Goal: Task Accomplishment & Management: Manage account settings

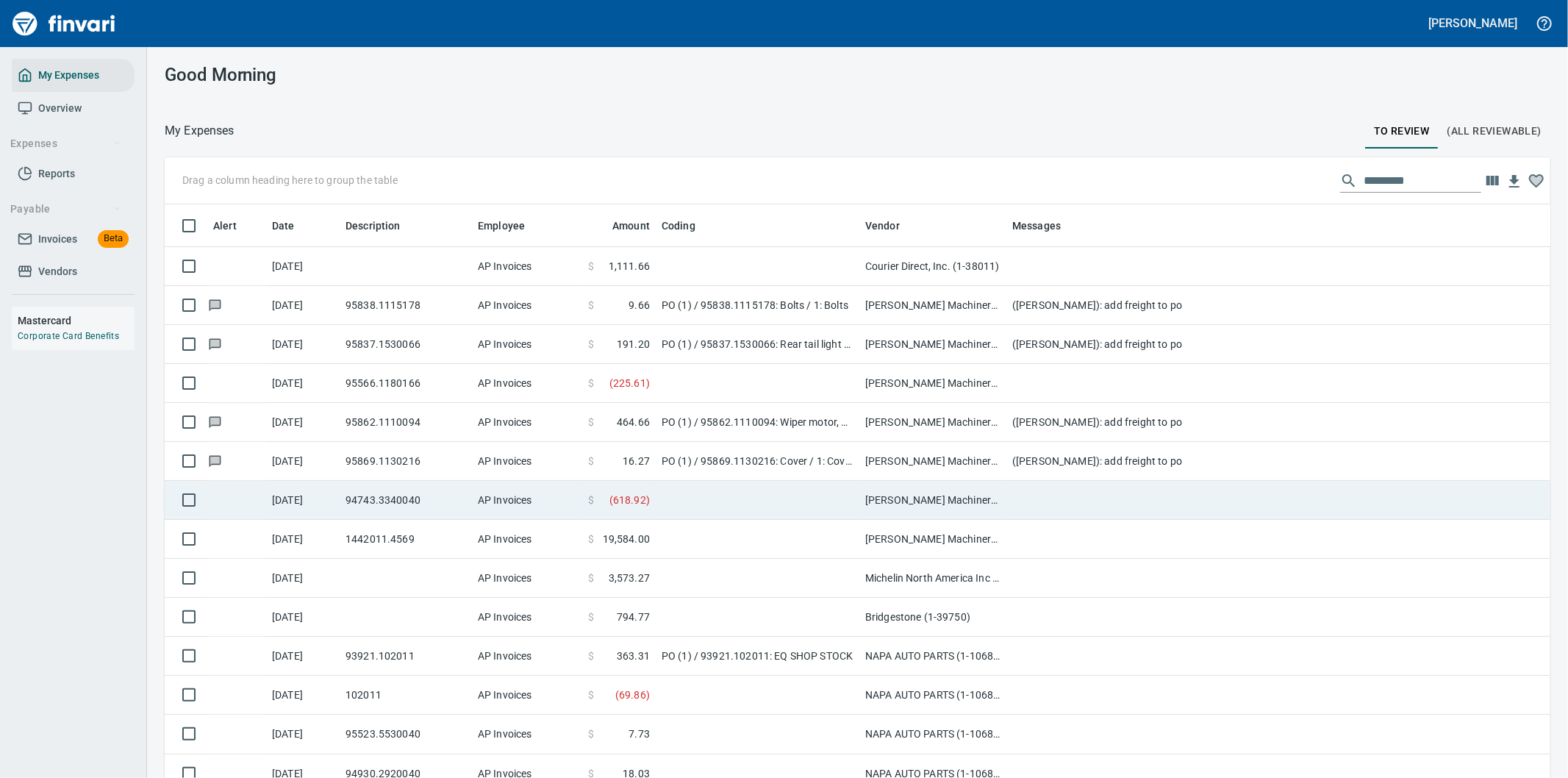
scroll to position [592, 1349]
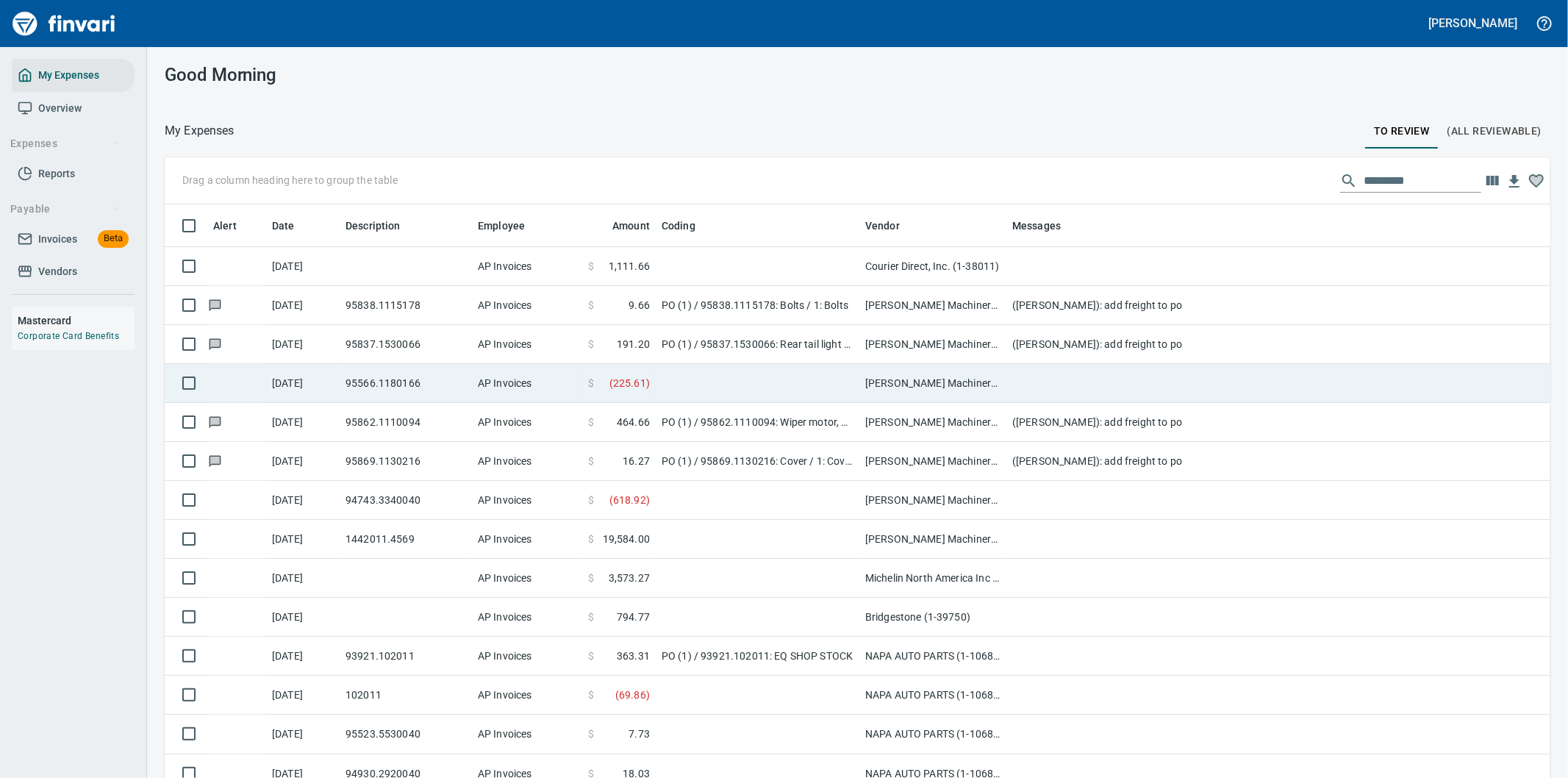
click at [764, 379] on td at bounding box center [757, 383] width 203 height 39
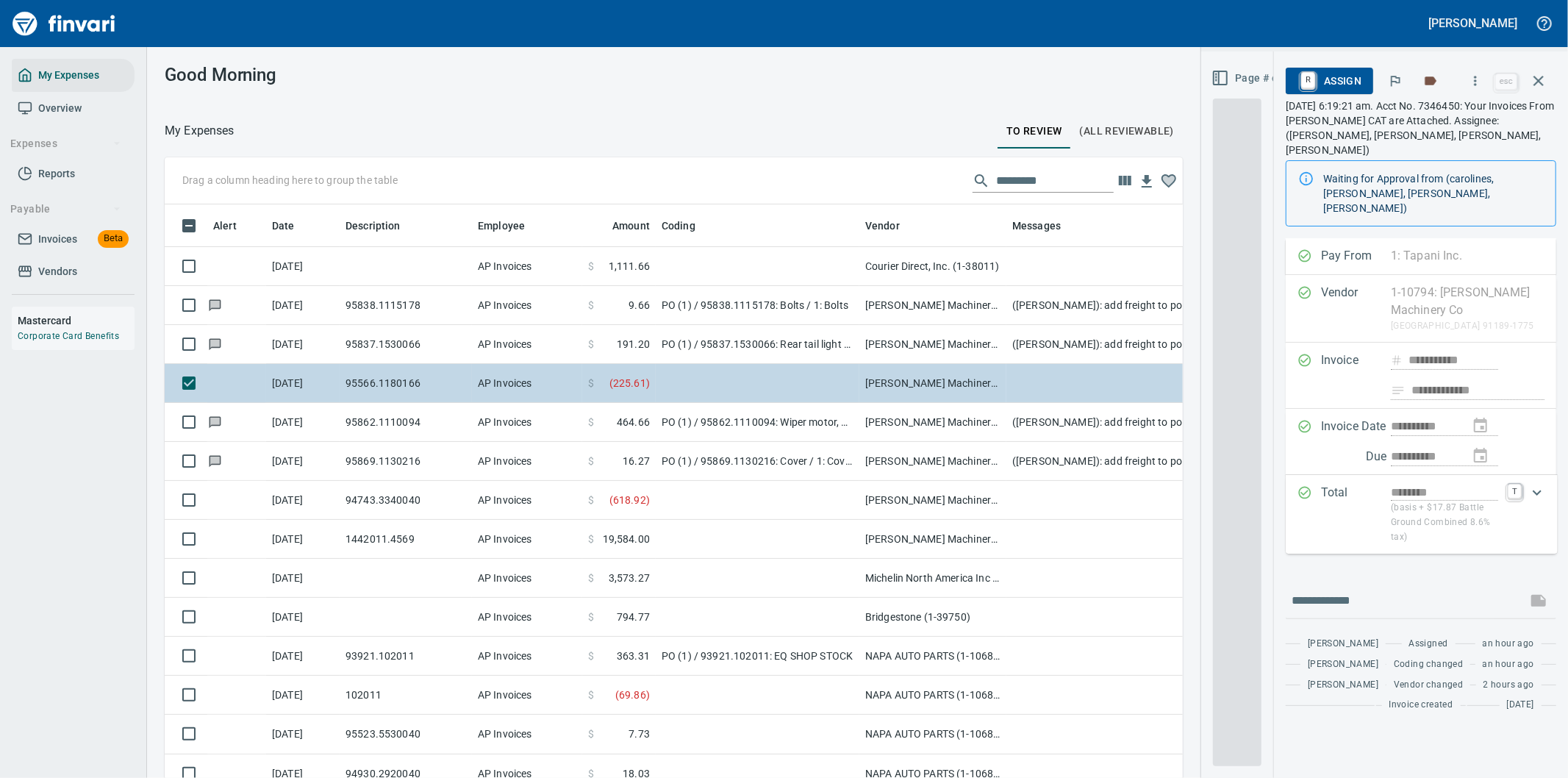
click at [764, 379] on div "Drag a column heading here to group the table Alert Date Description Employee A…" at bounding box center [857, 489] width 1421 height 663
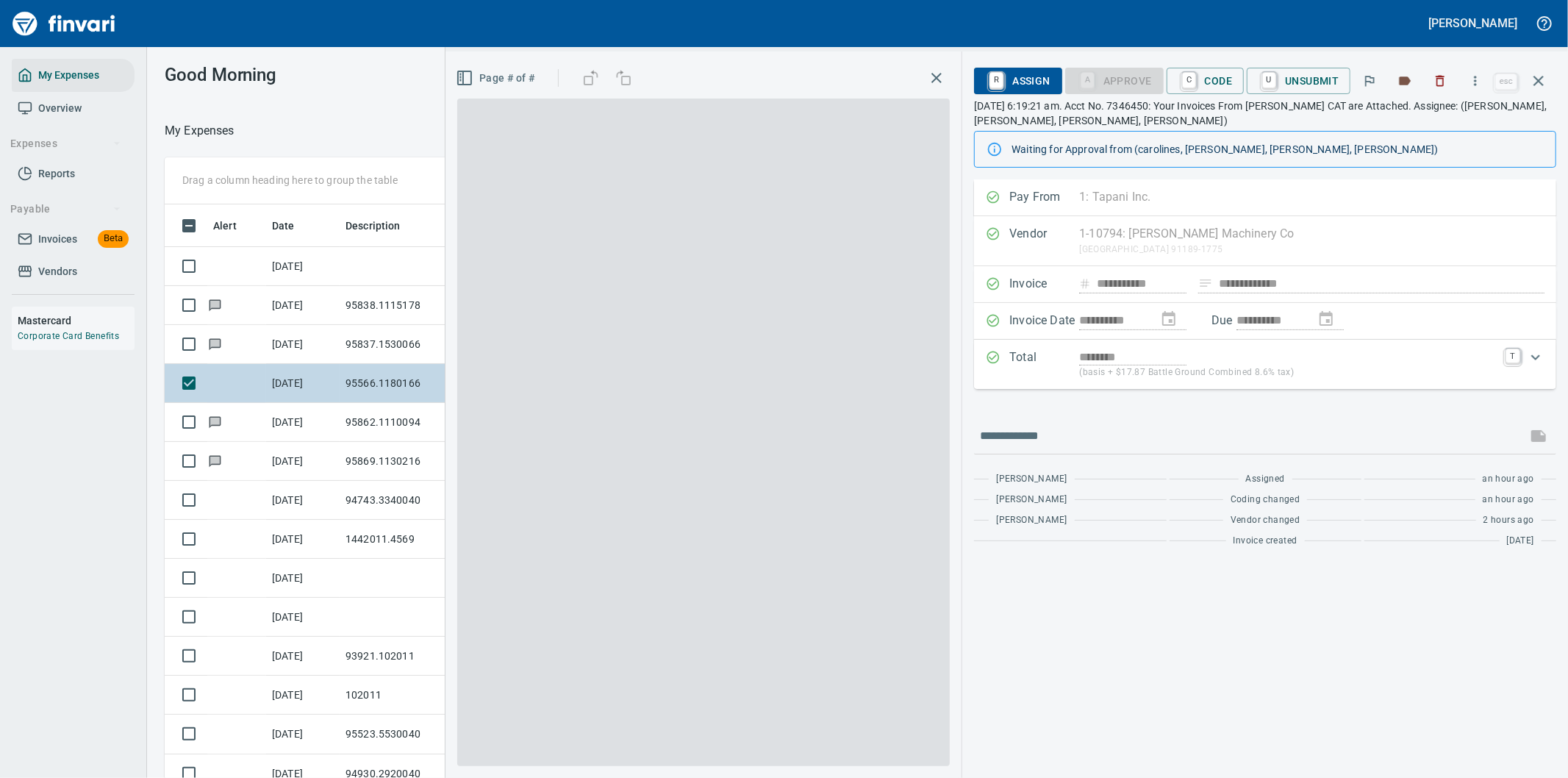
scroll to position [592, 981]
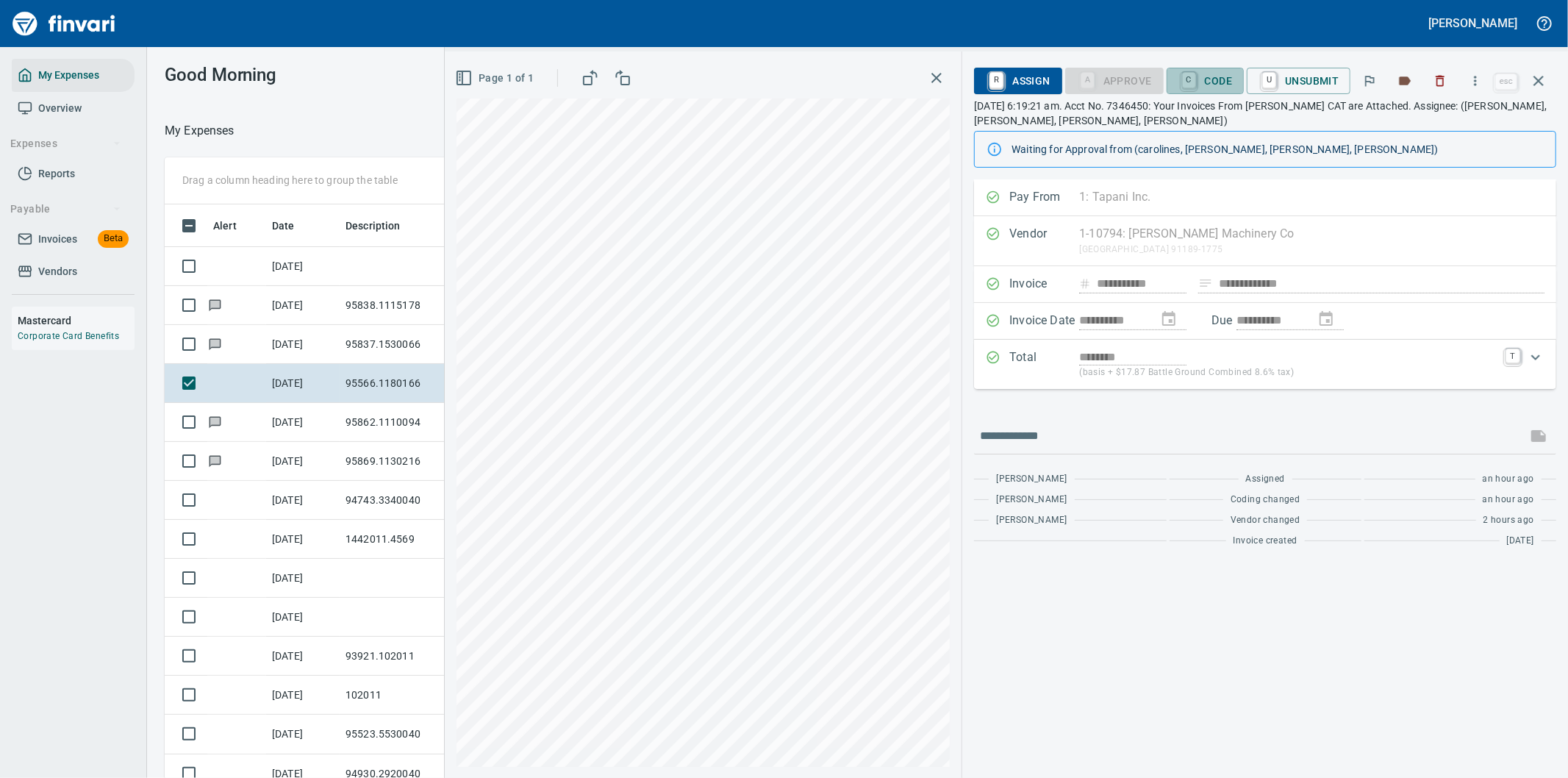
click at [1214, 83] on span "C Code" at bounding box center [1205, 81] width 54 height 25
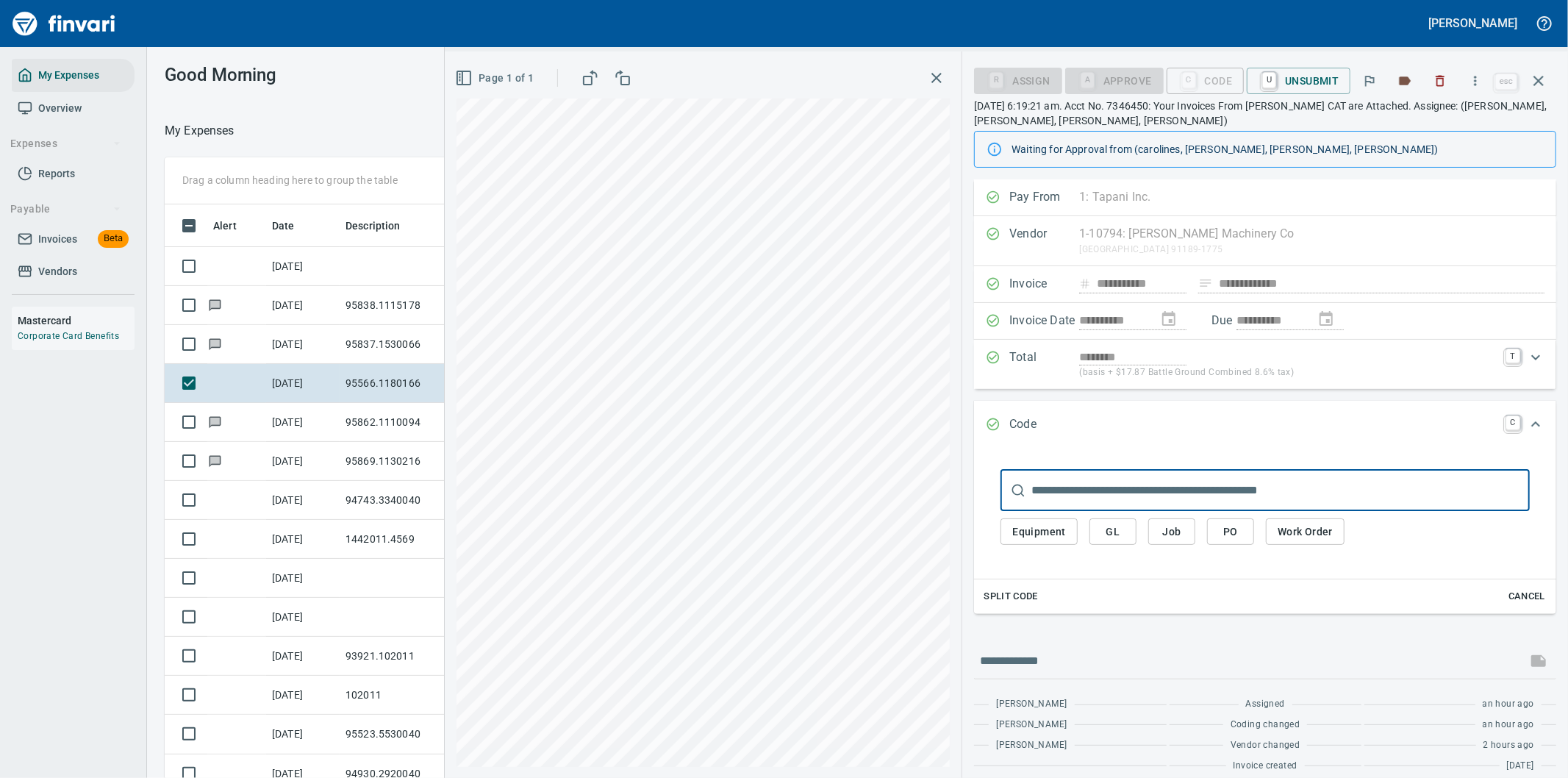
click at [1236, 534] on span "PO" at bounding box center [1231, 532] width 24 height 18
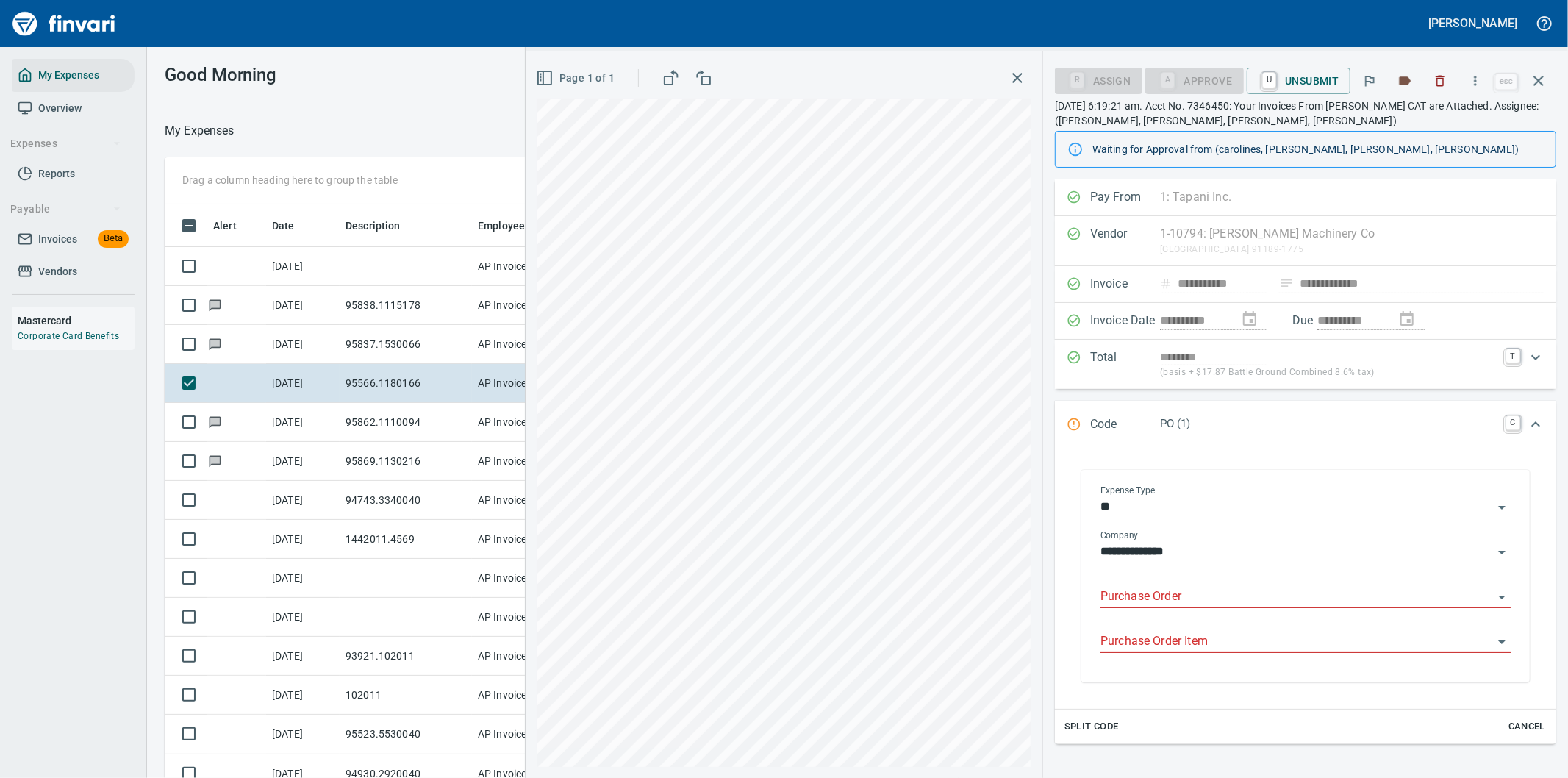
click at [1143, 595] on input "Purchase Order" at bounding box center [1297, 597] width 392 height 21
drag, startPoint x: 1239, startPoint y: 635, endPoint x: 1241, endPoint y: 645, distance: 10.2
click at [1240, 635] on li "95566.1180166: Tube,hose,union,clip,connector,bushing & elbow" at bounding box center [1299, 635] width 398 height 35
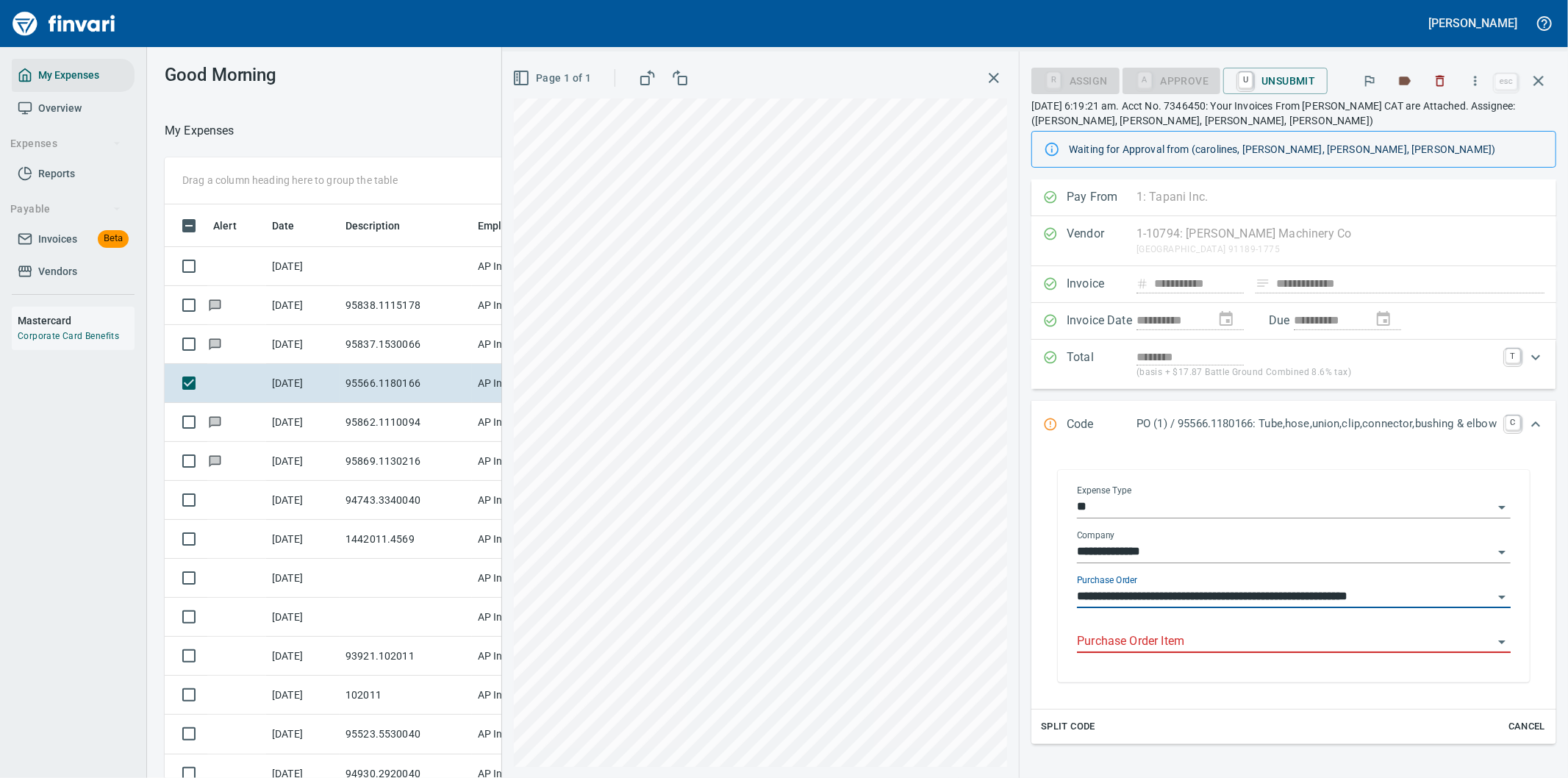
type input "**********"
click at [1189, 645] on input "Purchase Order Item" at bounding box center [1285, 641] width 416 height 21
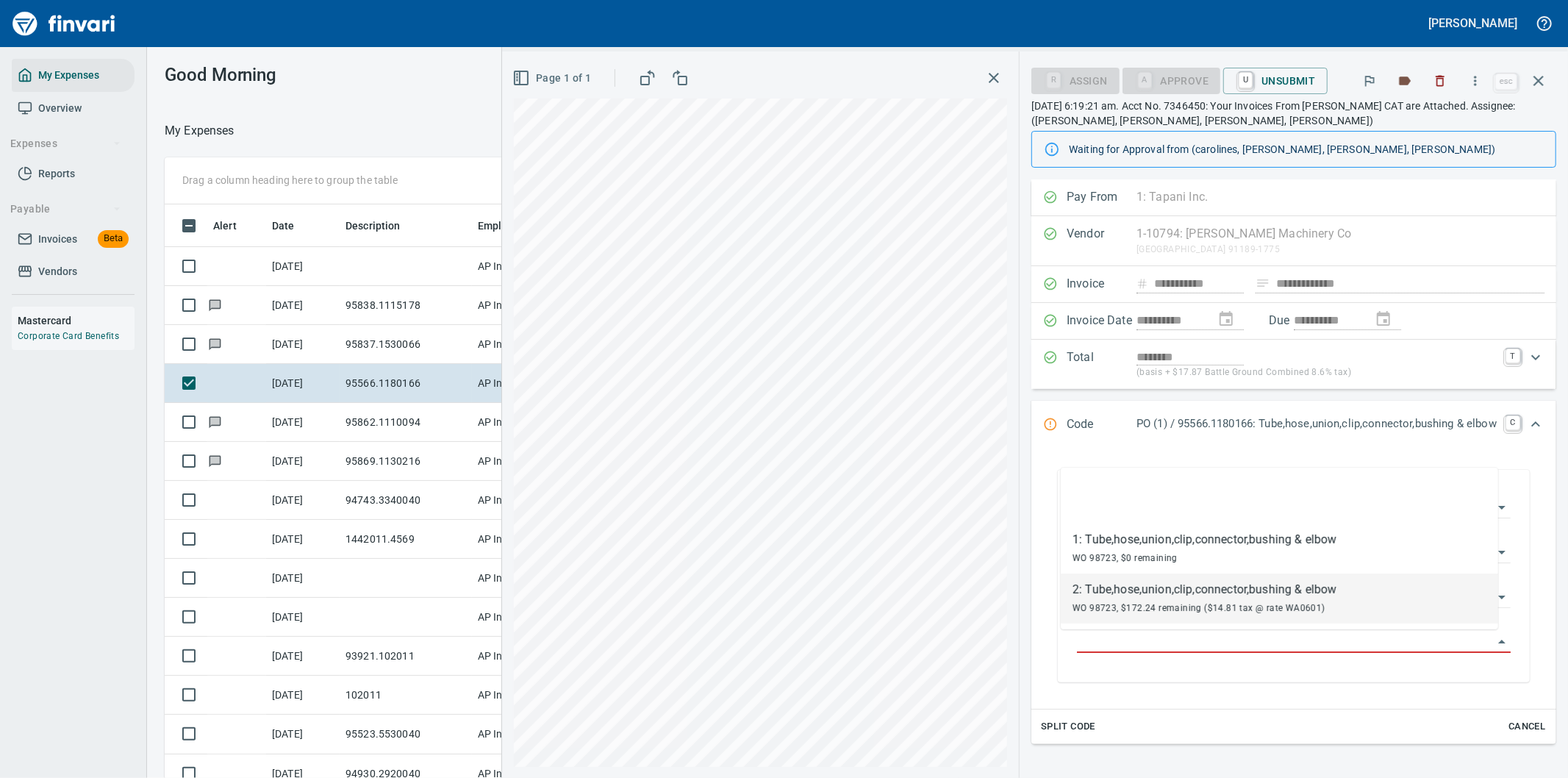
click at [1164, 599] on div "WO 98723, $172.24 remaining ($14.81 tax @ rate WA0601)" at bounding box center [1204, 608] width 264 height 18
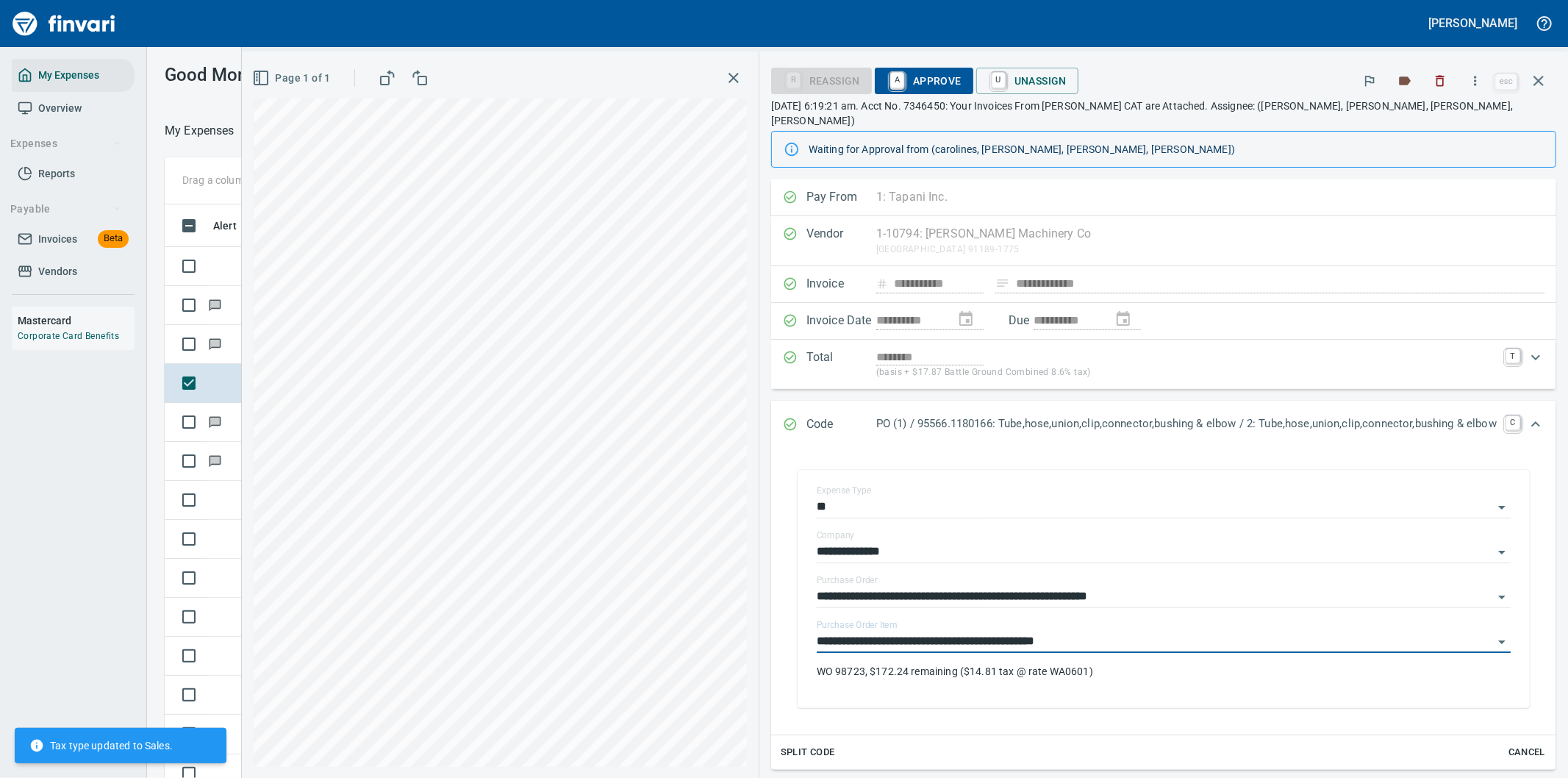
type input "**********"
click at [914, 80] on span "A Approve" at bounding box center [923, 81] width 75 height 25
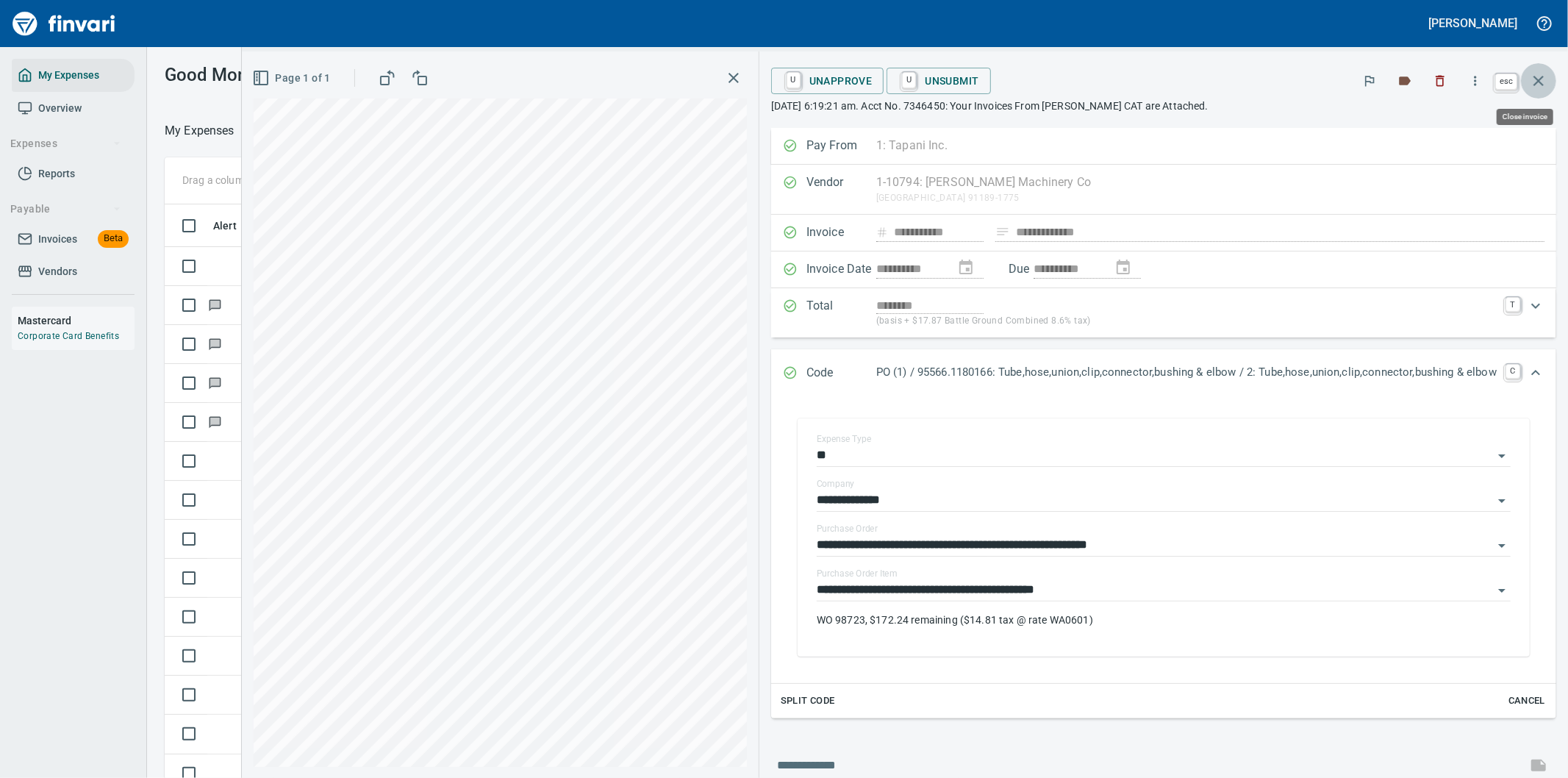
click at [1541, 78] on icon "button" at bounding box center [1538, 81] width 10 height 10
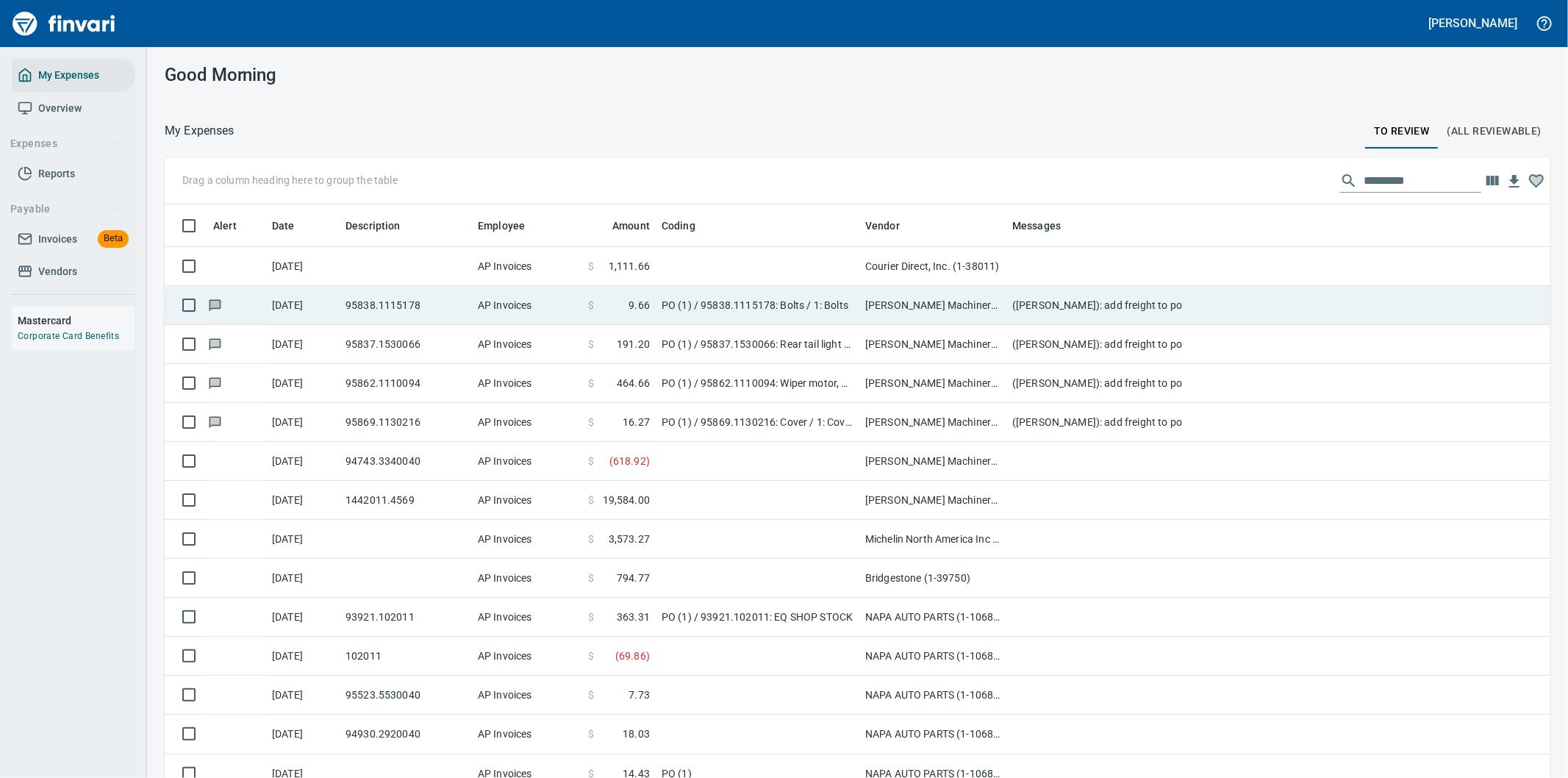
scroll to position [592, 1349]
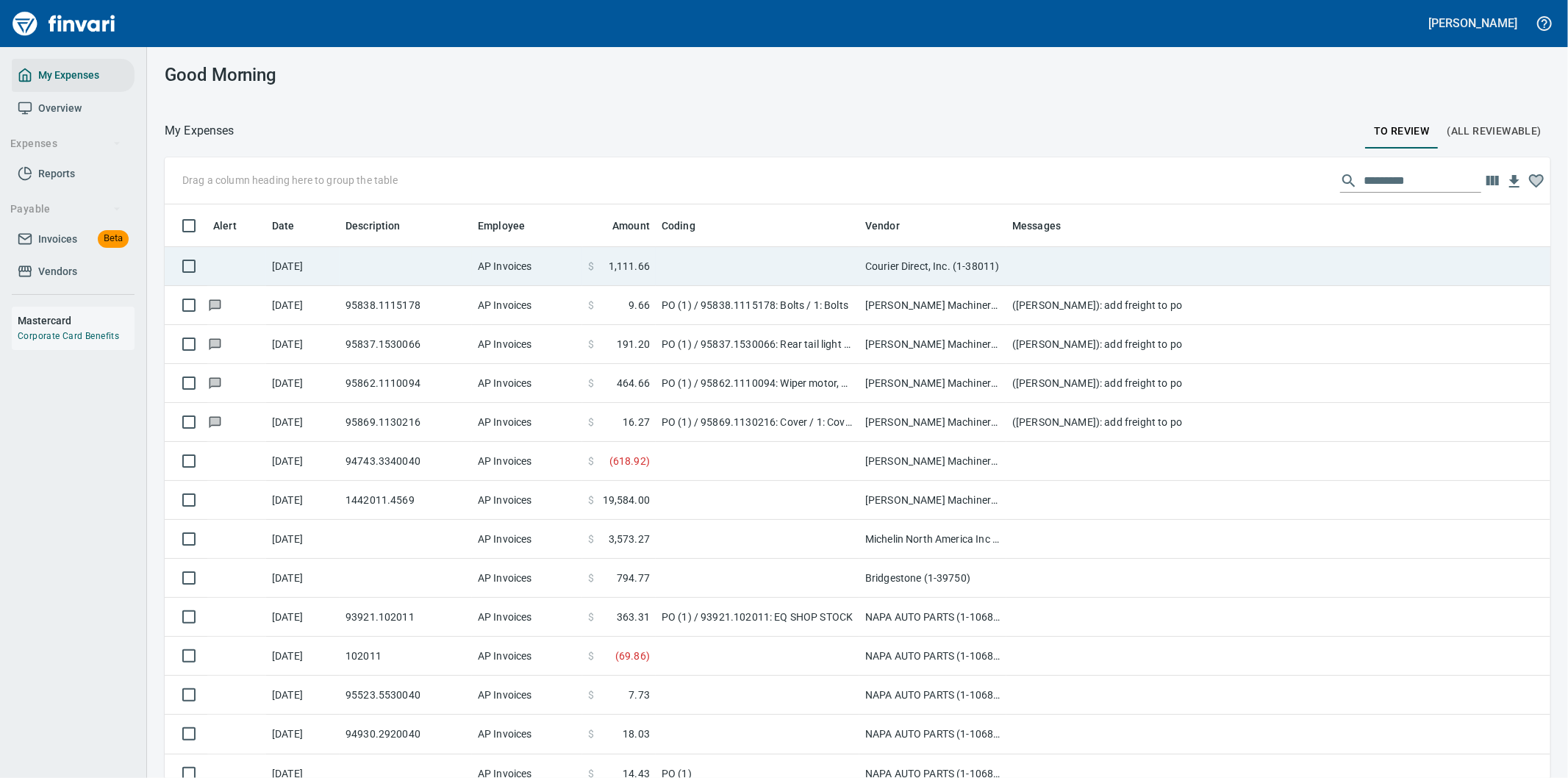
click at [763, 260] on td at bounding box center [757, 266] width 203 height 39
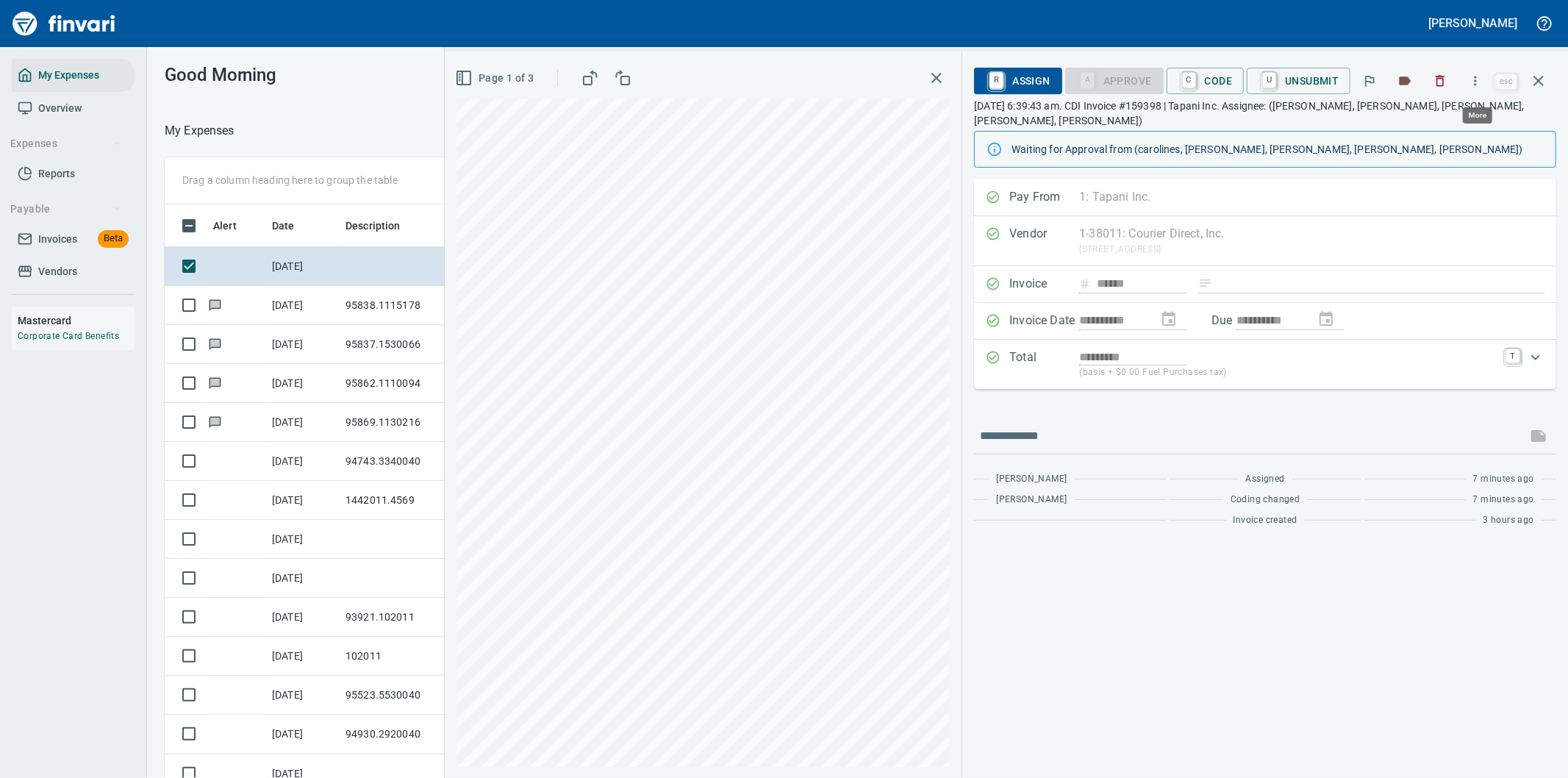
scroll to position [592, 981]
click at [1478, 76] on icon "button" at bounding box center [1475, 81] width 14 height 14
click at [1429, 124] on span "Download" at bounding box center [1473, 124] width 141 height 18
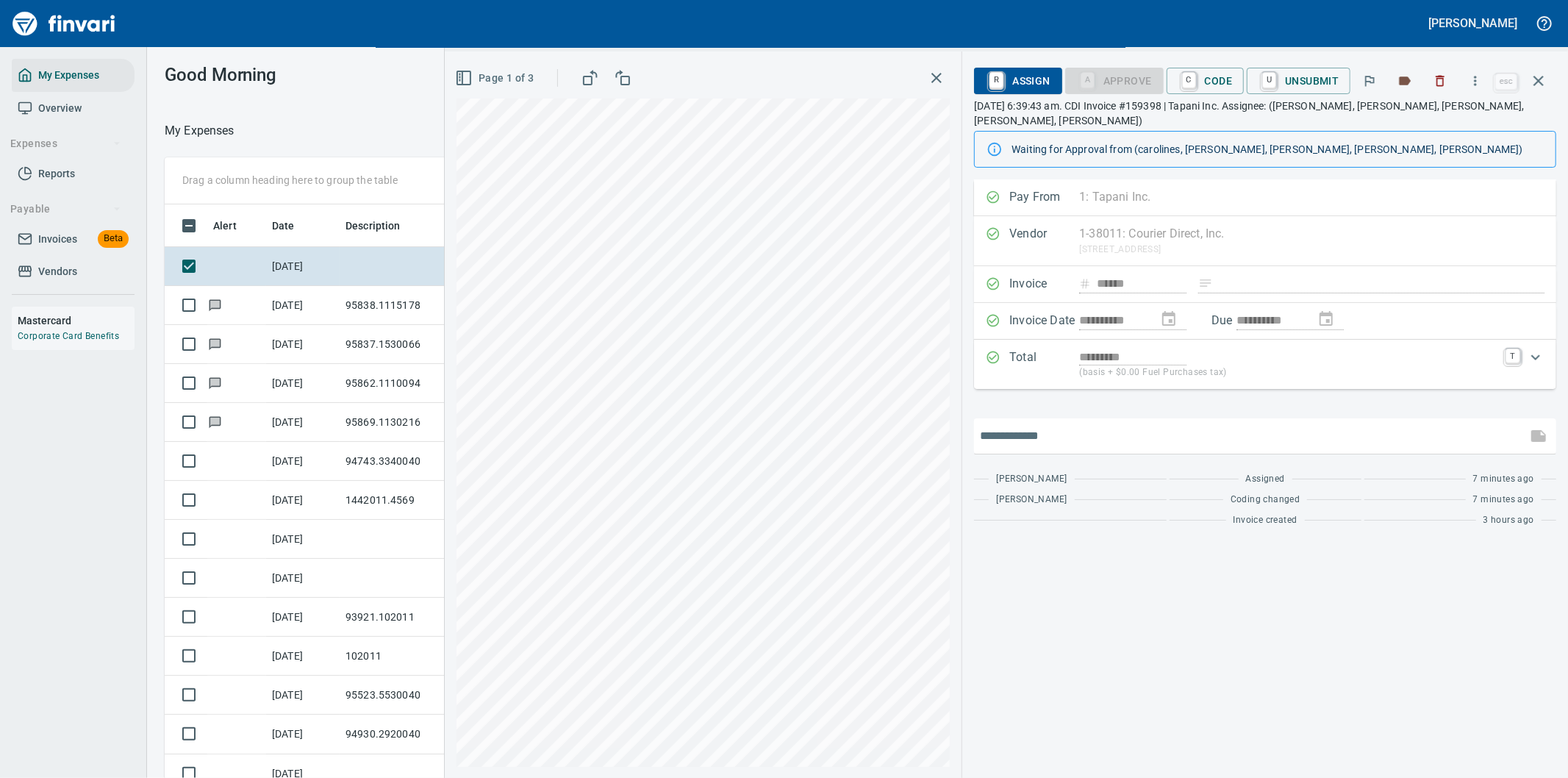
click at [1042, 425] on input "text" at bounding box center [1251, 436] width 541 height 24
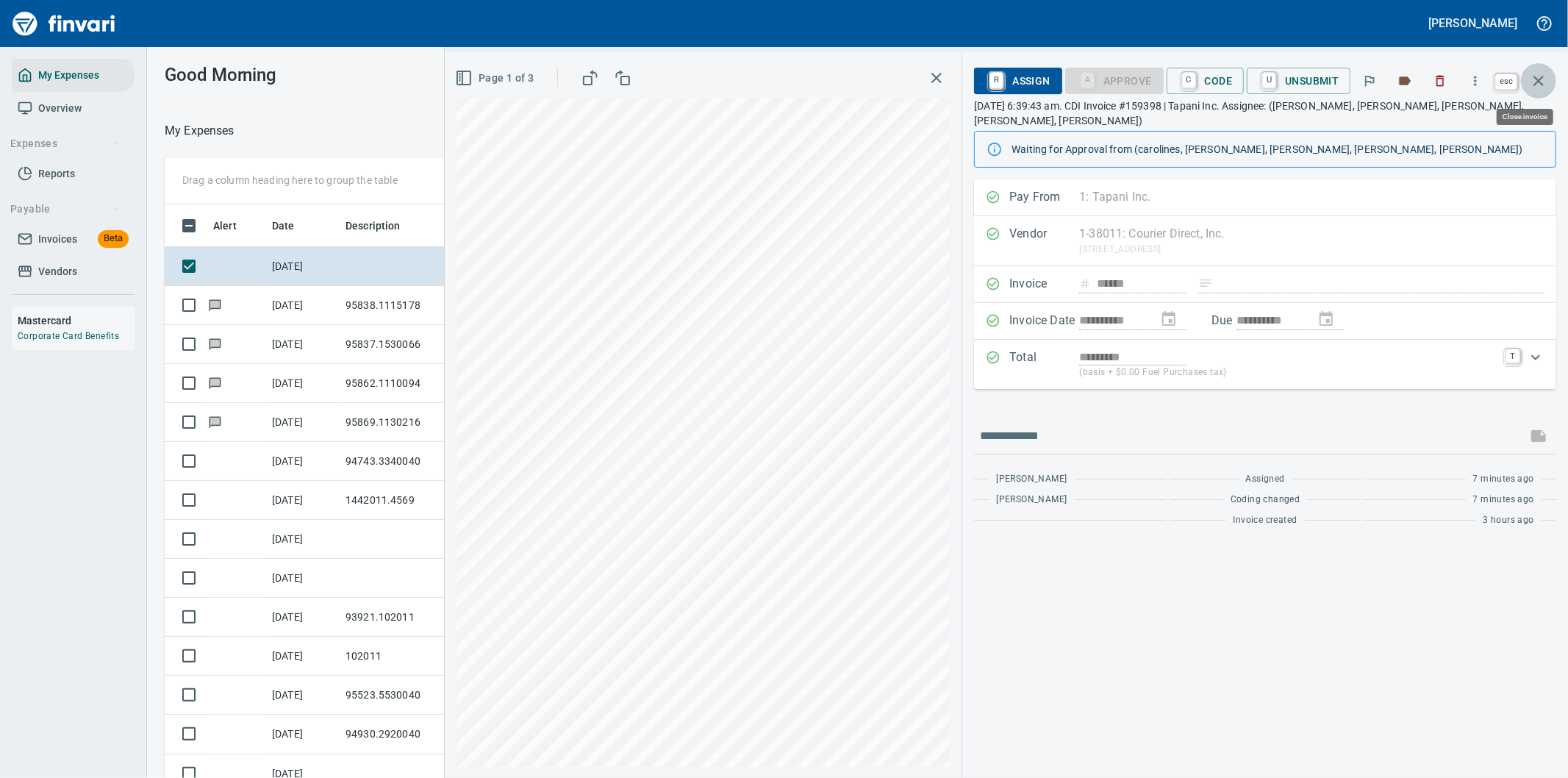
click at [1536, 85] on icon "button" at bounding box center [1539, 81] width 18 height 18
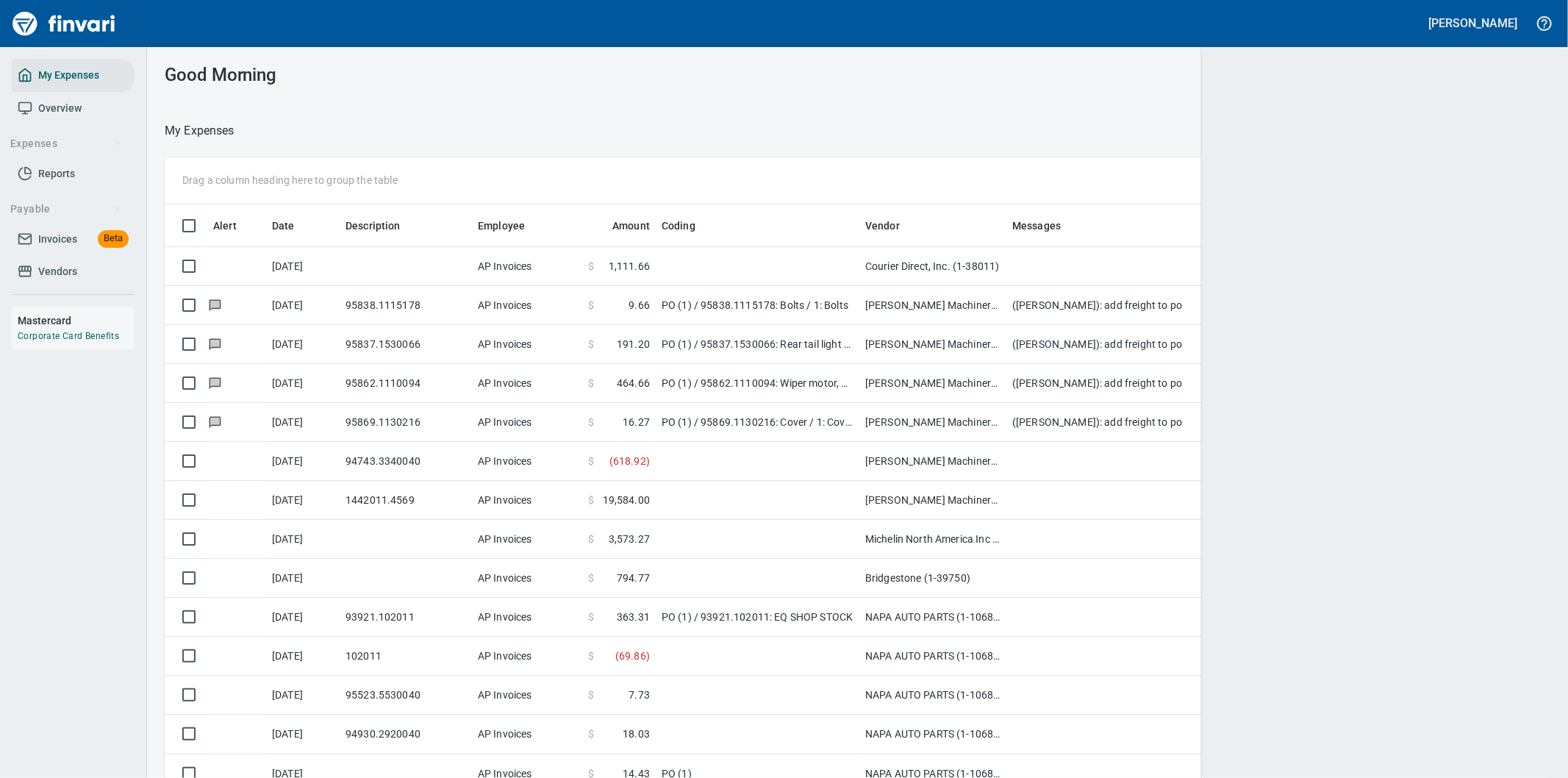
scroll to position [592, 1339]
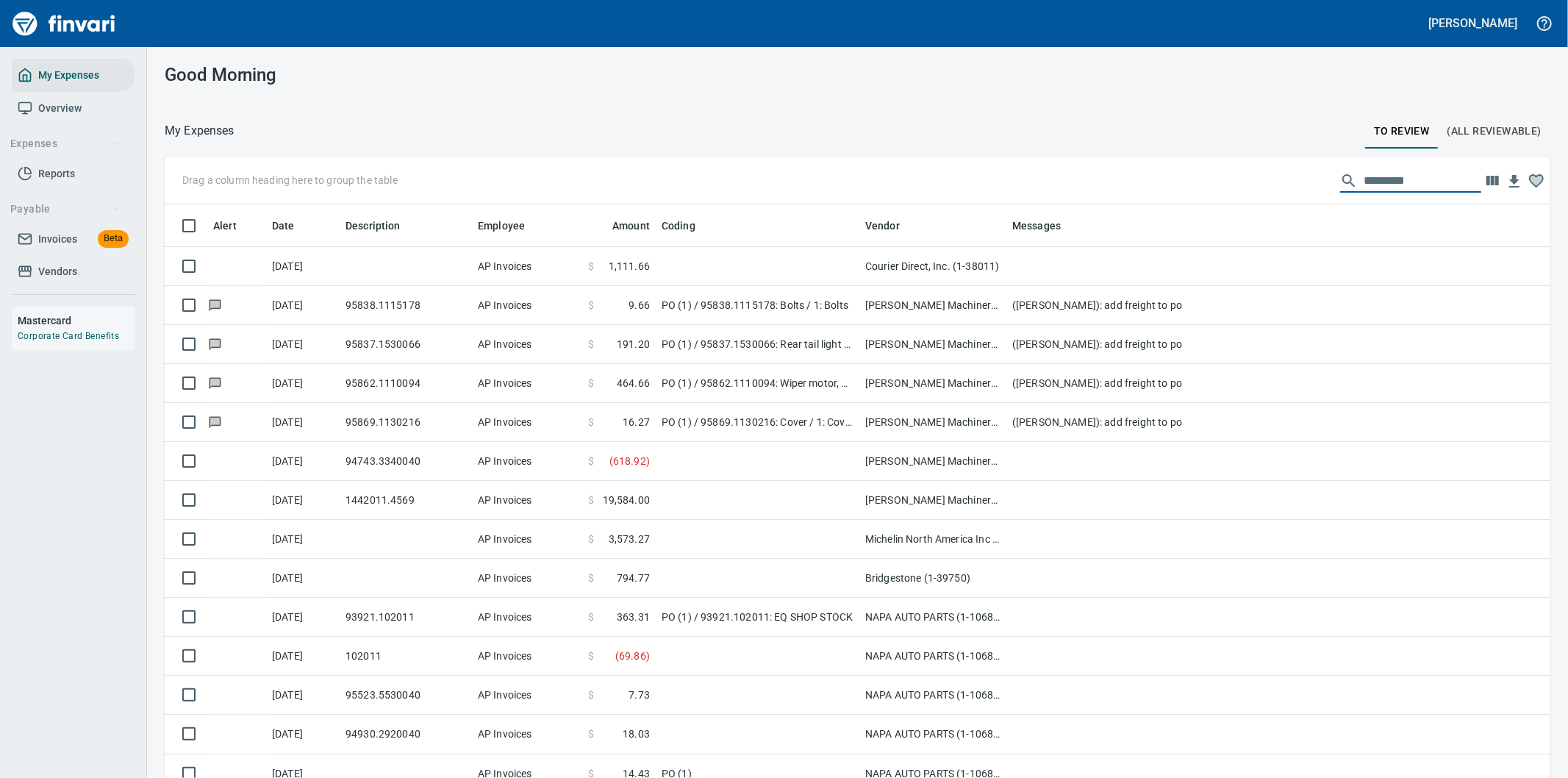
click at [1365, 174] on input "text" at bounding box center [1422, 181] width 118 height 24
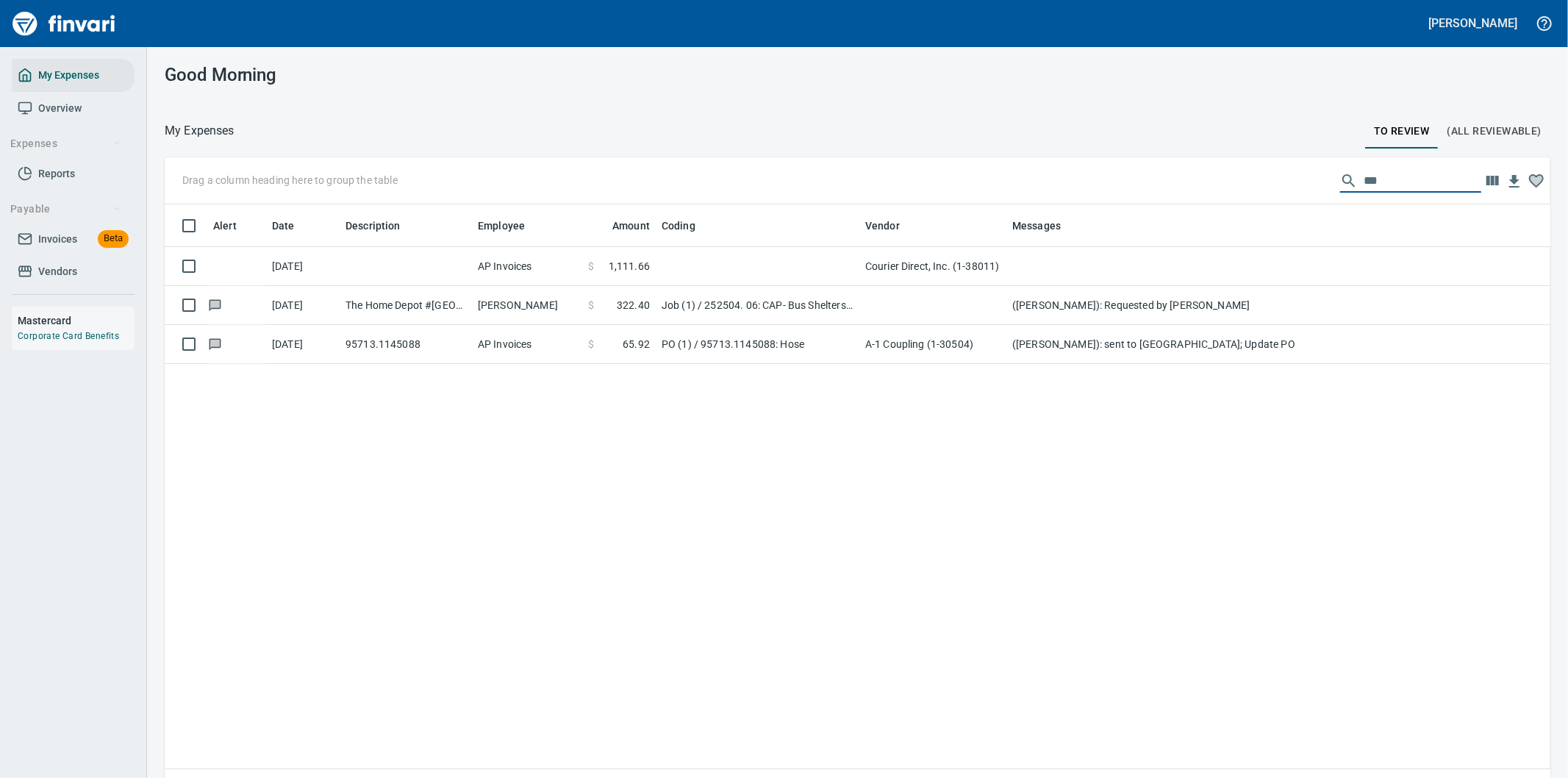
scroll to position [592, 1362]
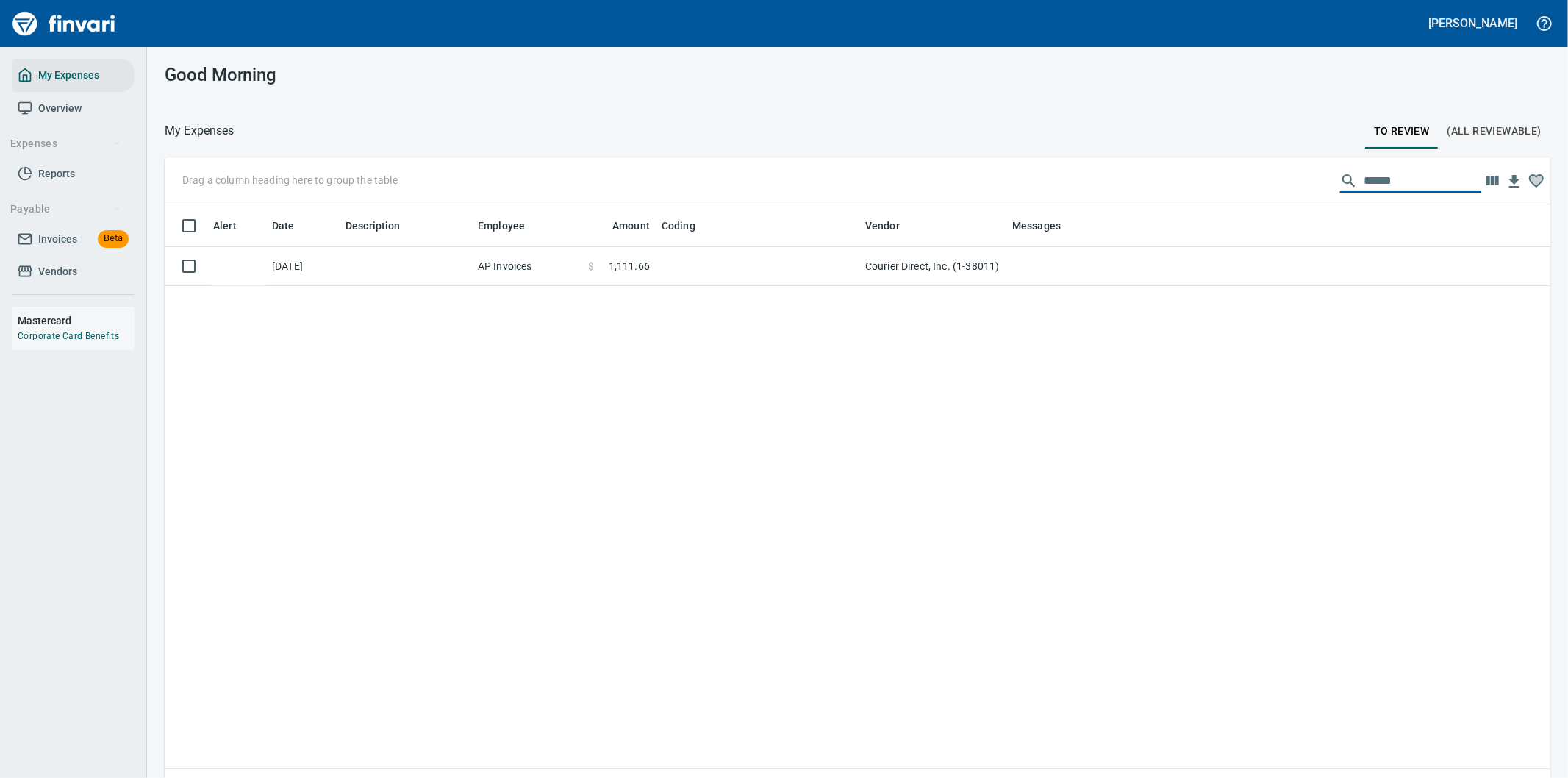
type input "*******"
drag, startPoint x: 1410, startPoint y: 178, endPoint x: 1290, endPoint y: 190, distance: 120.6
click at [1290, 190] on div "Drag a column heading here to group the table *******" at bounding box center [857, 181] width 1385 height 47
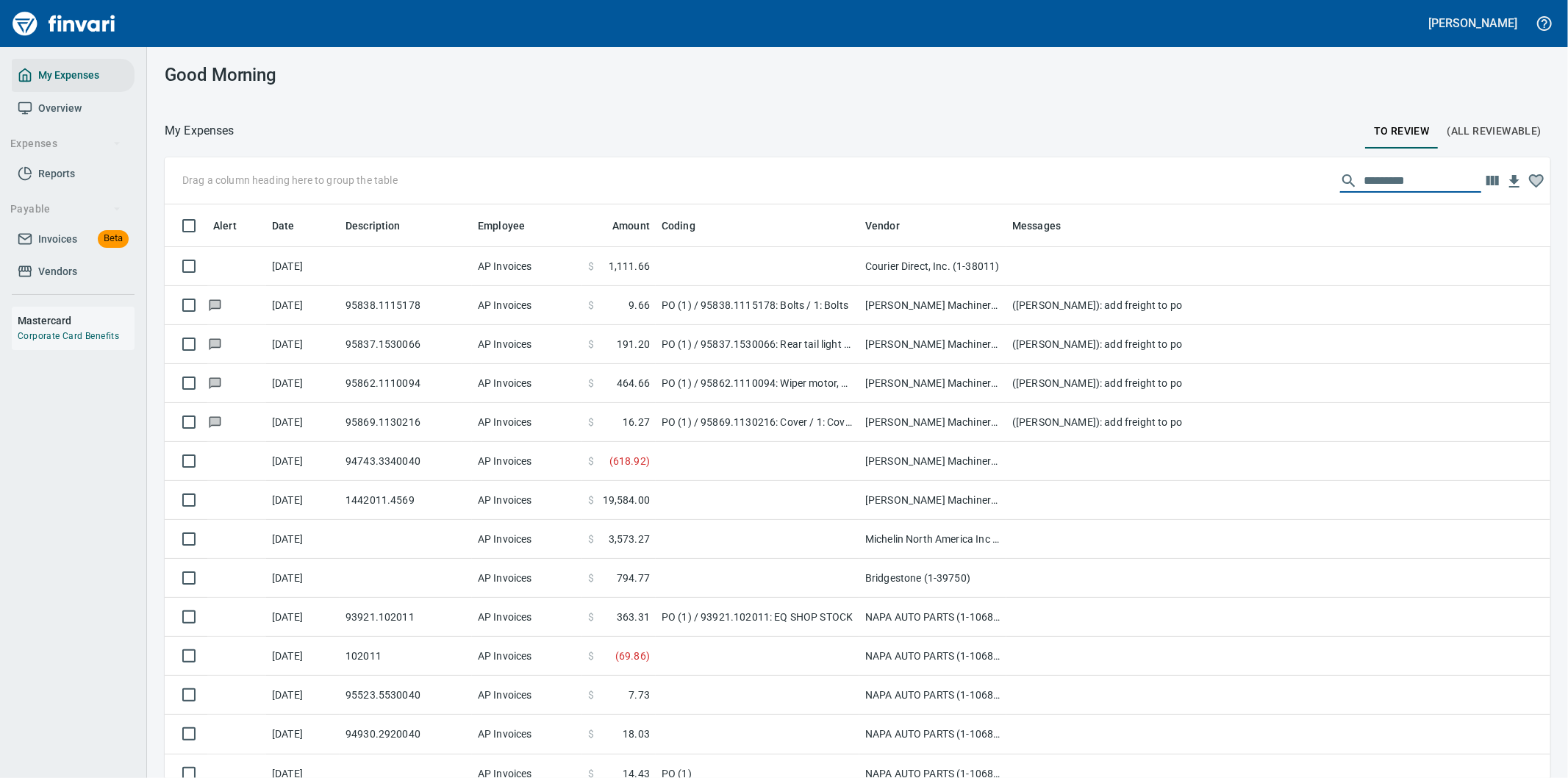
scroll to position [592, 1349]
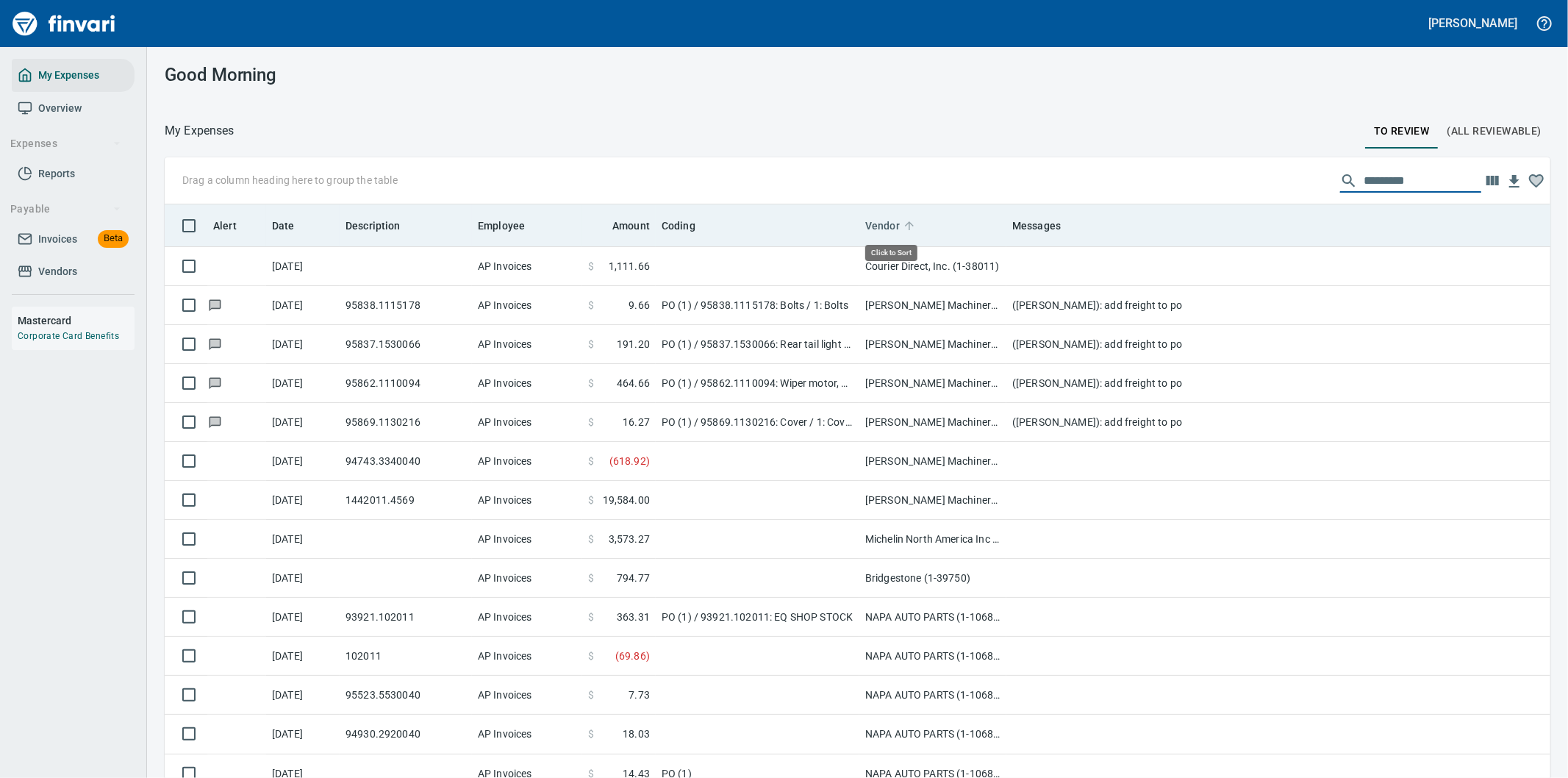
click at [879, 218] on span "Vendor" at bounding box center [883, 226] width 34 height 18
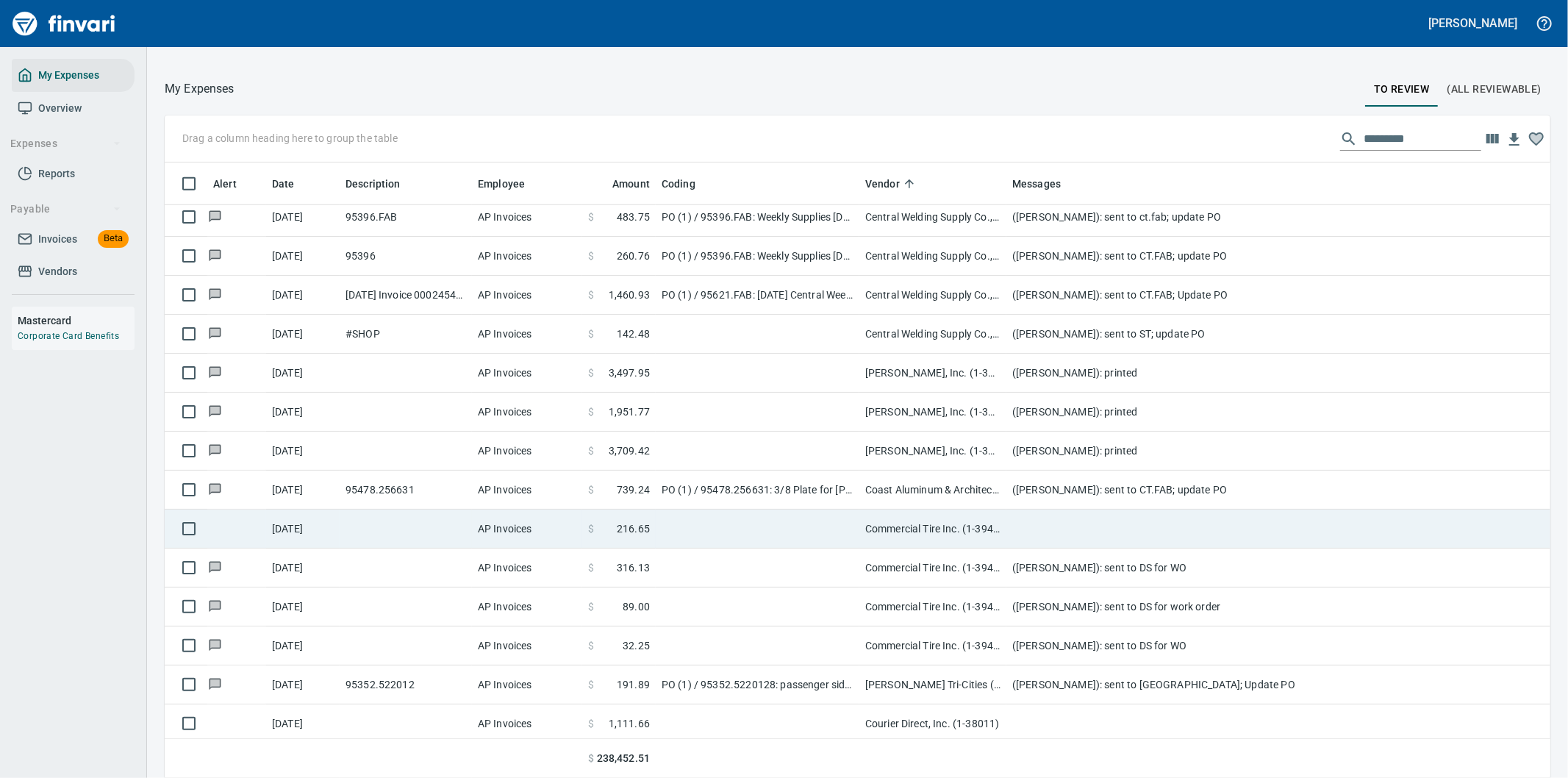
scroll to position [1143, 0]
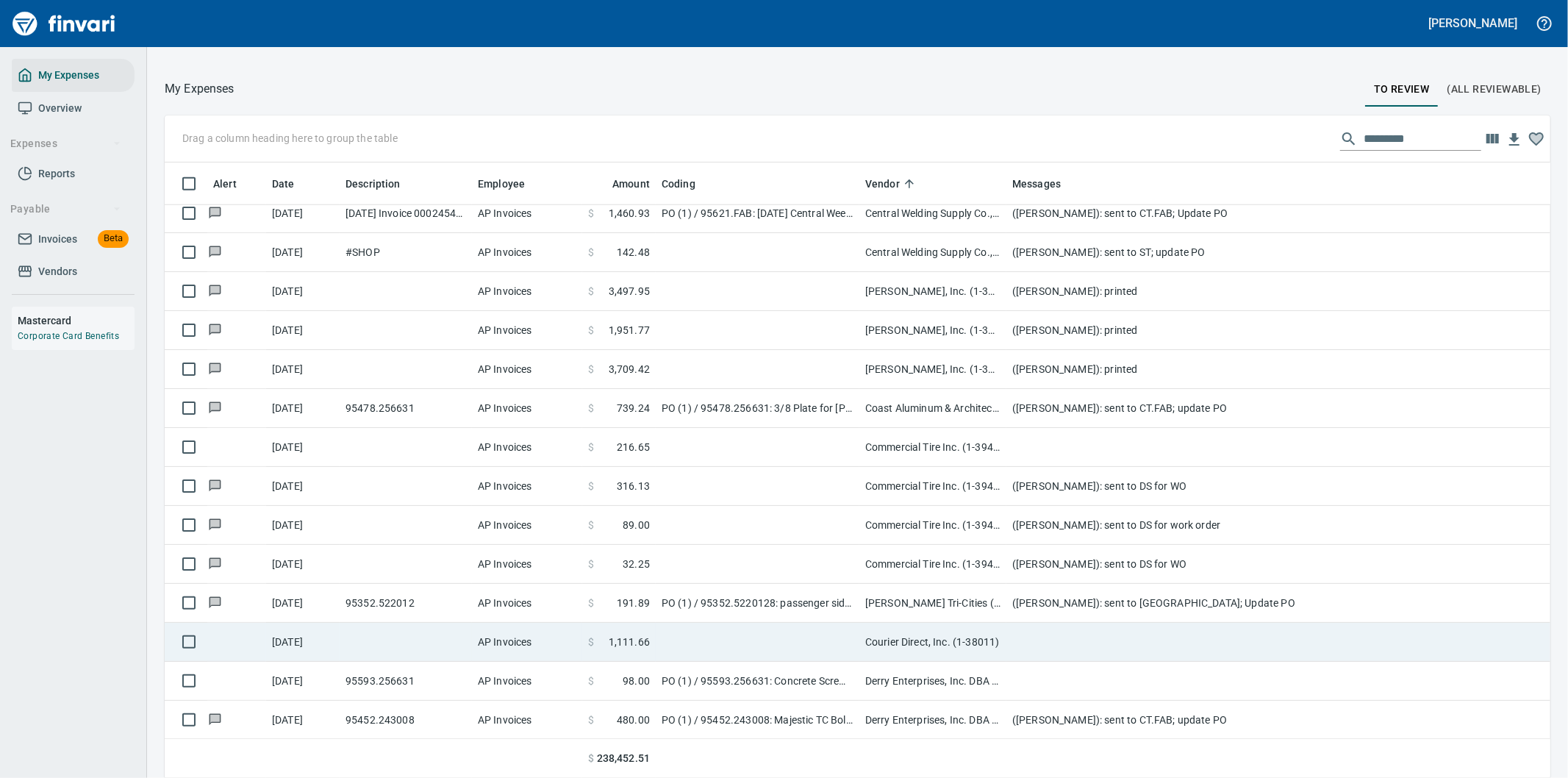
click at [1027, 638] on td at bounding box center [1300, 642] width 588 height 39
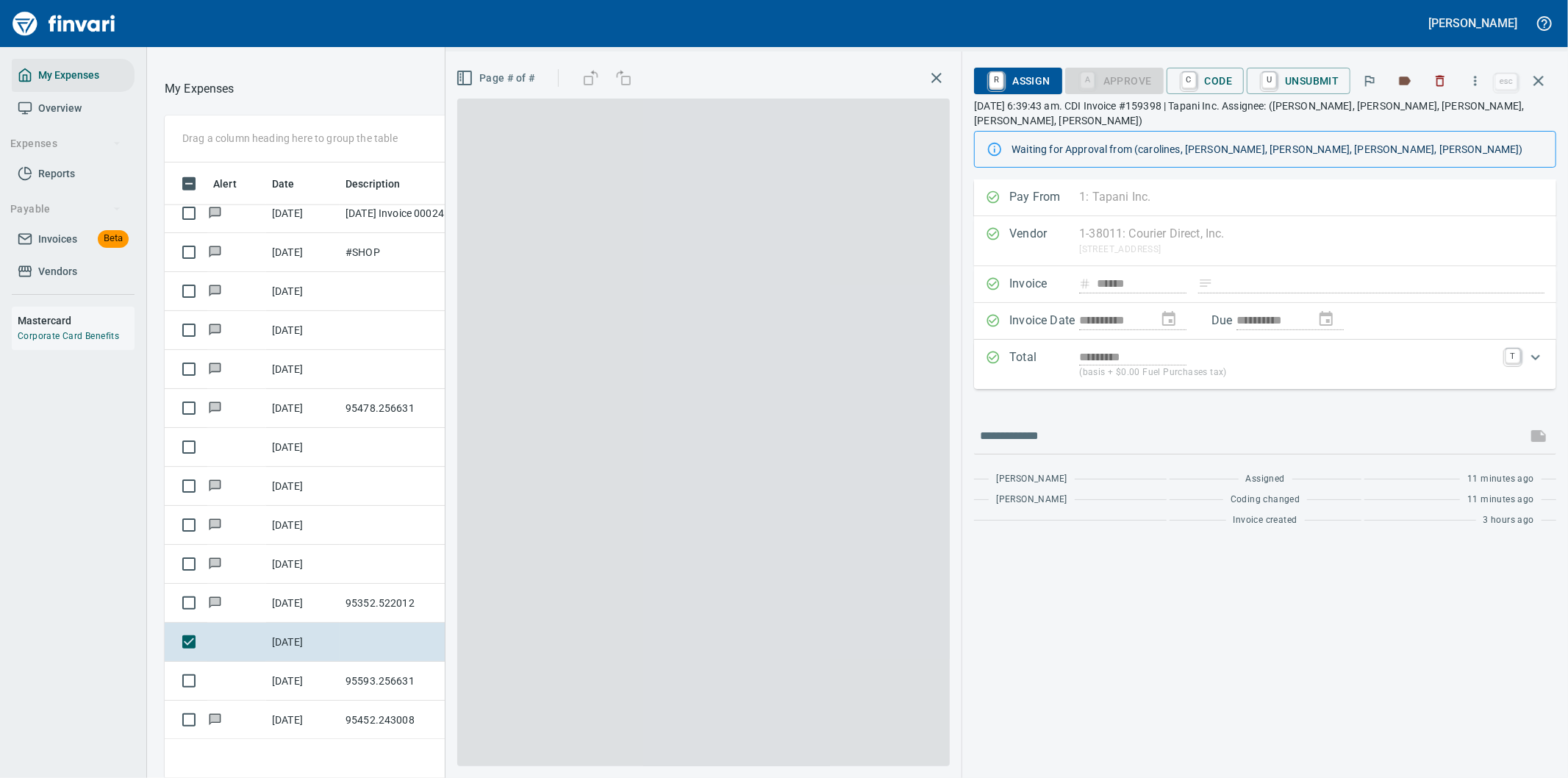
scroll to position [592, 981]
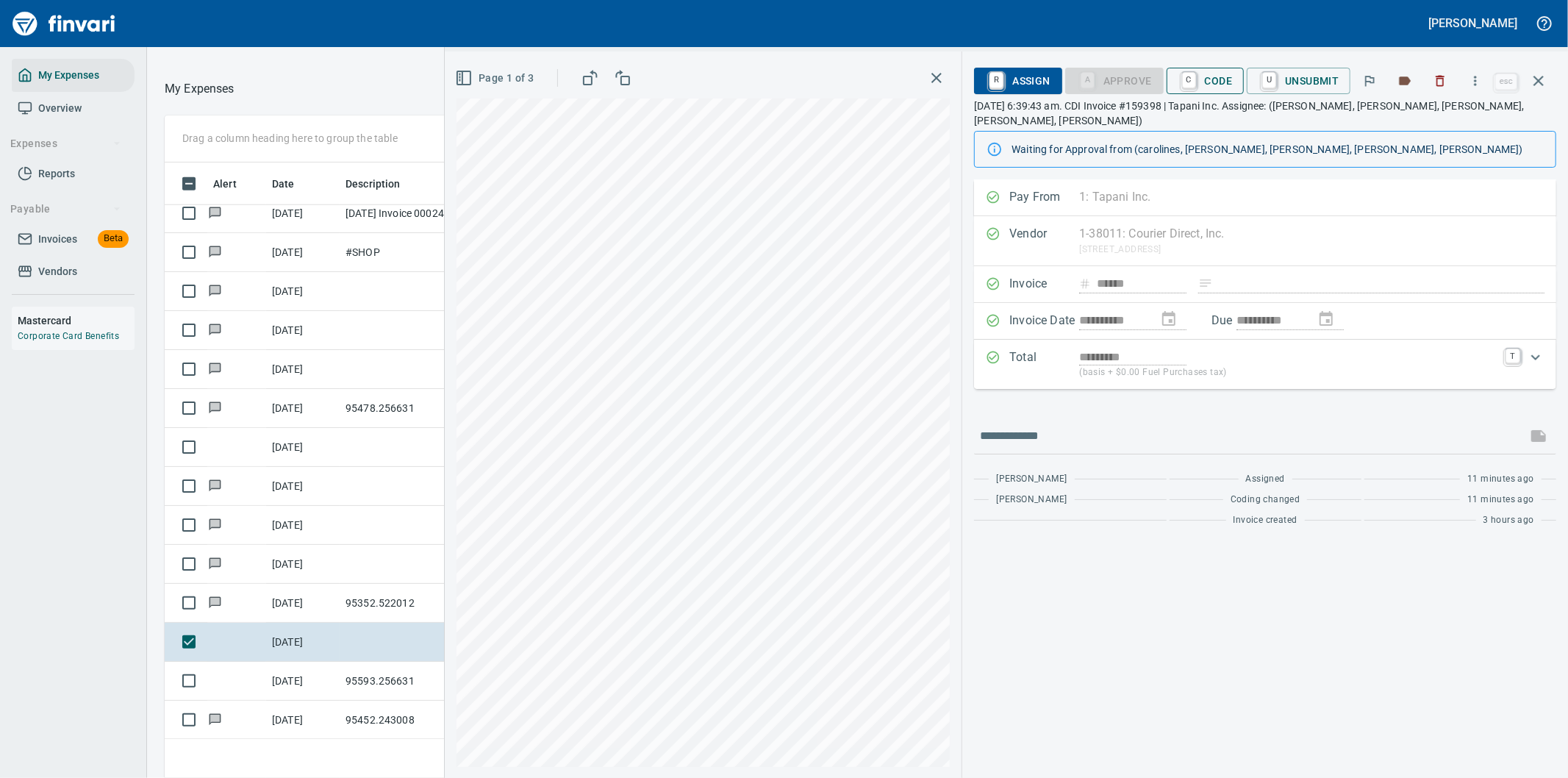
click at [1213, 76] on span "C Code" at bounding box center [1205, 81] width 54 height 25
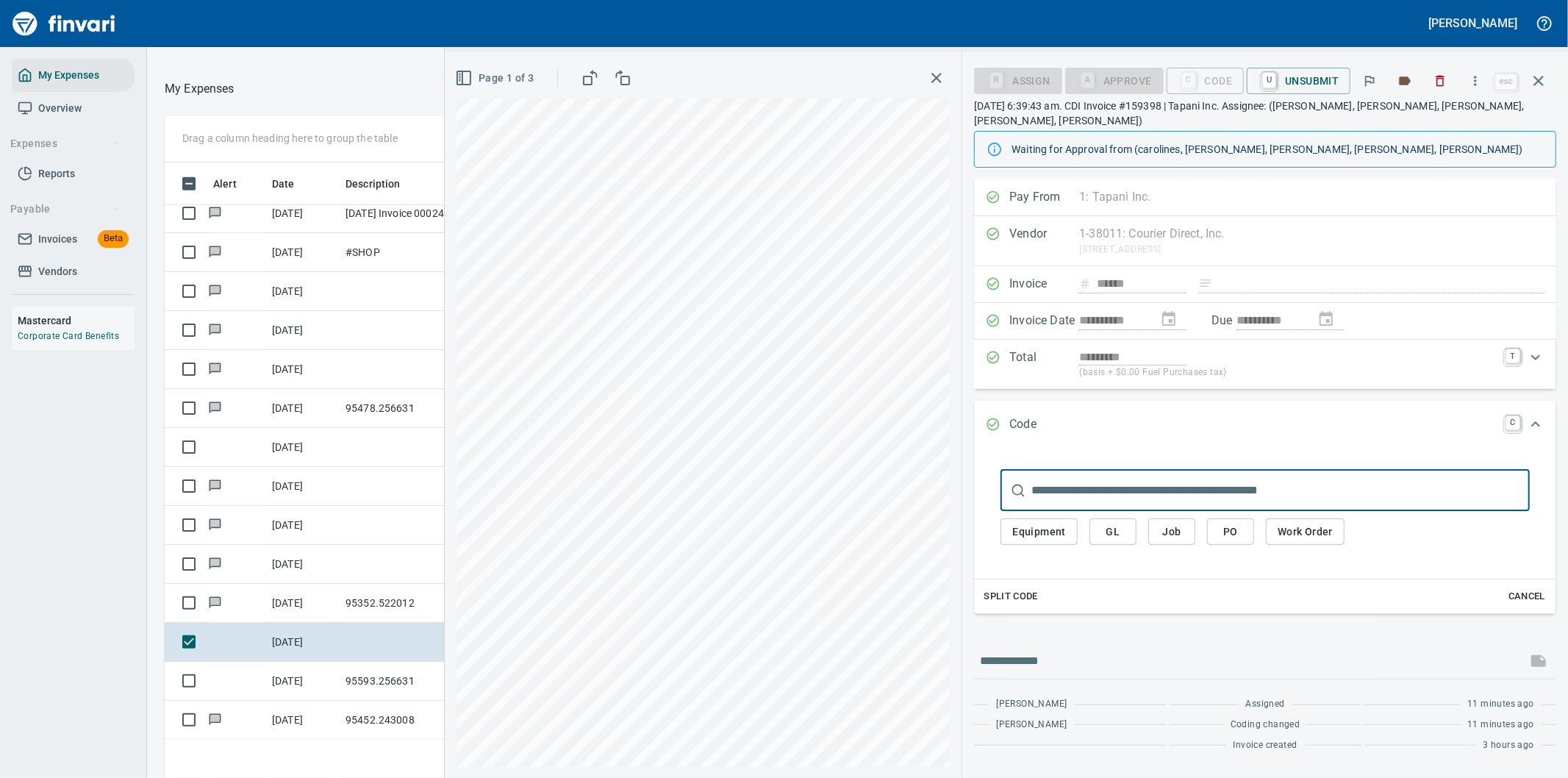
click at [1228, 523] on span "PO" at bounding box center [1231, 532] width 24 height 18
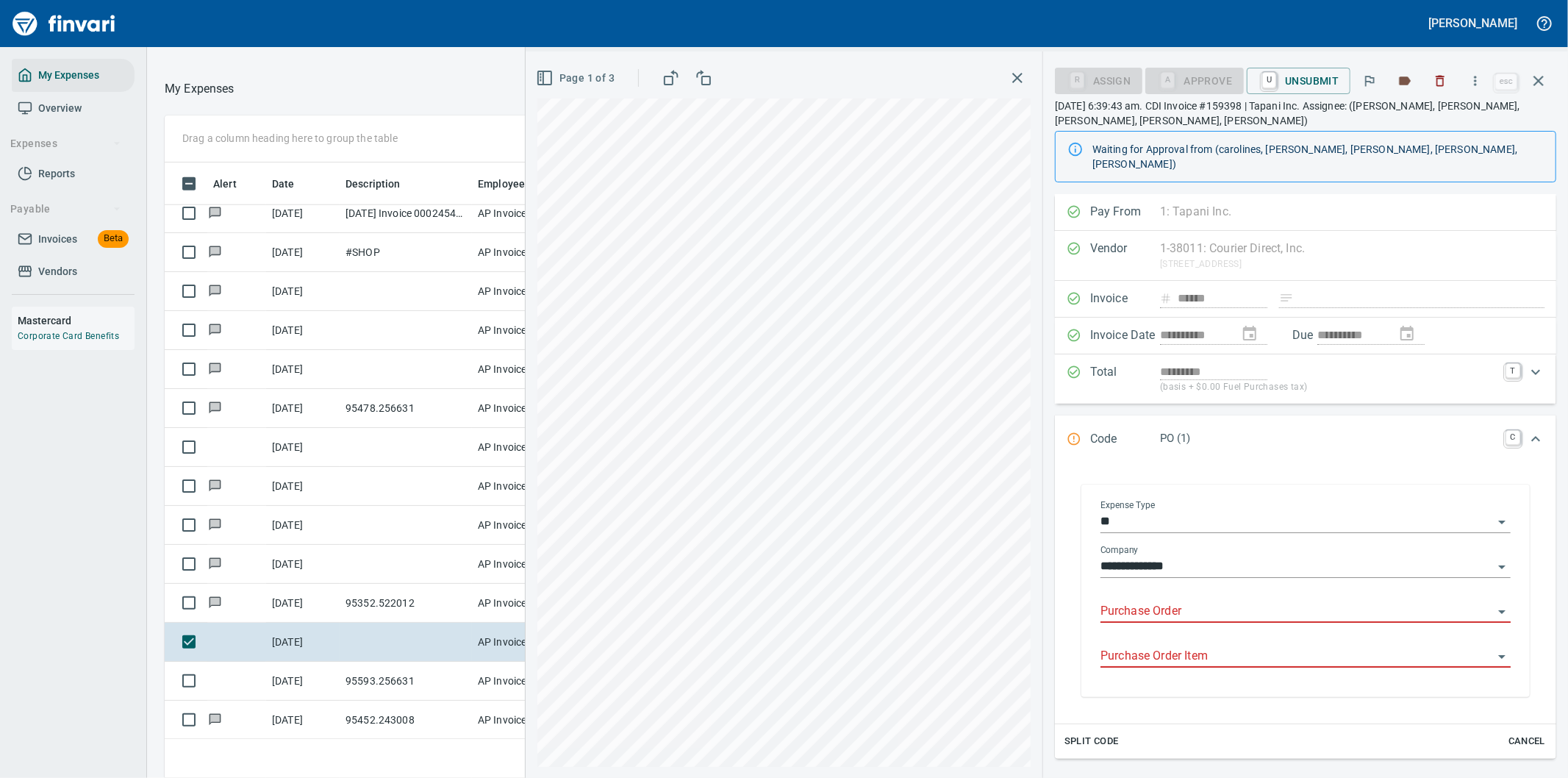
click at [1143, 602] on input "Purchase Order" at bounding box center [1297, 612] width 392 height 21
click at [1203, 631] on li "95590.7100: DELIVERY SERVICE*" at bounding box center [1299, 635] width 398 height 35
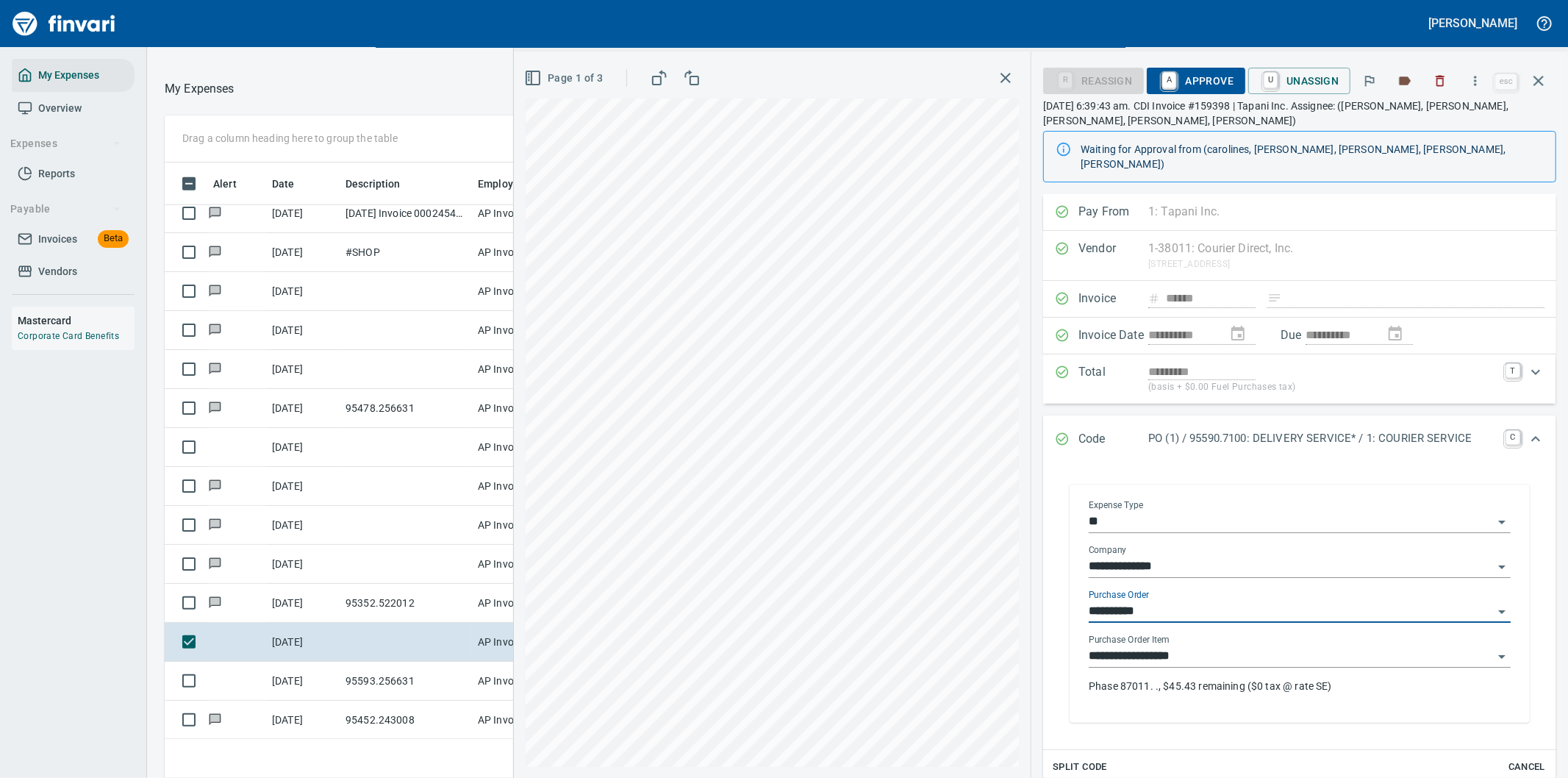
type input "**********"
click at [1070, 759] on span "Split Code" at bounding box center [1080, 767] width 54 height 17
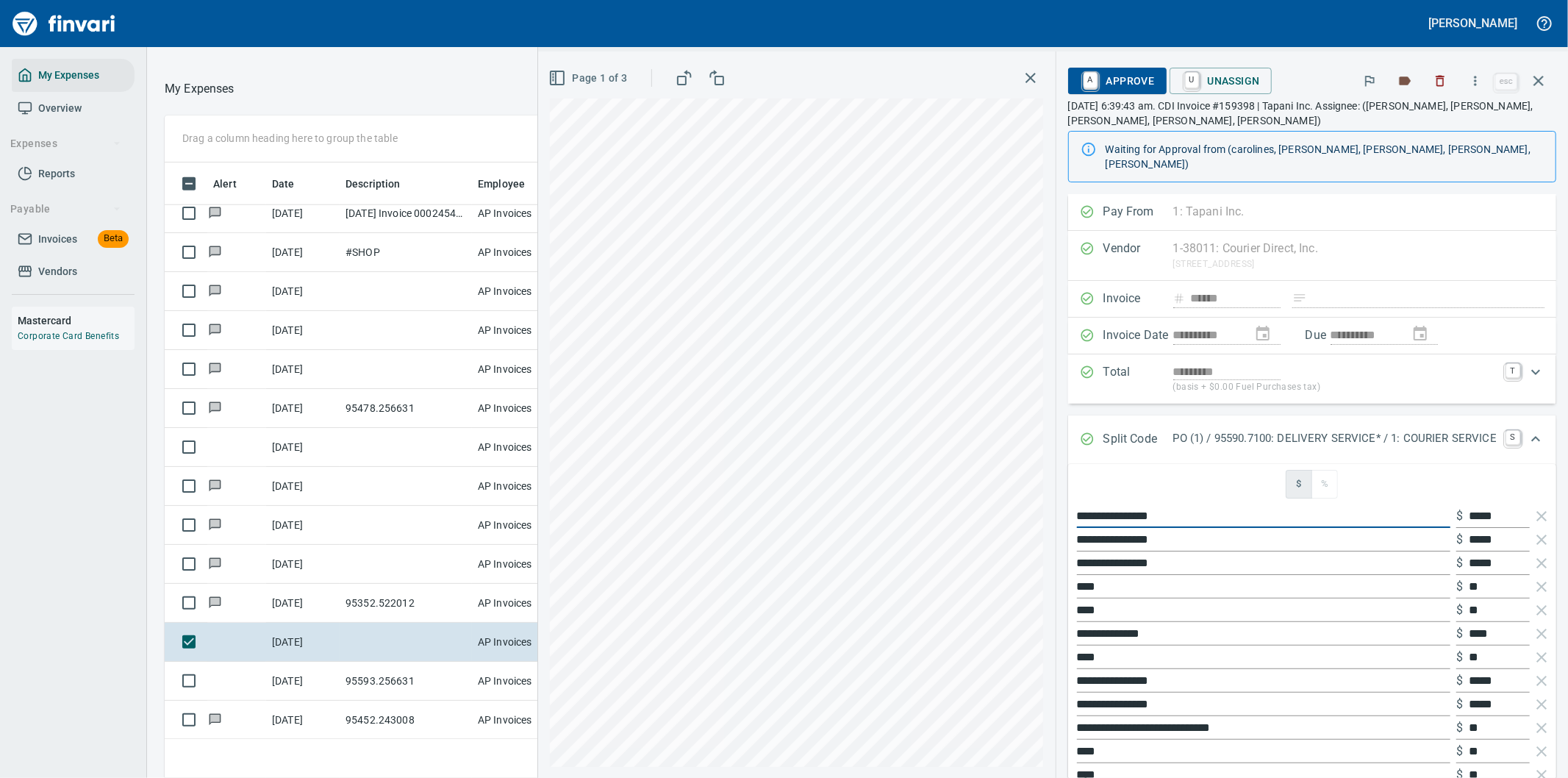
drag, startPoint x: 1173, startPoint y: 504, endPoint x: 1047, endPoint y: 508, distance: 126.1
type input "*******"
type input "***"
type input "*****"
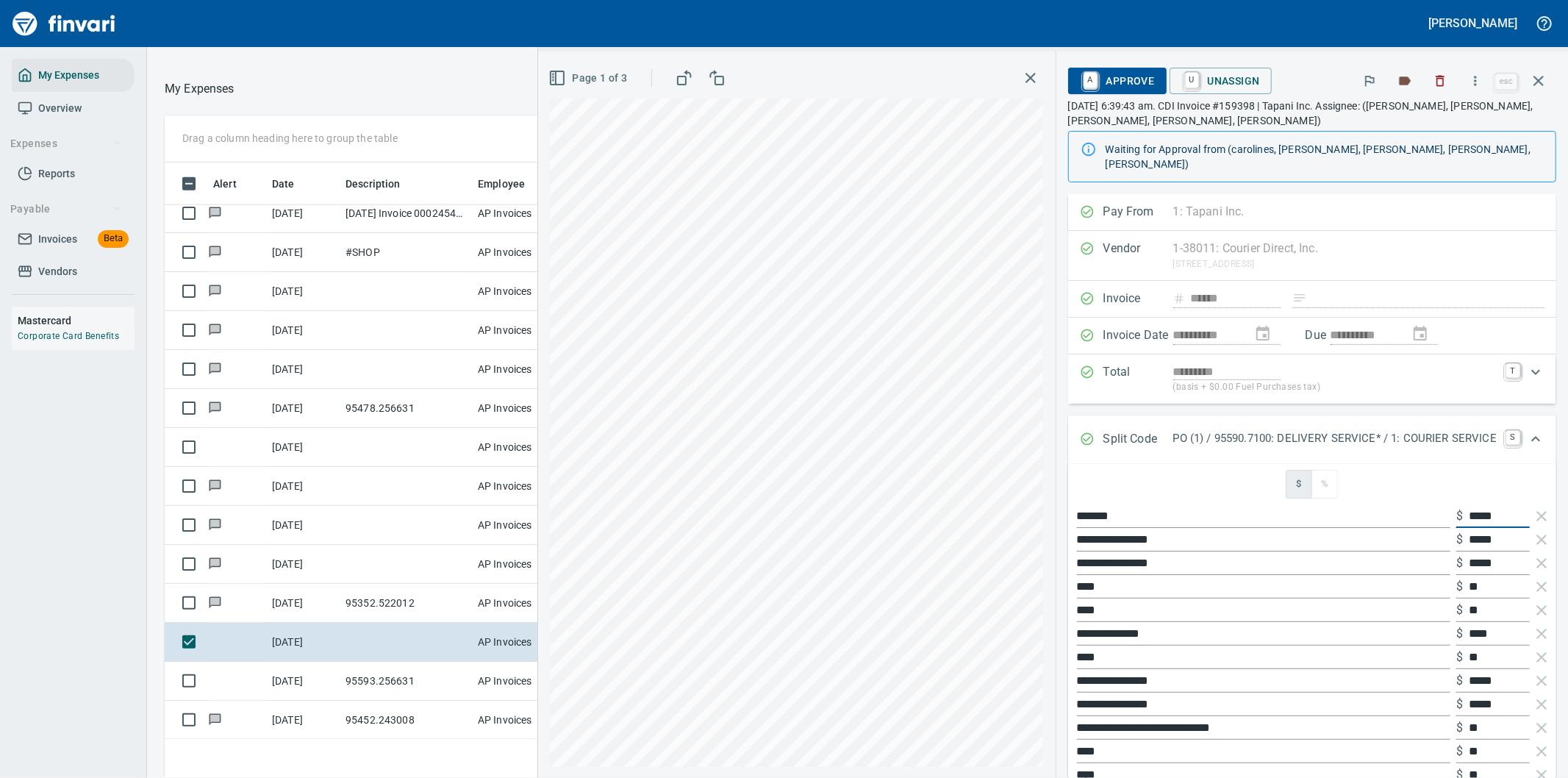
click at [1472, 505] on input "*****" at bounding box center [1498, 517] width 61 height 24
type input "*****"
drag, startPoint x: 1159, startPoint y: 530, endPoint x: 1063, endPoint y: 525, distance: 96.1
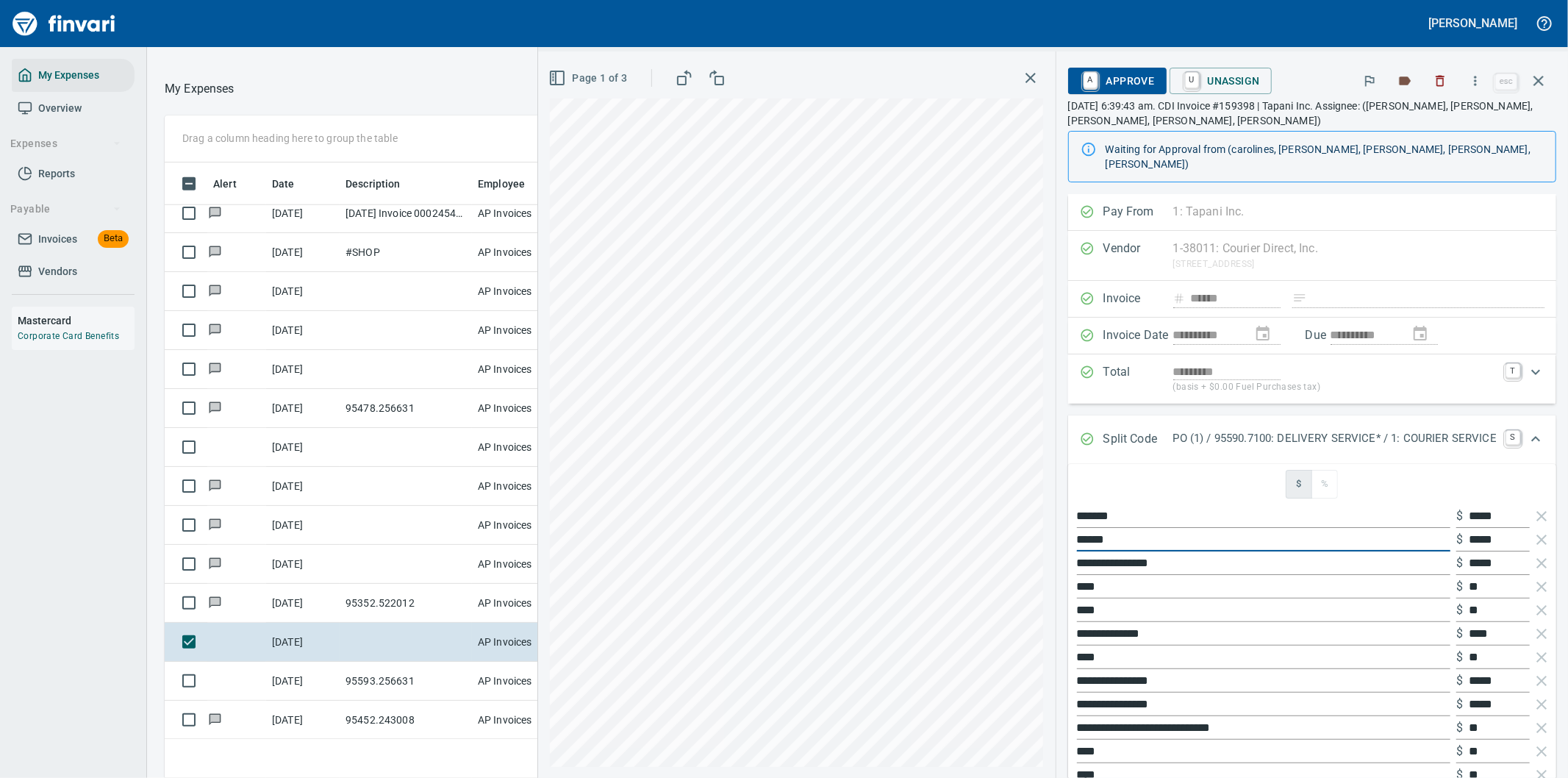
type input "*******"
type input "***"
type input "******"
type input "*"
type input "***"
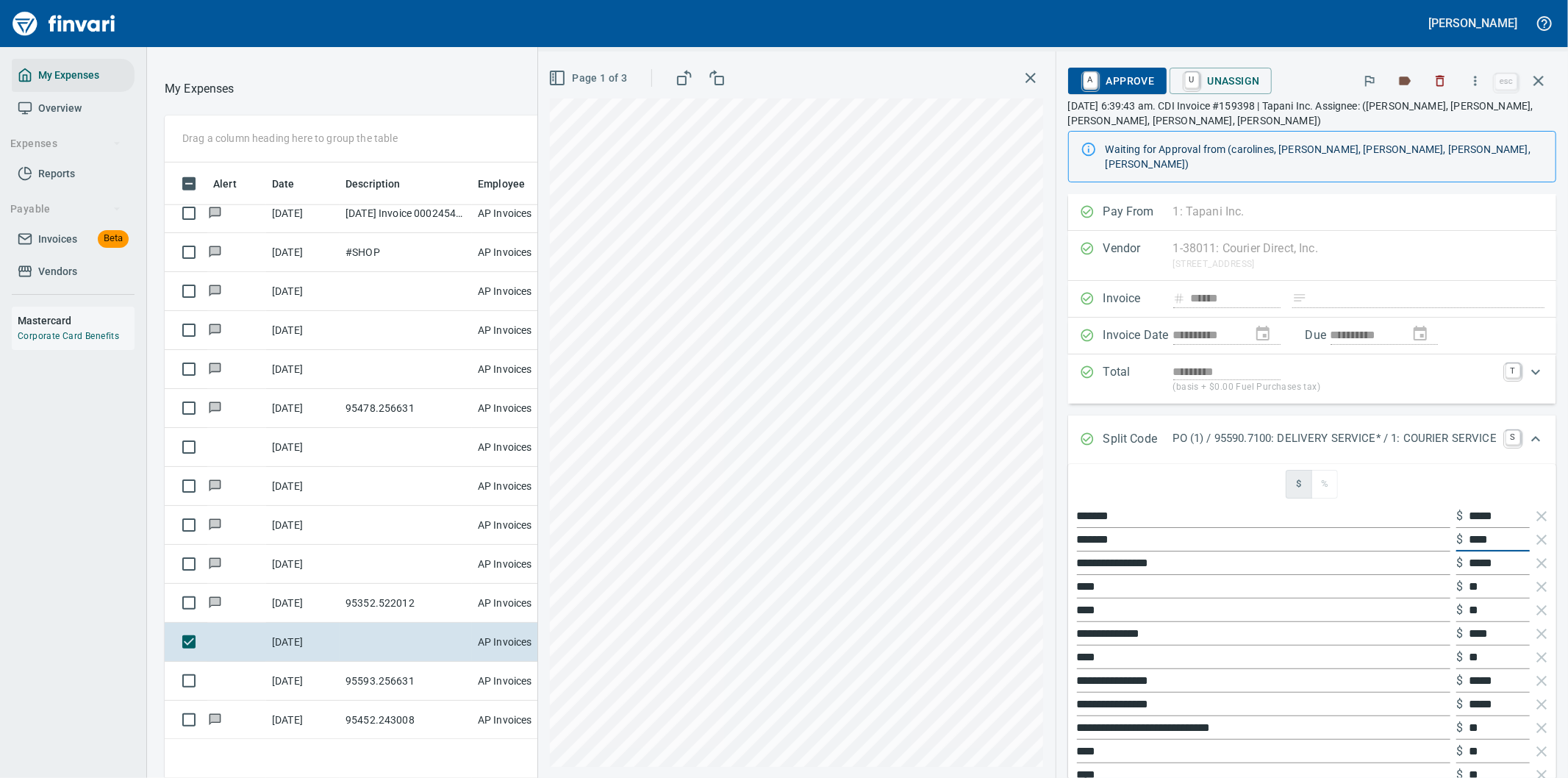
type input "*****"
drag, startPoint x: 1165, startPoint y: 552, endPoint x: 1055, endPoint y: 546, distance: 110.2
type input "*******"
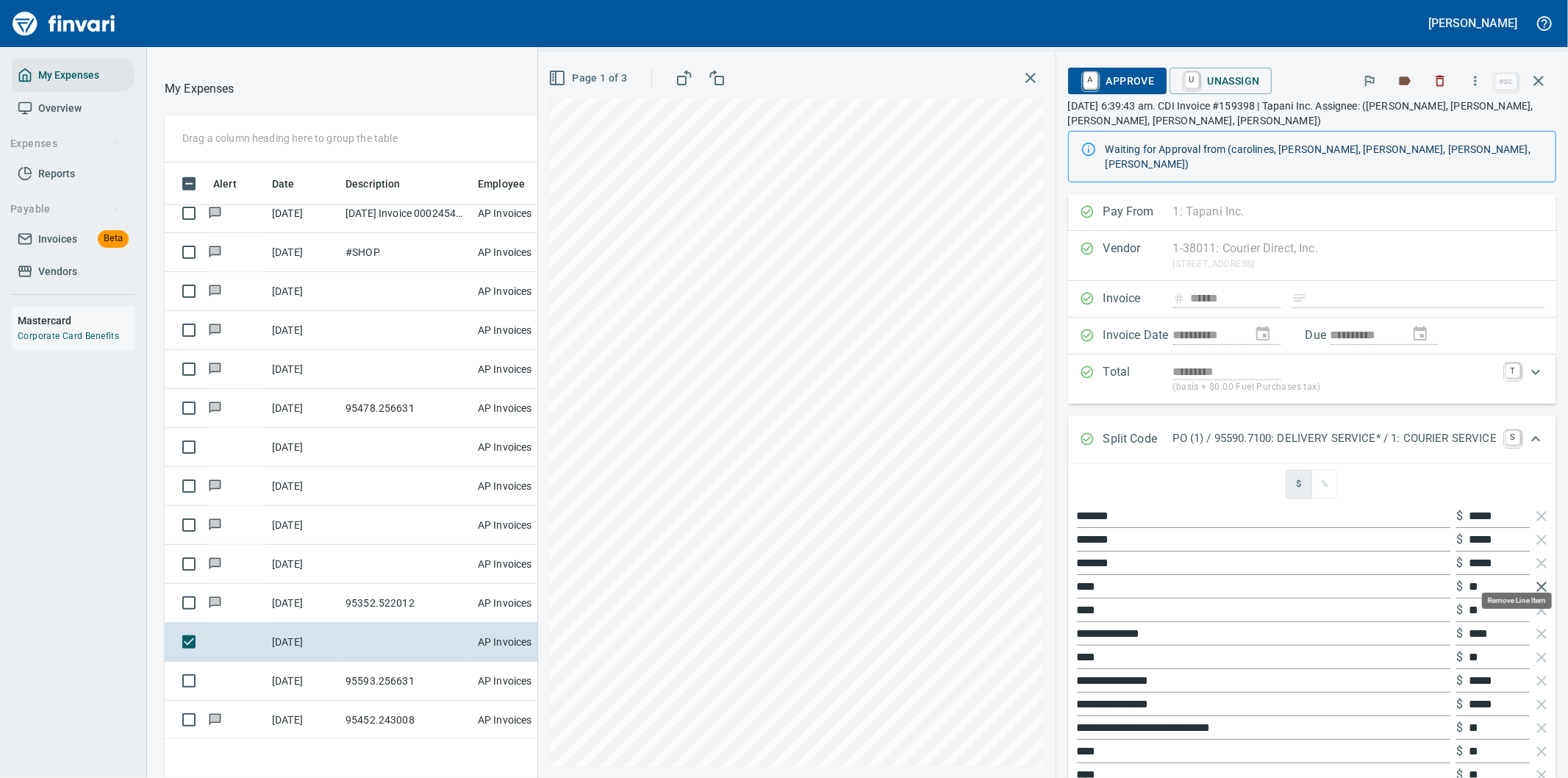
click at [1533, 578] on icon "button" at bounding box center [1542, 587] width 18 height 18
click at [1536, 582] on icon "button" at bounding box center [1541, 586] width 10 height 10
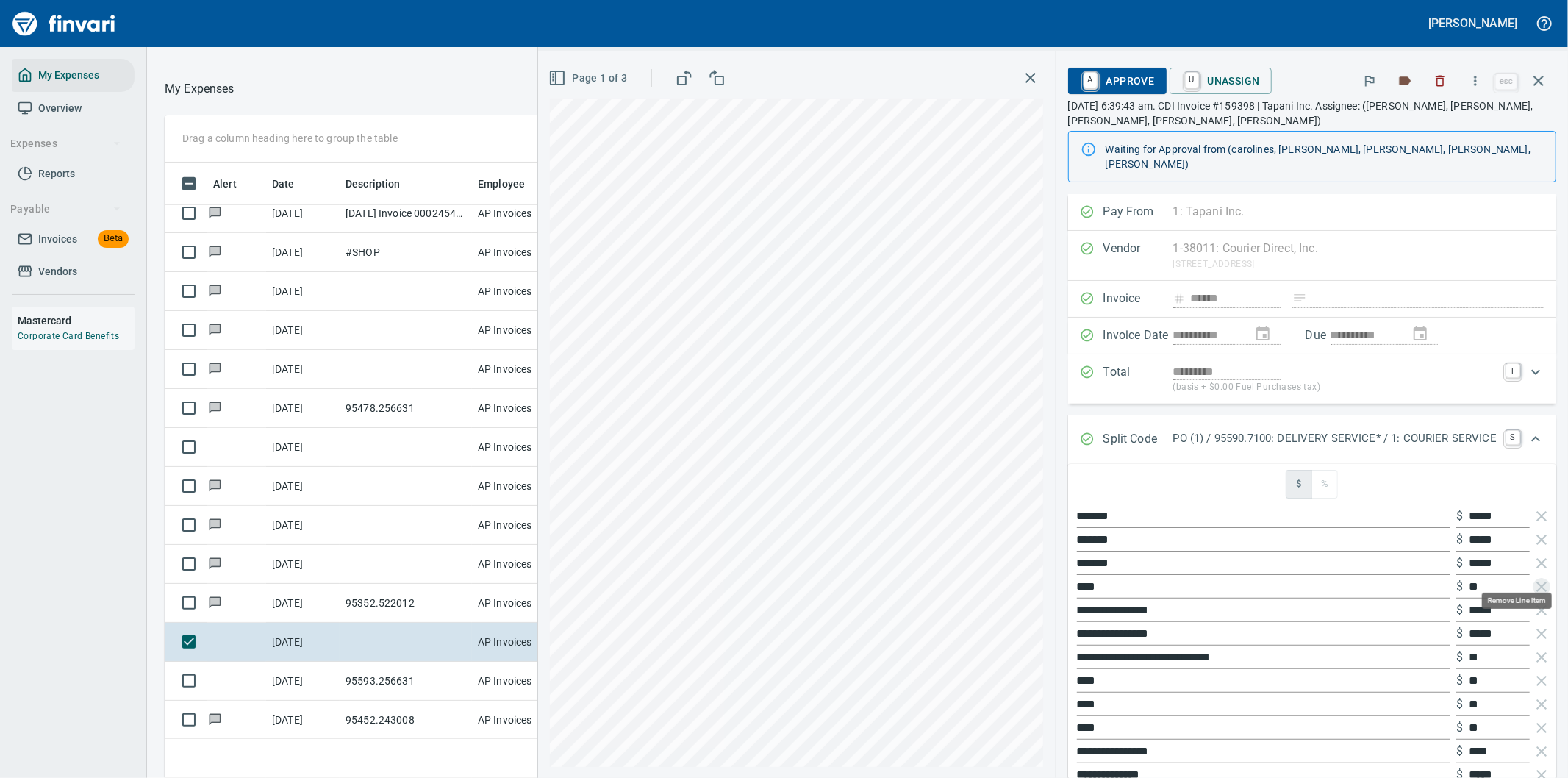
click at [1536, 582] on icon "button" at bounding box center [1541, 586] width 10 height 10
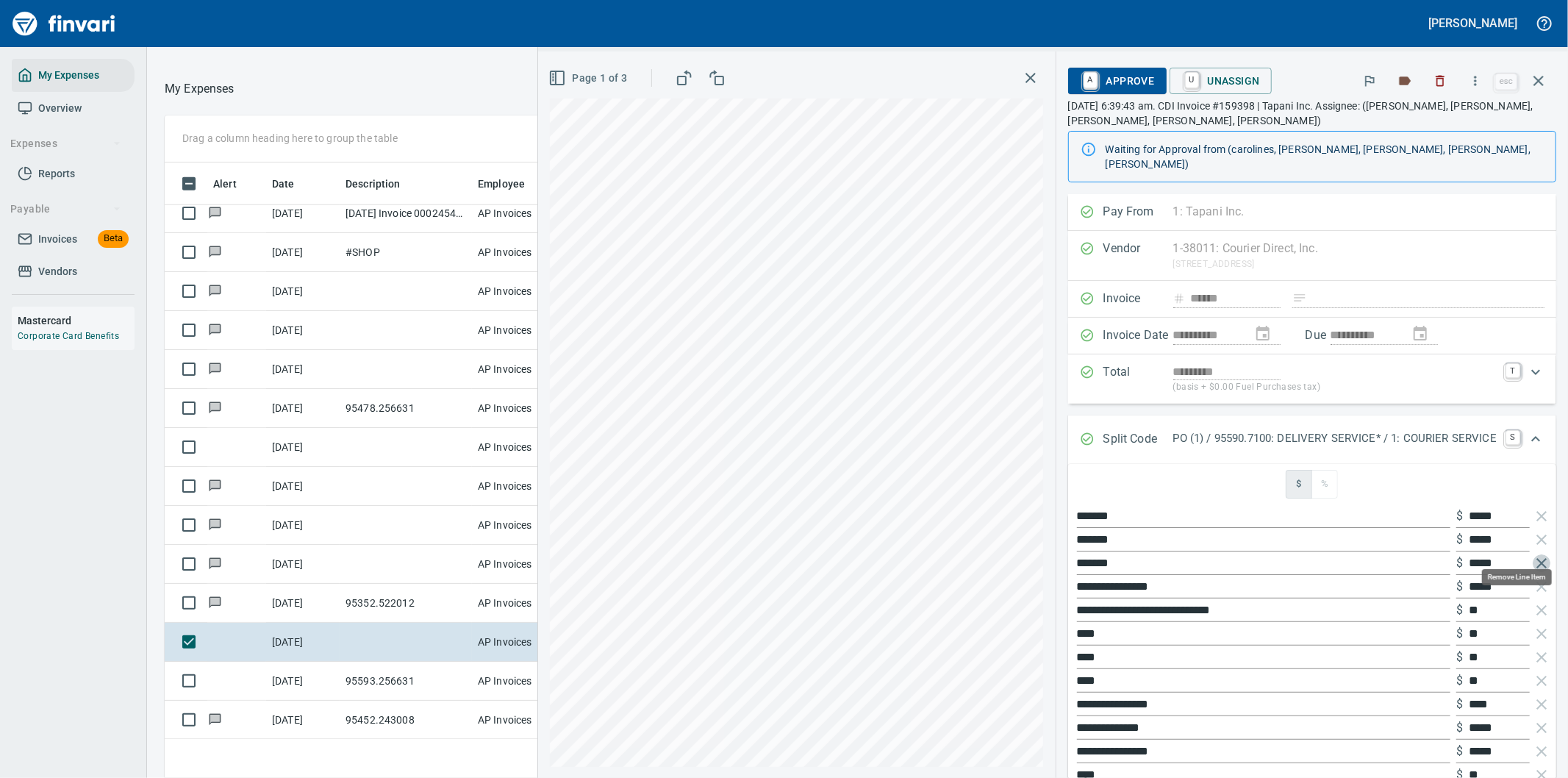
click at [1536, 558] on icon "button" at bounding box center [1541, 563] width 10 height 10
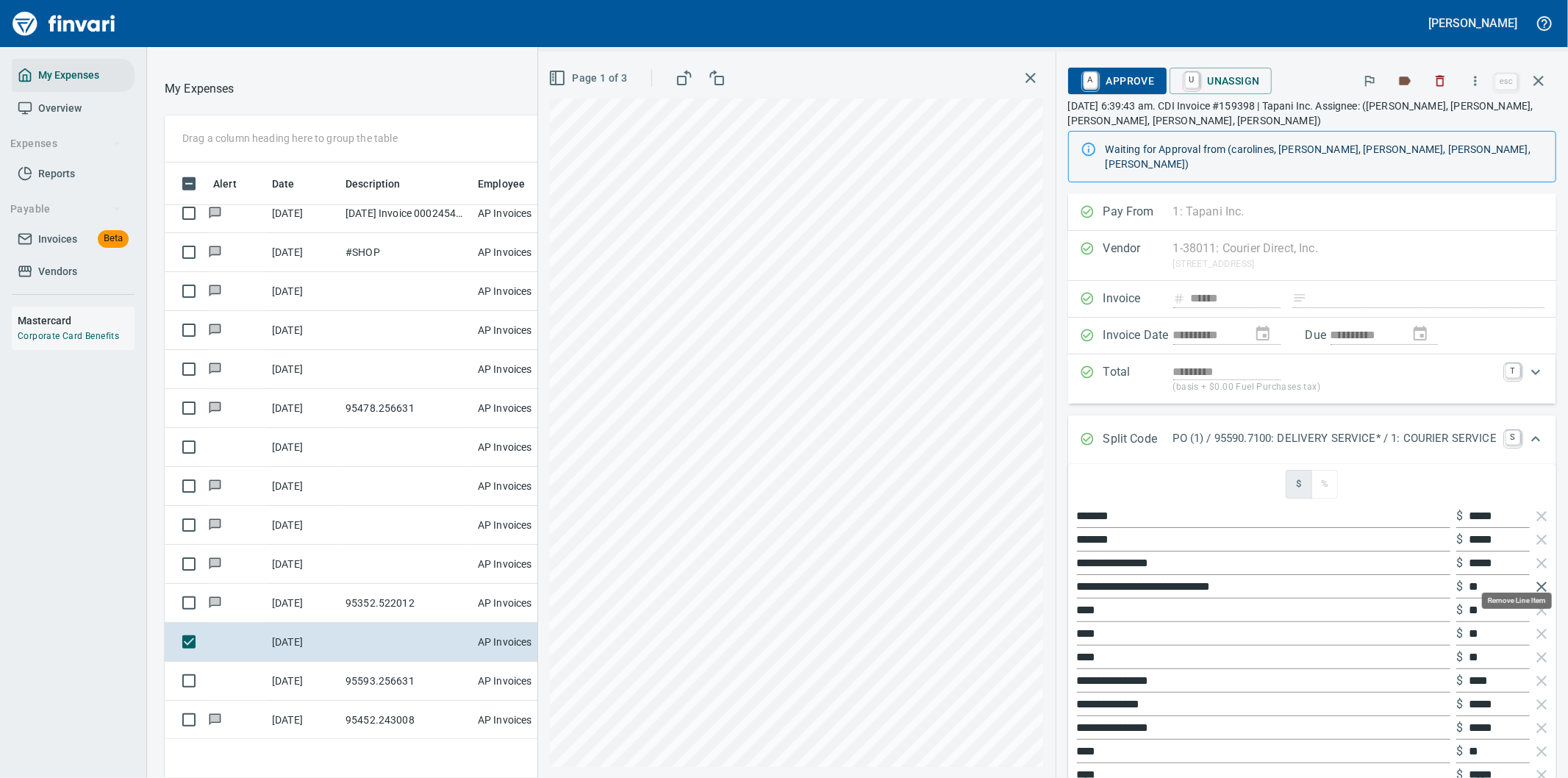
click at [1536, 582] on icon "button" at bounding box center [1541, 586] width 10 height 10
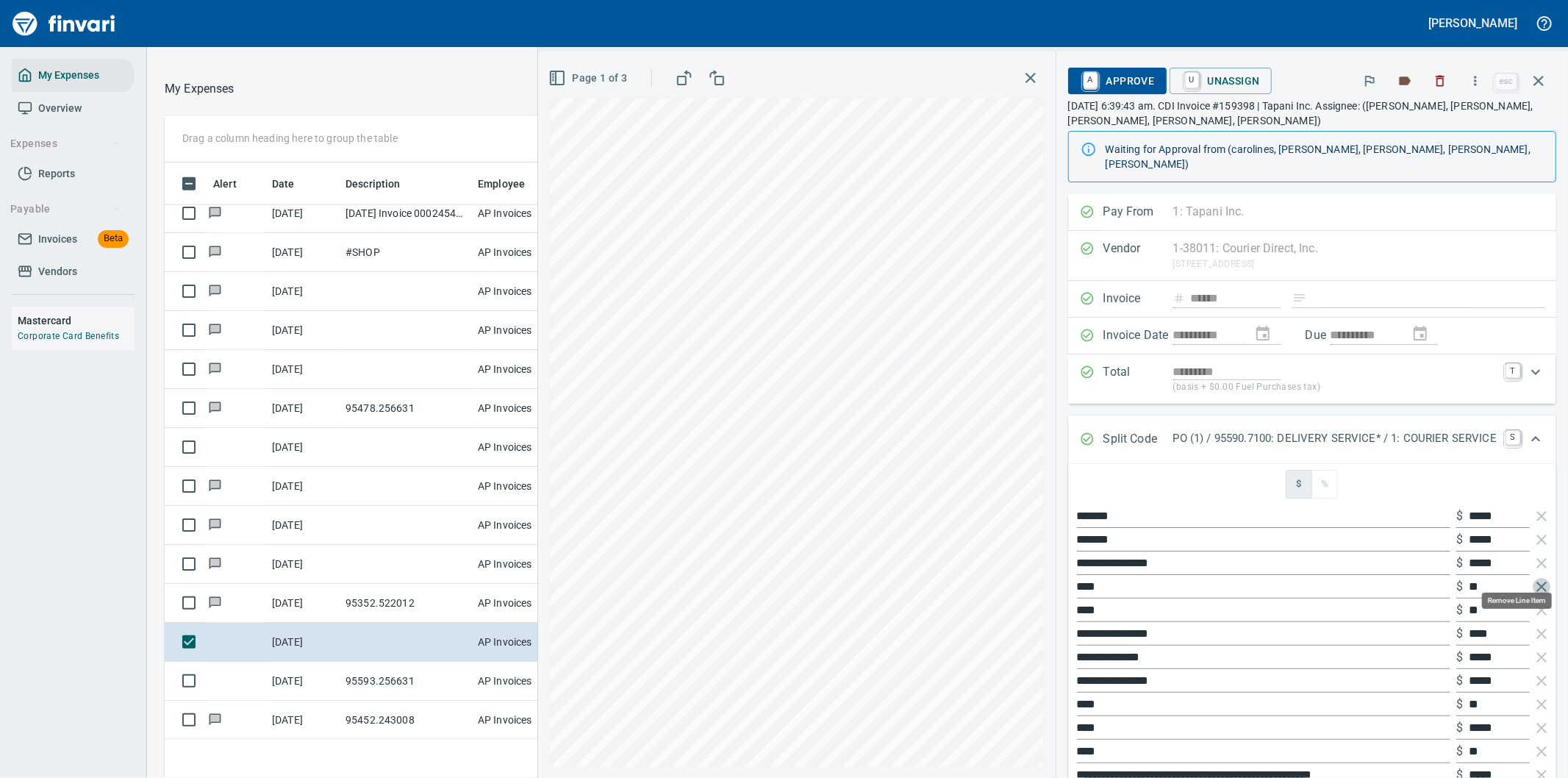
click at [1536, 582] on icon "button" at bounding box center [1541, 586] width 10 height 10
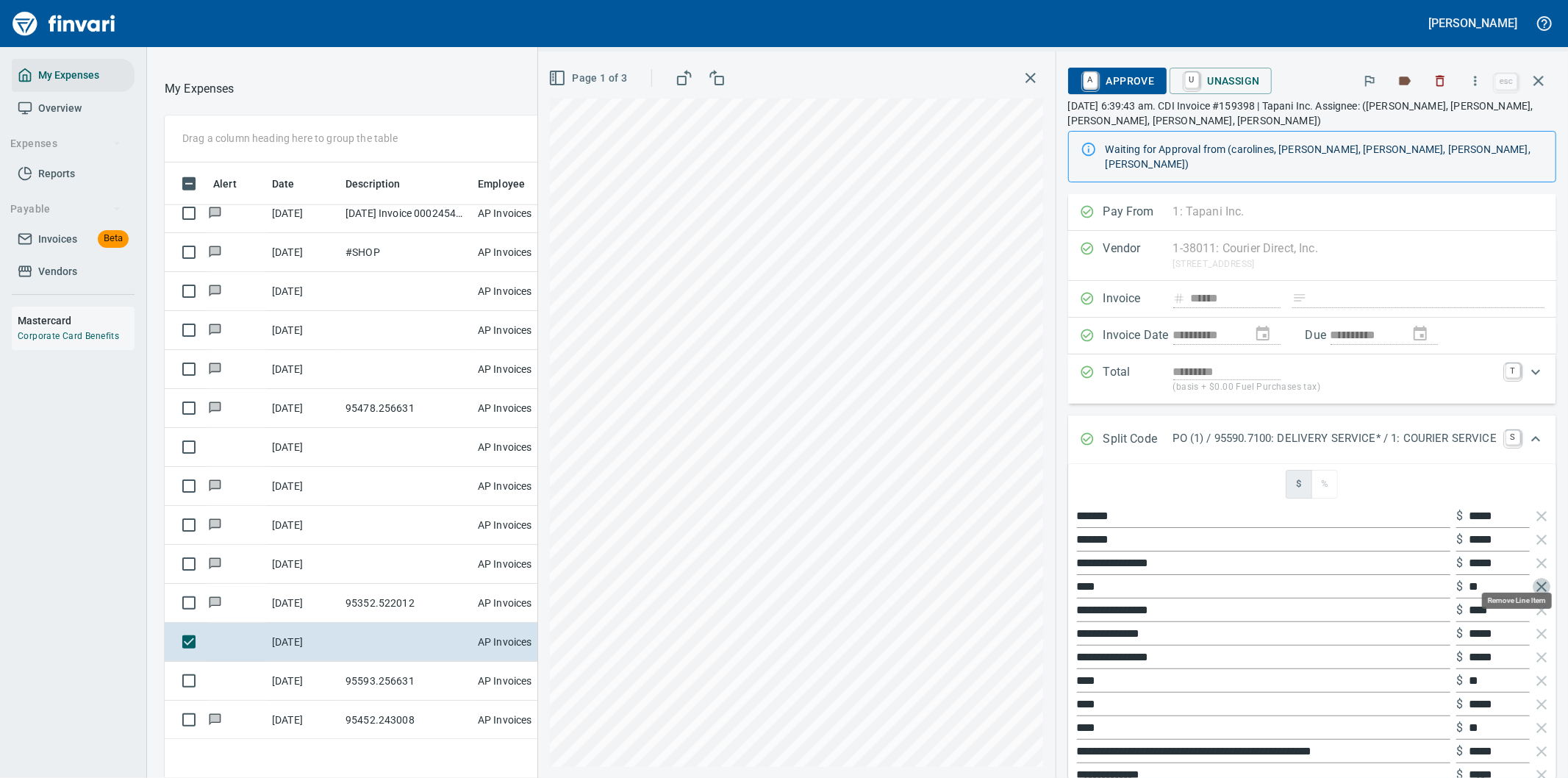
click at [1536, 582] on icon "button" at bounding box center [1541, 586] width 10 height 10
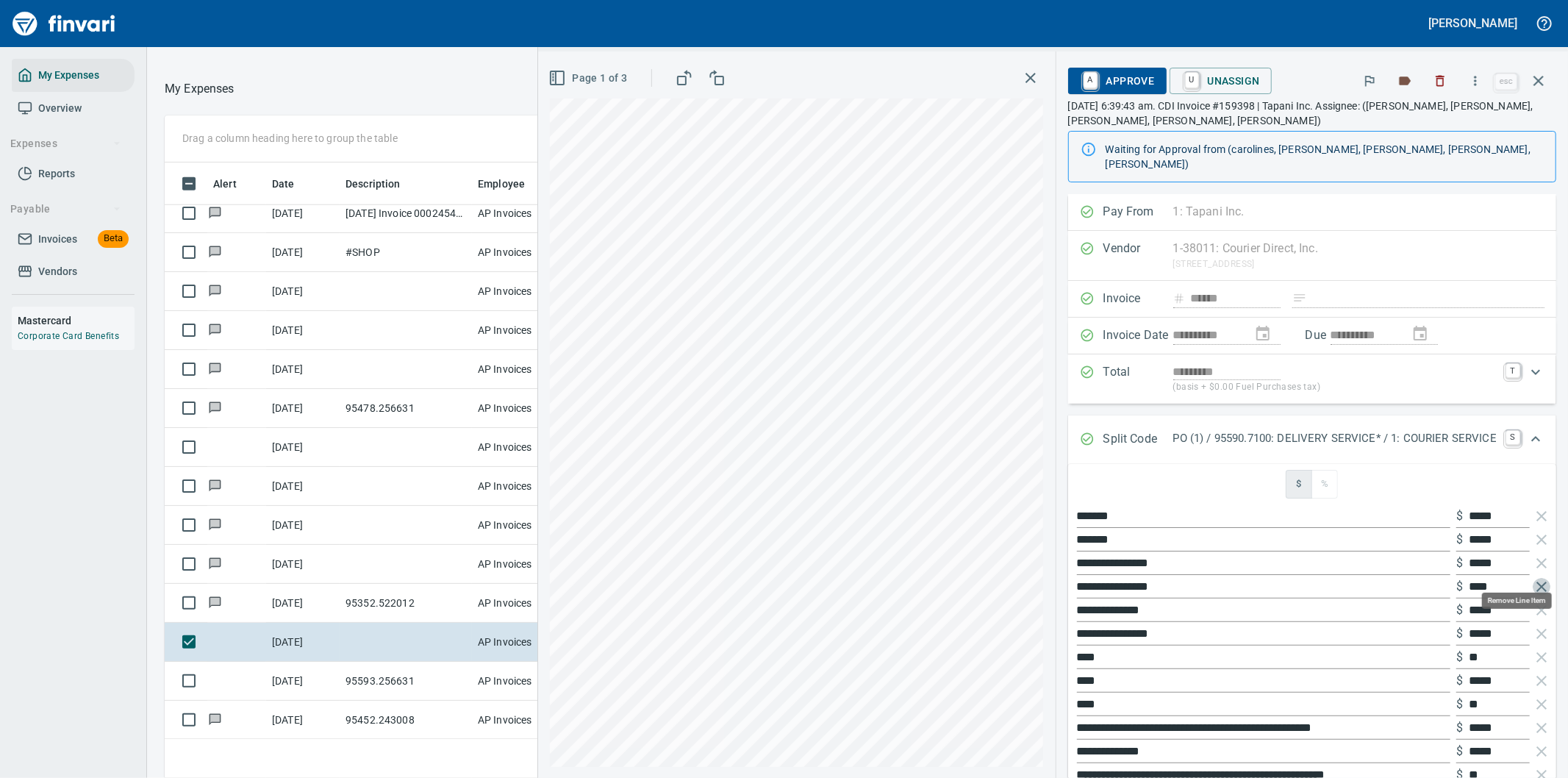
click at [1536, 582] on icon "button" at bounding box center [1541, 586] width 10 height 10
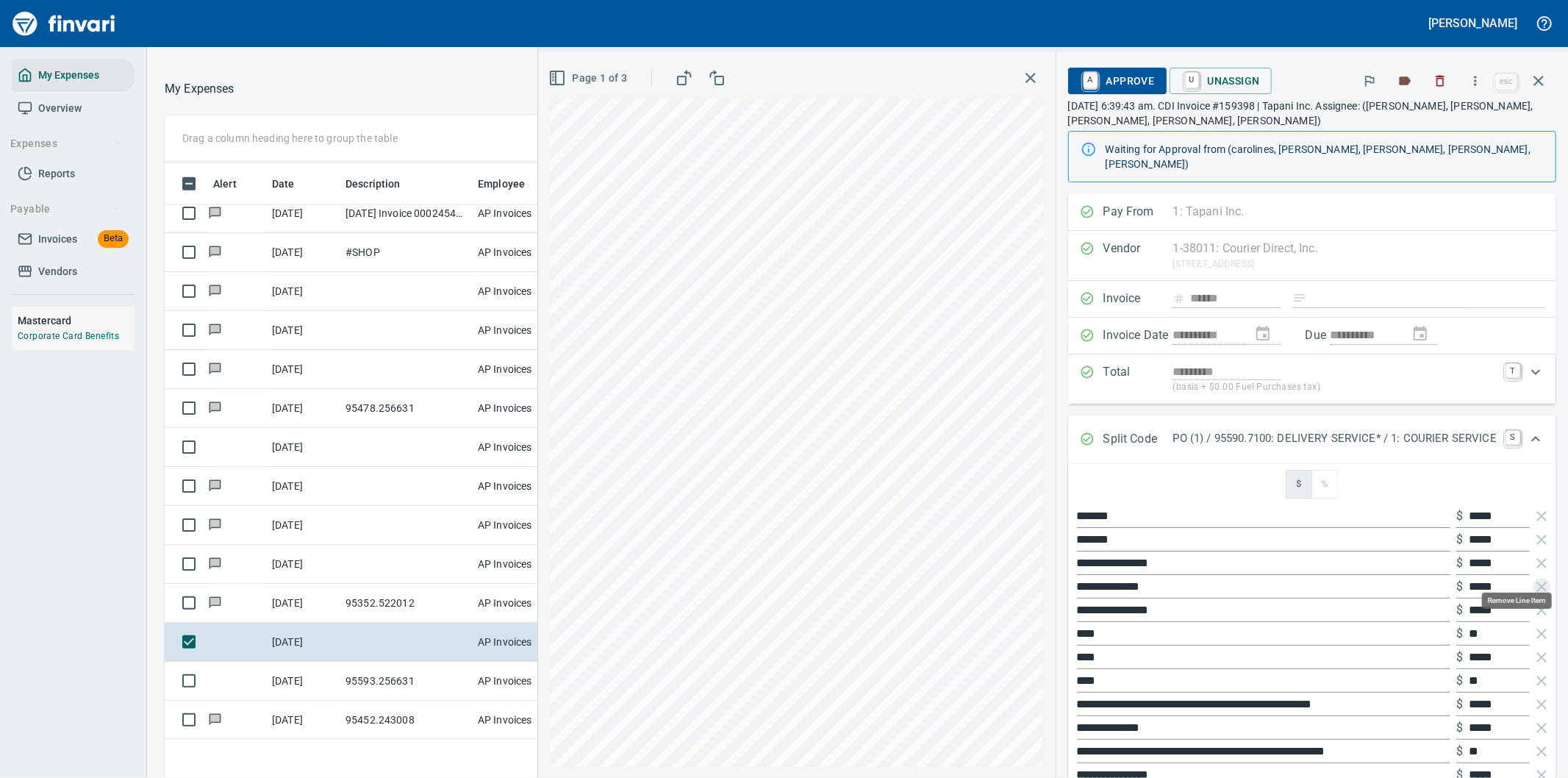
click at [1536, 582] on icon "button" at bounding box center [1541, 586] width 10 height 10
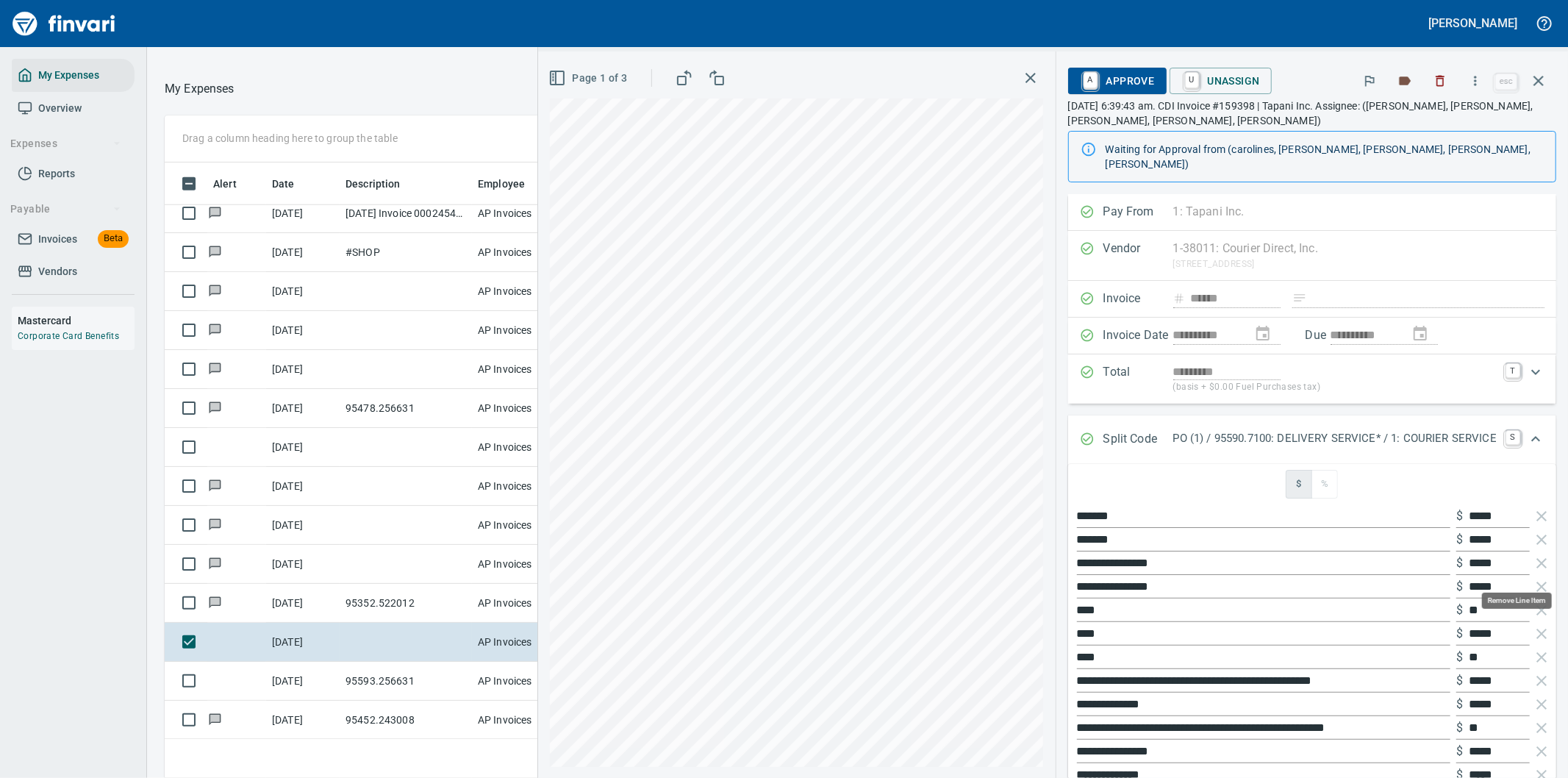
click at [1536, 582] on icon "button" at bounding box center [1541, 586] width 10 height 10
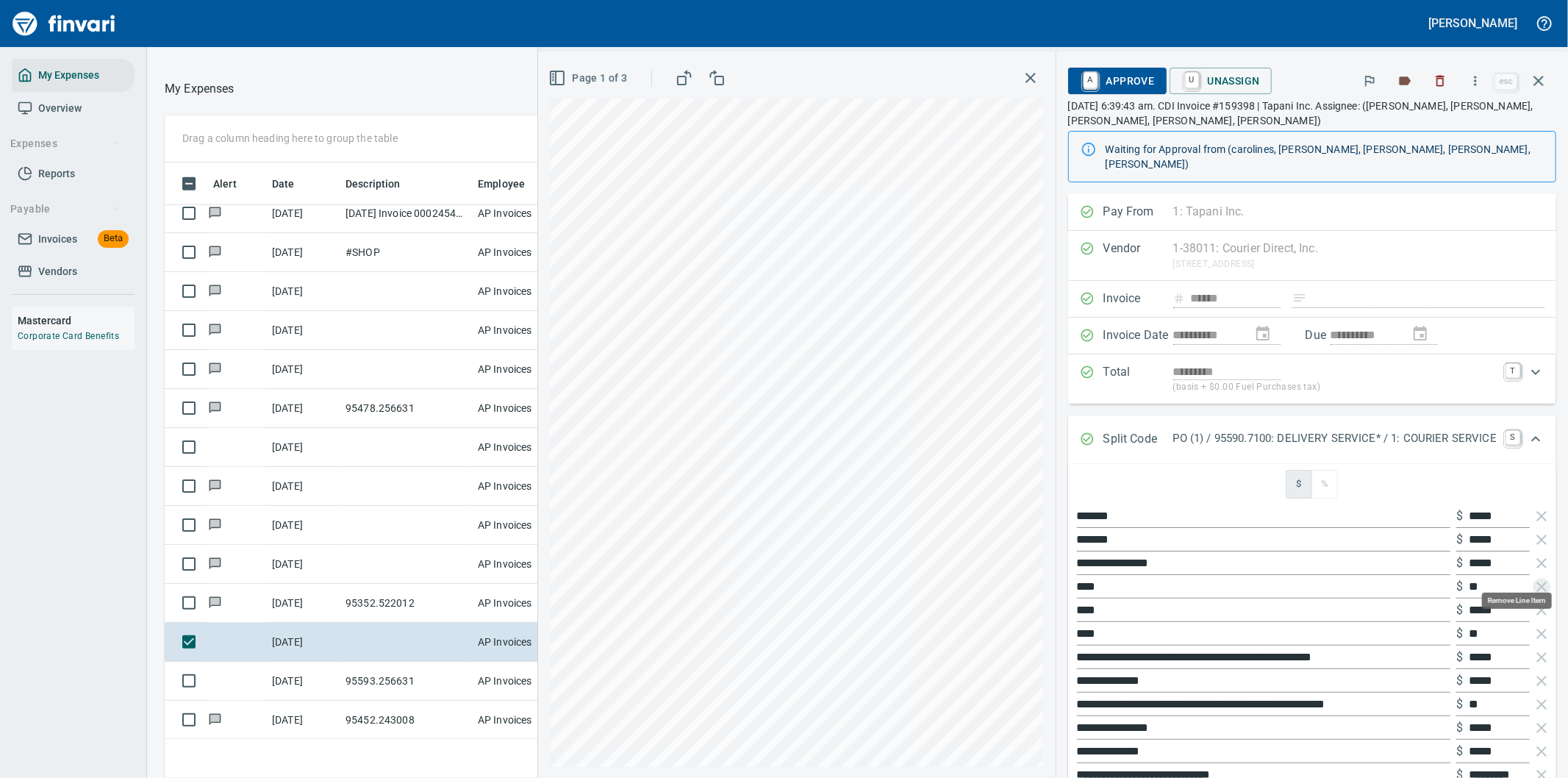
click at [1536, 582] on icon "button" at bounding box center [1541, 586] width 10 height 10
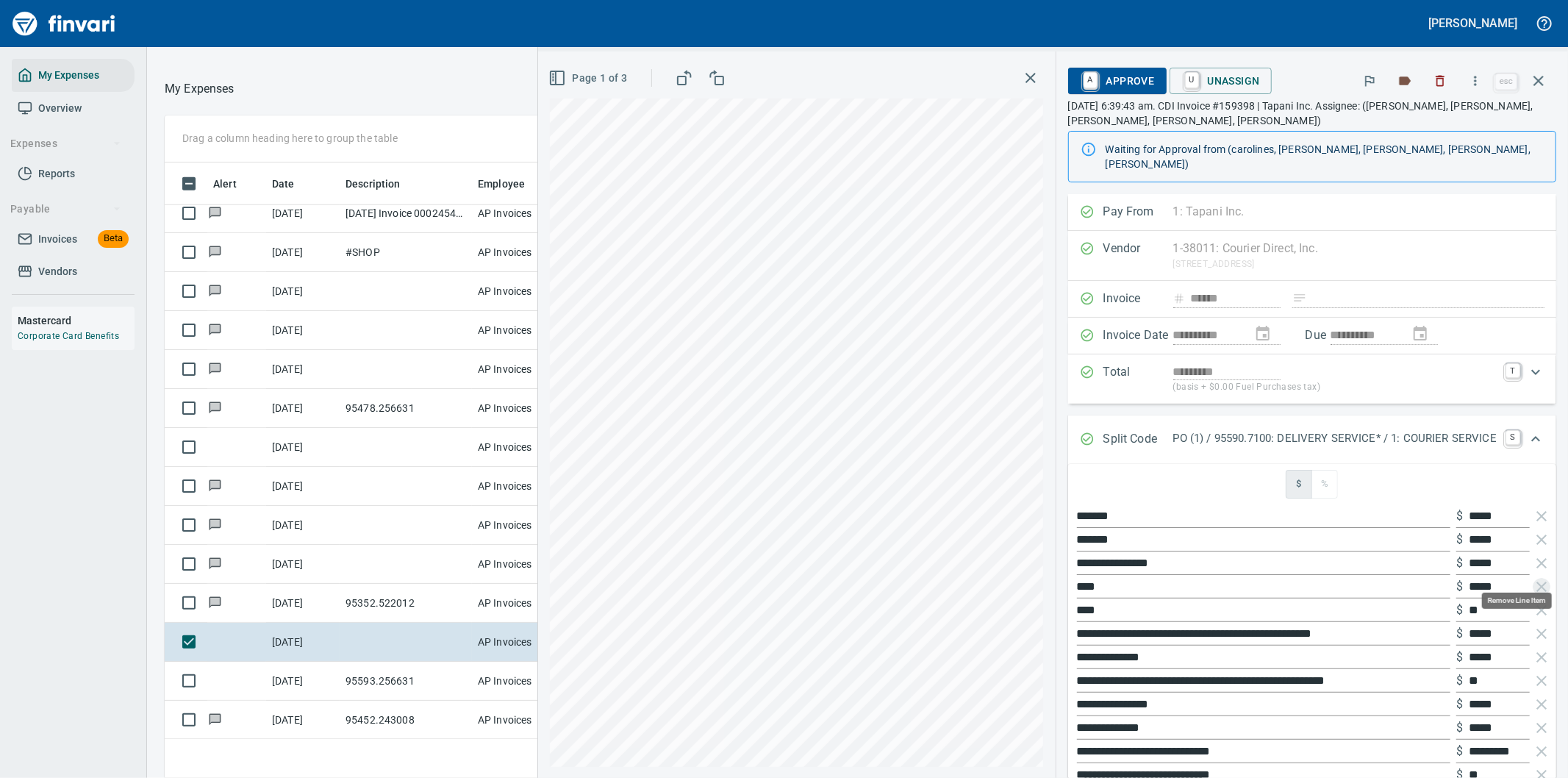
click at [1536, 582] on icon "button" at bounding box center [1541, 586] width 10 height 10
click at [1536, 605] on icon "button" at bounding box center [1541, 610] width 10 height 10
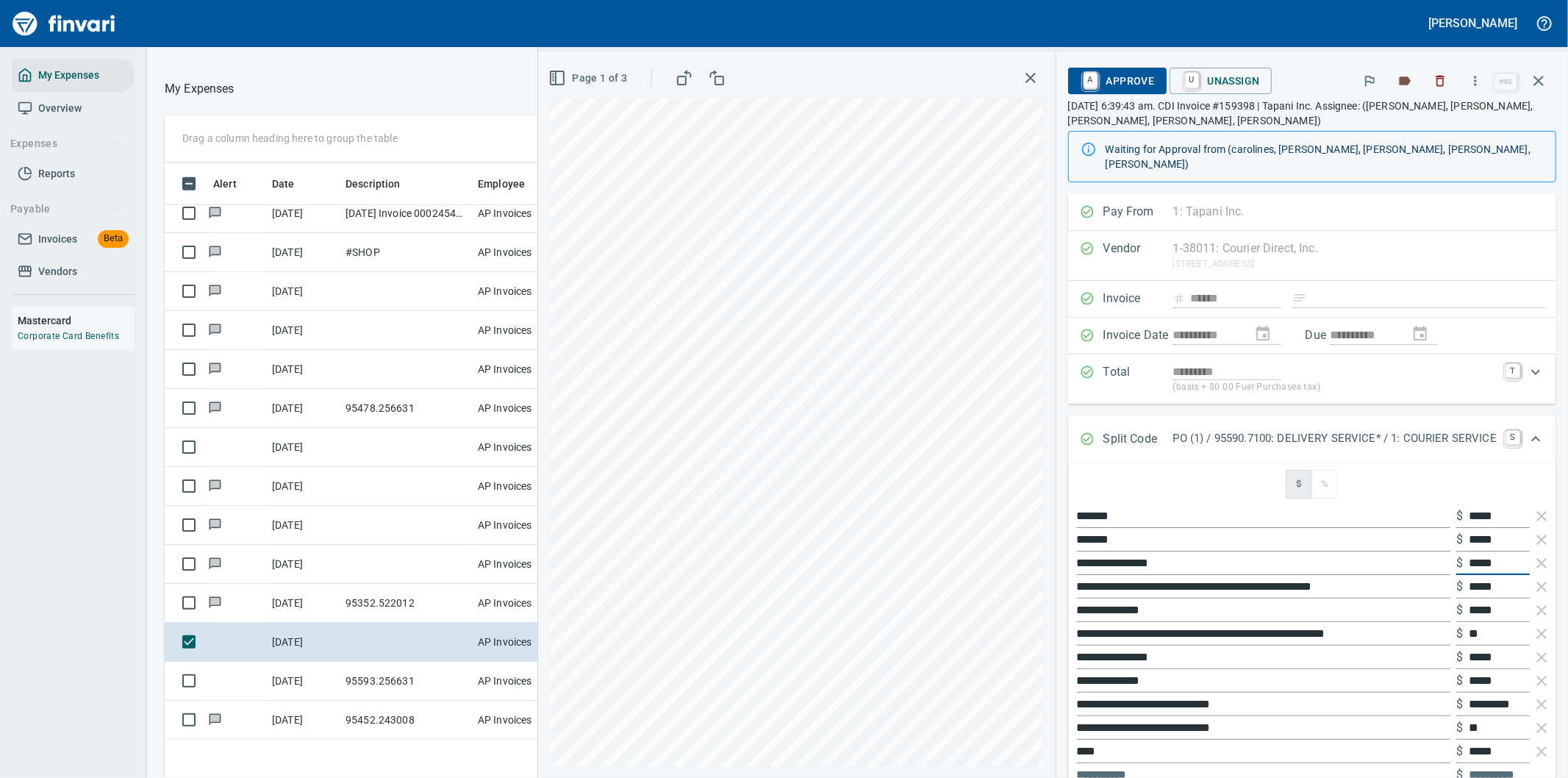
click at [1469, 552] on input "*****" at bounding box center [1498, 564] width 61 height 24
type input "******"
click at [1476, 552] on input "******" at bounding box center [1498, 564] width 61 height 24
type input "*******"
type input "********"
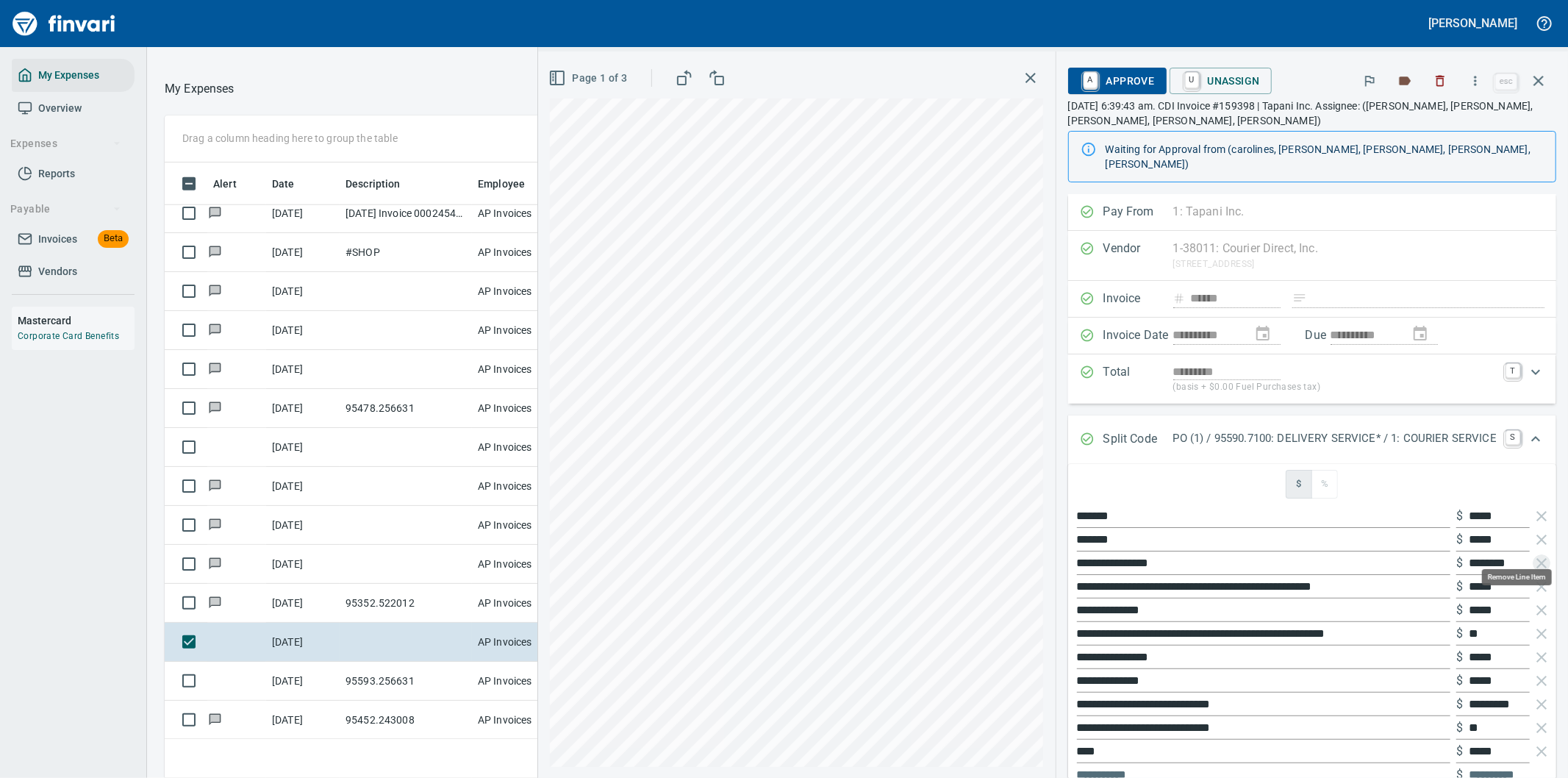
click at [1471, 607] on input "*****" at bounding box center [1498, 611] width 61 height 24
click at [1536, 605] on icon "button" at bounding box center [1541, 610] width 10 height 10
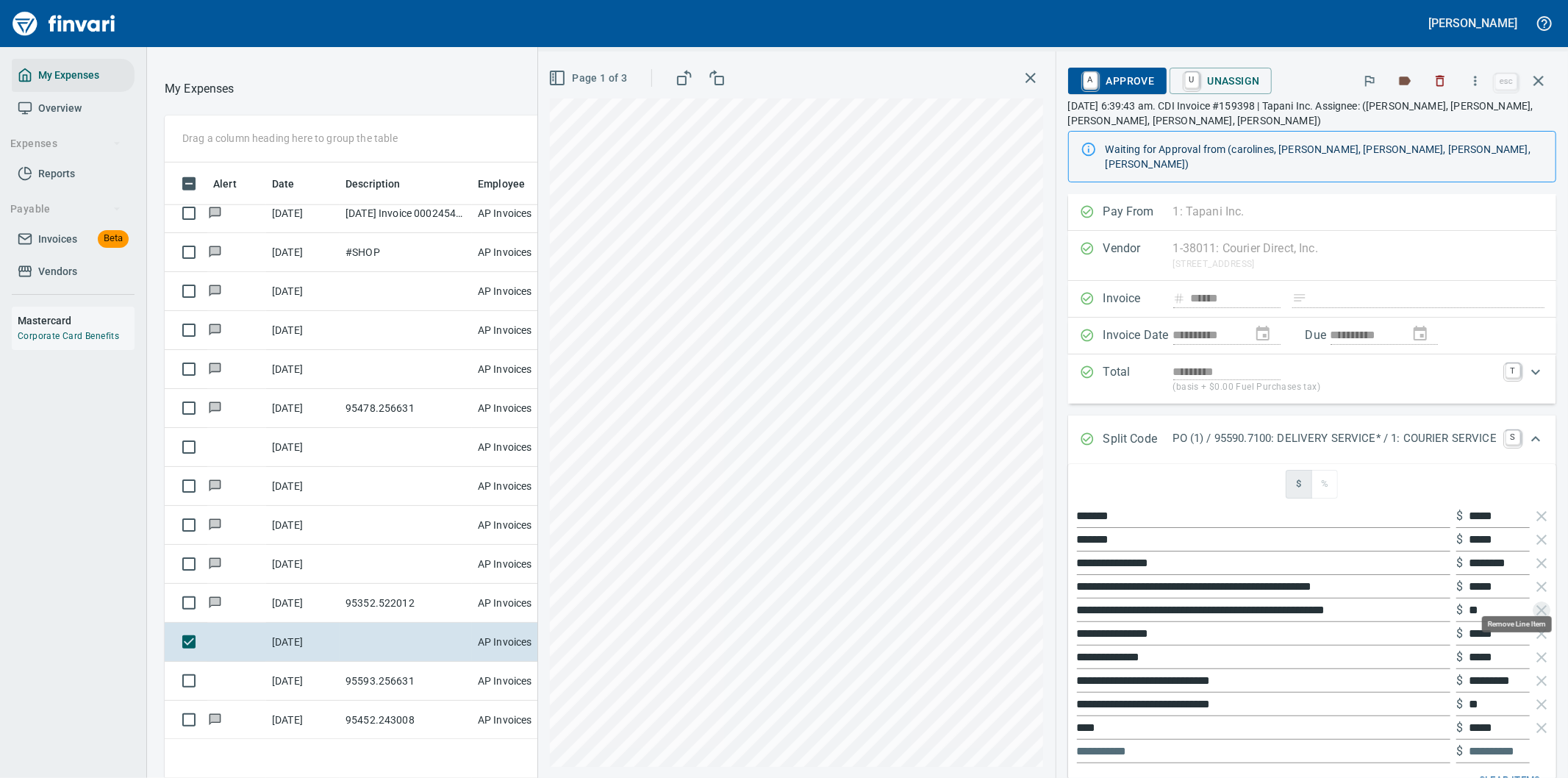
click at [1536, 605] on icon "button" at bounding box center [1541, 610] width 10 height 10
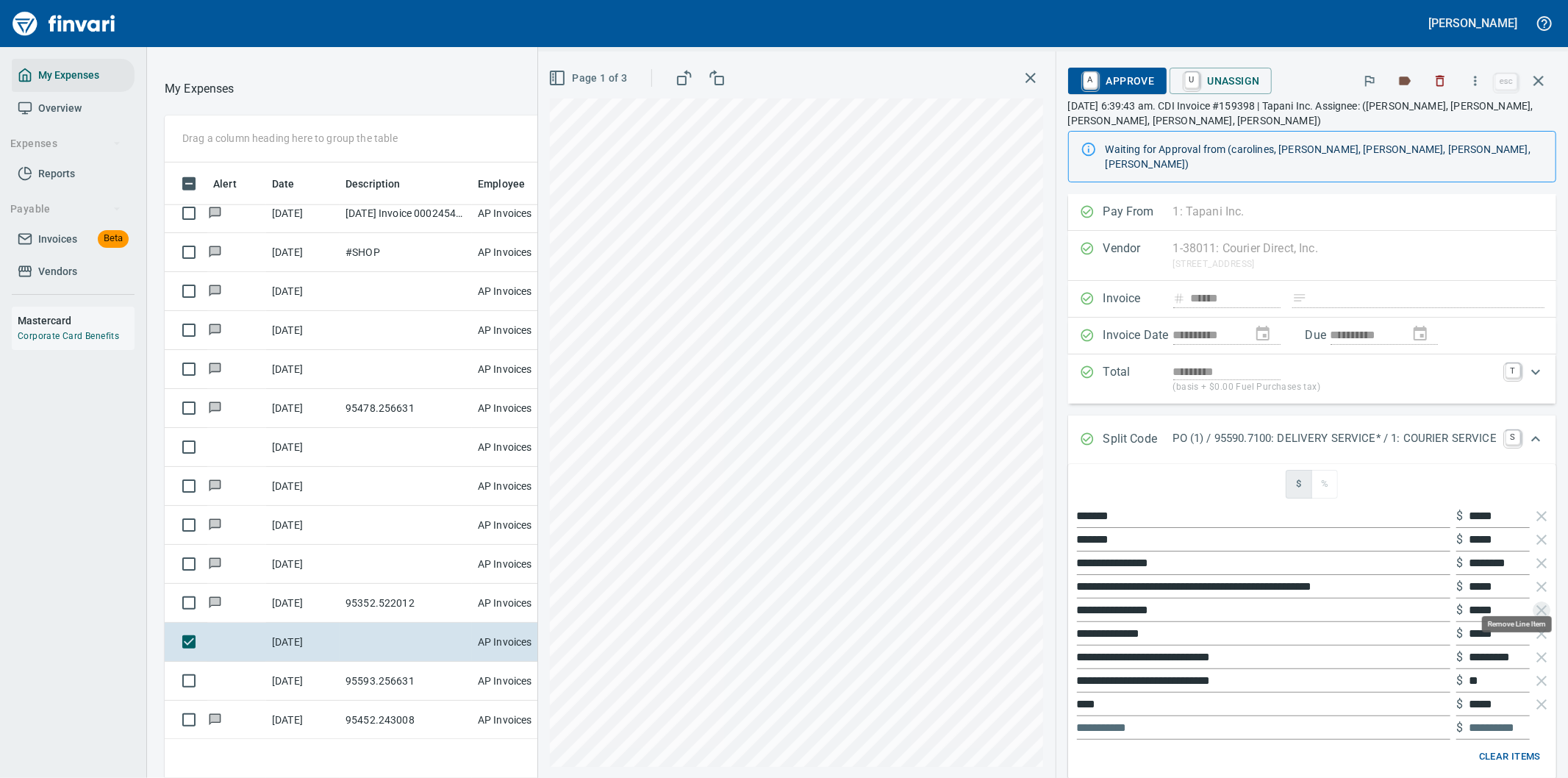
click at [1536, 605] on icon "button" at bounding box center [1541, 610] width 10 height 10
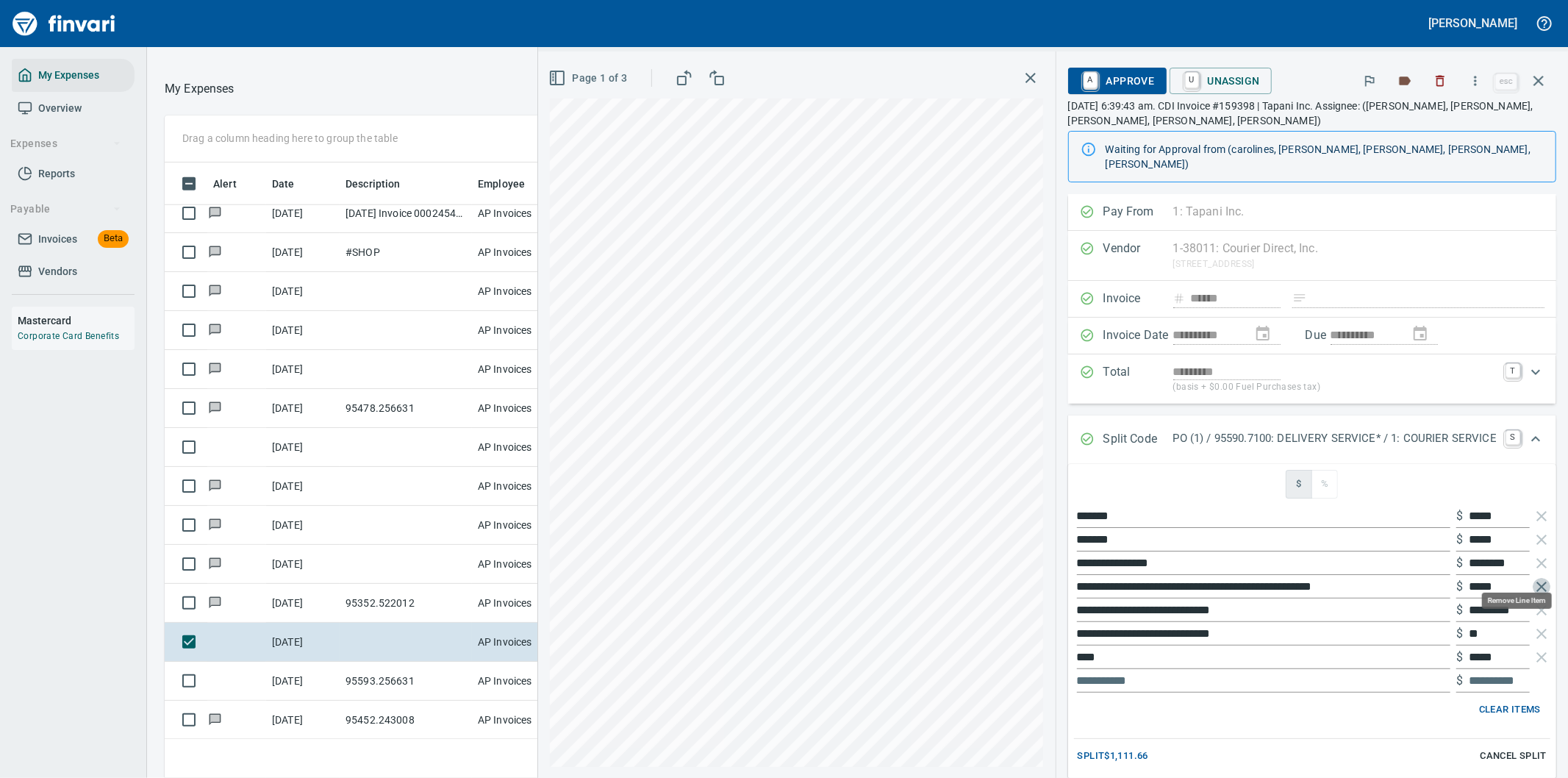
click at [1533, 578] on icon "button" at bounding box center [1542, 587] width 18 height 18
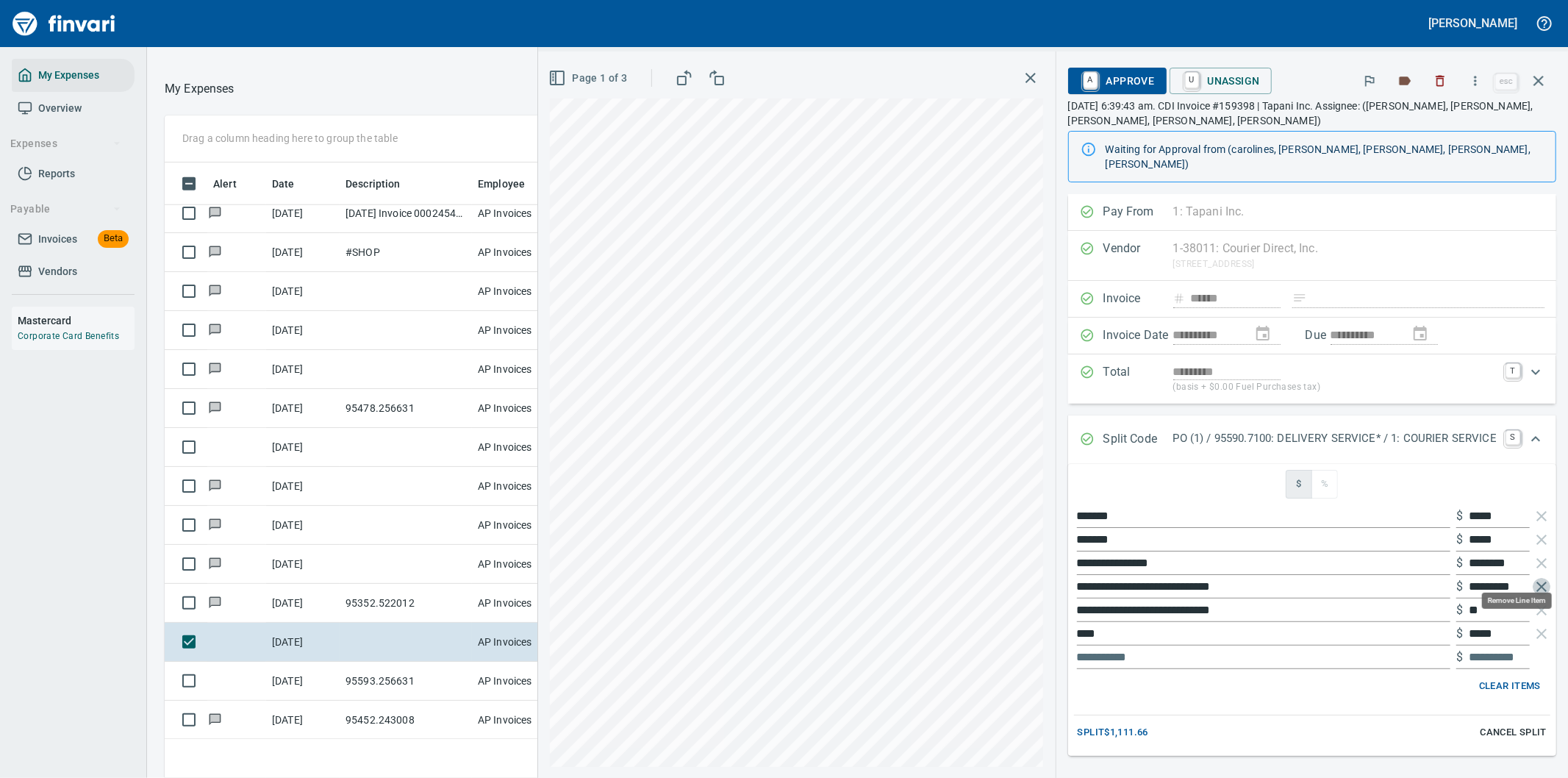
click at [1533, 578] on icon "button" at bounding box center [1542, 587] width 18 height 18
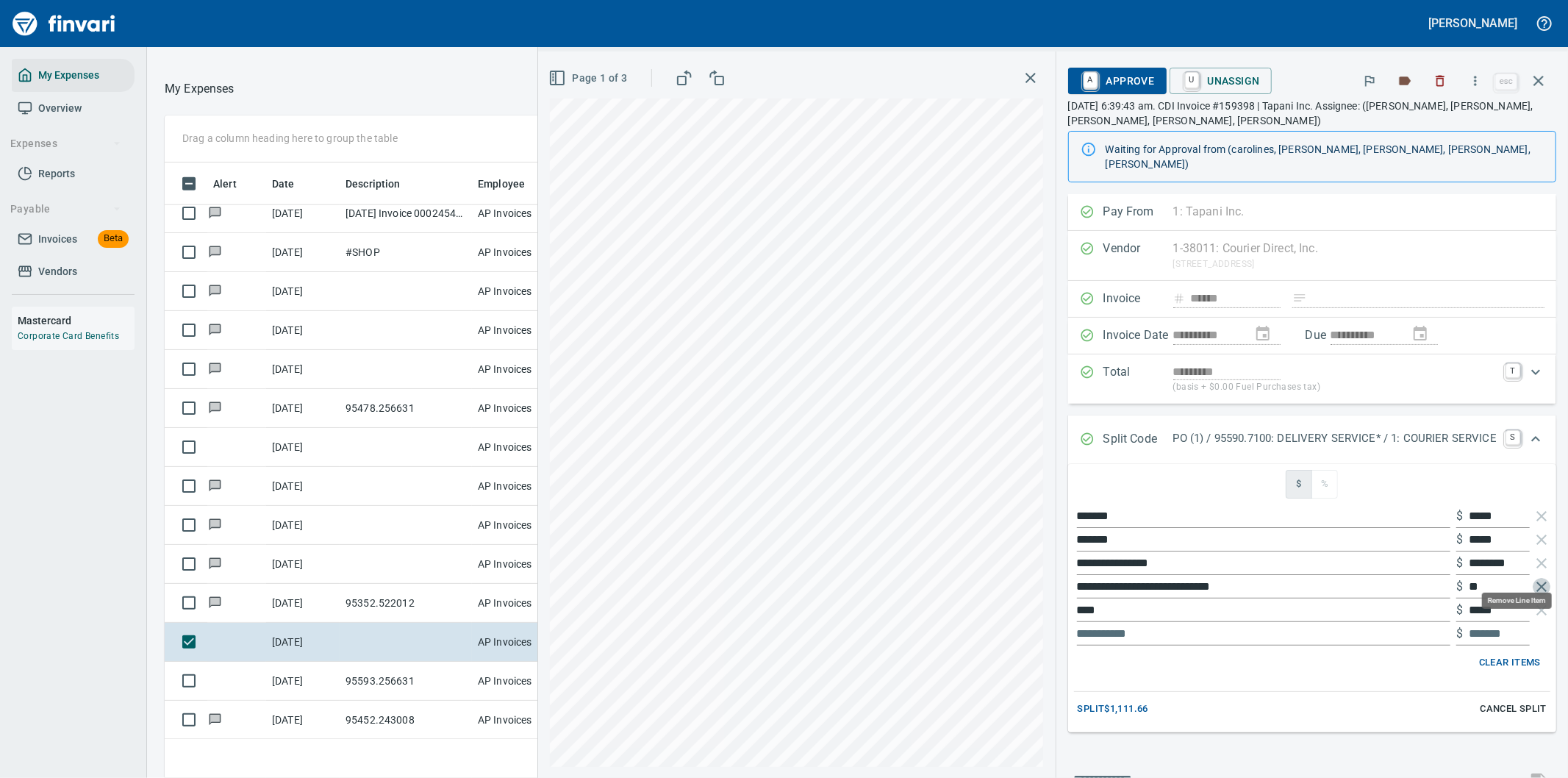
click at [1533, 578] on icon "button" at bounding box center [1542, 587] width 18 height 18
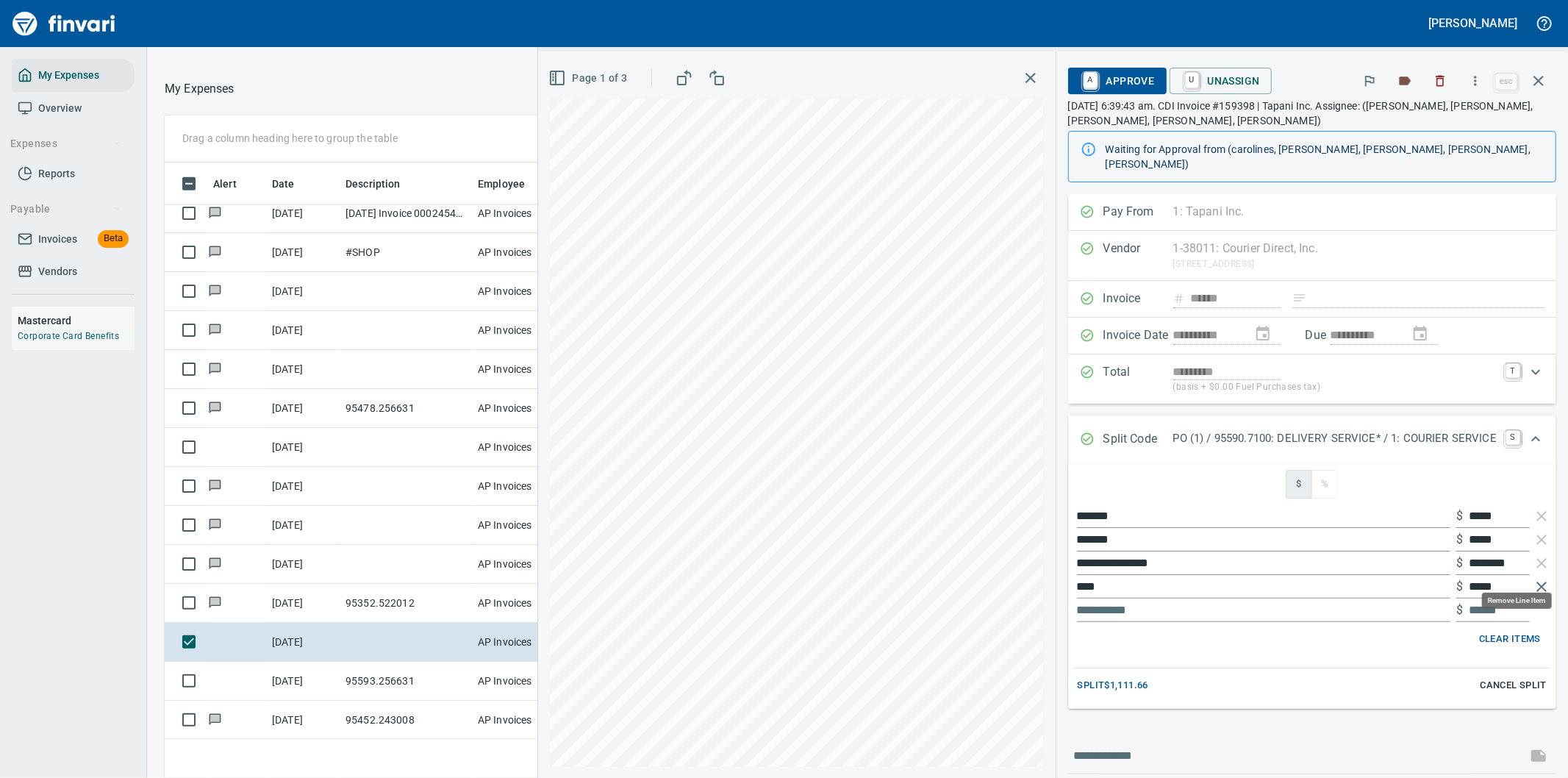
click at [1536, 582] on icon "button" at bounding box center [1541, 586] width 10 height 10
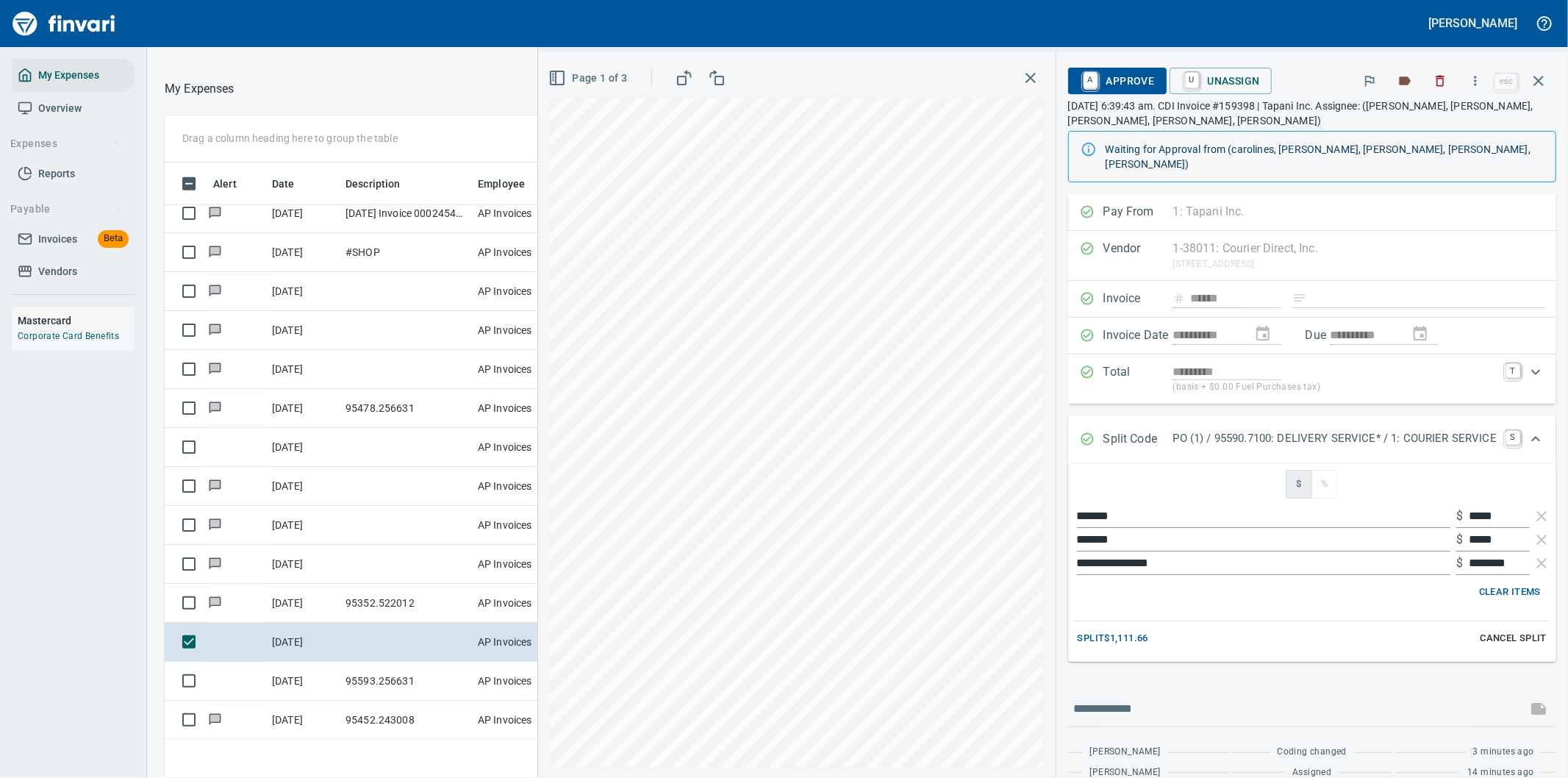
click at [1096, 631] on span "Split $1,111.66" at bounding box center [1113, 639] width 71 height 17
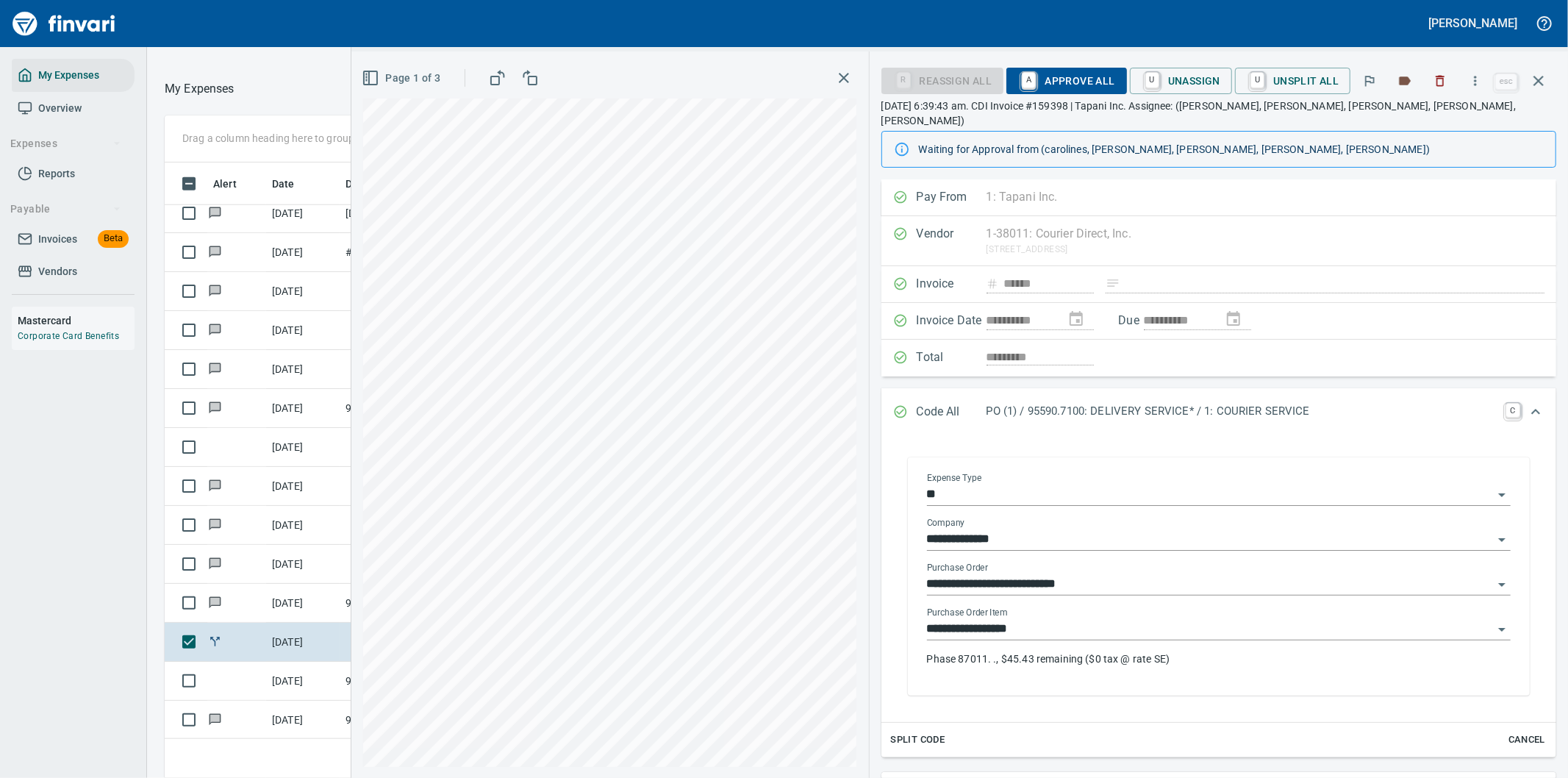
scroll to position [124, 0]
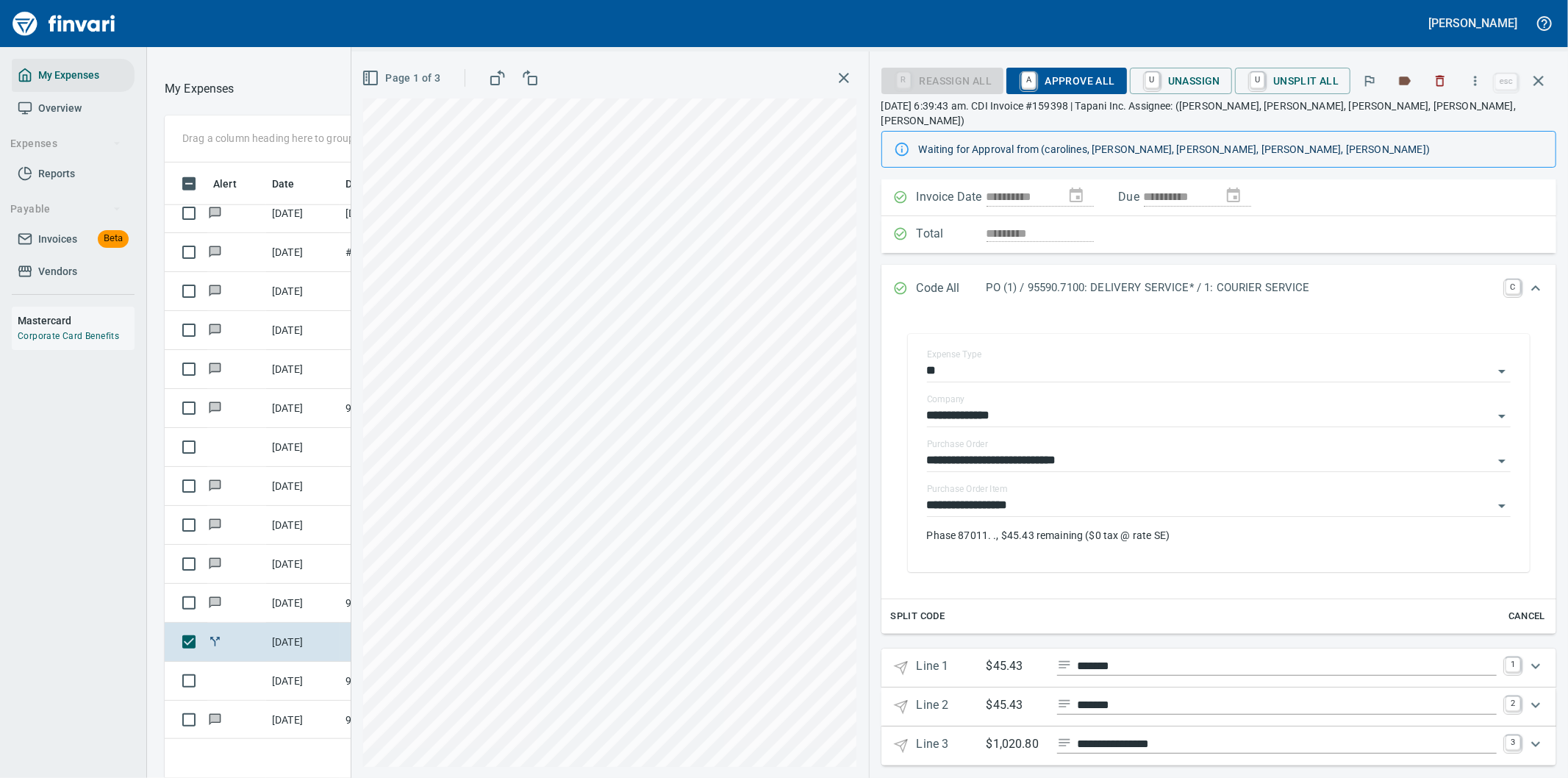
click at [1526, 658] on icon "Expand" at bounding box center [1535, 667] width 18 height 18
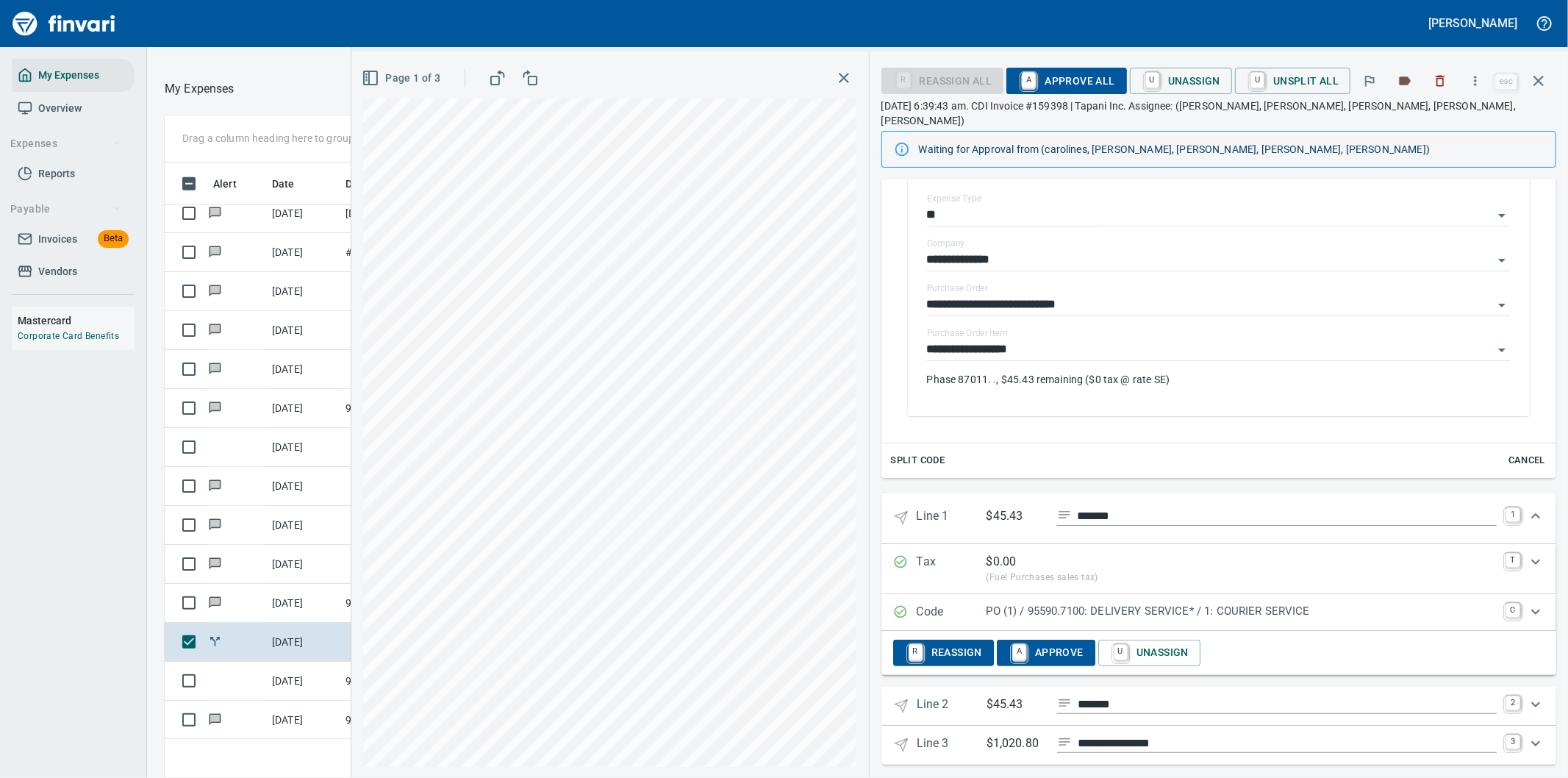
click at [1348, 603] on p "PO (1) / 95590.7100: DELIVERY SERVICE* / 1: COURIER SERVICE" at bounding box center [1242, 612] width 510 height 17
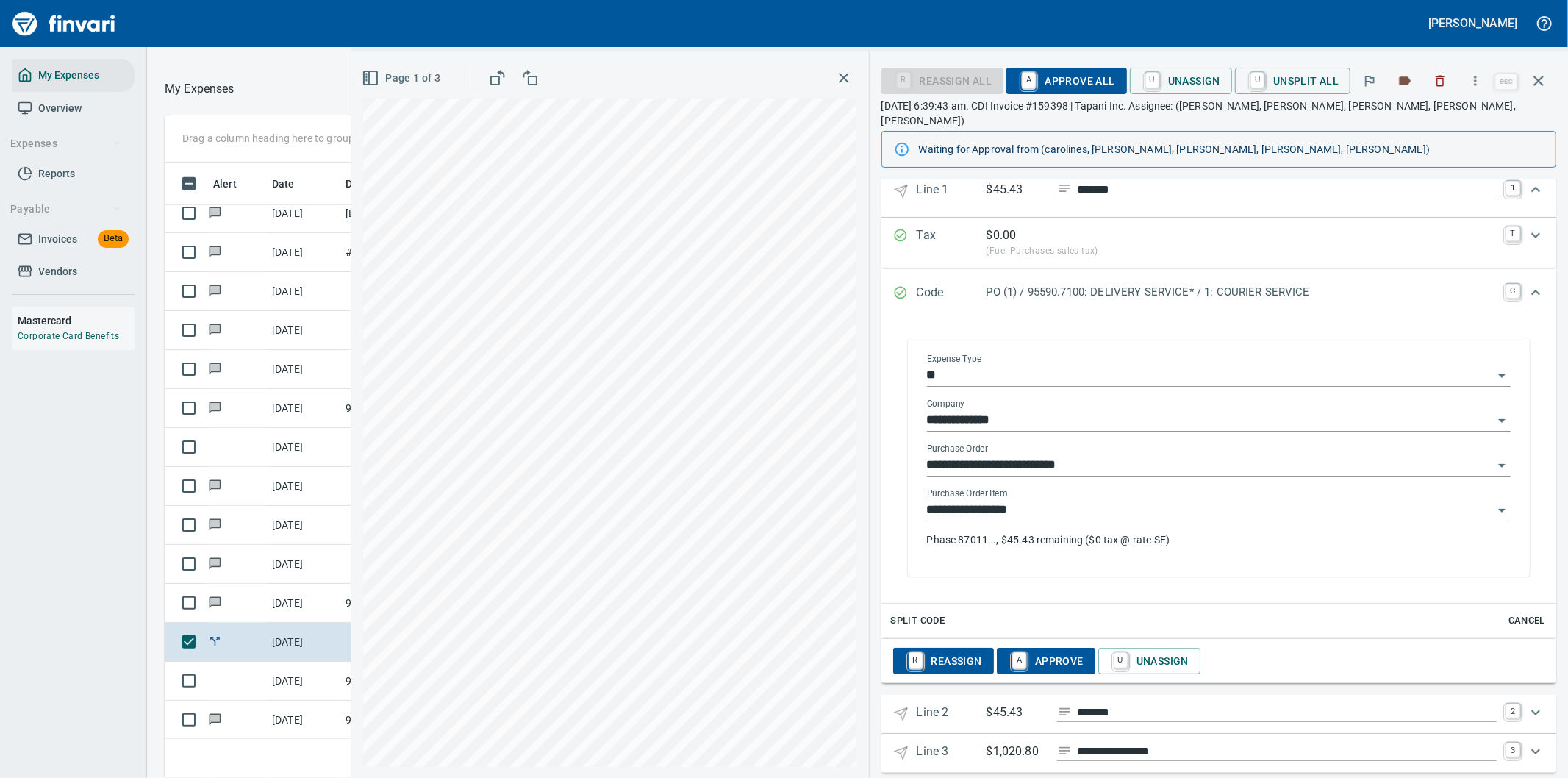
scroll to position [614, 0]
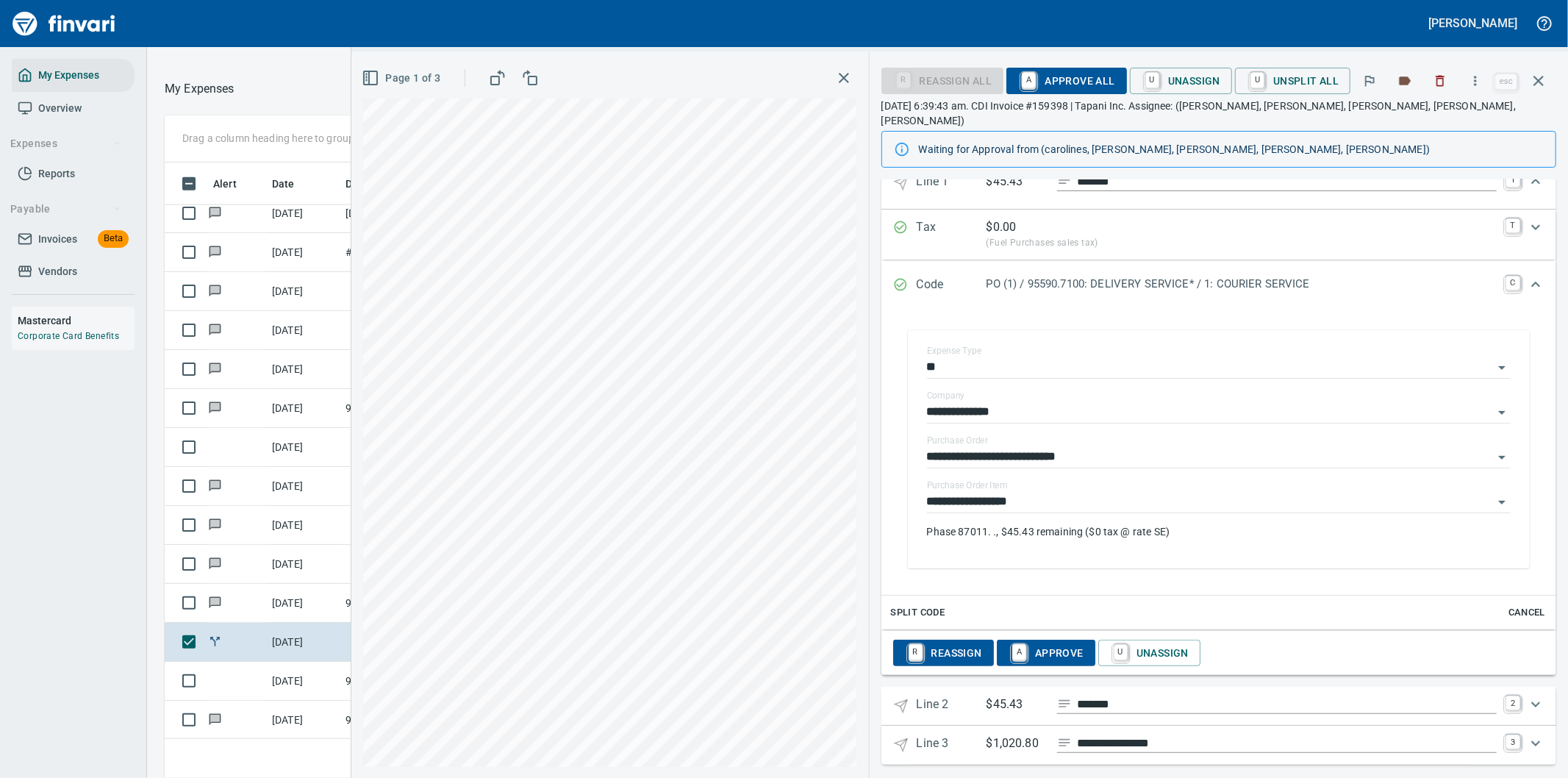
click at [1526, 696] on icon "Expand" at bounding box center [1535, 705] width 18 height 18
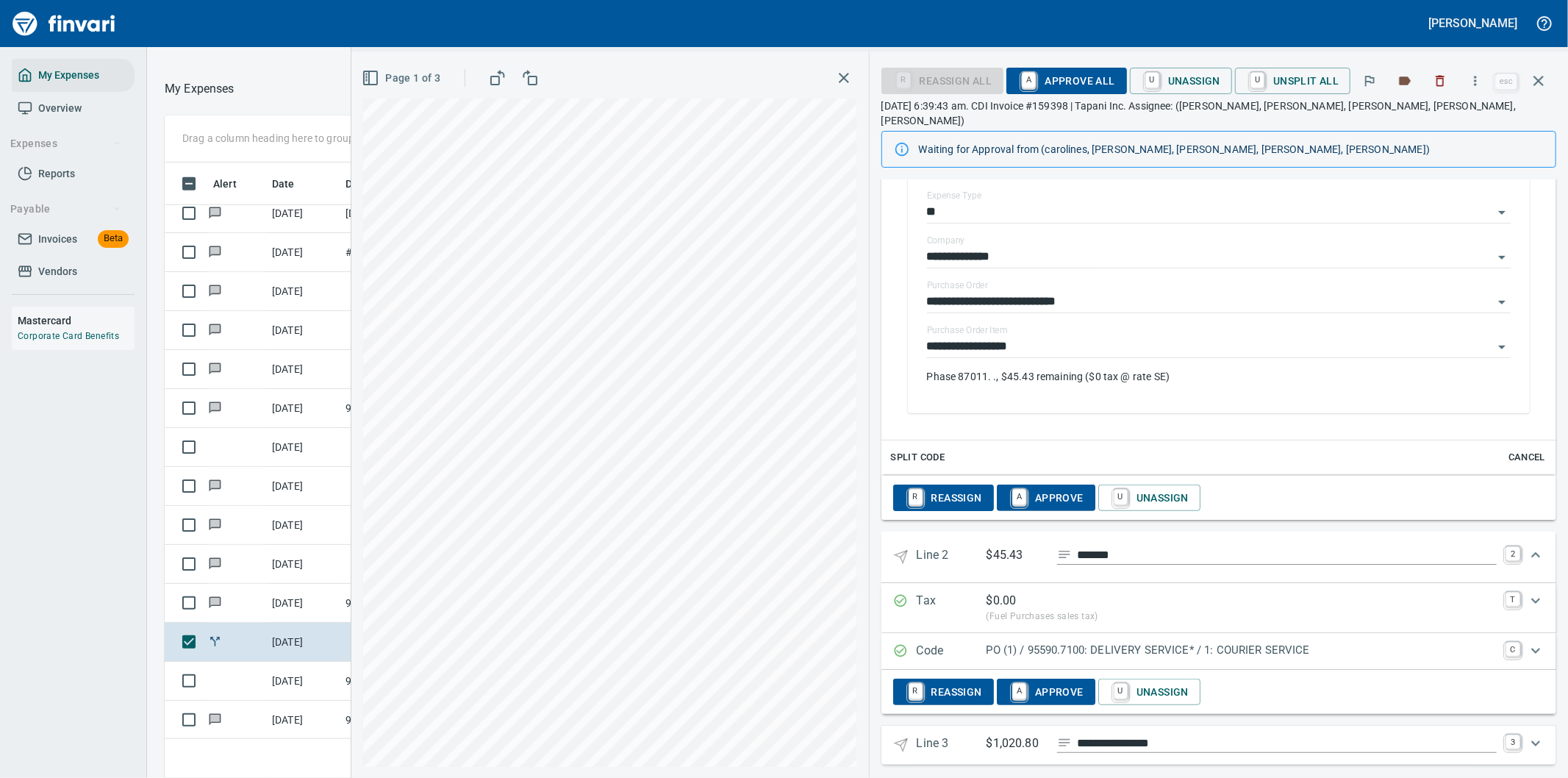
click at [1346, 642] on p "PO (1) / 95590.7100: DELIVERY SERVICE* / 1: COURIER SERVICE" at bounding box center [1242, 650] width 510 height 17
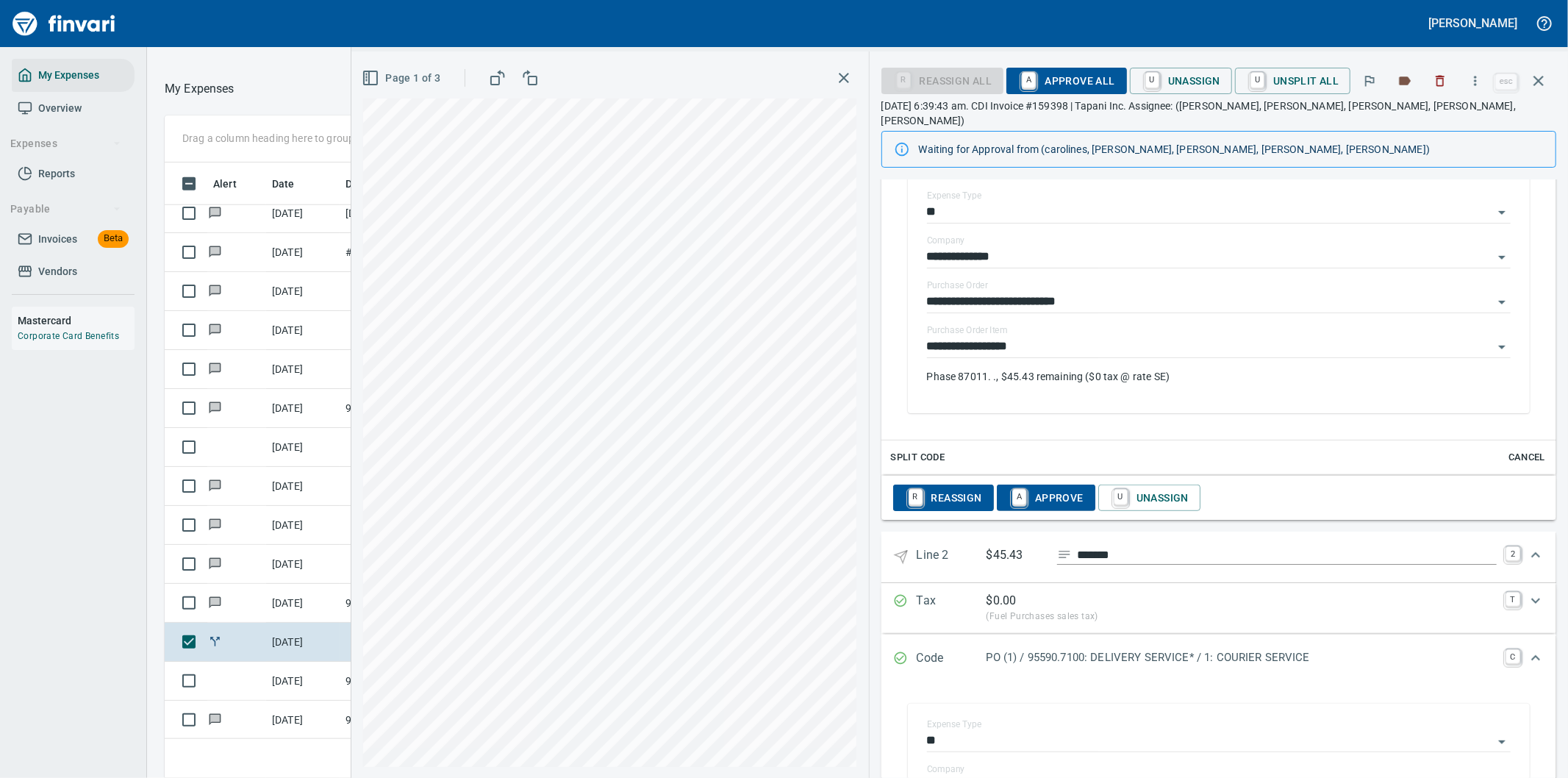
scroll to position [1015, 0]
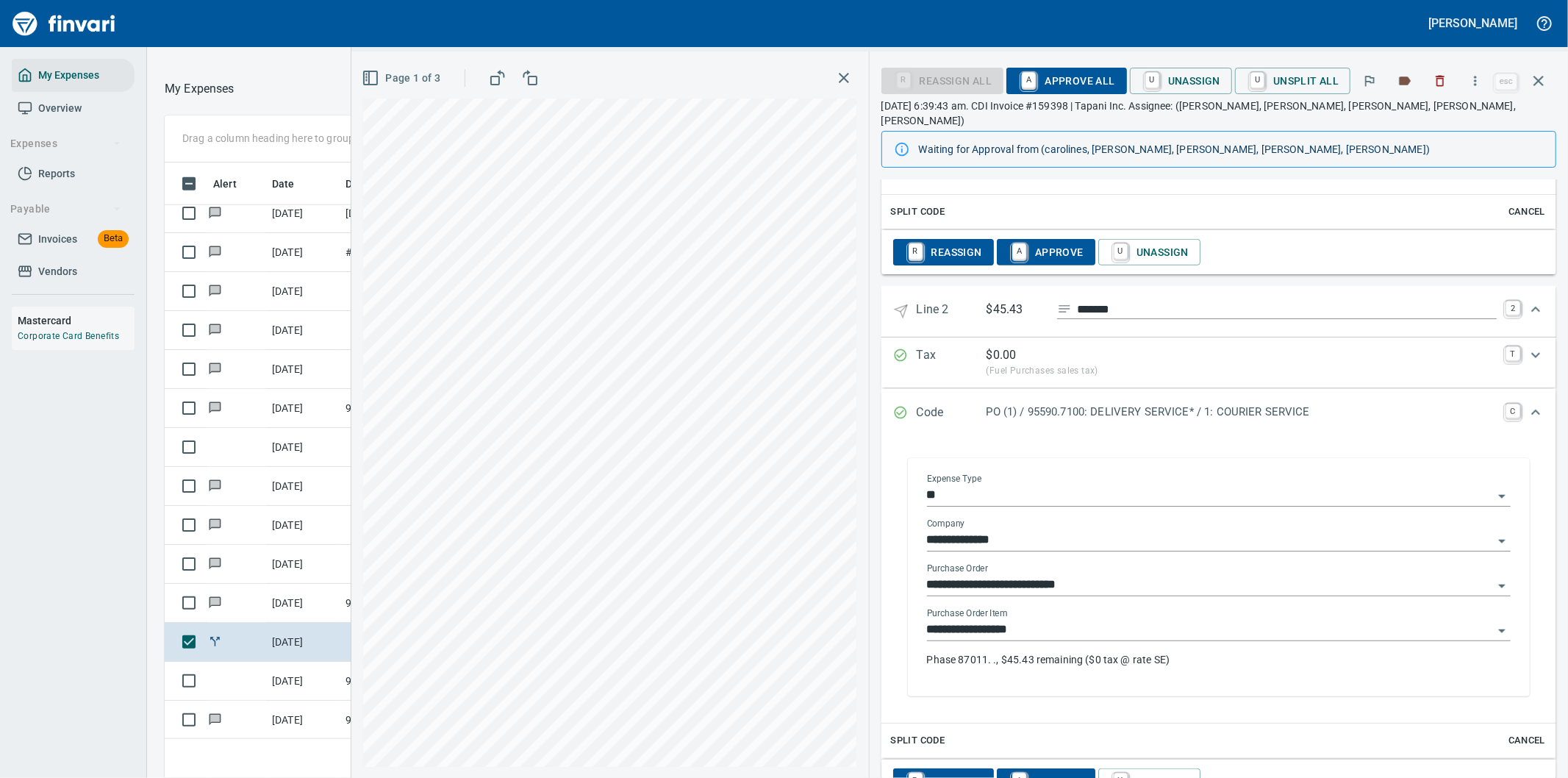
click at [1115, 575] on input "**********" at bounding box center [1210, 585] width 566 height 21
drag, startPoint x: 1063, startPoint y: 612, endPoint x: 1078, endPoint y: 570, distance: 44.6
click at [1062, 611] on li "95693.7100: Parts pickup*" at bounding box center [1213, 610] width 571 height 35
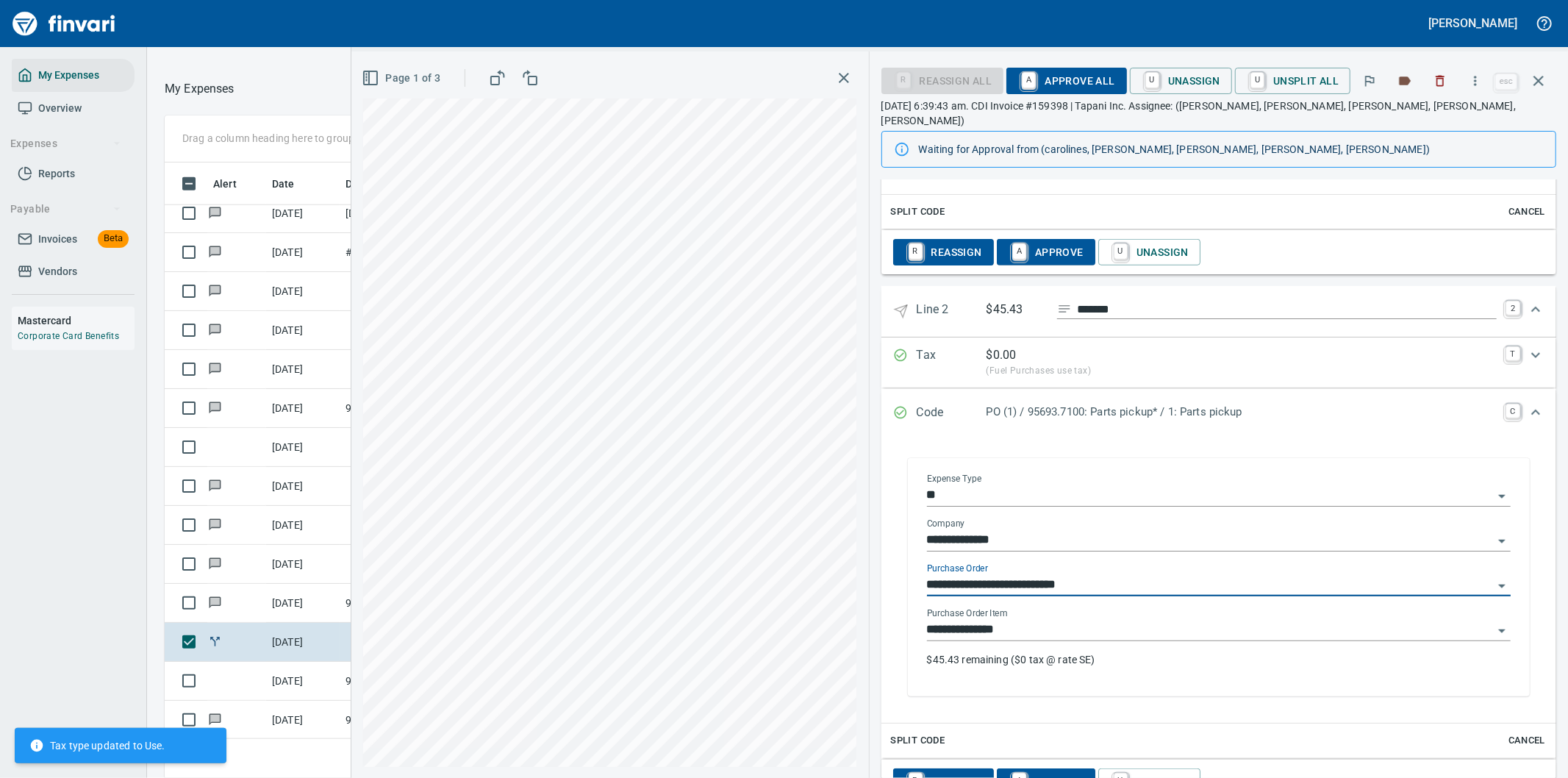
type input "**********"
click at [1111, 575] on input "**********" at bounding box center [1210, 585] width 566 height 21
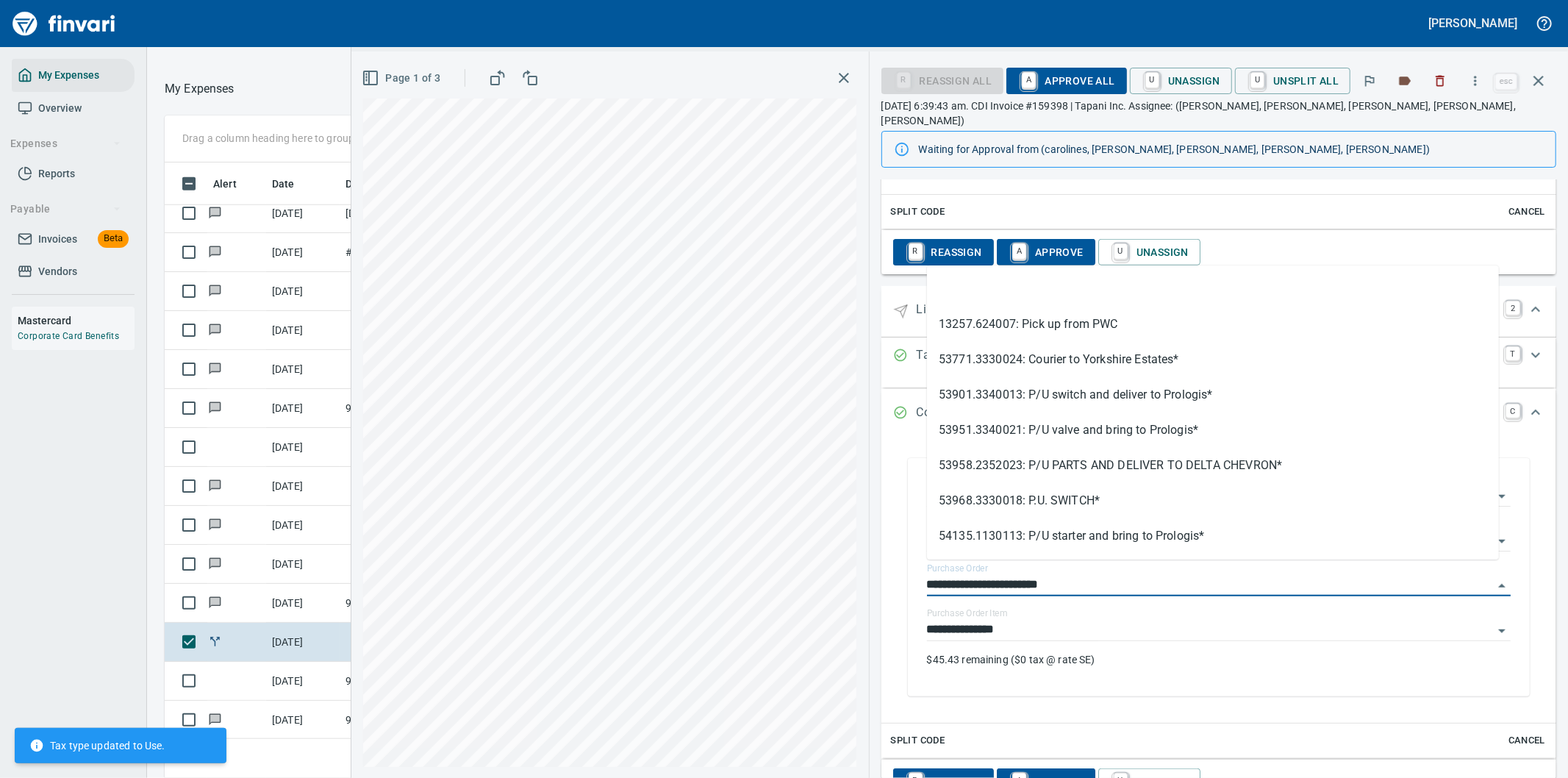
click at [831, 568] on div "**********" at bounding box center [959, 414] width 1216 height 726
type input "**********"
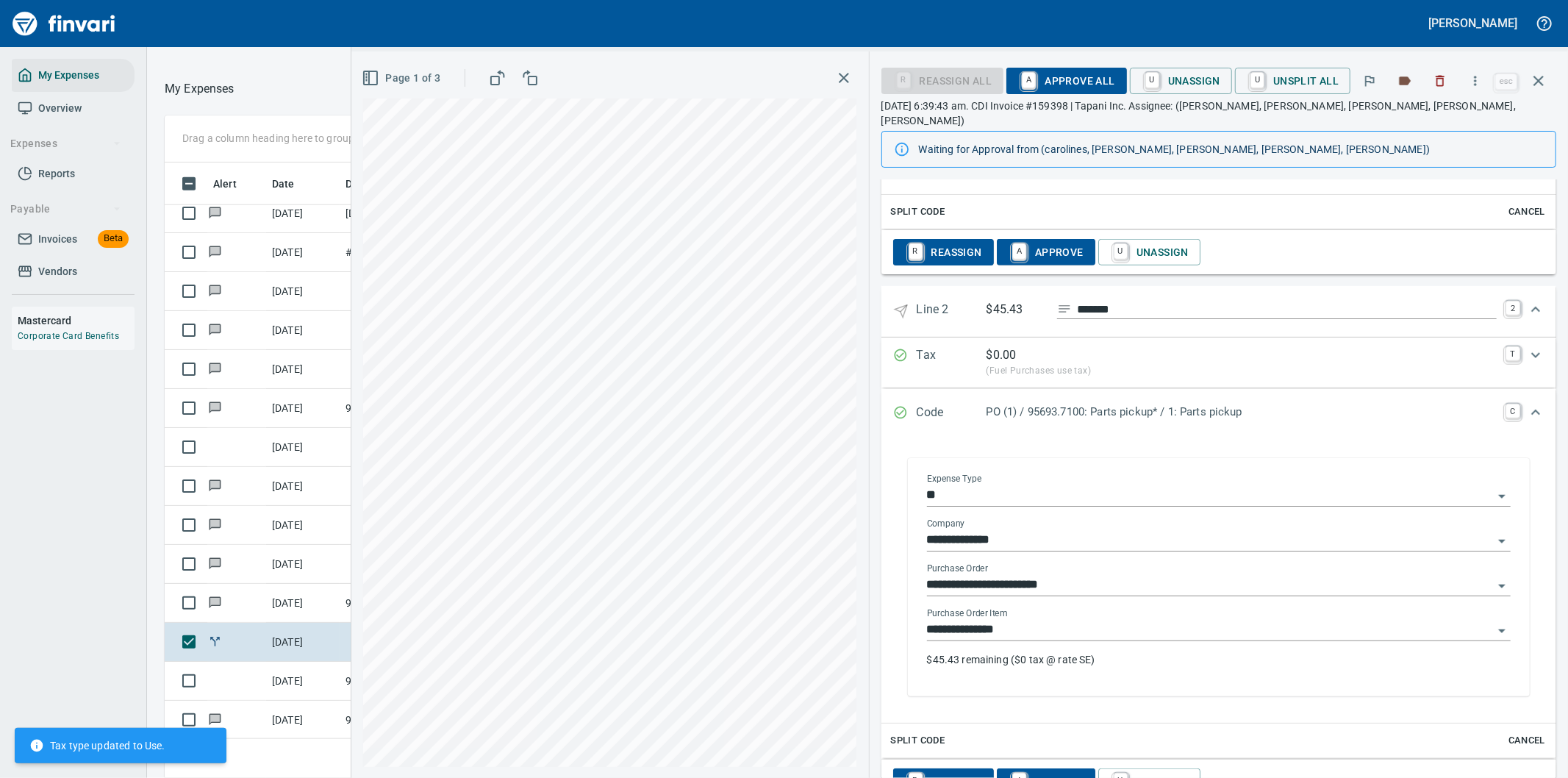
click at [988, 652] on p "$45.43 remaining ($0 tax @ rate SE)" at bounding box center [1218, 659] width 583 height 14
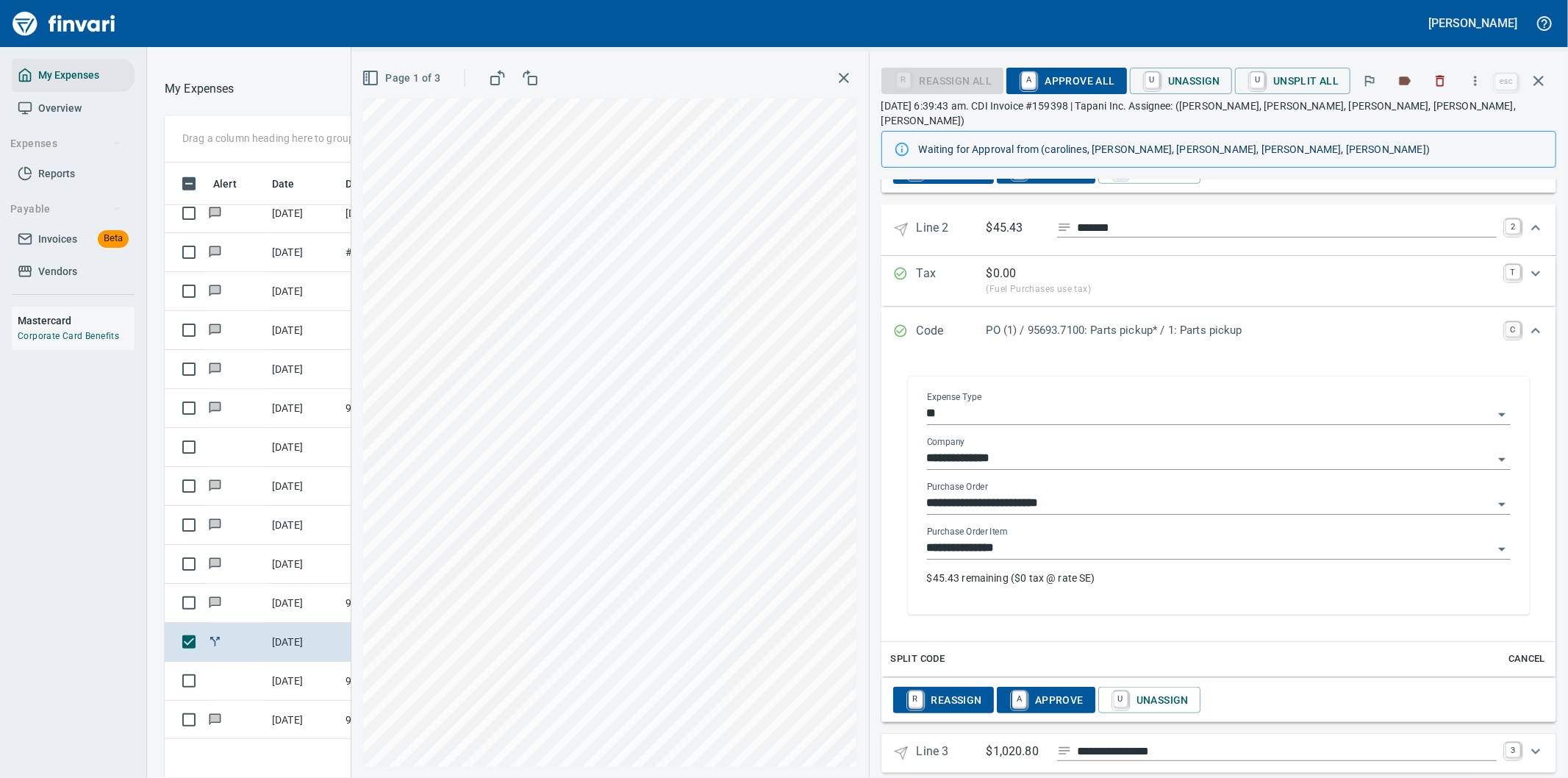
scroll to position [1105, 0]
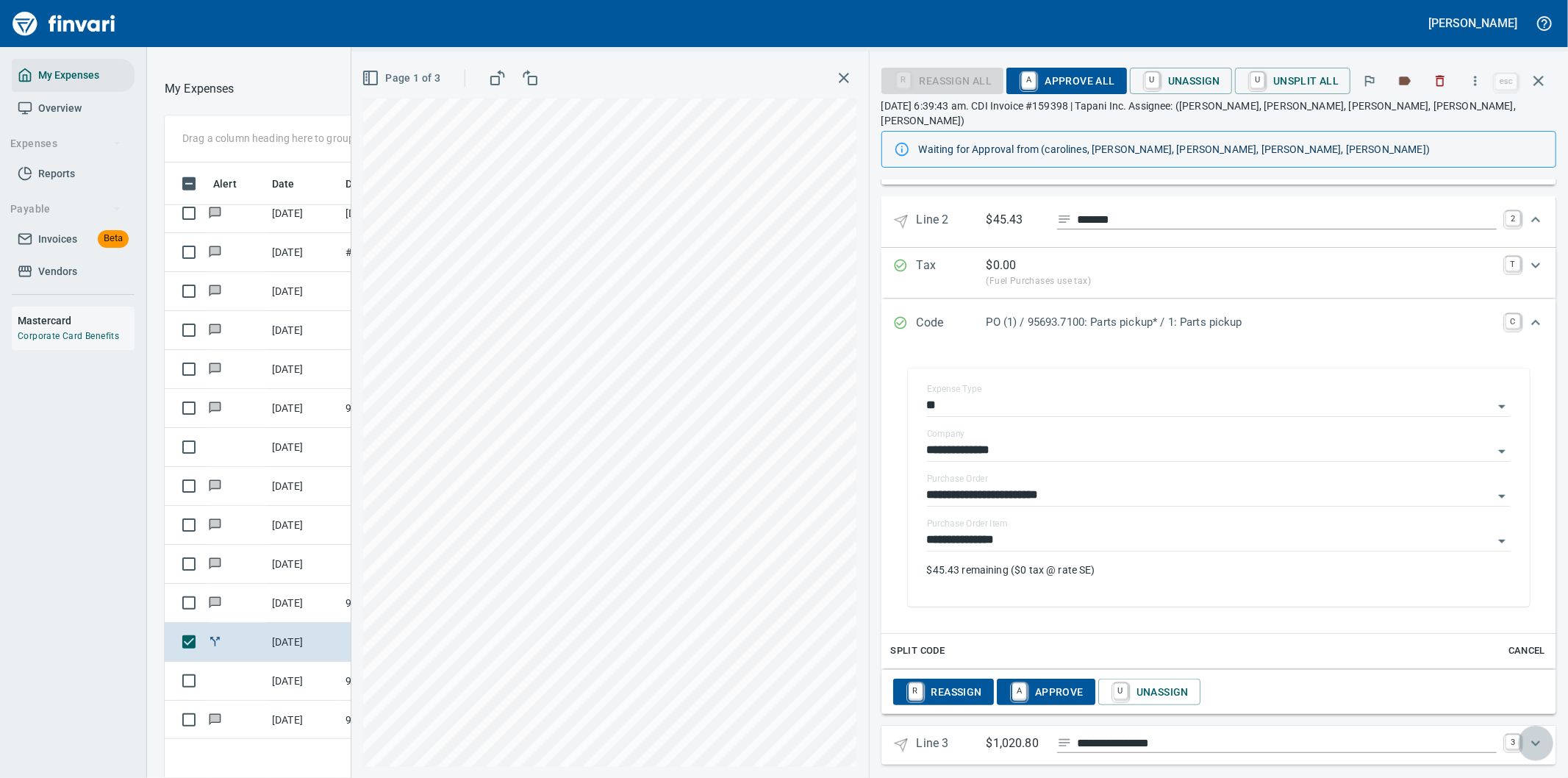
click at [1526, 735] on icon "Expand" at bounding box center [1535, 744] width 18 height 18
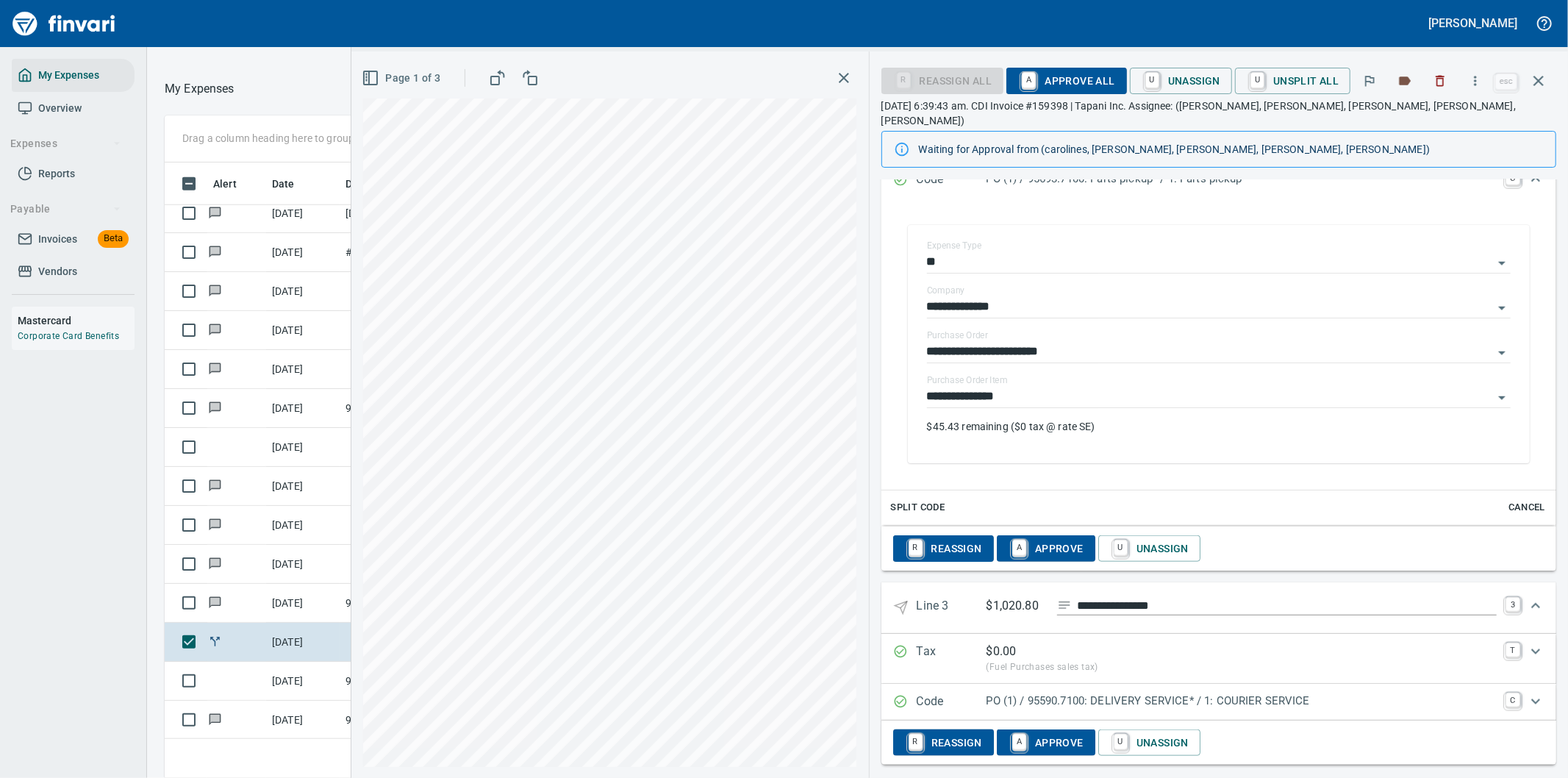
click at [1165, 693] on p "PO (1) / 95590.7100: DELIVERY SERVICE* / 1: COURIER SERVICE" at bounding box center [1242, 701] width 510 height 17
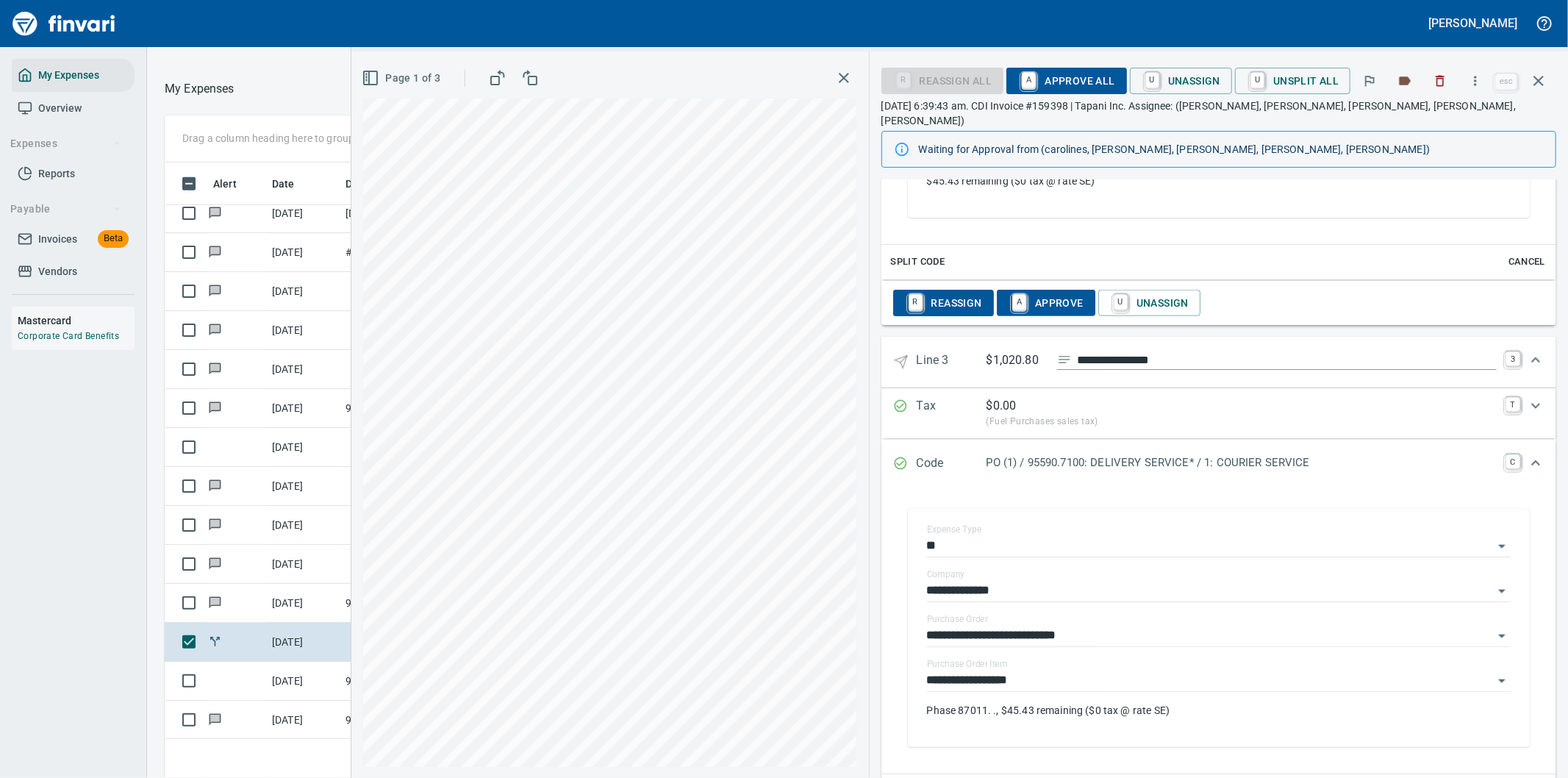
scroll to position [1575, 0]
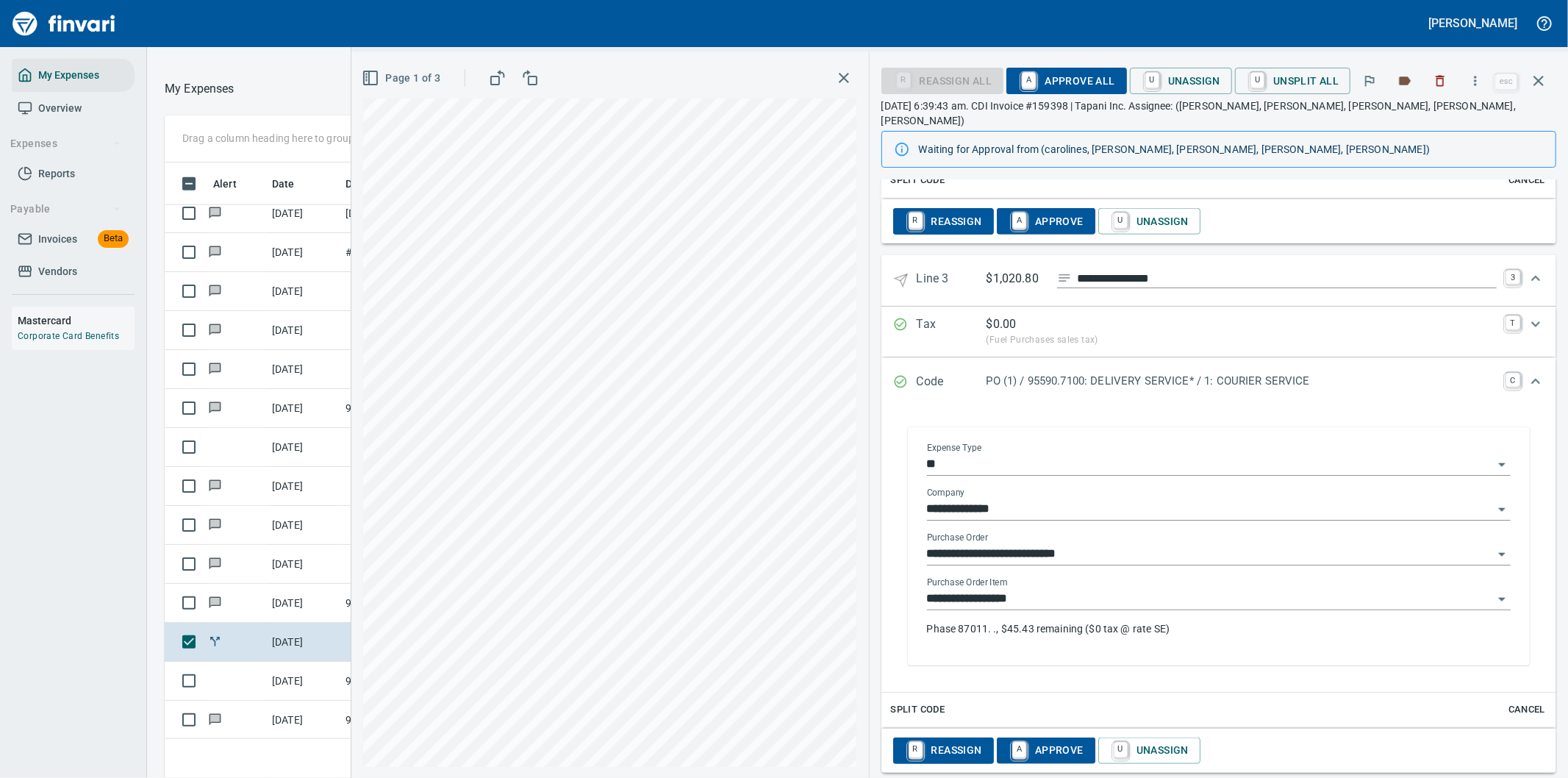
click at [1141, 454] on input "**" at bounding box center [1210, 464] width 566 height 21
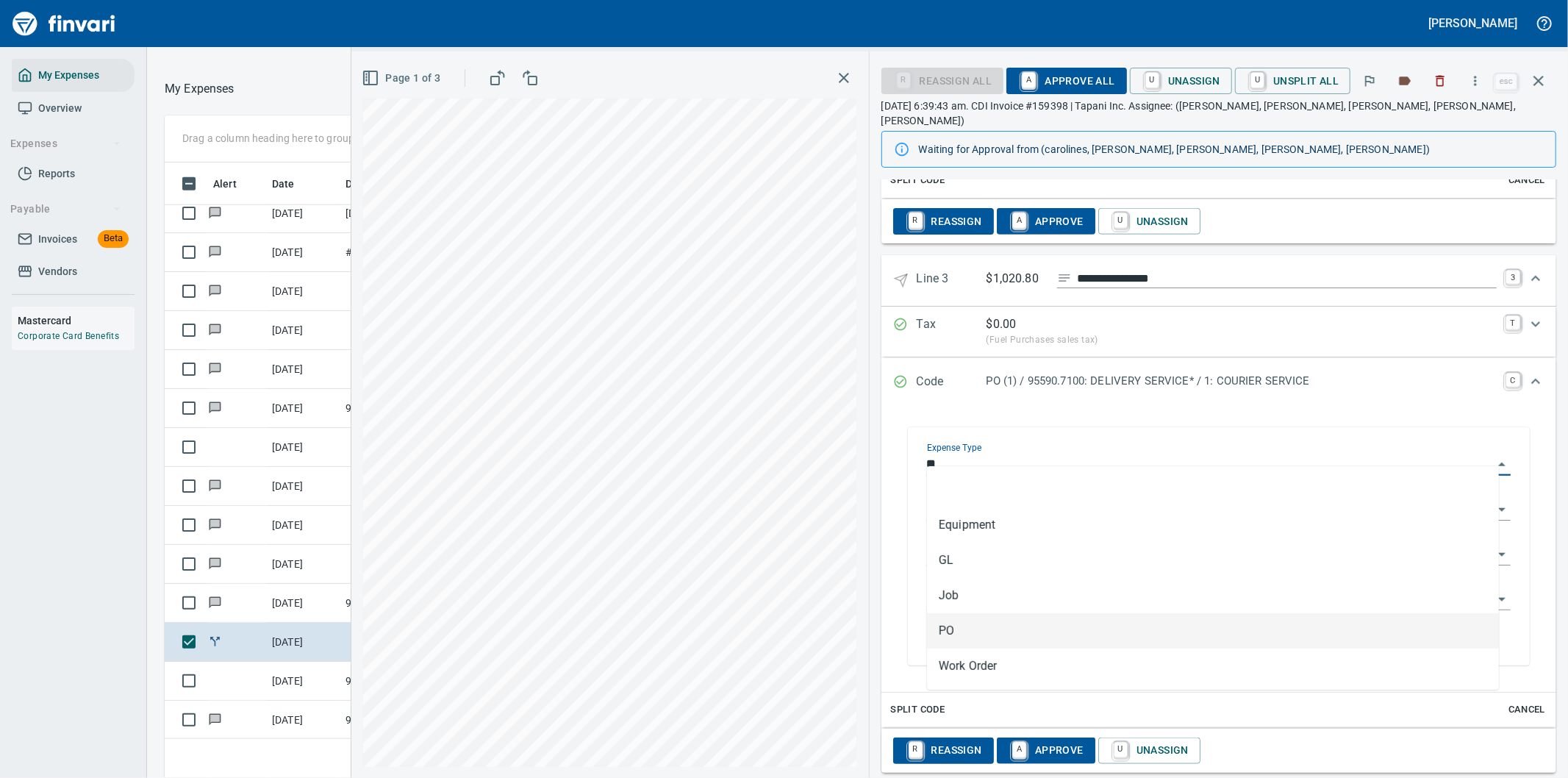
scroll to position [592, 981]
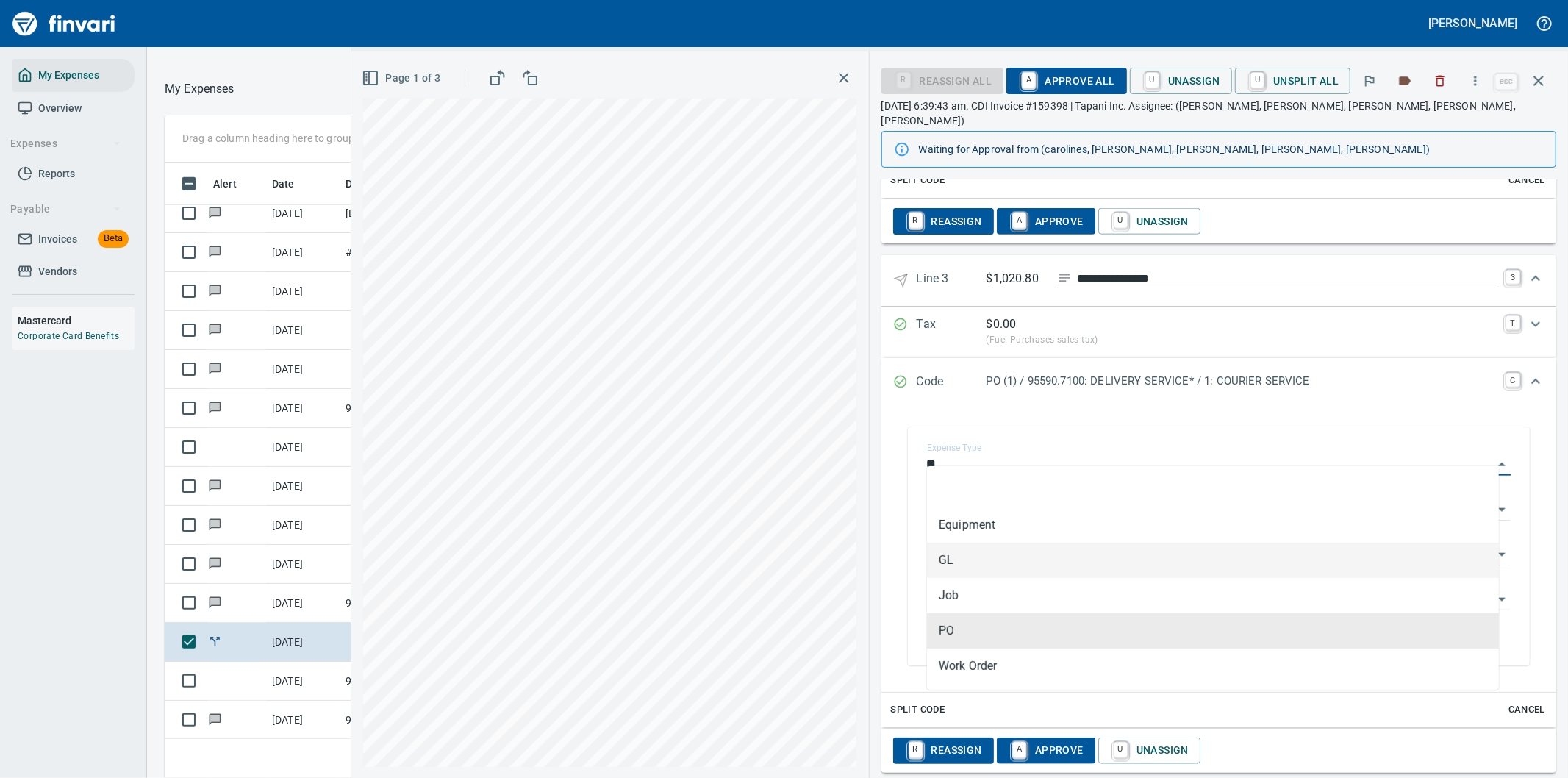
click at [945, 554] on li "GL" at bounding box center [1213, 560] width 571 height 35
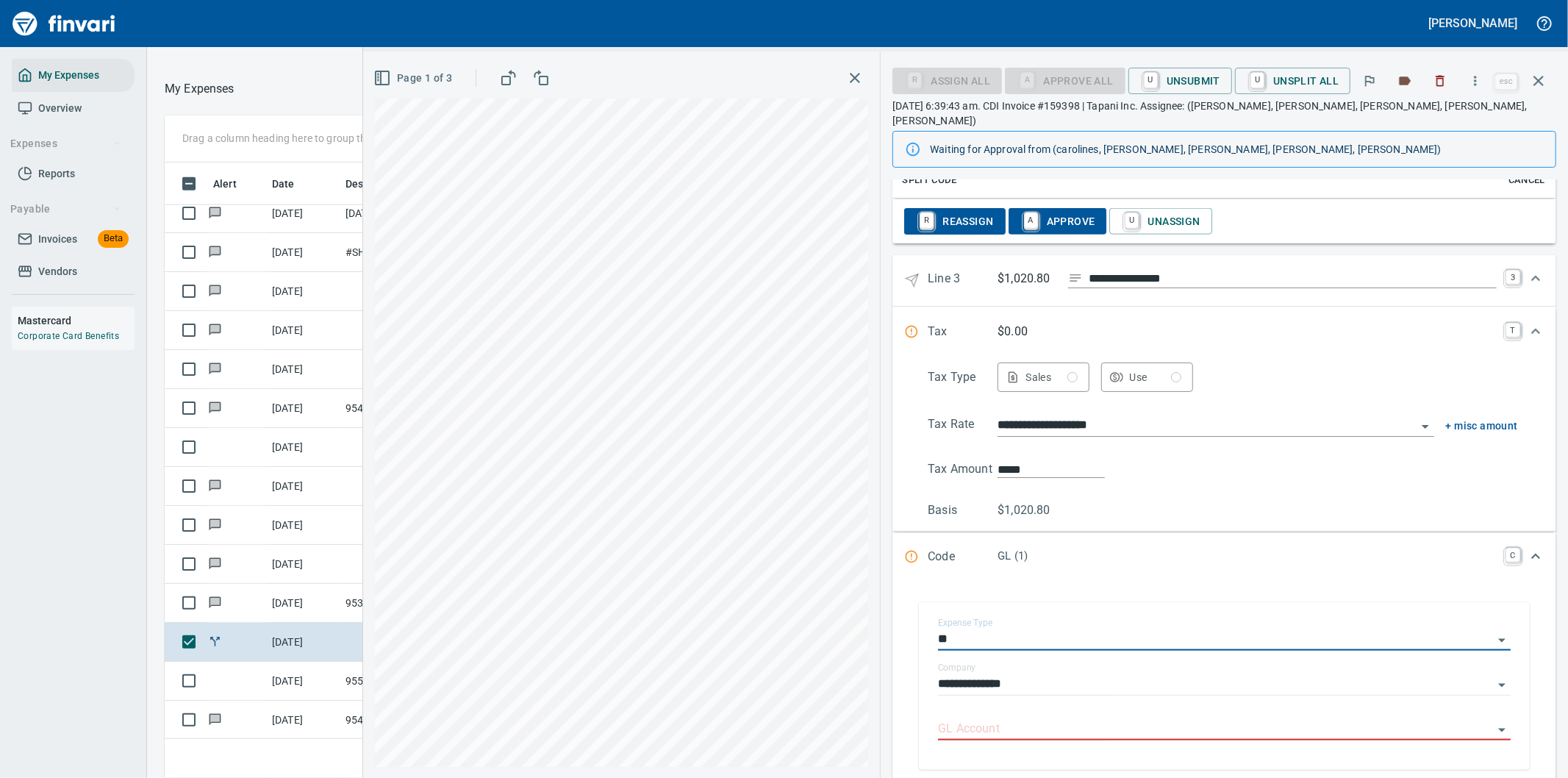
type input "**"
click at [973, 606] on div "**********" at bounding box center [1223, 688] width 596 height 164
click at [974, 719] on input "GL Account" at bounding box center [1215, 729] width 555 height 21
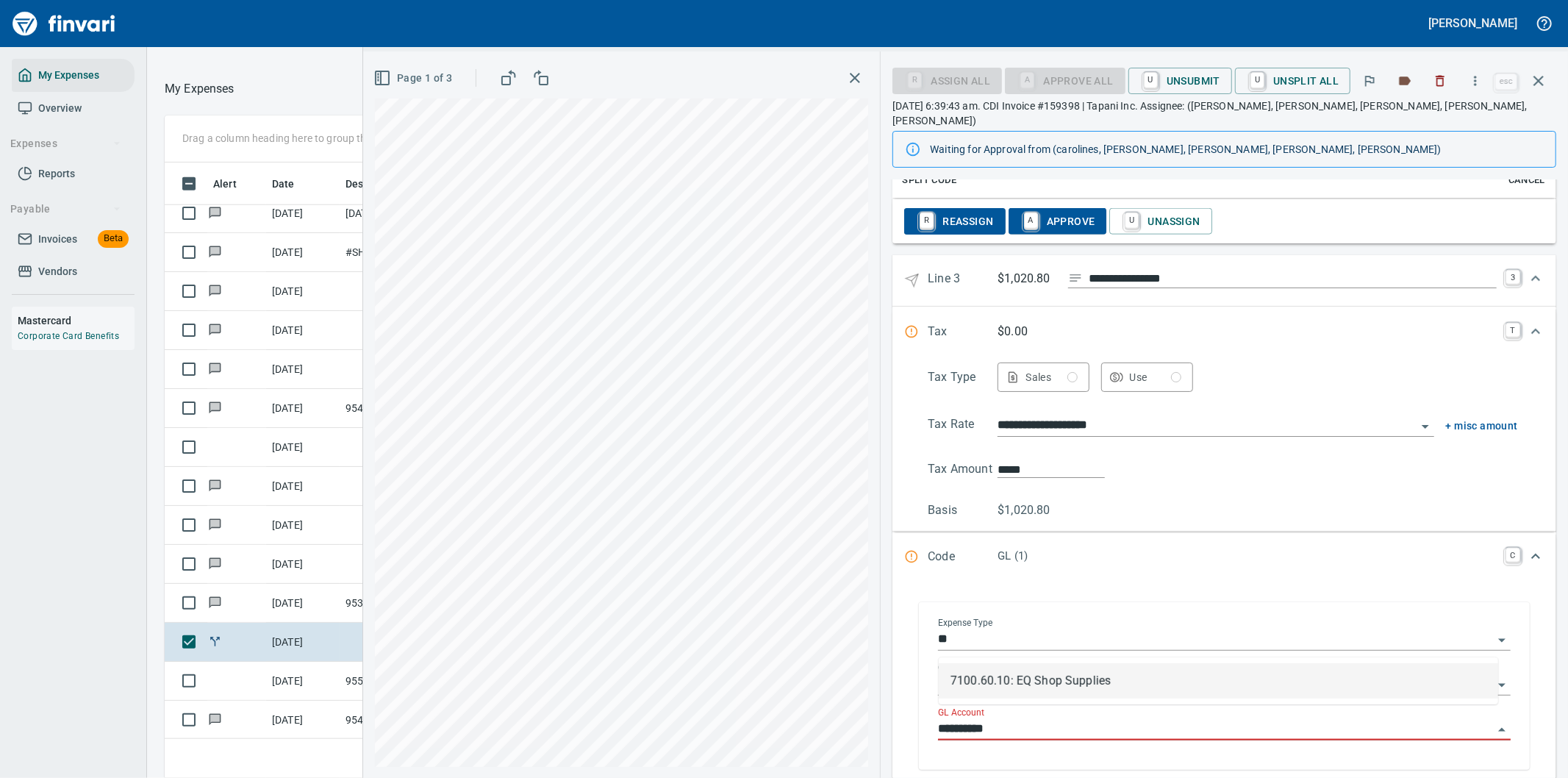
scroll to position [592, 981]
click at [1031, 678] on li "7100.60.10: EQ Shop Supplies" at bounding box center [1218, 680] width 560 height 35
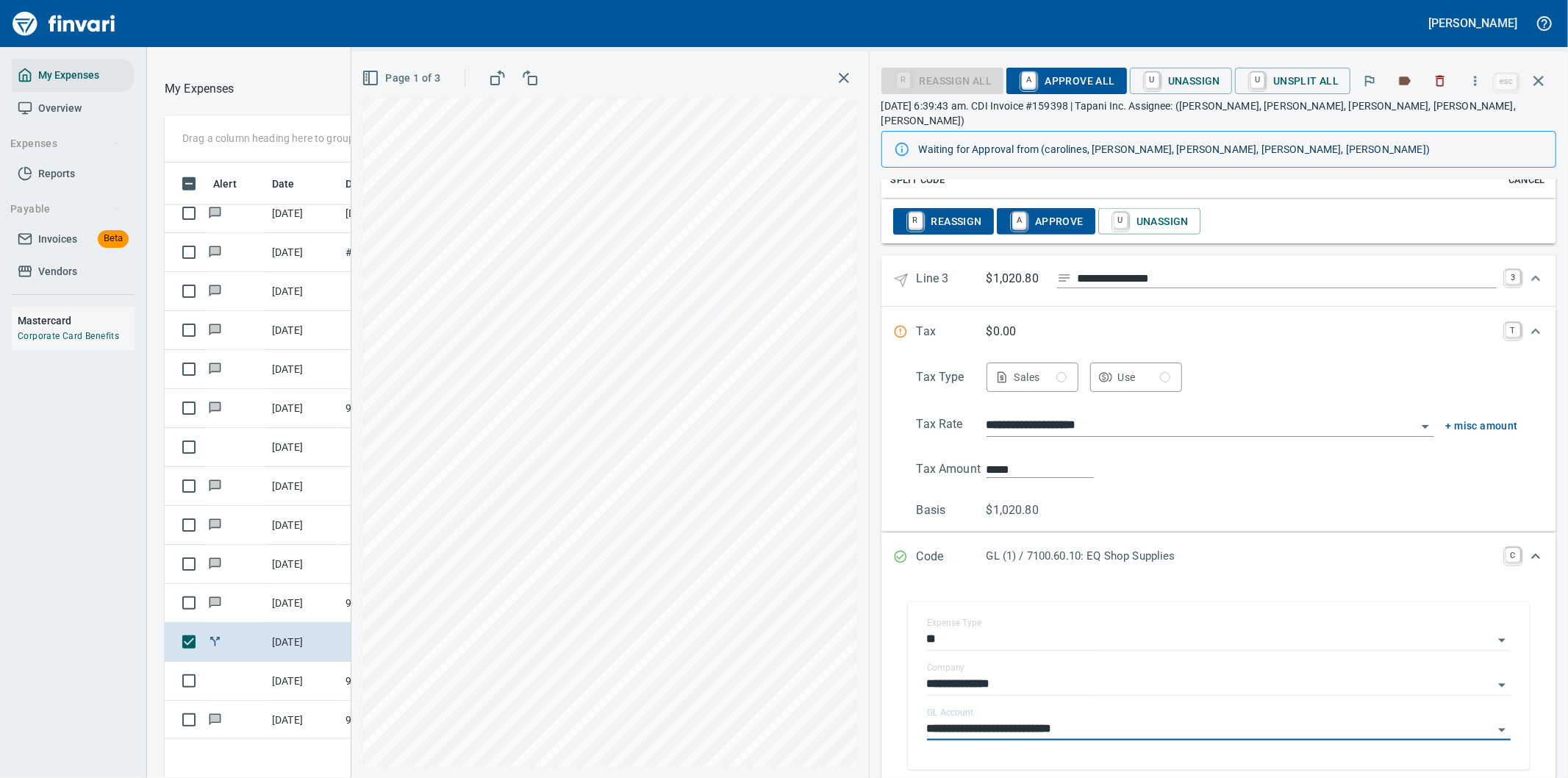
type input "**********"
click at [1088, 77] on span "A Approve All" at bounding box center [1066, 81] width 96 height 25
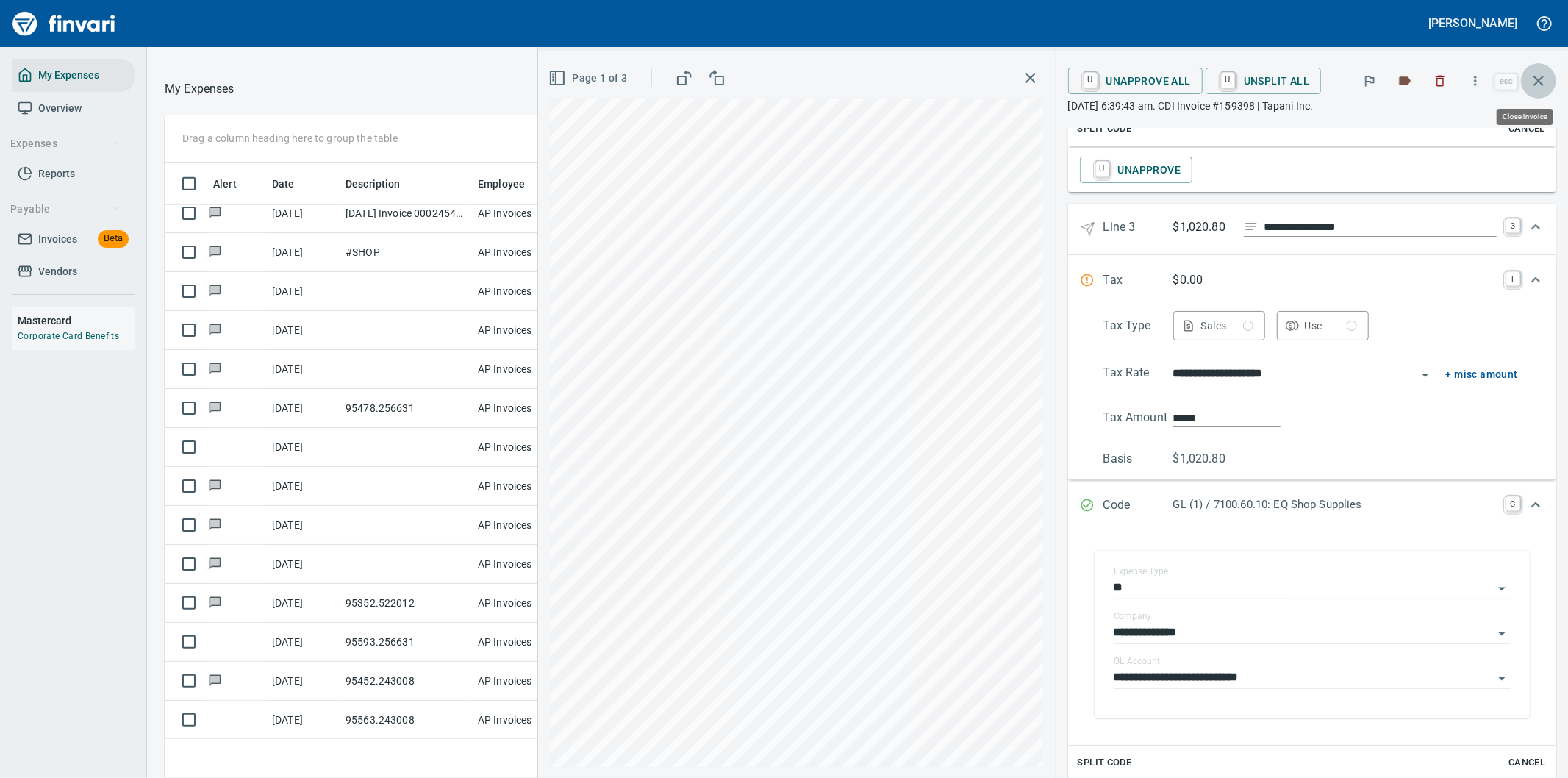
click at [1534, 75] on icon "button" at bounding box center [1539, 81] width 18 height 18
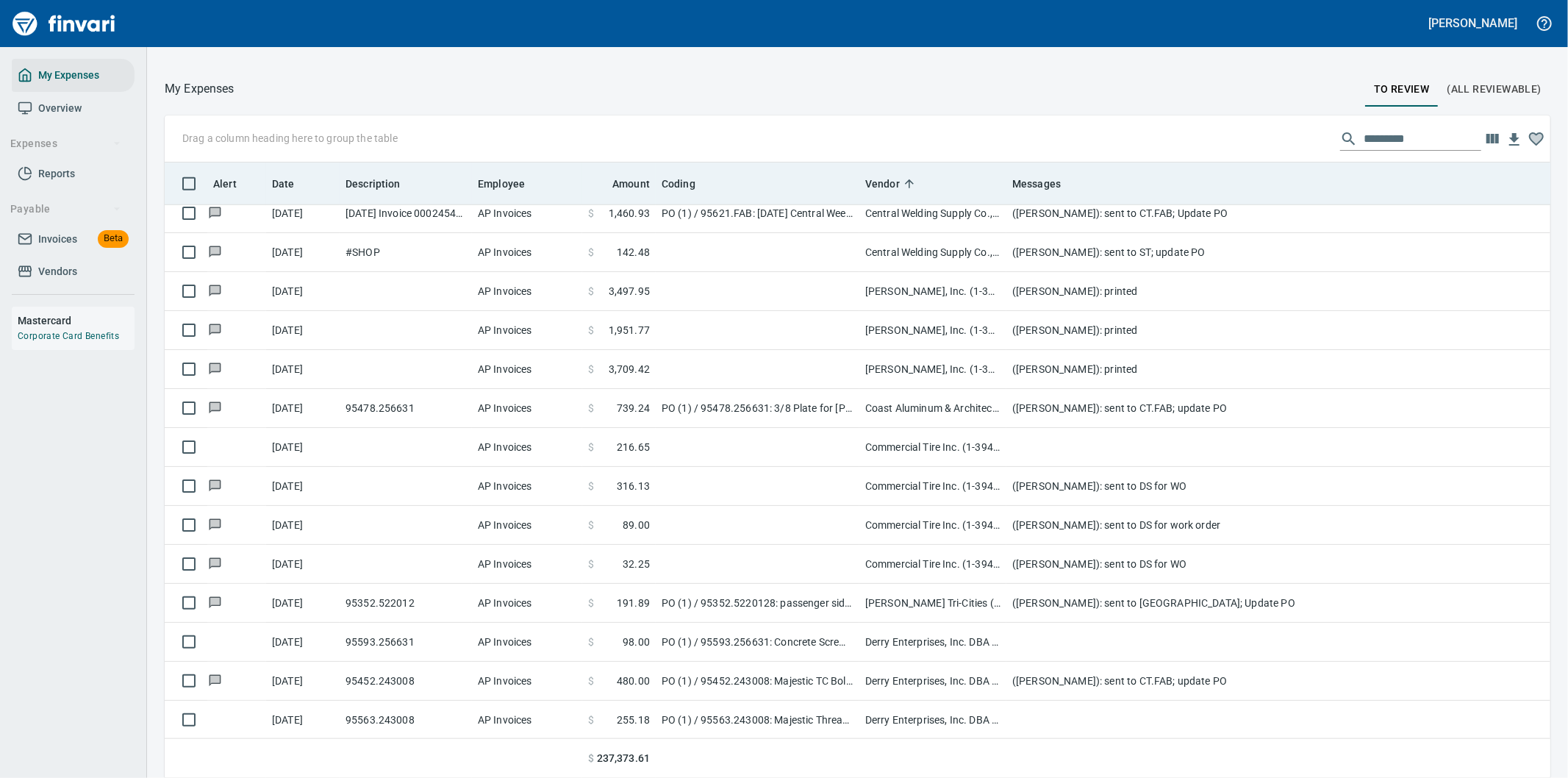
scroll to position [592, 1349]
click at [283, 183] on span "Date" at bounding box center [283, 184] width 23 height 18
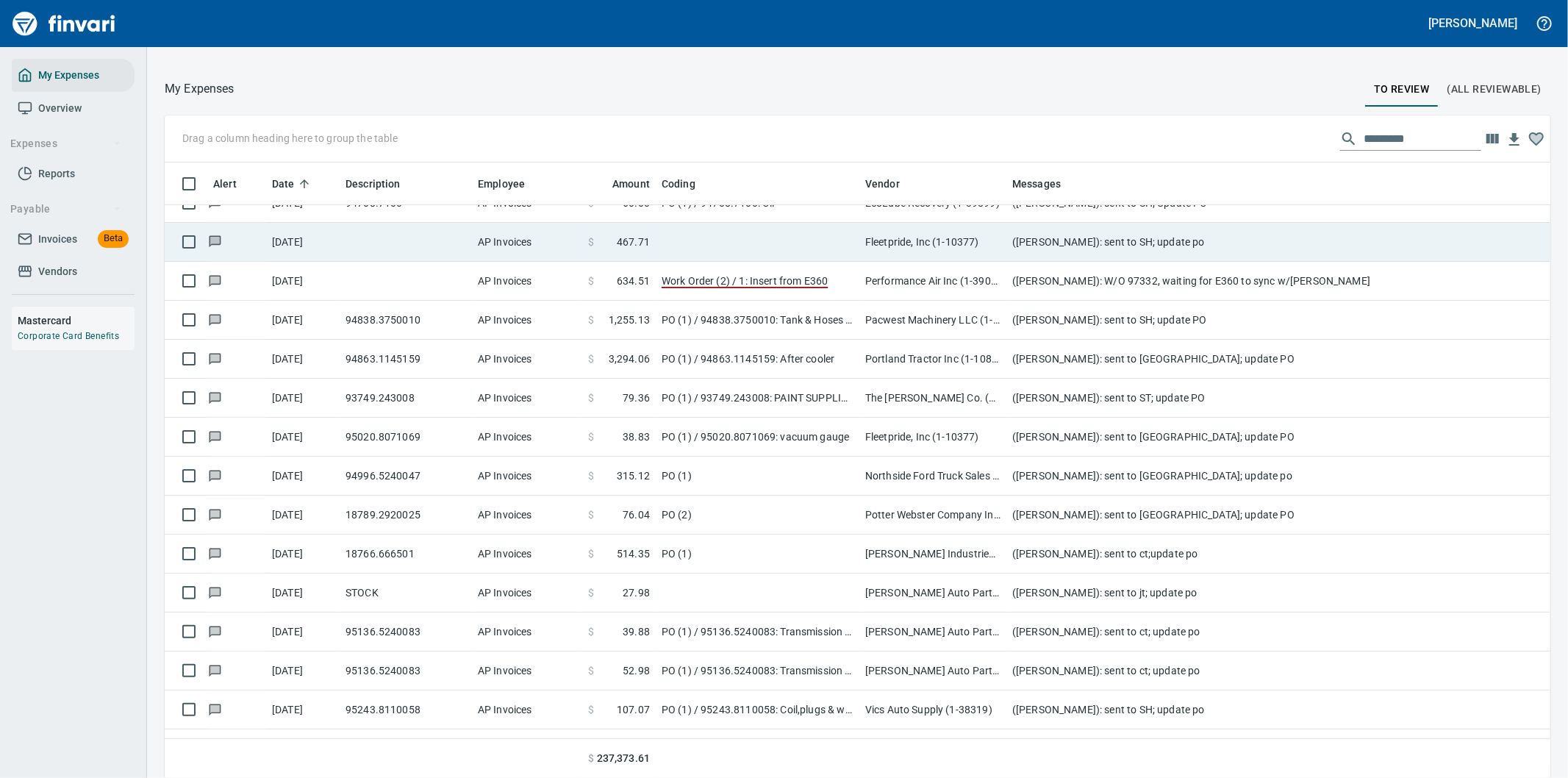
scroll to position [0, 0]
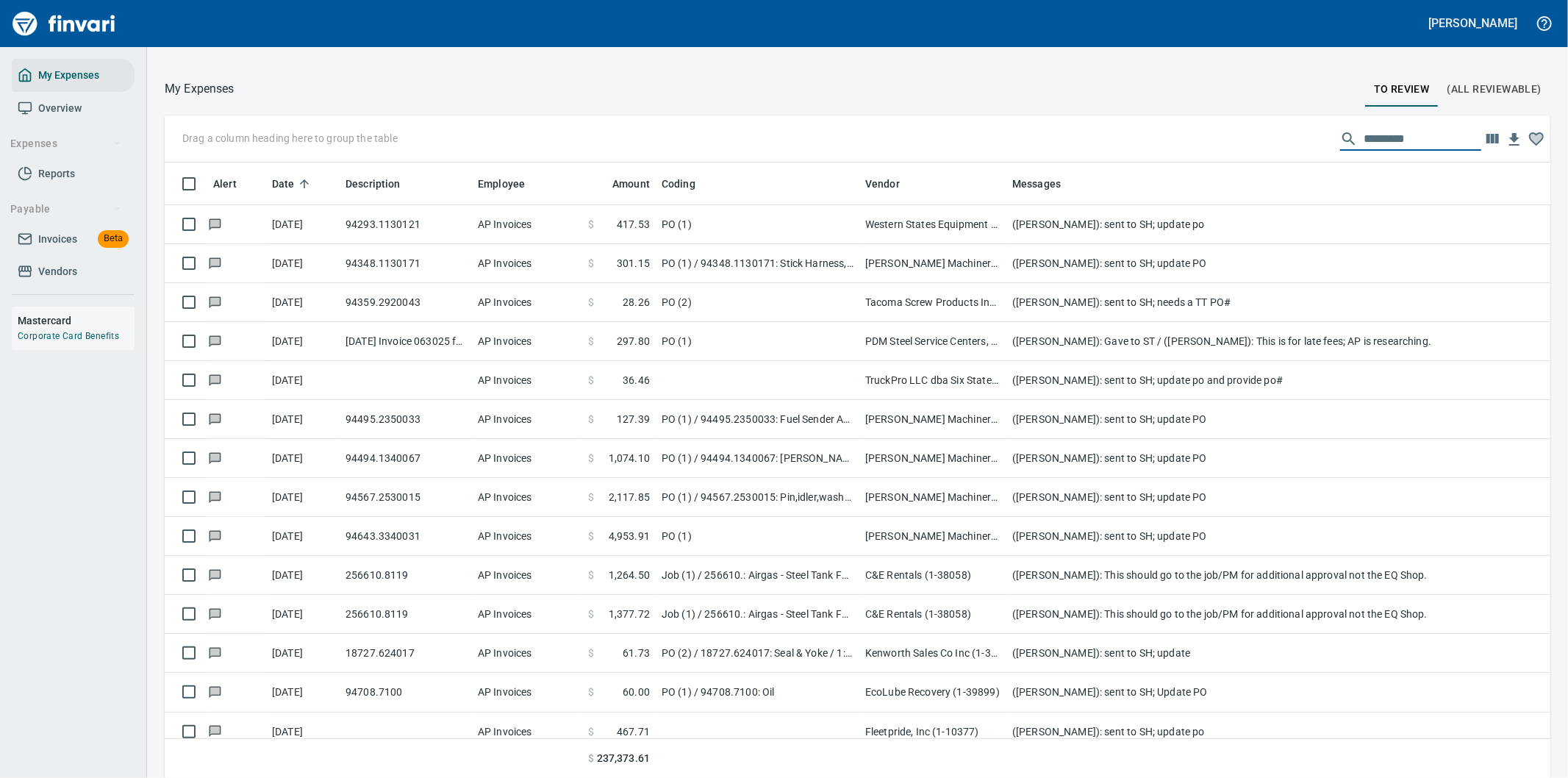
click at [1378, 145] on input "text" at bounding box center [1422, 139] width 118 height 24
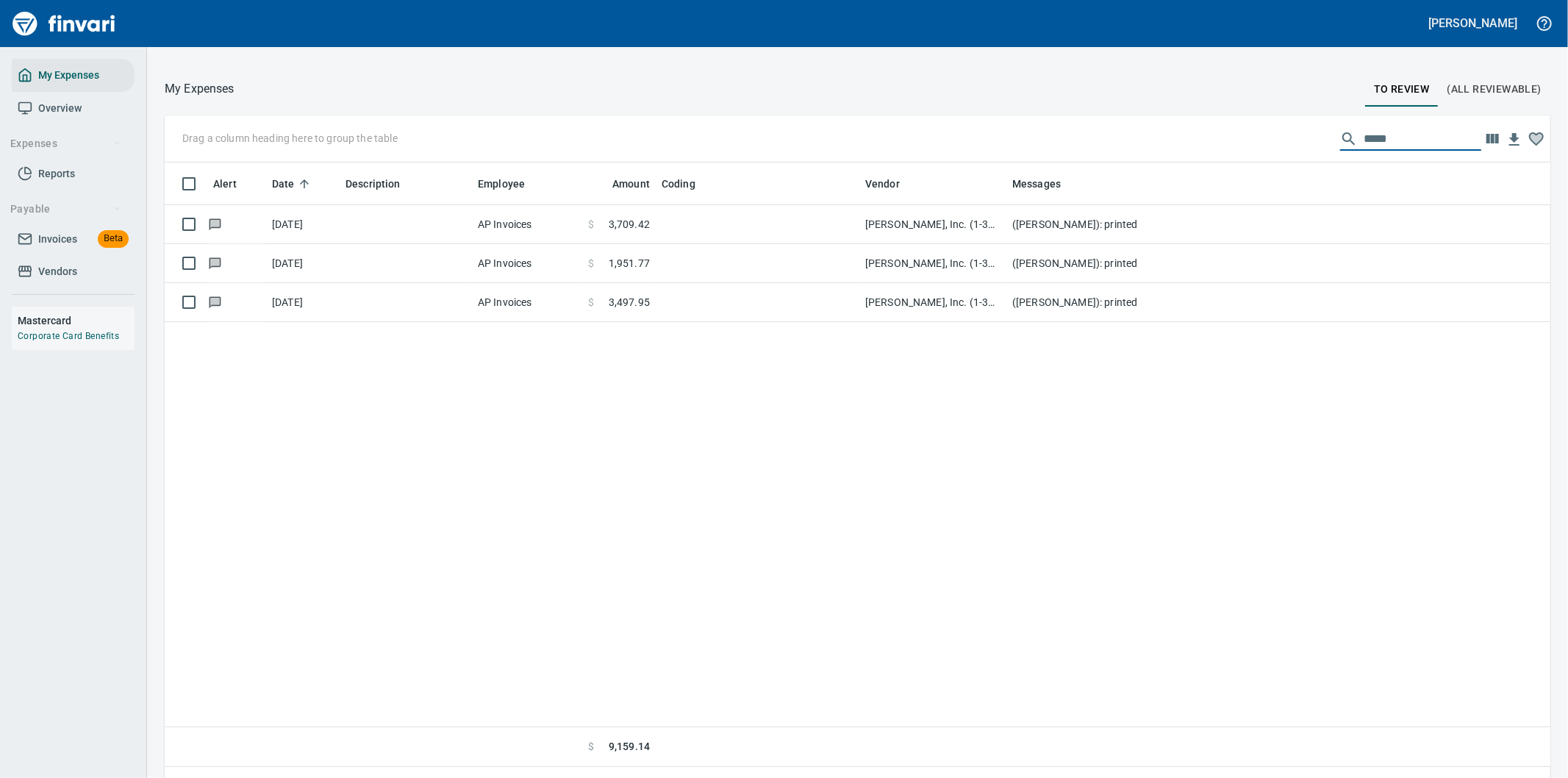
drag, startPoint x: 1384, startPoint y: 143, endPoint x: 1254, endPoint y: 145, distance: 130.0
click at [1254, 145] on div "Drag a column heading here to group the table *****" at bounding box center [857, 139] width 1385 height 47
type input "******"
click at [1401, 394] on div "Alert Date Description Employee Amount Coding Vendor Messages 8/13/2025 AP Invo…" at bounding box center [857, 465] width 1385 height 604
drag, startPoint x: 1391, startPoint y: 129, endPoint x: 1276, endPoint y: 141, distance: 115.6
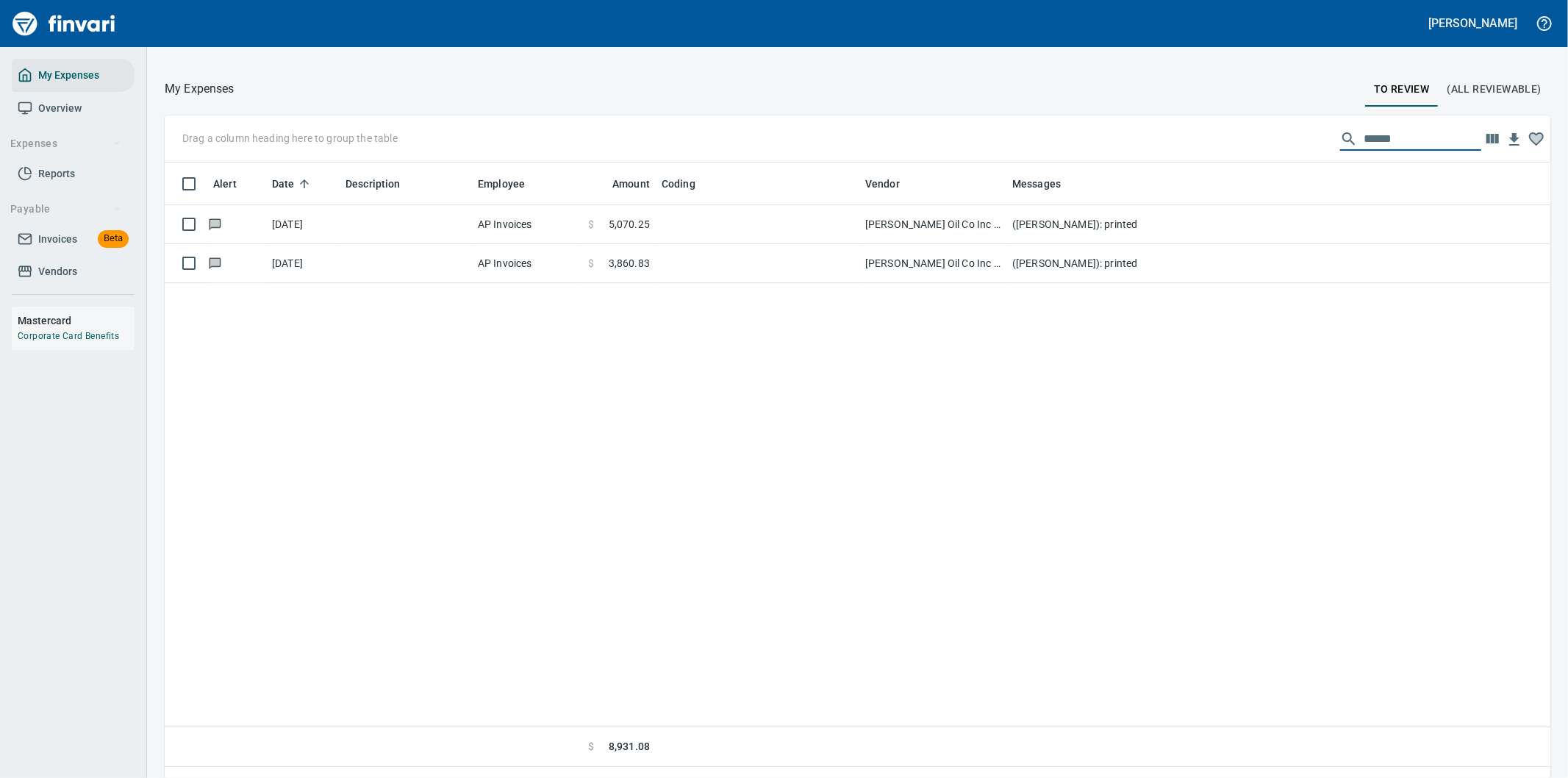
click at [1276, 141] on div "Drag a column heading here to group the table ******" at bounding box center [857, 139] width 1385 height 47
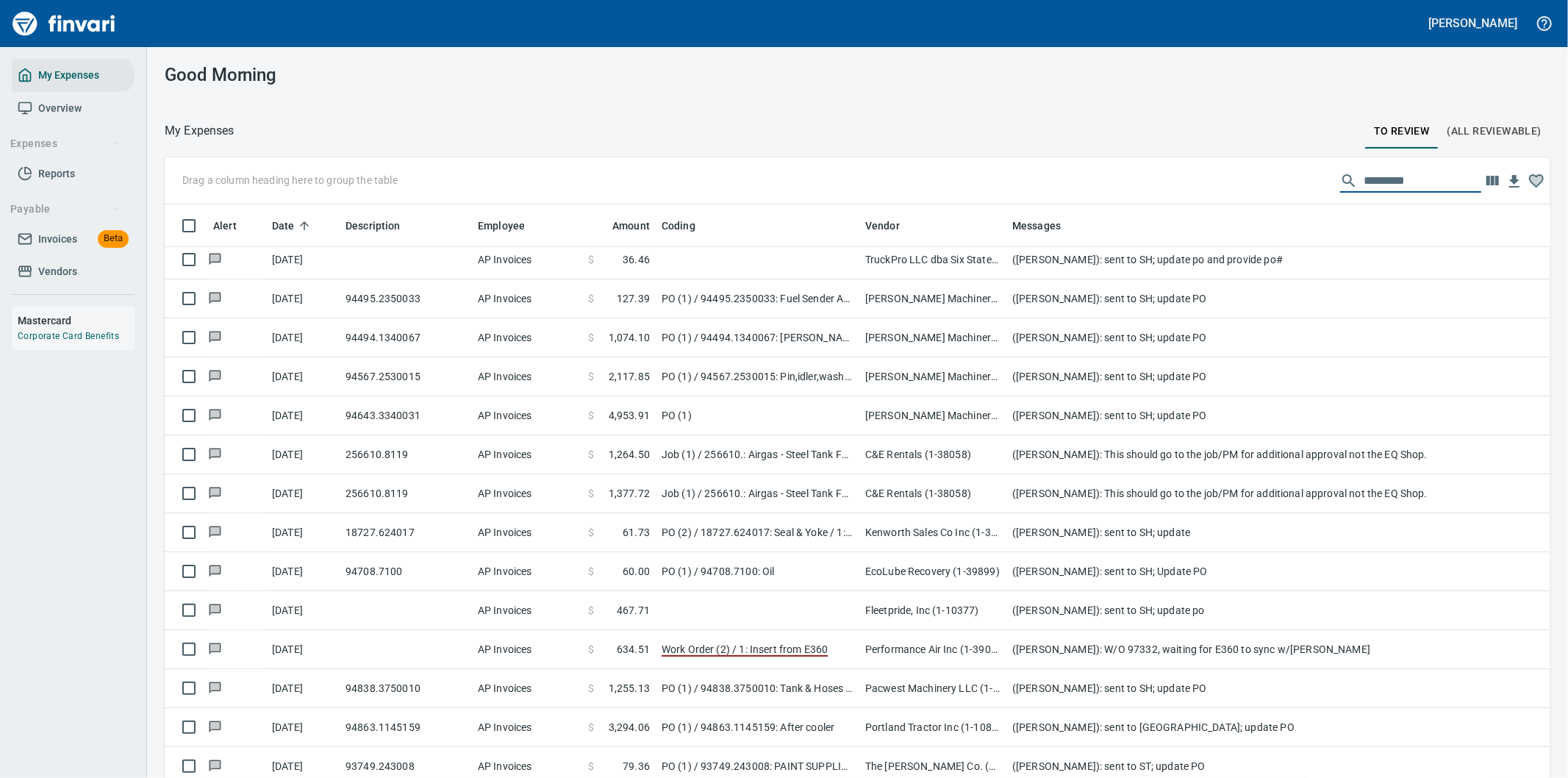
scroll to position [245, 0]
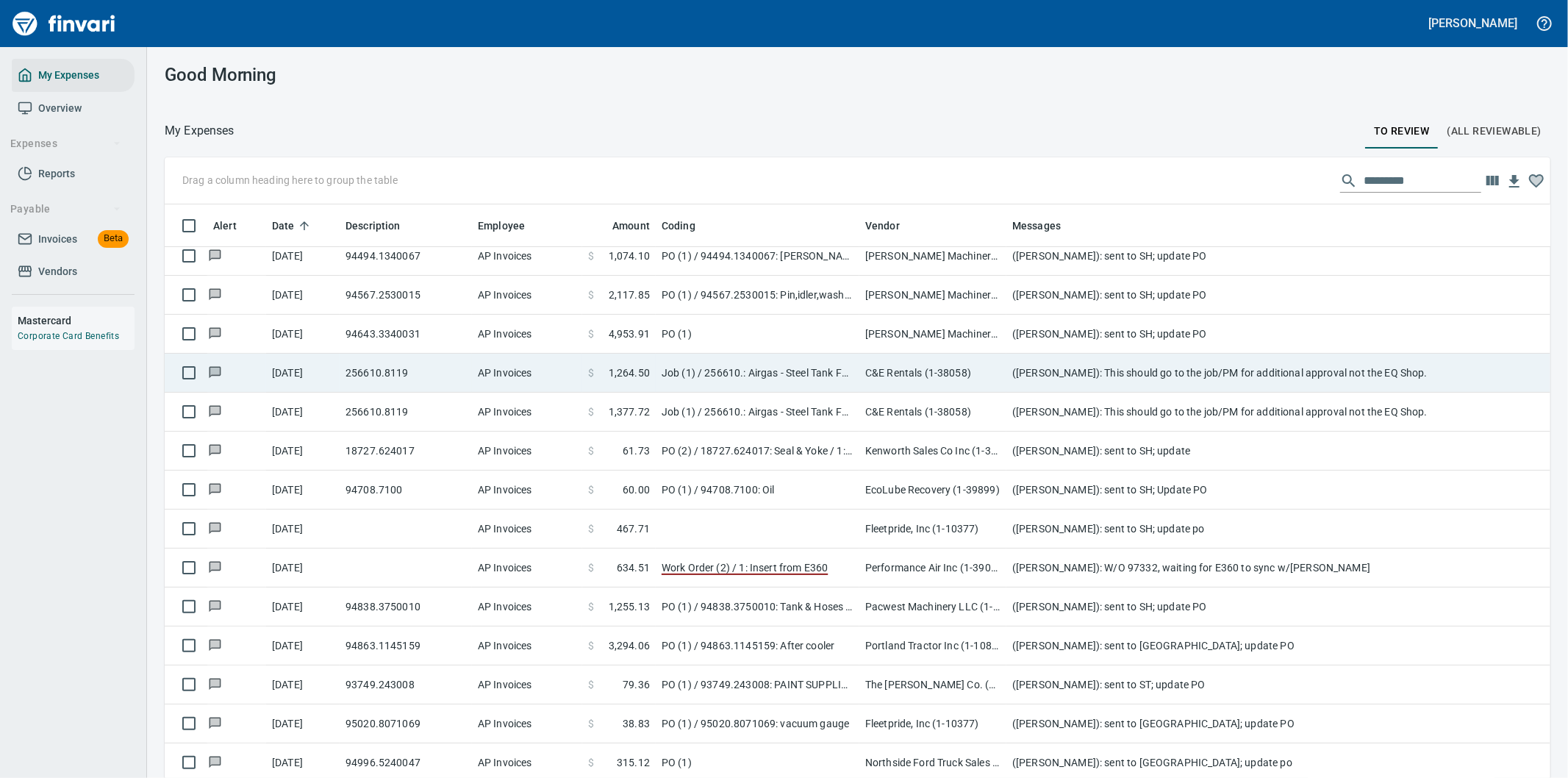
click at [1172, 368] on td "(Cindy Hughes): This should go to the job/PM for additional approval not the EQ…" at bounding box center [1300, 373] width 588 height 39
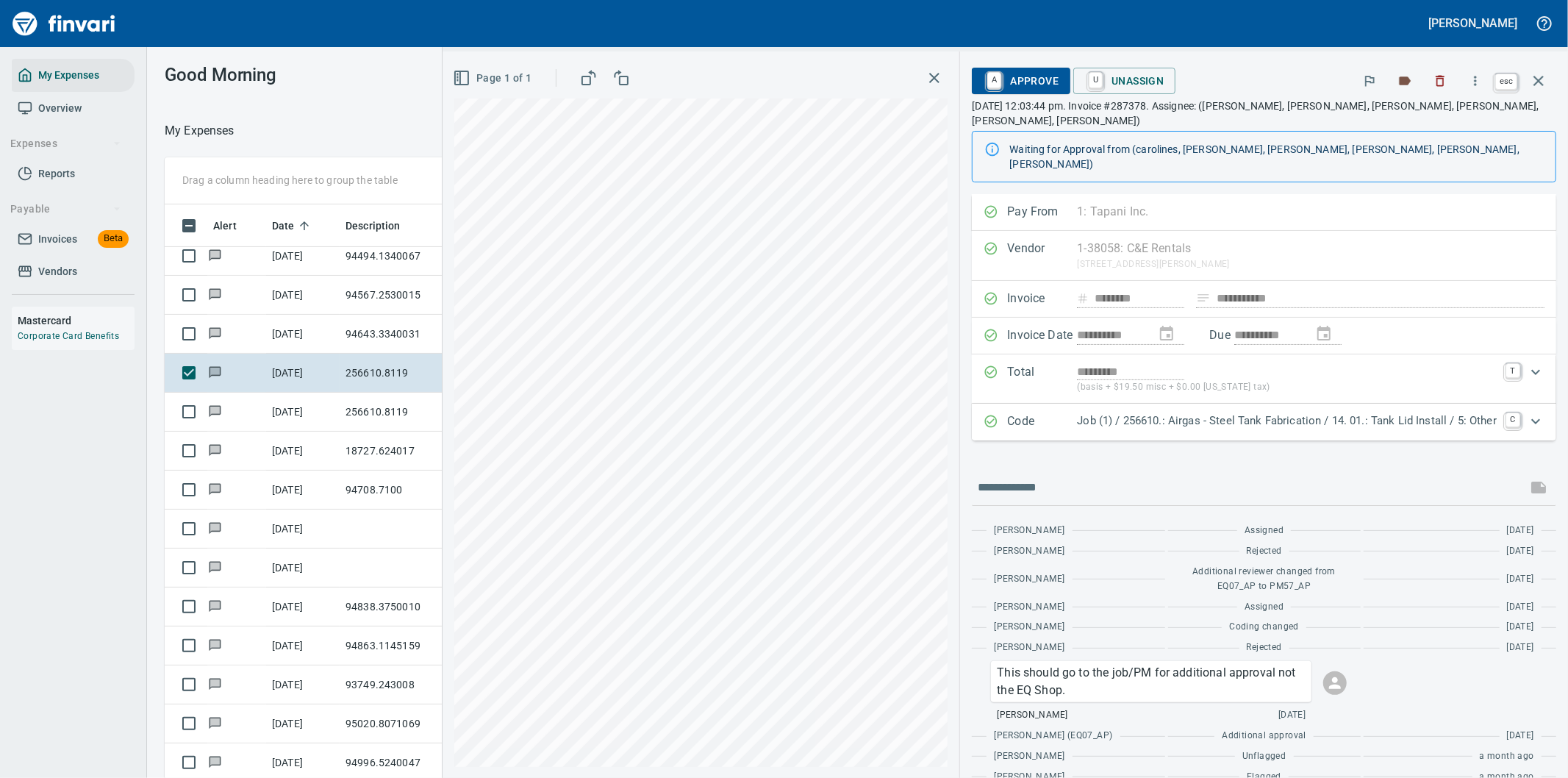
scroll to position [592, 981]
click at [1538, 77] on icon "button" at bounding box center [1539, 81] width 18 height 18
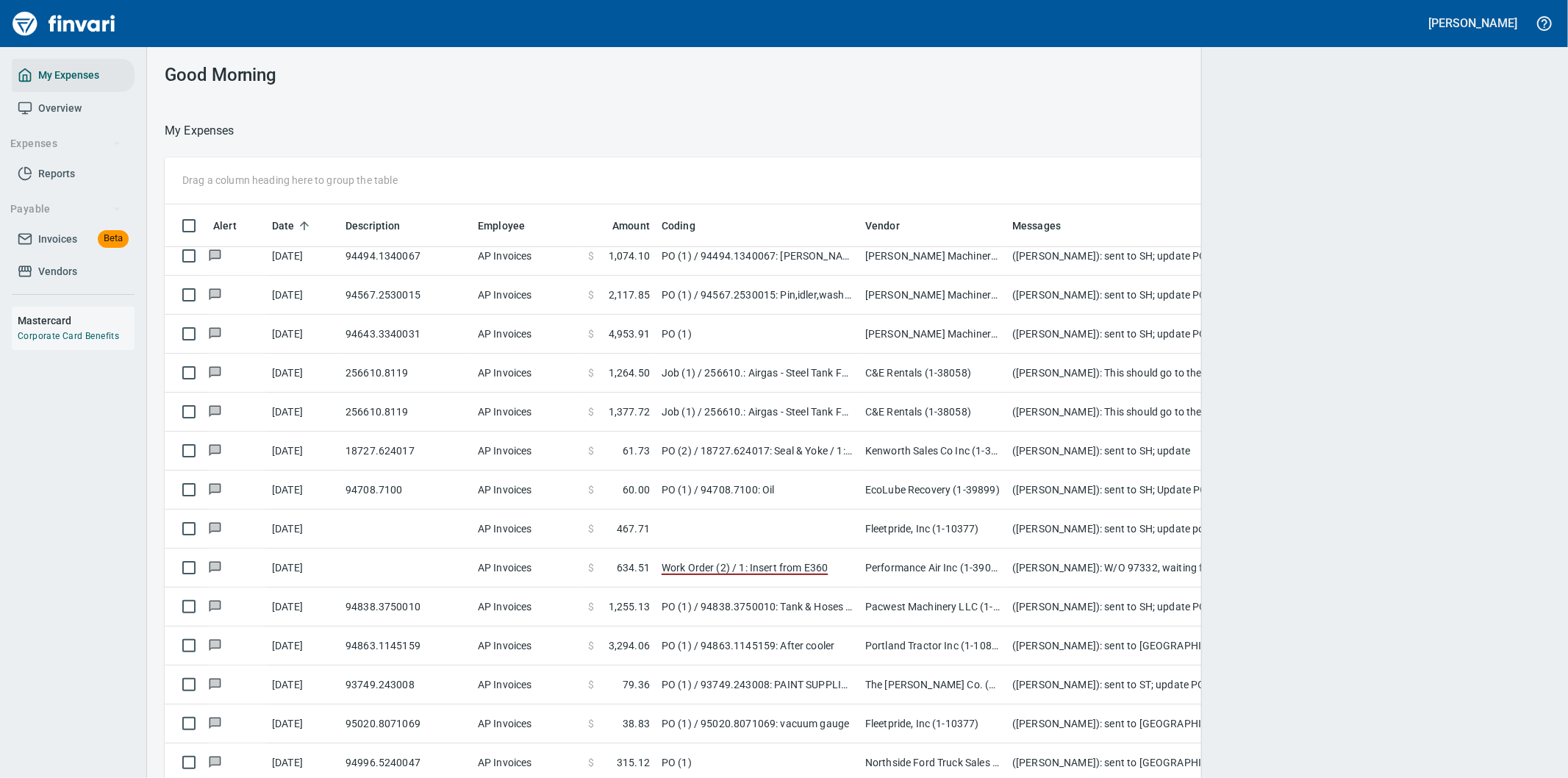
scroll to position [592, 1348]
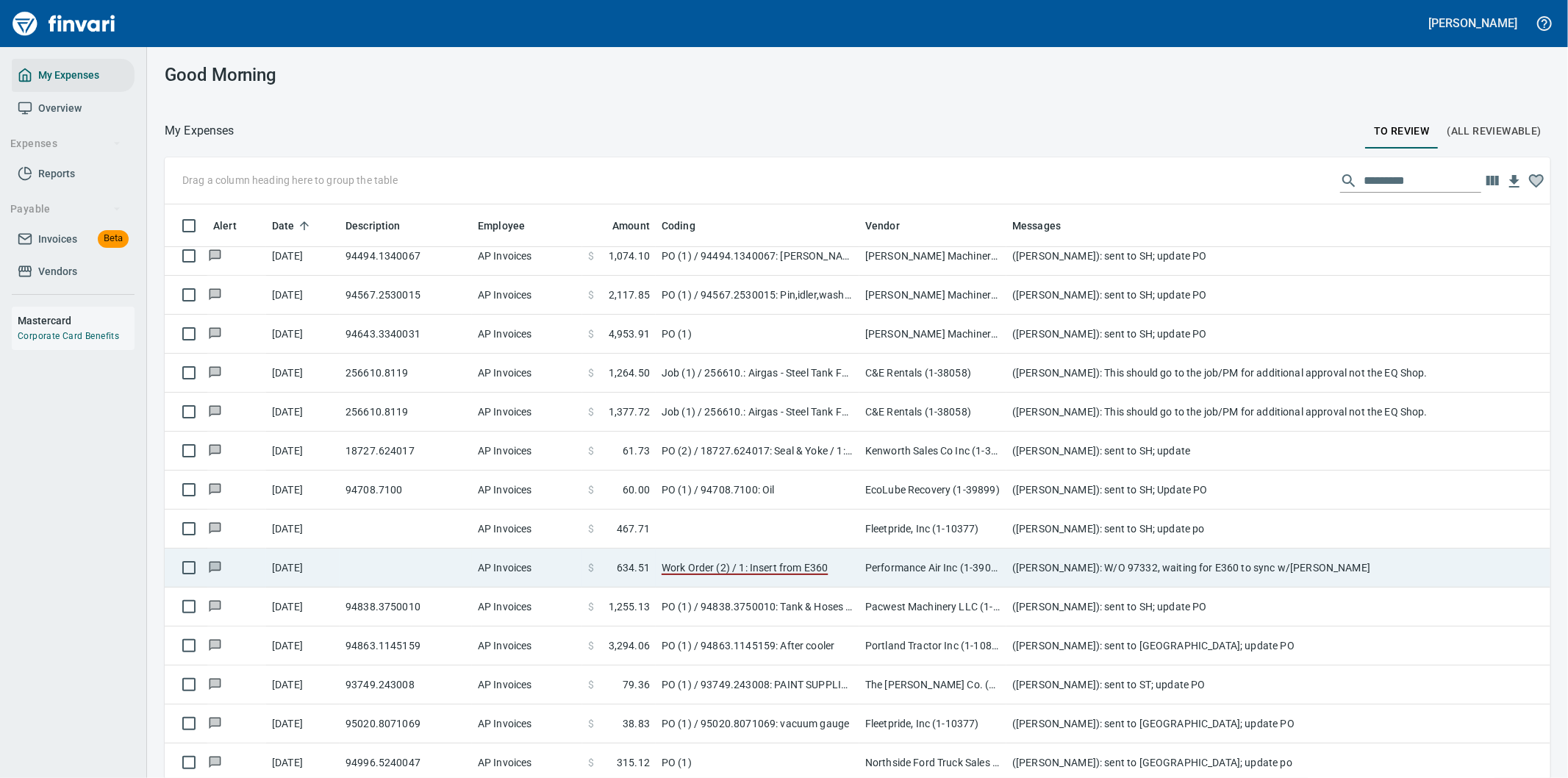
click at [1000, 567] on td "Performance Air Inc (1-39038)" at bounding box center [932, 567] width 147 height 39
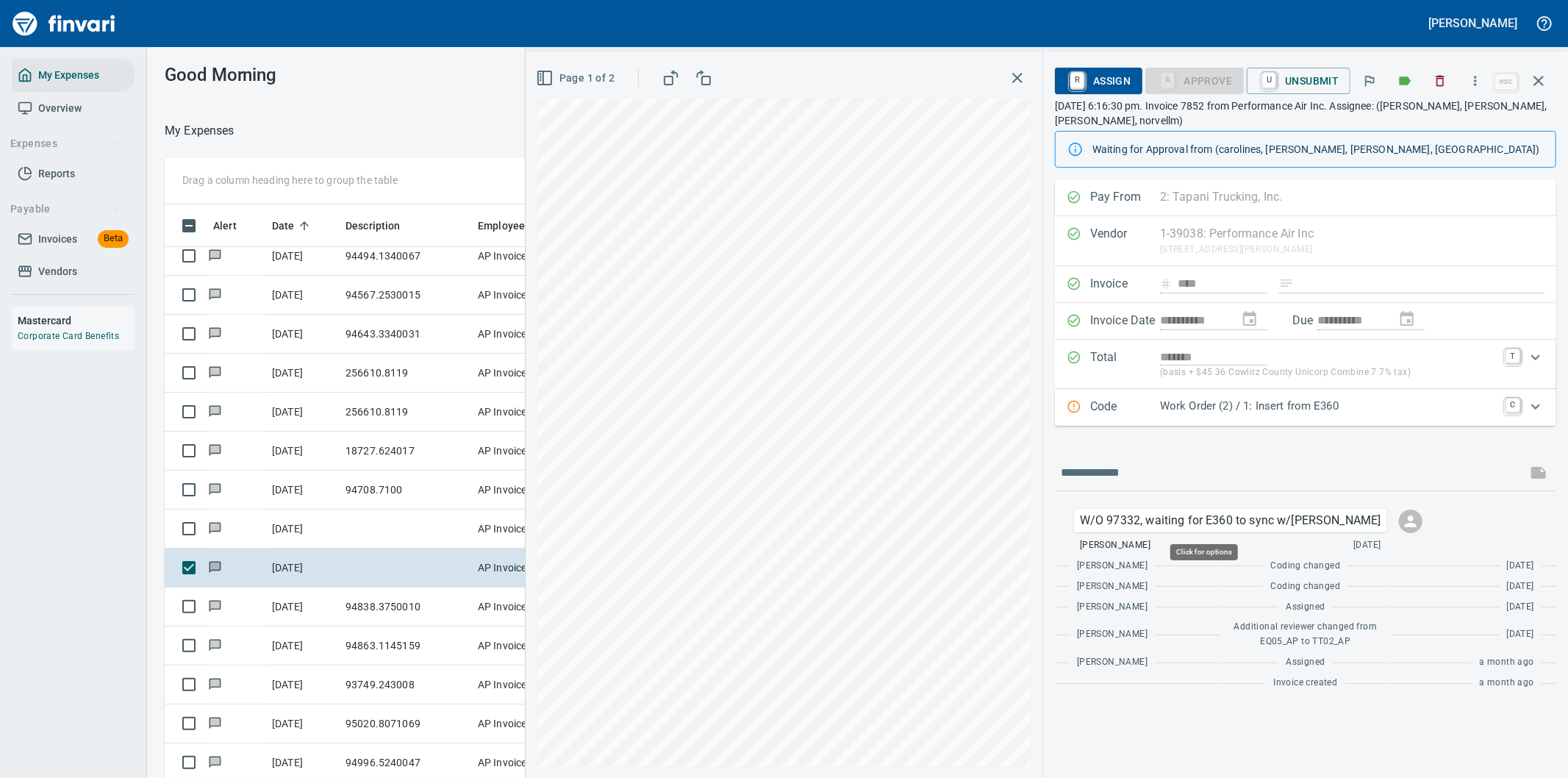
scroll to position [592, 981]
click at [1365, 408] on p "Work Order (2) / 1: Insert from E360" at bounding box center [1328, 406] width 336 height 17
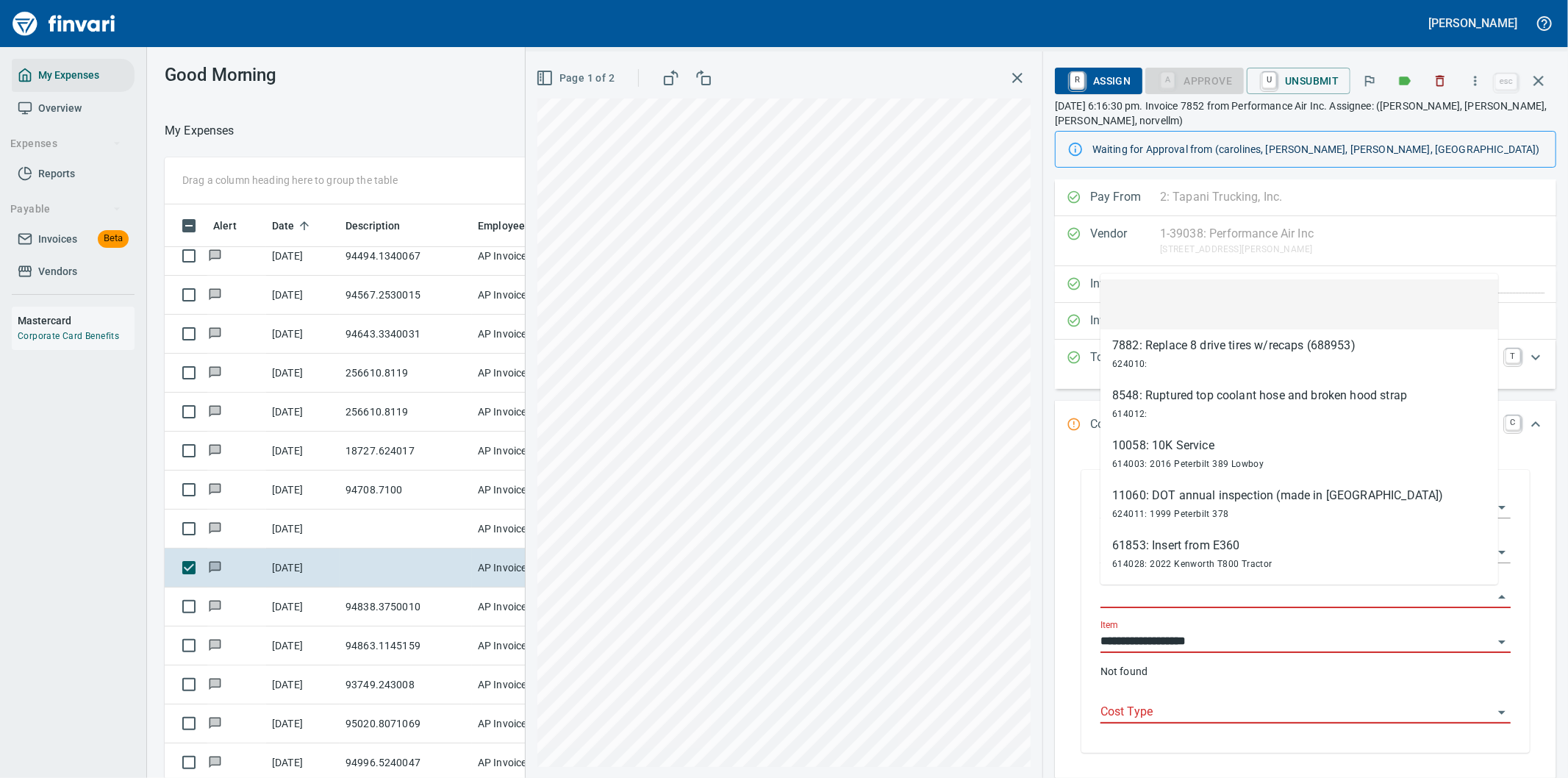
click at [1157, 591] on input "Work Order" at bounding box center [1297, 597] width 392 height 21
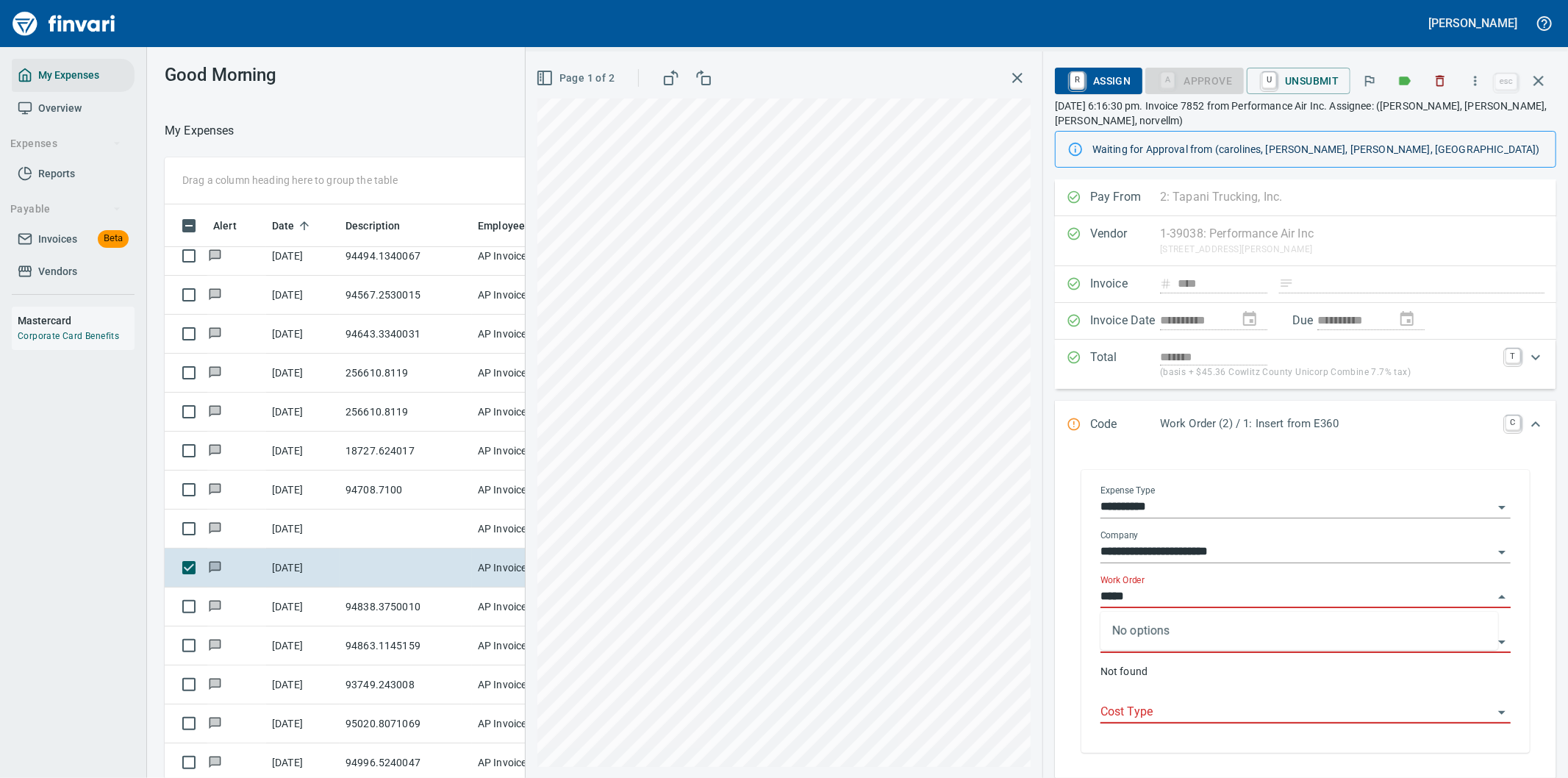
click at [1493, 549] on icon "Open" at bounding box center [1502, 553] width 18 height 18
type input "*****"
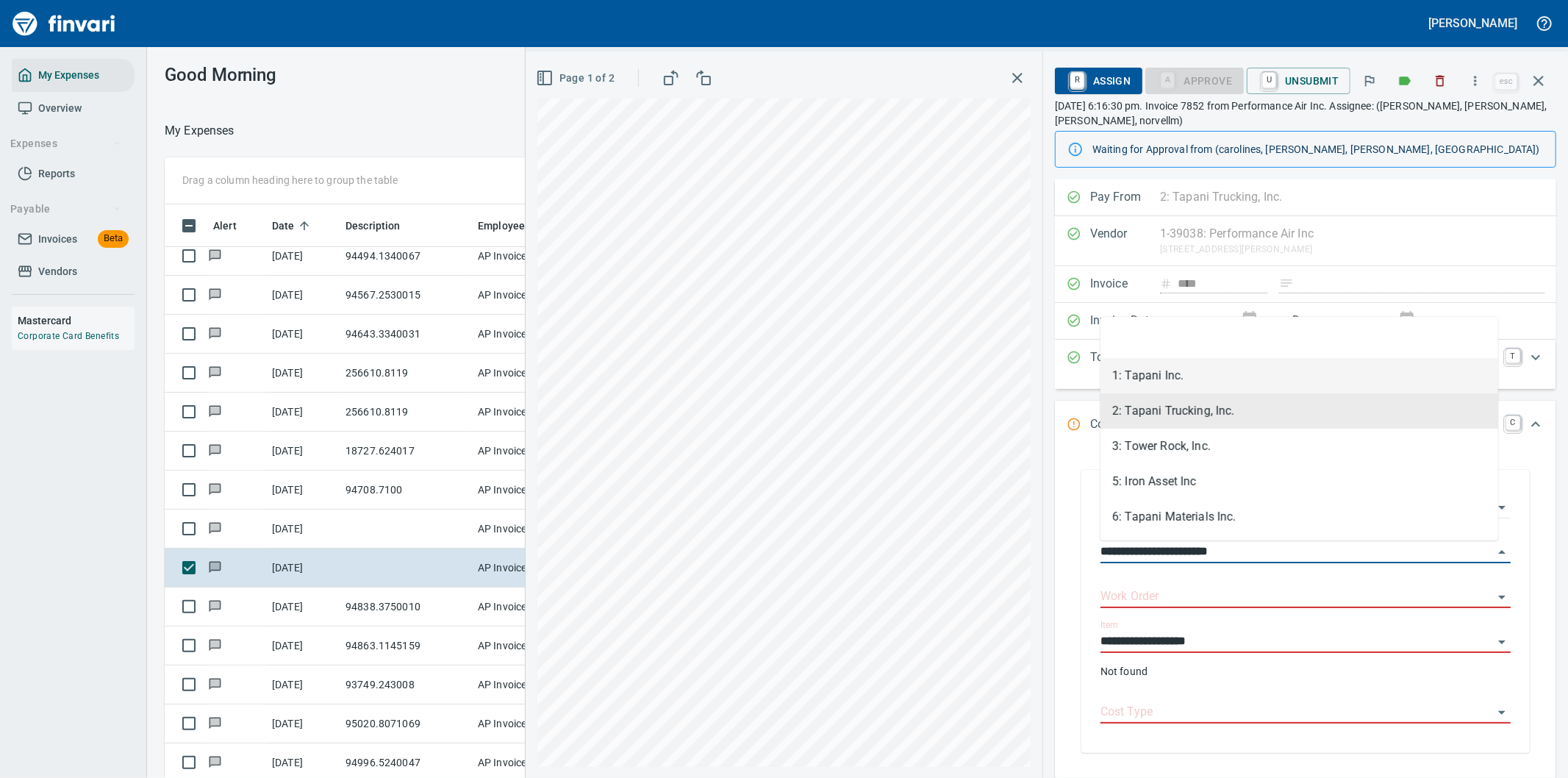
click at [1138, 372] on li "1: Tapani Inc." at bounding box center [1299, 375] width 398 height 35
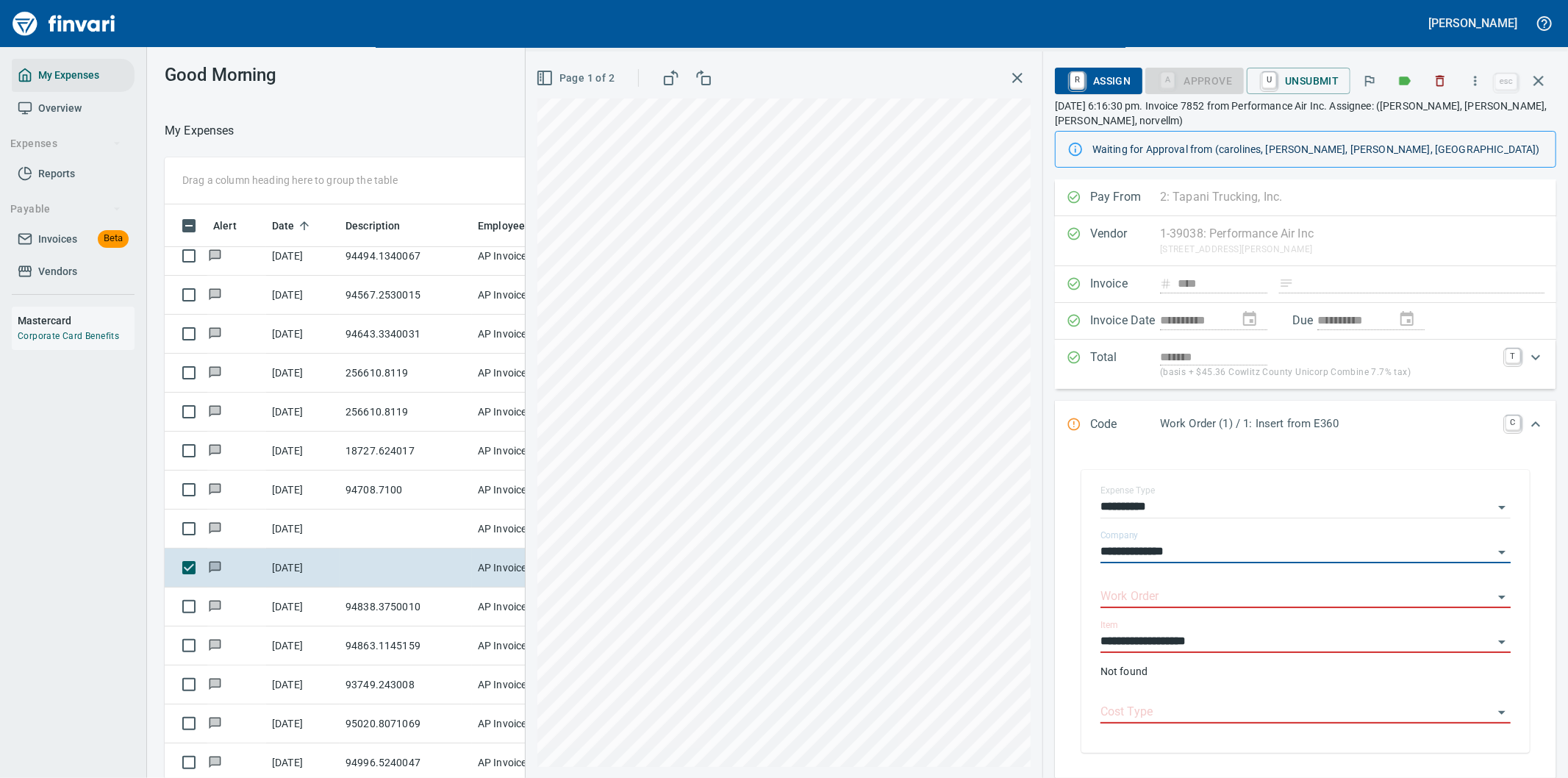
type input "**********"
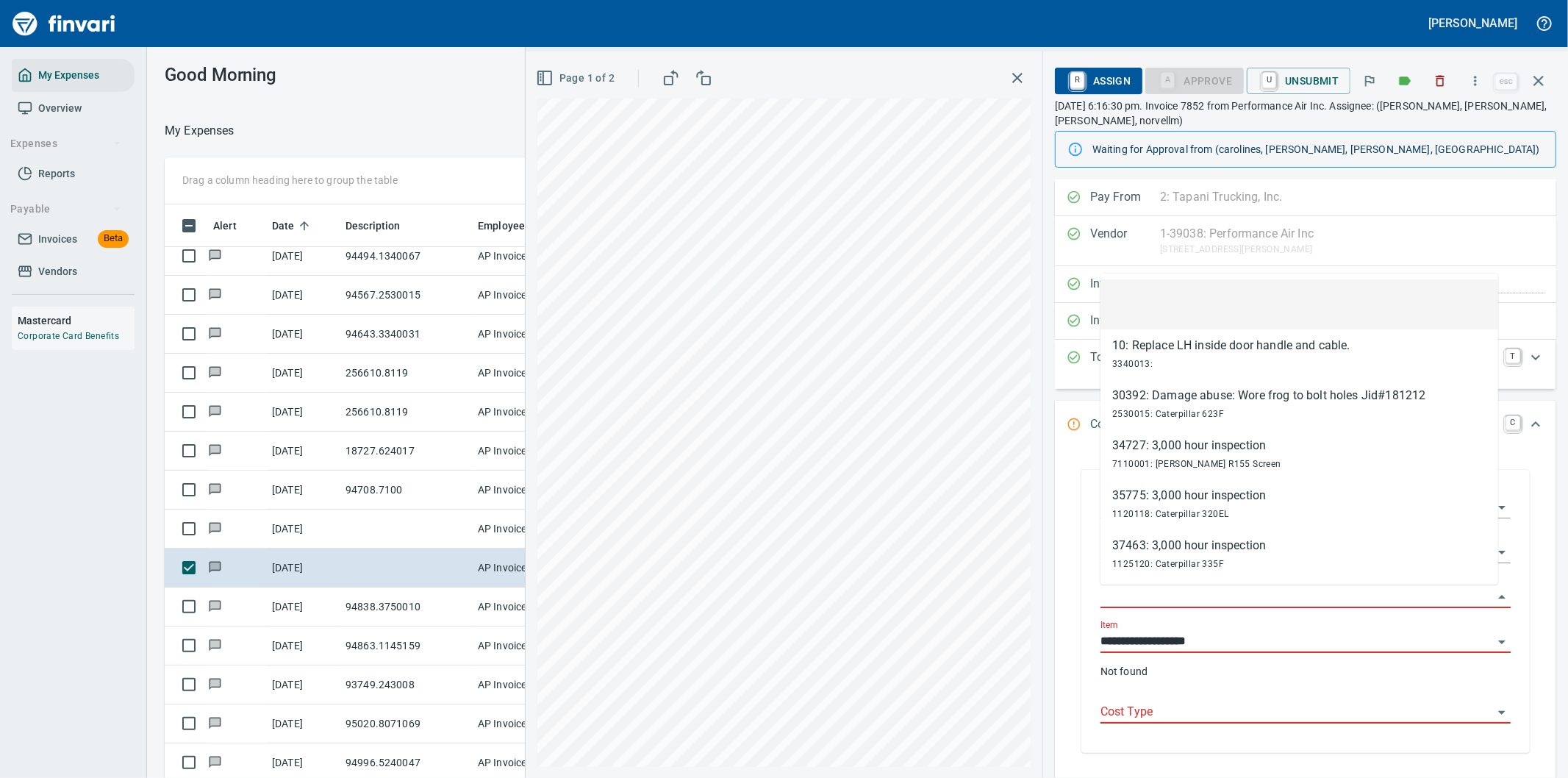
click at [1147, 593] on input "Work Order" at bounding box center [1297, 597] width 392 height 21
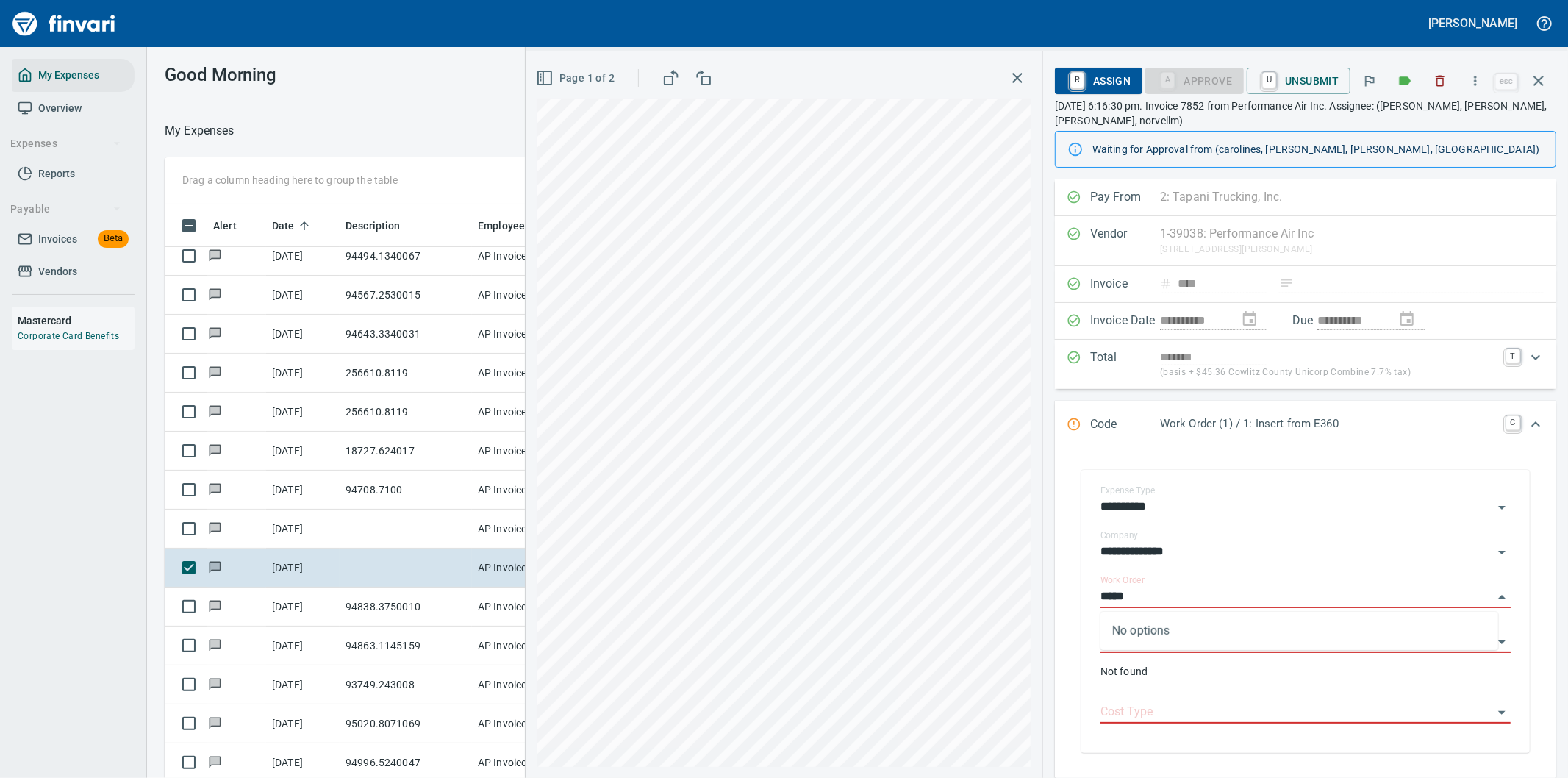
type input "*****"
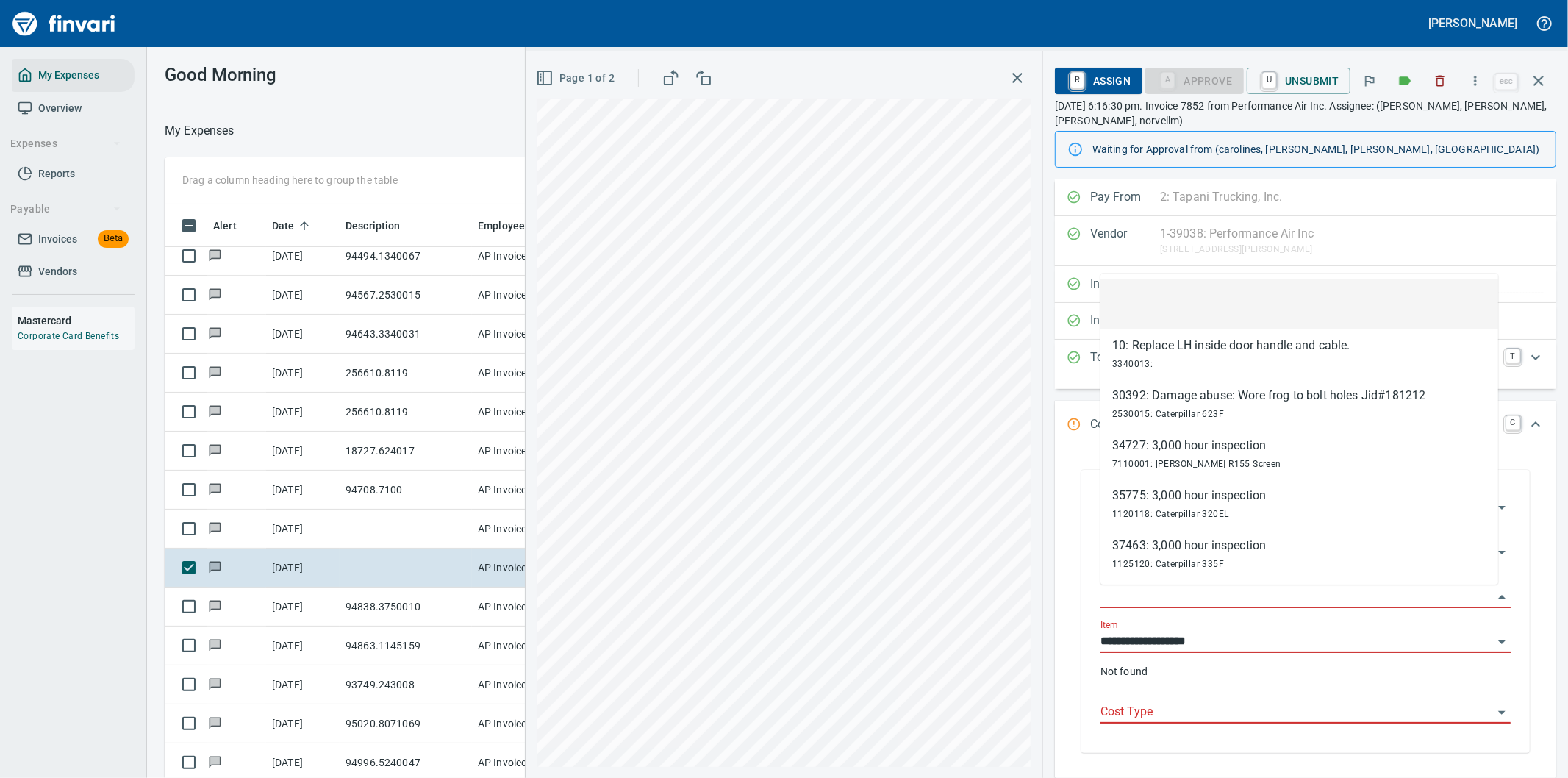
click at [1155, 592] on input "Work Order" at bounding box center [1297, 597] width 392 height 21
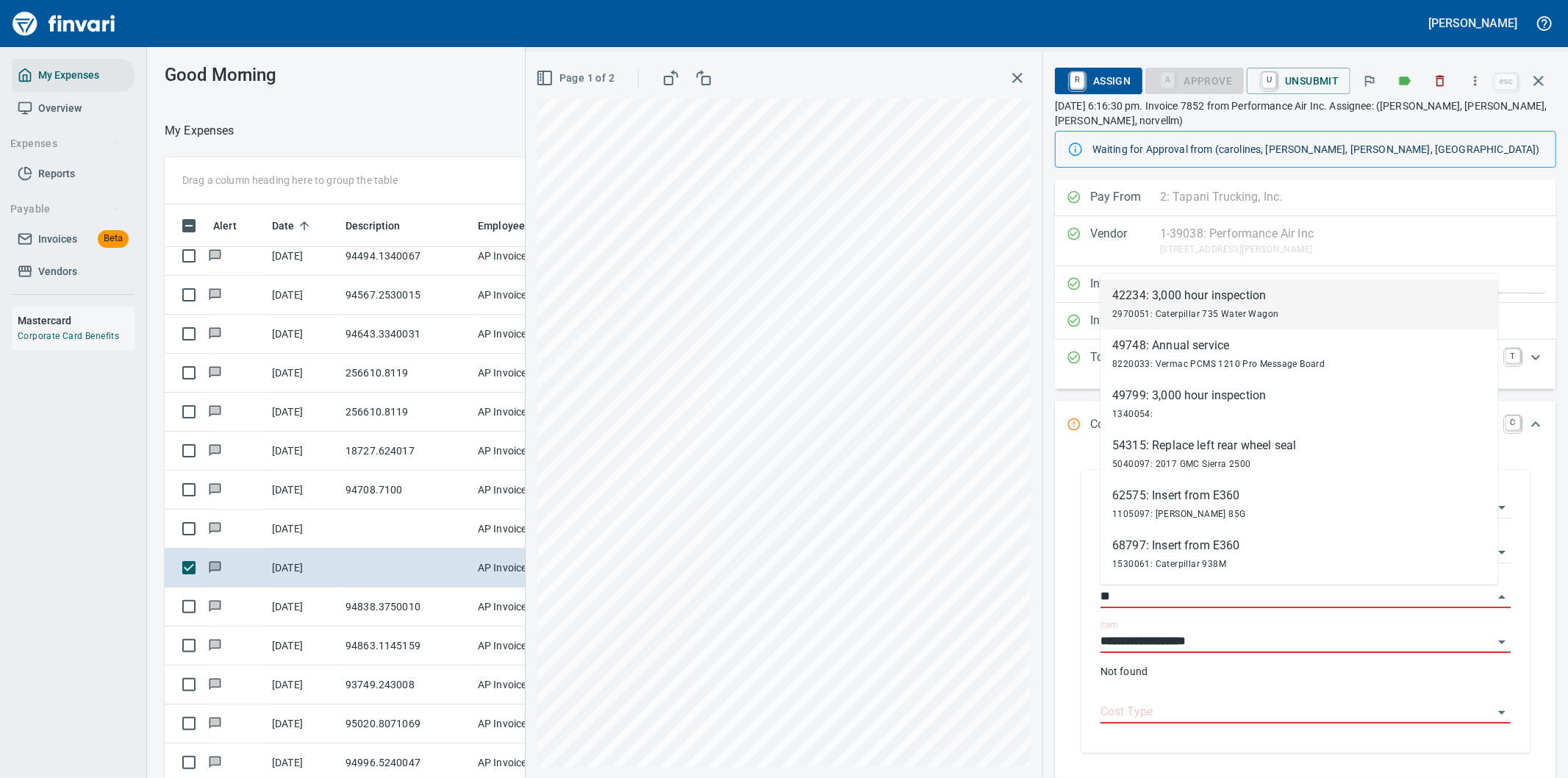
type input "**"
click at [1524, 479] on div "**********" at bounding box center [1306, 611] width 477 height 312
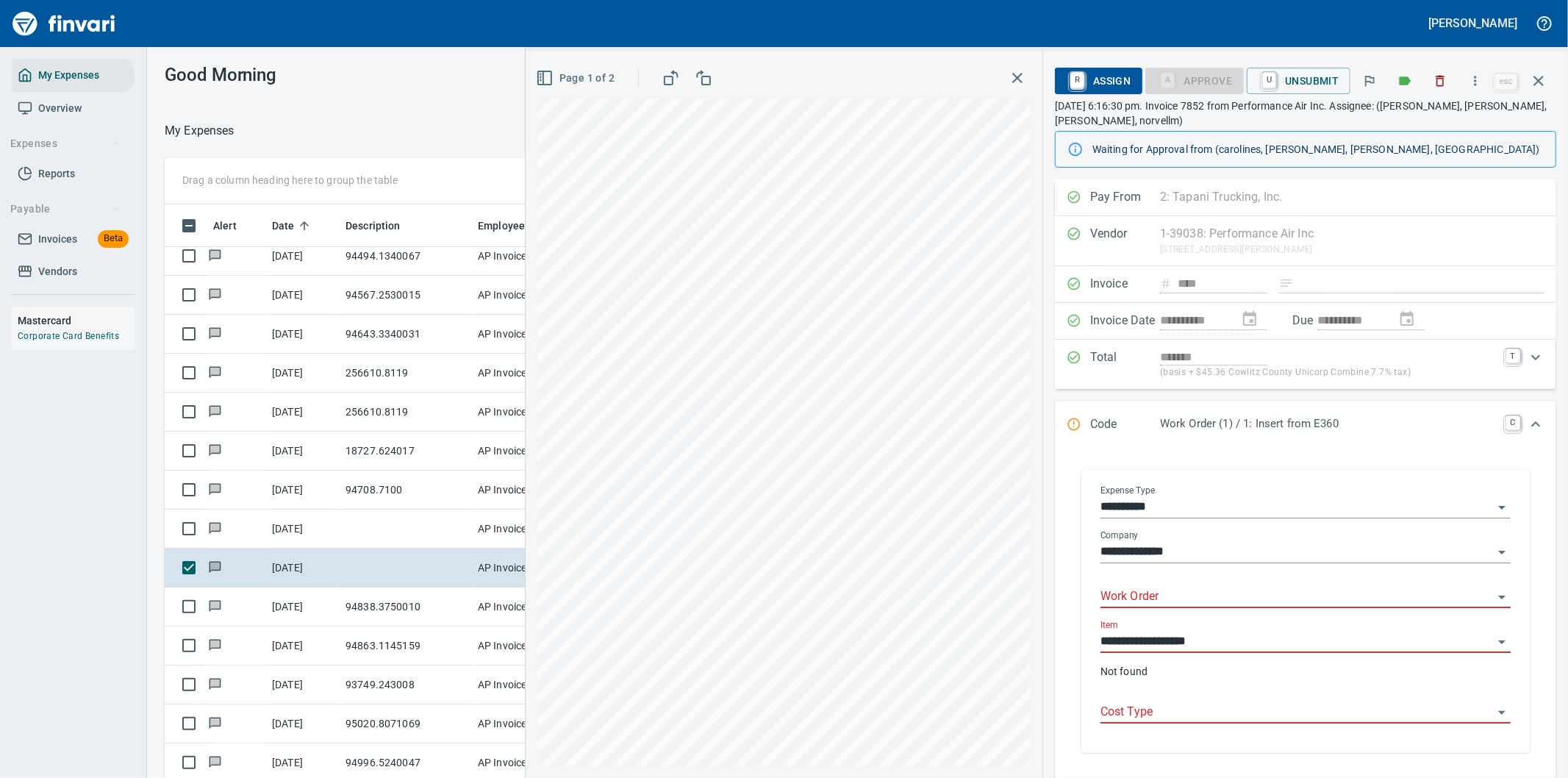
click at [1493, 550] on icon "Open" at bounding box center [1502, 553] width 18 height 18
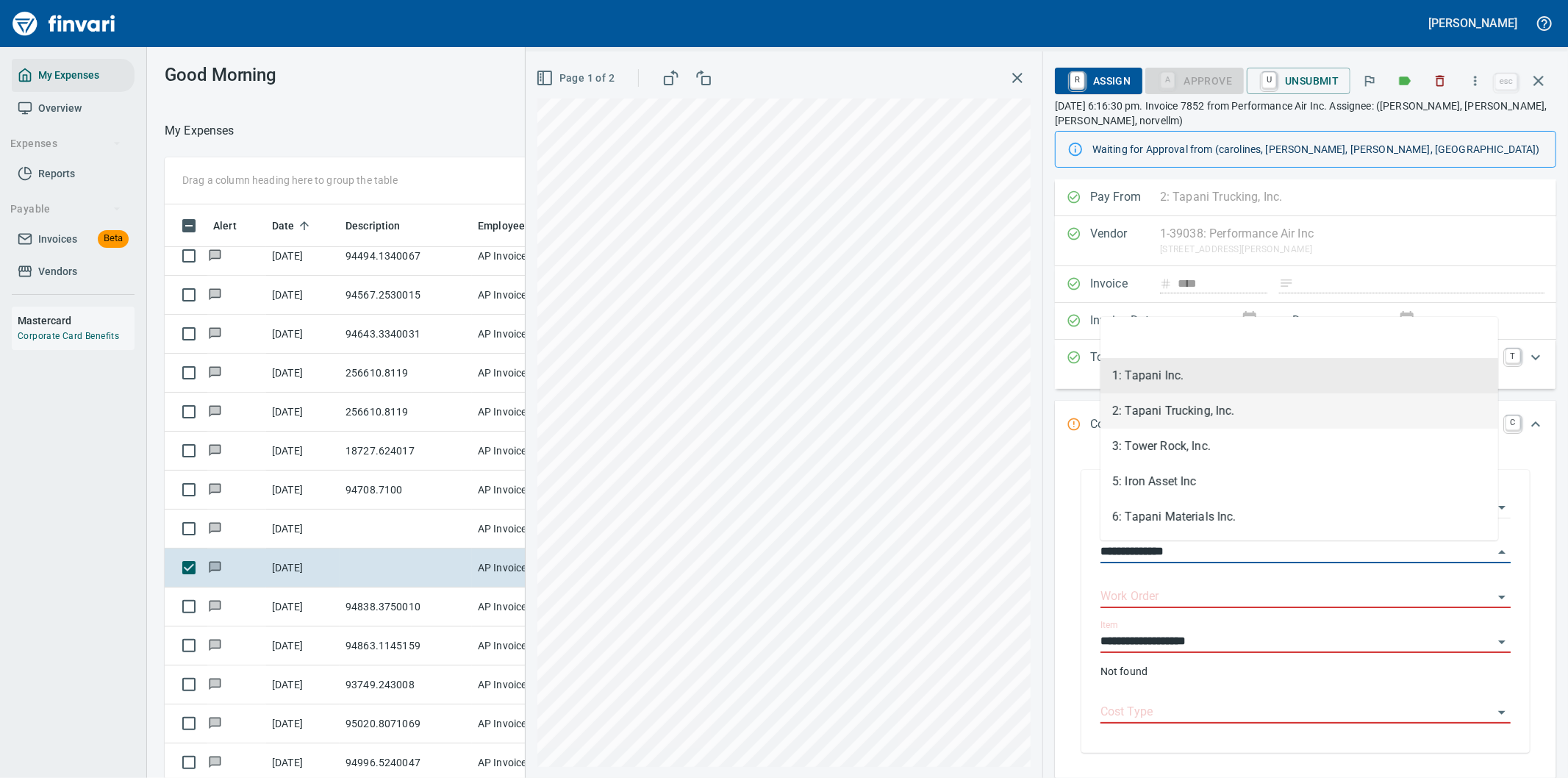
click at [1154, 409] on li "2: Tapani Trucking, Inc." at bounding box center [1299, 411] width 398 height 35
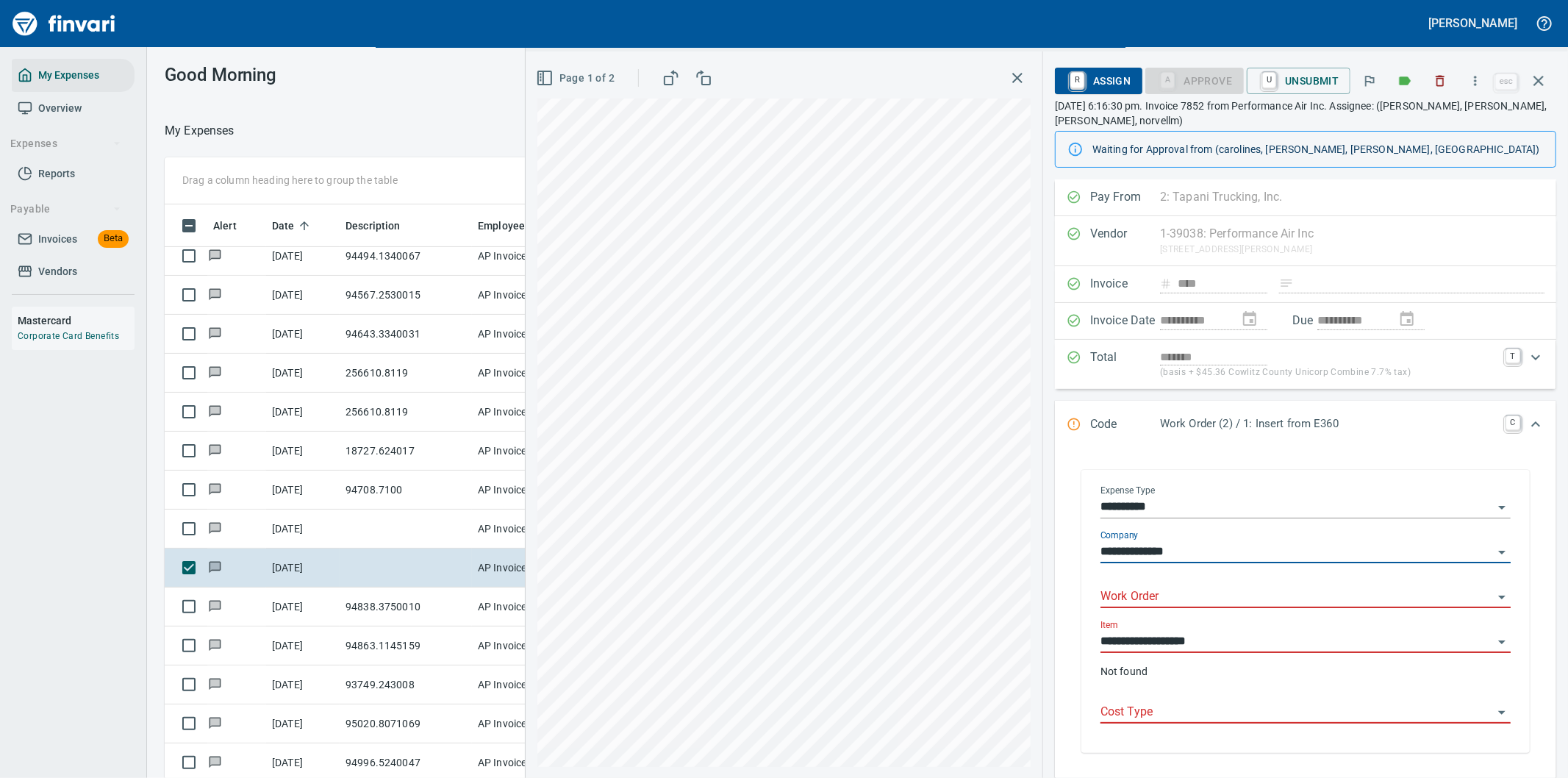
type input "**********"
click at [1540, 72] on icon "button" at bounding box center [1539, 81] width 18 height 18
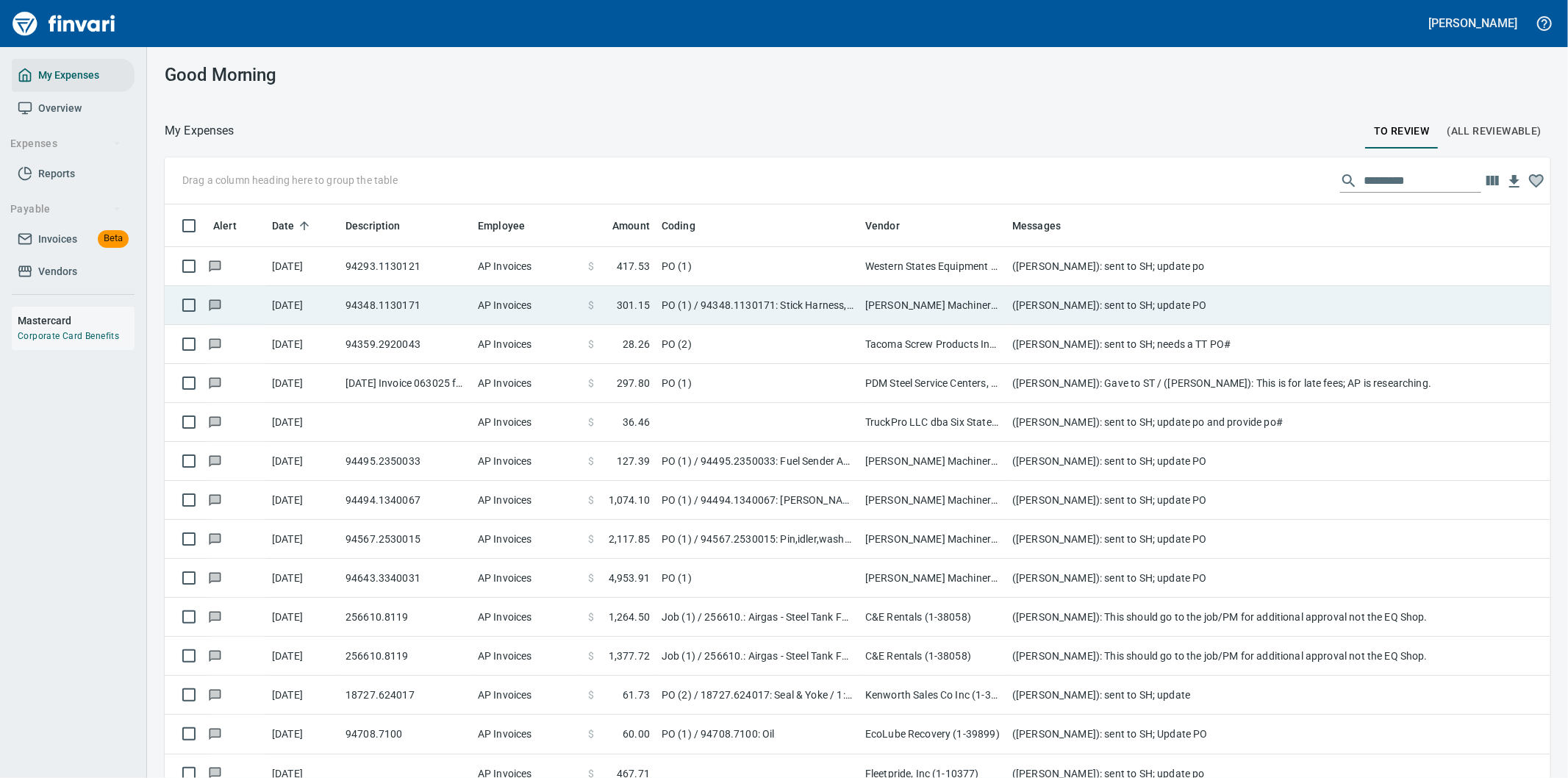
click at [756, 293] on td "PO (1) / 94348.1130171: Stick Harness,clip,clamp,bolt,nut,washer & gaurd" at bounding box center [757, 305] width 203 height 39
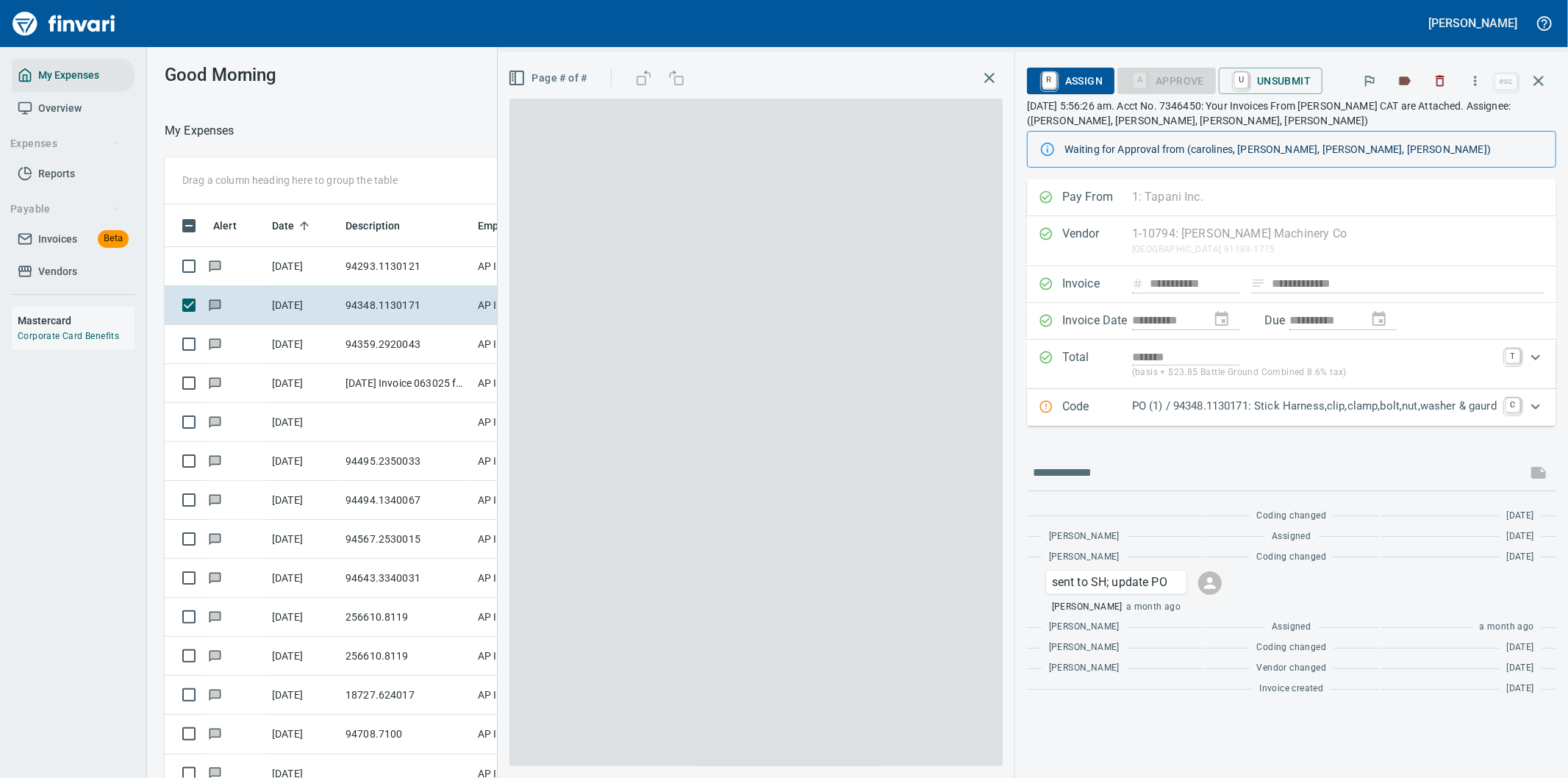
scroll to position [592, 981]
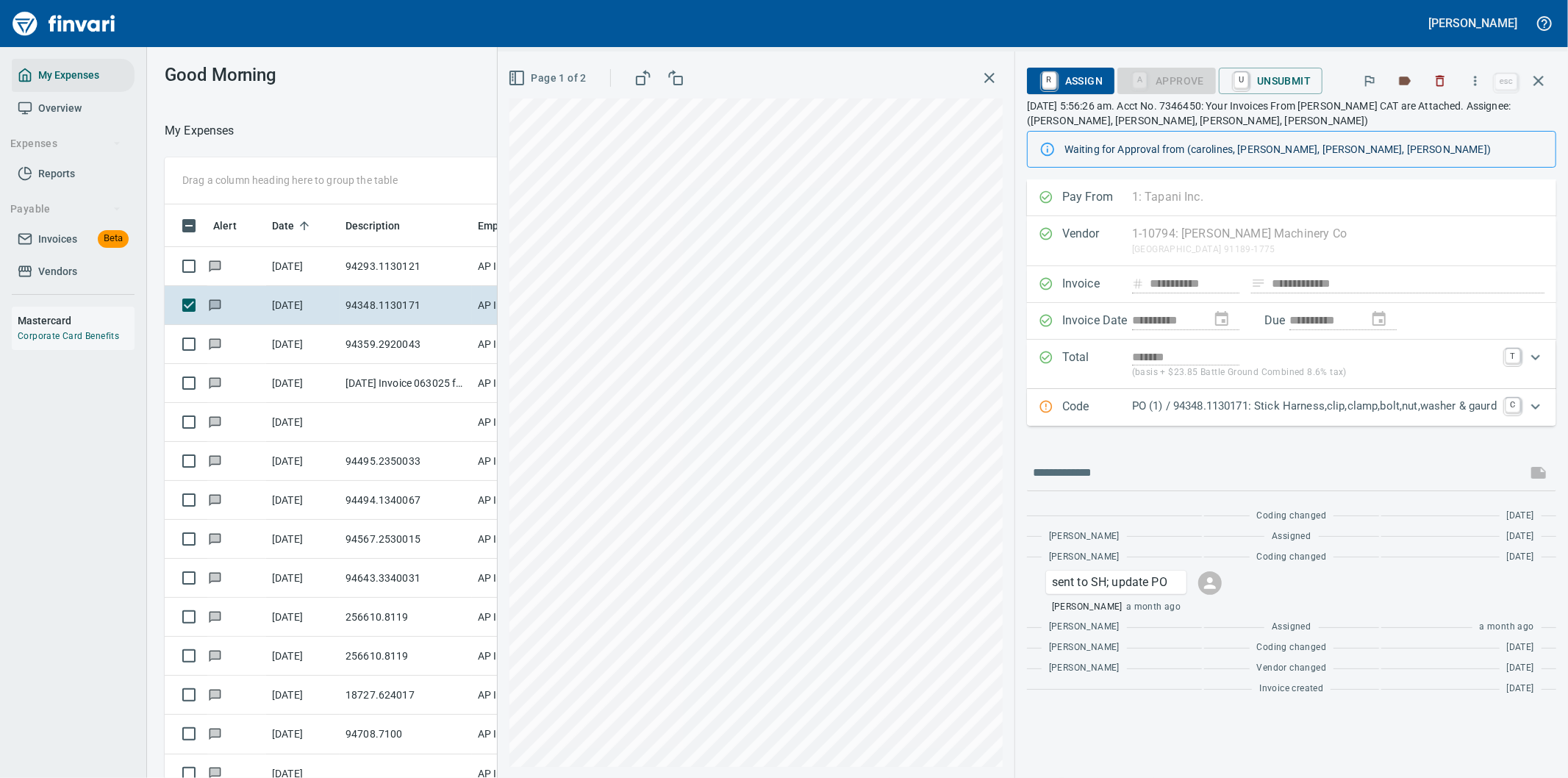
click at [1534, 404] on icon "Expand" at bounding box center [1535, 407] width 18 height 18
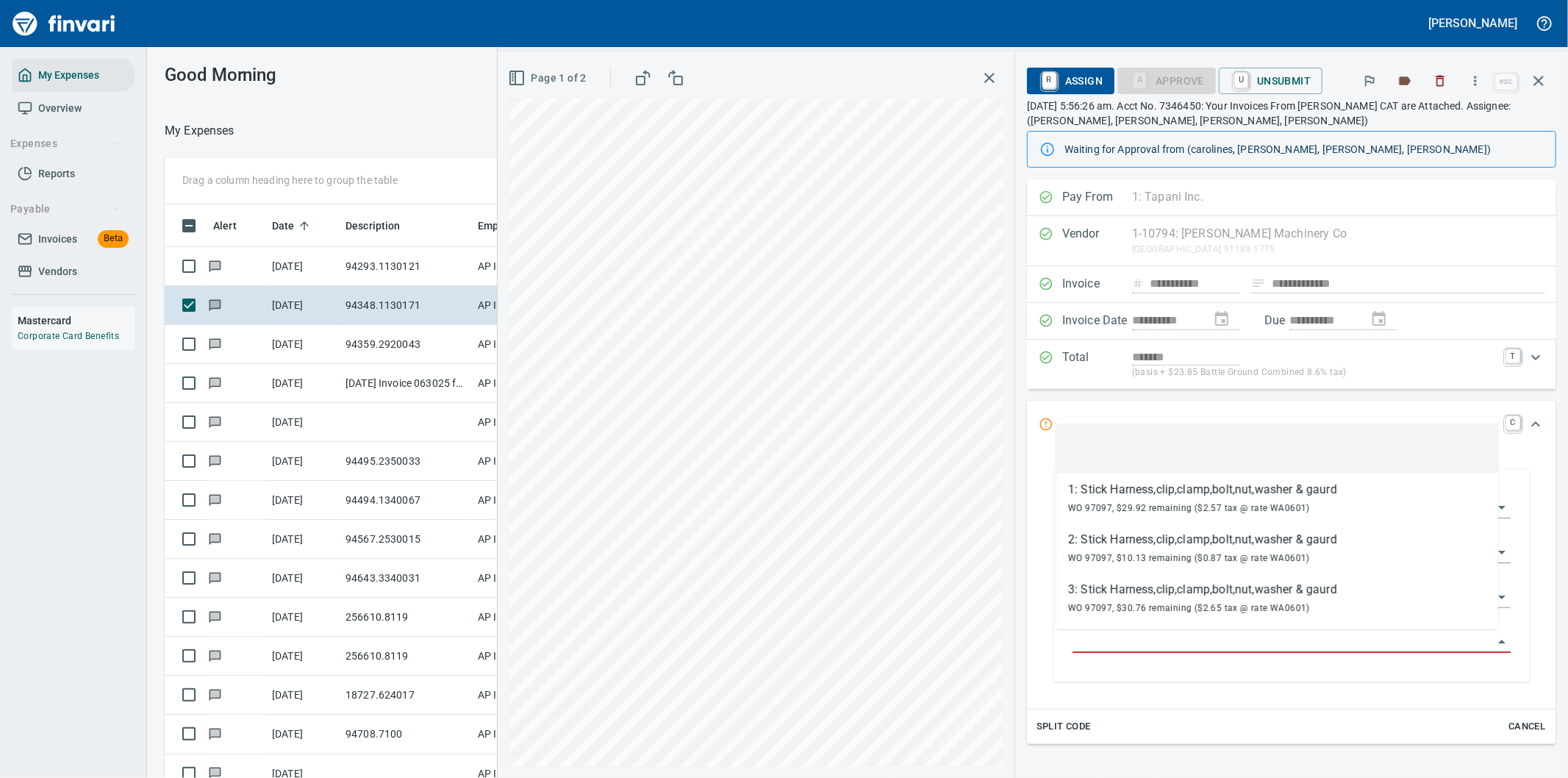
click at [1141, 640] on input "Purchase Order Item" at bounding box center [1282, 641] width 420 height 21
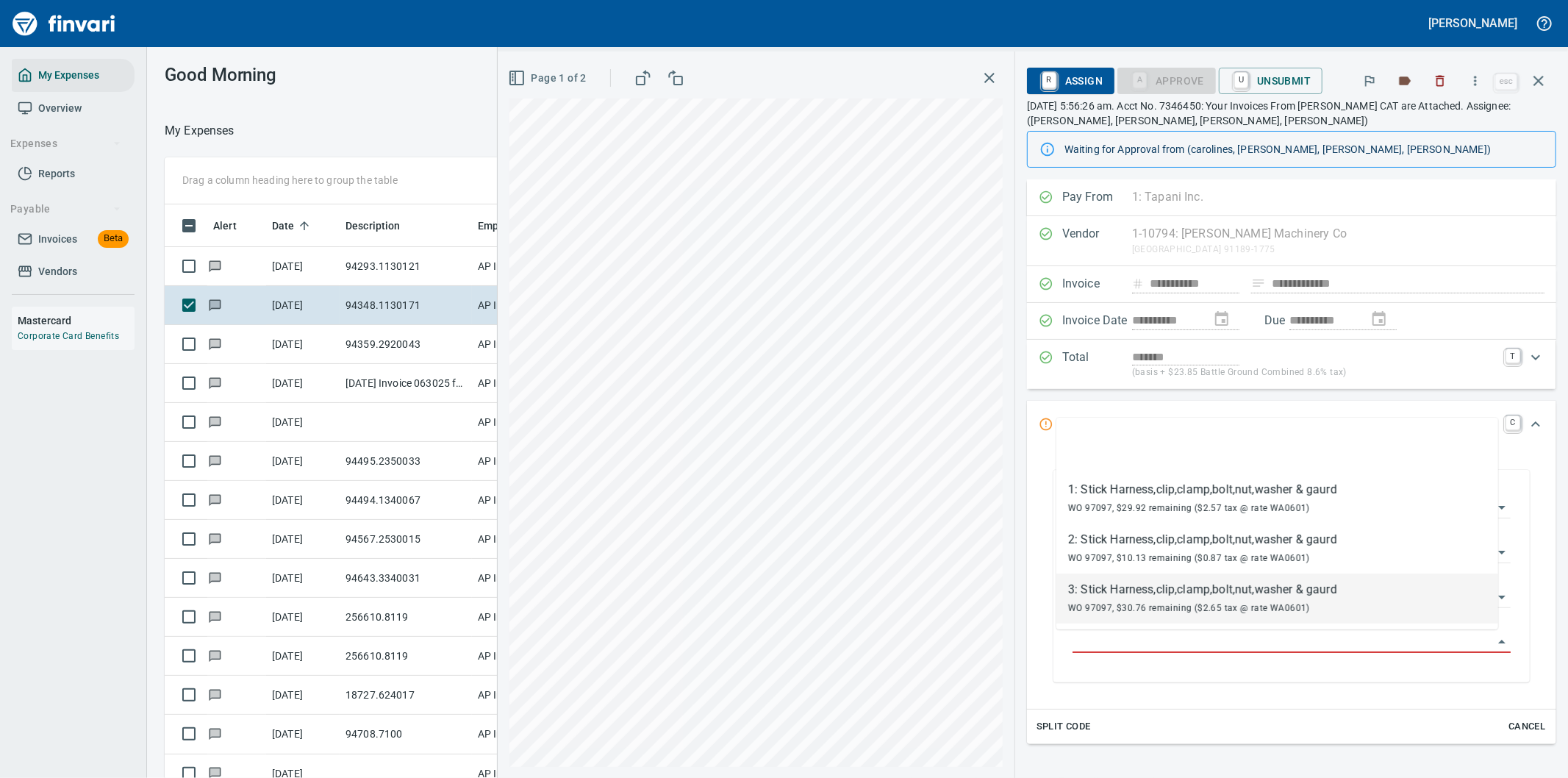
click at [508, 78] on icon "button" at bounding box center [517, 78] width 18 height 18
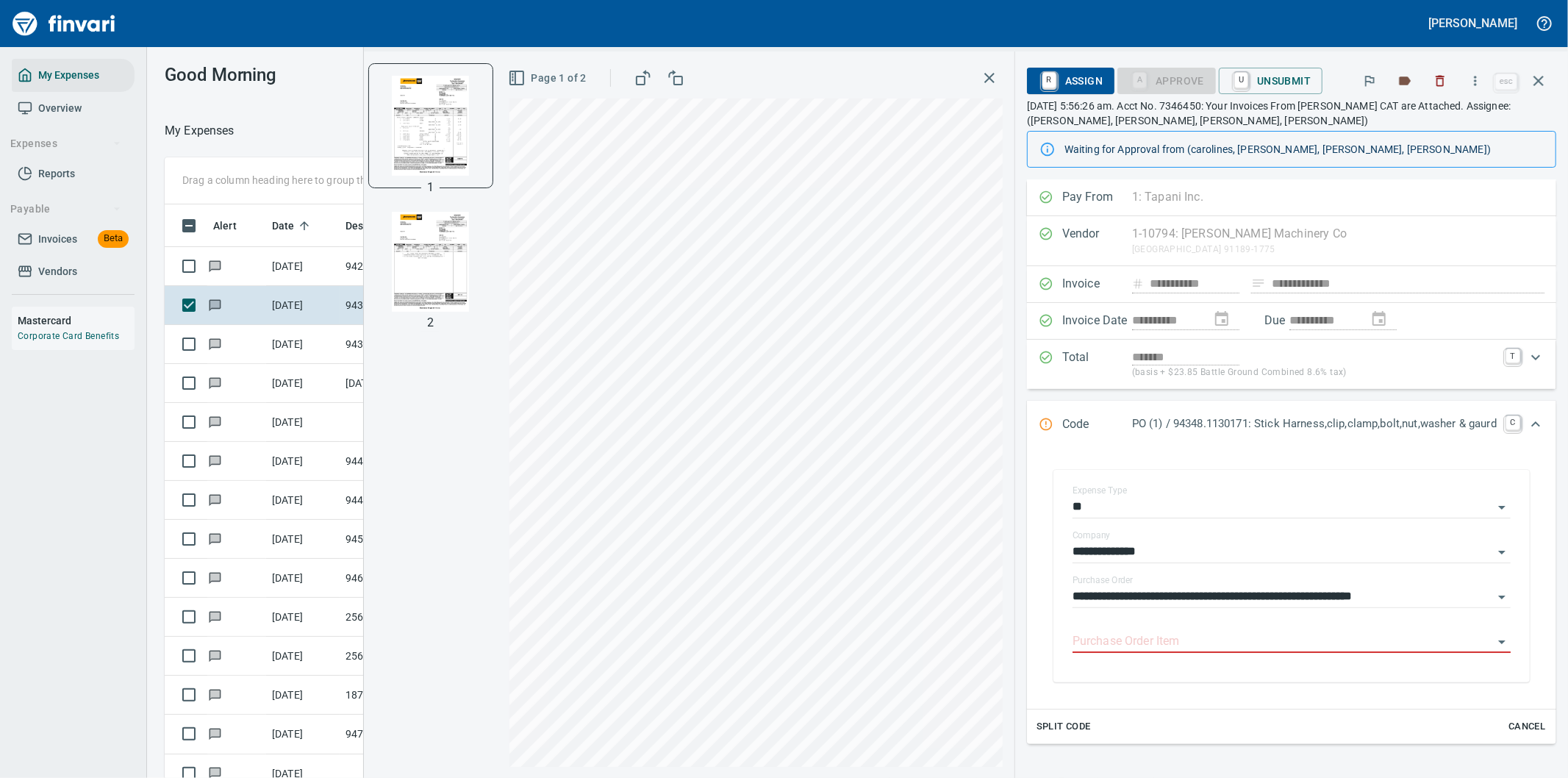
click at [411, 274] on img "button" at bounding box center [430, 261] width 100 height 100
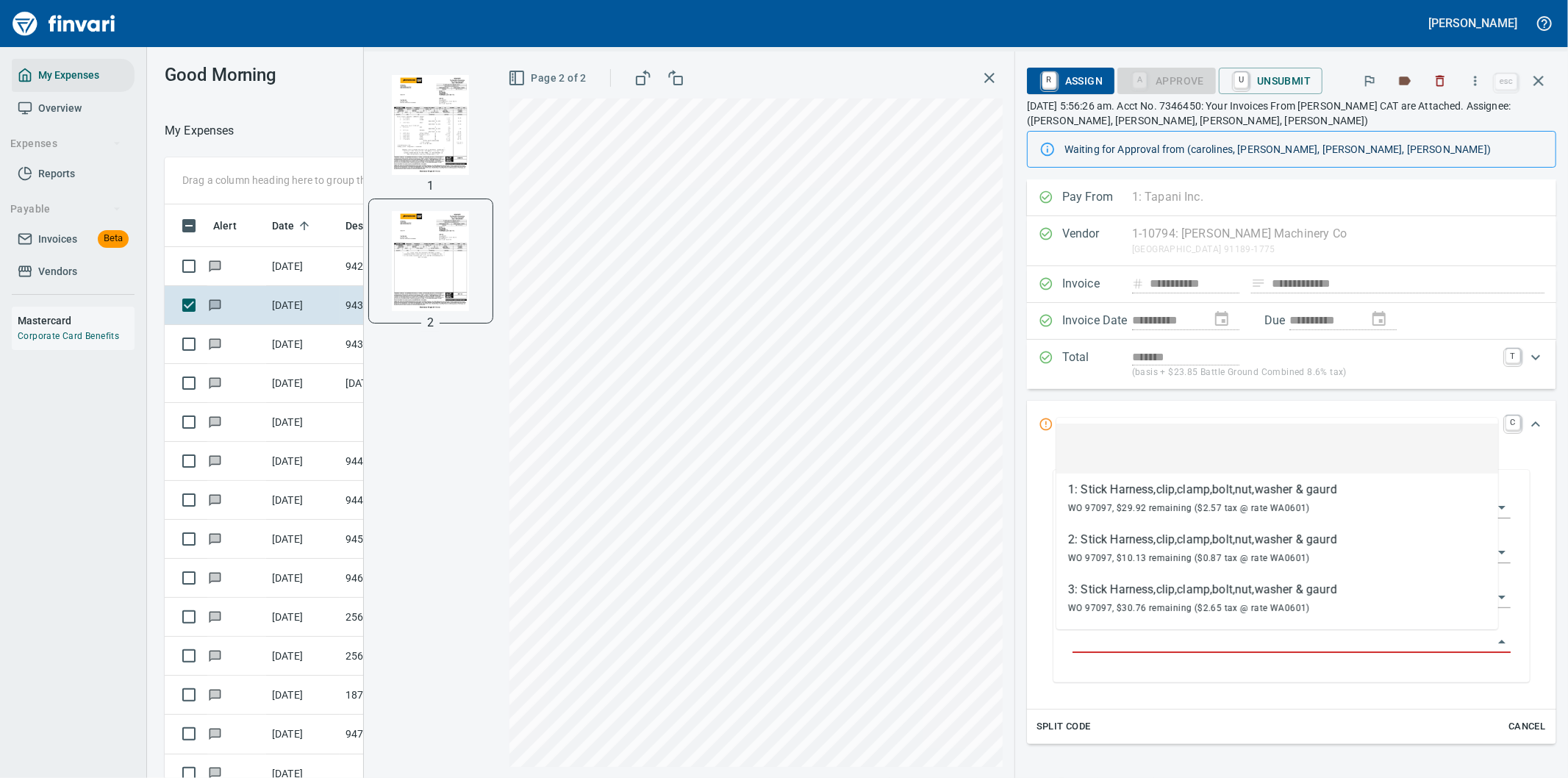
click at [1166, 642] on input "Purchase Order Item" at bounding box center [1282, 641] width 420 height 21
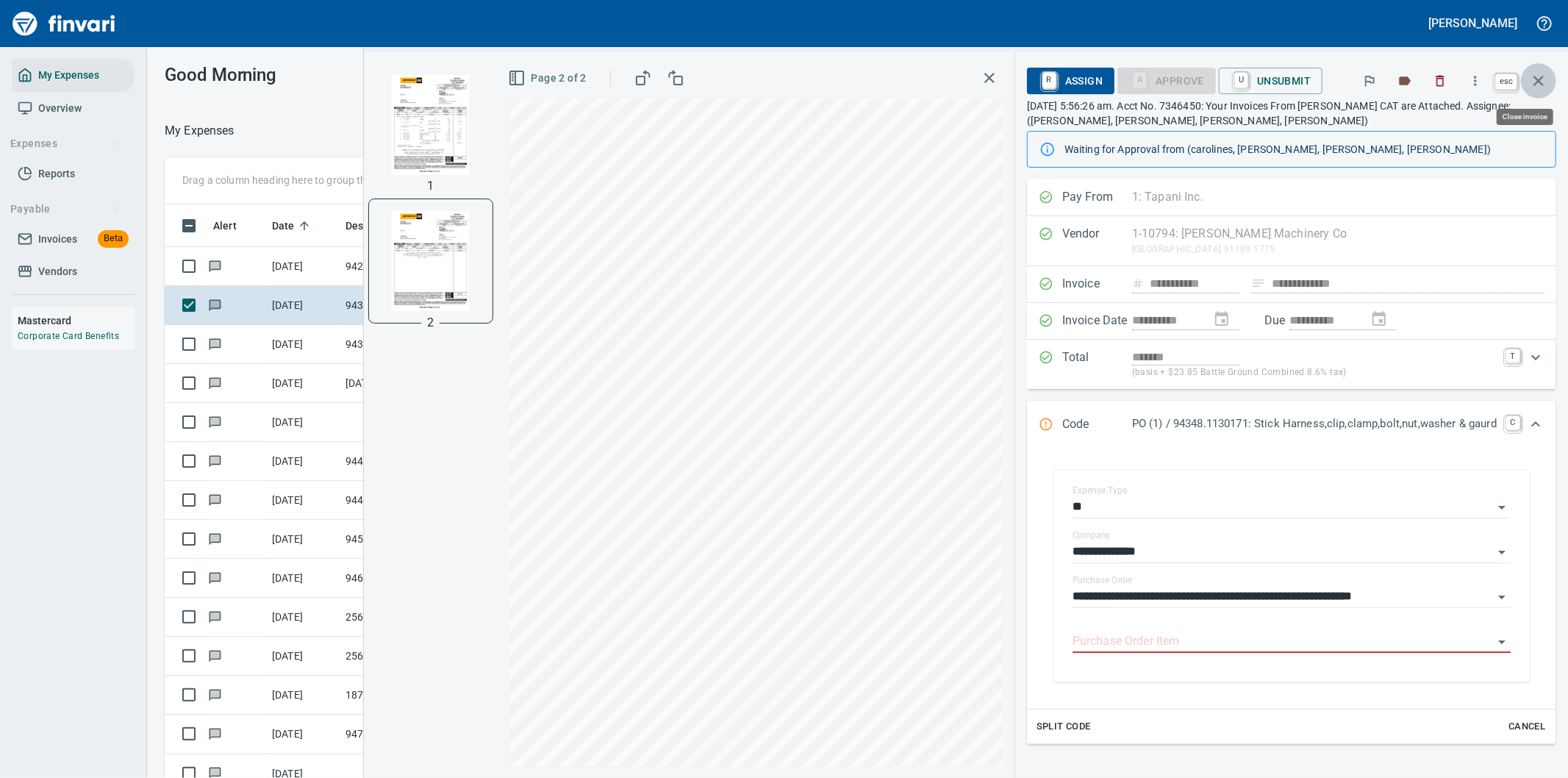
click at [1535, 77] on icon "button" at bounding box center [1538, 81] width 10 height 10
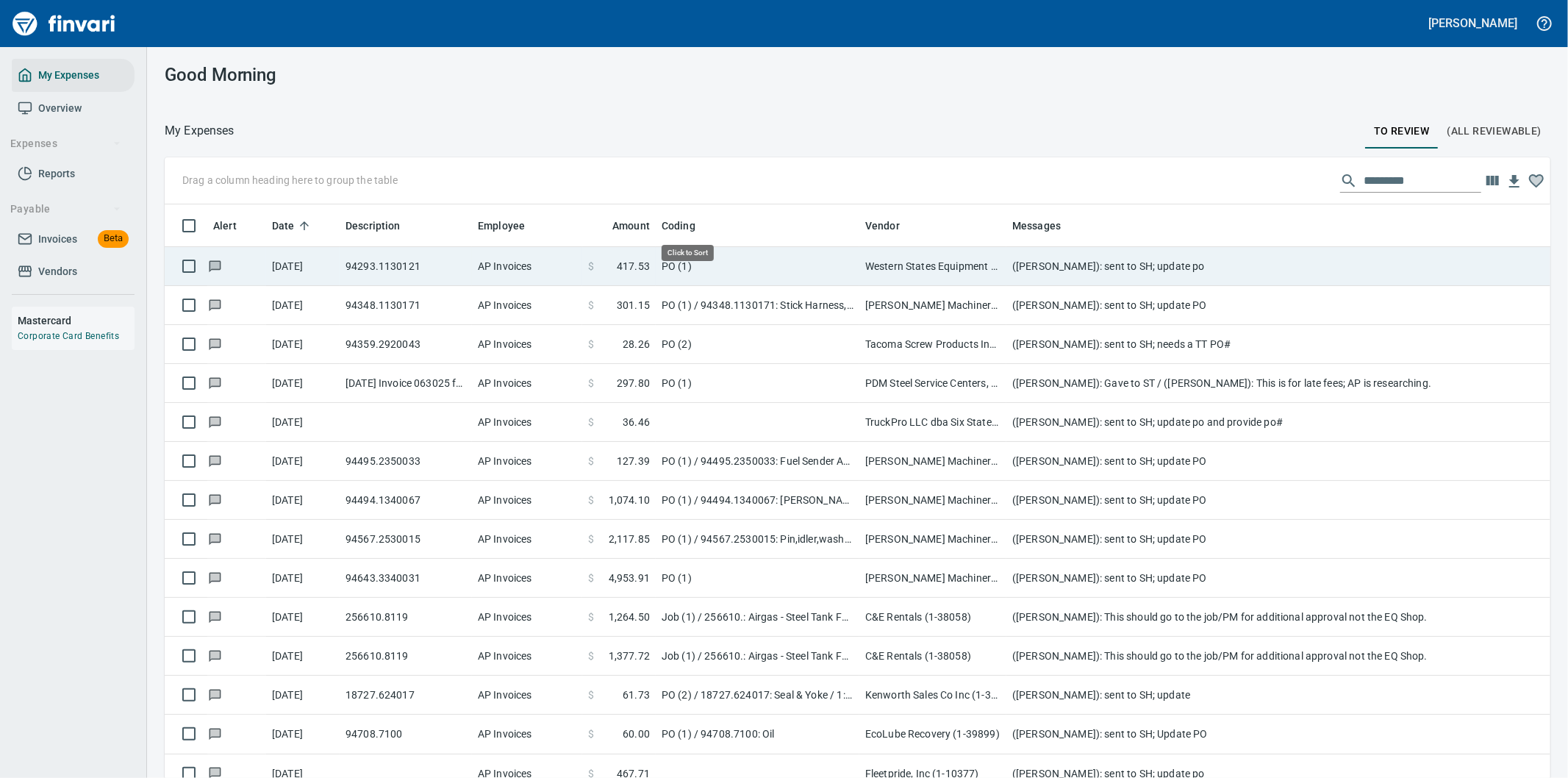
scroll to position [592, 1349]
click at [1233, 266] on td "(Cindy Hughes): sent to SH; update po" at bounding box center [1300, 266] width 588 height 39
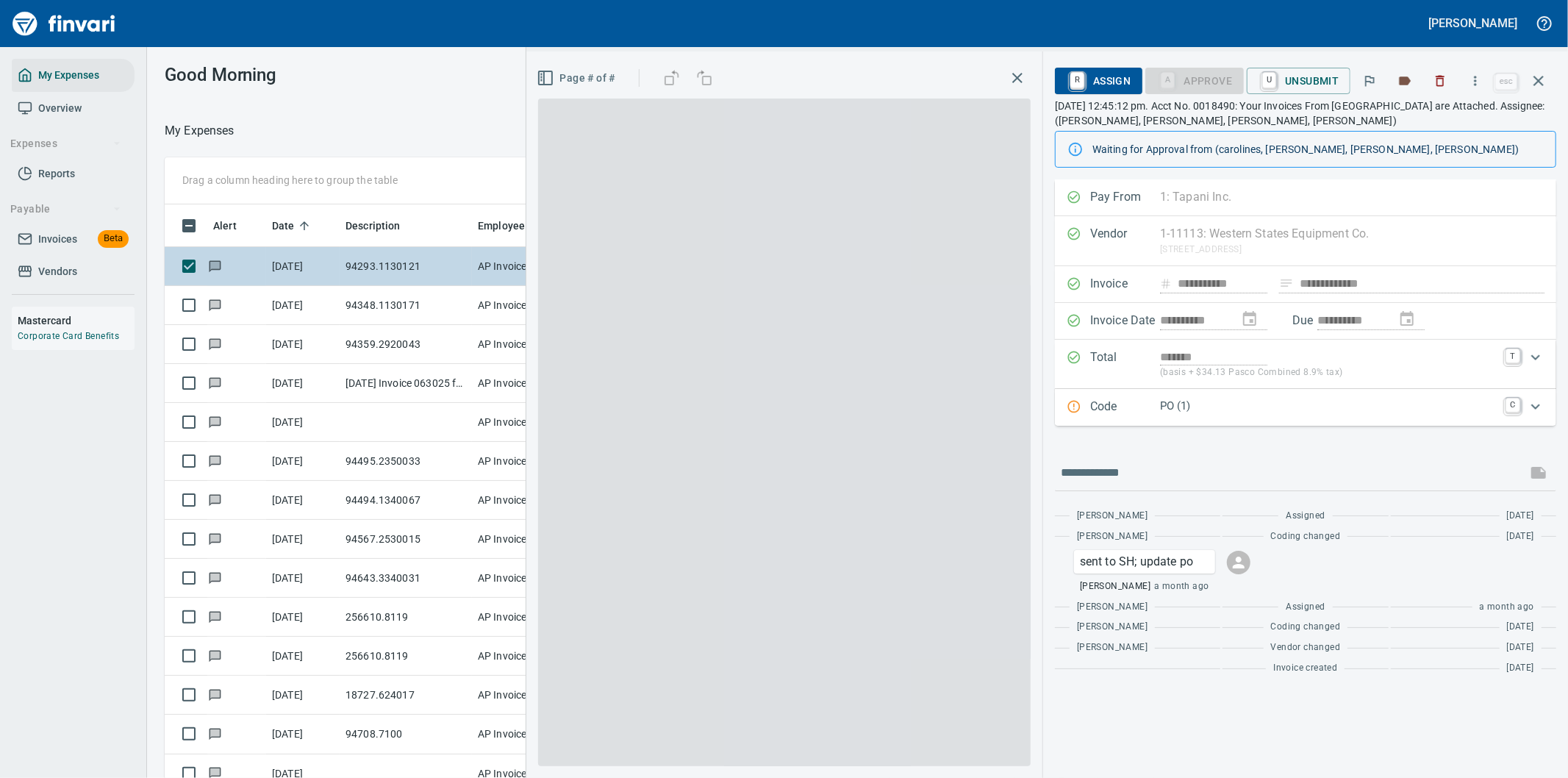
scroll to position [592, 981]
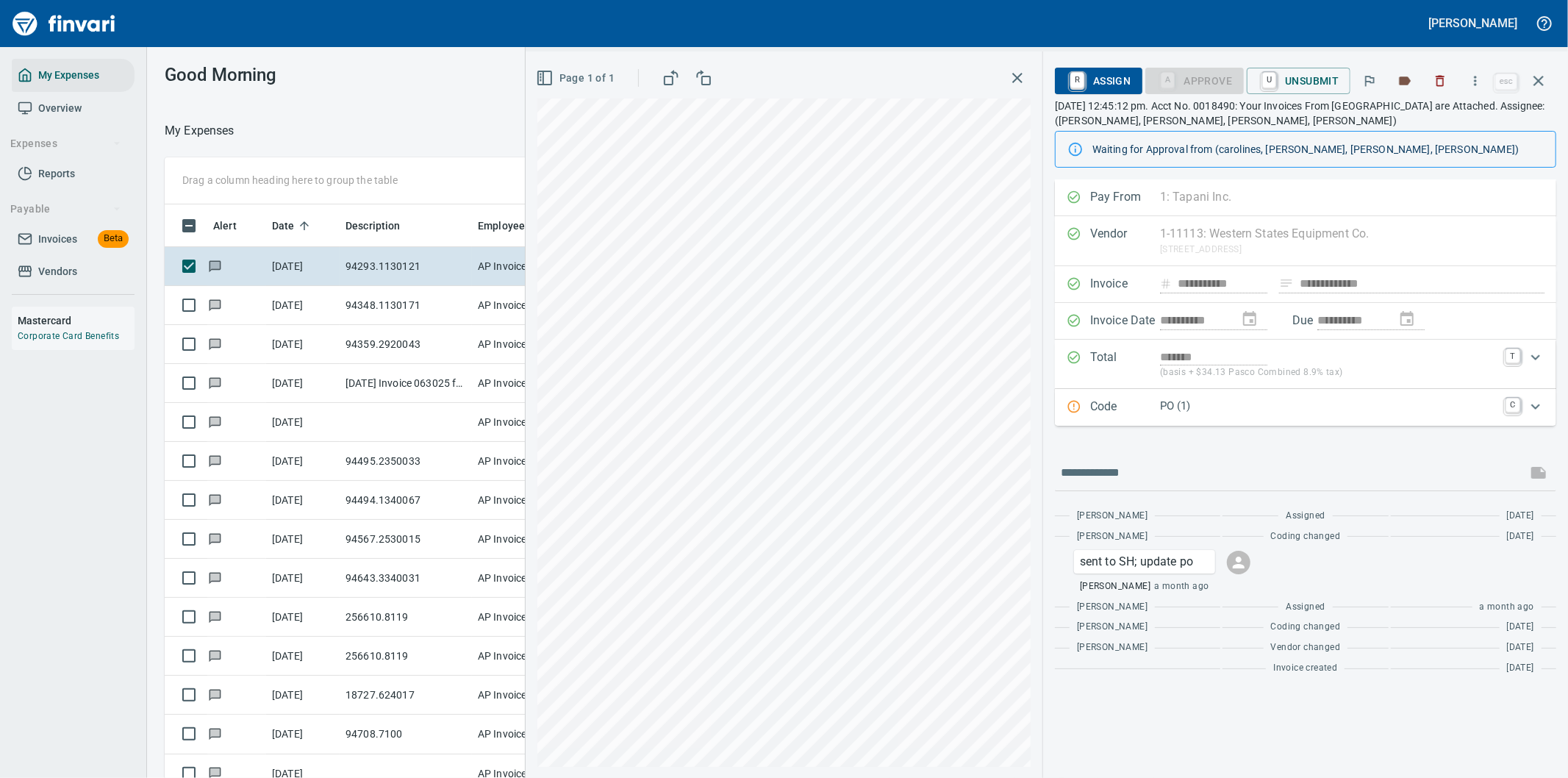
click at [1220, 410] on p "PO (1)" at bounding box center [1328, 406] width 336 height 17
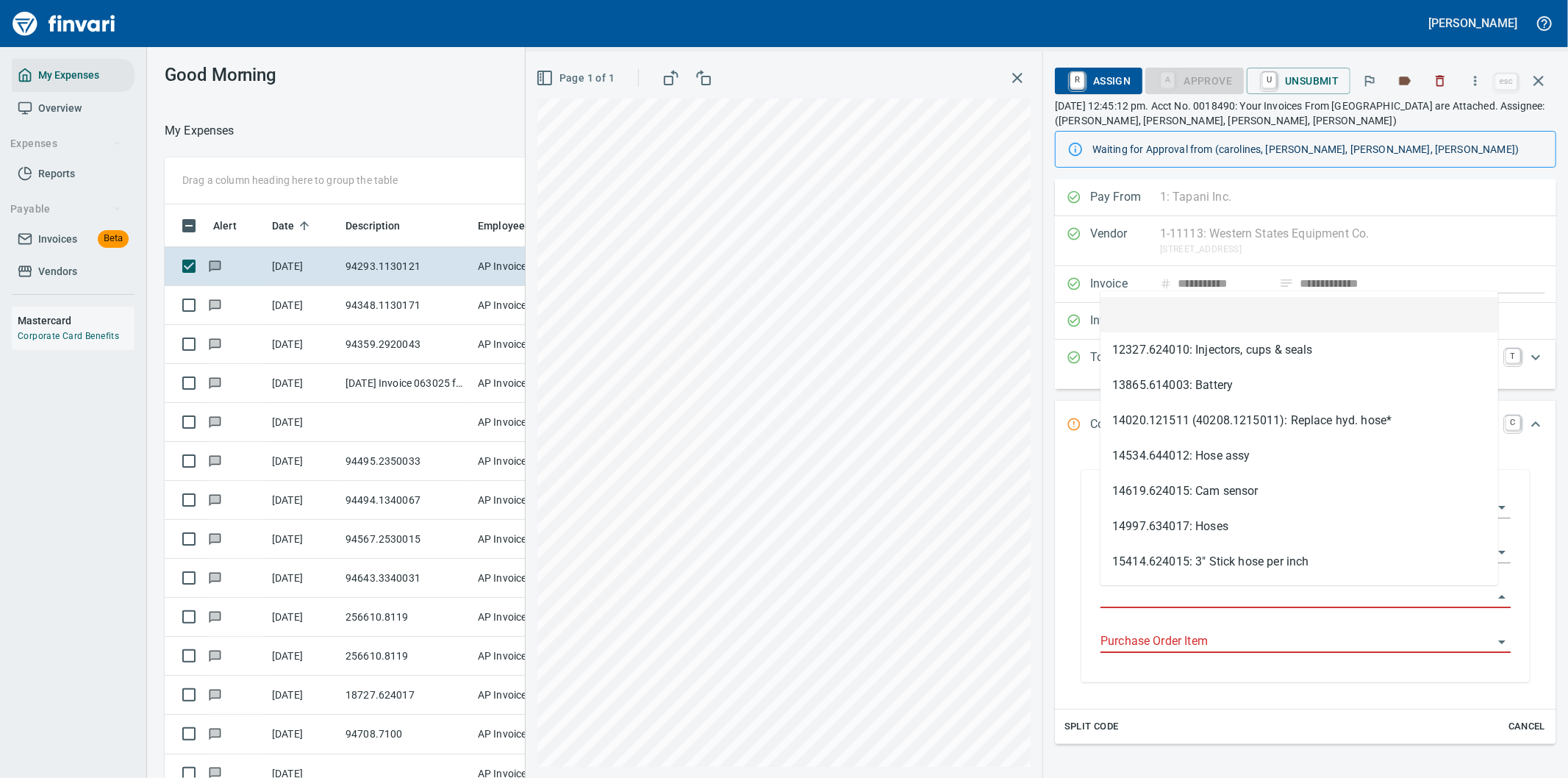
click at [1150, 596] on input "Purchase Order" at bounding box center [1297, 597] width 392 height 21
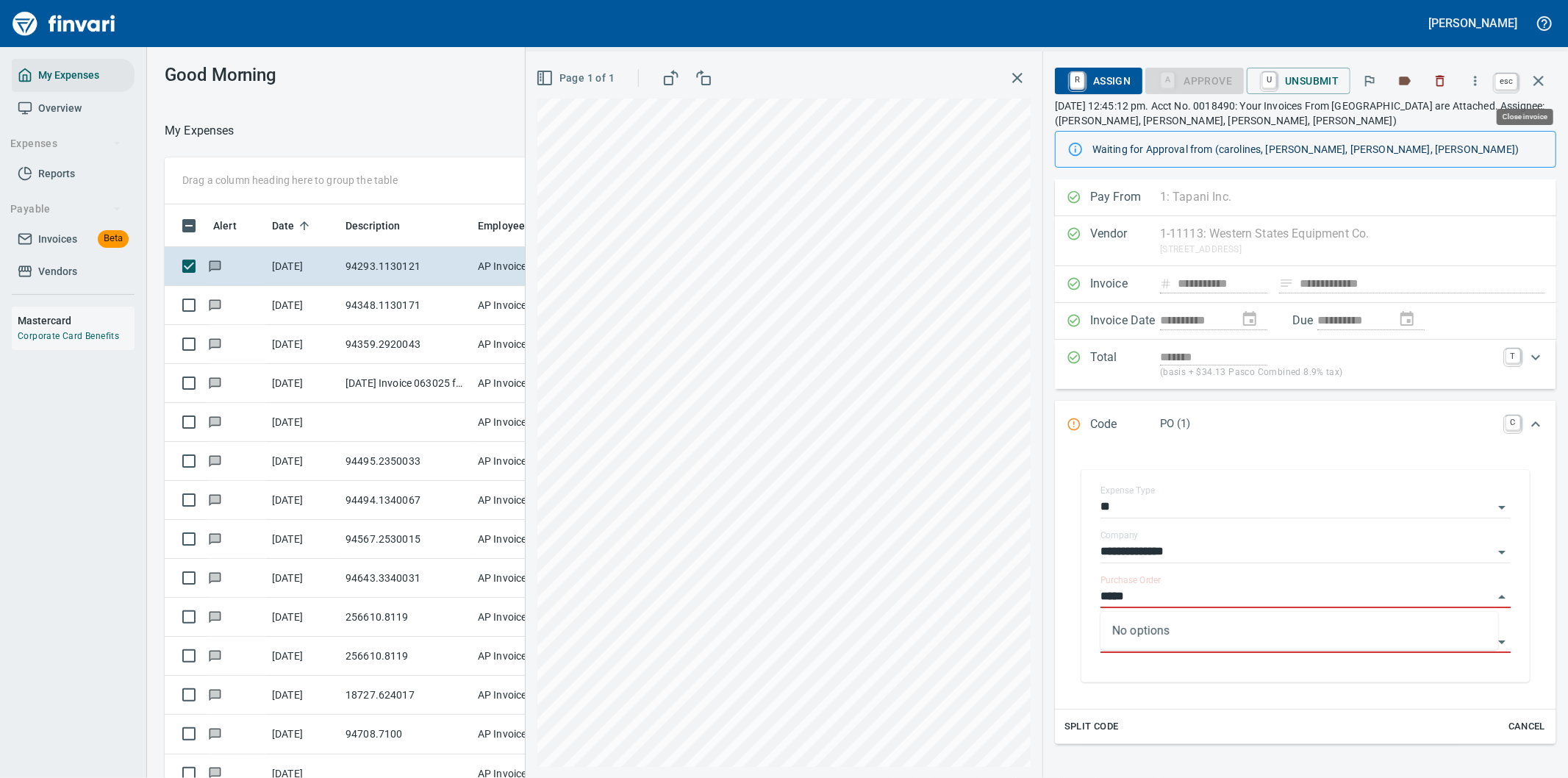
type input "*****"
drag, startPoint x: 1531, startPoint y: 78, endPoint x: 1532, endPoint y: 69, distance: 9.1
click at [1531, 77] on icon "button" at bounding box center [1539, 81] width 18 height 18
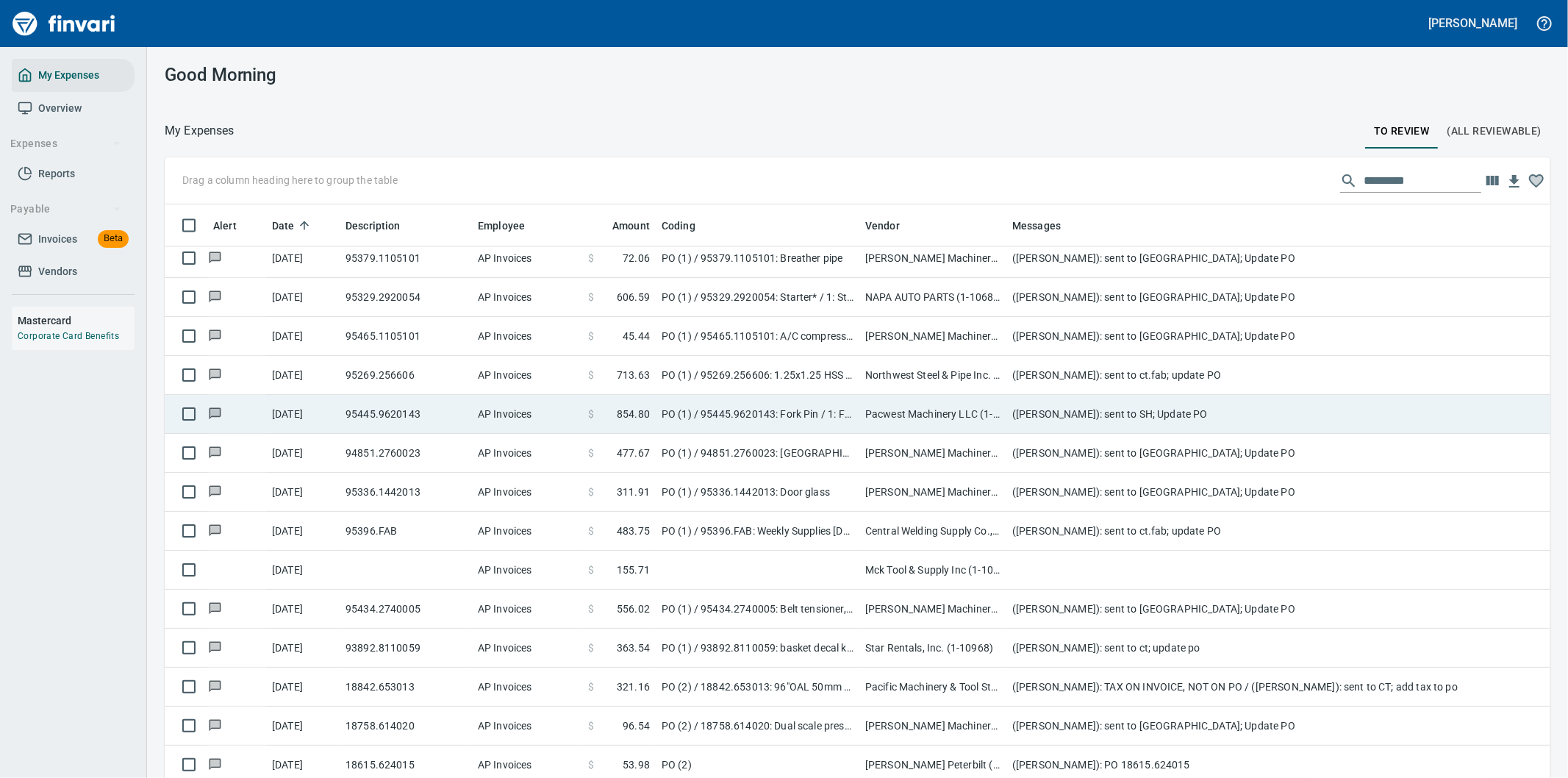
scroll to position [2042, 0]
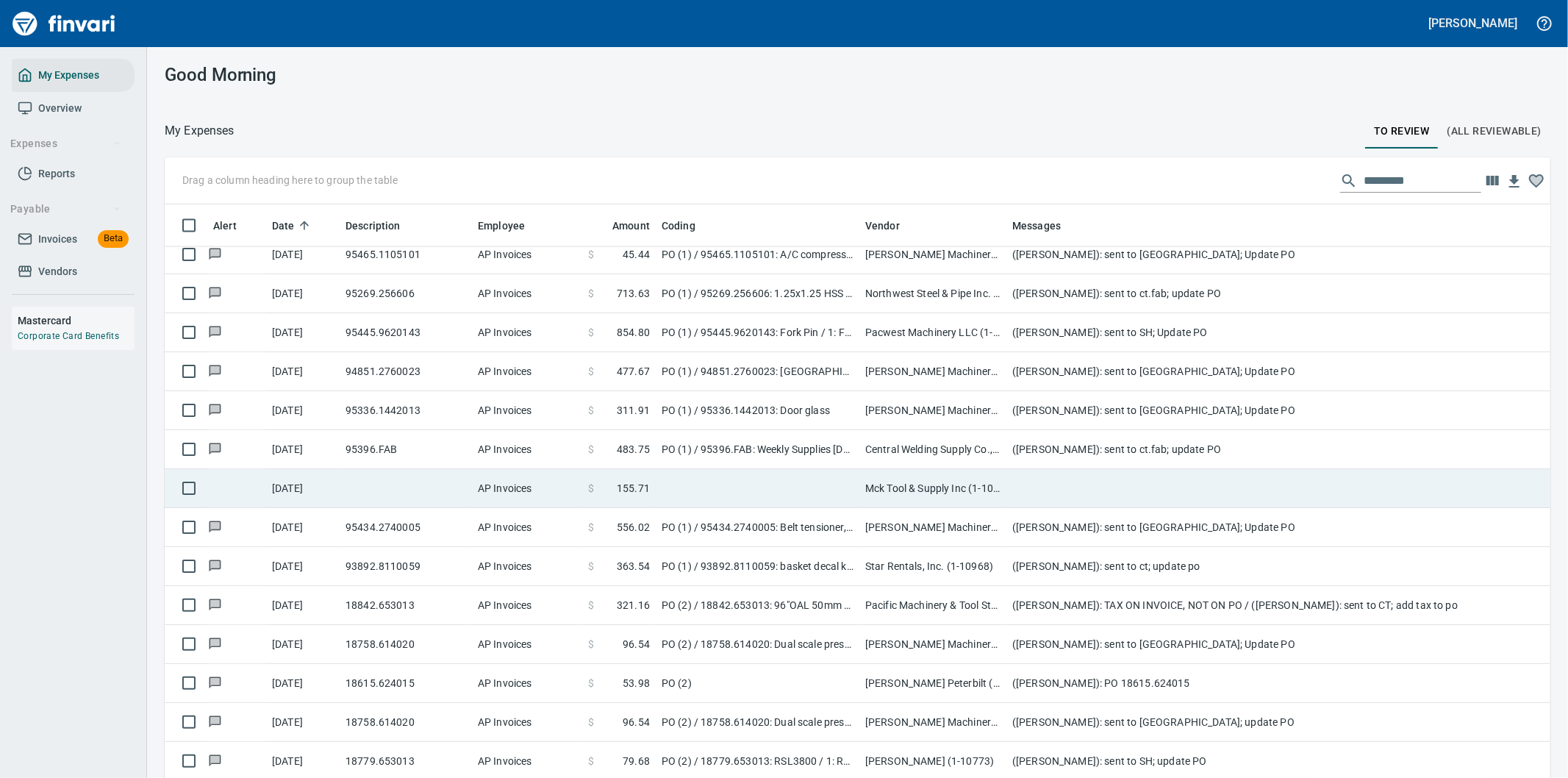
click at [705, 487] on td at bounding box center [757, 489] width 203 height 39
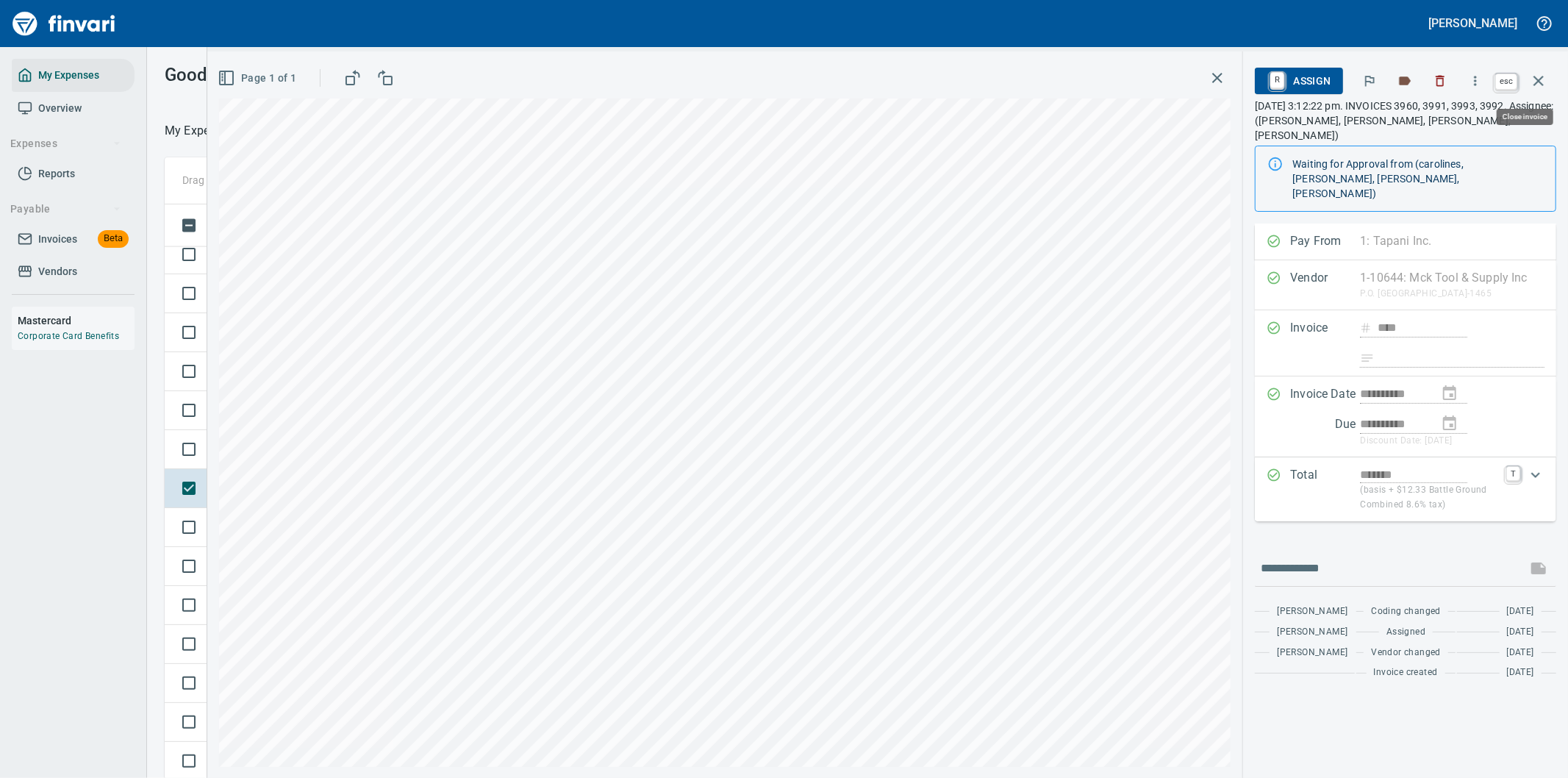
scroll to position [592, 981]
click at [1538, 74] on icon "button" at bounding box center [1539, 81] width 18 height 18
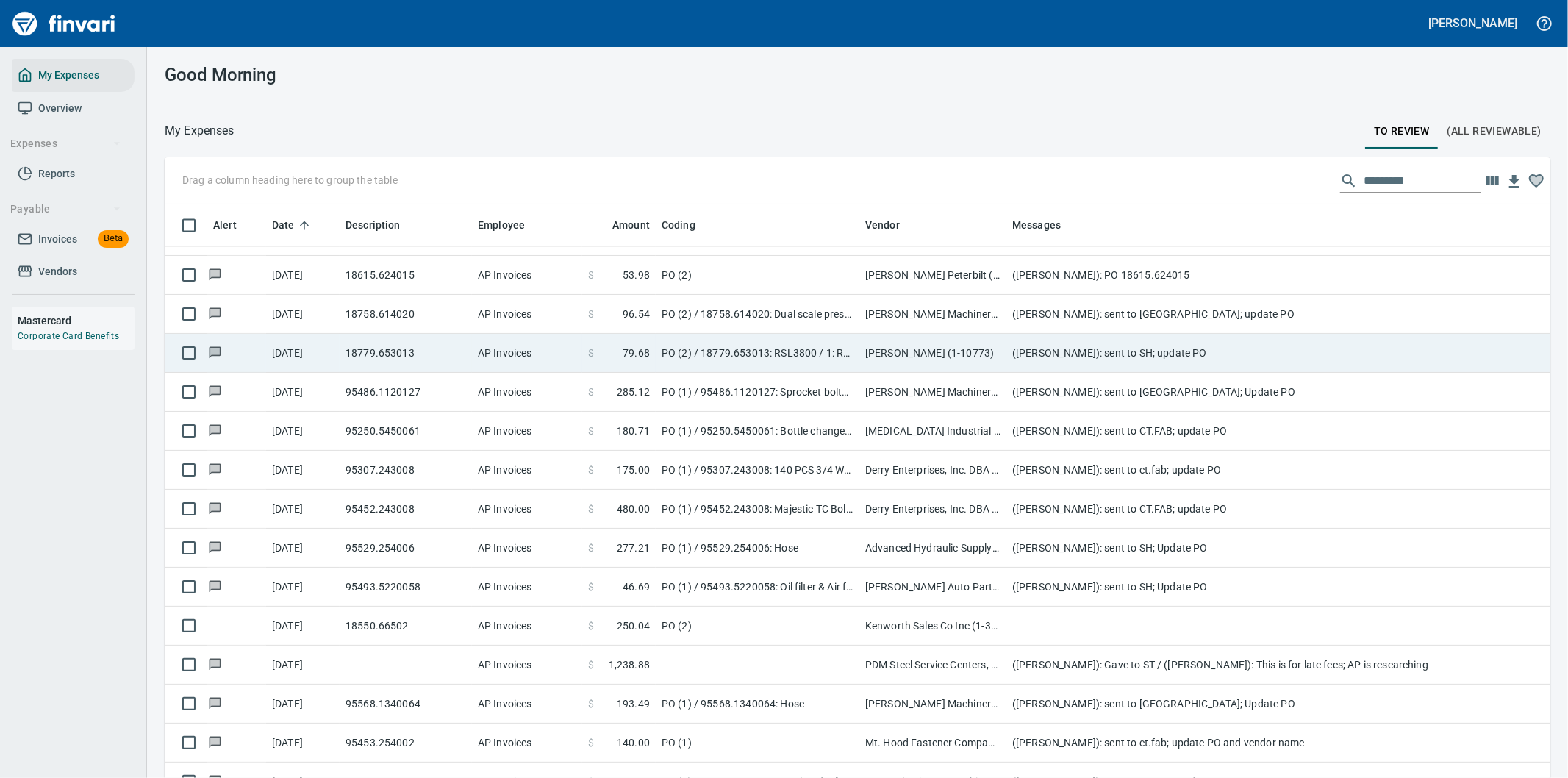
scroll to position [2533, 0]
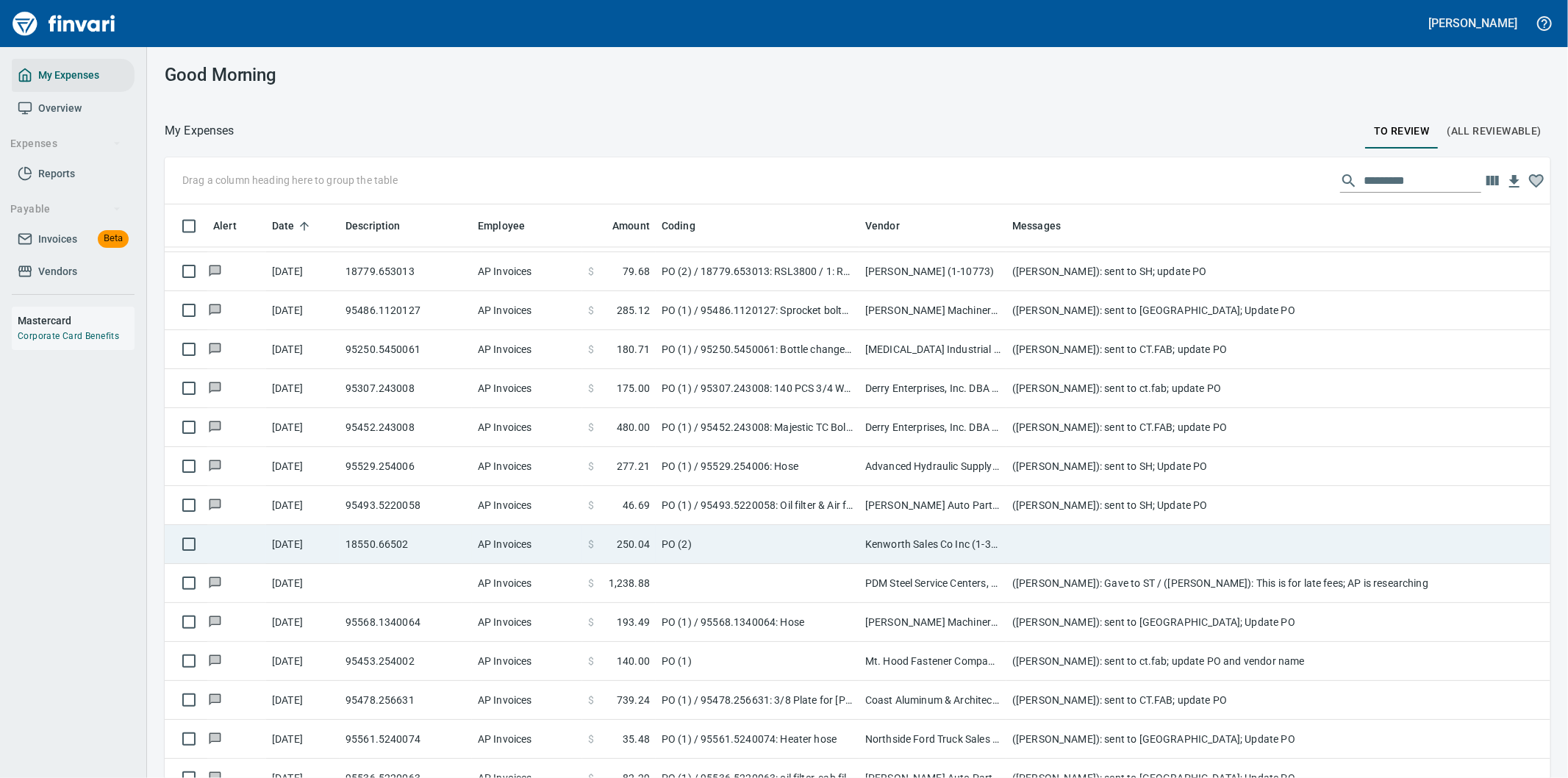
click at [1049, 537] on td at bounding box center [1300, 544] width 588 height 39
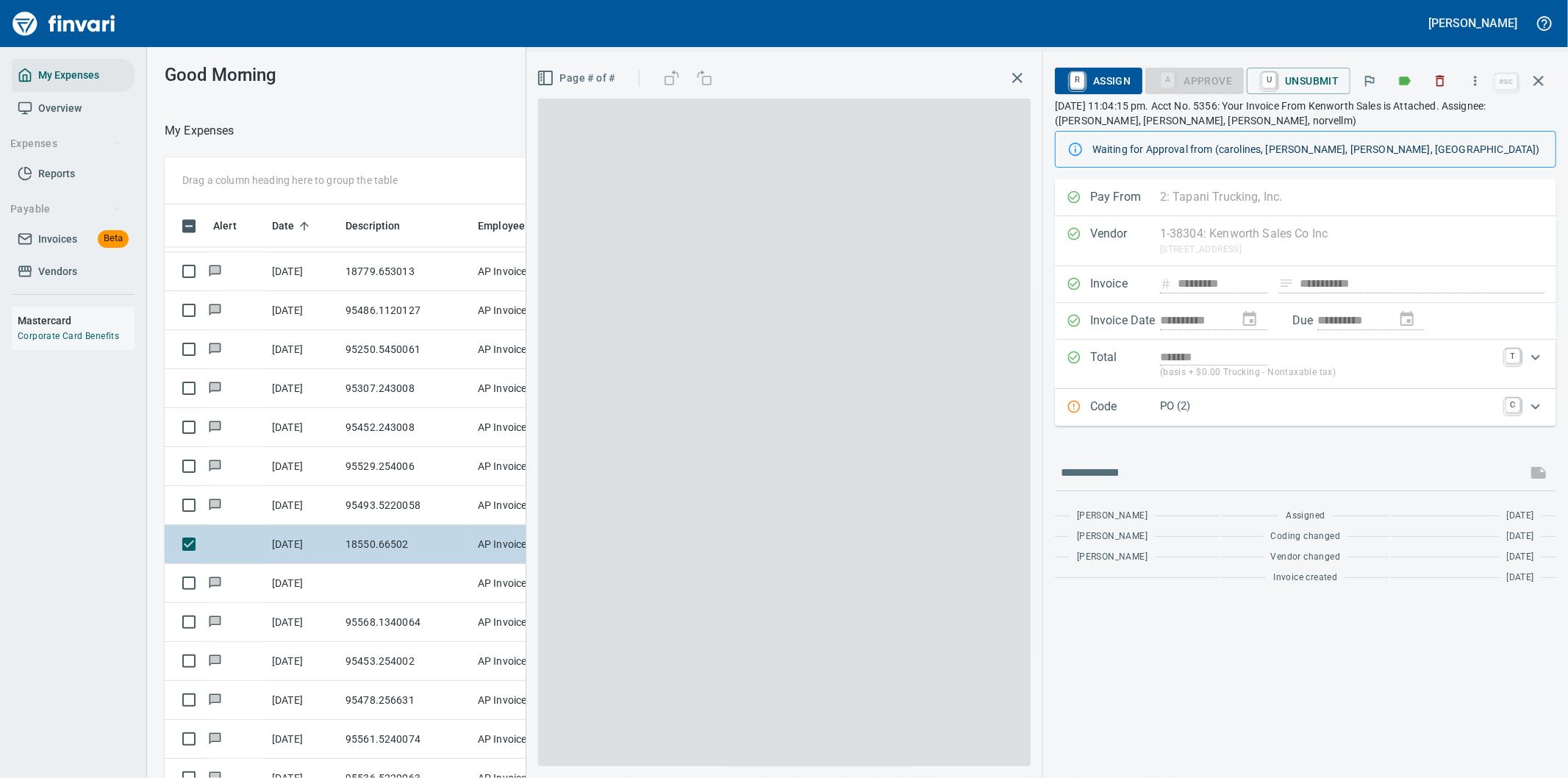
scroll to position [592, 981]
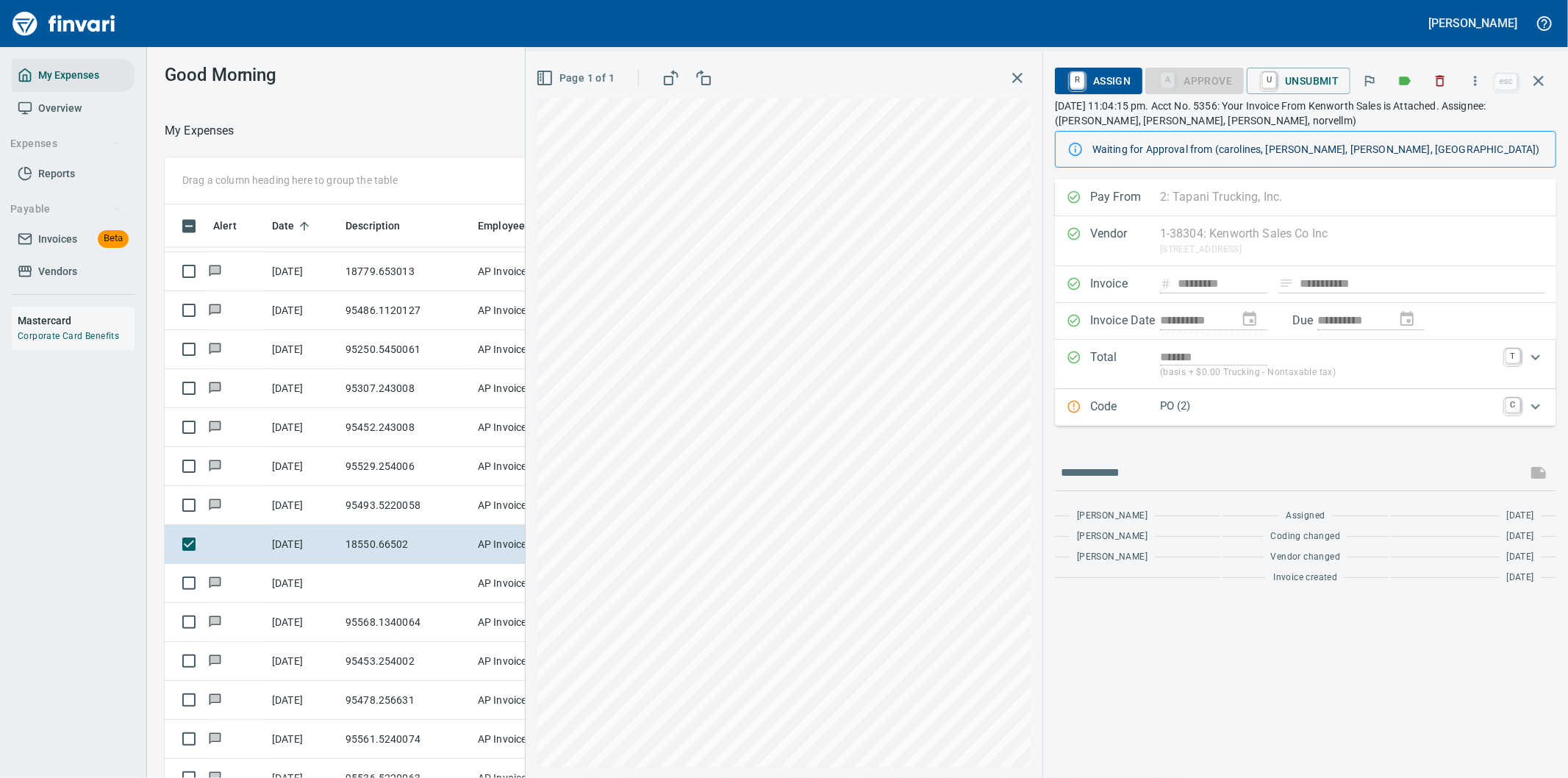
click at [1535, 404] on icon "Expand" at bounding box center [1535, 407] width 18 height 18
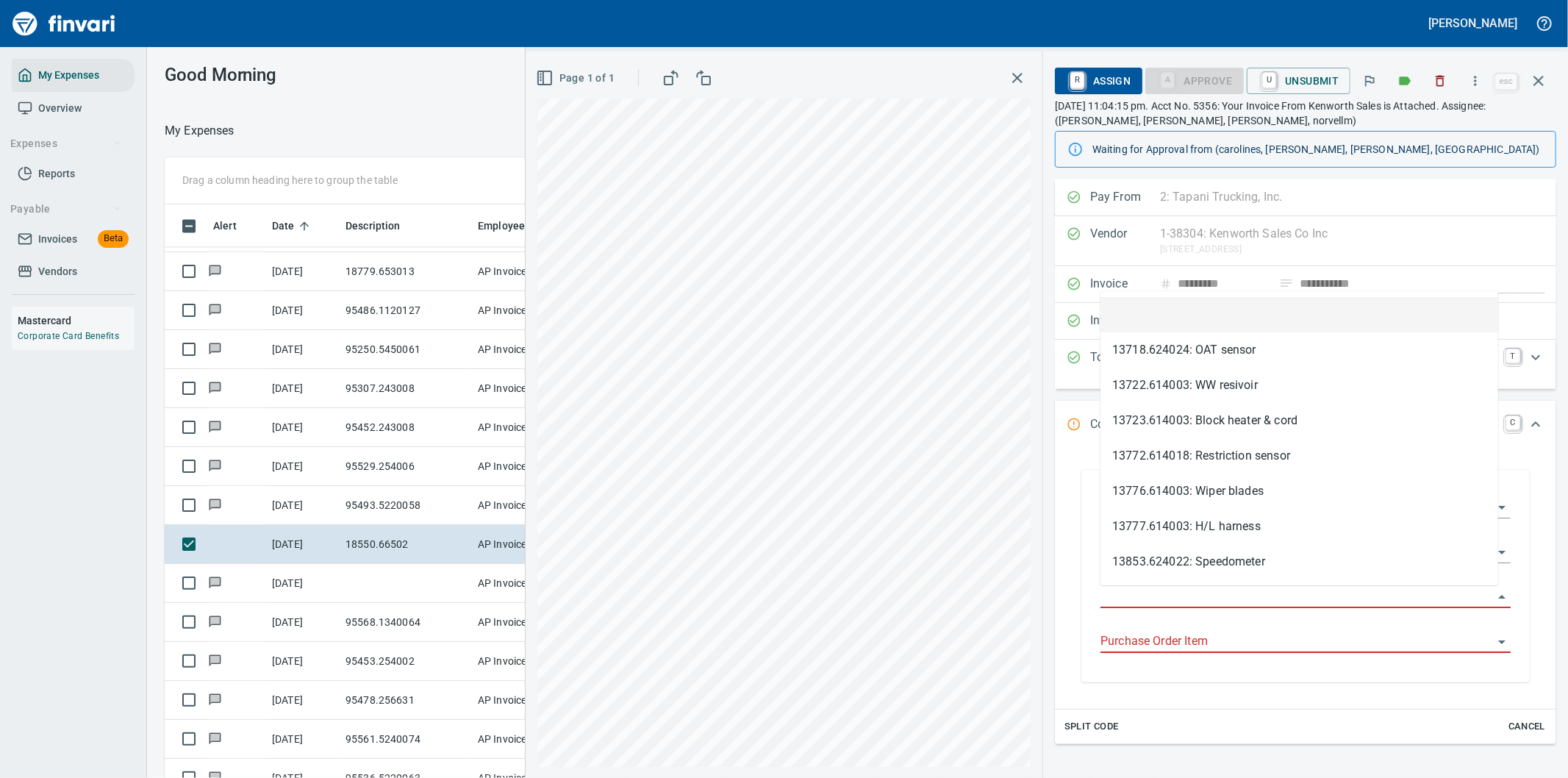
click at [1167, 596] on input "Purchase Order" at bounding box center [1297, 597] width 392 height 21
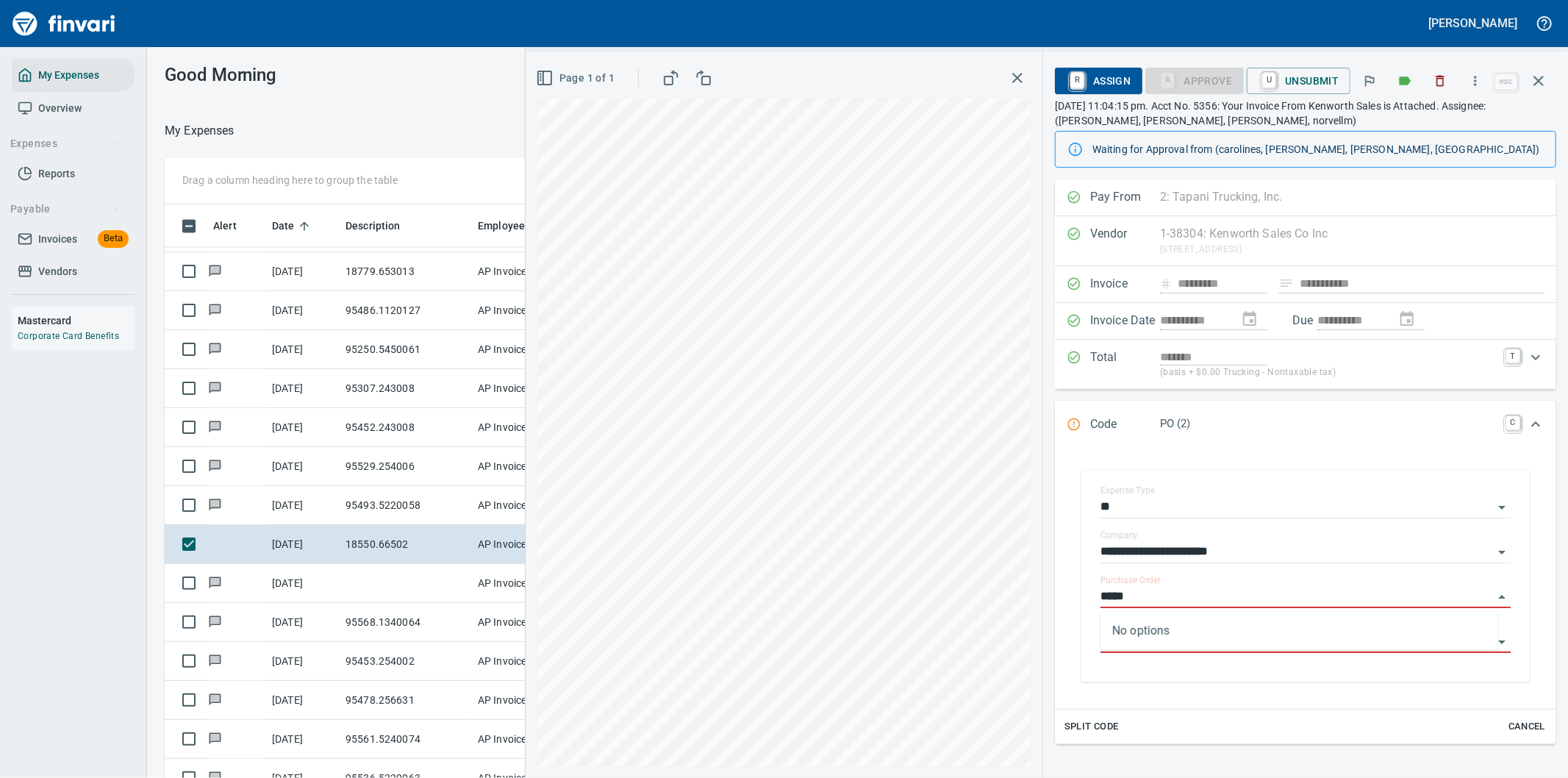
type input "*****"
click at [1478, 79] on icon "button" at bounding box center [1475, 81] width 14 height 14
click at [1431, 126] on span "Download" at bounding box center [1473, 124] width 141 height 18
click at [1526, 422] on icon "Expand" at bounding box center [1535, 424] width 18 height 18
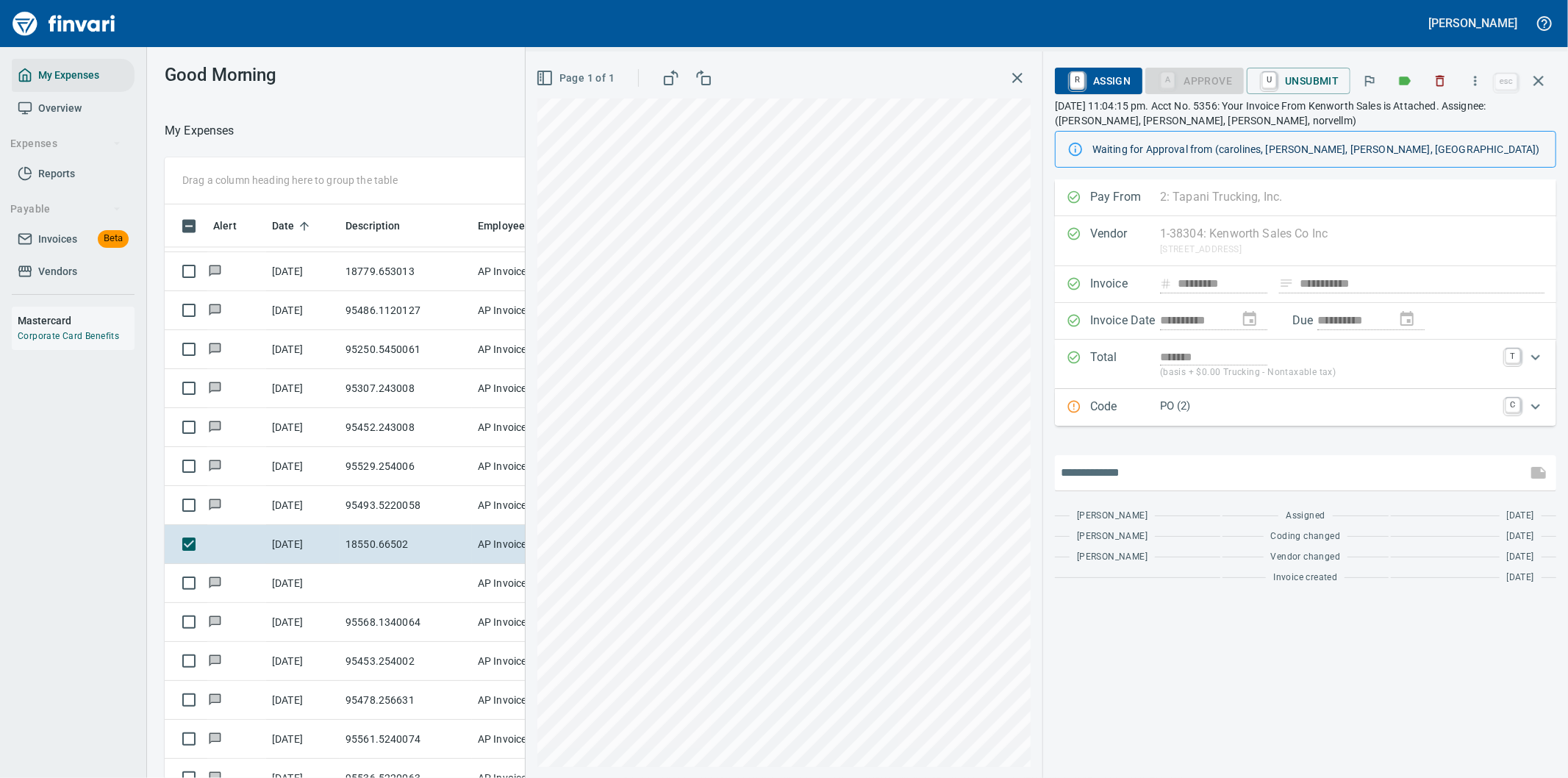
click at [1115, 469] on input "text" at bounding box center [1290, 473] width 460 height 24
type input "**********"
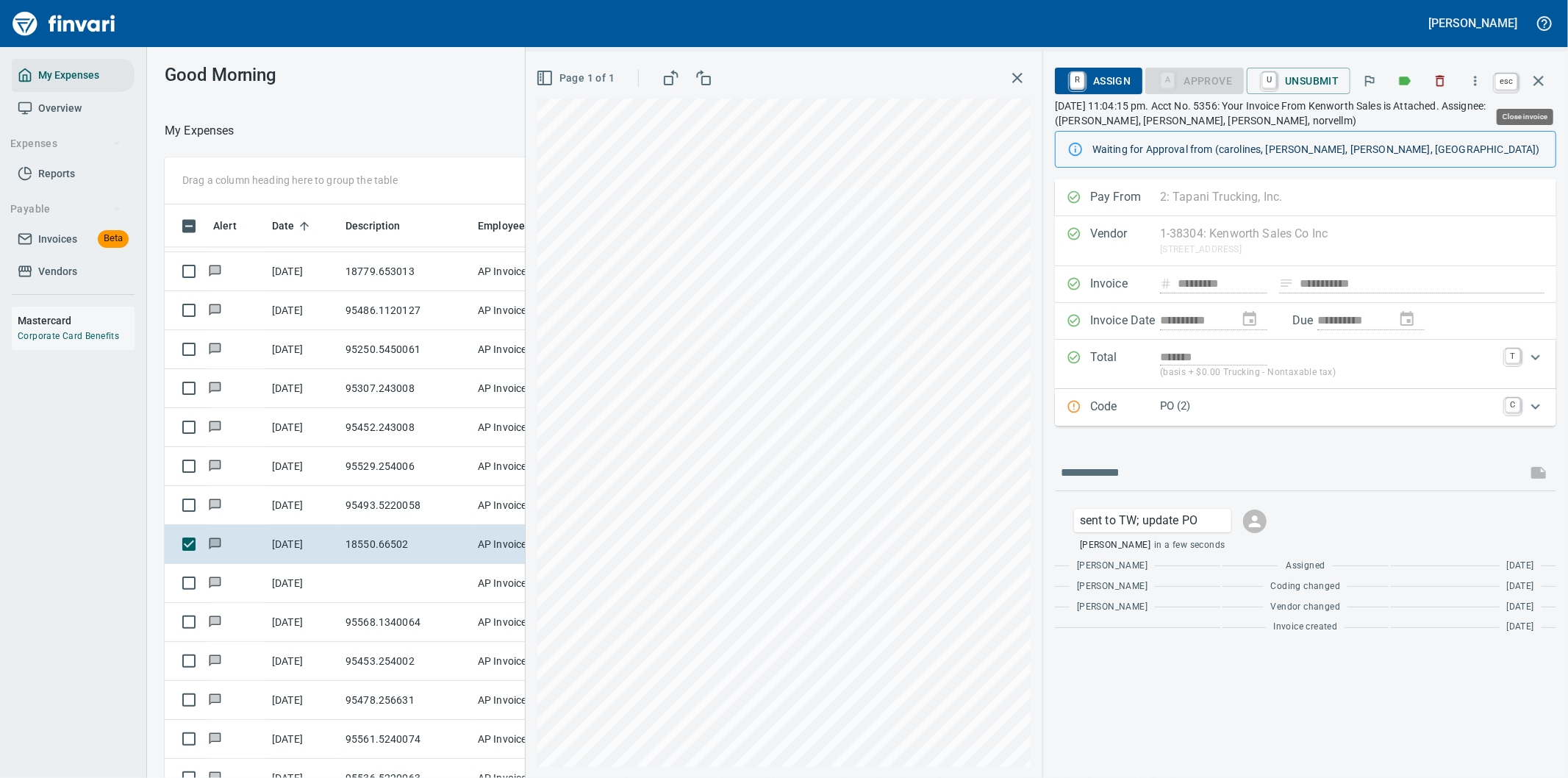
click at [1540, 78] on icon "button" at bounding box center [1538, 81] width 10 height 10
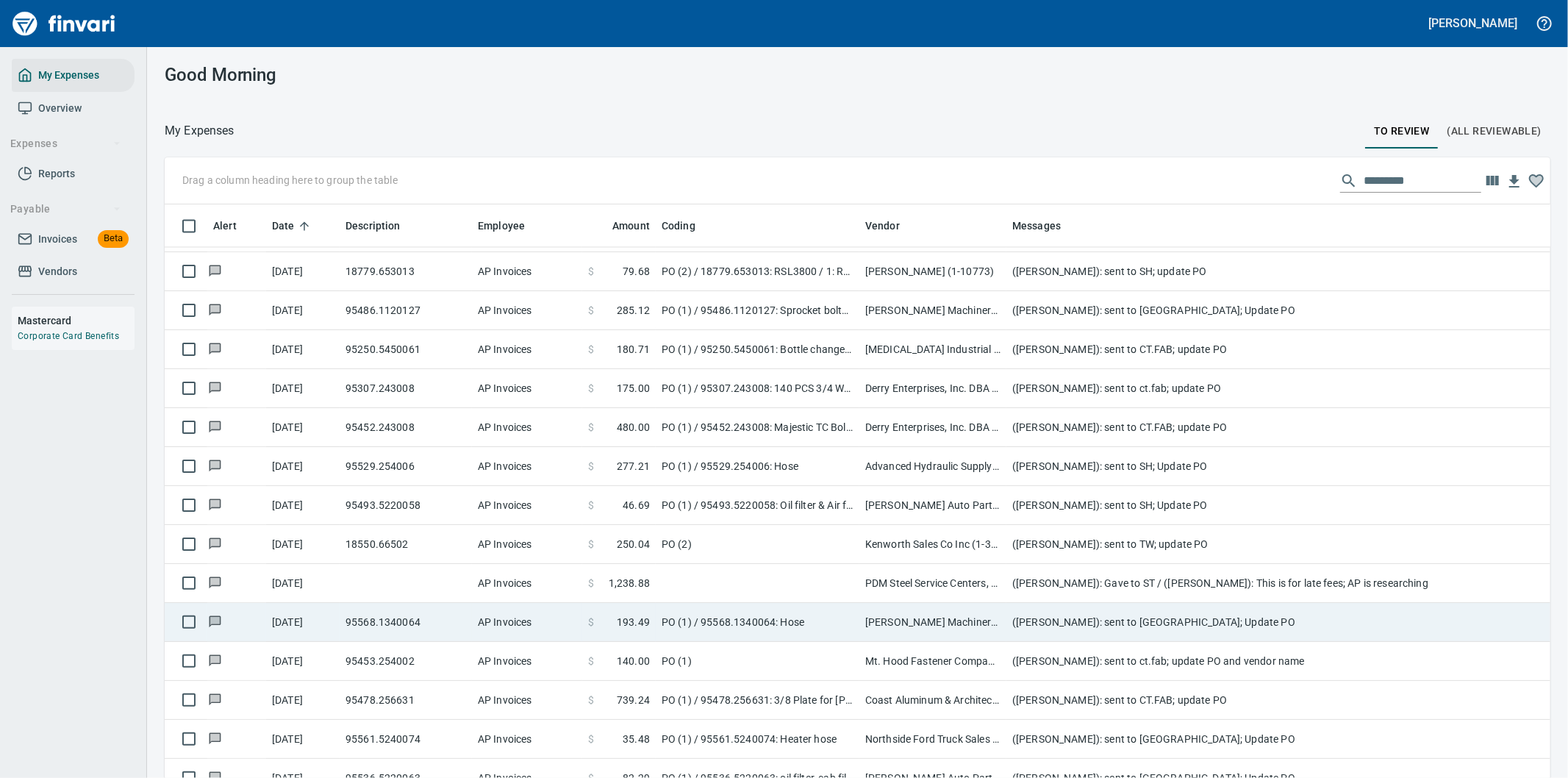
scroll to position [2696, 0]
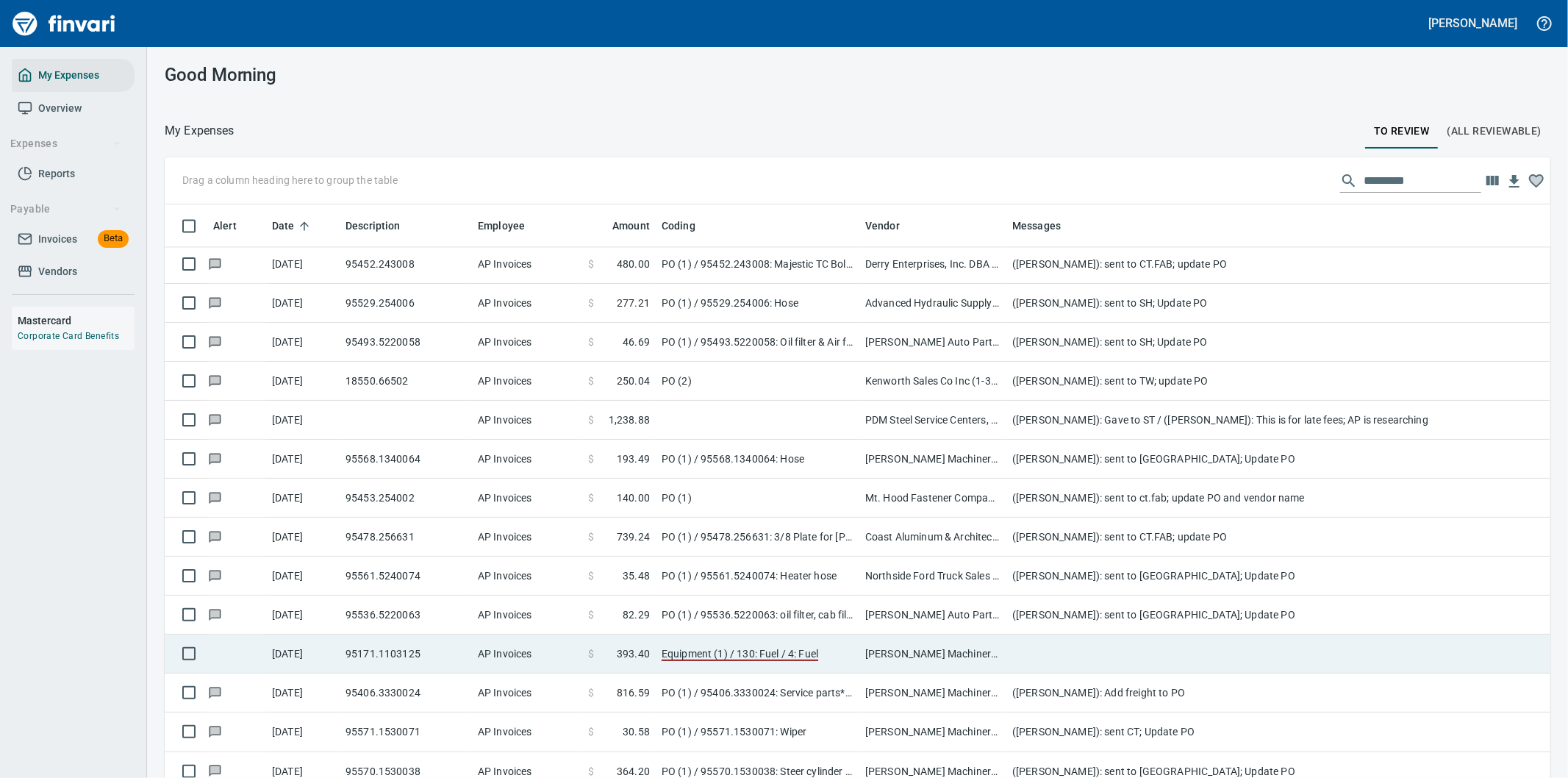
click at [1094, 650] on td at bounding box center [1300, 654] width 588 height 39
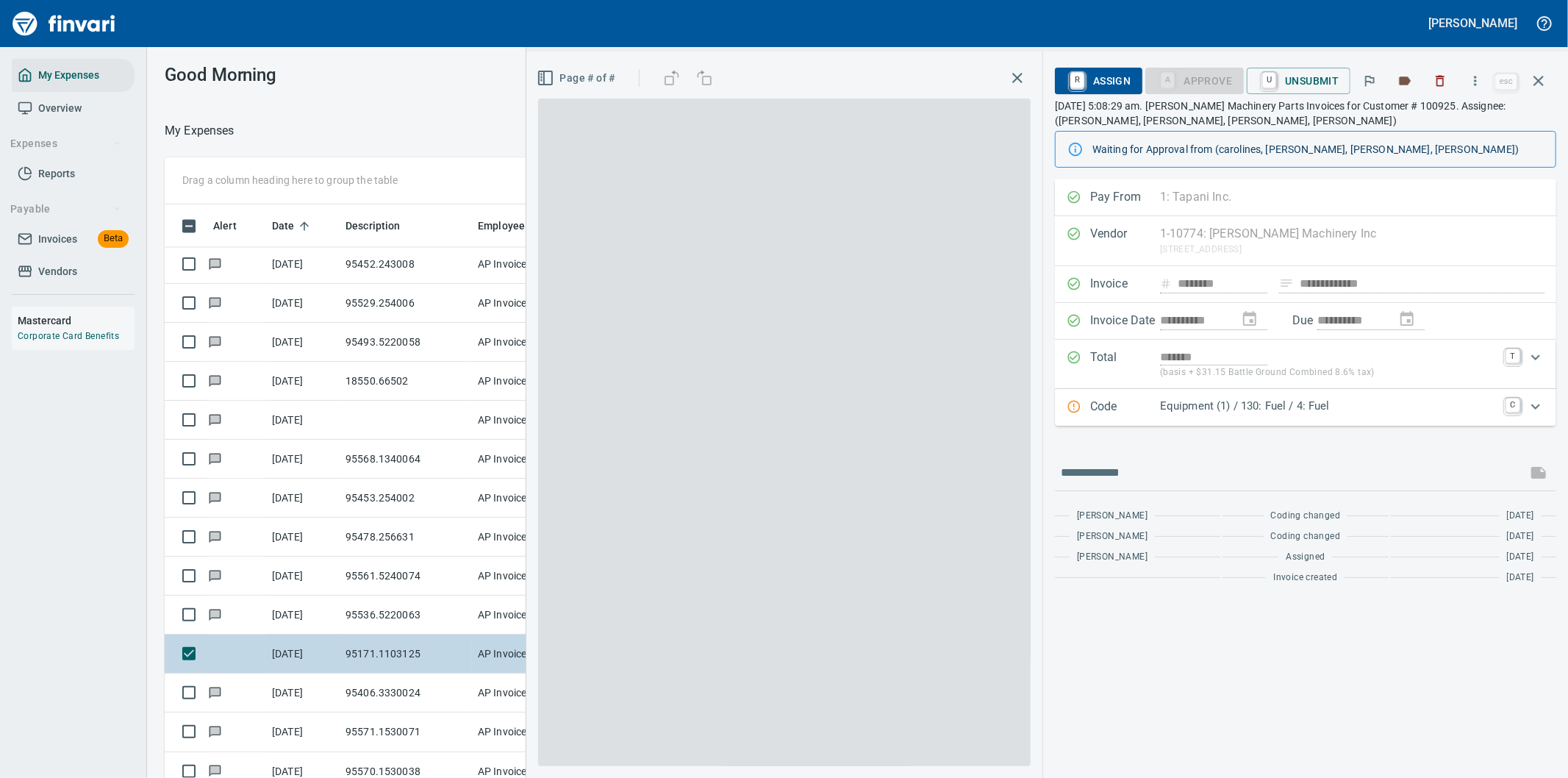
scroll to position [592, 981]
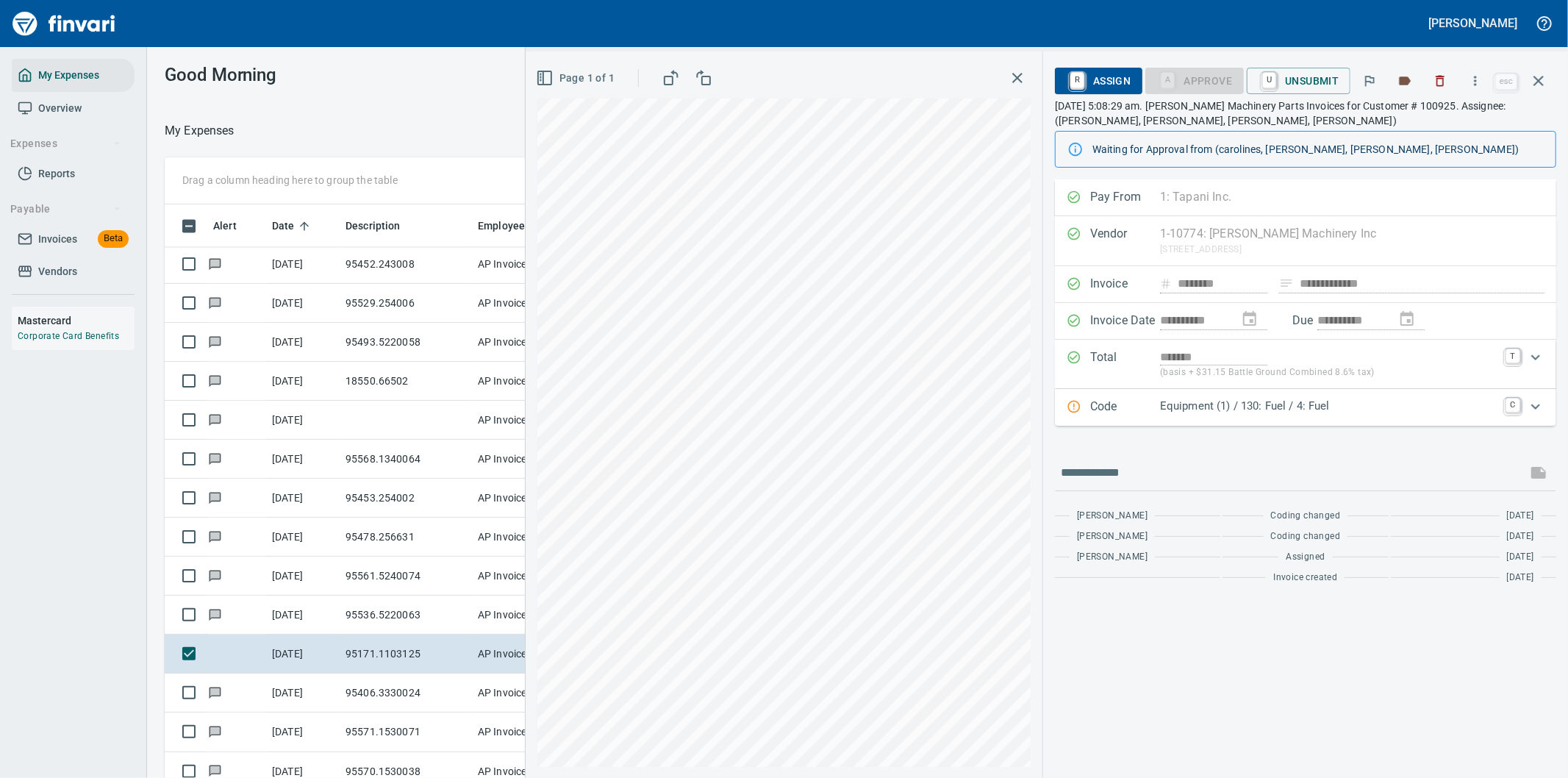
click at [1392, 403] on p "Equipment (1) / 130: Fuel / 4: Fuel" at bounding box center [1328, 406] width 336 height 17
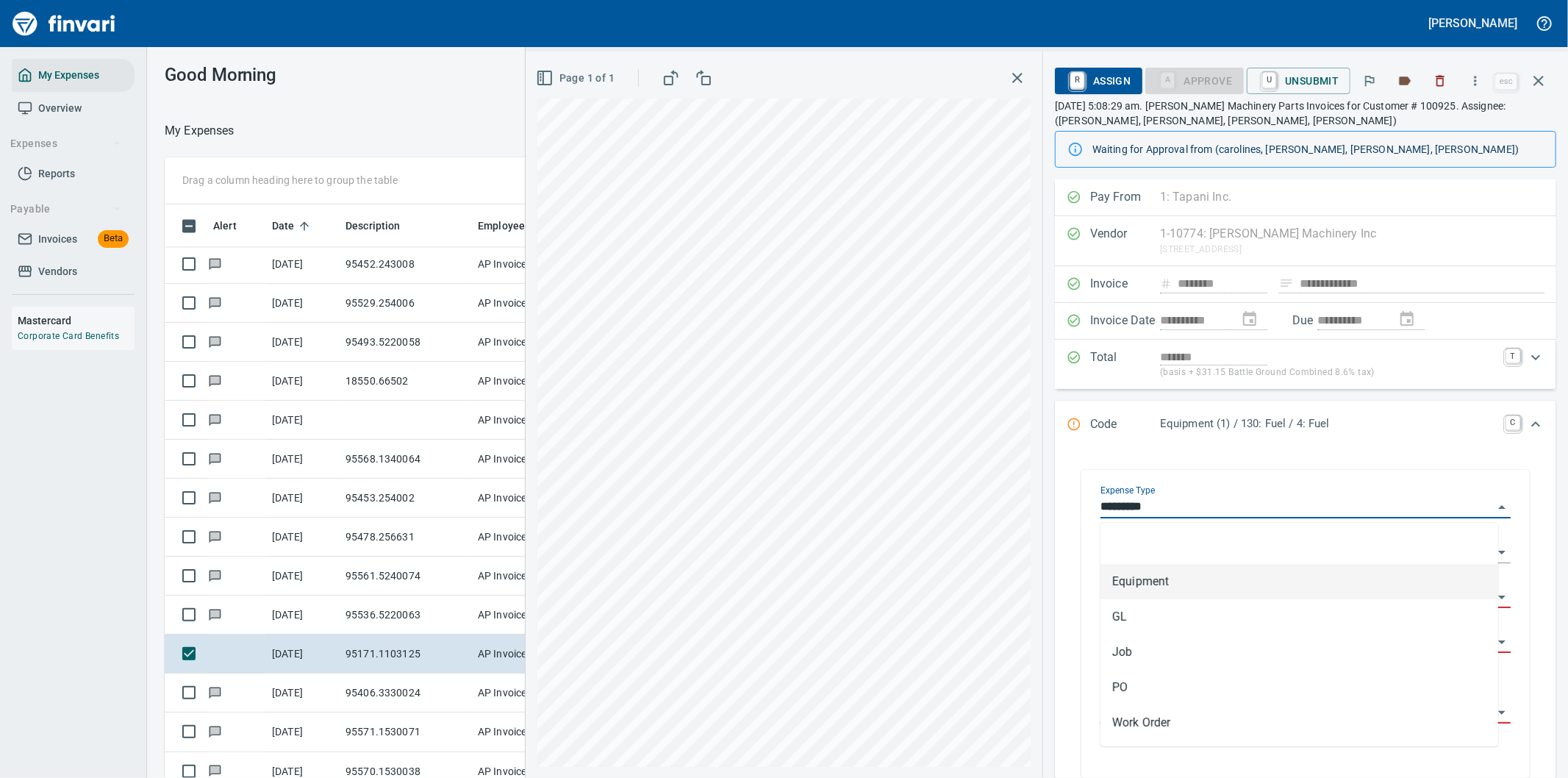
click at [1422, 501] on input "*********" at bounding box center [1297, 508] width 392 height 21
drag, startPoint x: 1126, startPoint y: 682, endPoint x: 1201, endPoint y: 541, distance: 159.7
click at [1127, 682] on li "PO" at bounding box center [1299, 688] width 398 height 35
type input "**"
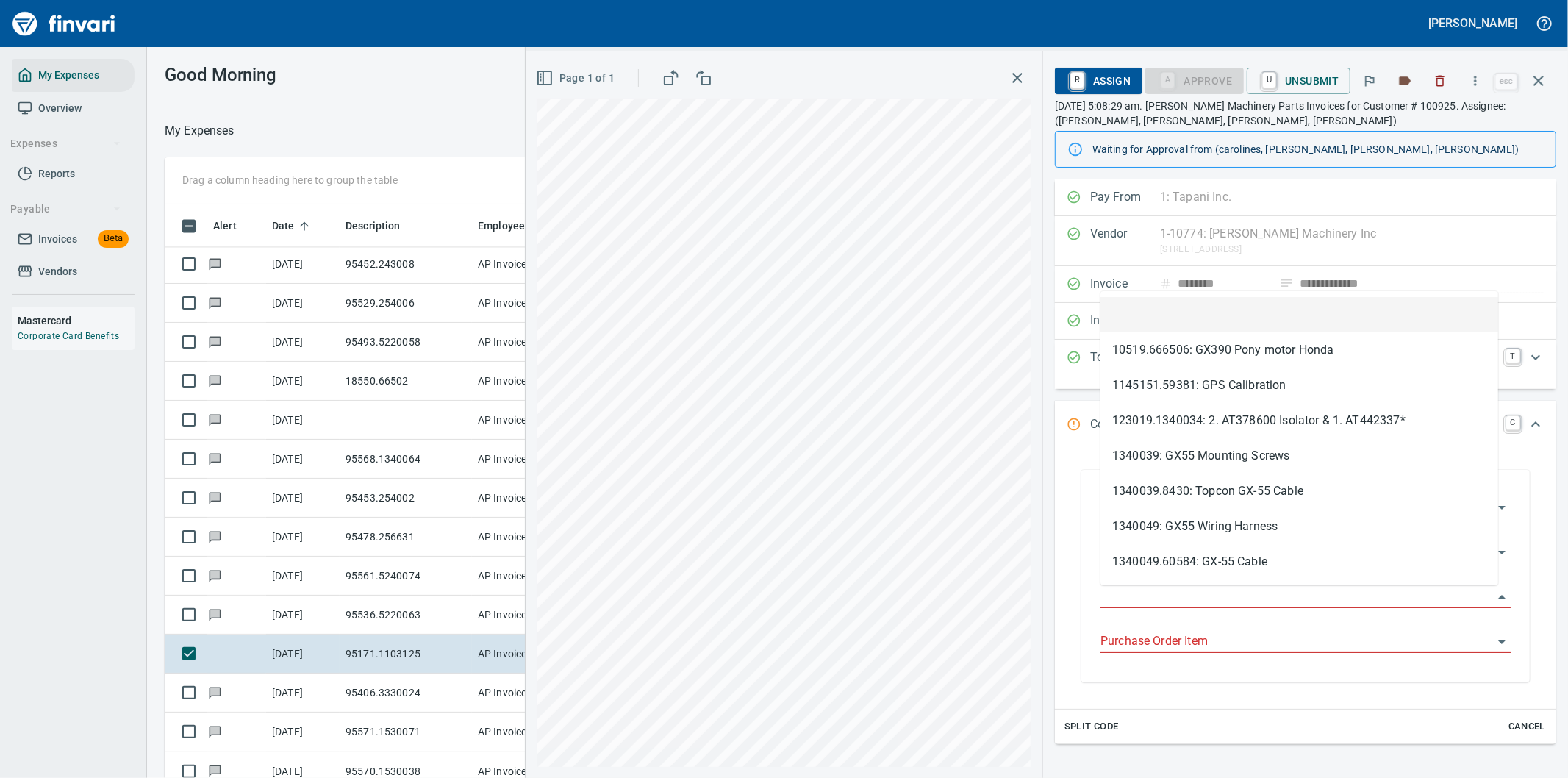
click at [1140, 599] on input "Purchase Order" at bounding box center [1297, 597] width 392 height 21
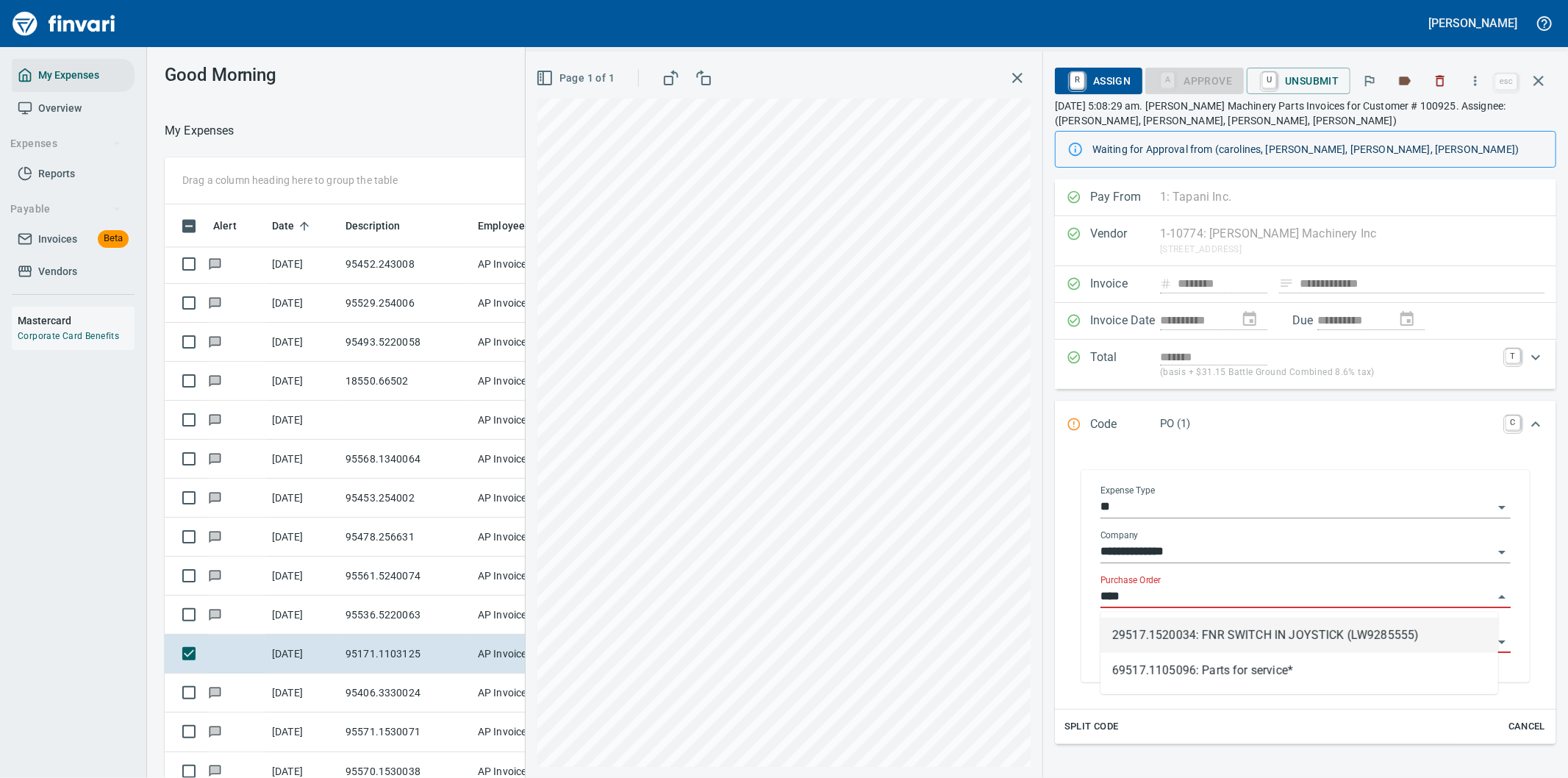
type input "****"
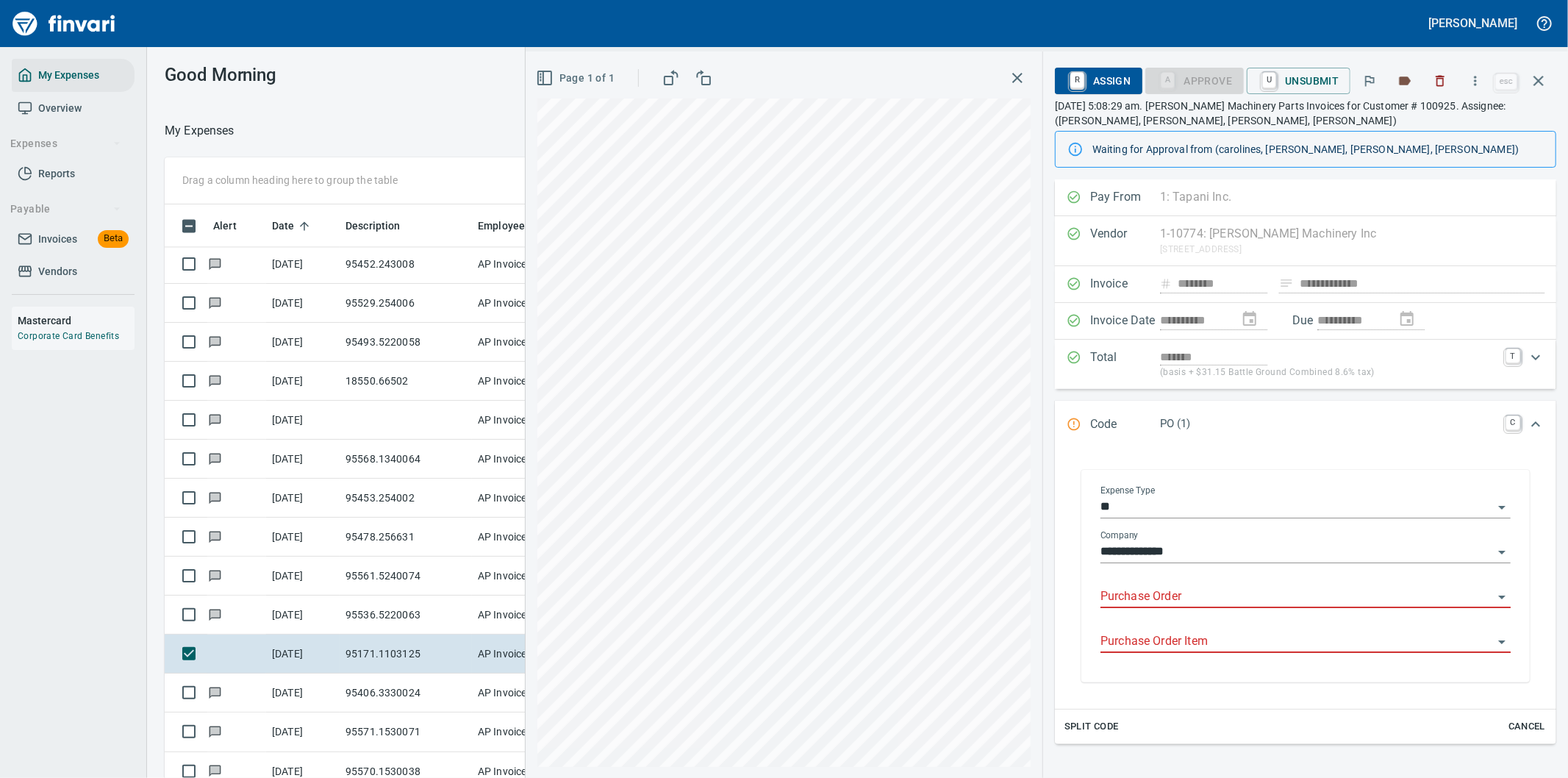
click at [1136, 596] on input "Purchase Order" at bounding box center [1297, 597] width 392 height 21
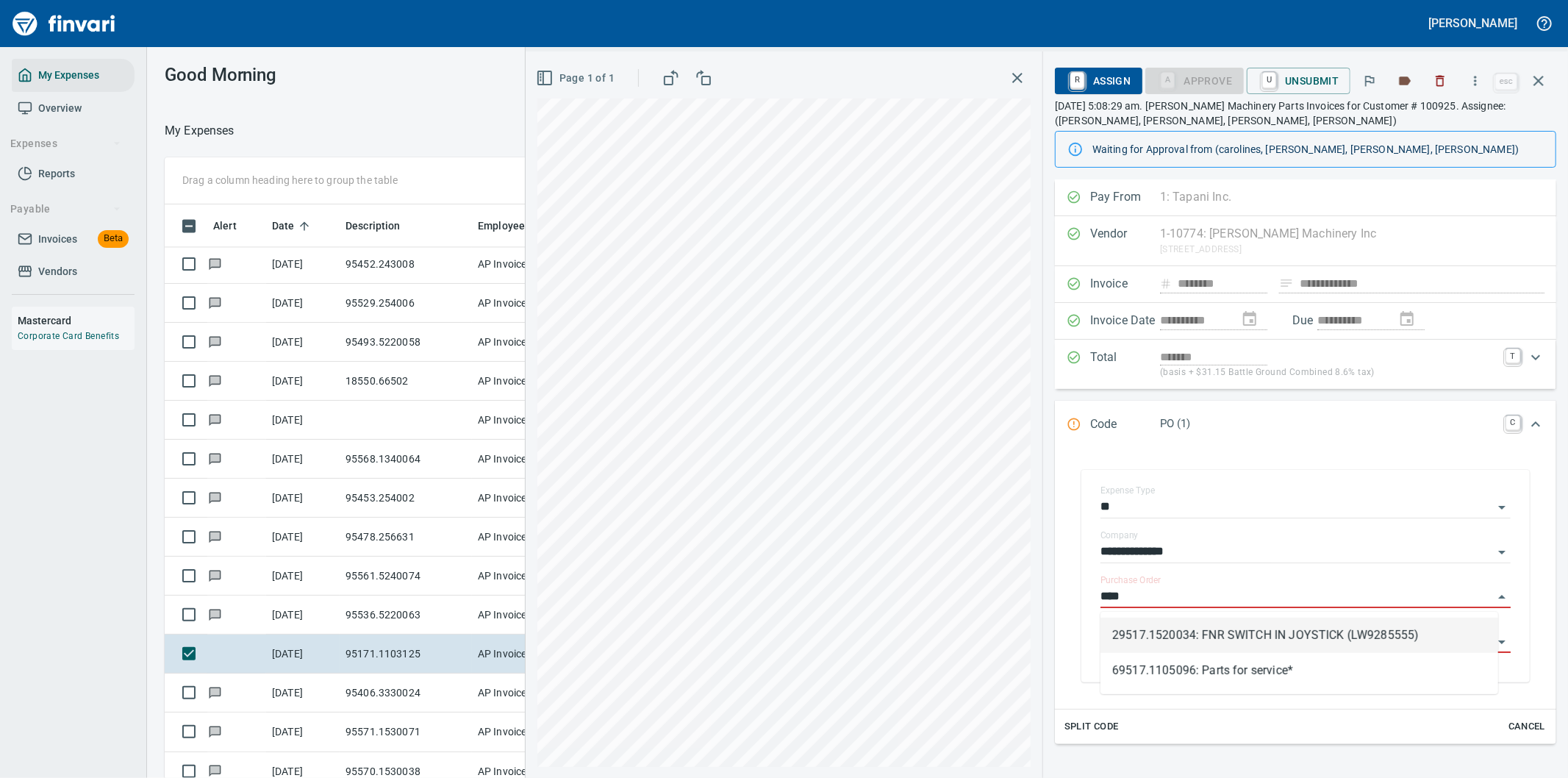
type input "****"
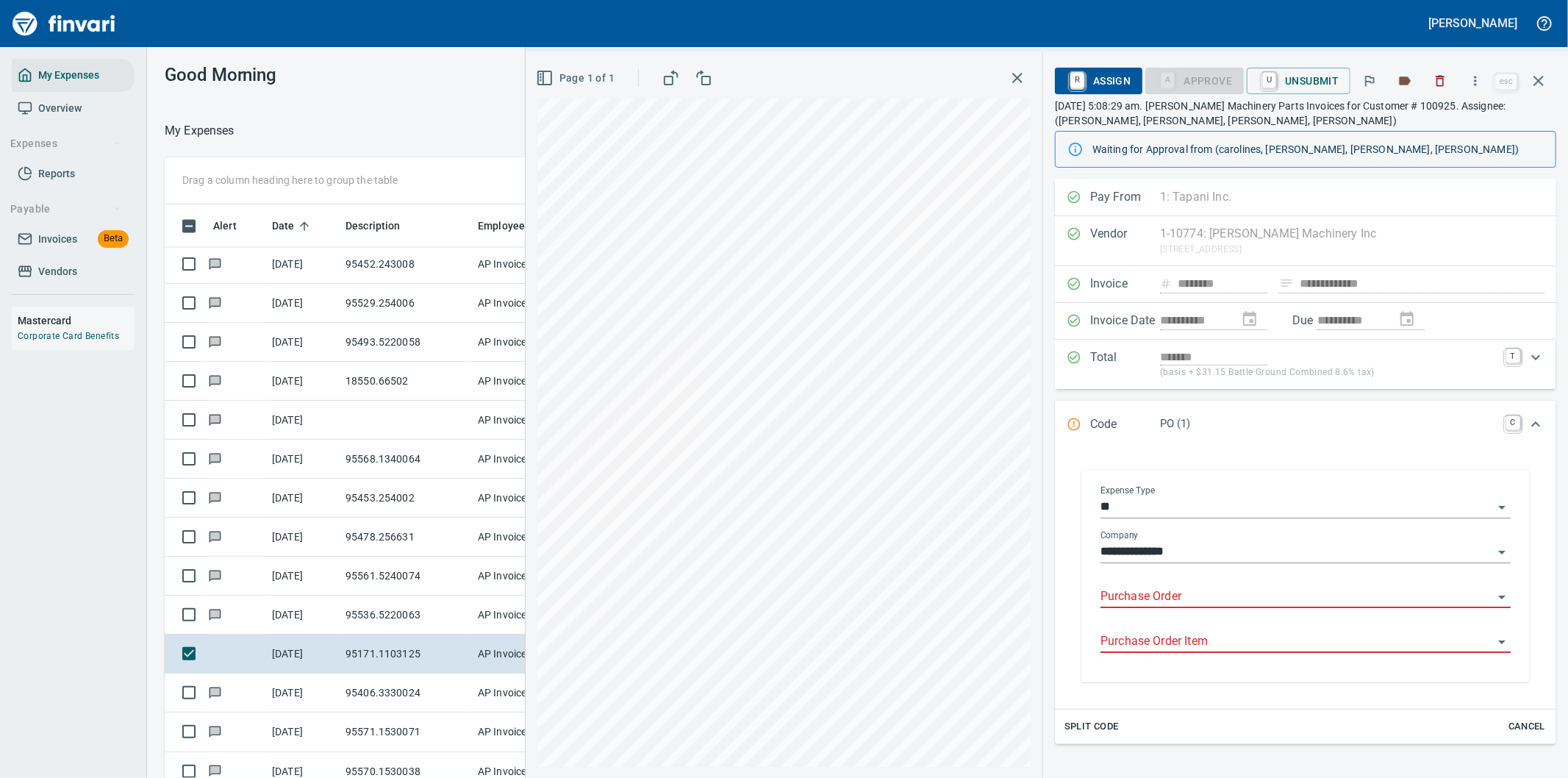
click at [1447, 513] on input "**" at bounding box center [1297, 508] width 392 height 21
click at [1535, 74] on icon "button" at bounding box center [1539, 81] width 18 height 18
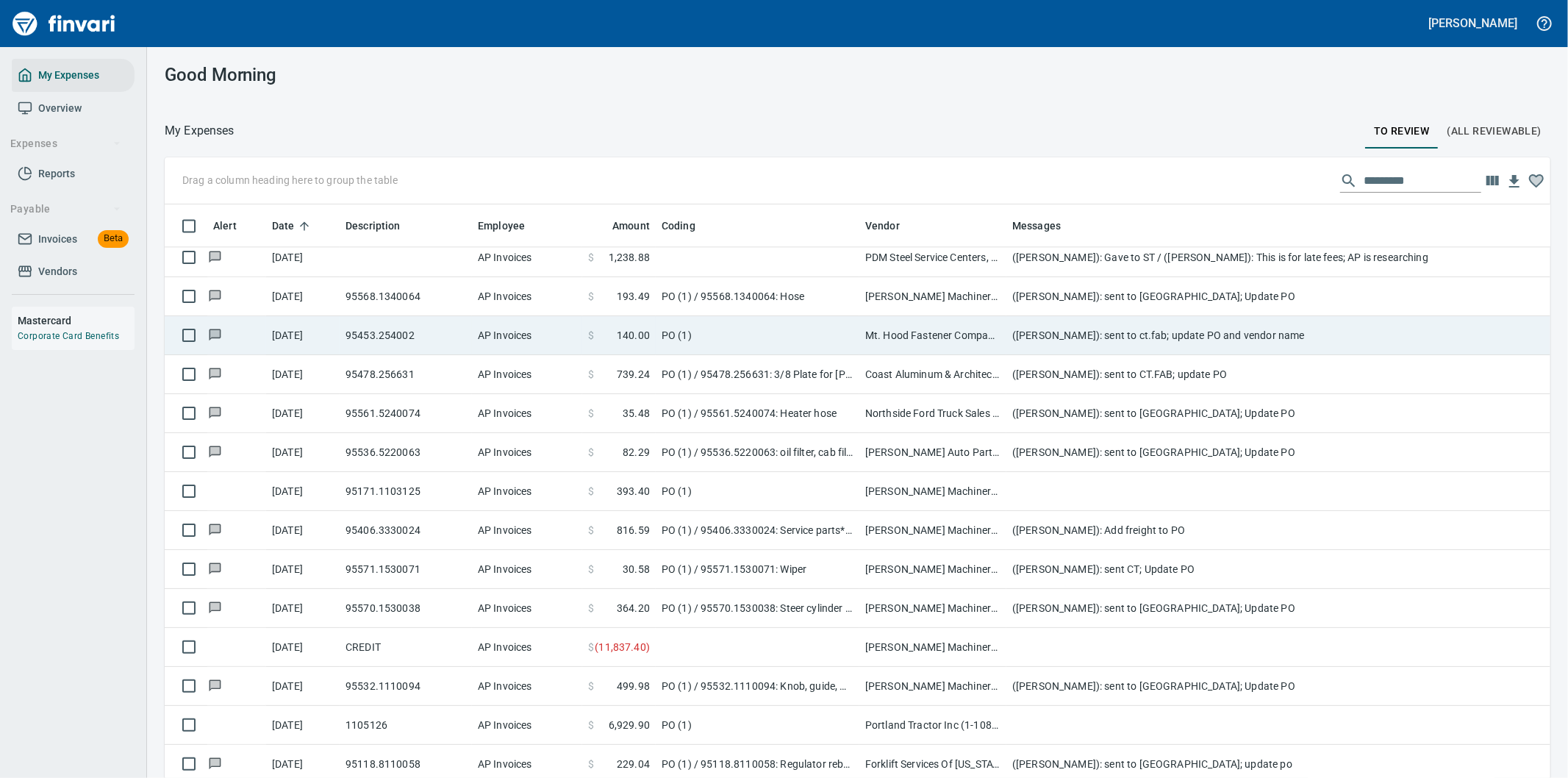
scroll to position [2942, 0]
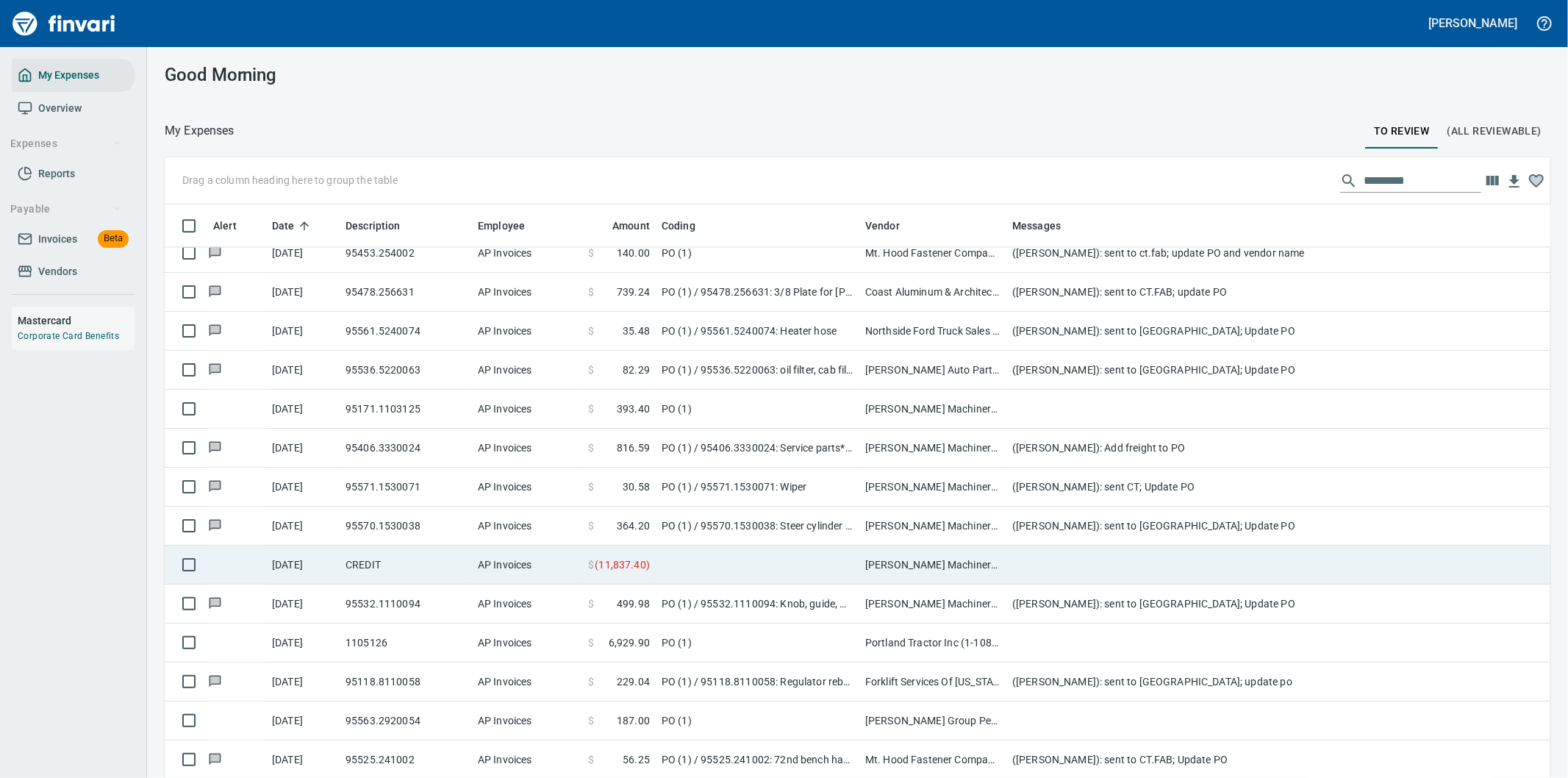
click at [1087, 566] on td at bounding box center [1300, 565] width 588 height 39
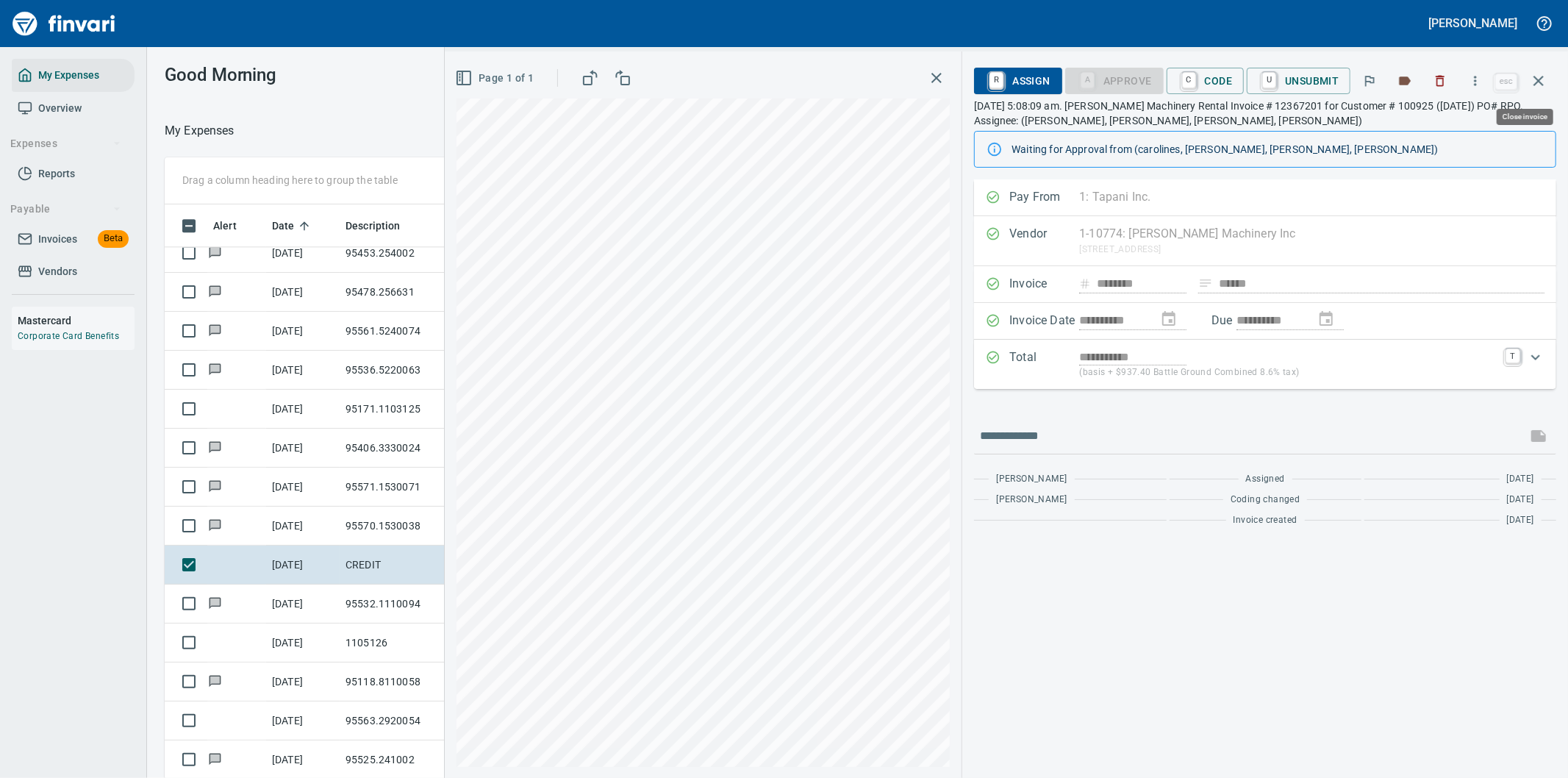
scroll to position [592, 981]
click at [1477, 81] on icon "button" at bounding box center [1476, 81] width 2 height 10
click at [1428, 123] on span "Download" at bounding box center [1473, 124] width 141 height 18
click at [682, 87] on div "Page 1 of 1" at bounding box center [703, 78] width 493 height 30
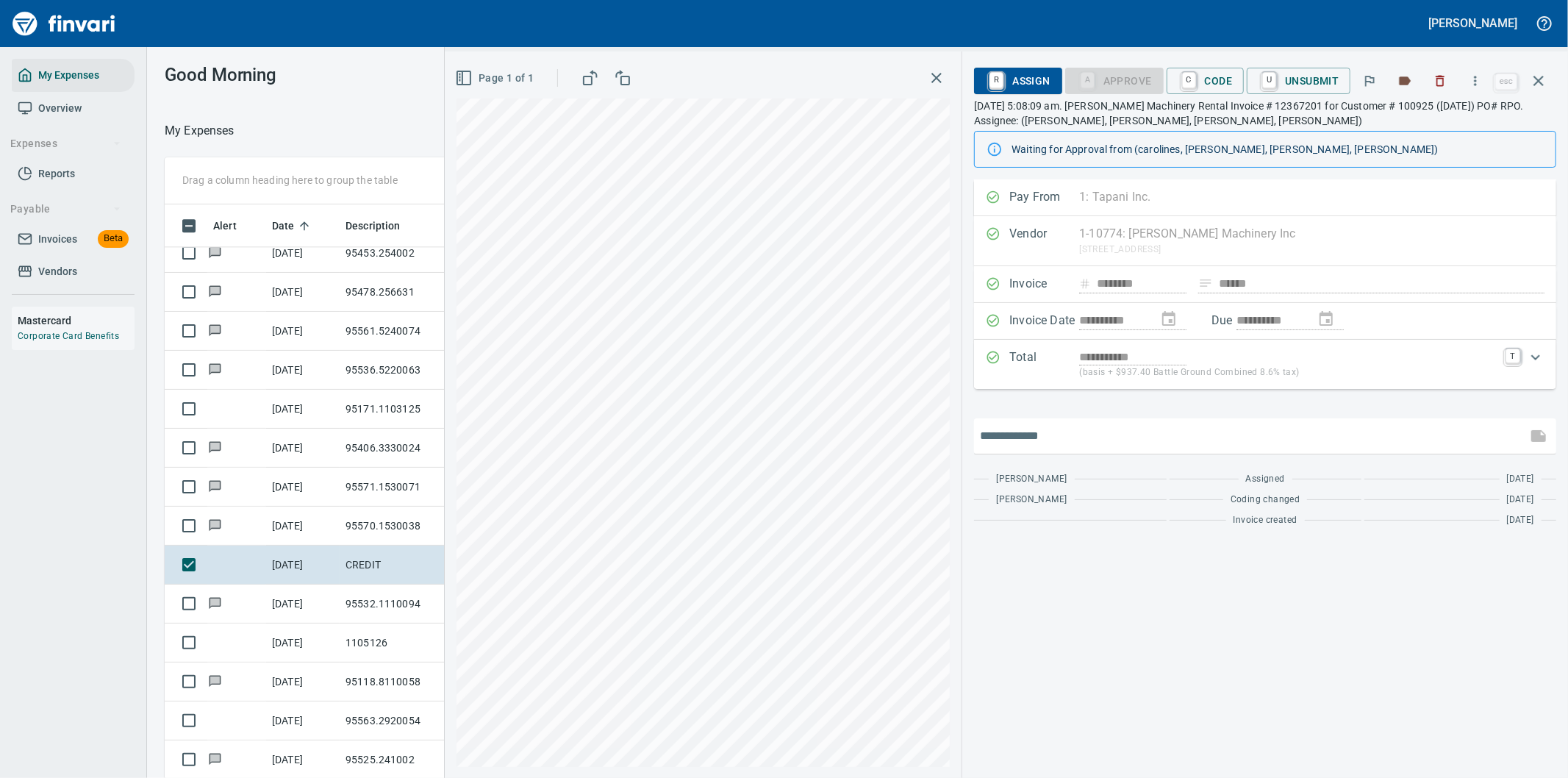
click at [1059, 432] on input "text" at bounding box center [1251, 436] width 541 height 24
type input "**********"
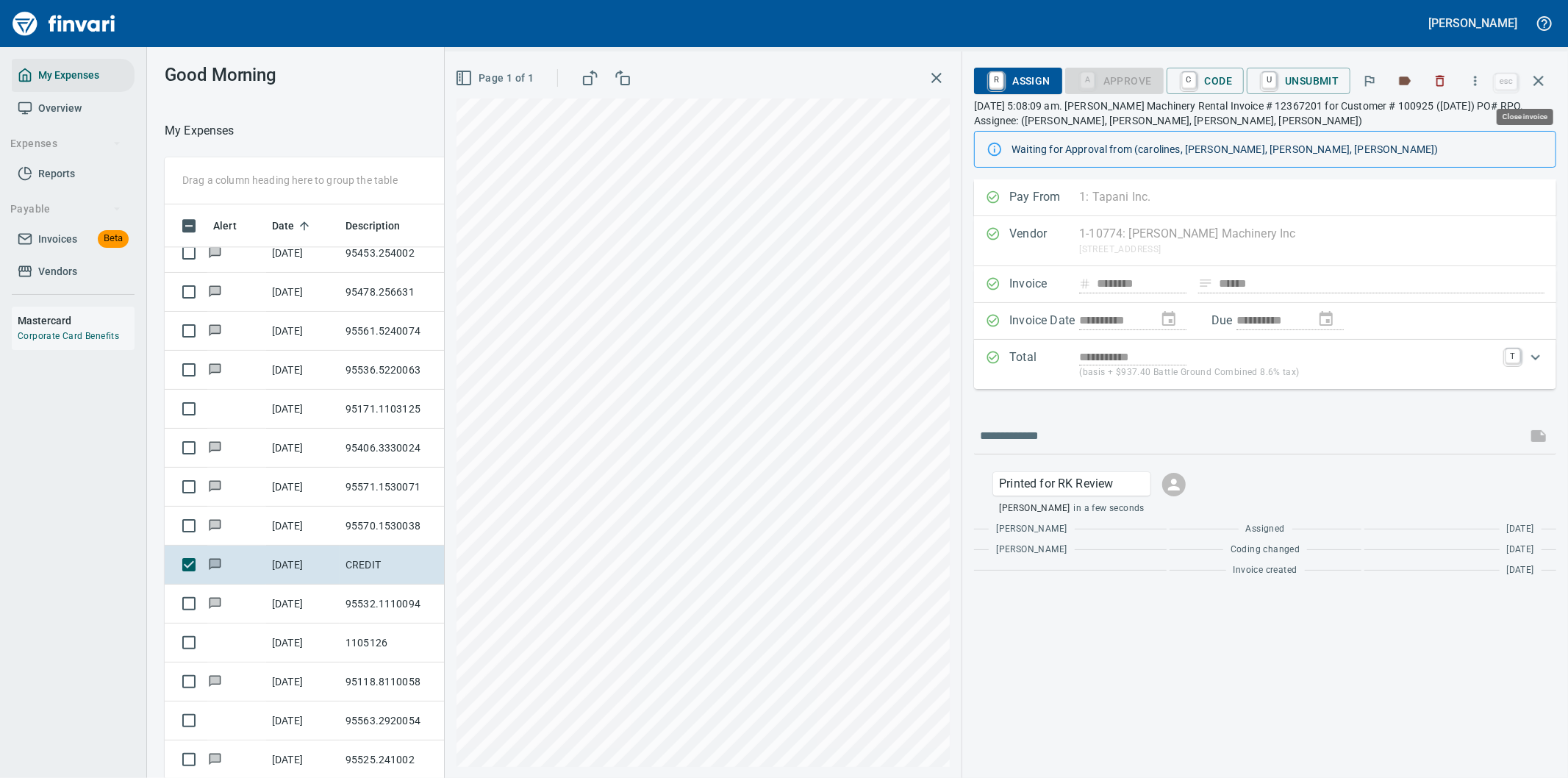
click at [1538, 77] on icon "button" at bounding box center [1539, 81] width 18 height 18
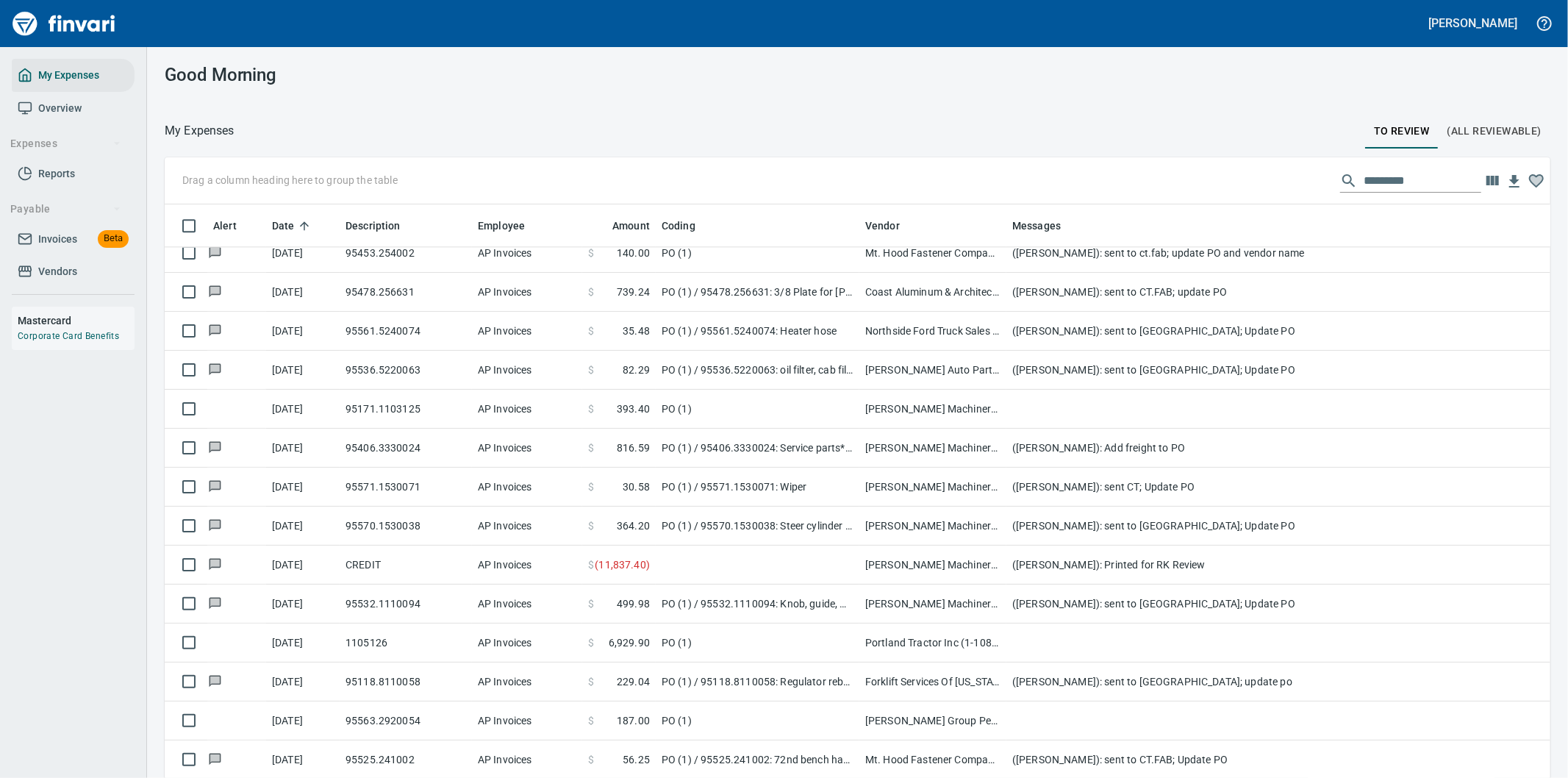
scroll to position [592, 1338]
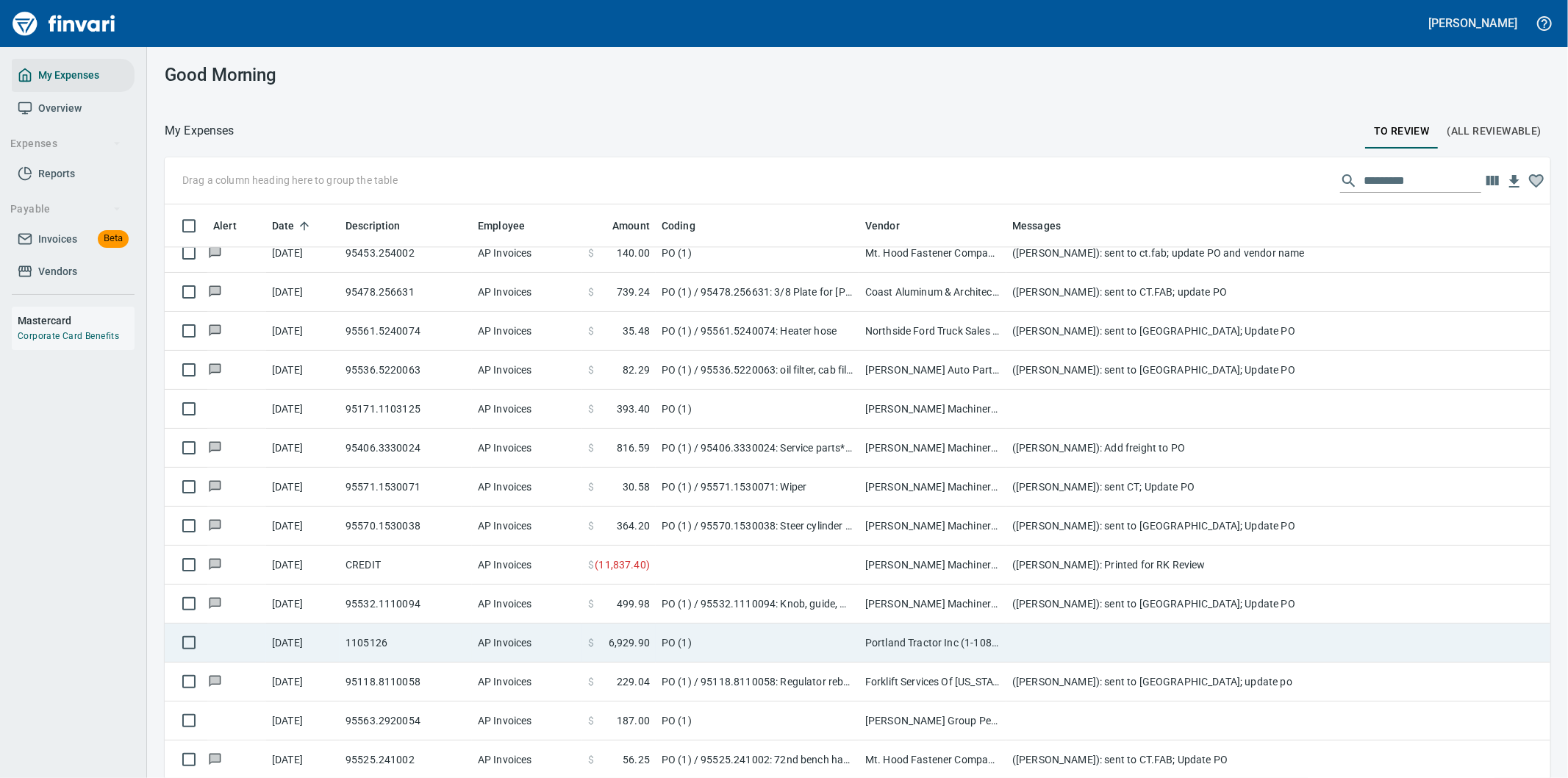
click at [1049, 639] on td at bounding box center [1300, 642] width 588 height 39
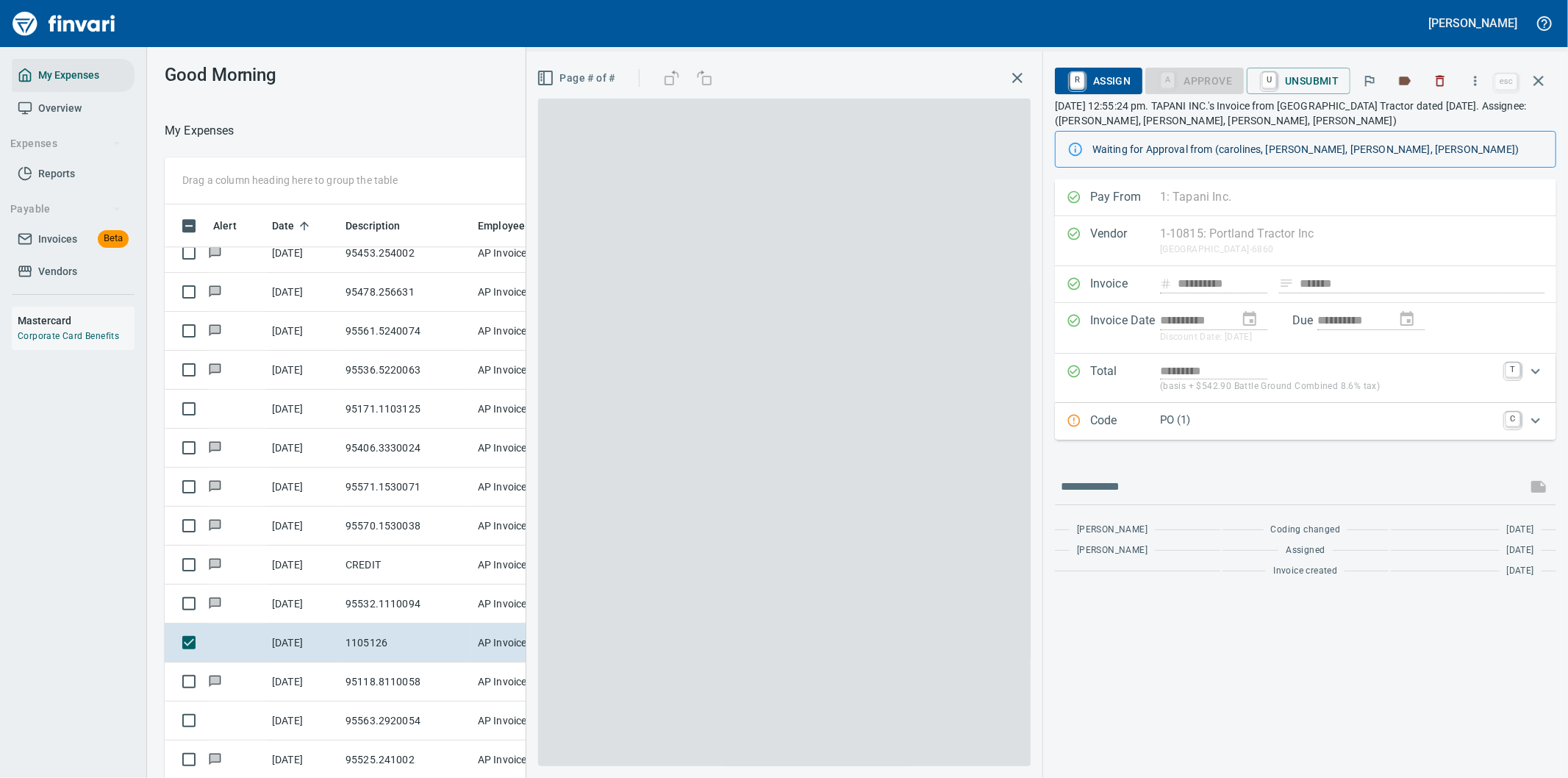
scroll to position [592, 981]
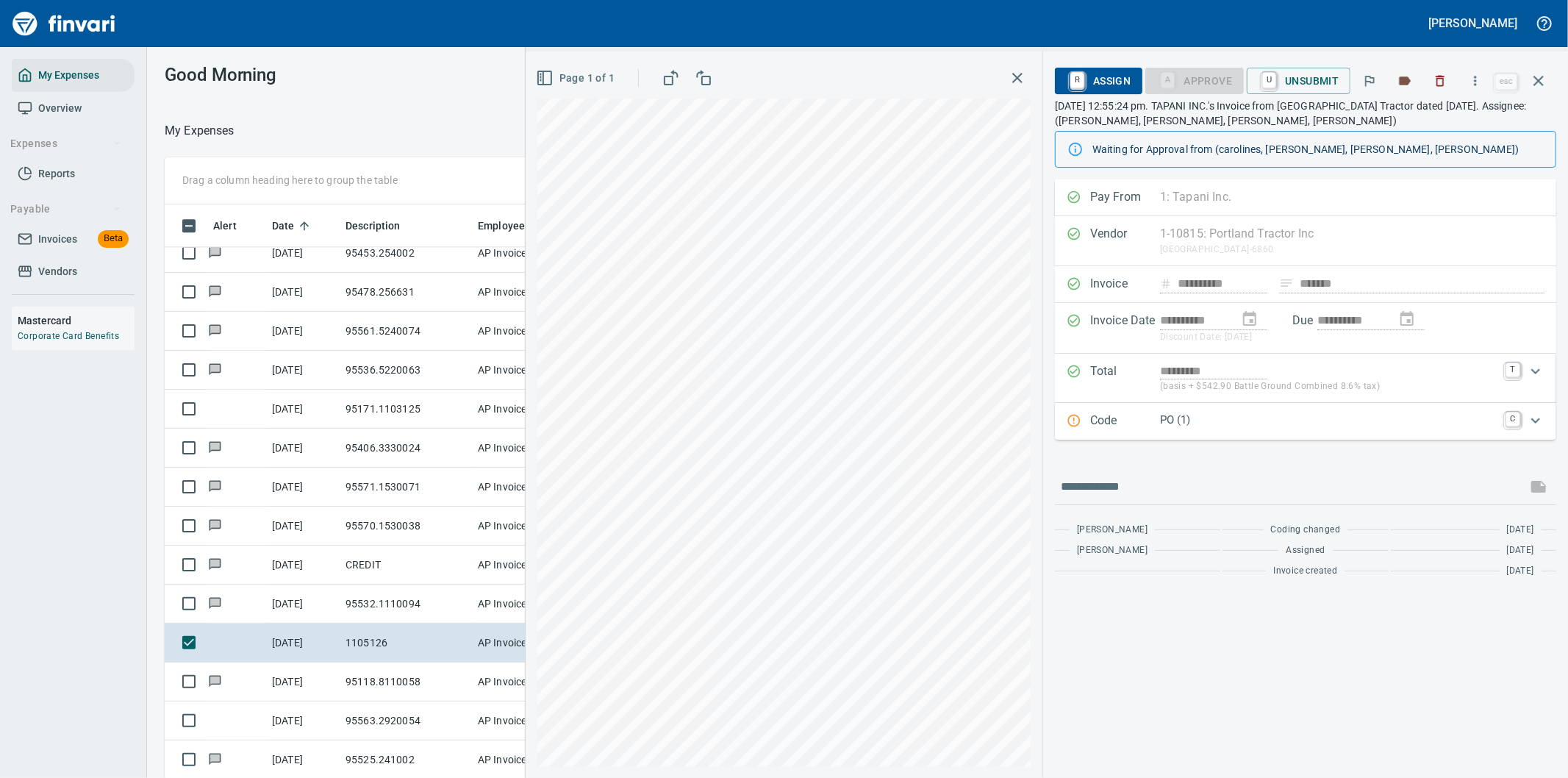
click at [1327, 429] on div "PO (1)" at bounding box center [1328, 421] width 336 height 19
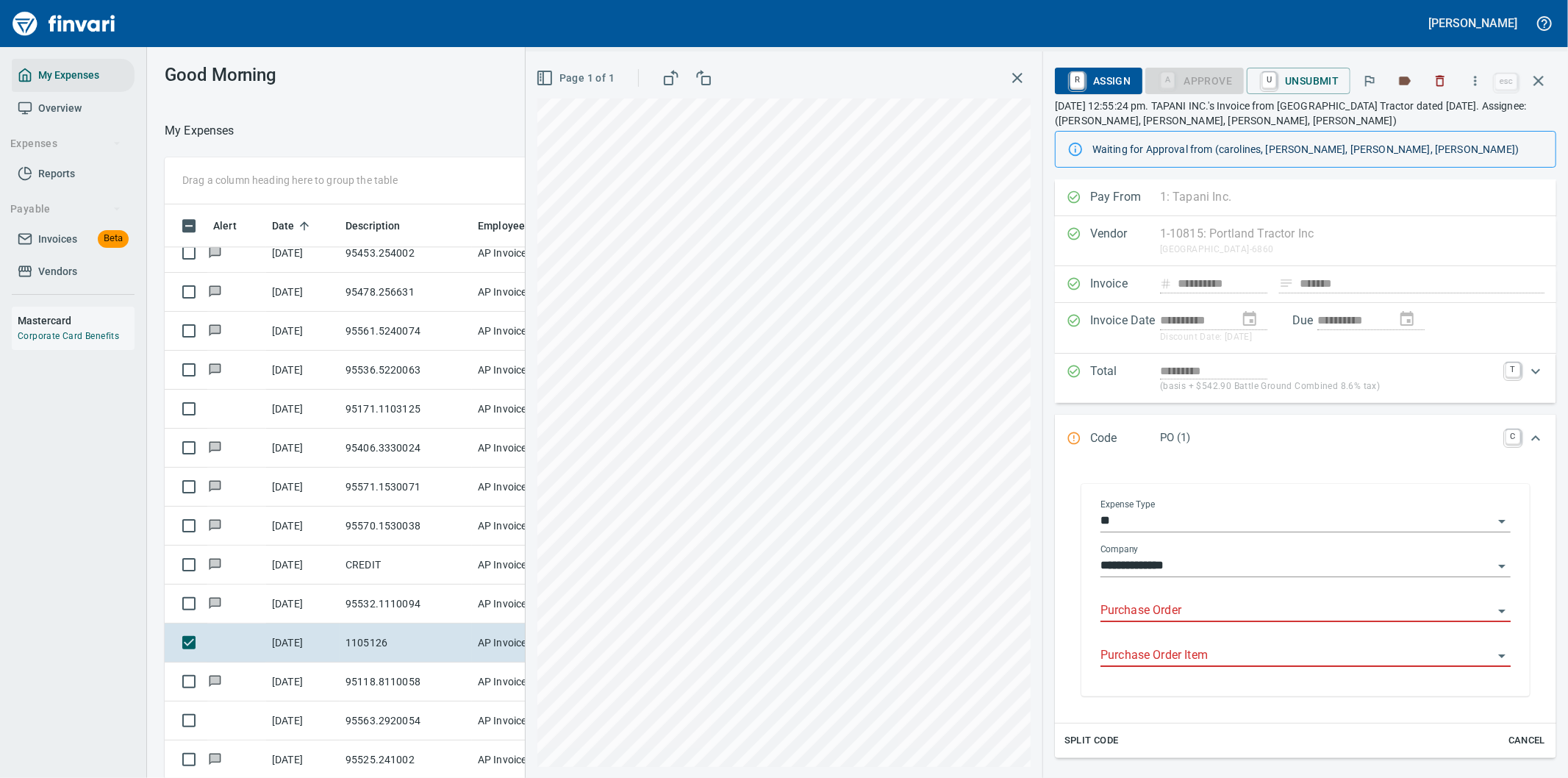
click at [1310, 517] on input "**" at bounding box center [1297, 521] width 392 height 21
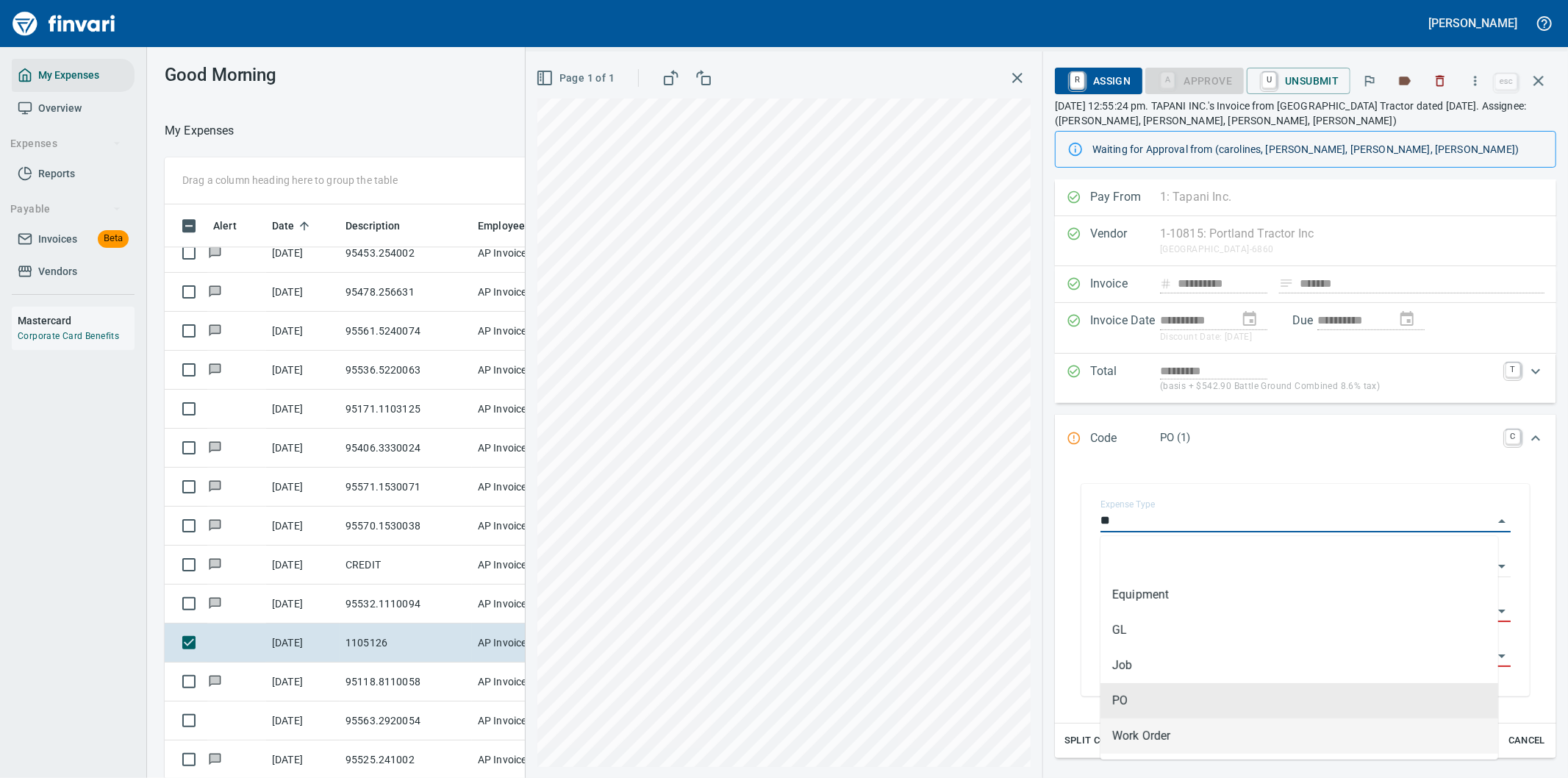
click at [1157, 741] on li "Work Order" at bounding box center [1299, 735] width 398 height 35
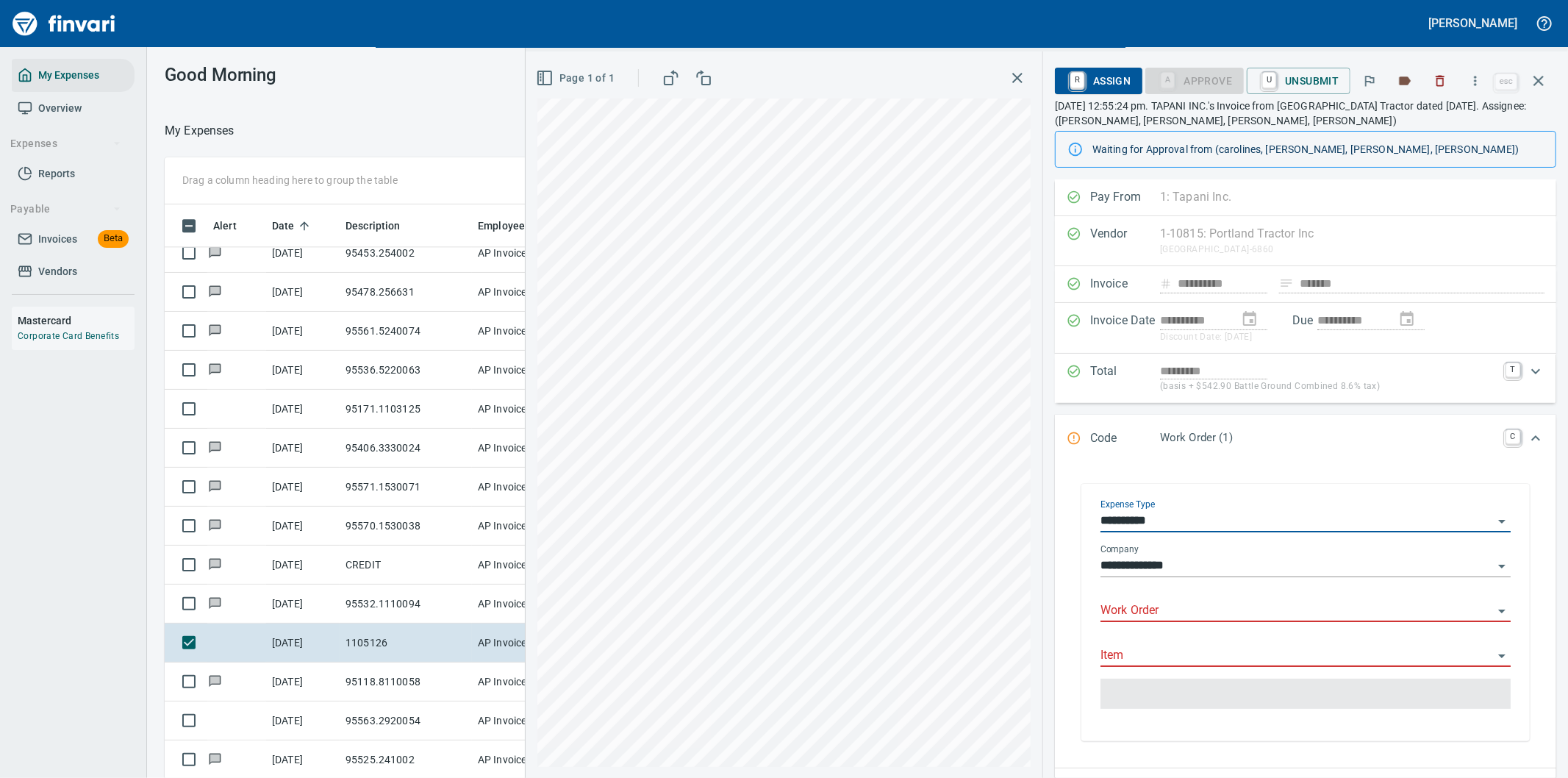
type input "**********"
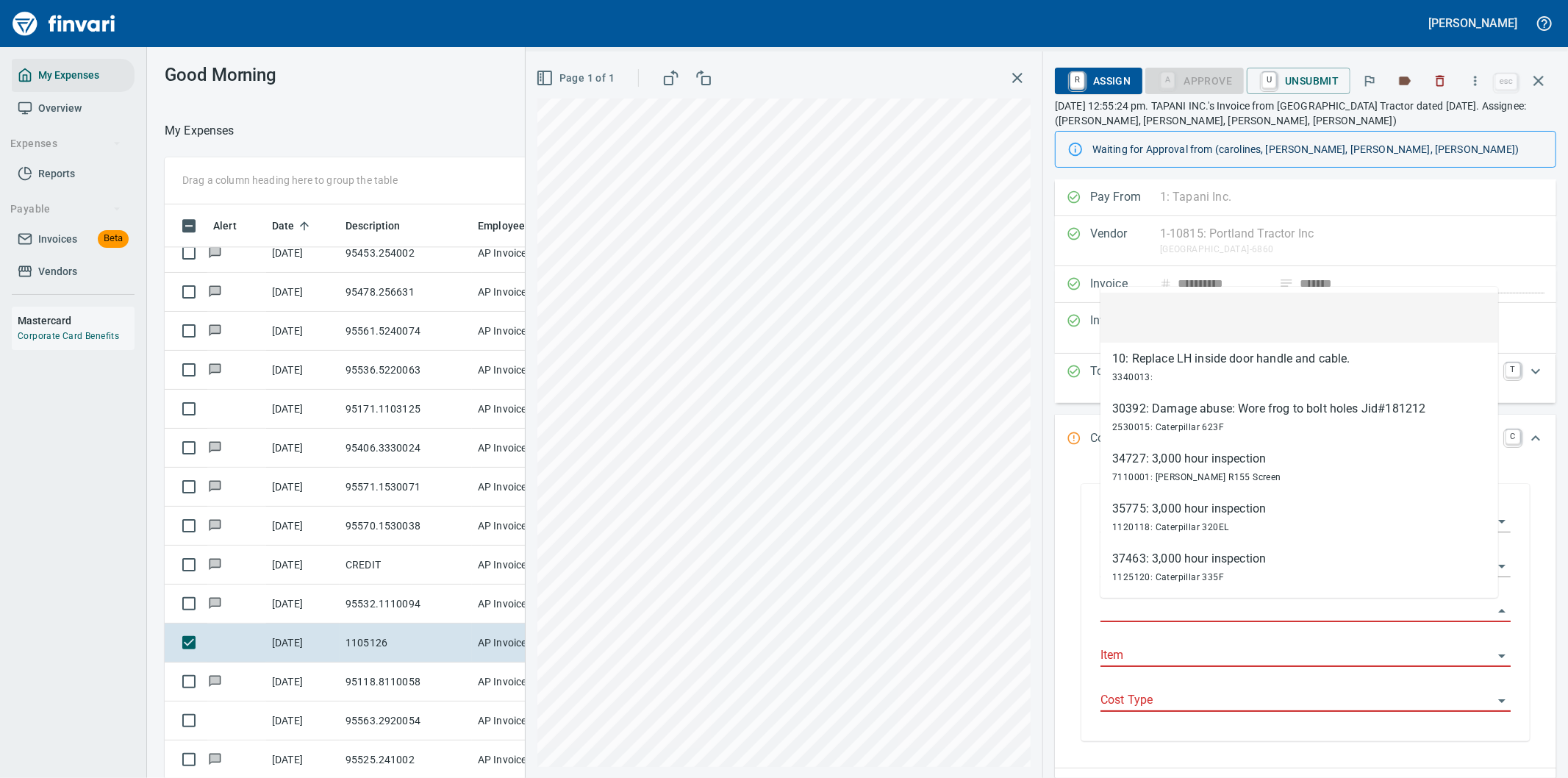
click at [1157, 607] on input "Work Order" at bounding box center [1297, 611] width 392 height 21
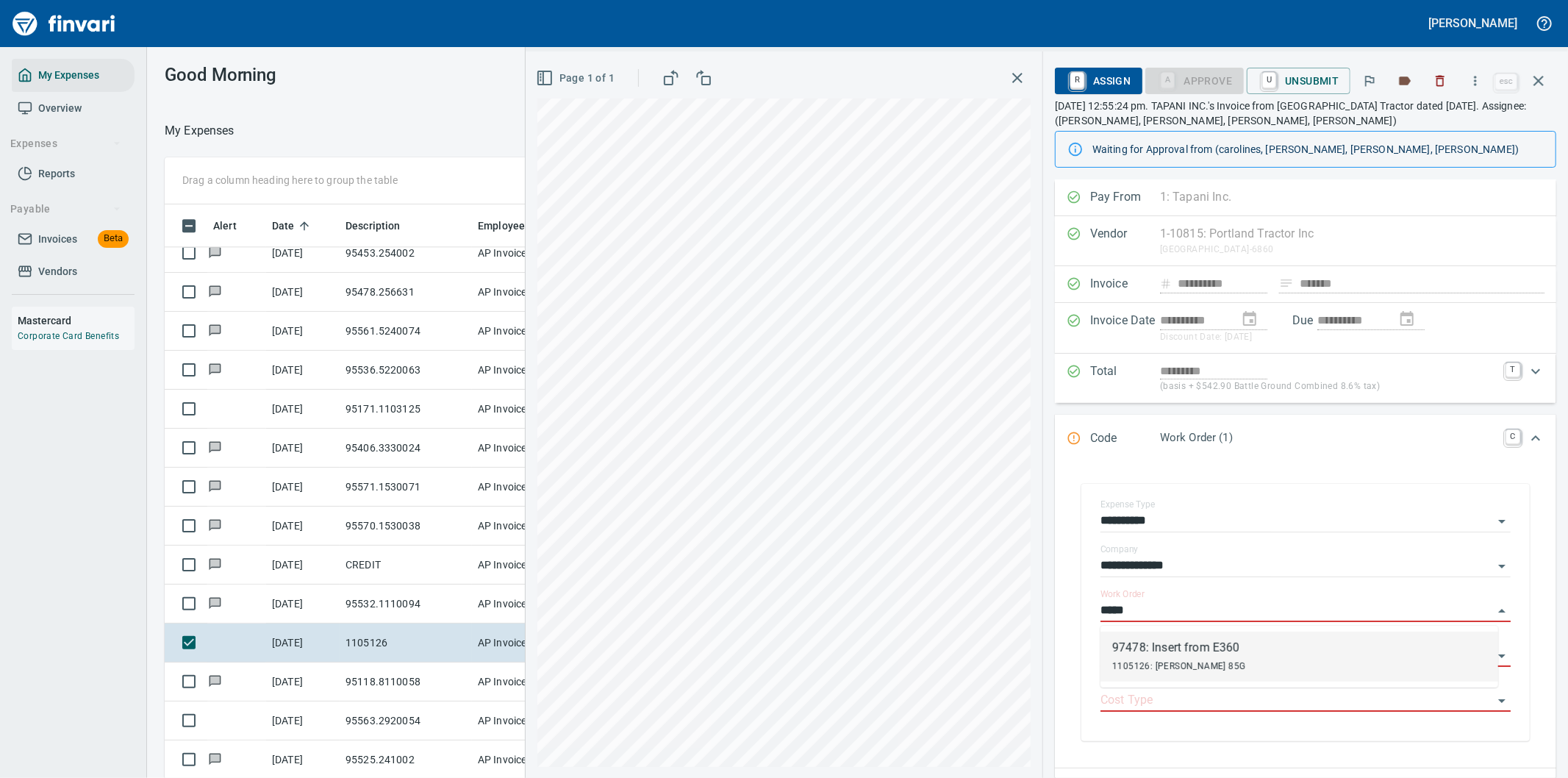
click at [1198, 657] on div "1105126: John Deere 85G" at bounding box center [1178, 666] width 133 height 18
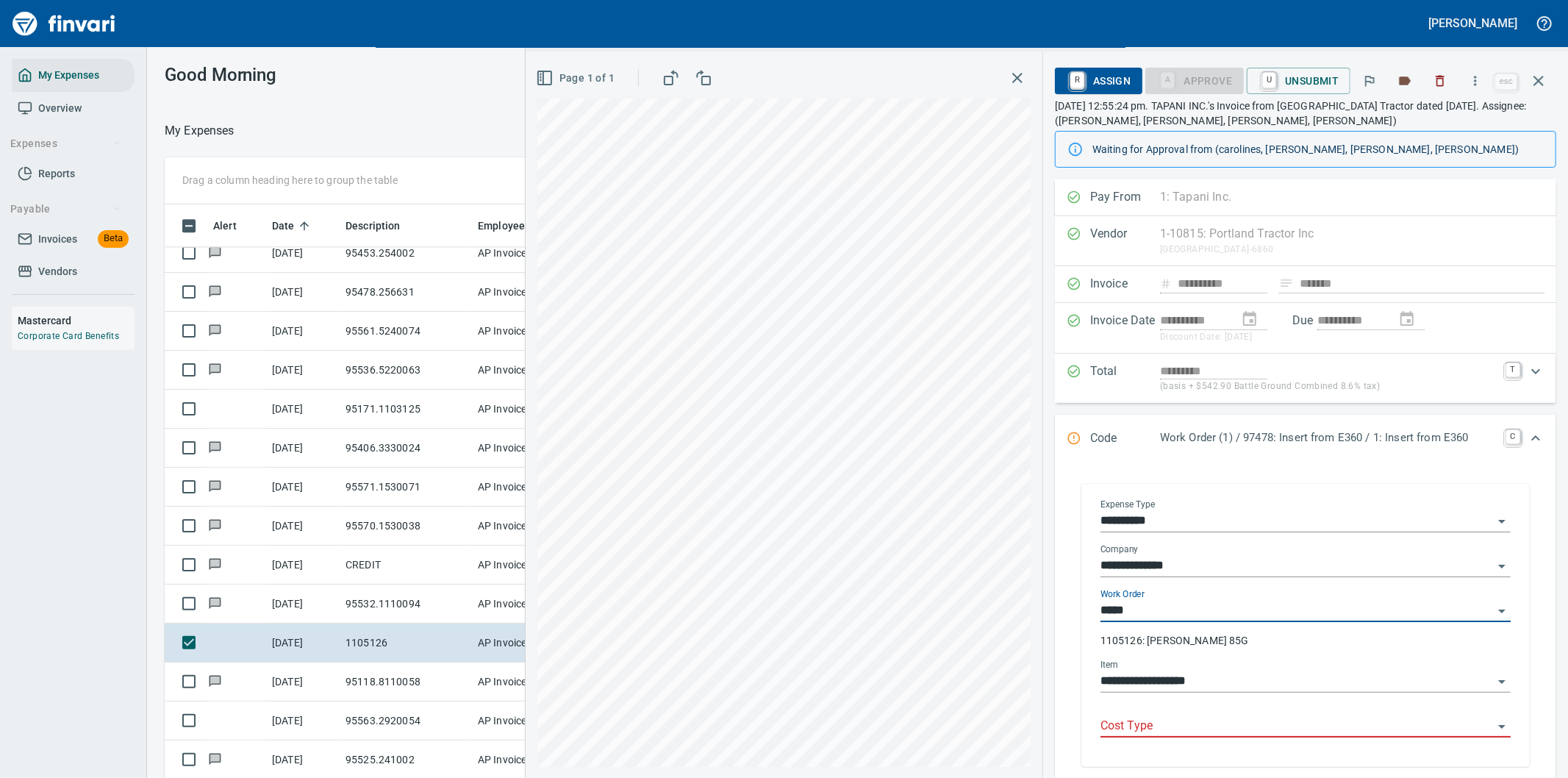
type input "**********"
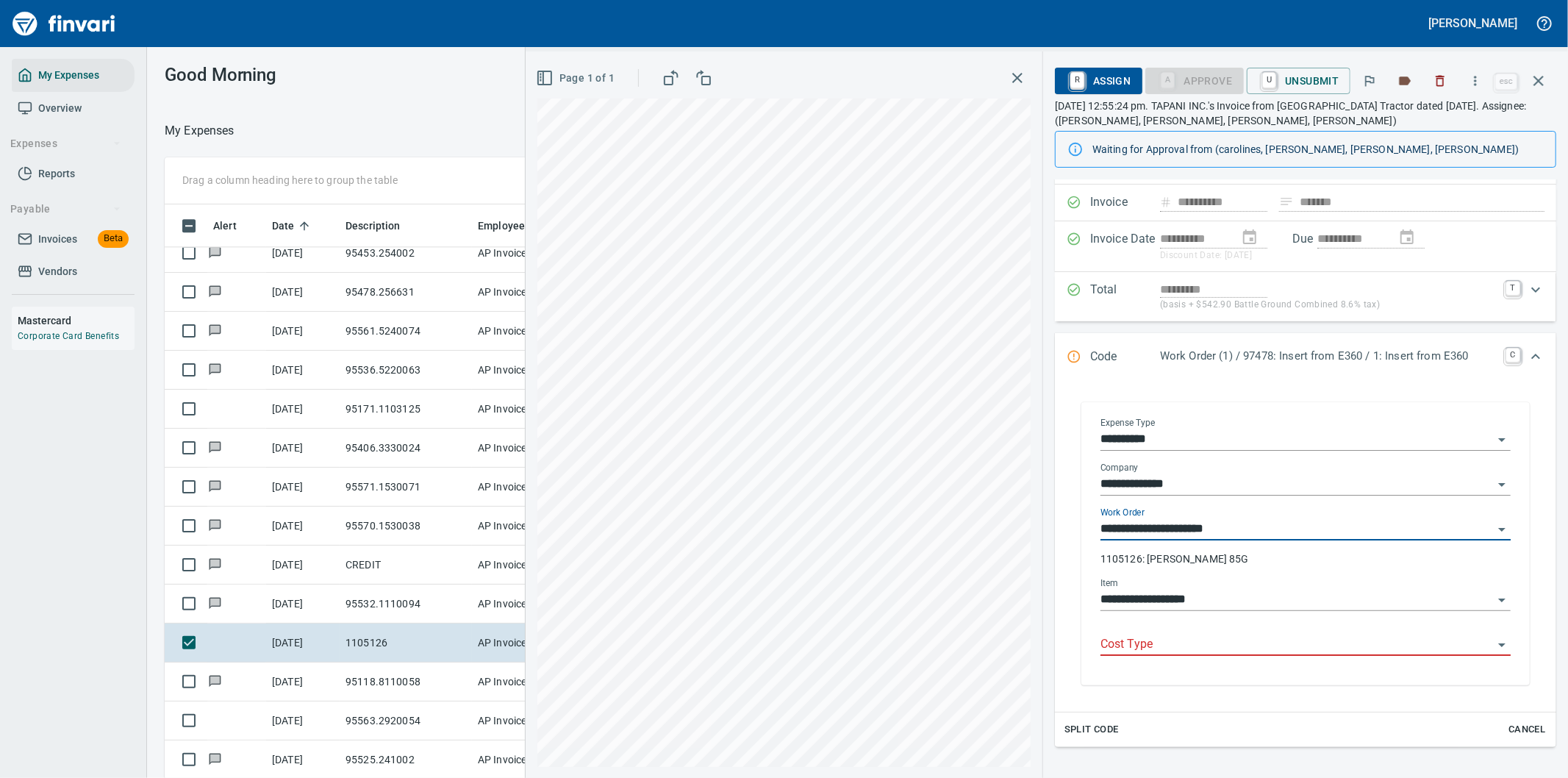
scroll to position [163, 0]
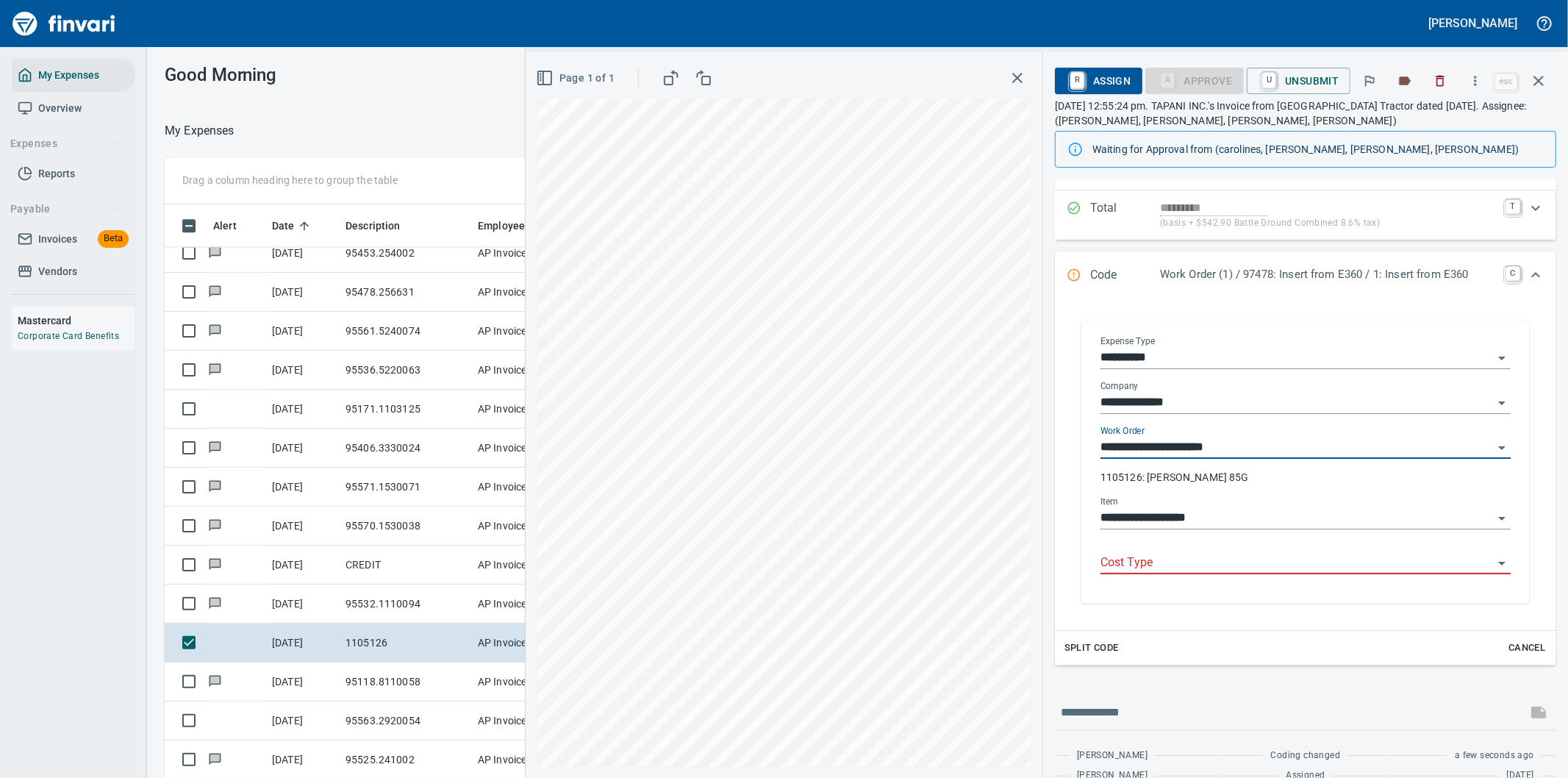
type input "**********"
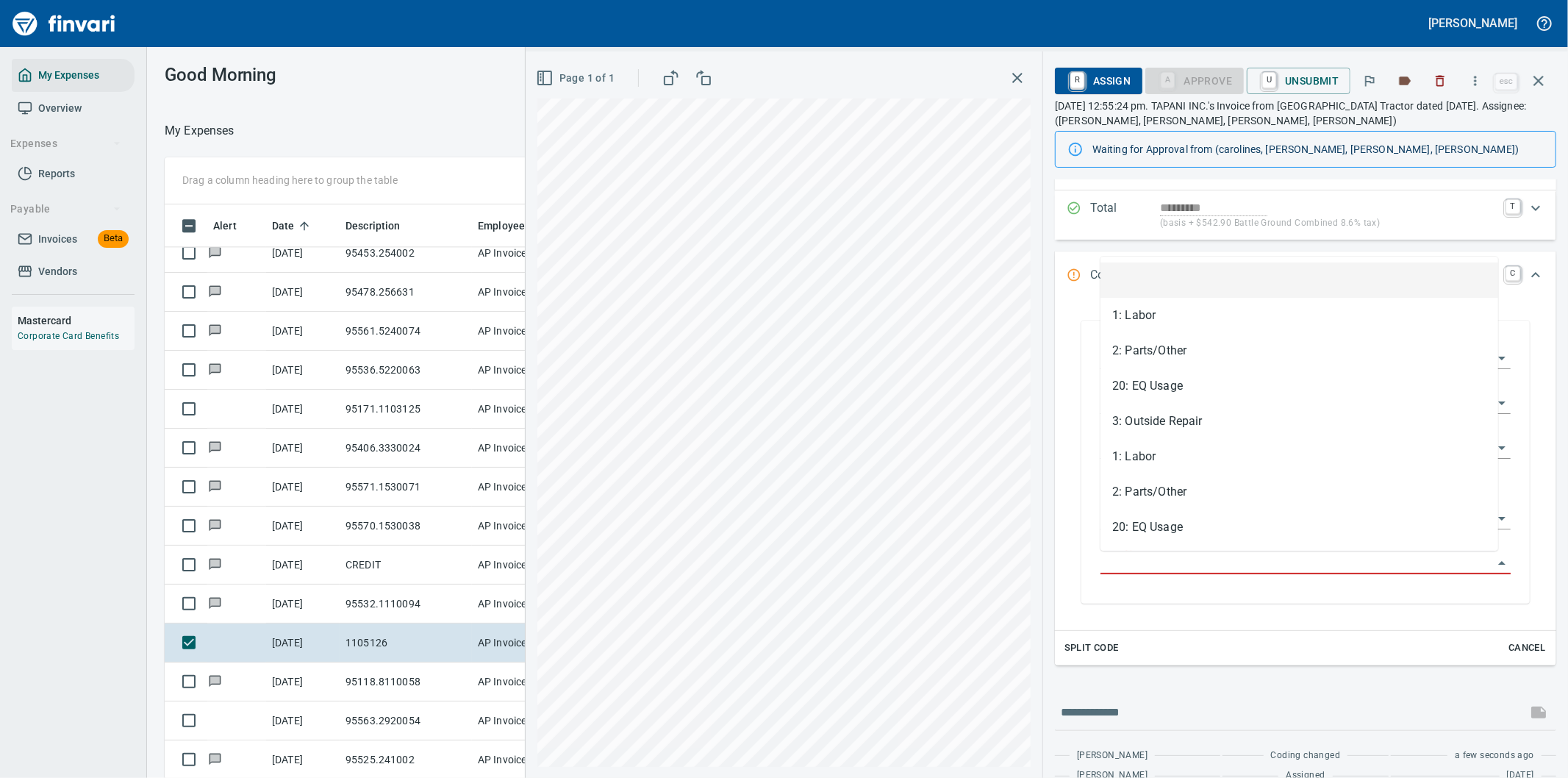
click at [1142, 566] on input "Cost Type" at bounding box center [1297, 563] width 392 height 21
click at [1164, 421] on li "3: Outside Repair" at bounding box center [1299, 421] width 398 height 35
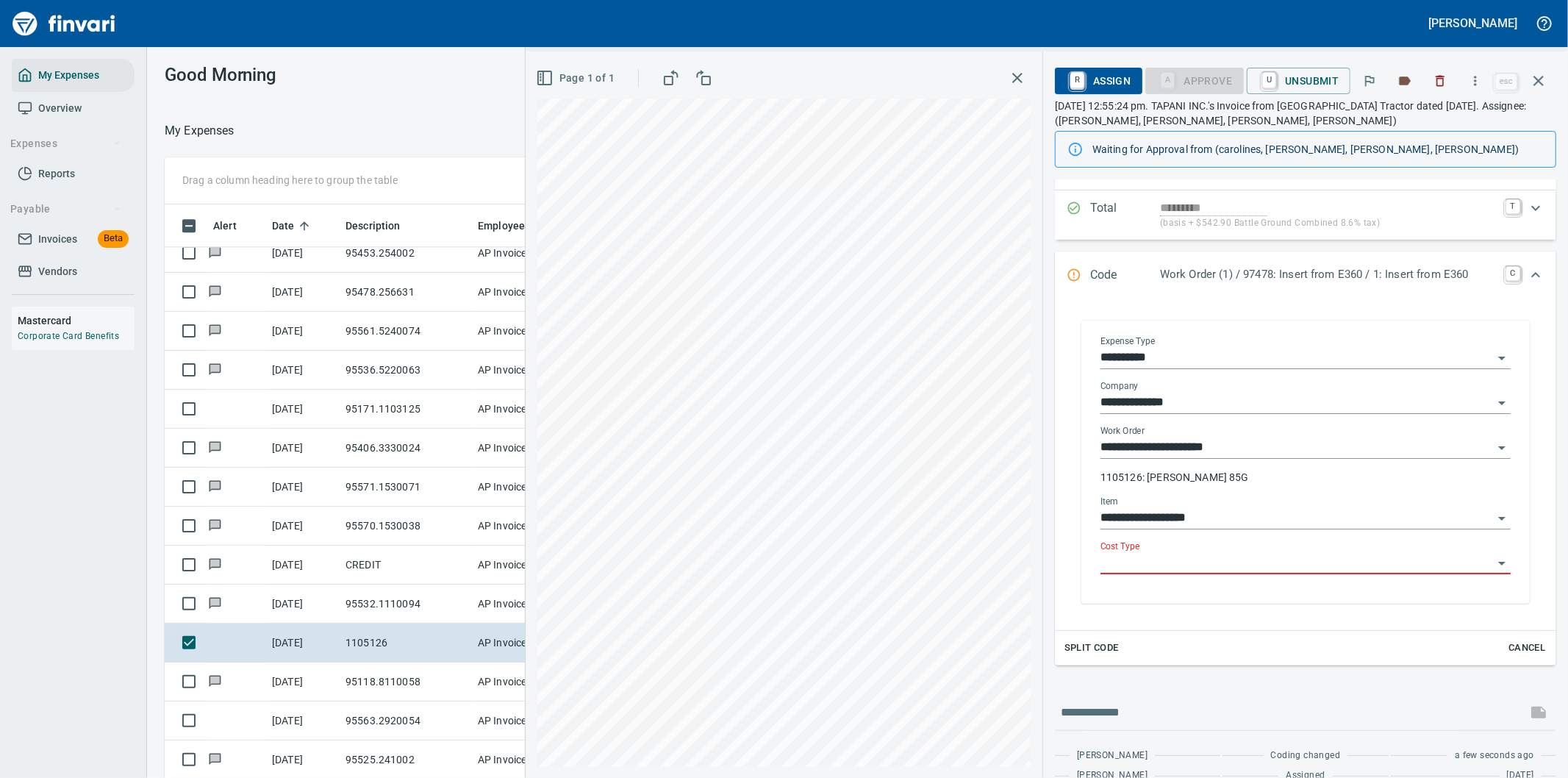
type input "**********"
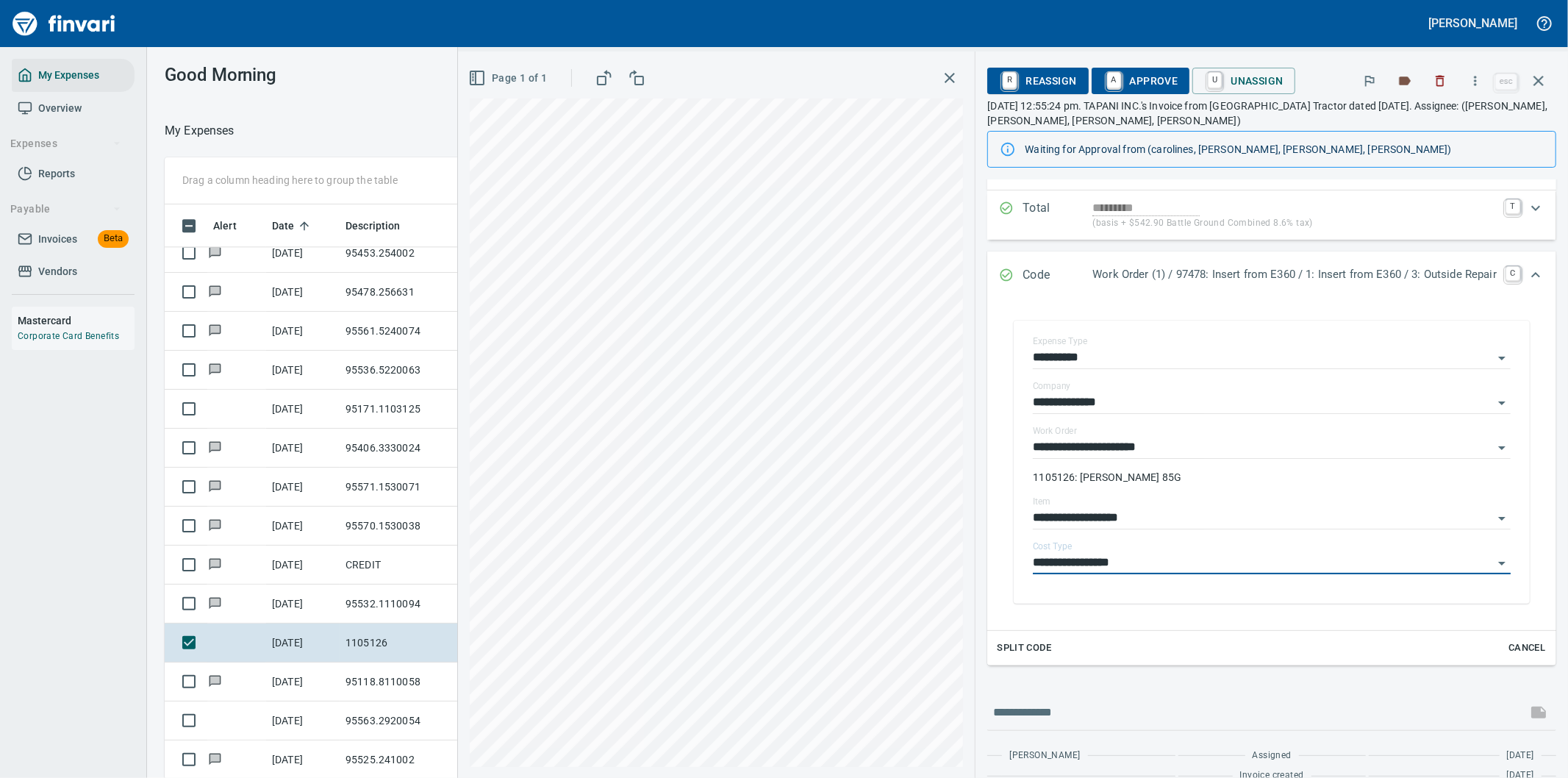
click at [1135, 82] on span "A Approve" at bounding box center [1140, 81] width 75 height 25
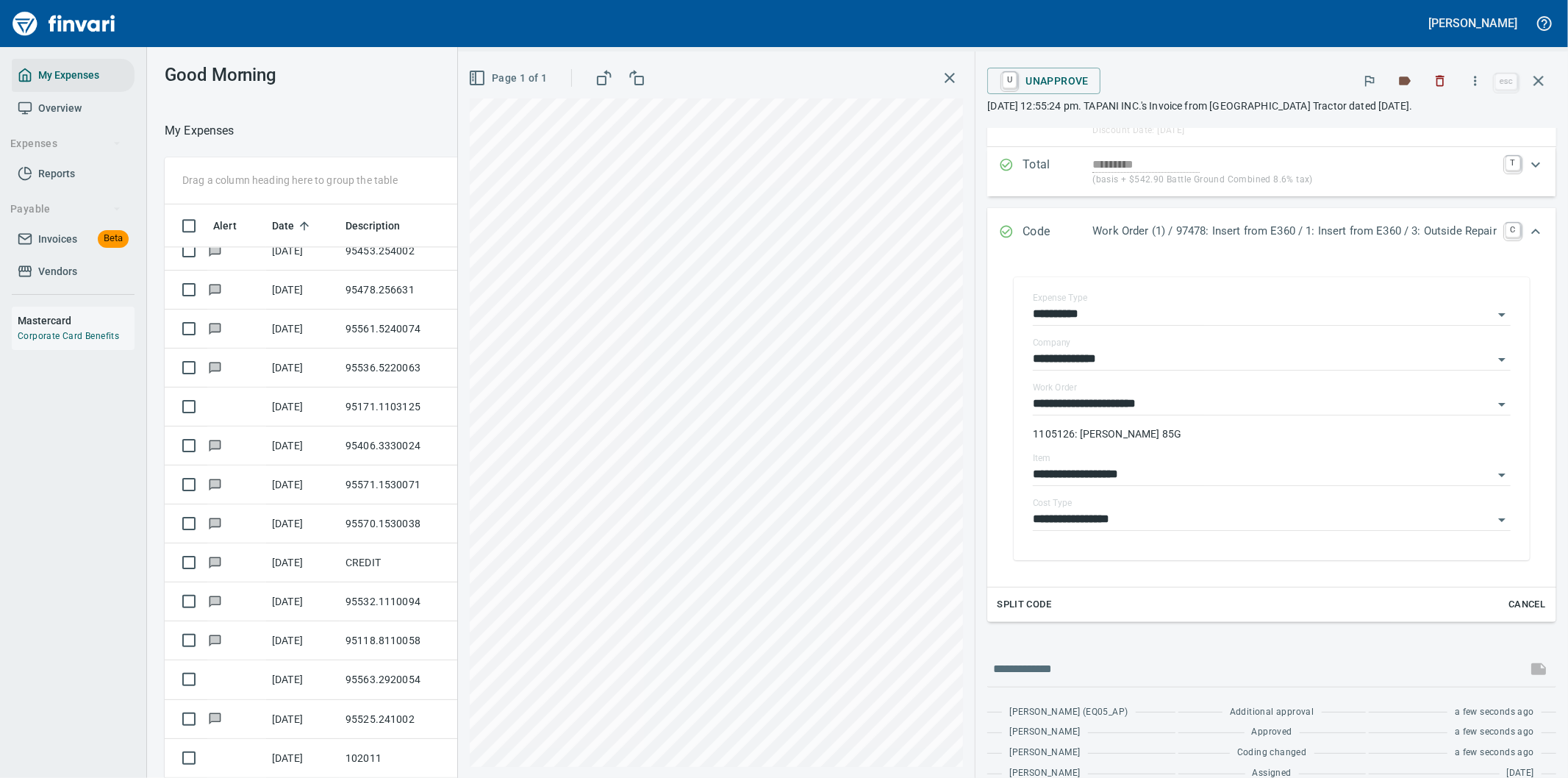
scroll to position [163, 0]
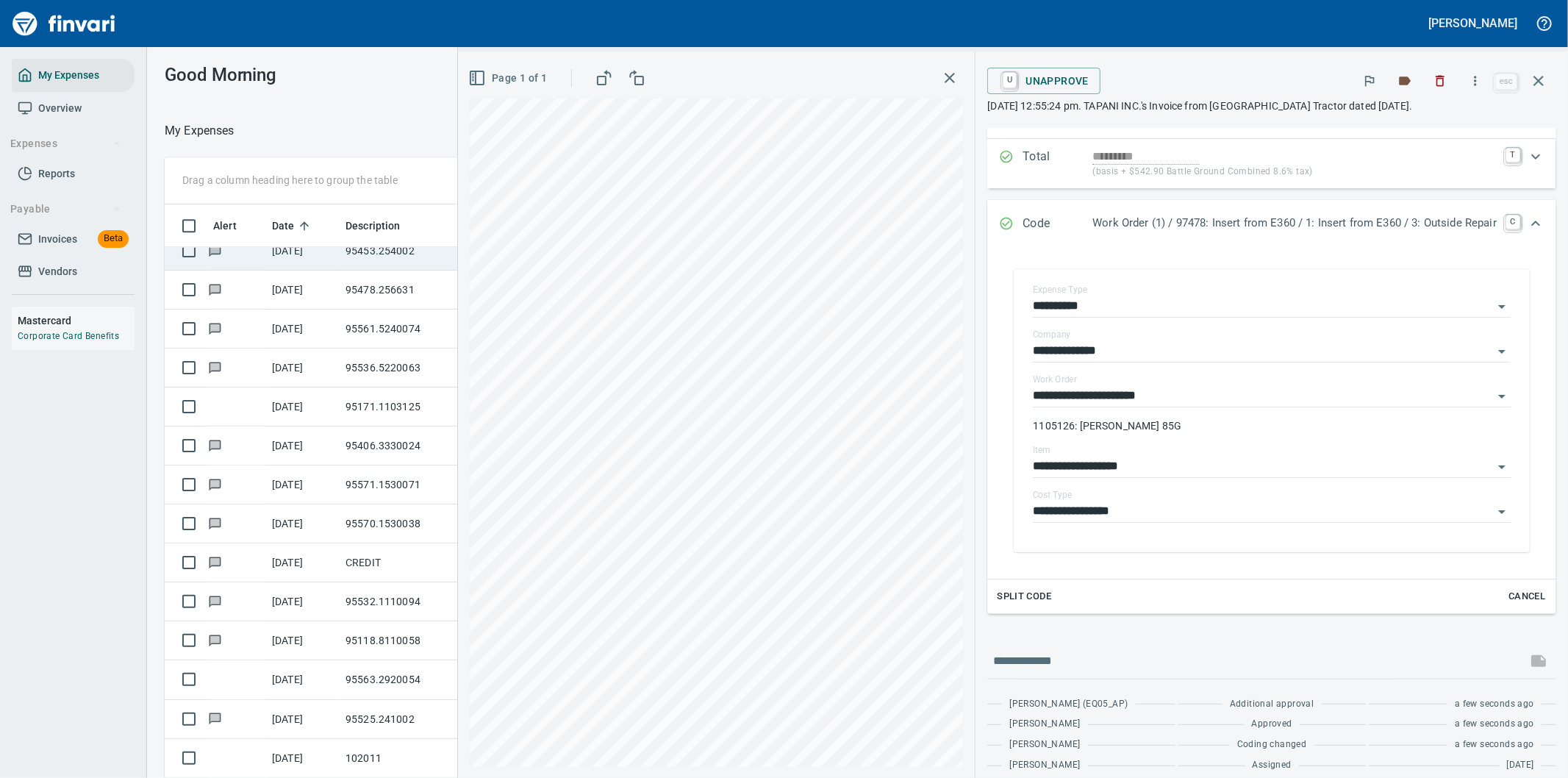
click at [1538, 77] on icon "button" at bounding box center [1539, 81] width 18 height 18
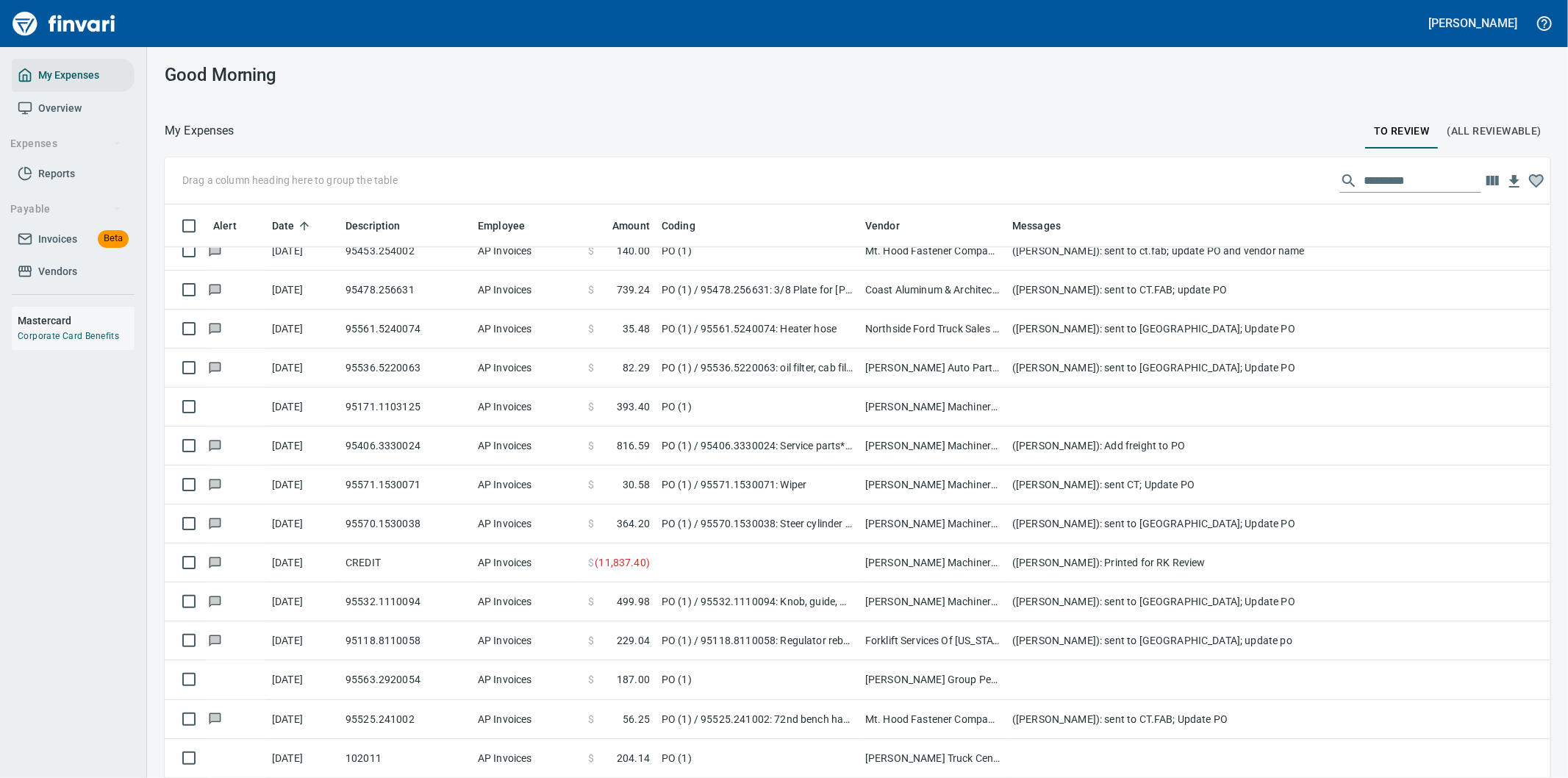
scroll to position [592, 1349]
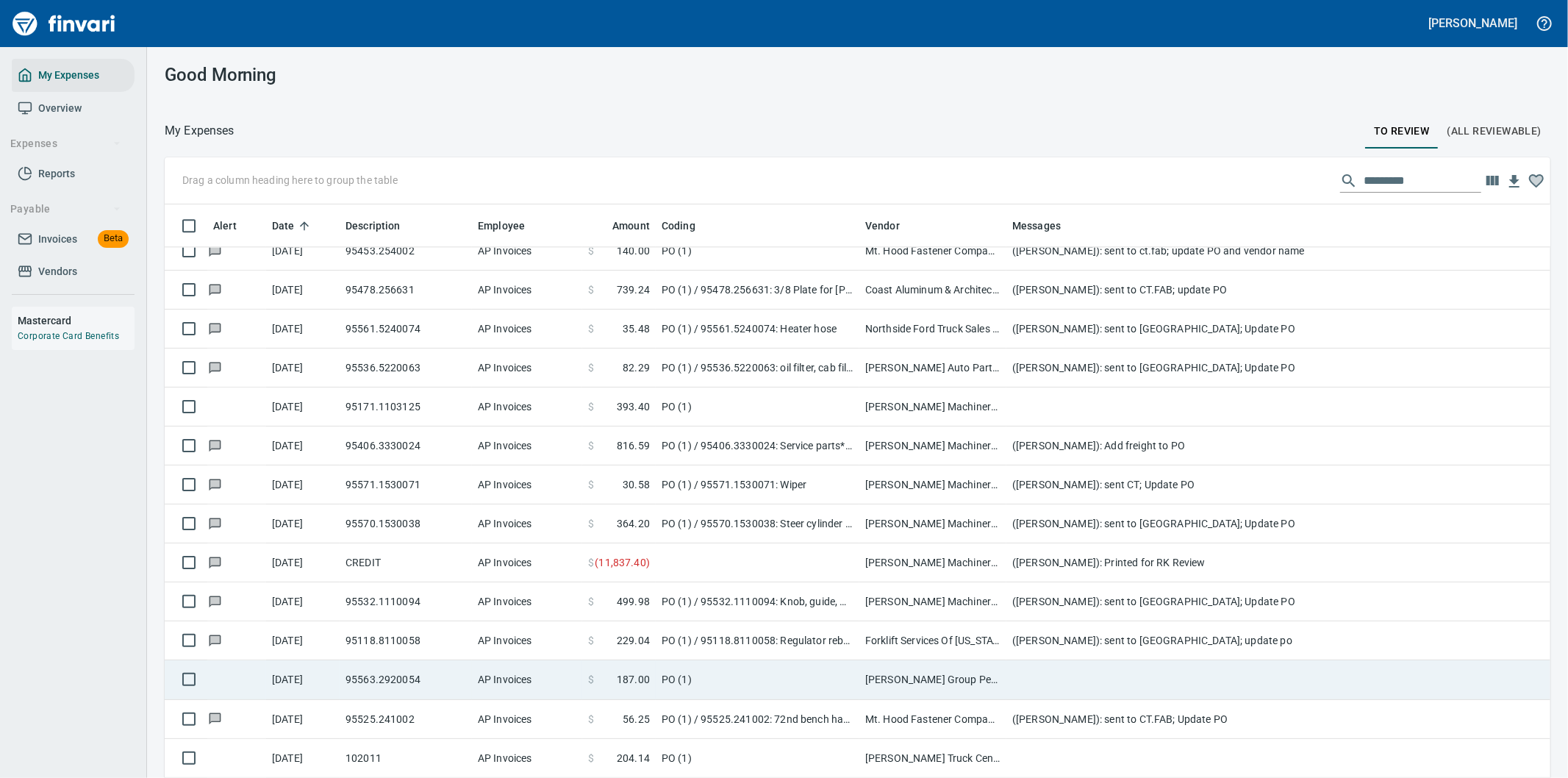
click at [1025, 674] on td at bounding box center [1300, 679] width 588 height 39
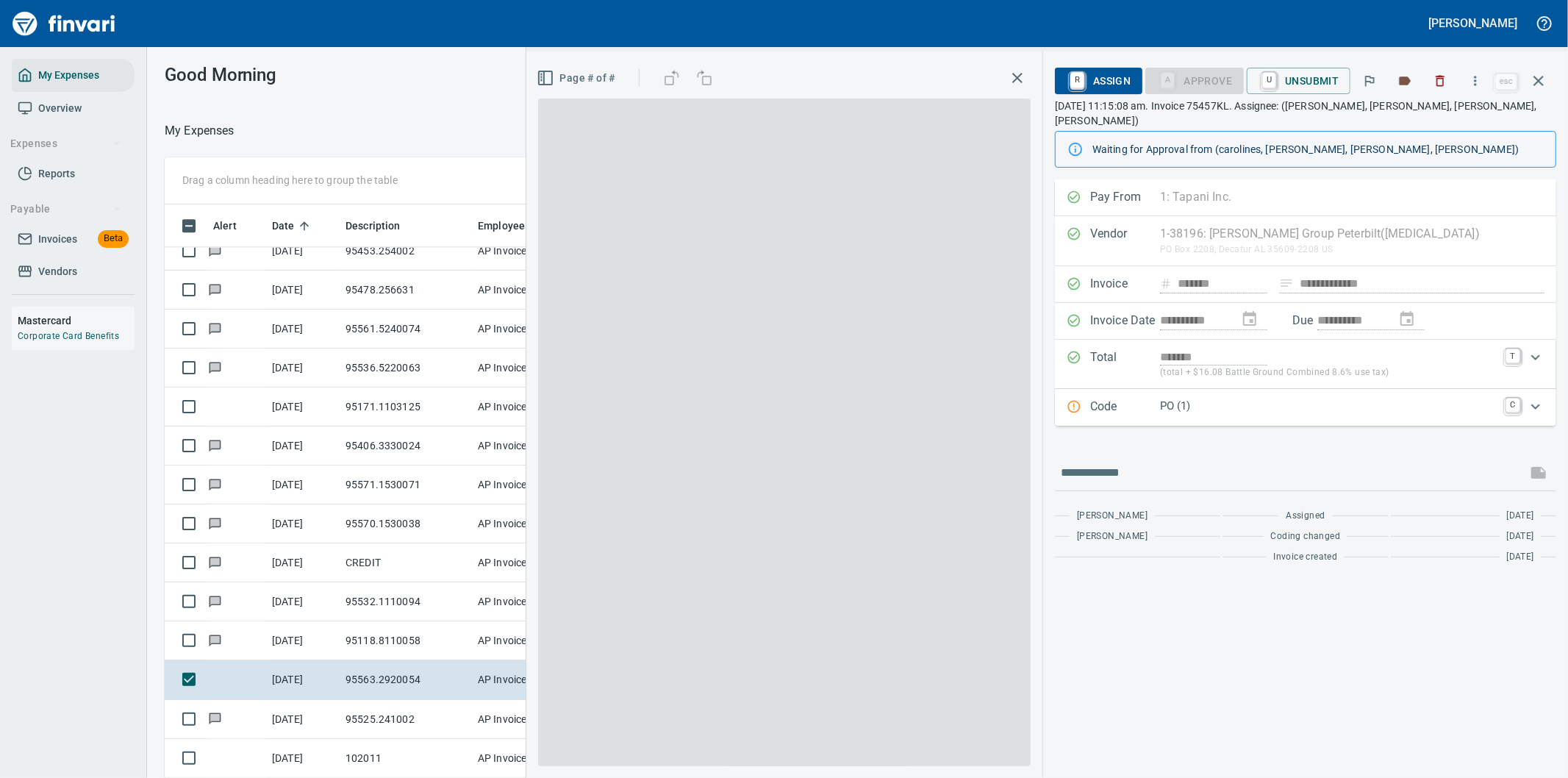
scroll to position [592, 981]
click at [1453, 398] on p "PO (1)" at bounding box center [1328, 406] width 336 height 17
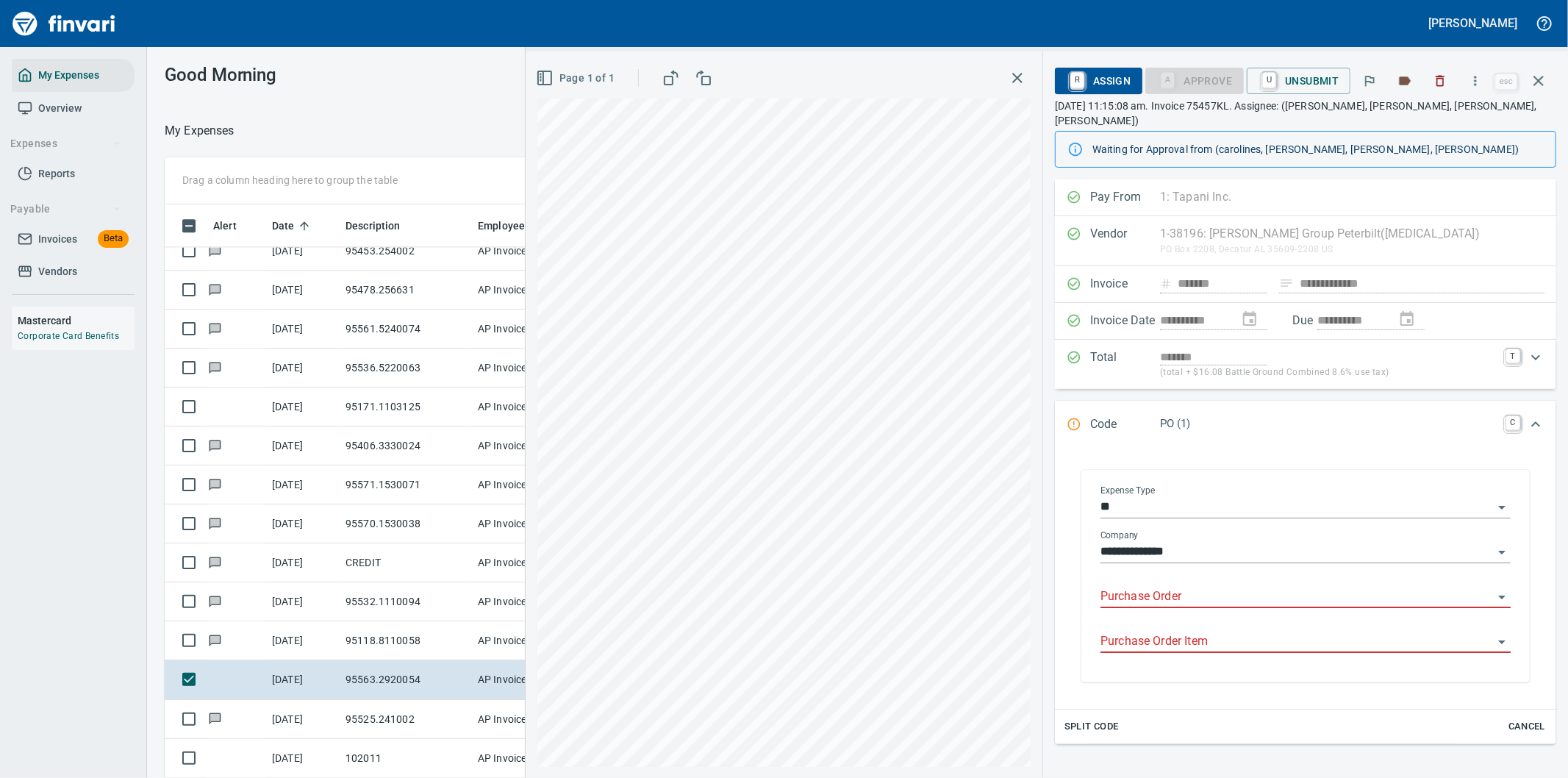
click at [1193, 587] on input "Purchase Order" at bounding box center [1297, 597] width 392 height 21
click at [1170, 587] on input "Purchase Order" at bounding box center [1297, 597] width 392 height 21
click at [1135, 587] on input "Purchase Order" at bounding box center [1297, 597] width 392 height 21
type input "**********"
type input "*********"
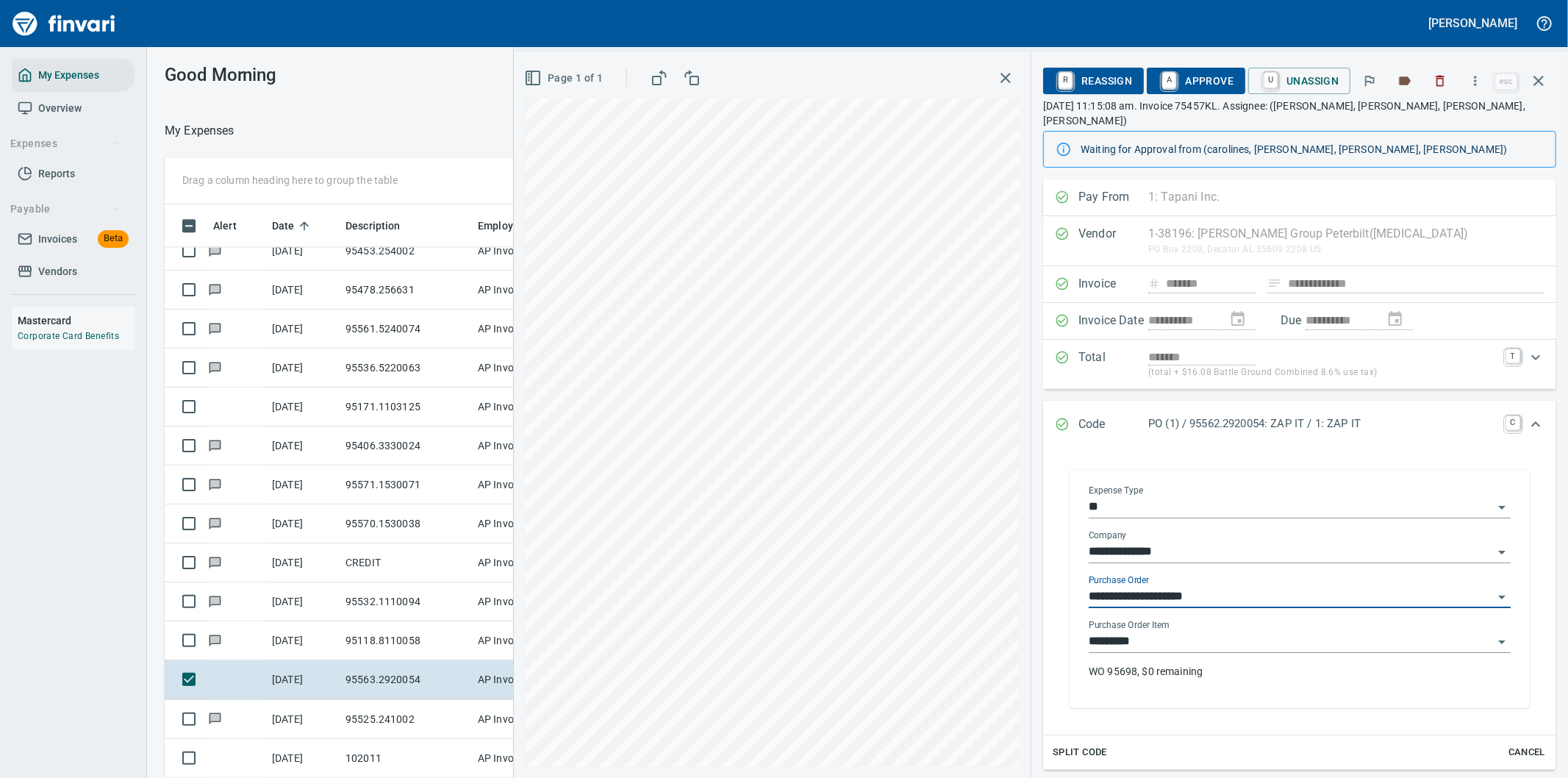
type input "**********"
click at [1243, 631] on input "*********" at bounding box center [1290, 641] width 404 height 21
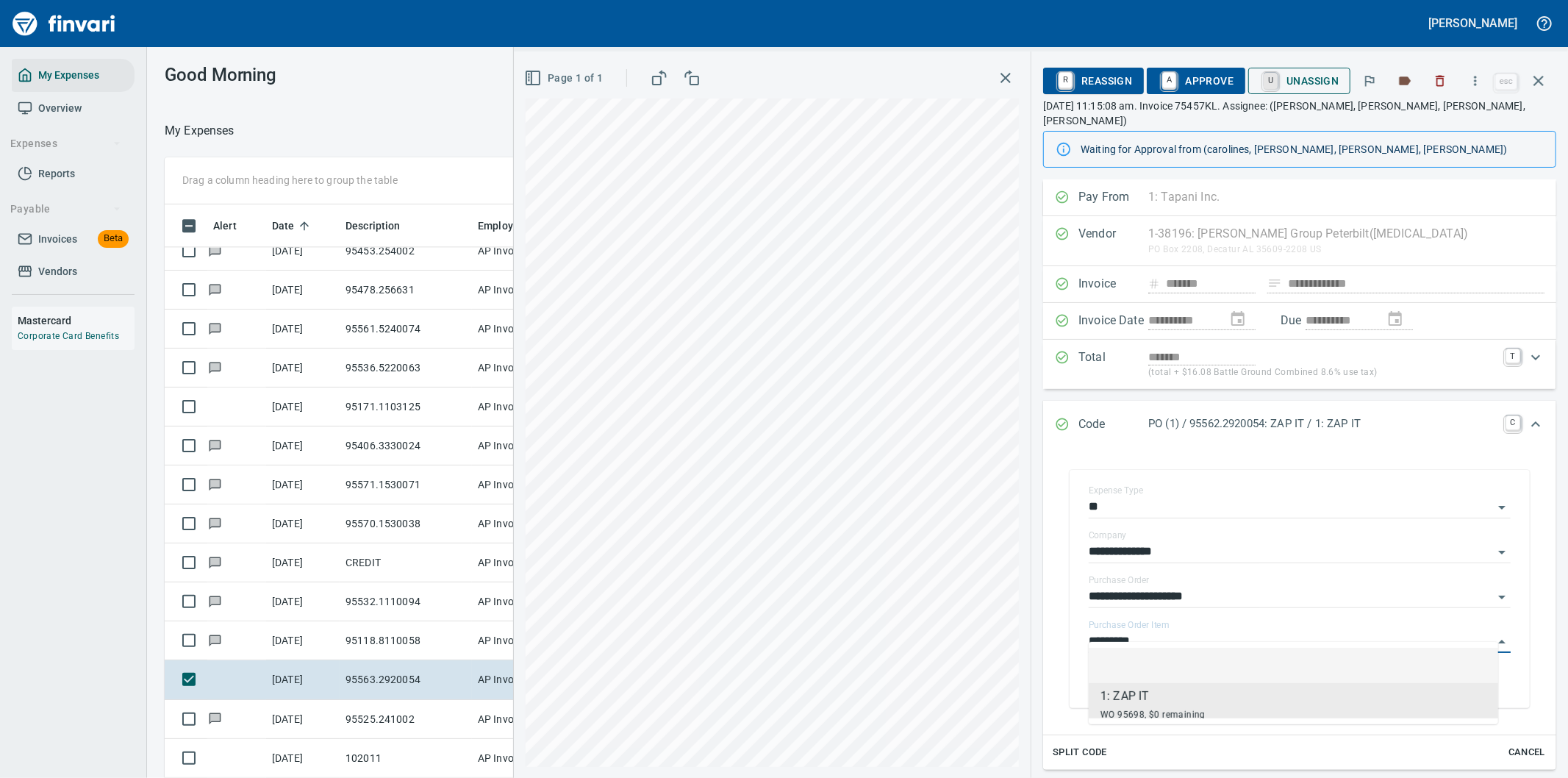
click at [1204, 80] on span "A Approve" at bounding box center [1195, 81] width 75 height 25
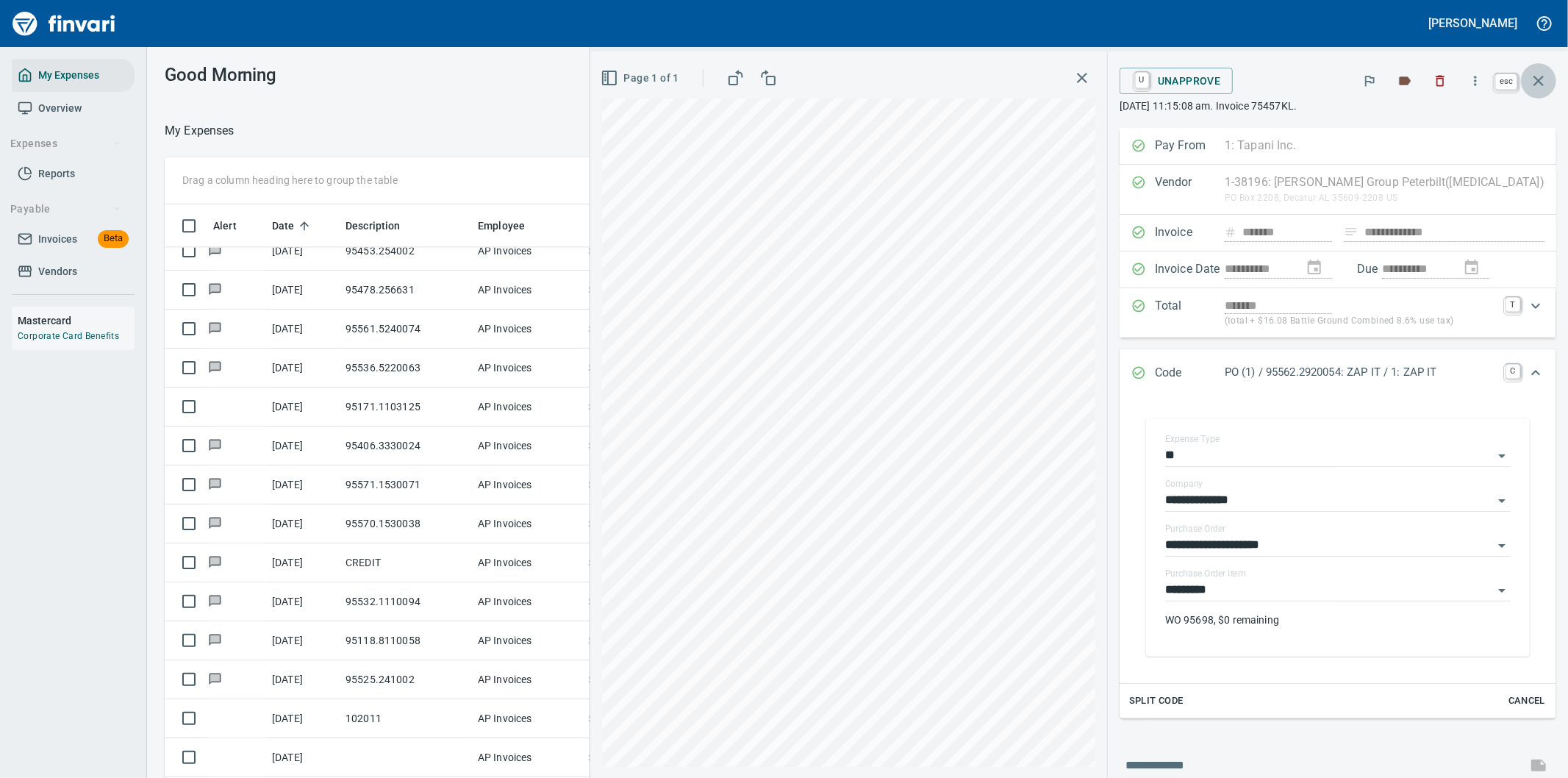
click at [1539, 76] on icon "button" at bounding box center [1539, 81] width 18 height 18
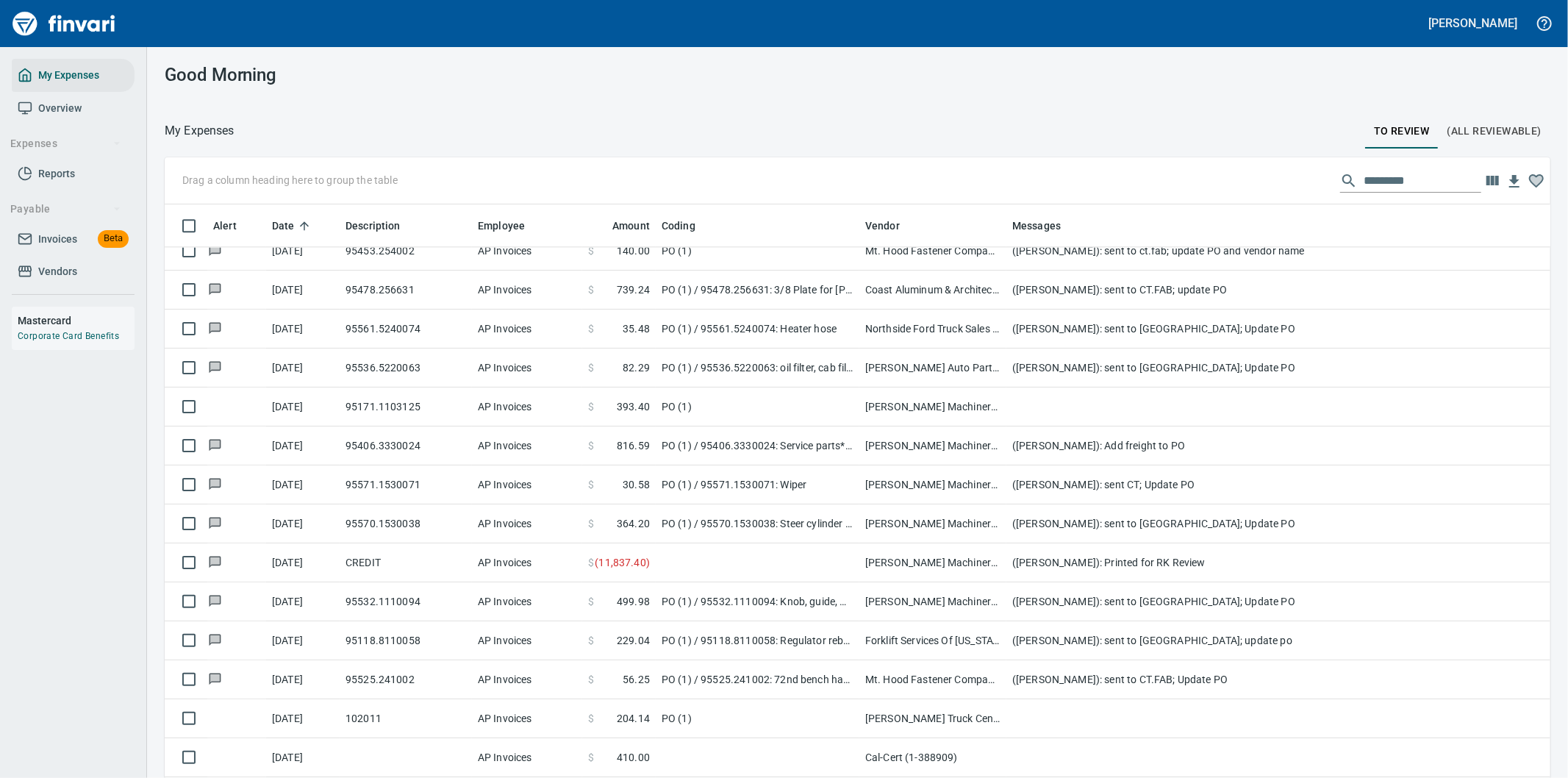
scroll to position [592, 1349]
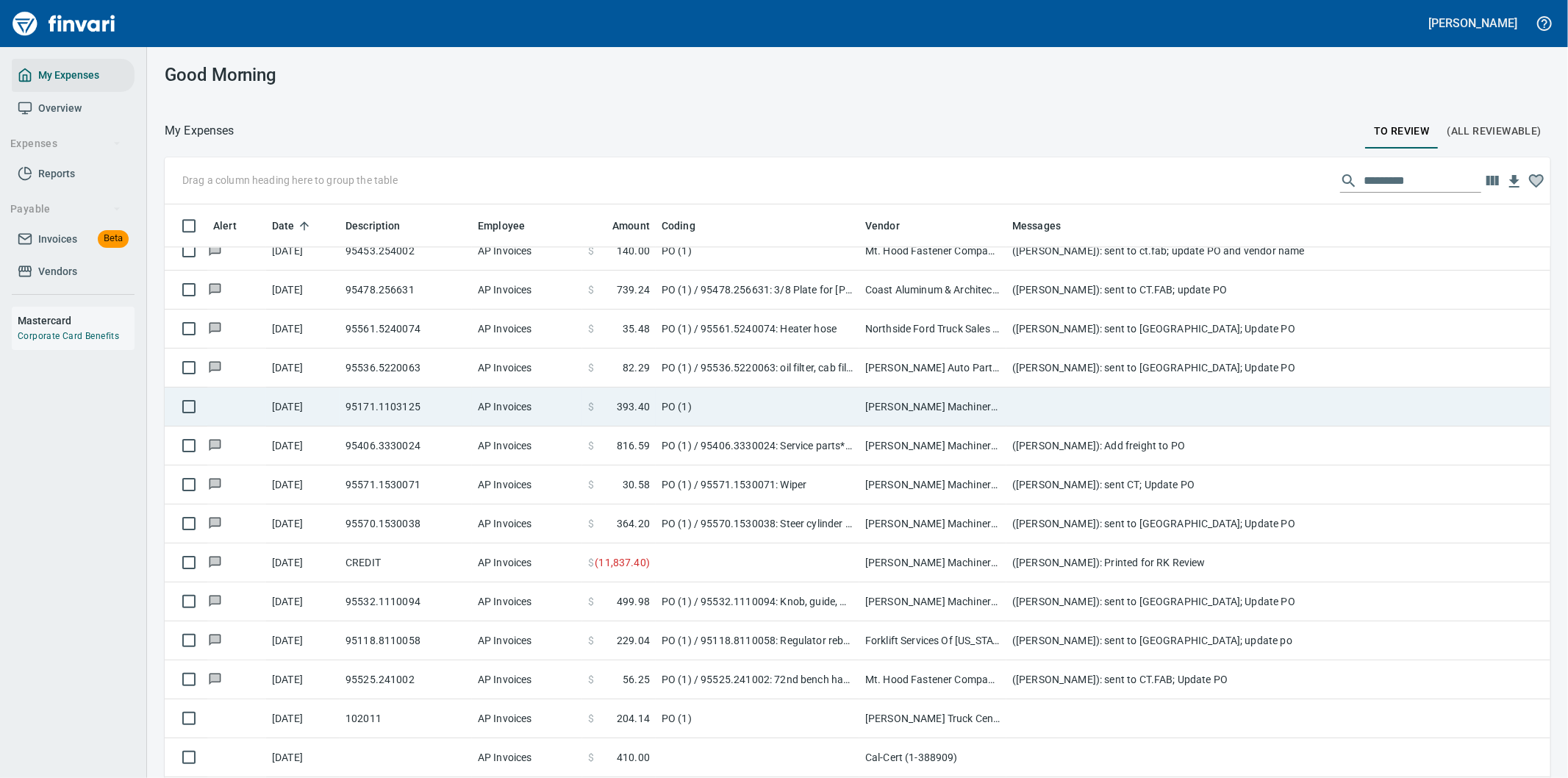
click at [787, 398] on td "PO (1)" at bounding box center [757, 406] width 203 height 39
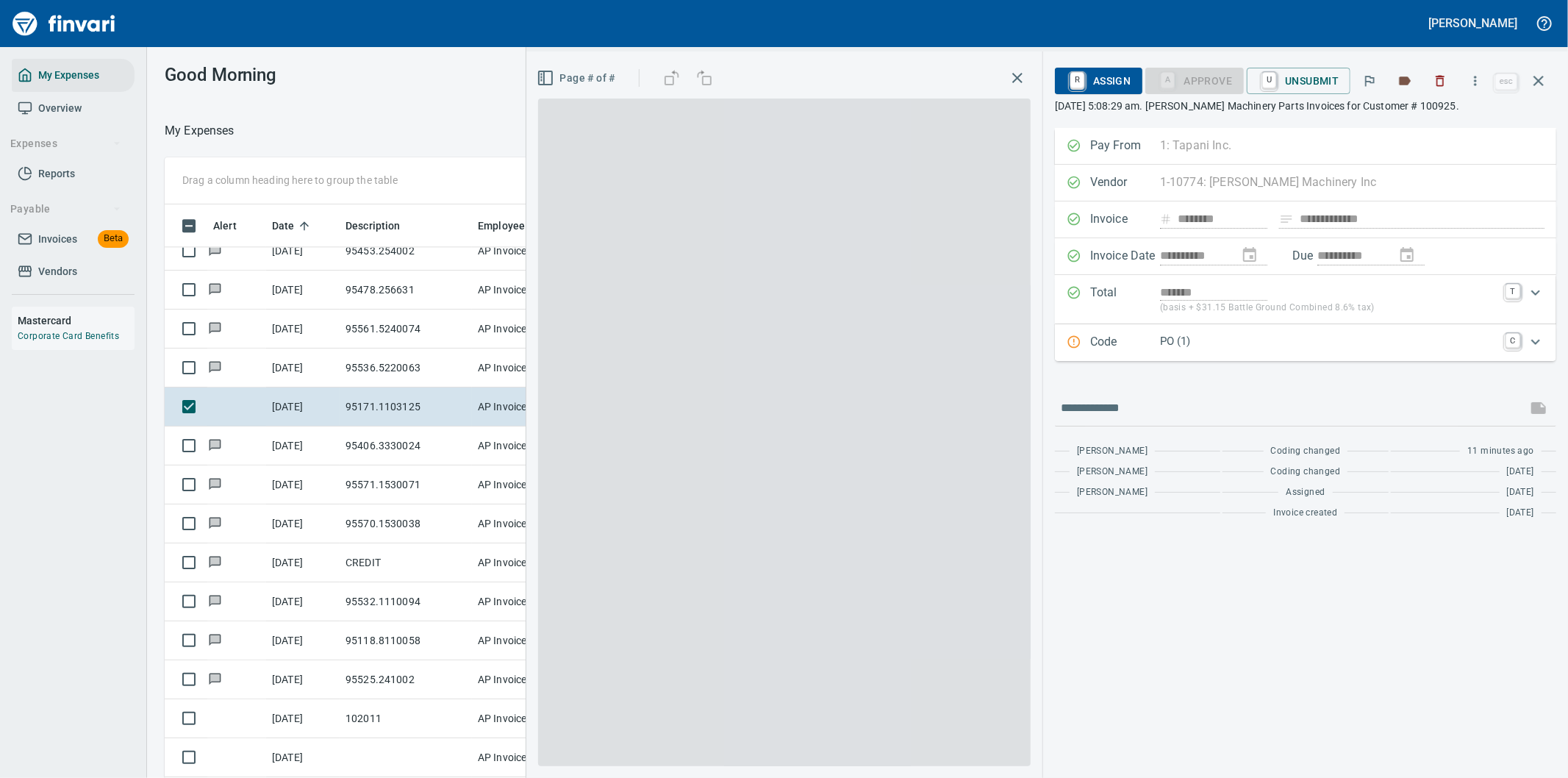
scroll to position [592, 981]
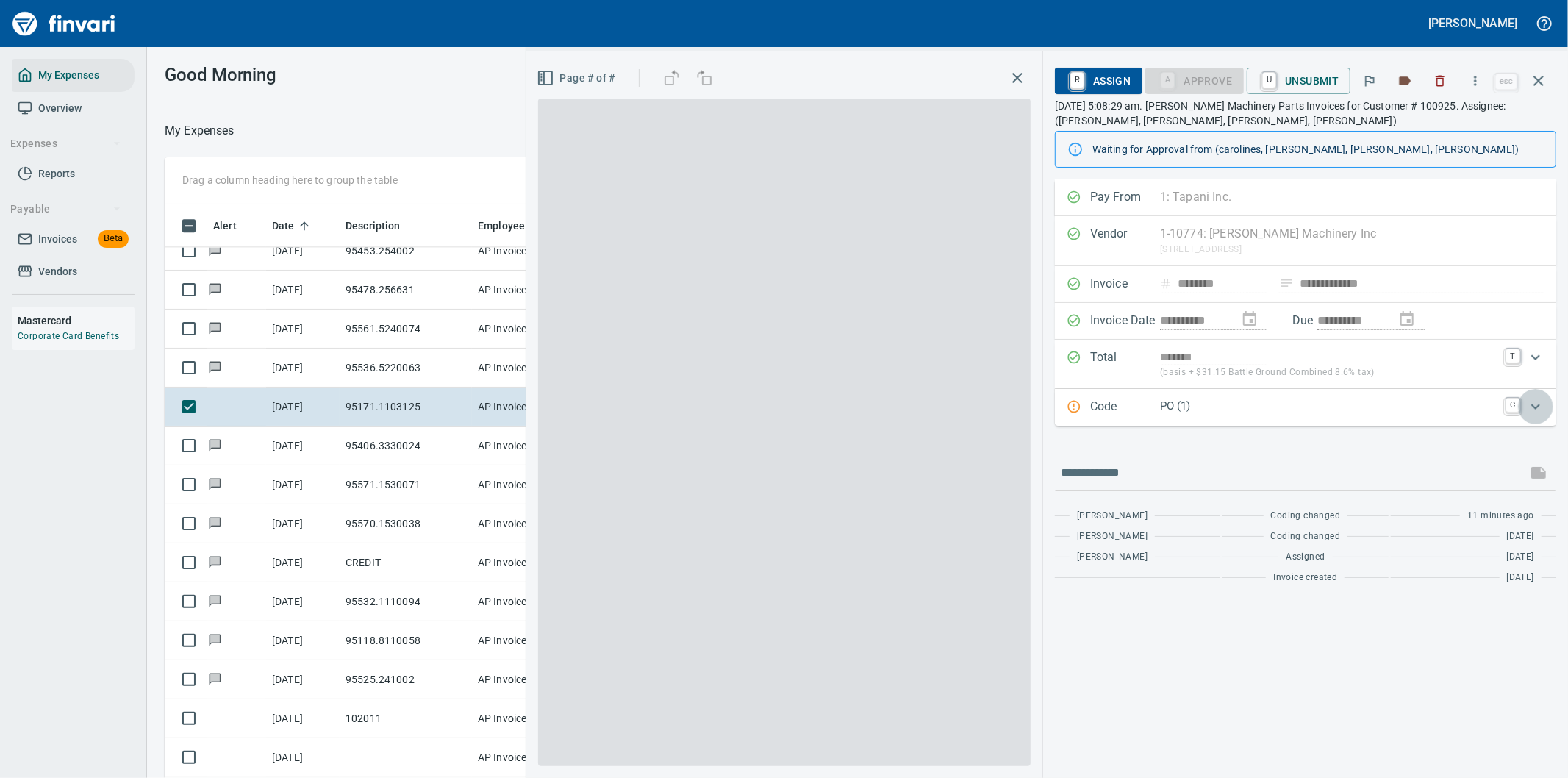
click at [1541, 407] on icon "Expand" at bounding box center [1535, 407] width 18 height 18
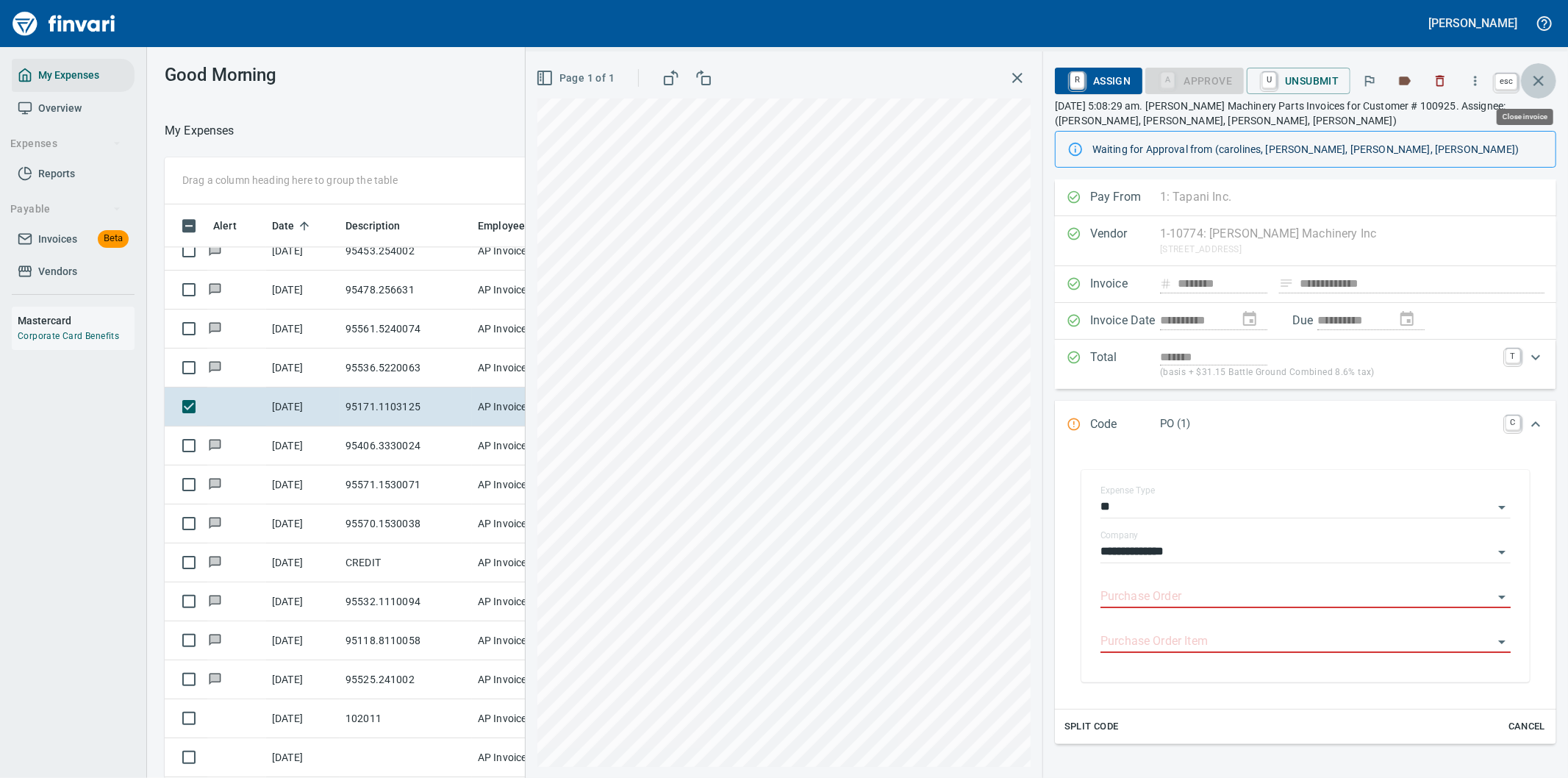
click at [1535, 75] on icon "button" at bounding box center [1539, 81] width 18 height 18
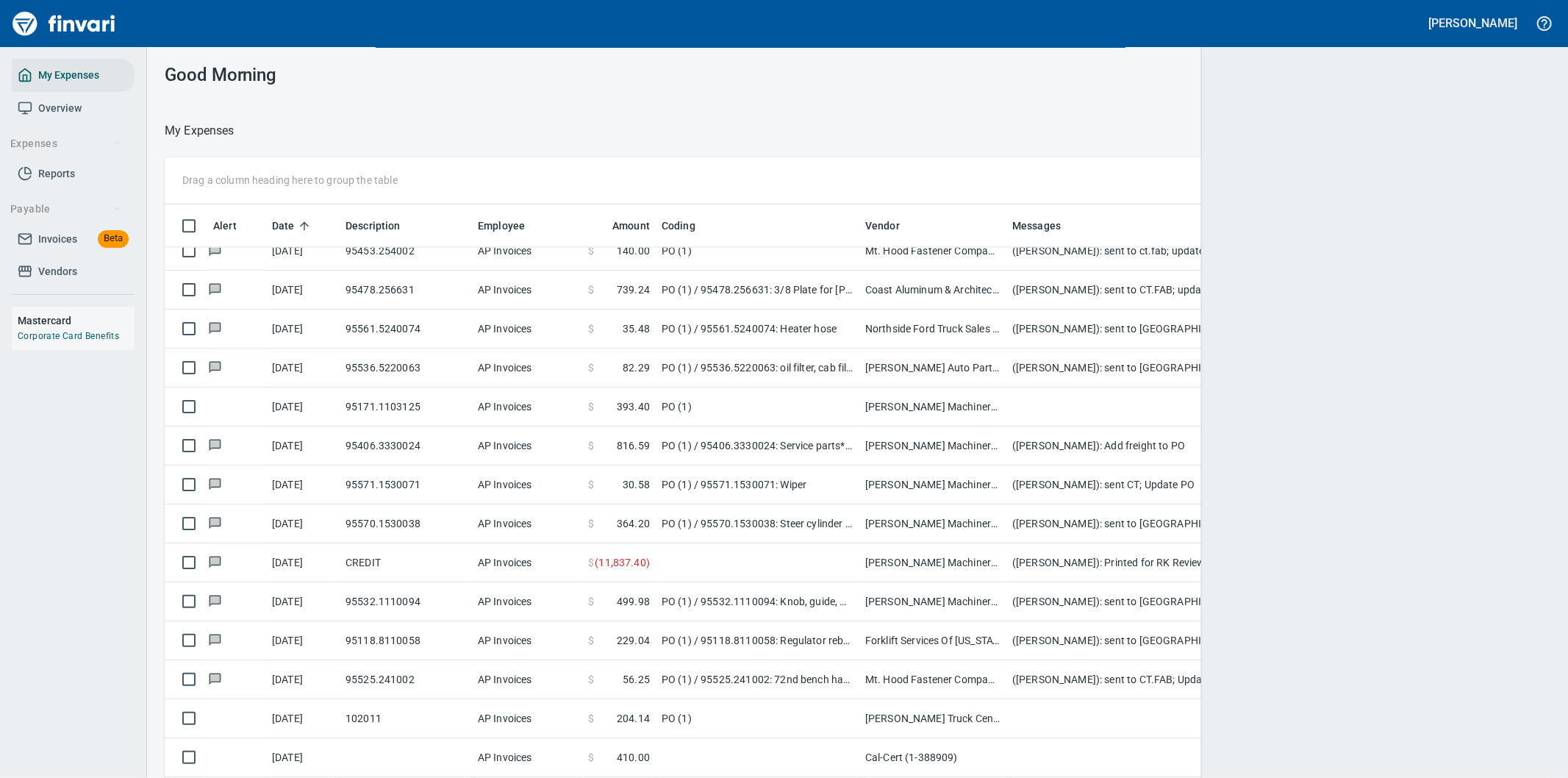
scroll to position [592, 1349]
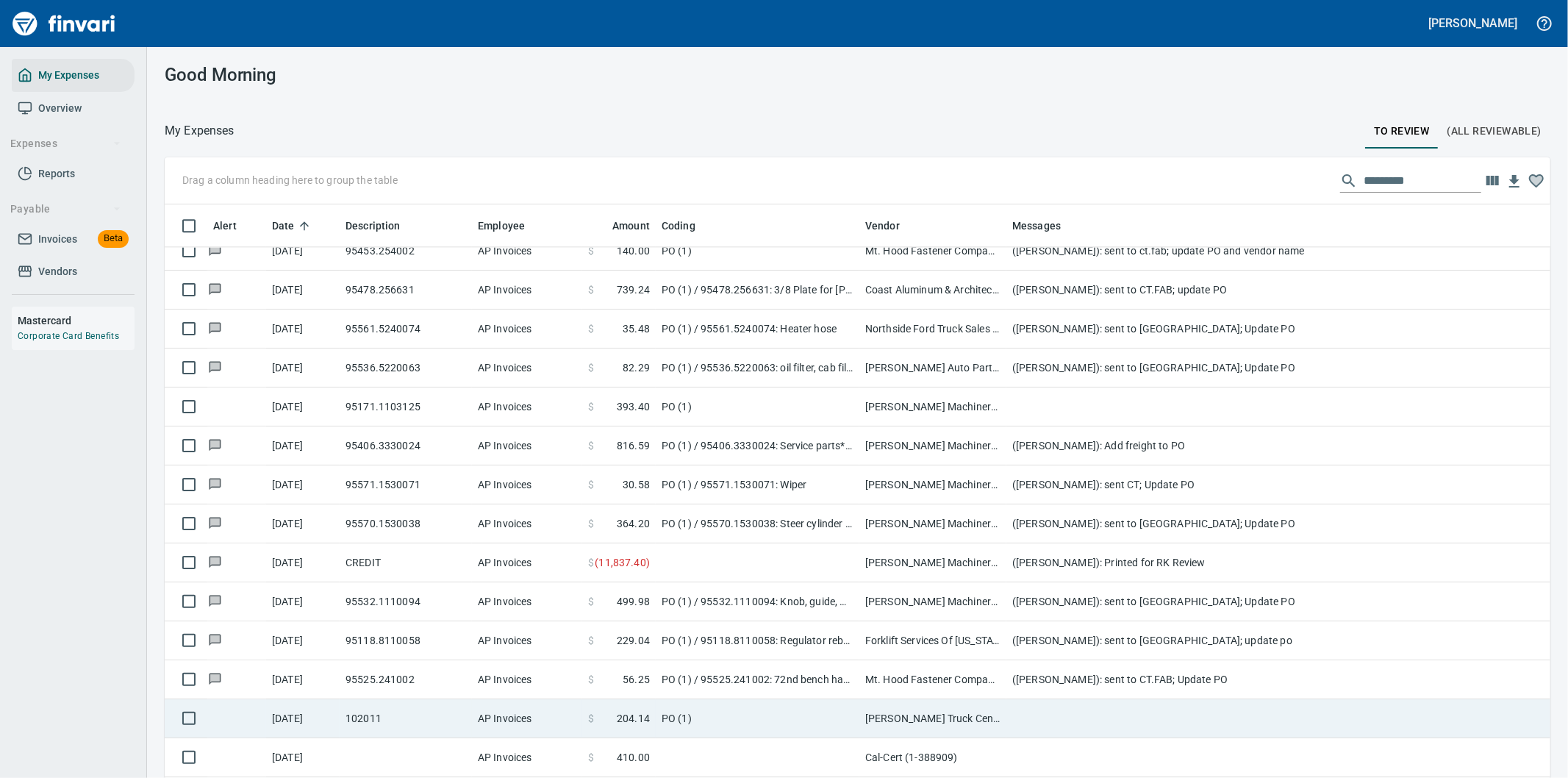
click at [1040, 716] on td at bounding box center [1300, 718] width 588 height 39
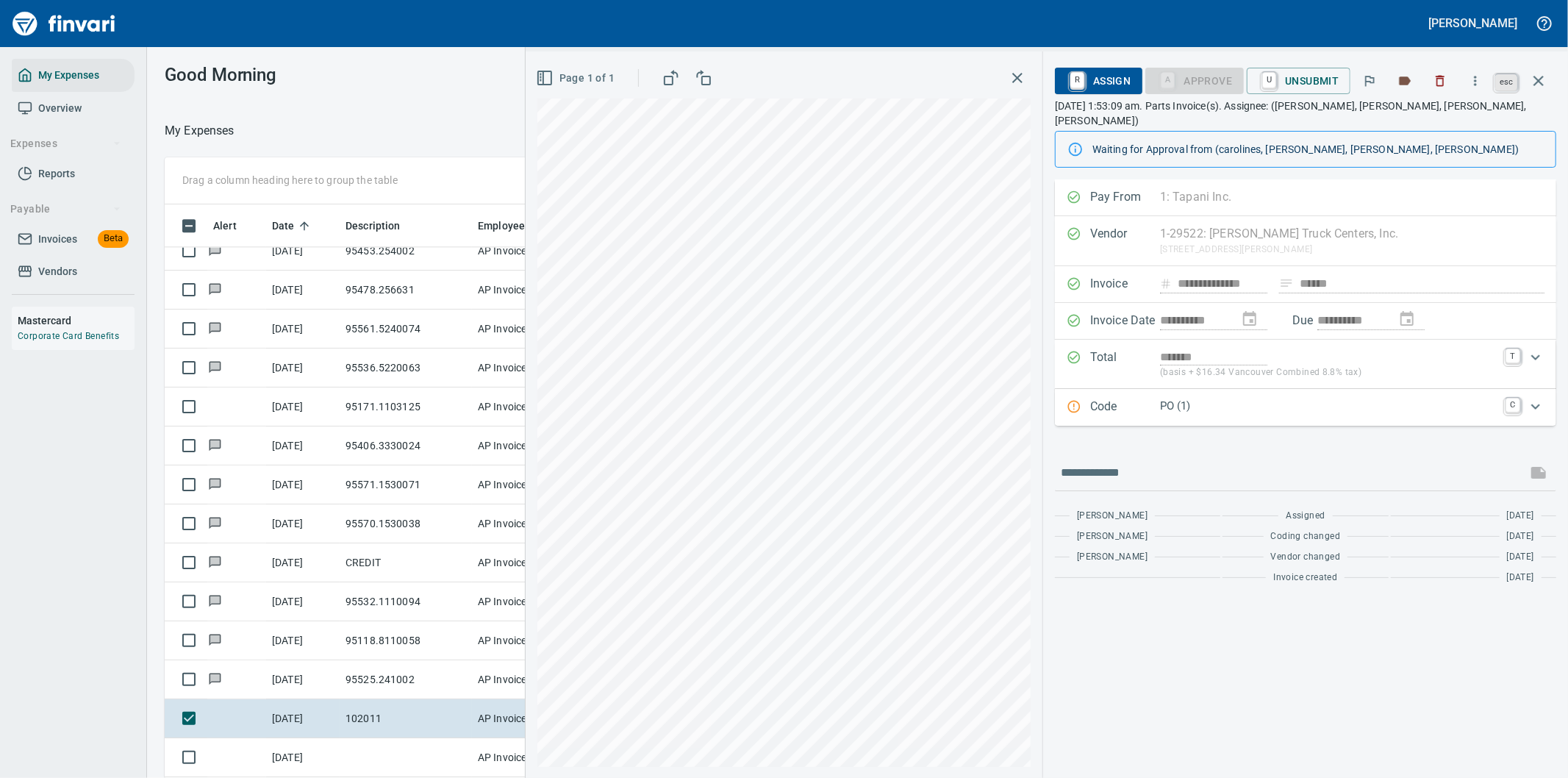
scroll to position [592, 981]
click at [1545, 84] on icon "button" at bounding box center [1539, 81] width 18 height 18
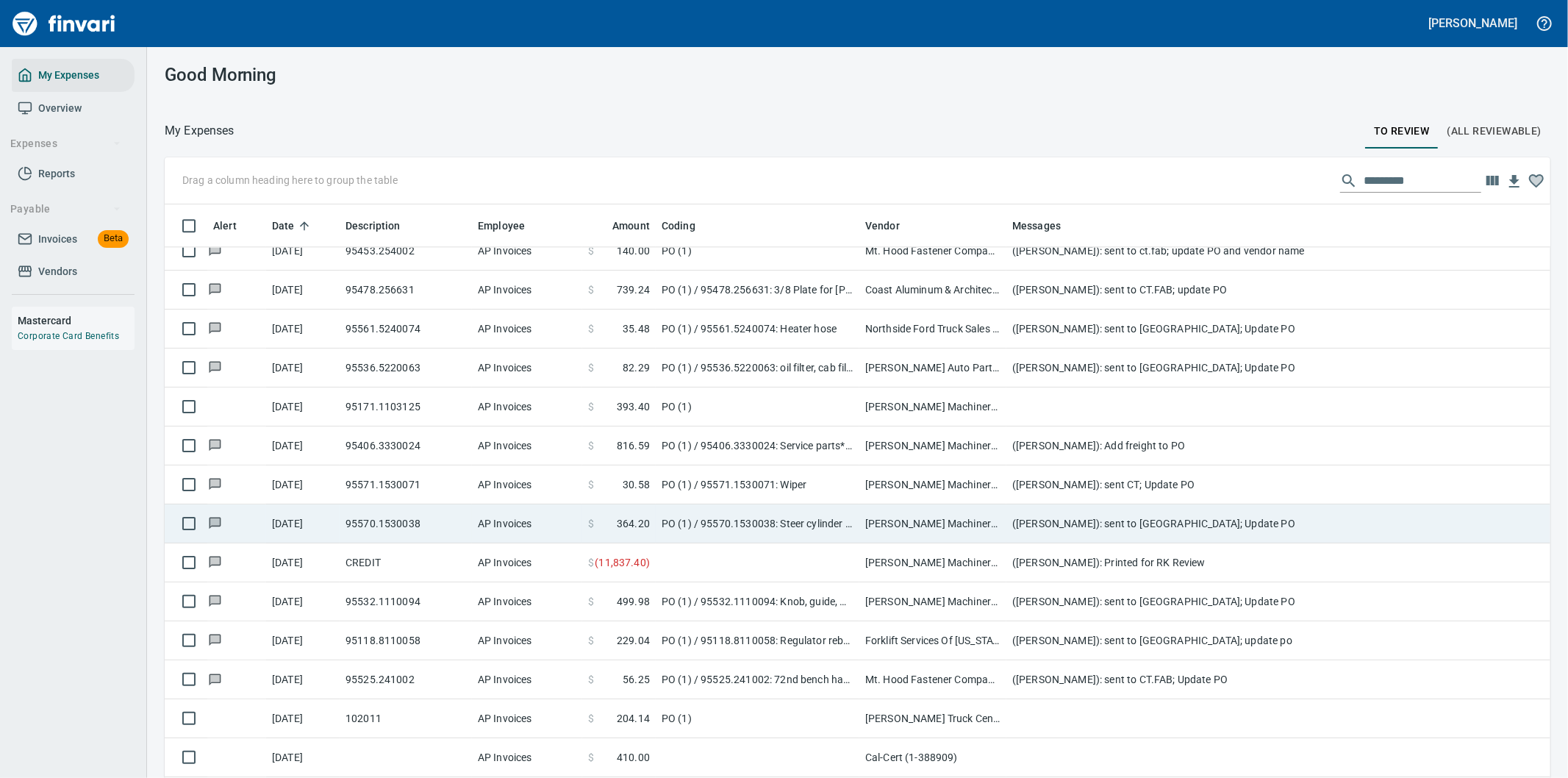
scroll to position [3023, 0]
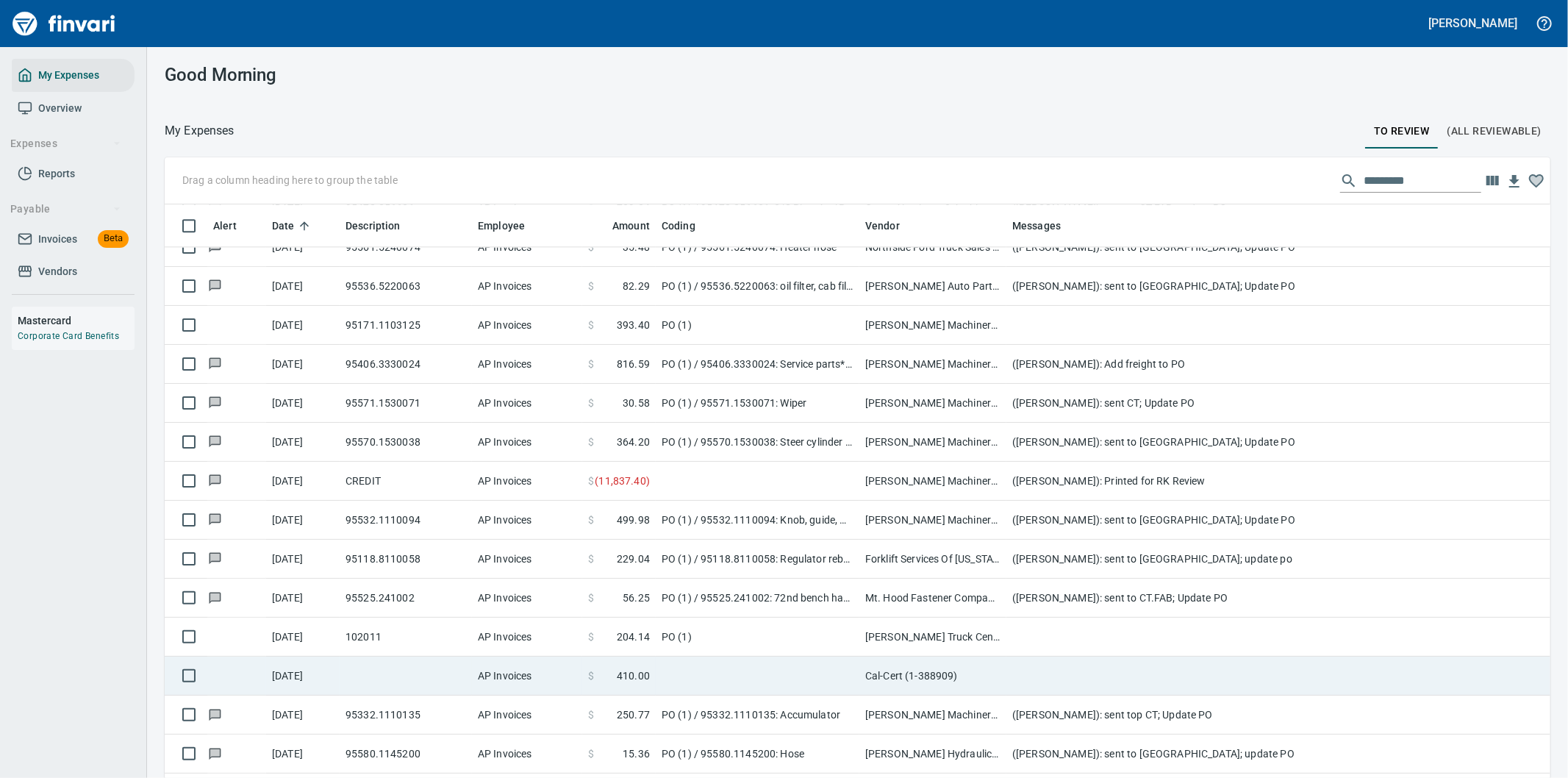
click at [1044, 679] on td at bounding box center [1300, 676] width 588 height 39
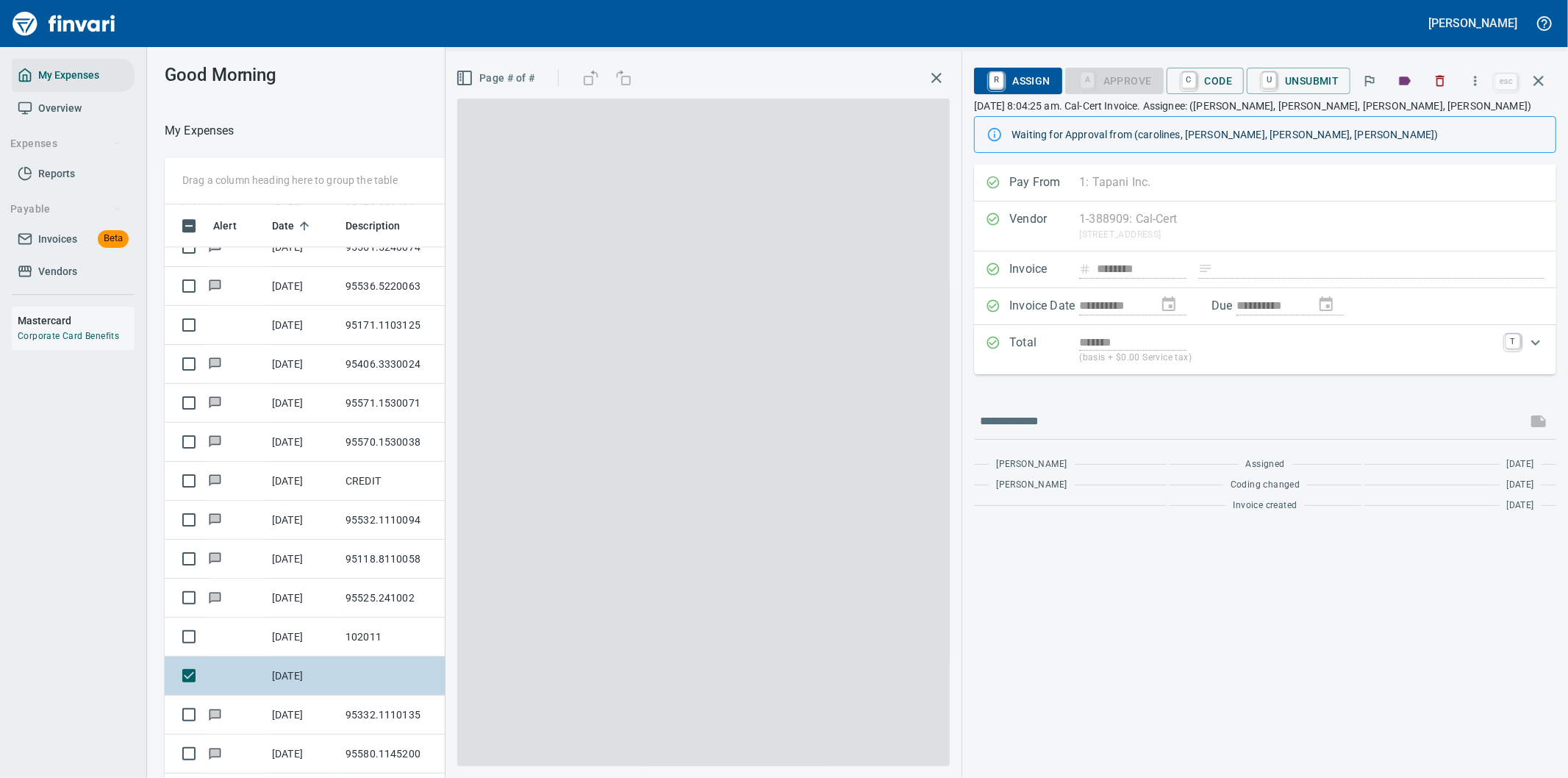
scroll to position [592, 981]
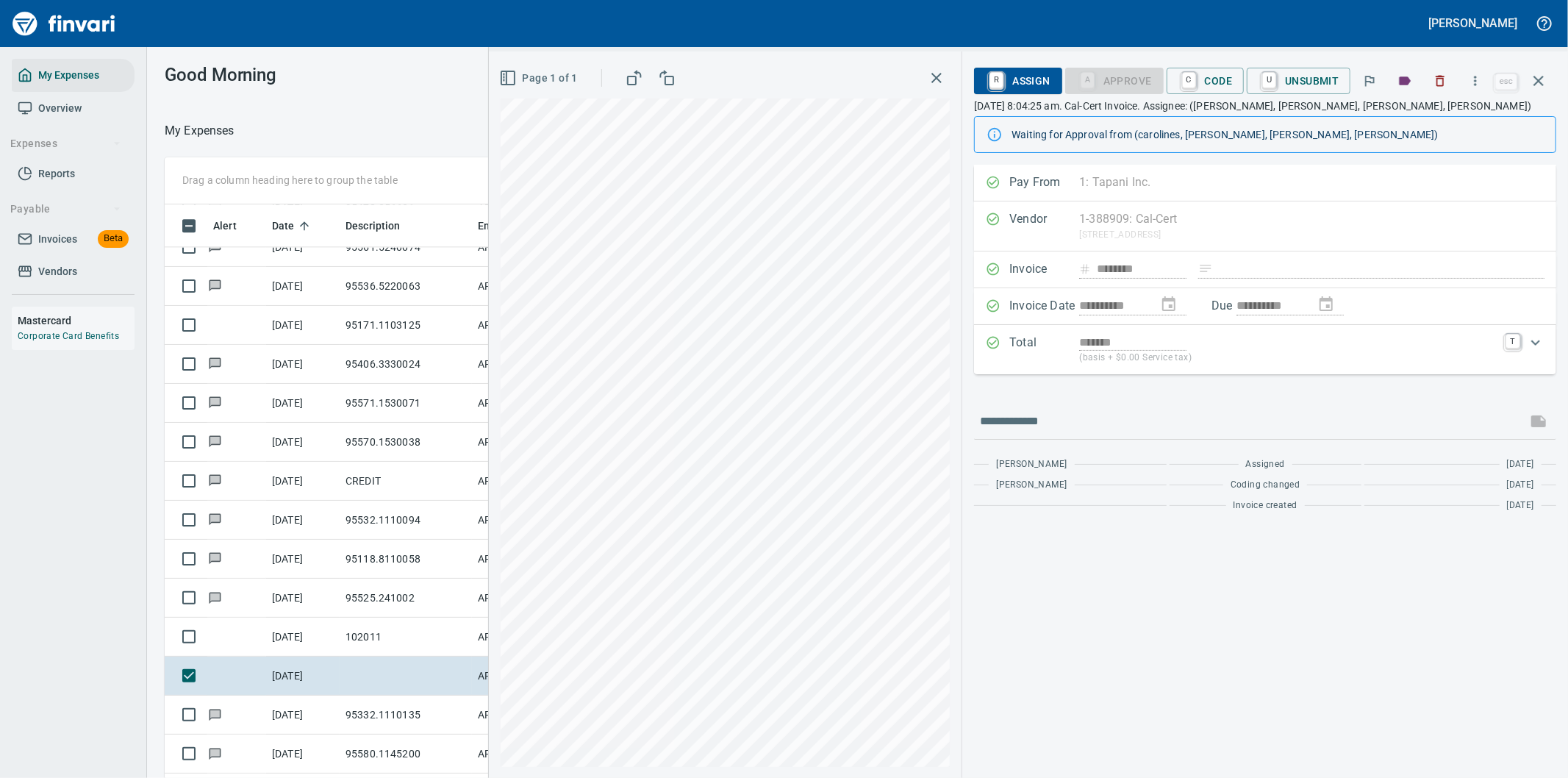
click at [1016, 484] on div "**********" at bounding box center [1029, 414] width 1080 height 726
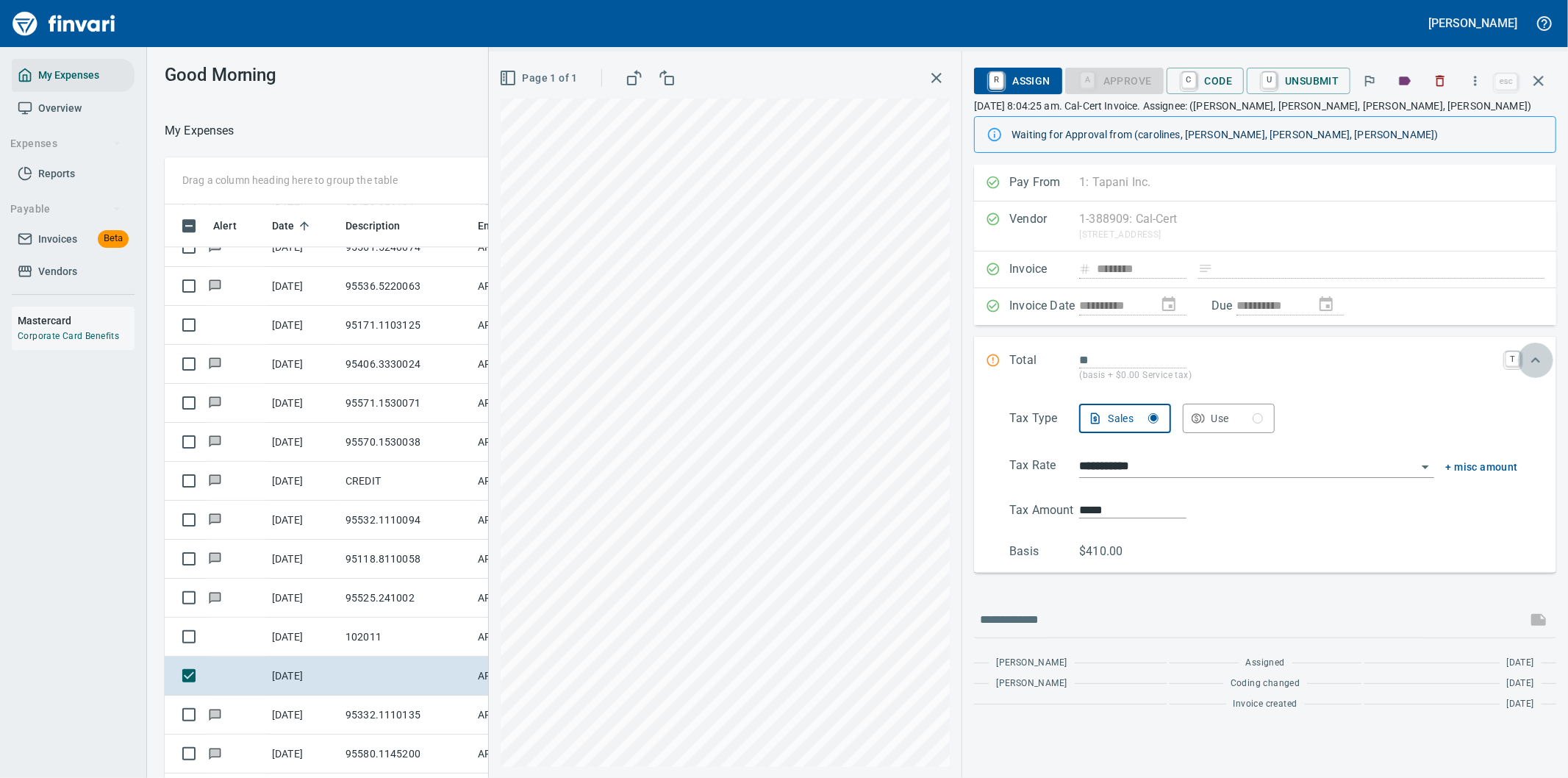
click at [1535, 356] on icon "Expand" at bounding box center [1535, 361] width 18 height 18
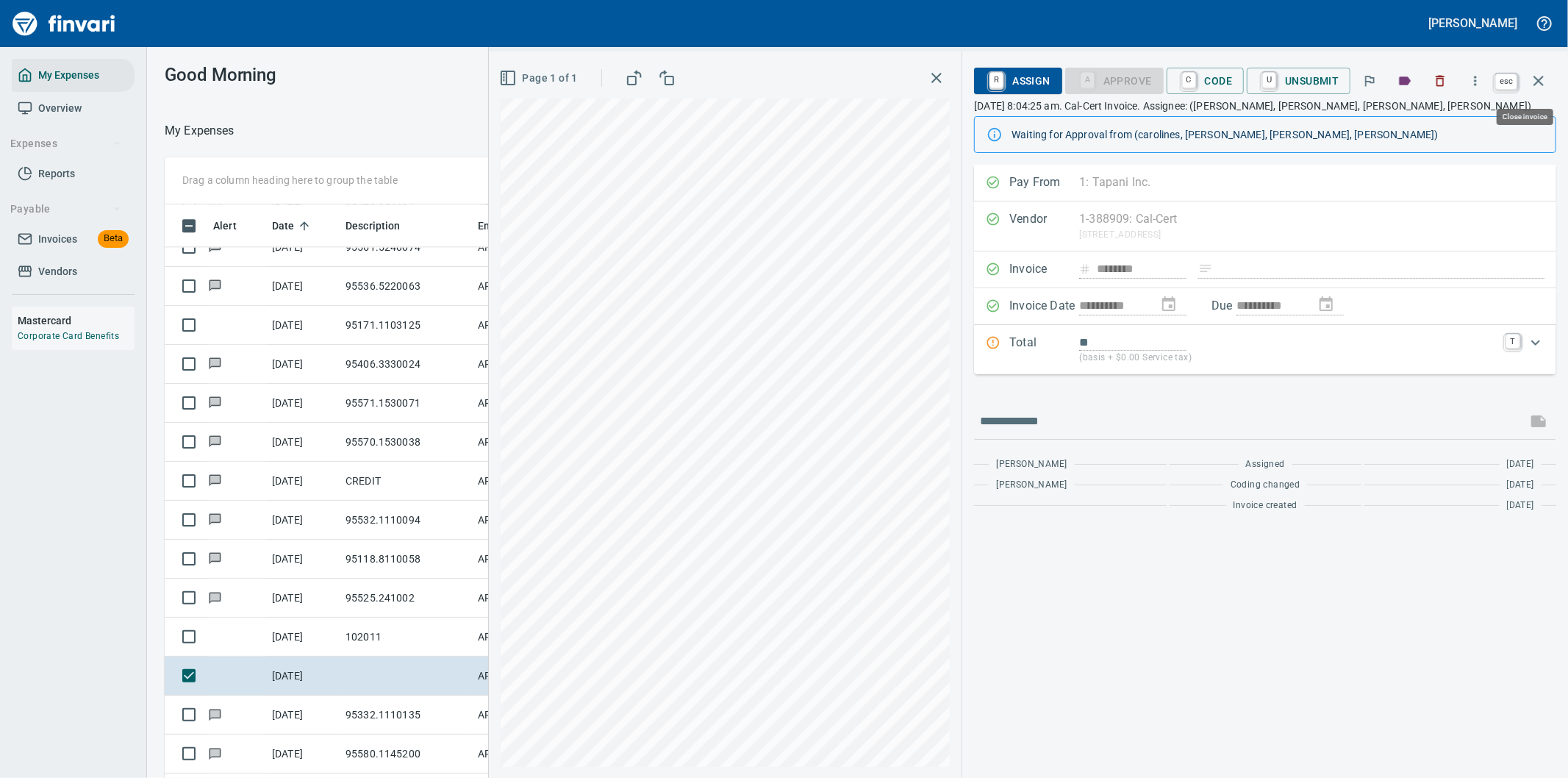
click at [1538, 77] on icon "button" at bounding box center [1539, 81] width 18 height 18
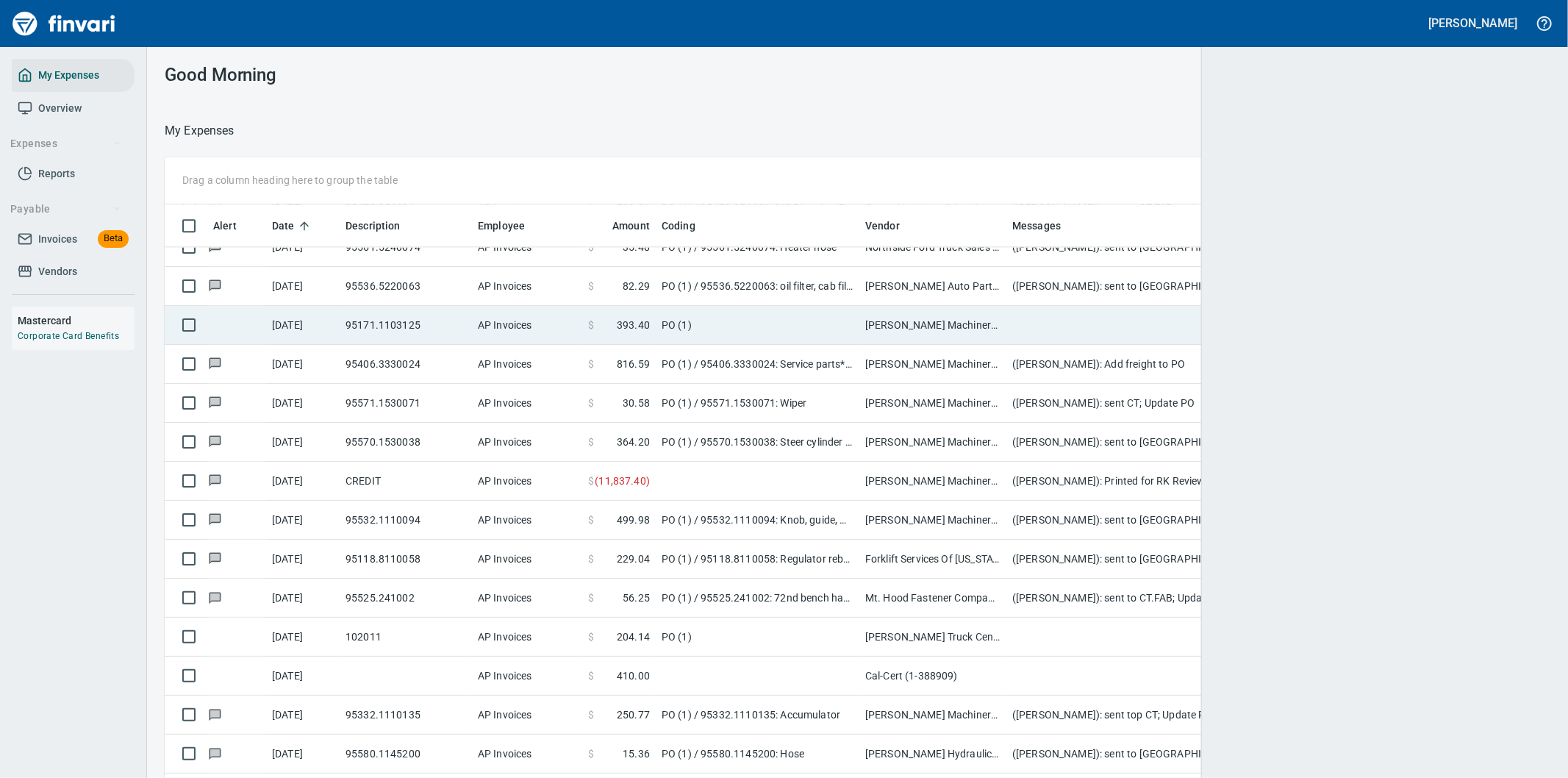
scroll to position [592, 1348]
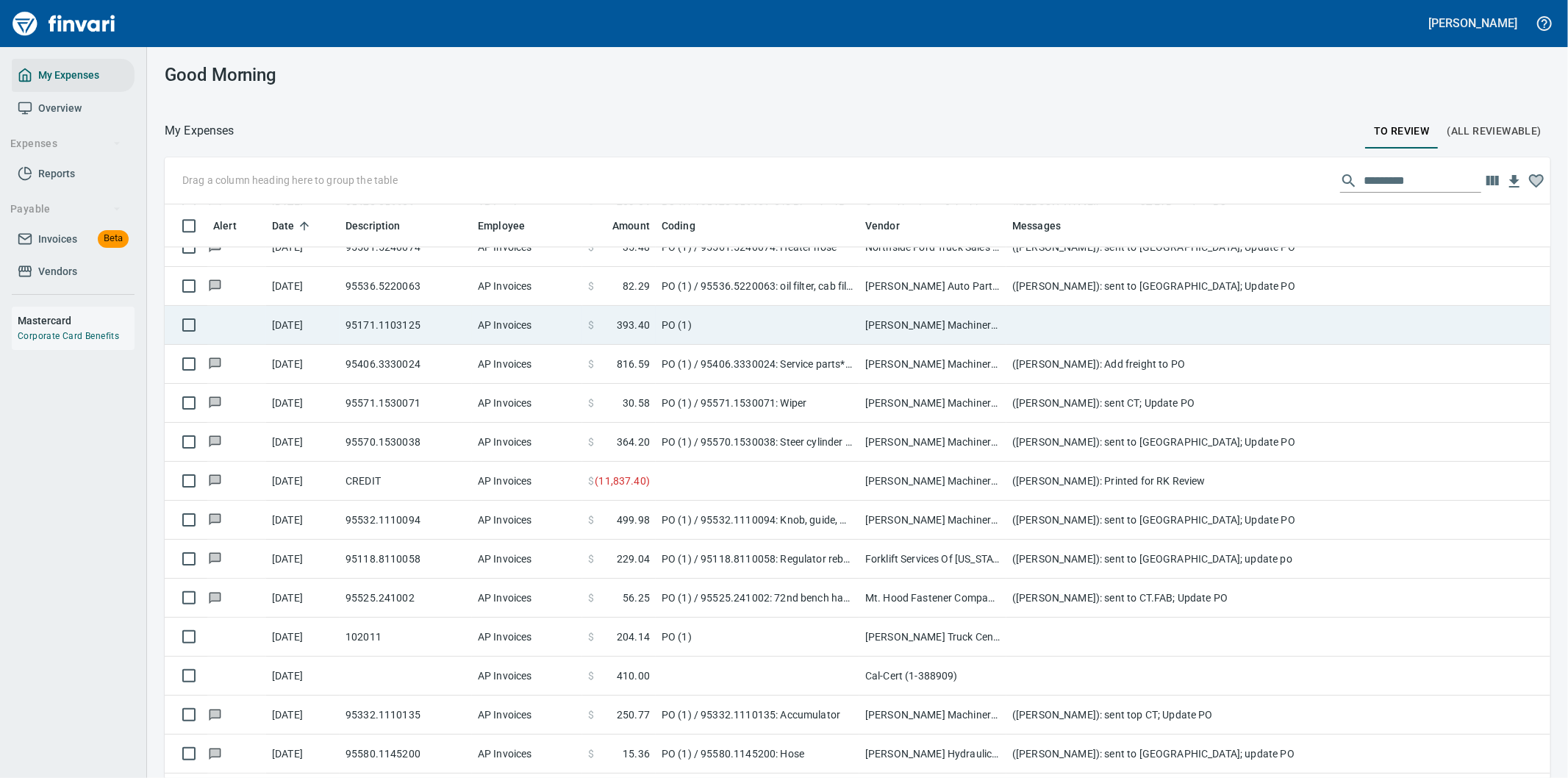
click at [769, 320] on td "PO (1)" at bounding box center [757, 325] width 203 height 39
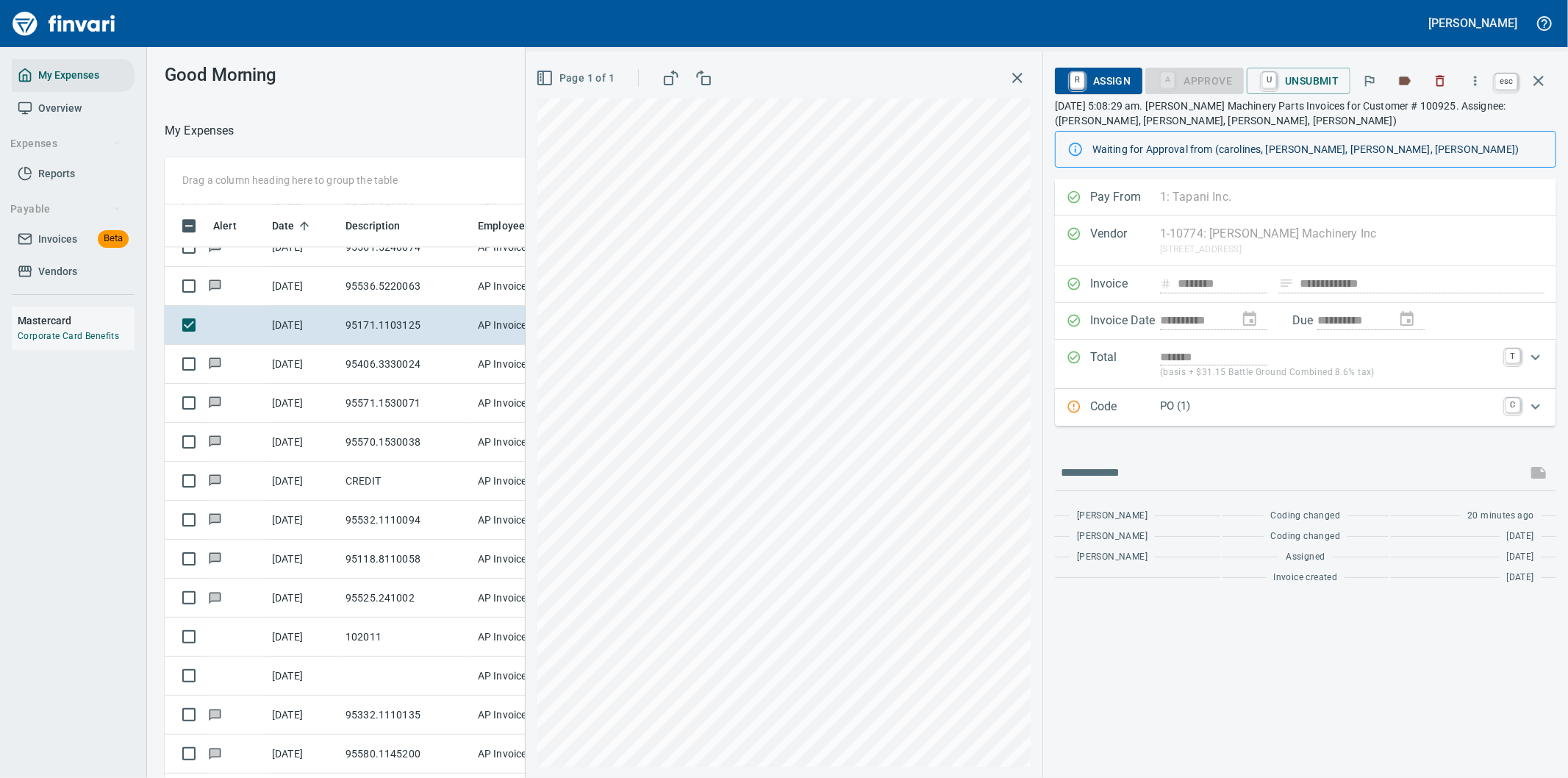
scroll to position [592, 981]
click at [1533, 74] on icon "button" at bounding box center [1539, 81] width 18 height 18
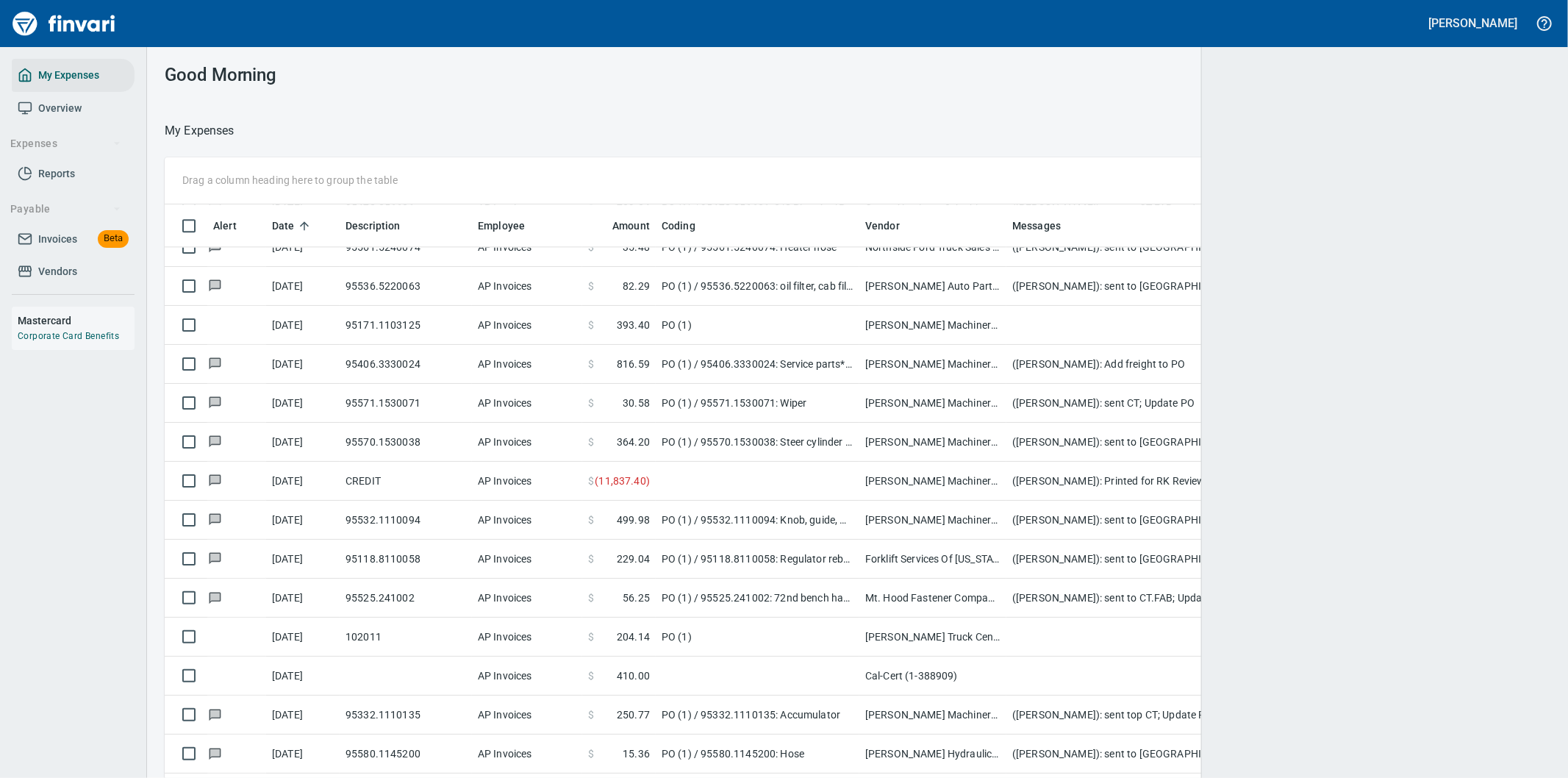
scroll to position [592, 1346]
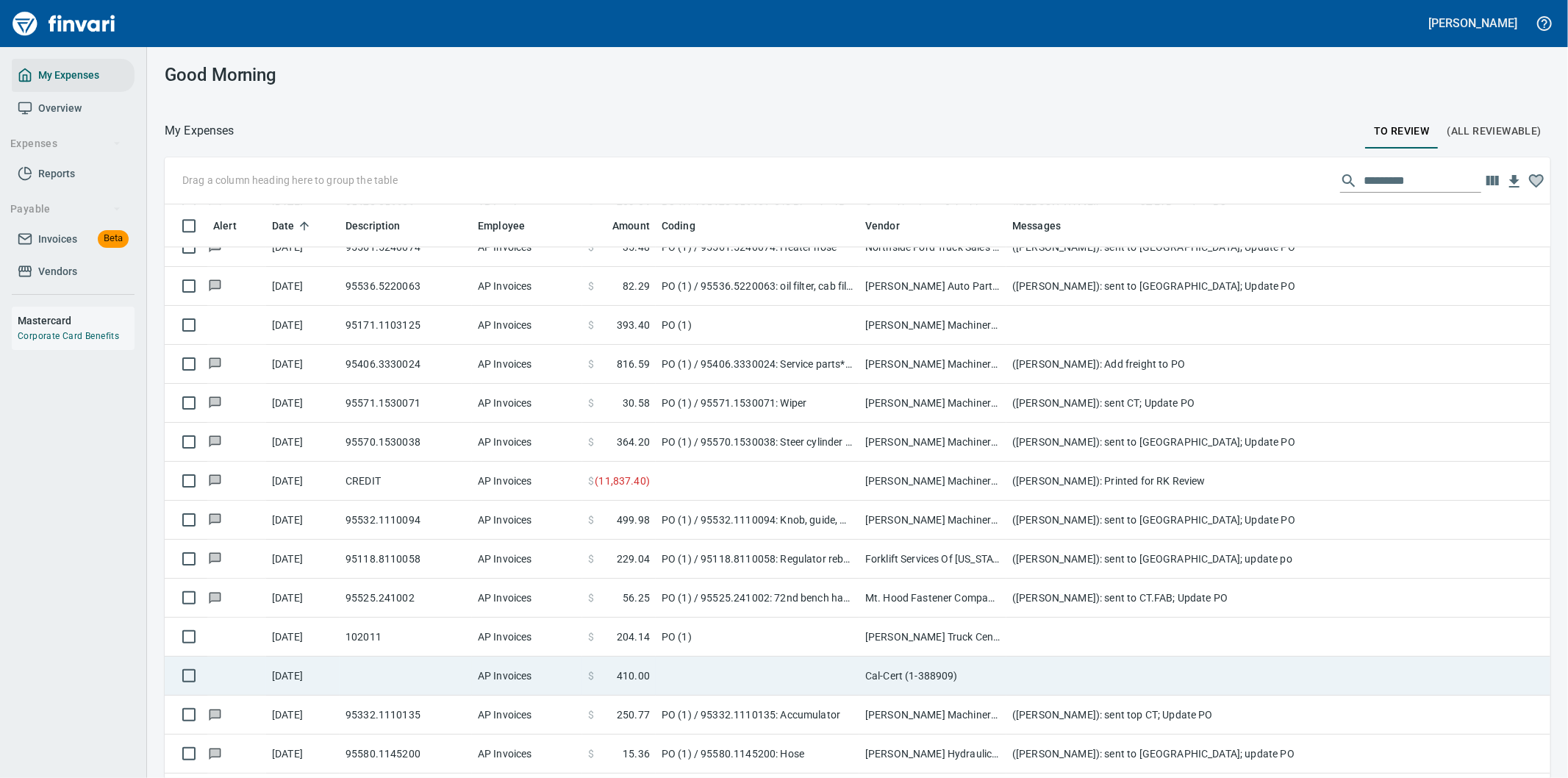
click at [710, 678] on td at bounding box center [757, 676] width 203 height 39
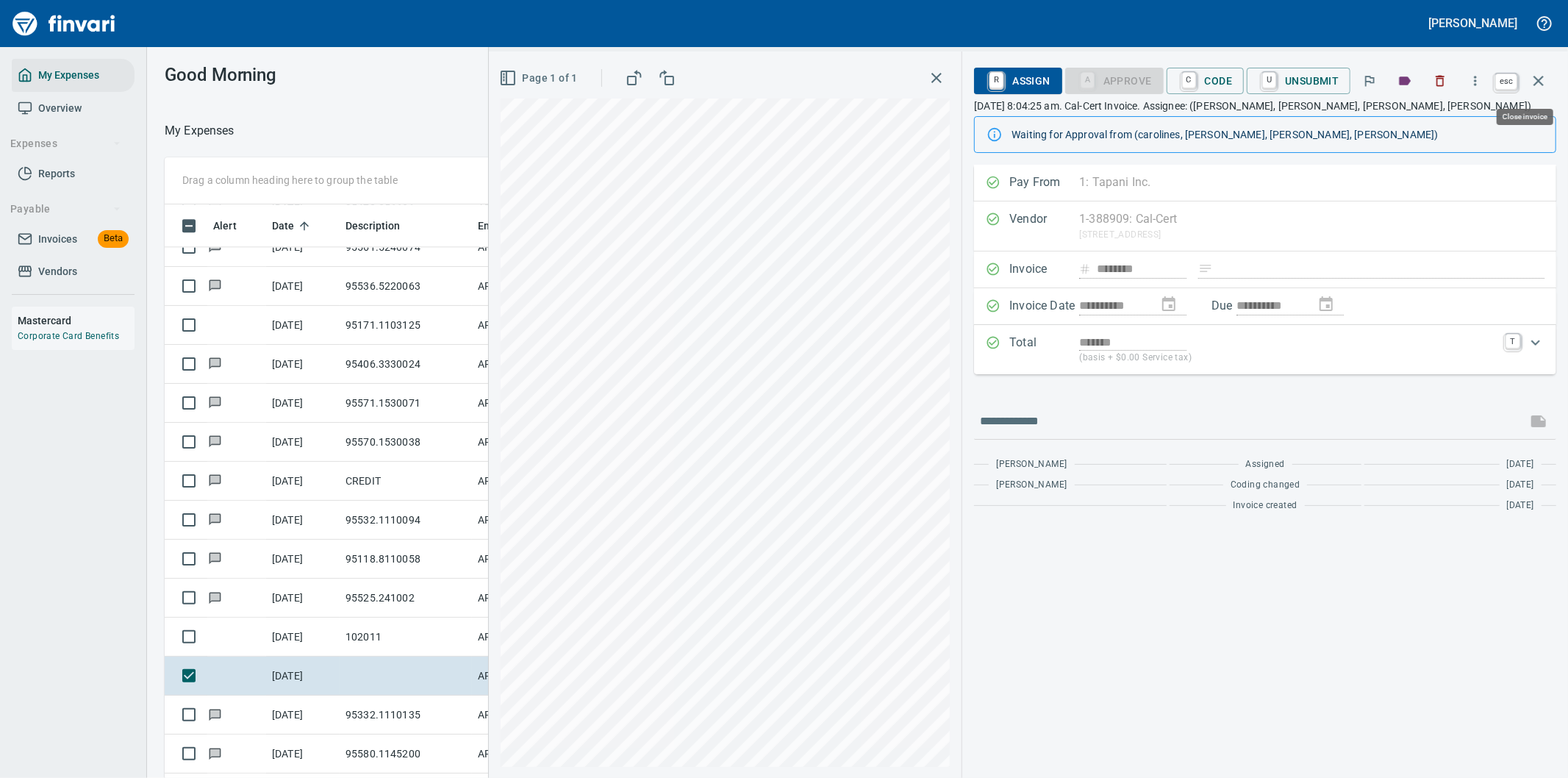
scroll to position [592, 981]
click at [1534, 75] on icon "button" at bounding box center [1539, 81] width 18 height 18
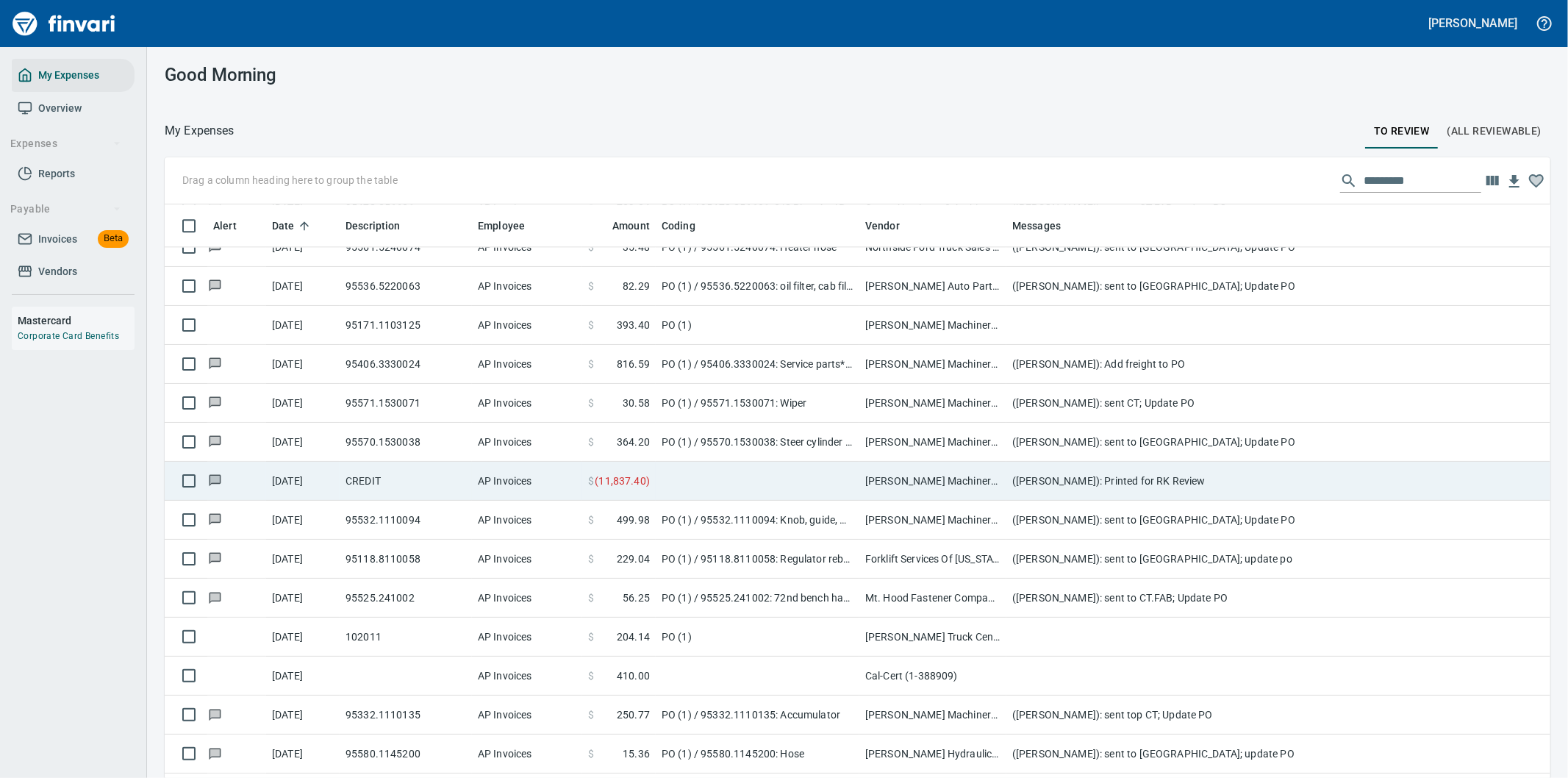
scroll to position [592, 1349]
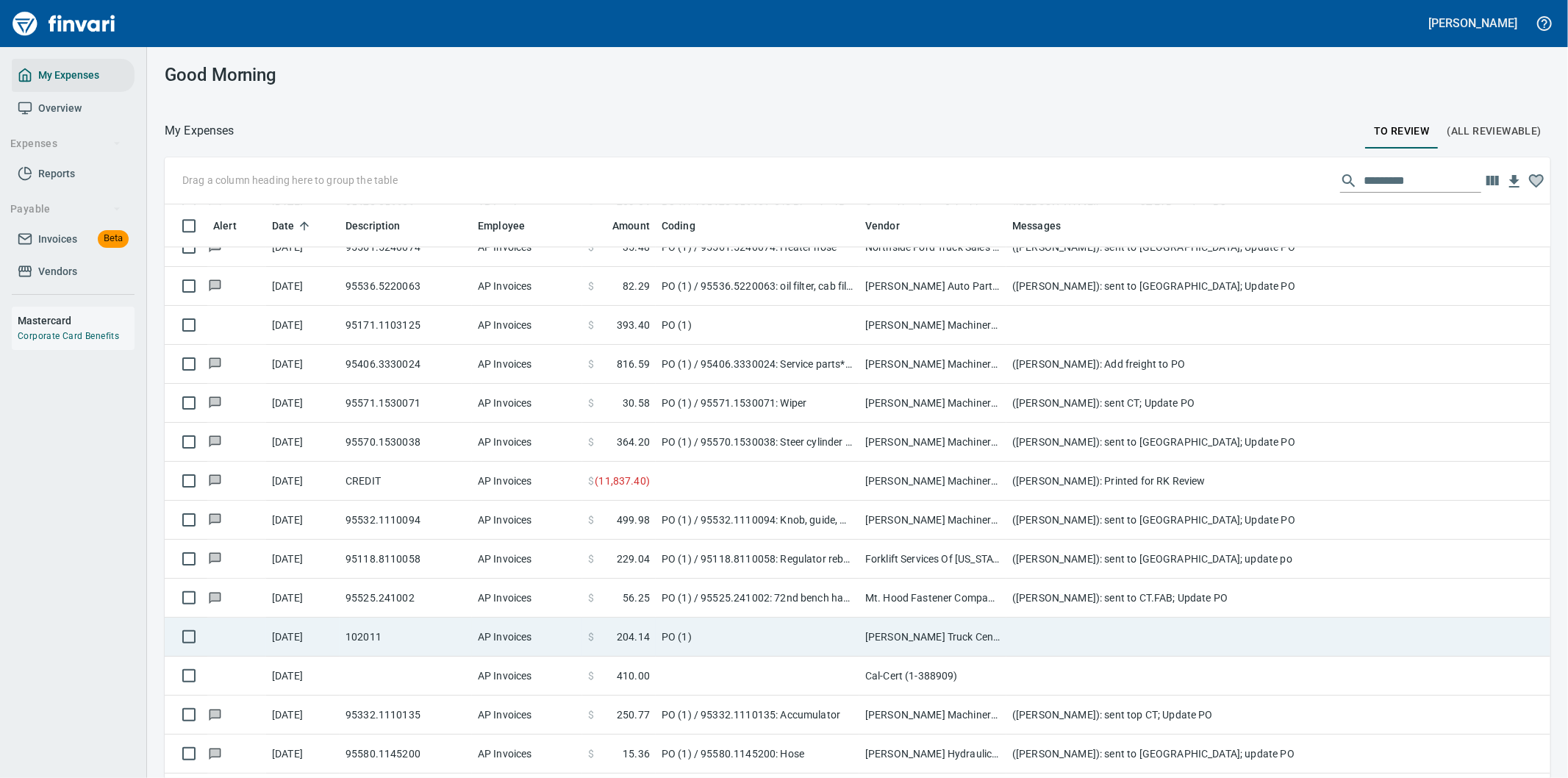
click at [744, 627] on td "PO (1)" at bounding box center [757, 637] width 203 height 39
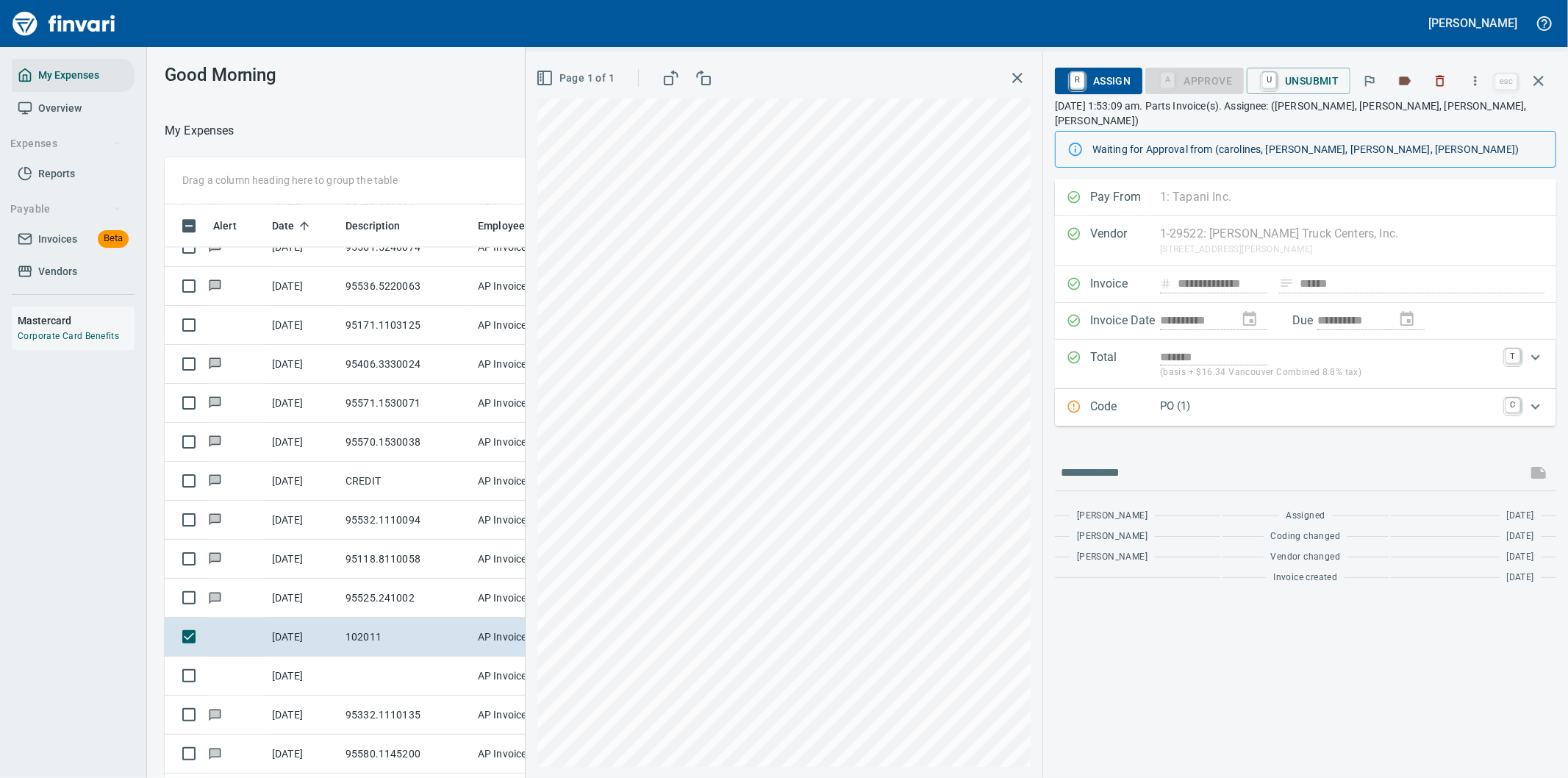
scroll to position [592, 981]
click at [1475, 77] on icon "button" at bounding box center [1475, 81] width 14 height 14
click at [1419, 115] on span "Download" at bounding box center [1473, 124] width 141 height 18
click at [1157, 461] on input "text" at bounding box center [1290, 473] width 460 height 24
type input "**********"
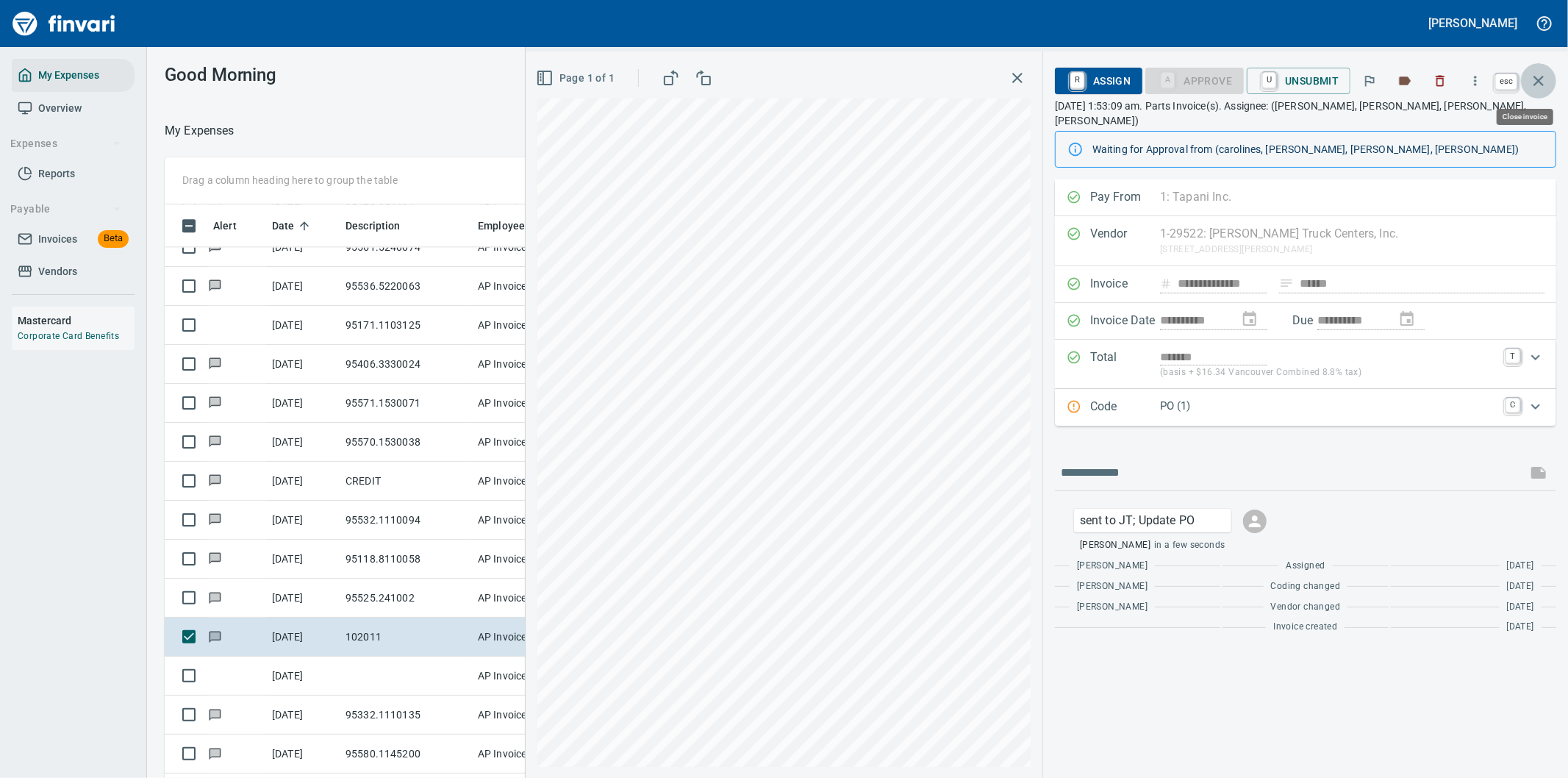
click at [1535, 76] on icon "button" at bounding box center [1539, 81] width 18 height 18
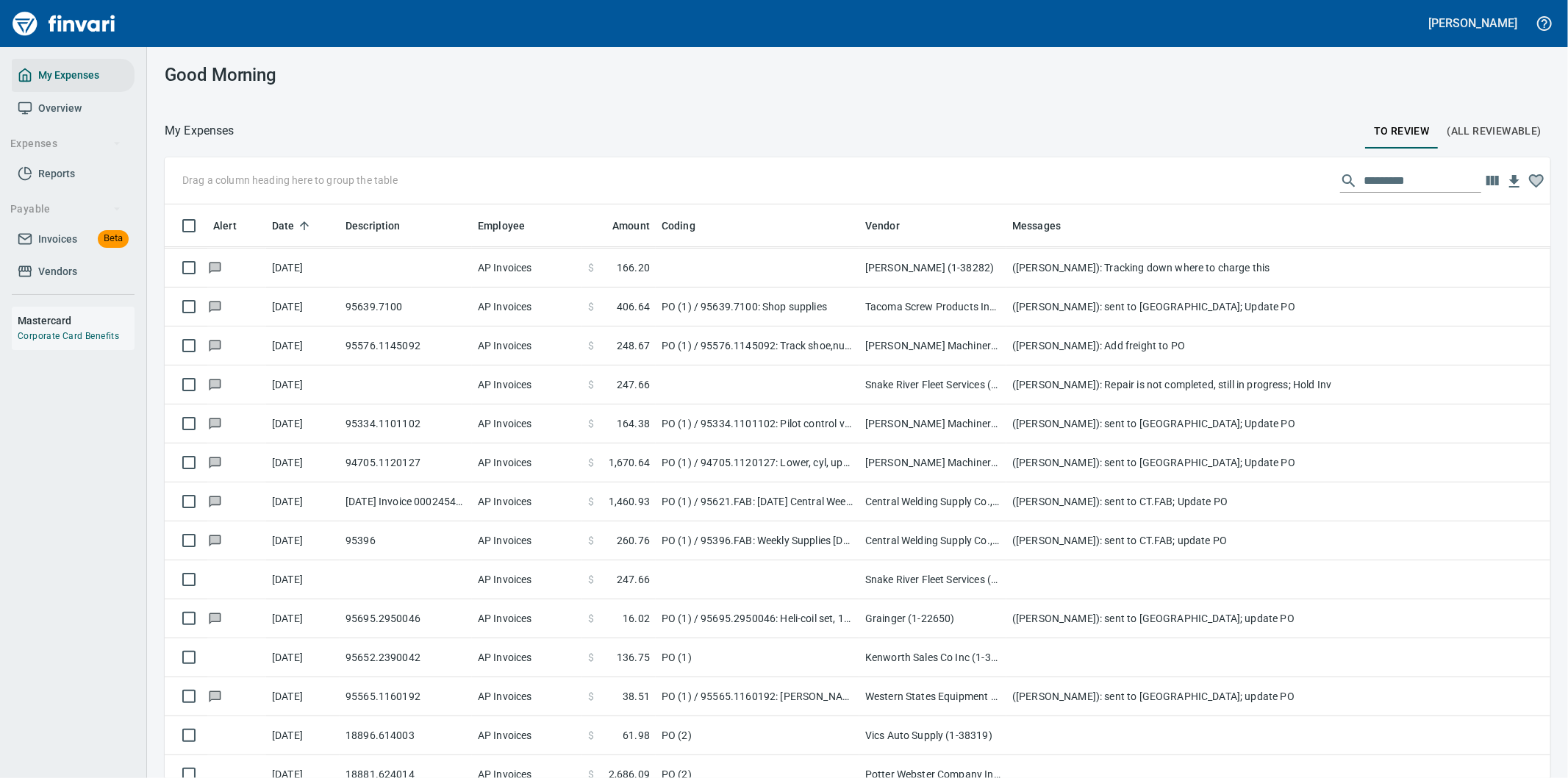
scroll to position [4413, 0]
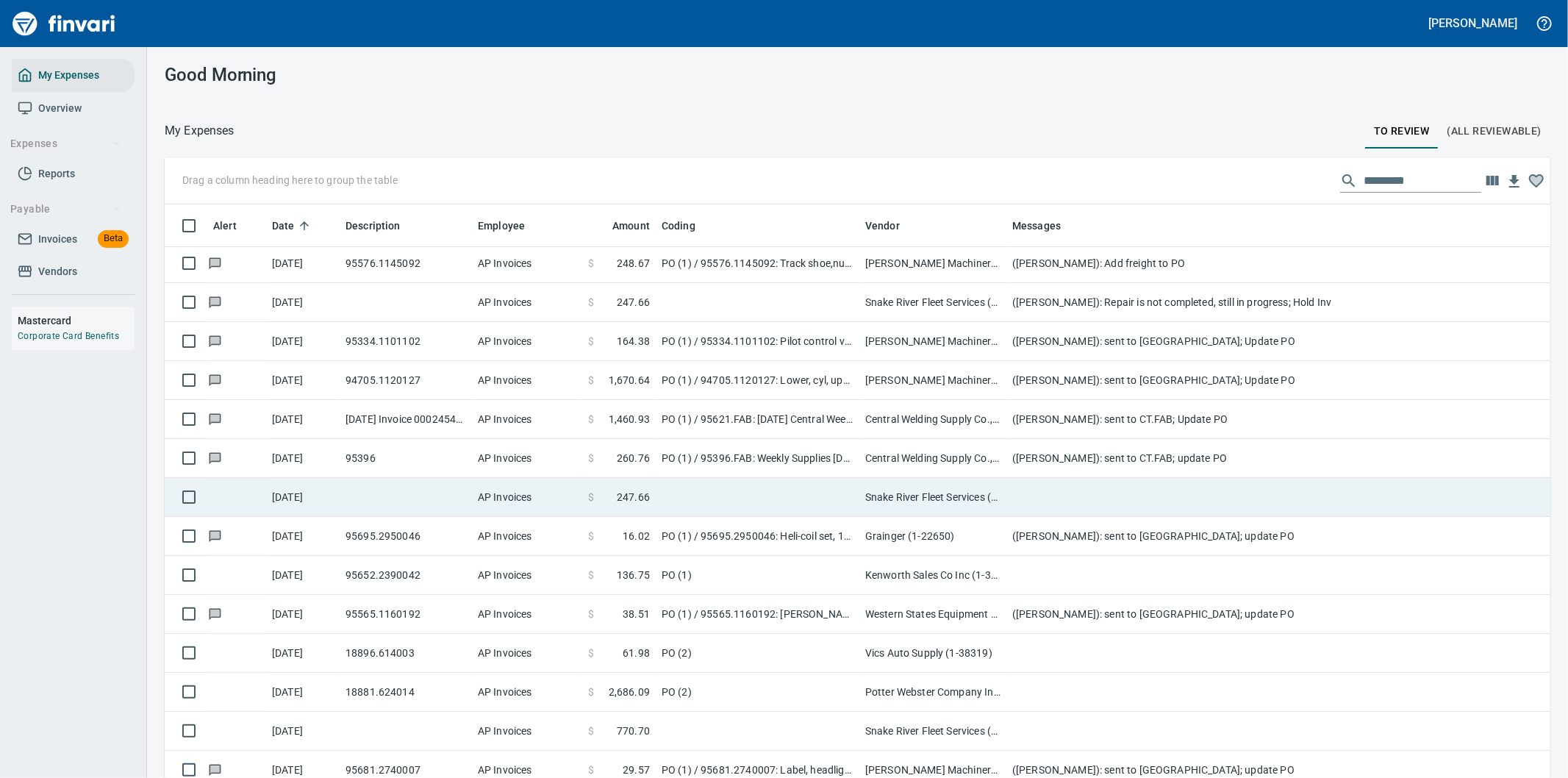
click at [1082, 487] on td at bounding box center [1300, 497] width 588 height 39
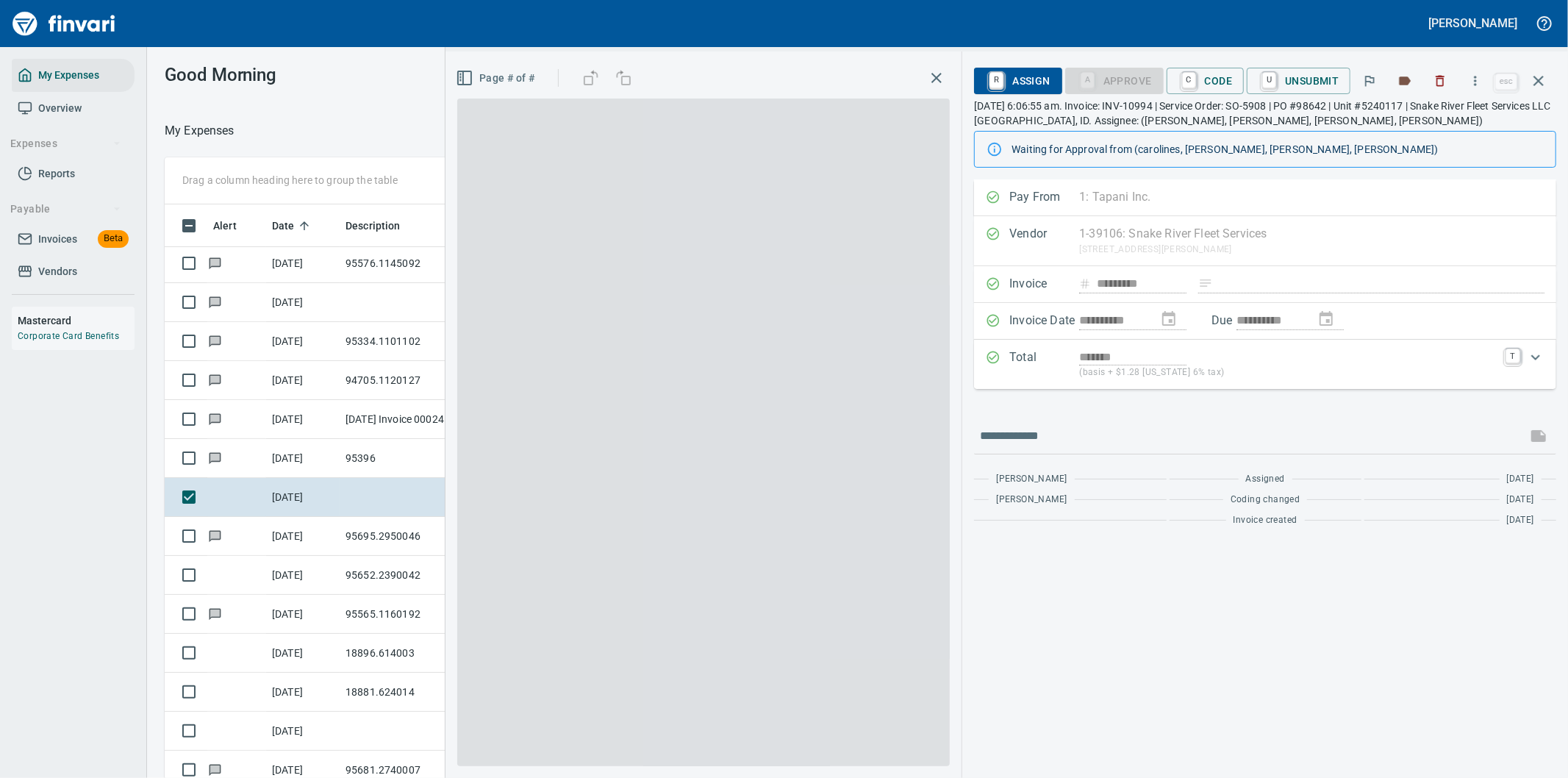
scroll to position [592, 981]
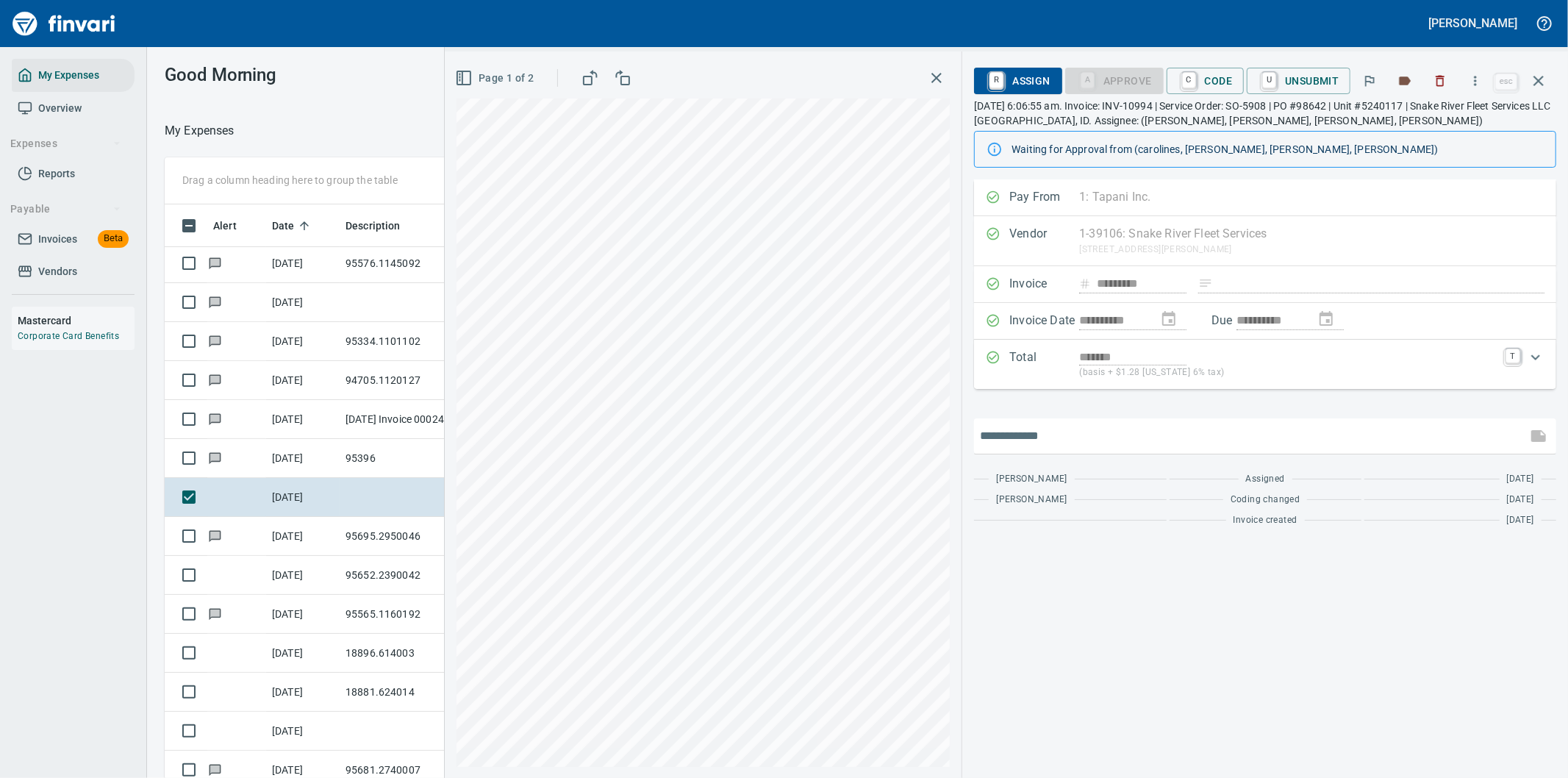
click at [1049, 429] on input "text" at bounding box center [1251, 436] width 541 height 24
type input "**********"
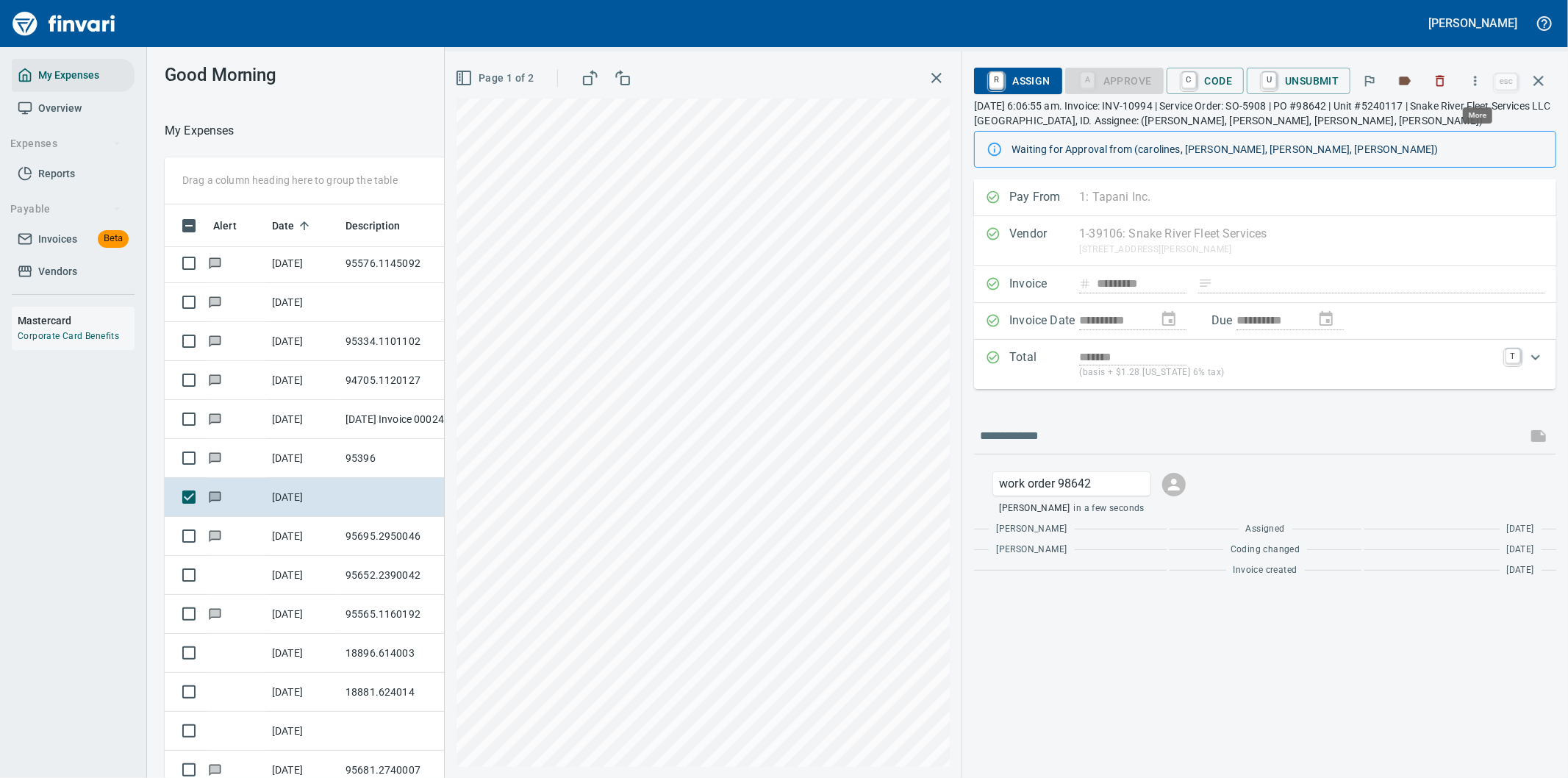
click at [1483, 77] on icon "button" at bounding box center [1475, 81] width 14 height 14
click at [1420, 120] on span "Download" at bounding box center [1473, 124] width 141 height 18
click at [1059, 432] on input "text" at bounding box center [1251, 436] width 541 height 24
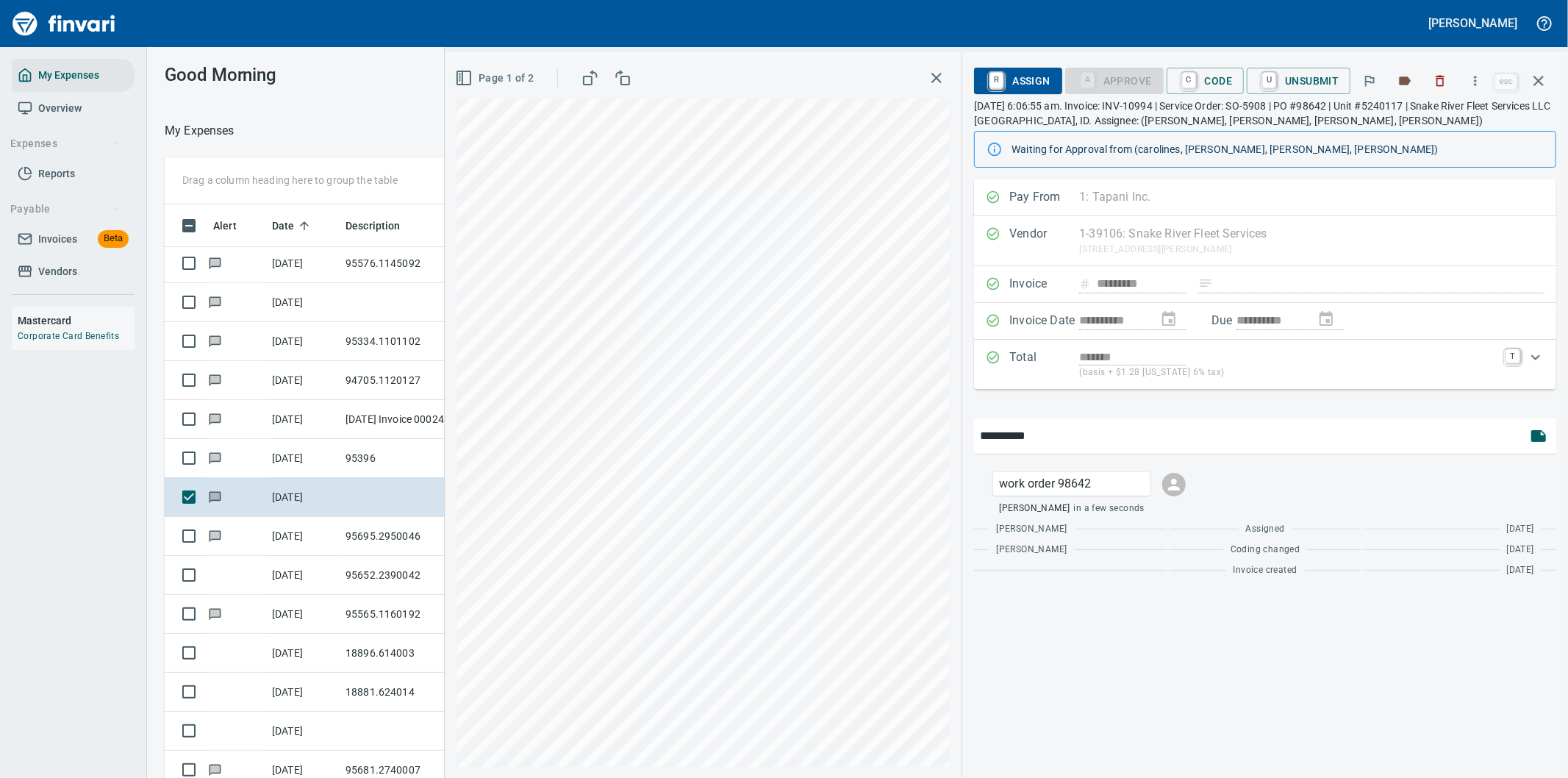
type input "**********"
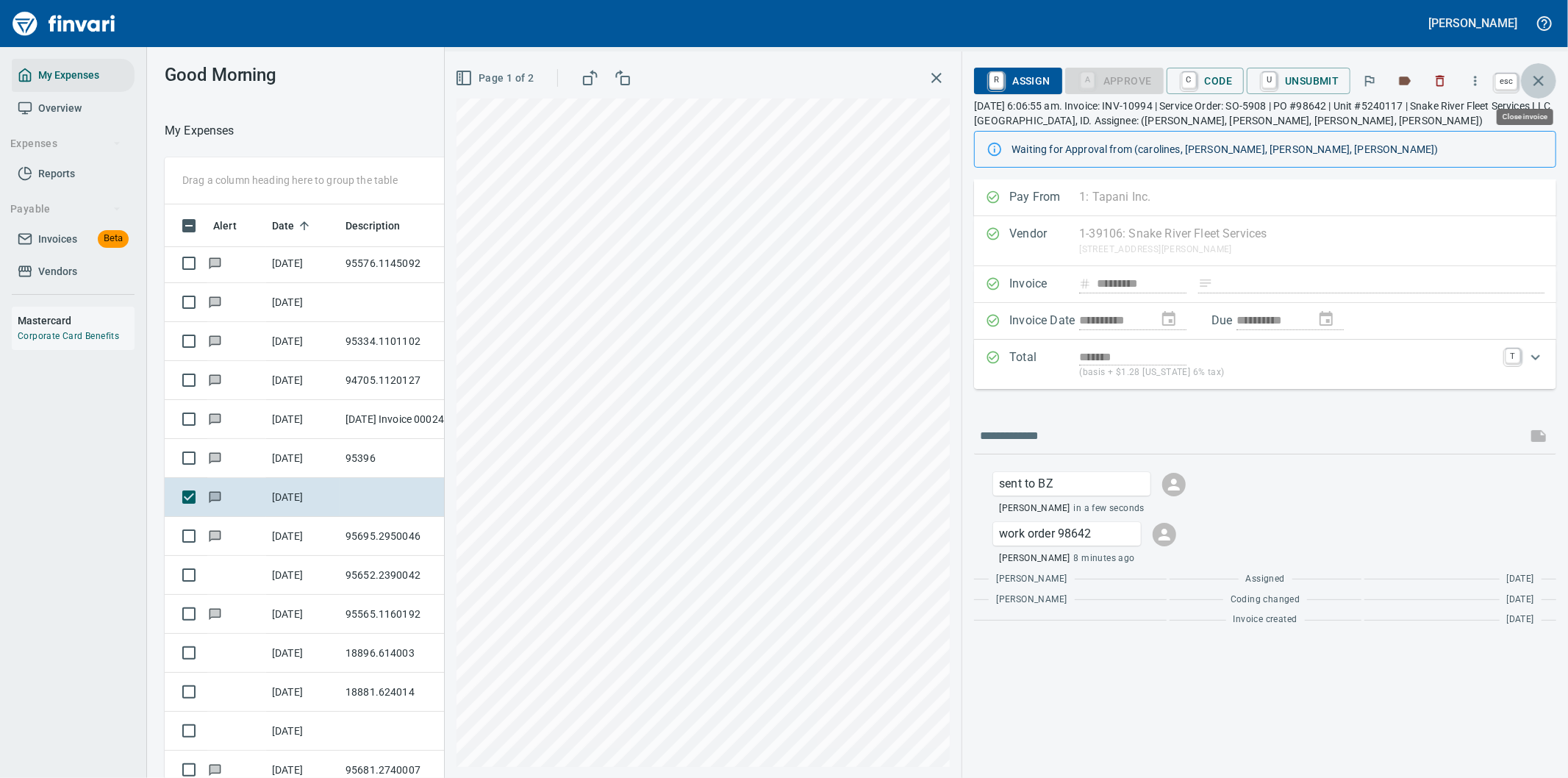
click at [1542, 81] on icon "button" at bounding box center [1539, 81] width 18 height 18
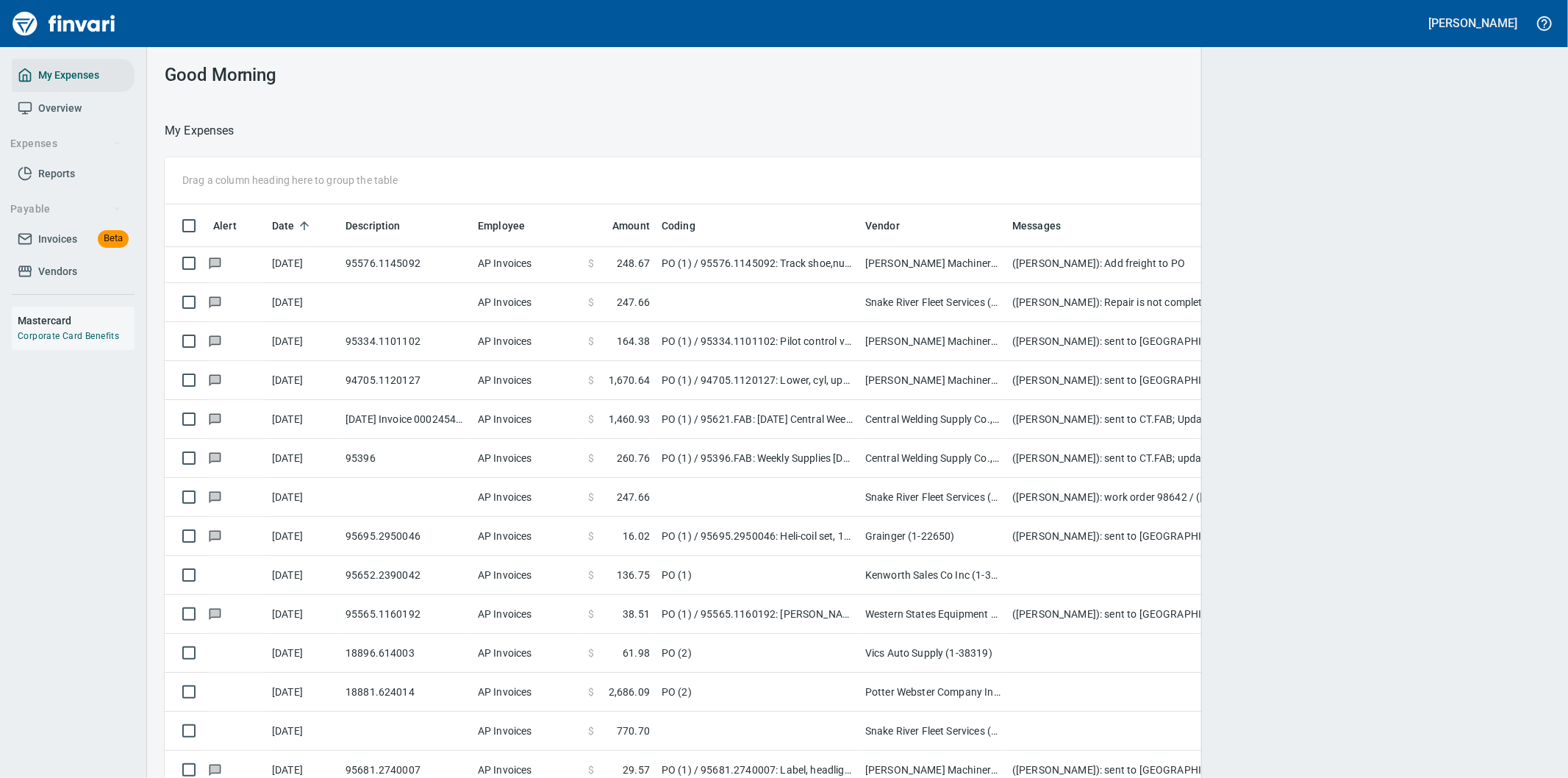
scroll to position [592, 1349]
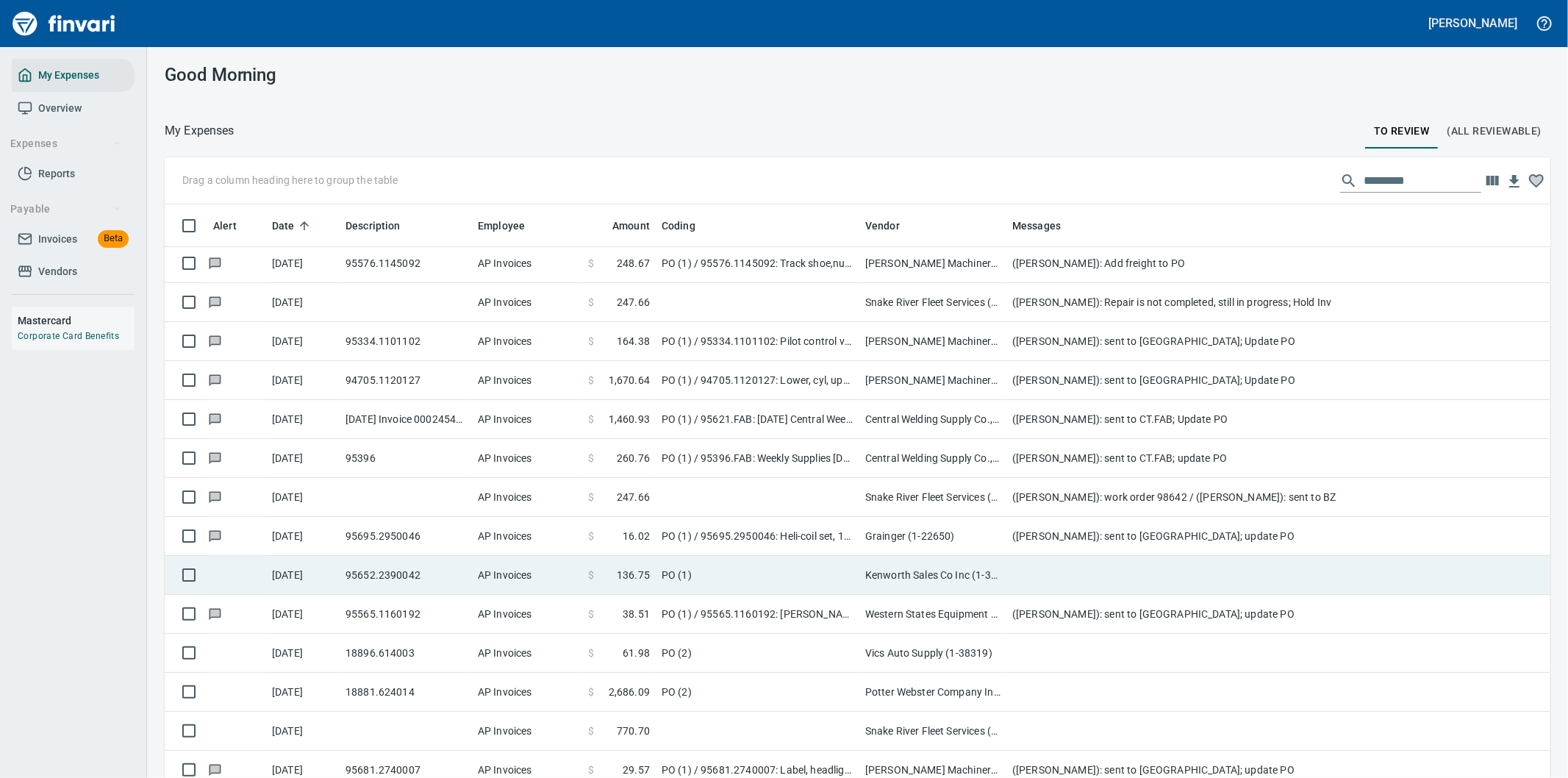
click at [1039, 574] on td at bounding box center [1300, 575] width 588 height 39
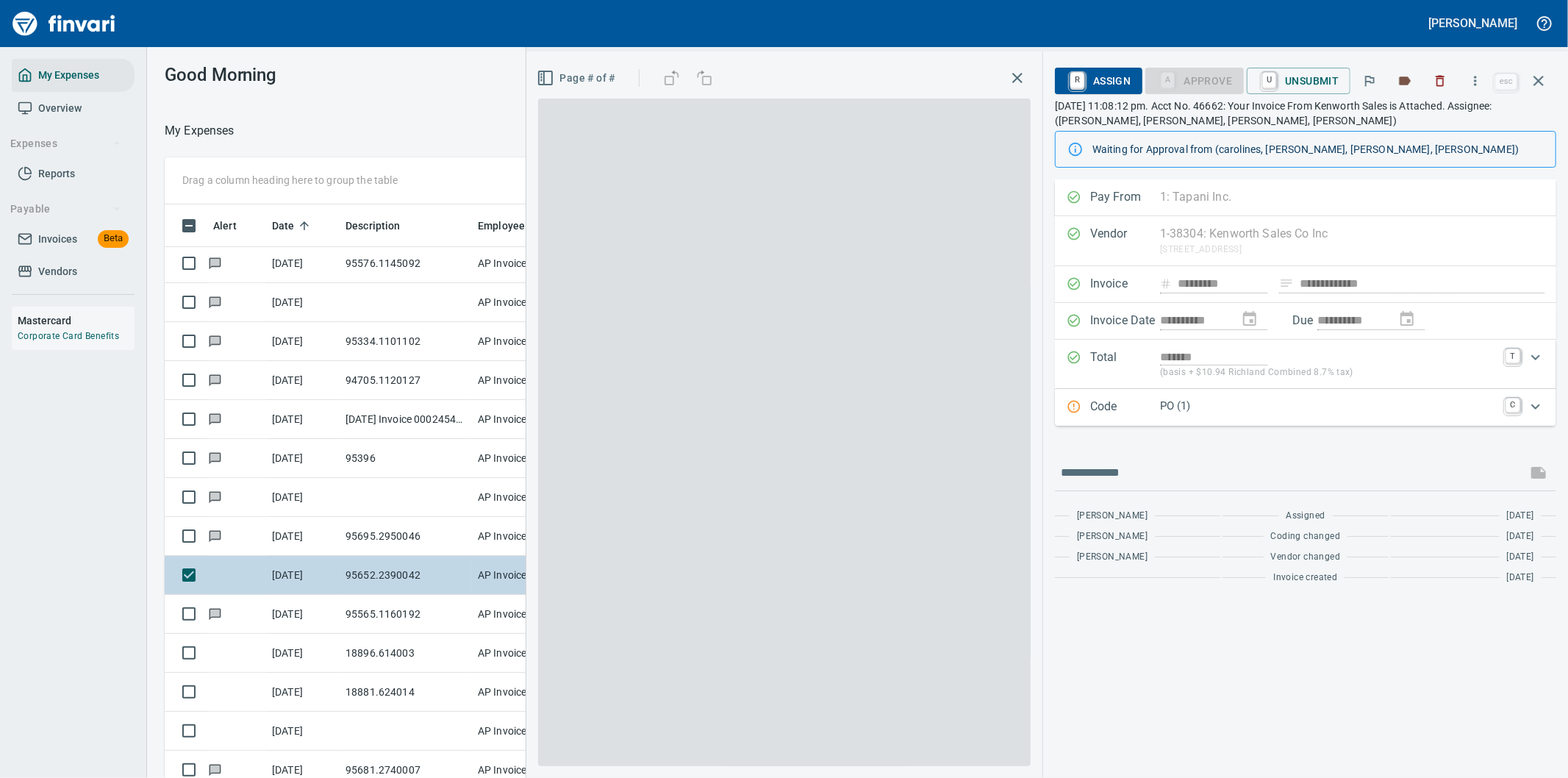
scroll to position [592, 981]
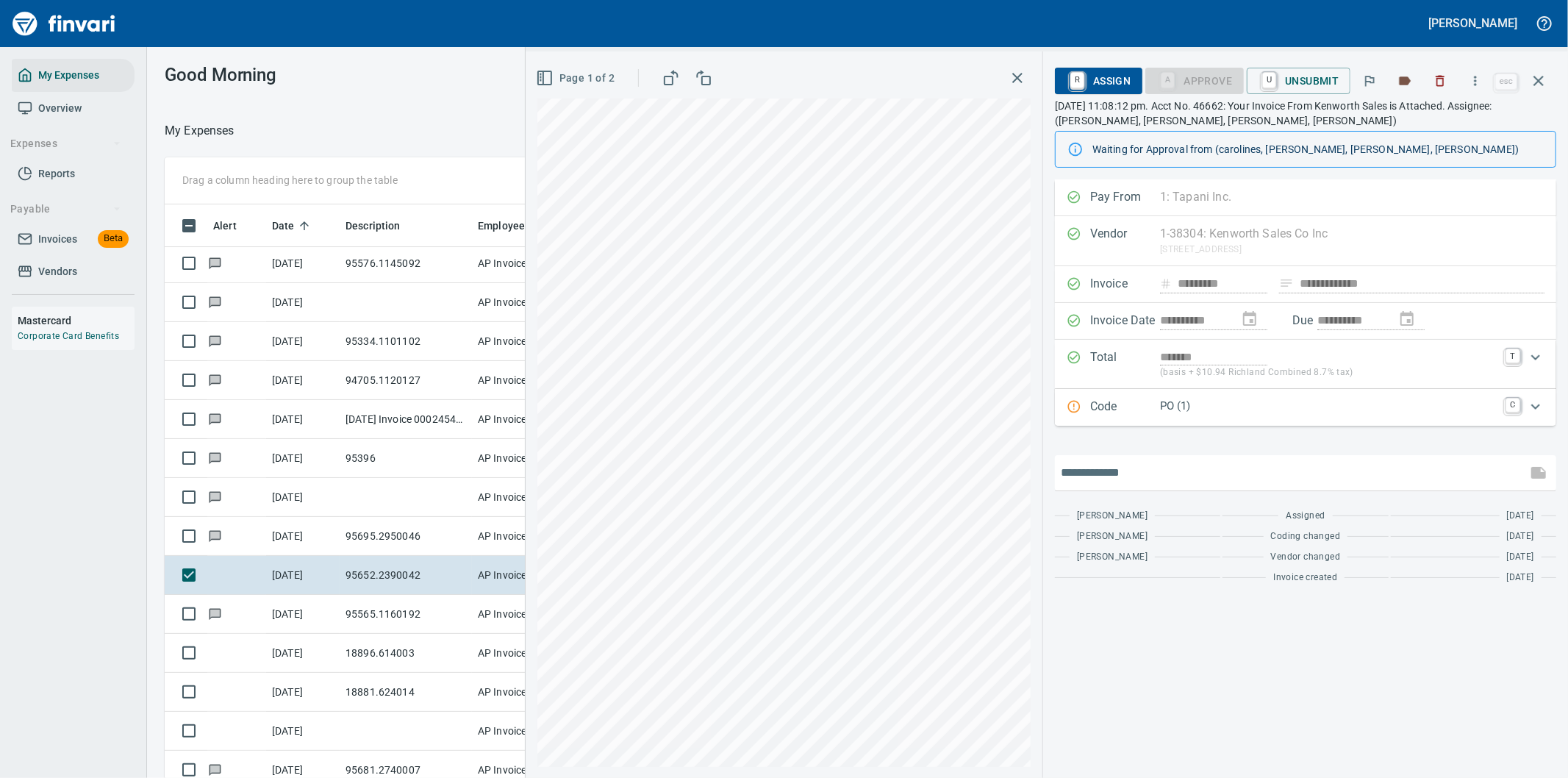
click at [1162, 469] on input "text" at bounding box center [1290, 473] width 460 height 24
click at [1283, 409] on p "PO (1)" at bounding box center [1328, 406] width 336 height 17
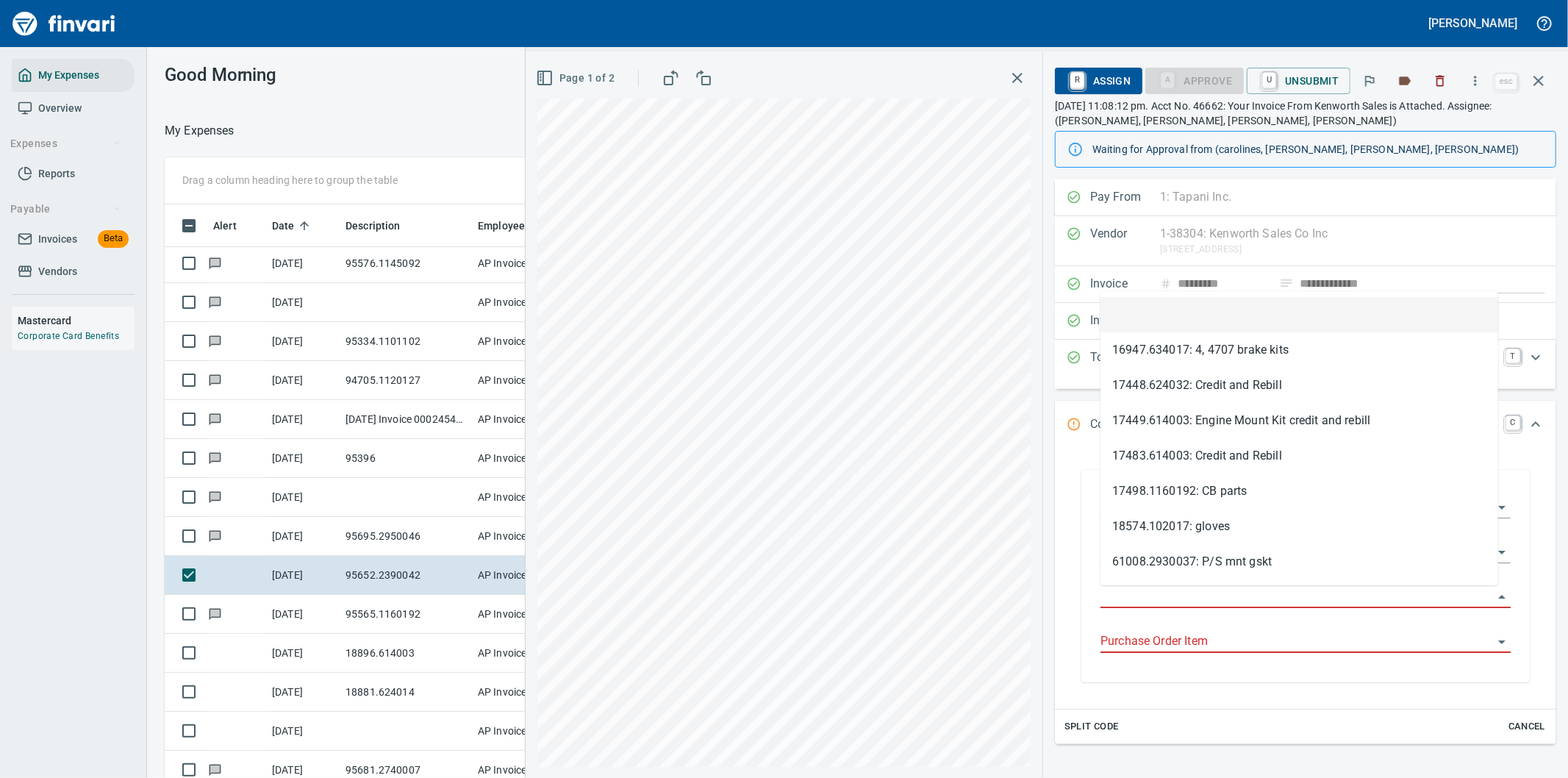
drag, startPoint x: 1192, startPoint y: 592, endPoint x: 1203, endPoint y: 594, distance: 11.2
click at [1193, 592] on input "Purchase Order" at bounding box center [1297, 597] width 392 height 21
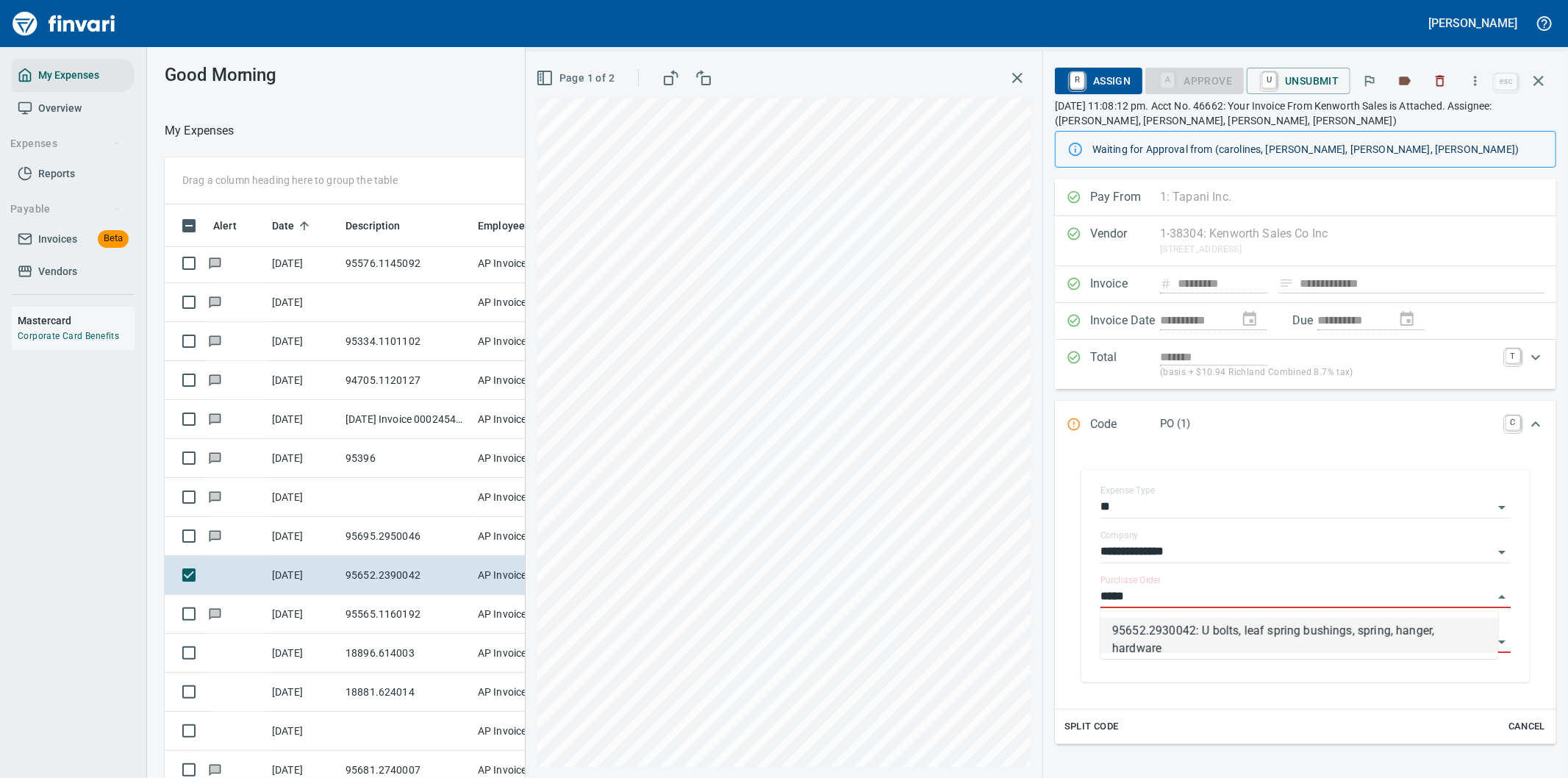
click at [1228, 625] on li "95652.2930042: U bolts, leaf spring bushings, spring, hanger, hardware" at bounding box center [1299, 635] width 398 height 35
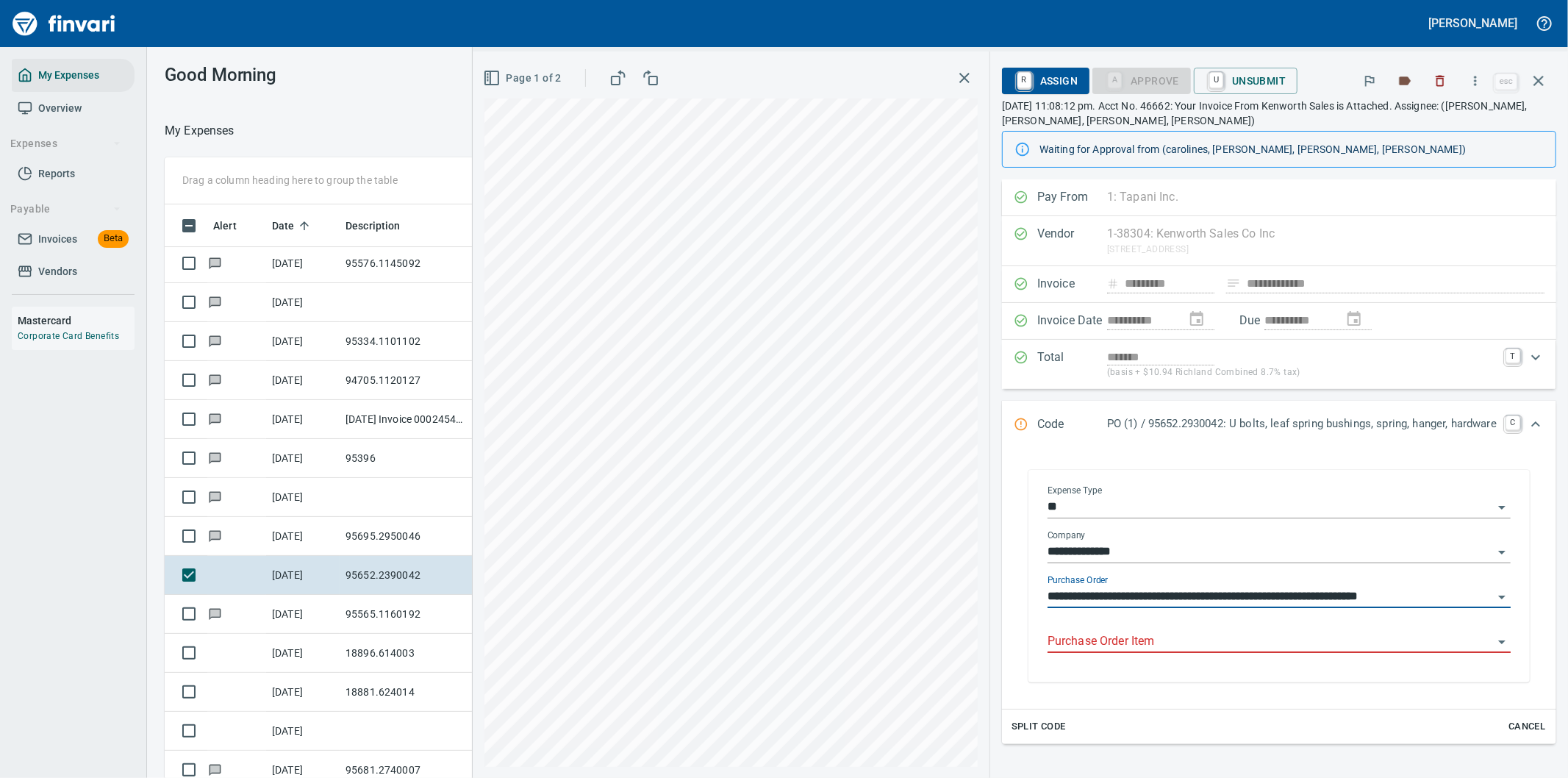
type input "**********"
click at [1126, 641] on input "Purchase Order Item" at bounding box center [1270, 641] width 446 height 21
click at [1475, 79] on icon "button" at bounding box center [1475, 81] width 14 height 14
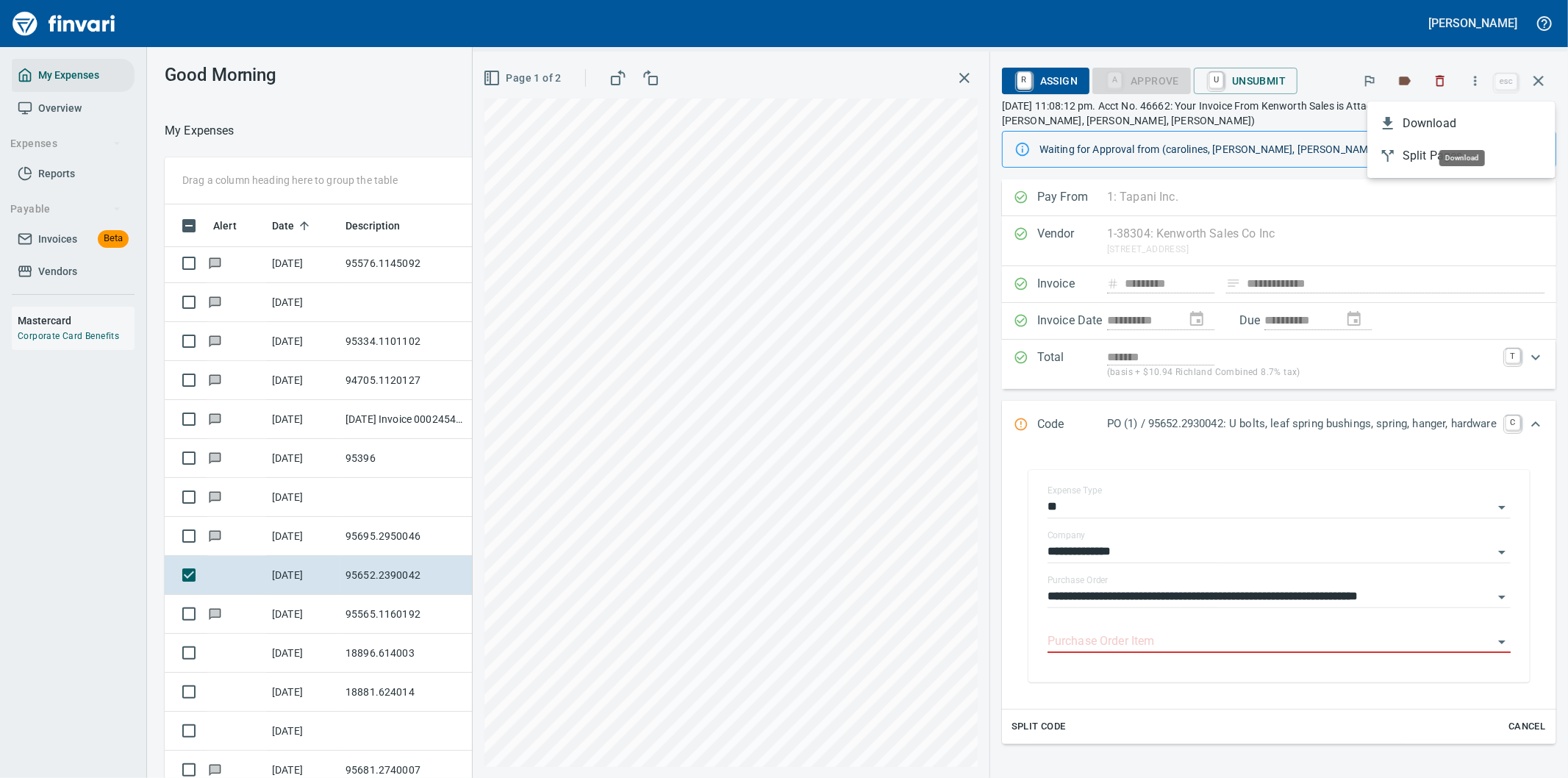
click at [1423, 122] on span "Download" at bounding box center [1473, 124] width 141 height 18
click at [1280, 447] on div "Code PO (1) / 95652.2930042: U bolts, leaf spring bushings, spring, hanger, har…" at bounding box center [1279, 425] width 554 height 49
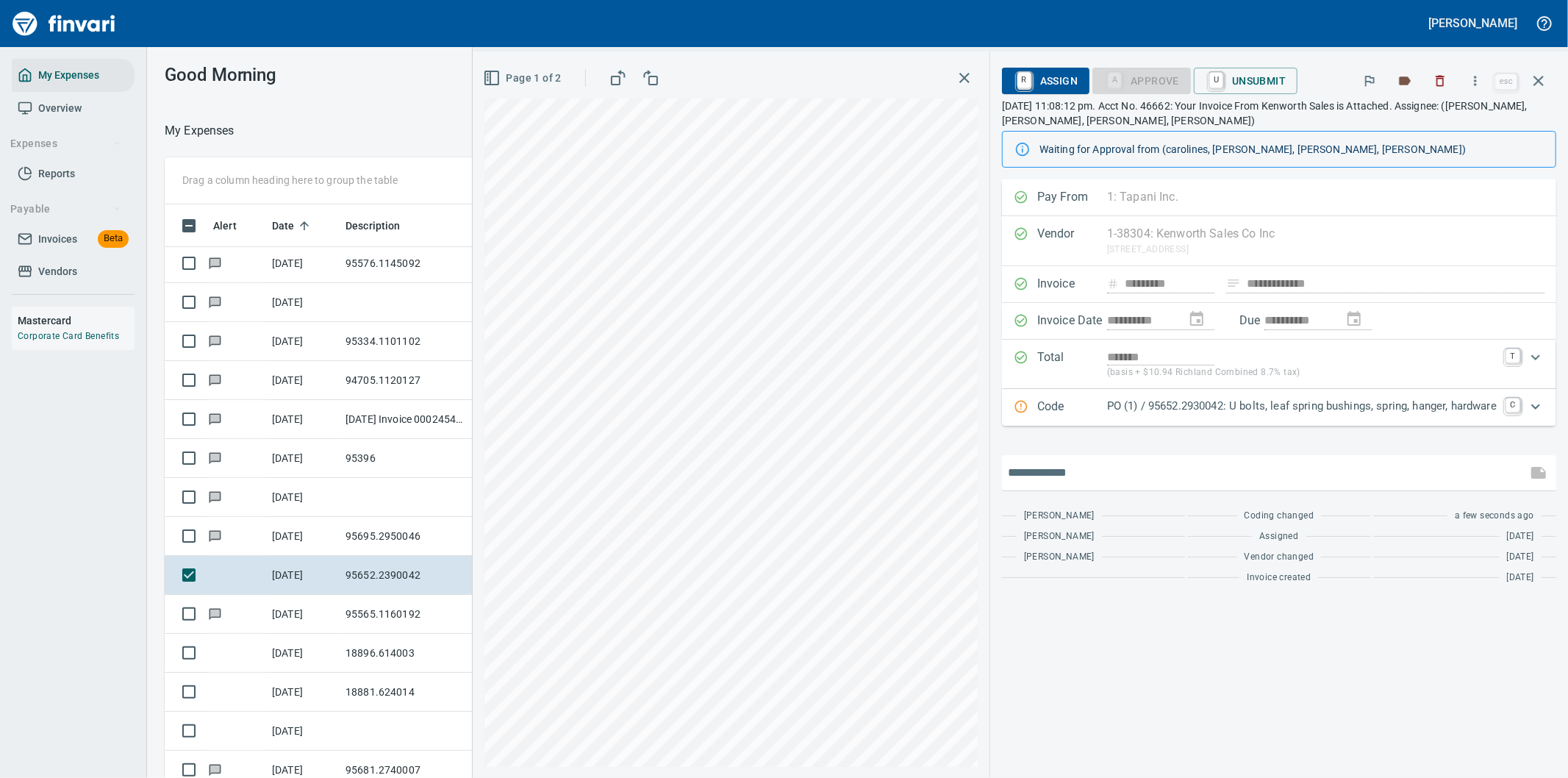
click at [1069, 476] on input "text" at bounding box center [1264, 473] width 513 height 24
click at [1075, 476] on input "**********" at bounding box center [1264, 473] width 513 height 24
click at [1133, 474] on input "**********" at bounding box center [1264, 473] width 513 height 24
type input "**********"
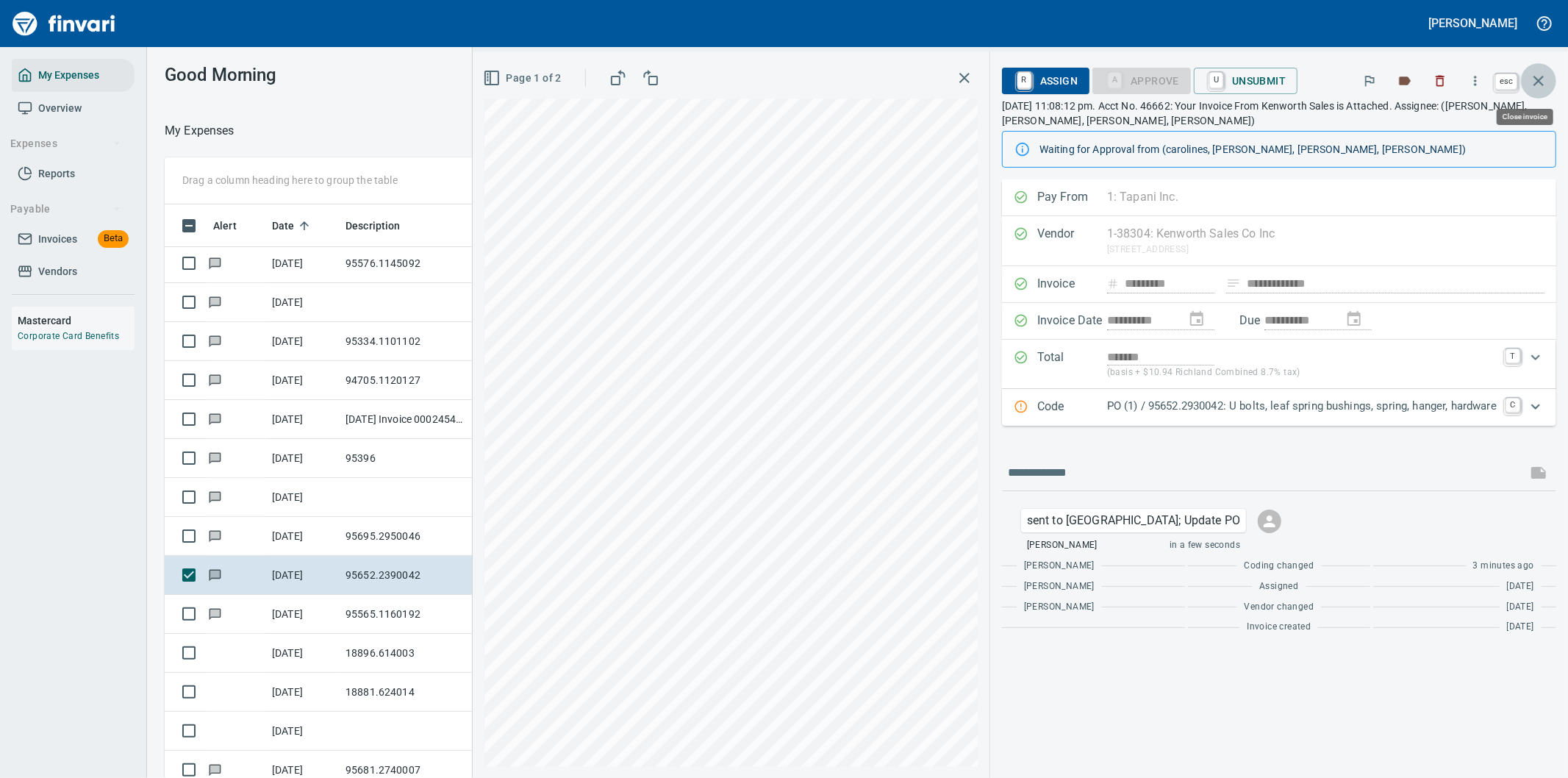
click at [1542, 84] on icon "button" at bounding box center [1538, 81] width 10 height 10
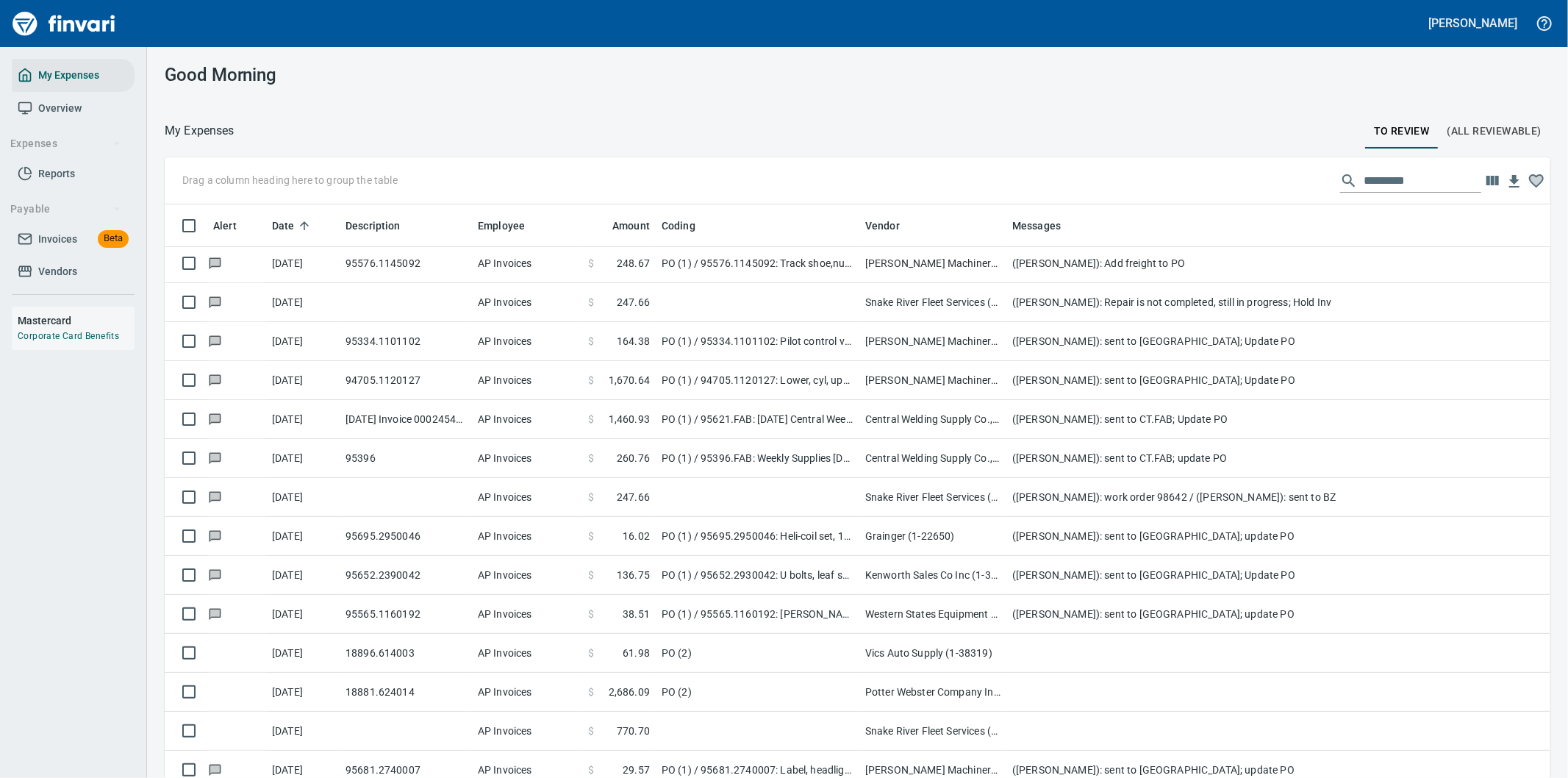
scroll to position [592, 1349]
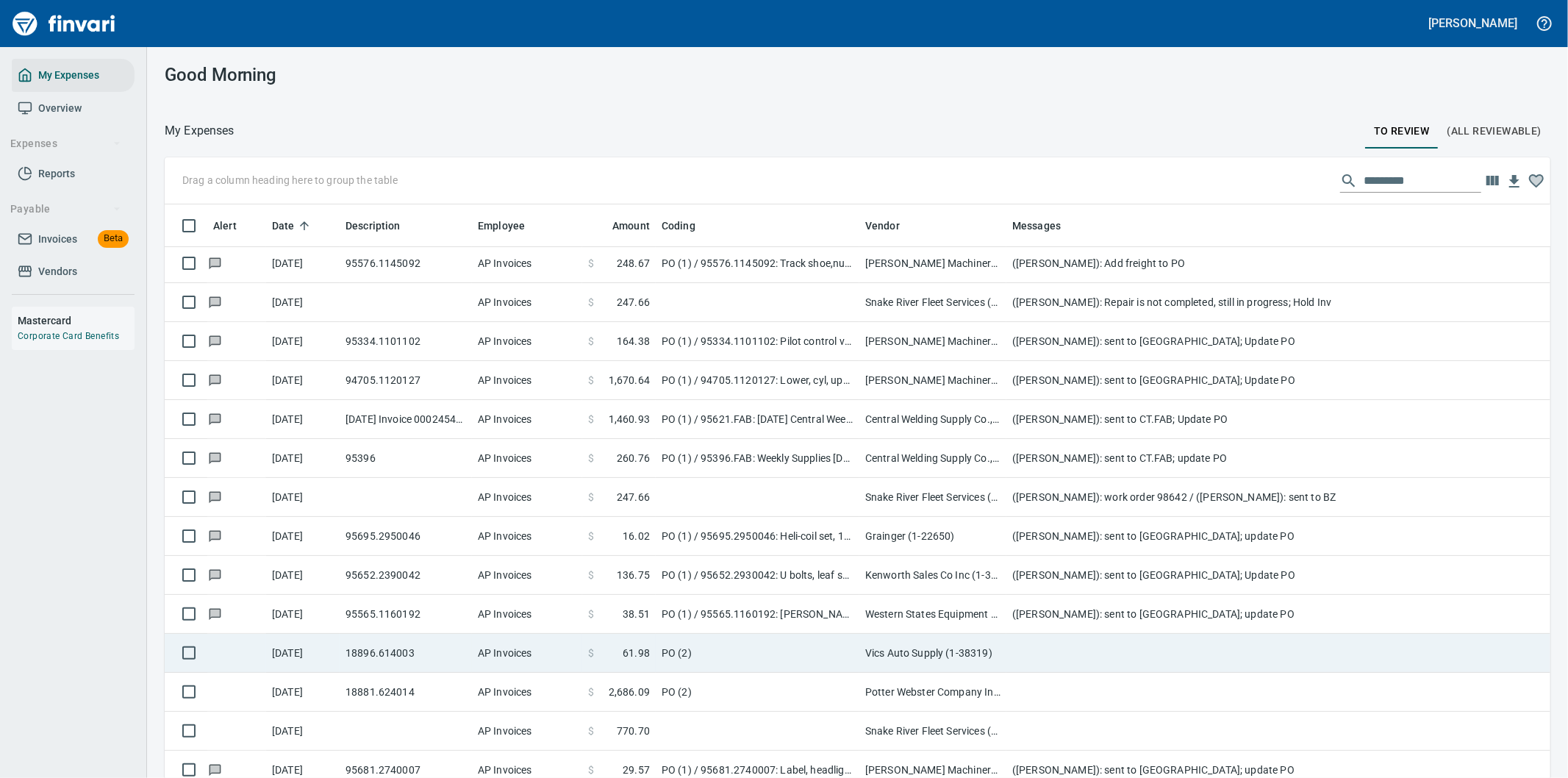
click at [1066, 651] on td at bounding box center [1300, 653] width 588 height 39
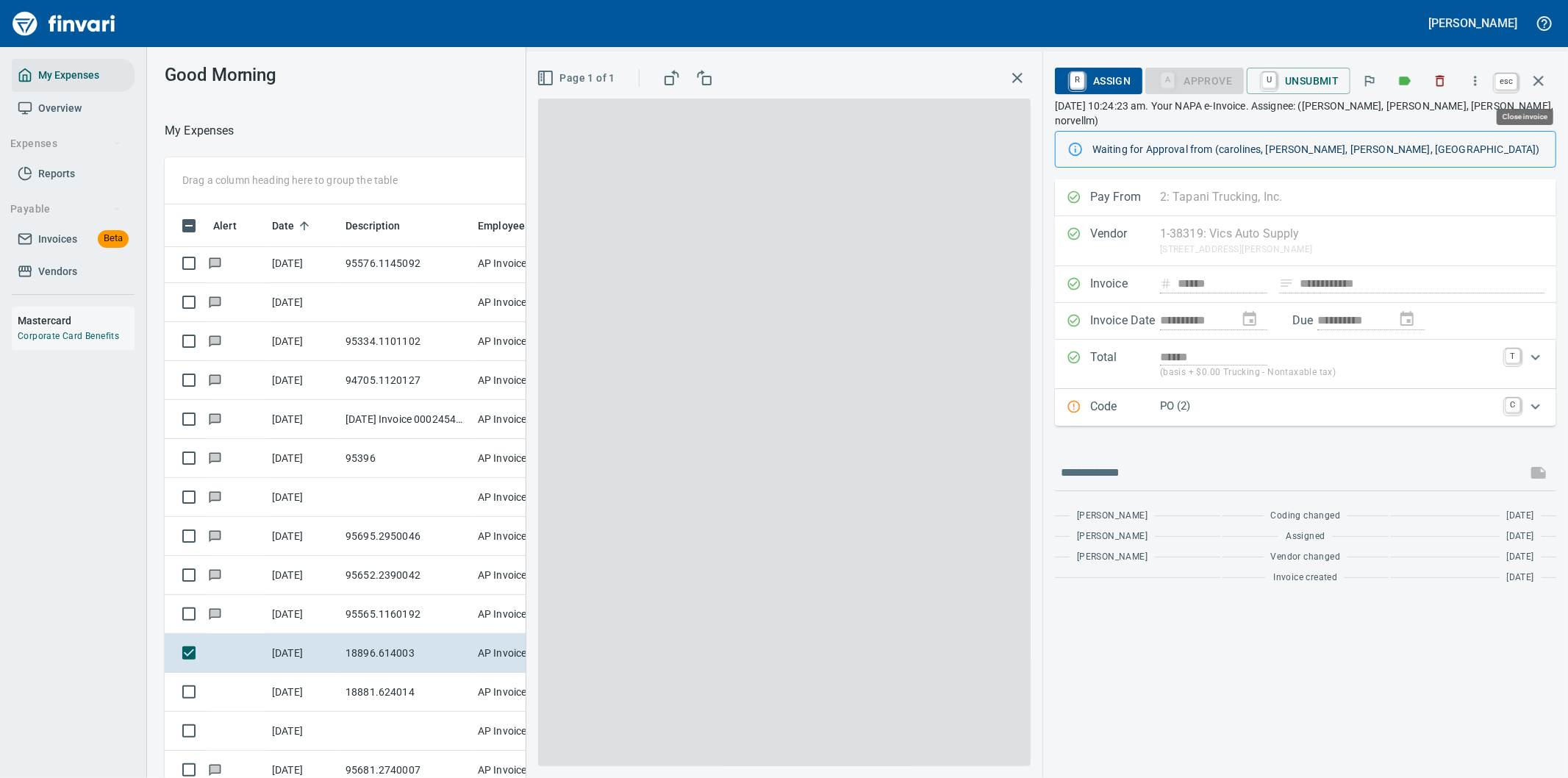
scroll to position [592, 981]
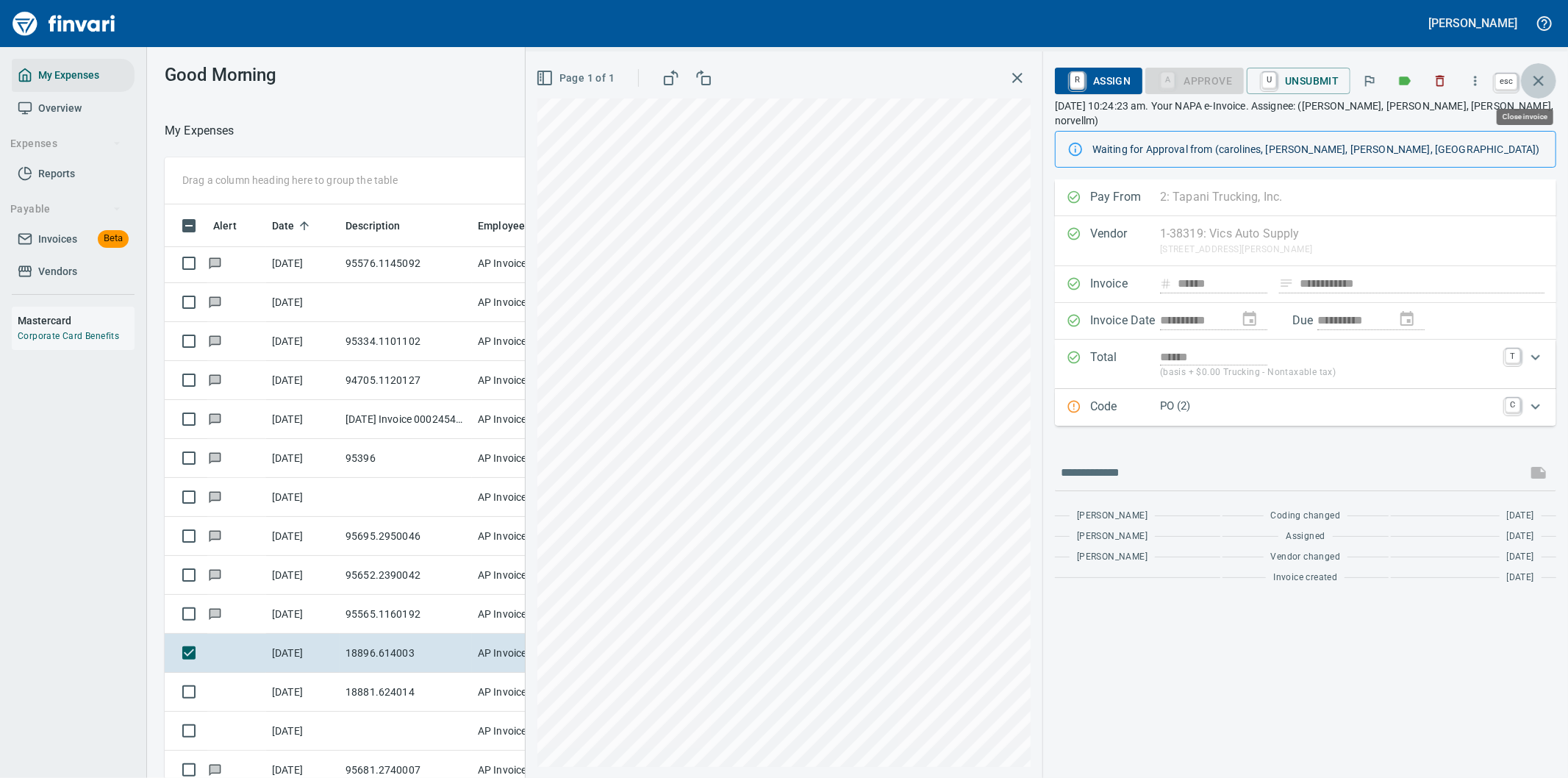
click at [1541, 78] on icon "button" at bounding box center [1538, 81] width 10 height 10
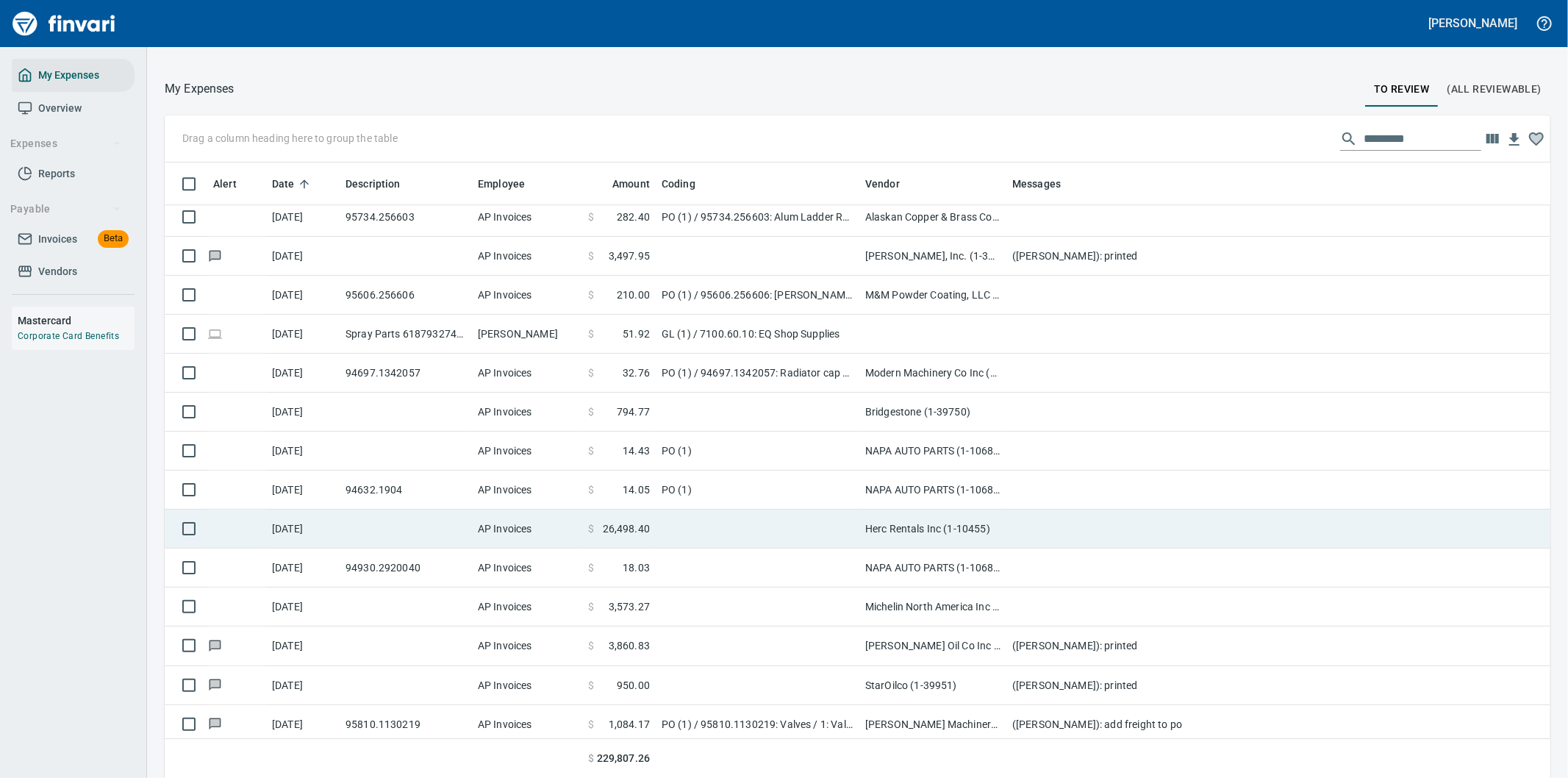
scroll to position [8201, 0]
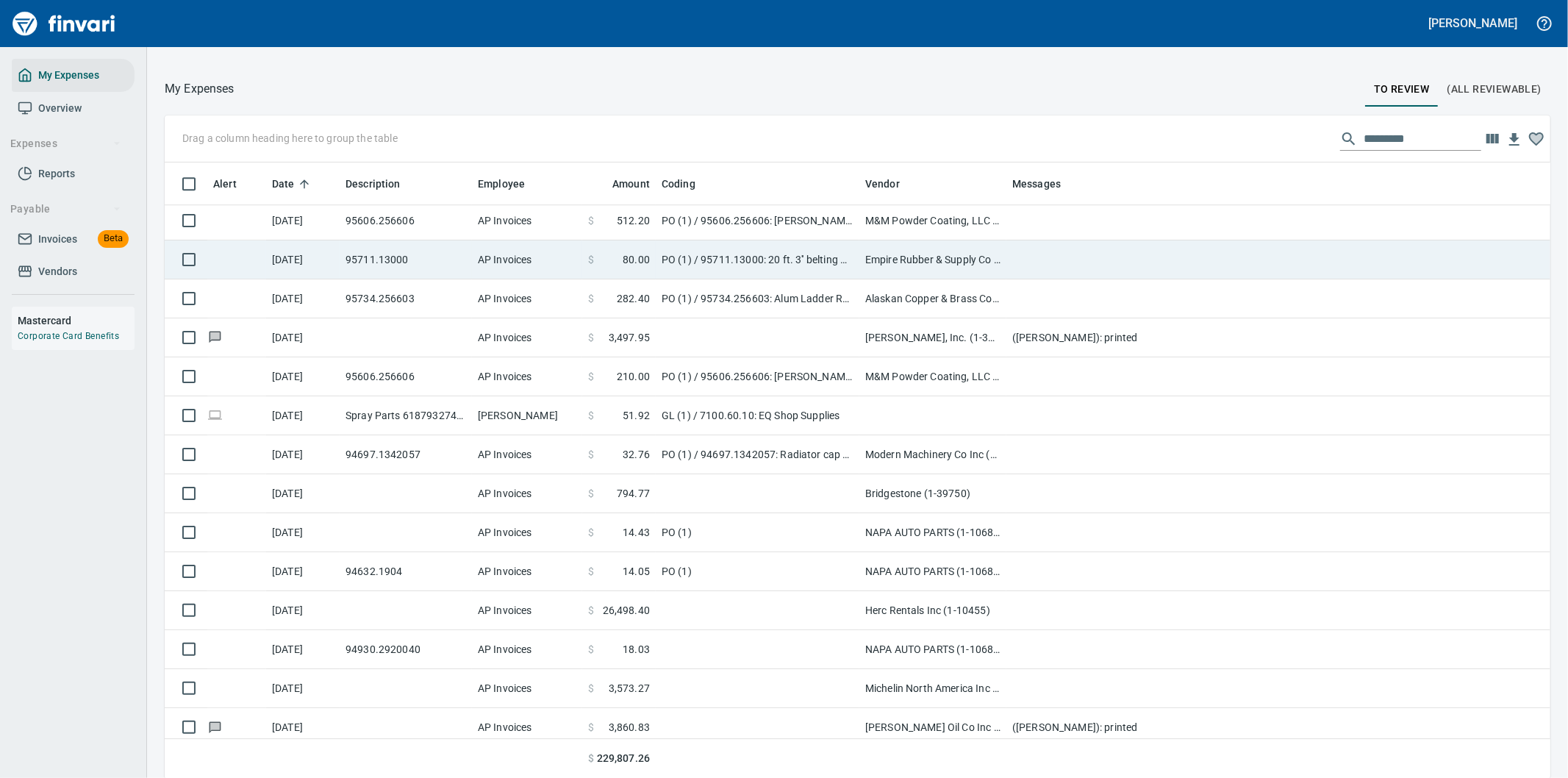
click at [838, 253] on td "PO (1) / 95711.13000: 20 ft. 3'' belting material" at bounding box center [757, 260] width 203 height 39
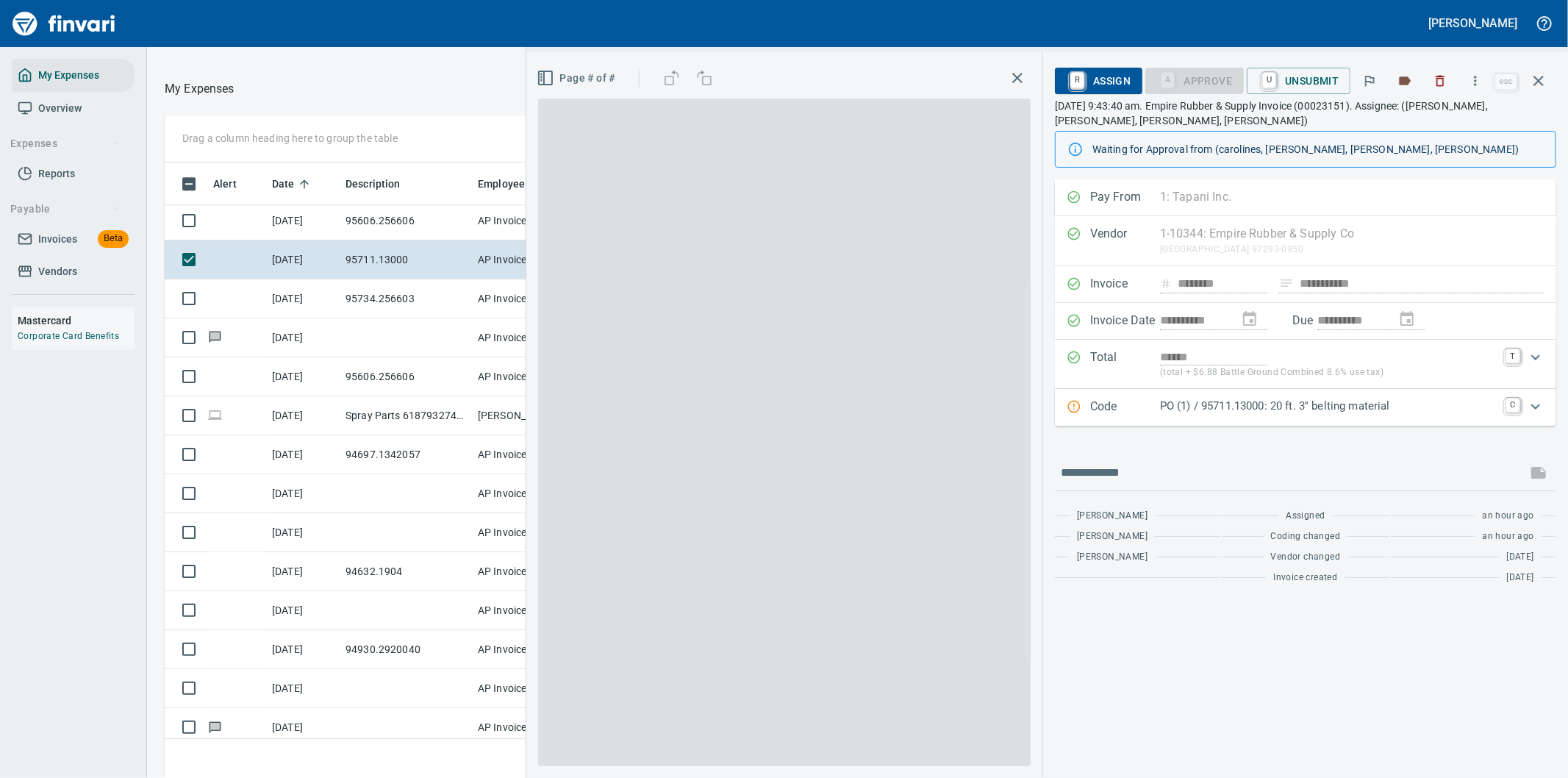
scroll to position [592, 981]
click at [1497, 412] on div "Code PO (1) / 95711.13000: 20 ft. 3'' belting material C" at bounding box center [1292, 407] width 451 height 19
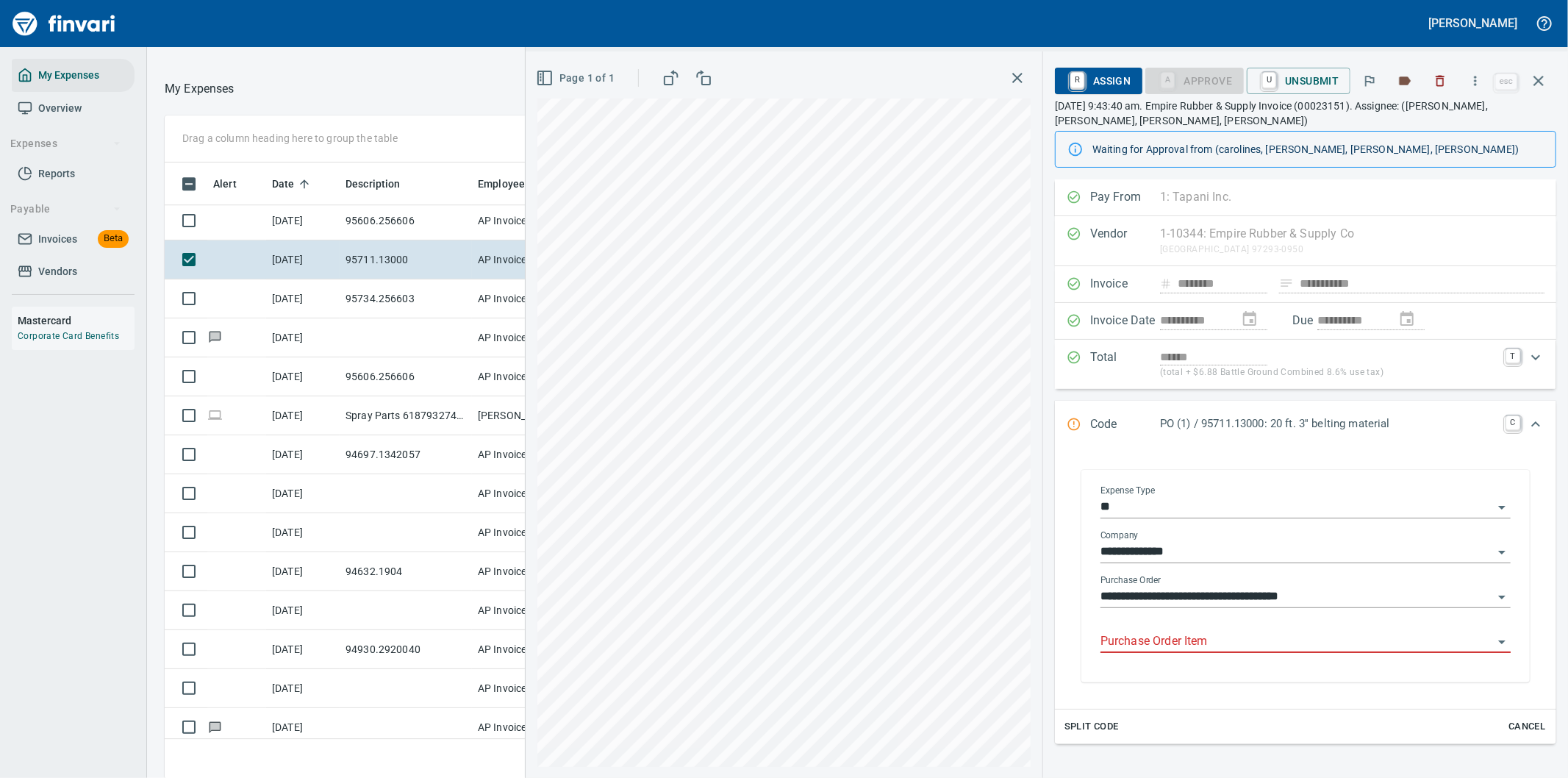
click at [1141, 641] on input "Purchase Order Item" at bounding box center [1297, 641] width 392 height 21
click at [1475, 82] on icon "button" at bounding box center [1475, 81] width 14 height 14
click at [1439, 124] on span "Download" at bounding box center [1473, 124] width 141 height 18
click at [1531, 424] on icon "Expand" at bounding box center [1535, 424] width 9 height 5
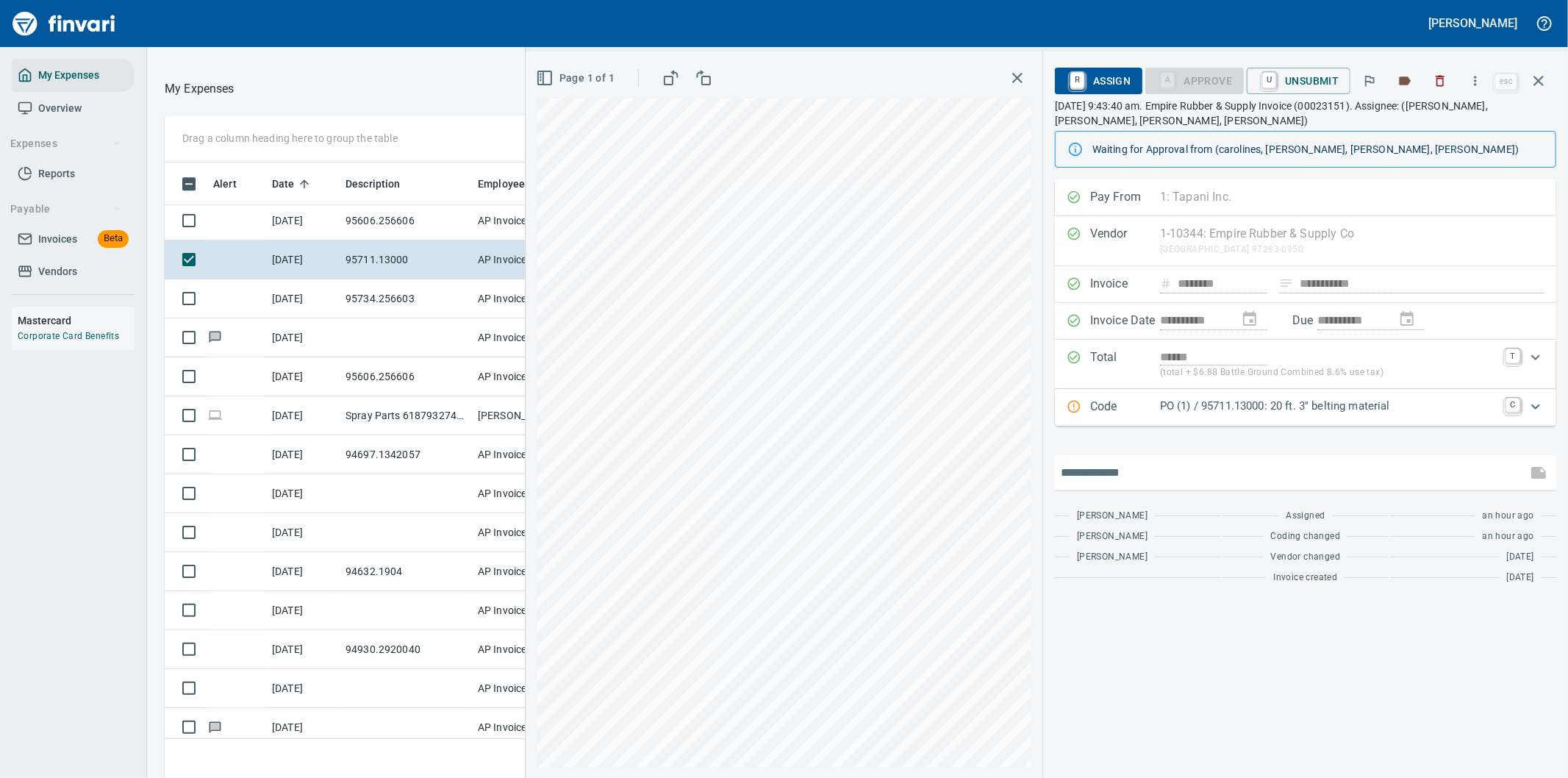
drag, startPoint x: 1114, startPoint y: 465, endPoint x: 1106, endPoint y: 452, distance: 15.3
click at [1116, 465] on input "text" at bounding box center [1290, 473] width 460 height 24
type input "**********"
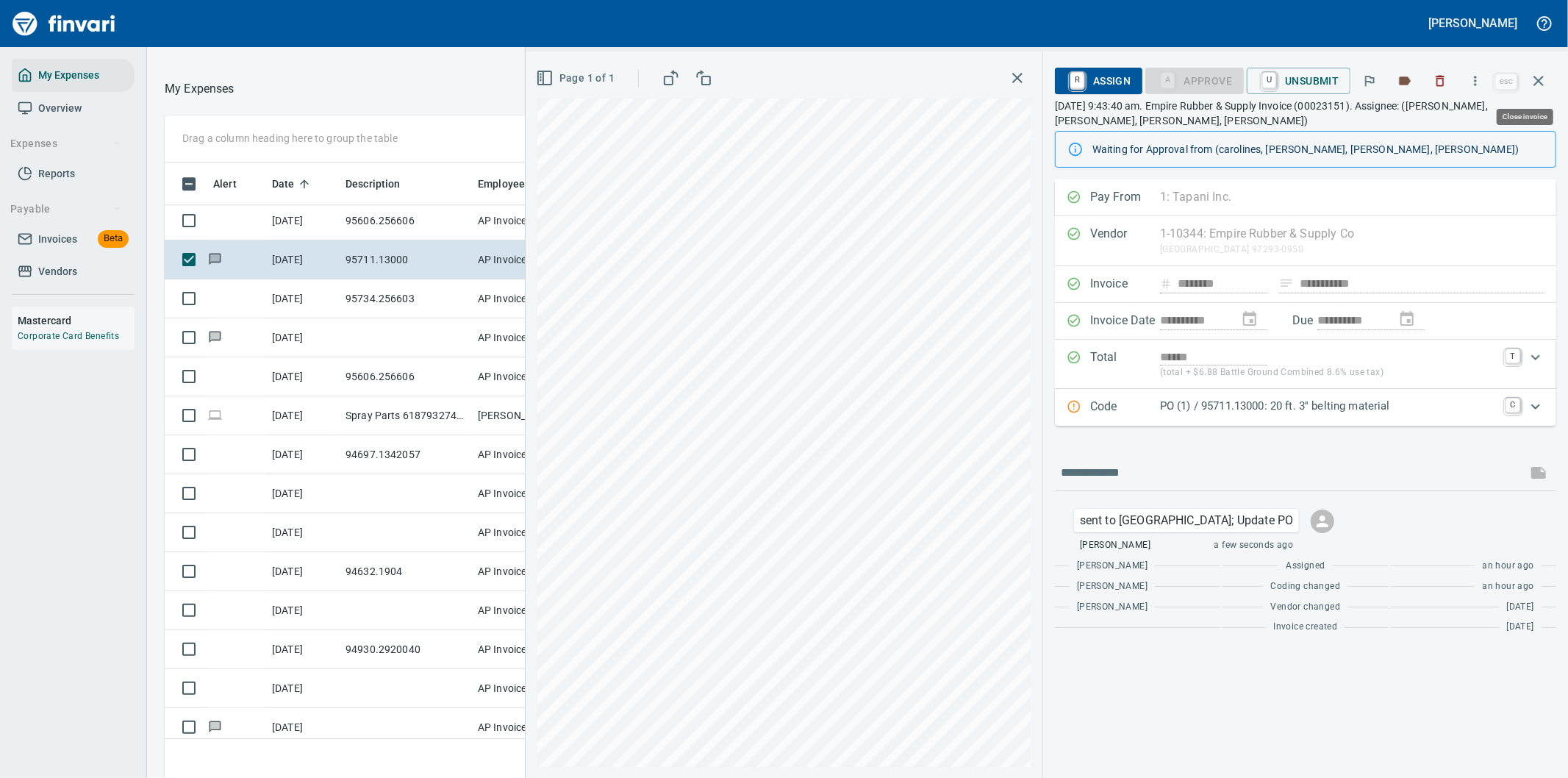
click at [1539, 77] on icon "button" at bounding box center [1539, 81] width 18 height 18
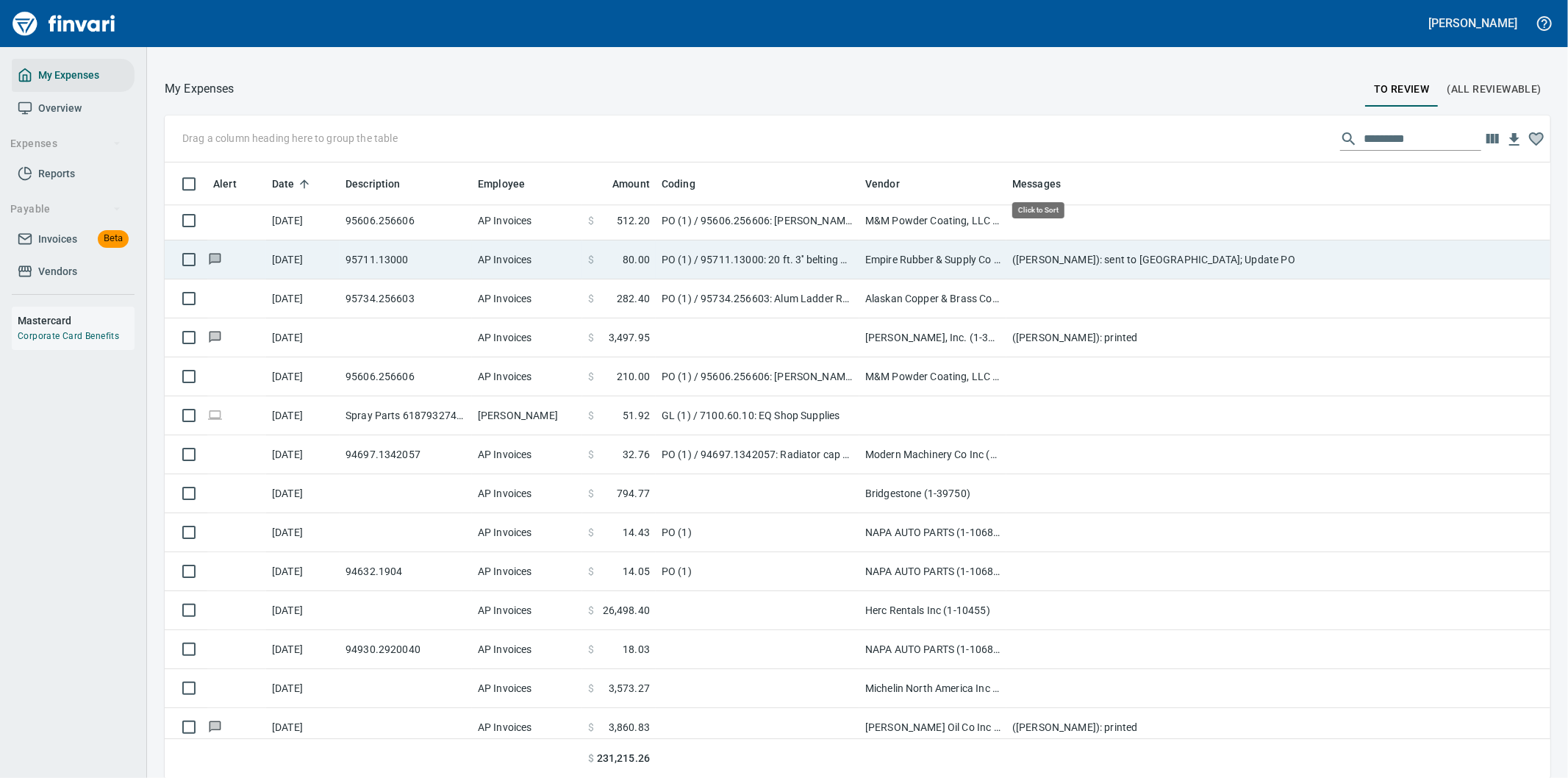
scroll to position [592, 1349]
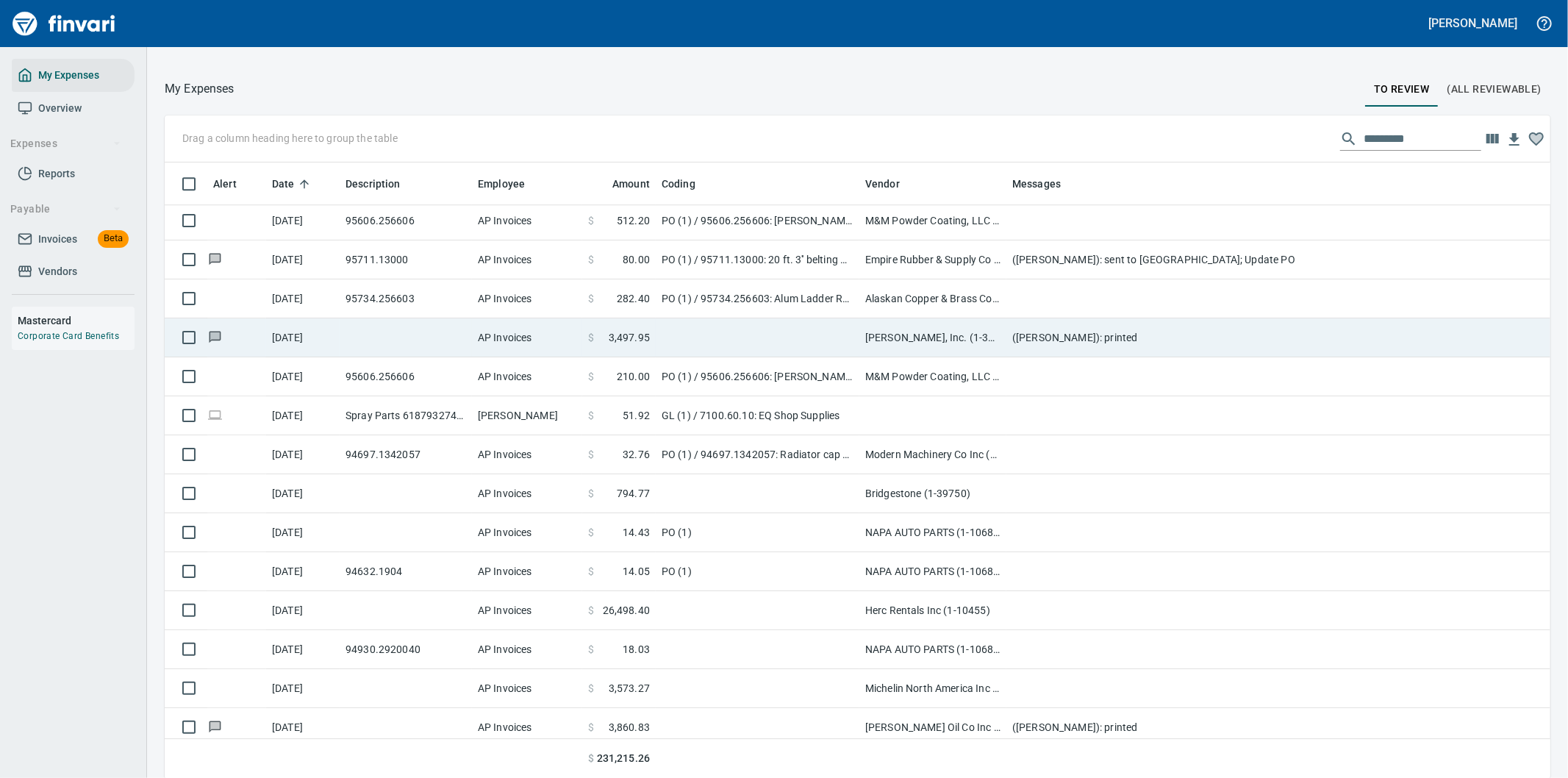
click at [761, 334] on td at bounding box center [757, 337] width 203 height 39
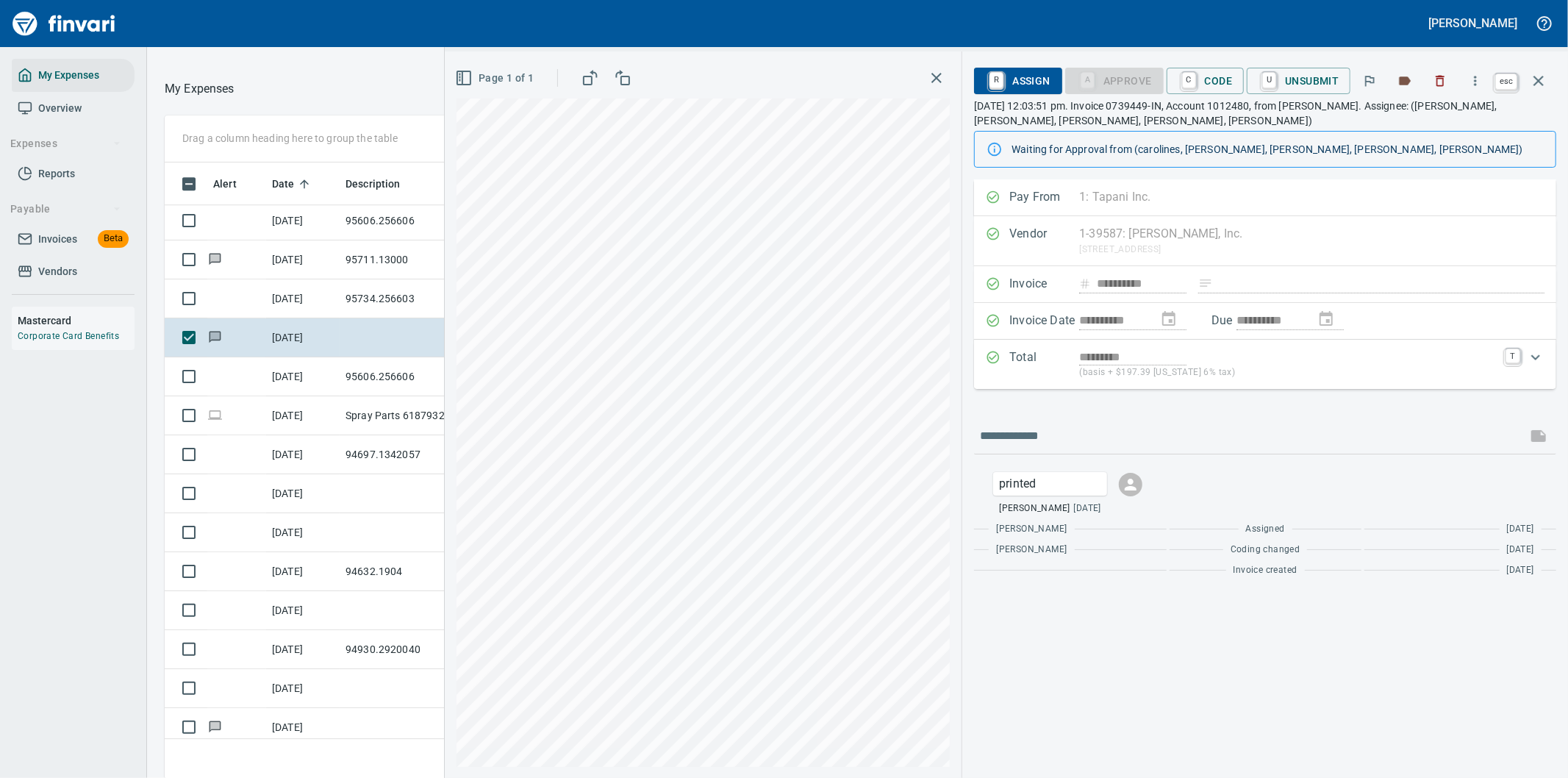
scroll to position [592, 981]
click at [1540, 73] on icon "button" at bounding box center [1539, 81] width 18 height 18
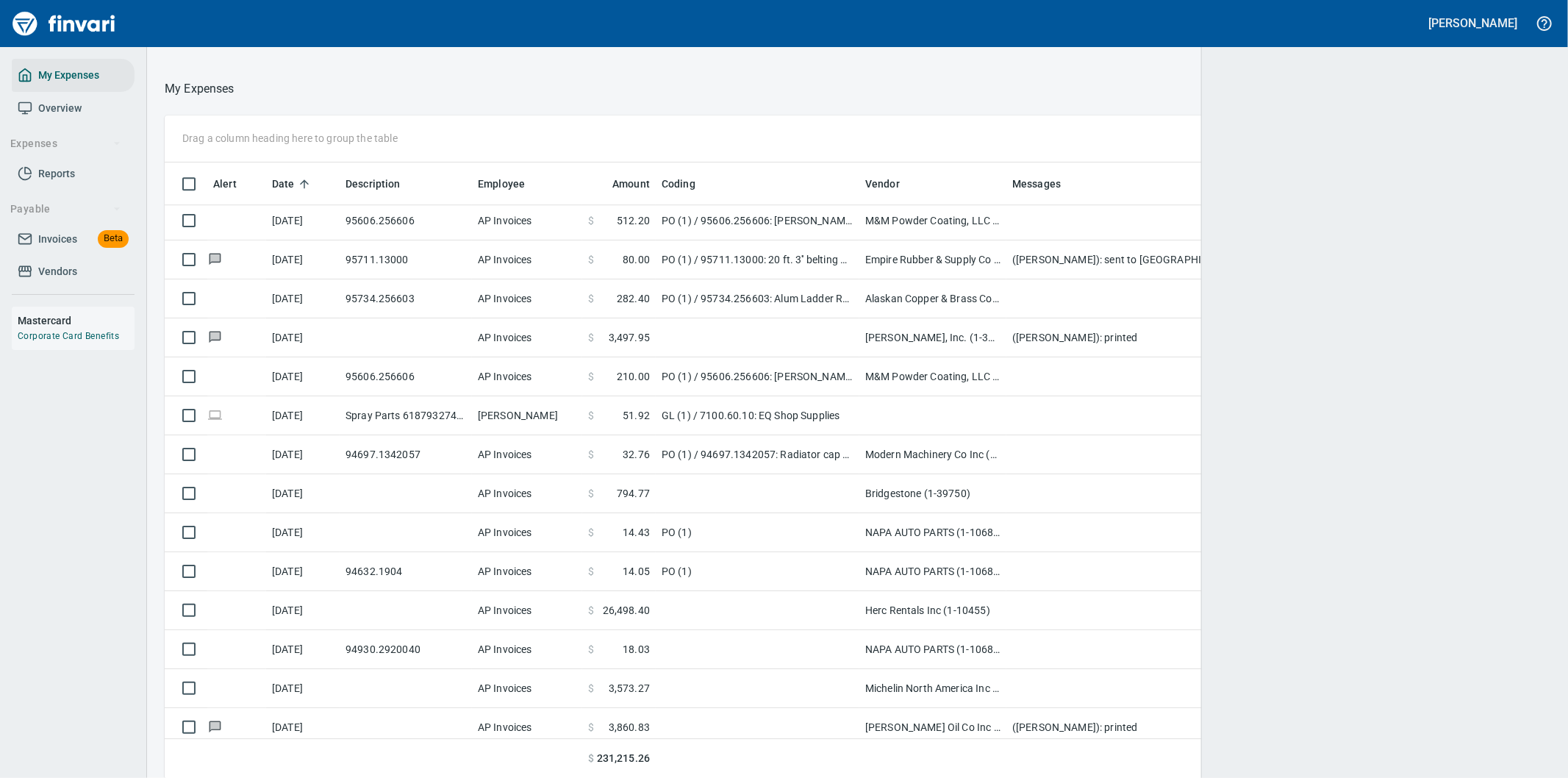
scroll to position [592, 1341]
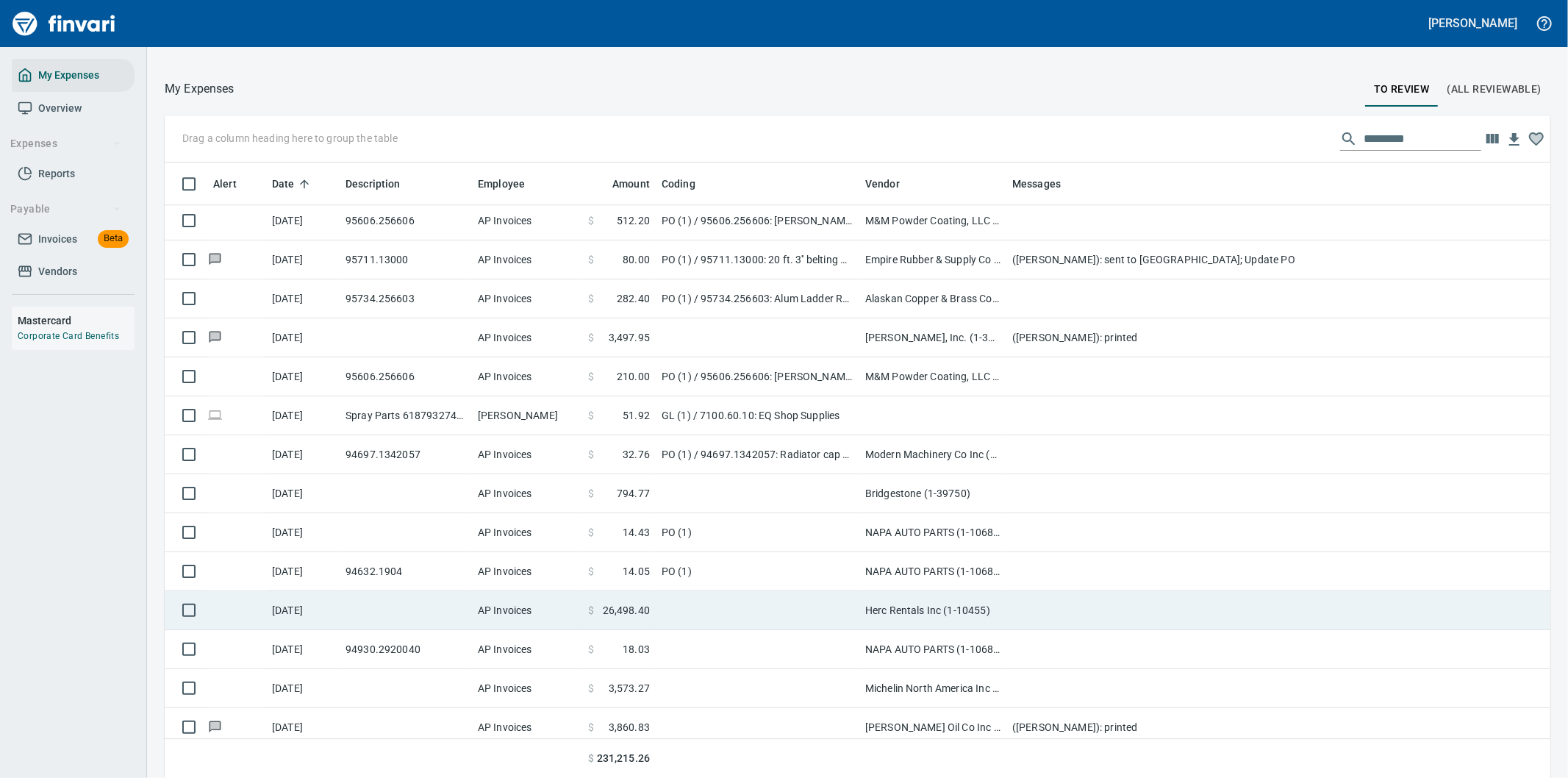
click at [773, 613] on td at bounding box center [757, 611] width 203 height 39
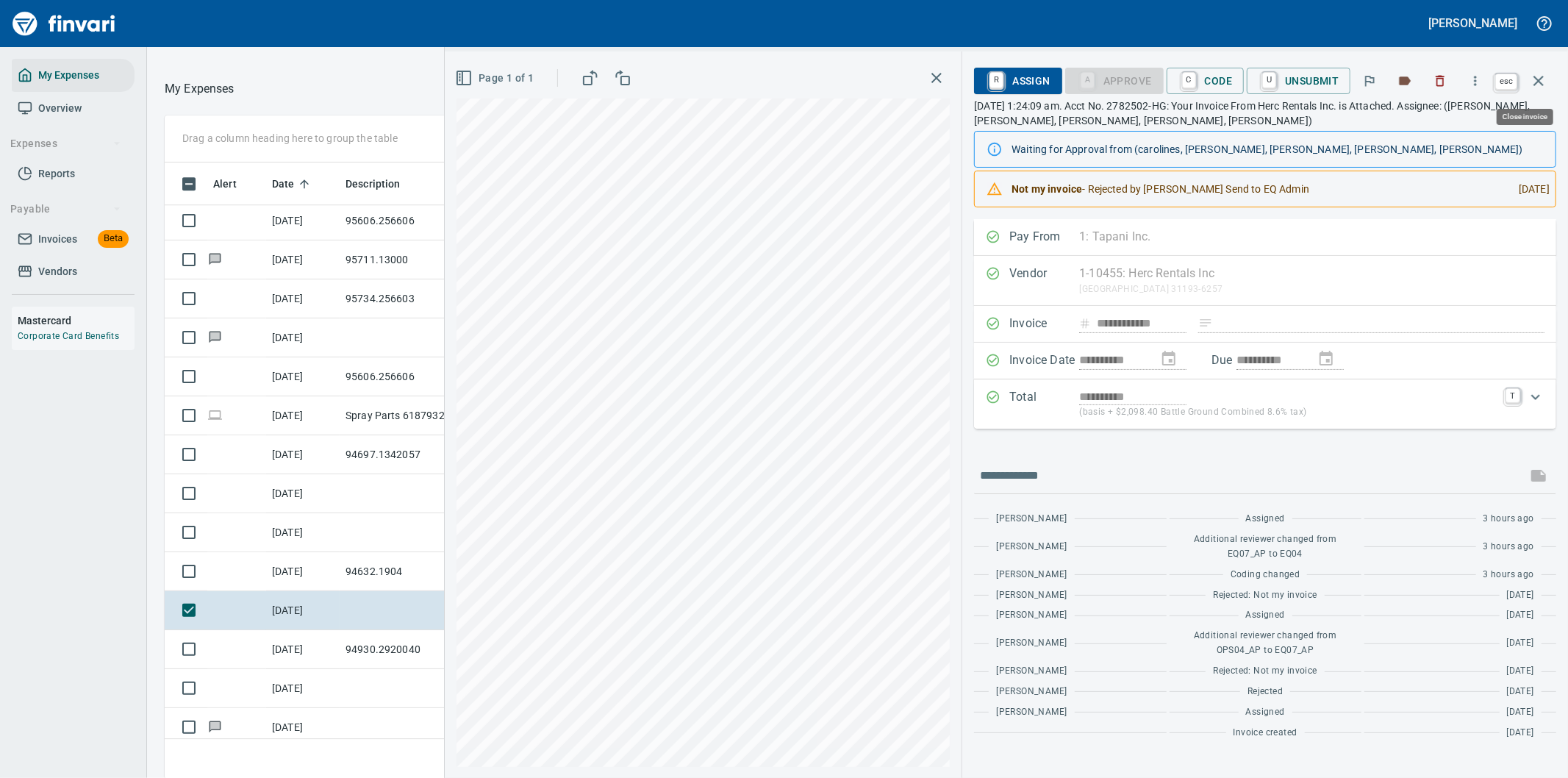
scroll to position [592, 981]
click at [1537, 74] on icon "button" at bounding box center [1539, 81] width 18 height 18
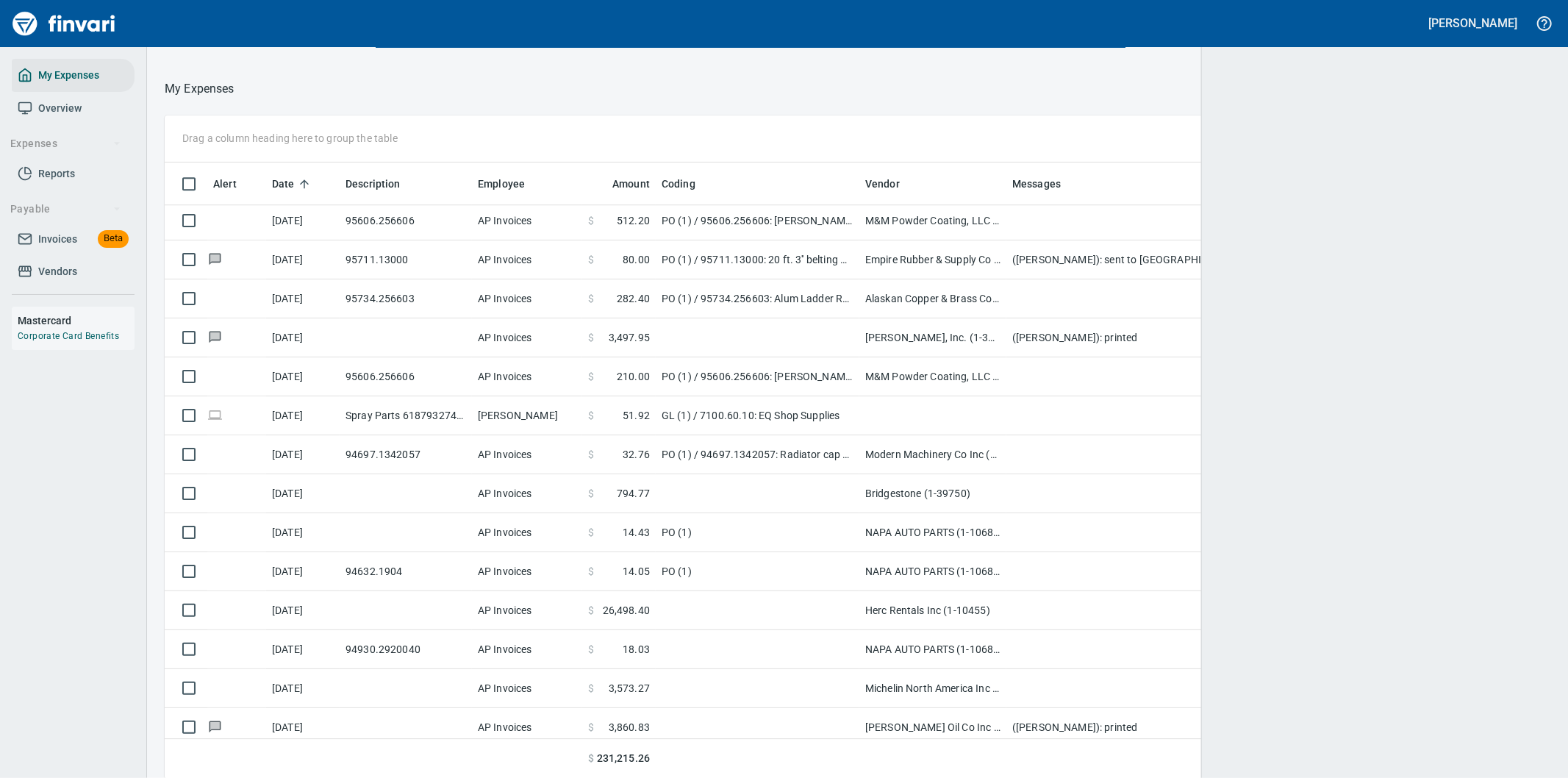
scroll to position [592, 1349]
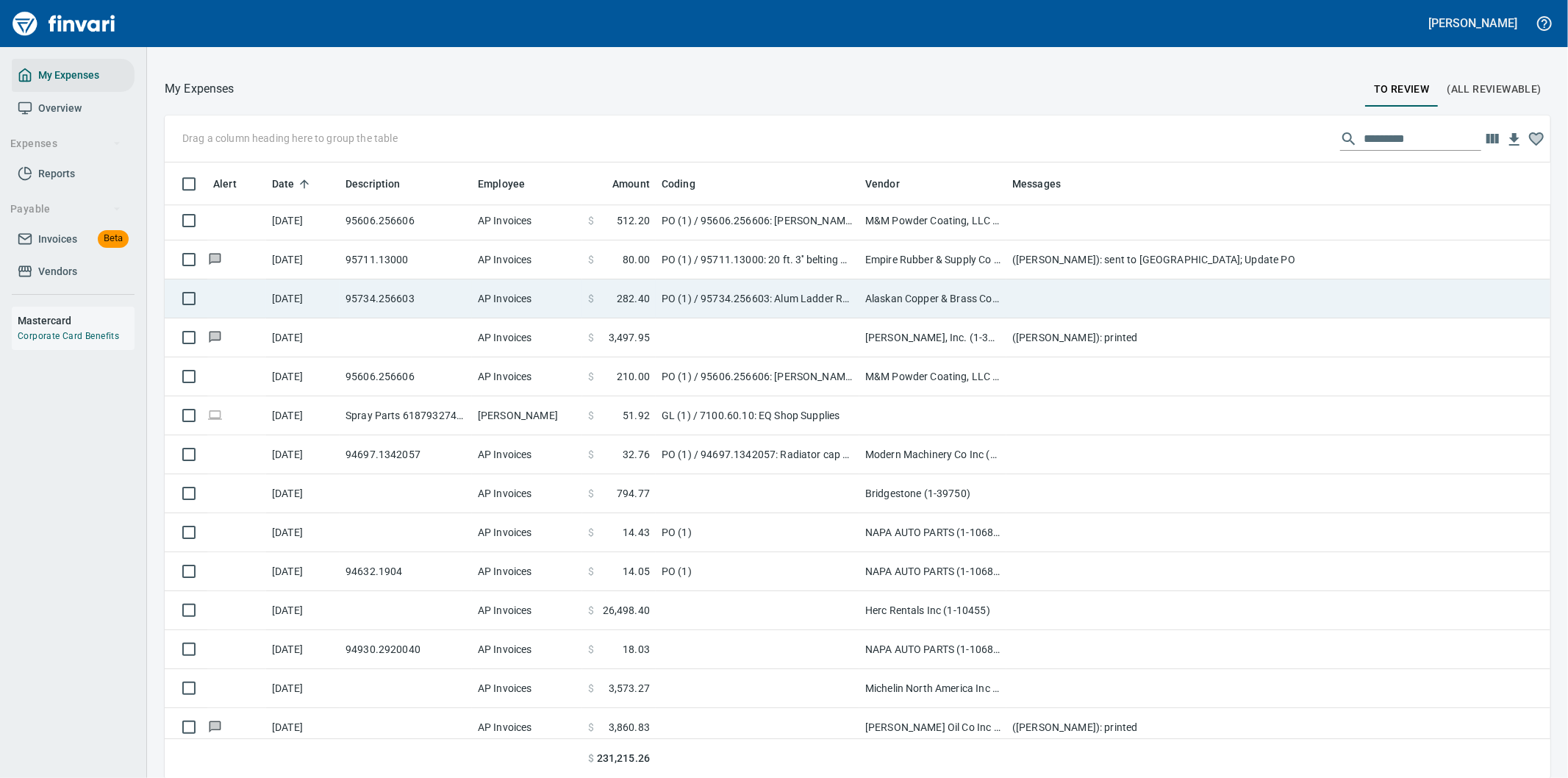
click at [1027, 292] on td at bounding box center [1300, 299] width 588 height 39
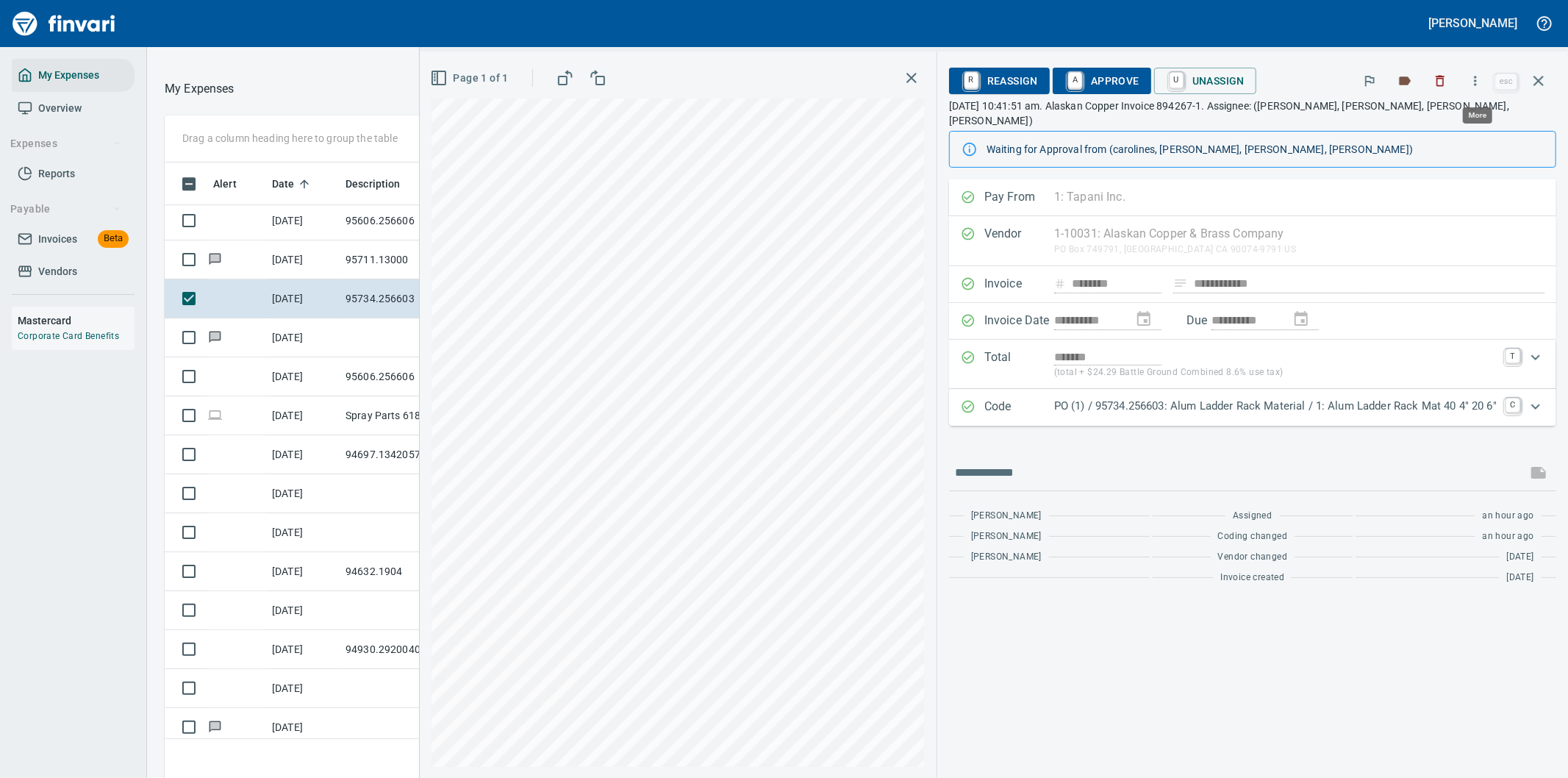
scroll to position [592, 981]
click at [1452, 398] on p "PO (1) / 95734.256603: Alum Ladder Rack Material / 1: Alum Ladder Rack Mat 40 4…" at bounding box center [1275, 406] width 442 height 17
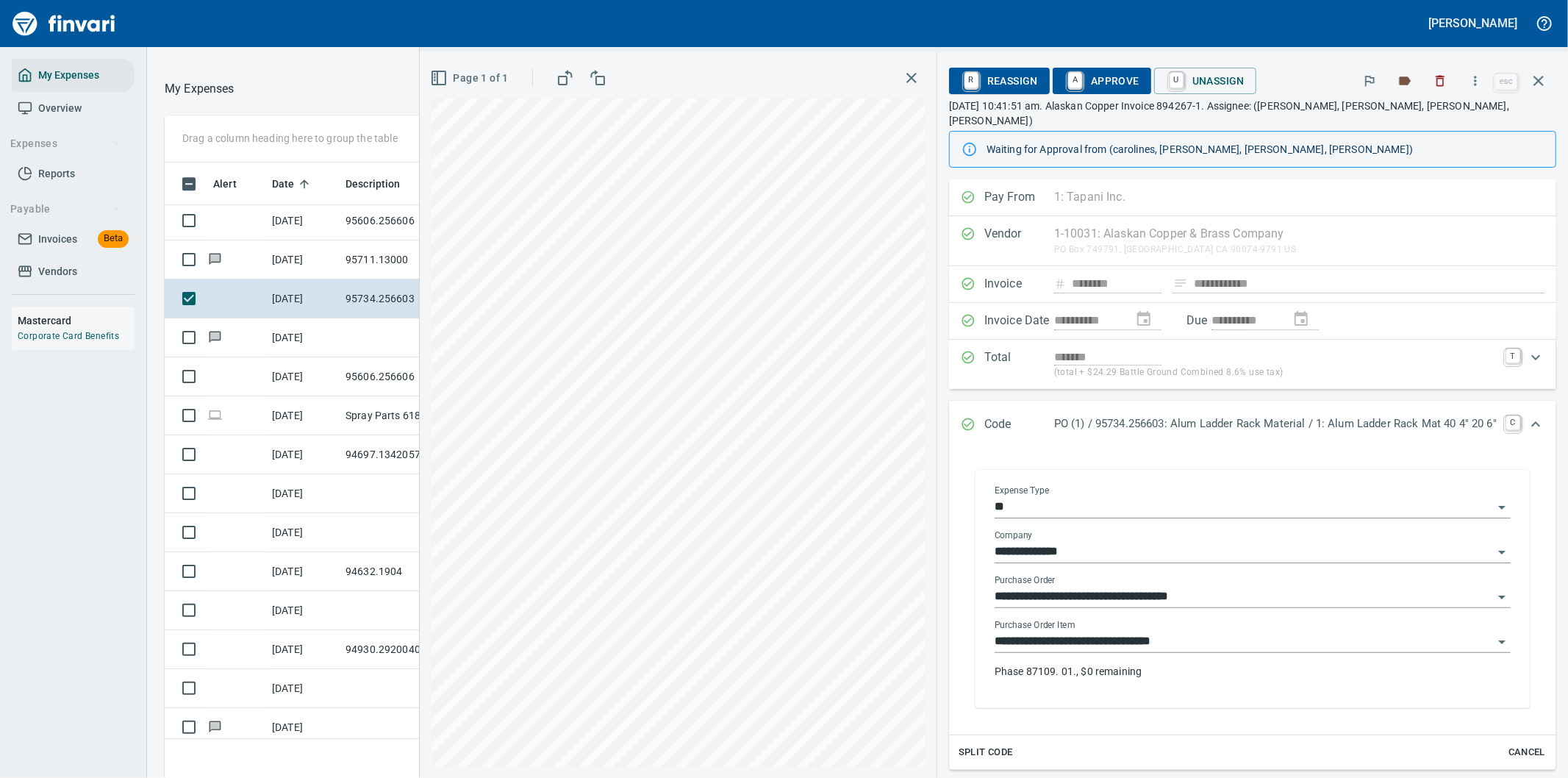
click at [1106, 664] on p "Phase 87109. 01., $0 remaining" at bounding box center [1252, 671] width 516 height 14
click at [1110, 631] on input "**********" at bounding box center [1243, 641] width 498 height 21
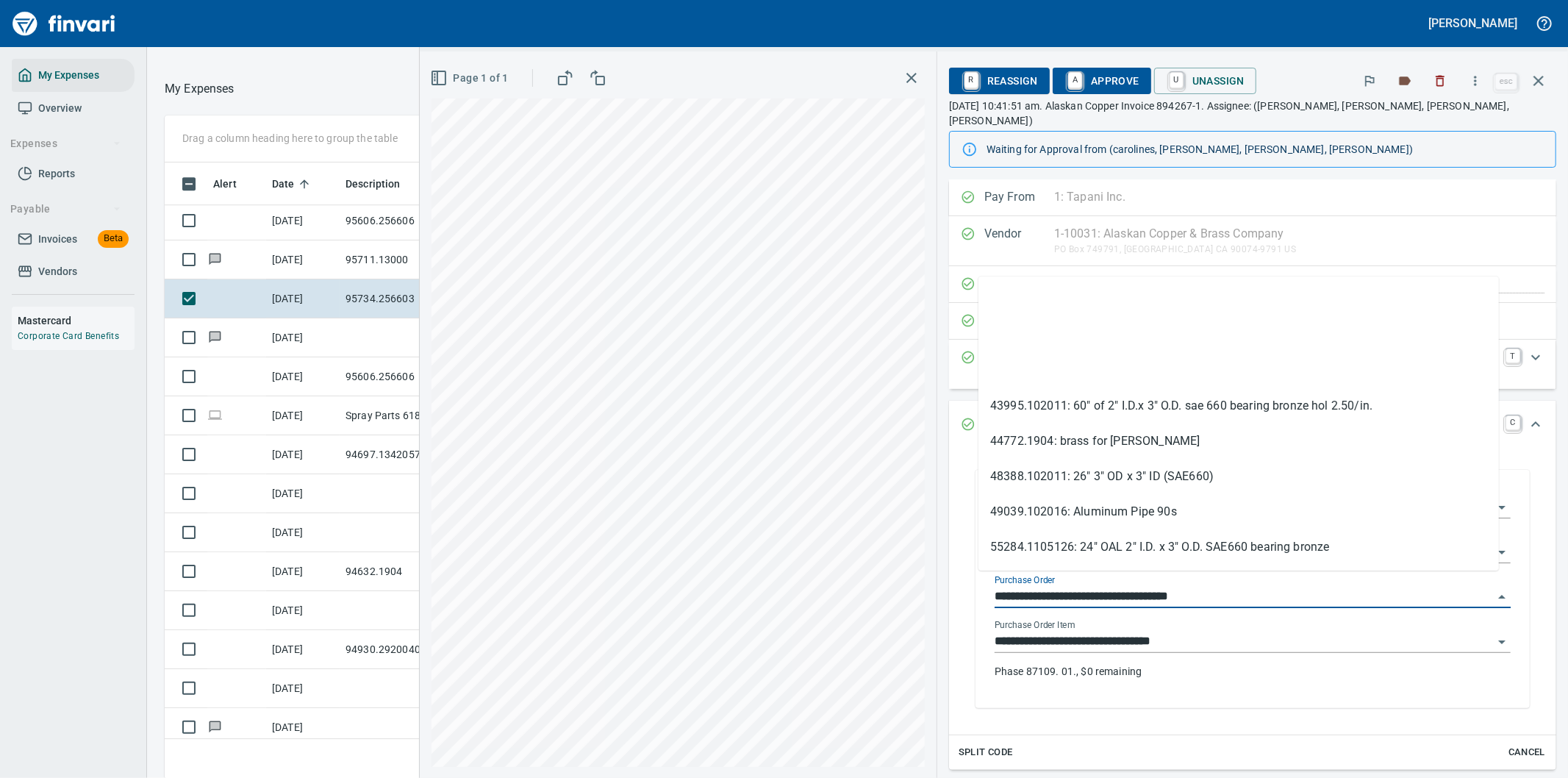
scroll to position [171, 0]
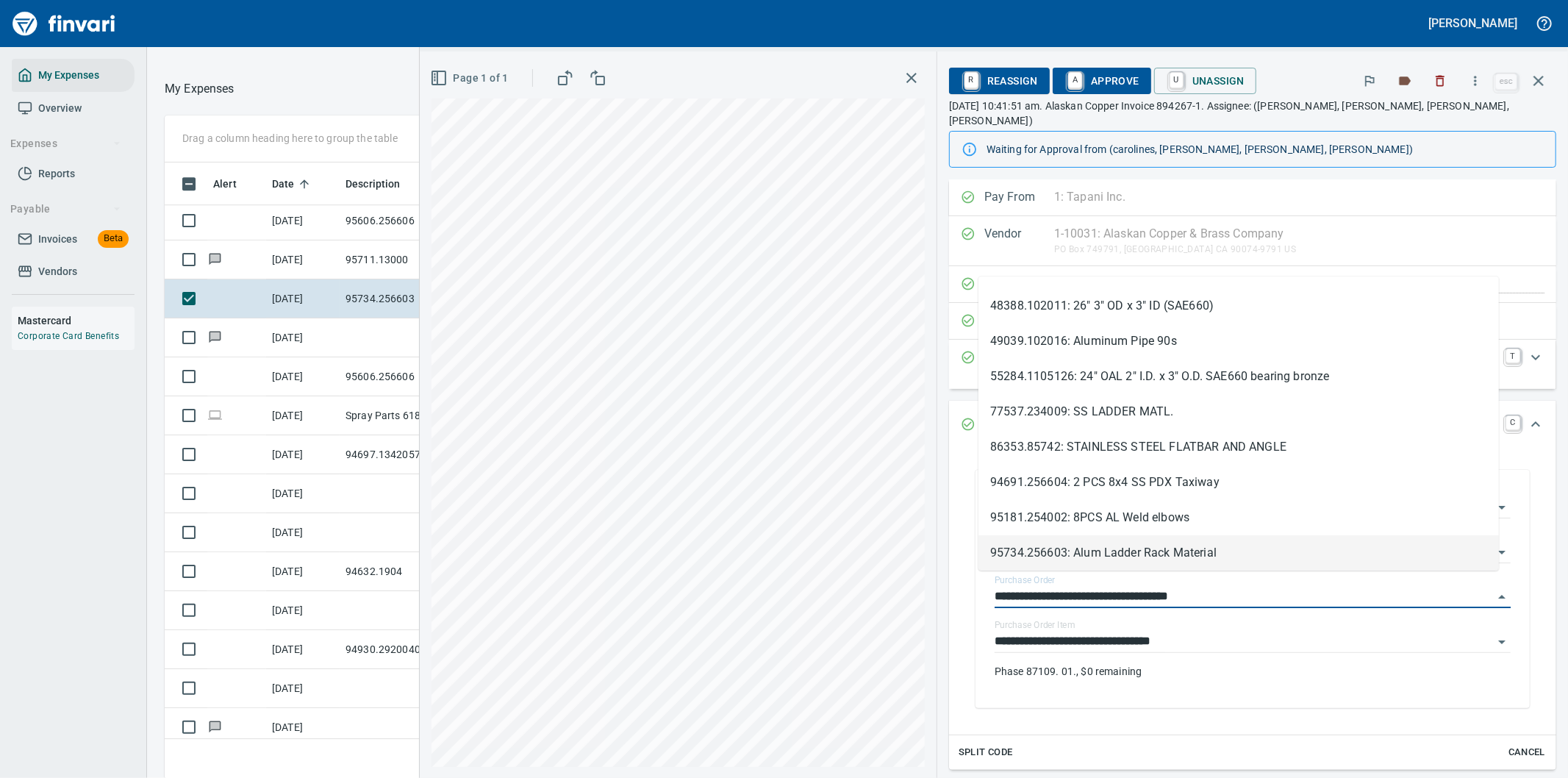
drag, startPoint x: 1056, startPoint y: 582, endPoint x: 953, endPoint y: 579, distance: 103.0
click at [960, 579] on div "**********" at bounding box center [1252, 589] width 583 height 268
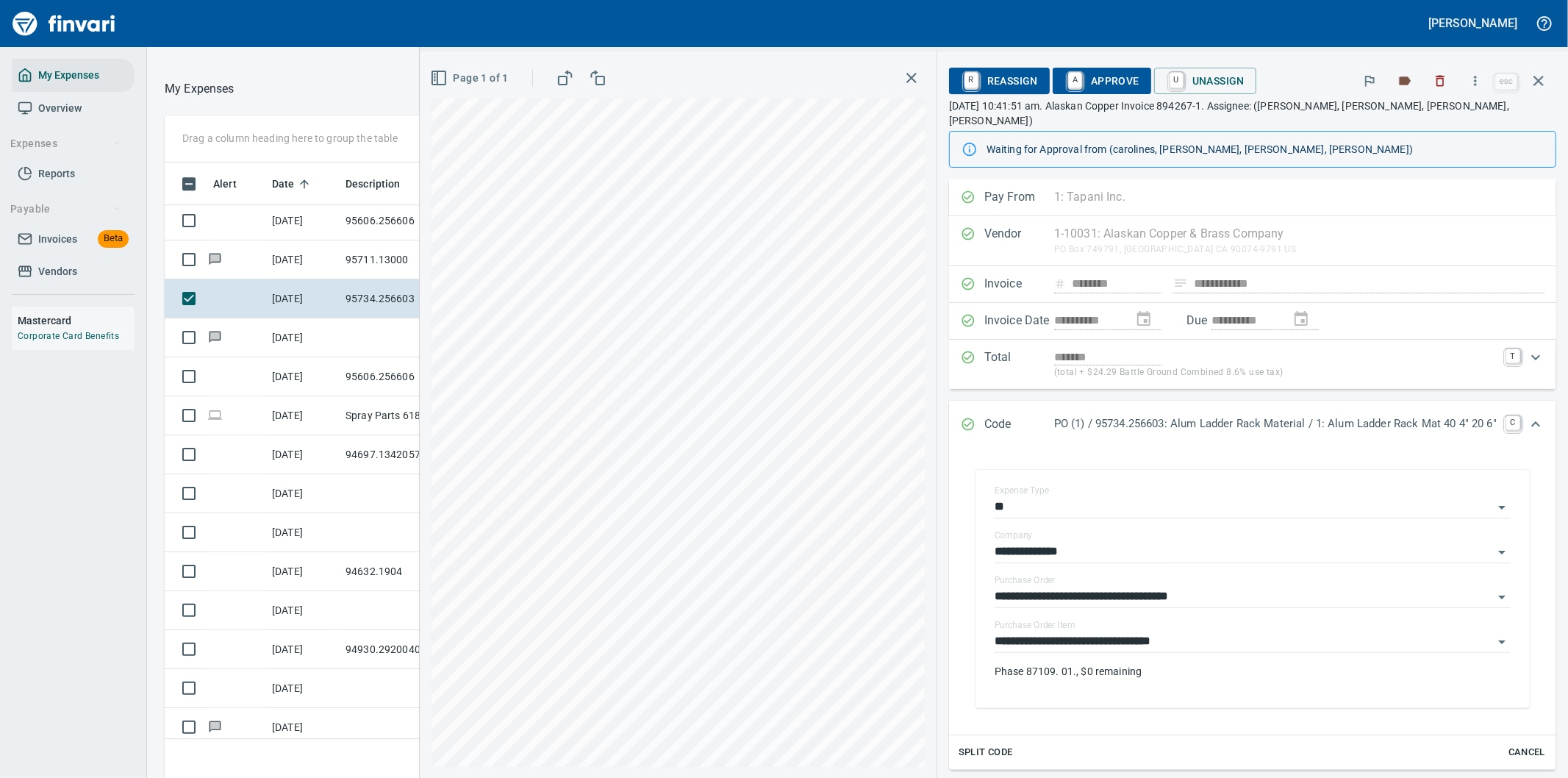
scroll to position [592, 981]
click at [1476, 81] on icon "button" at bounding box center [1475, 81] width 14 height 14
click at [1415, 126] on span "Download" at bounding box center [1473, 124] width 141 height 18
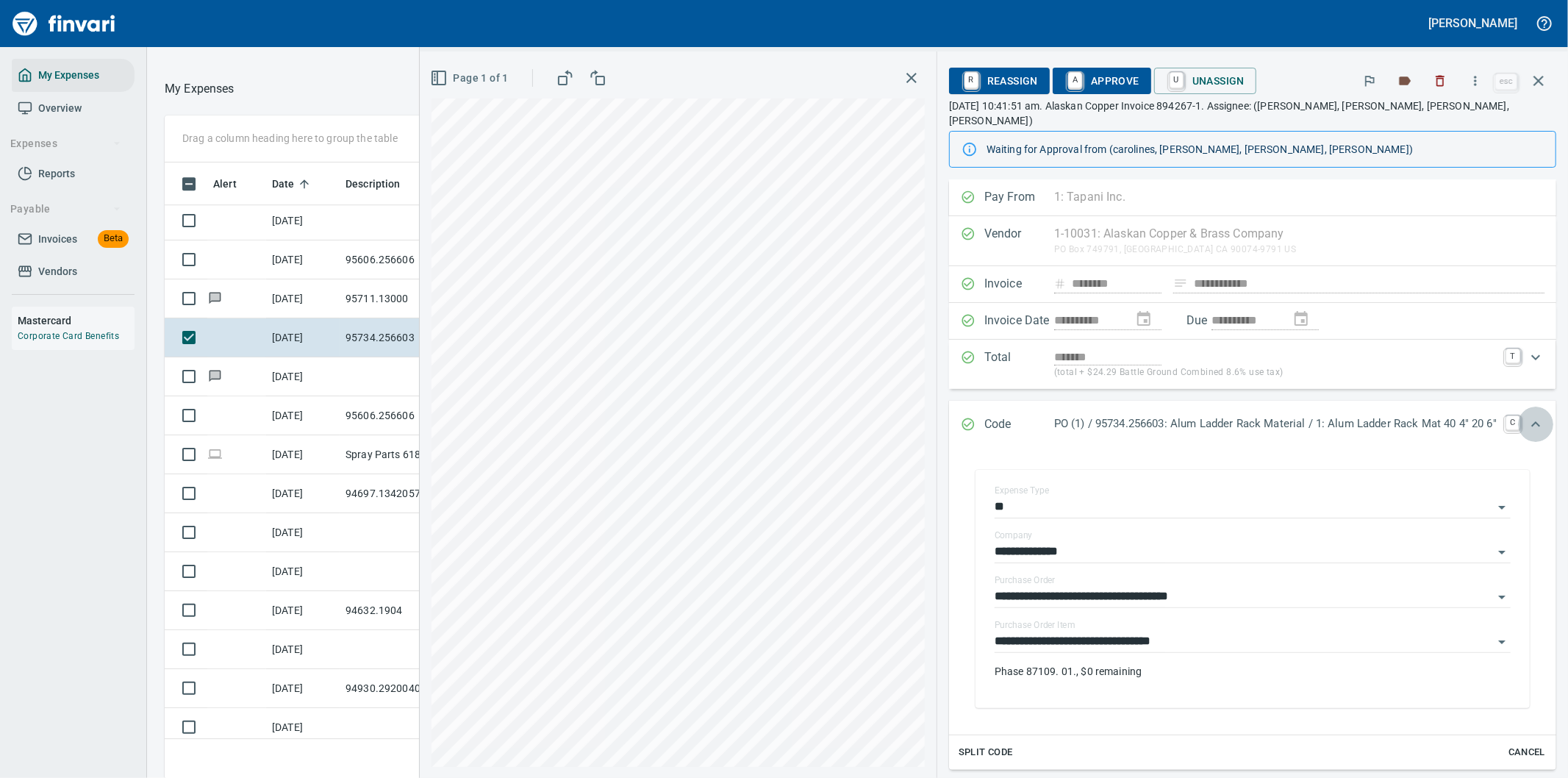
click at [1526, 415] on icon "Expand" at bounding box center [1535, 424] width 18 height 18
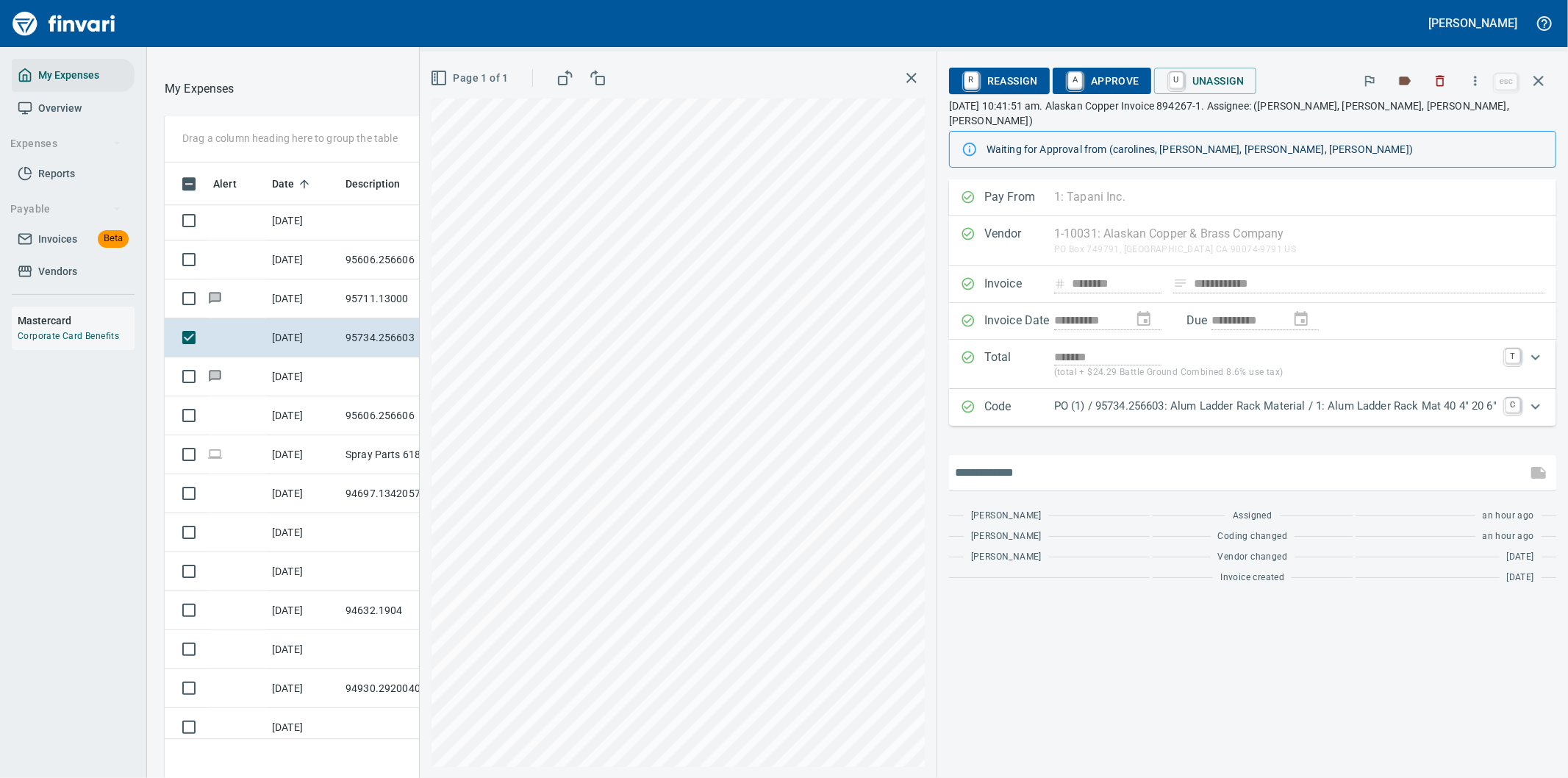
click at [1052, 466] on input "text" at bounding box center [1238, 473] width 566 height 24
type input "**********"
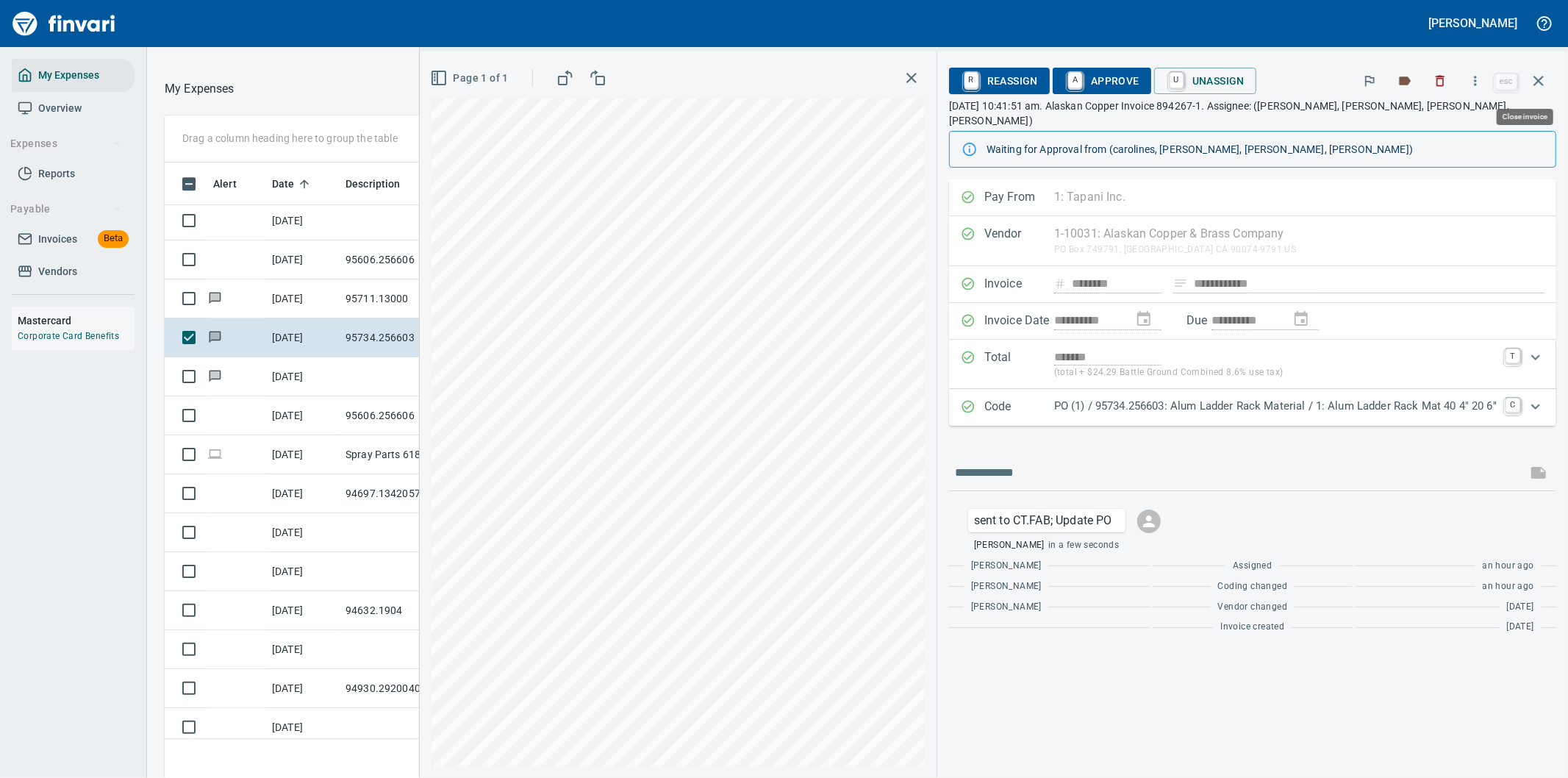
click at [1536, 80] on icon "button" at bounding box center [1539, 81] width 18 height 18
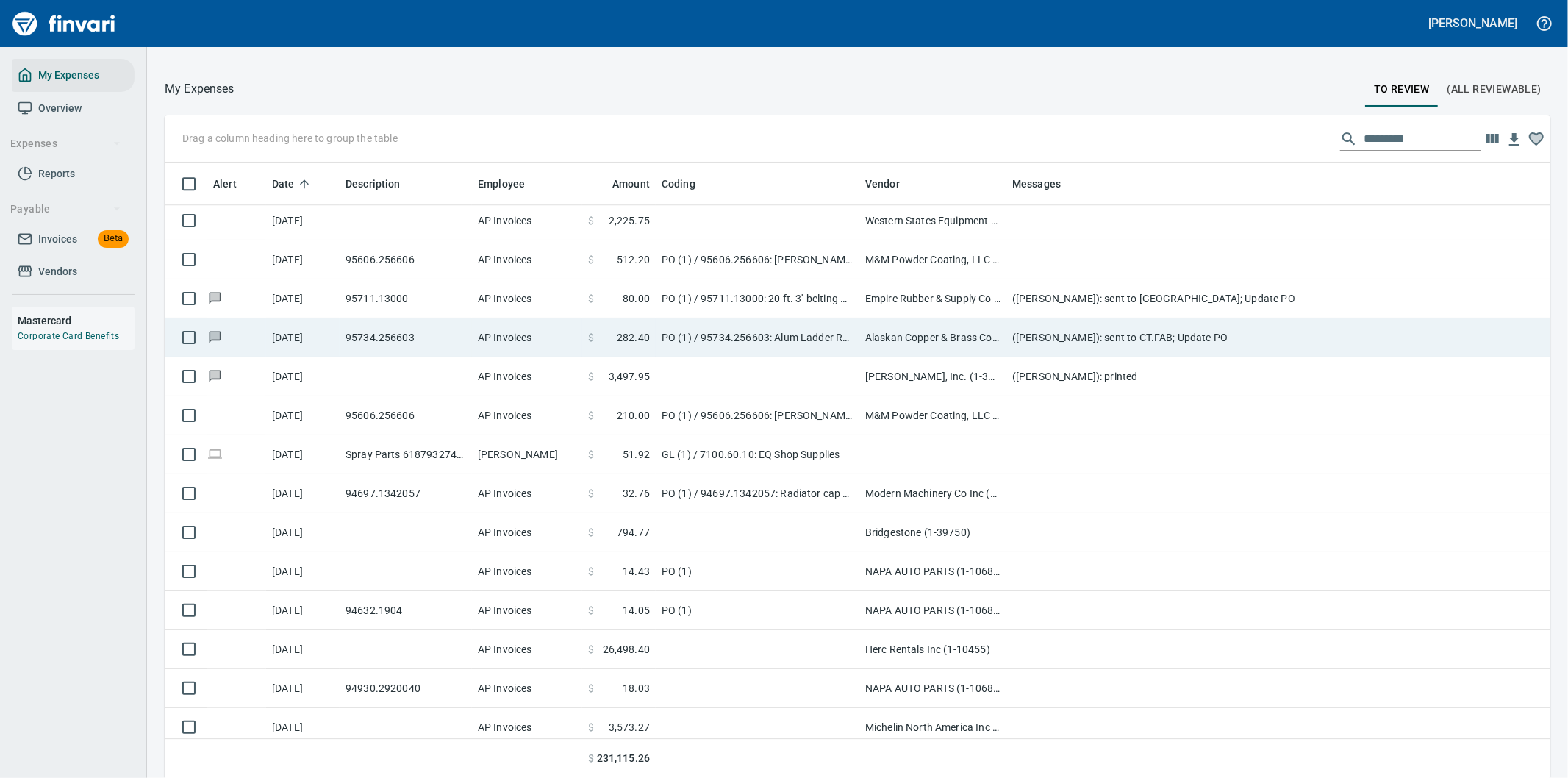
scroll to position [592, 1349]
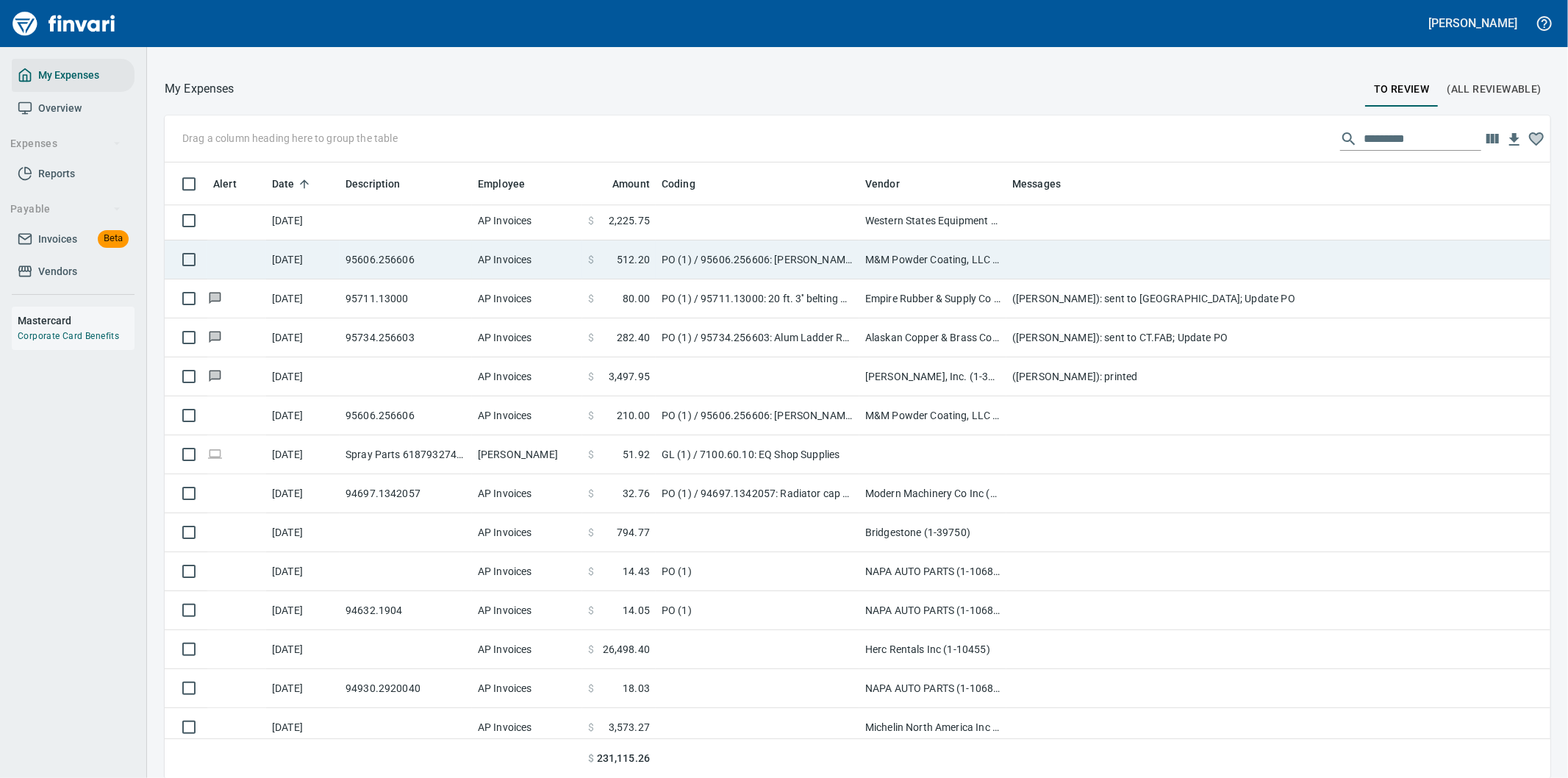
click at [1049, 260] on td at bounding box center [1300, 260] width 588 height 39
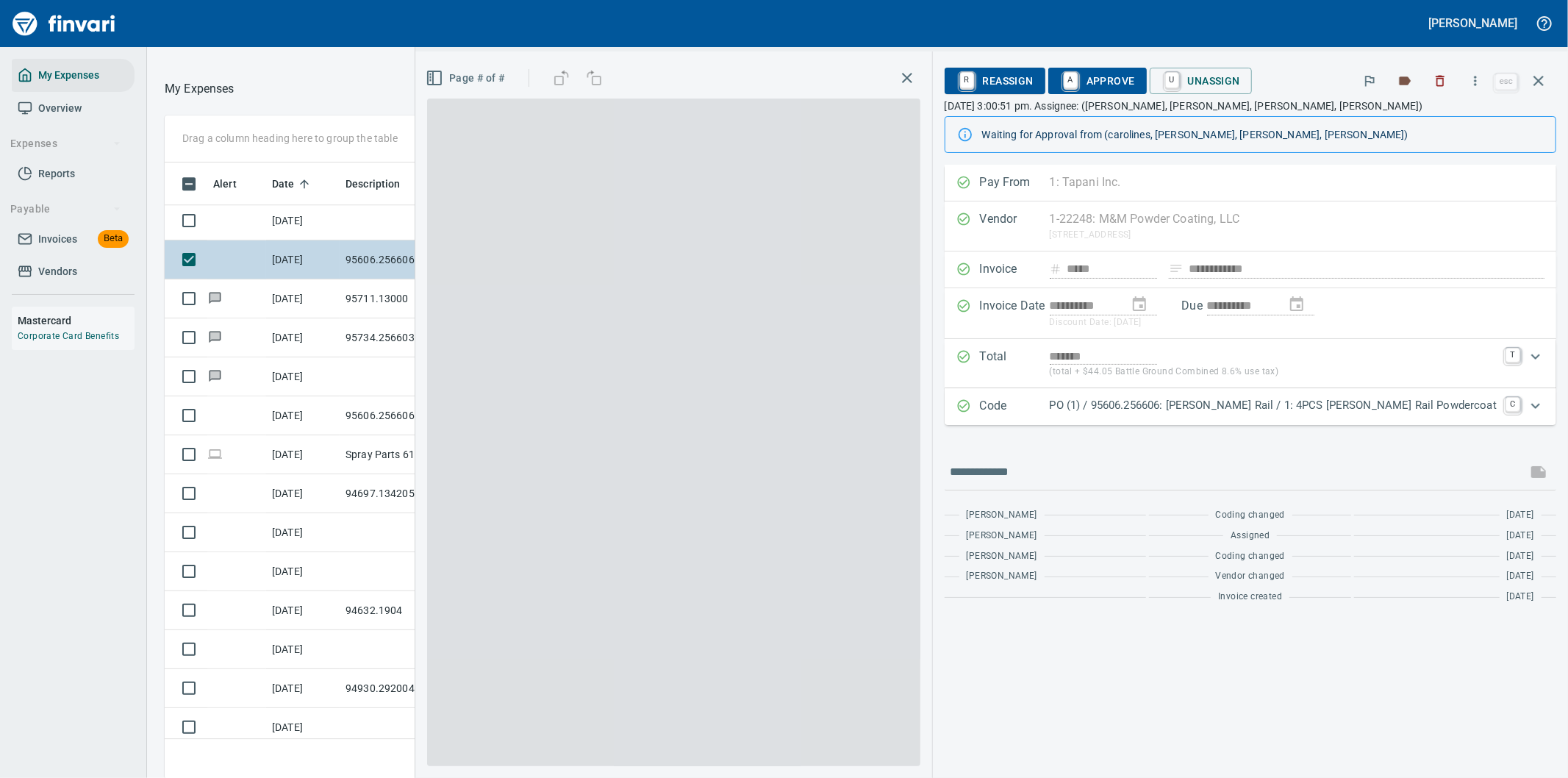
scroll to position [592, 981]
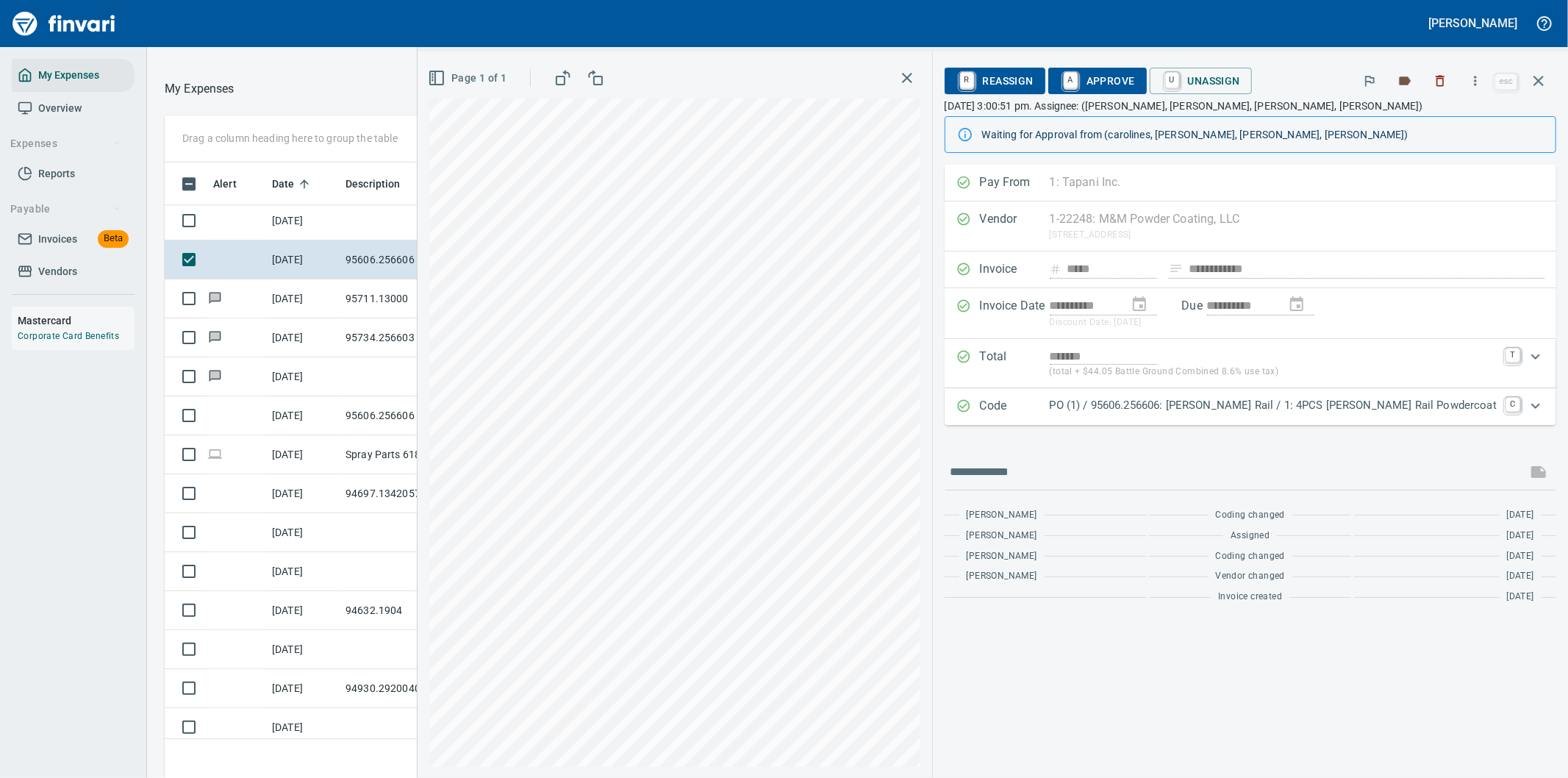
click at [1316, 406] on p "PO (1) / 95606.256606: Boeckman Rail / 1: 4PCS Boeckman Rail Powdercoat" at bounding box center [1273, 405] width 447 height 17
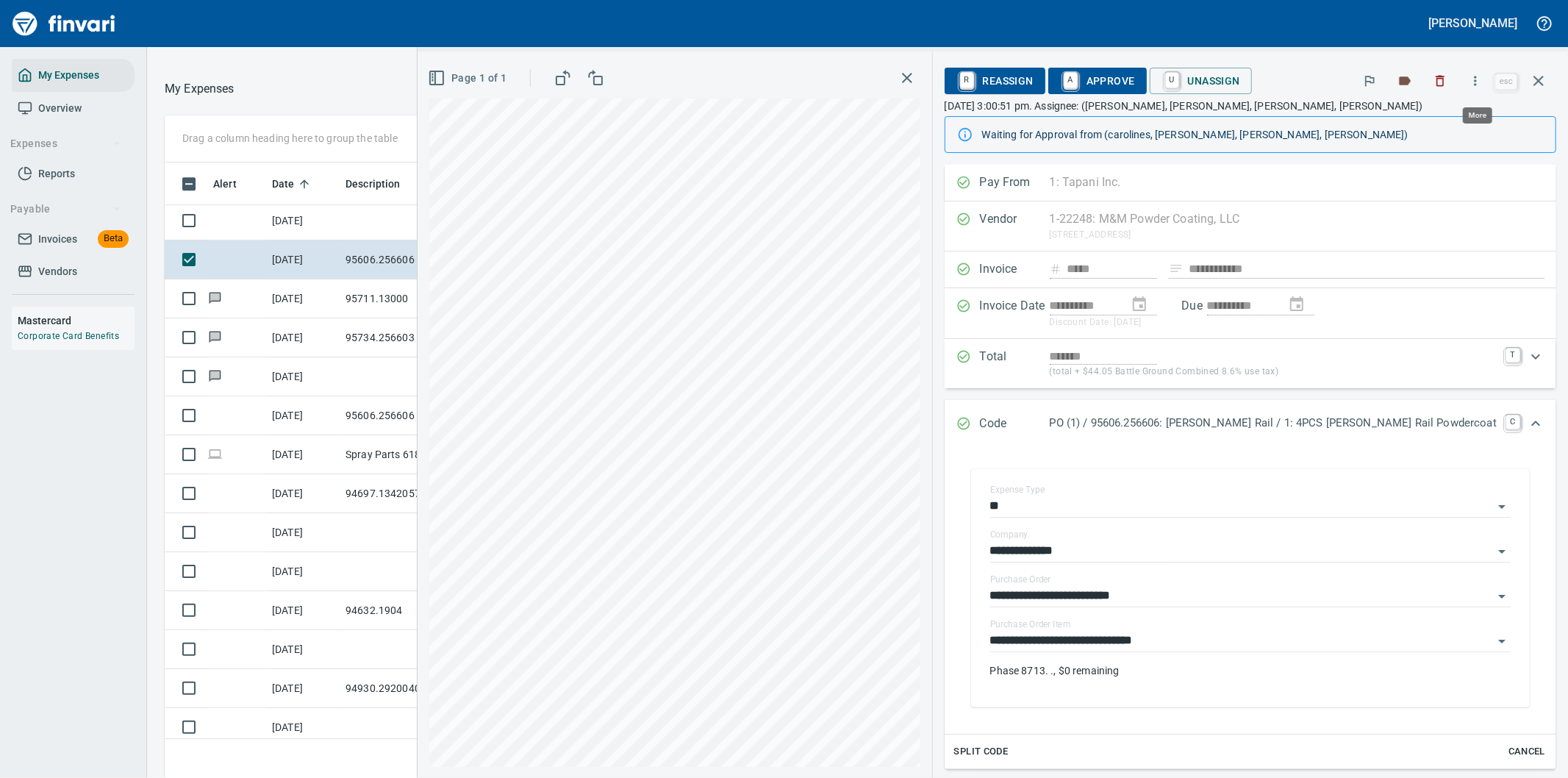
scroll to position [592, 981]
click at [1476, 77] on icon "button" at bounding box center [1475, 81] width 14 height 14
click at [1424, 121] on span "Download" at bounding box center [1473, 124] width 141 height 18
click at [1526, 424] on icon "Expand" at bounding box center [1535, 423] width 18 height 18
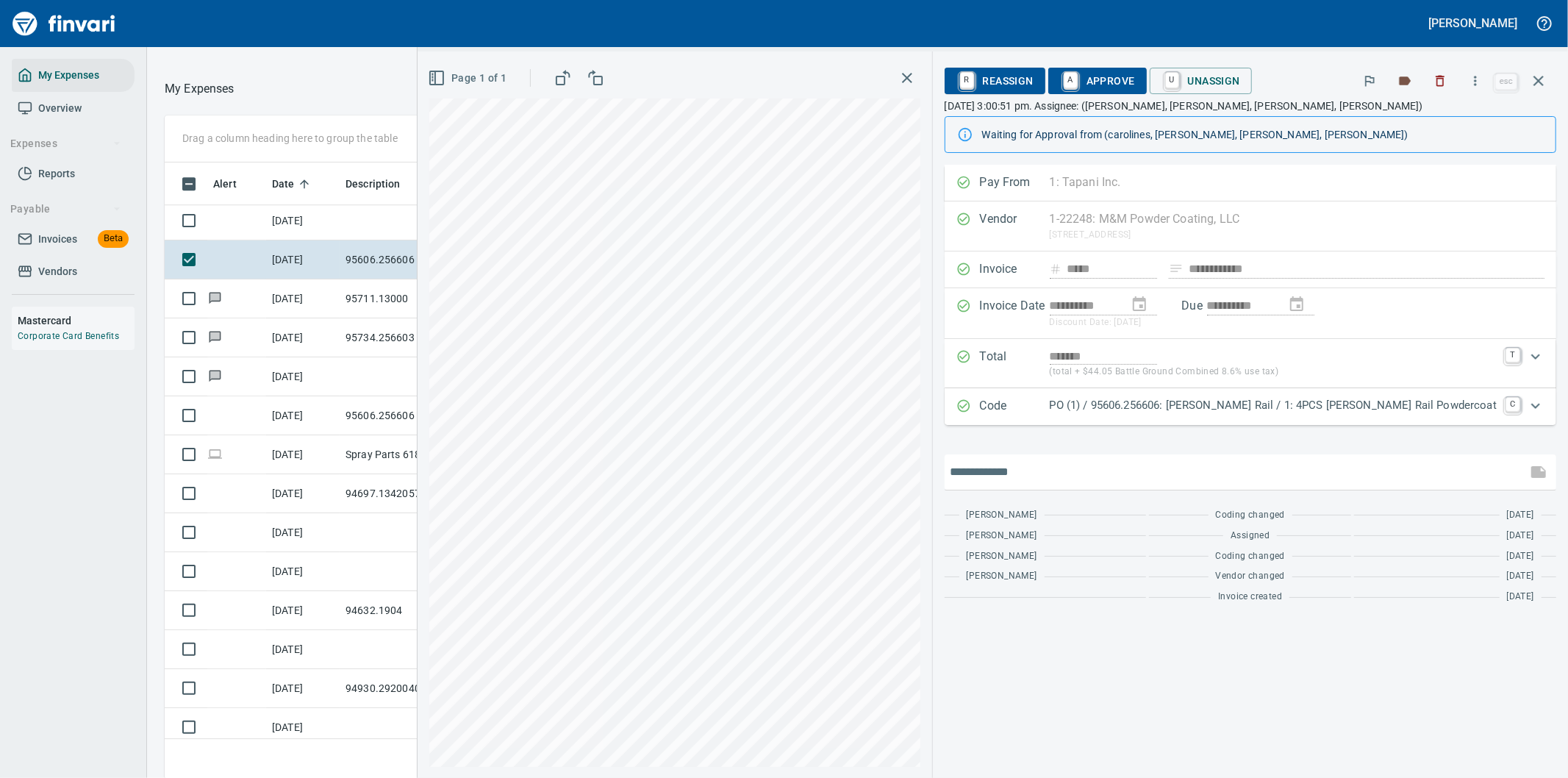
click at [1086, 474] on input "text" at bounding box center [1235, 472] width 571 height 24
type input "**********"
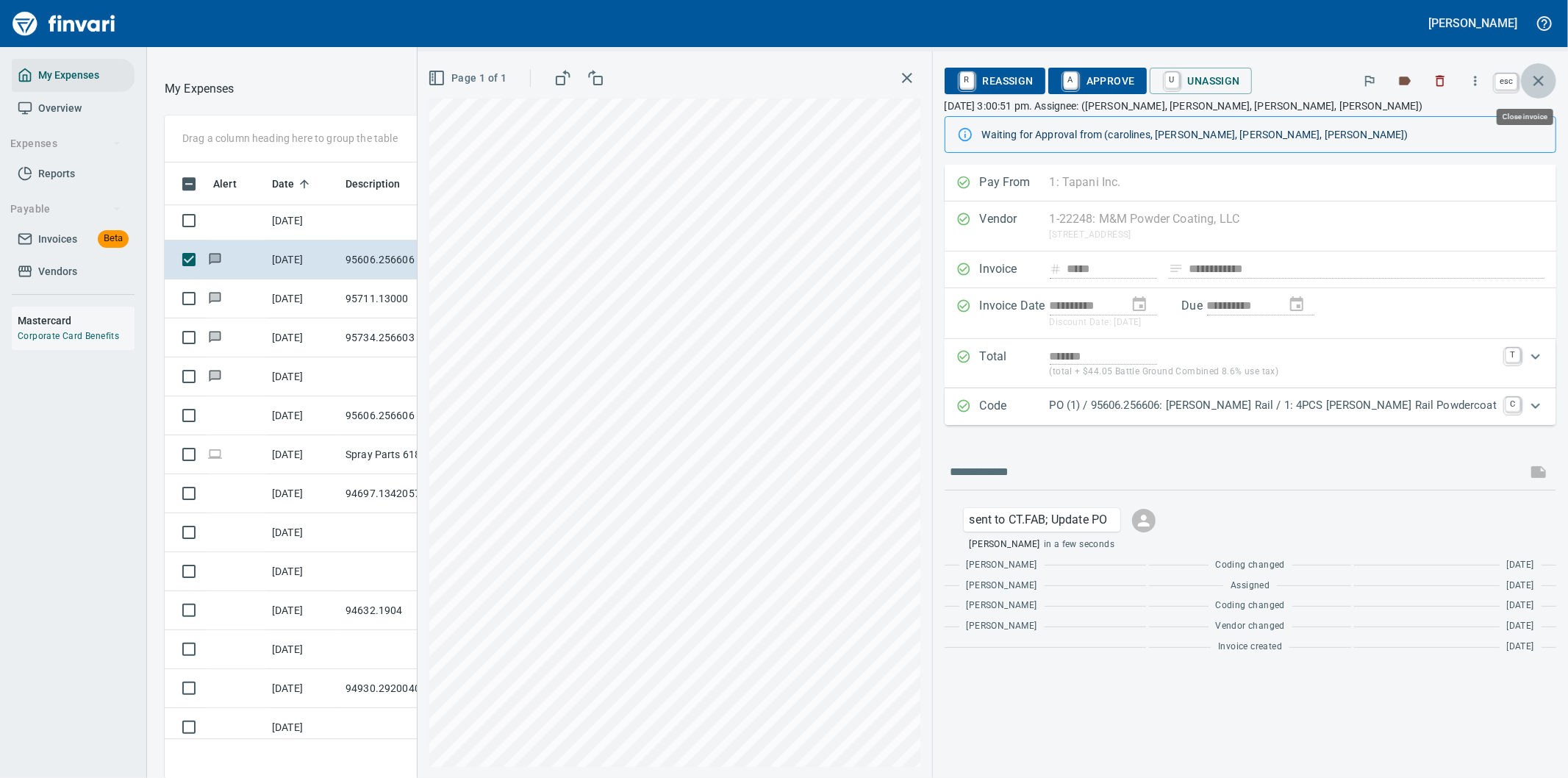
click at [1541, 81] on icon "button" at bounding box center [1539, 81] width 18 height 18
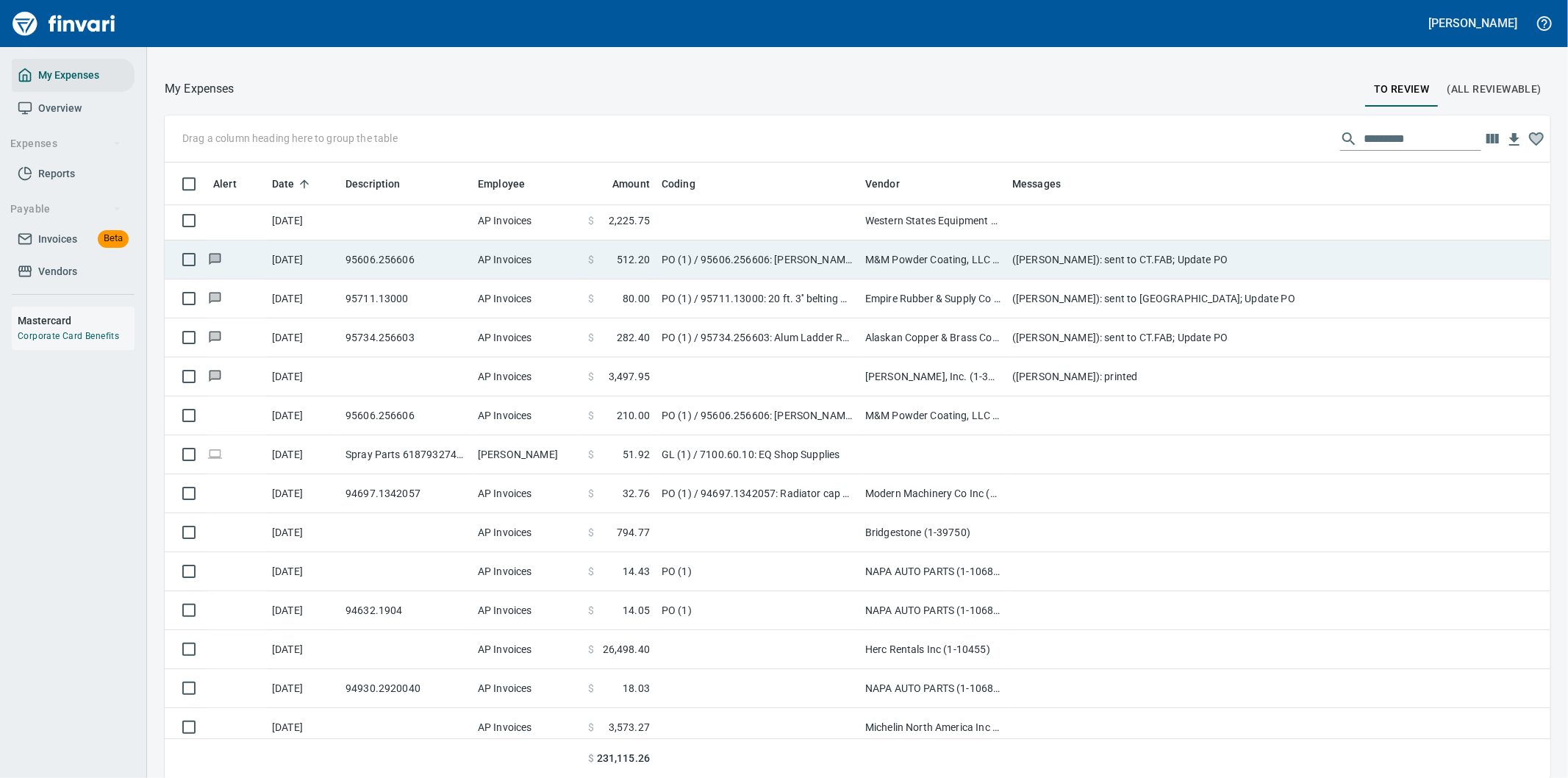
scroll to position [592, 1349]
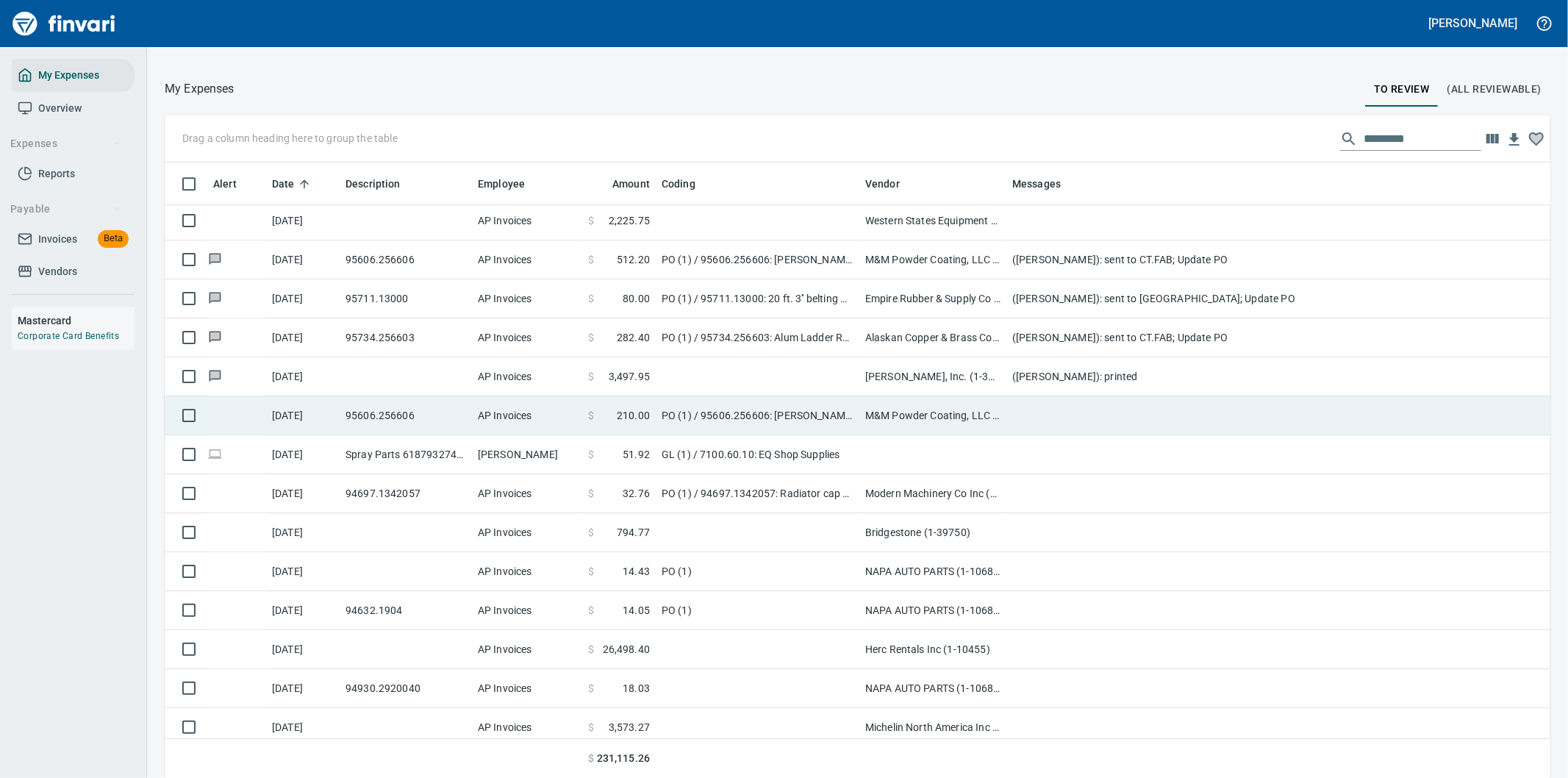
click at [1045, 413] on td at bounding box center [1300, 415] width 588 height 39
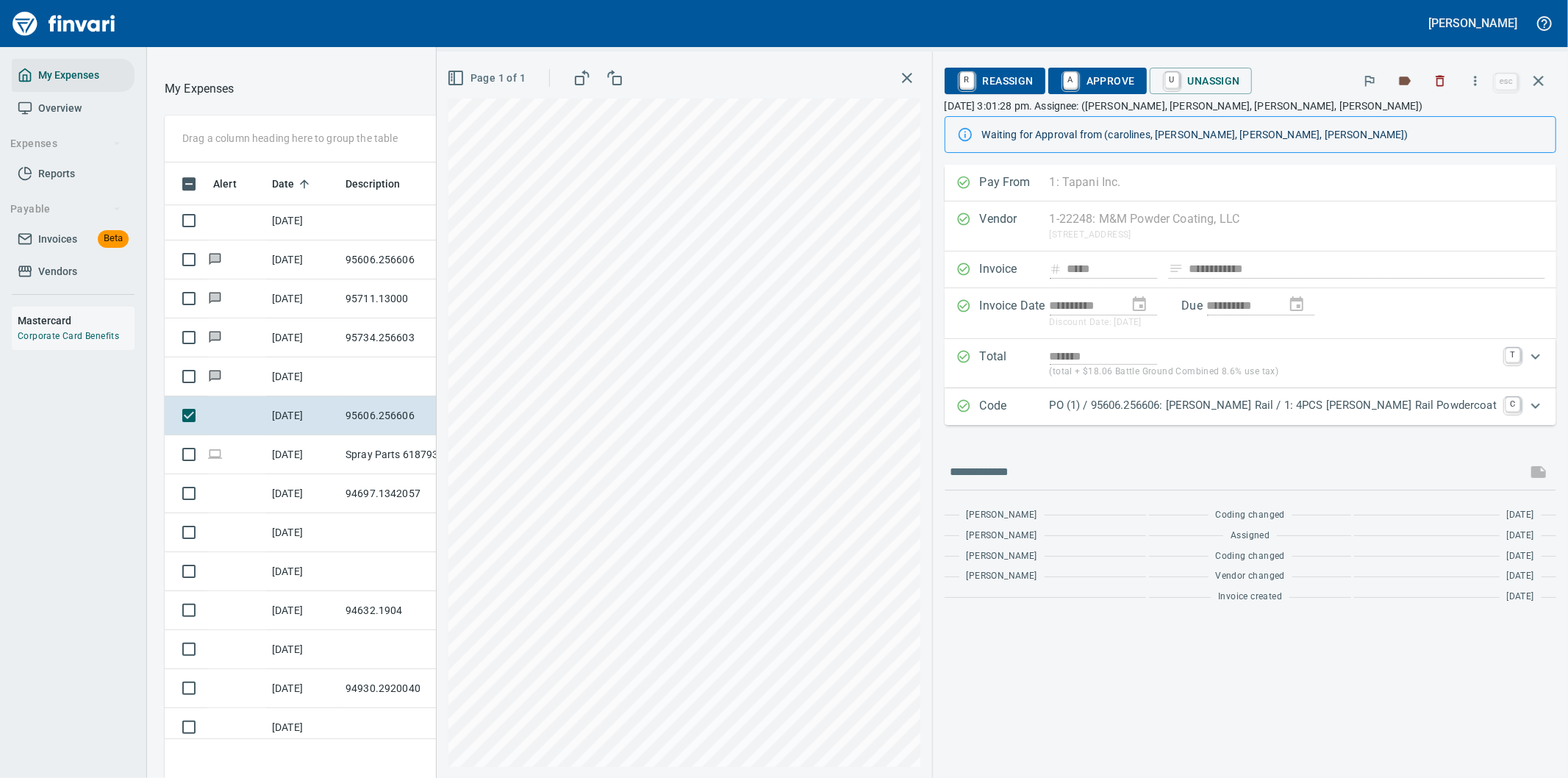
scroll to position [592, 981]
click at [1478, 79] on icon "button" at bounding box center [1475, 81] width 14 height 14
click at [1442, 119] on span "Download" at bounding box center [1473, 124] width 141 height 18
click at [1091, 469] on input "text" at bounding box center [1235, 472] width 571 height 24
type input "**********"
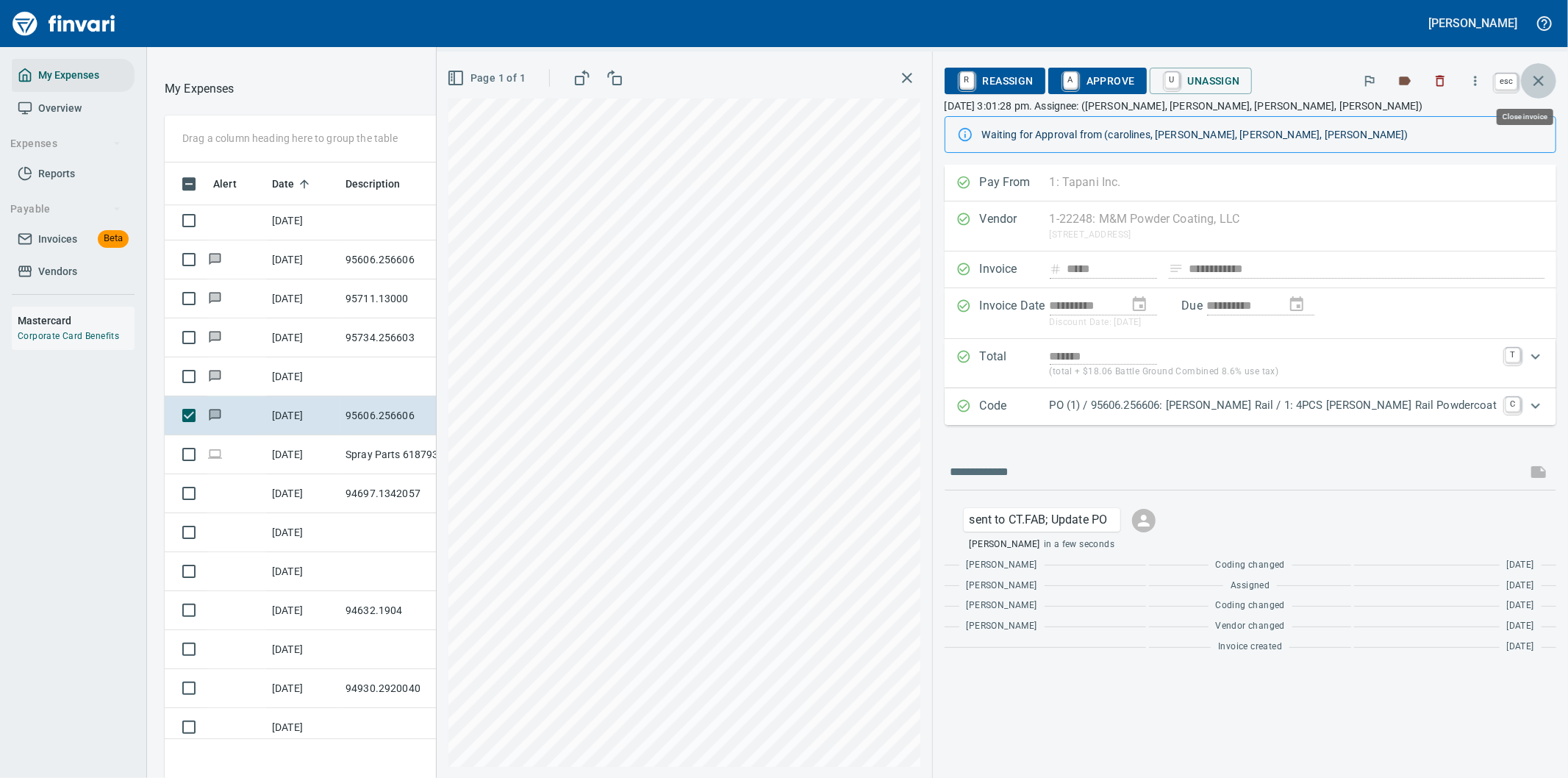
click at [1541, 78] on icon "button" at bounding box center [1538, 81] width 10 height 10
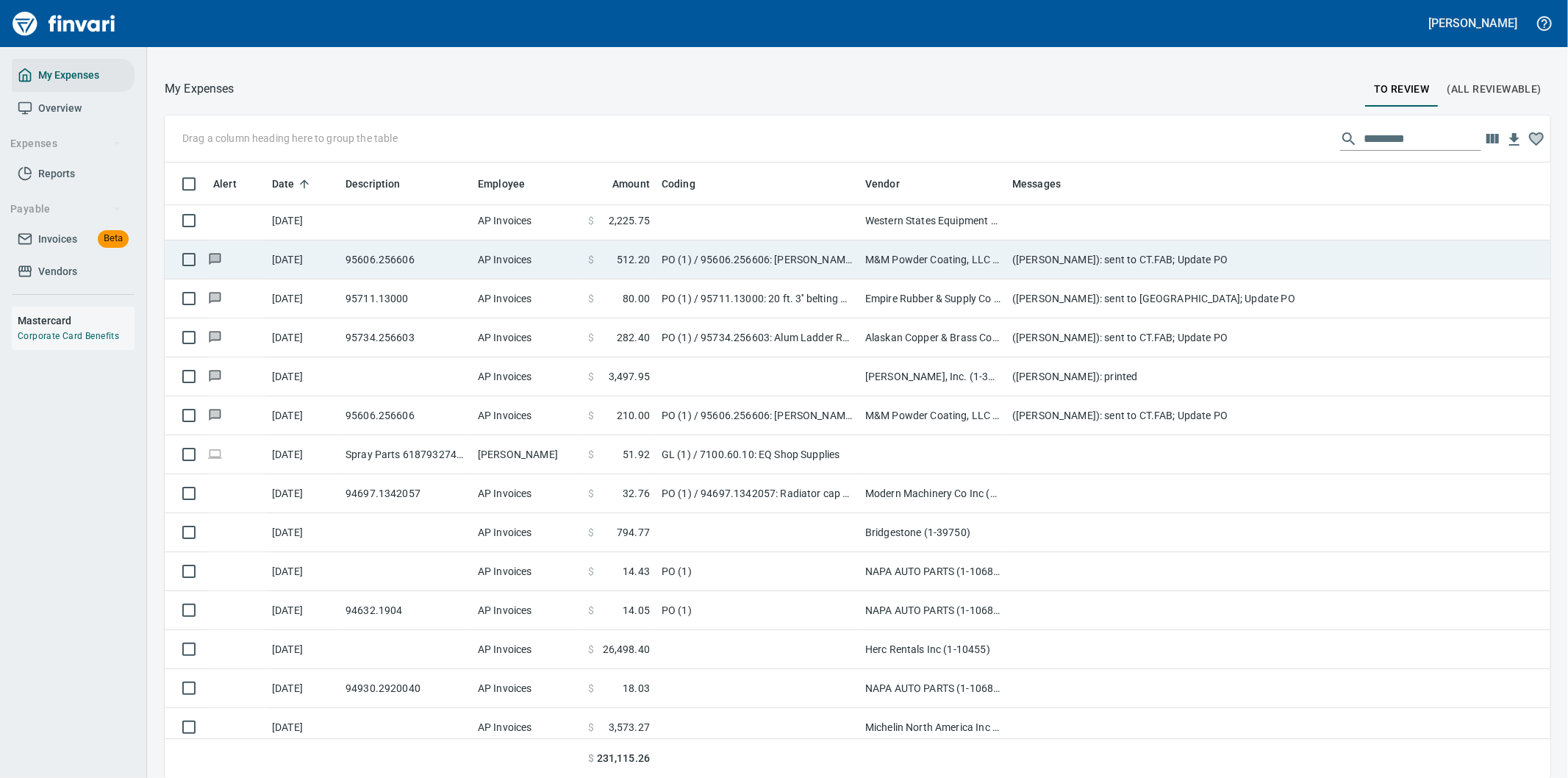
scroll to position [592, 1349]
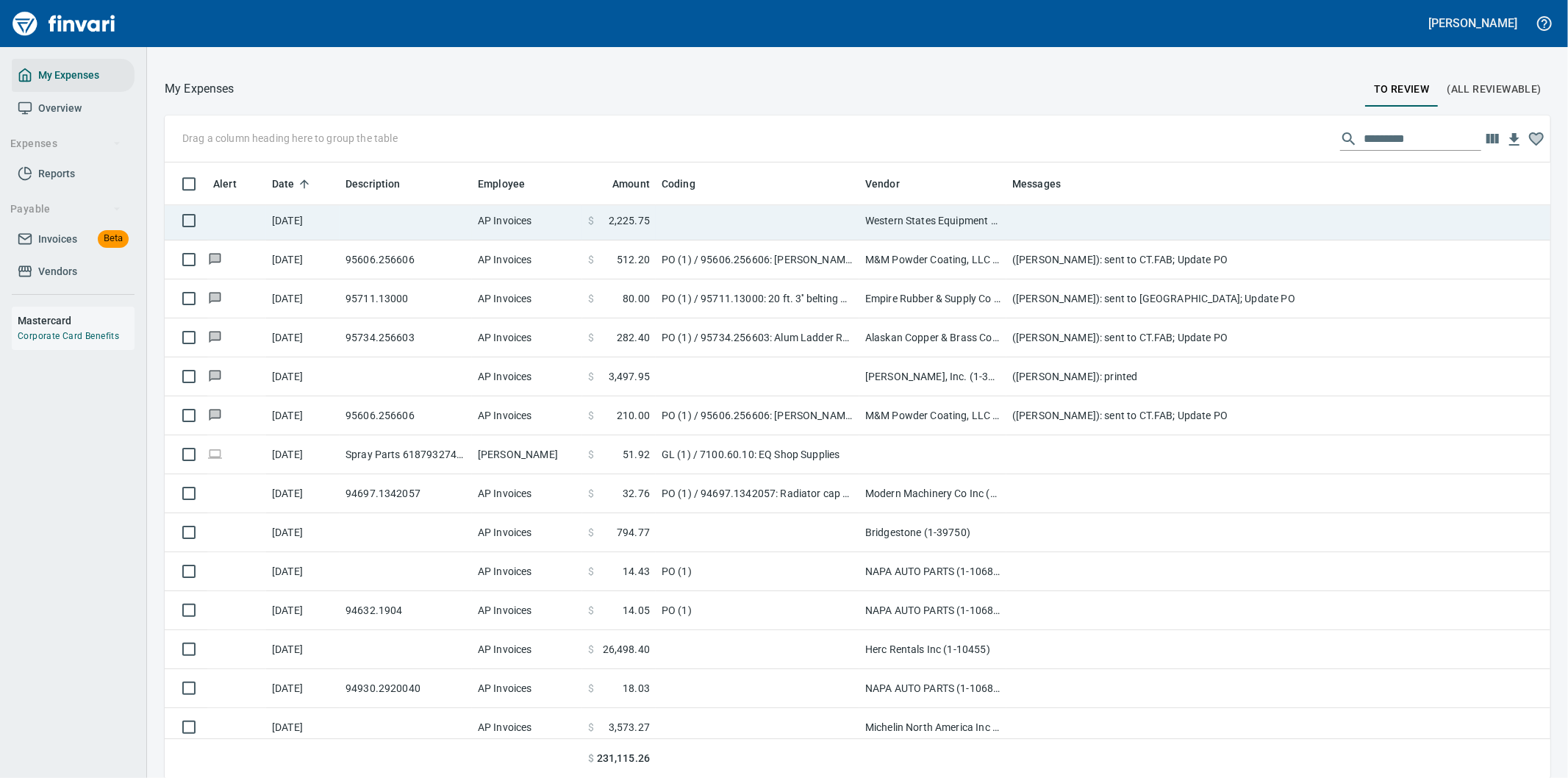
click at [1025, 221] on td at bounding box center [1300, 221] width 588 height 39
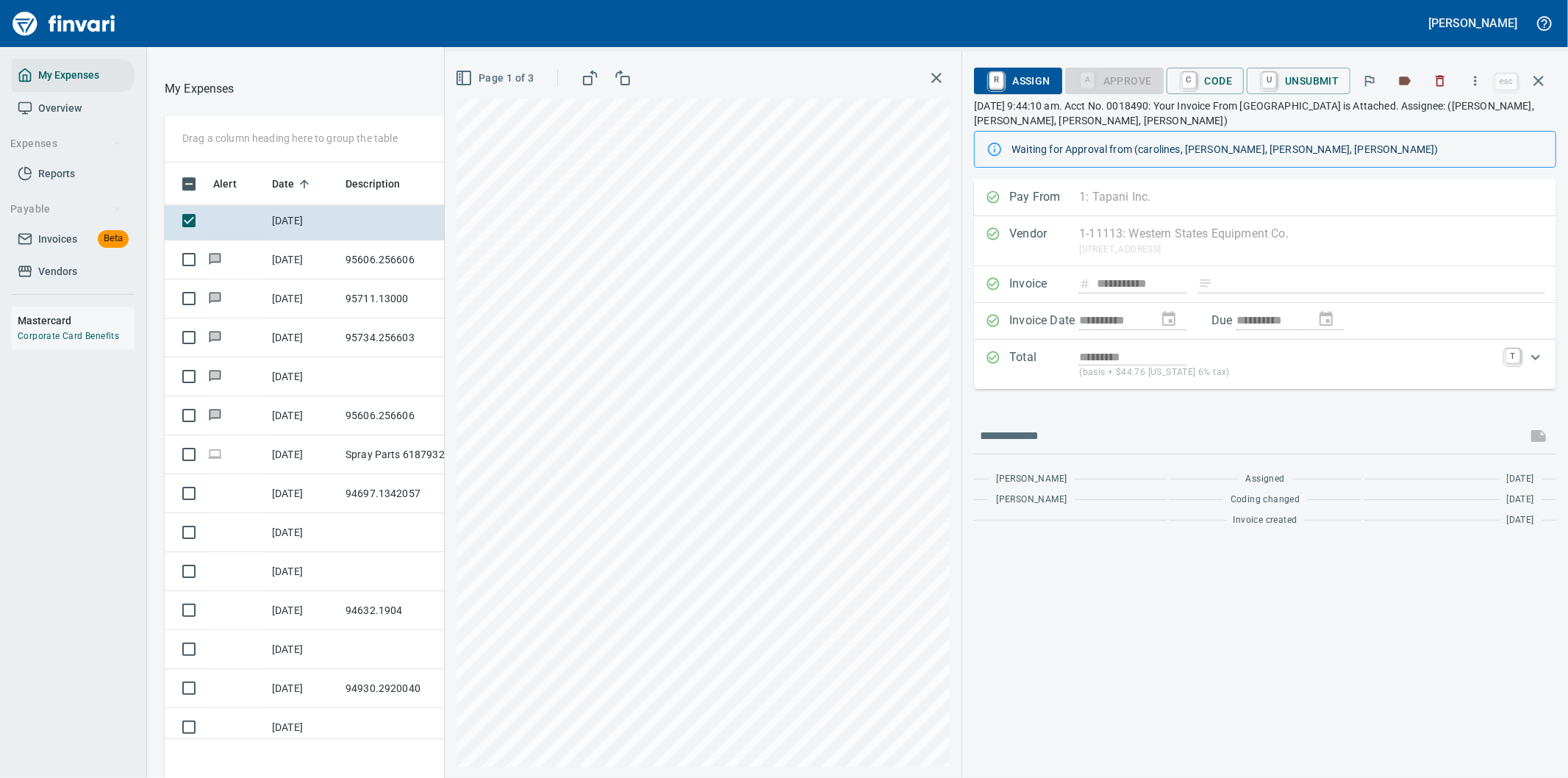
scroll to position [592, 981]
click at [1479, 77] on icon "button" at bounding box center [1475, 81] width 14 height 14
click at [1419, 114] on li "Download" at bounding box center [1461, 124] width 188 height 33
click at [1402, 595] on div "**********" at bounding box center [1265, 479] width 606 height 599
click at [1476, 77] on icon "button" at bounding box center [1476, 81] width 2 height 10
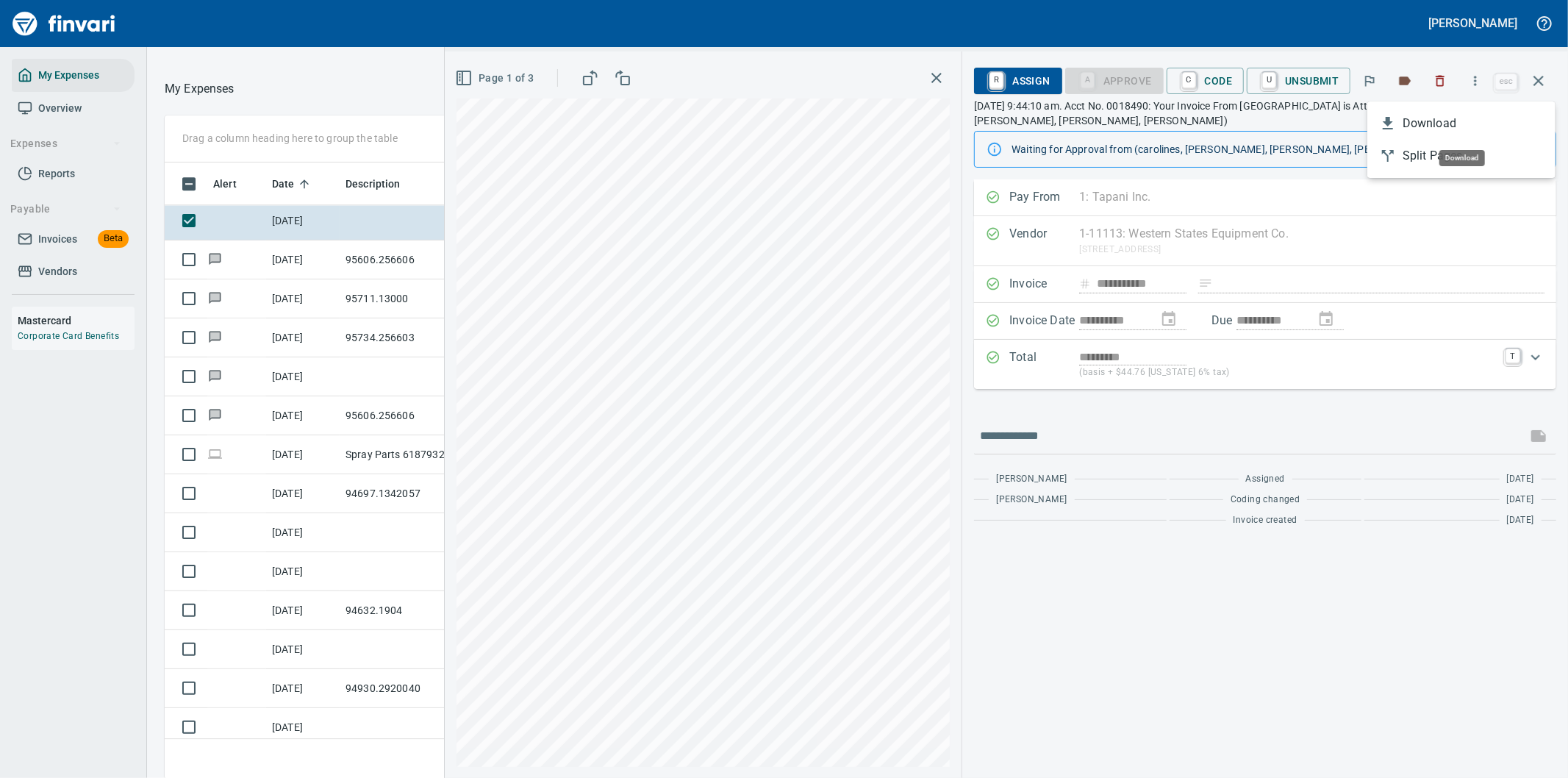
click at [1429, 120] on span "Download" at bounding box center [1473, 124] width 141 height 18
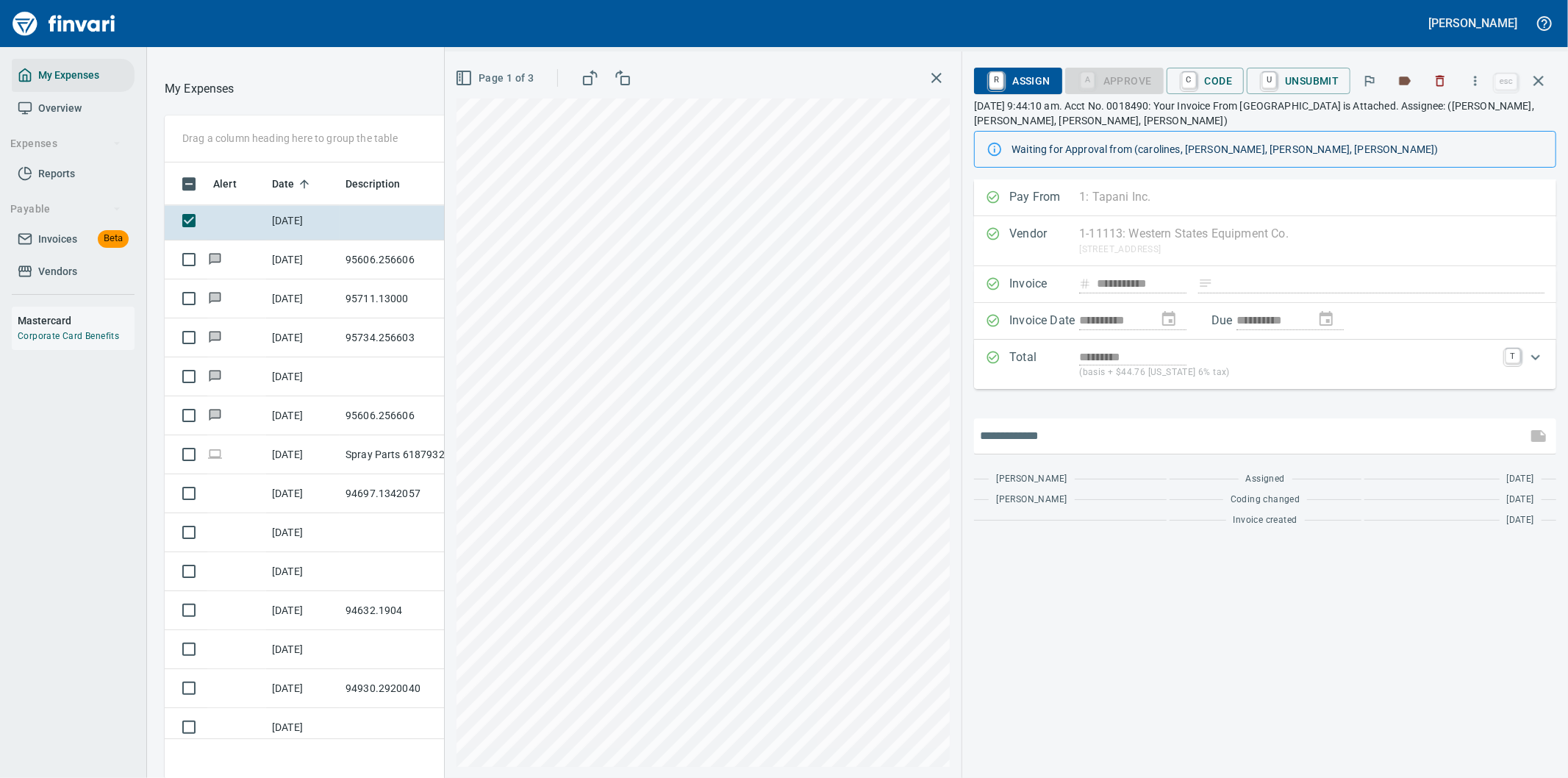
click at [1038, 429] on input "text" at bounding box center [1251, 436] width 541 height 24
type input "**********"
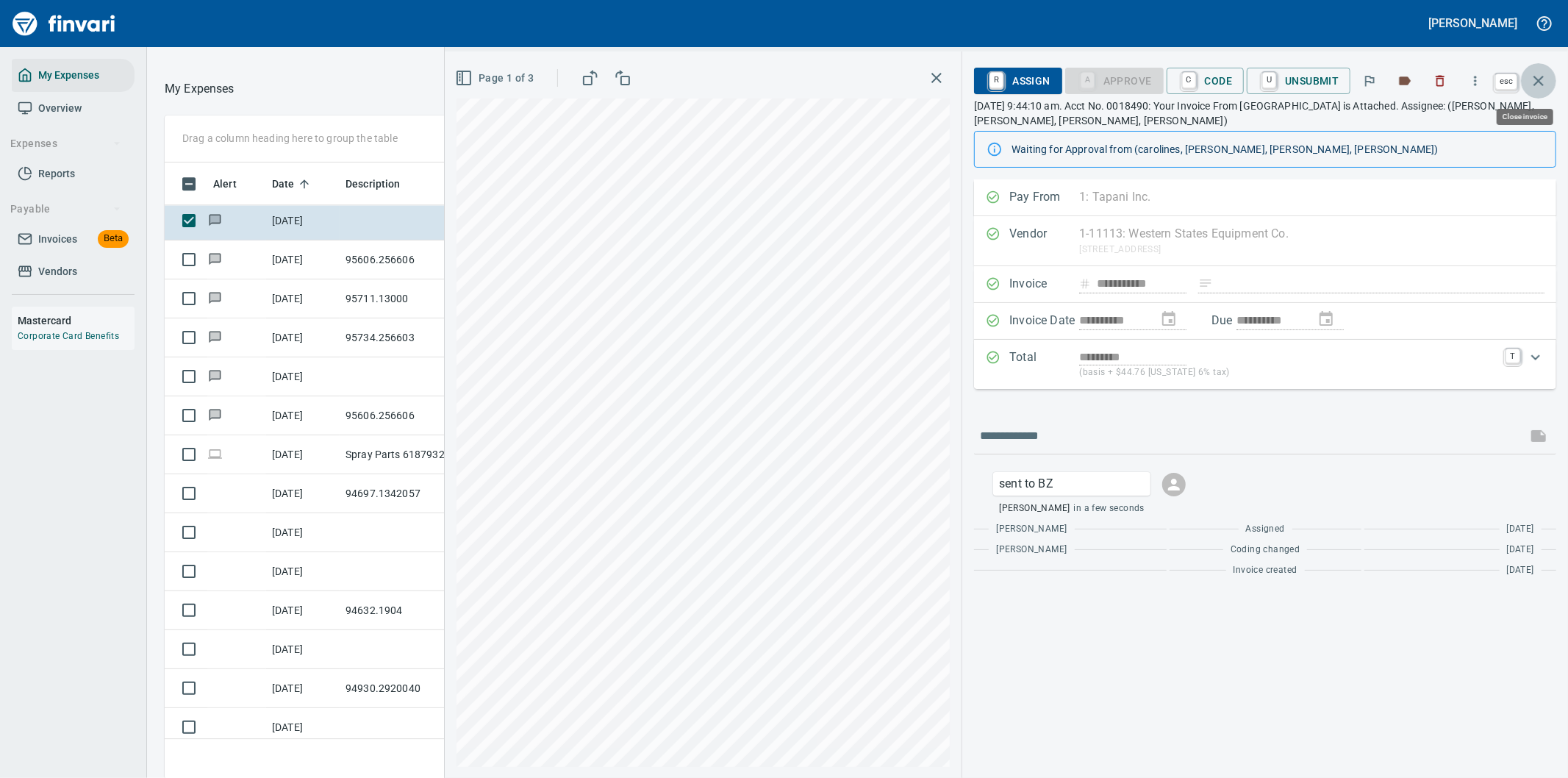
click at [1536, 79] on icon "button" at bounding box center [1539, 81] width 18 height 18
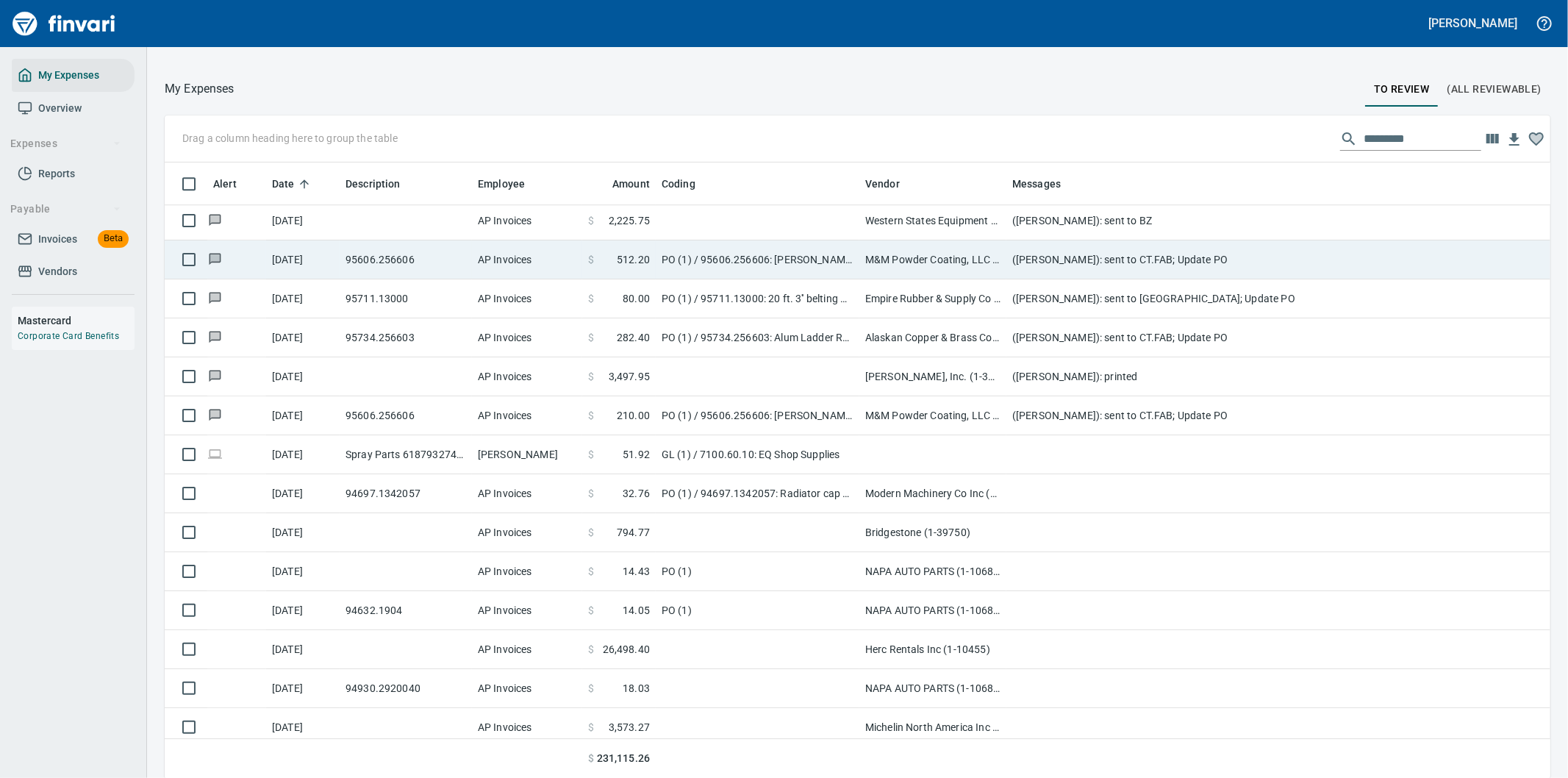
scroll to position [592, 1349]
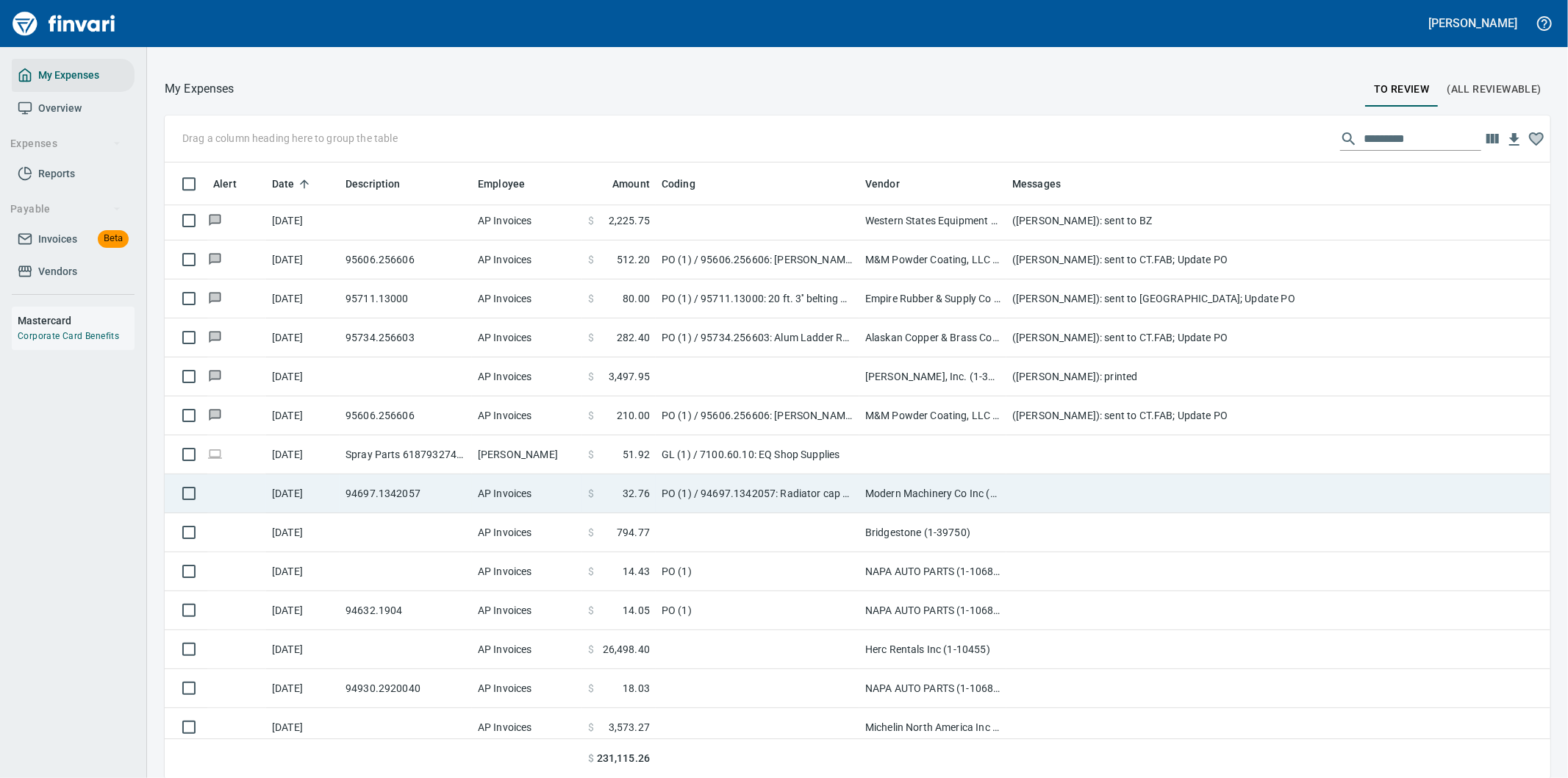
click at [1074, 482] on td at bounding box center [1300, 493] width 588 height 39
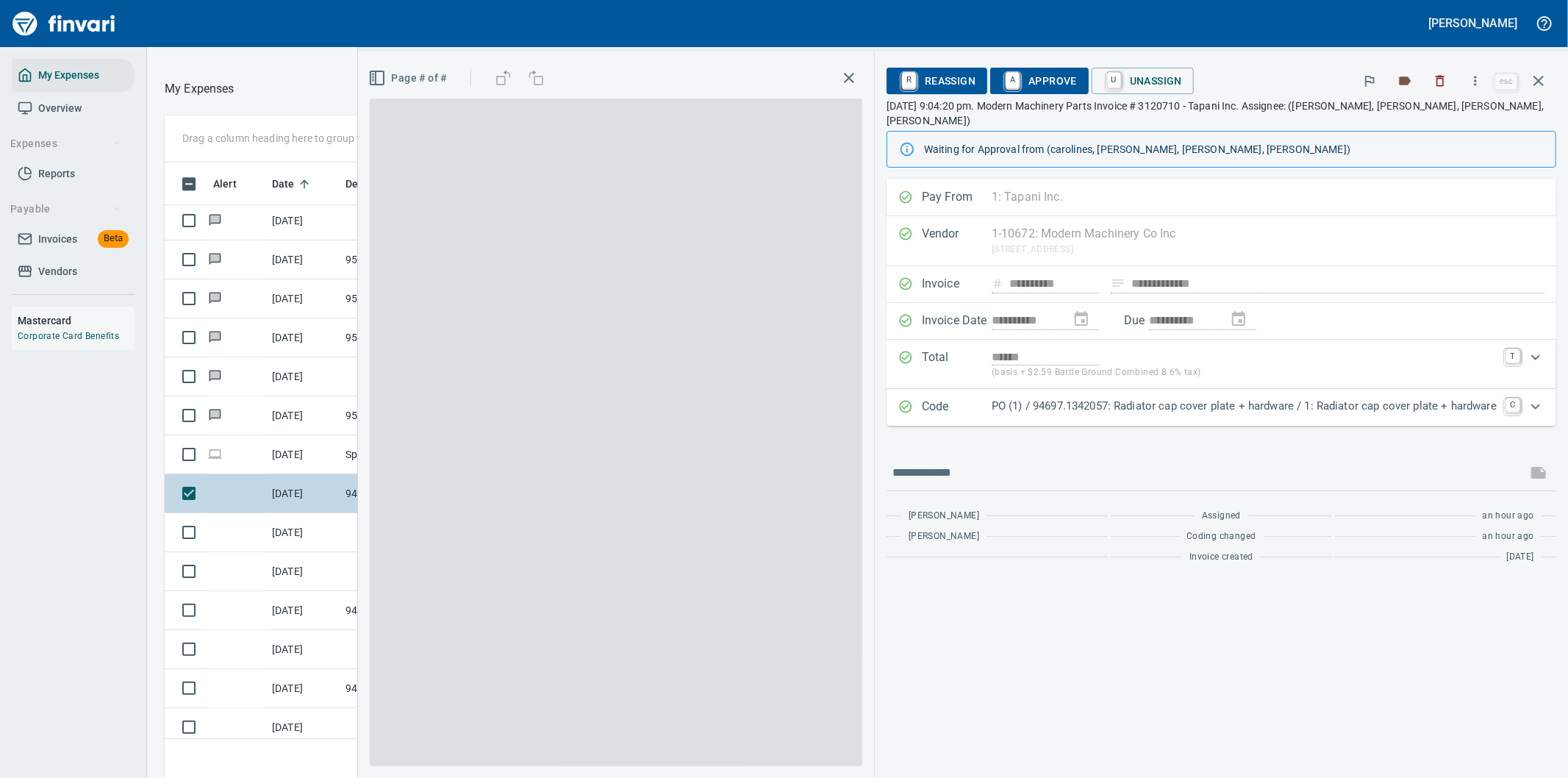
scroll to position [592, 981]
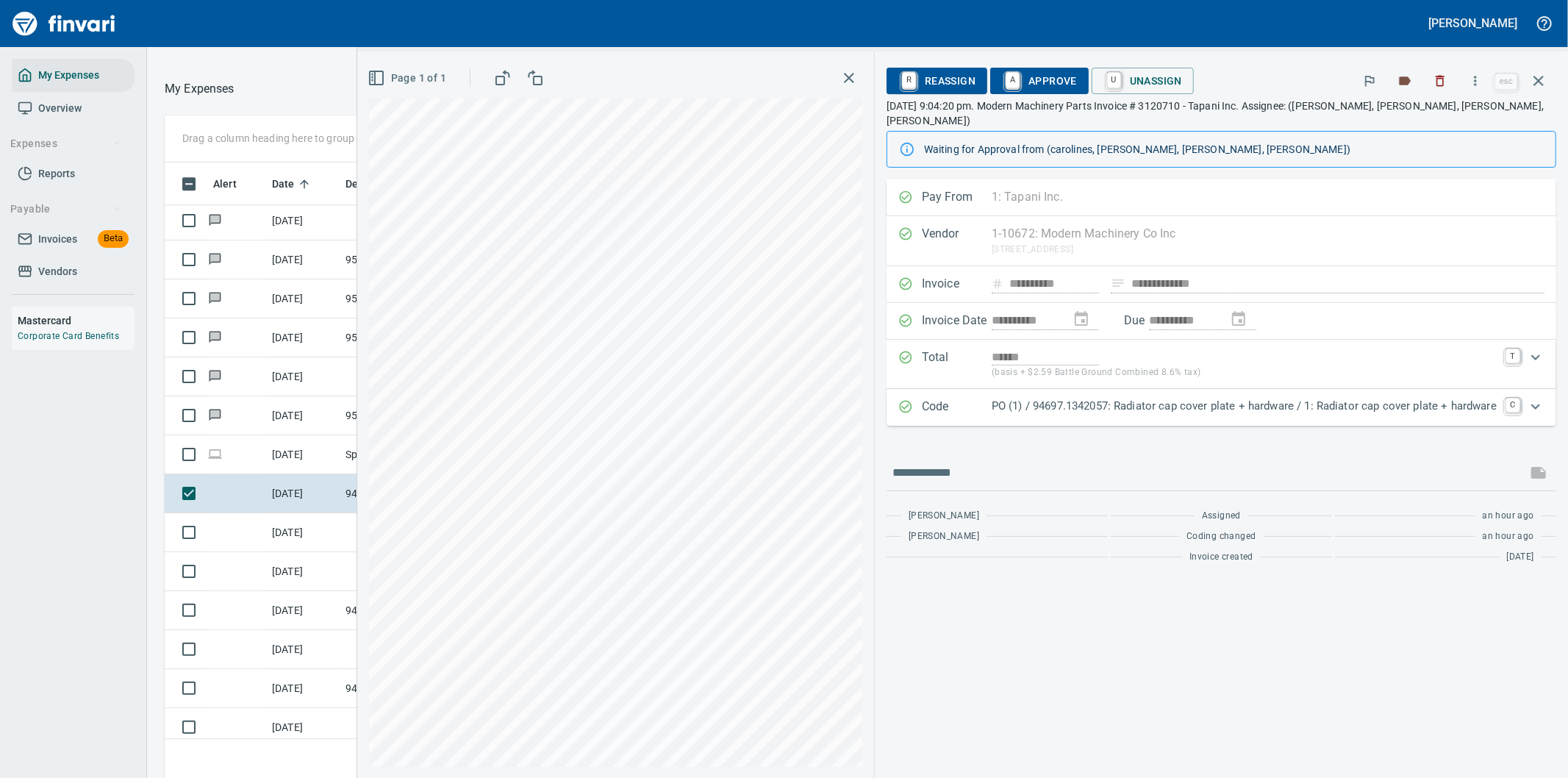
click at [1377, 398] on p "PO (1) / 94697.1342057: Radiator cap cover plate + hardware / 1: Radiator cap c…" at bounding box center [1244, 406] width 505 height 17
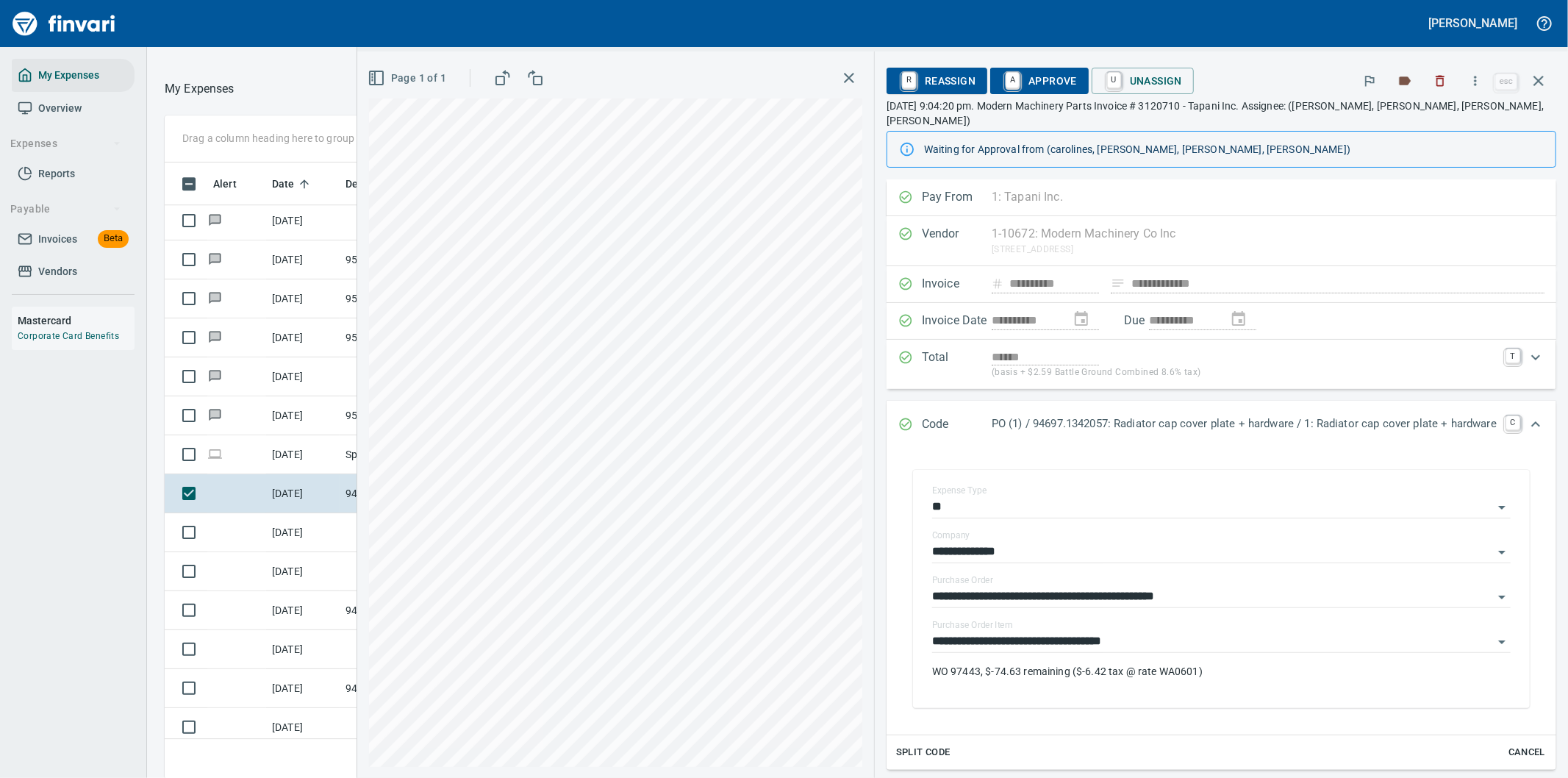
click at [1037, 75] on span "A Approve" at bounding box center [1039, 81] width 75 height 25
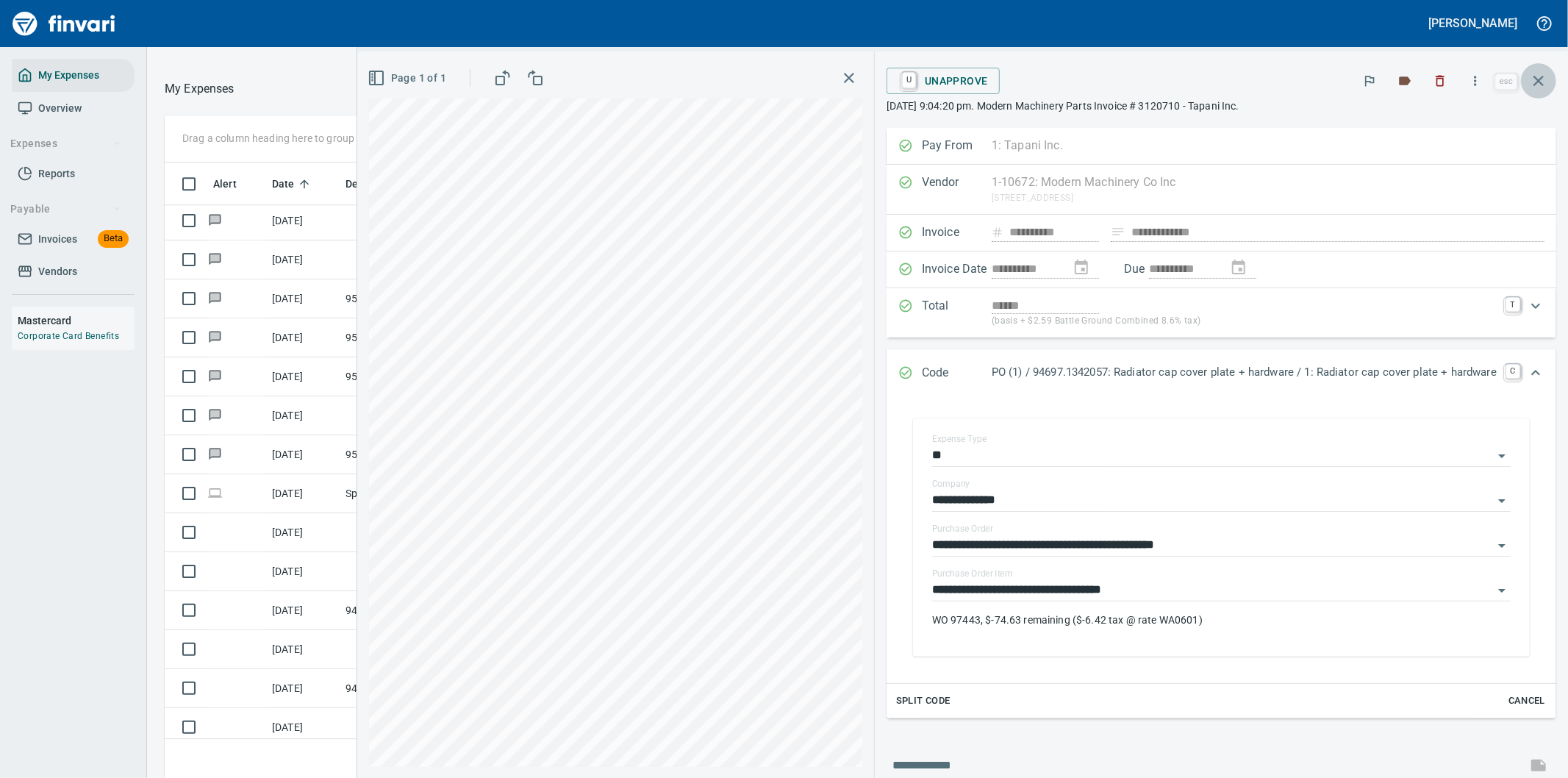
click at [1534, 78] on icon "button" at bounding box center [1539, 81] width 18 height 18
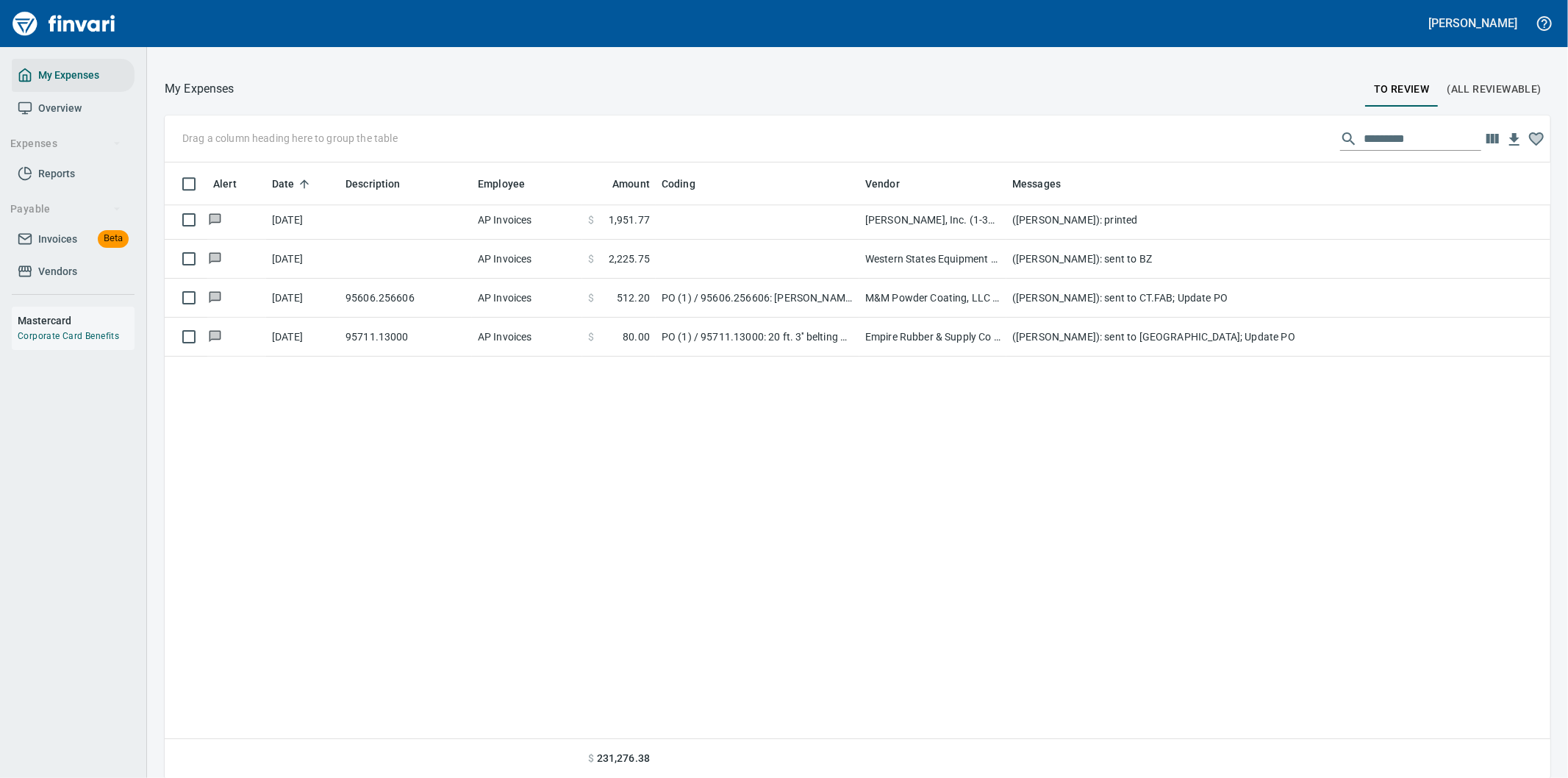
scroll to position [7628, 0]
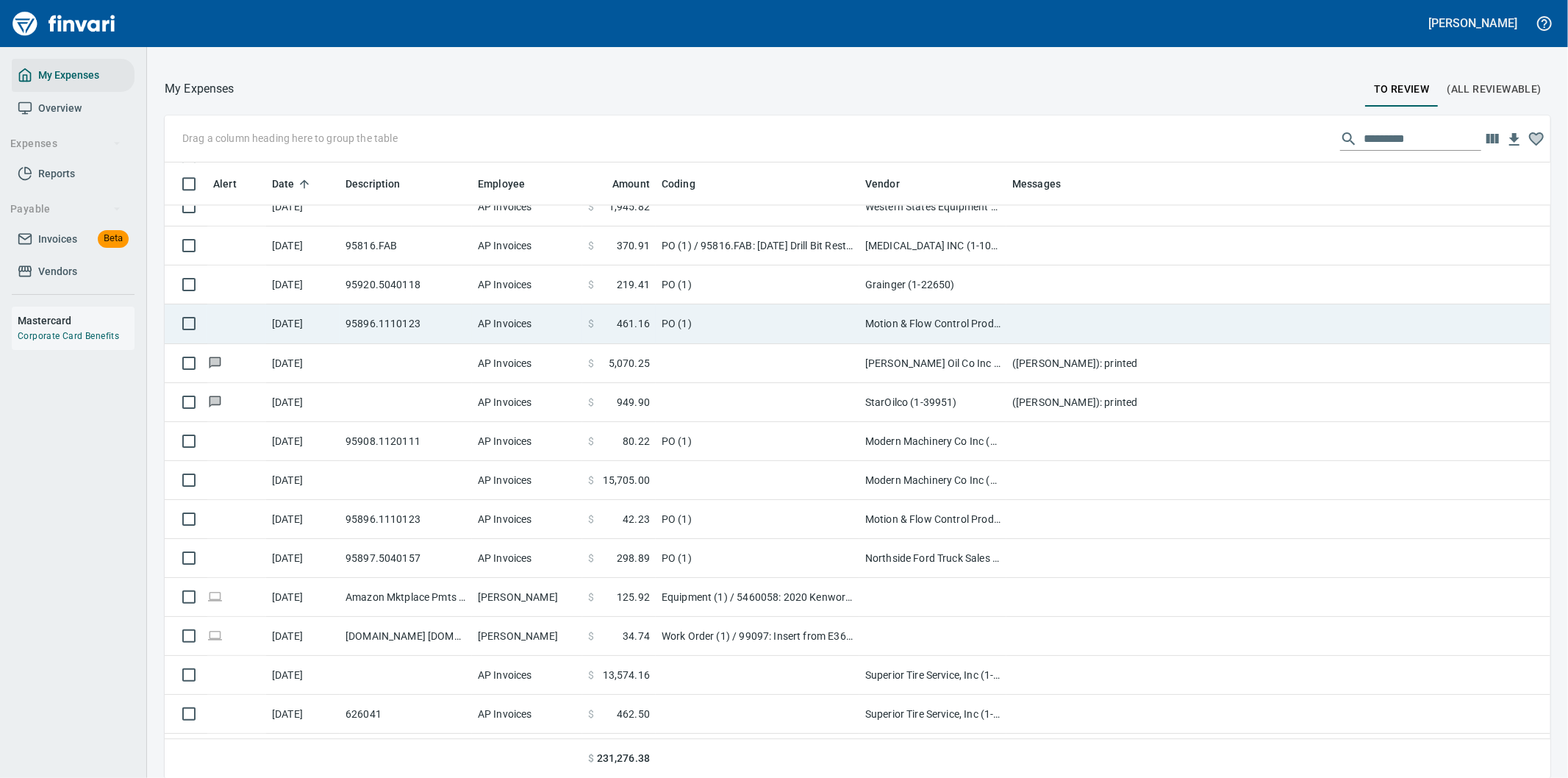
click at [1063, 312] on td at bounding box center [1300, 324] width 588 height 39
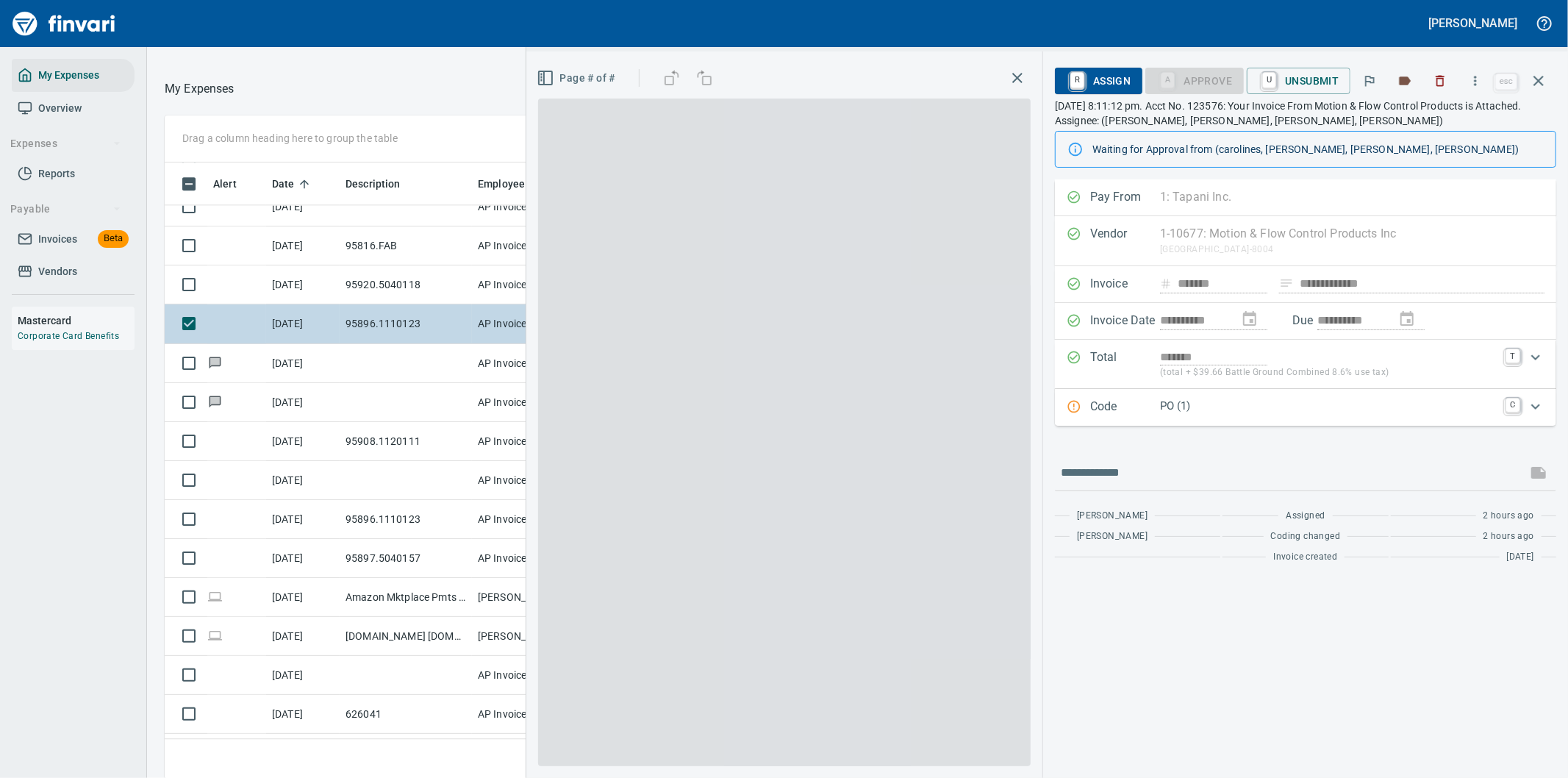
scroll to position [592, 981]
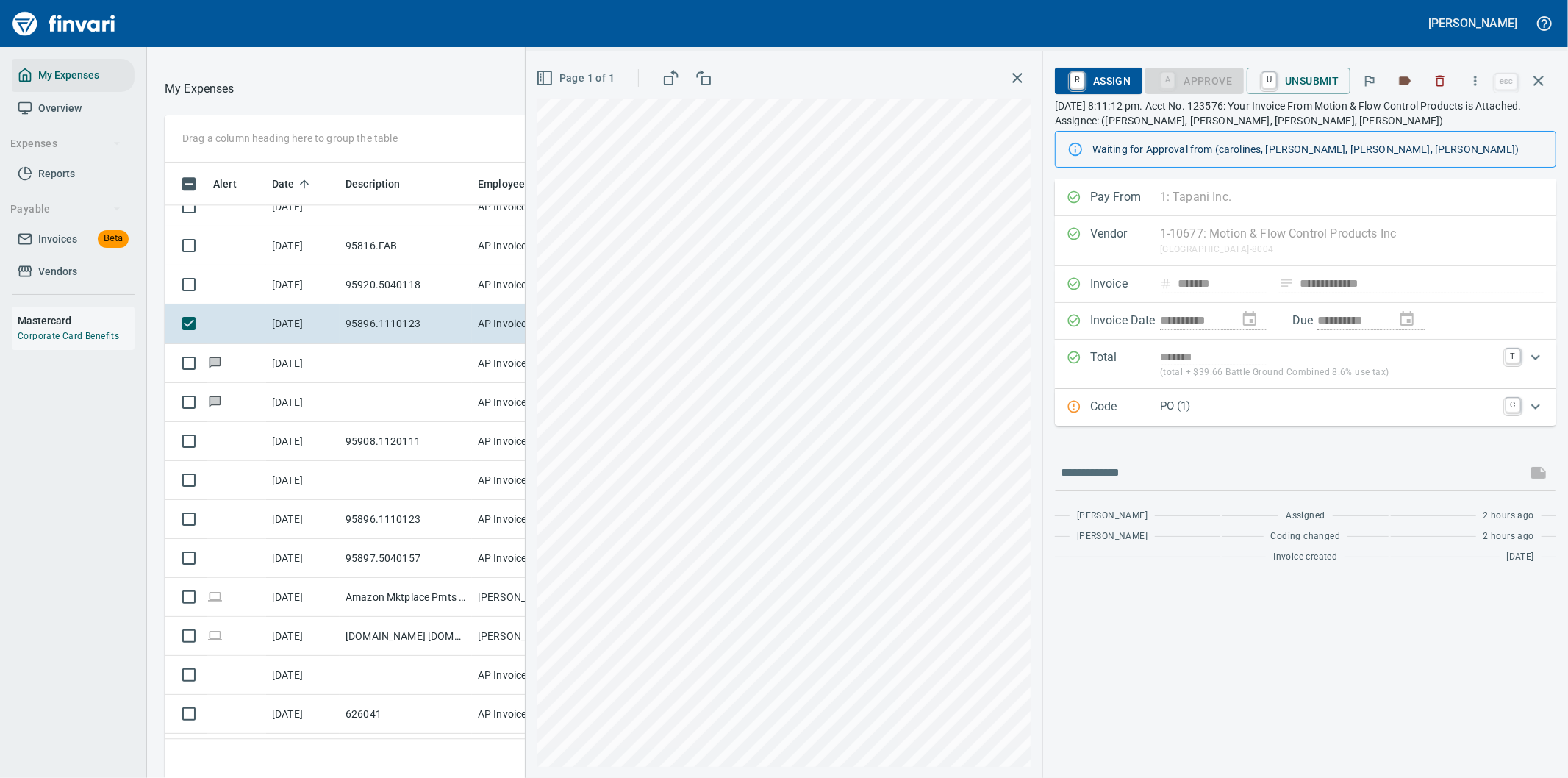
click at [1348, 415] on div "PO (1)" at bounding box center [1328, 407] width 336 height 19
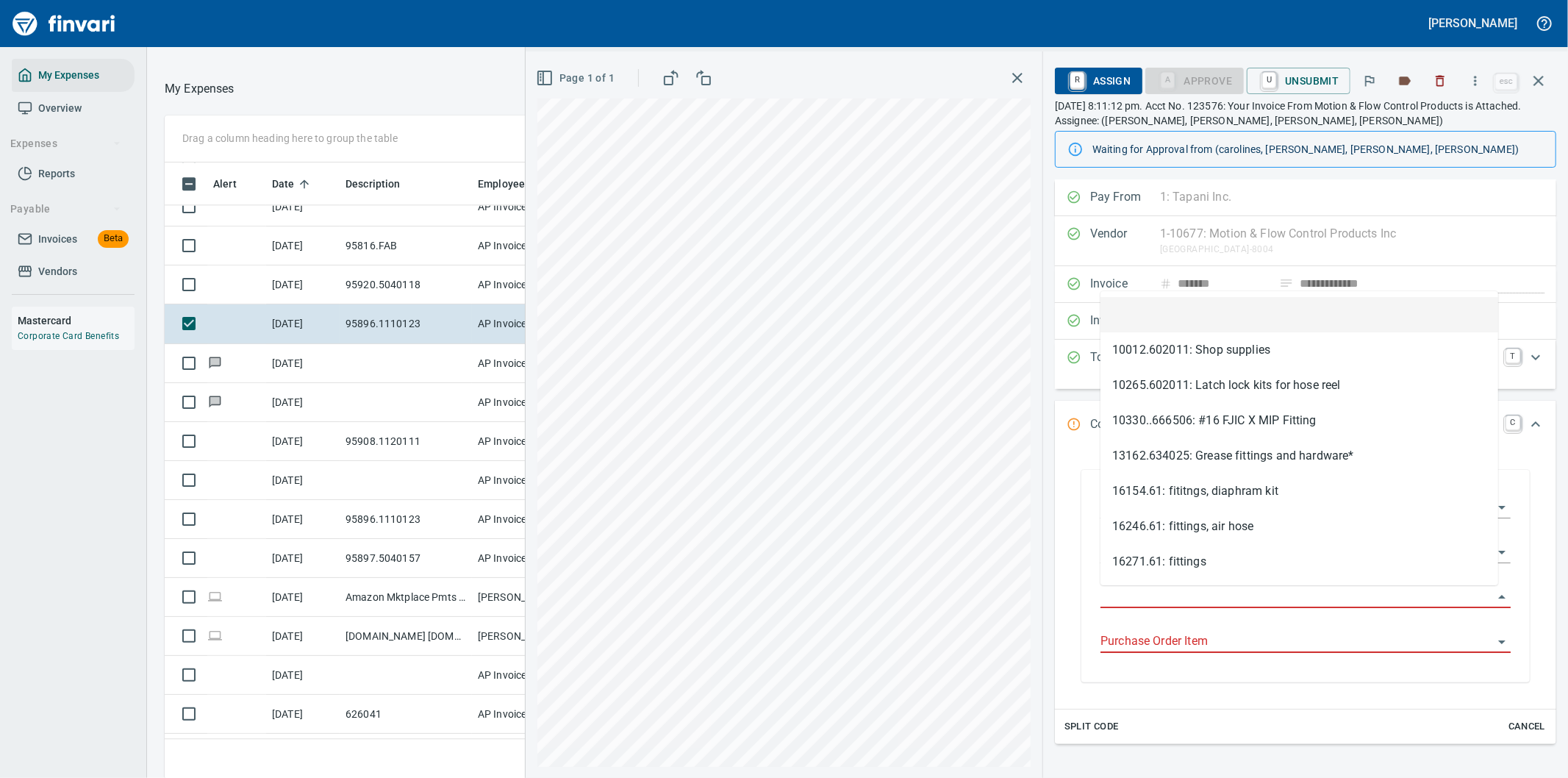
click at [1179, 593] on input "Purchase Order" at bounding box center [1297, 597] width 392 height 21
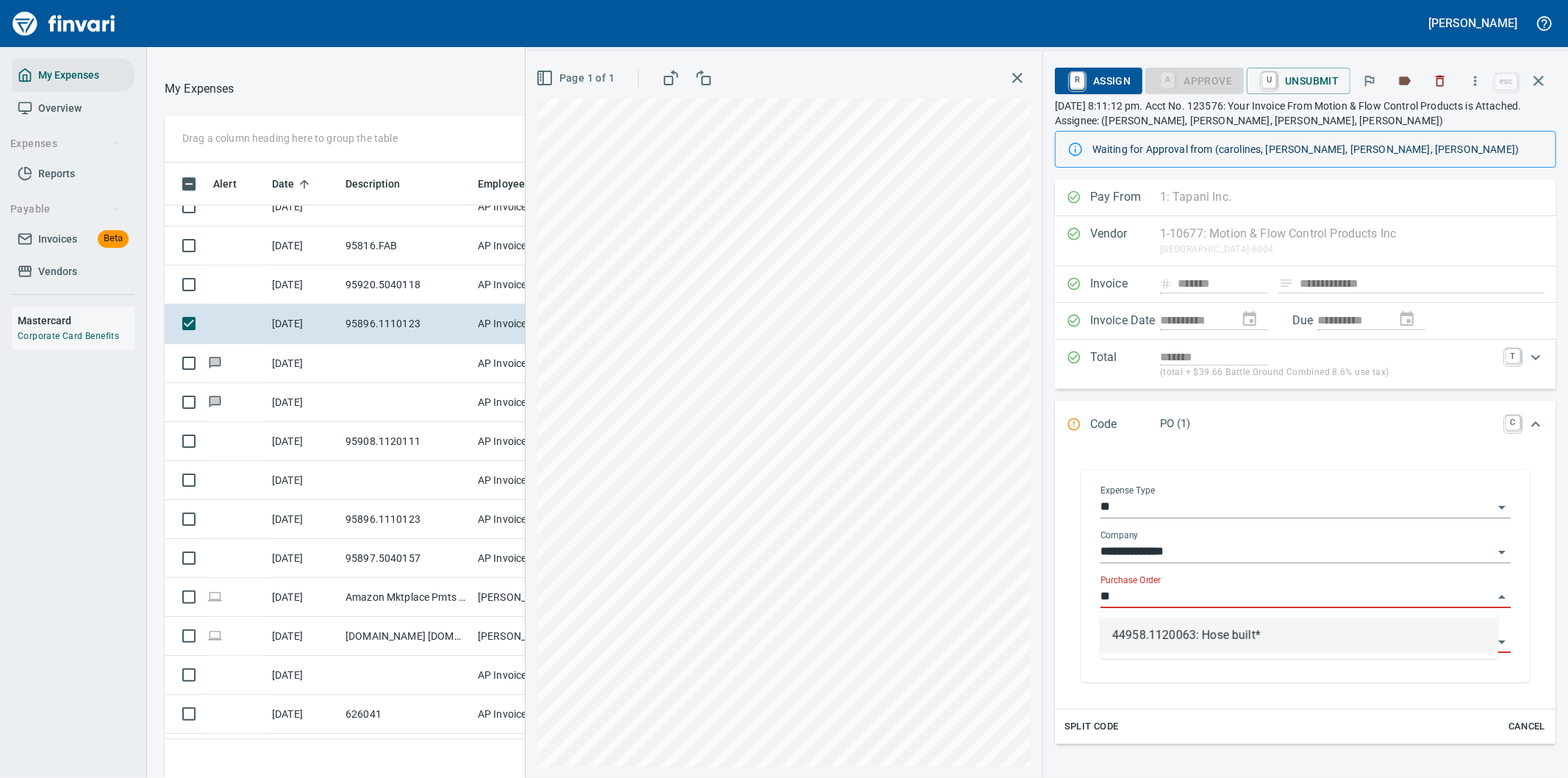
type input "*"
type input "********"
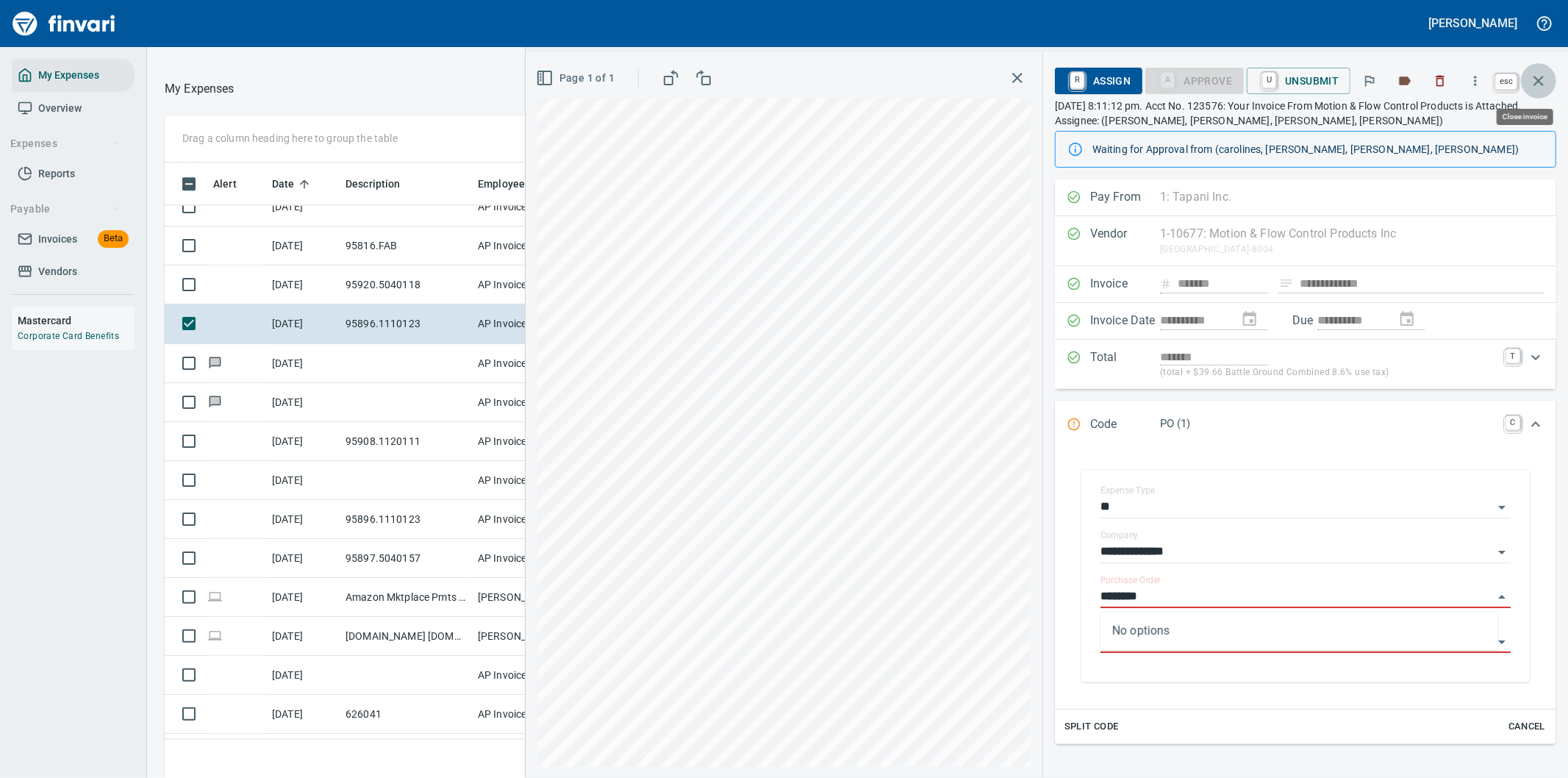
click at [1538, 78] on icon "button" at bounding box center [1539, 81] width 18 height 18
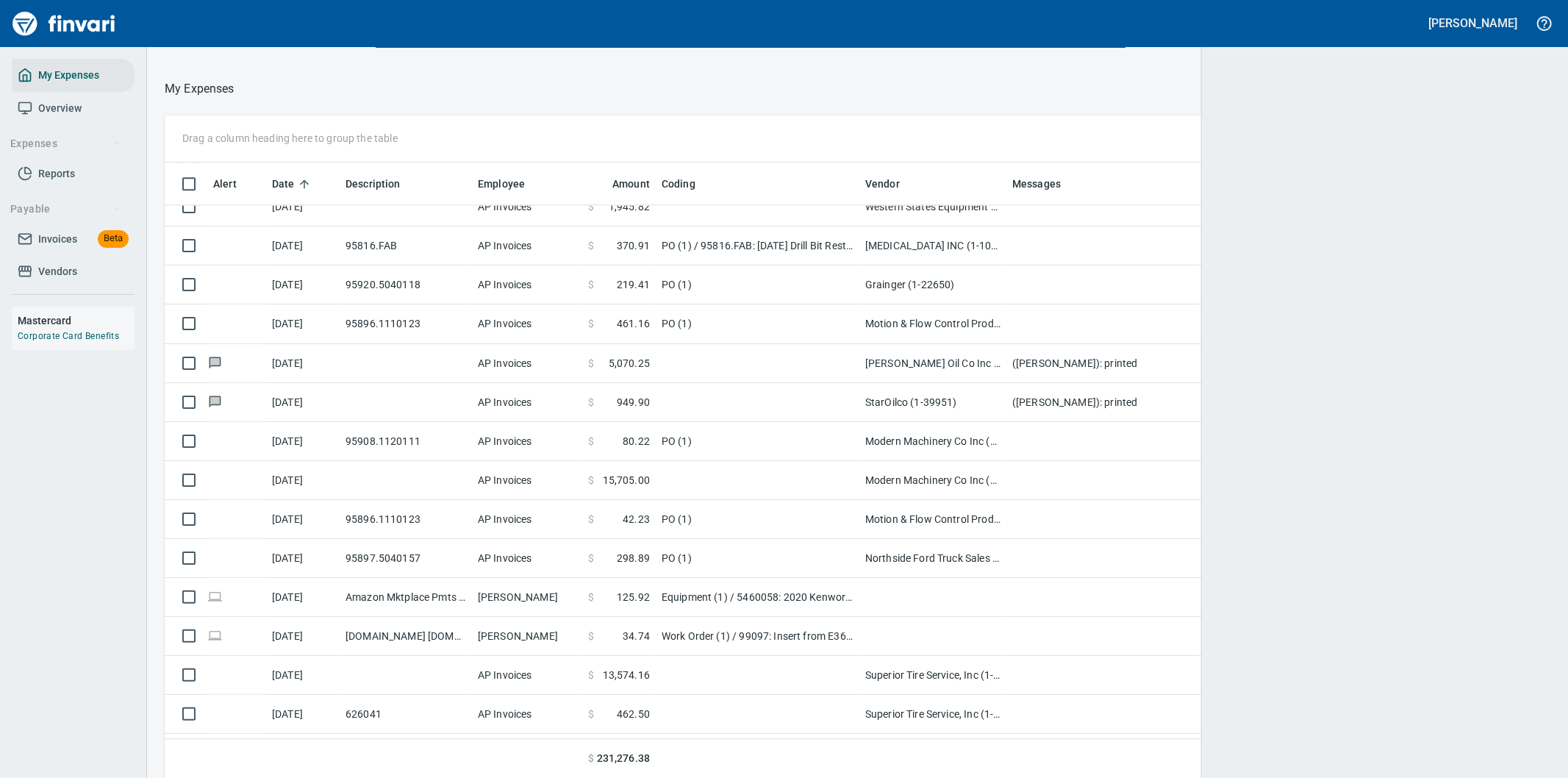
scroll to position [592, 1342]
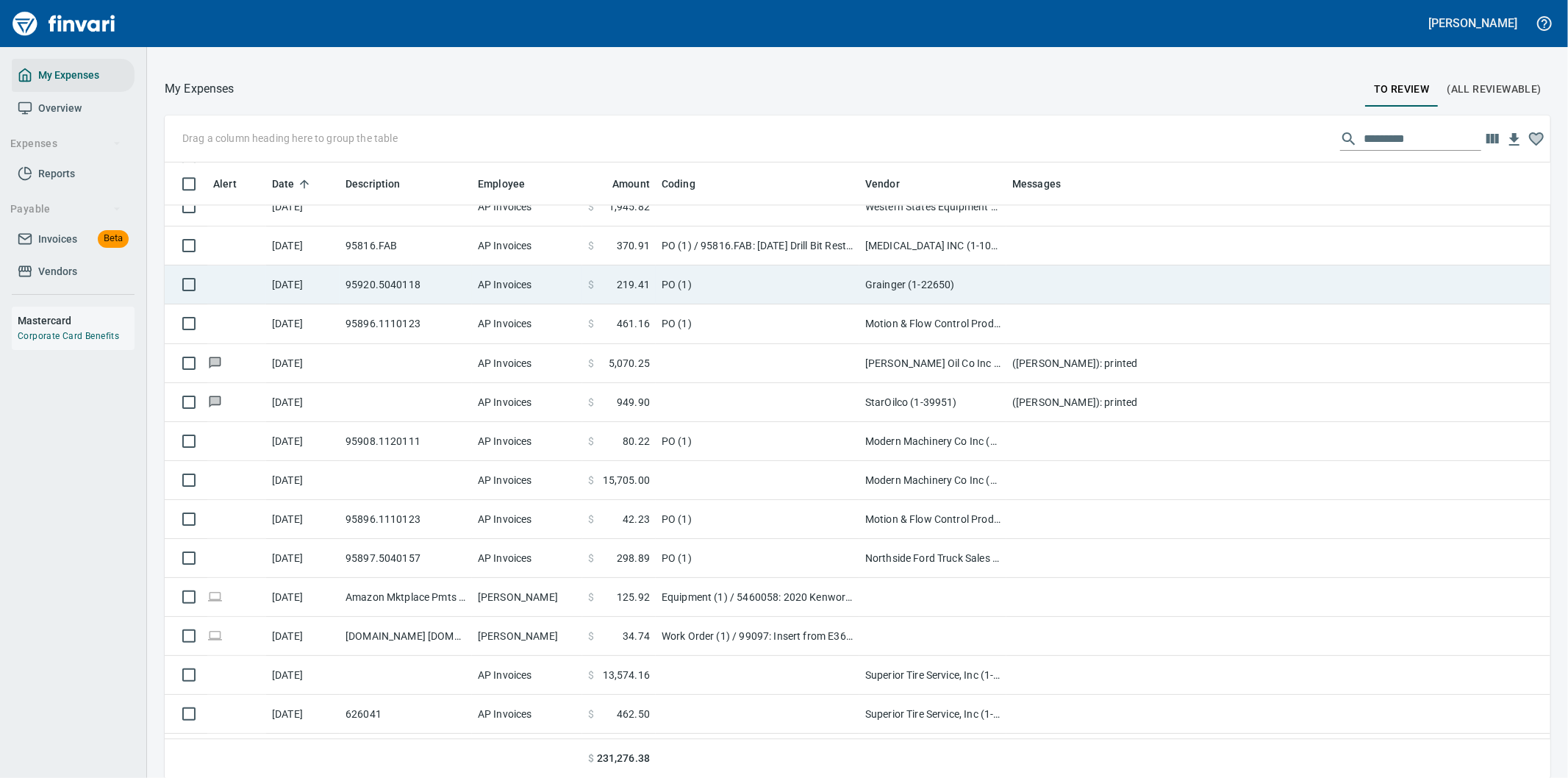
click at [983, 270] on td "Grainger (1-22650)" at bounding box center [932, 284] width 147 height 39
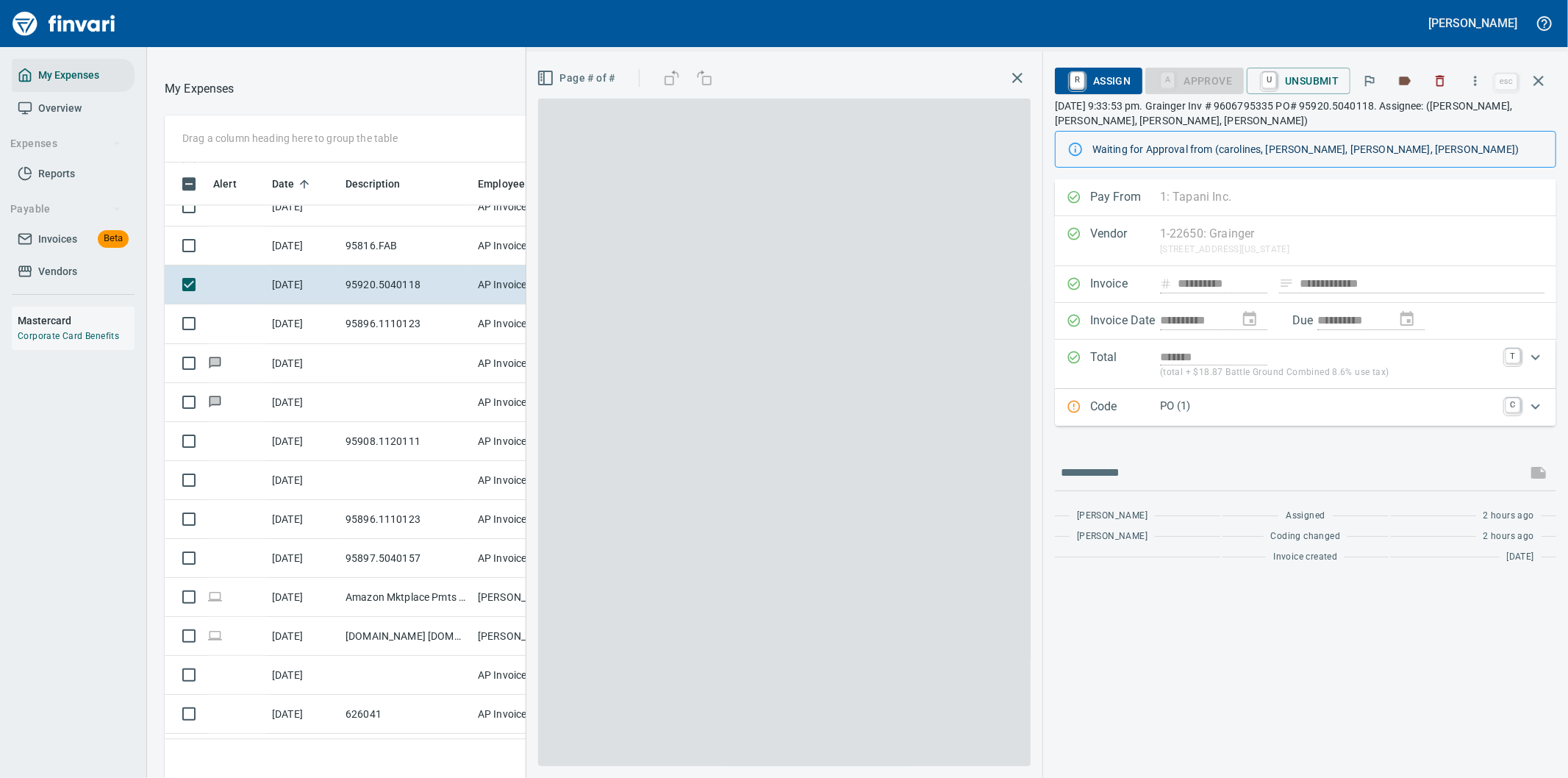
scroll to position [592, 981]
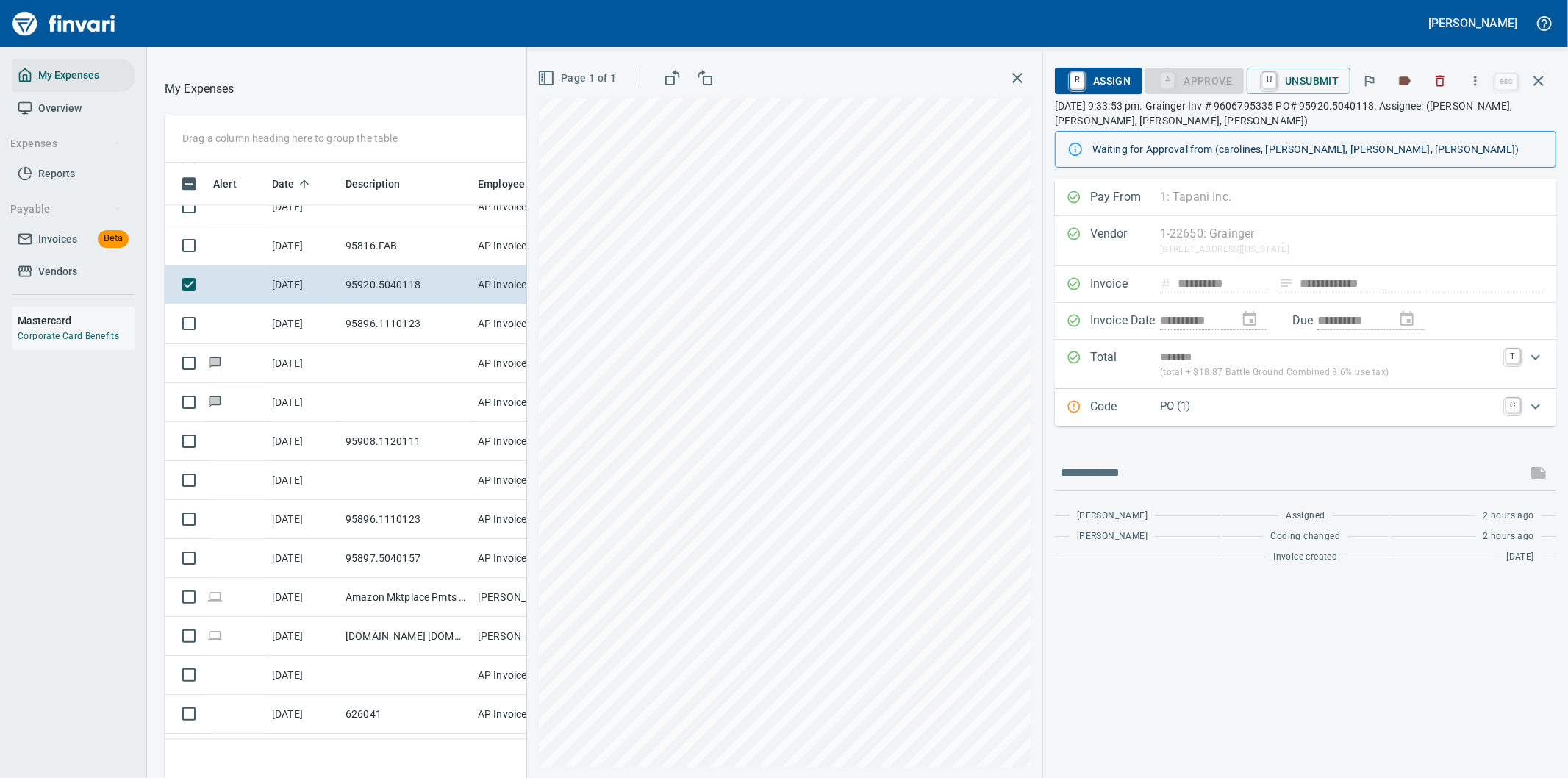
click at [1369, 413] on p "PO (1)" at bounding box center [1328, 406] width 336 height 17
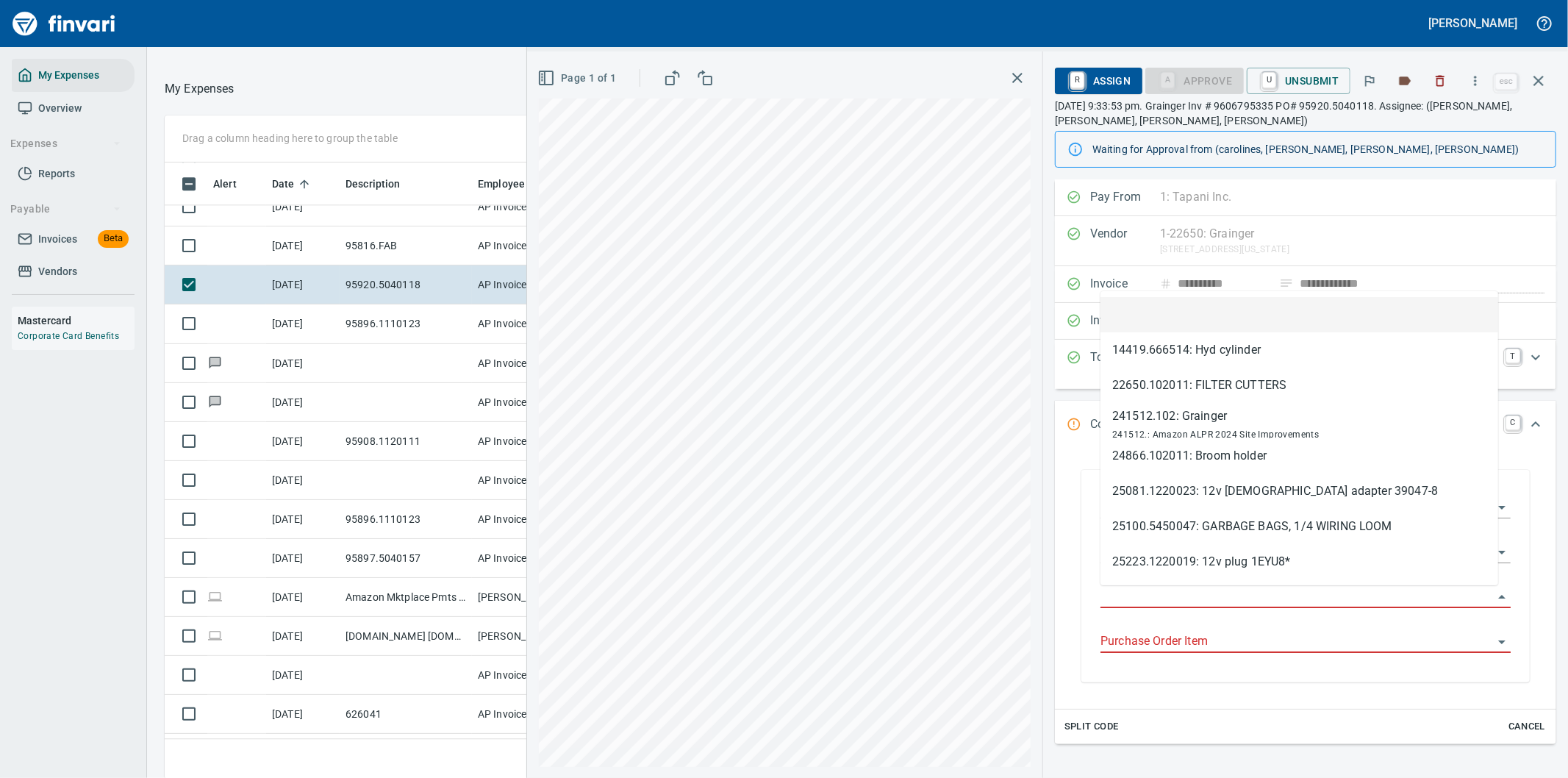
click at [1162, 598] on input "Purchase Order" at bounding box center [1297, 597] width 392 height 21
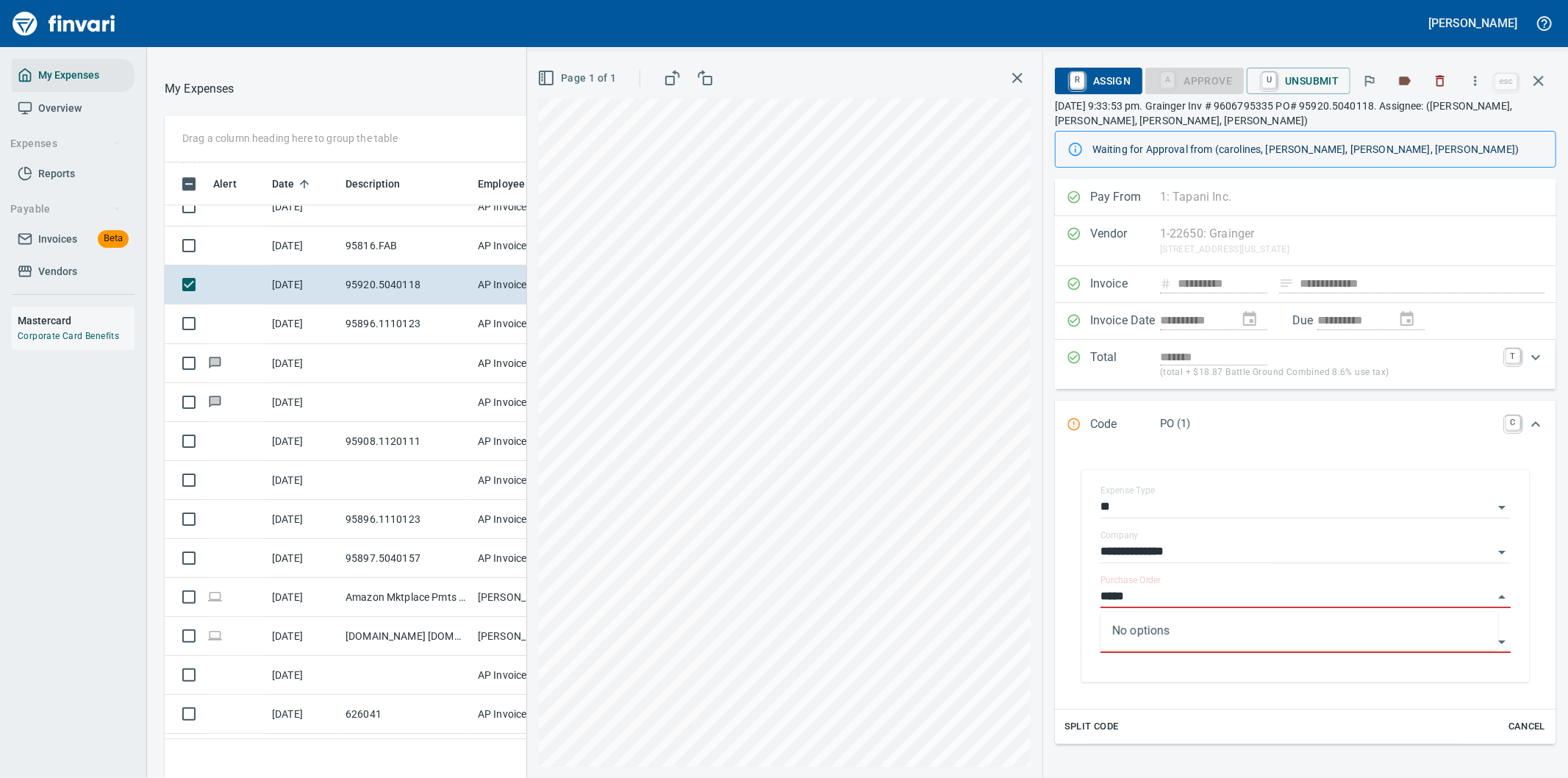
type input "*****"
drag, startPoint x: 1412, startPoint y: 505, endPoint x: 1417, endPoint y: 498, distance: 8.6
click at [1412, 505] on input "**" at bounding box center [1297, 508] width 392 height 21
click at [1479, 75] on icon "button" at bounding box center [1475, 81] width 14 height 14
click at [1440, 128] on span "Download" at bounding box center [1473, 124] width 141 height 18
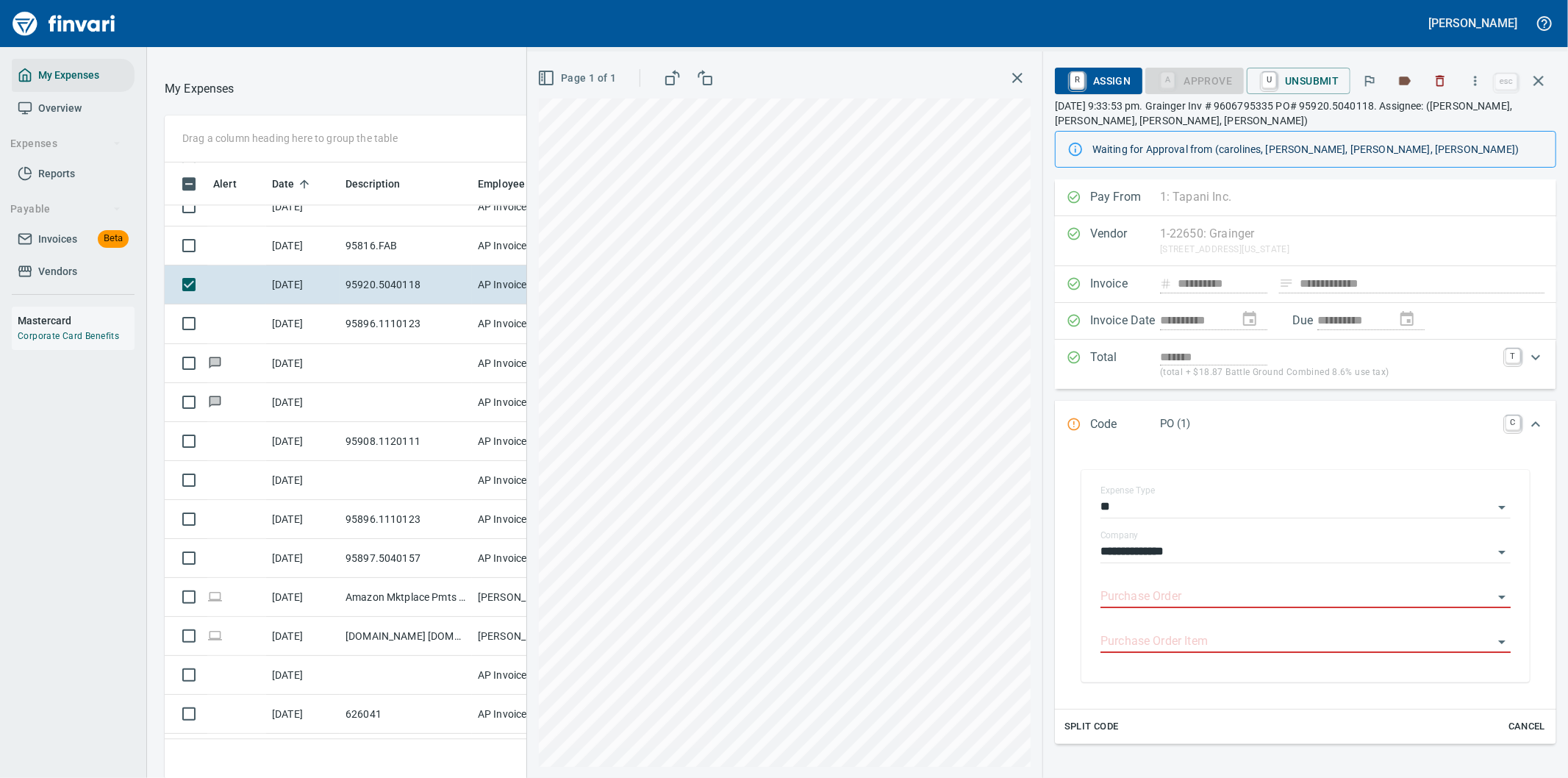
click at [1526, 420] on icon "Expand" at bounding box center [1535, 424] width 18 height 18
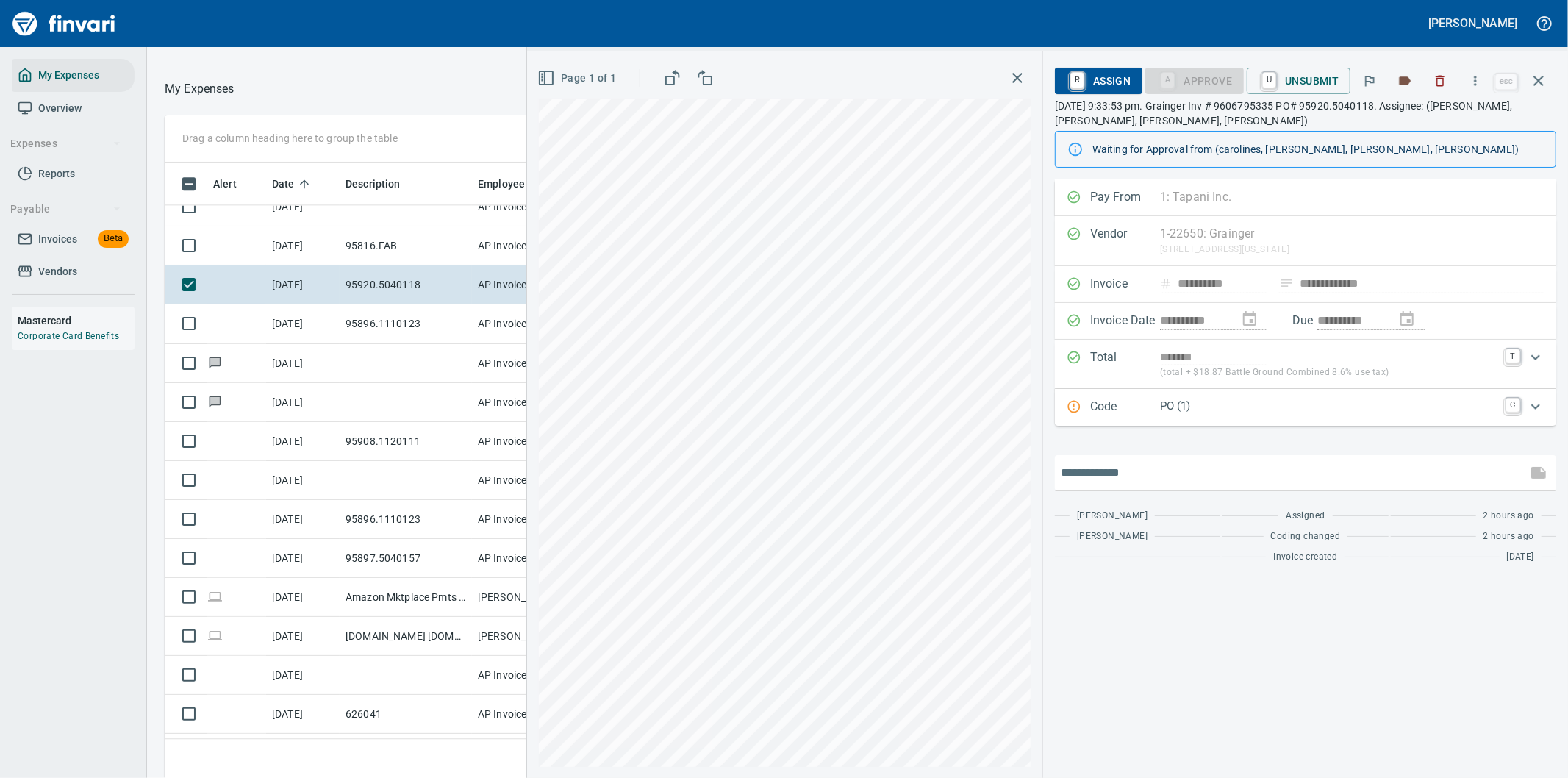
click at [1107, 463] on input "text" at bounding box center [1290, 473] width 460 height 24
type input "**********"
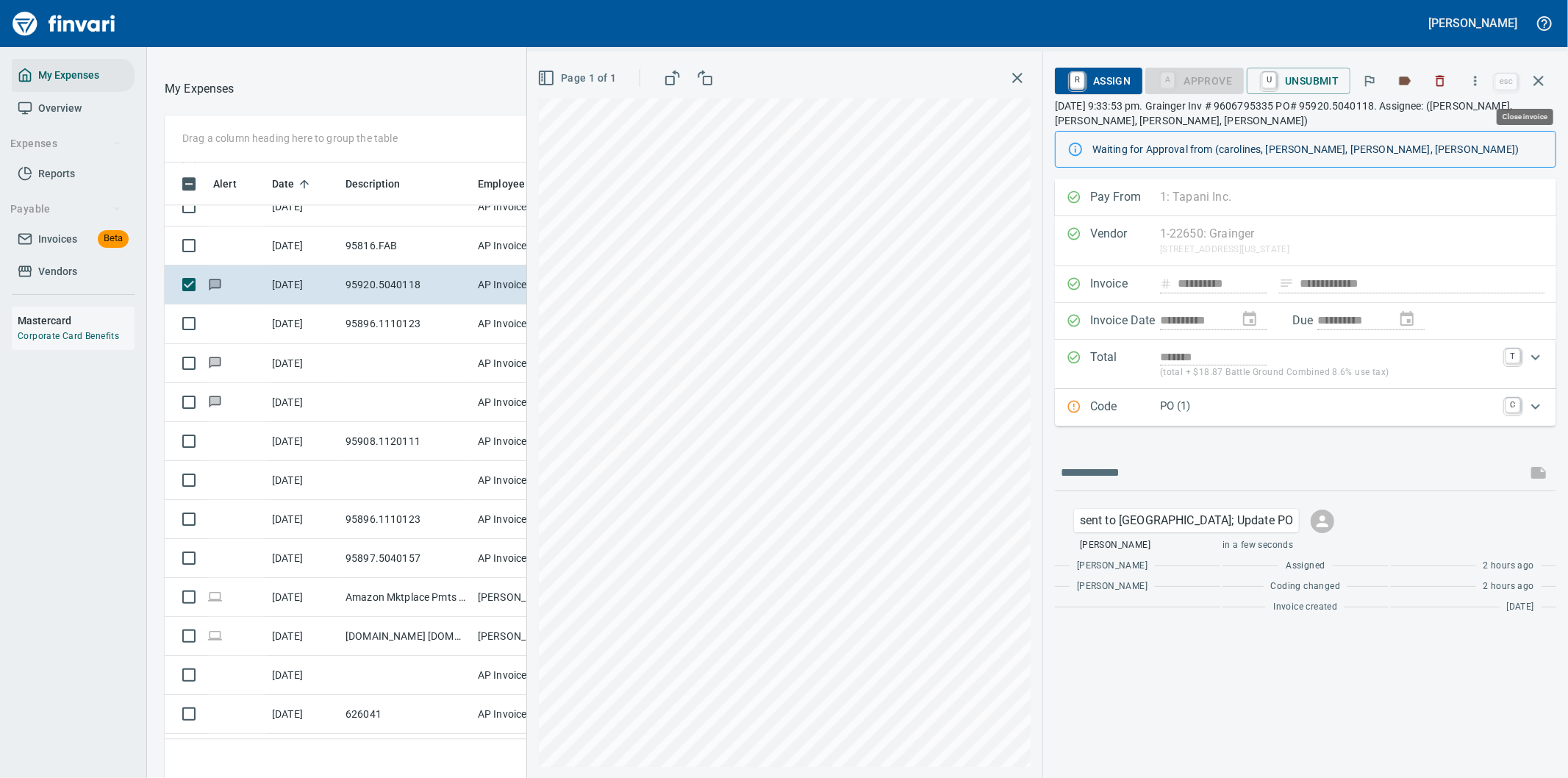
click at [1539, 78] on icon "button" at bounding box center [1539, 81] width 18 height 18
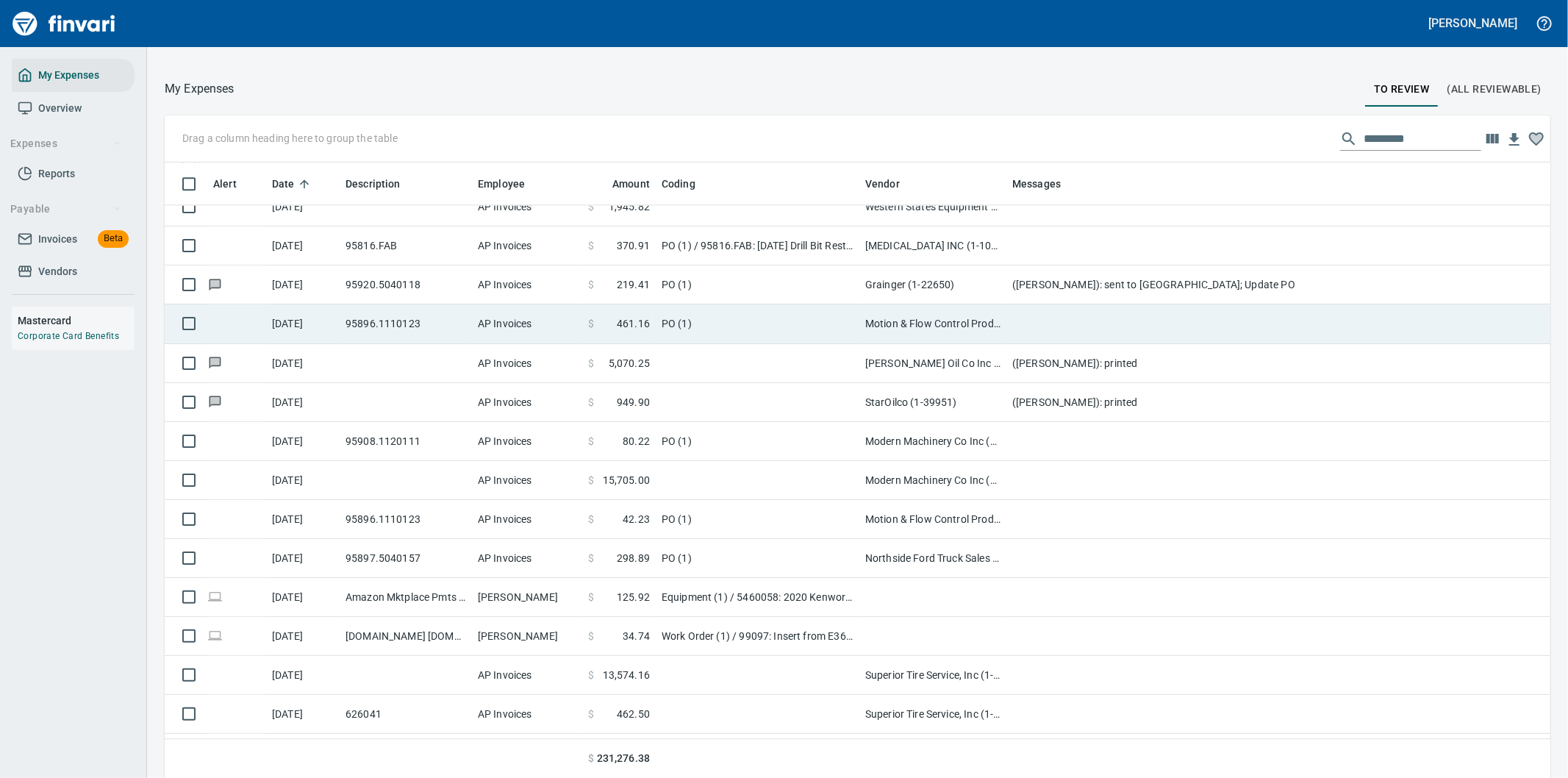
scroll to position [592, 1349]
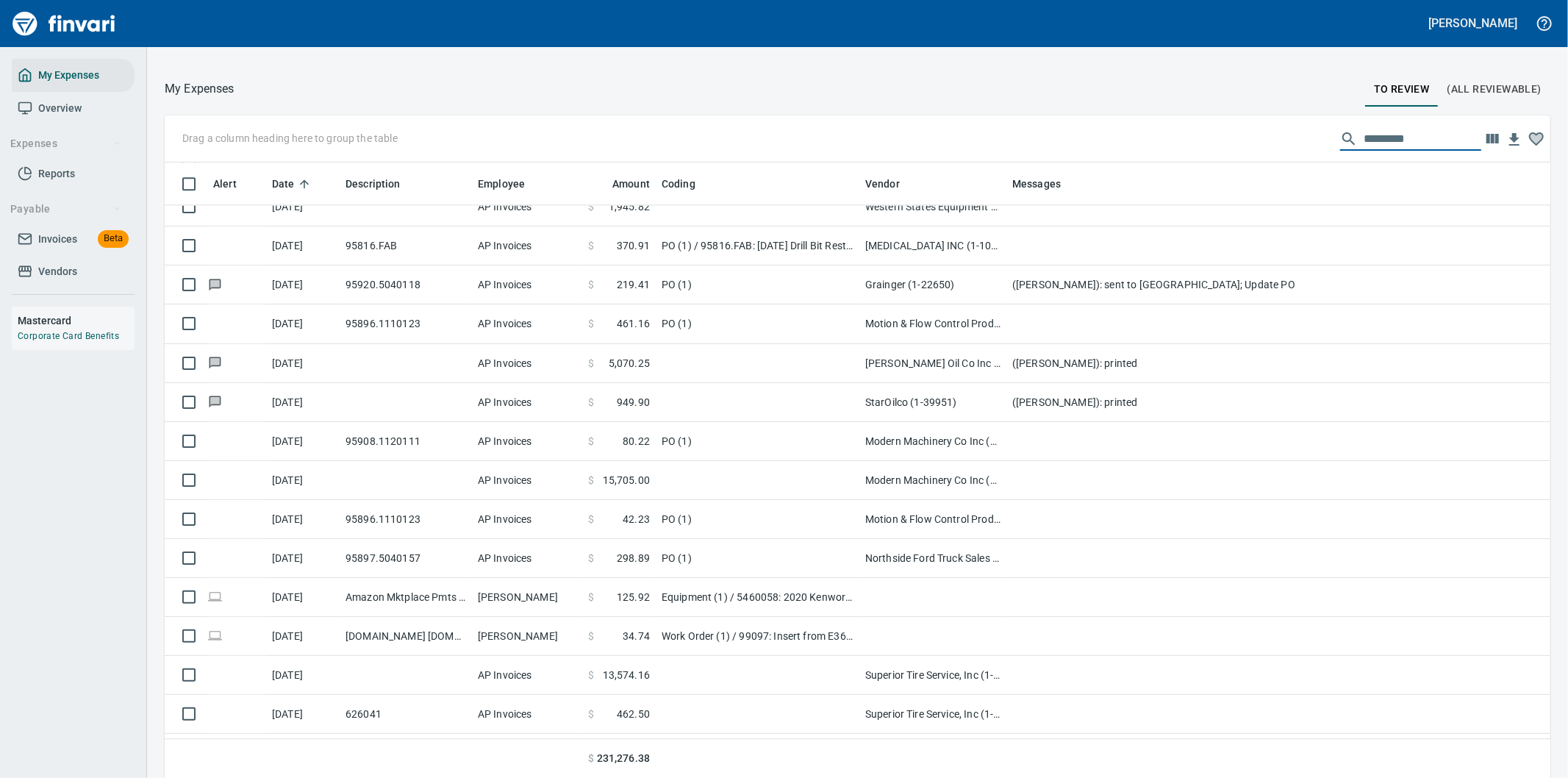
click at [1373, 135] on input "text" at bounding box center [1422, 139] width 118 height 24
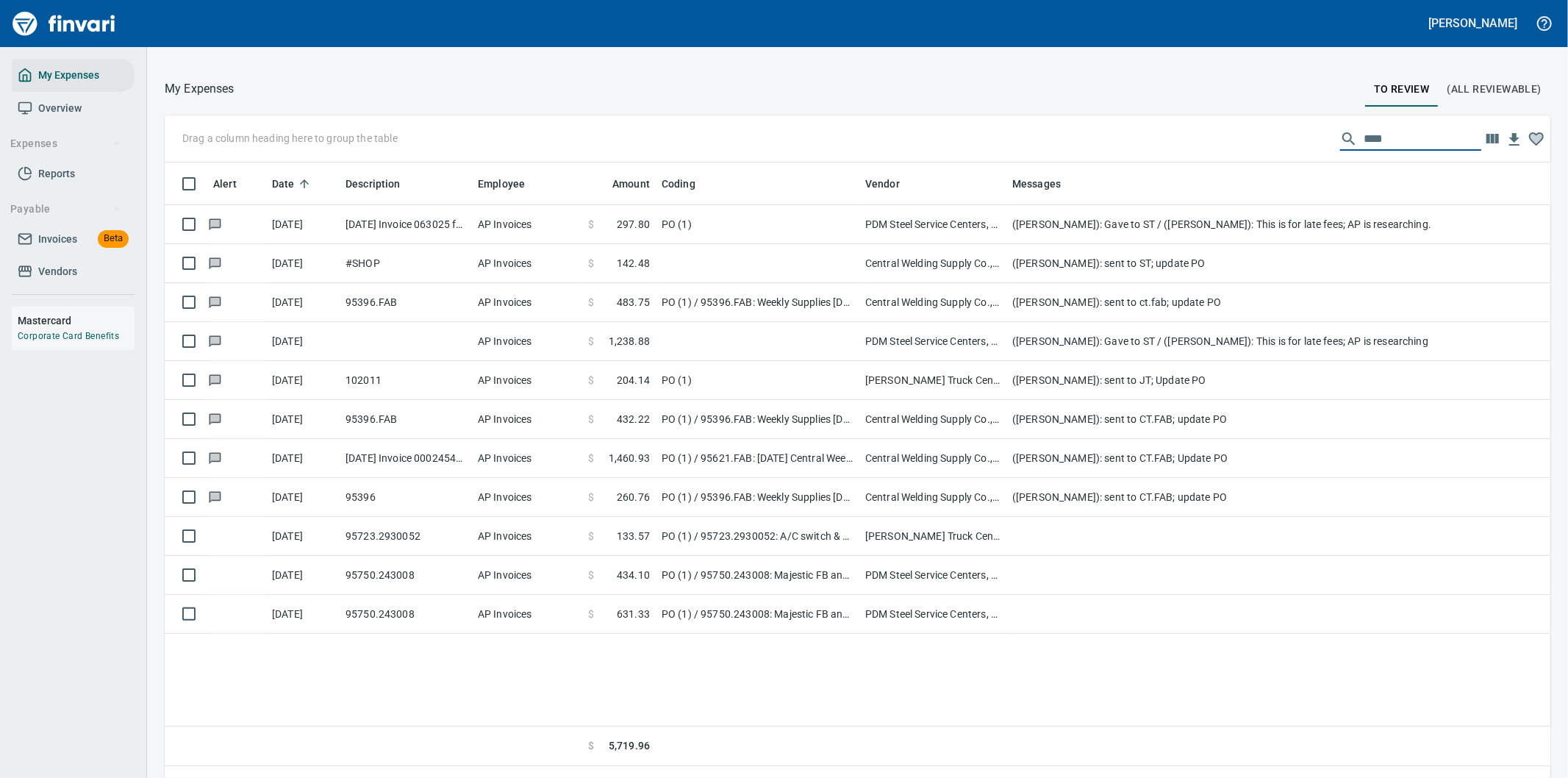
scroll to position [0, 0]
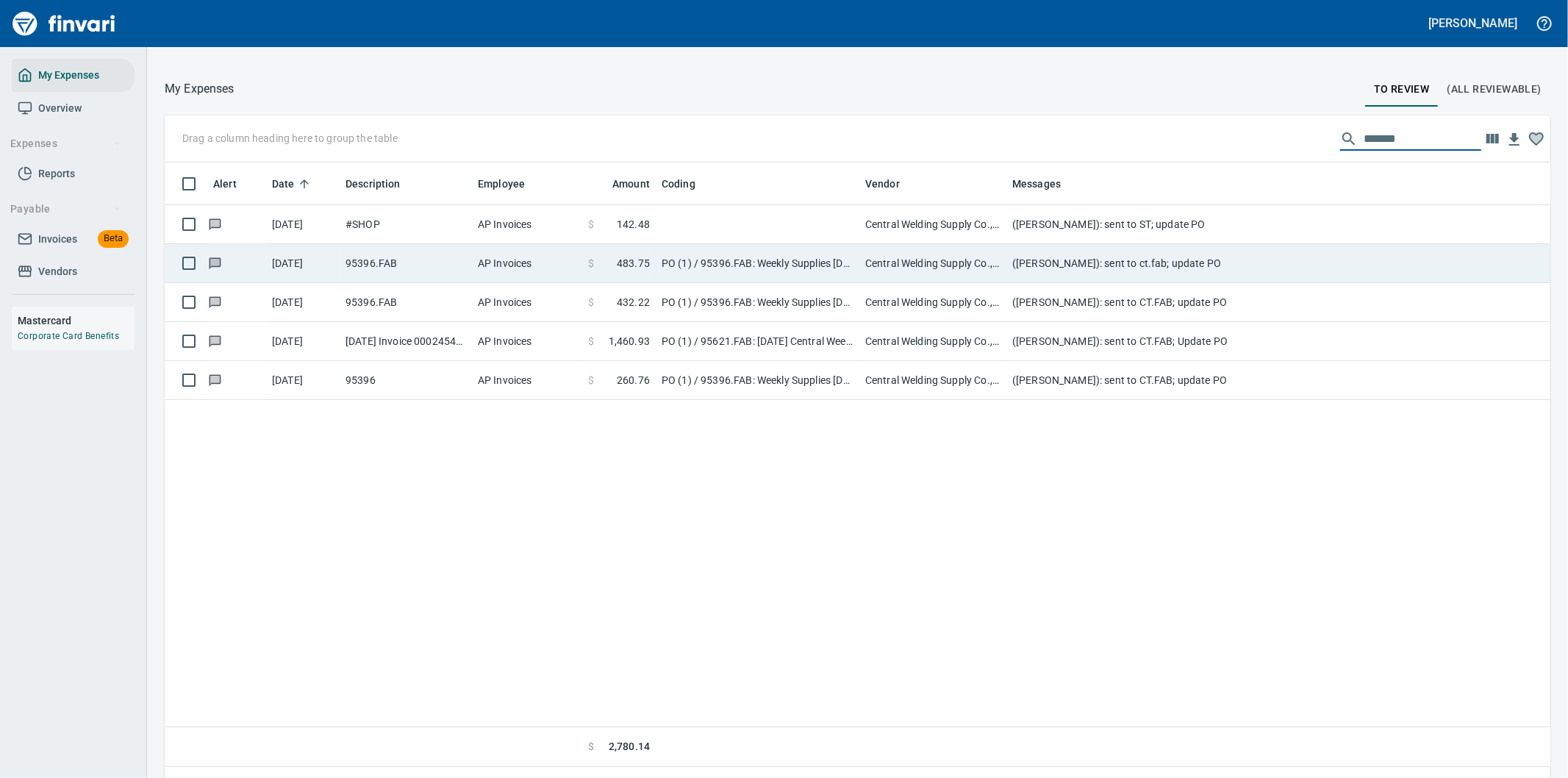
type input "*******"
click at [794, 261] on td "PO (1) / 95396.FAB: Weekly Supplies 07/28/25 / 1: Central Weekly Supplies 07/28…" at bounding box center [757, 263] width 203 height 39
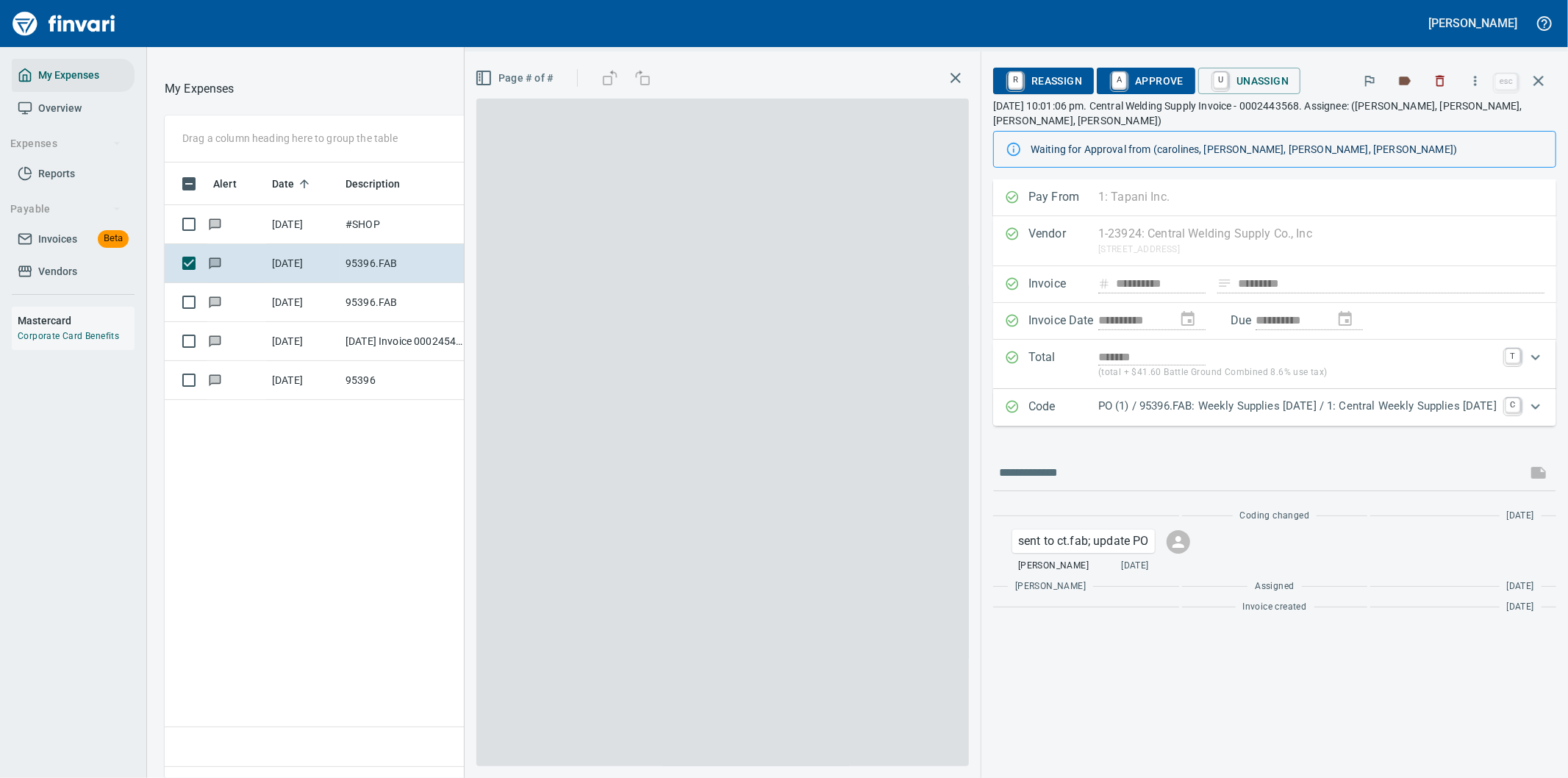
scroll to position [592, 994]
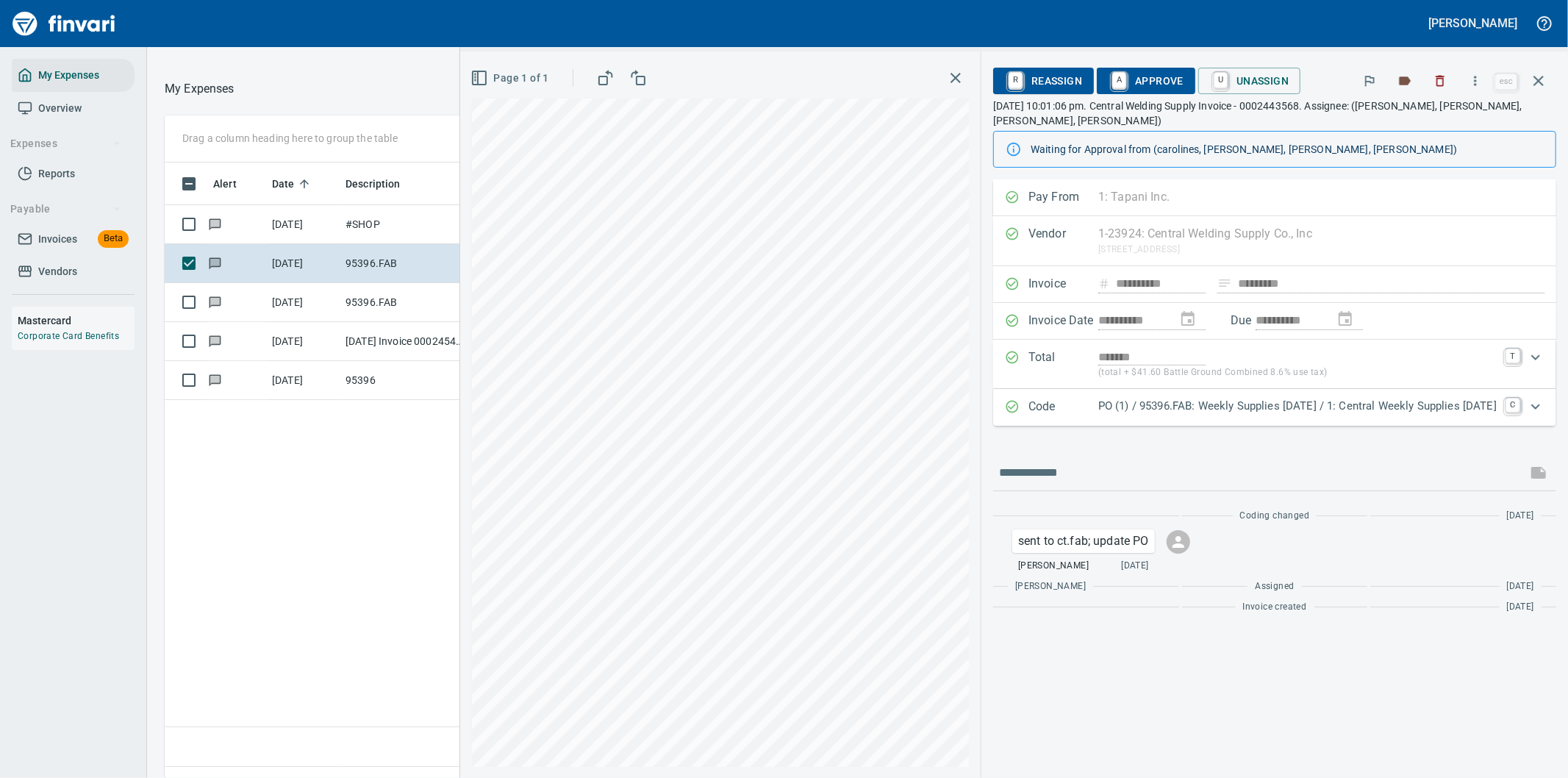
click at [1467, 398] on p "PO (1) / 95396.FAB: Weekly Supplies 07/28/25 / 1: Central Weekly Supplies 07/28…" at bounding box center [1298, 406] width 399 height 17
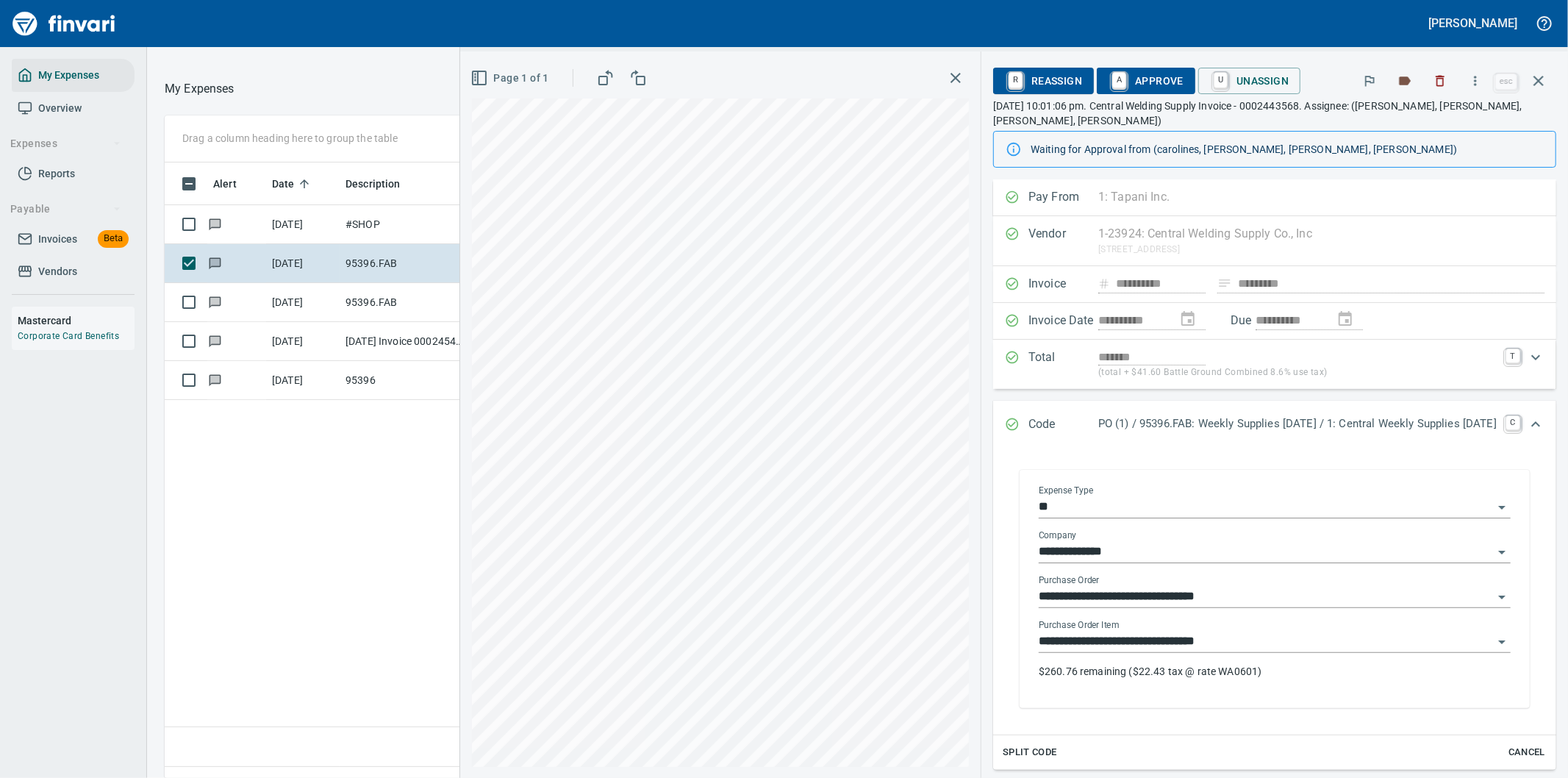
click at [1167, 664] on p "$260.76 remaining ($22.43 tax @ rate WA0601)" at bounding box center [1275, 671] width 472 height 14
click at [1195, 664] on p "$260.76 remaining ($22.43 tax @ rate WA0601)" at bounding box center [1275, 671] width 472 height 14
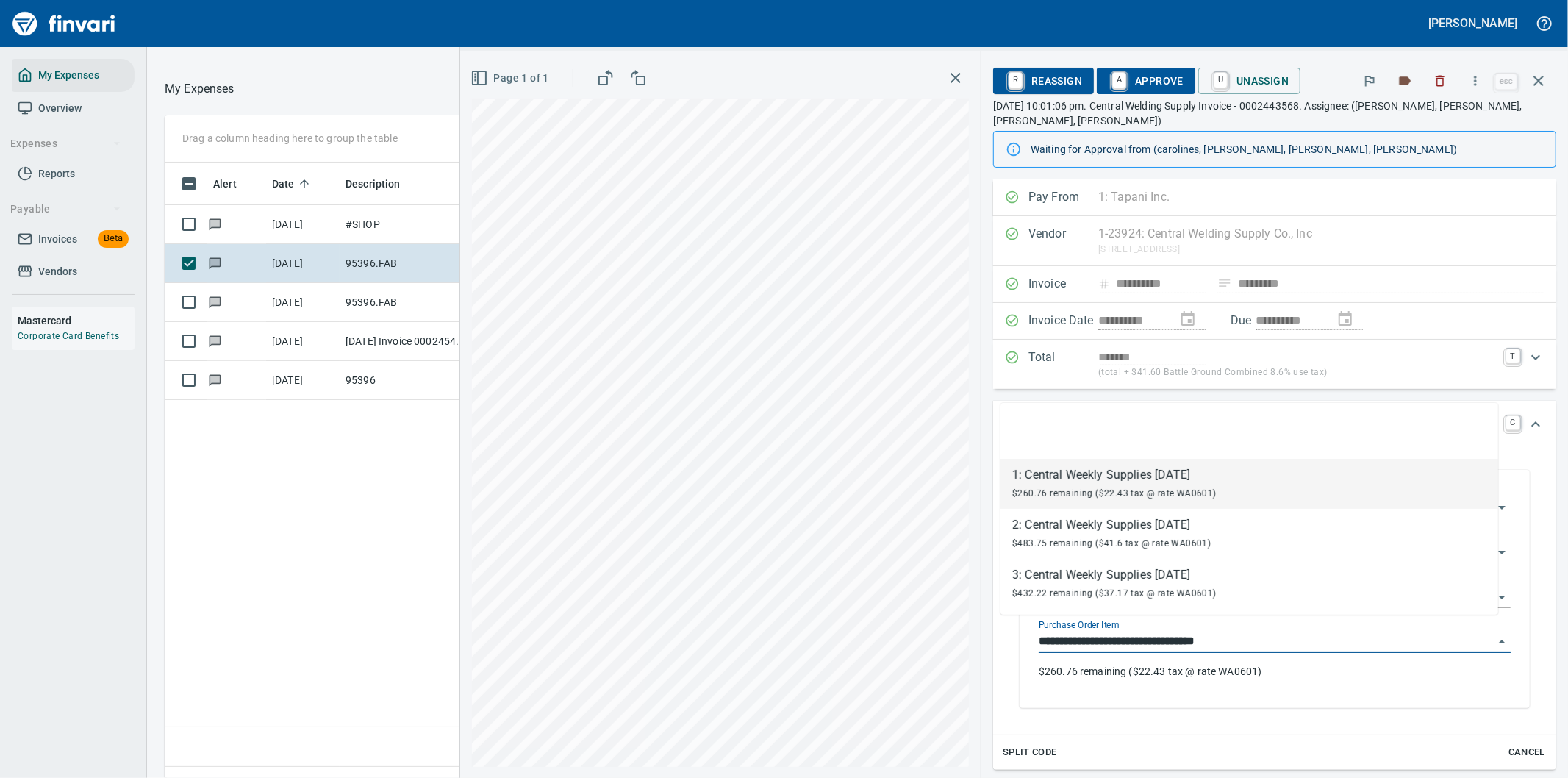
click at [1170, 631] on input "**********" at bounding box center [1266, 641] width 454 height 21
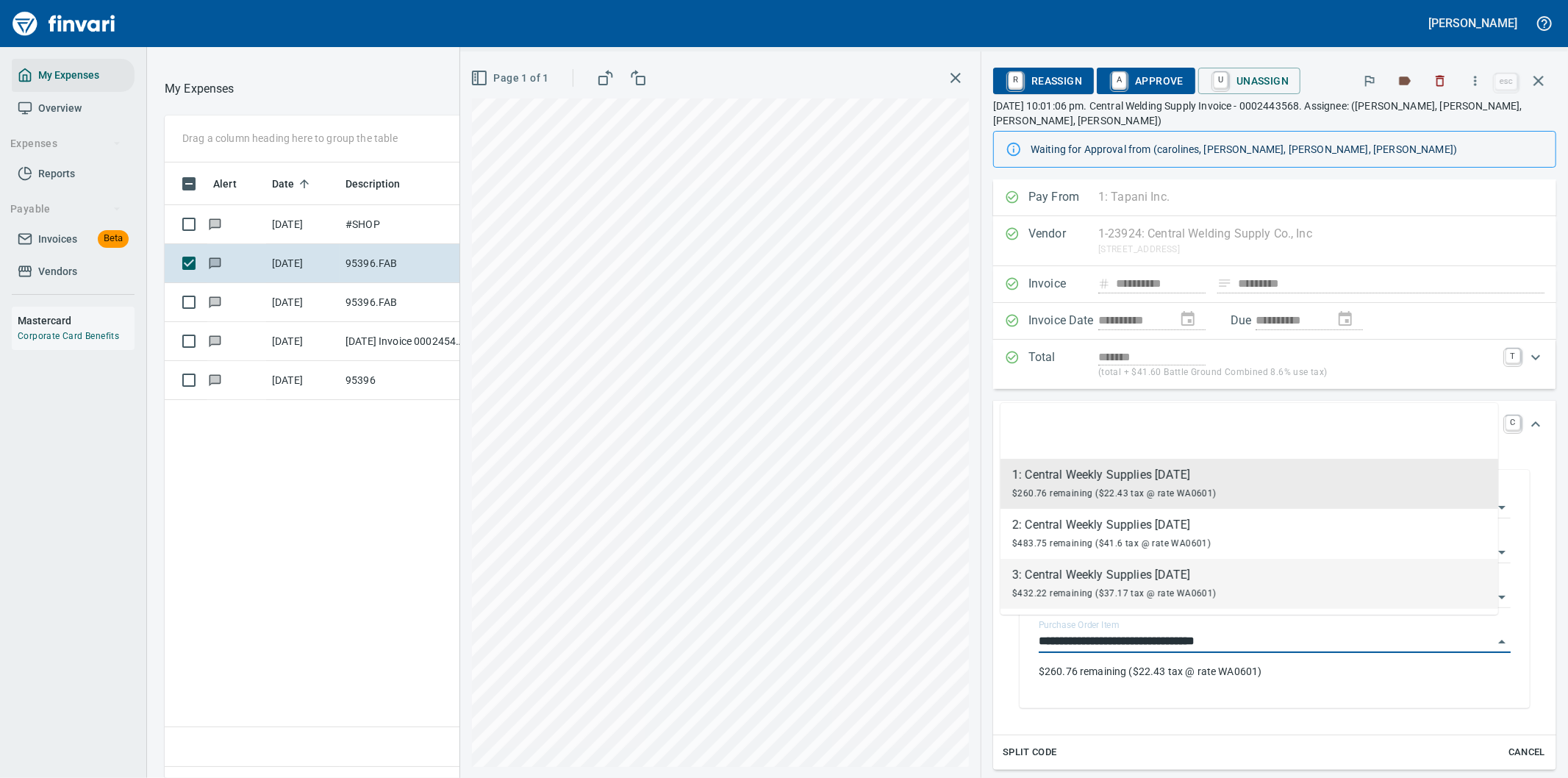
click at [1077, 579] on div "3: Central Weekly Supplies 07/28/25" at bounding box center [1114, 575] width 204 height 18
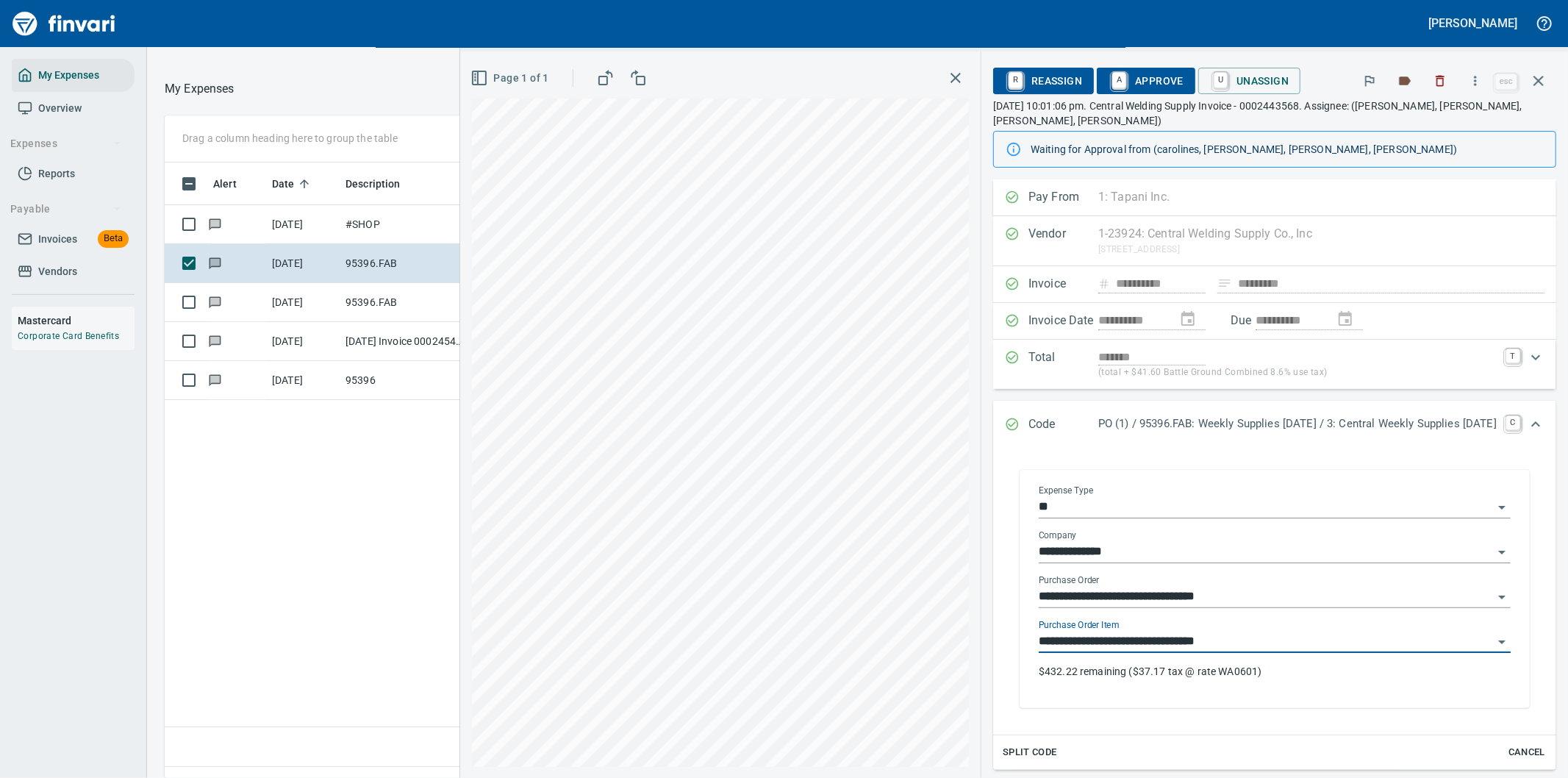
type input "**********"
drag, startPoint x: 1123, startPoint y: 77, endPoint x: 1138, endPoint y: 84, distance: 16.6
click at [1123, 77] on span "A Approve" at bounding box center [1146, 81] width 75 height 25
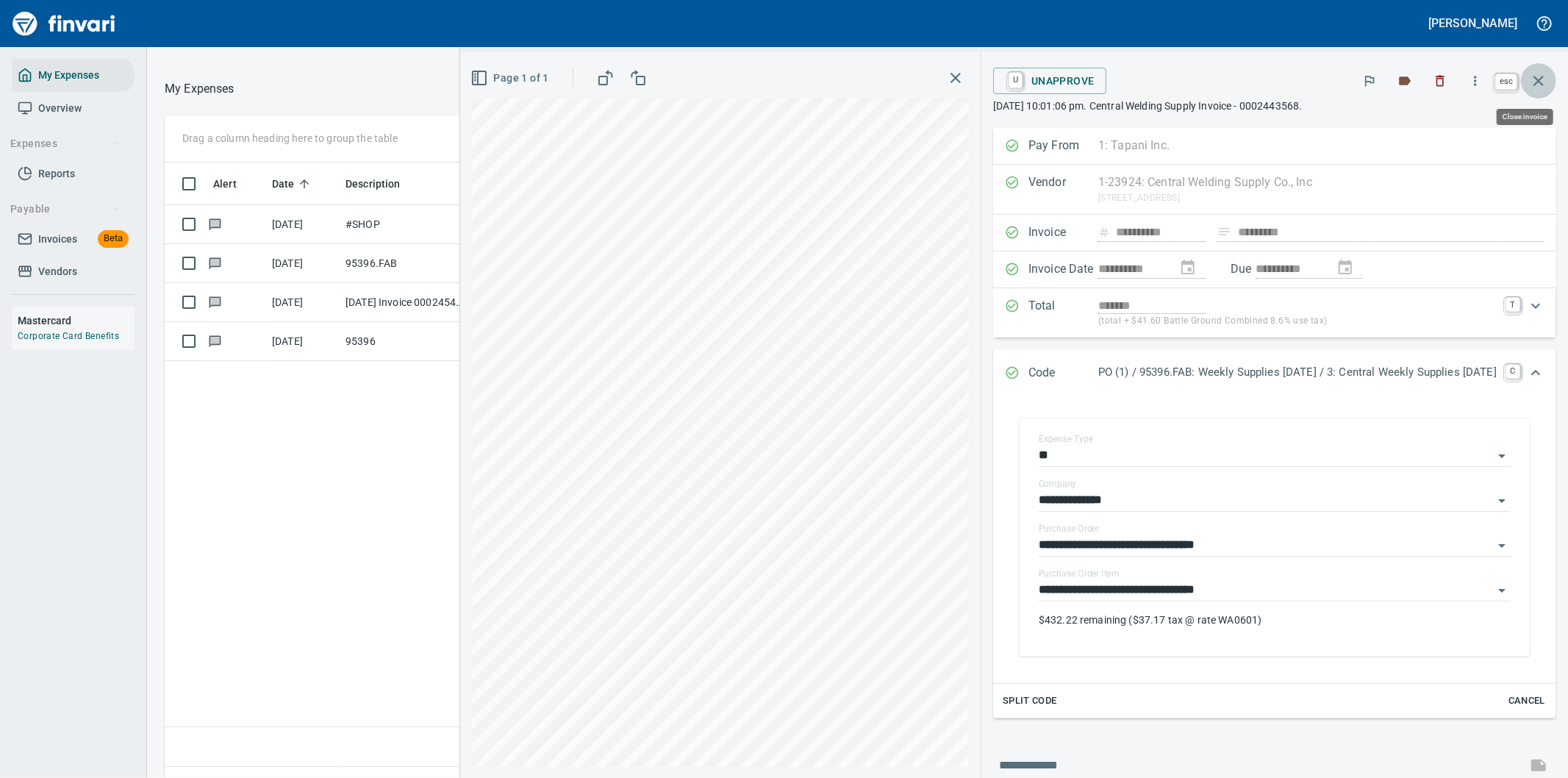
click at [1538, 78] on icon "button" at bounding box center [1539, 81] width 18 height 18
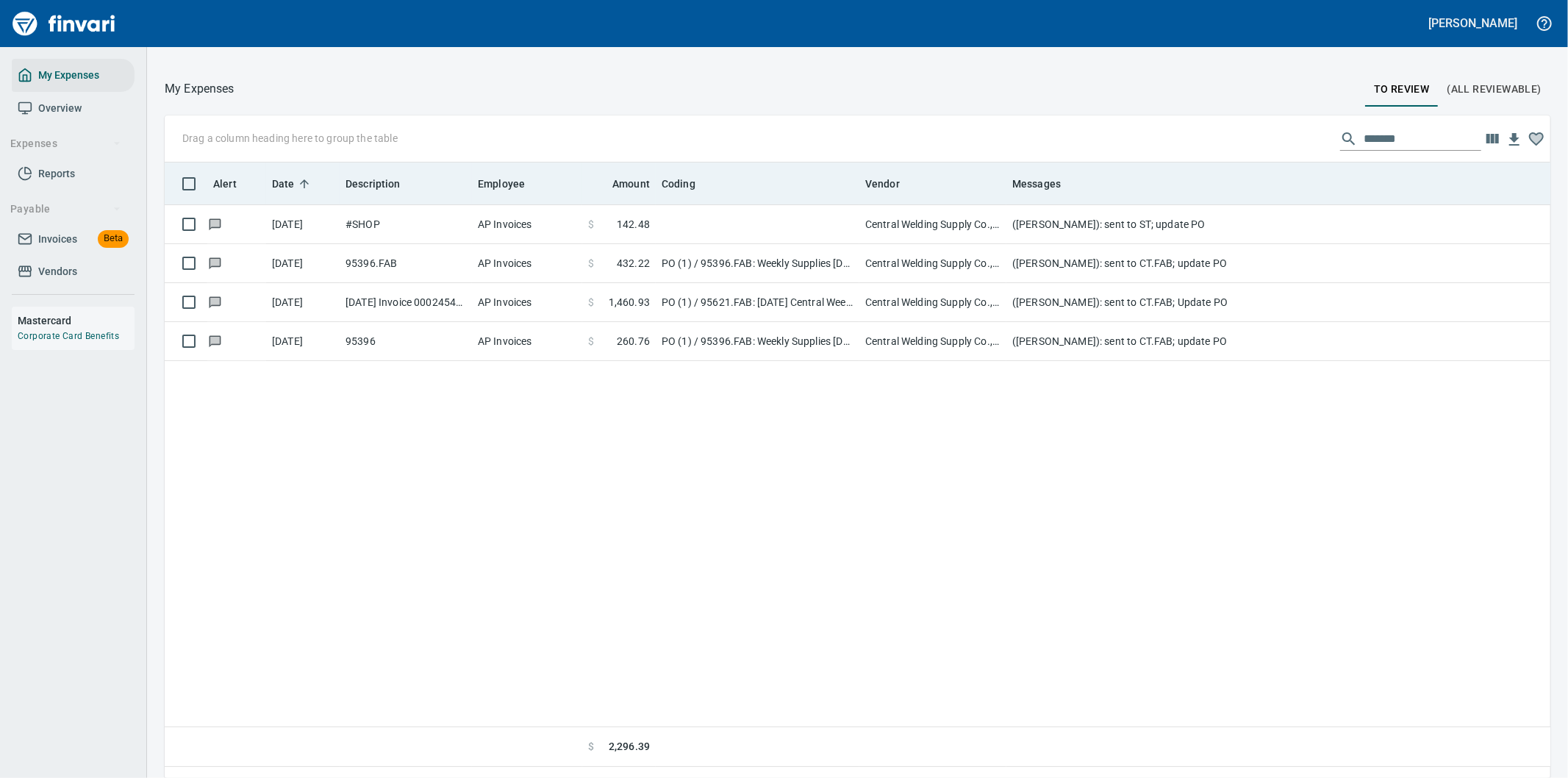
scroll to position [592, 1362]
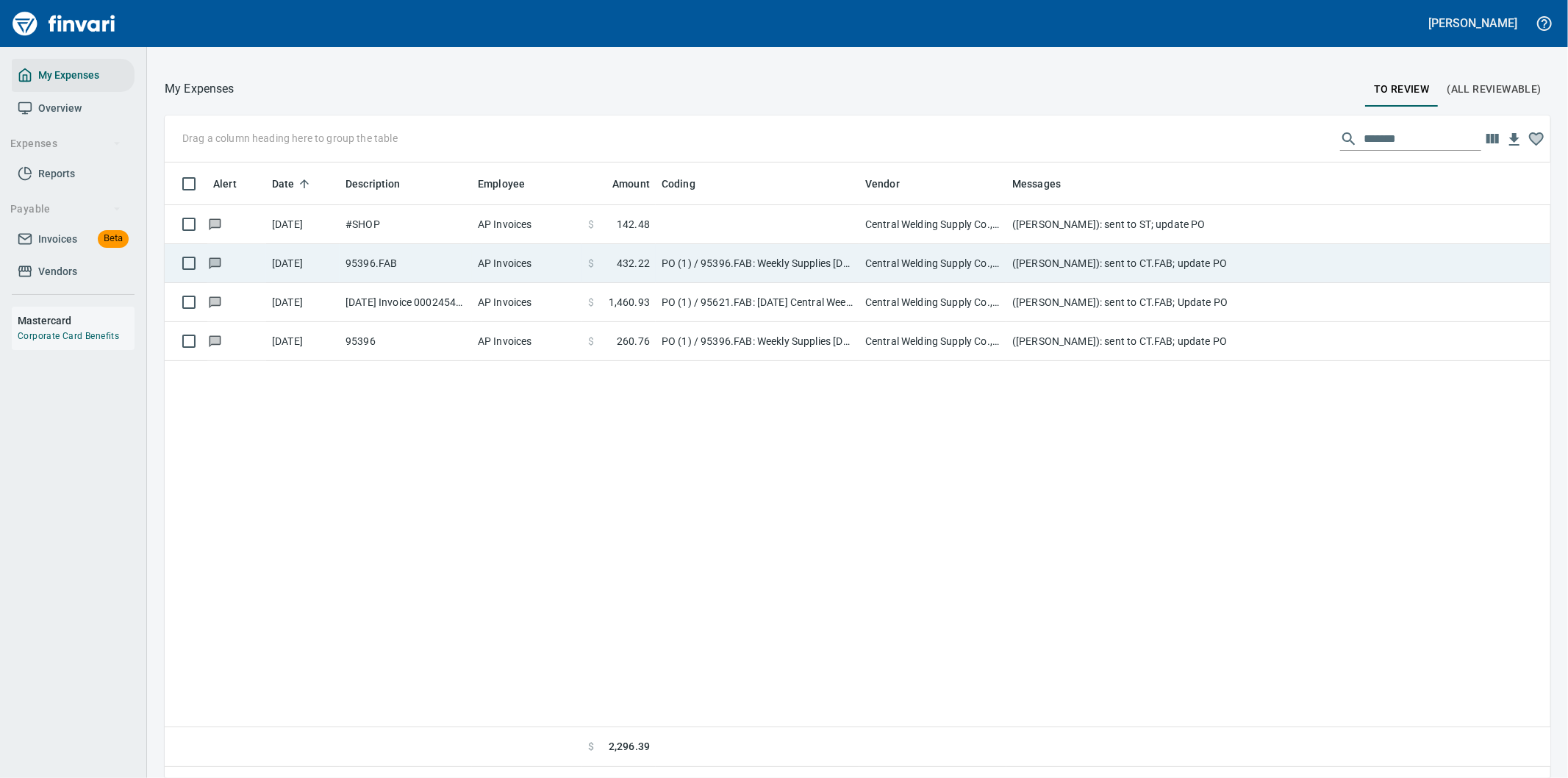
click at [770, 260] on td "PO (1) / 95396.FAB: Weekly Supplies 07/28/25 / 1: Central Weekly Supplies 07/28…" at bounding box center [757, 263] width 203 height 39
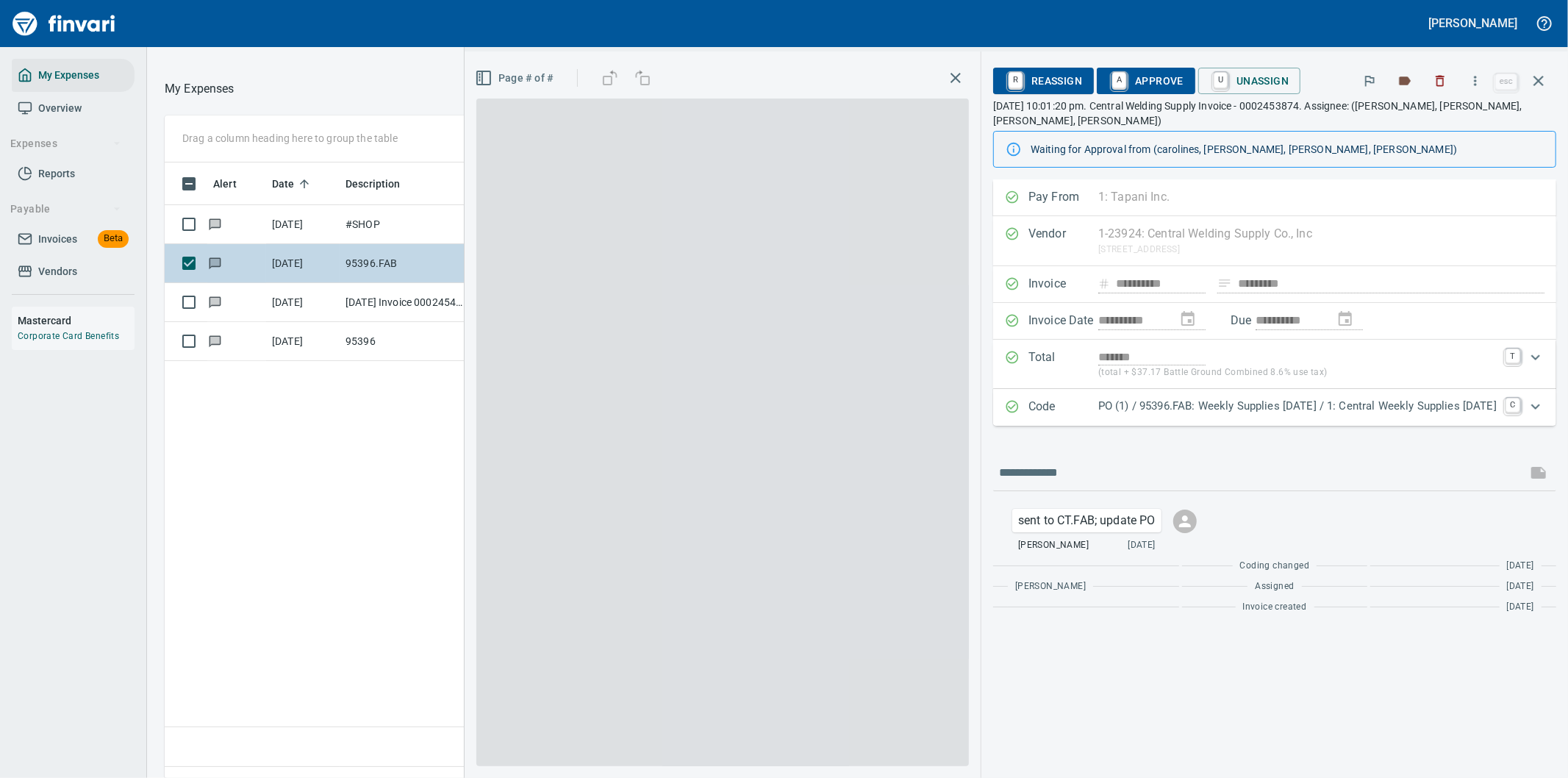
scroll to position [592, 994]
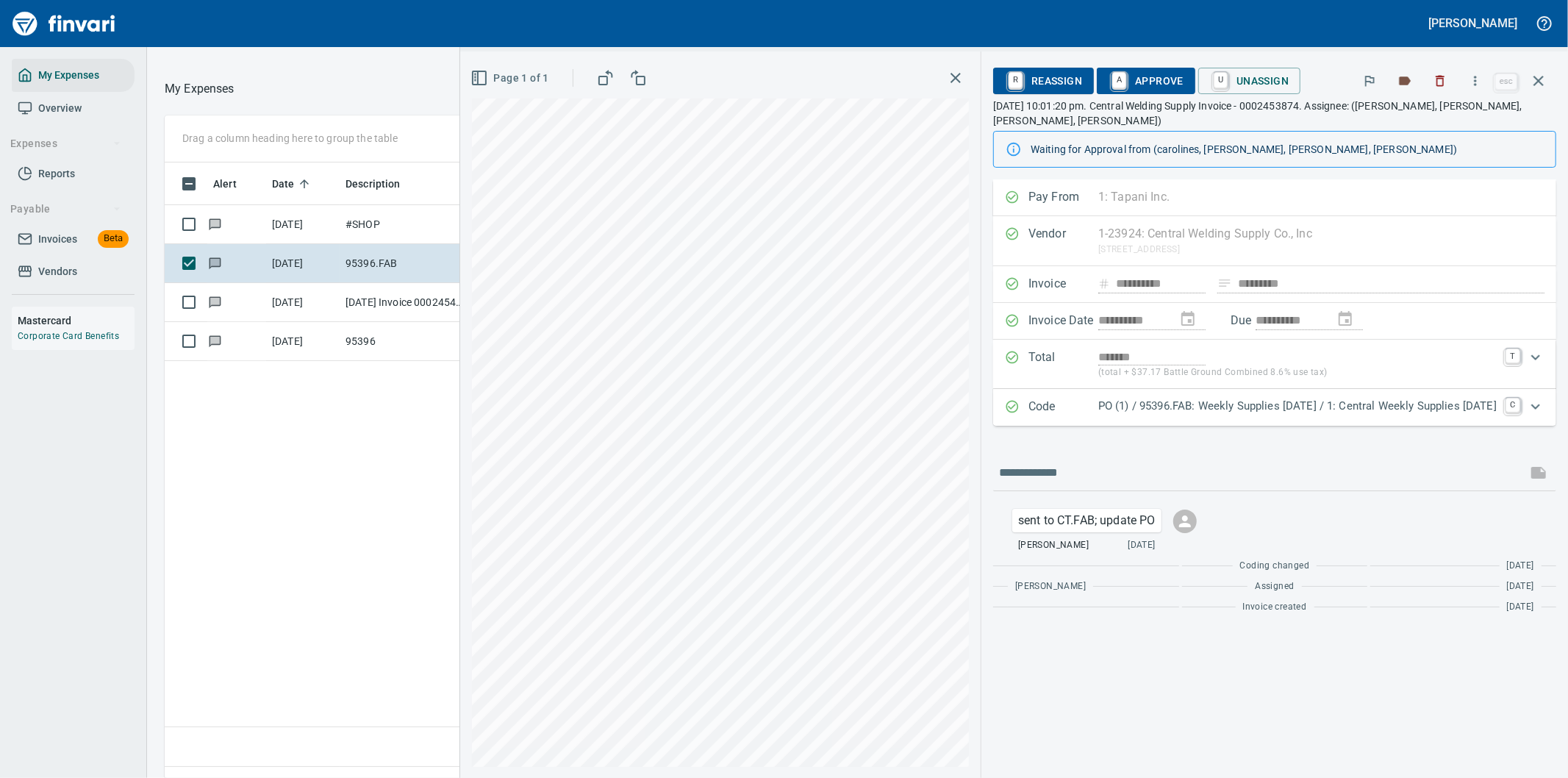
click at [1226, 398] on p "PO (1) / 95396.FAB: Weekly Supplies 07/28/25 / 1: Central Weekly Supplies 07/28…" at bounding box center [1298, 406] width 399 height 17
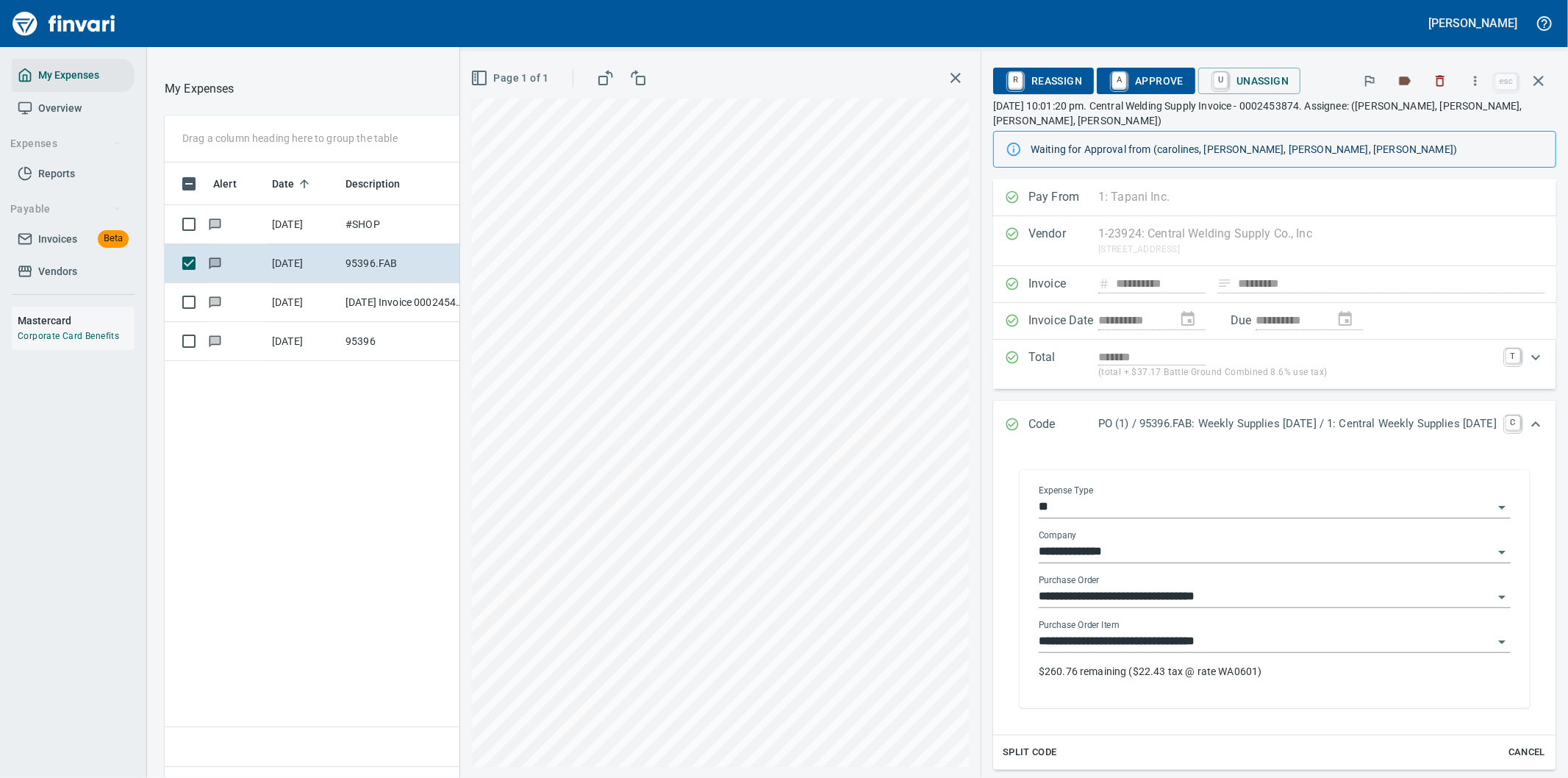
click at [1100, 631] on input "**********" at bounding box center [1266, 641] width 454 height 21
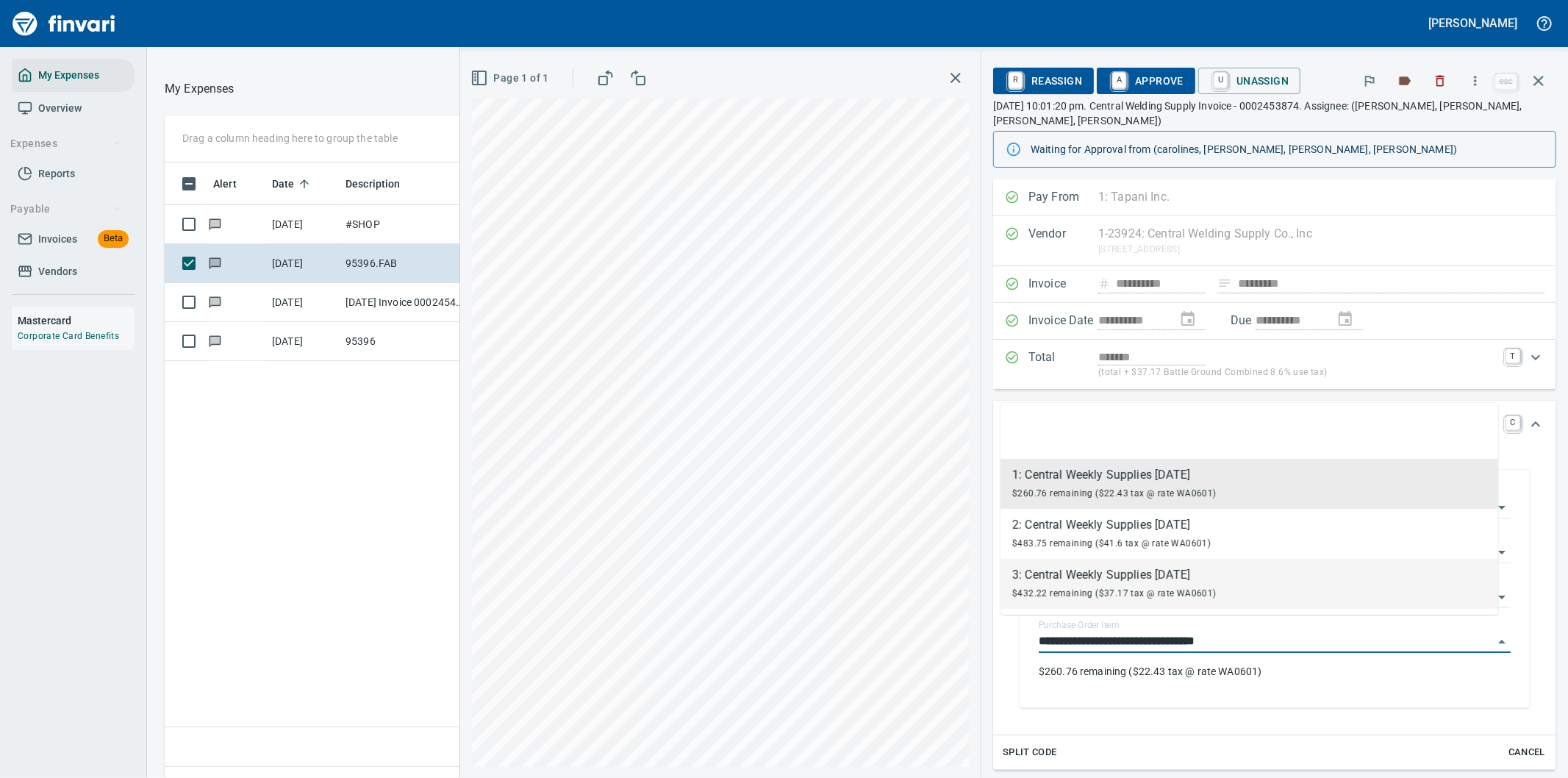
click at [1063, 583] on div "3: Central Weekly Supplies 07/28/25 $432.22 remaining ($37.17 tax @ rate WA0601)" at bounding box center [1114, 584] width 204 height 35
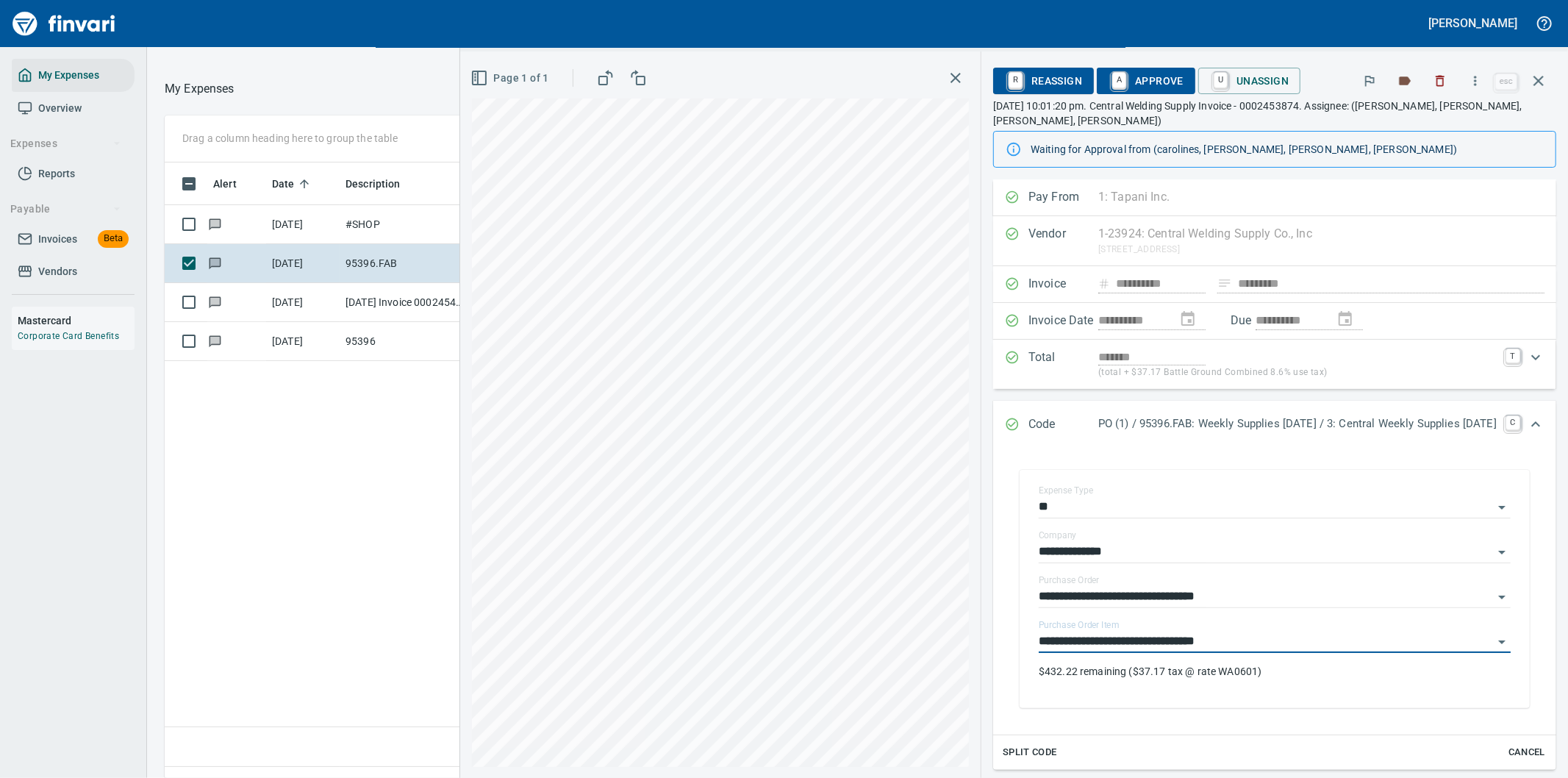
type input "**********"
click at [1109, 75] on span "A Approve" at bounding box center [1146, 81] width 75 height 25
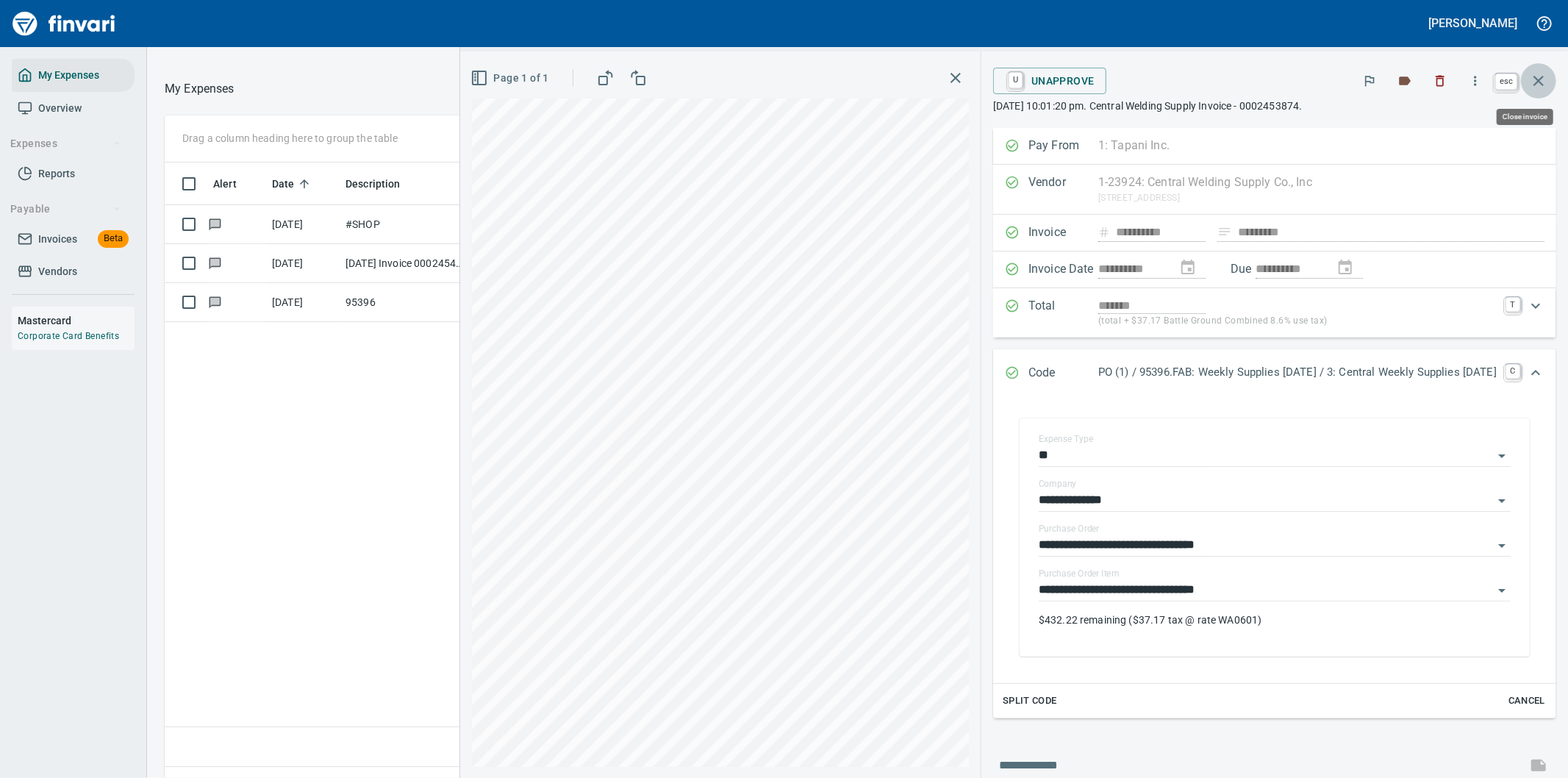
click at [1543, 77] on icon "button" at bounding box center [1538, 81] width 10 height 10
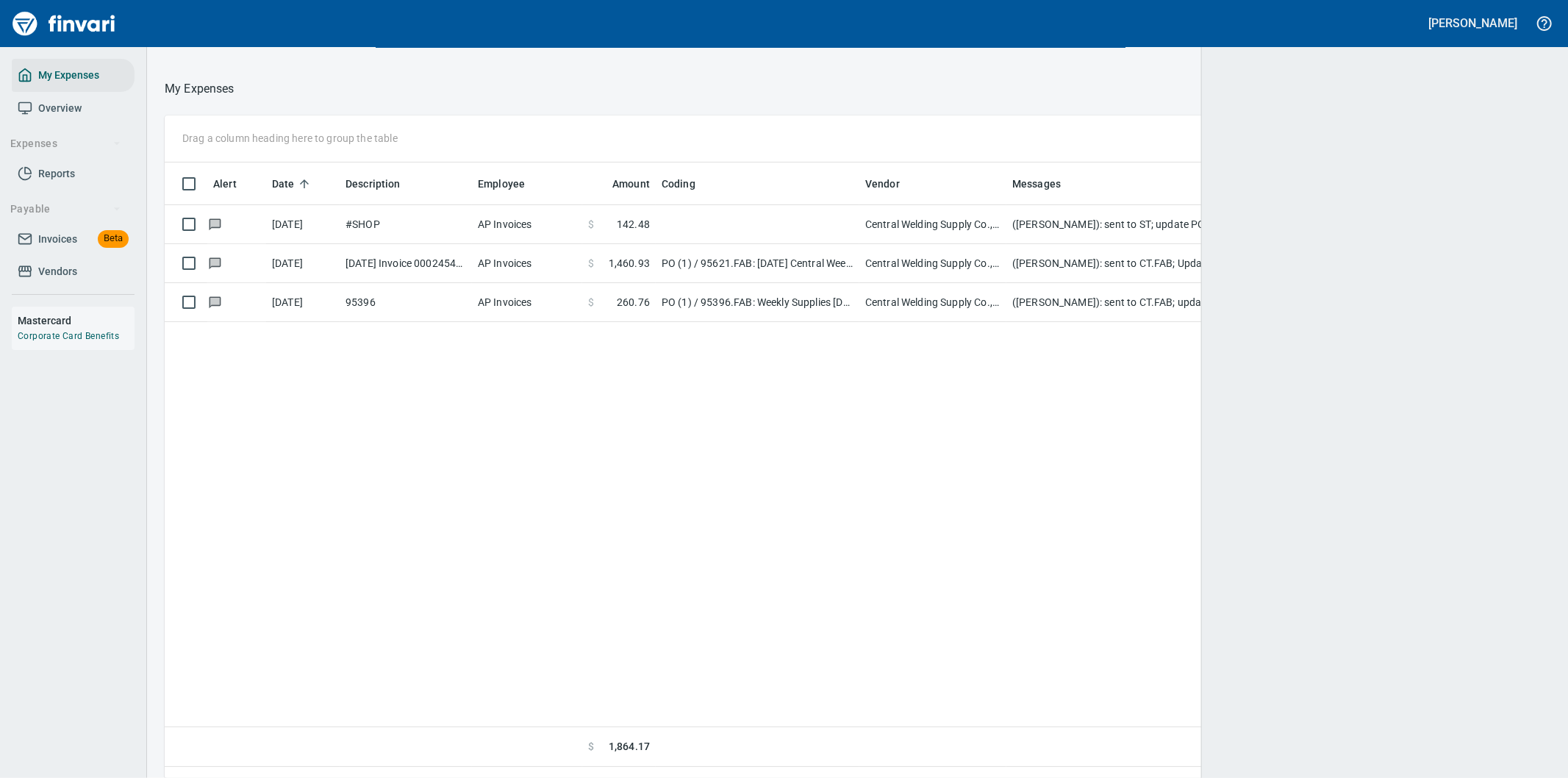
scroll to position [592, 1362]
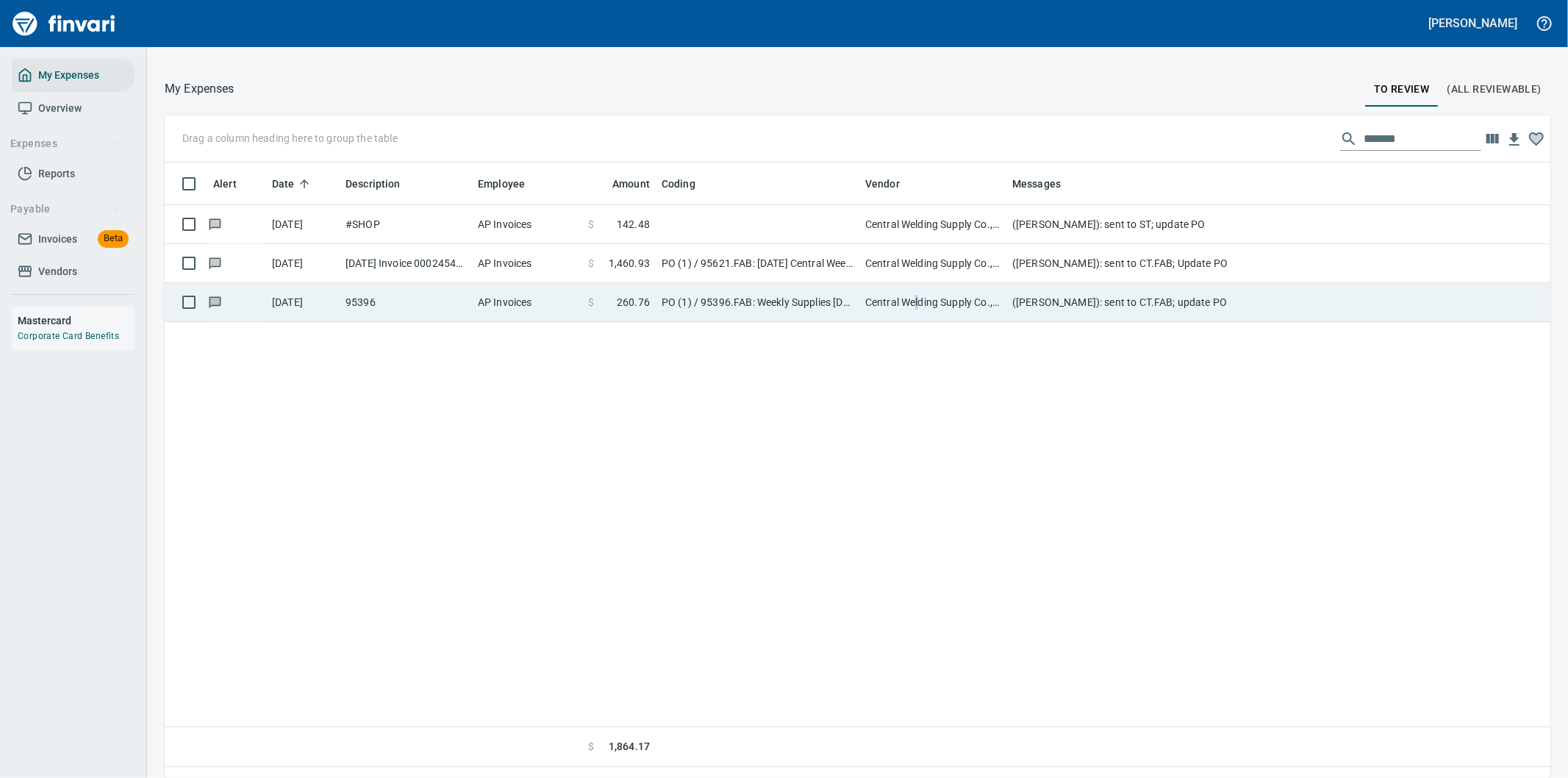
click at [917, 304] on td "Central Welding Supply Co., Inc (1-23924)" at bounding box center [932, 302] width 147 height 39
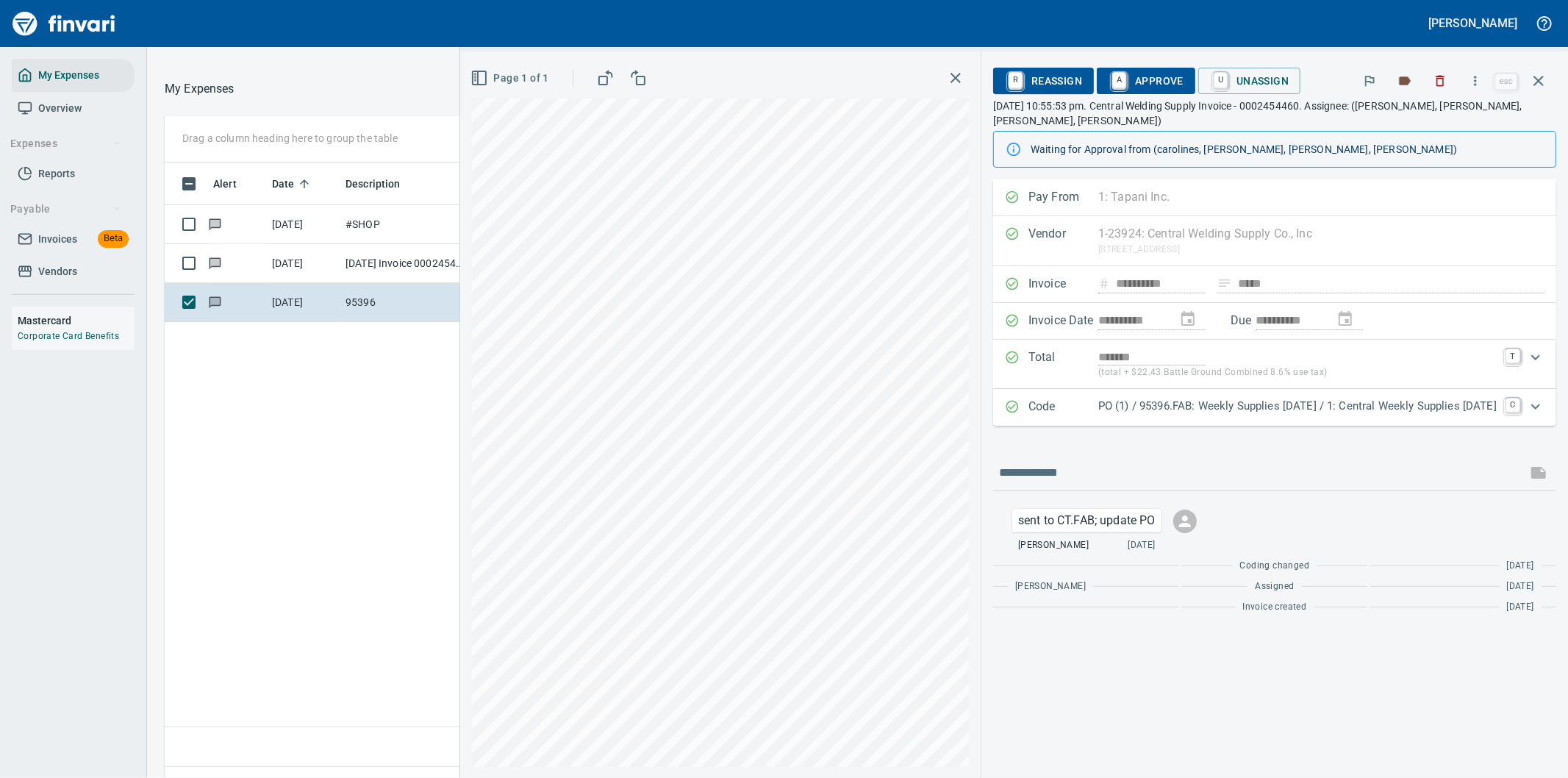
scroll to position [592, 994]
click at [1373, 398] on p "PO (1) / 95396.FAB: Weekly Supplies 07/28/25 / 1: Central Weekly Supplies 07/28…" at bounding box center [1298, 406] width 399 height 17
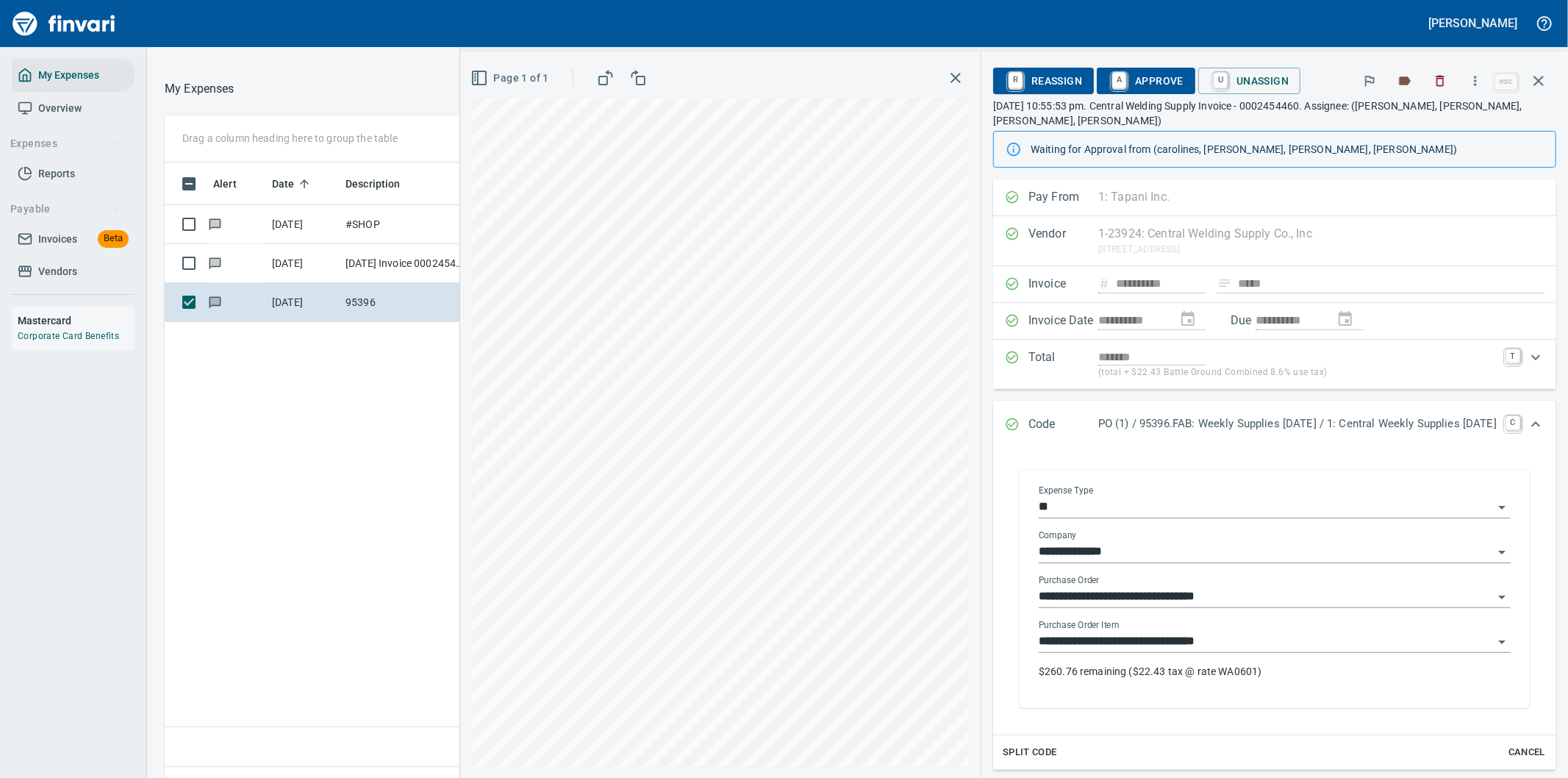
click at [1162, 631] on input "**********" at bounding box center [1266, 641] width 454 height 21
click at [1288, 664] on p "$260.76 remaining ($22.43 tax @ rate WA0601)" at bounding box center [1275, 671] width 472 height 14
click at [1109, 77] on span "A Approve" at bounding box center [1146, 81] width 75 height 25
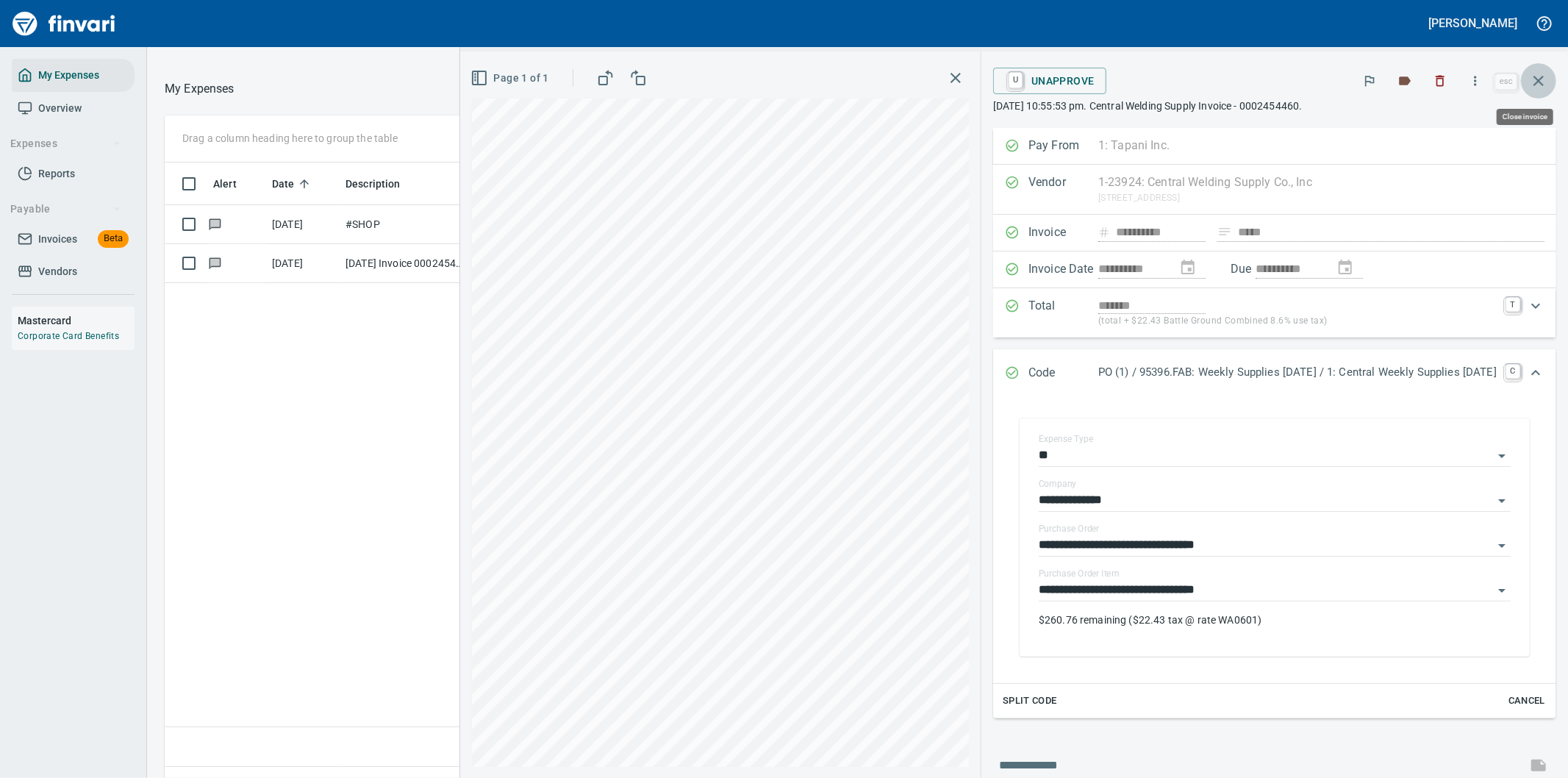
click at [1543, 80] on icon "button" at bounding box center [1539, 81] width 18 height 18
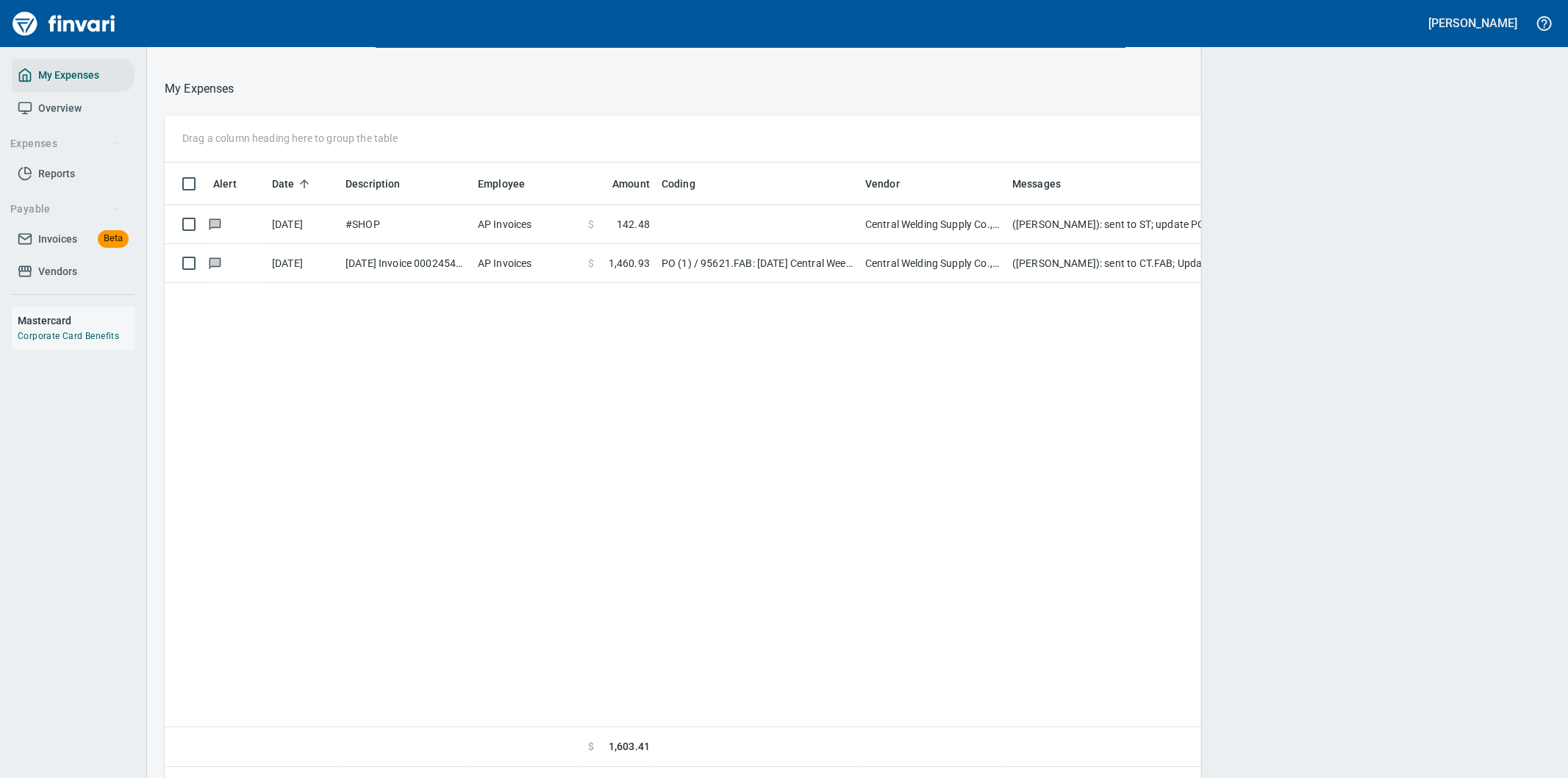
scroll to position [592, 1351]
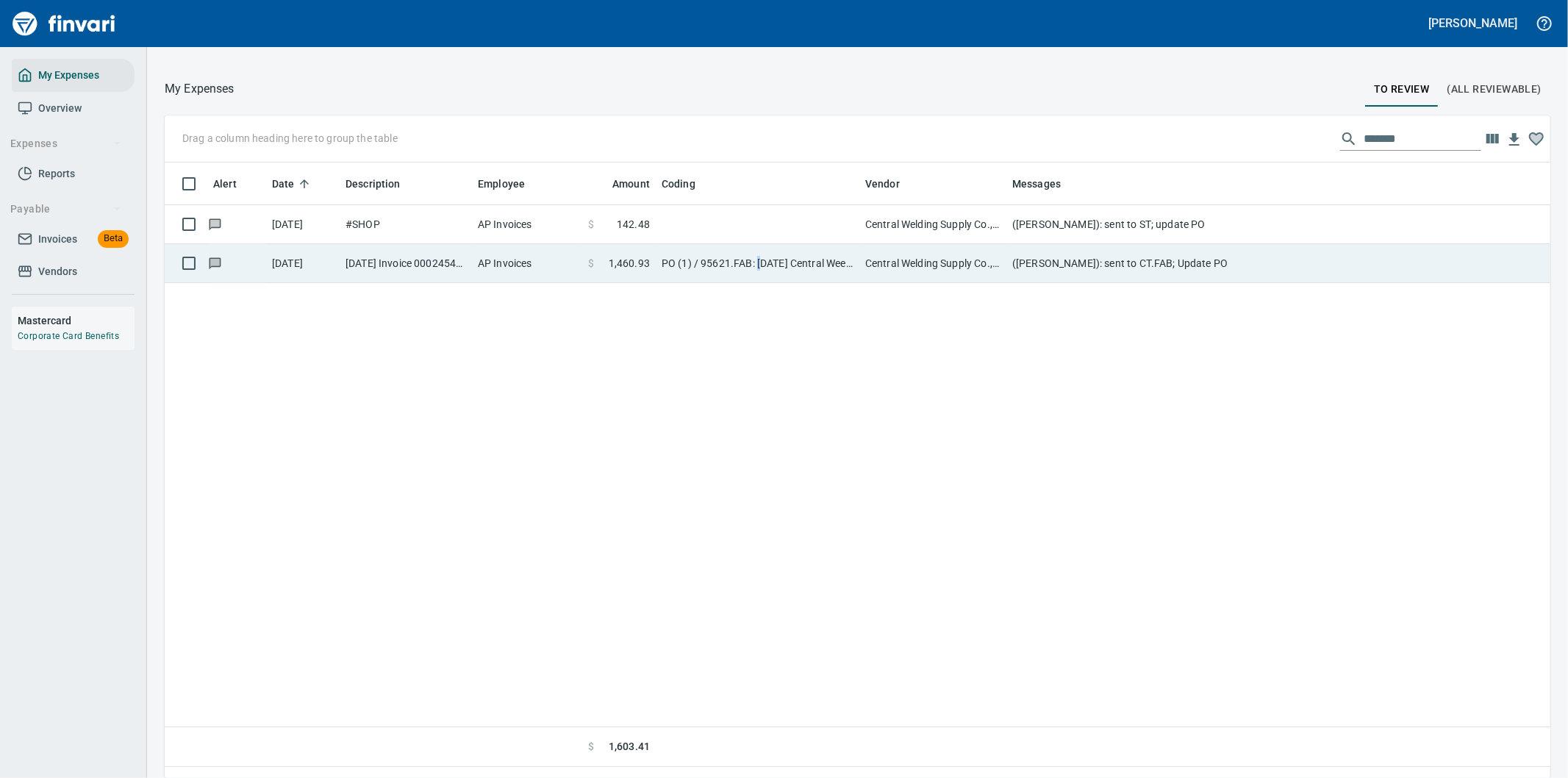
click at [760, 261] on td "PO (1) / 95621.FAB: 08/04/25 Central Weekly Supplies / 1: 08/04/25 Central Week…" at bounding box center [757, 263] width 203 height 39
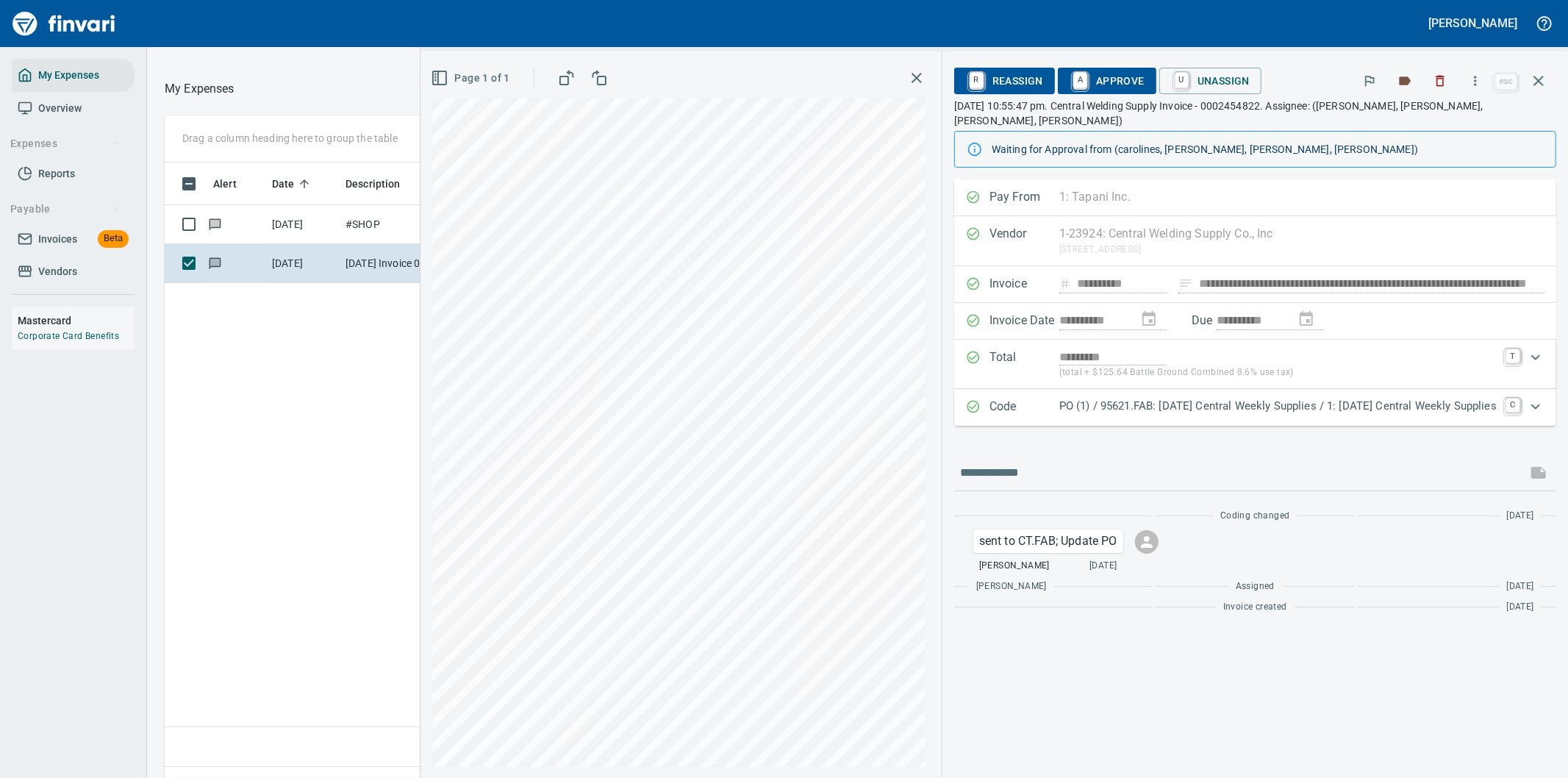
scroll to position [592, 994]
click at [1467, 398] on p "PO (1) / 95621.FAB: 08/04/25 Central Weekly Supplies / 1: 08/04/25 Central Week…" at bounding box center [1278, 406] width 438 height 17
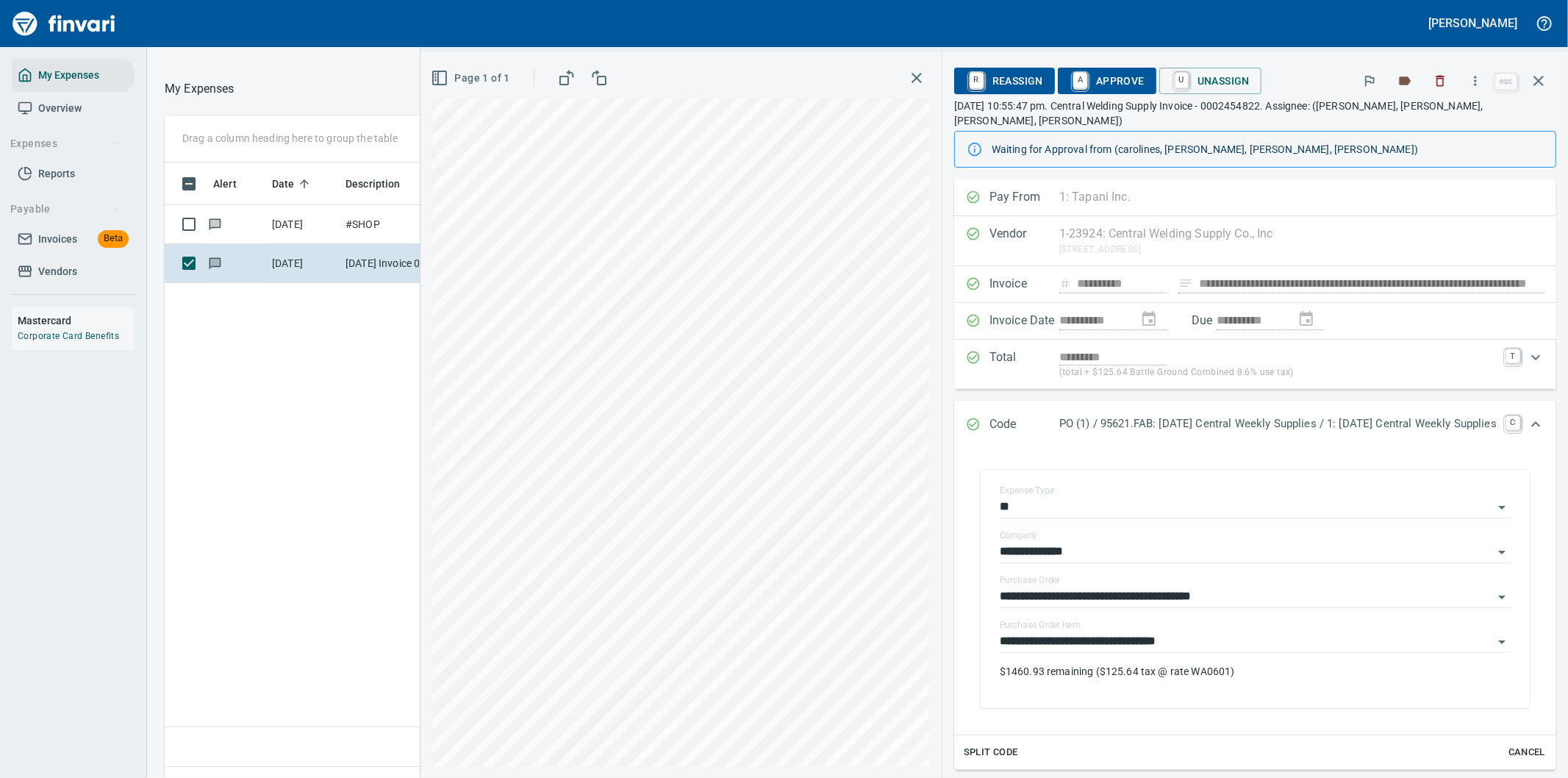
click at [1070, 74] on span "A Approve" at bounding box center [1107, 81] width 75 height 25
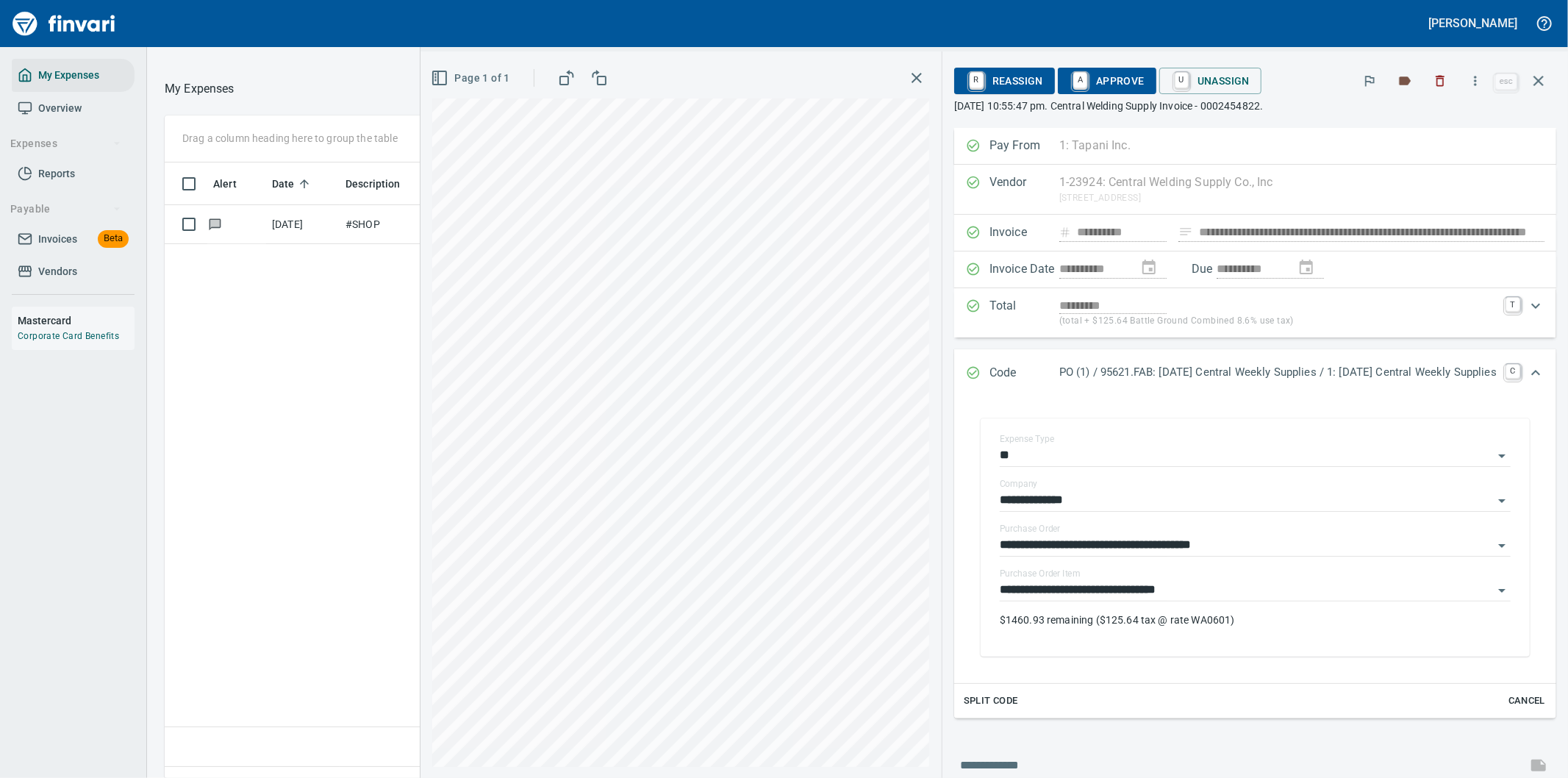
click at [1538, 79] on icon "button" at bounding box center [1539, 81] width 18 height 18
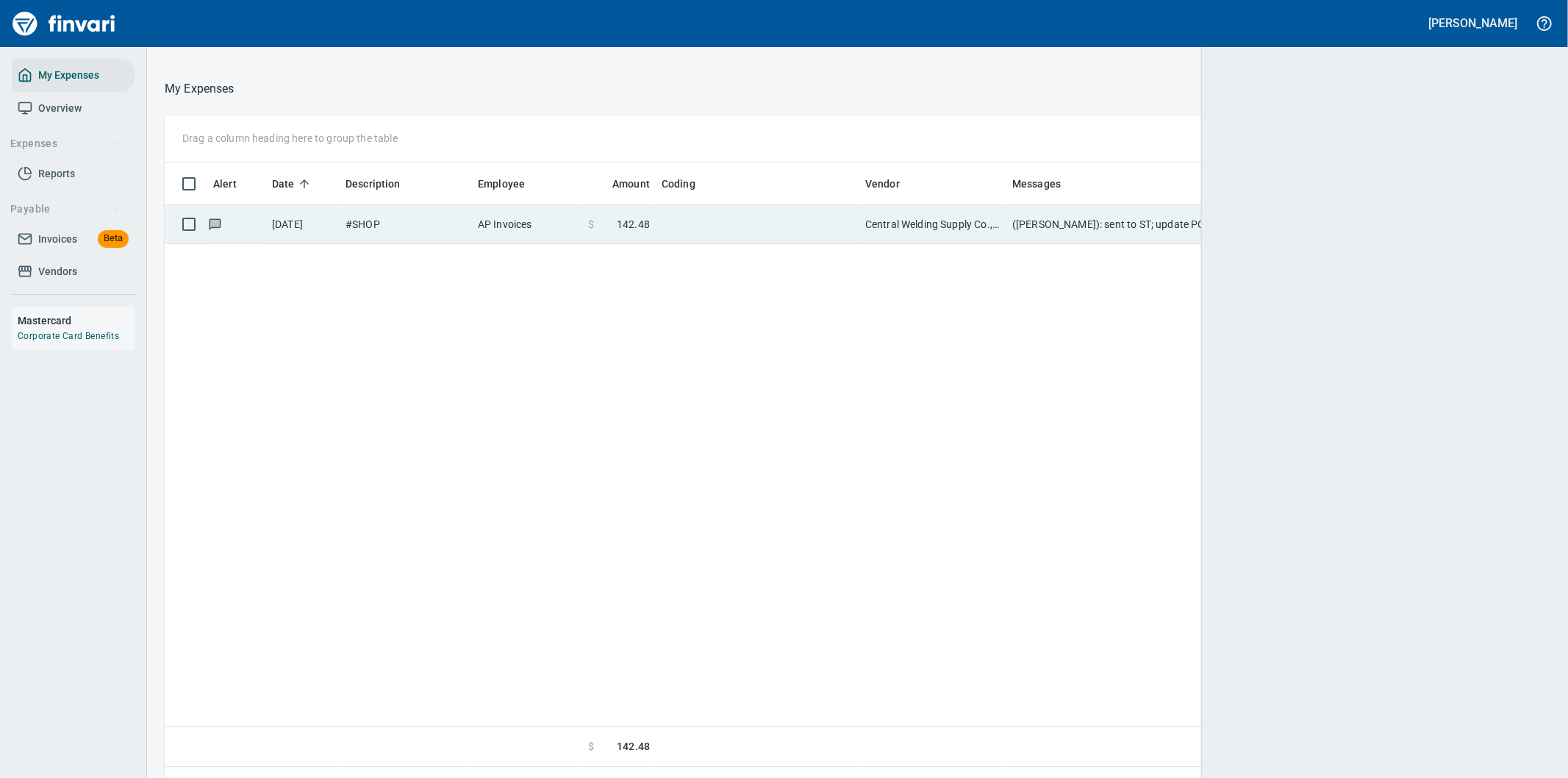
click at [973, 218] on td "Central Welding Supply Co., Inc (1-23924)" at bounding box center [932, 224] width 147 height 39
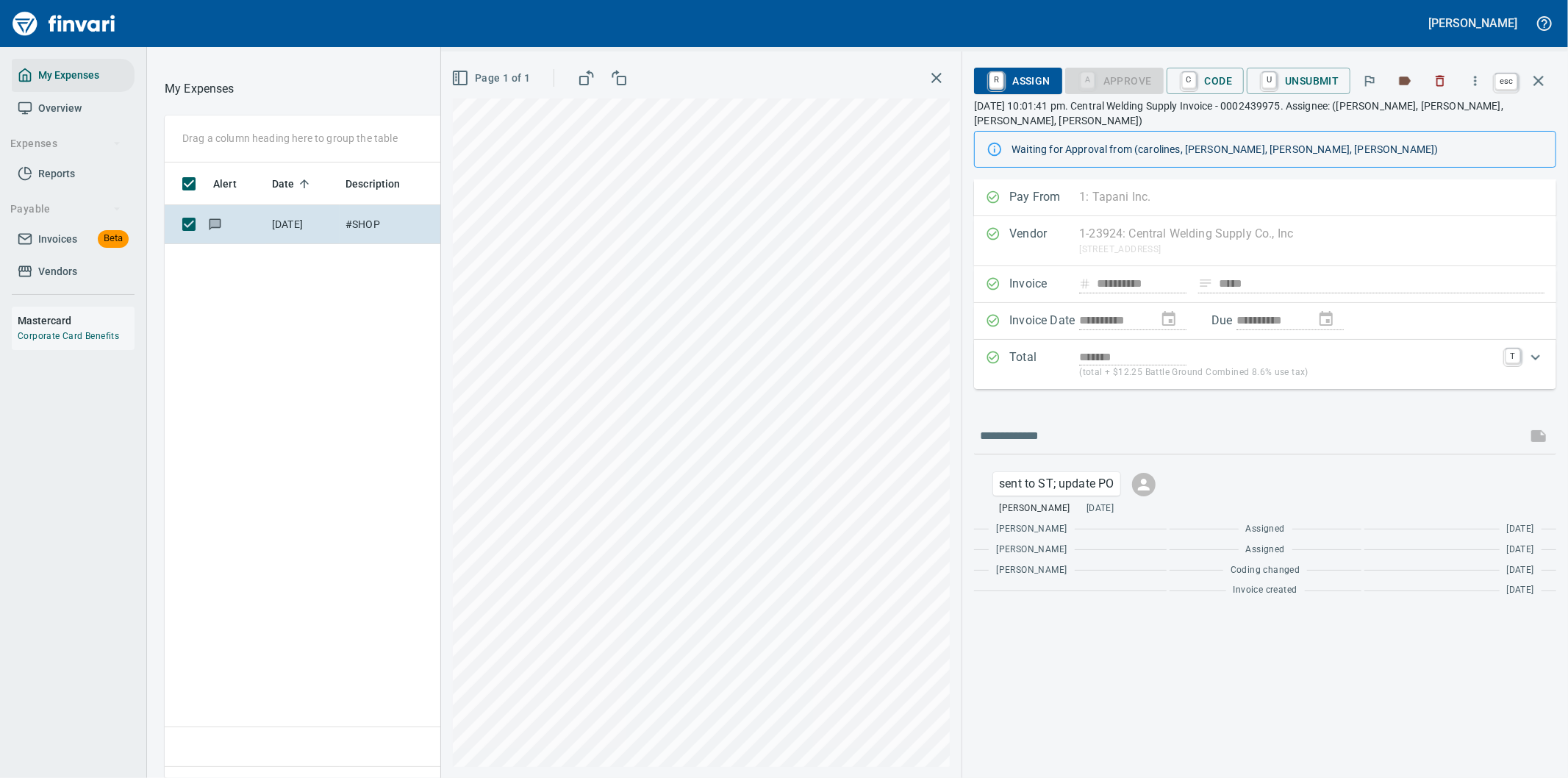
scroll to position [592, 994]
click at [1541, 77] on icon "button" at bounding box center [1538, 81] width 10 height 10
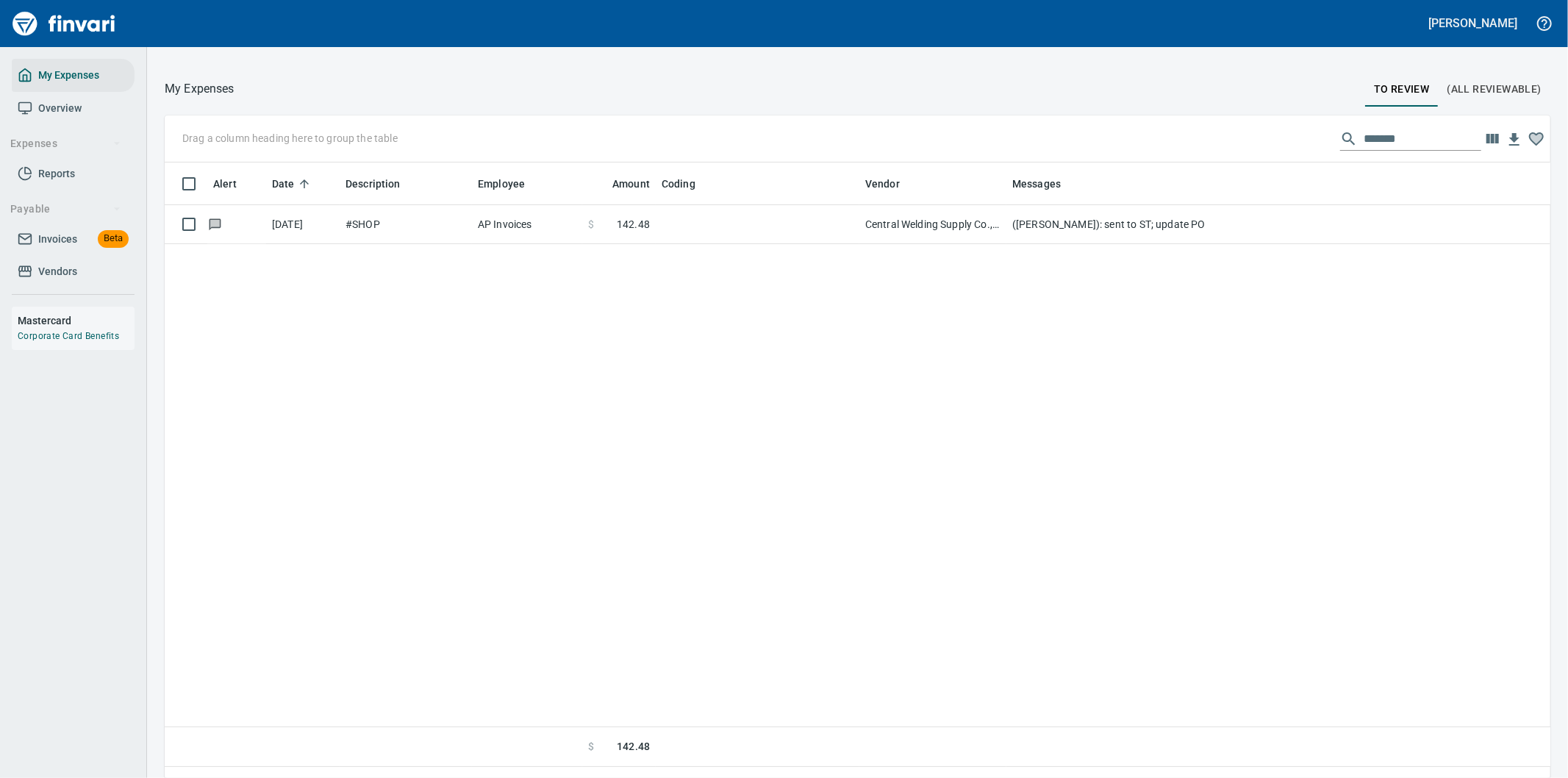
scroll to position [592, 1353]
drag, startPoint x: 1387, startPoint y: 131, endPoint x: 1316, endPoint y: 135, distance: 71.1
click at [1316, 135] on div "Drag a column heading here to group the table *******" at bounding box center [857, 139] width 1385 height 47
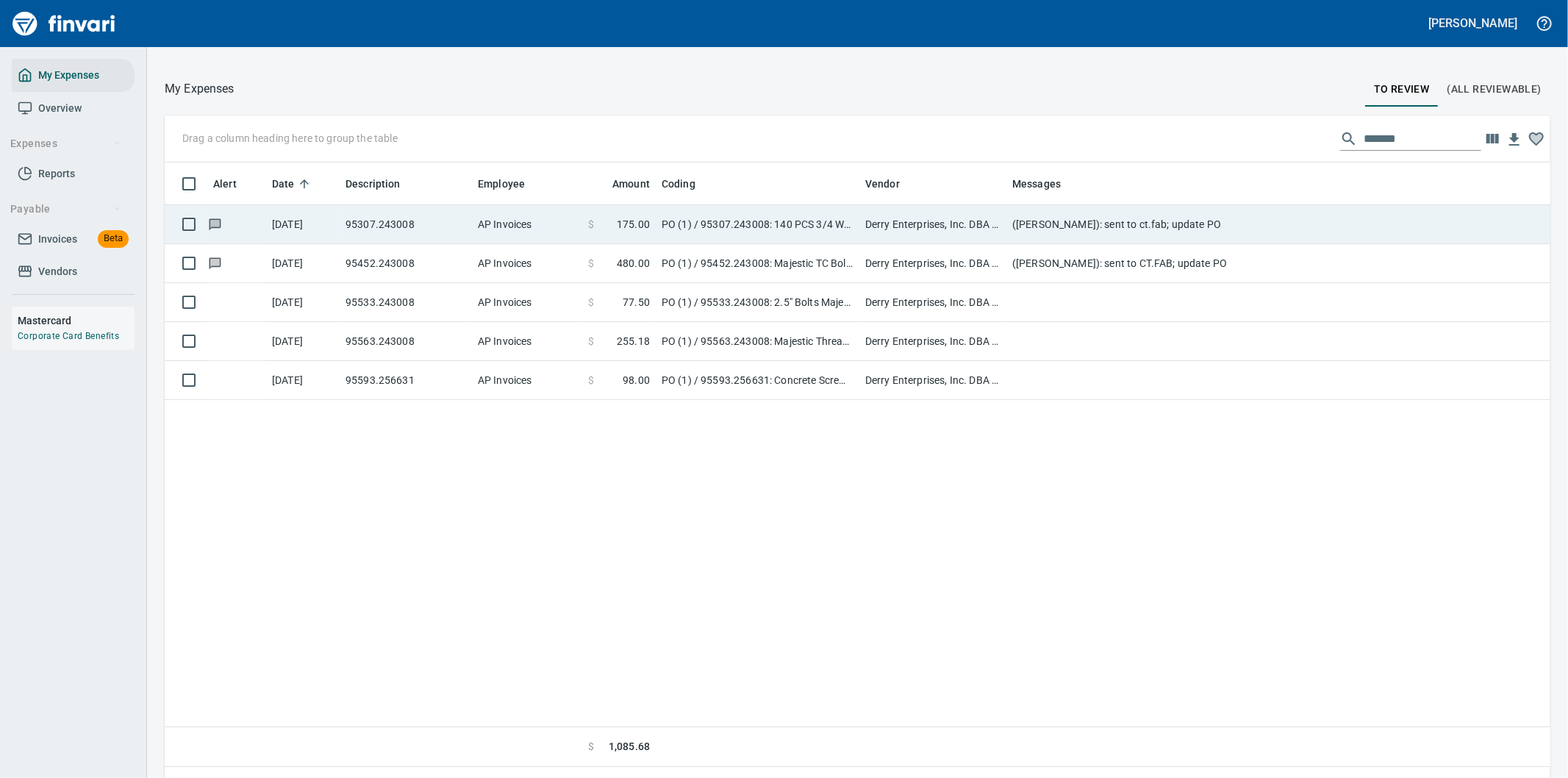
click at [703, 223] on td "PO (1) / 95307.243008: 140 PCS 3/4 Weld Studs / 1: Studs for pandecking" at bounding box center [757, 224] width 203 height 39
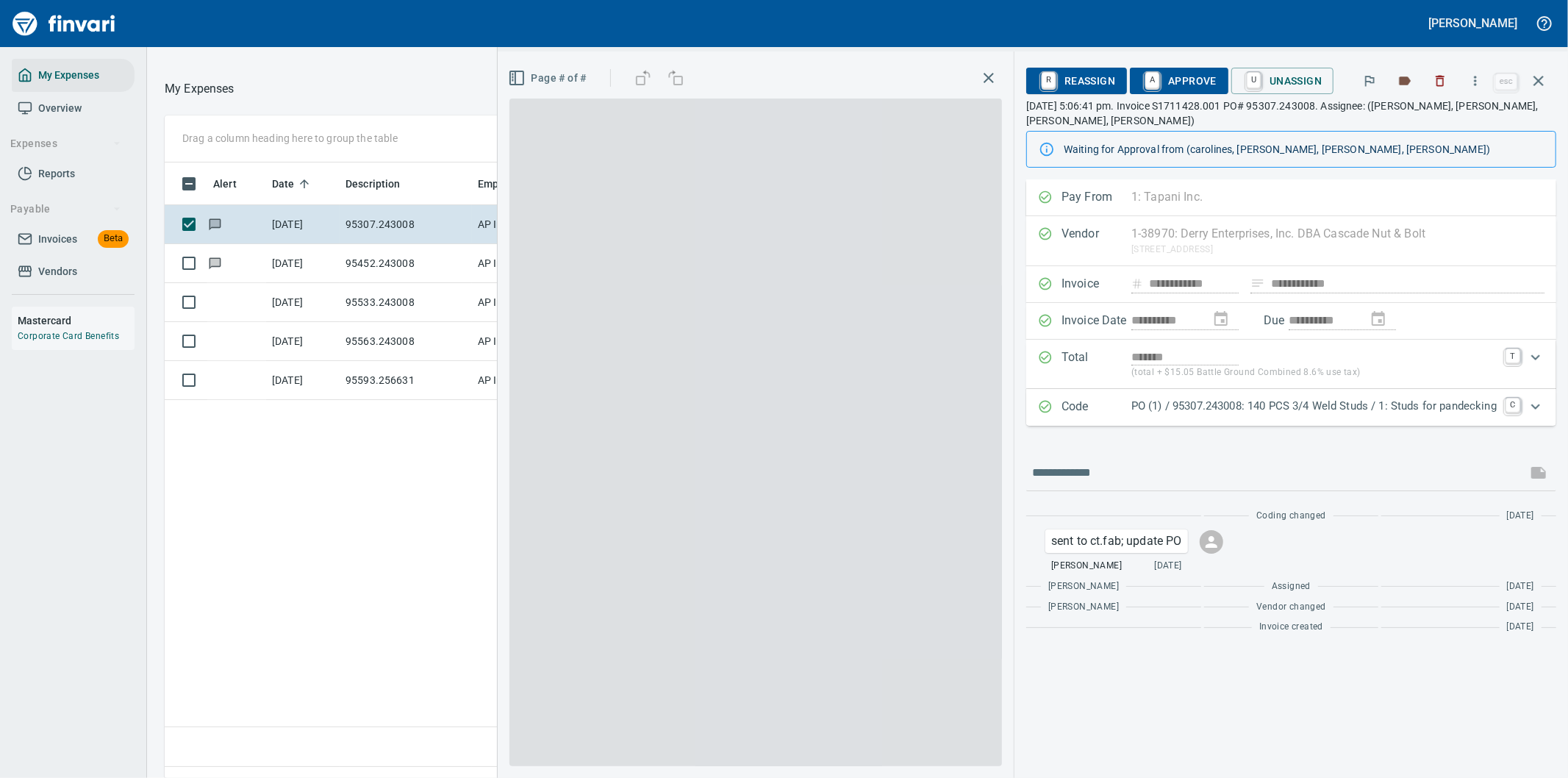
scroll to position [592, 994]
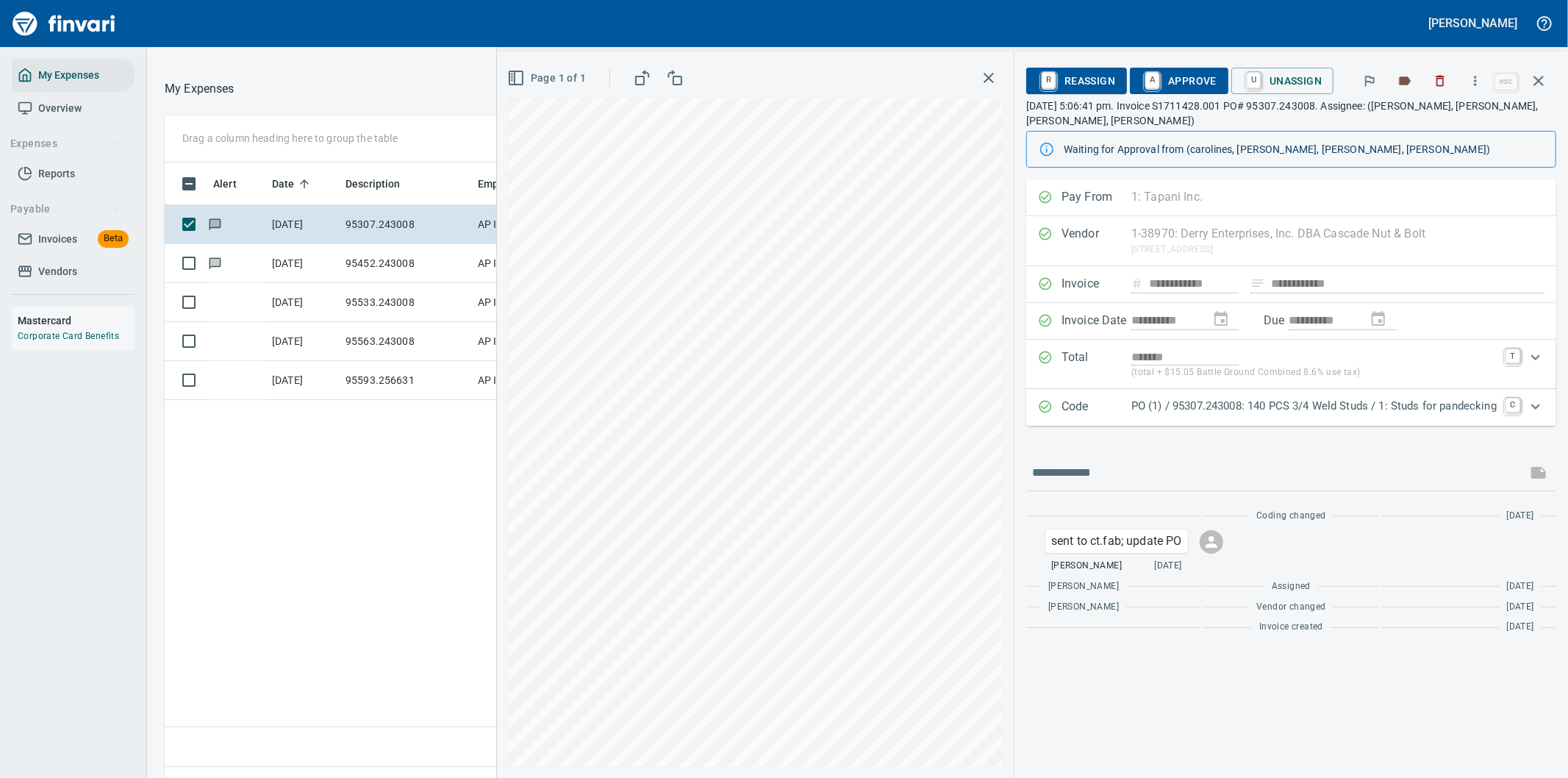
click at [1426, 404] on p "PO (1) / 95307.243008: 140 PCS 3/4 Weld Studs / 1: Studs for pandecking" at bounding box center [1314, 406] width 365 height 17
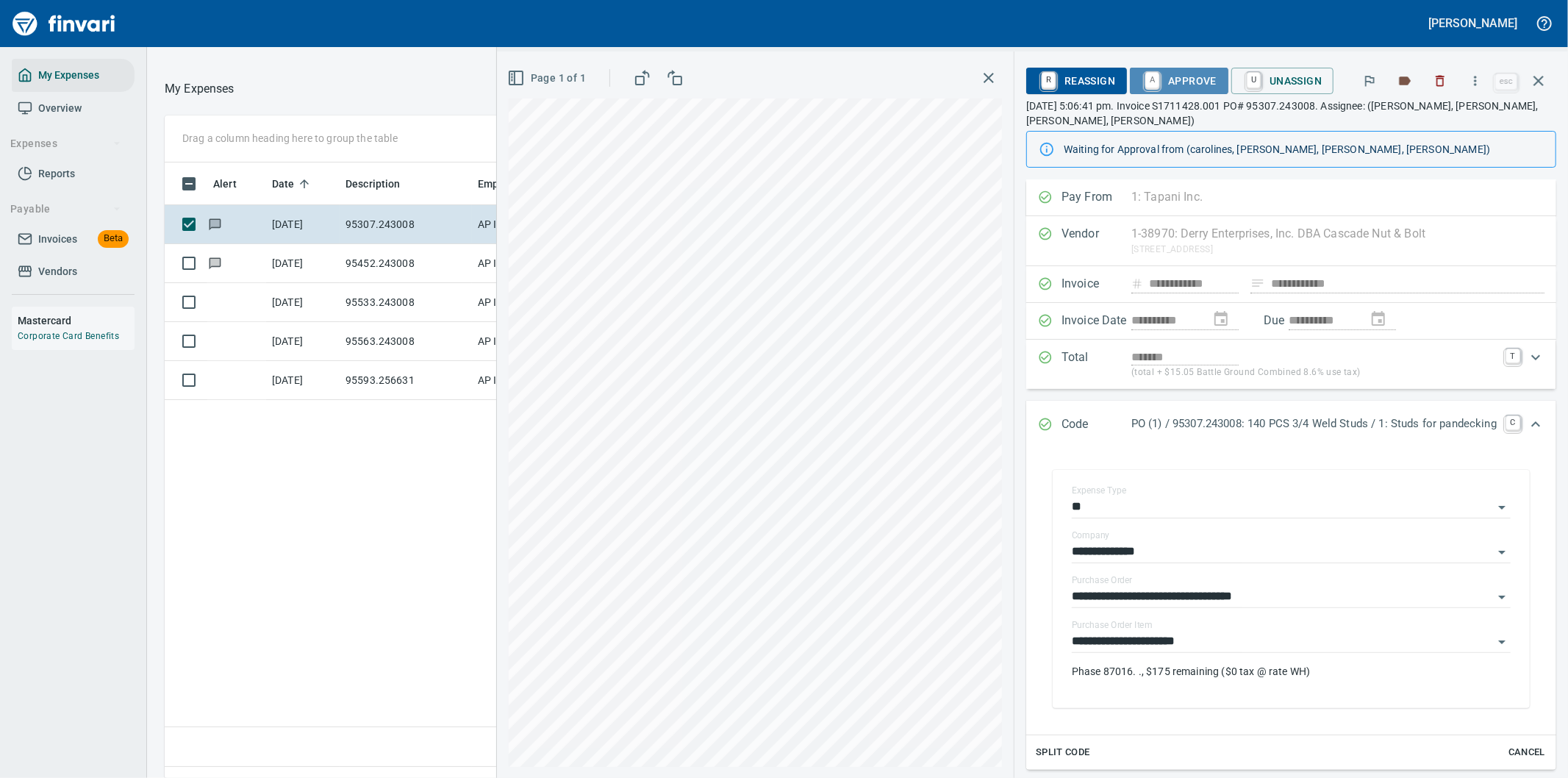
click at [1156, 70] on span "A Approve" at bounding box center [1178, 81] width 75 height 25
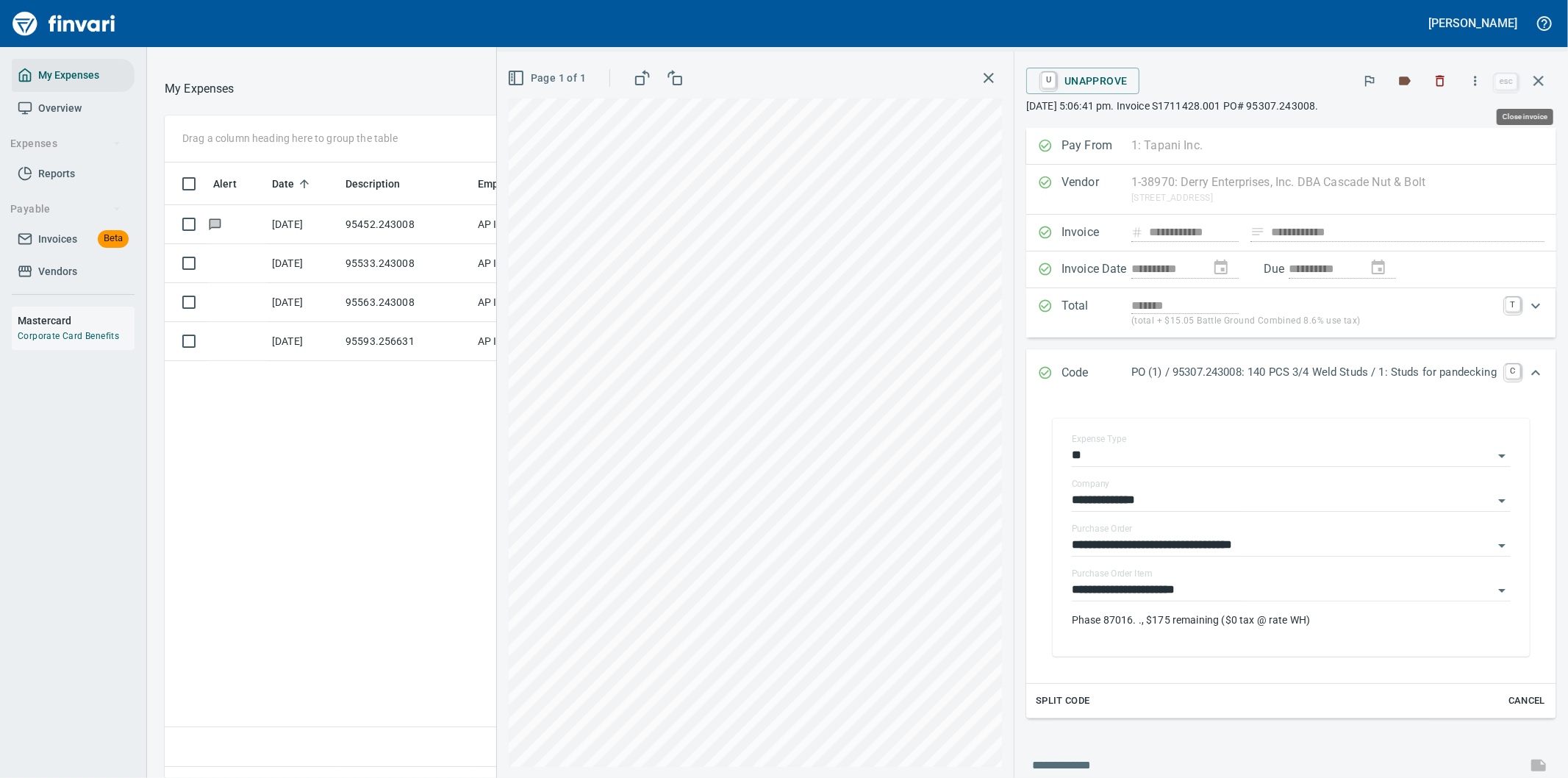
drag, startPoint x: 1538, startPoint y: 74, endPoint x: 1515, endPoint y: 61, distance: 26.4
click at [1536, 71] on button "button" at bounding box center [1538, 81] width 35 height 35
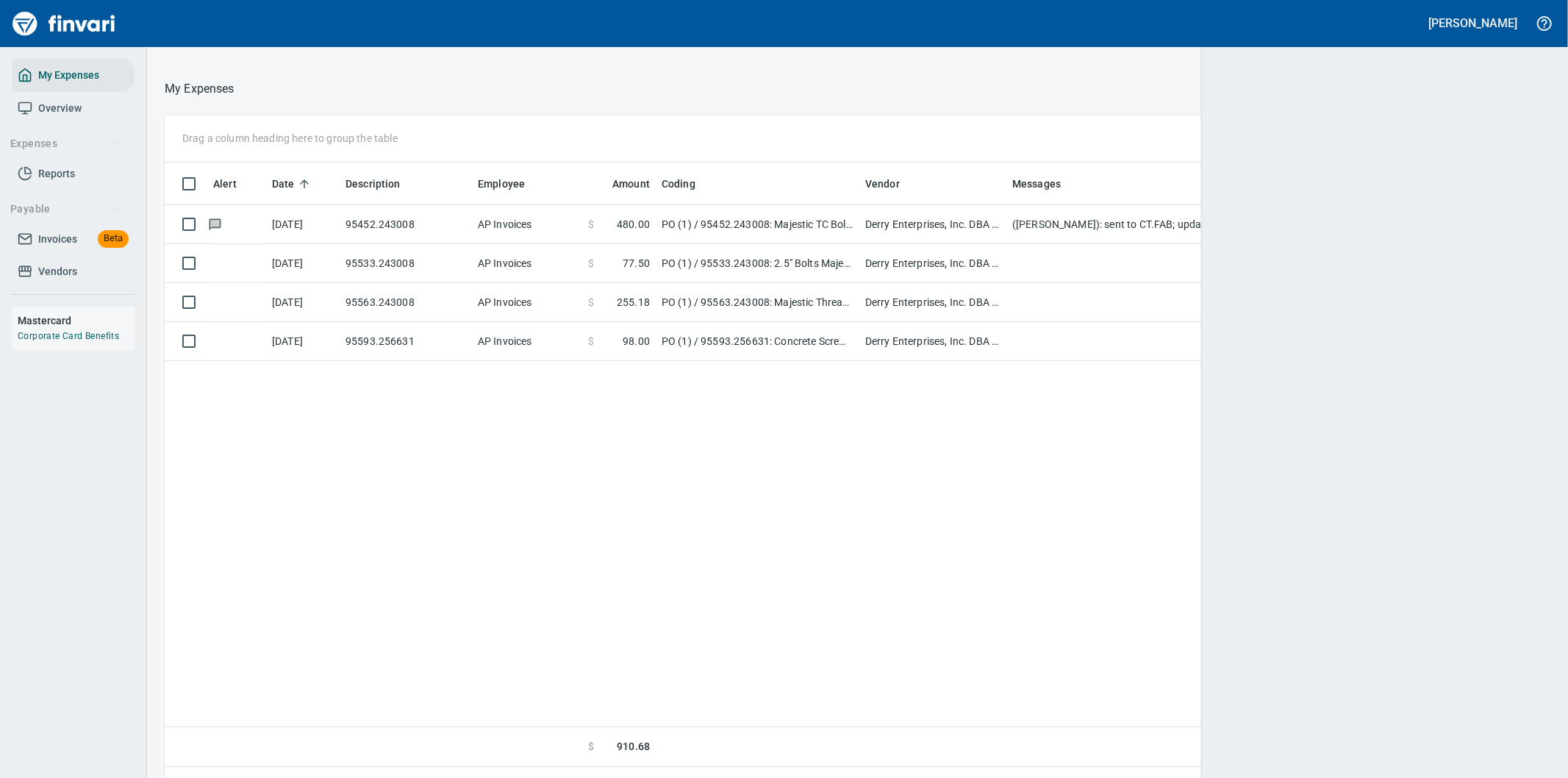
scroll to position [592, 1351]
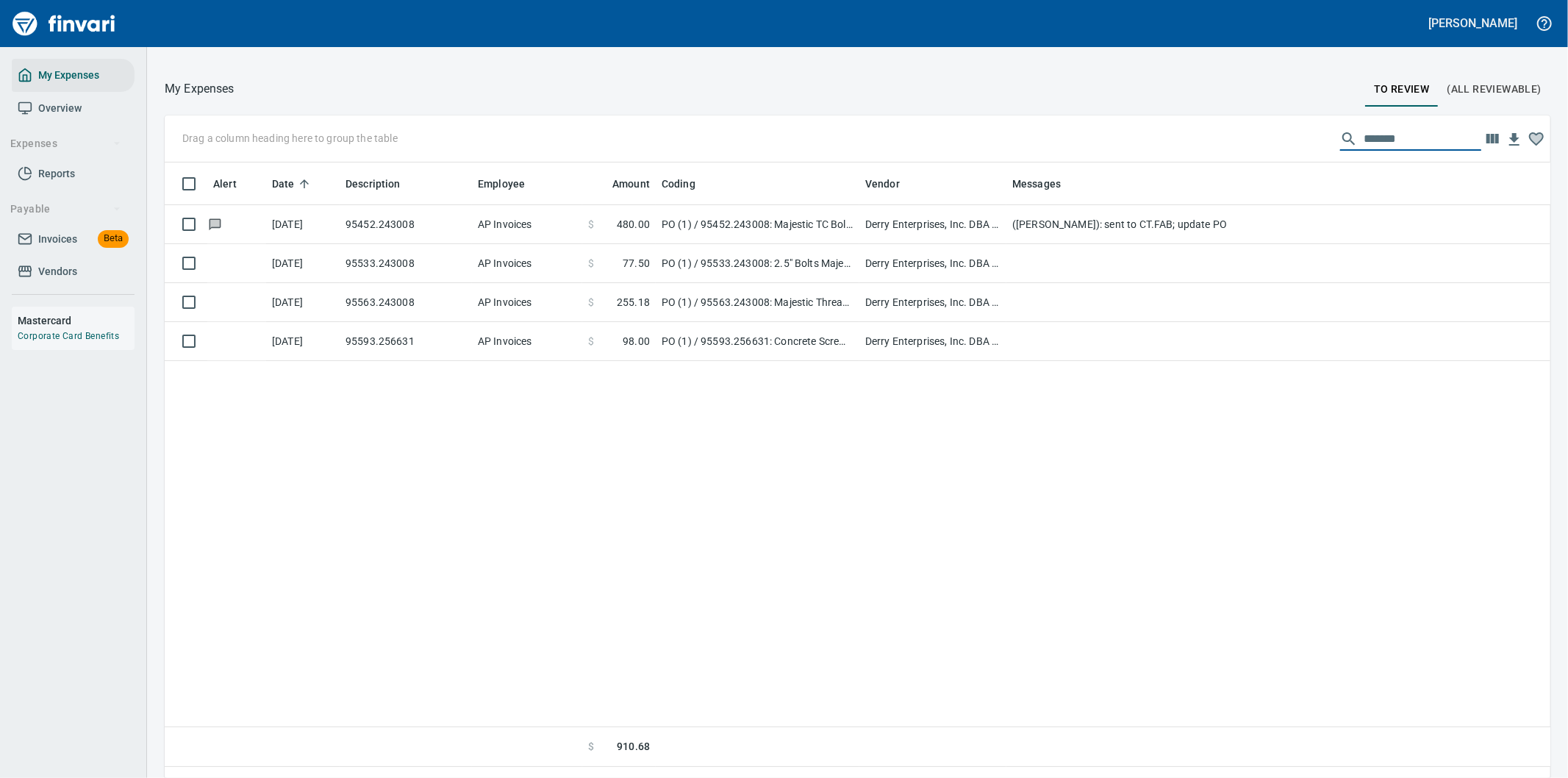
drag, startPoint x: 1397, startPoint y: 134, endPoint x: 1248, endPoint y: 136, distance: 149.0
click at [1252, 138] on div "Drag a column heading here to group the table *******" at bounding box center [857, 139] width 1385 height 47
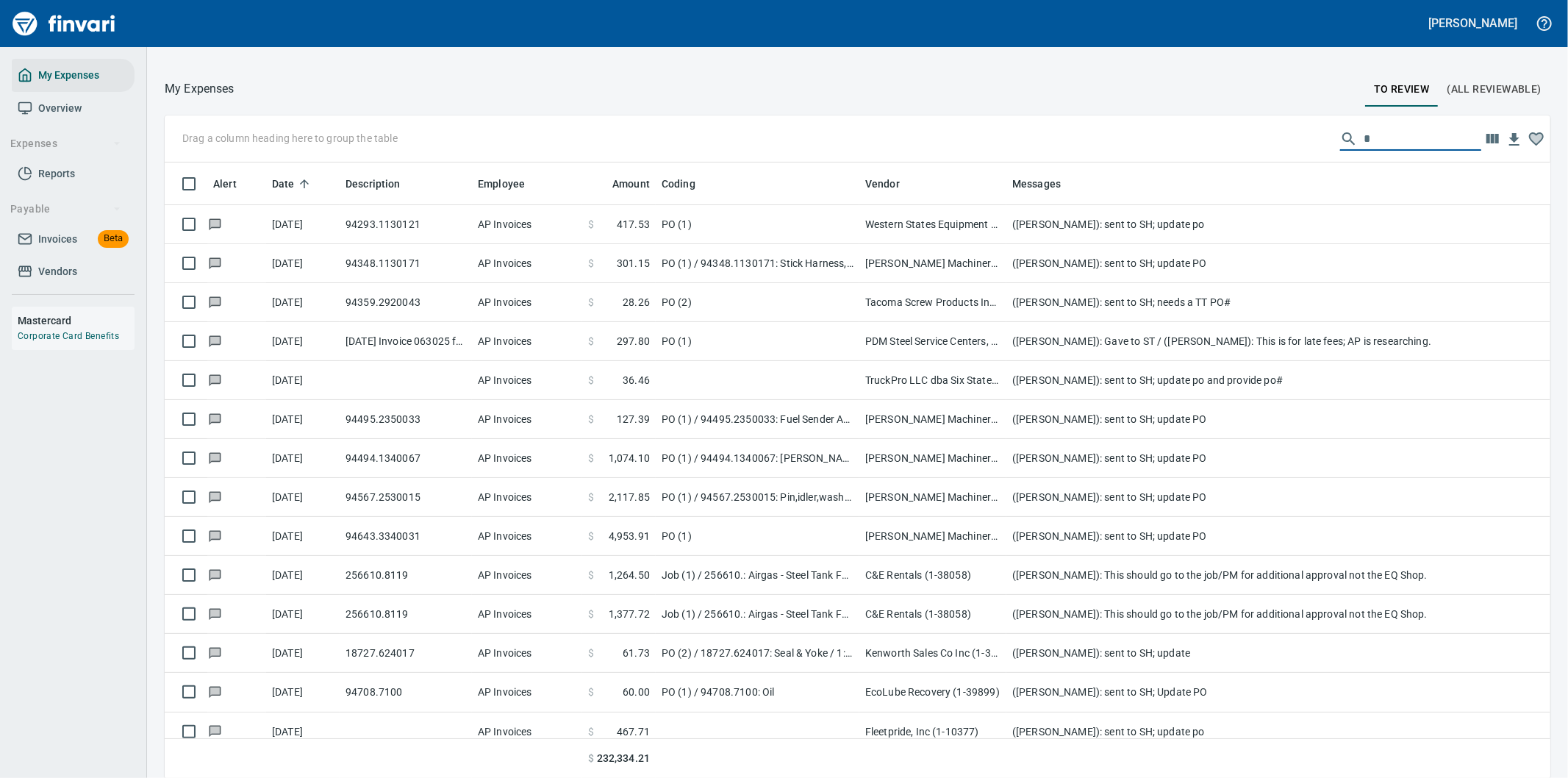
scroll to position [592, 1349]
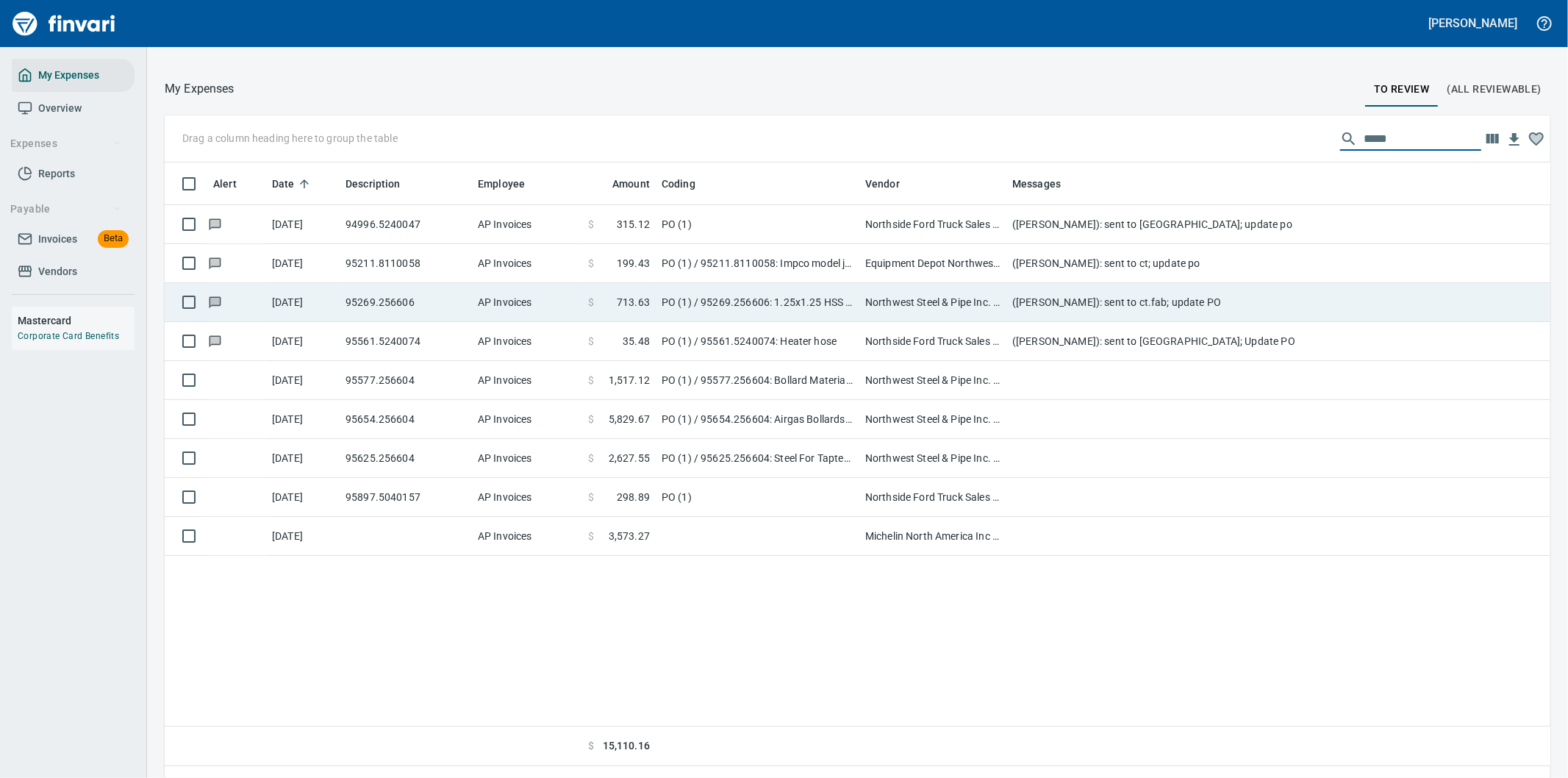
type input "*****"
click at [881, 292] on td "Northwest Steel & Pipe Inc. (1-22439)" at bounding box center [932, 302] width 147 height 39
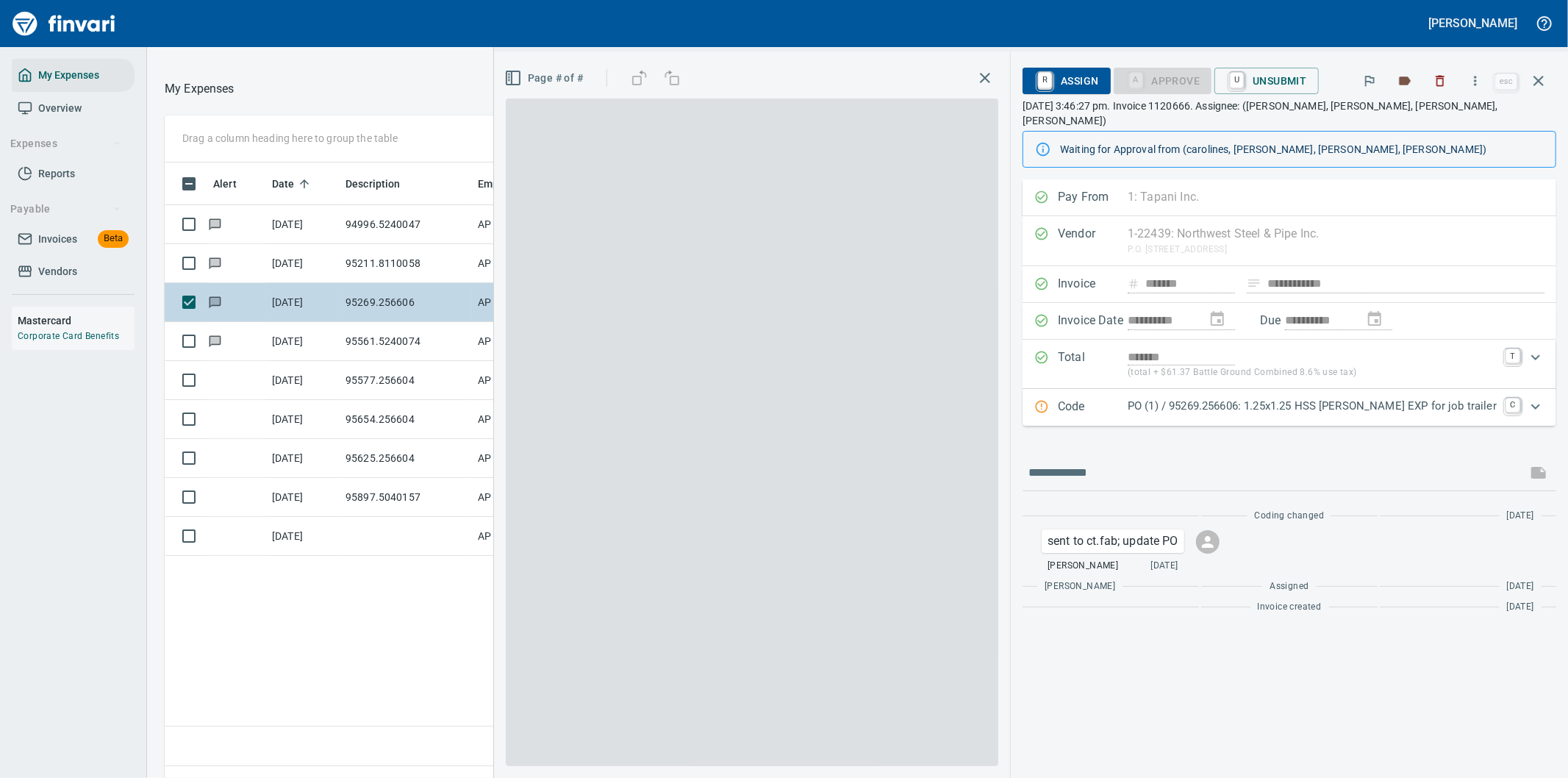
scroll to position [592, 994]
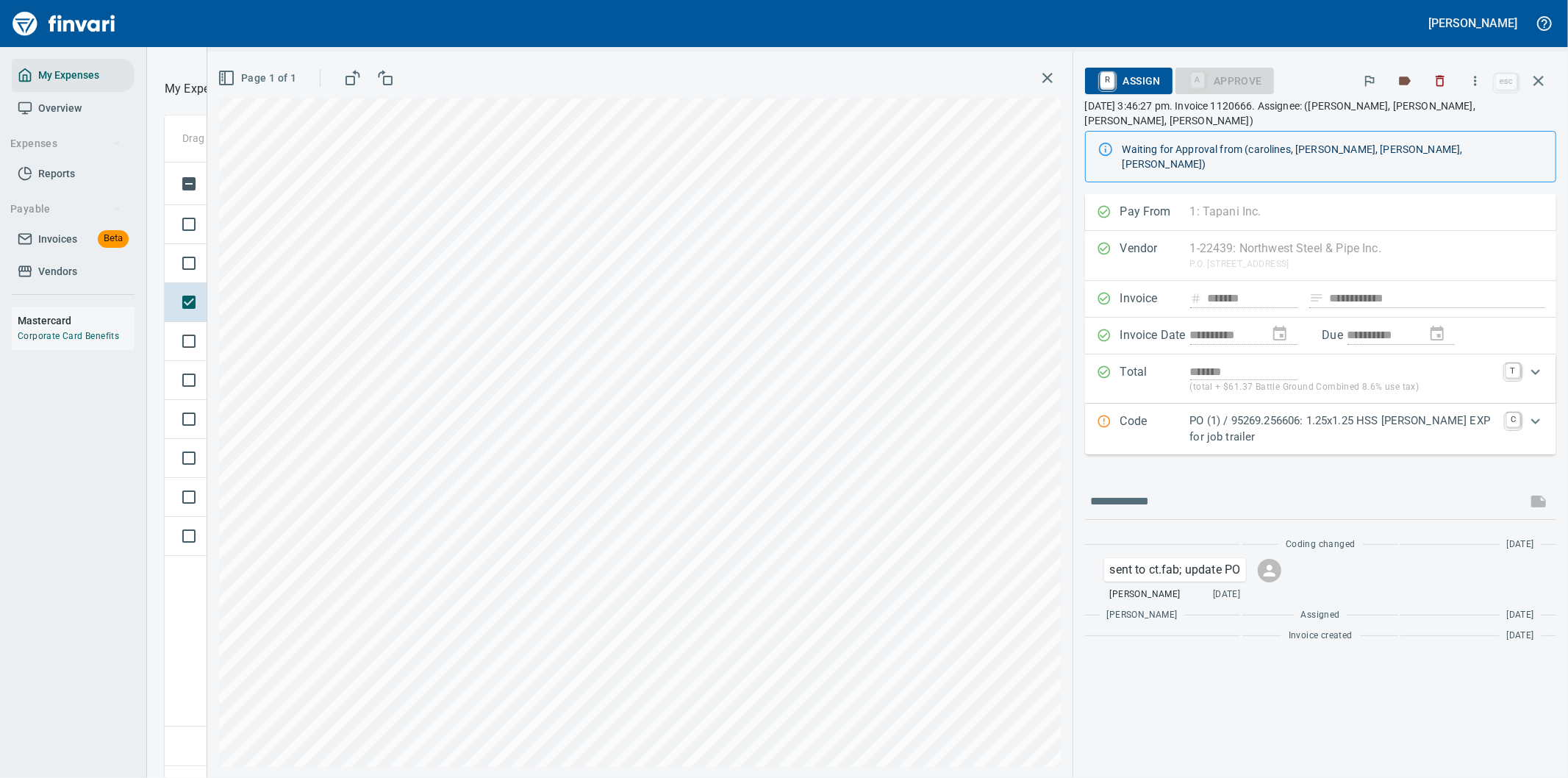
click at [1374, 413] on p "PO (1) / 95269.256606: 1.25x1.25 HSS Boeckman EXP for job trailer" at bounding box center [1344, 429] width 308 height 33
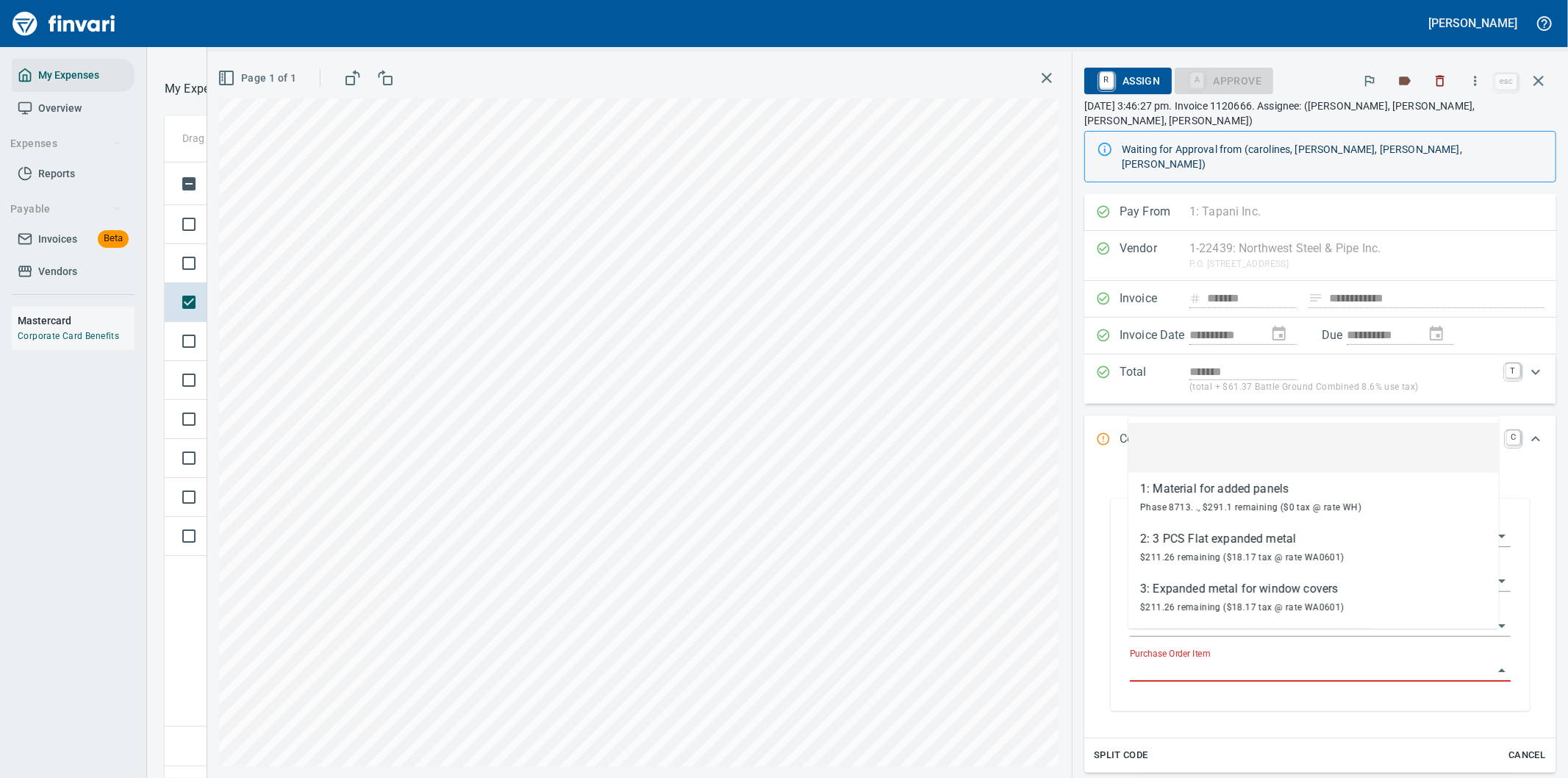
click at [1169, 660] on input "Purchase Order Item" at bounding box center [1311, 670] width 364 height 21
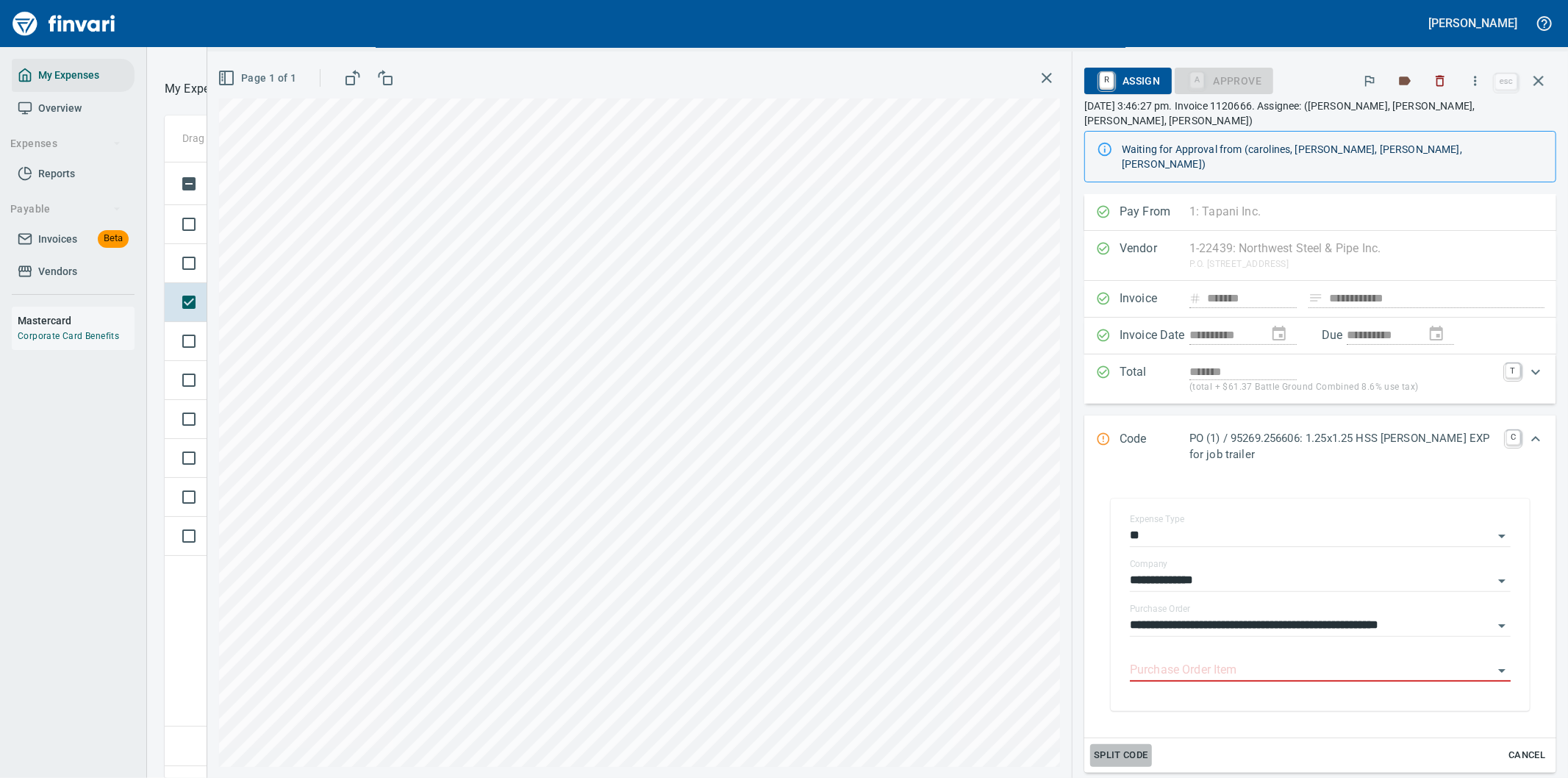
click at [1114, 747] on span "Split Code" at bounding box center [1121, 755] width 54 height 17
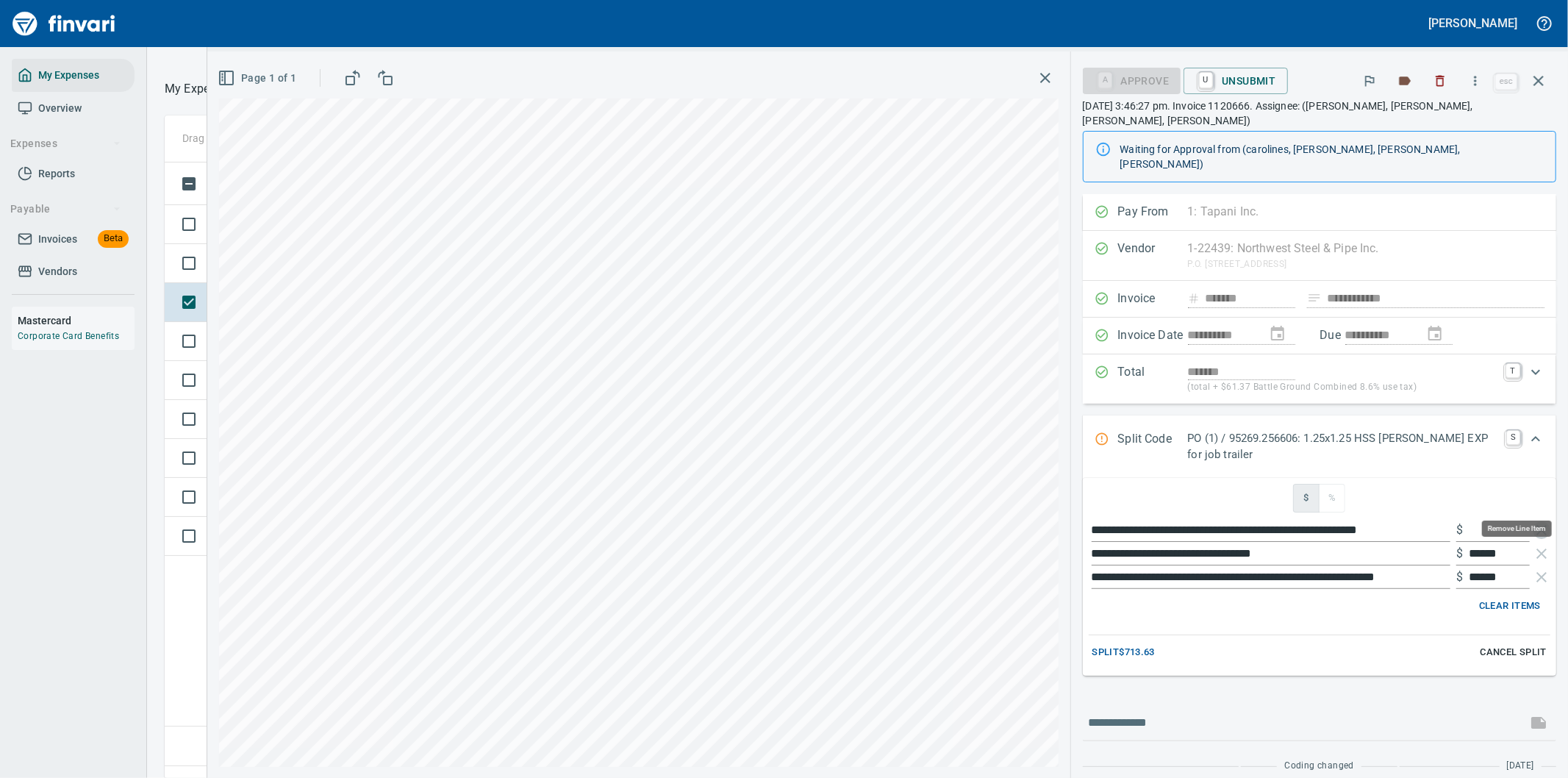
click at [1533, 521] on icon "button" at bounding box center [1542, 530] width 18 height 18
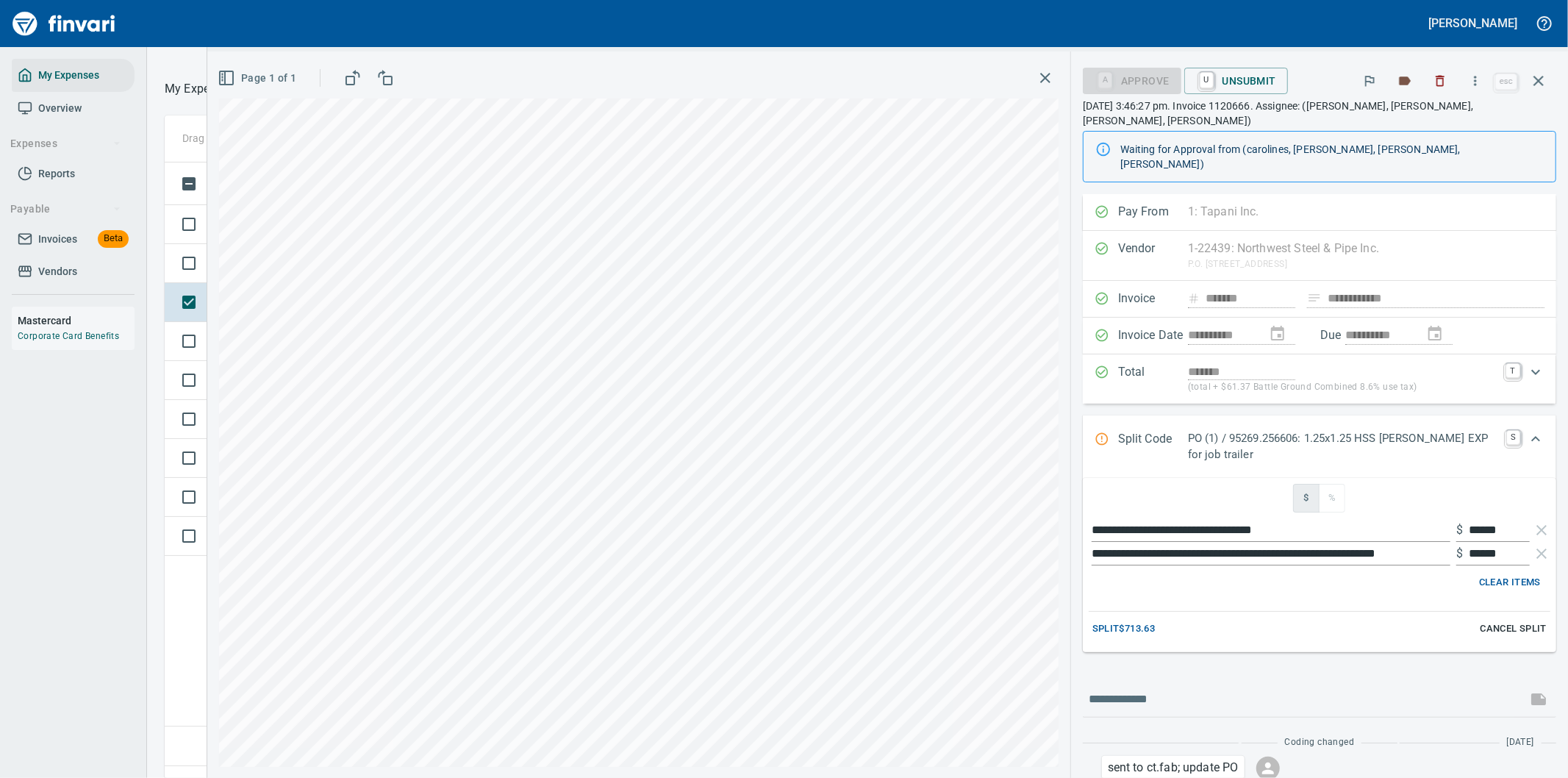
click at [1129, 621] on span "Split $713.63" at bounding box center [1123, 629] width 62 height 17
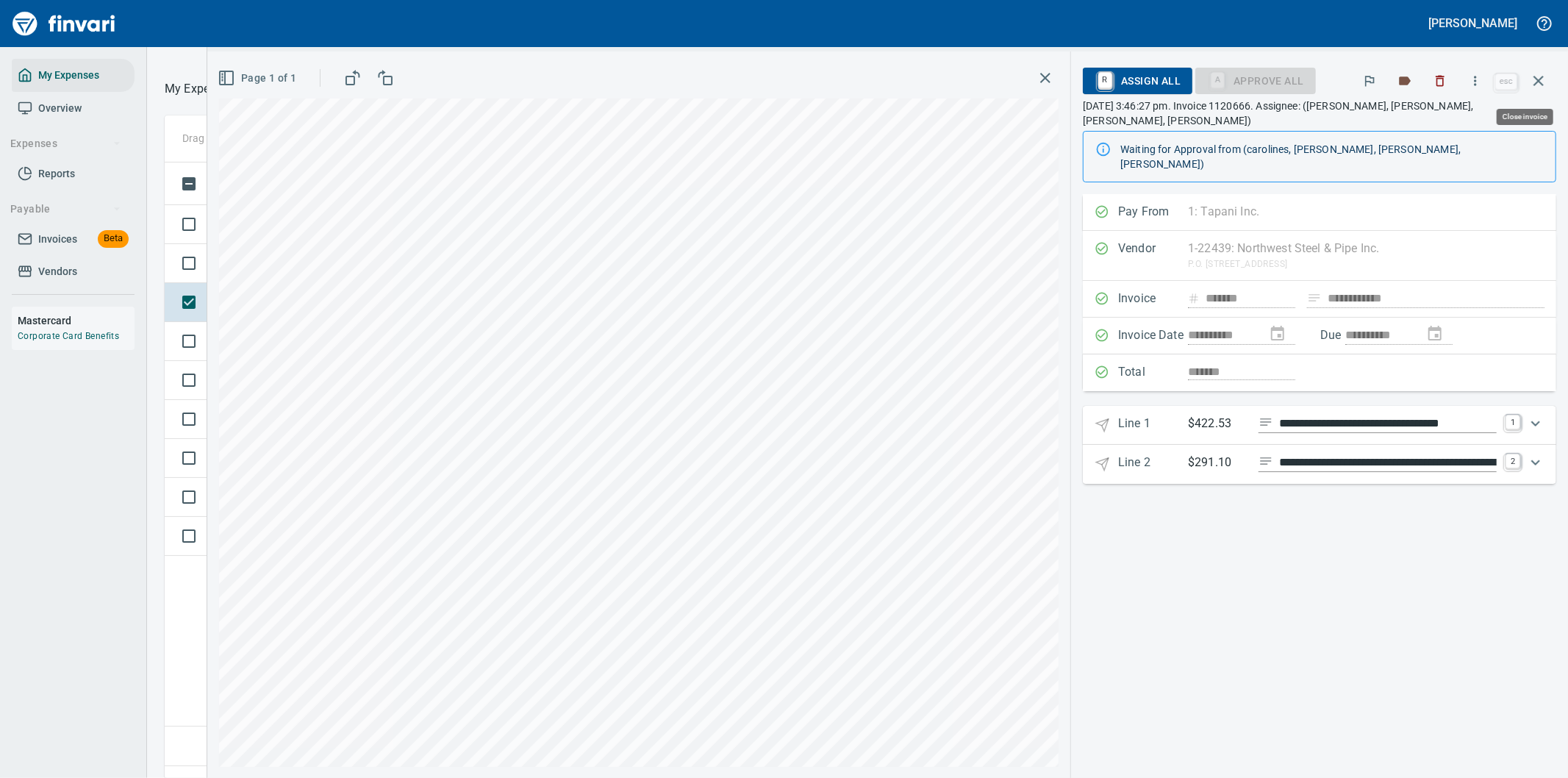
click at [1535, 80] on icon "button" at bounding box center [1539, 81] width 18 height 18
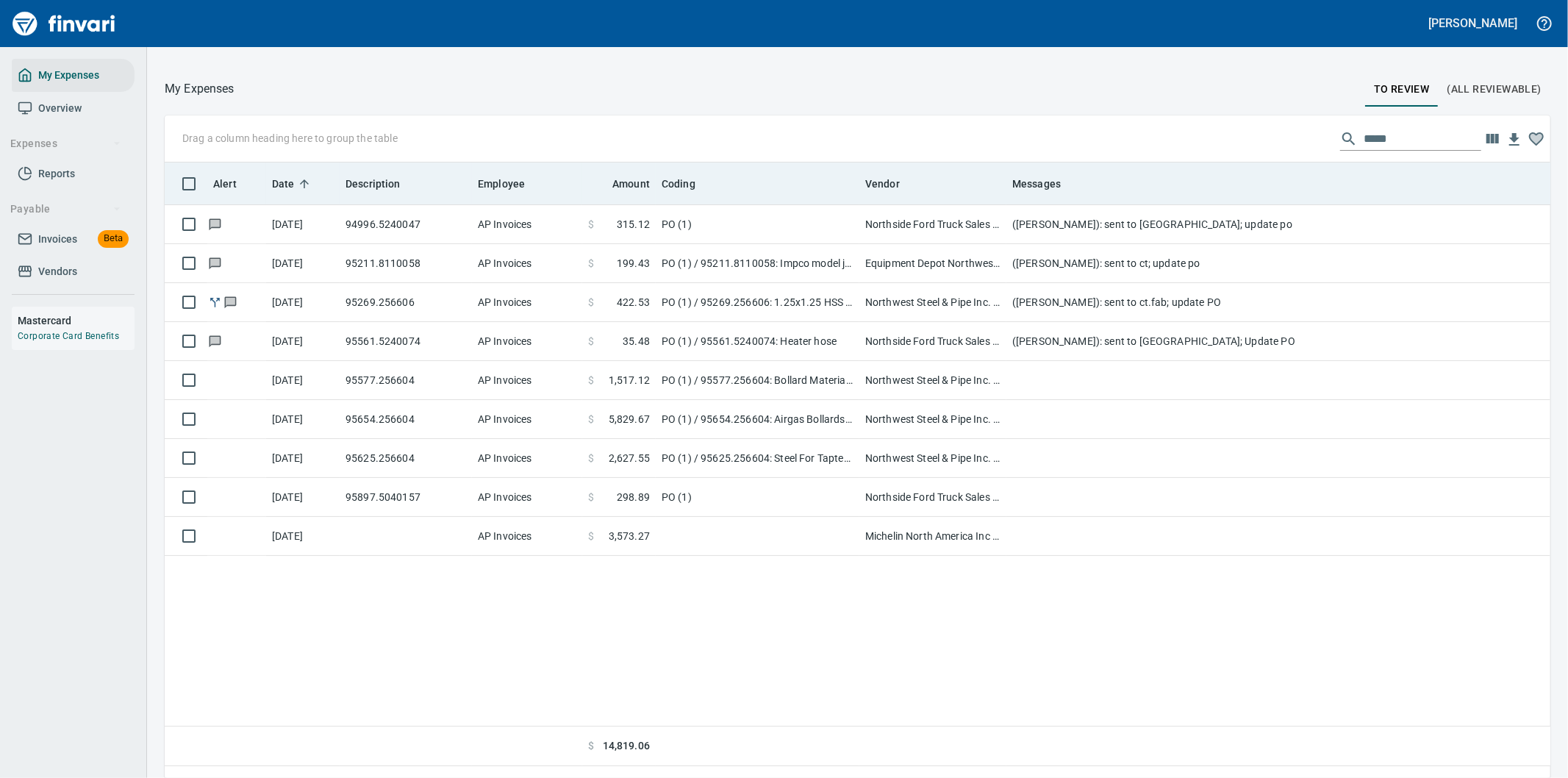
scroll to position [592, 1362]
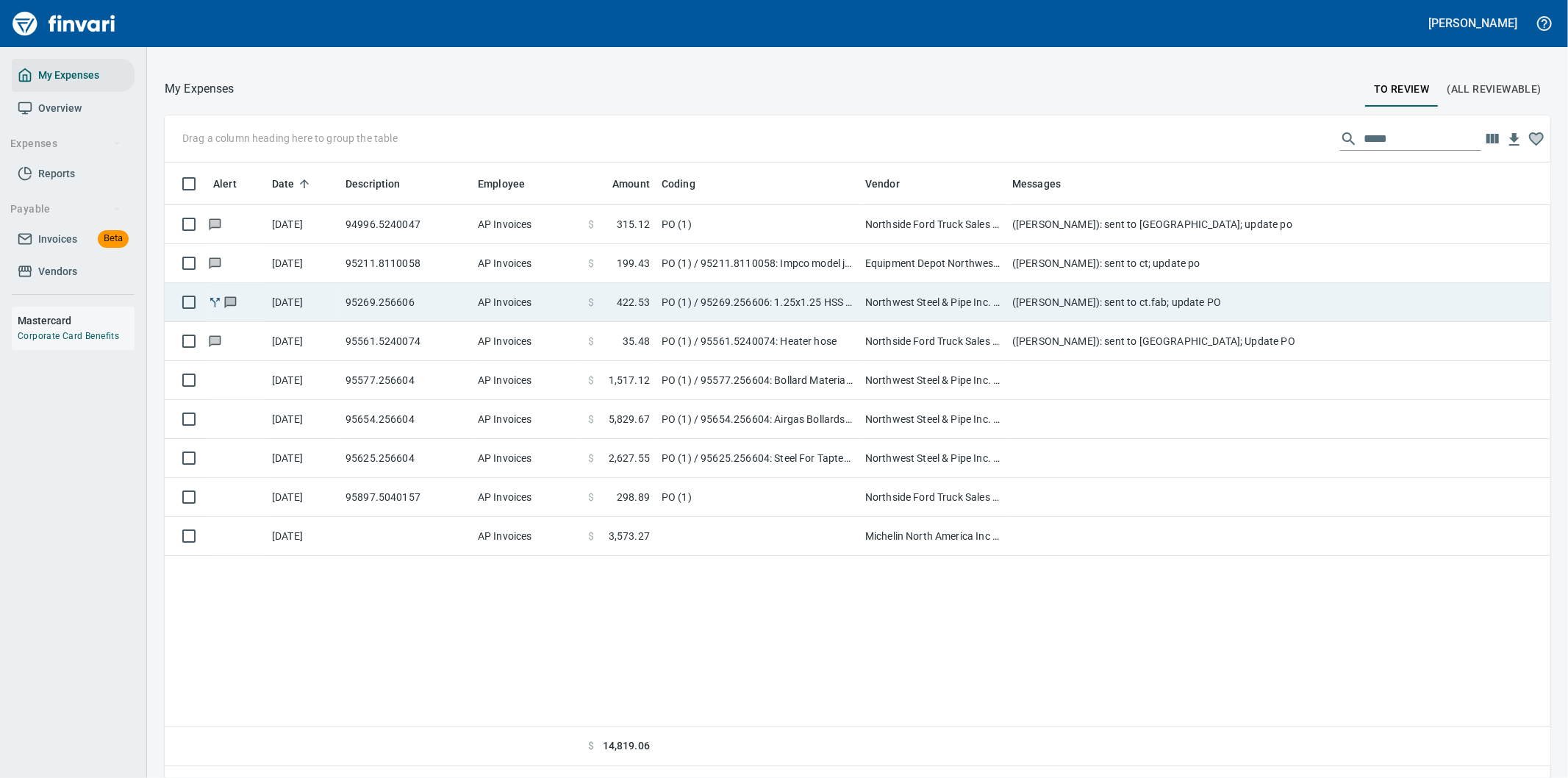
click at [900, 296] on td "Northwest Steel & Pipe Inc. (1-22439)" at bounding box center [932, 302] width 147 height 39
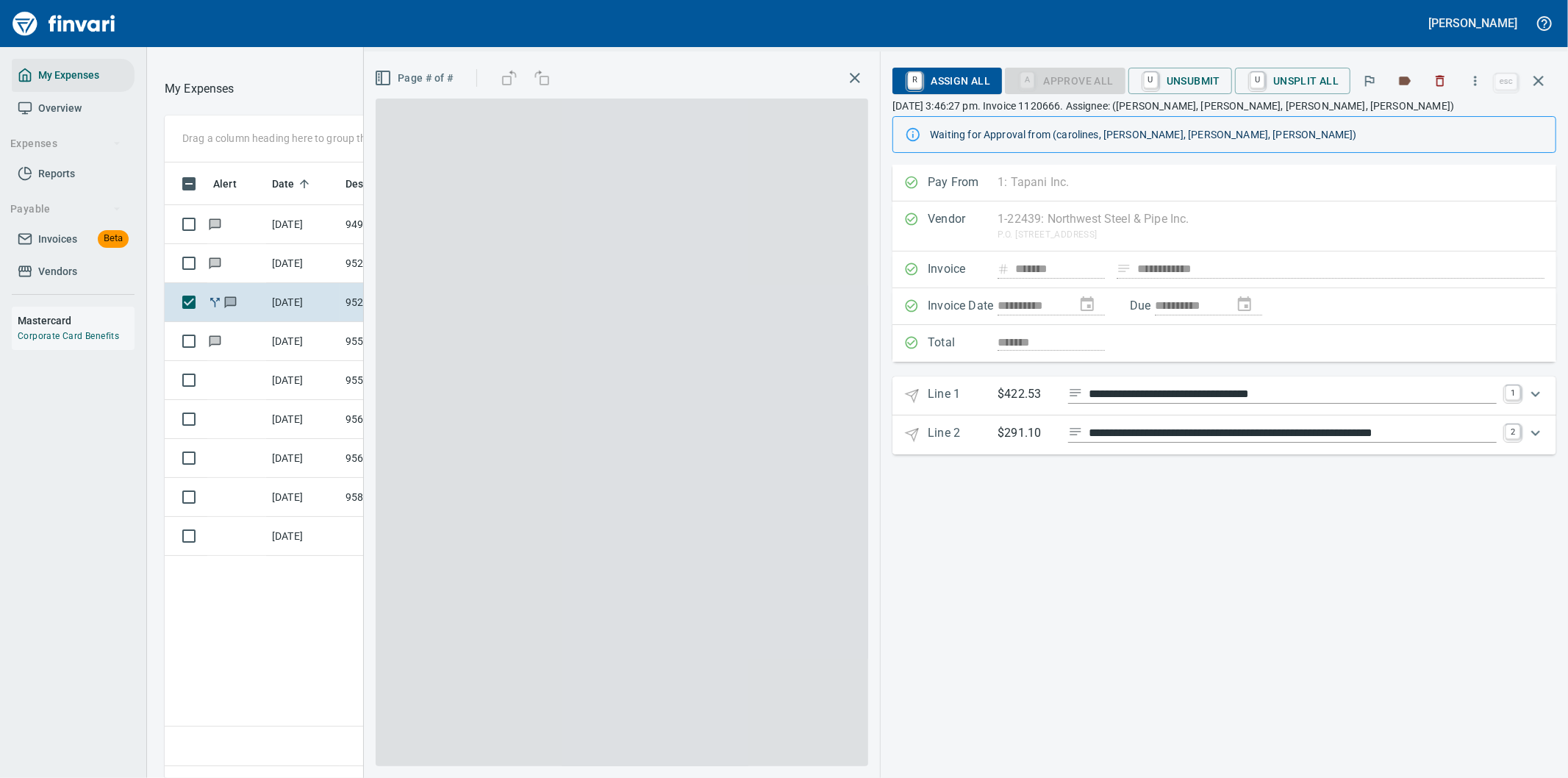
scroll to position [592, 994]
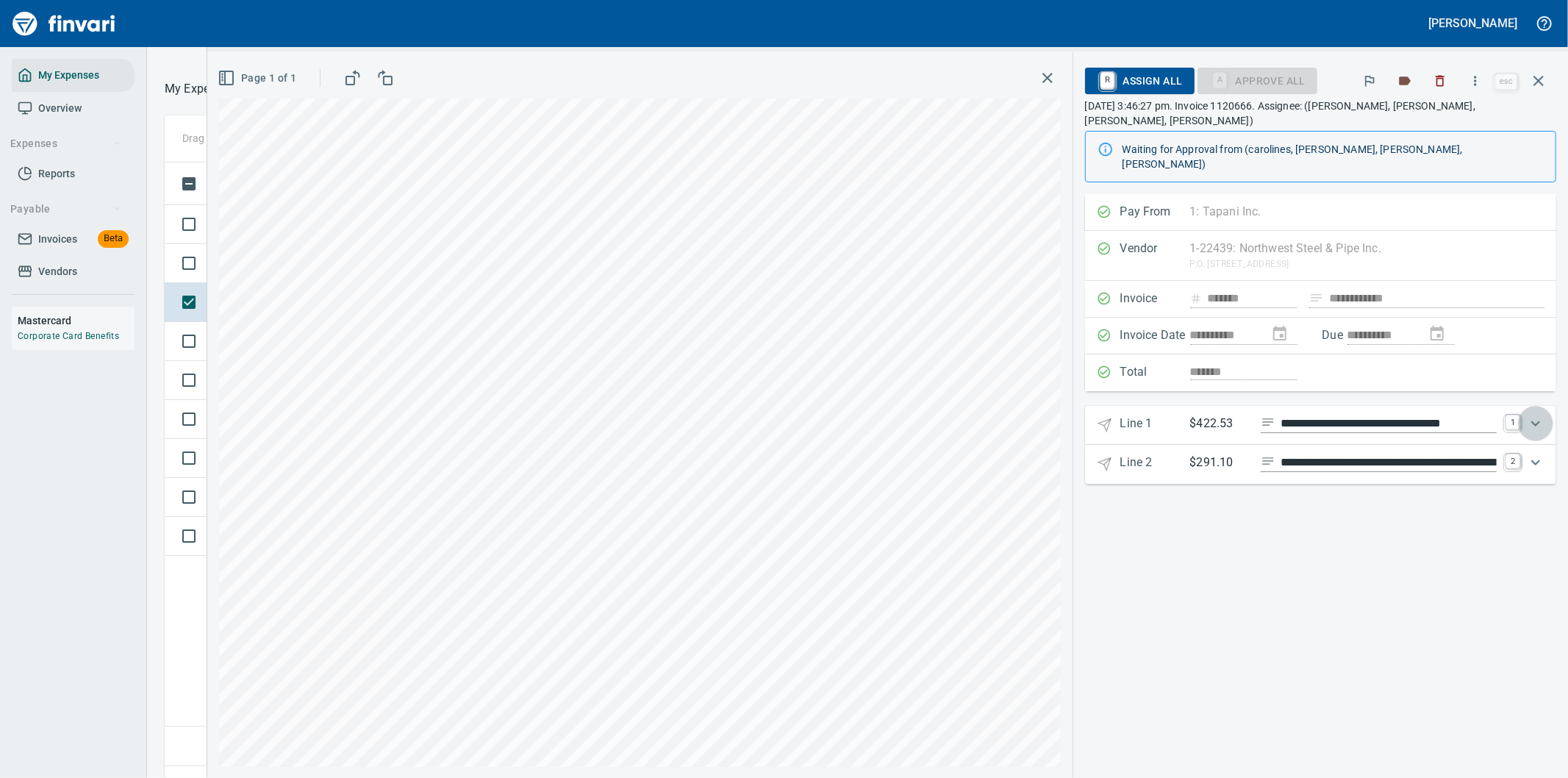
click at [1535, 414] on icon "Expand" at bounding box center [1535, 423] width 18 height 18
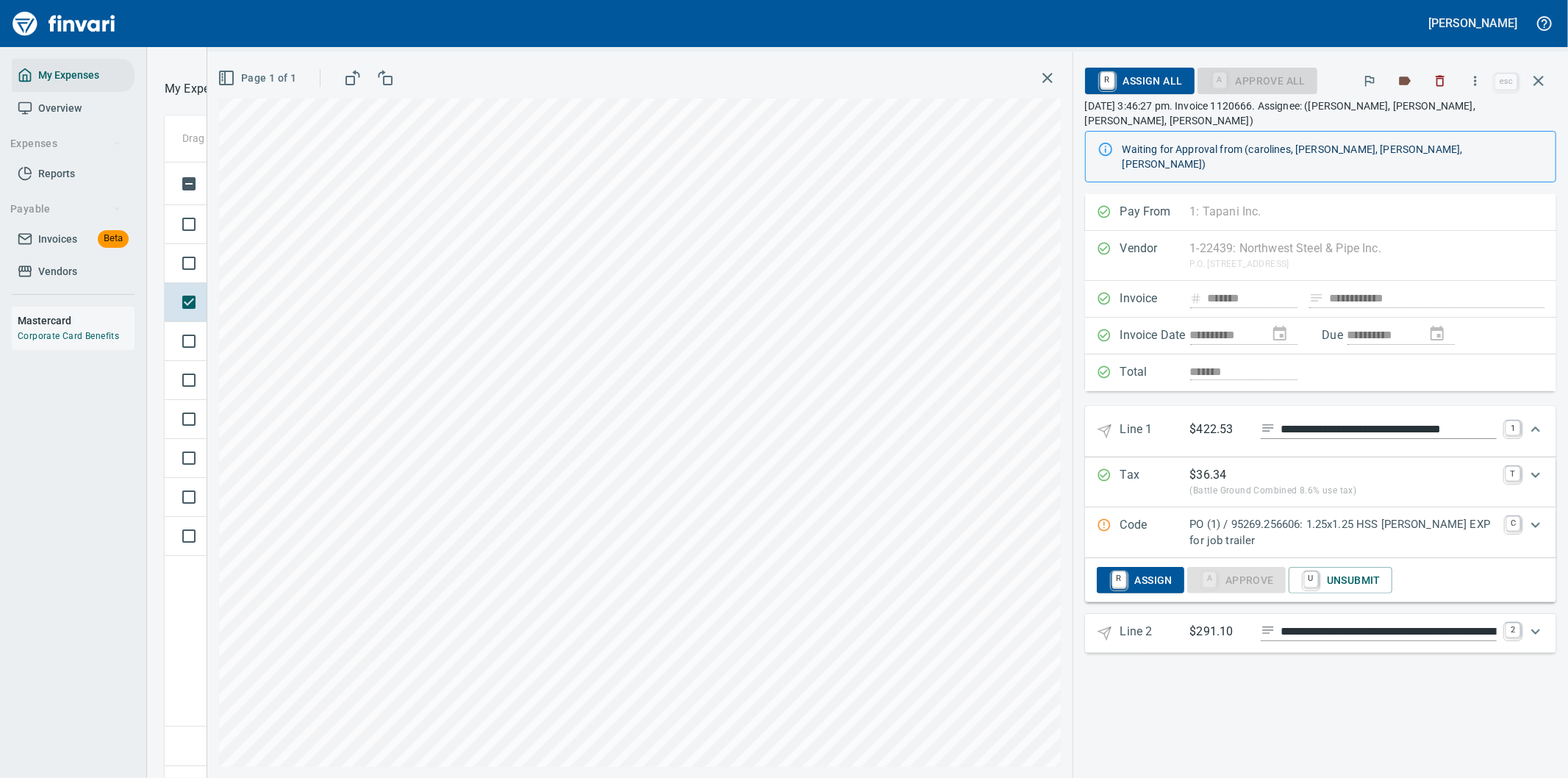
click at [1309, 517] on p "PO (1) / 95269.256606: 1.25x1.25 HSS Boeckman EXP for job trailer" at bounding box center [1344, 533] width 308 height 33
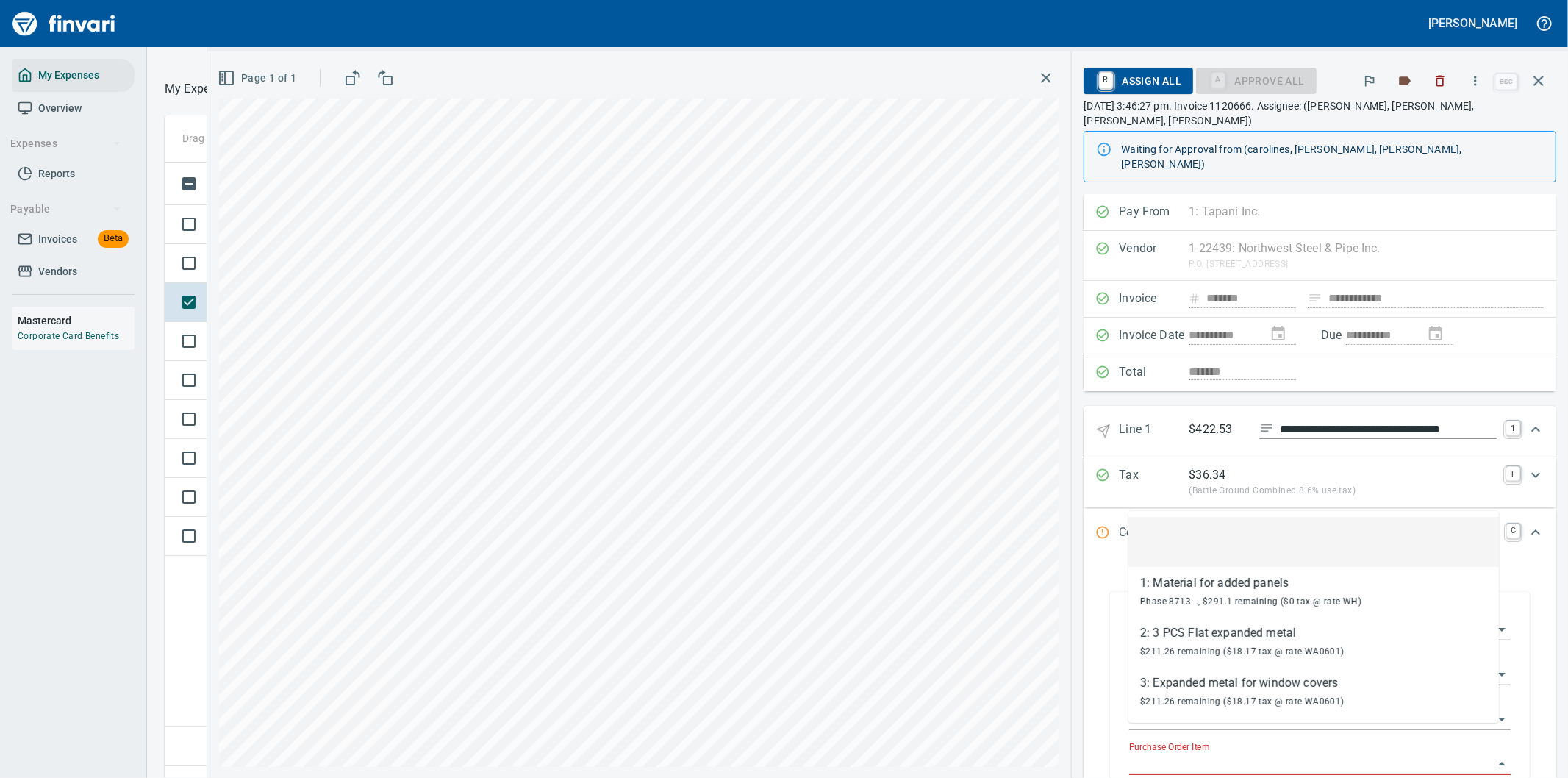
click at [1223, 754] on input "Purchase Order Item" at bounding box center [1311, 764] width 364 height 21
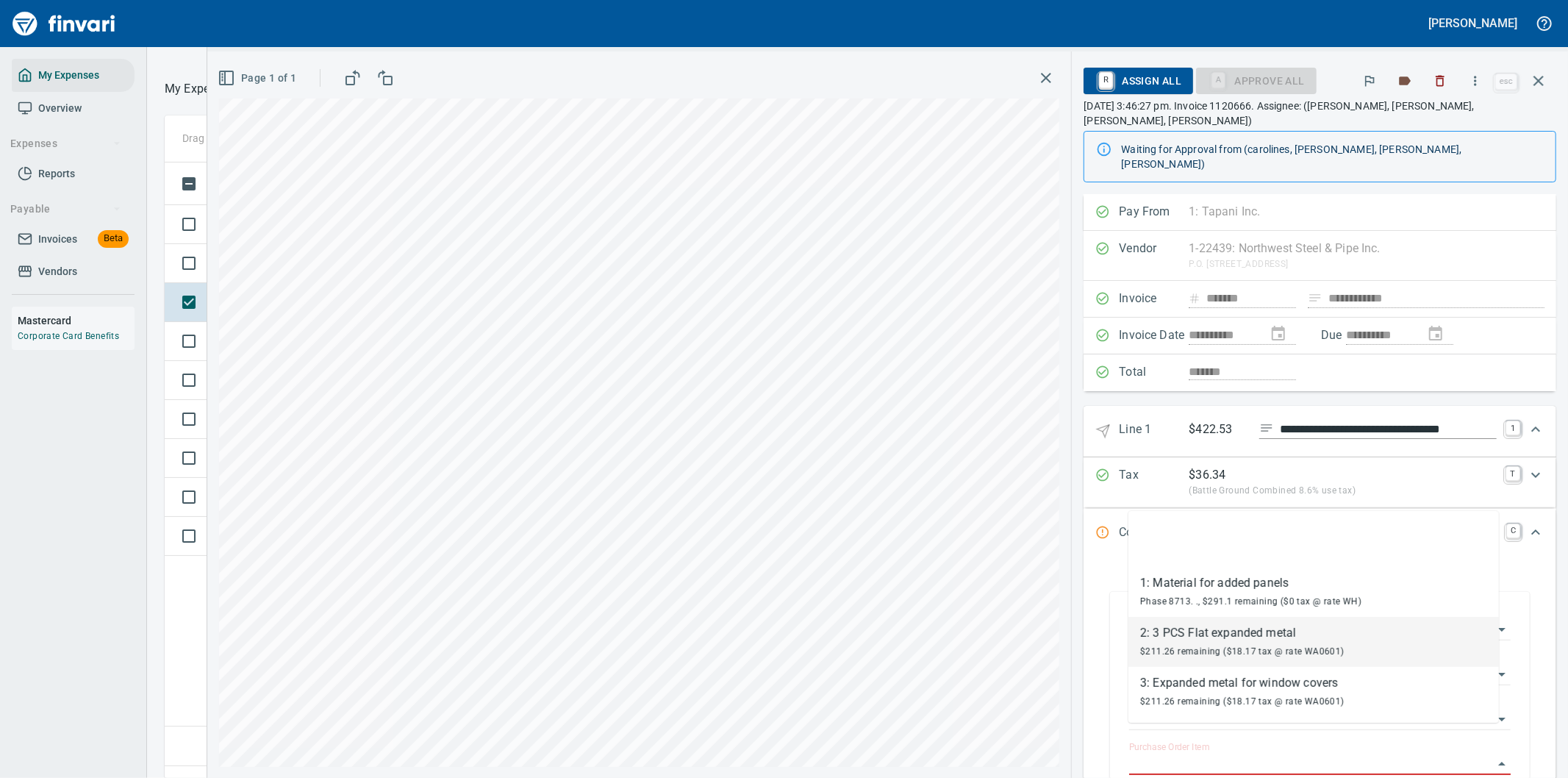
click at [1176, 640] on div "2: 3 PCS Flat expanded metal" at bounding box center [1242, 633] width 204 height 18
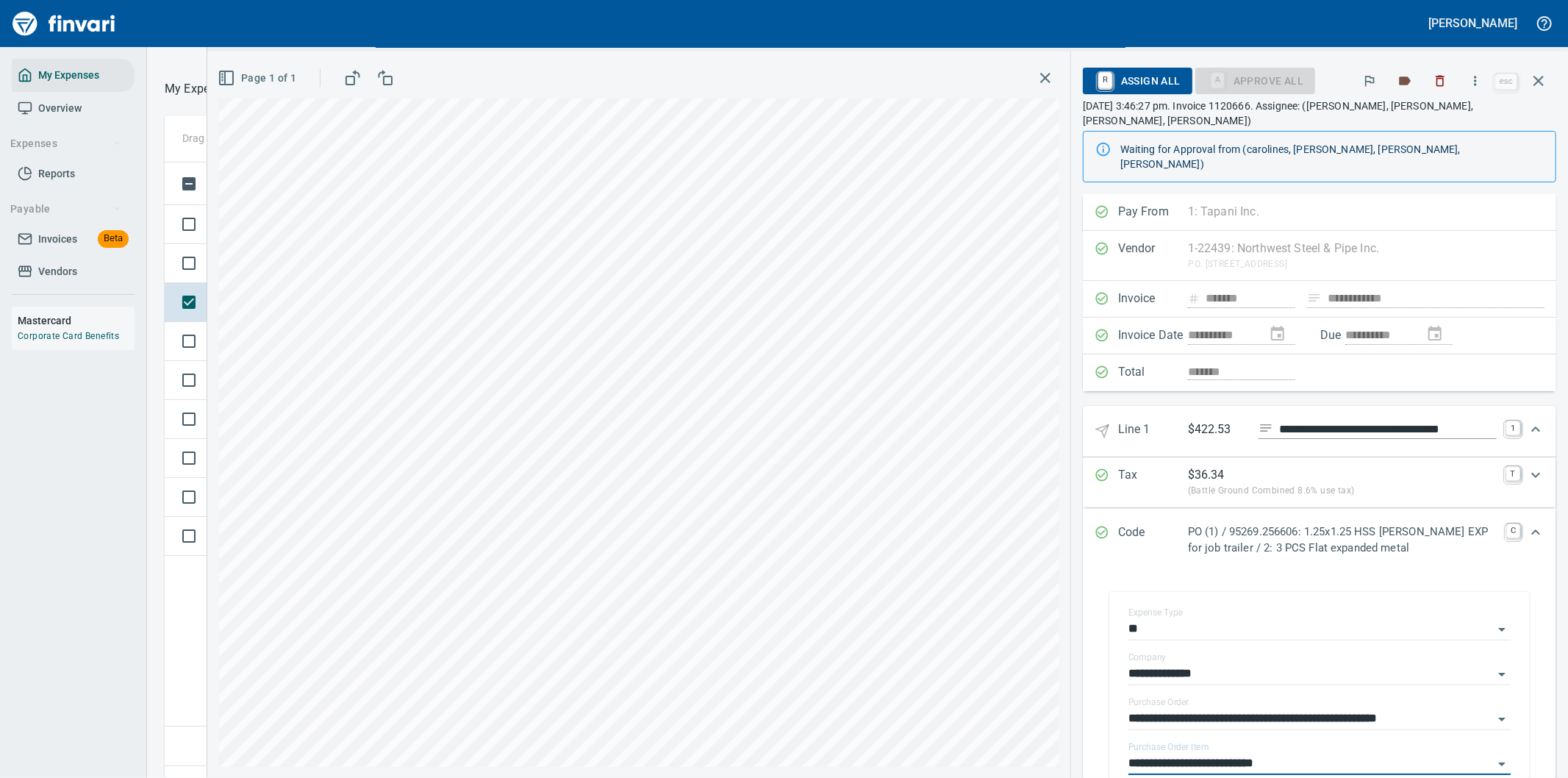
type input "**********"
click at [1526, 421] on icon "Expand" at bounding box center [1535, 430] width 18 height 18
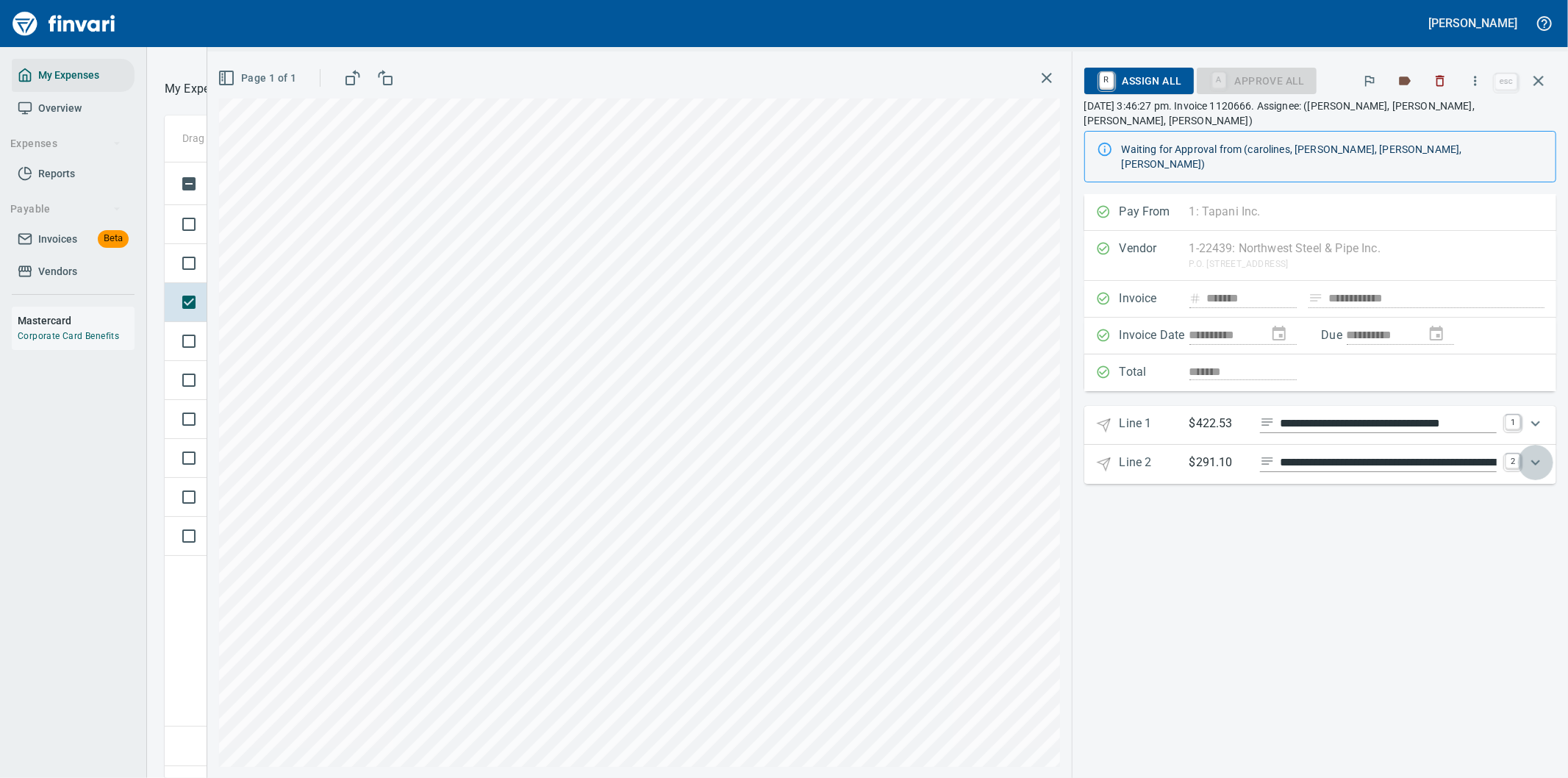
click at [1535, 454] on icon "Expand" at bounding box center [1535, 463] width 18 height 18
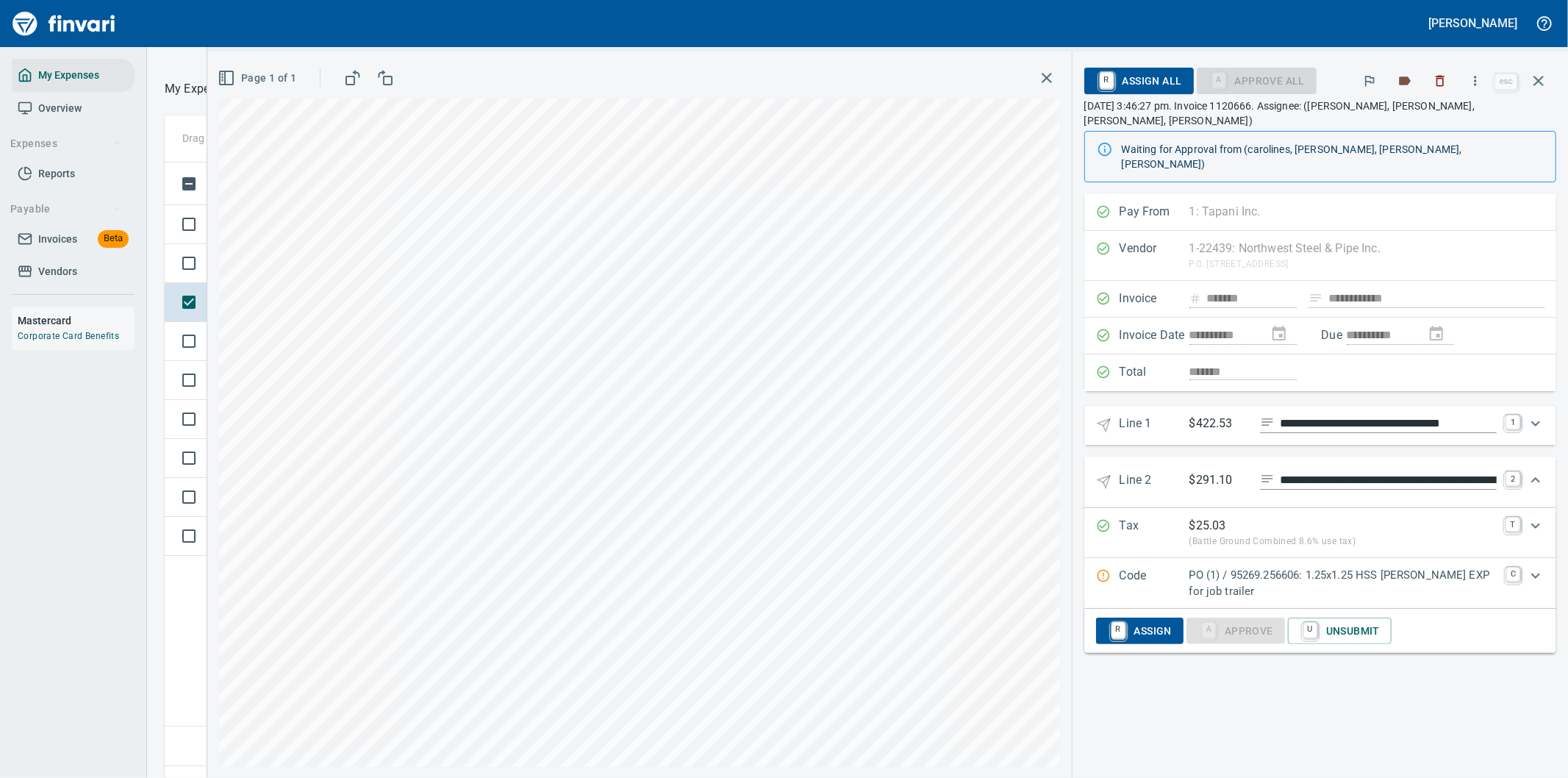
click at [1270, 567] on p "PO (1) / 95269.256606: 1.25x1.25 HSS Boeckman EXP for job trailer" at bounding box center [1343, 584] width 308 height 33
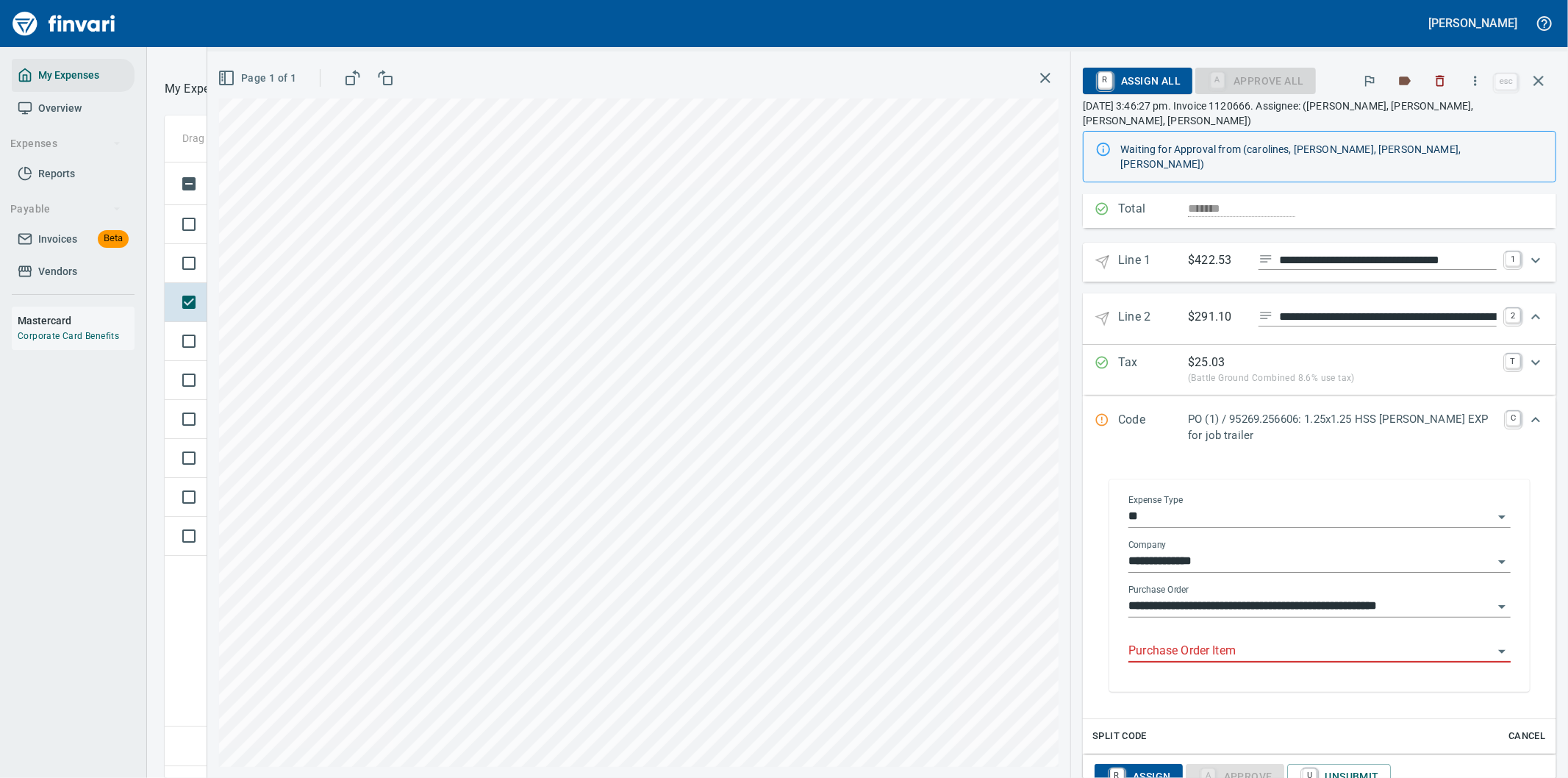
scroll to position [182, 0]
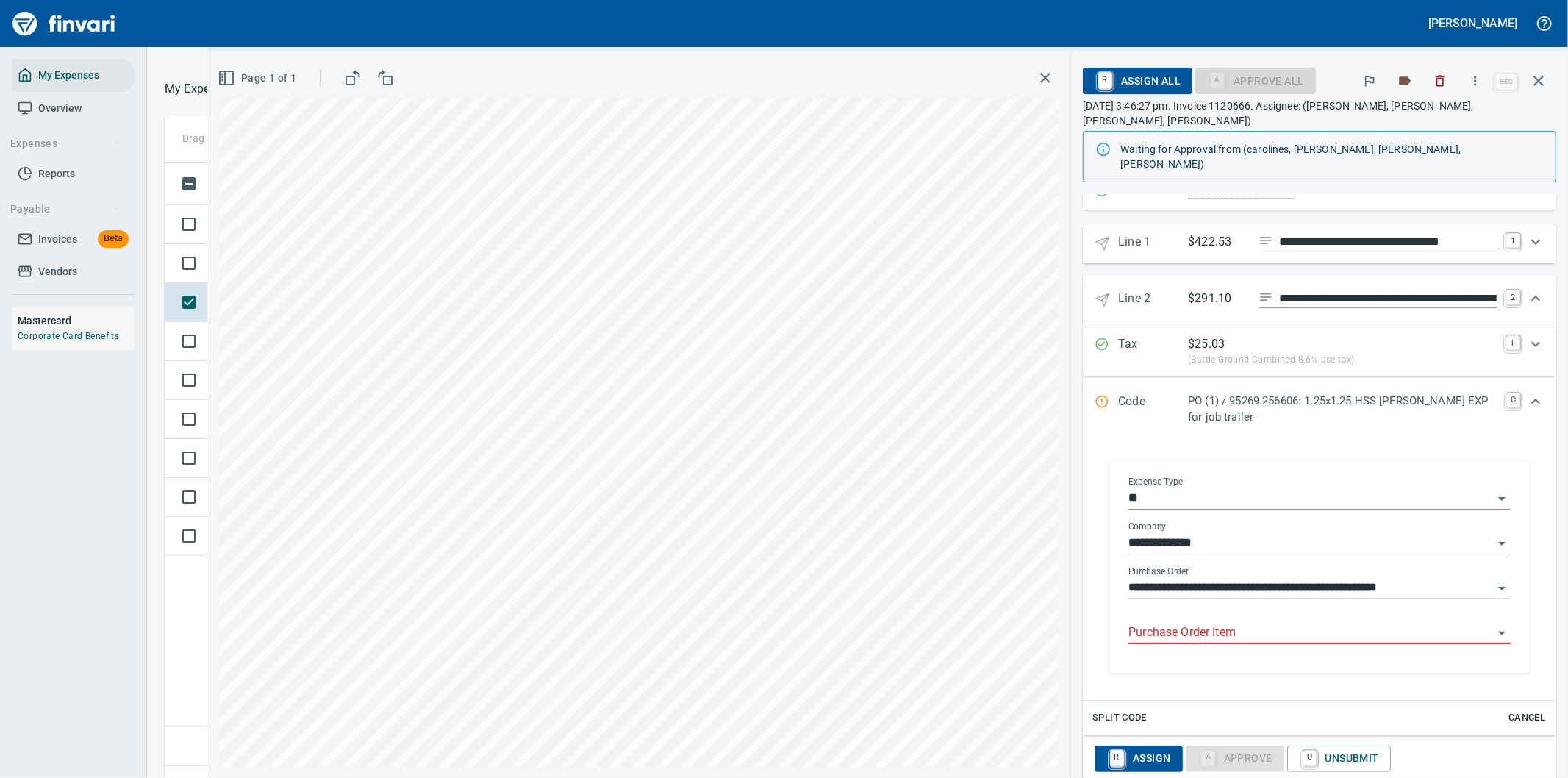
click at [1229, 623] on input "Purchase Order Item" at bounding box center [1310, 633] width 364 height 21
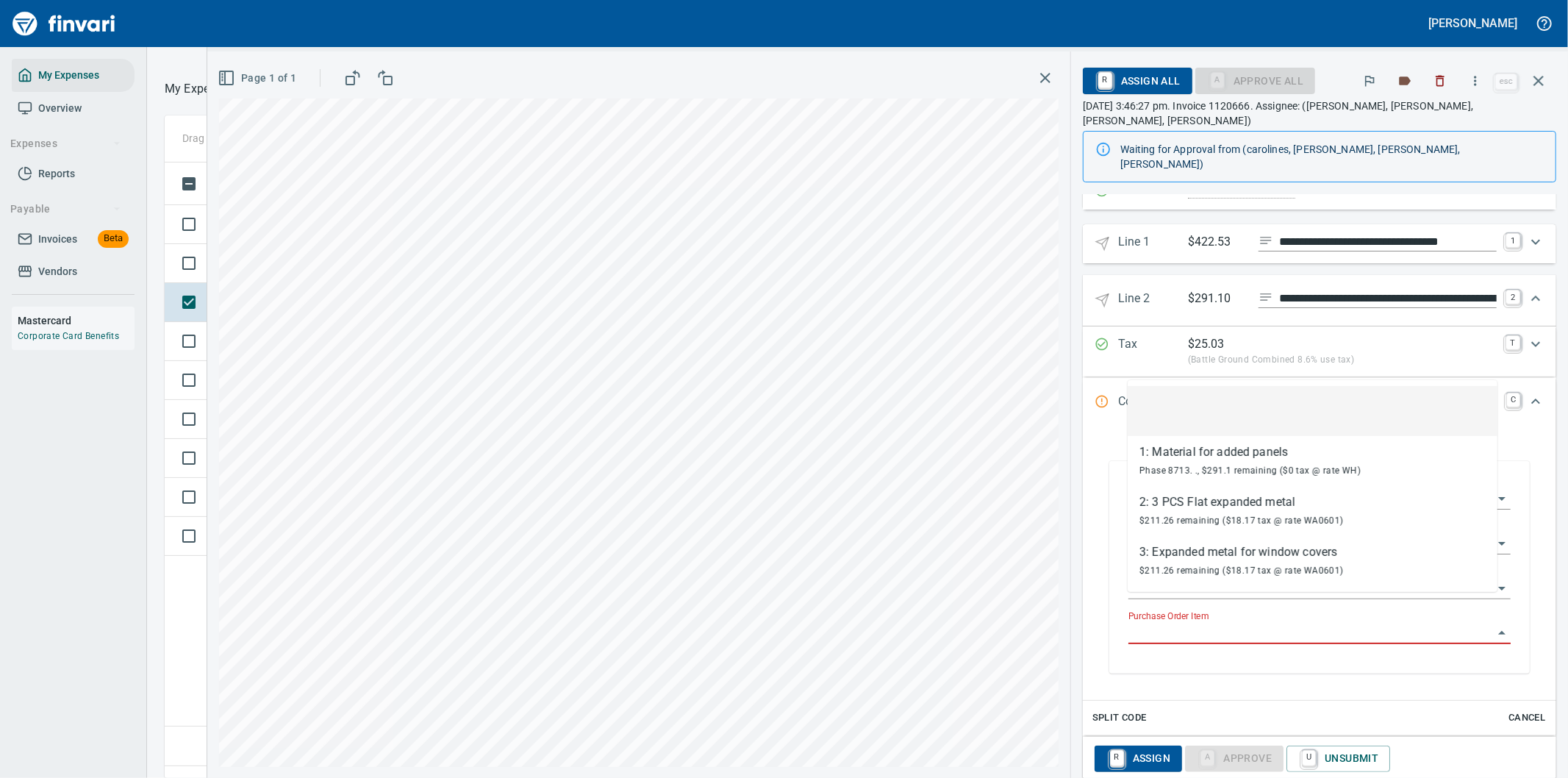
scroll to position [592, 994]
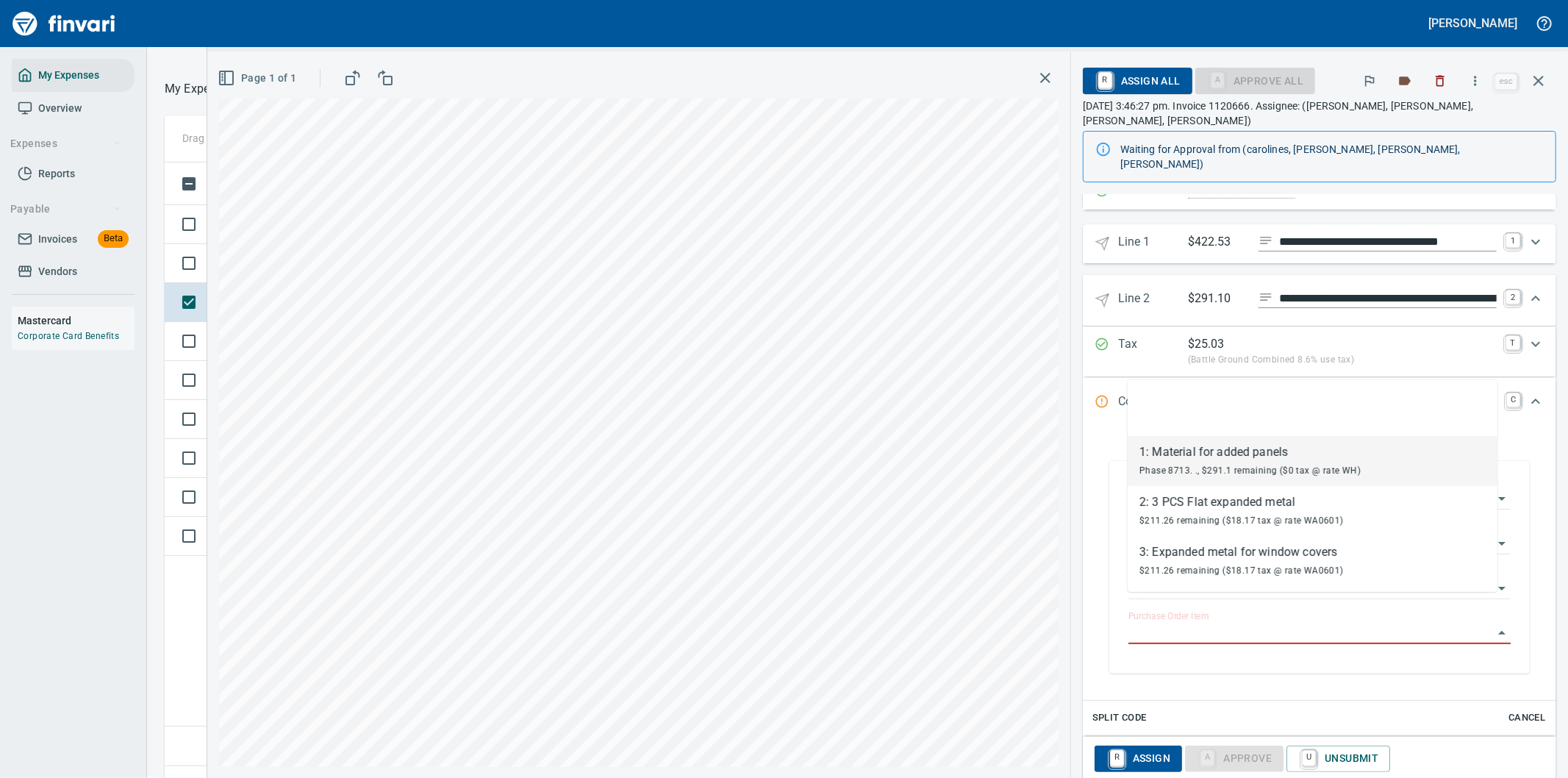
click at [1204, 461] on div "Phase 8713. ., $291.1 remaining ($0 tax @ rate WH)" at bounding box center [1250, 470] width 222 height 18
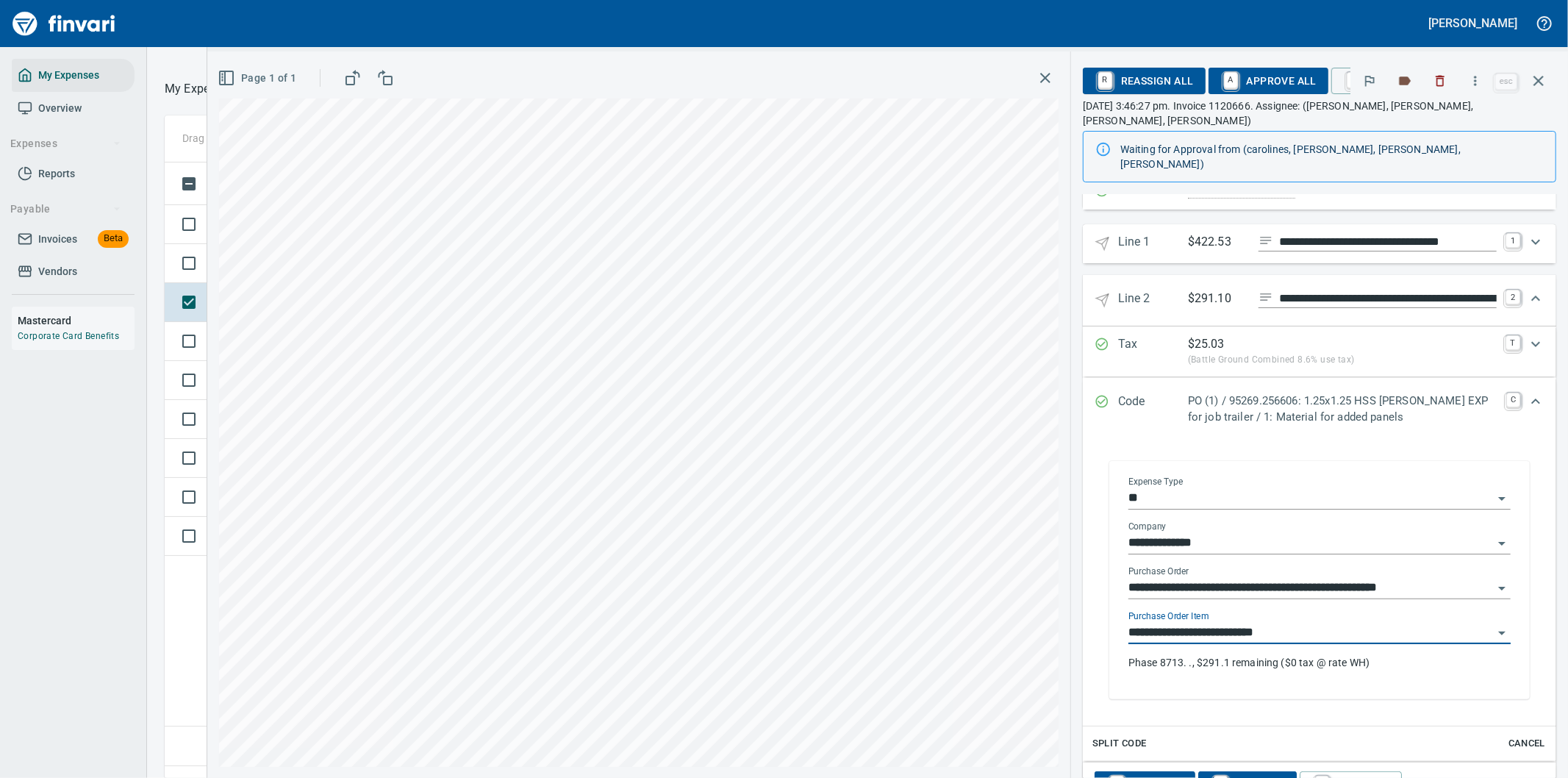
type input "**********"
click at [1526, 393] on icon "Expand" at bounding box center [1535, 402] width 18 height 18
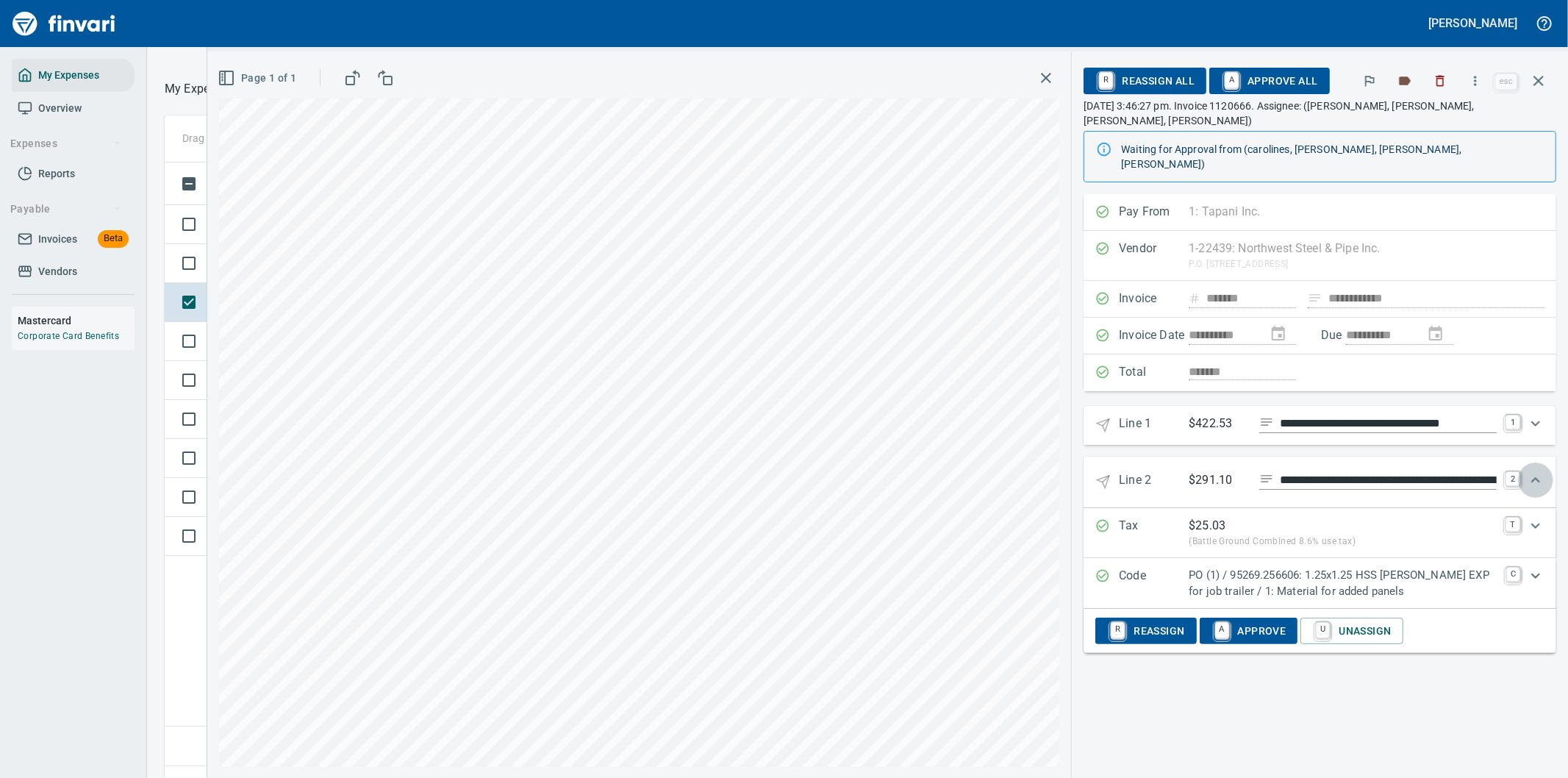
click at [1535, 478] on icon "Expand" at bounding box center [1535, 480] width 9 height 5
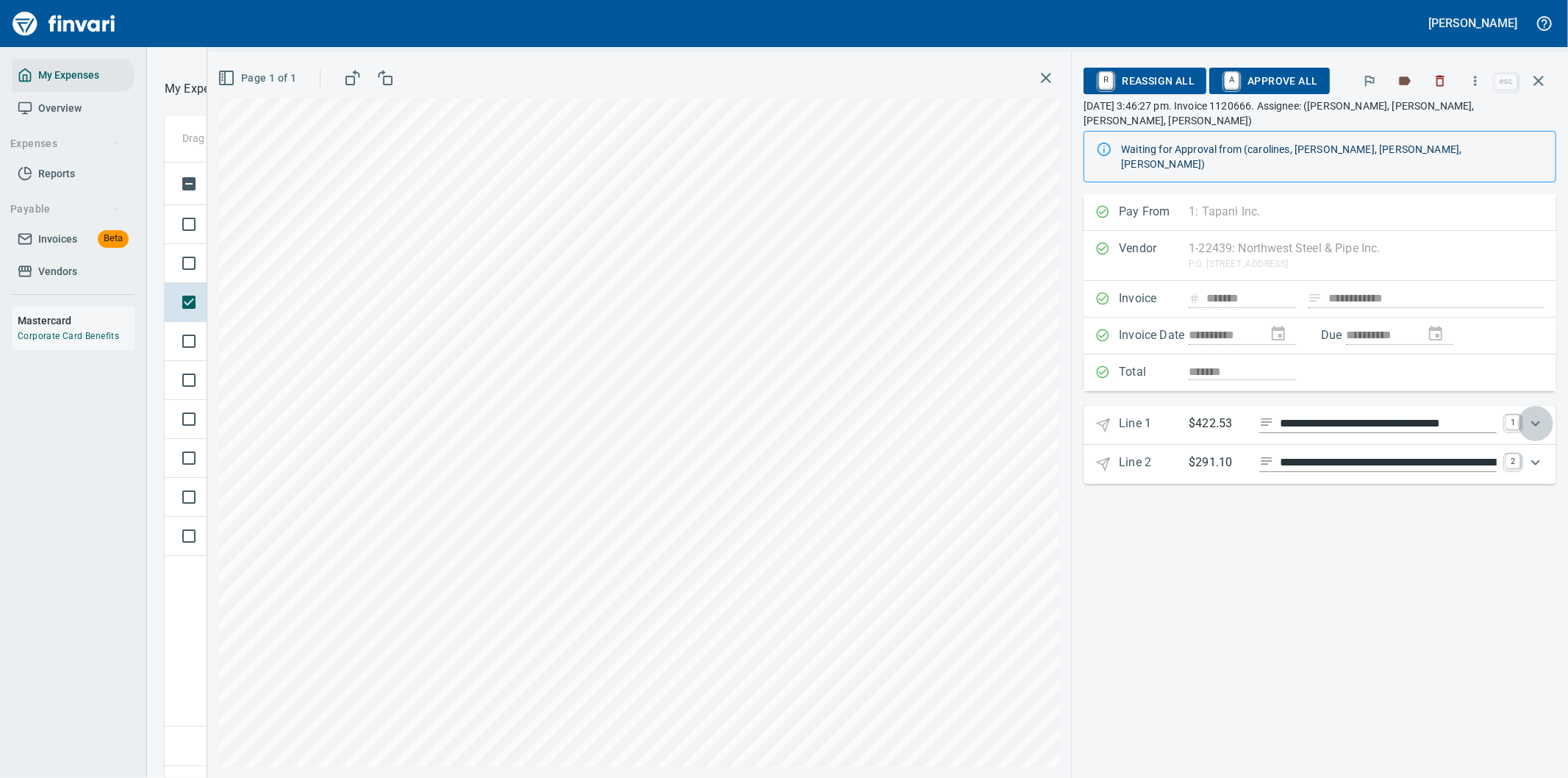
click at [1537, 414] on icon "Expand" at bounding box center [1535, 423] width 18 height 18
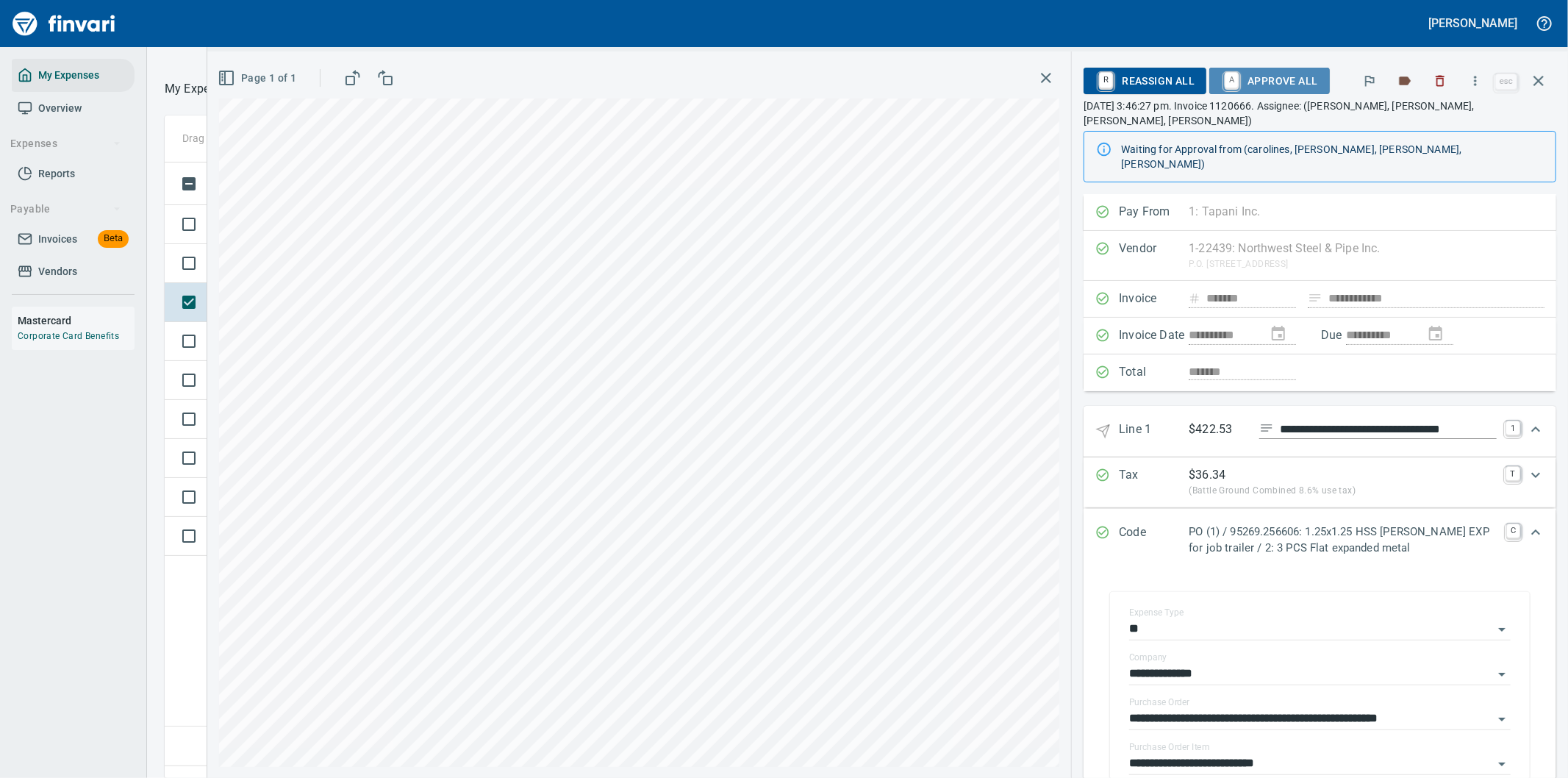
click at [1298, 75] on span "A Approve All" at bounding box center [1269, 81] width 96 height 25
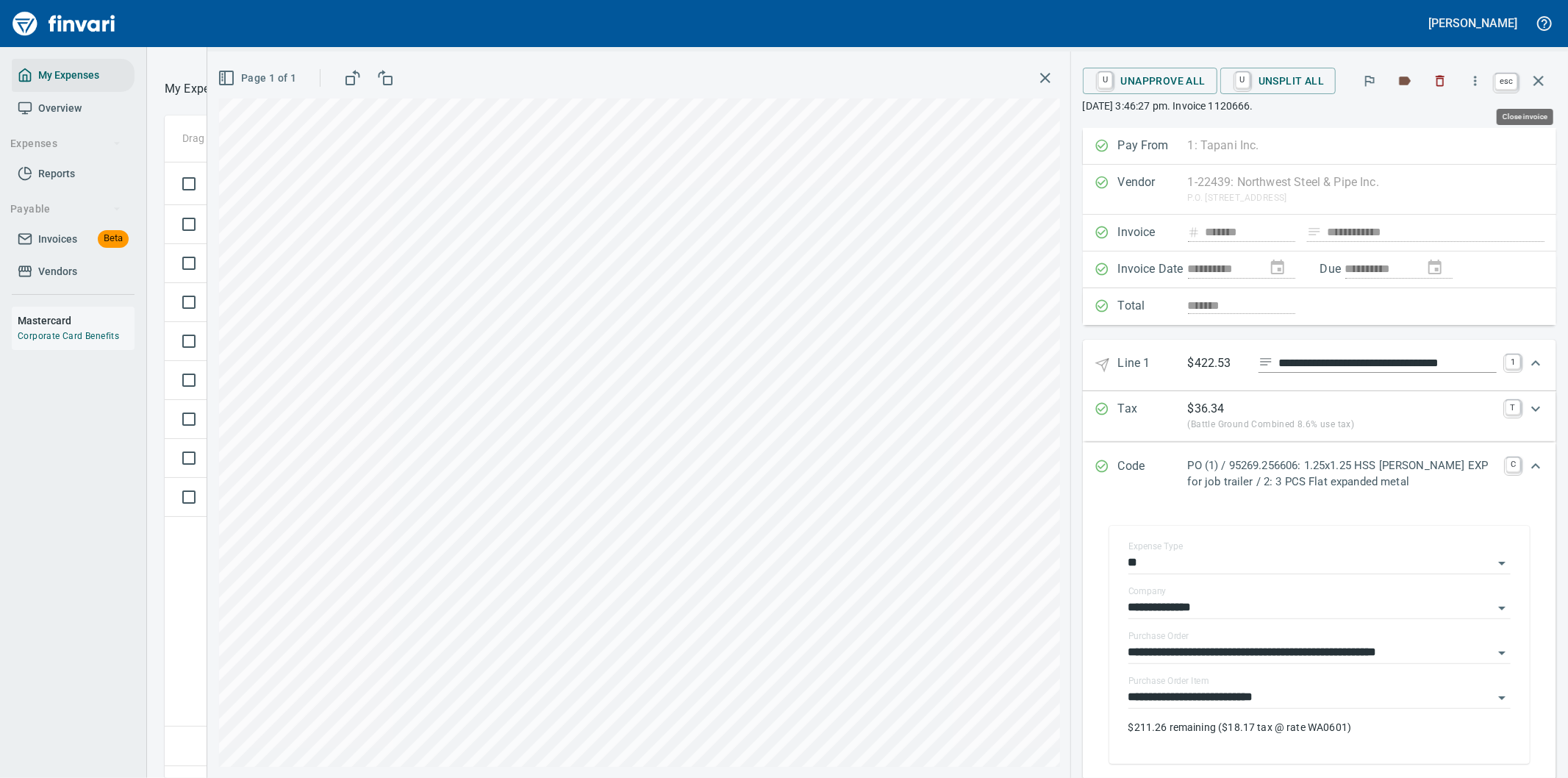
scroll to position [592, 994]
click at [1541, 77] on icon "button" at bounding box center [1539, 81] width 18 height 18
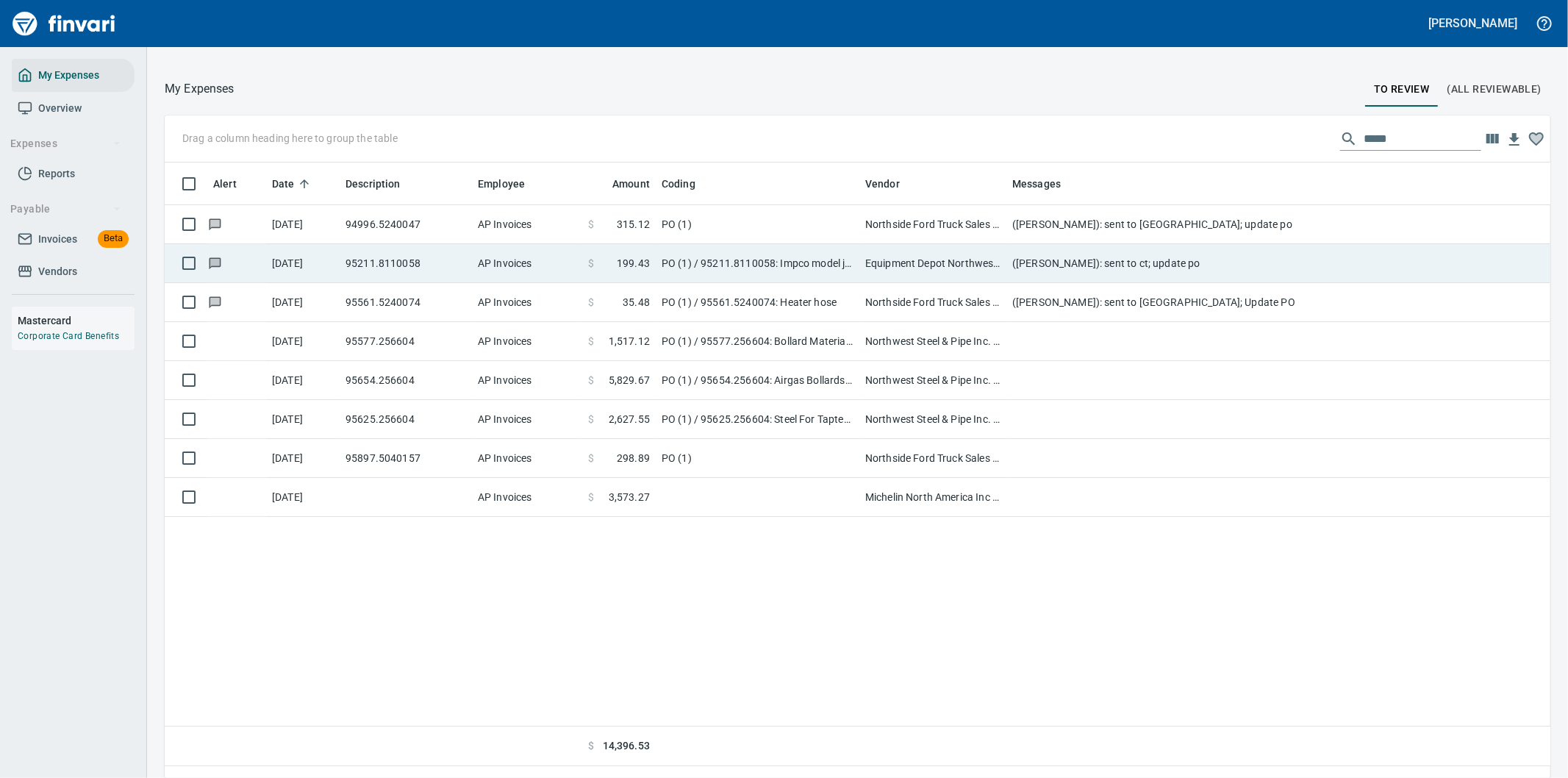
scroll to position [592, 1362]
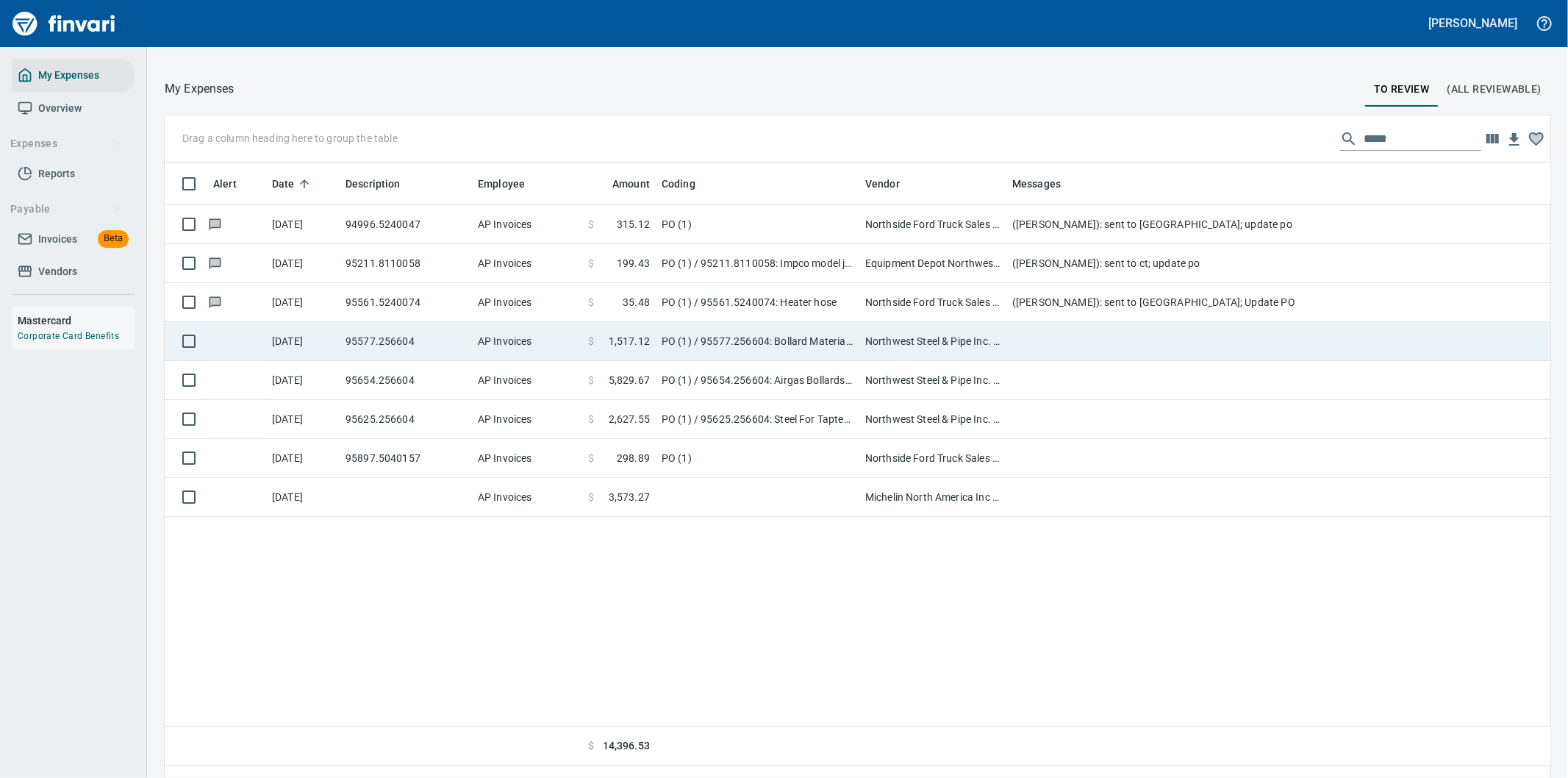
click at [1050, 327] on td at bounding box center [1300, 341] width 588 height 39
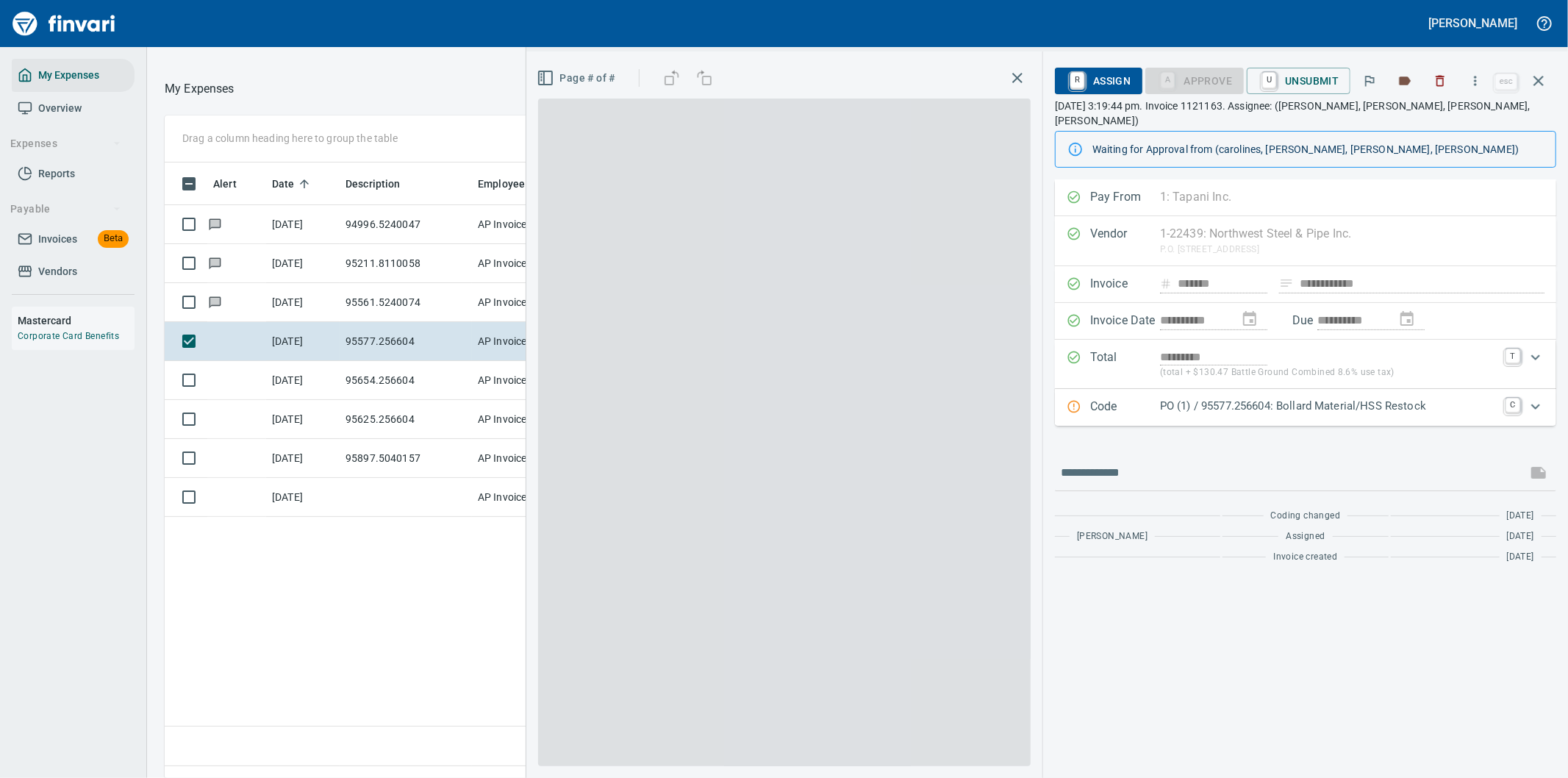
scroll to position [592, 994]
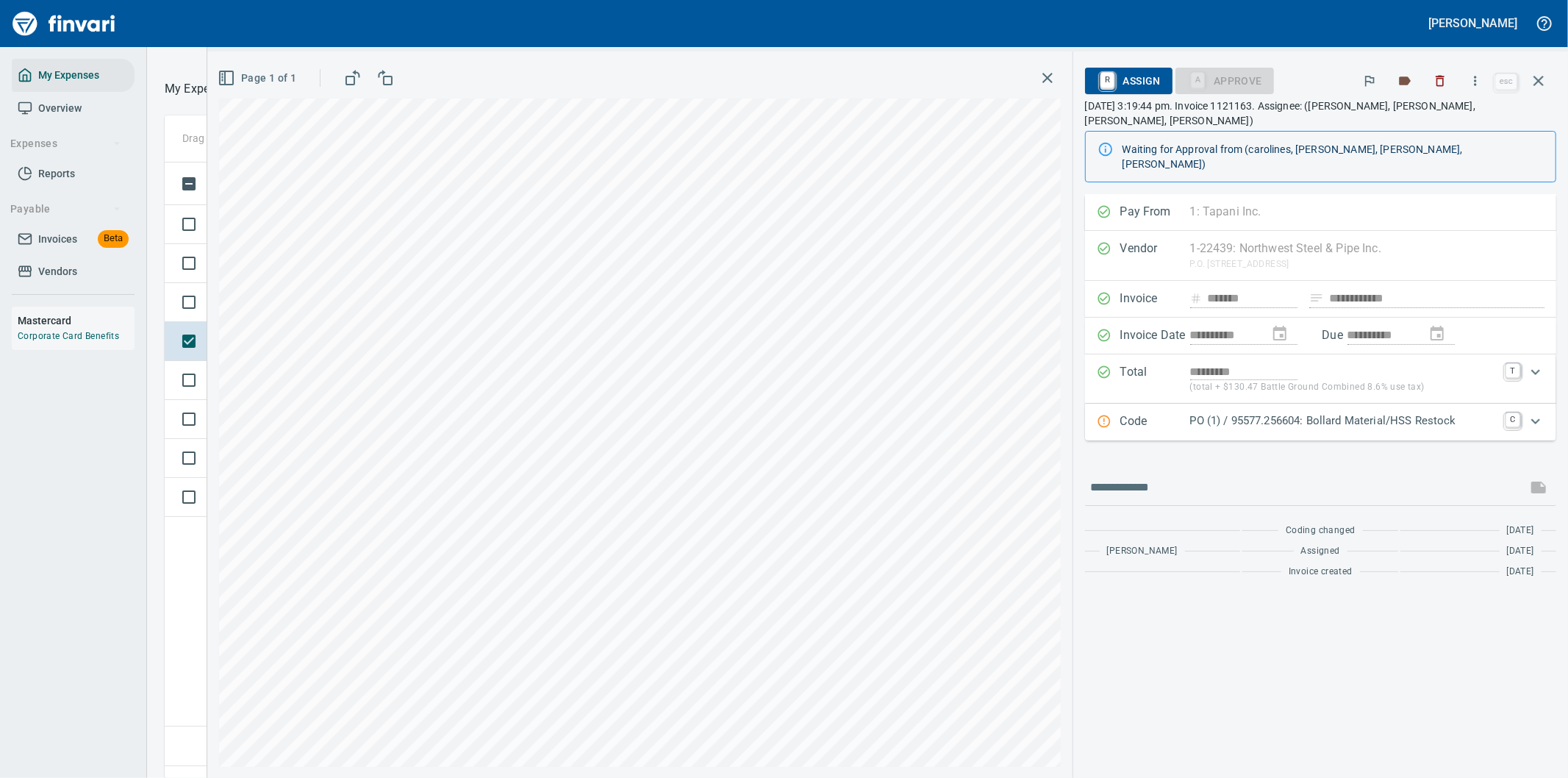
click at [1456, 413] on p "PO (1) / 95577.256604: Bollard Material/HSS Restock" at bounding box center [1343, 421] width 307 height 17
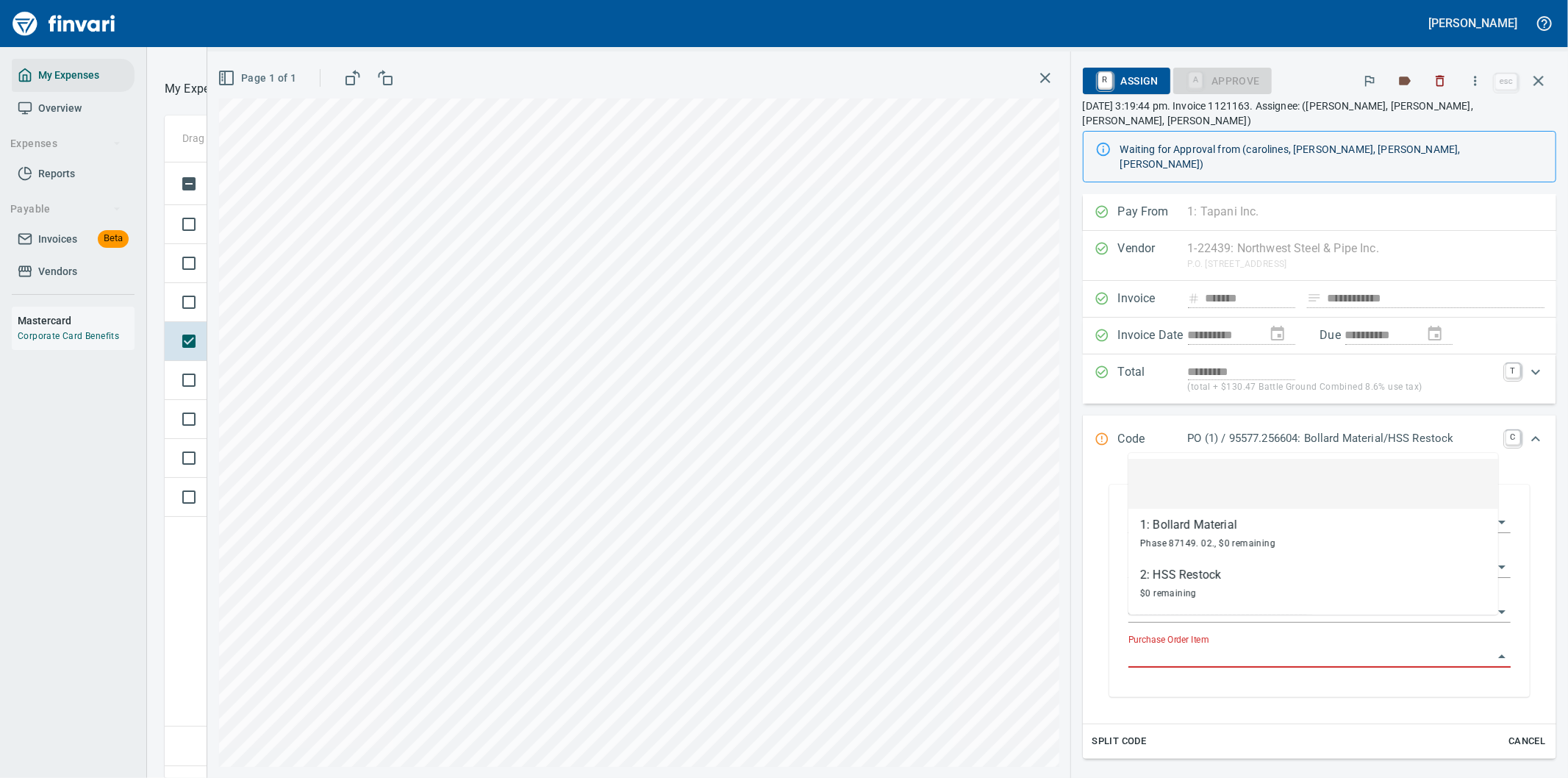
click at [1223, 647] on input "Purchase Order Item" at bounding box center [1310, 657] width 364 height 21
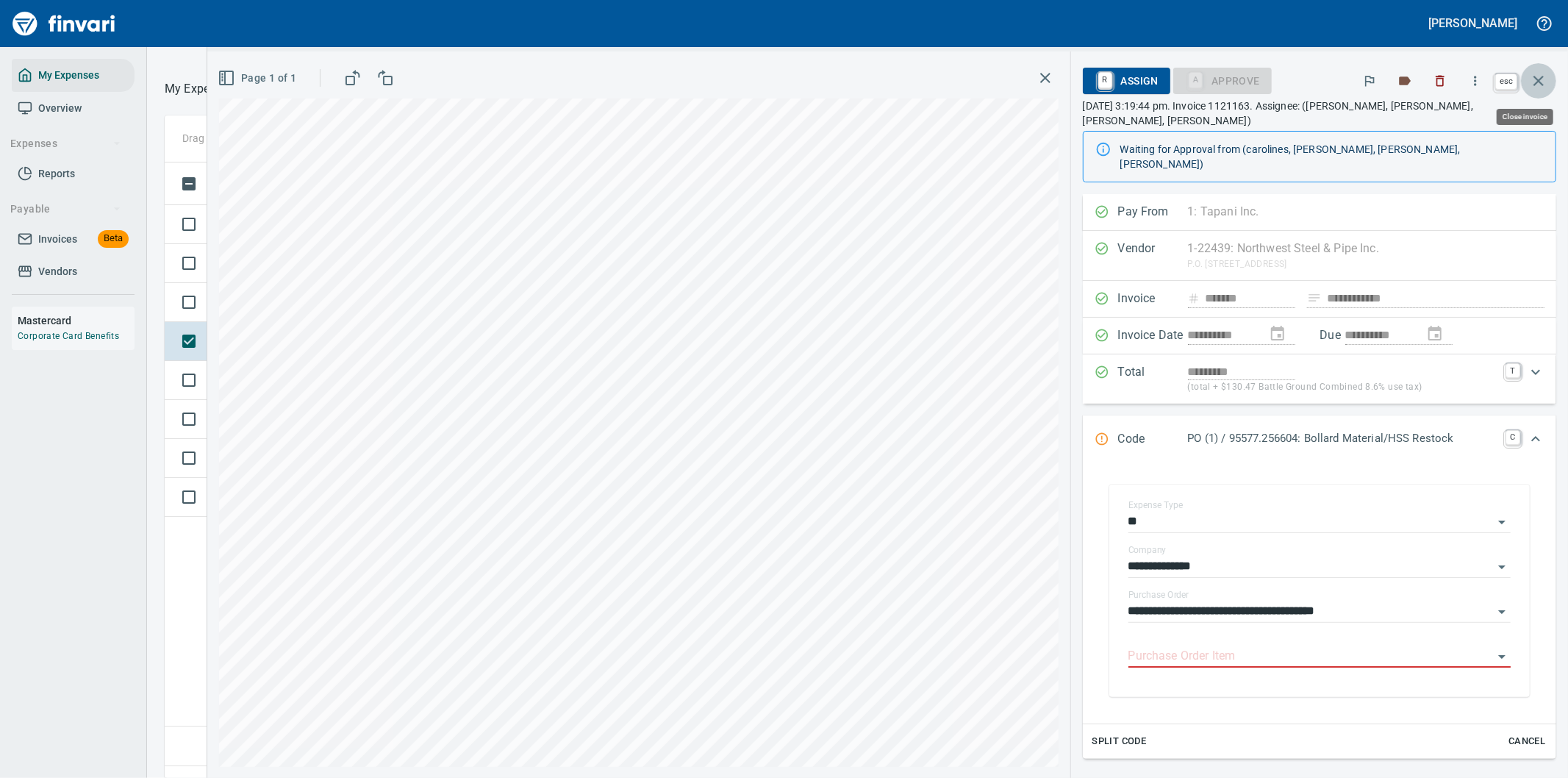
click at [1537, 71] on button "button" at bounding box center [1538, 81] width 35 height 35
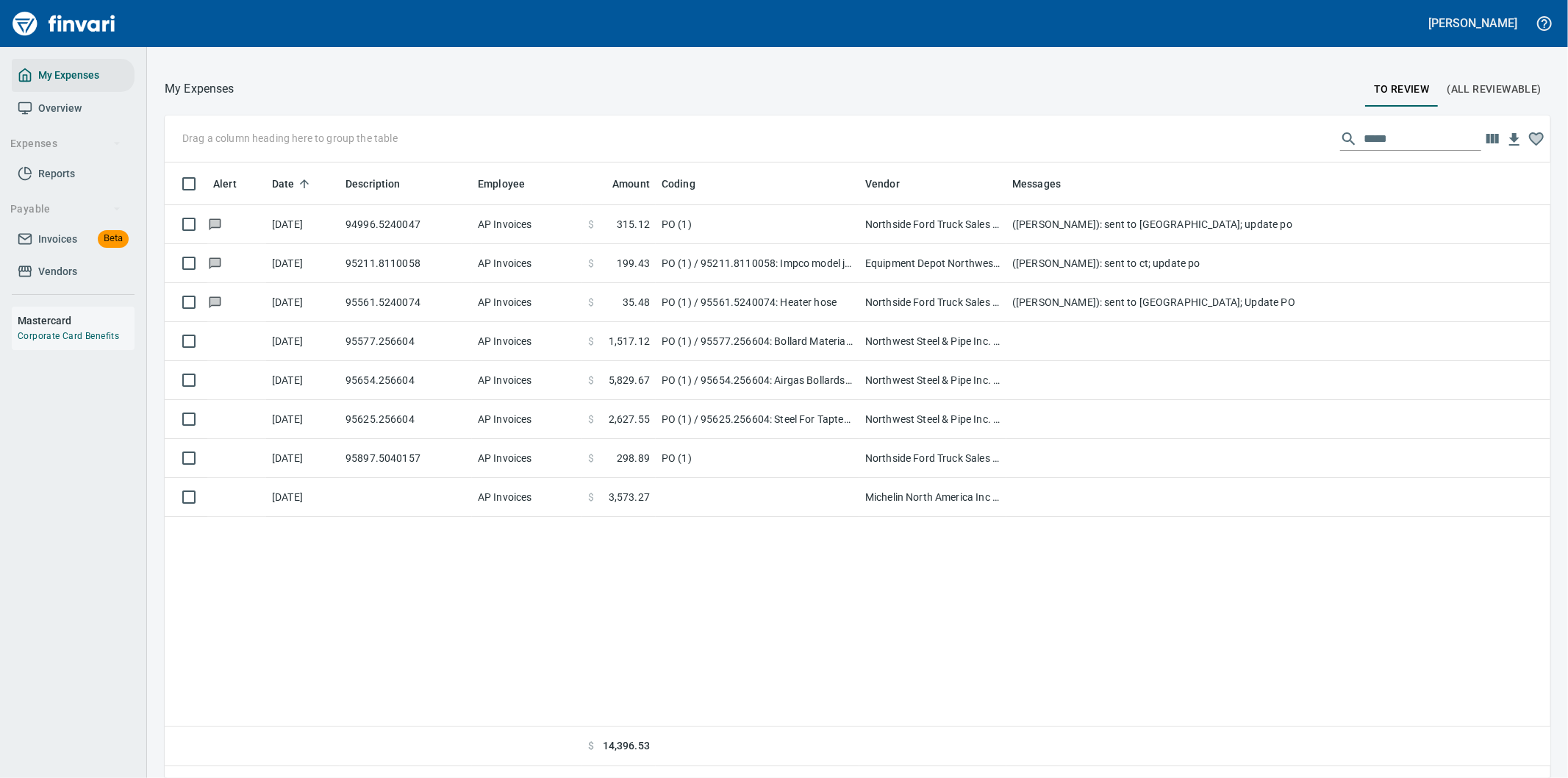
scroll to position [592, 1362]
drag, startPoint x: 1387, startPoint y: 136, endPoint x: 1267, endPoint y: 127, distance: 120.3
click at [1267, 127] on div "Drag a column heading here to group the table *****" at bounding box center [857, 139] width 1385 height 47
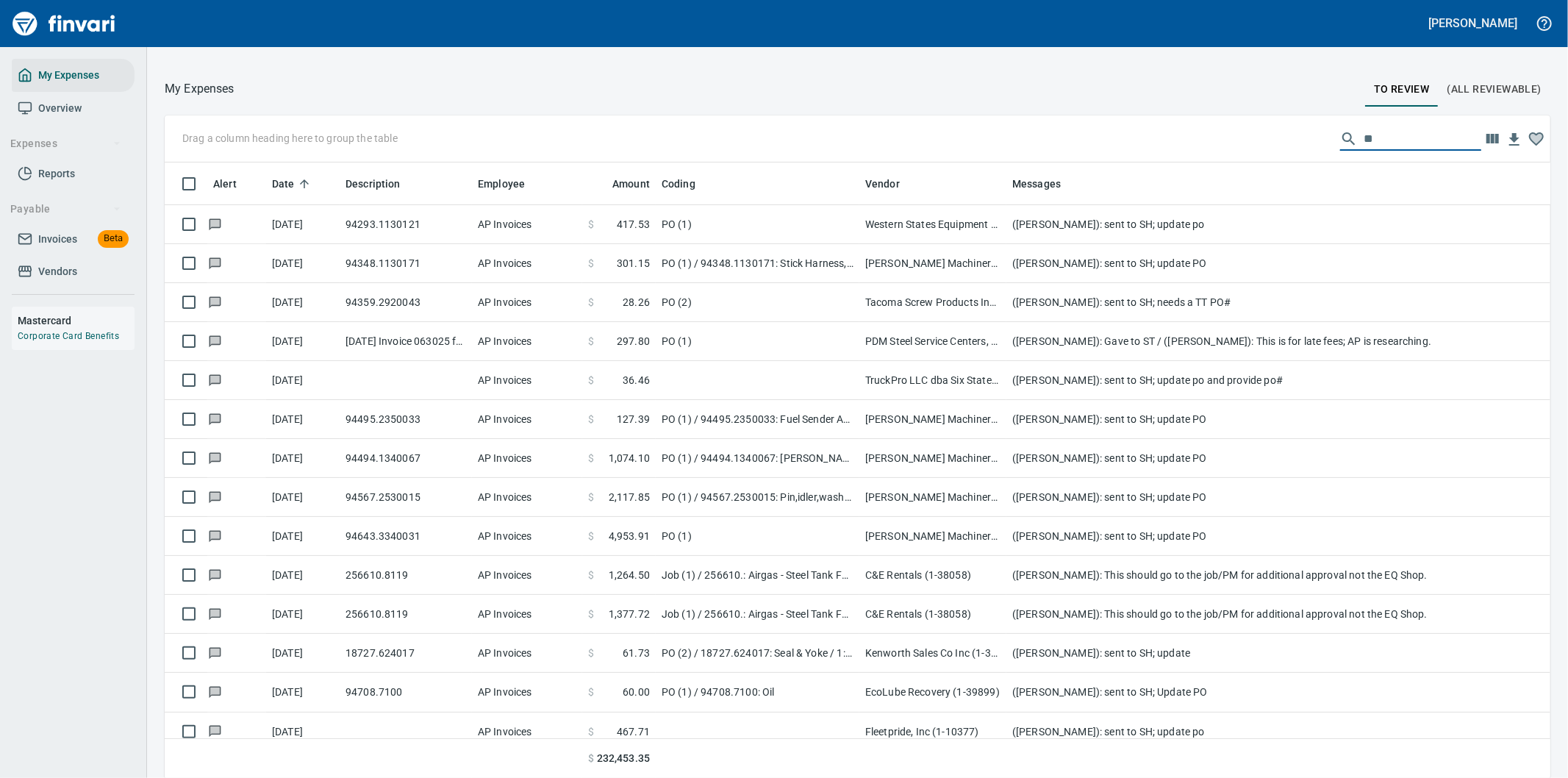
type input "*"
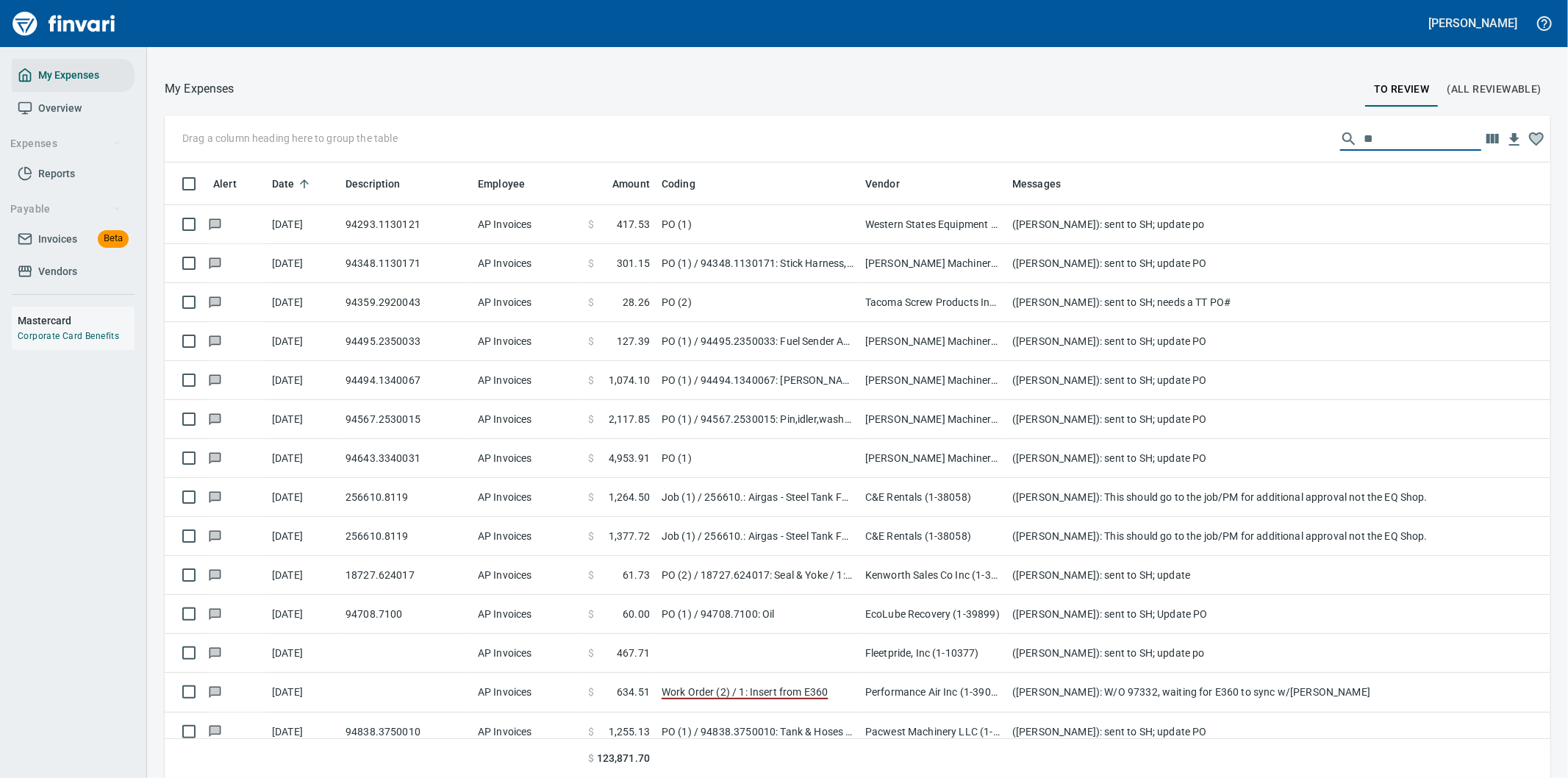
type input "*"
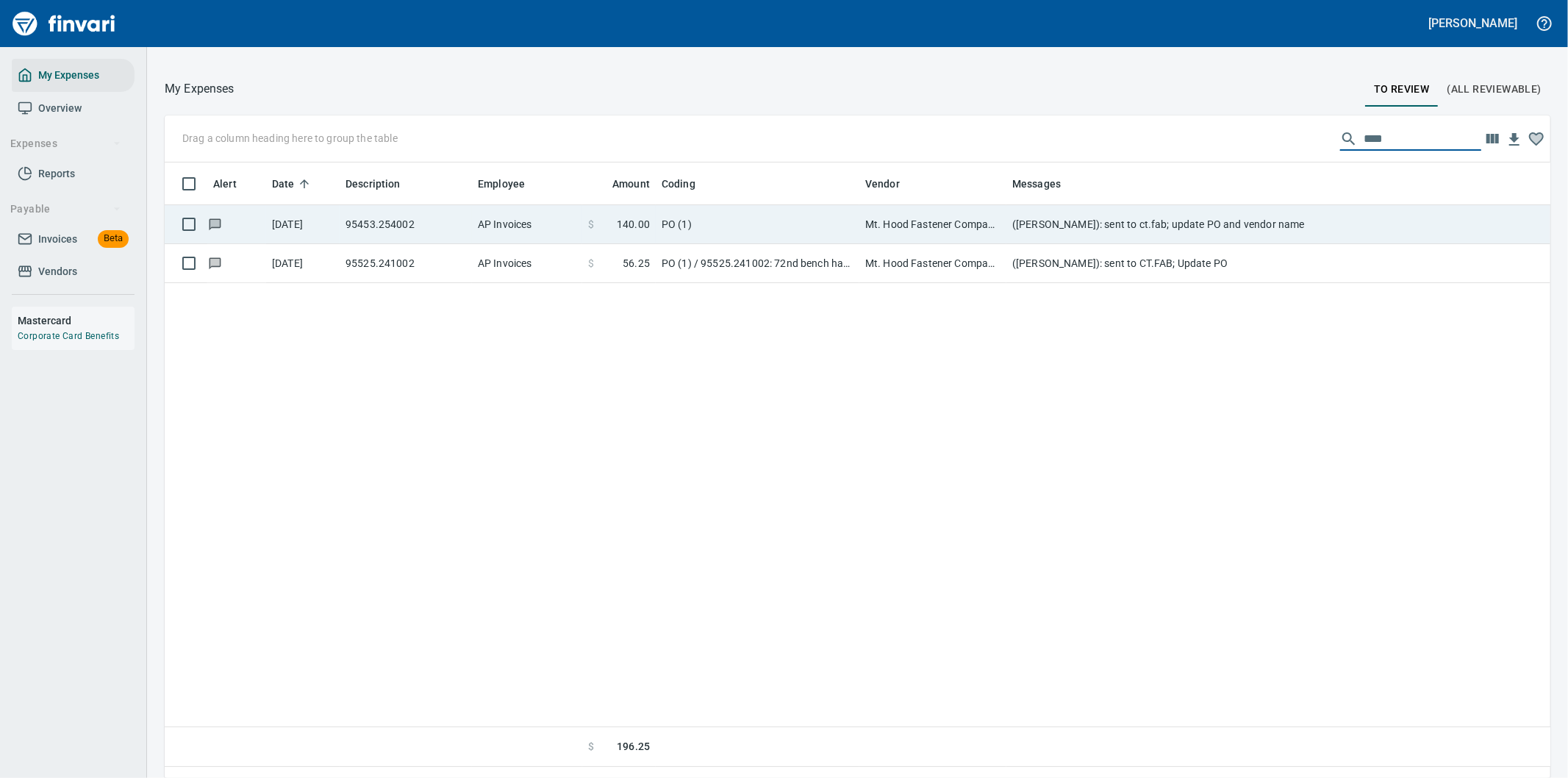
type input "****"
click at [774, 223] on td "PO (1)" at bounding box center [757, 224] width 203 height 39
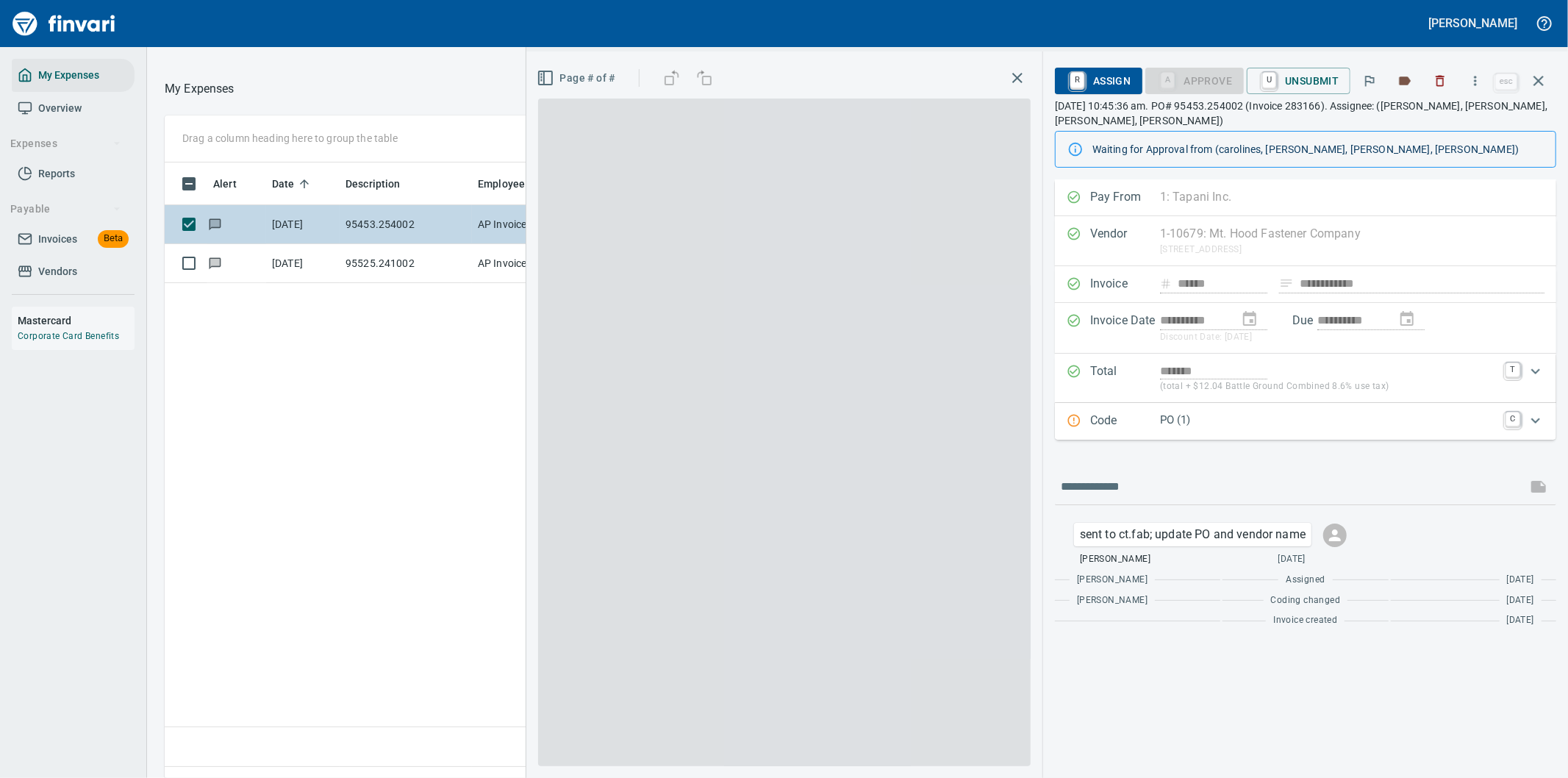
scroll to position [592, 994]
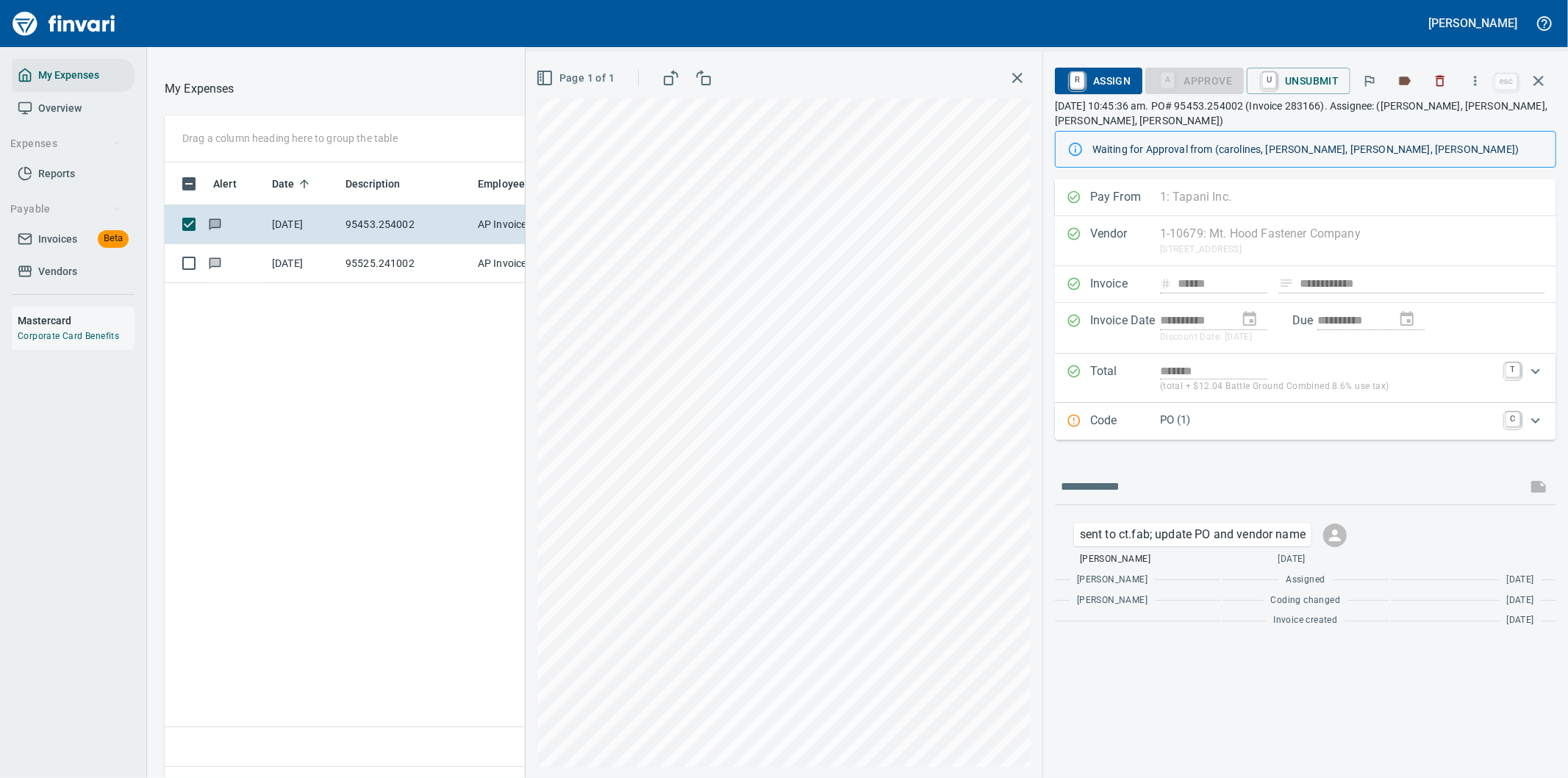
click at [1291, 420] on p "PO (1)" at bounding box center [1328, 420] width 336 height 17
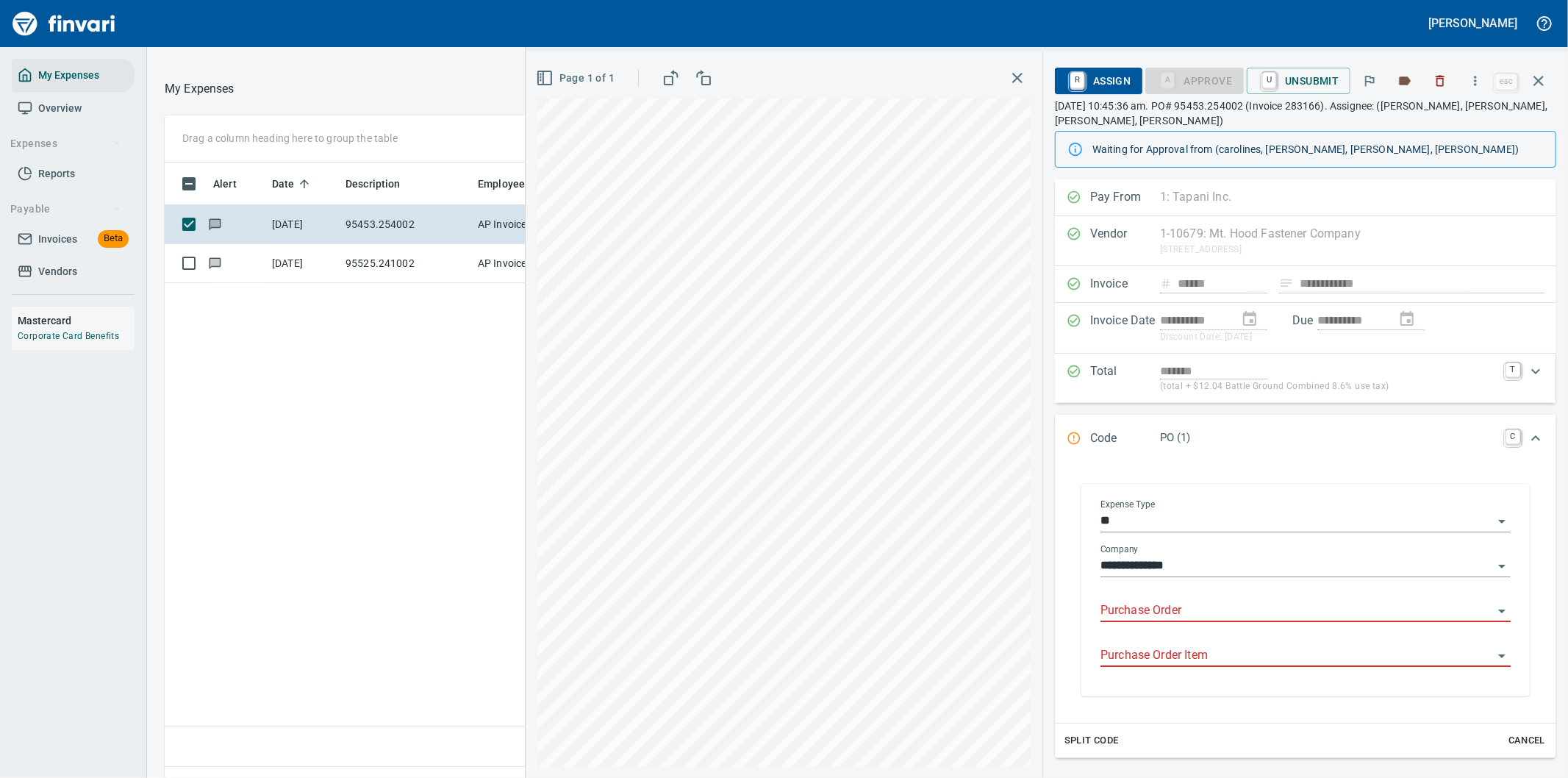
click at [1166, 606] on input "Purchase Order" at bounding box center [1297, 611] width 392 height 21
click at [1150, 607] on input "*****" at bounding box center [1297, 611] width 392 height 21
click at [1187, 603] on input "*********" at bounding box center [1297, 611] width 392 height 21
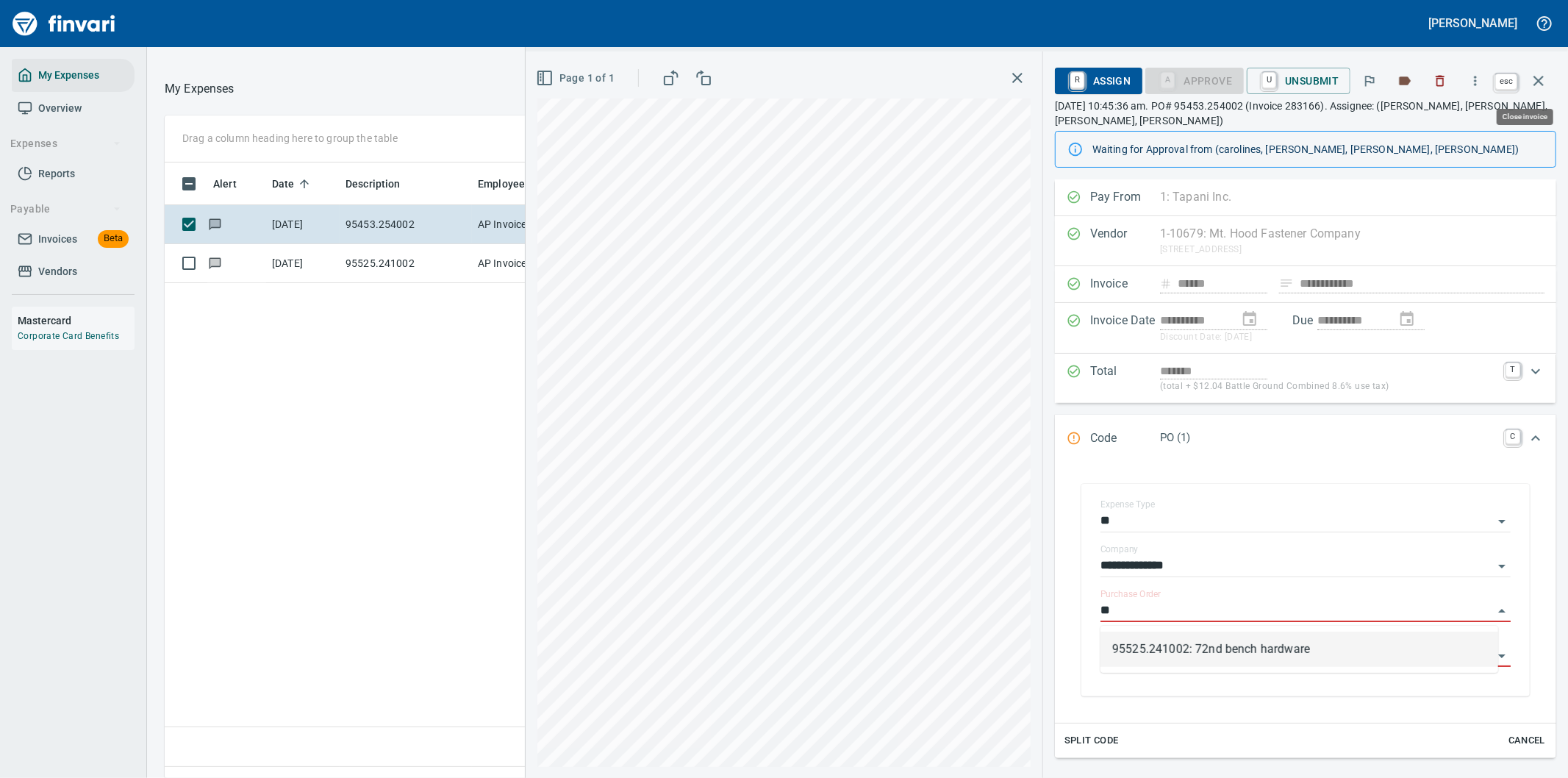
type input "**"
click at [1539, 77] on icon "button" at bounding box center [1539, 81] width 18 height 18
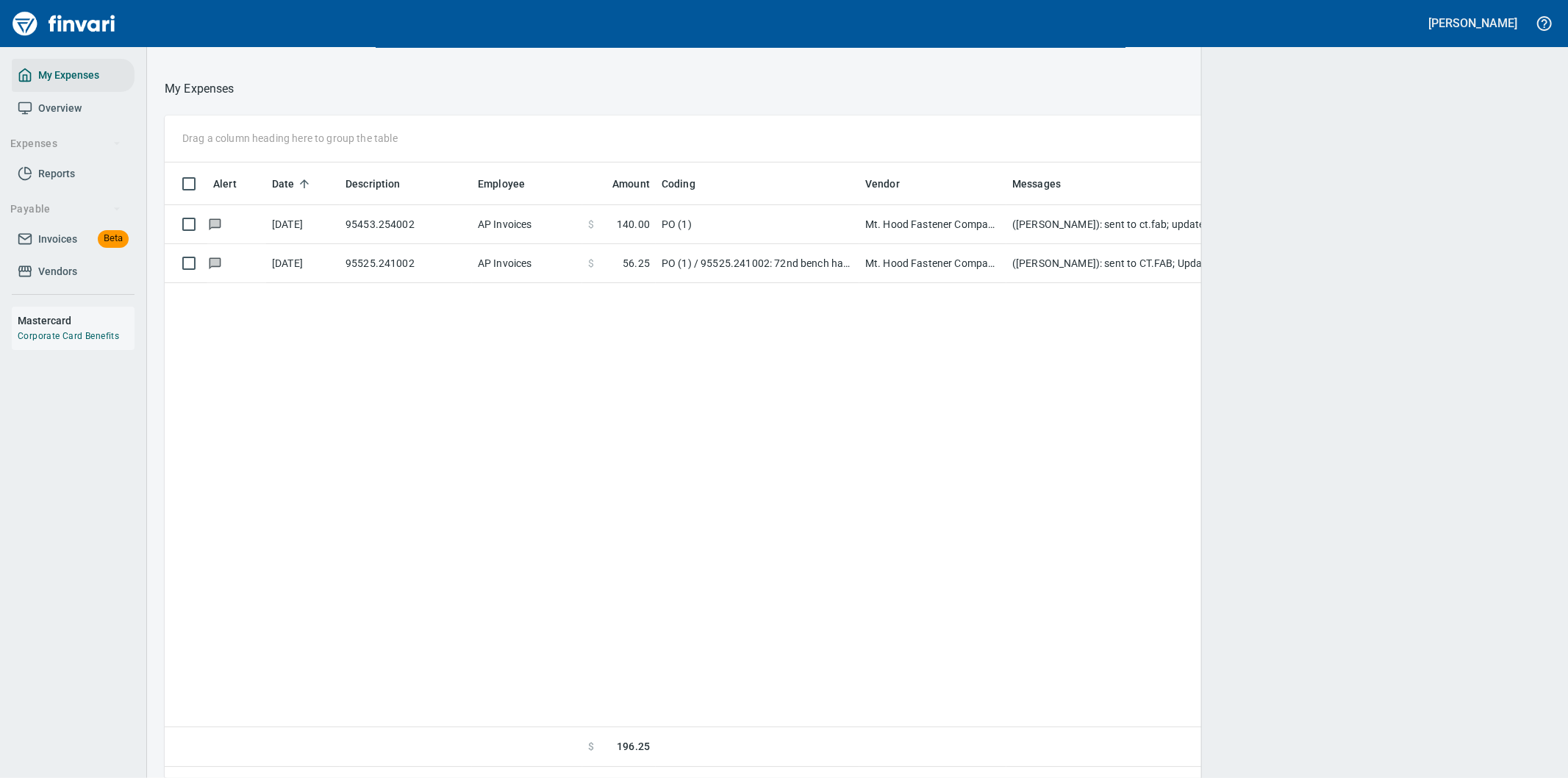
scroll to position [592, 1361]
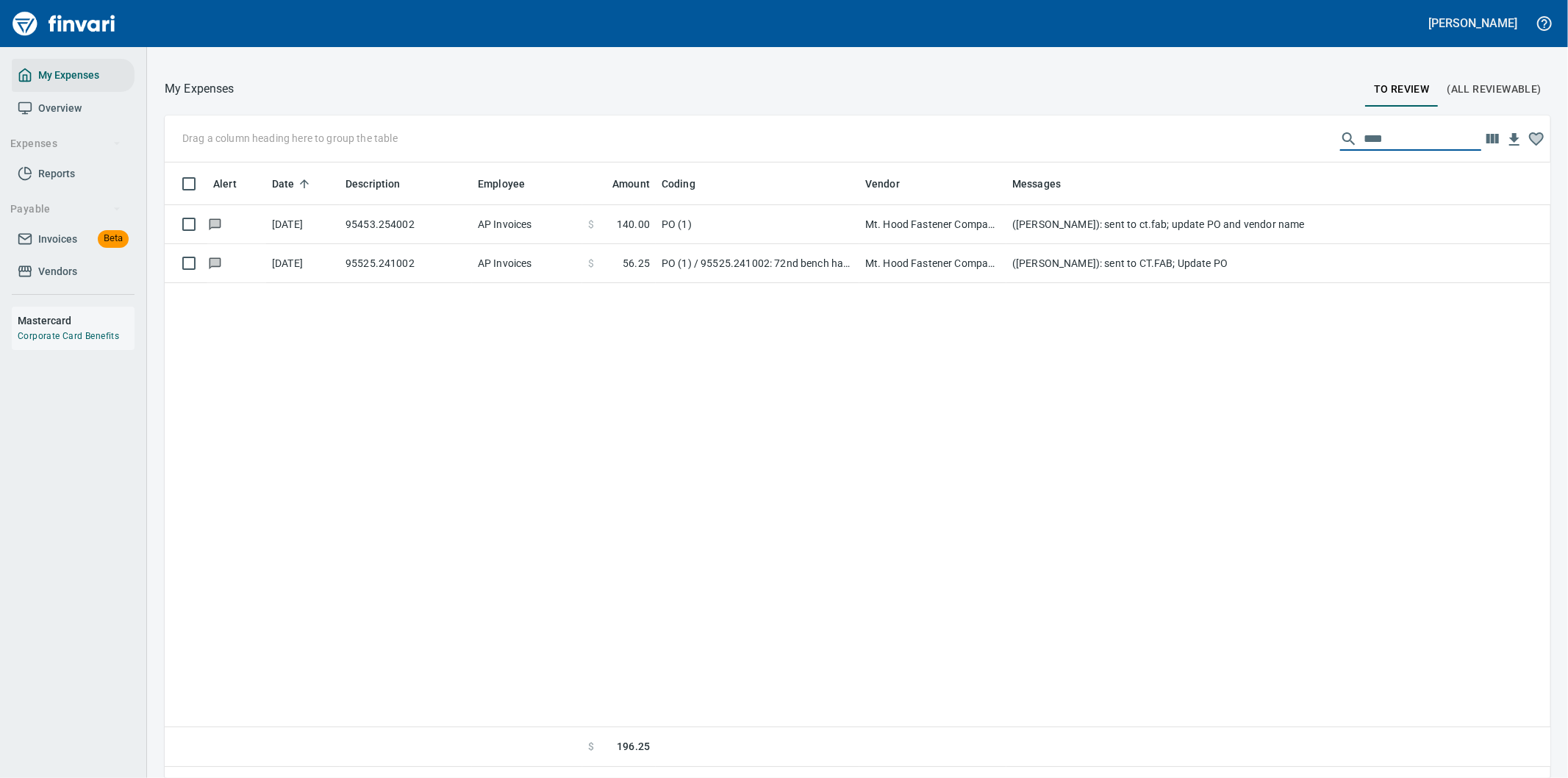
drag, startPoint x: 1386, startPoint y: 138, endPoint x: 1287, endPoint y: 144, distance: 99.2
click at [1287, 144] on div "Drag a column heading here to group the table ****" at bounding box center [857, 139] width 1385 height 47
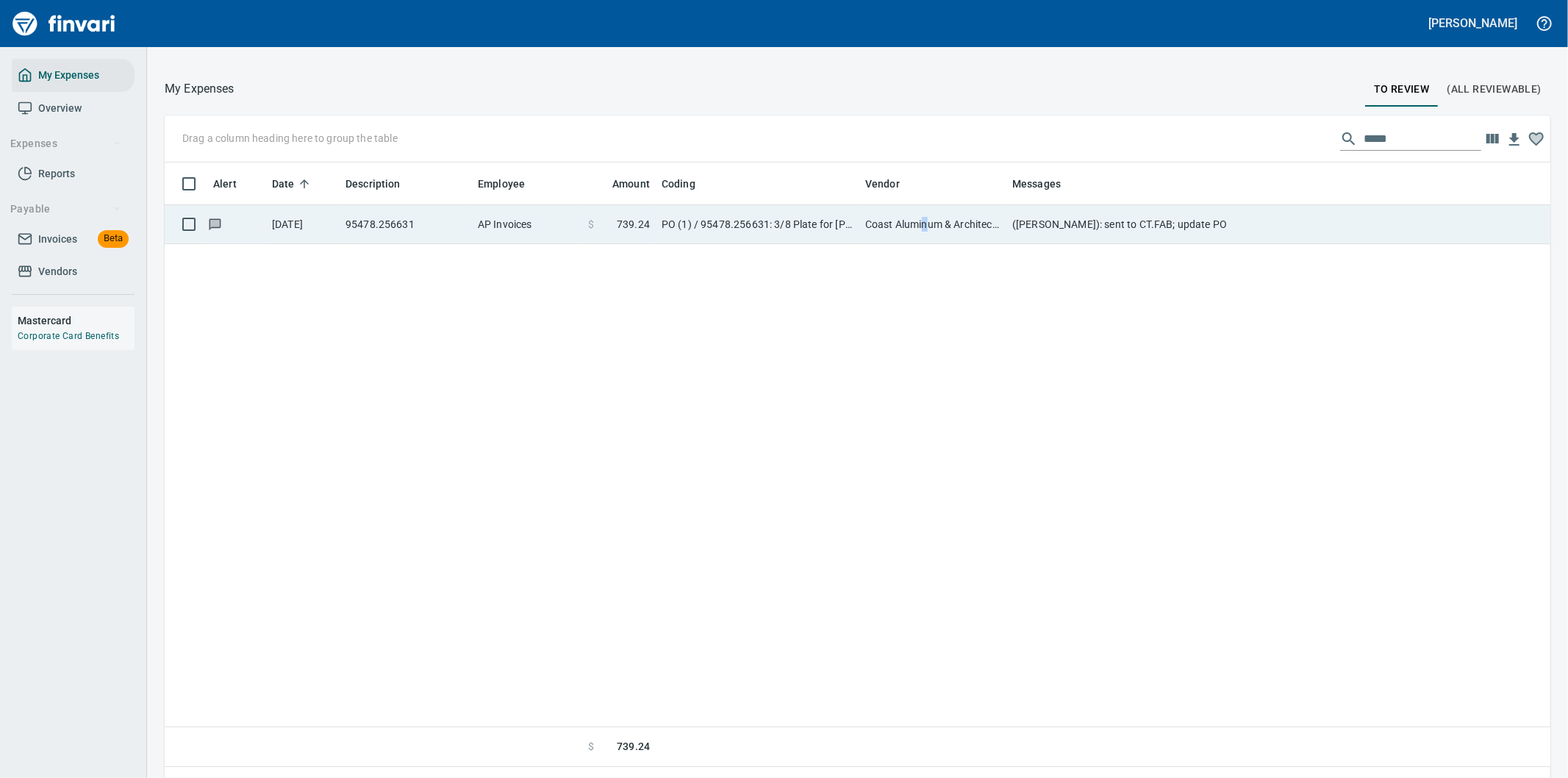
click at [925, 224] on td "Coast Aluminum & Architectual Inc (1-22793)" at bounding box center [932, 224] width 147 height 39
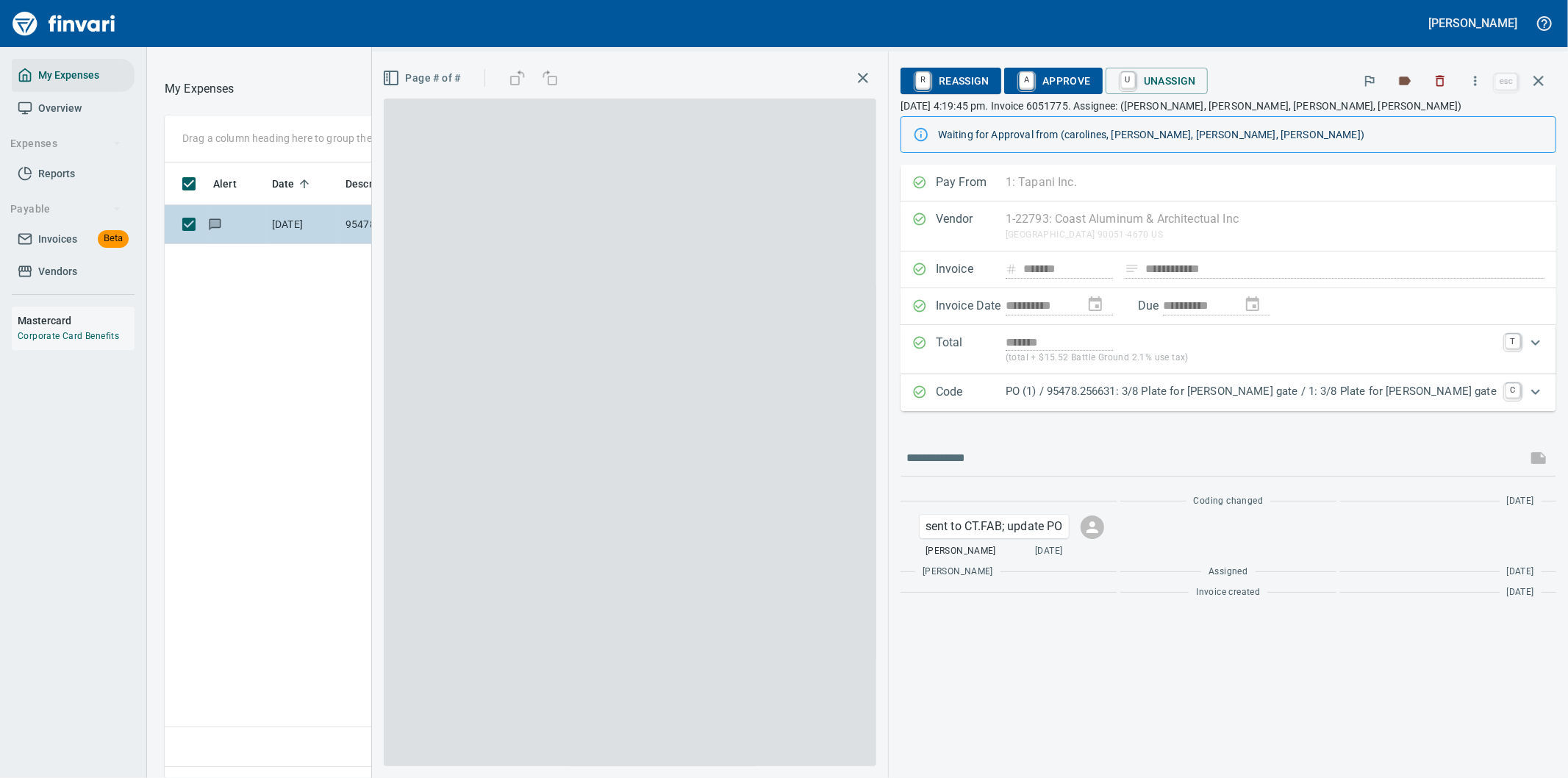
scroll to position [592, 994]
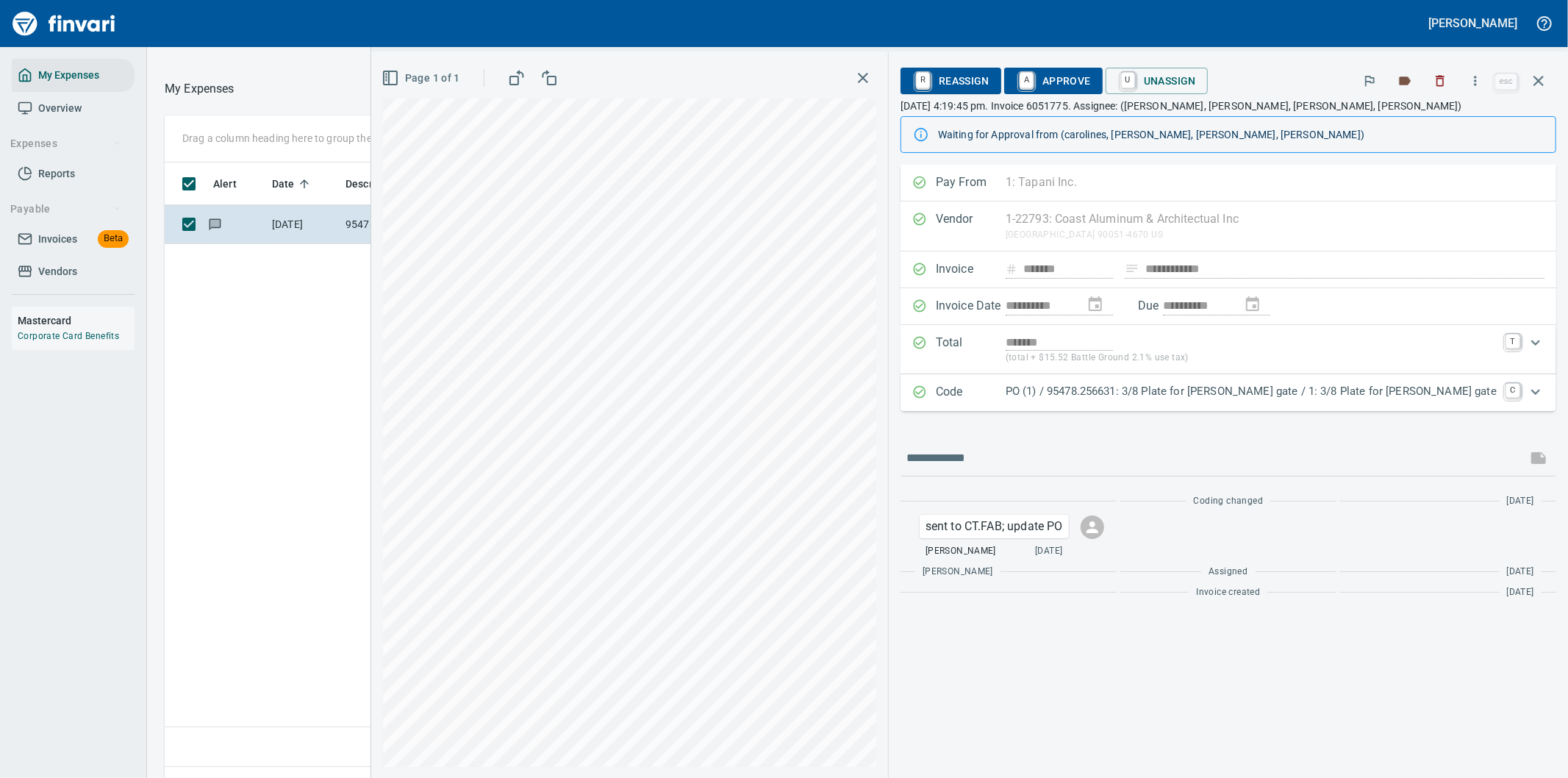
click at [1536, 394] on icon "Expand" at bounding box center [1535, 392] width 9 height 5
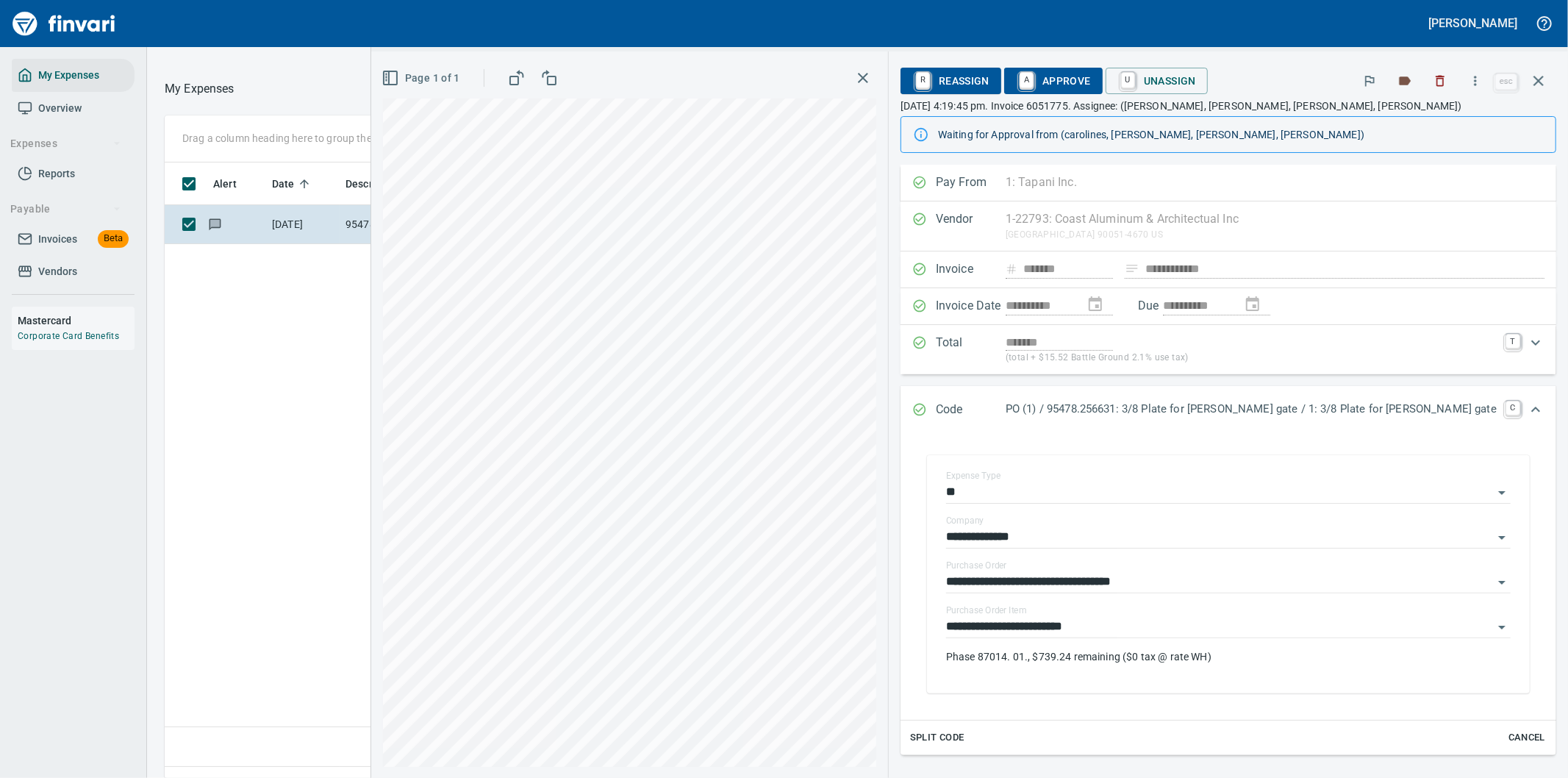
click at [1091, 75] on span "A Approve" at bounding box center [1053, 81] width 75 height 25
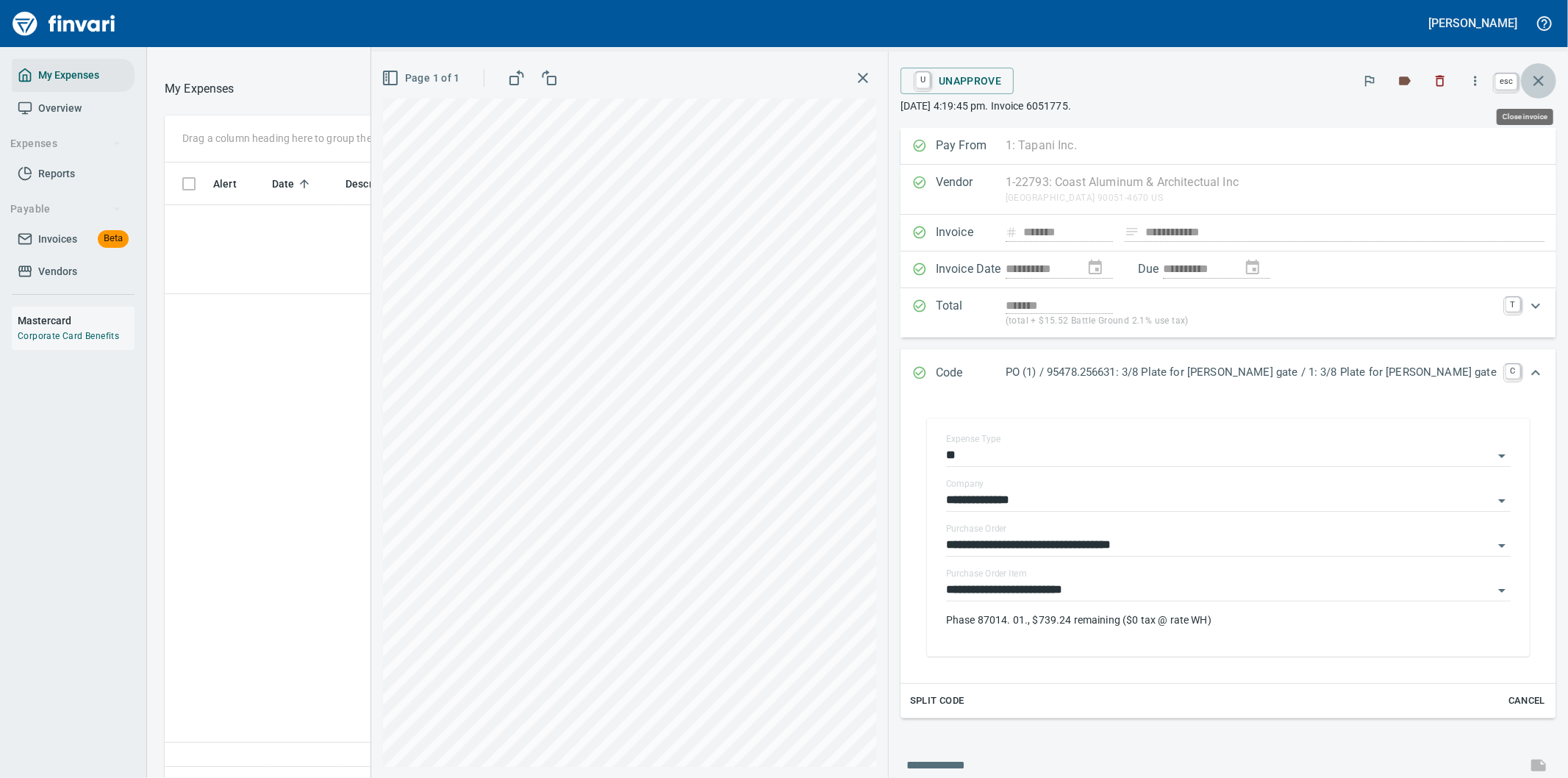
click at [1539, 80] on icon "button" at bounding box center [1538, 81] width 10 height 10
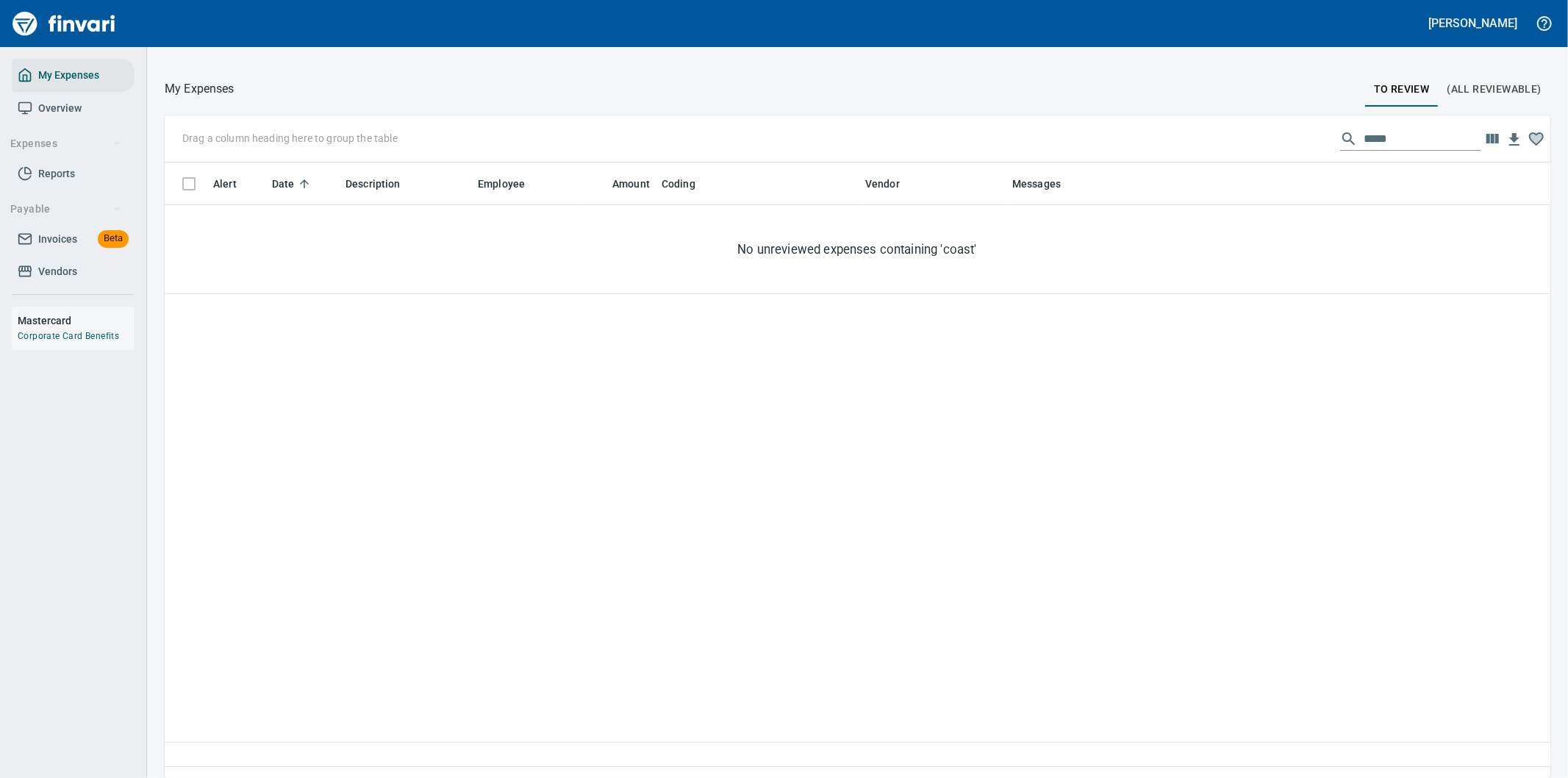
scroll to position [592, 1362]
drag, startPoint x: 1381, startPoint y: 138, endPoint x: 1274, endPoint y: 144, distance: 107.2
click at [1274, 144] on div "Drag a column heading here to group the table *****" at bounding box center [857, 139] width 1385 height 47
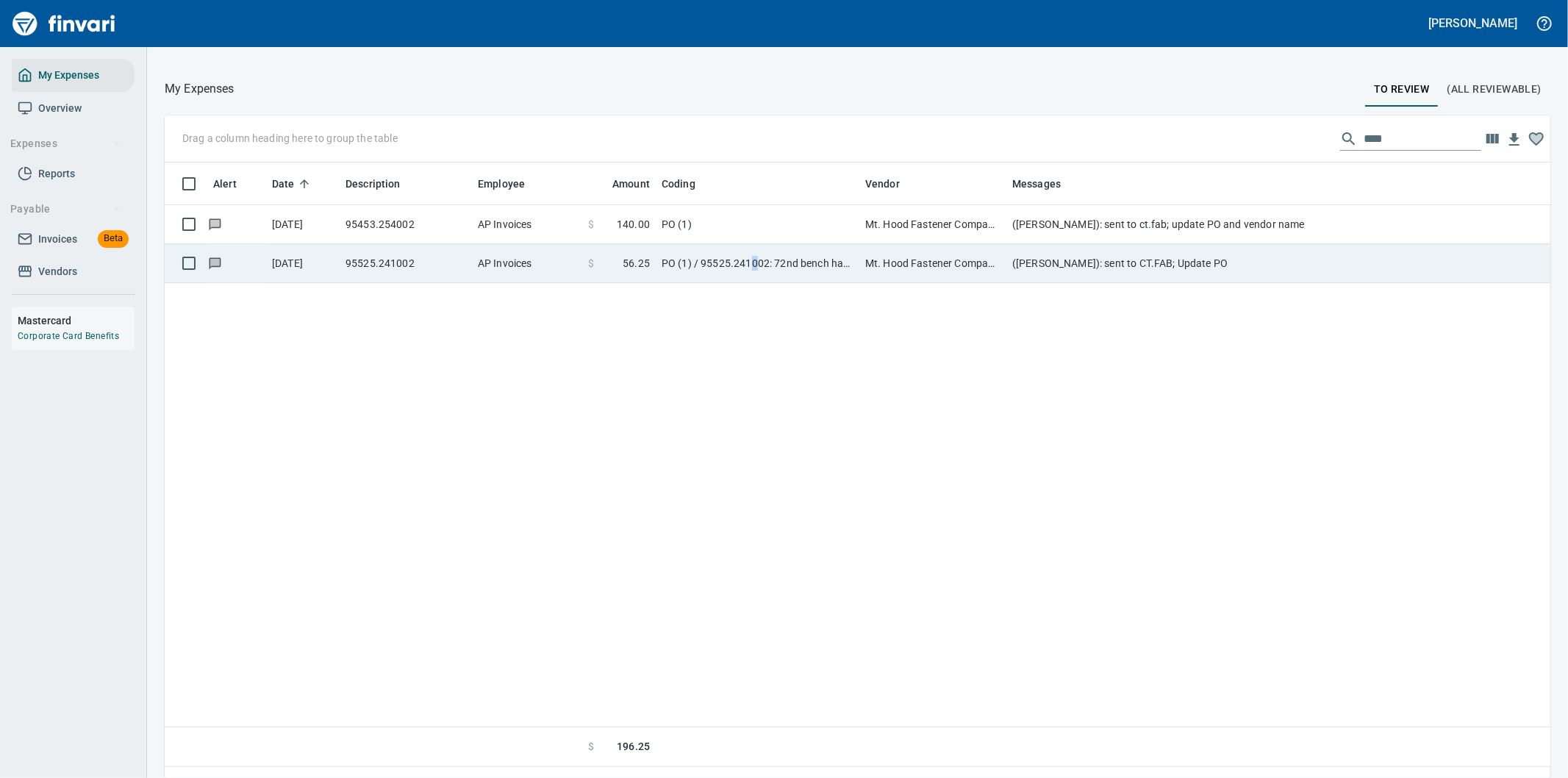
click at [756, 261] on td "PO (1) / 95525.241002: 72nd bench hardware / 1: 72nd Benches Hardware" at bounding box center [757, 263] width 203 height 39
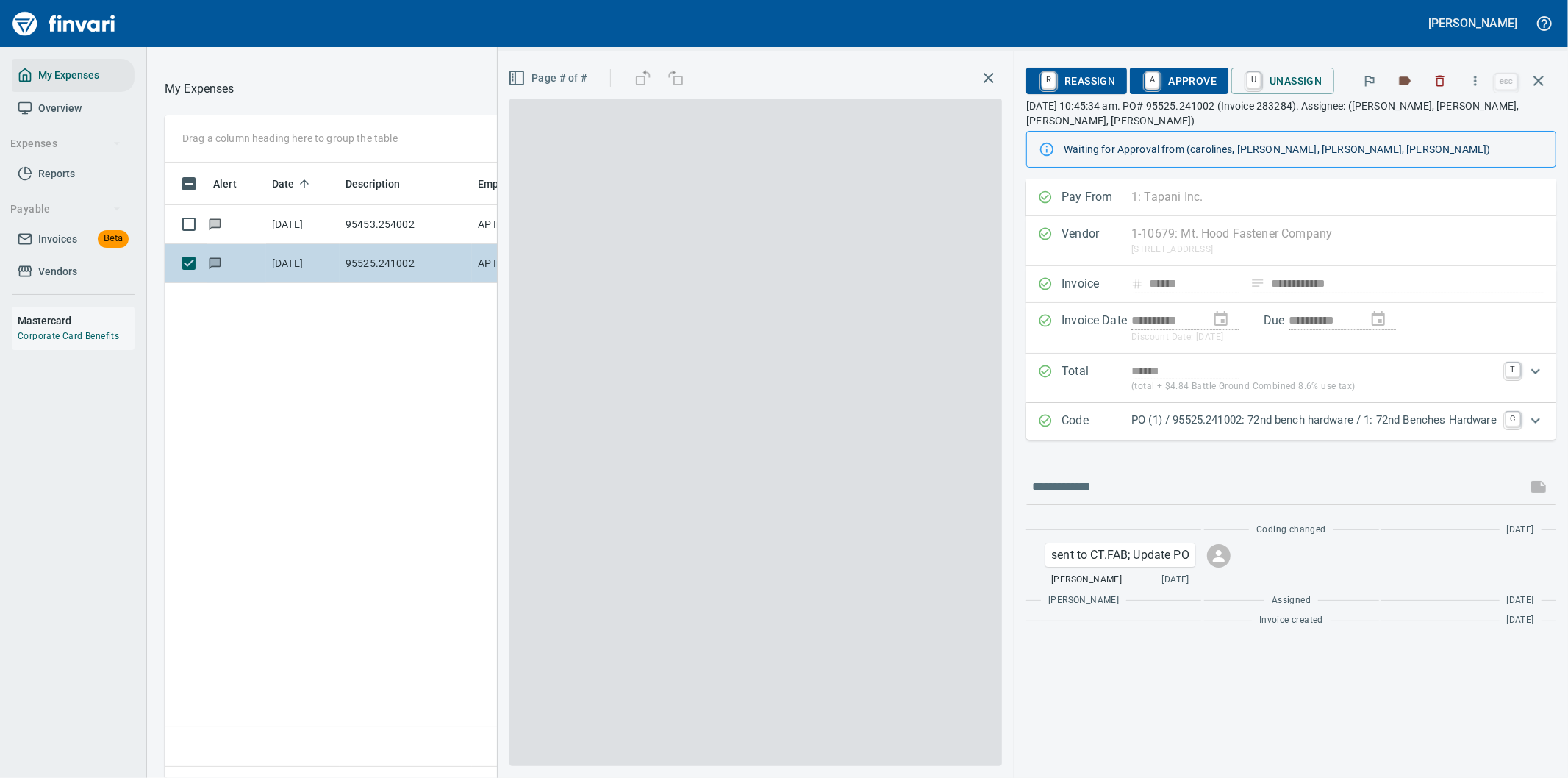
scroll to position [592, 994]
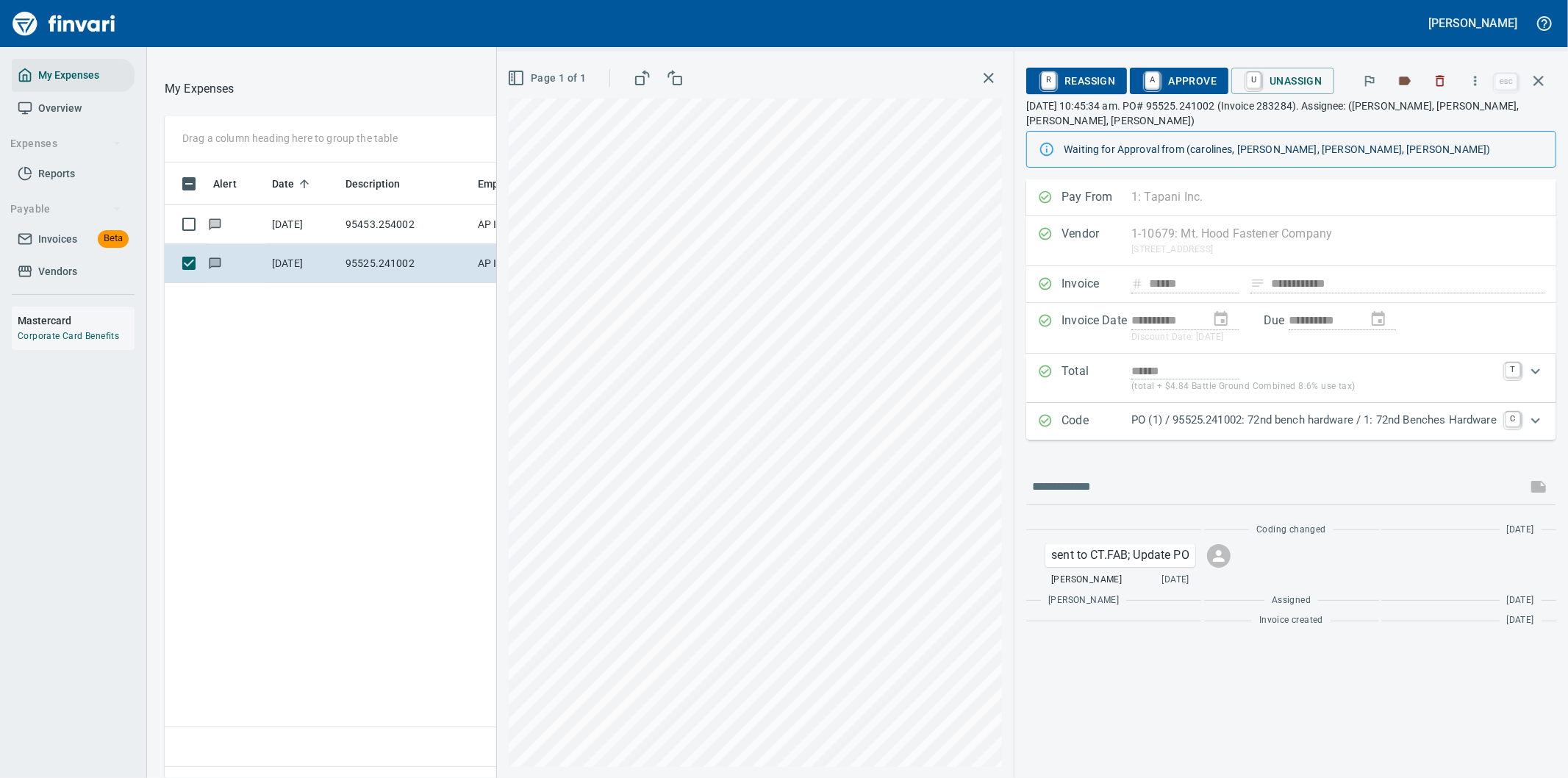
click at [1445, 412] on p "PO (1) / 95525.241002: 72nd bench hardware / 1: 72nd Benches Hardware" at bounding box center [1314, 420] width 365 height 17
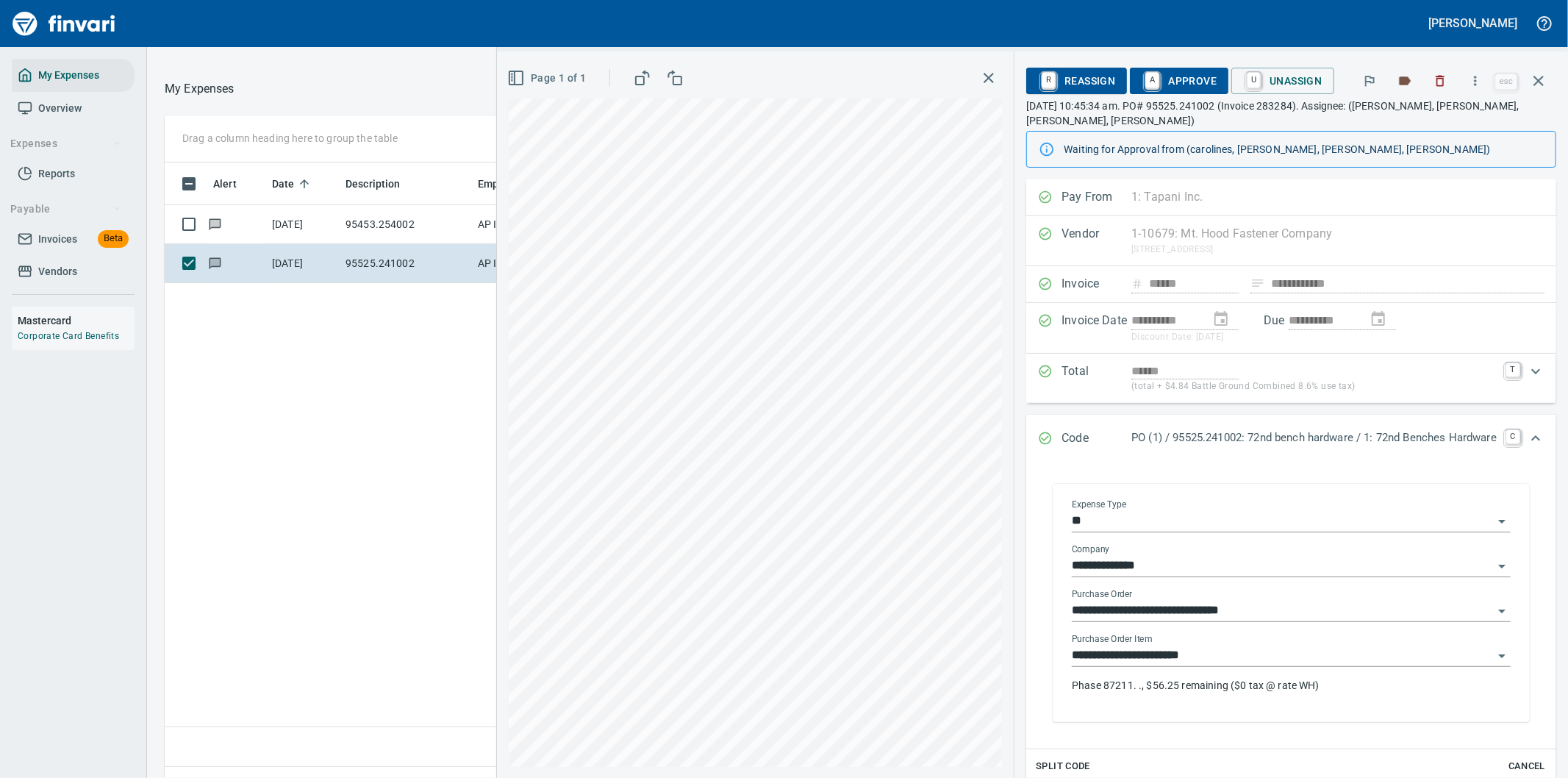
click at [1255, 678] on p "Phase 87211. ., $56.25 remaining ($0 tax @ rate WH)" at bounding box center [1290, 686] width 439 height 14
click at [1163, 82] on span "A Approve" at bounding box center [1178, 81] width 75 height 25
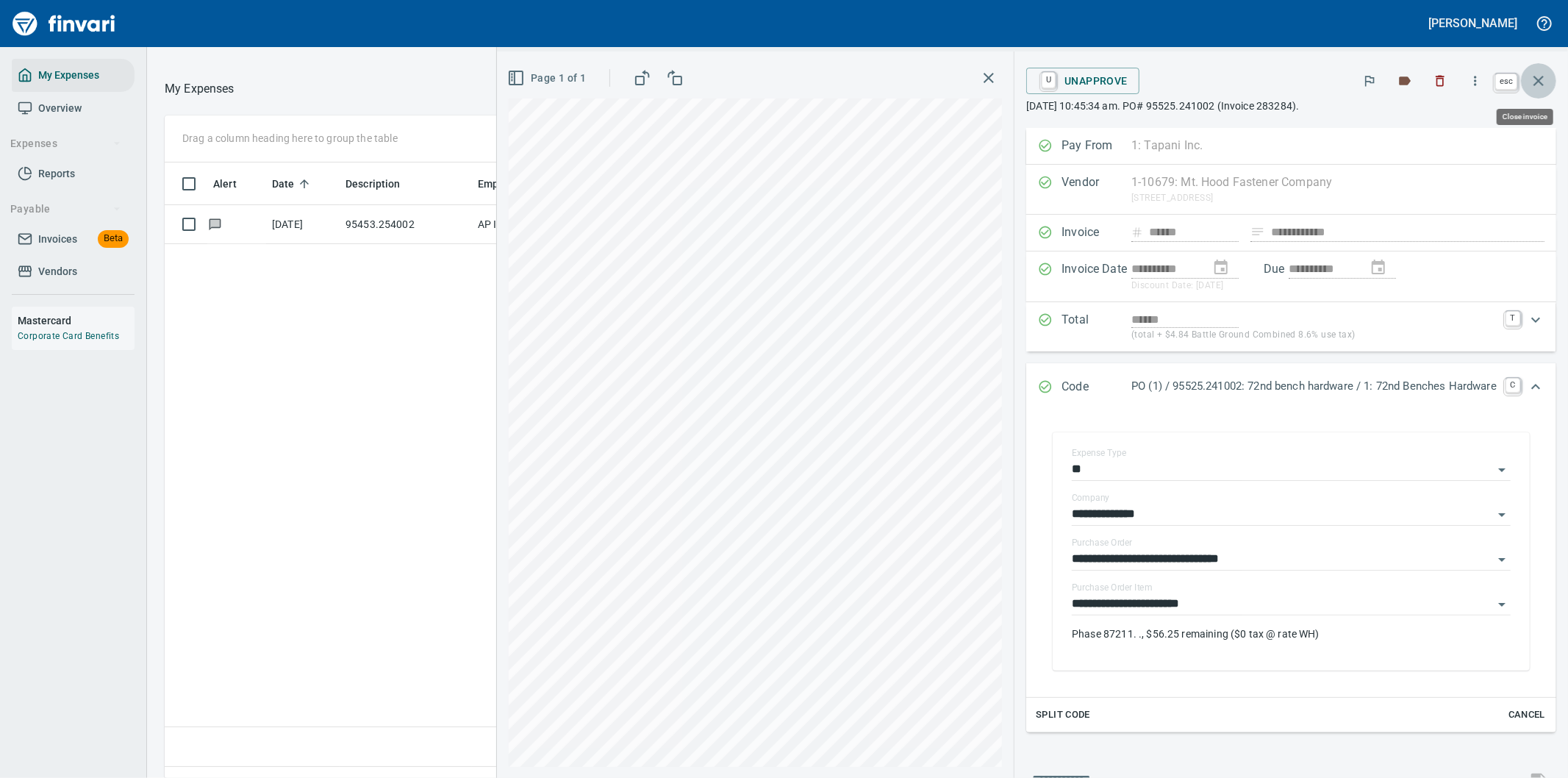
click at [1540, 76] on icon "button" at bounding box center [1539, 81] width 18 height 18
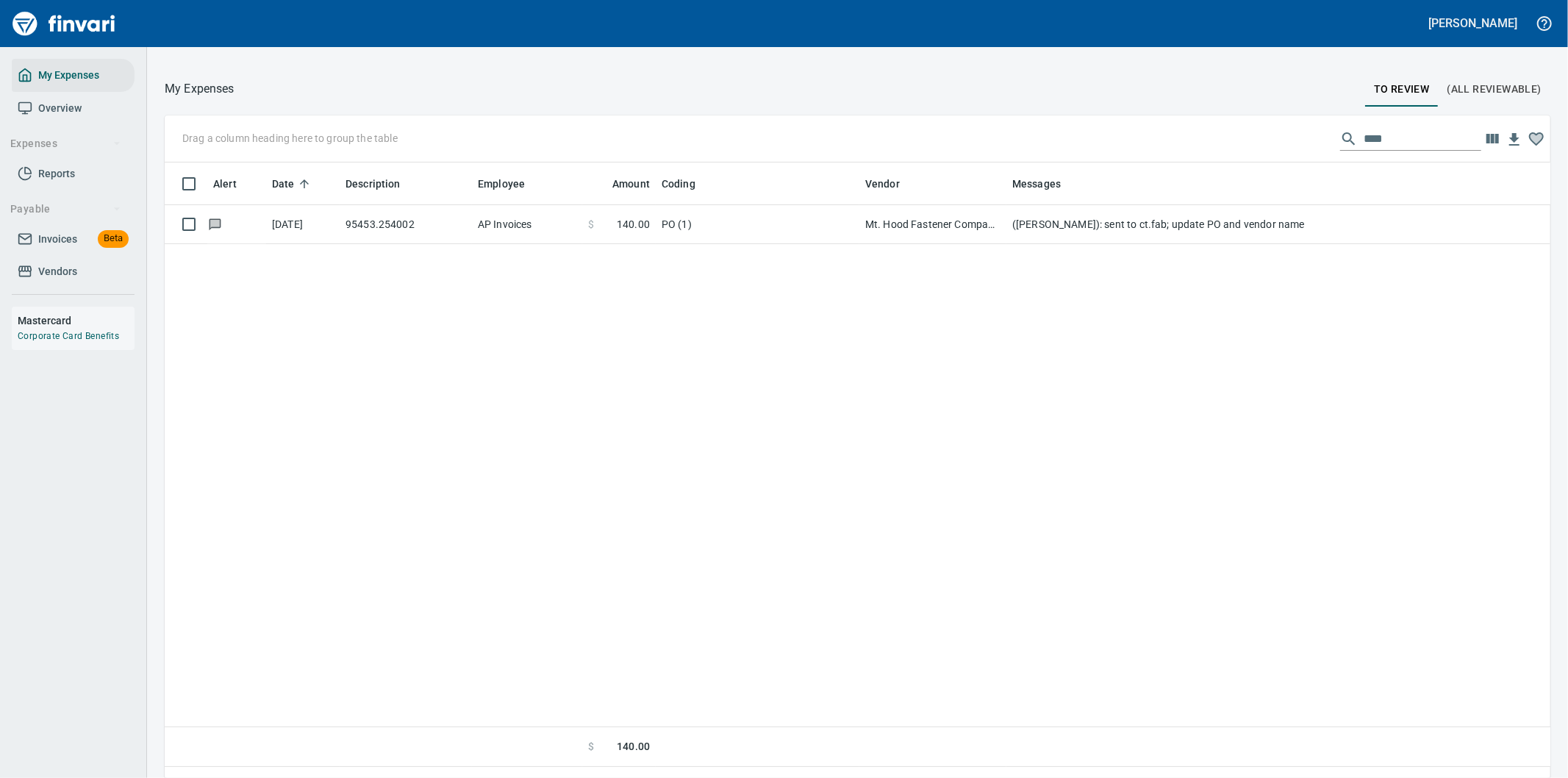
scroll to position [592, 1362]
drag, startPoint x: 1392, startPoint y: 131, endPoint x: 1204, endPoint y: 127, distance: 188.0
click at [1208, 133] on div "Drag a column heading here to group the table ****" at bounding box center [857, 139] width 1385 height 47
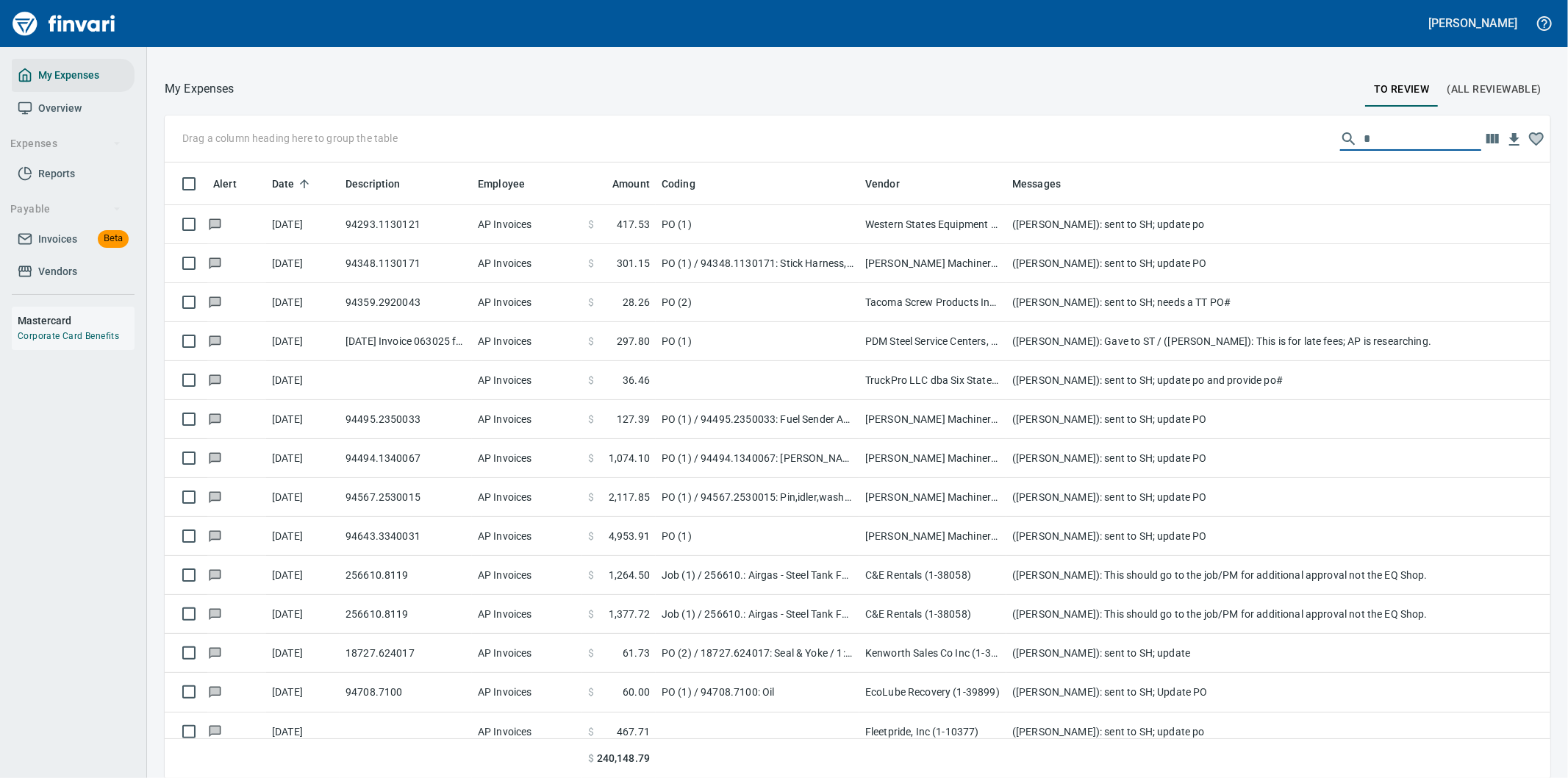
scroll to position [592, 1349]
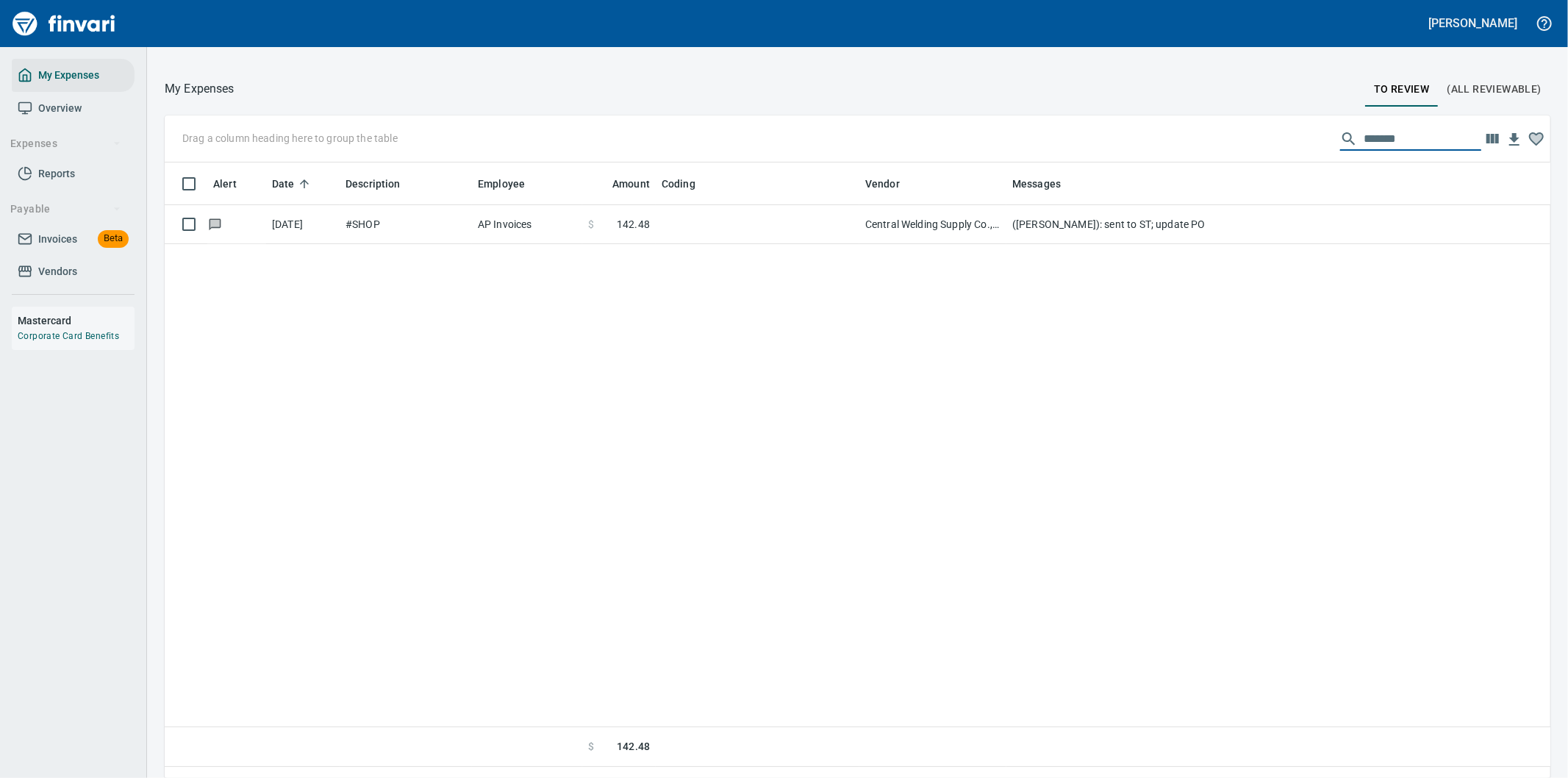
drag, startPoint x: 1410, startPoint y: 136, endPoint x: 1217, endPoint y: 157, distance: 194.1
click at [1217, 157] on div "Drag a column heading here to group the table *******" at bounding box center [857, 139] width 1385 height 47
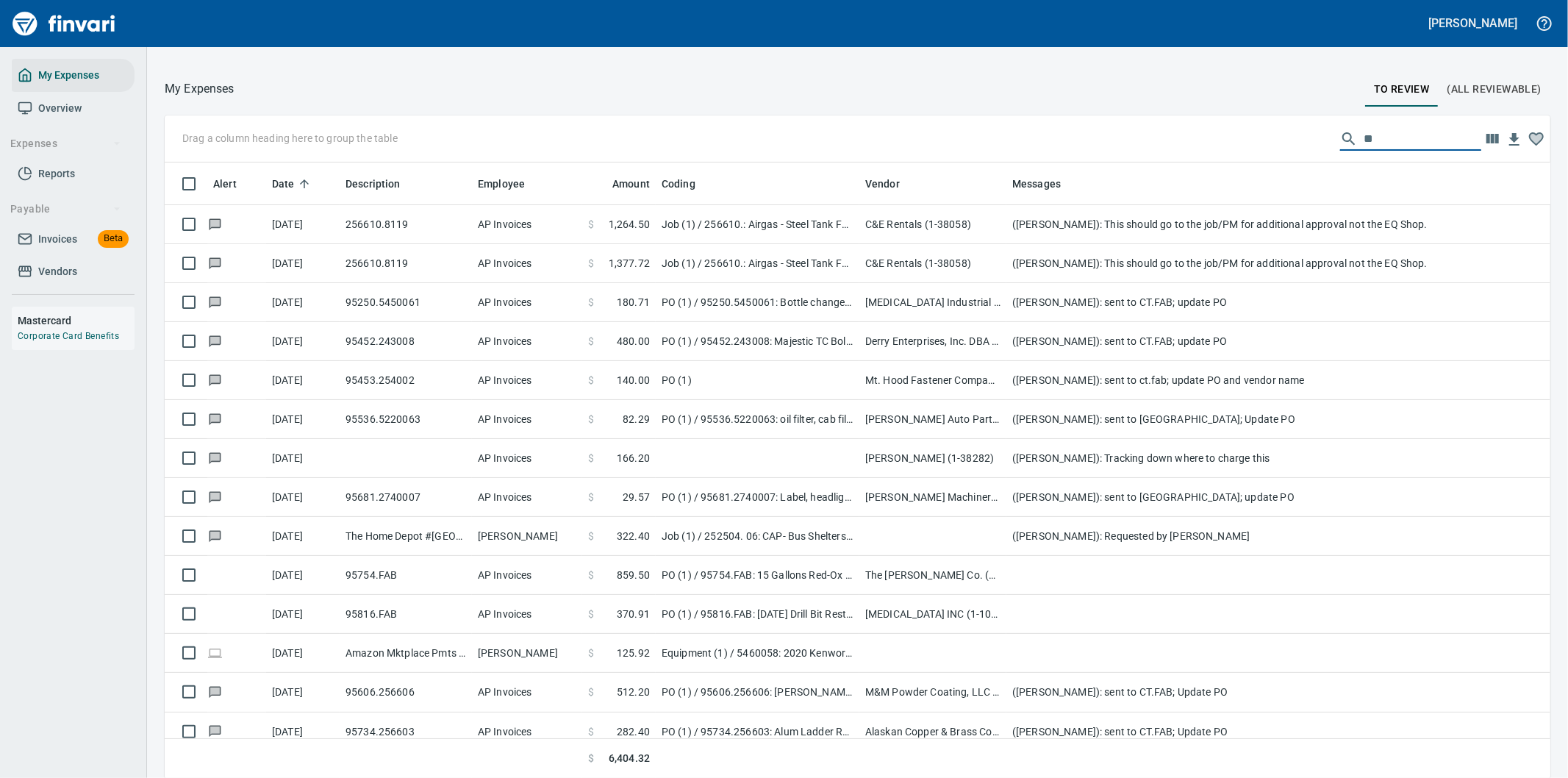
drag, startPoint x: 1368, startPoint y: 144, endPoint x: 1319, endPoint y: 137, distance: 49.5
click at [1340, 137] on div "**" at bounding box center [1411, 139] width 141 height 24
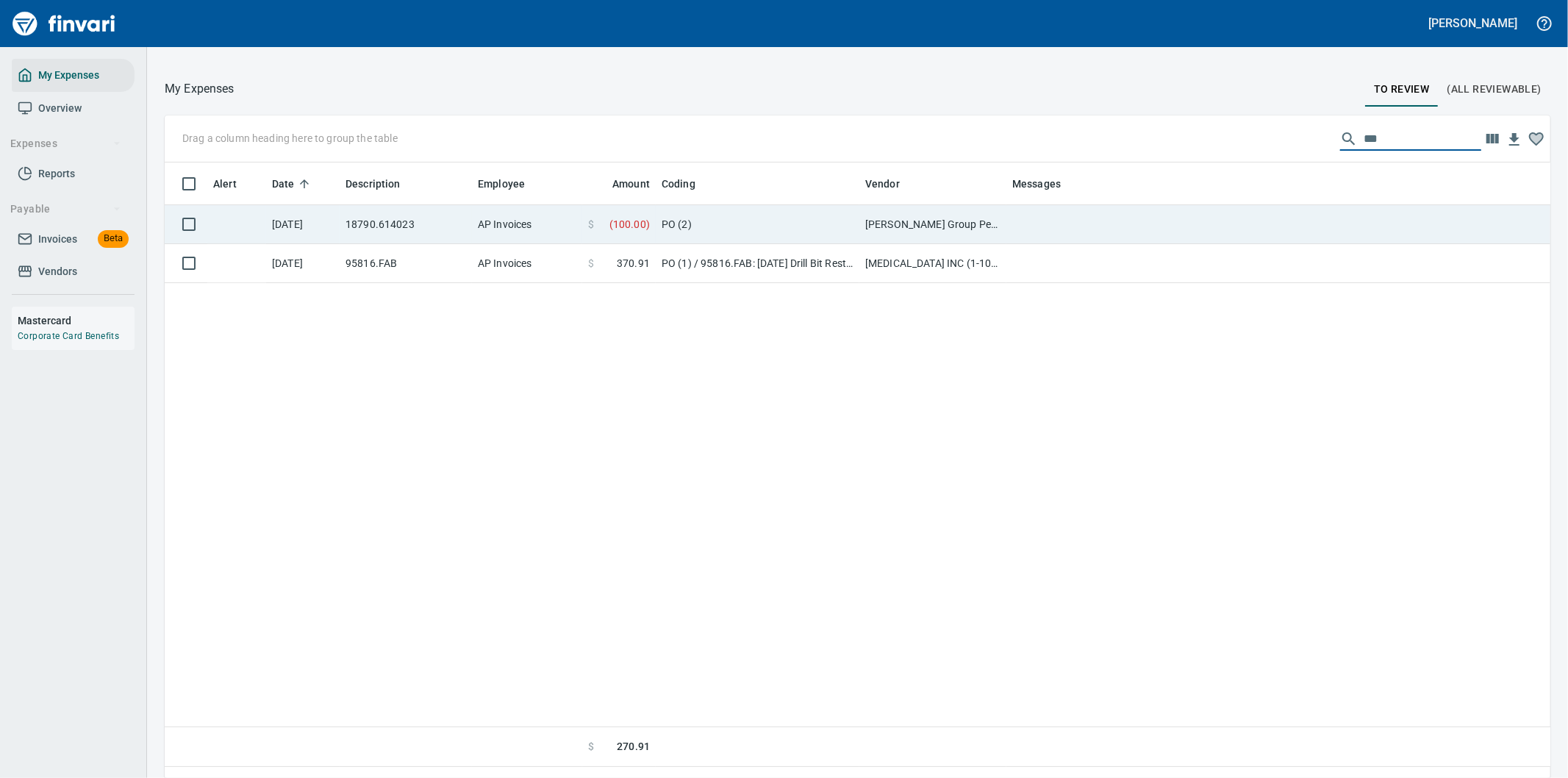
type input "***"
click at [775, 219] on td "PO (2)" at bounding box center [757, 224] width 203 height 39
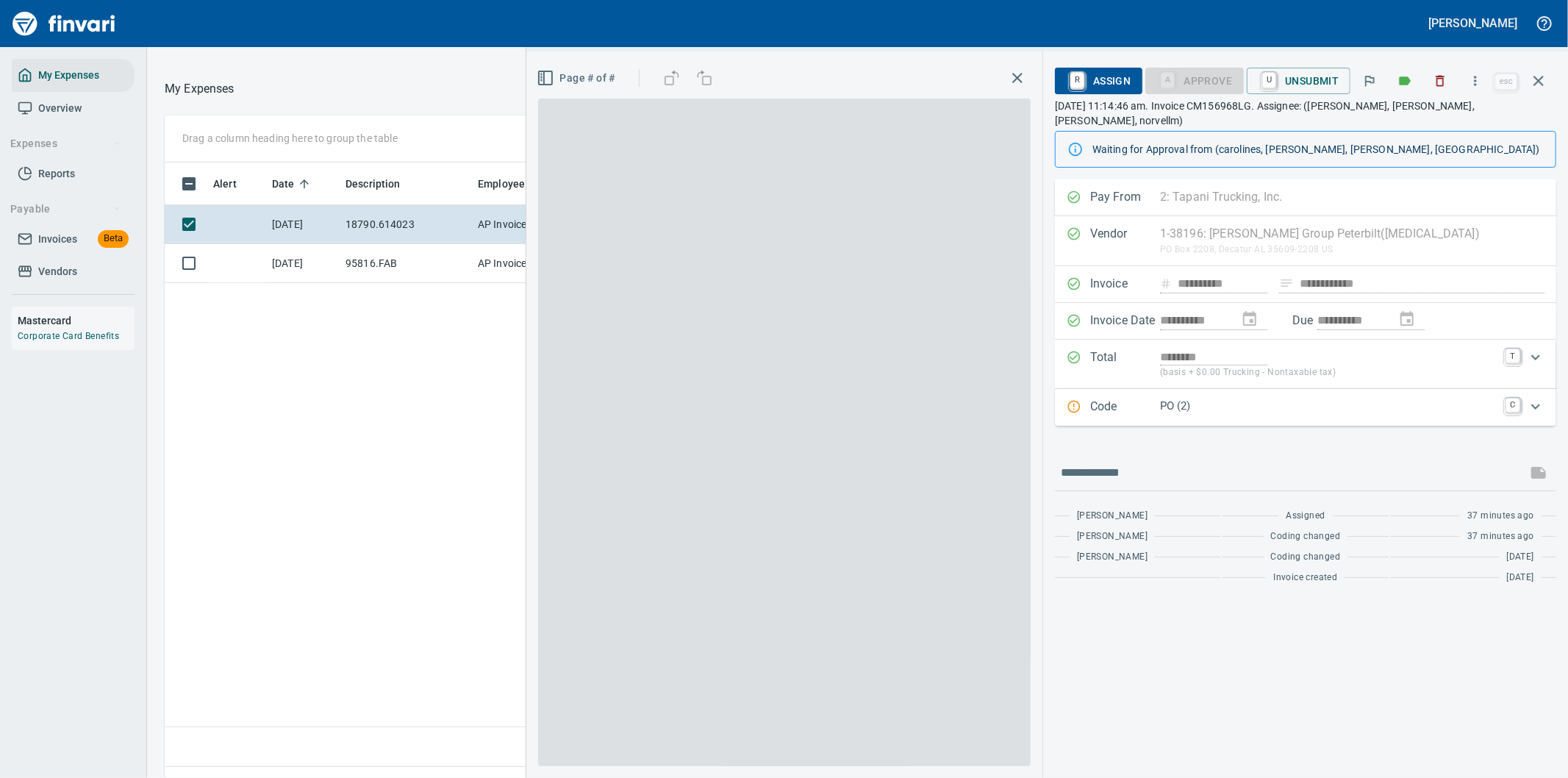
scroll to position [592, 994]
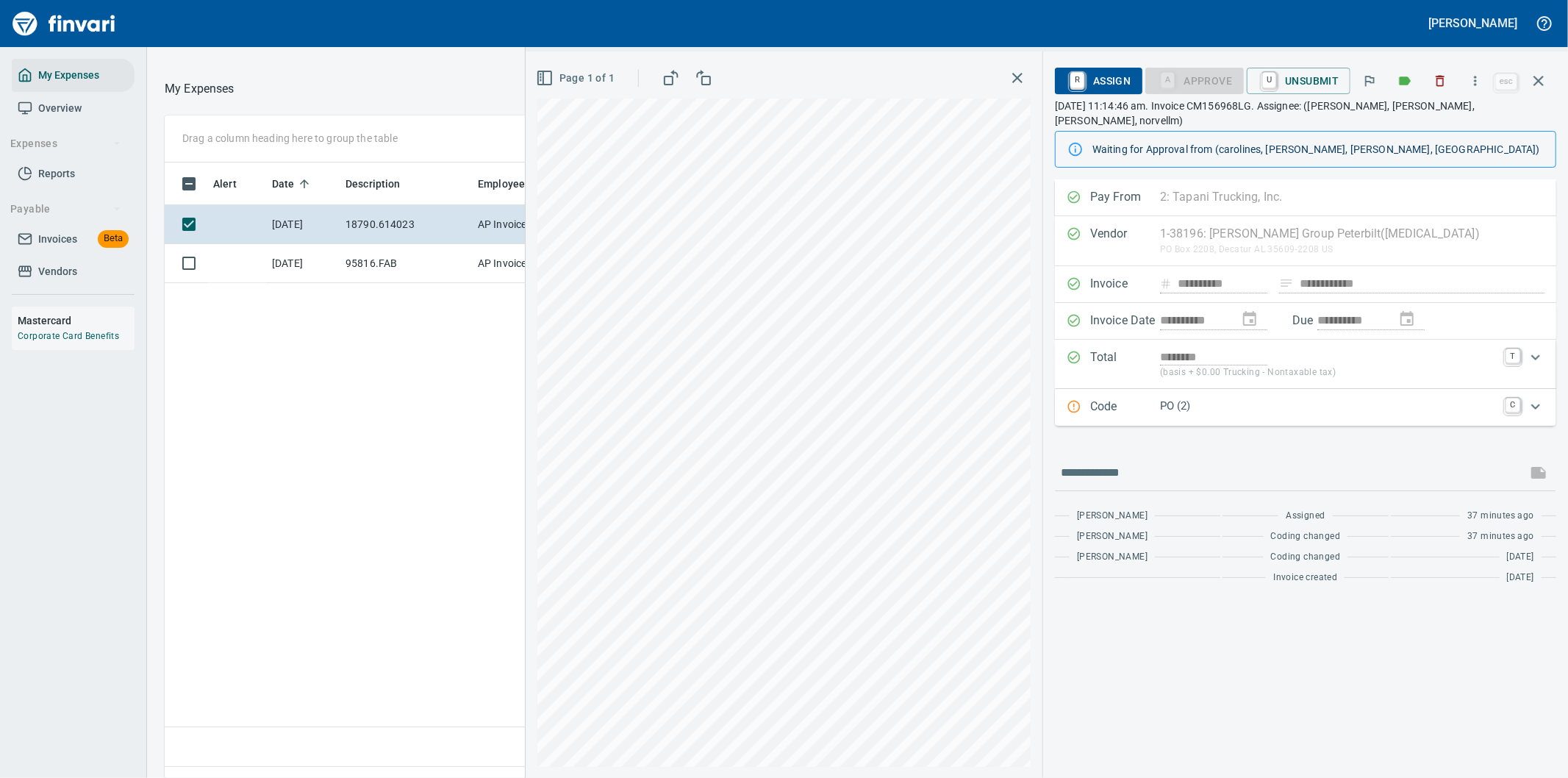
click at [1320, 398] on p "PO (2)" at bounding box center [1328, 406] width 336 height 17
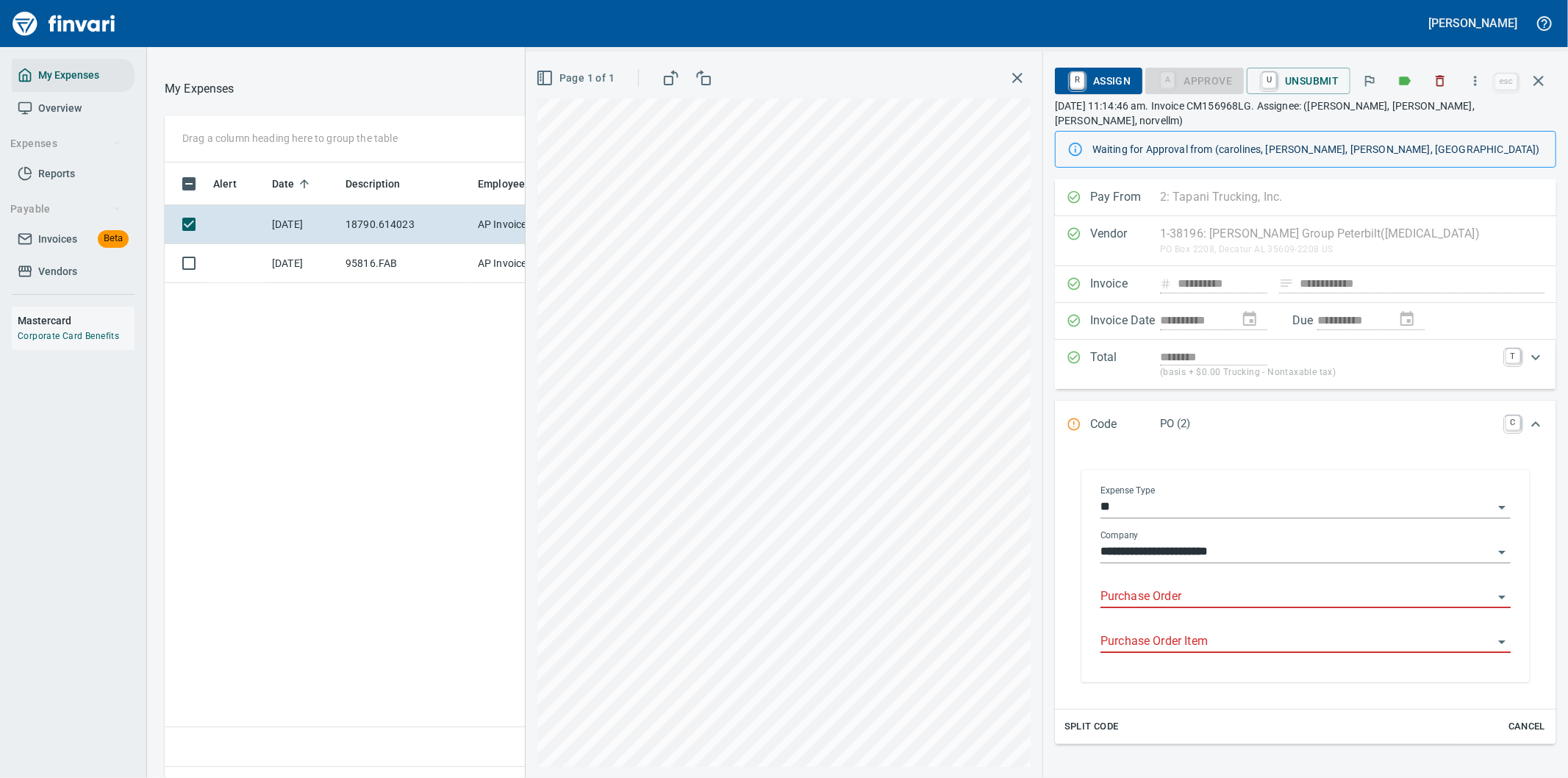
click at [1142, 587] on input "Purchase Order" at bounding box center [1297, 597] width 392 height 21
click at [1248, 619] on li "18790.614023: EGR Kit,clamps & Bellow" at bounding box center [1299, 621] width 398 height 35
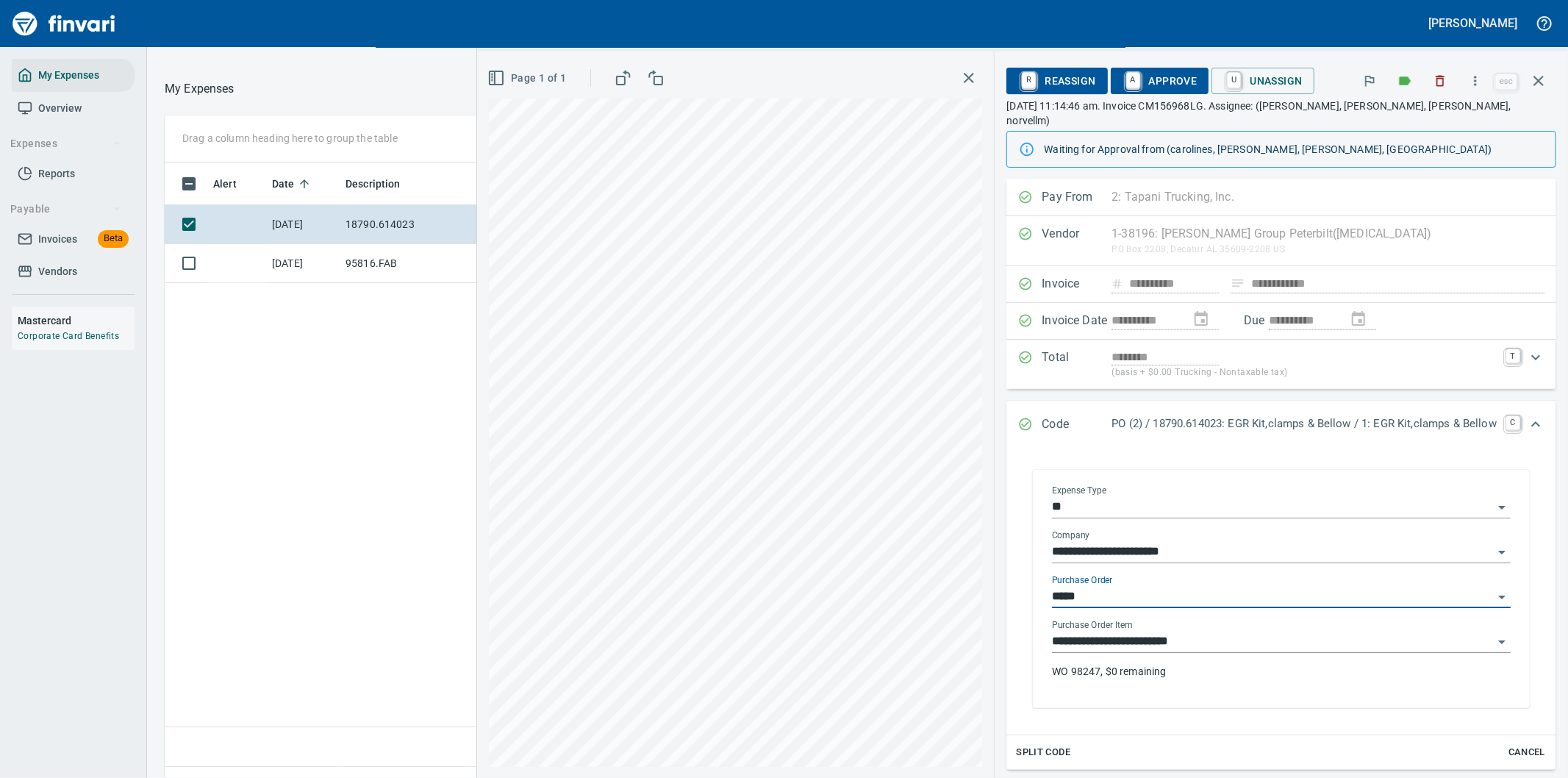
type input "**********"
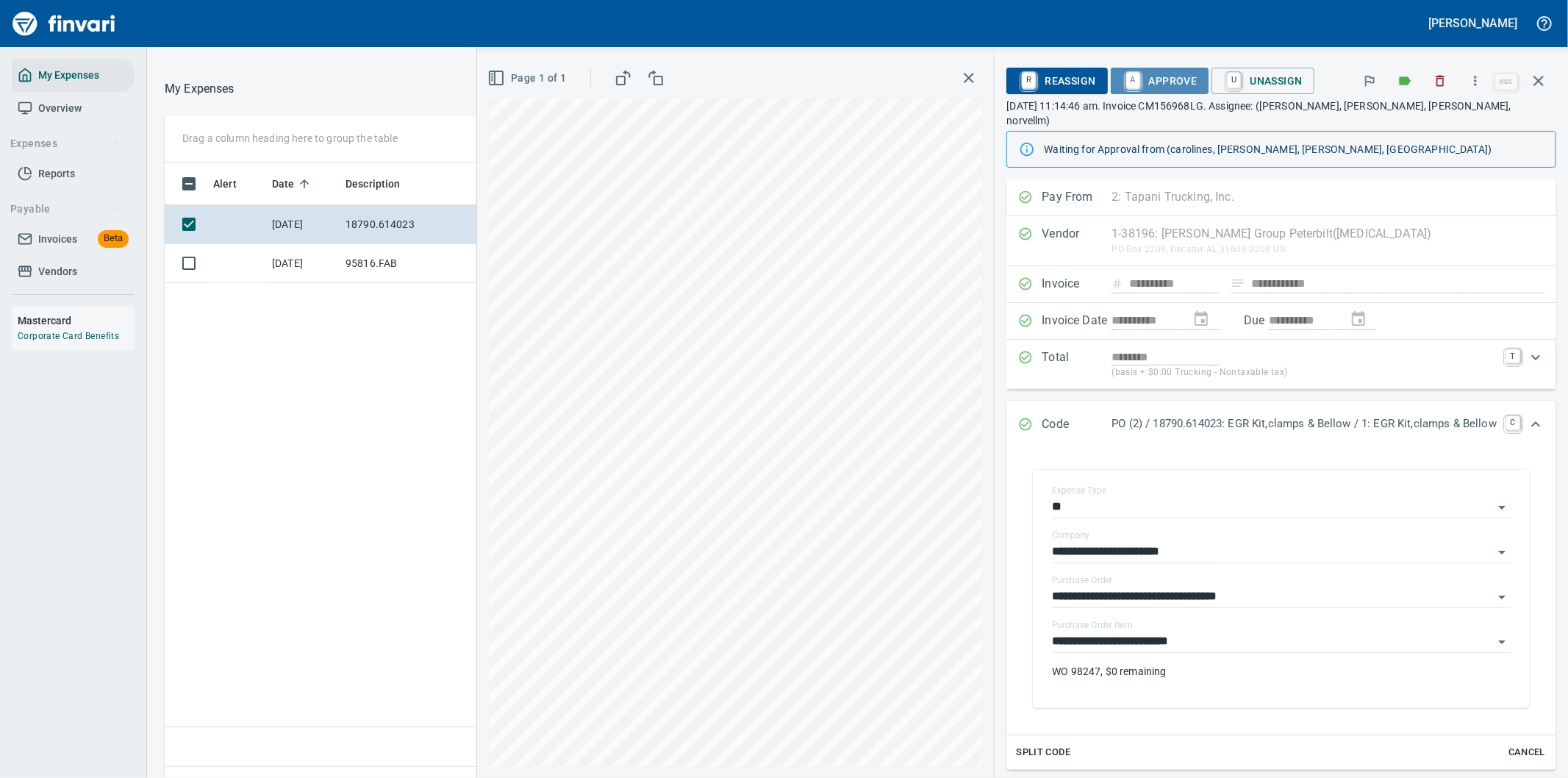
click at [1164, 82] on span "A Approve" at bounding box center [1159, 81] width 75 height 25
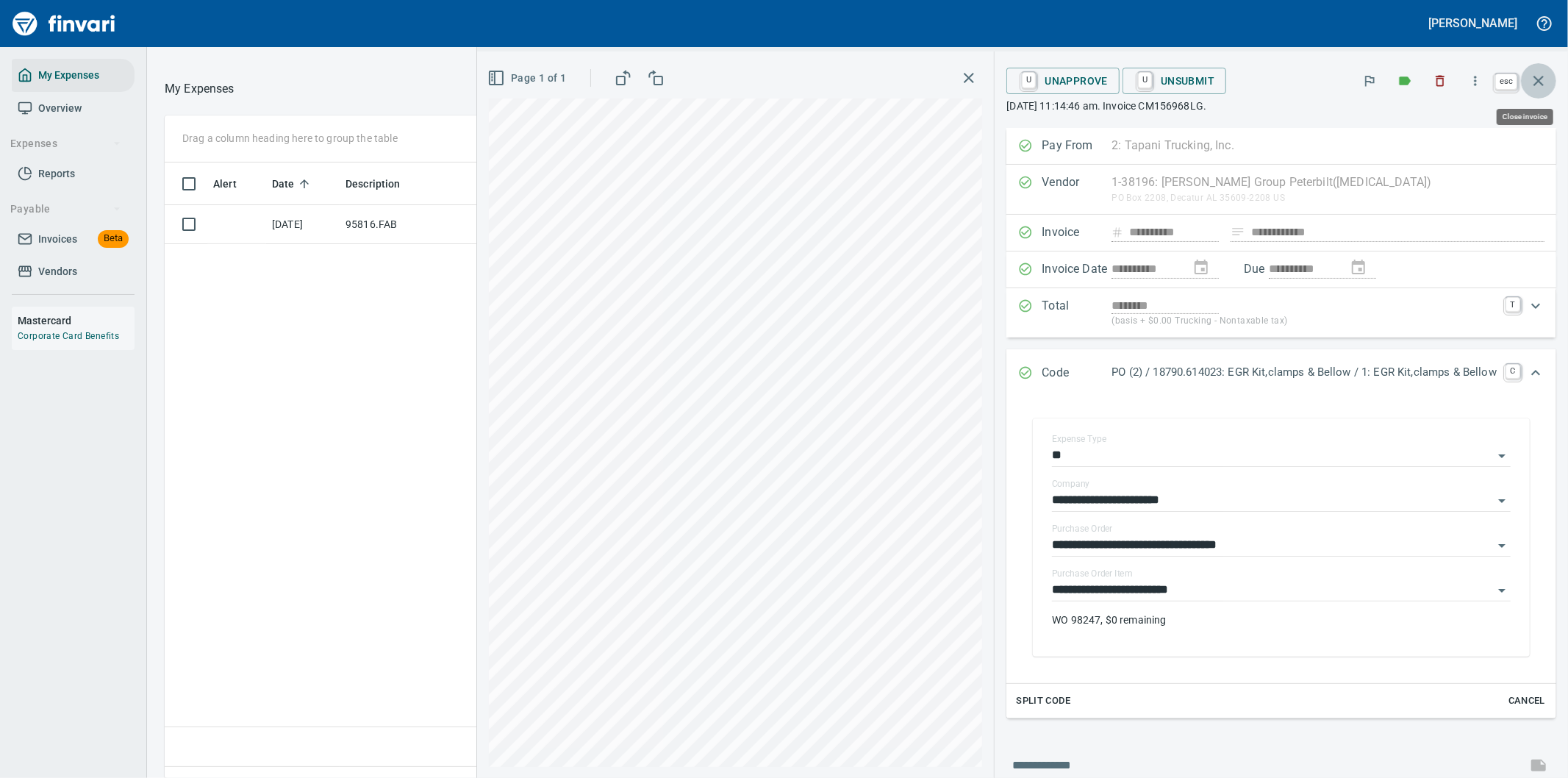
click at [1538, 77] on icon "button" at bounding box center [1539, 81] width 18 height 18
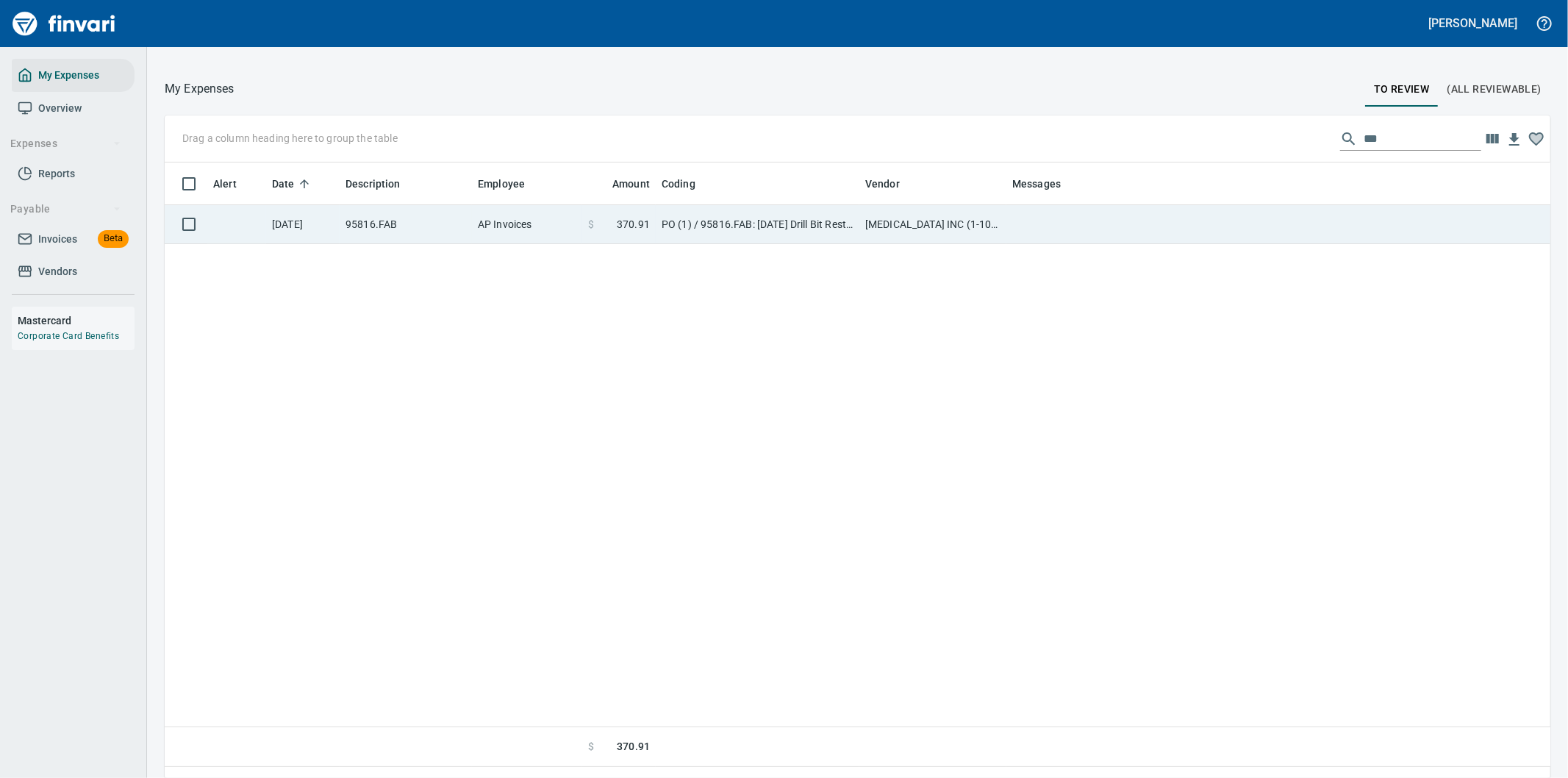
scroll to position [592, 1362]
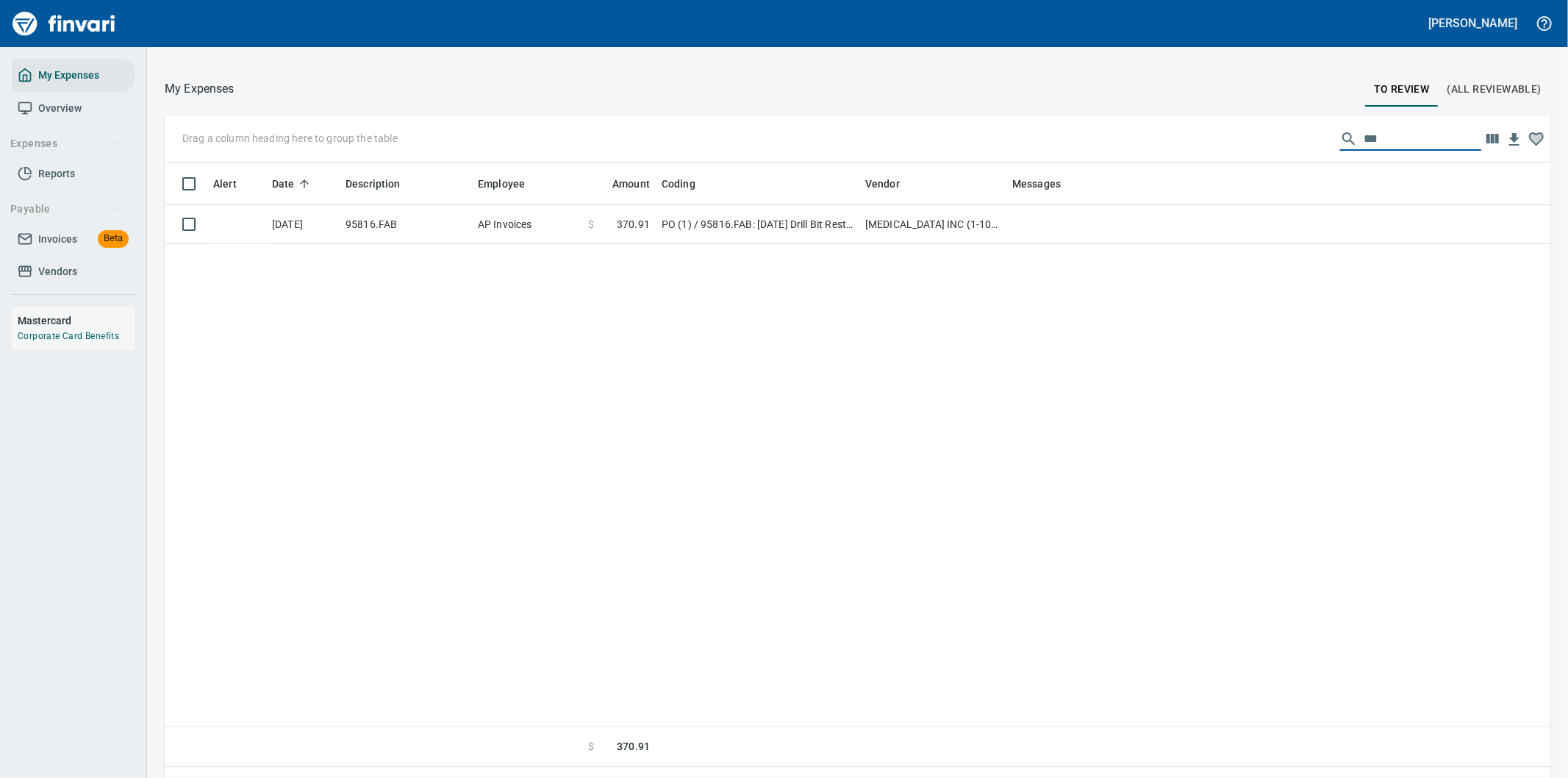
drag, startPoint x: 1367, startPoint y: 137, endPoint x: 1336, endPoint y: 143, distance: 31.6
click at [1340, 142] on div "***" at bounding box center [1411, 139] width 141 height 24
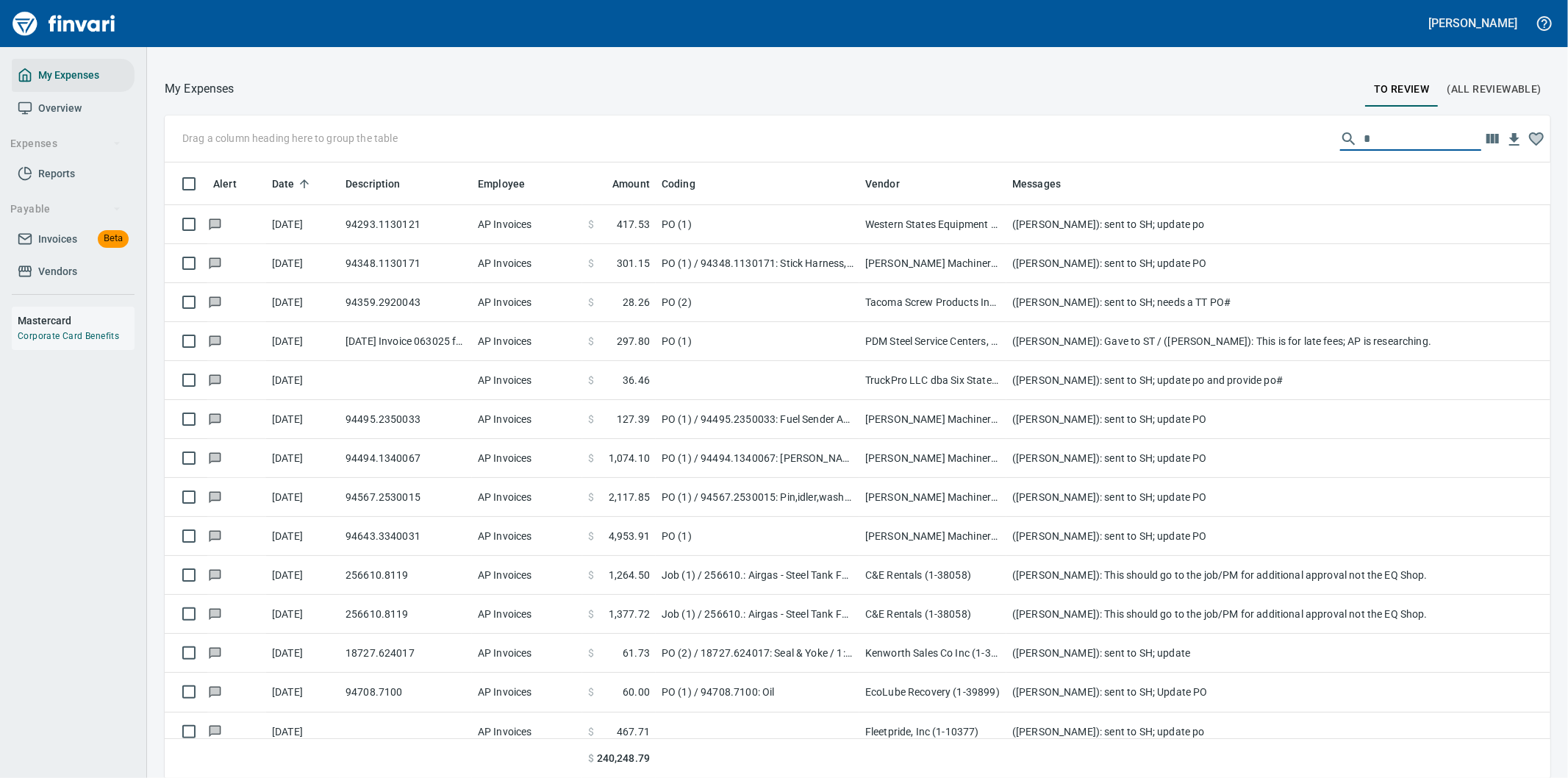
scroll to position [592, 1349]
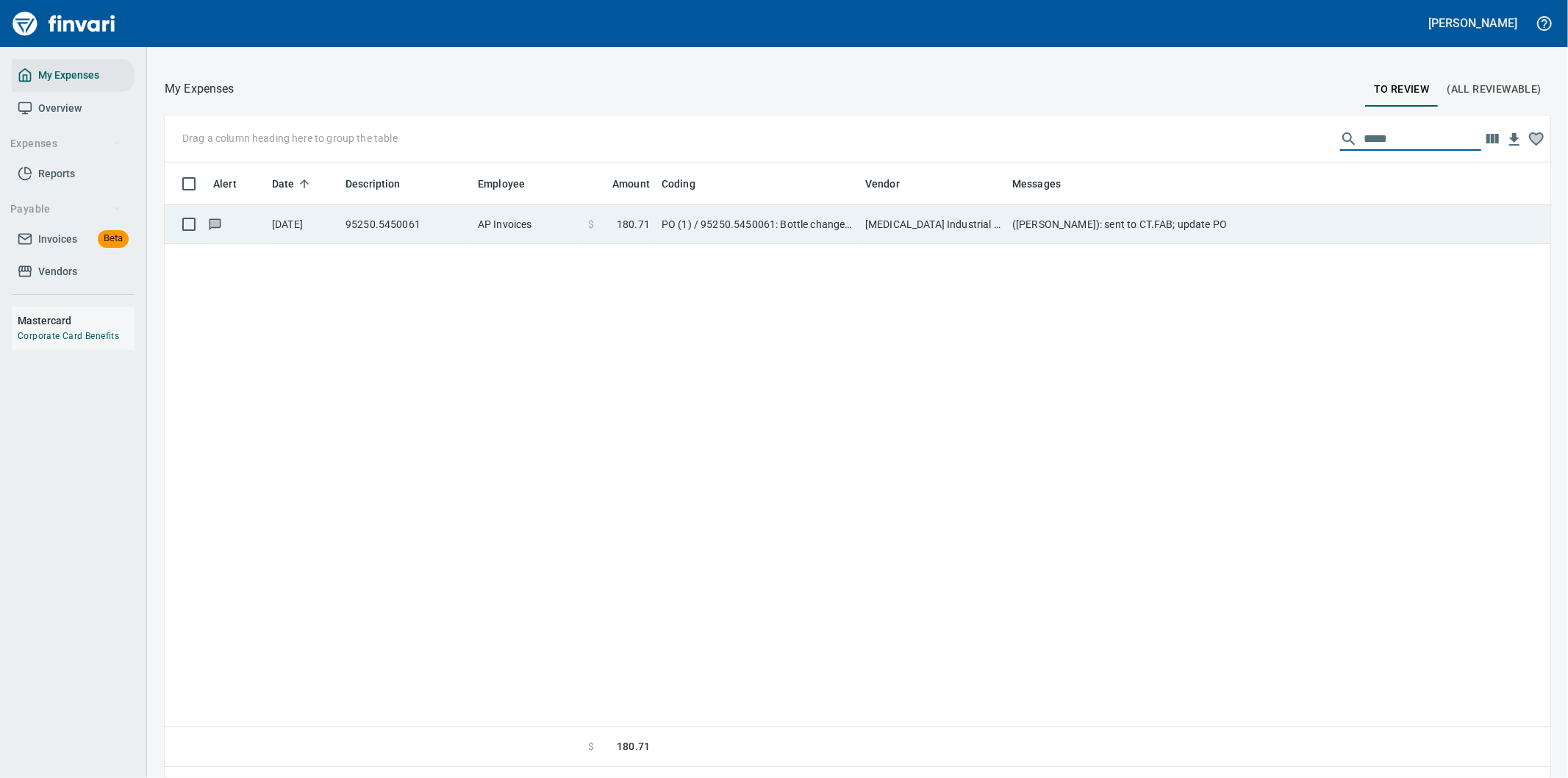
type input "*****"
click at [965, 219] on td "Norco Industrial (1-30405)" at bounding box center [932, 224] width 147 height 39
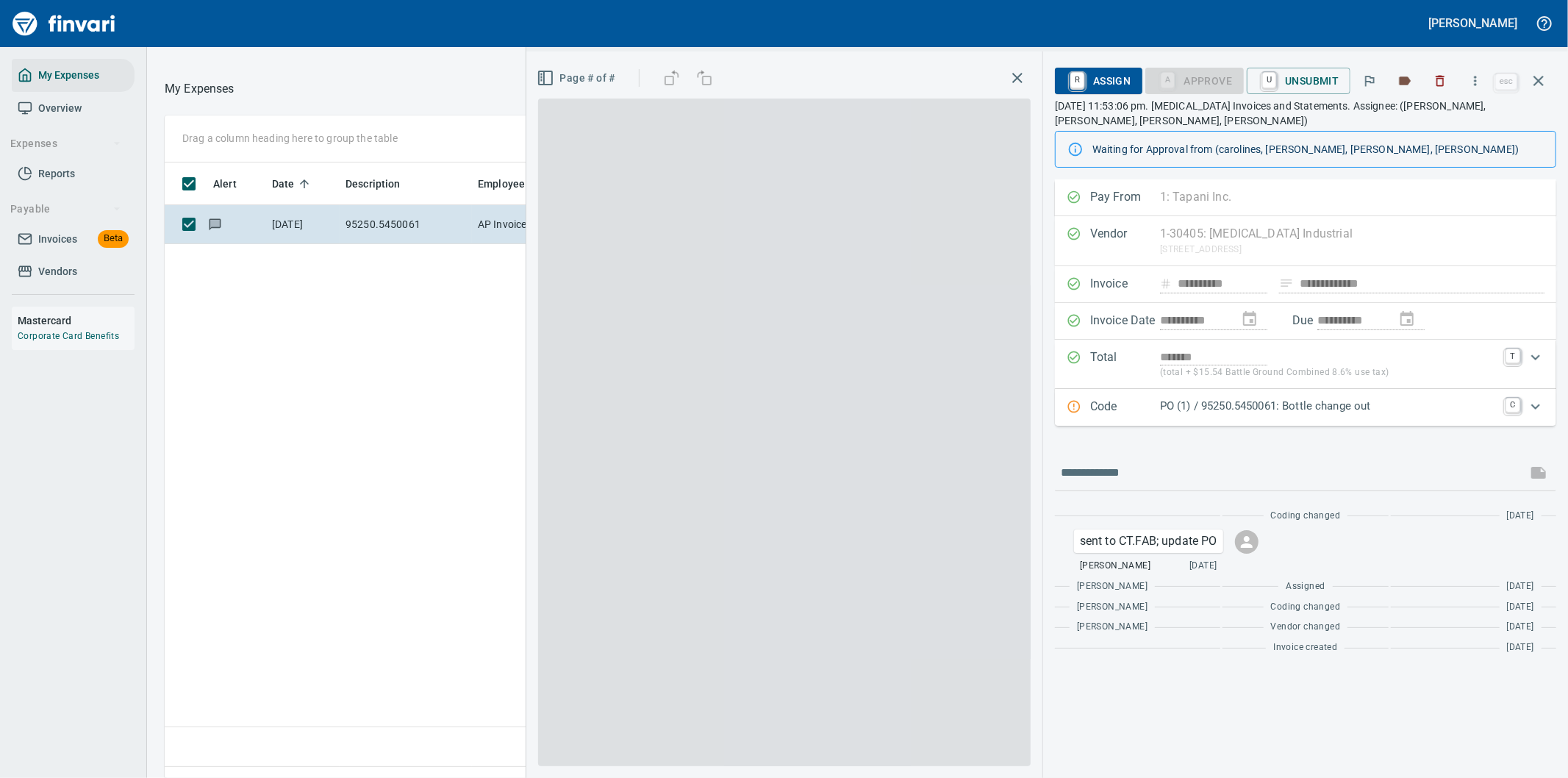
scroll to position [592, 994]
click at [1538, 398] on icon "Expand" at bounding box center [1535, 407] width 18 height 18
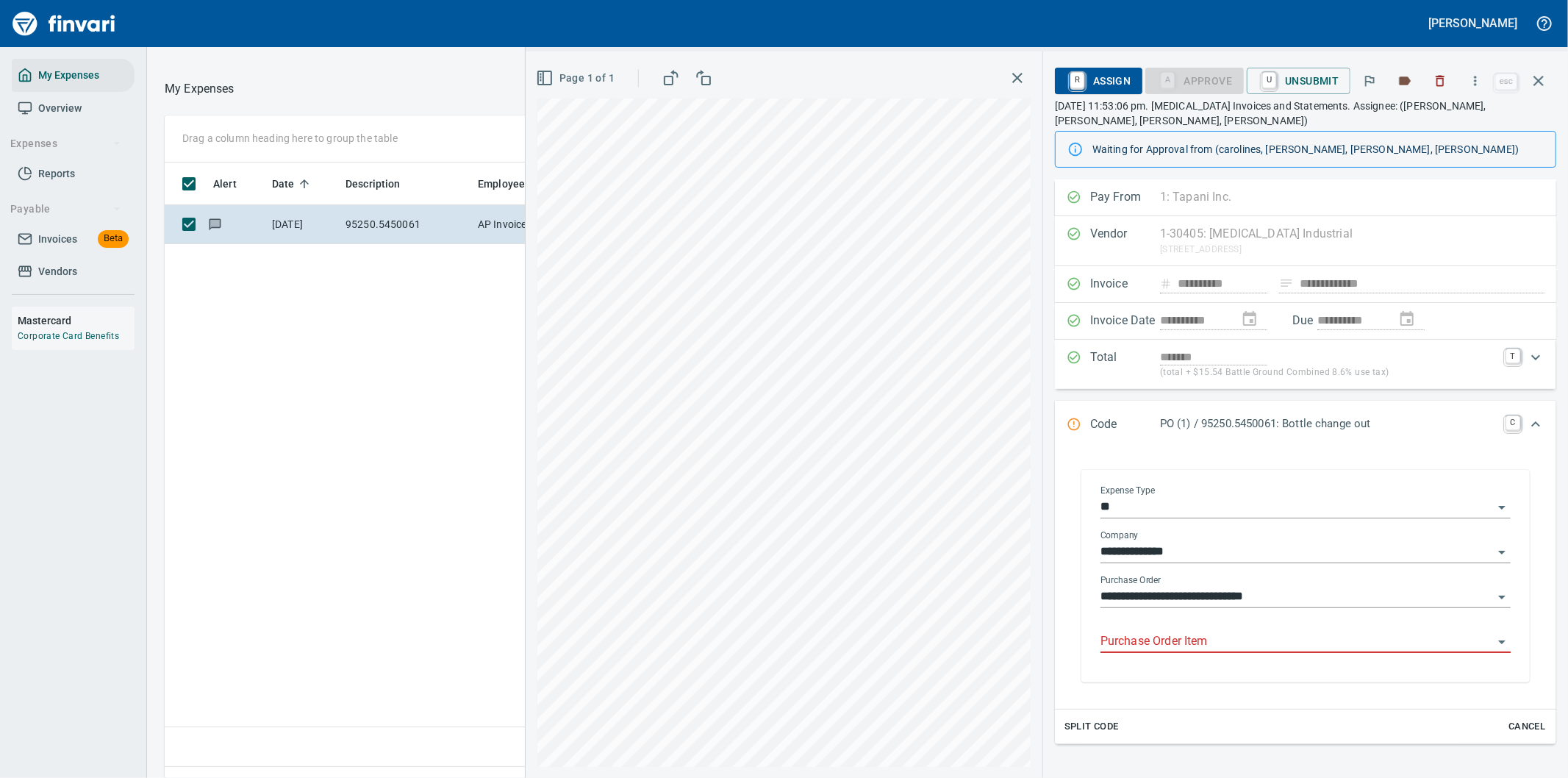
click at [1174, 631] on input "Purchase Order Item" at bounding box center [1297, 641] width 392 height 21
click at [1165, 631] on input "Purchase Order Item" at bounding box center [1297, 641] width 392 height 21
click at [1535, 77] on icon "button" at bounding box center [1538, 81] width 10 height 10
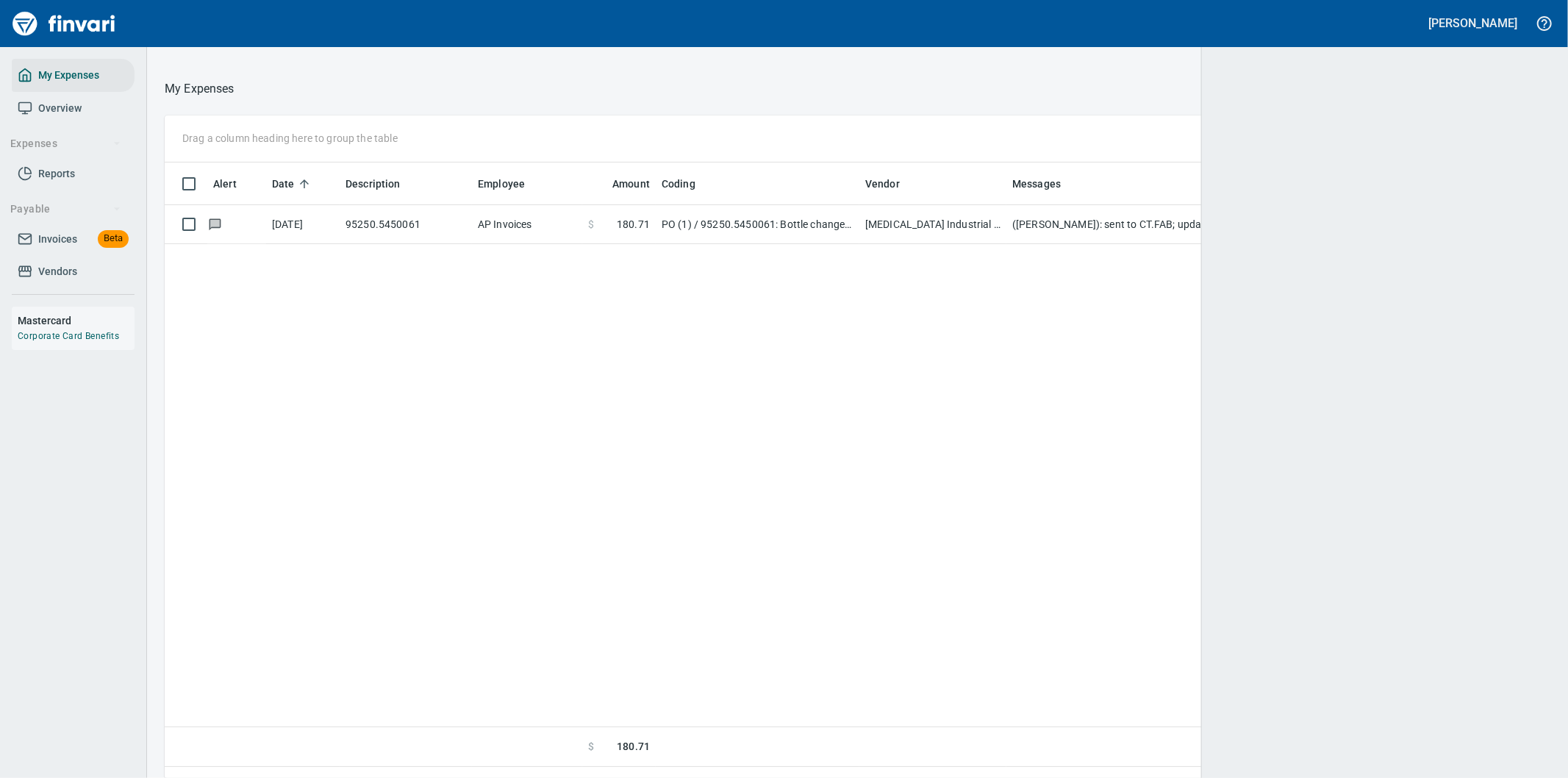
scroll to position [592, 1362]
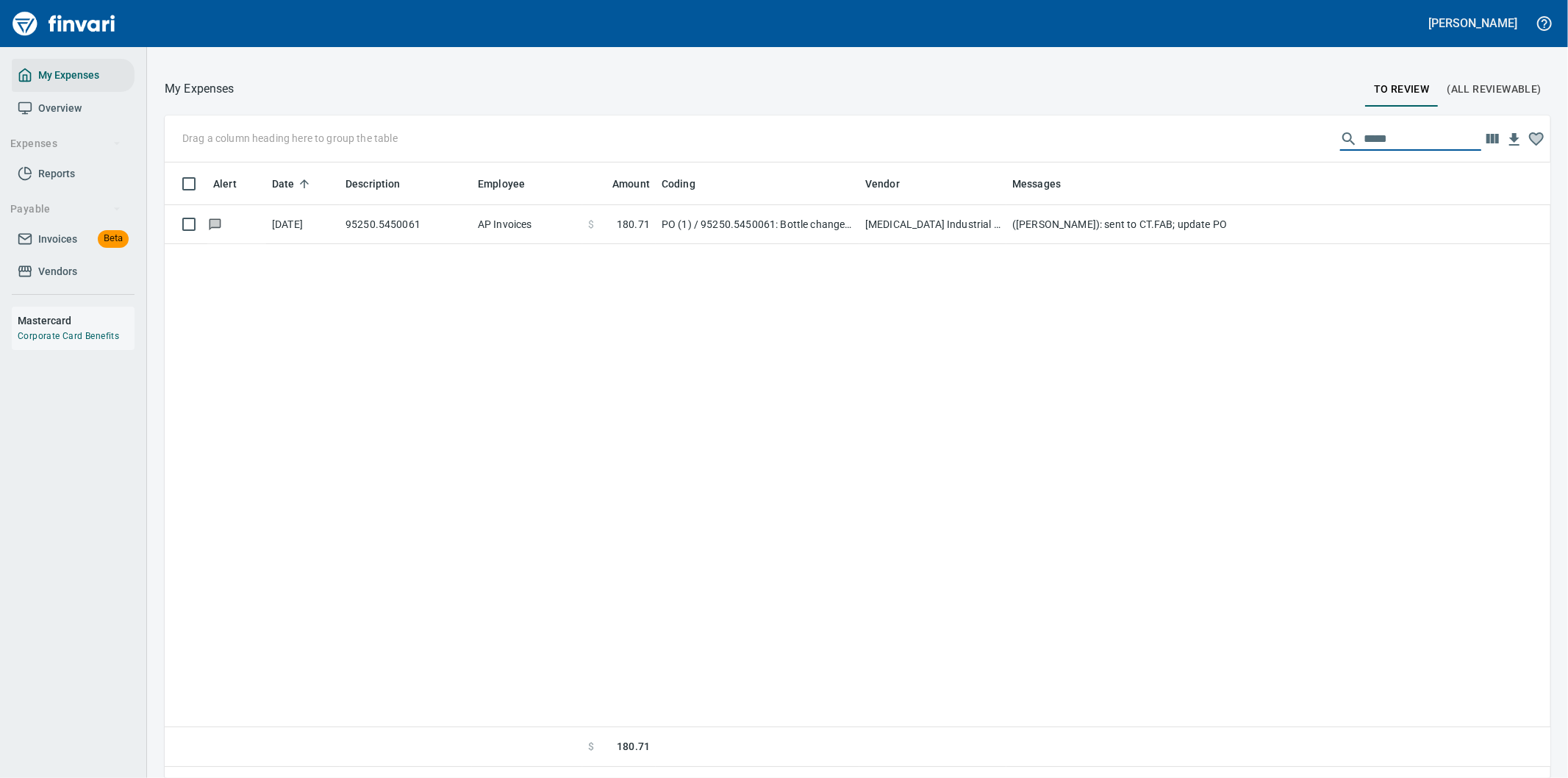
drag, startPoint x: 1376, startPoint y: 140, endPoint x: 1281, endPoint y: 147, distance: 95.3
click at [1281, 147] on div "Drag a column heading here to group the table *****" at bounding box center [857, 139] width 1385 height 47
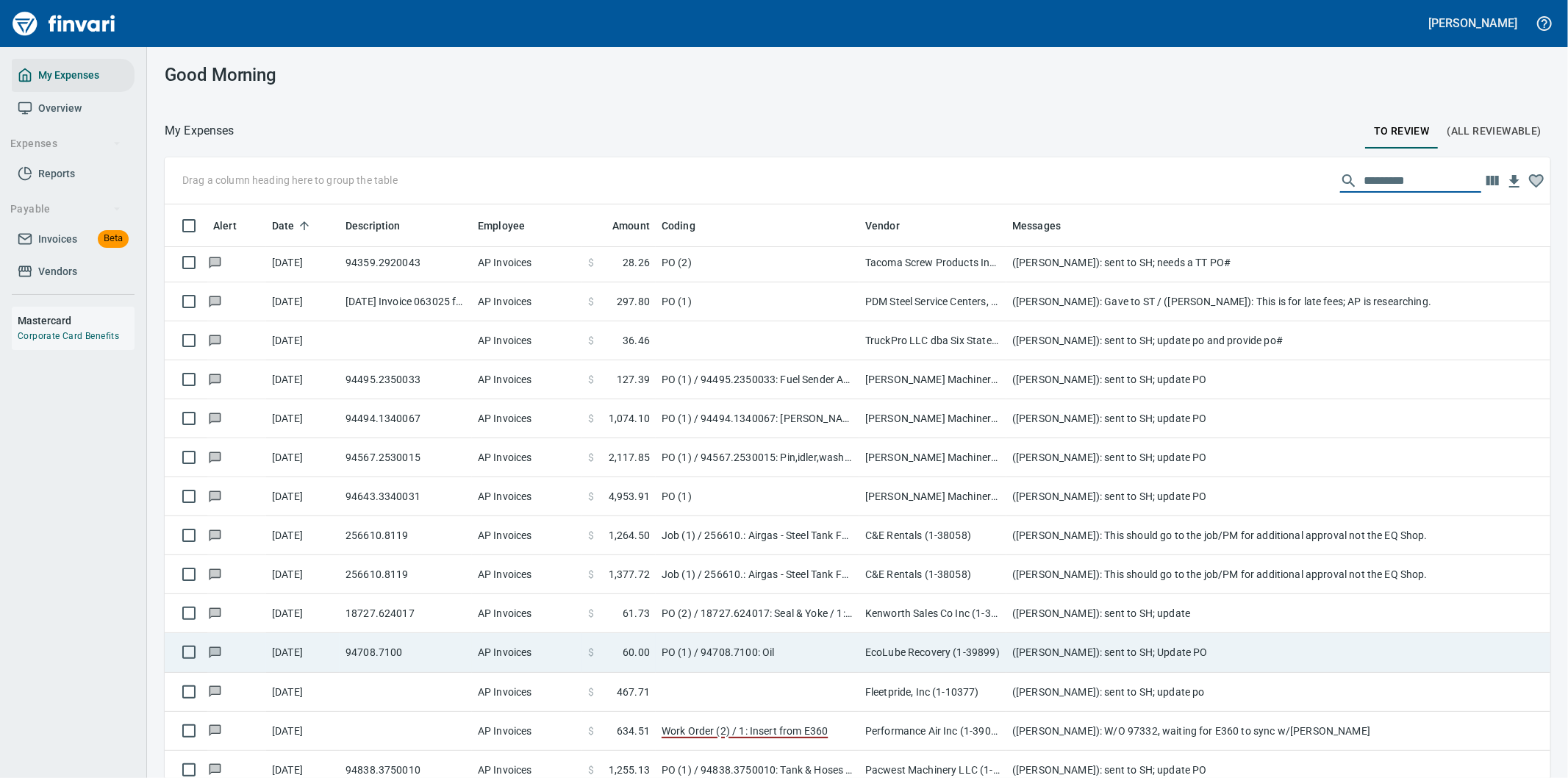
scroll to position [163, 0]
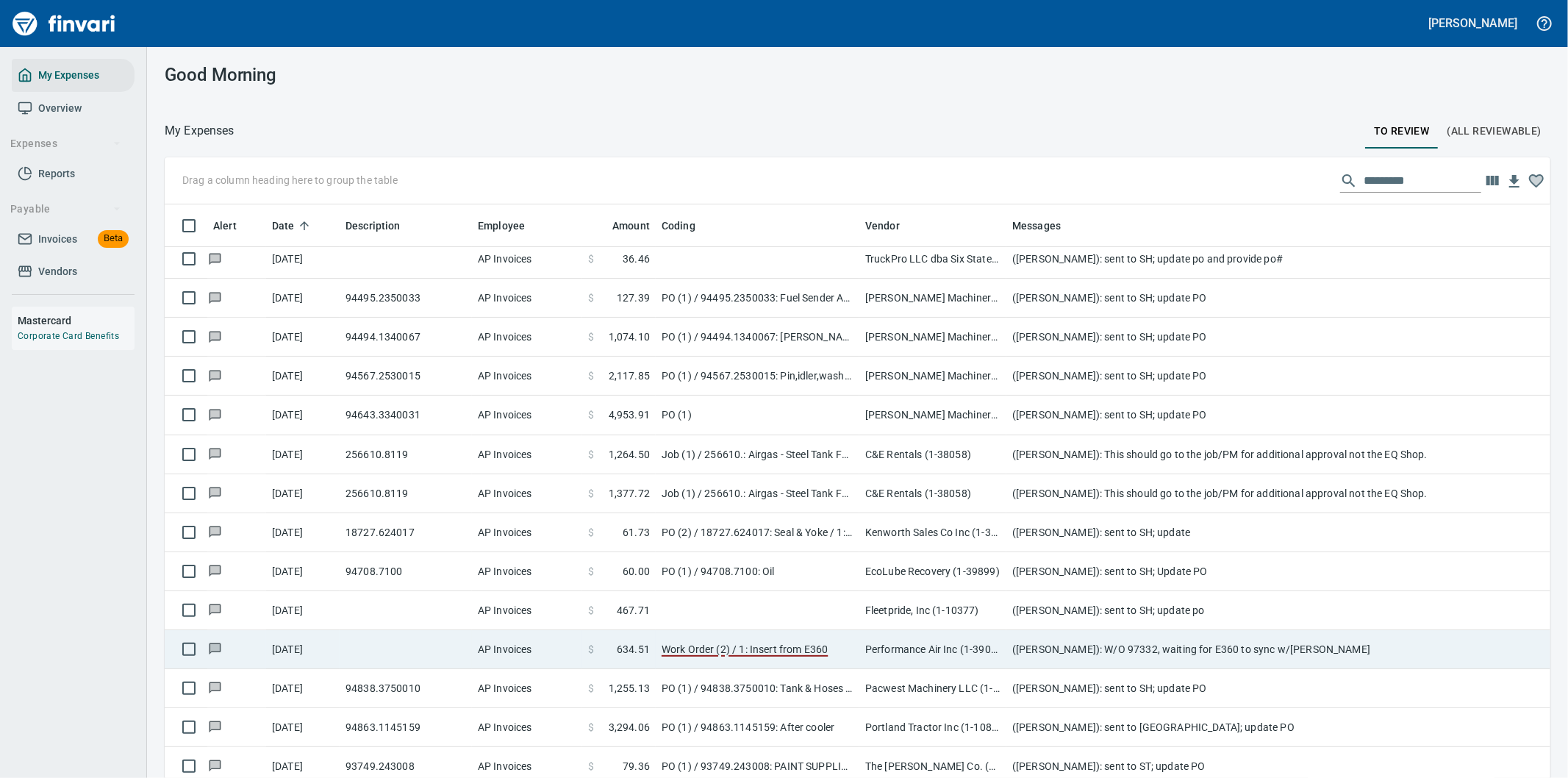
click at [1148, 647] on td "(Cindy Hughes): W/O 97332, waiting for E360 to sync w/Finvari" at bounding box center [1300, 650] width 588 height 39
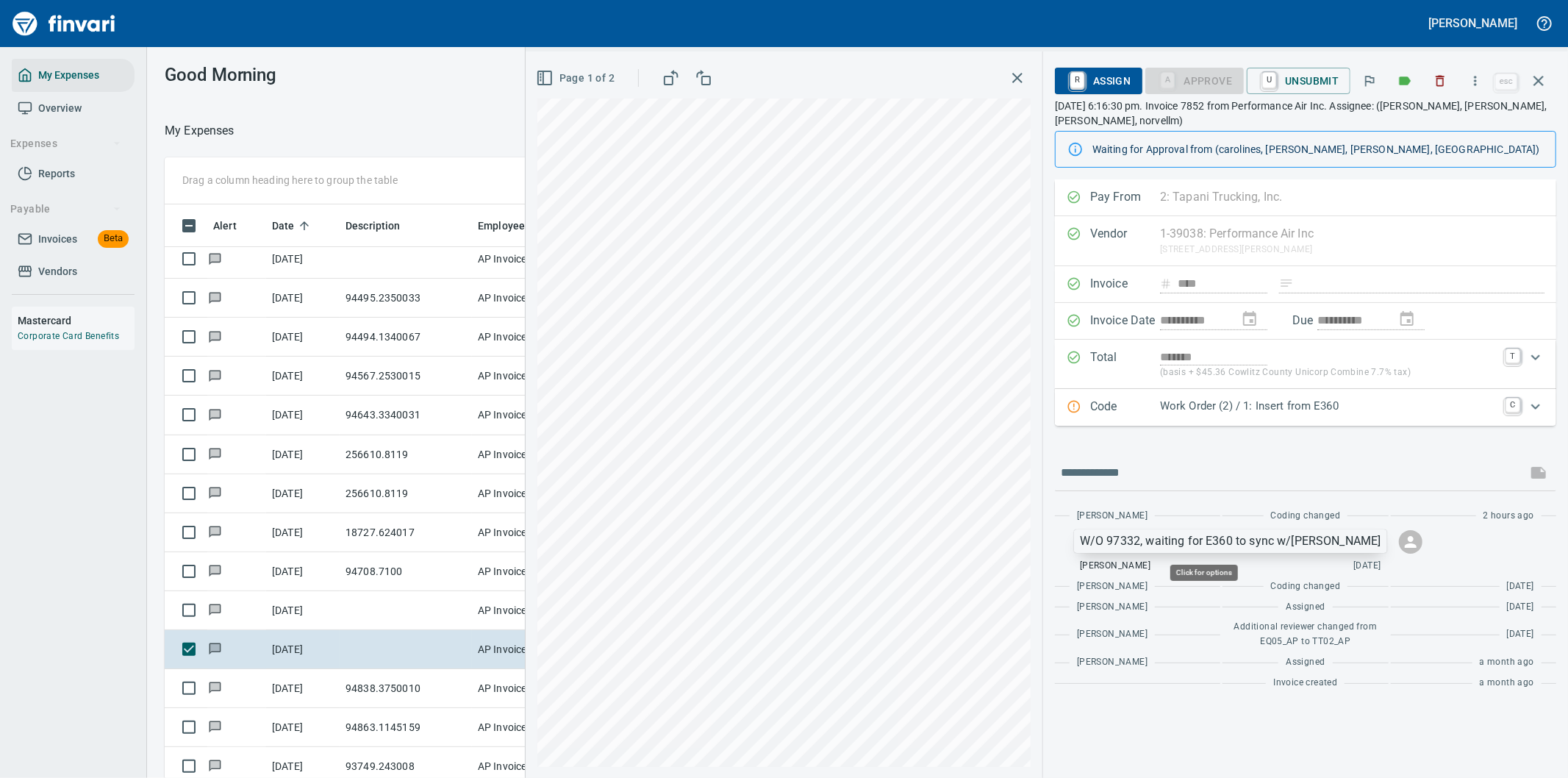
scroll to position [592, 981]
click at [1243, 536] on p "W/O 97332, waiting for E360 to sync w/Finvari" at bounding box center [1230, 542] width 301 height 18
click at [1243, 536] on div at bounding box center [784, 389] width 1568 height 778
click at [1114, 540] on p "W/O 97332, waiting for E360 to sync w/Finvari" at bounding box center [1230, 542] width 301 height 18
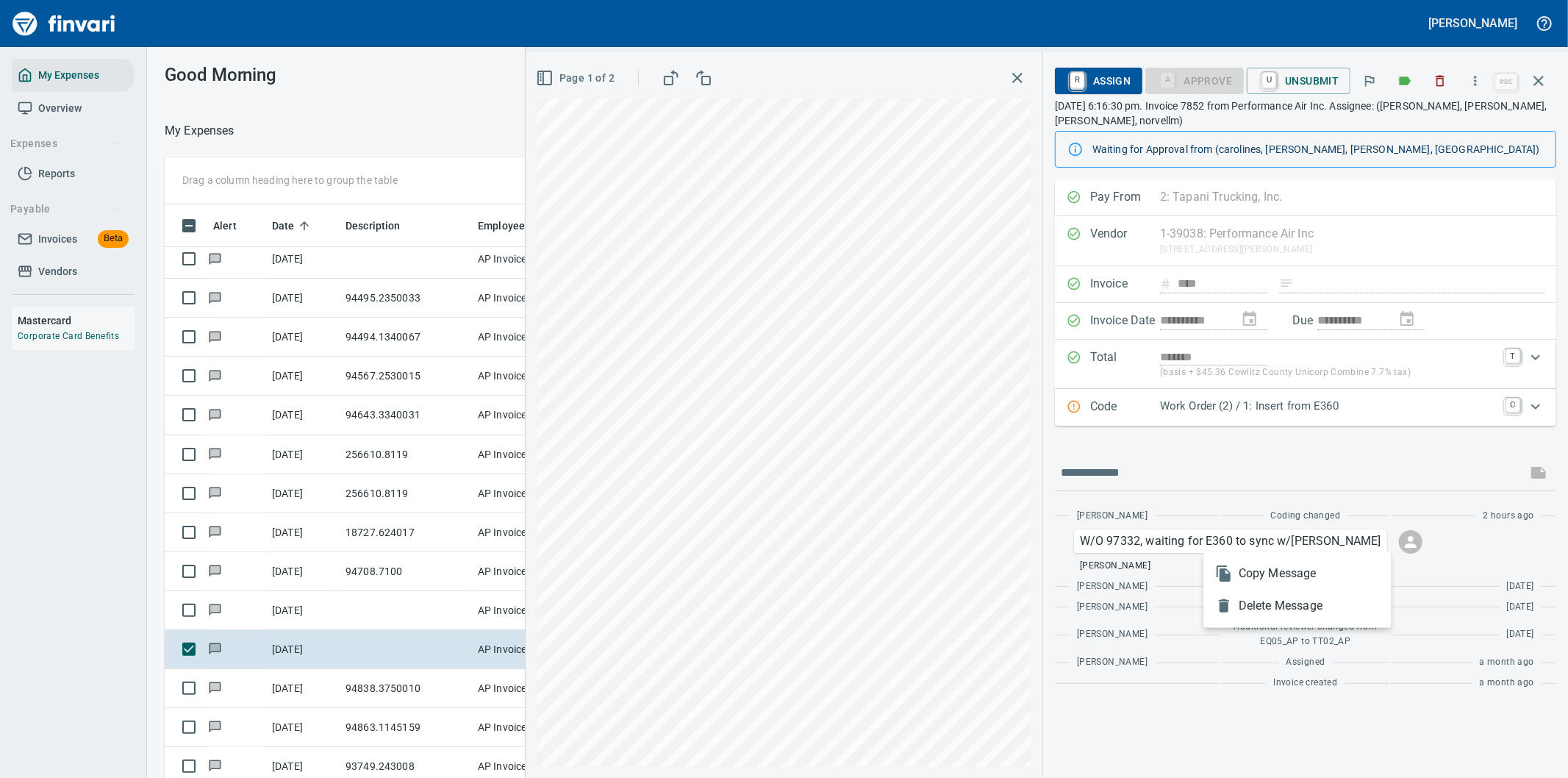
click at [1264, 605] on span "Delete Message" at bounding box center [1309, 606] width 141 height 18
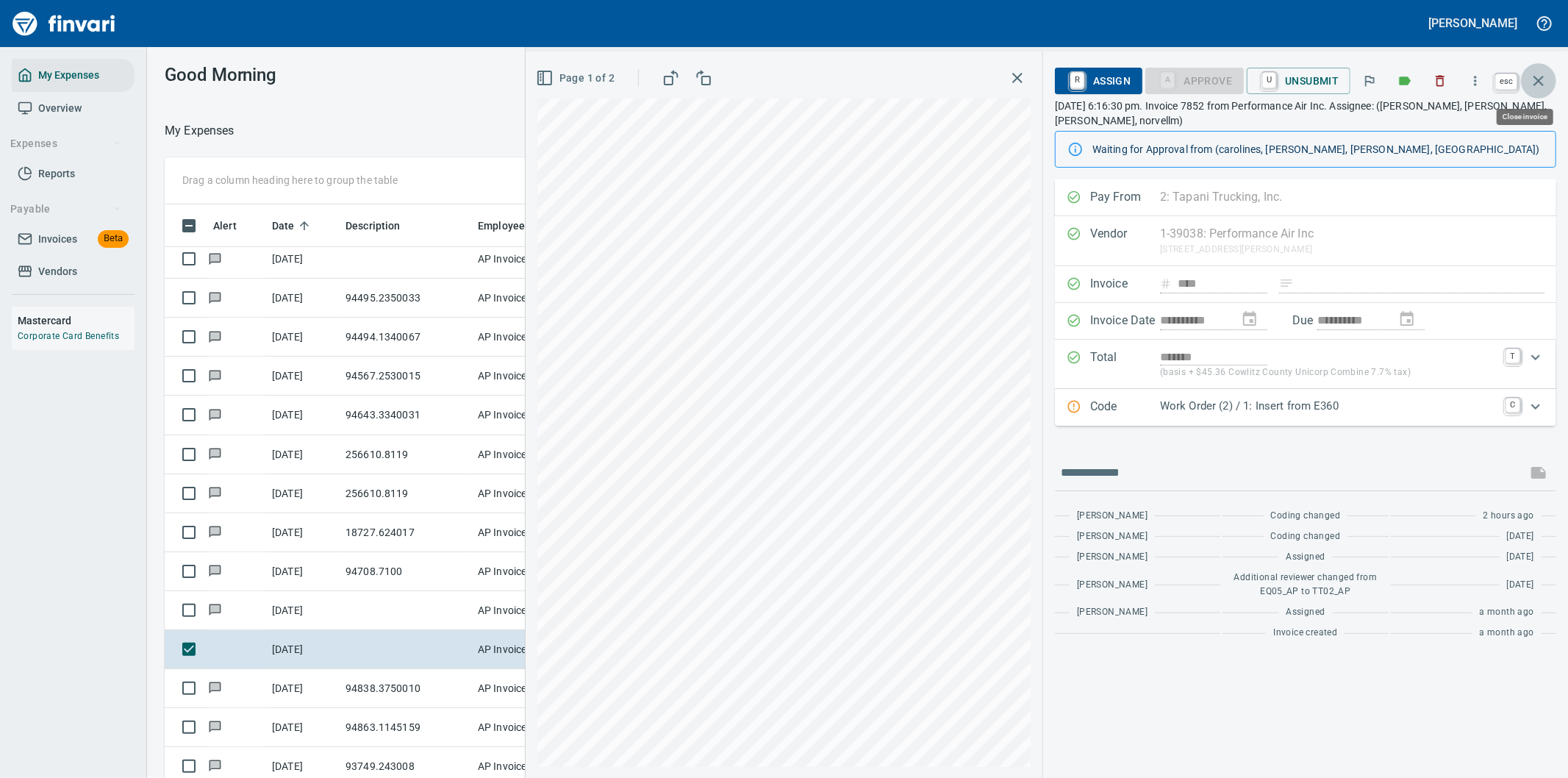
click at [1538, 76] on icon "button" at bounding box center [1539, 81] width 18 height 18
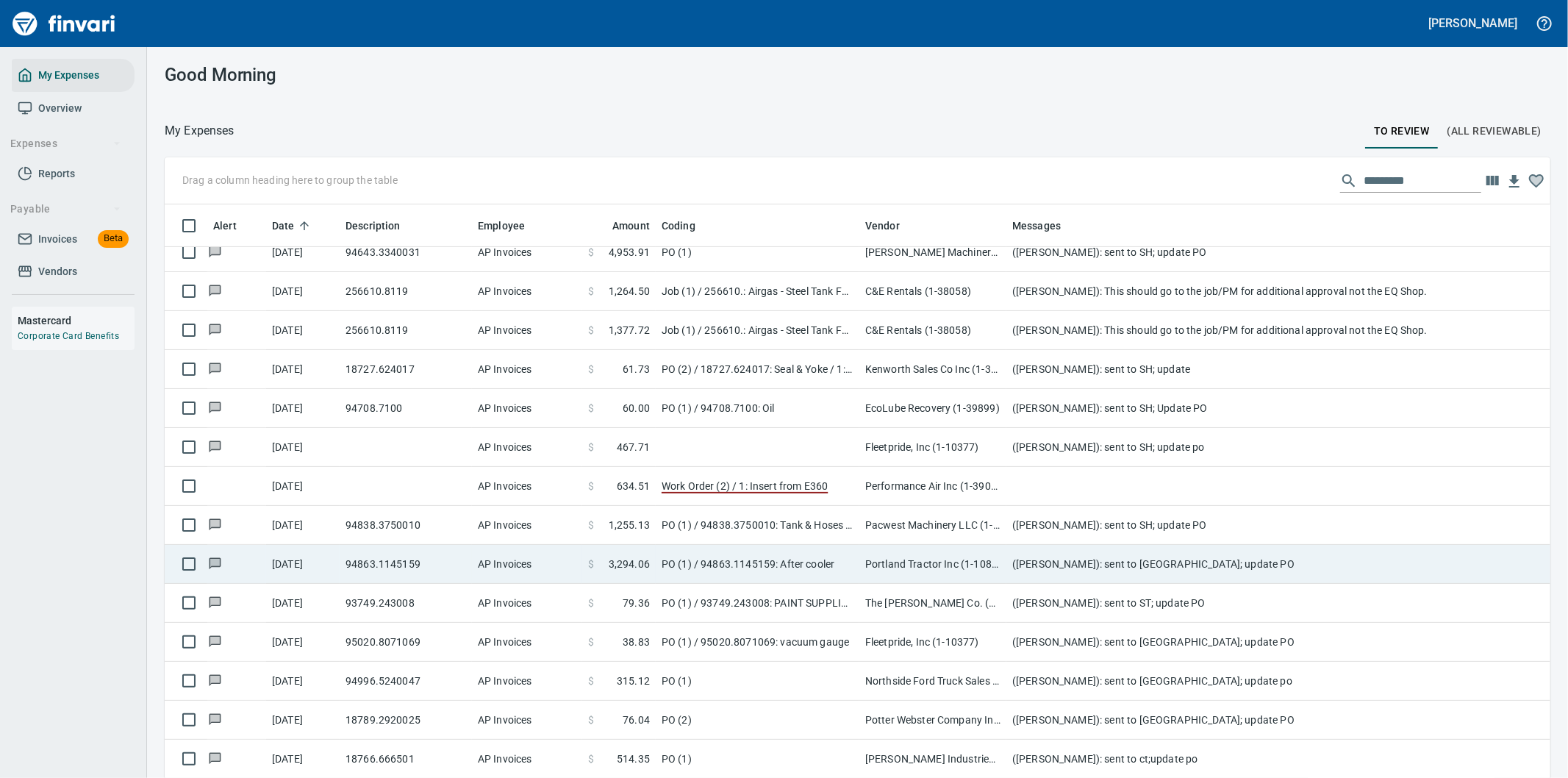
scroll to position [245, 0]
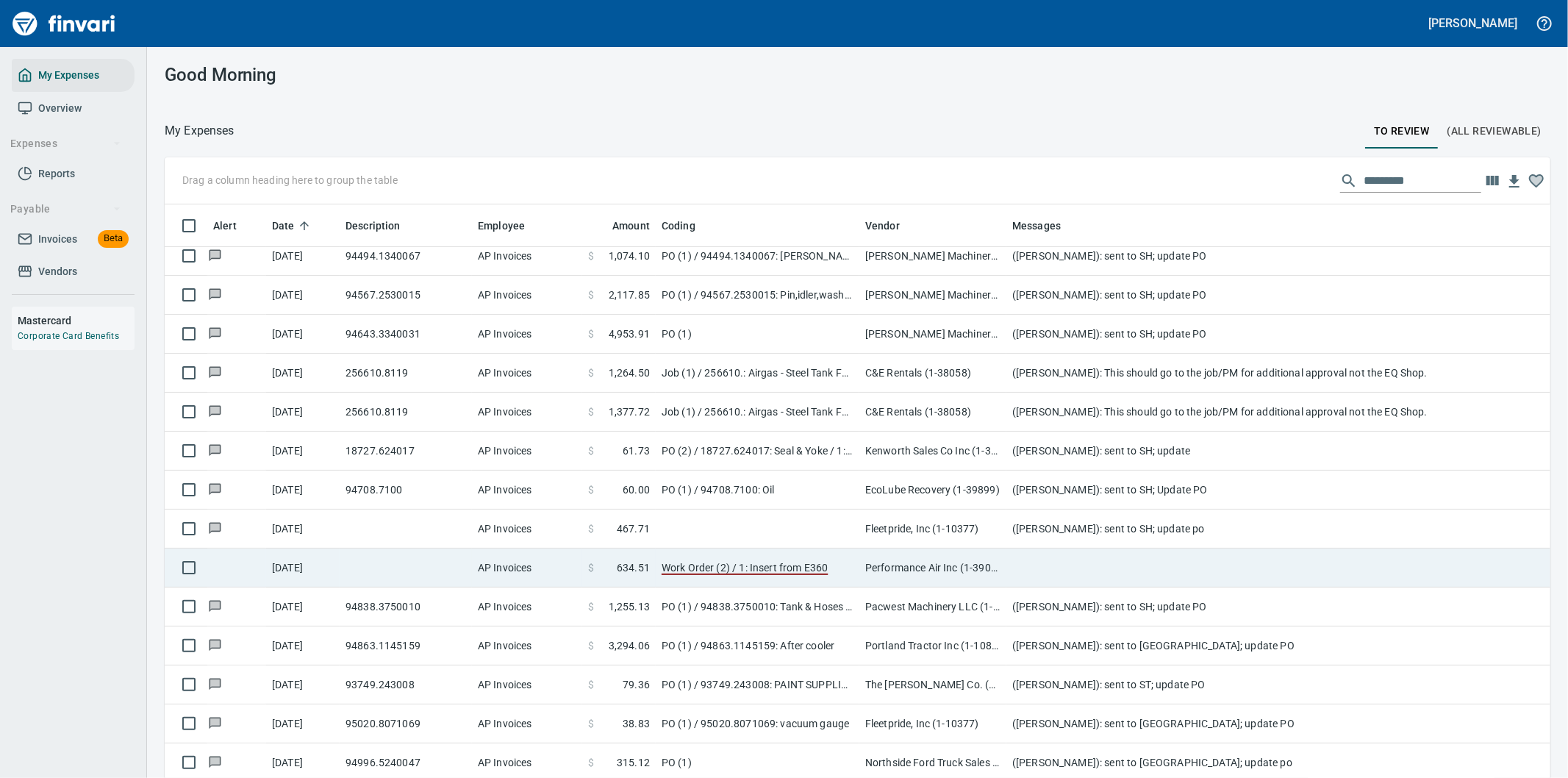
click at [1057, 562] on td at bounding box center [1300, 567] width 588 height 39
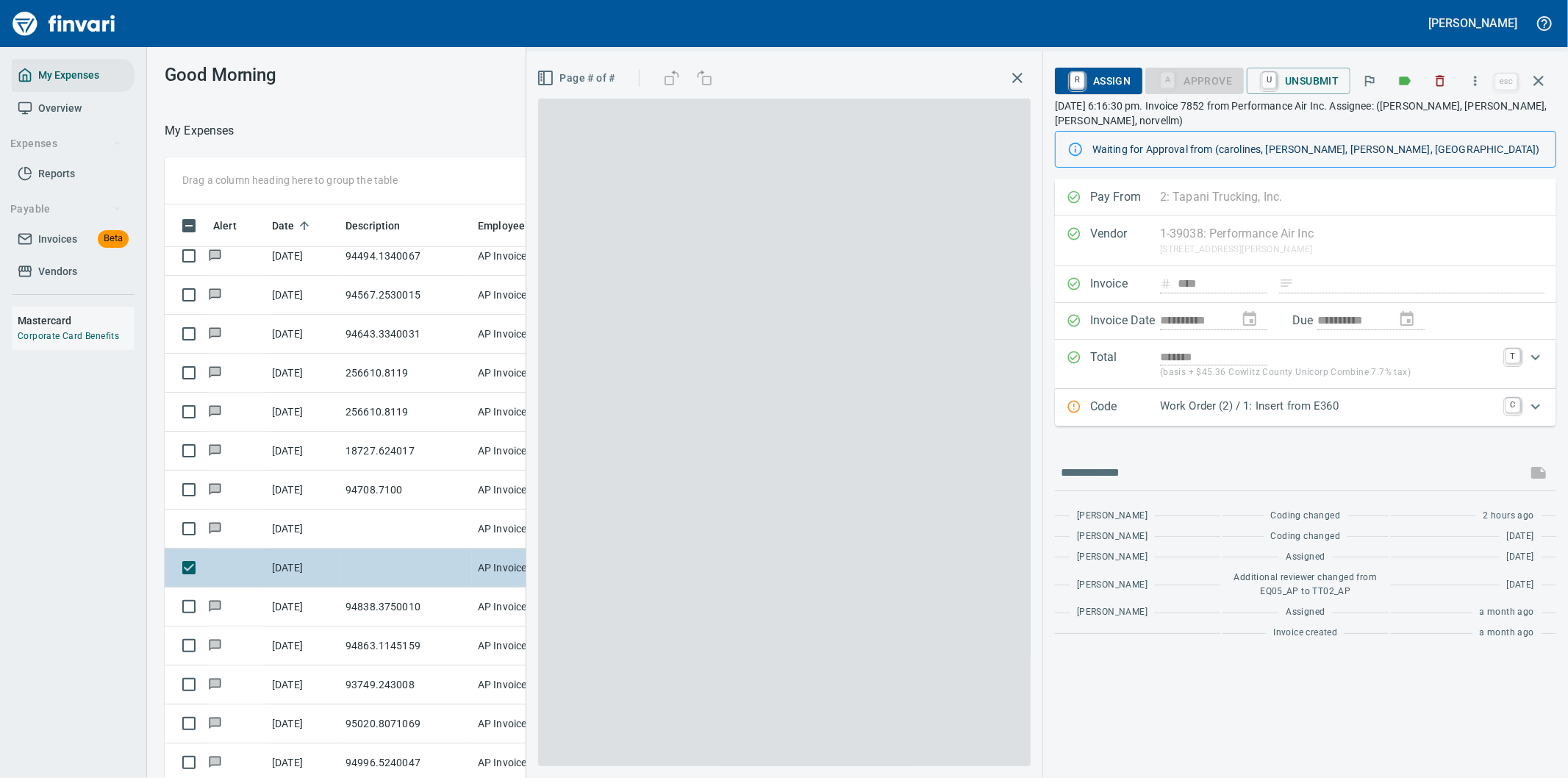
scroll to position [592, 981]
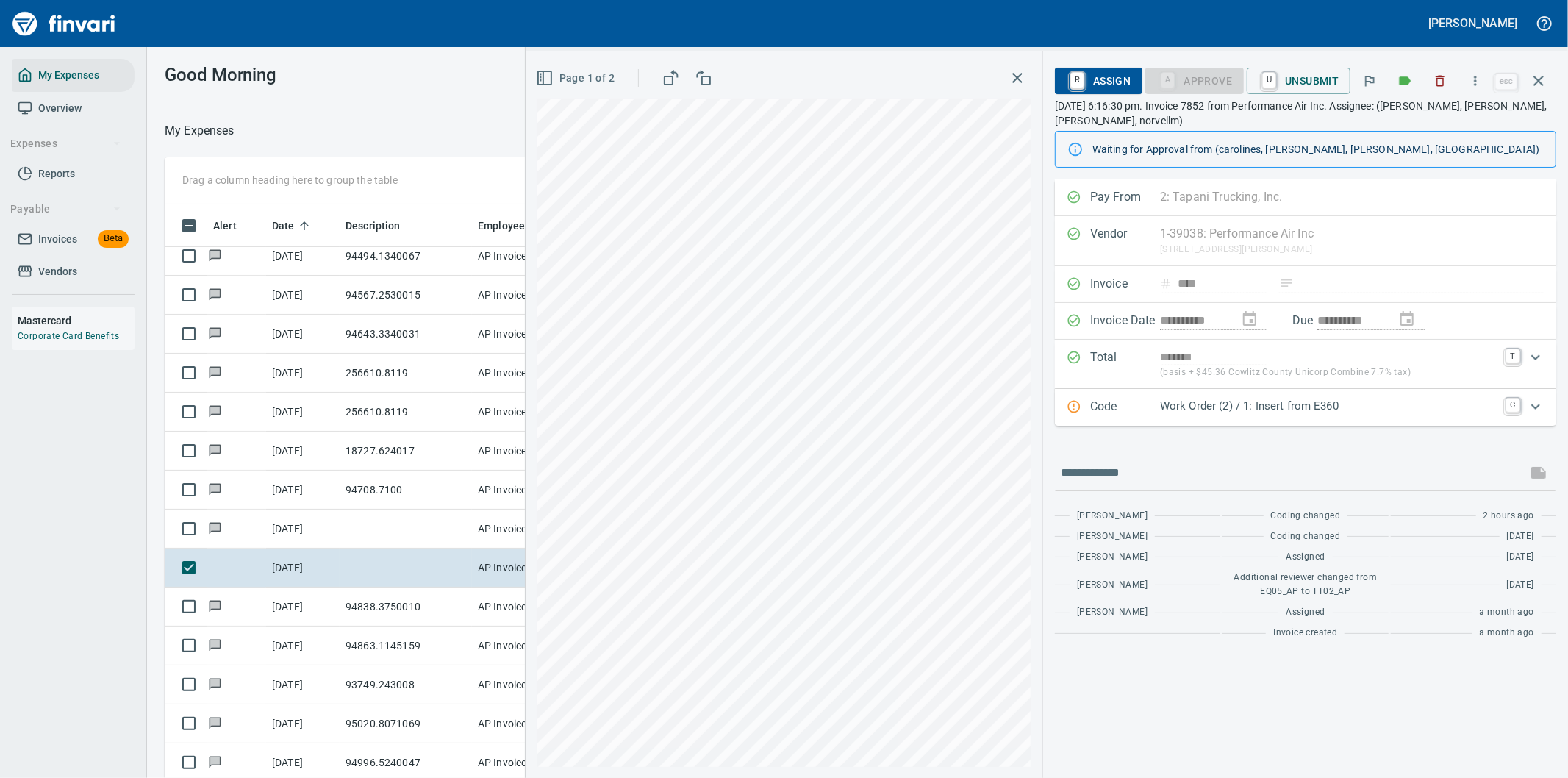
click at [1441, 404] on p "Work Order (2) / 1: Insert from E360" at bounding box center [1328, 406] width 336 height 17
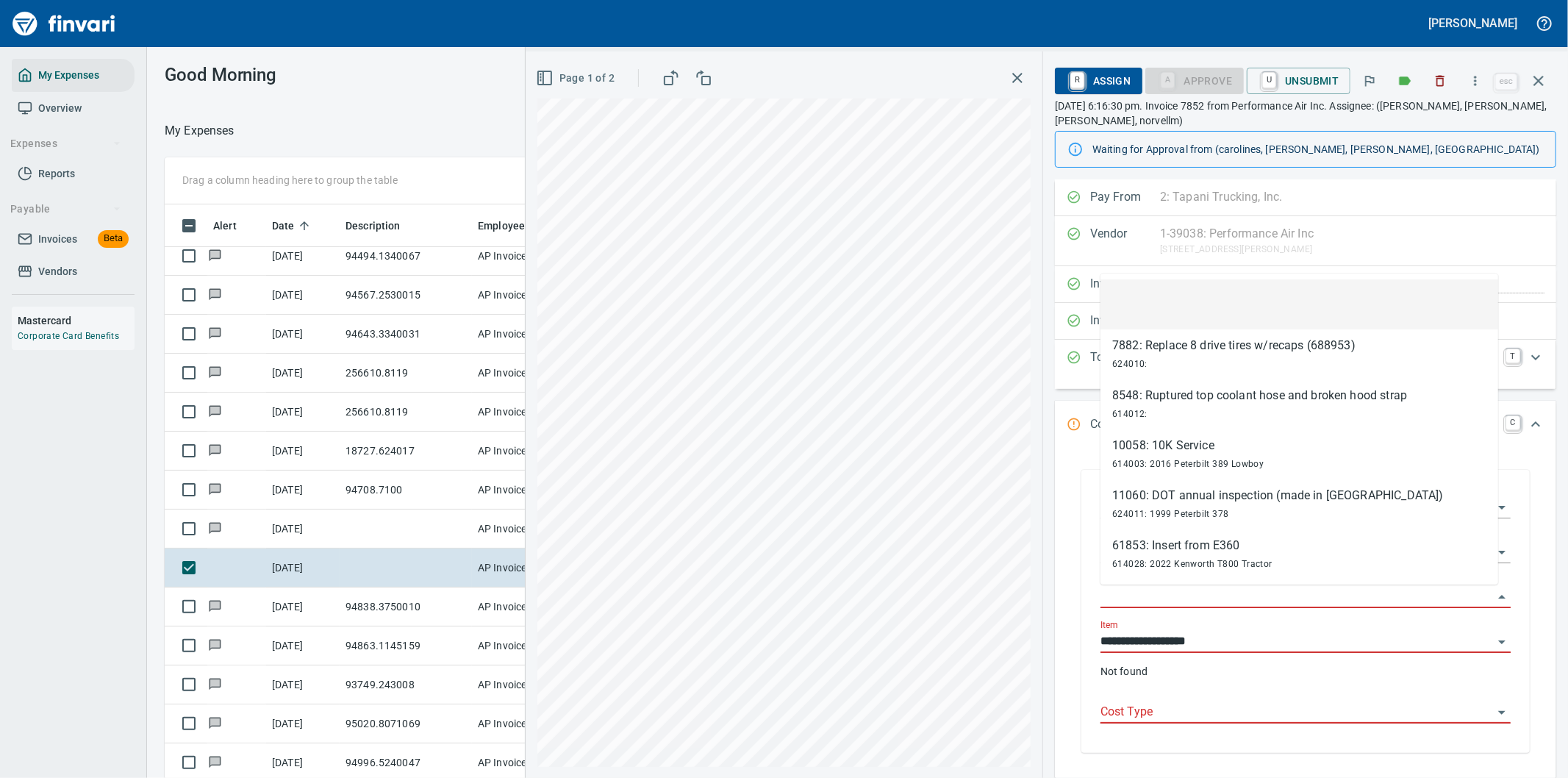
click at [1148, 593] on input "Work Order" at bounding box center [1297, 597] width 392 height 21
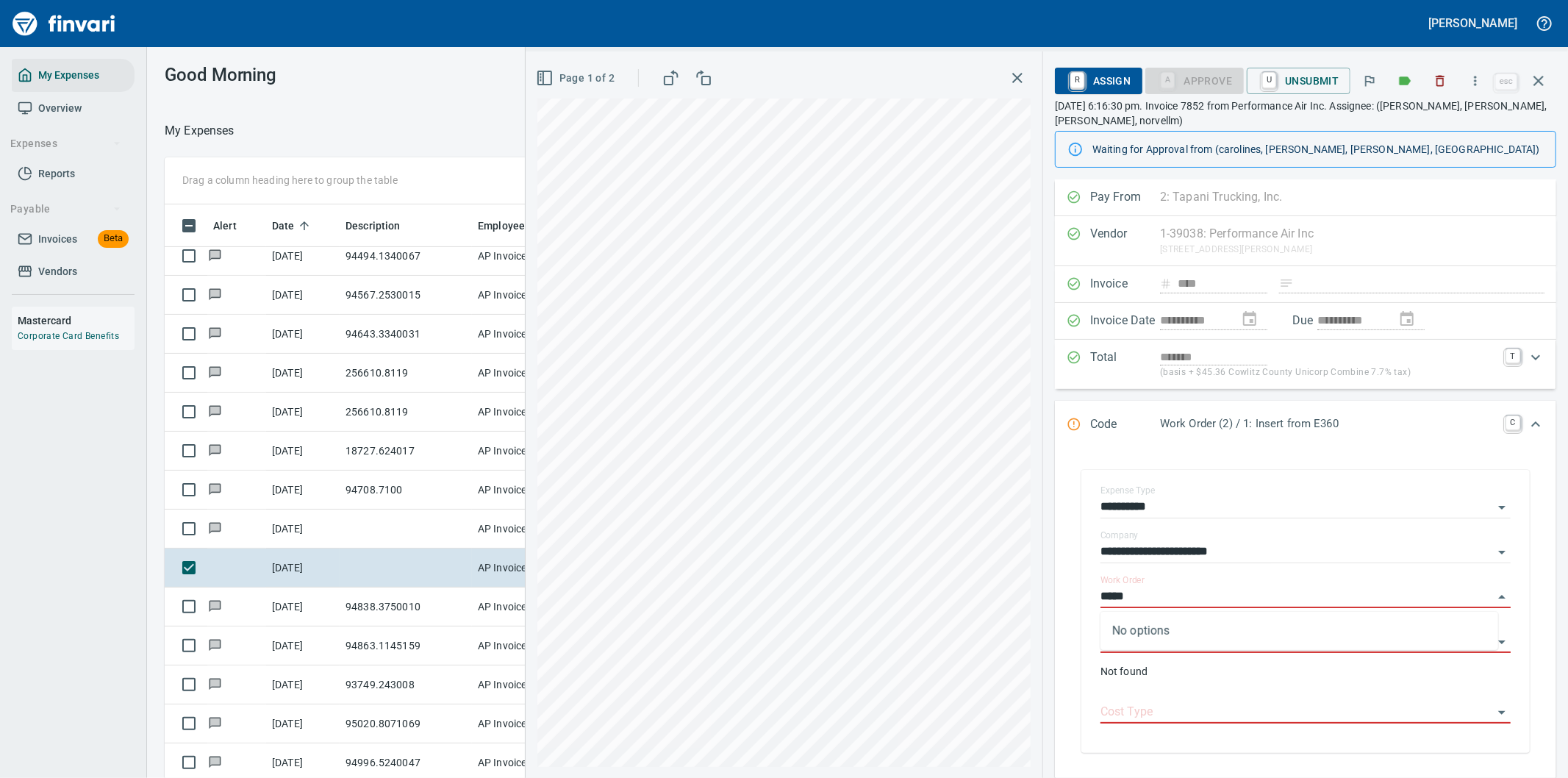
type input "*****"
click at [1280, 552] on input "**********" at bounding box center [1297, 552] width 392 height 21
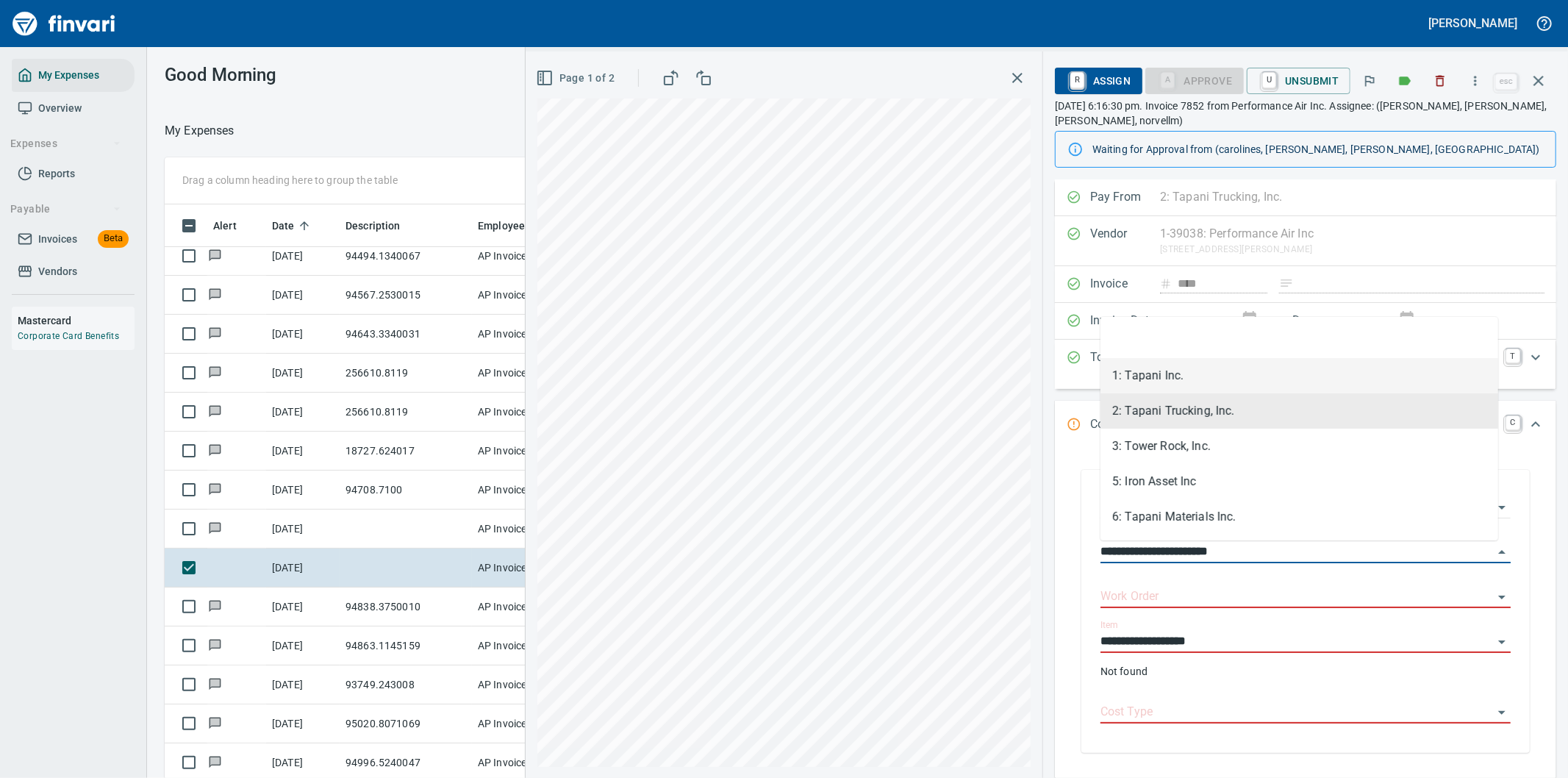
click at [1147, 372] on li "1: Tapani Inc." at bounding box center [1299, 375] width 398 height 35
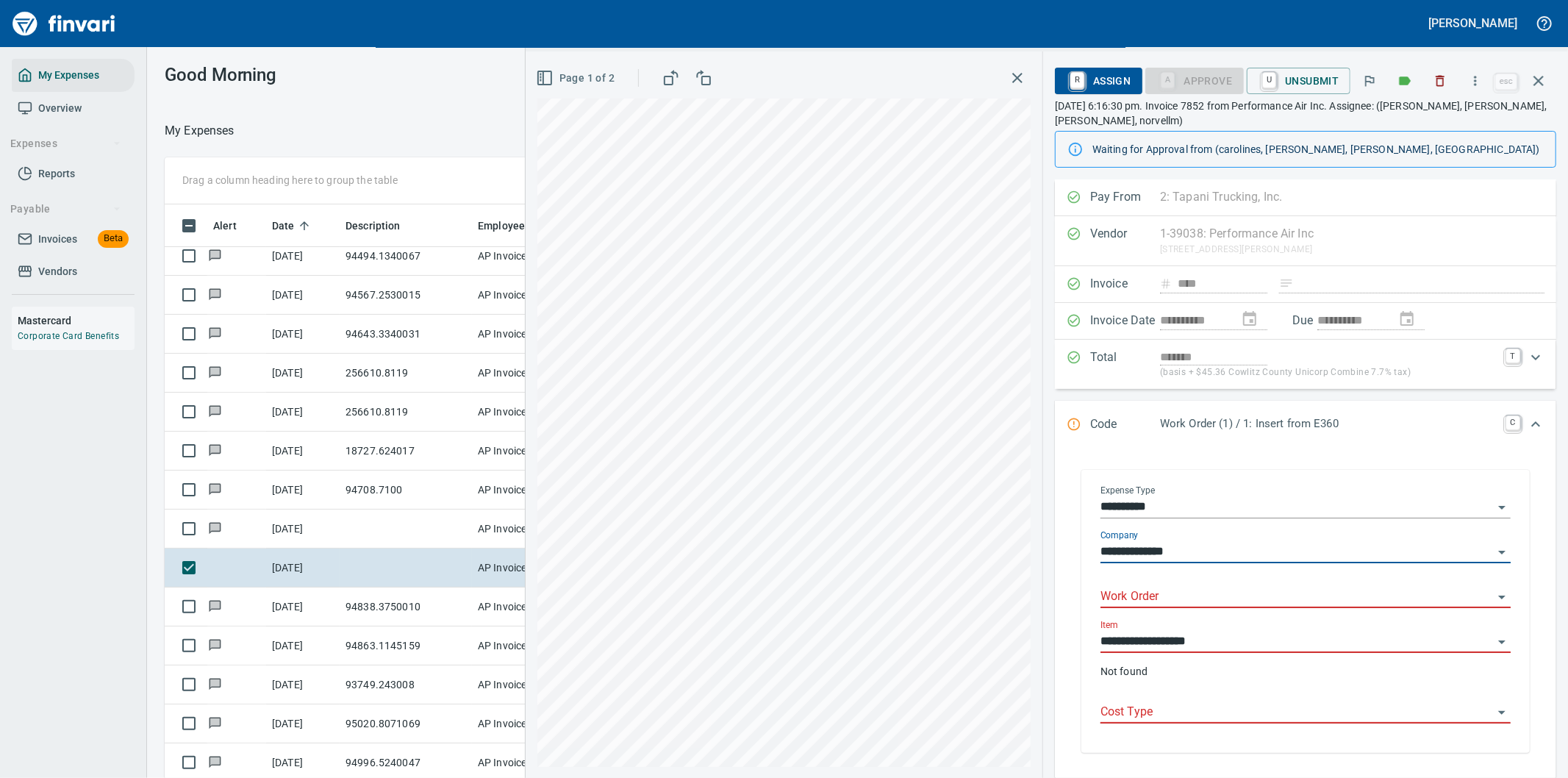
type input "**********"
click at [1136, 598] on input "Work Order" at bounding box center [1297, 597] width 392 height 21
type input "*****"
click at [1385, 561] on input "**********" at bounding box center [1297, 552] width 392 height 21
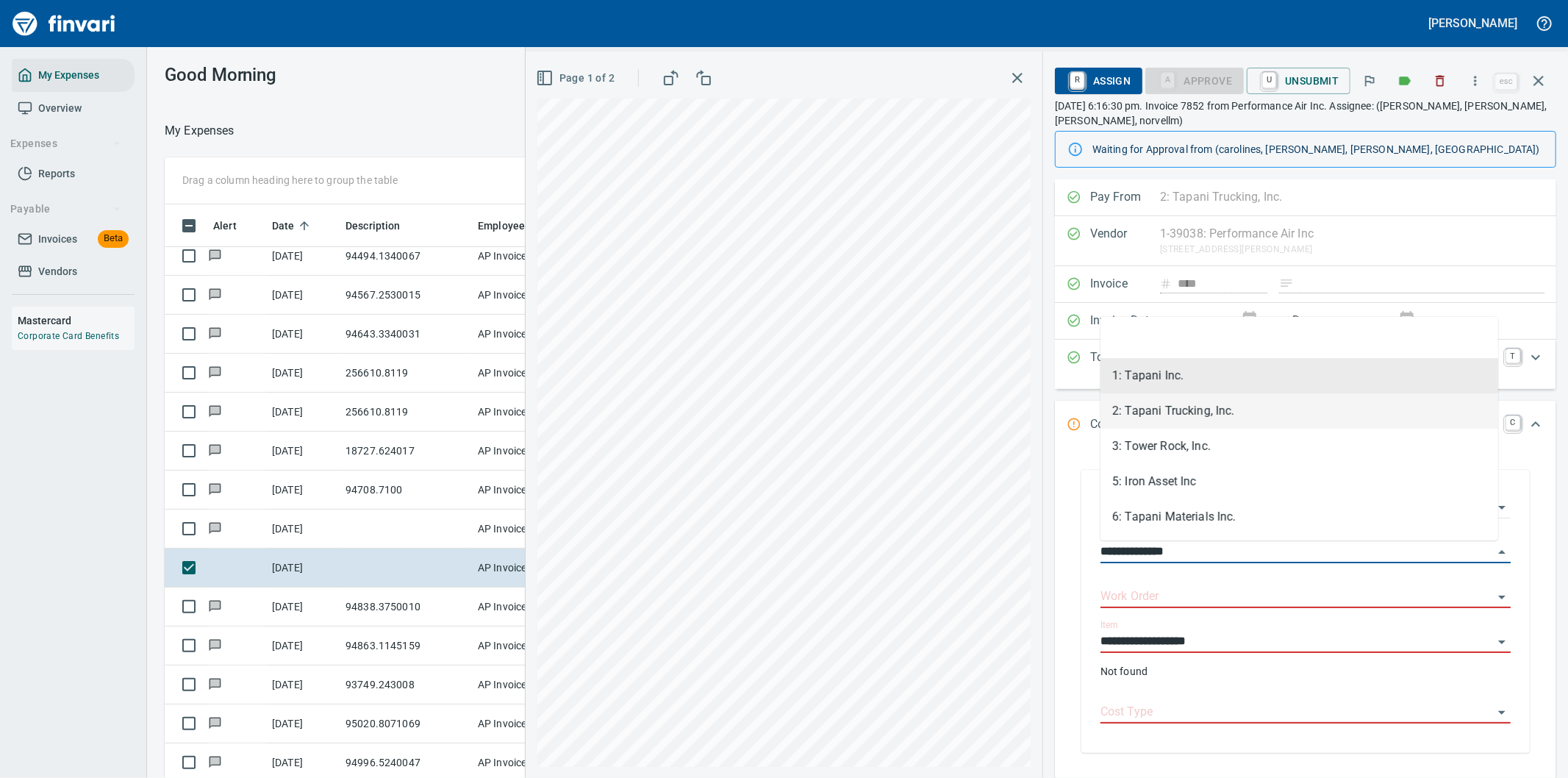
click at [1165, 404] on li "2: Tapani Trucking, Inc." at bounding box center [1299, 411] width 398 height 35
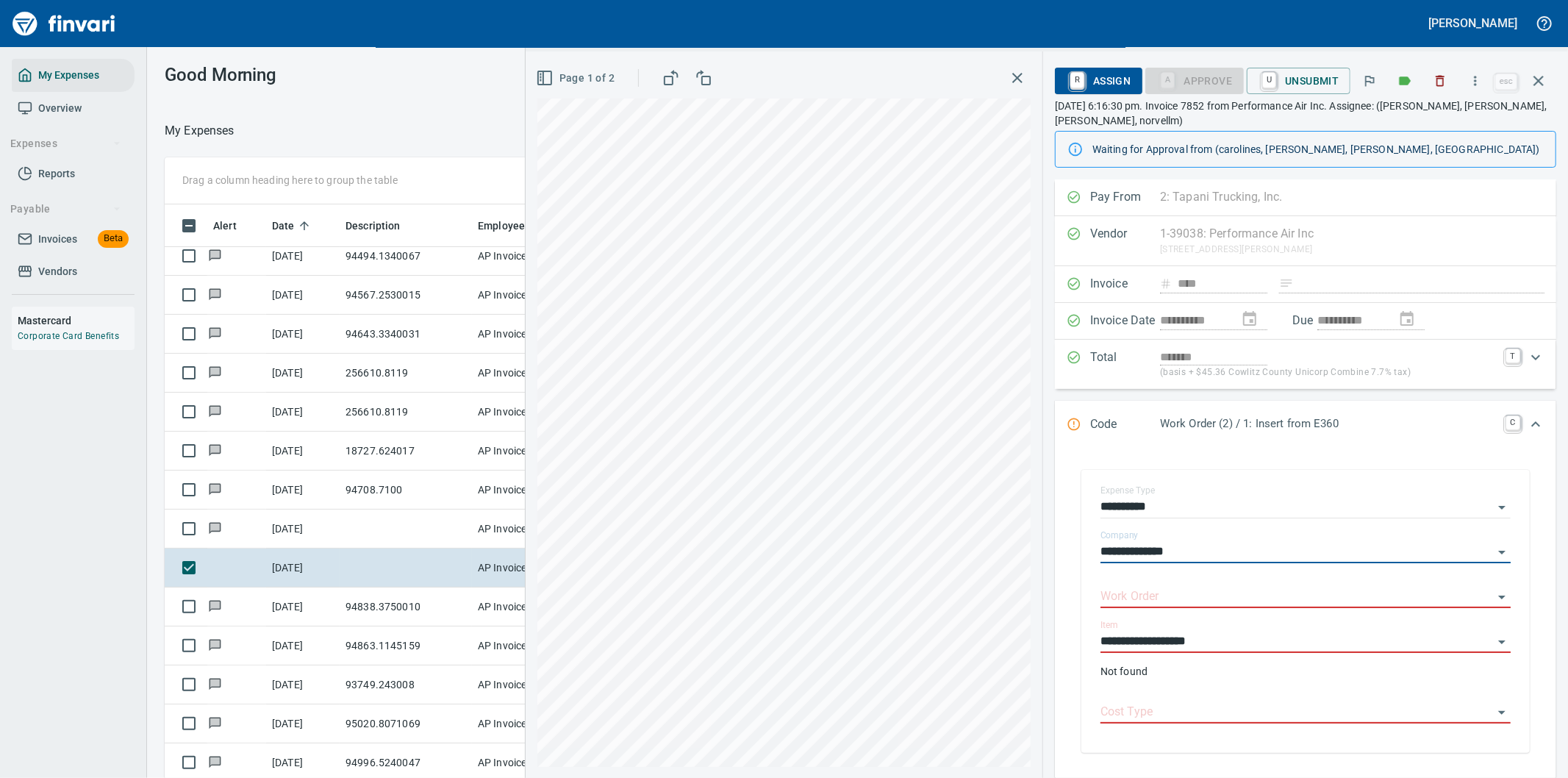
type input "**********"
click at [1536, 73] on icon "button" at bounding box center [1539, 81] width 18 height 18
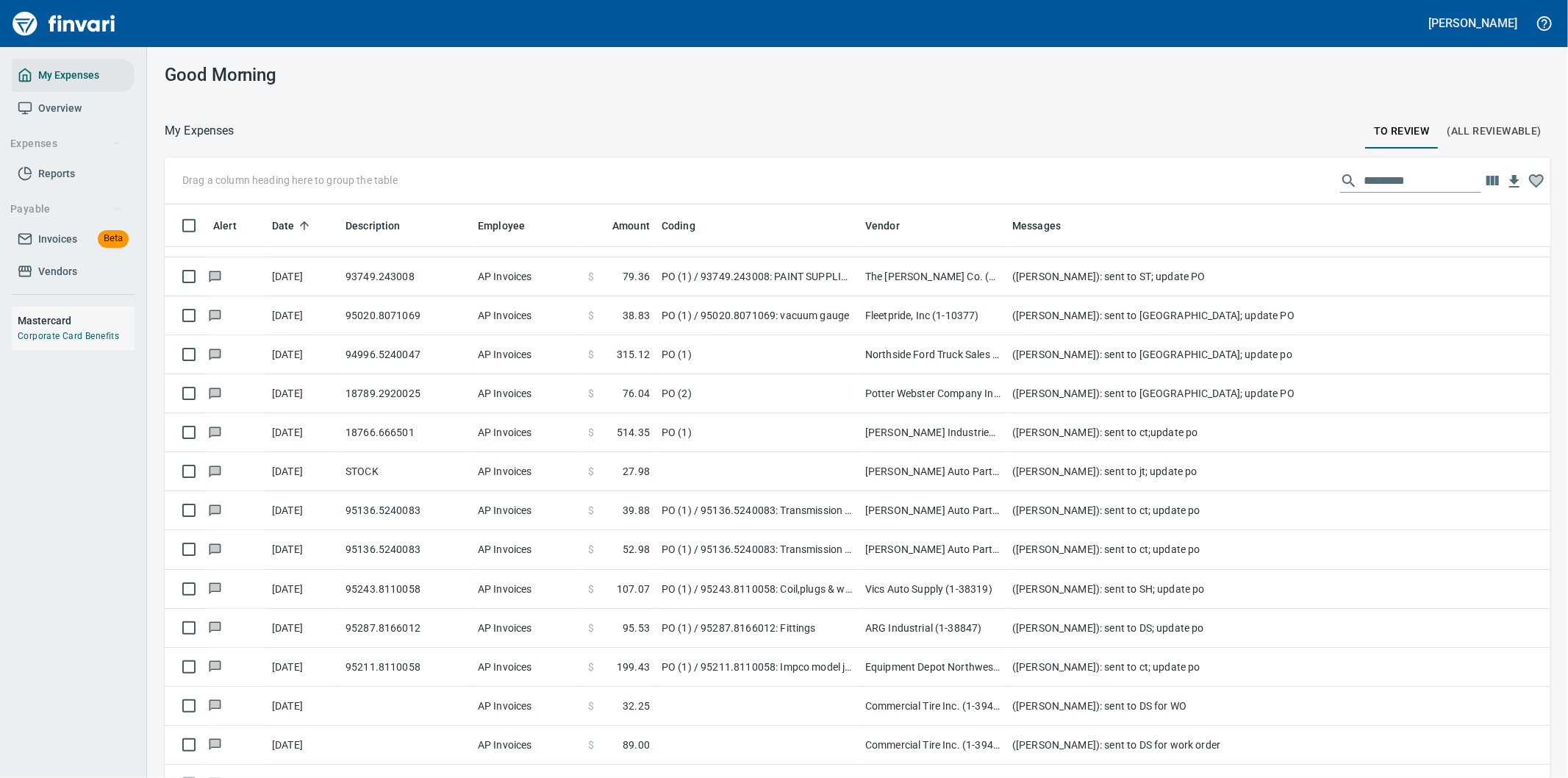
scroll to position [735, 0]
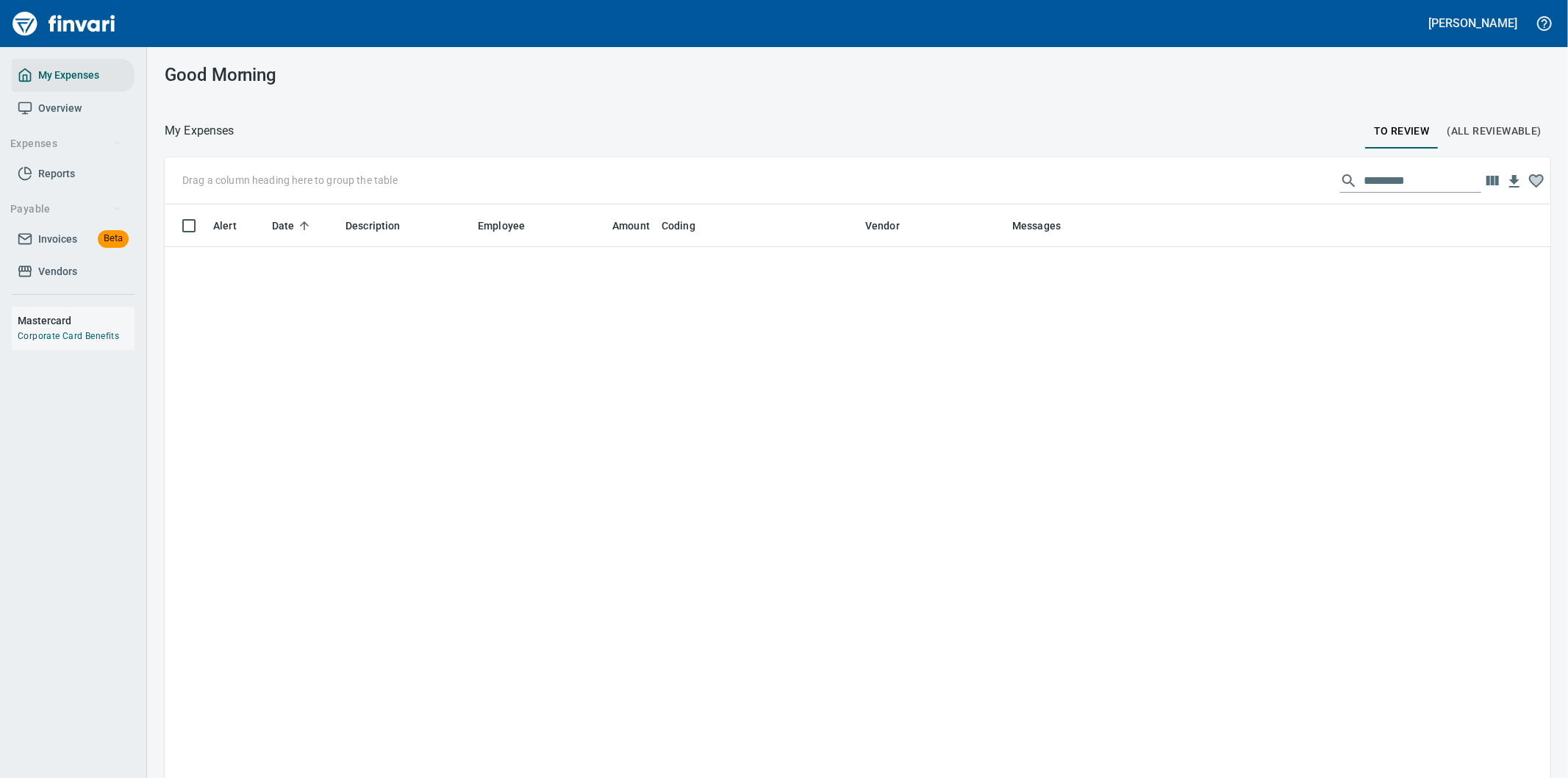
scroll to position [592, 1349]
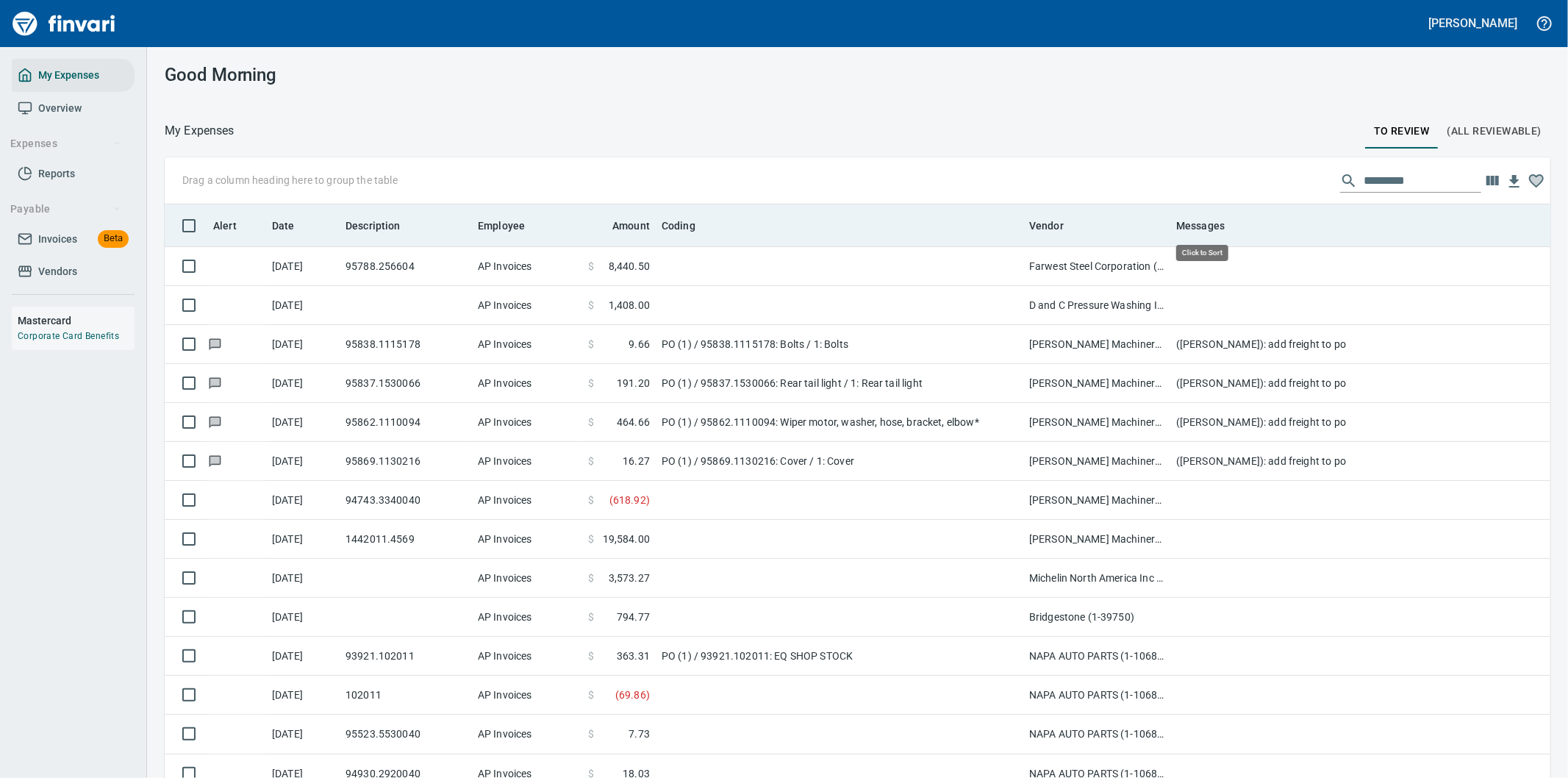
scroll to position [592, 1349]
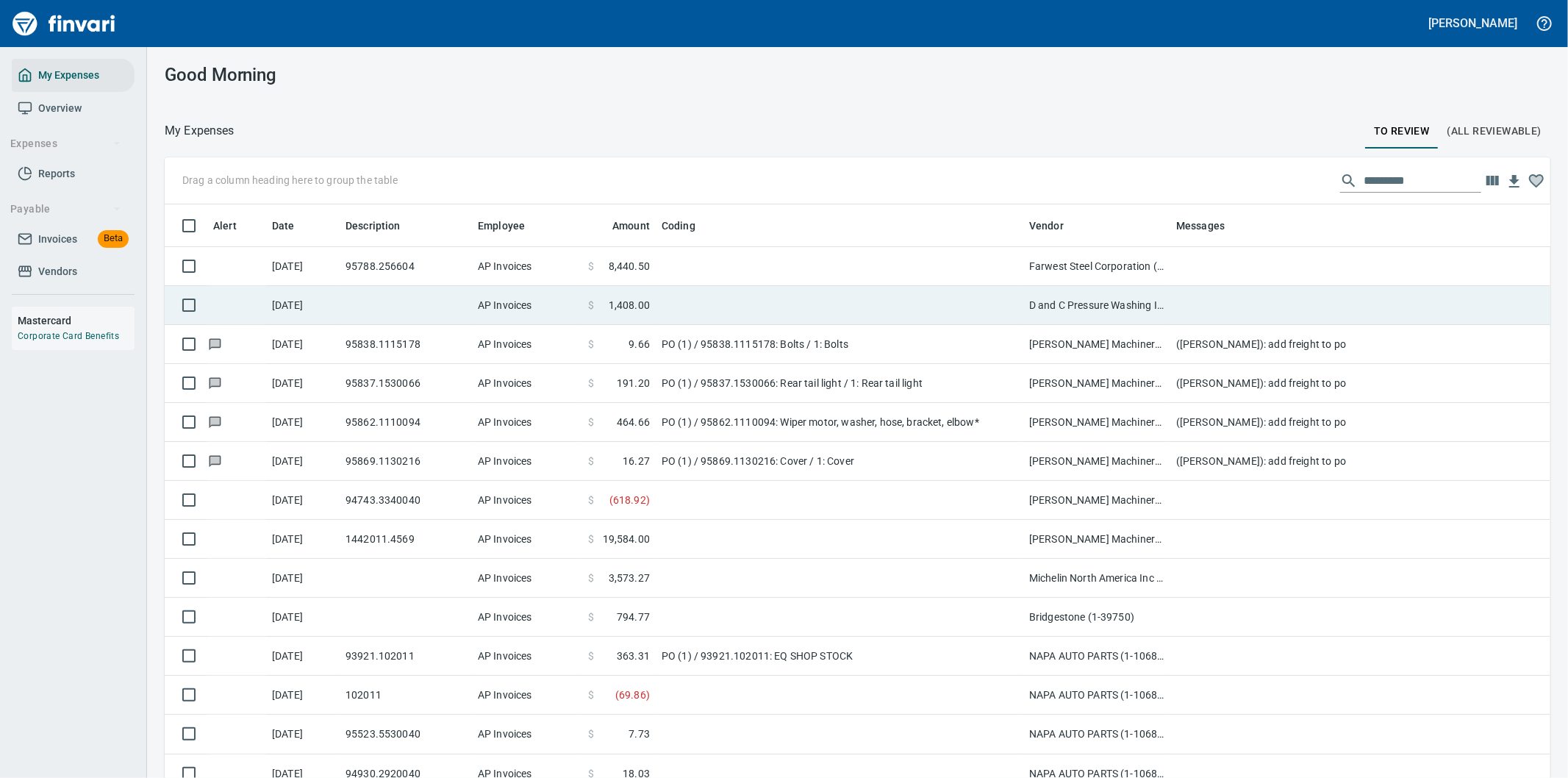
click at [682, 299] on td at bounding box center [839, 305] width 367 height 39
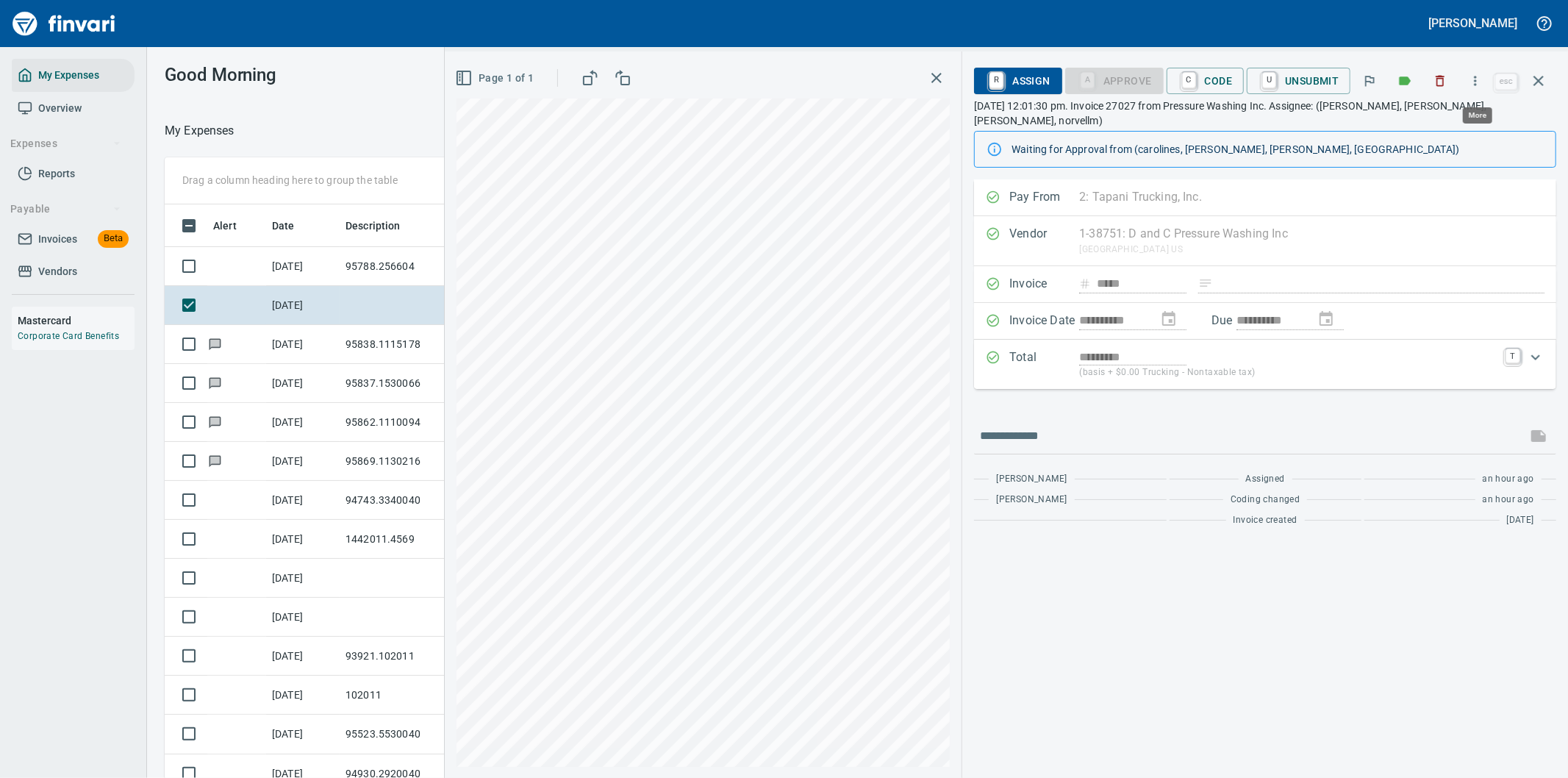
scroll to position [592, 981]
click at [1476, 79] on icon "button" at bounding box center [1475, 81] width 14 height 14
click at [1431, 120] on span "Download" at bounding box center [1473, 124] width 141 height 18
drag, startPoint x: 1040, startPoint y: 420, endPoint x: 1018, endPoint y: 379, distance: 46.5
click at [1040, 424] on input "text" at bounding box center [1251, 436] width 541 height 24
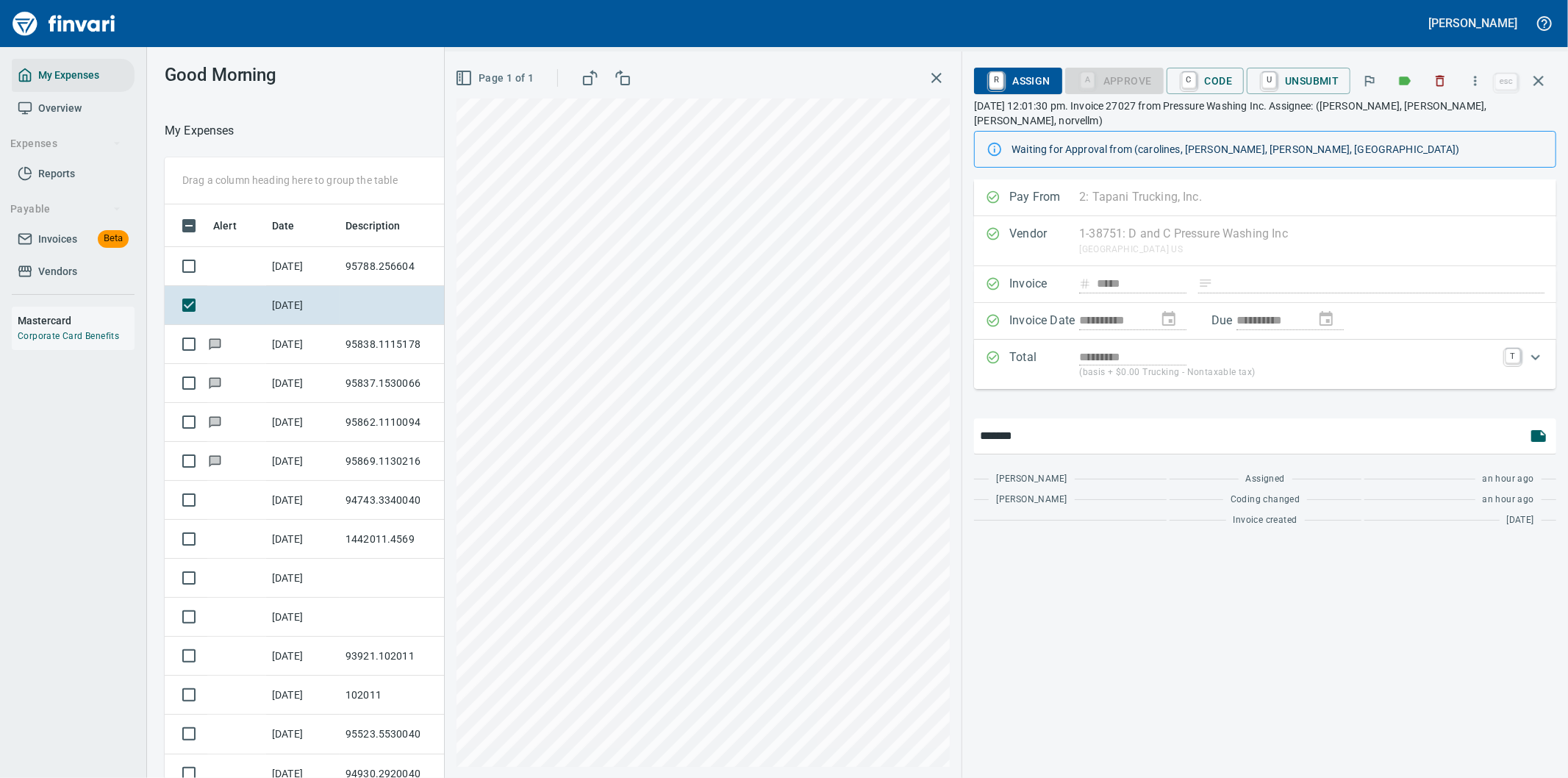
type input "*******"
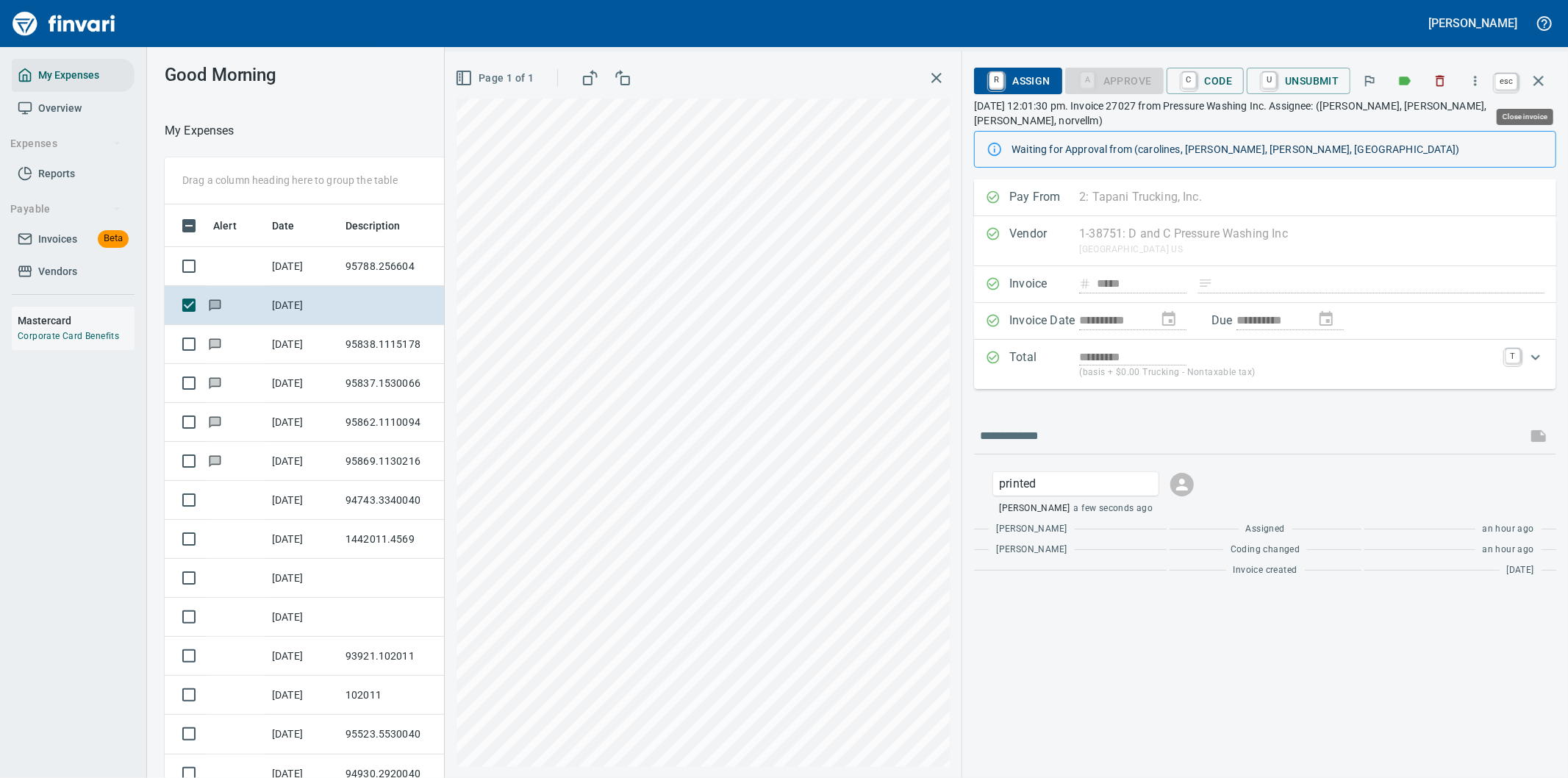
click at [1539, 75] on icon "button" at bounding box center [1539, 81] width 18 height 18
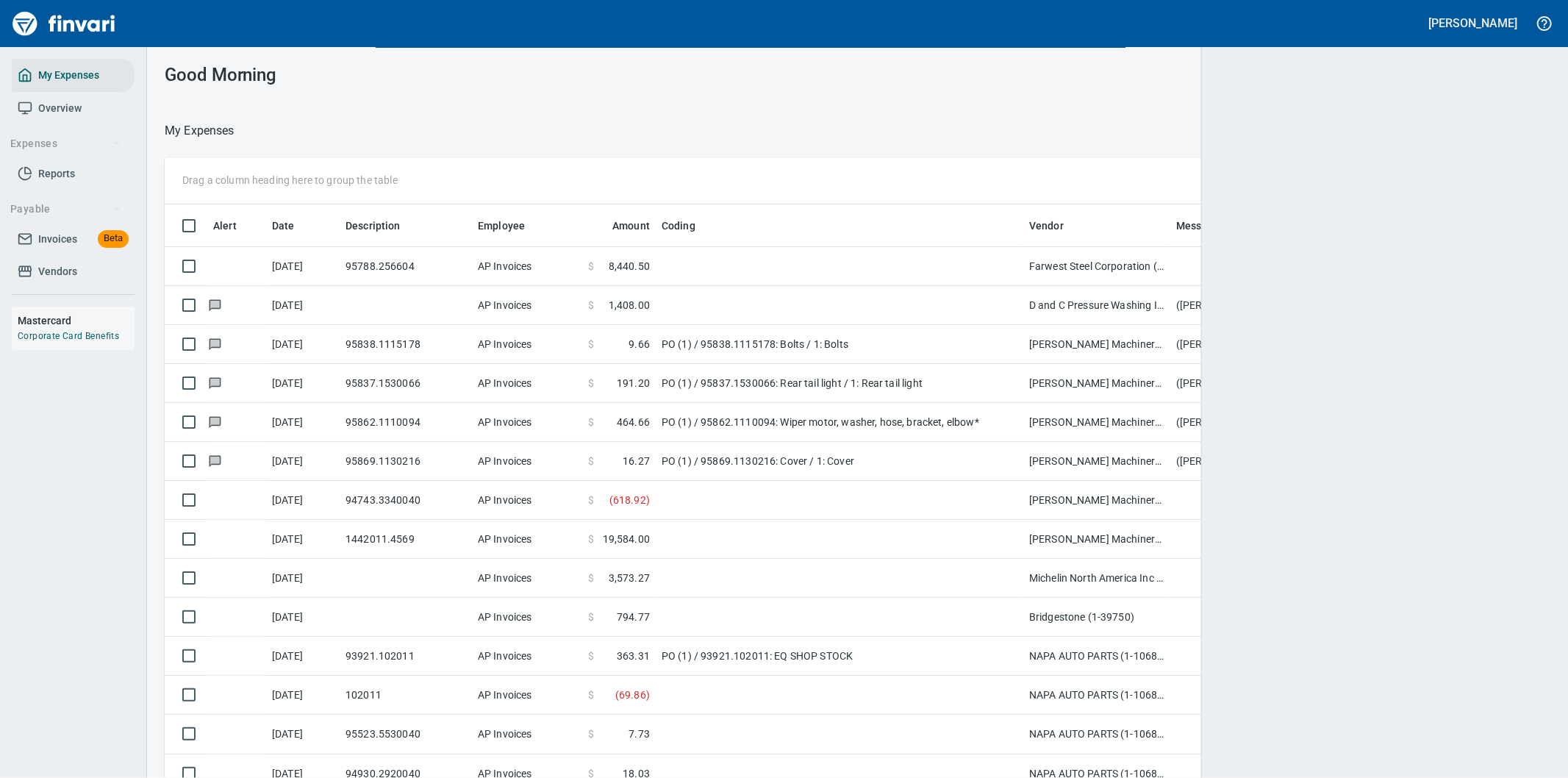
scroll to position [592, 1342]
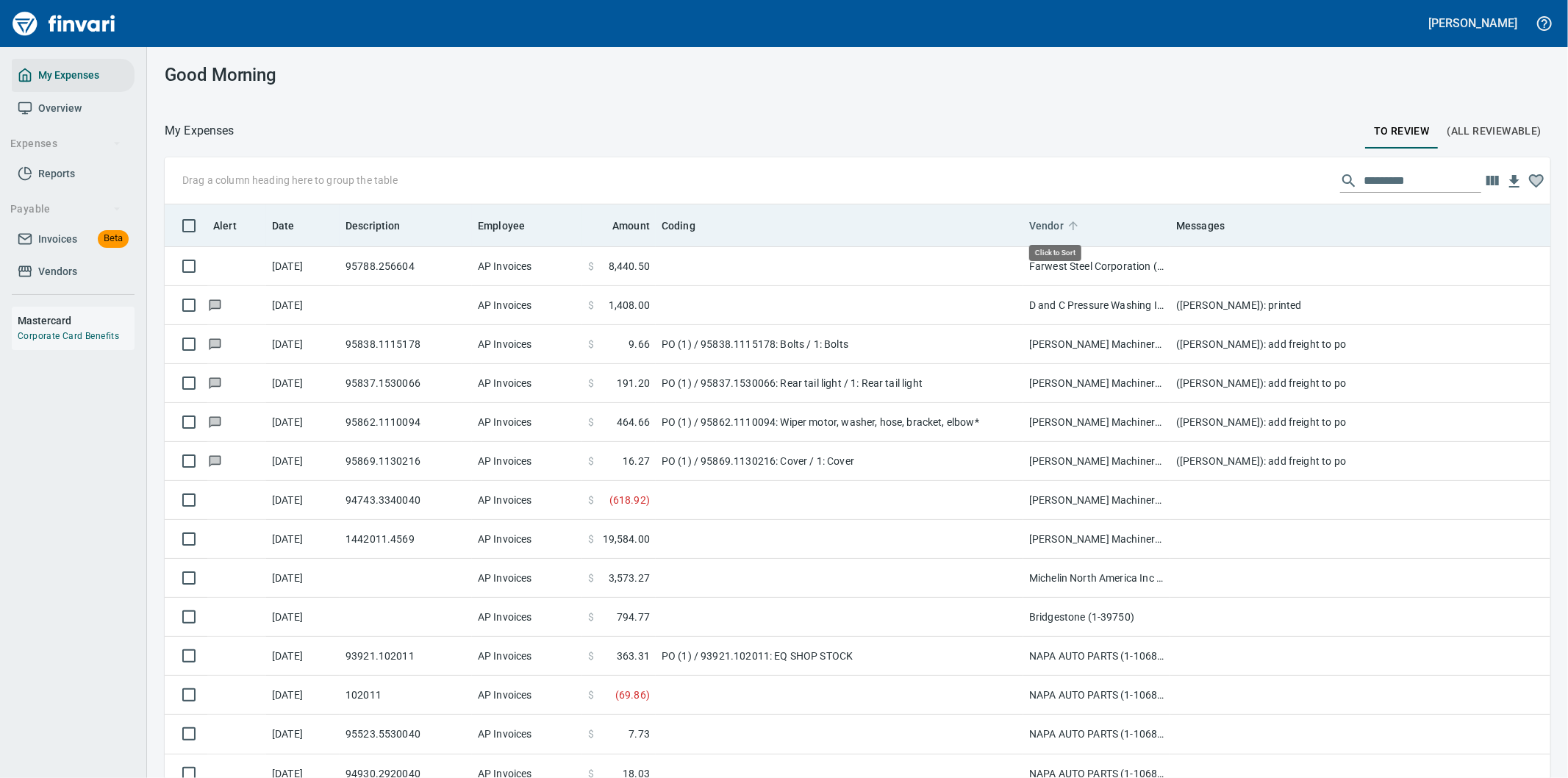
click at [1049, 223] on span "Vendor" at bounding box center [1046, 226] width 34 height 18
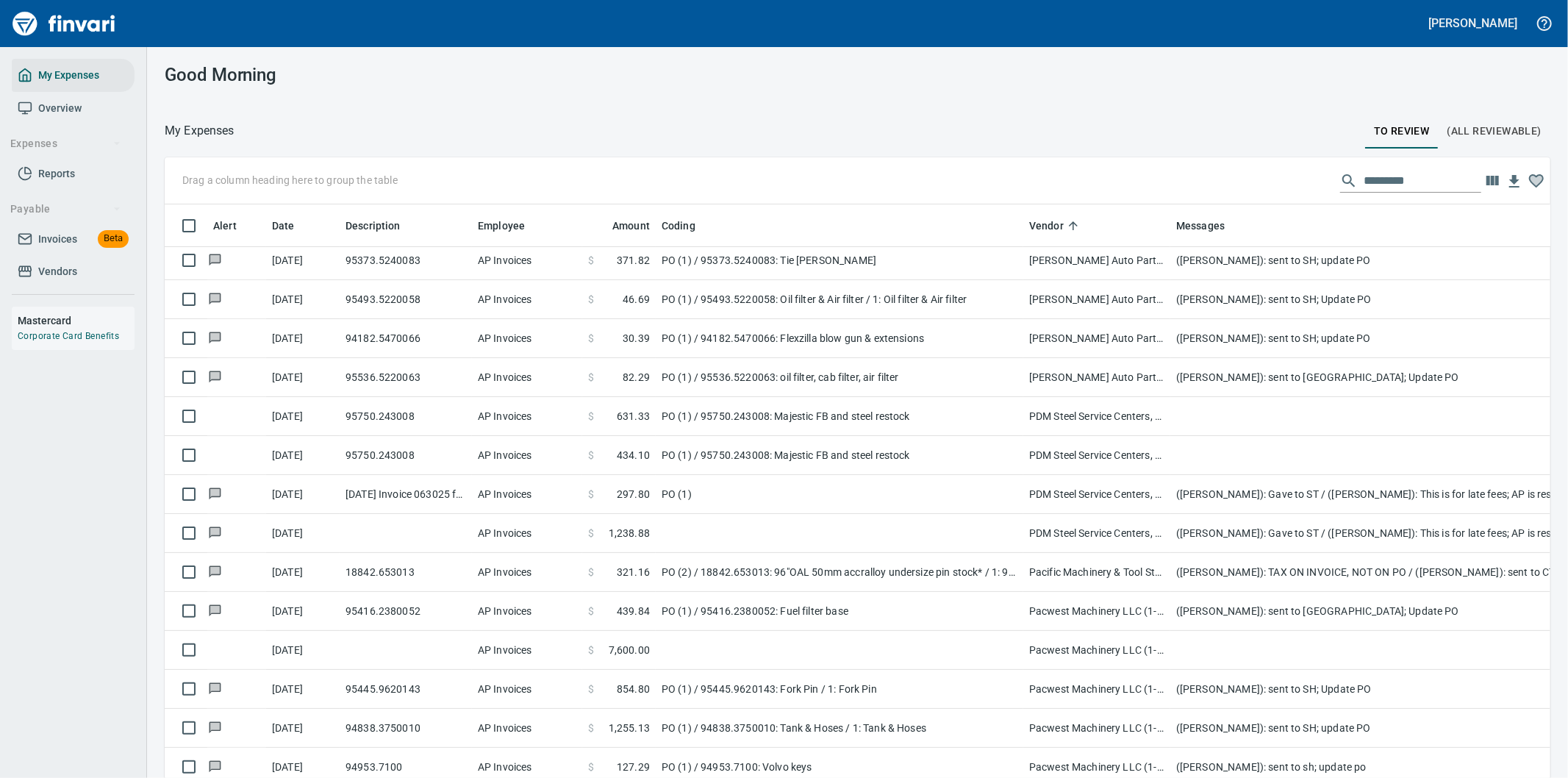
scroll to position [4562, 0]
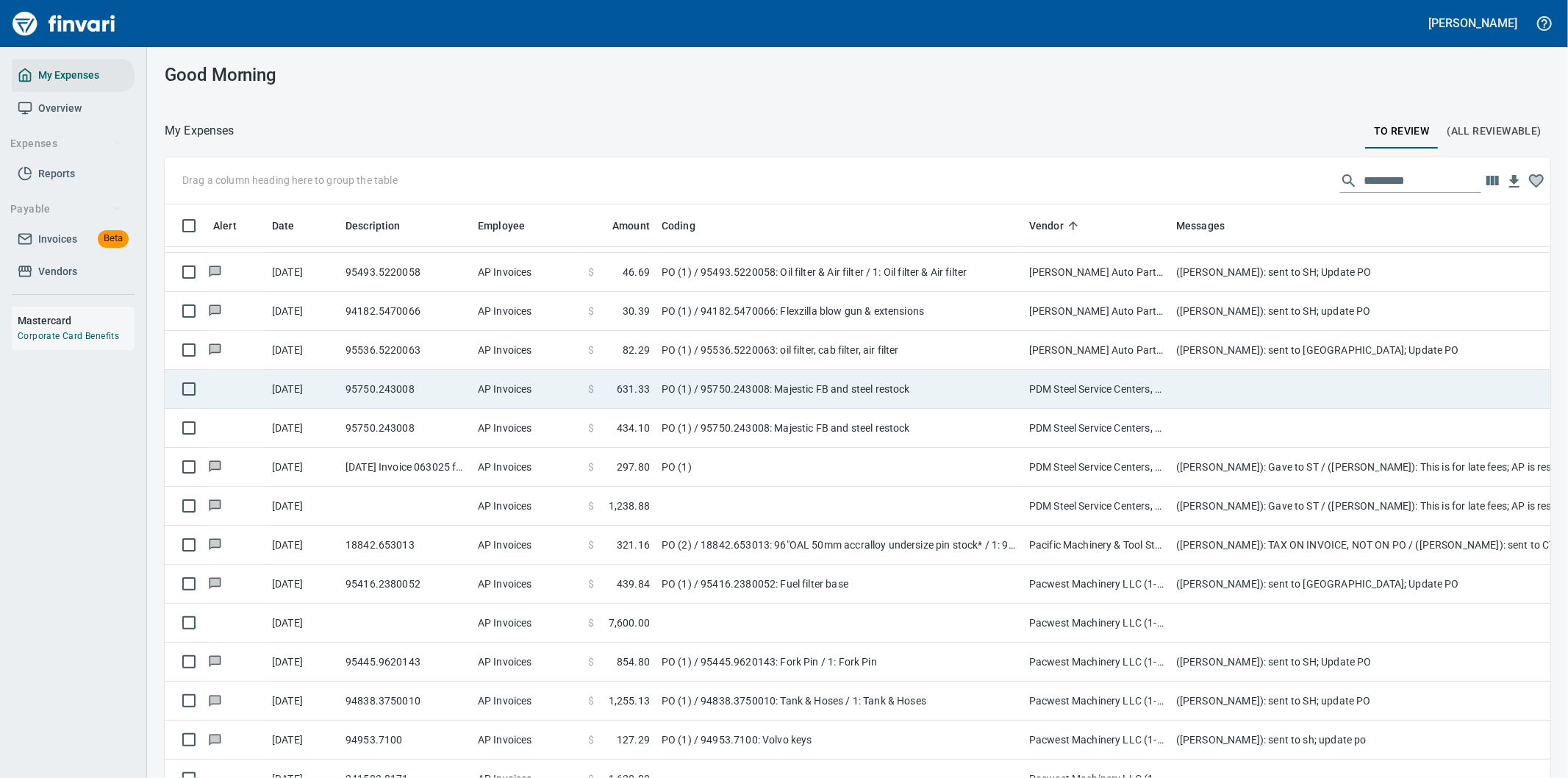
click at [832, 385] on td "PO (1) / 95750.243008: Majestic FB and steel restock" at bounding box center [839, 389] width 367 height 39
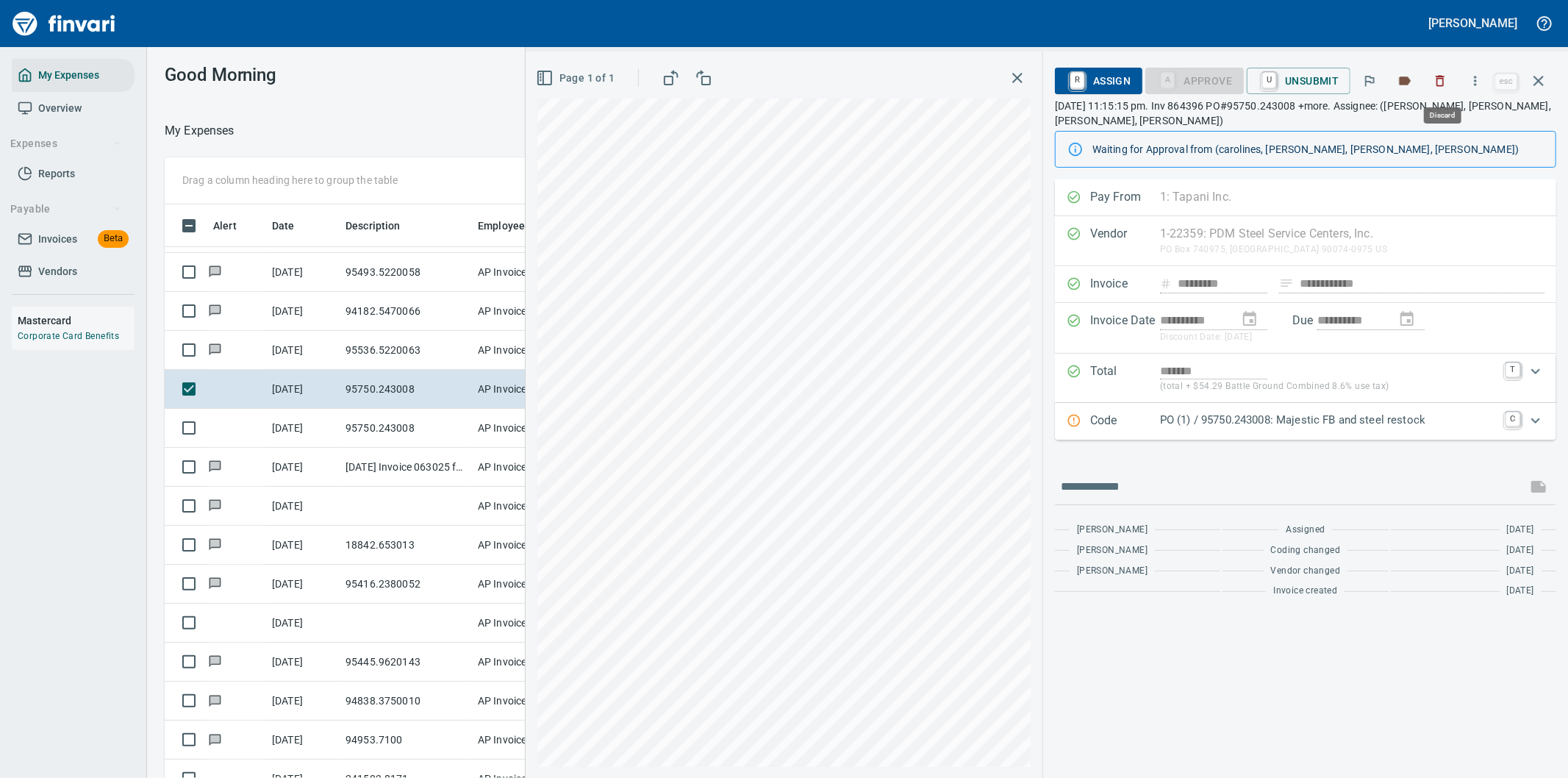
scroll to position [592, 981]
click at [1478, 79] on icon "button" at bounding box center [1475, 81] width 14 height 14
click at [1424, 112] on li "Download" at bounding box center [1461, 124] width 188 height 33
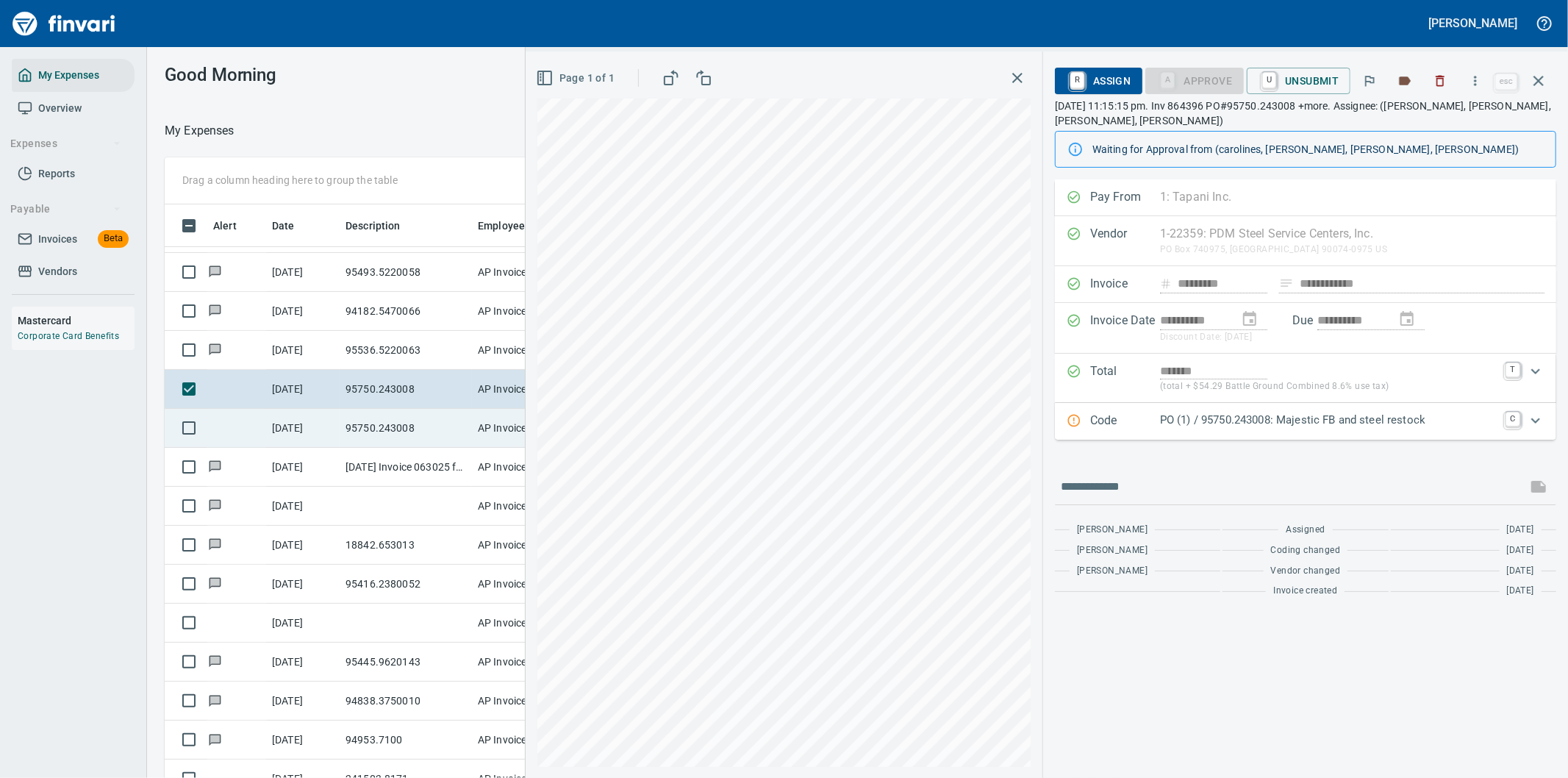
click at [390, 420] on td "95750.243008" at bounding box center [406, 428] width 132 height 39
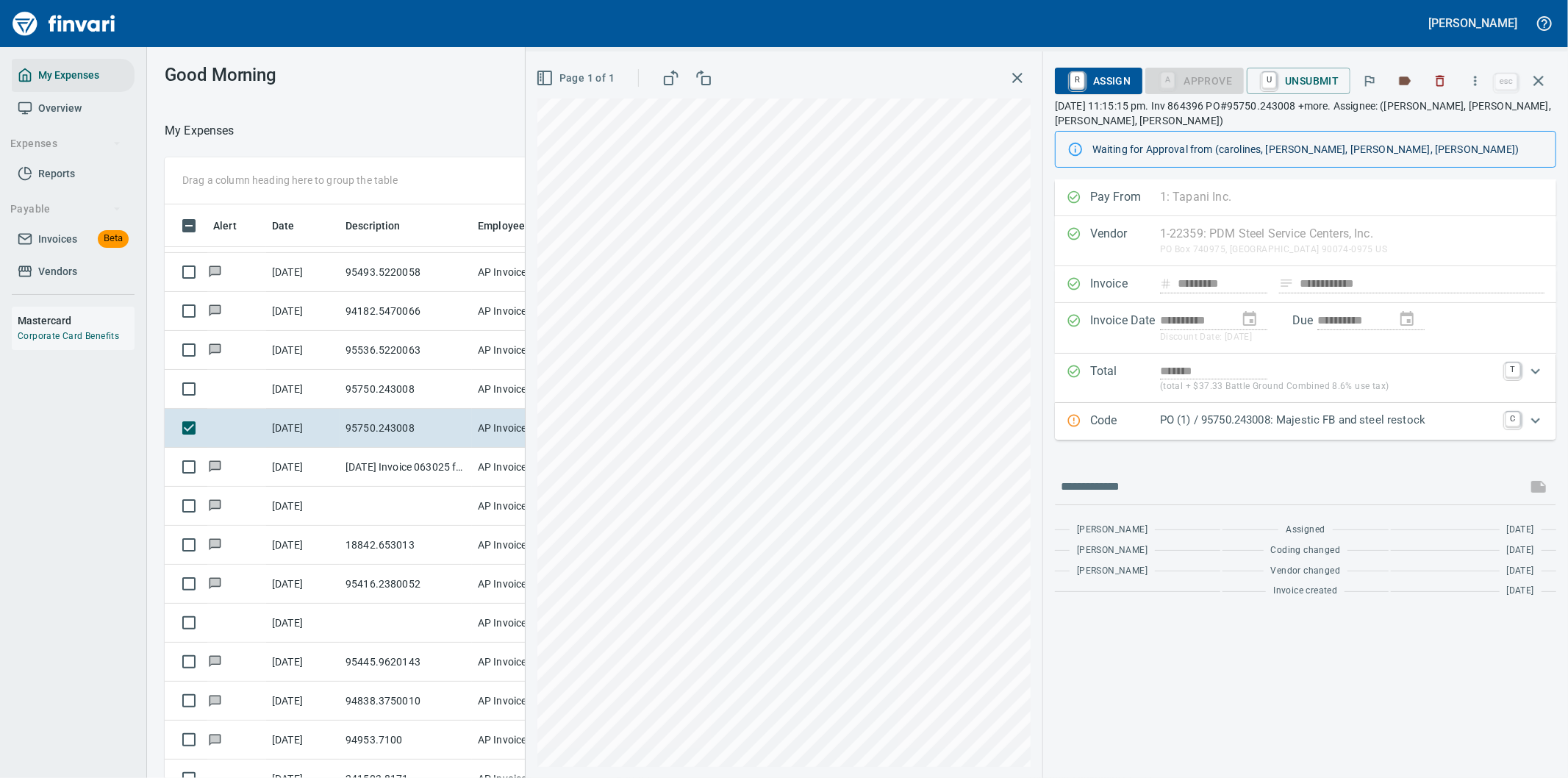
scroll to position [592, 981]
click at [1478, 80] on icon "button" at bounding box center [1475, 81] width 14 height 14
click at [1434, 126] on span "Download" at bounding box center [1473, 124] width 141 height 18
click at [1160, 479] on input "text" at bounding box center [1290, 487] width 460 height 24
click at [953, 498] on div "**********" at bounding box center [1046, 414] width 1043 height 726
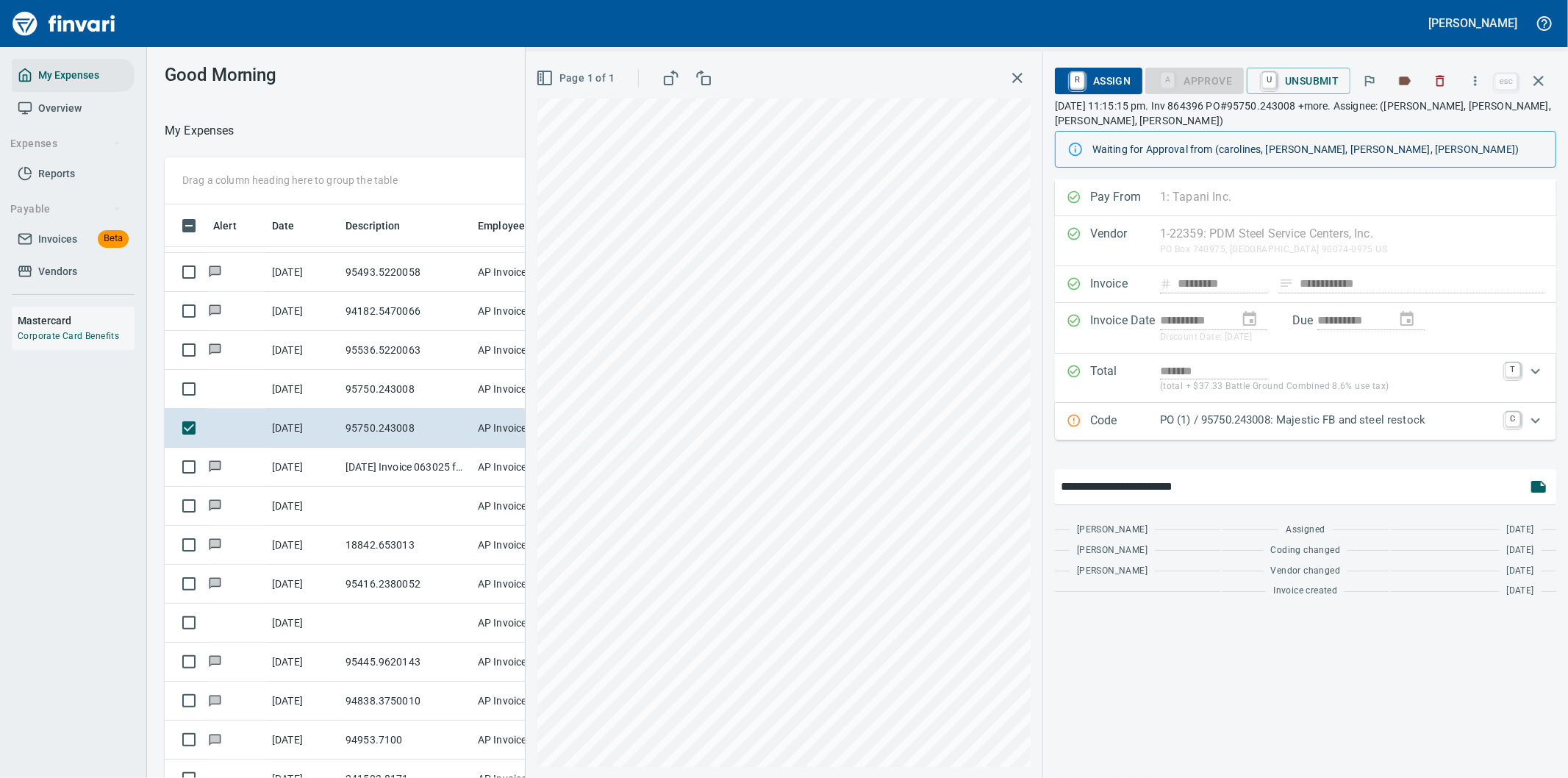
click at [1370, 493] on input "**********" at bounding box center [1290, 487] width 460 height 24
type input "**********"
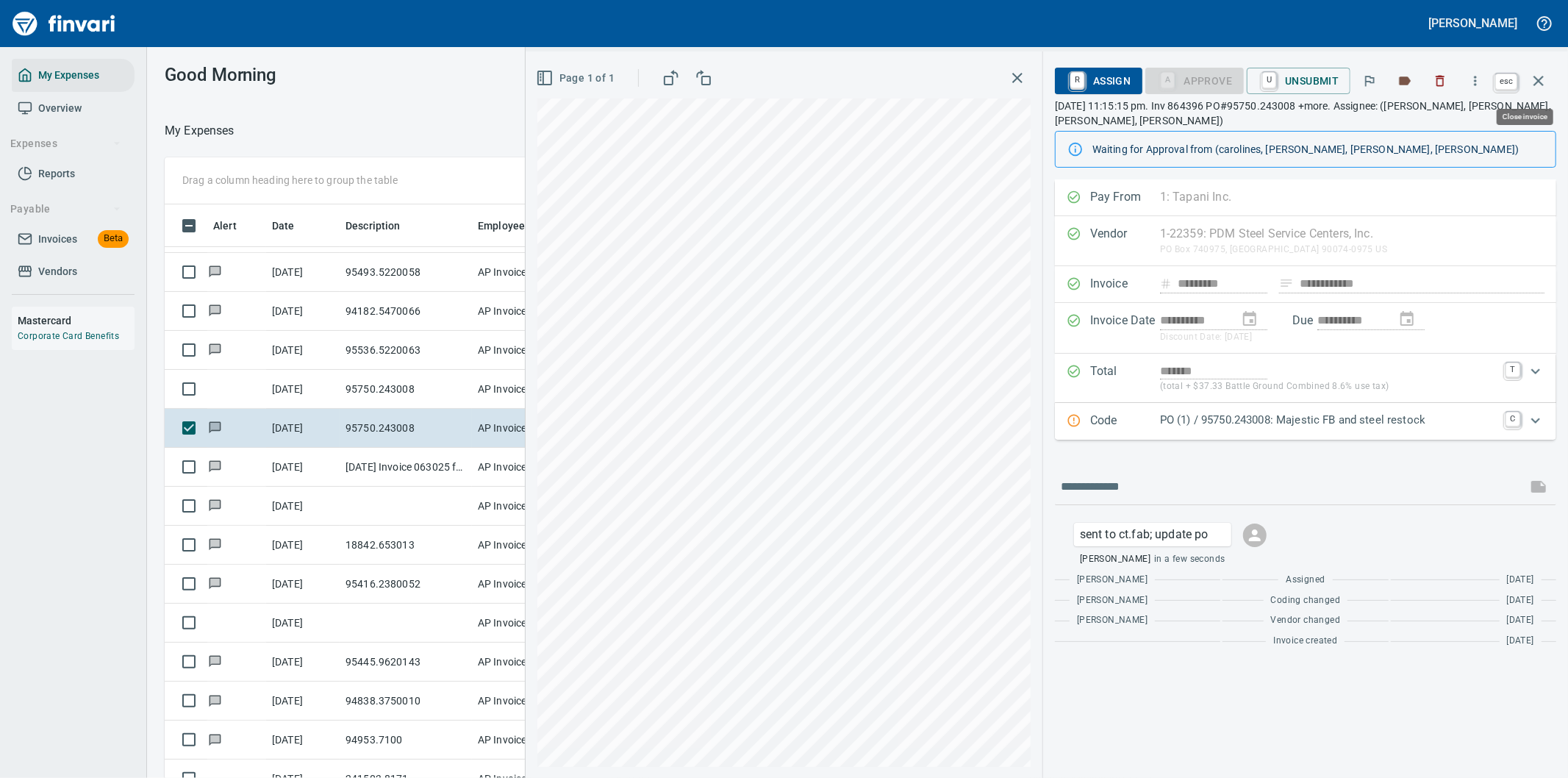
click at [1538, 73] on icon "button" at bounding box center [1539, 81] width 18 height 18
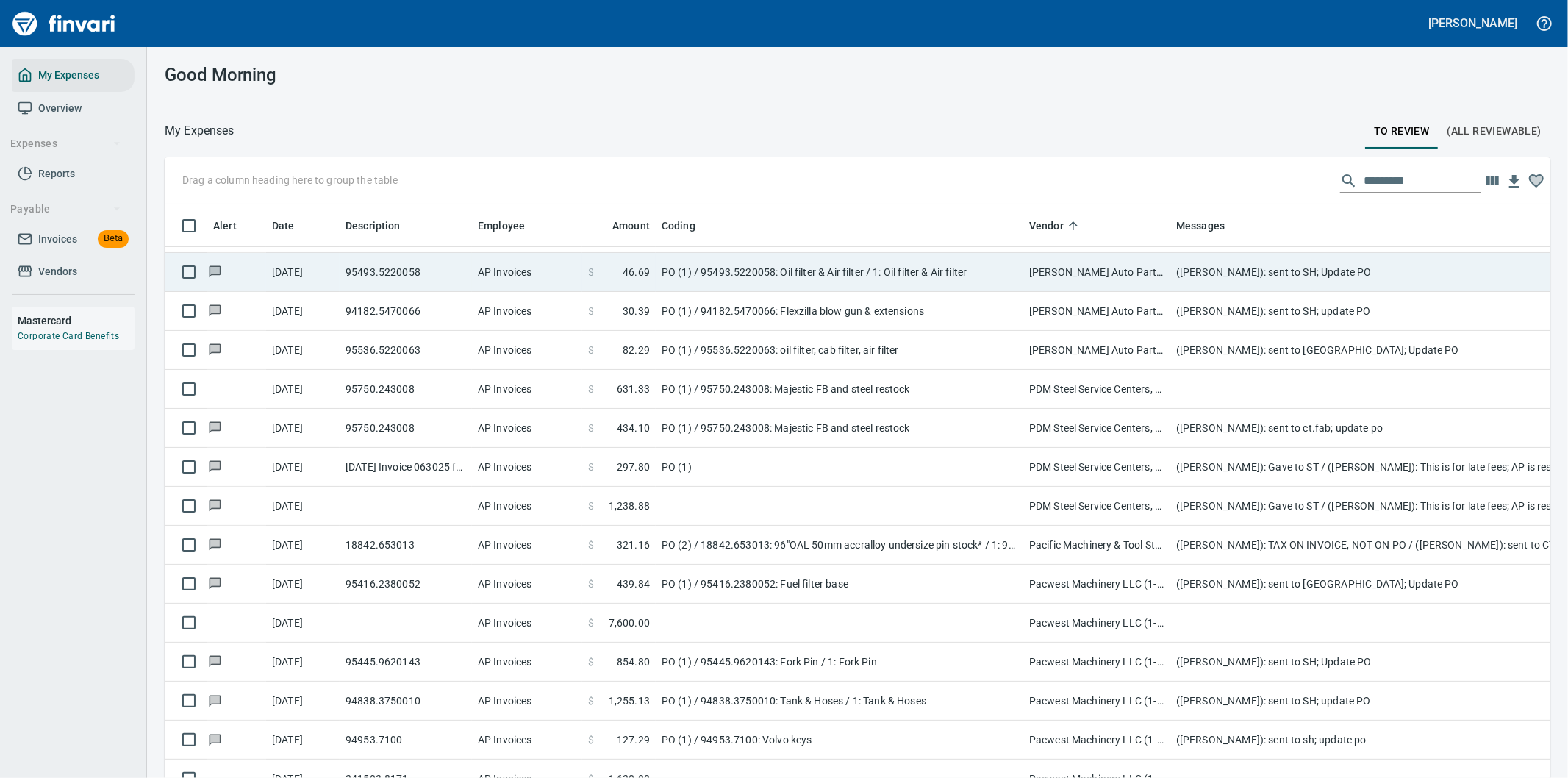
scroll to position [592, 1349]
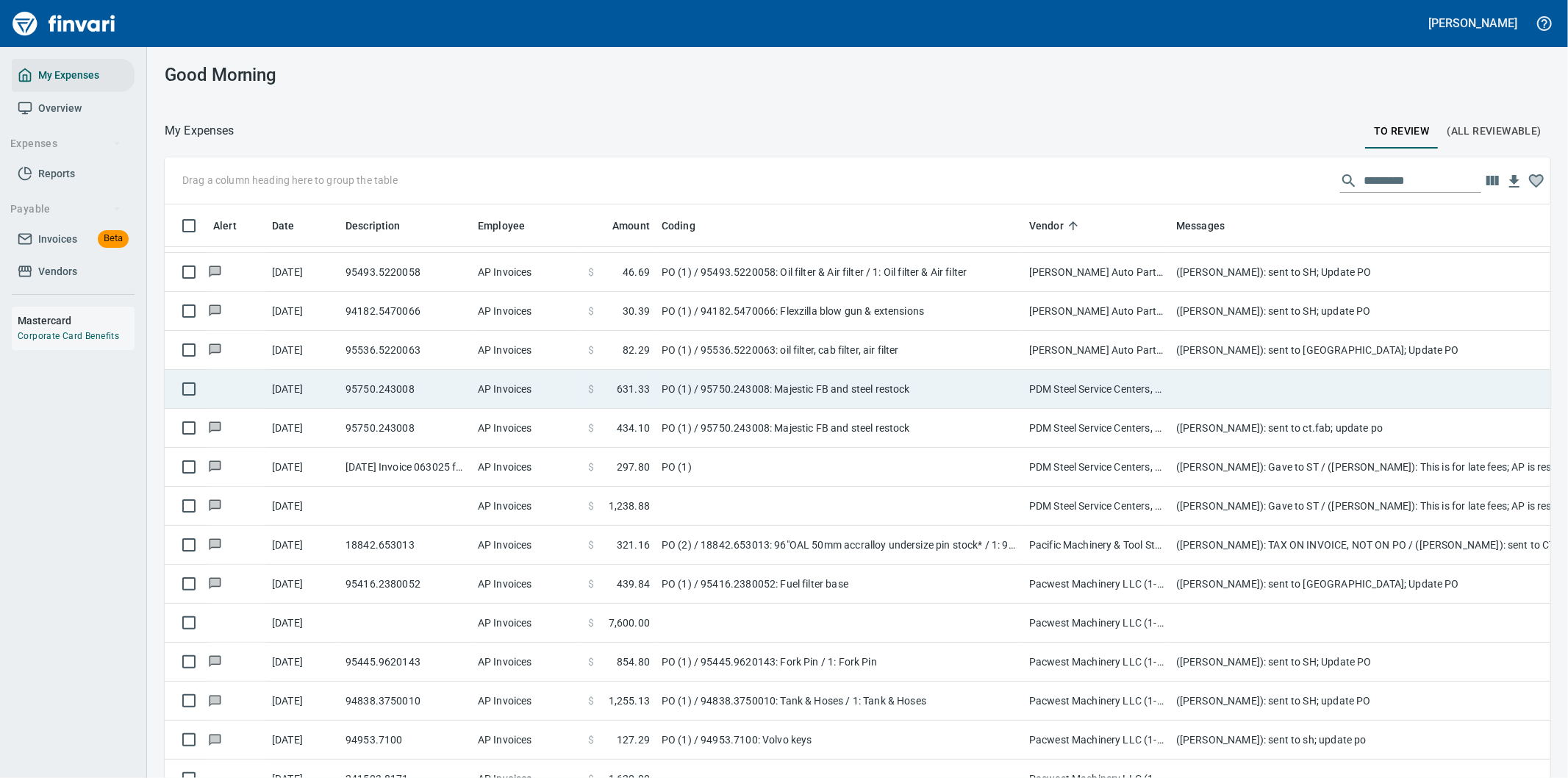
click at [1238, 381] on td at bounding box center [1464, 389] width 588 height 39
click at [1239, 381] on div "Drag a column heading here to group the table Alert Date Description Employee A…" at bounding box center [857, 489] width 1421 height 663
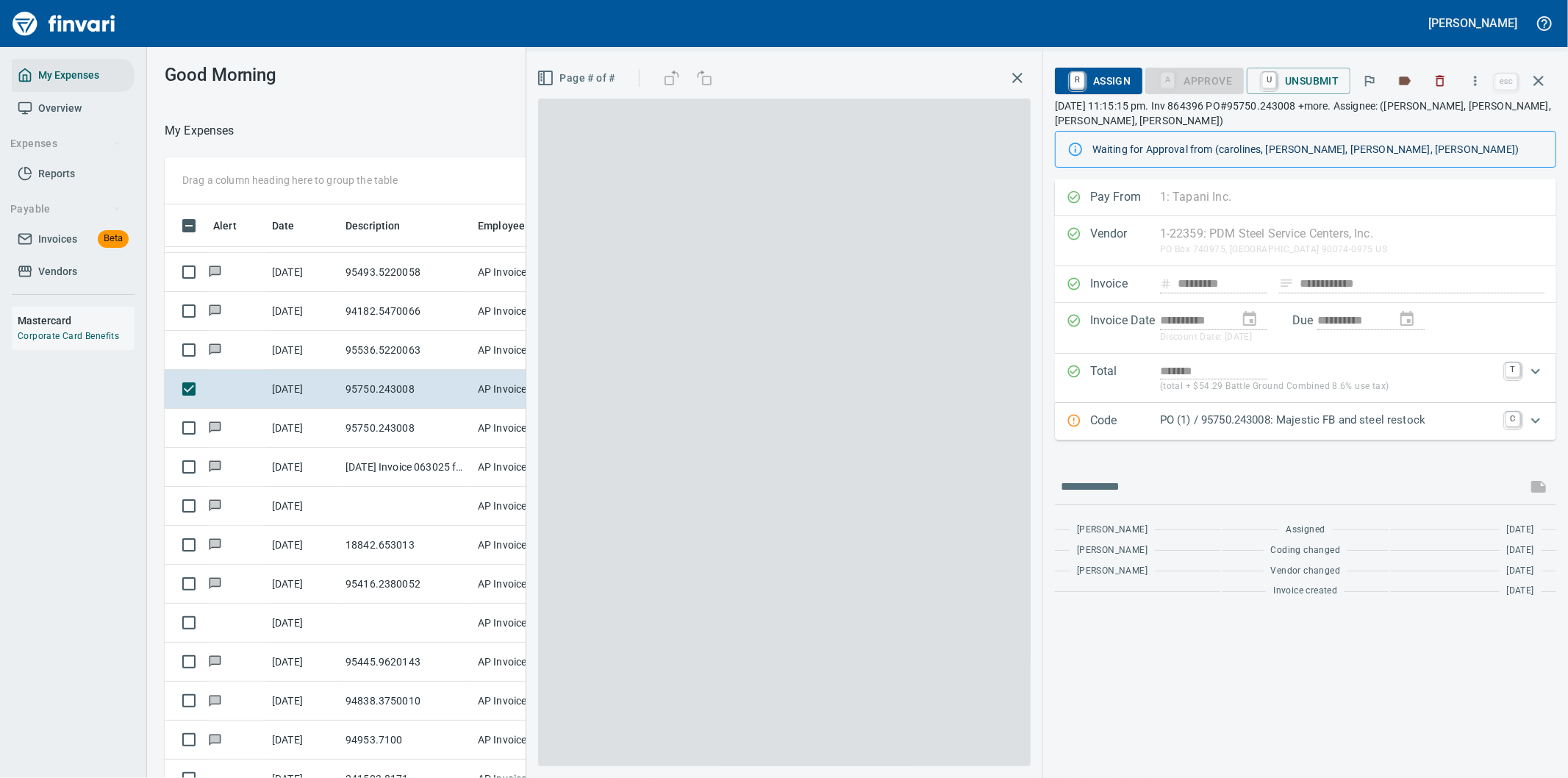
scroll to position [592, 981]
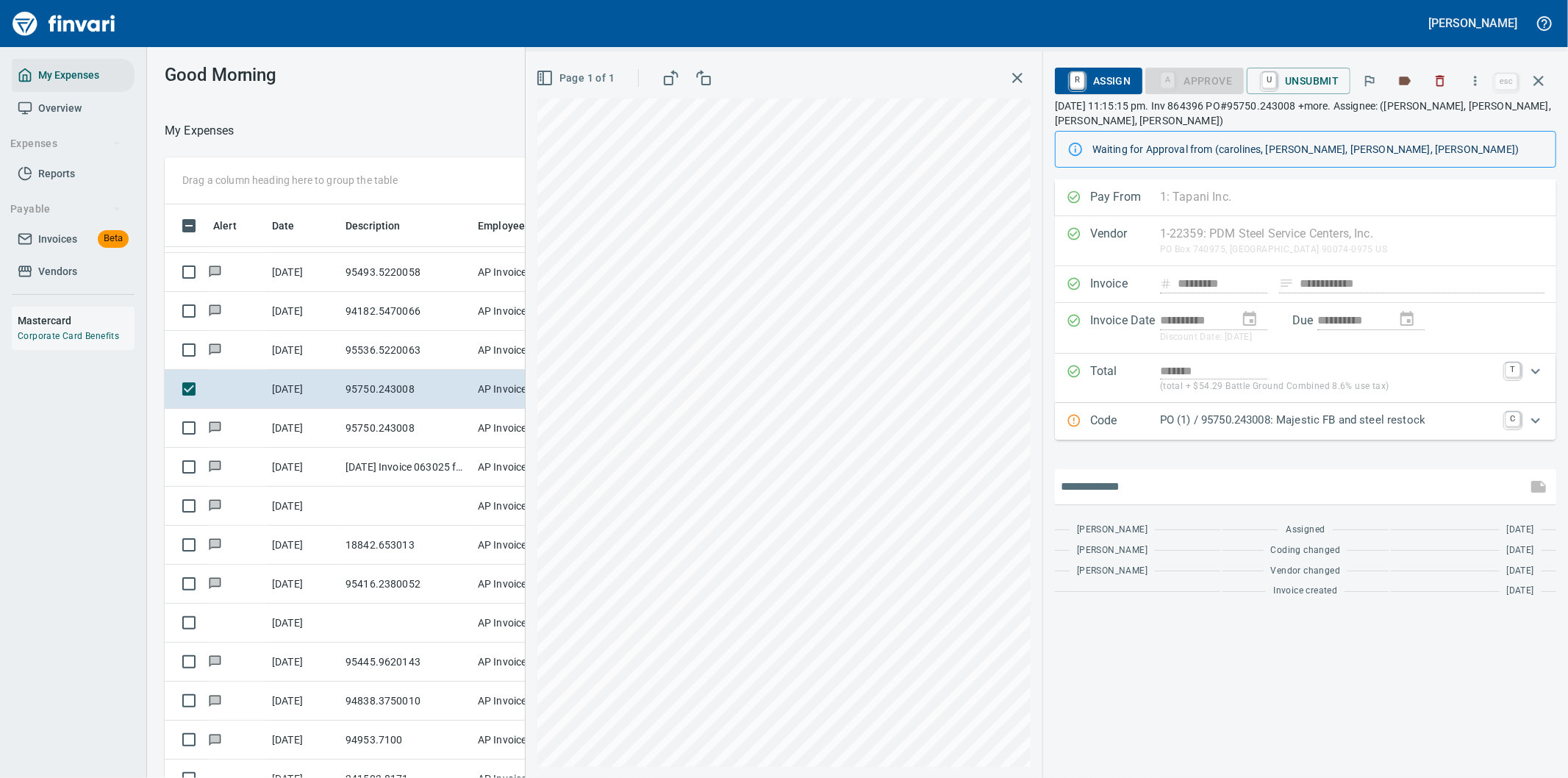
click at [1114, 496] on input "text" at bounding box center [1290, 487] width 460 height 24
paste input "**********"
type input "**********"
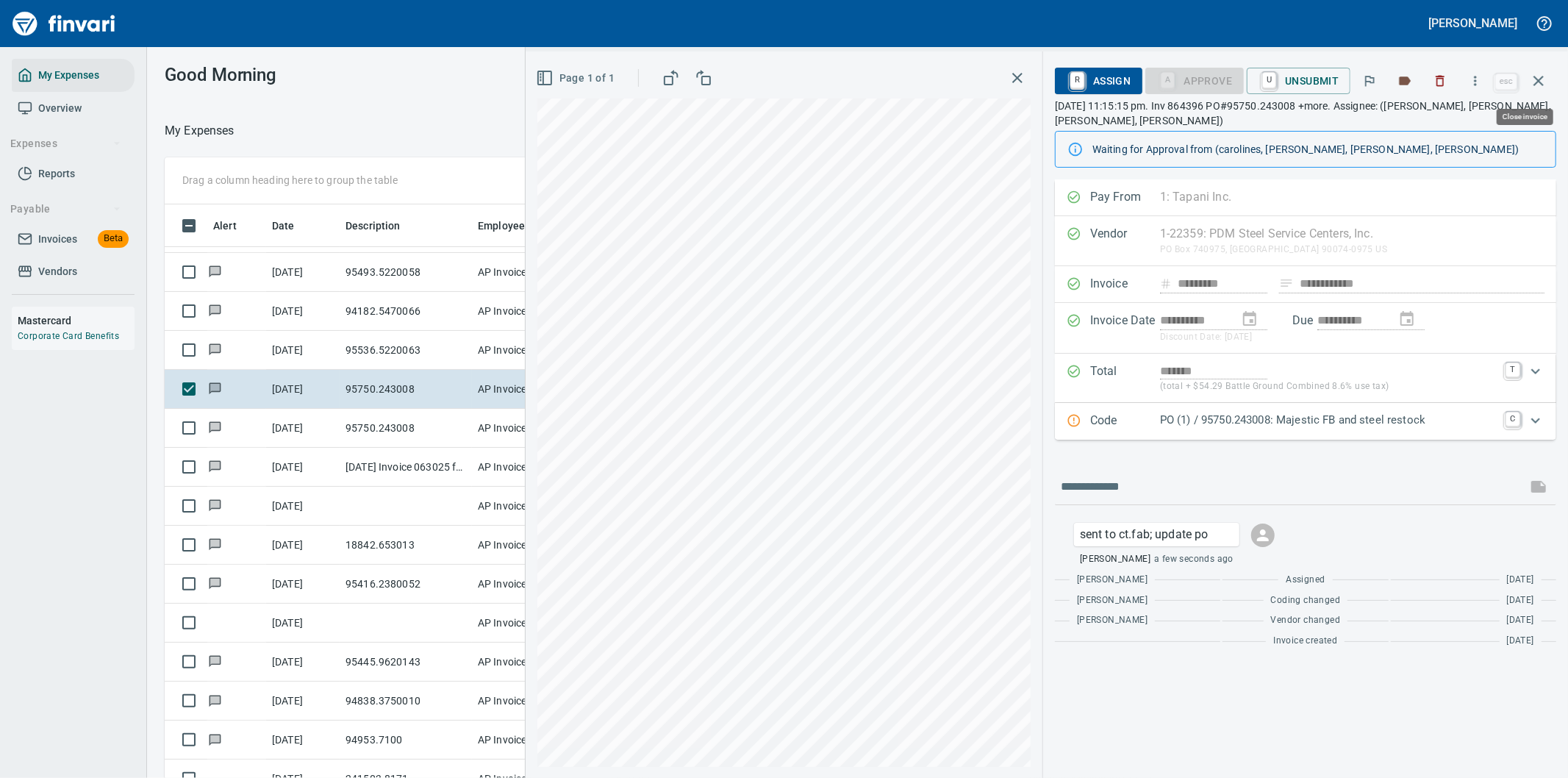
click at [1535, 73] on icon "button" at bounding box center [1539, 81] width 18 height 18
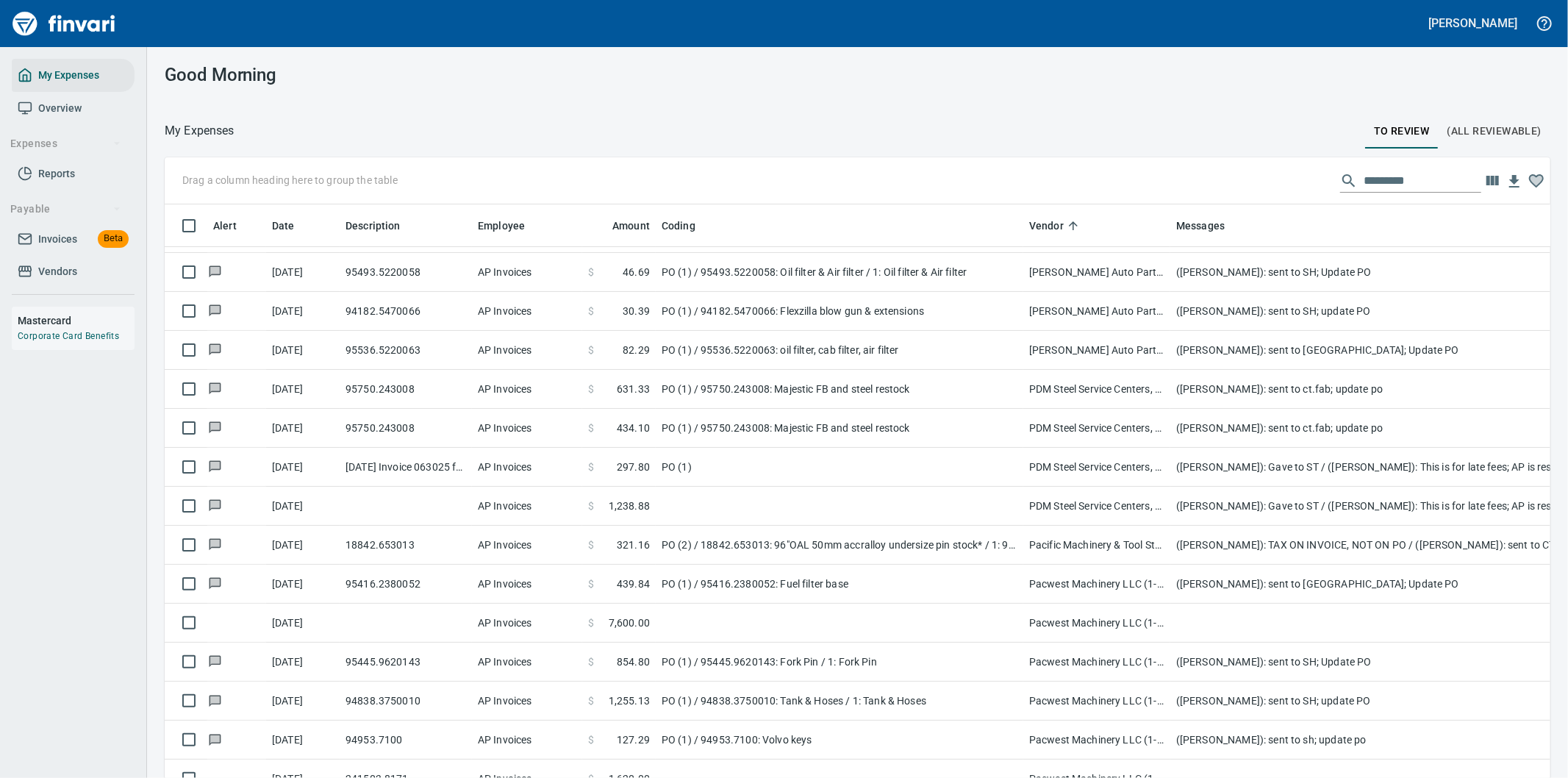
scroll to position [592, 1349]
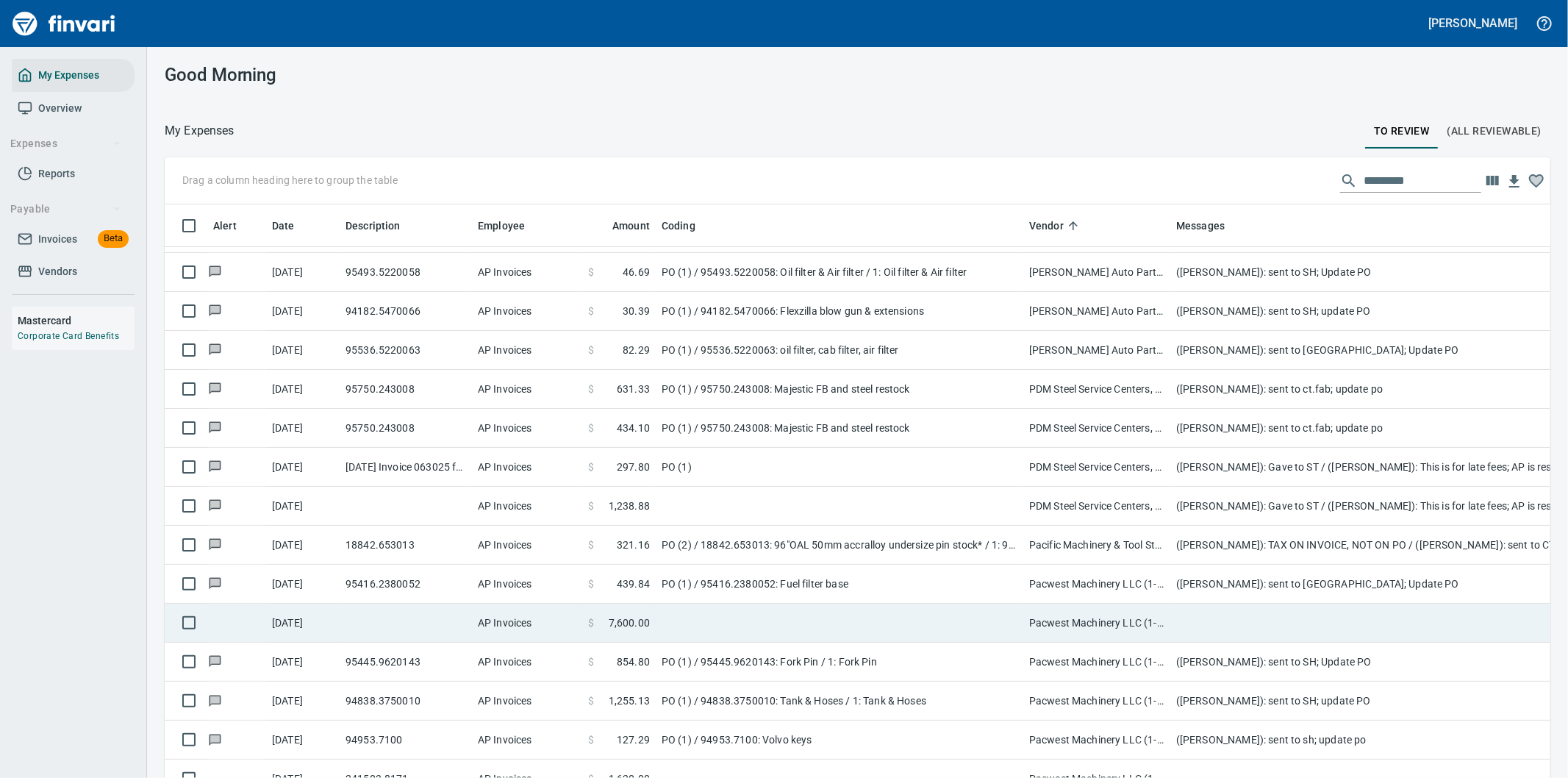
click at [833, 625] on td at bounding box center [839, 622] width 367 height 39
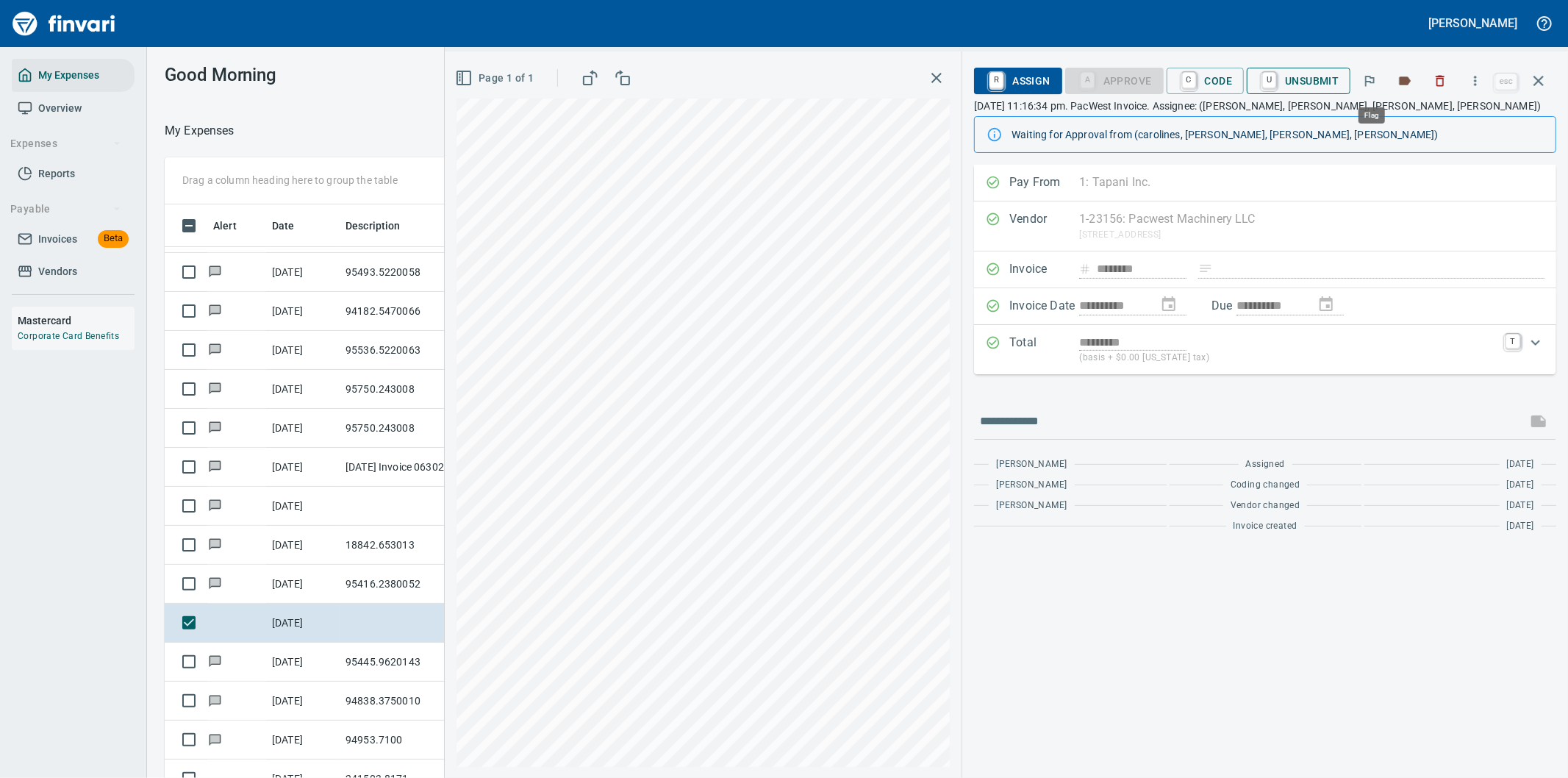
scroll to position [592, 981]
click at [1015, 77] on span "R Assign" at bounding box center [1017, 81] width 64 height 25
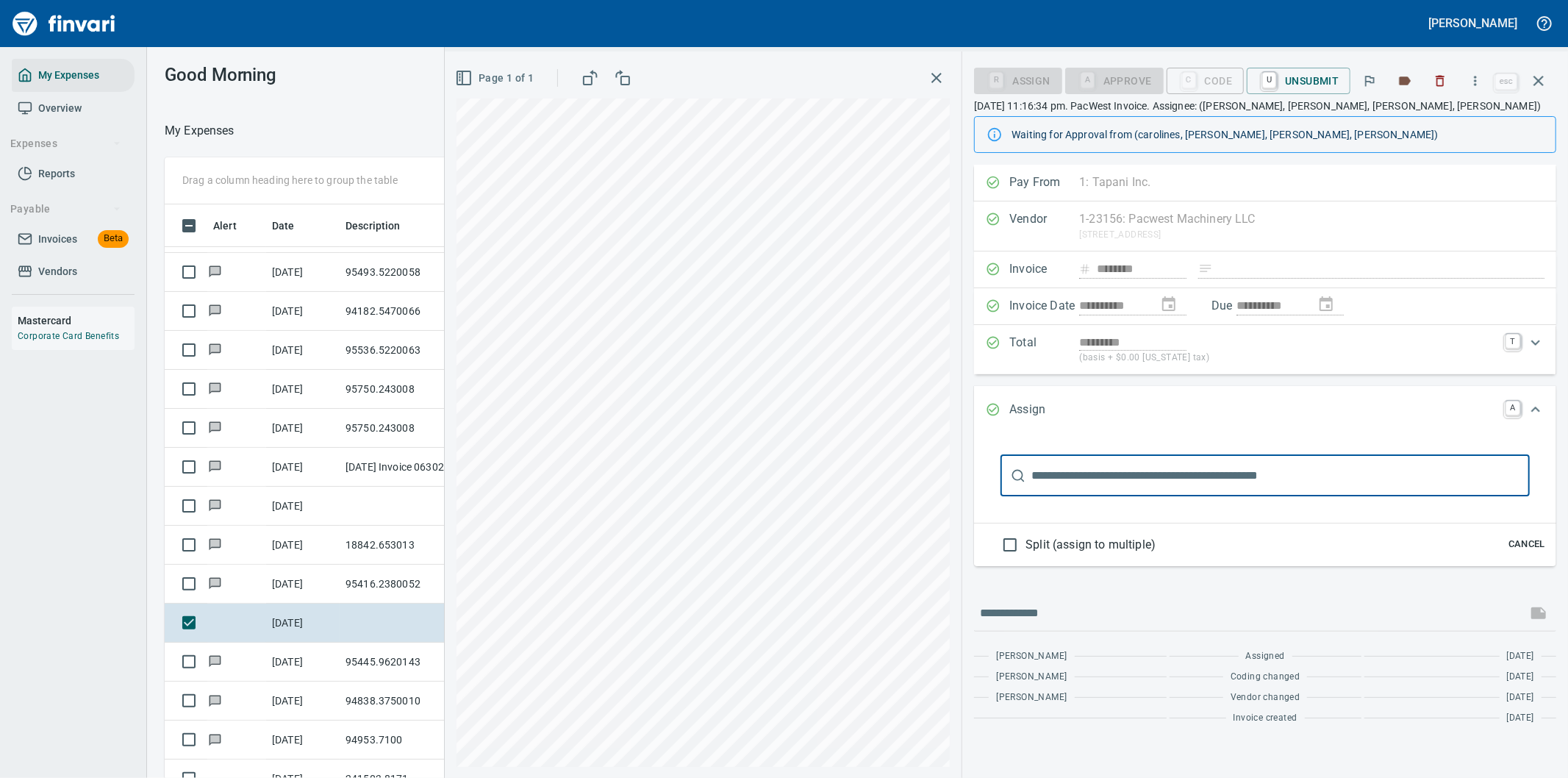
click at [1054, 469] on input "text" at bounding box center [1280, 476] width 498 height 42
click at [1059, 470] on input "text" at bounding box center [1280, 476] width 498 height 42
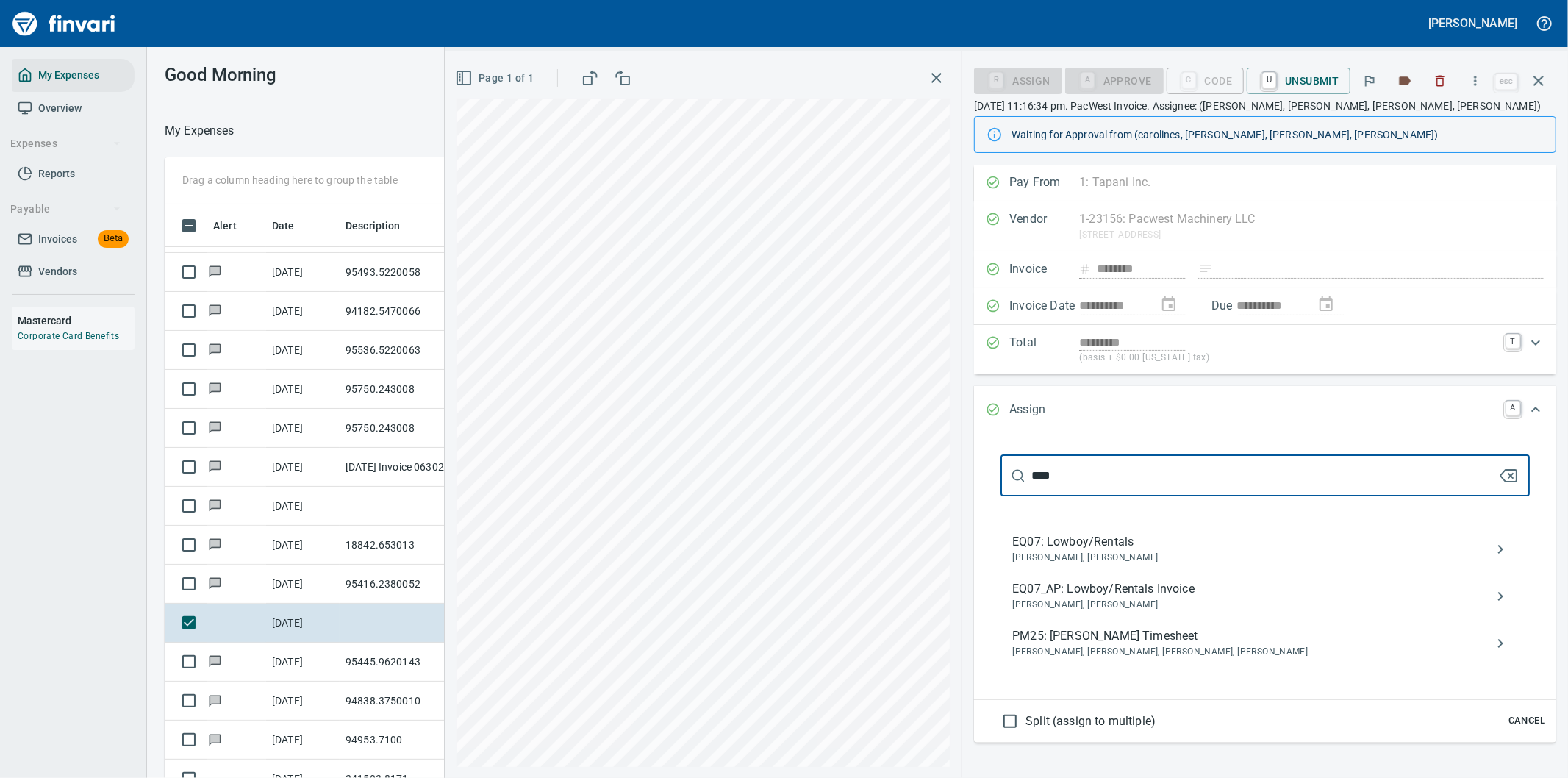
type input "****"
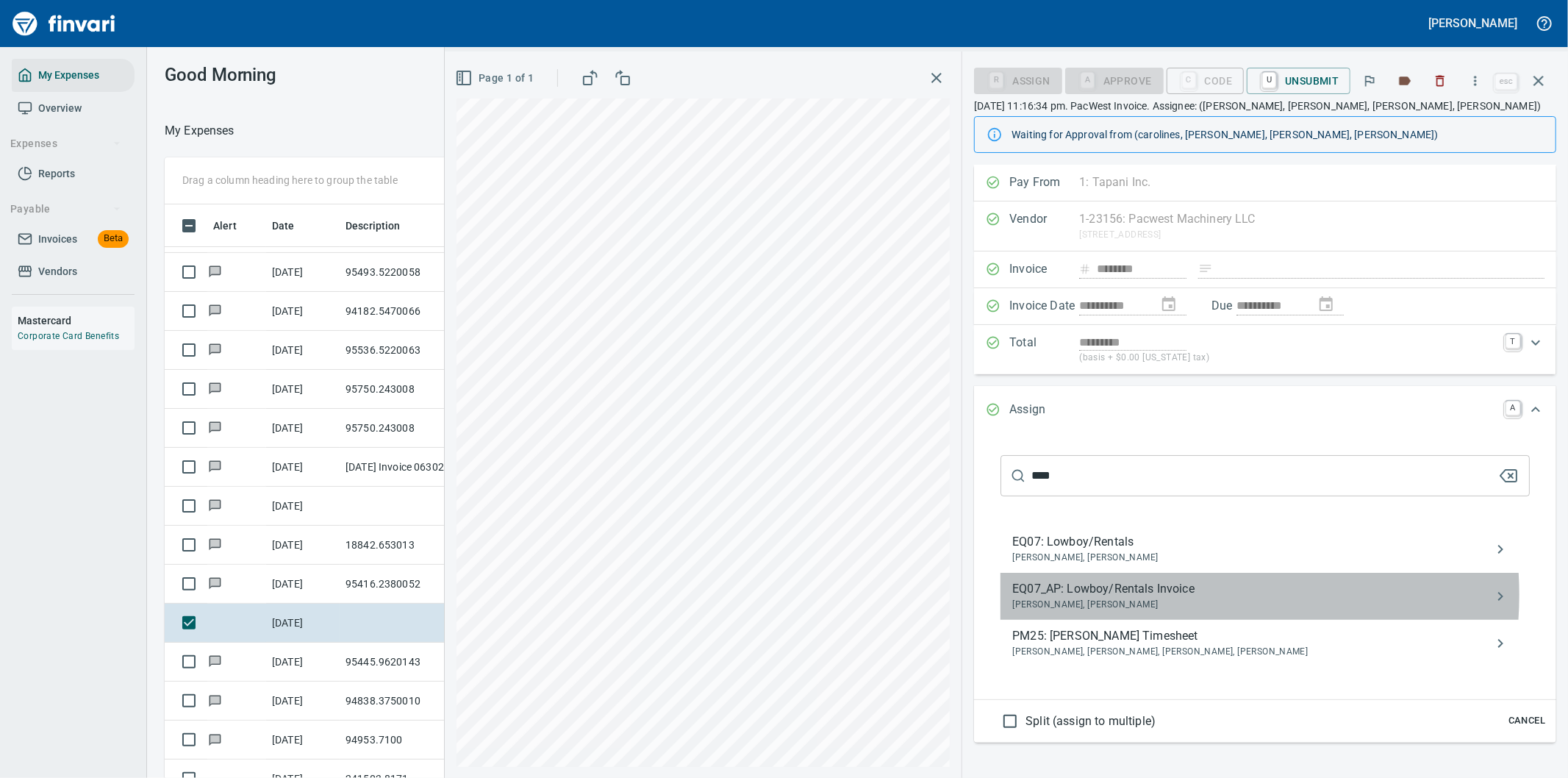
click at [1157, 596] on span "EQ07_AP: Lowboy/Rentals Invoice" at bounding box center [1252, 589] width 482 height 18
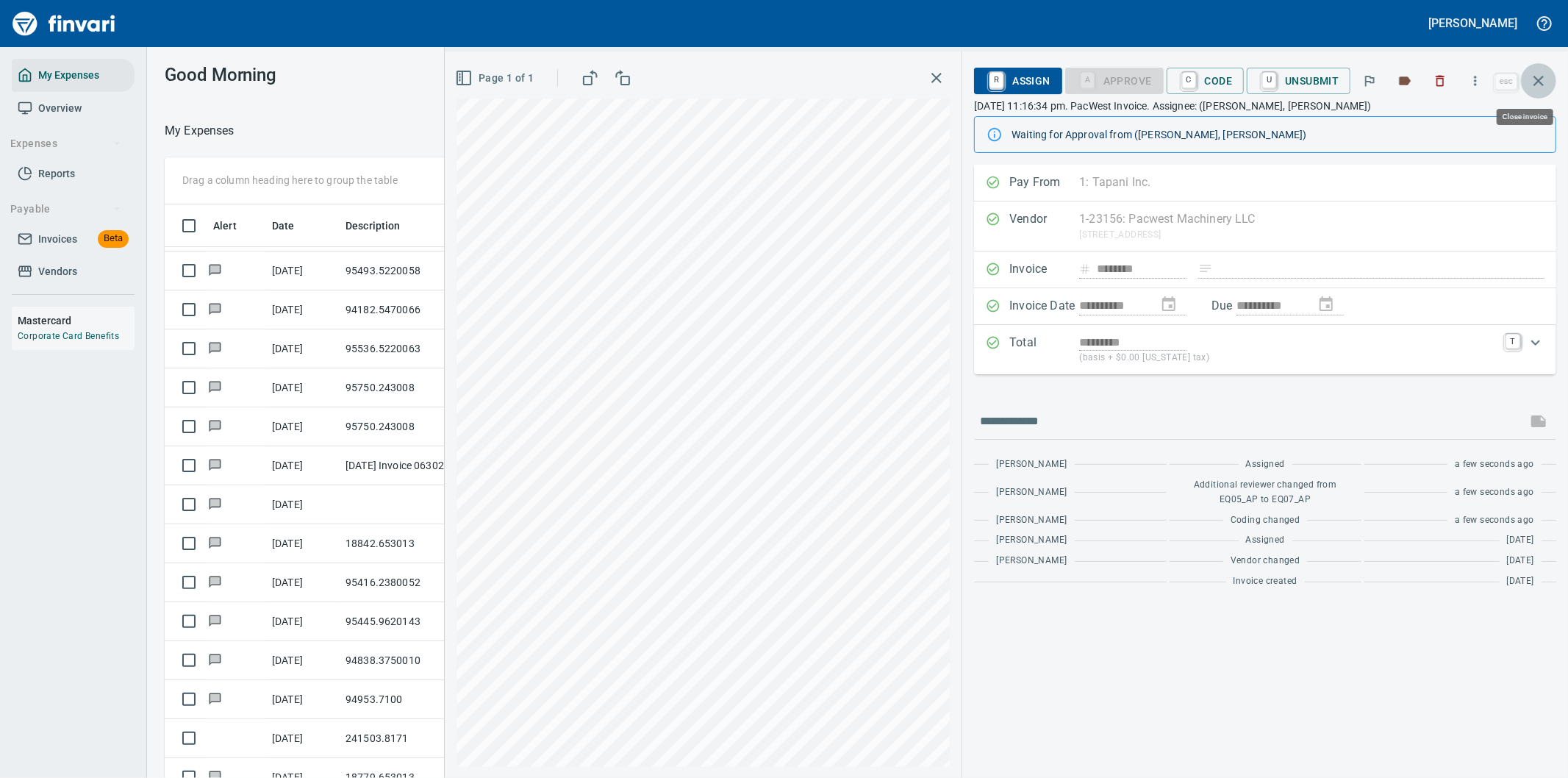
click at [1538, 79] on icon "button" at bounding box center [1539, 81] width 18 height 18
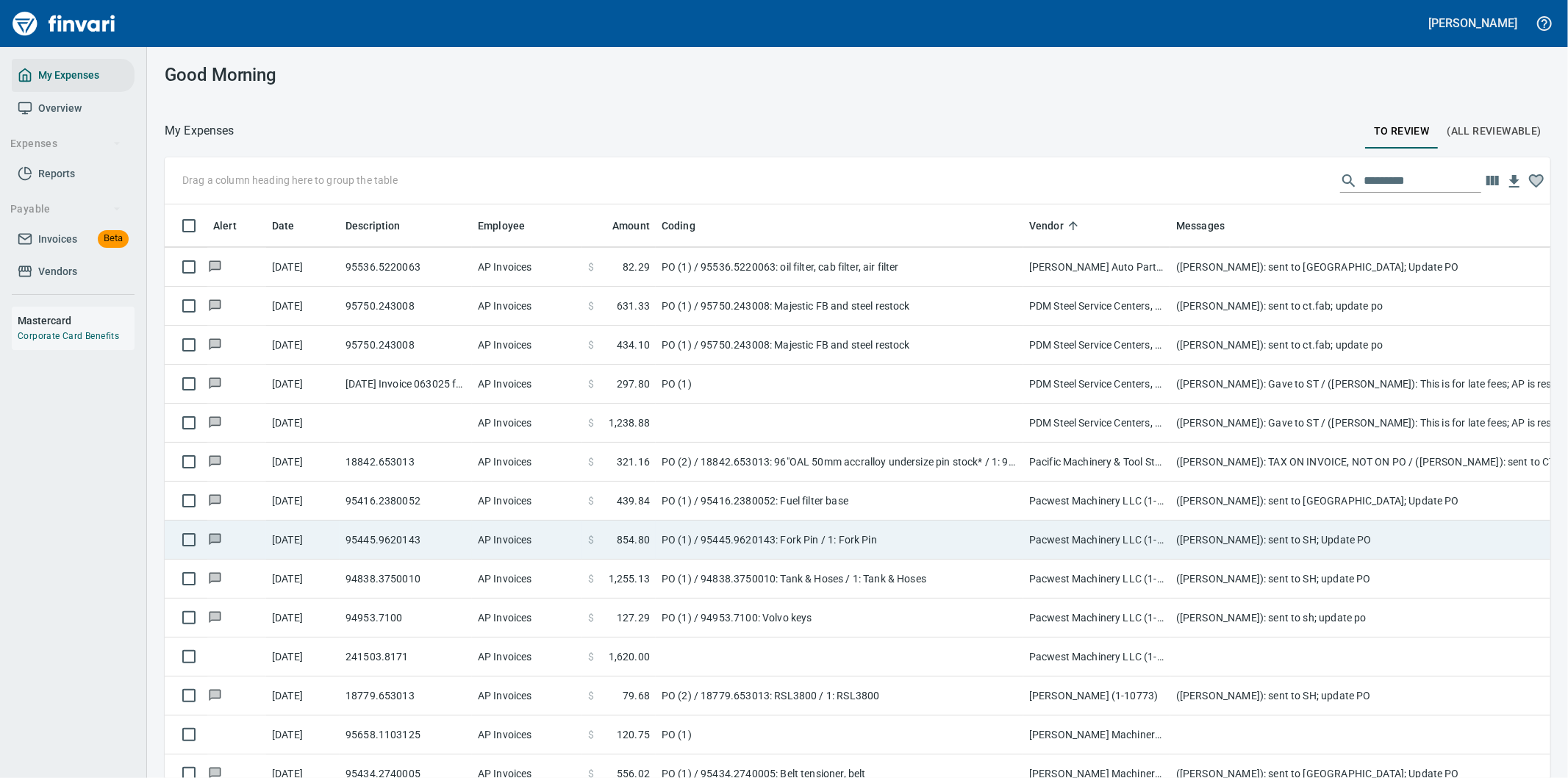
scroll to position [4725, 0]
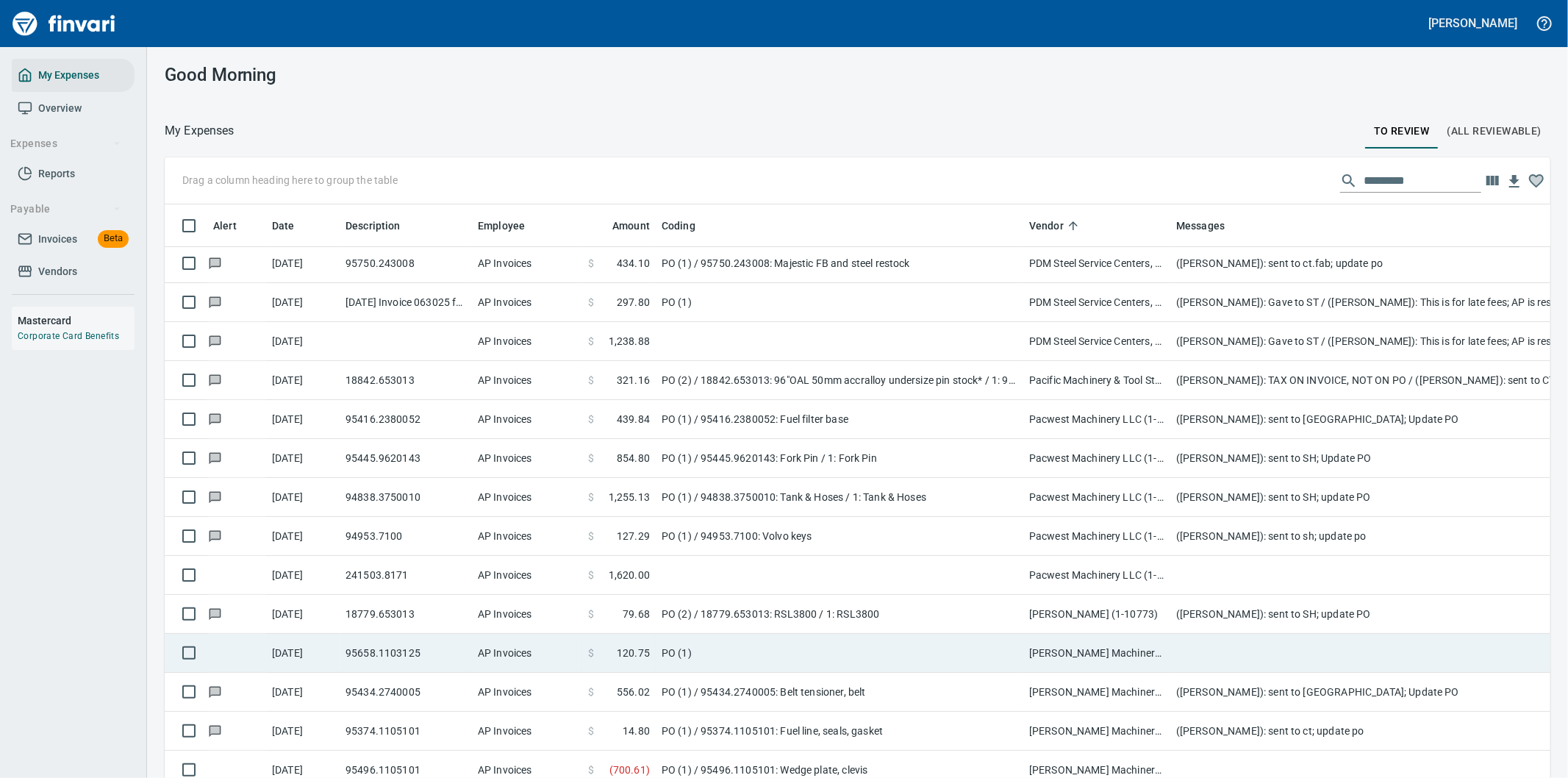
click at [760, 652] on td "PO (1)" at bounding box center [839, 653] width 367 height 39
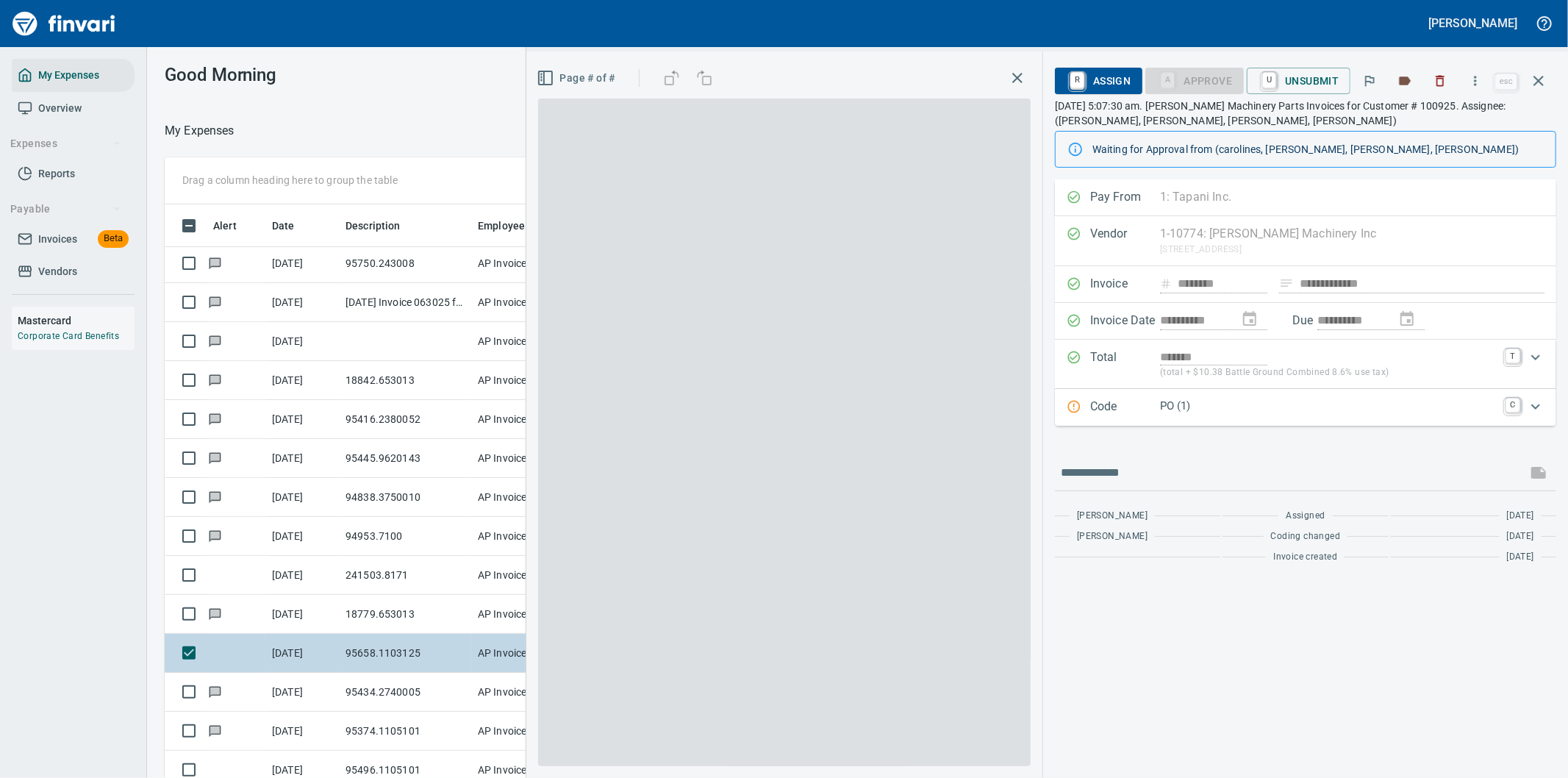
scroll to position [592, 981]
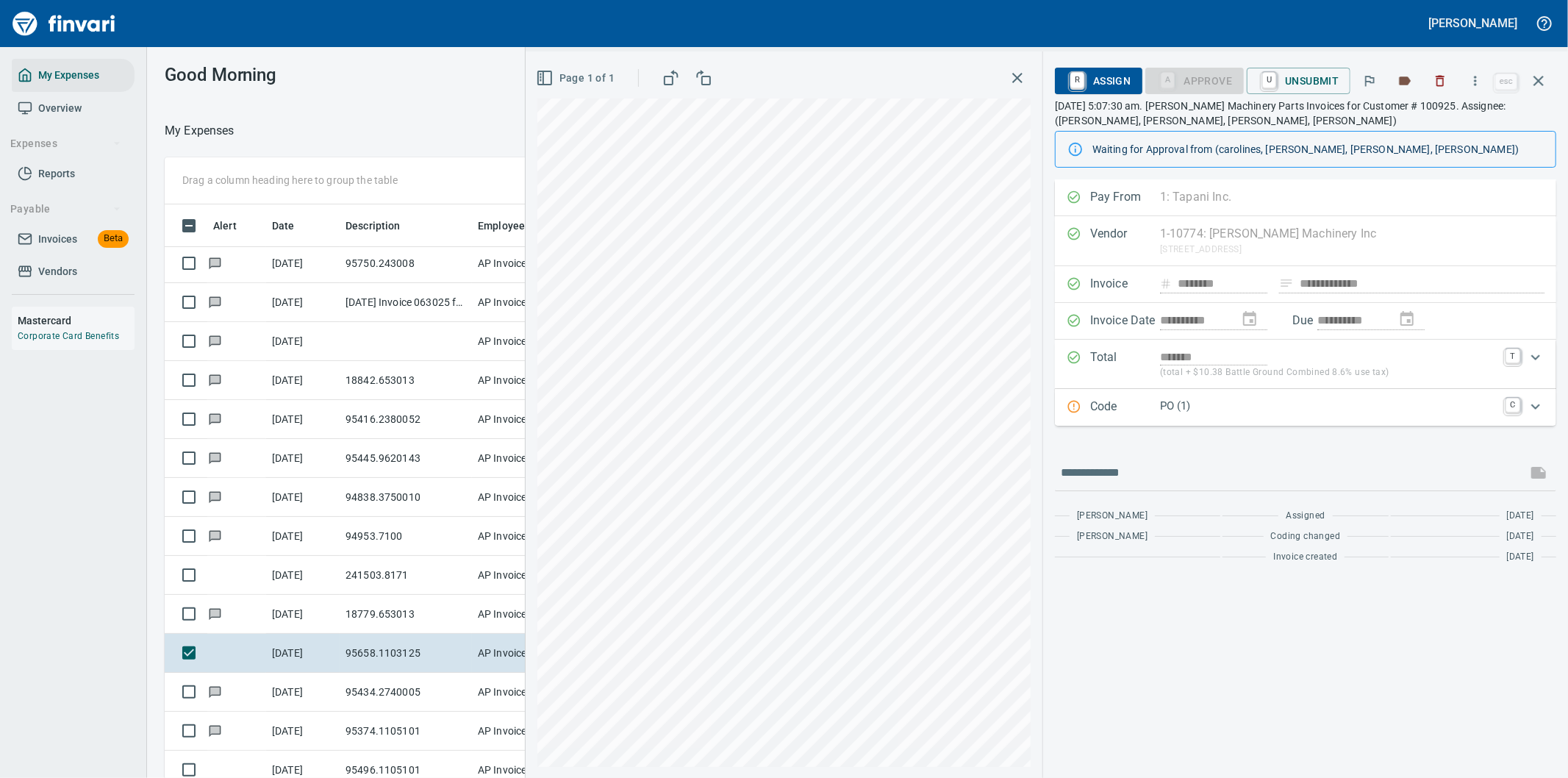
click at [1321, 402] on p "PO (1)" at bounding box center [1328, 406] width 336 height 17
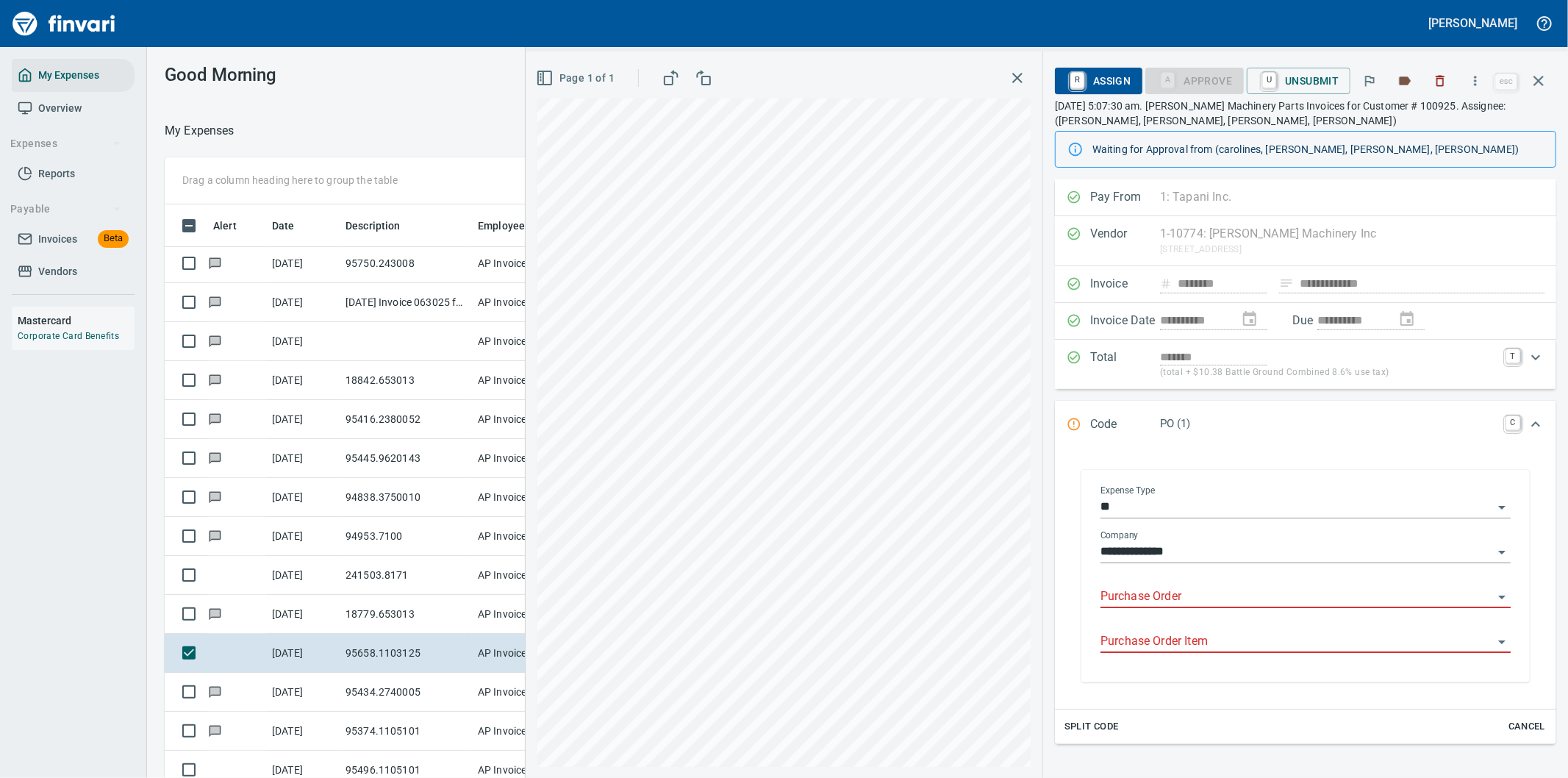
click at [1191, 595] on input "Purchase Order" at bounding box center [1297, 597] width 392 height 21
type input "*****"
drag, startPoint x: 1147, startPoint y: 599, endPoint x: 1082, endPoint y: 606, distance: 65.4
click at [1082, 606] on div "**********" at bounding box center [1306, 575] width 449 height 213
click at [1526, 419] on icon "Expand" at bounding box center [1535, 424] width 18 height 18
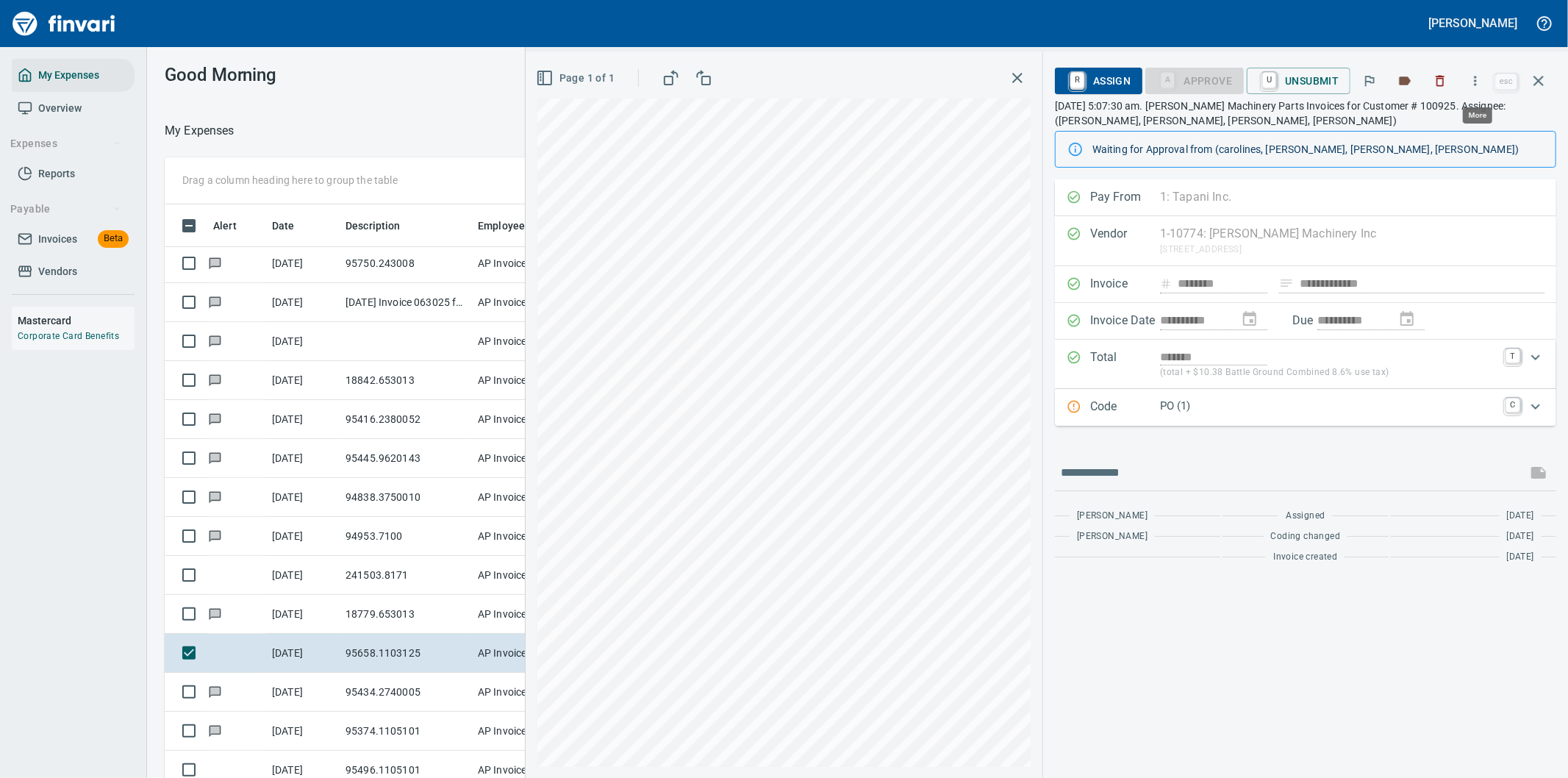
click at [1476, 75] on icon "button" at bounding box center [1475, 81] width 14 height 14
click at [1427, 122] on span "Download" at bounding box center [1473, 124] width 141 height 18
click at [1185, 477] on input "text" at bounding box center [1290, 473] width 460 height 24
type input "**********"
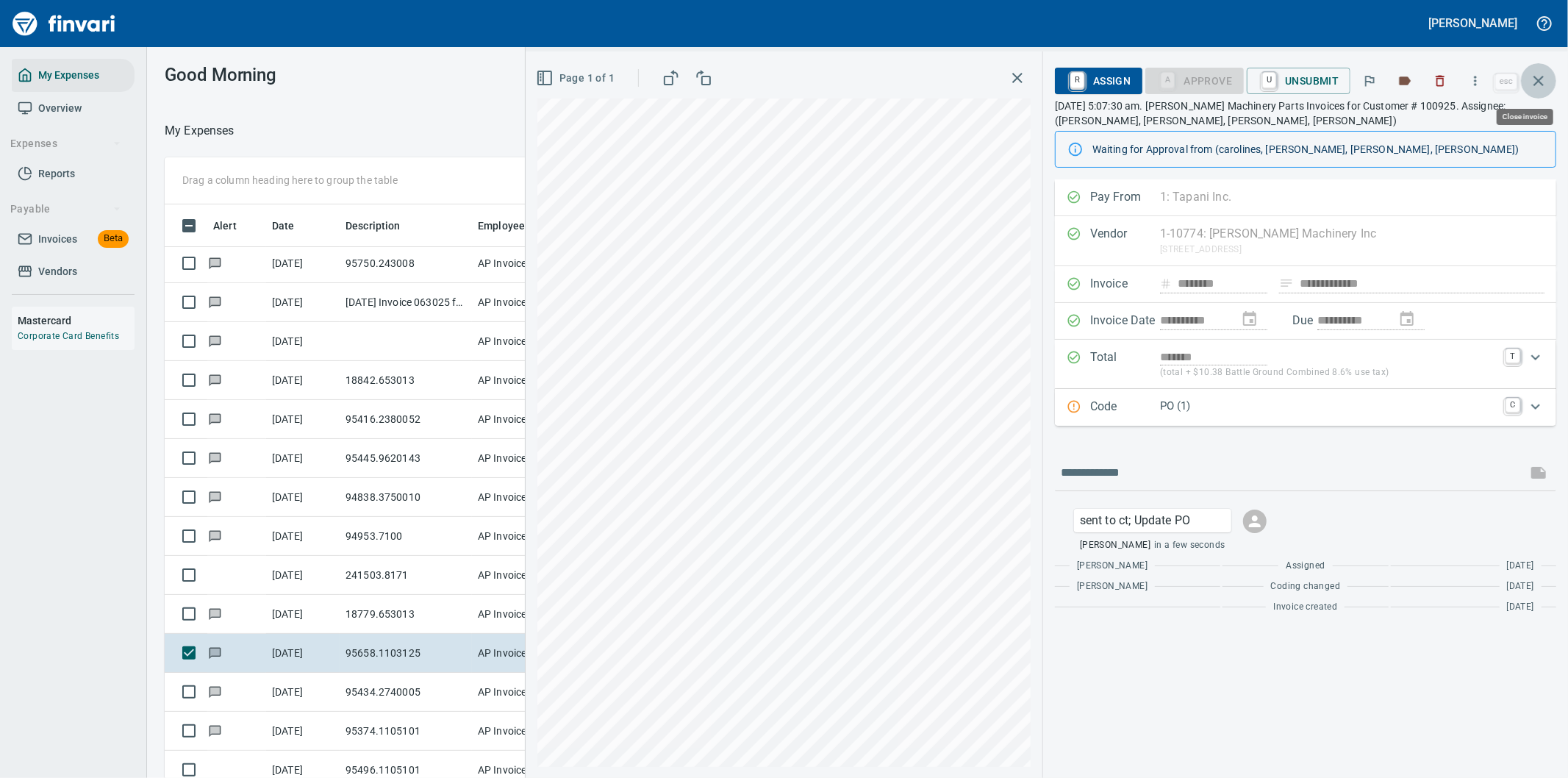
click at [1539, 76] on icon "button" at bounding box center [1539, 81] width 18 height 18
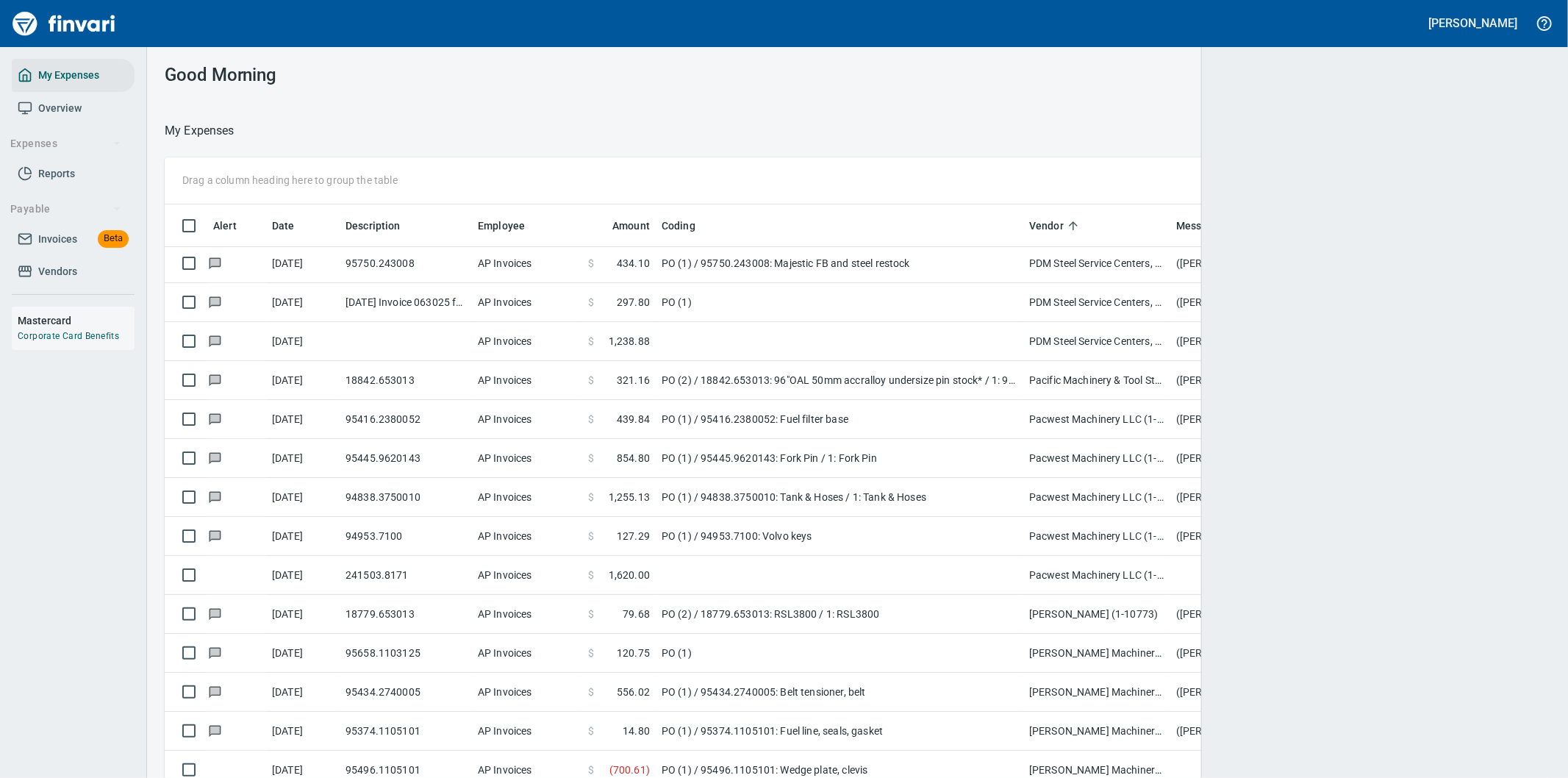
scroll to position [592, 1339]
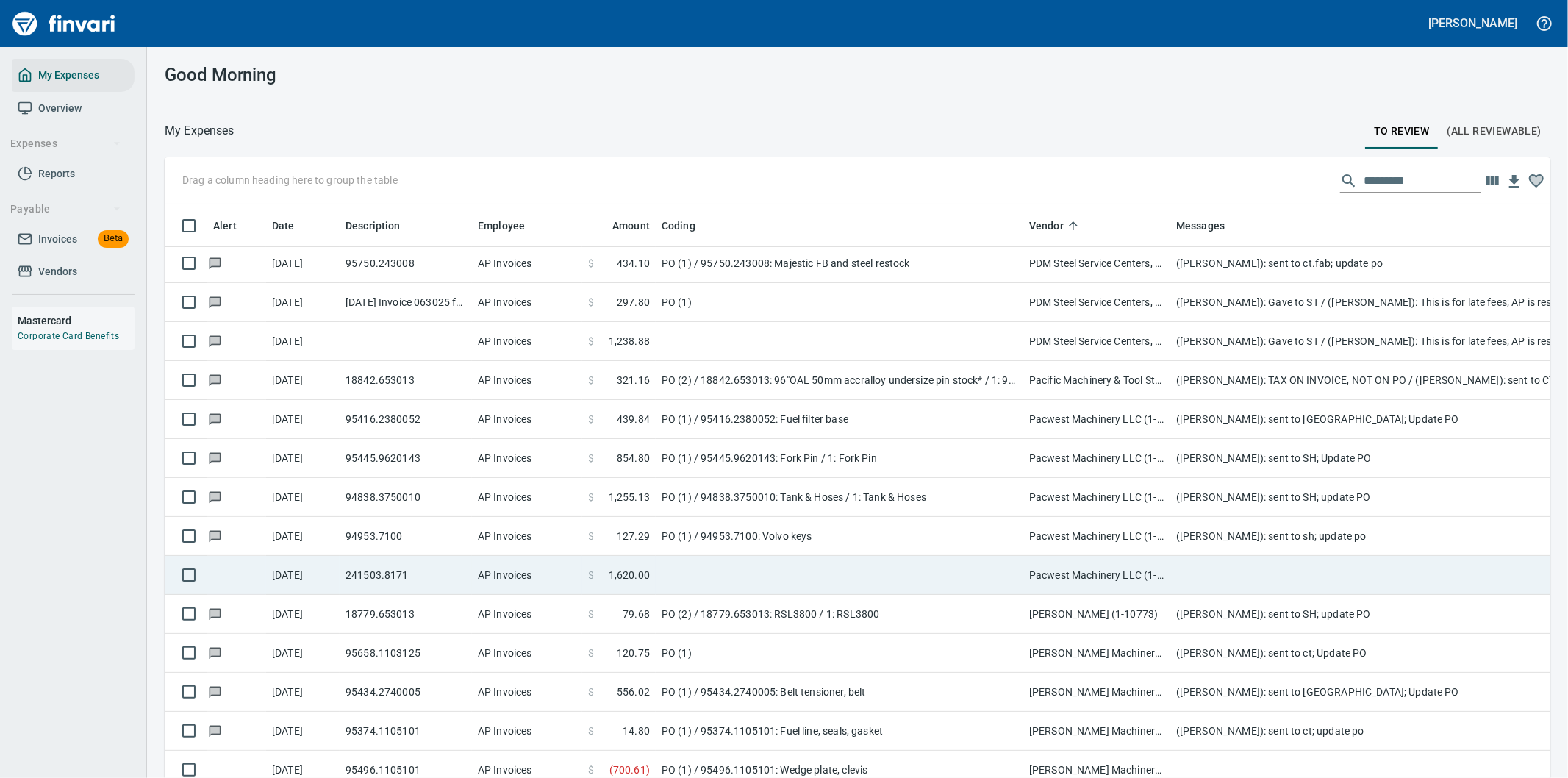
click at [772, 576] on td at bounding box center [839, 575] width 367 height 39
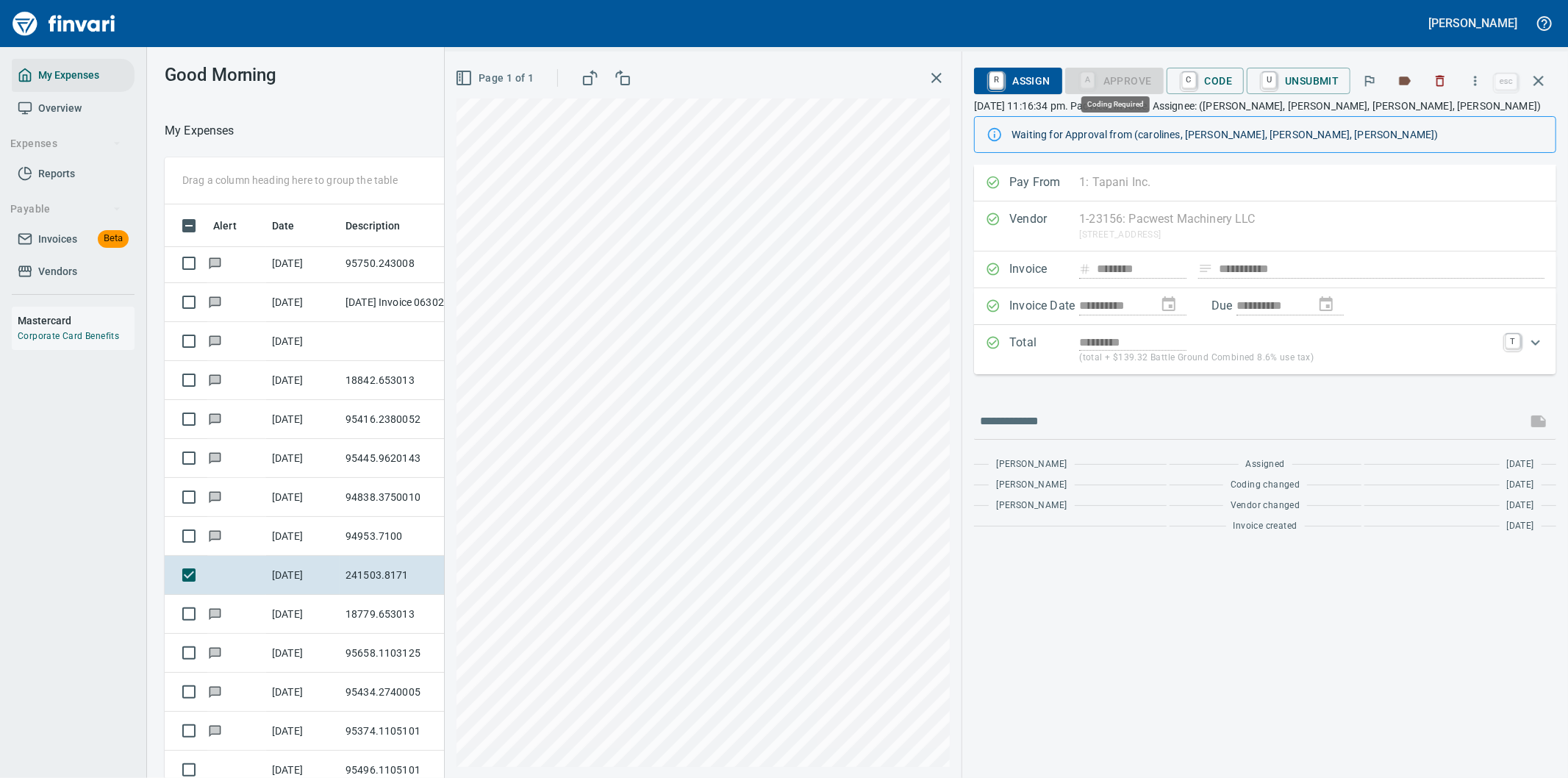
scroll to position [592, 981]
click at [1024, 78] on span "R Assign" at bounding box center [1017, 81] width 64 height 25
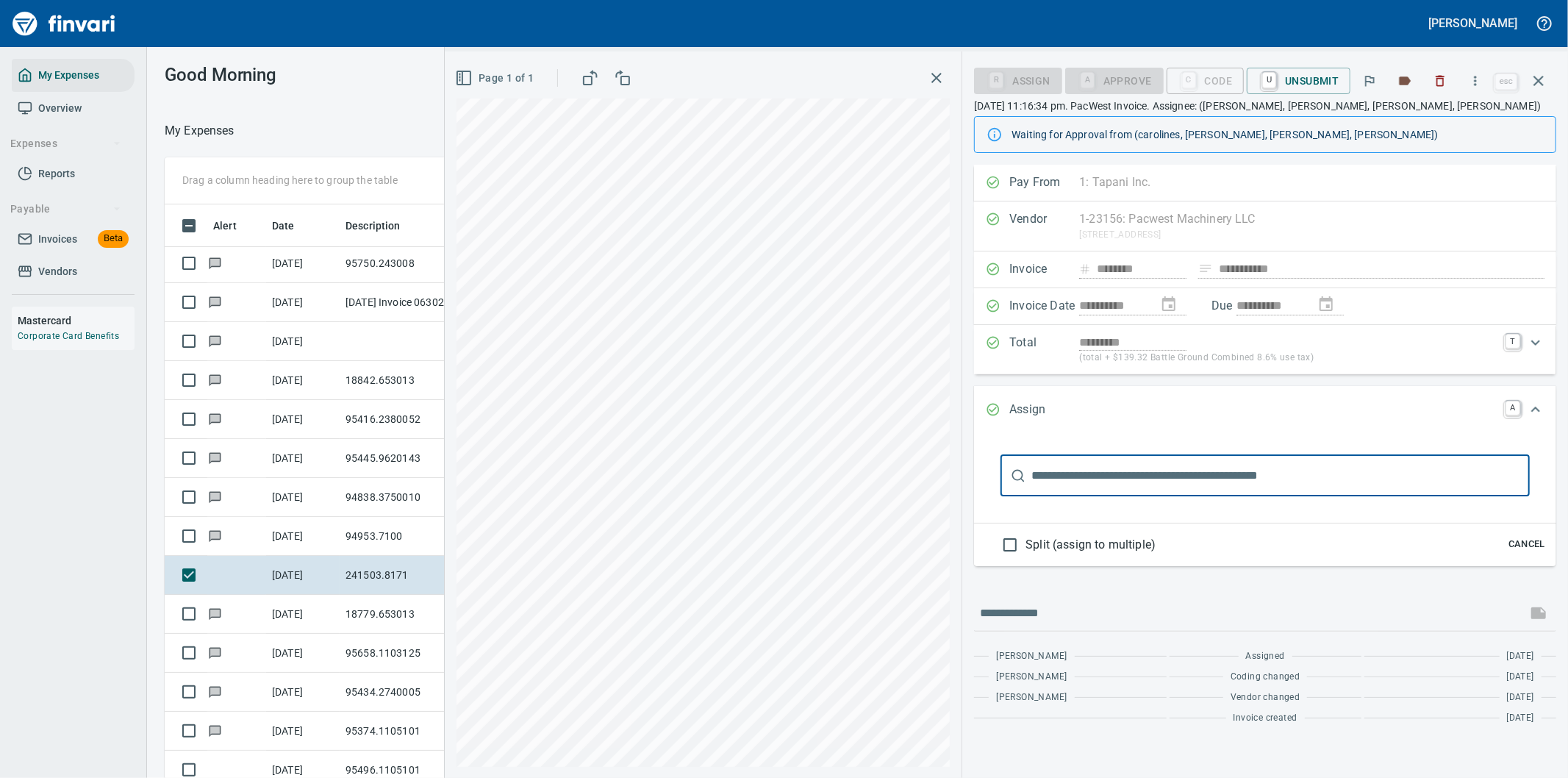
drag, startPoint x: 1095, startPoint y: 479, endPoint x: 1050, endPoint y: 445, distance: 56.4
click at [1096, 479] on input "text" at bounding box center [1280, 476] width 498 height 42
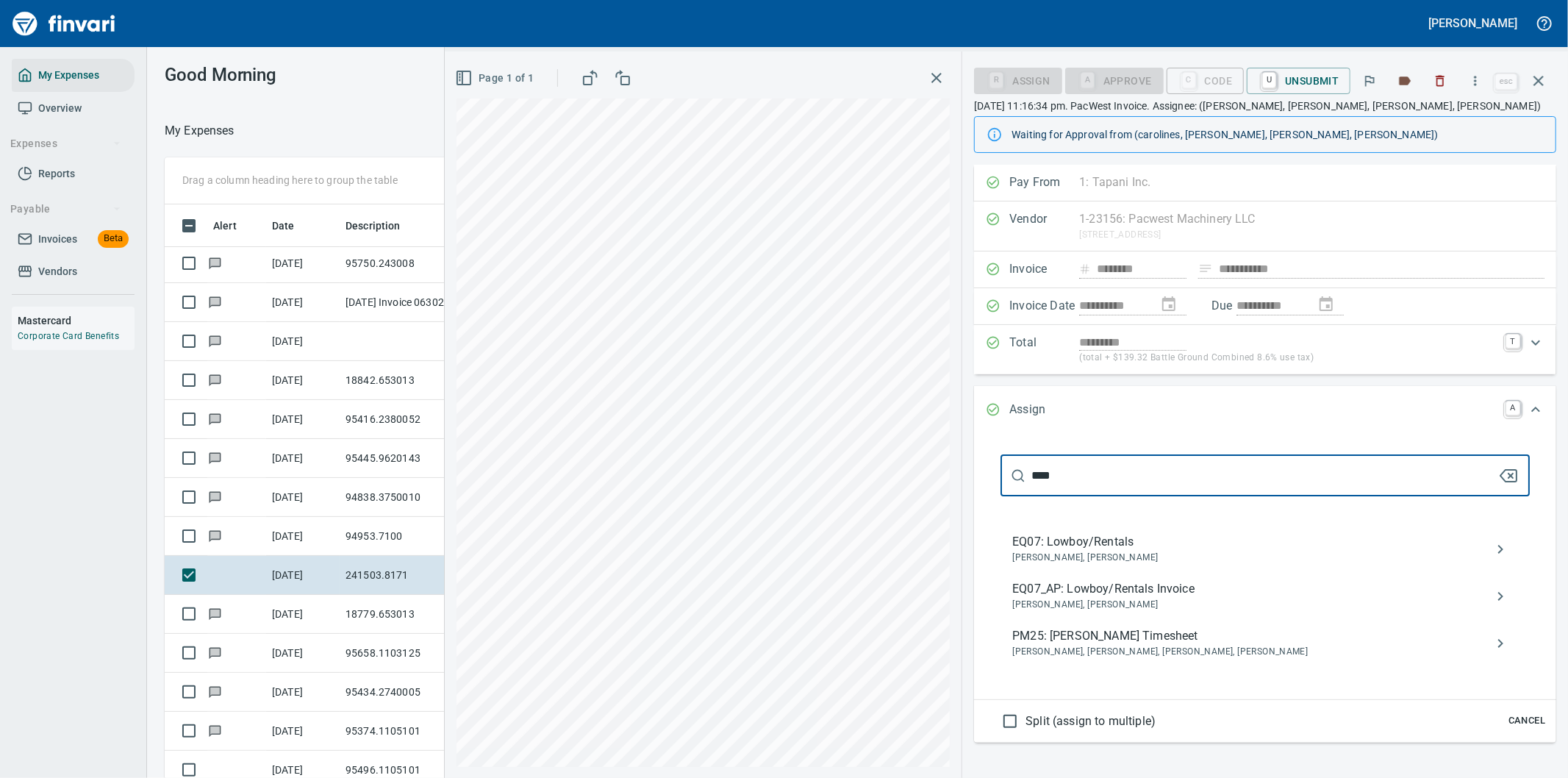
type input "****"
click at [1142, 596] on span "EQ07_AP: Lowboy/Rentals Invoice" at bounding box center [1252, 589] width 482 height 18
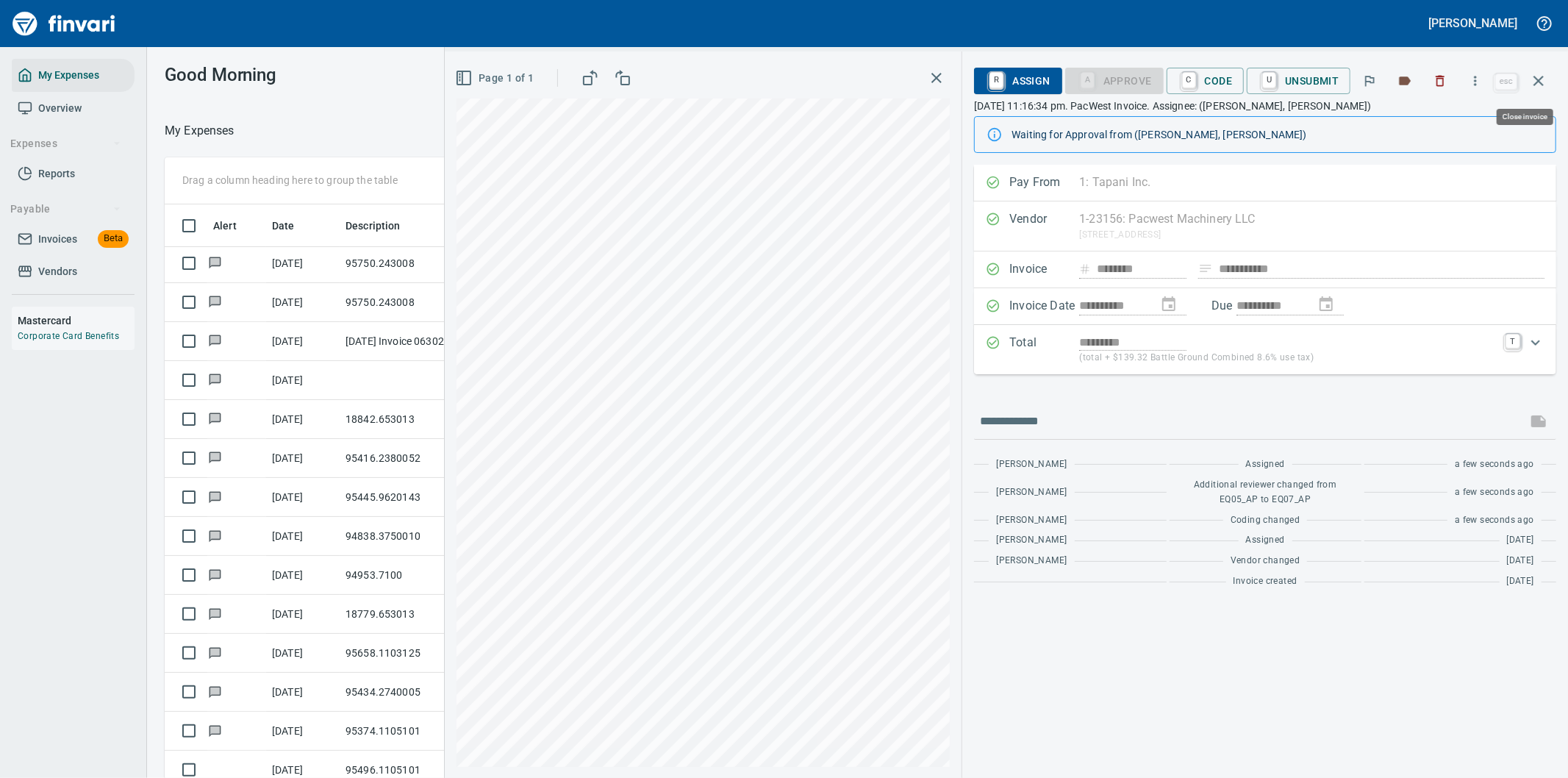
click at [1538, 74] on icon "button" at bounding box center [1539, 81] width 18 height 18
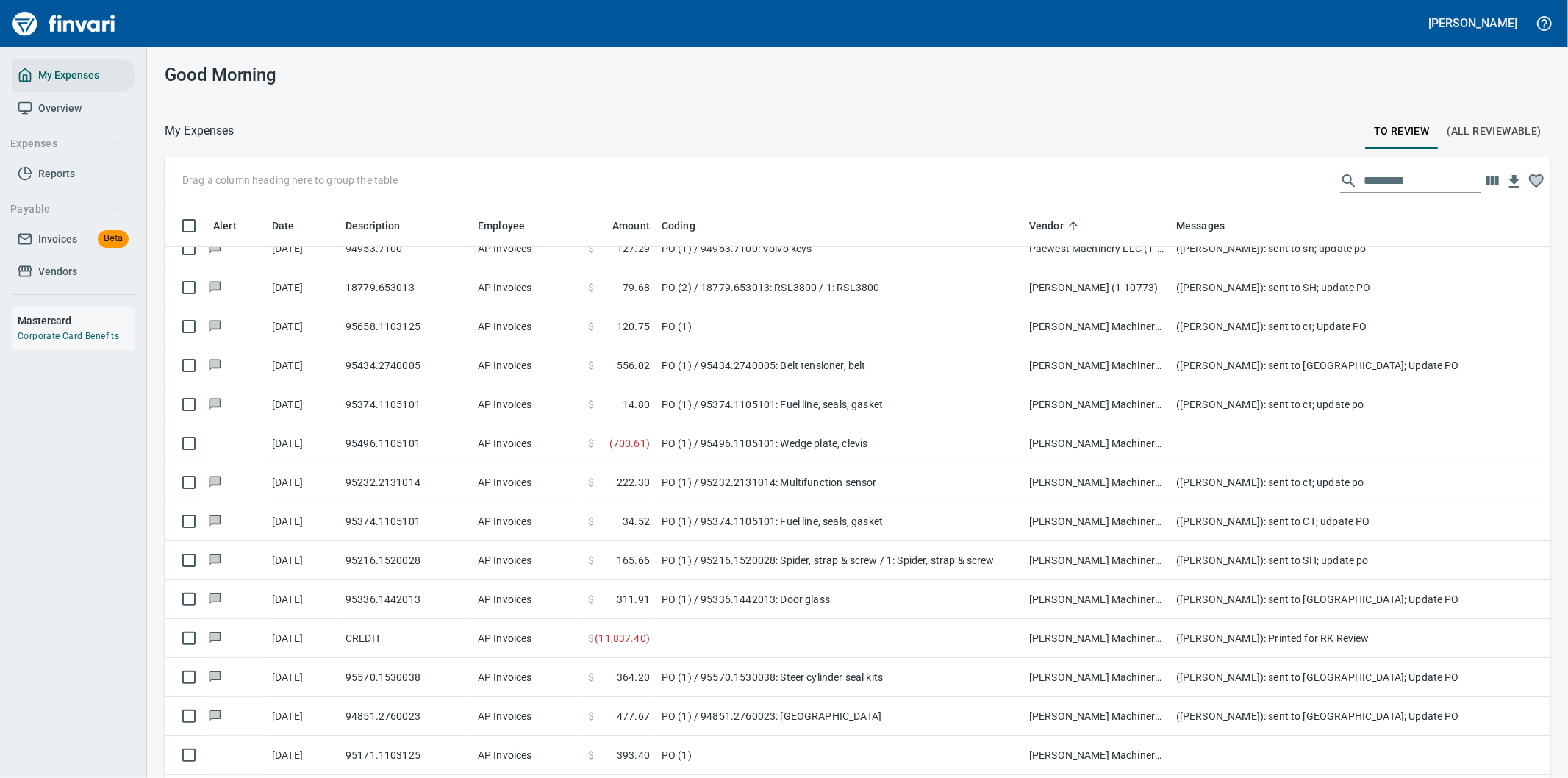
scroll to position [5134, 0]
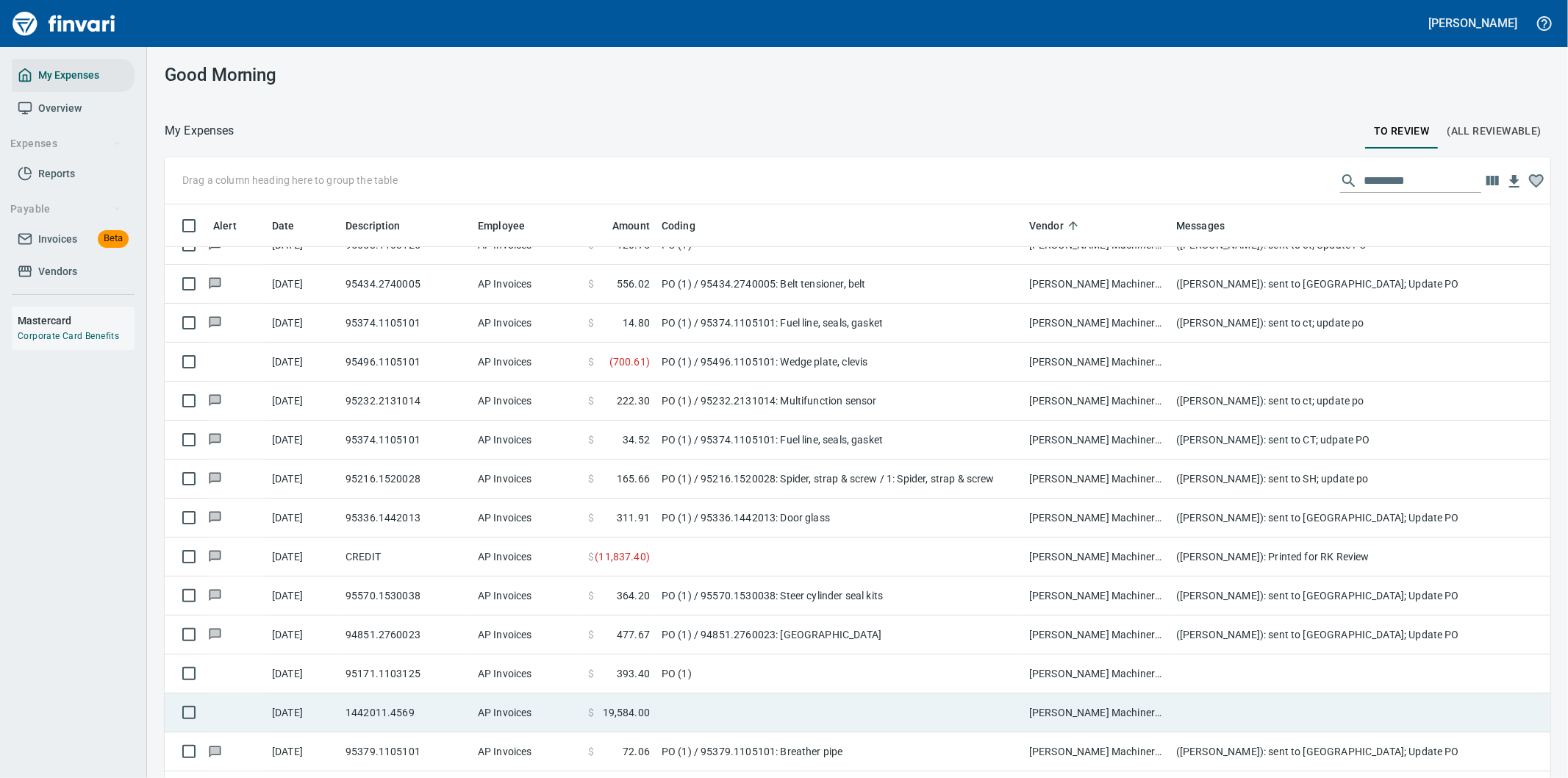
click at [833, 707] on td at bounding box center [839, 713] width 367 height 39
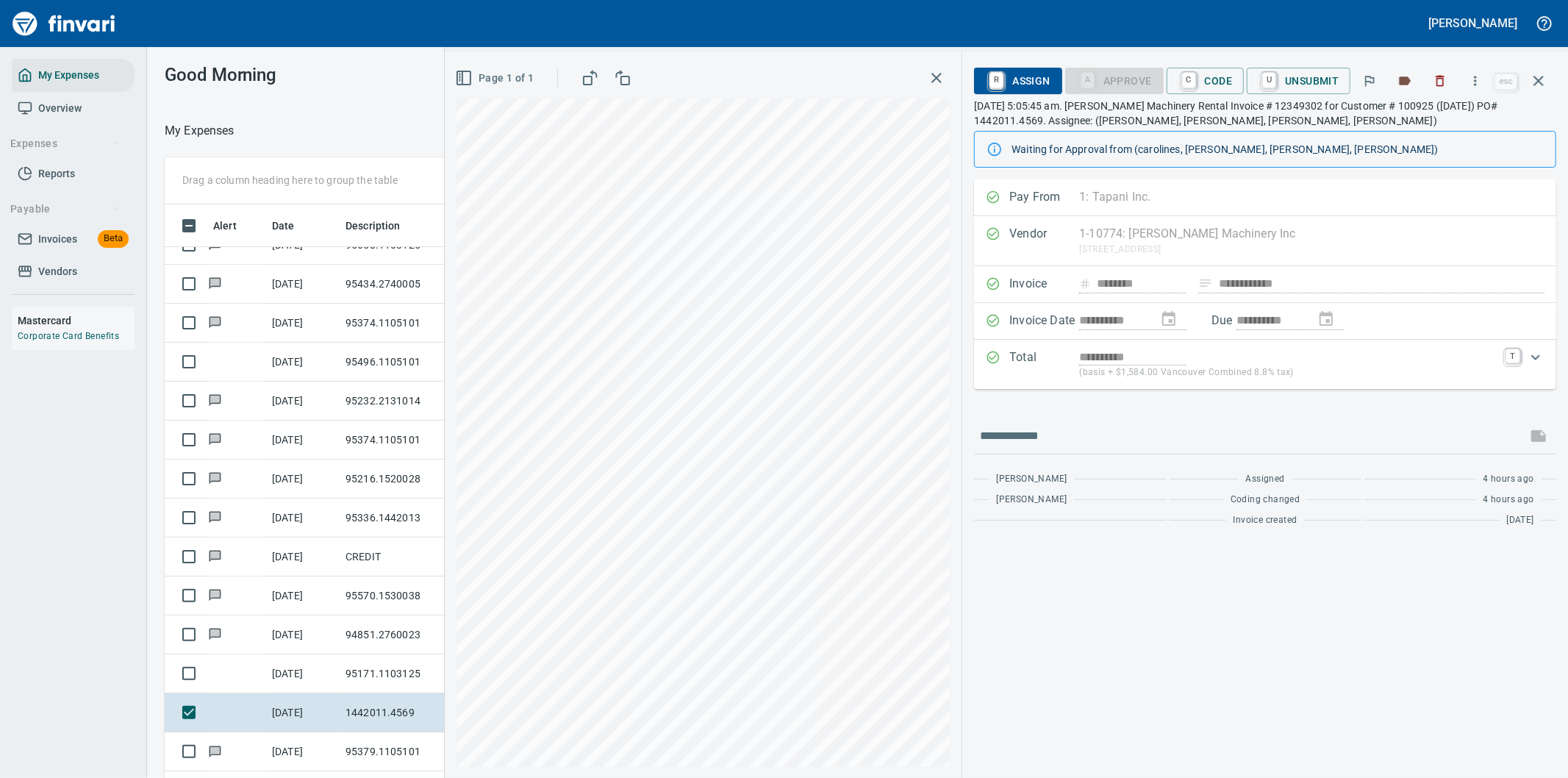
scroll to position [592, 981]
click at [1050, 434] on input "text" at bounding box center [1251, 436] width 541 height 24
click at [1016, 77] on span "R Assign" at bounding box center [1017, 81] width 64 height 25
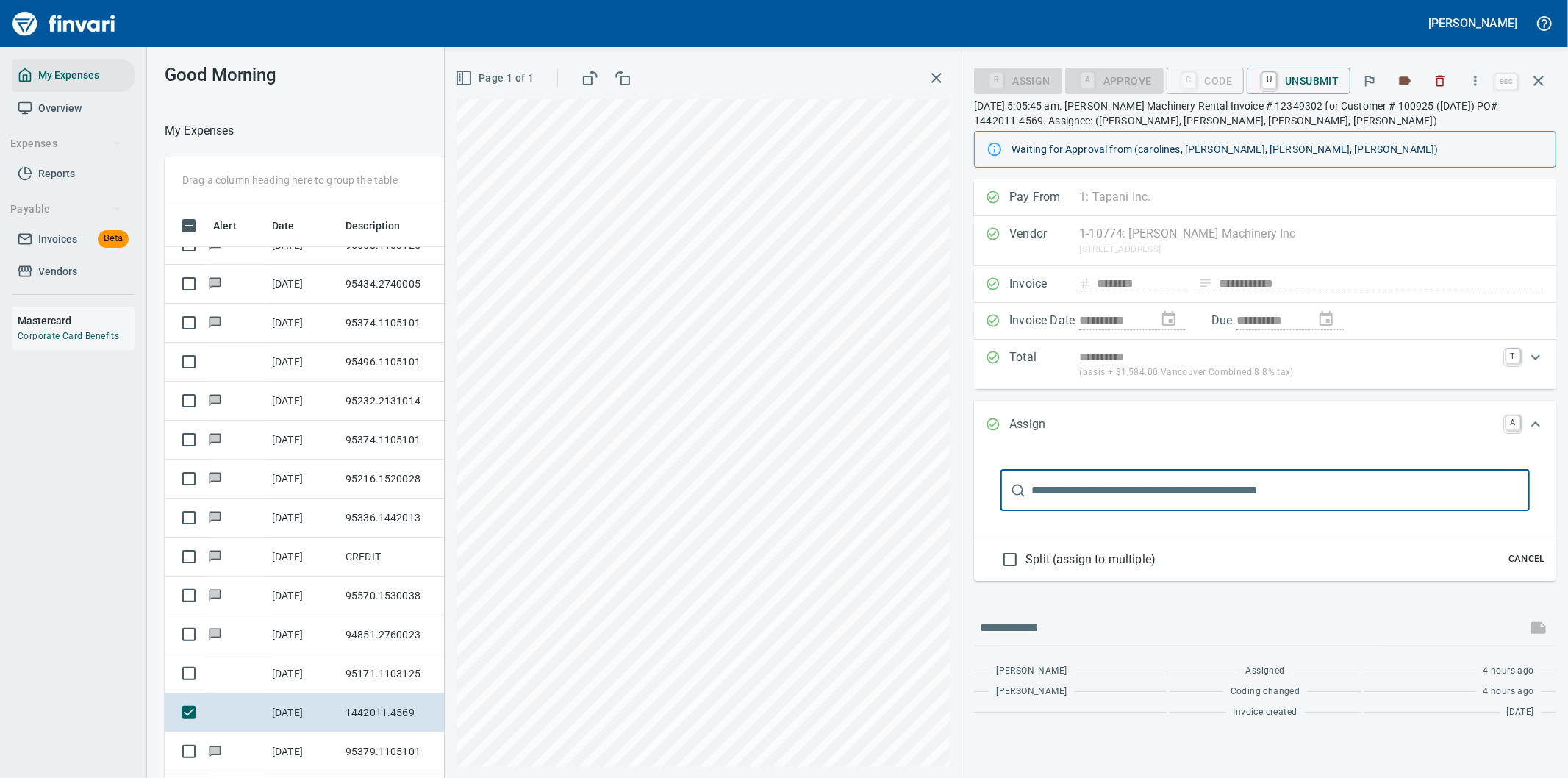
click at [1055, 489] on input "text" at bounding box center [1280, 490] width 498 height 42
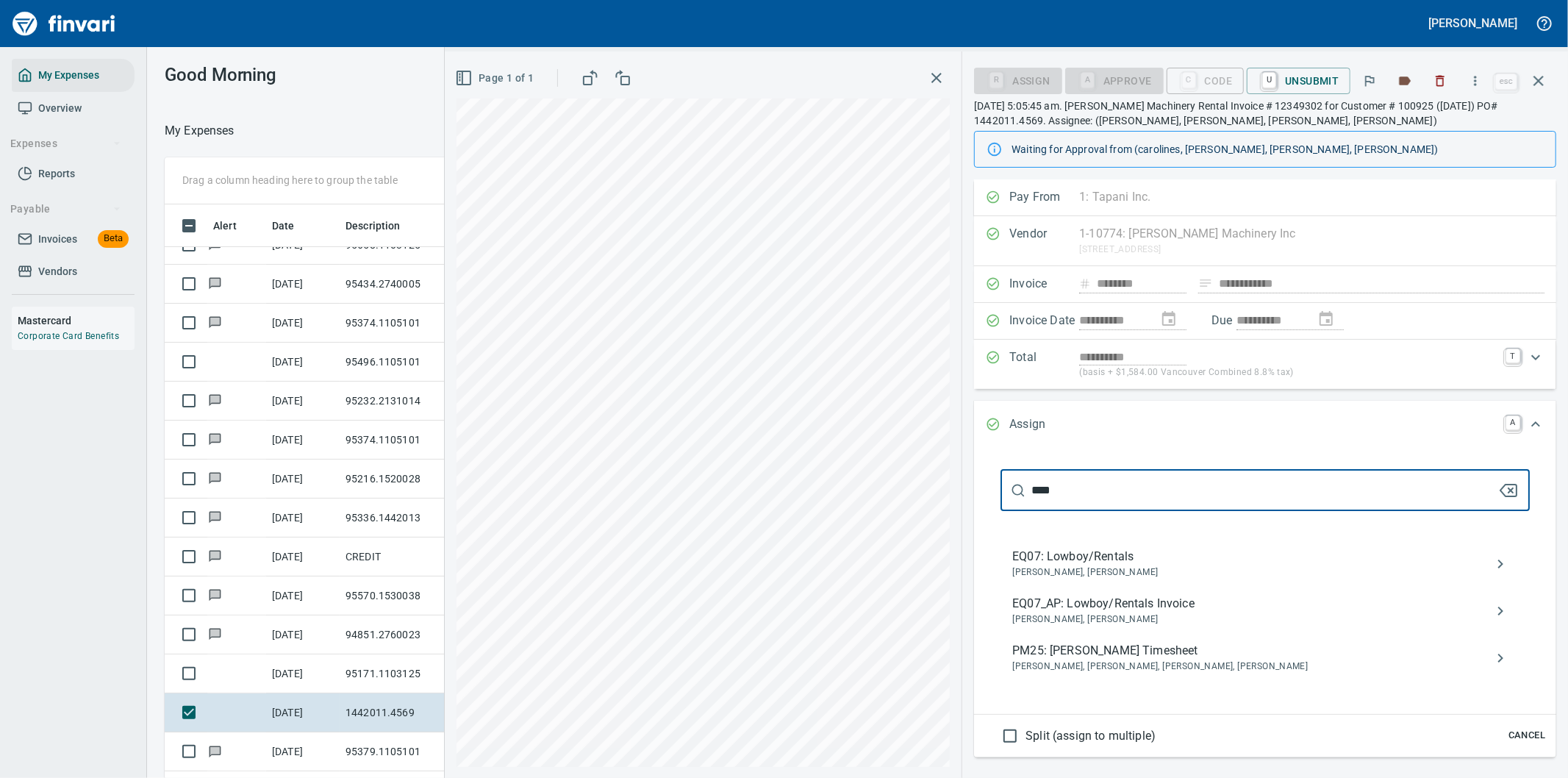
type input "****"
click at [1114, 612] on span "EQ07_AP: Lowboy/Rentals Invoice" at bounding box center [1252, 604] width 482 height 18
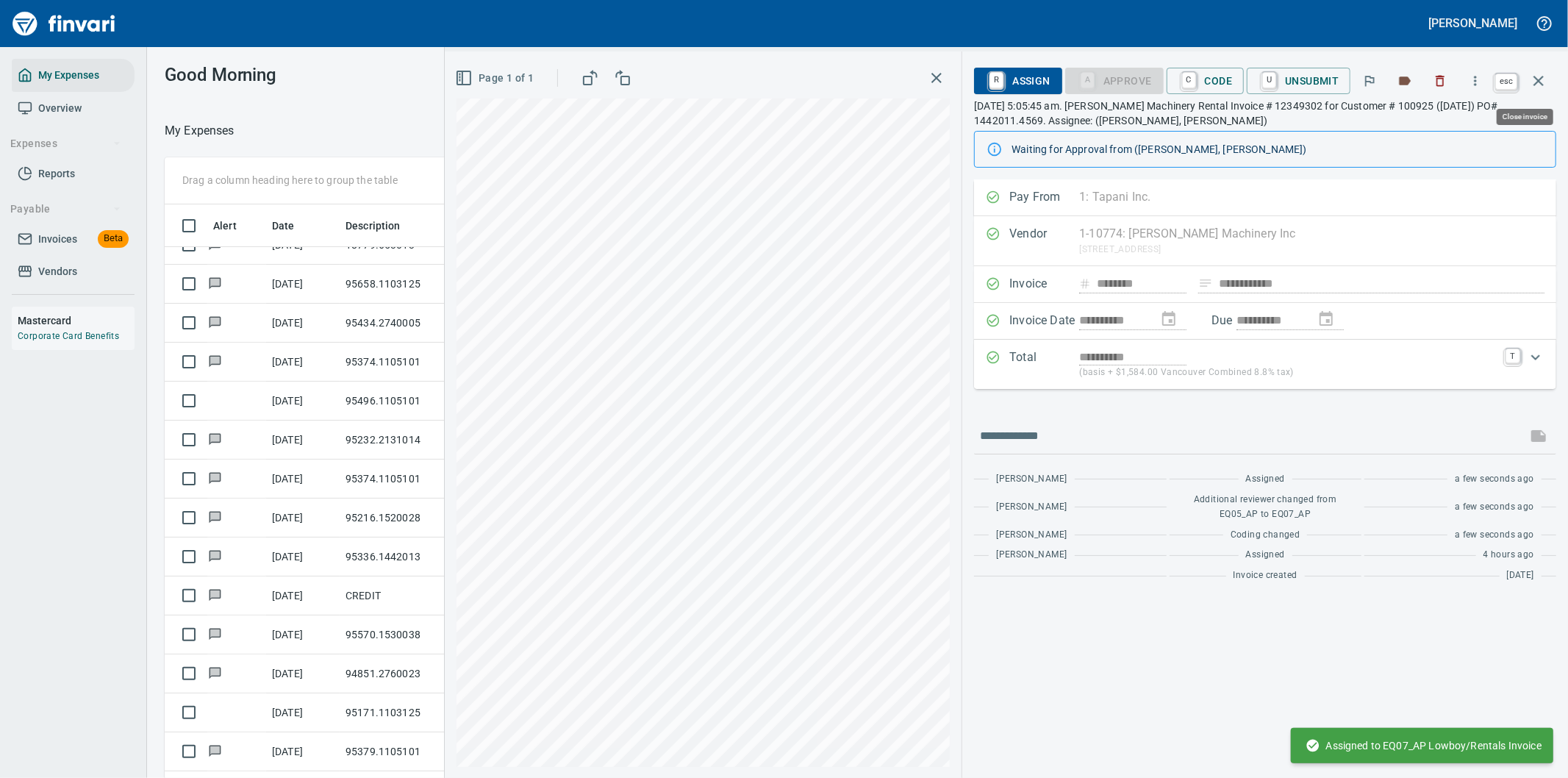
click at [1536, 77] on icon "button" at bounding box center [1539, 81] width 18 height 18
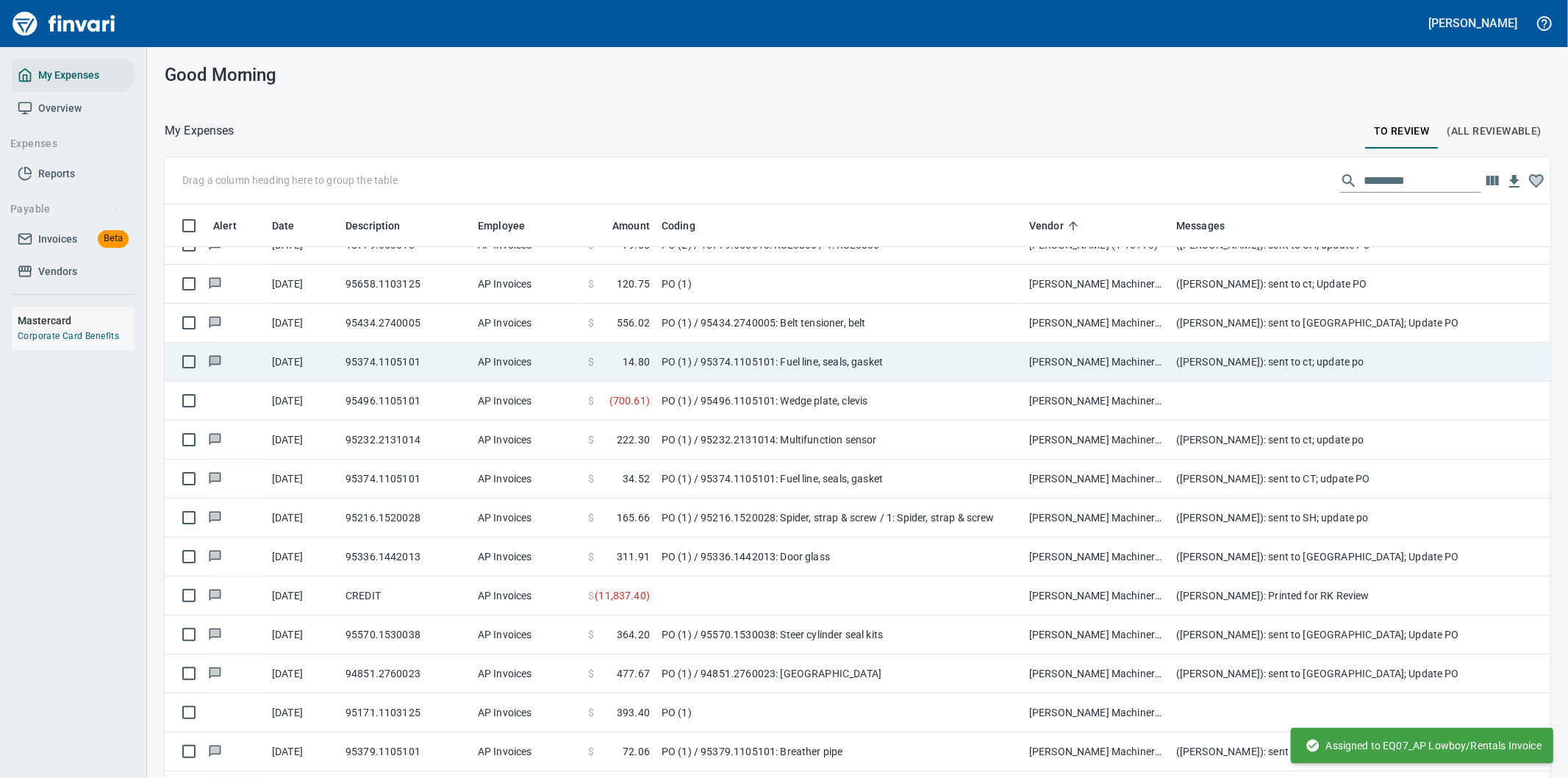
scroll to position [592, 1349]
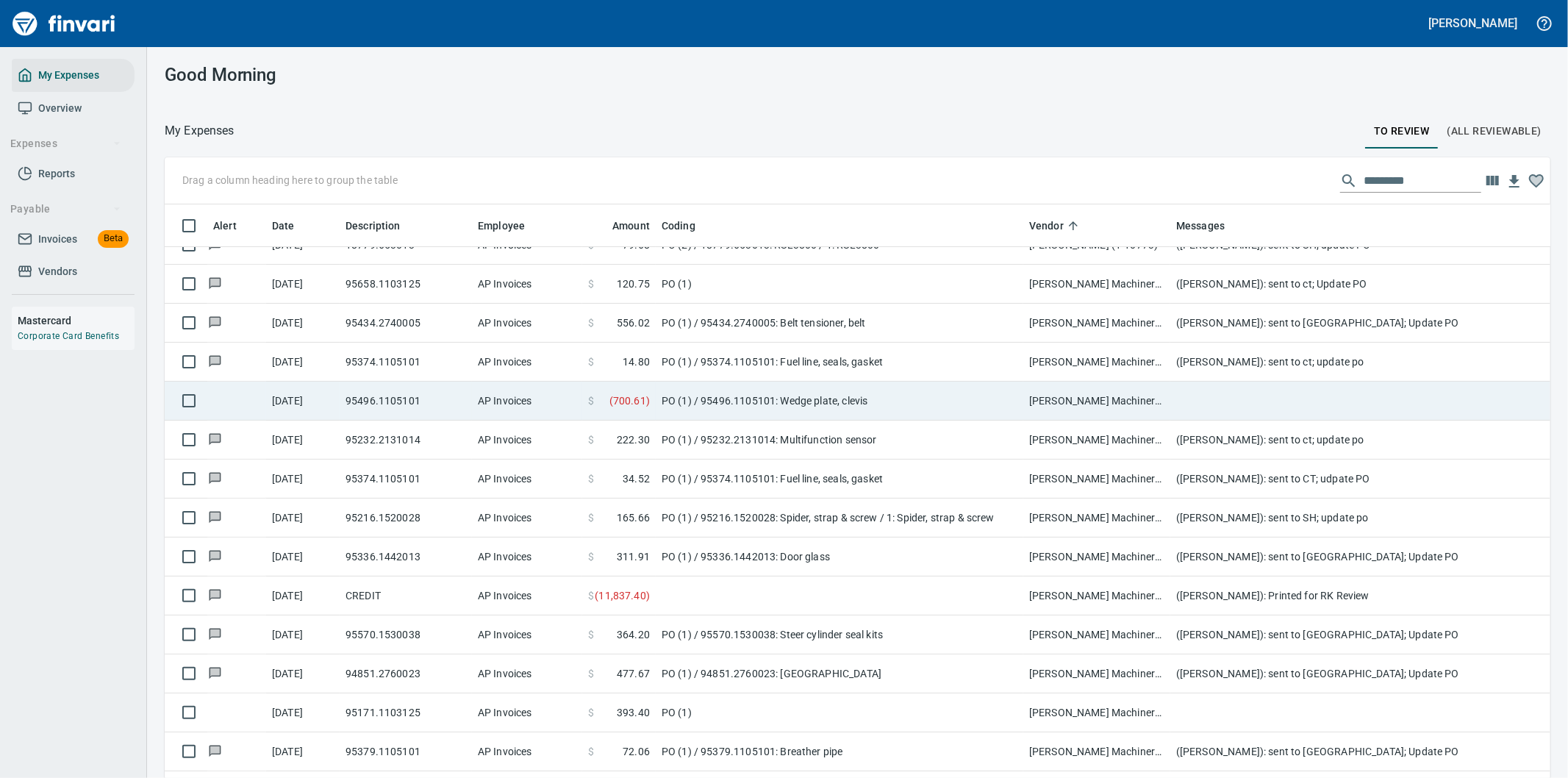
click at [913, 394] on td "PO (1) / 95496.1105101: Wedge plate, clevis" at bounding box center [839, 401] width 367 height 39
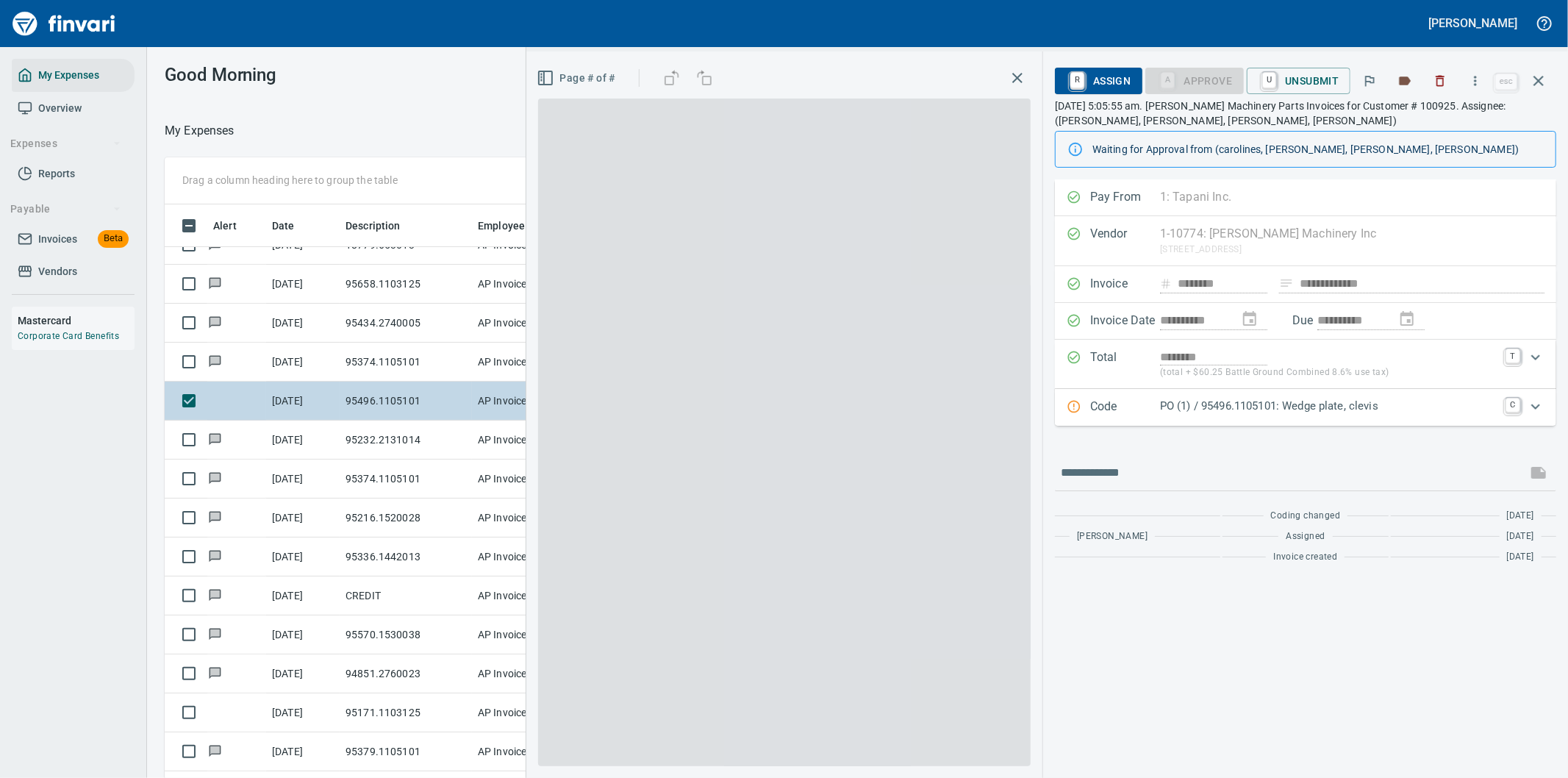
scroll to position [592, 981]
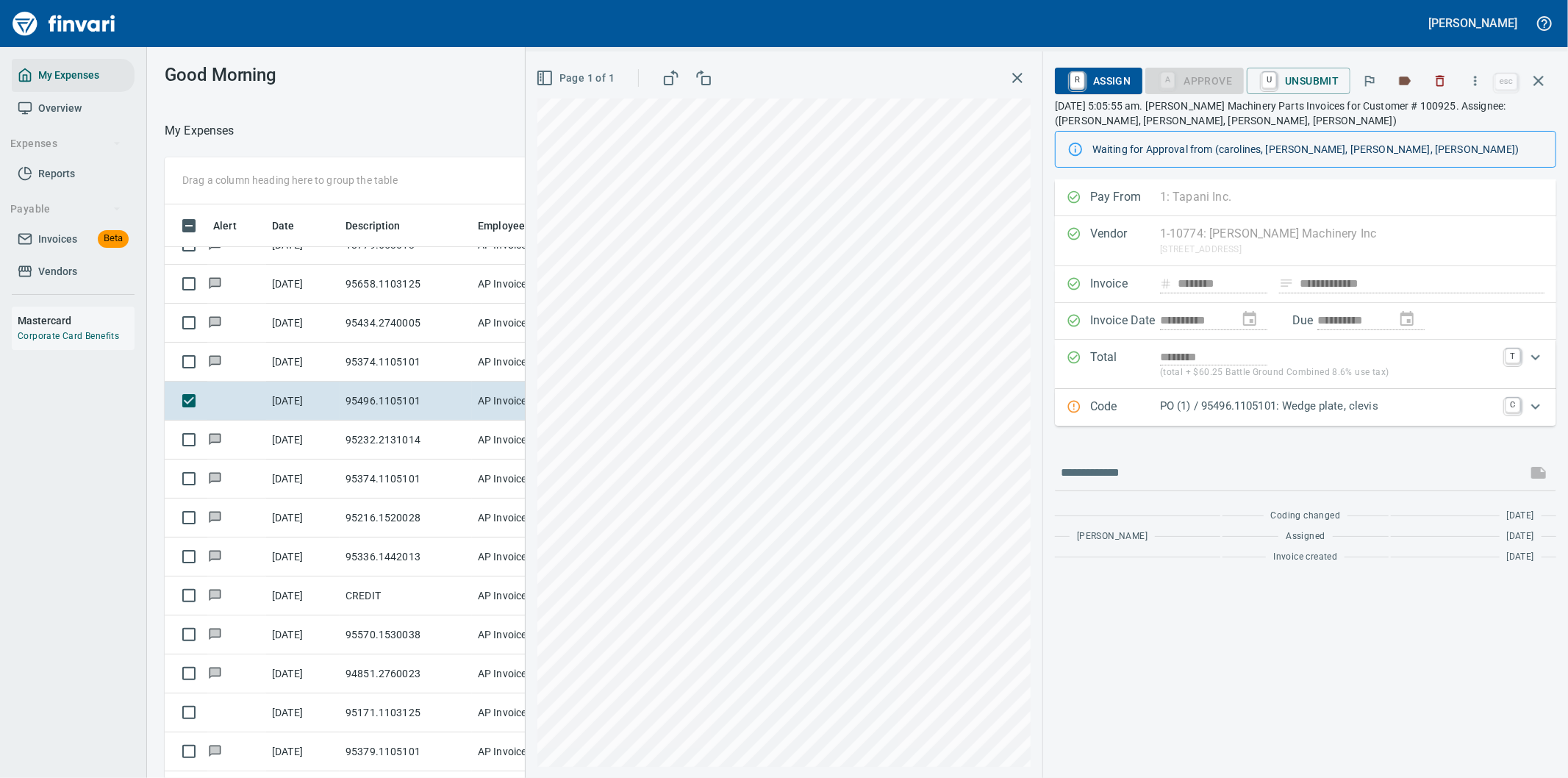
click at [1450, 409] on p "PO (1) / 95496.1105101: Wedge plate, clevis" at bounding box center [1328, 406] width 336 height 17
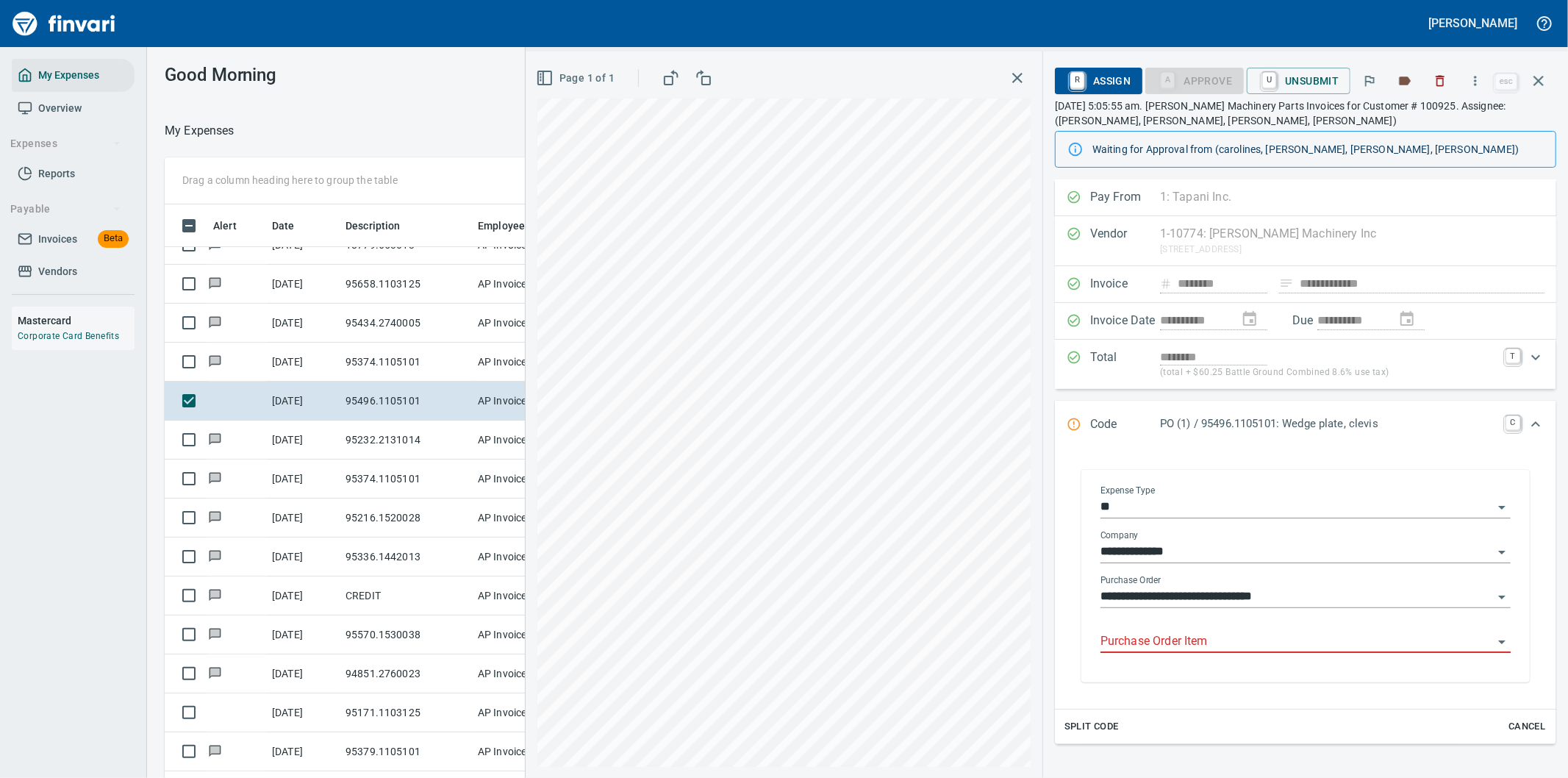
click at [1137, 641] on input "Purchase Order Item" at bounding box center [1297, 641] width 392 height 21
click at [1138, 642] on input "Purchase Order Item" at bounding box center [1297, 641] width 392 height 21
click at [1137, 642] on input "Purchase Order Item" at bounding box center [1297, 641] width 392 height 21
click at [1539, 74] on icon "button" at bounding box center [1539, 81] width 18 height 18
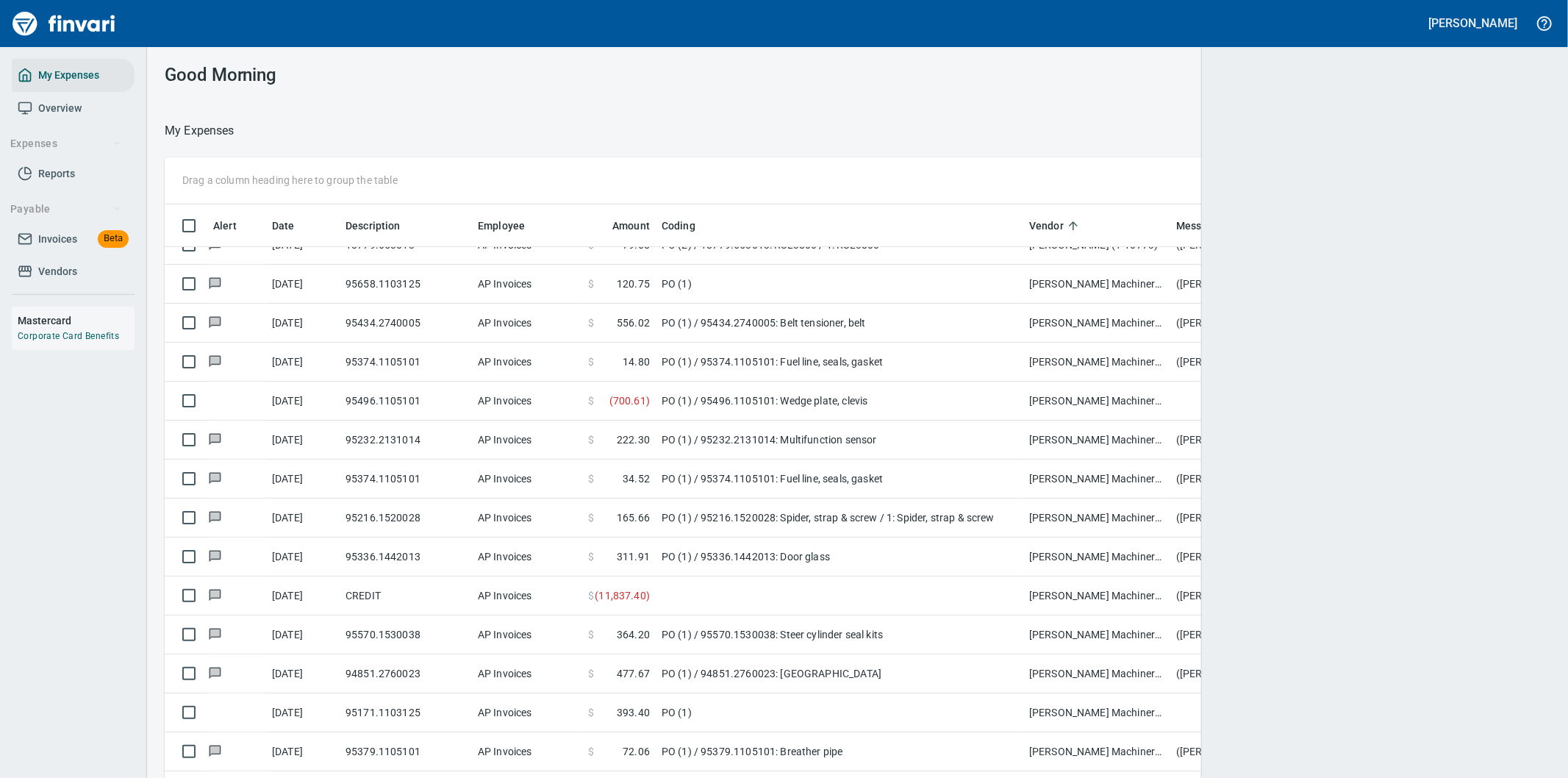
scroll to position [592, 1349]
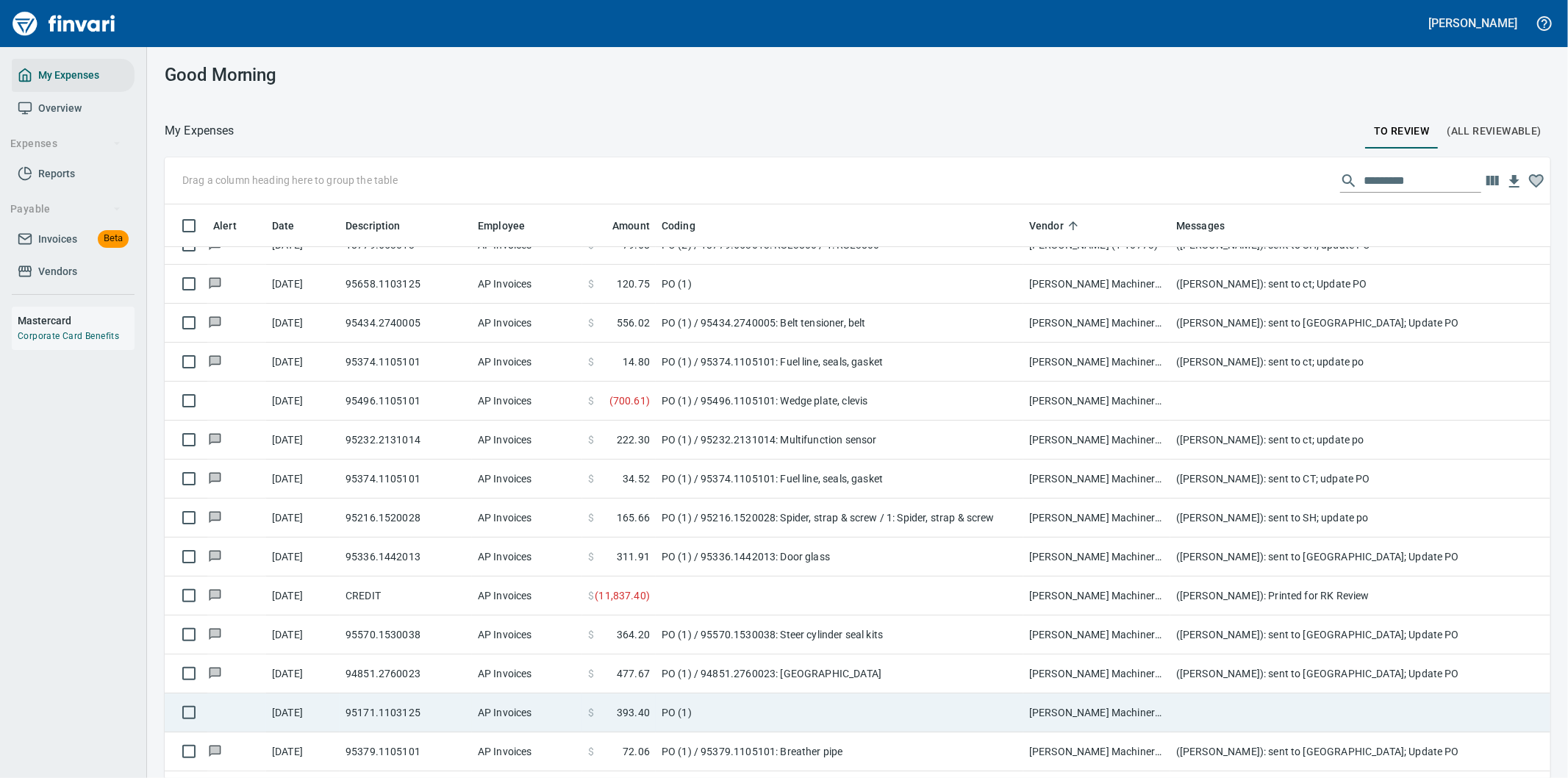
click at [808, 702] on td "PO (1)" at bounding box center [839, 713] width 367 height 39
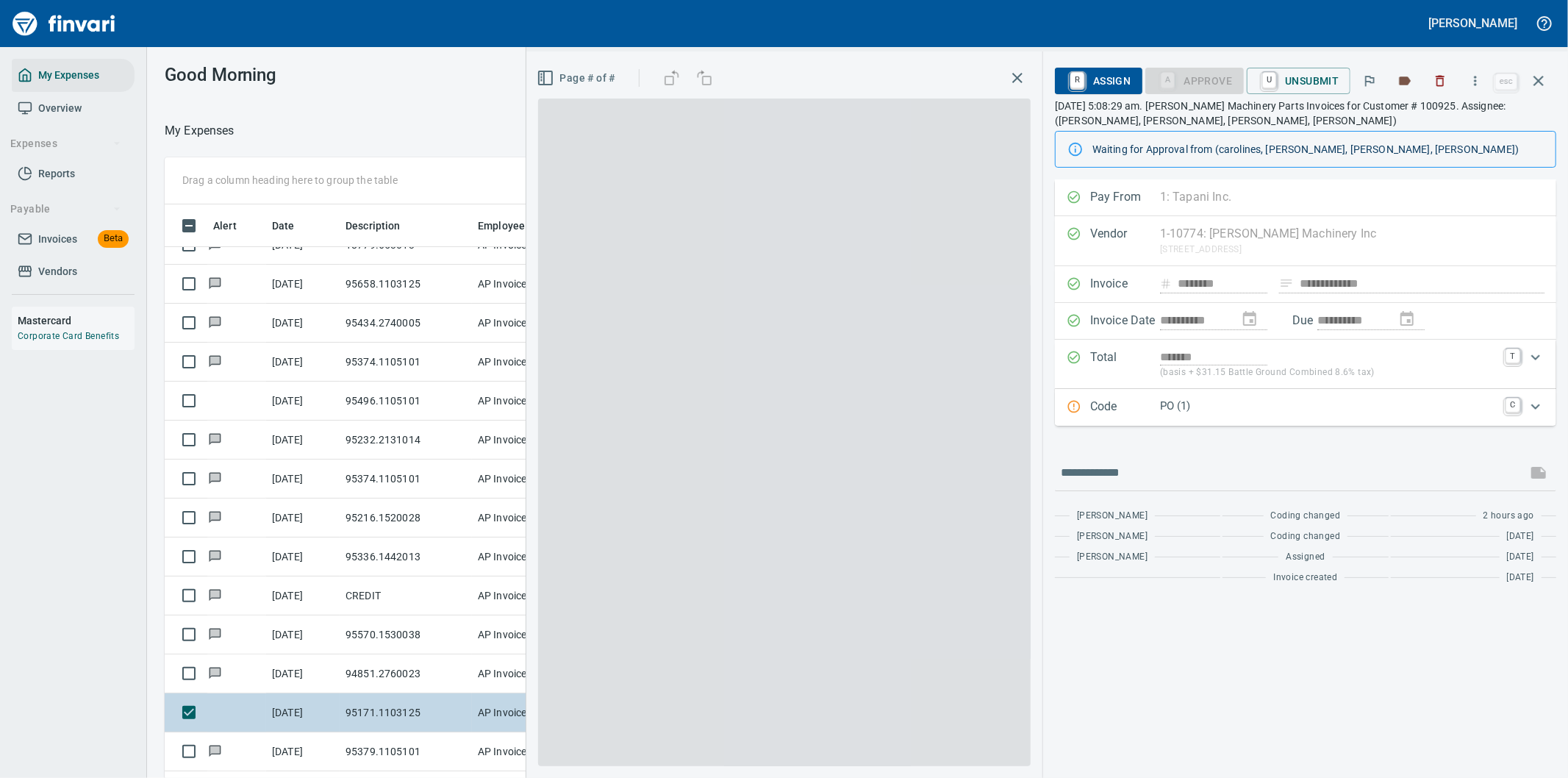
scroll to position [592, 981]
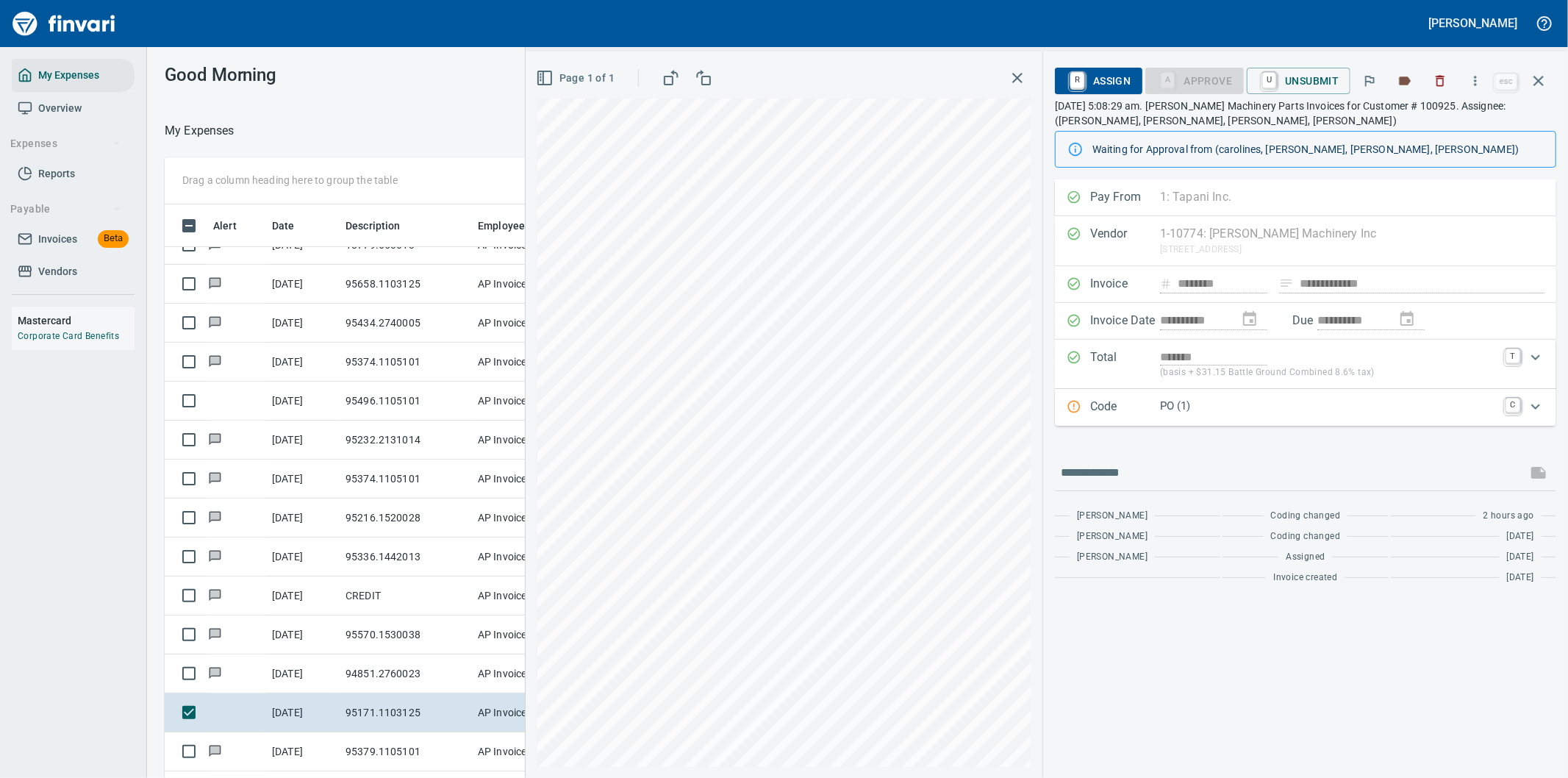
click at [1278, 404] on p "PO (1)" at bounding box center [1328, 406] width 336 height 17
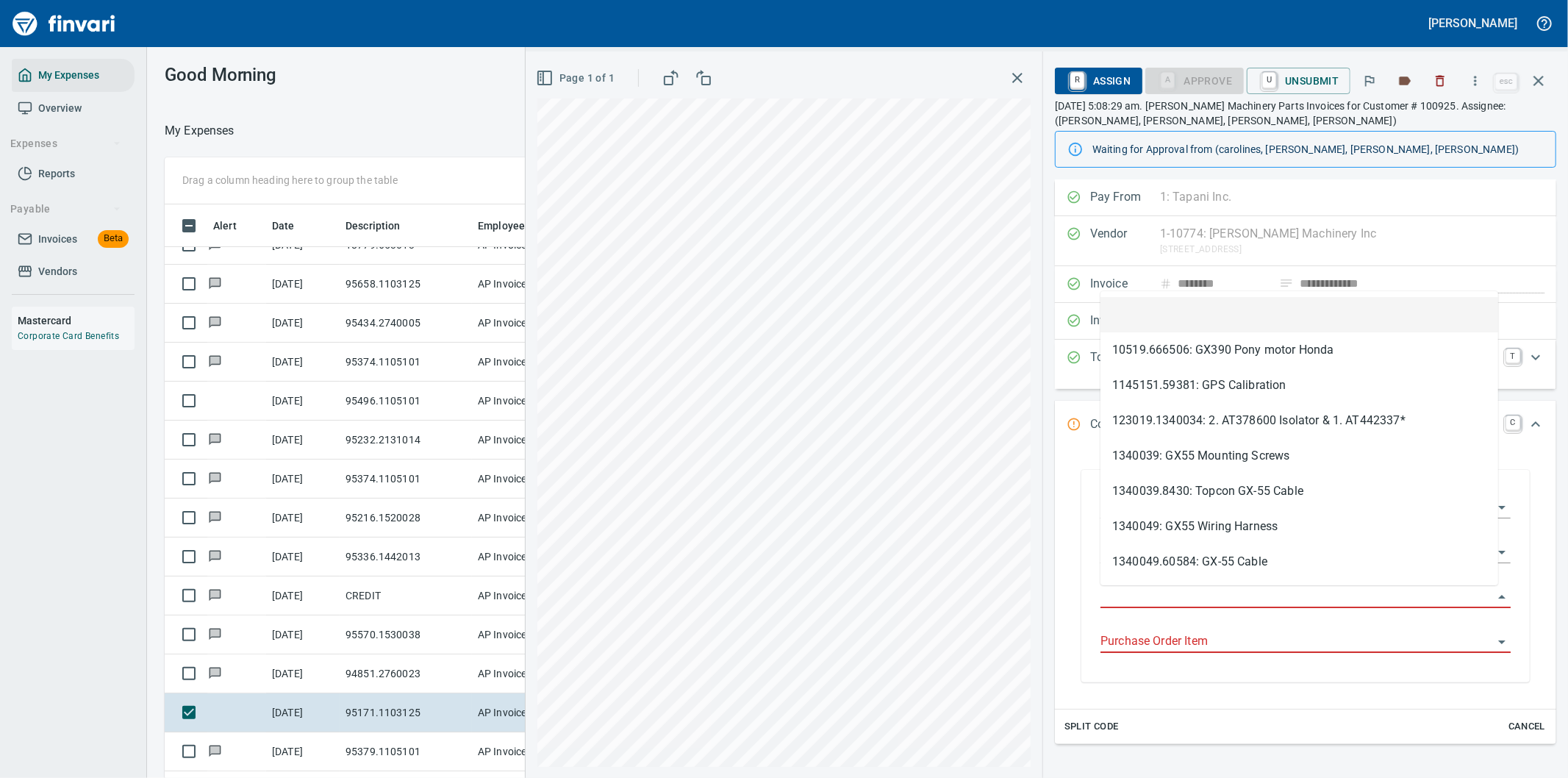
click at [1157, 593] on input "Purchase Order" at bounding box center [1297, 597] width 392 height 21
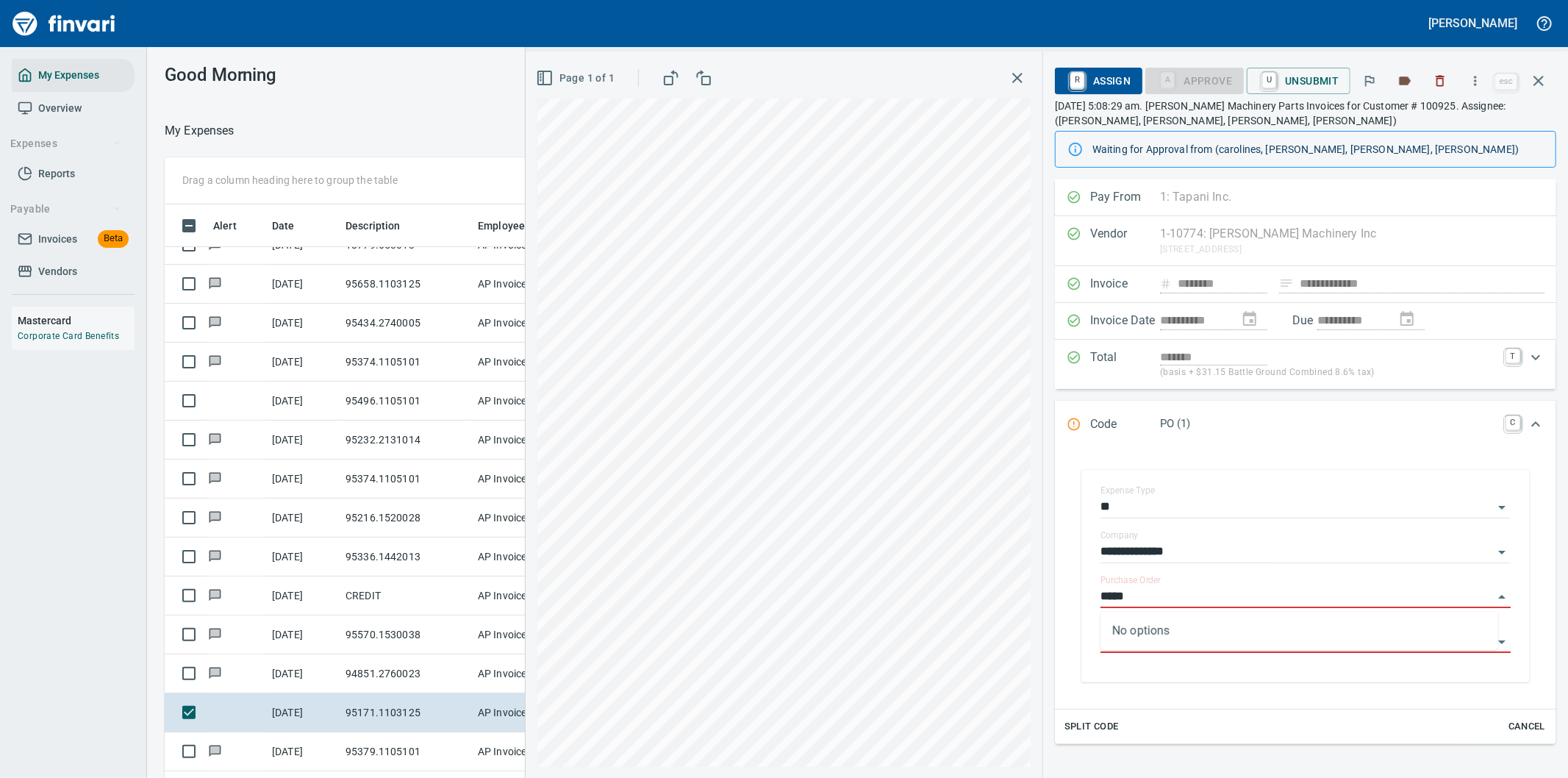
type input "*****"
click at [1538, 72] on icon "button" at bounding box center [1539, 81] width 18 height 18
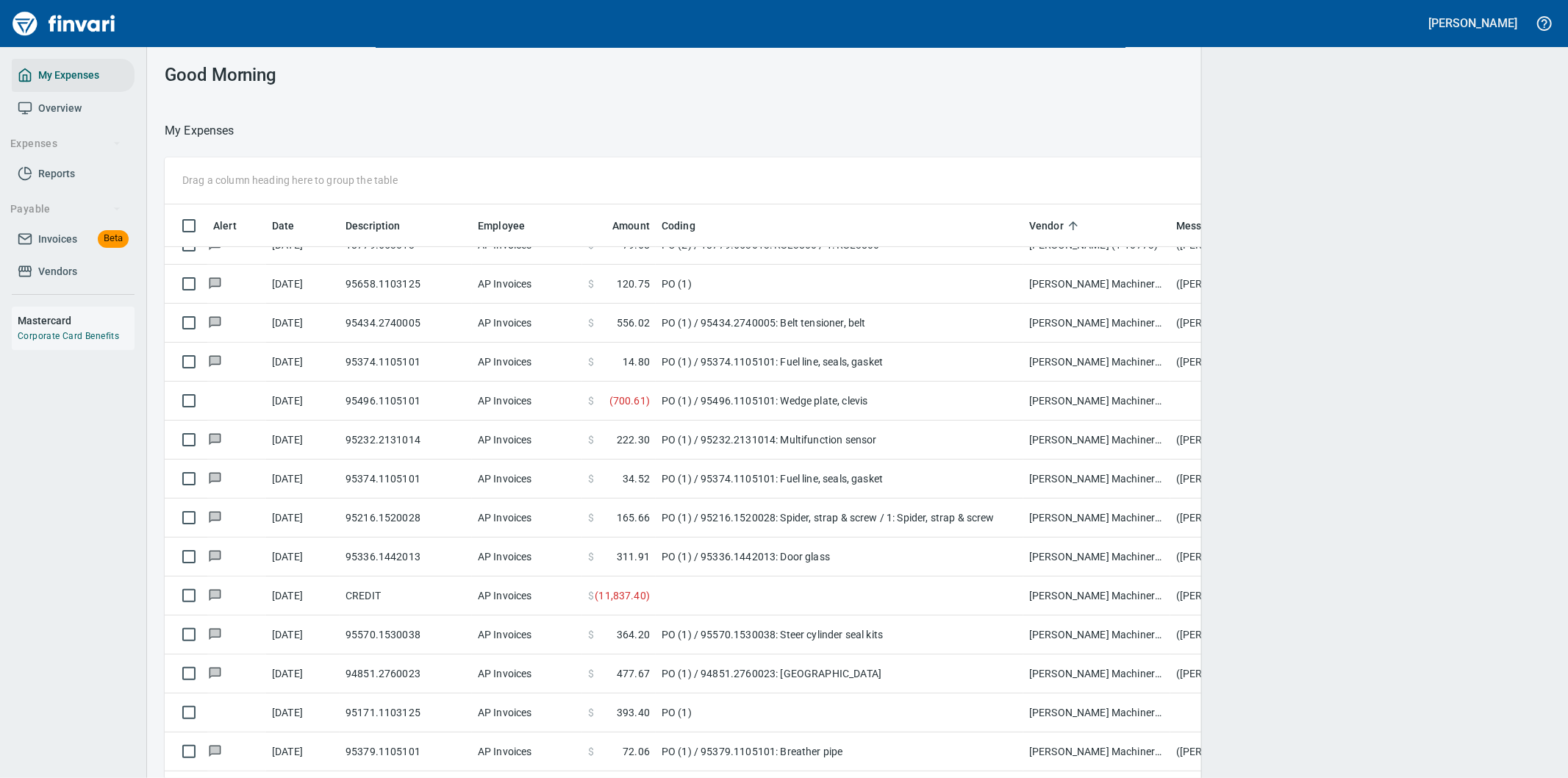
scroll to position [592, 1346]
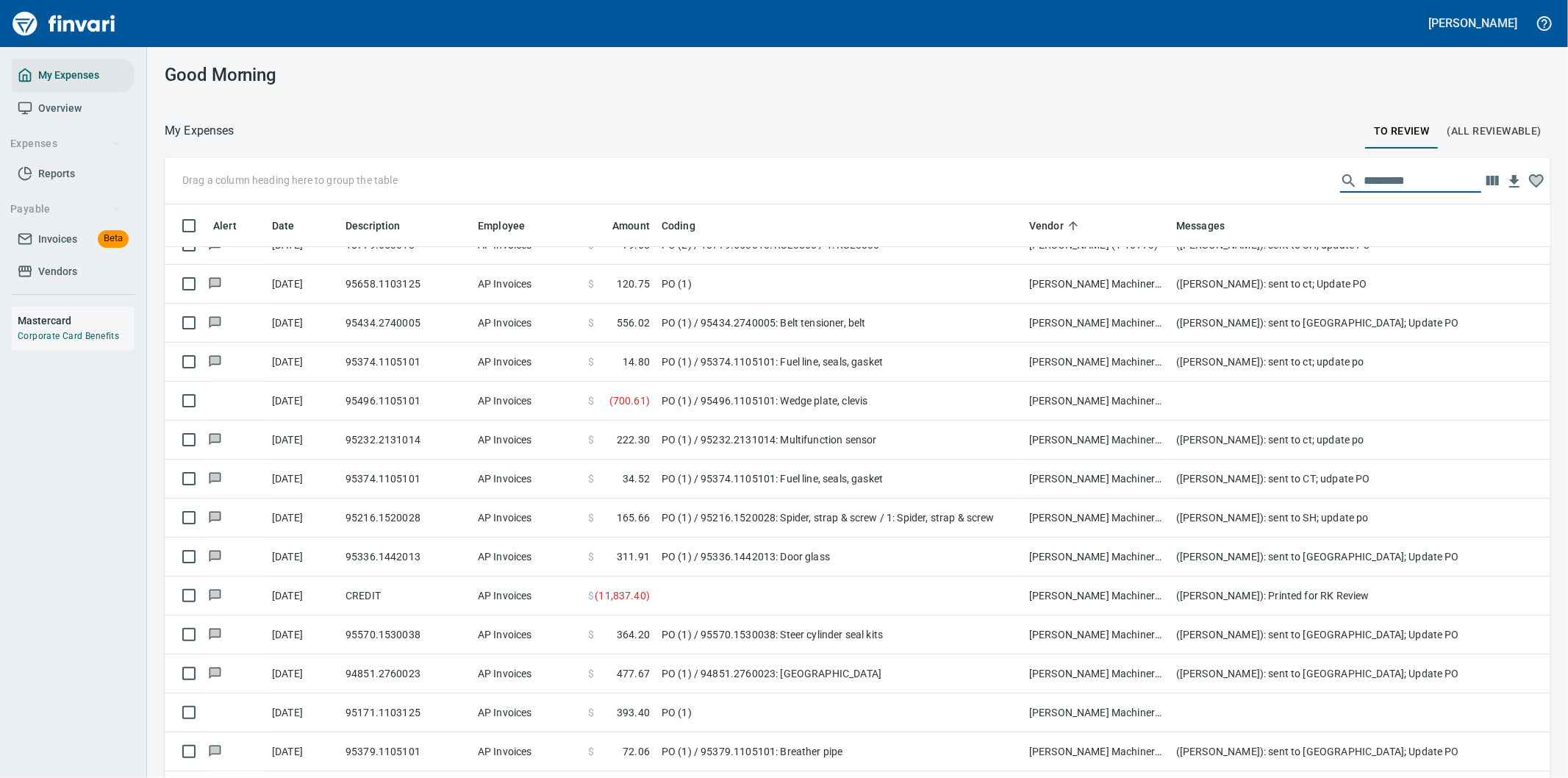
click at [1364, 181] on input "text" at bounding box center [1422, 181] width 118 height 24
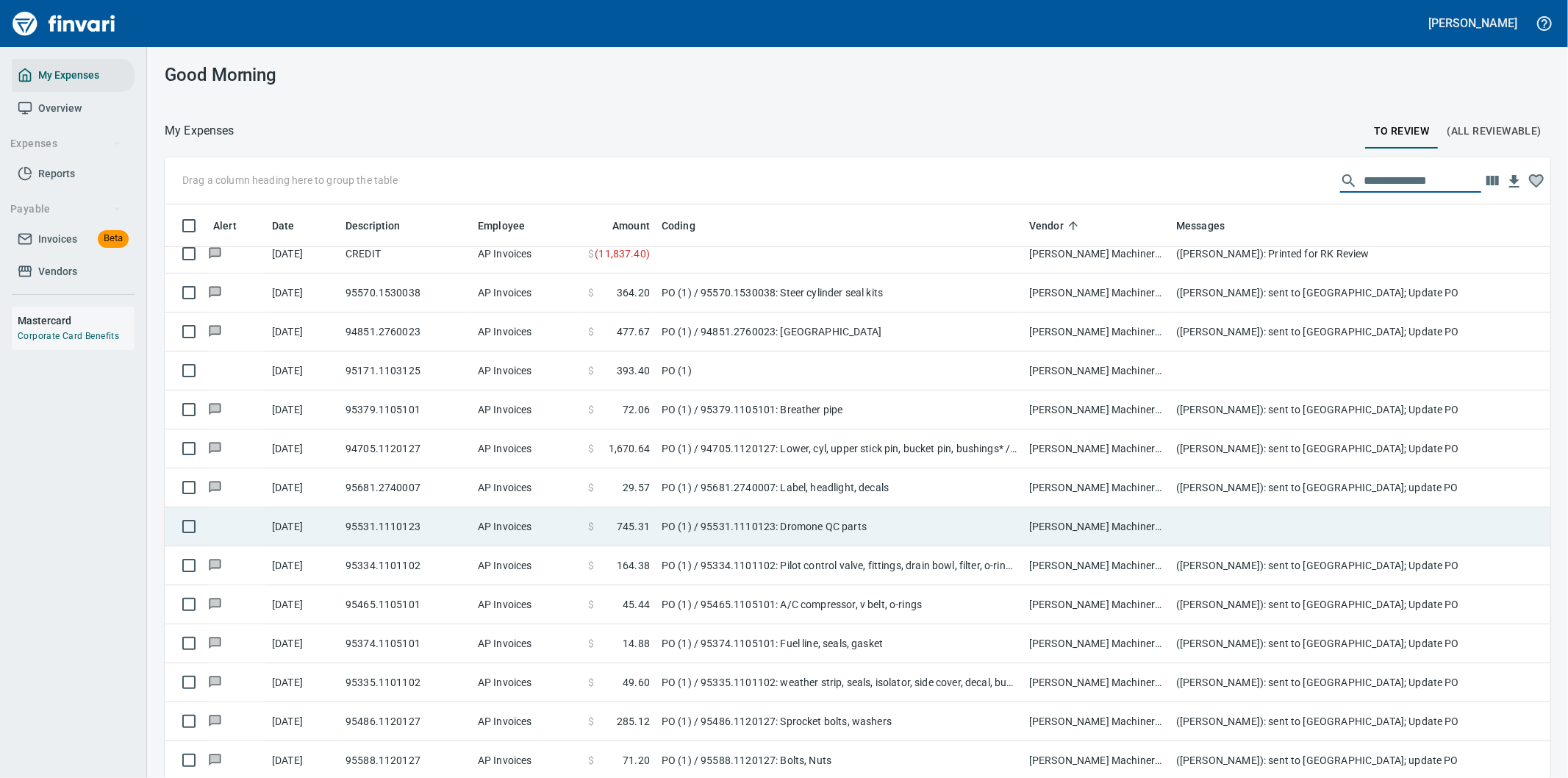
scroll to position [42, 0]
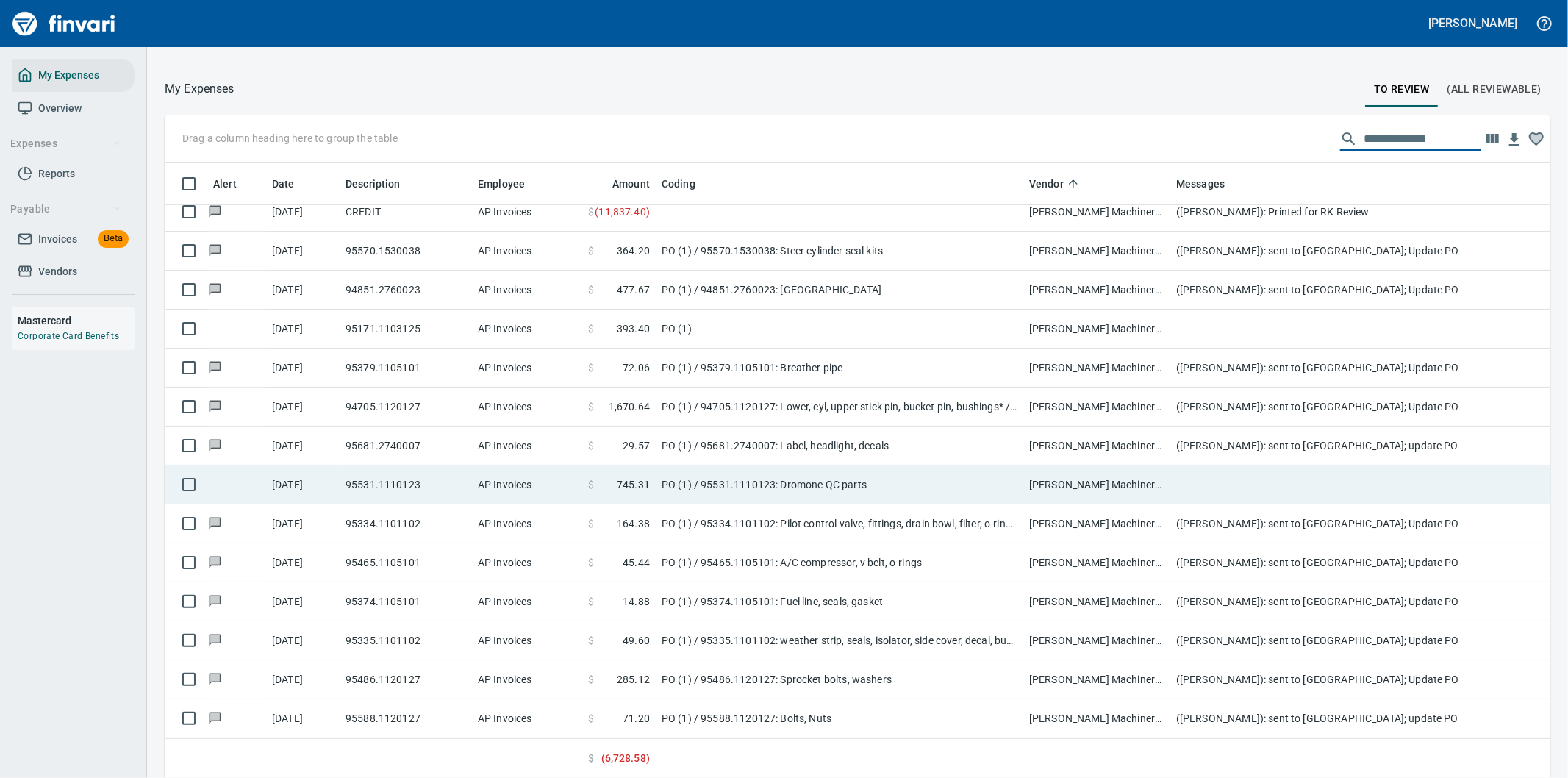
type input "**********"
click at [920, 471] on td "PO (1) / 95531.1110123: Dromone QC parts" at bounding box center [839, 485] width 367 height 39
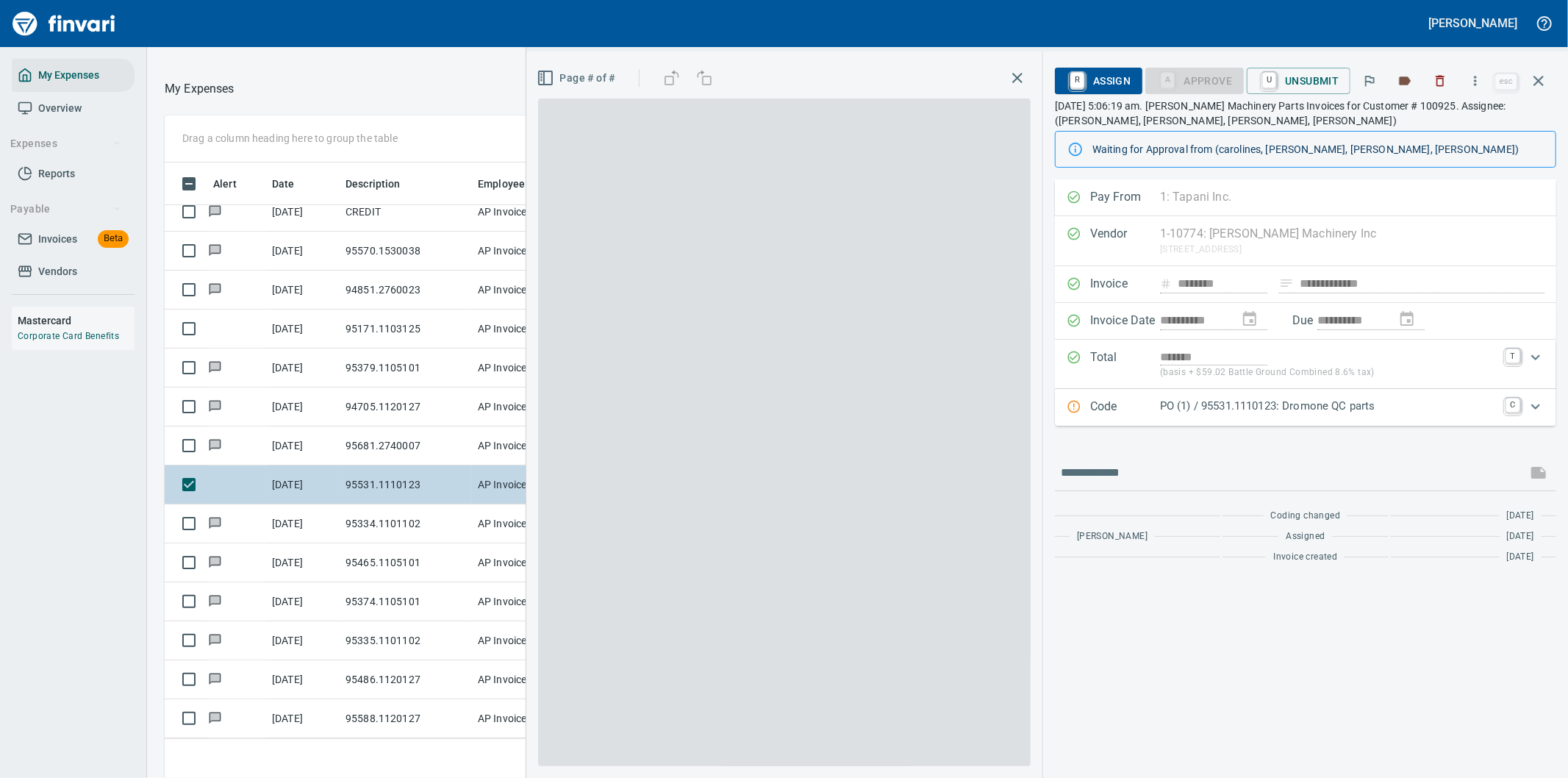
scroll to position [592, 981]
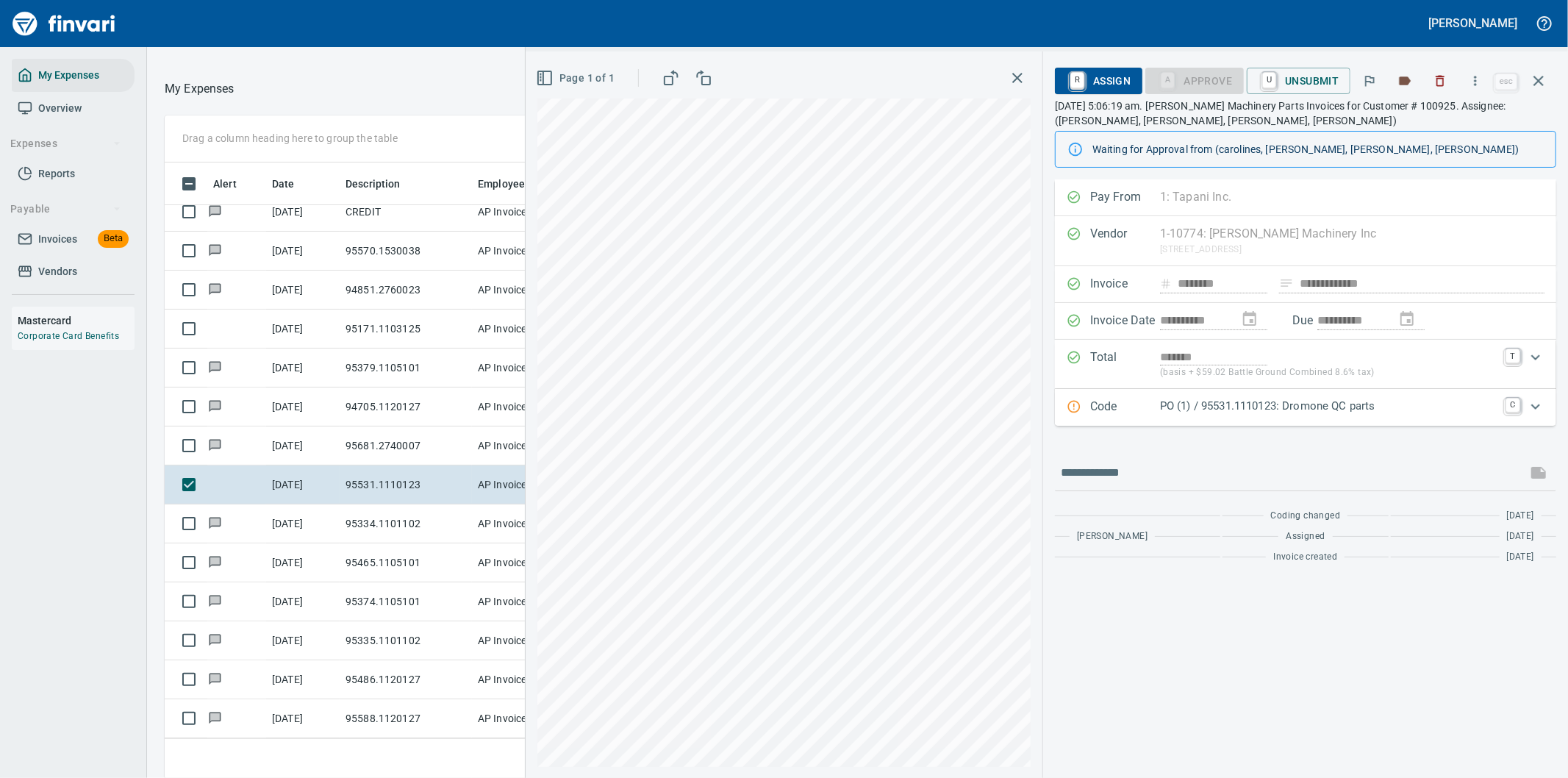
click at [1449, 409] on p "PO (1) / 95531.1110123: Dromone QC parts" at bounding box center [1328, 406] width 336 height 17
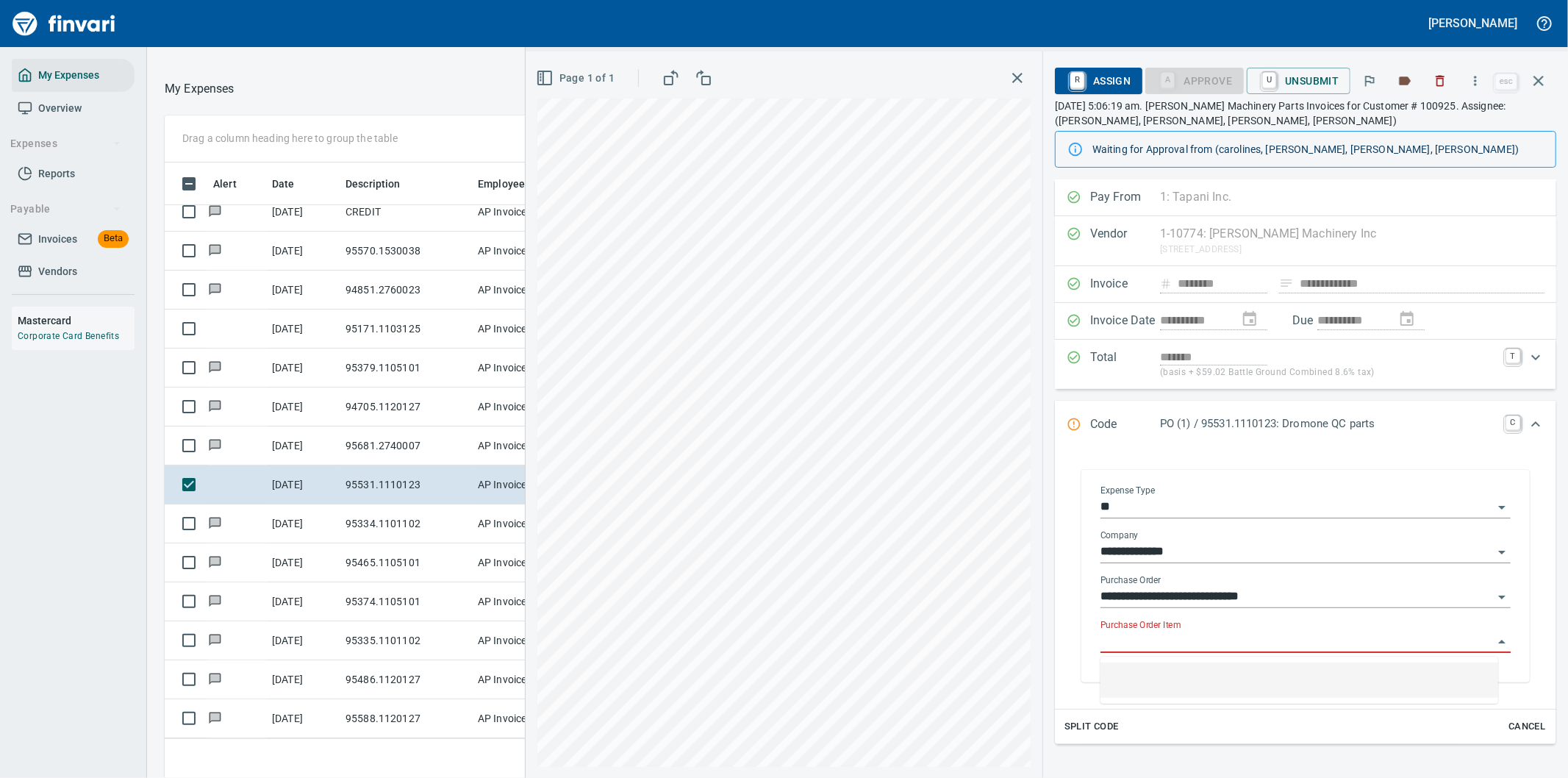
click at [1189, 643] on input "Purchase Order Item" at bounding box center [1297, 641] width 392 height 21
click at [1477, 77] on icon "button" at bounding box center [1476, 81] width 2 height 10
click at [1424, 125] on span "Download" at bounding box center [1473, 124] width 141 height 18
click at [1526, 417] on icon "Expand" at bounding box center [1535, 424] width 18 height 18
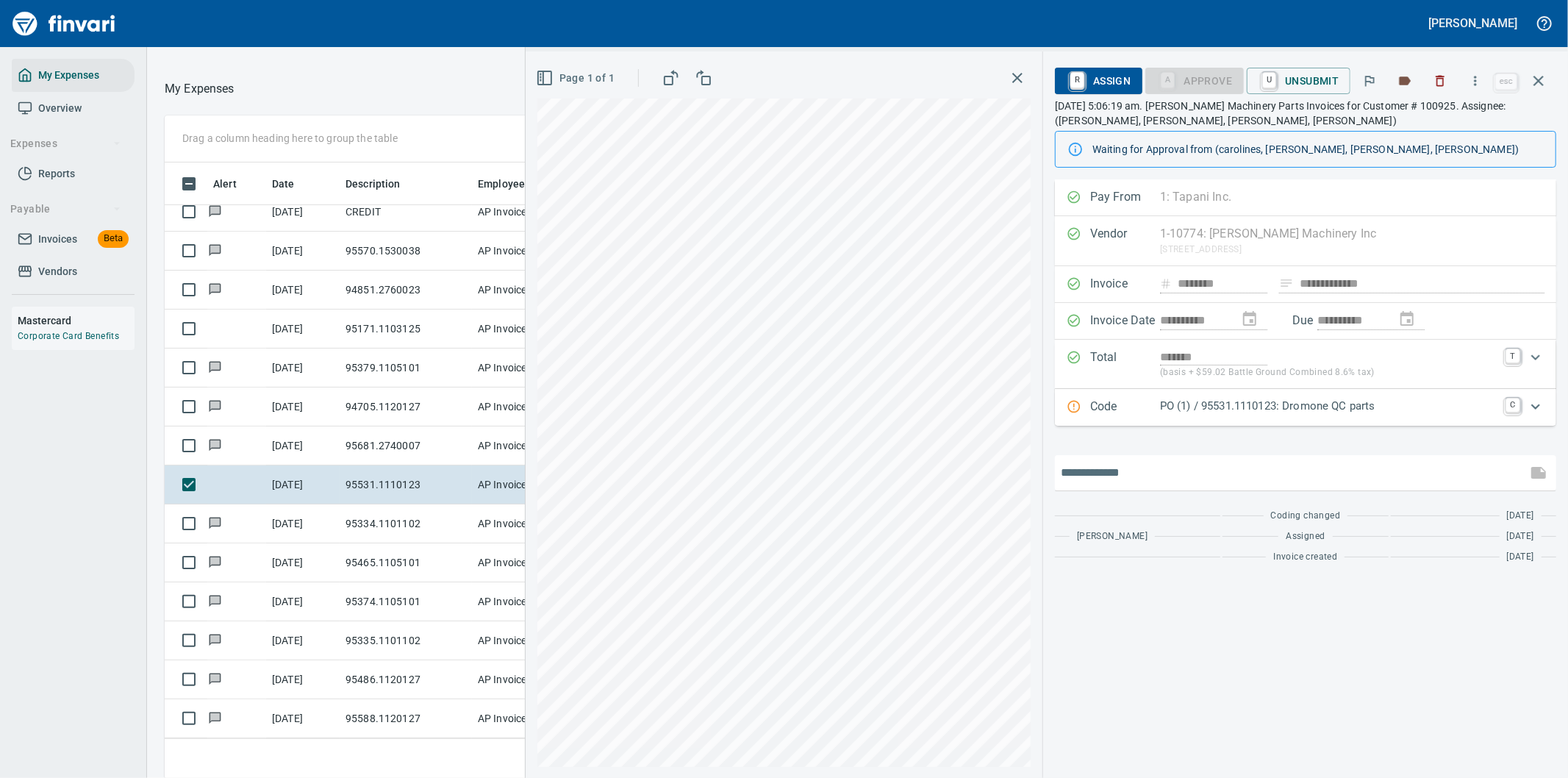
click at [1090, 477] on input "text" at bounding box center [1290, 473] width 460 height 24
type input "**********"
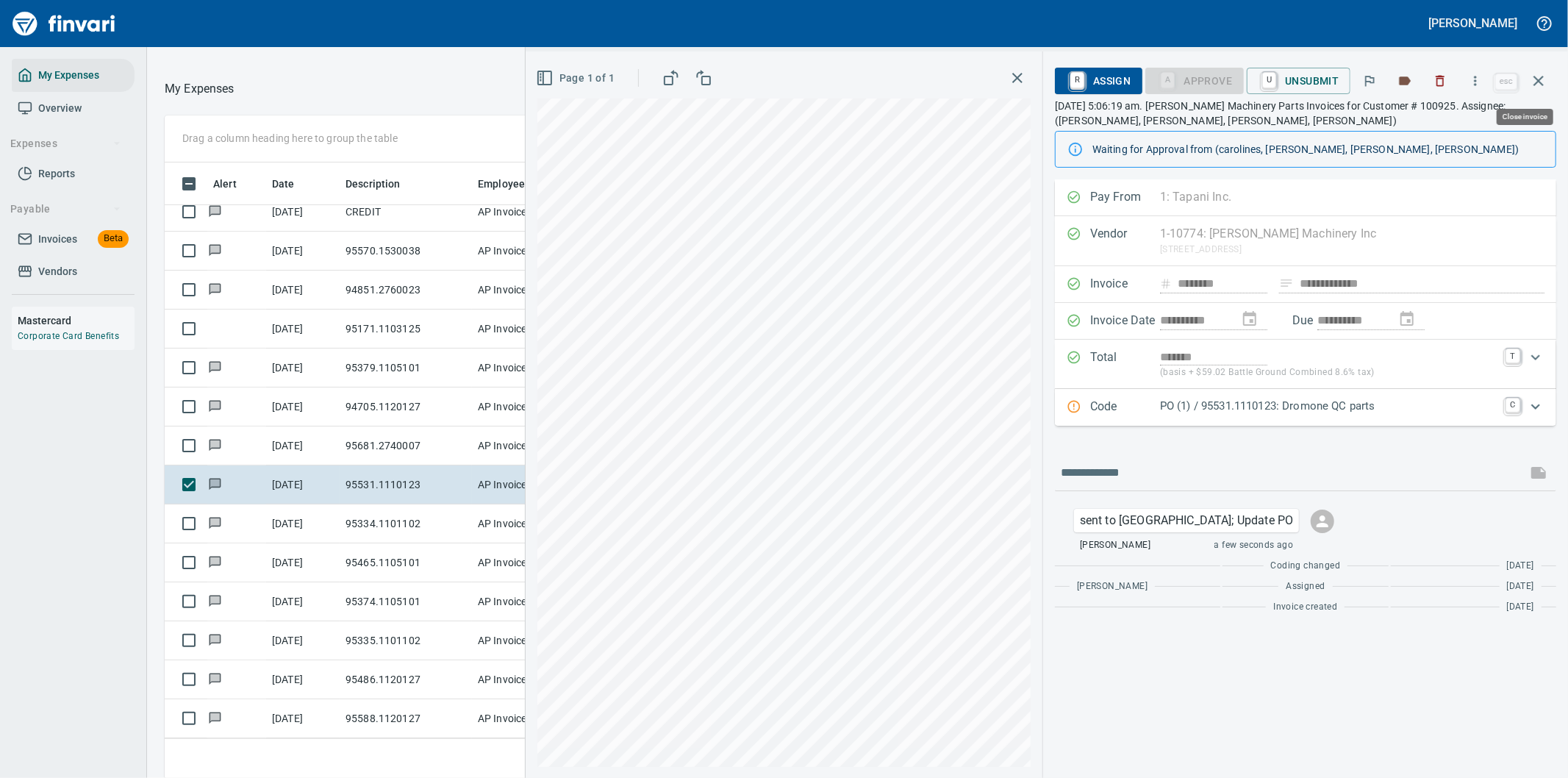
click at [1538, 78] on icon "button" at bounding box center [1539, 81] width 18 height 18
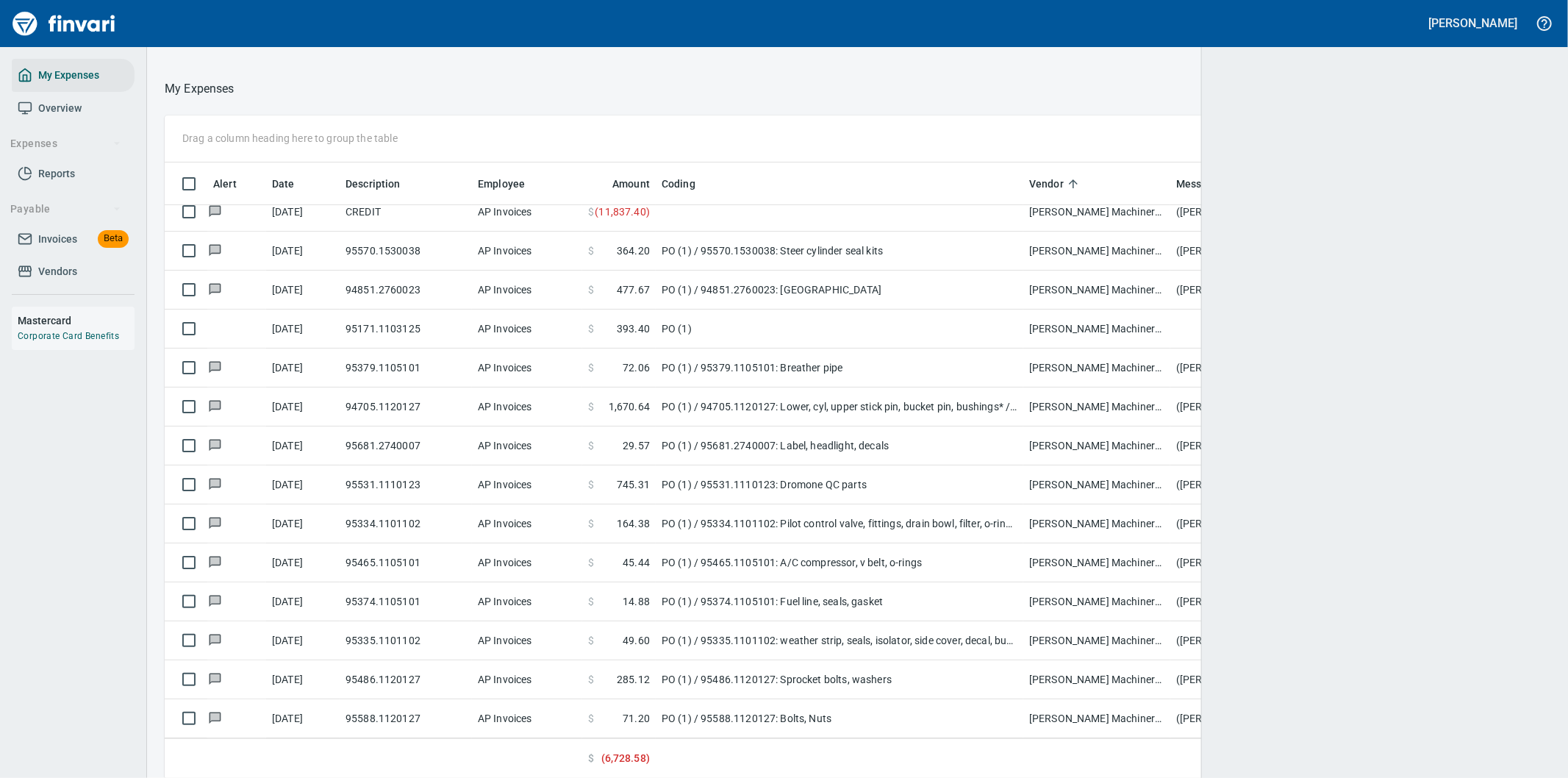
scroll to position [592, 1338]
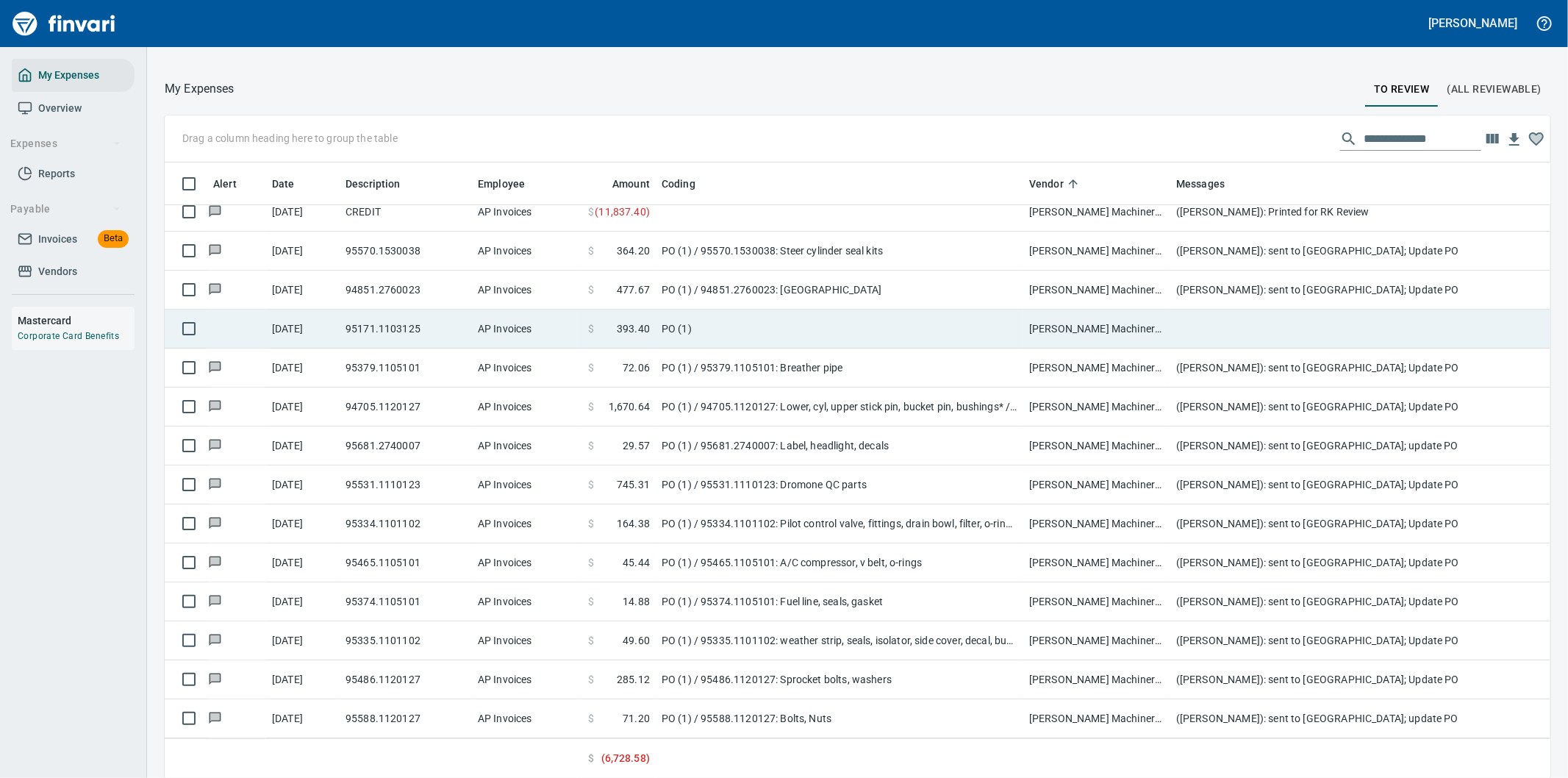
click at [1169, 312] on td "[PERSON_NAME] Machinery Inc (1-10774)" at bounding box center [1097, 328] width 147 height 39
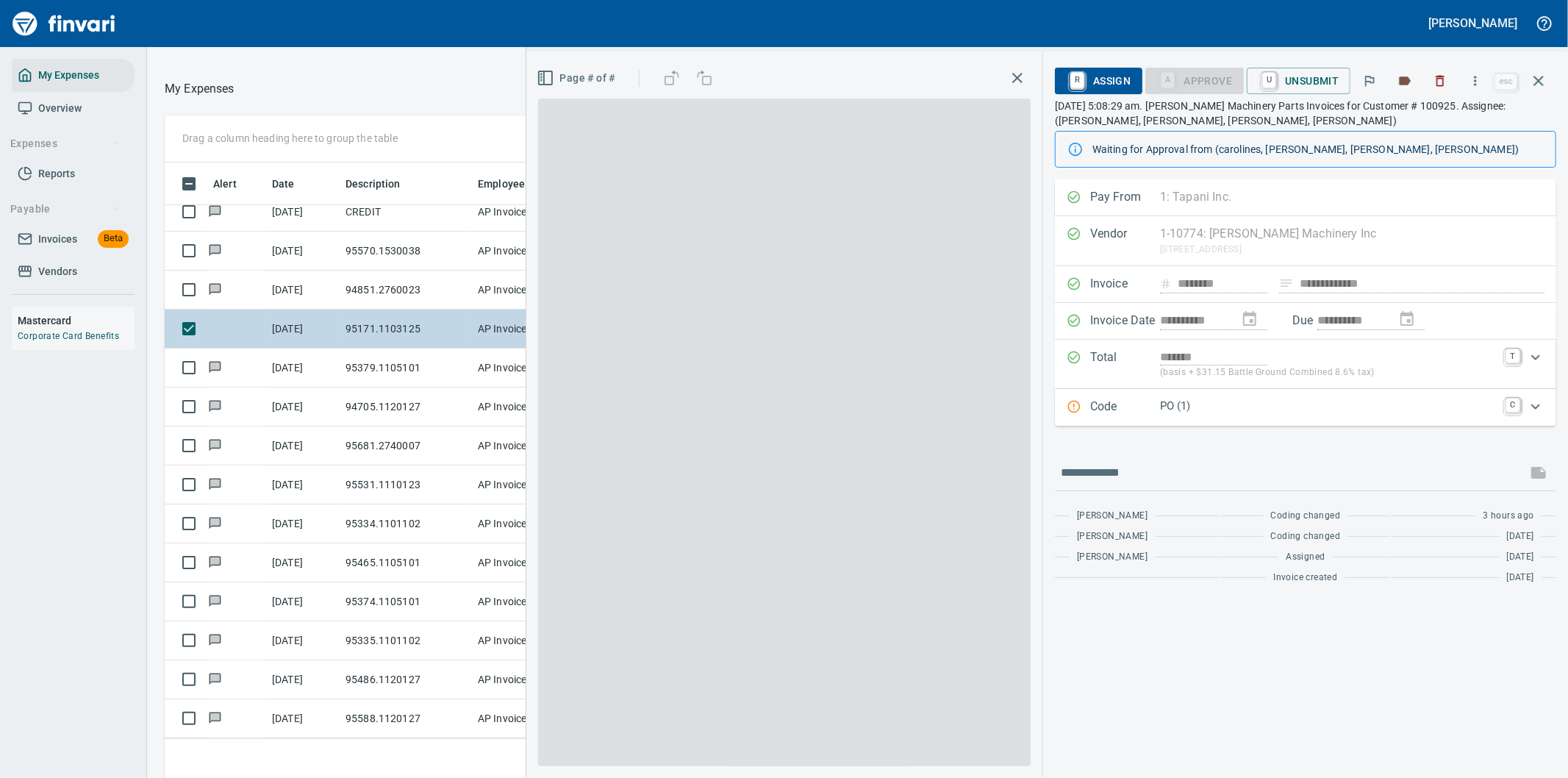
scroll to position [592, 981]
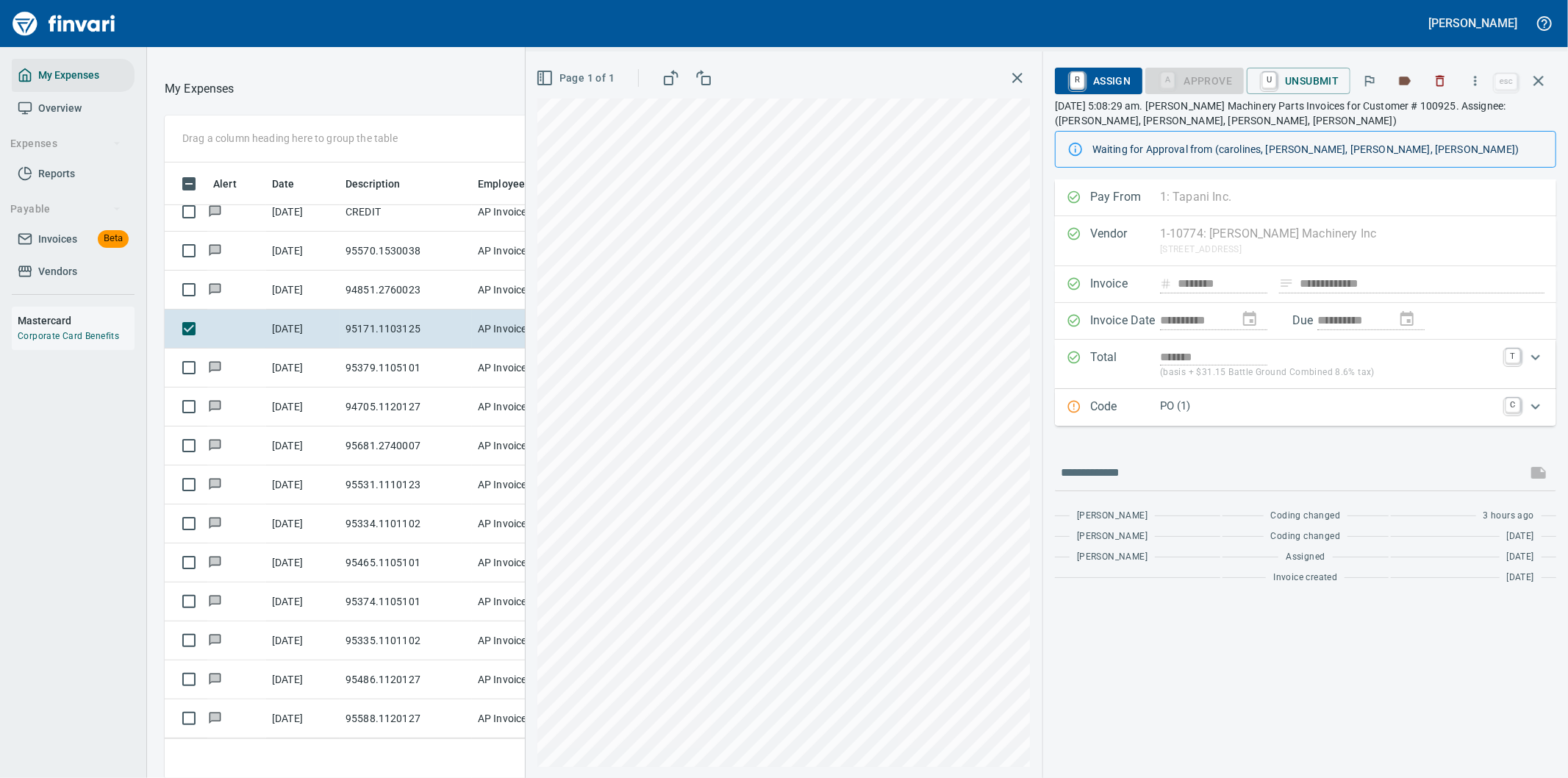
click at [1308, 406] on p "PO (1)" at bounding box center [1328, 406] width 336 height 17
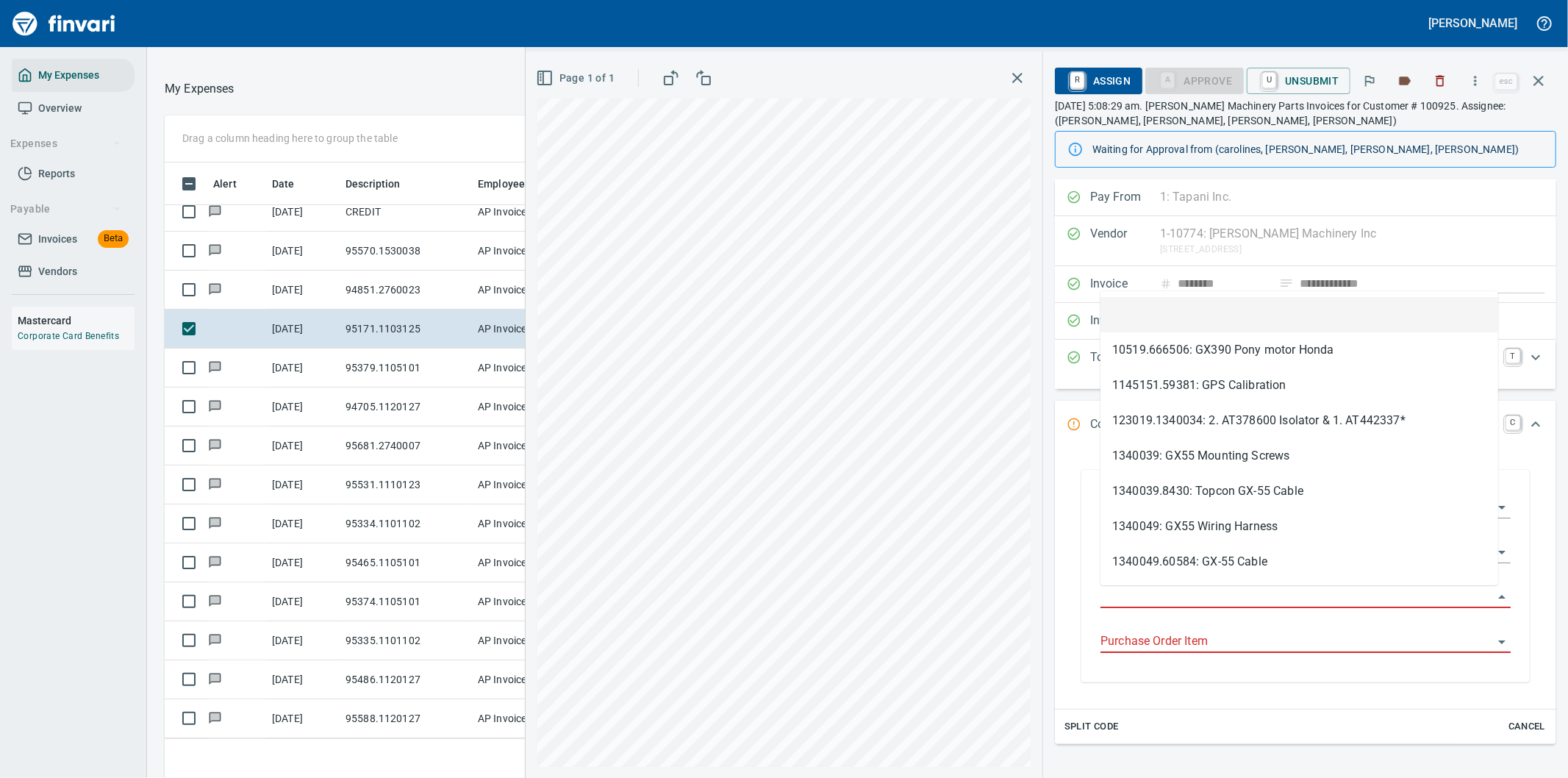
click at [1184, 596] on input "Purchase Order" at bounding box center [1297, 597] width 392 height 21
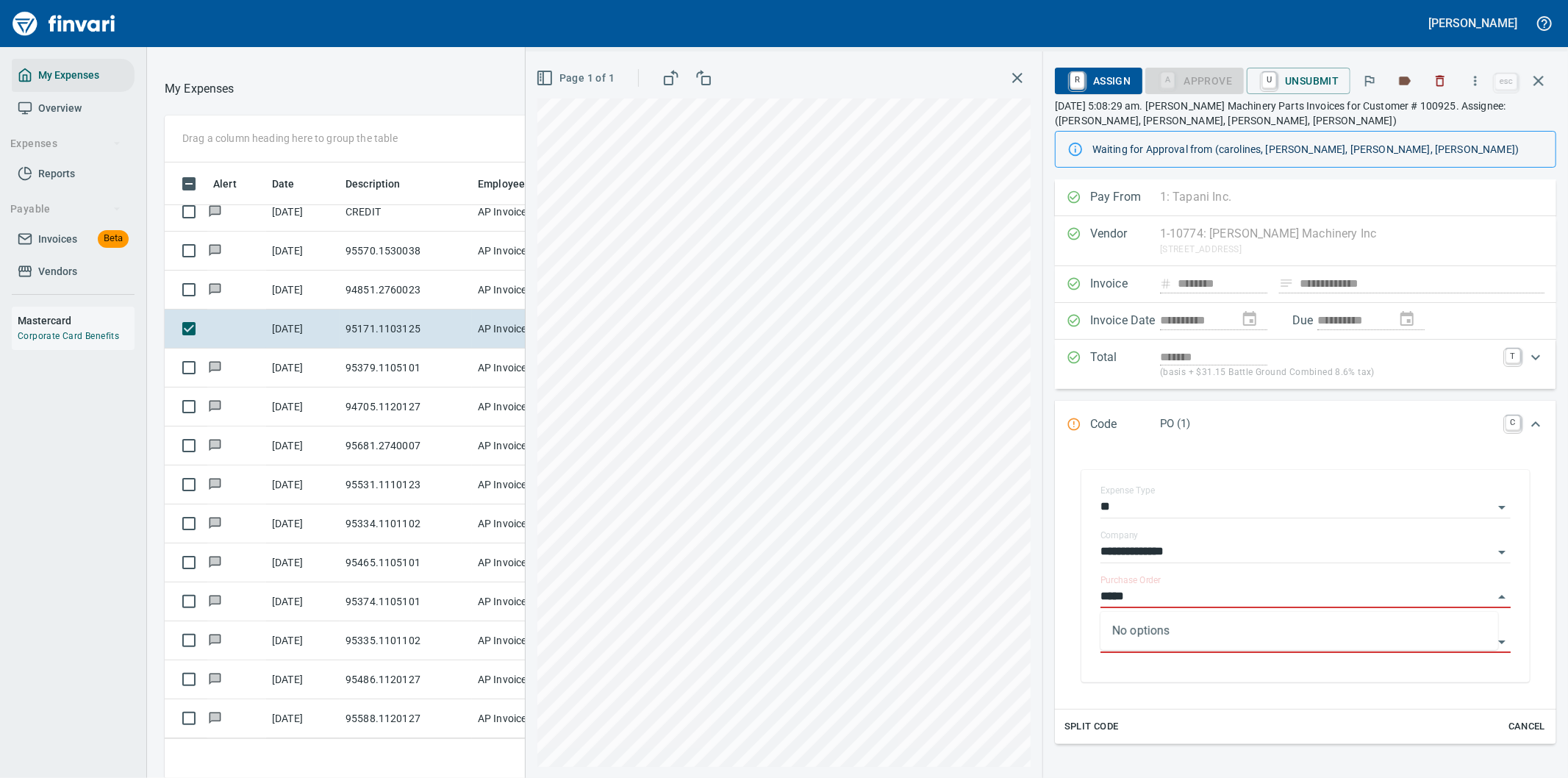
type input "*****"
click at [1535, 75] on icon "button" at bounding box center [1539, 81] width 18 height 18
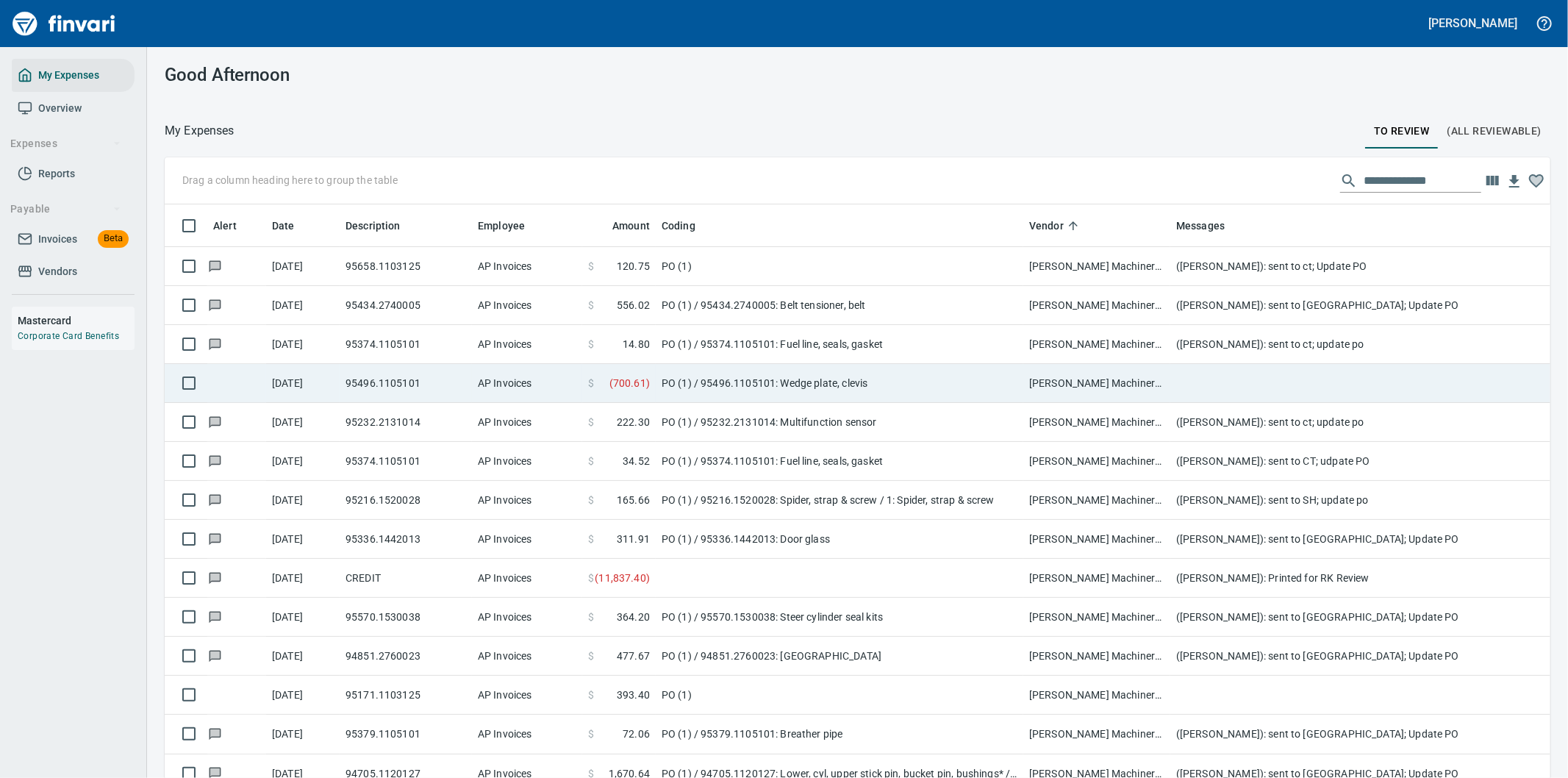
click at [749, 379] on td "PO (1) / 95496.1105101: Wedge plate, clevis" at bounding box center [839, 383] width 367 height 39
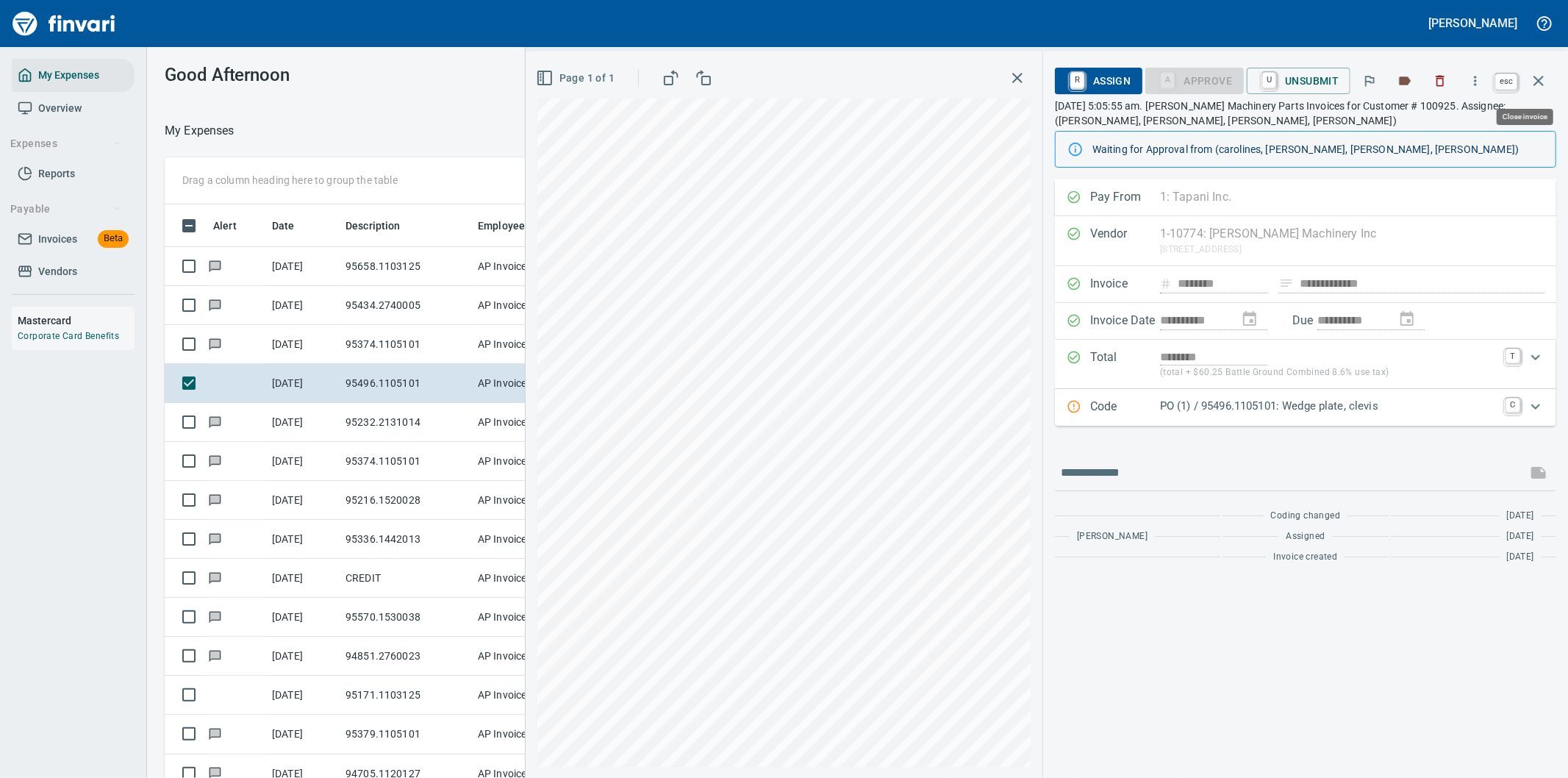
scroll to position [592, 981]
click at [1537, 74] on icon "button" at bounding box center [1539, 81] width 18 height 18
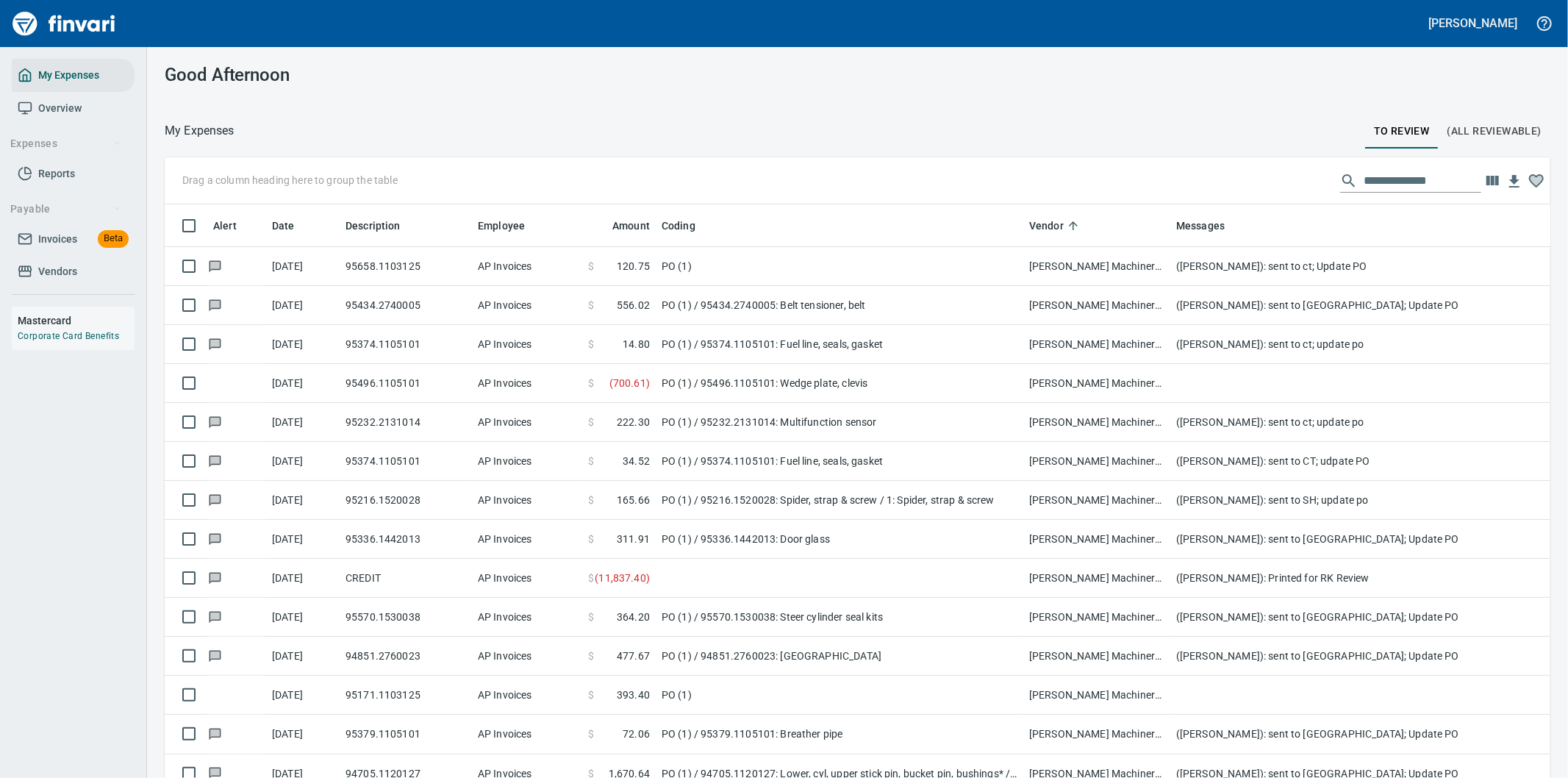
scroll to position [592, 1349]
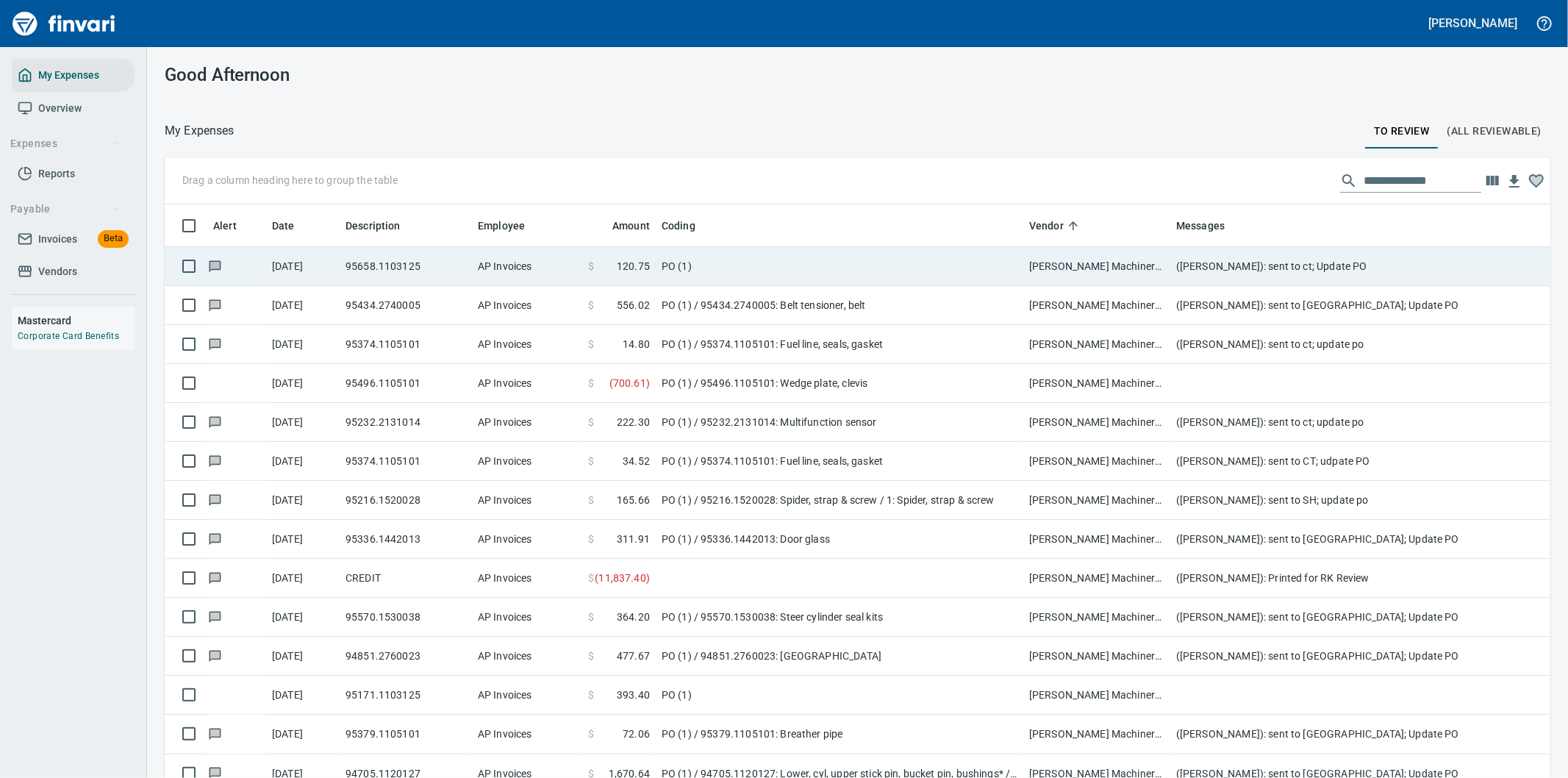
click at [712, 259] on td "PO (1)" at bounding box center [839, 266] width 367 height 39
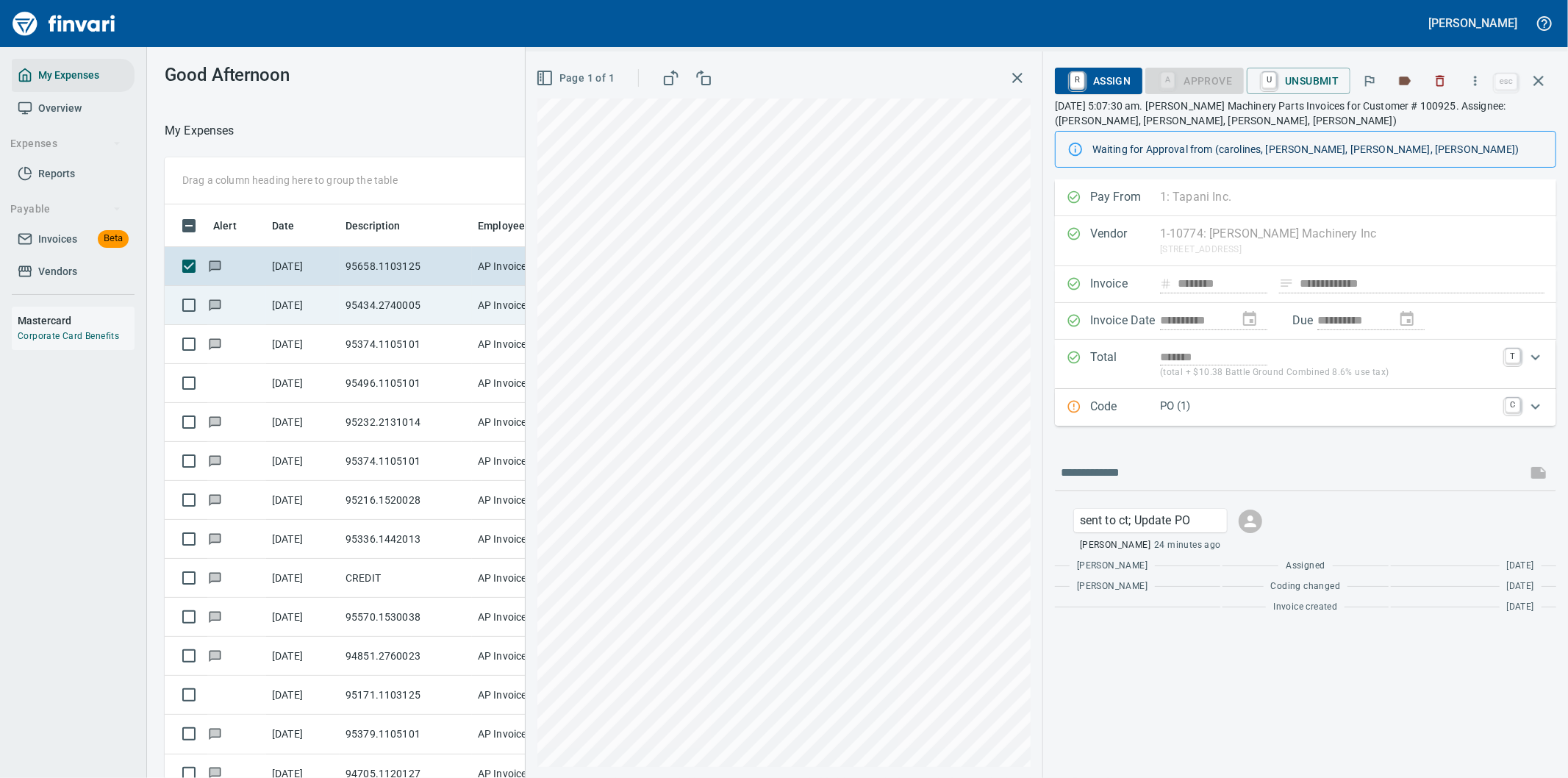
scroll to position [592, 981]
click at [342, 305] on td "95434.2740005" at bounding box center [406, 305] width 132 height 39
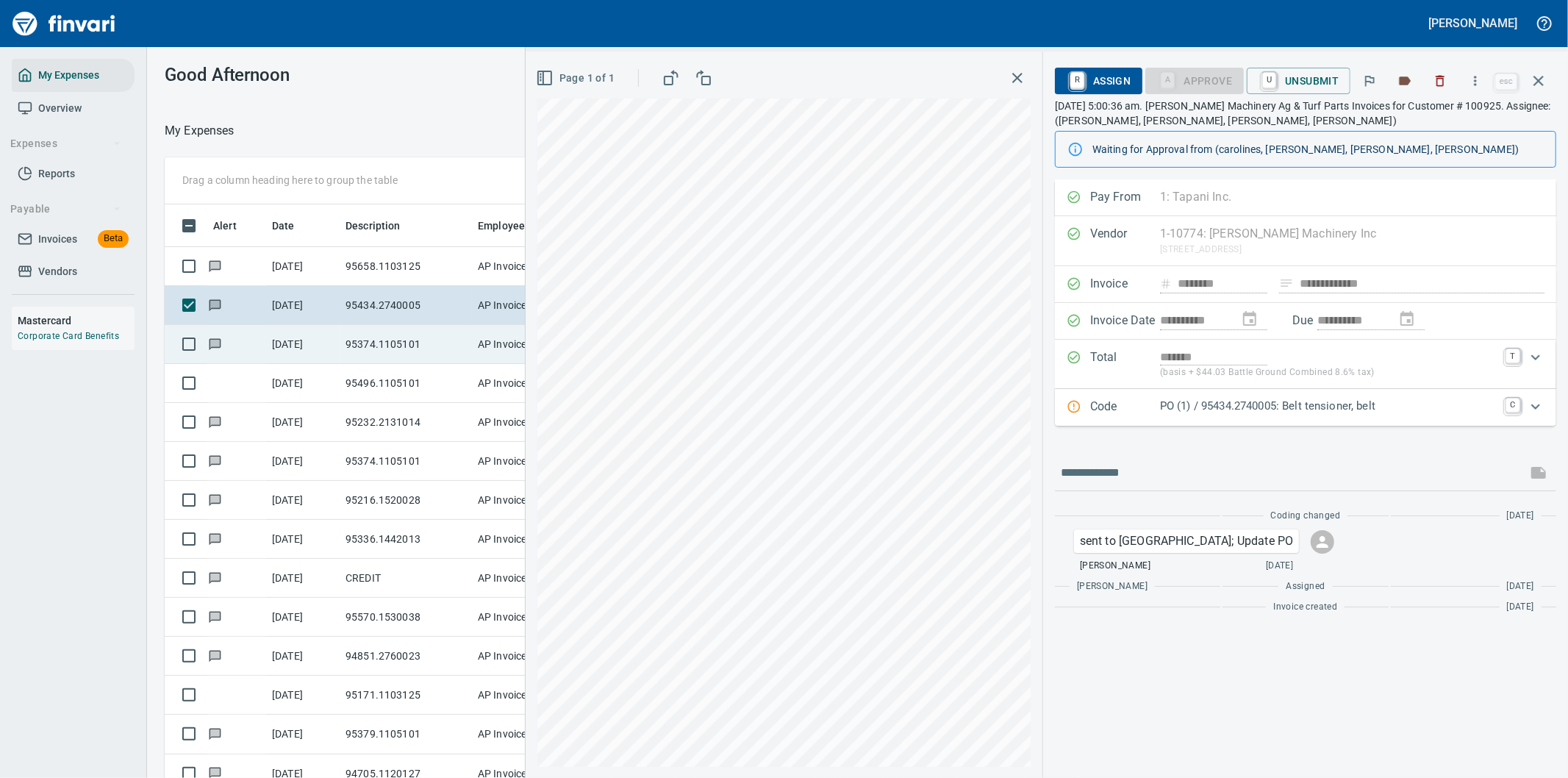
click at [340, 344] on td "95374.1105101" at bounding box center [406, 344] width 132 height 39
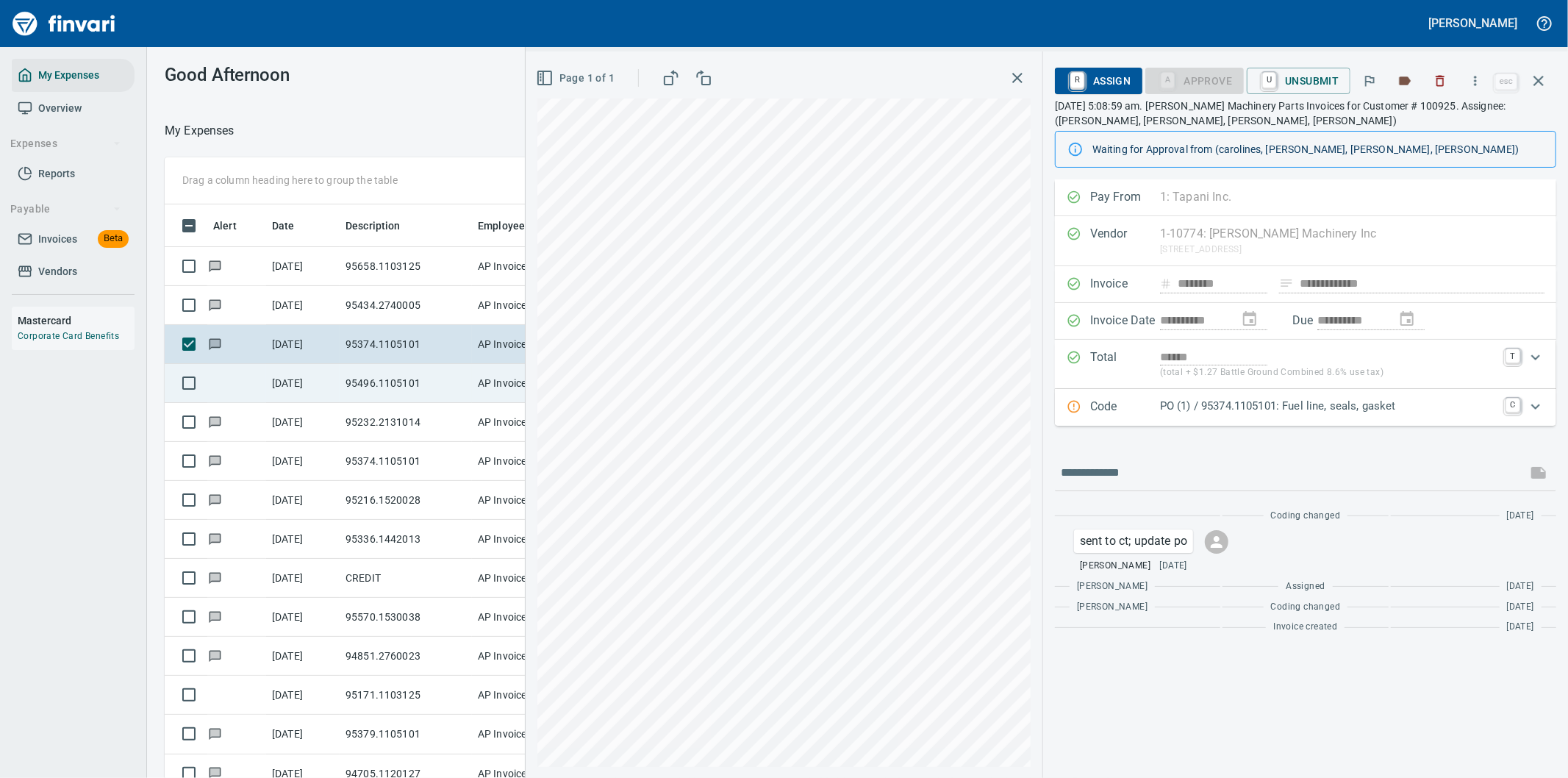
click at [355, 384] on td "95496.1105101" at bounding box center [406, 383] width 132 height 39
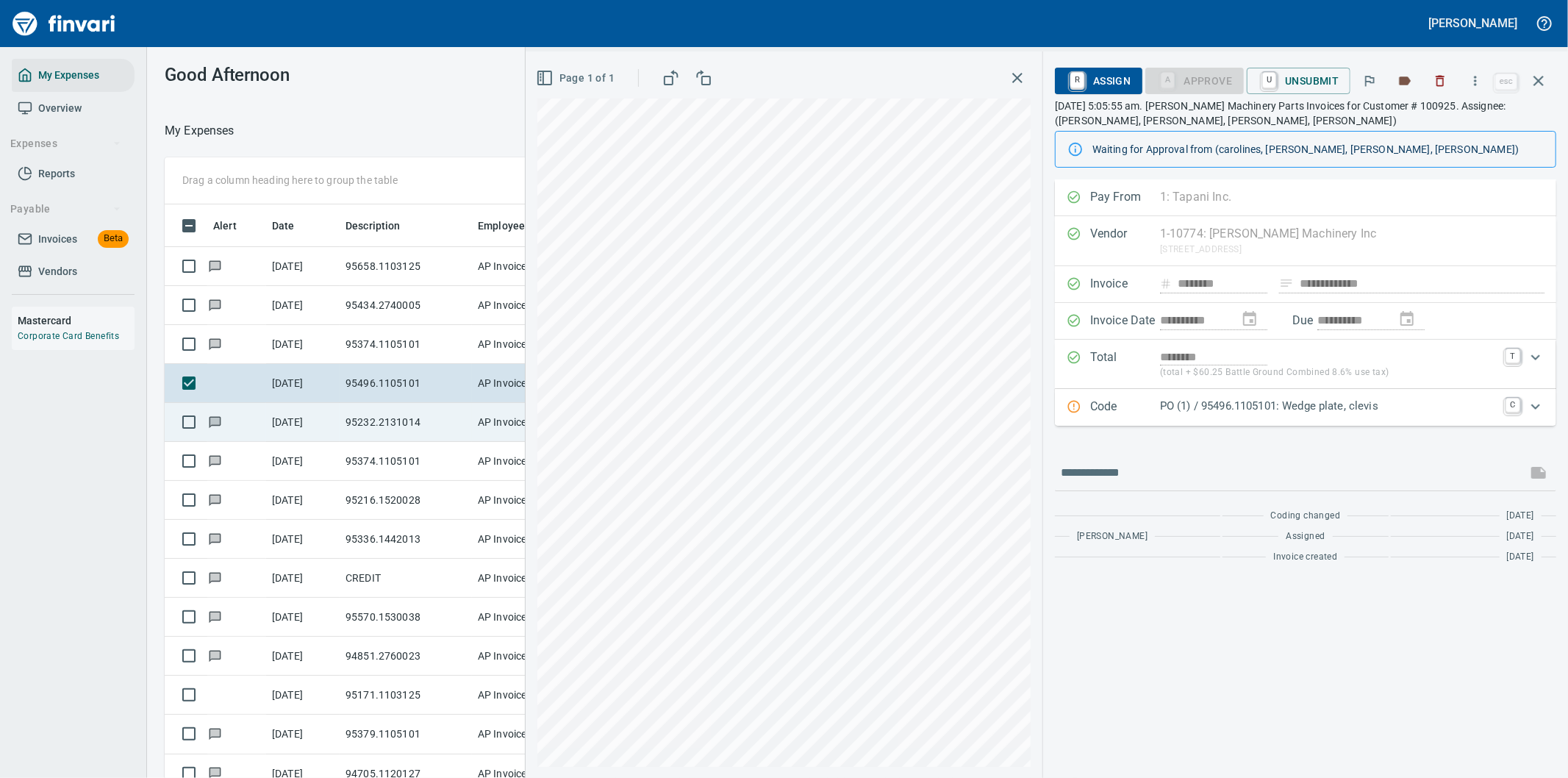
click at [352, 422] on td "95232.2131014" at bounding box center [406, 422] width 132 height 39
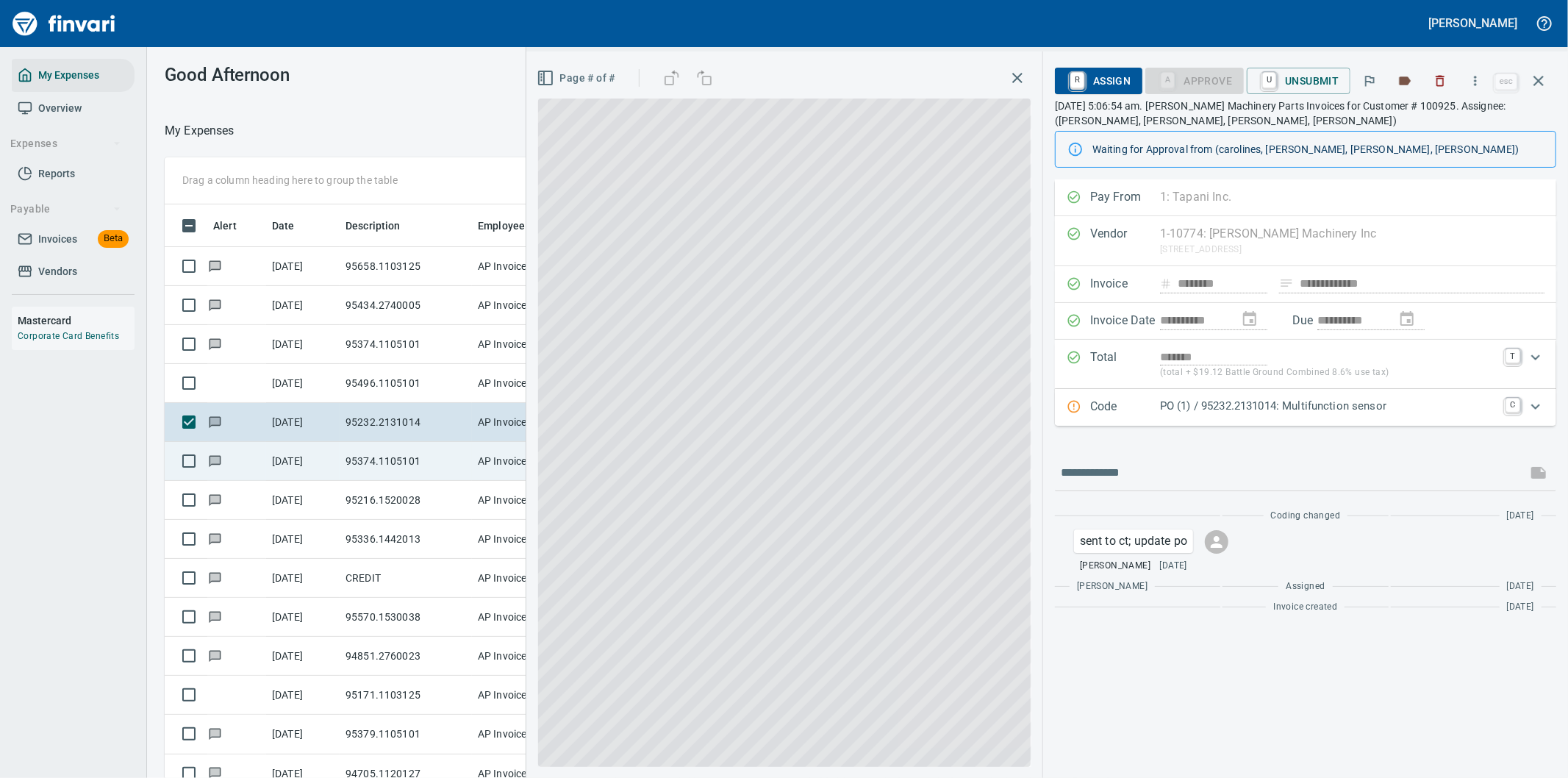
click at [350, 467] on td "95374.1105101" at bounding box center [406, 461] width 132 height 39
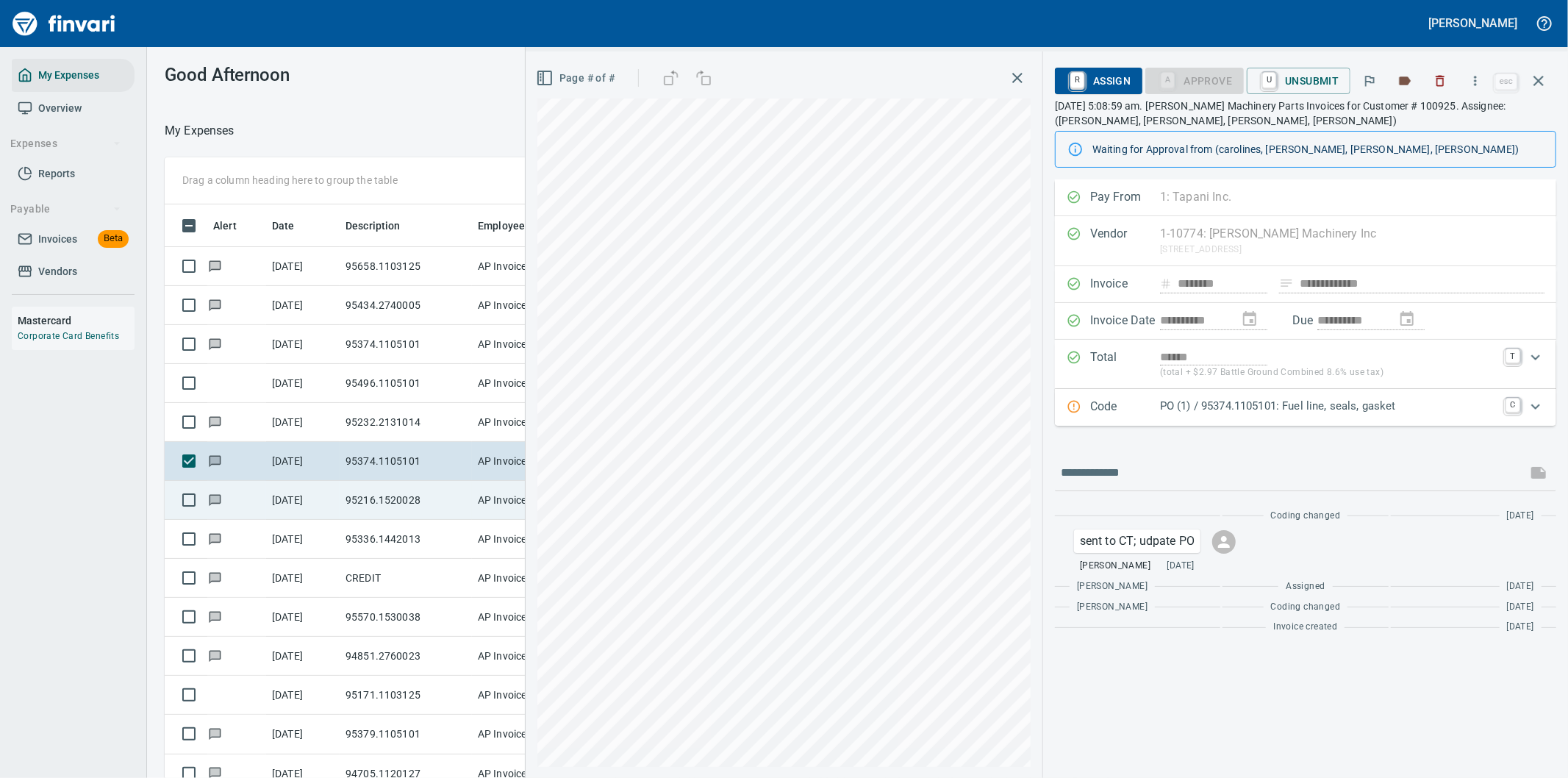
click at [353, 508] on td "95216.1520028" at bounding box center [406, 500] width 132 height 39
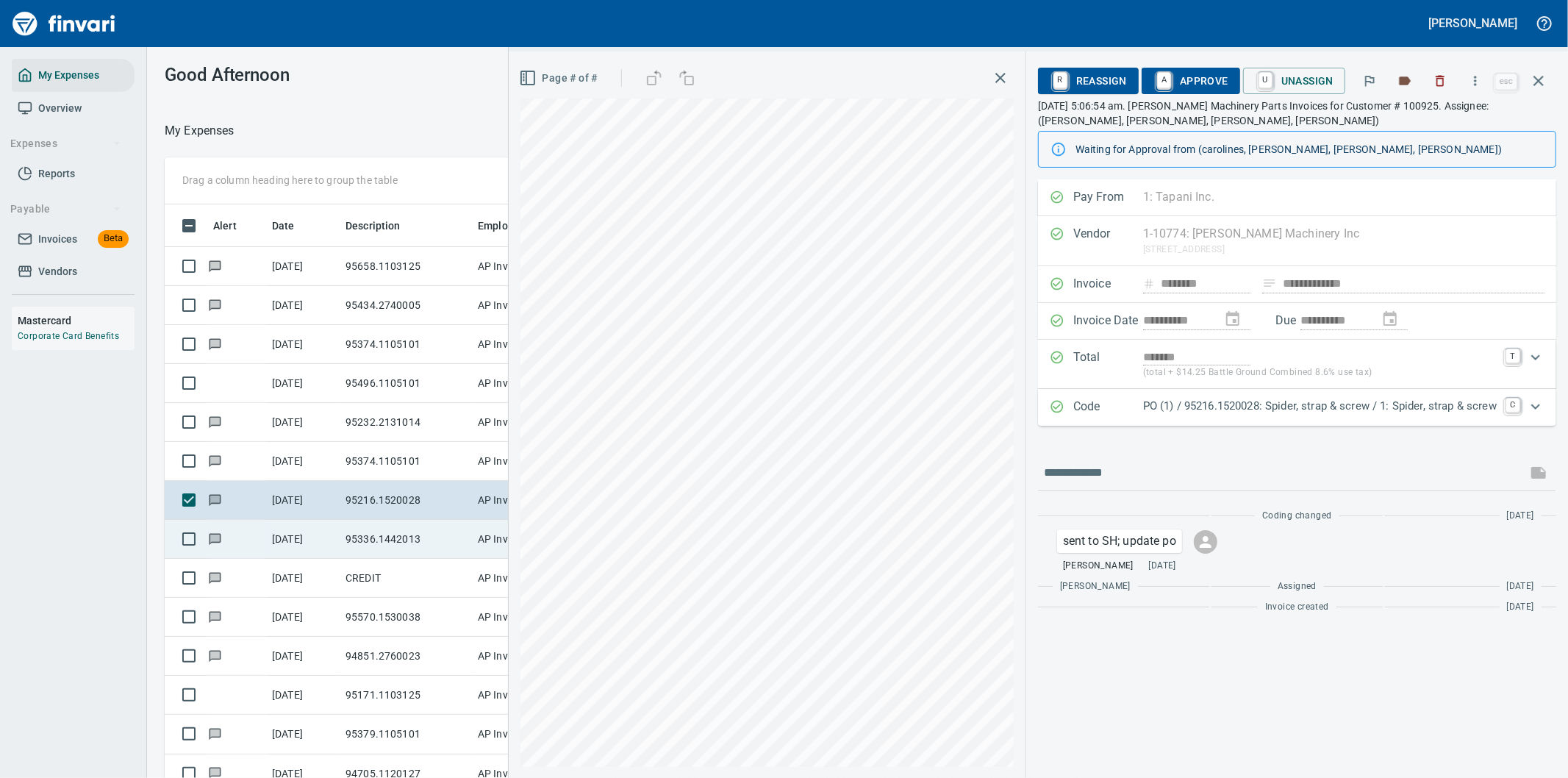
click at [372, 546] on td "95336.1442013" at bounding box center [406, 539] width 132 height 39
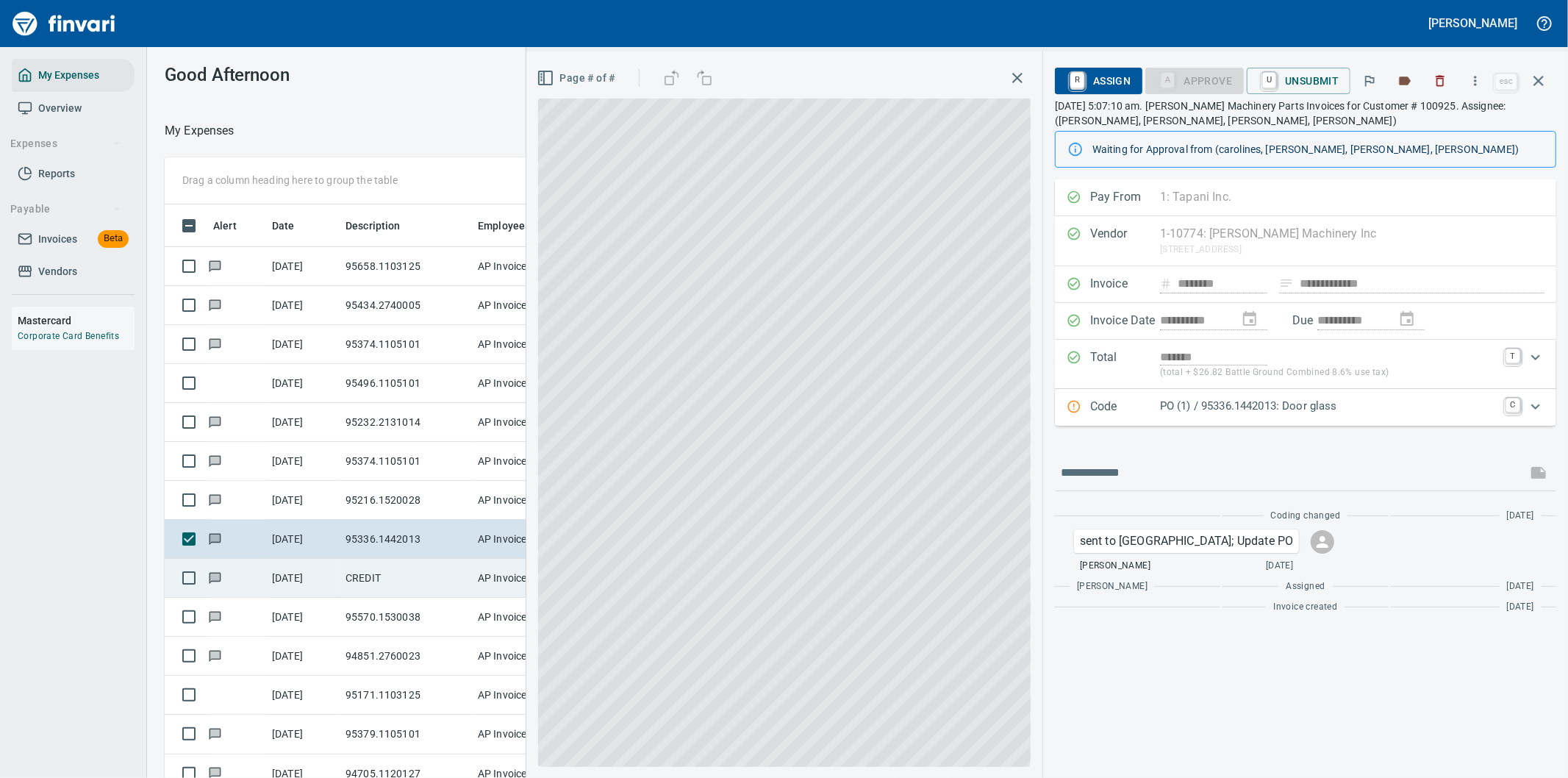
drag, startPoint x: 364, startPoint y: 580, endPoint x: 359, endPoint y: 594, distance: 14.9
click at [364, 580] on td "CREDIT" at bounding box center [406, 578] width 132 height 39
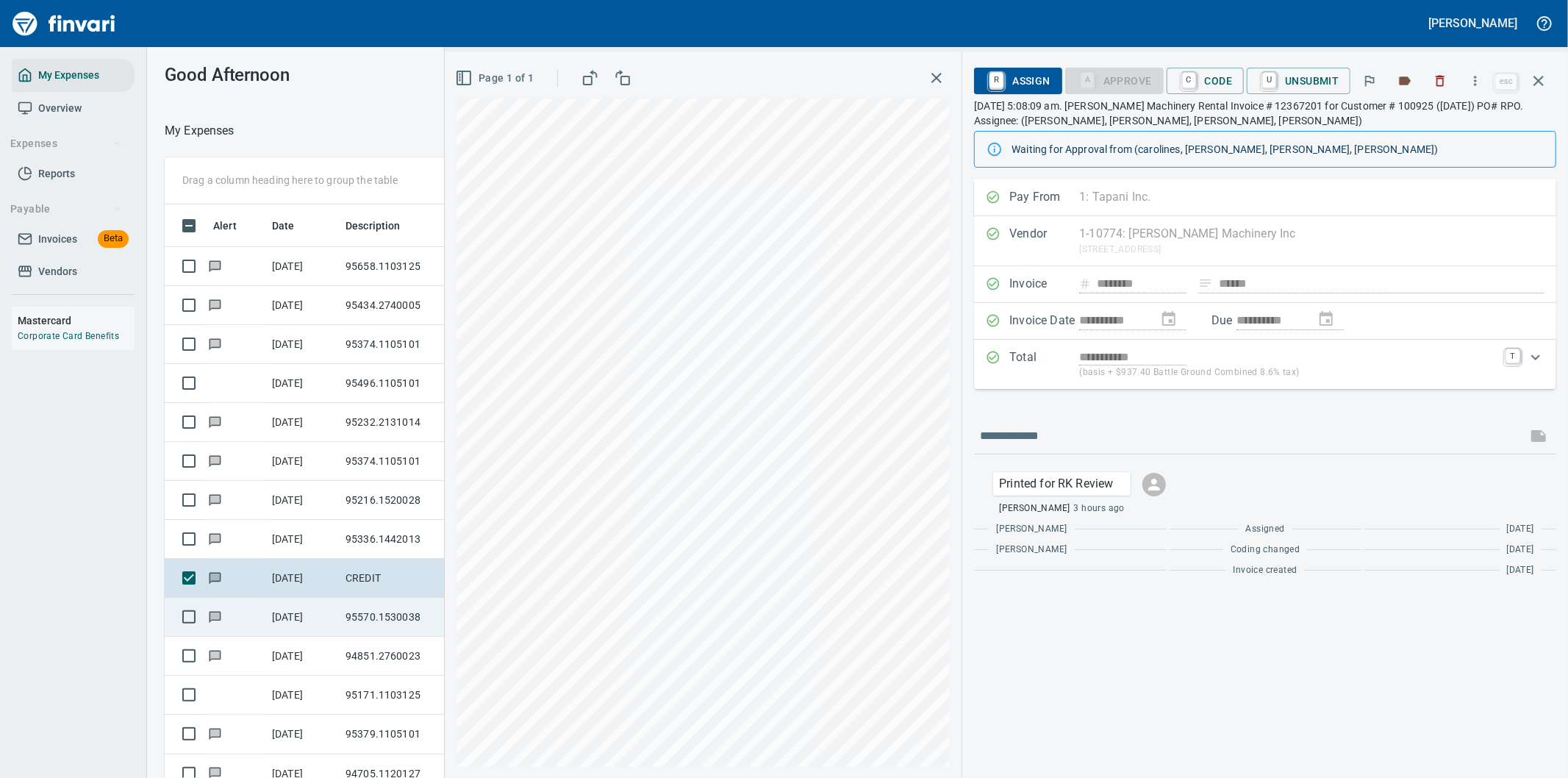
click at [361, 621] on td "95570.1530038" at bounding box center [406, 617] width 132 height 39
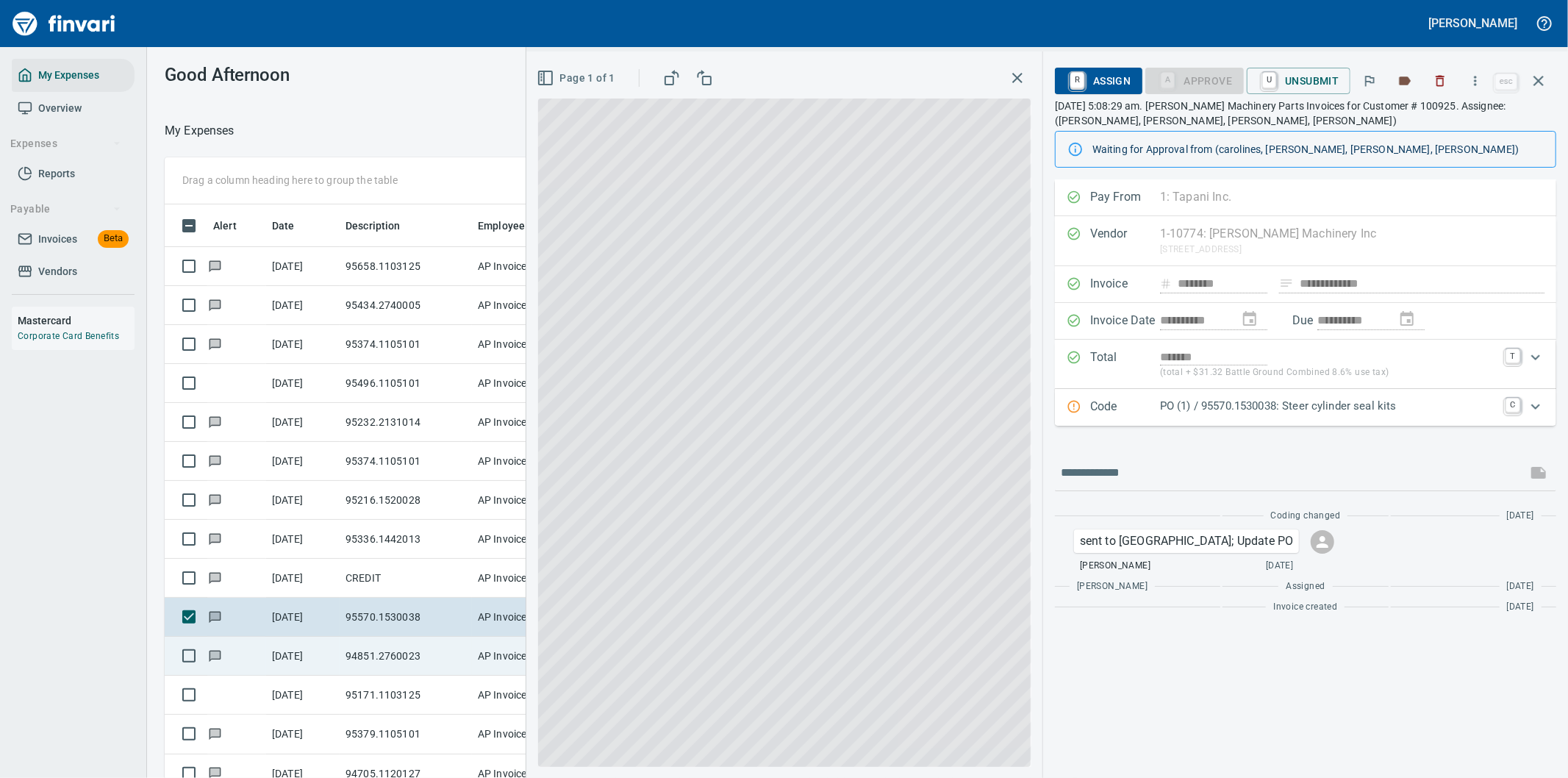
click at [364, 657] on td "94851.2760023" at bounding box center [406, 656] width 132 height 39
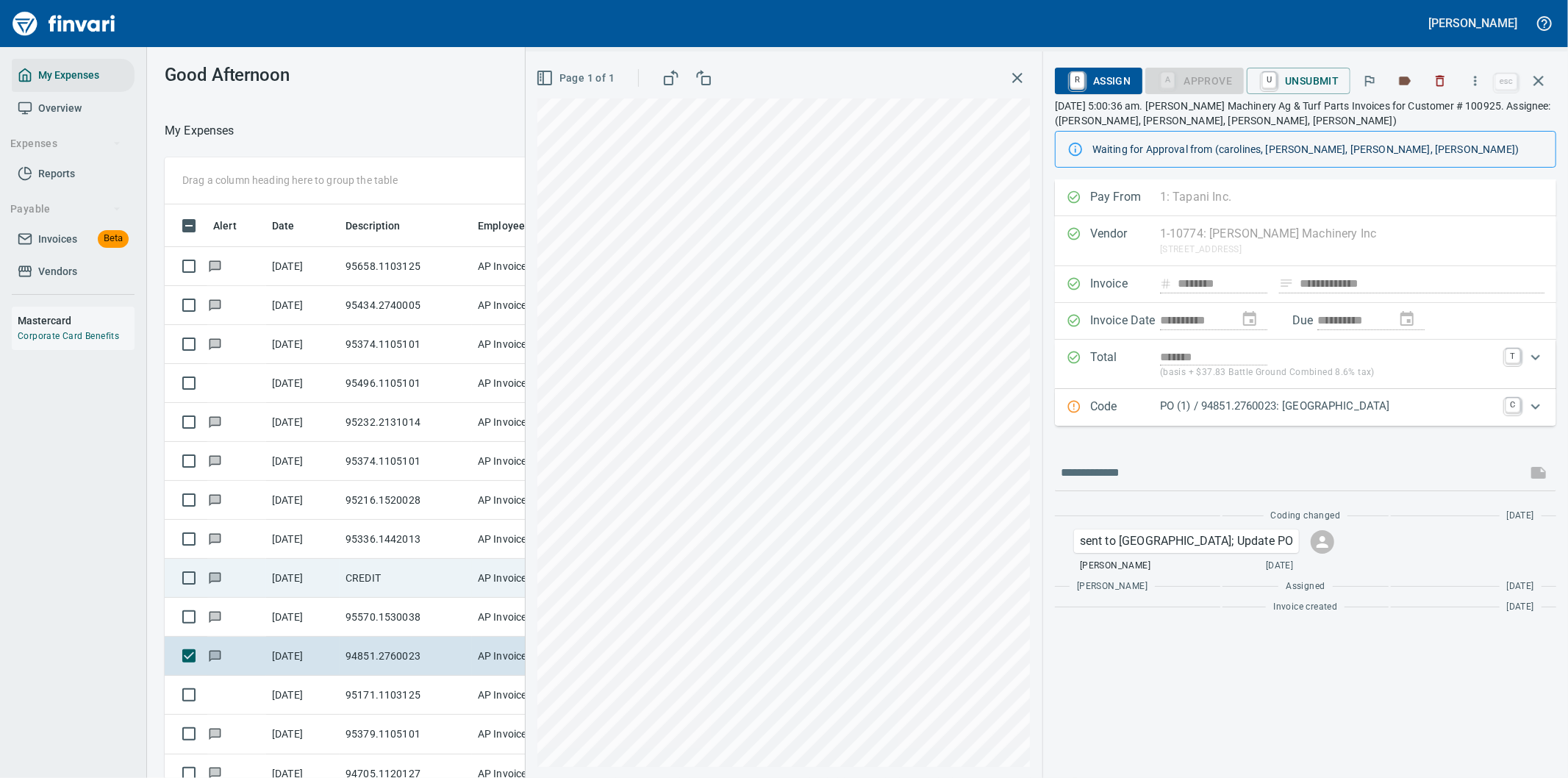
click at [357, 697] on td "95171.1103125" at bounding box center [406, 695] width 132 height 39
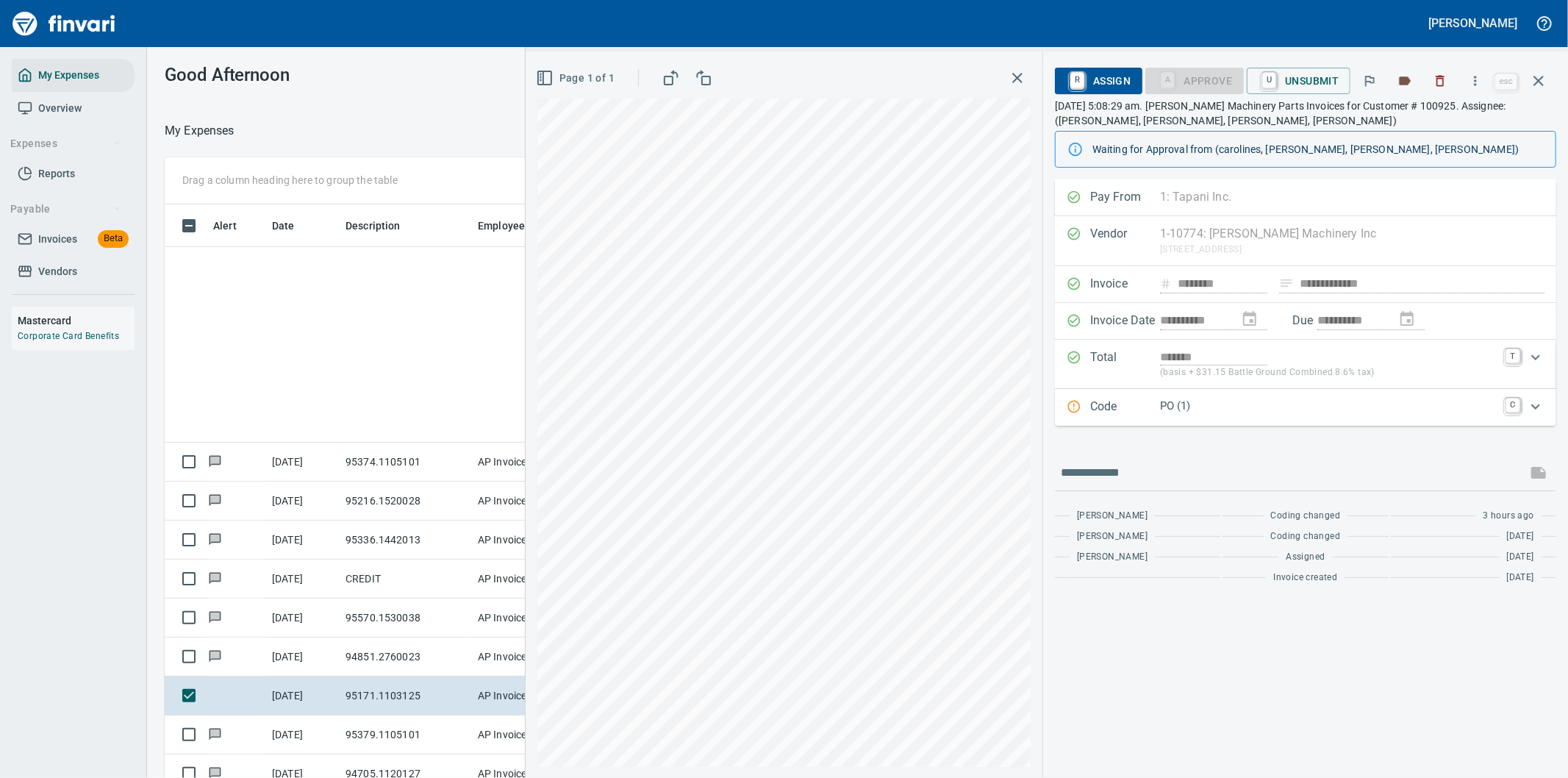
scroll to position [337, 0]
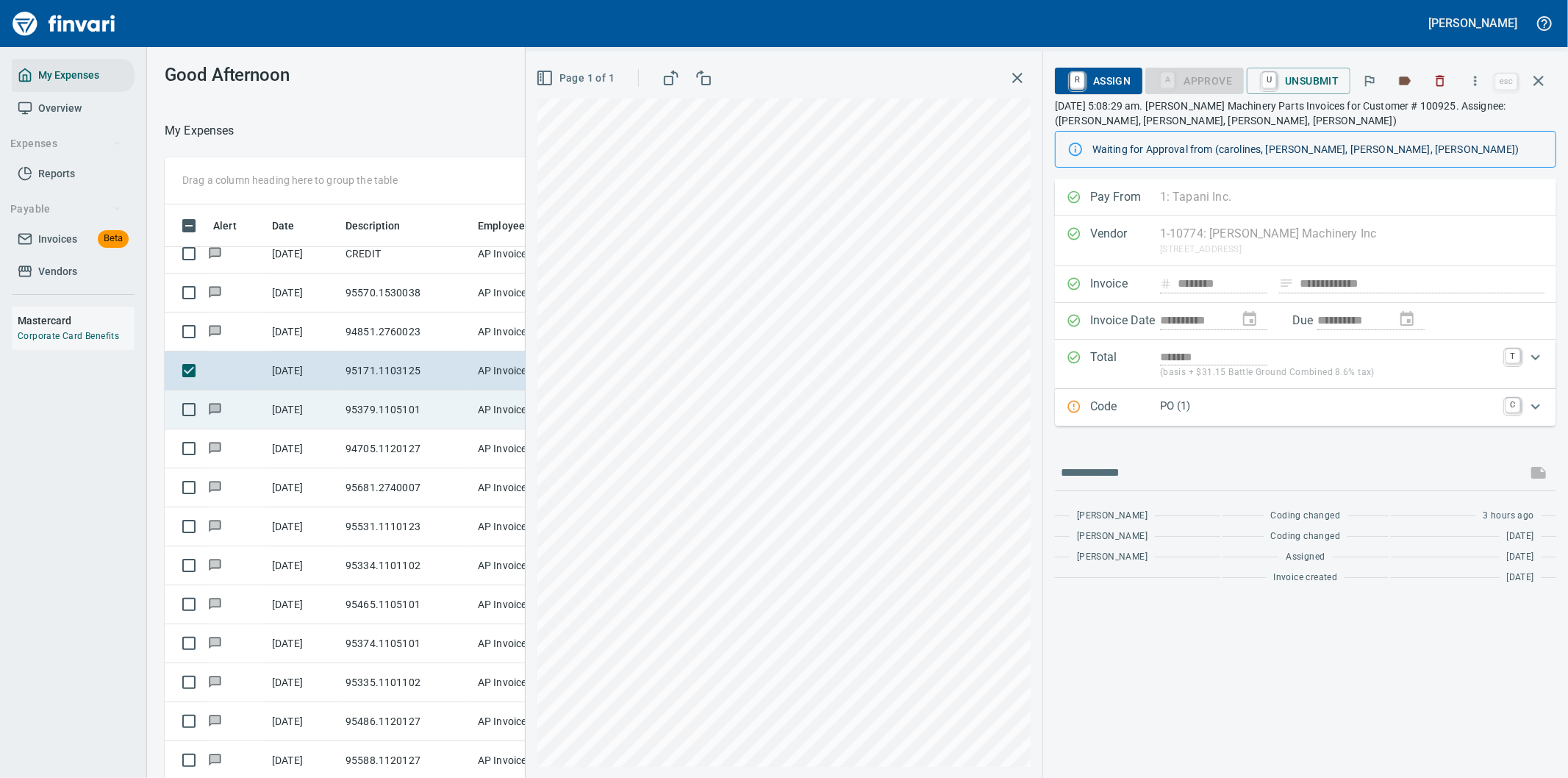
click at [387, 397] on td "95379.1105101" at bounding box center [406, 410] width 132 height 39
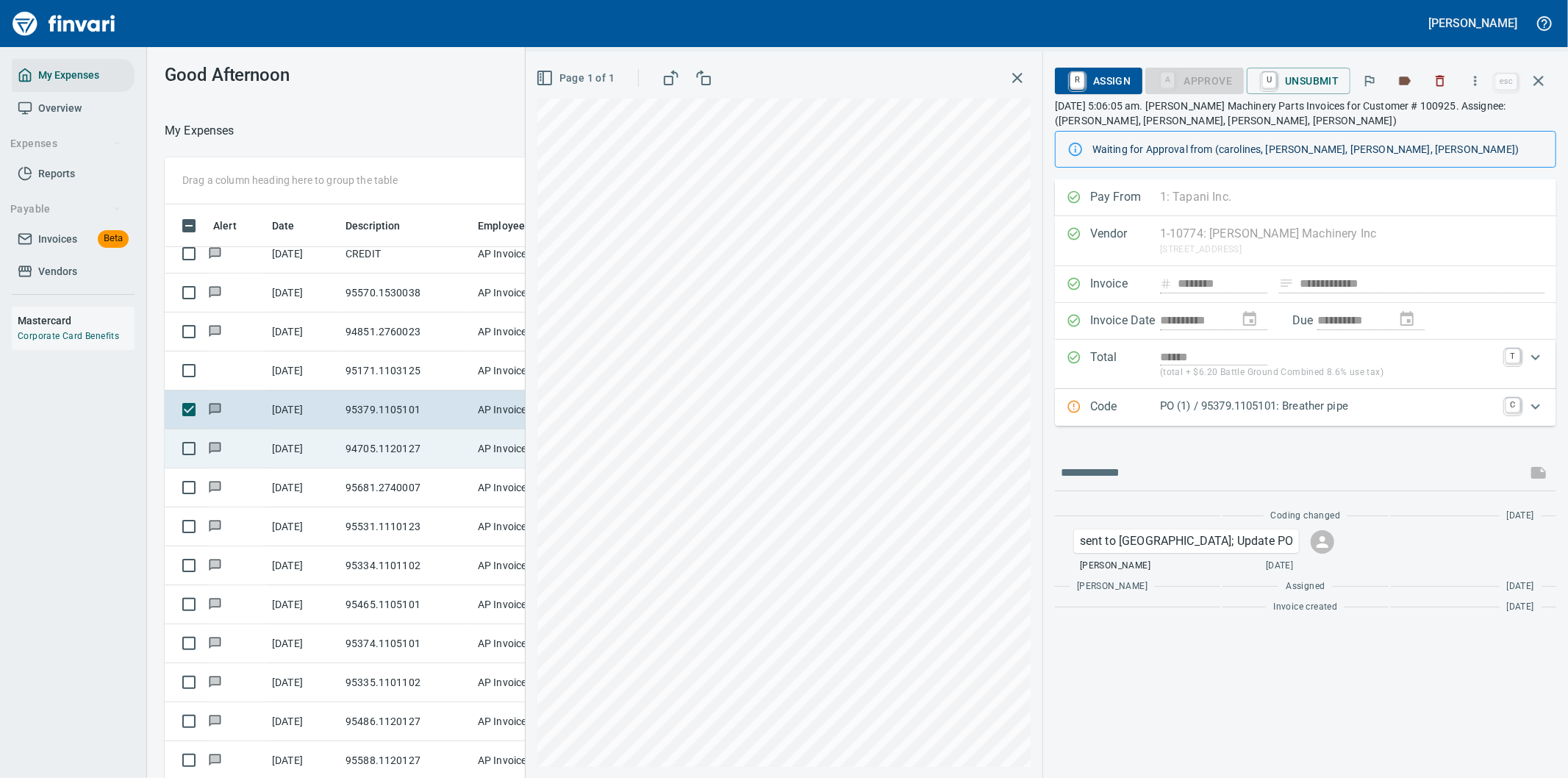
click at [378, 437] on td "94705.1120127" at bounding box center [406, 449] width 132 height 39
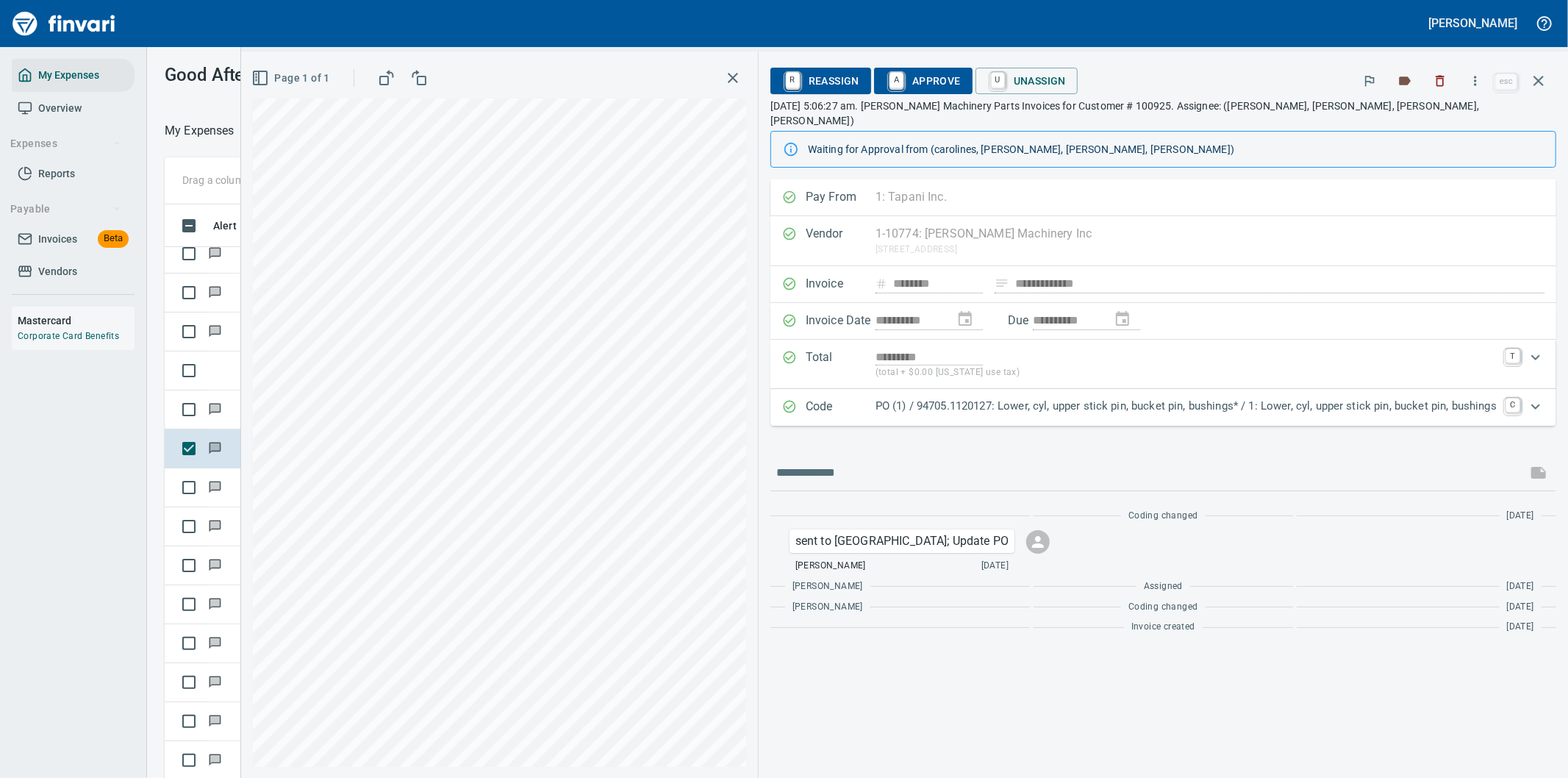
click at [732, 76] on icon "button" at bounding box center [732, 77] width 10 height 10
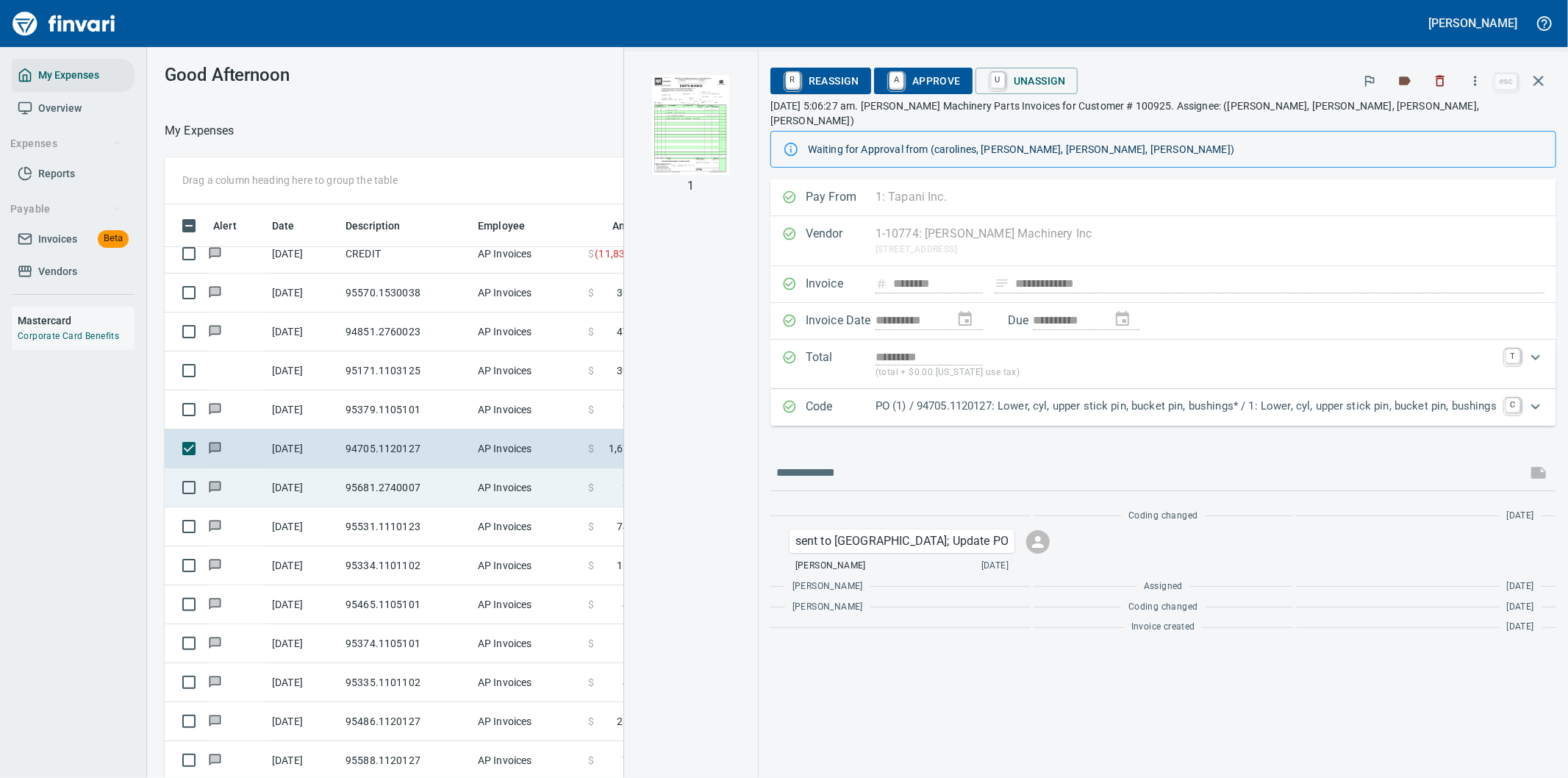
click at [421, 480] on td "95681.2740007" at bounding box center [406, 488] width 132 height 39
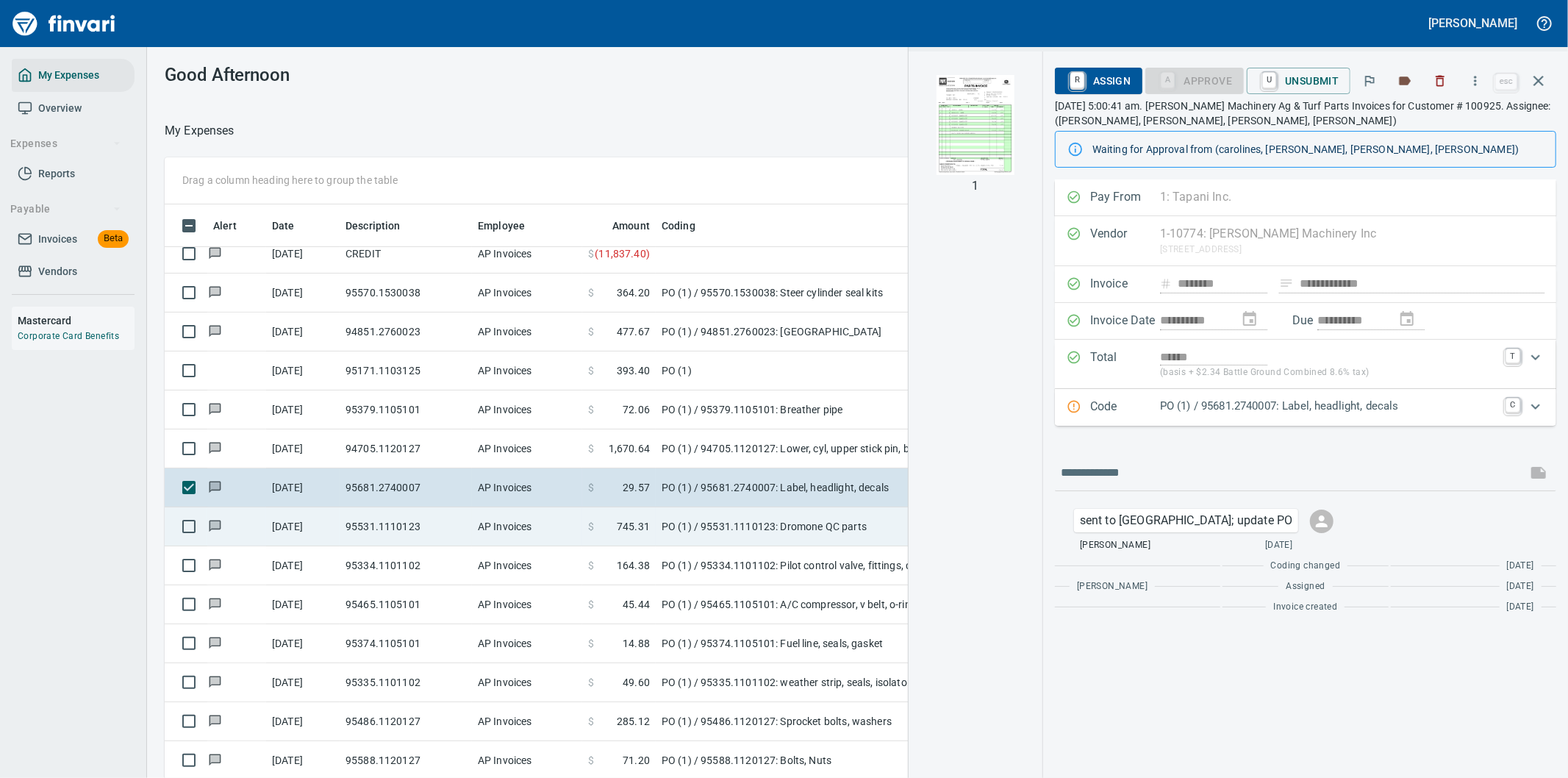
click at [411, 517] on td "95531.1110123" at bounding box center [406, 527] width 132 height 39
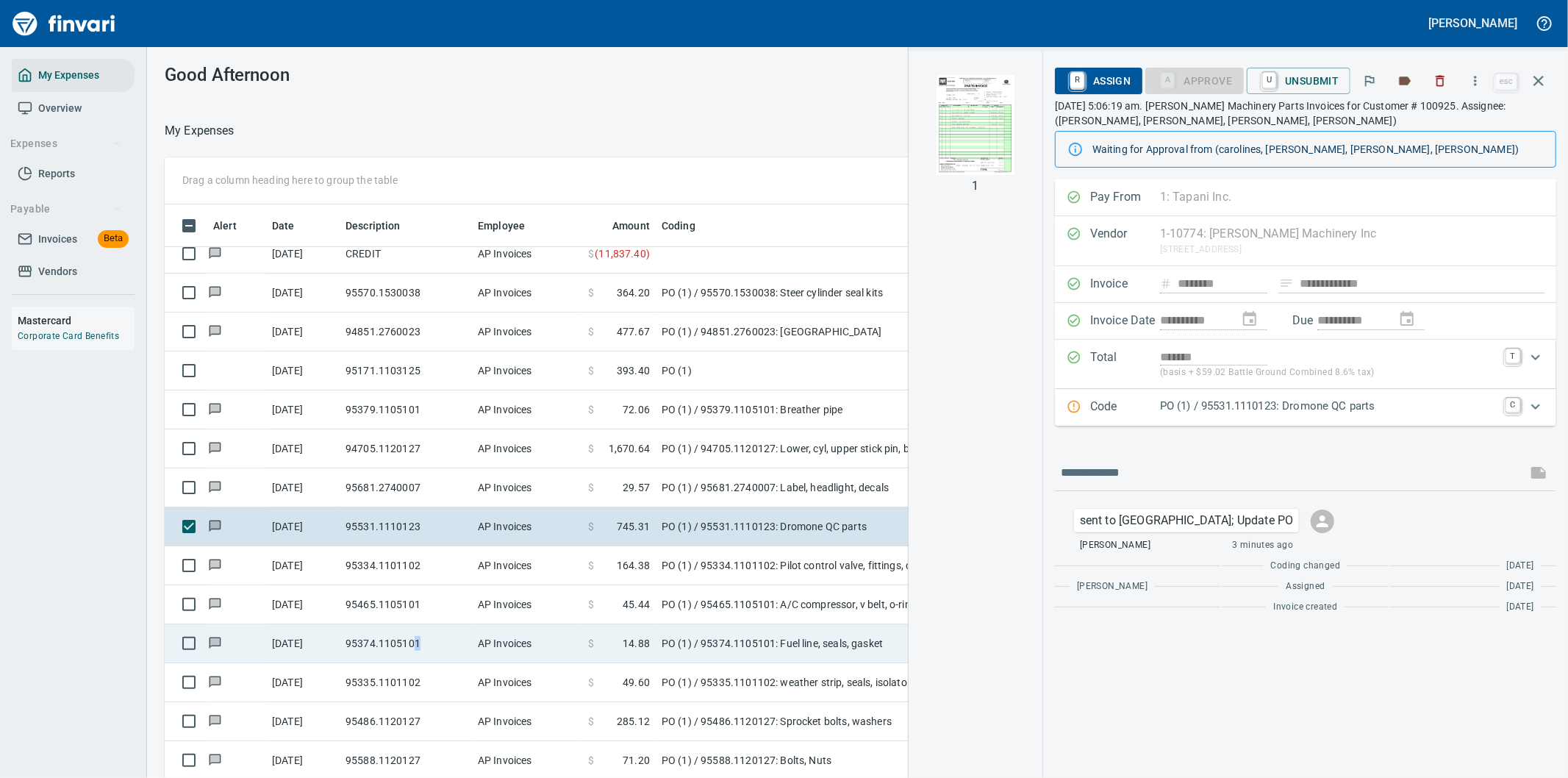
click at [416, 637] on td "95374.1105101" at bounding box center [406, 643] width 132 height 39
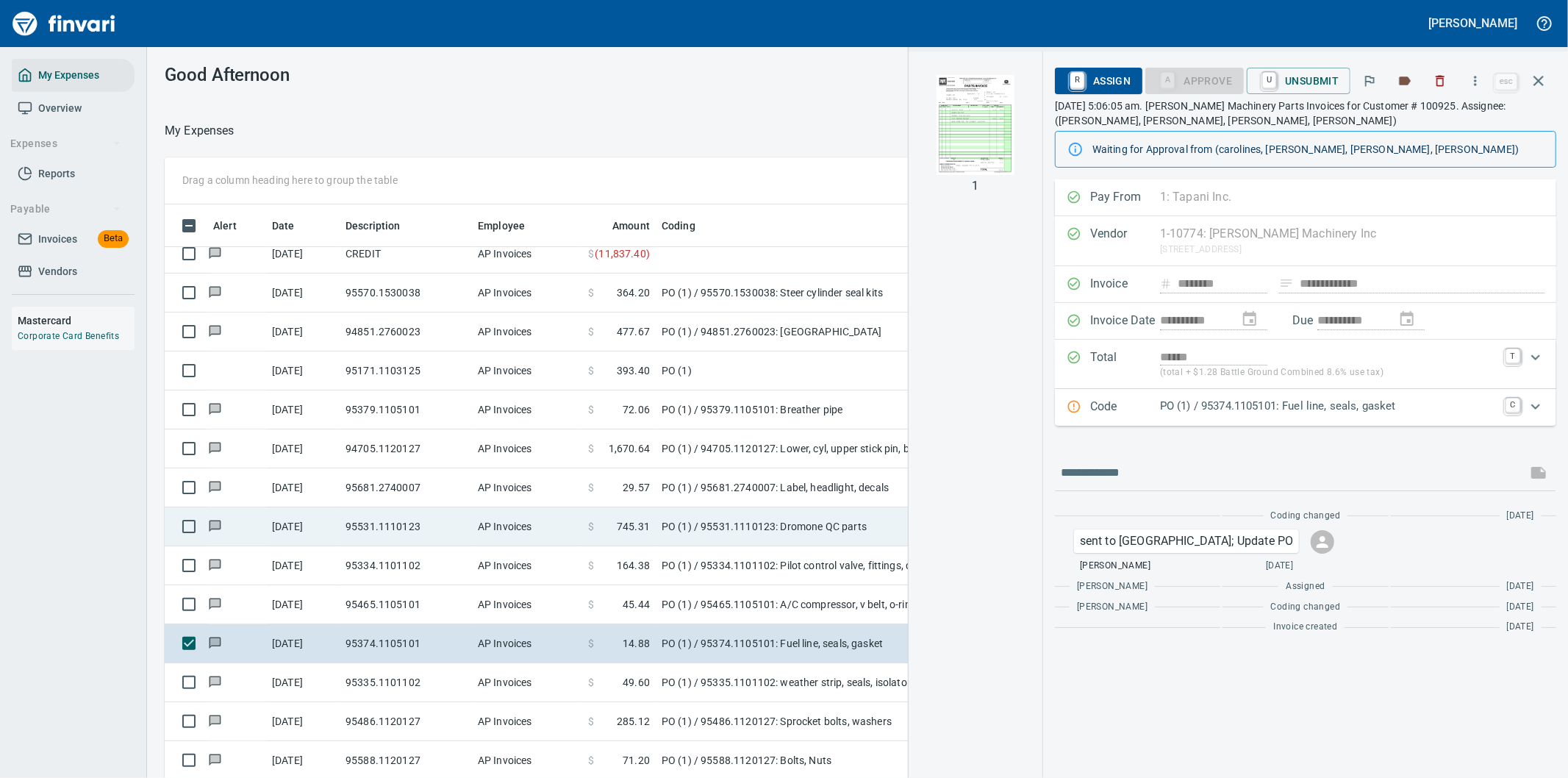
click at [408, 510] on td "95531.1110123" at bounding box center [406, 527] width 132 height 39
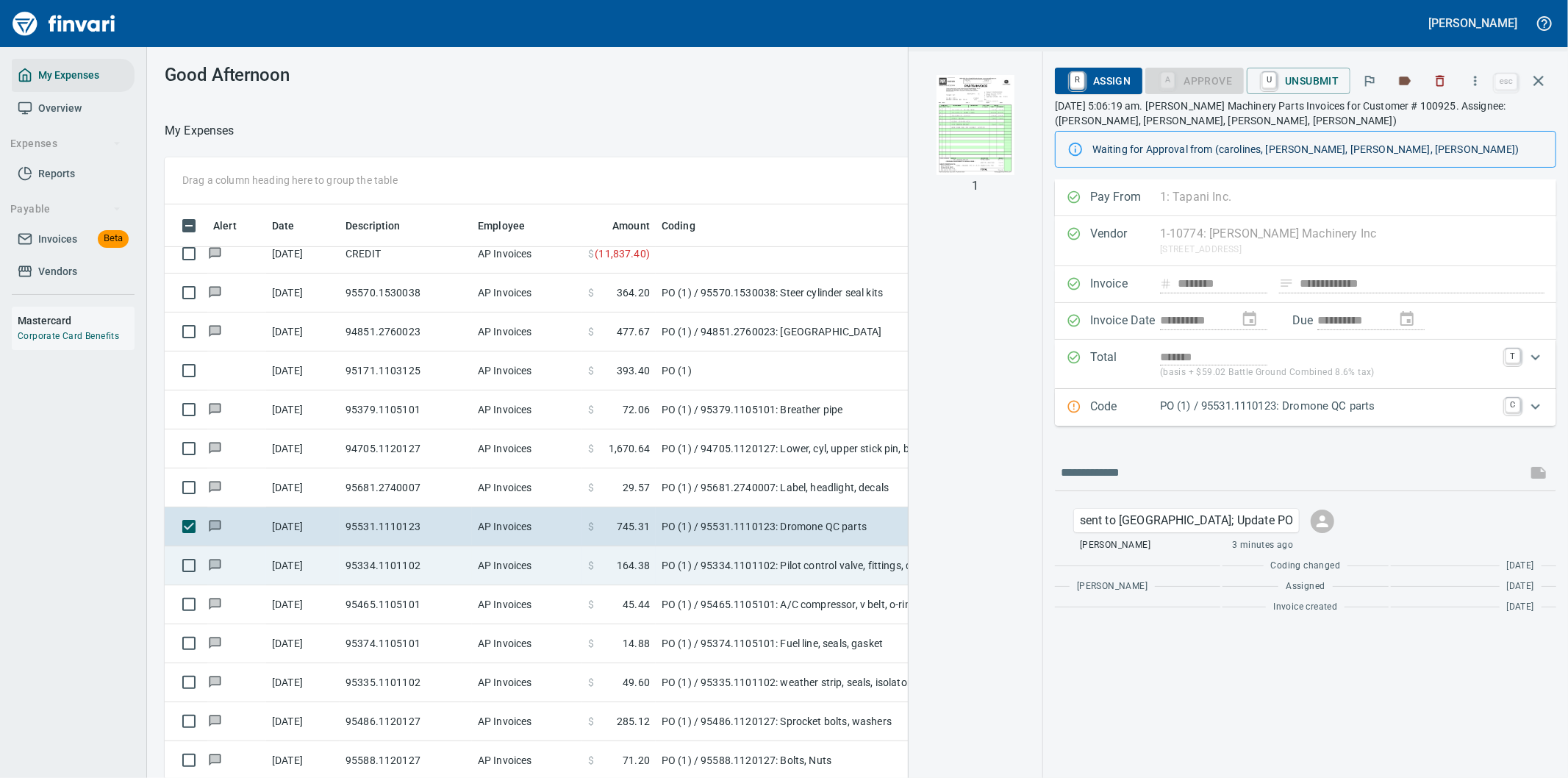
click at [407, 555] on td "95334.1101102" at bounding box center [406, 565] width 132 height 39
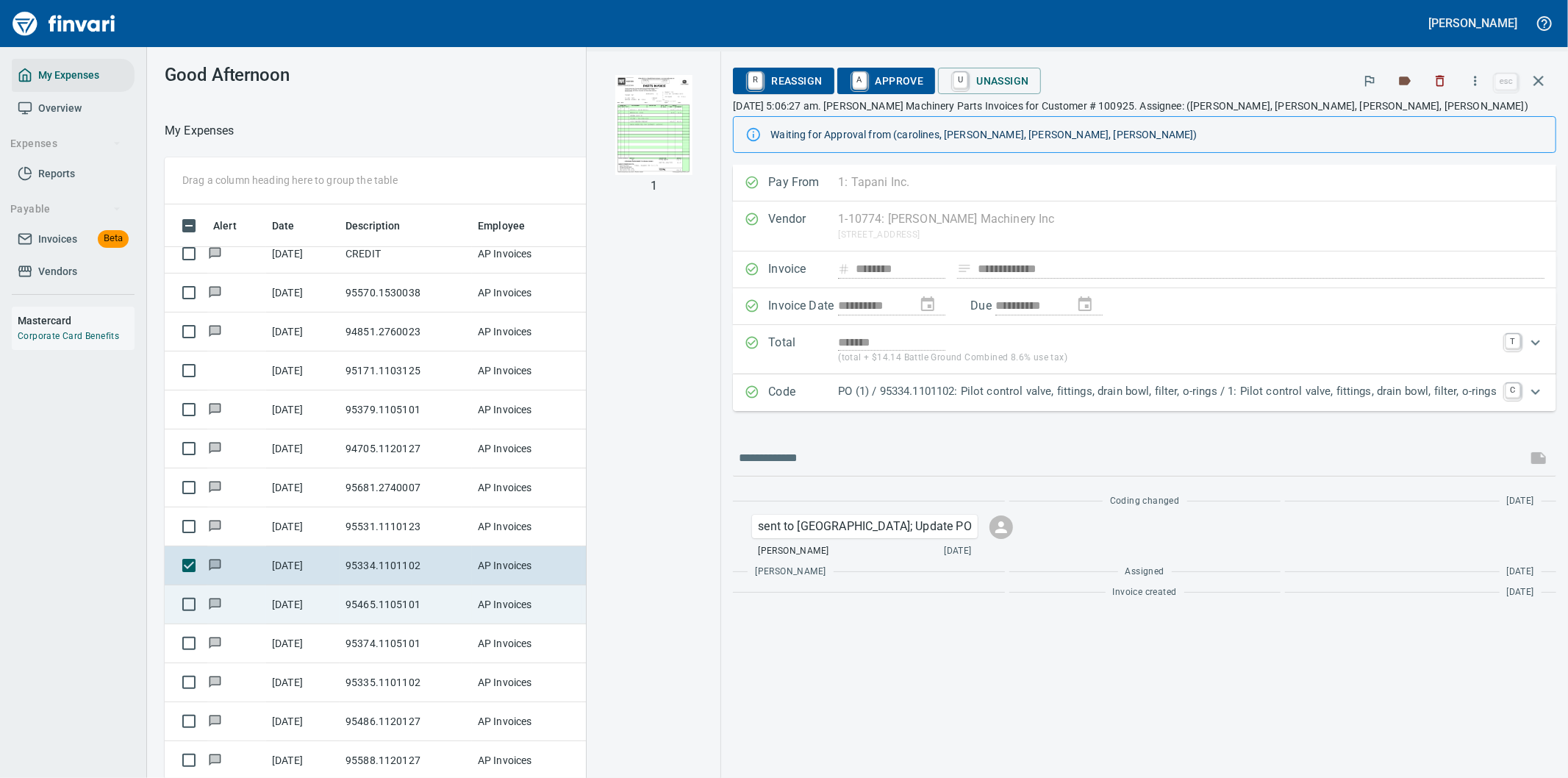
click at [402, 594] on td "95465.1105101" at bounding box center [406, 604] width 132 height 39
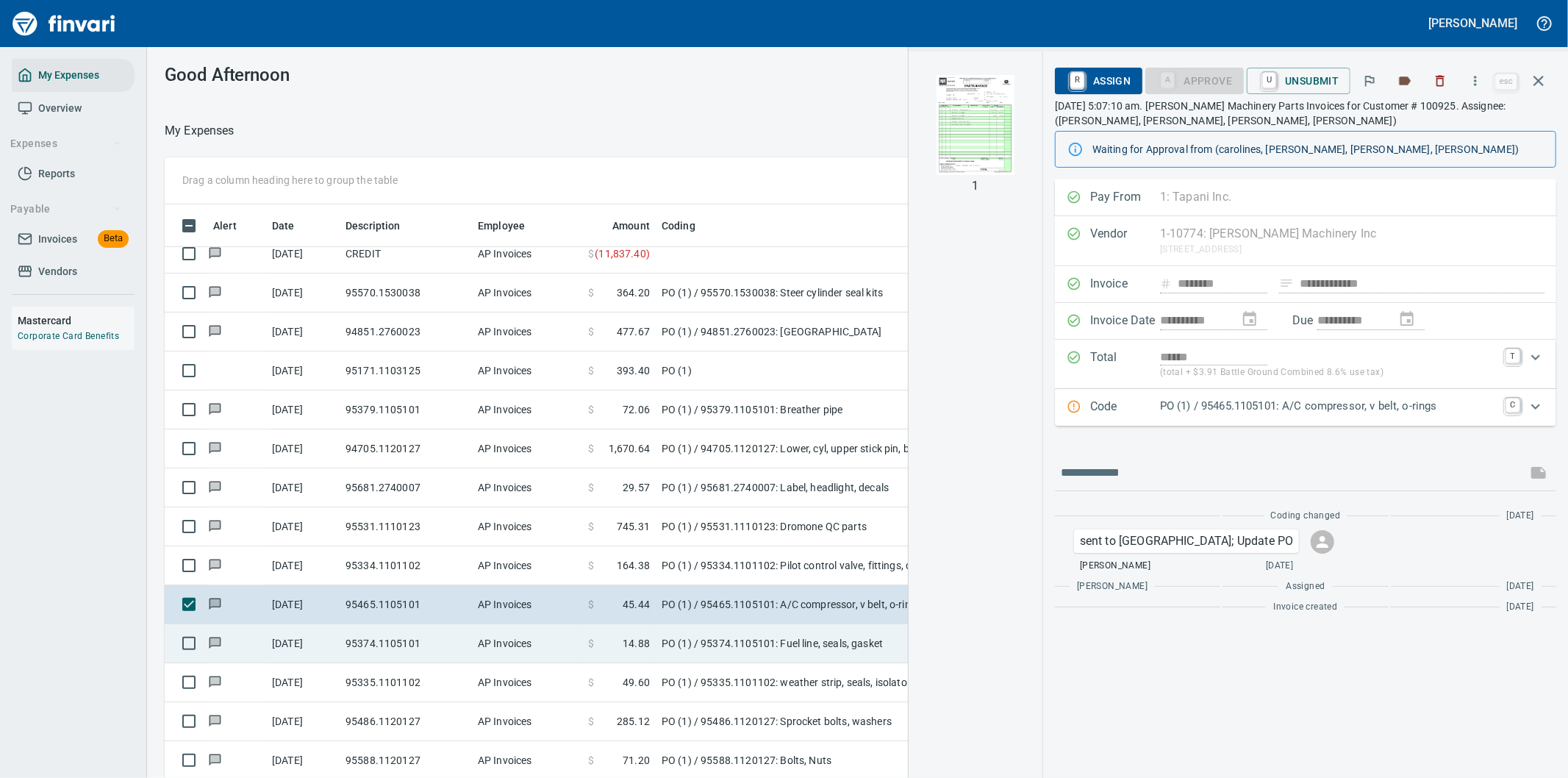
click at [402, 640] on td "95374.1105101" at bounding box center [406, 643] width 132 height 39
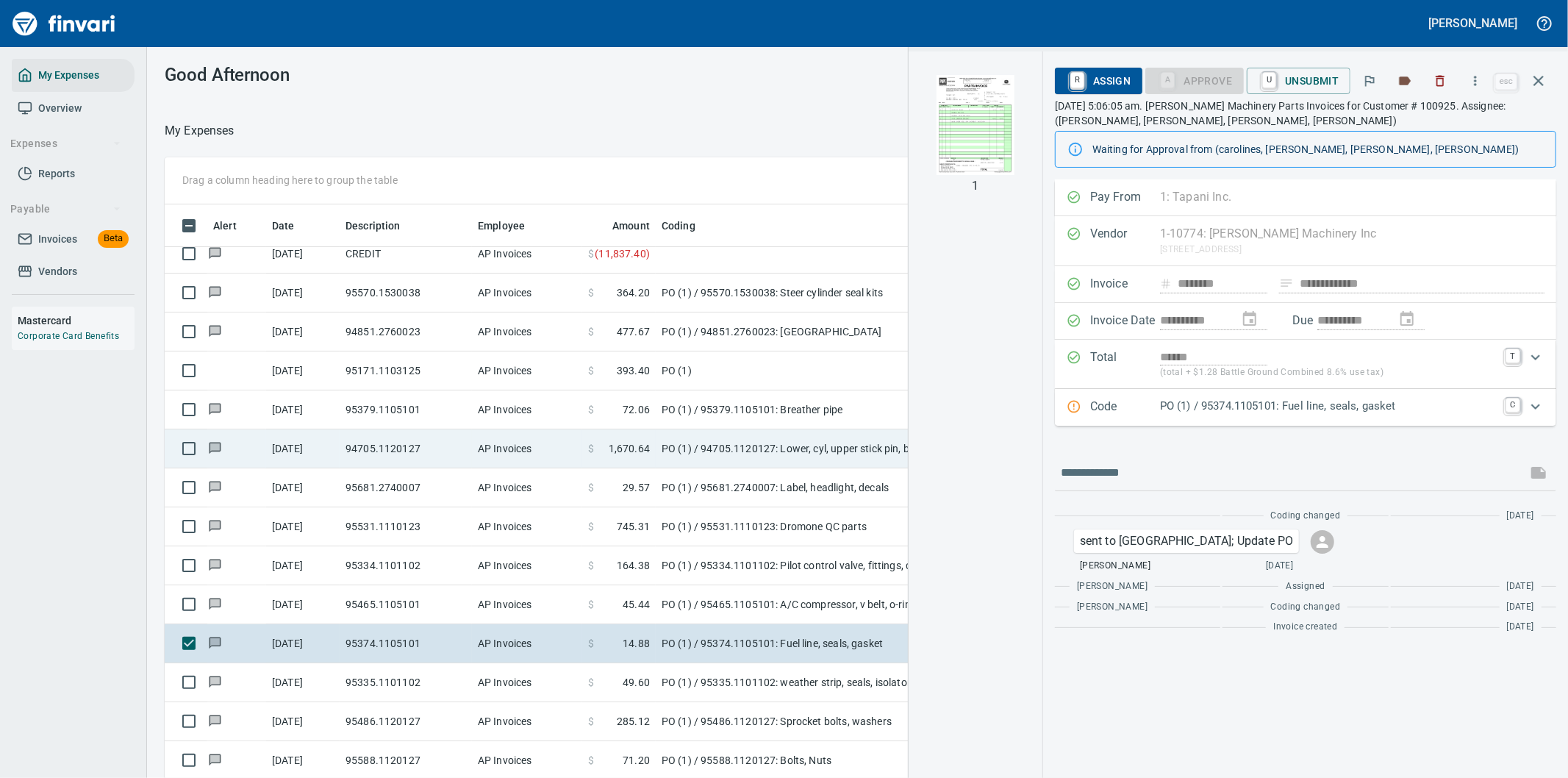
click at [379, 435] on td "94705.1120127" at bounding box center [406, 449] width 132 height 39
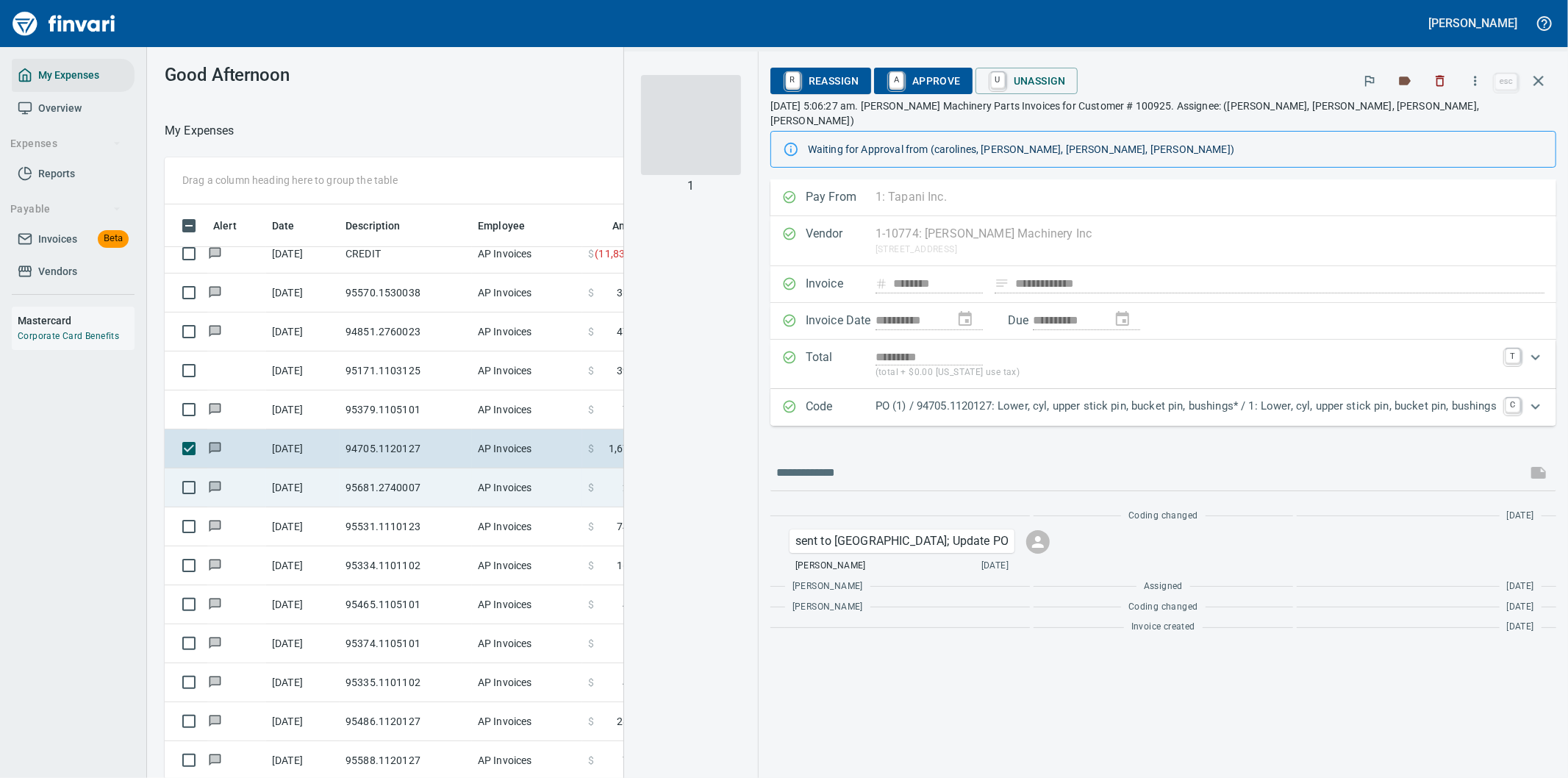
click at [380, 476] on td "95681.2740007" at bounding box center [406, 488] width 132 height 39
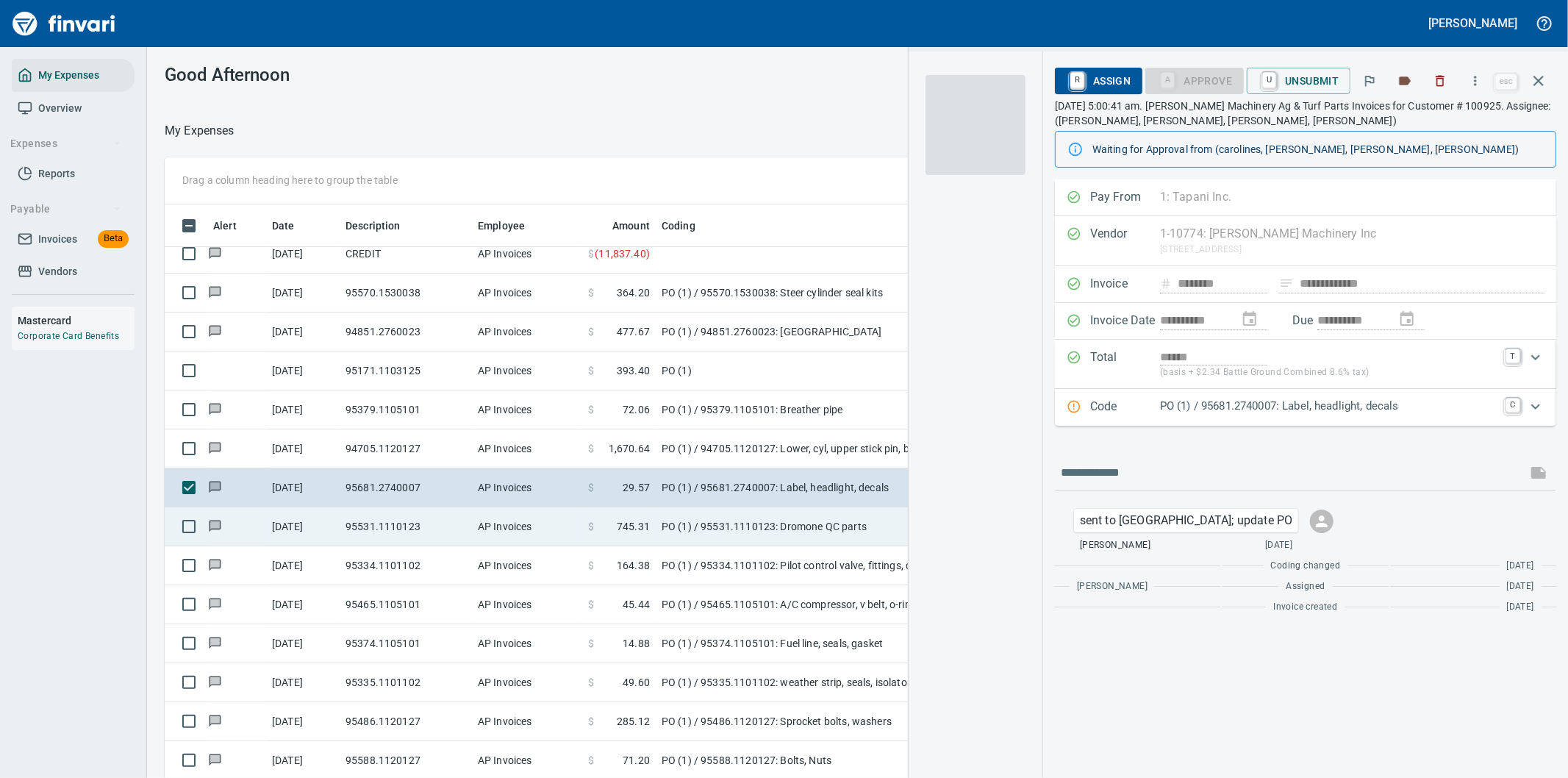
click at [373, 520] on td "95531.1110123" at bounding box center [406, 527] width 132 height 39
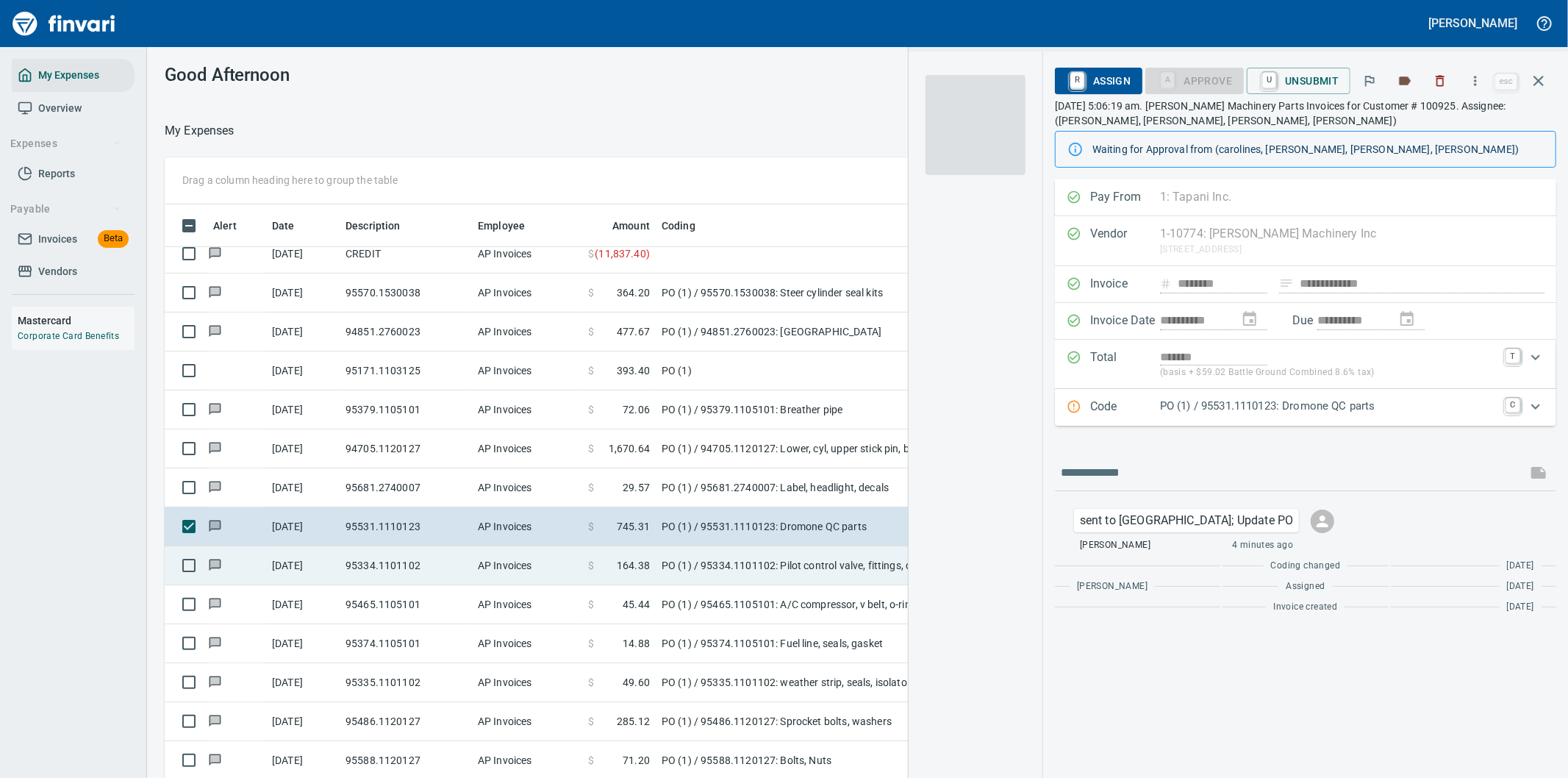
click at [371, 556] on td "95334.1101102" at bounding box center [406, 565] width 132 height 39
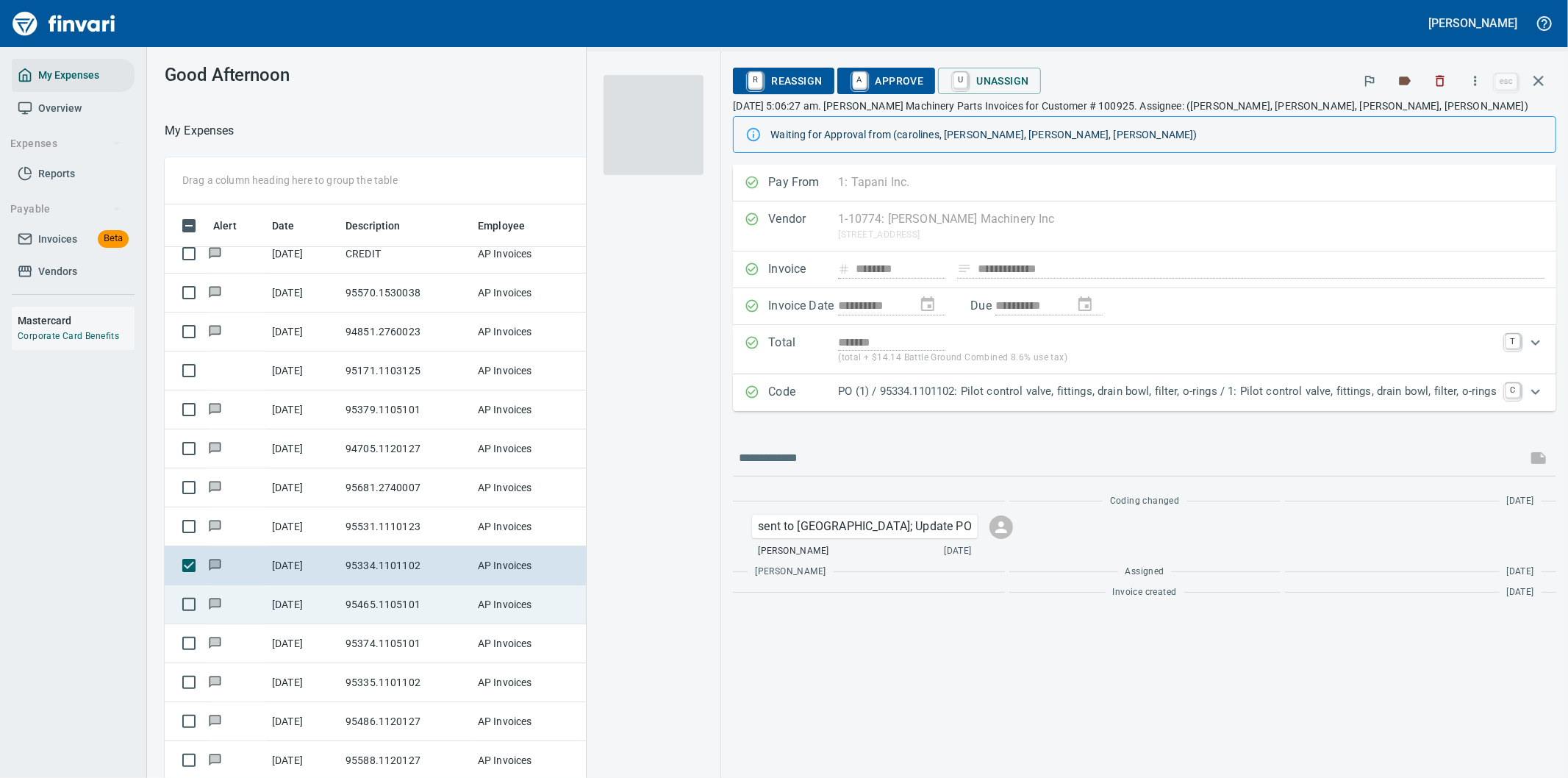
click at [367, 596] on td "95465.1105101" at bounding box center [406, 604] width 132 height 39
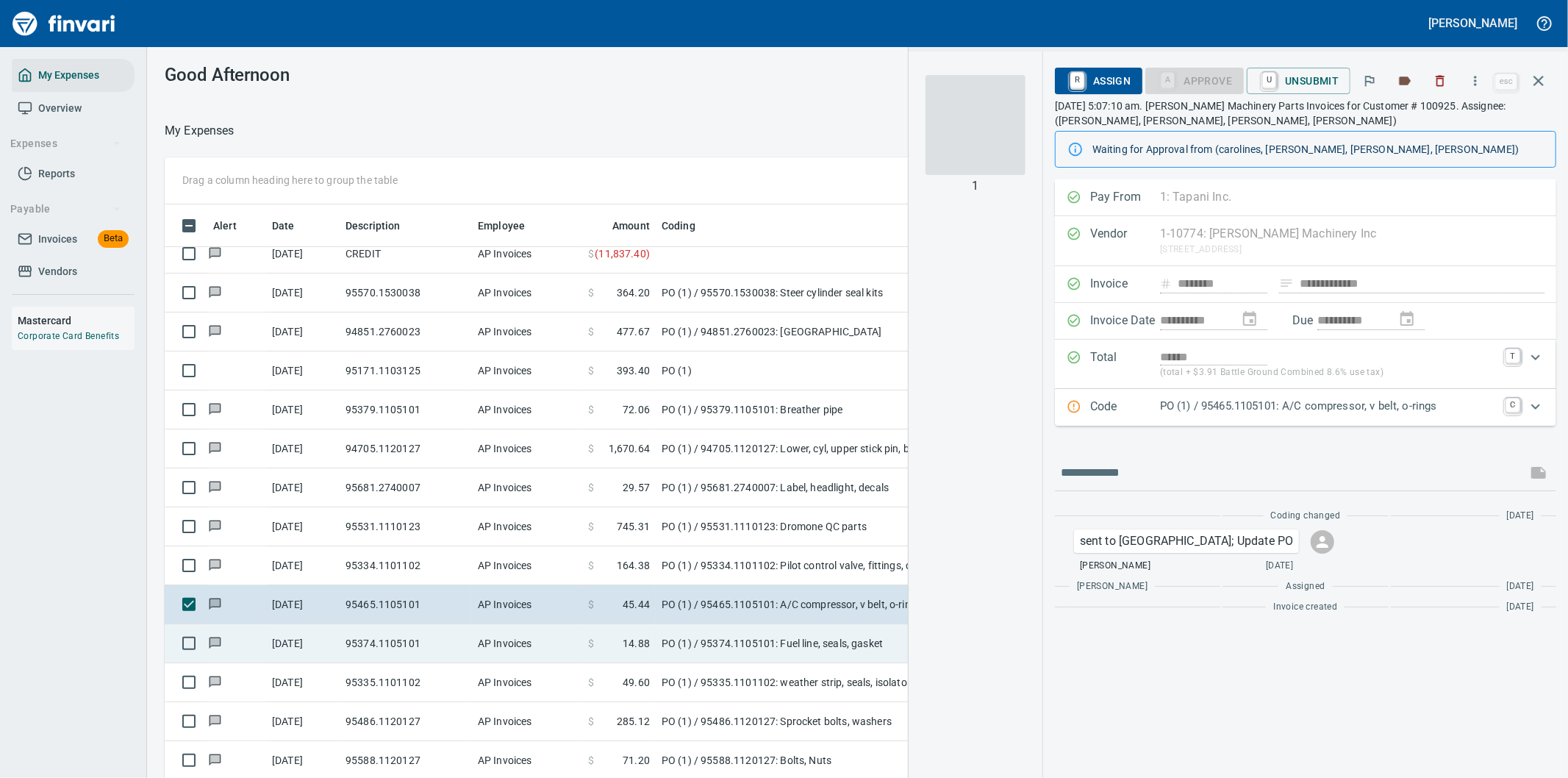
click at [375, 633] on td "95374.1105101" at bounding box center [406, 643] width 132 height 39
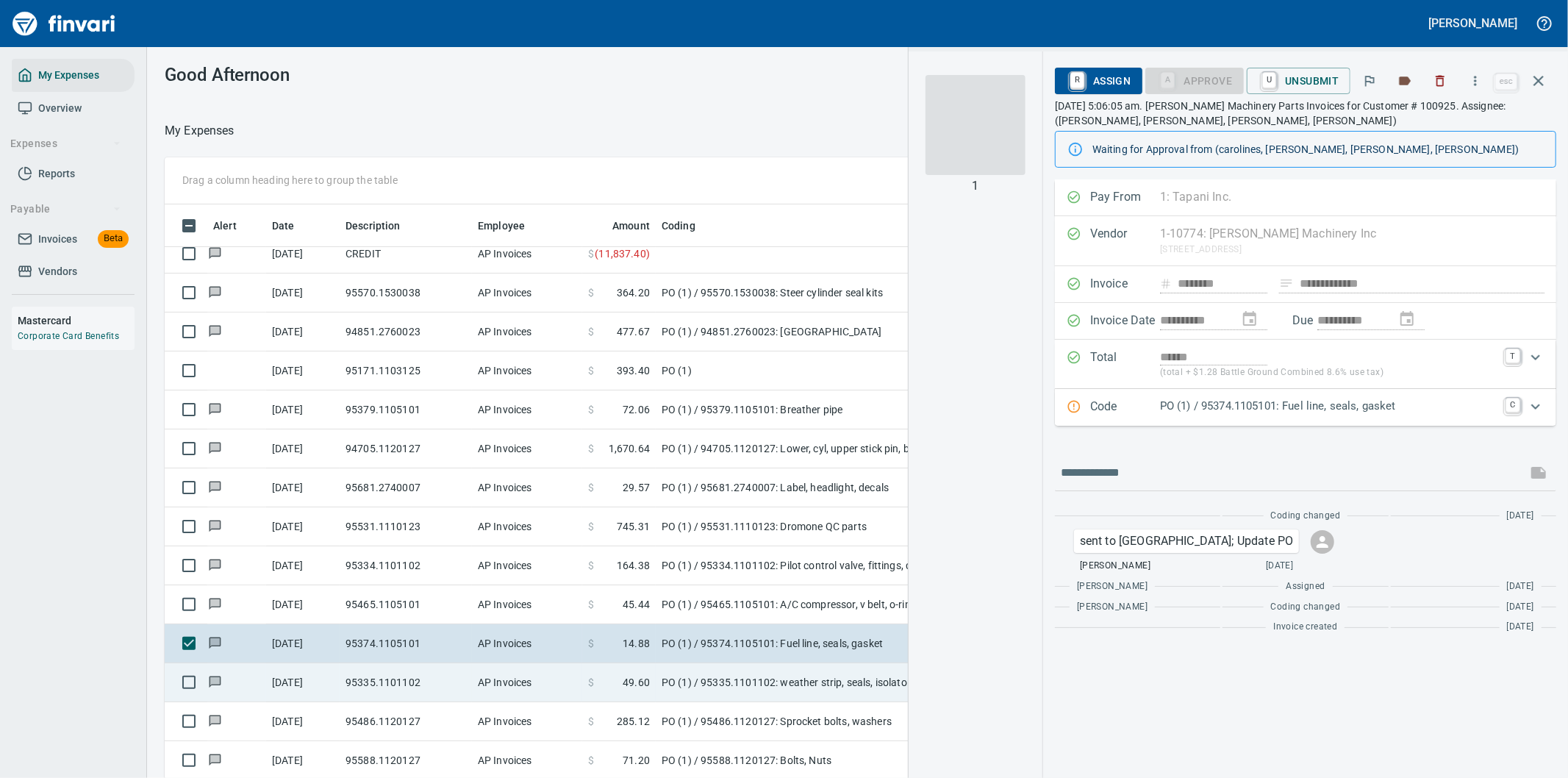
click at [386, 675] on td "95335.1101102" at bounding box center [406, 682] width 132 height 39
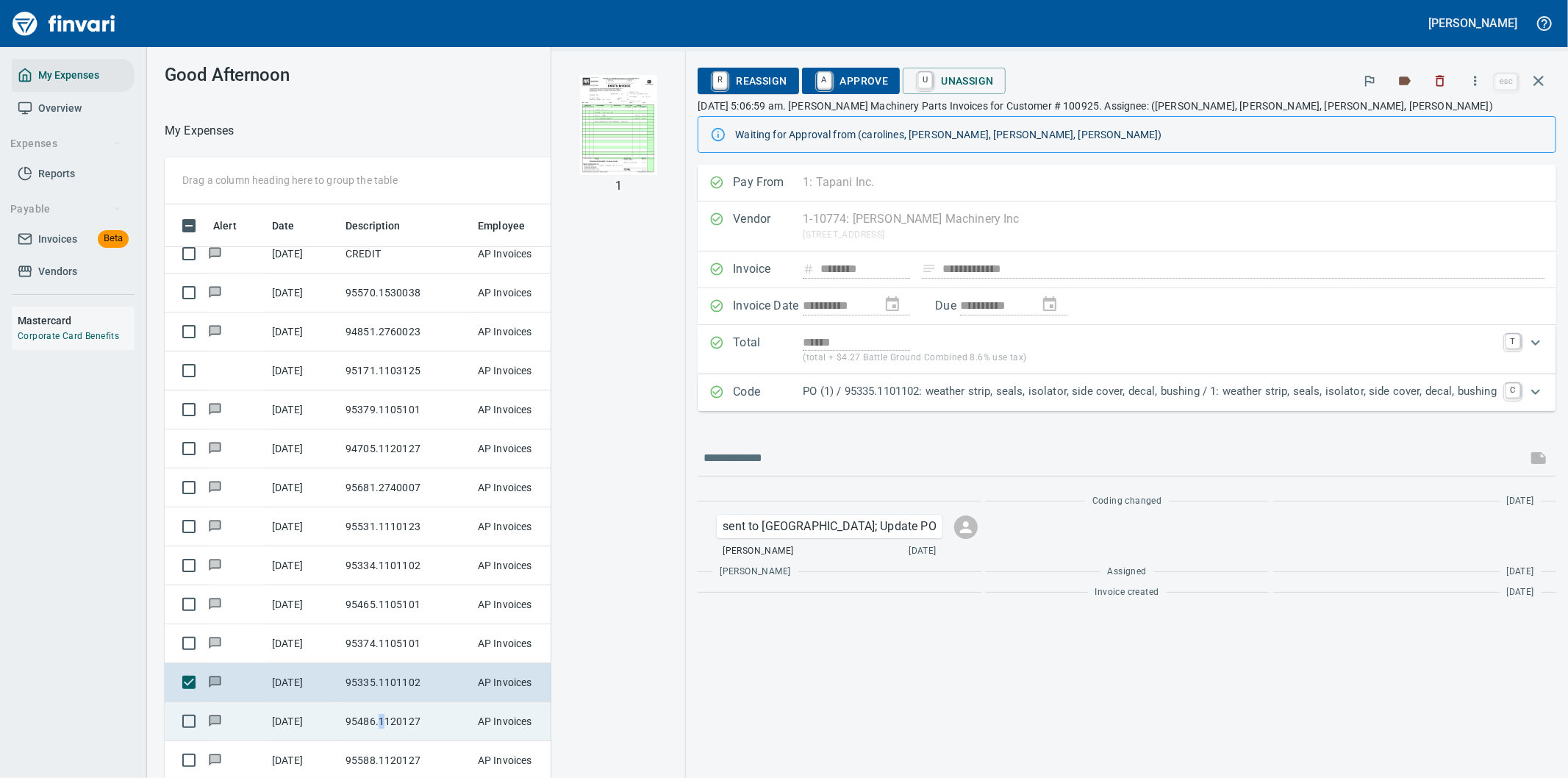
click at [381, 712] on td "95486.1120127" at bounding box center [406, 721] width 132 height 39
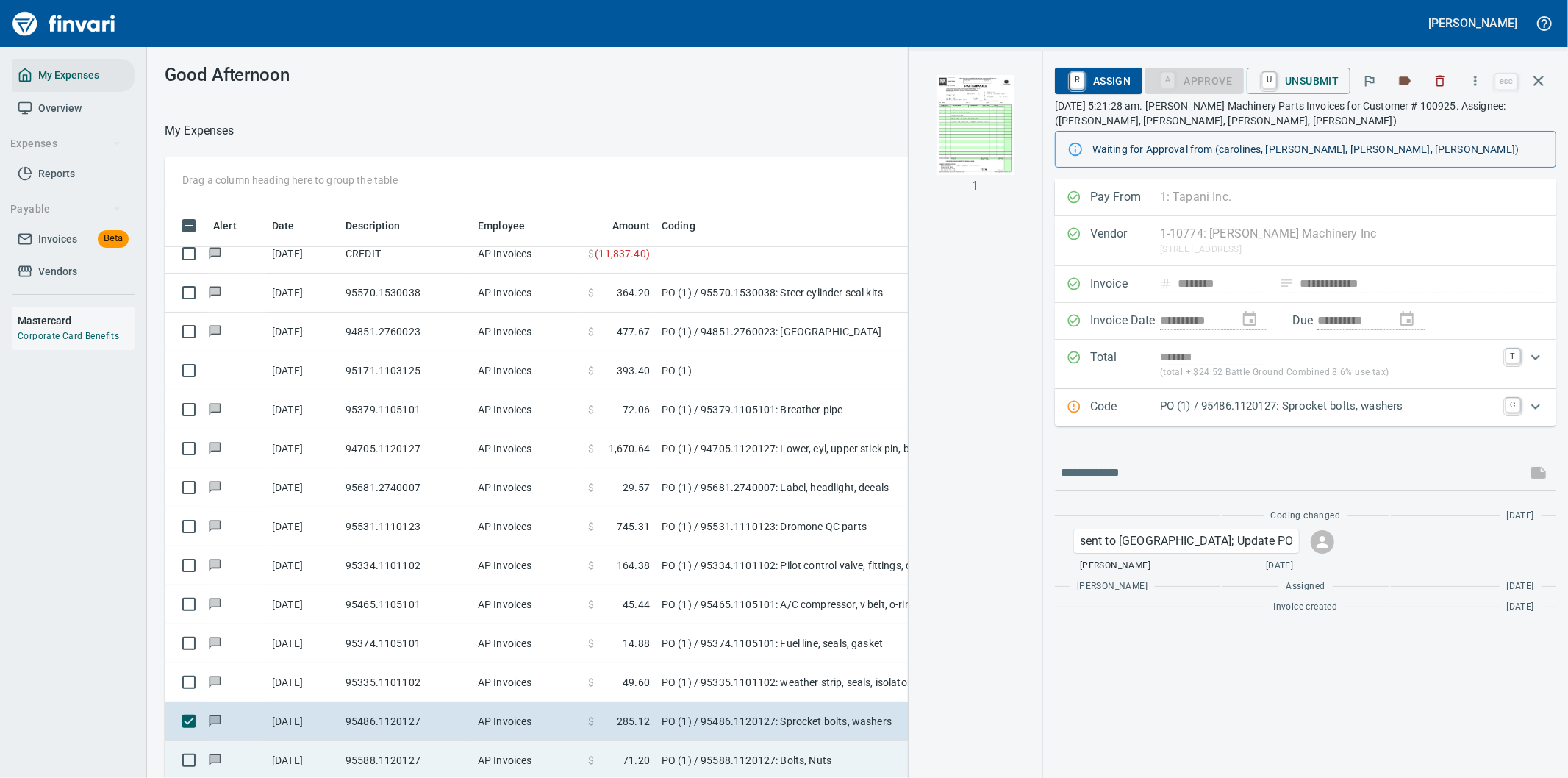
click at [410, 744] on td "95588.1120127" at bounding box center [406, 760] width 132 height 39
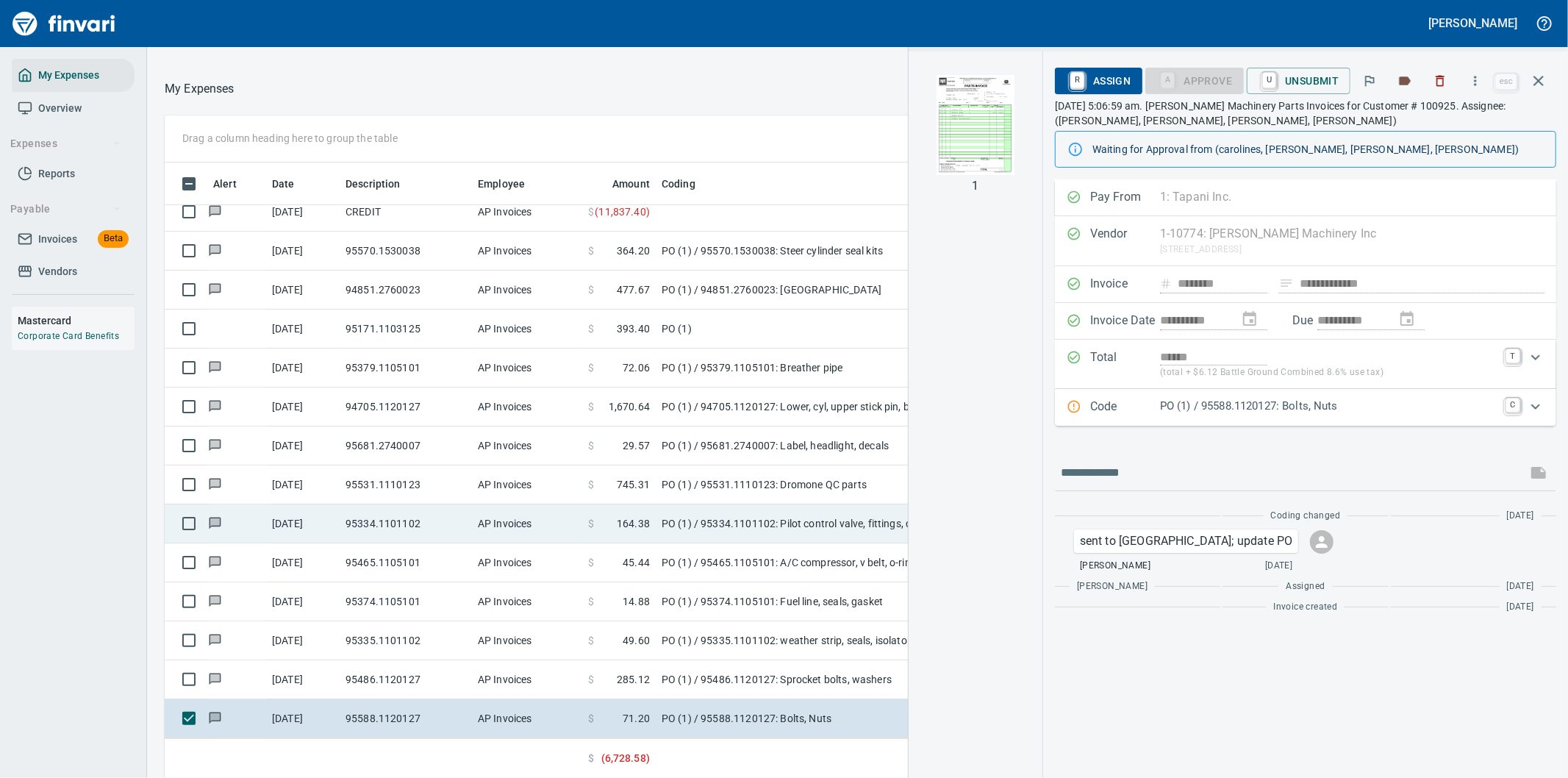
scroll to position [255, 0]
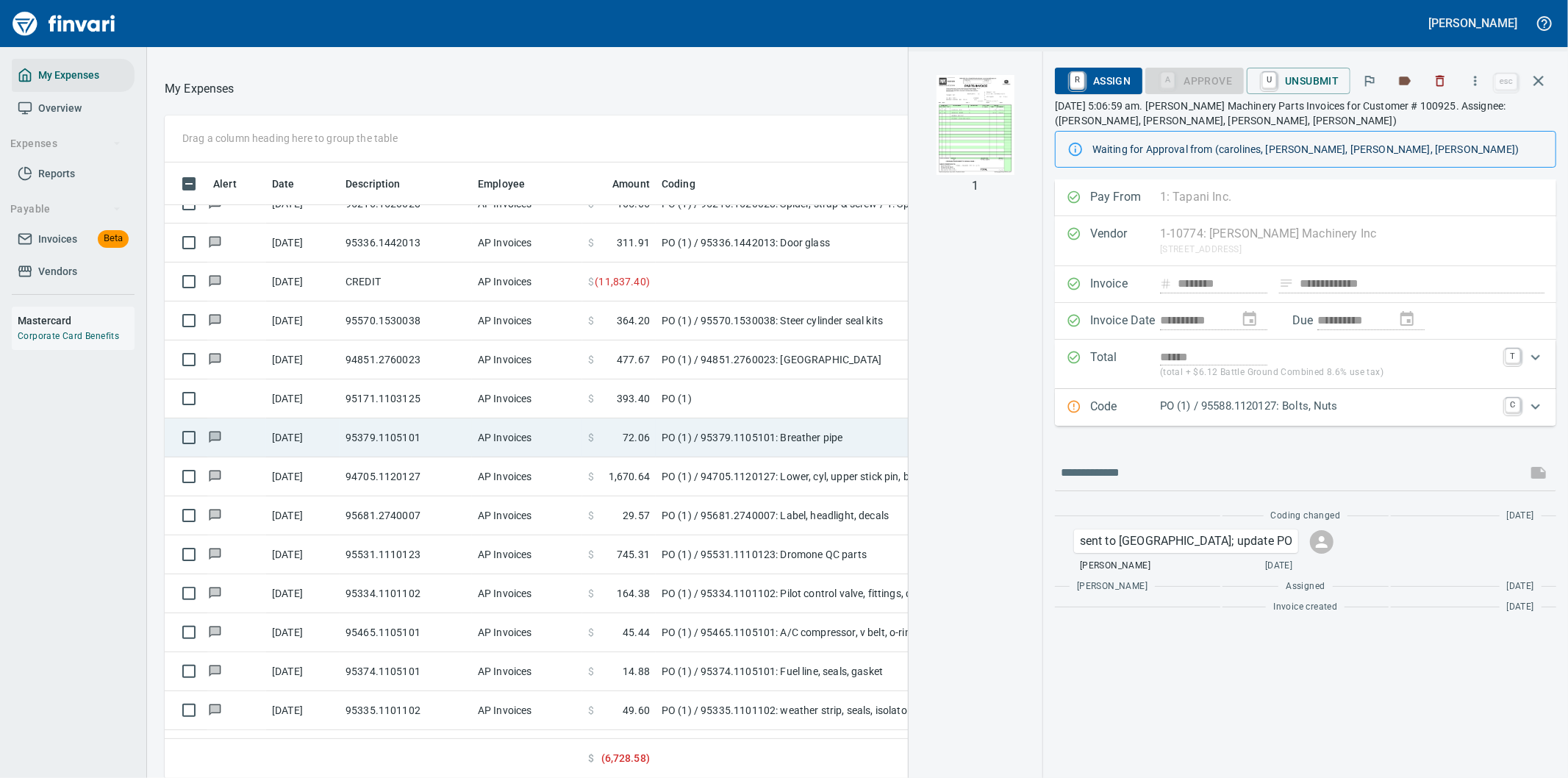
click at [405, 432] on td "95379.1105101" at bounding box center [406, 438] width 132 height 39
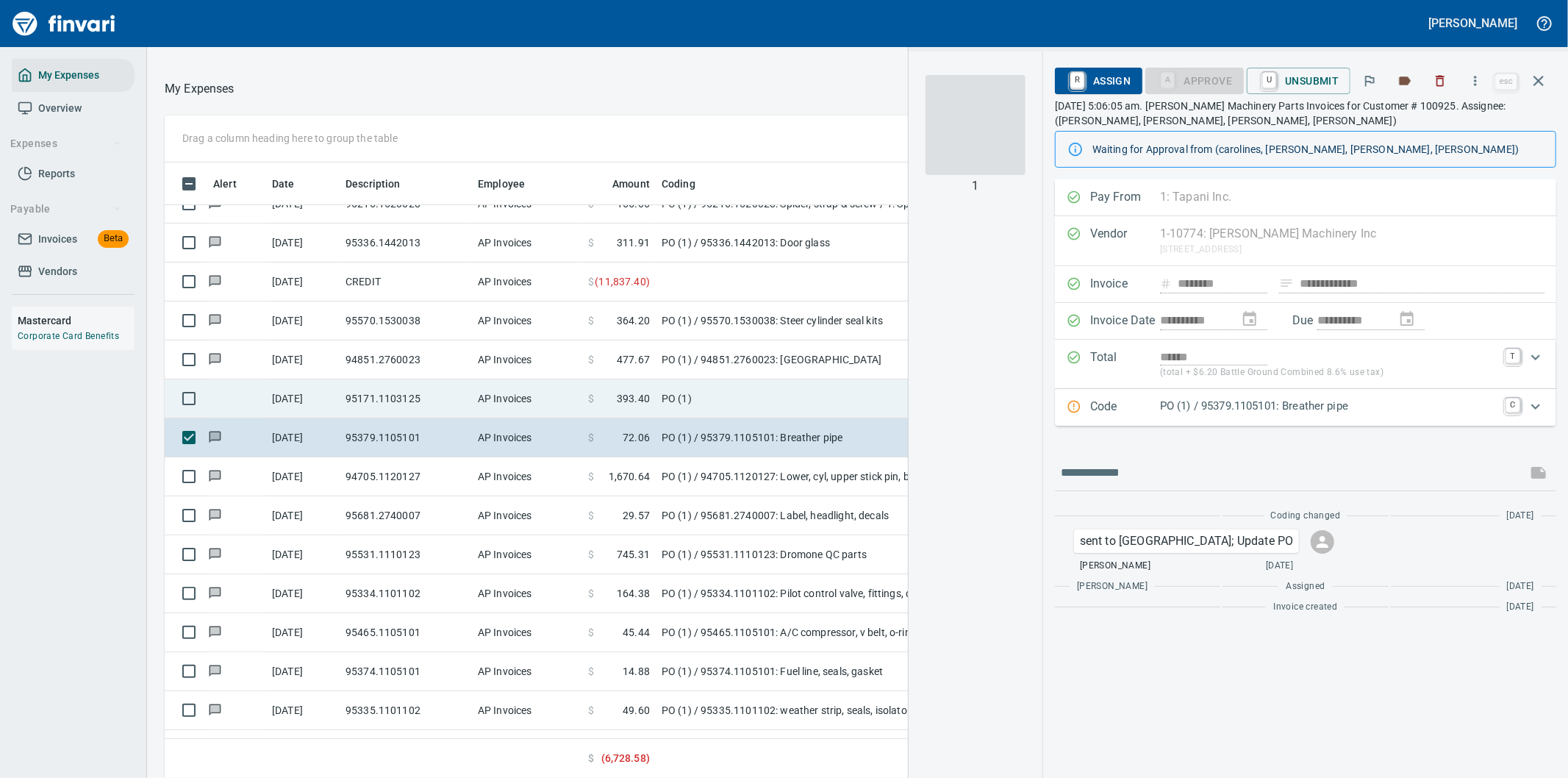
click at [394, 397] on td "95171.1103125" at bounding box center [406, 398] width 132 height 39
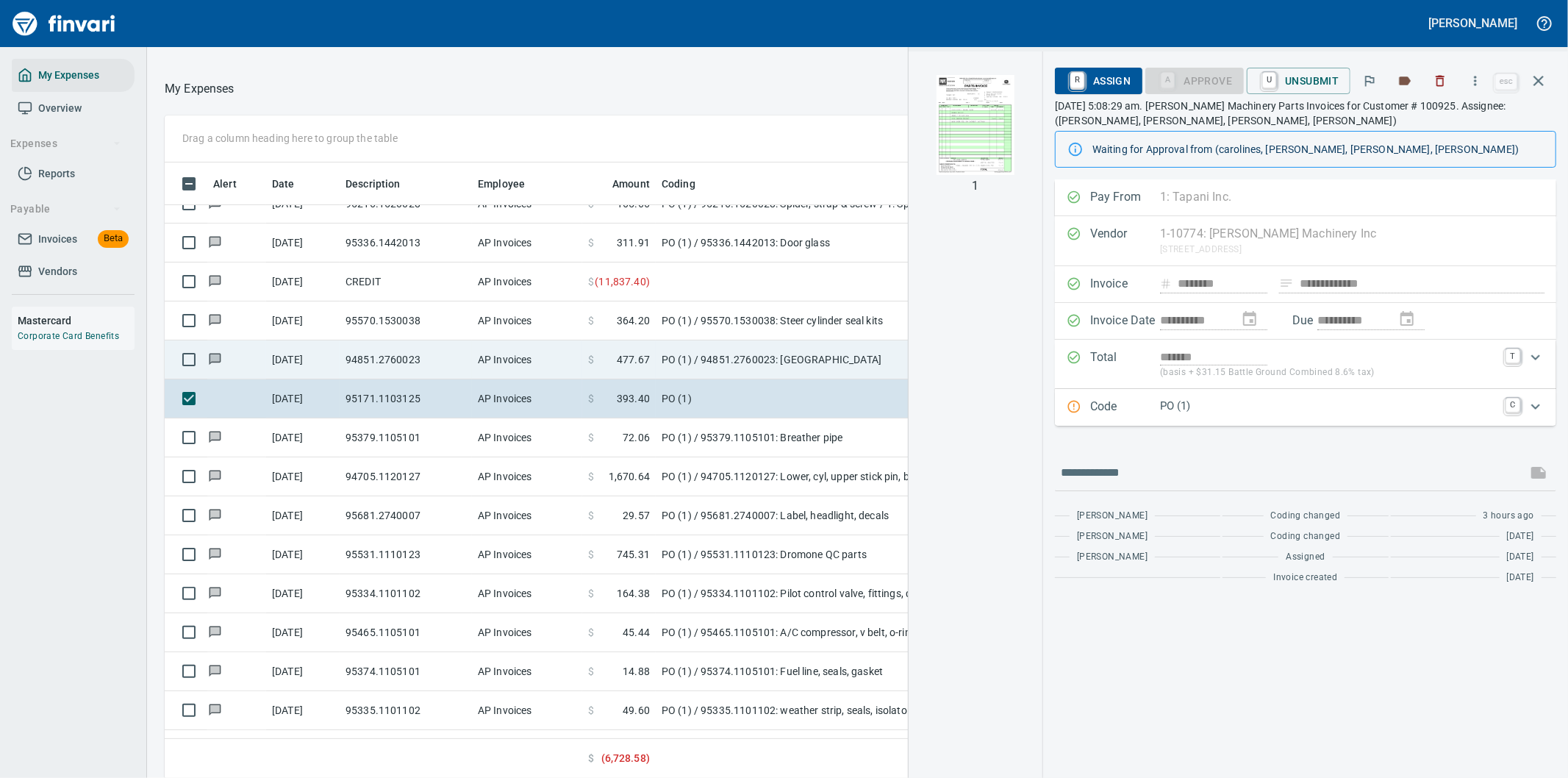
click at [393, 358] on td "94851.2760023" at bounding box center [406, 359] width 132 height 39
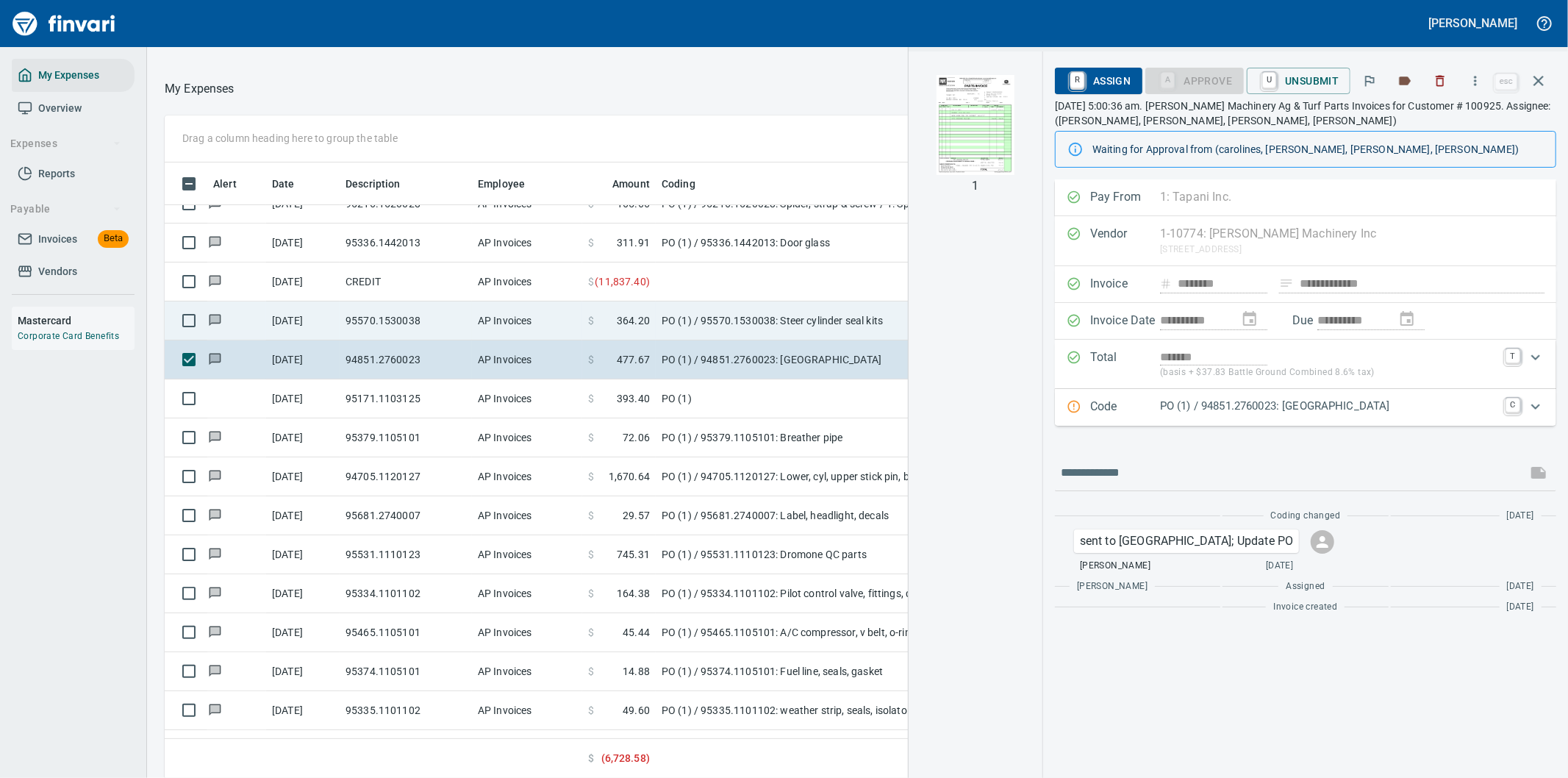
click at [390, 321] on td "95570.1530038" at bounding box center [406, 320] width 132 height 39
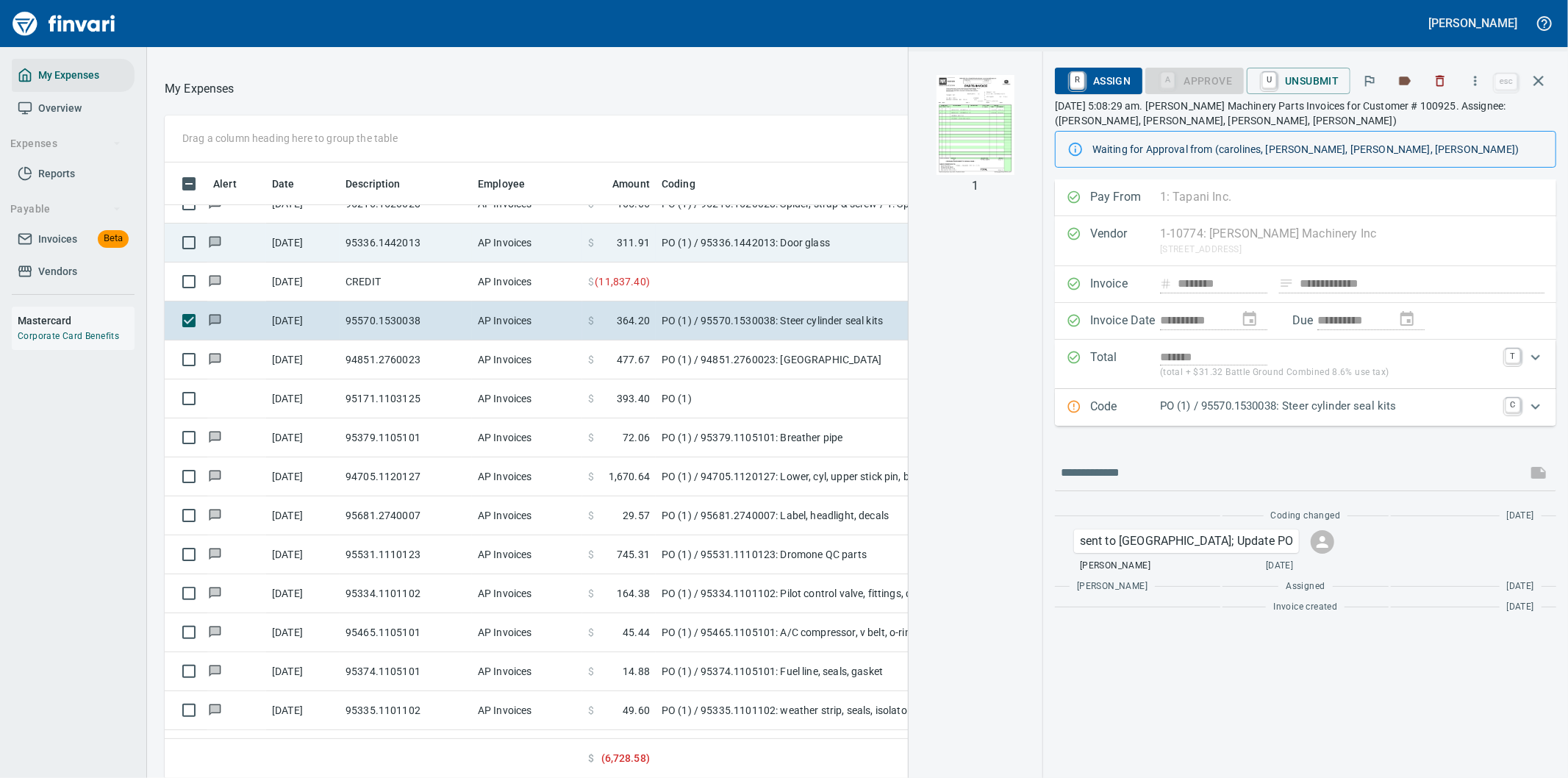
click at [401, 237] on td "95336.1442013" at bounding box center [406, 242] width 132 height 39
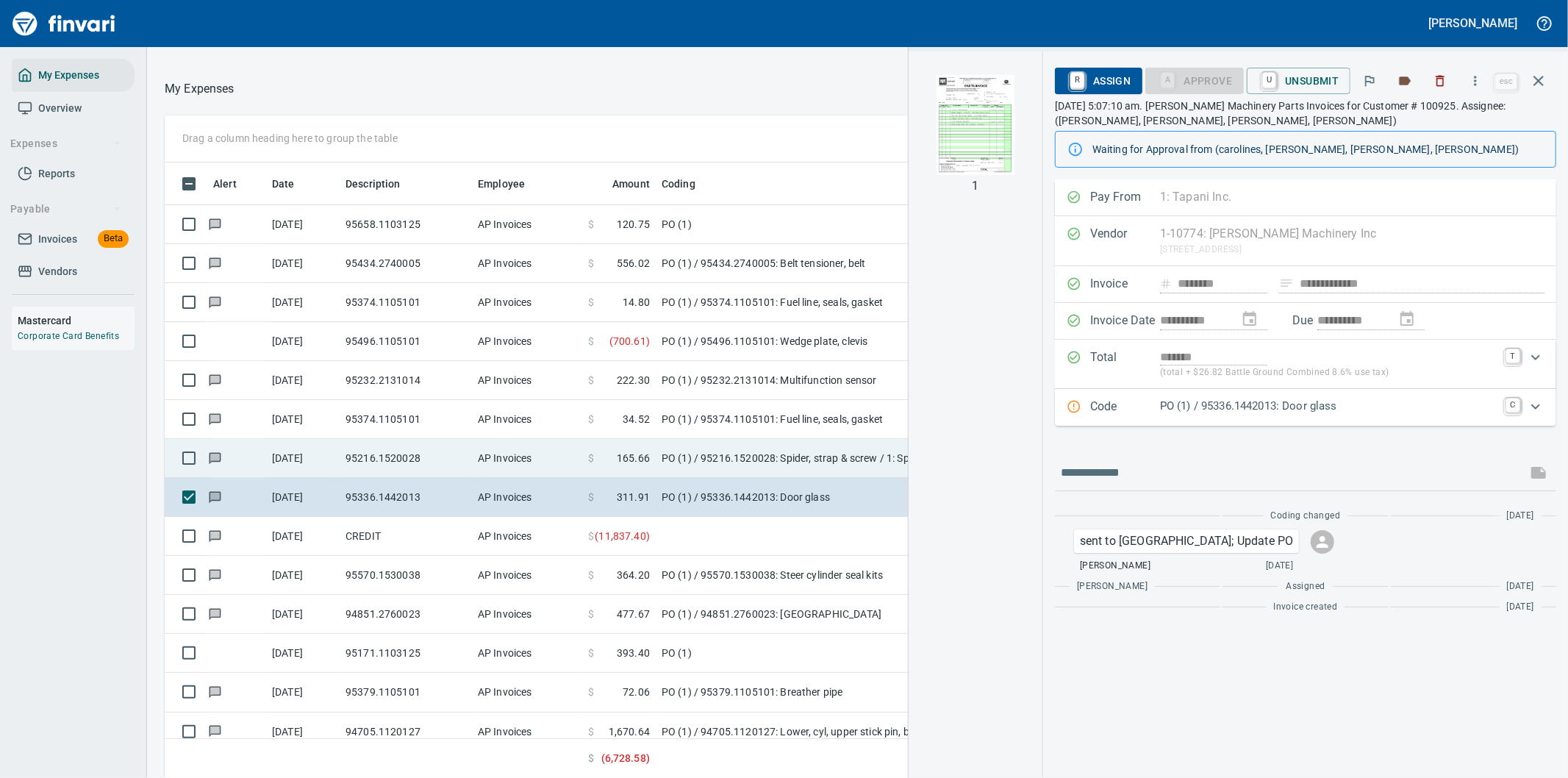
click at [375, 451] on td "95216.1520028" at bounding box center [406, 458] width 132 height 39
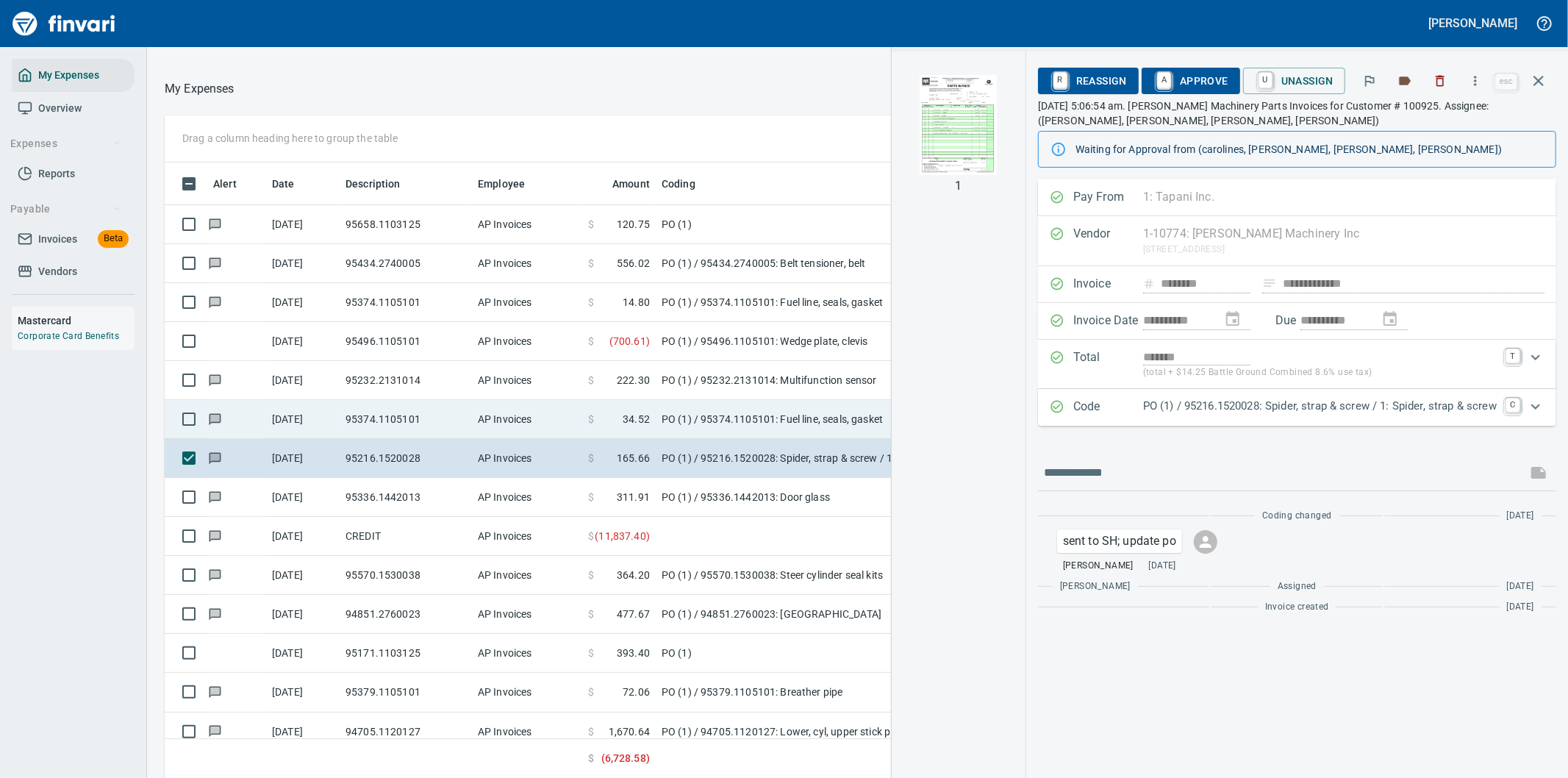
click at [387, 414] on td "95374.1105101" at bounding box center [406, 419] width 132 height 39
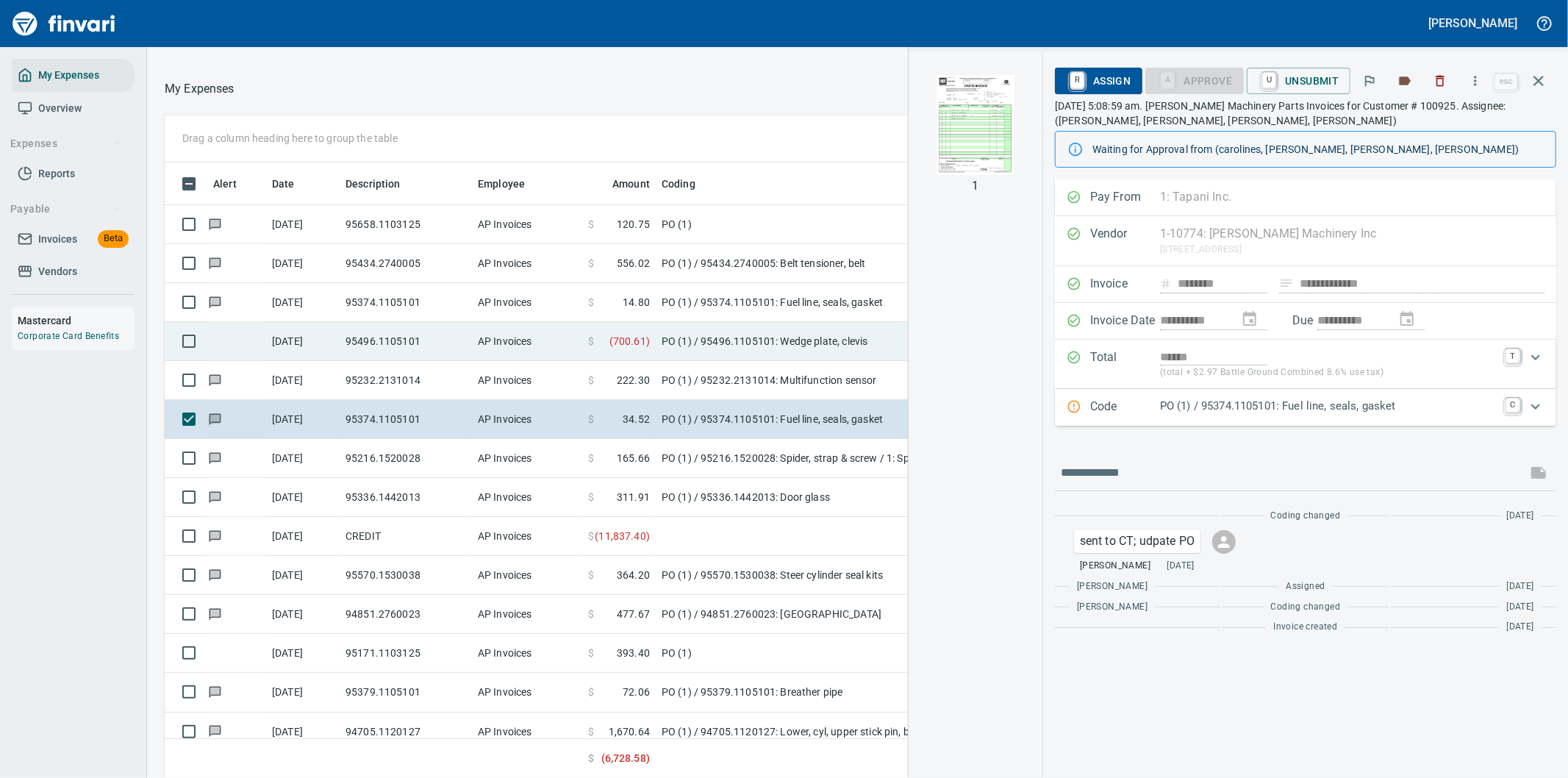
drag, startPoint x: 399, startPoint y: 378, endPoint x: 404, endPoint y: 357, distance: 21.6
click at [399, 377] on td "95232.2131014" at bounding box center [406, 380] width 132 height 39
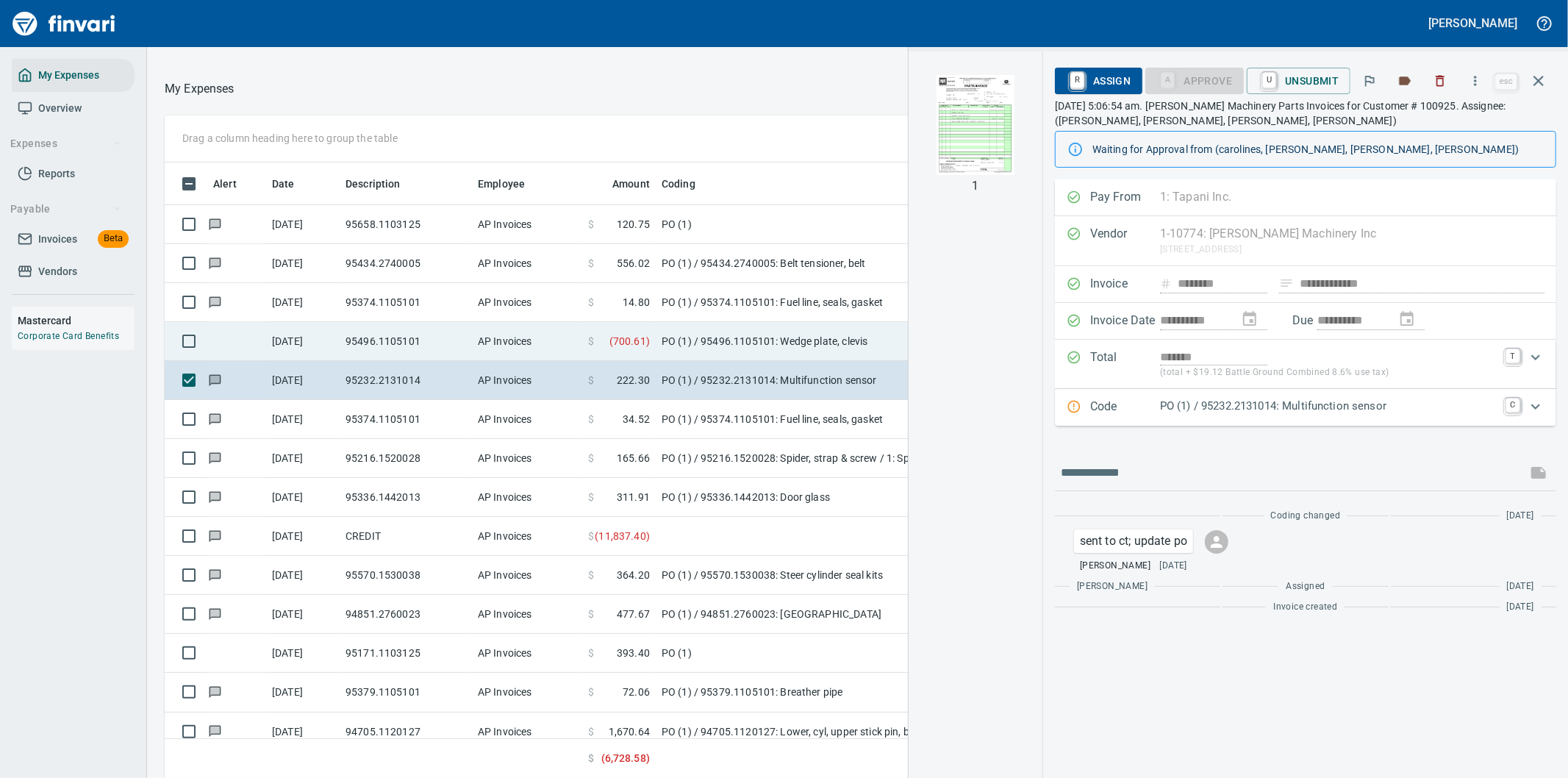
click at [405, 337] on td "95496.1105101" at bounding box center [406, 341] width 132 height 39
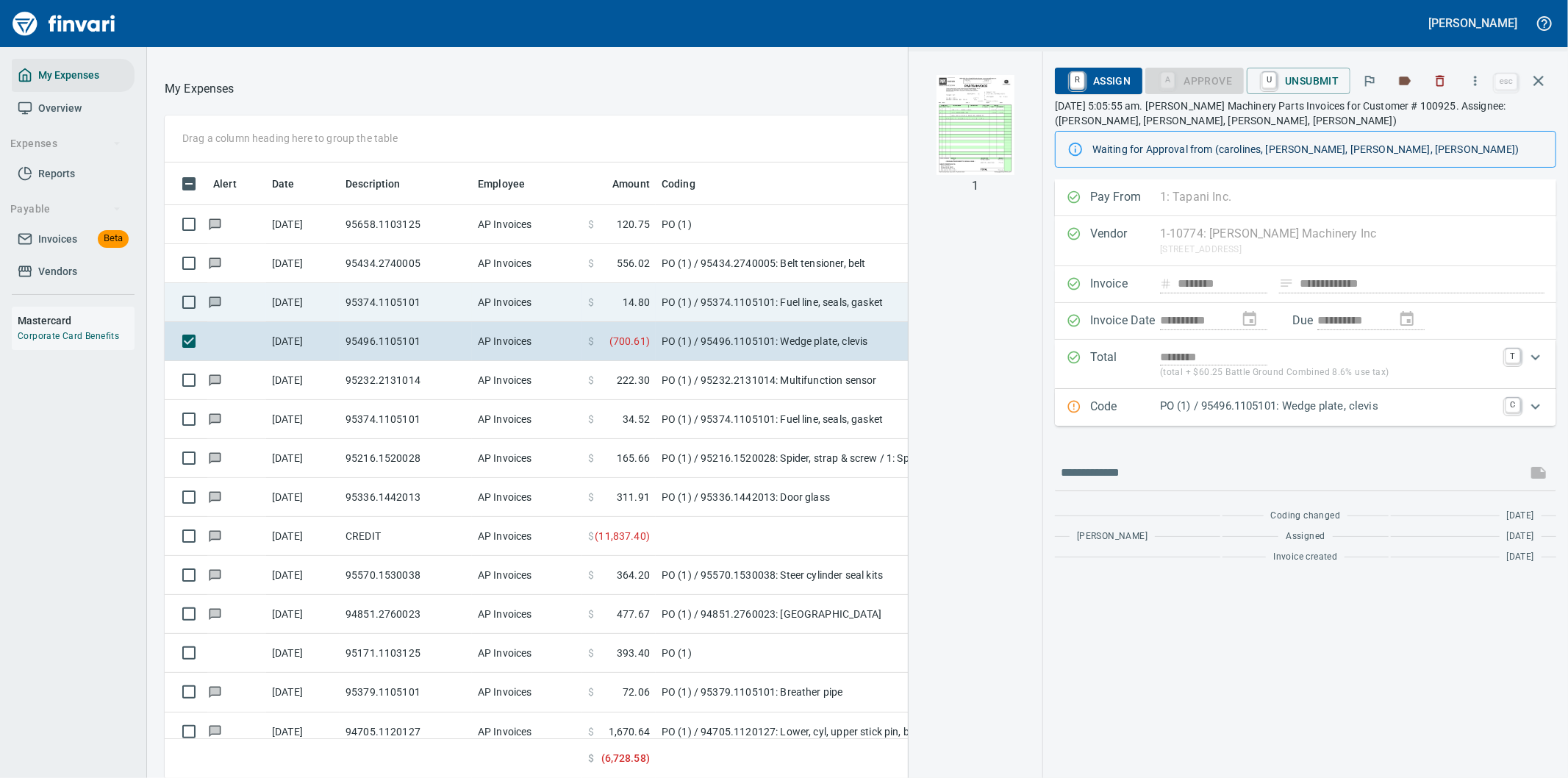
click at [383, 315] on td "95374.1105101" at bounding box center [406, 302] width 132 height 39
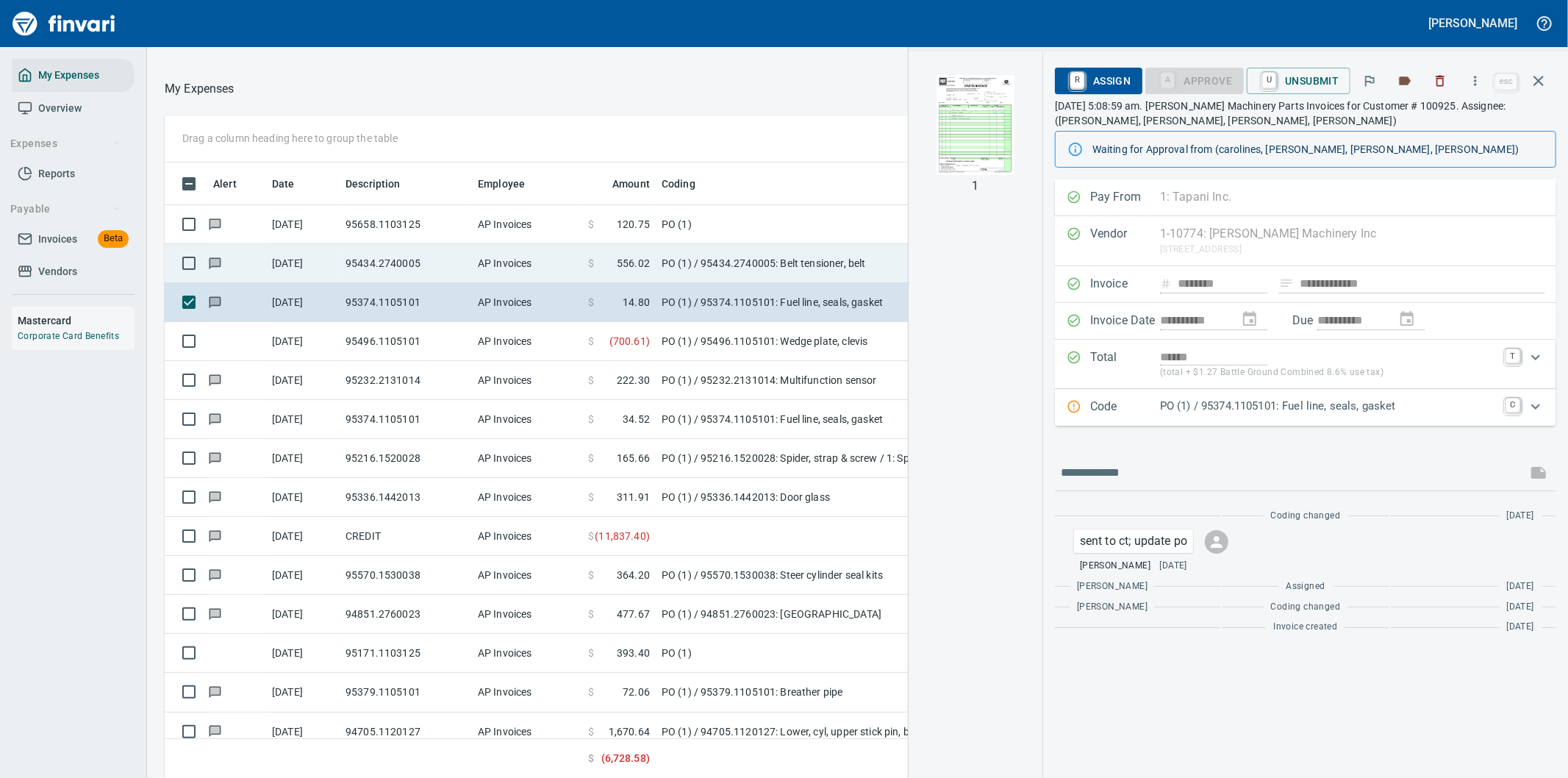
click at [399, 260] on td "95434.2740005" at bounding box center [406, 263] width 132 height 39
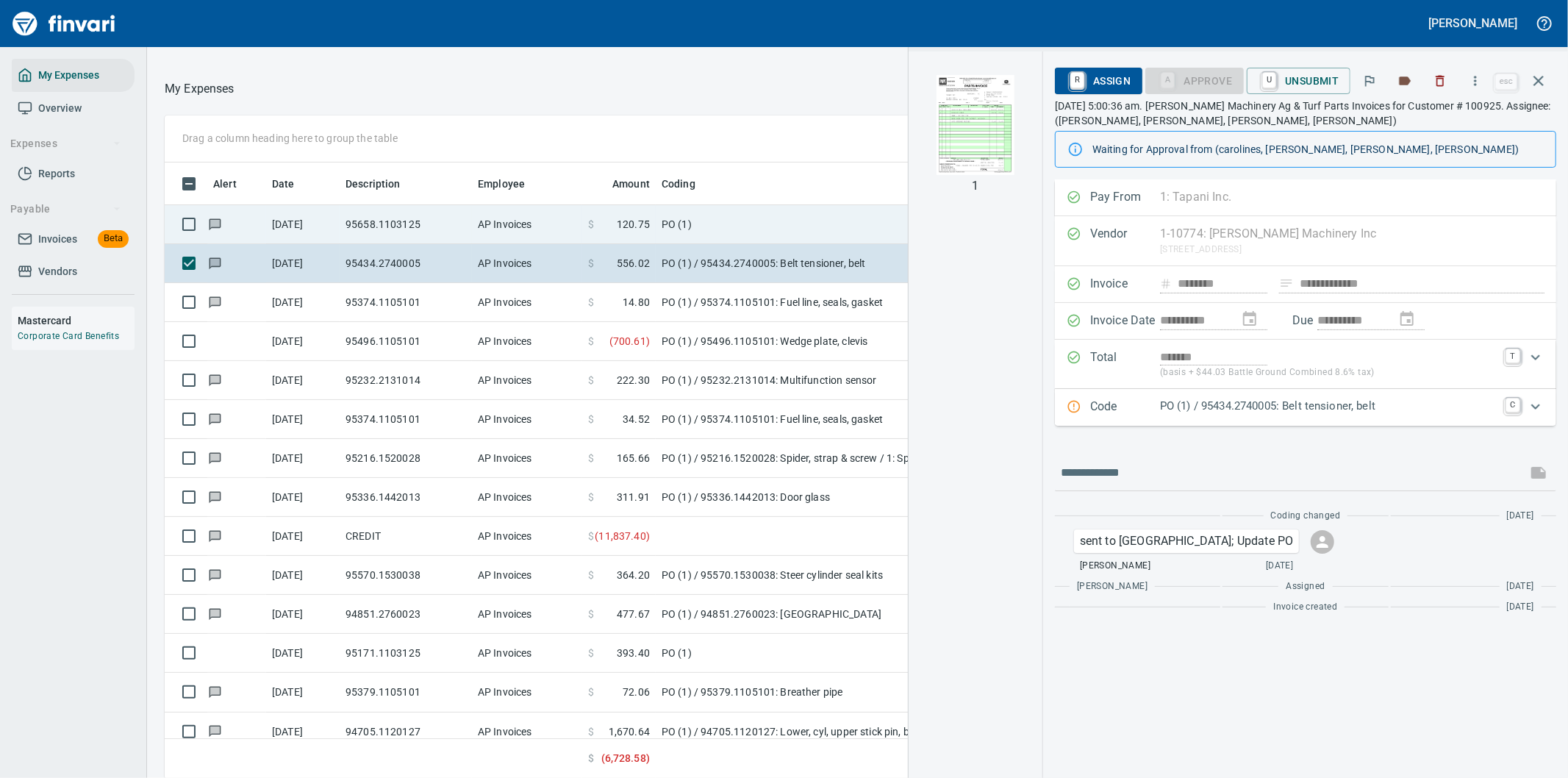
click at [402, 223] on td "95658.1103125" at bounding box center [406, 224] width 132 height 39
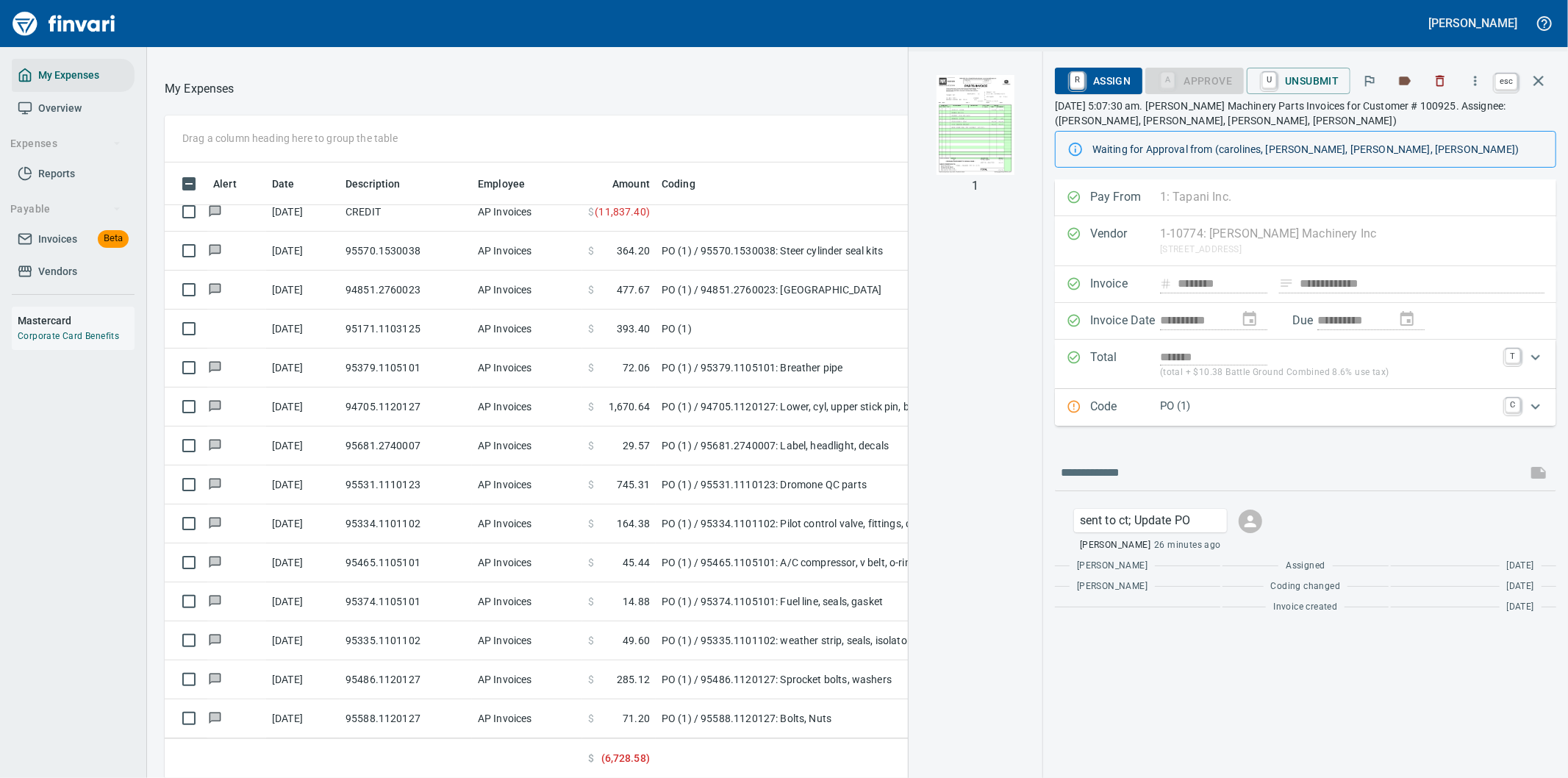
scroll to position [592, 981]
click at [1536, 75] on icon "button" at bounding box center [1539, 81] width 18 height 18
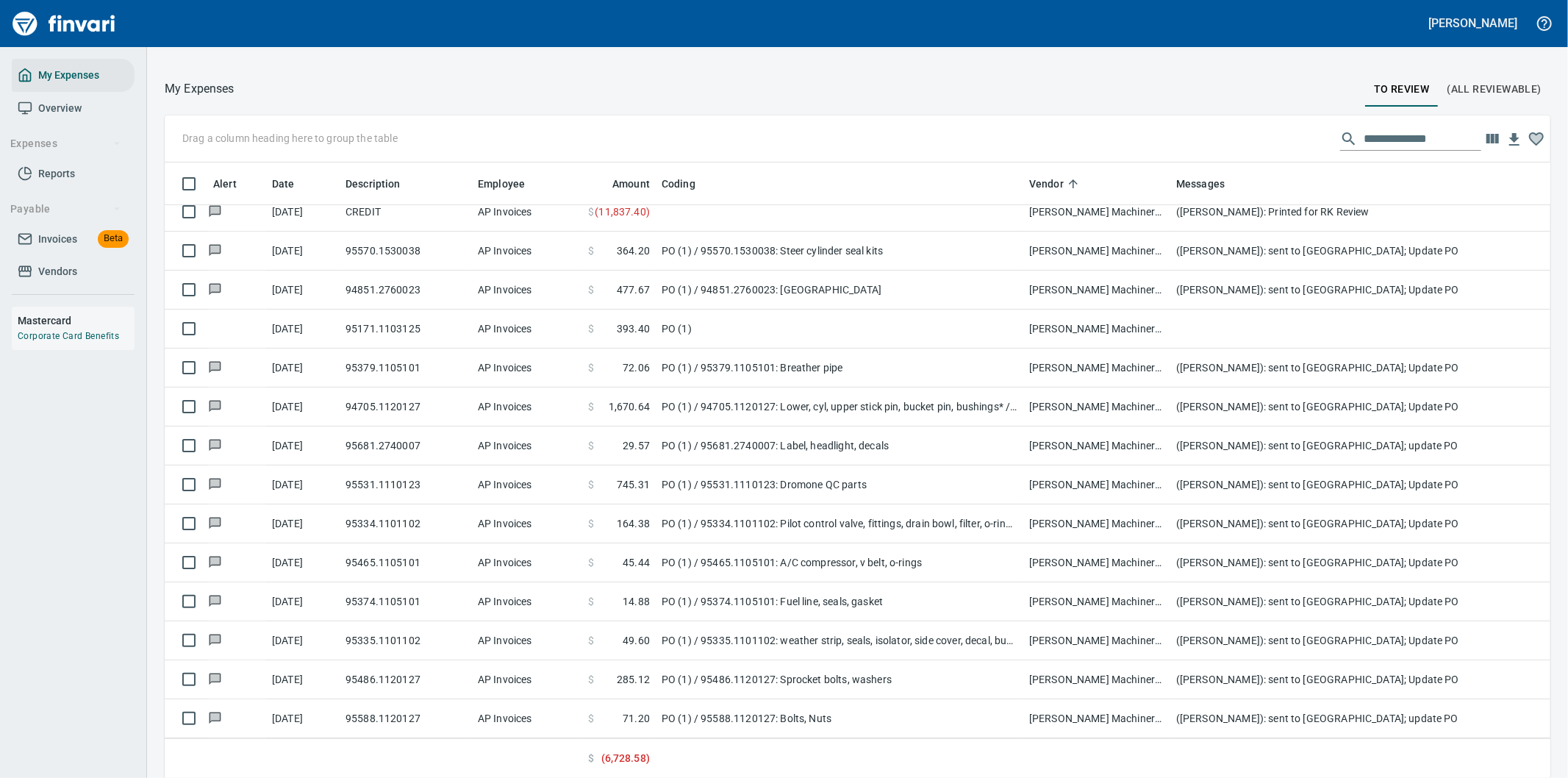
scroll to position [592, 1339]
drag, startPoint x: 1433, startPoint y: 134, endPoint x: 1312, endPoint y: 135, distance: 121.0
click at [1317, 135] on div "**********" at bounding box center [857, 139] width 1385 height 47
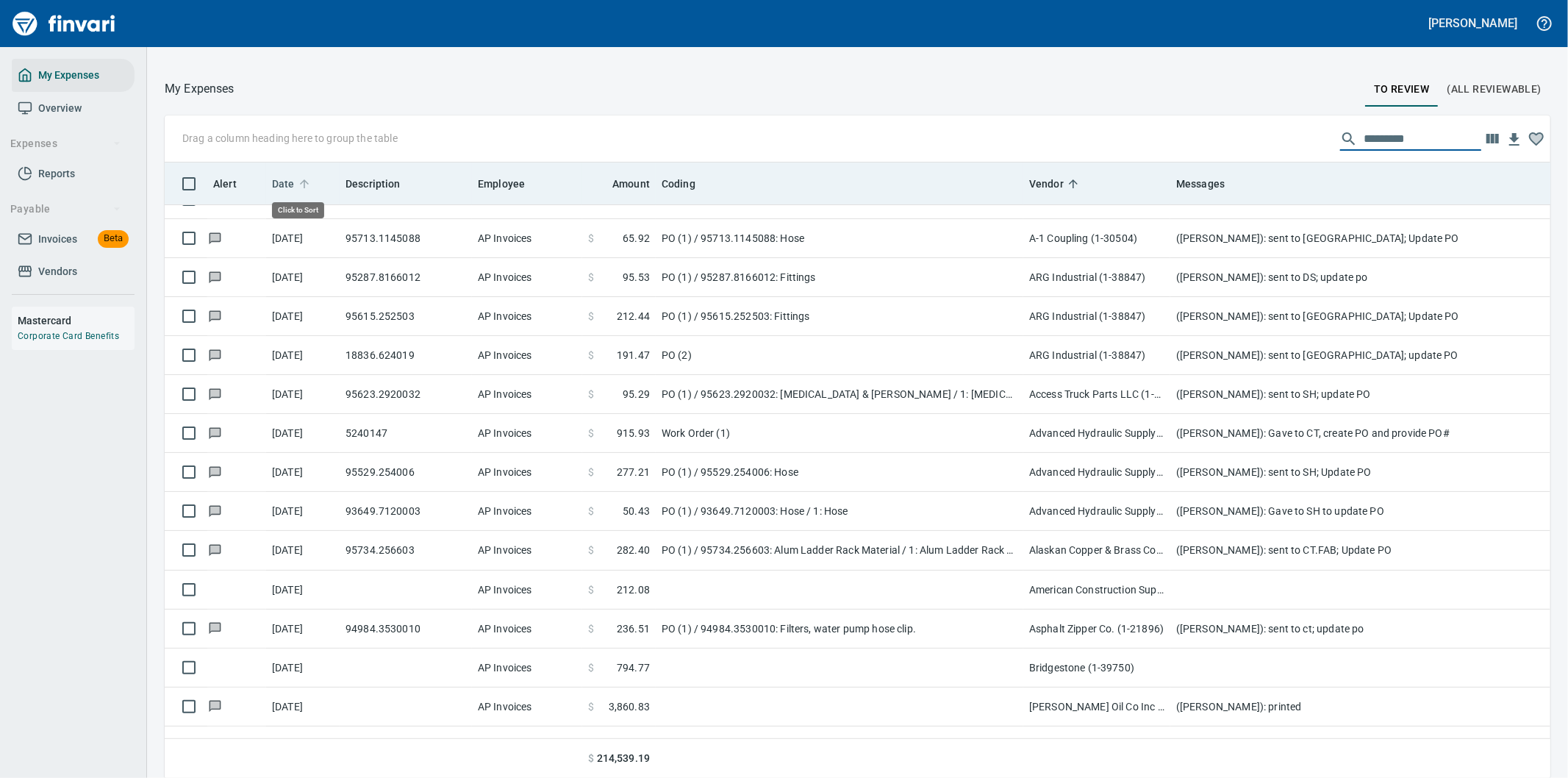
click at [285, 180] on span "Date" at bounding box center [283, 184] width 23 height 18
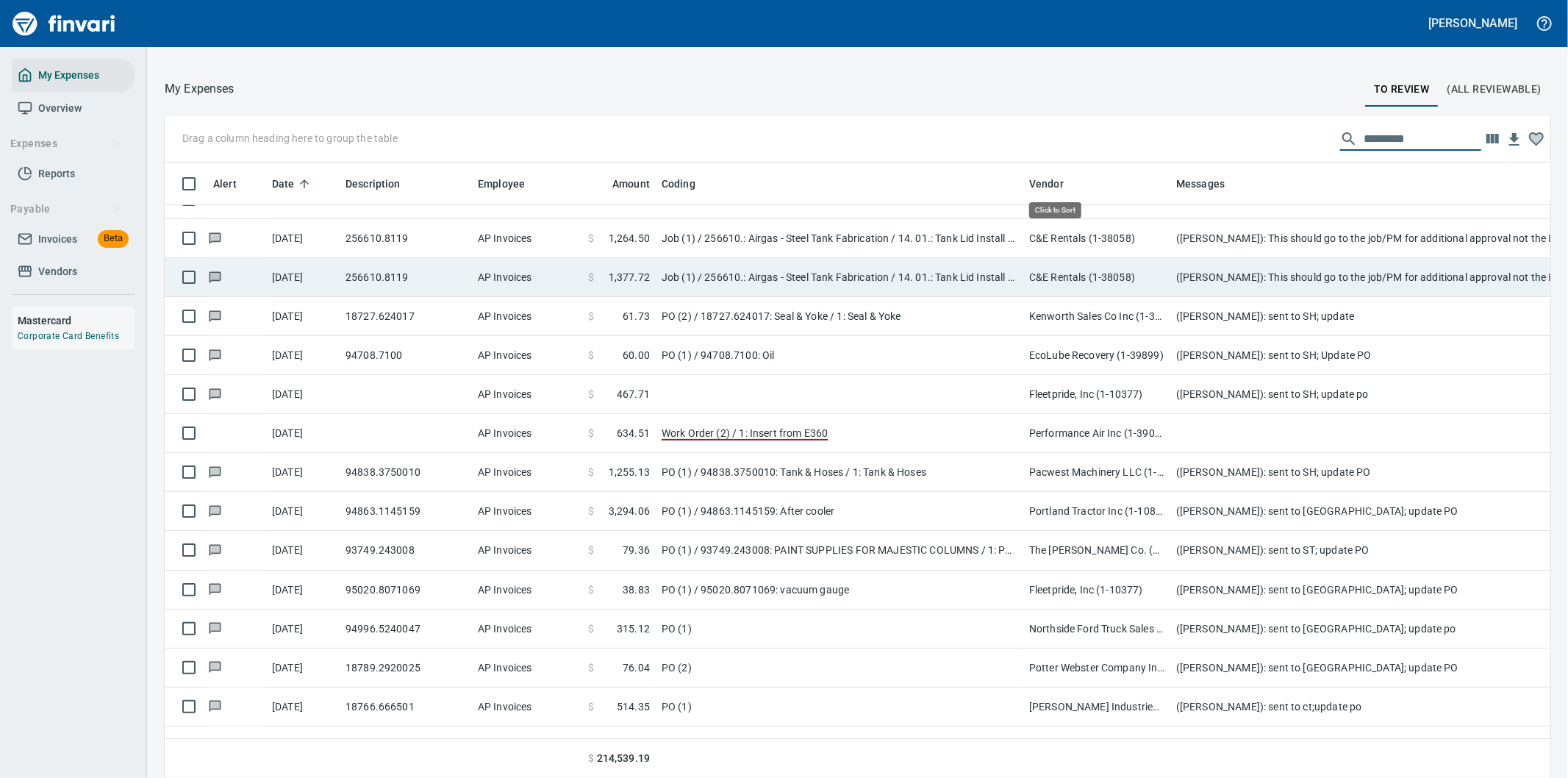
scroll to position [592, 1349]
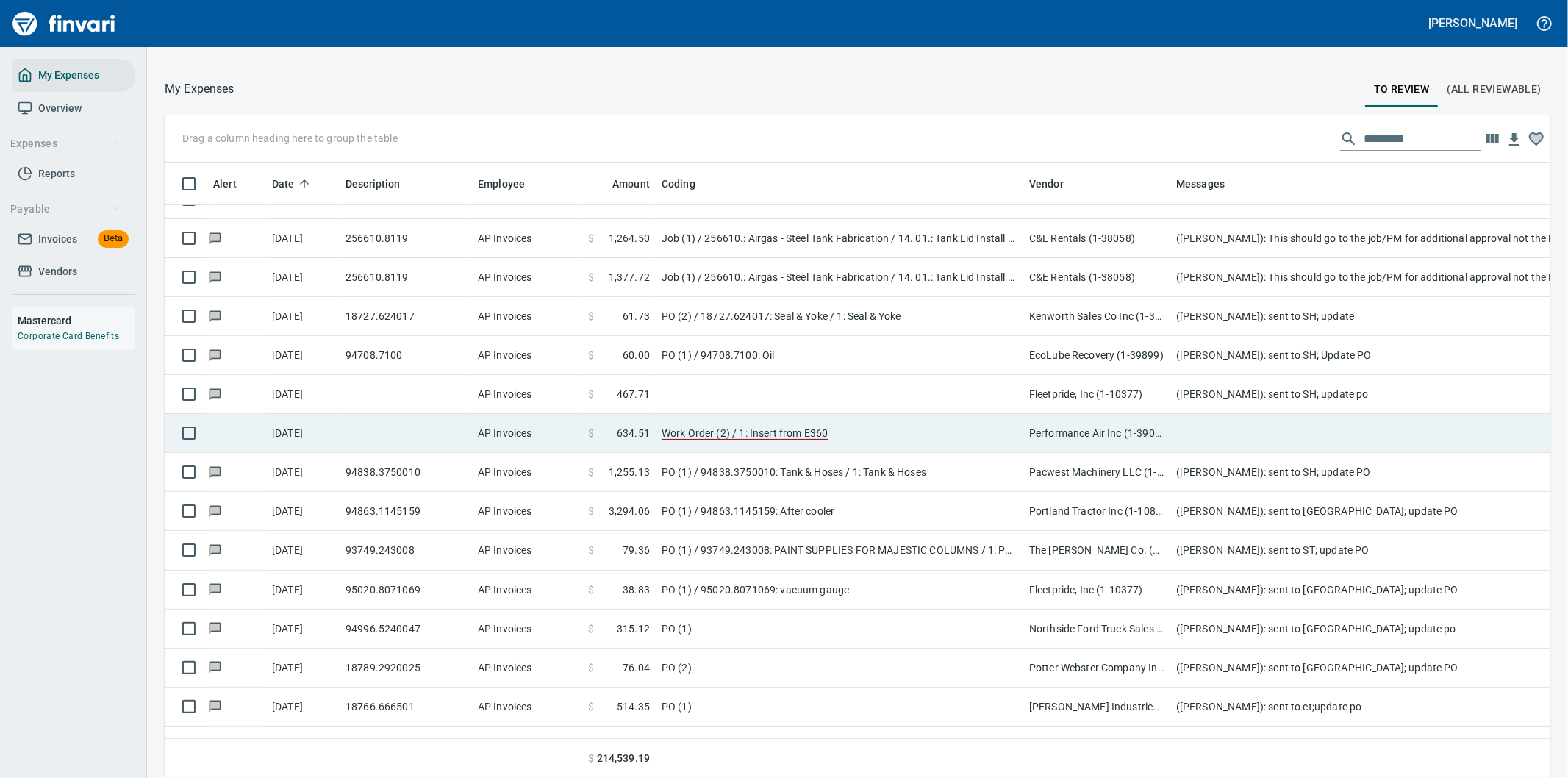
click at [902, 431] on td "Work Order (2) / 1: Insert from E360" at bounding box center [839, 433] width 367 height 39
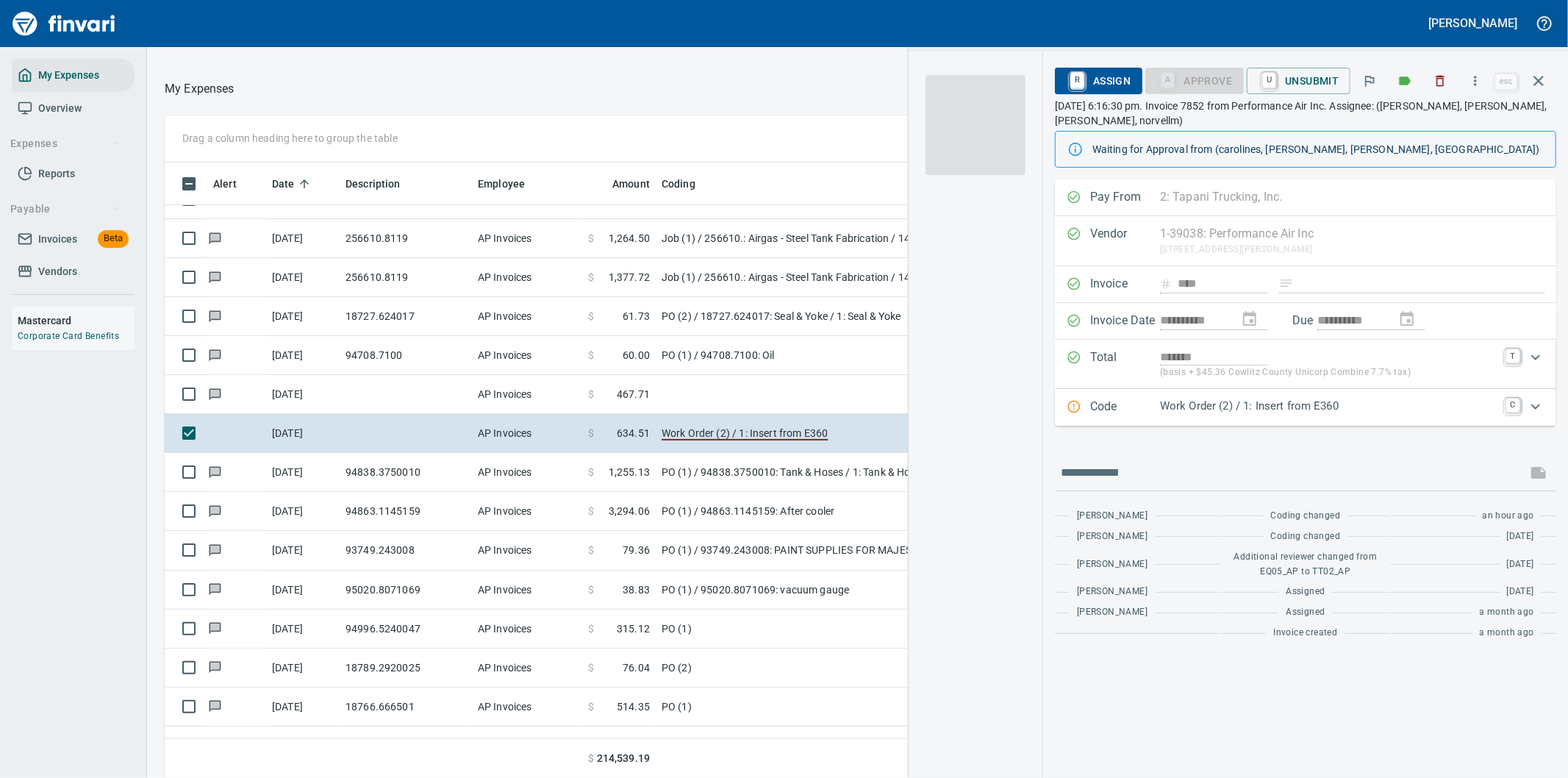
scroll to position [592, 981]
click at [968, 120] on img "button" at bounding box center [975, 125] width 100 height 100
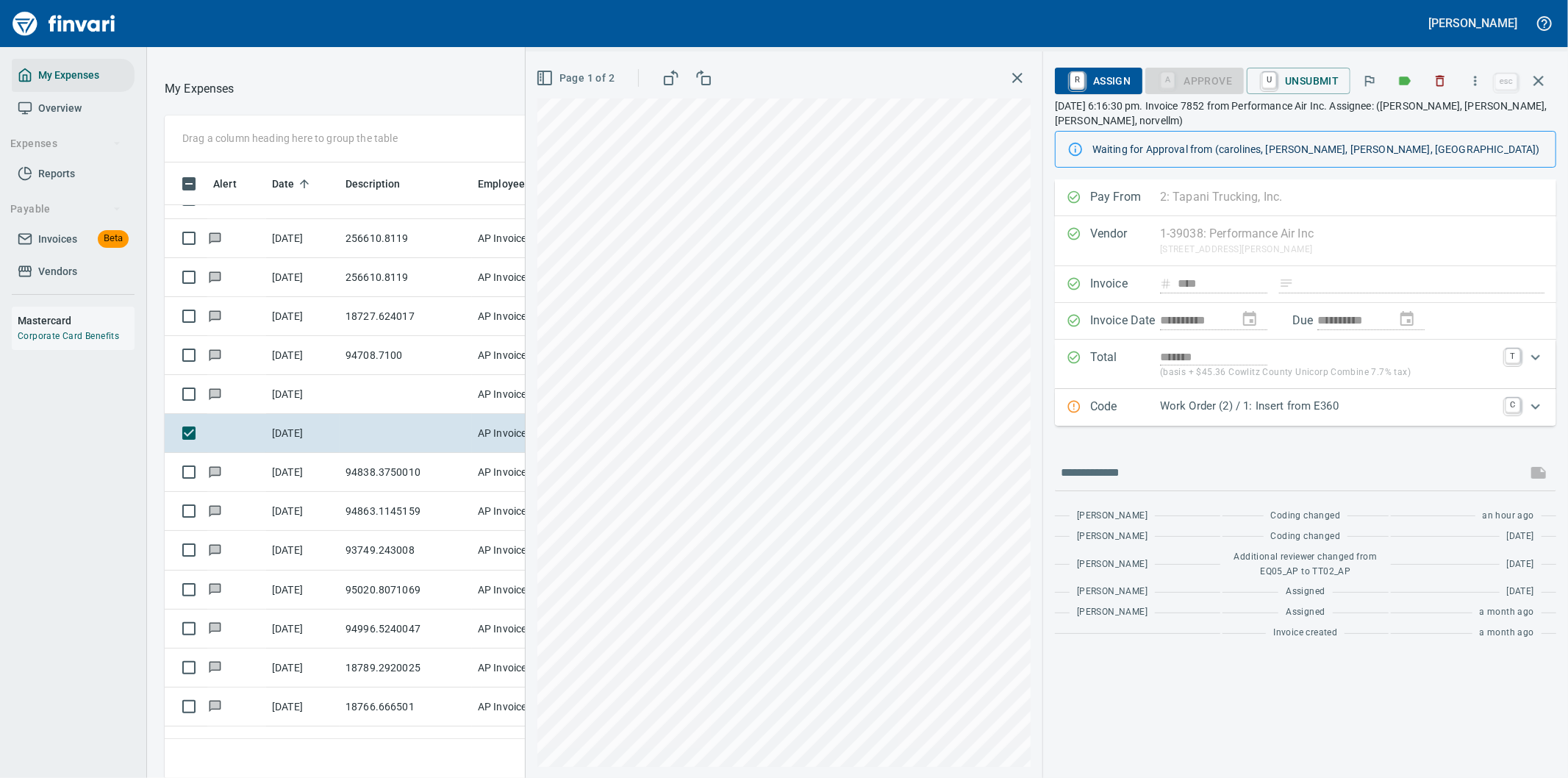
click at [1423, 404] on p "Work Order (2) / 1: Insert from E360" at bounding box center [1328, 406] width 336 height 17
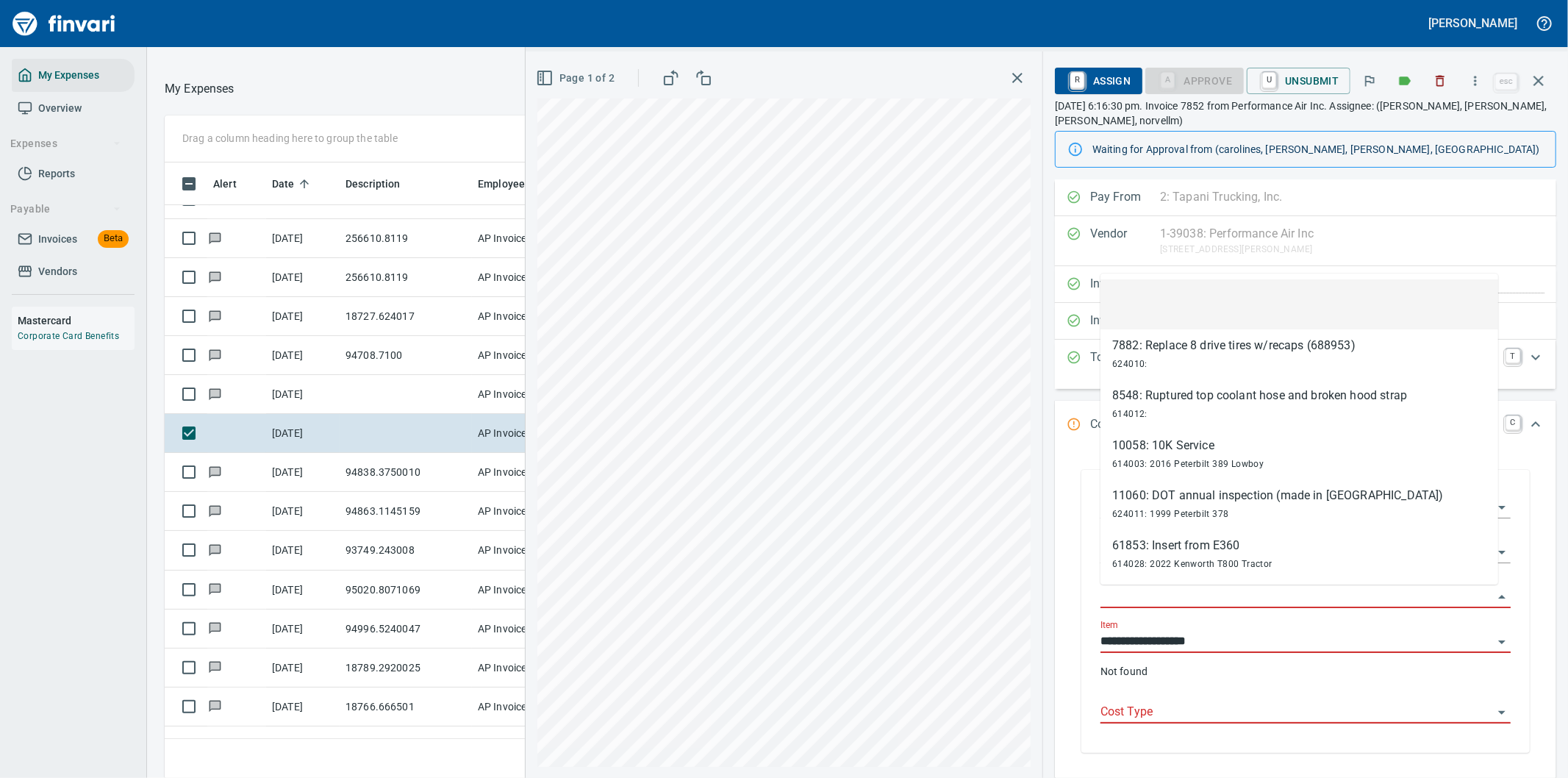
click at [1151, 593] on input "Work Order" at bounding box center [1297, 597] width 392 height 21
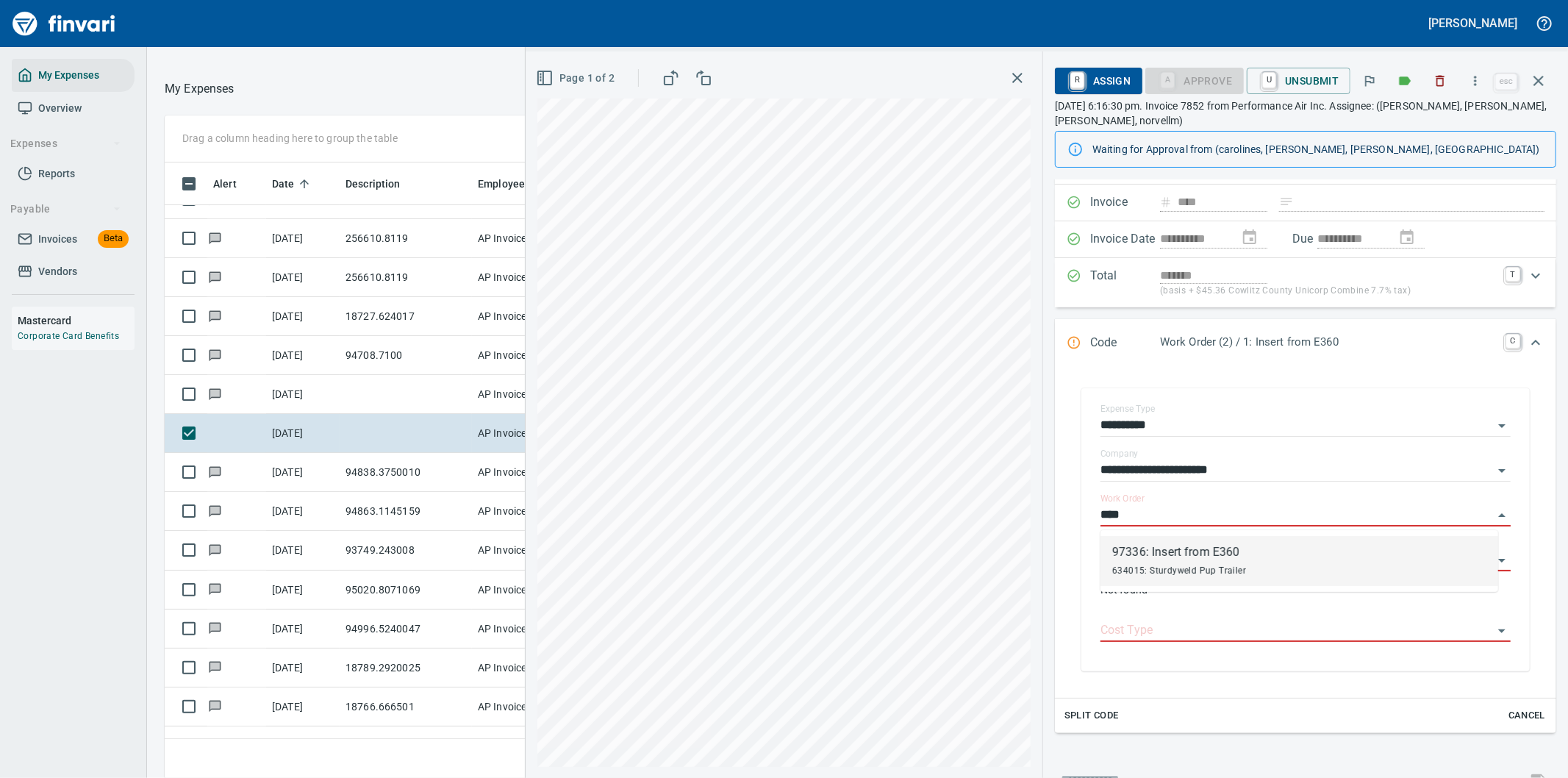
type input "****"
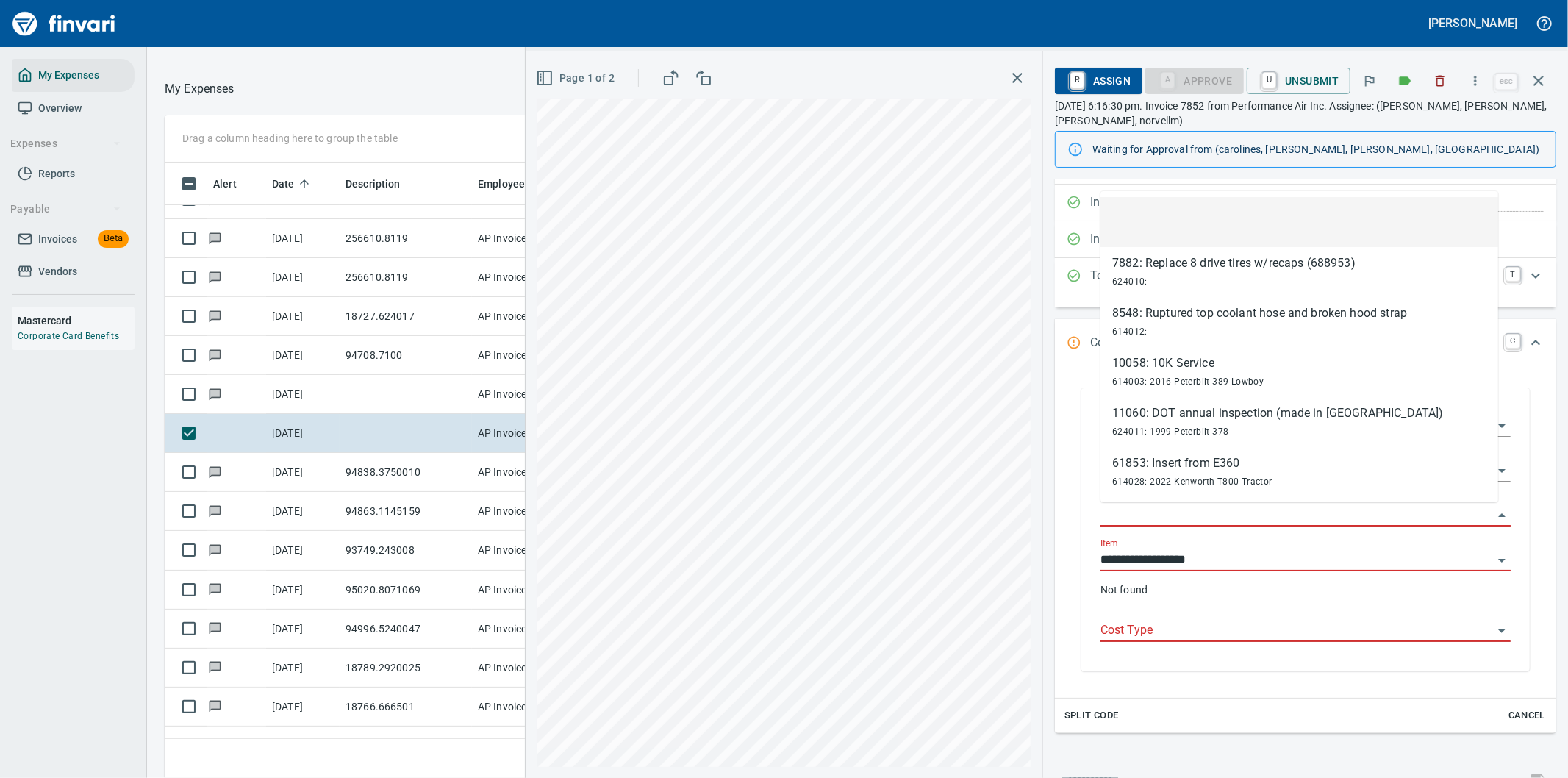
drag, startPoint x: 1120, startPoint y: 512, endPoint x: 1086, endPoint y: 489, distance: 41.0
click at [1122, 511] on input "Work Order" at bounding box center [1297, 515] width 392 height 21
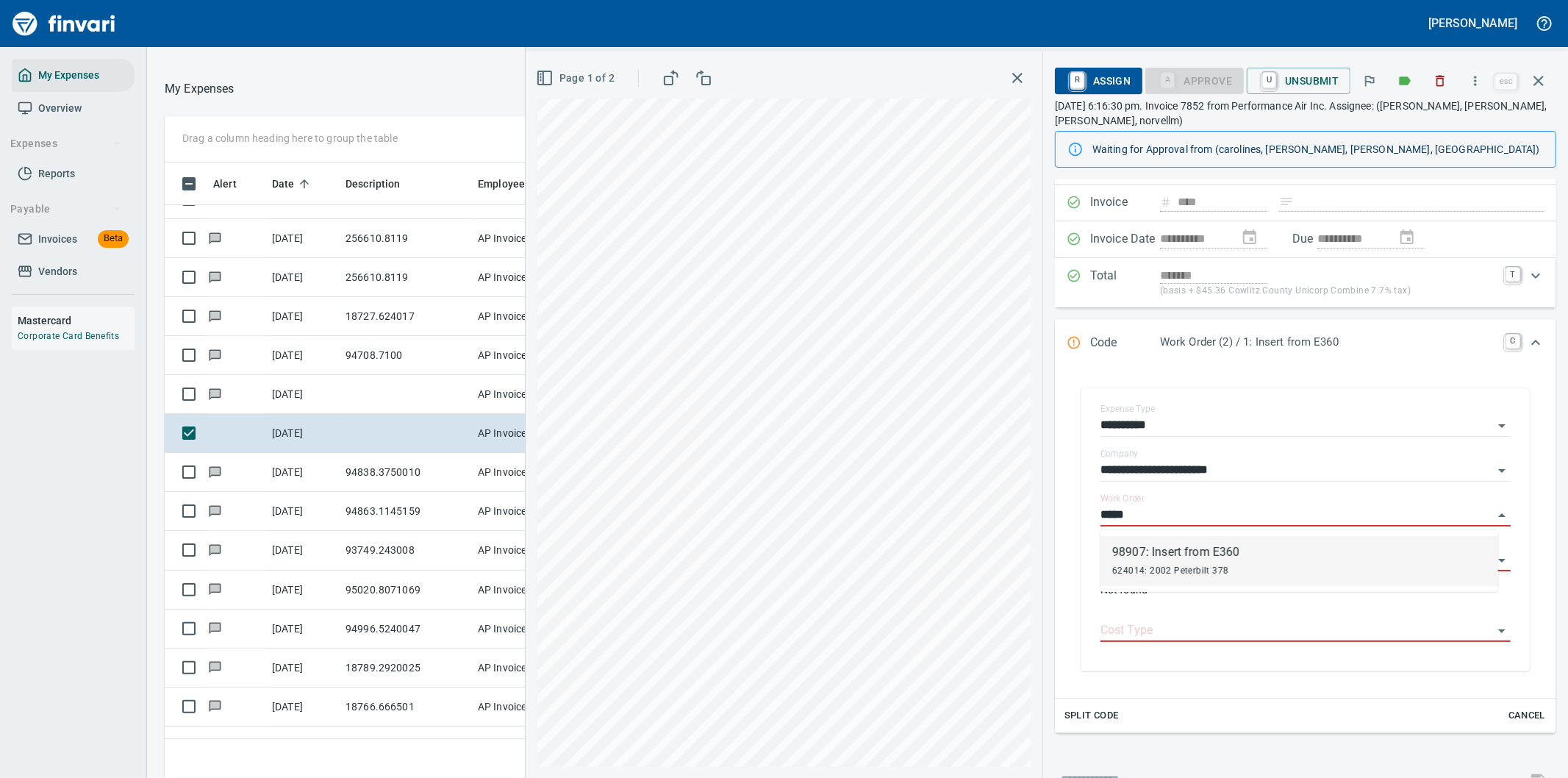
click at [1235, 561] on div "98907: Insert from E360" at bounding box center [1176, 553] width 128 height 18
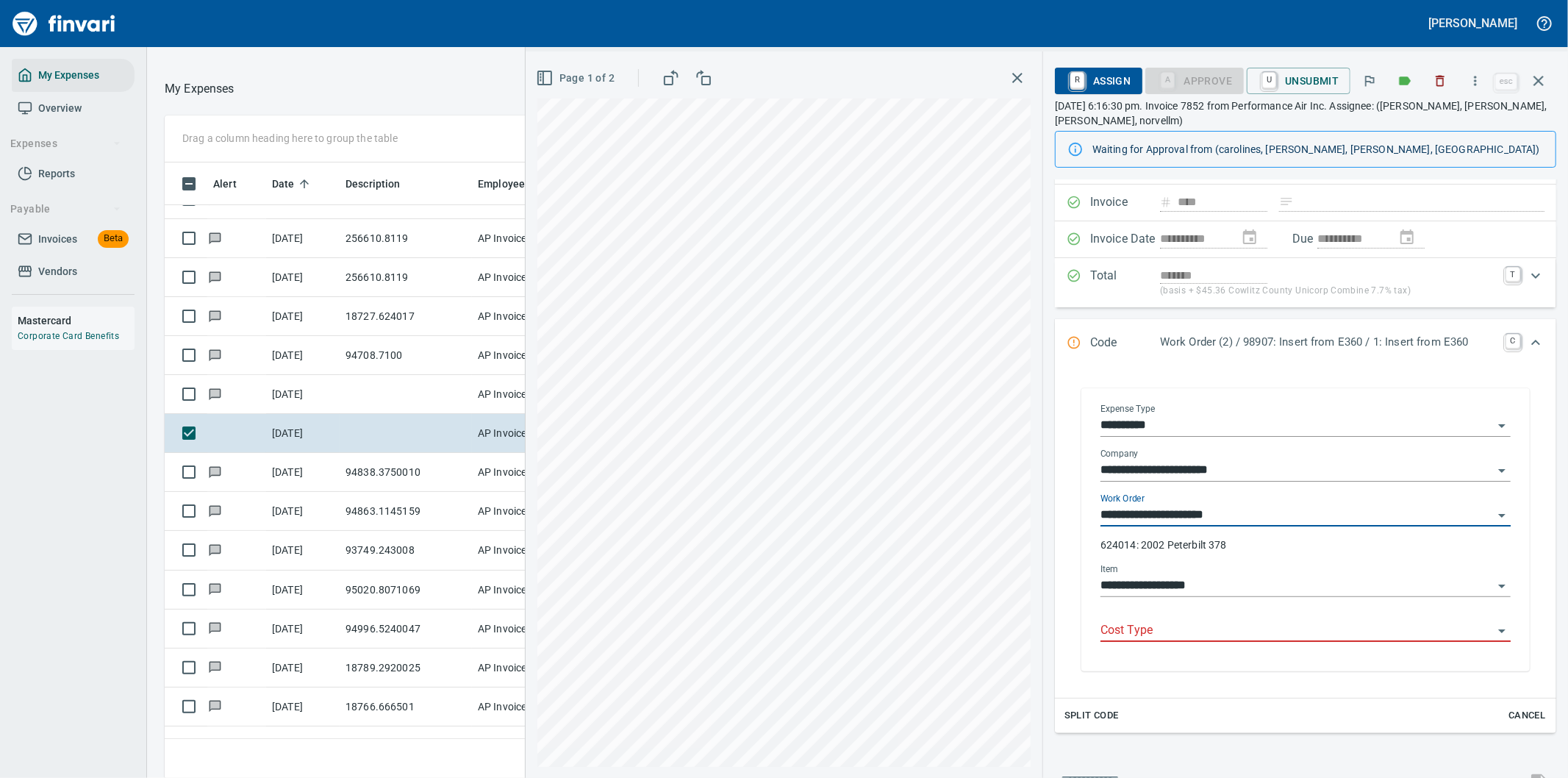
type input "**********"
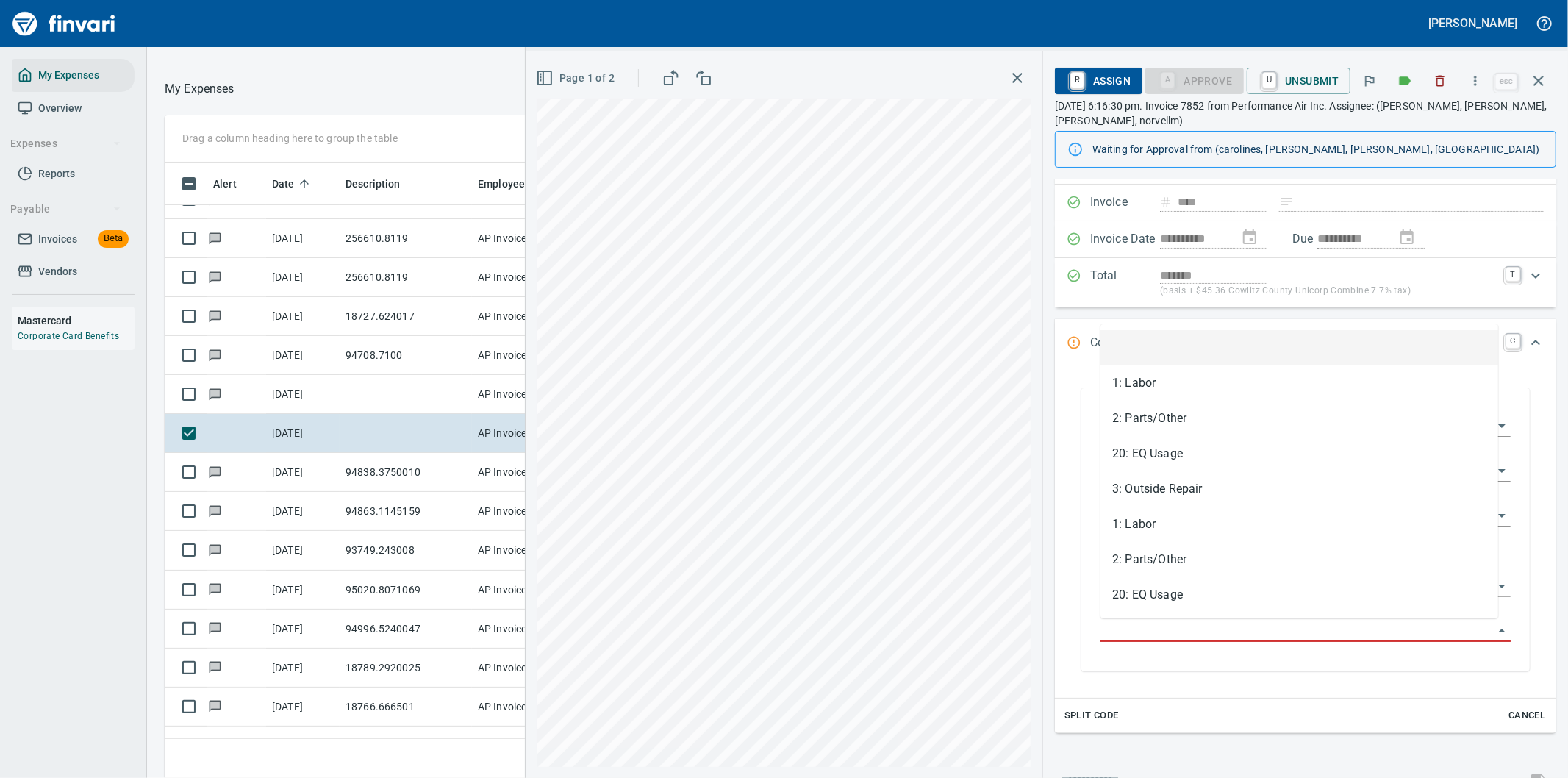
click at [1136, 630] on input "Cost Type" at bounding box center [1297, 631] width 392 height 21
click at [1152, 483] on li "3: Outside Repair" at bounding box center [1299, 489] width 398 height 35
type input "**********"
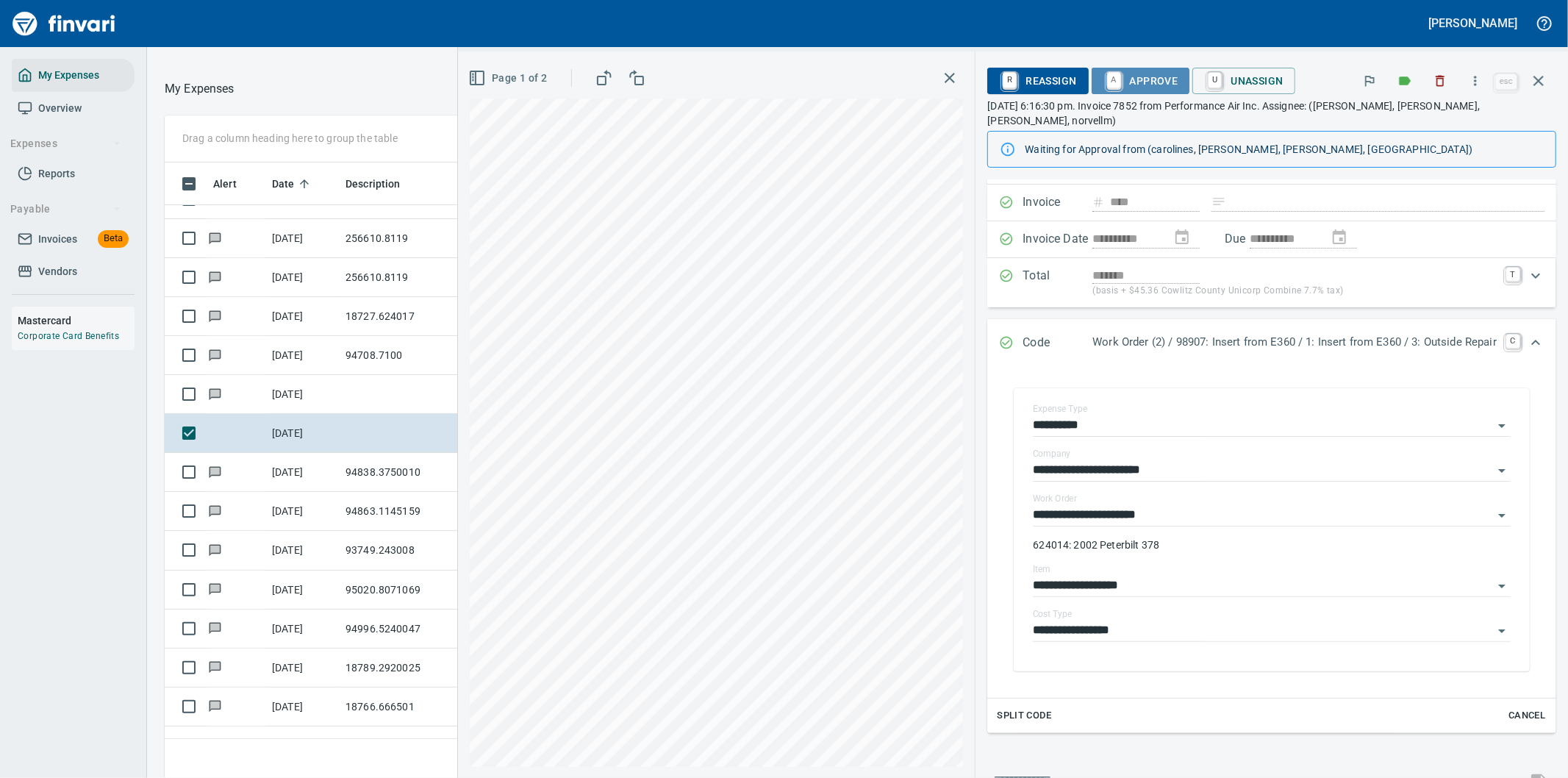
click at [1141, 82] on span "A Approve" at bounding box center [1140, 81] width 75 height 25
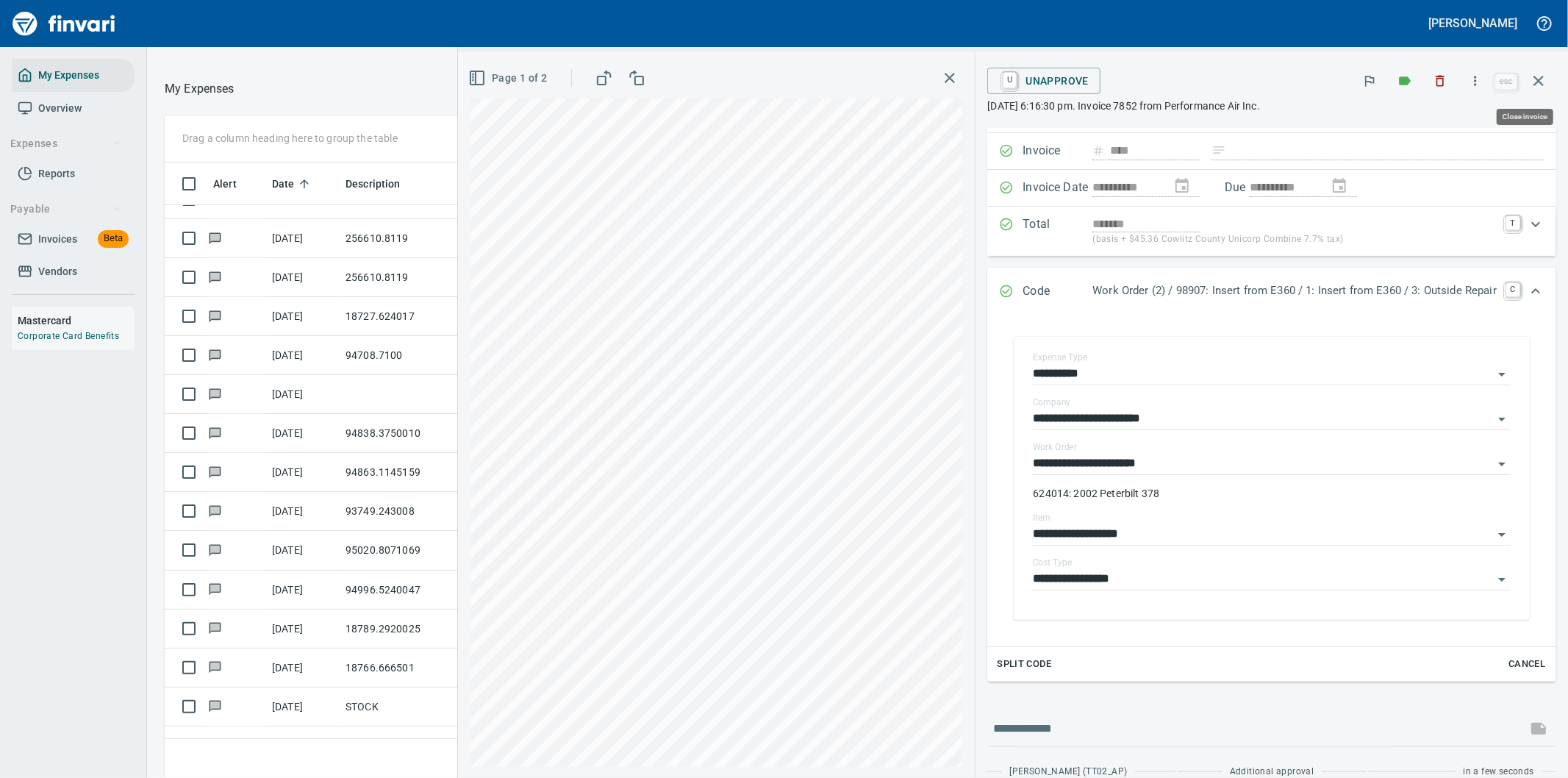
click at [1540, 80] on icon "button" at bounding box center [1538, 81] width 10 height 10
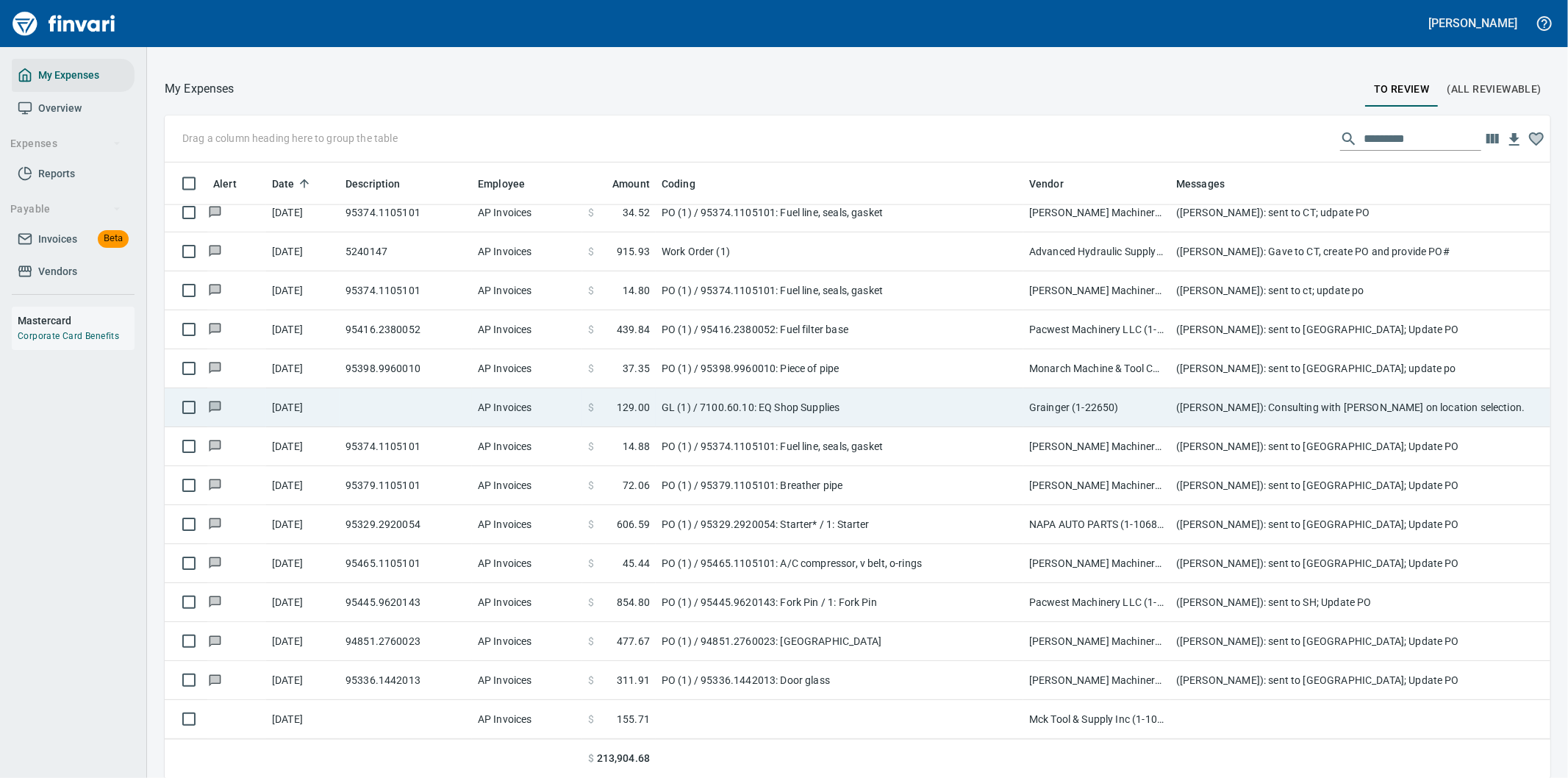
scroll to position [1890, 0]
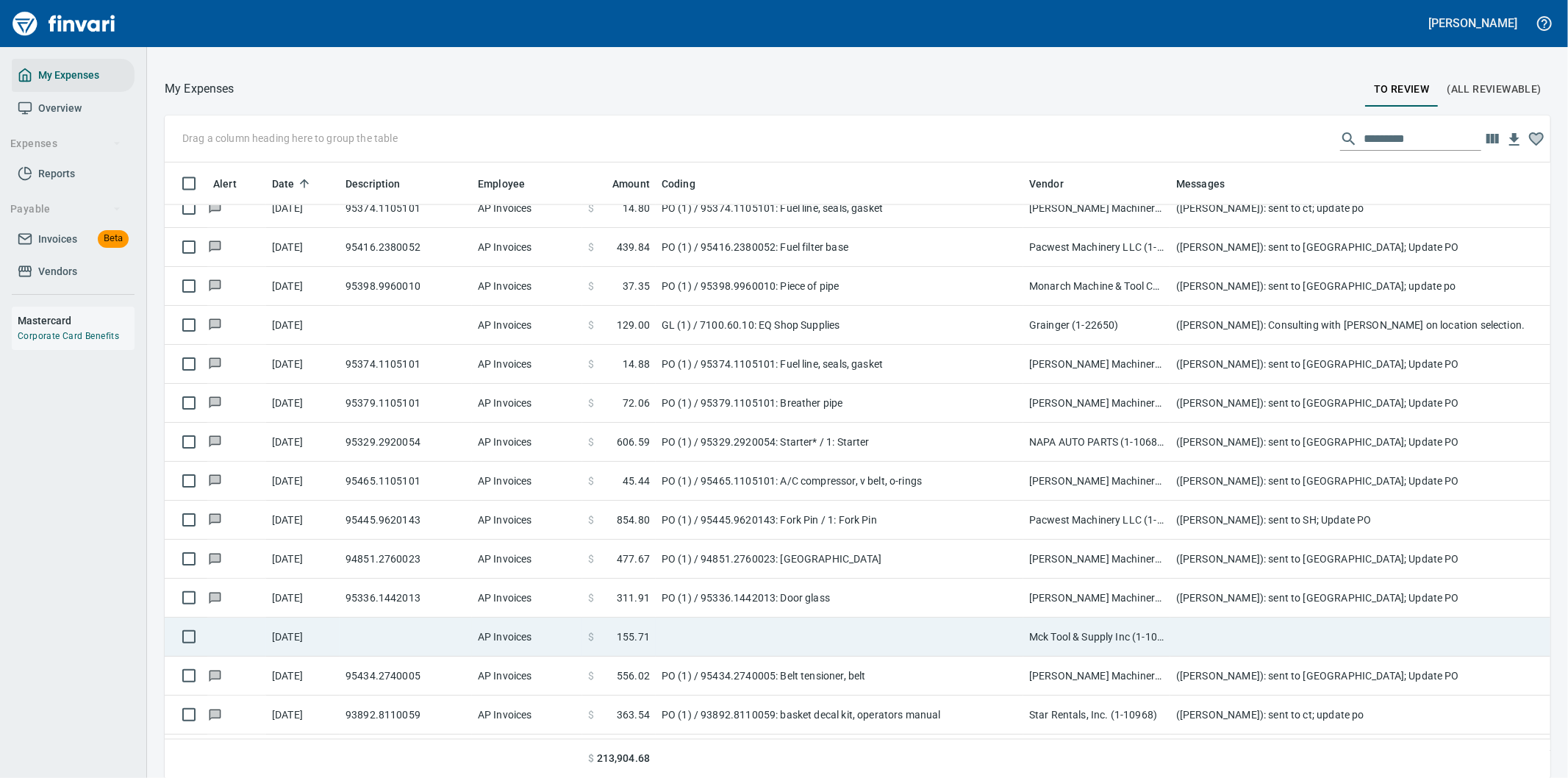
click at [851, 631] on td at bounding box center [839, 637] width 367 height 39
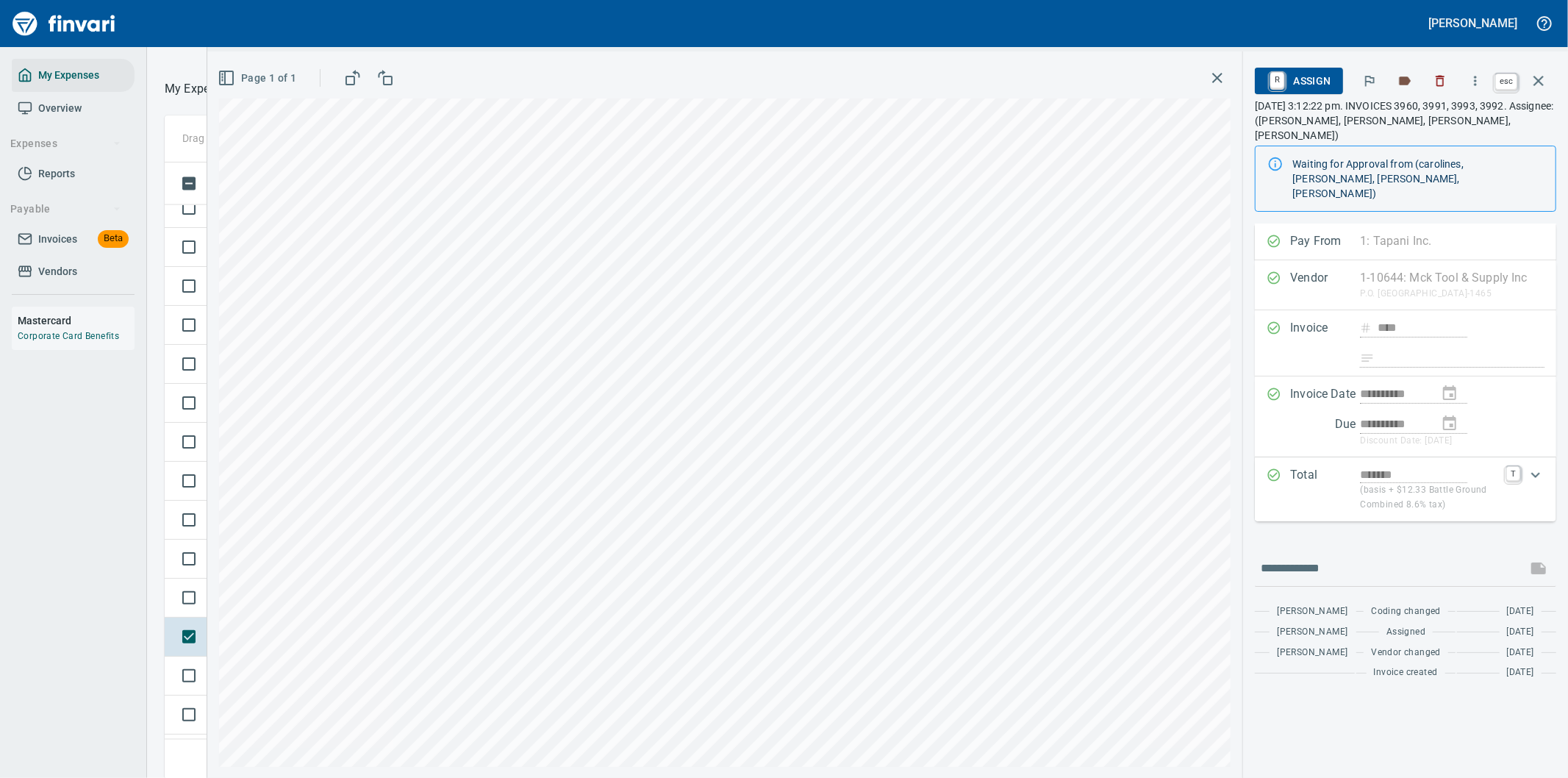
scroll to position [592, 981]
click at [1534, 75] on icon "button" at bounding box center [1539, 81] width 18 height 18
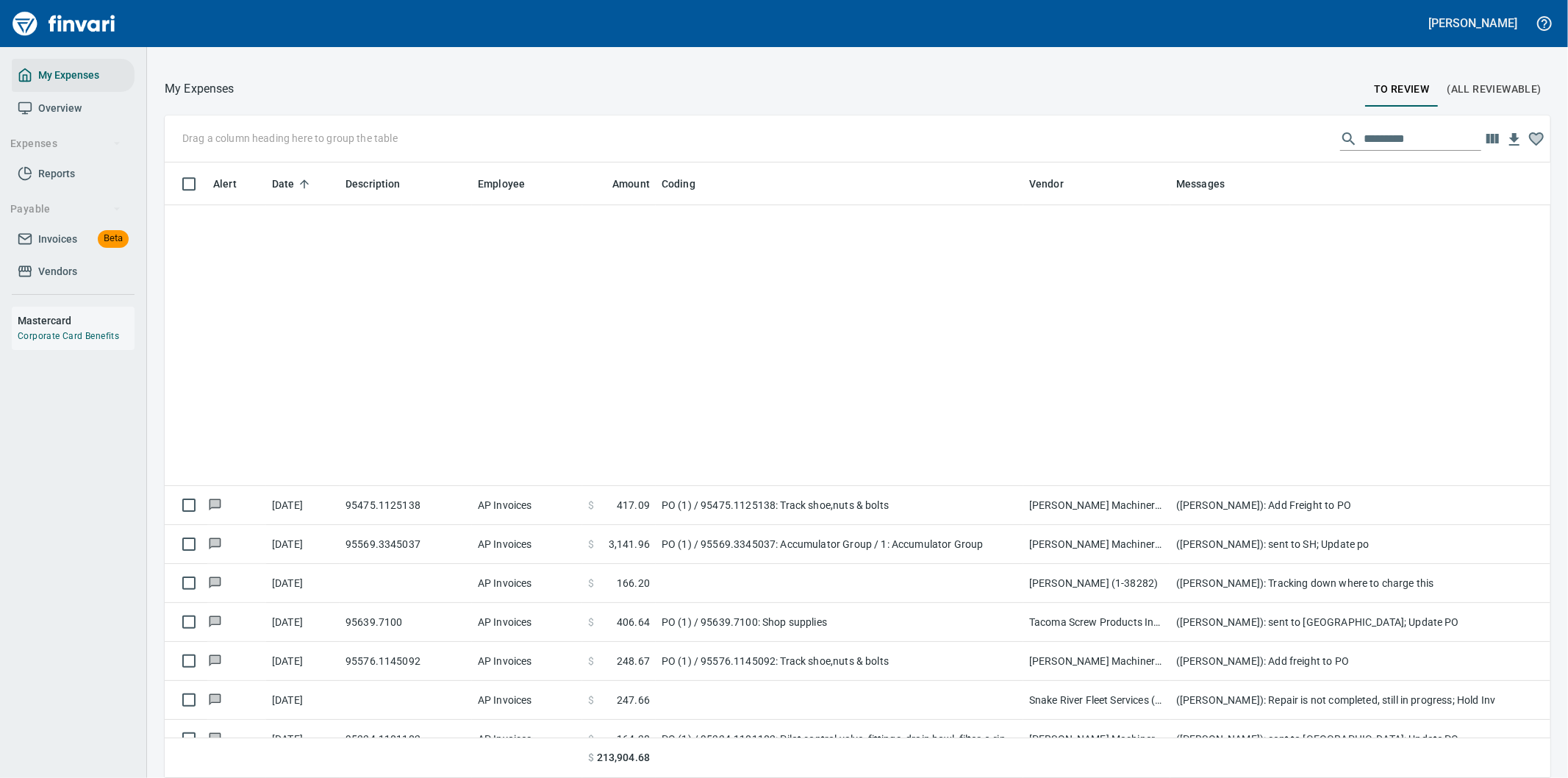
scroll to position [4504, 0]
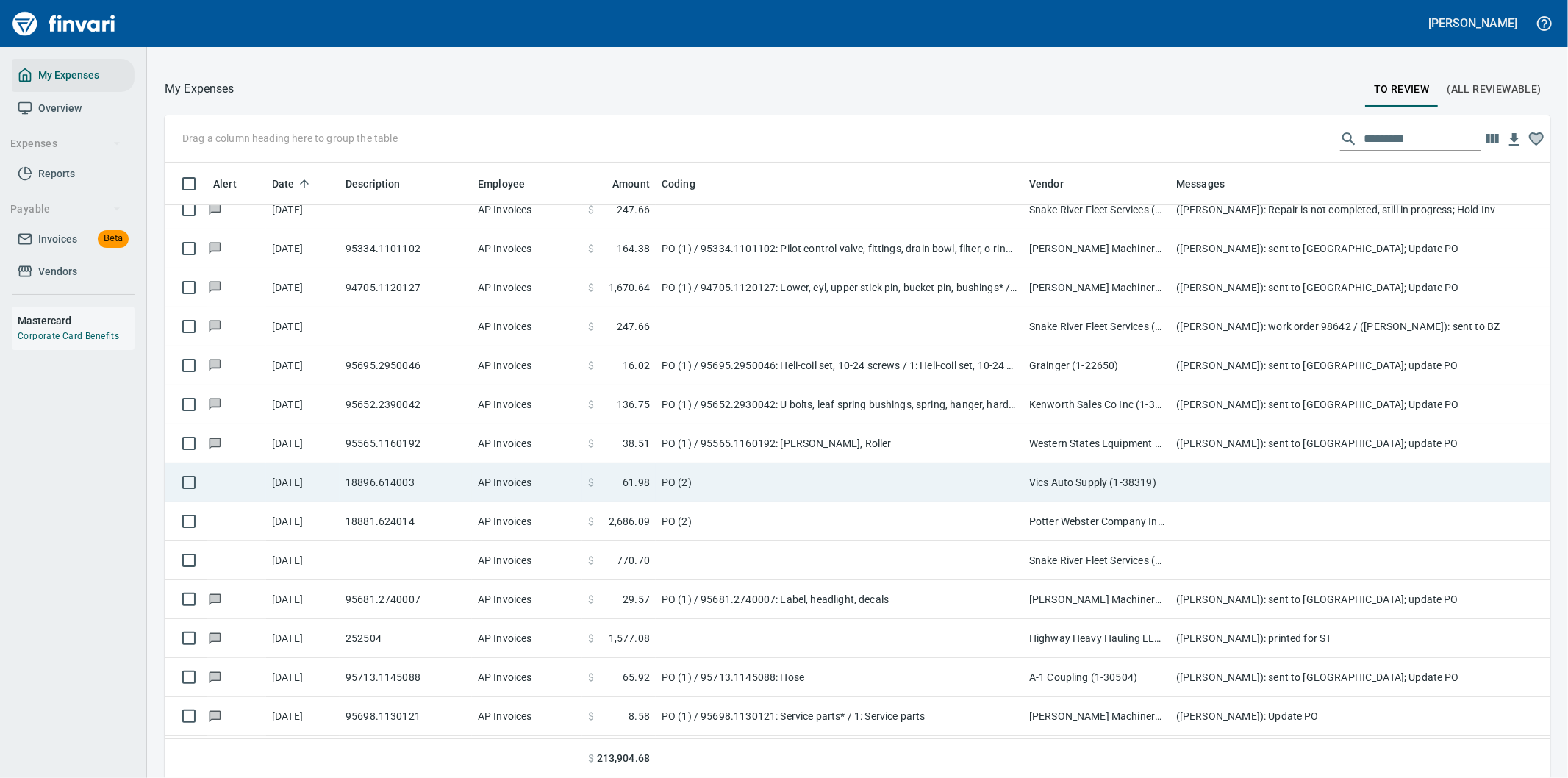
click at [494, 475] on td "AP Invoices" at bounding box center [527, 482] width 110 height 39
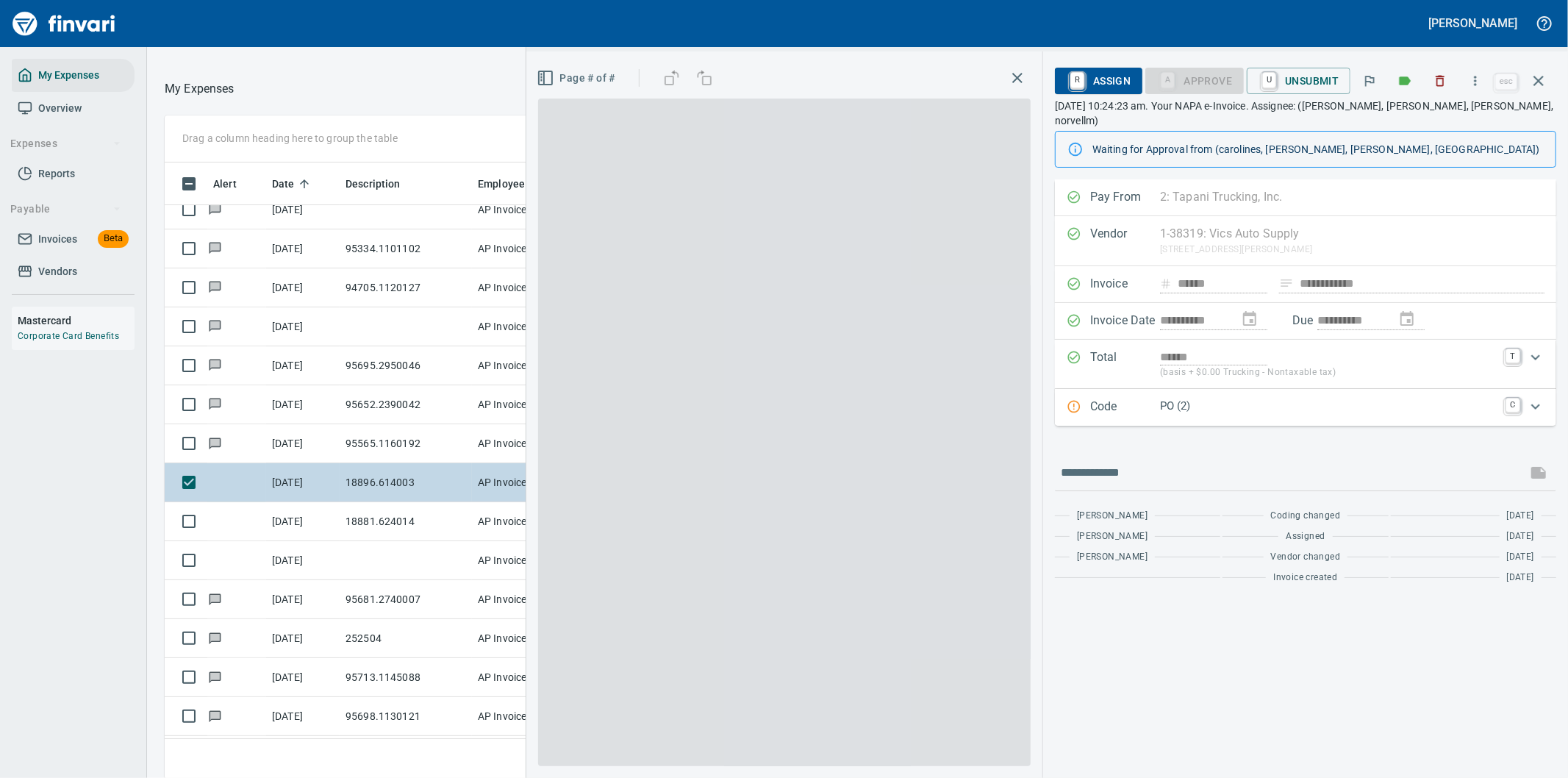
scroll to position [592, 981]
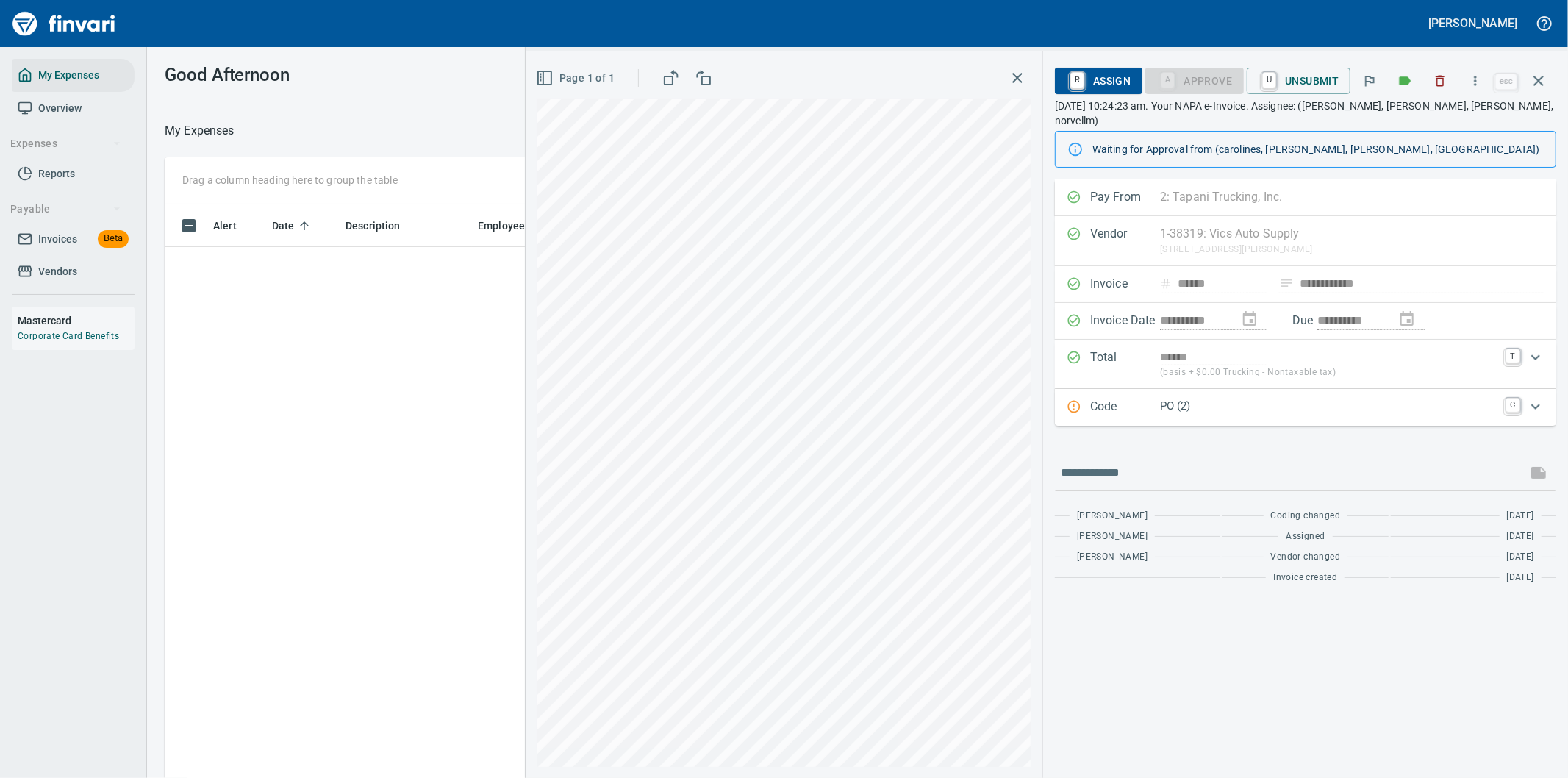
scroll to position [592, 981]
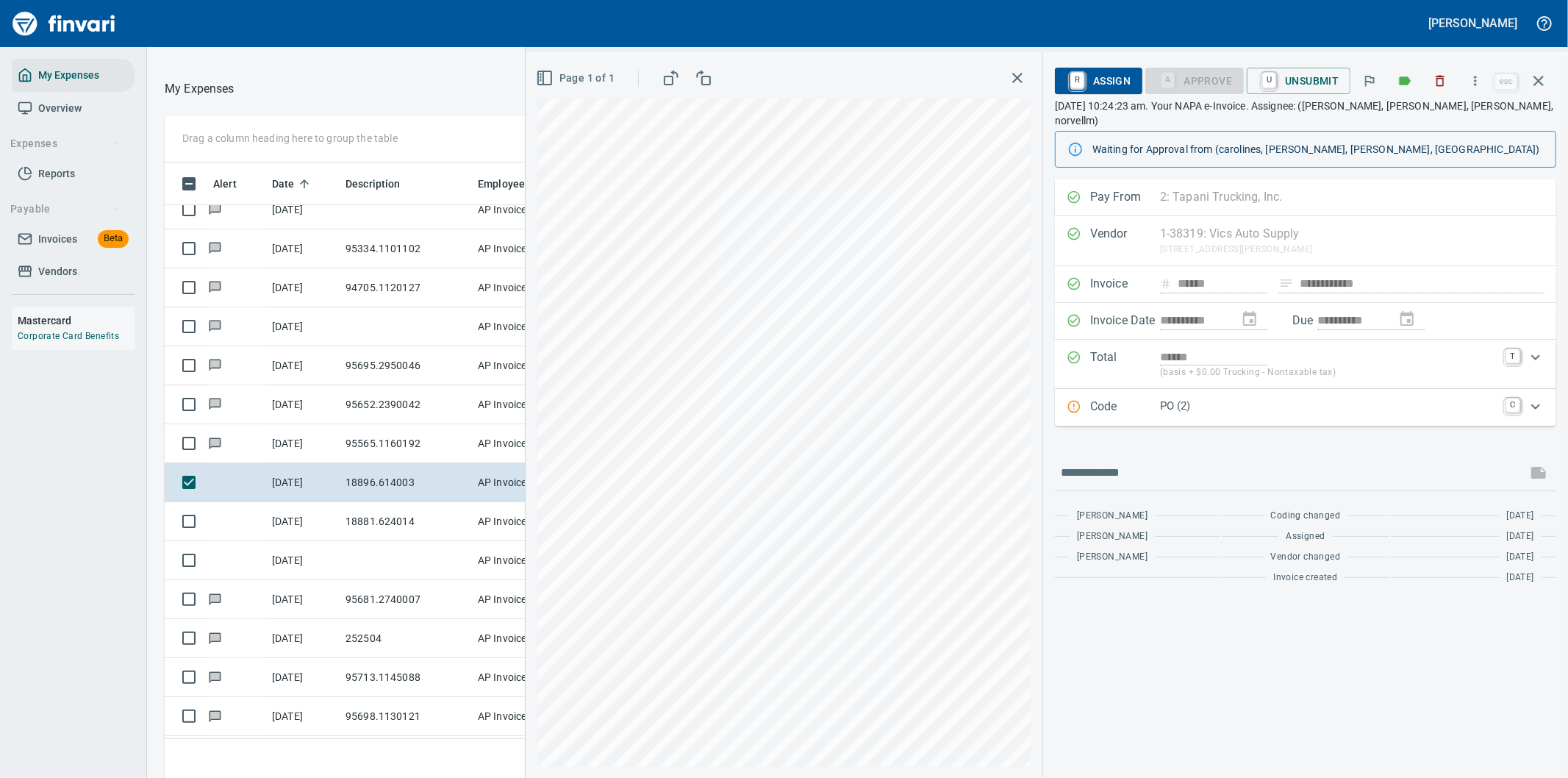
click at [1329, 398] on p "PO (2)" at bounding box center [1328, 406] width 336 height 17
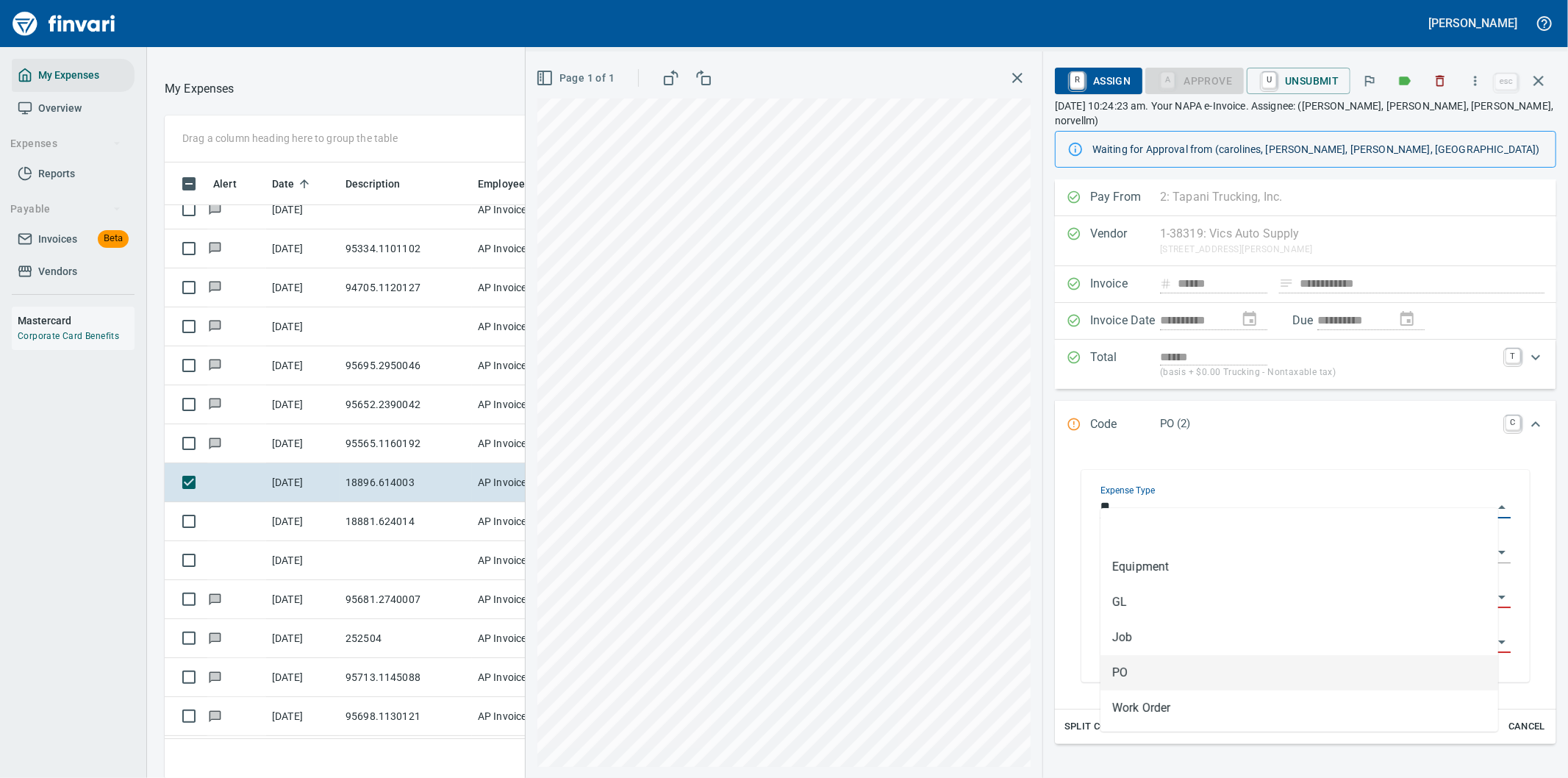
click at [1246, 498] on input "**" at bounding box center [1297, 508] width 392 height 21
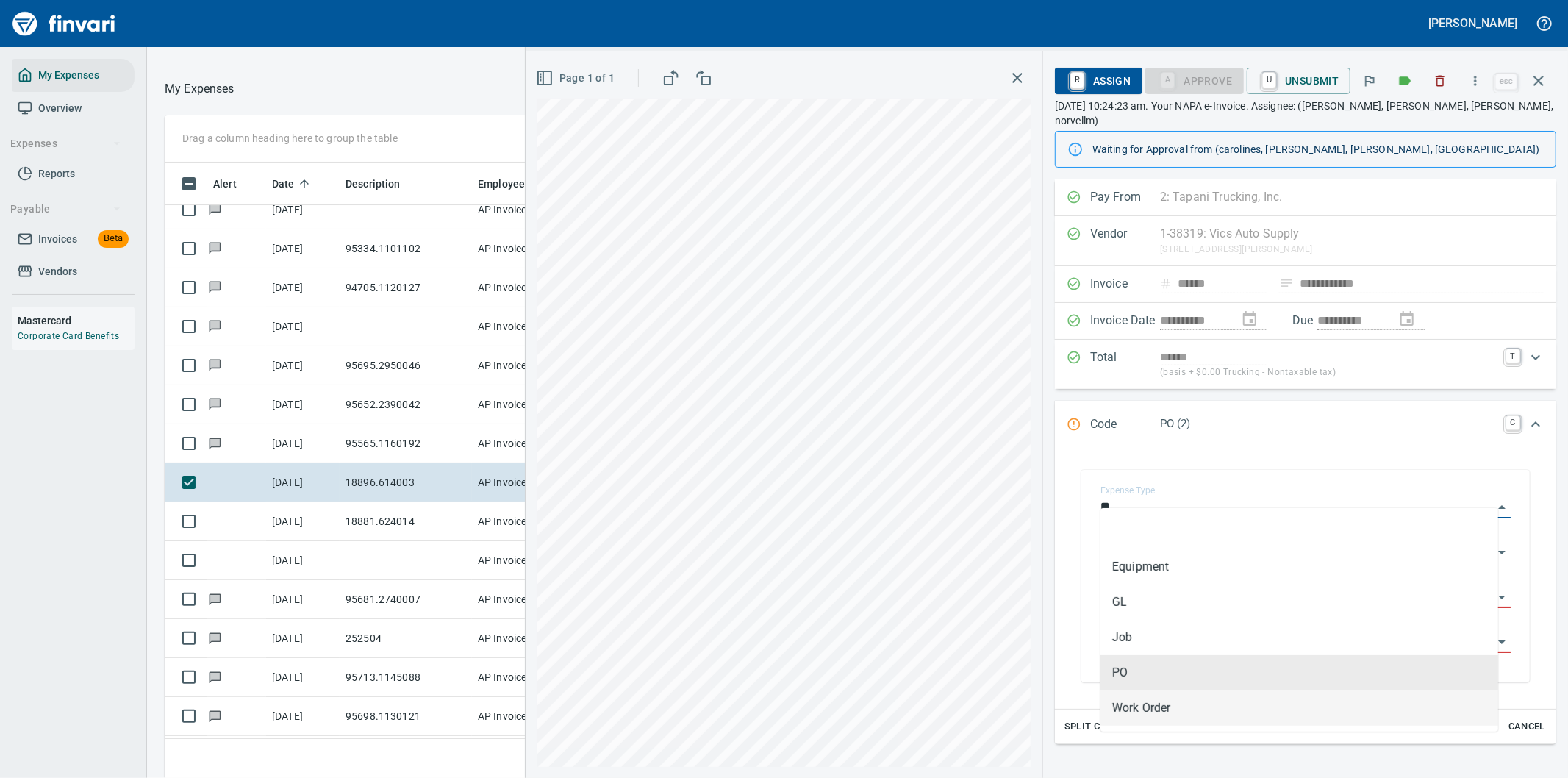
click at [1146, 708] on li "Work Order" at bounding box center [1299, 707] width 398 height 35
type input "**********"
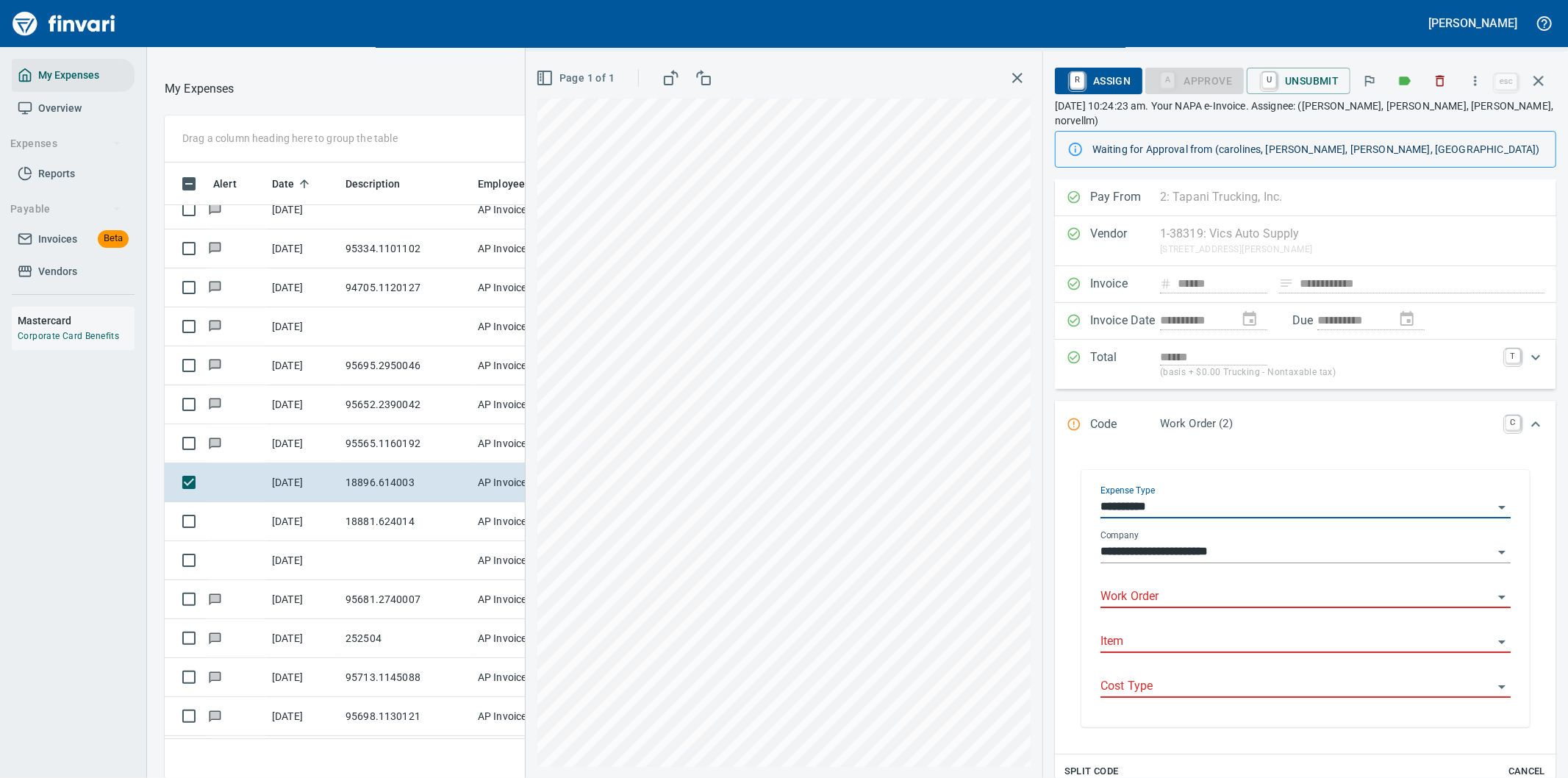
click at [1143, 587] on input "Work Order" at bounding box center [1297, 597] width 392 height 21
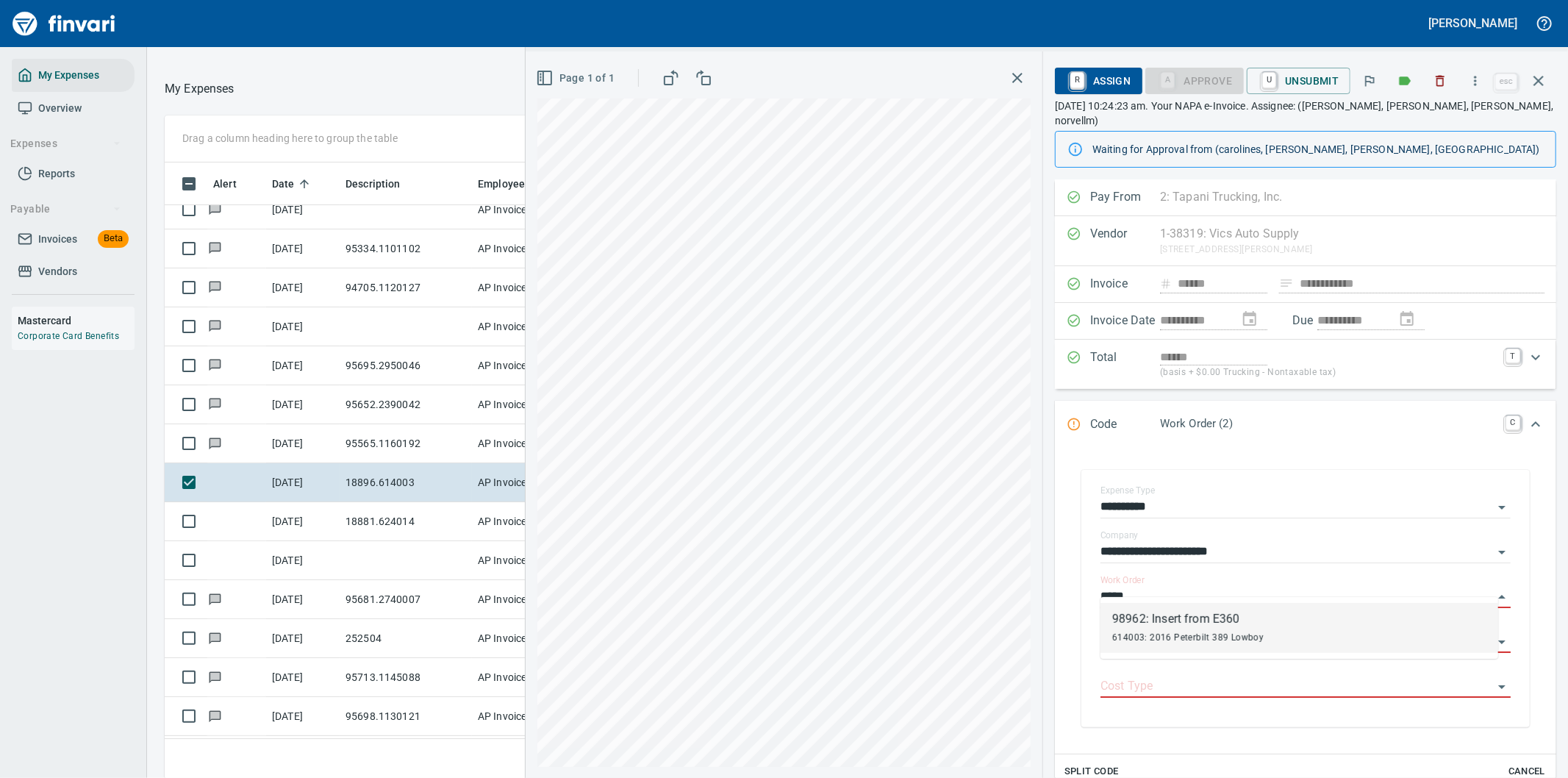
click at [1276, 629] on li "98962: Insert from E360 614003: 2016 Peterbilt 389 Lowboy" at bounding box center [1299, 628] width 398 height 50
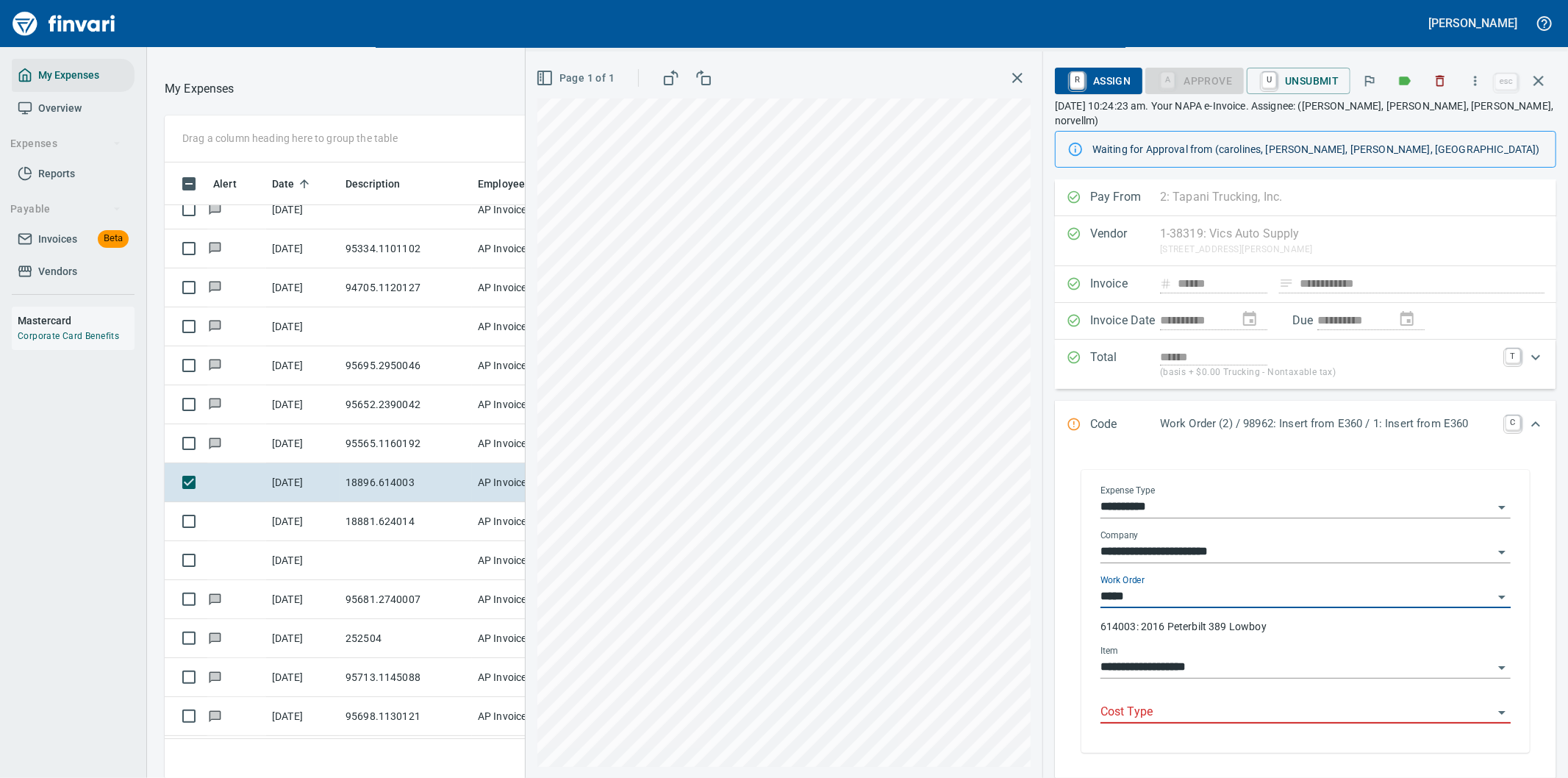
type input "**********"
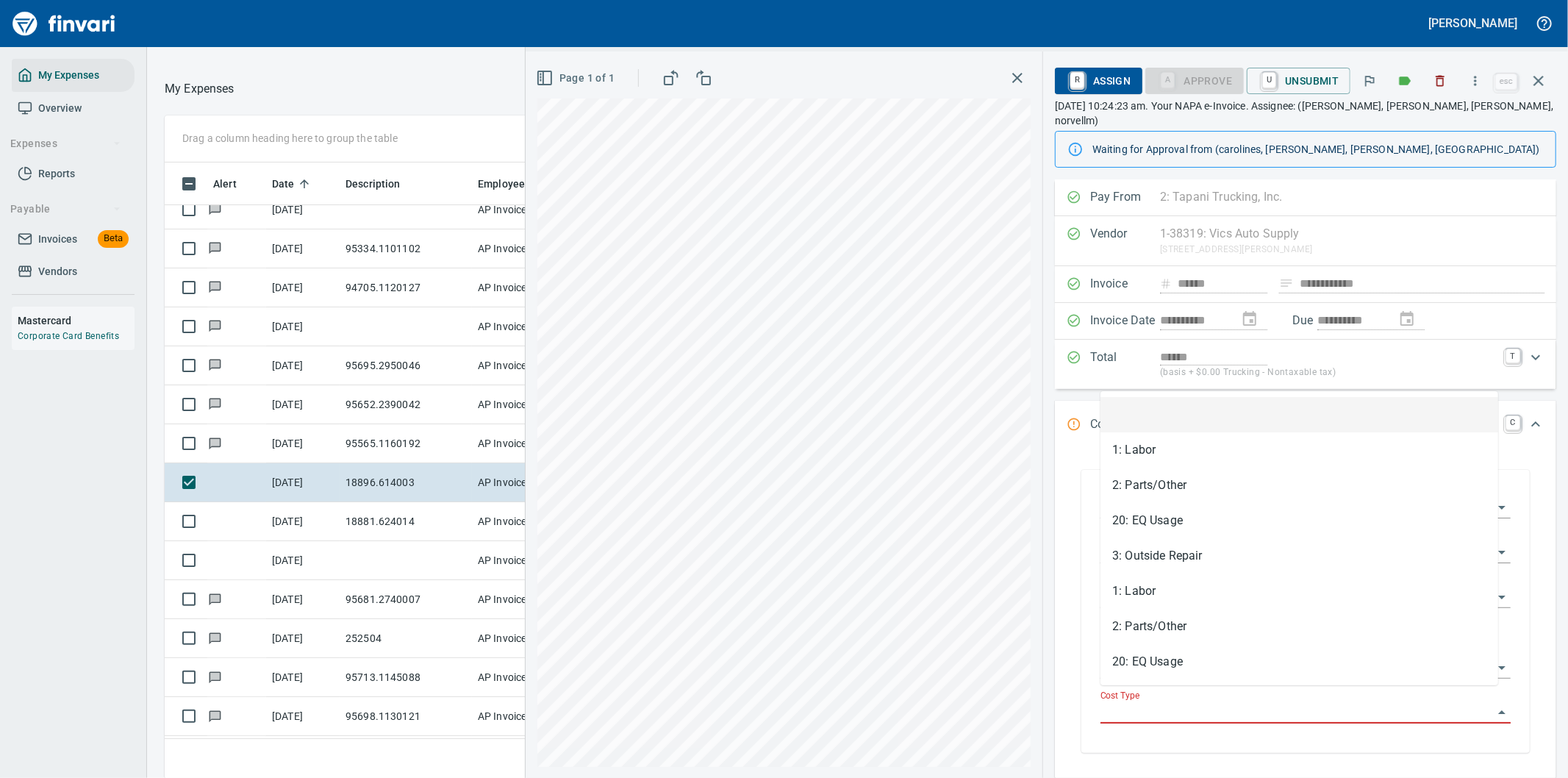
click at [1141, 702] on input "Cost Type" at bounding box center [1297, 712] width 392 height 21
drag, startPoint x: 1164, startPoint y: 630, endPoint x: 1331, endPoint y: 584, distance: 173.2
click at [1163, 630] on li "2: Parts/Other" at bounding box center [1299, 626] width 398 height 35
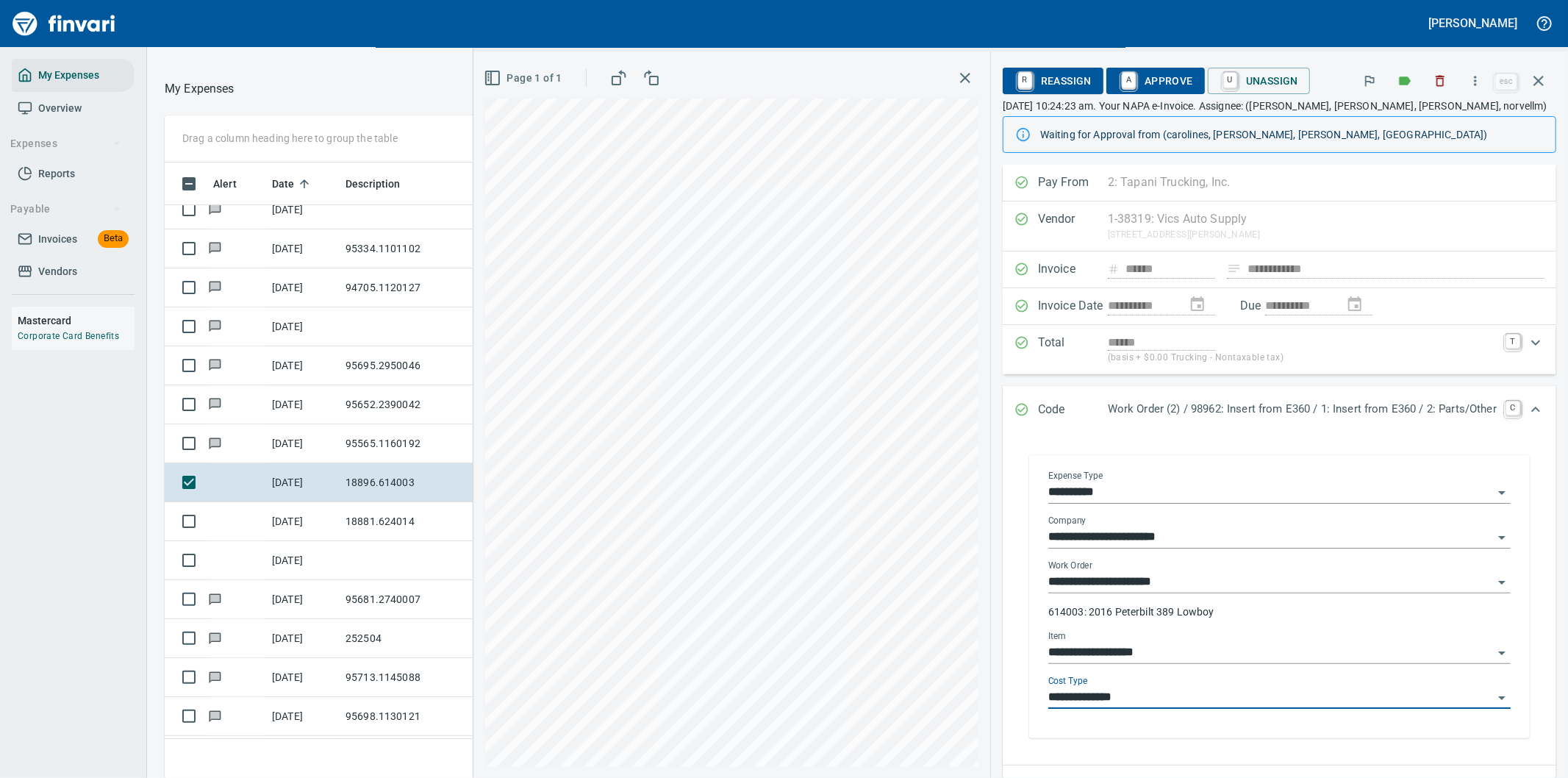
type input "**********"
drag, startPoint x: 1152, startPoint y: 81, endPoint x: 1185, endPoint y: 79, distance: 33.1
click at [1152, 80] on span "A Approve" at bounding box center [1155, 81] width 75 height 25
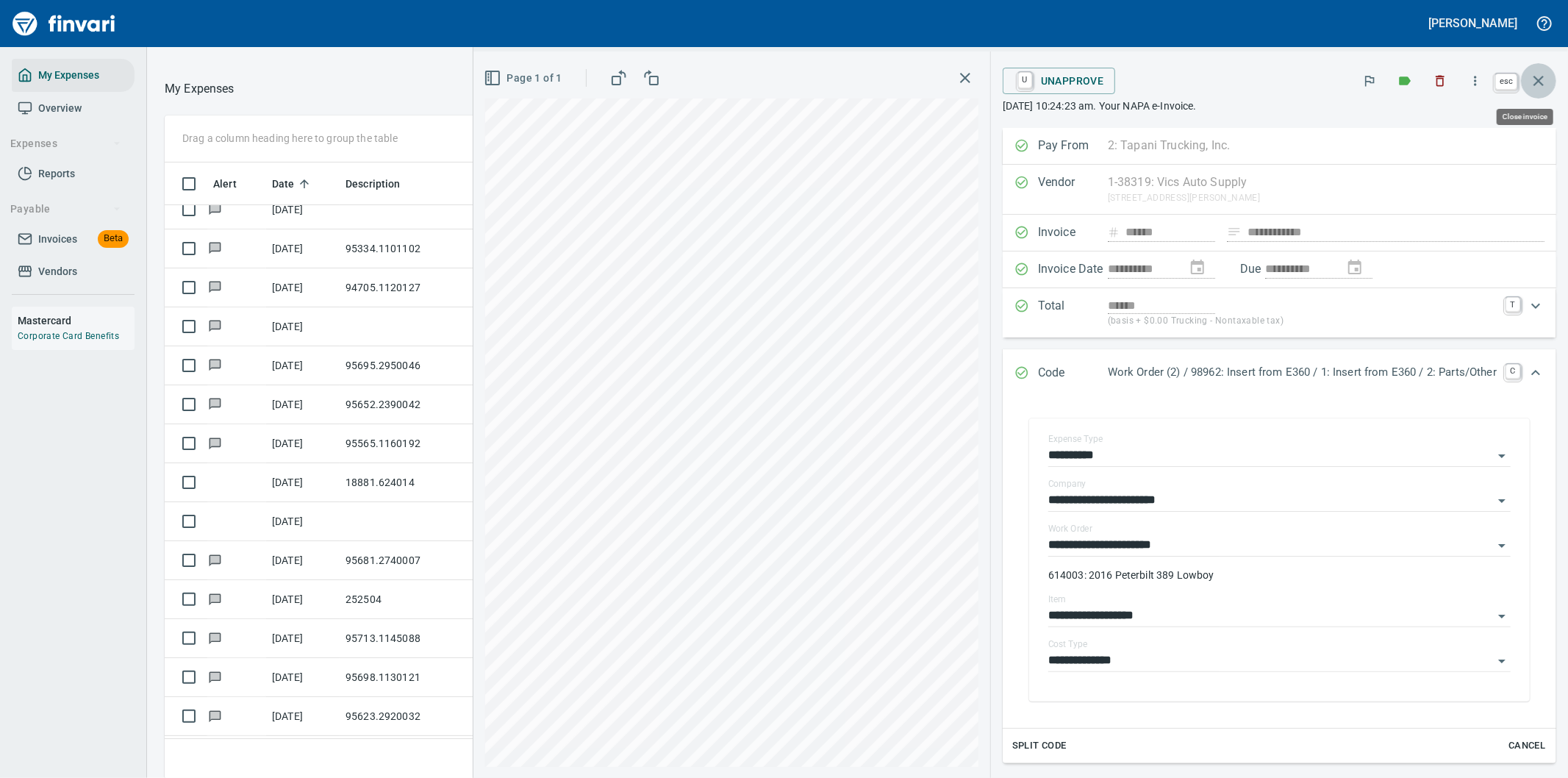
drag, startPoint x: 1537, startPoint y: 81, endPoint x: 1523, endPoint y: 76, distance: 14.9
click at [1536, 80] on icon "button" at bounding box center [1539, 81] width 18 height 18
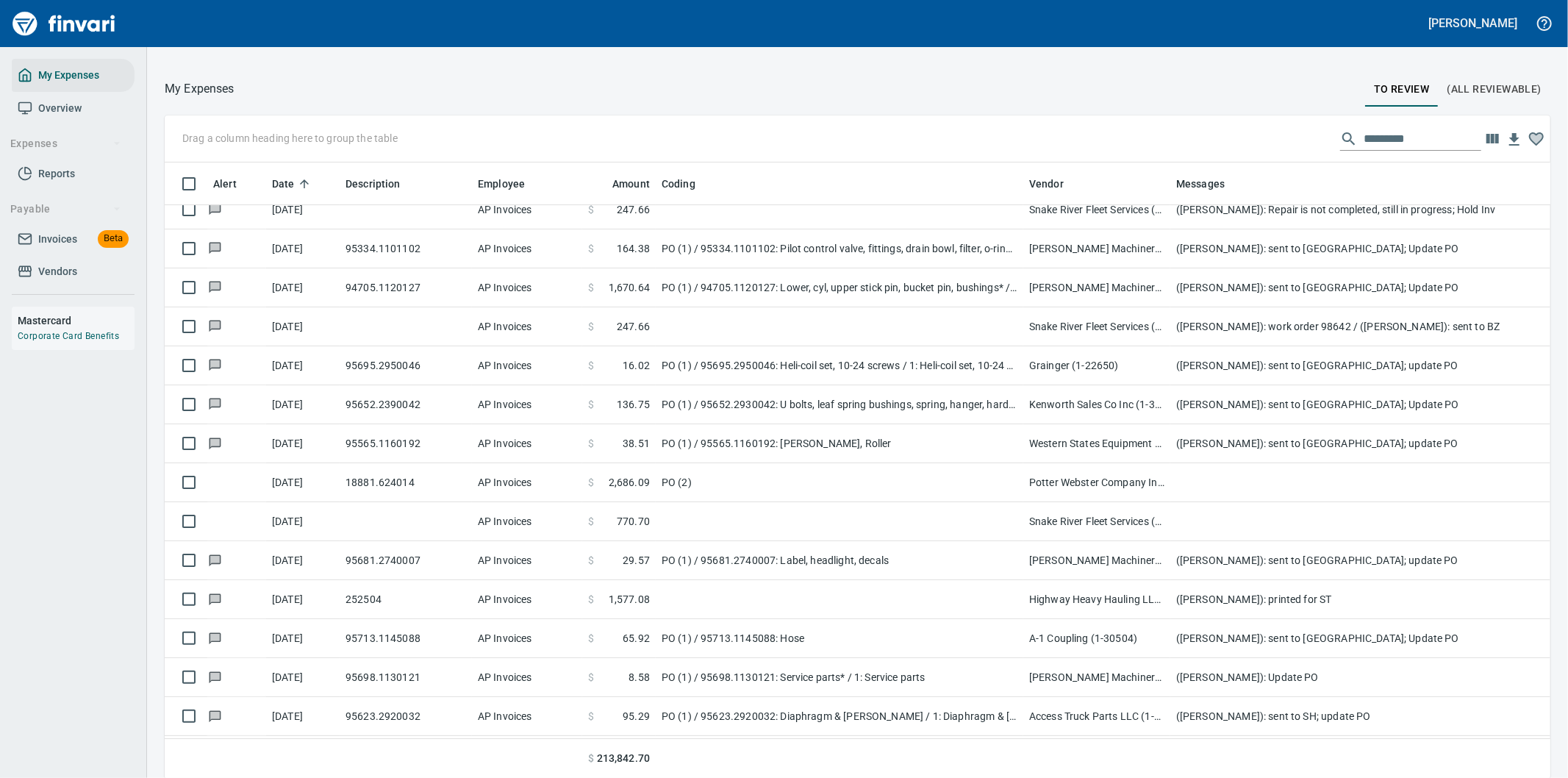
scroll to position [592, 1349]
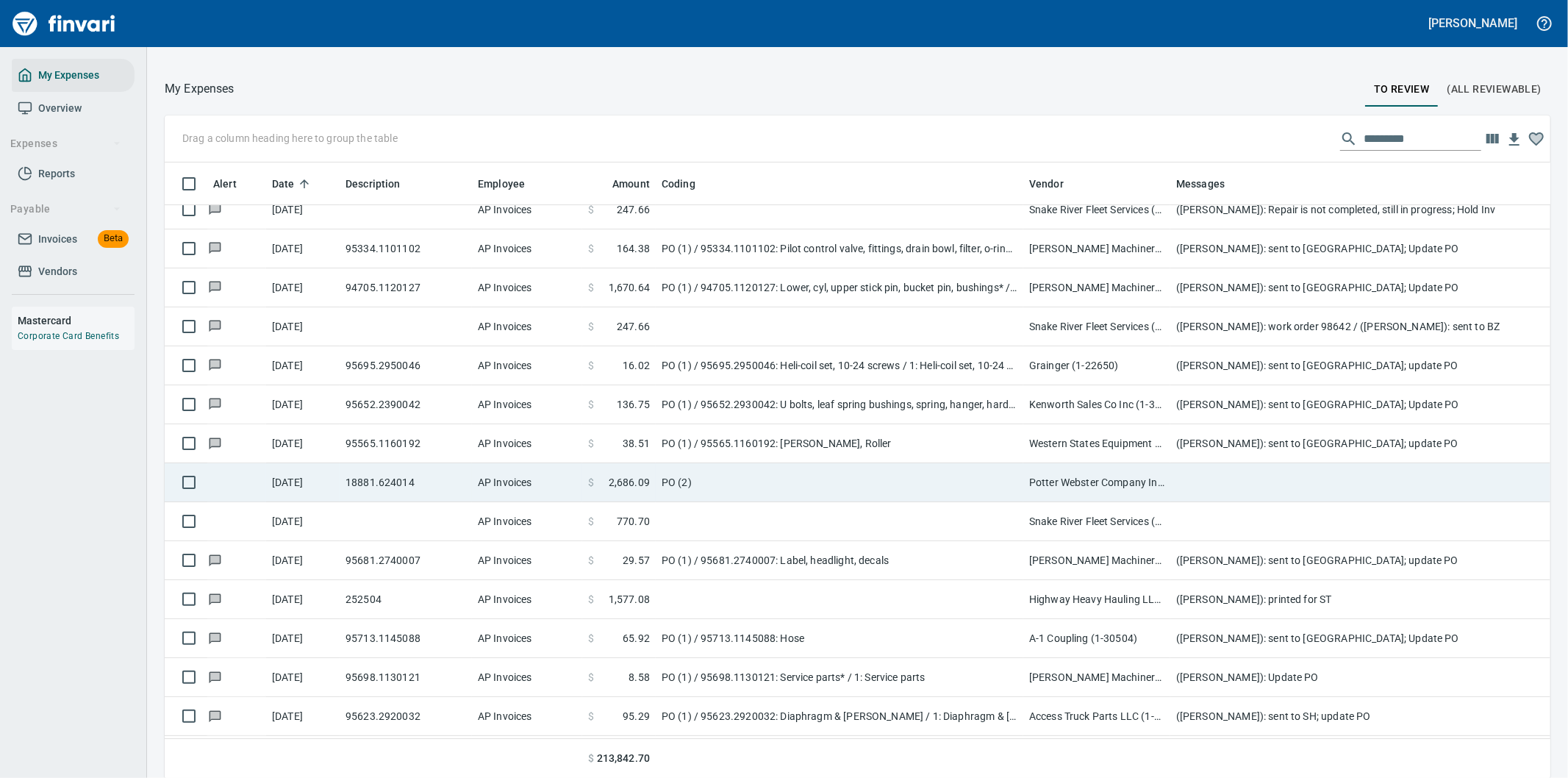
click at [828, 480] on td "PO (2)" at bounding box center [839, 482] width 367 height 39
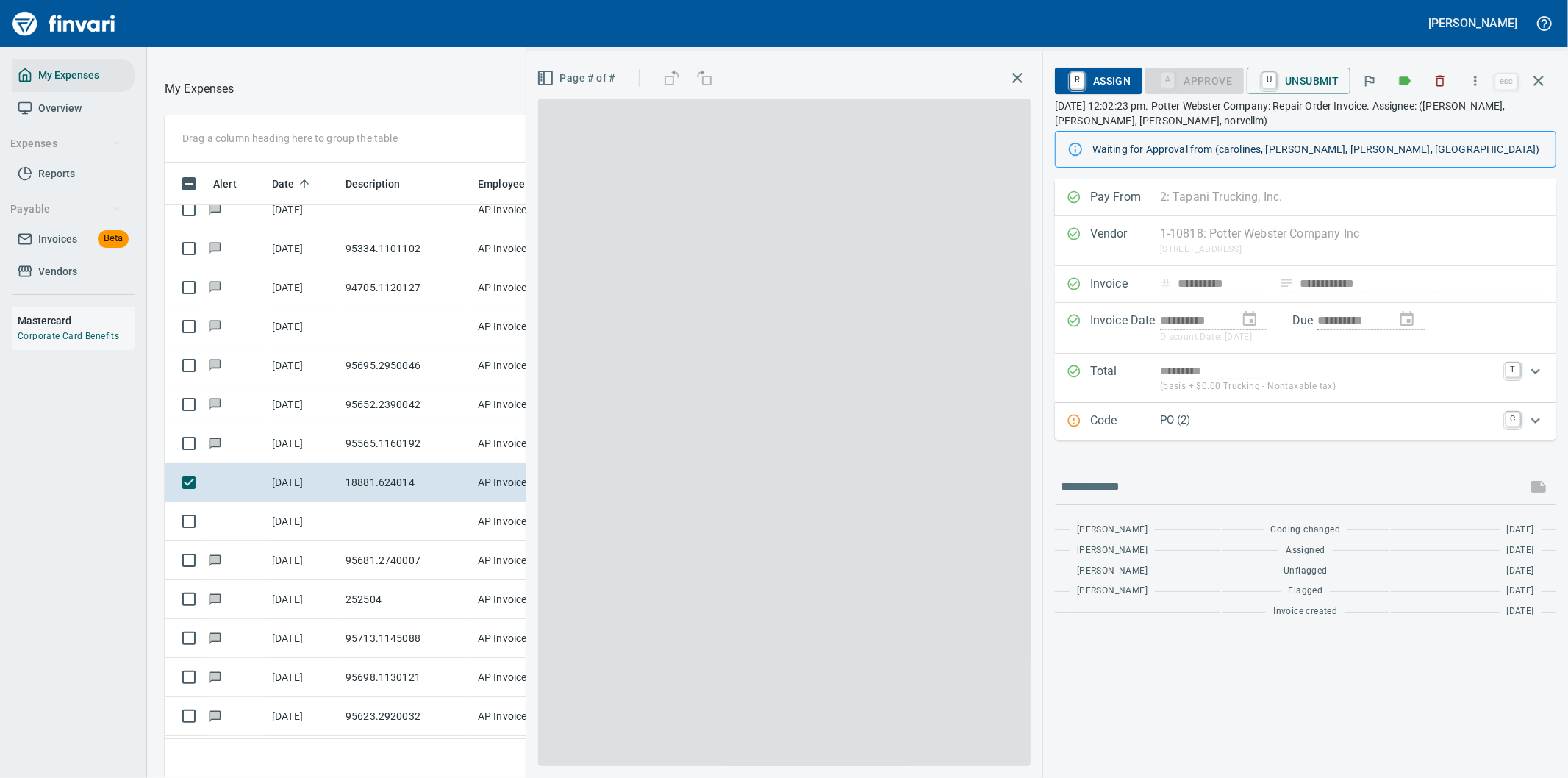
scroll to position [592, 981]
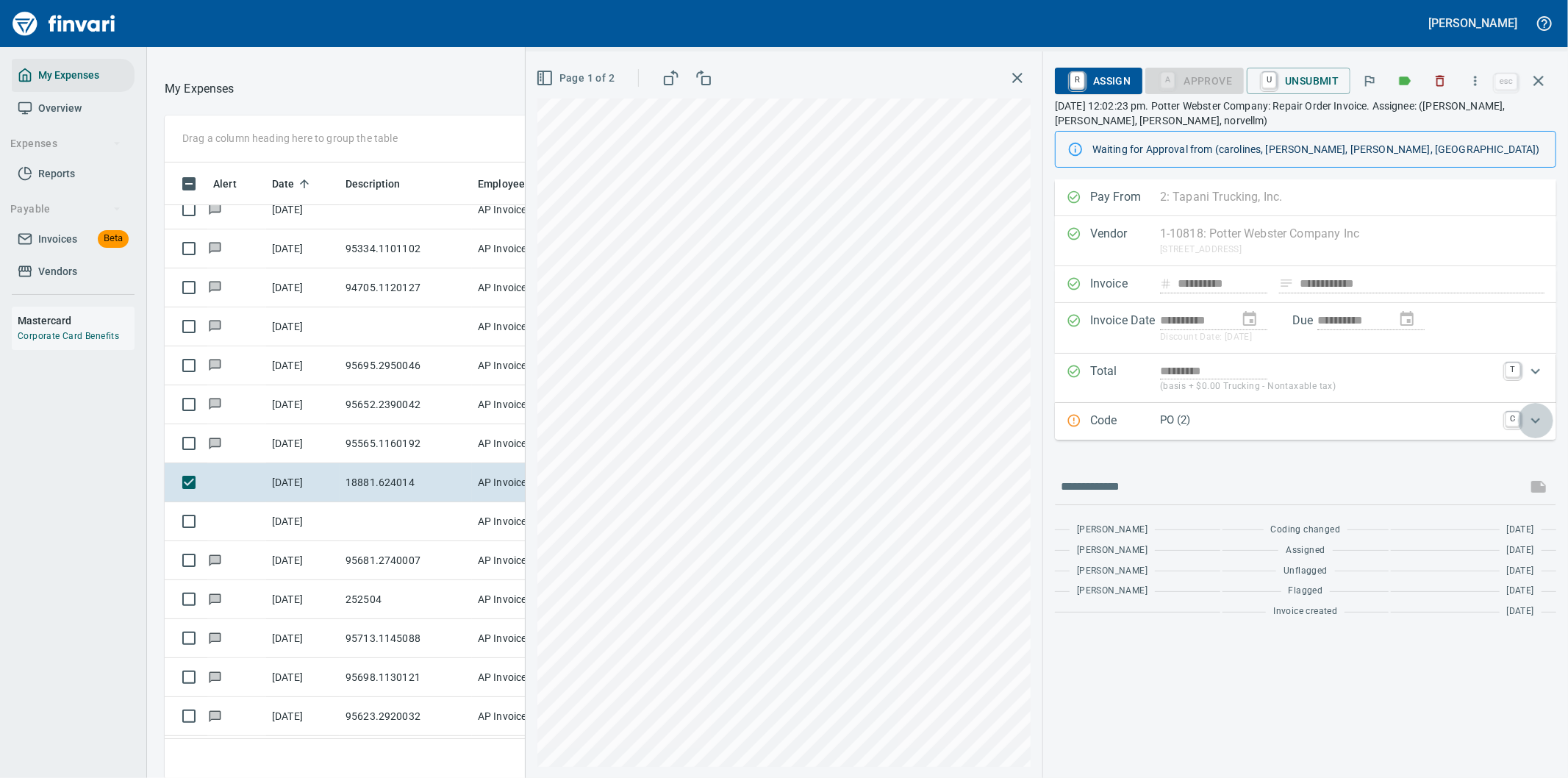
click at [1531, 417] on icon "Expand" at bounding box center [1535, 421] width 18 height 18
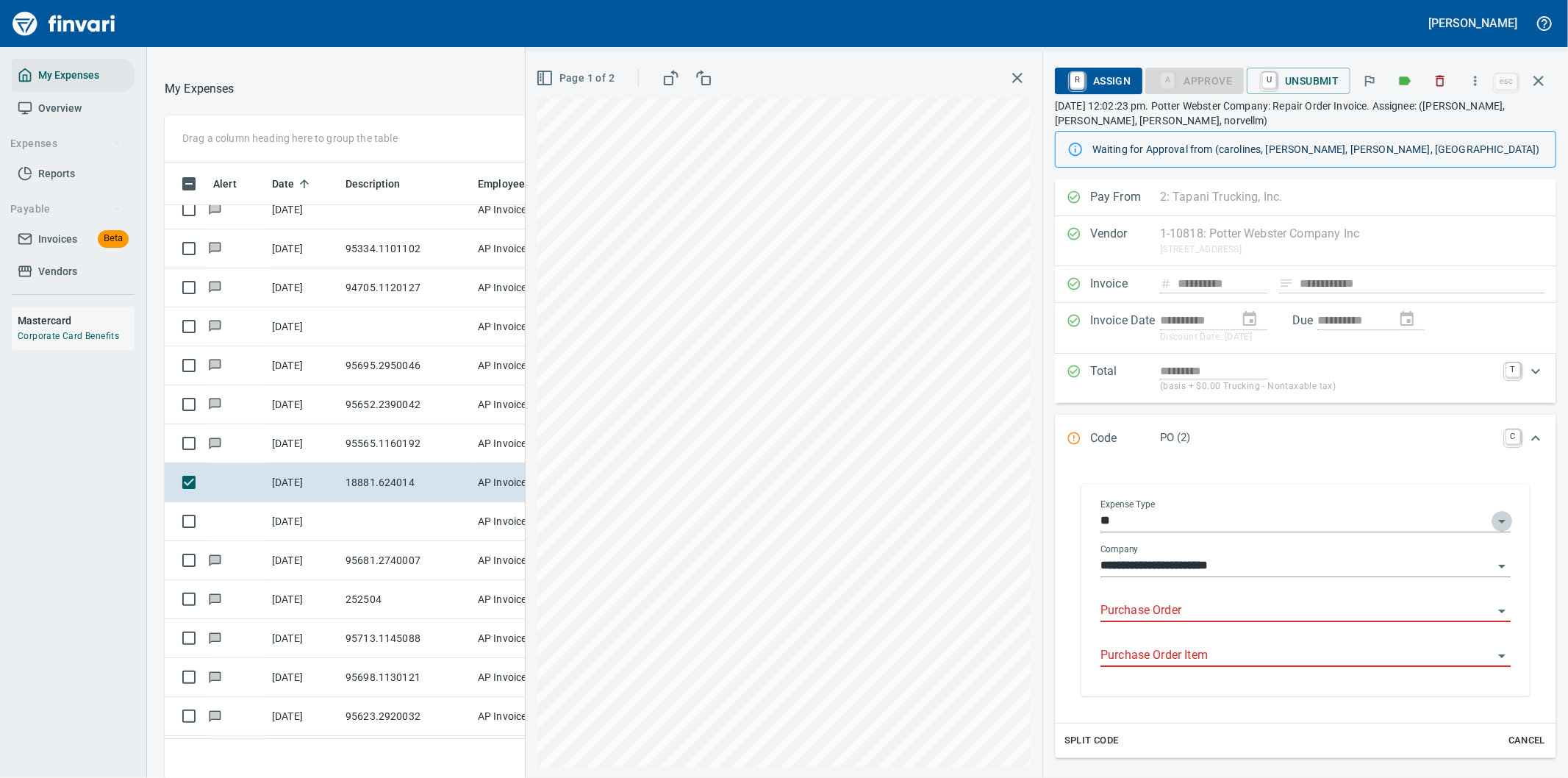
click at [1493, 517] on icon "Open" at bounding box center [1502, 522] width 18 height 18
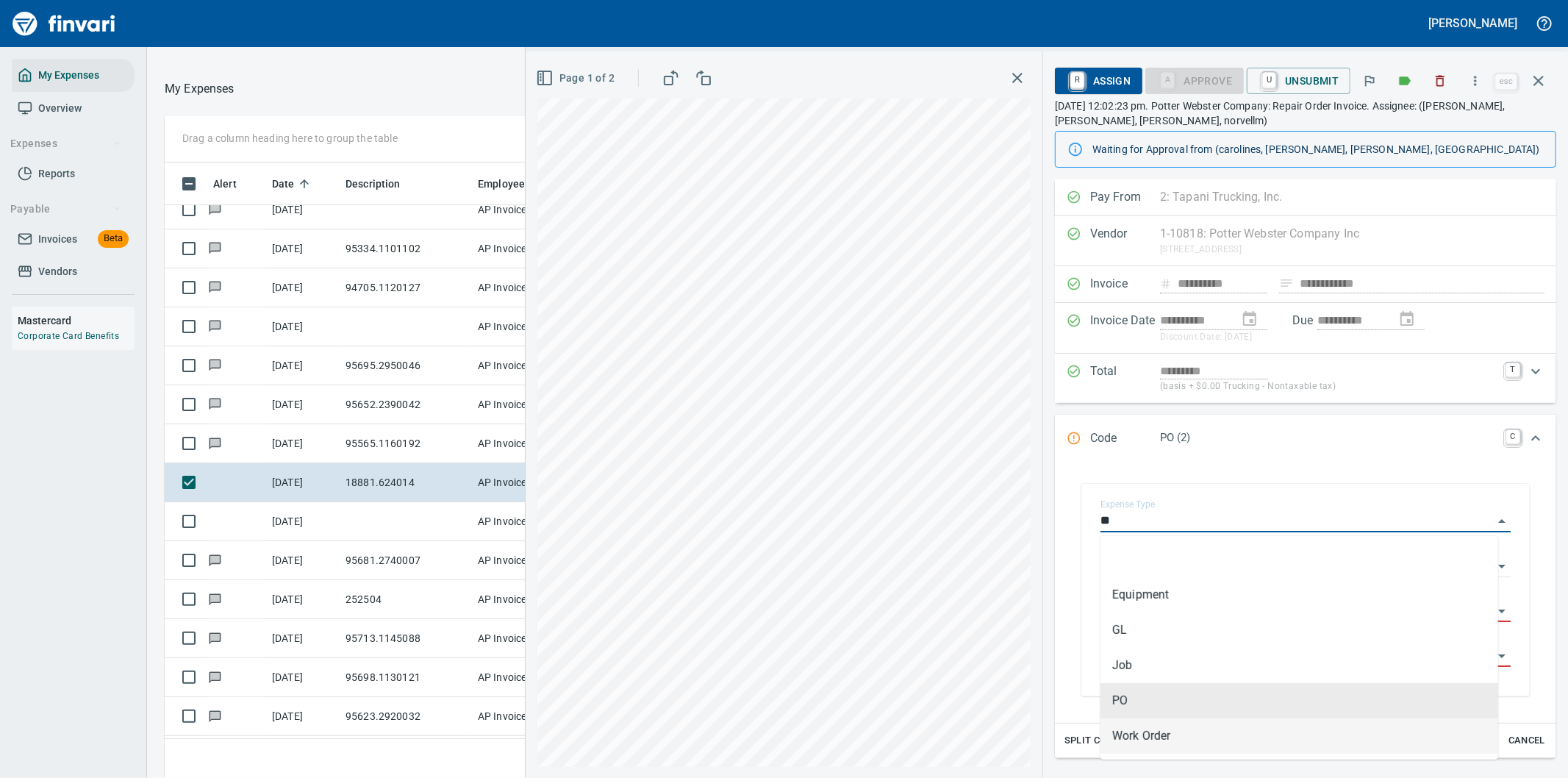
click at [1149, 733] on li "Work Order" at bounding box center [1299, 735] width 398 height 35
type input "**********"
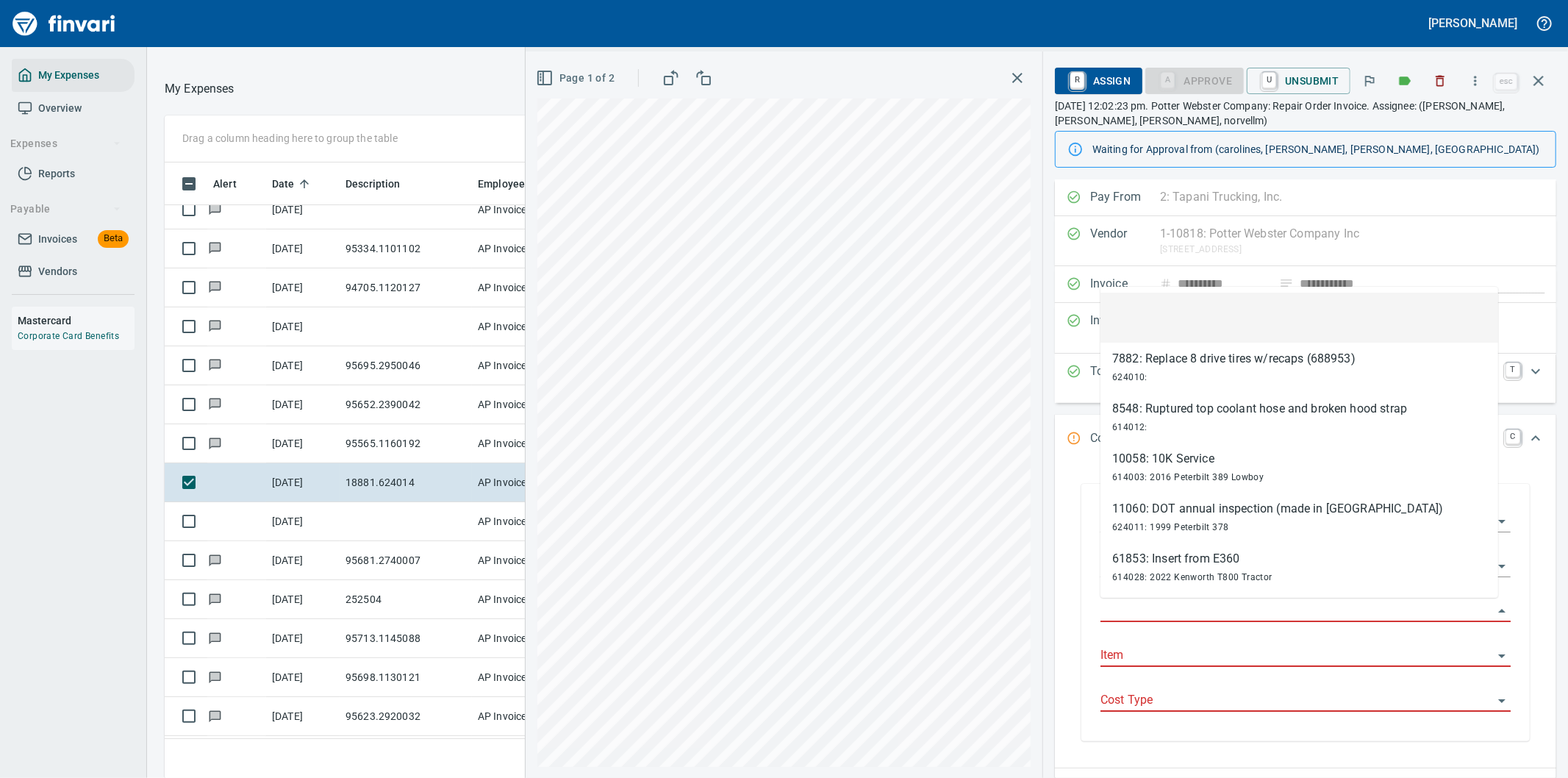
click at [1145, 606] on input "Work Order" at bounding box center [1297, 611] width 392 height 21
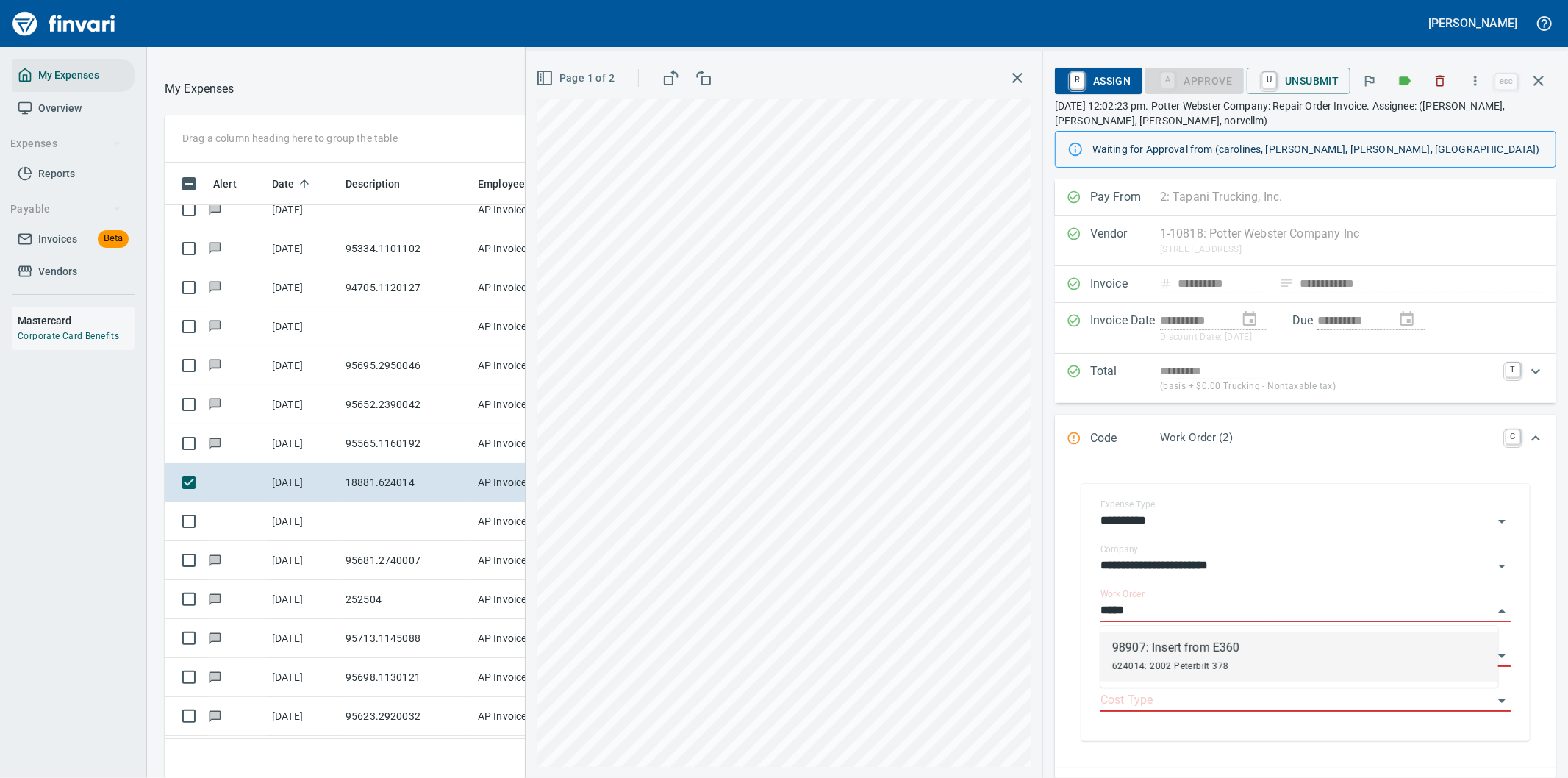
click at [1158, 659] on div "624014: 2002 Peterbilt 378" at bounding box center [1176, 666] width 128 height 18
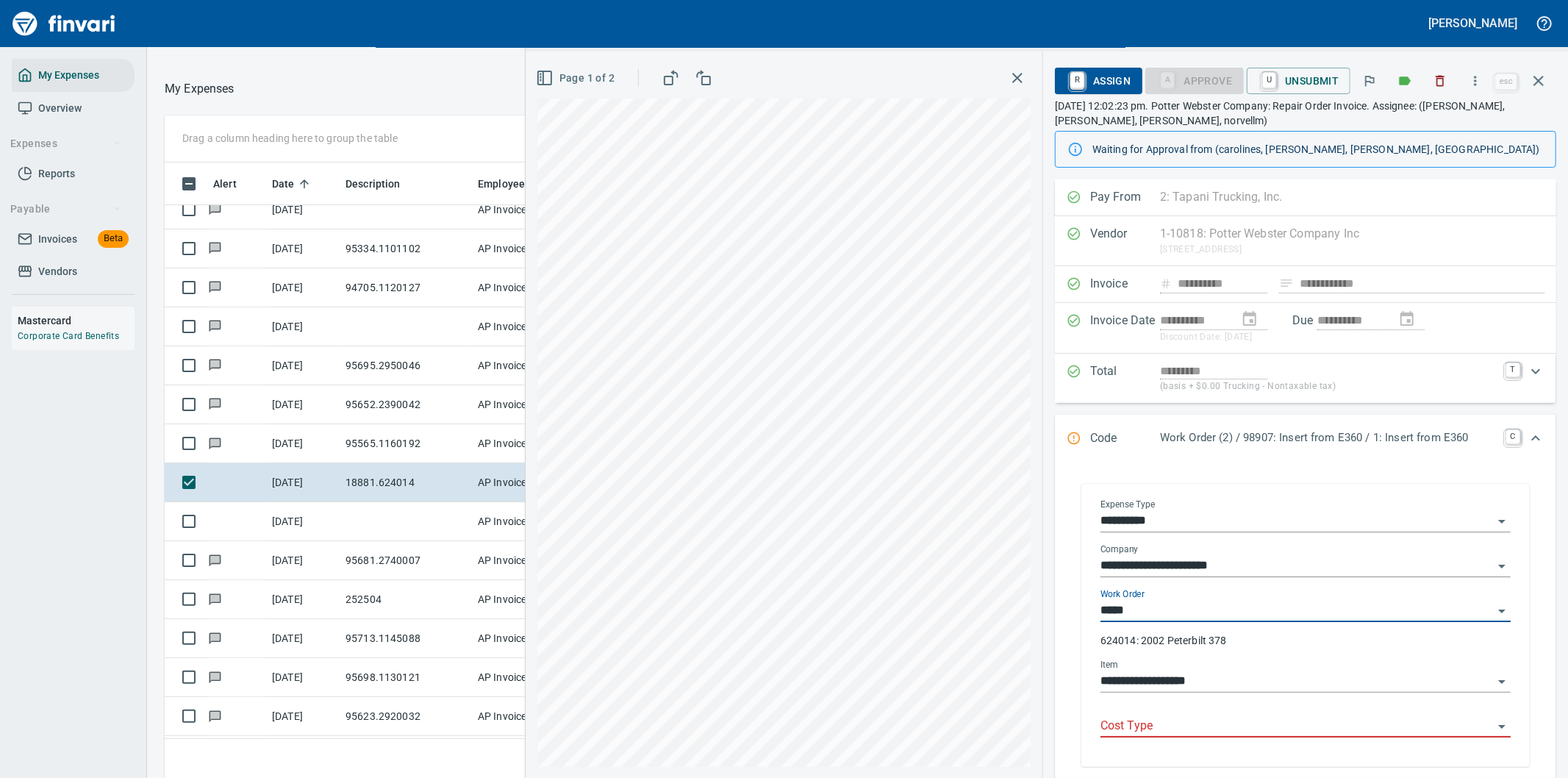
type input "**********"
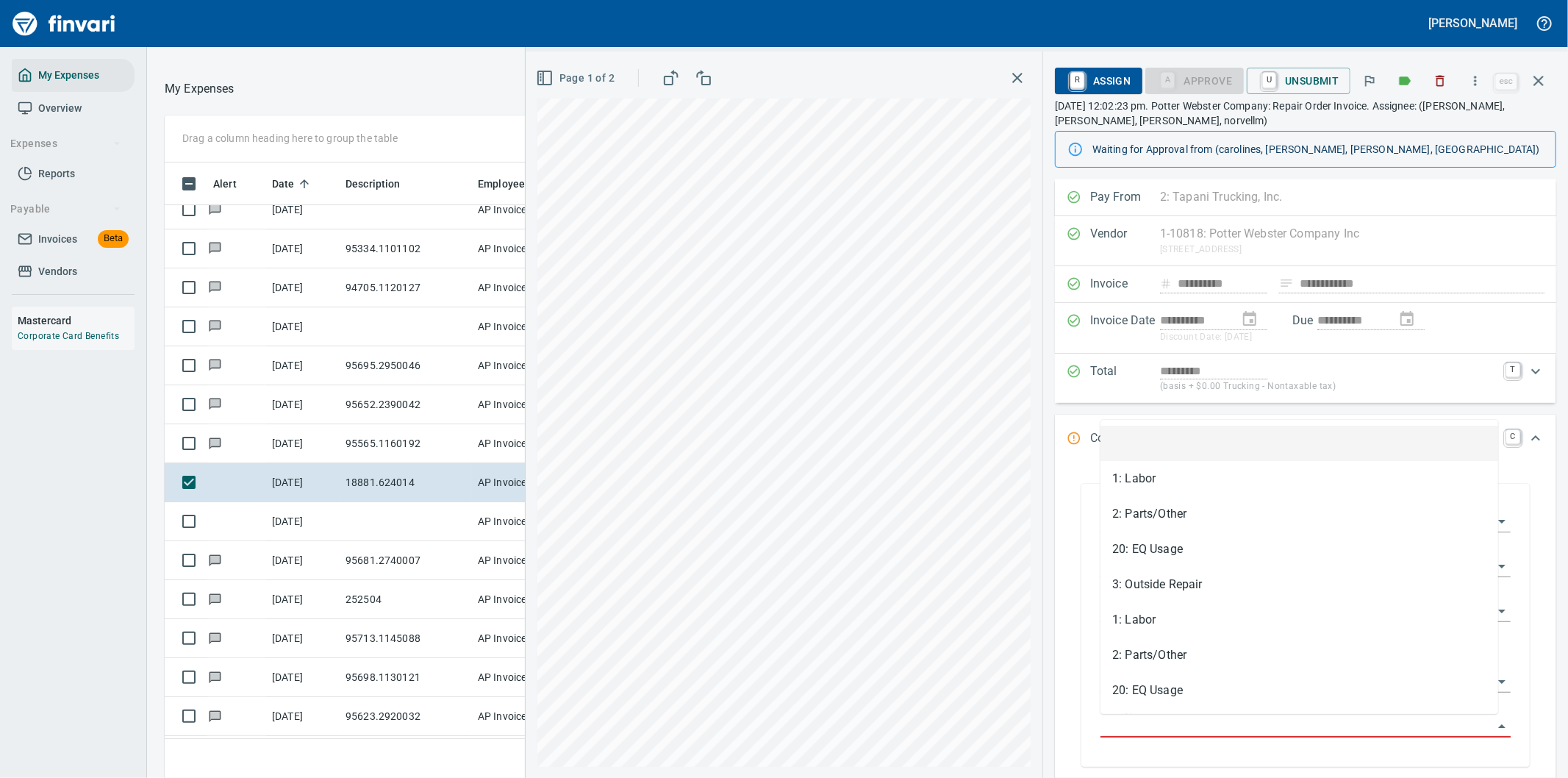
click at [1148, 726] on input "Cost Type" at bounding box center [1297, 726] width 392 height 21
click at [1176, 581] on li "3: Outside Repair" at bounding box center [1299, 584] width 398 height 35
type input "**********"
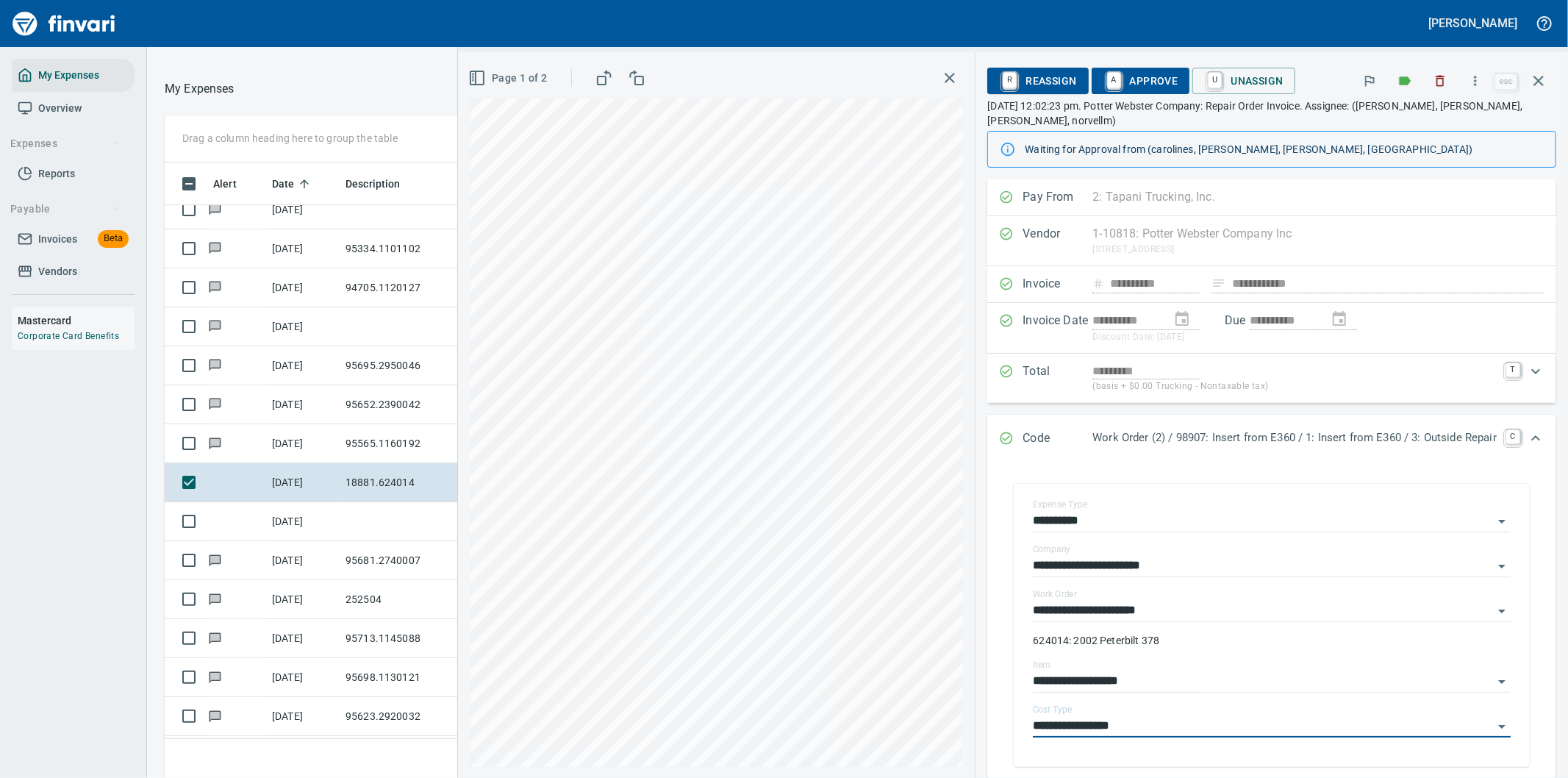
click at [1146, 74] on span "A Approve" at bounding box center [1140, 81] width 75 height 25
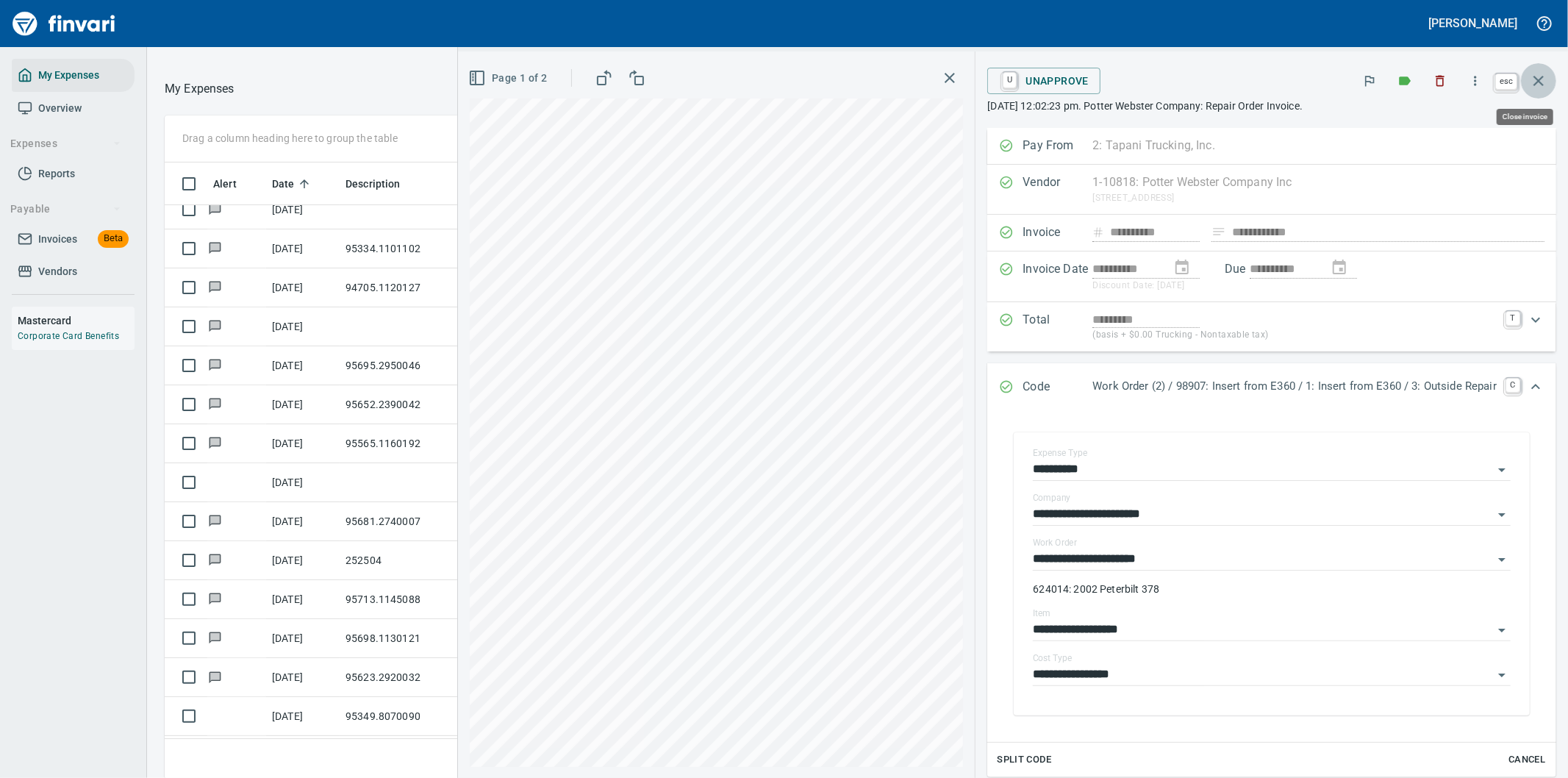
click at [1538, 72] on icon "button" at bounding box center [1539, 81] width 18 height 18
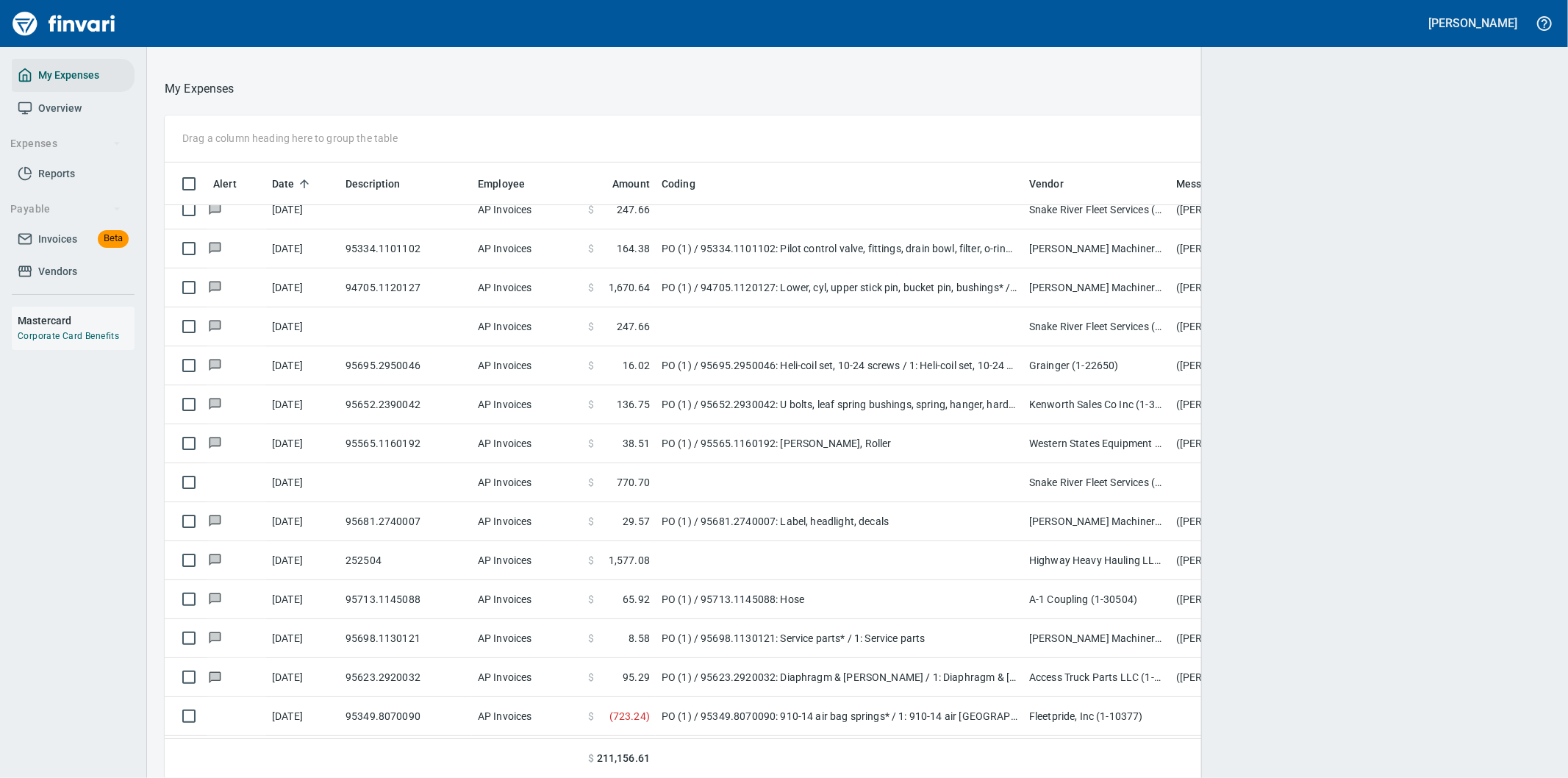
scroll to position [592, 1349]
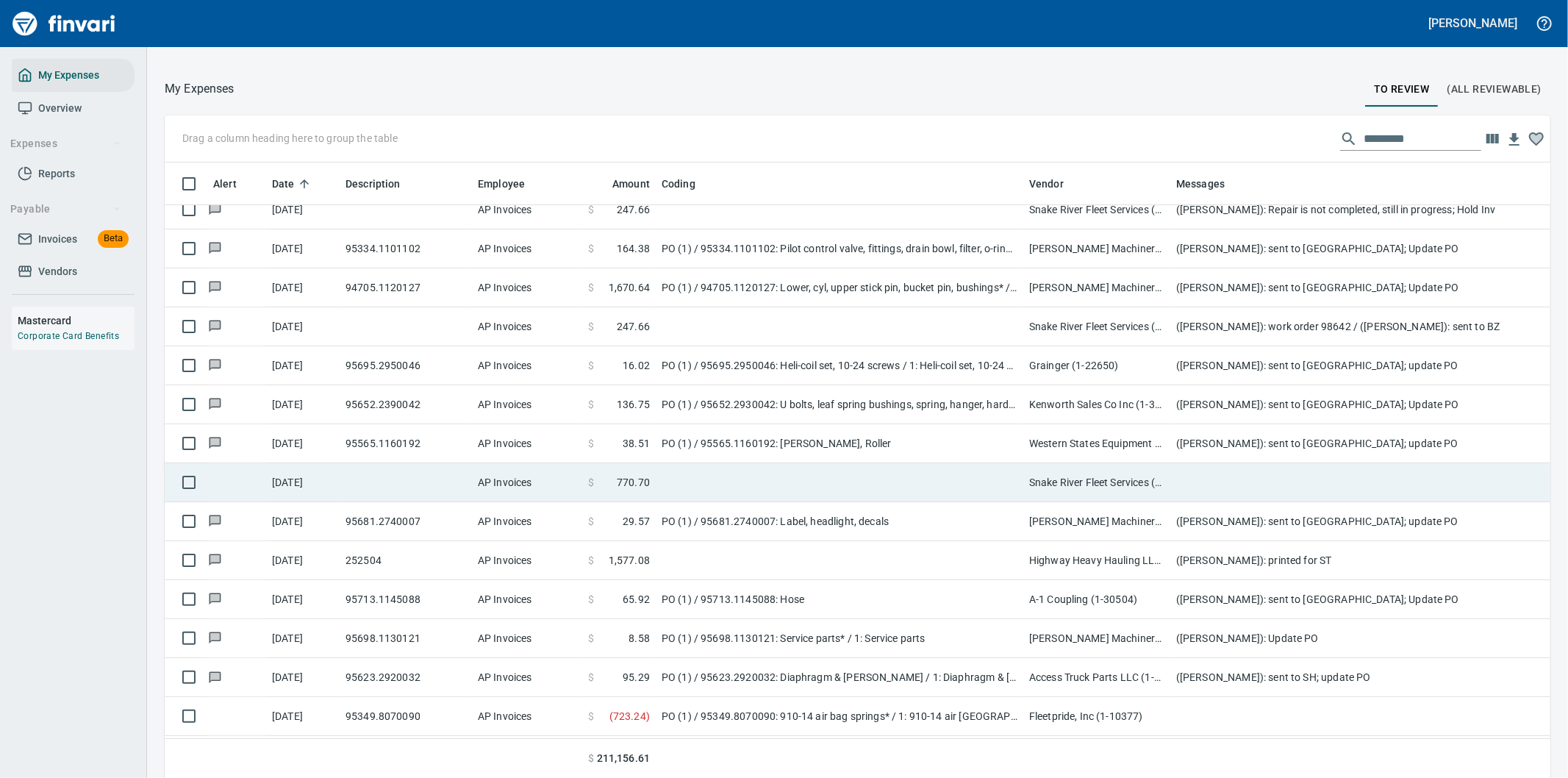
click at [924, 474] on td at bounding box center [839, 482] width 367 height 39
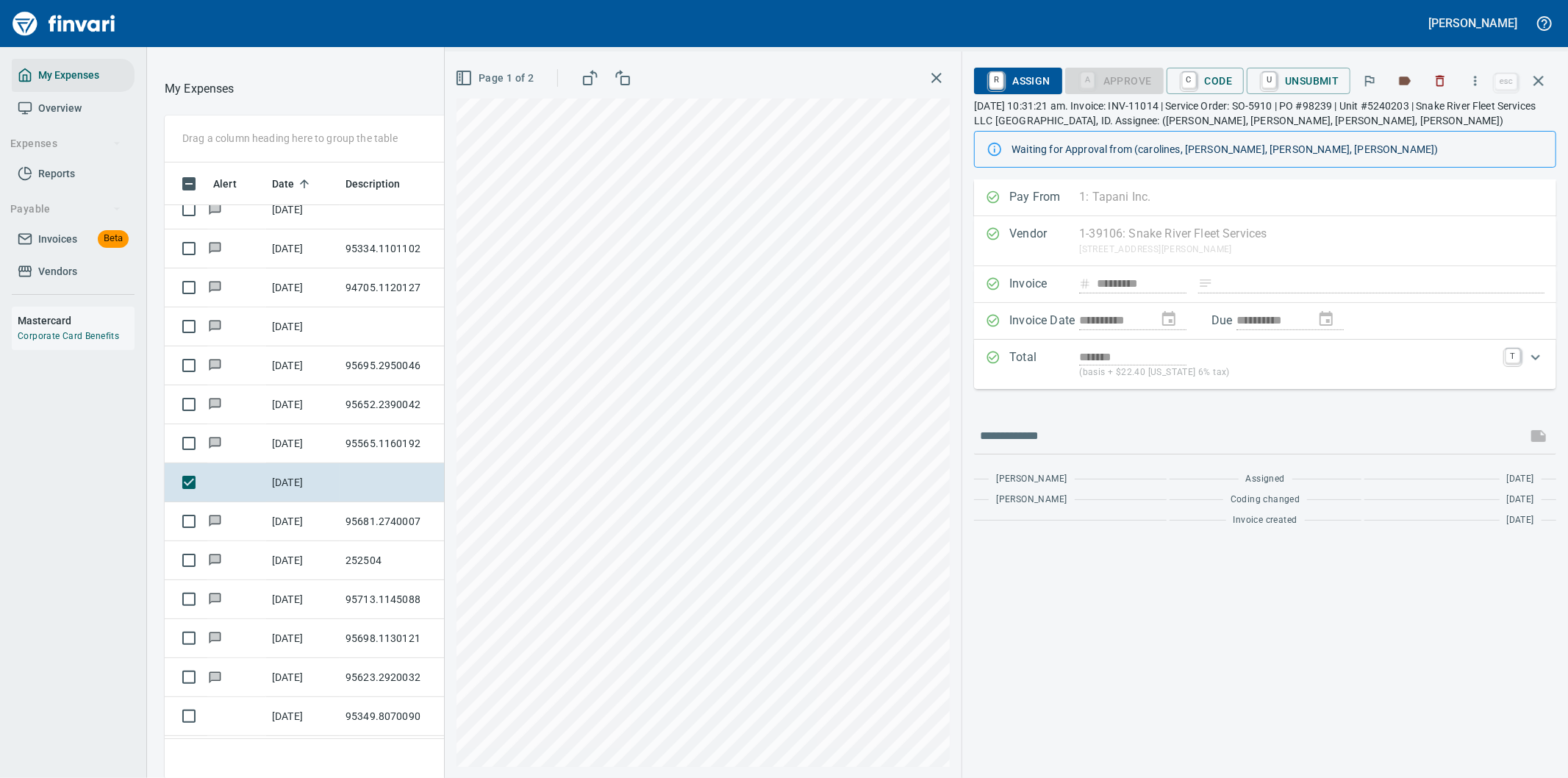
scroll to position [592, 981]
click at [1473, 76] on icon "button" at bounding box center [1475, 81] width 14 height 14
click at [1428, 116] on span "Download" at bounding box center [1473, 124] width 141 height 18
click at [1479, 80] on icon "button" at bounding box center [1475, 81] width 14 height 14
click at [1445, 127] on span "Download" at bounding box center [1473, 124] width 141 height 18
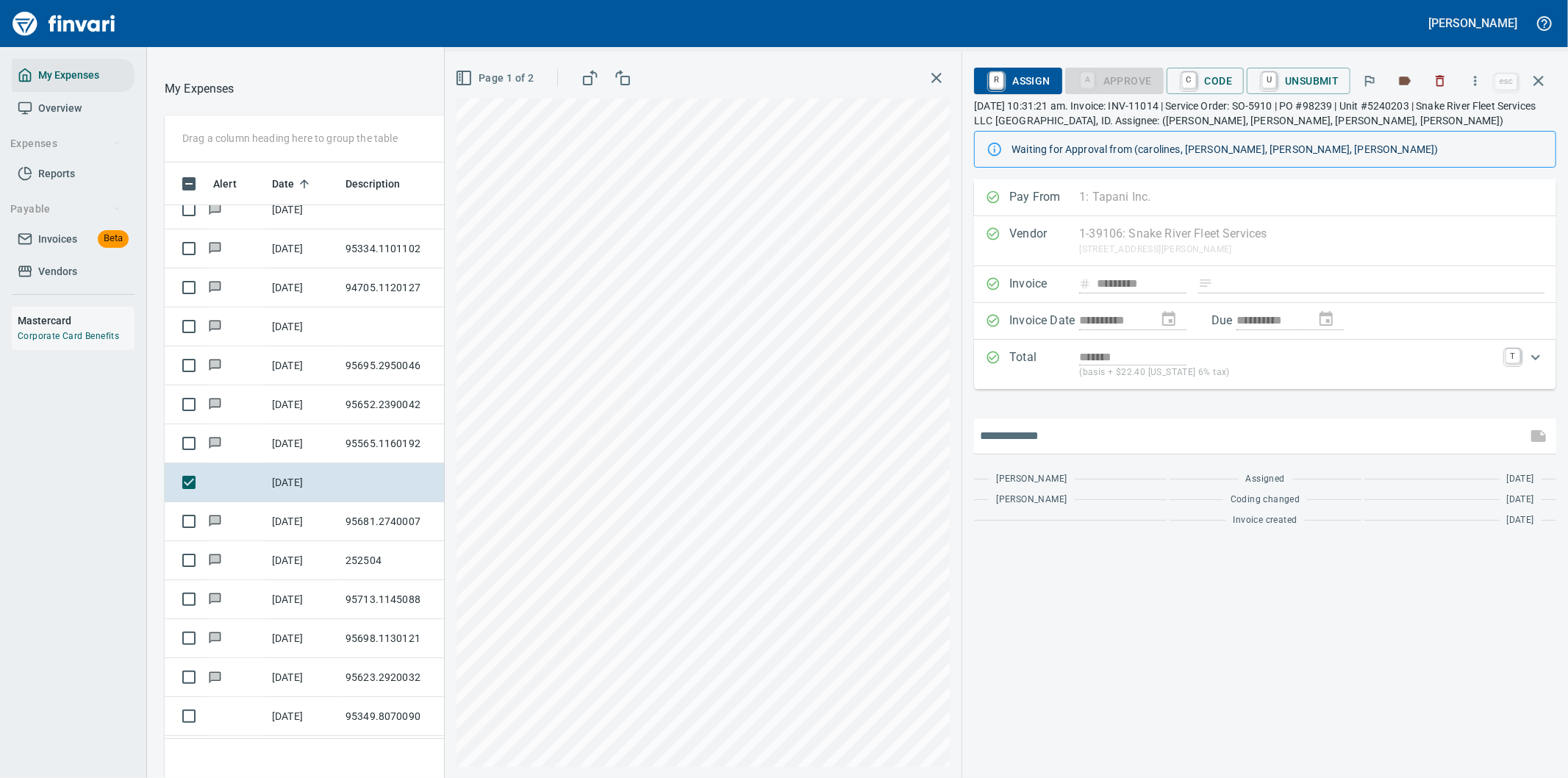
drag, startPoint x: 1012, startPoint y: 434, endPoint x: 1020, endPoint y: 429, distance: 9.4
click at [1015, 434] on input "text" at bounding box center [1251, 436] width 541 height 24
type input "**********"
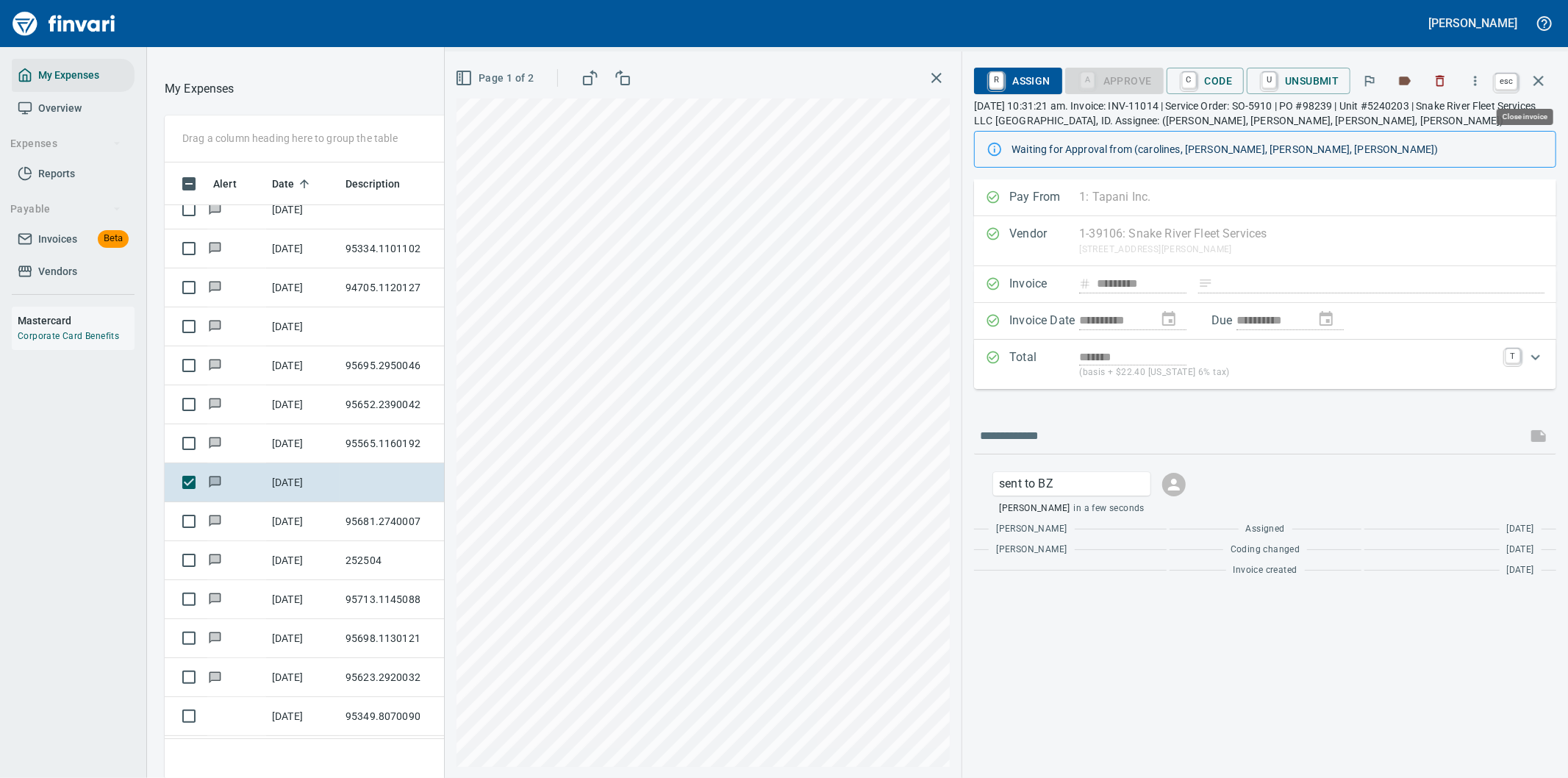
click at [1538, 76] on icon "button" at bounding box center [1539, 81] width 18 height 18
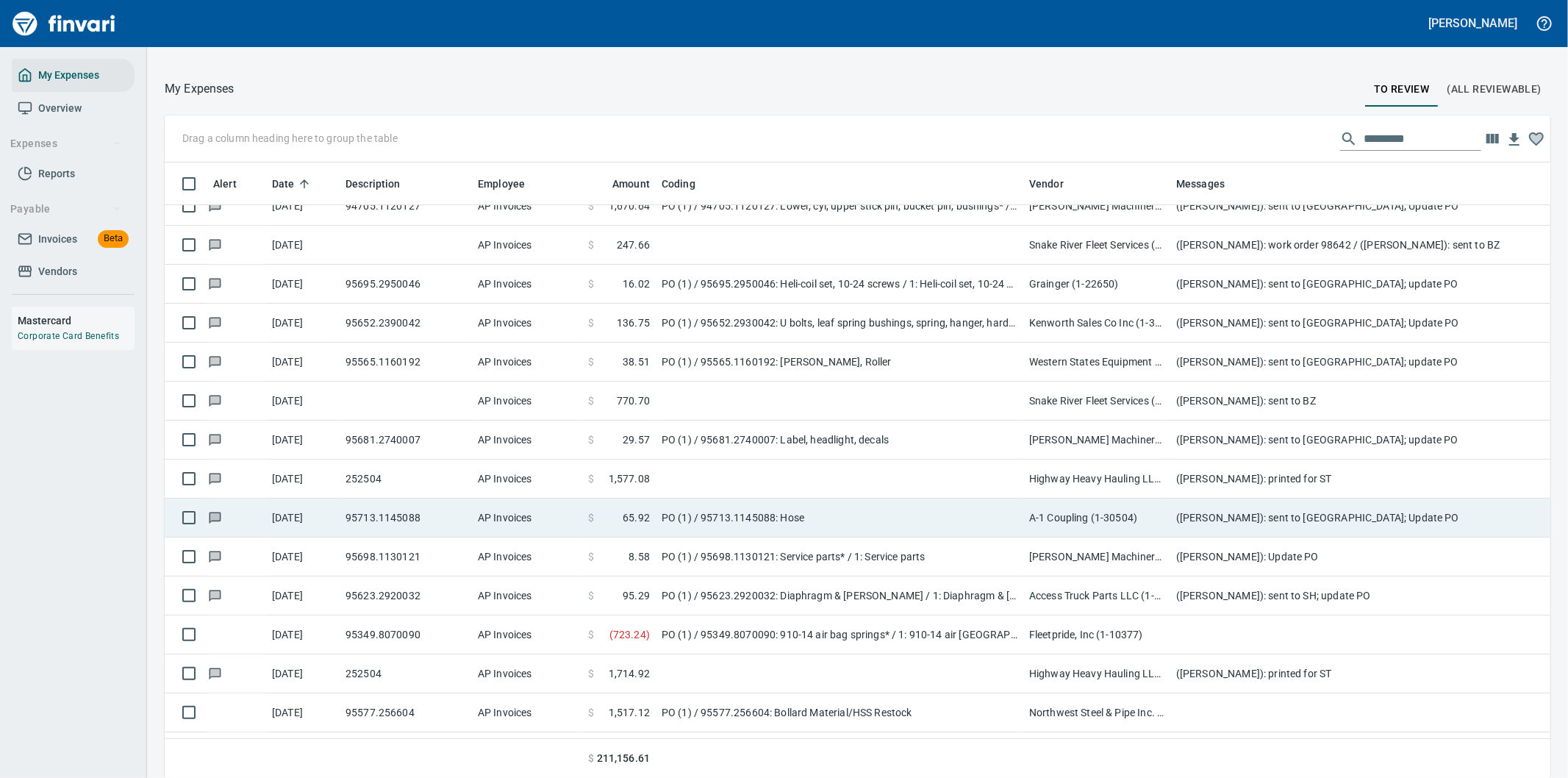
scroll to position [4668, 0]
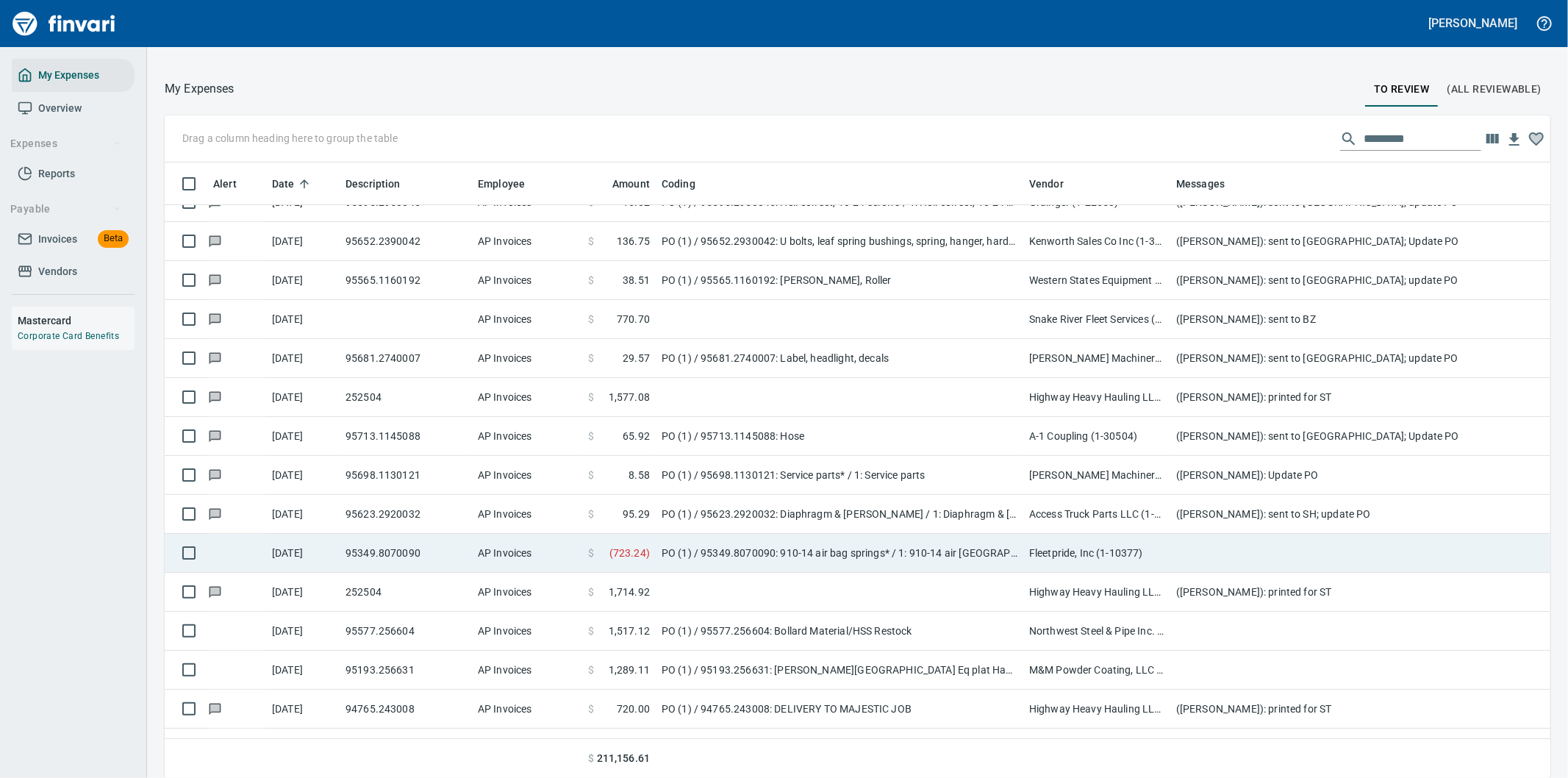
click at [1201, 552] on td at bounding box center [1464, 553] width 588 height 39
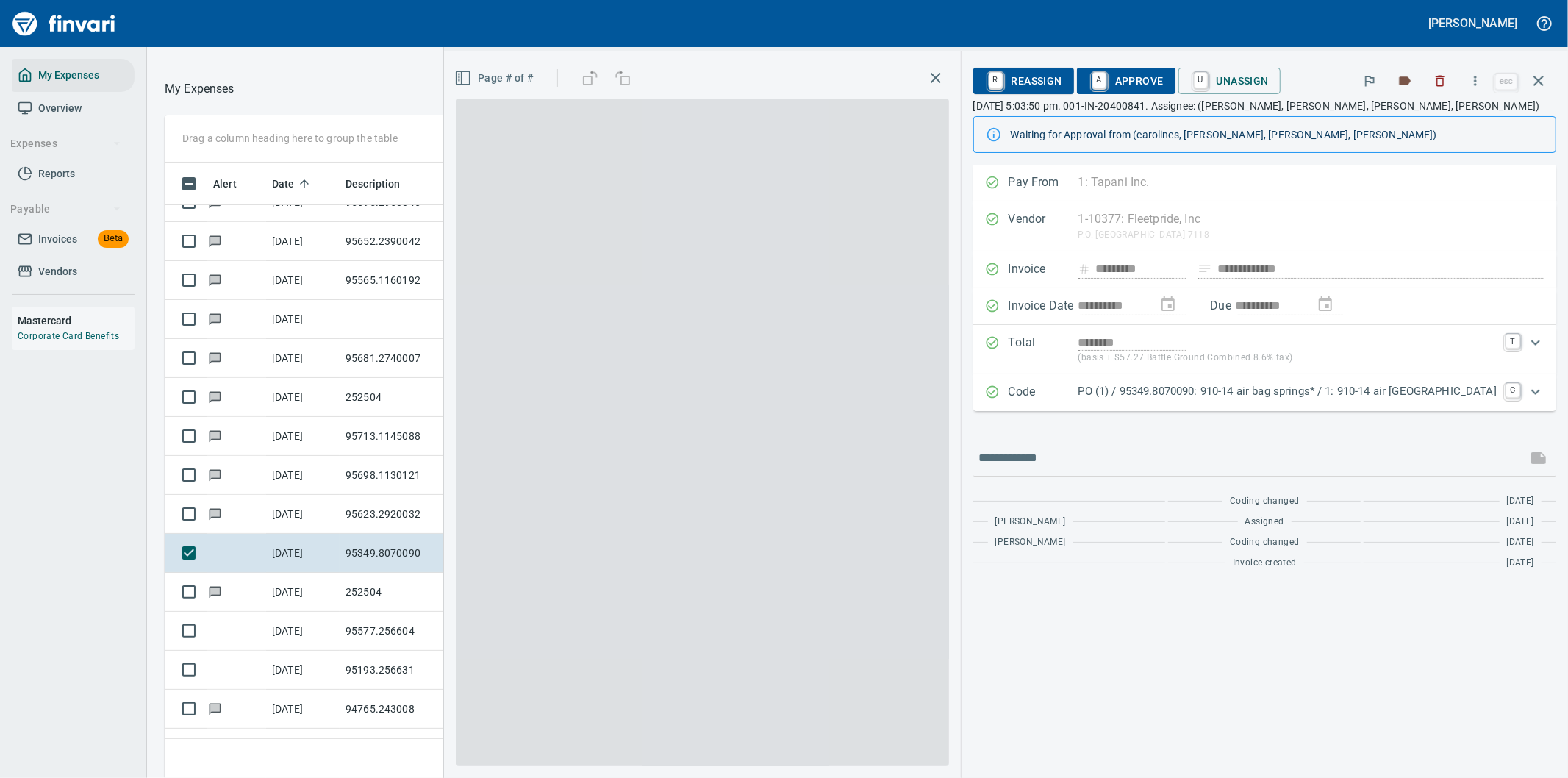
scroll to position [592, 981]
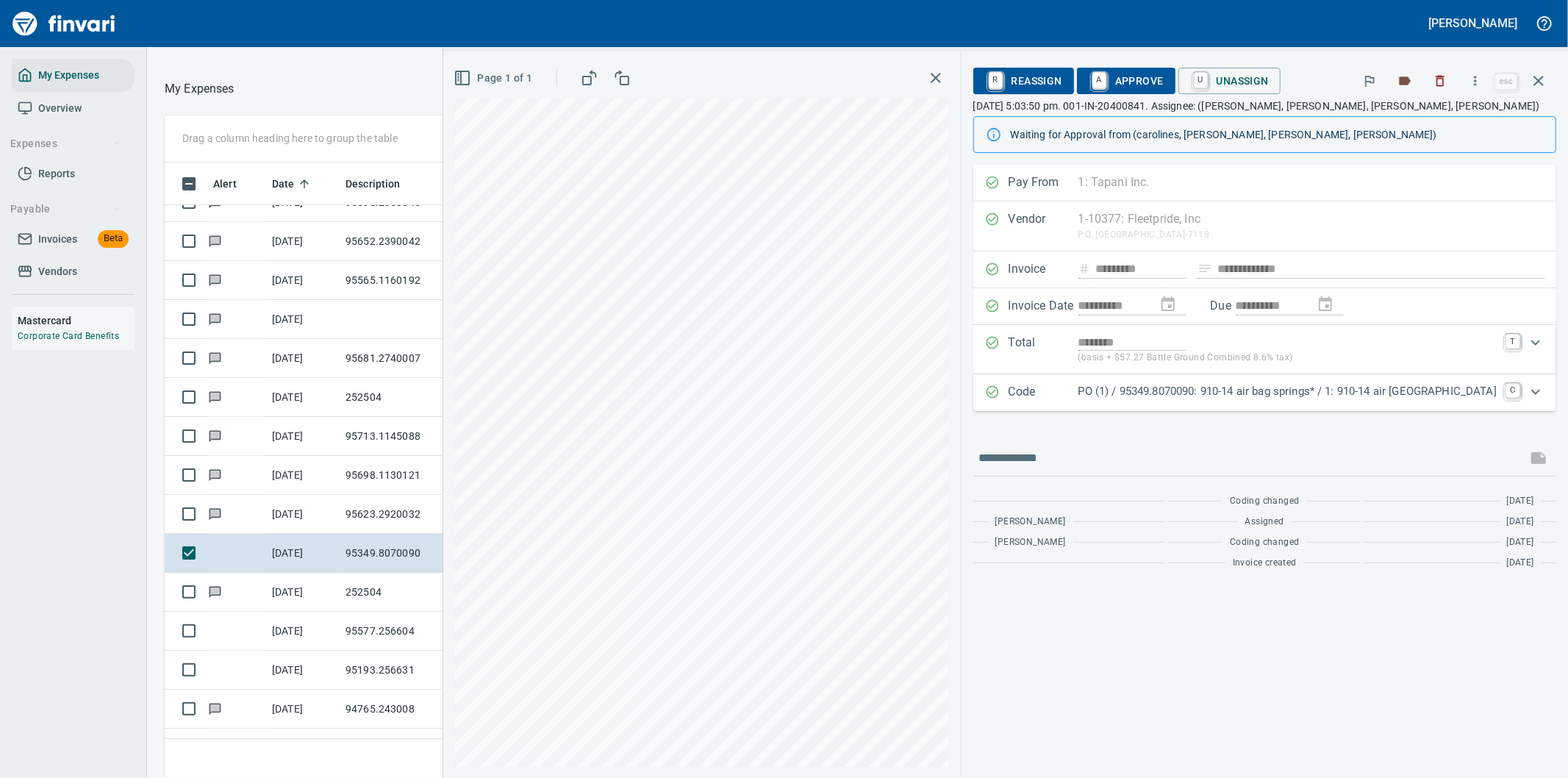
click at [1394, 391] on p "PO (1) / 95349.8070090: 910-14 air bag springs* / 1: 910-14 air [GEOGRAPHIC_DAT…" at bounding box center [1288, 392] width 419 height 17
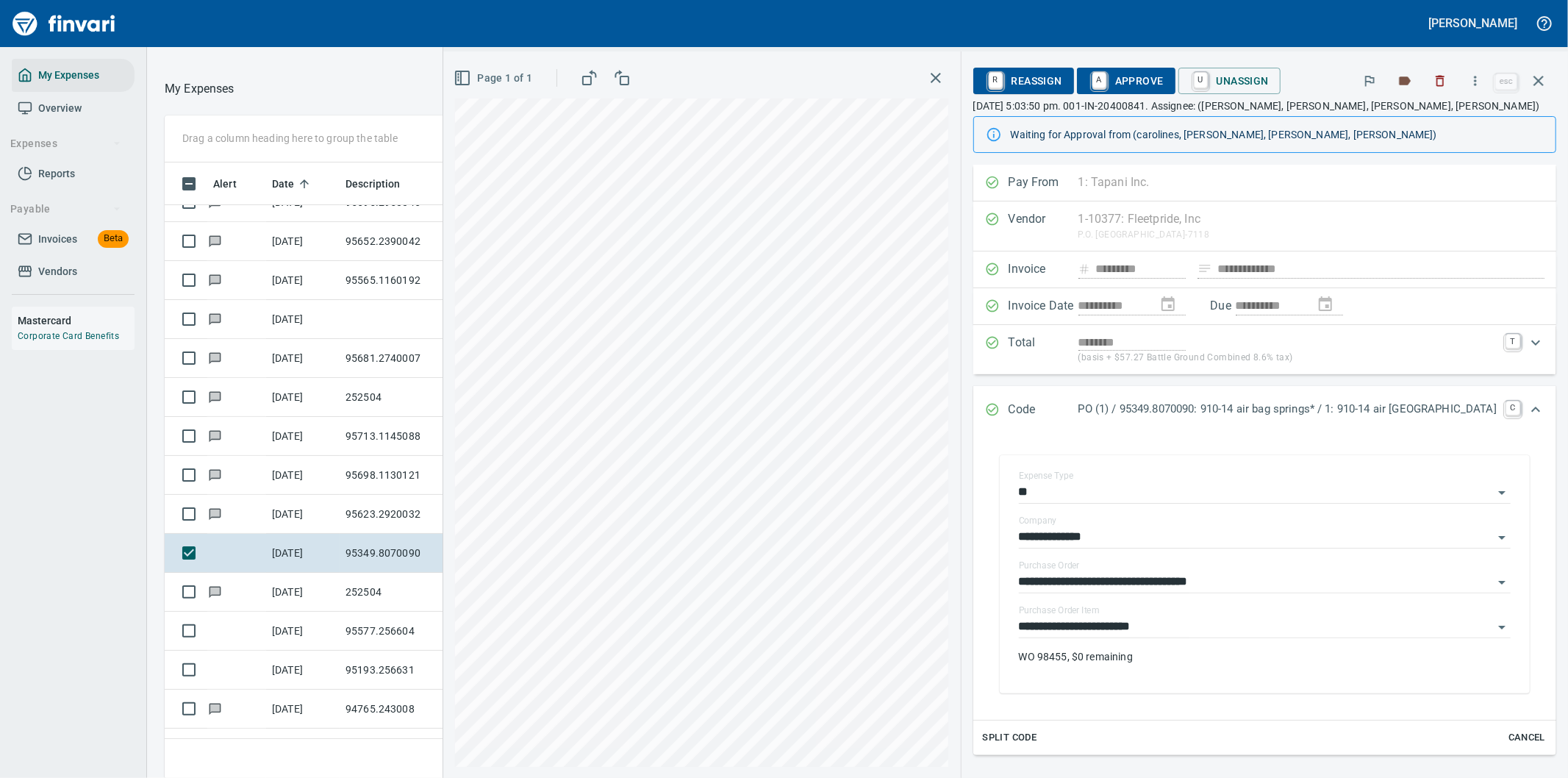
click at [1164, 77] on span "A Approve" at bounding box center [1126, 81] width 75 height 25
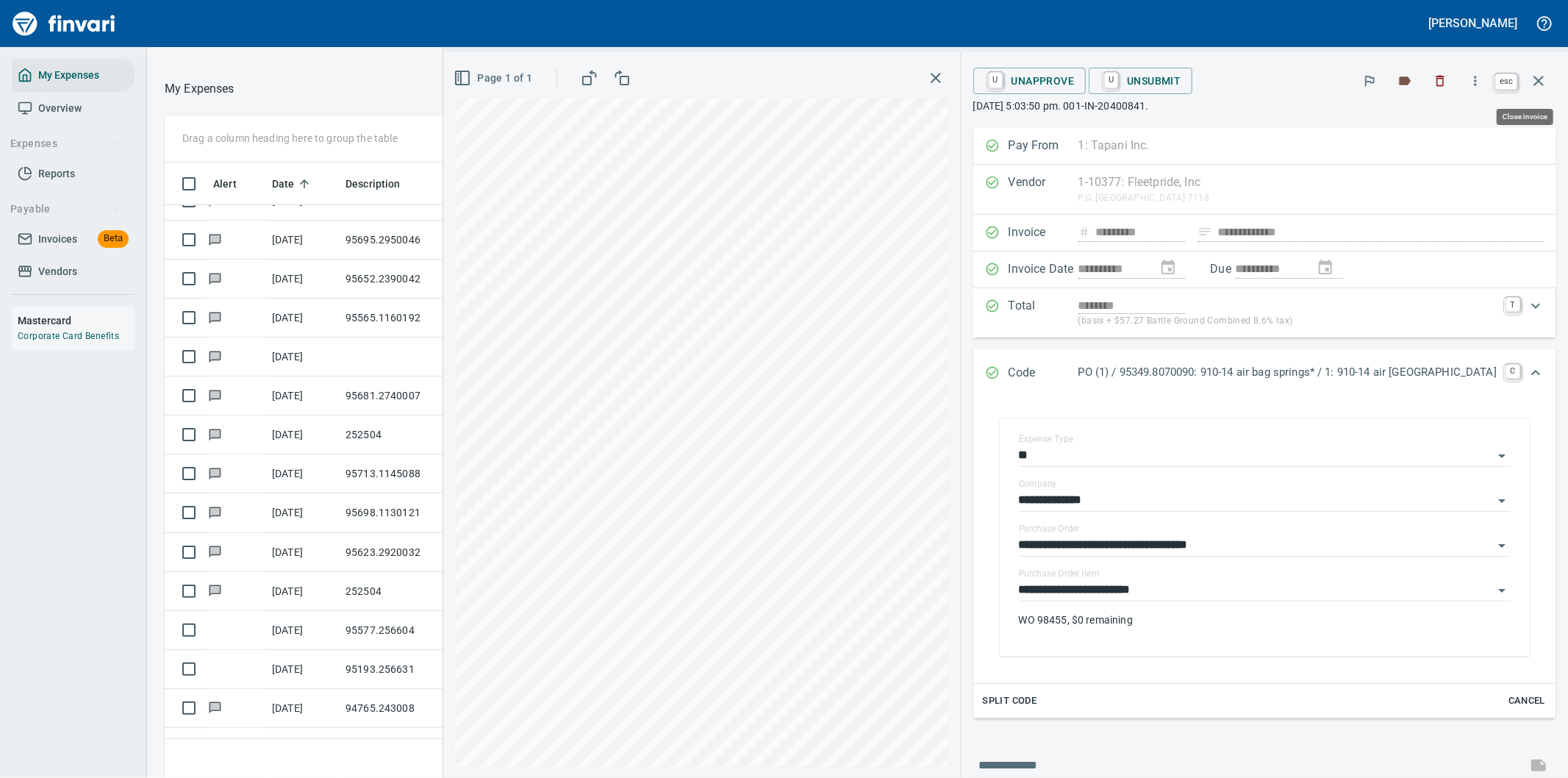
click at [1538, 77] on icon "button" at bounding box center [1539, 81] width 18 height 18
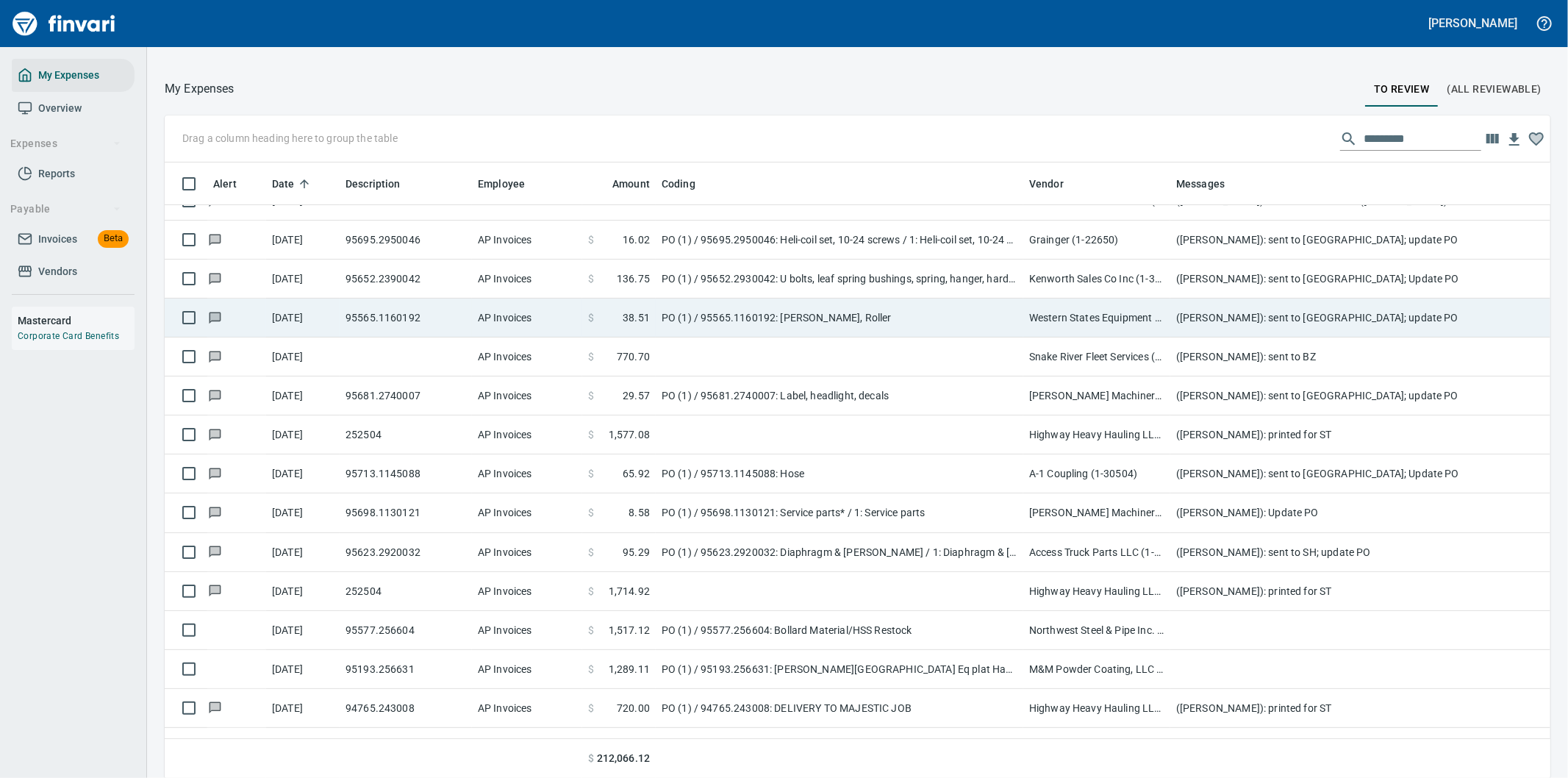
scroll to position [592, 1349]
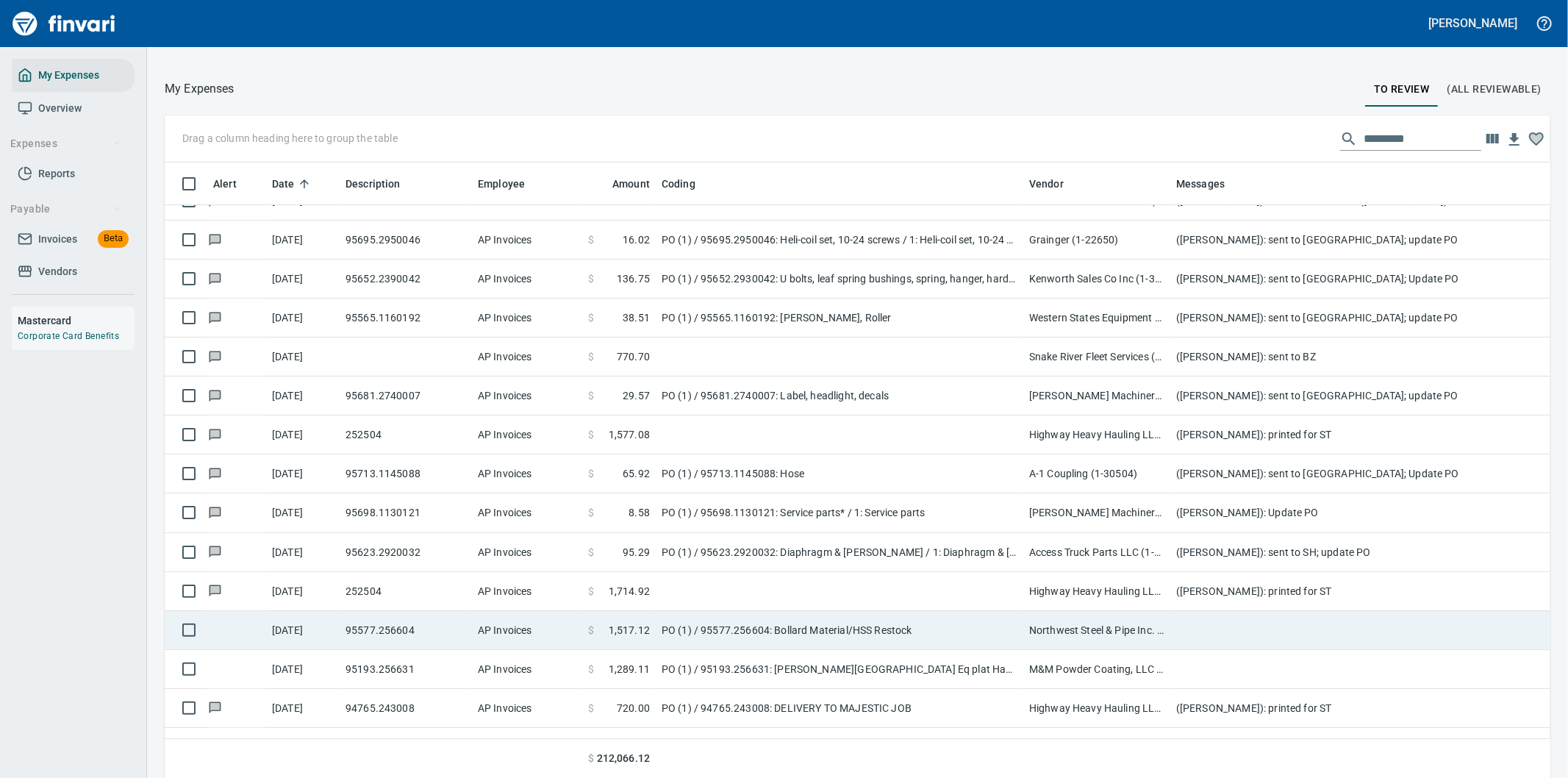
click at [821, 631] on td "PO (1) / 95577.256604: Bollard Material/HSS Restock" at bounding box center [839, 631] width 367 height 39
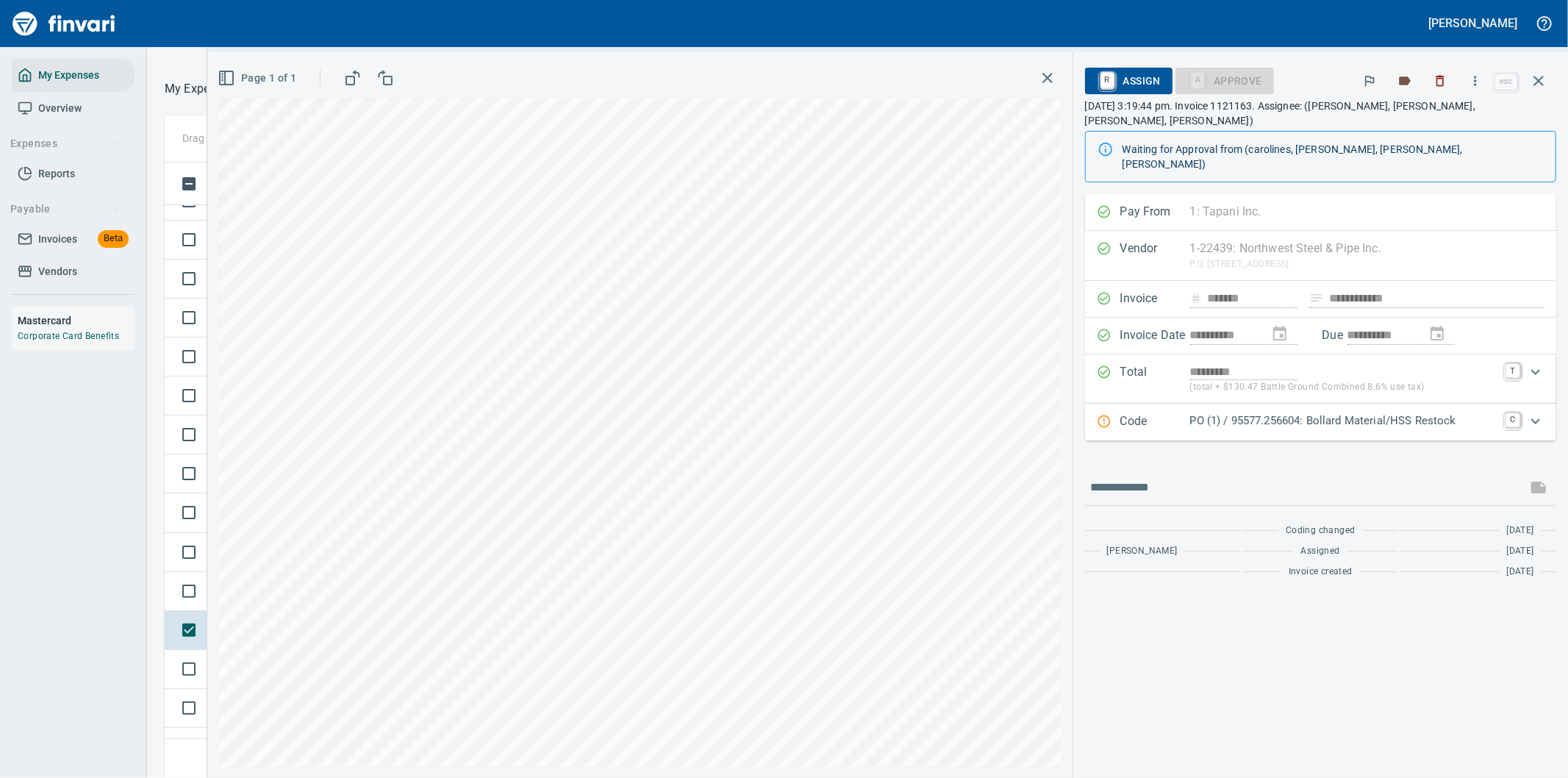
scroll to position [592, 981]
click at [1476, 76] on icon "button" at bounding box center [1475, 81] width 14 height 14
click at [1435, 156] on span "Download" at bounding box center [1473, 157] width 141 height 18
click at [1179, 476] on input "text" at bounding box center [1306, 488] width 430 height 24
type input "**********"
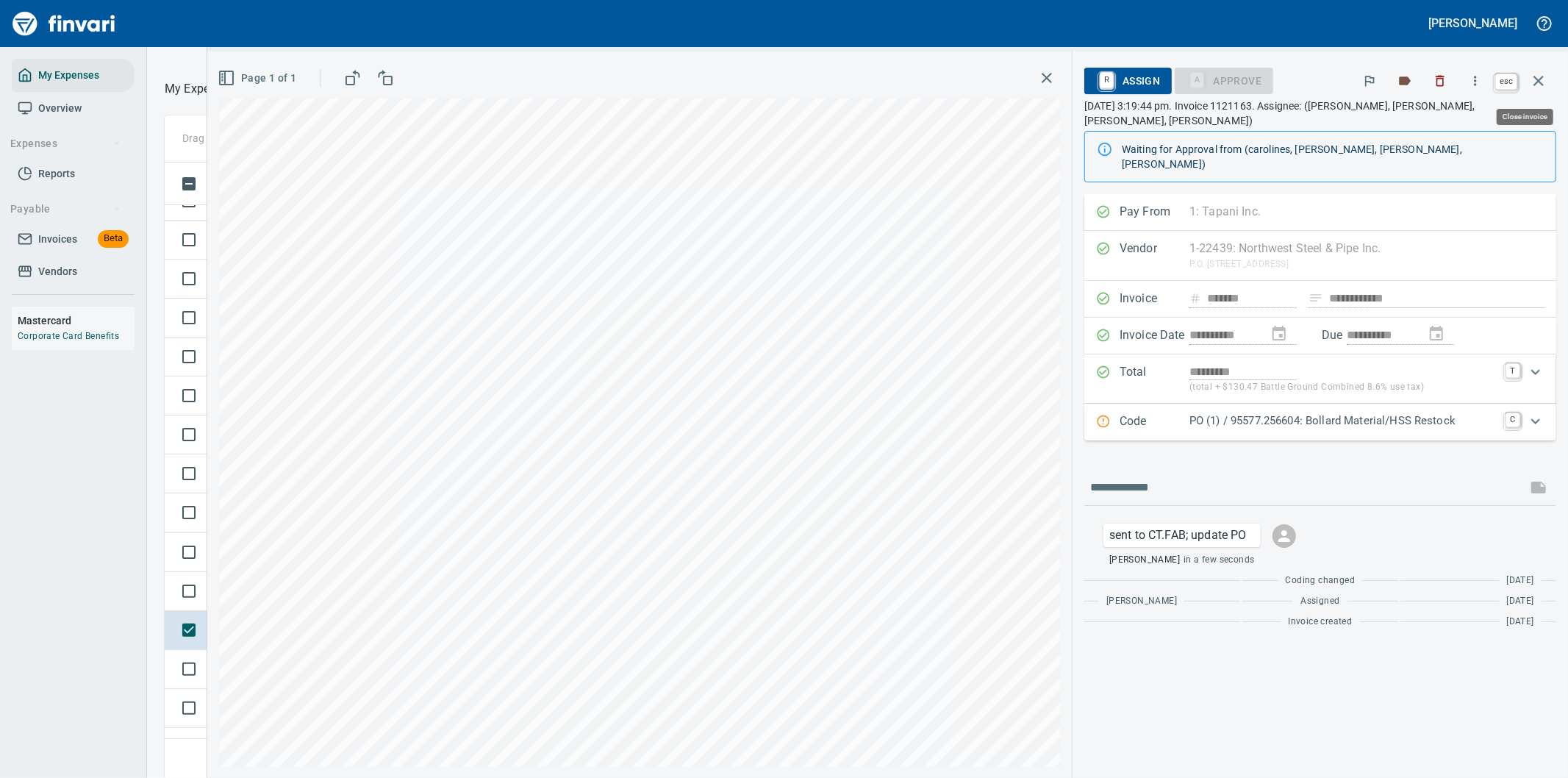
click at [1541, 77] on icon "button" at bounding box center [1539, 81] width 18 height 18
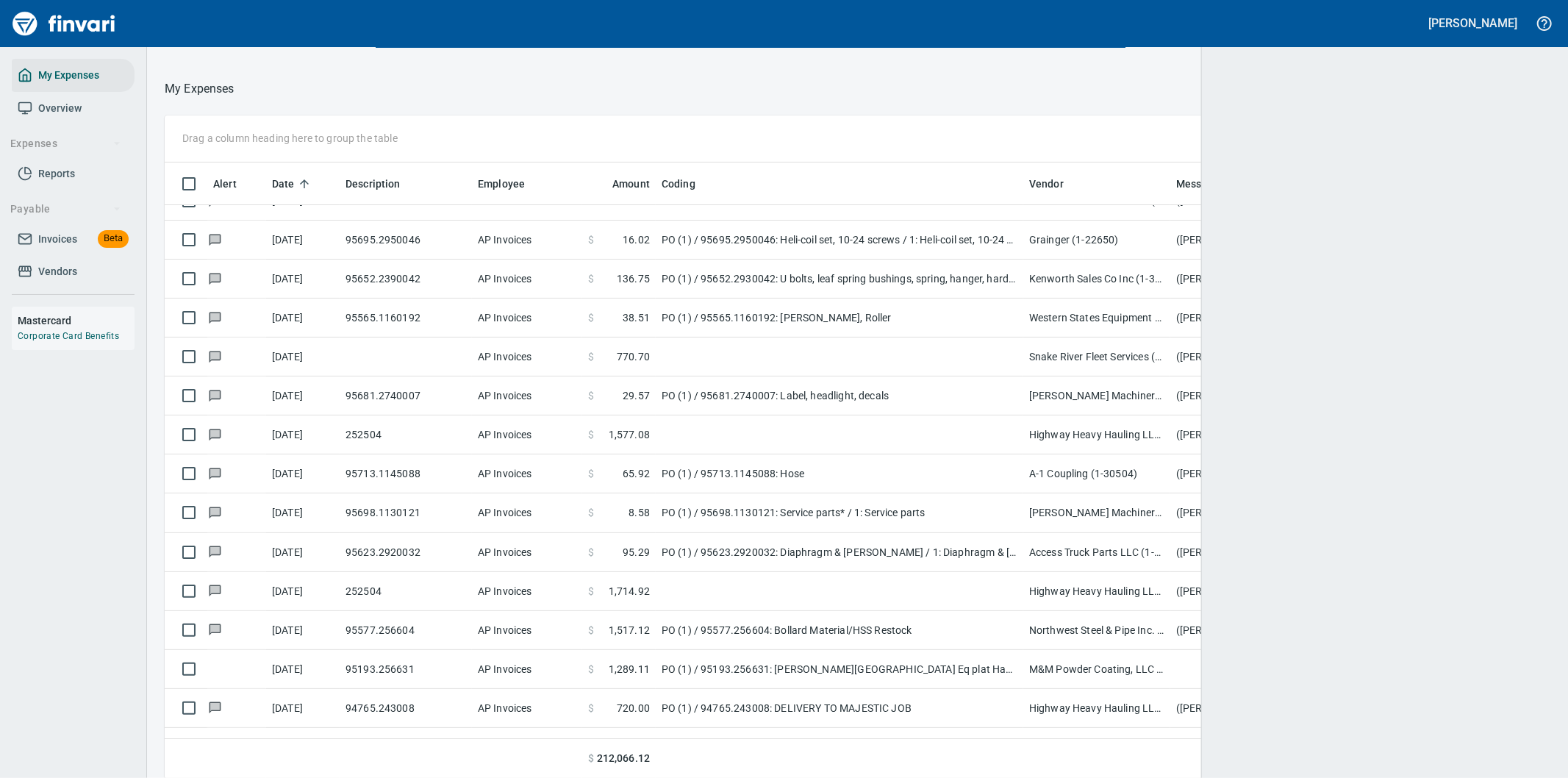
scroll to position [592, 1348]
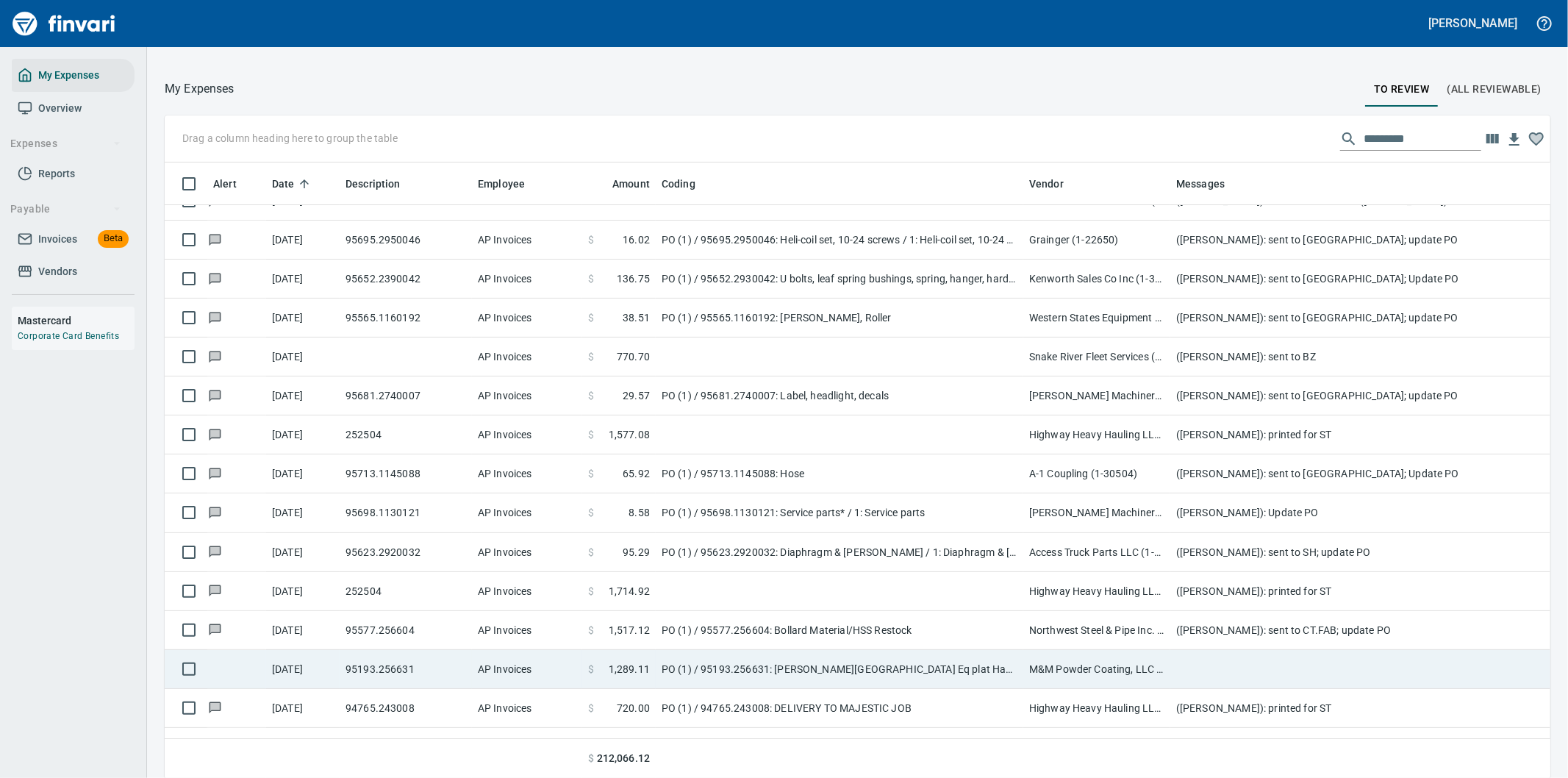
click at [1195, 655] on td at bounding box center [1464, 669] width 588 height 39
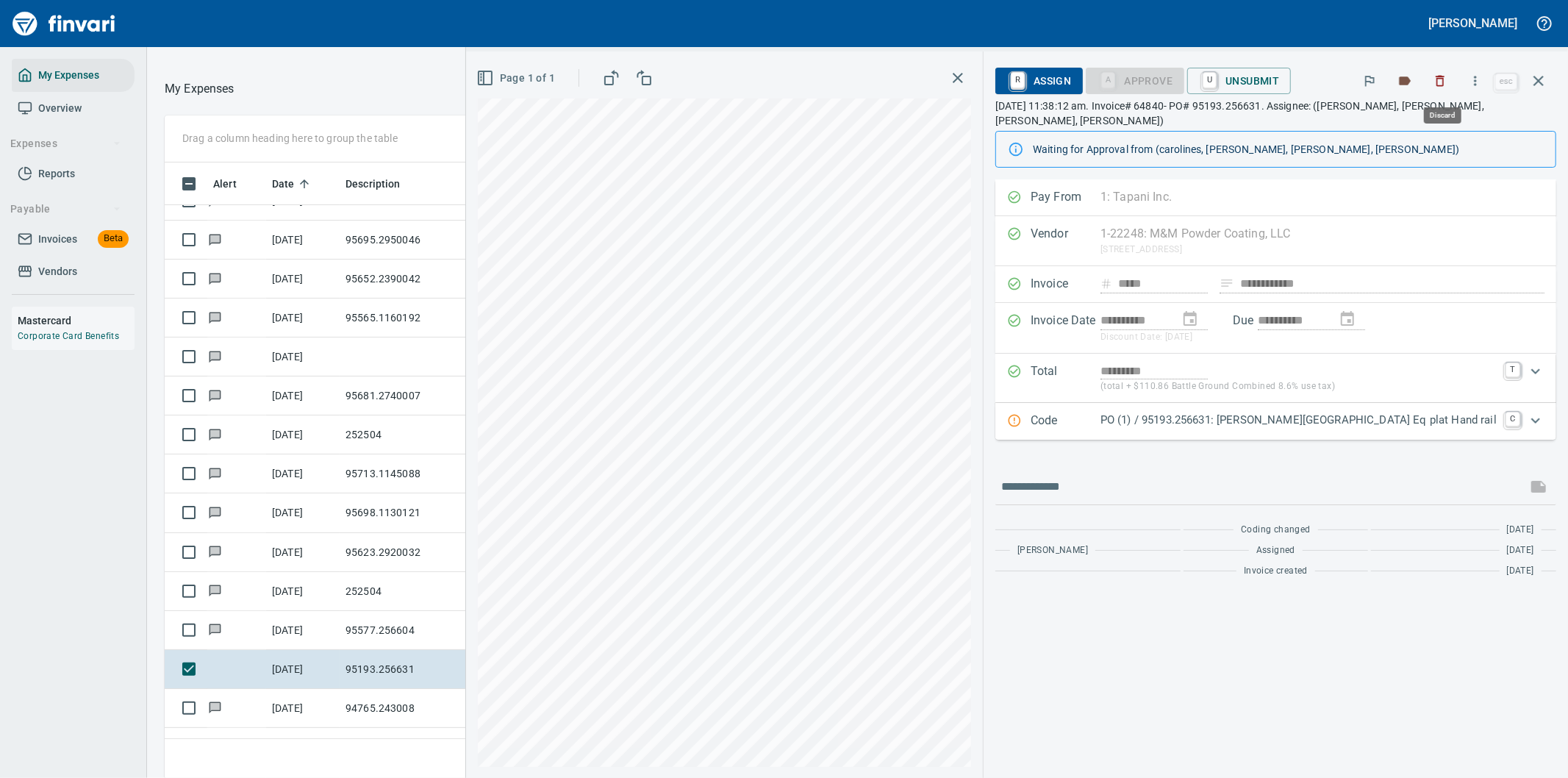
scroll to position [592, 981]
click at [1477, 77] on icon "button" at bounding box center [1476, 81] width 2 height 10
click at [1426, 120] on span "Download" at bounding box center [1473, 124] width 141 height 18
click at [1165, 478] on input "text" at bounding box center [1261, 487] width 520 height 24
type input "**********"
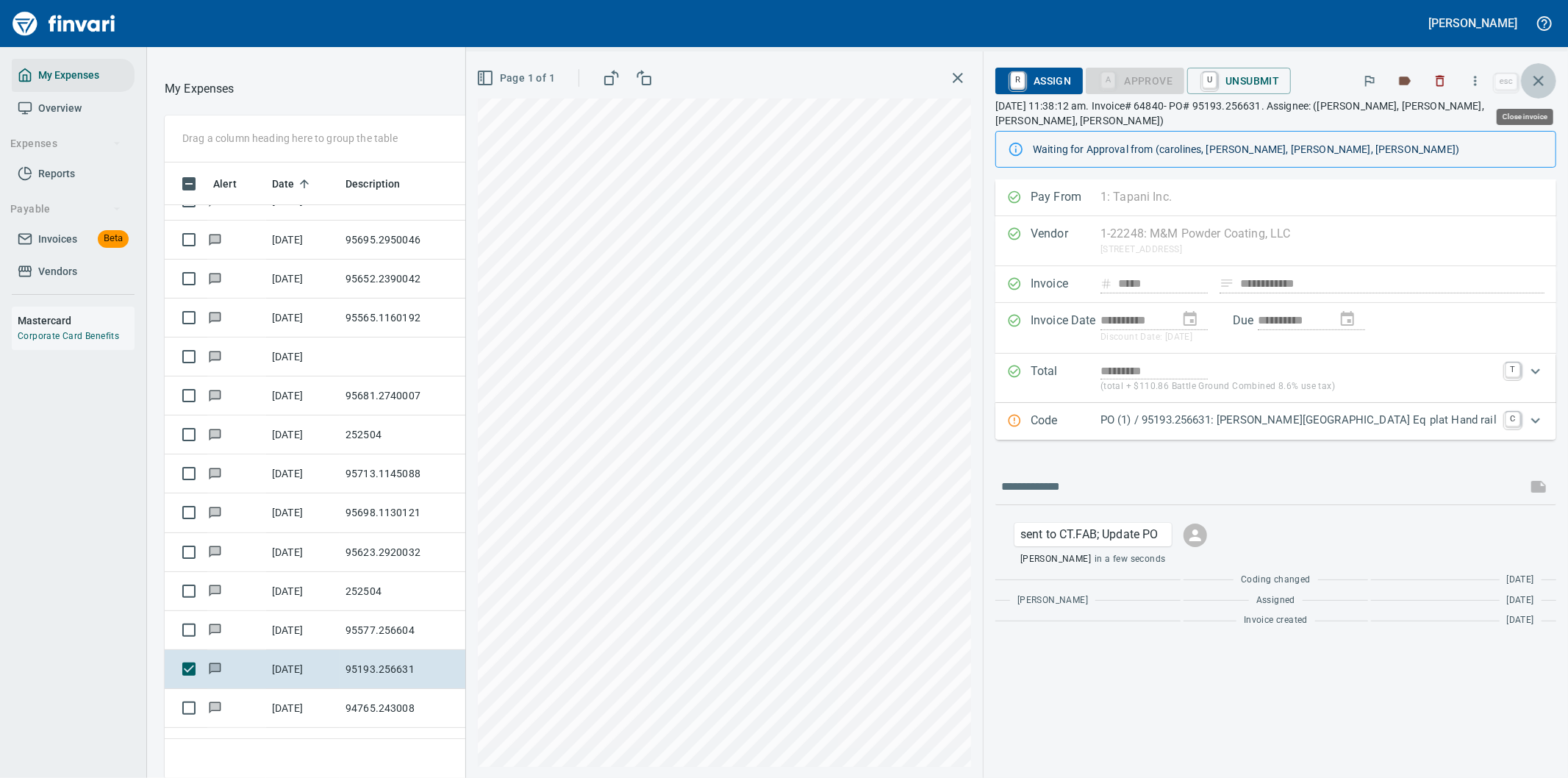
click at [1538, 76] on icon "button" at bounding box center [1539, 81] width 18 height 18
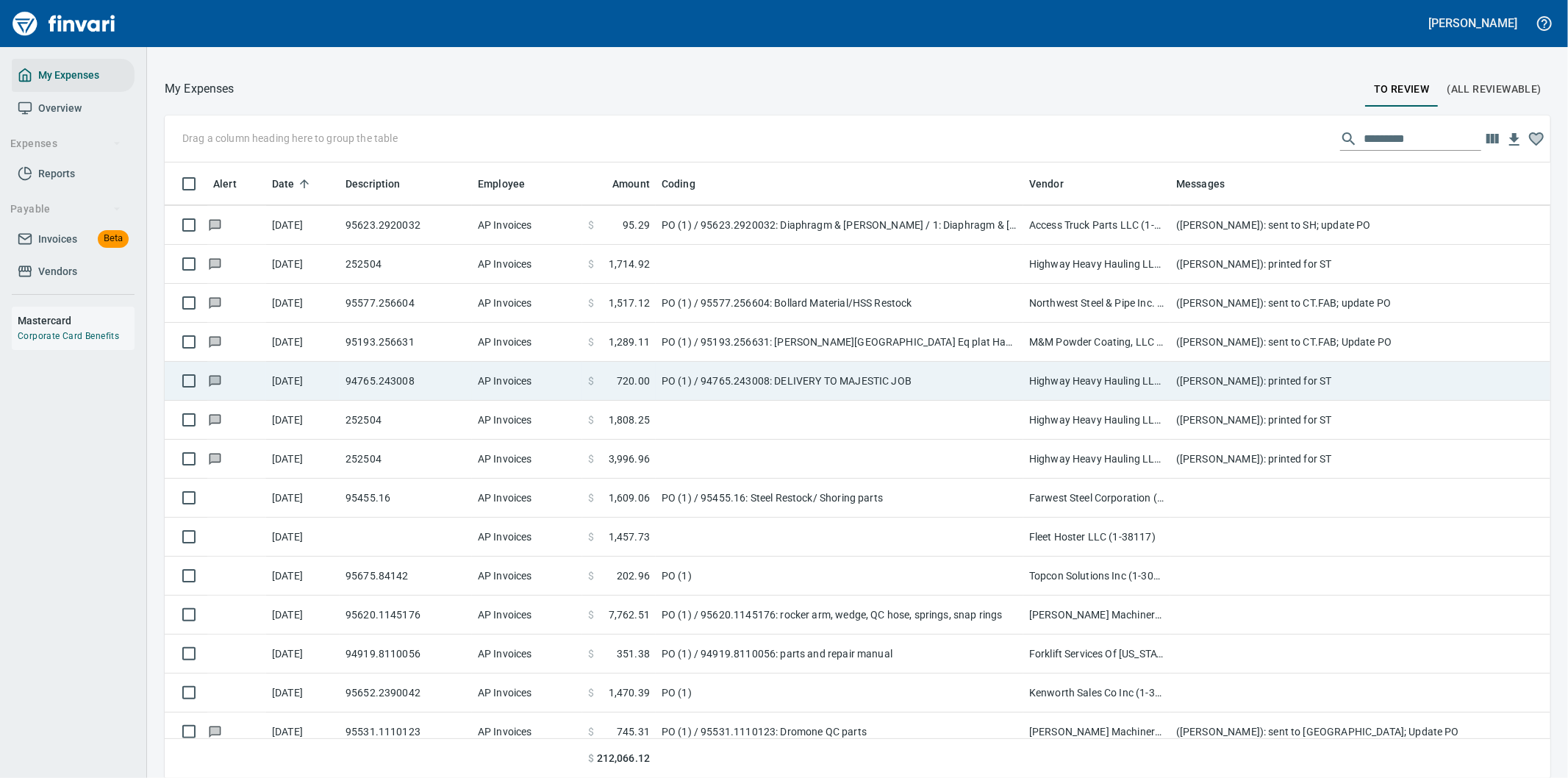
scroll to position [5077, 0]
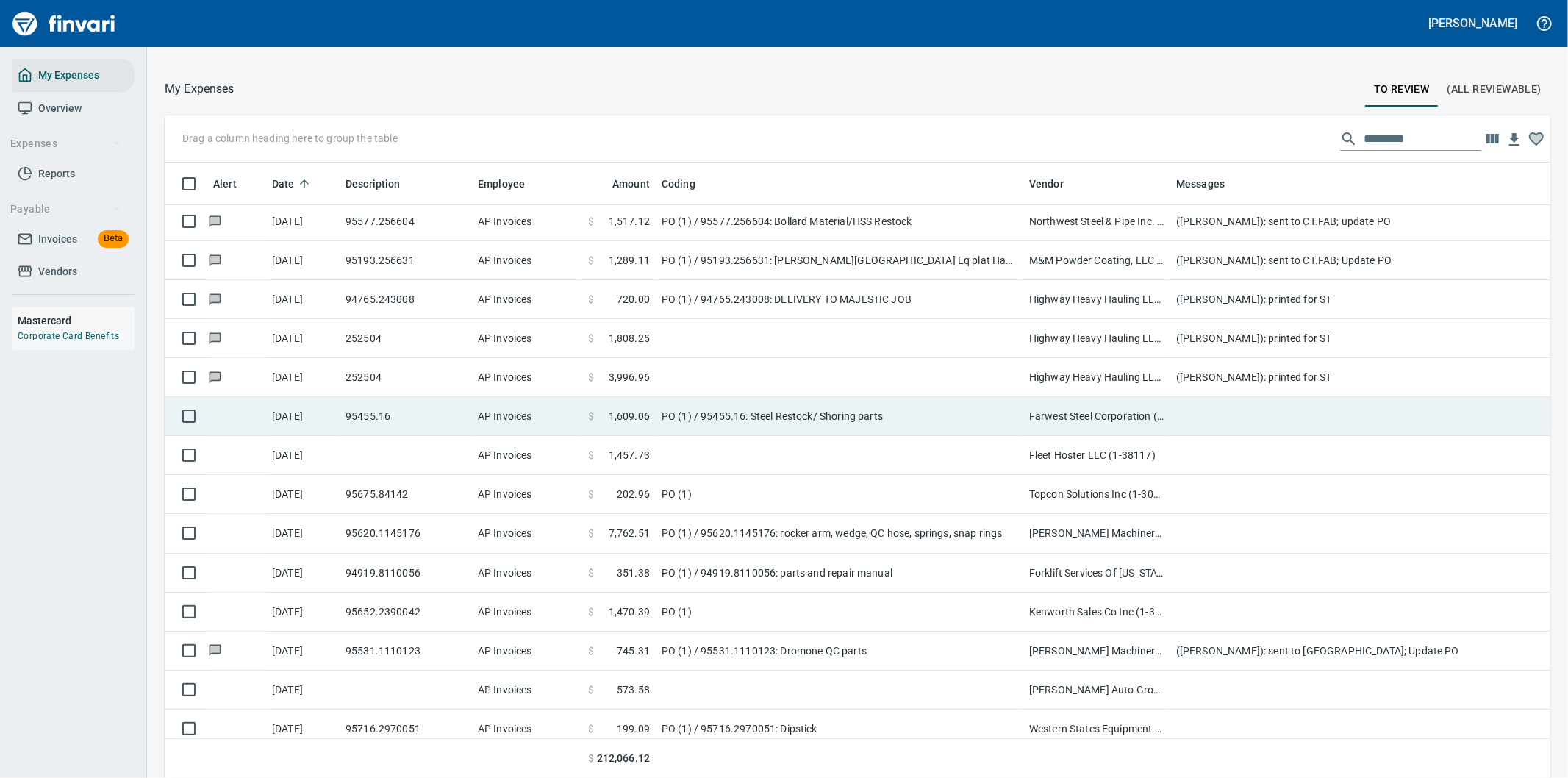
click at [1201, 416] on td at bounding box center [1464, 416] width 588 height 39
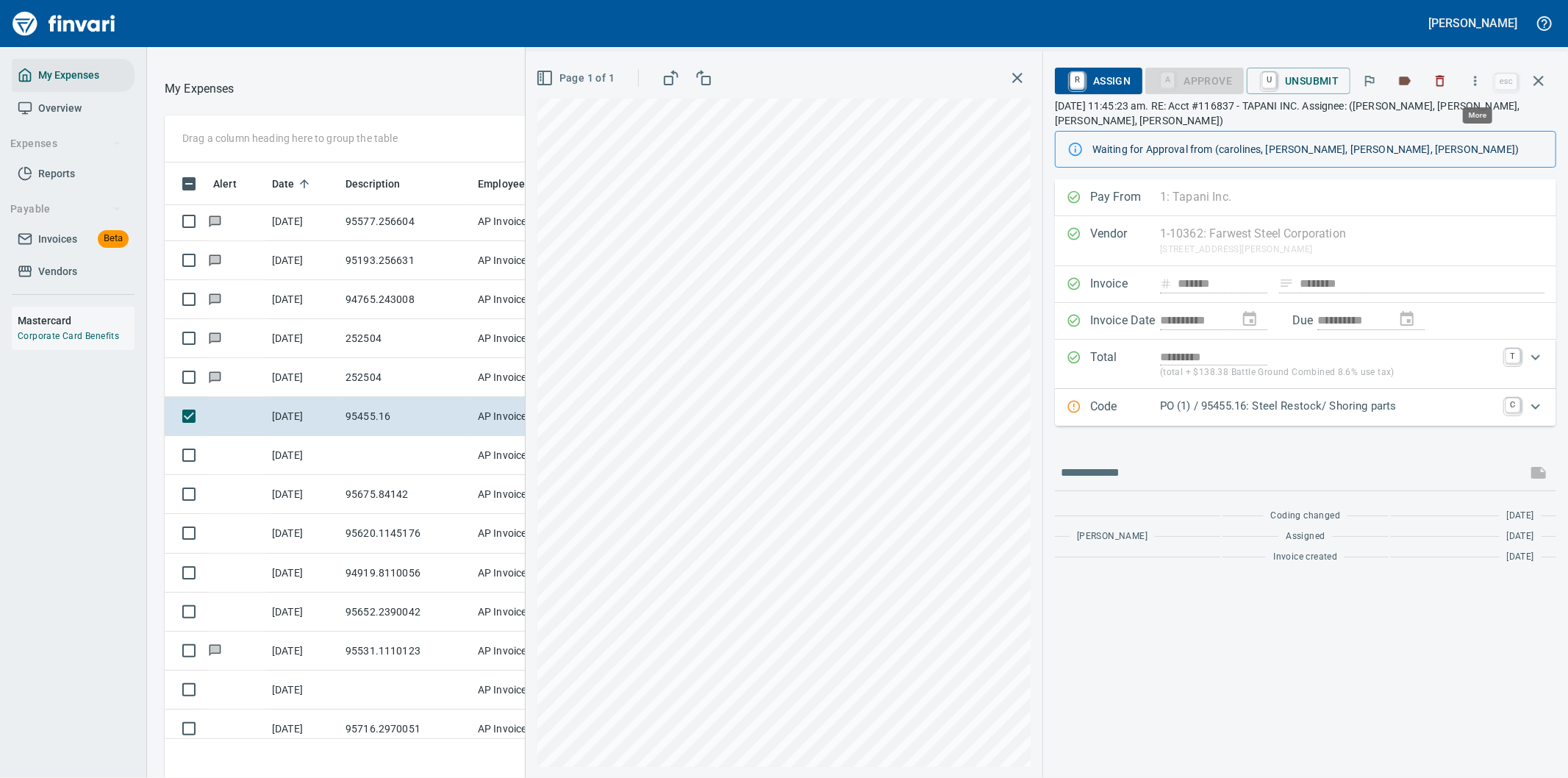
scroll to position [592, 981]
click at [1472, 77] on icon "button" at bounding box center [1475, 81] width 14 height 14
click at [1427, 125] on span "Download" at bounding box center [1473, 124] width 141 height 18
click at [1155, 474] on input "text" at bounding box center [1290, 473] width 460 height 24
type input "**********"
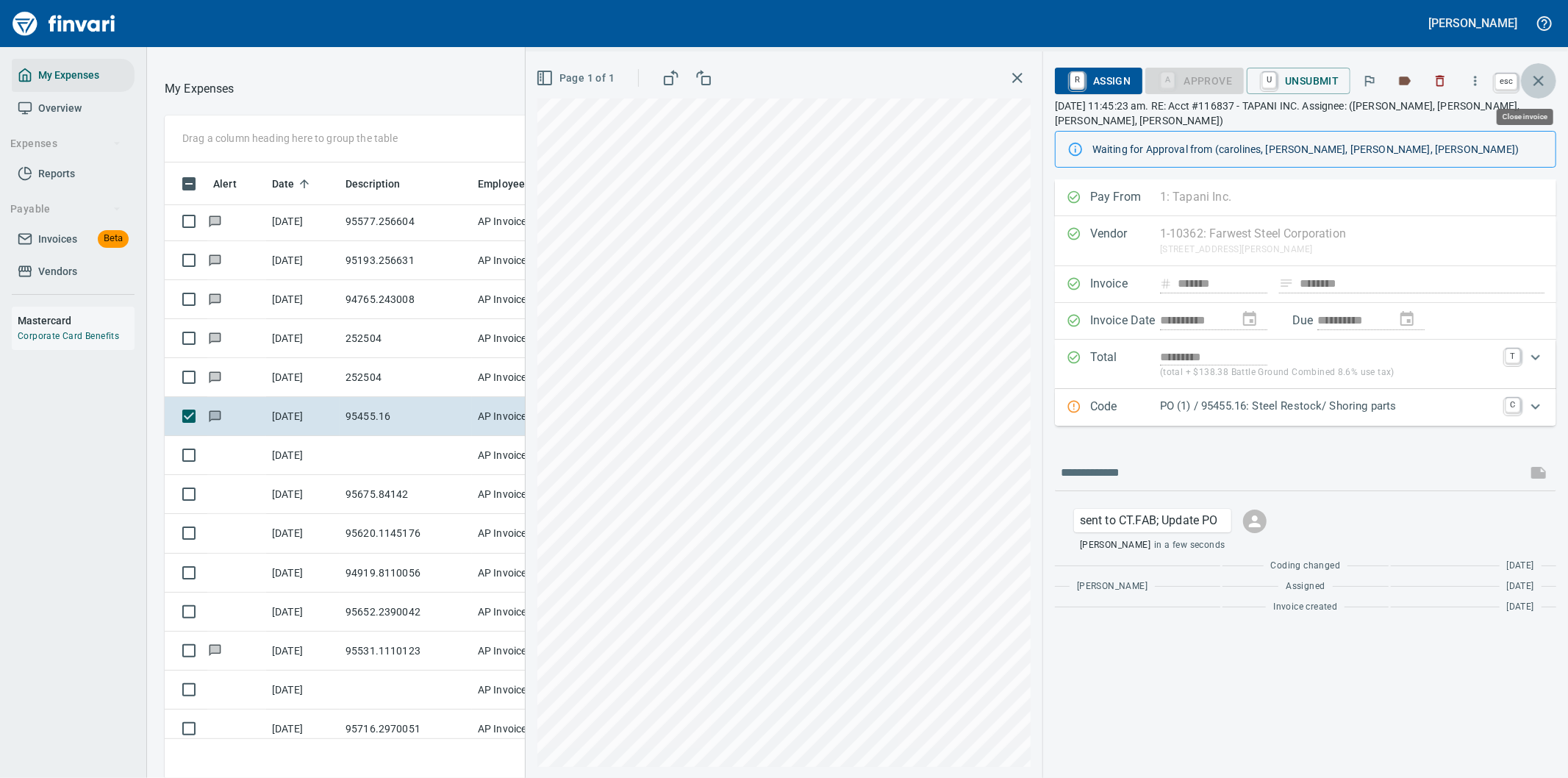
click at [1535, 74] on icon "button" at bounding box center [1539, 81] width 18 height 18
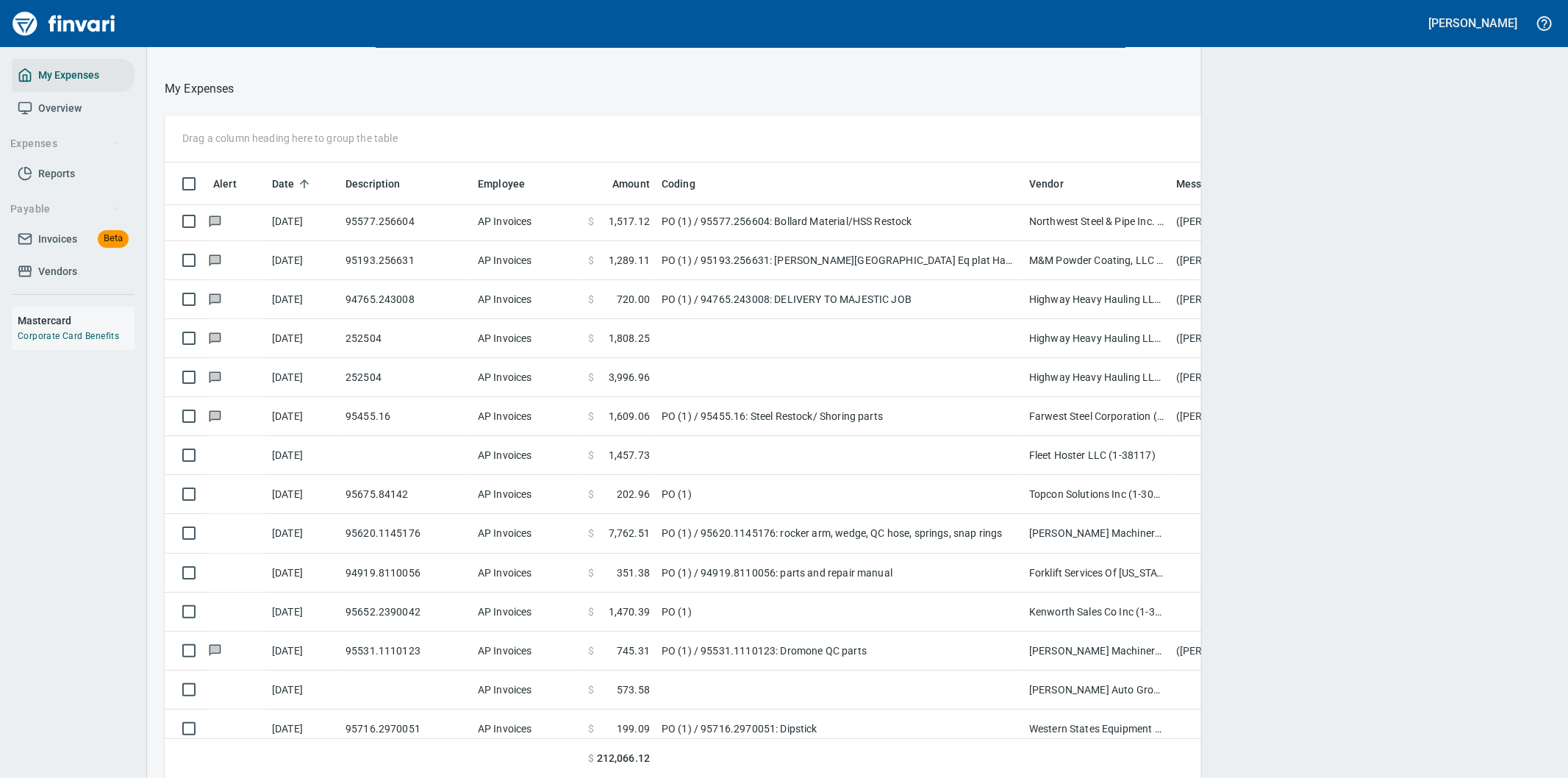
scroll to position [592, 1349]
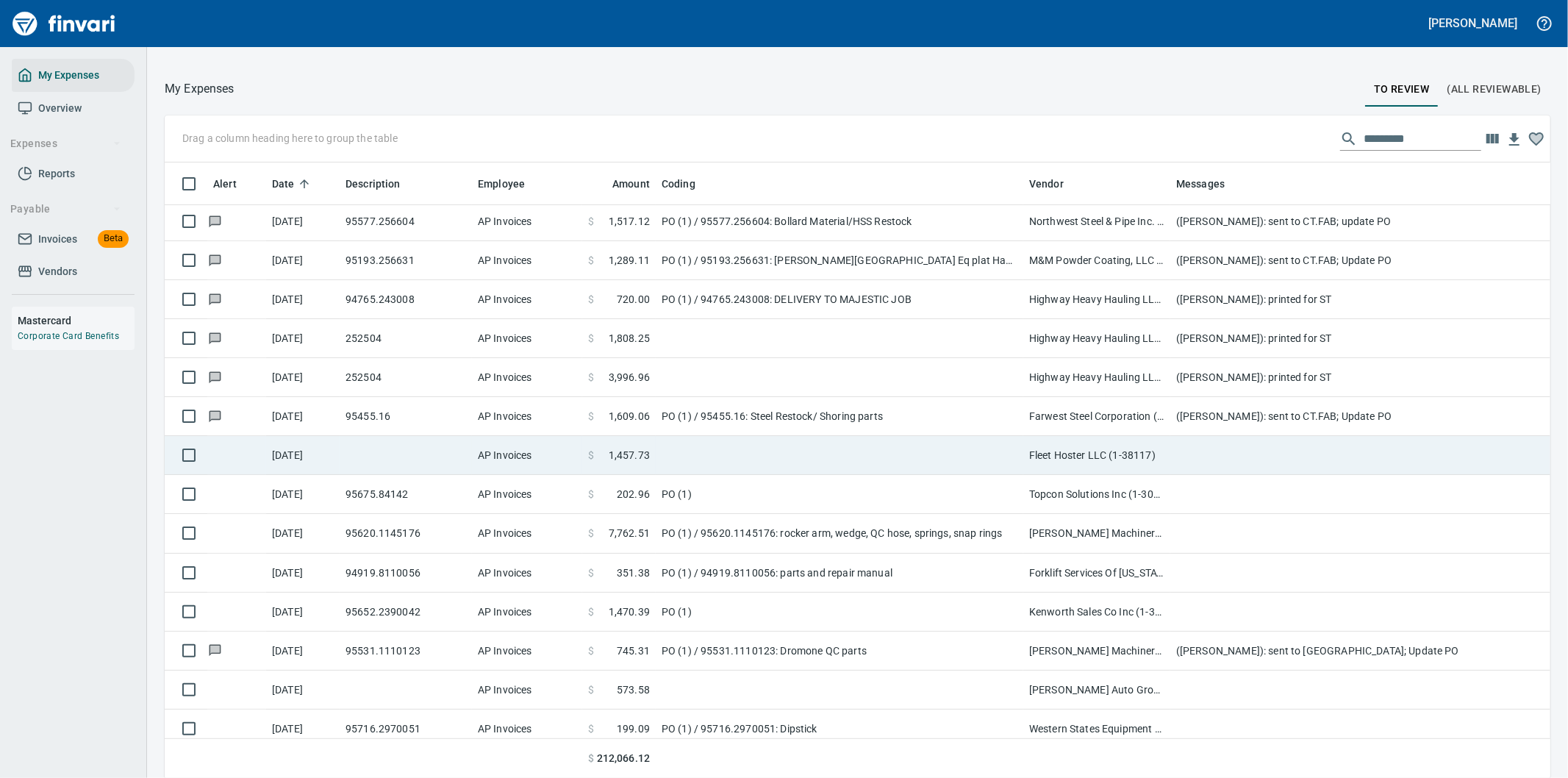
click at [1189, 464] on td at bounding box center [1464, 455] width 588 height 39
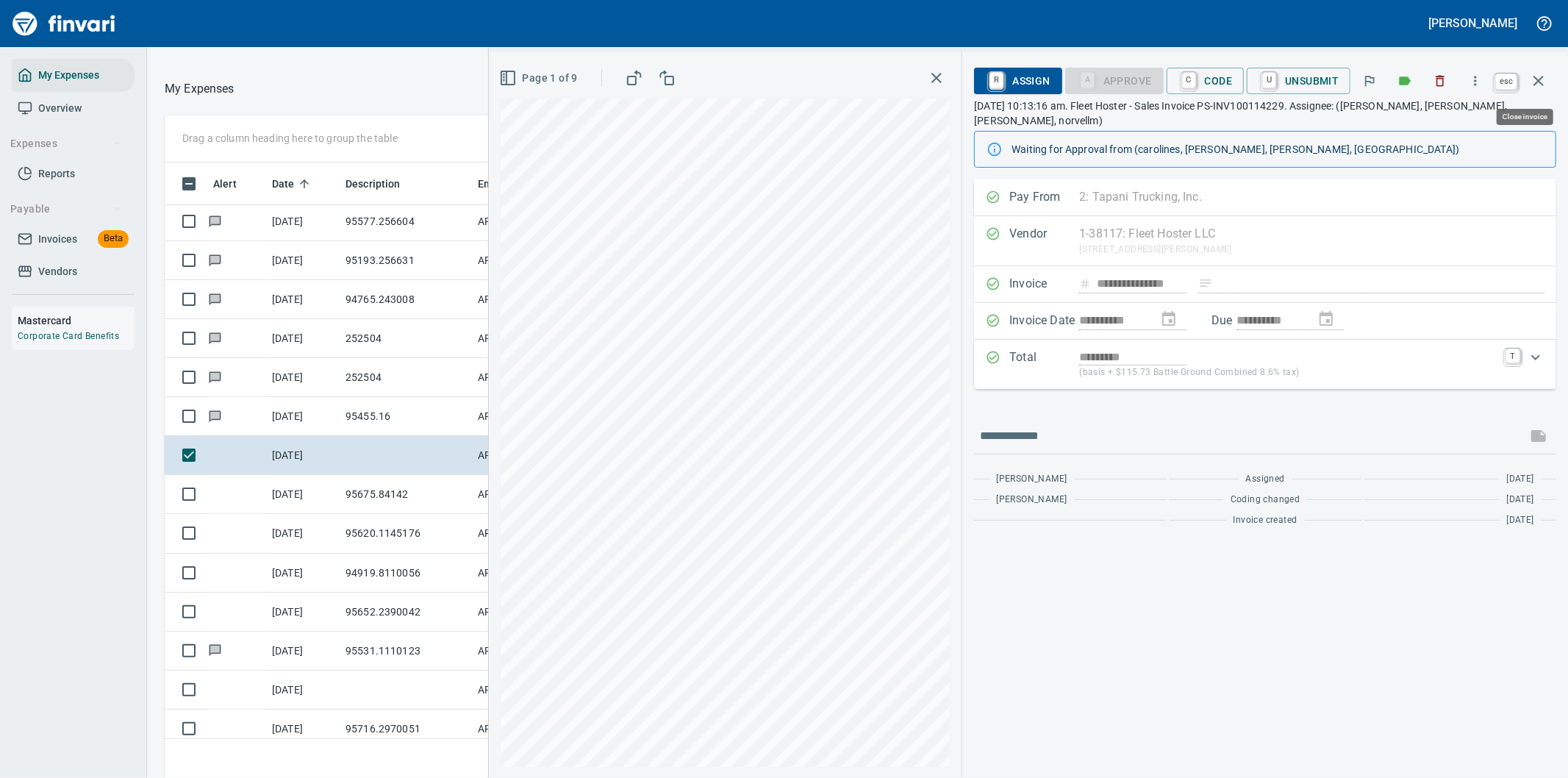
scroll to position [592, 981]
click at [1539, 81] on icon "button" at bounding box center [1538, 81] width 10 height 10
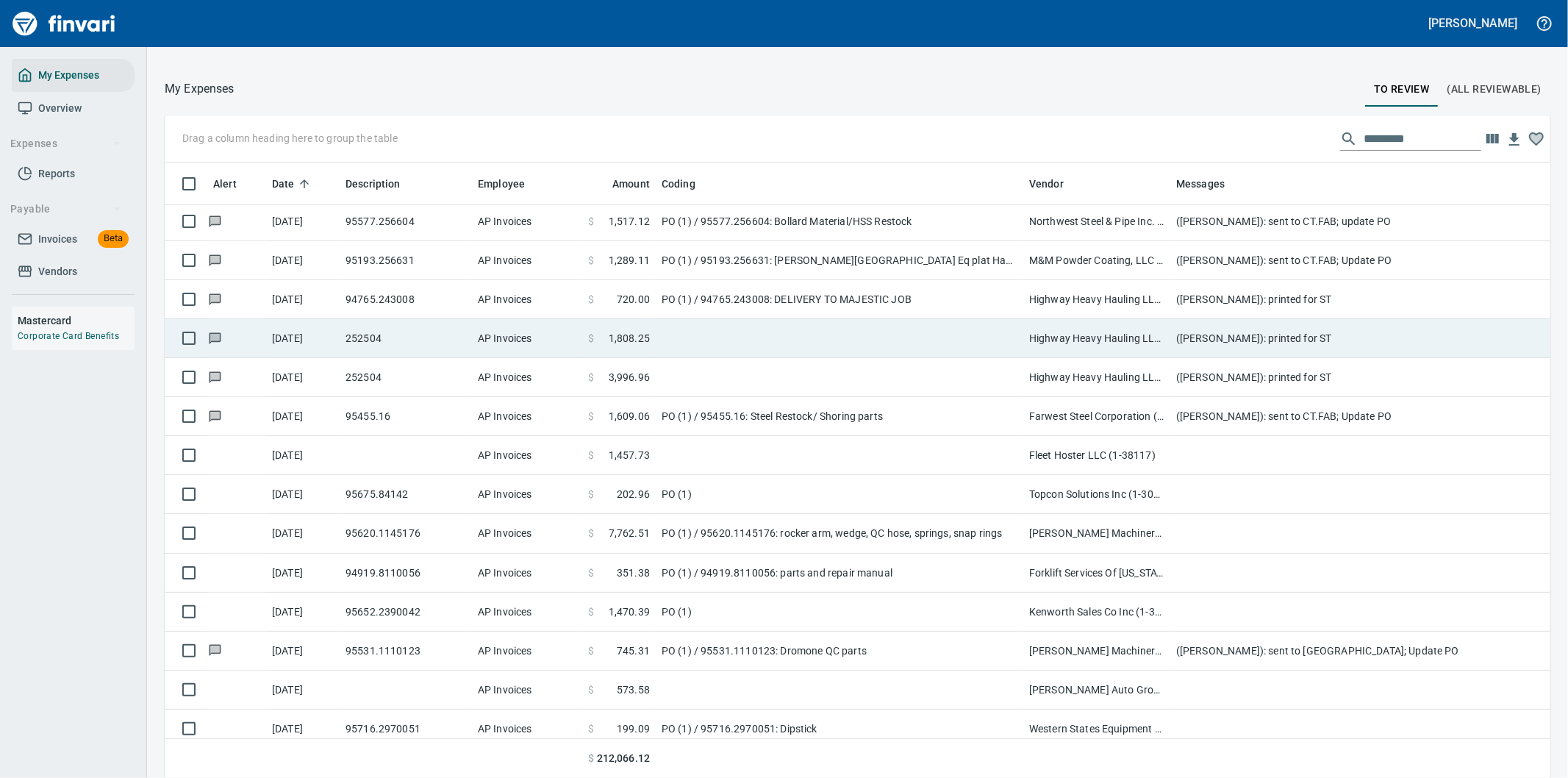
scroll to position [592, 1349]
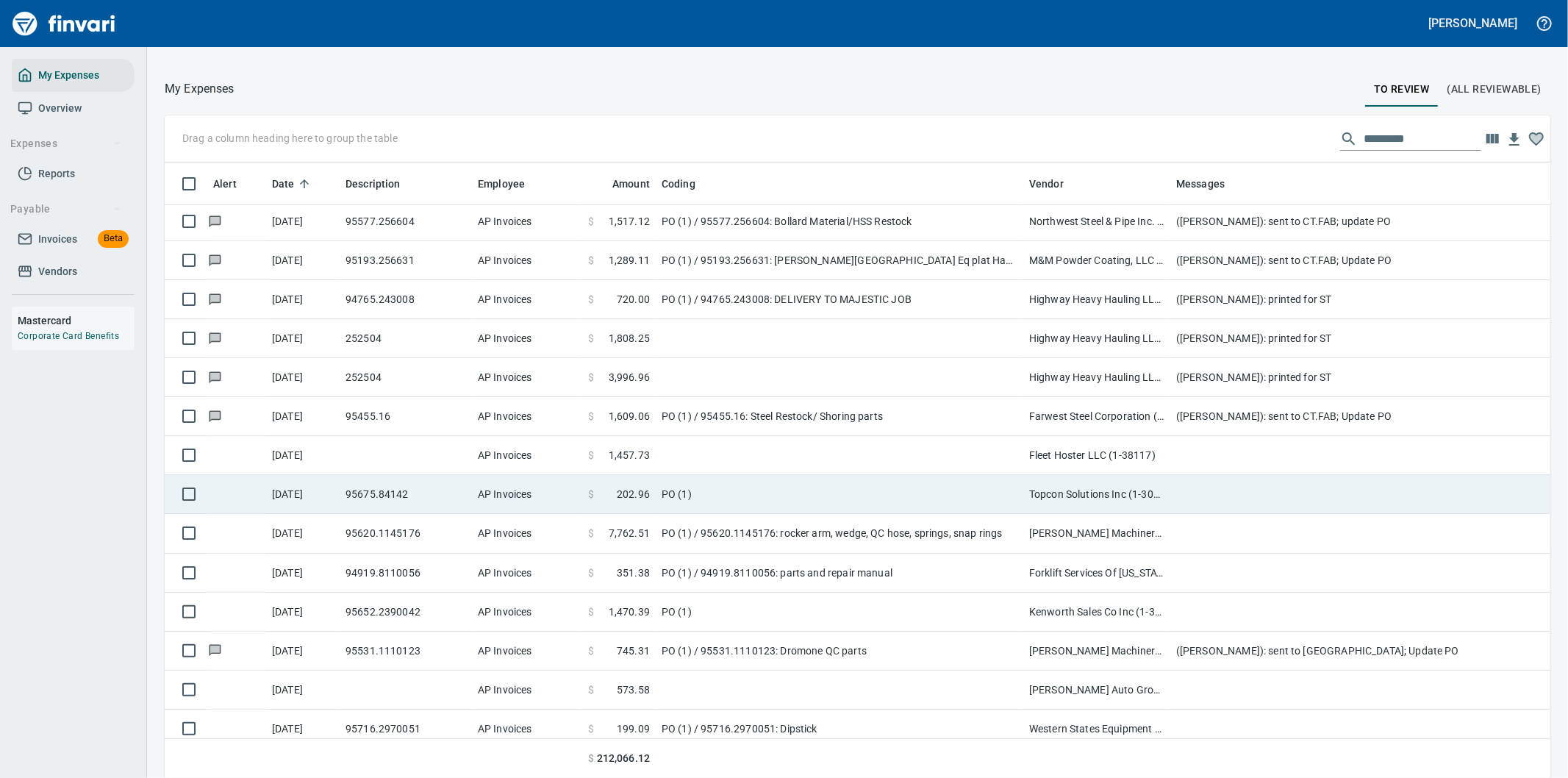
click at [920, 498] on td "PO (1)" at bounding box center [839, 494] width 367 height 39
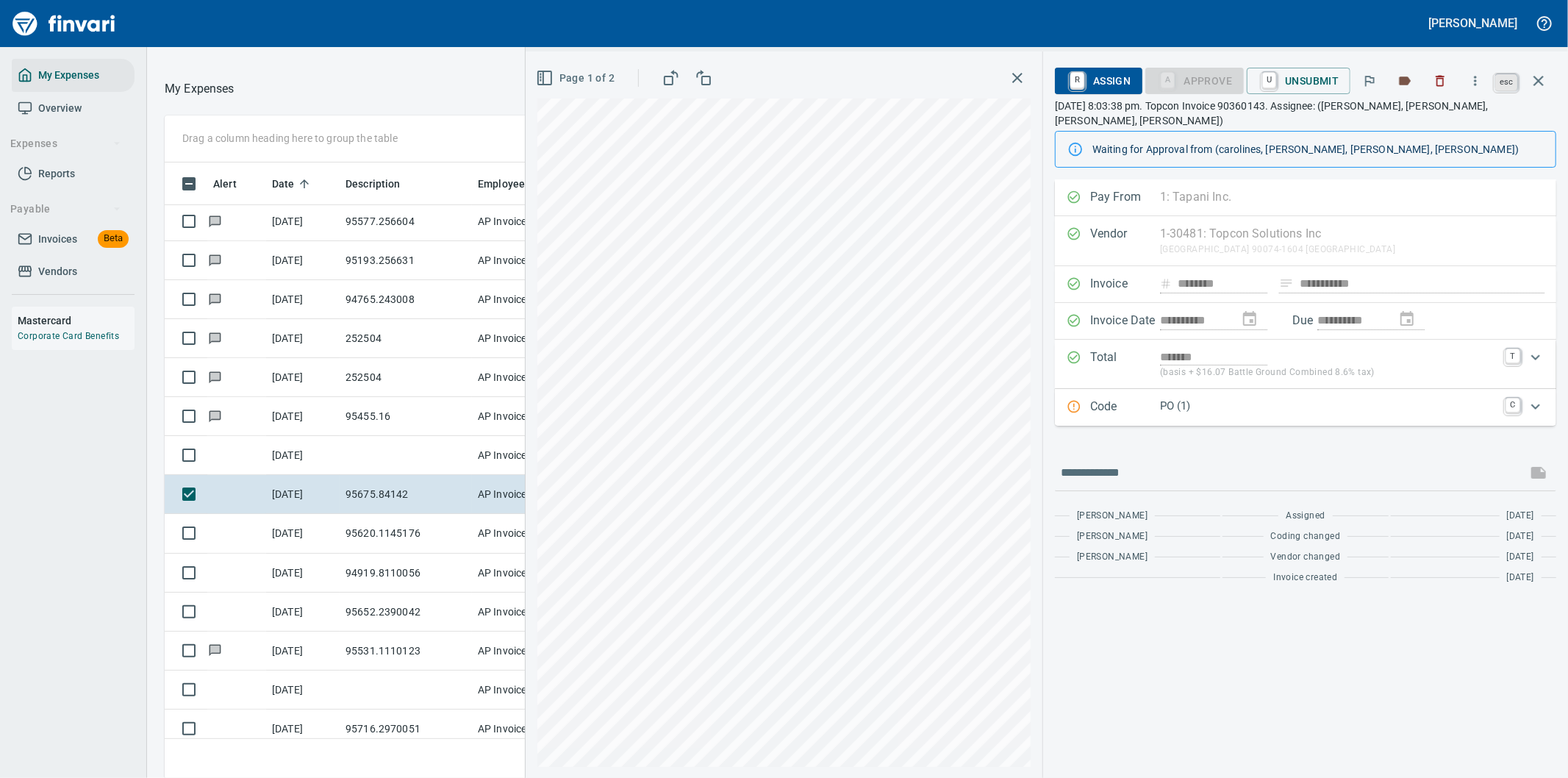
scroll to position [592, 981]
click at [1537, 78] on icon "button" at bounding box center [1538, 81] width 10 height 10
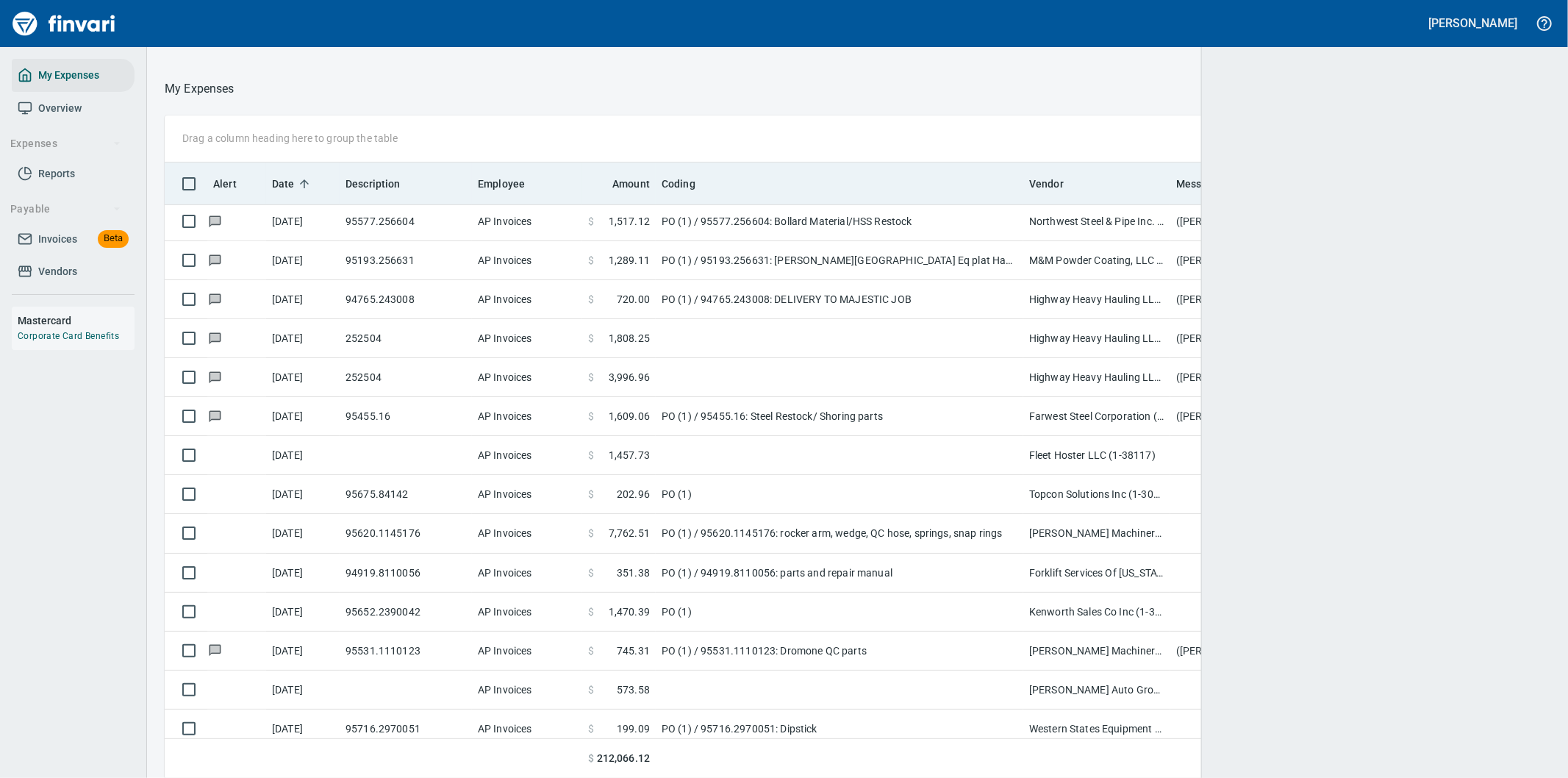
scroll to position [592, 1348]
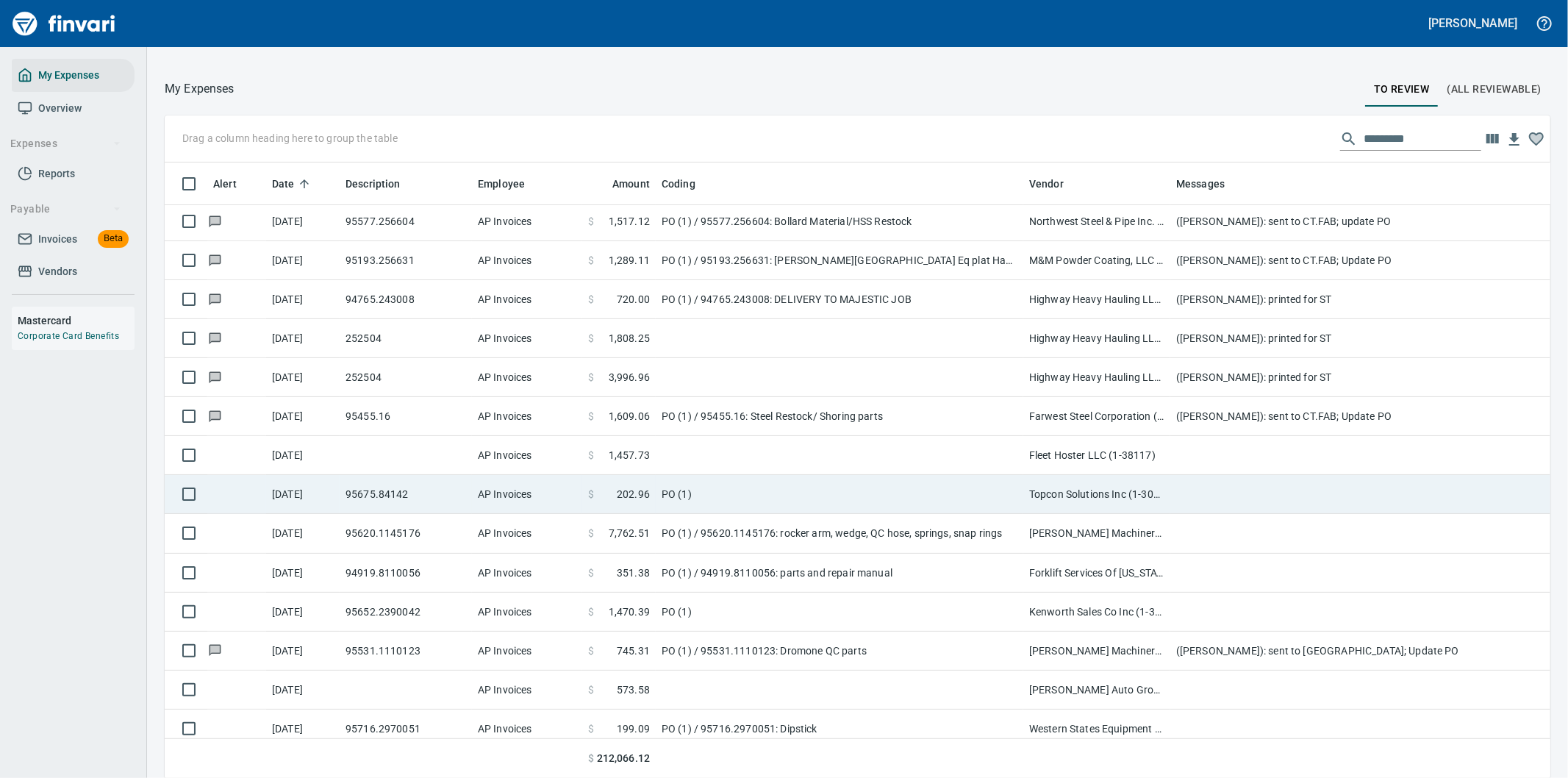
click at [765, 487] on td "PO (1)" at bounding box center [839, 494] width 367 height 39
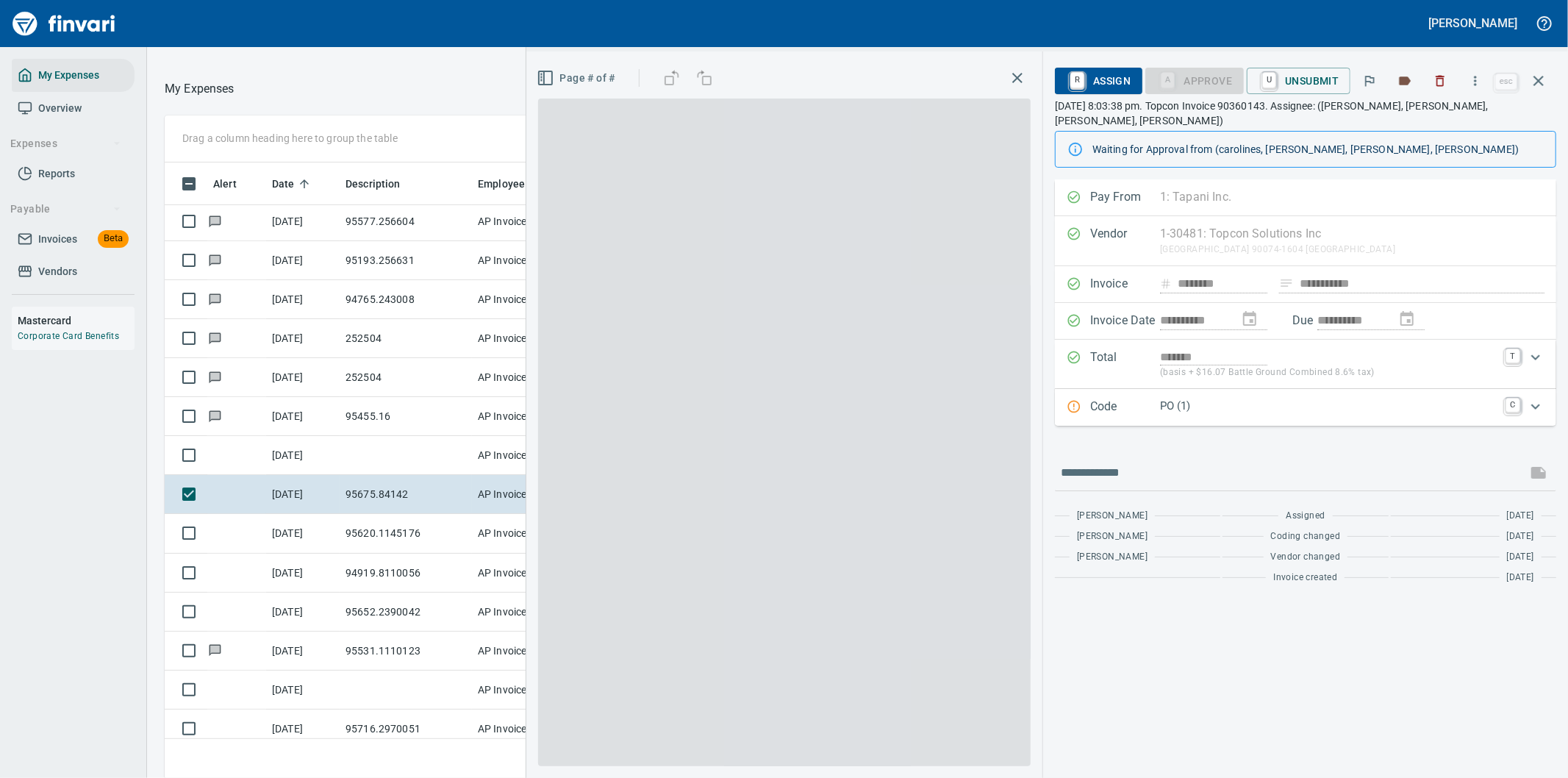
scroll to position [592, 981]
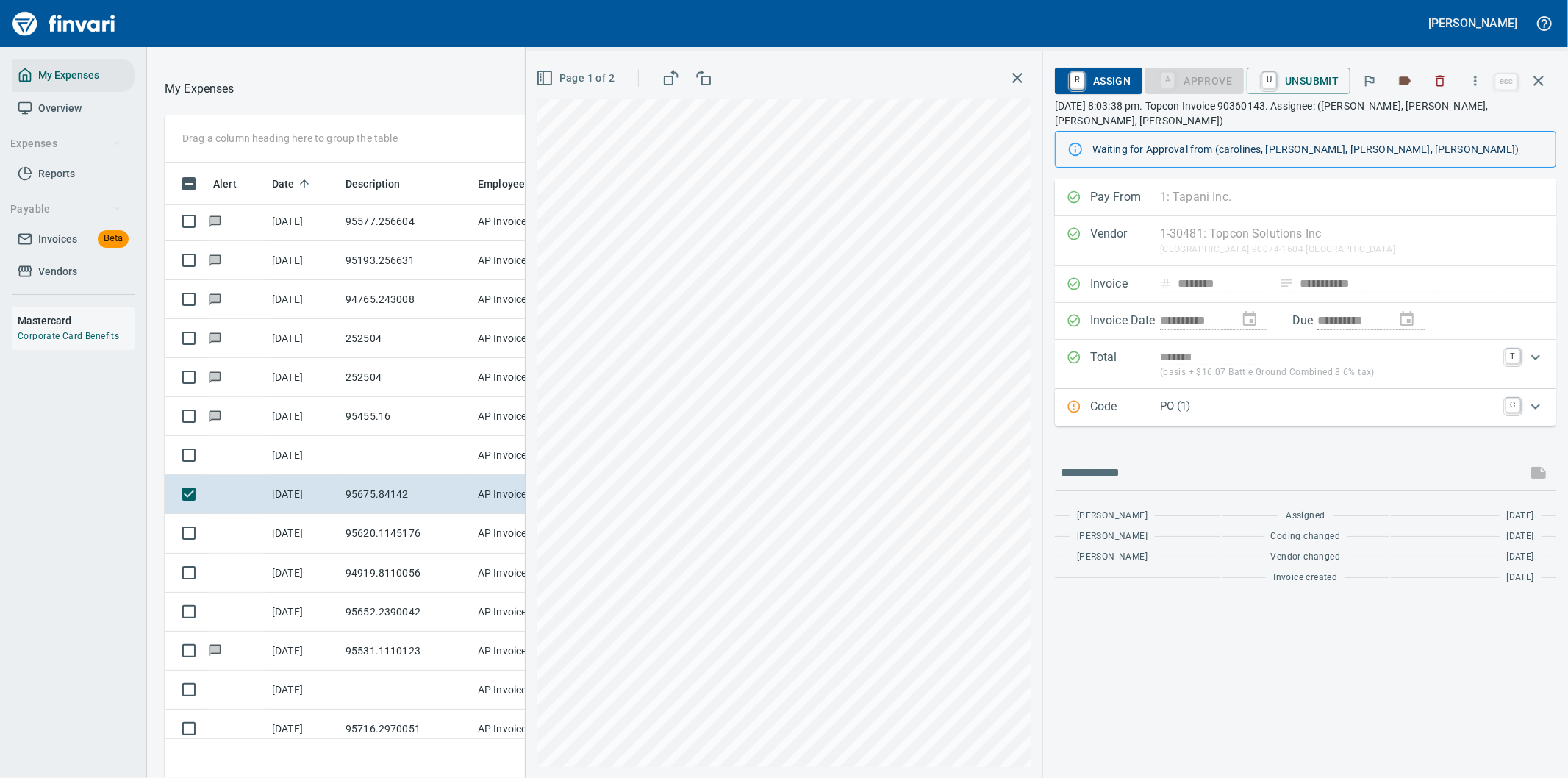
click at [1273, 398] on p "PO (1)" at bounding box center [1328, 406] width 336 height 17
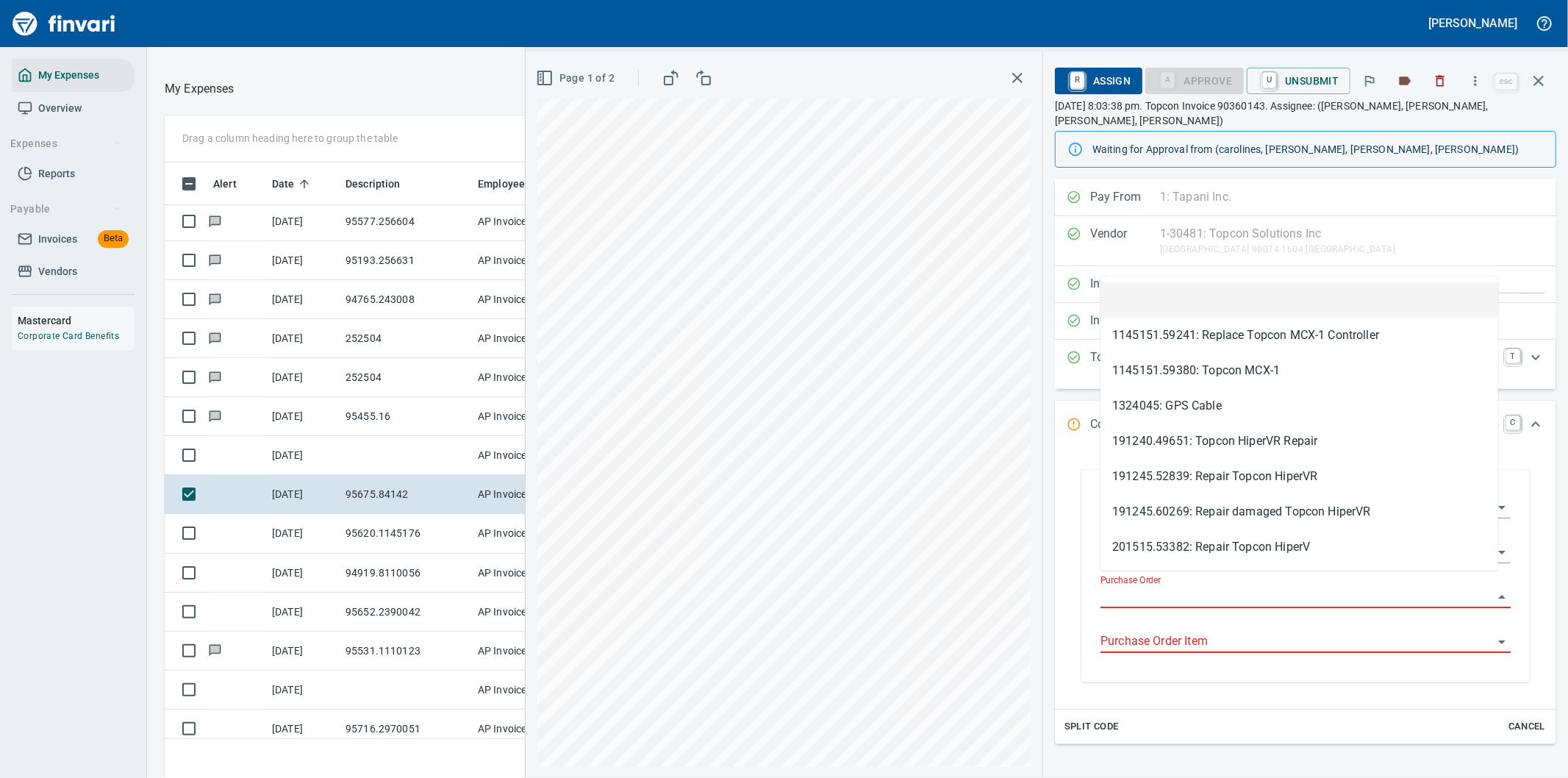
click at [1171, 587] on input "Purchase Order" at bounding box center [1297, 597] width 392 height 21
type input "*"
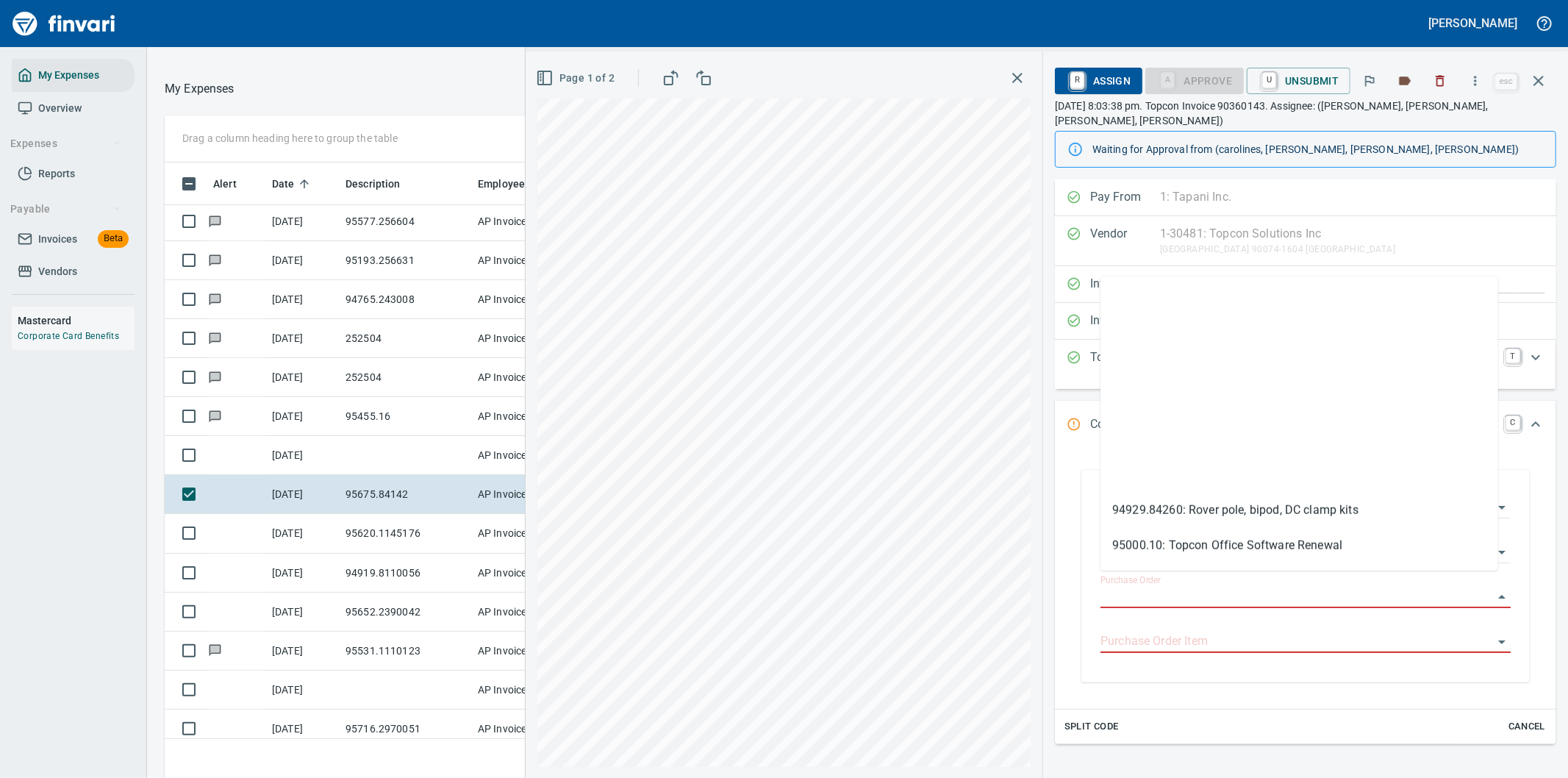
scroll to position [15461, 0]
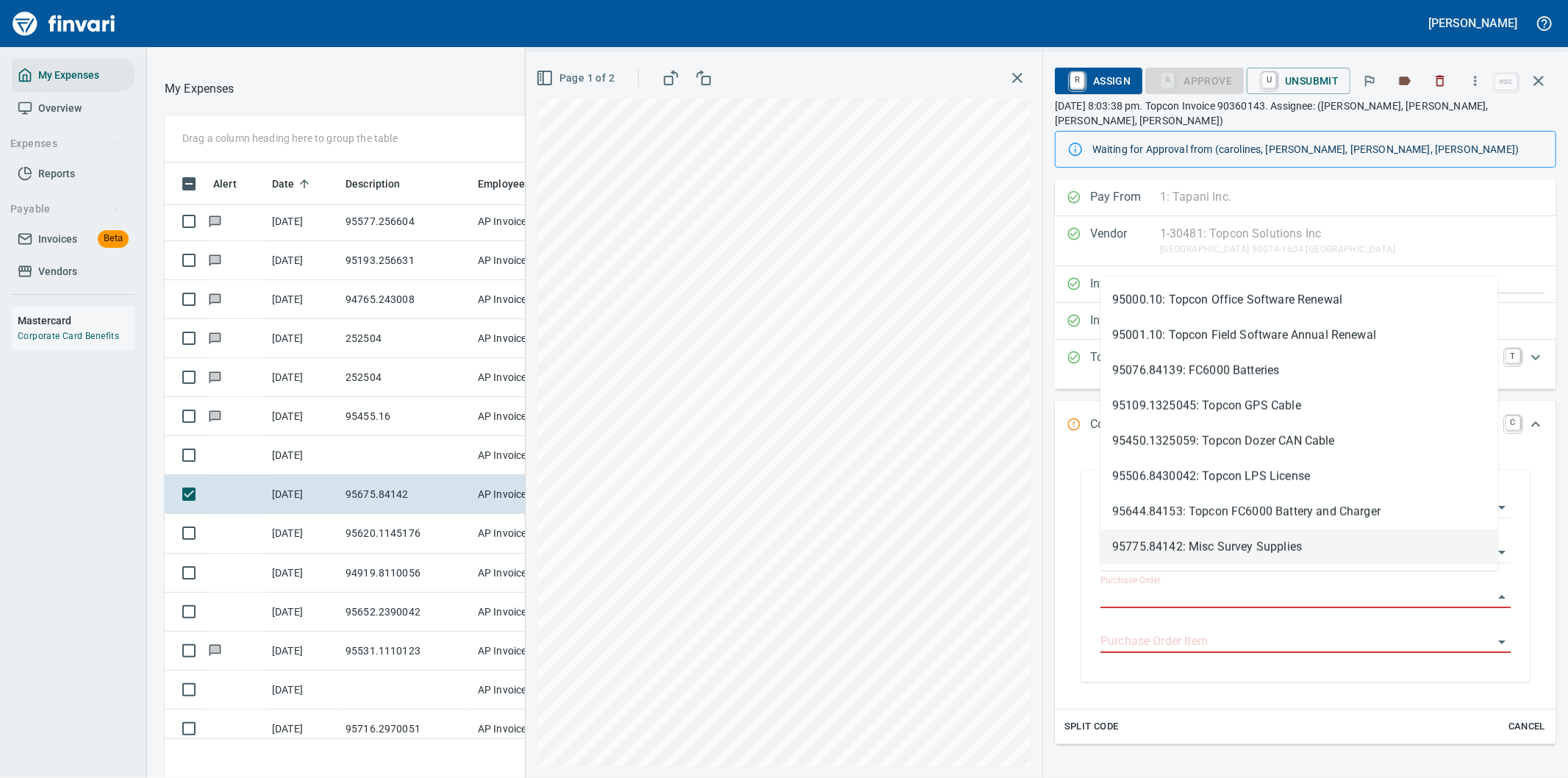
click at [1169, 546] on li "95775.84142: Misc Survey Supplies" at bounding box center [1299, 546] width 398 height 35
type input "**********"
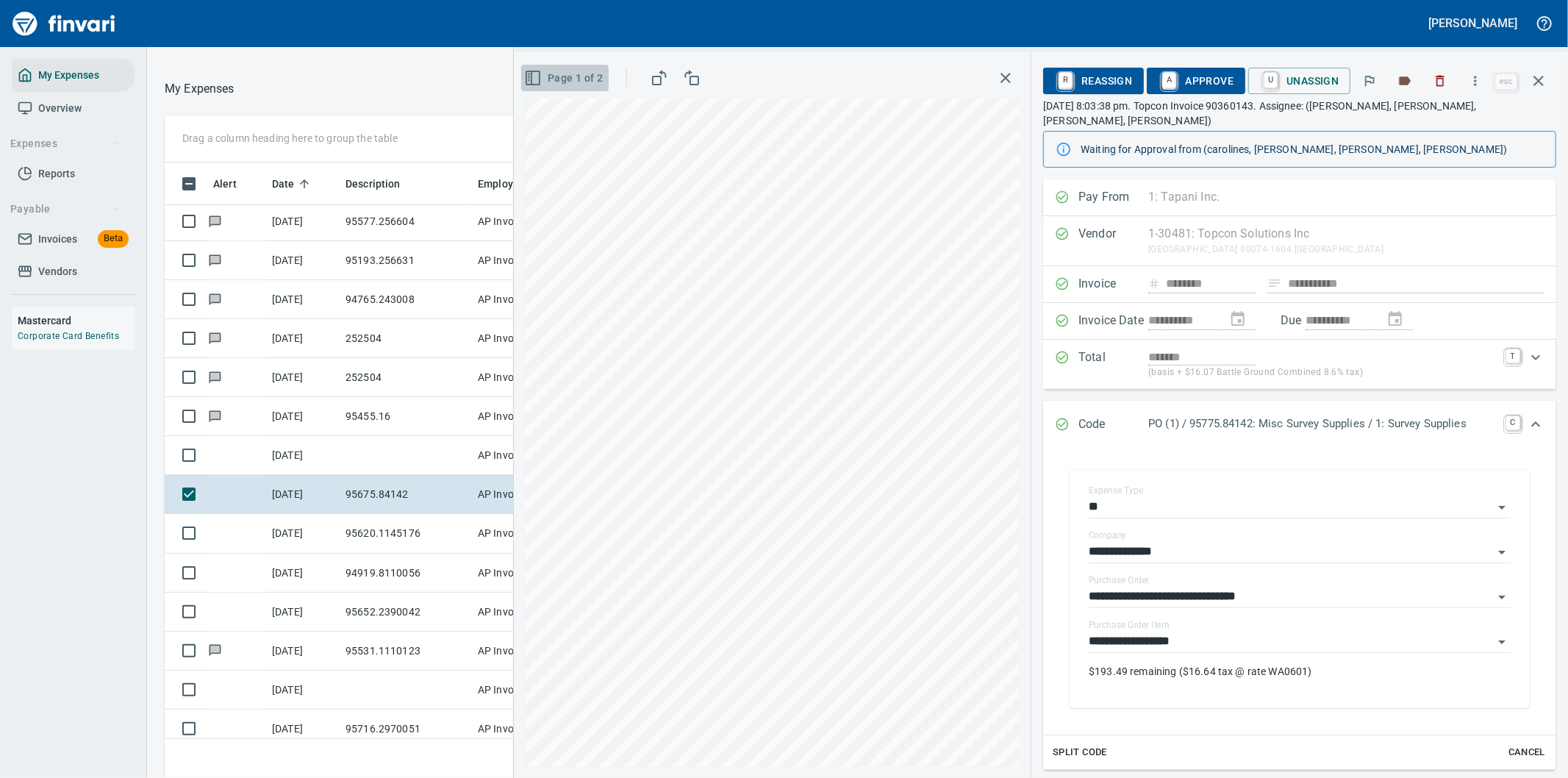
click at [530, 77] on icon "button" at bounding box center [534, 78] width 18 height 18
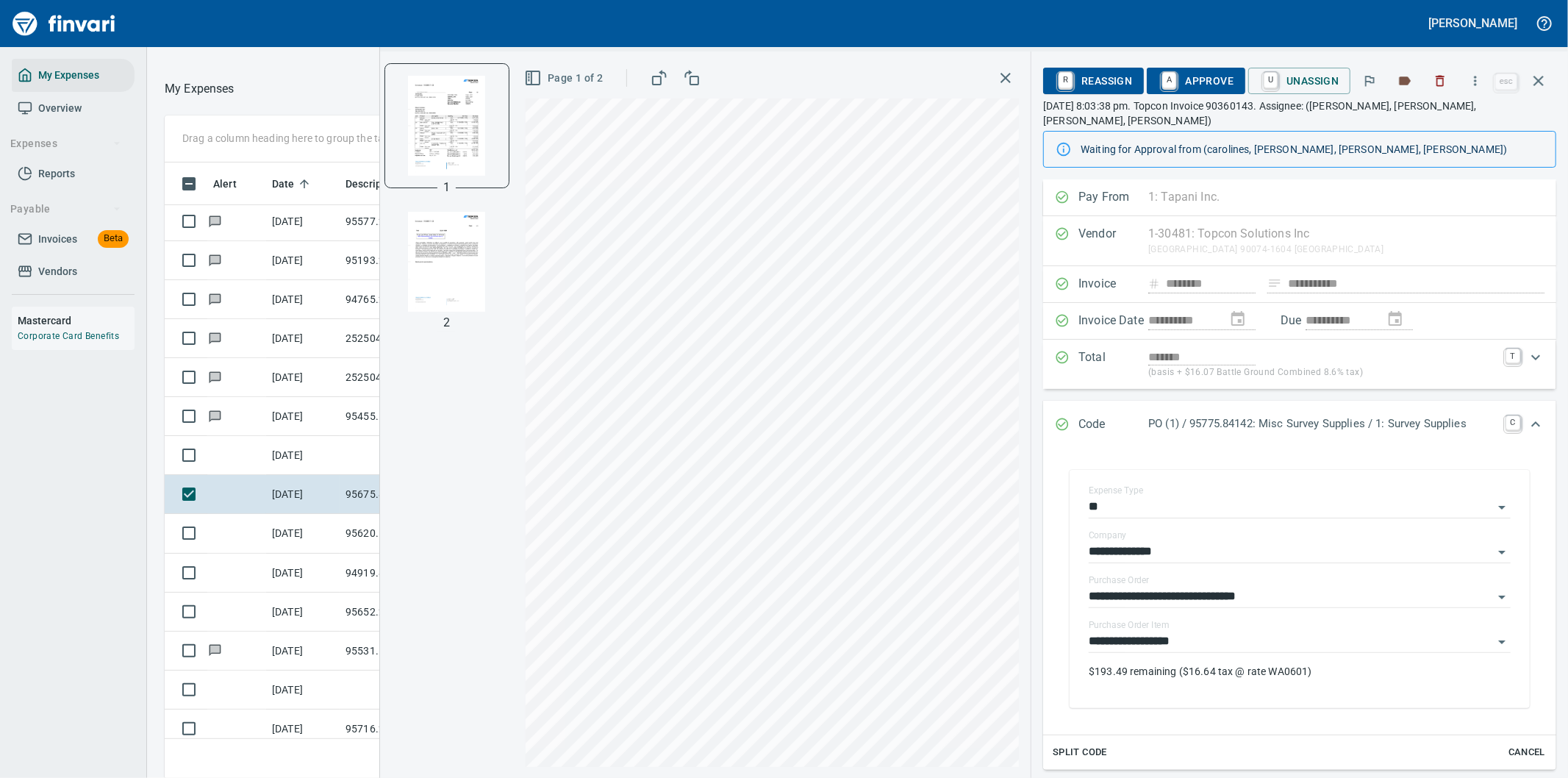
click at [464, 258] on img "button" at bounding box center [447, 261] width 100 height 100
click at [441, 128] on img "button" at bounding box center [447, 125] width 100 height 100
click at [1214, 77] on span "A Approve" at bounding box center [1195, 81] width 75 height 25
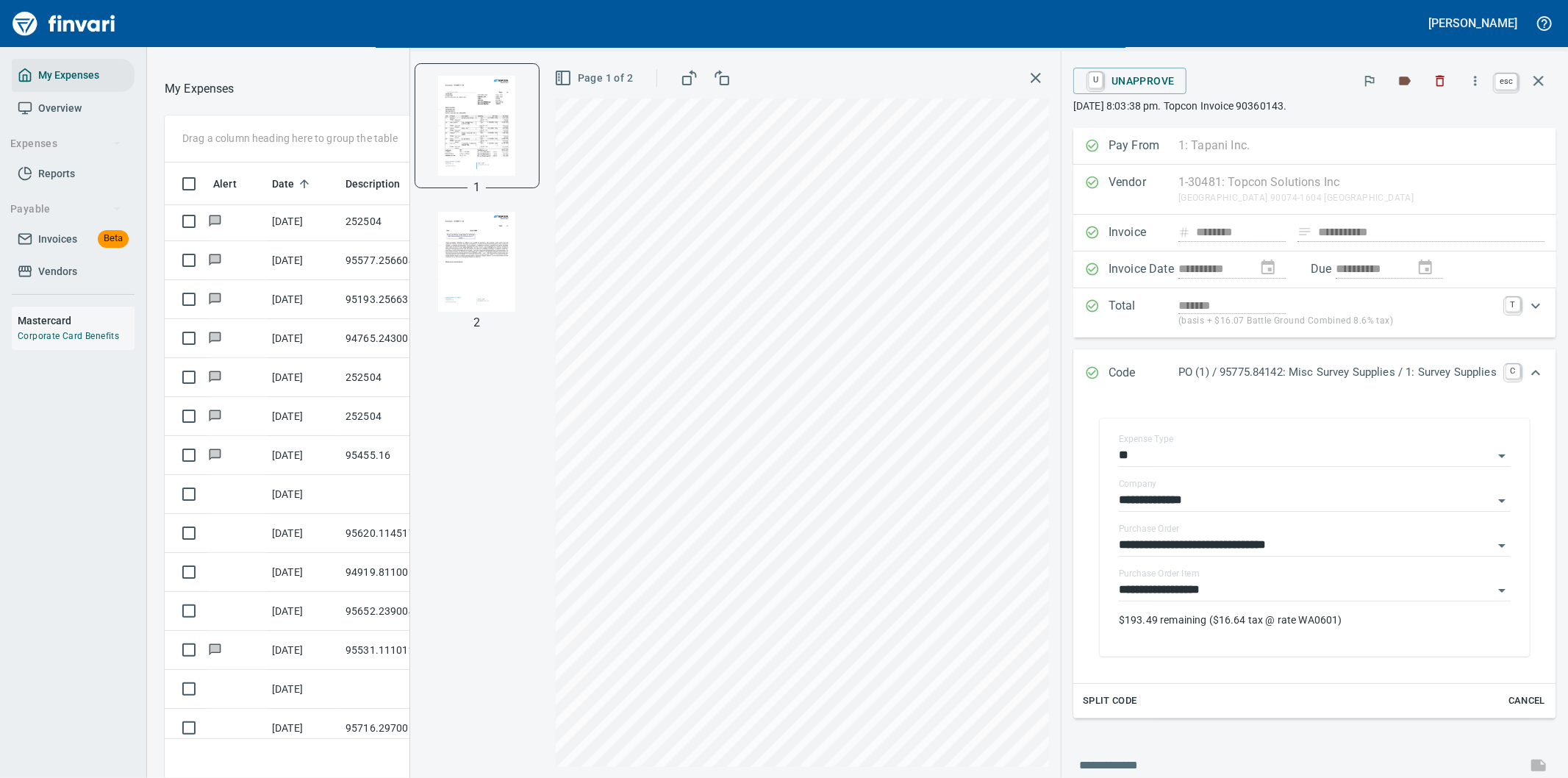
scroll to position [592, 981]
click at [1537, 77] on icon "button" at bounding box center [1539, 81] width 18 height 18
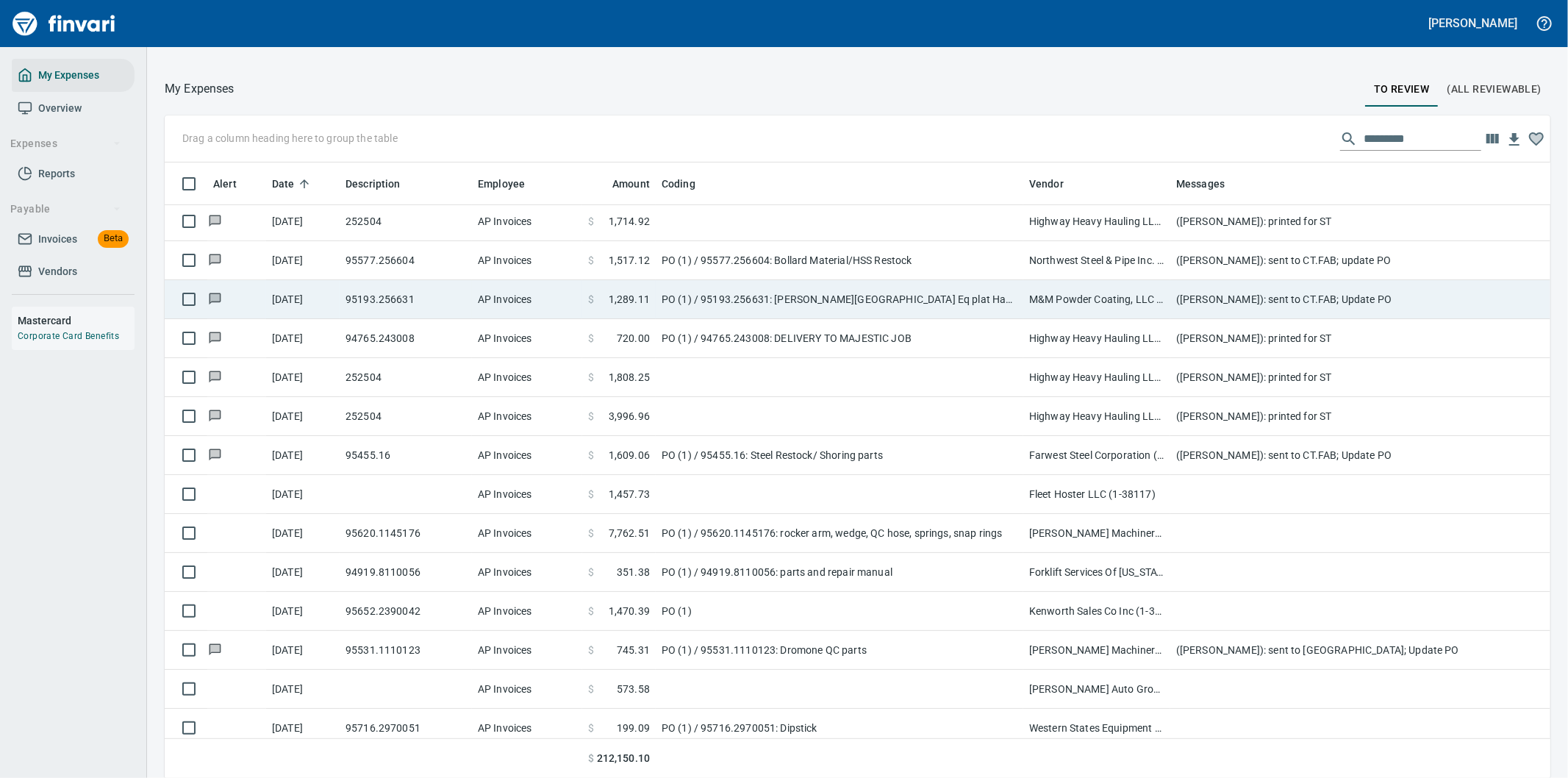
scroll to position [592, 1349]
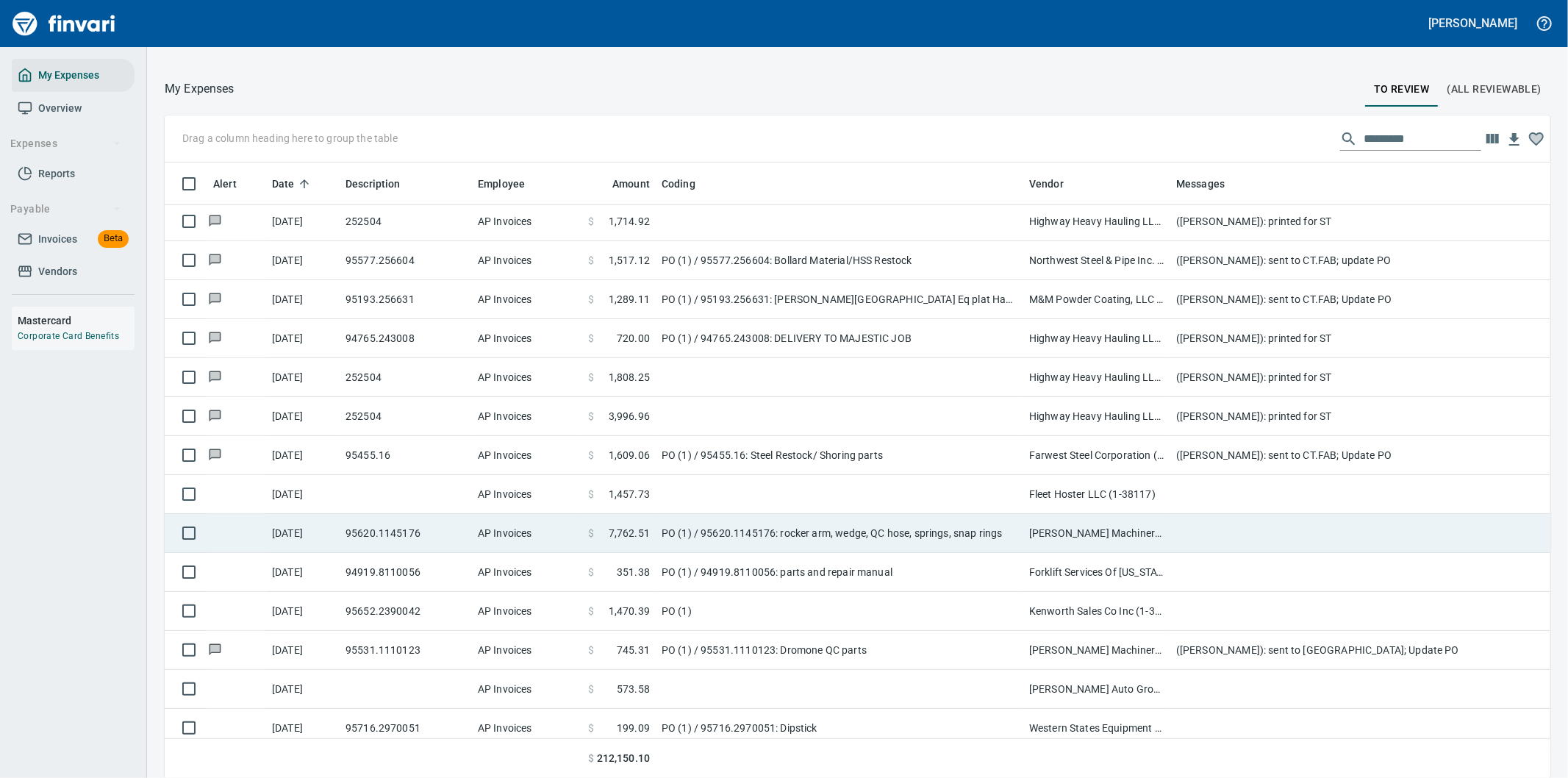
click at [1204, 540] on td at bounding box center [1464, 533] width 588 height 39
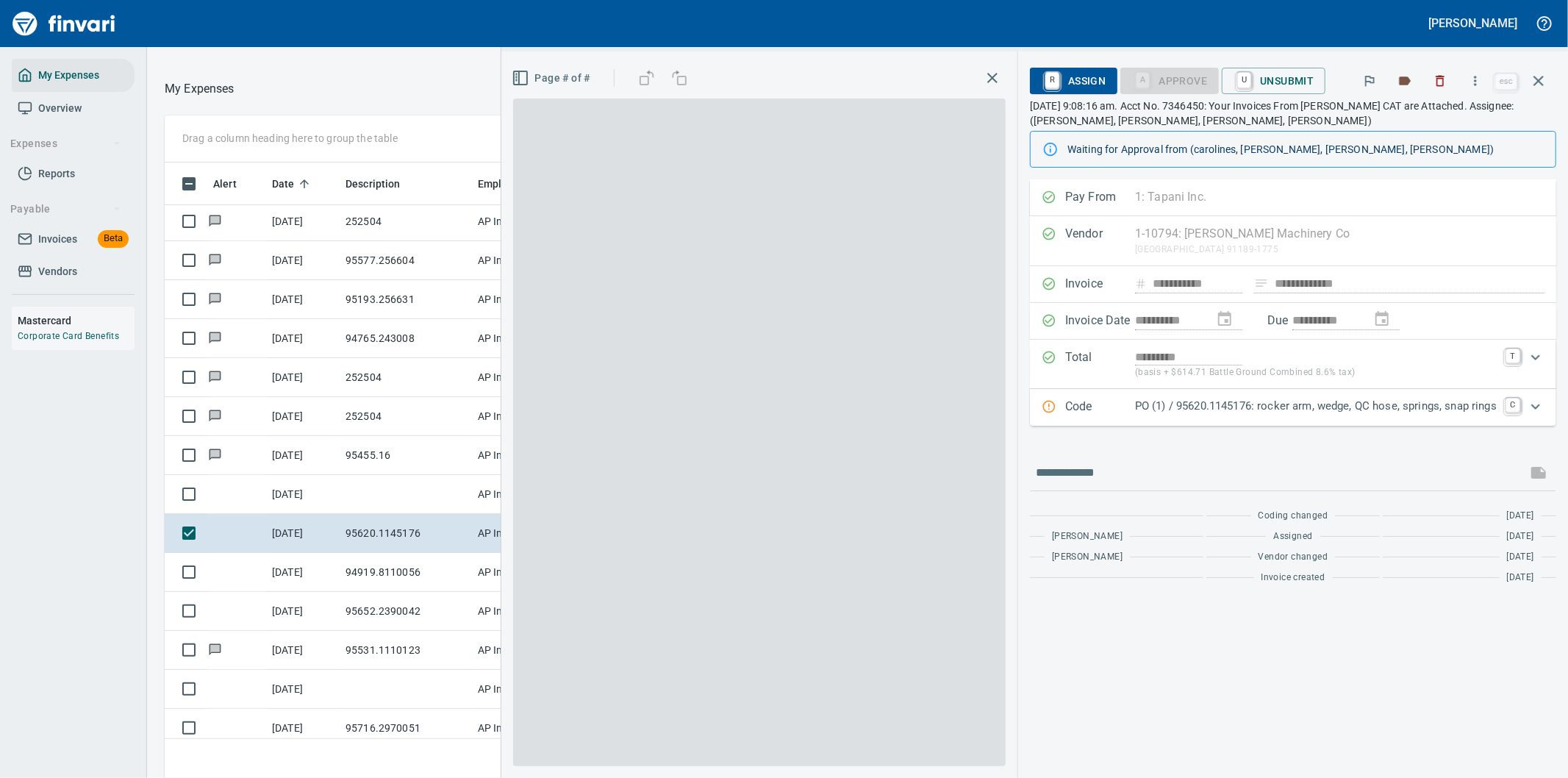
scroll to position [592, 981]
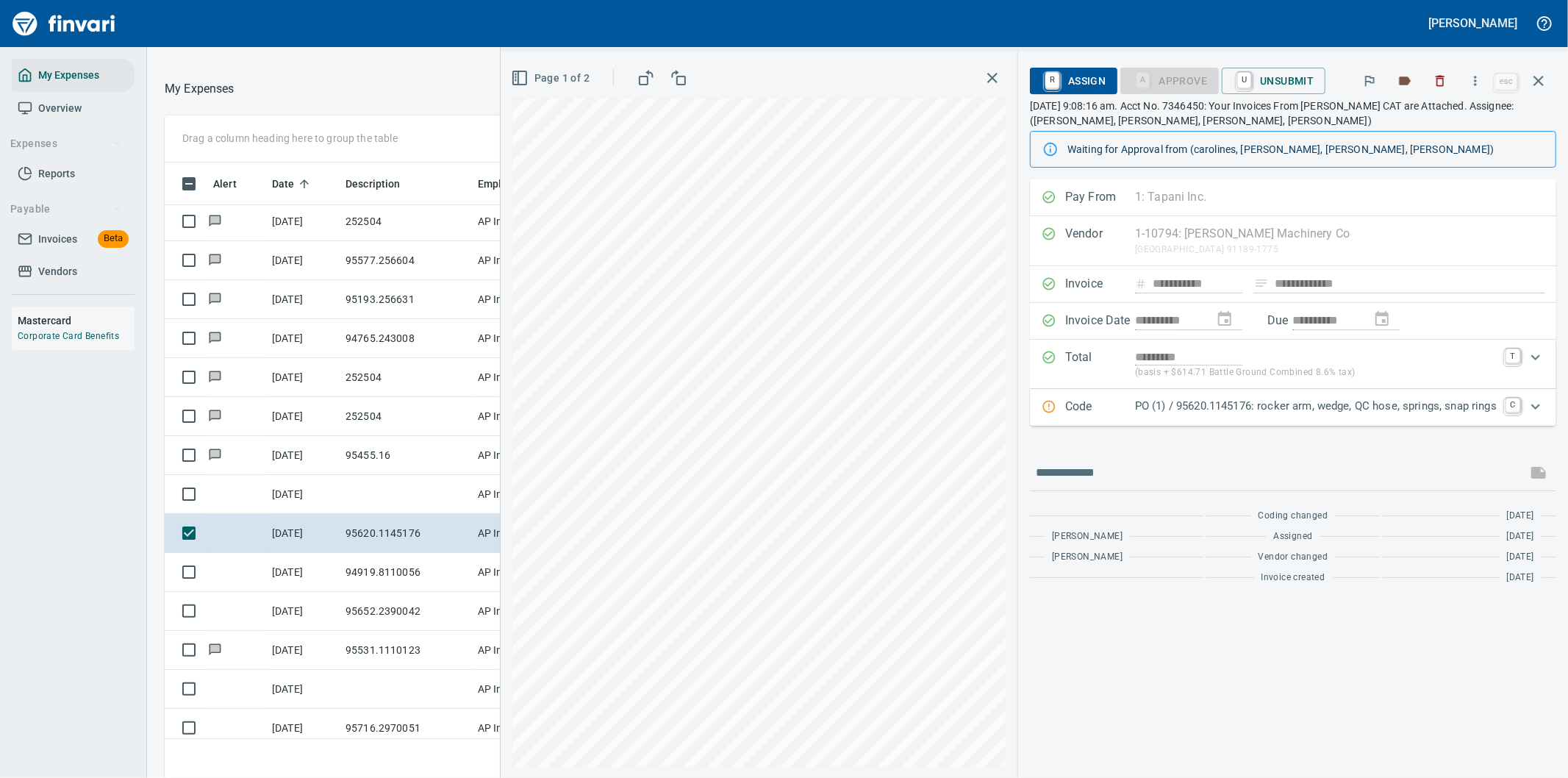
click at [1476, 412] on p "PO (1) / 95620.1145176: rocker arm, wedge, QC hose, springs, snap rings" at bounding box center [1316, 406] width 362 height 17
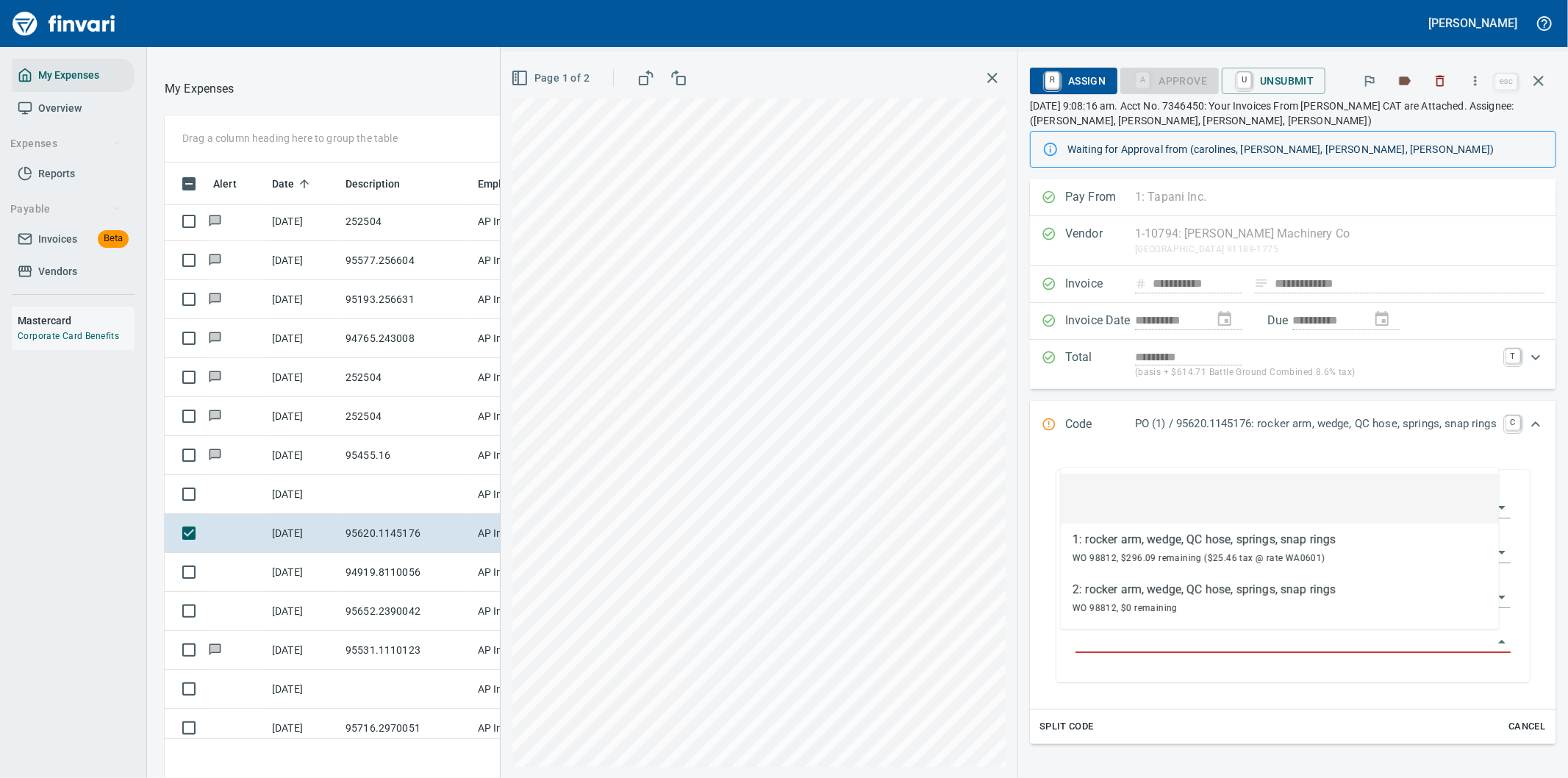
click at [1283, 643] on input "Purchase Order Item" at bounding box center [1284, 641] width 418 height 21
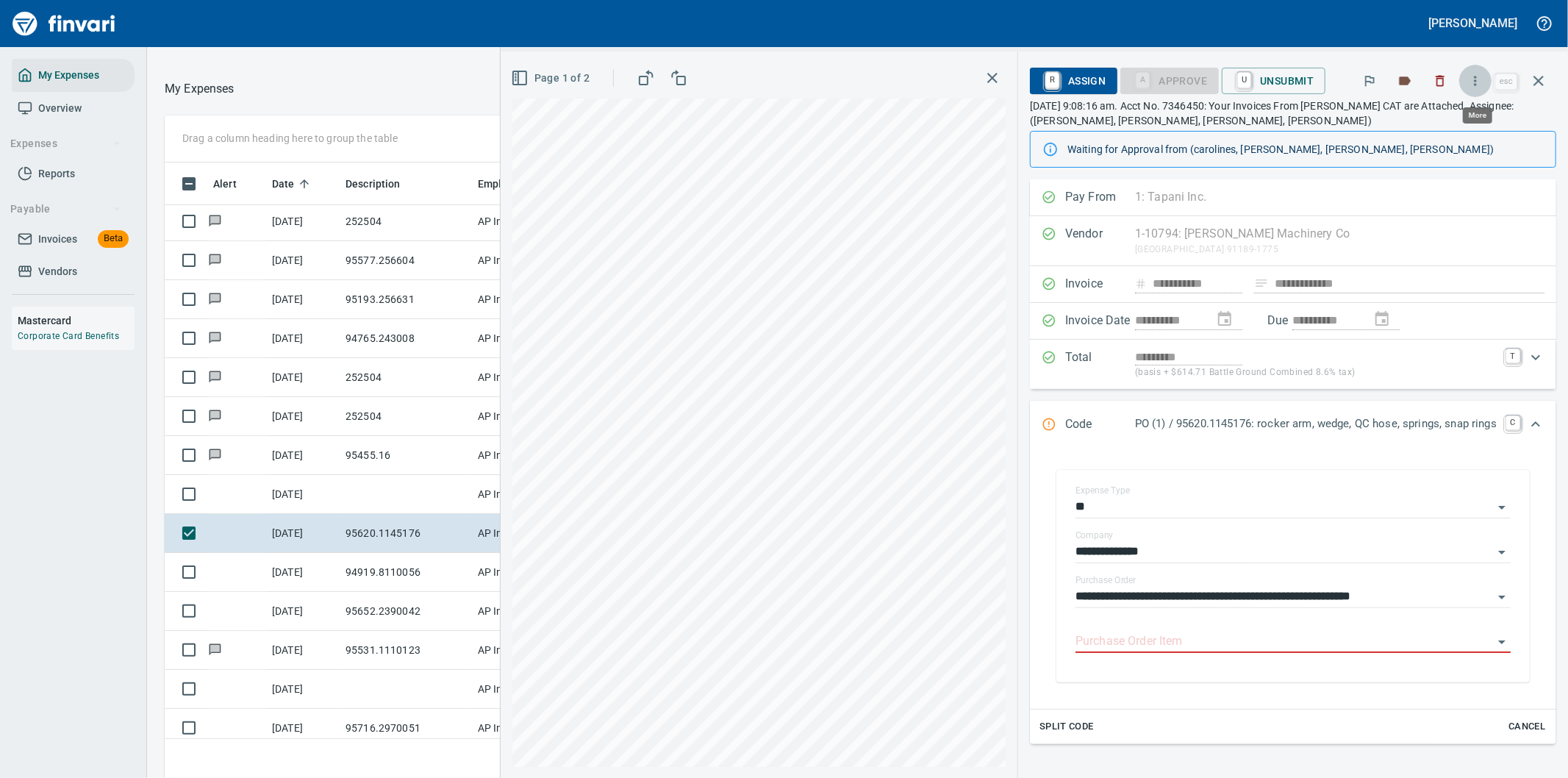
click at [1478, 82] on icon "button" at bounding box center [1475, 81] width 14 height 14
click at [1427, 119] on span "Download" at bounding box center [1473, 124] width 141 height 18
click at [1526, 429] on icon "Expand" at bounding box center [1535, 424] width 18 height 18
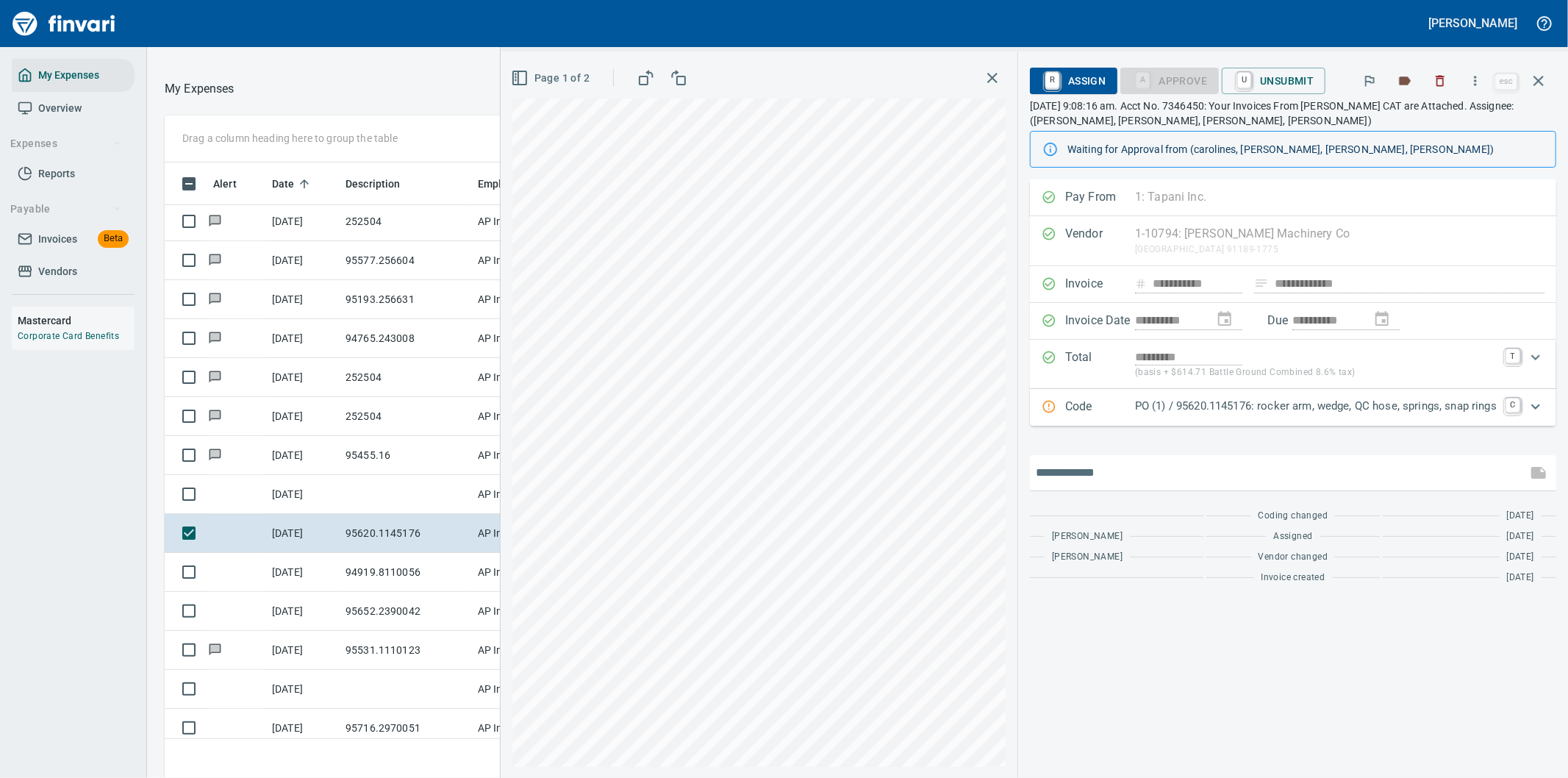
click at [1094, 467] on input "text" at bounding box center [1278, 473] width 486 height 24
type input "**********"
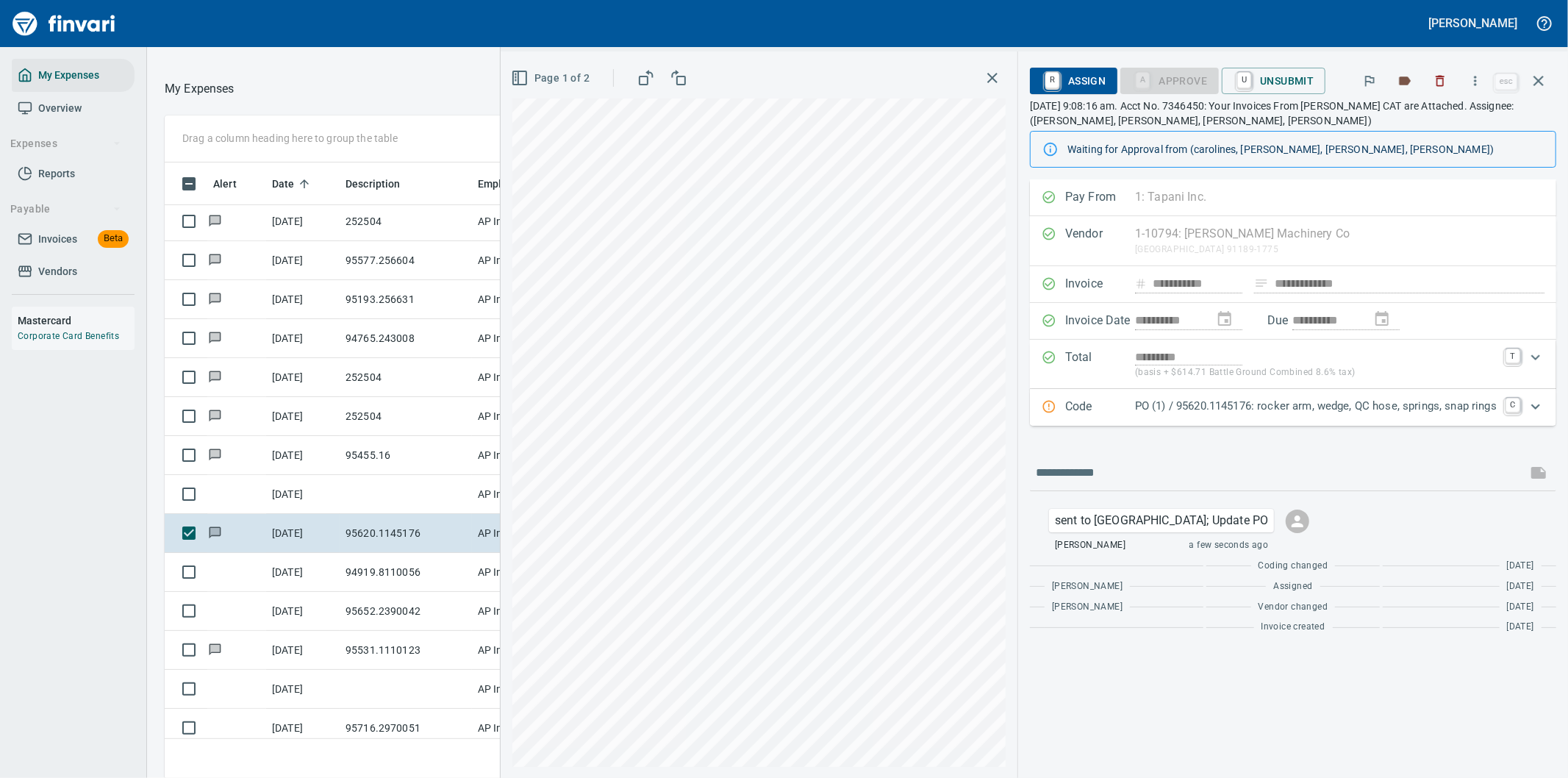
click at [1537, 79] on icon "button" at bounding box center [1538, 81] width 10 height 10
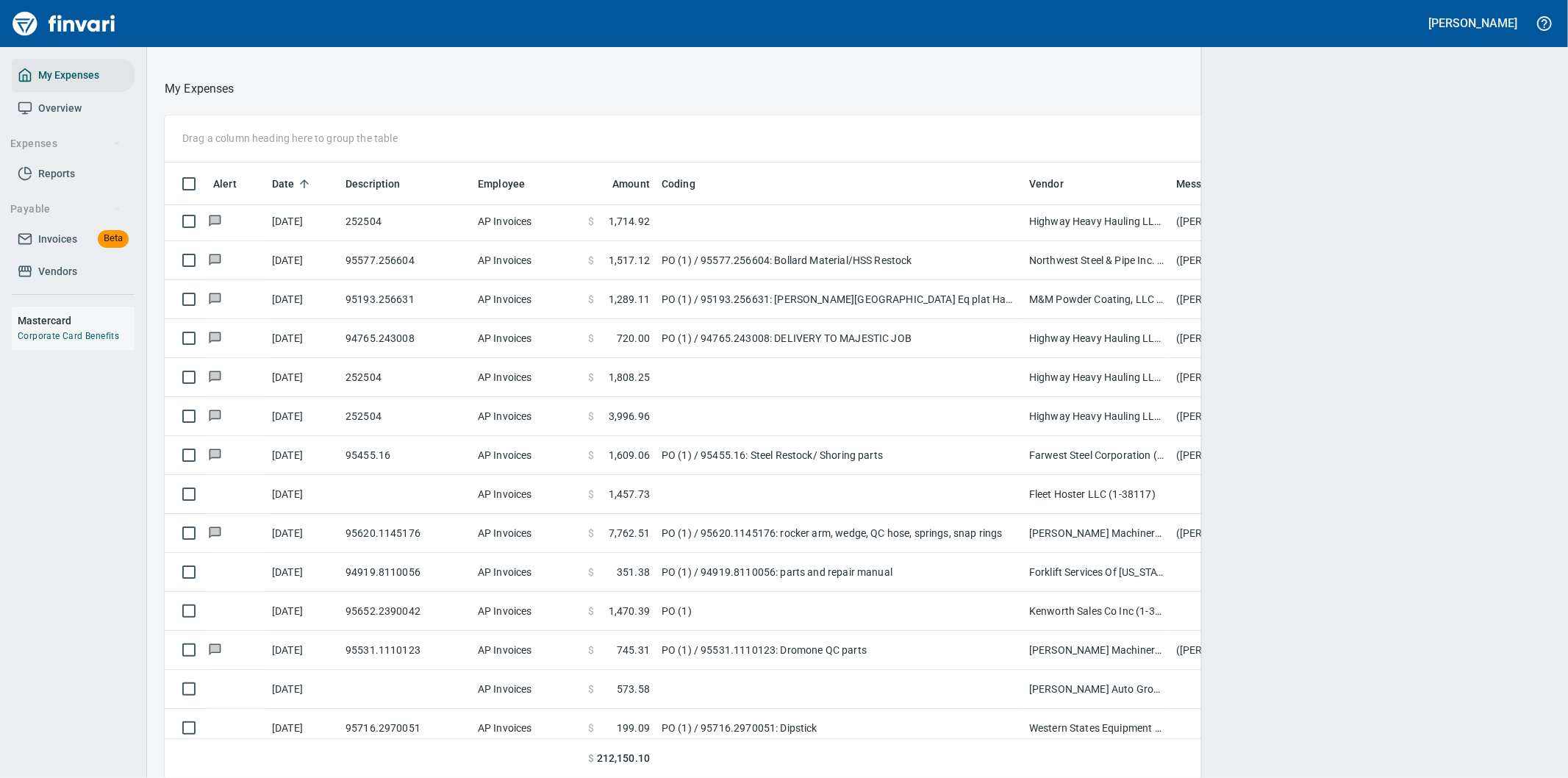
scroll to position [592, 1338]
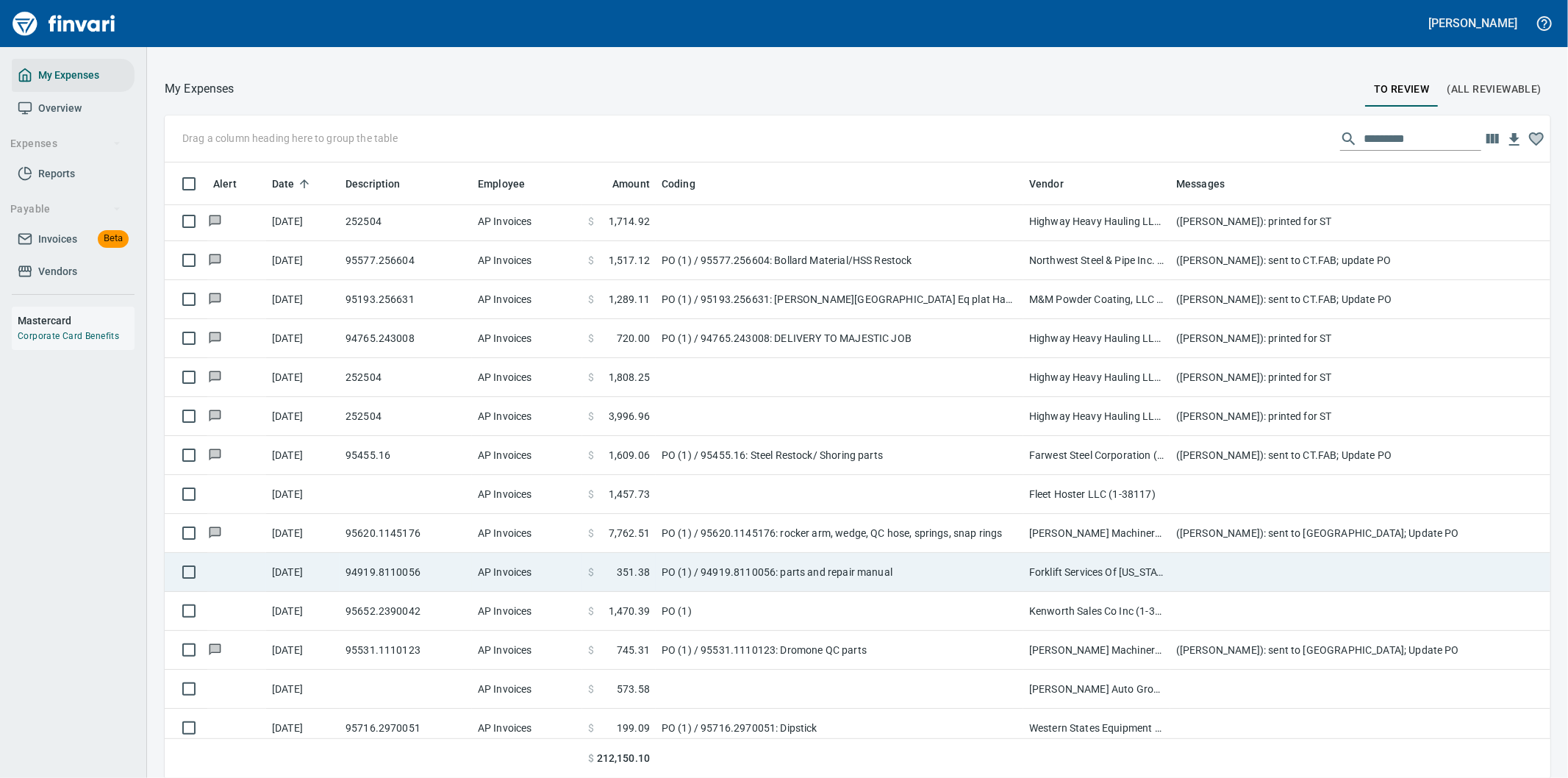
click at [1208, 574] on td at bounding box center [1464, 572] width 588 height 39
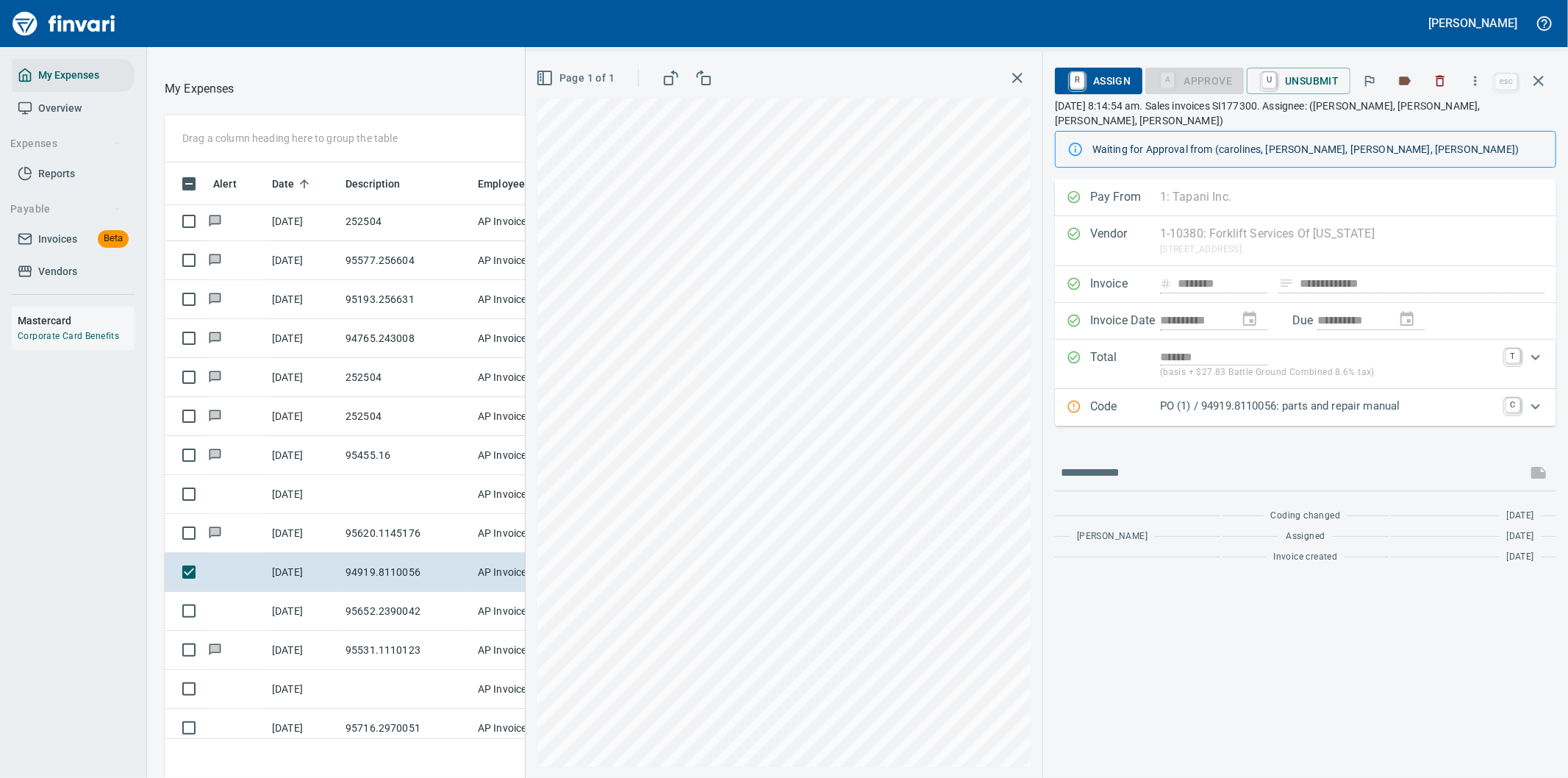
scroll to position [592, 981]
click at [1443, 398] on p "PO (1) / 94919.8110056: parts and repair manual" at bounding box center [1328, 406] width 336 height 17
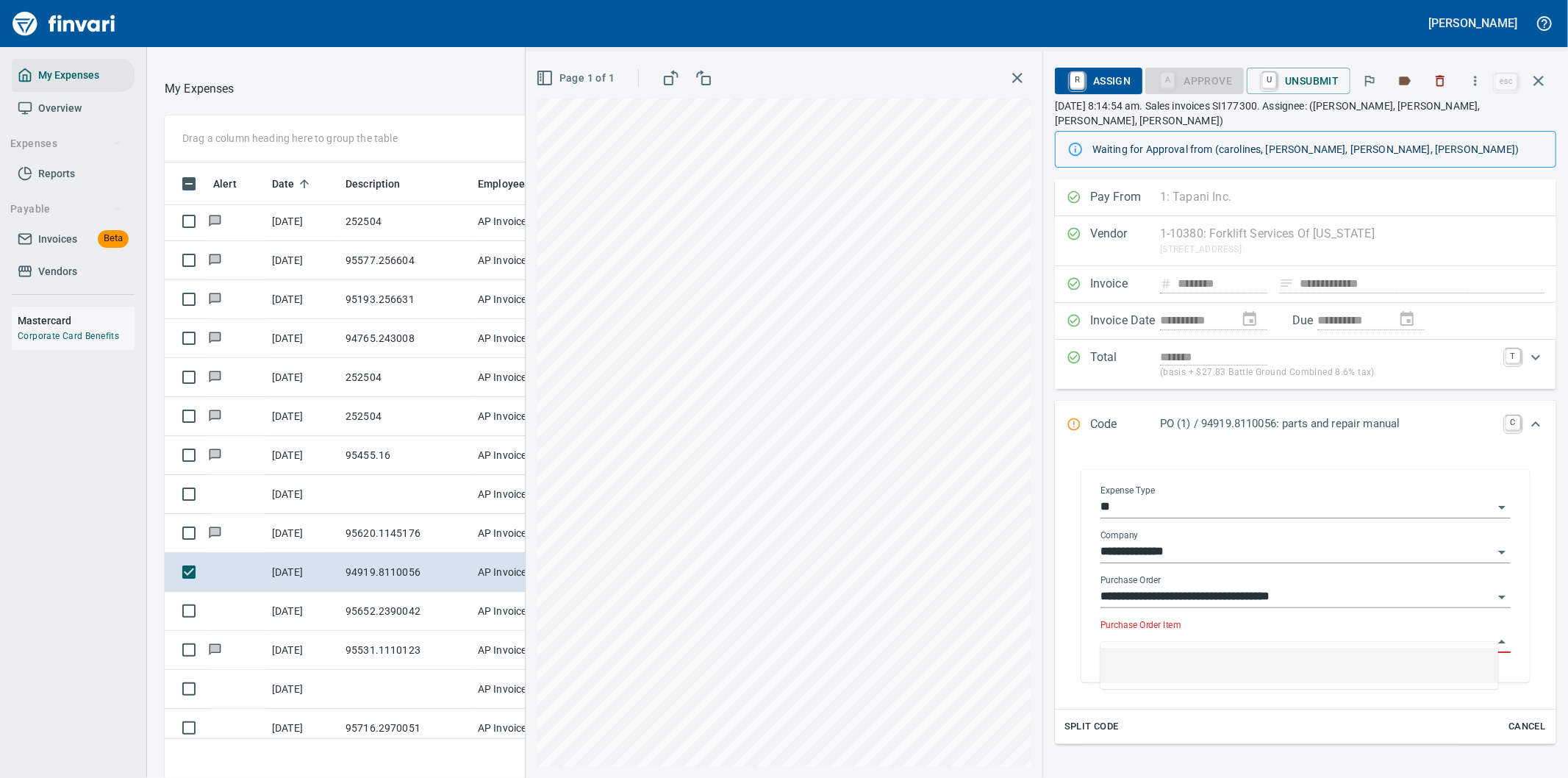
click at [1252, 631] on input "Purchase Order Item" at bounding box center [1297, 641] width 392 height 21
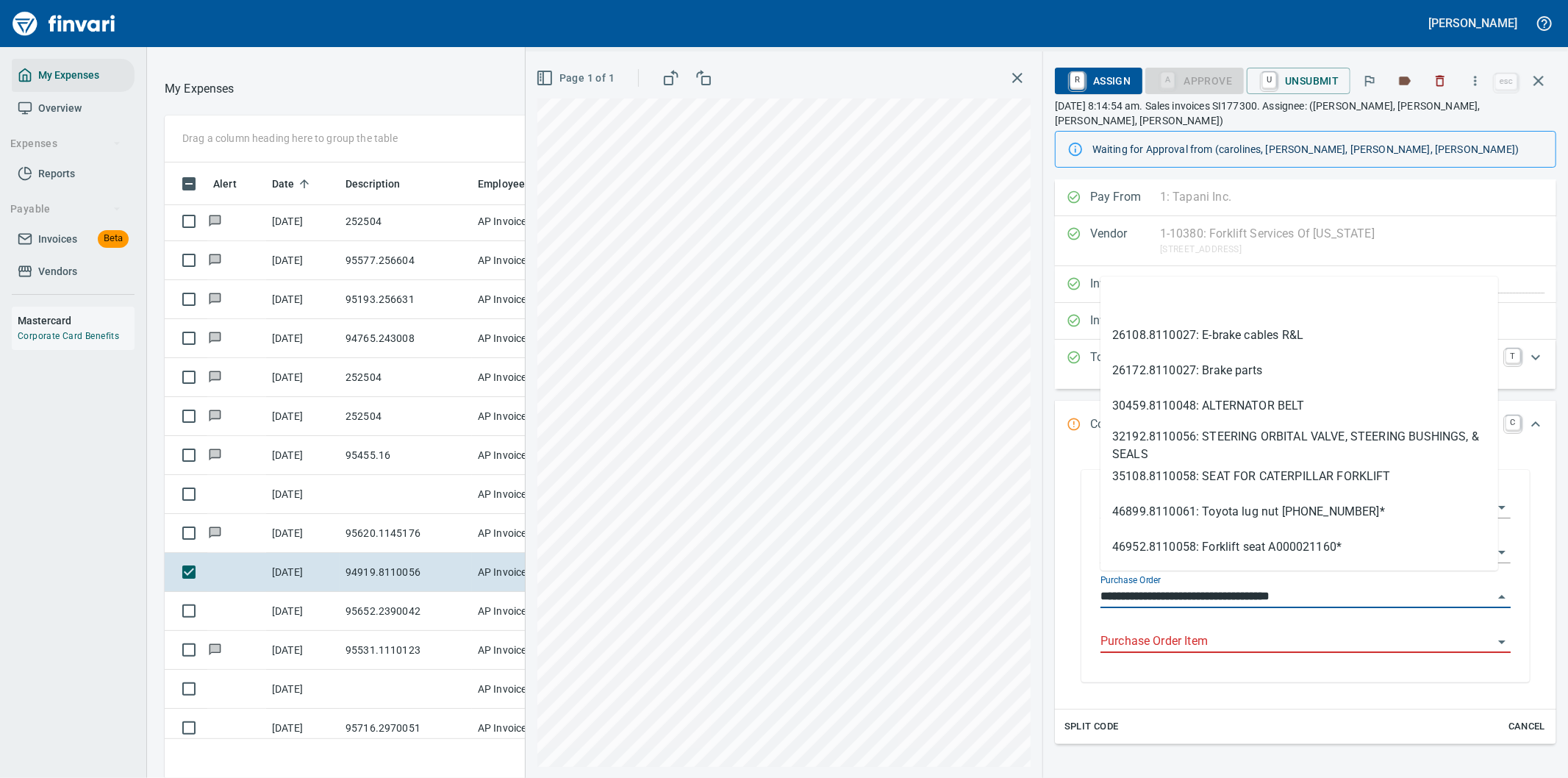
drag, startPoint x: 1186, startPoint y: 578, endPoint x: 1091, endPoint y: 584, distance: 95.2
click at [1091, 584] on div "**********" at bounding box center [1306, 578] width 434 height 209
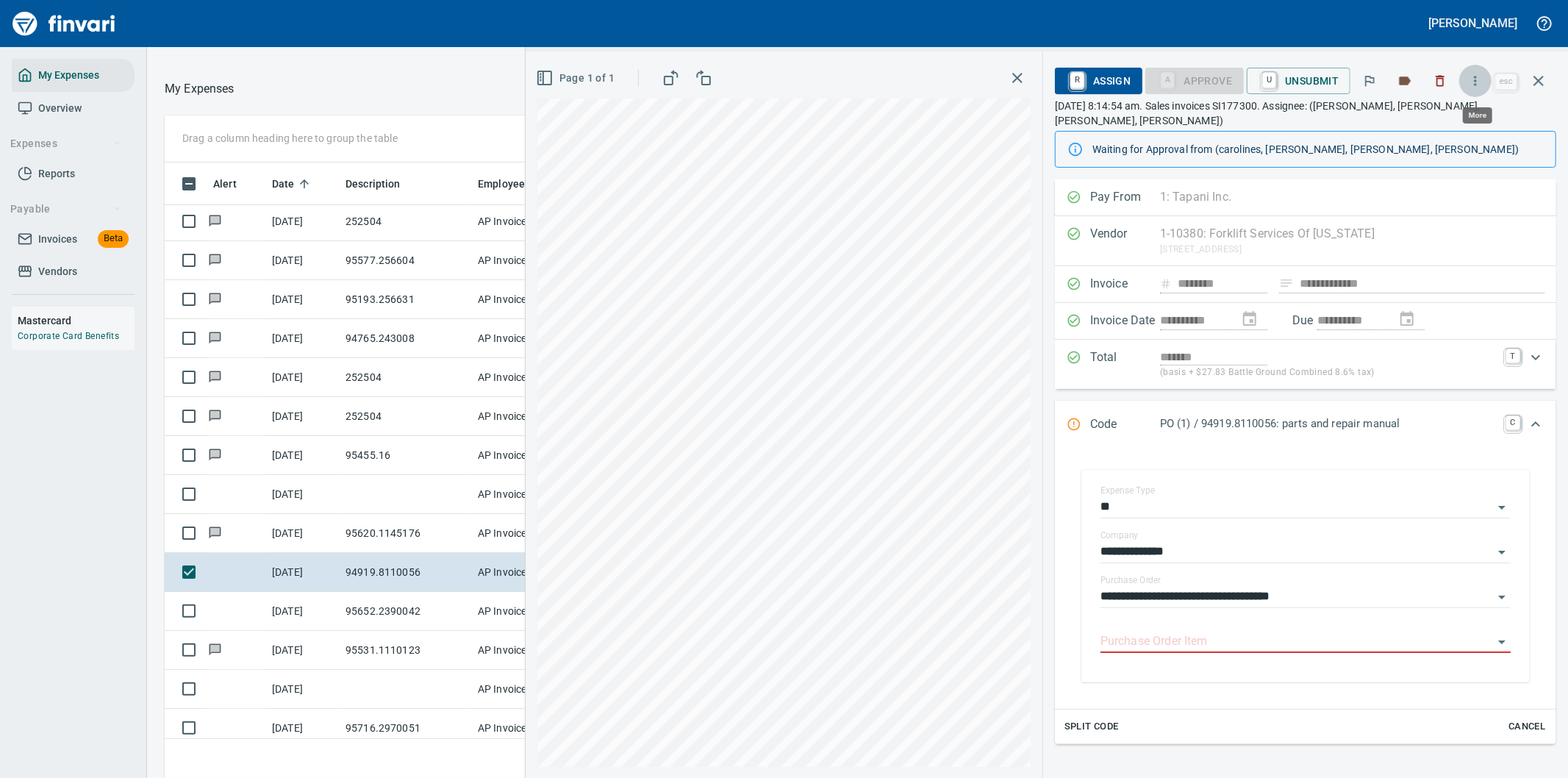
click at [1479, 73] on icon "button" at bounding box center [1475, 81] width 14 height 14
click at [1438, 119] on span "Download" at bounding box center [1473, 124] width 141 height 18
click at [1526, 415] on icon "Expand" at bounding box center [1535, 424] width 18 height 18
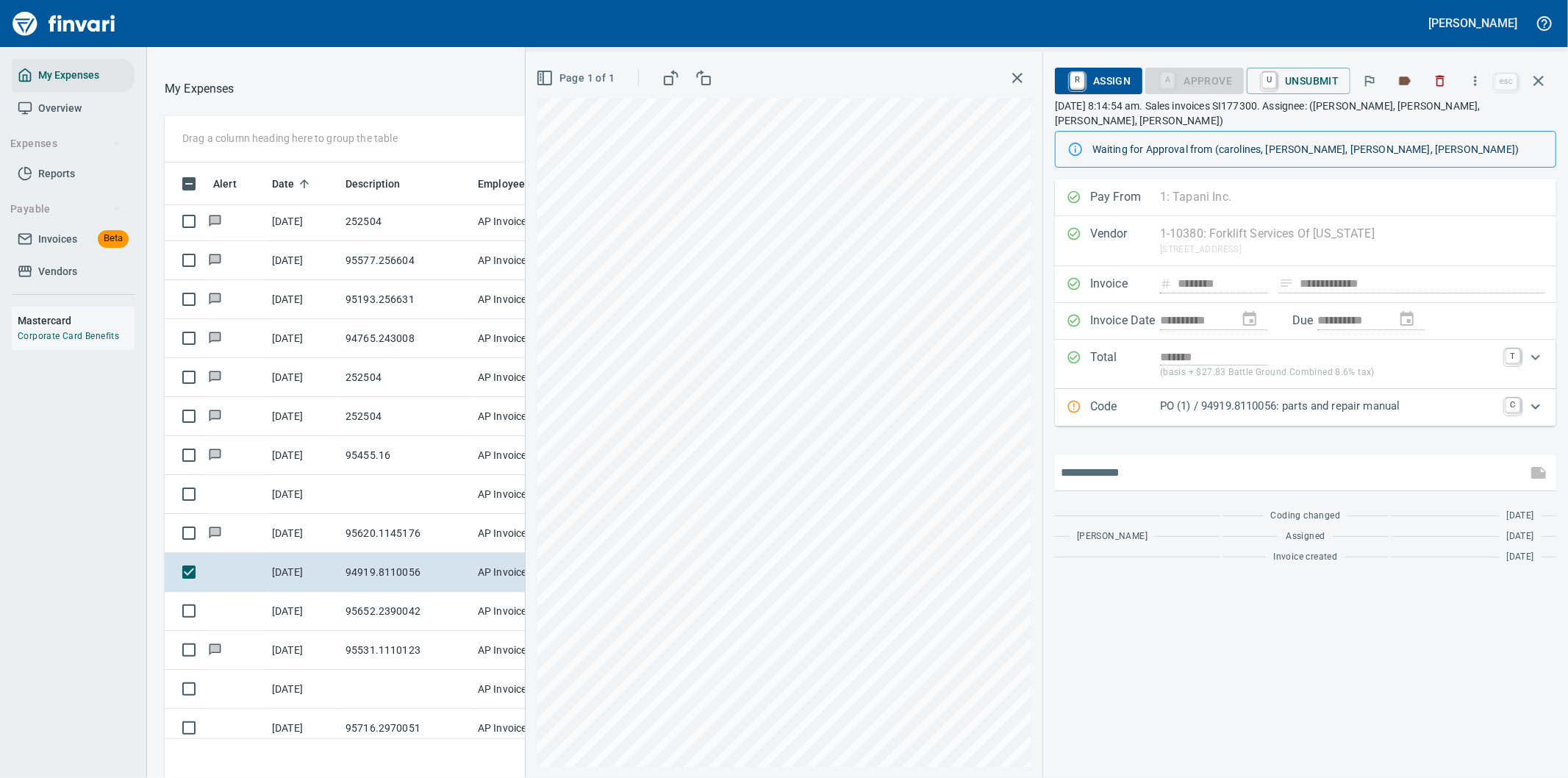
click at [1118, 461] on input "text" at bounding box center [1290, 473] width 460 height 24
type input "**********"
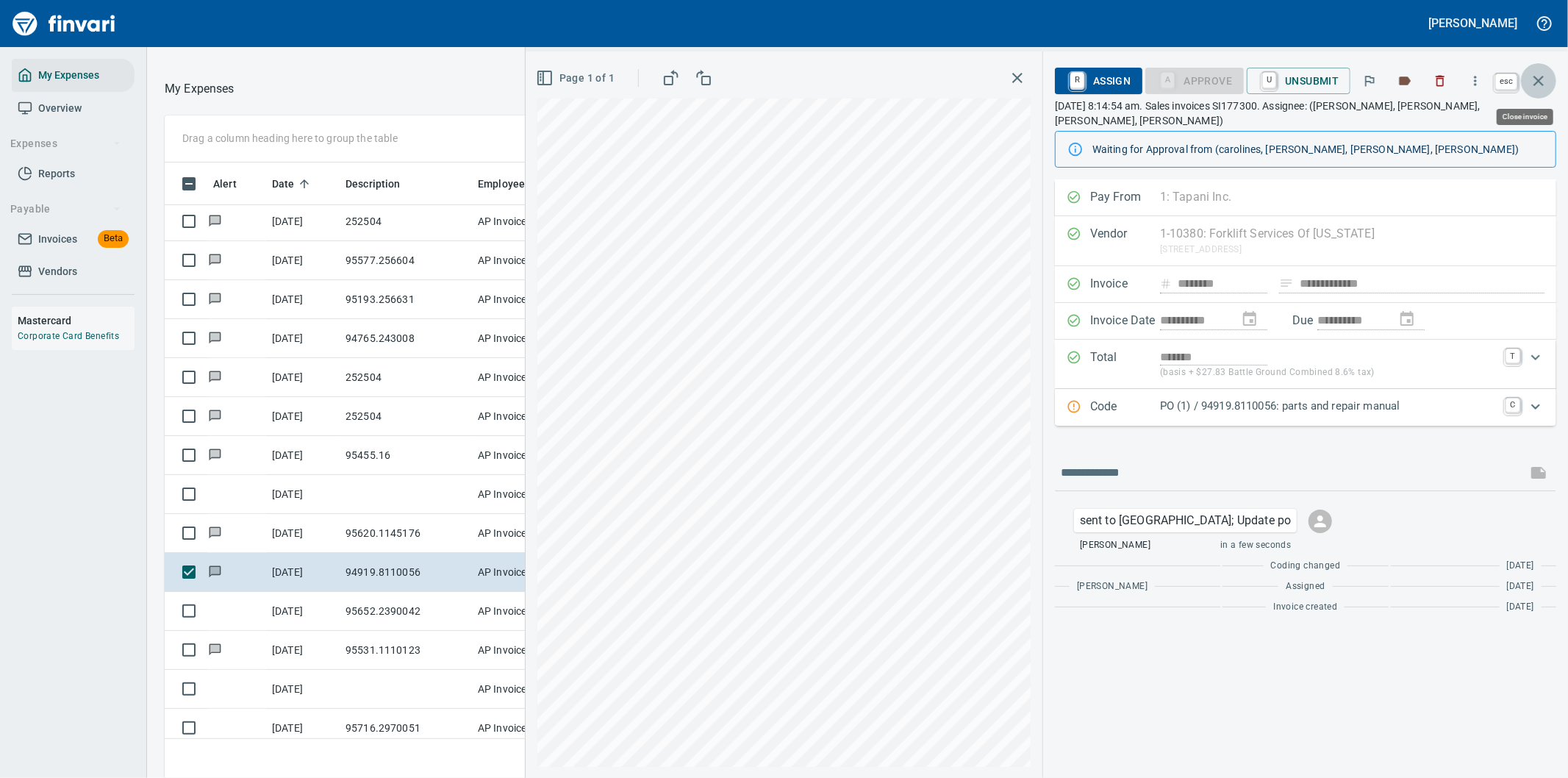
click at [1541, 80] on icon "button" at bounding box center [1539, 81] width 18 height 18
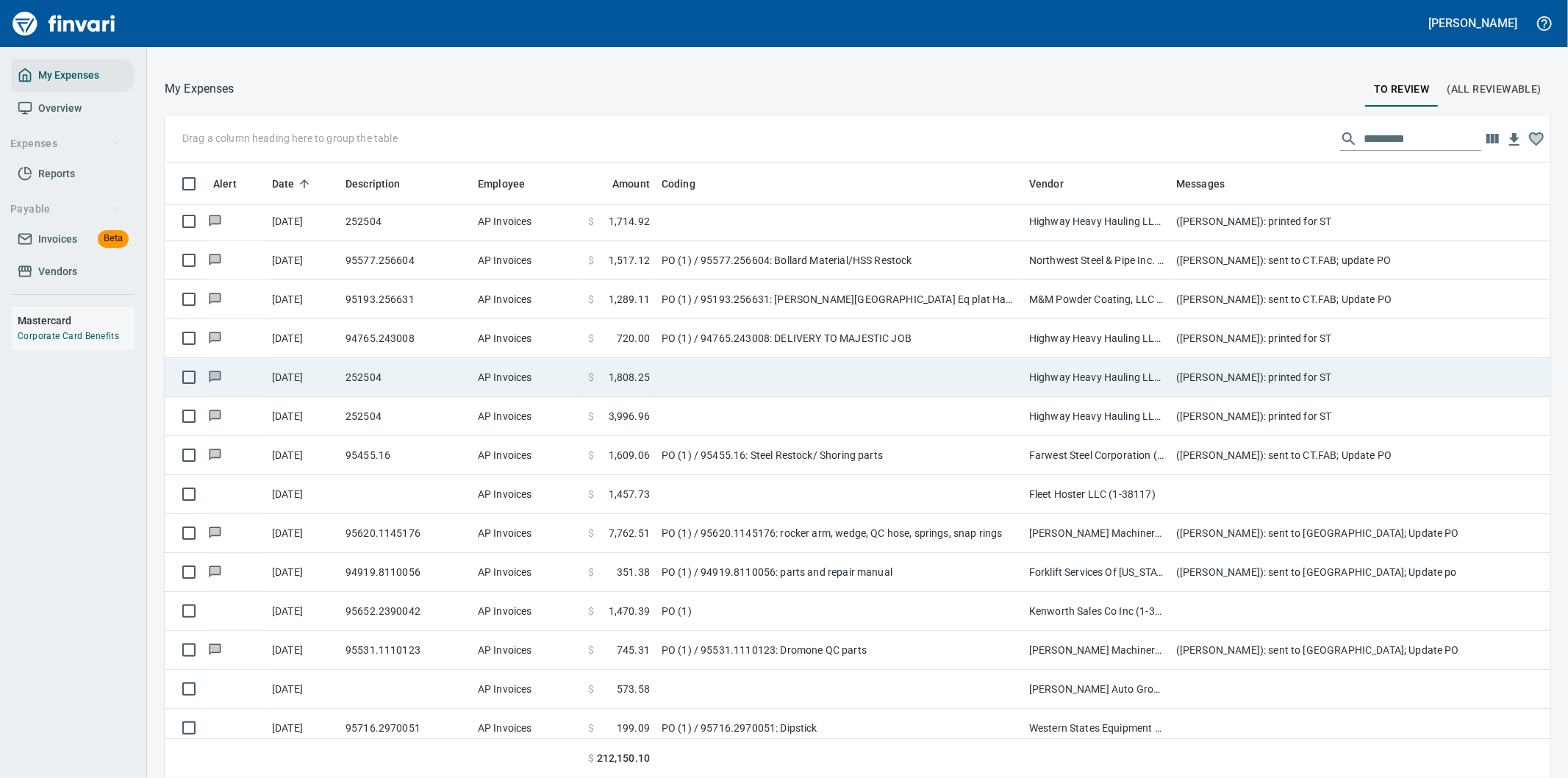
scroll to position [592, 1349]
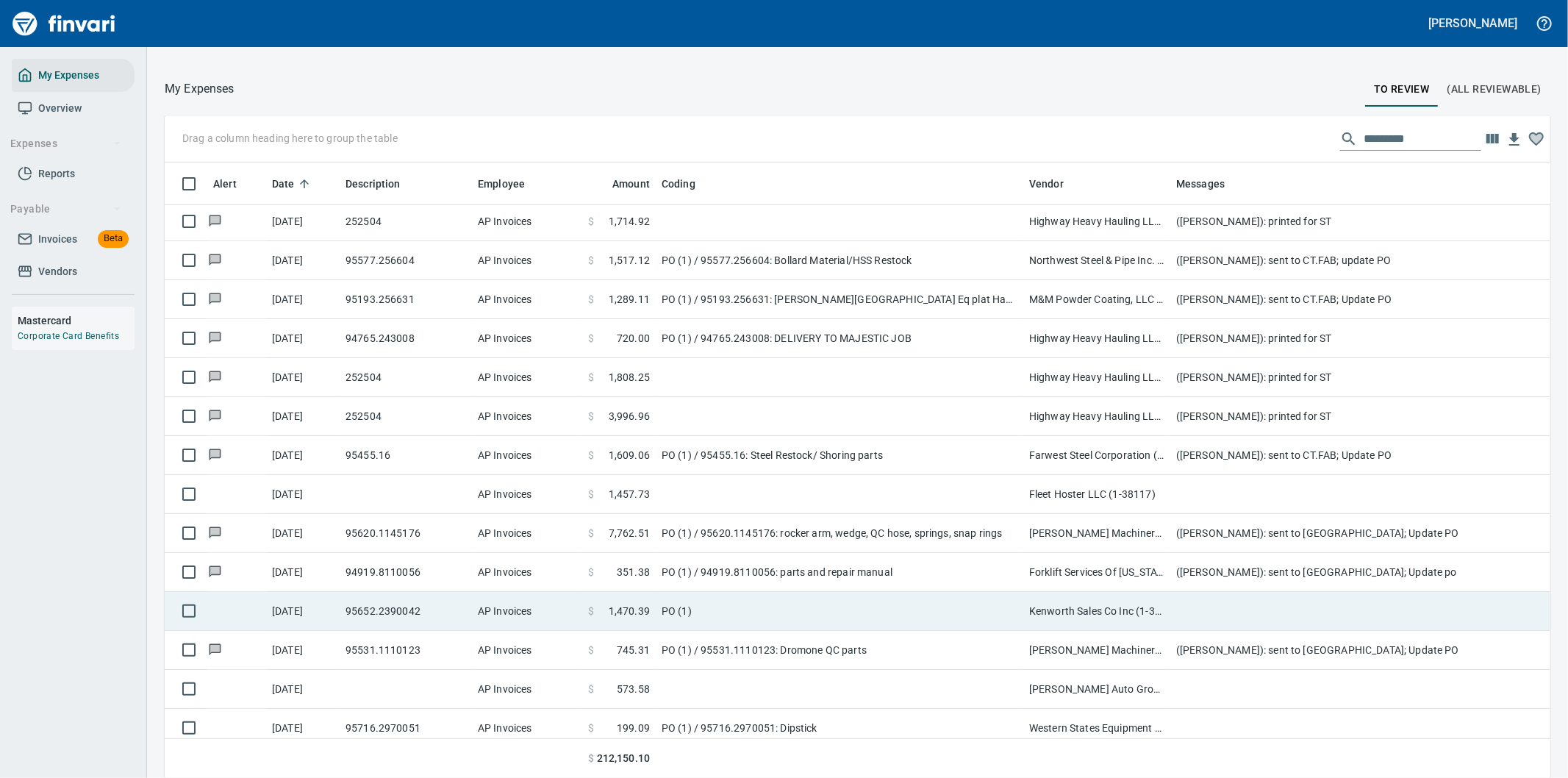
click at [1195, 607] on td at bounding box center [1464, 611] width 588 height 39
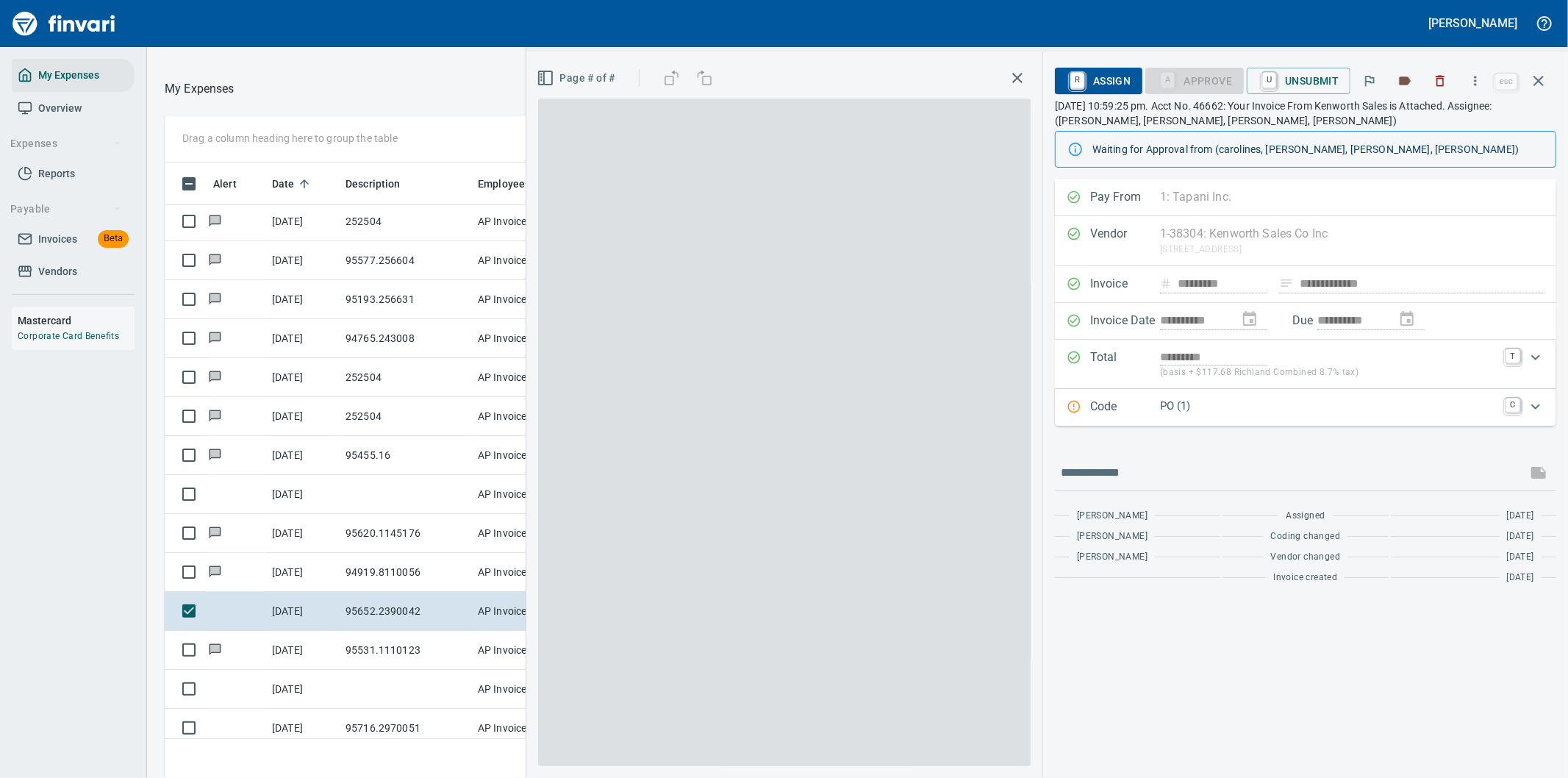
scroll to position [592, 981]
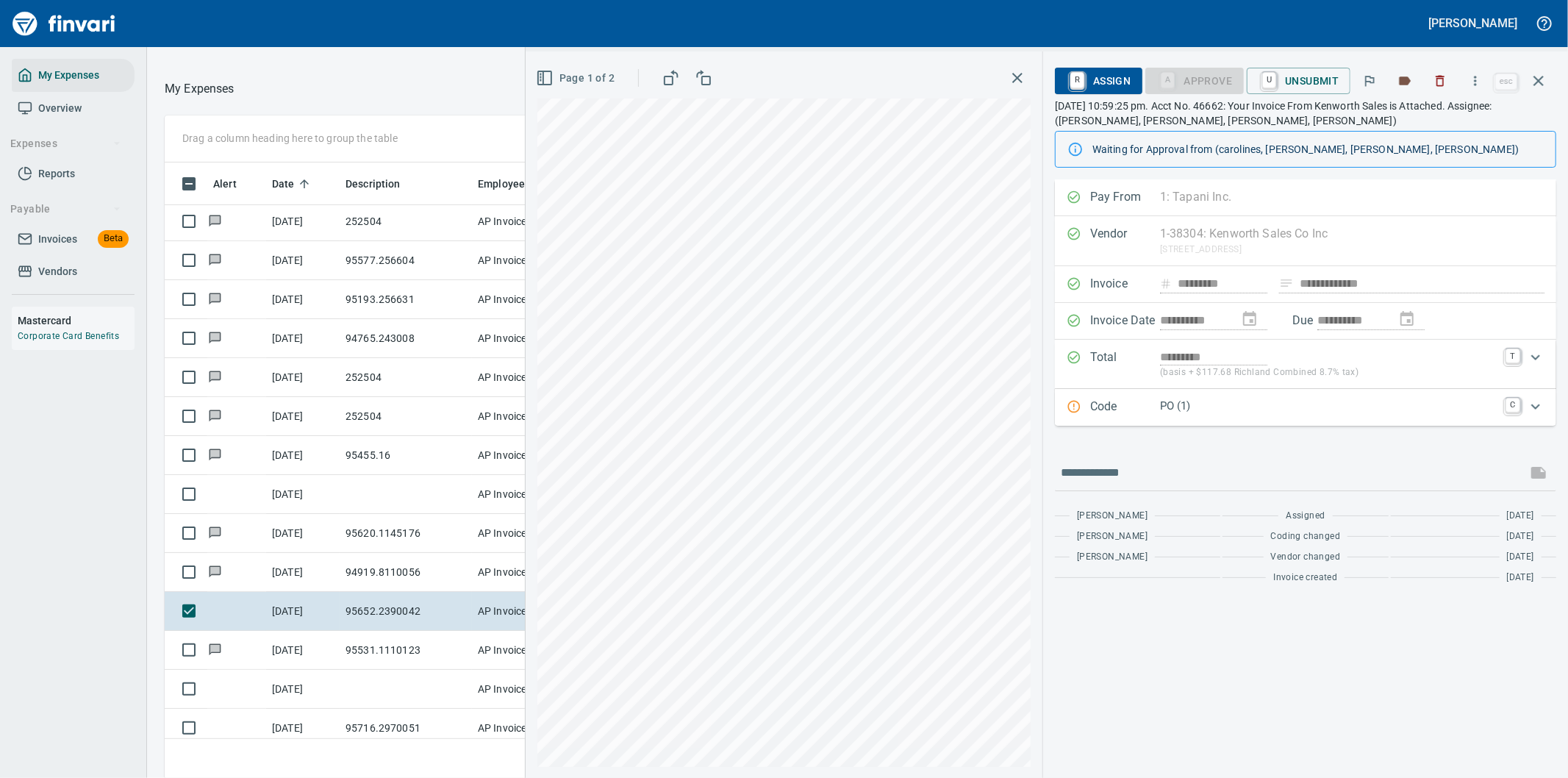
click at [1325, 408] on p "PO (1)" at bounding box center [1328, 406] width 336 height 17
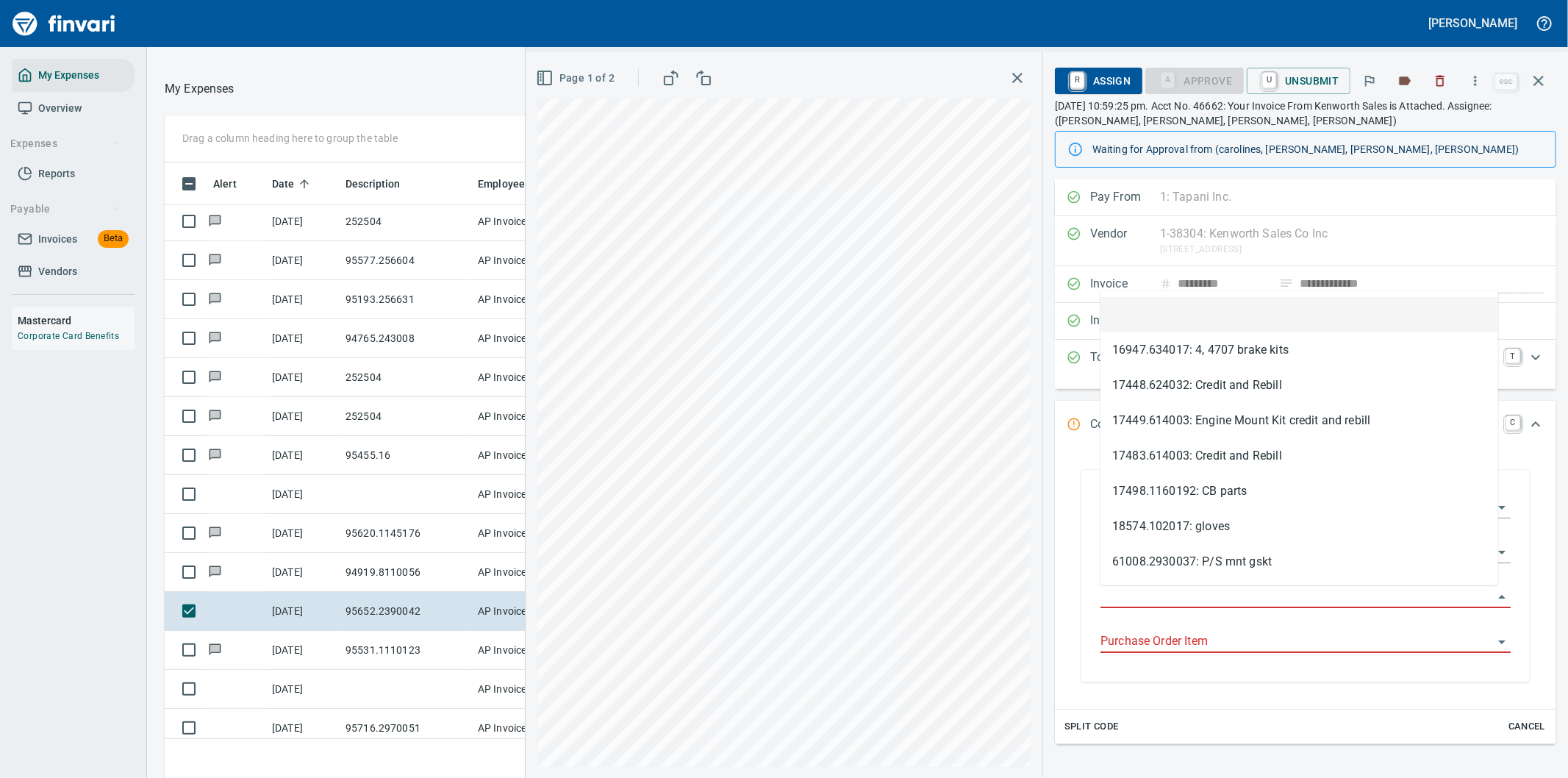
click at [1165, 595] on input "Purchase Order" at bounding box center [1297, 597] width 392 height 21
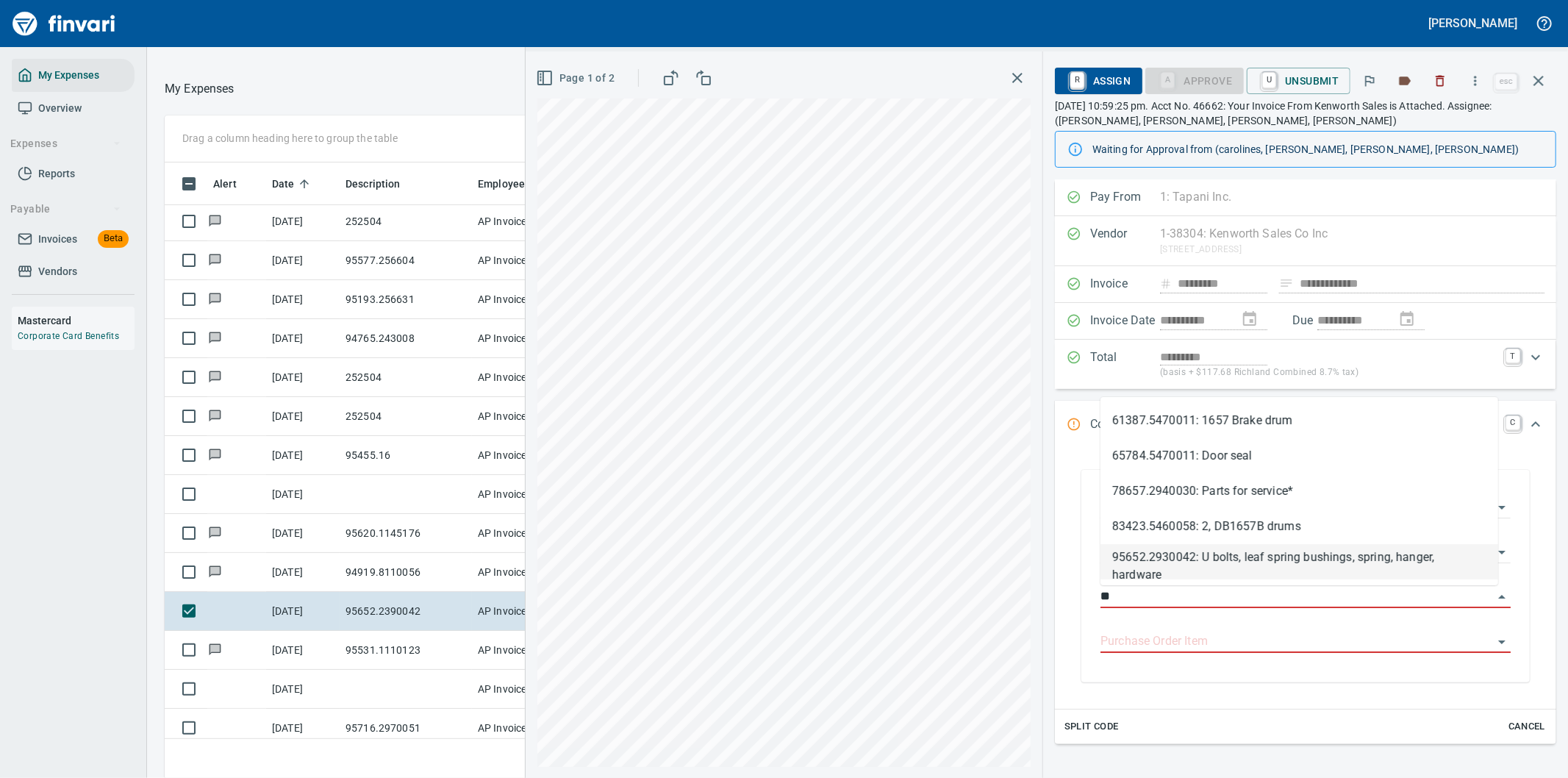
type input "*"
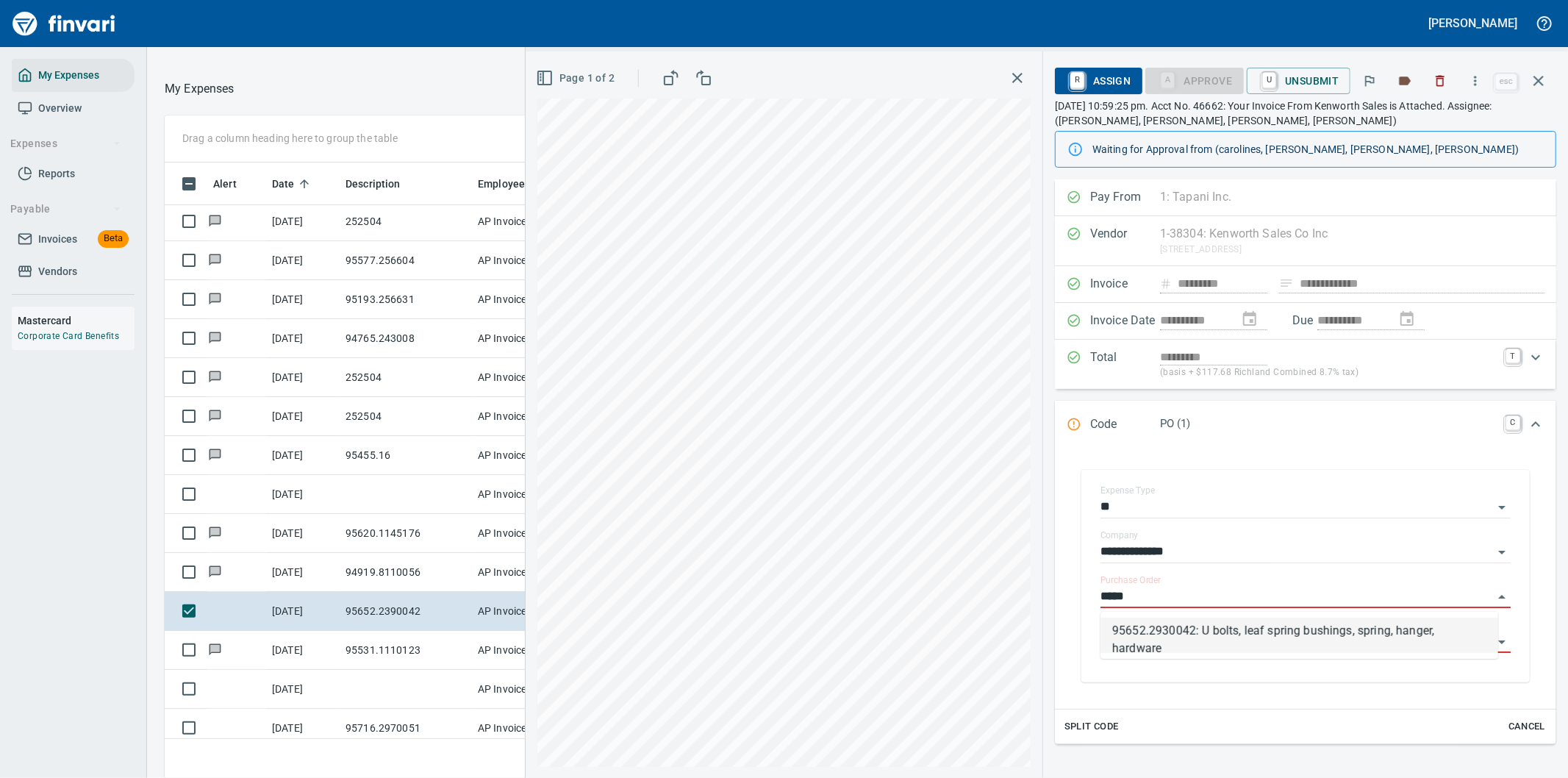
click at [1163, 630] on li "95652.2930042: U bolts, leaf spring bushings, spring, hanger, hardware" at bounding box center [1299, 635] width 398 height 35
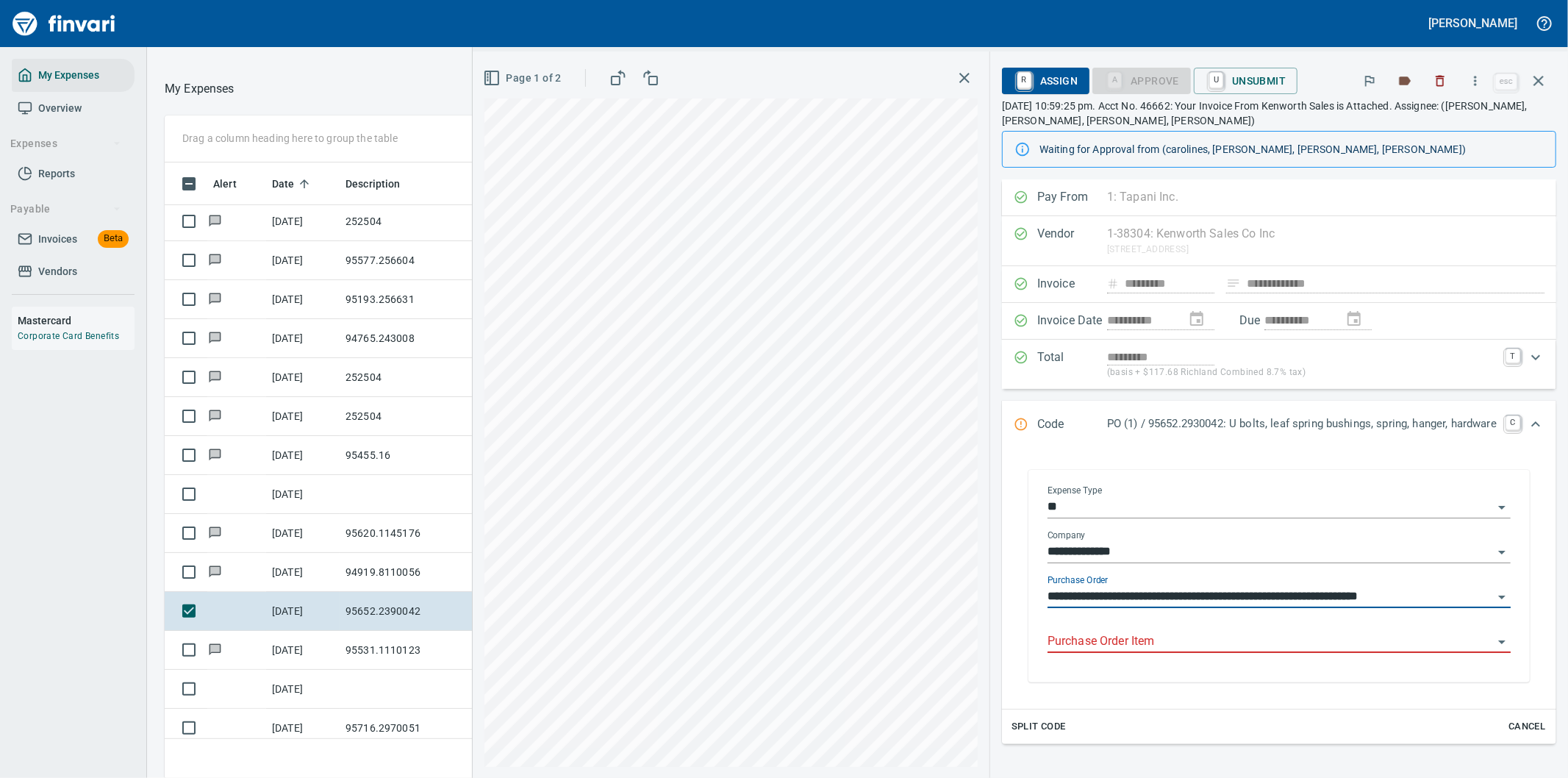
type input "**********"
click at [1138, 641] on input "Purchase Order Item" at bounding box center [1270, 641] width 446 height 21
click at [1477, 81] on icon "button" at bounding box center [1476, 81] width 2 height 10
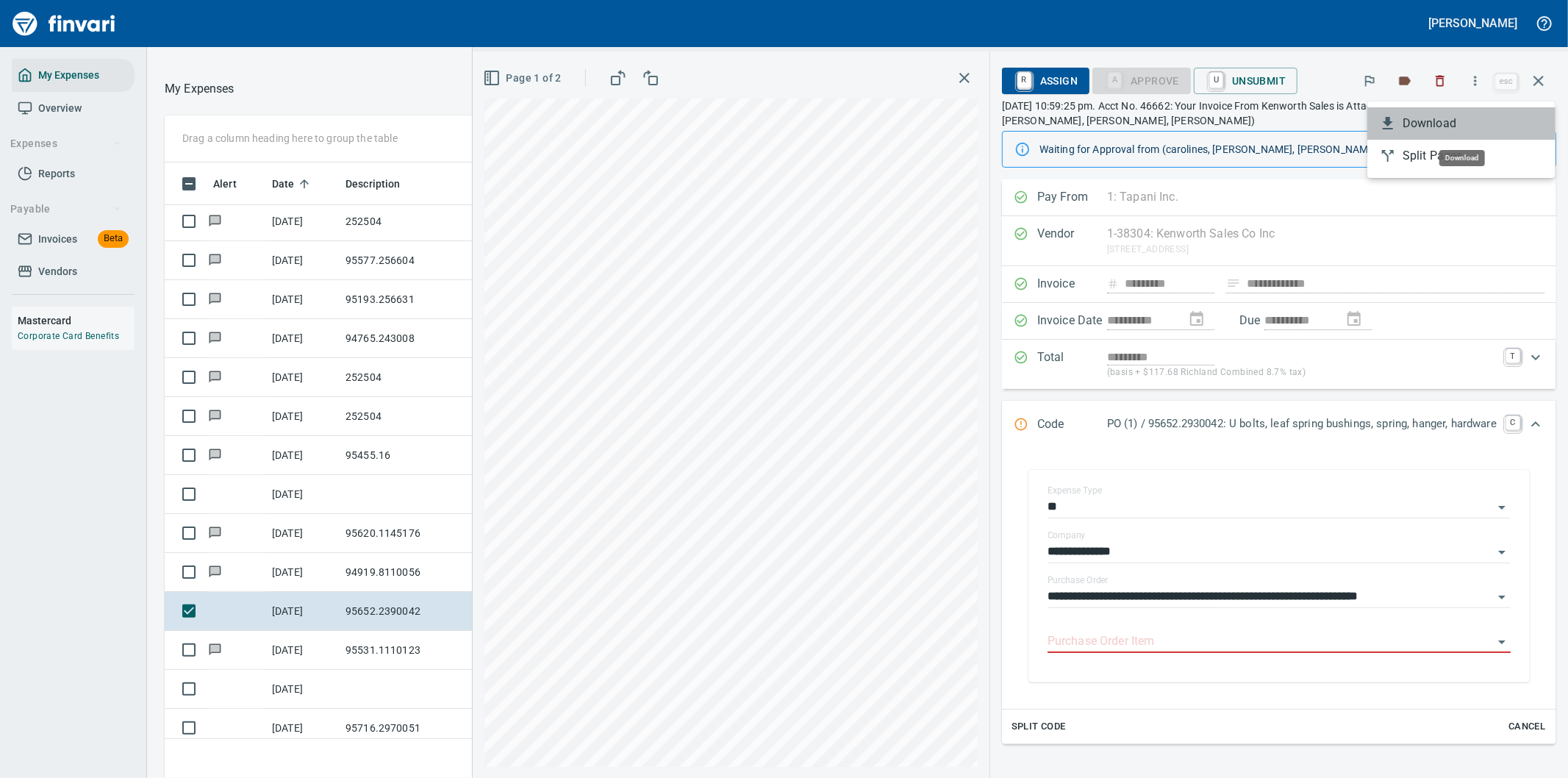
click at [1424, 129] on span "Download" at bounding box center [1473, 124] width 141 height 18
click at [1526, 422] on icon "Expand" at bounding box center [1535, 424] width 18 height 18
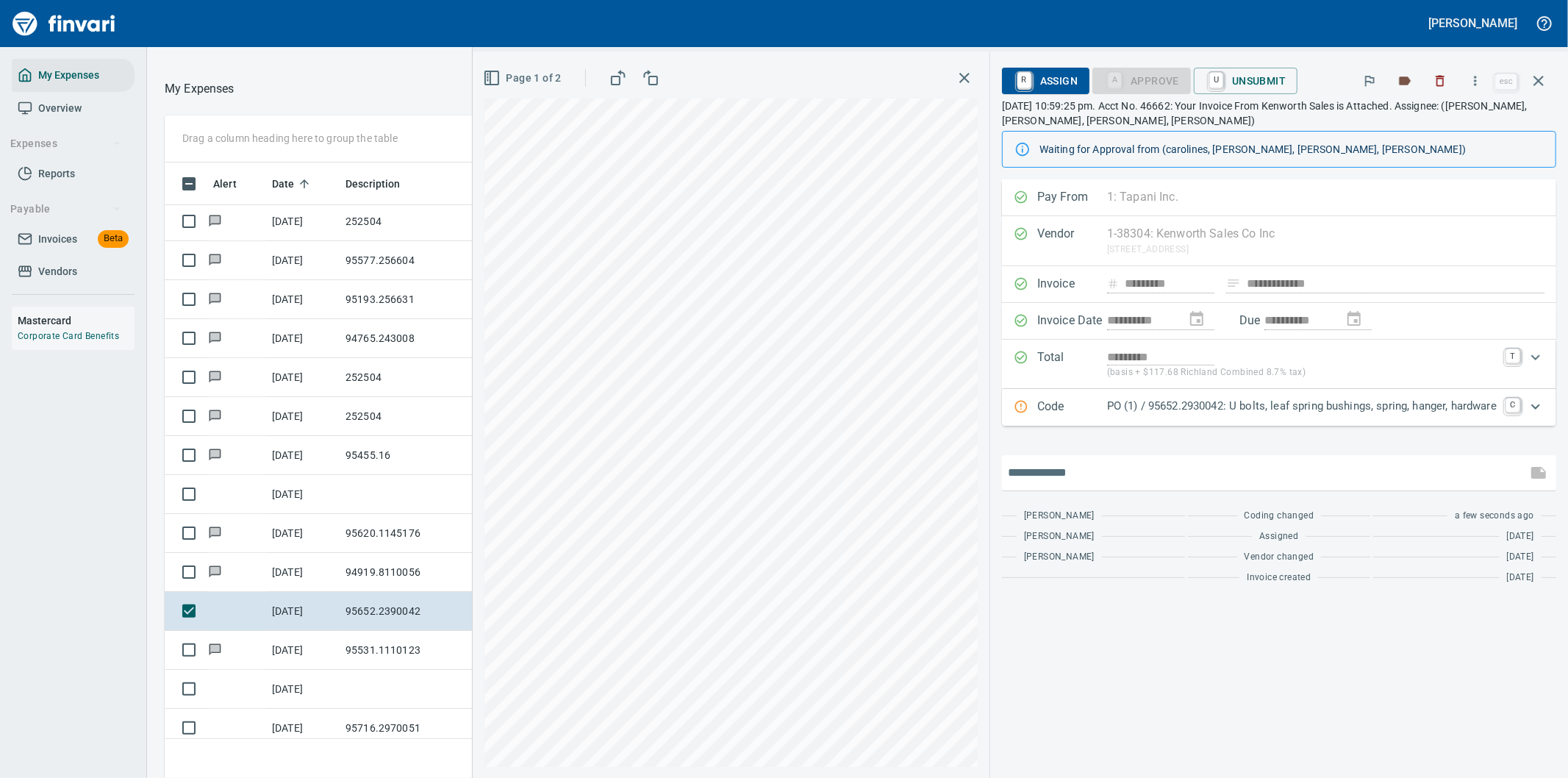
click at [1055, 471] on input "text" at bounding box center [1264, 473] width 513 height 24
paste input "**********"
type input "*"
type input "**********"
click at [1129, 474] on input "**********" at bounding box center [1264, 473] width 513 height 24
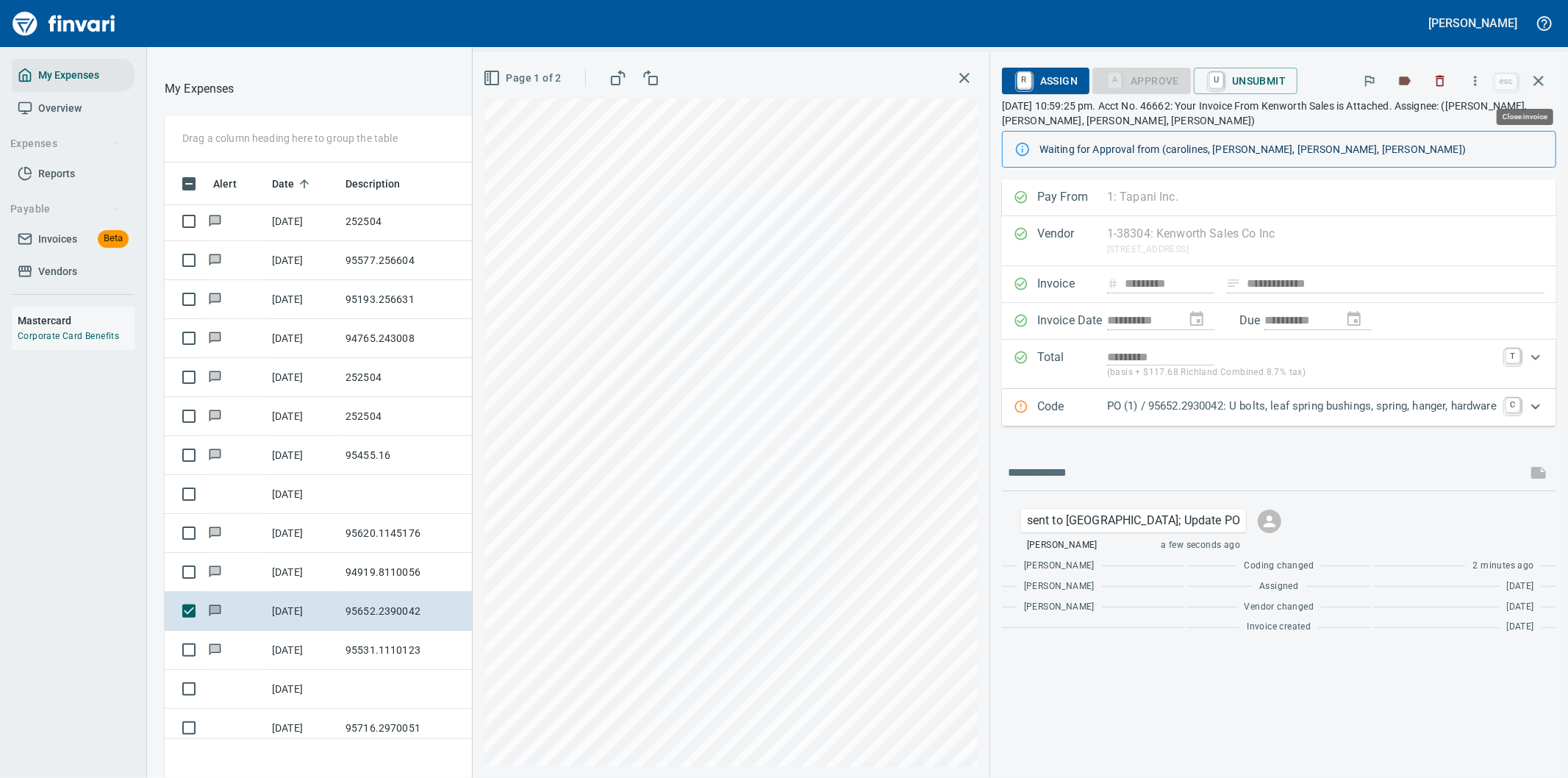
drag, startPoint x: 1538, startPoint y: 80, endPoint x: 1535, endPoint y: 71, distance: 9.5
click at [1537, 79] on icon "button" at bounding box center [1538, 81] width 10 height 10
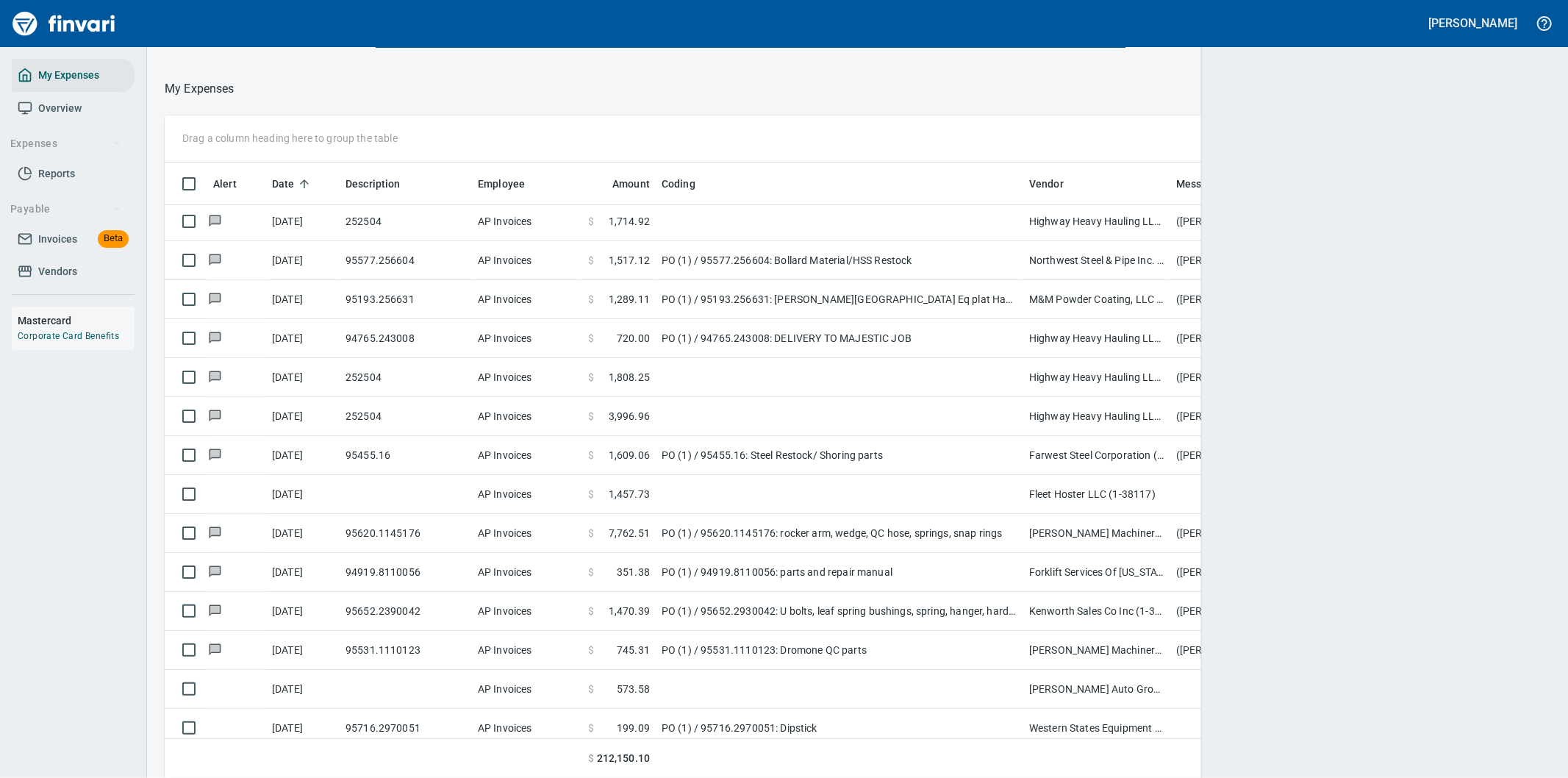
scroll to position [592, 1349]
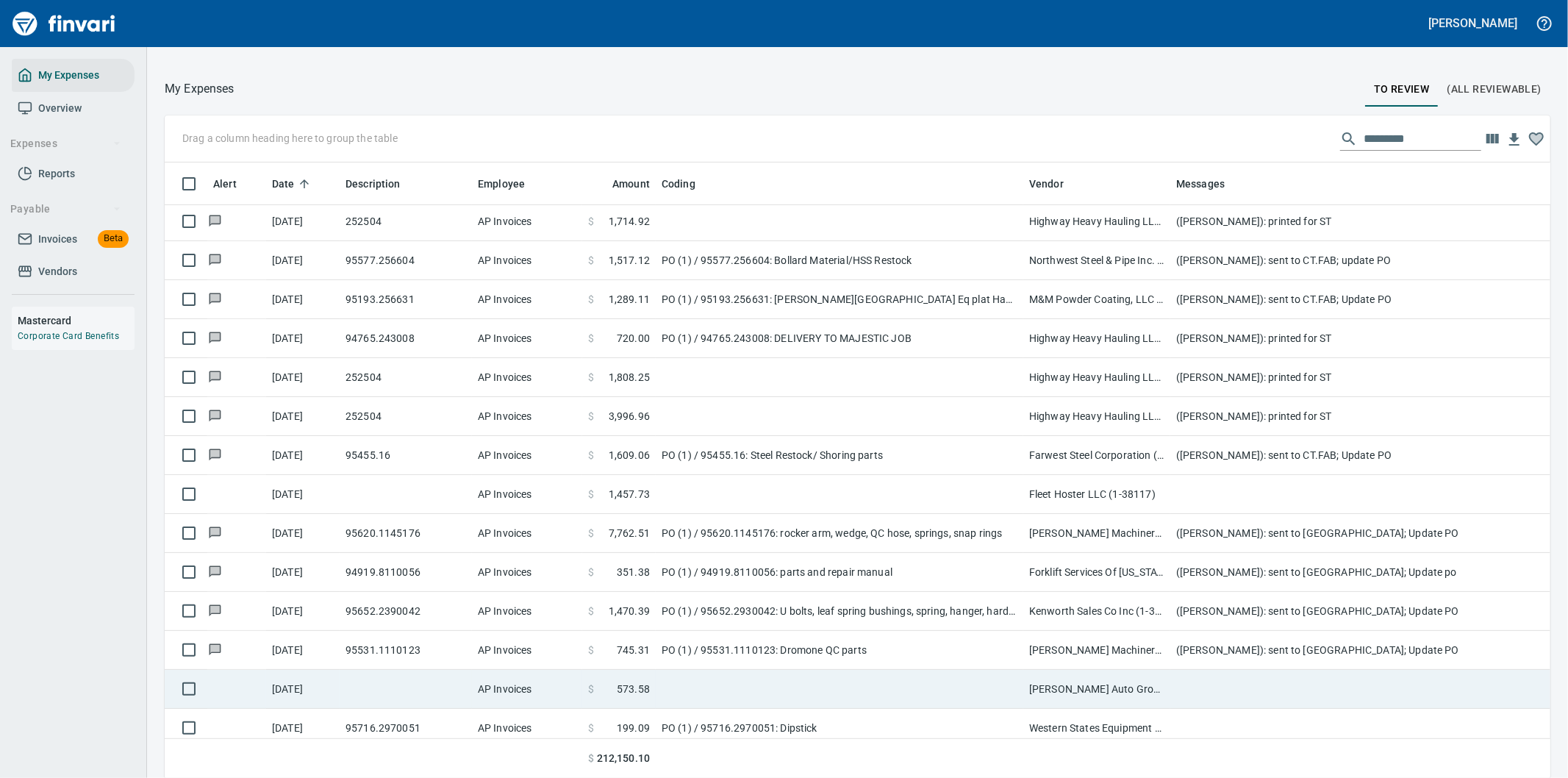
click at [1225, 697] on td at bounding box center [1464, 689] width 588 height 39
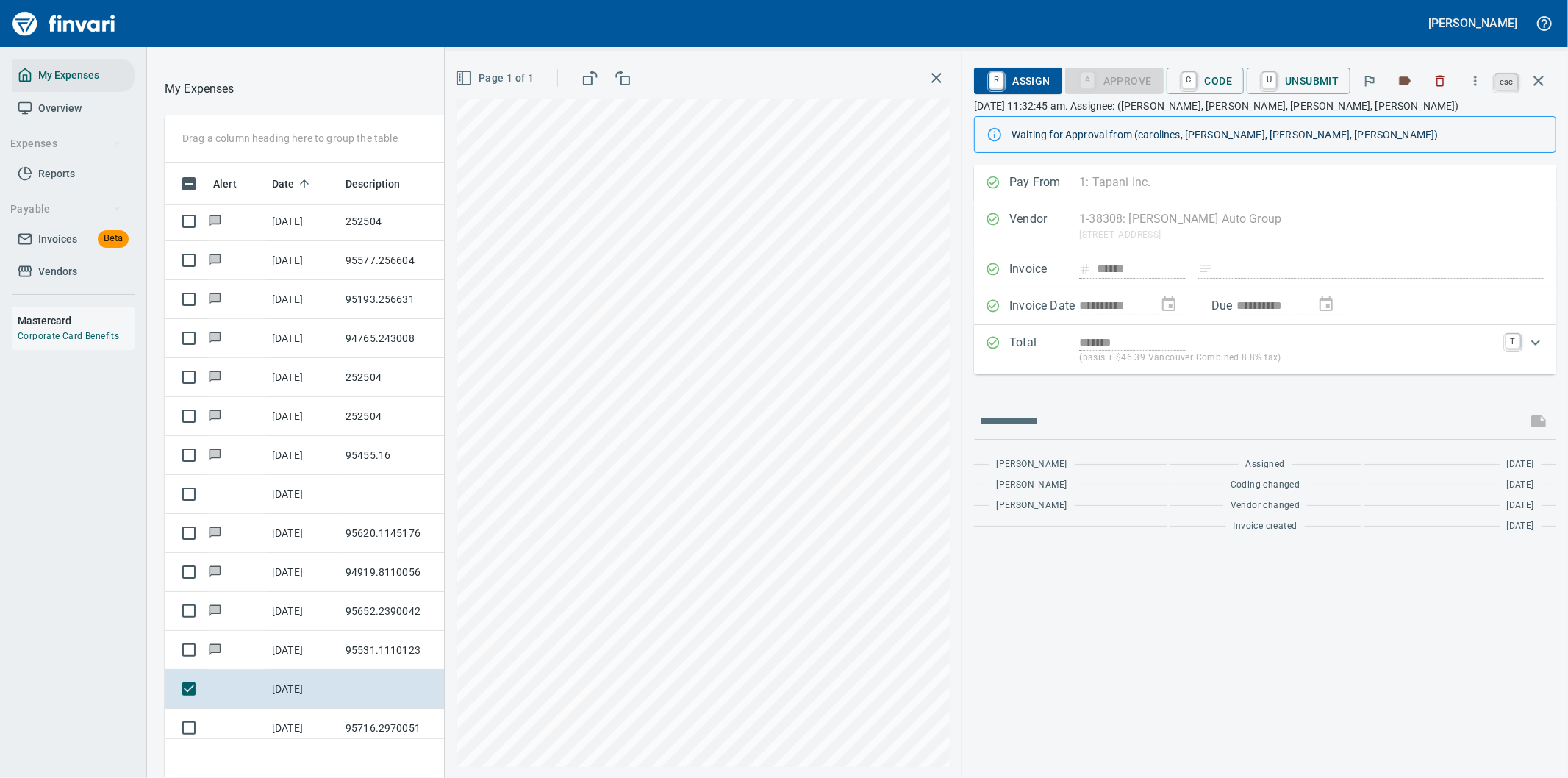
scroll to position [592, 981]
click at [1541, 79] on icon "button" at bounding box center [1538, 81] width 10 height 10
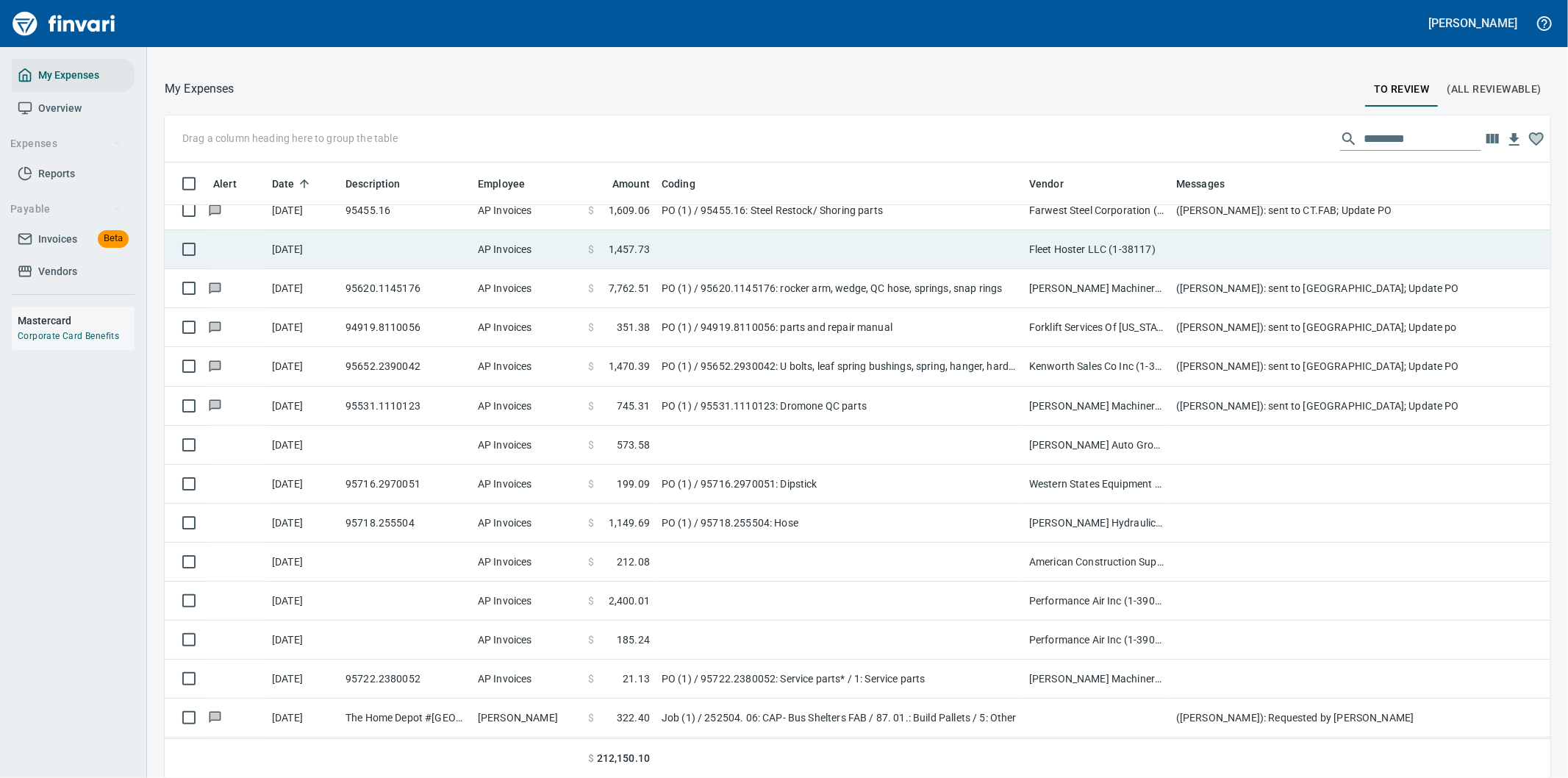
scroll to position [5403, 0]
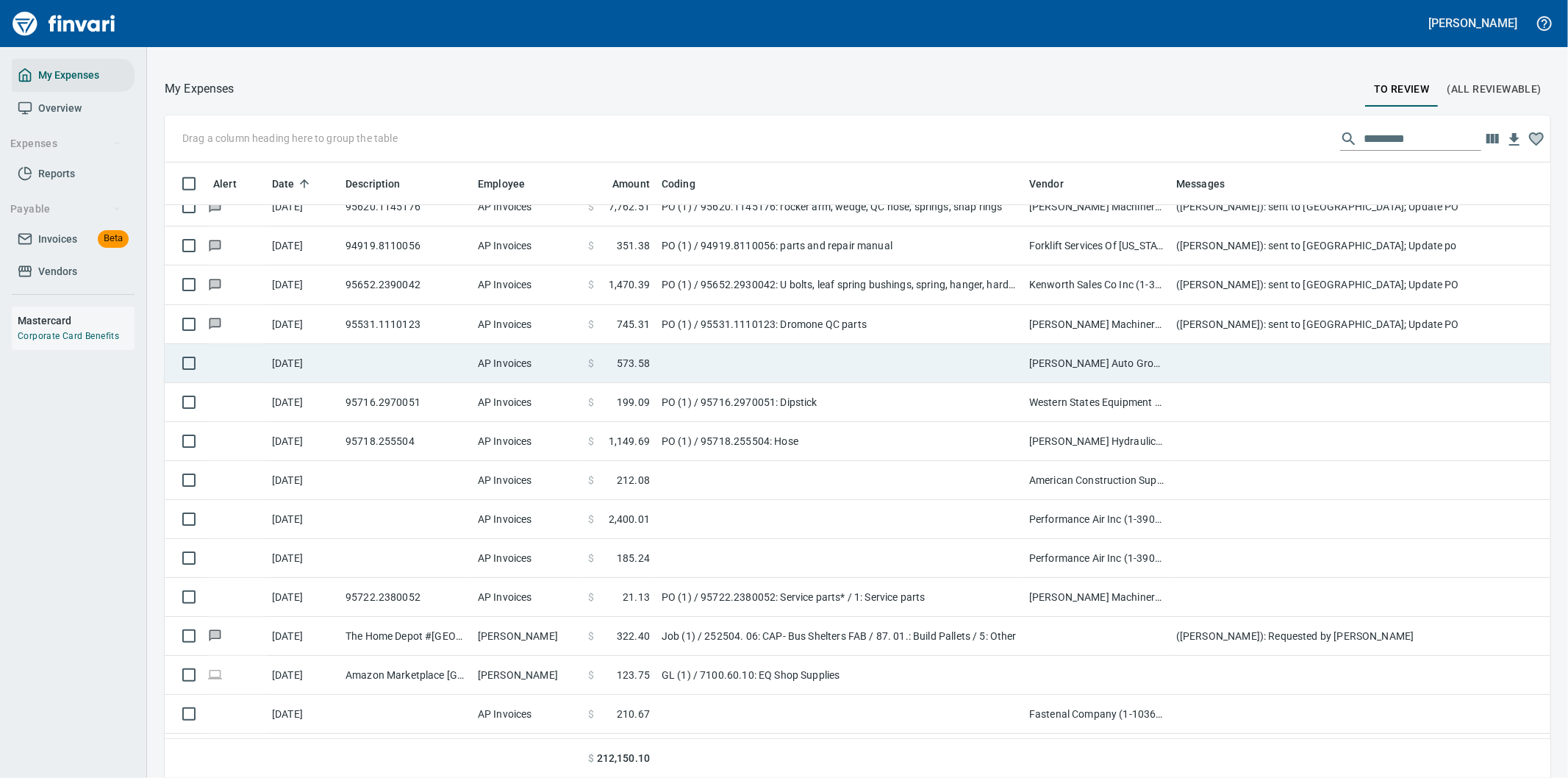
click at [906, 362] on td at bounding box center [839, 363] width 367 height 39
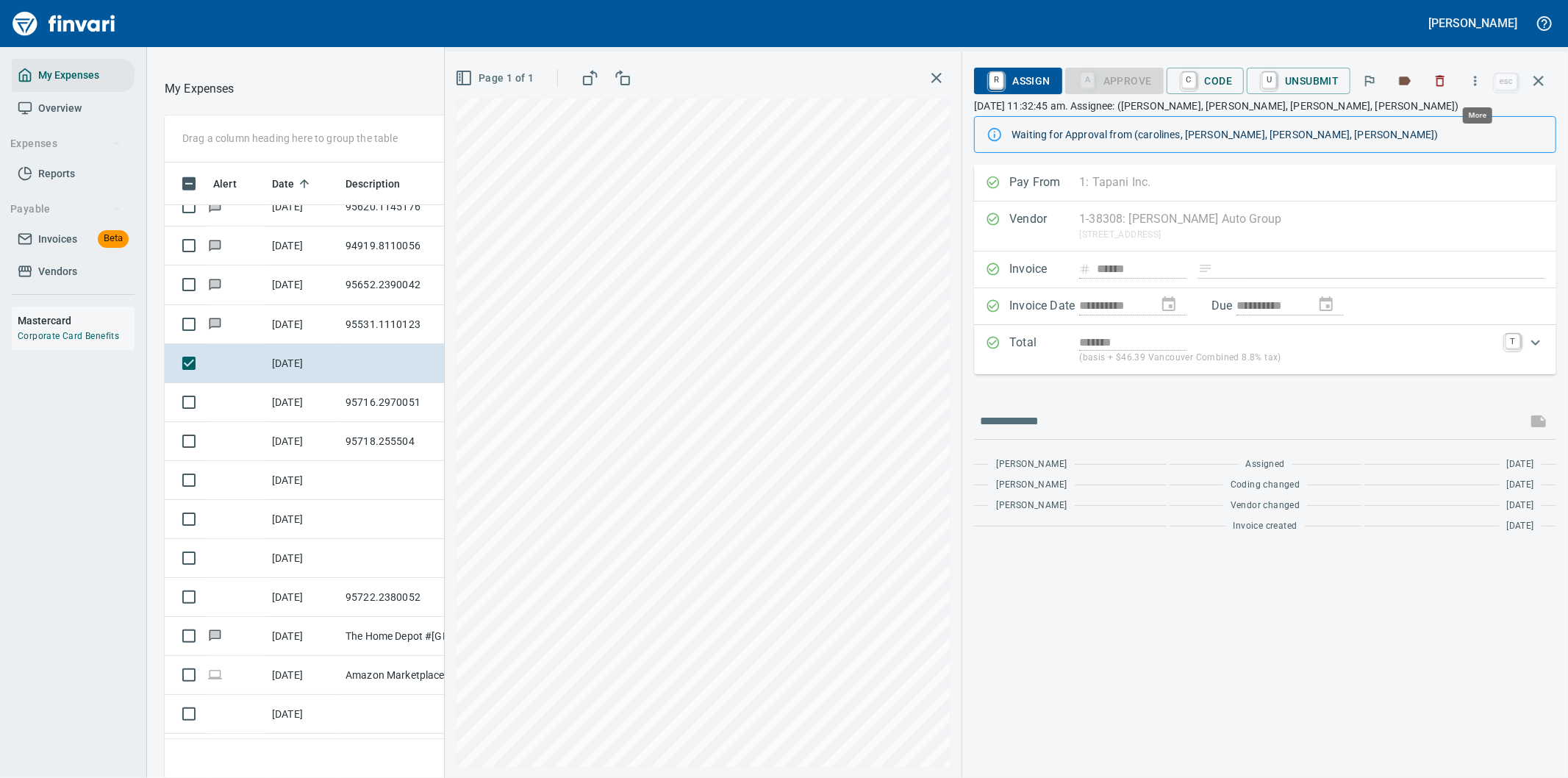
scroll to position [592, 981]
click at [1476, 79] on icon "button" at bounding box center [1475, 81] width 14 height 14
click at [1412, 116] on span "Download" at bounding box center [1473, 124] width 141 height 18
click at [387, 281] on td "95652.2390042" at bounding box center [406, 284] width 132 height 39
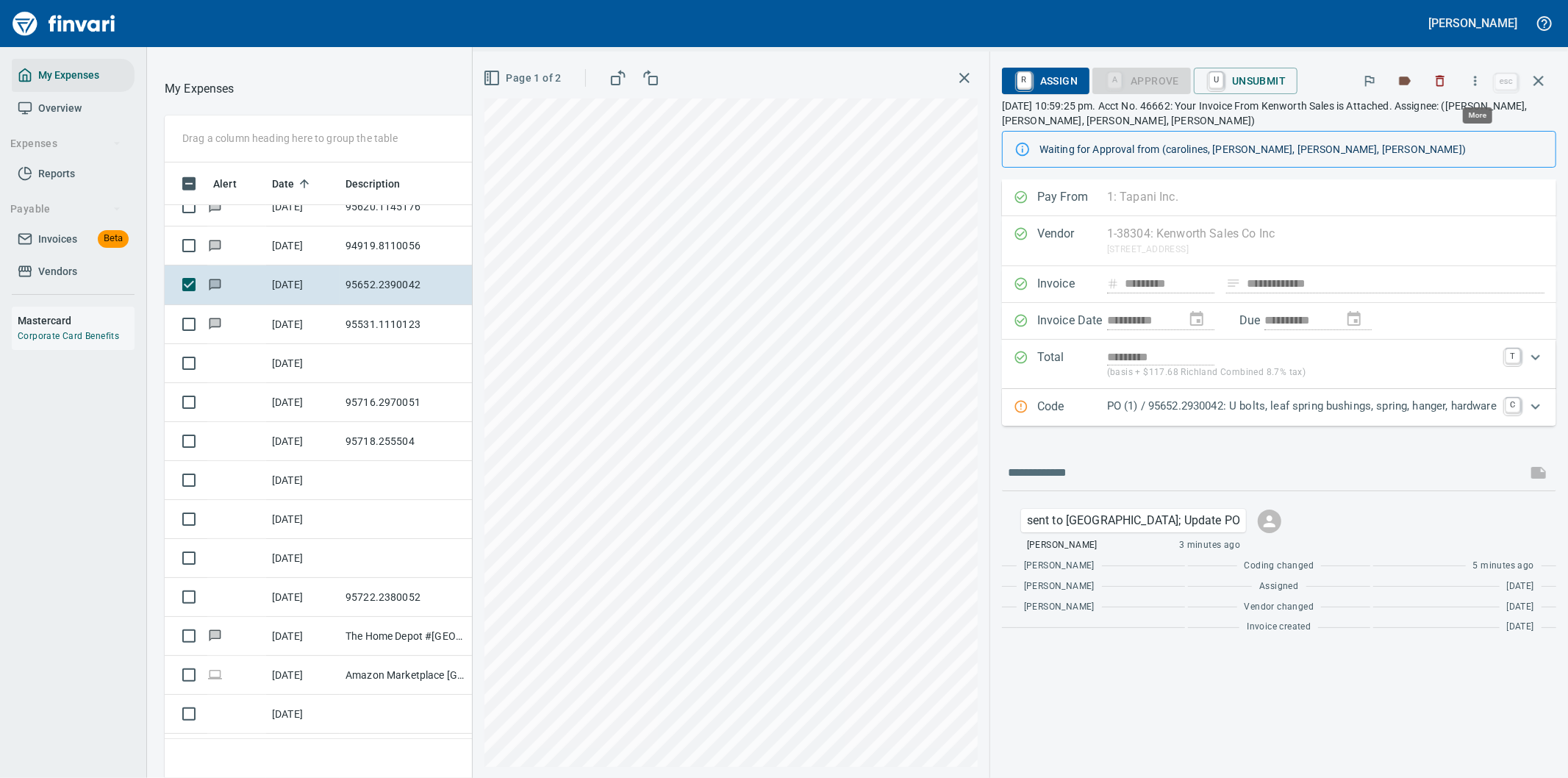
scroll to position [592, 981]
click at [1478, 78] on icon "button" at bounding box center [1475, 81] width 14 height 14
click at [1428, 118] on span "Download" at bounding box center [1473, 124] width 141 height 18
click at [1538, 75] on icon "button" at bounding box center [1539, 81] width 18 height 18
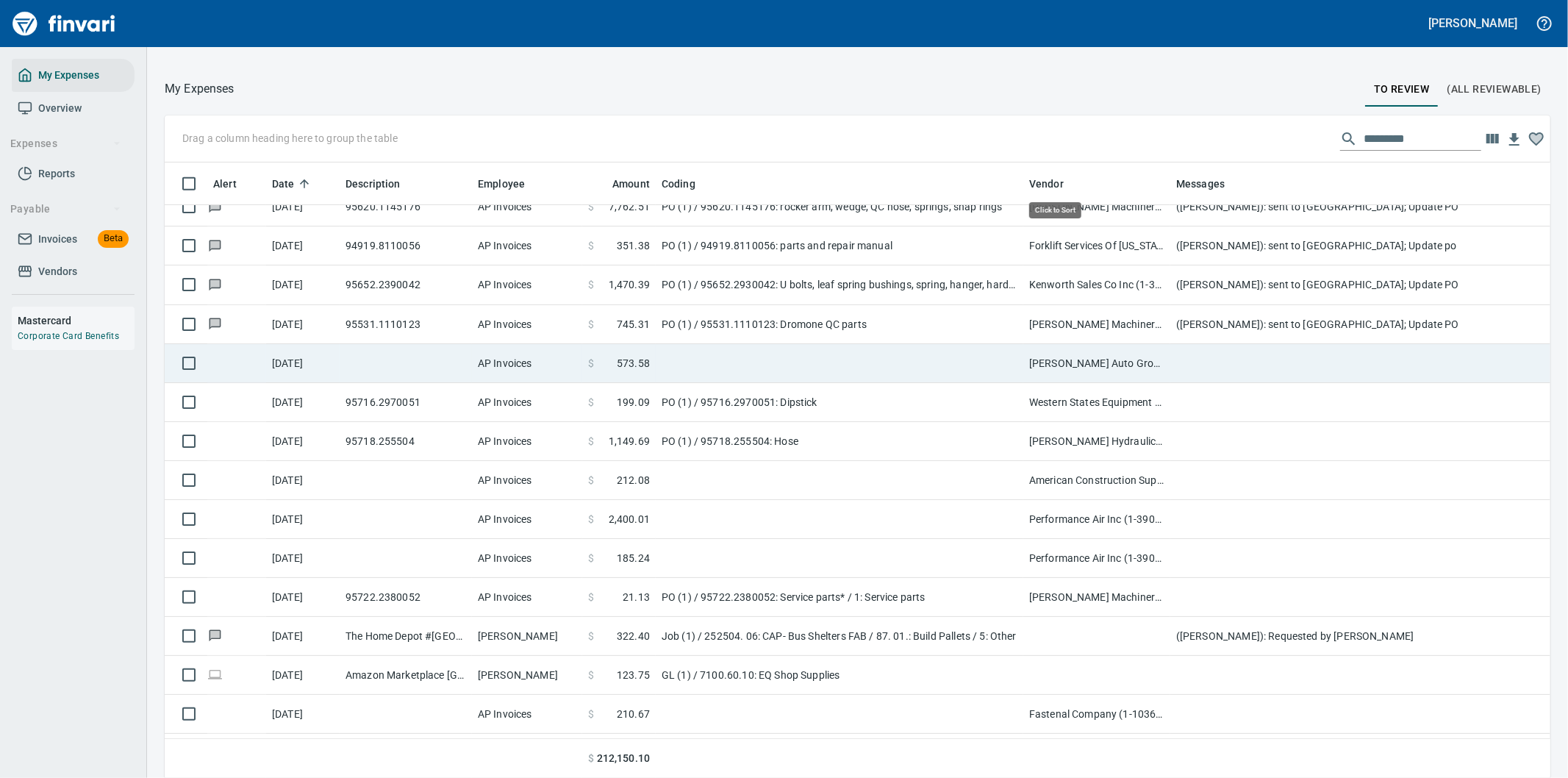
scroll to position [592, 1349]
click at [1222, 362] on td at bounding box center [1464, 363] width 588 height 39
click at [1222, 362] on div "Drag a column heading here to group the table Alert Date Description Employee A…" at bounding box center [857, 447] width 1421 height 663
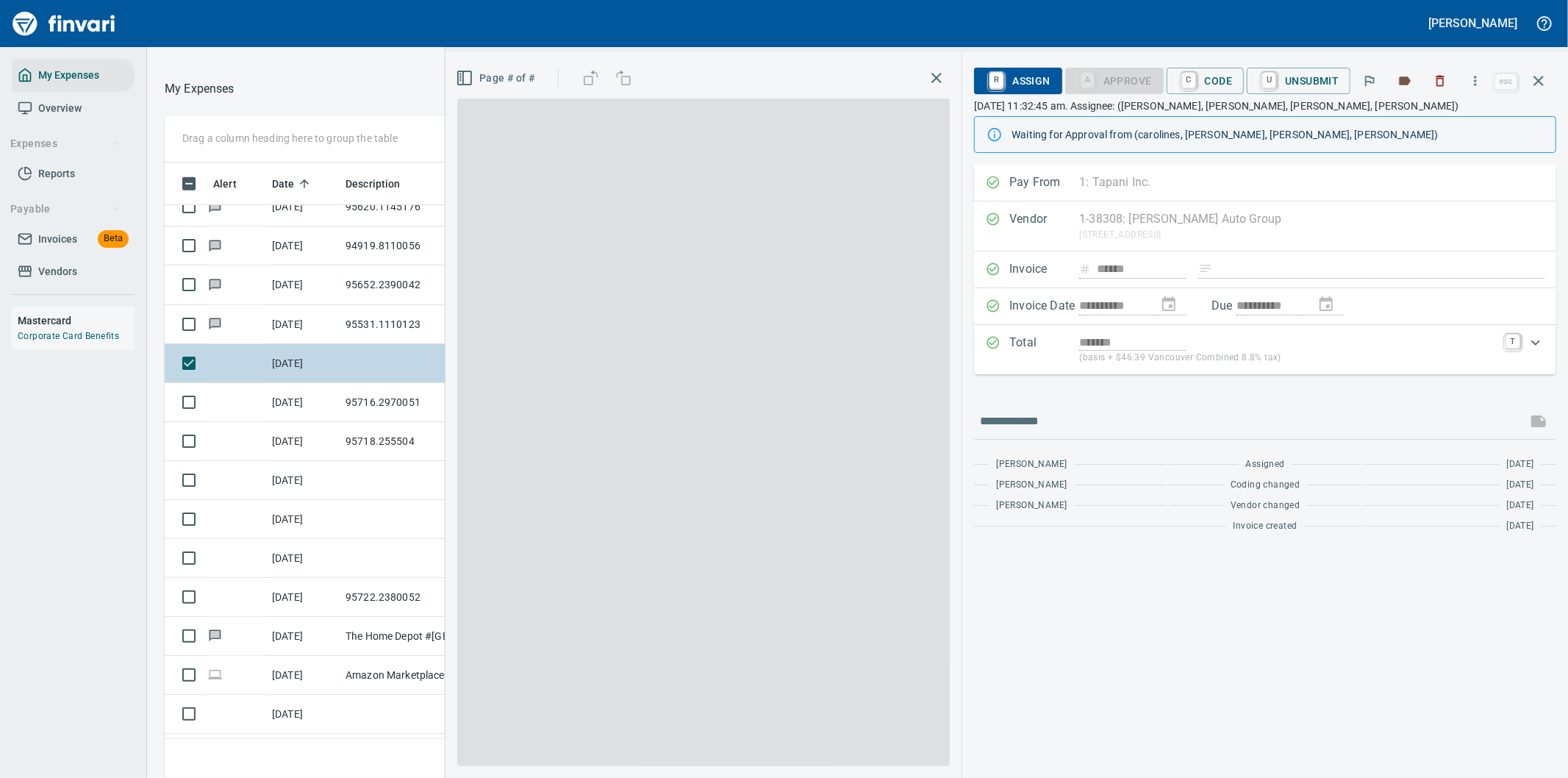
scroll to position [592, 981]
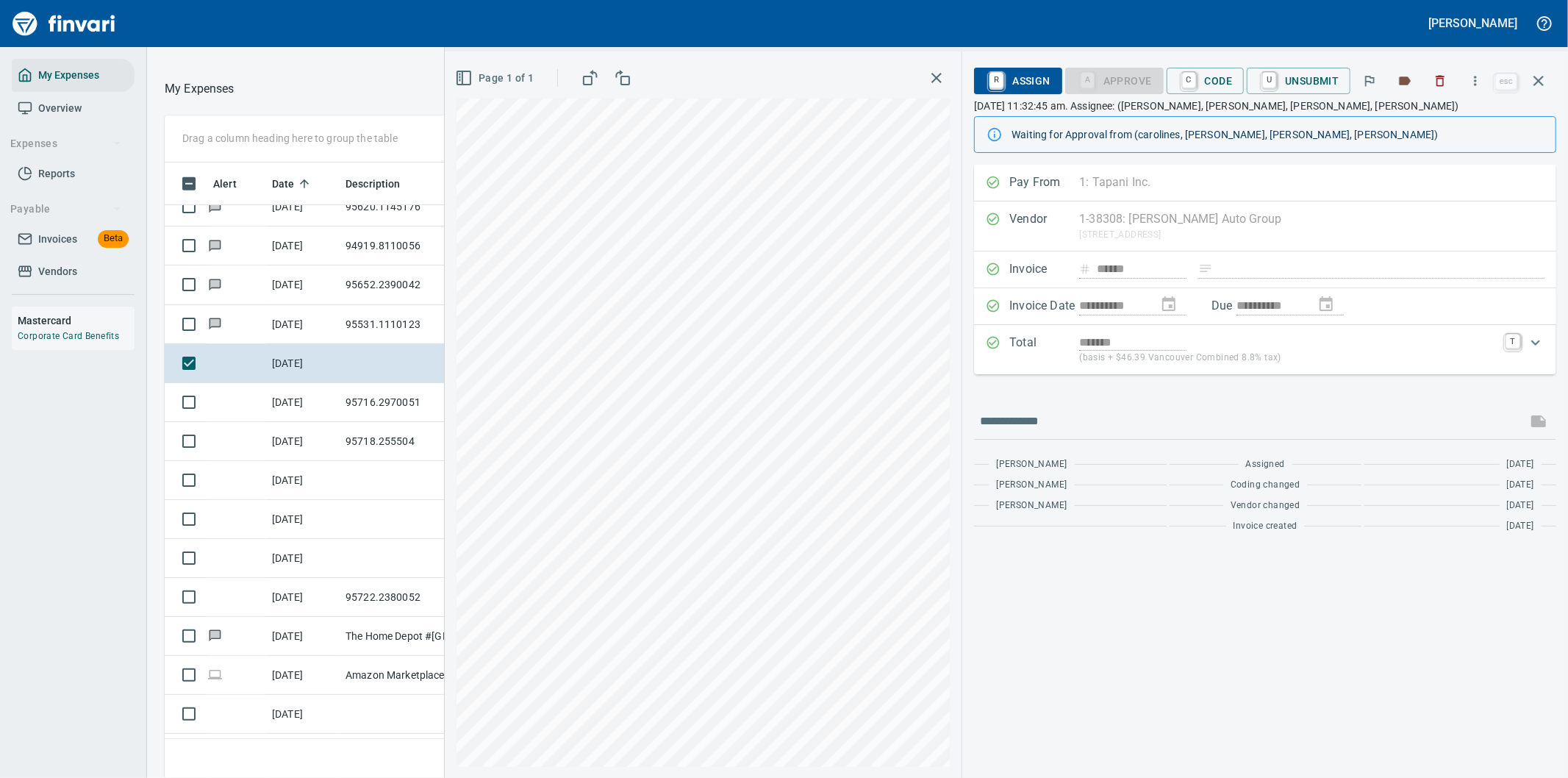
click at [1157, 403] on div "**********" at bounding box center [1265, 352] width 582 height 375
click at [1082, 424] on input "text" at bounding box center [1251, 422] width 541 height 24
type input "**********"
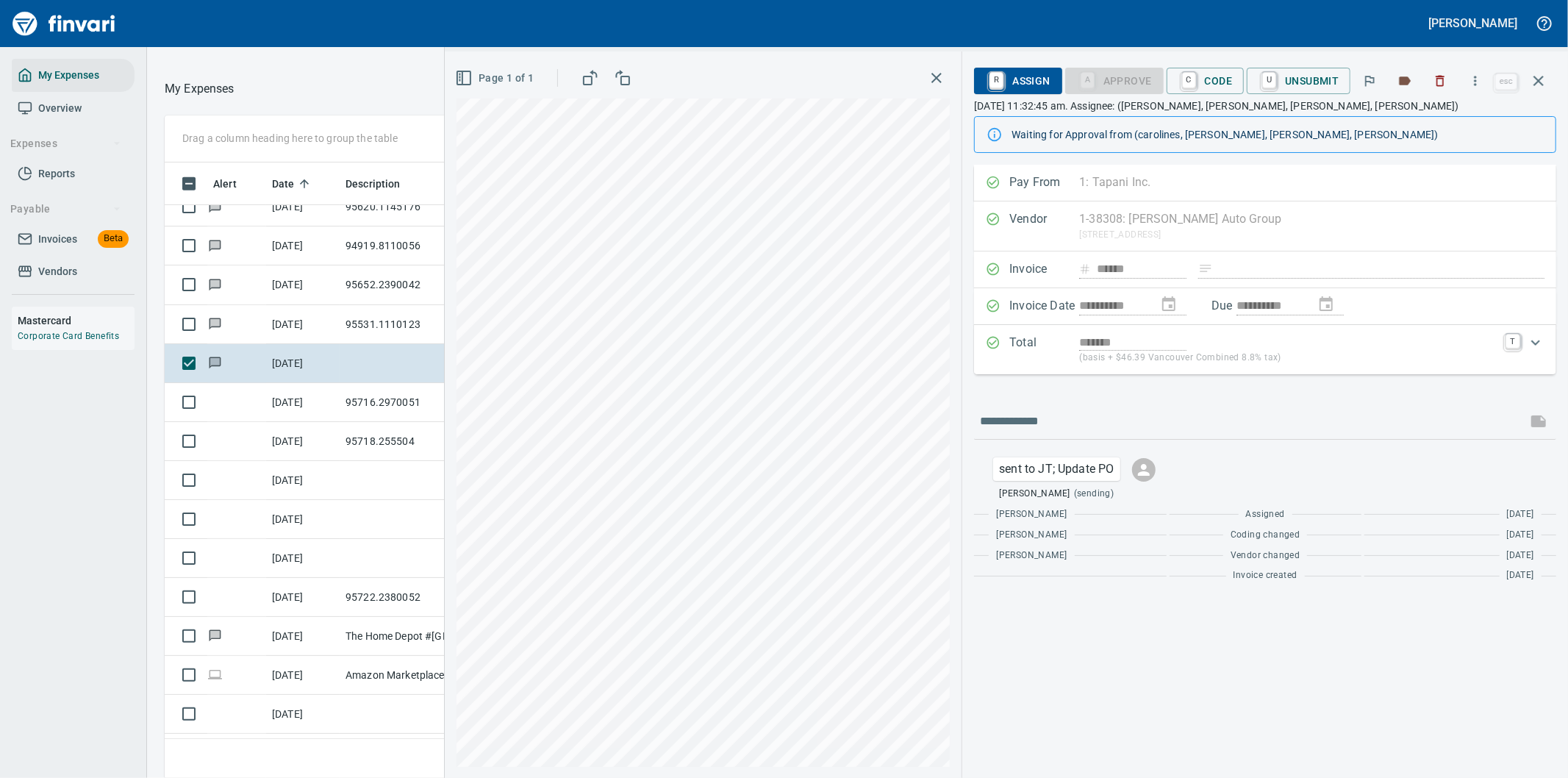
click at [1547, 77] on button "button" at bounding box center [1538, 81] width 35 height 35
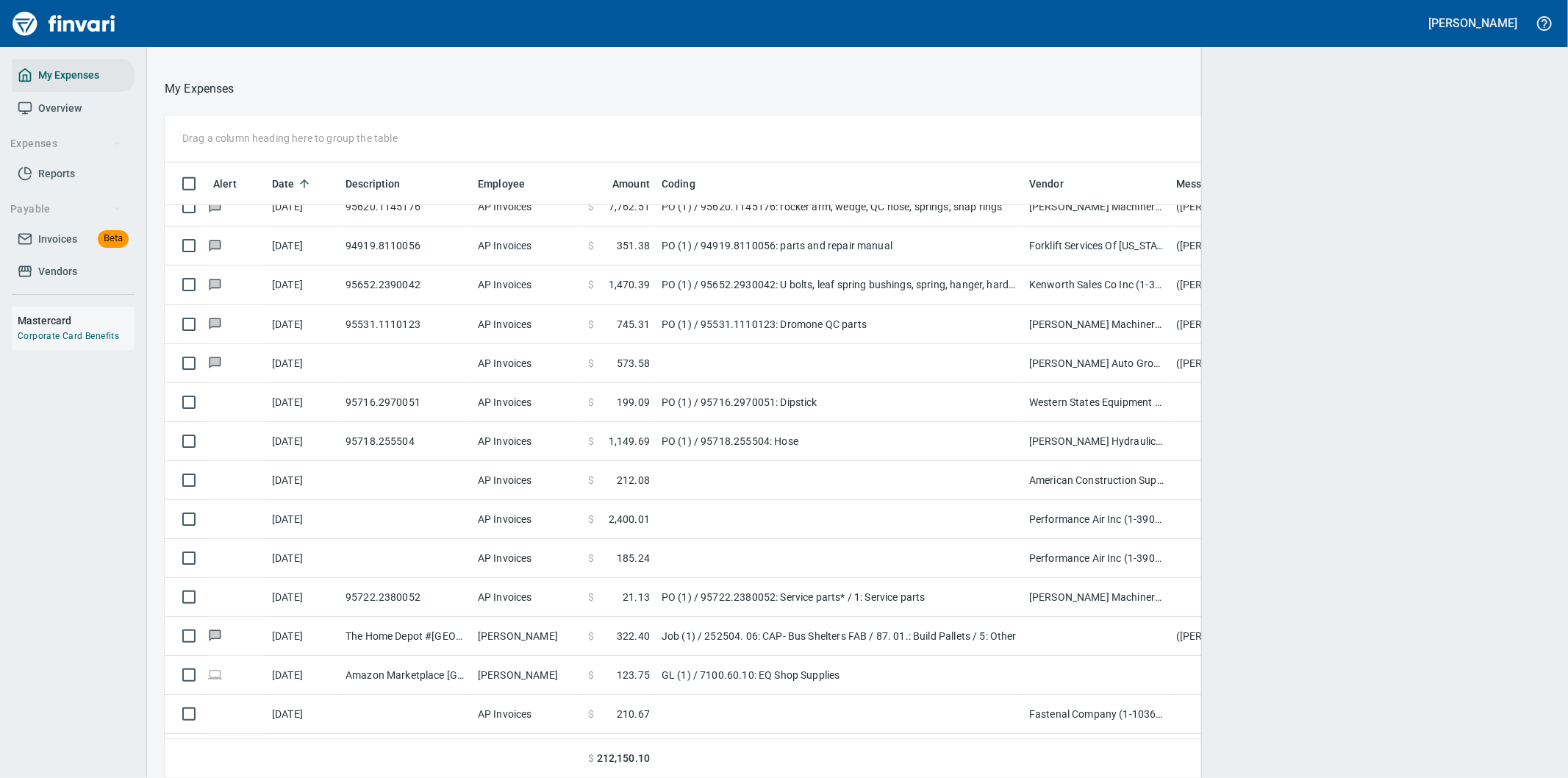
scroll to position [592, 1349]
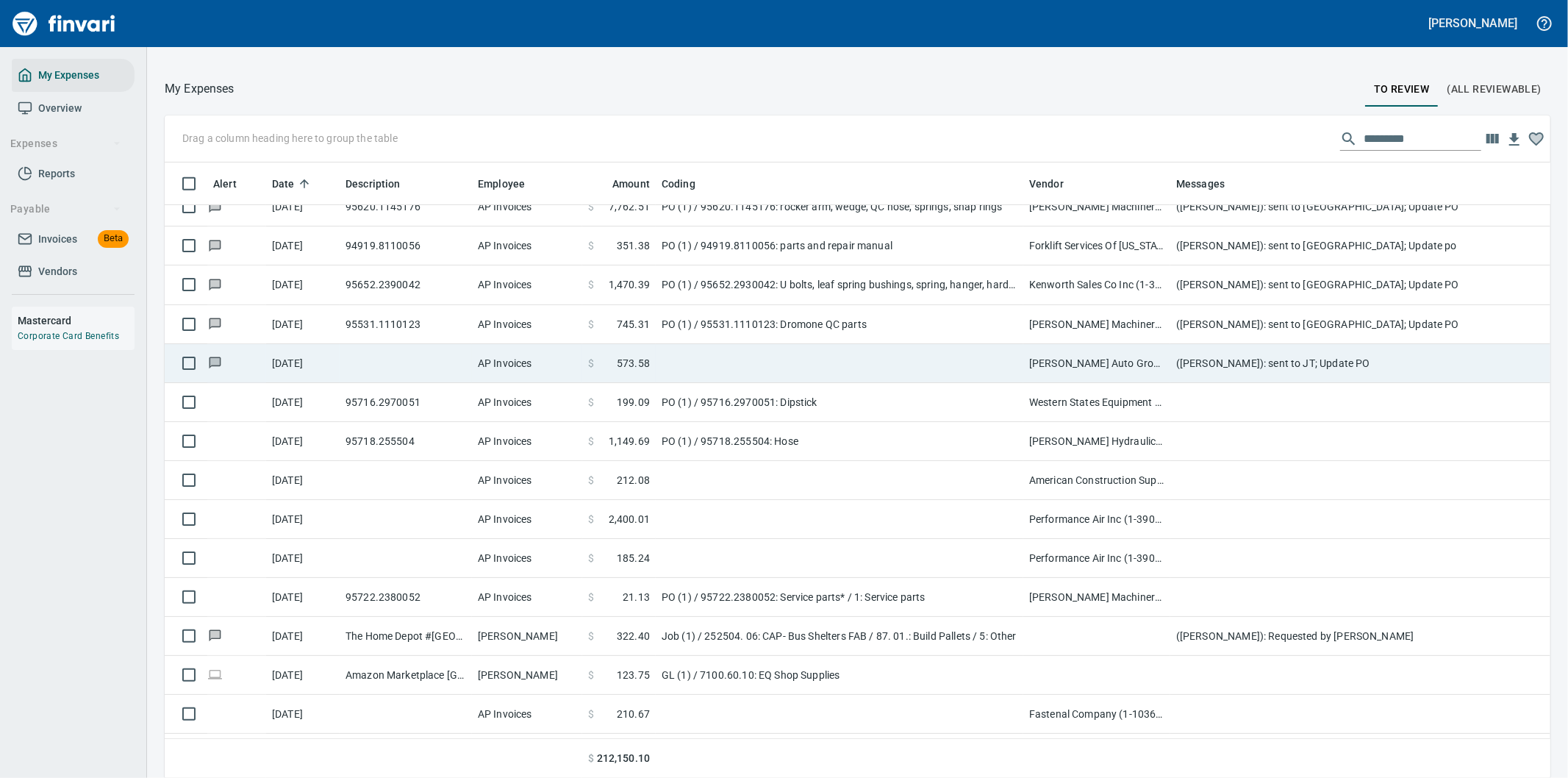
click at [784, 355] on td at bounding box center [839, 363] width 367 height 39
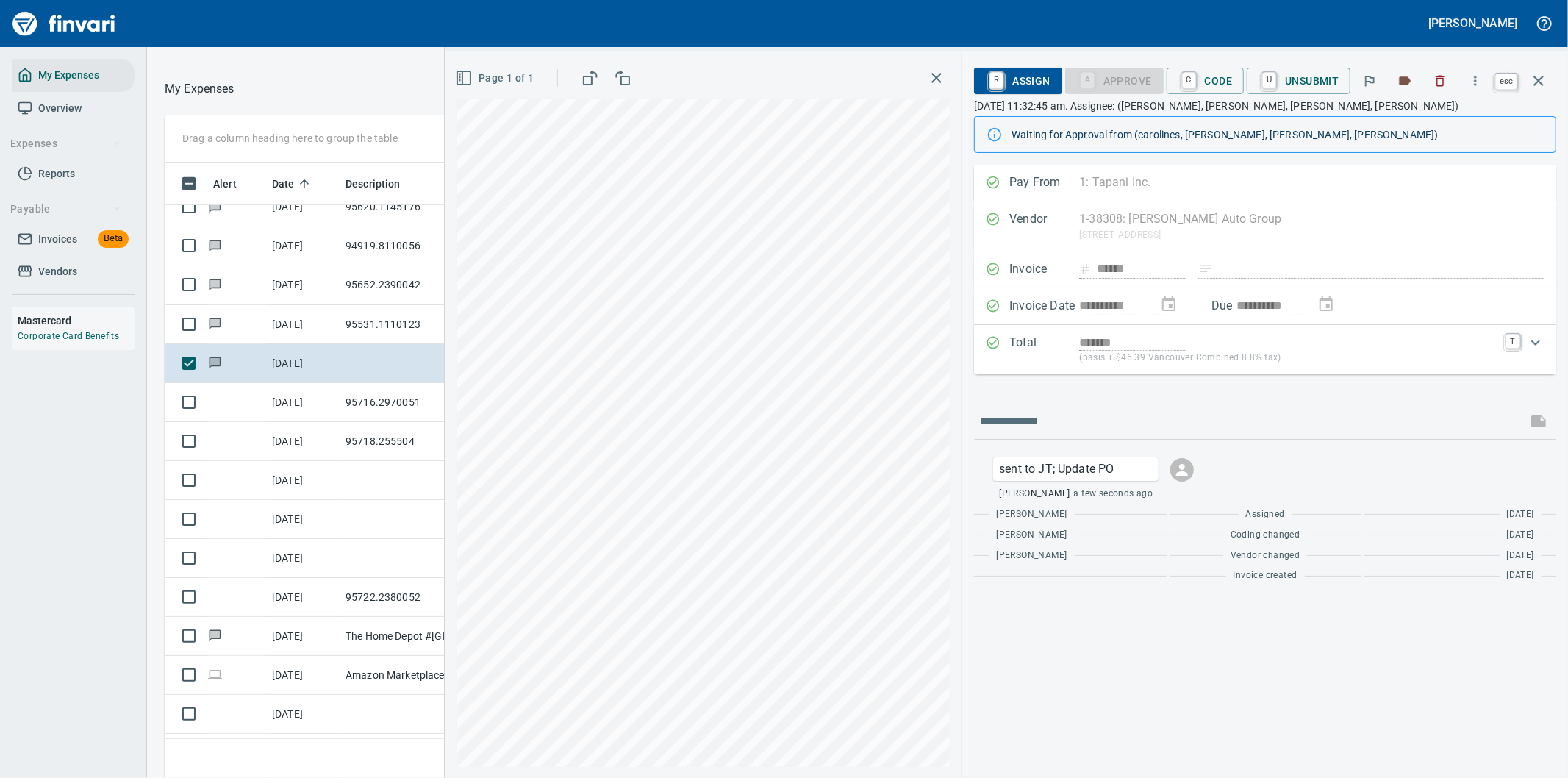
scroll to position [592, 981]
click at [1544, 80] on icon "button" at bounding box center [1539, 81] width 18 height 18
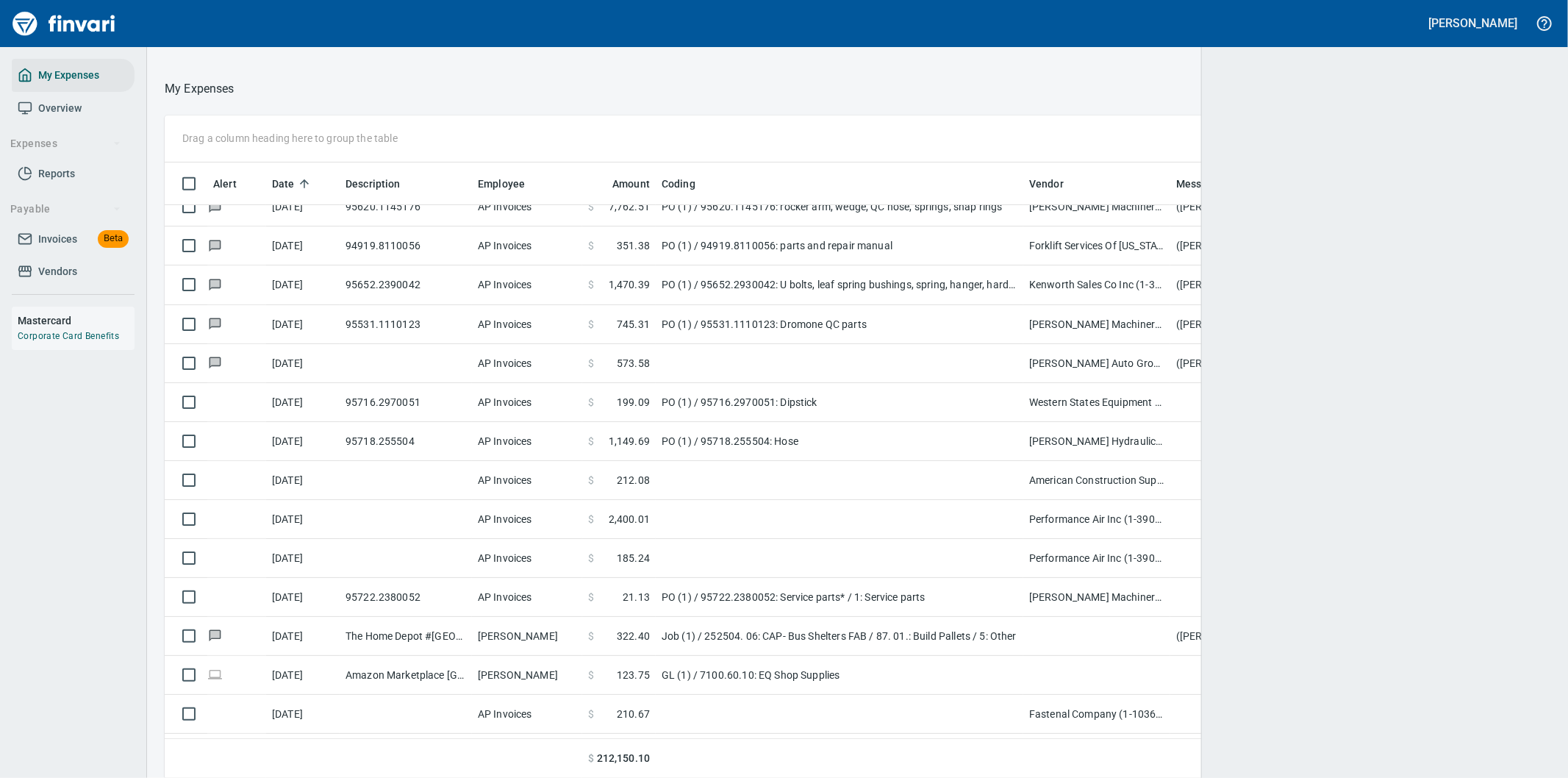
scroll to position [592, 1349]
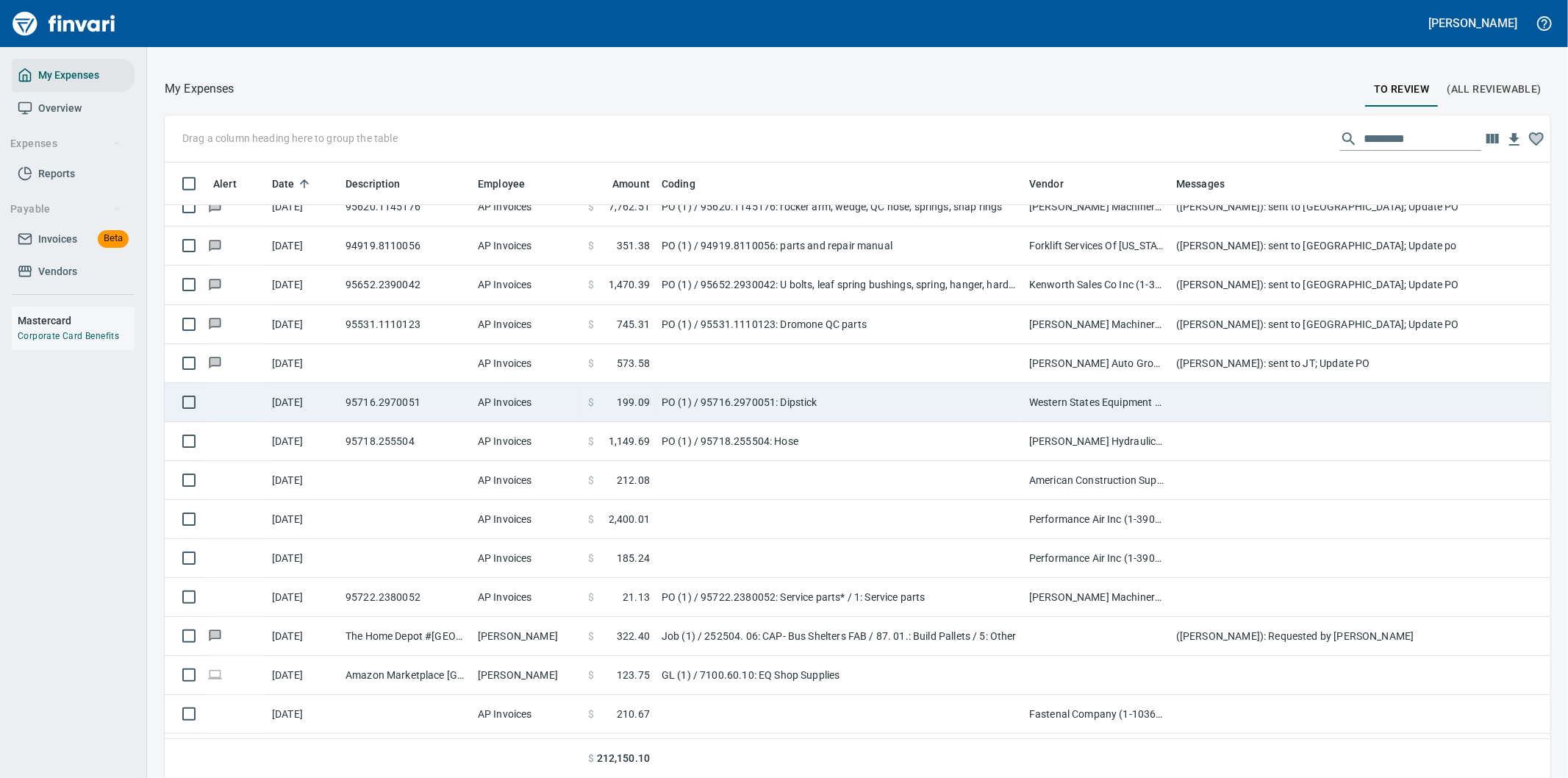
click at [1179, 400] on td at bounding box center [1464, 403] width 588 height 39
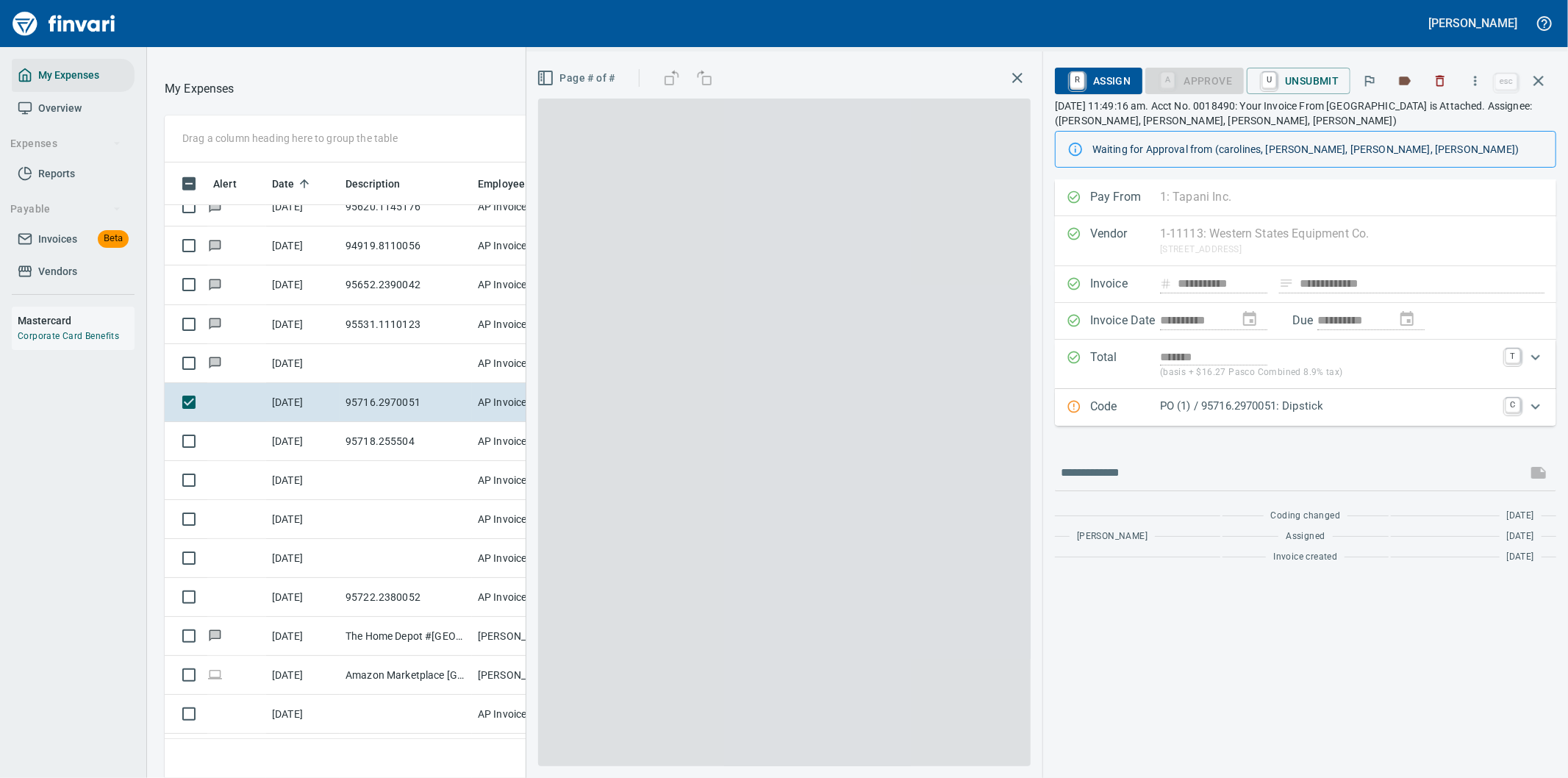
scroll to position [592, 981]
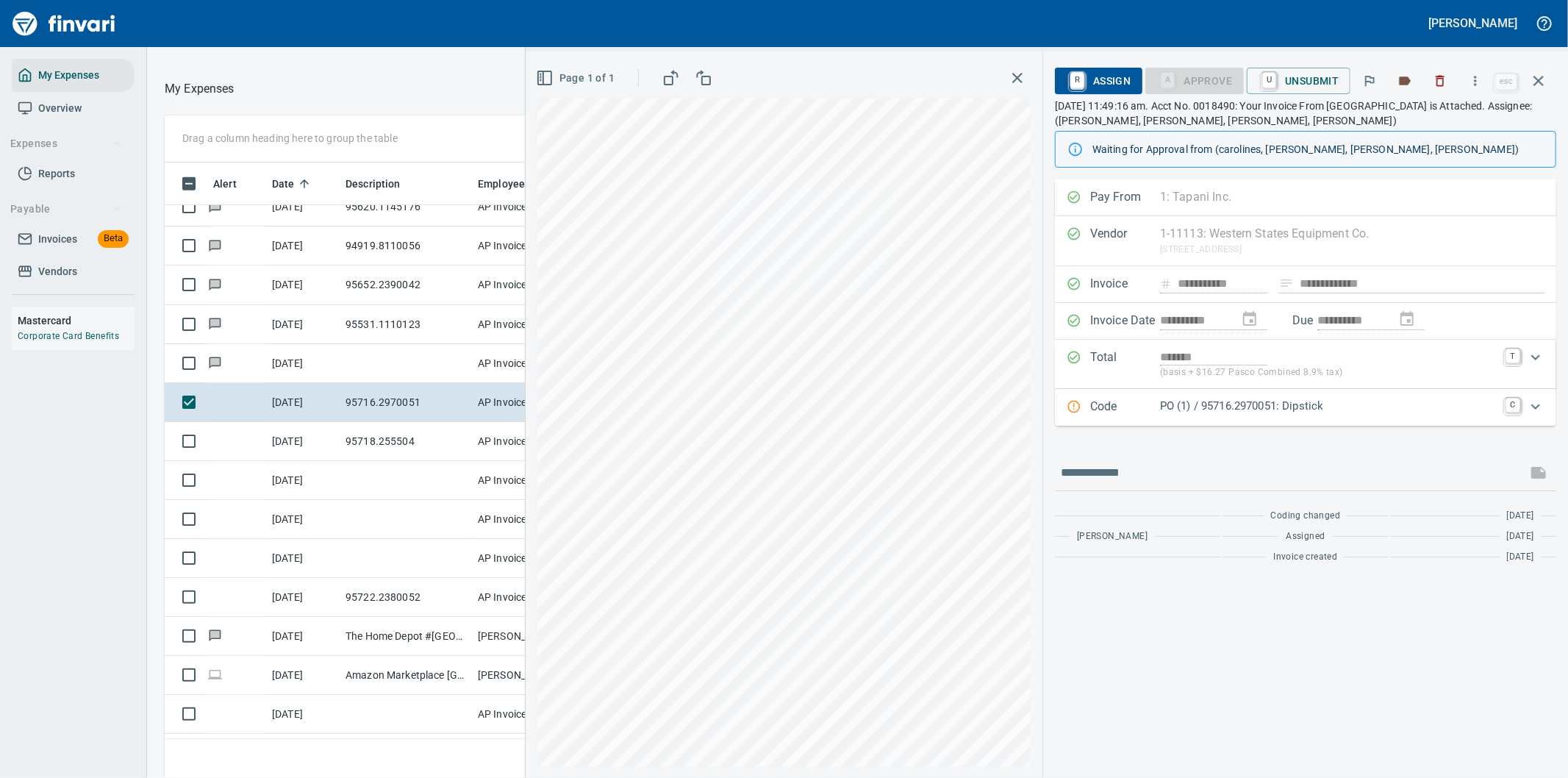
click at [1415, 410] on p "PO (1) / 95716.2970051: Dipstick" at bounding box center [1328, 406] width 336 height 17
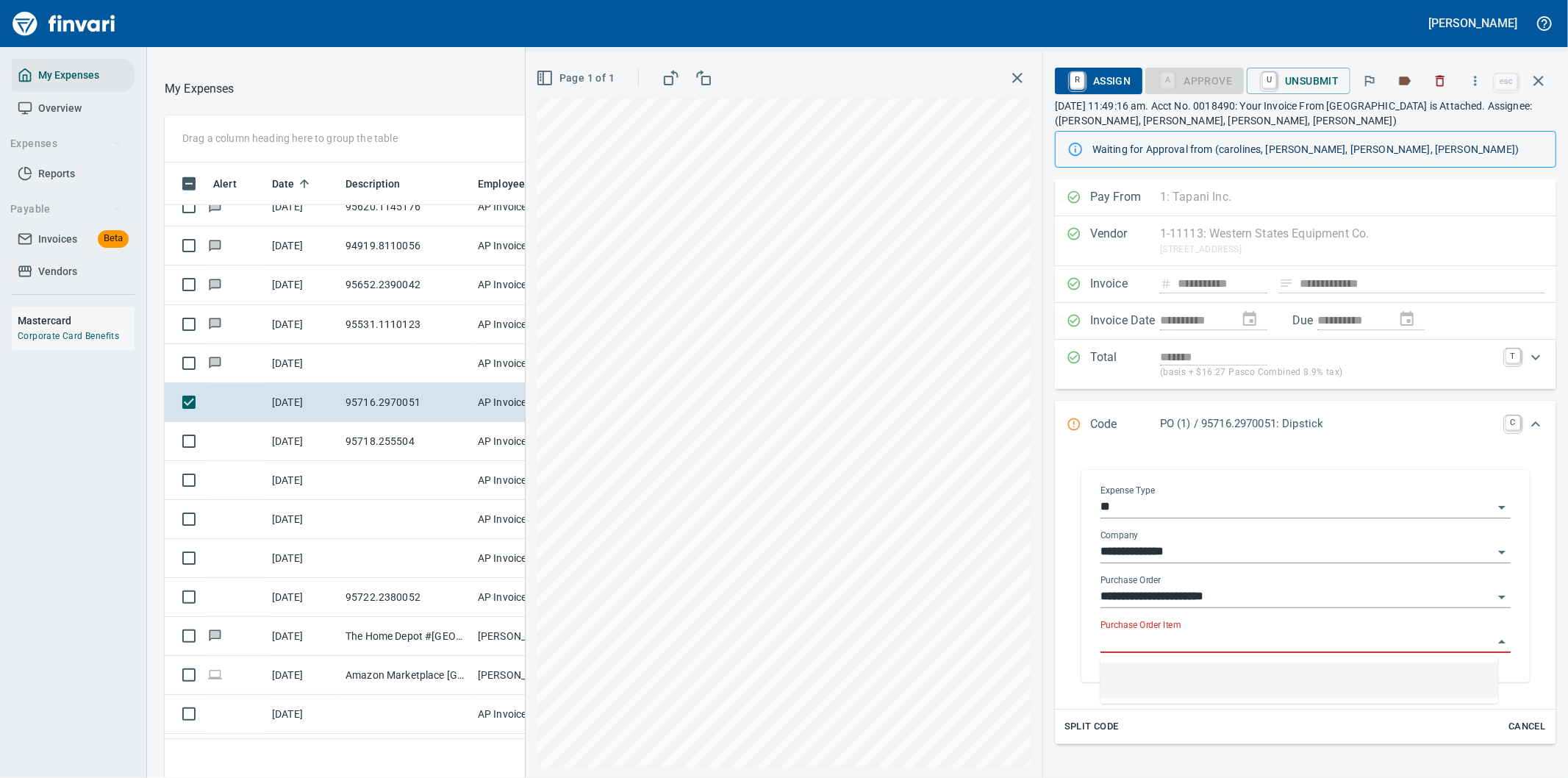
click at [1169, 640] on input "Purchase Order Item" at bounding box center [1297, 641] width 392 height 21
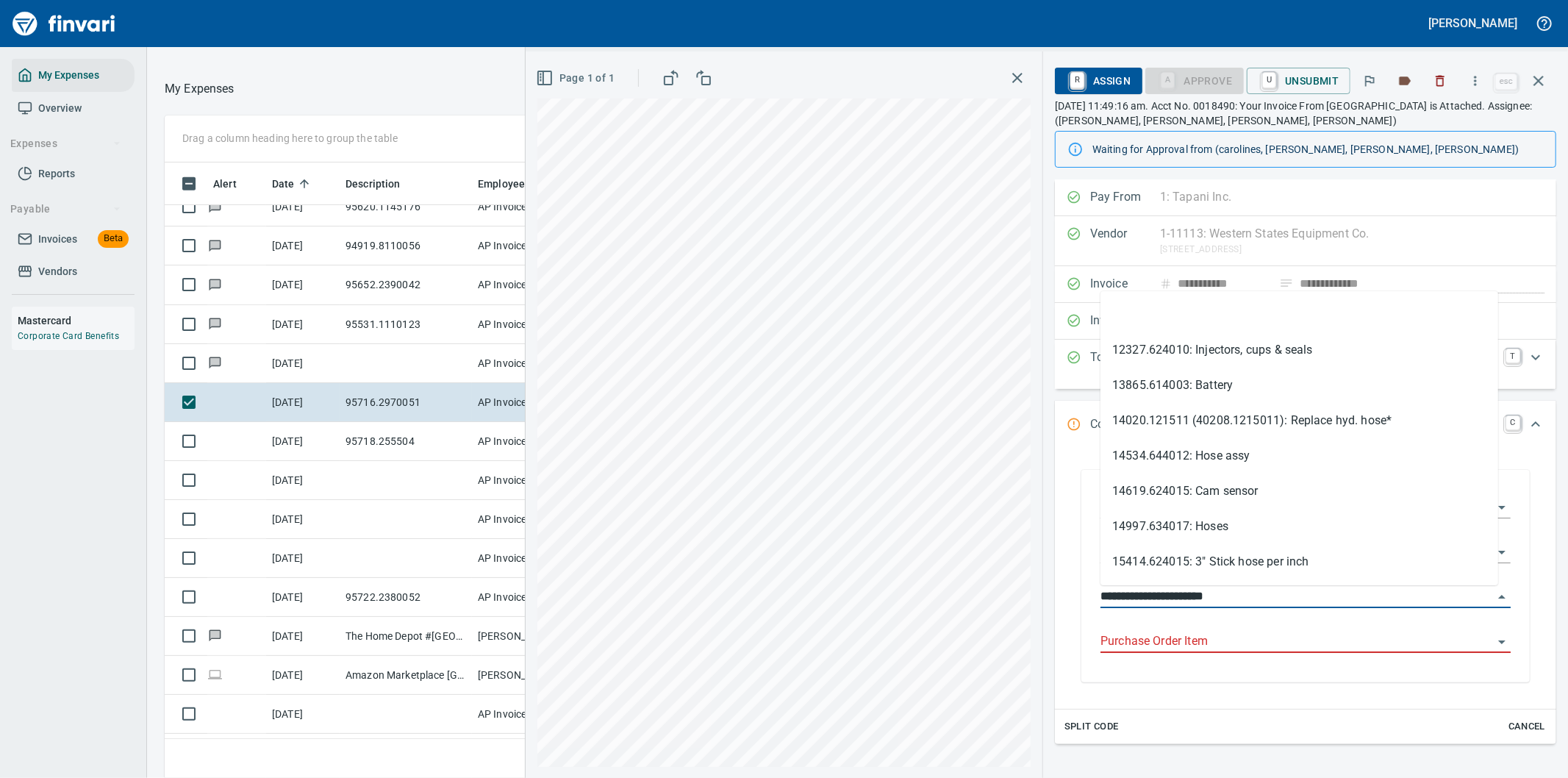
drag, startPoint x: 1188, startPoint y: 593, endPoint x: 1094, endPoint y: 586, distance: 94.3
click at [1092, 588] on div "**********" at bounding box center [1306, 578] width 434 height 209
click at [1479, 81] on icon "button" at bounding box center [1475, 81] width 14 height 14
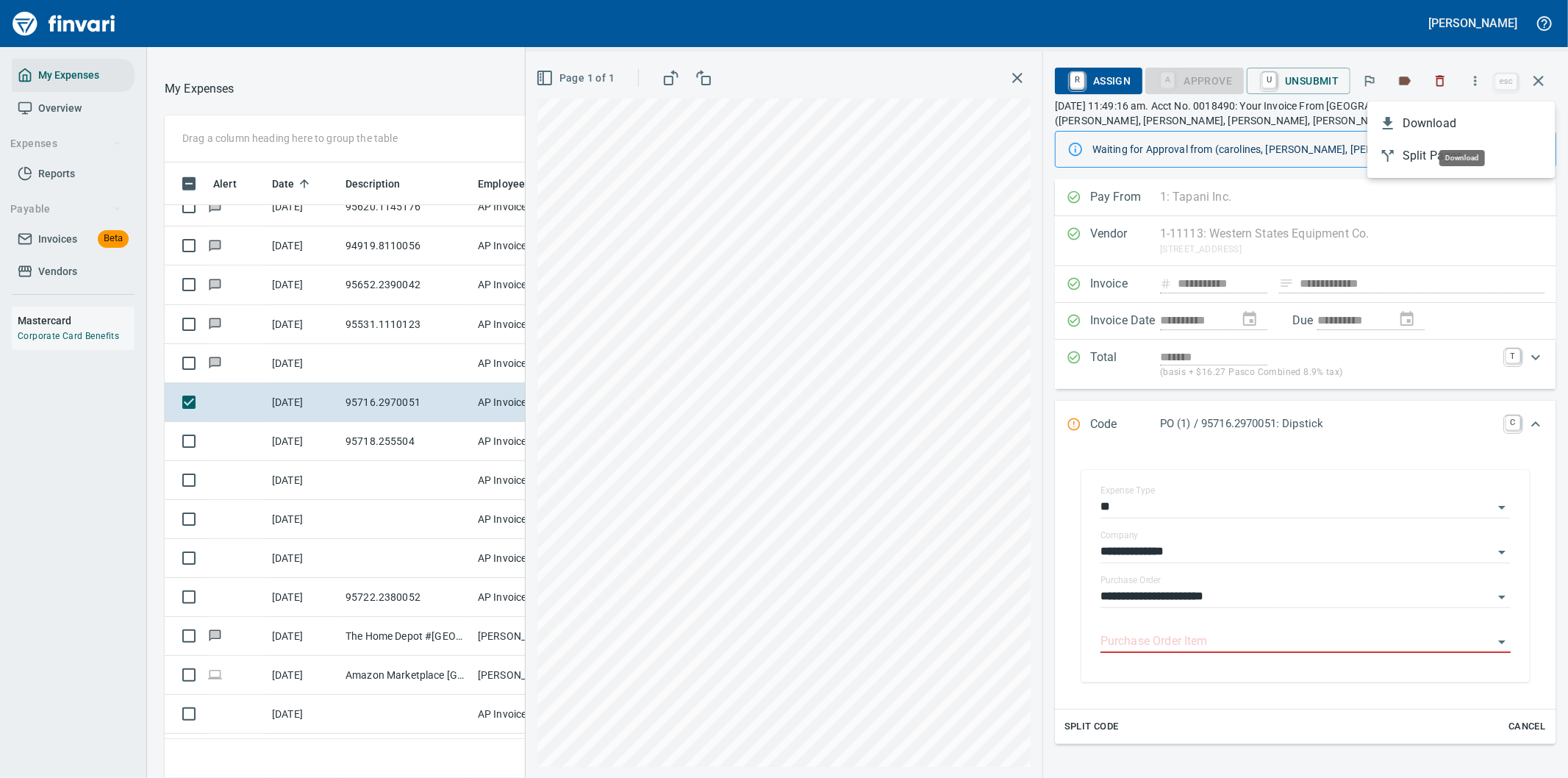
click at [1409, 115] on span "Download" at bounding box center [1473, 124] width 141 height 18
click at [1531, 424] on icon "Expand" at bounding box center [1535, 424] width 9 height 5
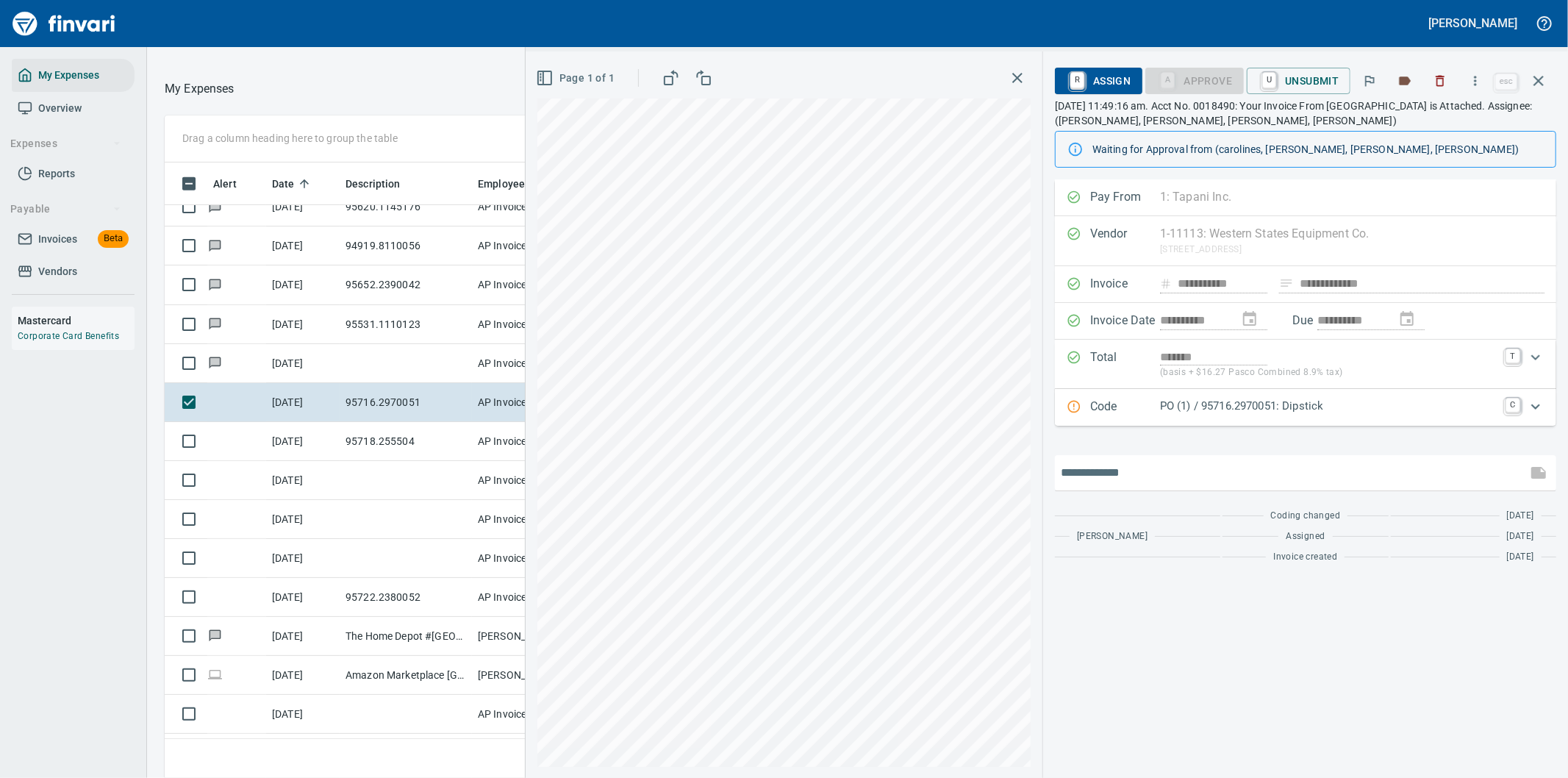
click at [1194, 483] on input "text" at bounding box center [1290, 473] width 460 height 24
type input "**********"
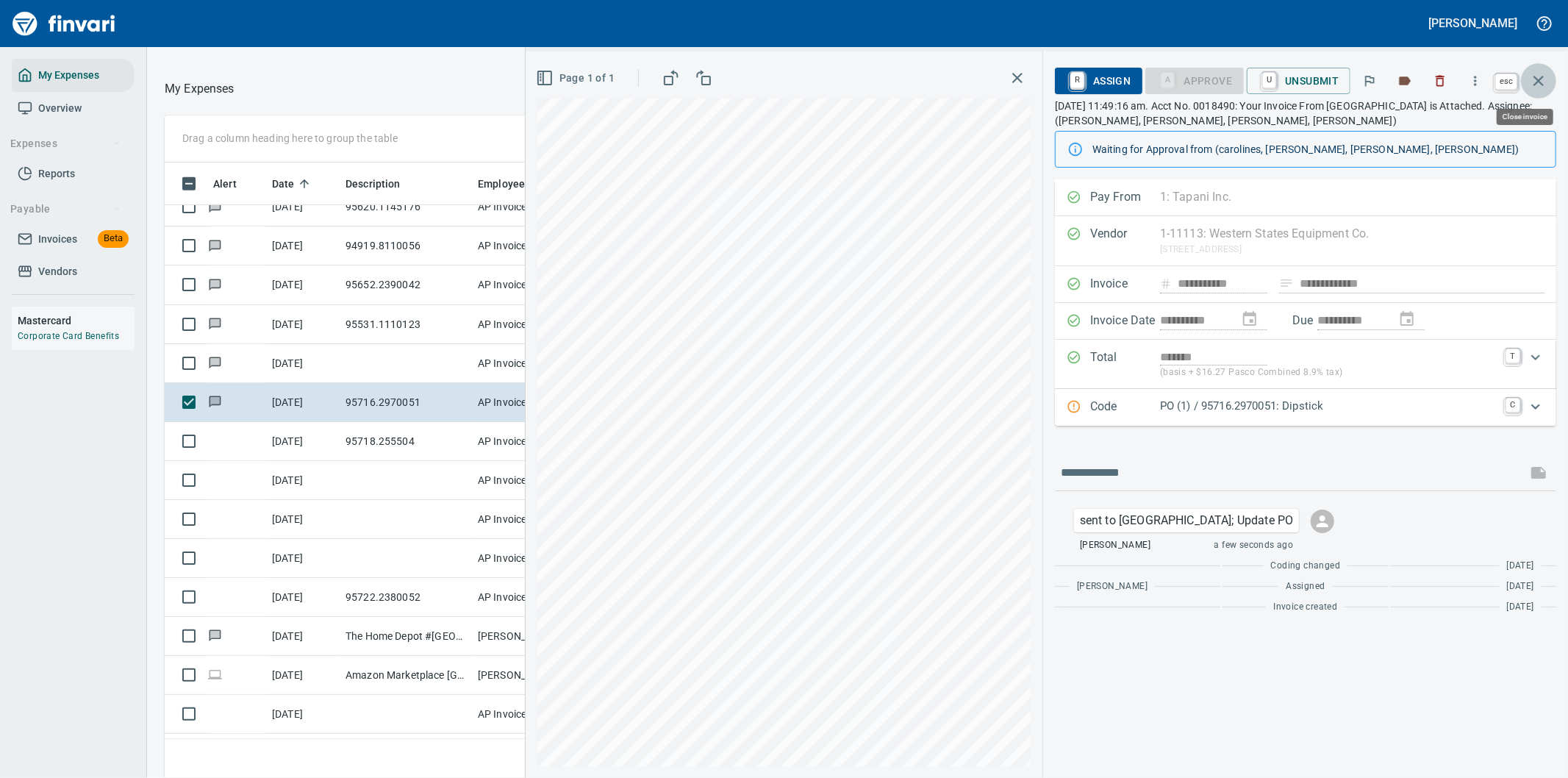
click at [1540, 72] on icon "button" at bounding box center [1539, 81] width 18 height 18
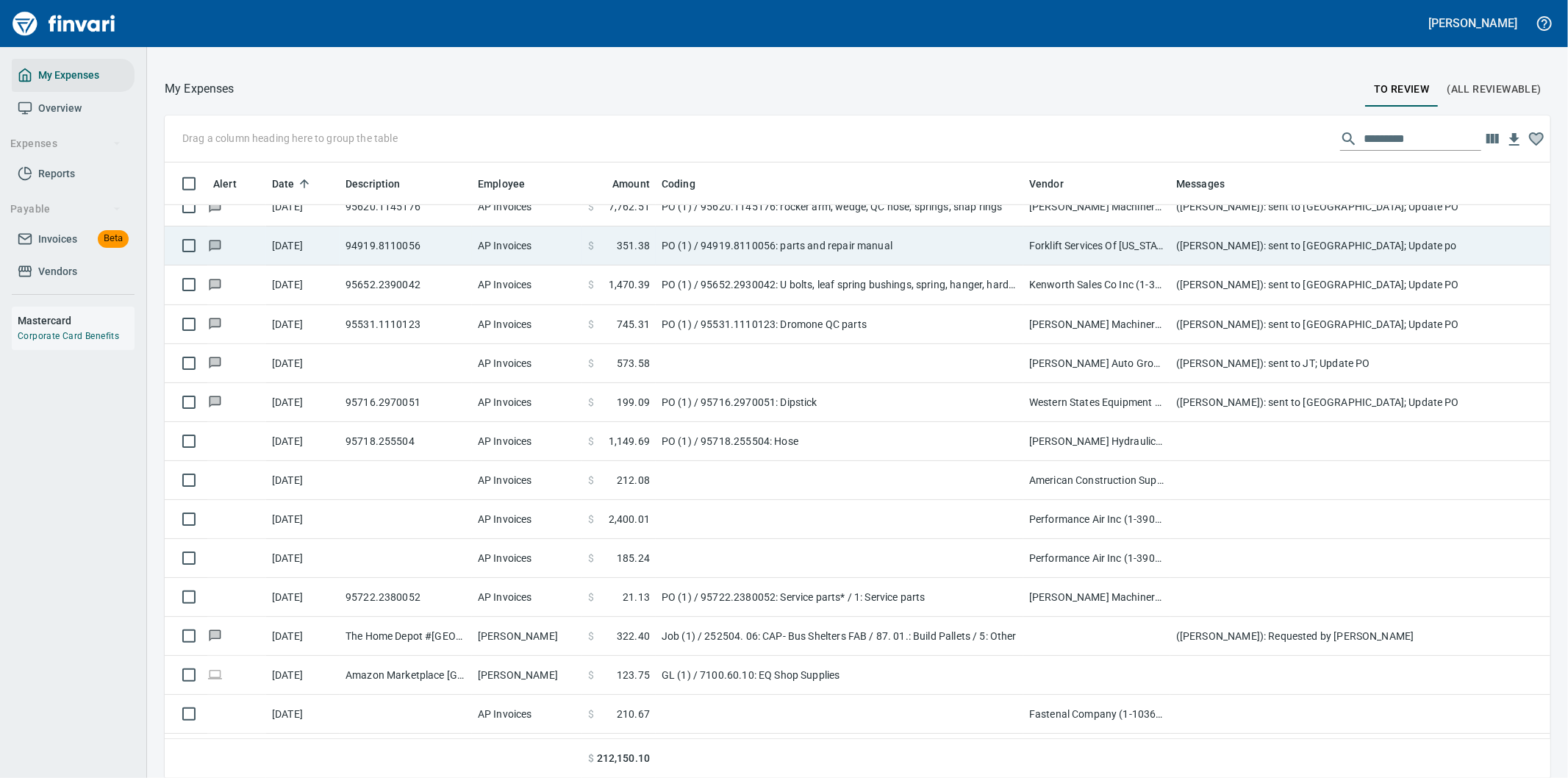
scroll to position [592, 1349]
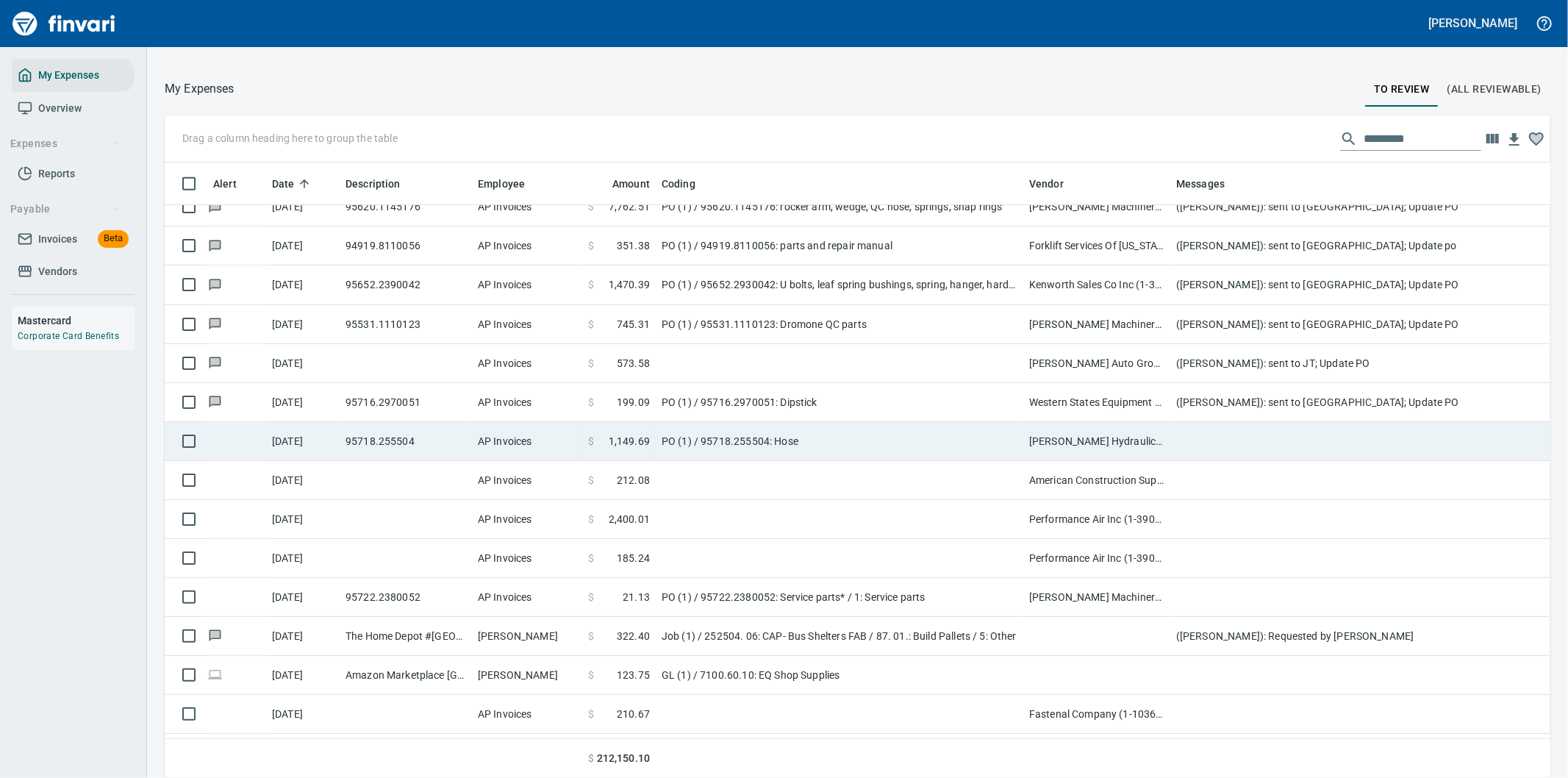
click at [820, 437] on td "PO (1) / 95718.255504: Hose" at bounding box center [839, 441] width 367 height 39
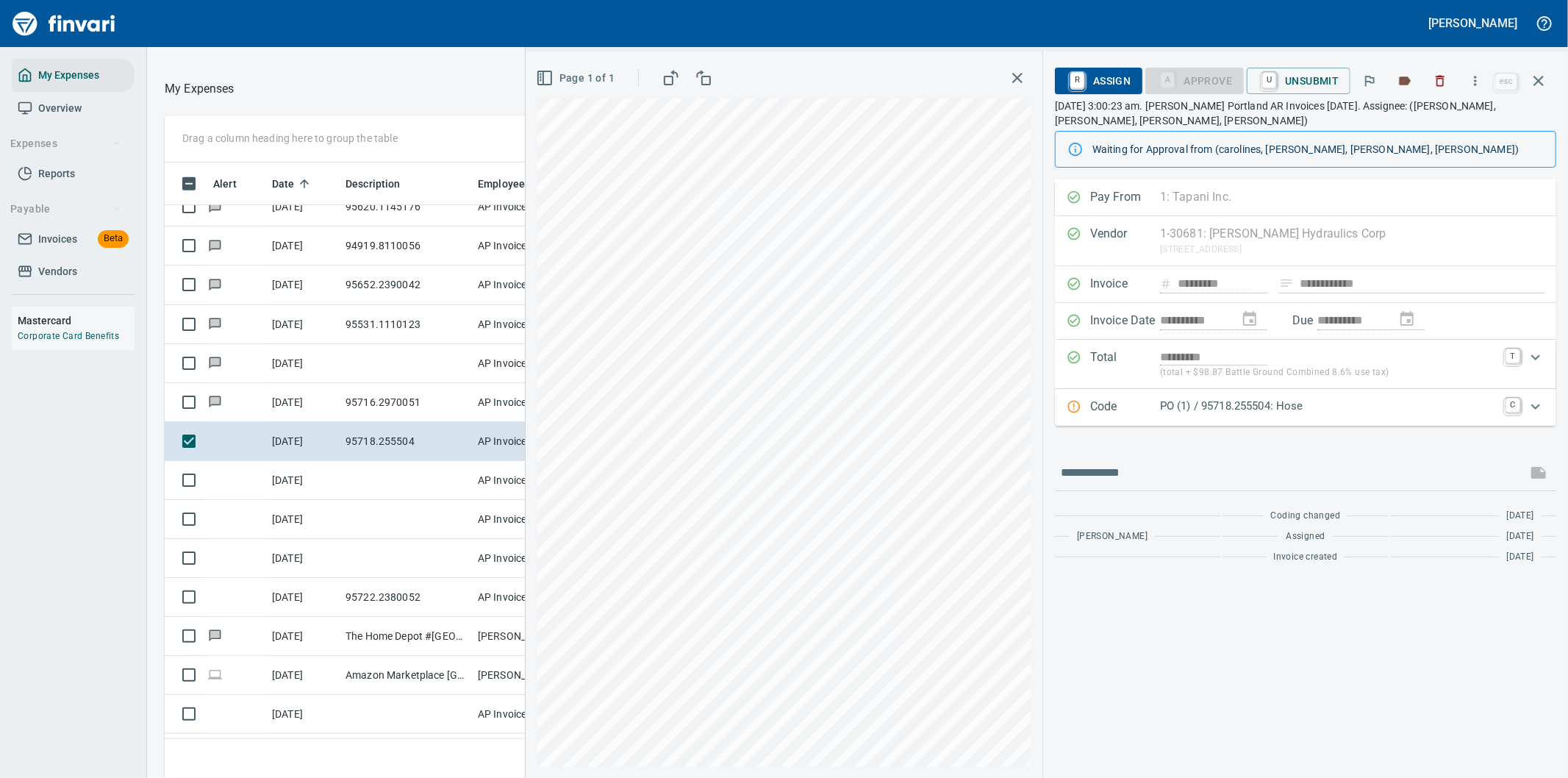
scroll to position [592, 981]
click at [1479, 83] on icon "button" at bounding box center [1475, 81] width 14 height 14
click at [1433, 126] on span "Download" at bounding box center [1473, 124] width 141 height 18
click at [1145, 469] on input "text" at bounding box center [1290, 473] width 460 height 24
type input "**********"
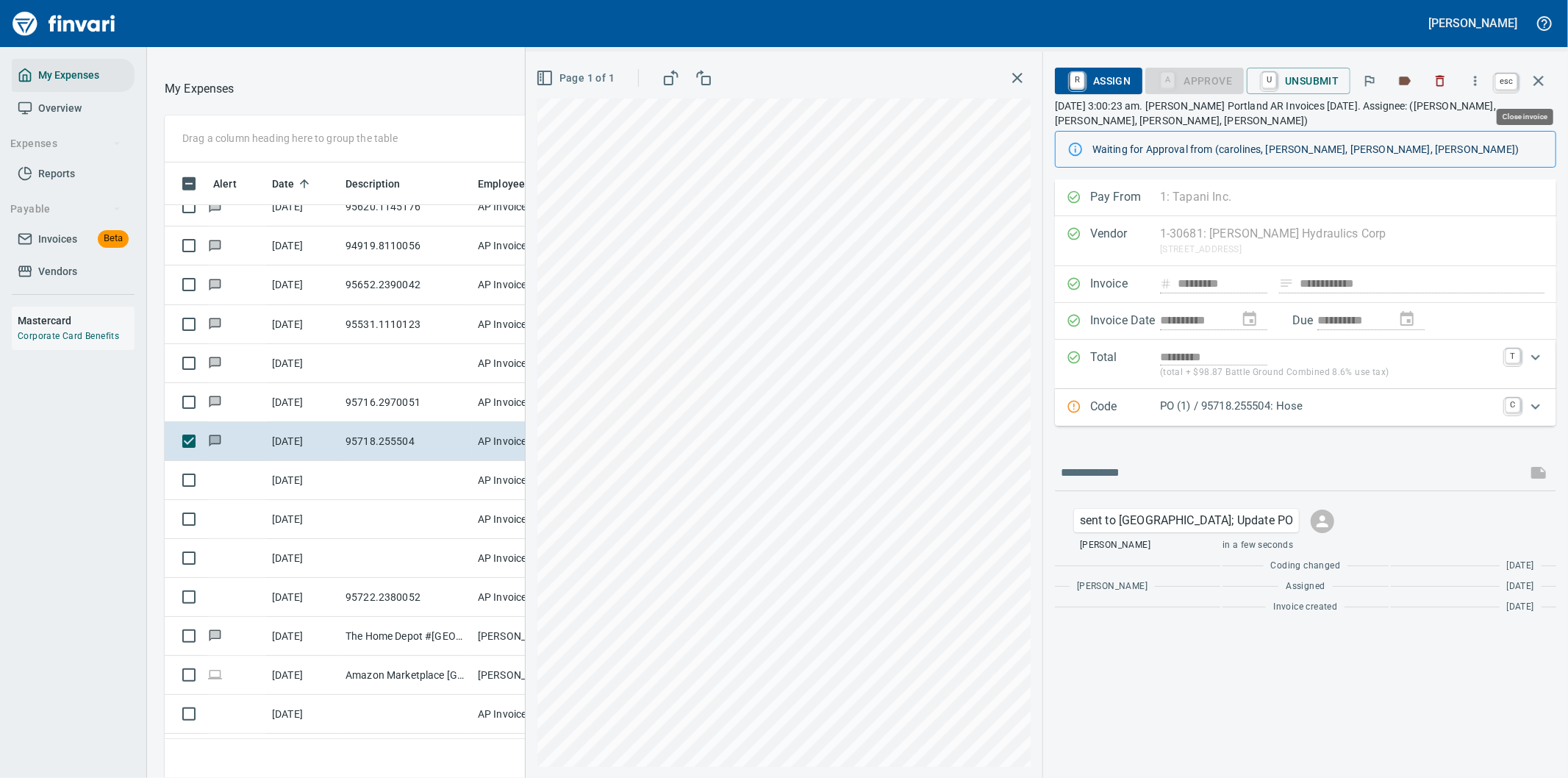
click at [1534, 72] on icon "button" at bounding box center [1539, 81] width 18 height 18
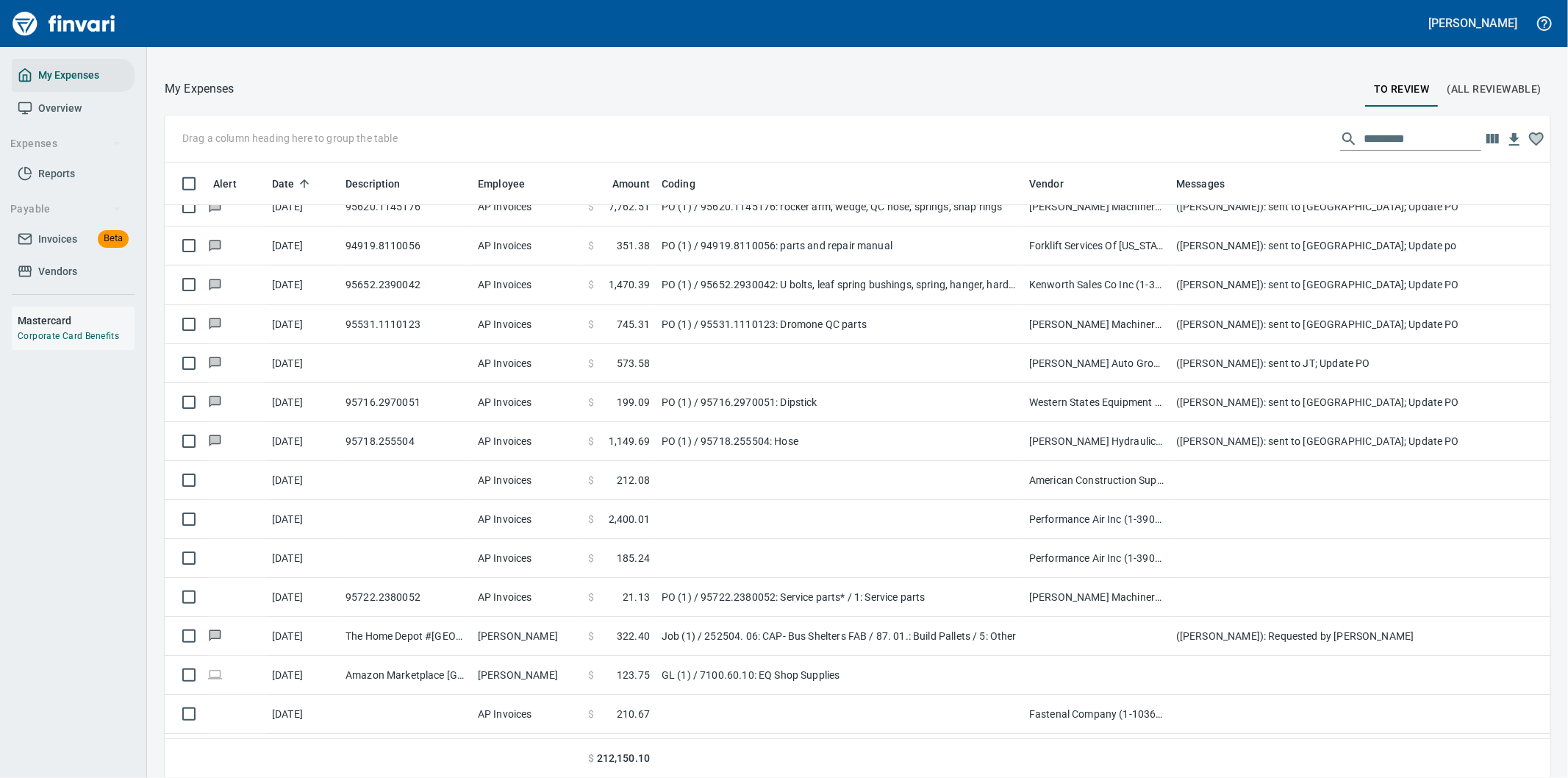
scroll to position [592, 1349]
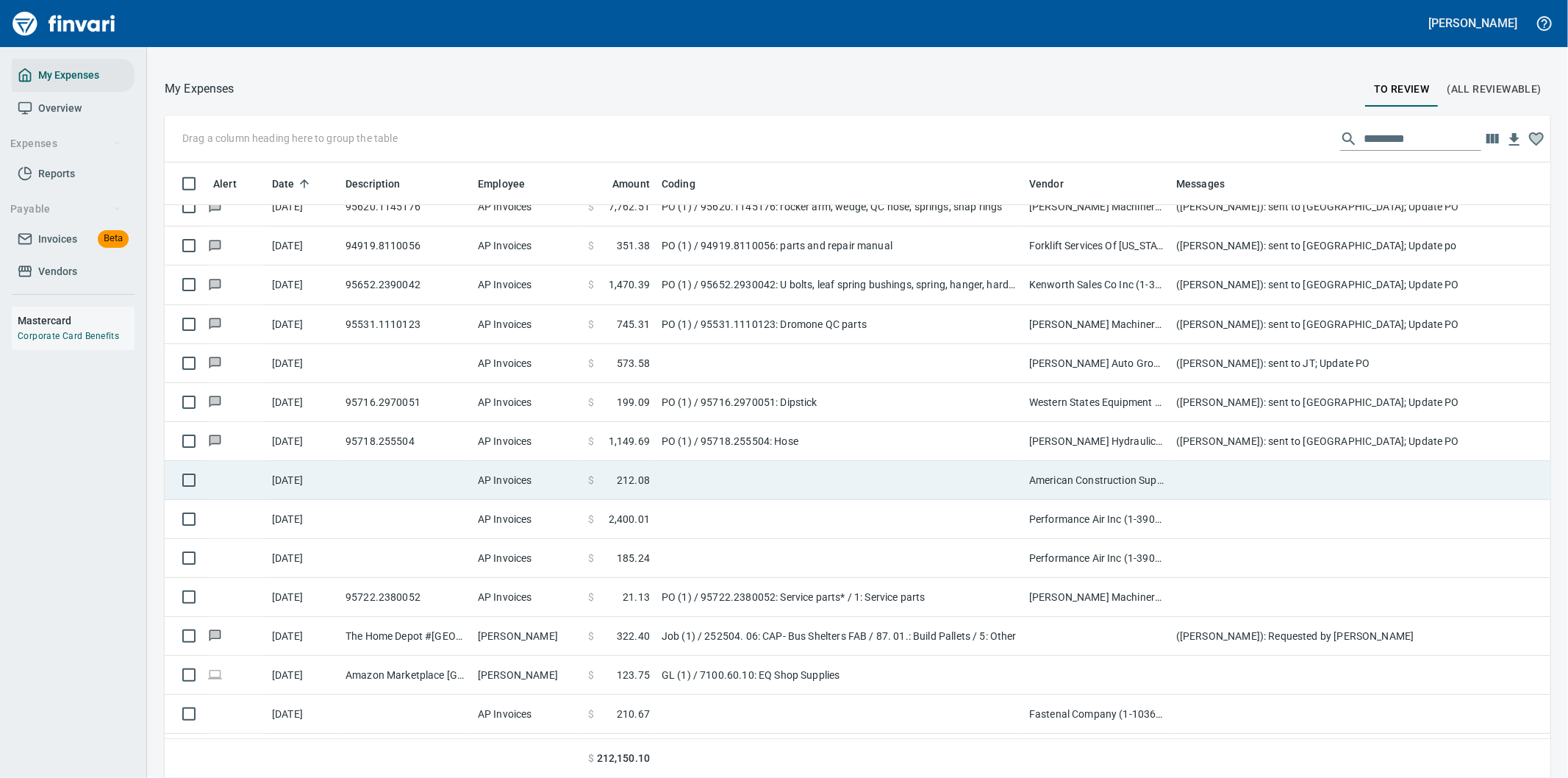
click at [1195, 479] on td at bounding box center [1464, 480] width 588 height 39
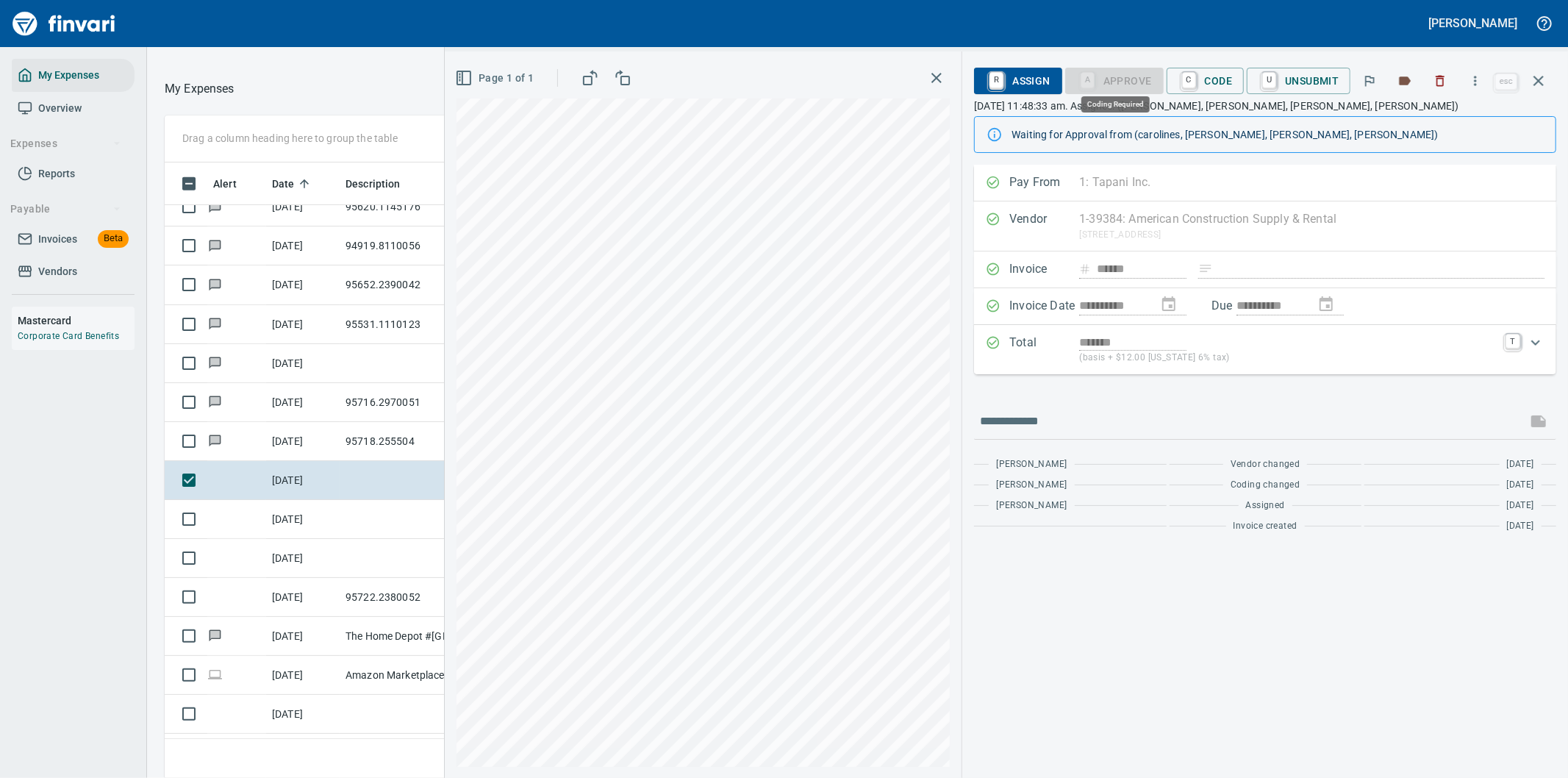
scroll to position [592, 981]
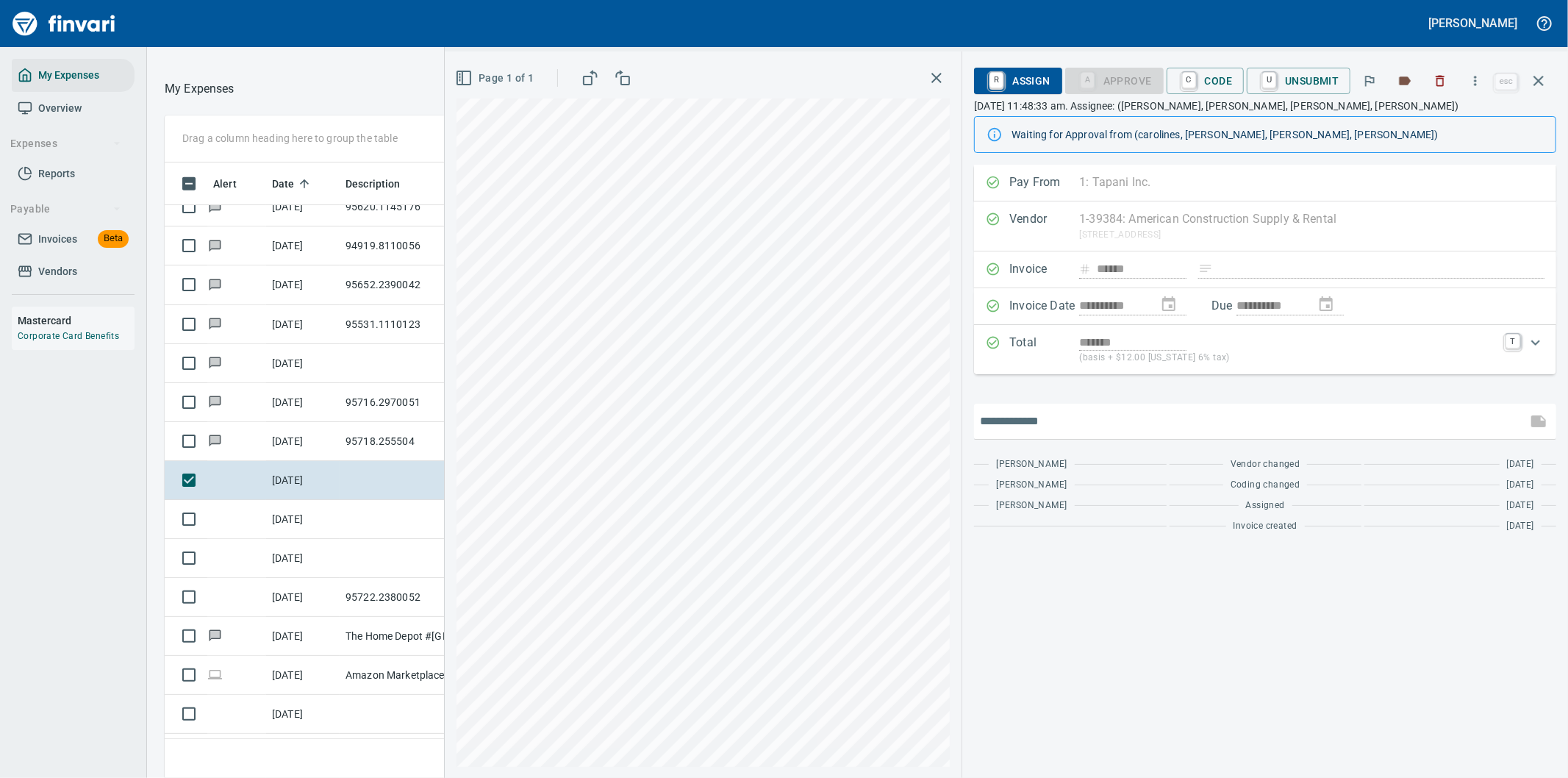
click at [1040, 423] on input "text" at bounding box center [1251, 422] width 541 height 24
click at [1031, 75] on span "R Assign" at bounding box center [1017, 81] width 64 height 25
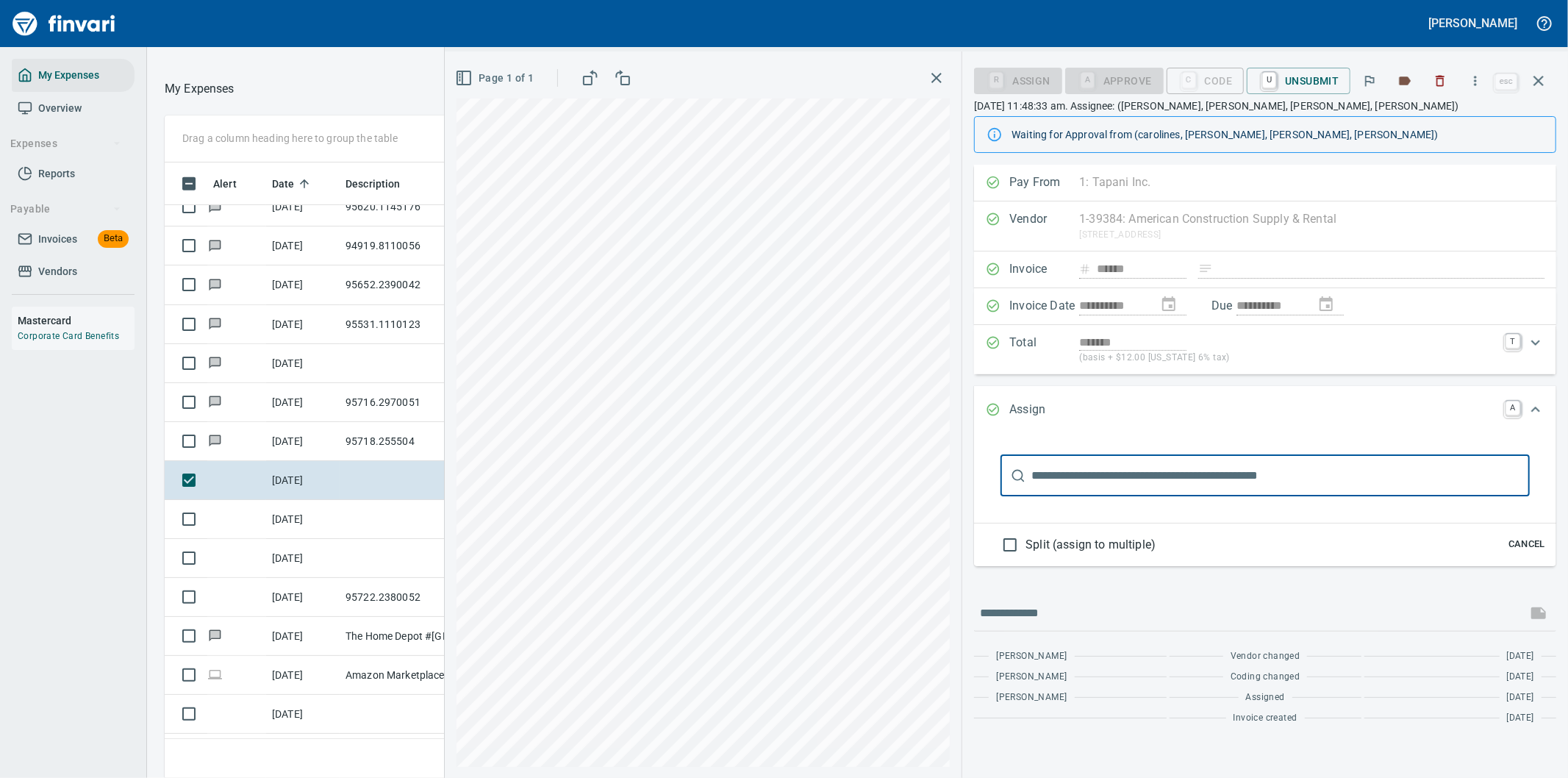
click at [1091, 471] on input "text" at bounding box center [1280, 476] width 498 height 42
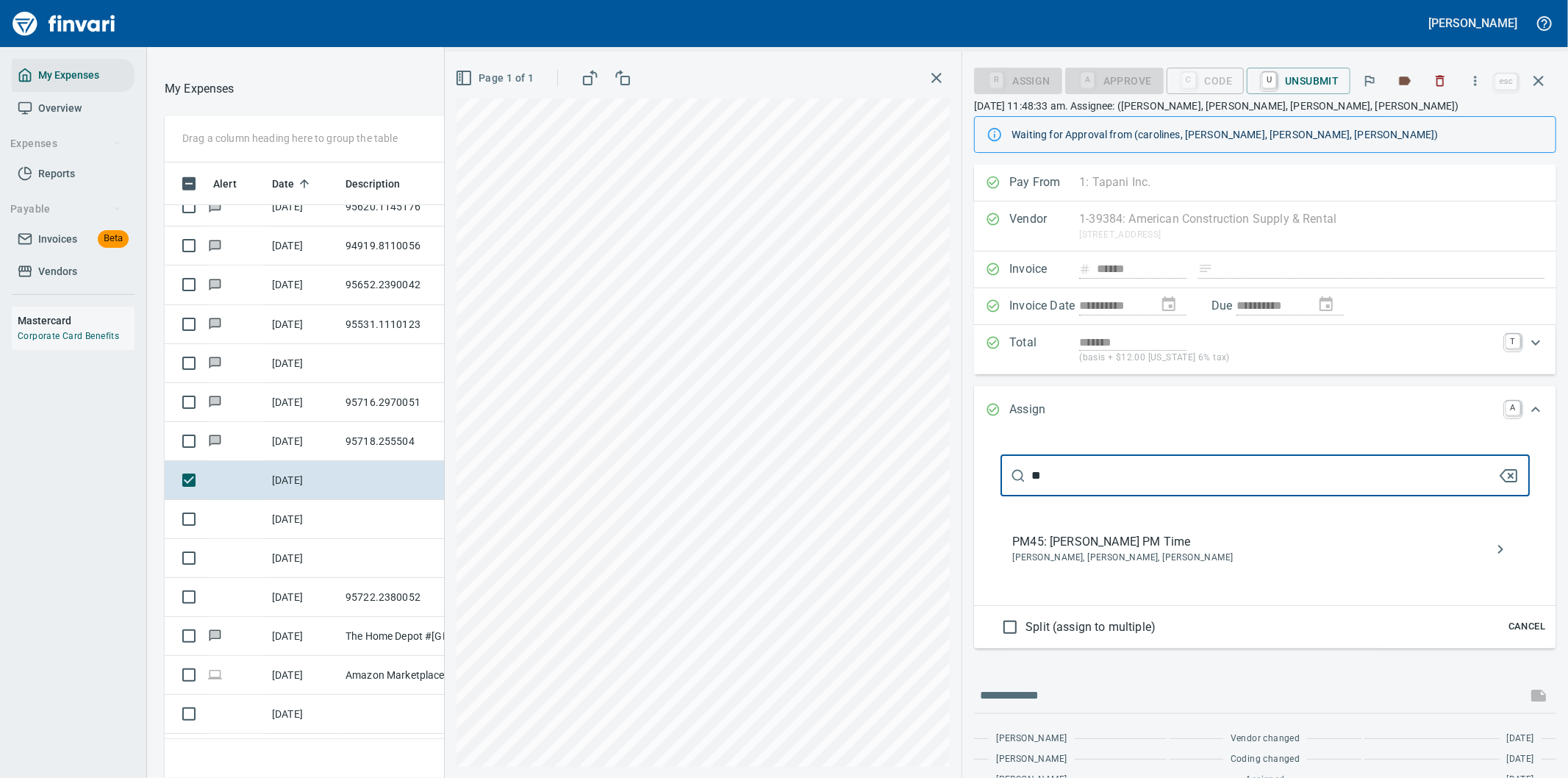
type input "*"
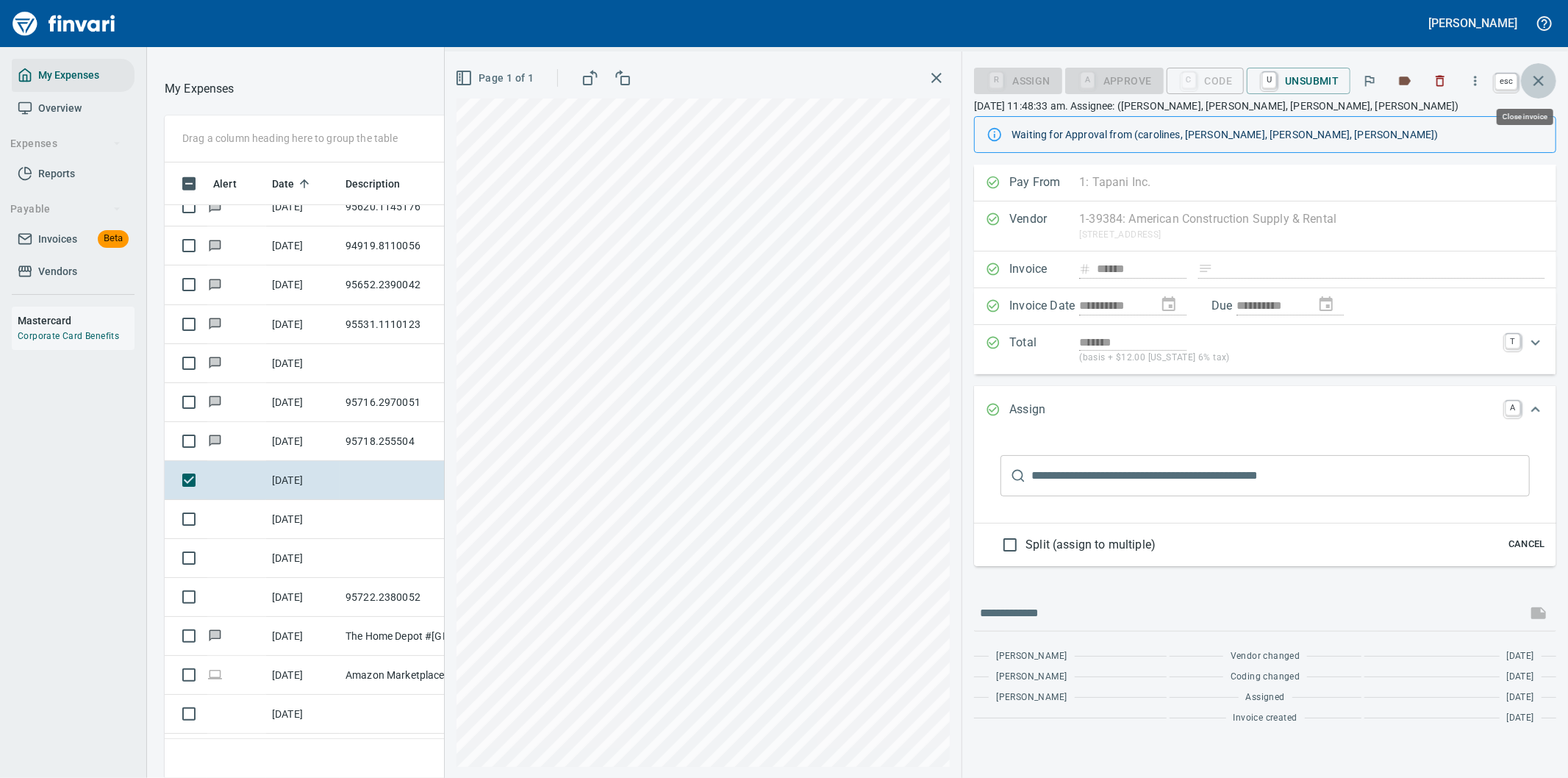
click at [1541, 77] on icon "button" at bounding box center [1538, 81] width 10 height 10
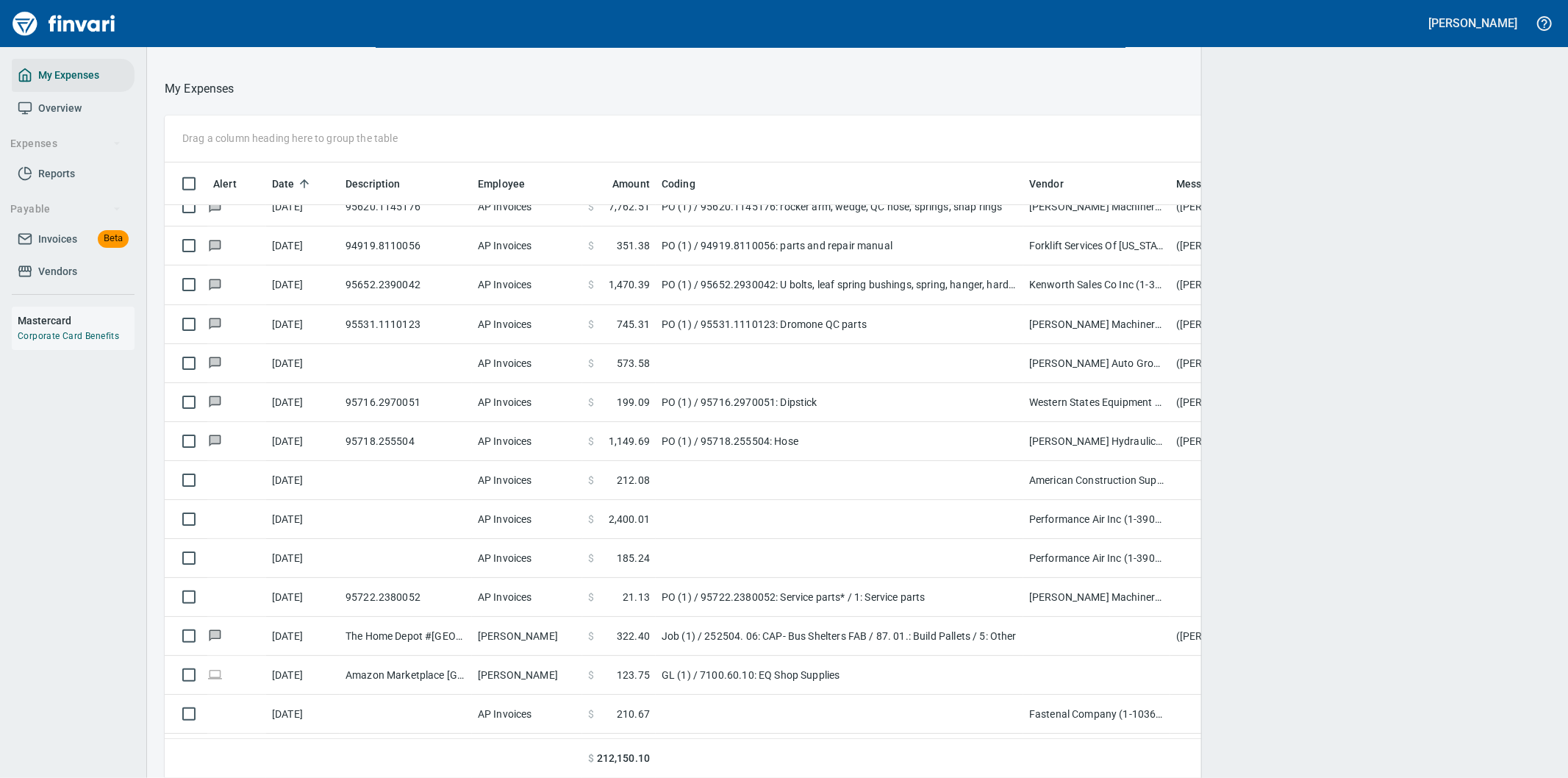
scroll to position [592, 1348]
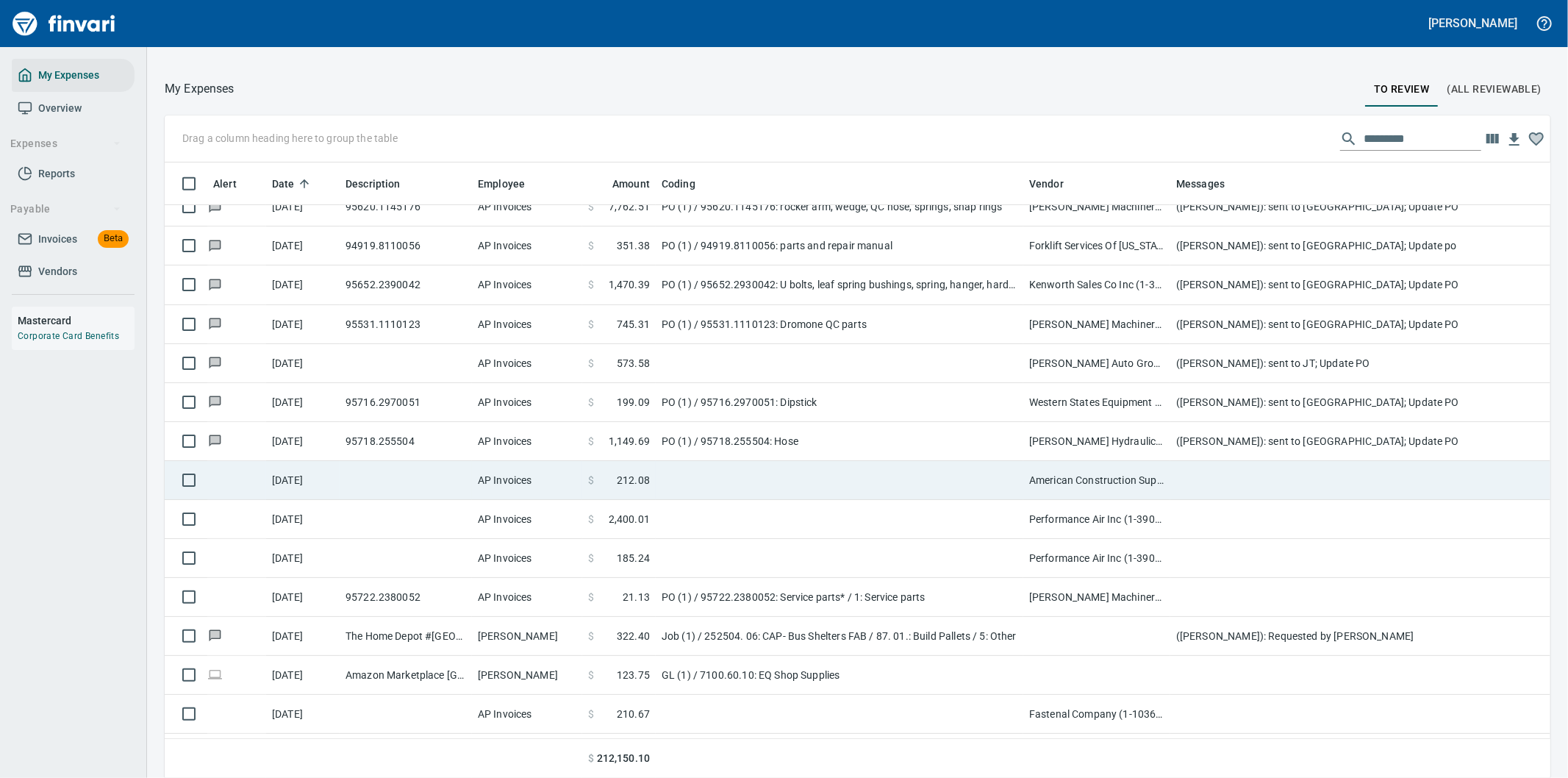
click at [1204, 477] on td at bounding box center [1464, 480] width 588 height 39
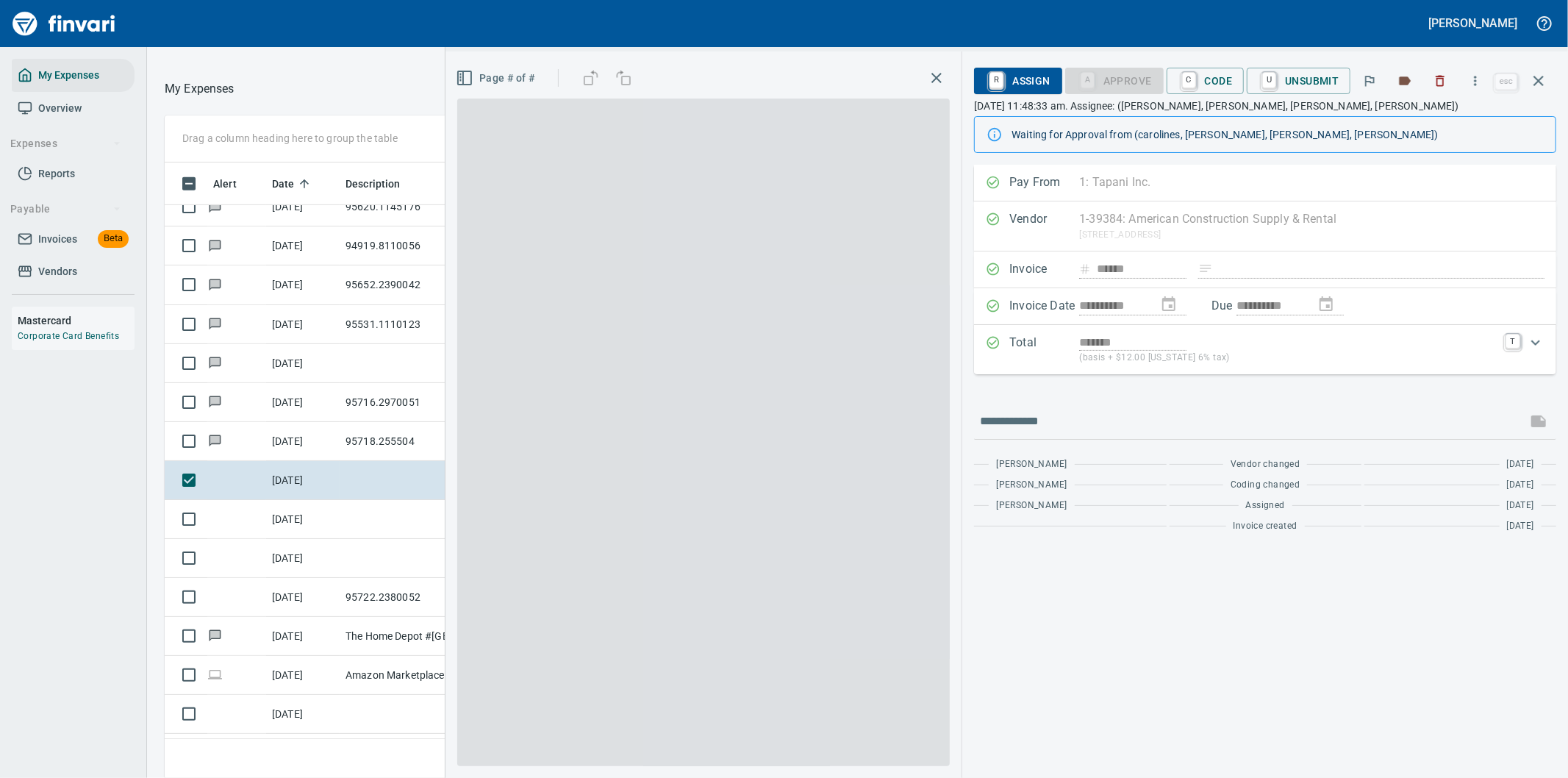
scroll to position [592, 981]
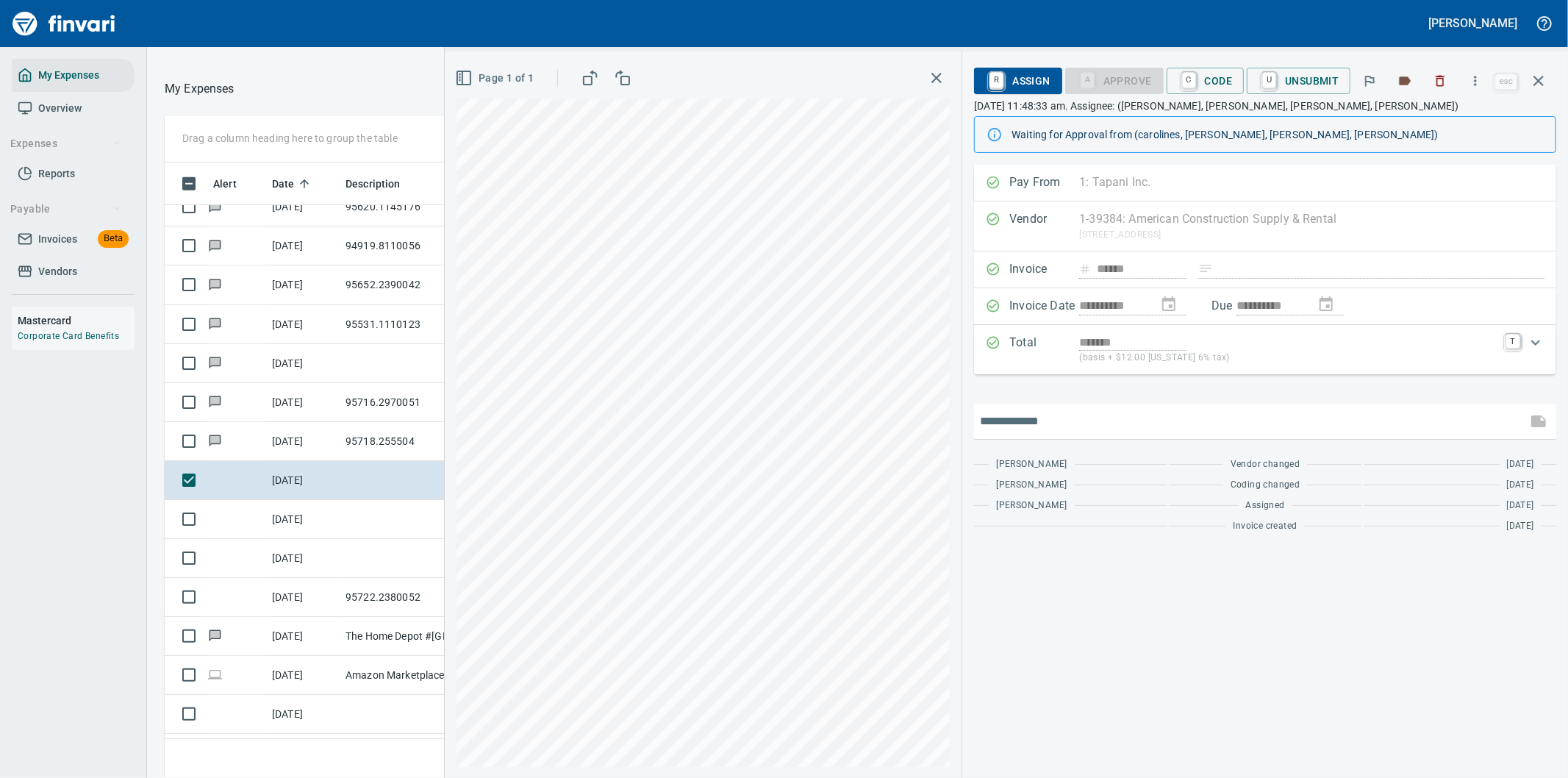
click at [1019, 420] on input "text" at bounding box center [1251, 422] width 541 height 24
click at [1245, 422] on input "**********" at bounding box center [1251, 422] width 541 height 24
click at [1342, 423] on input "**********" at bounding box center [1251, 422] width 541 height 24
type input "**********"
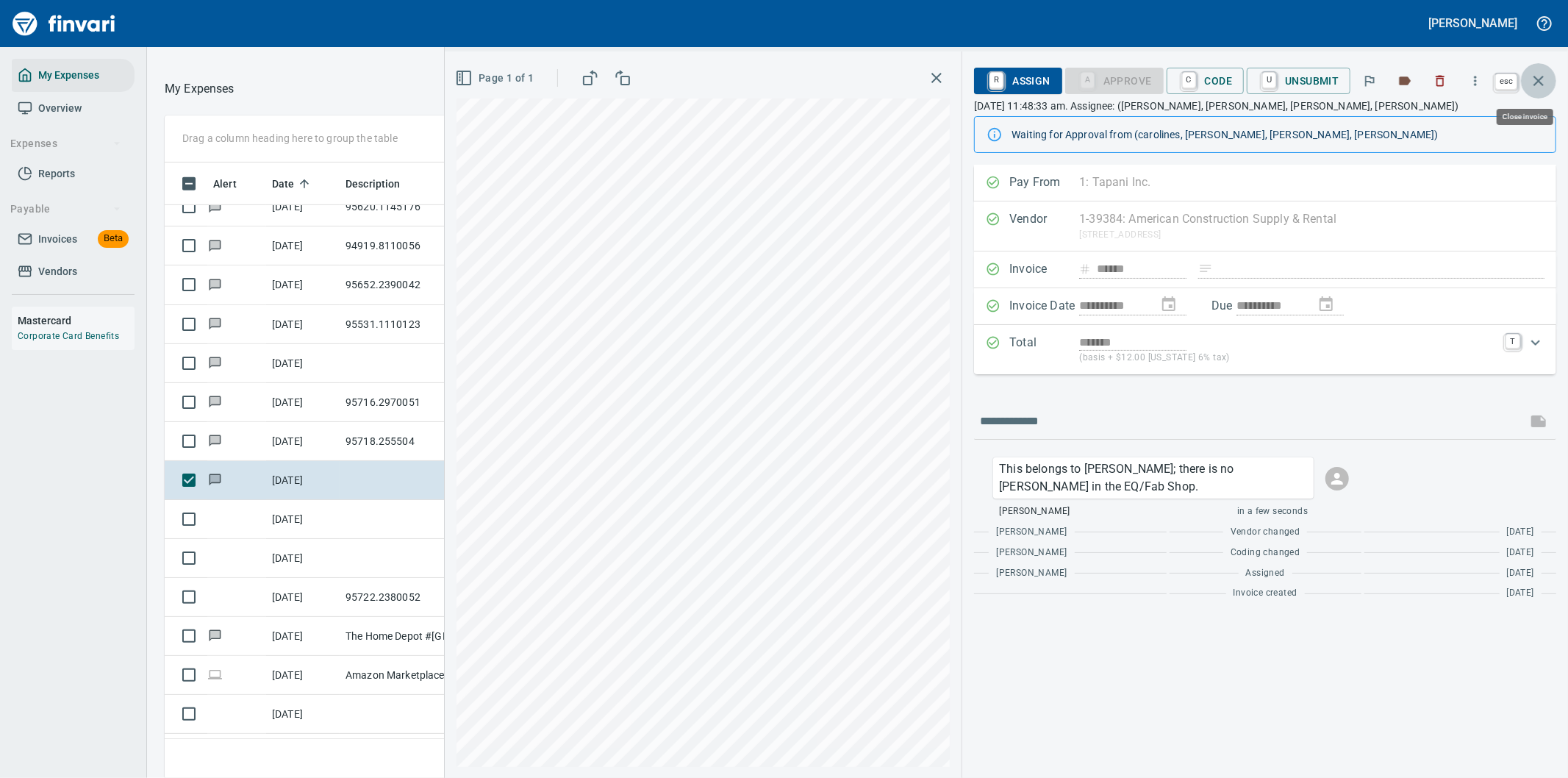
click at [1544, 80] on icon "button" at bounding box center [1539, 81] width 18 height 18
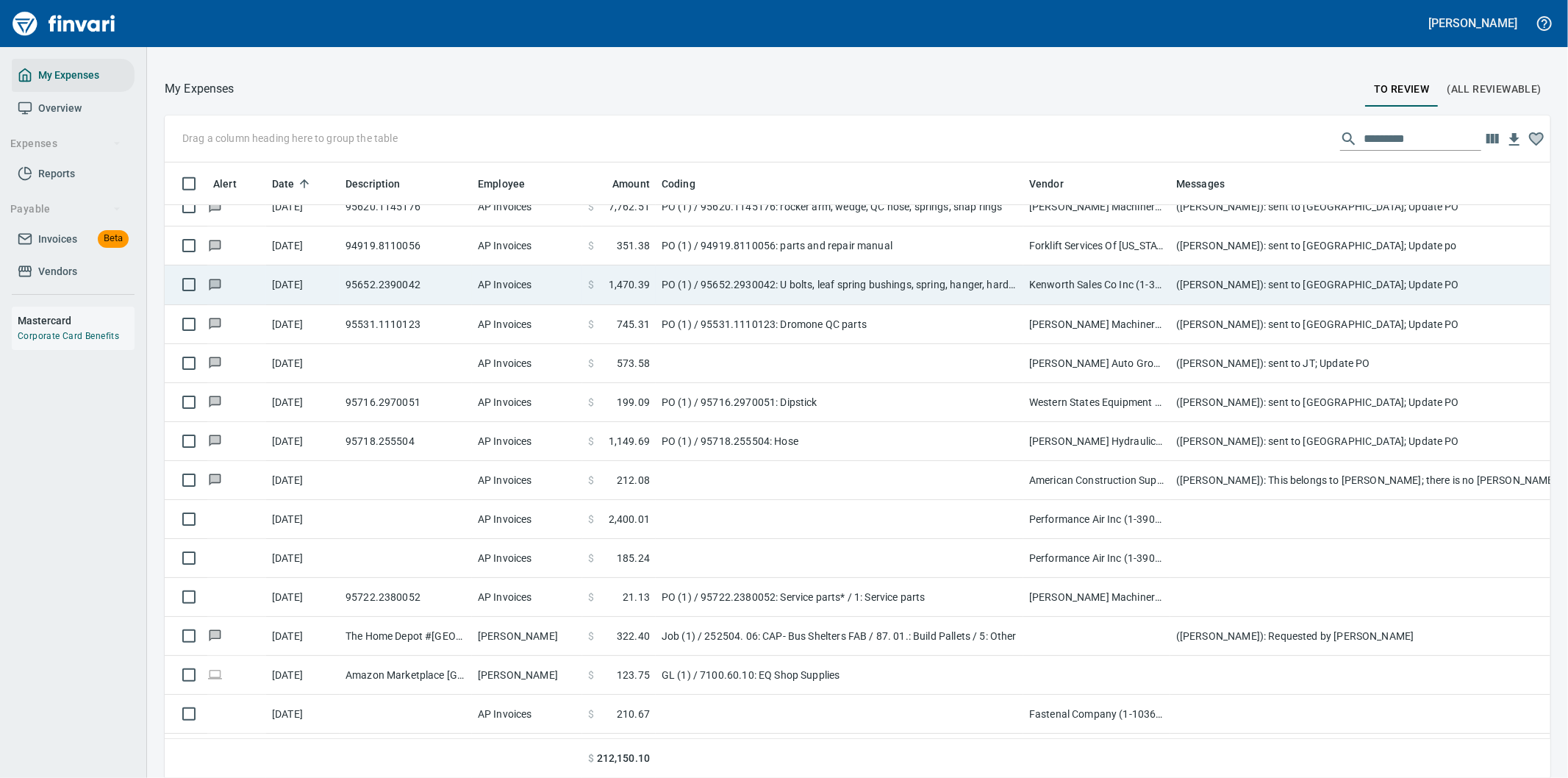
scroll to position [592, 1349]
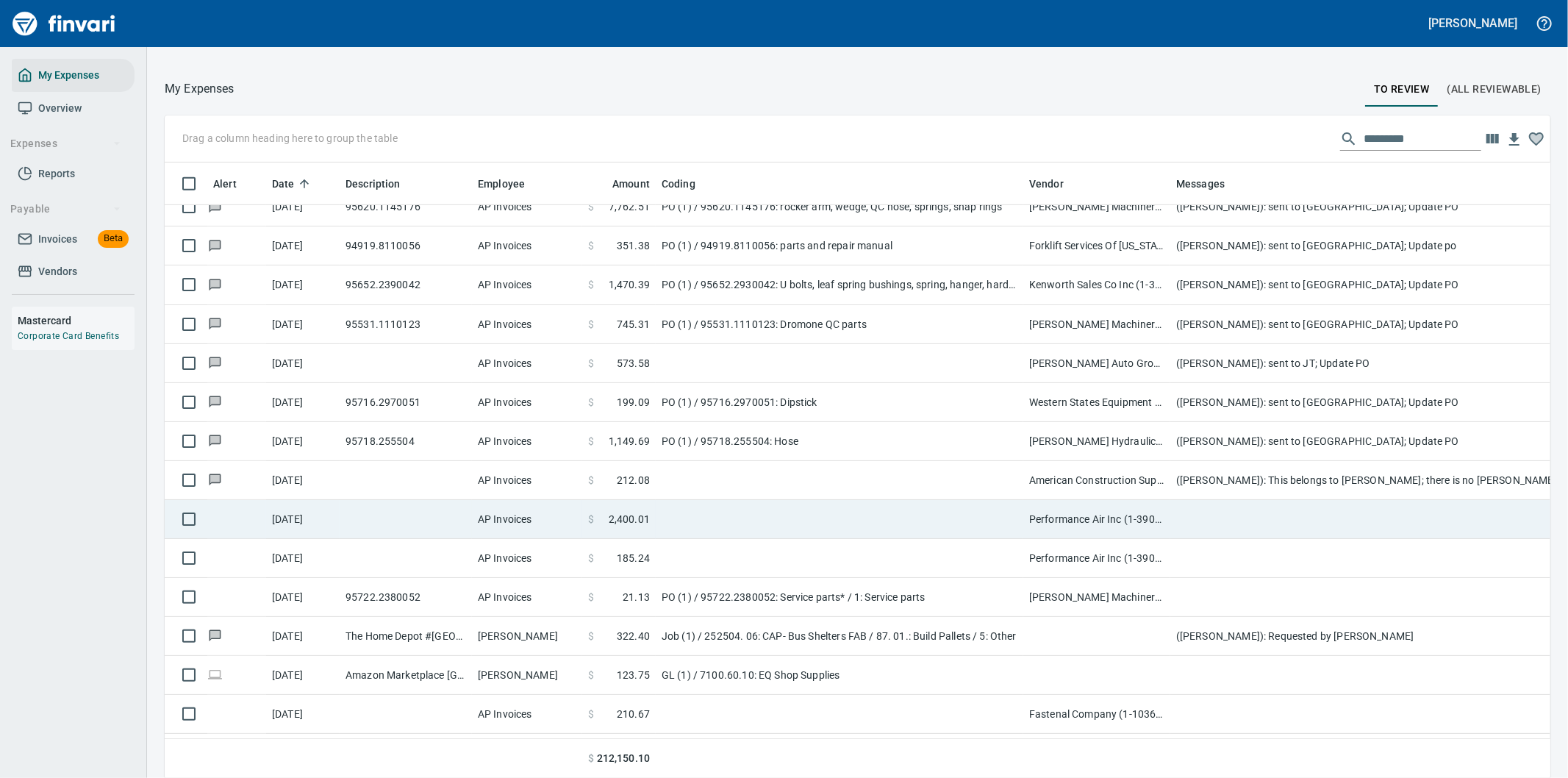
click at [854, 521] on td at bounding box center [839, 519] width 367 height 39
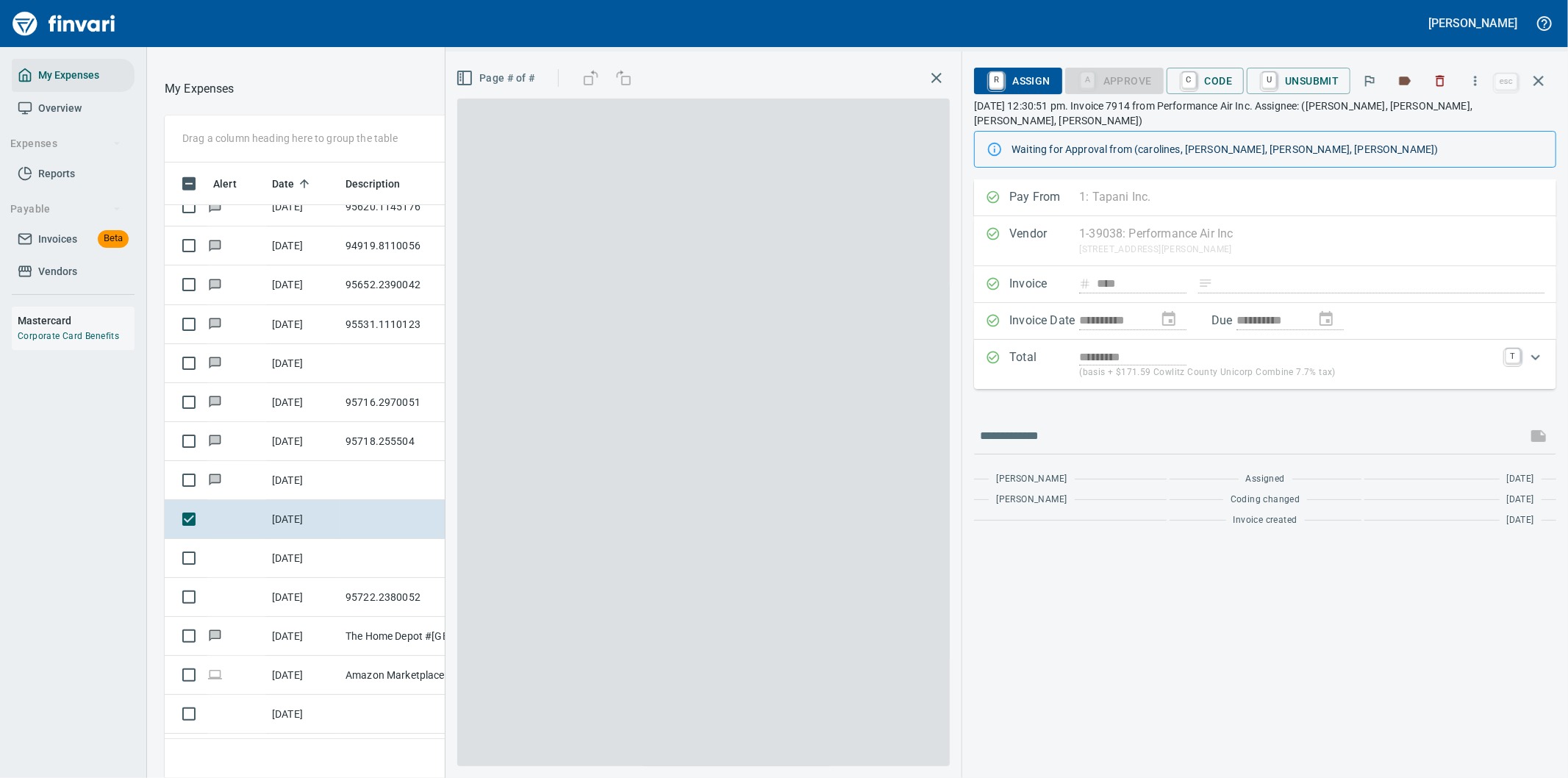
scroll to position [592, 981]
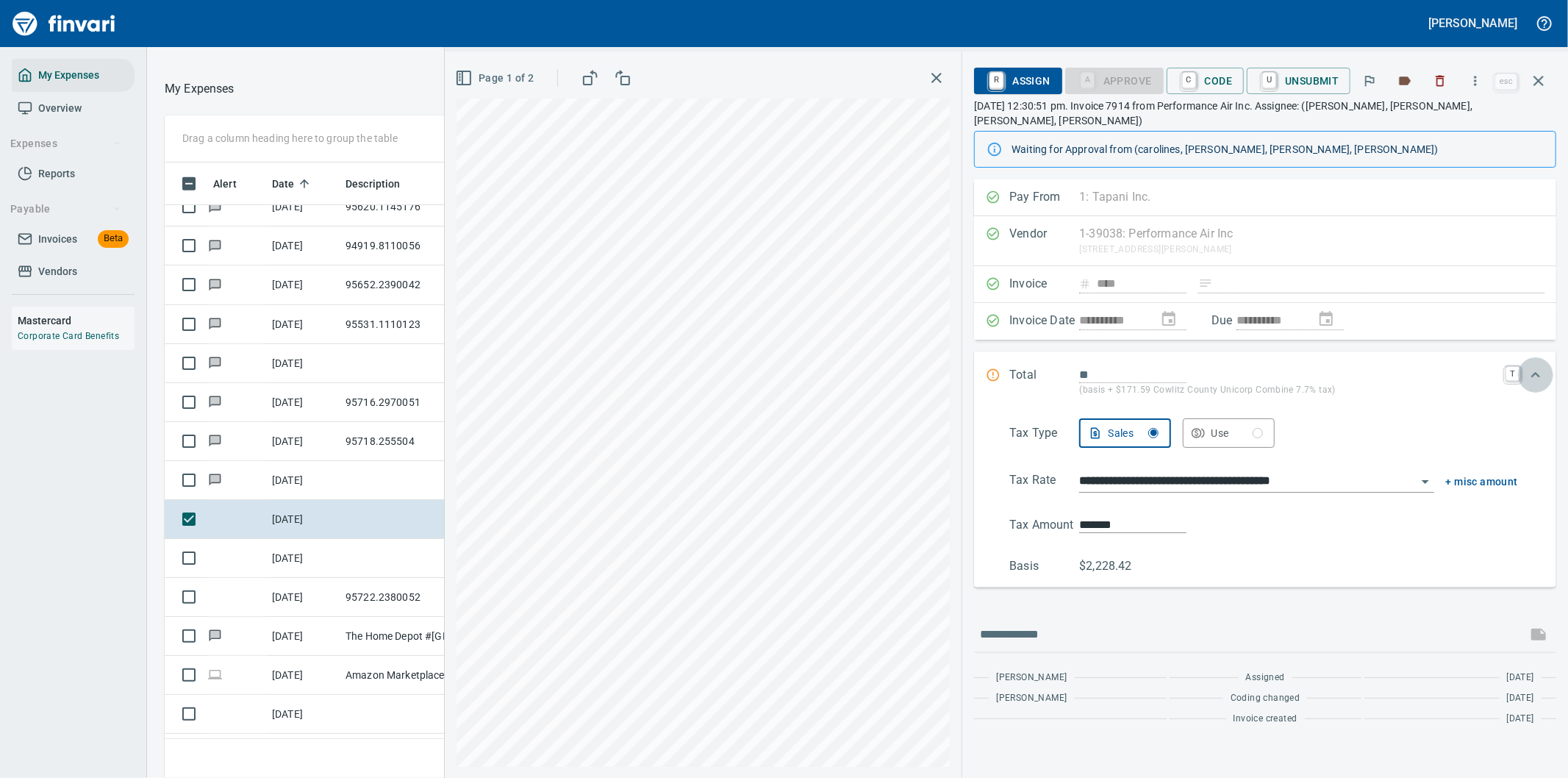
click at [1535, 366] on icon "Expand" at bounding box center [1535, 375] width 18 height 18
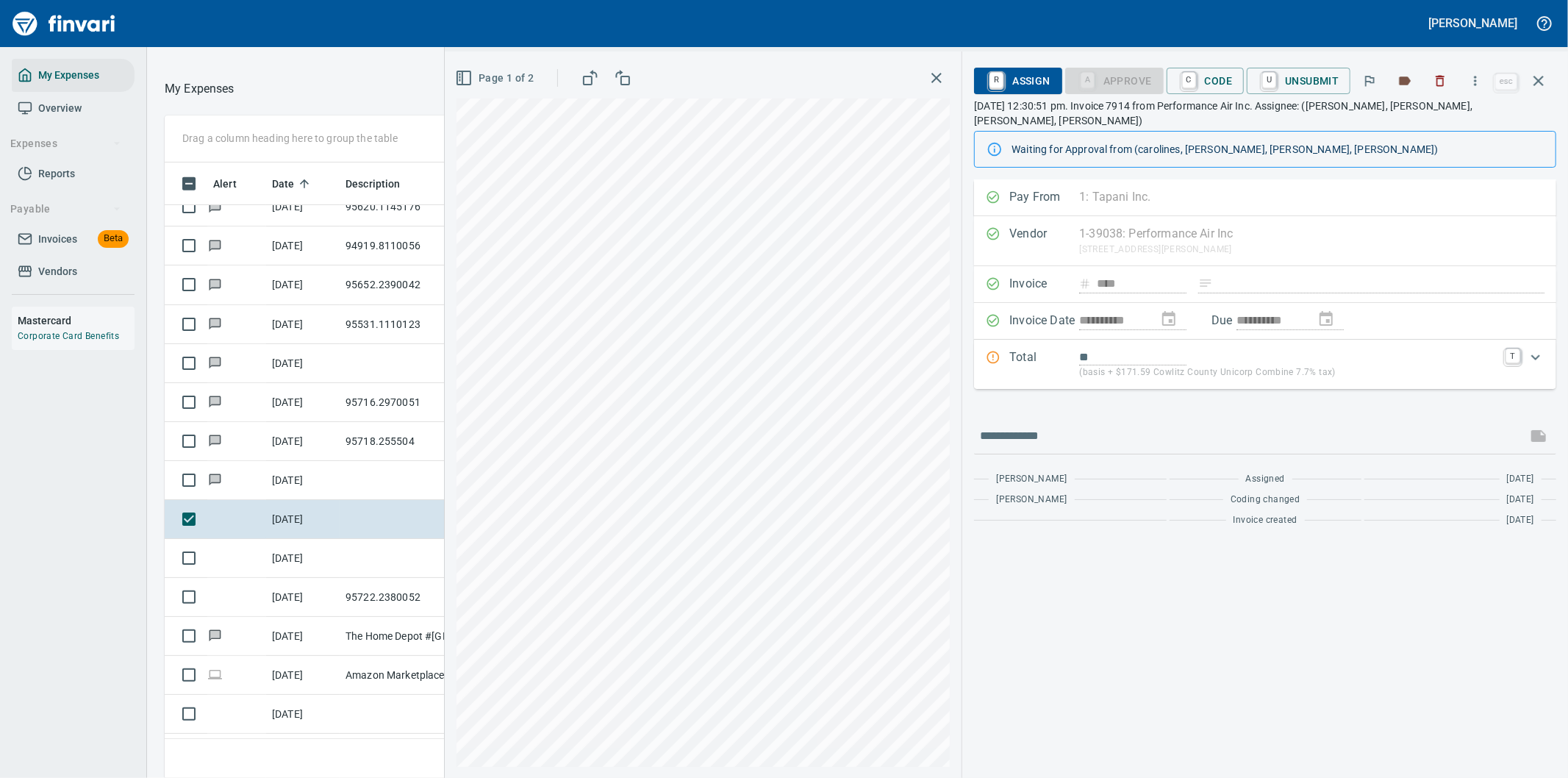
click at [1408, 615] on div "**********" at bounding box center [1265, 479] width 606 height 599
click at [1475, 77] on icon "button" at bounding box center [1475, 81] width 14 height 14
click at [1424, 119] on span "Download" at bounding box center [1473, 124] width 141 height 18
click at [1070, 424] on input "text" at bounding box center [1251, 436] width 541 height 24
type input "**********"
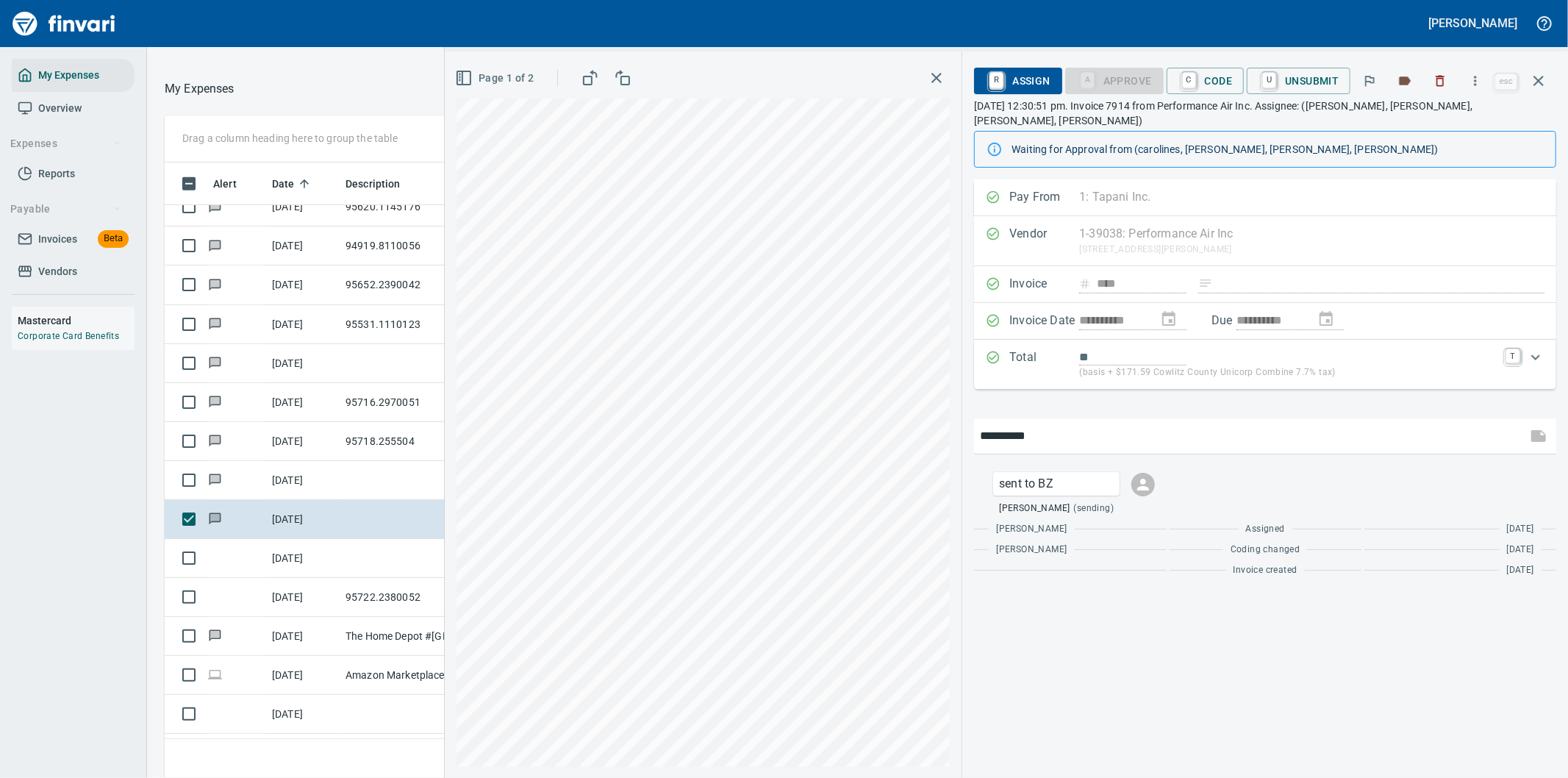
type input "*********"
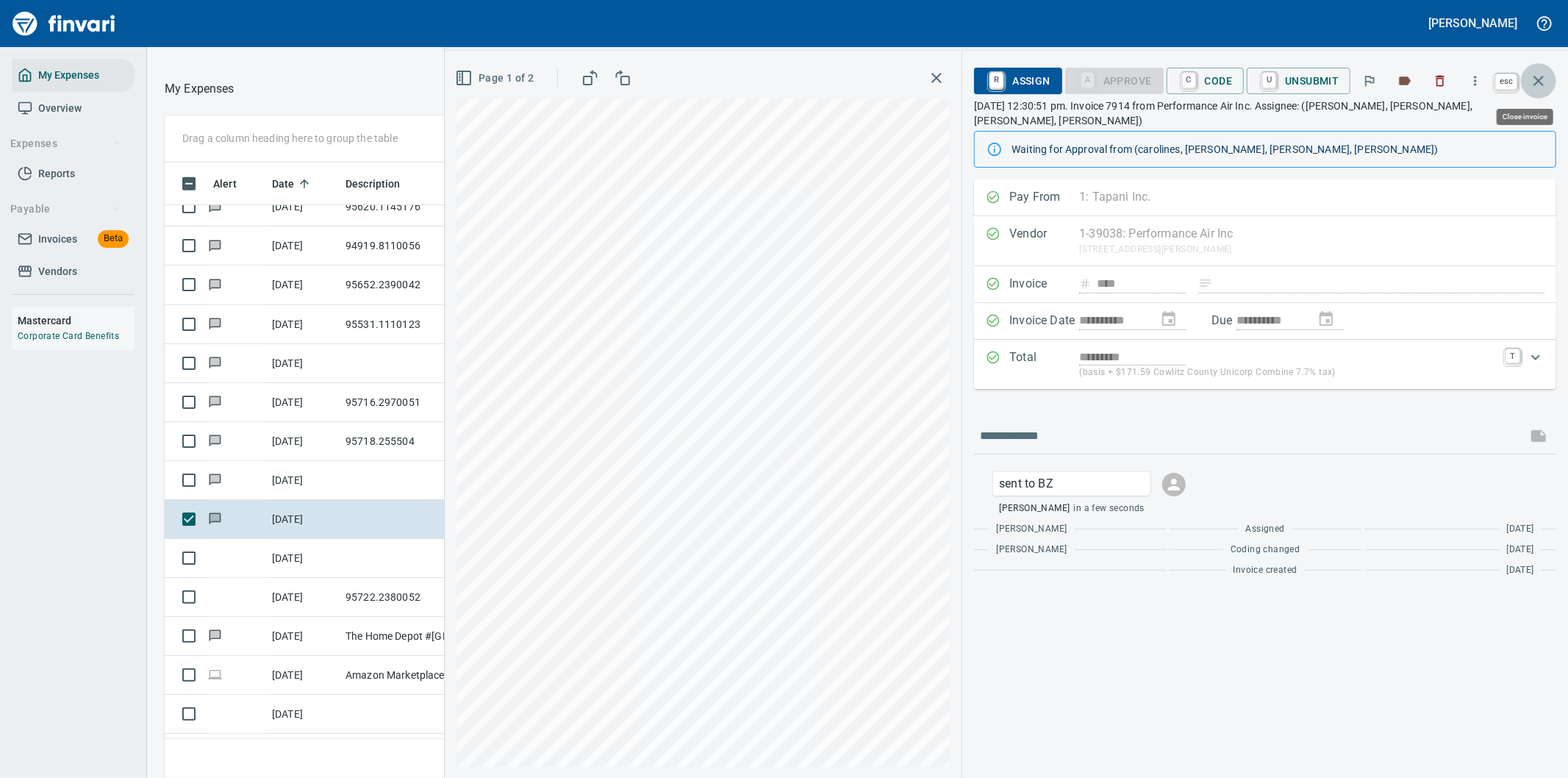
click at [1534, 74] on icon "button" at bounding box center [1539, 81] width 18 height 18
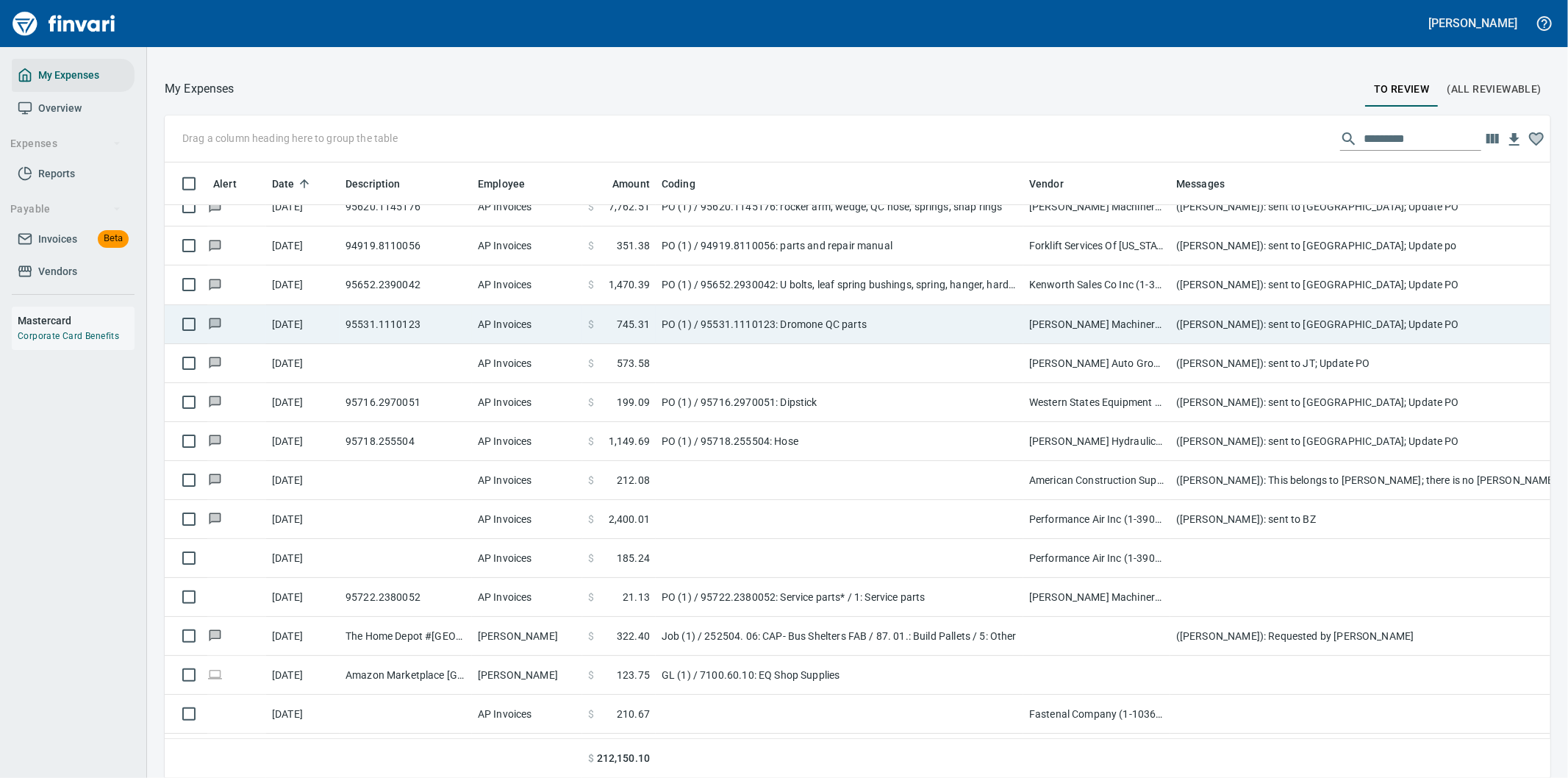
scroll to position [592, 1349]
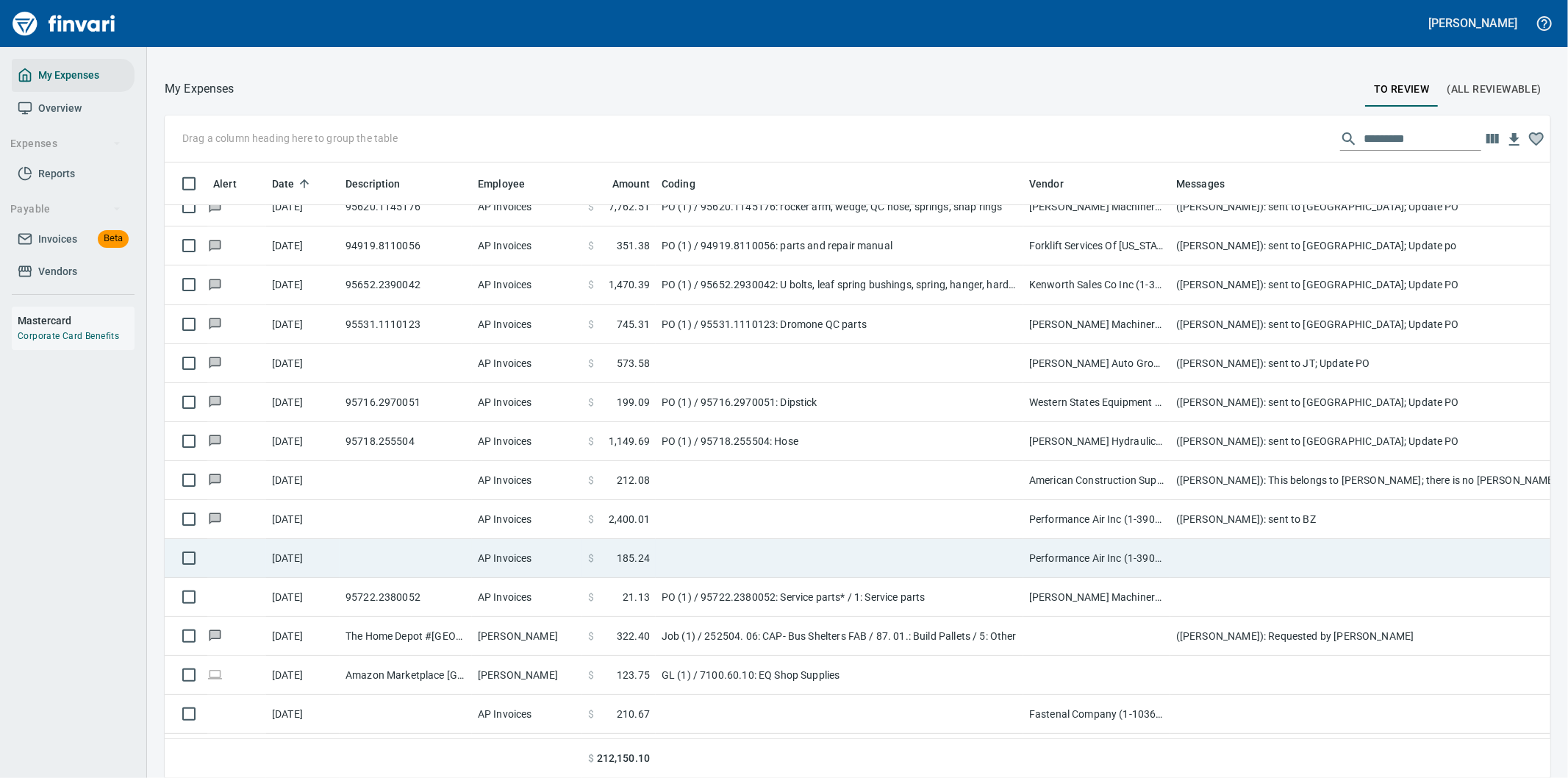
click at [828, 549] on td at bounding box center [839, 558] width 367 height 39
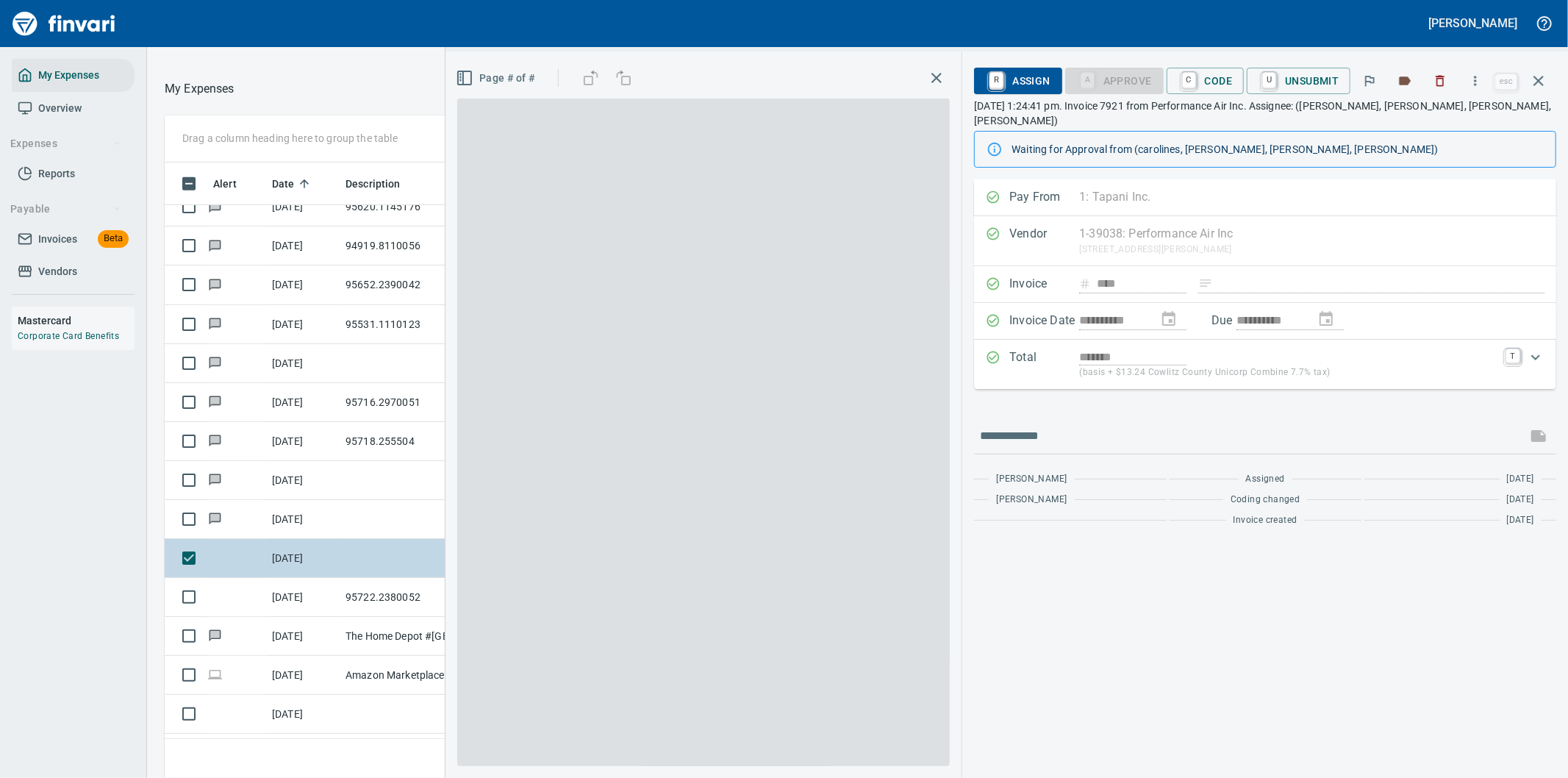
scroll to position [592, 981]
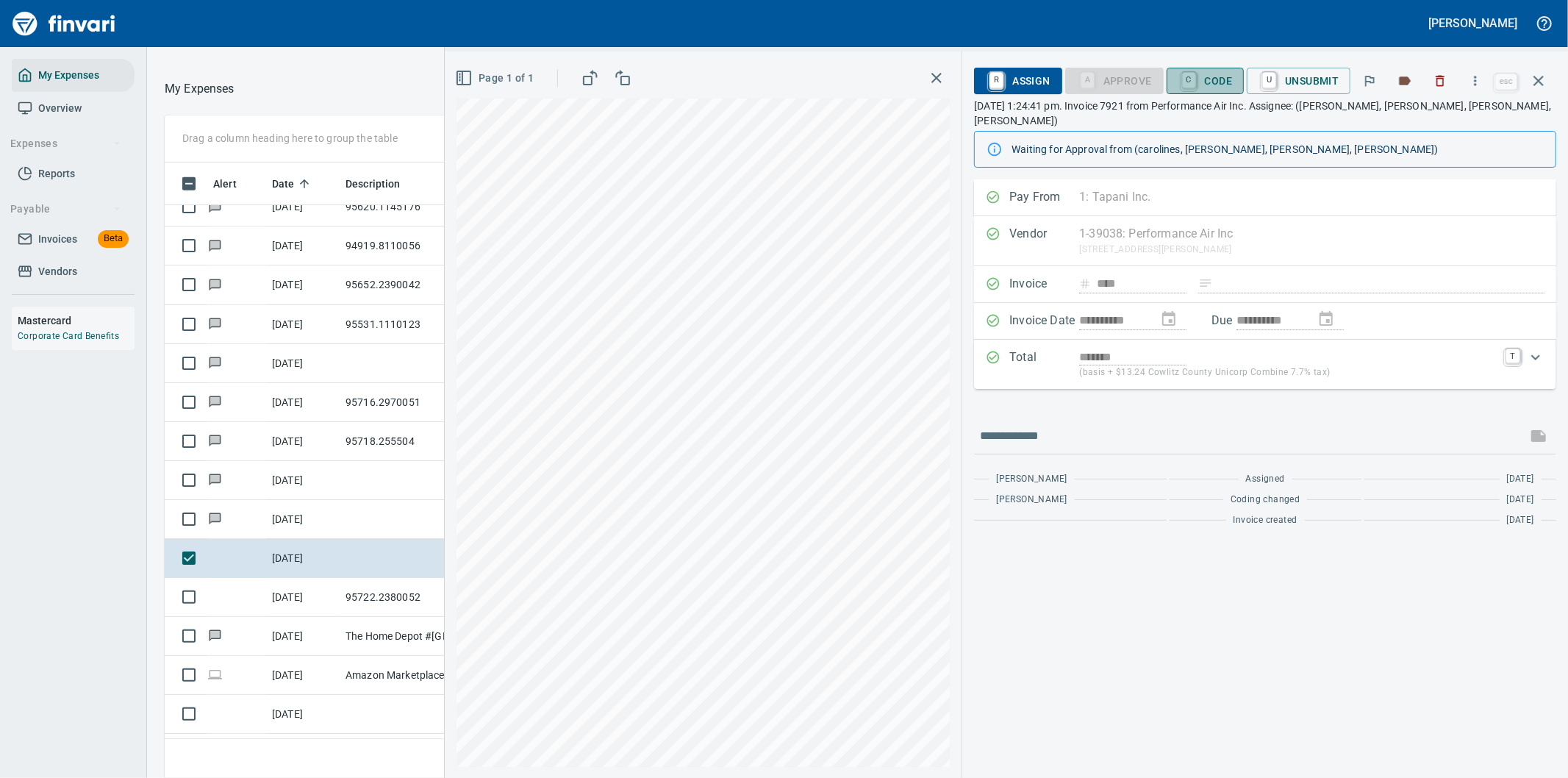
click at [1210, 76] on span "C Code" at bounding box center [1205, 81] width 54 height 25
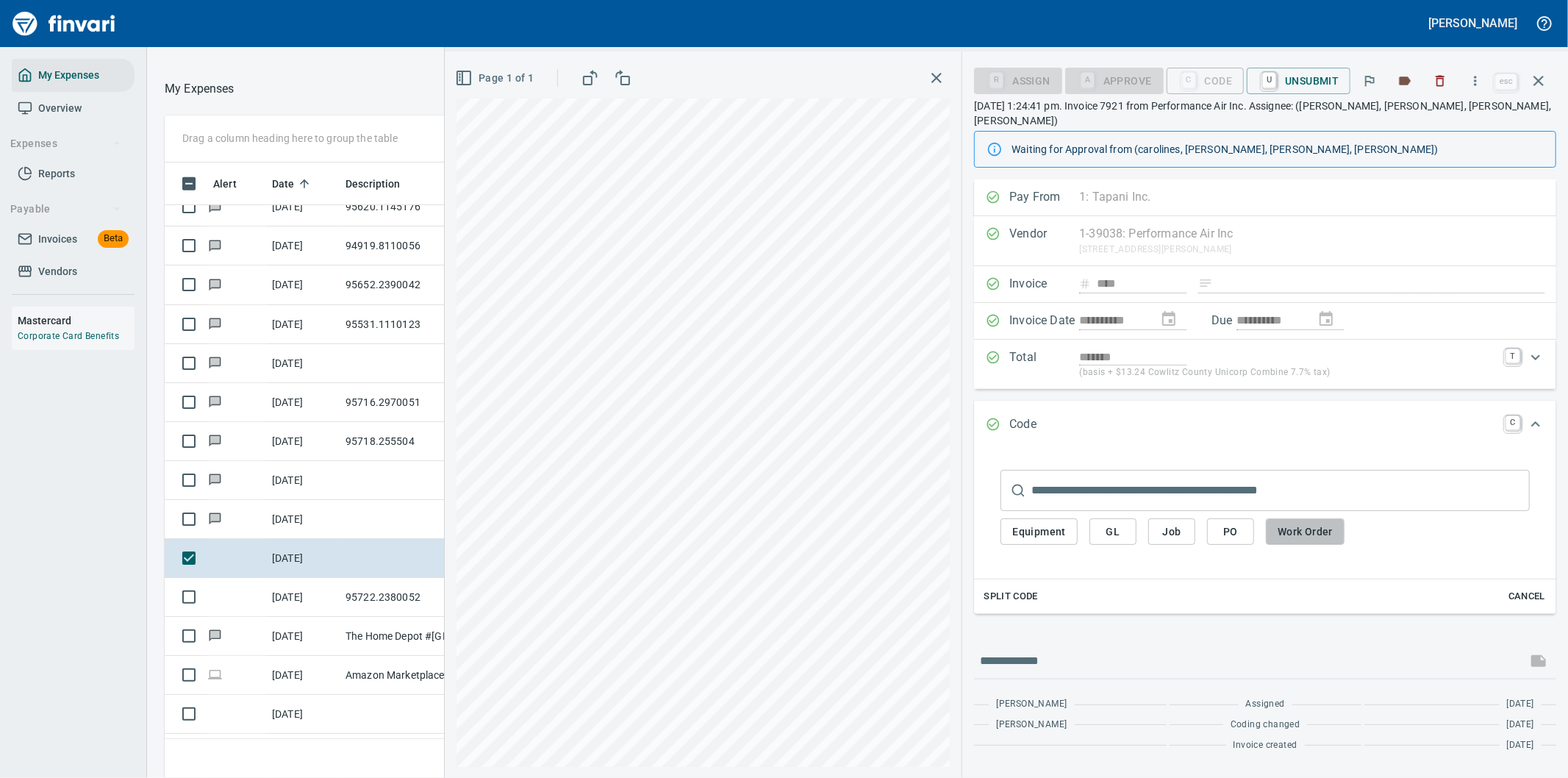
click at [1314, 523] on span "Work Order" at bounding box center [1305, 532] width 55 height 18
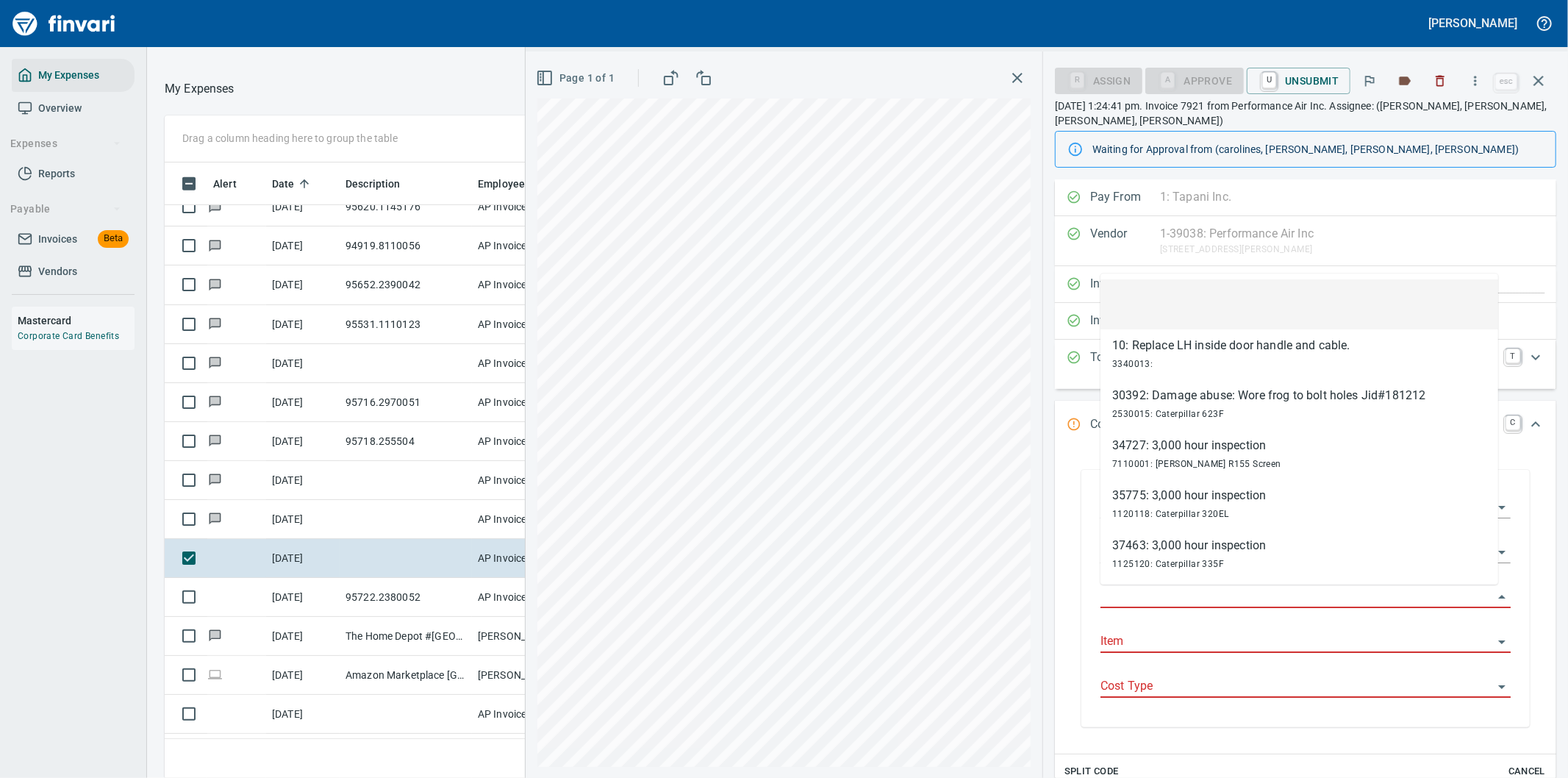
click at [1158, 592] on input "Work Order" at bounding box center [1297, 597] width 392 height 21
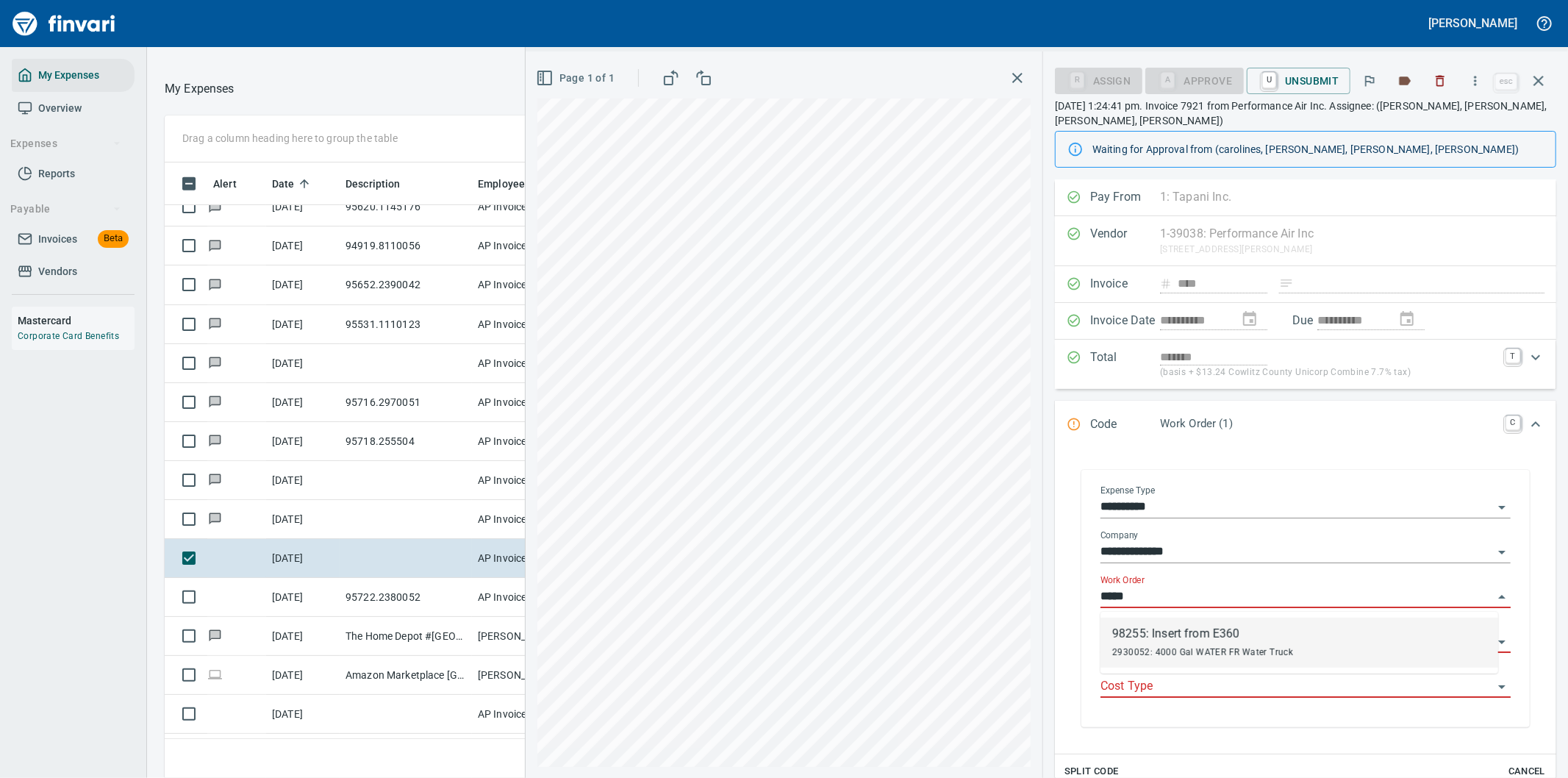
click at [1151, 638] on div "98255: Insert from E360" at bounding box center [1203, 634] width 181 height 18
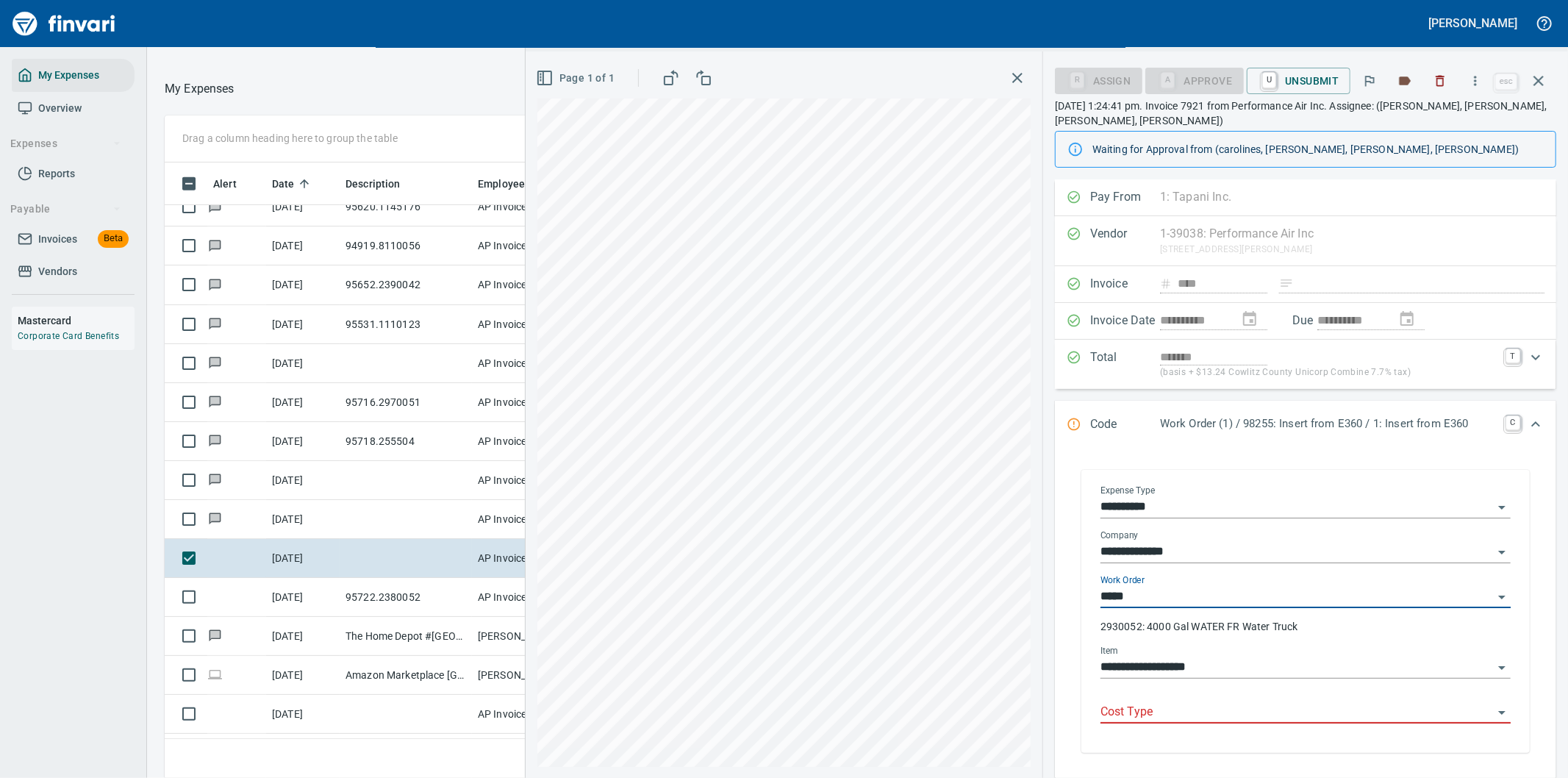
type input "**********"
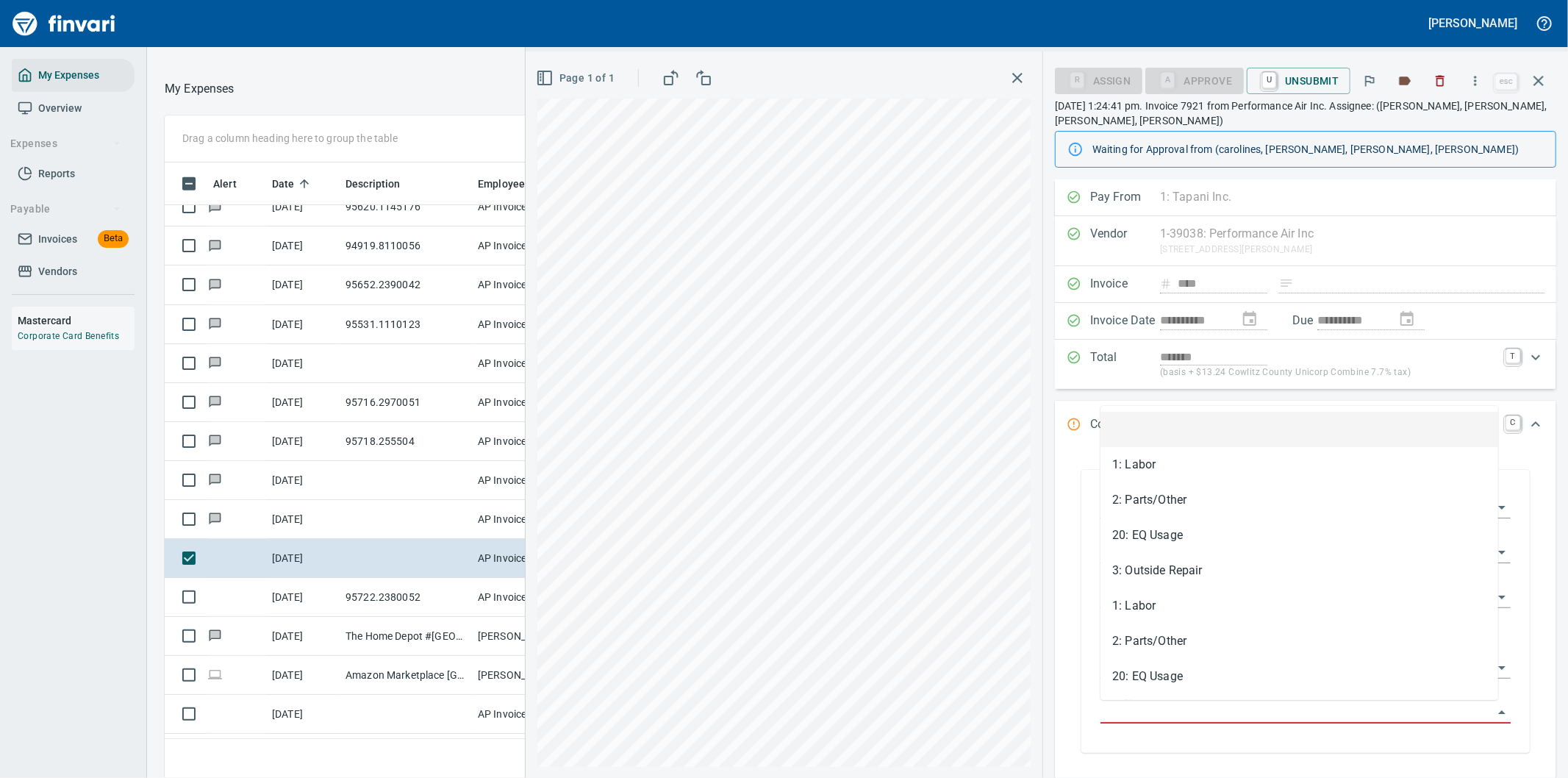
click at [1132, 716] on input "Cost Type" at bounding box center [1297, 712] width 392 height 21
click at [1165, 569] on li "3: Outside Repair" at bounding box center [1299, 570] width 398 height 35
type input "**********"
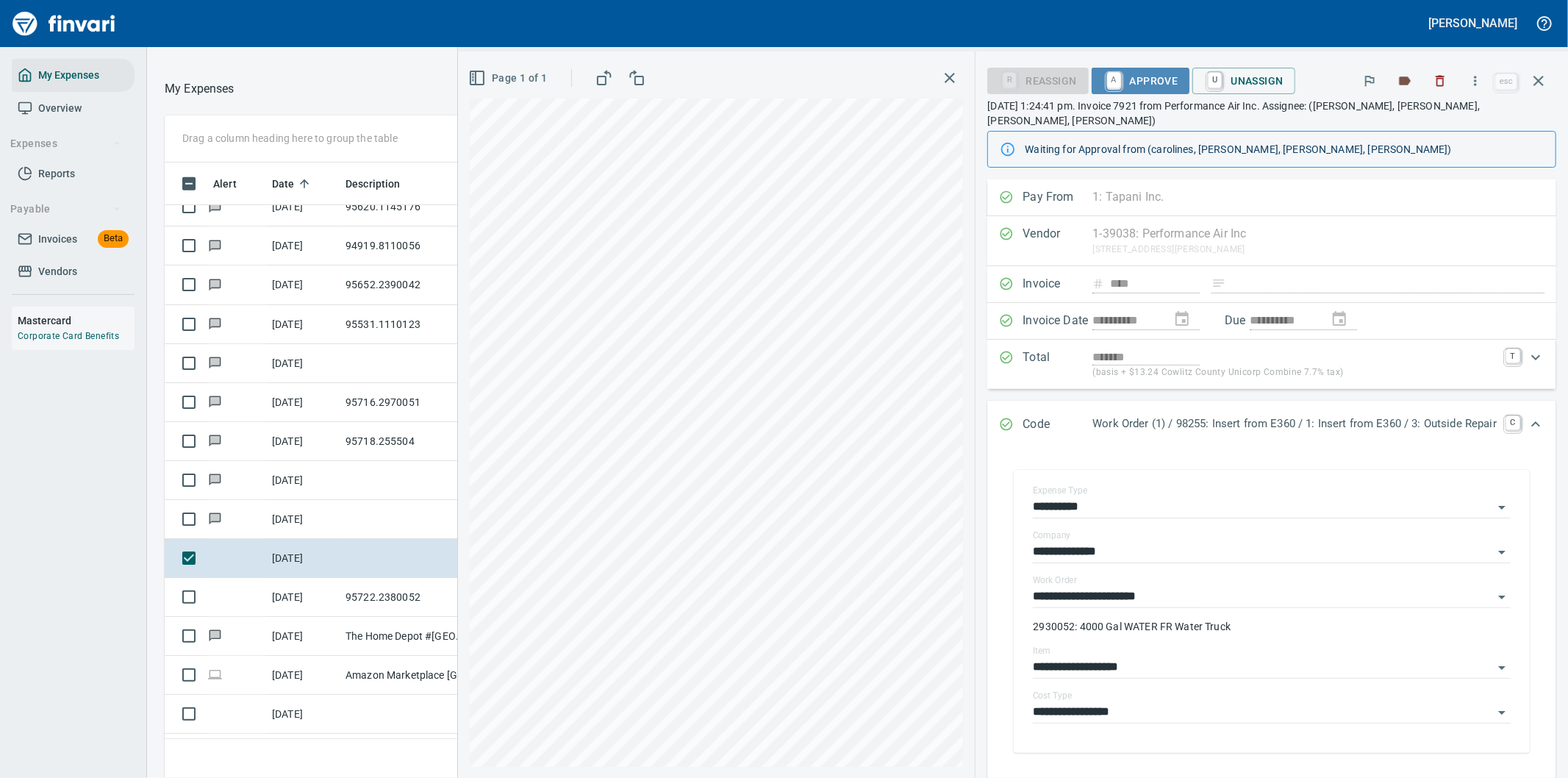
click at [1126, 77] on span "A Approve" at bounding box center [1140, 81] width 75 height 25
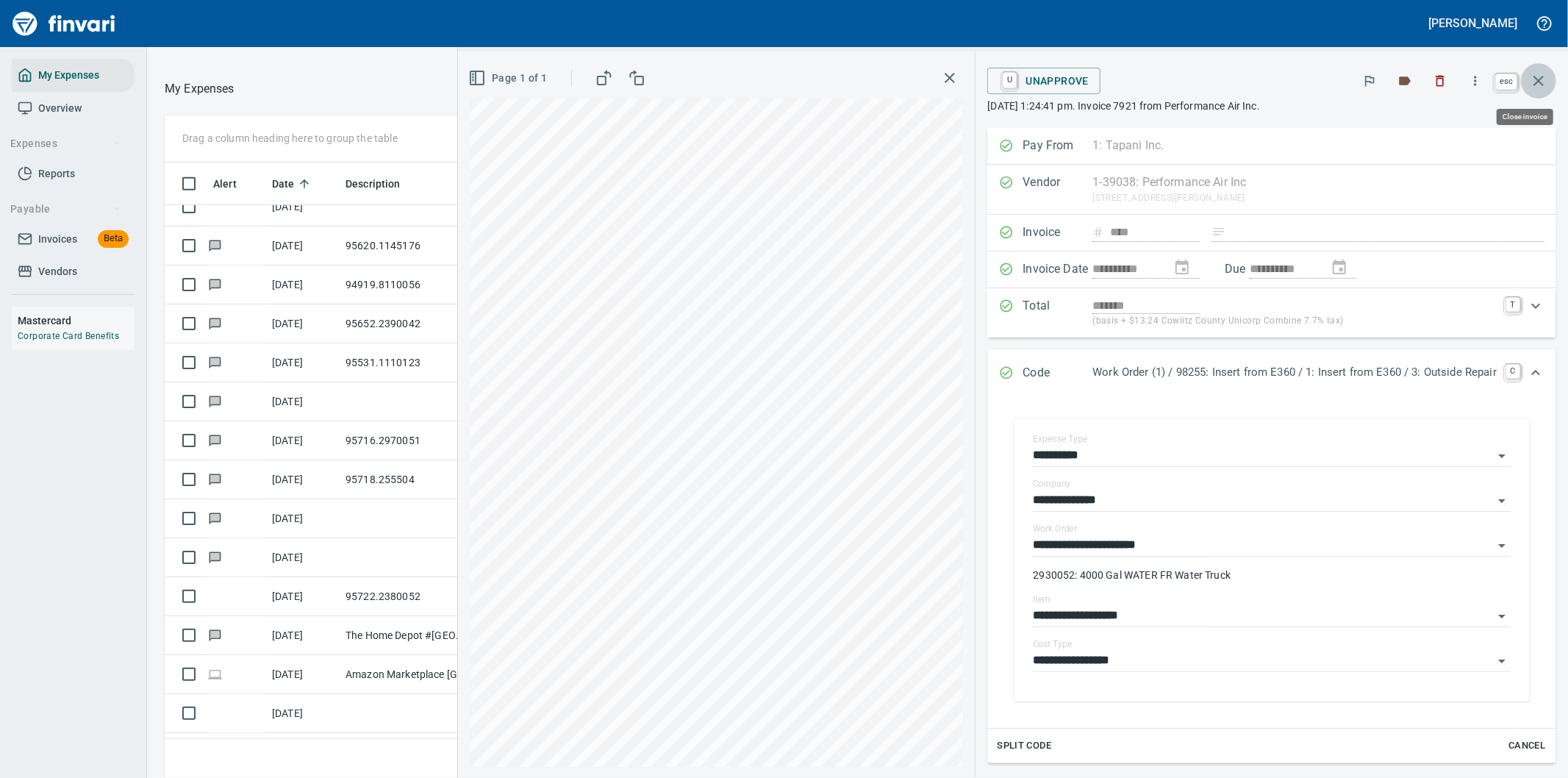
click at [1538, 81] on icon "button" at bounding box center [1538, 81] width 10 height 10
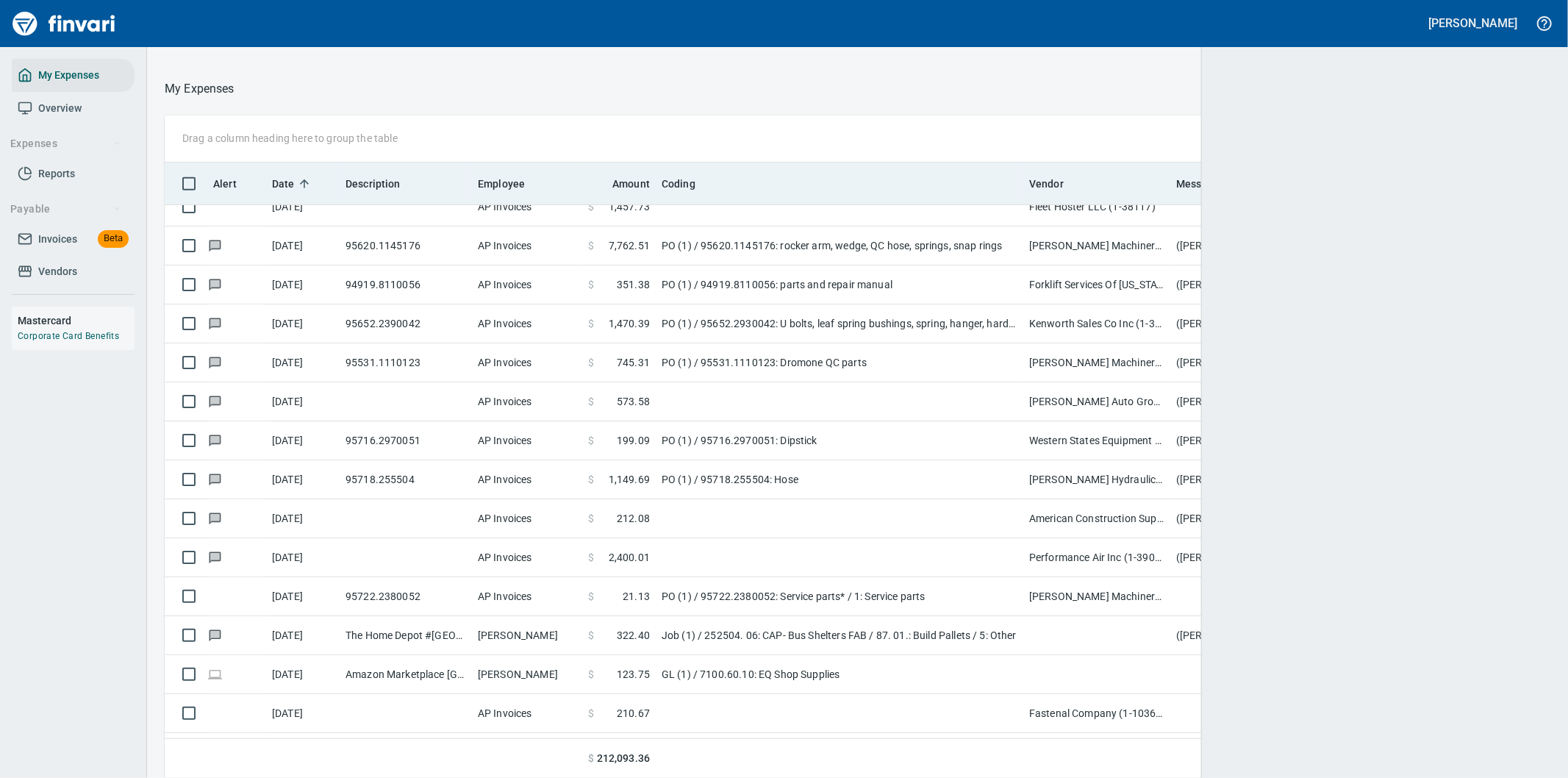
scroll to position [592, 1349]
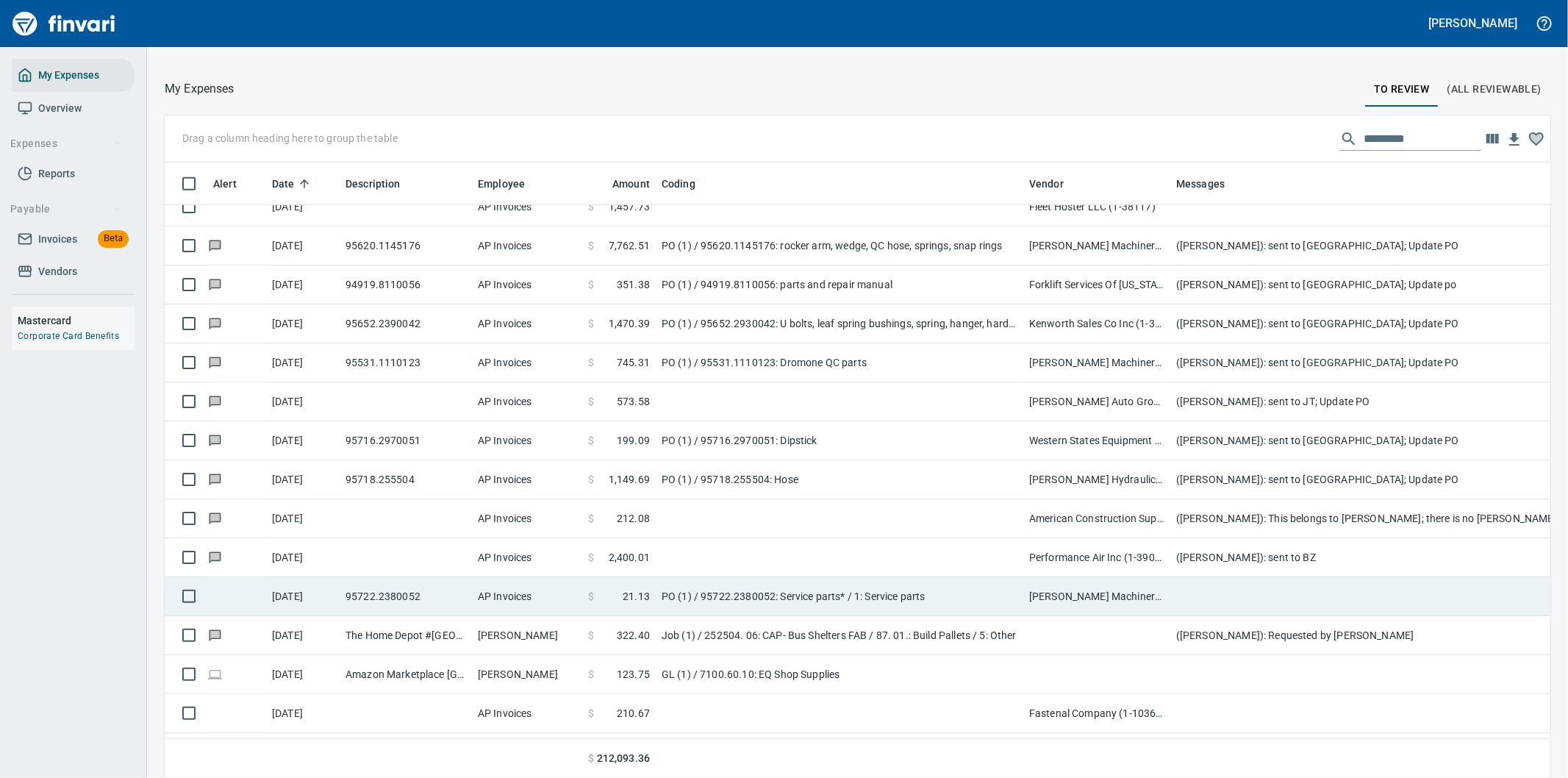
click at [1229, 595] on td at bounding box center [1464, 596] width 588 height 39
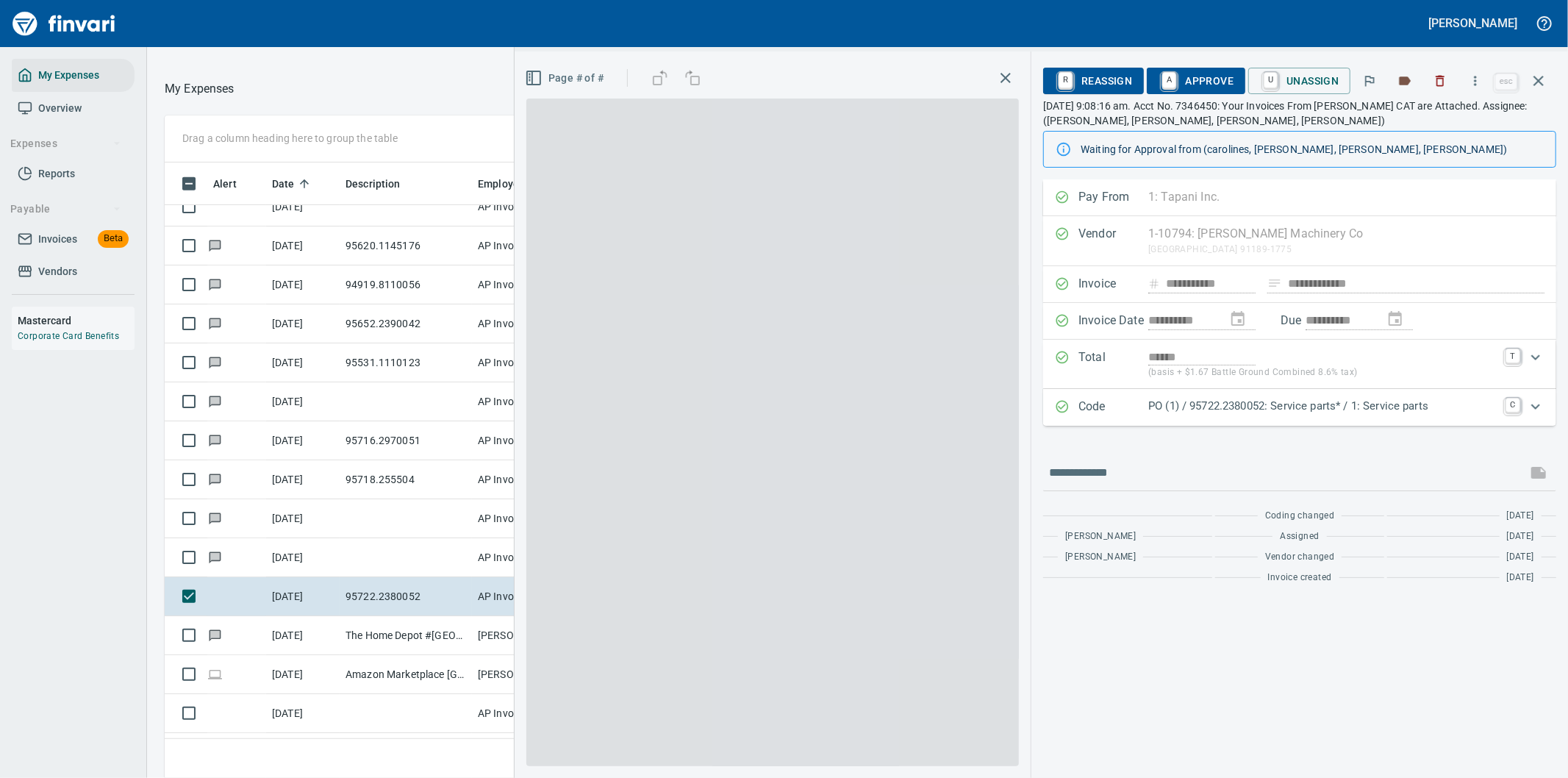
scroll to position [592, 981]
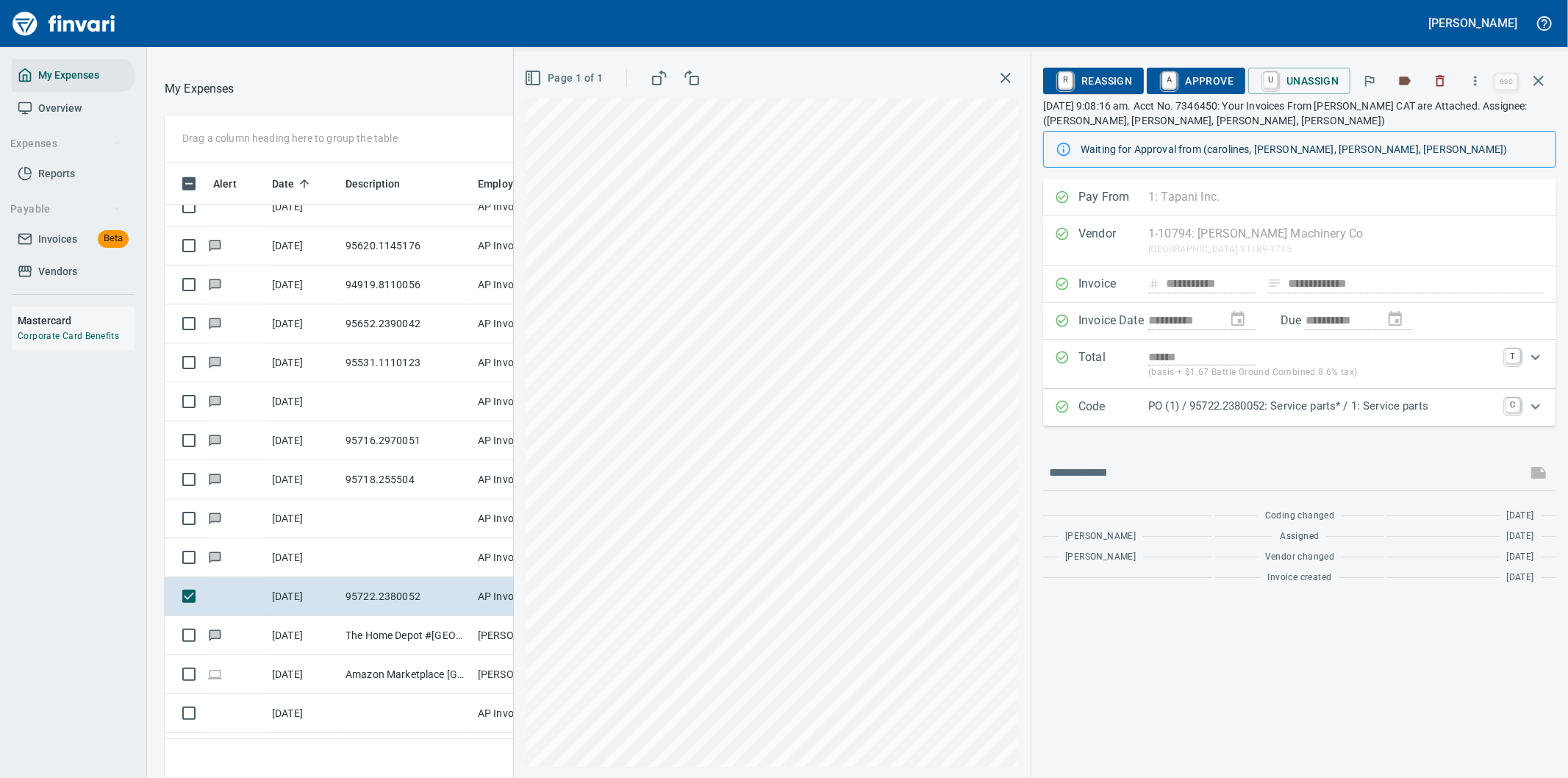
click at [1421, 398] on div "Code PO (1) / 95722.2380052: Service parts* / 1: Service parts C" at bounding box center [1299, 407] width 513 height 37
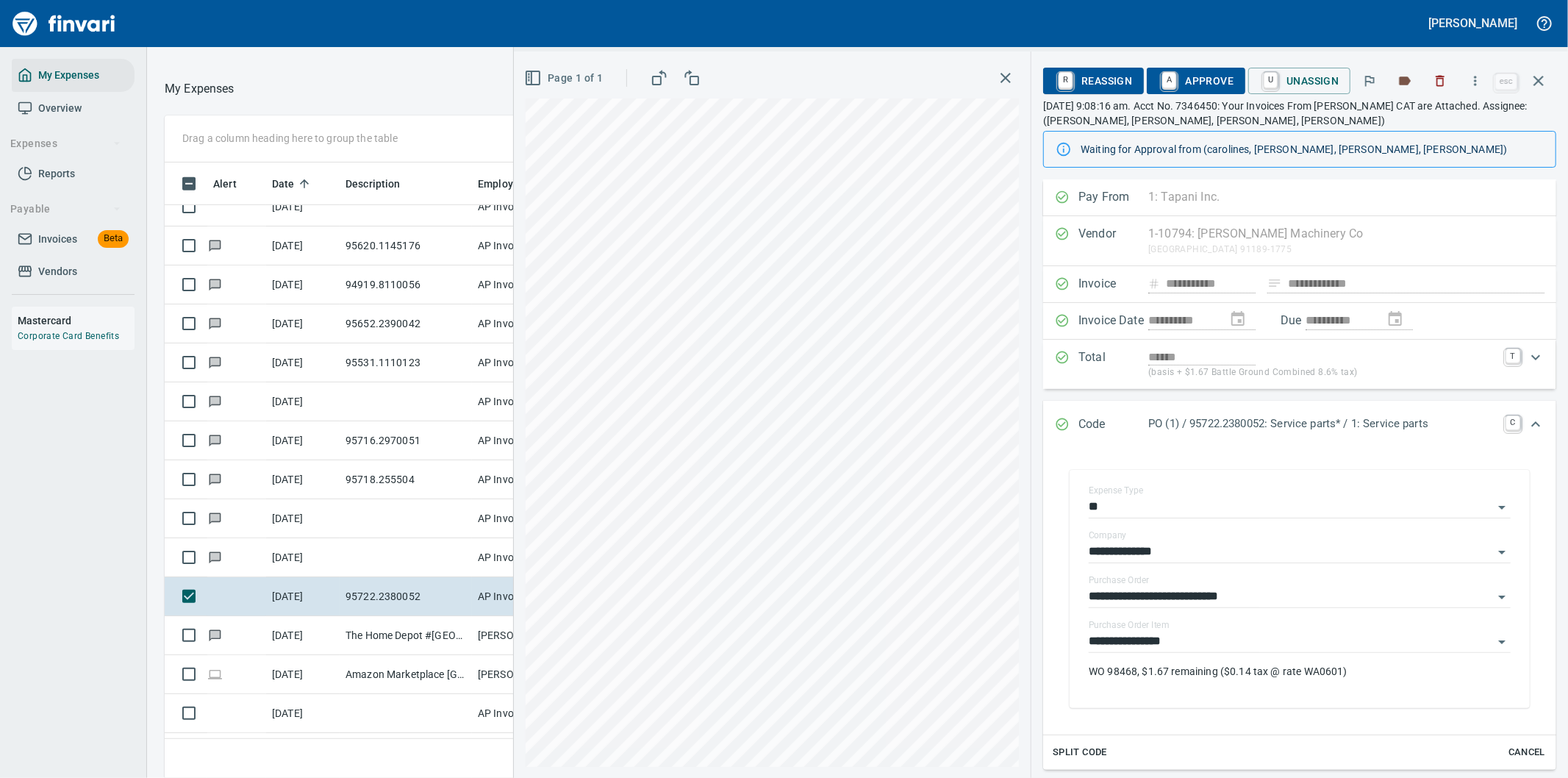
click at [1206, 81] on span "A Approve" at bounding box center [1195, 81] width 75 height 25
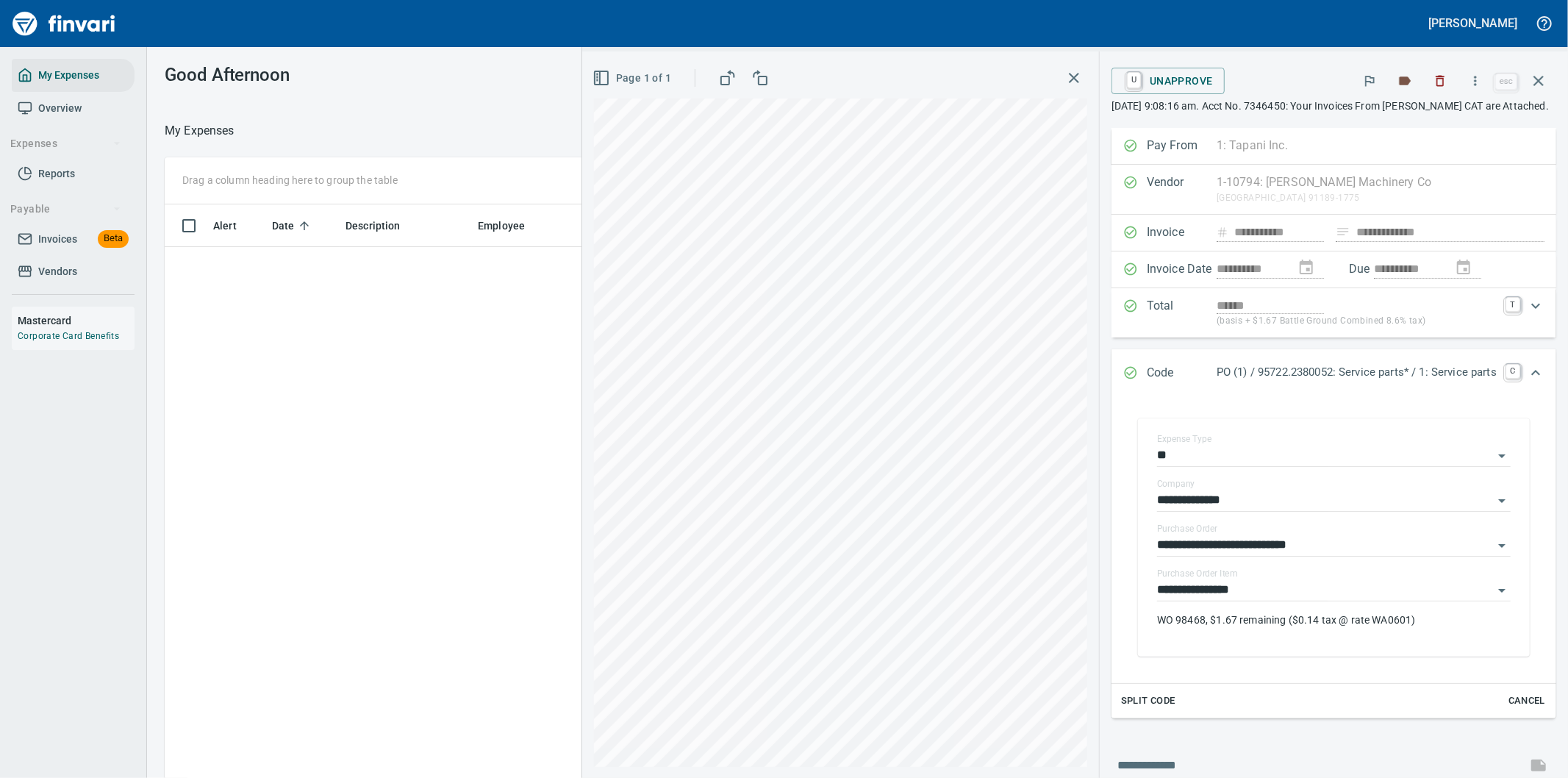
scroll to position [2, 2]
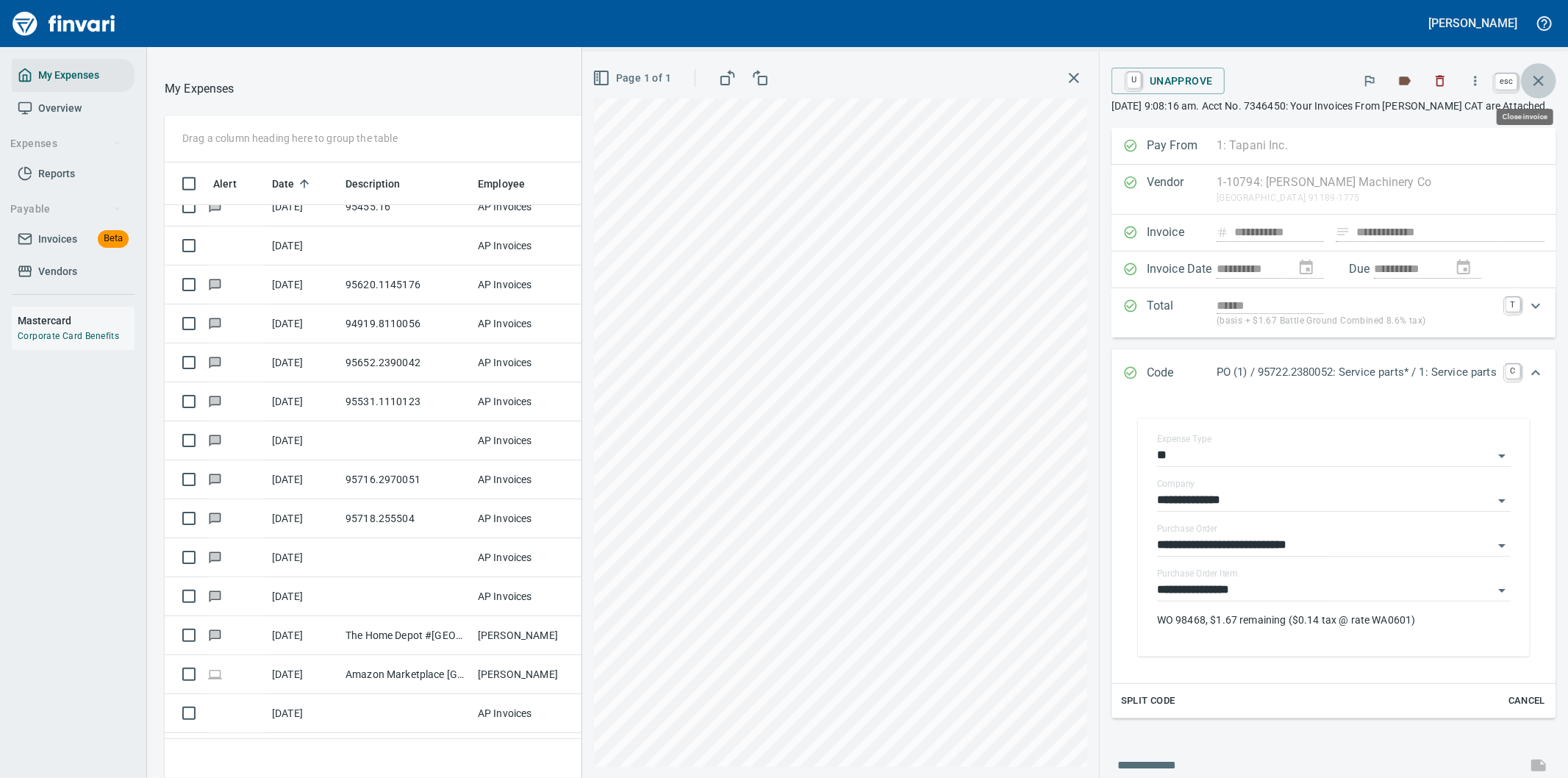
click at [1542, 77] on icon "button" at bounding box center [1538, 81] width 10 height 10
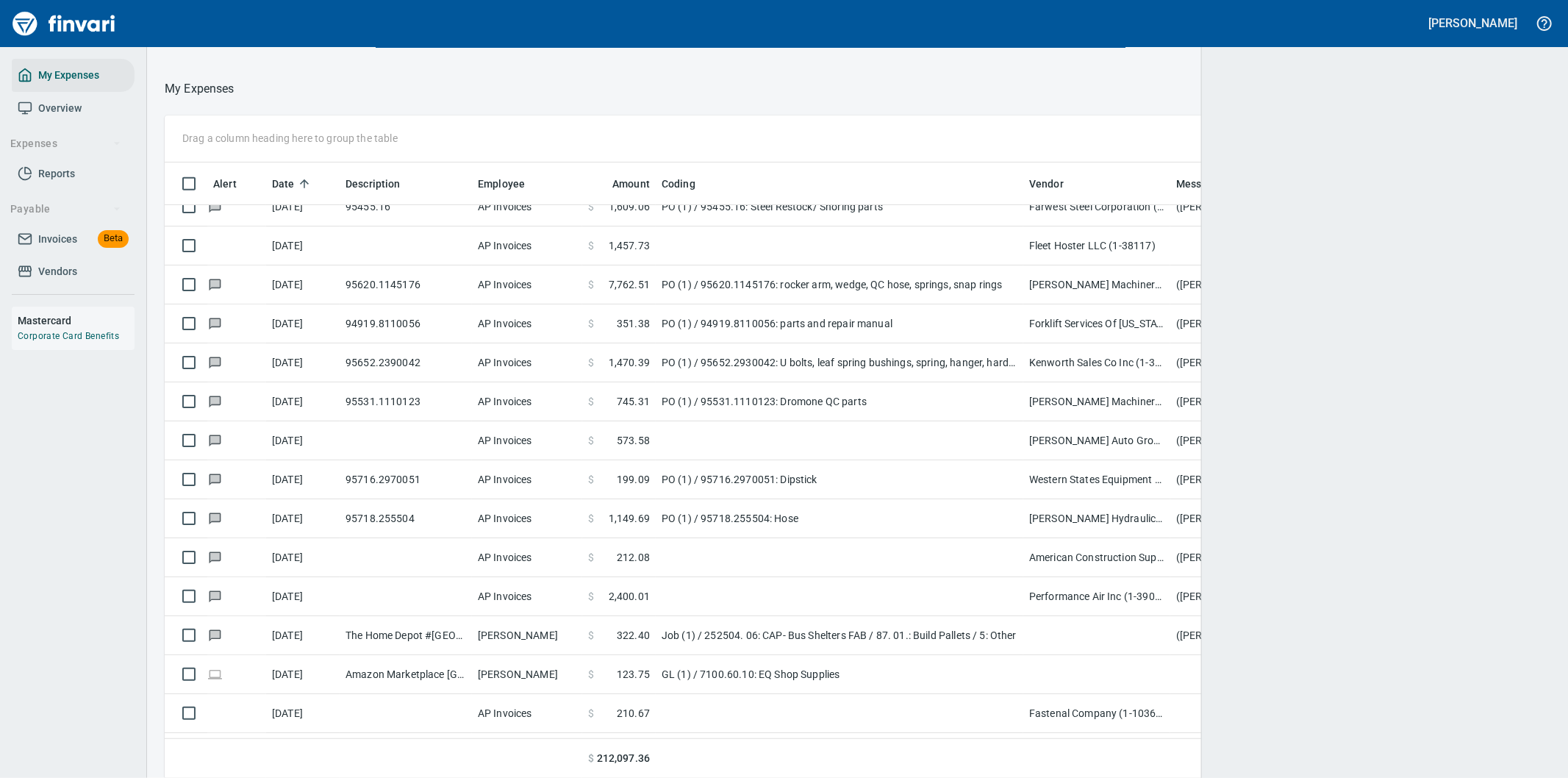
scroll to position [592, 1339]
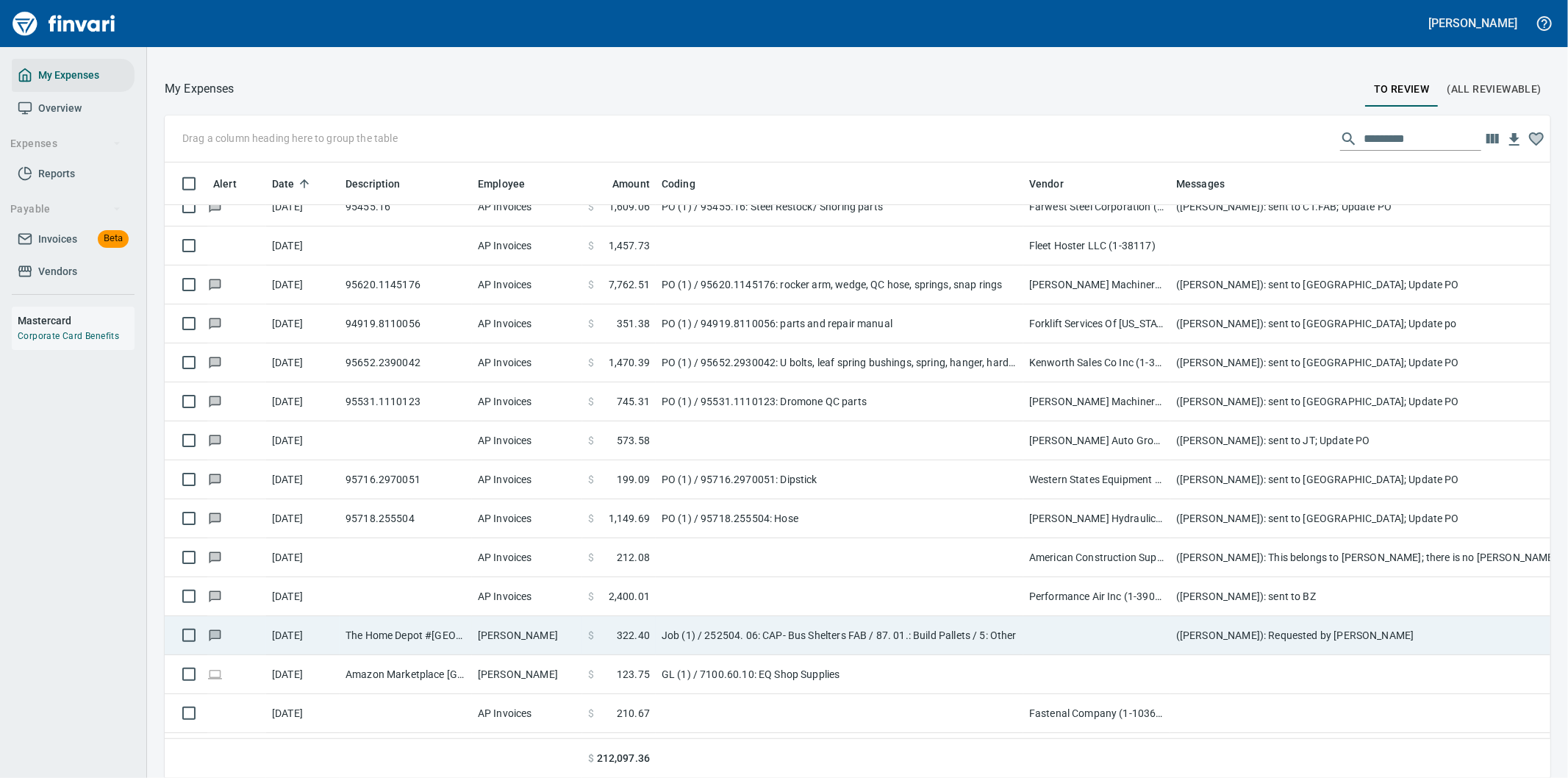
click at [1082, 636] on td at bounding box center [1097, 635] width 147 height 39
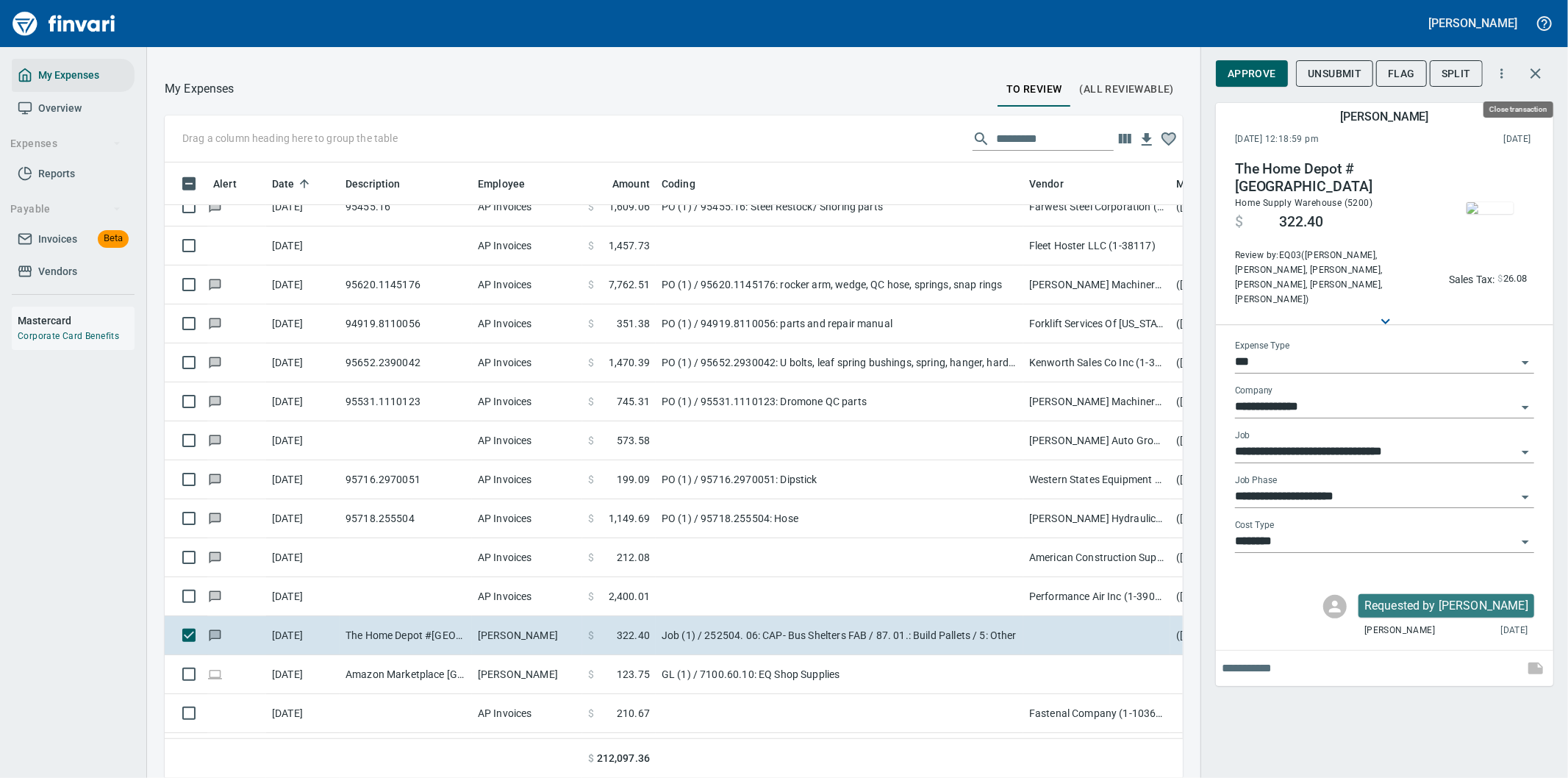
scroll to position [592, 981]
click at [1536, 72] on icon "button" at bounding box center [1535, 73] width 10 height 10
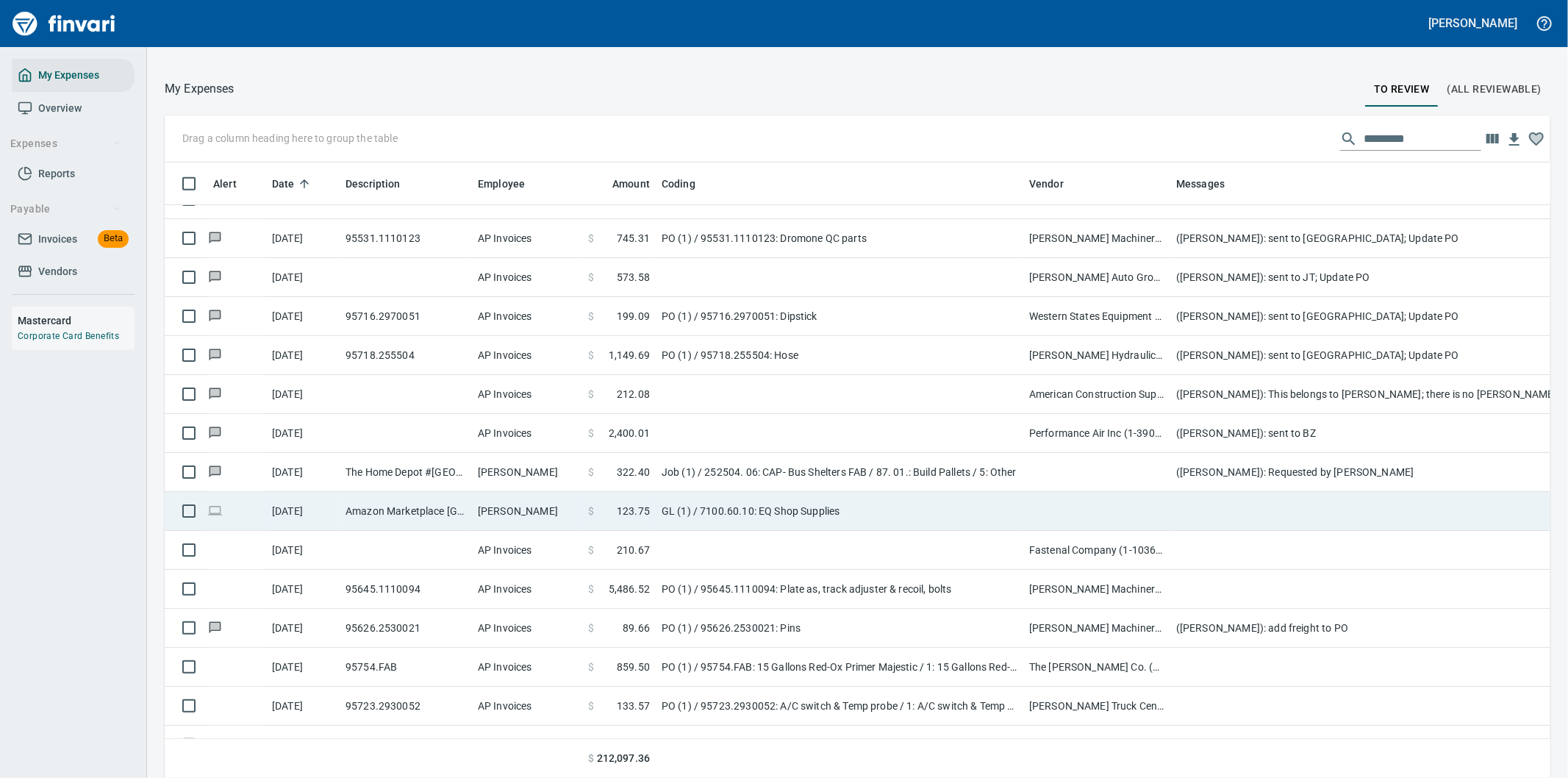
scroll to position [5649, 0]
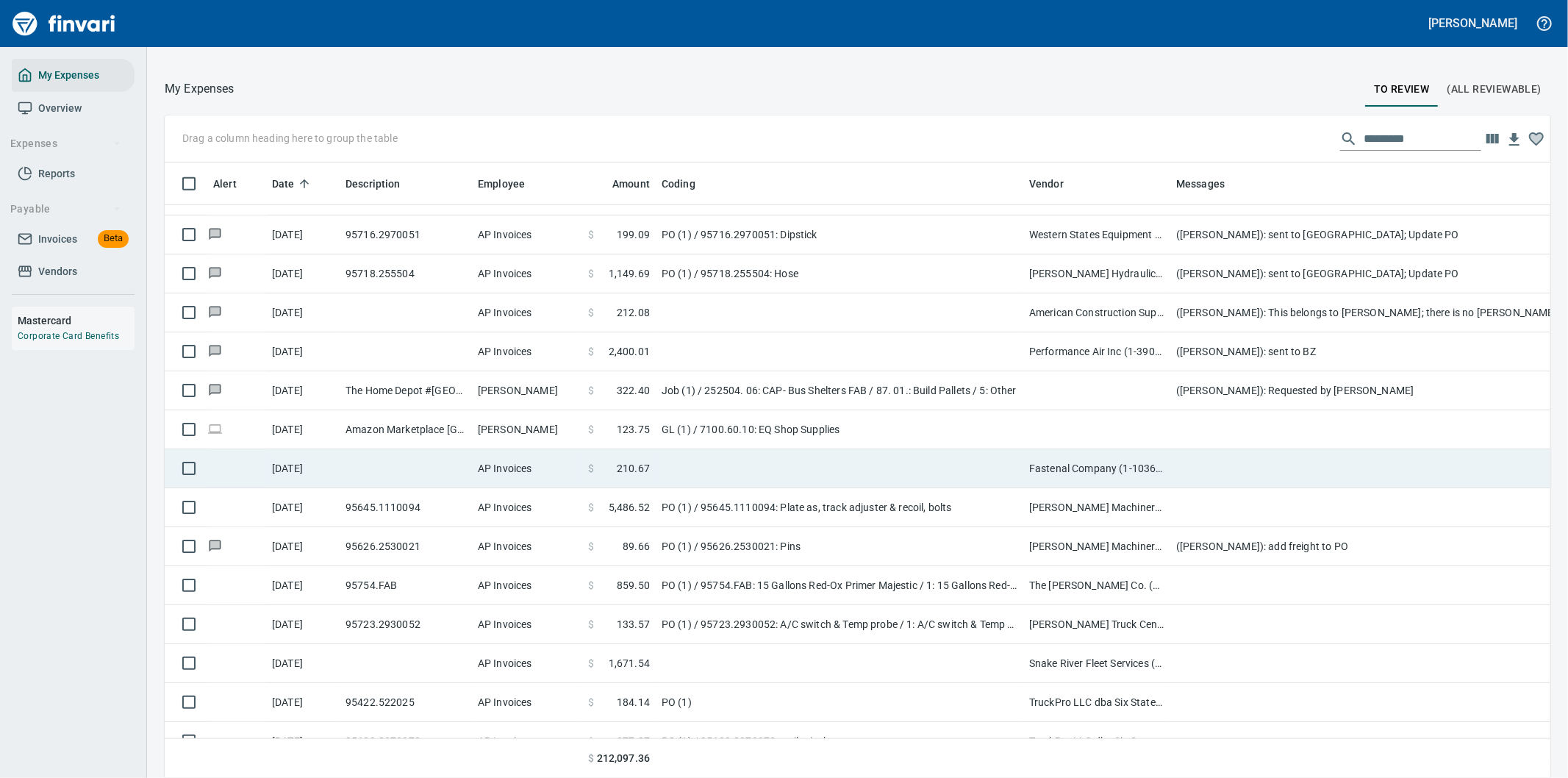
click at [737, 465] on td at bounding box center [839, 469] width 367 height 39
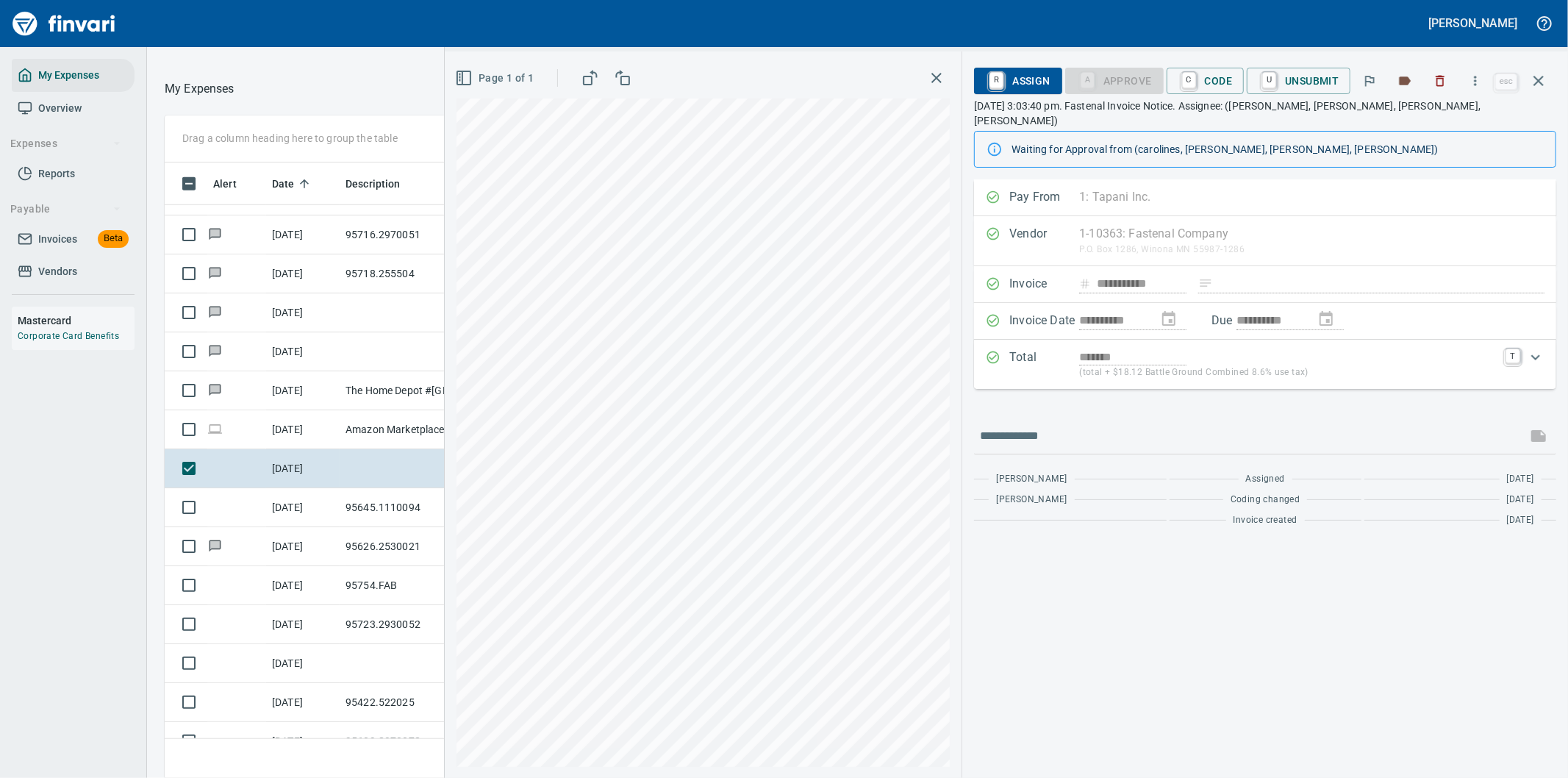
scroll to position [592, 981]
click at [1213, 78] on span "C Code" at bounding box center [1205, 81] width 54 height 25
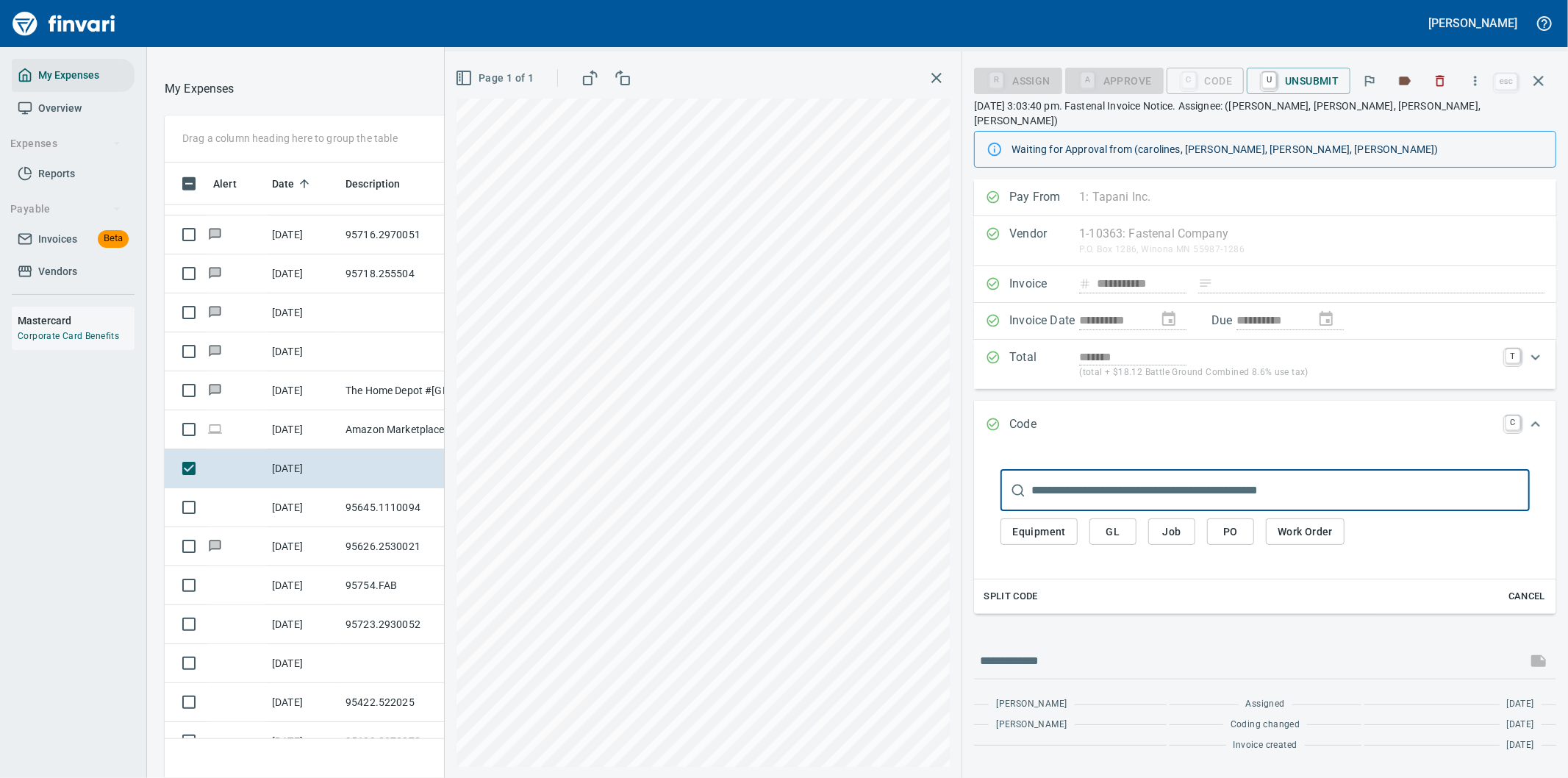
click at [1223, 523] on span "PO" at bounding box center [1231, 532] width 24 height 18
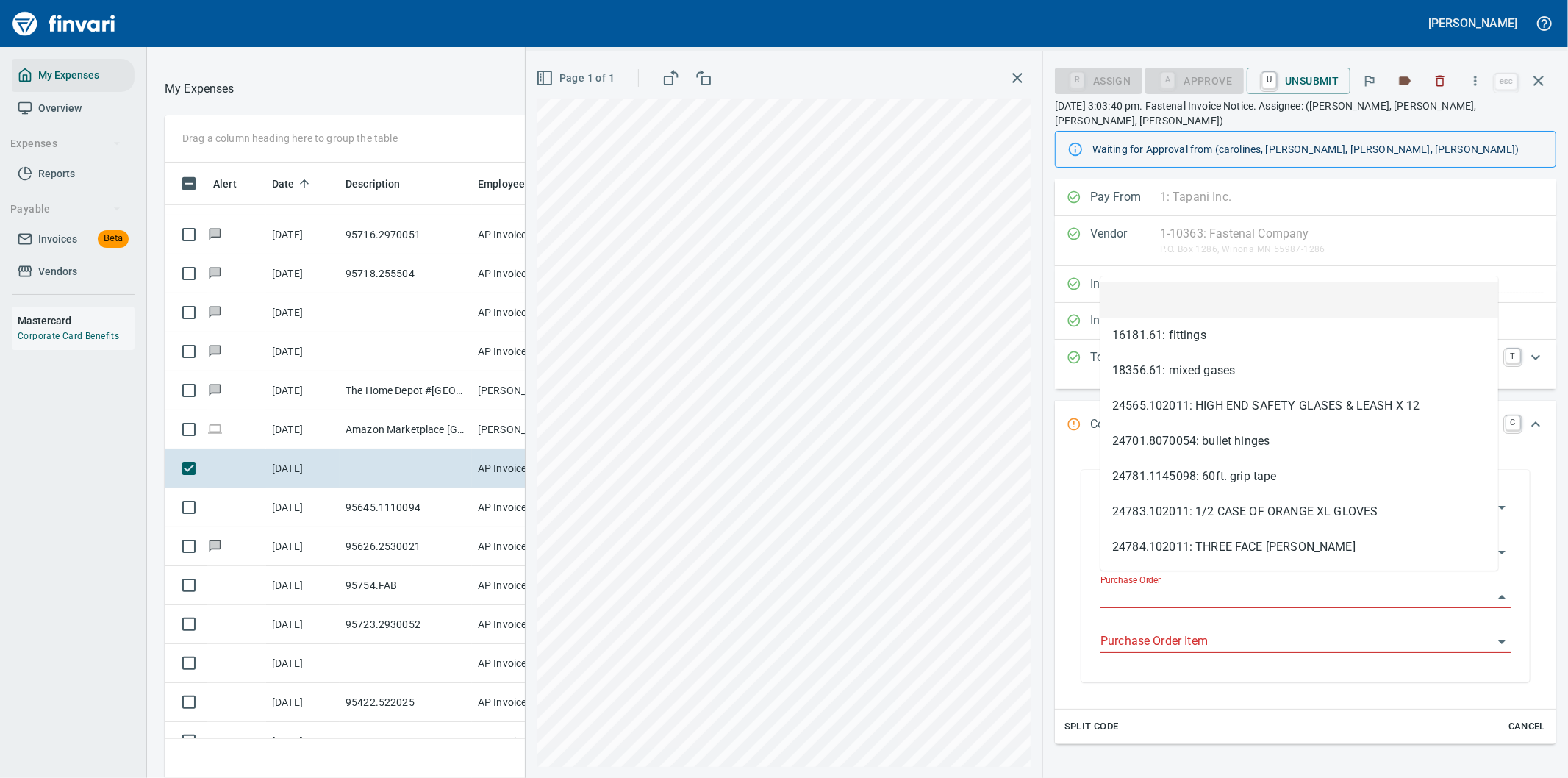
click at [1161, 587] on input "Purchase Order" at bounding box center [1297, 597] width 392 height 21
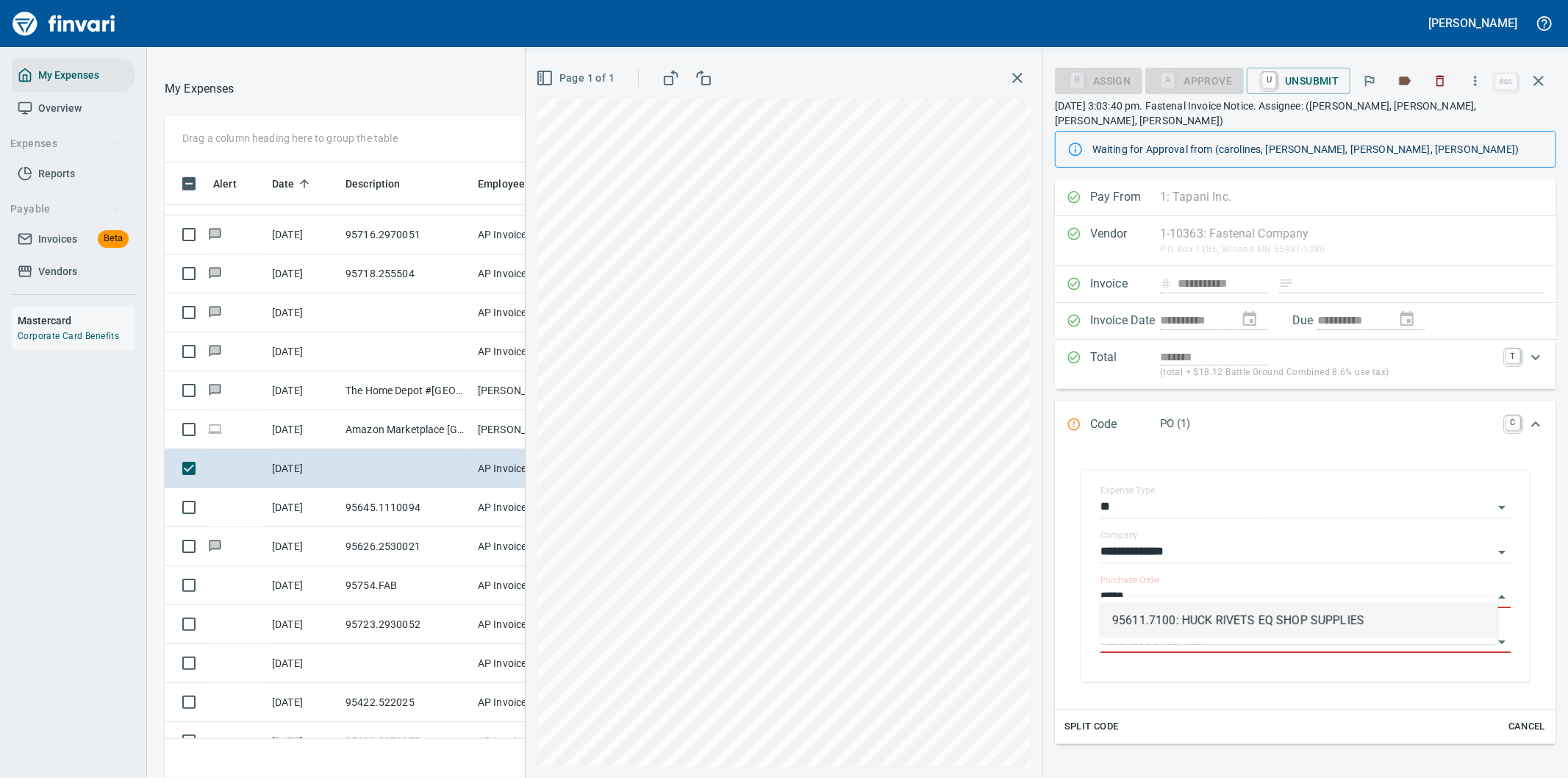
click at [1289, 621] on li "95611.7100: HUCK RIVETS EQ SHOP SUPPLIES" at bounding box center [1299, 621] width 398 height 35
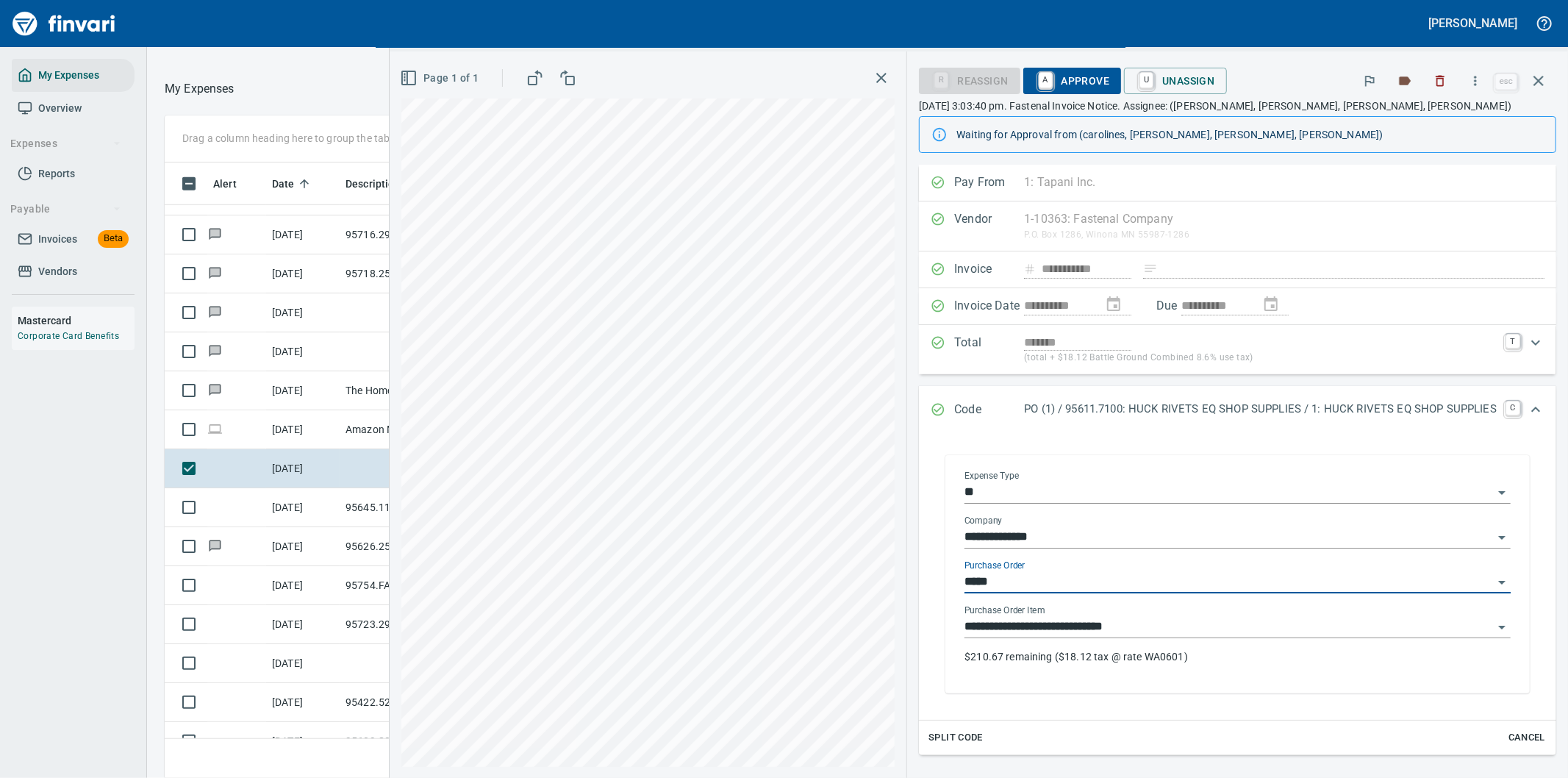
type input "**********"
click at [1048, 77] on span "A Approve" at bounding box center [1072, 81] width 75 height 25
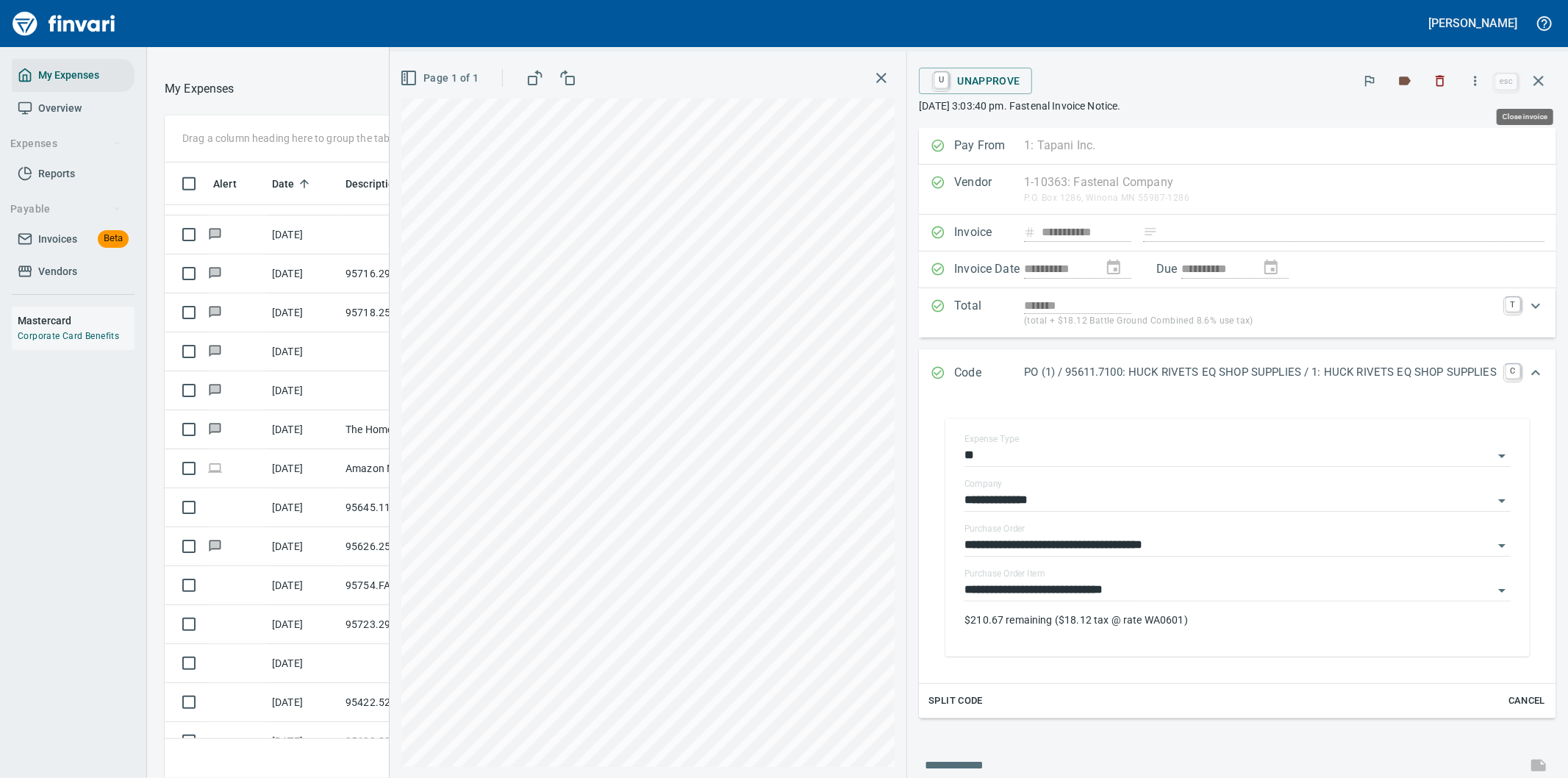
click at [1544, 80] on icon "button" at bounding box center [1539, 81] width 18 height 18
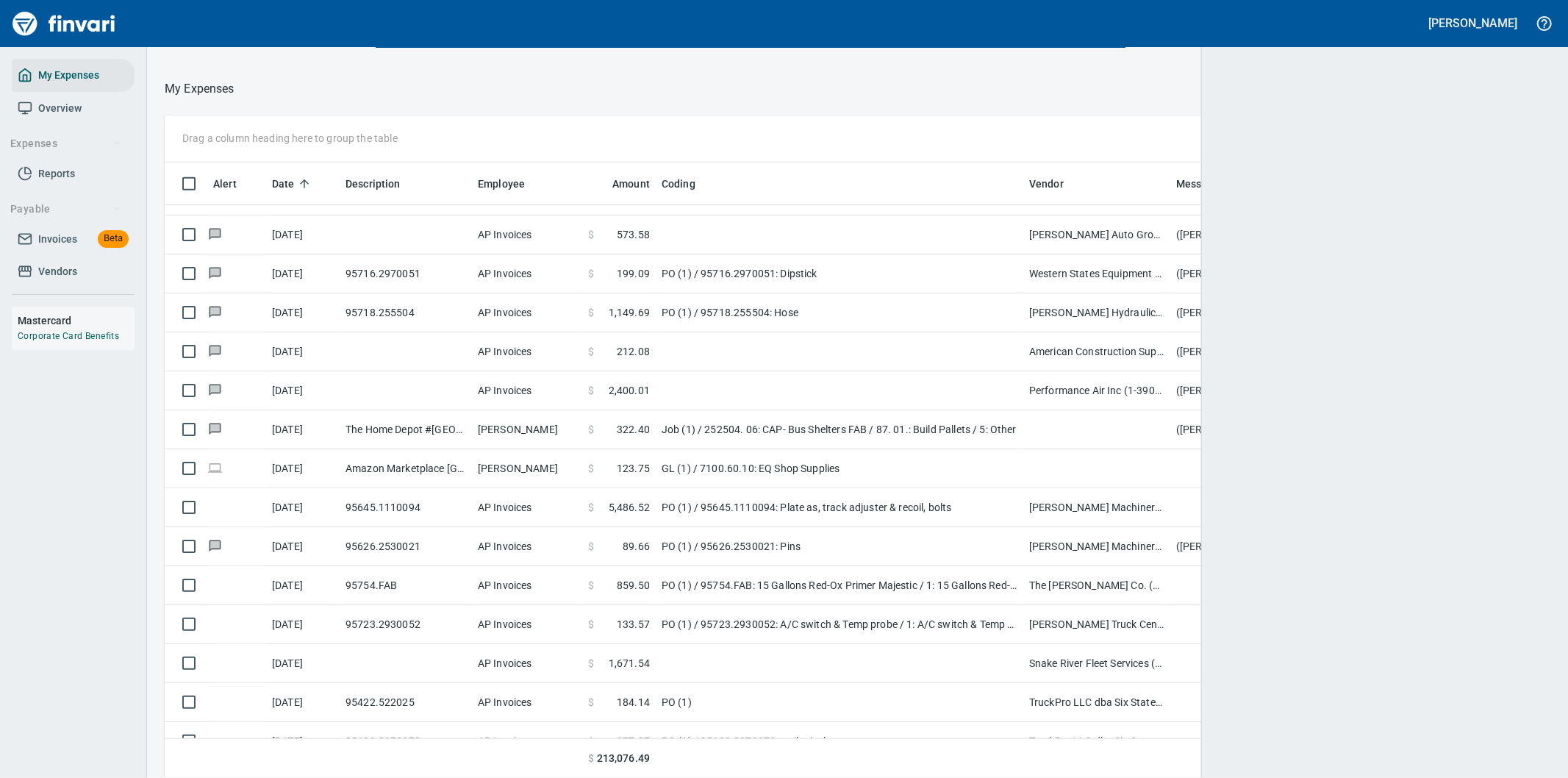
scroll to position [592, 1349]
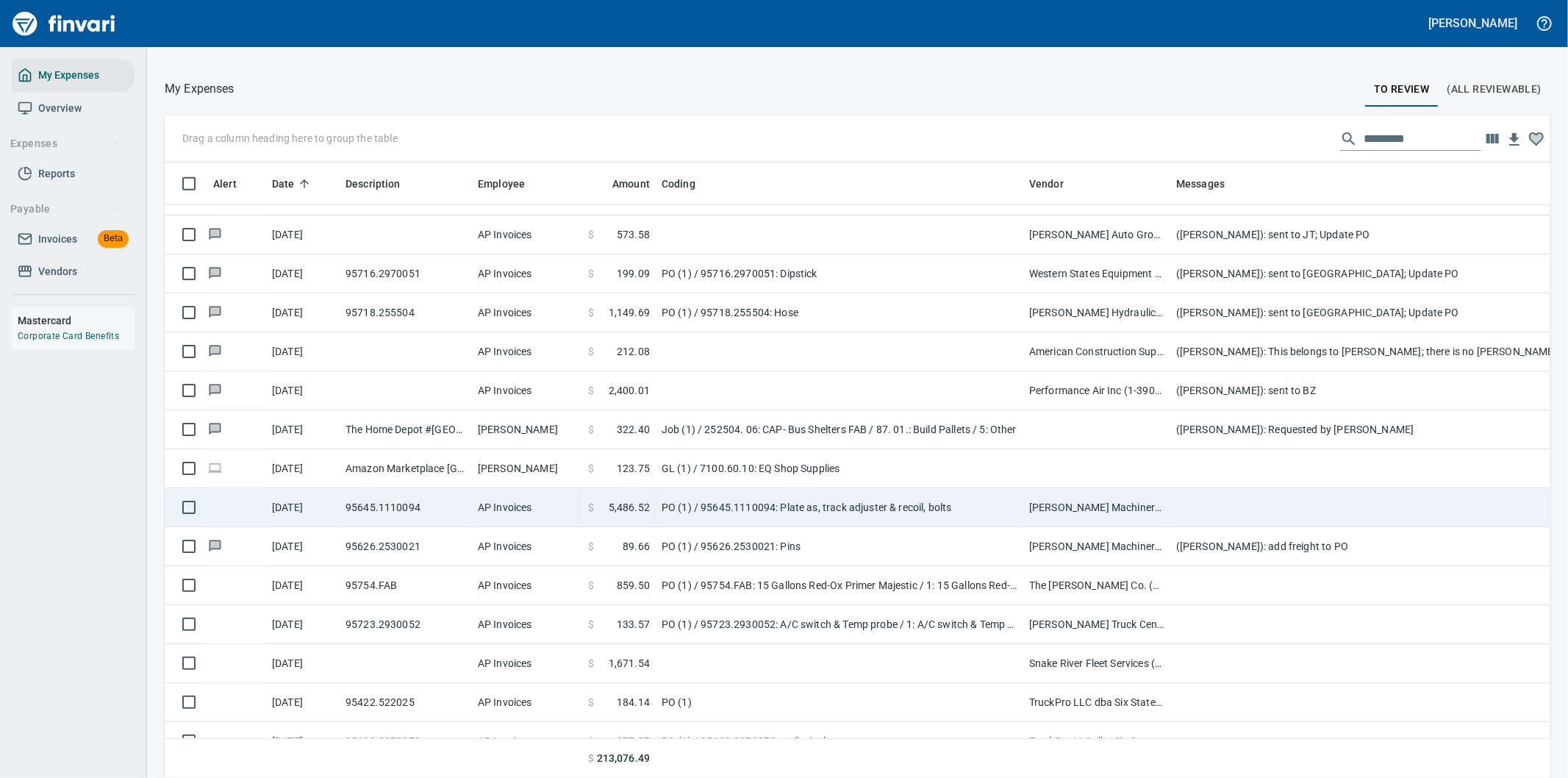
click at [1223, 509] on td at bounding box center [1464, 508] width 588 height 39
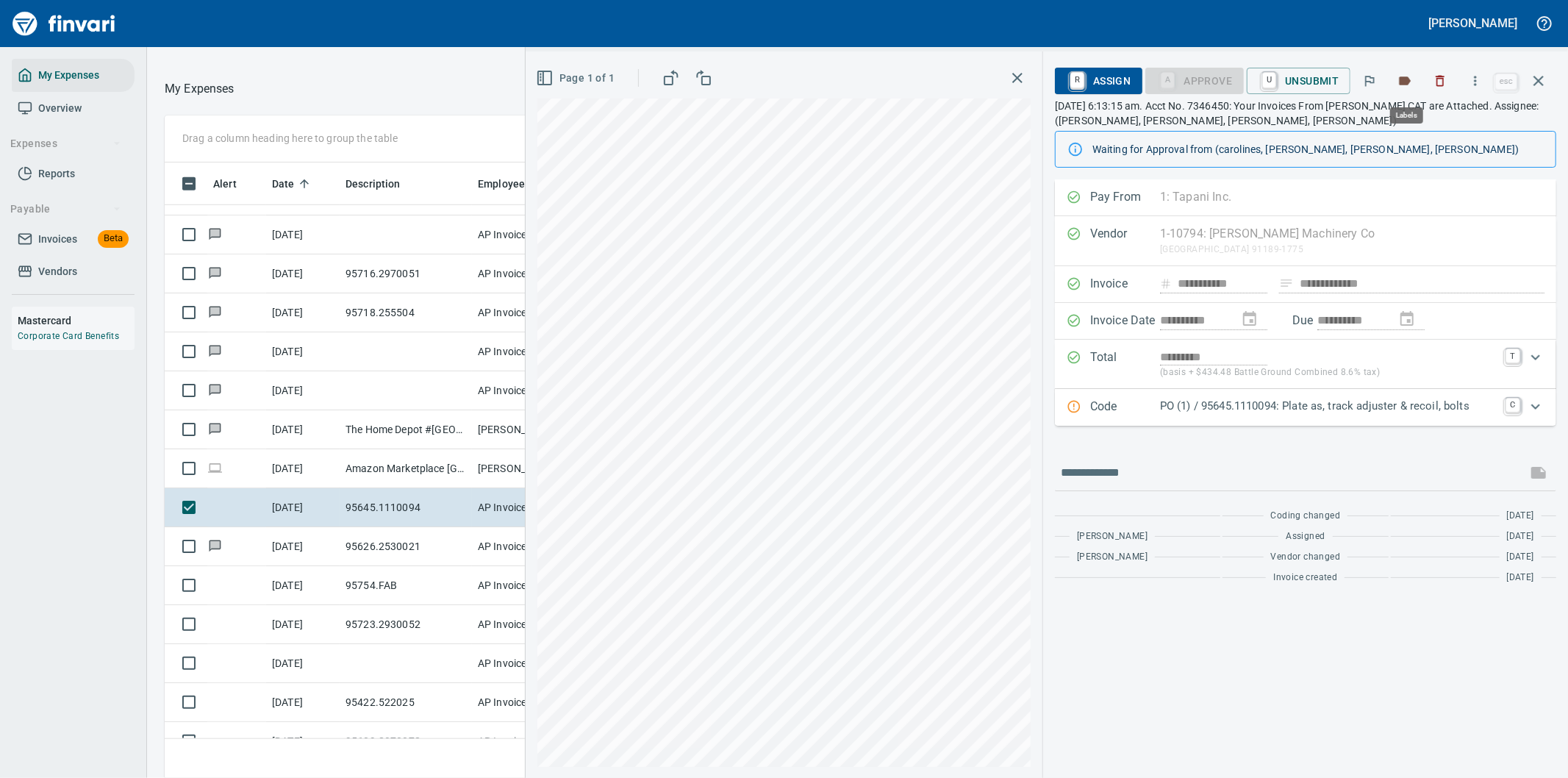
scroll to position [592, 981]
click at [1485, 81] on button "button" at bounding box center [1476, 81] width 33 height 33
click at [1442, 121] on span "Download" at bounding box center [1473, 124] width 141 height 18
click at [1126, 474] on input "text" at bounding box center [1290, 473] width 460 height 24
type input "**********"
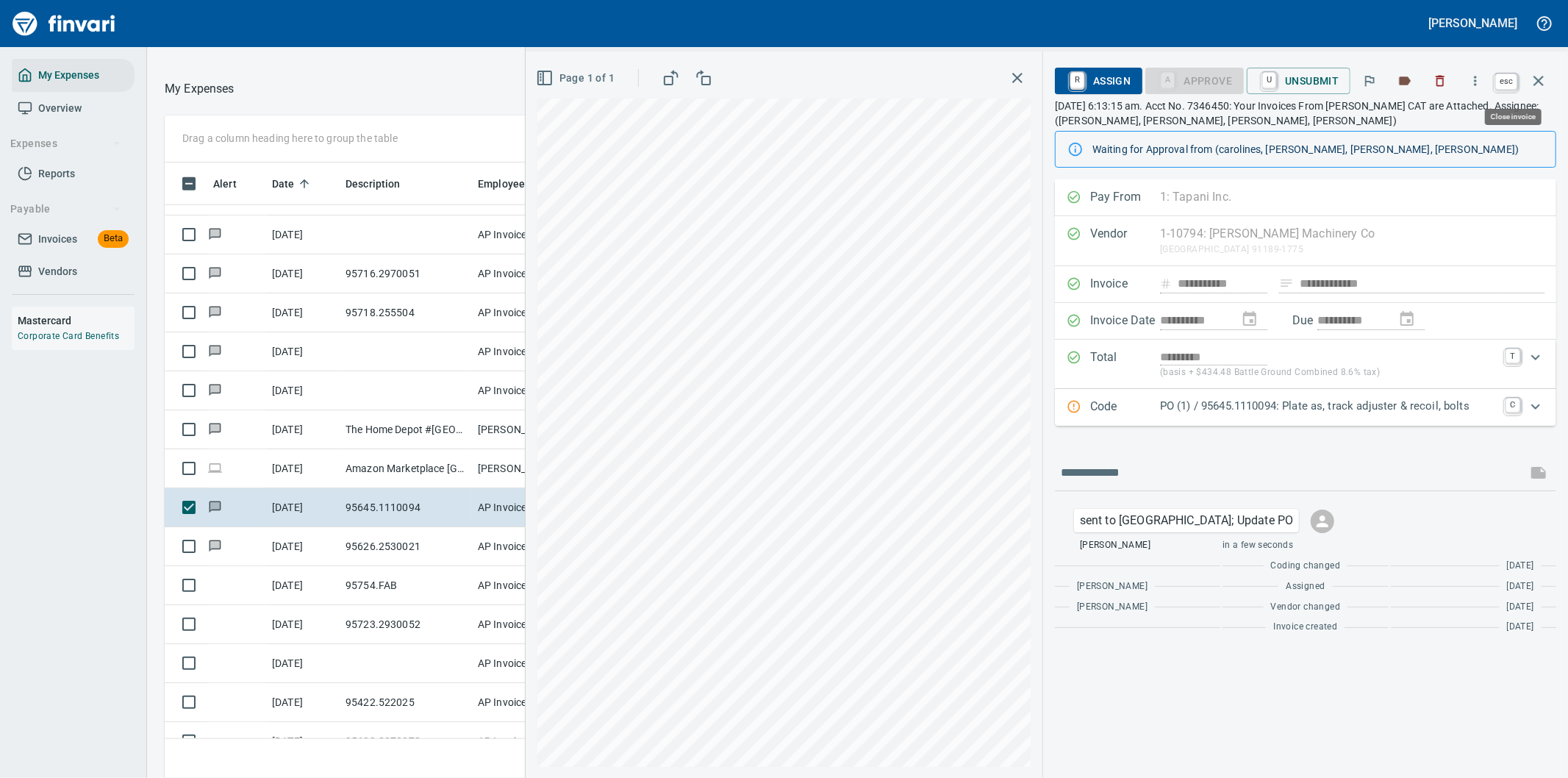
click at [1535, 79] on icon "button" at bounding box center [1539, 81] width 18 height 18
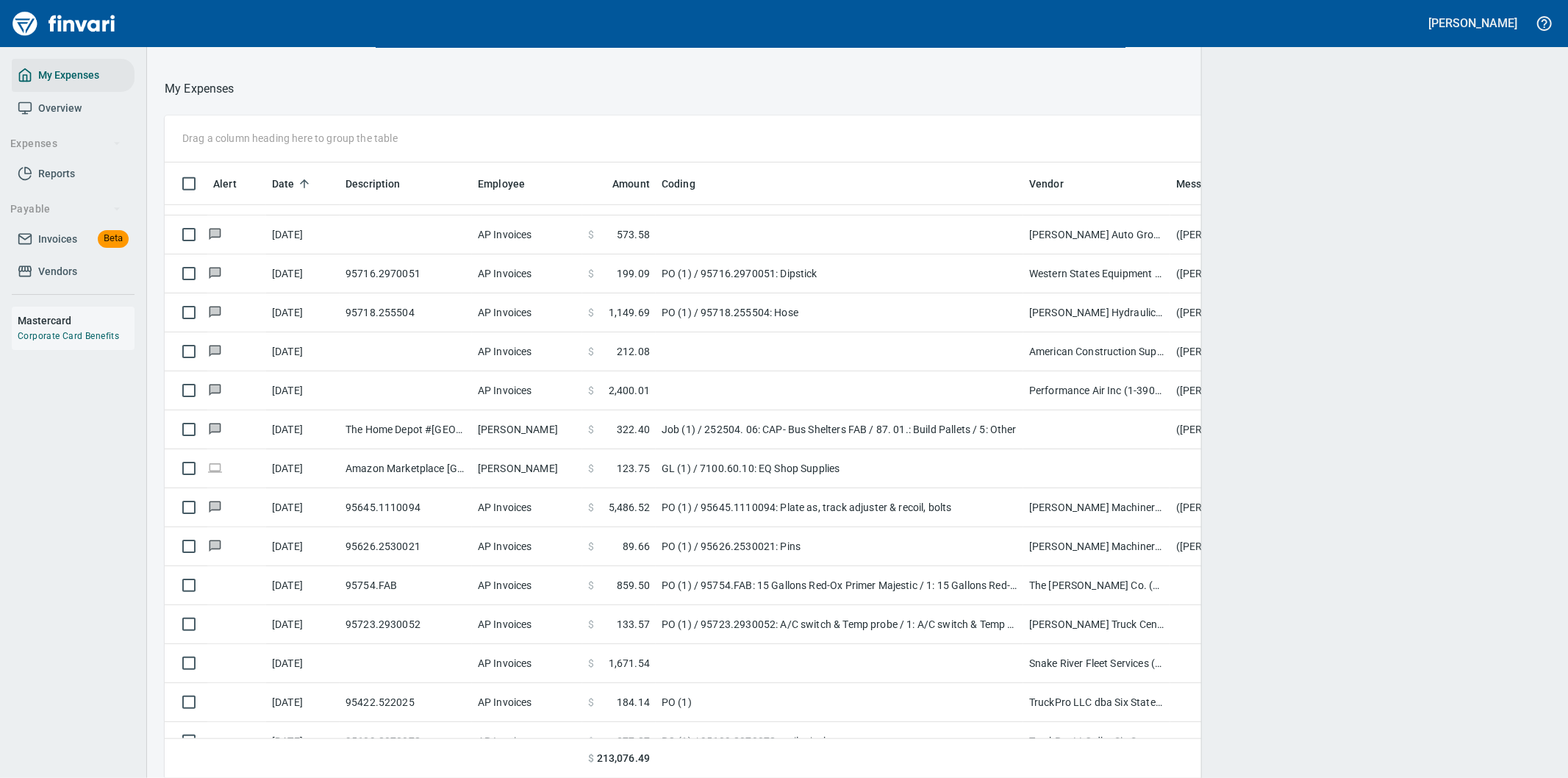
scroll to position [592, 1338]
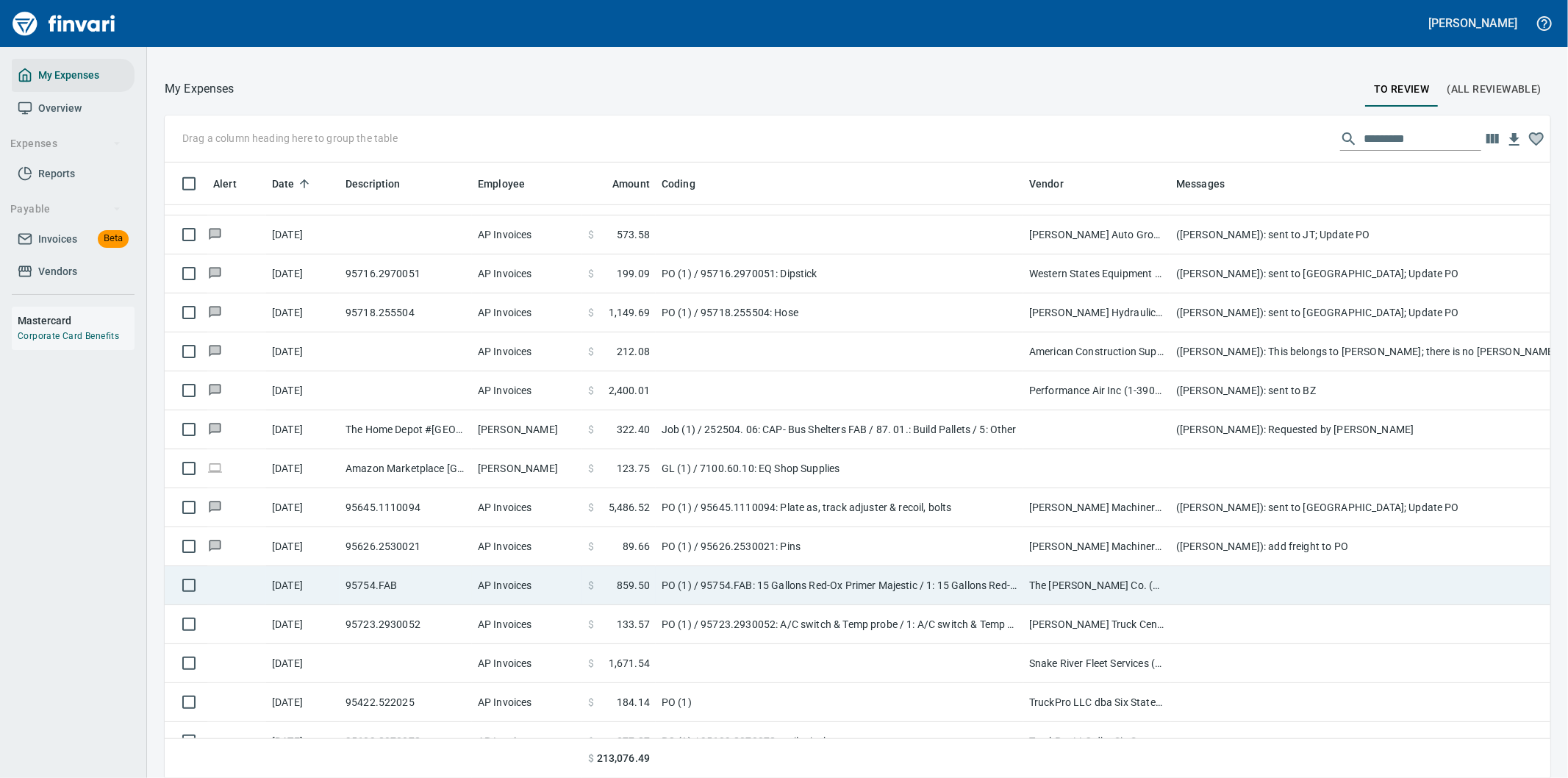
click at [1210, 581] on td at bounding box center [1464, 585] width 588 height 39
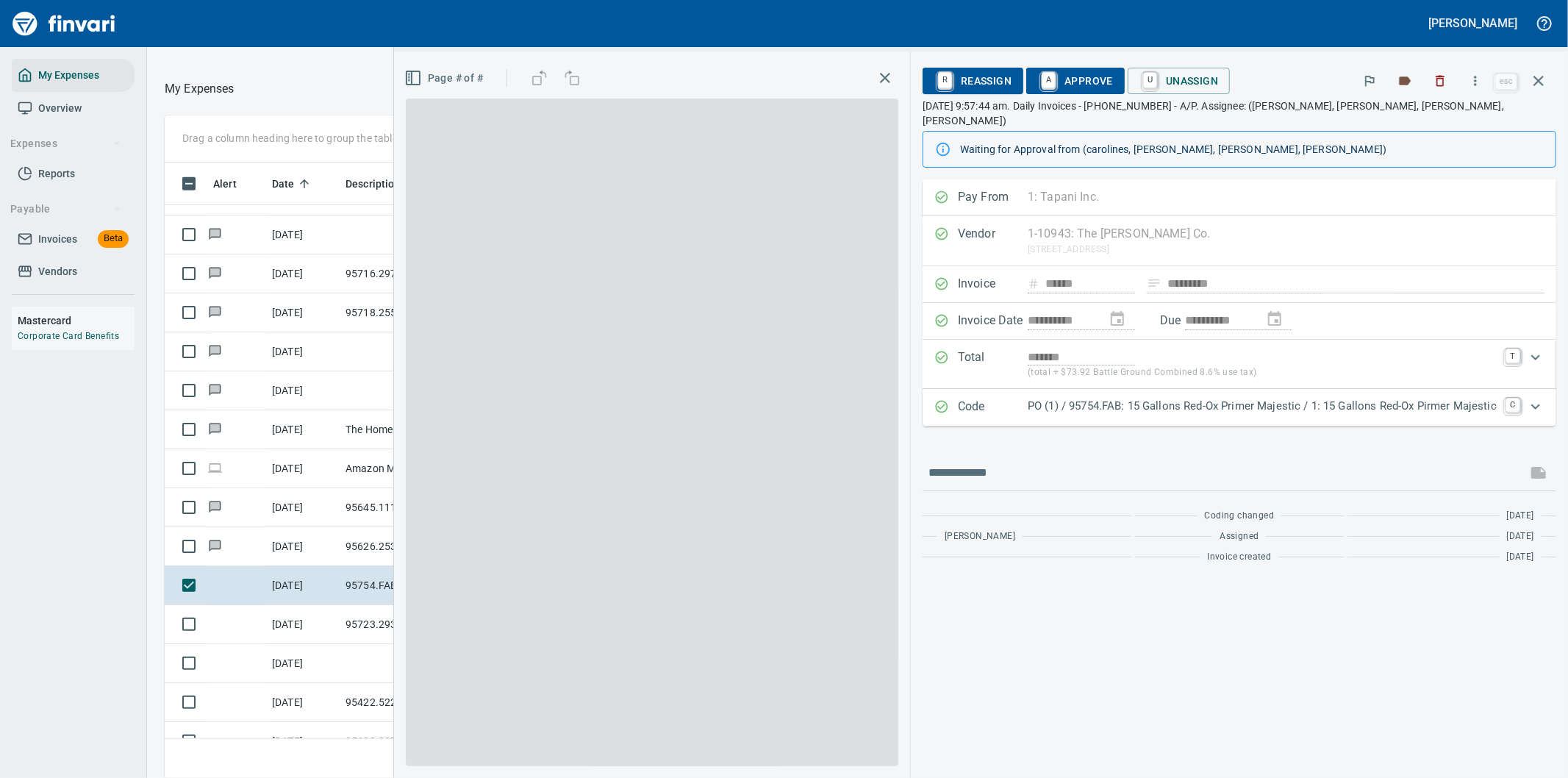
scroll to position [592, 981]
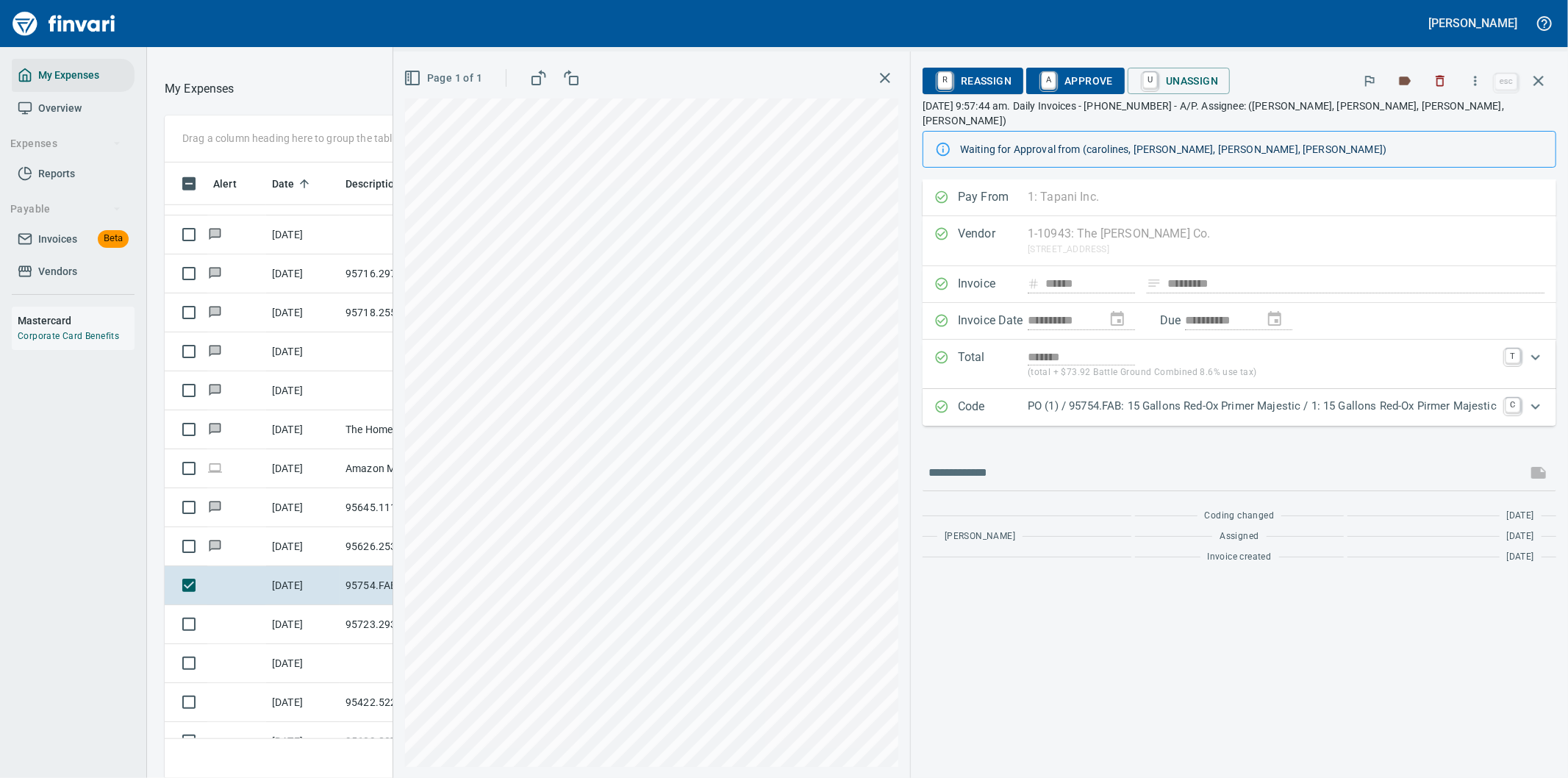
click at [1189, 398] on p "PO (1) / 95754.FAB: 15 Gallons Red-Ox Primer Majestic / 1: 15 Gallons Red-Ox Pi…" at bounding box center [1261, 406] width 469 height 17
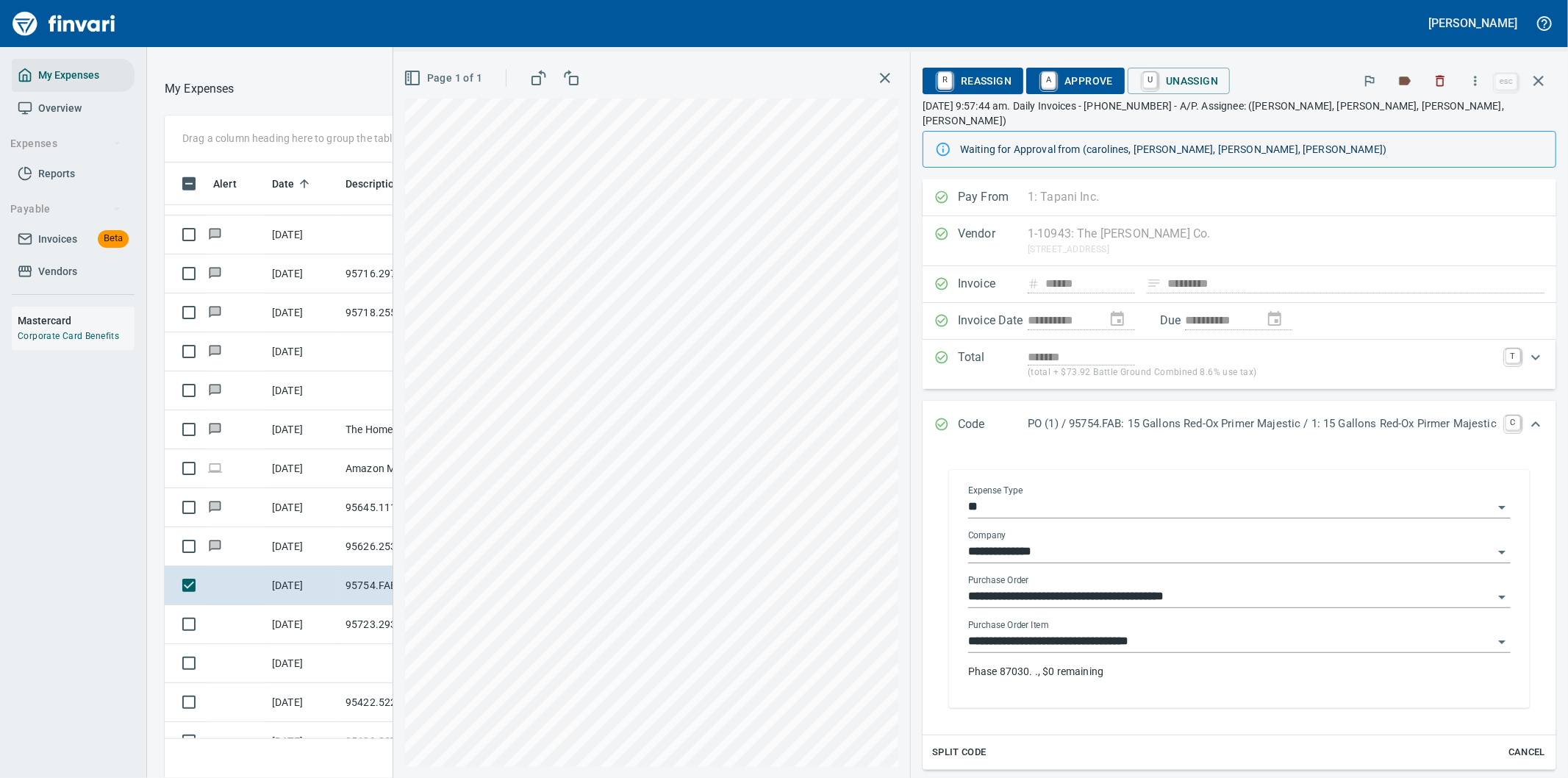
click at [1032, 664] on p "Phase 87030. ., $0 remaining" at bounding box center [1240, 671] width 543 height 14
click at [1031, 631] on input "**********" at bounding box center [1231, 641] width 524 height 21
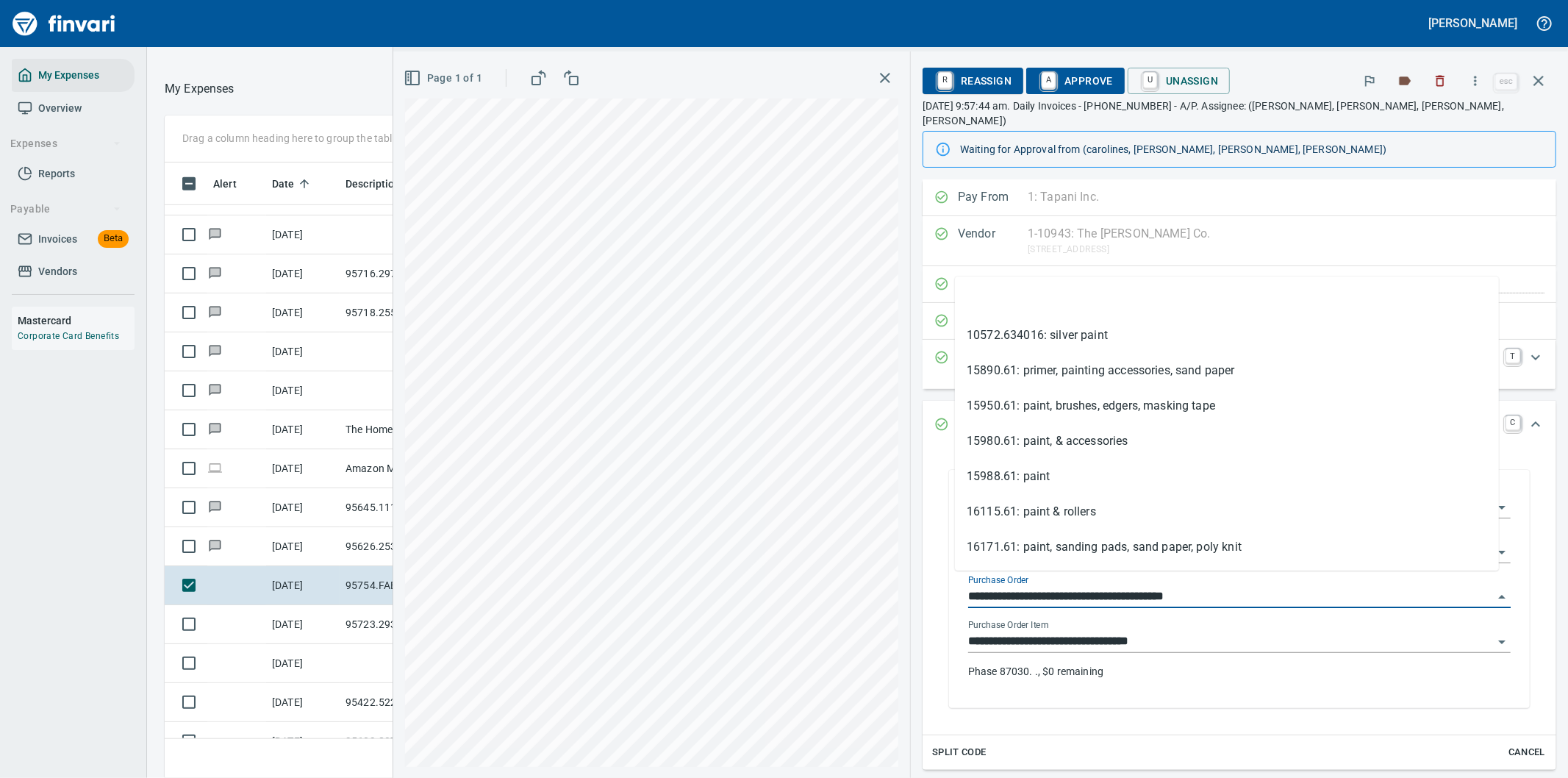
click at [968, 587] on input "**********" at bounding box center [1231, 597] width 524 height 21
click at [1082, 587] on input "**********" at bounding box center [1231, 597] width 524 height 21
drag, startPoint x: 1015, startPoint y: 580, endPoint x: 949, endPoint y: 581, distance: 66.0
click at [957, 581] on div "**********" at bounding box center [1240, 591] width 566 height 234
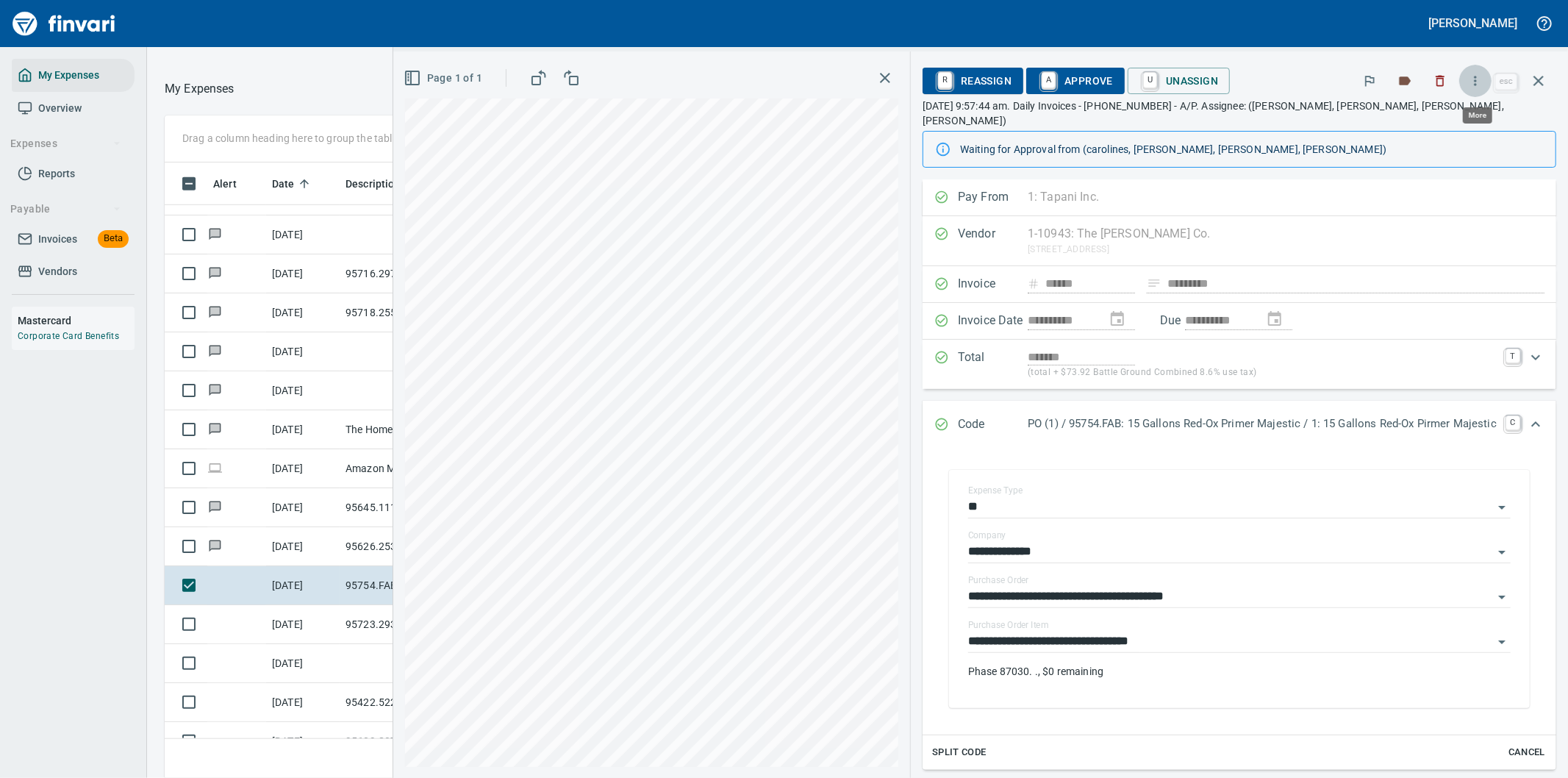
click at [1478, 78] on icon "button" at bounding box center [1475, 81] width 14 height 14
click at [1427, 120] on span "Download" at bounding box center [1473, 124] width 141 height 18
click at [1526, 415] on icon "Expand" at bounding box center [1535, 424] width 18 height 18
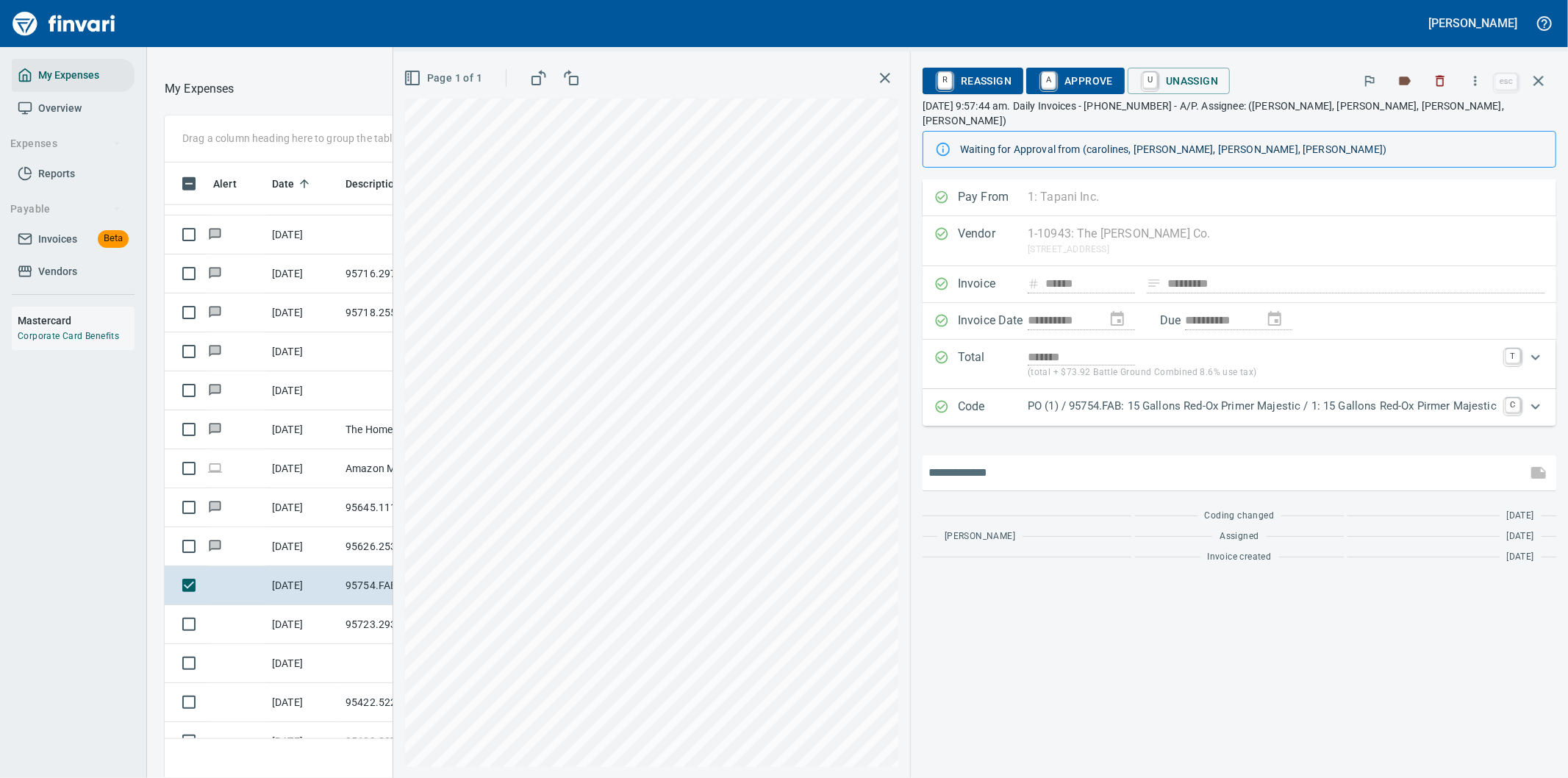
click at [1027, 461] on input "text" at bounding box center [1224, 473] width 592 height 24
type input "**********"
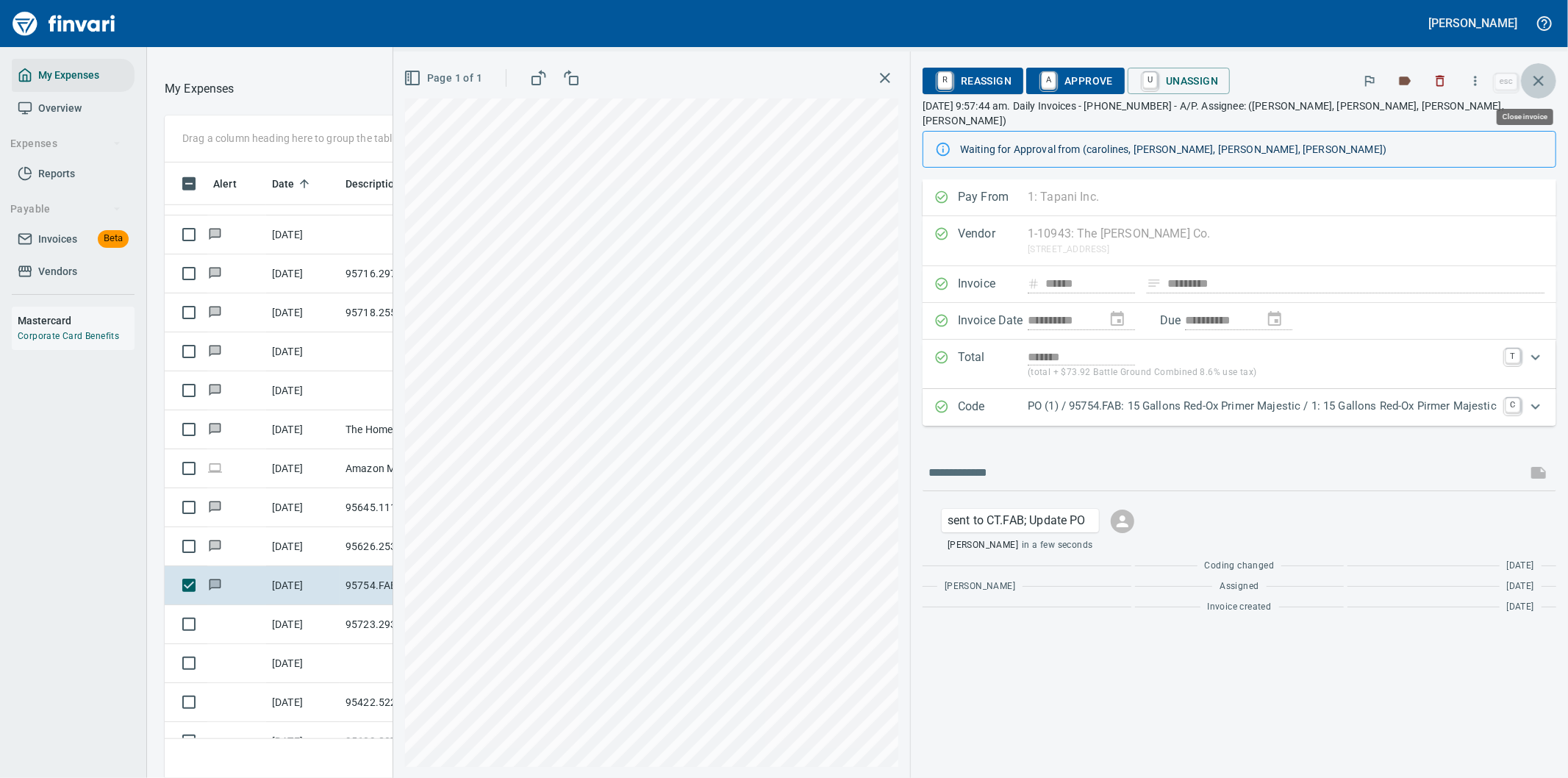
click at [1542, 77] on icon "button" at bounding box center [1538, 81] width 10 height 10
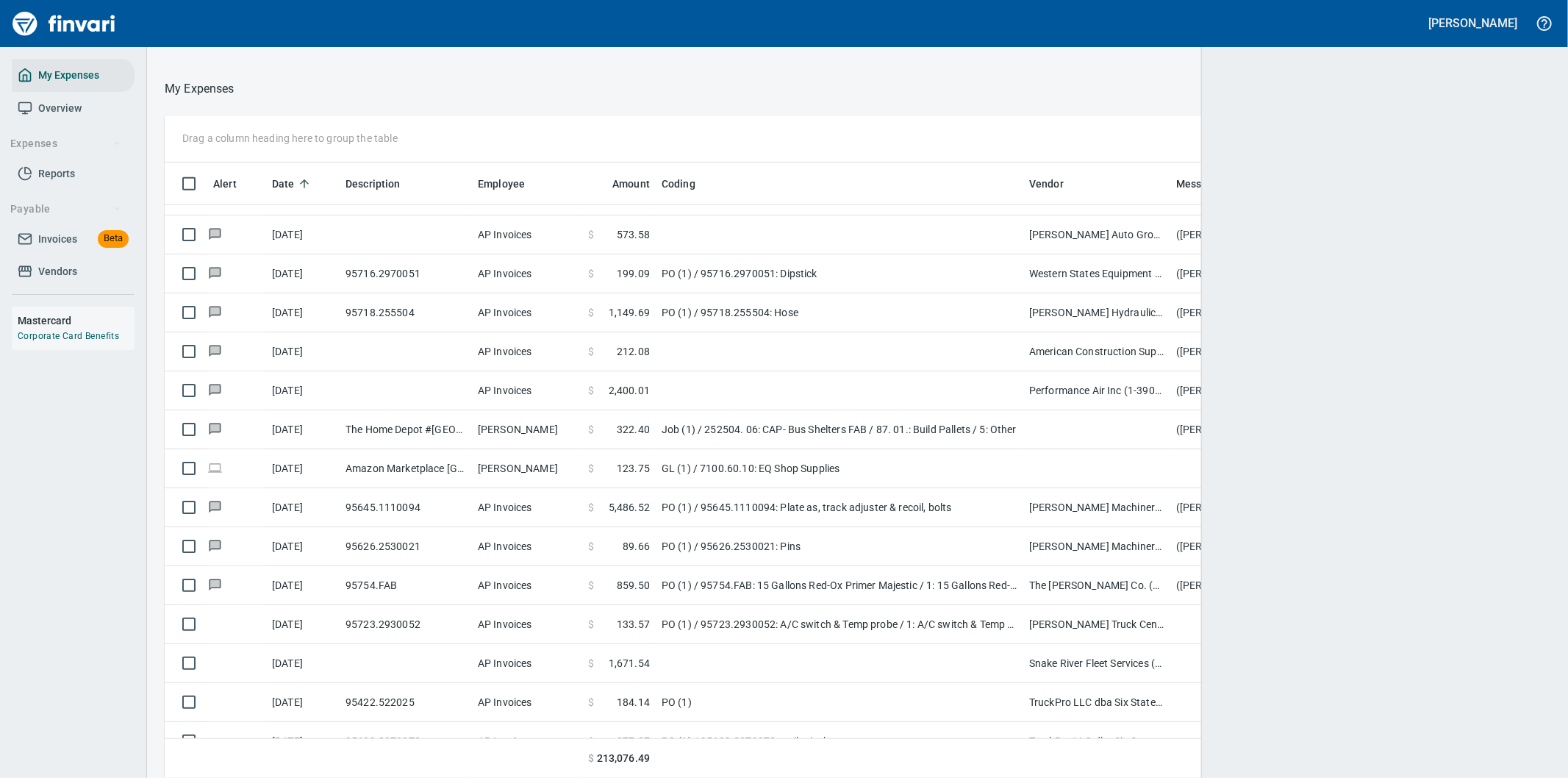
scroll to position [592, 1349]
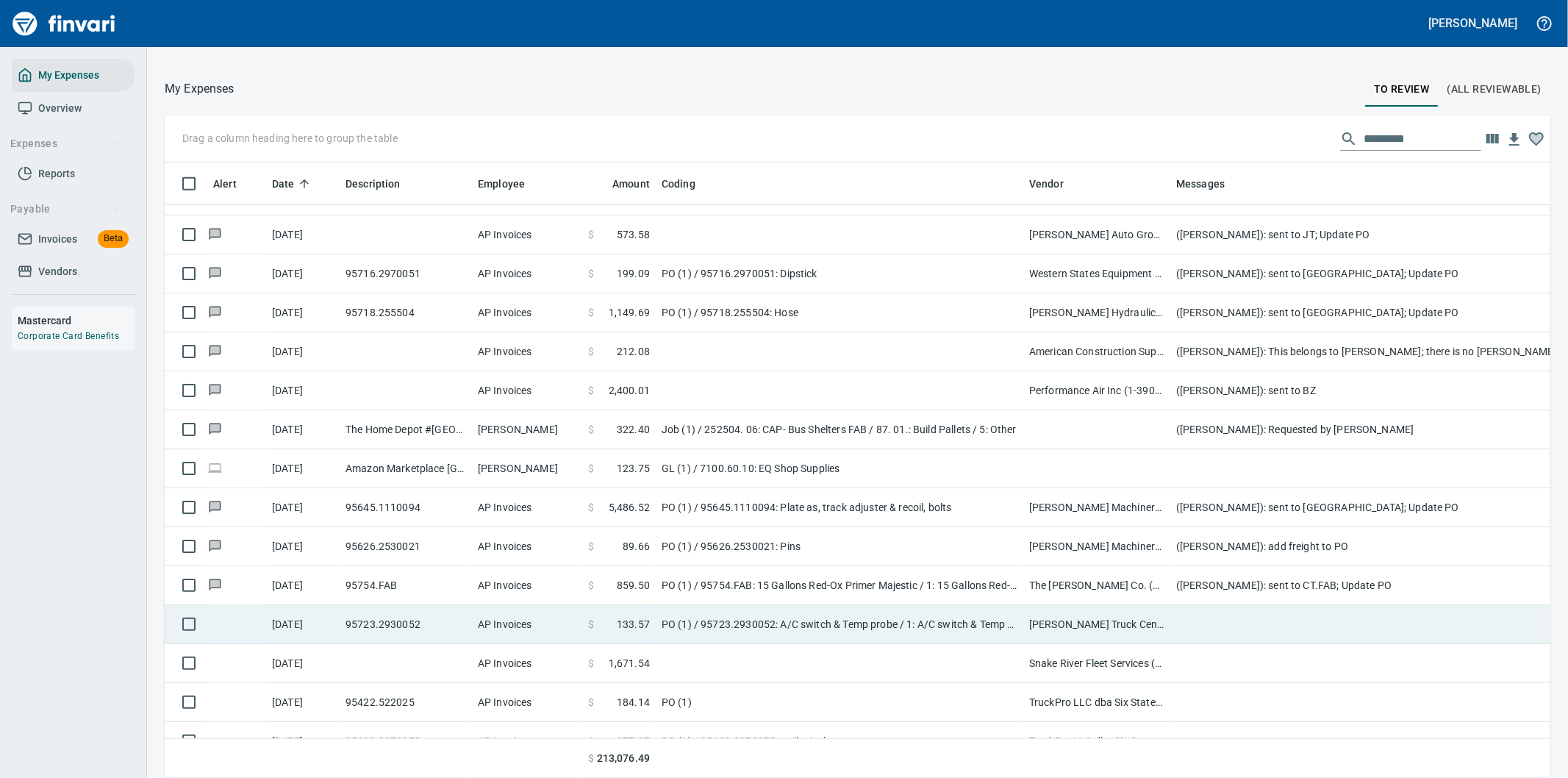
click at [1201, 623] on td at bounding box center [1464, 624] width 588 height 39
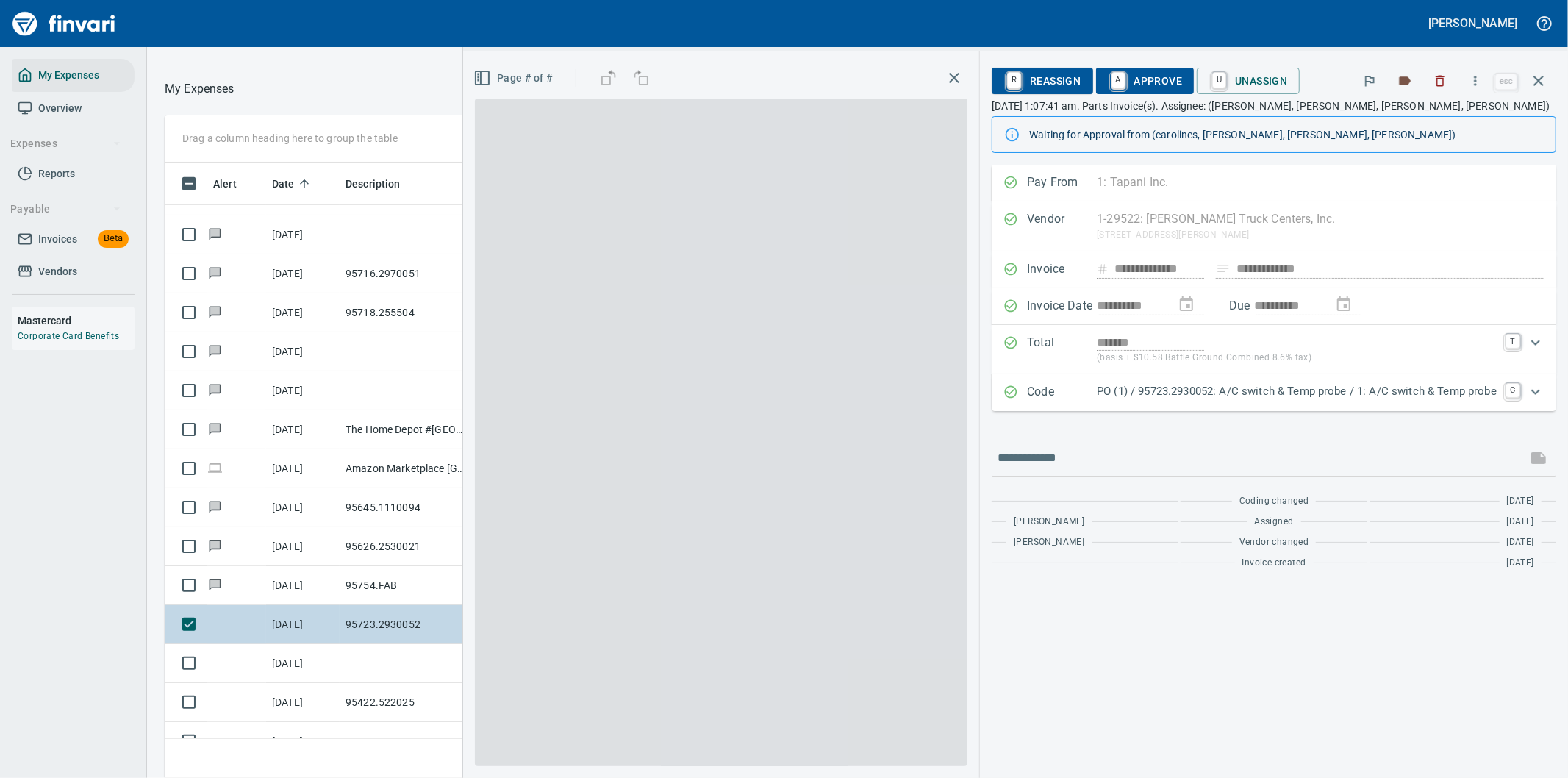
scroll to position [592, 981]
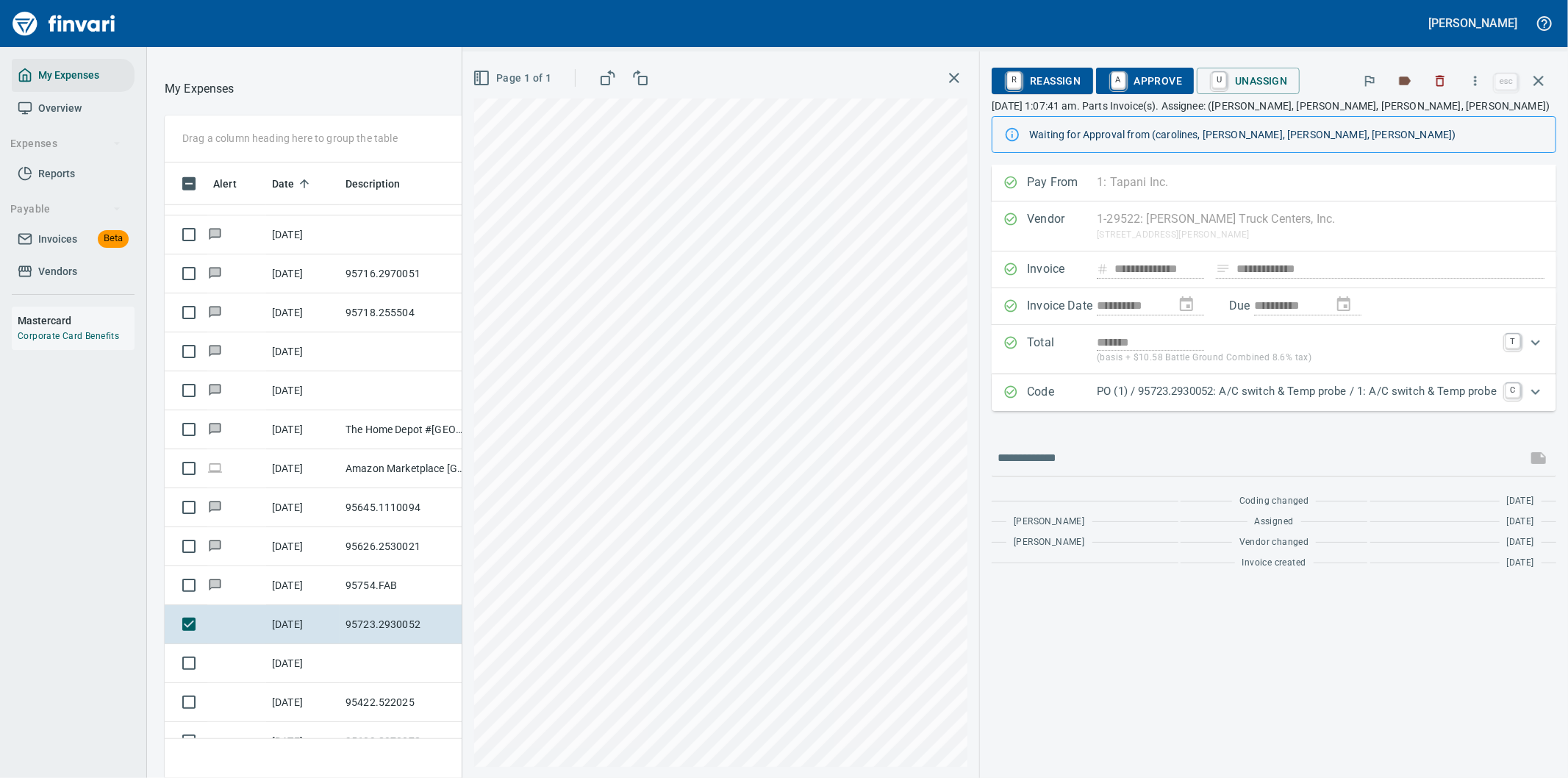
click at [1460, 387] on p "PO (1) / 95723.2930052: A/C switch & Temp probe / 1: A/C switch & Temp probe" at bounding box center [1297, 392] width 400 height 17
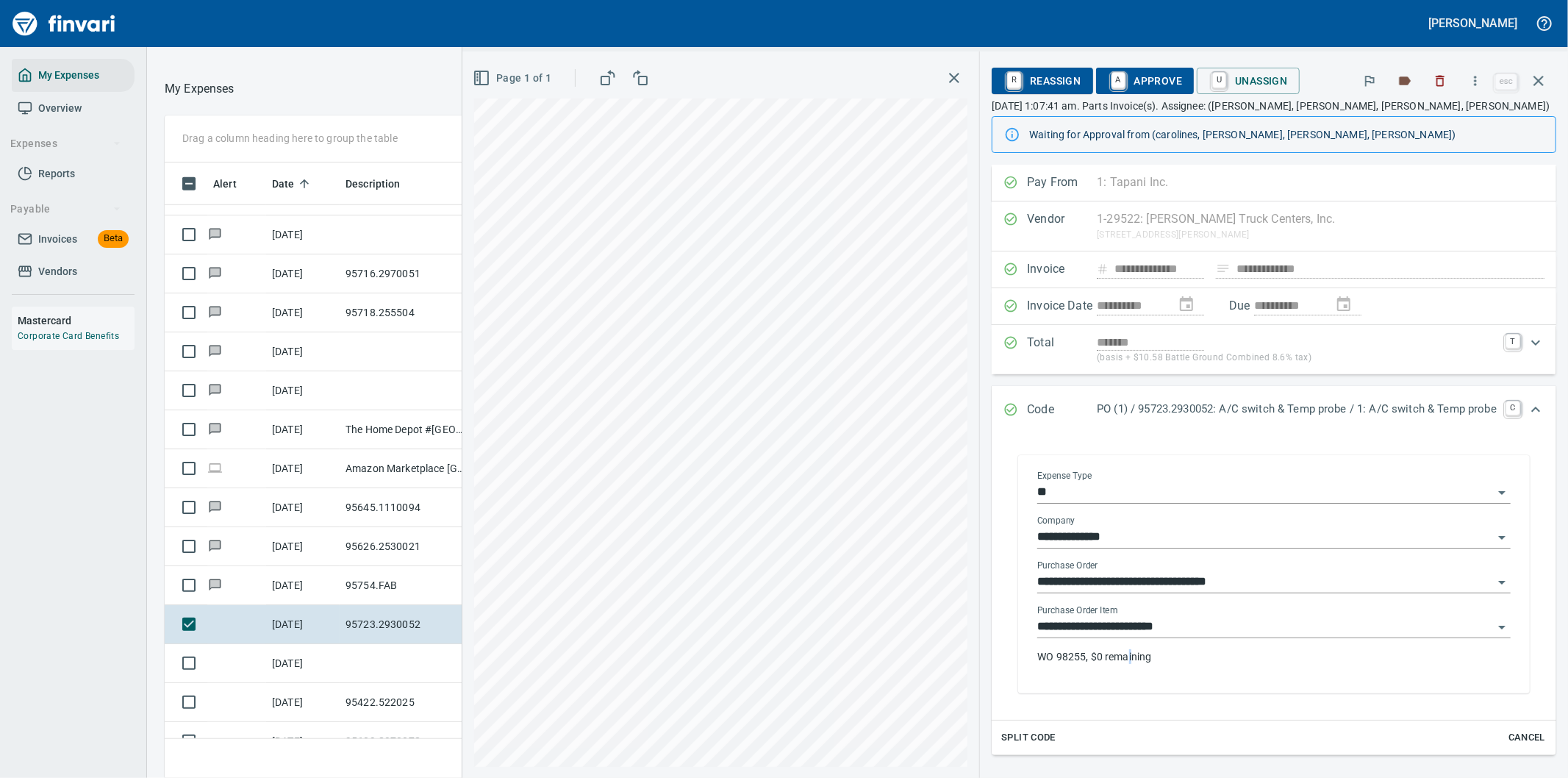
click at [1116, 662] on p "WO 98255, $0 remaining" at bounding box center [1274, 657] width 474 height 14
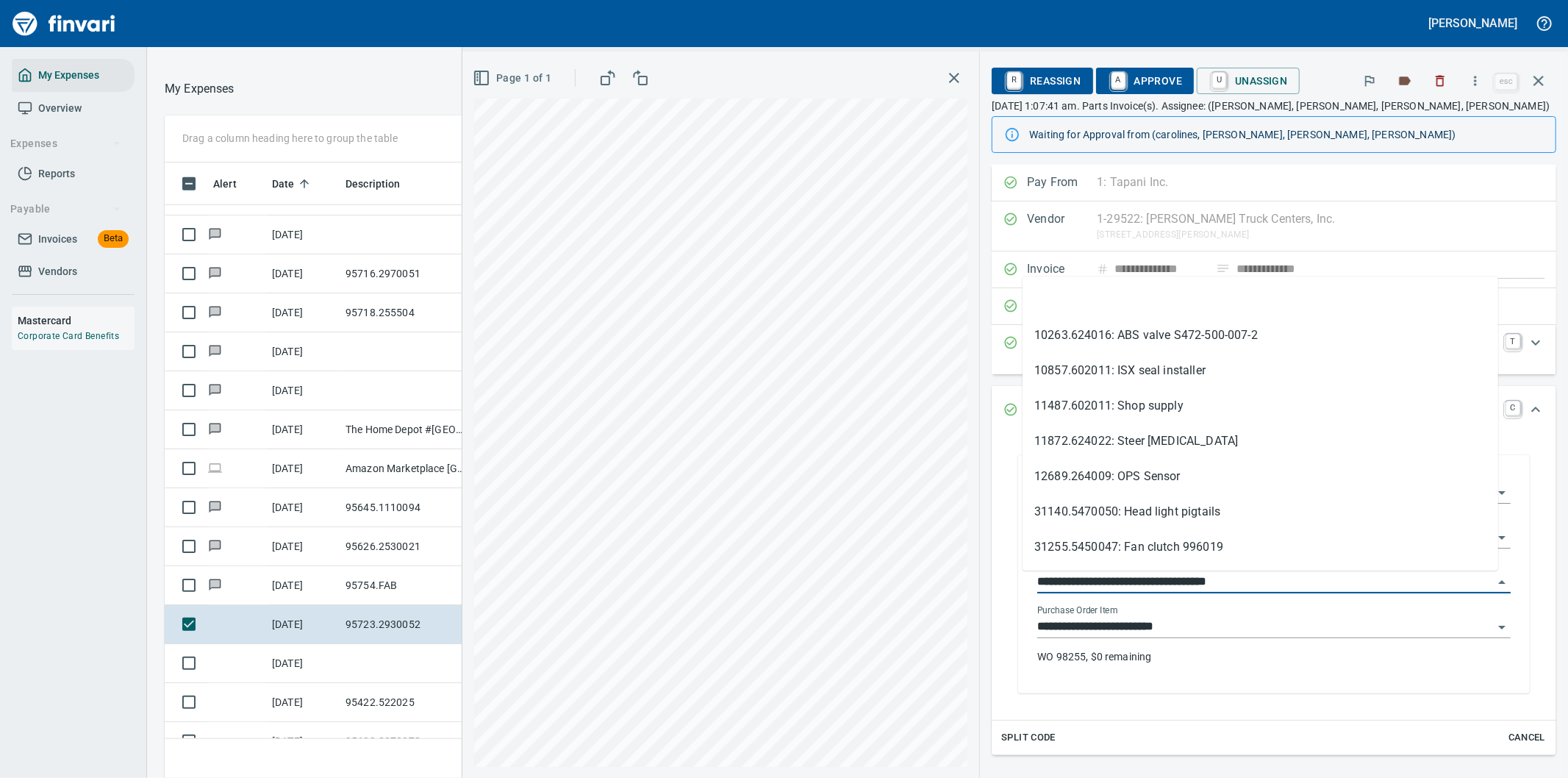
drag, startPoint x: 1107, startPoint y: 584, endPoint x: 1012, endPoint y: 584, distance: 95.0
click at [1025, 584] on div "**********" at bounding box center [1274, 575] width 497 height 234
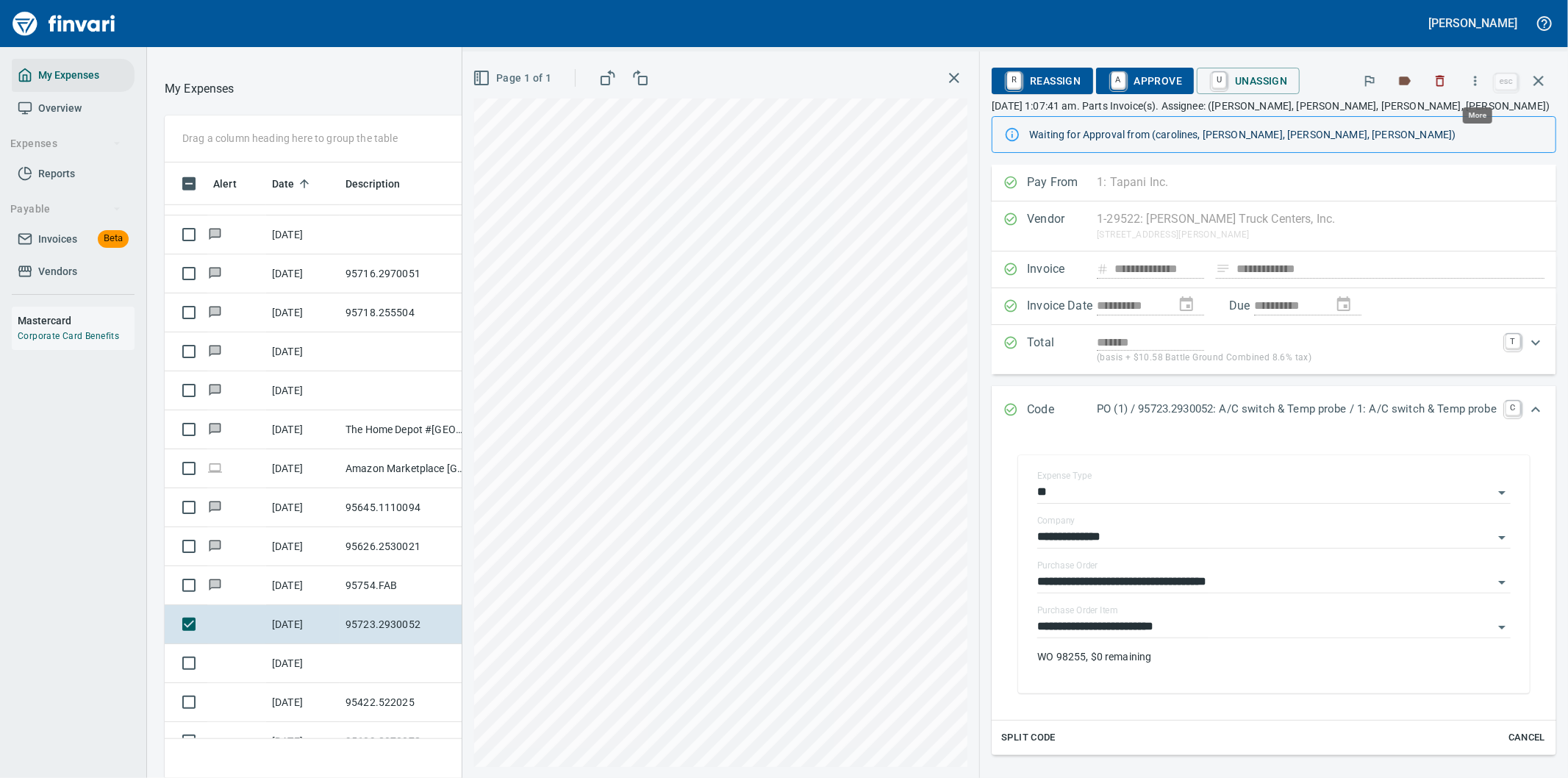
click at [1476, 79] on icon "button" at bounding box center [1475, 81] width 14 height 14
click at [1417, 122] on span "Download" at bounding box center [1473, 124] width 141 height 18
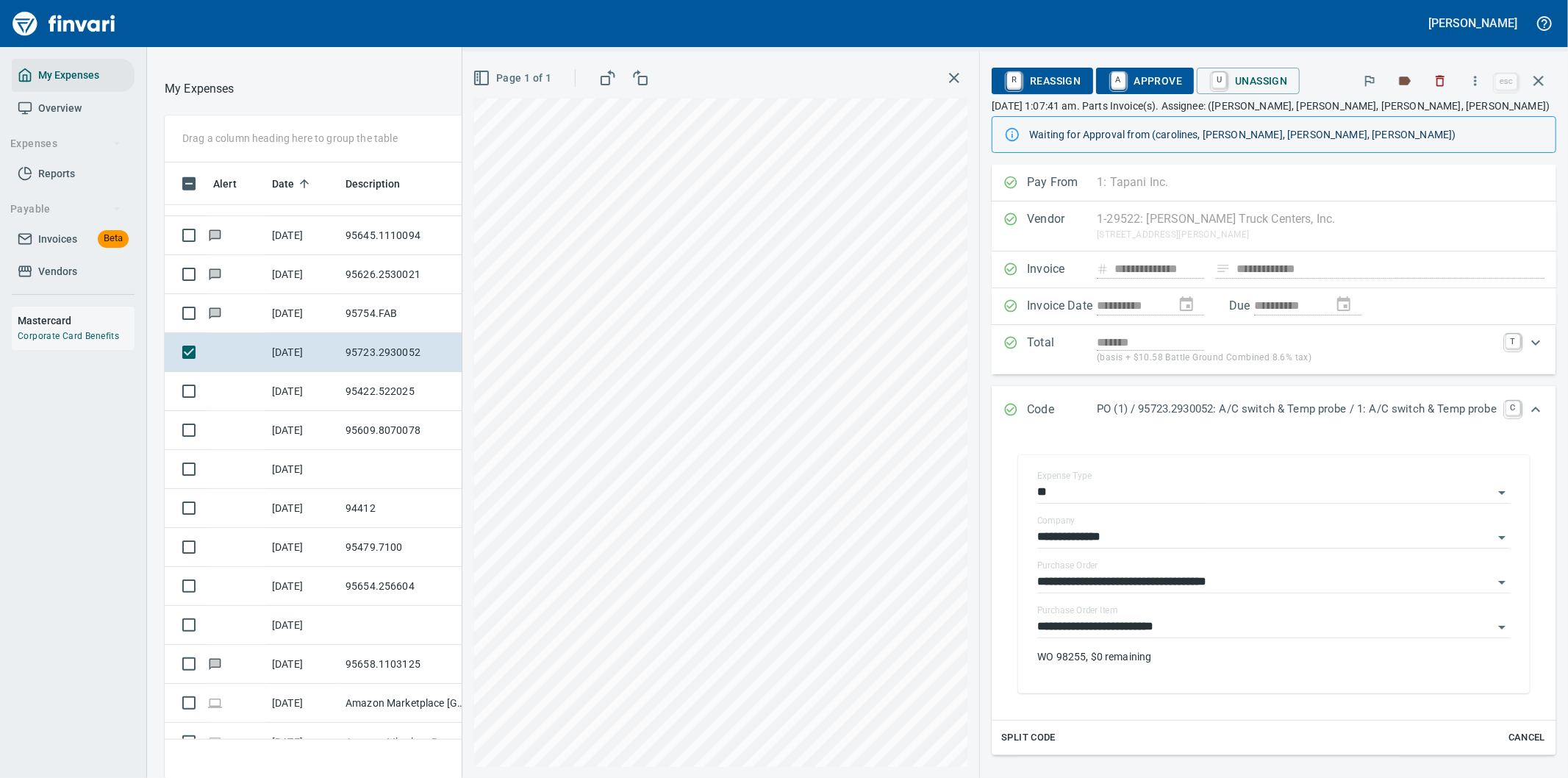
click at [1529, 408] on icon "Expand" at bounding box center [1535, 410] width 18 height 18
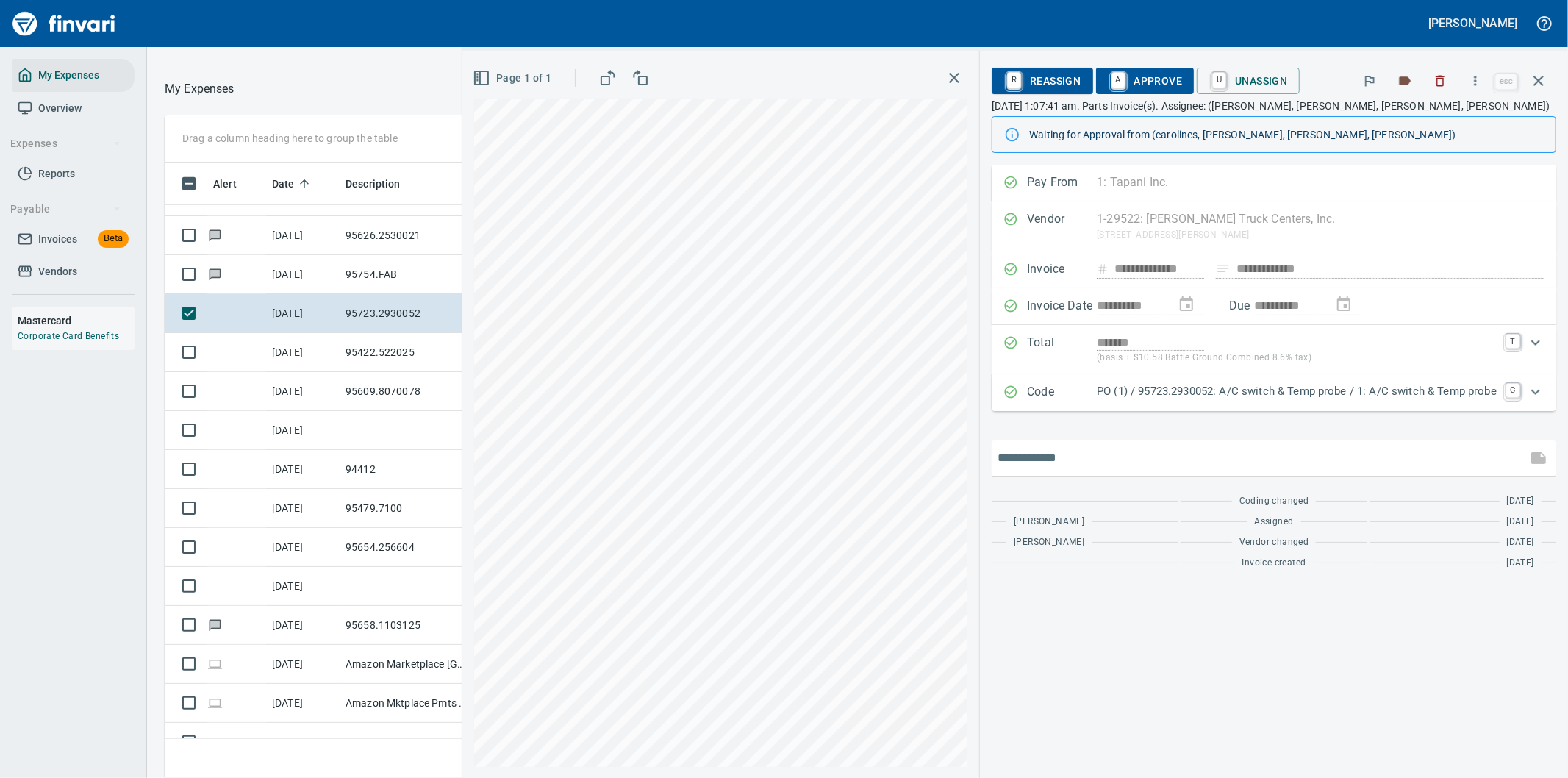
click at [1059, 458] on input "text" at bounding box center [1259, 458] width 524 height 24
type input "**********"
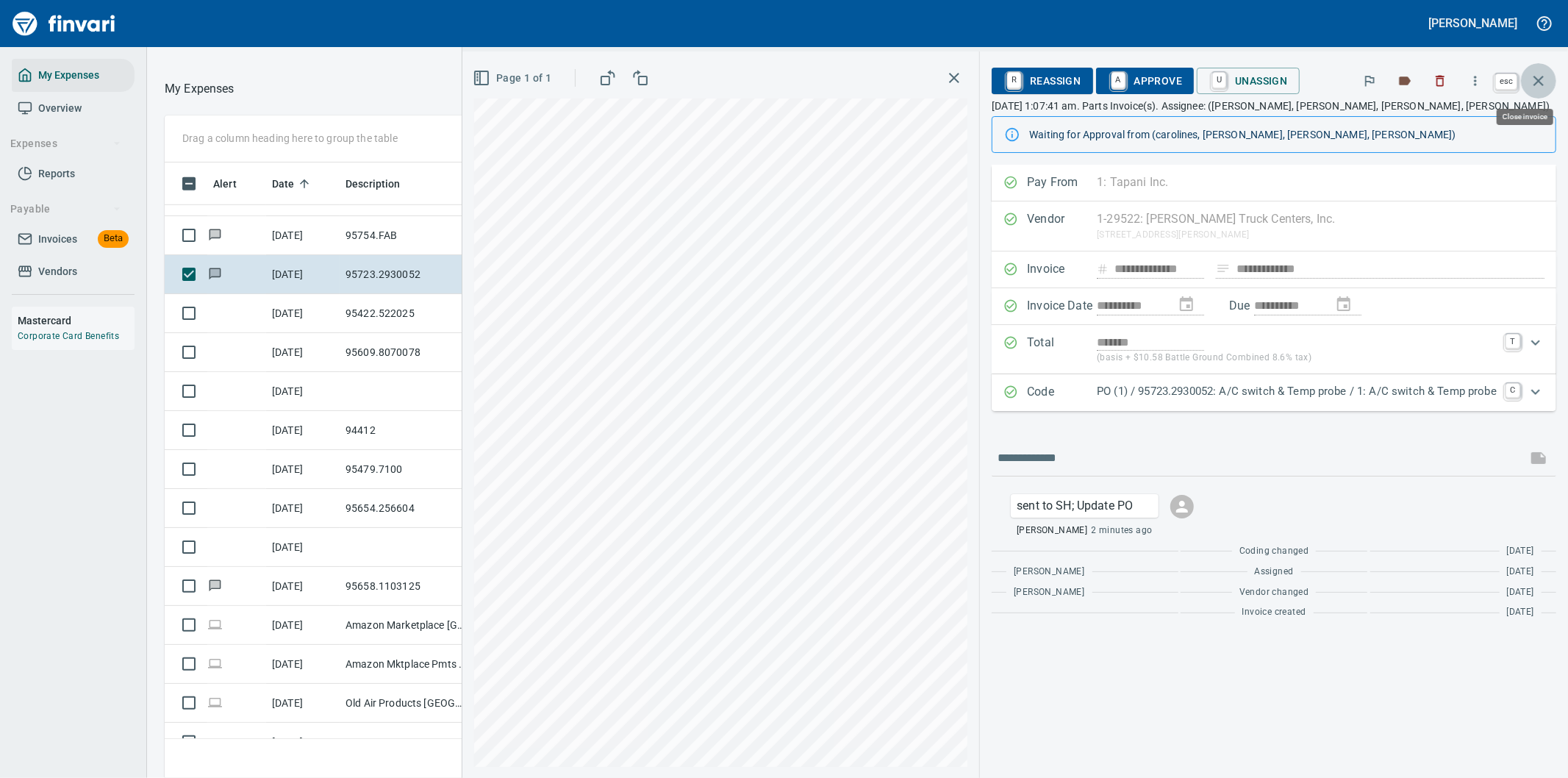
click at [1539, 80] on icon "button" at bounding box center [1538, 81] width 10 height 10
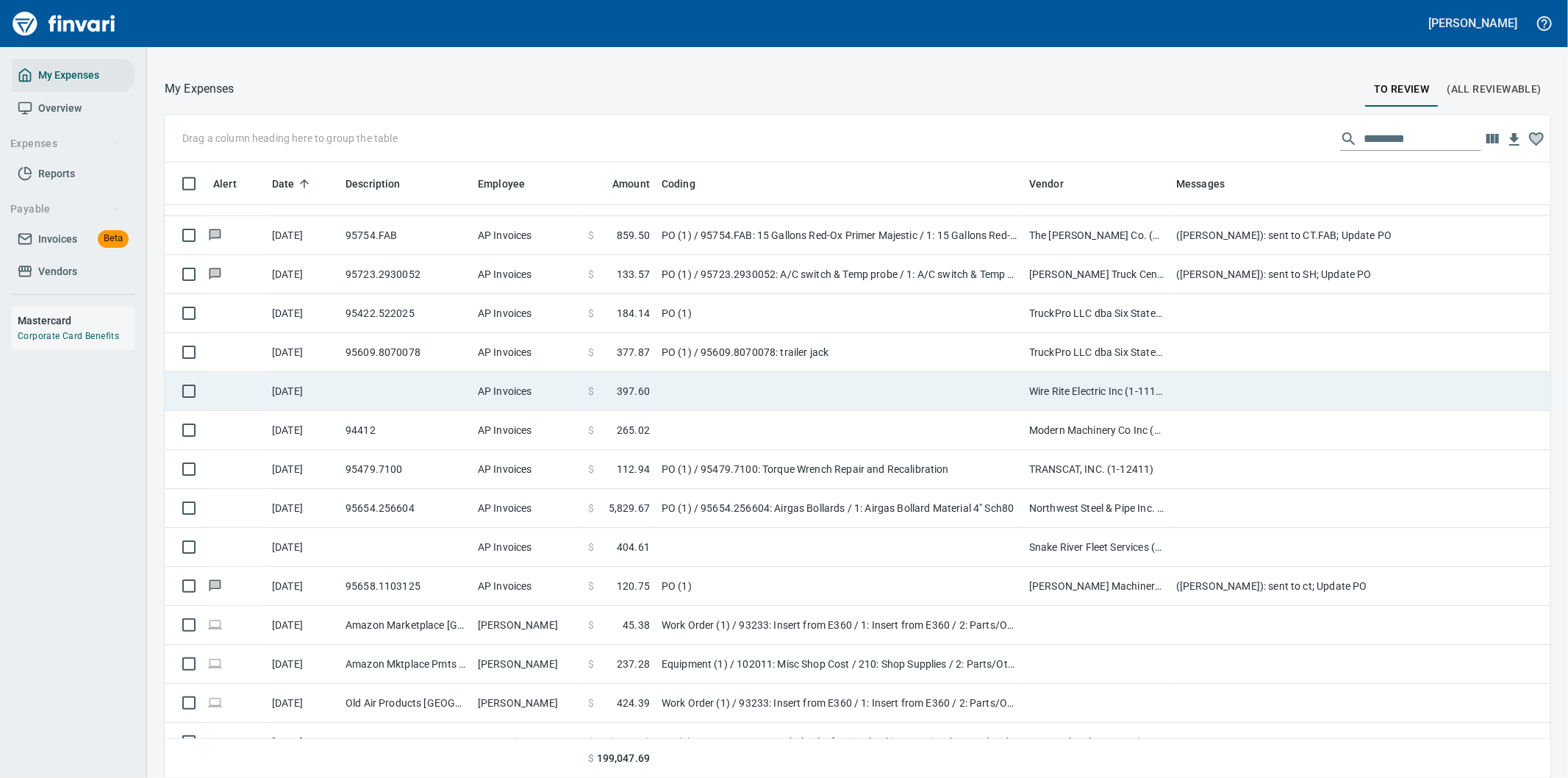
scroll to position [592, 1349]
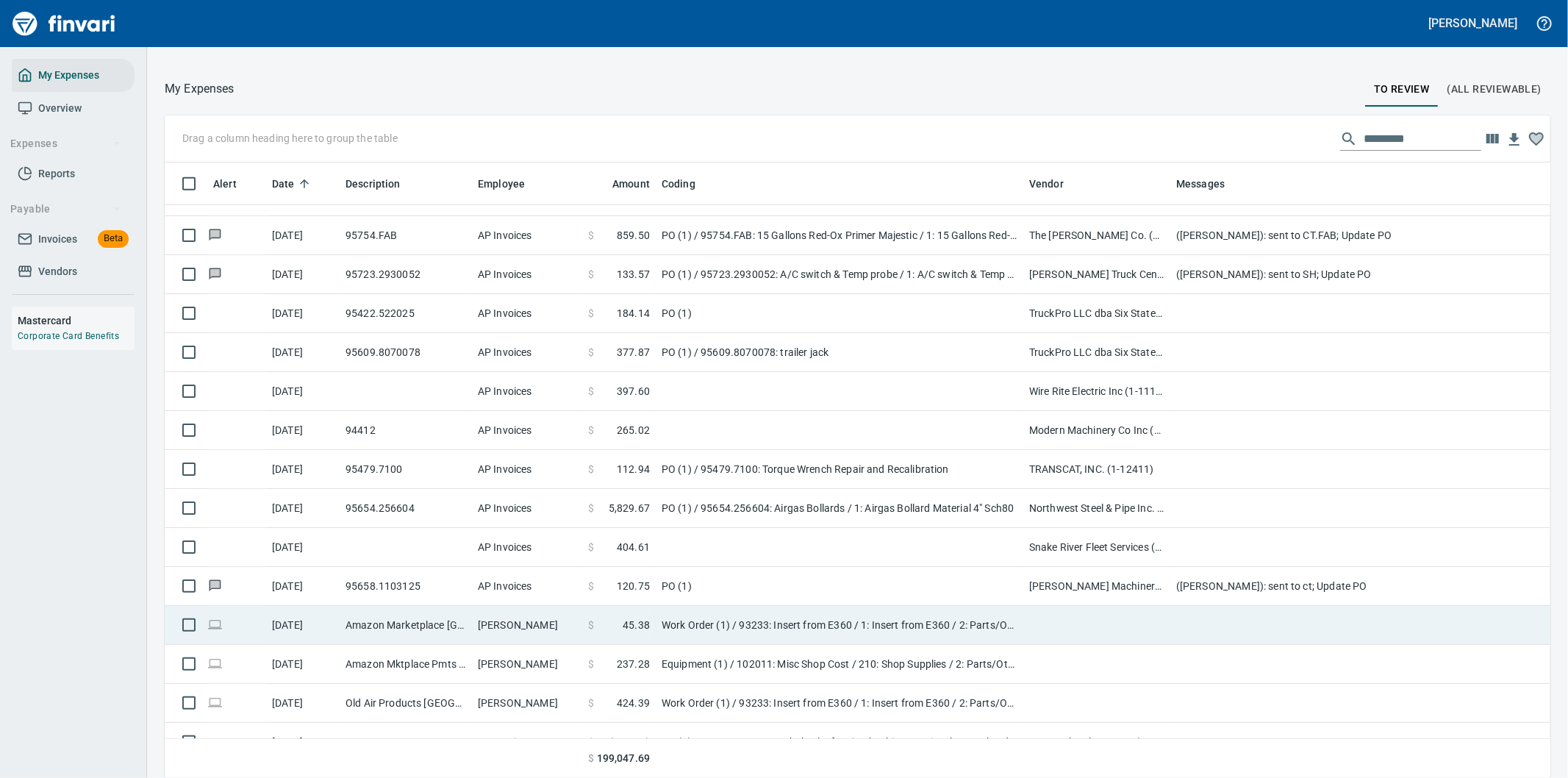
click at [827, 622] on td "Work Order (1) / 93233: Insert from E360 / 1: Insert from E360 / 2: Parts/Other" at bounding box center [839, 625] width 367 height 39
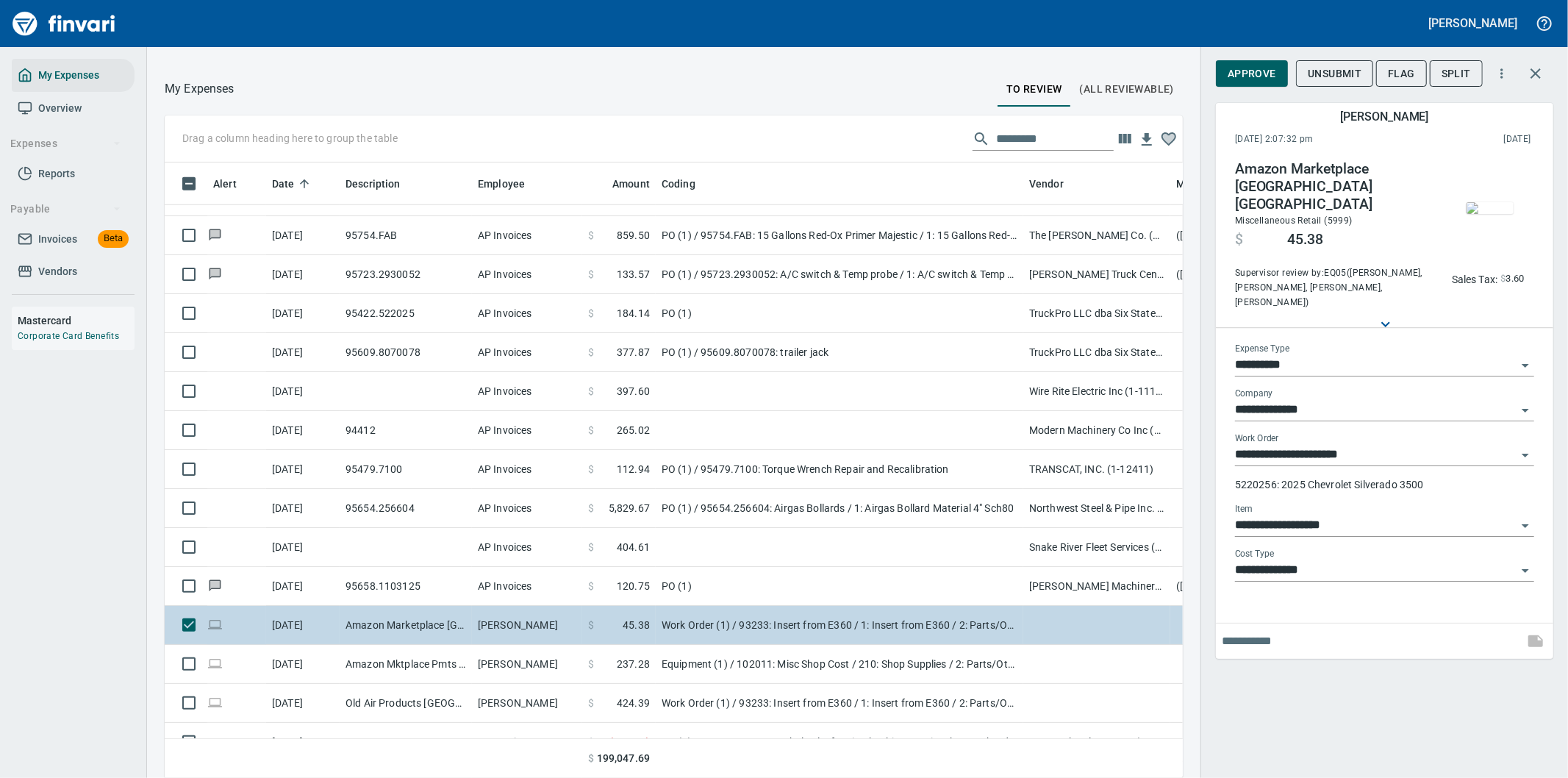
scroll to position [592, 981]
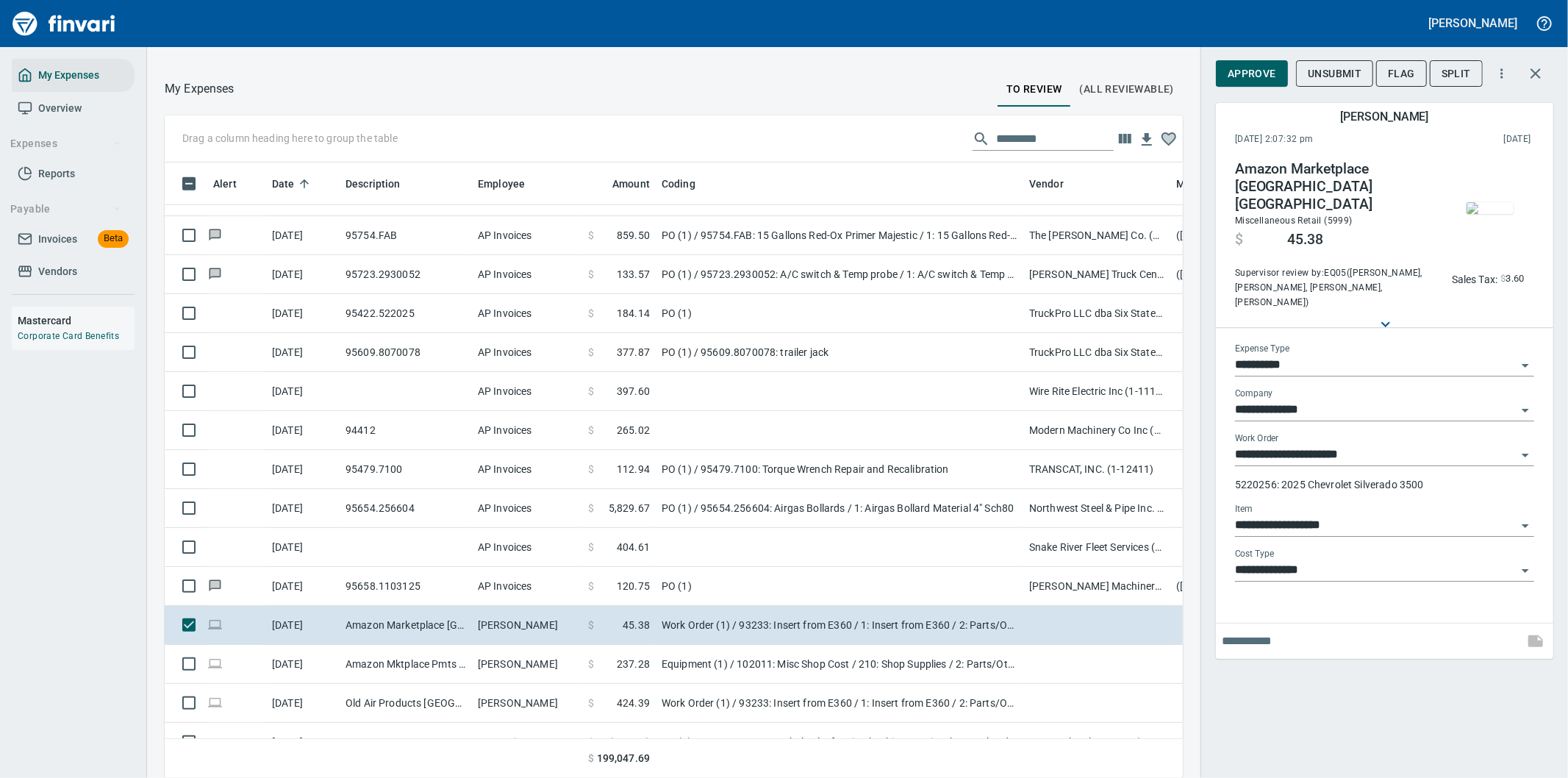
click at [1245, 707] on div "**********" at bounding box center [1384, 389] width 367 height 778
click at [1539, 69] on icon "button" at bounding box center [1535, 74] width 18 height 18
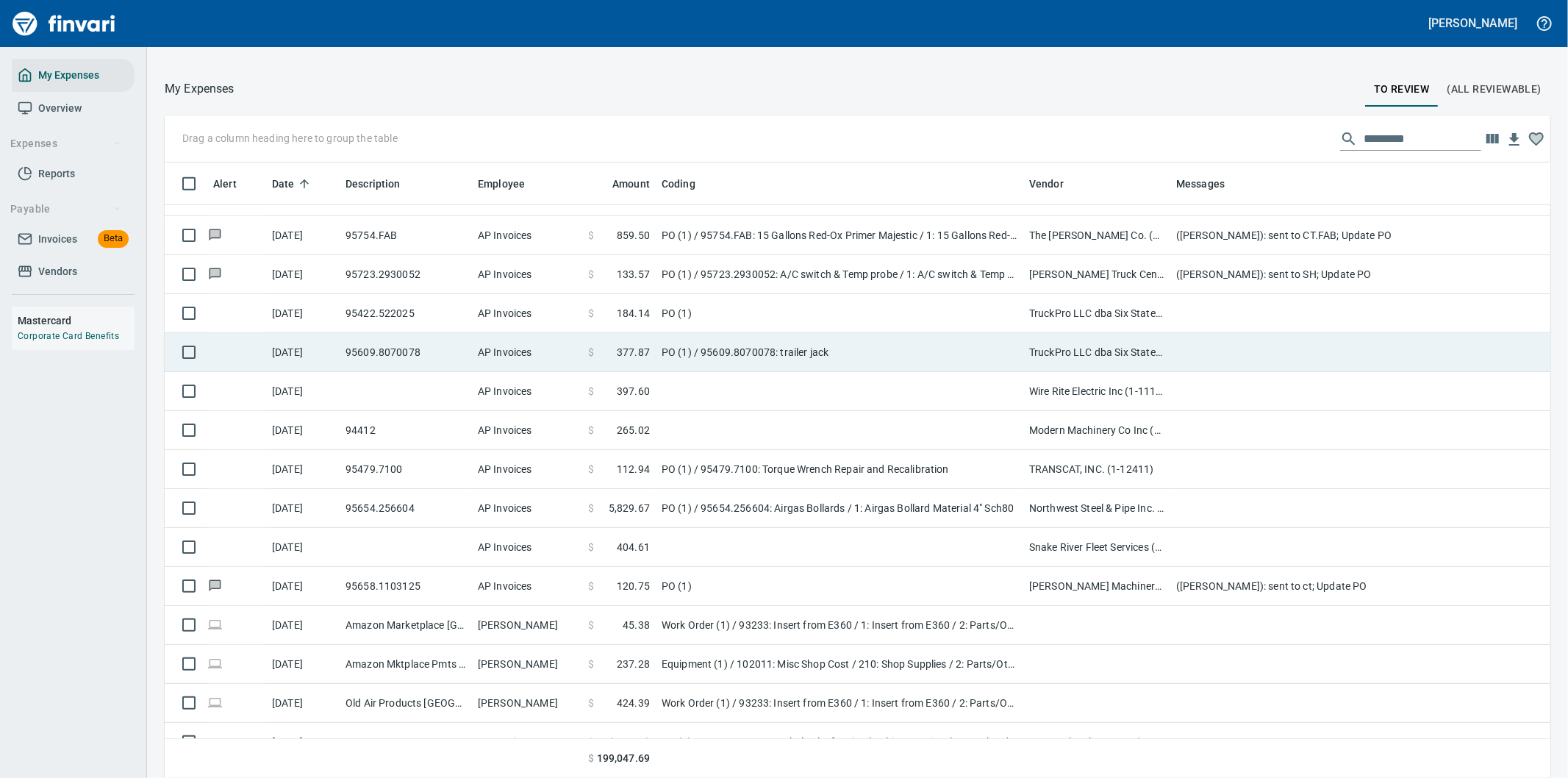
scroll to position [592, 1349]
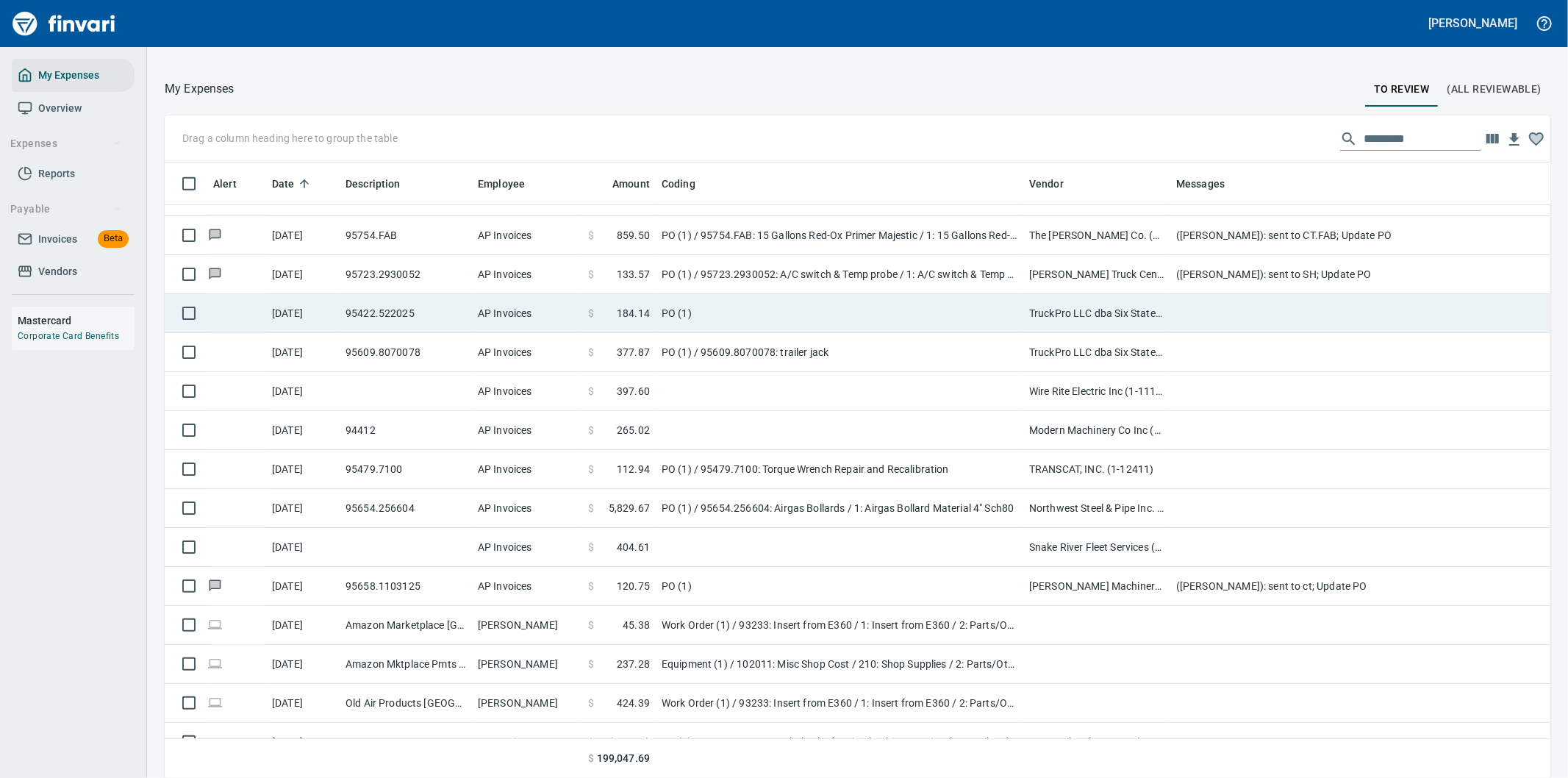
click at [728, 306] on td "PO (1)" at bounding box center [839, 313] width 367 height 39
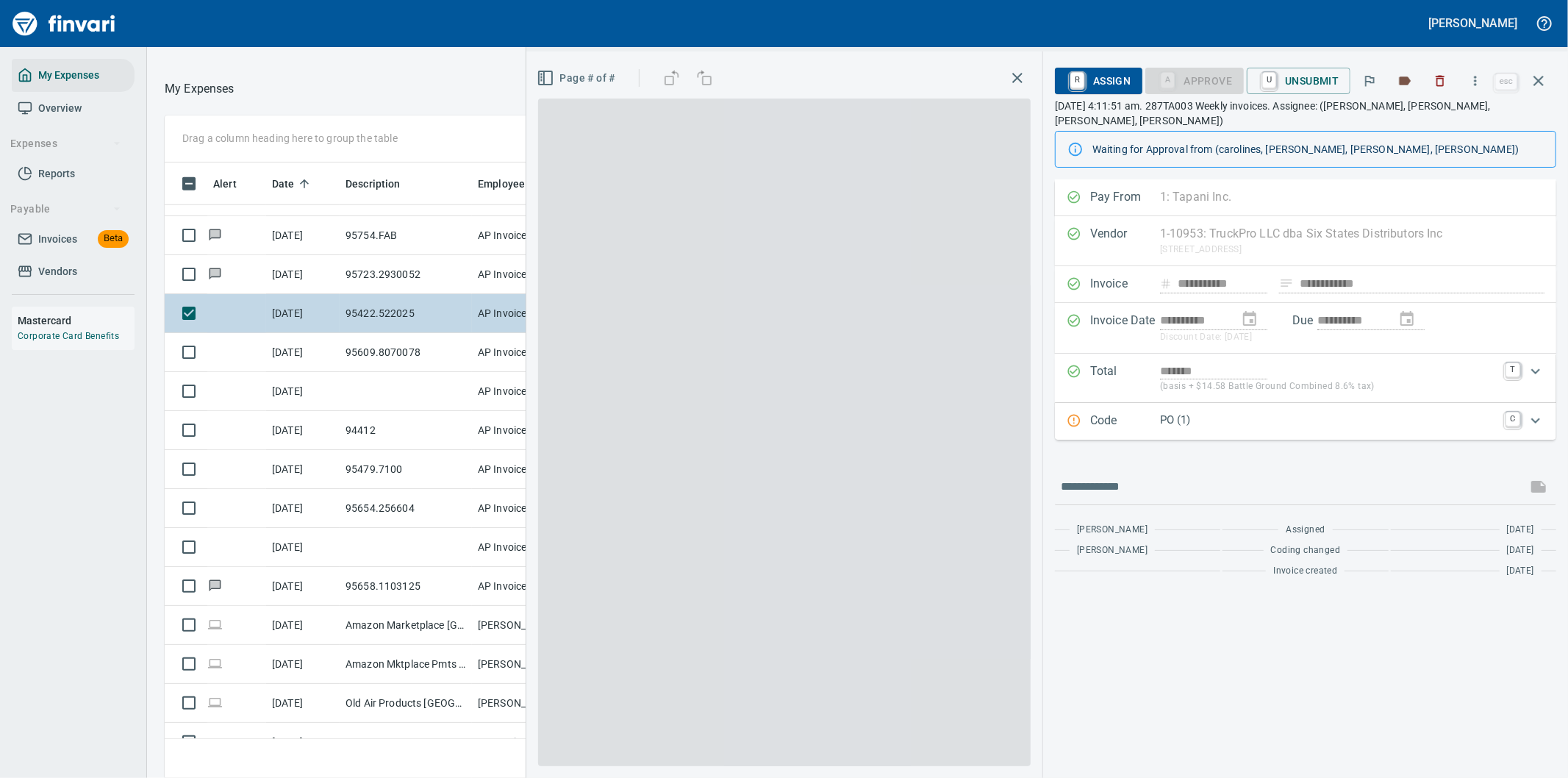
scroll to position [592, 981]
click at [1289, 412] on p "PO (1)" at bounding box center [1328, 420] width 336 height 17
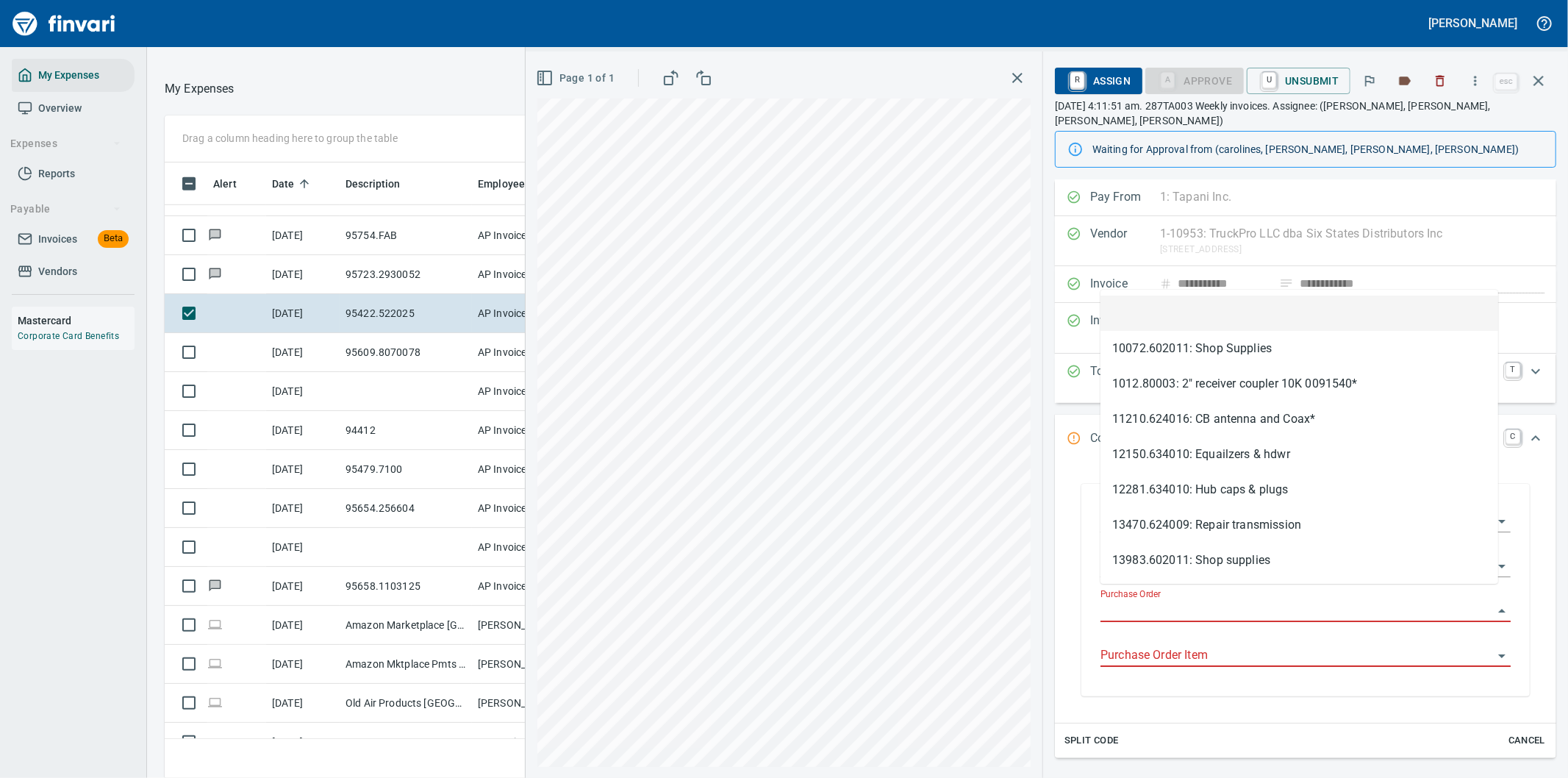
click at [1165, 601] on input "Purchase Order" at bounding box center [1297, 611] width 392 height 21
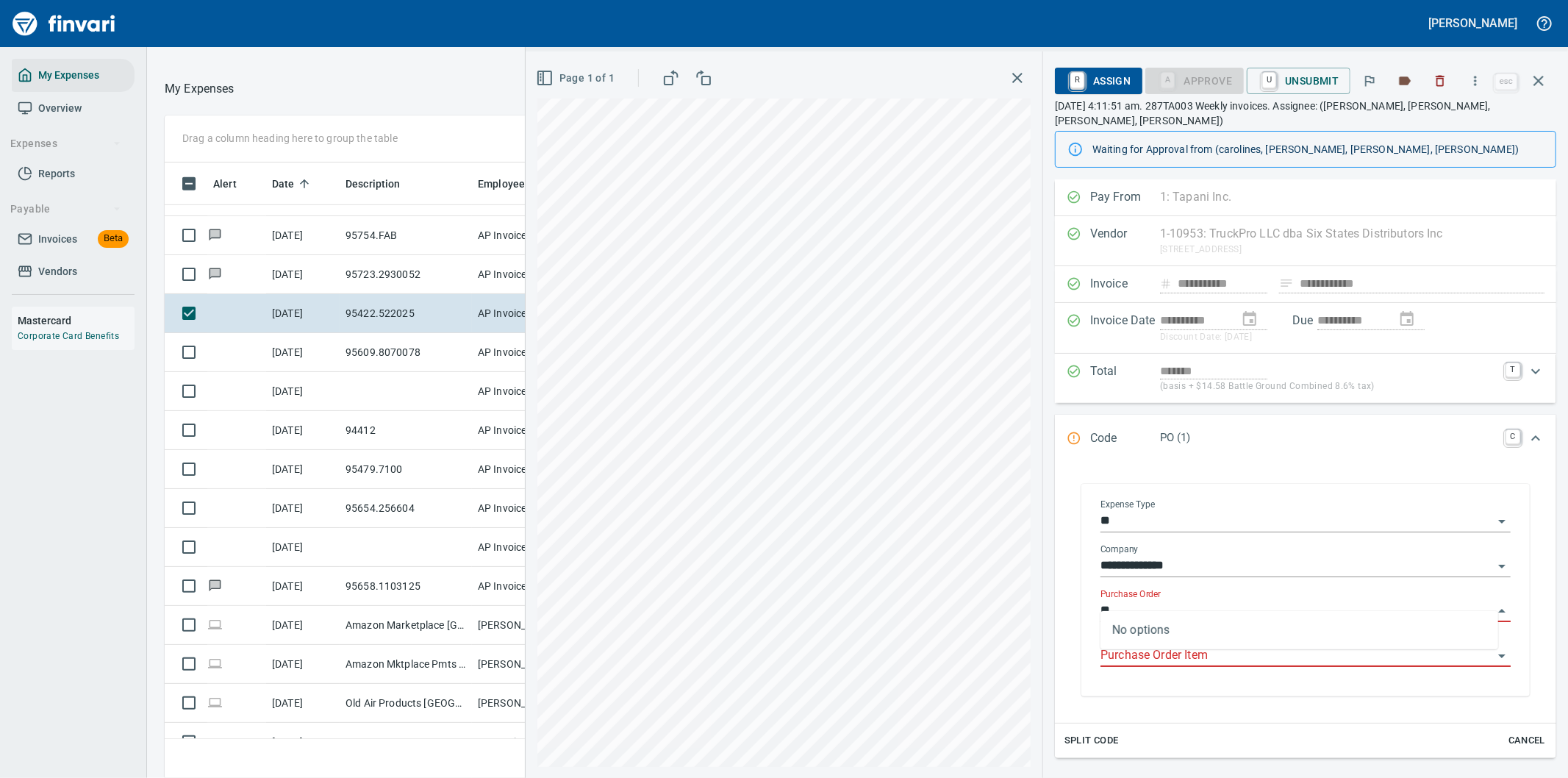
type input "*"
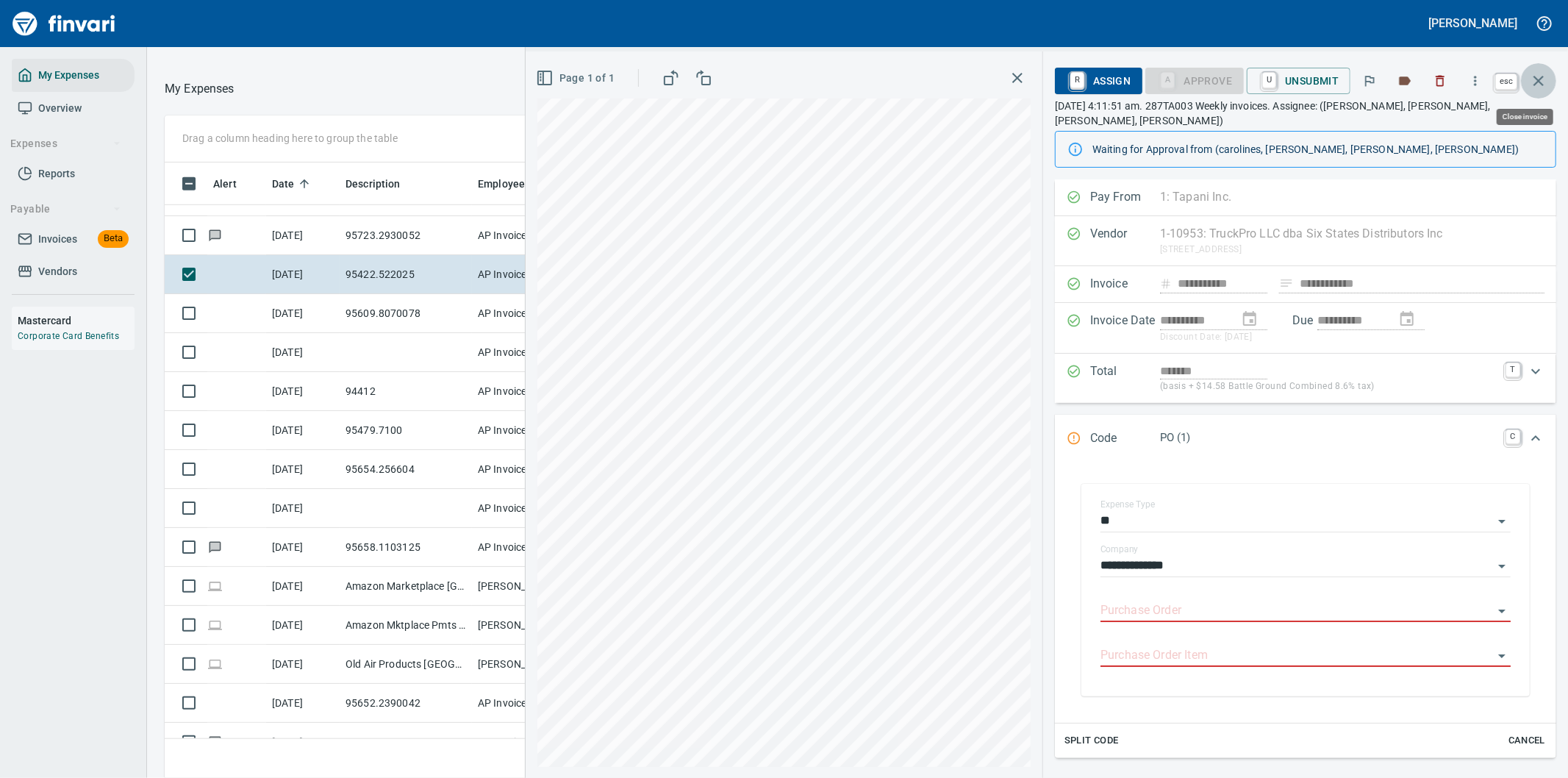
click at [1538, 75] on icon "button" at bounding box center [1539, 81] width 18 height 18
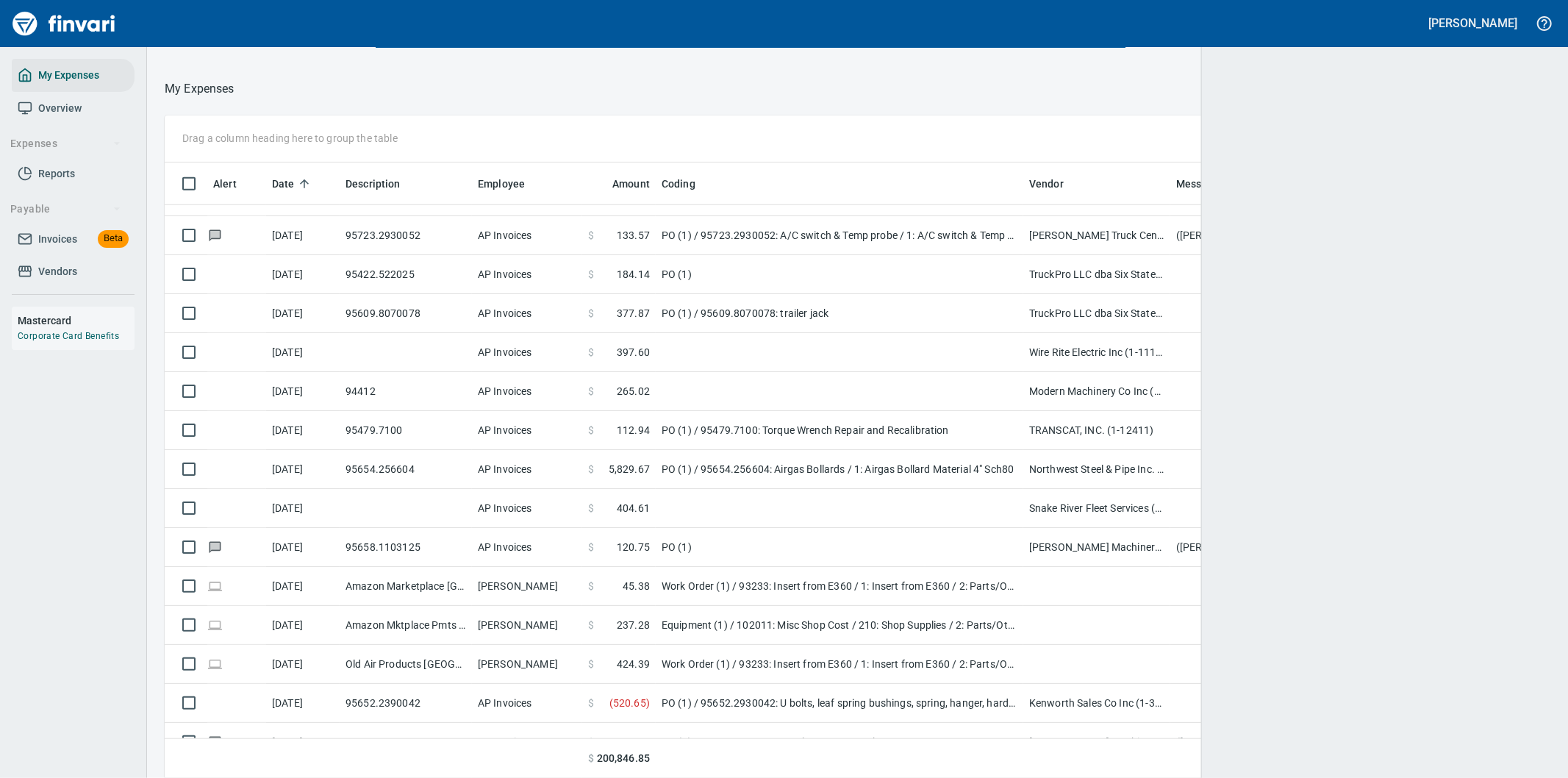
scroll to position [592, 1346]
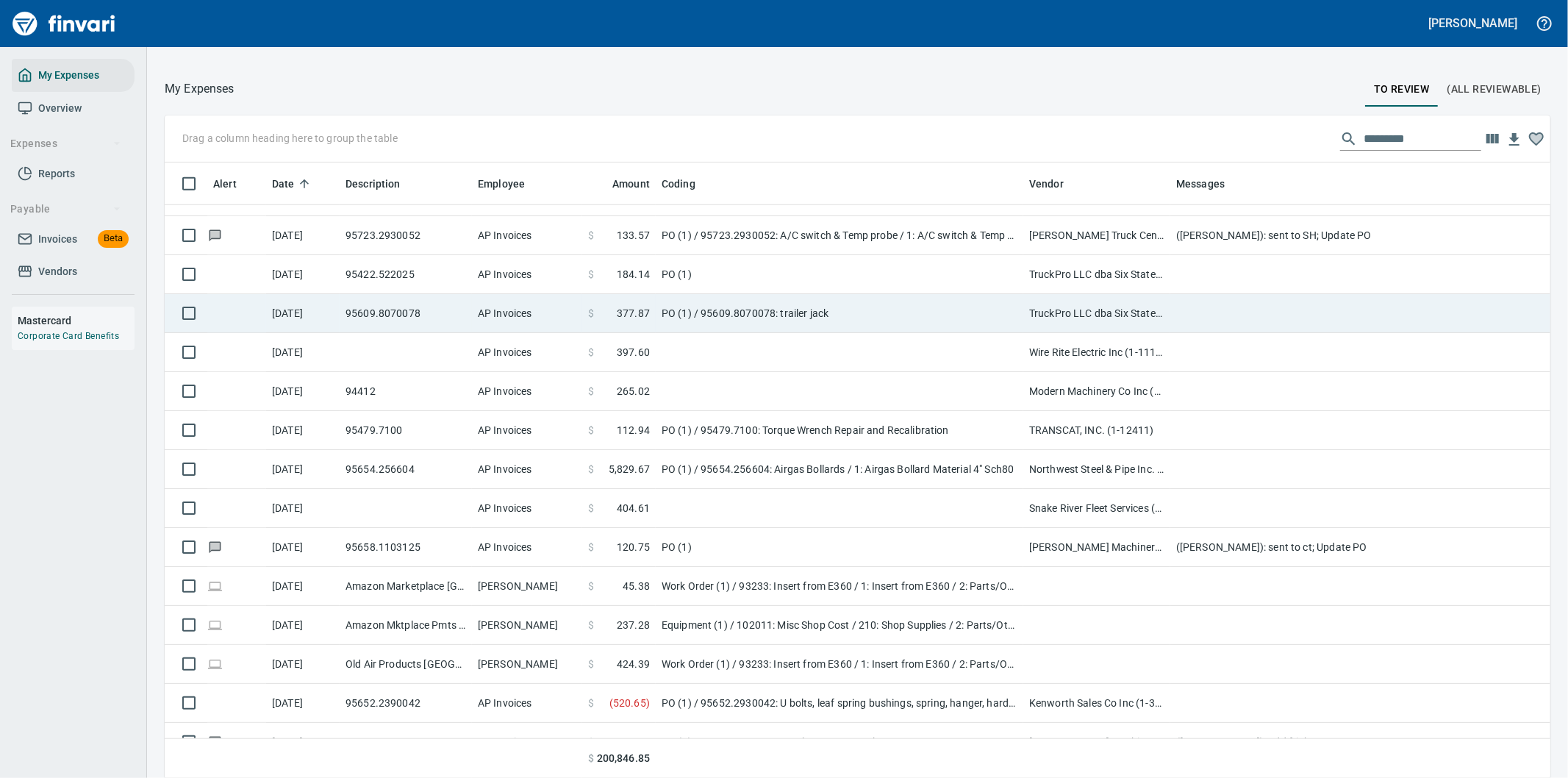
click at [851, 305] on td "PO (1) / 95609.8070078: trailer jack" at bounding box center [839, 313] width 367 height 39
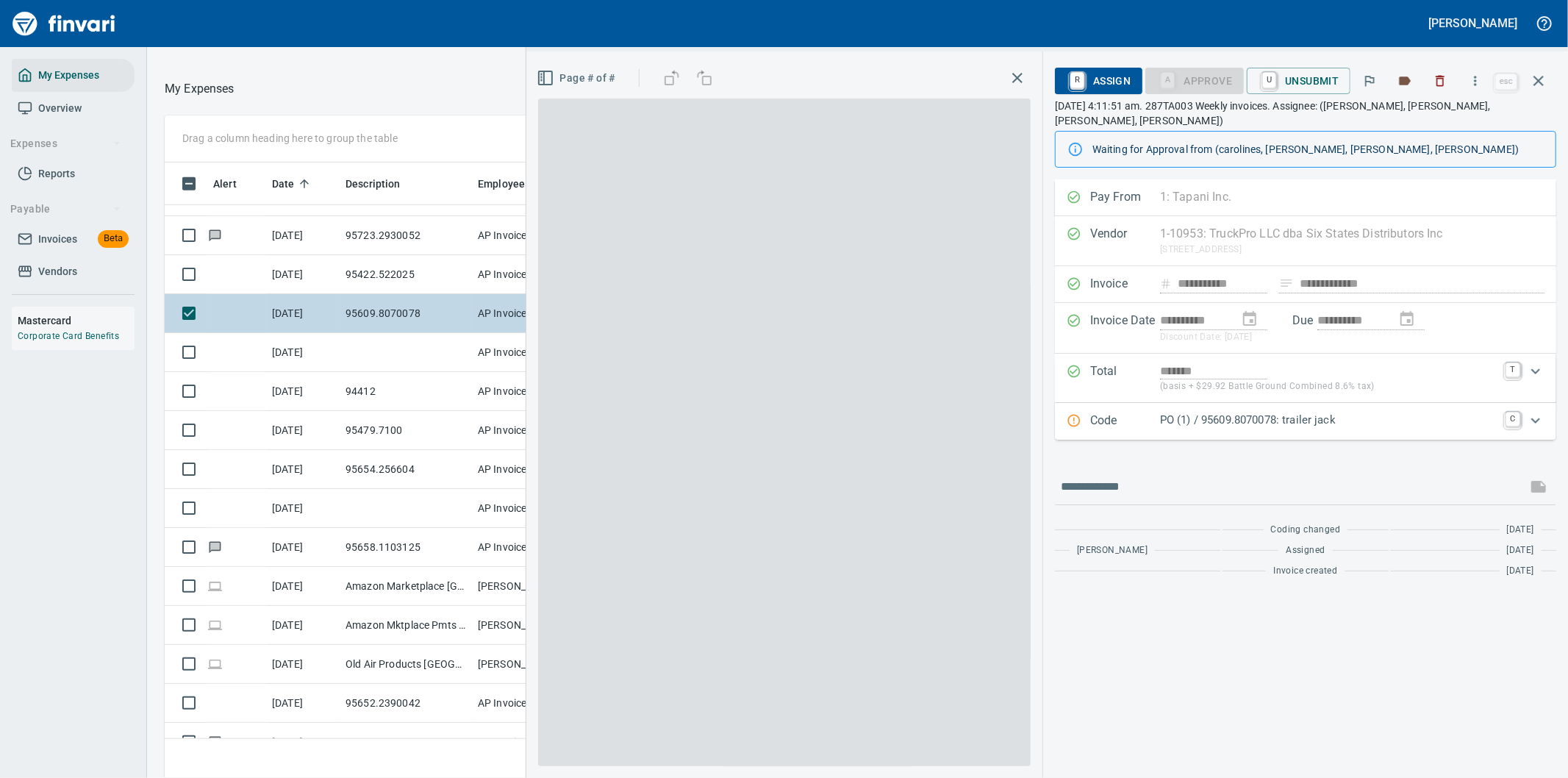
scroll to position [592, 981]
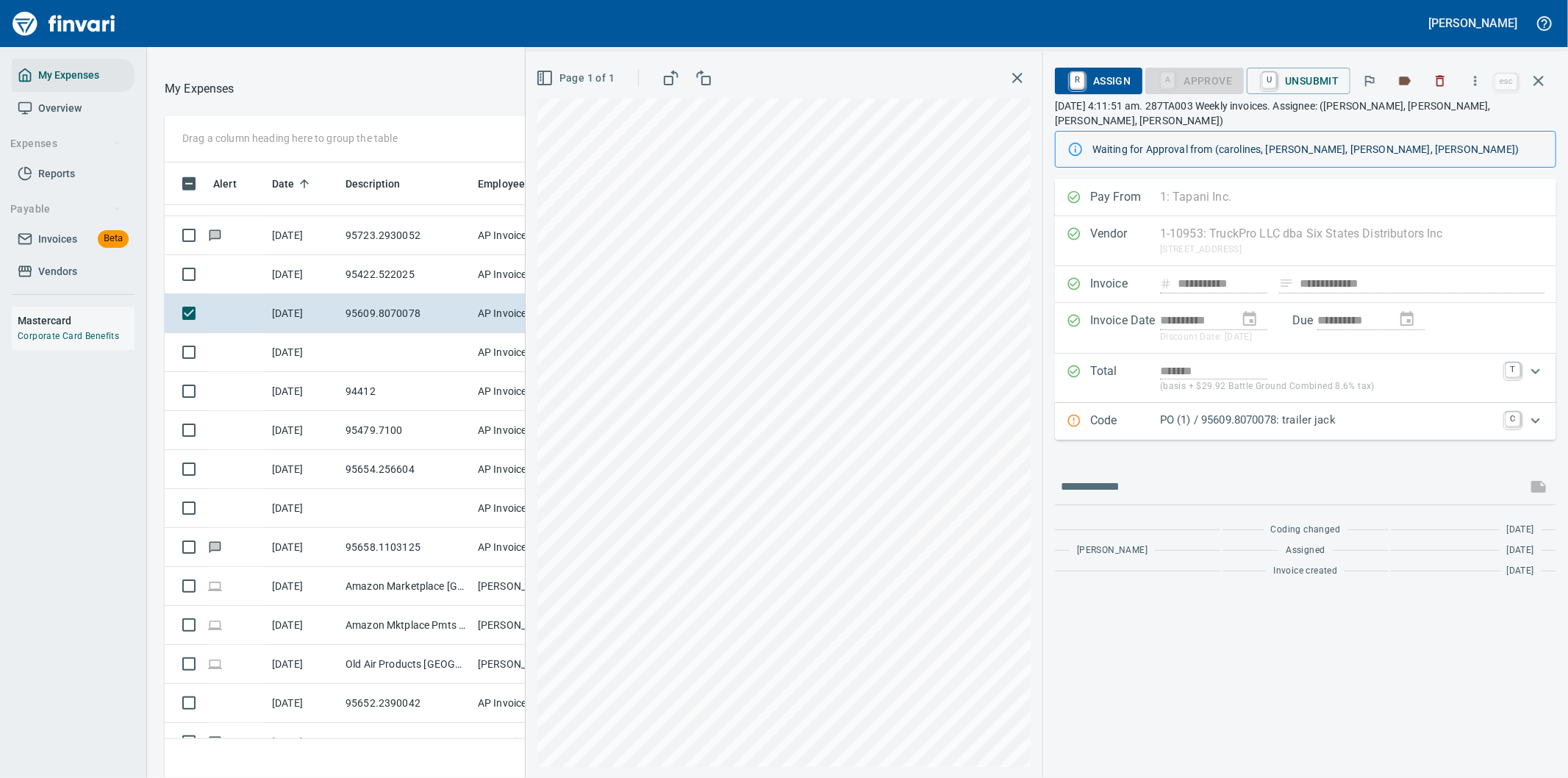
click at [1148, 614] on div "**********" at bounding box center [1306, 479] width 524 height 599
click at [1479, 81] on icon "button" at bounding box center [1475, 81] width 14 height 14
click at [1439, 122] on span "Download" at bounding box center [1473, 124] width 141 height 18
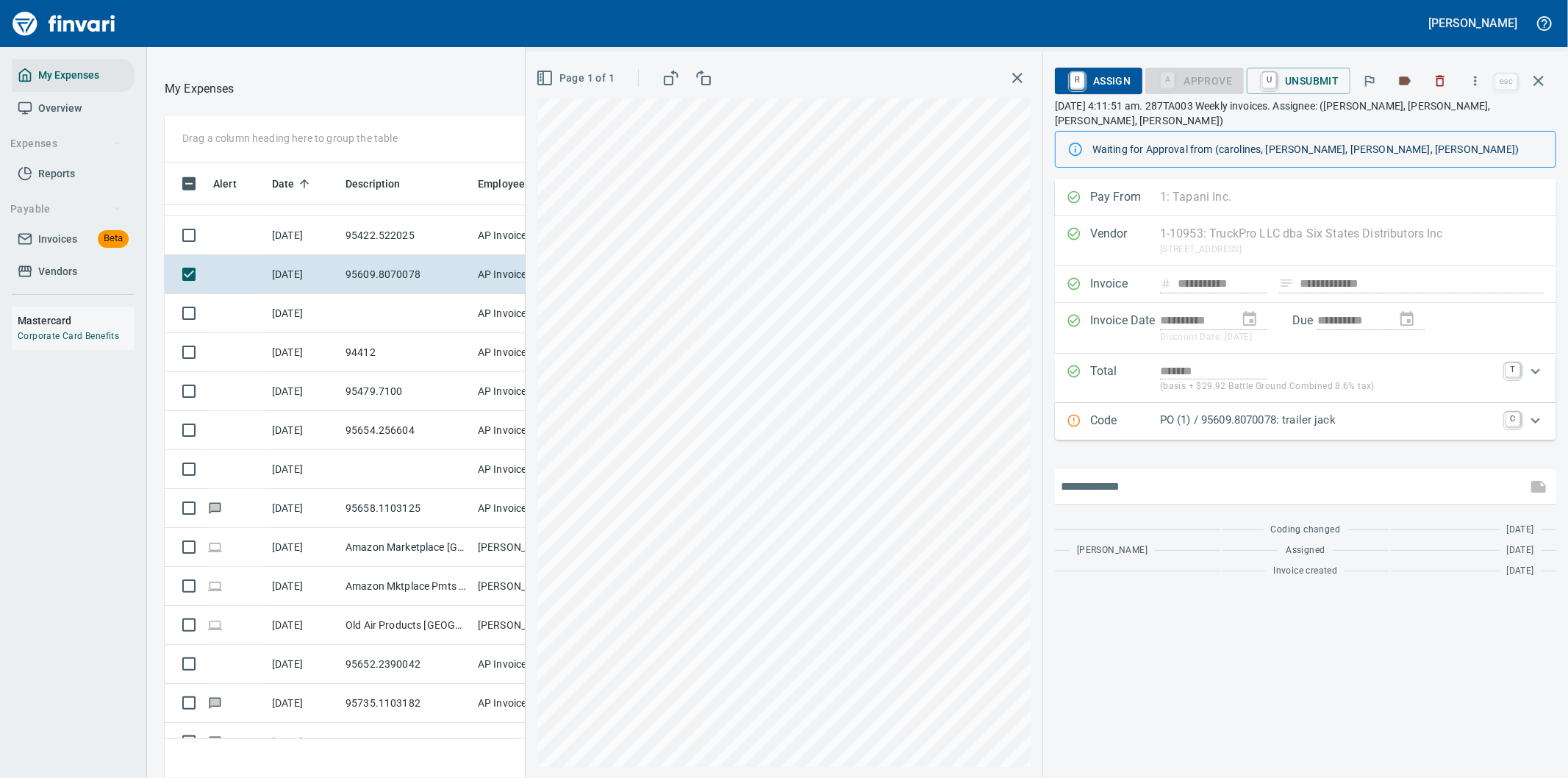
drag, startPoint x: 1104, startPoint y: 474, endPoint x: 1098, endPoint y: 445, distance: 29.6
click at [1108, 475] on input "text" at bounding box center [1290, 487] width 460 height 24
type input "**********"
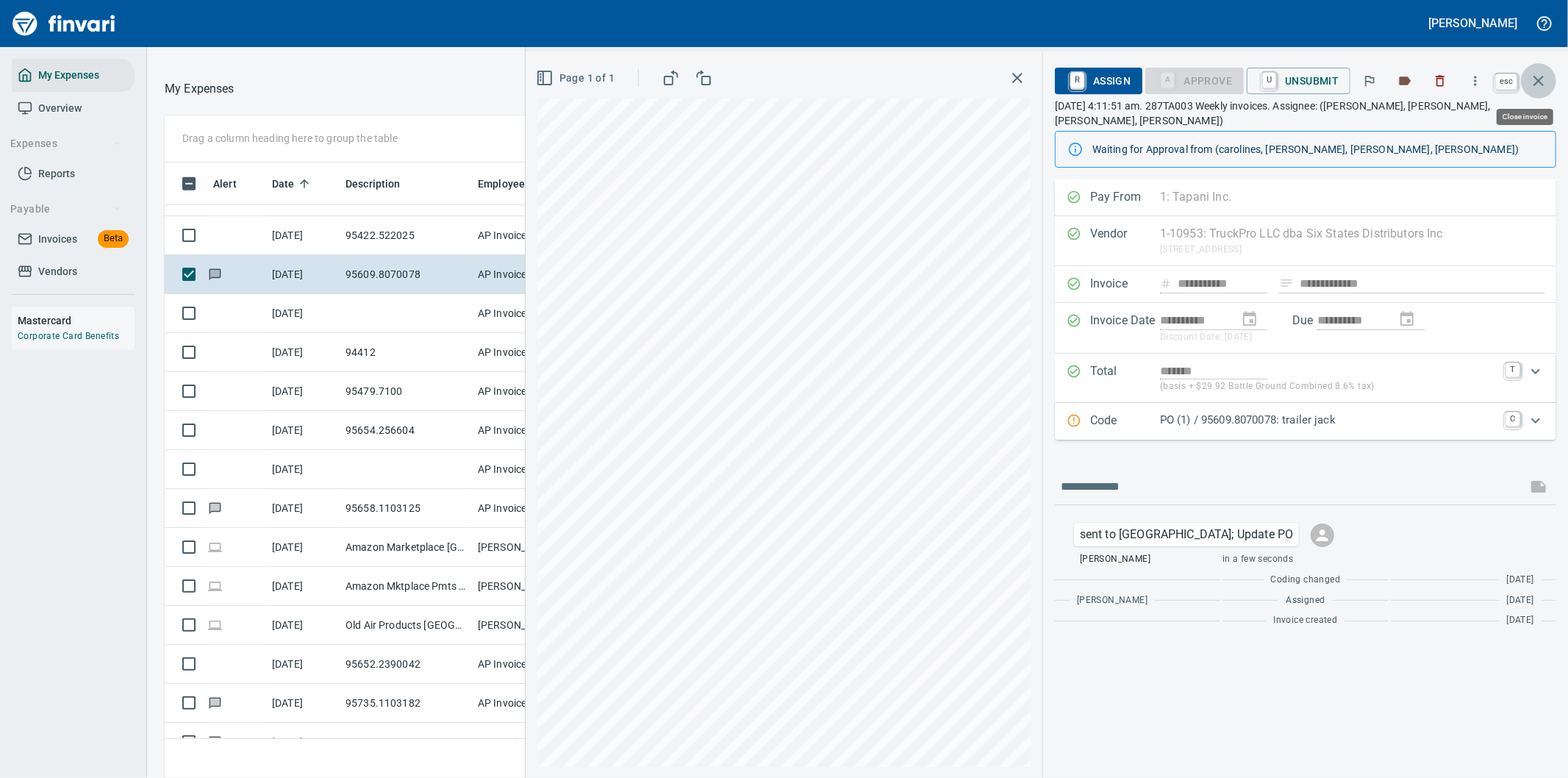
click at [1535, 81] on icon "button" at bounding box center [1539, 81] width 18 height 18
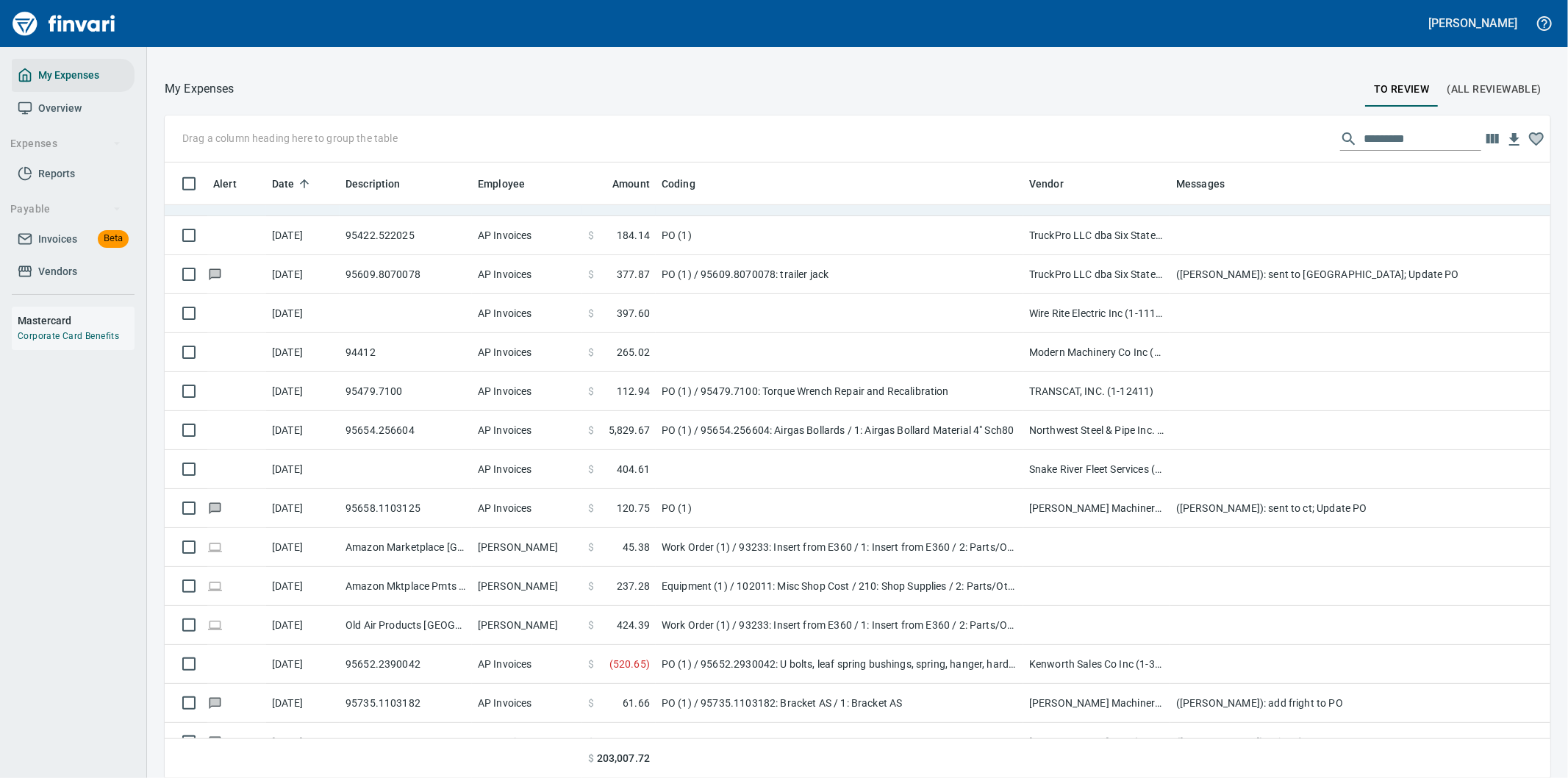
scroll to position [592, 1349]
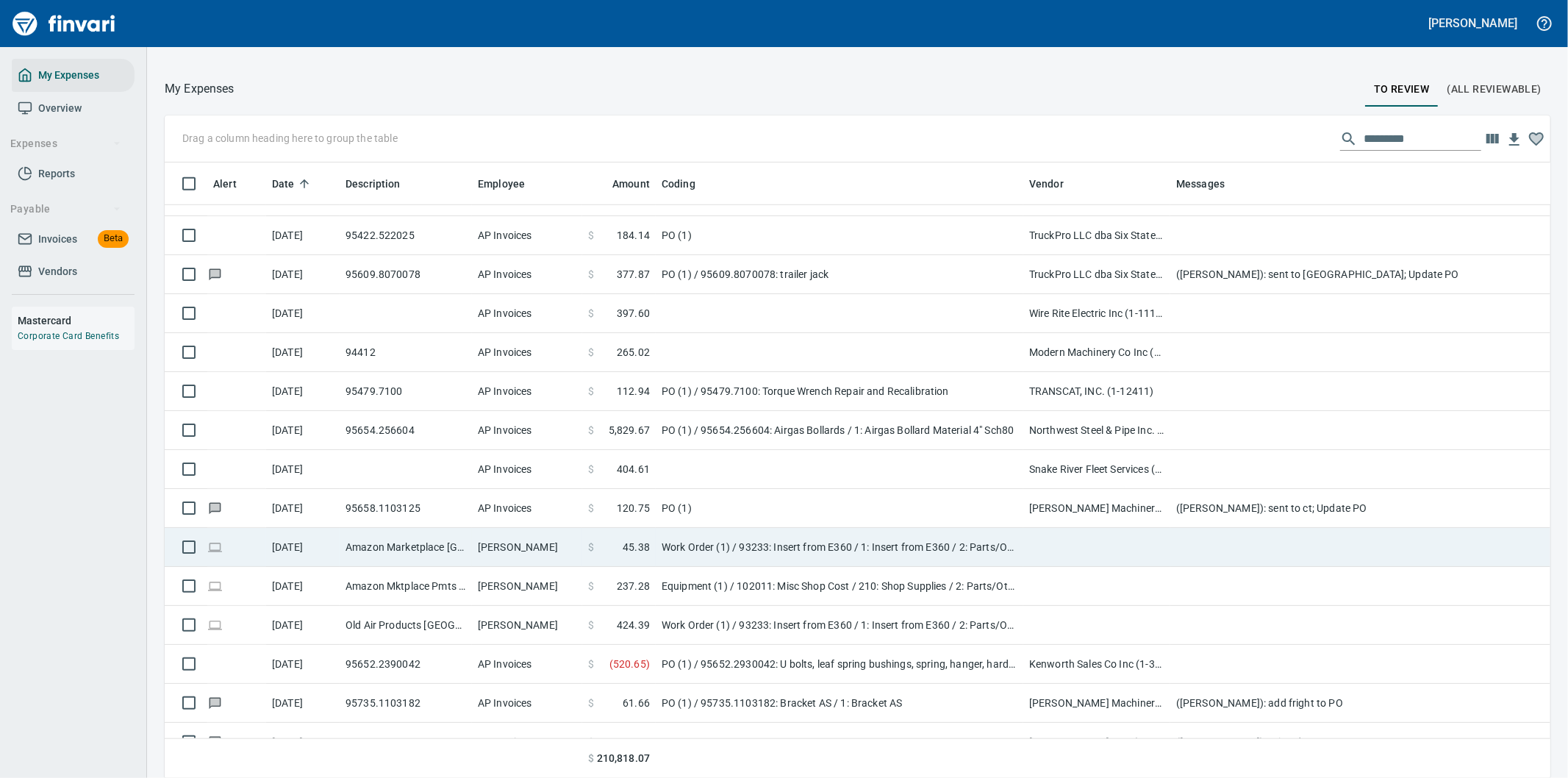
click at [1030, 540] on td at bounding box center [1097, 547] width 147 height 39
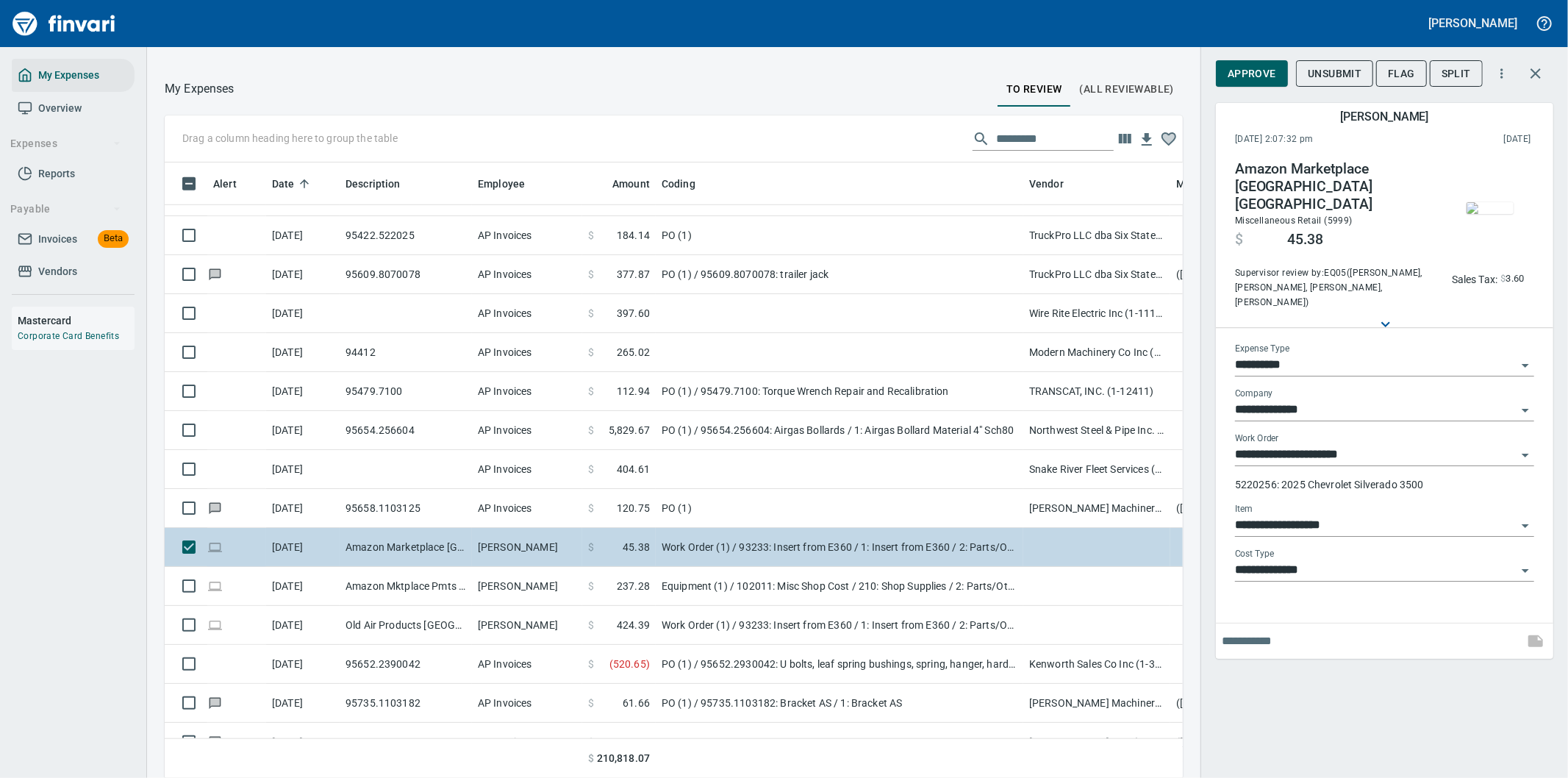
scroll to position [592, 981]
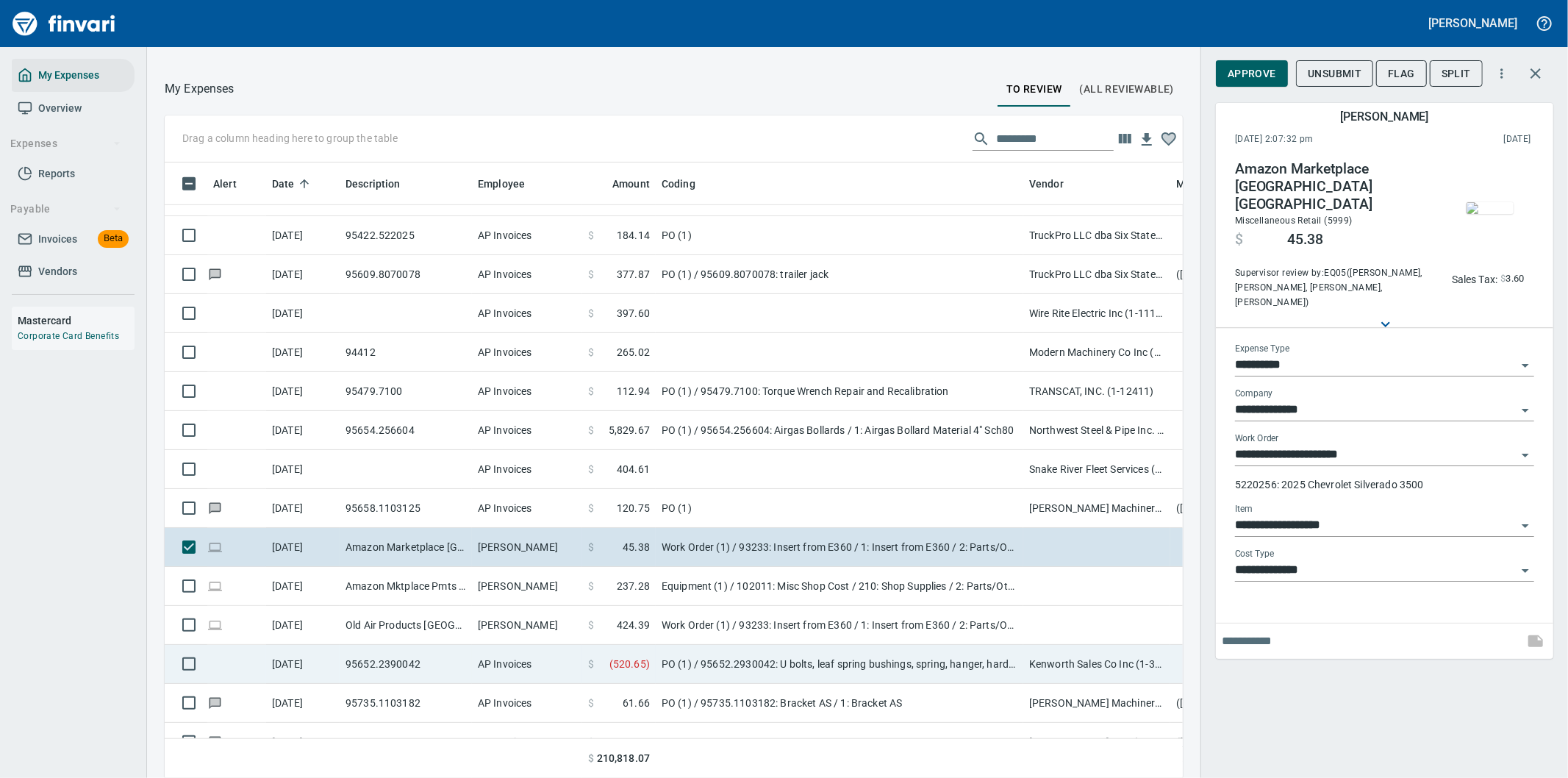
click at [694, 652] on td "PO (1) / 95652.2930042: U bolts, leaf spring bushings, spring, hanger, hardware" at bounding box center [839, 664] width 367 height 39
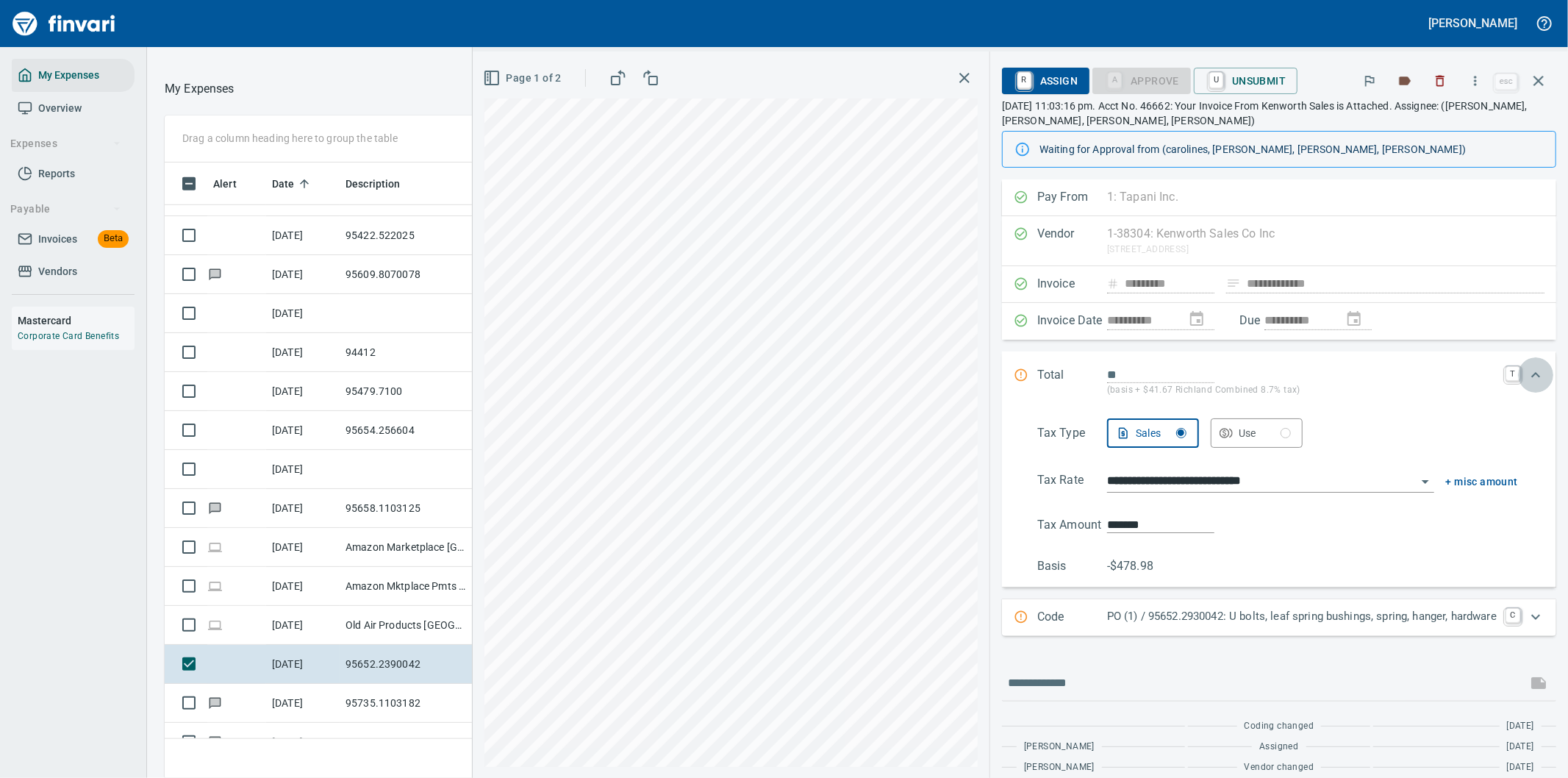
click at [1526, 378] on icon "Expand" at bounding box center [1535, 375] width 18 height 18
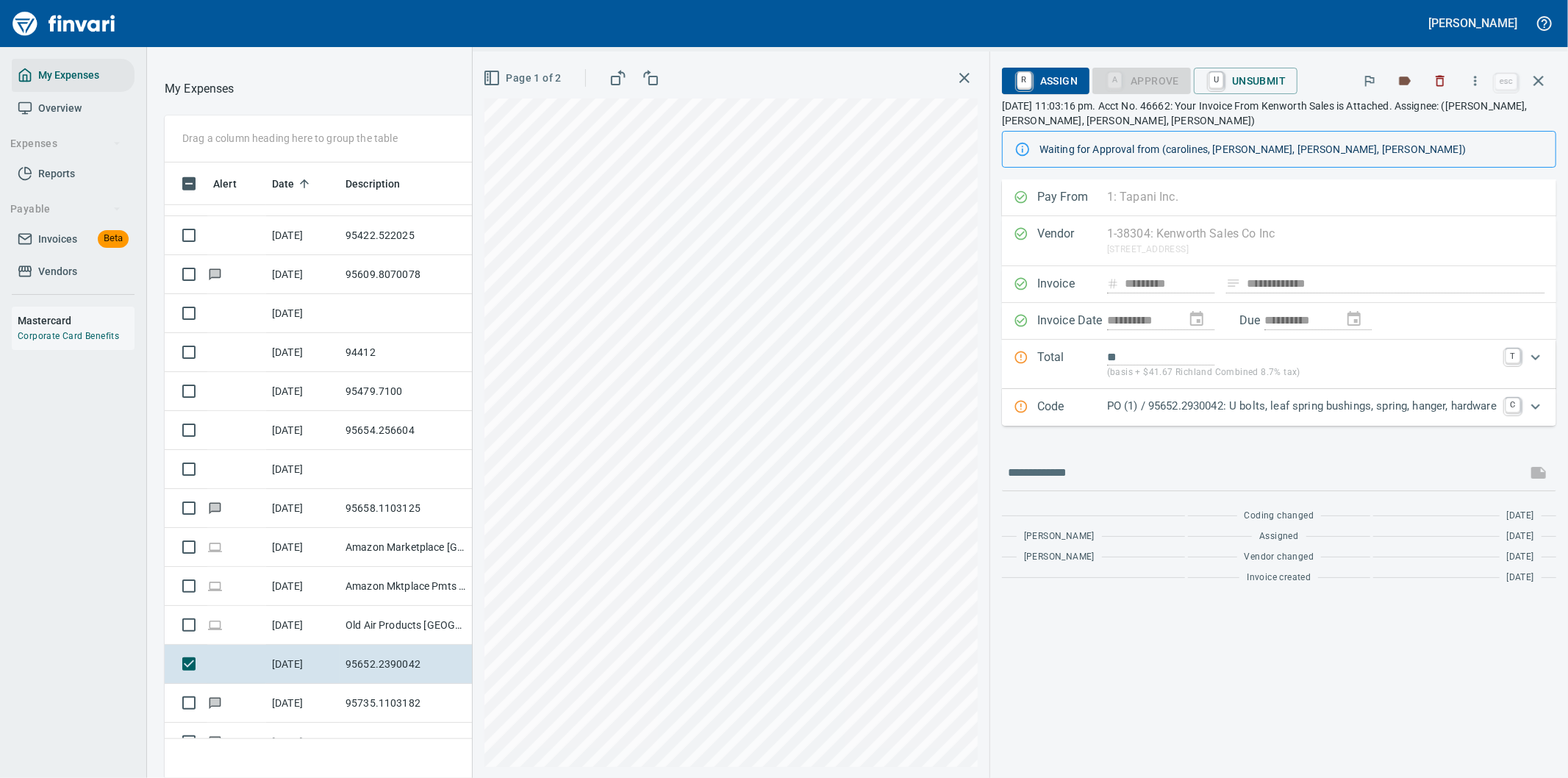
click at [1258, 405] on p "PO (1) / 95652.2930042: U bolts, leaf spring bushings, spring, hanger, hardware" at bounding box center [1301, 406] width 390 height 17
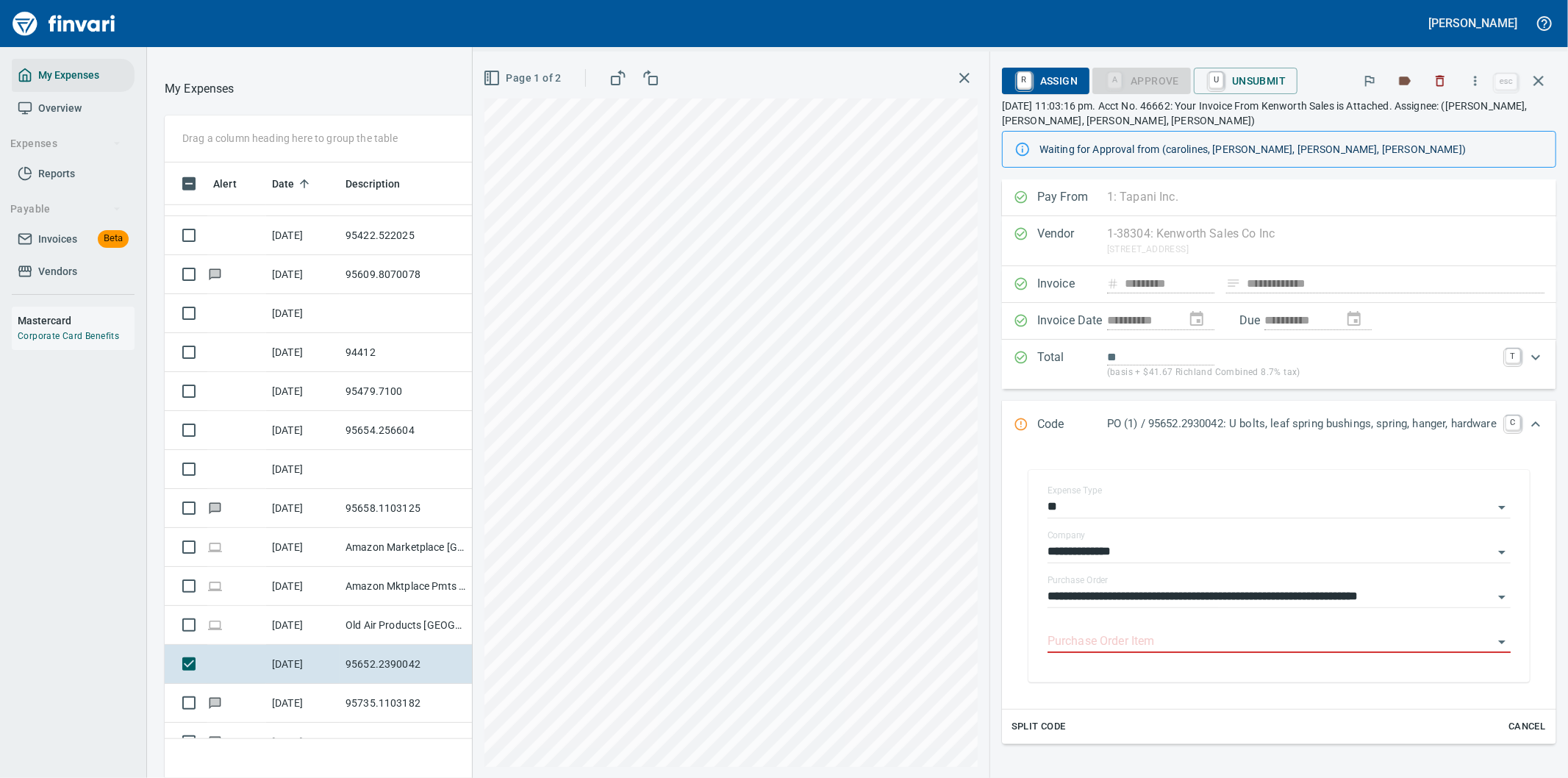
type input "********"
click at [1106, 640] on input "Purchase Order Item" at bounding box center [1270, 641] width 446 height 21
click at [1108, 640] on input "Purchase Order Item" at bounding box center [1270, 641] width 446 height 21
click at [1127, 635] on input "Purchase Order Item" at bounding box center [1270, 641] width 446 height 21
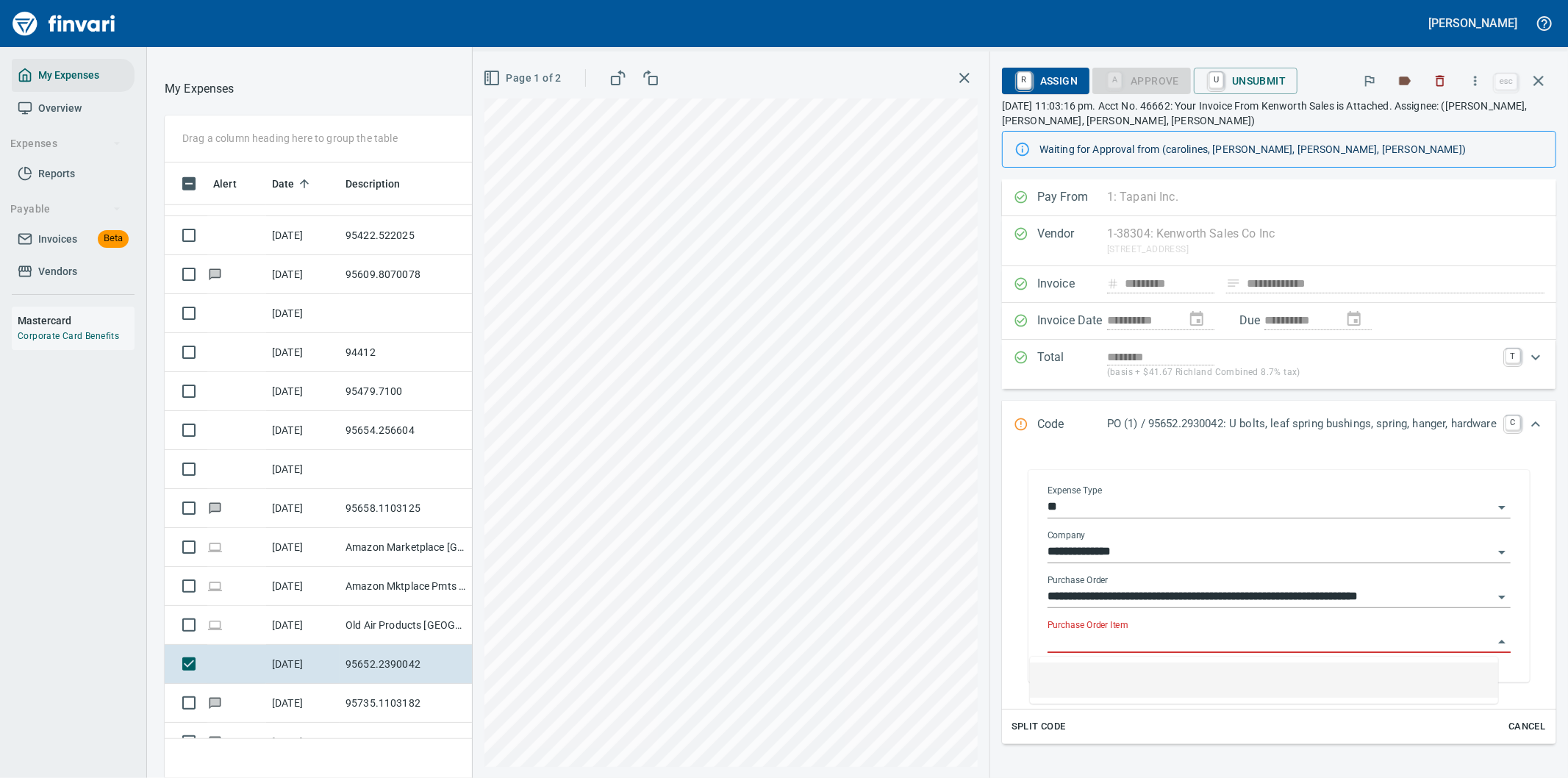
click at [1150, 594] on input "**********" at bounding box center [1270, 597] width 446 height 21
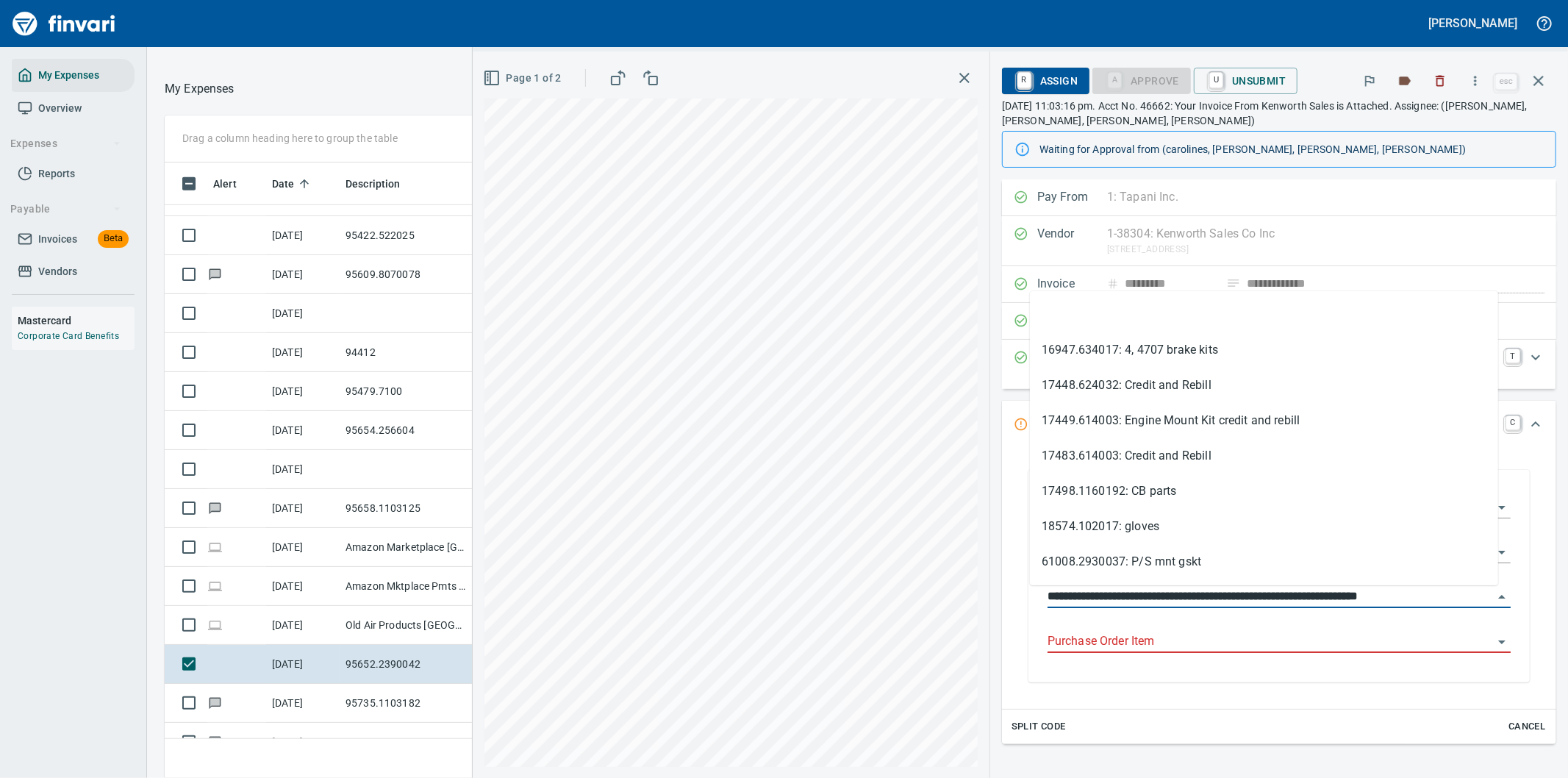
click at [1148, 596] on input "**********" at bounding box center [1270, 597] width 446 height 21
click at [1102, 642] on input "Purchase Order Item" at bounding box center [1270, 641] width 446 height 21
drag, startPoint x: 1115, startPoint y: 592, endPoint x: 1015, endPoint y: 590, distance: 100.0
click at [1028, 592] on div "**********" at bounding box center [1279, 575] width 501 height 213
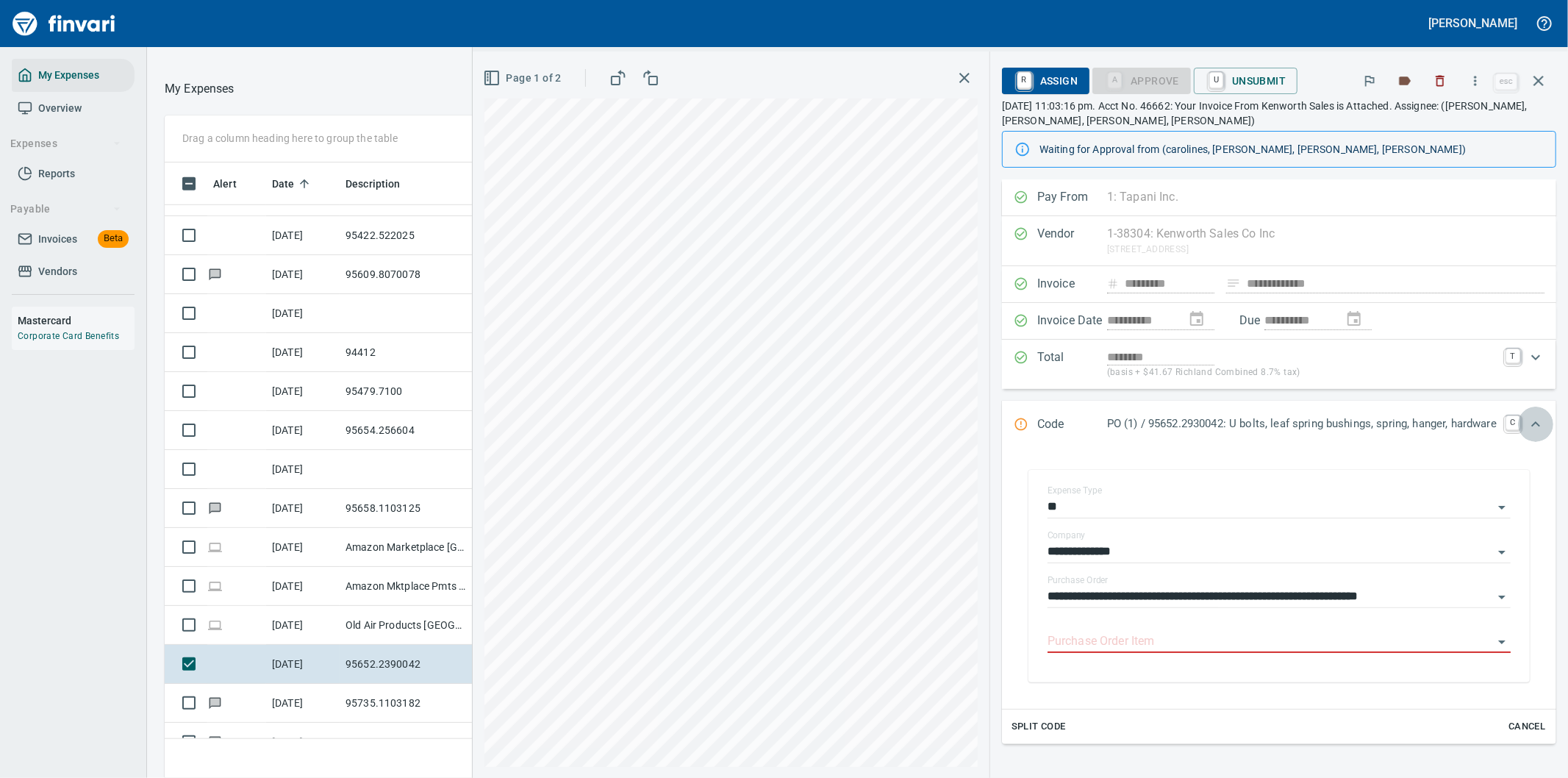
click at [1526, 422] on icon "Expand" at bounding box center [1535, 424] width 18 height 18
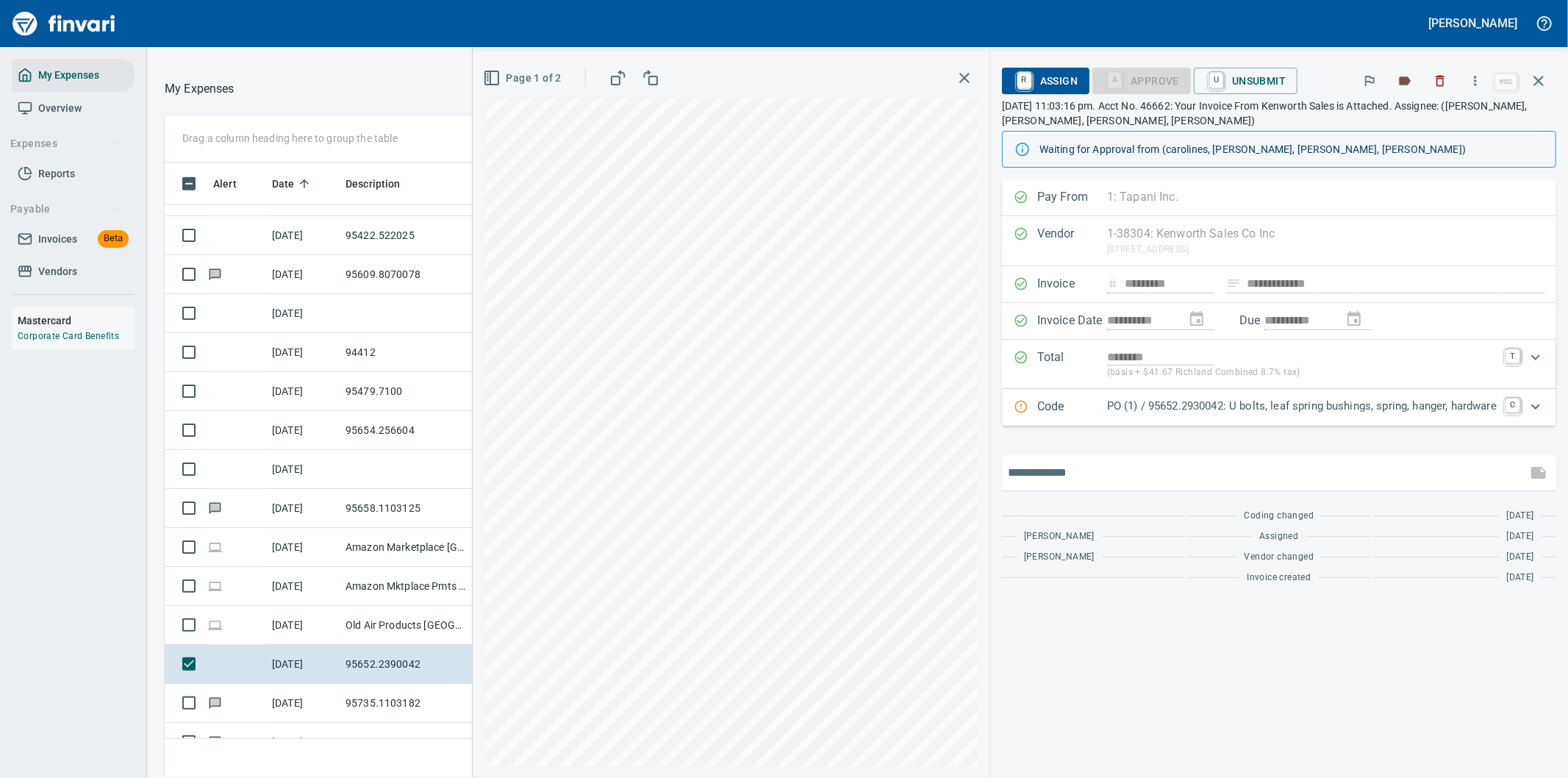
click at [1059, 478] on input "text" at bounding box center [1264, 473] width 513 height 24
type input "**********"
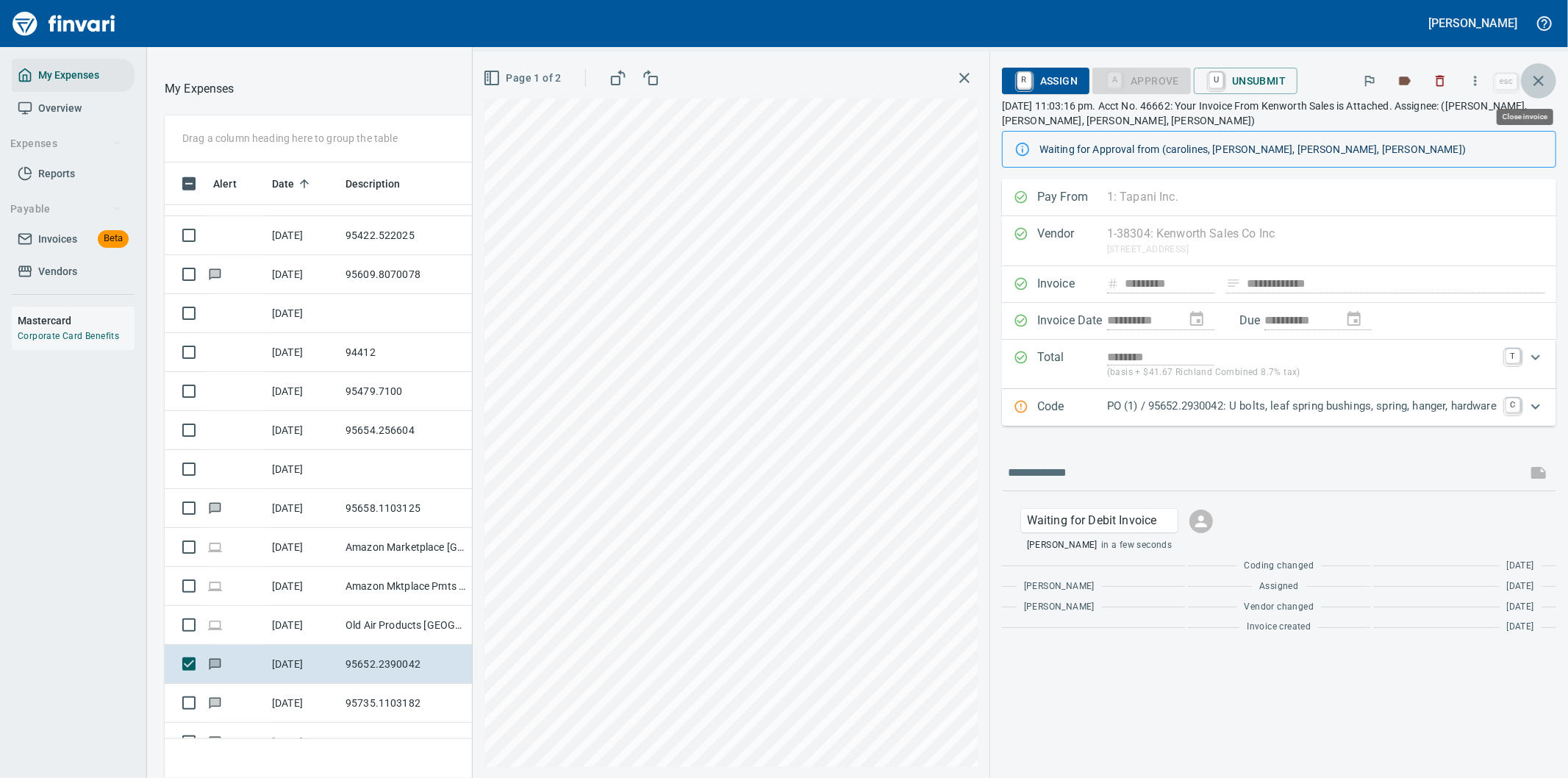
click at [1544, 80] on icon "button" at bounding box center [1539, 81] width 18 height 18
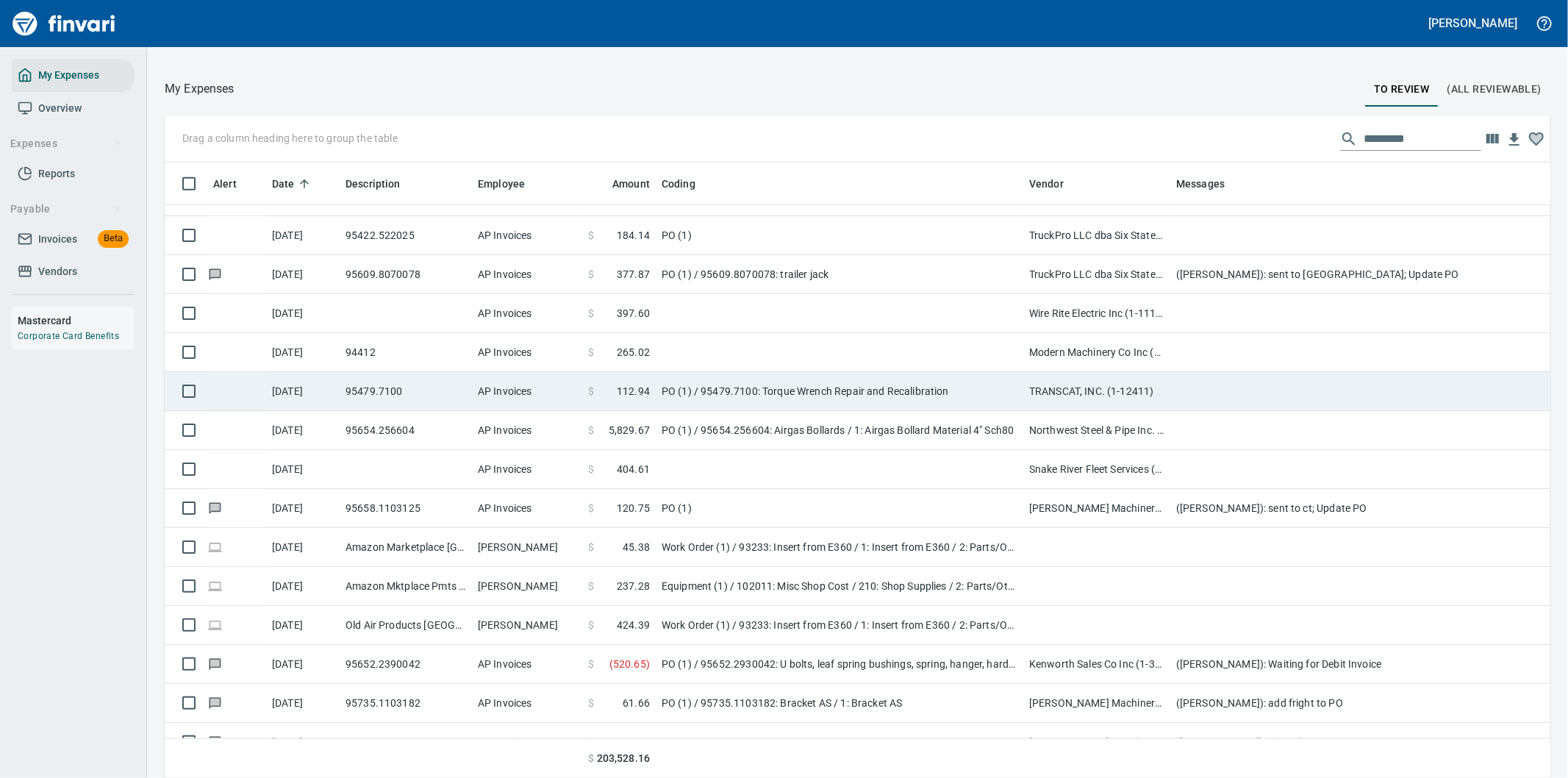
scroll to position [592, 1349]
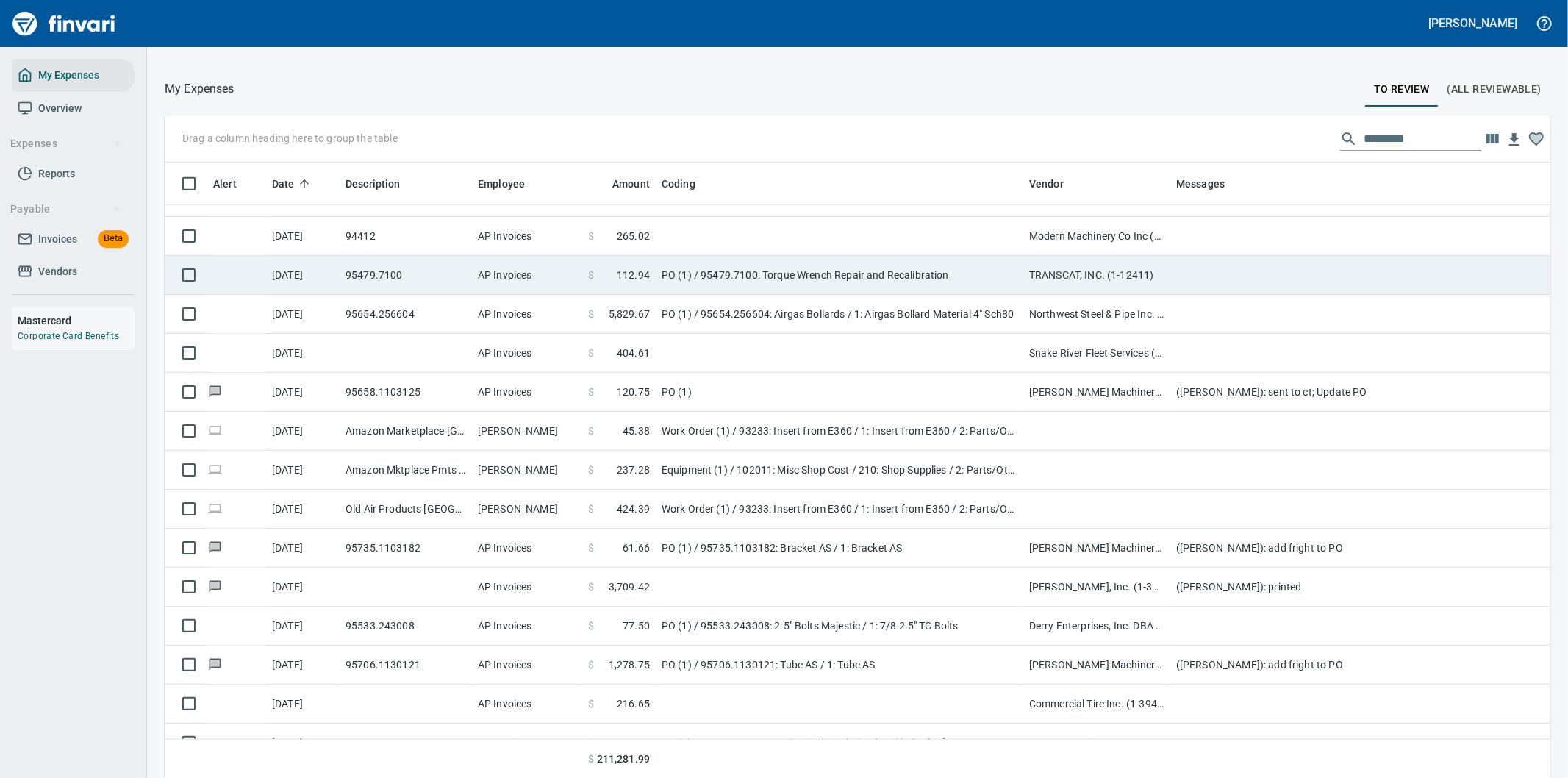
click at [817, 278] on td "PO (1) / 95479.7100: Torque Wrench Repair and Recalibration" at bounding box center [839, 275] width 367 height 39
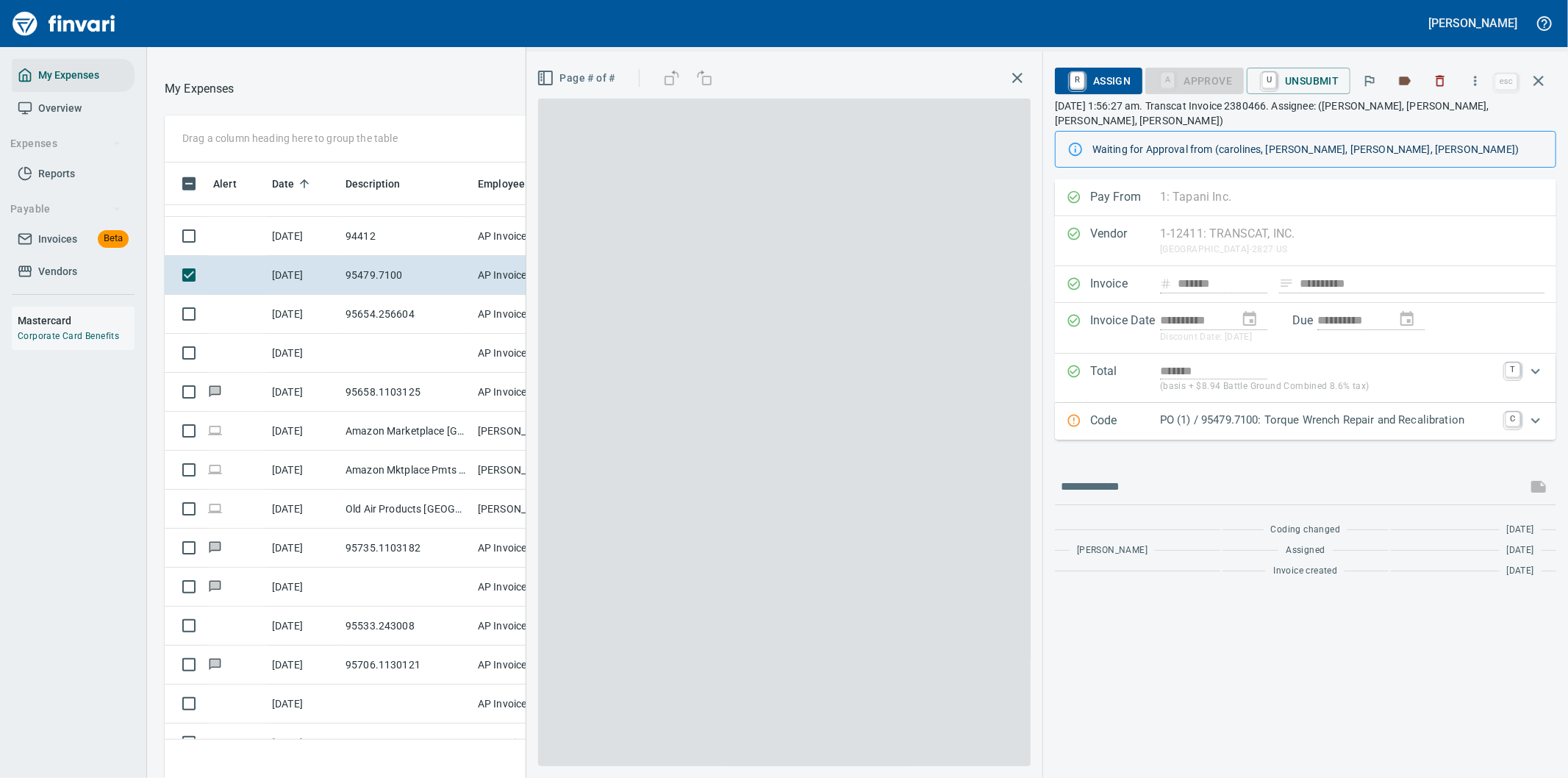
scroll to position [592, 981]
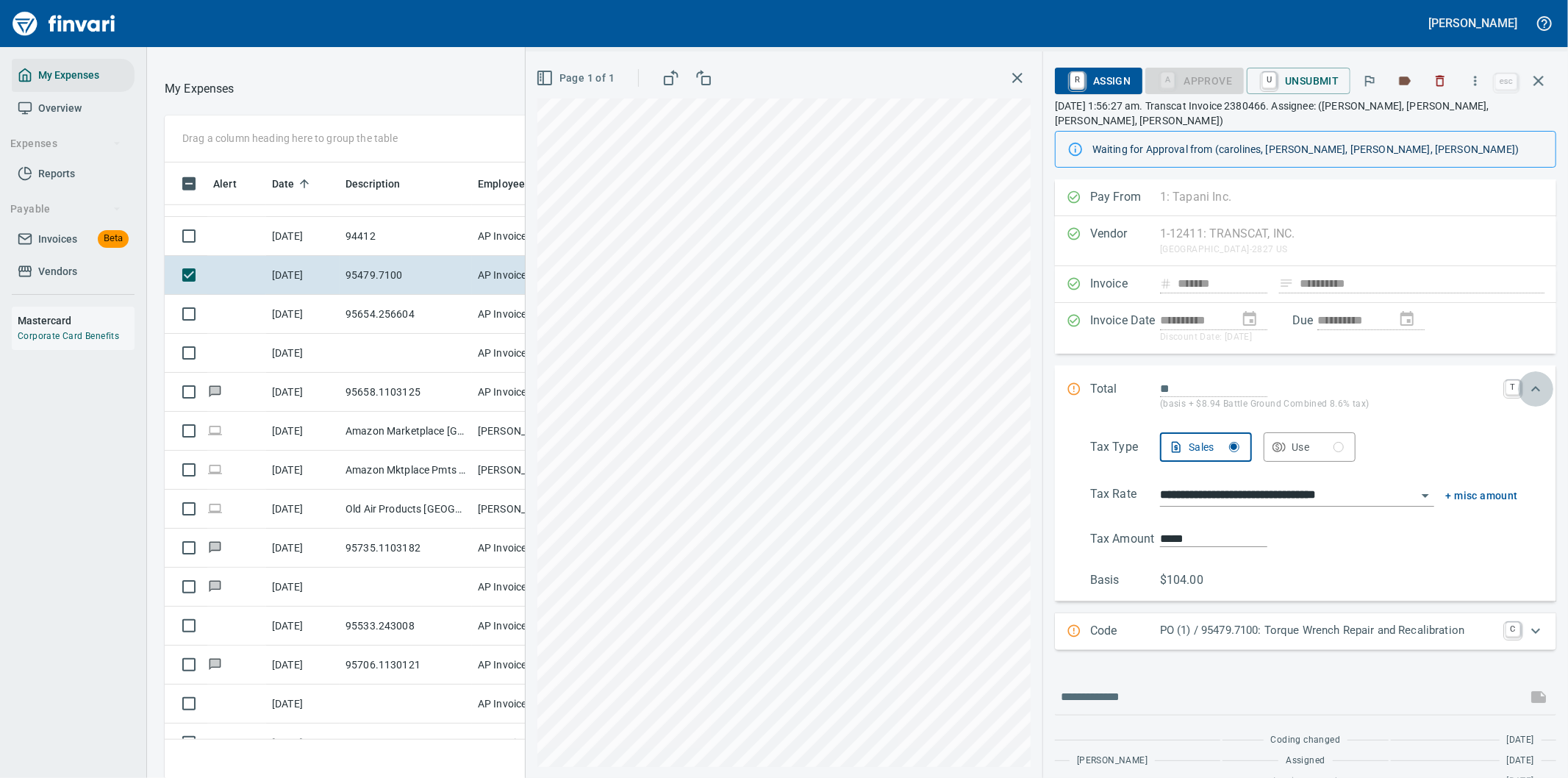
click at [1531, 386] on icon "Expand" at bounding box center [1535, 389] width 9 height 5
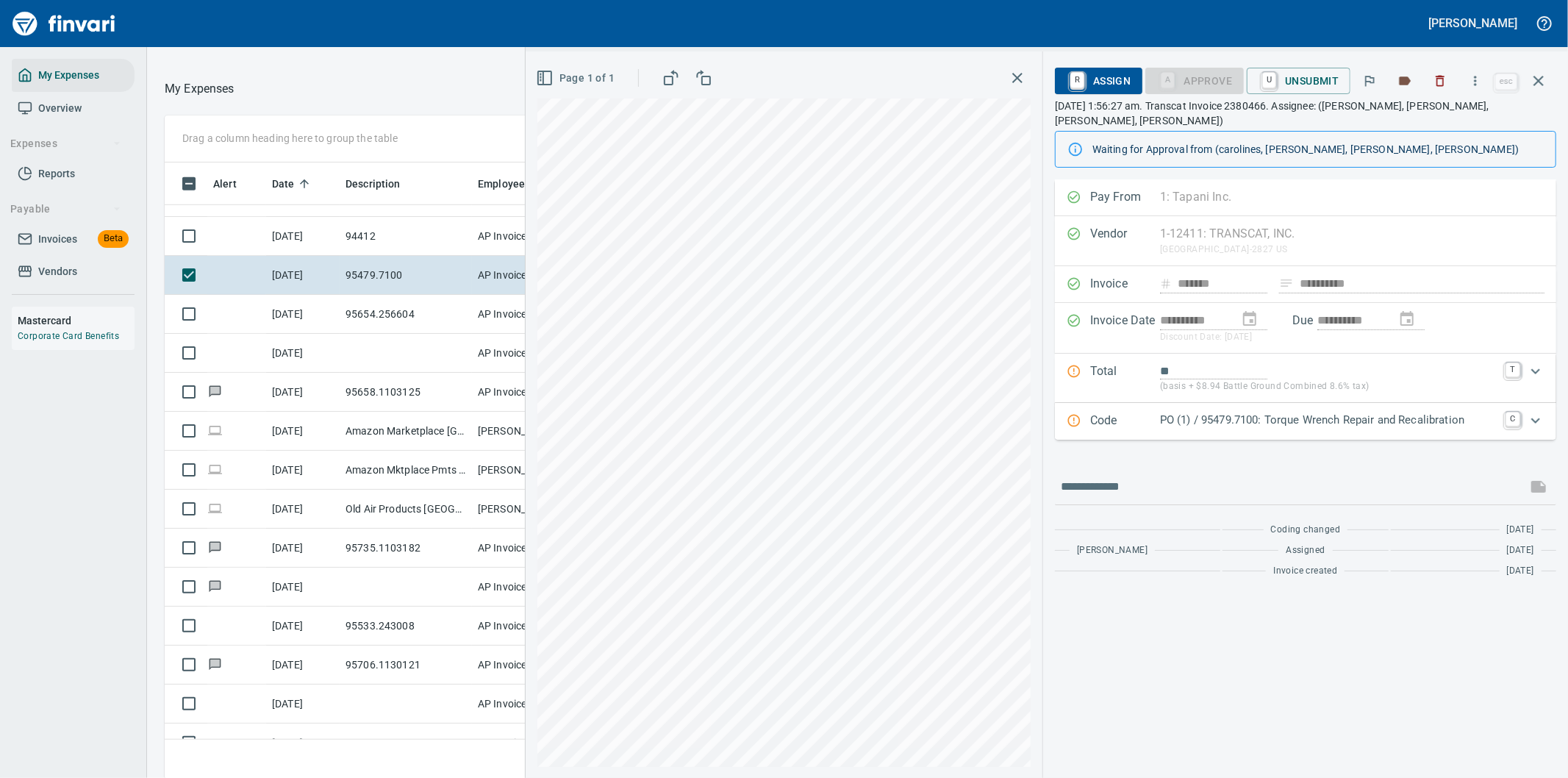
click at [1242, 412] on p "PO (1) / 95479.7100: Torque Wrench Repair and Recalibration" at bounding box center [1328, 420] width 336 height 17
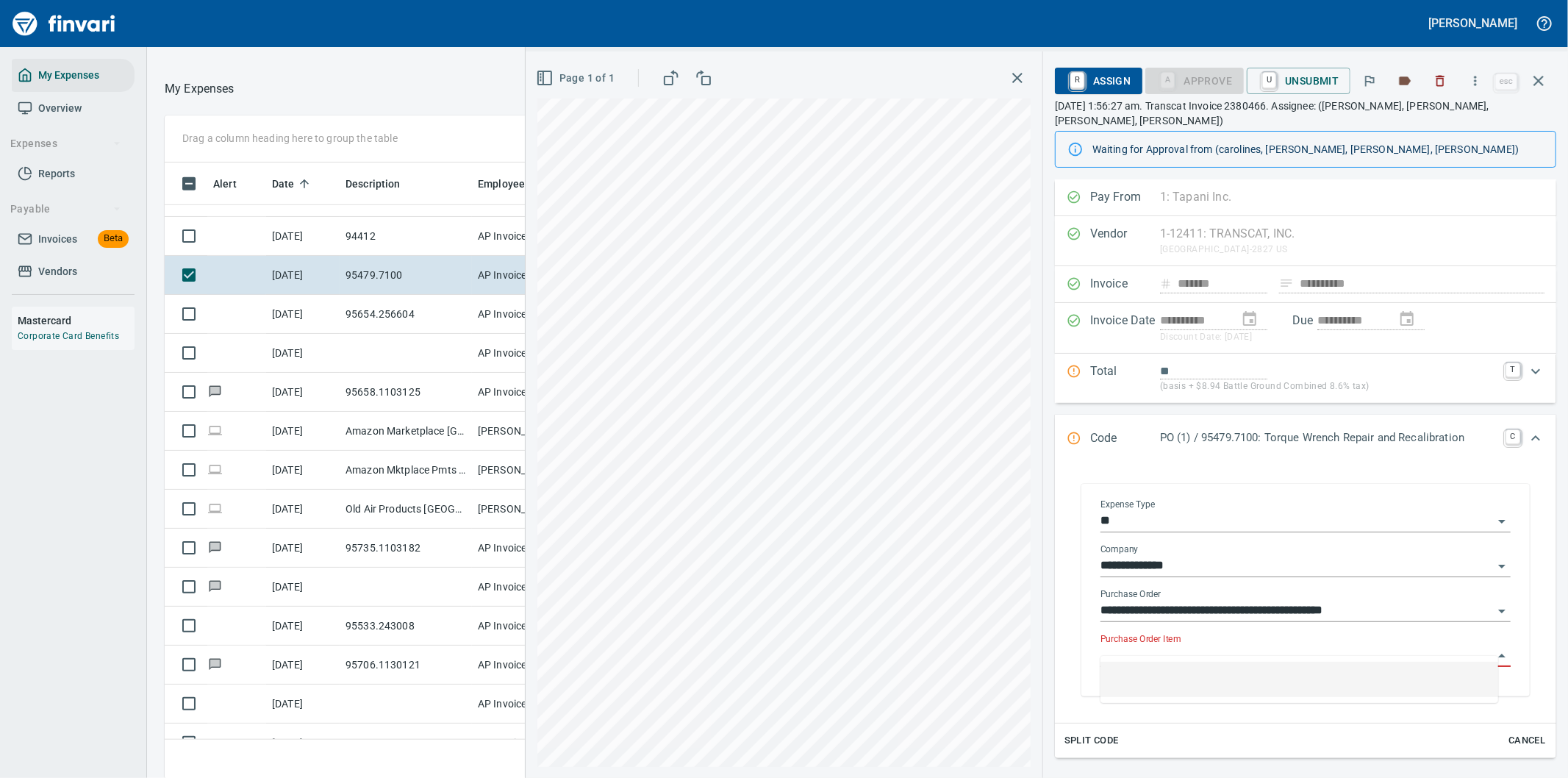
click at [1173, 646] on input "Purchase Order Item" at bounding box center [1297, 656] width 392 height 21
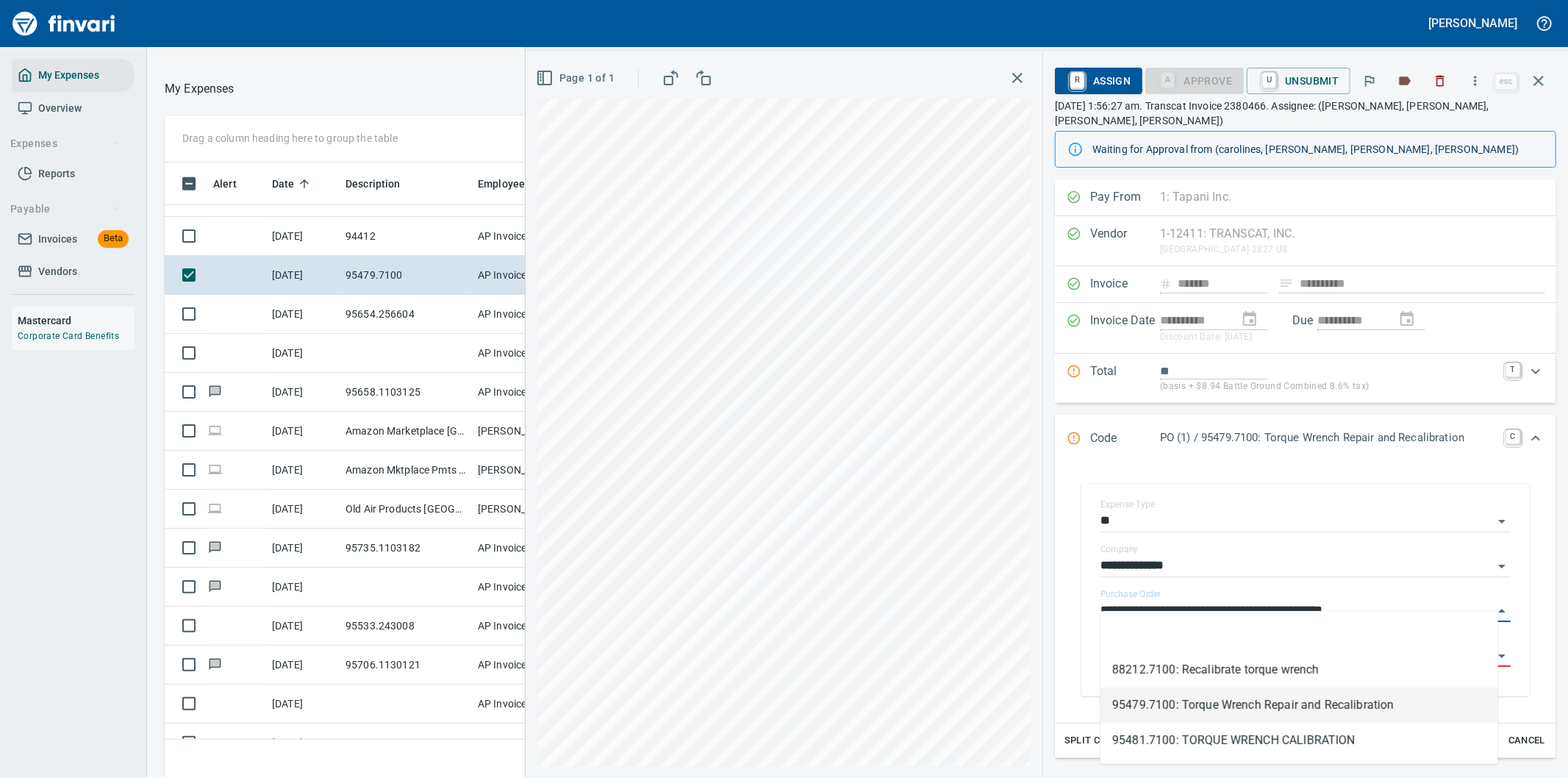
drag, startPoint x: 1167, startPoint y: 591, endPoint x: 1075, endPoint y: 590, distance: 92.0
click at [1075, 590] on div "**********" at bounding box center [1306, 590] width 477 height 242
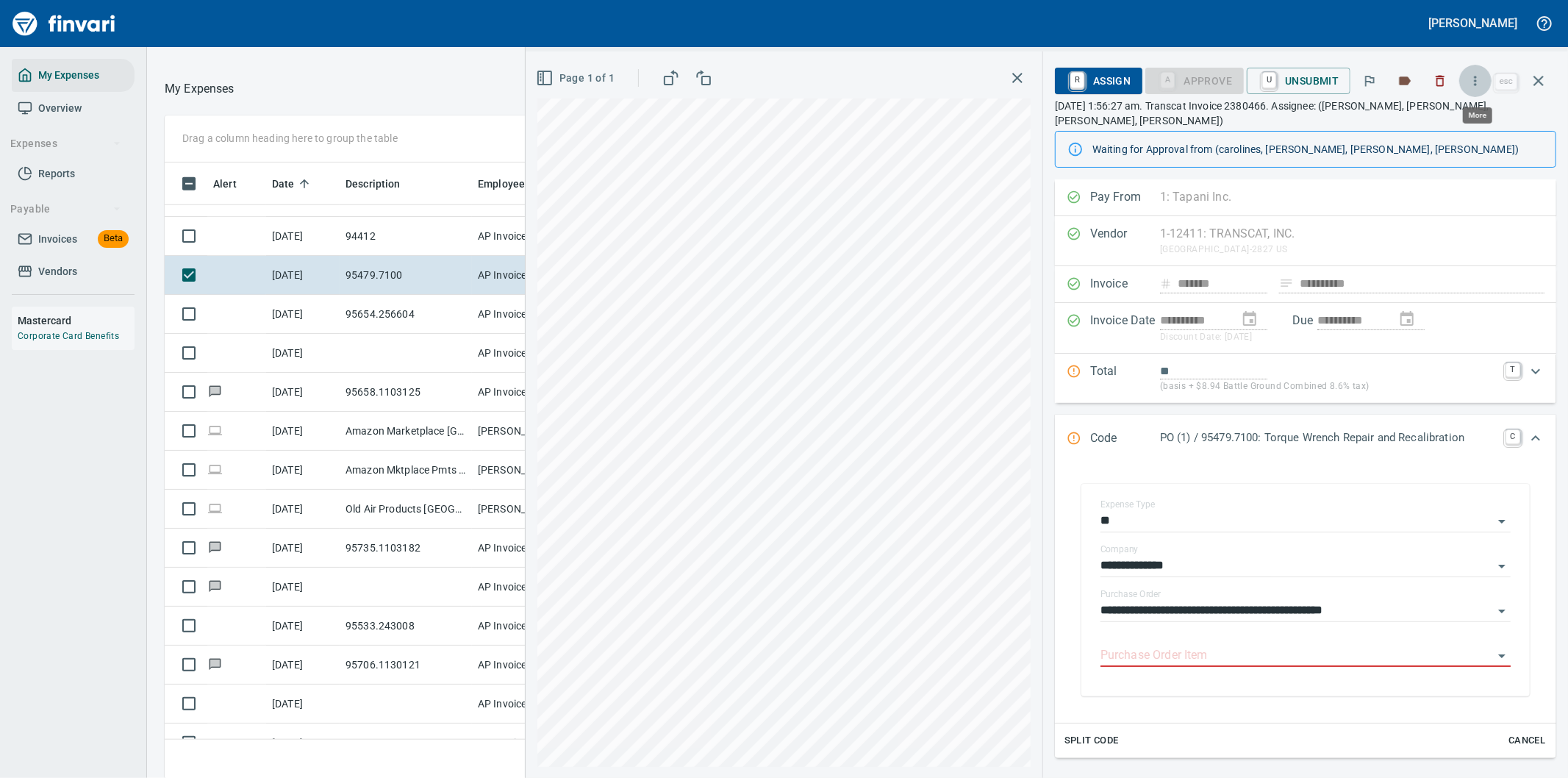
click at [1479, 81] on icon "button" at bounding box center [1475, 81] width 14 height 14
click at [1441, 123] on span "Download" at bounding box center [1473, 124] width 141 height 18
click at [1526, 430] on icon "Expand" at bounding box center [1535, 439] width 18 height 18
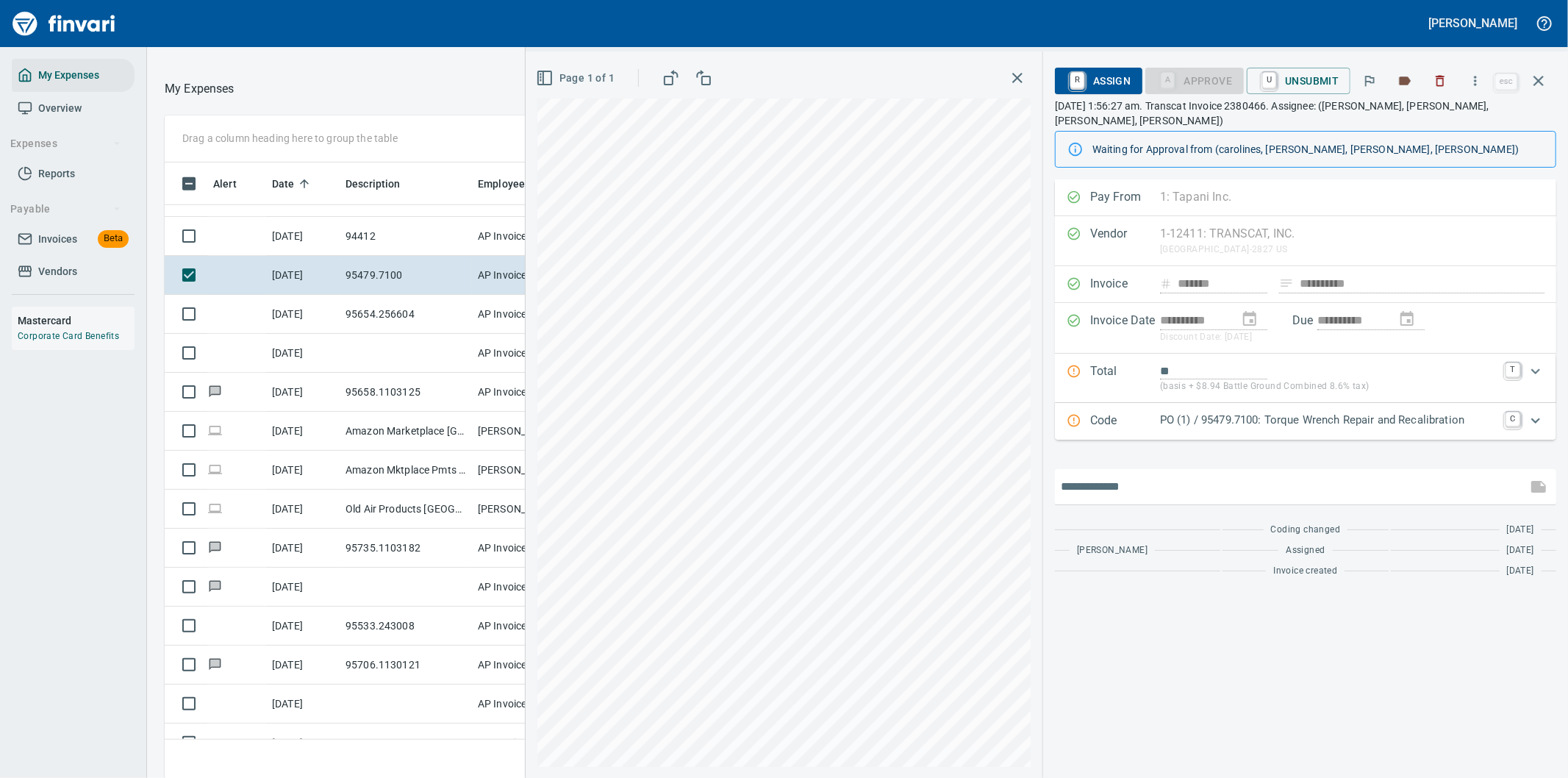
click at [1118, 475] on input "text" at bounding box center [1290, 487] width 460 height 24
type input "**********"
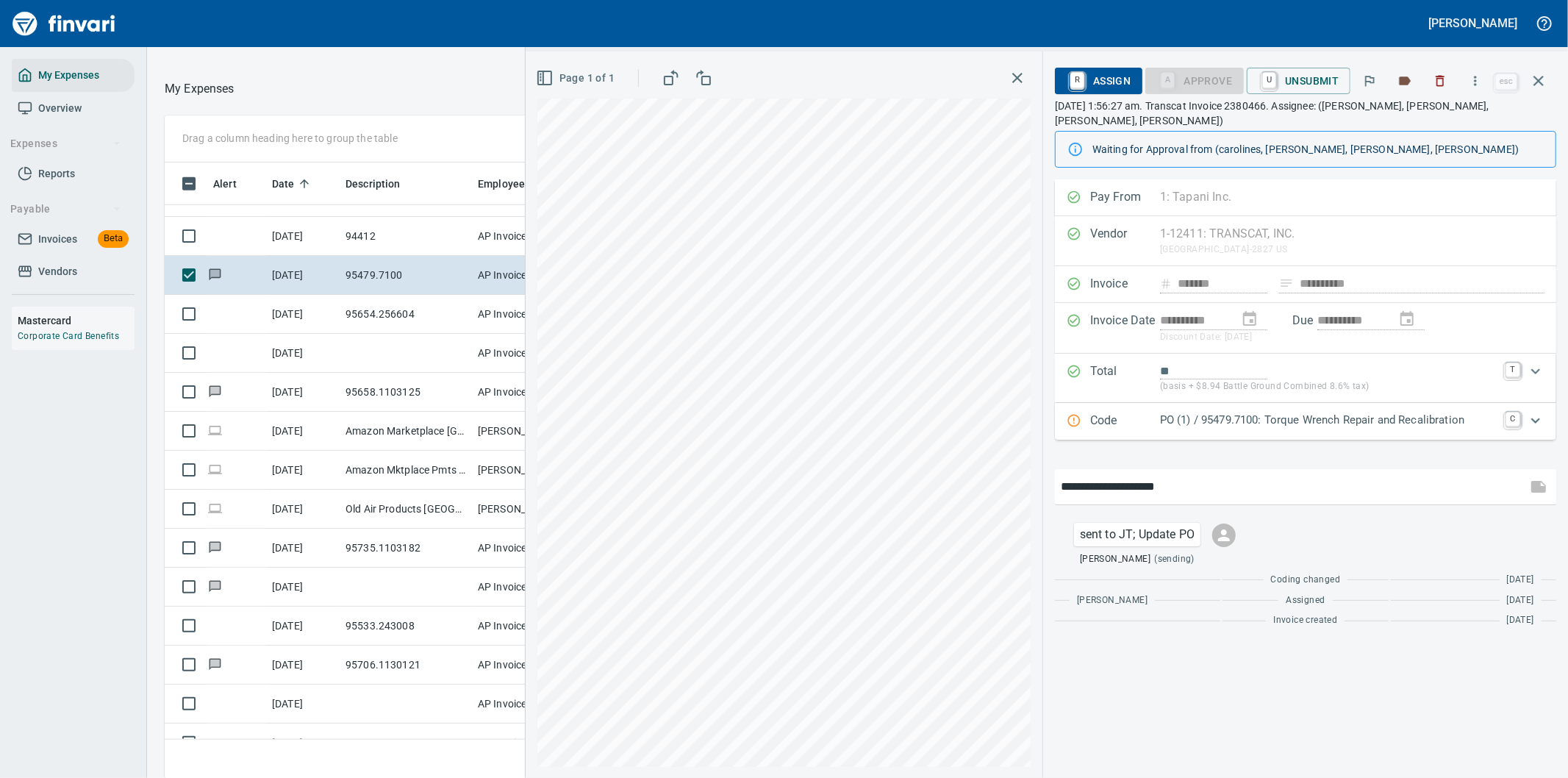
type input "*******"
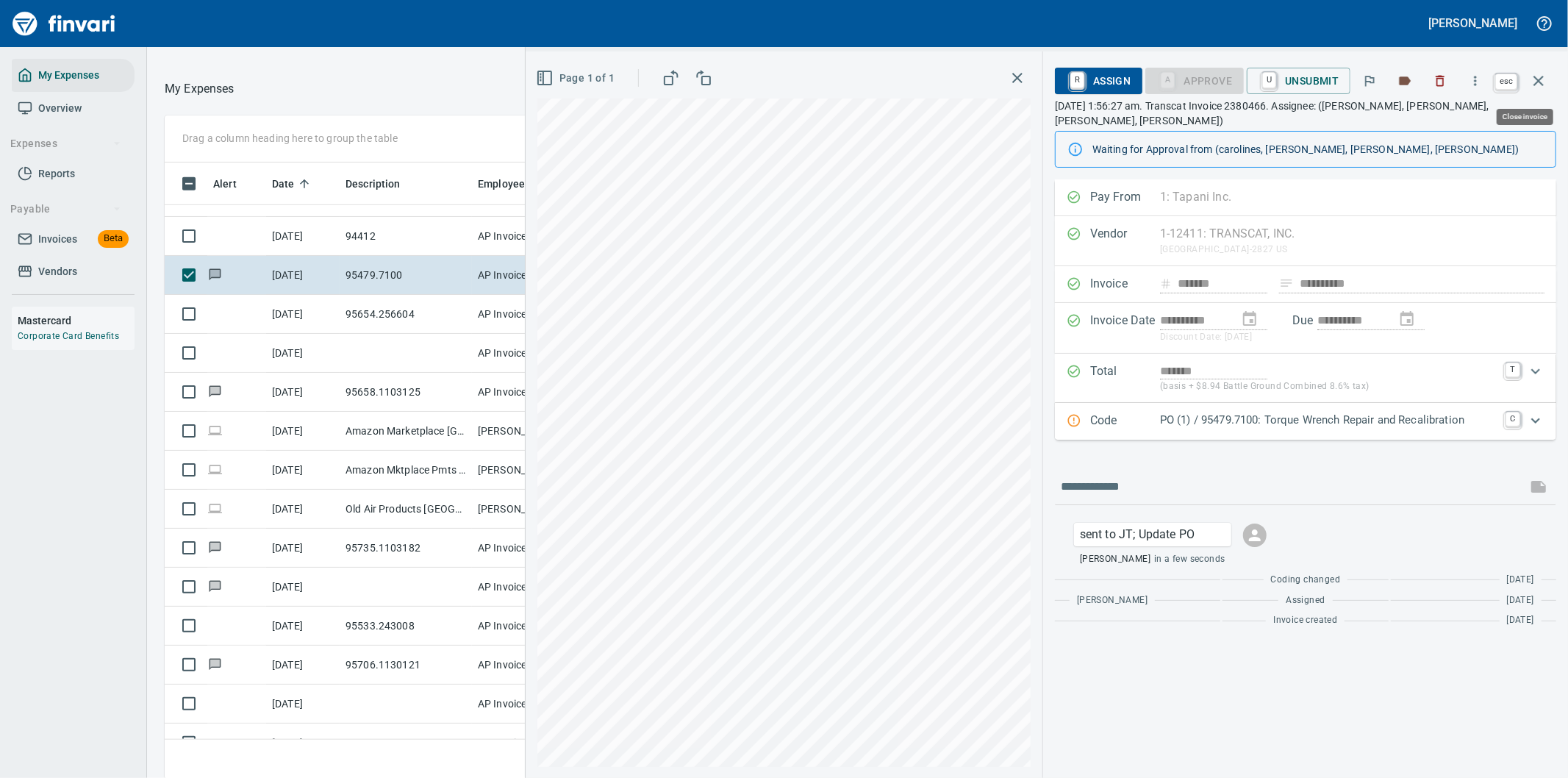
click at [1538, 78] on icon "button" at bounding box center [1539, 81] width 18 height 18
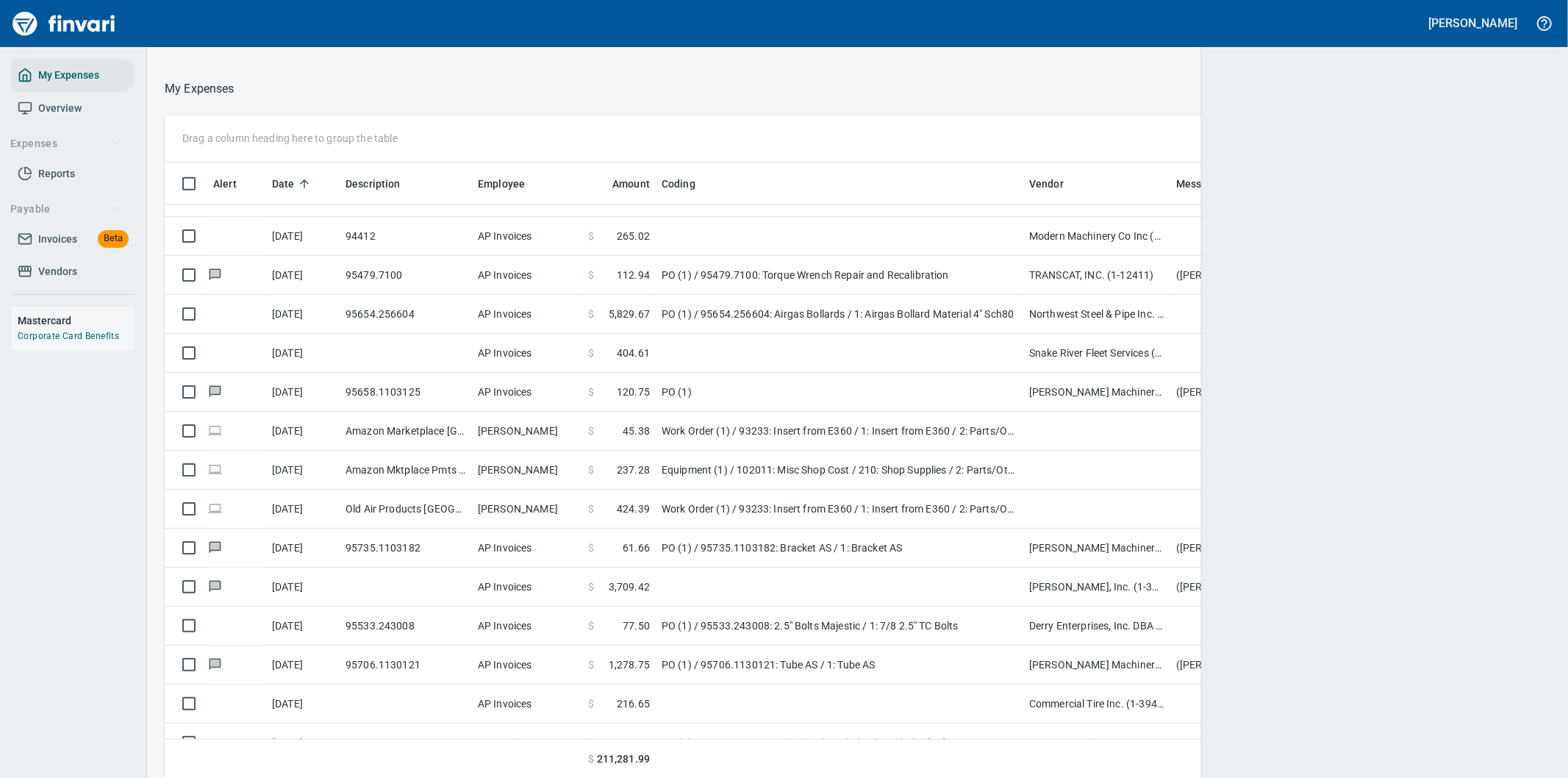
scroll to position [592, 1348]
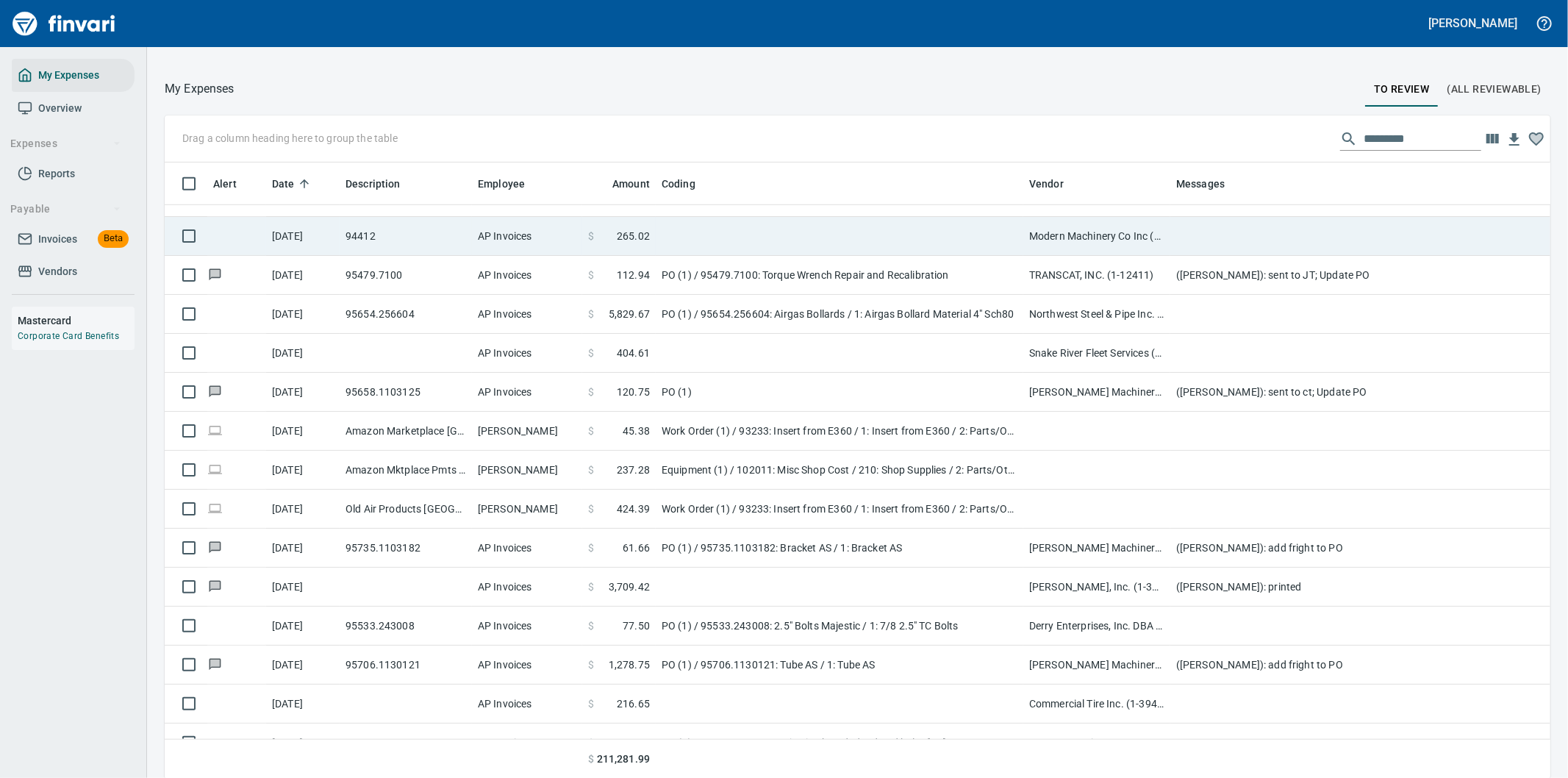
click at [808, 230] on td at bounding box center [839, 236] width 367 height 39
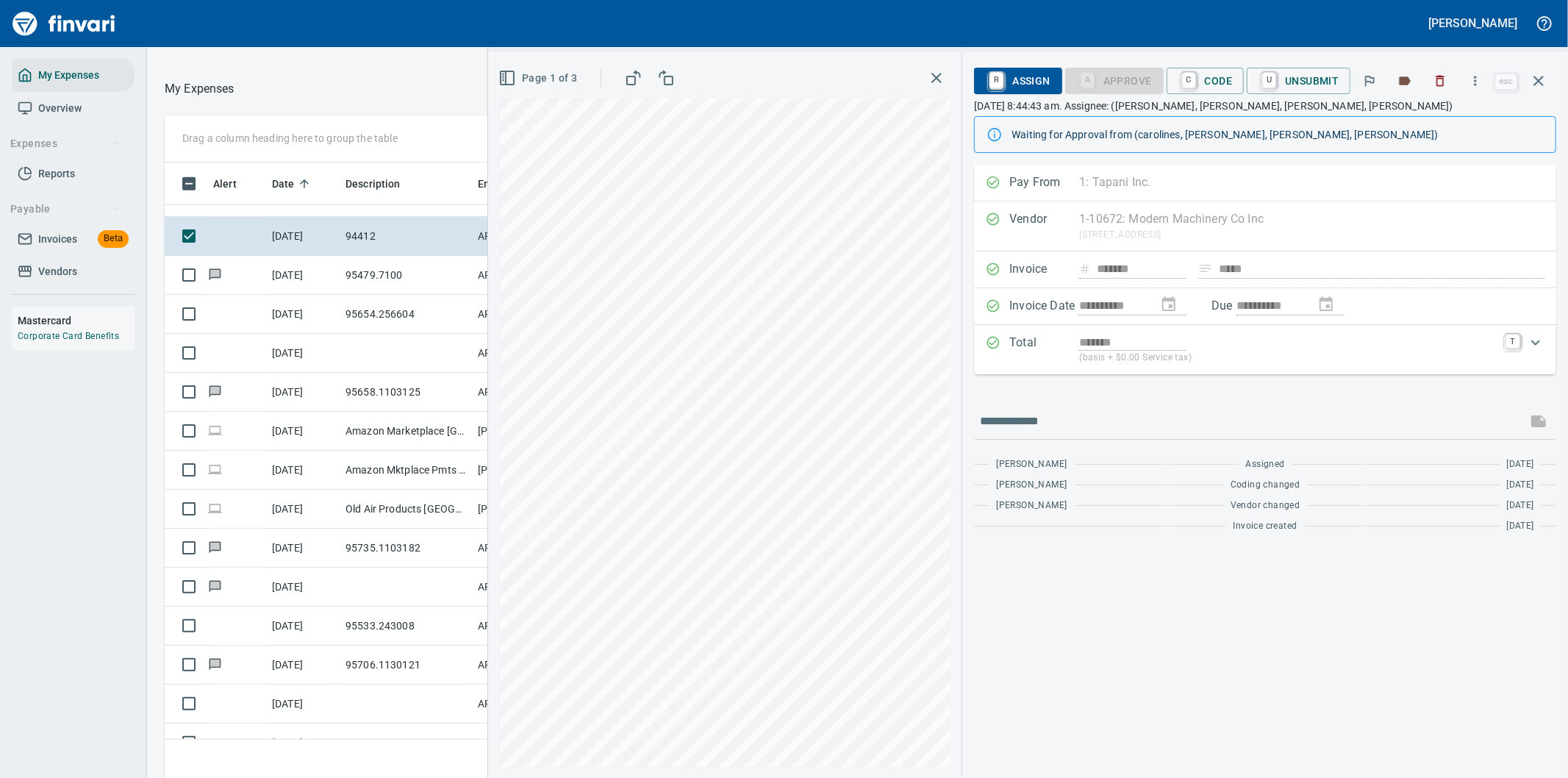
scroll to position [592, 981]
click at [1477, 77] on icon "button" at bounding box center [1476, 81] width 2 height 10
click at [1450, 122] on span "Download" at bounding box center [1473, 124] width 141 height 18
click at [1054, 415] on input "text" at bounding box center [1251, 422] width 541 height 24
type input "**********"
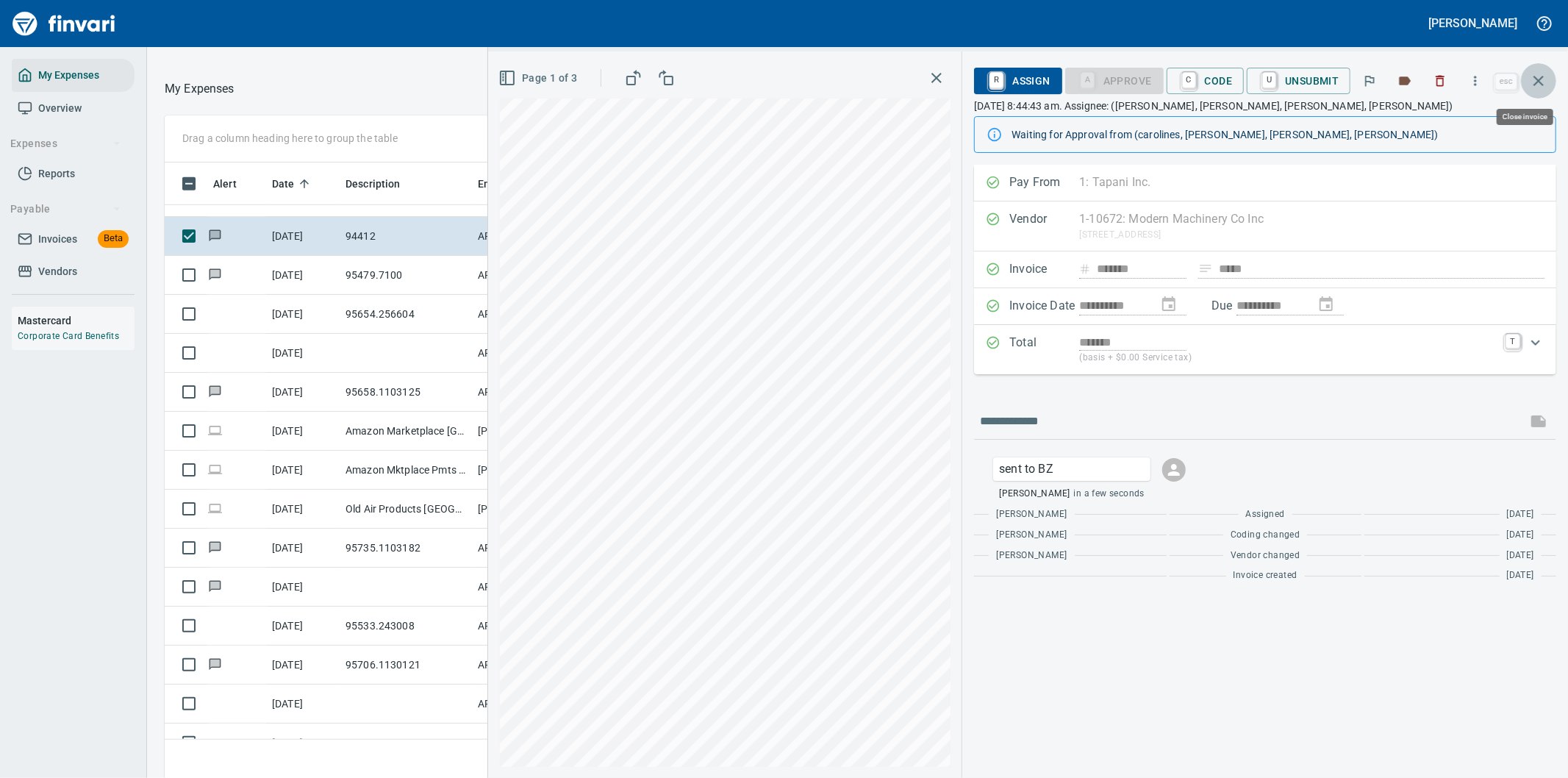
click at [1539, 72] on icon "button" at bounding box center [1539, 81] width 18 height 18
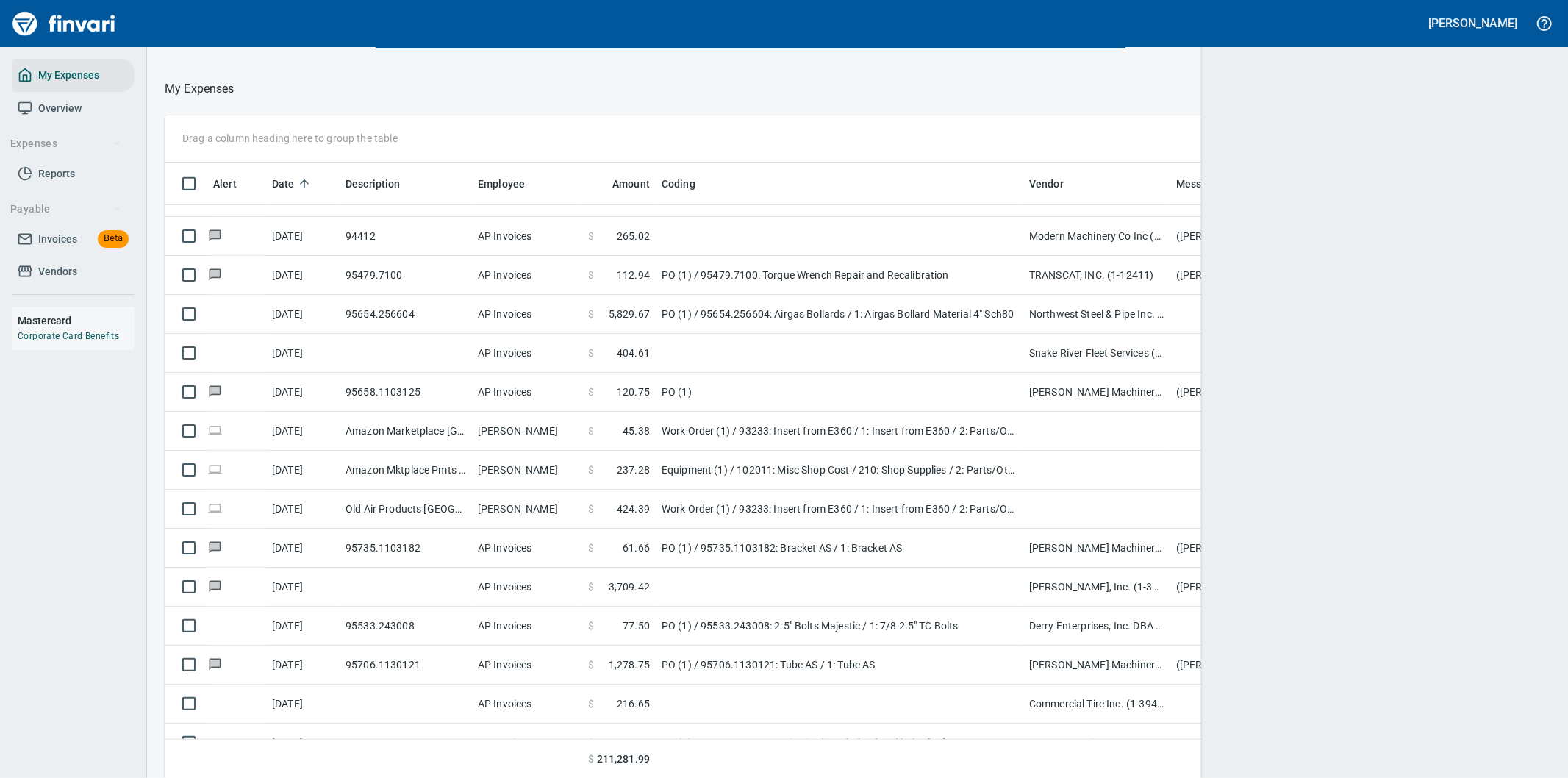
scroll to position [592, 1349]
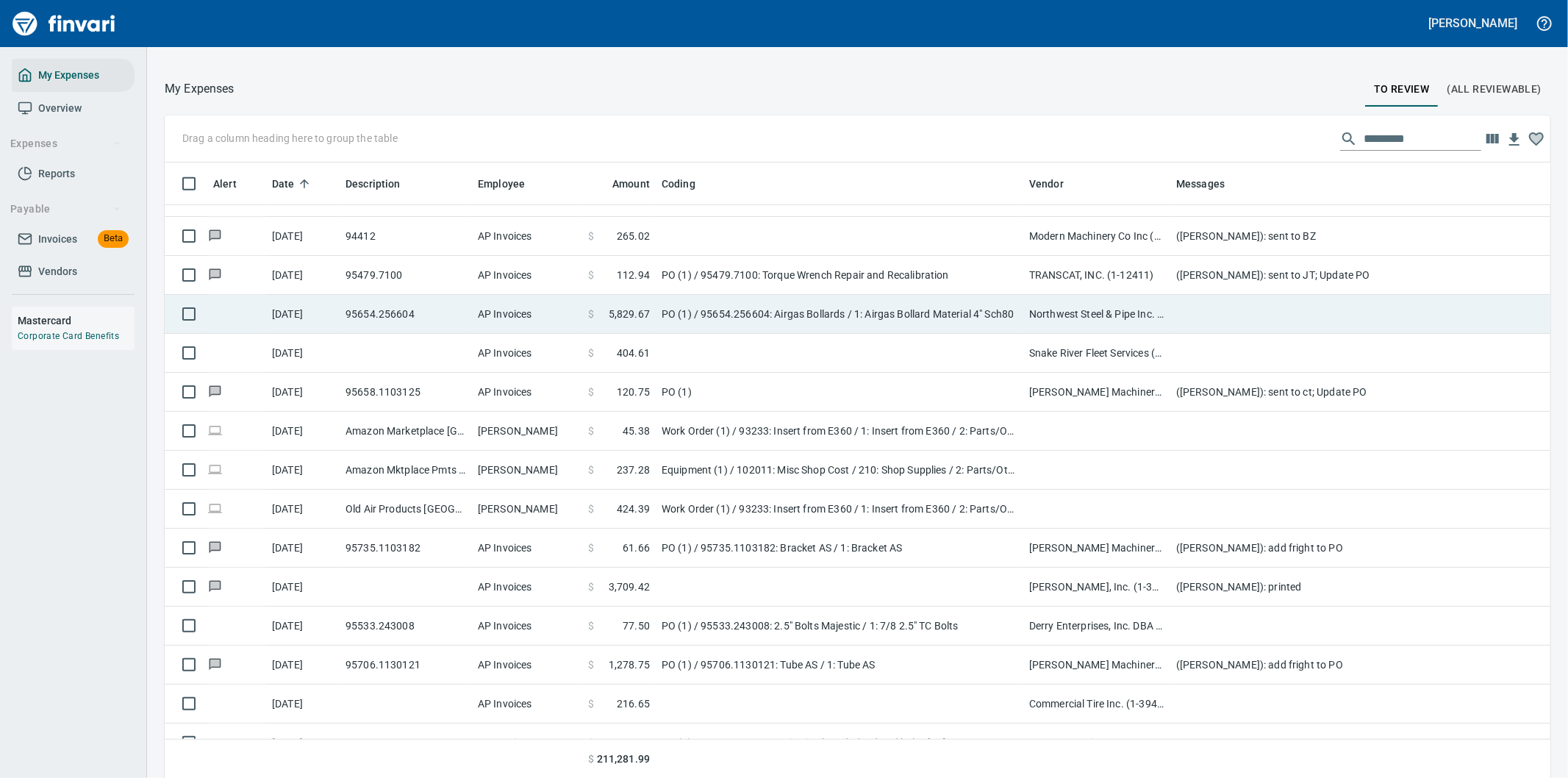
click at [1202, 308] on td at bounding box center [1464, 314] width 588 height 39
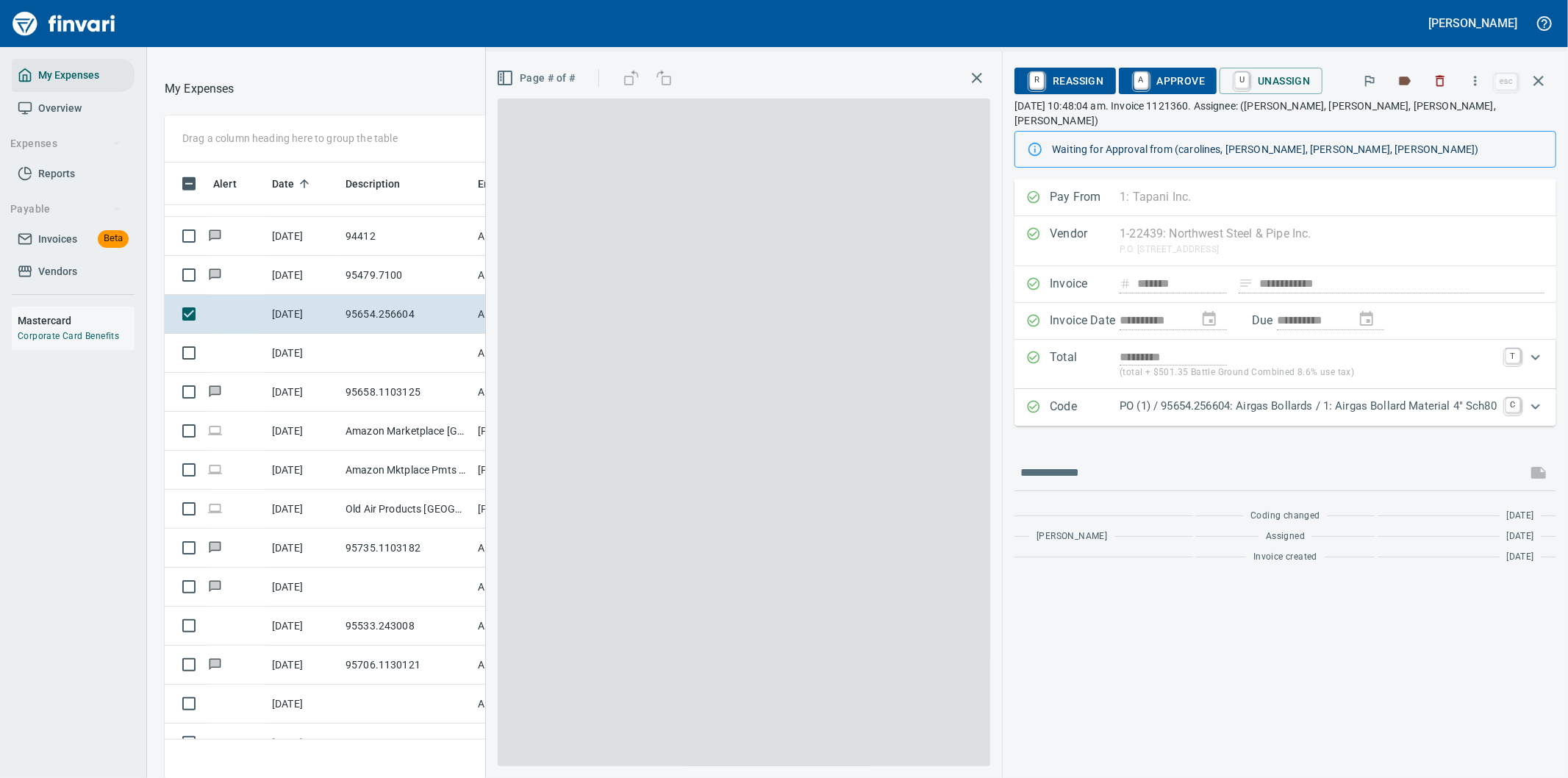
scroll to position [592, 981]
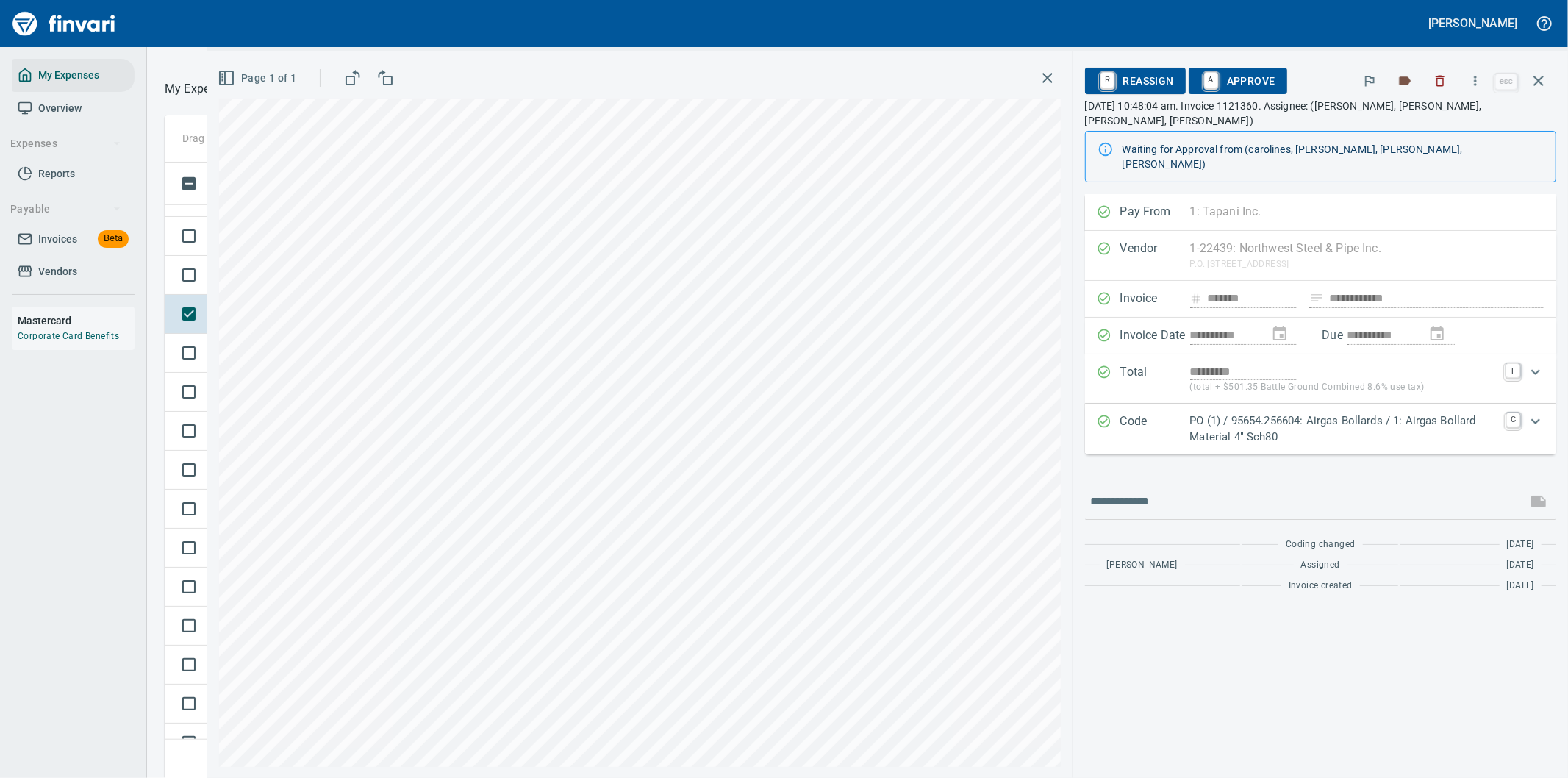
click at [1374, 413] on p "PO (1) / 95654.256604: Airgas Bollards / 1: Airgas Bollard Material 4" Sch80" at bounding box center [1344, 429] width 308 height 33
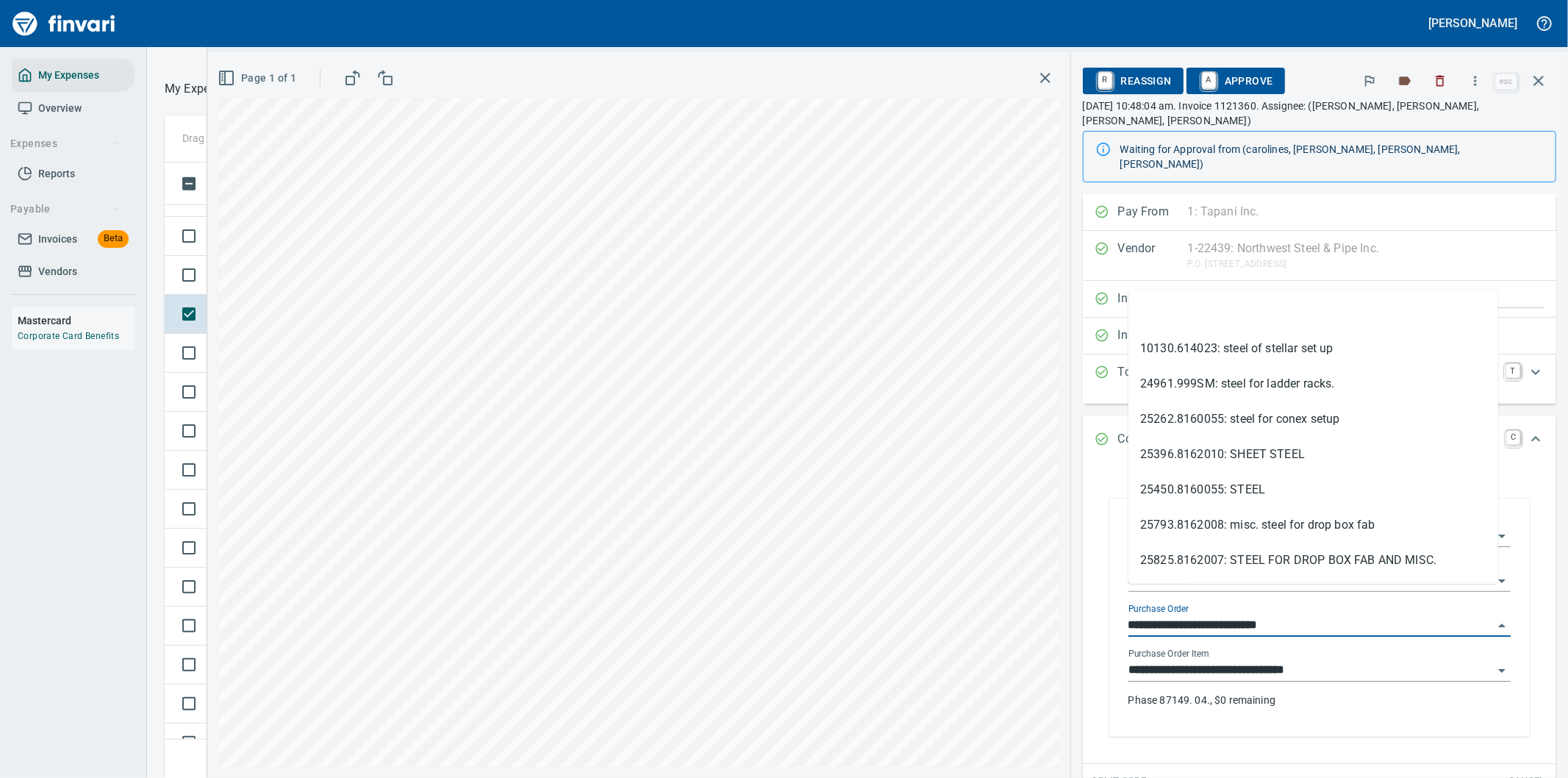
drag, startPoint x: 1208, startPoint y: 598, endPoint x: 1108, endPoint y: 599, distance: 100.0
click at [1110, 599] on div "**********" at bounding box center [1319, 617] width 420 height 238
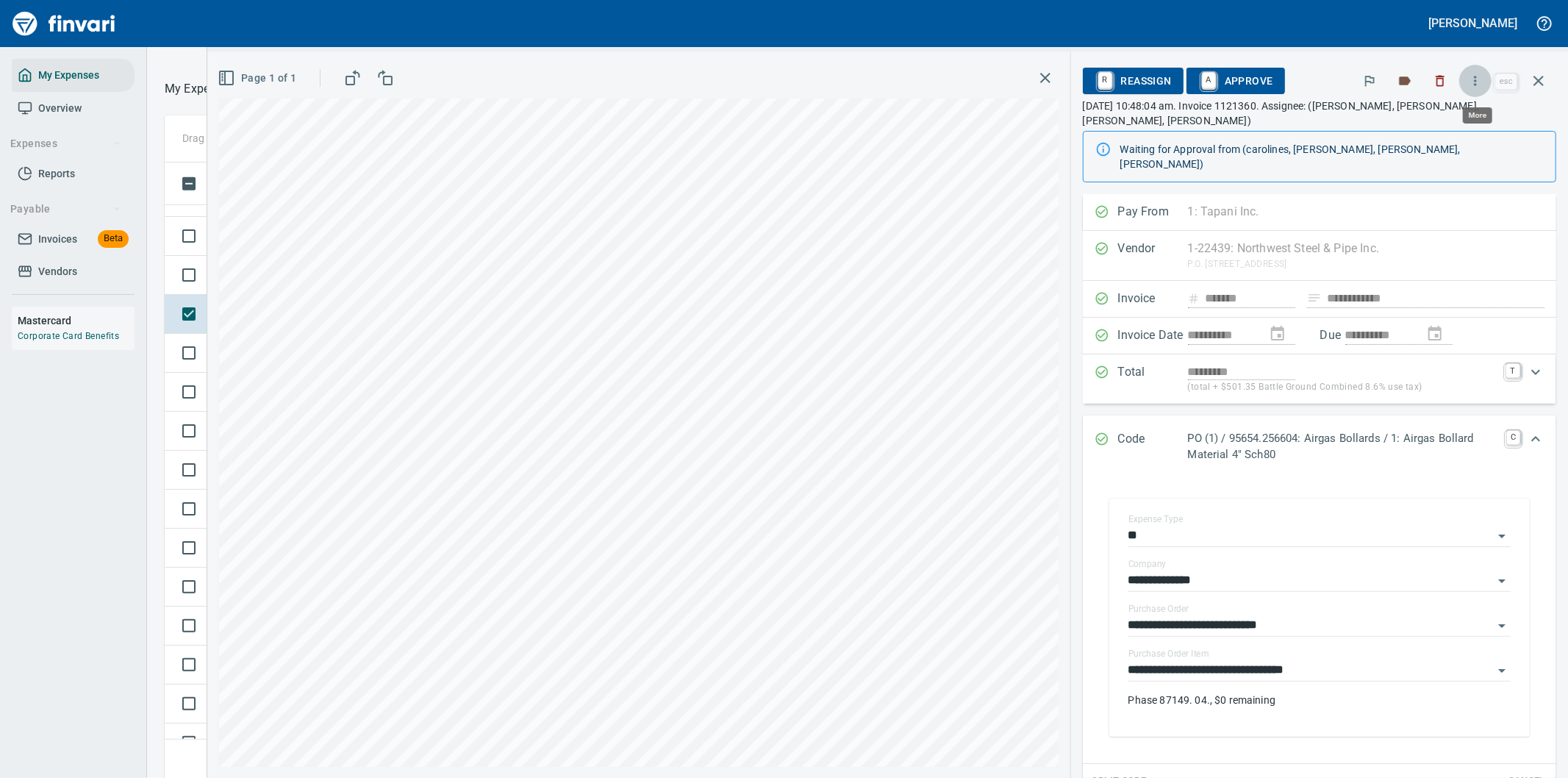
click at [1477, 77] on icon "button" at bounding box center [1476, 81] width 2 height 10
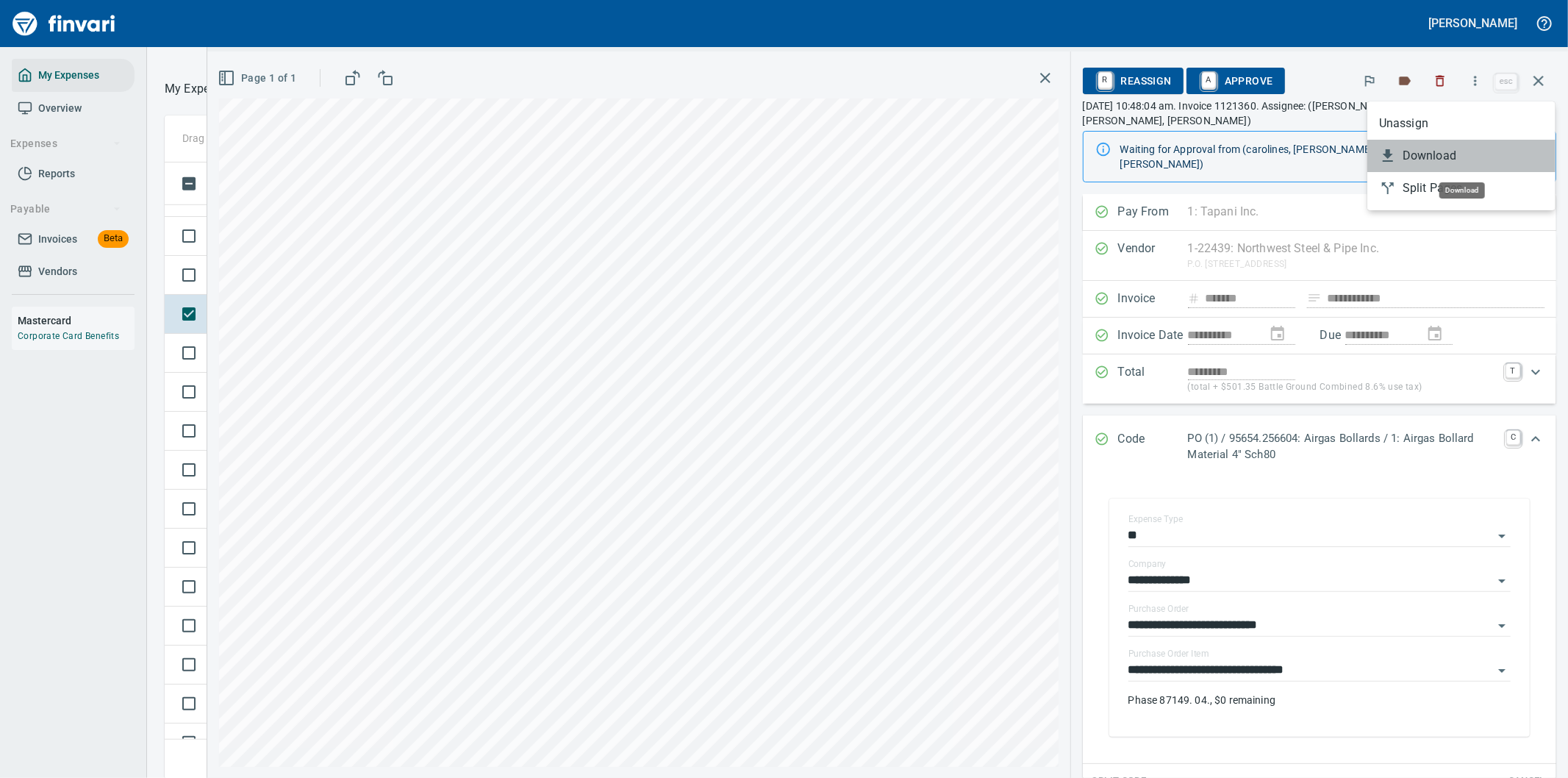
click at [1445, 153] on span "Download" at bounding box center [1473, 157] width 141 height 18
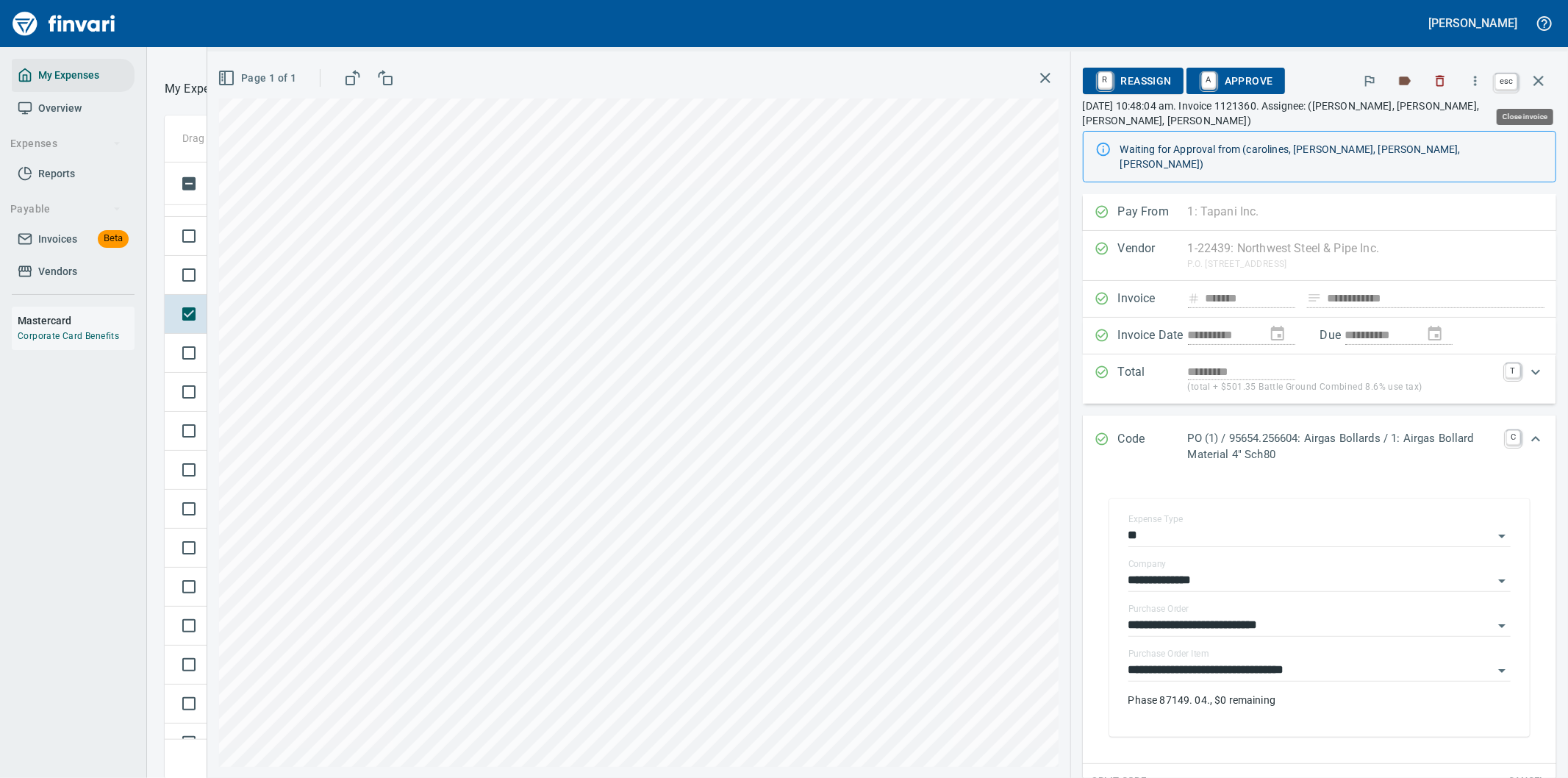
click at [1537, 70] on button "button" at bounding box center [1538, 81] width 35 height 35
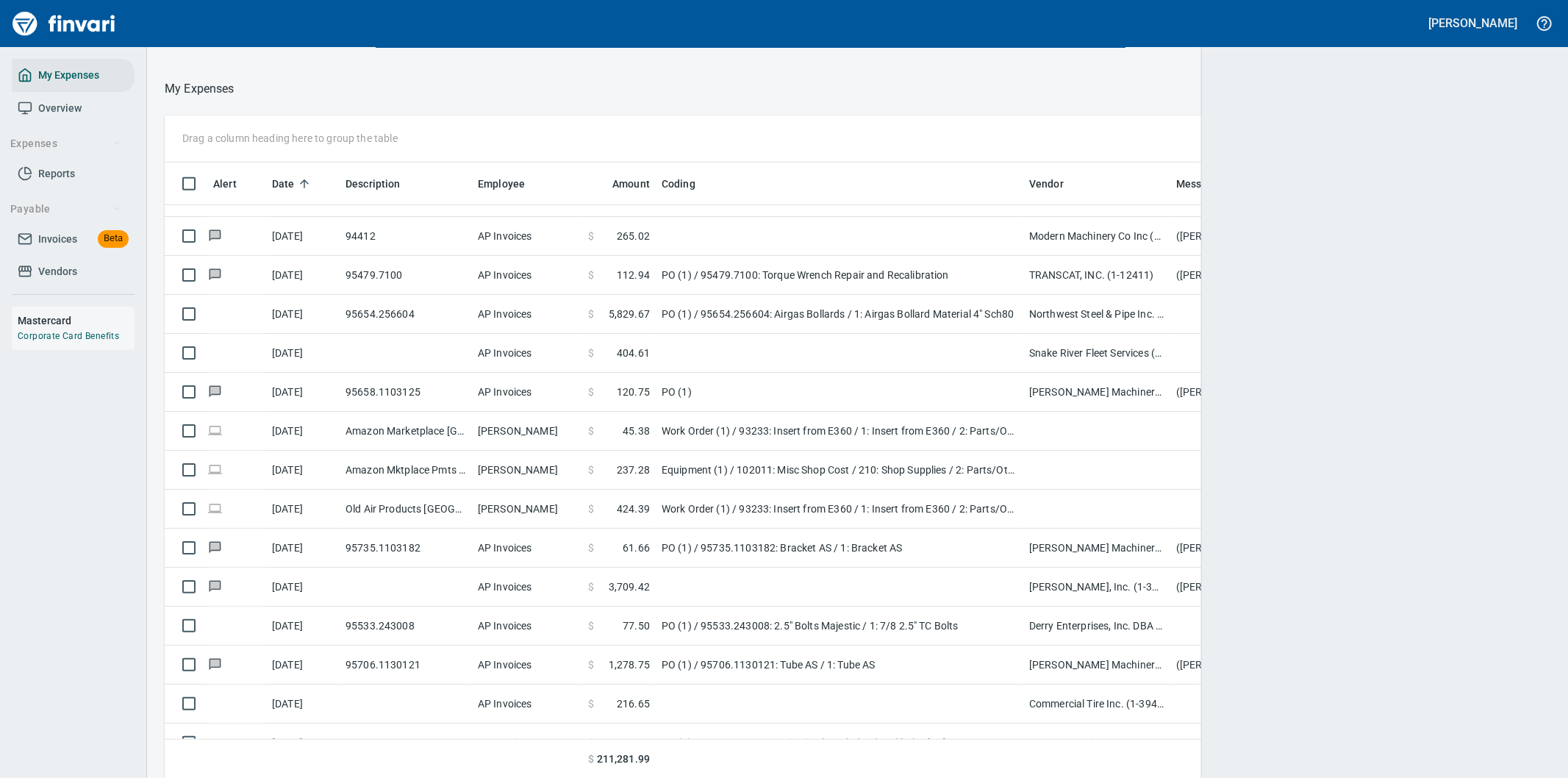
scroll to position [592, 1339]
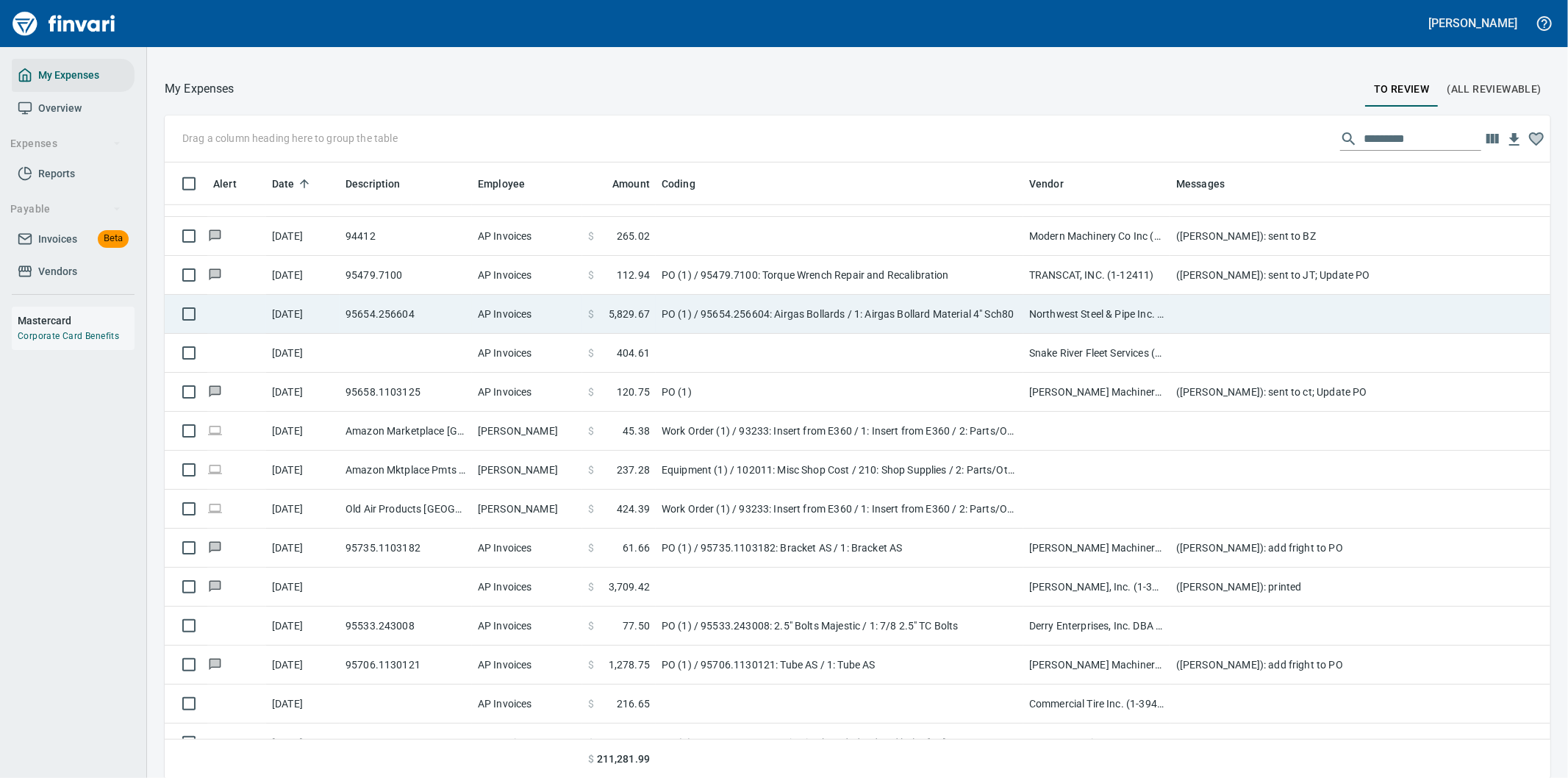
click at [1229, 310] on td at bounding box center [1464, 314] width 588 height 39
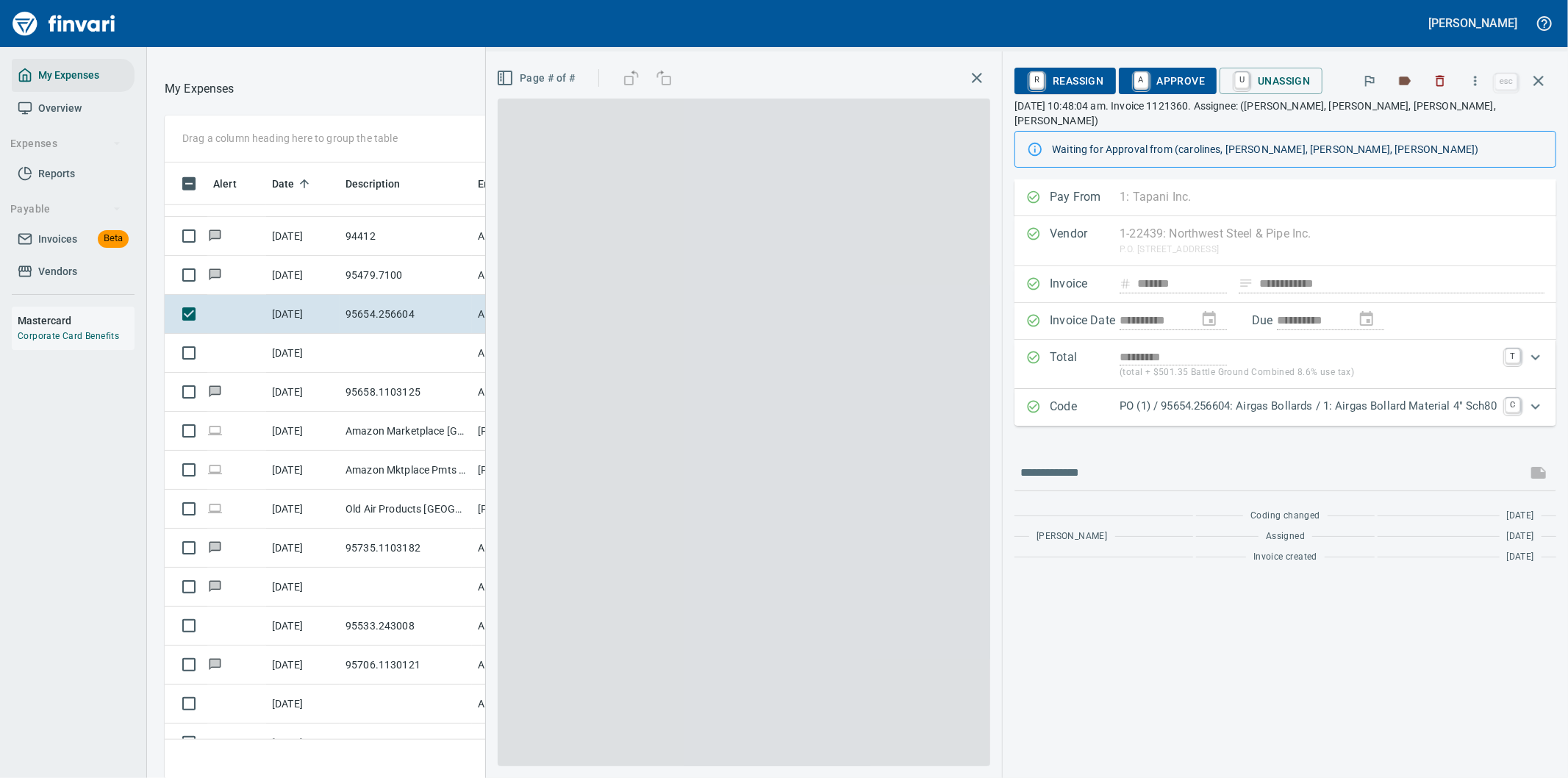
scroll to position [592, 981]
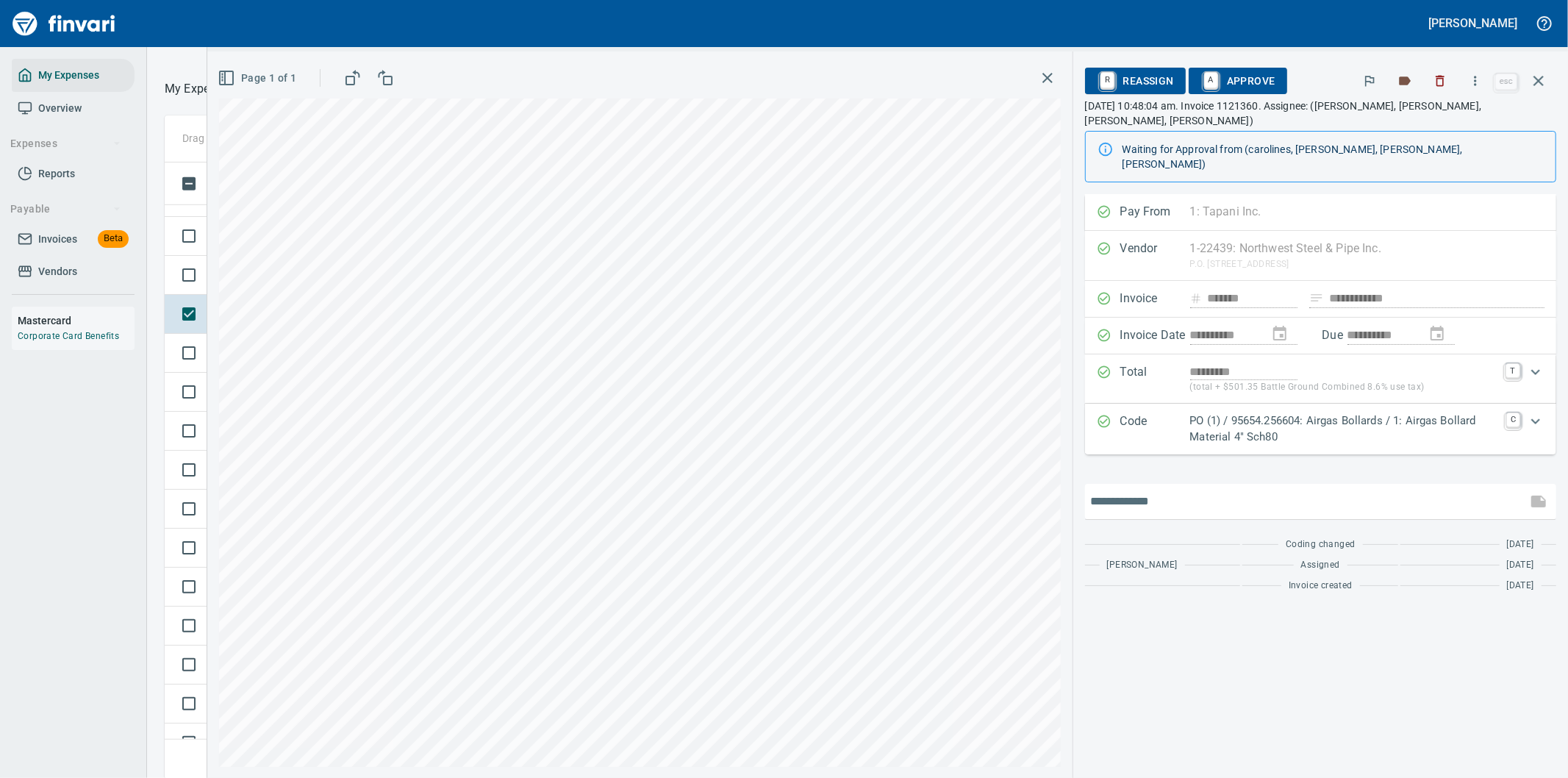
click at [1139, 489] on input "text" at bounding box center [1306, 501] width 430 height 24
type input "**********"
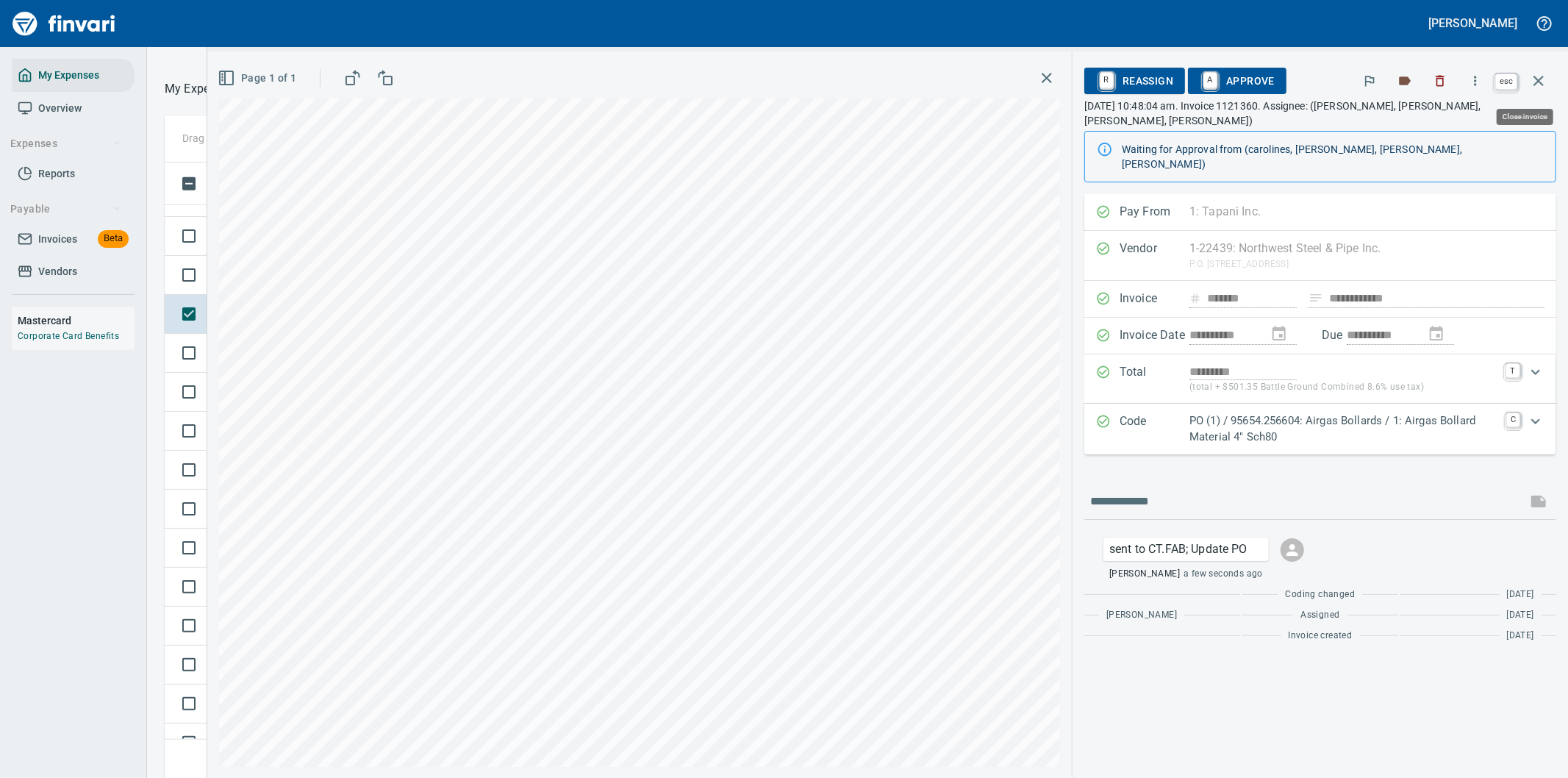
click at [1538, 73] on icon "button" at bounding box center [1539, 81] width 18 height 18
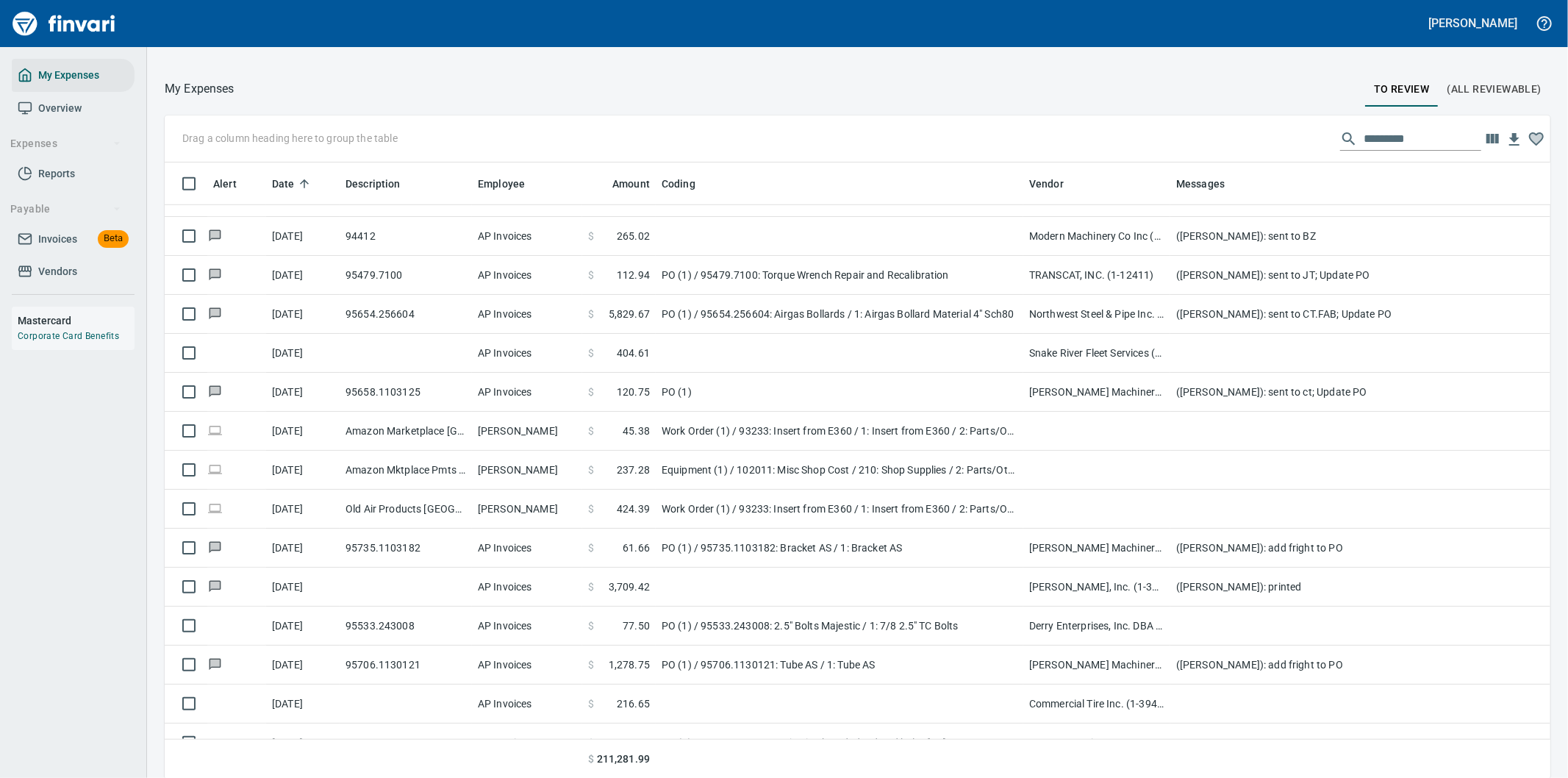
scroll to position [592, 1349]
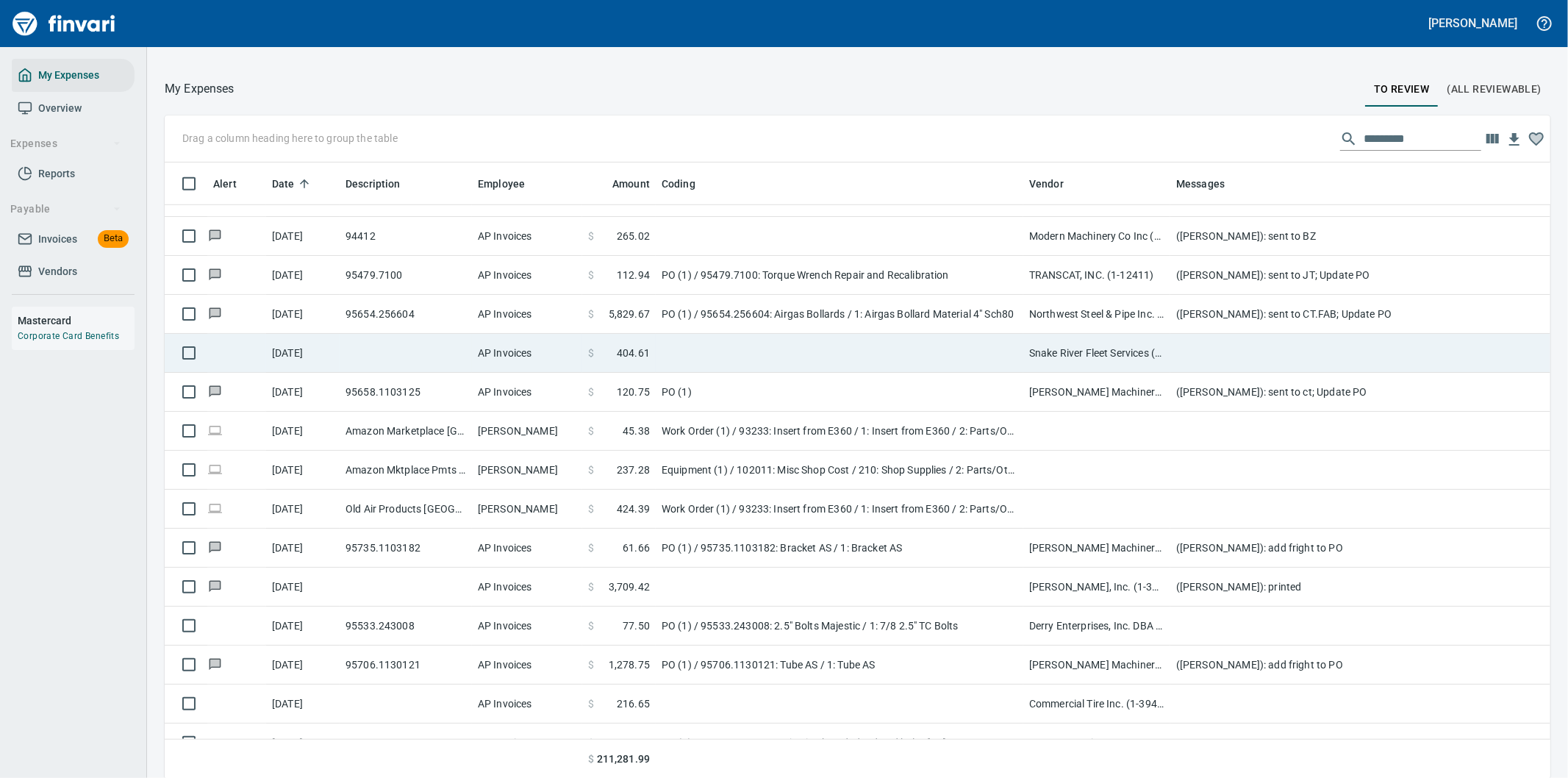
click at [1205, 353] on td at bounding box center [1464, 353] width 588 height 39
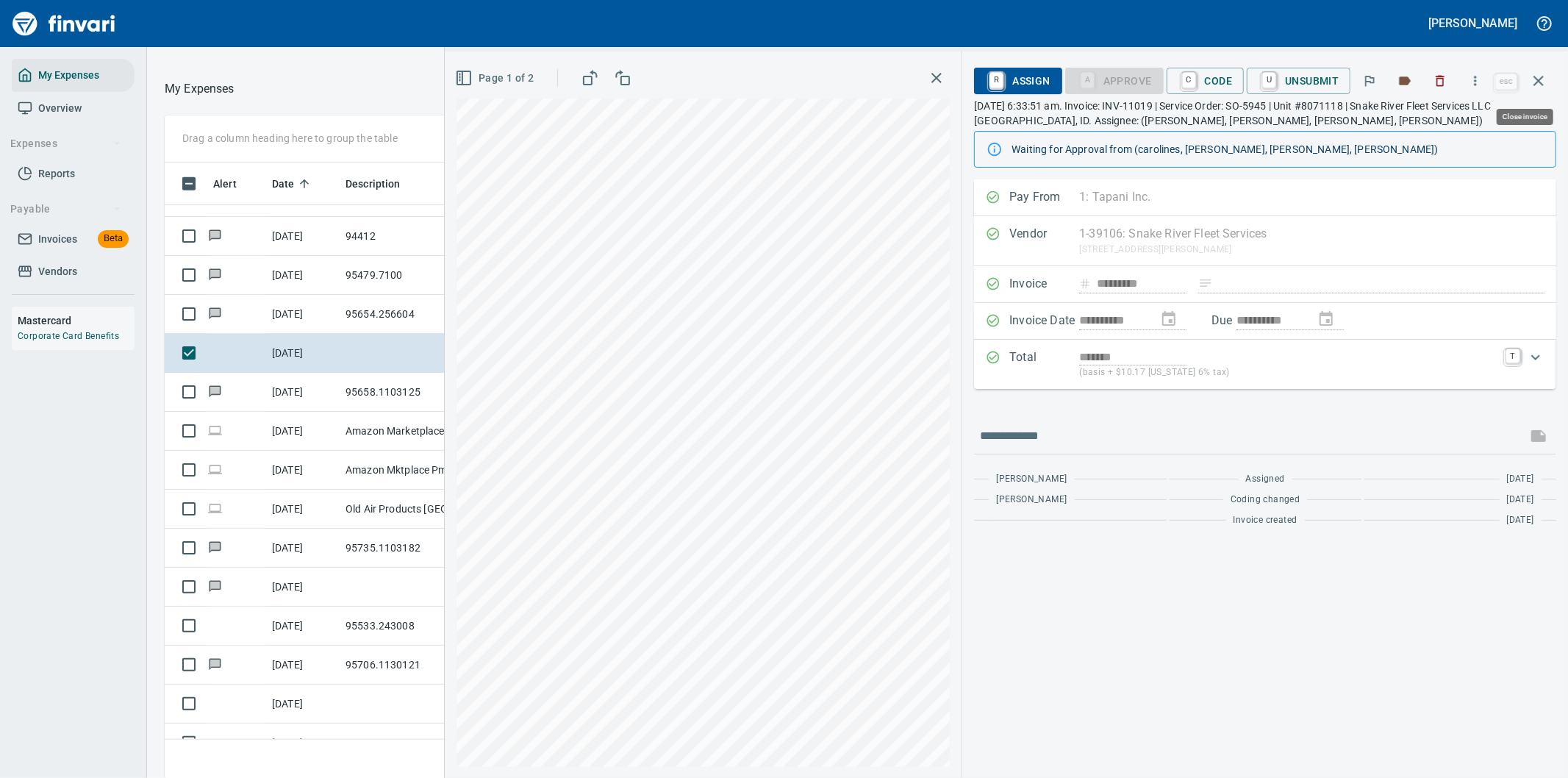
scroll to position [592, 981]
click at [1476, 76] on icon "button" at bounding box center [1475, 81] width 14 height 14
click at [1426, 125] on span "Download" at bounding box center [1473, 124] width 141 height 18
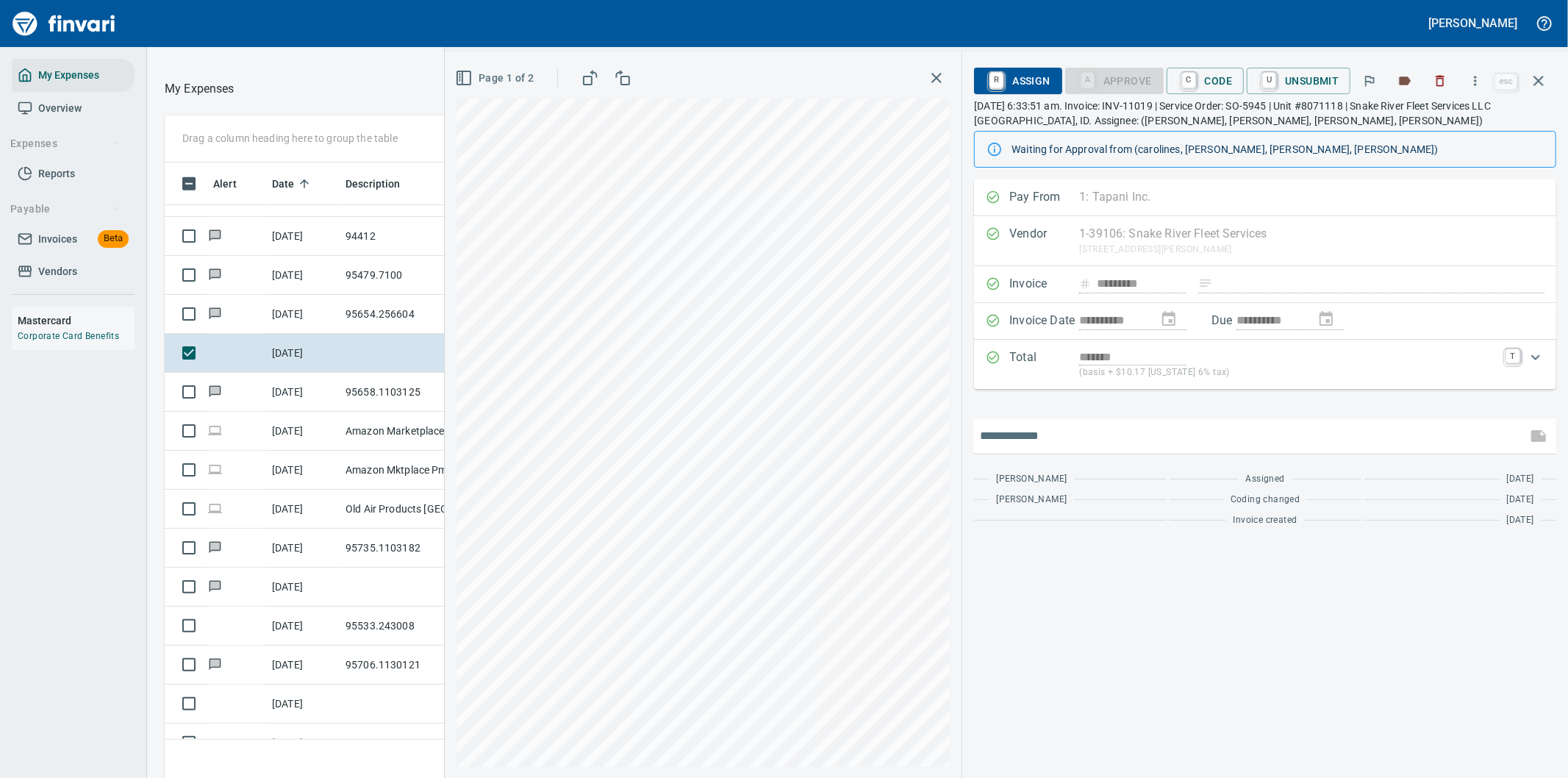
drag, startPoint x: 1022, startPoint y: 438, endPoint x: 1031, endPoint y: 436, distance: 9.2
click at [1024, 437] on input "text" at bounding box center [1251, 436] width 541 height 24
type input "**********"
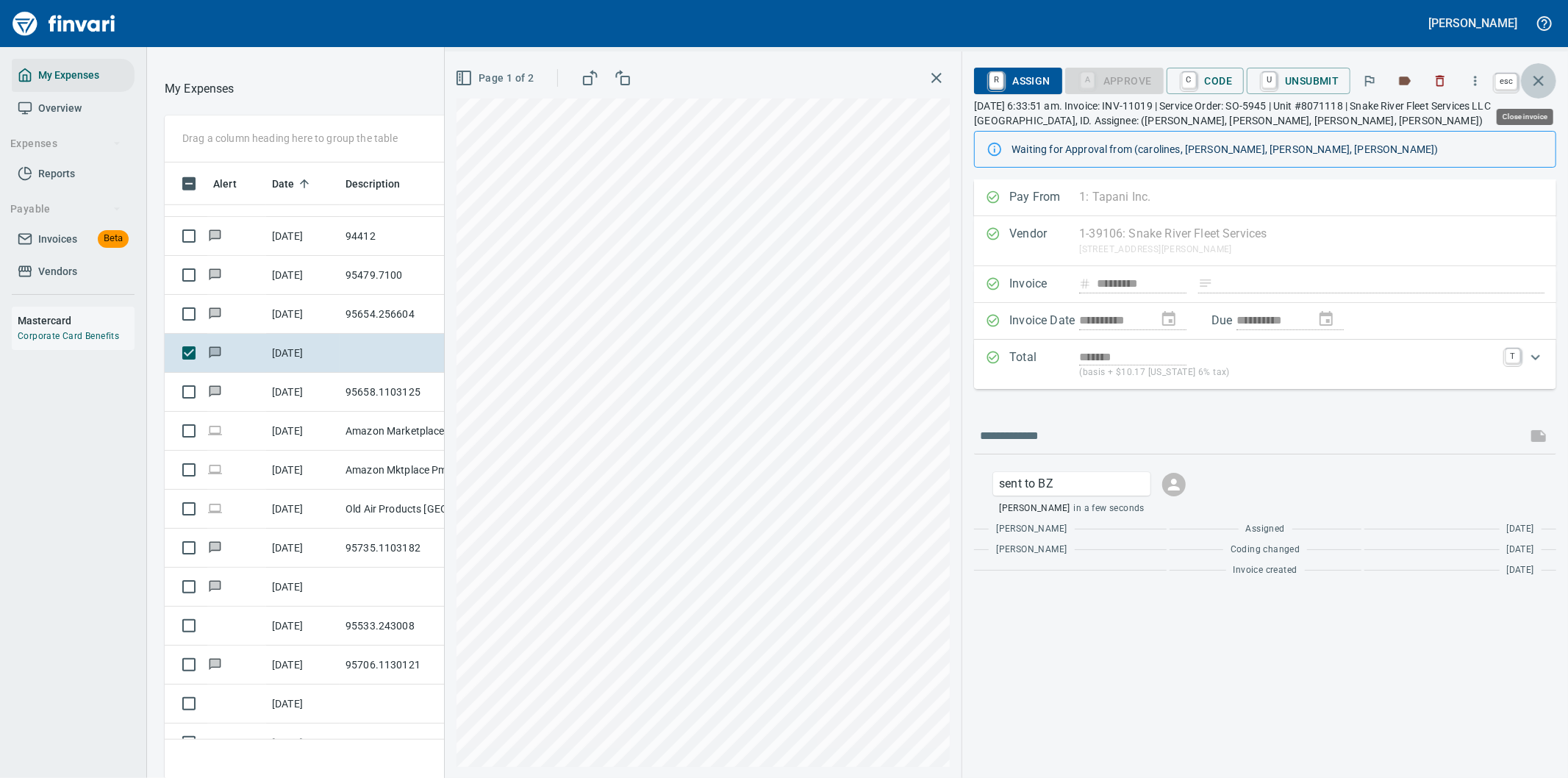
click at [1539, 78] on icon "button" at bounding box center [1539, 81] width 18 height 18
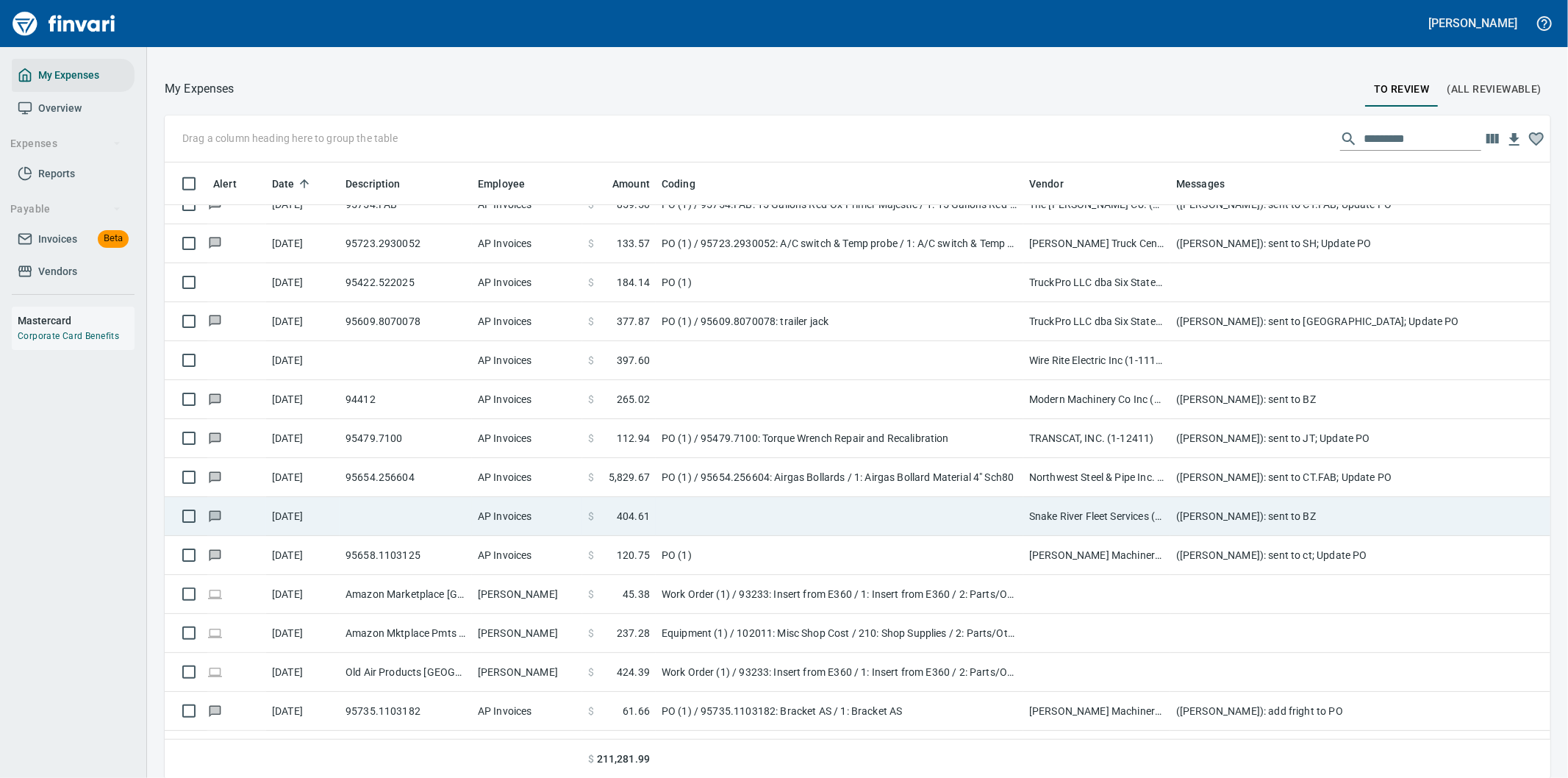
scroll to position [5403, 0]
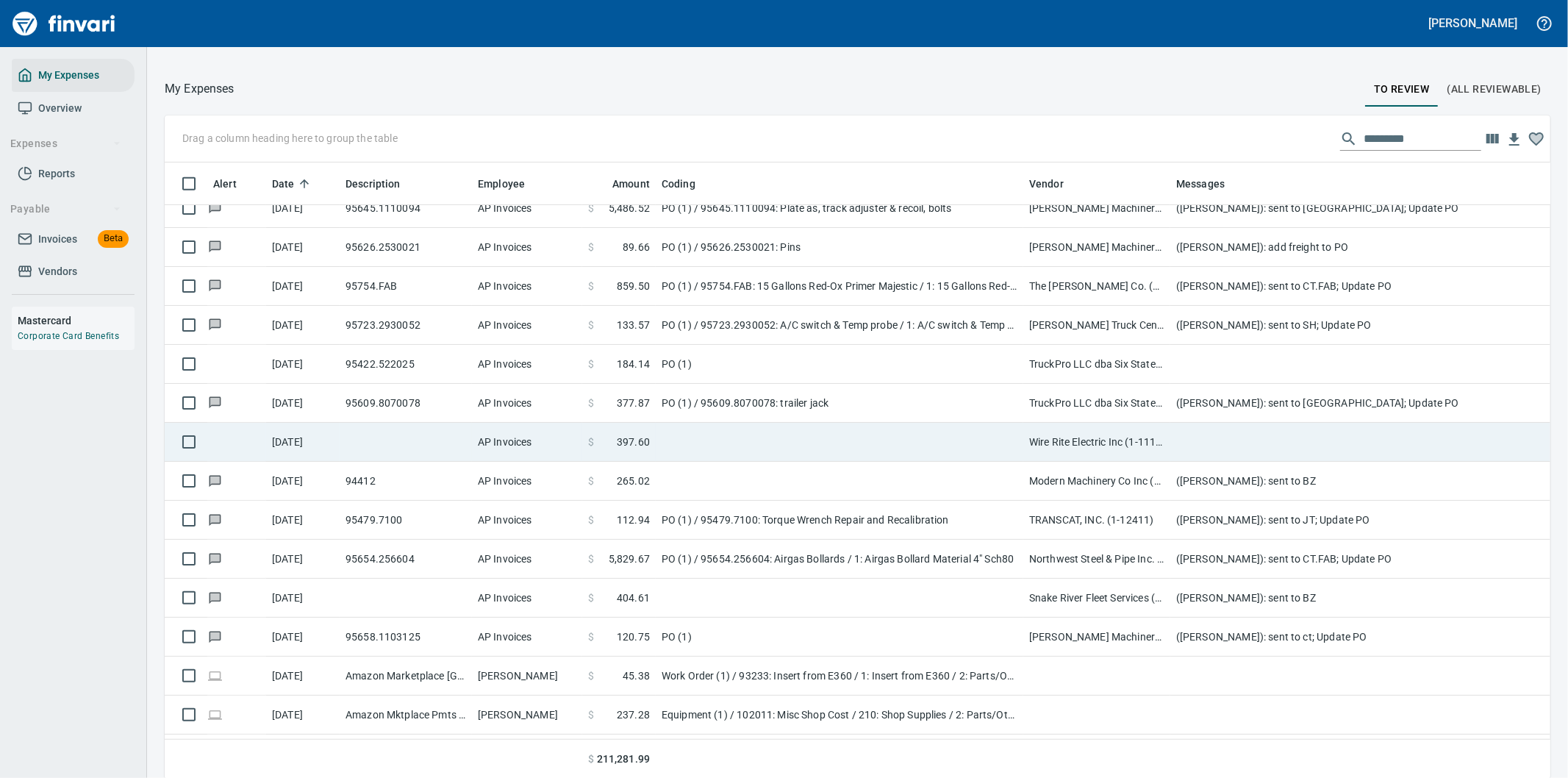
click at [1126, 439] on td "Wire Rite Electric Inc (1-11130)" at bounding box center [1097, 441] width 147 height 39
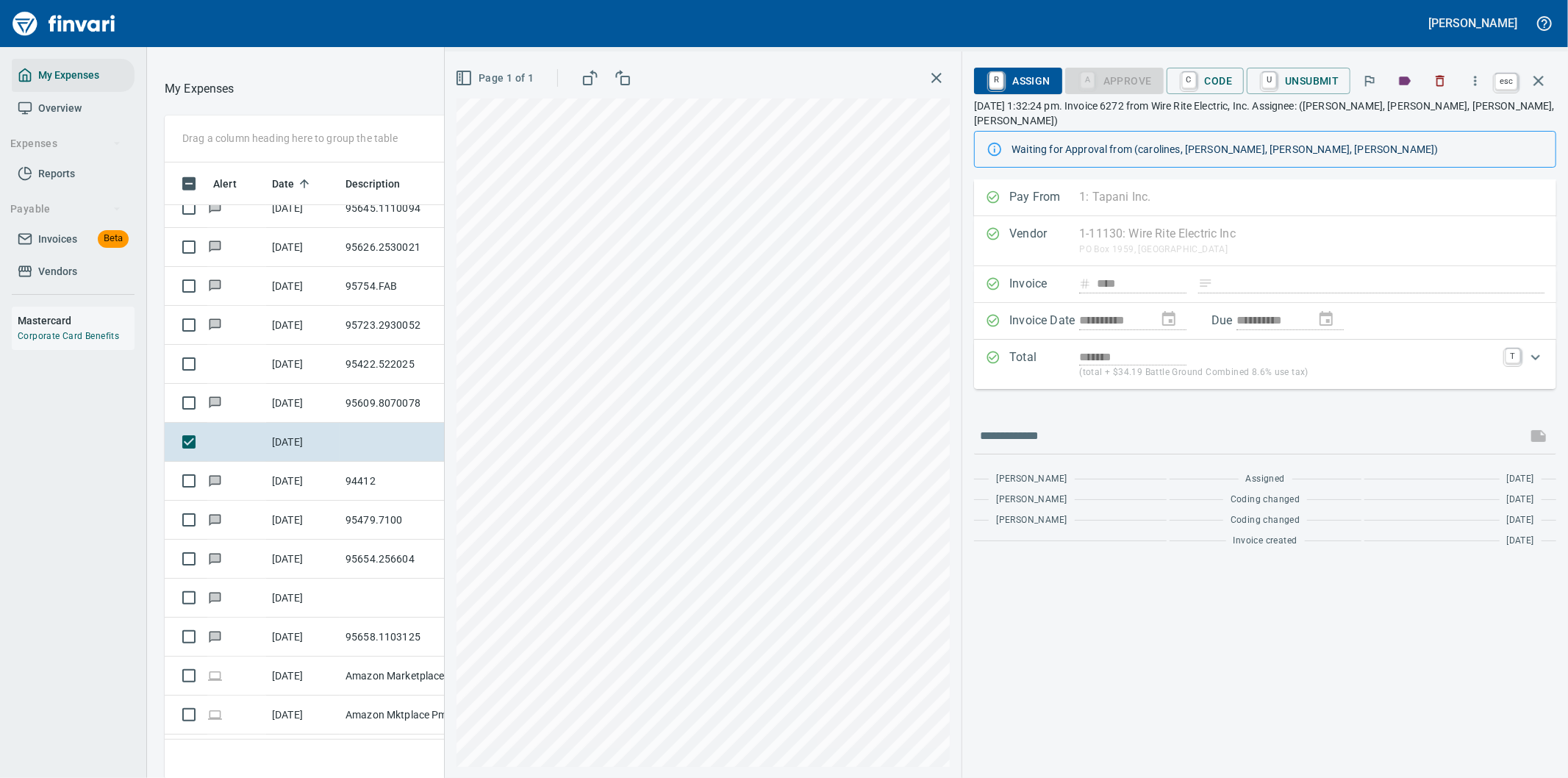
scroll to position [592, 981]
click at [1537, 80] on icon "button" at bounding box center [1538, 81] width 10 height 10
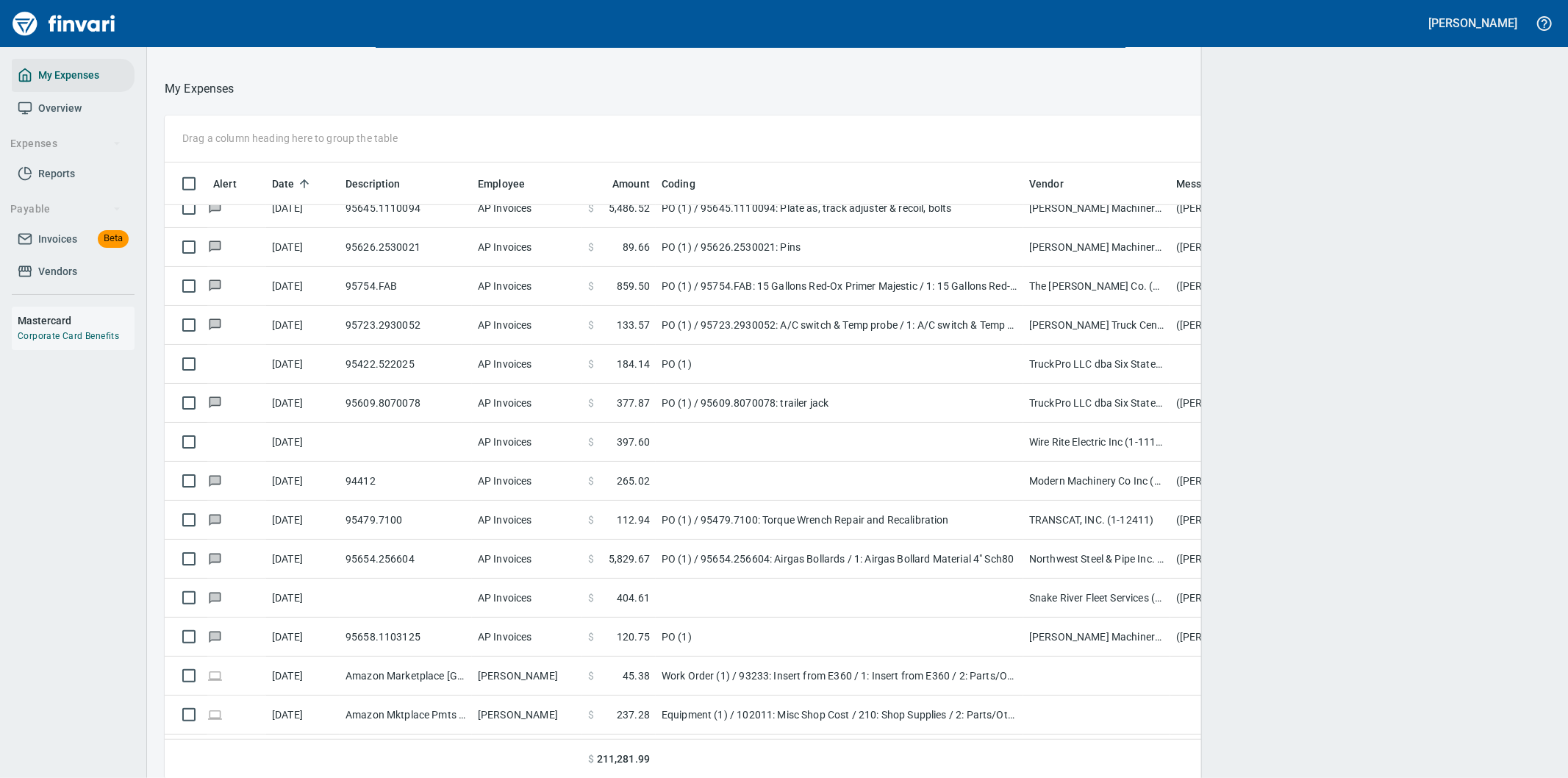
scroll to position [592, 1349]
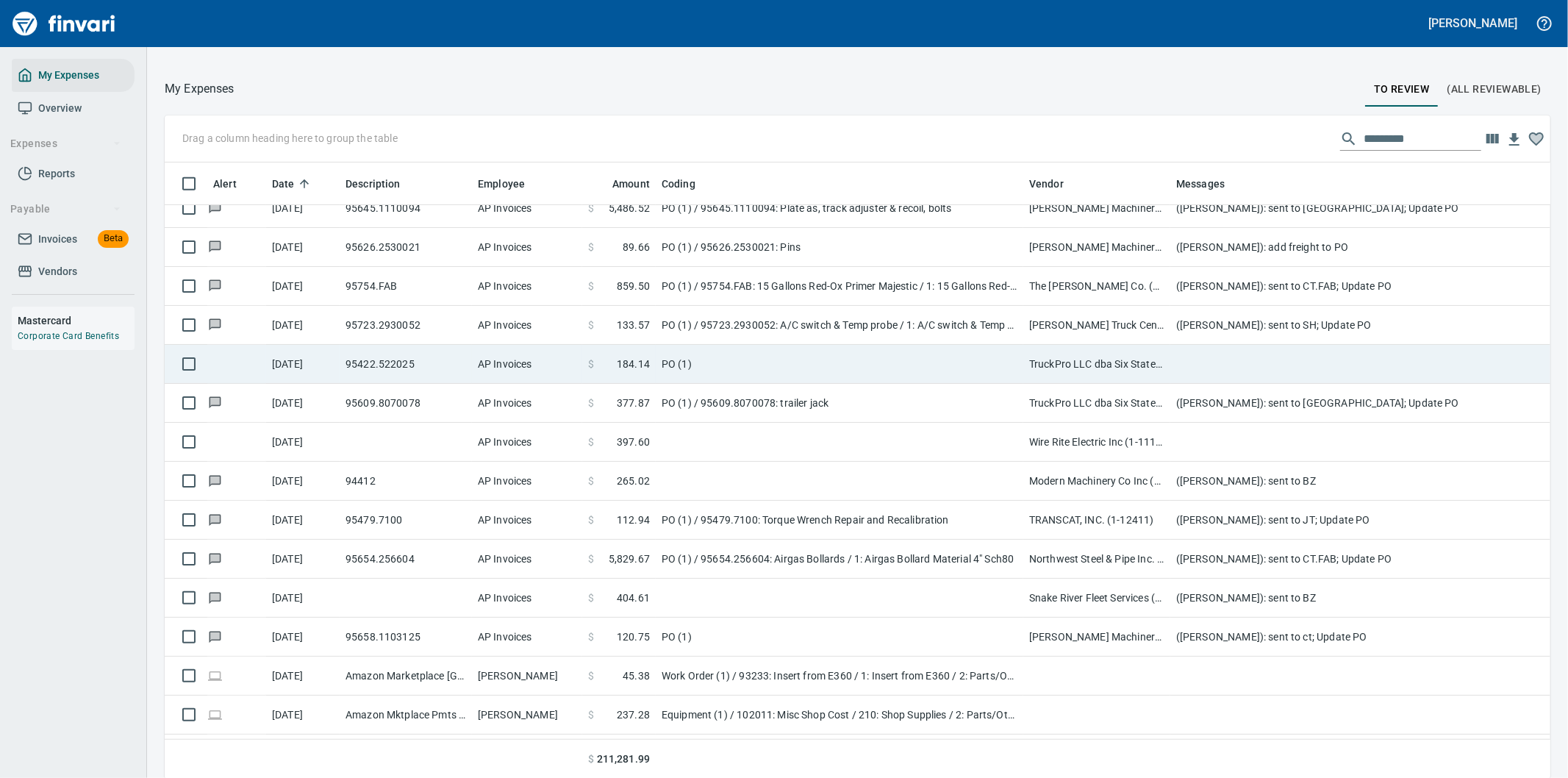
click at [1200, 356] on td at bounding box center [1464, 364] width 588 height 39
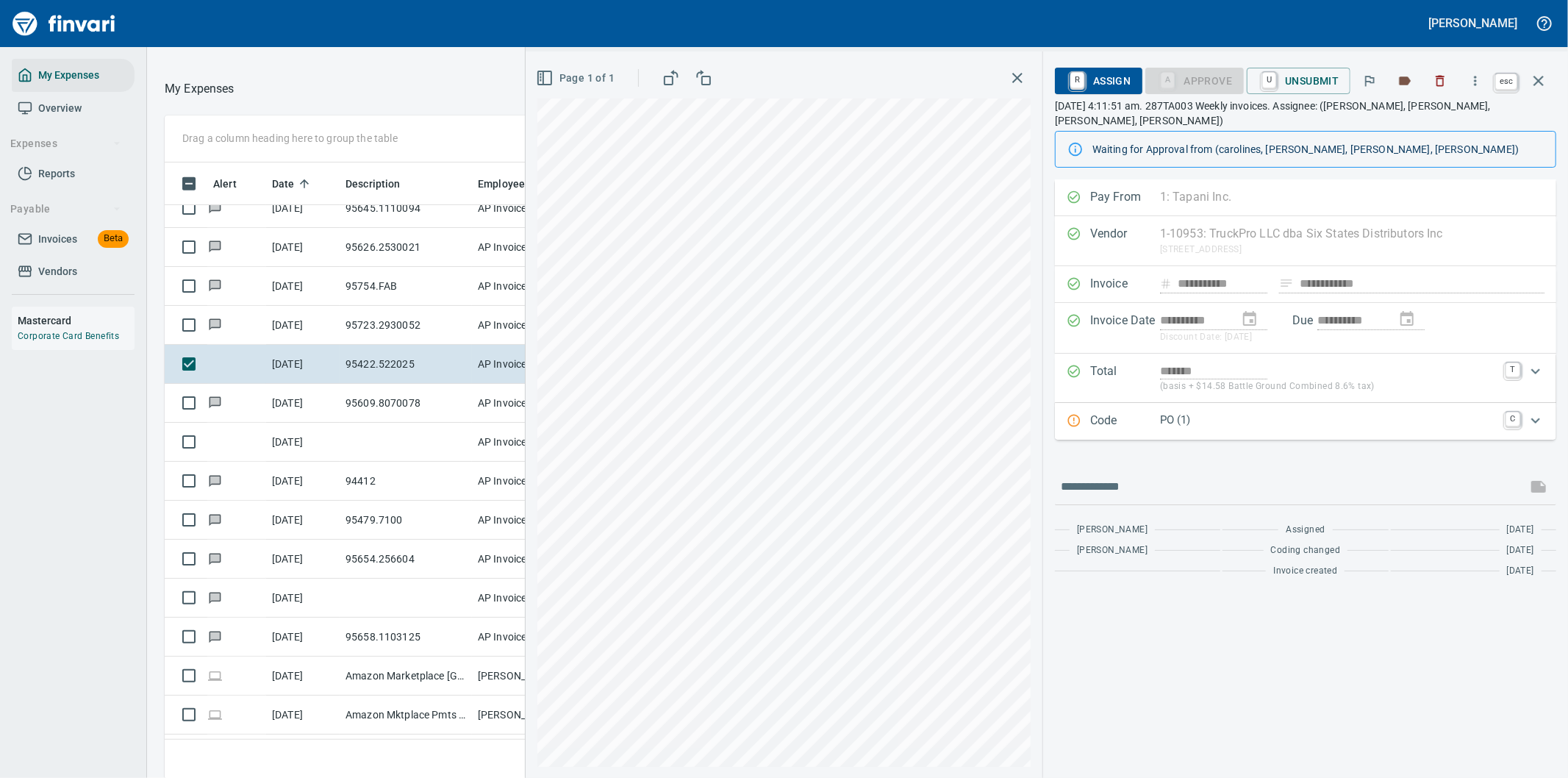
scroll to position [592, 981]
click at [1537, 79] on icon "button" at bounding box center [1538, 81] width 10 height 10
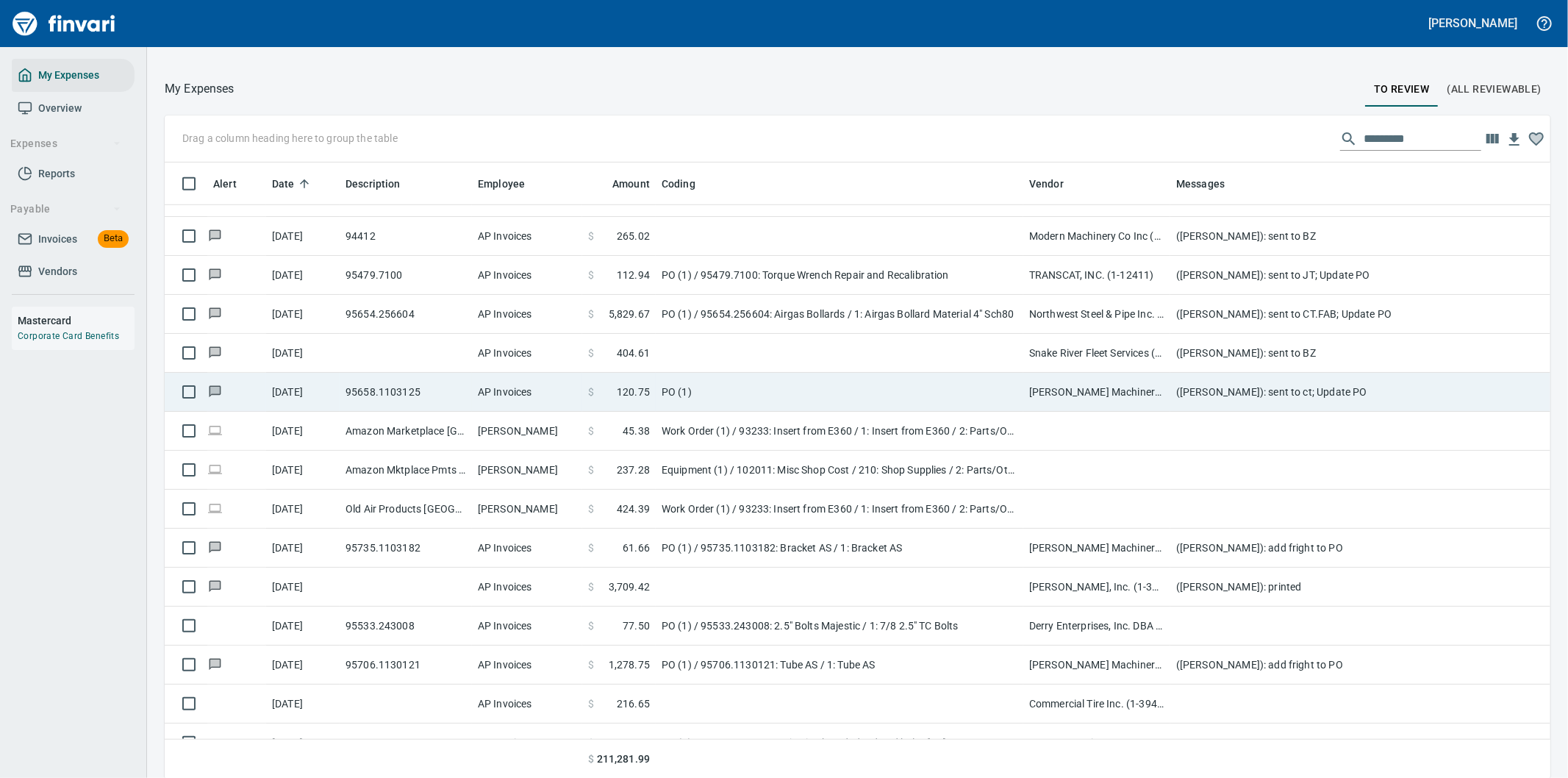
scroll to position [5812, 0]
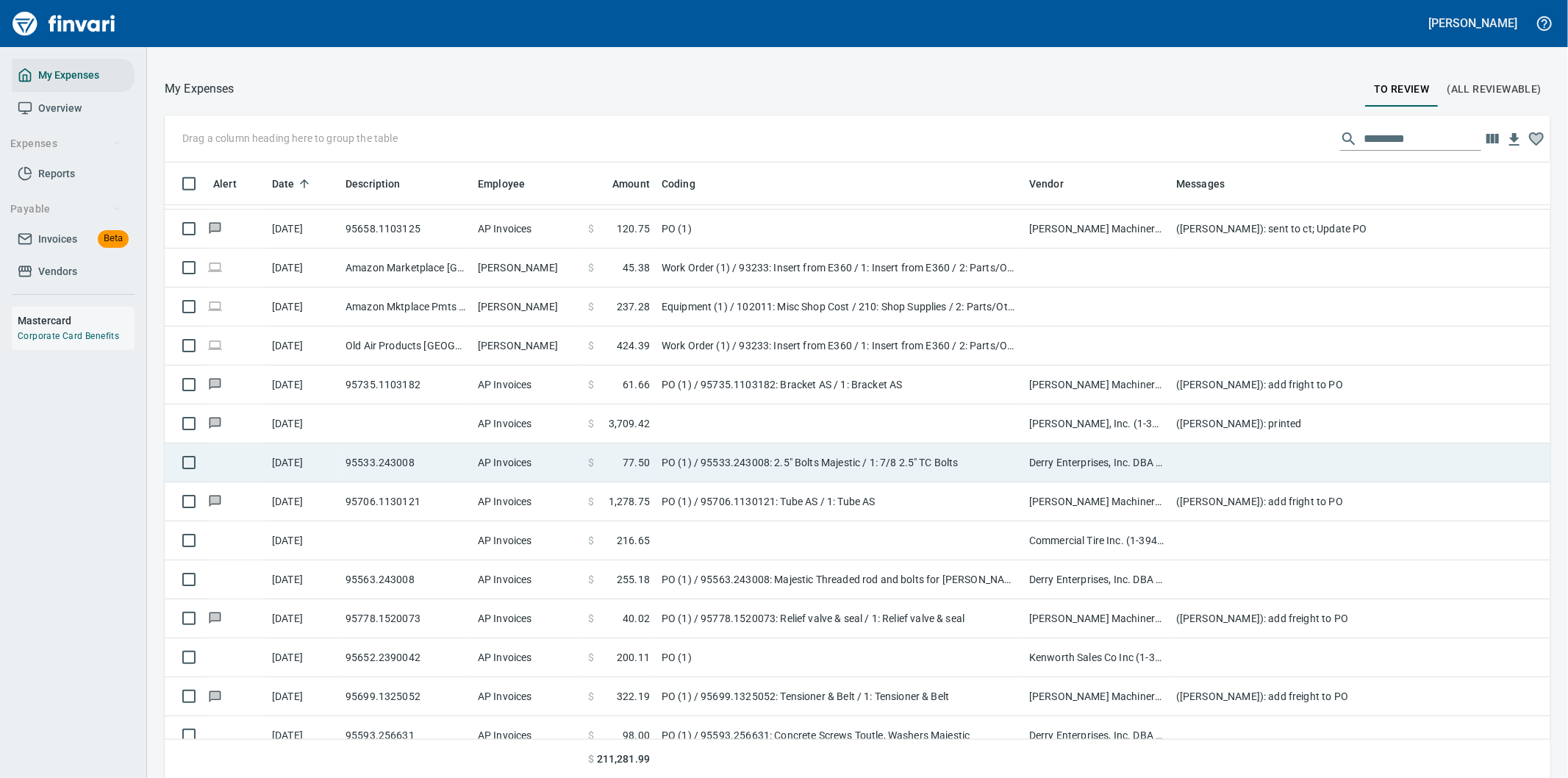
click at [968, 463] on td "PO (1) / 95533.243008: 2.5" Bolts Majestic / 1: 7/8 2.5" TC Bolts" at bounding box center [839, 462] width 367 height 39
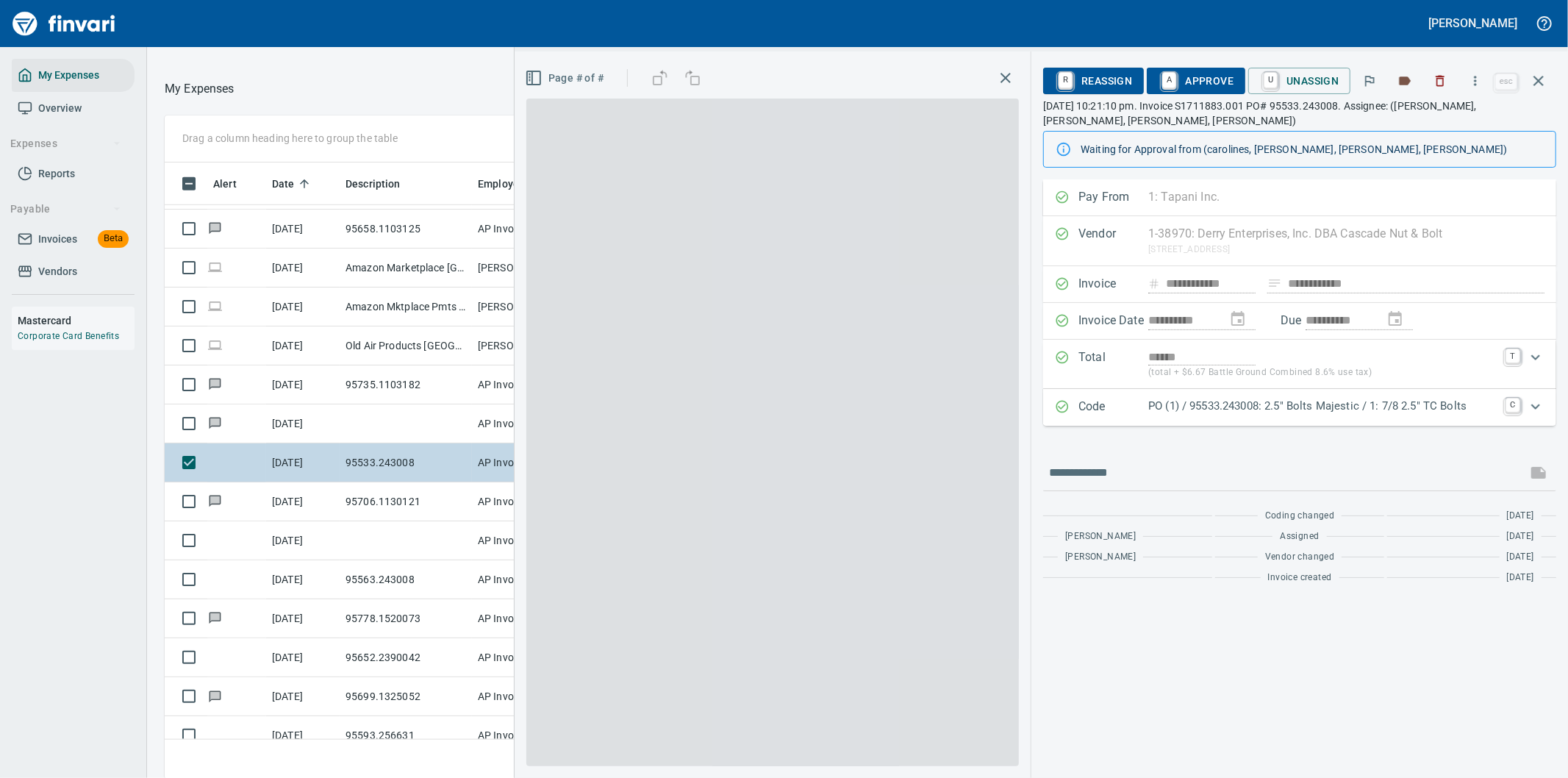
scroll to position [592, 981]
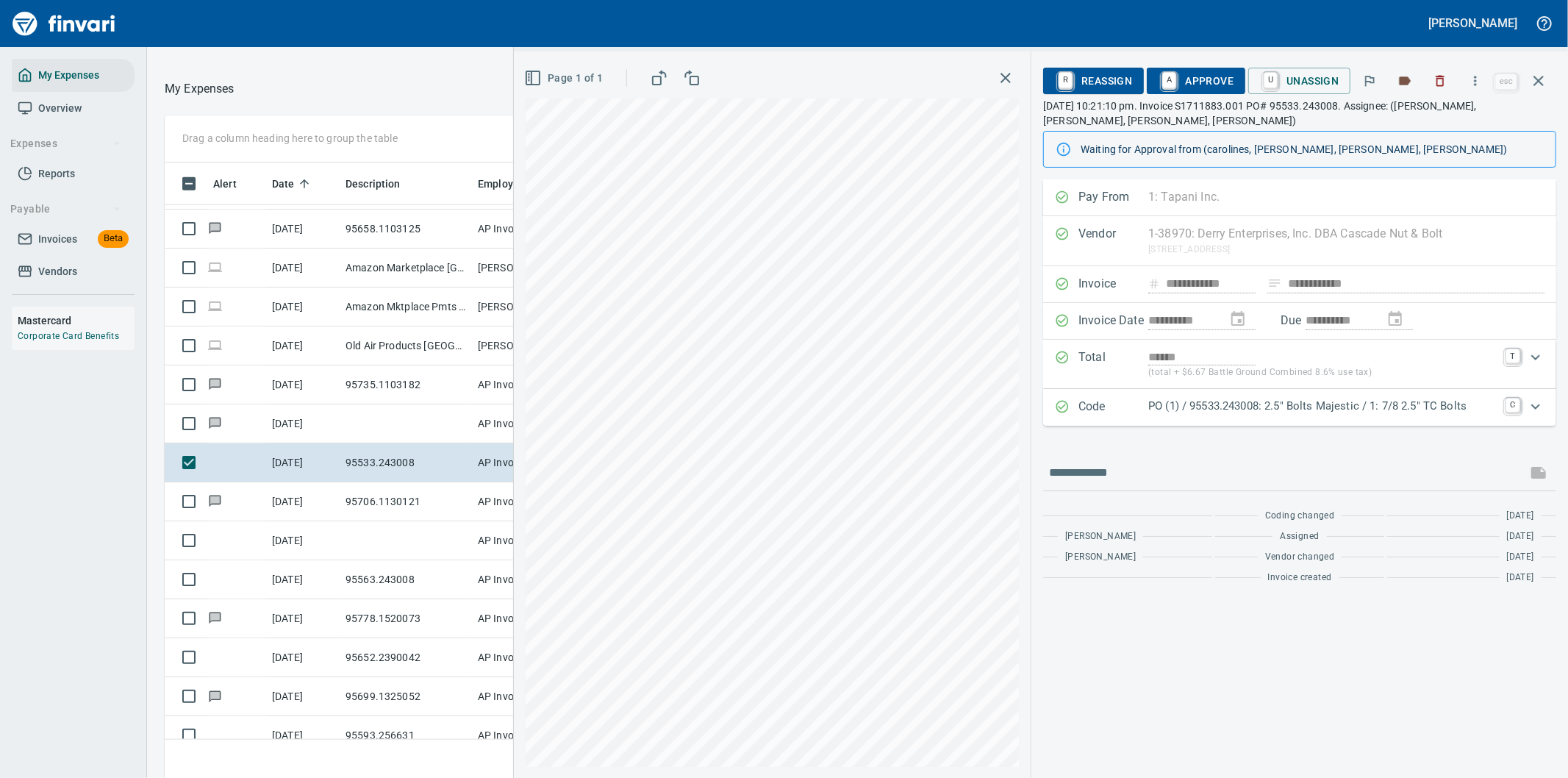
click at [1412, 408] on p "PO (1) / 95533.243008: 2.5" Bolts Majestic / 1: 7/8 2.5" TC Bolts" at bounding box center [1322, 406] width 348 height 17
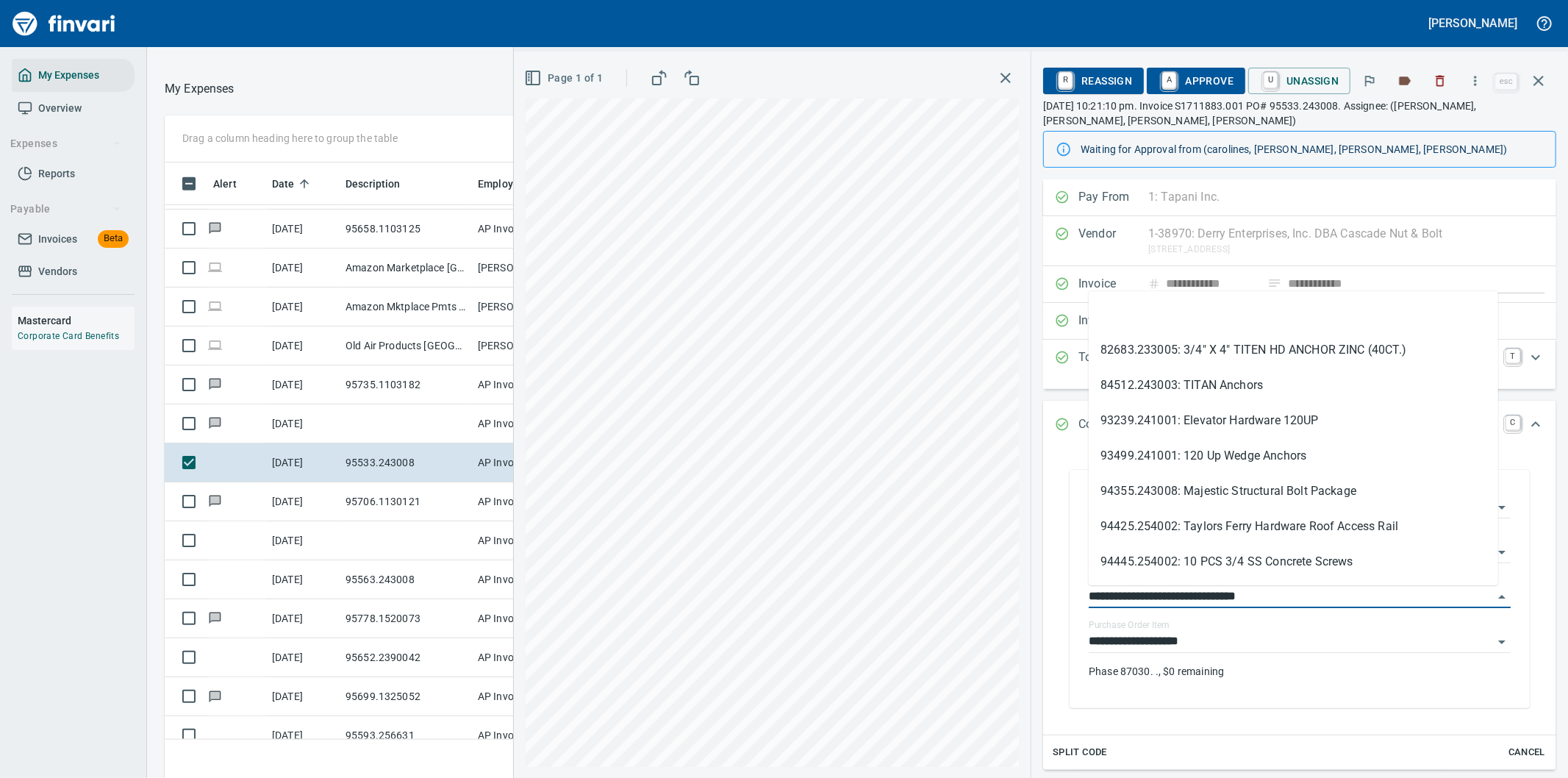
drag, startPoint x: 1167, startPoint y: 592, endPoint x: 1063, endPoint y: 593, distance: 104.0
click at [1063, 593] on div "**********" at bounding box center [1299, 589] width 489 height 268
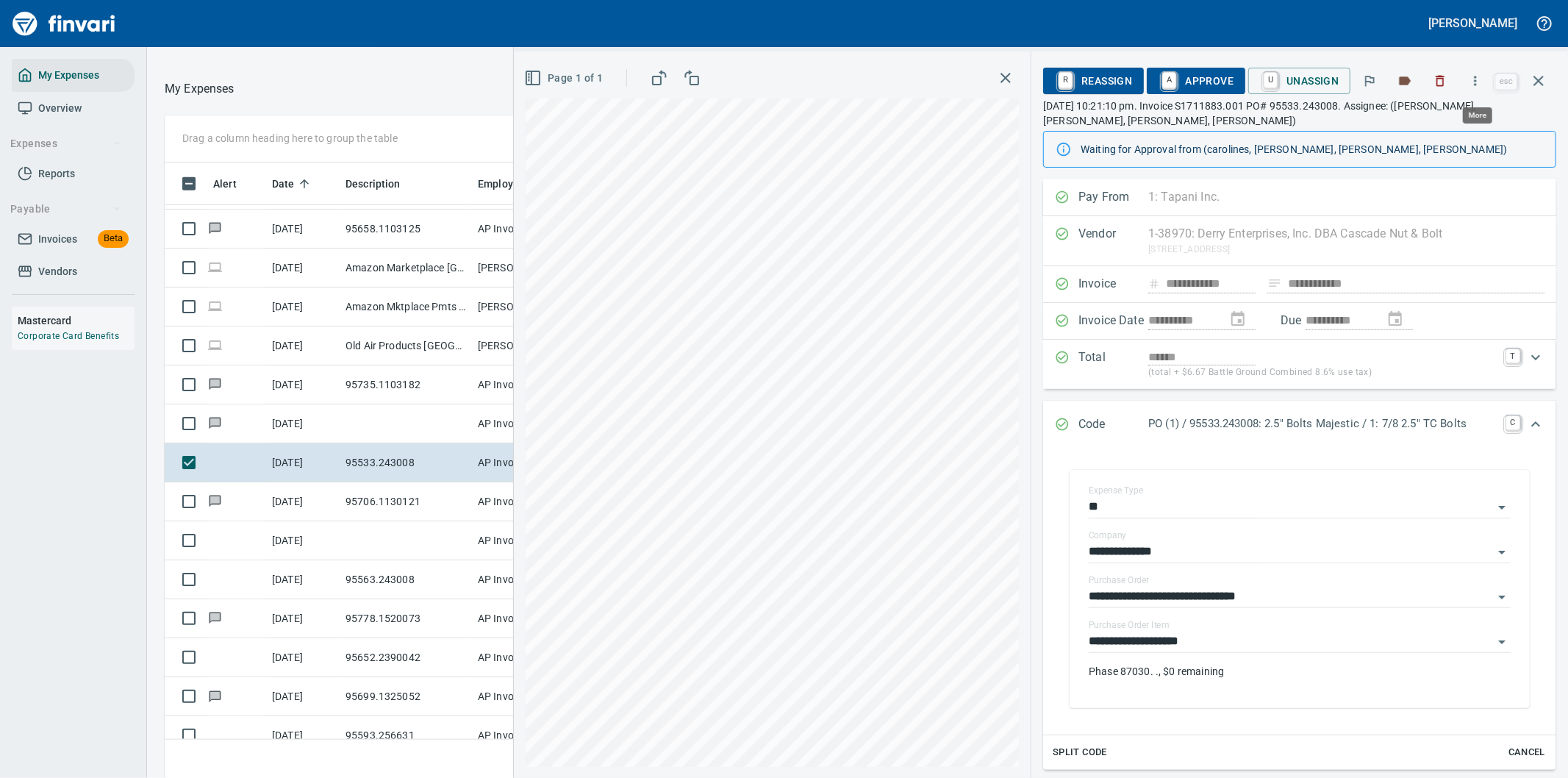
click at [1479, 77] on icon "button" at bounding box center [1475, 81] width 14 height 14
click at [1445, 128] on span "Download" at bounding box center [1473, 124] width 141 height 18
click at [1526, 422] on icon "Expand" at bounding box center [1535, 424] width 18 height 18
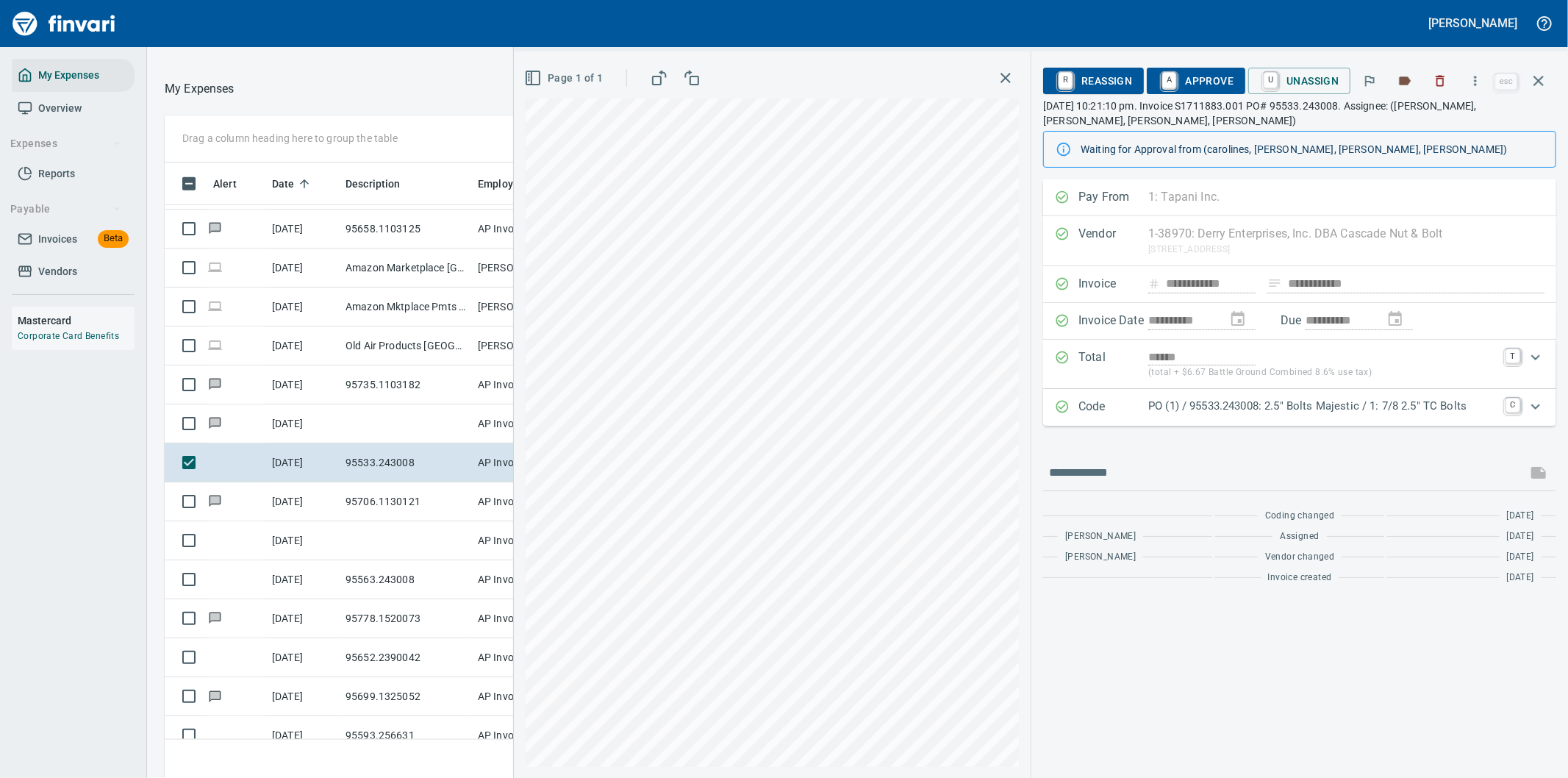
click at [1122, 548] on div "Coding changed 4 days ago Leah Wilson Assigned 4 days ago Heidi Ek Vendor chang…" at bounding box center [1299, 541] width 513 height 100
click at [1133, 470] on input "text" at bounding box center [1285, 473] width 472 height 24
type input "**********"
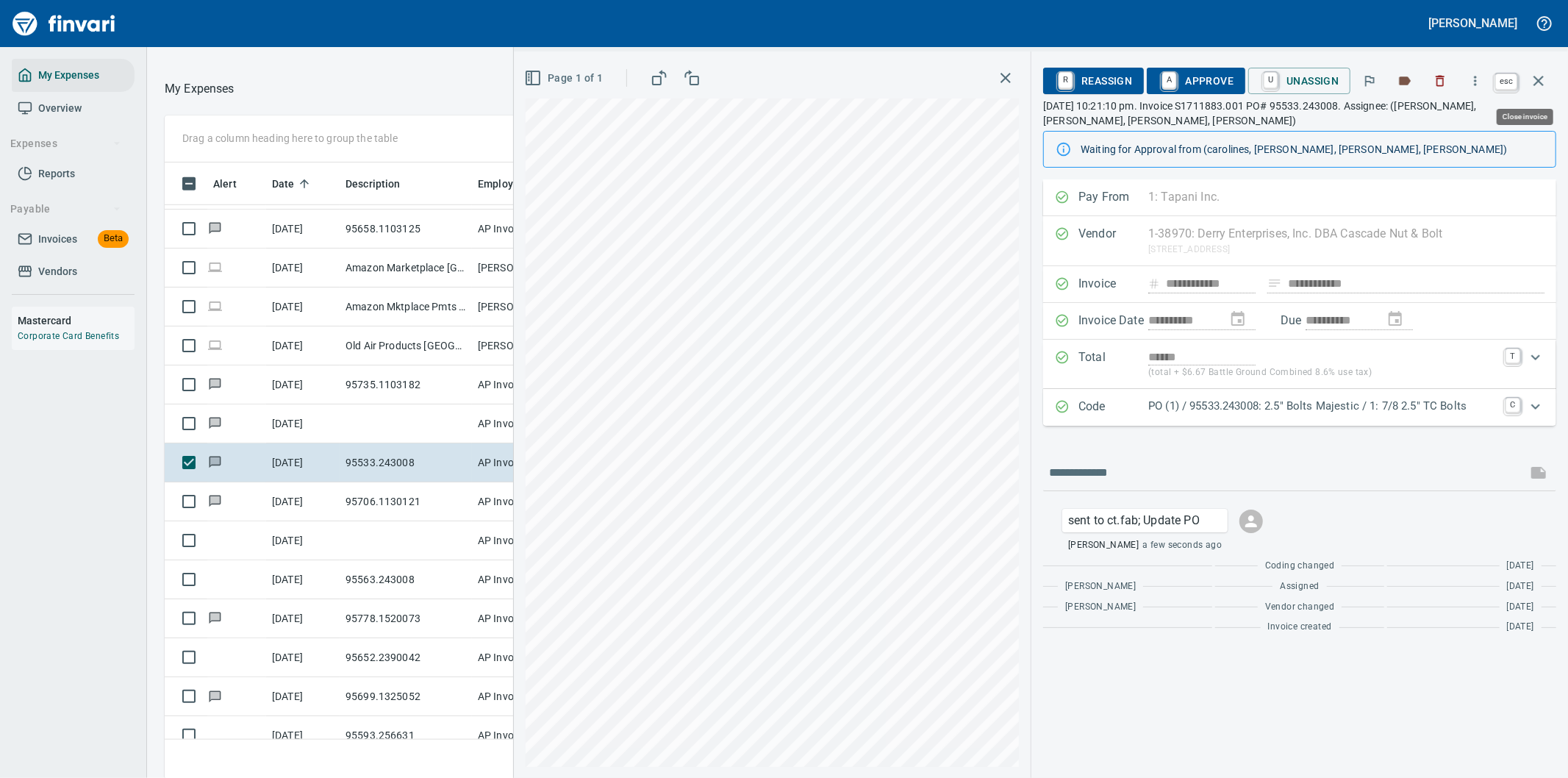
click at [1543, 81] on icon "button" at bounding box center [1539, 81] width 18 height 18
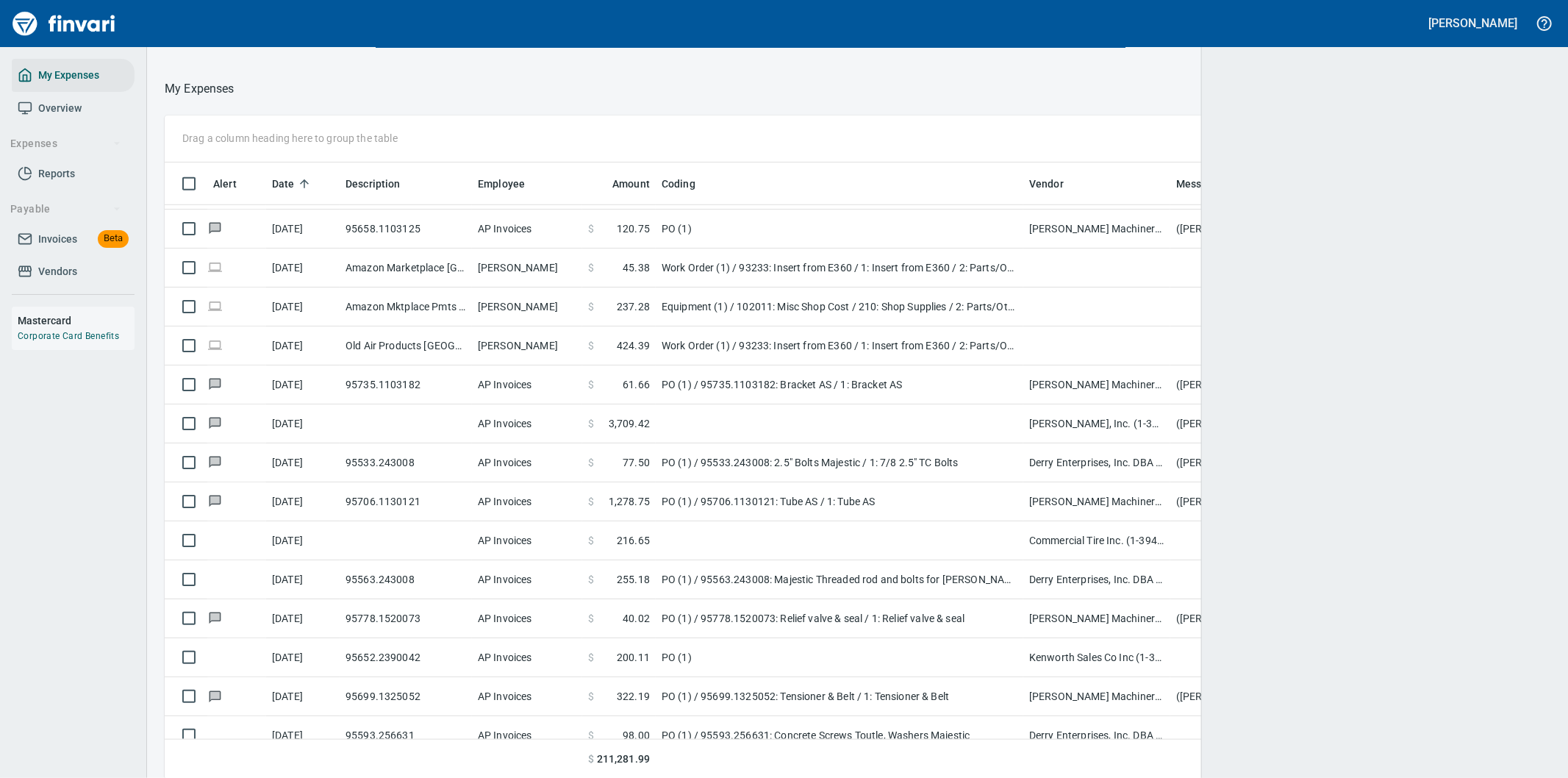
scroll to position [2, 2]
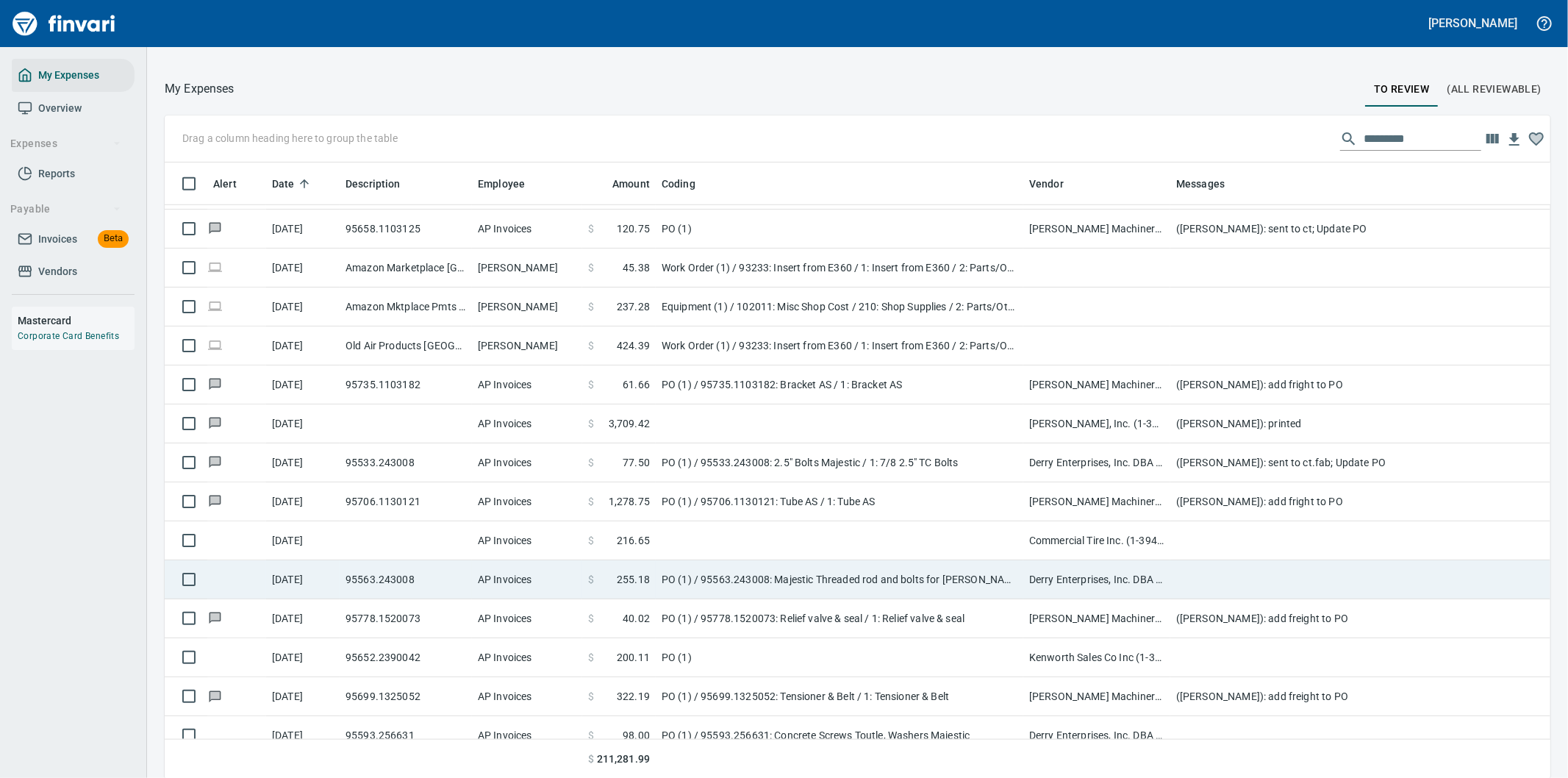
click at [1202, 581] on td at bounding box center [1464, 579] width 588 height 39
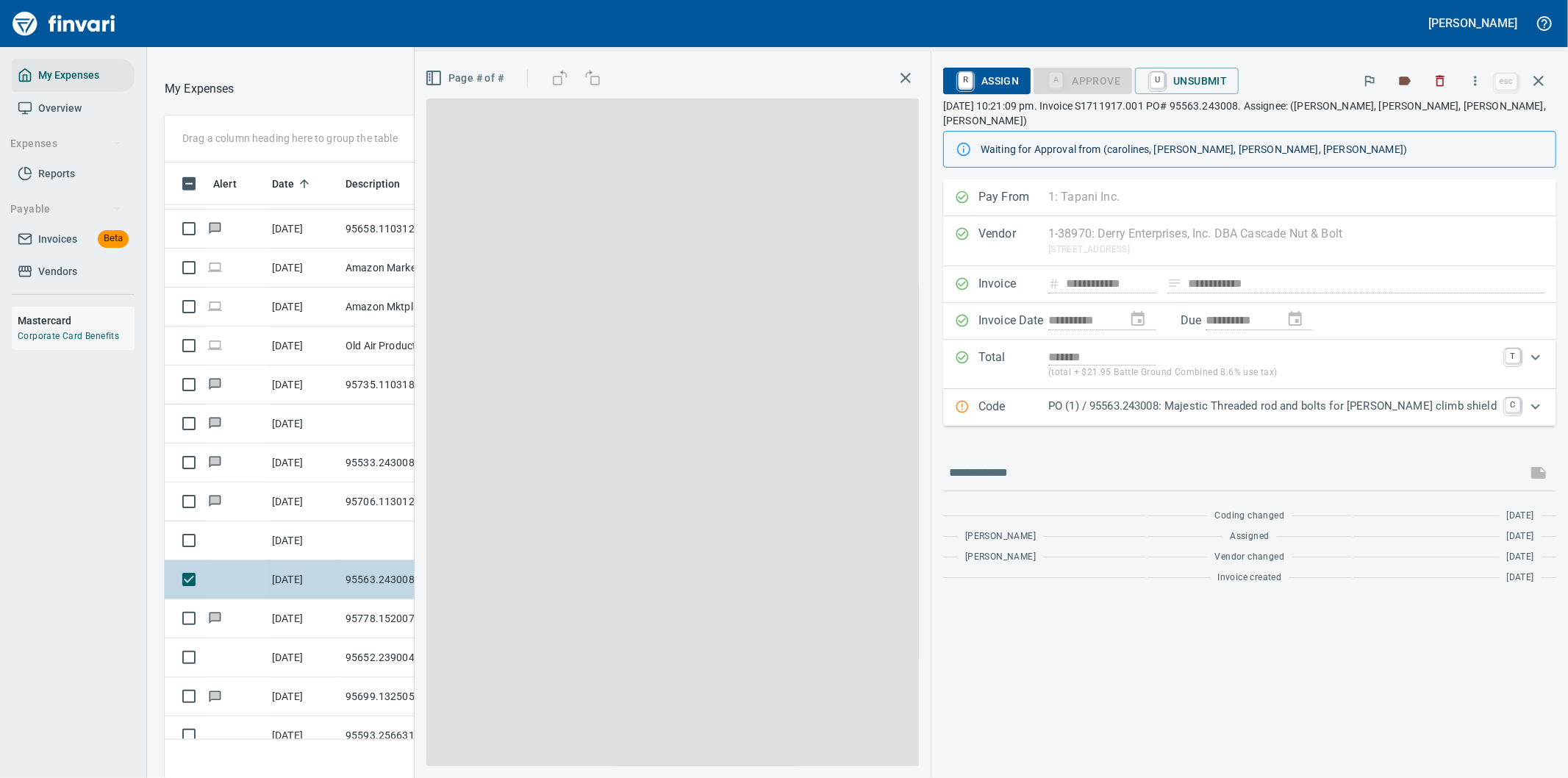
scroll to position [592, 981]
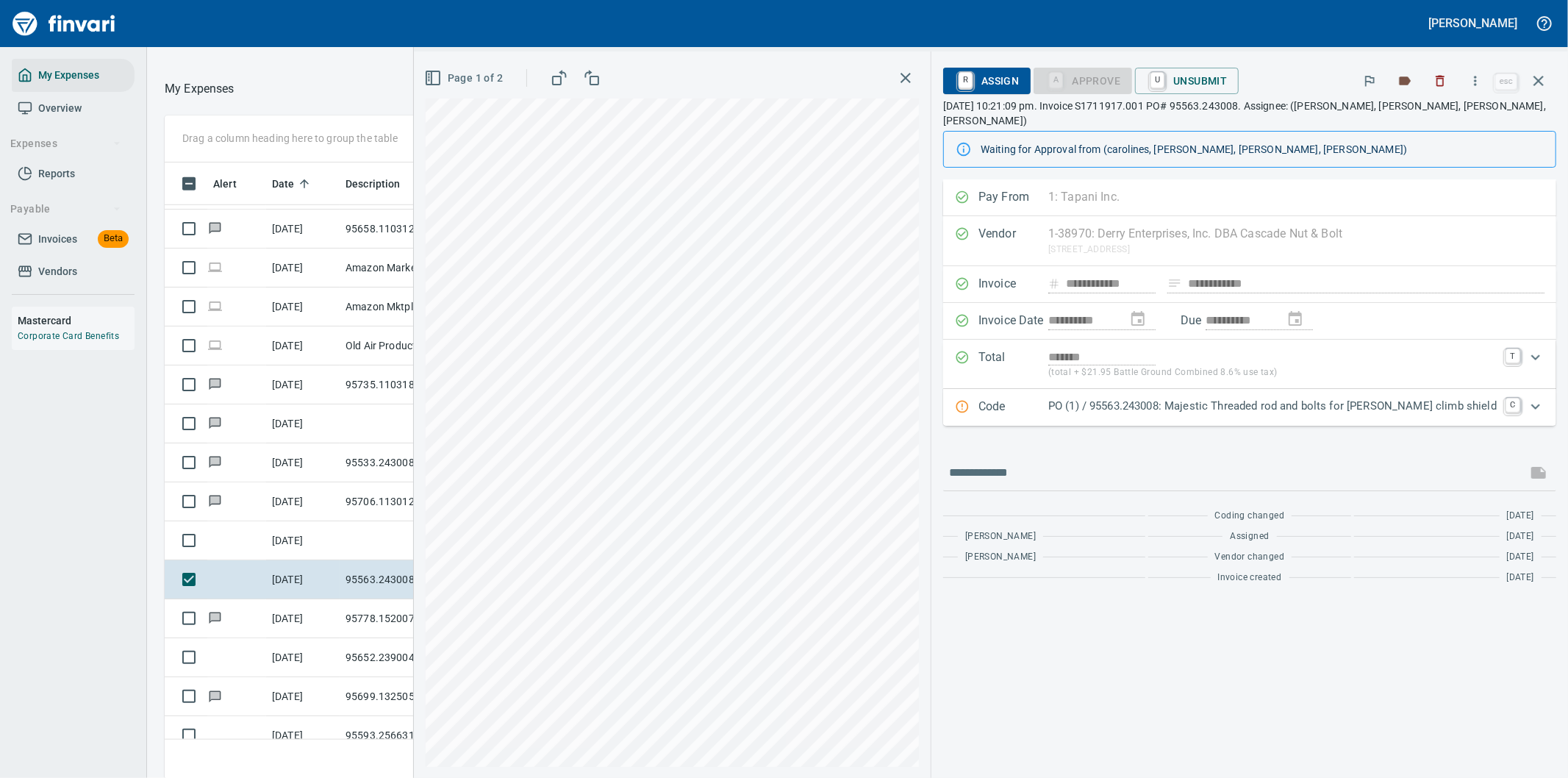
click at [1540, 398] on icon "Expand" at bounding box center [1535, 407] width 18 height 18
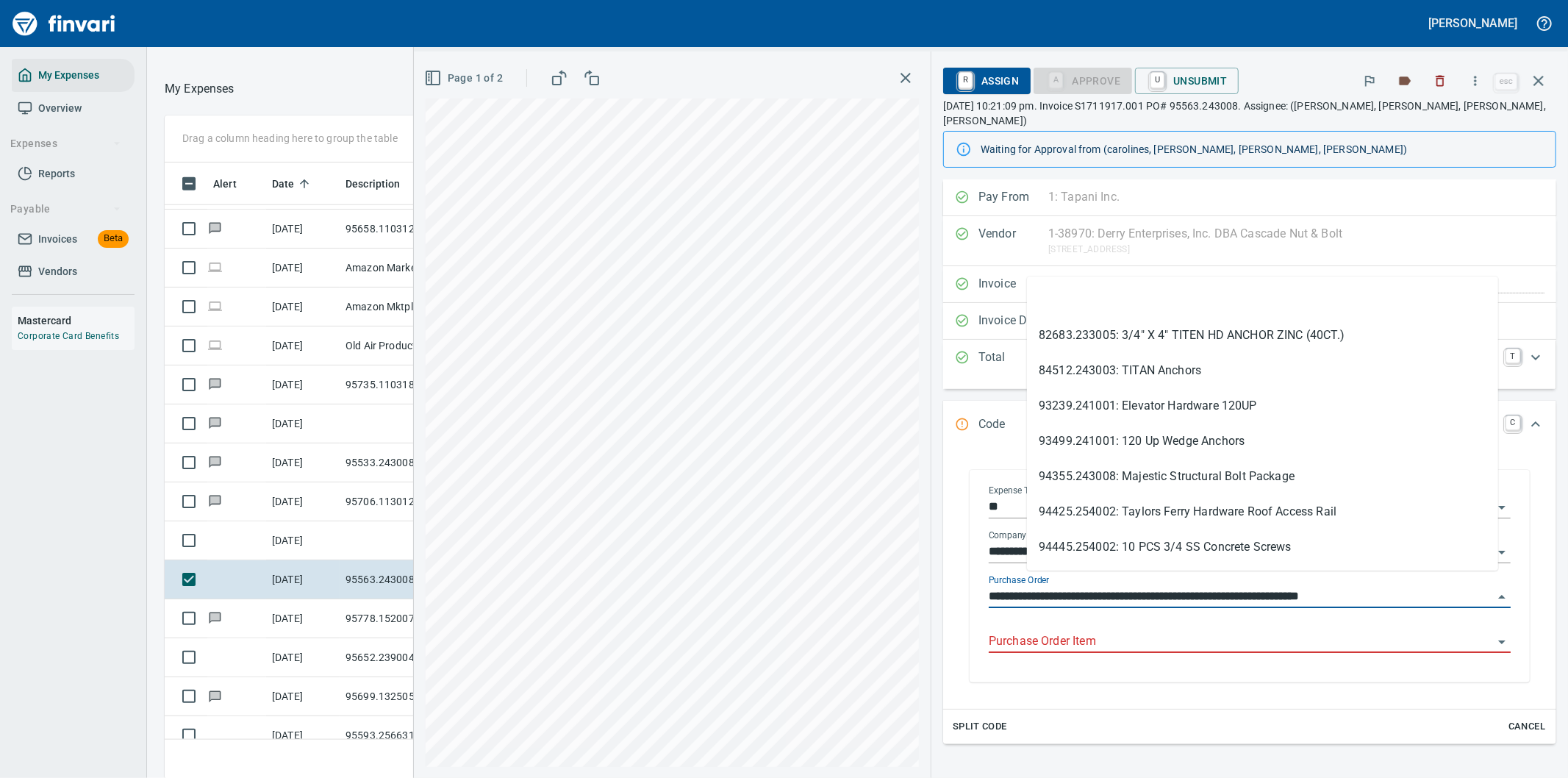
drag, startPoint x: 1107, startPoint y: 583, endPoint x: 1015, endPoint y: 575, distance: 92.3
click at [1012, 584] on div "**********" at bounding box center [1249, 575] width 560 height 213
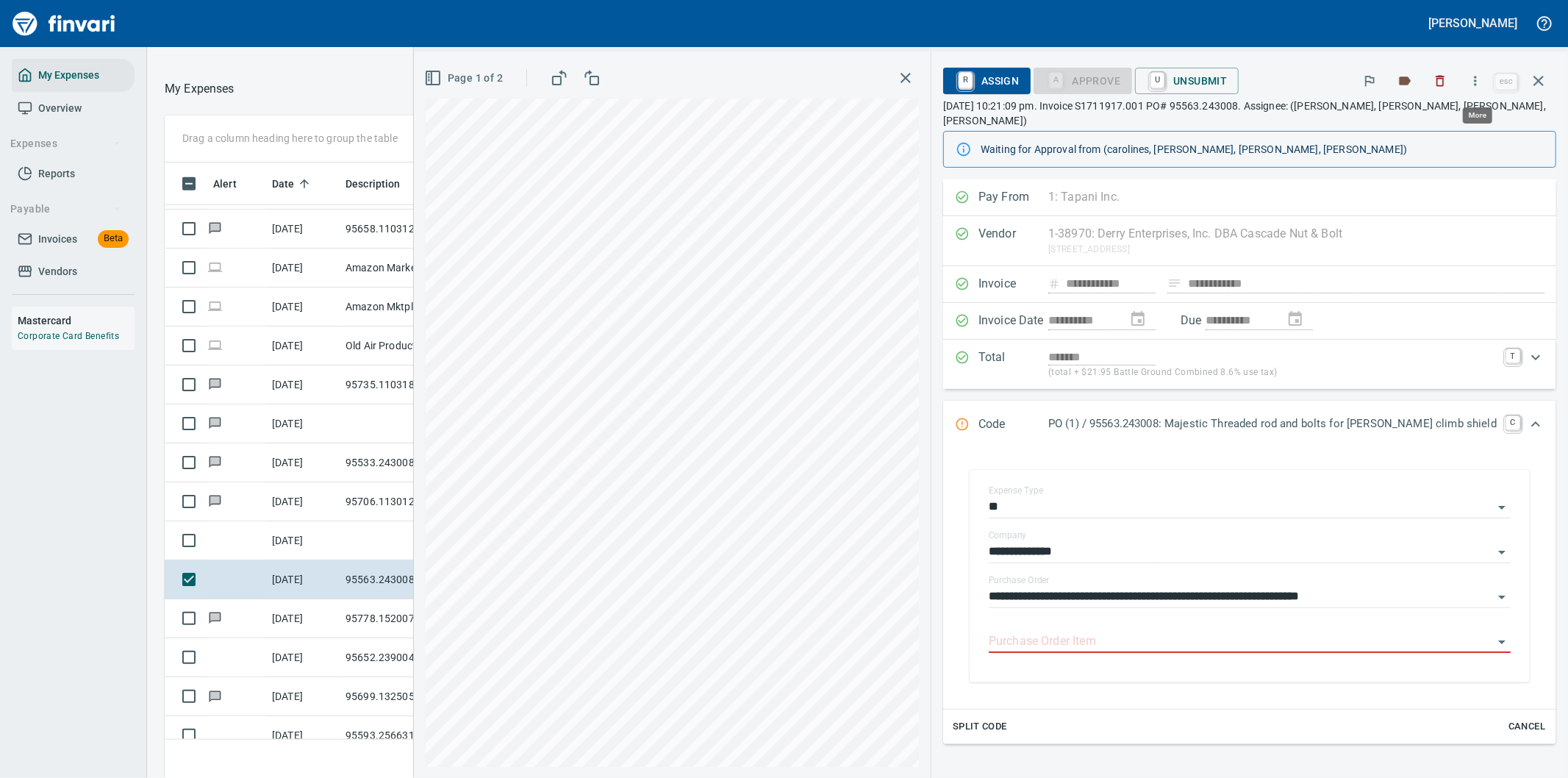
click at [1476, 77] on icon "button" at bounding box center [1476, 81] width 2 height 10
click at [1417, 120] on span "Download" at bounding box center [1473, 124] width 141 height 18
click at [1526, 415] on icon "Expand" at bounding box center [1535, 424] width 18 height 18
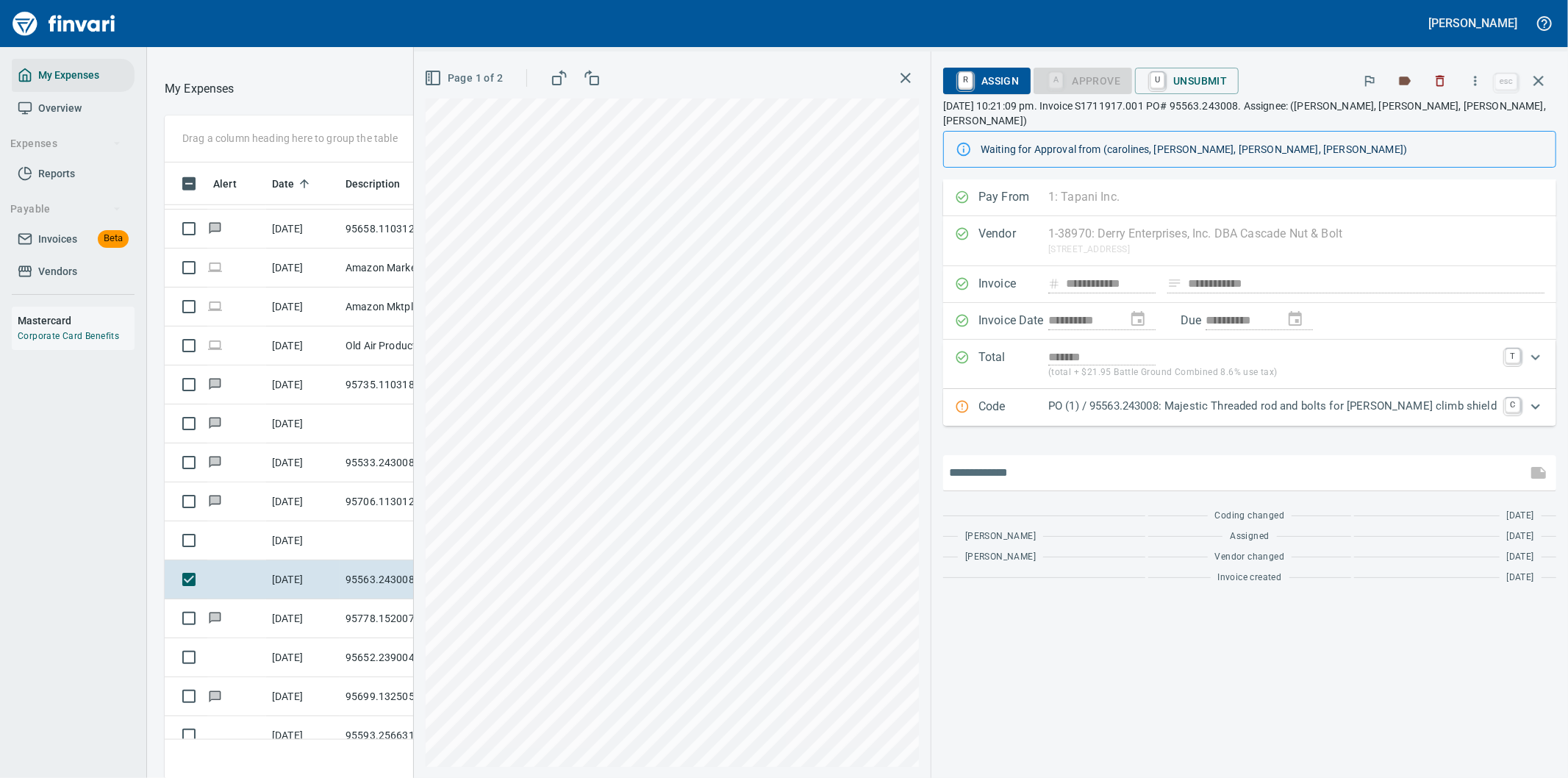
click at [1087, 461] on input "text" at bounding box center [1234, 473] width 571 height 24
type input "**********"
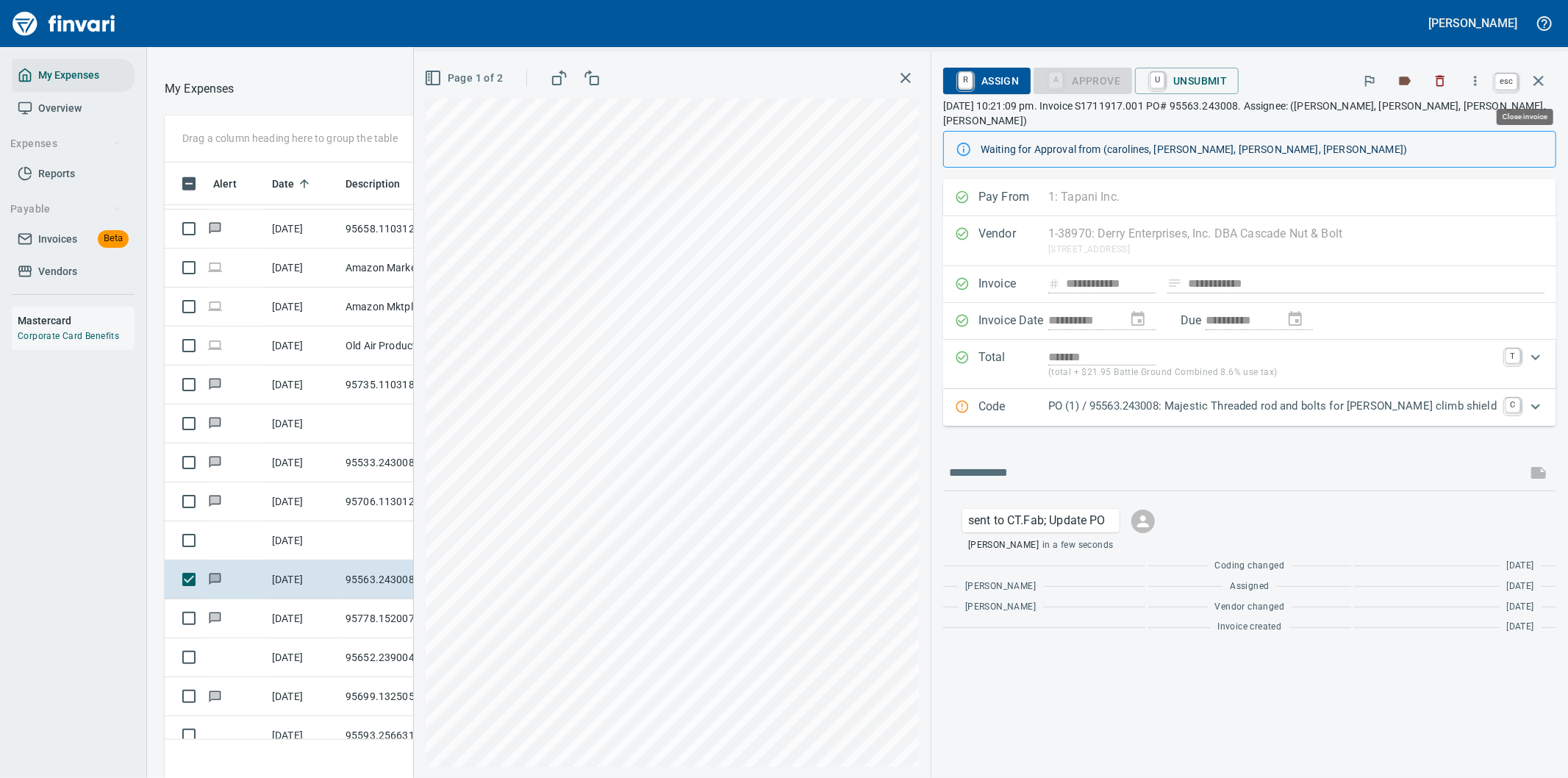
click at [1539, 79] on icon "button" at bounding box center [1538, 81] width 10 height 10
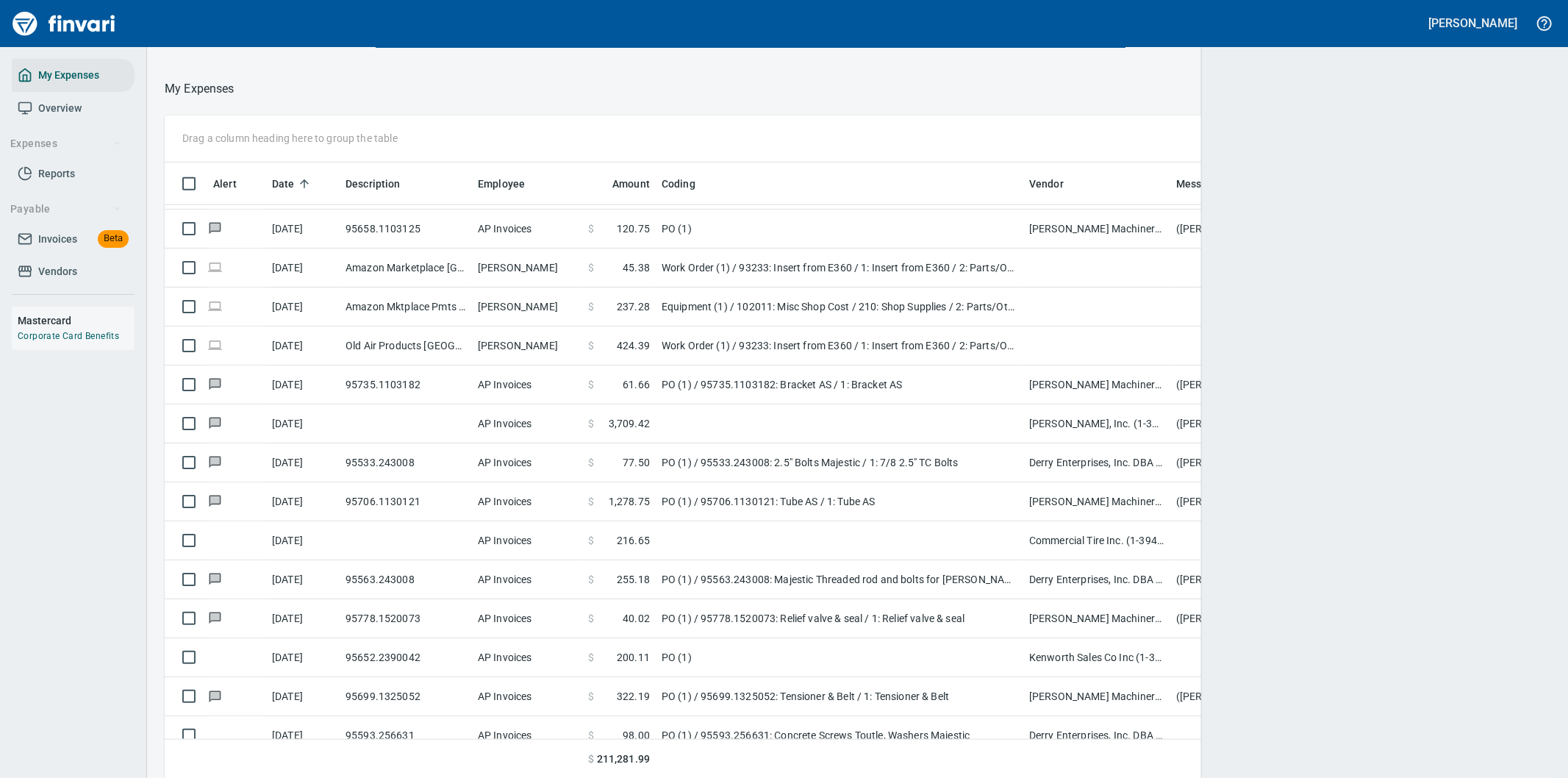
scroll to position [592, 1346]
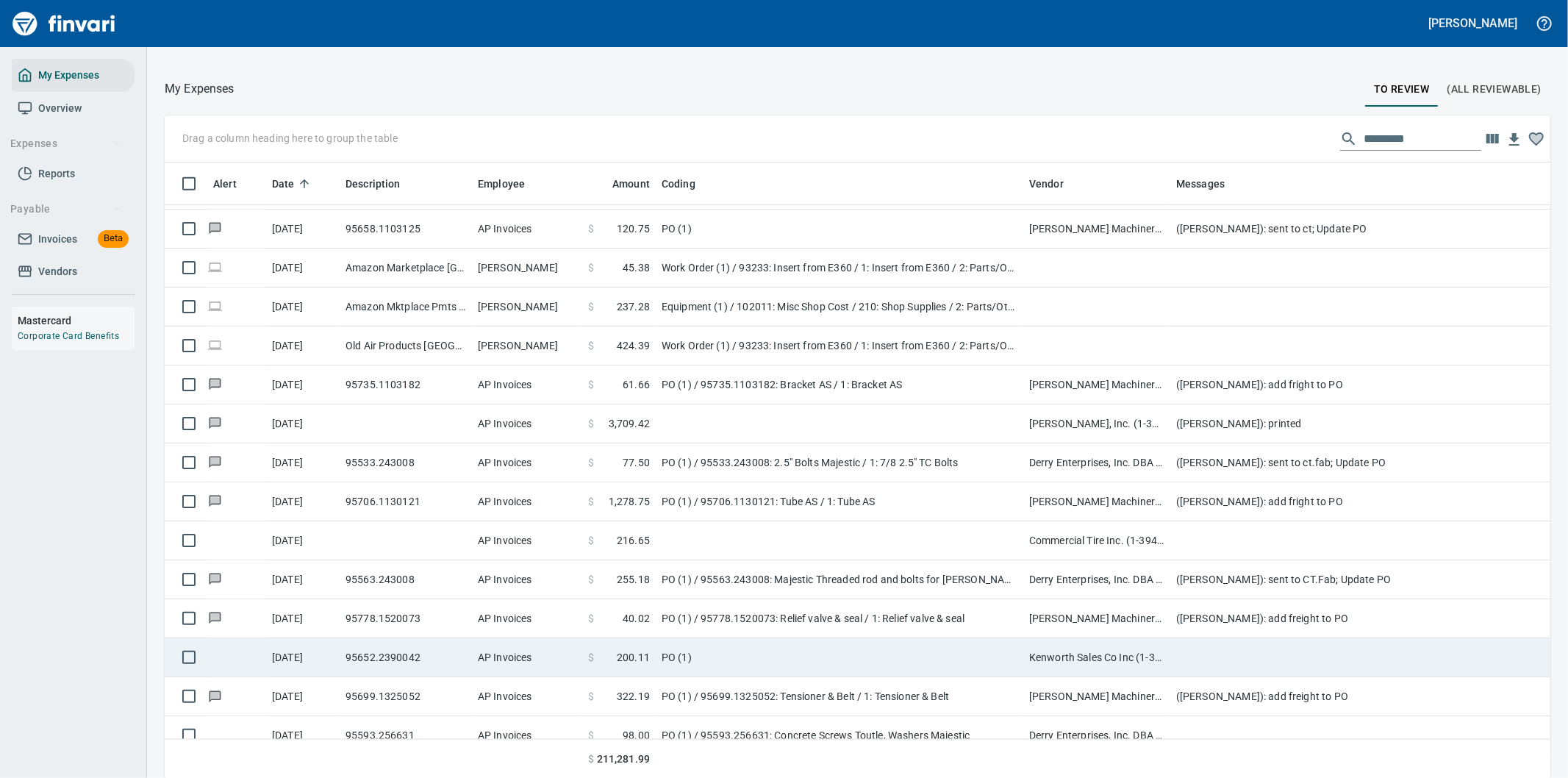
click at [1214, 653] on td at bounding box center [1464, 658] width 588 height 39
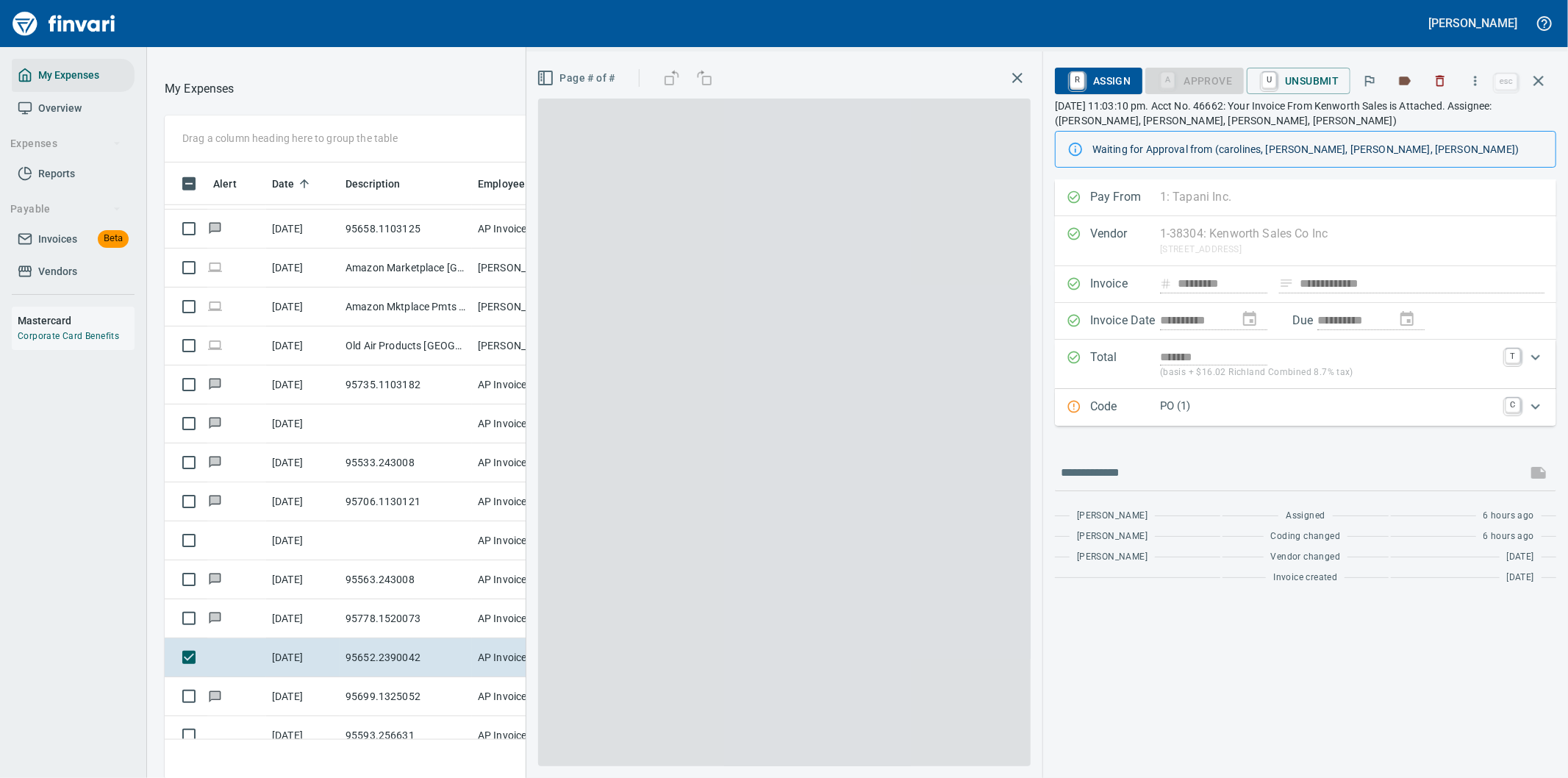
scroll to position [592, 981]
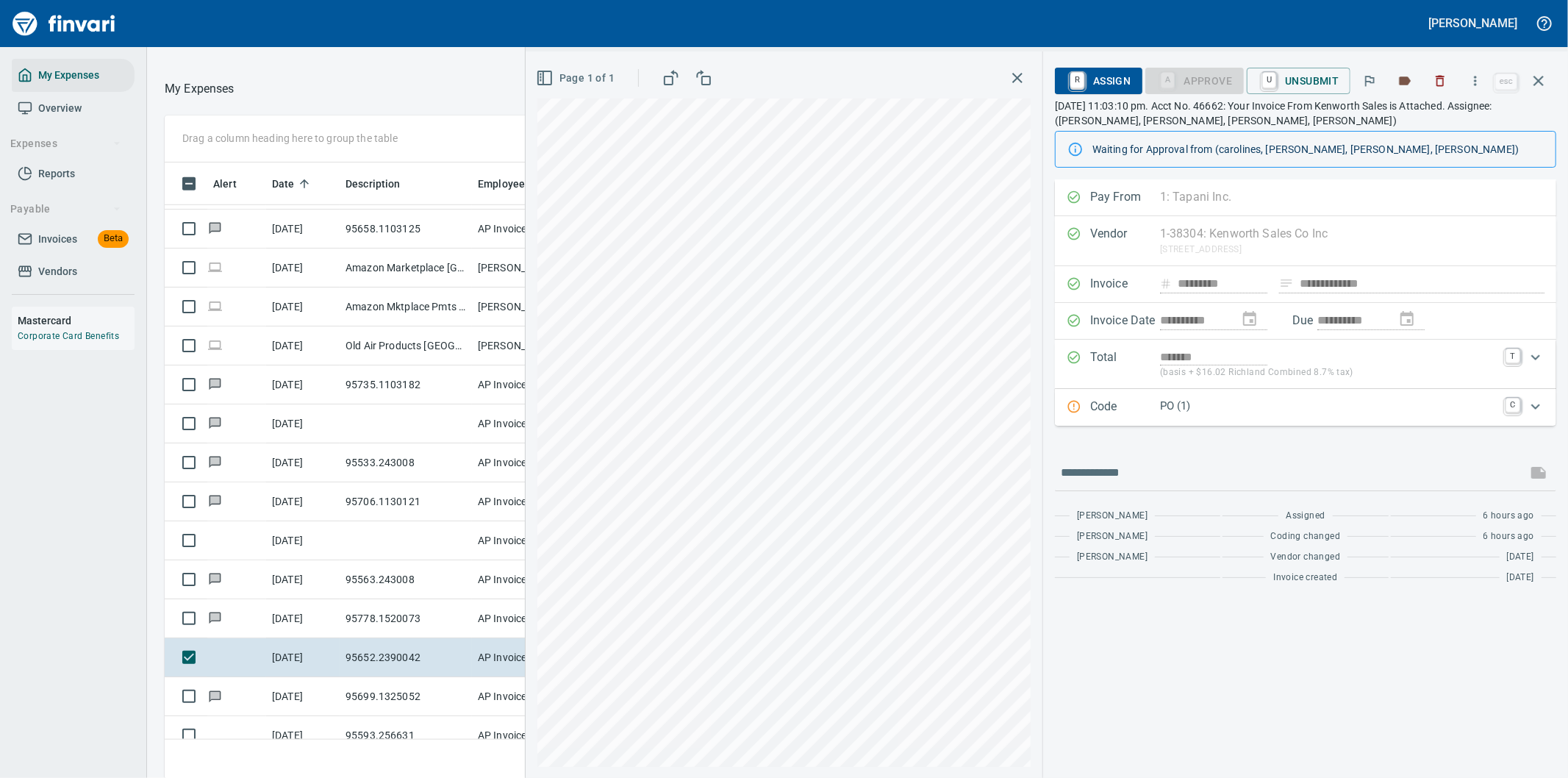
click at [1348, 413] on p "PO (1)" at bounding box center [1328, 406] width 336 height 17
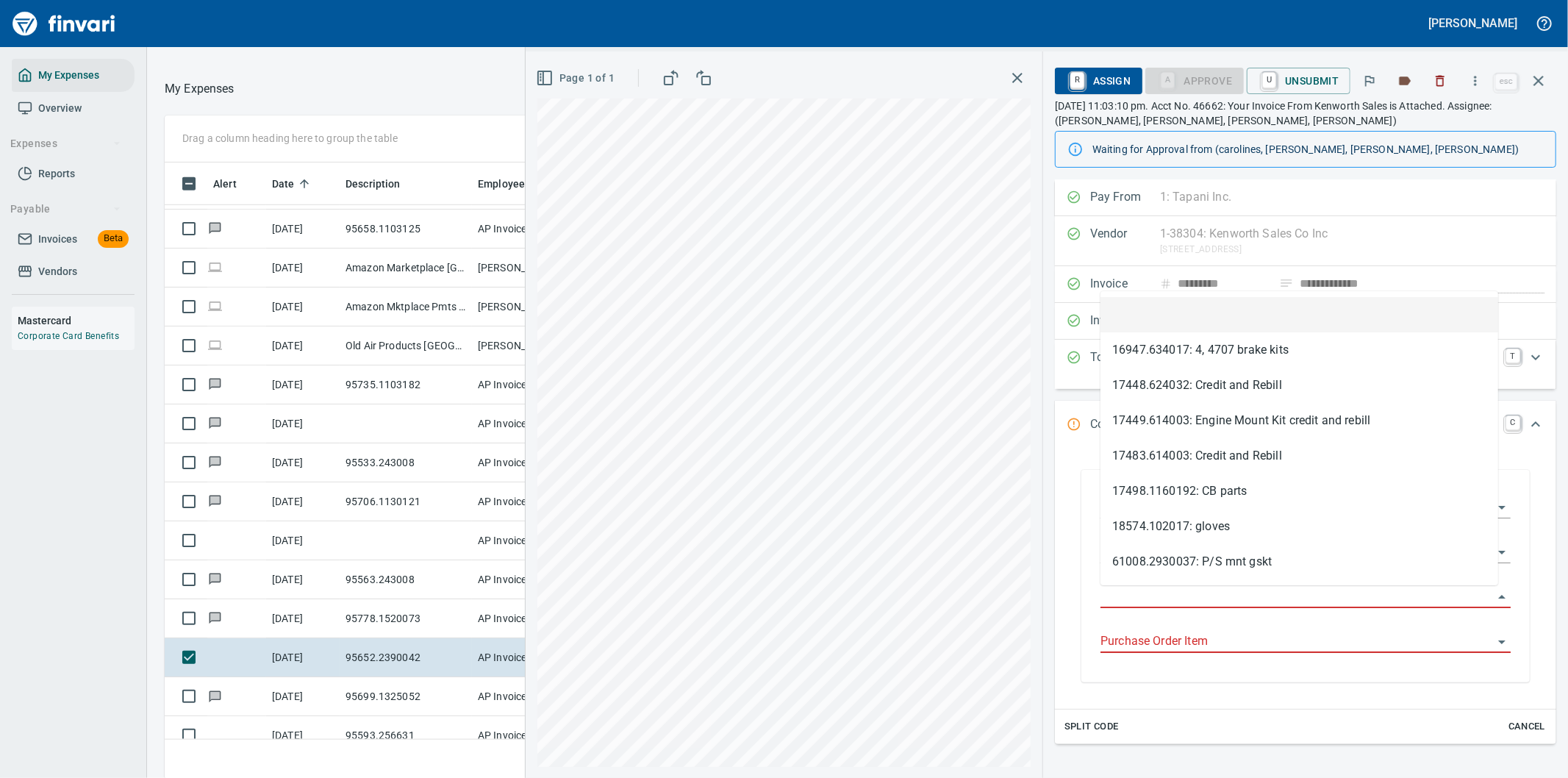
click at [1142, 595] on input "Purchase Order" at bounding box center [1297, 597] width 392 height 21
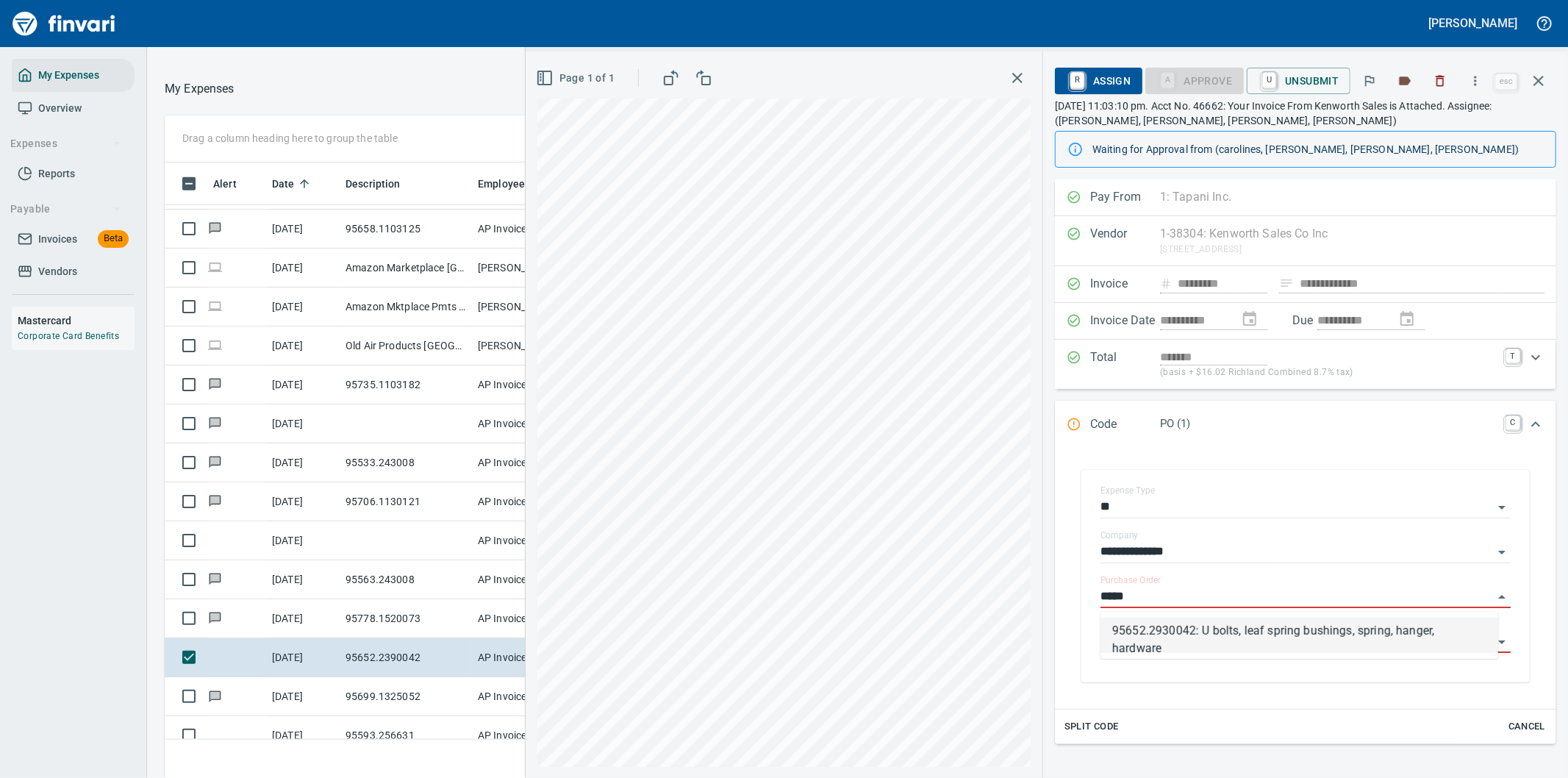
click at [1230, 640] on li "95652.2930042: U bolts, leaf spring bushings, spring, hanger, hardware" at bounding box center [1299, 635] width 398 height 35
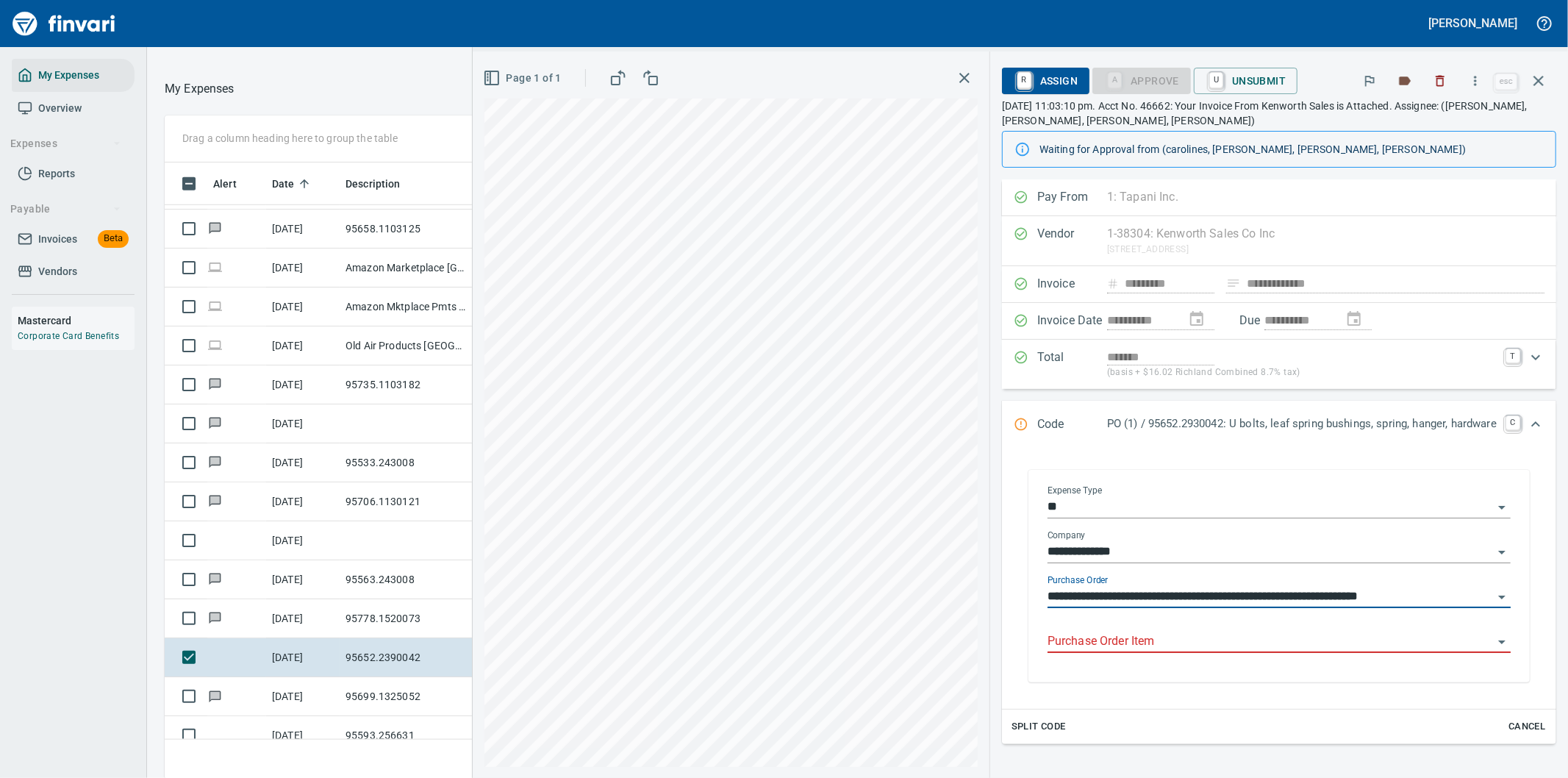
type input "**********"
click at [1116, 644] on input "Purchase Order Item" at bounding box center [1270, 641] width 446 height 21
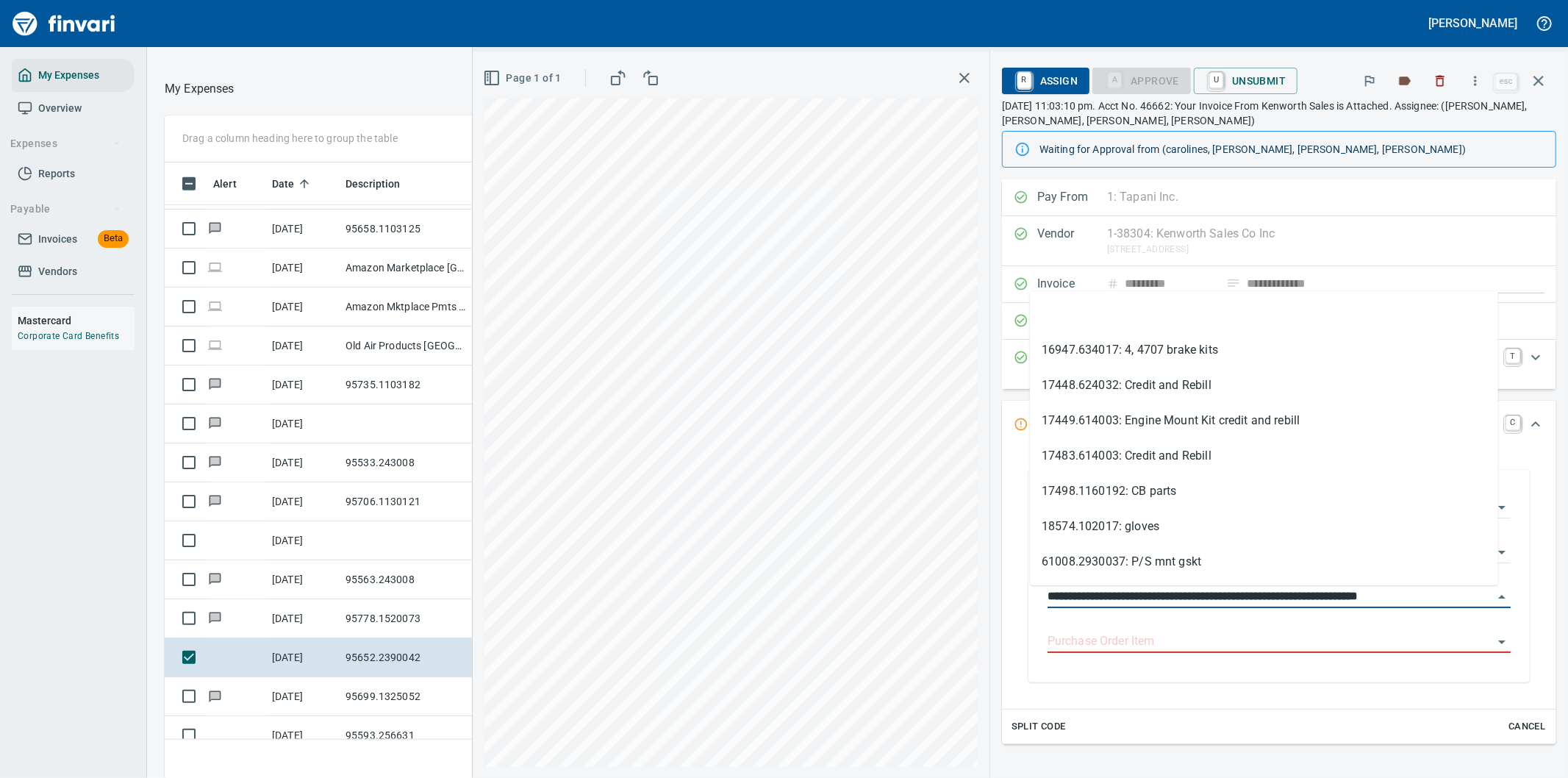
drag, startPoint x: 1115, startPoint y: 596, endPoint x: 1008, endPoint y: 596, distance: 107.0
click at [1014, 596] on div "**********" at bounding box center [1279, 575] width 531 height 242
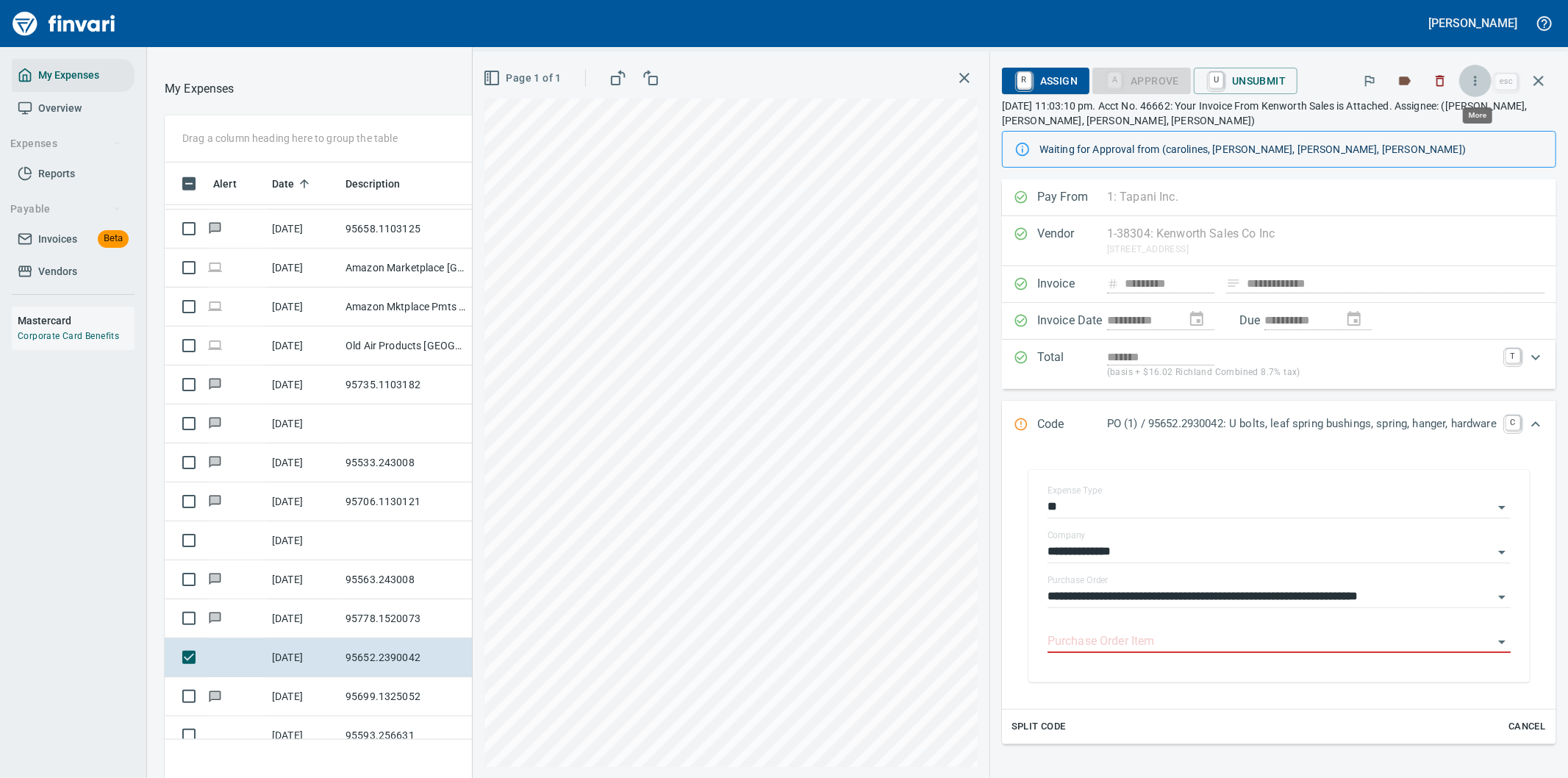
click at [1475, 77] on icon "button" at bounding box center [1475, 81] width 14 height 14
click at [1416, 125] on span "Download" at bounding box center [1473, 124] width 141 height 18
click at [1531, 423] on icon "Expand" at bounding box center [1535, 424] width 9 height 5
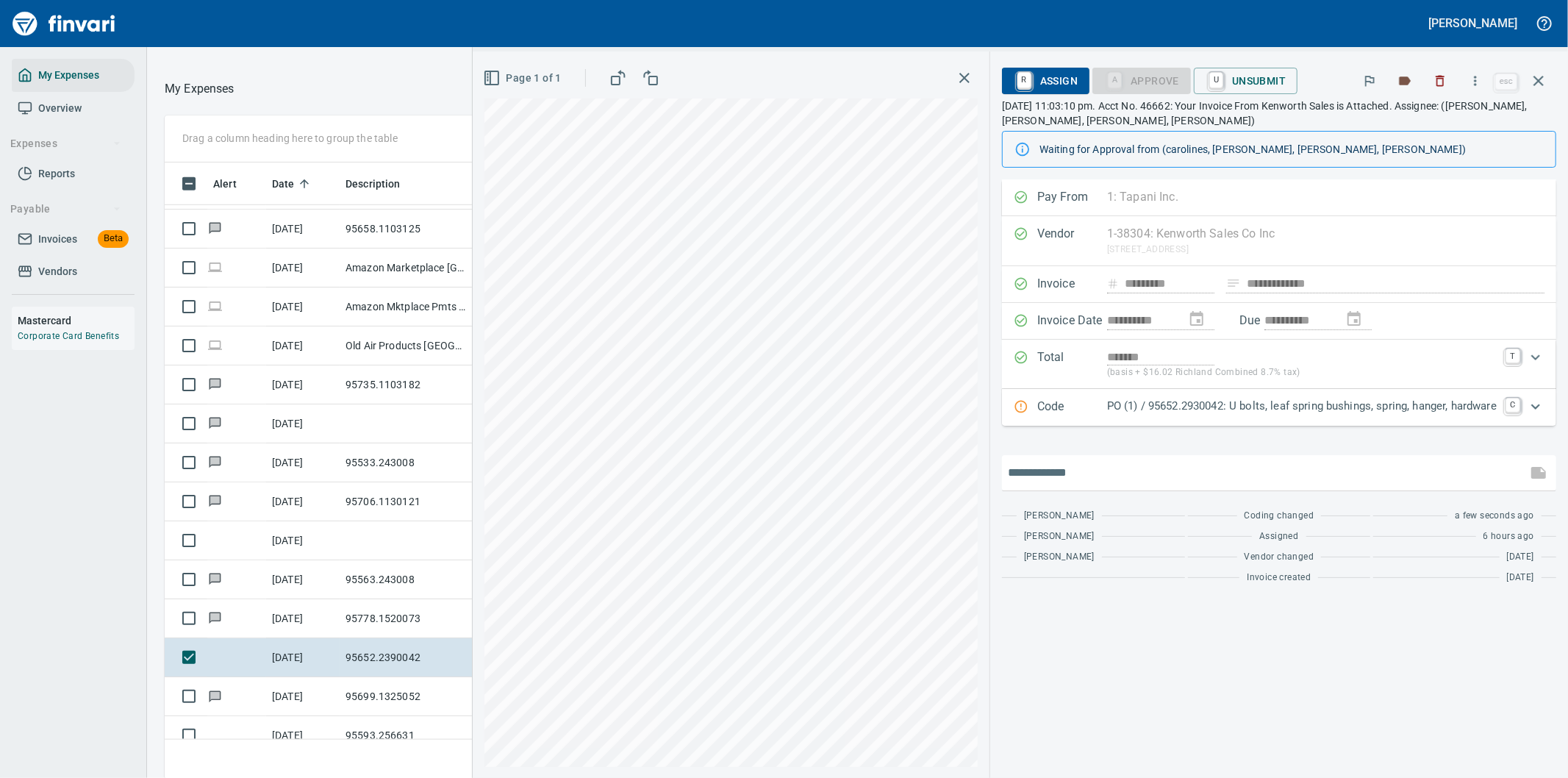
click at [1090, 478] on input "text" at bounding box center [1264, 473] width 513 height 24
type input "**********"
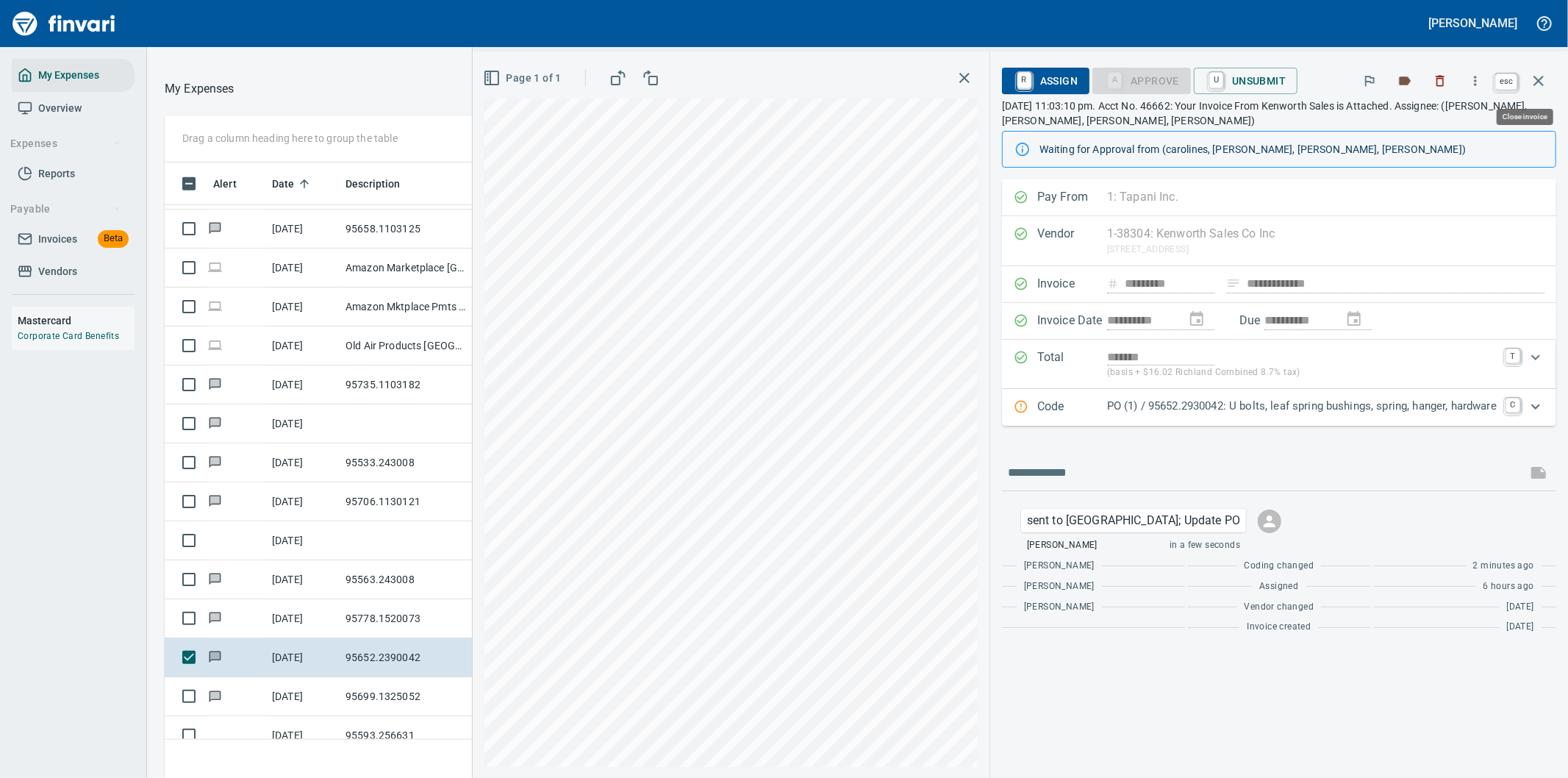
click at [1537, 77] on icon "button" at bounding box center [1539, 81] width 18 height 18
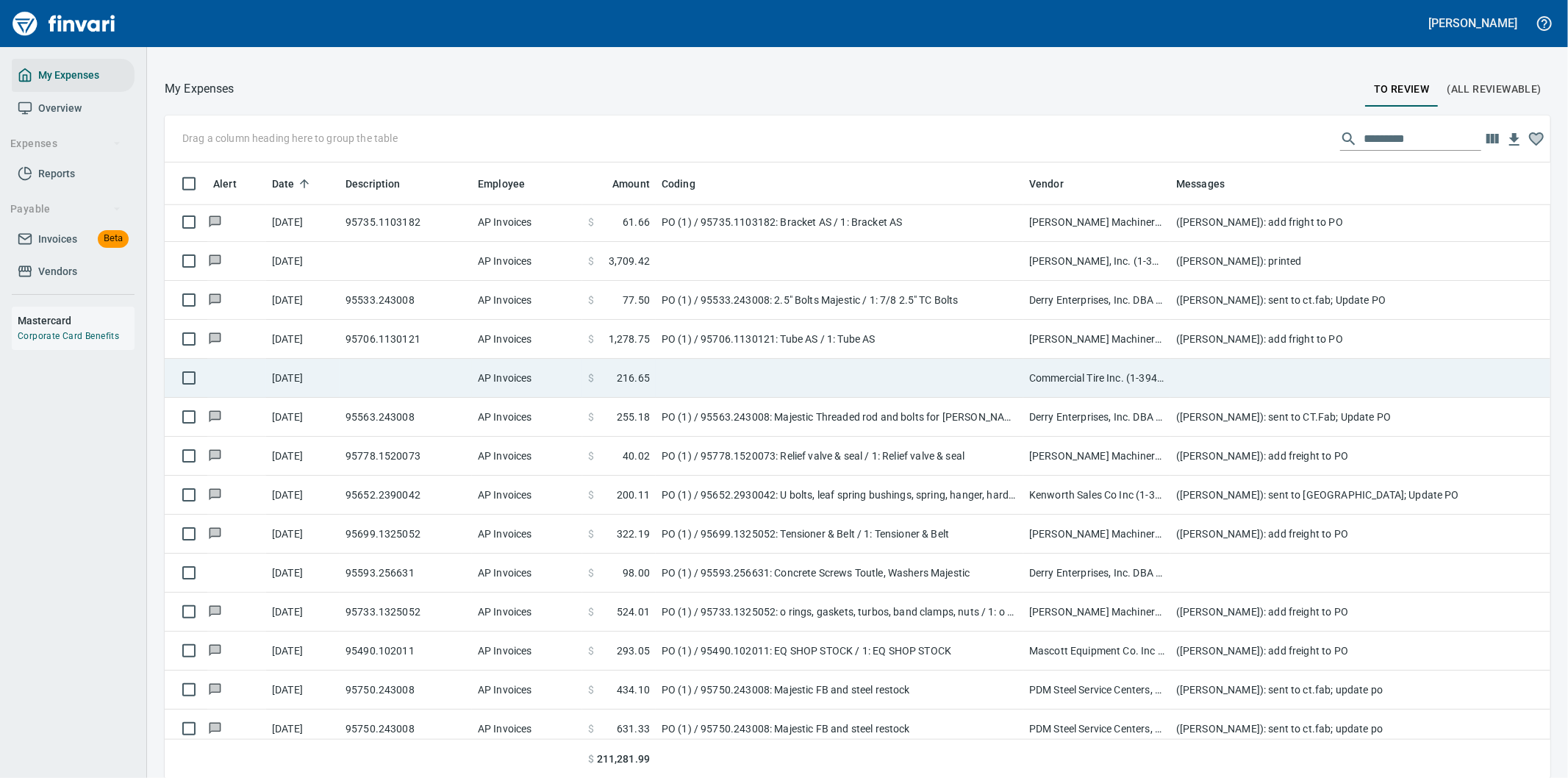
scroll to position [6057, 0]
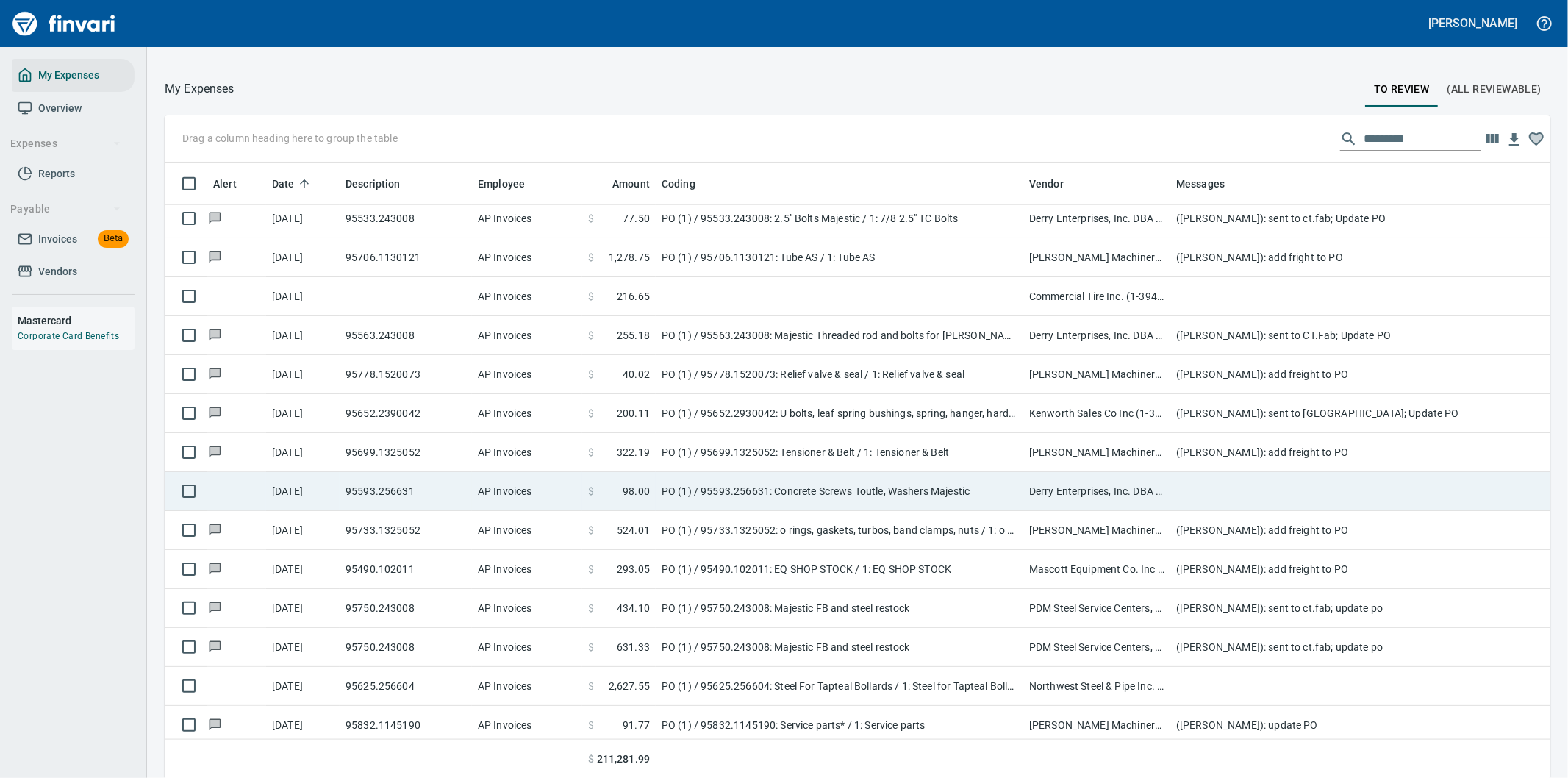
click at [1212, 489] on td at bounding box center [1464, 491] width 588 height 39
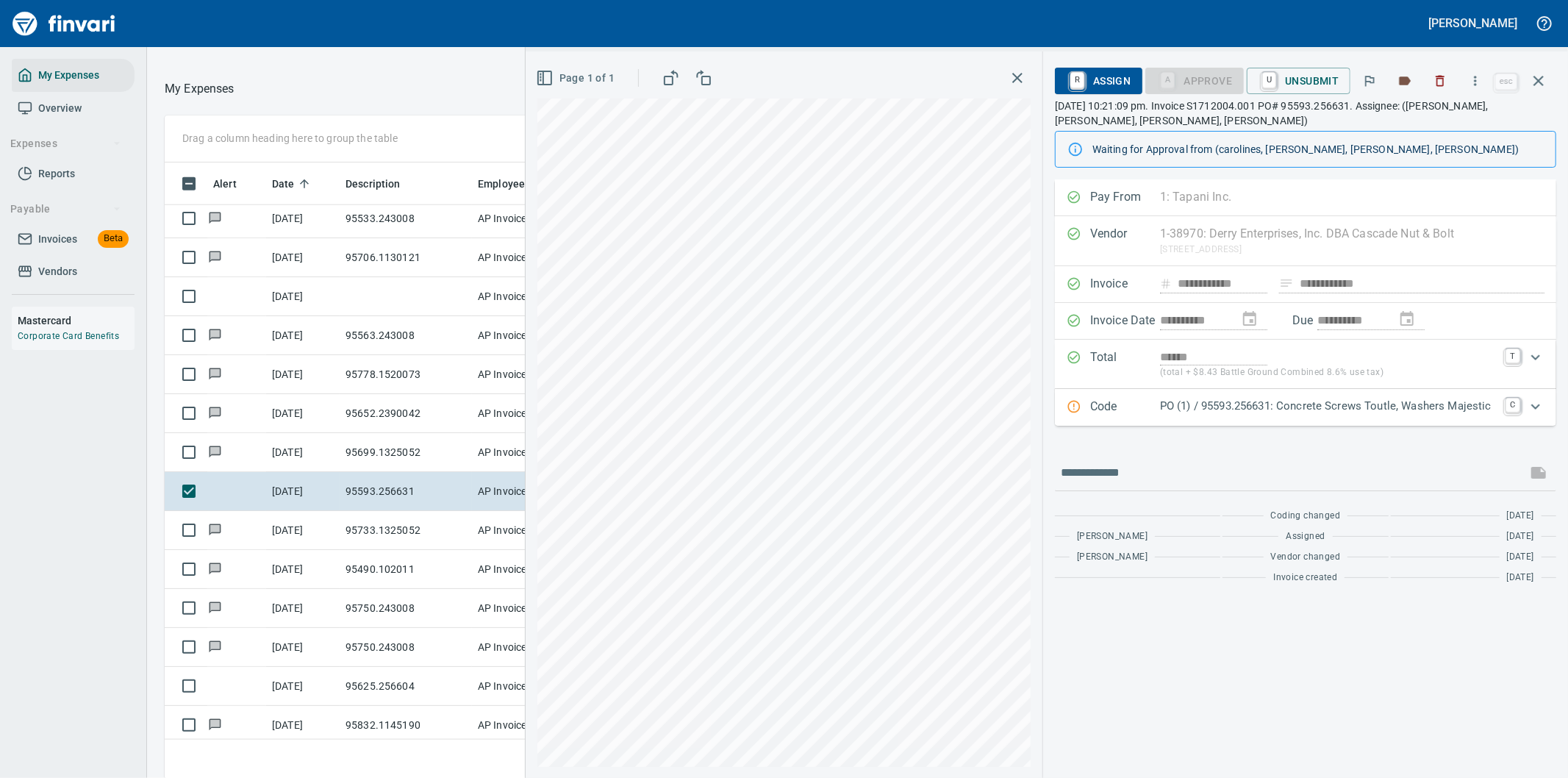
scroll to position [592, 981]
click at [1432, 408] on p "PO (1) / 95593.256631: Concrete Screws Toutle, Washers Majestic" at bounding box center [1328, 406] width 336 height 17
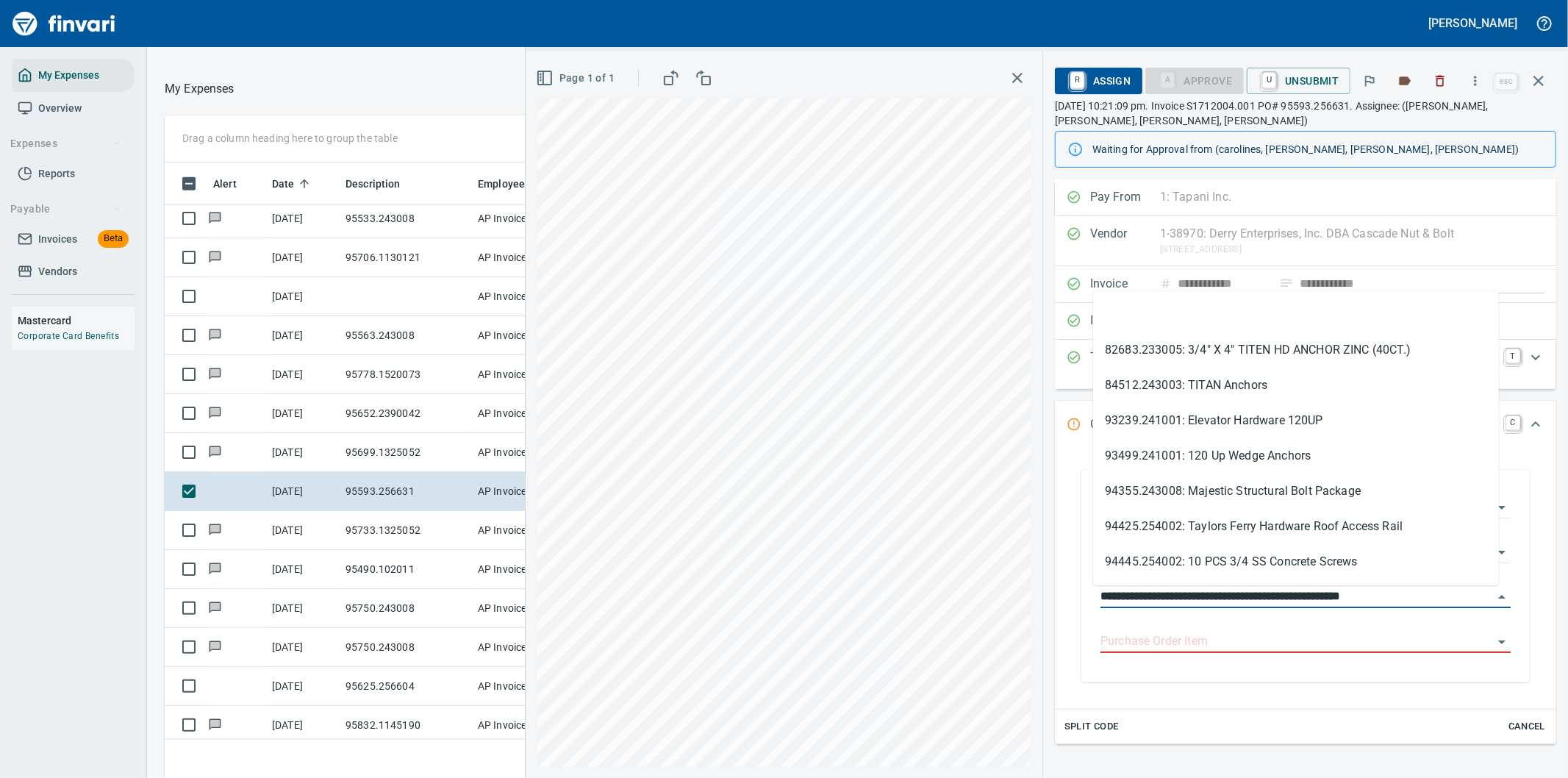
drag, startPoint x: 1172, startPoint y: 596, endPoint x: 1063, endPoint y: 591, distance: 109.1
click at [1067, 591] on div "**********" at bounding box center [1306, 575] width 477 height 242
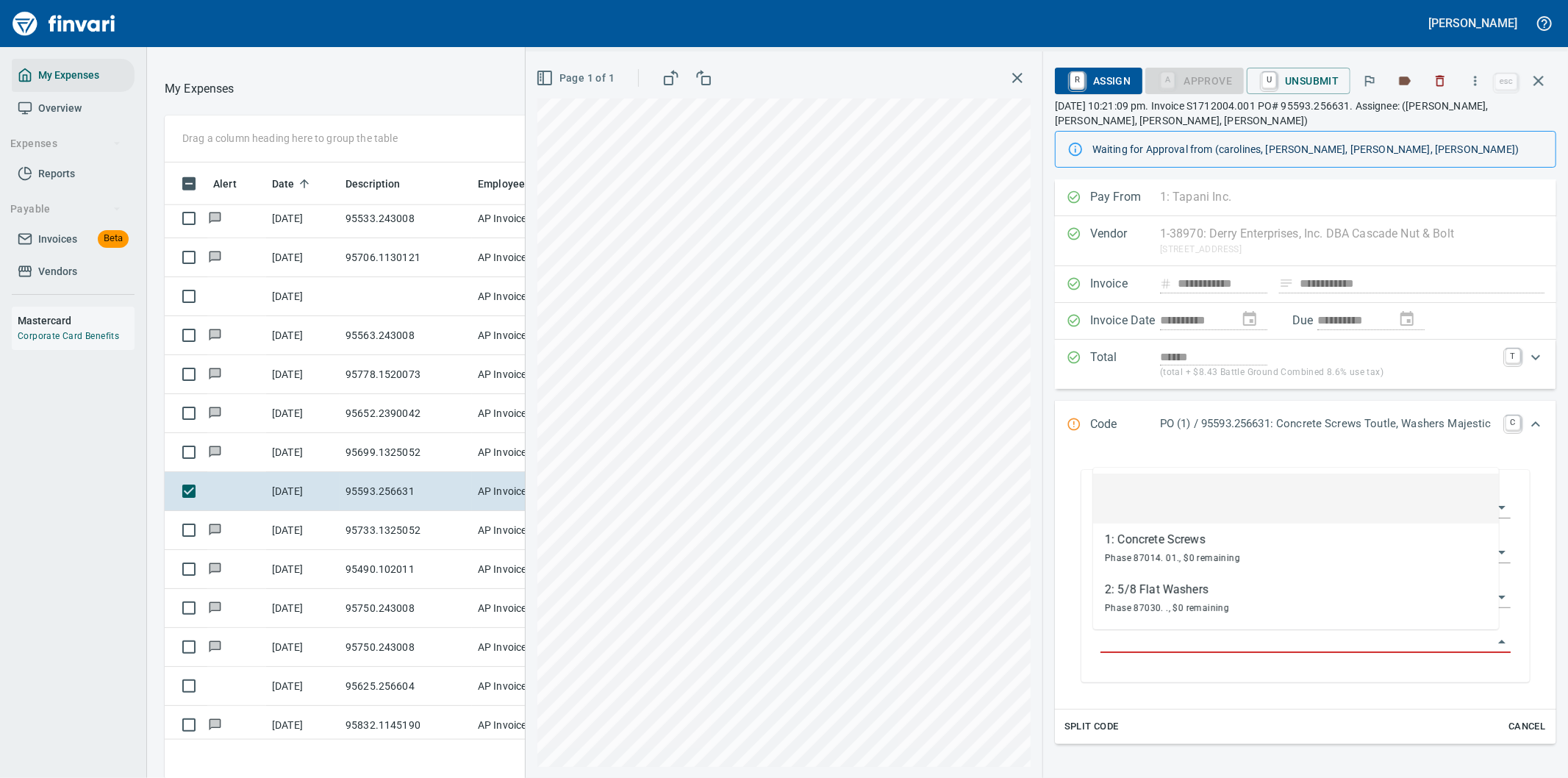
click at [1125, 638] on input "Purchase Order Item" at bounding box center [1297, 641] width 392 height 21
click at [1298, 501] on li at bounding box center [1296, 498] width 406 height 50
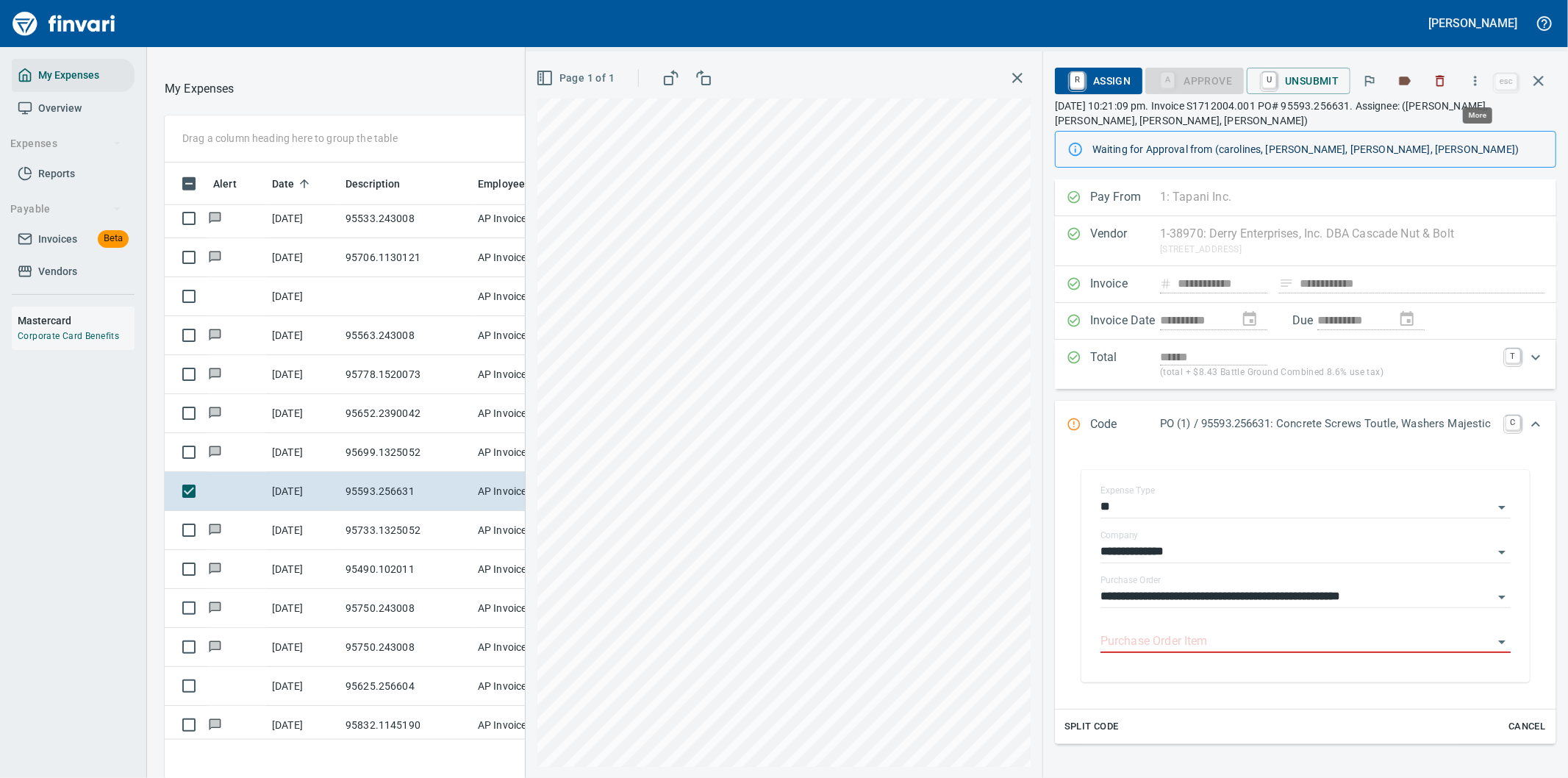
click at [1472, 79] on icon "button" at bounding box center [1475, 81] width 14 height 14
click at [1439, 121] on span "Download" at bounding box center [1473, 124] width 141 height 18
click at [1526, 422] on icon "Expand" at bounding box center [1535, 424] width 18 height 18
click at [1523, 422] on div "Code PO (1) / 95593.256631: Concrete Screws Toutle, Washers Majestic C" at bounding box center [1306, 425] width 501 height 49
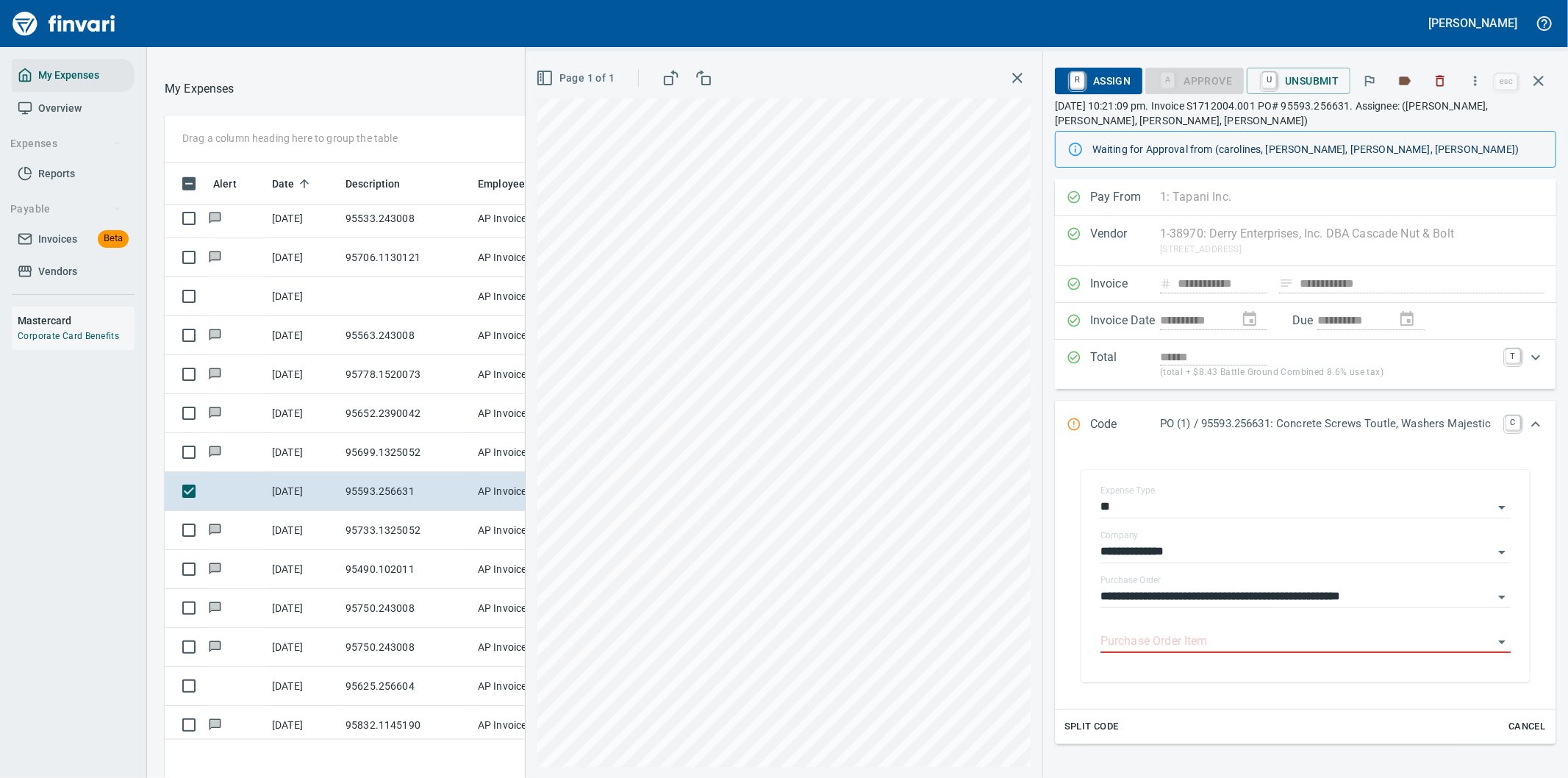
click at [1114, 470] on div "**********" at bounding box center [1306, 575] width 477 height 242
click at [1526, 428] on icon "Expand" at bounding box center [1535, 424] width 18 height 18
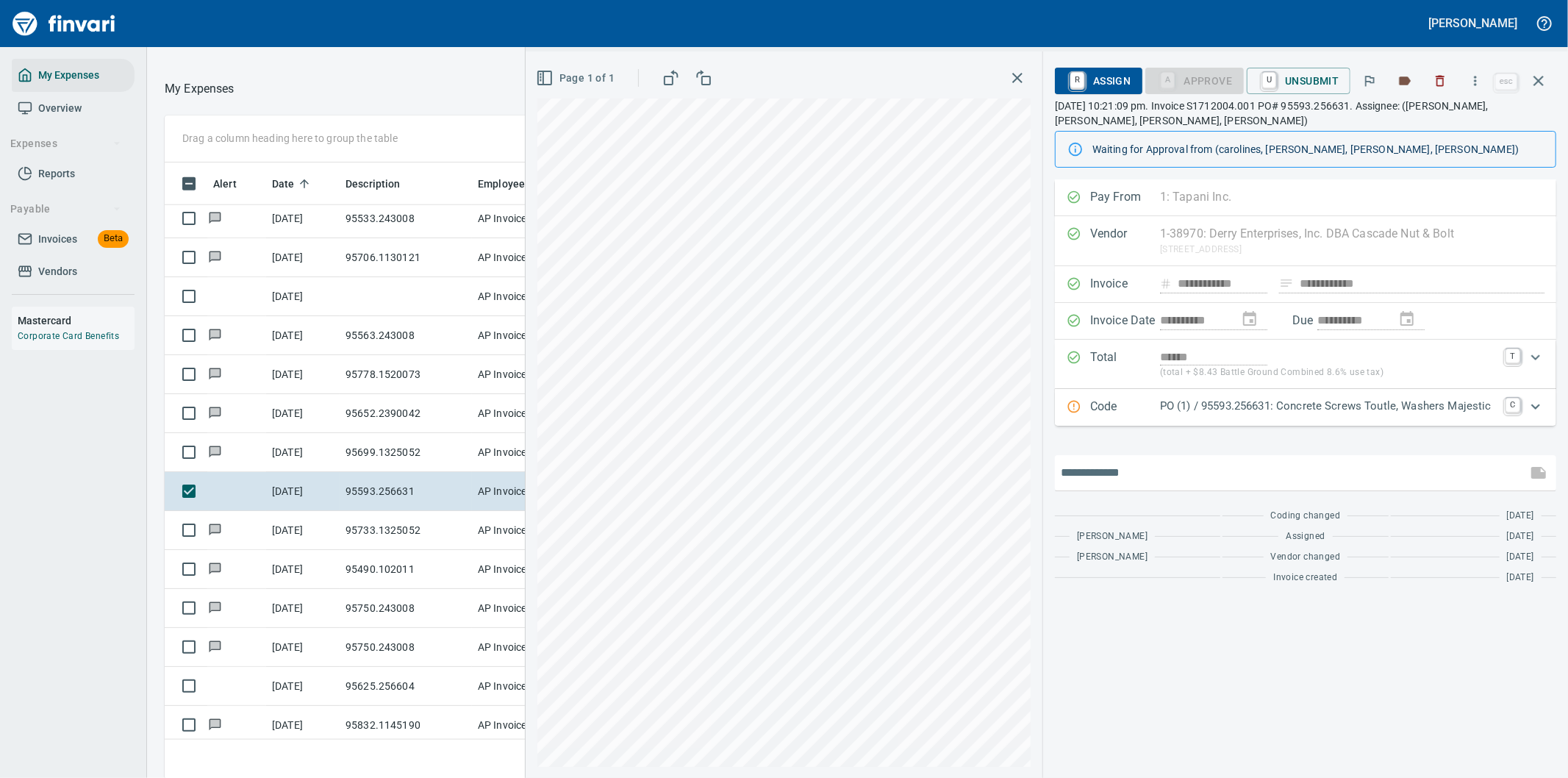
click at [1116, 480] on input "text" at bounding box center [1290, 473] width 460 height 24
type input "**********"
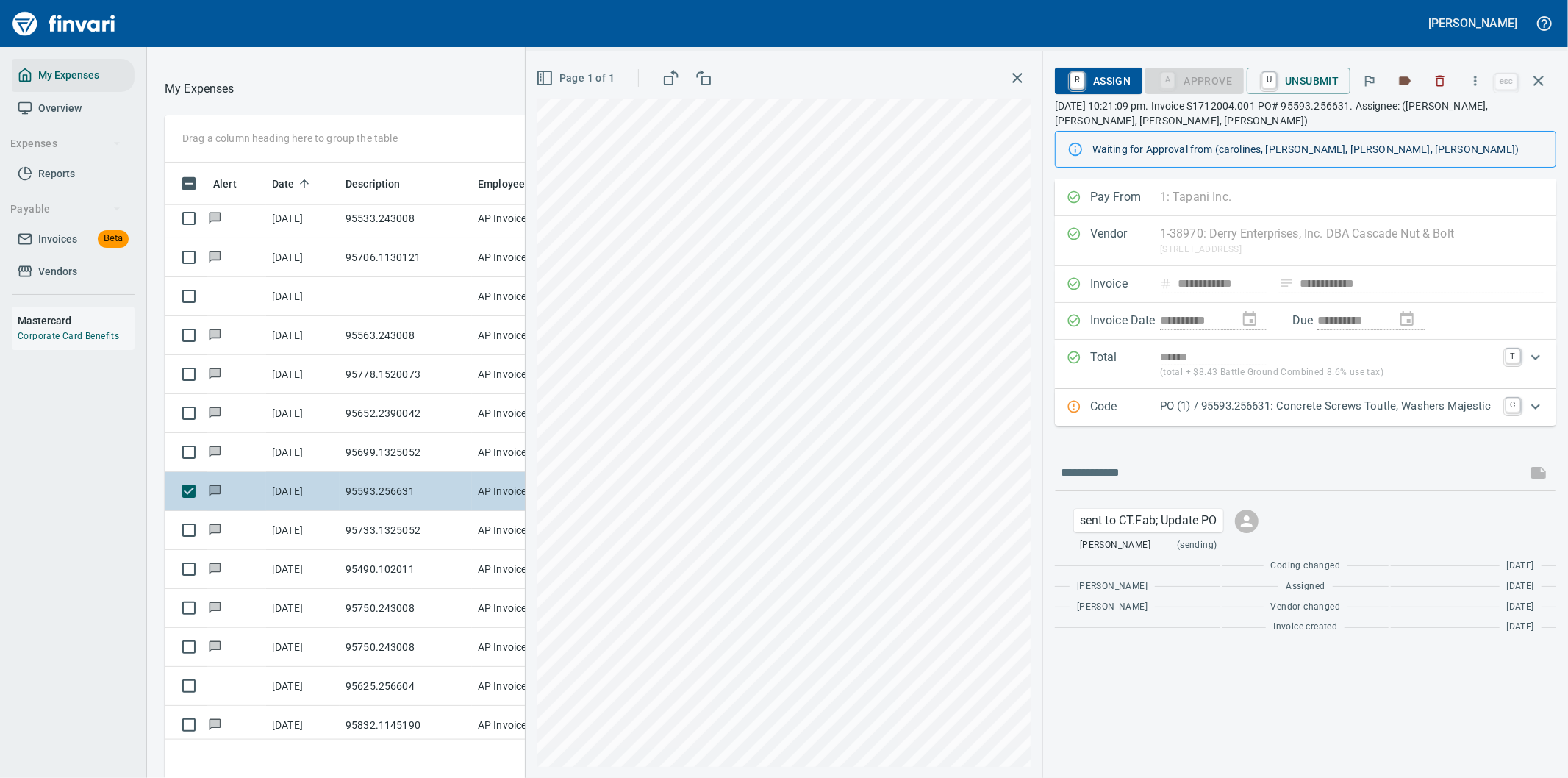
click at [1539, 81] on icon "button" at bounding box center [1538, 81] width 10 height 10
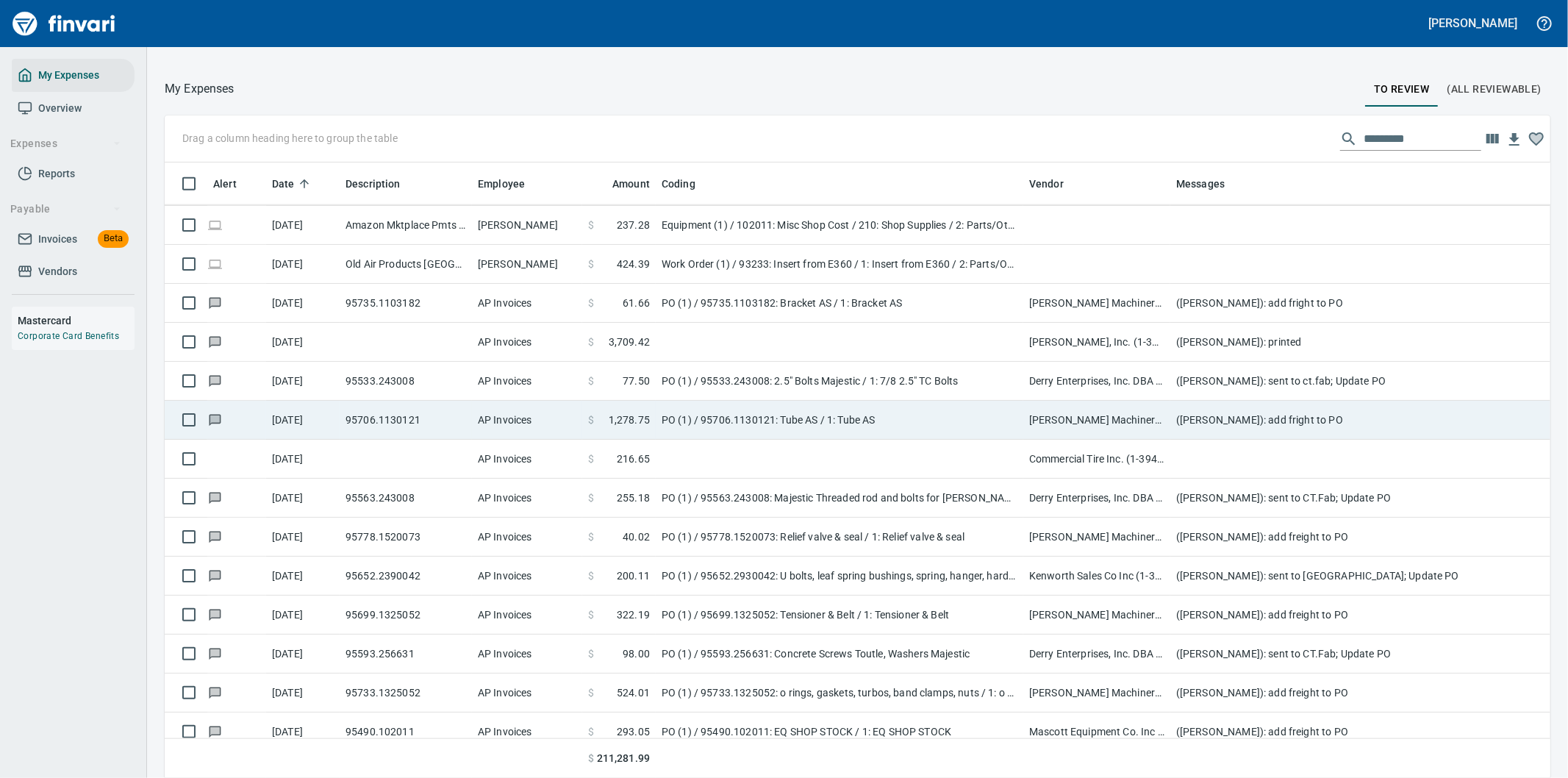
scroll to position [5812, 0]
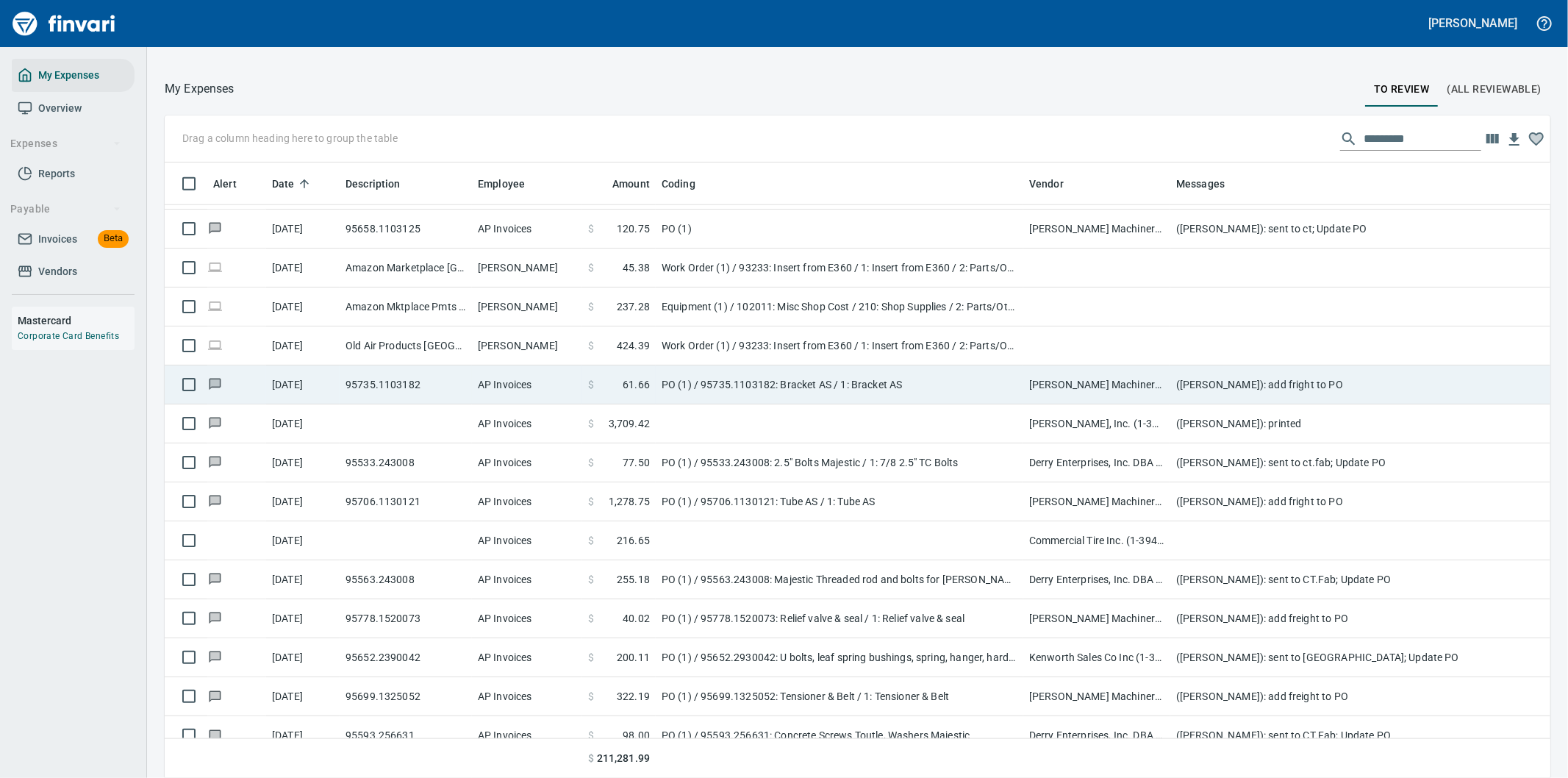
click at [1295, 372] on td "(Leah Wilson): add fright to PO" at bounding box center [1464, 384] width 588 height 39
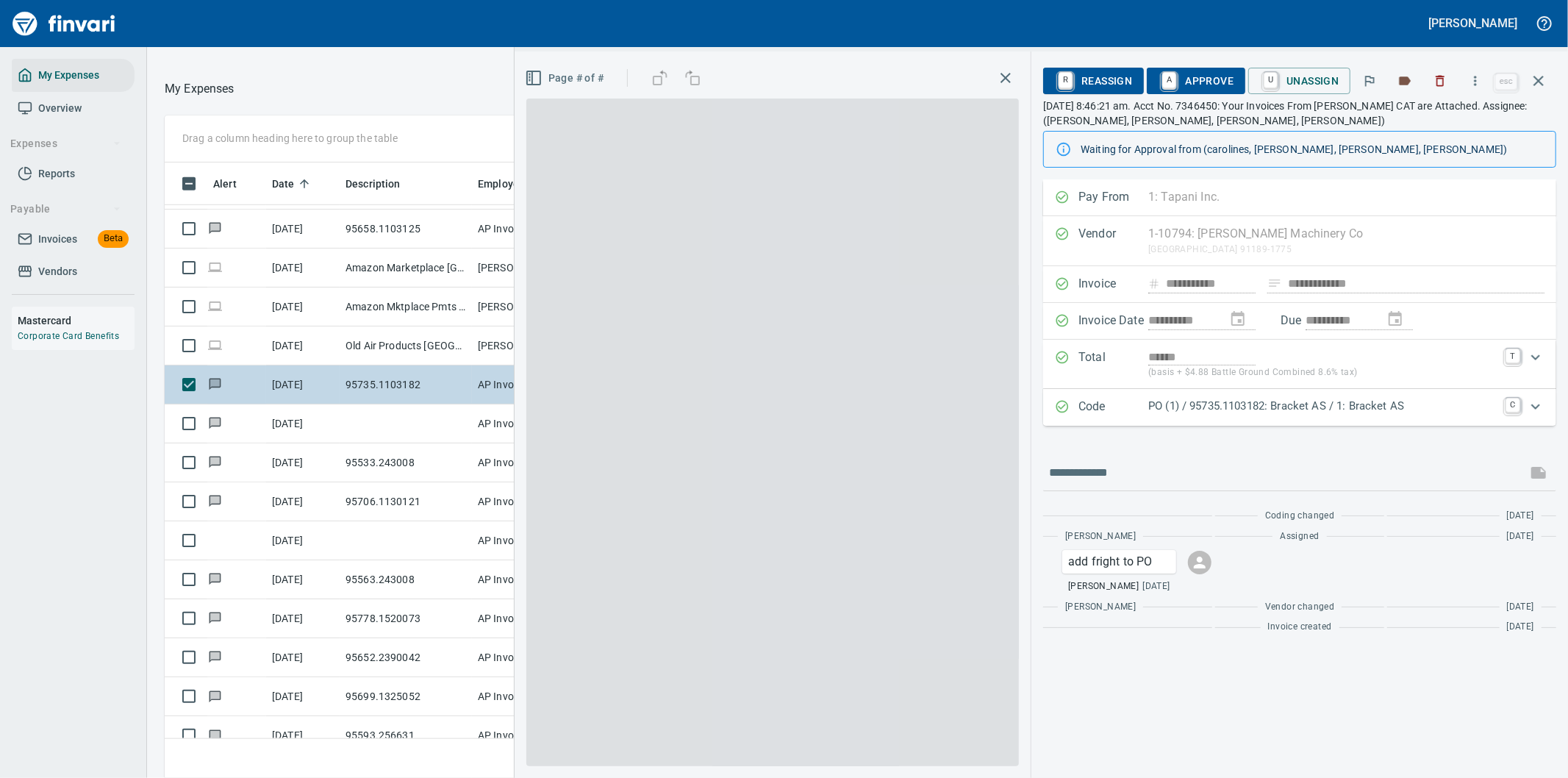
scroll to position [592, 981]
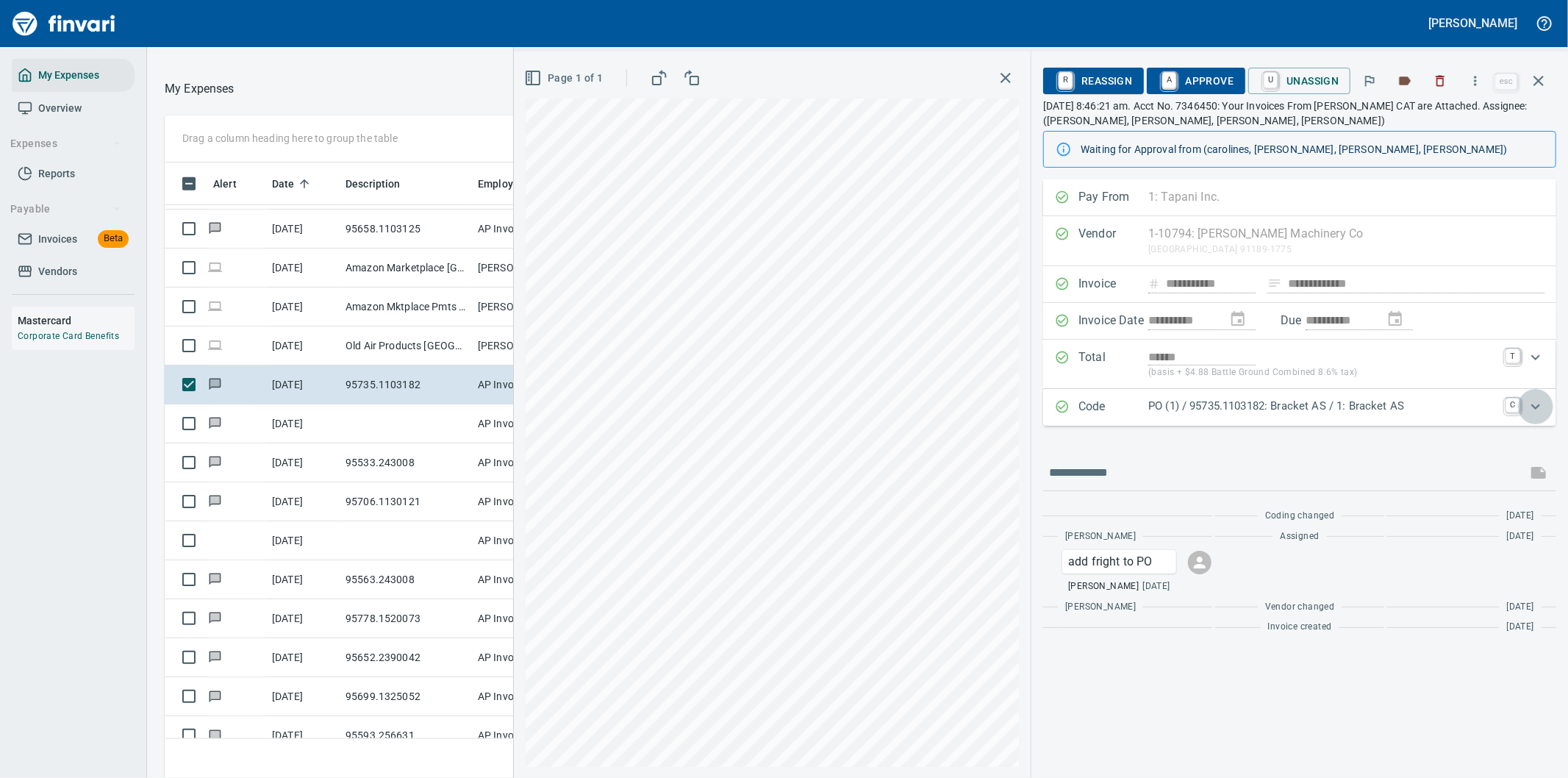
click at [1535, 411] on icon "Expand" at bounding box center [1535, 407] width 18 height 18
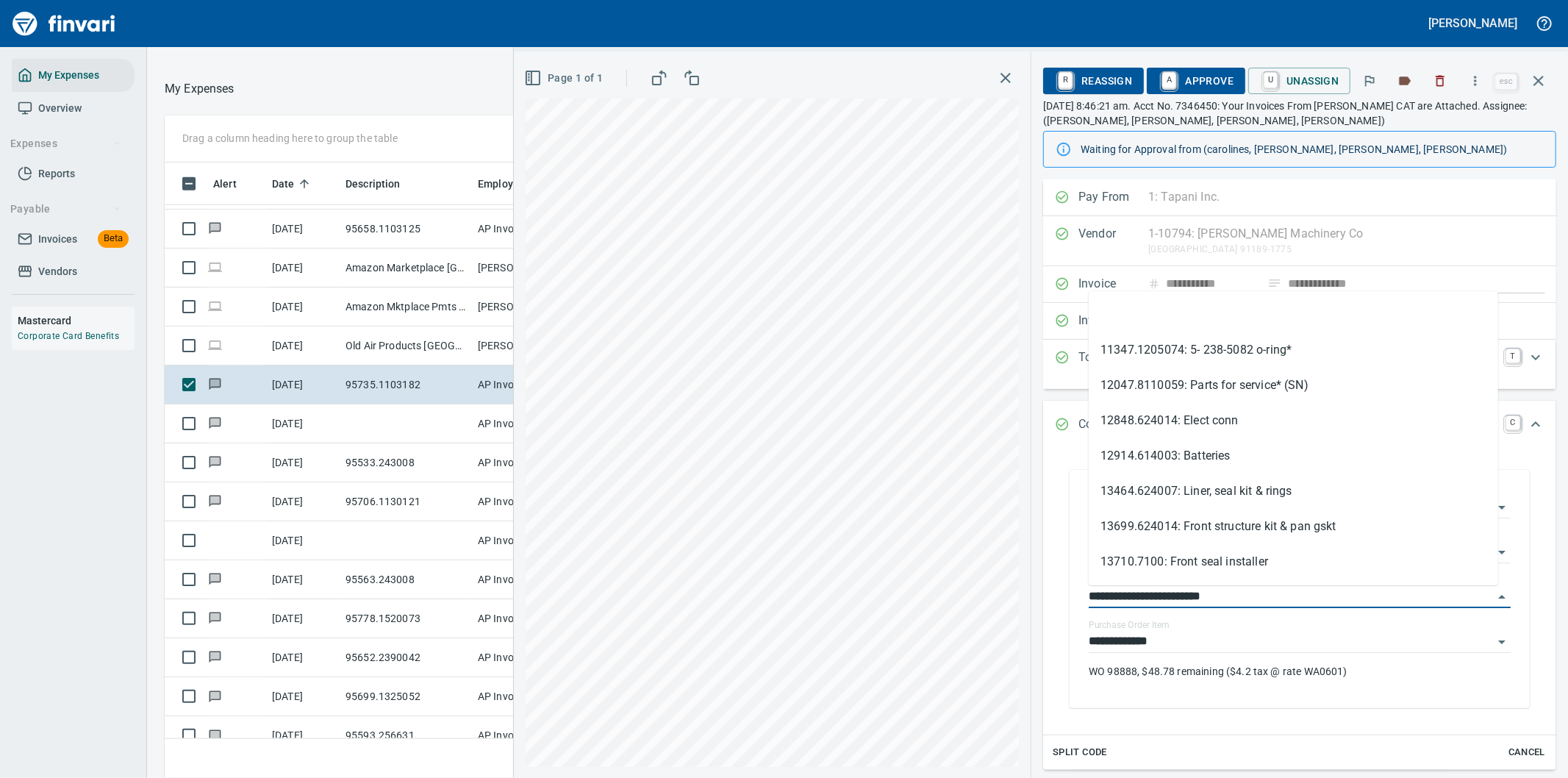
drag, startPoint x: 1174, startPoint y: 599, endPoint x: 1068, endPoint y: 598, distance: 106.0
click at [1068, 598] on div "**********" at bounding box center [1299, 589] width 489 height 268
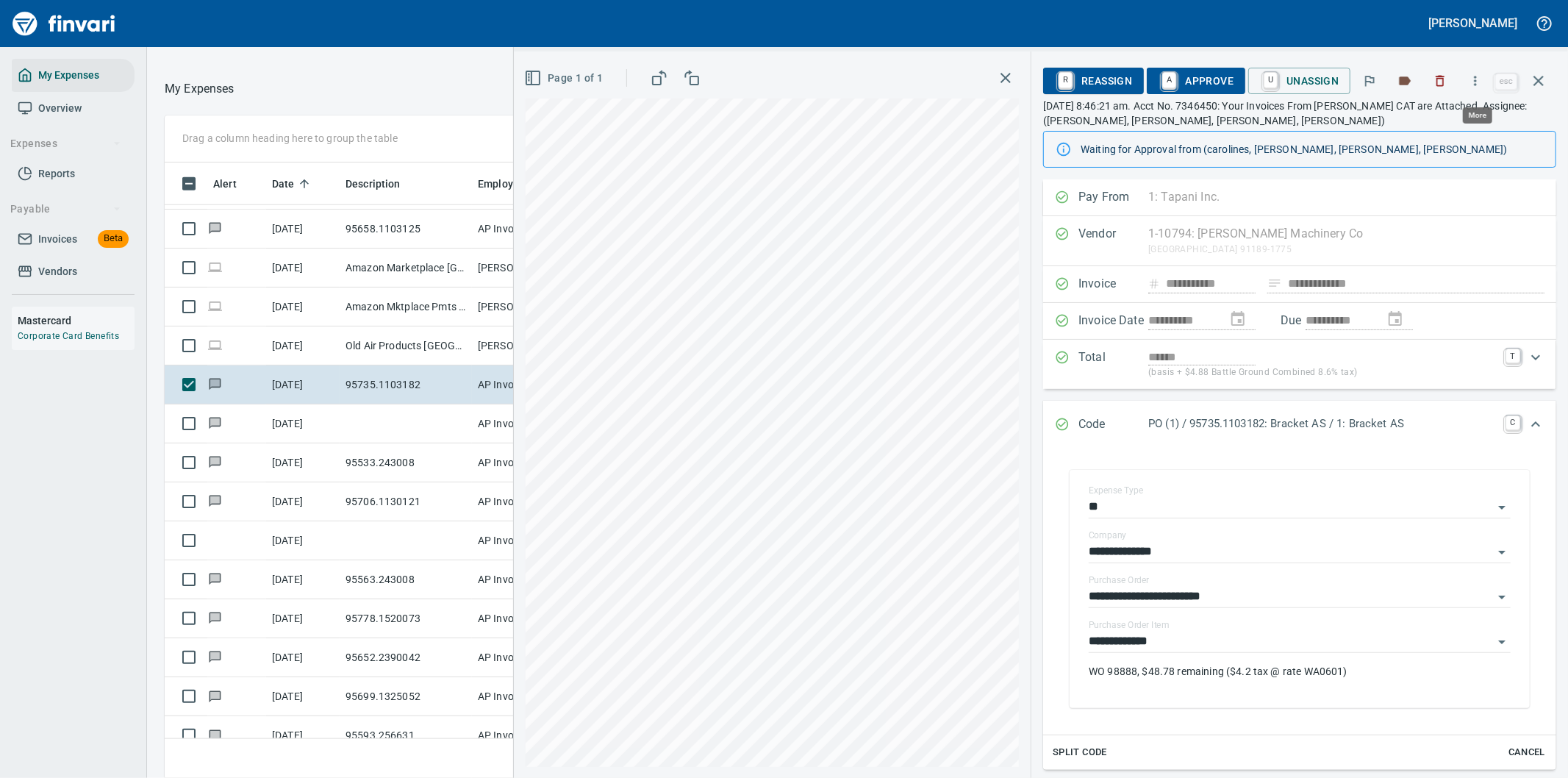
click at [1478, 76] on icon "button" at bounding box center [1475, 81] width 14 height 14
click at [1459, 119] on span "Download" at bounding box center [1473, 124] width 141 height 18
click at [1531, 422] on icon "Expand" at bounding box center [1535, 424] width 9 height 5
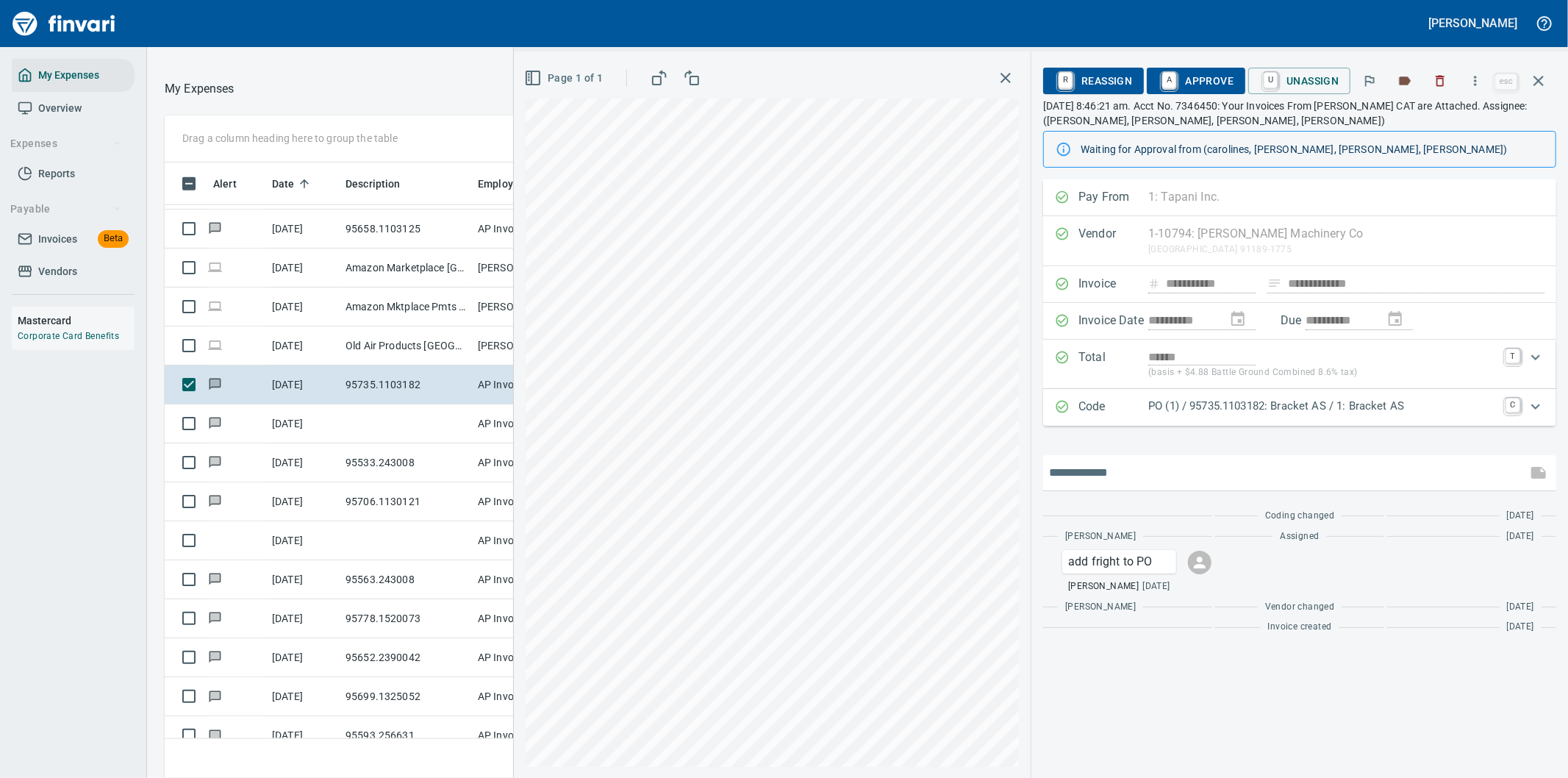
click at [1221, 480] on input "text" at bounding box center [1285, 473] width 472 height 24
type input "**********"
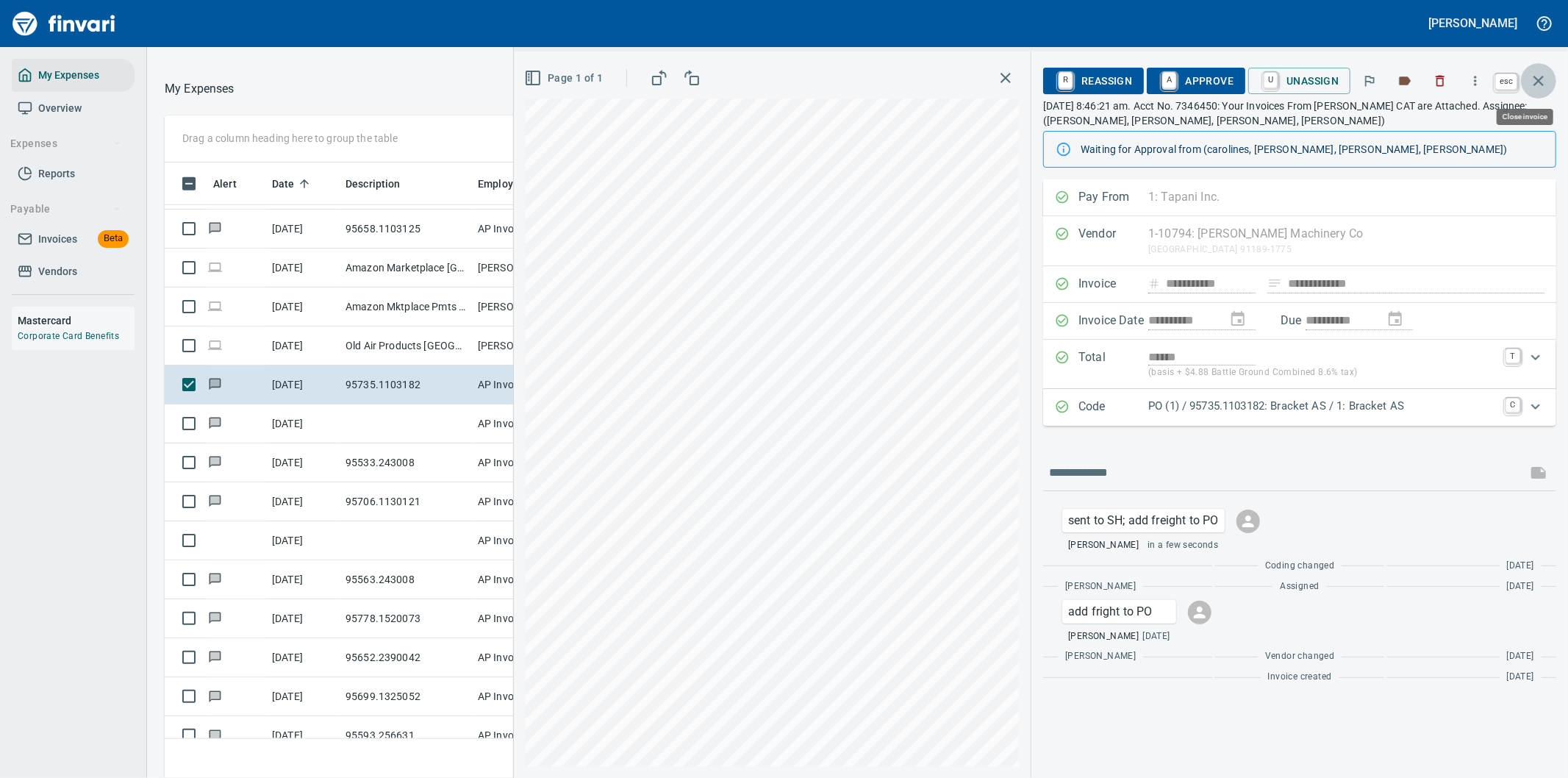
click at [1538, 78] on icon "button" at bounding box center [1539, 81] width 18 height 18
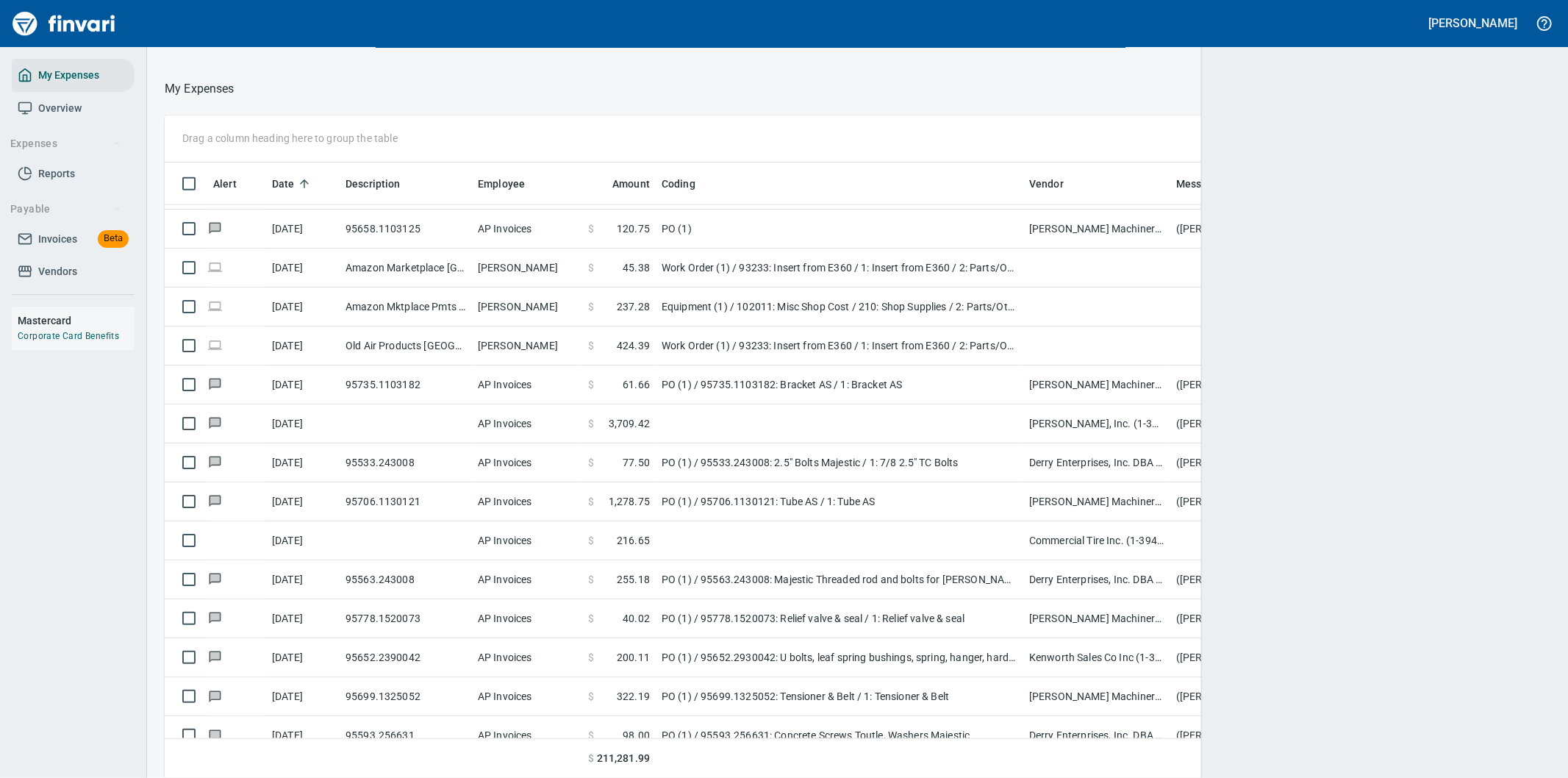
scroll to position [592, 1349]
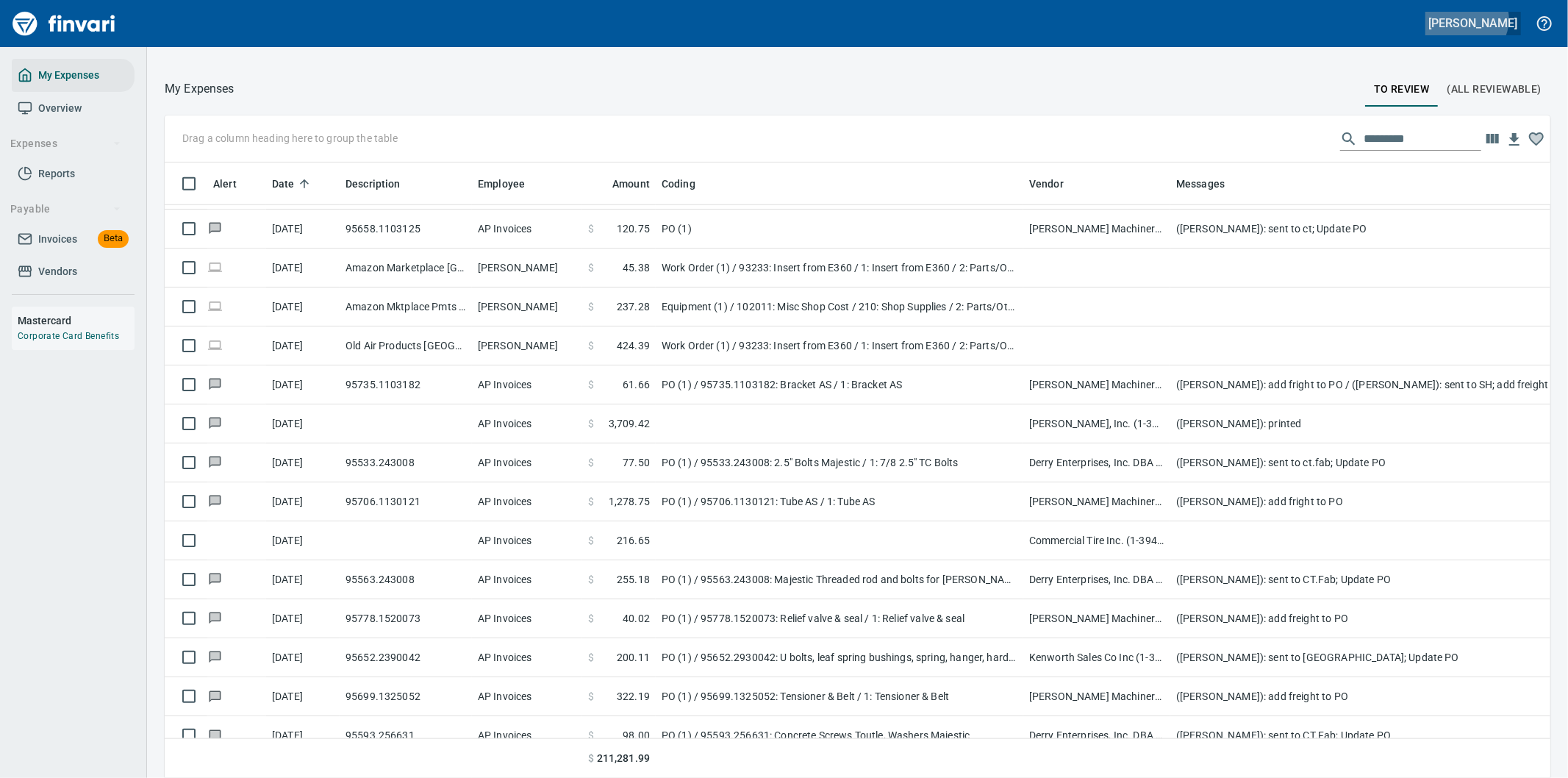
click at [1479, 19] on h5 "[PERSON_NAME]" at bounding box center [1473, 23] width 89 height 15
click at [1420, 89] on span "Sign out" at bounding box center [1429, 90] width 84 height 18
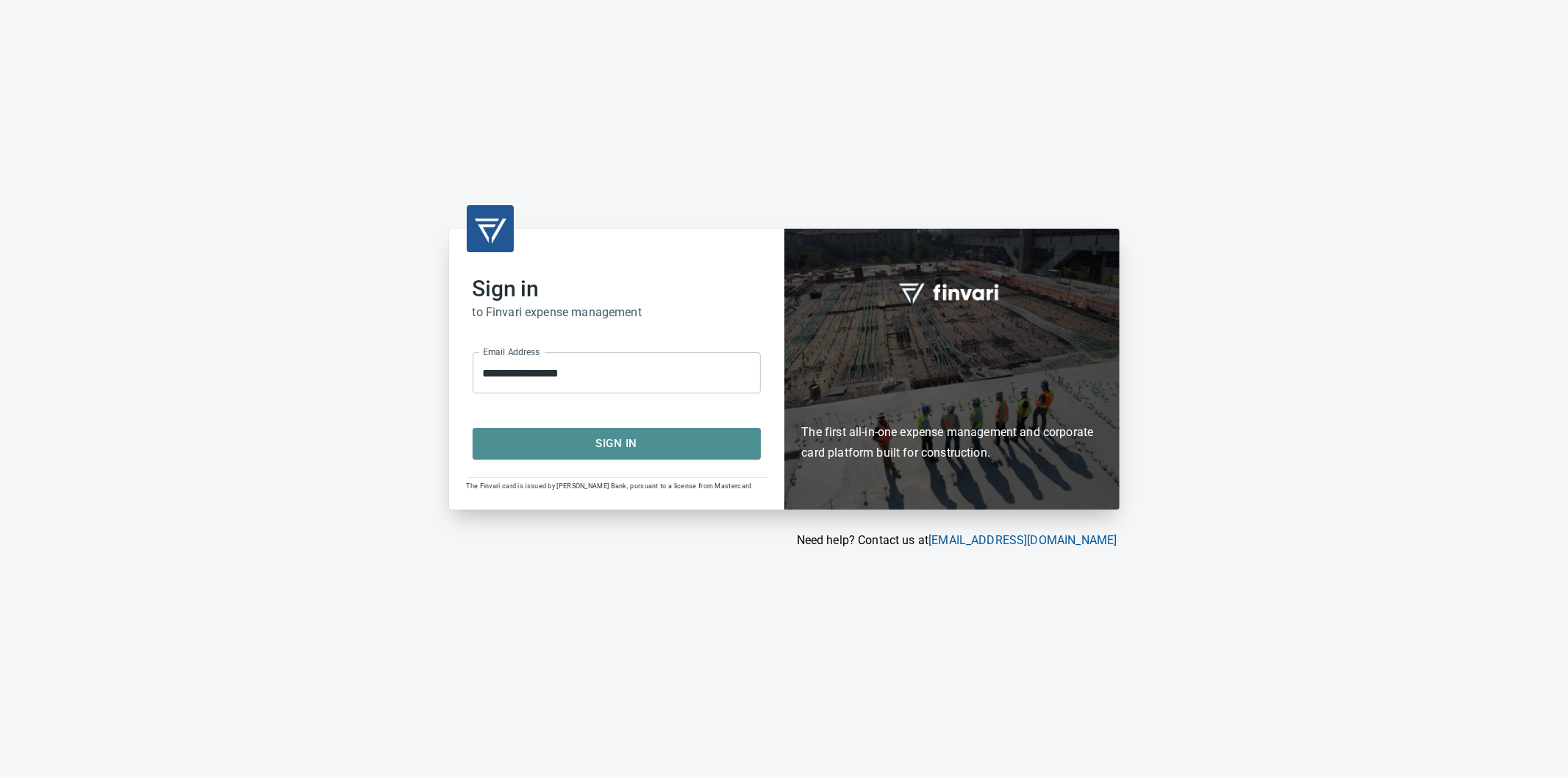
click at [587, 443] on span "Sign In" at bounding box center [617, 443] width 256 height 19
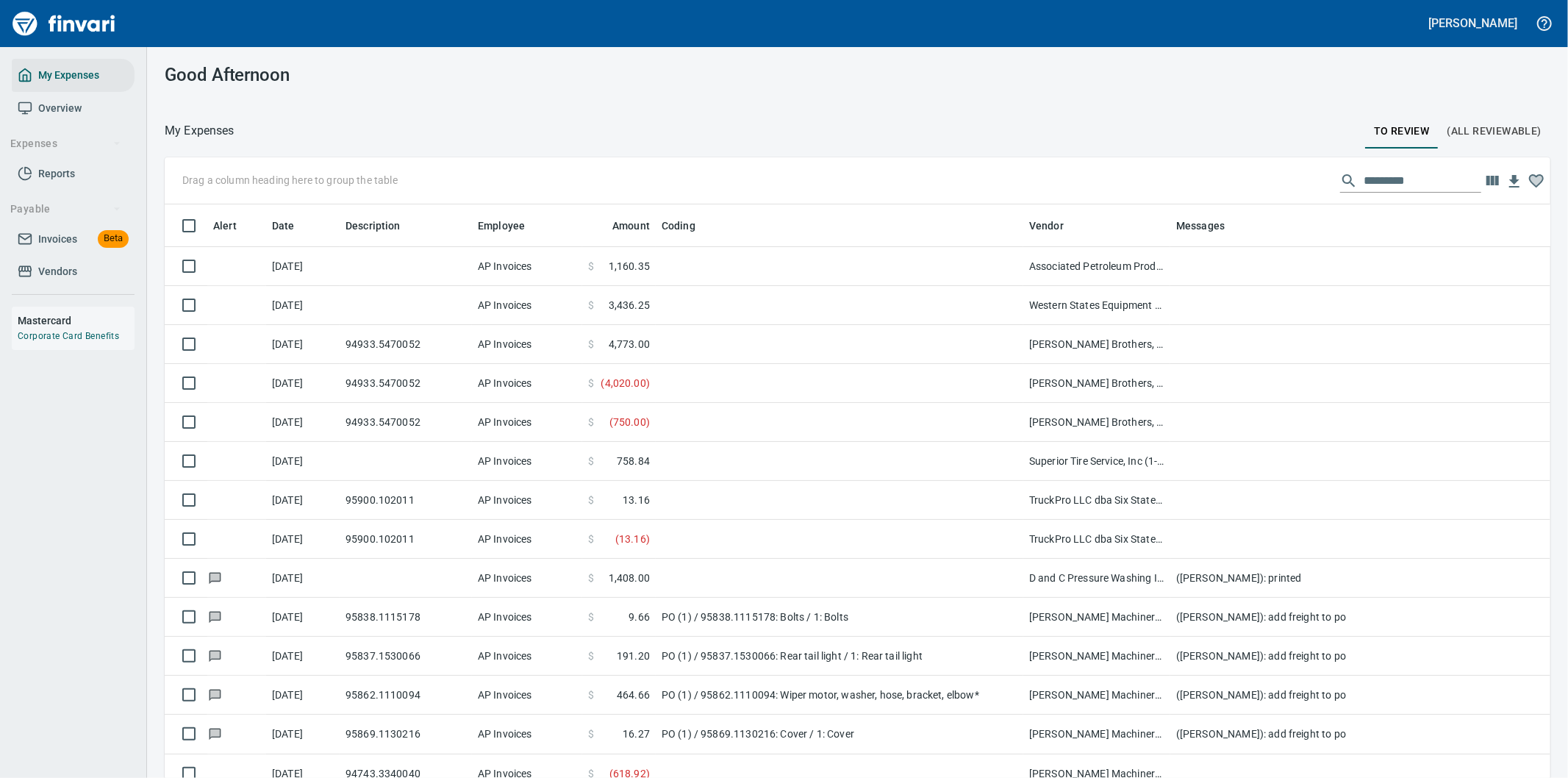
scroll to position [592, 1349]
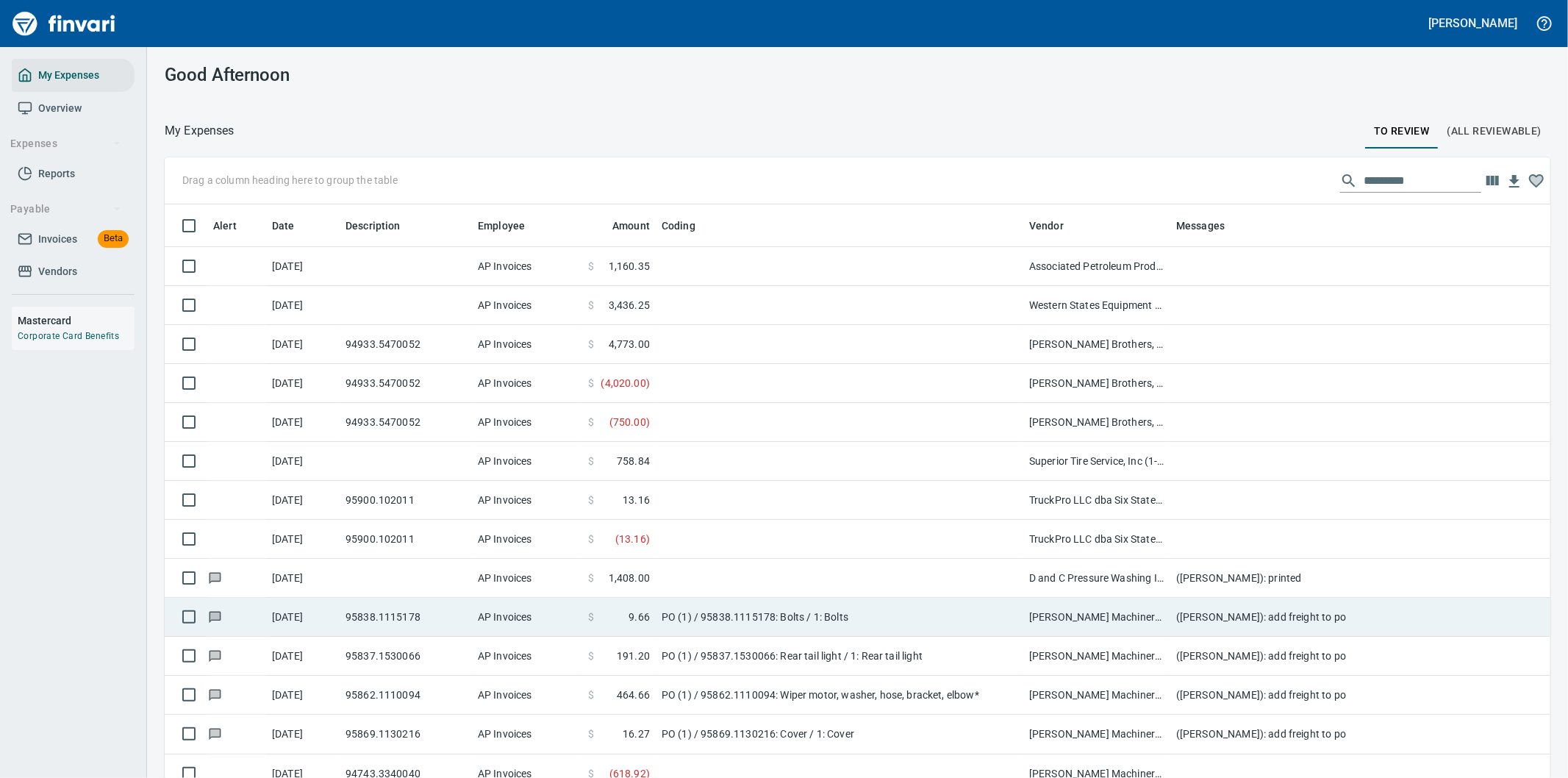
click at [944, 622] on td "PO (1) / 95838.1115178: Bolts / 1: Bolts" at bounding box center [839, 617] width 367 height 39
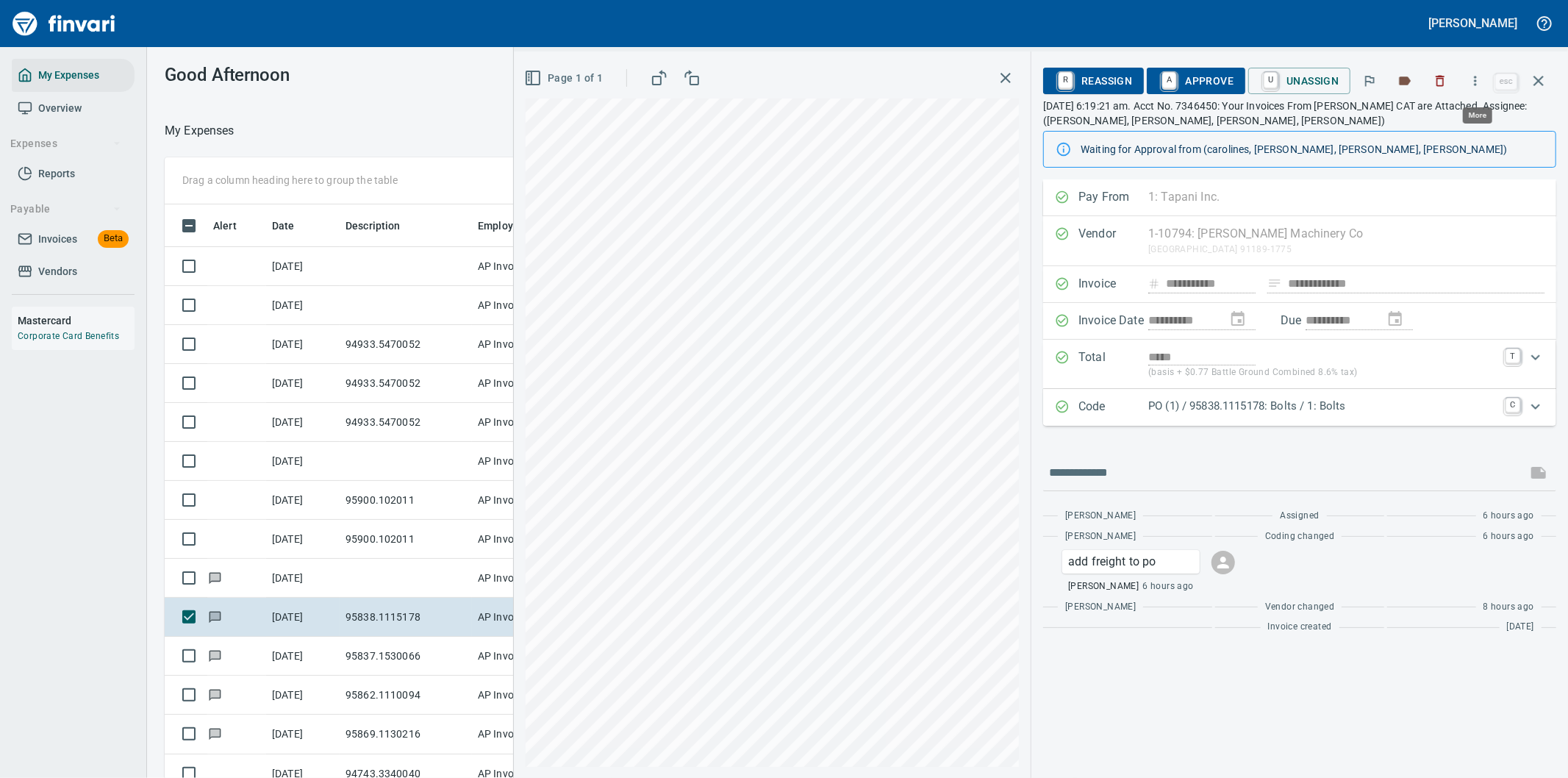
scroll to position [592, 981]
click at [1476, 79] on icon "button" at bounding box center [1475, 81] width 14 height 14
click at [1426, 122] on span "Download" at bounding box center [1473, 124] width 141 height 18
click at [1140, 479] on input "text" at bounding box center [1285, 473] width 472 height 24
type input "**********"
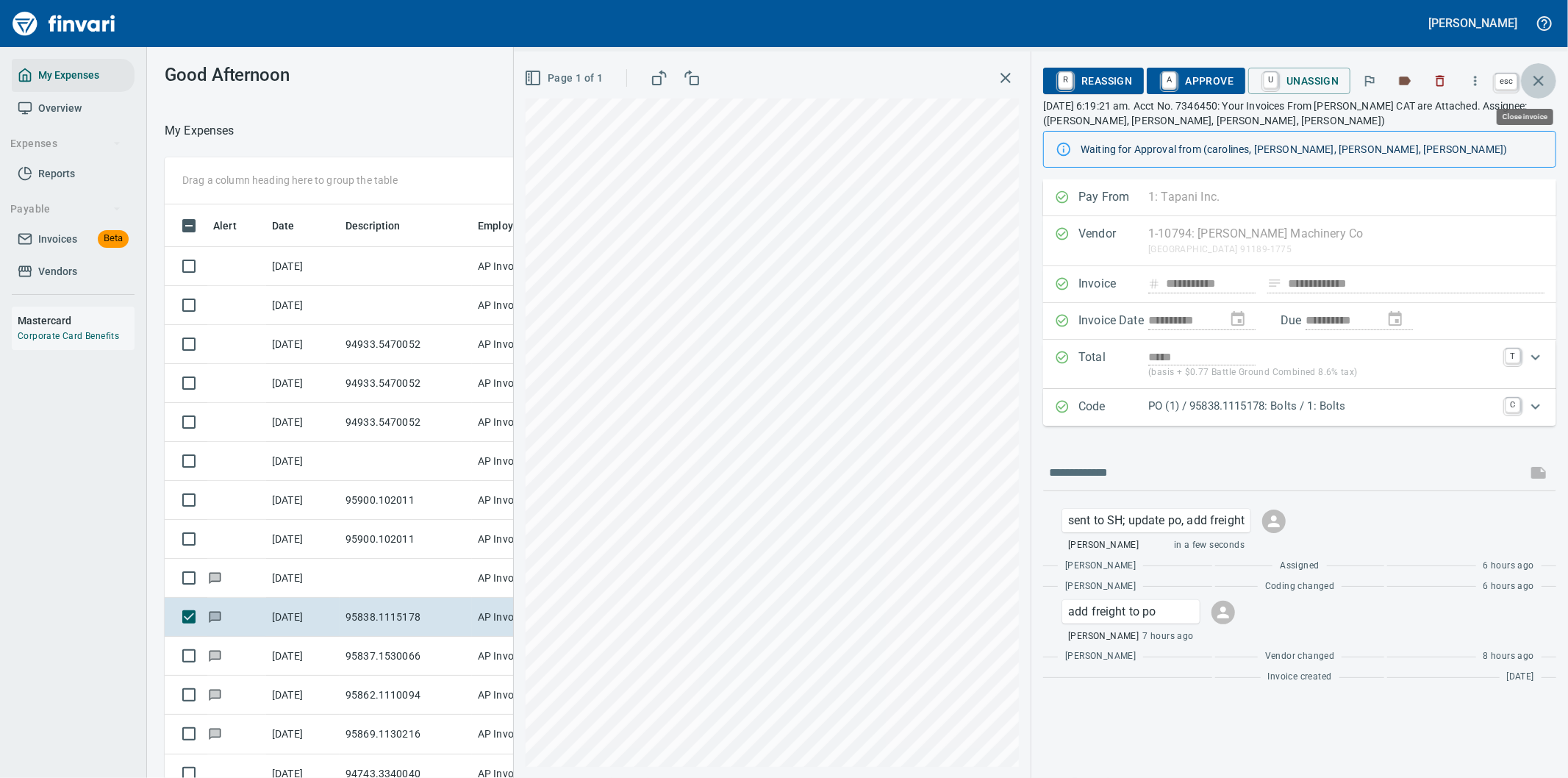
click at [1543, 76] on icon "button" at bounding box center [1538, 81] width 10 height 10
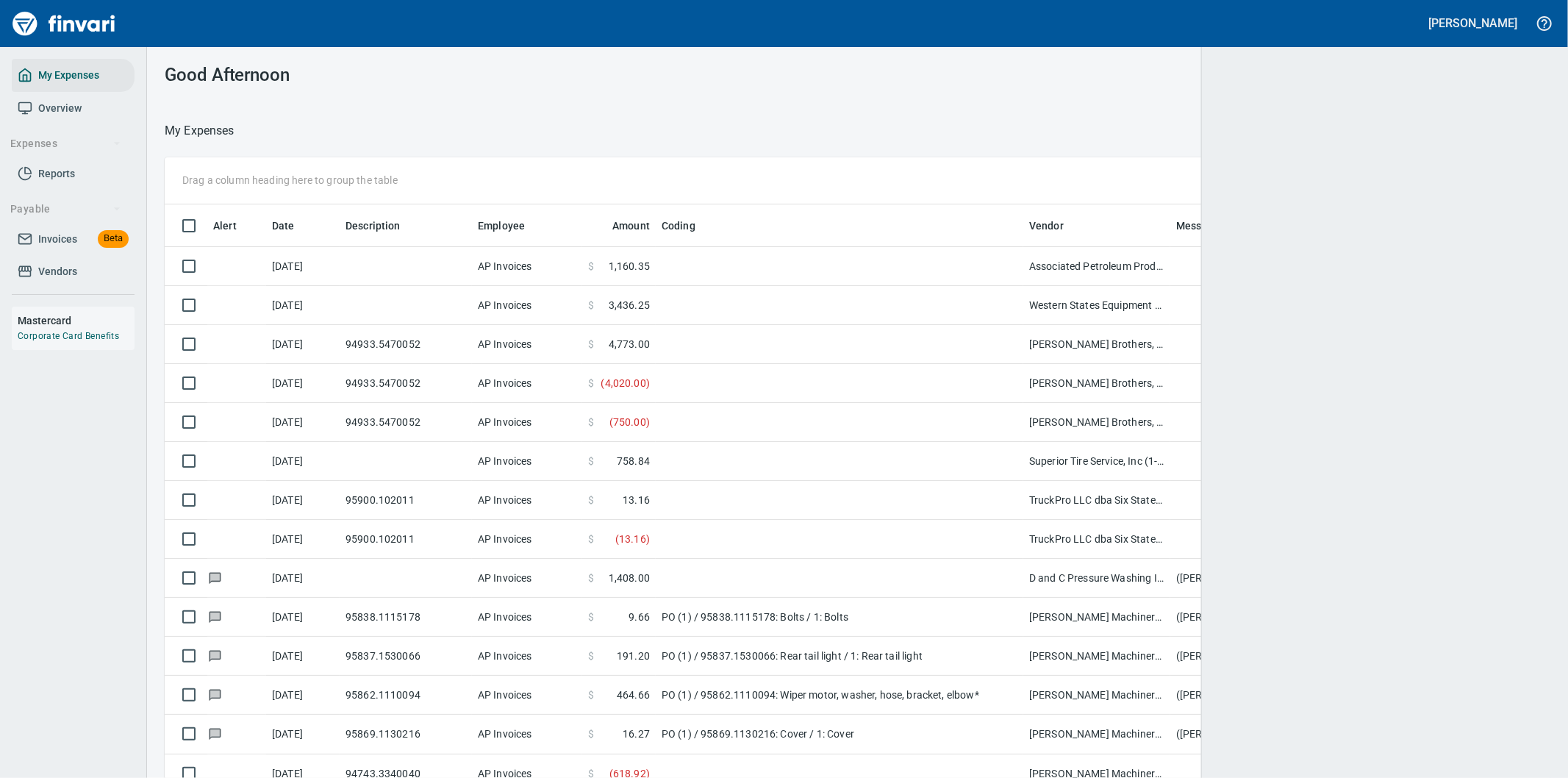
scroll to position [592, 1348]
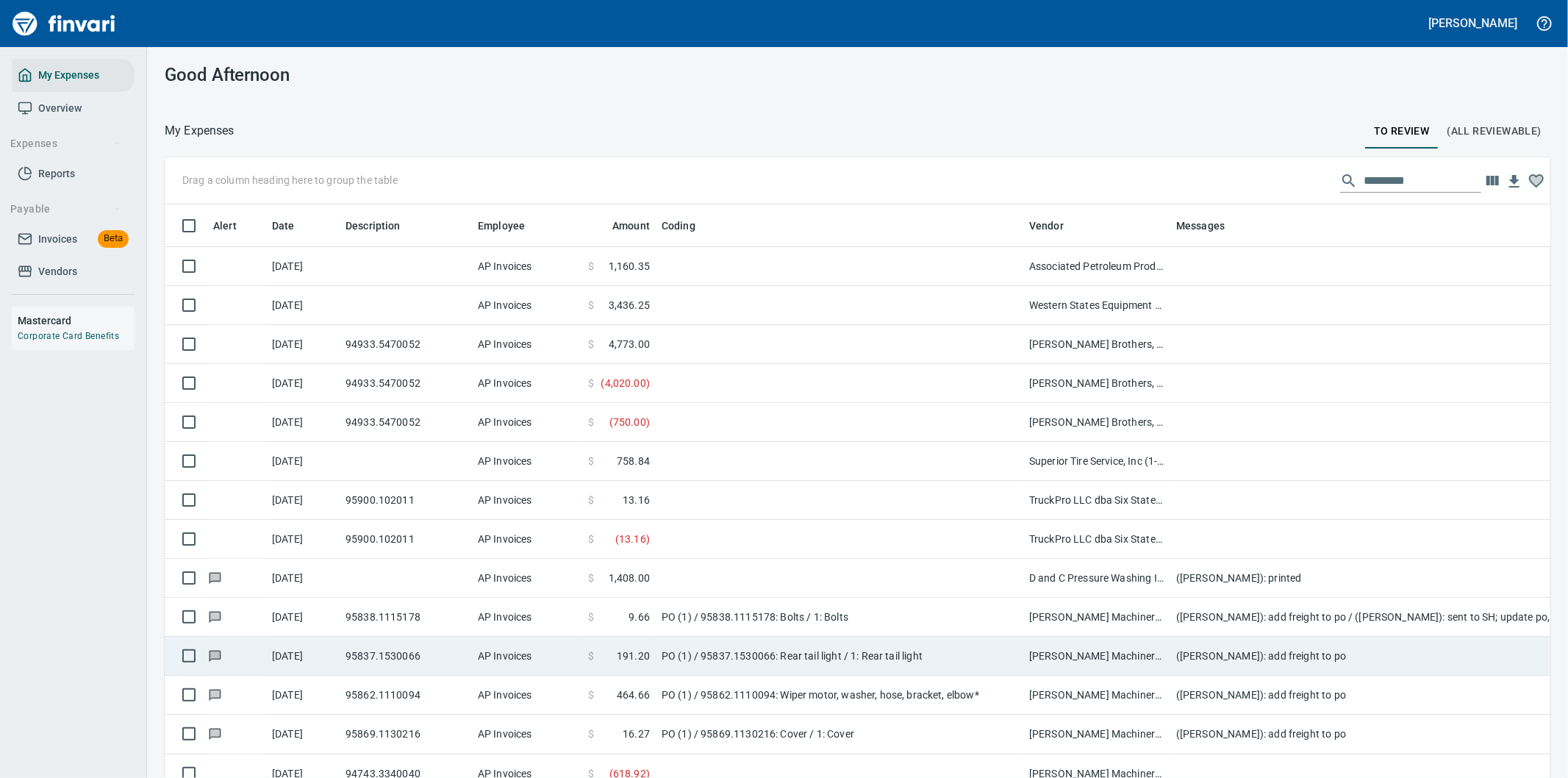
click at [1317, 657] on td "([PERSON_NAME]): add freight to po" at bounding box center [1464, 656] width 588 height 39
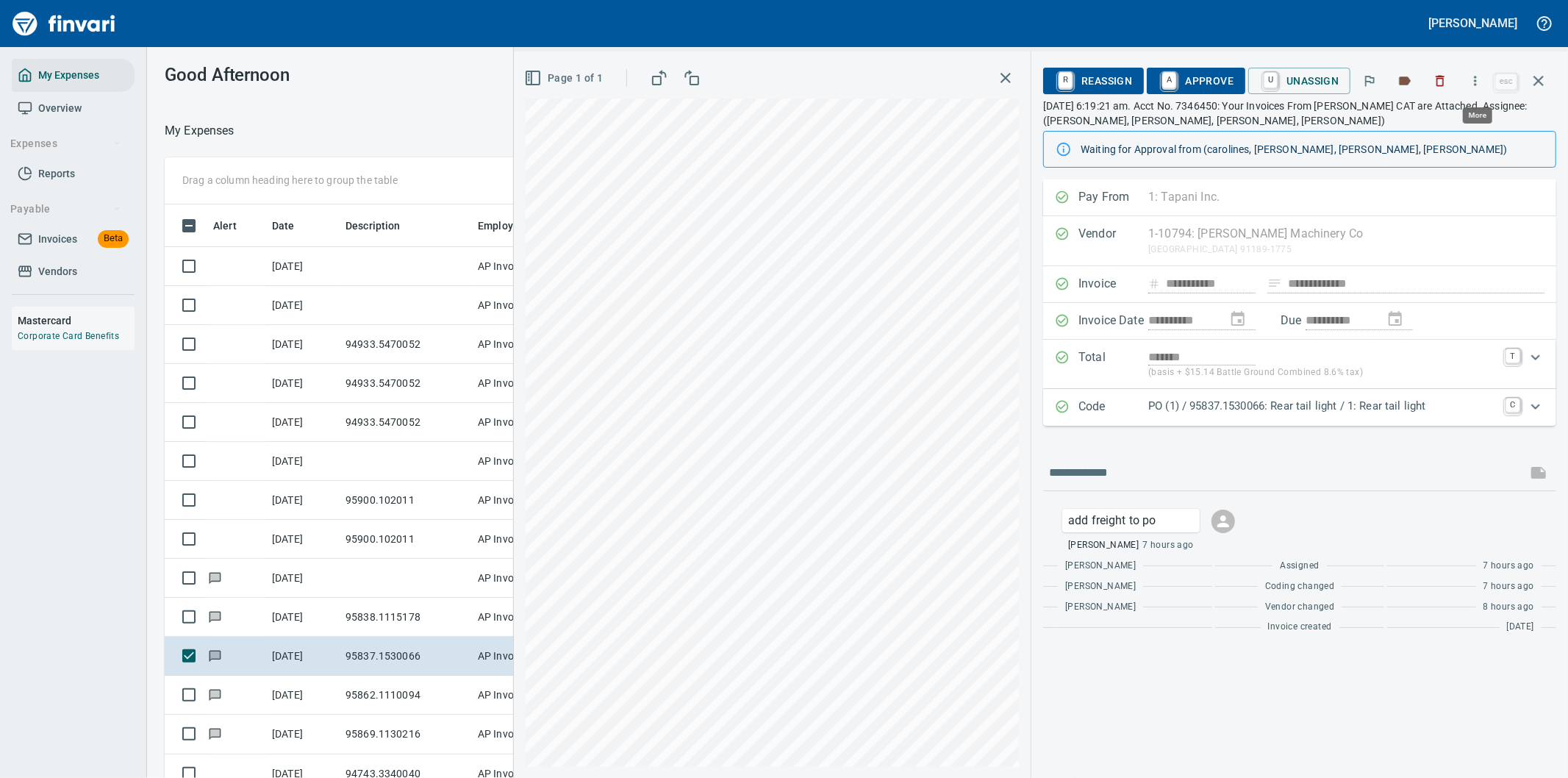
scroll to position [592, 981]
click at [1476, 83] on icon "button" at bounding box center [1475, 81] width 14 height 14
click at [1427, 122] on span "Download" at bounding box center [1473, 124] width 141 height 18
click at [1118, 471] on input "text" at bounding box center [1285, 473] width 472 height 24
type input "**********"
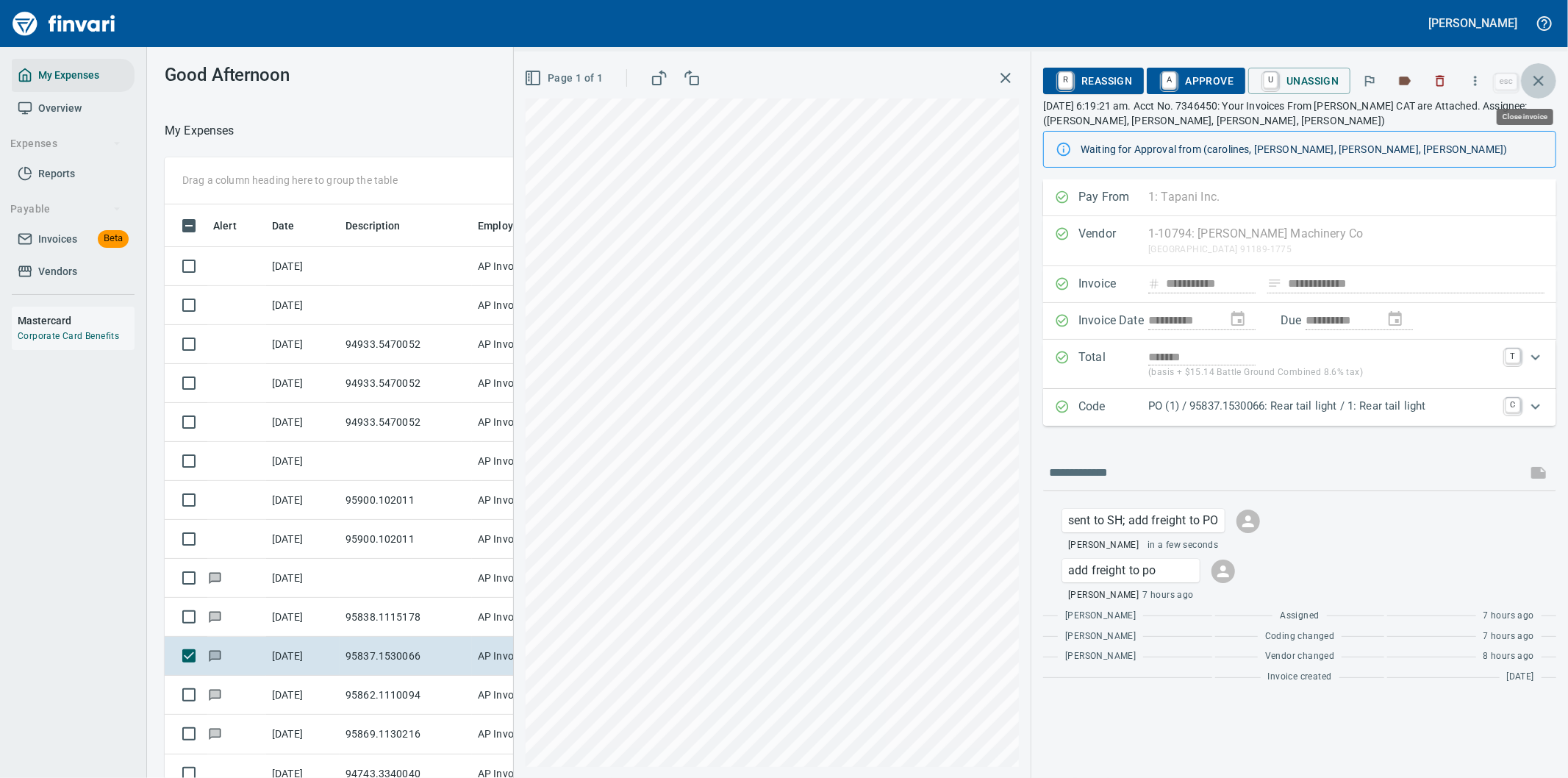
click at [1540, 76] on icon "button" at bounding box center [1539, 81] width 18 height 18
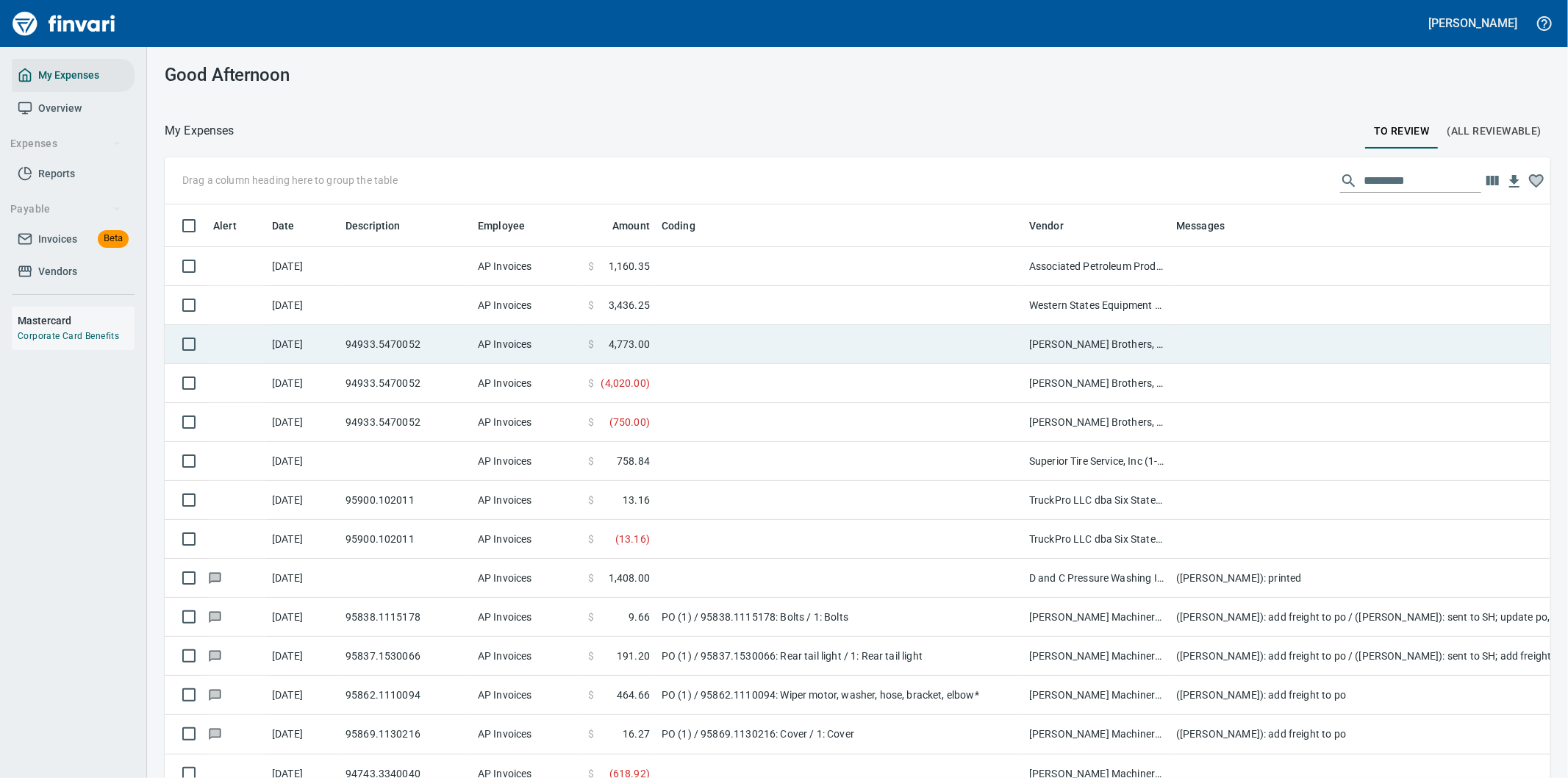
scroll to position [592, 1349]
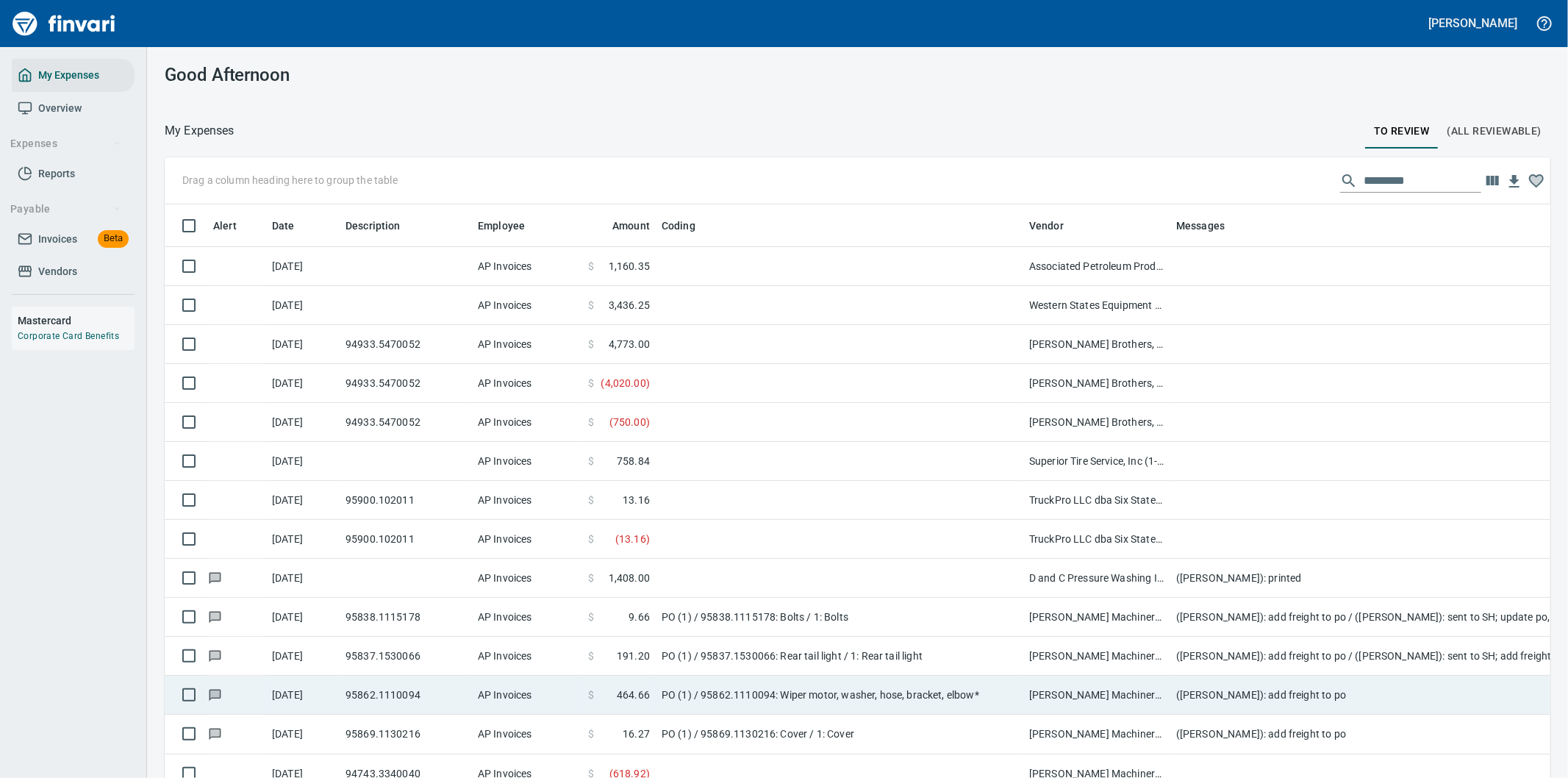
click at [1303, 699] on td "([PERSON_NAME]): add freight to po" at bounding box center [1464, 695] width 588 height 39
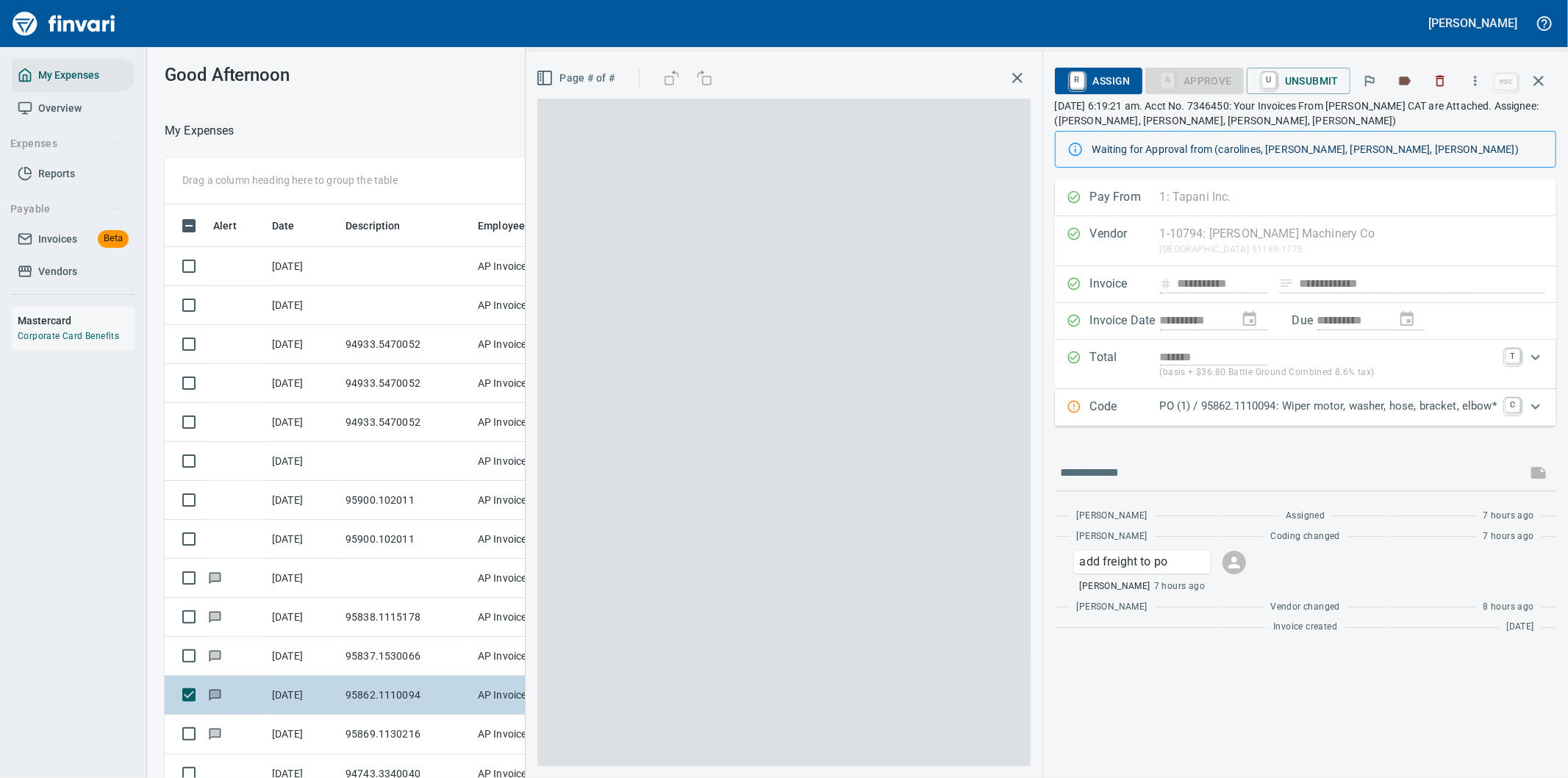
scroll to position [592, 981]
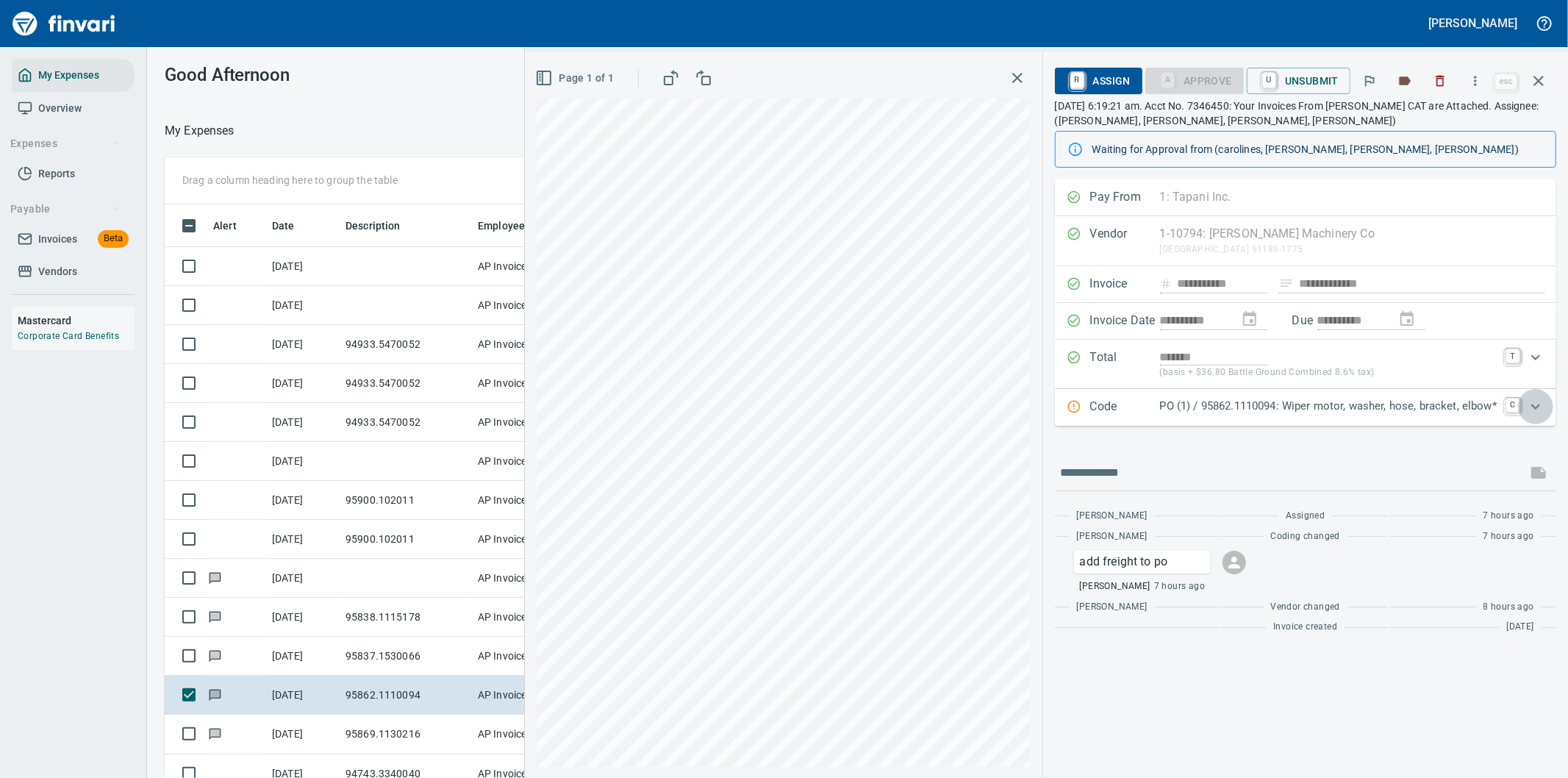
click at [1535, 408] on icon "Expand" at bounding box center [1535, 406] width 9 height 5
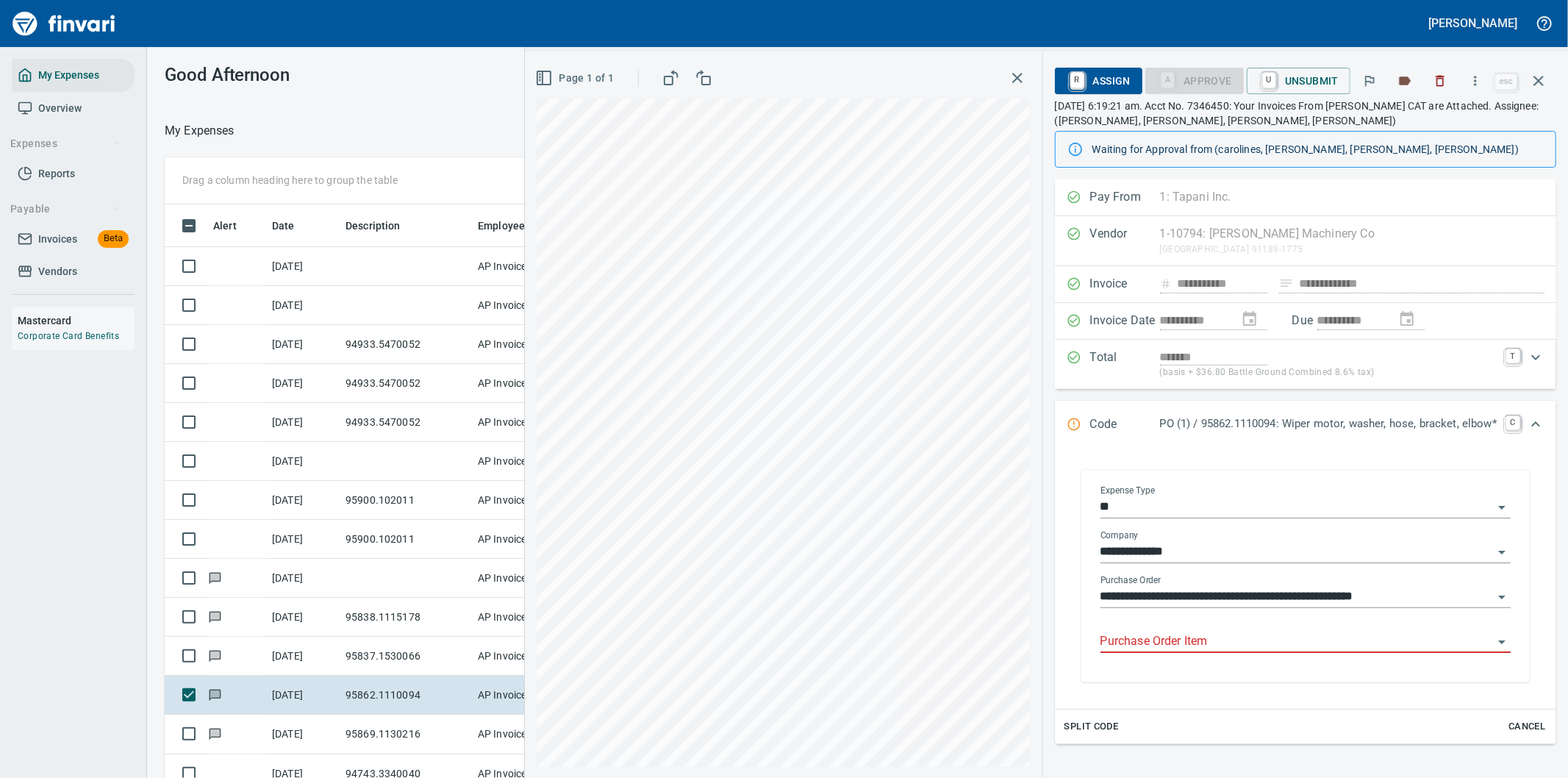
click at [1181, 646] on input "Purchase Order Item" at bounding box center [1297, 641] width 392 height 21
click at [1182, 646] on input "Purchase Order Item" at bounding box center [1297, 641] width 392 height 21
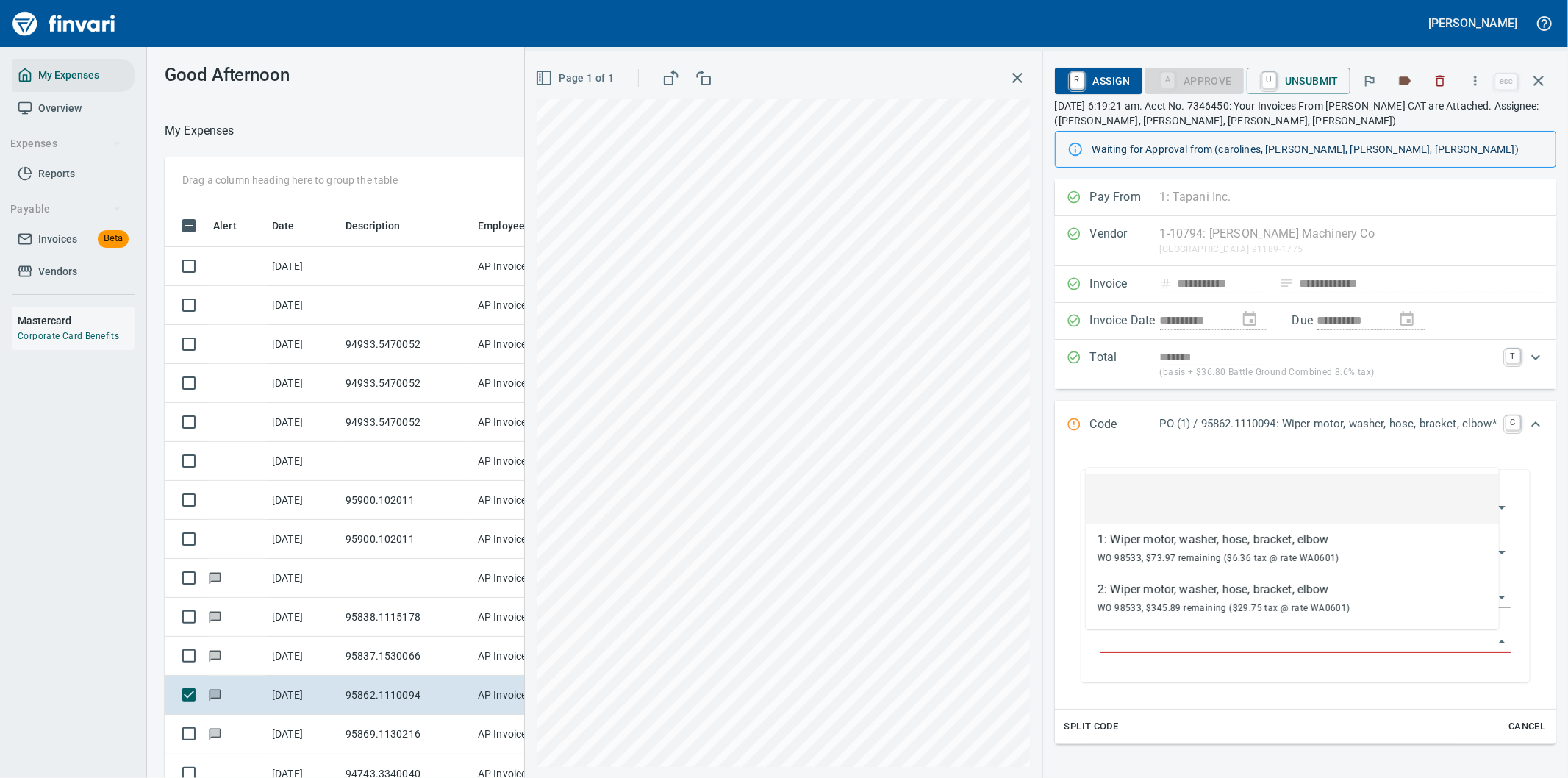
click at [1184, 646] on input "Purchase Order Item" at bounding box center [1297, 641] width 392 height 21
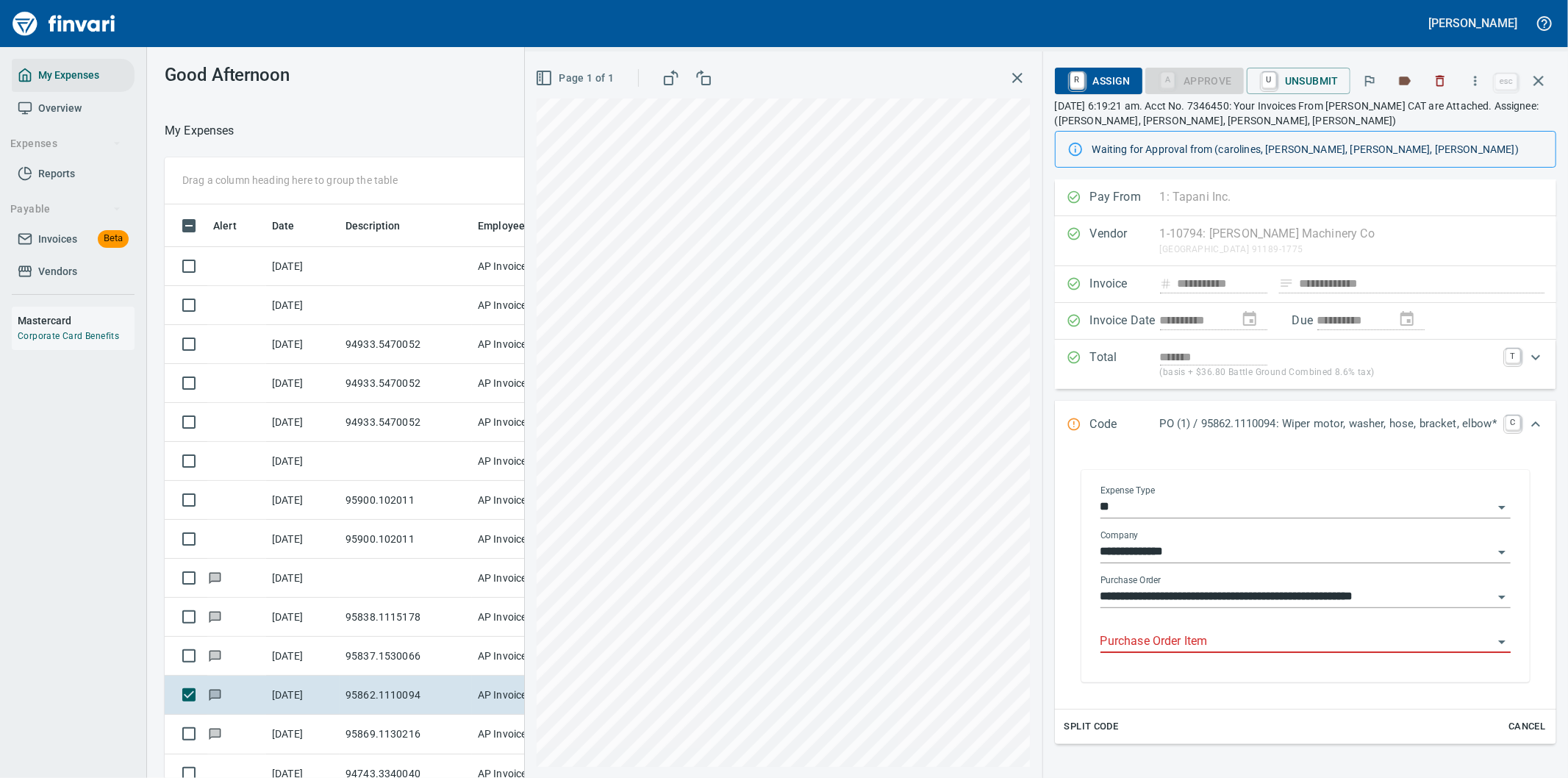
click at [1208, 638] on input "Purchase Order Item" at bounding box center [1297, 641] width 392 height 21
click at [1228, 640] on input "Purchase Order Item" at bounding box center [1297, 641] width 392 height 21
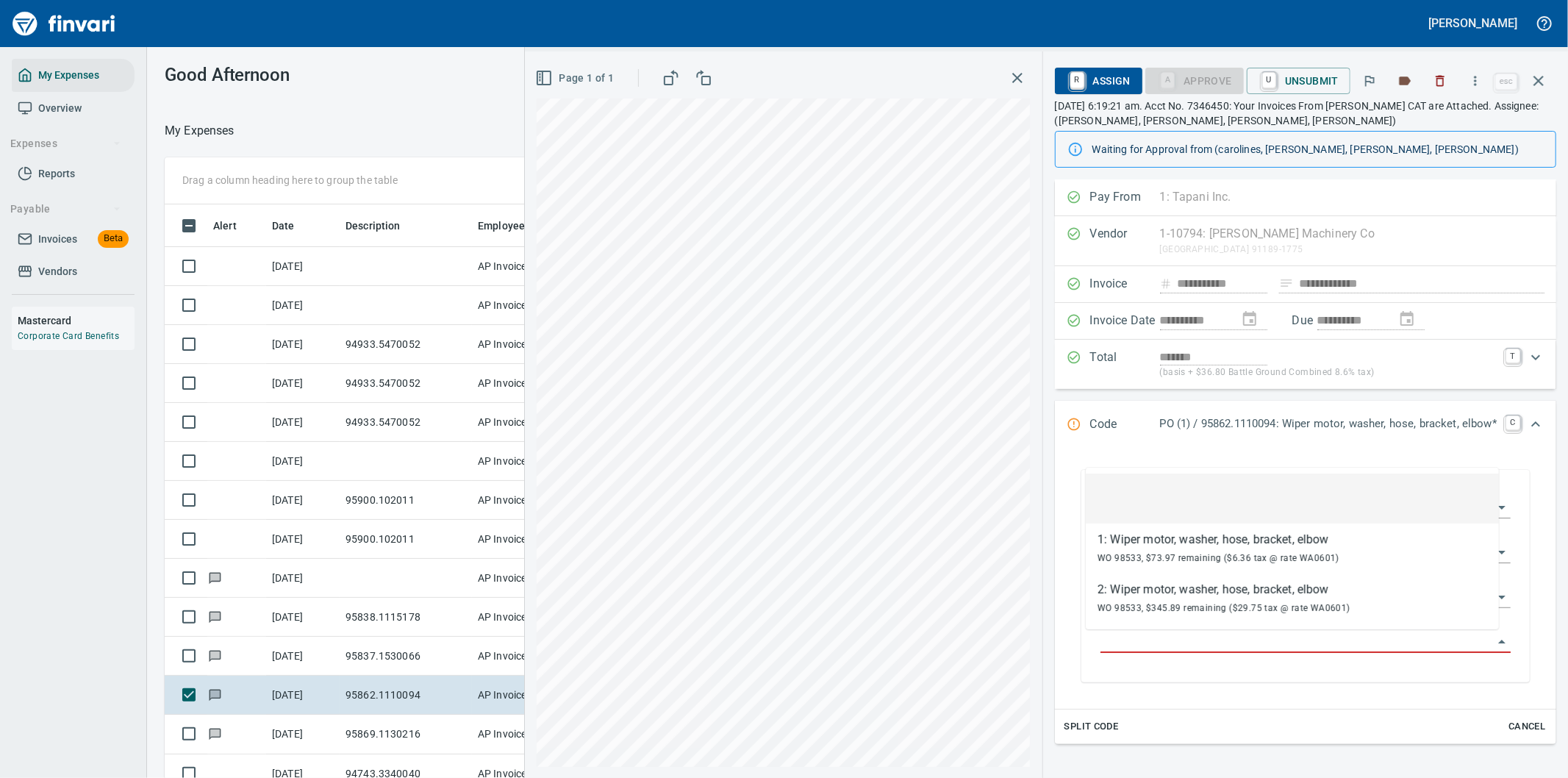
click at [1169, 642] on input "Purchase Order Item" at bounding box center [1297, 641] width 392 height 21
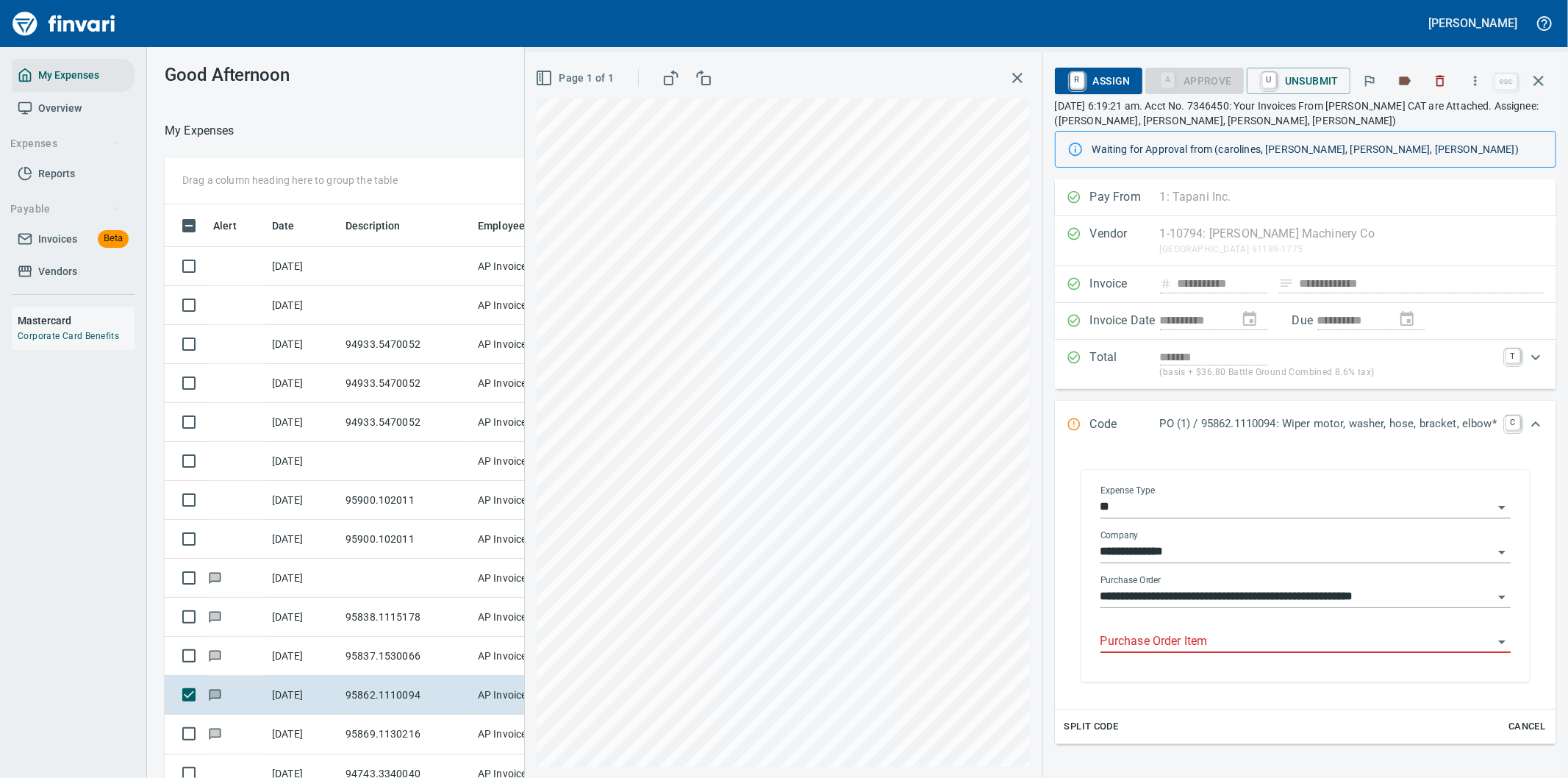
click at [1198, 636] on input "Purchase Order Item" at bounding box center [1297, 641] width 392 height 21
click at [1175, 640] on input "Purchase Order Item" at bounding box center [1297, 641] width 392 height 21
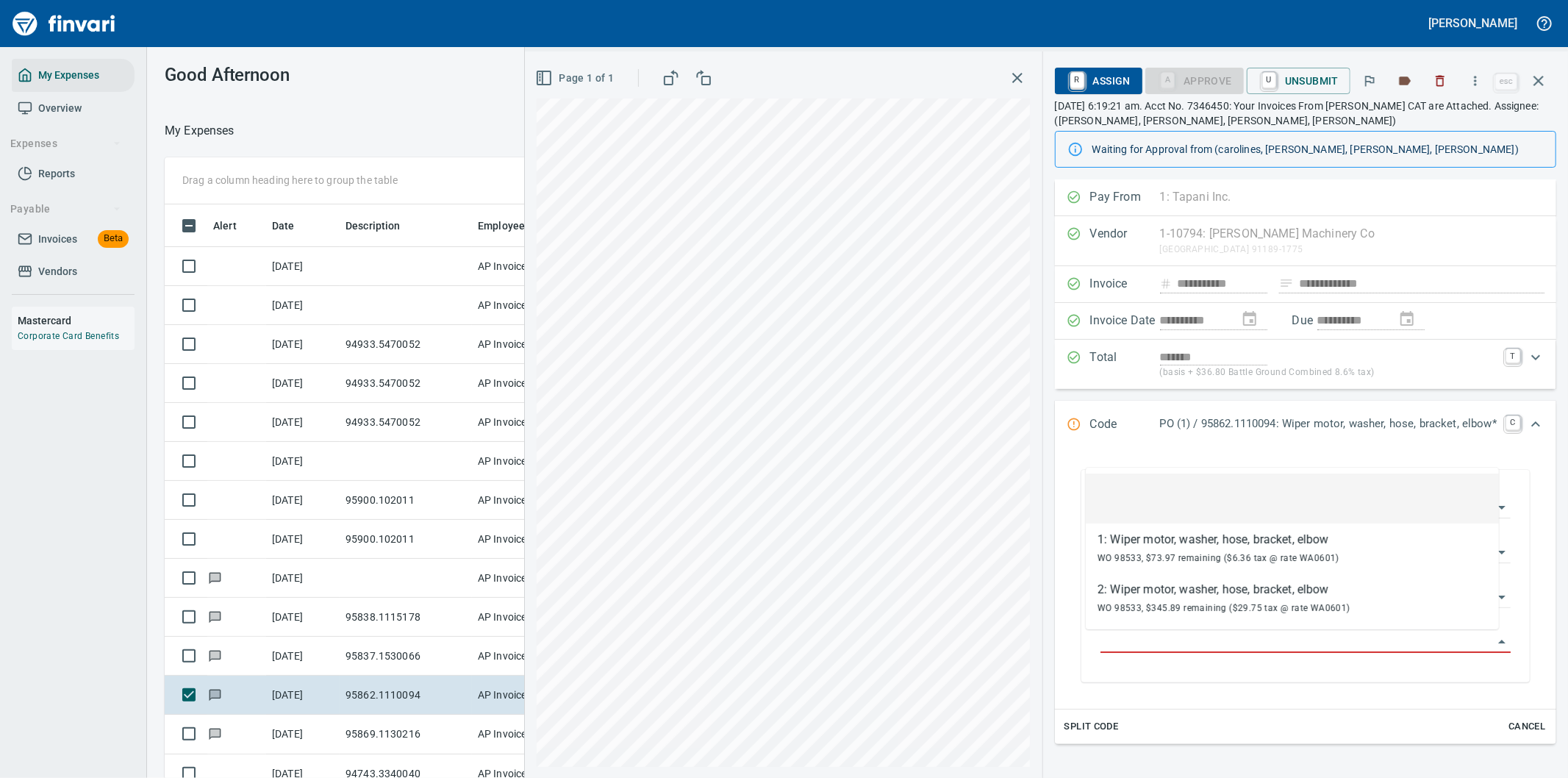
click at [1071, 723] on span "Split Code" at bounding box center [1091, 726] width 54 height 17
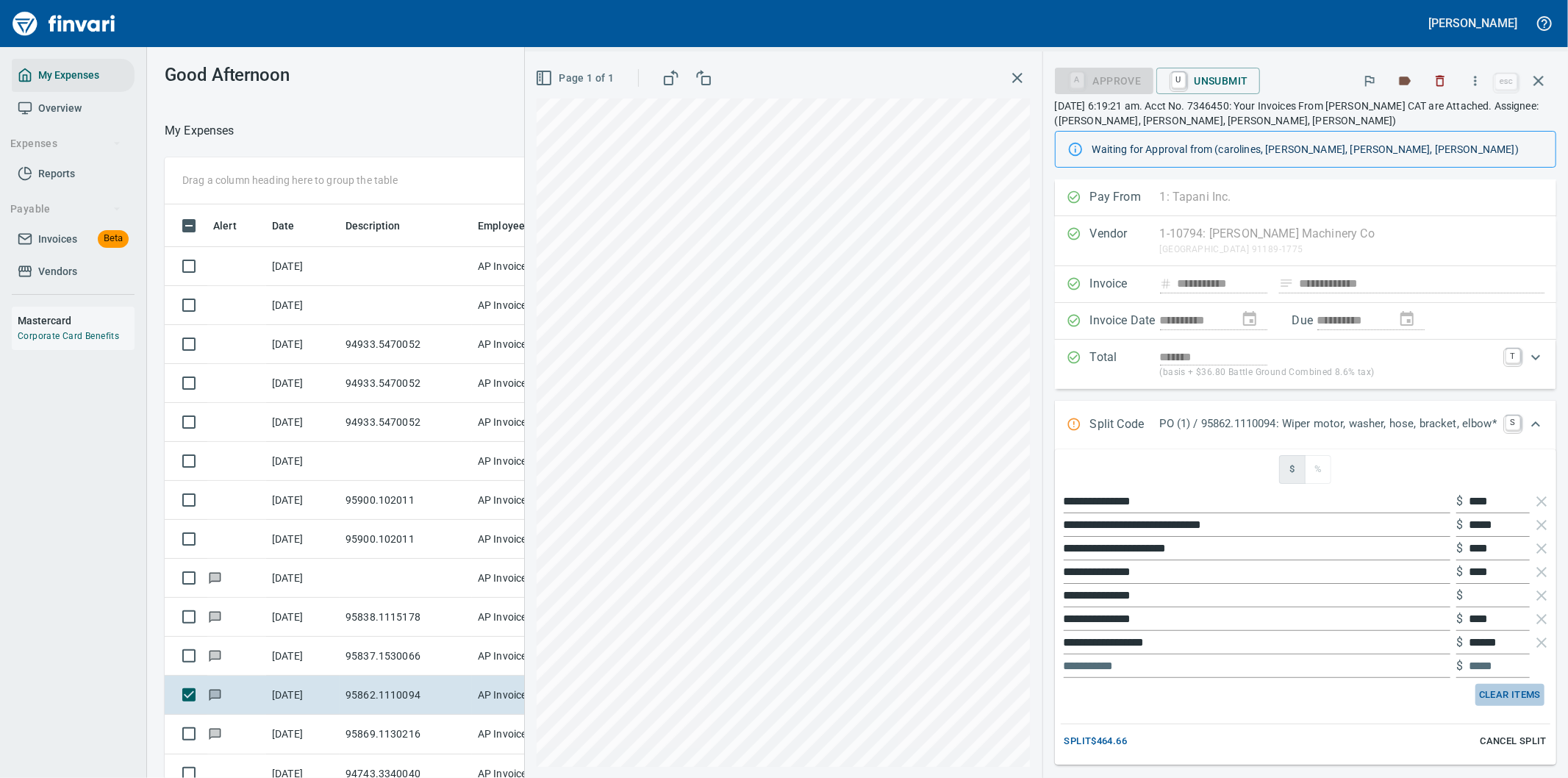
click at [1490, 697] on span "Clear Items" at bounding box center [1510, 695] width 61 height 17
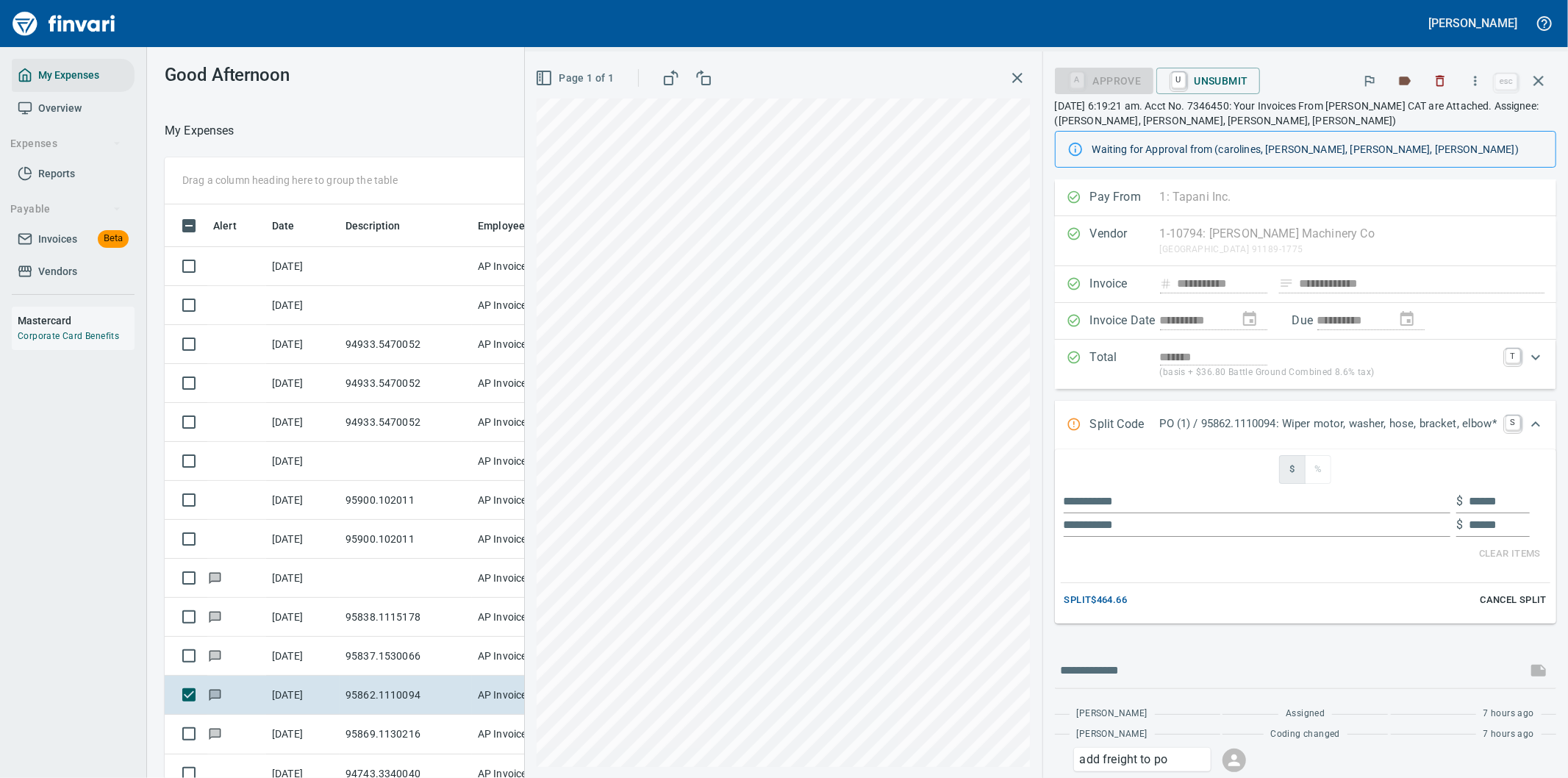
click at [1509, 598] on span "Cancel Split" at bounding box center [1513, 600] width 66 height 17
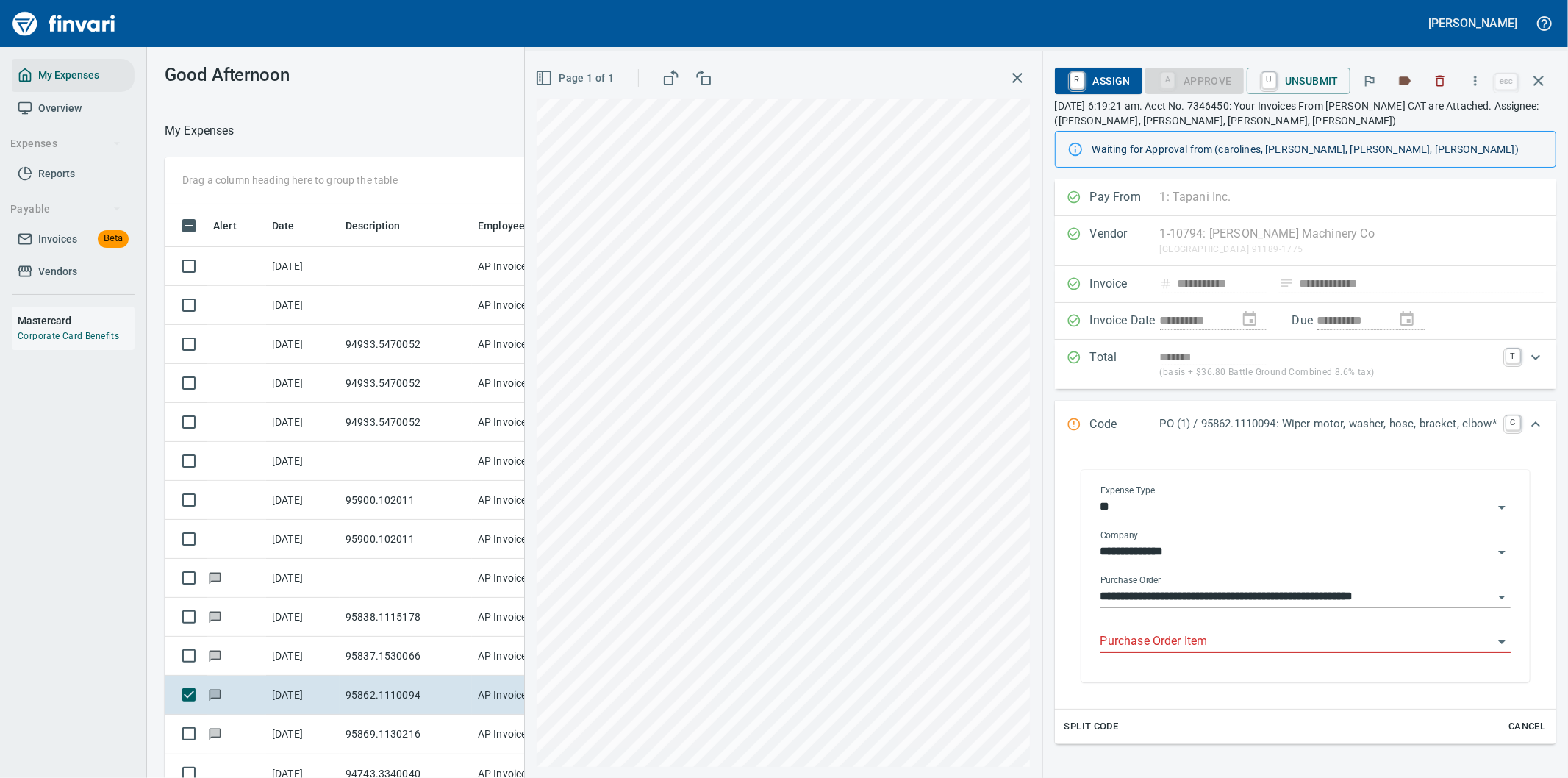
click at [1120, 641] on input "Purchase Order Item" at bounding box center [1297, 641] width 392 height 21
click at [1077, 728] on span "Split Code" at bounding box center [1091, 726] width 54 height 17
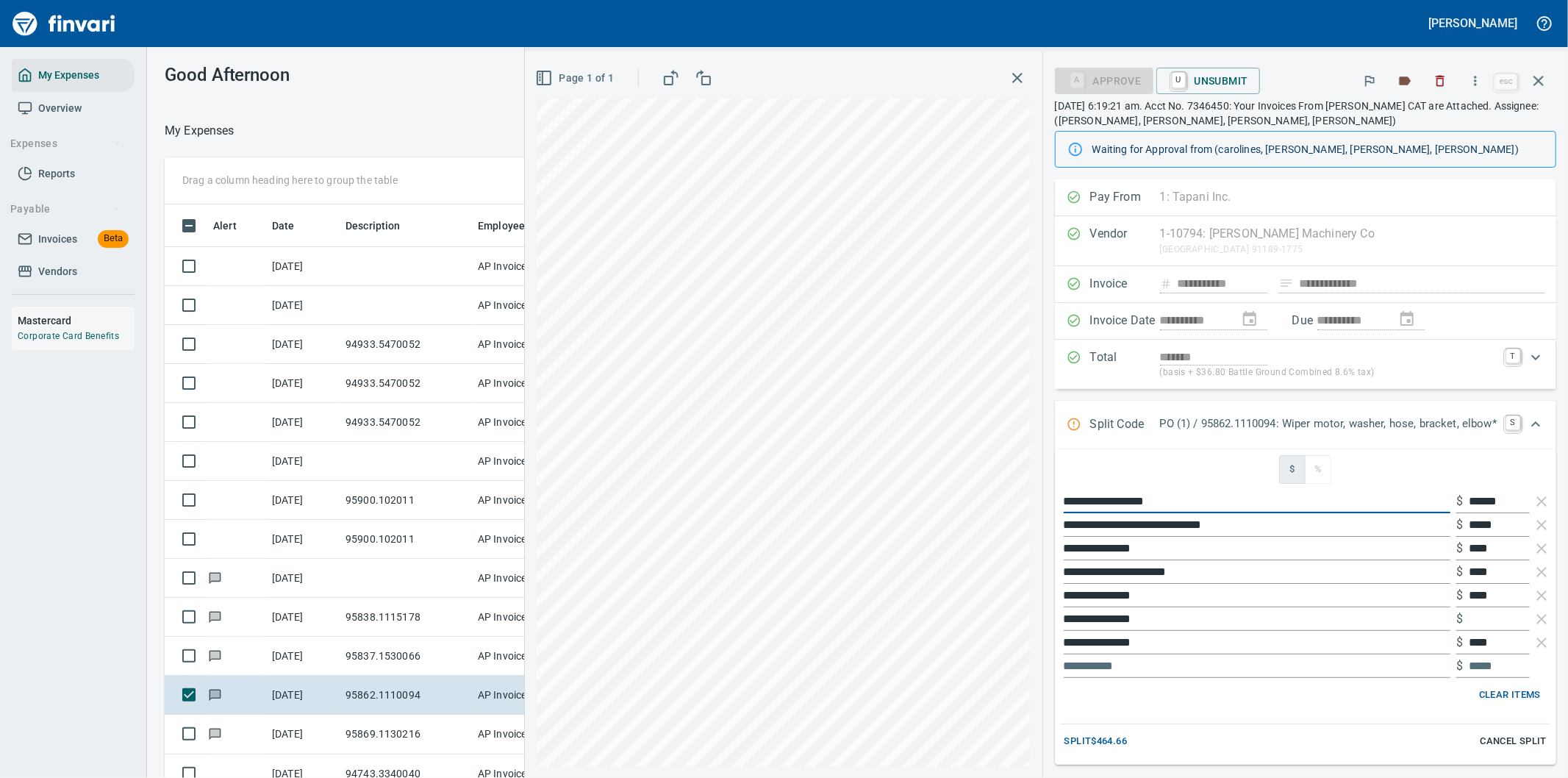
click at [965, 498] on div "**********" at bounding box center [1046, 414] width 1044 height 726
type input "*****"
drag, startPoint x: 1502, startPoint y: 502, endPoint x: 1440, endPoint y: 500, distance: 62.0
click at [1440, 502] on div "***** $ ******" at bounding box center [1305, 501] width 489 height 24
type input "*****"
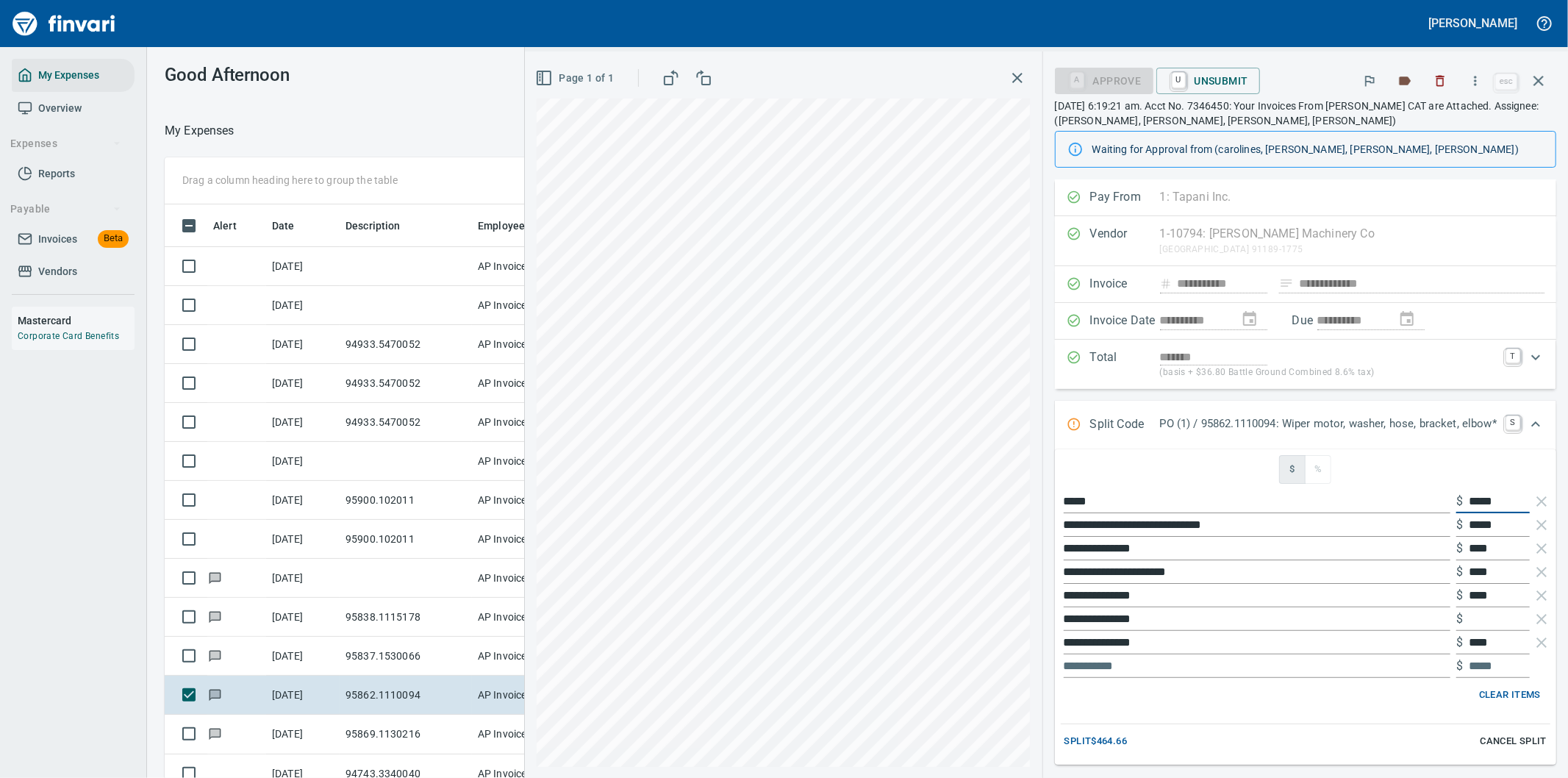
type input "******"
drag, startPoint x: 1255, startPoint y: 527, endPoint x: 1039, endPoint y: 527, distance: 216.0
click at [1044, 527] on div "**********" at bounding box center [1306, 585] width 524 height 812
type input "*****"
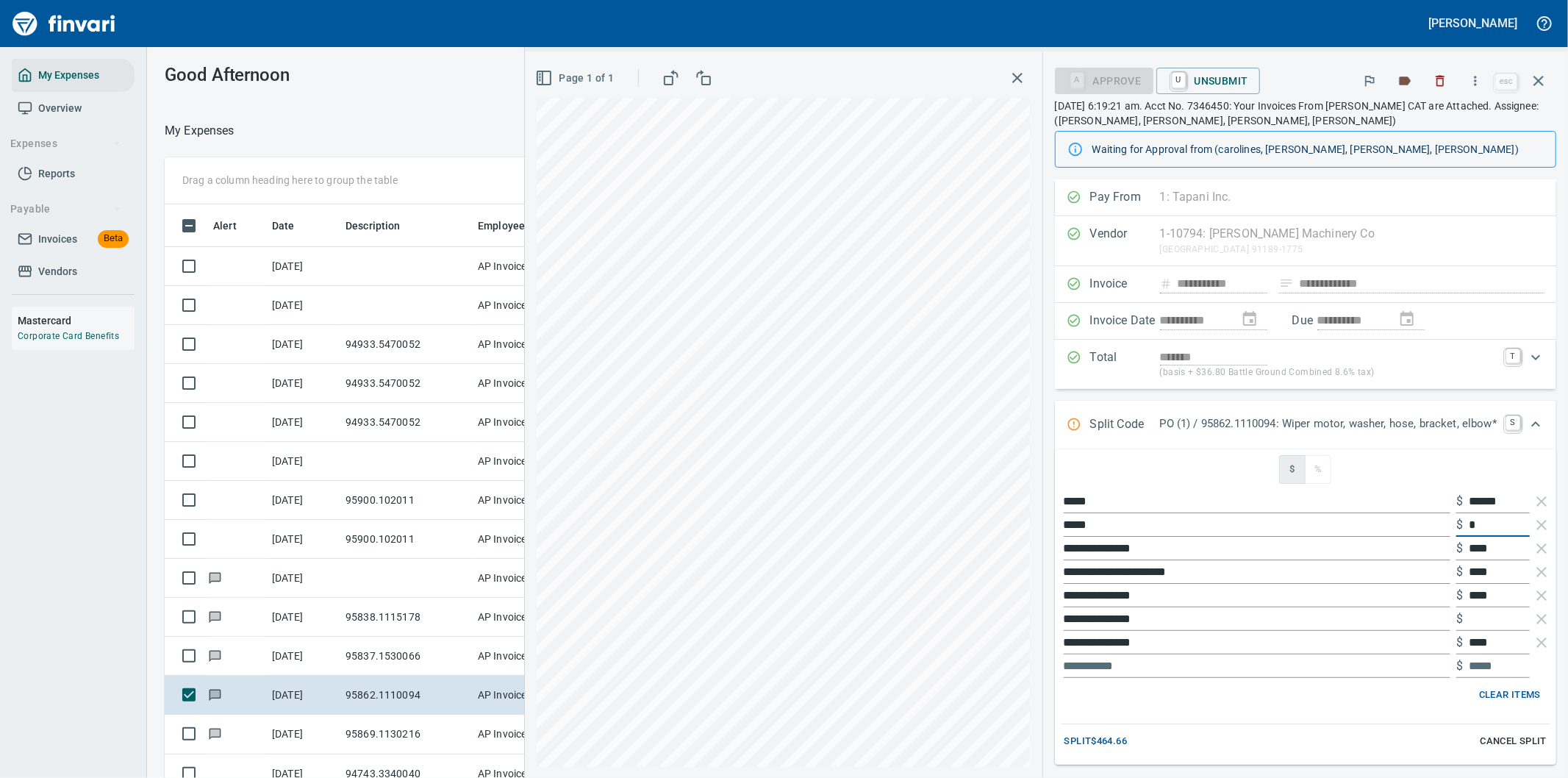
type input "**"
type input "*****"
click at [978, 503] on div "**********" at bounding box center [1046, 414] width 1044 height 726
type input "*****"
type input "**"
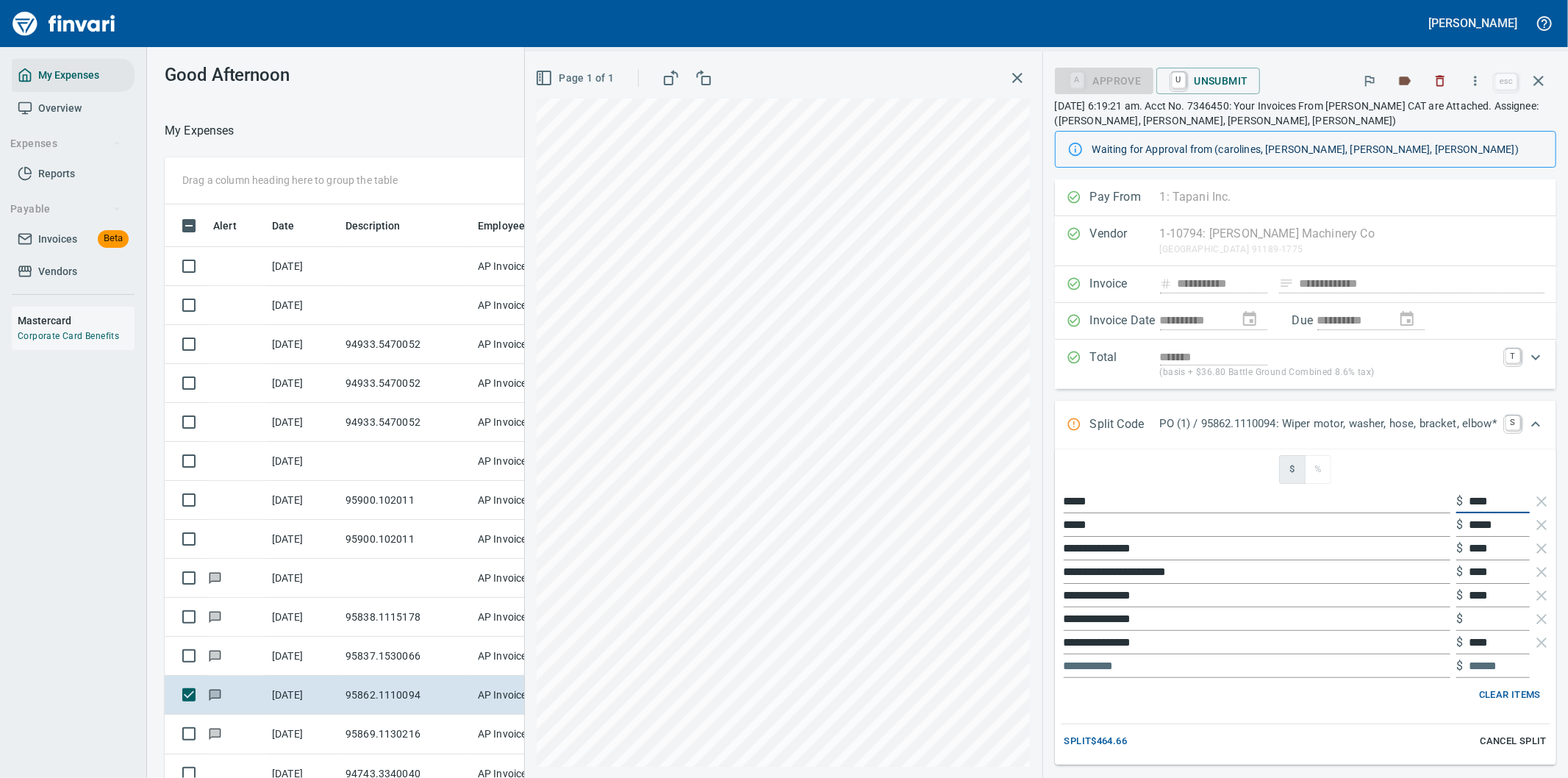
type input "*****"
click at [1473, 498] on input "*****" at bounding box center [1498, 501] width 61 height 24
type input "*****"
click at [992, 517] on div "**********" at bounding box center [1046, 414] width 1044 height 726
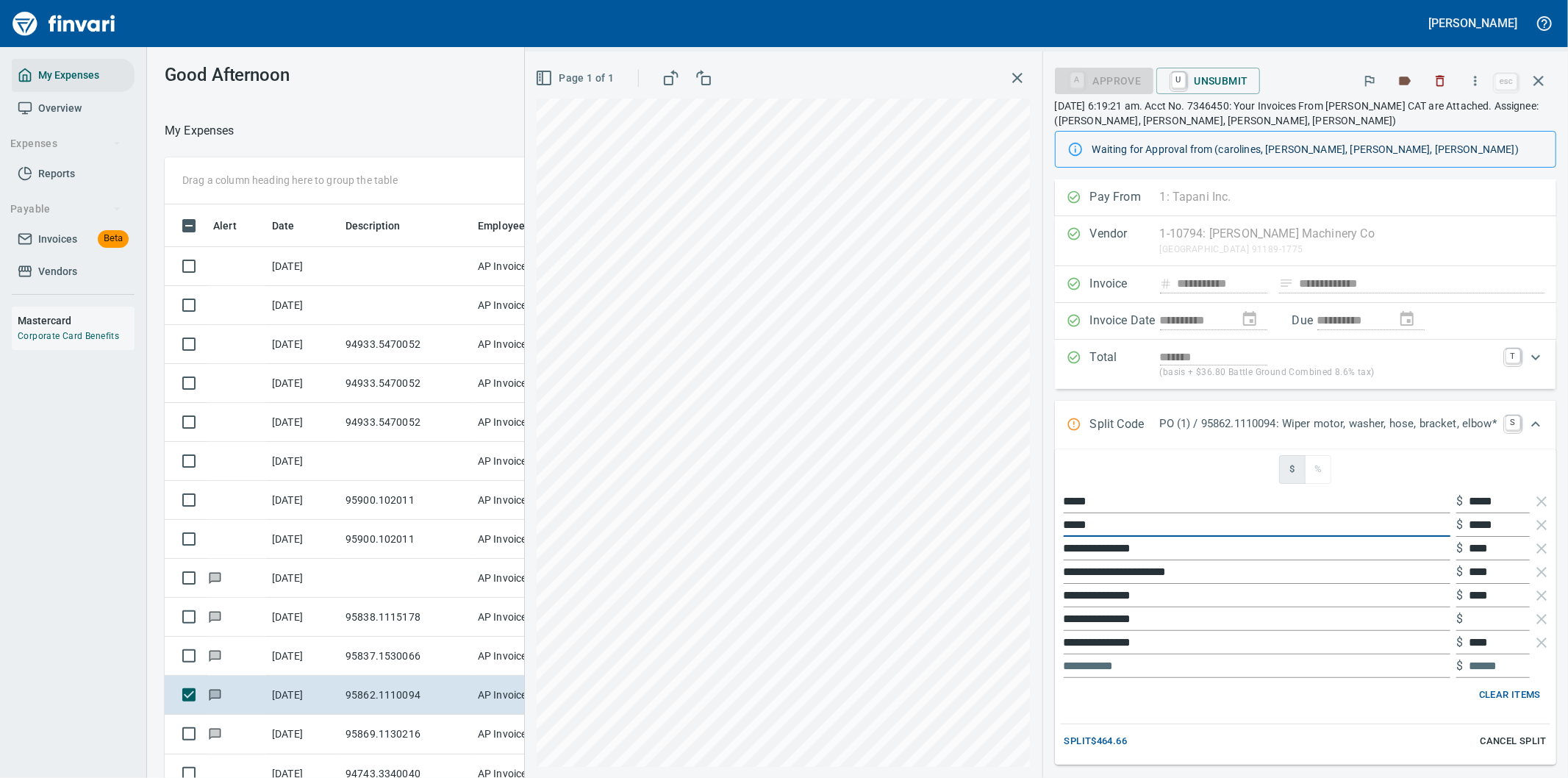
type input "*****"
type input "******"
type input "***"
type input "******"
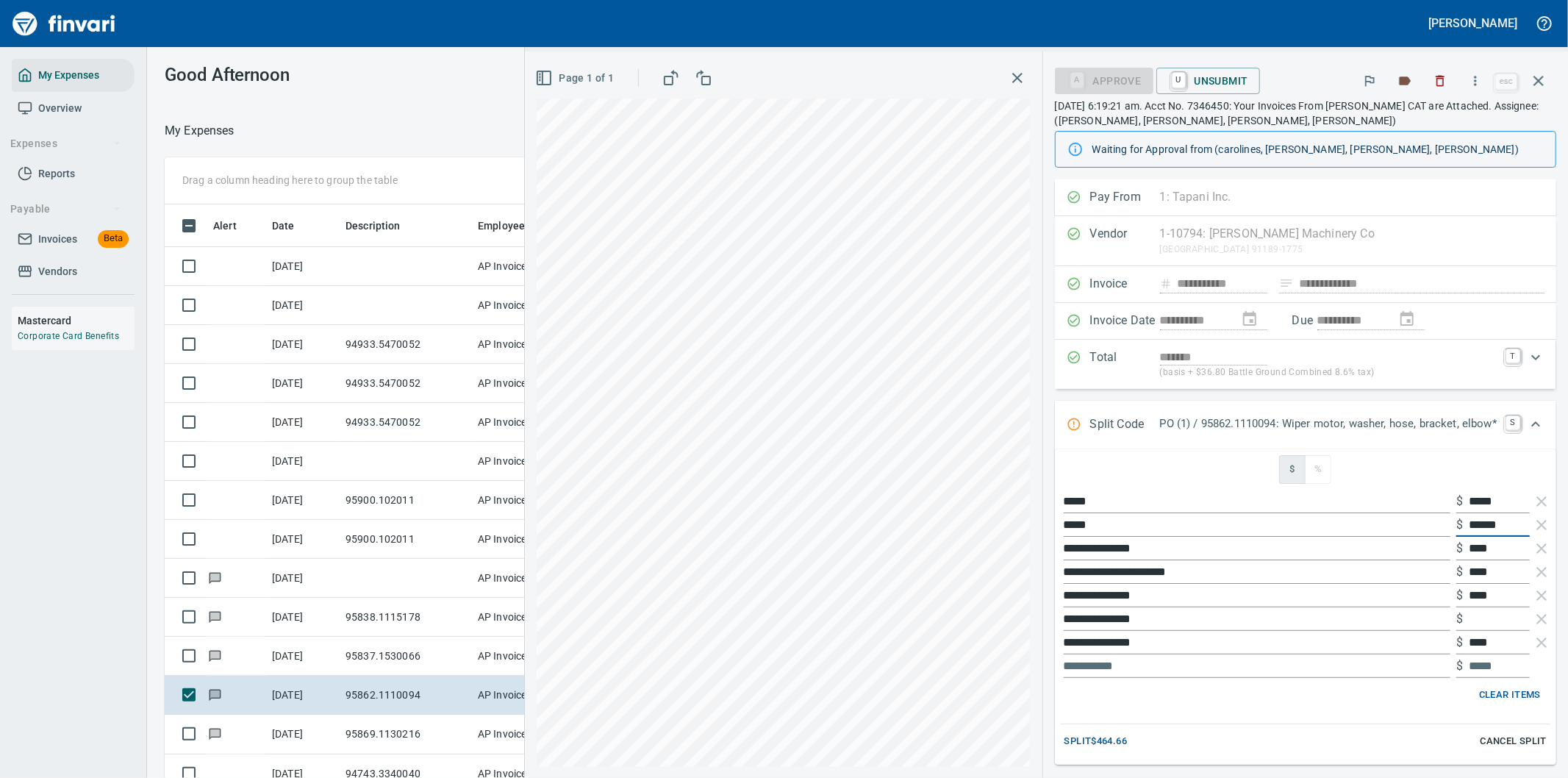
type input "******"
click at [1536, 574] on icon "button" at bounding box center [1541, 572] width 10 height 10
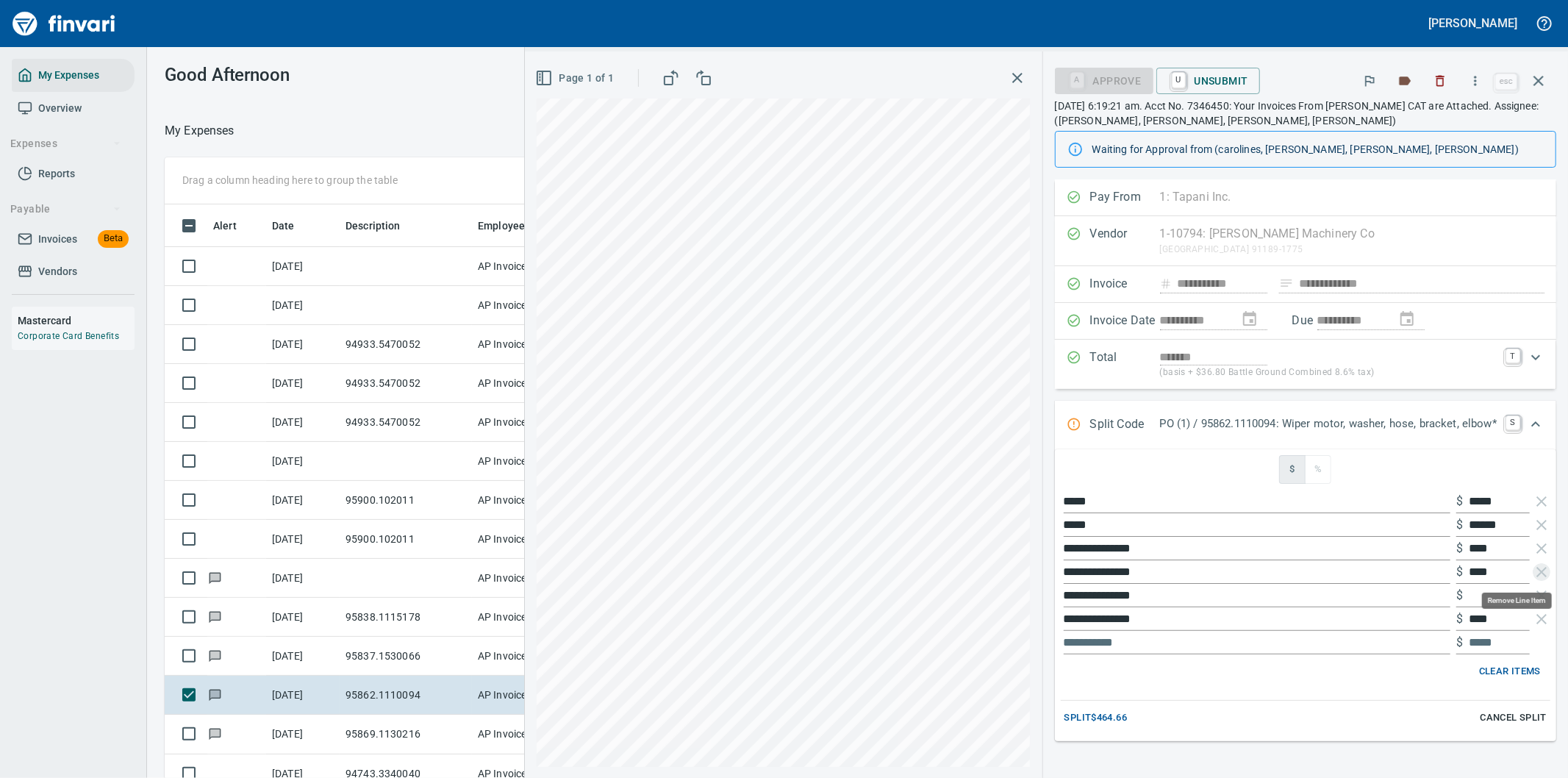
click at [1536, 574] on icon "button" at bounding box center [1541, 572] width 10 height 10
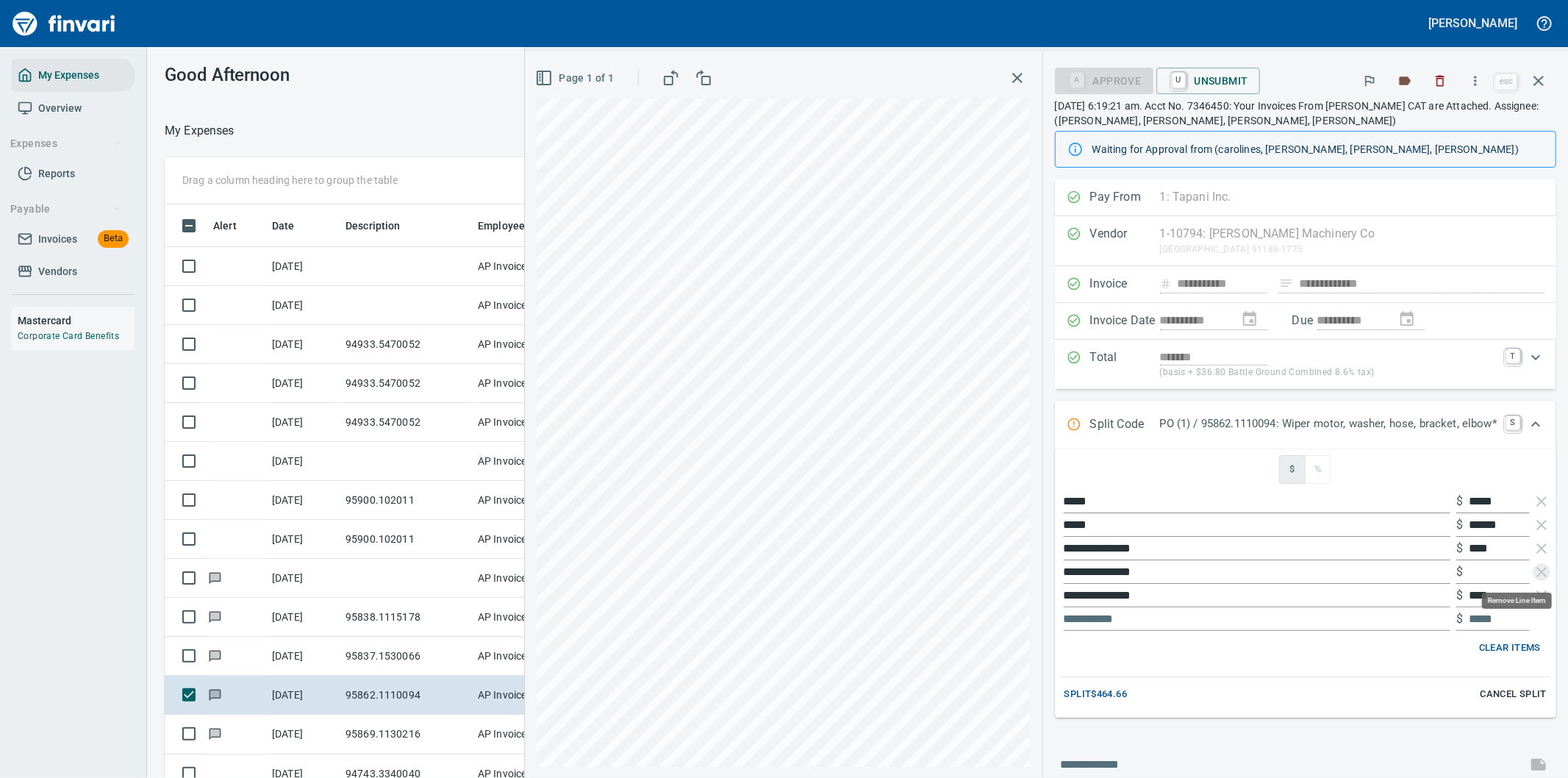
click at [1536, 574] on icon "button" at bounding box center [1541, 572] width 10 height 10
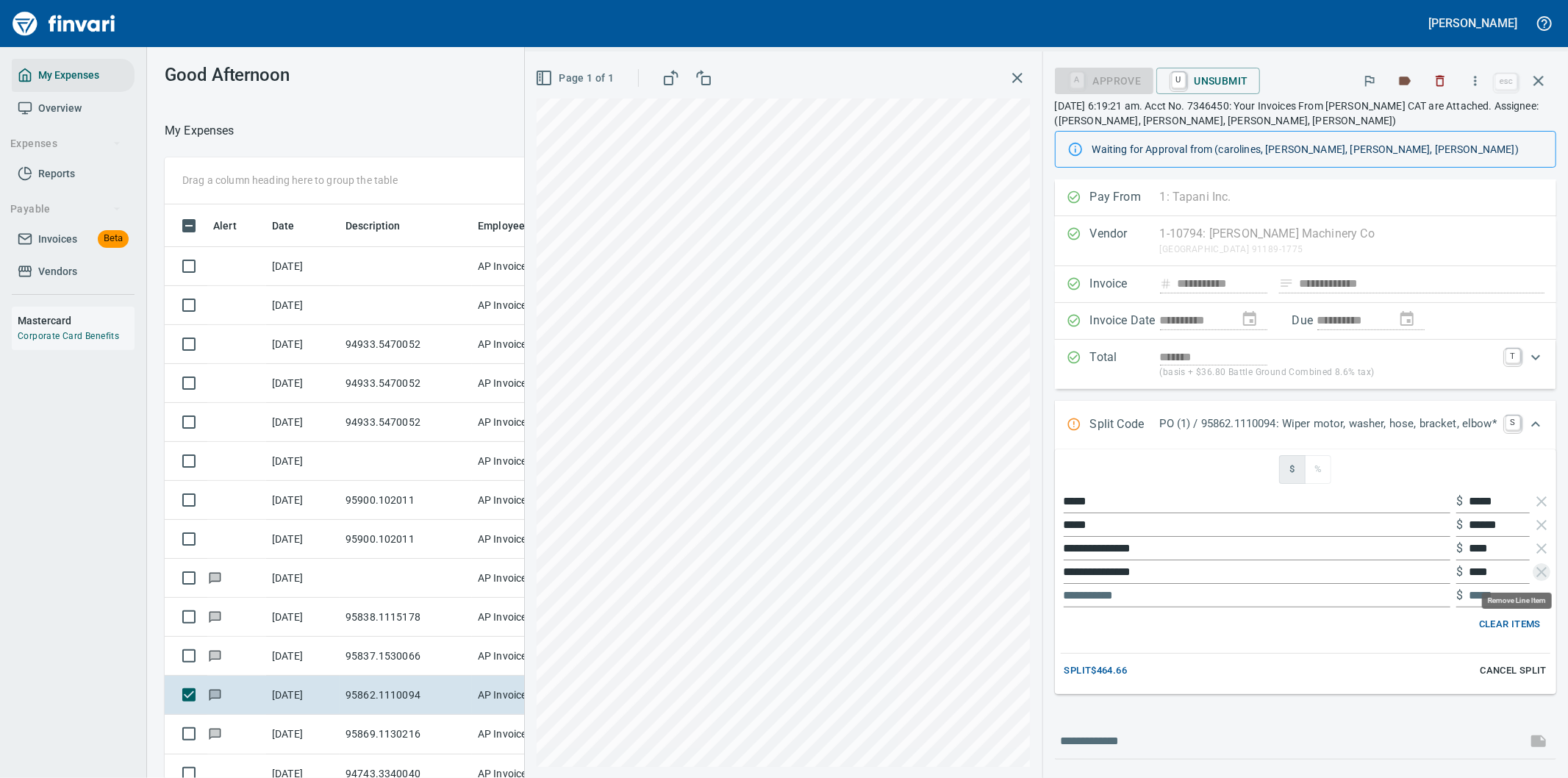
click at [1536, 574] on icon "button" at bounding box center [1541, 572] width 10 height 10
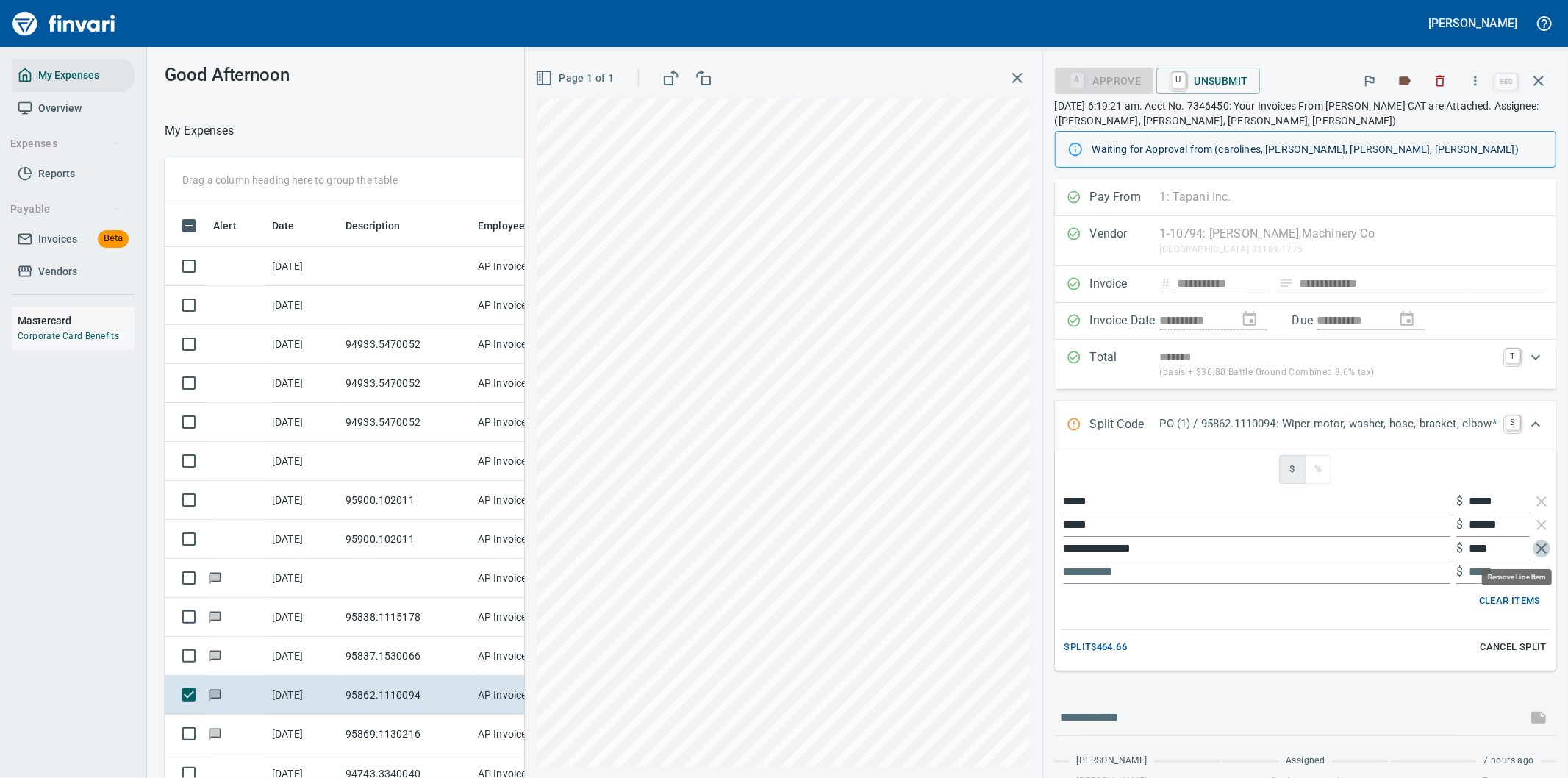
click at [1536, 552] on icon "button" at bounding box center [1541, 548] width 10 height 10
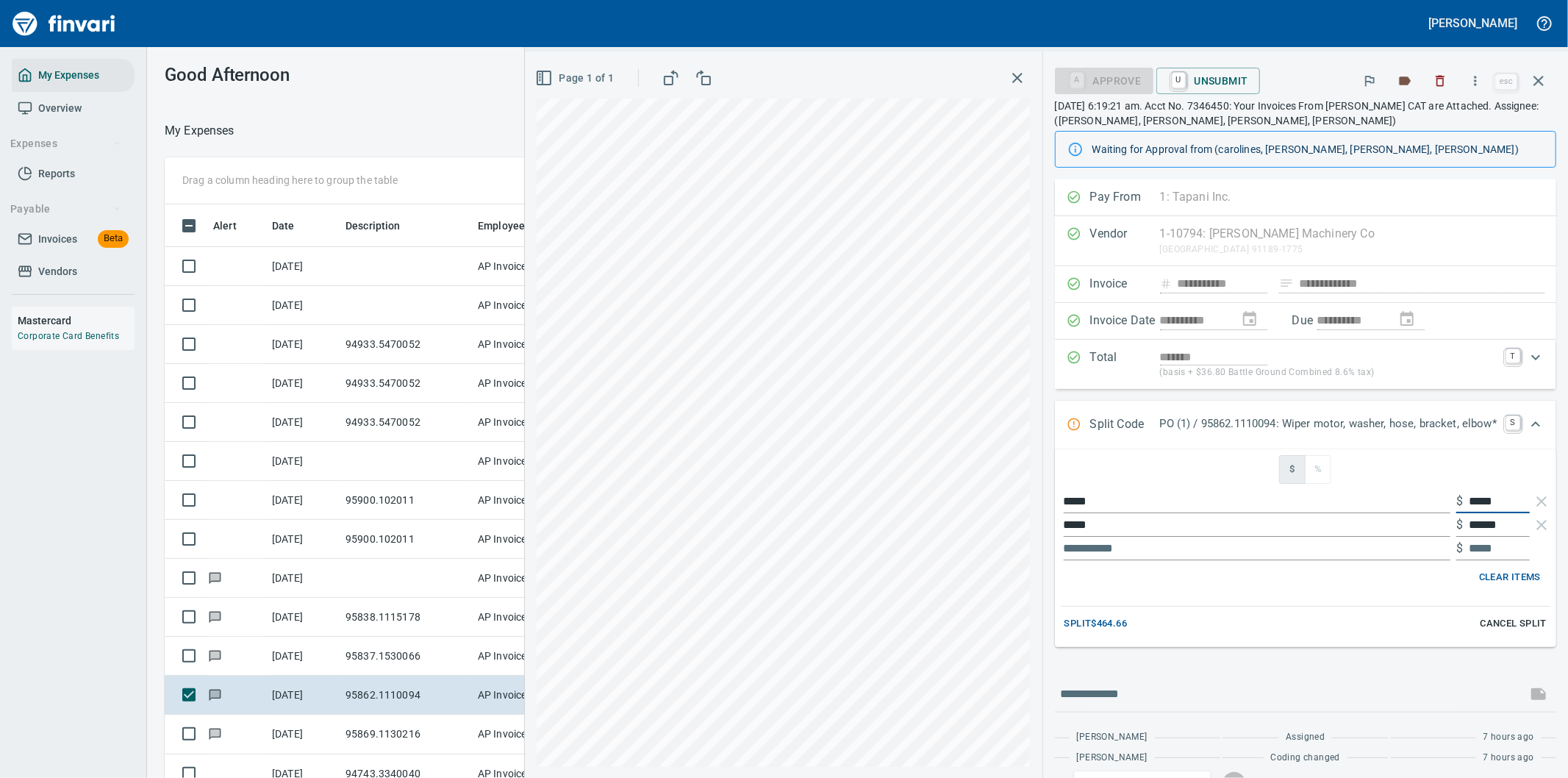
drag, startPoint x: 1488, startPoint y: 502, endPoint x: 1452, endPoint y: 497, distance: 36.3
click at [1456, 497] on div "$ *****" at bounding box center [1492, 501] width 73 height 24
type input "*****"
drag, startPoint x: 1495, startPoint y: 527, endPoint x: 1433, endPoint y: 529, distance: 62.0
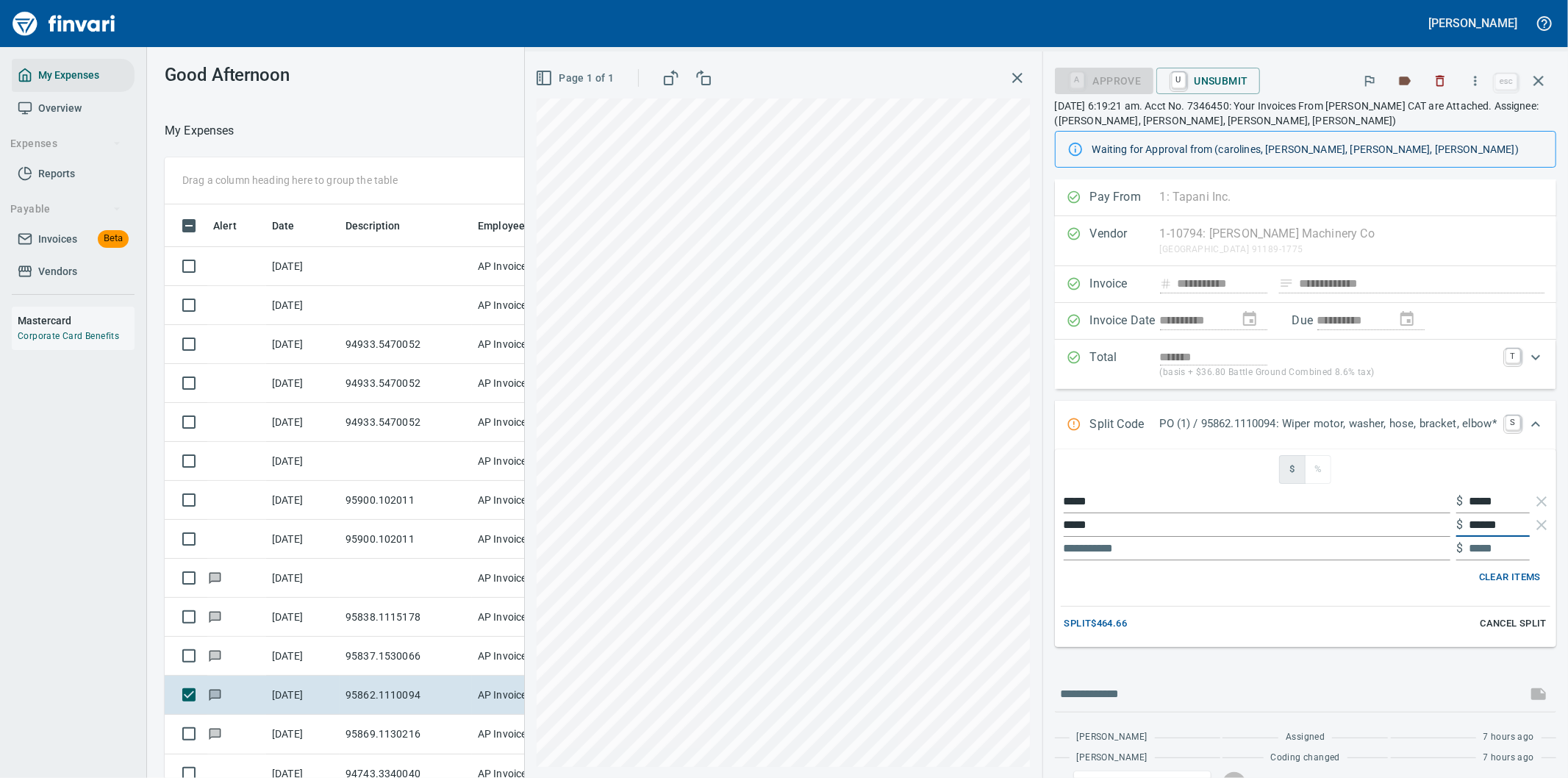
click at [1433, 529] on div "***** $ ******" at bounding box center [1305, 525] width 489 height 24
type input "**"
type input "*****"
click at [1469, 523] on input "*****" at bounding box center [1498, 525] width 61 height 24
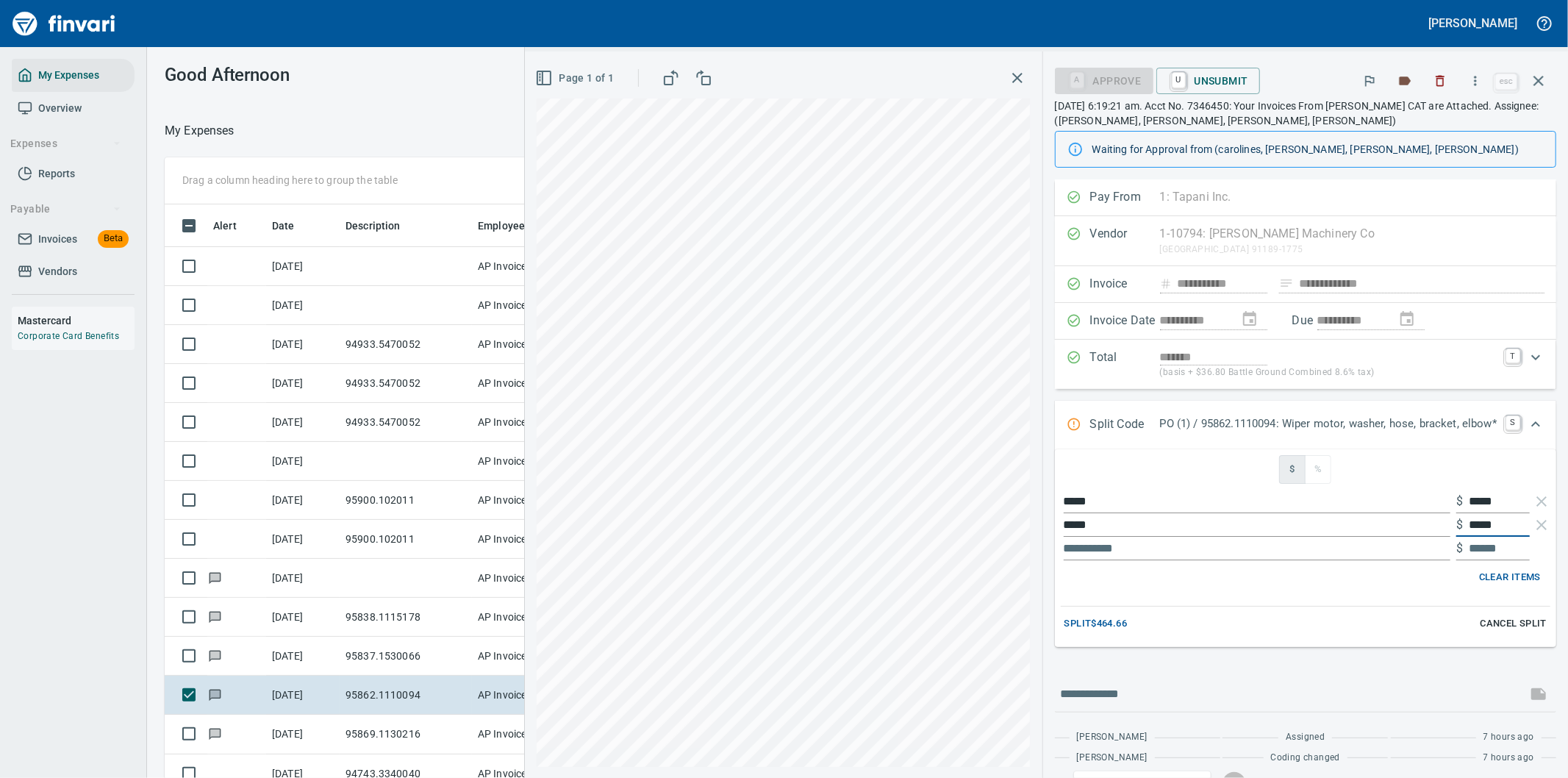
type input "******"
drag, startPoint x: 1503, startPoint y: 527, endPoint x: 1452, endPoint y: 527, distance: 51.0
click at [1456, 527] on div "$ ******" at bounding box center [1492, 525] width 73 height 24
type input "***"
type input "*****"
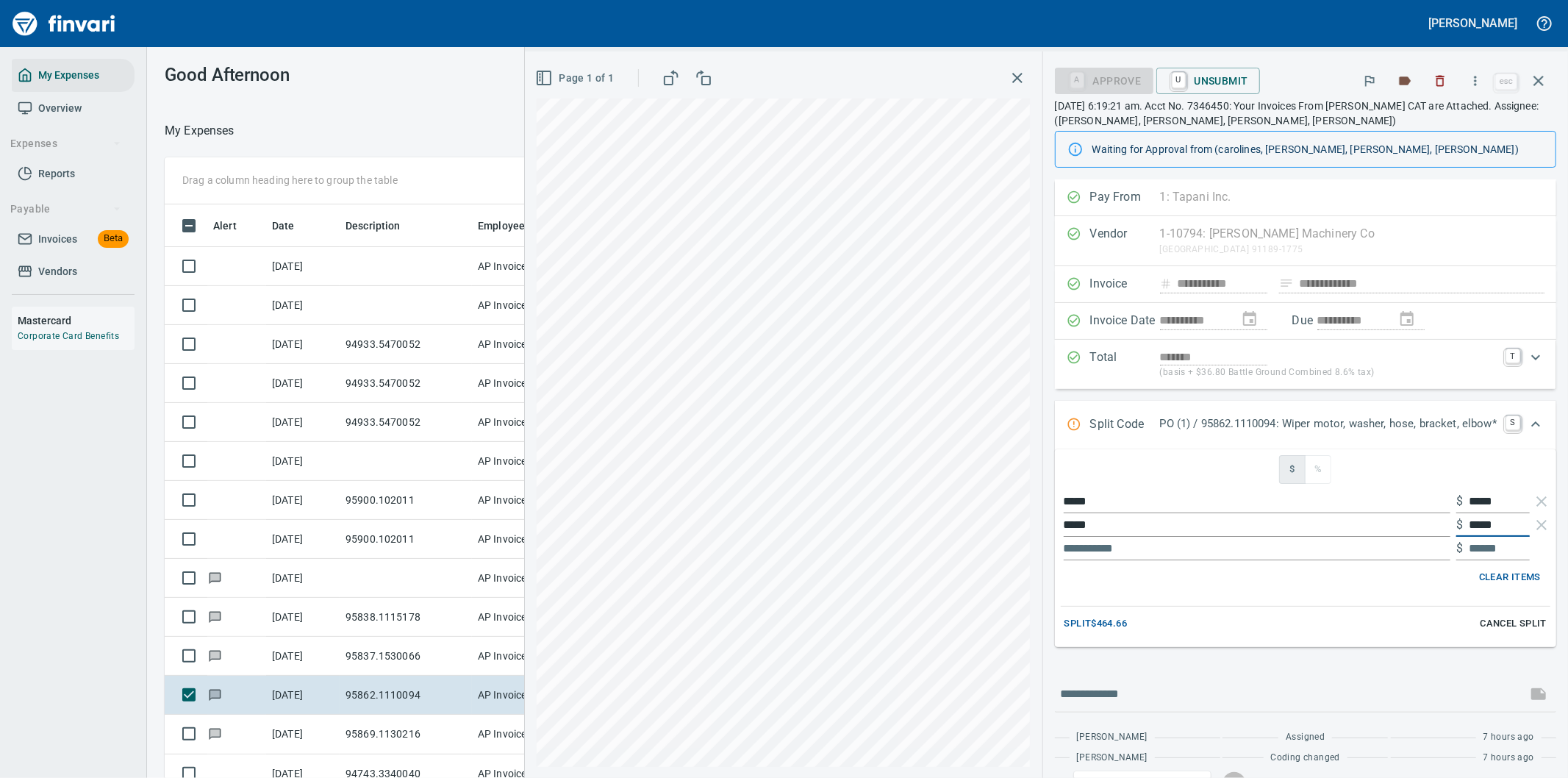
click at [1469, 527] on input "*****" at bounding box center [1498, 525] width 61 height 24
type input "******"
drag, startPoint x: 1457, startPoint y: 528, endPoint x: 1508, endPoint y: 524, distance: 51.2
click at [1508, 524] on input "******" at bounding box center [1498, 525] width 61 height 24
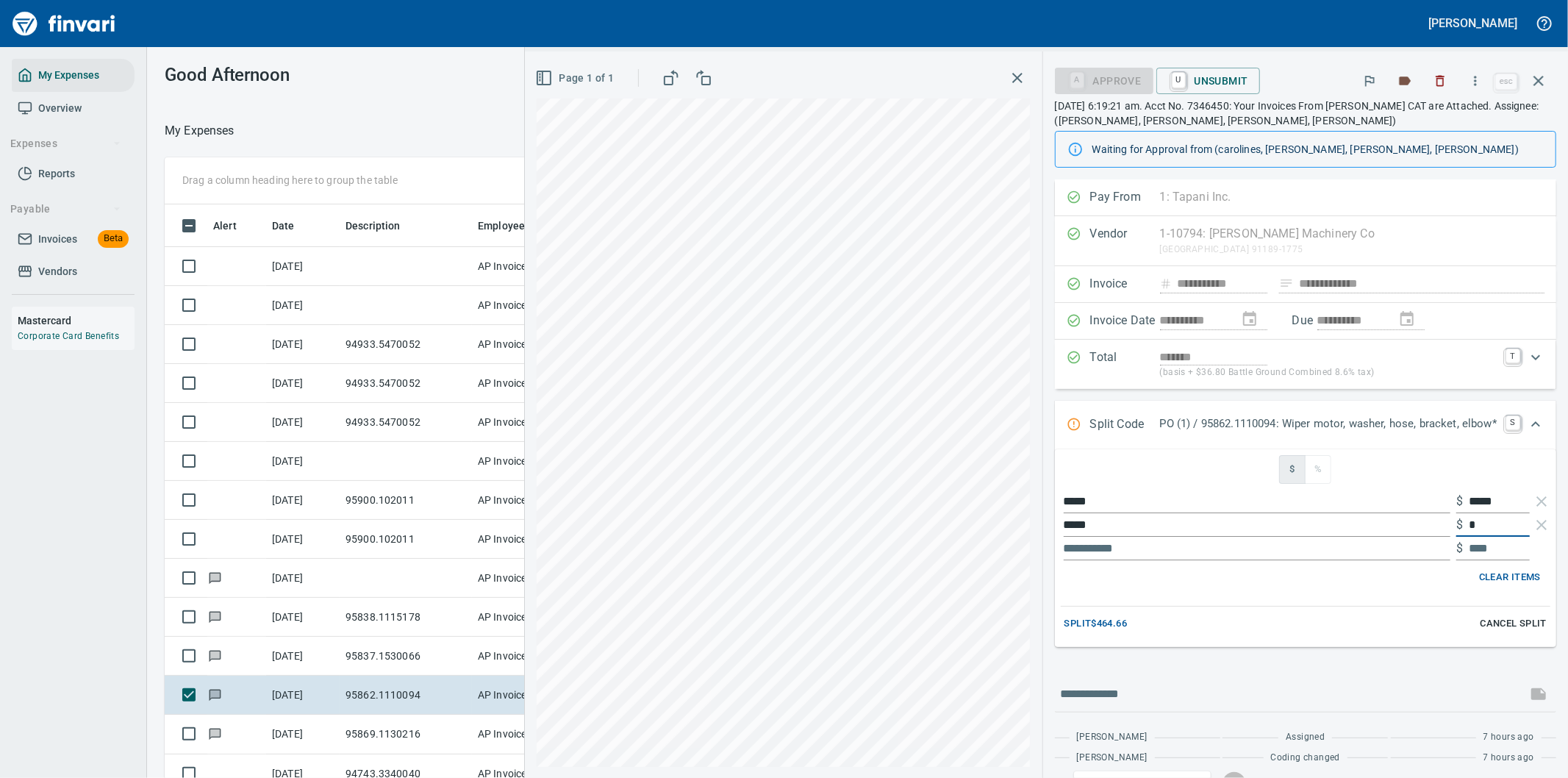
type input "**"
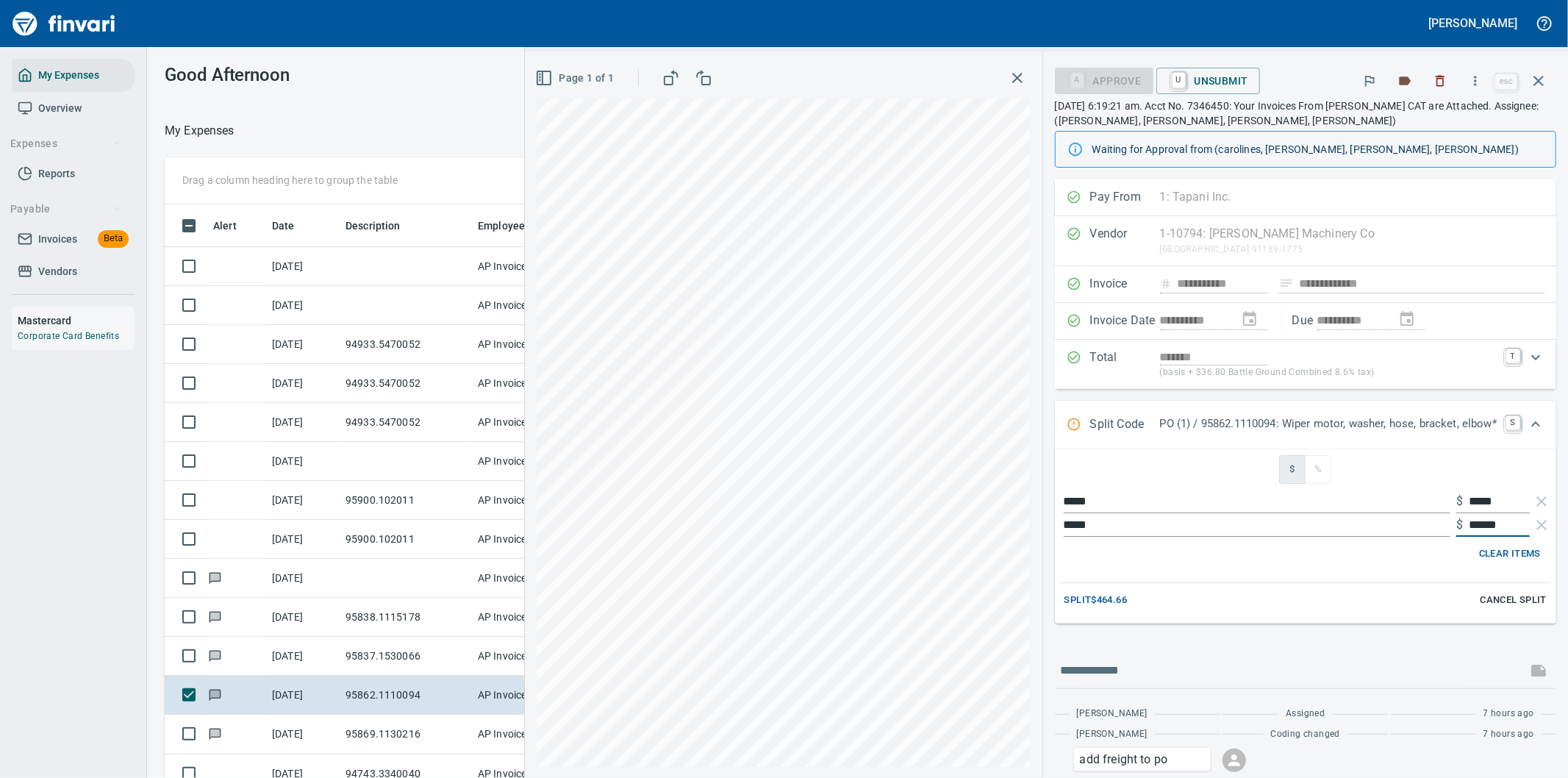
type input "******"
click at [1095, 602] on span "Split $464.66" at bounding box center [1095, 600] width 62 height 17
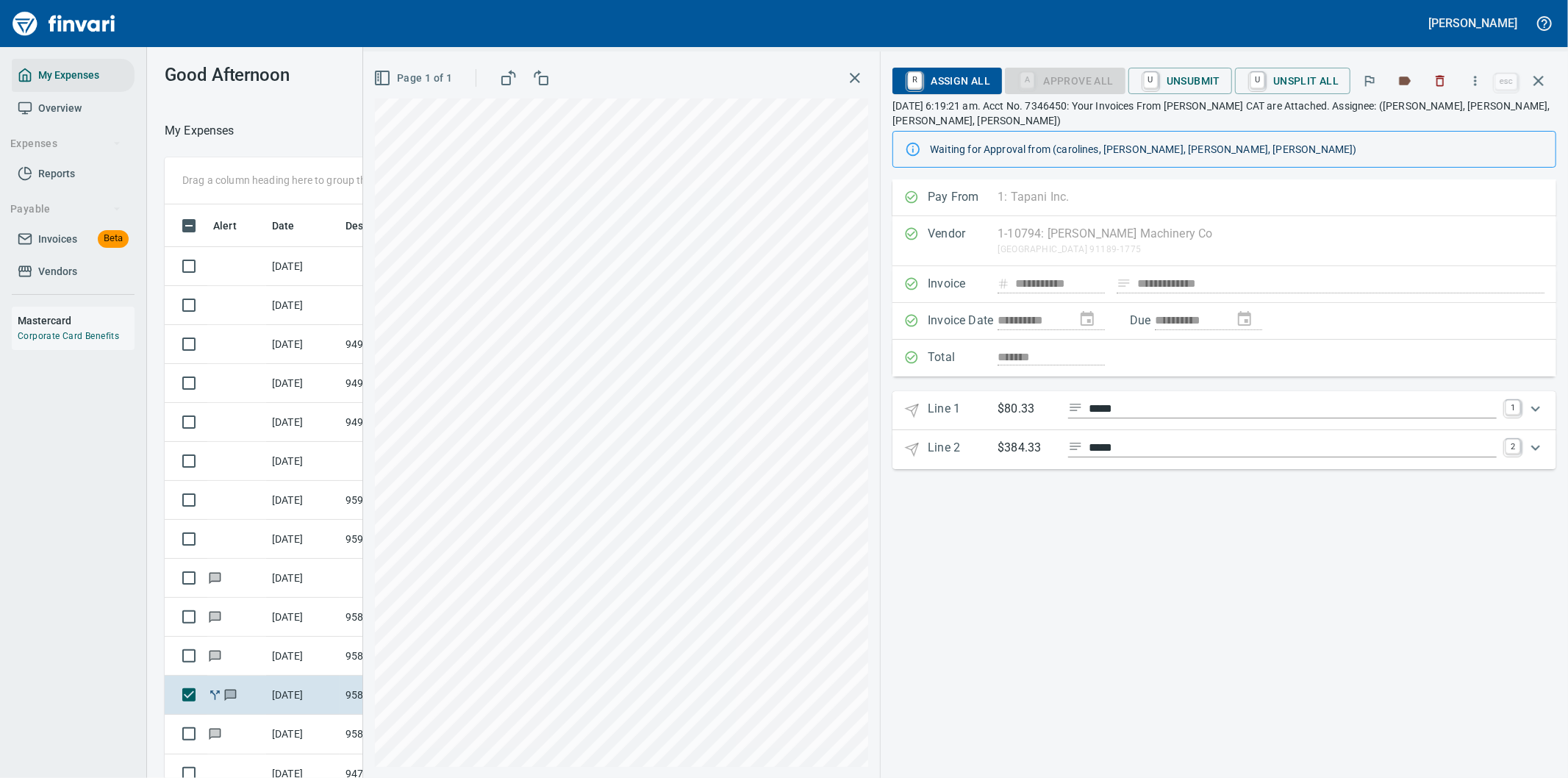
click at [1535, 400] on icon "Expand" at bounding box center [1535, 409] width 18 height 18
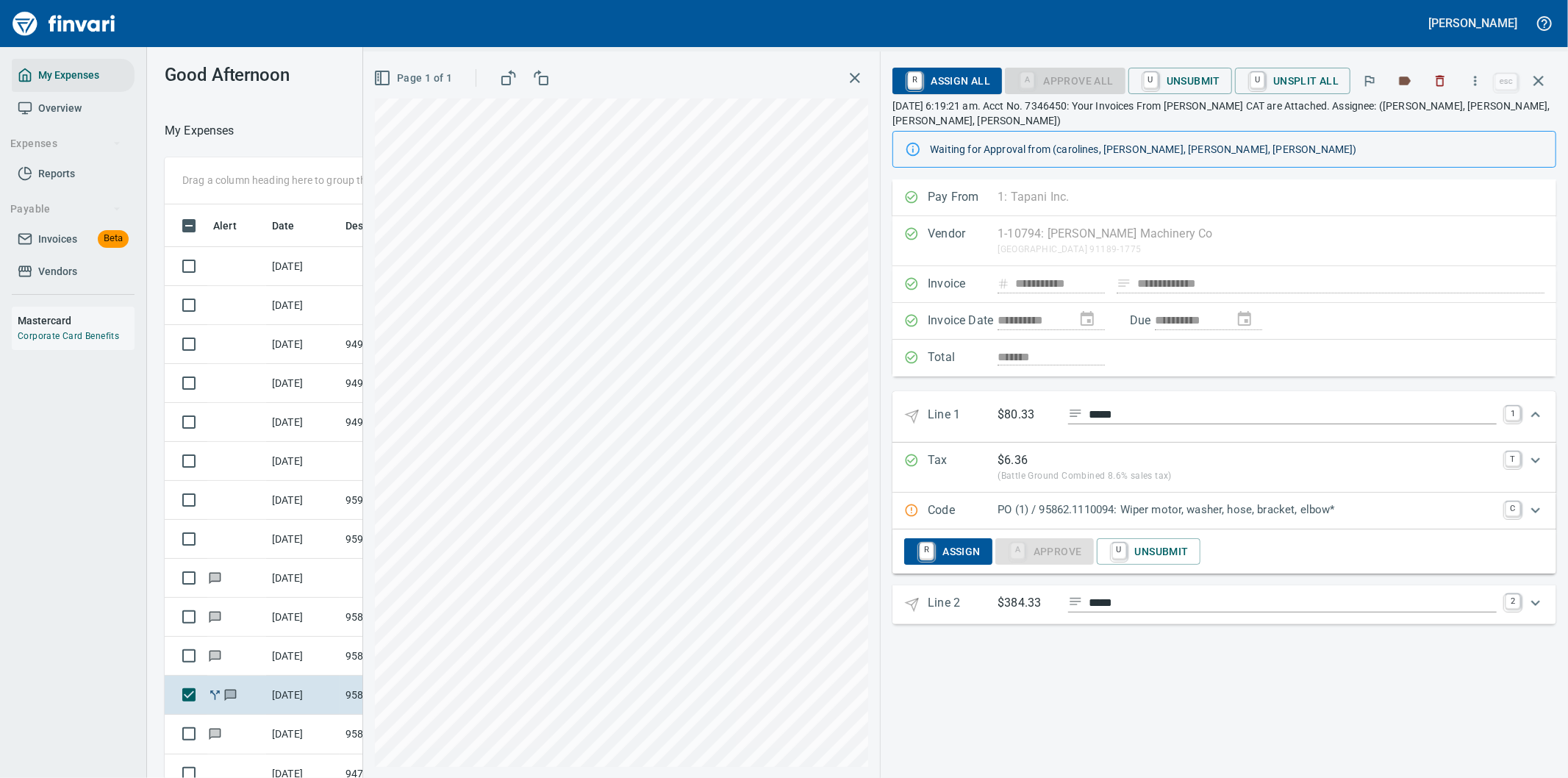
click at [1095, 501] on p "PO (1) / 95862.1110094: Wiper motor, washer, hose, bracket, elbow*" at bounding box center [1247, 509] width 499 height 17
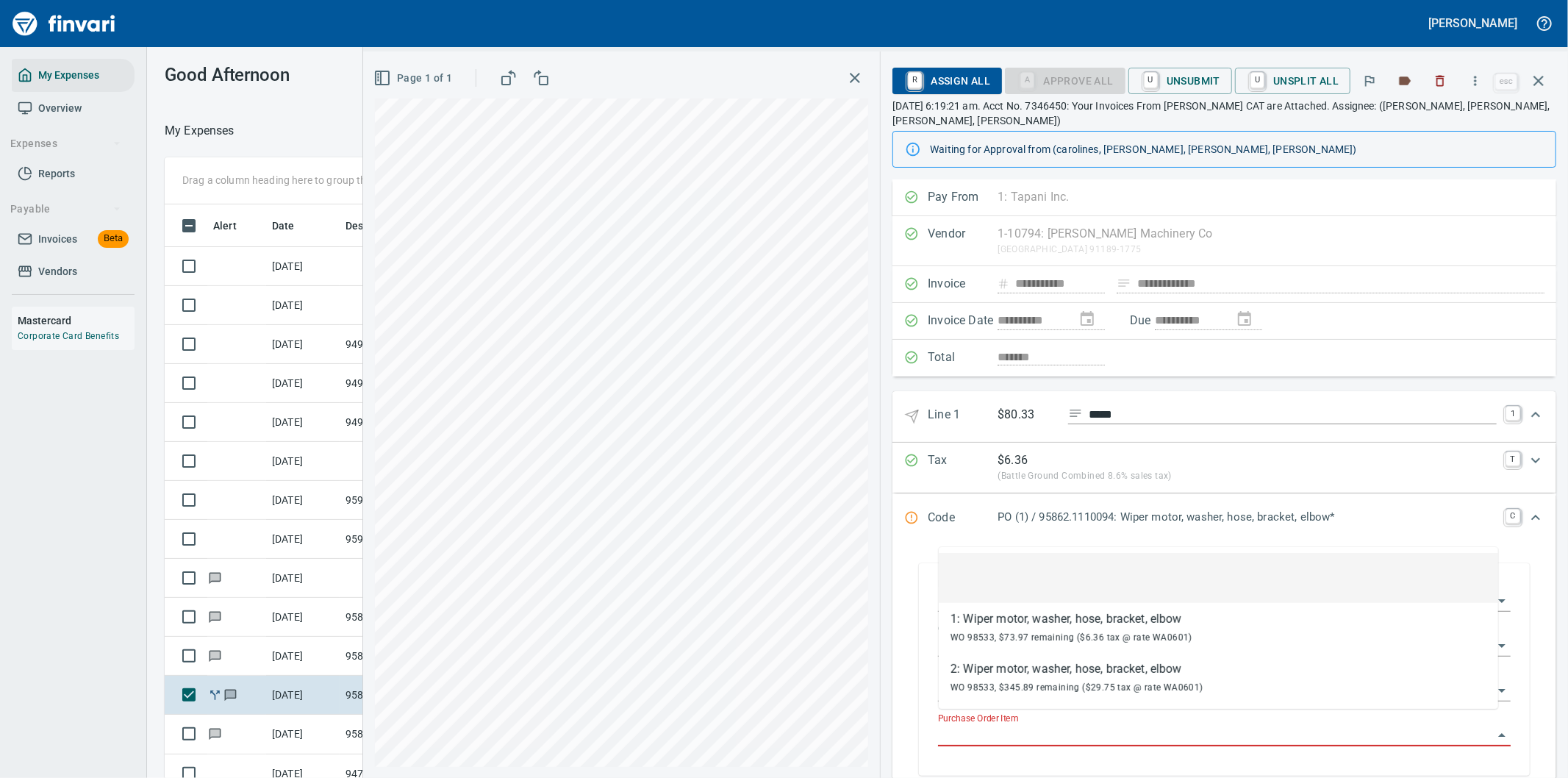
click at [1039, 726] on input "Purchase Order Item" at bounding box center [1215, 735] width 555 height 21
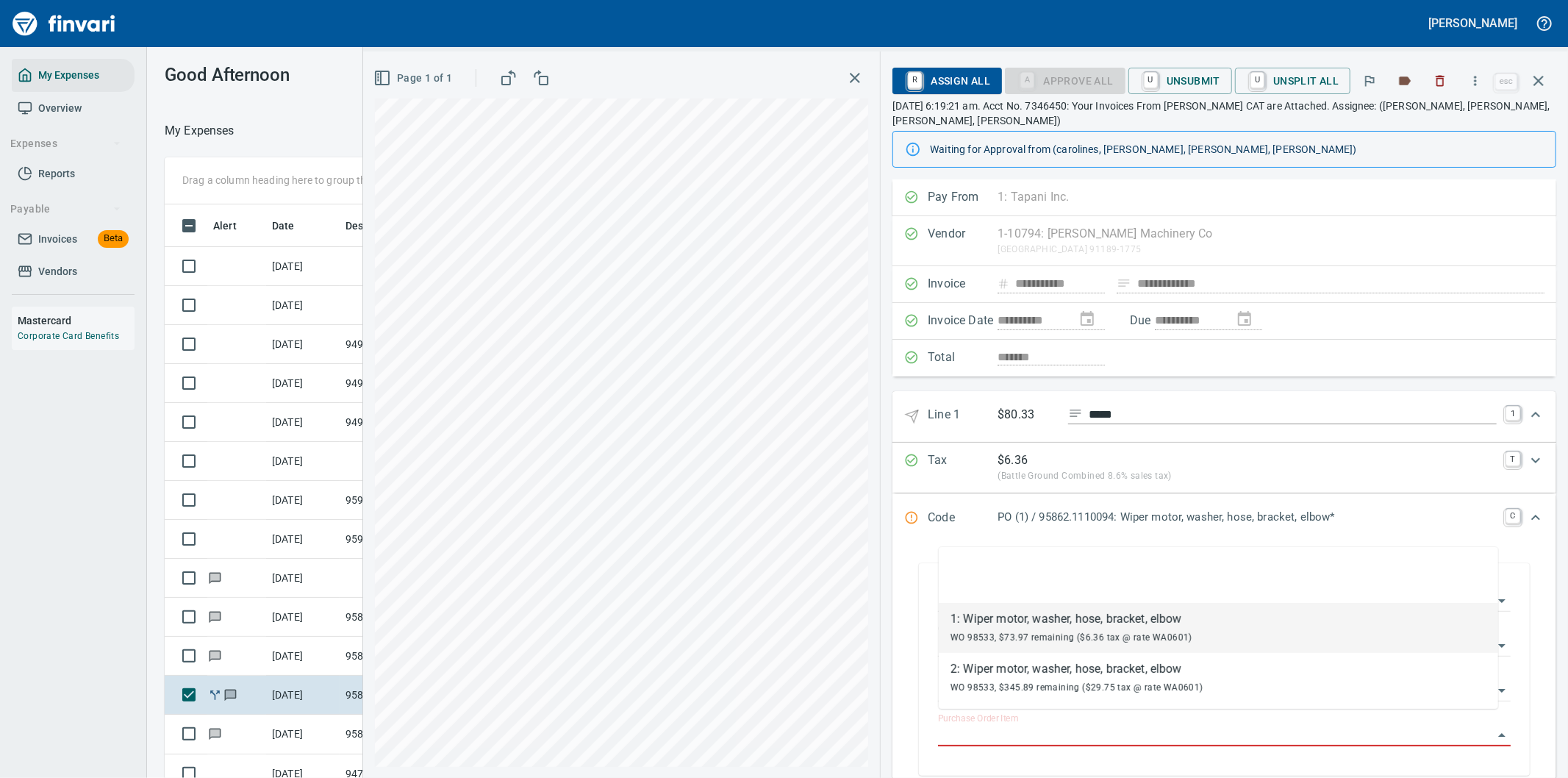
click at [1055, 621] on div "1: Wiper motor, washer, hose, bracket, elbow" at bounding box center [1071, 620] width 241 height 18
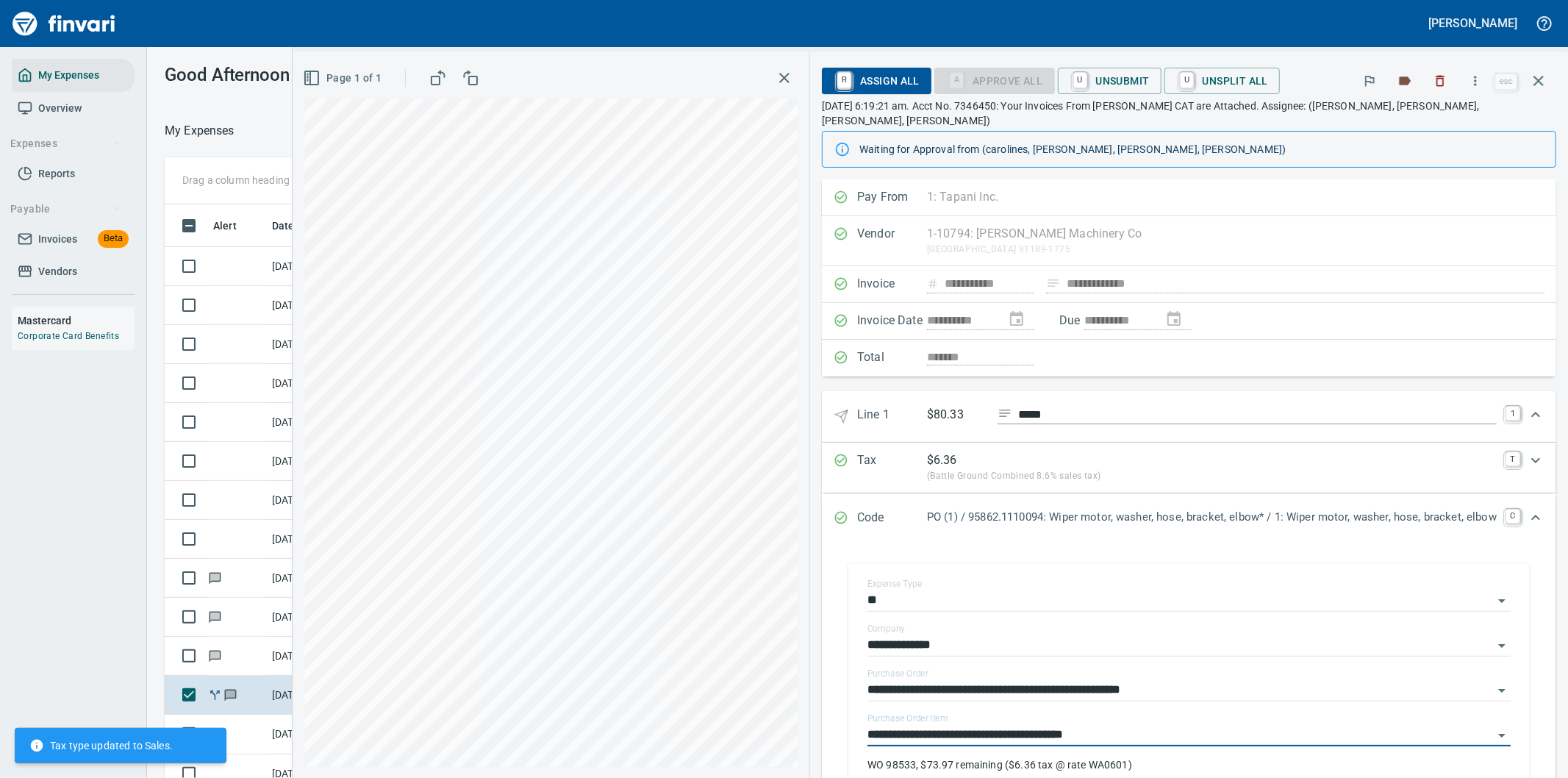
type input "**********"
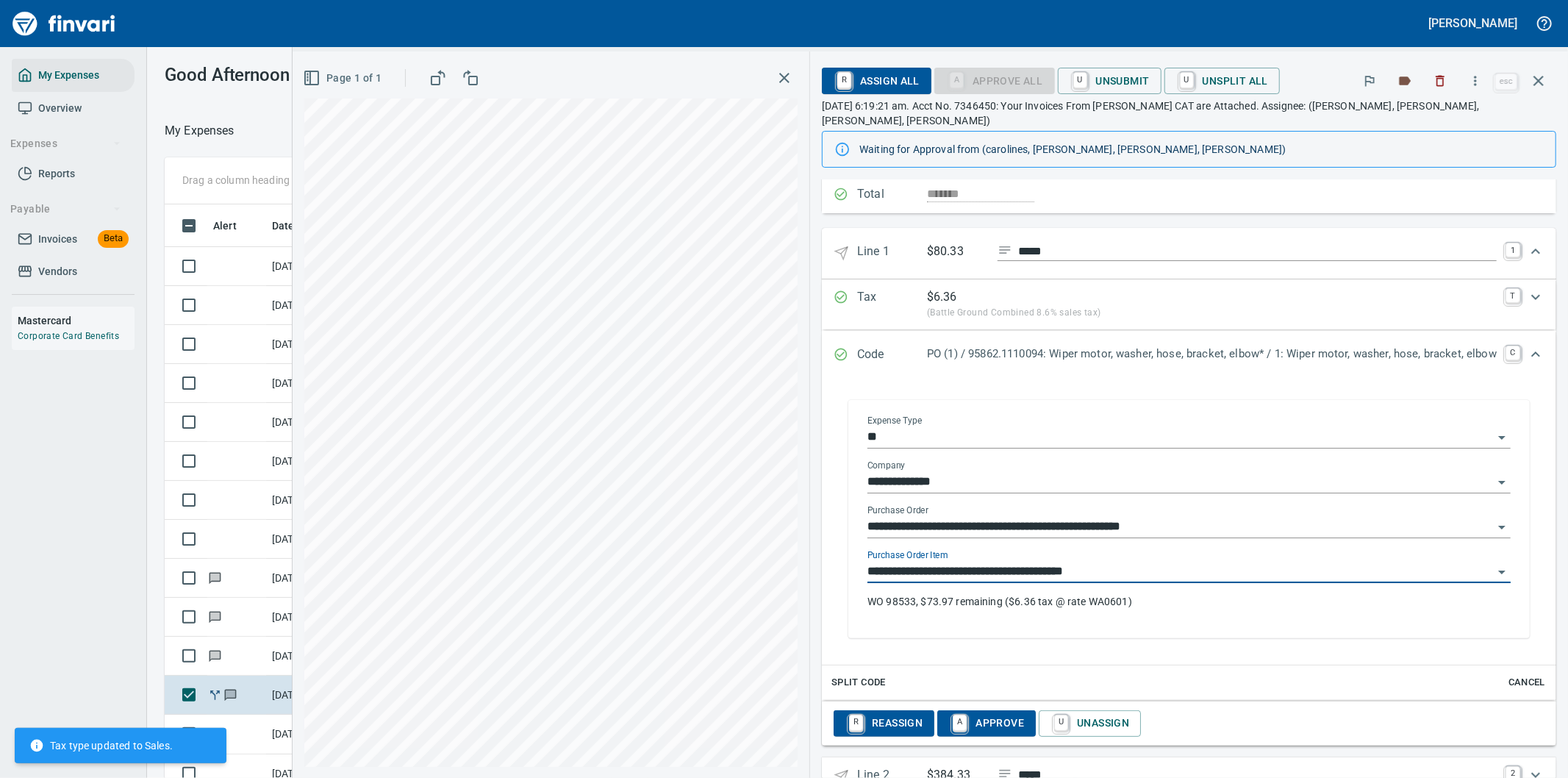
scroll to position [194, 0]
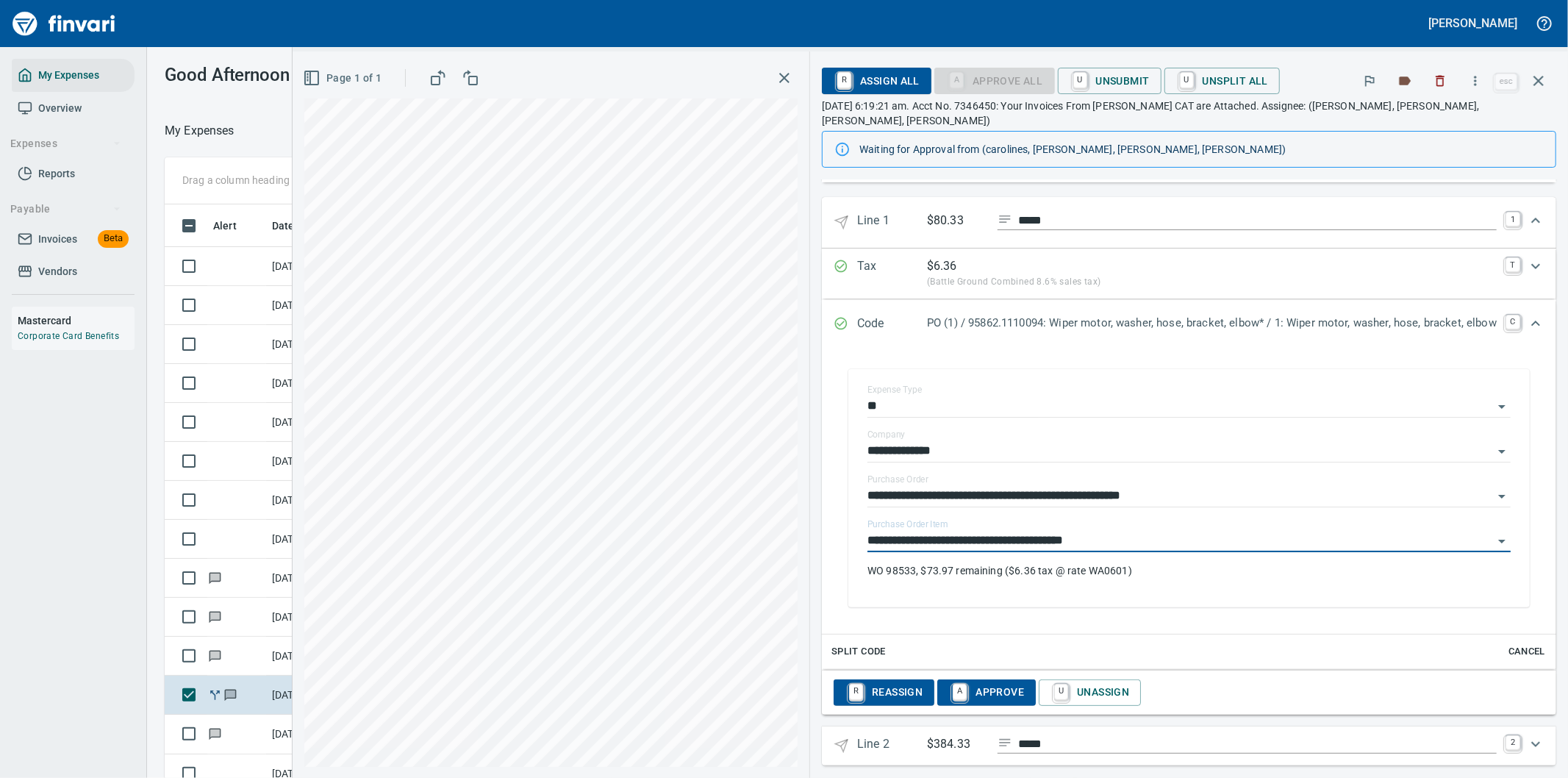
click at [1531, 741] on icon "Expand" at bounding box center [1535, 744] width 9 height 5
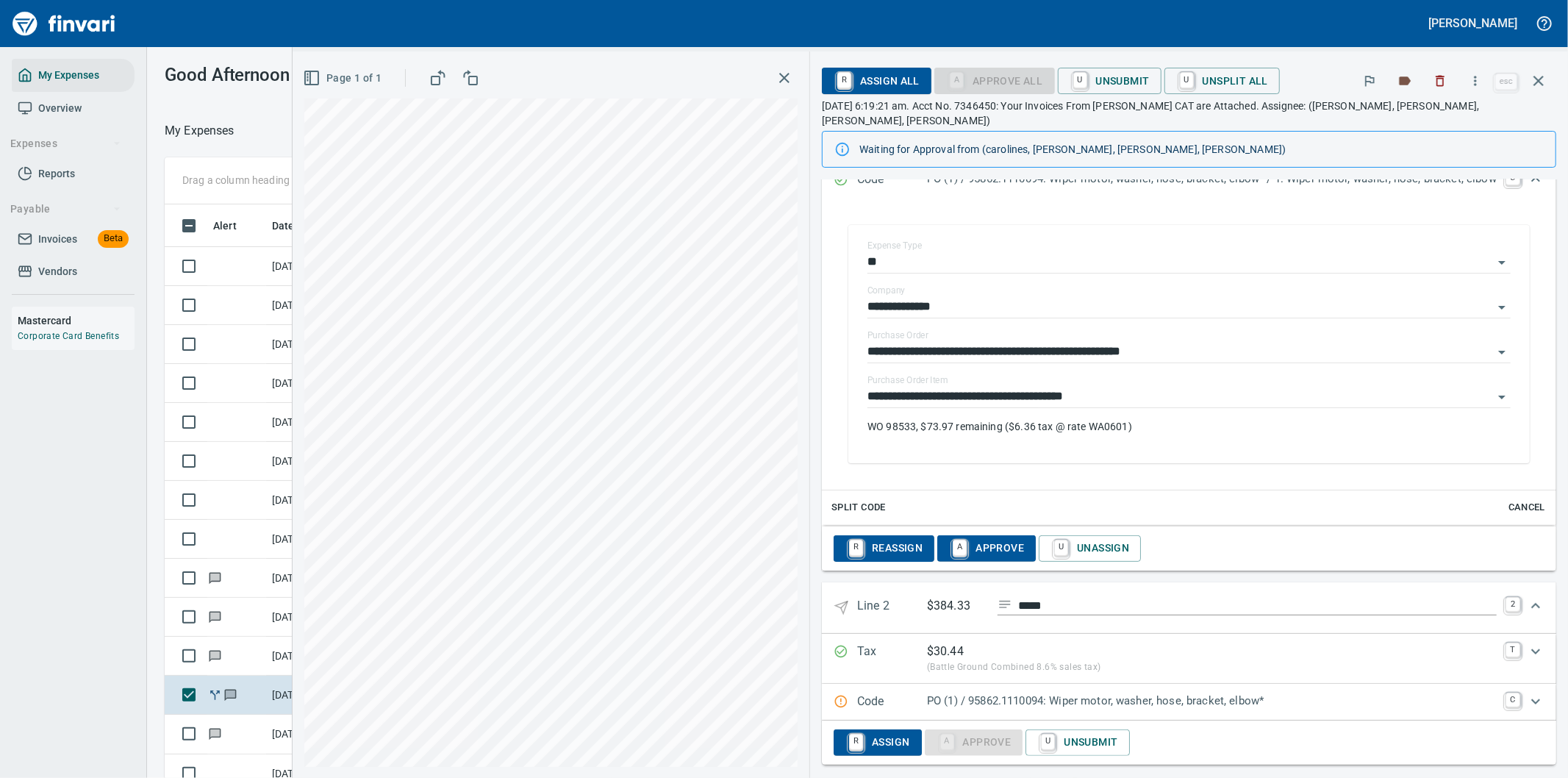
click at [1134, 693] on p "PO (1) / 95862.1110094: Wiper motor, washer, hose, bracket, elbow*" at bounding box center [1212, 701] width 570 height 17
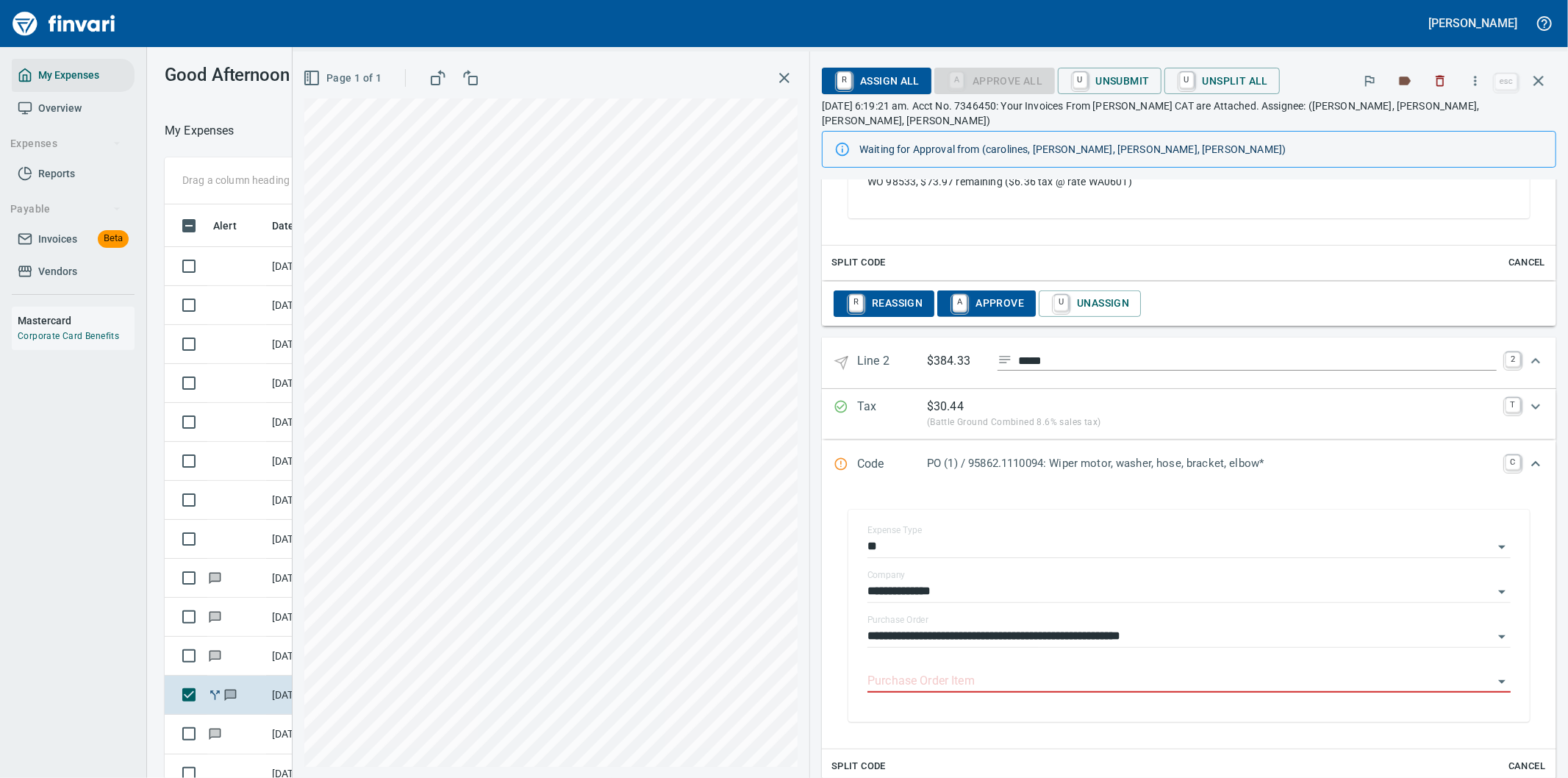
scroll to position [647, 0]
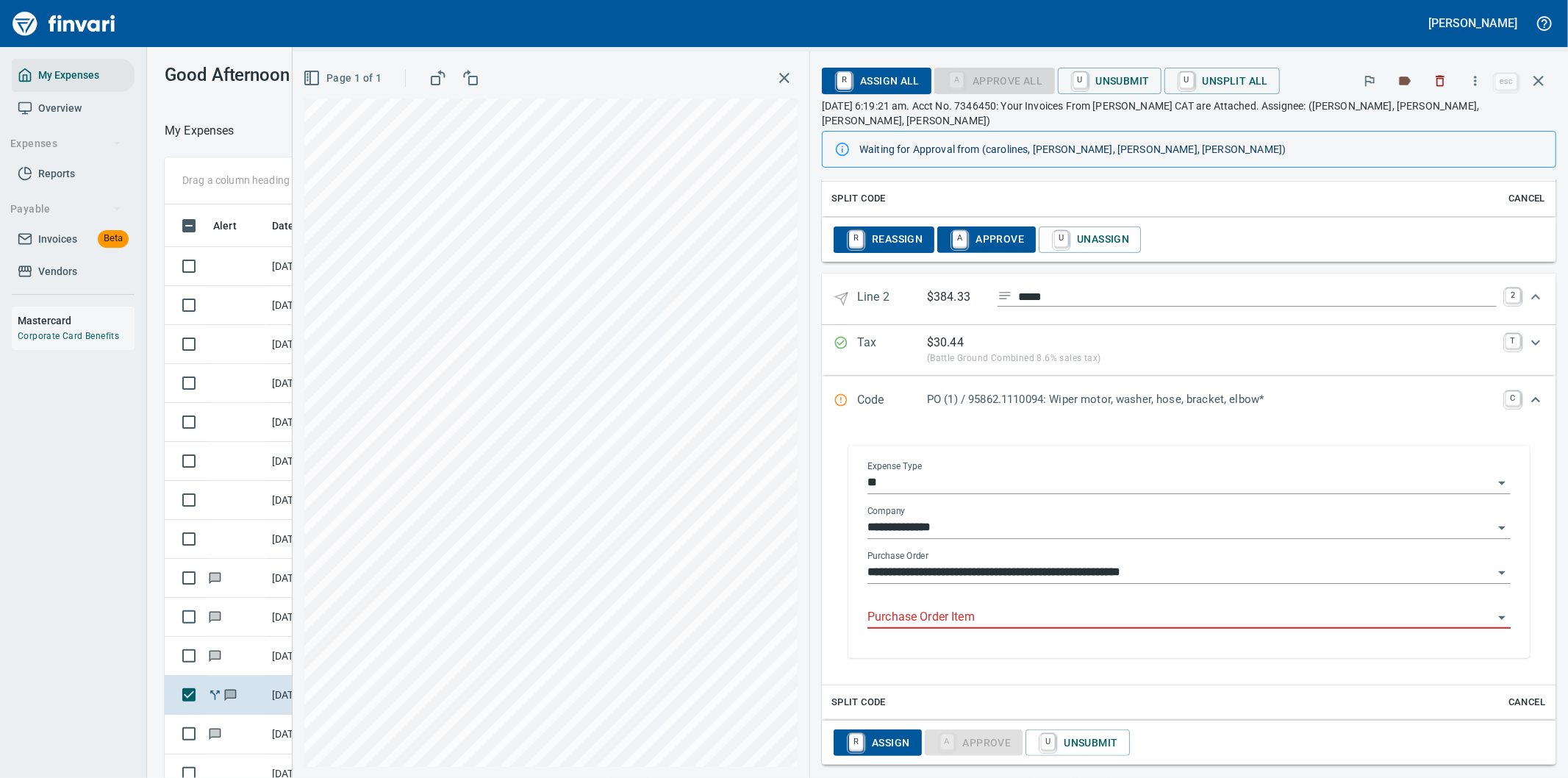
click at [965, 607] on input "Purchase Order Item" at bounding box center [1180, 617] width 626 height 21
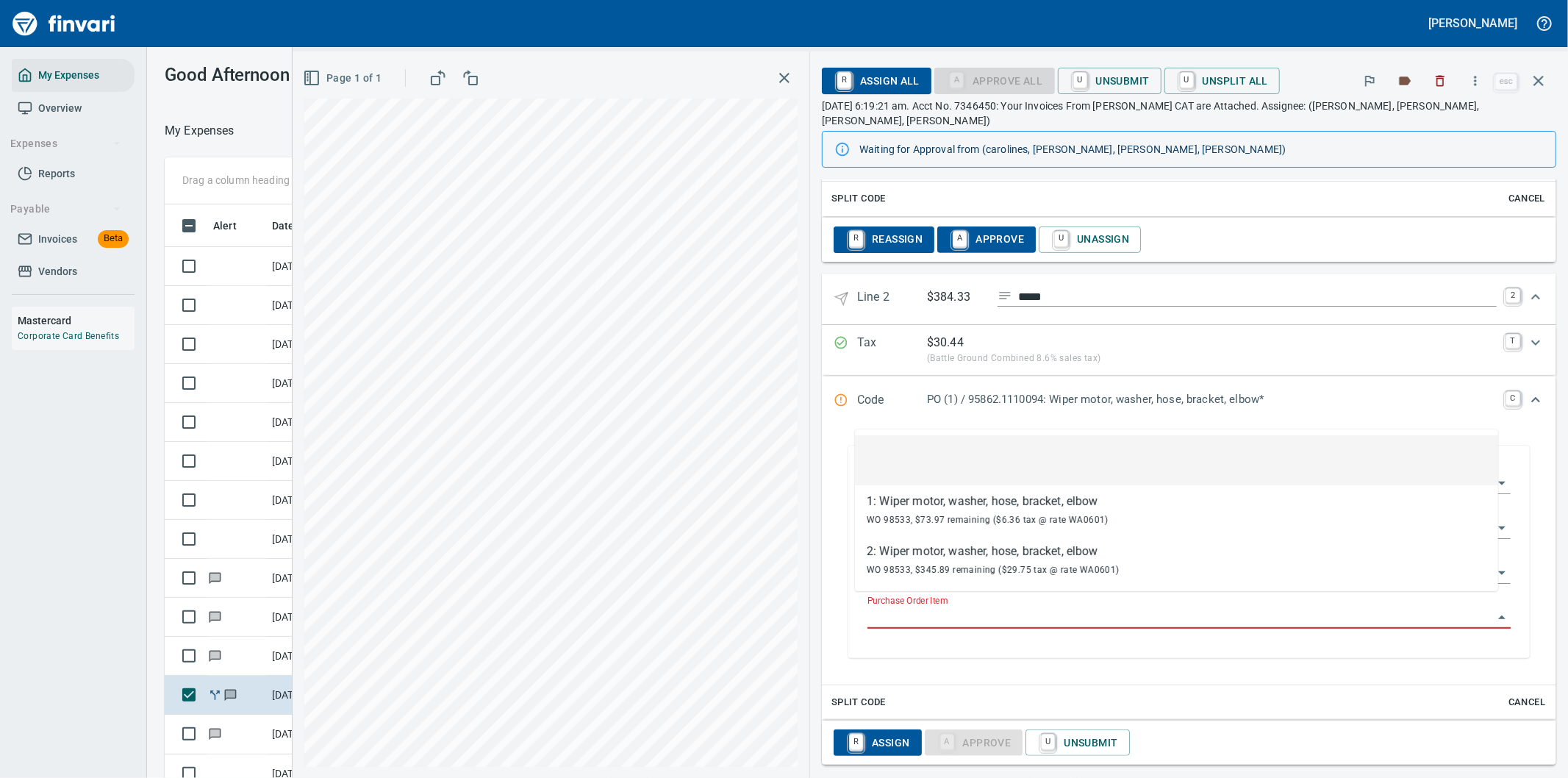
scroll to position [592, 981]
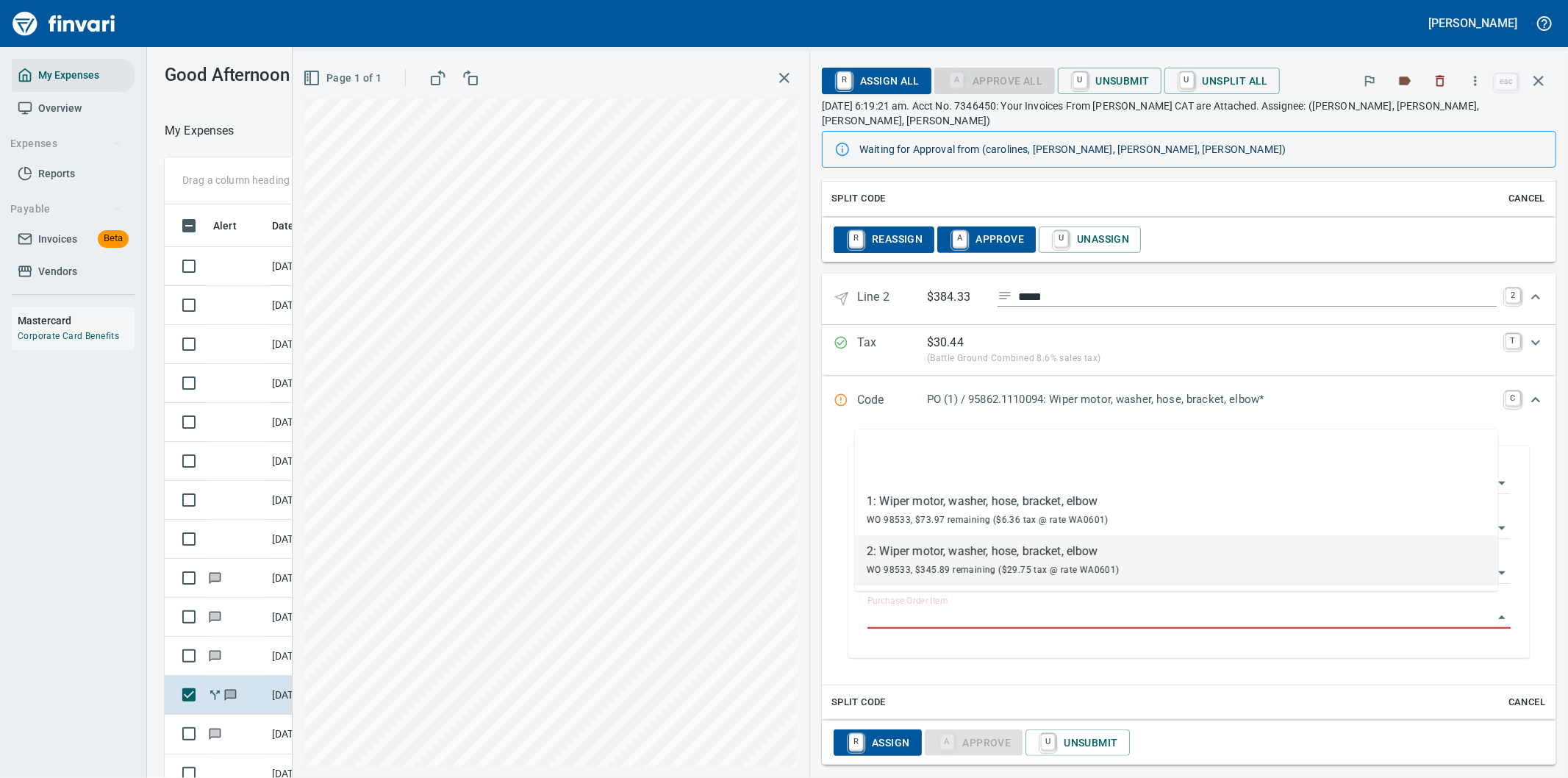
click at [960, 565] on span "WO 98533, $345.89 remaining ($29.75 tax @ rate WA0601)" at bounding box center [993, 569] width 253 height 10
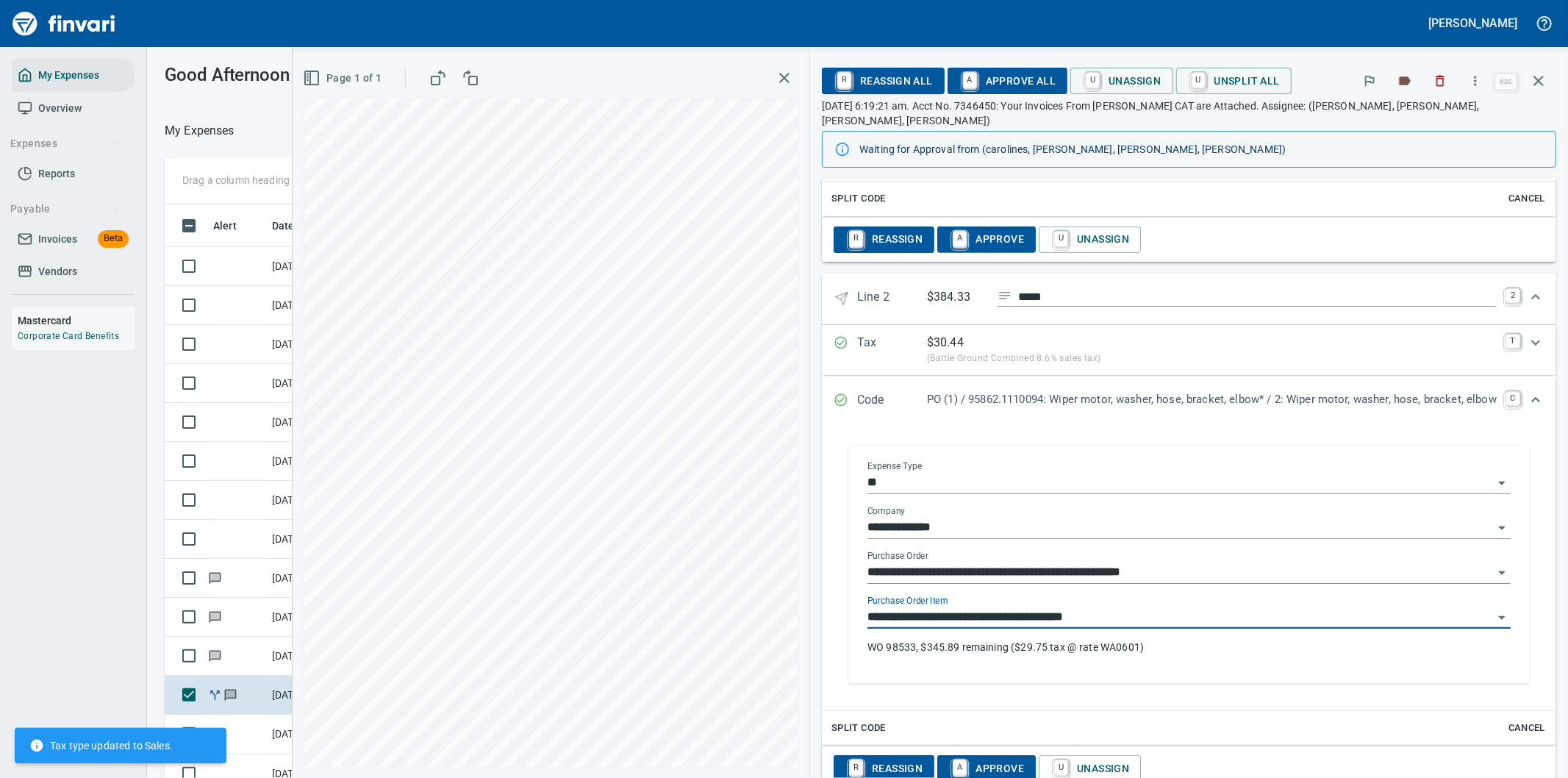
type input "**********"
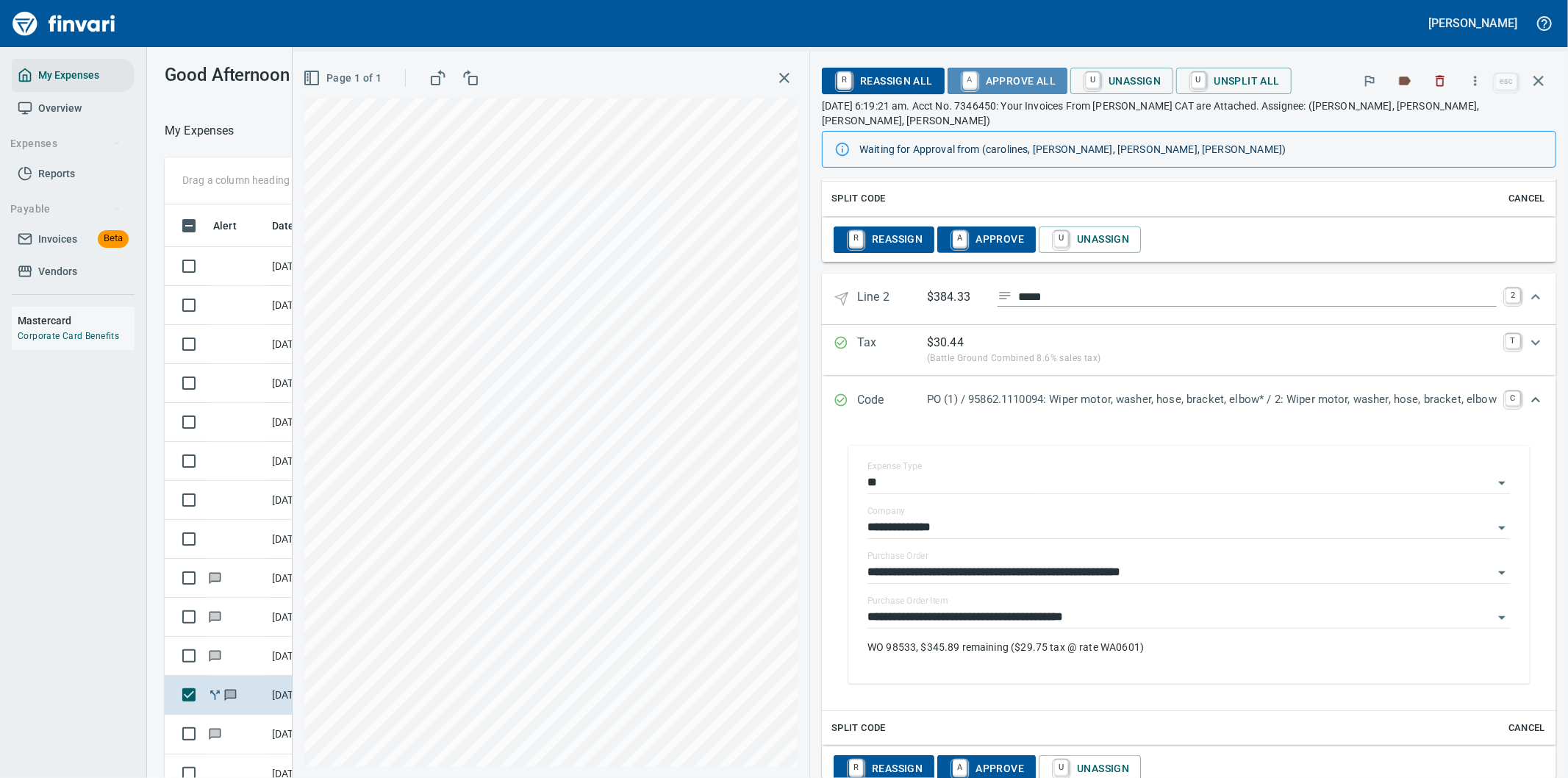
click at [1022, 77] on span "A Approve All" at bounding box center [1007, 81] width 96 height 25
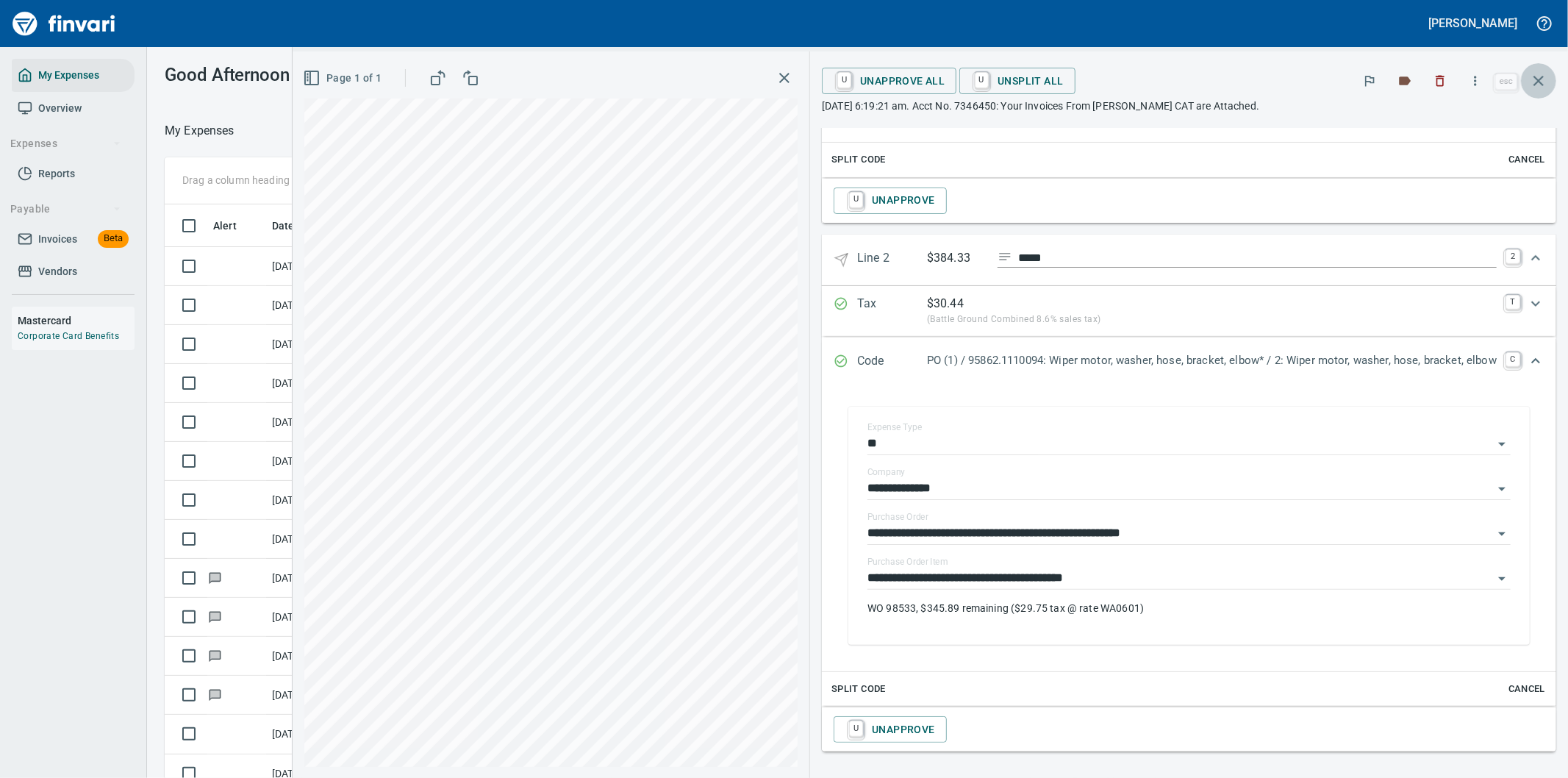
click at [1544, 82] on icon "button" at bounding box center [1539, 81] width 18 height 18
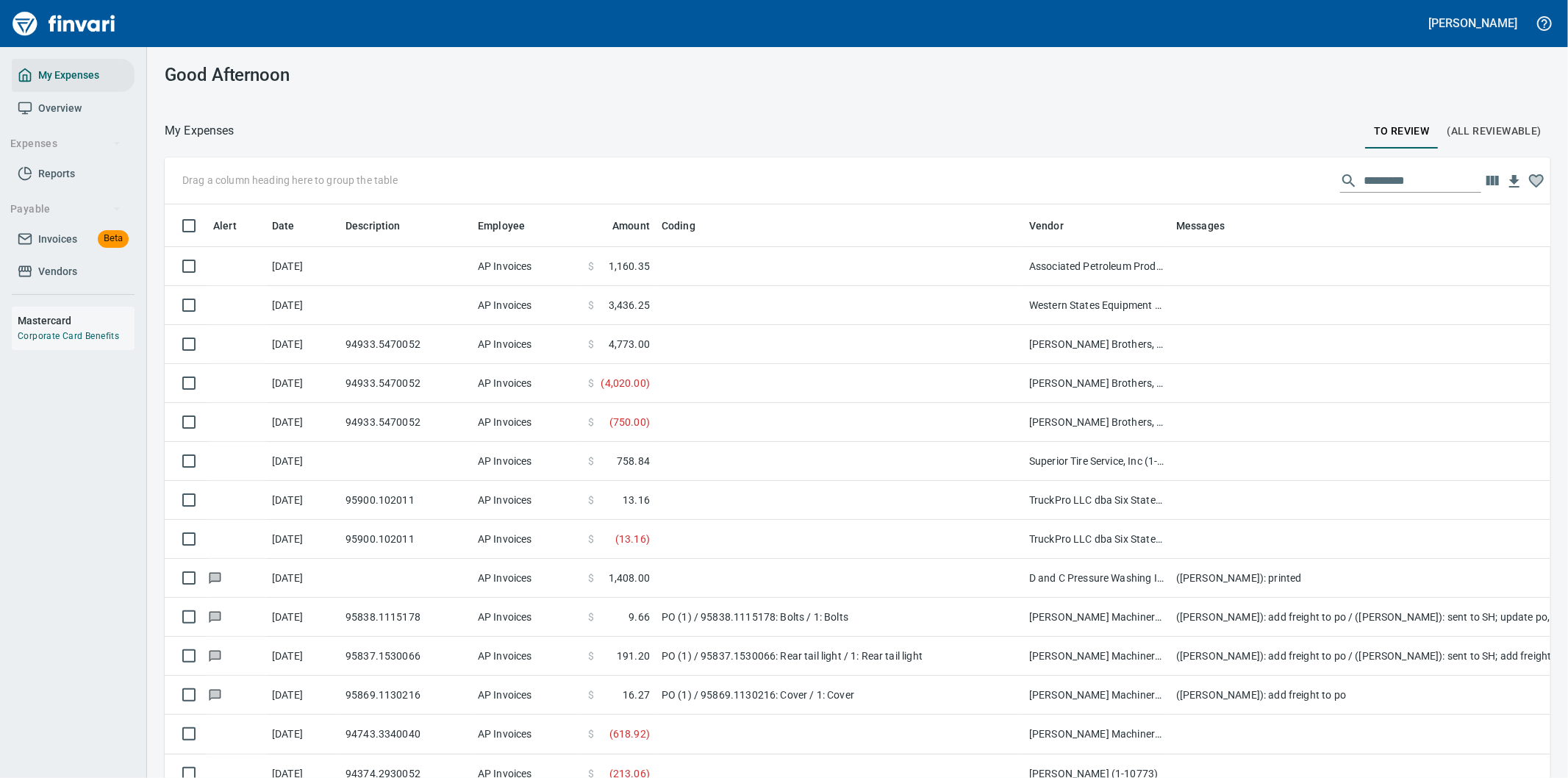
scroll to position [592, 1339]
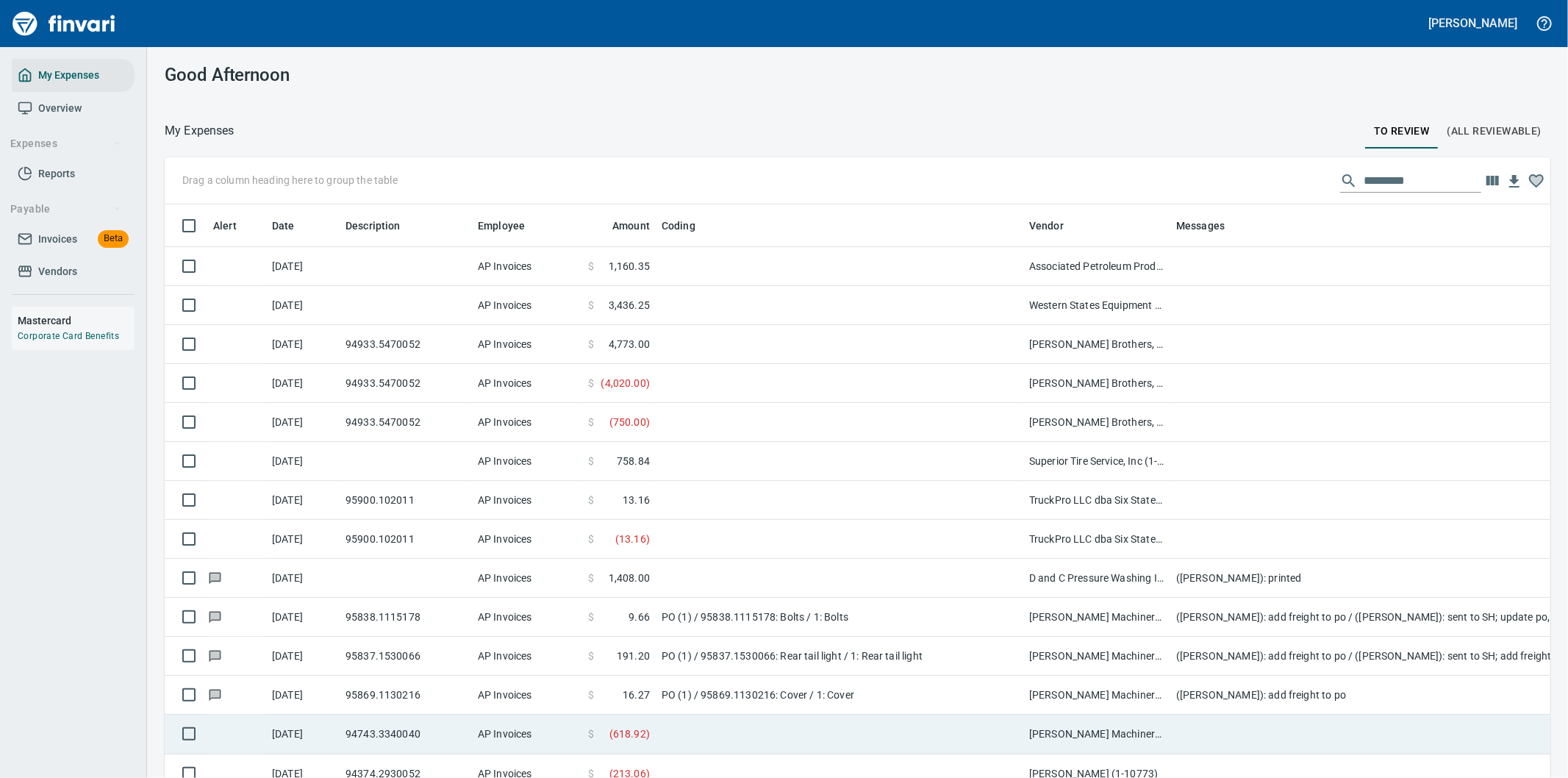
click at [1195, 733] on td at bounding box center [1464, 734] width 588 height 39
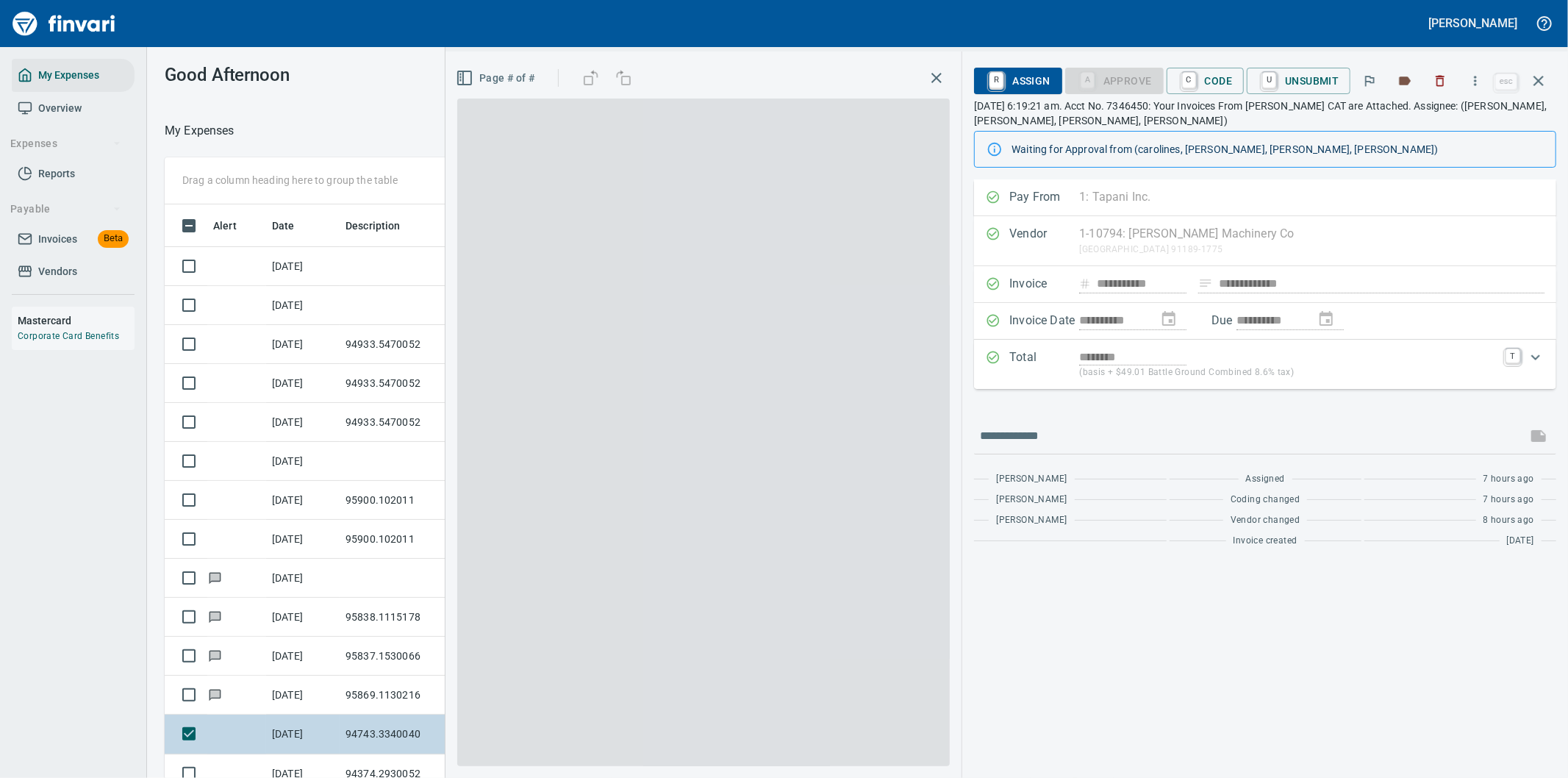
scroll to position [592, 981]
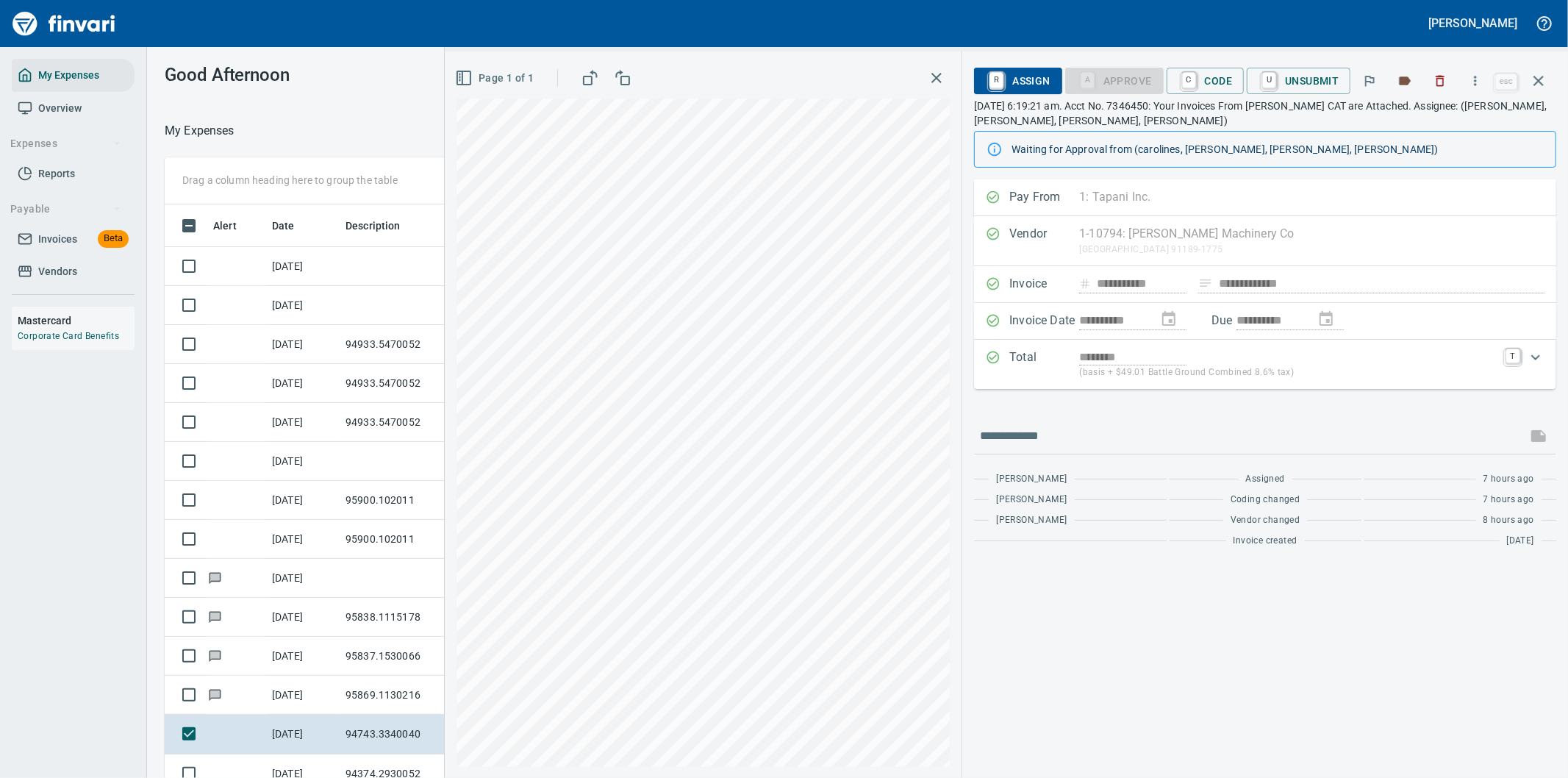
click at [1464, 362] on div "********" at bounding box center [1288, 356] width 418 height 17
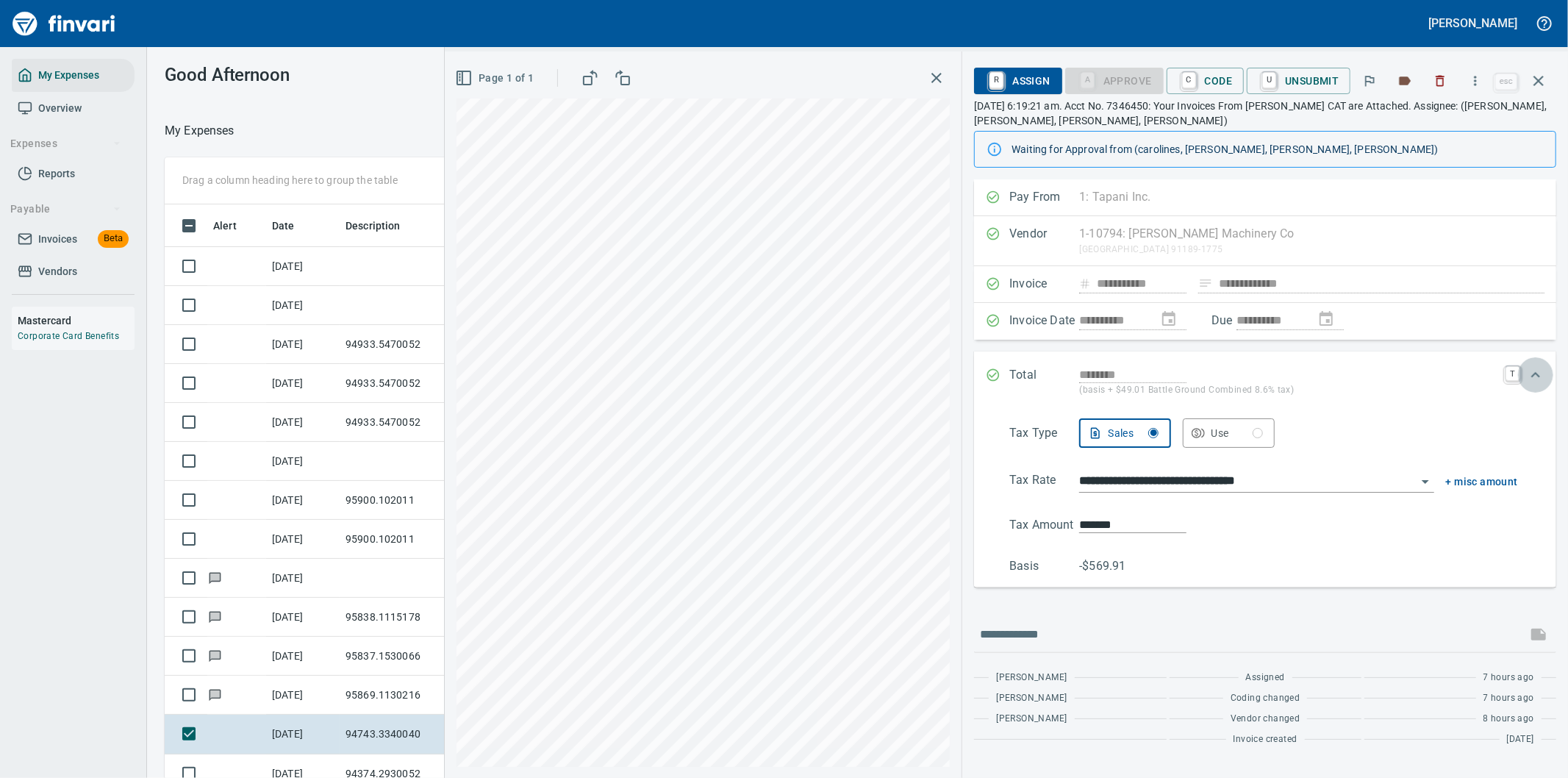
click at [1538, 374] on icon "Expand" at bounding box center [1535, 375] width 18 height 18
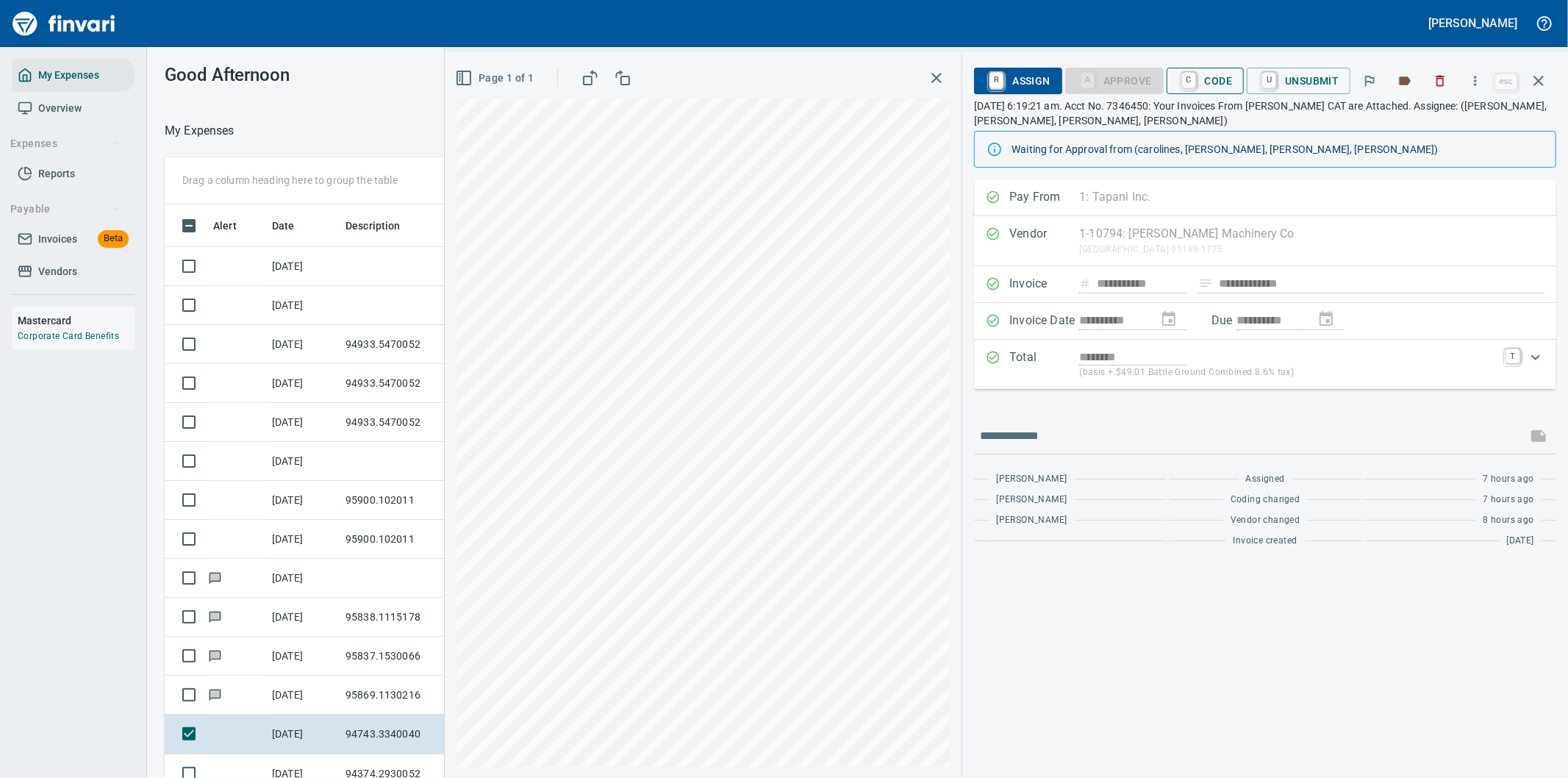
click at [1202, 76] on span "C Code" at bounding box center [1205, 81] width 54 height 25
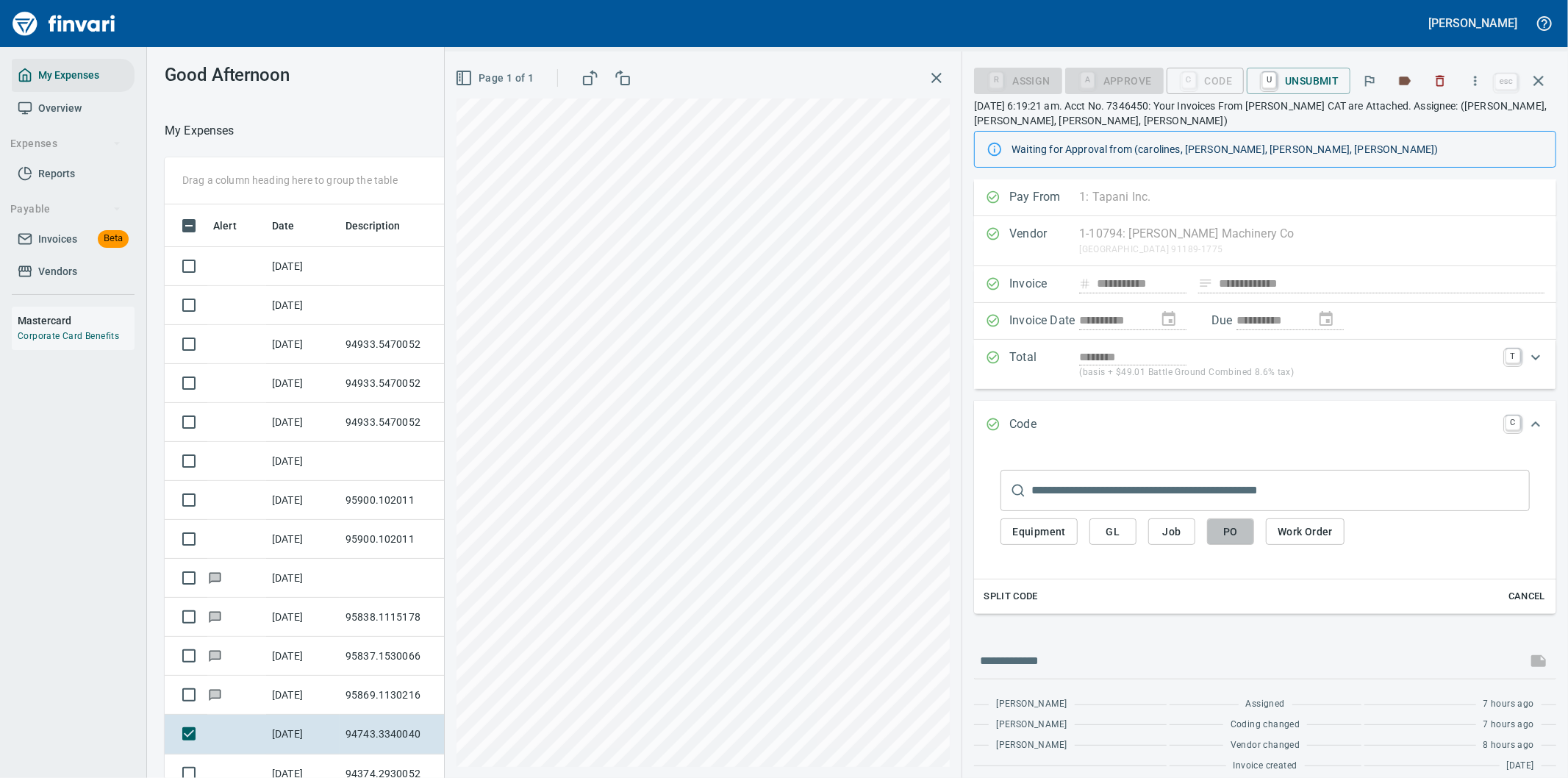
click at [1239, 530] on span "PO" at bounding box center [1231, 532] width 24 height 18
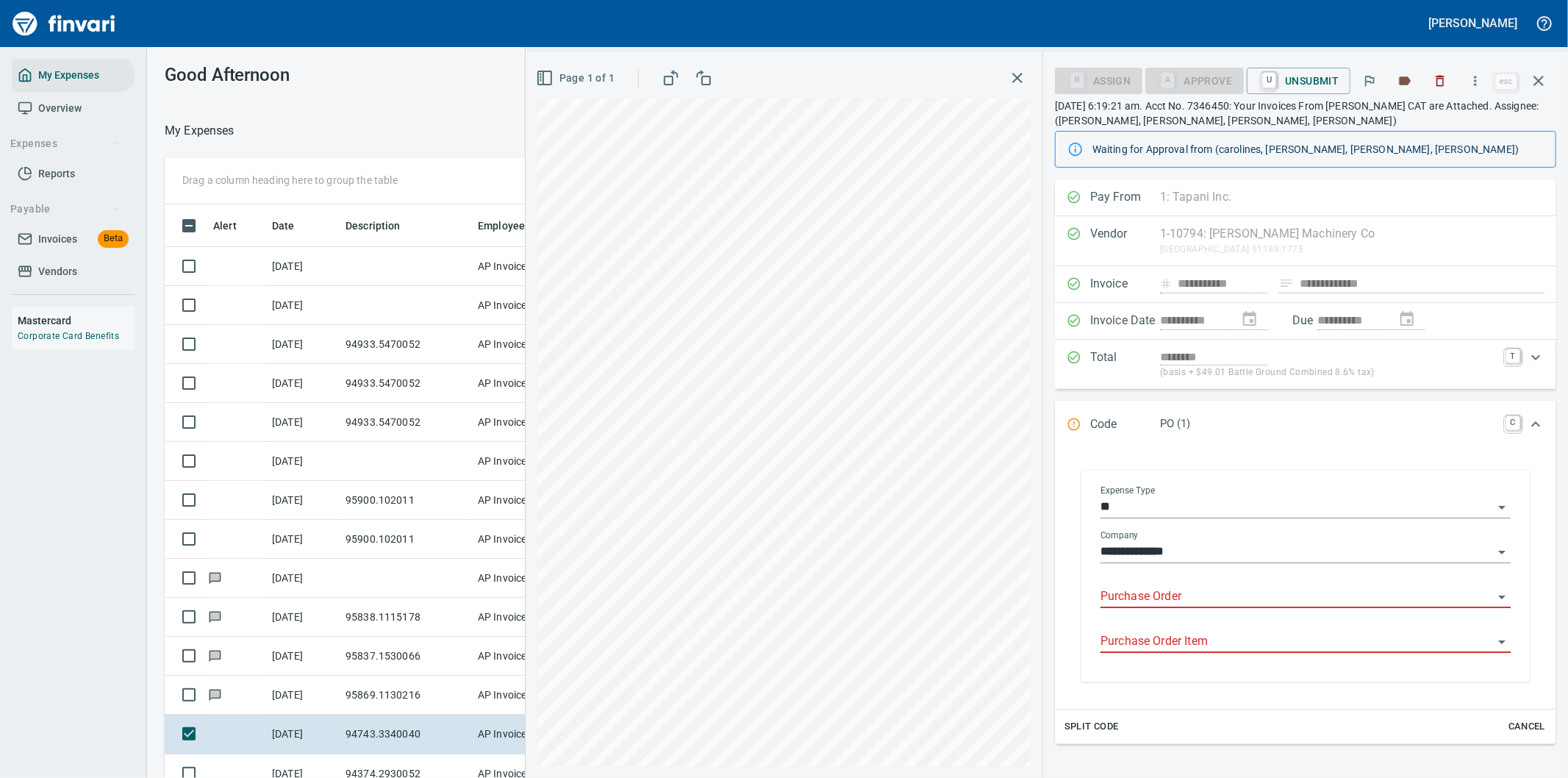
click at [1161, 586] on div "Purchase Order" at bounding box center [1306, 592] width 411 height 33
click at [1276, 635] on li "94743.3340040: Seat suspension, seat cushion*" at bounding box center [1299, 635] width 398 height 35
type input "**********"
click at [1178, 640] on input "Purchase Order Item" at bounding box center [1297, 641] width 392 height 21
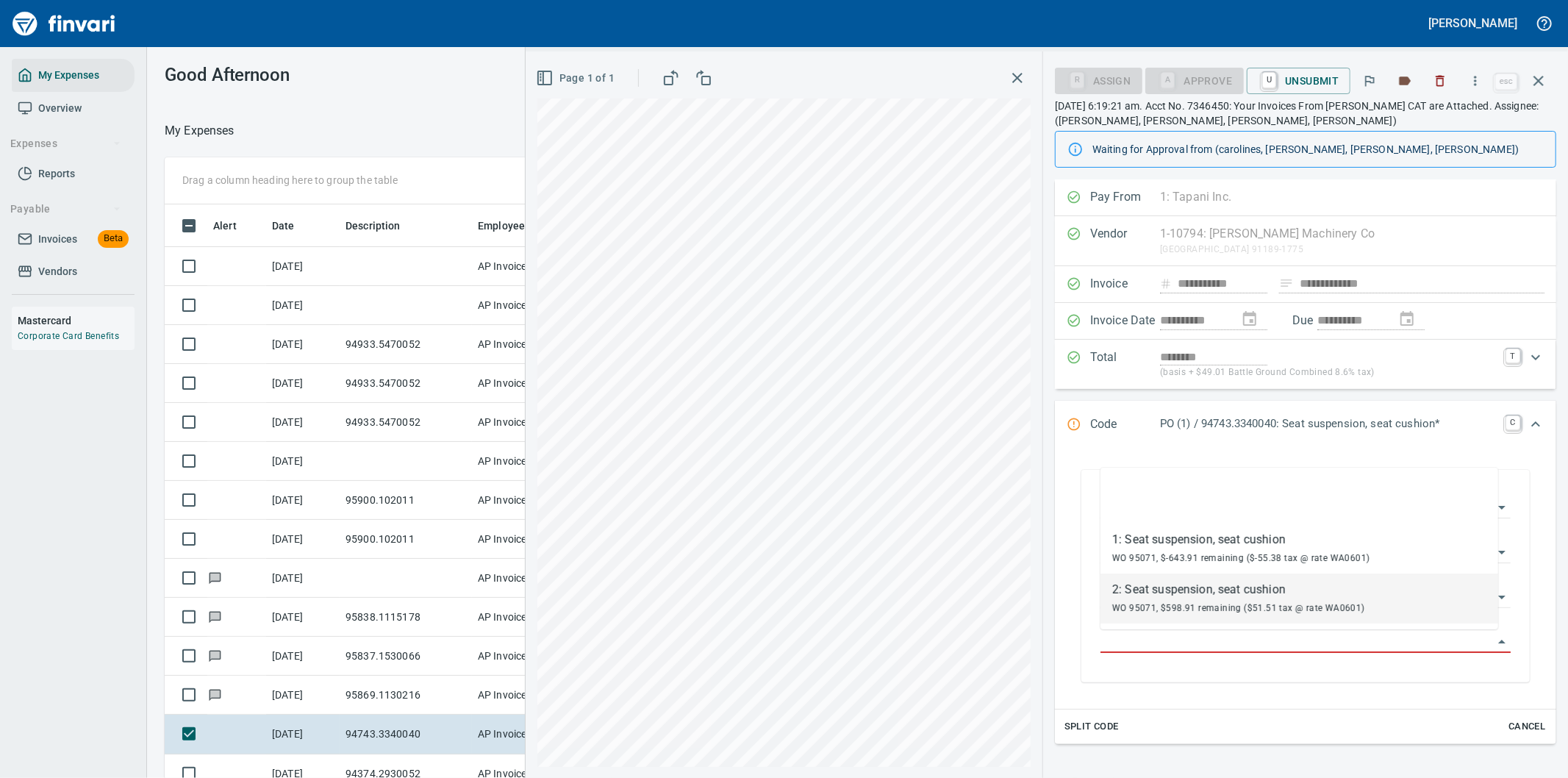
click at [1252, 609] on span "WO 95071, $598.91 remaining ($51.51 tax @ rate WA0601)" at bounding box center [1239, 608] width 253 height 10
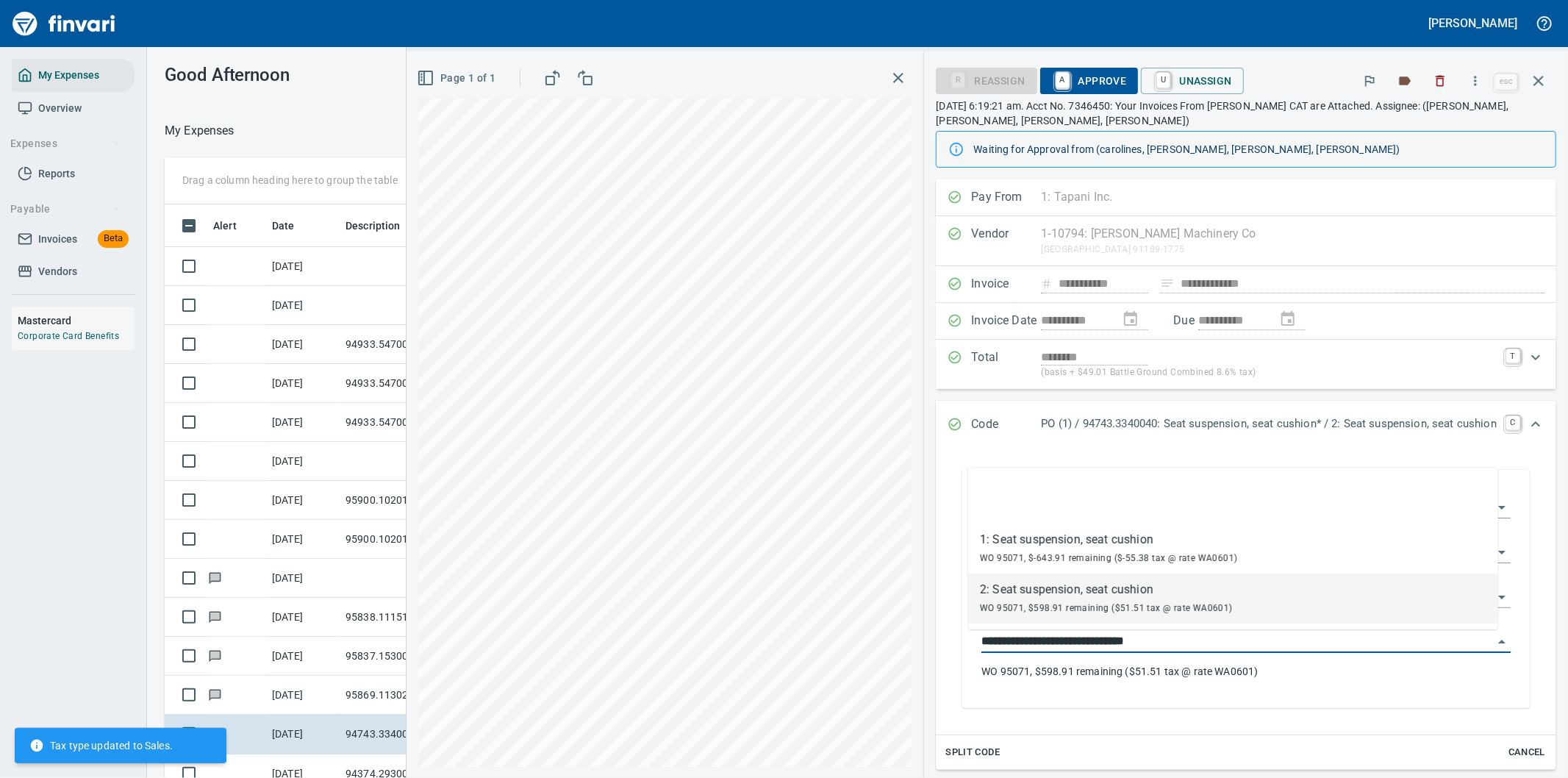
click at [1161, 641] on input "**********" at bounding box center [1237, 641] width 512 height 21
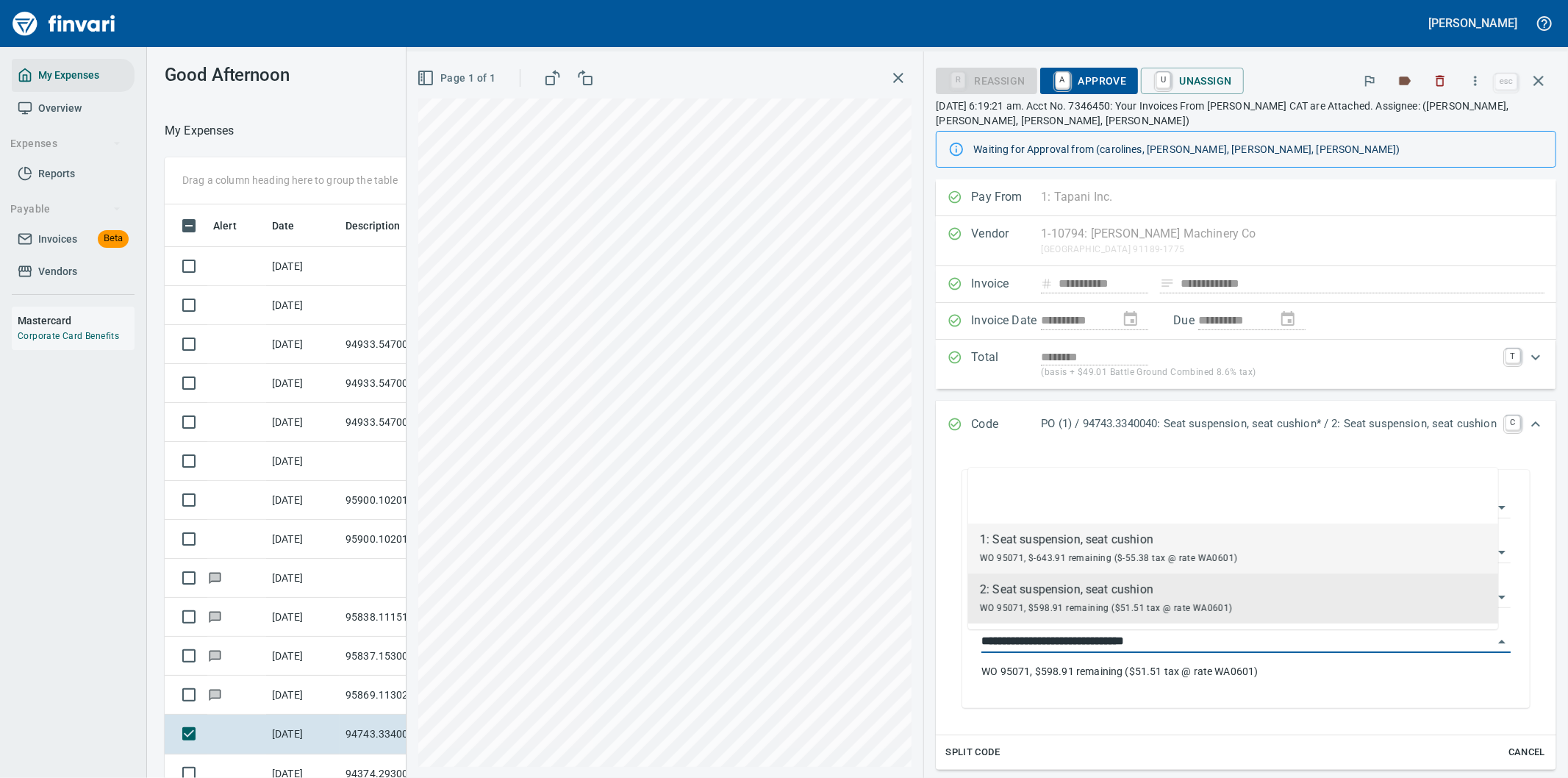
click at [1072, 546] on div "1: Seat suspension, seat cushion" at bounding box center [1109, 540] width 258 height 18
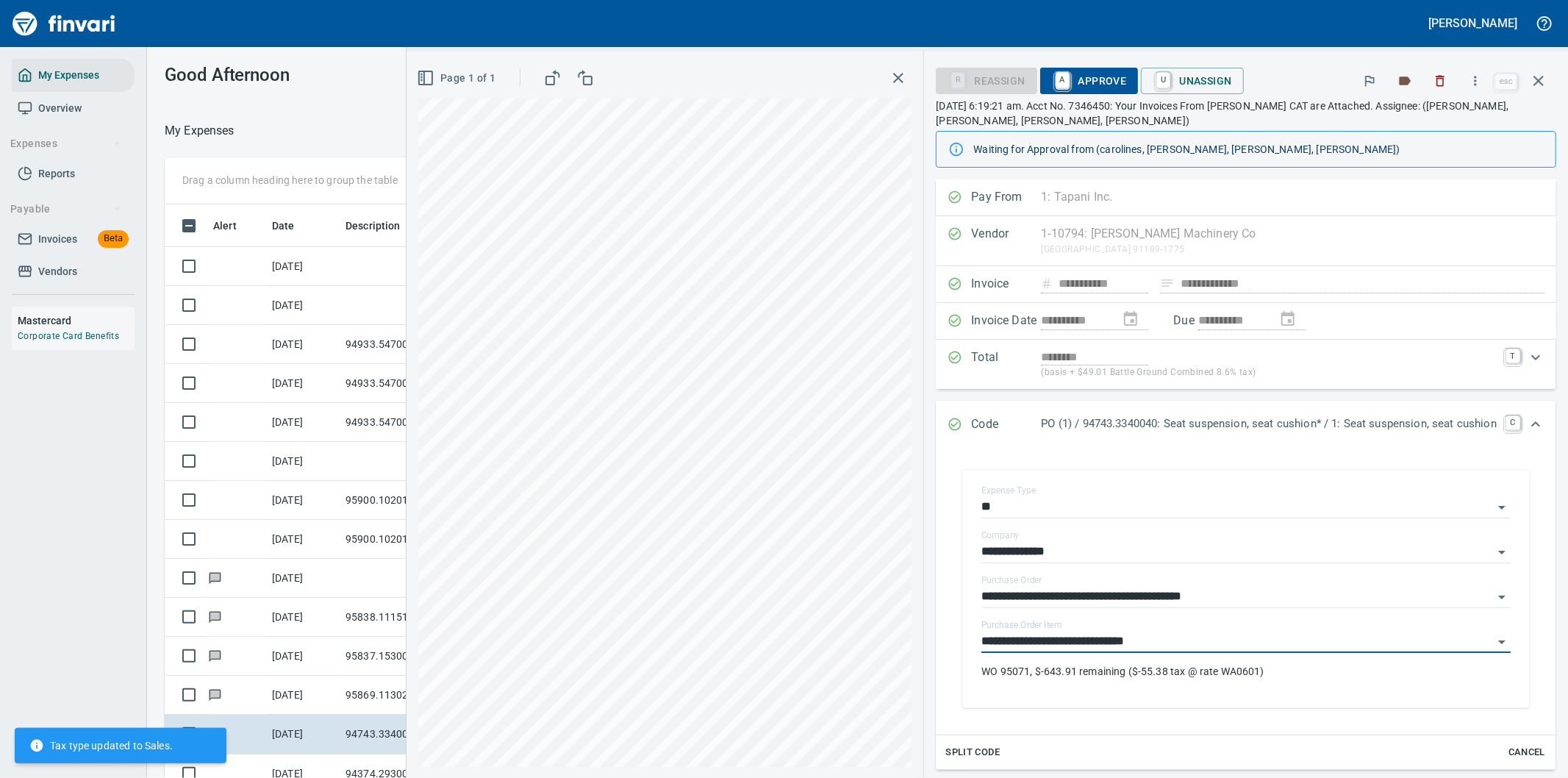
type input "**********"
click at [1076, 77] on span "A Approve" at bounding box center [1089, 81] width 75 height 25
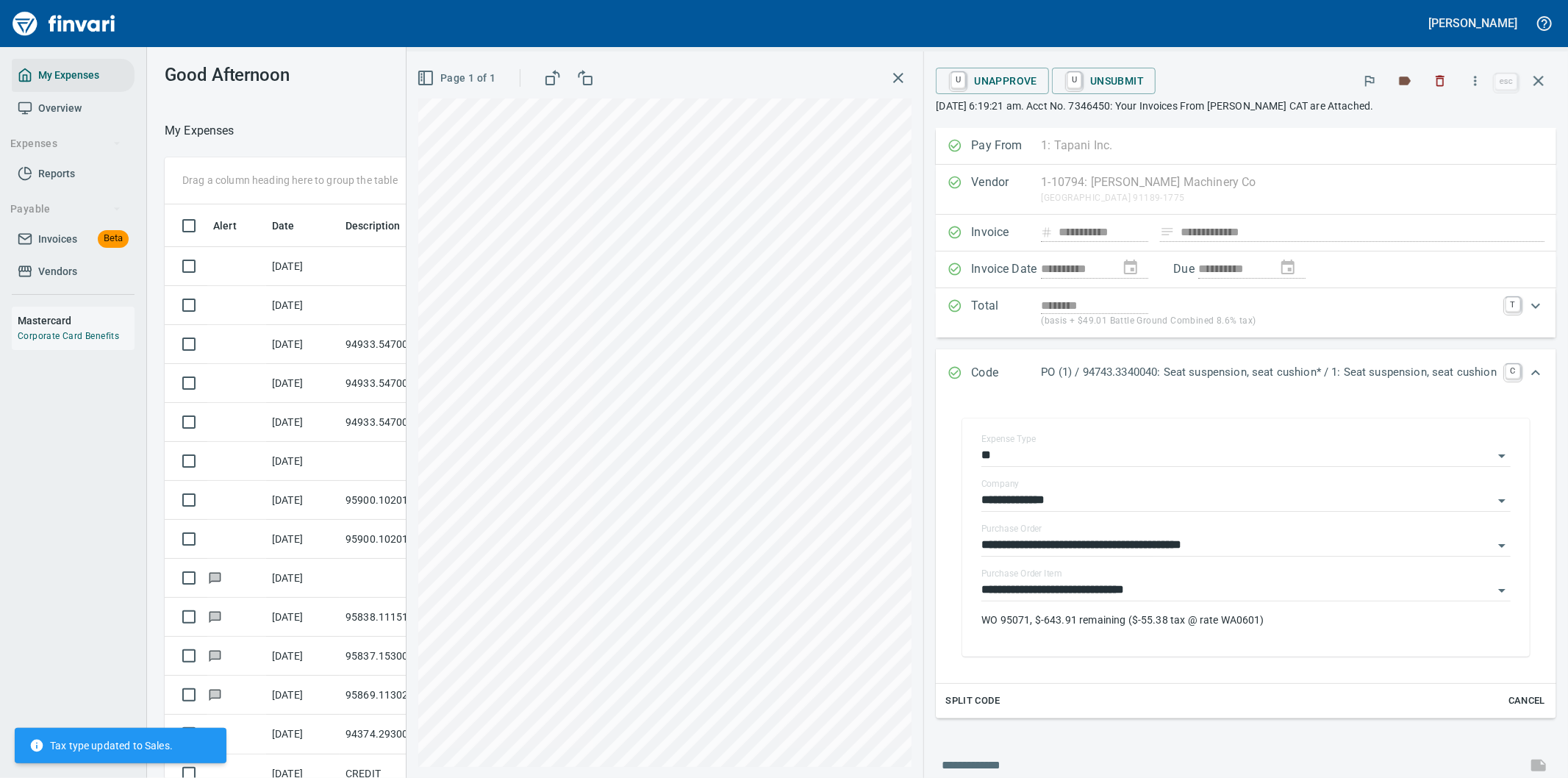
click at [1540, 81] on icon "button" at bounding box center [1538, 81] width 10 height 10
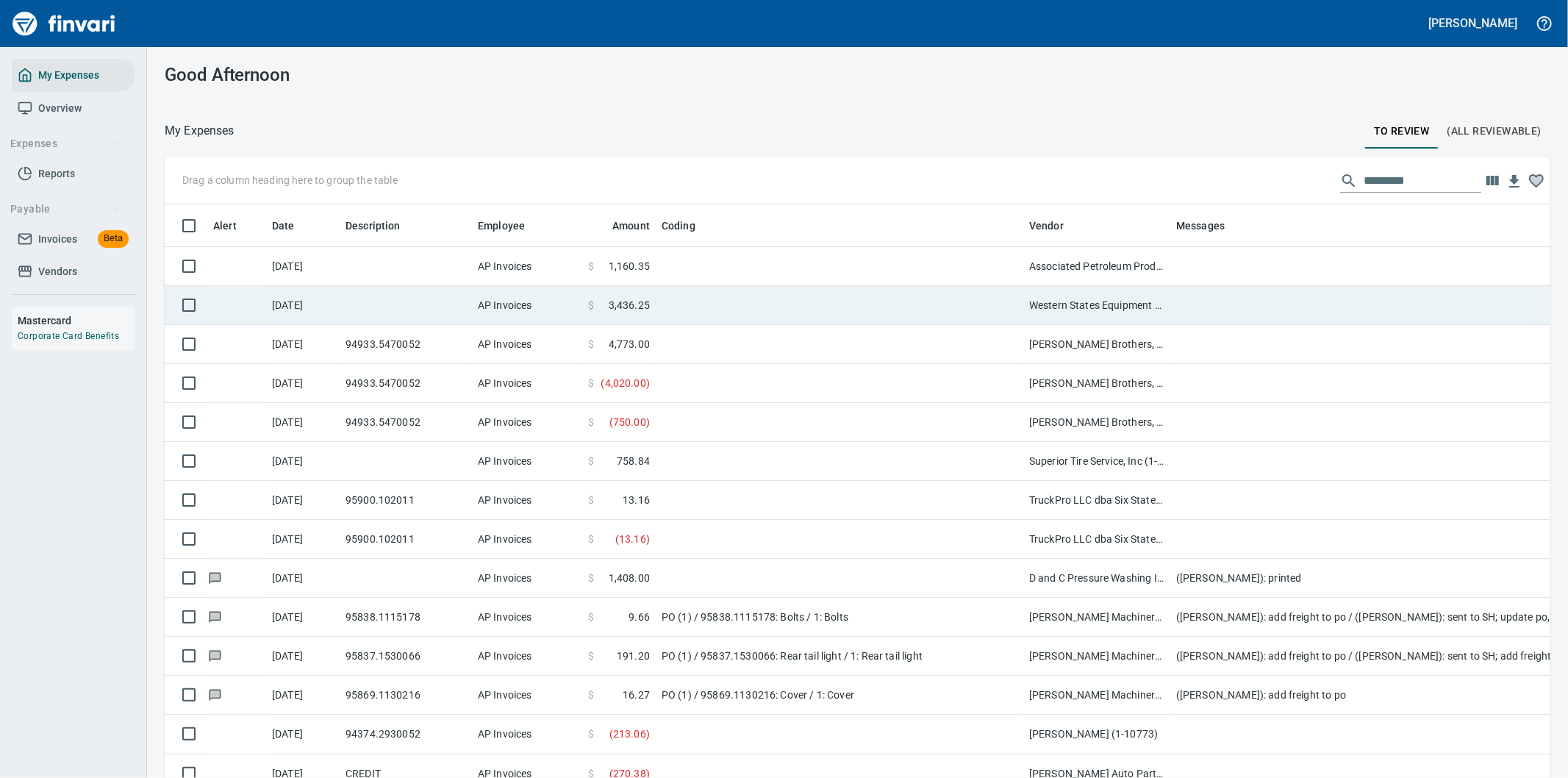
scroll to position [592, 1349]
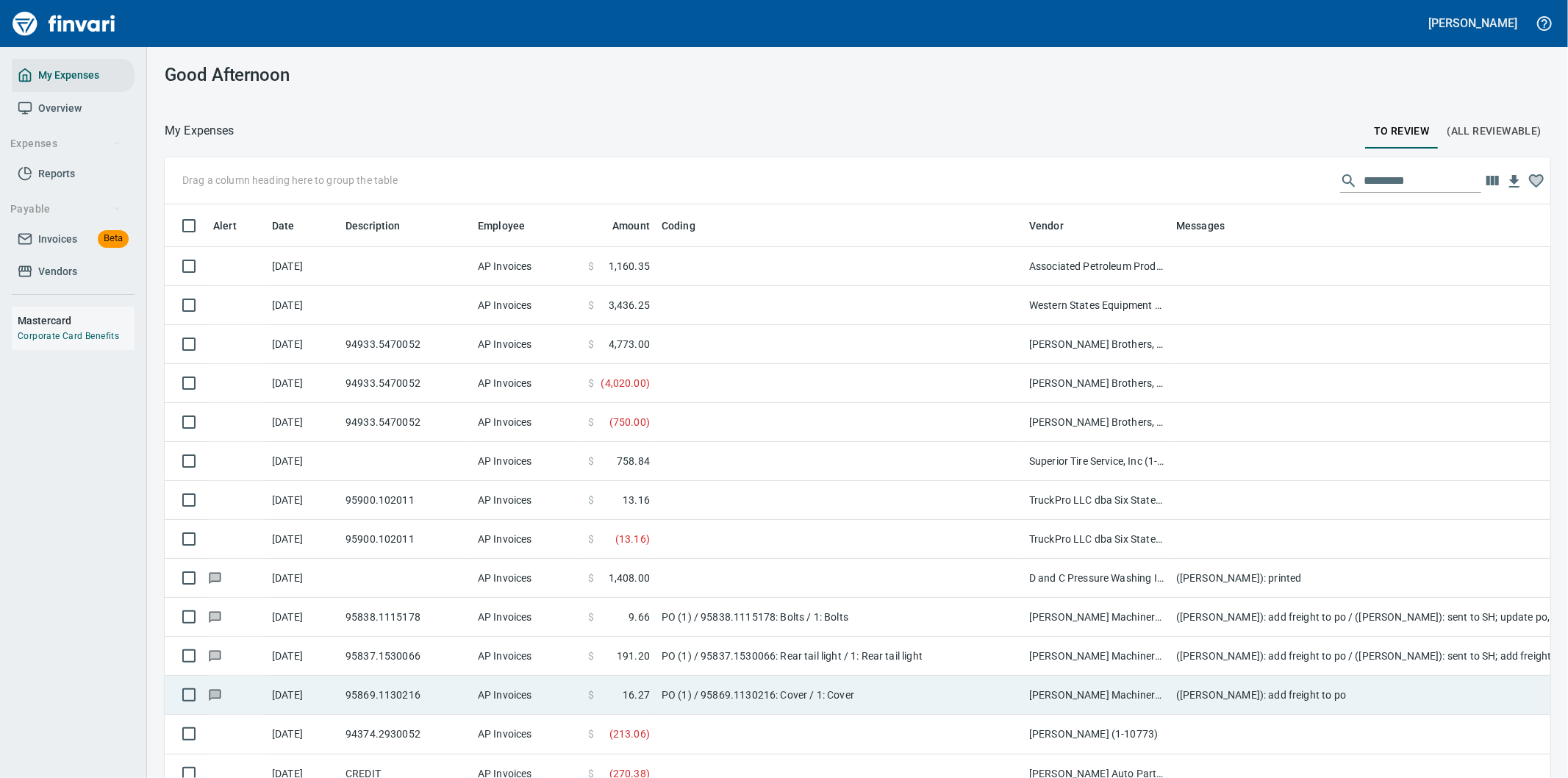
click at [1346, 691] on td "([PERSON_NAME]): add freight to po" at bounding box center [1464, 695] width 588 height 39
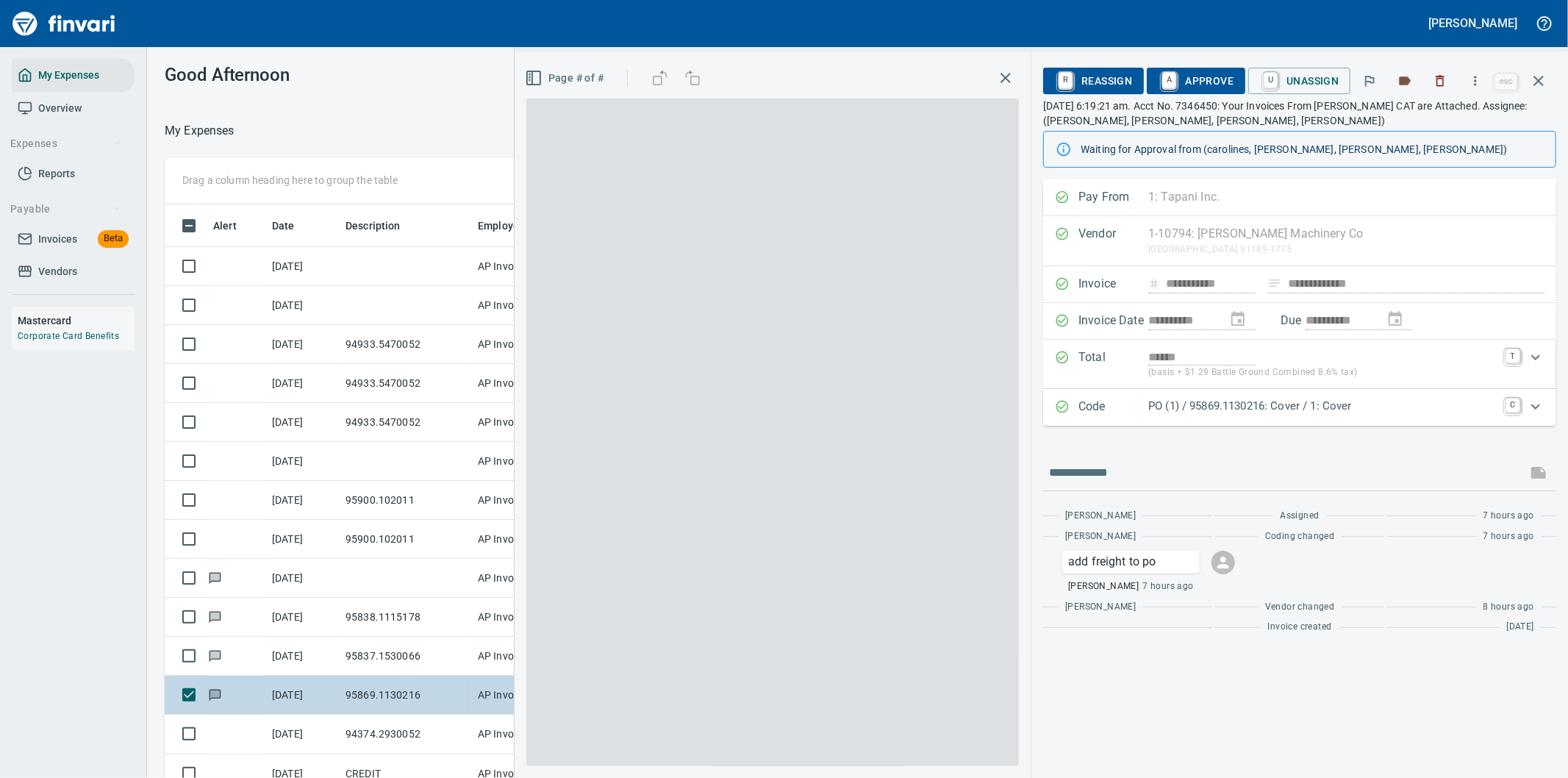
scroll to position [592, 981]
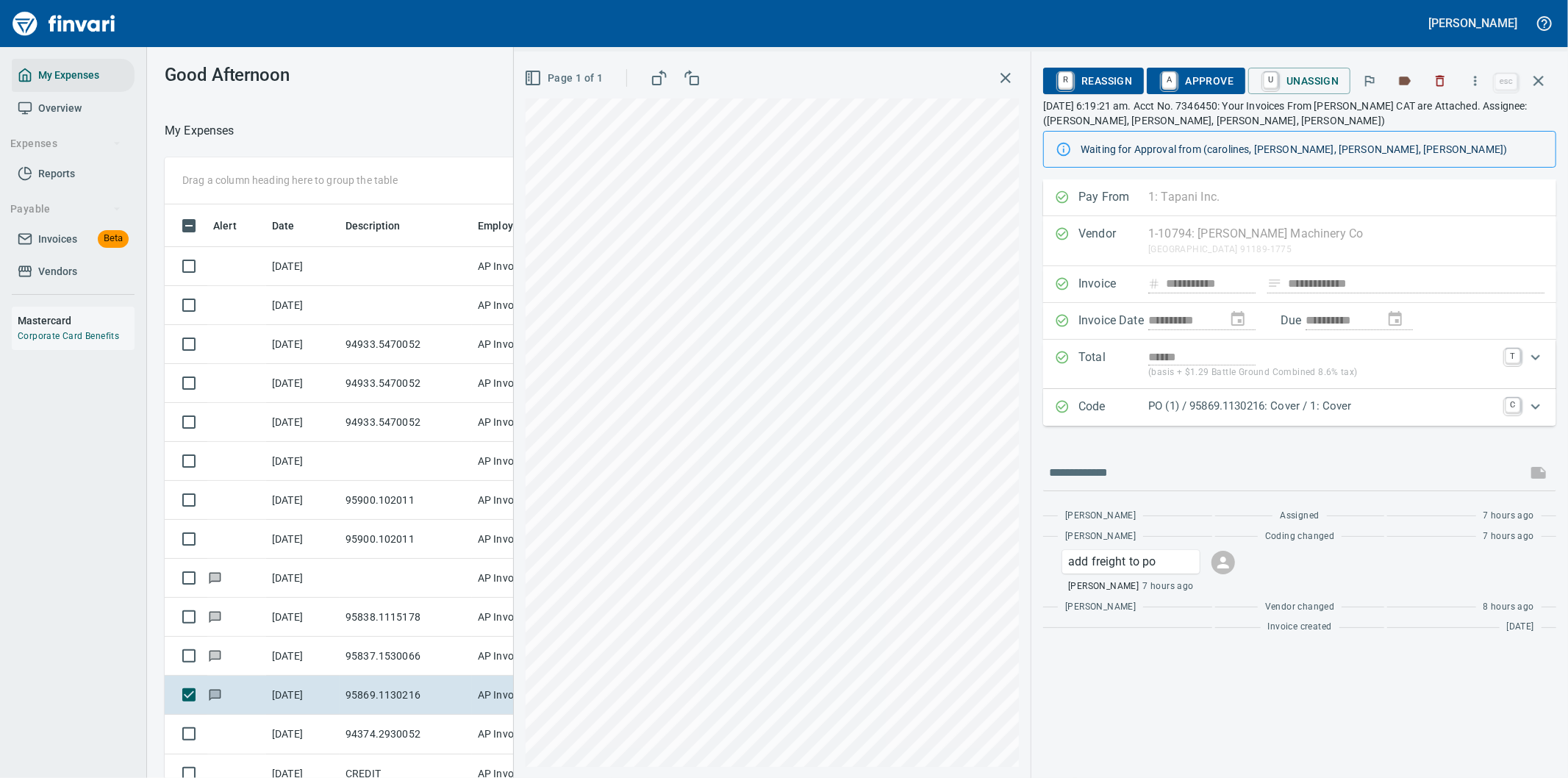
click at [1403, 407] on p "PO (1) / 95869.1130216: Cover / 1: Cover" at bounding box center [1322, 406] width 348 height 17
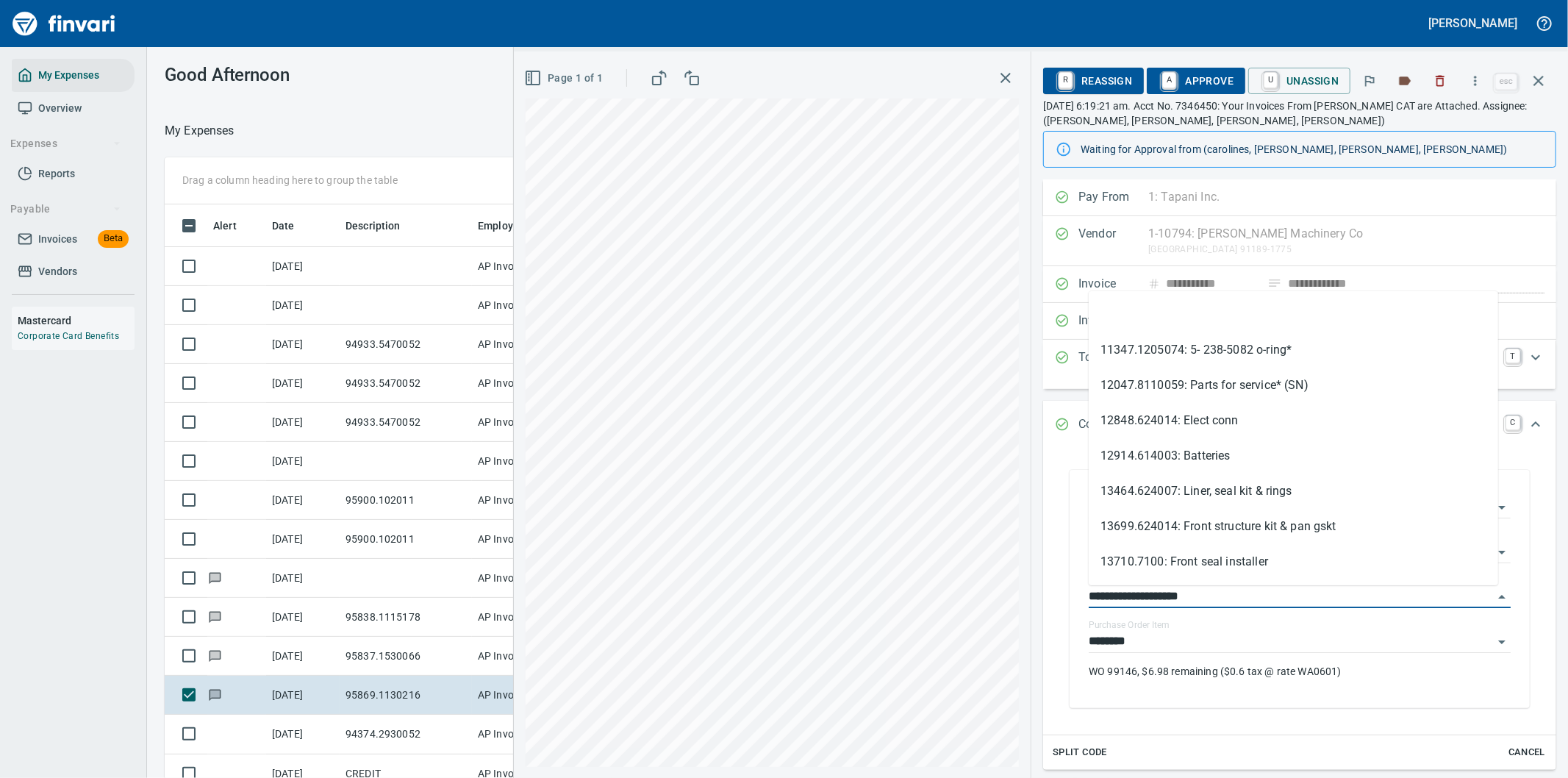
drag, startPoint x: 1174, startPoint y: 593, endPoint x: 1047, endPoint y: 591, distance: 127.0
click at [1047, 591] on div "**********" at bounding box center [1299, 592] width 513 height 285
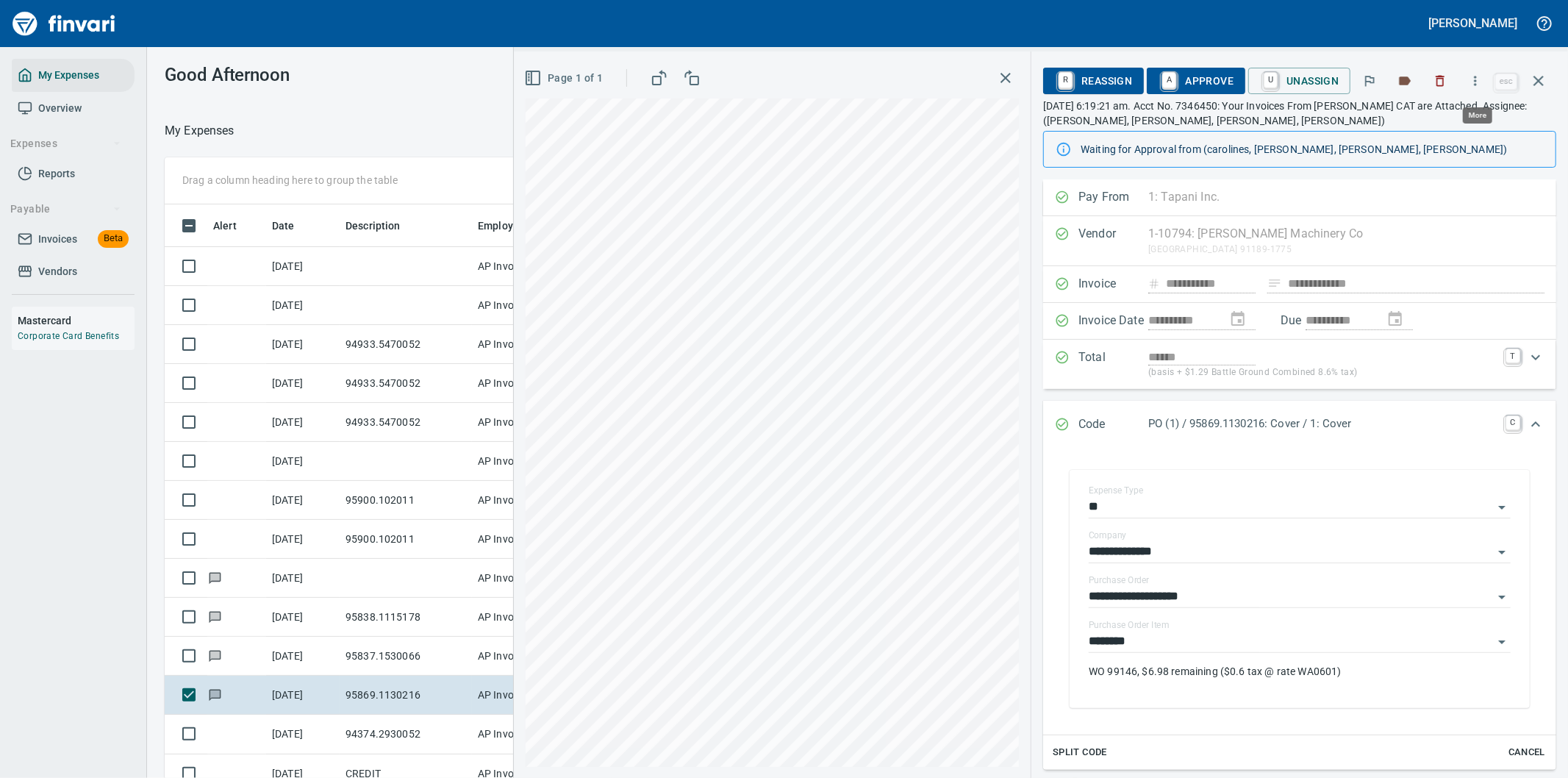
click at [1479, 83] on icon "button" at bounding box center [1475, 81] width 14 height 14
click at [1426, 119] on span "Download" at bounding box center [1473, 124] width 141 height 18
click at [1526, 426] on icon "Expand" at bounding box center [1535, 424] width 18 height 18
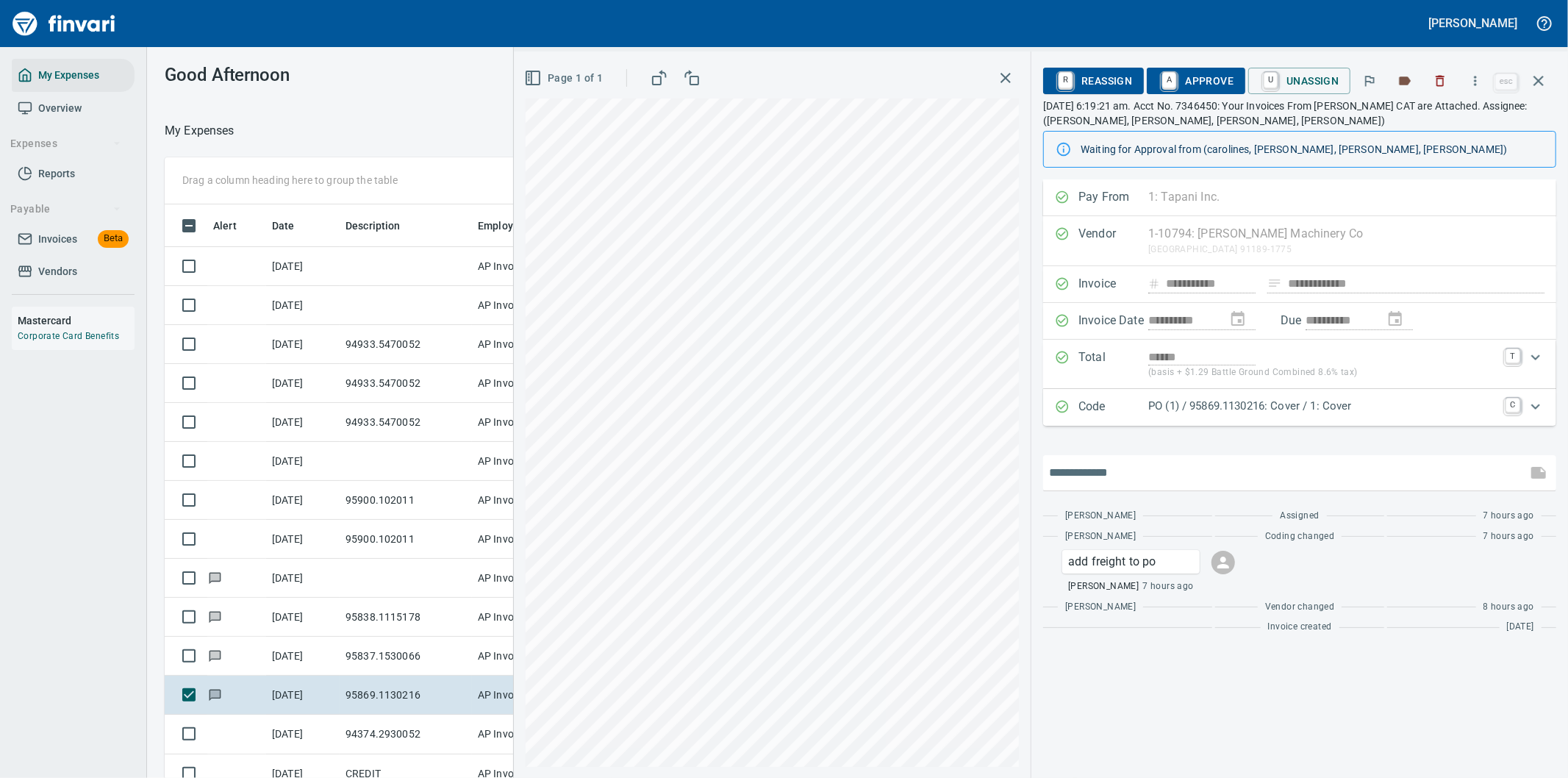
click at [1135, 467] on input "text" at bounding box center [1285, 473] width 472 height 24
type input "**********"
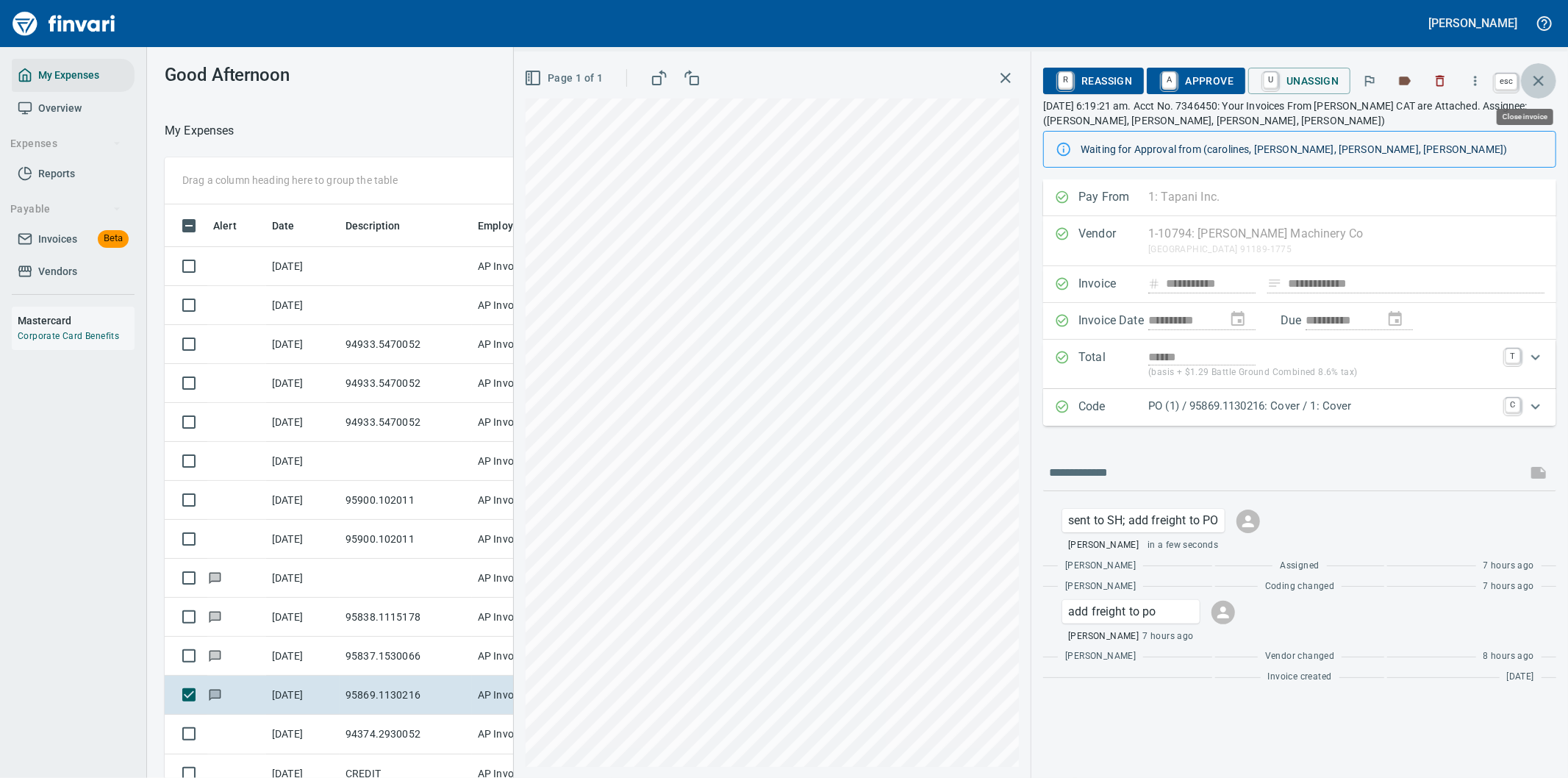
click at [1538, 81] on icon "button" at bounding box center [1538, 81] width 10 height 10
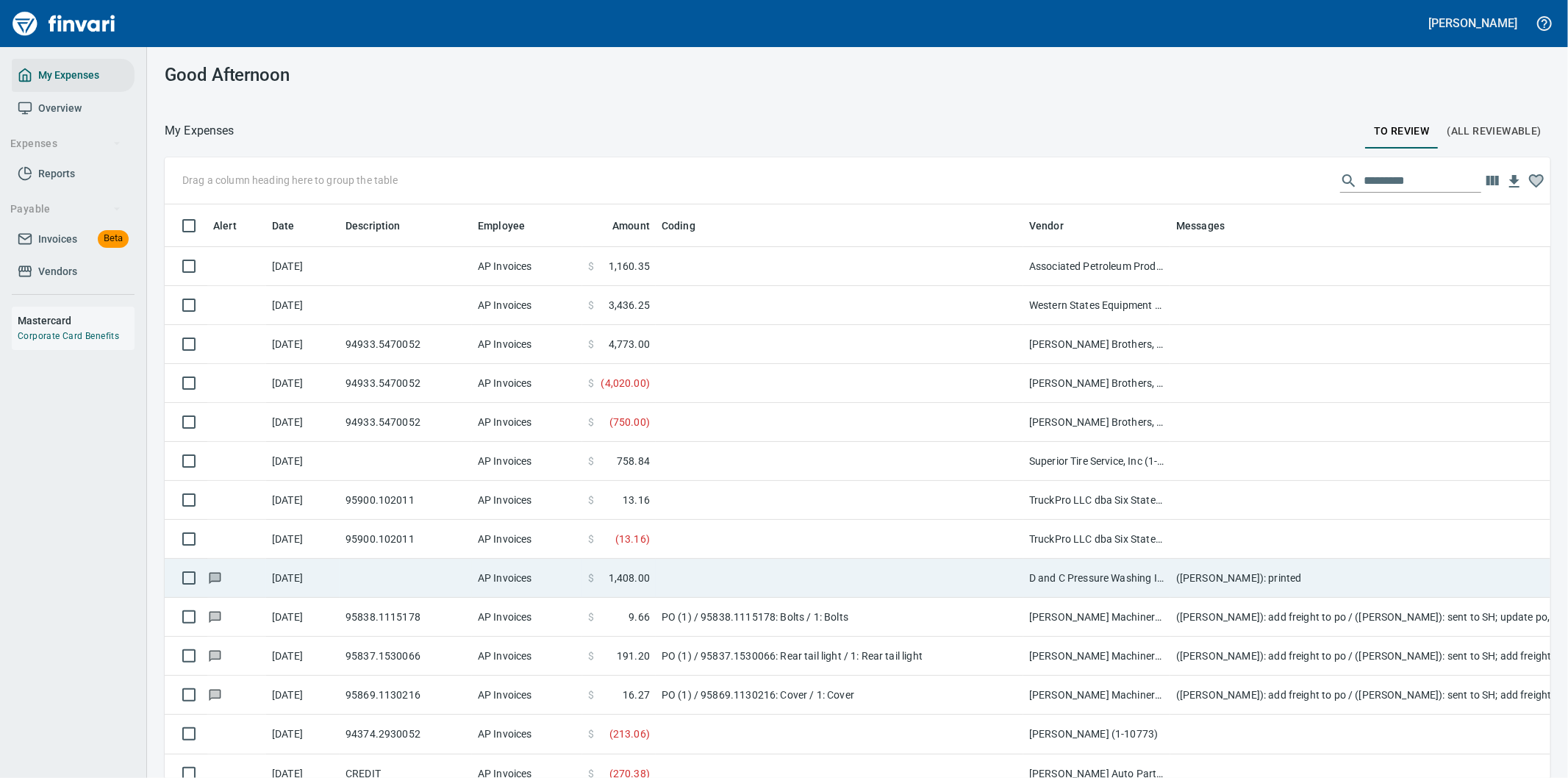
scroll to position [81, 0]
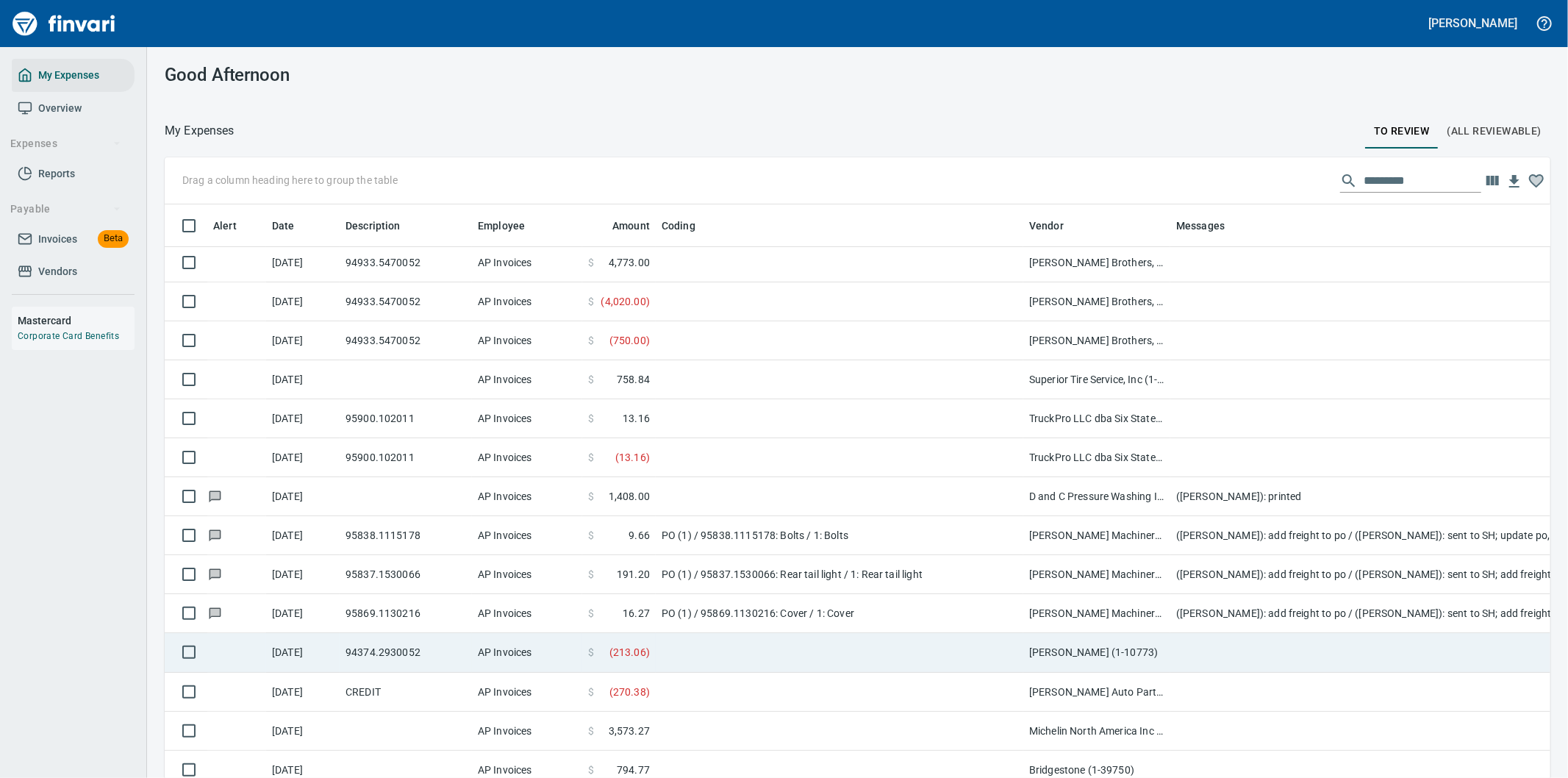
click at [1205, 649] on td at bounding box center [1464, 652] width 588 height 39
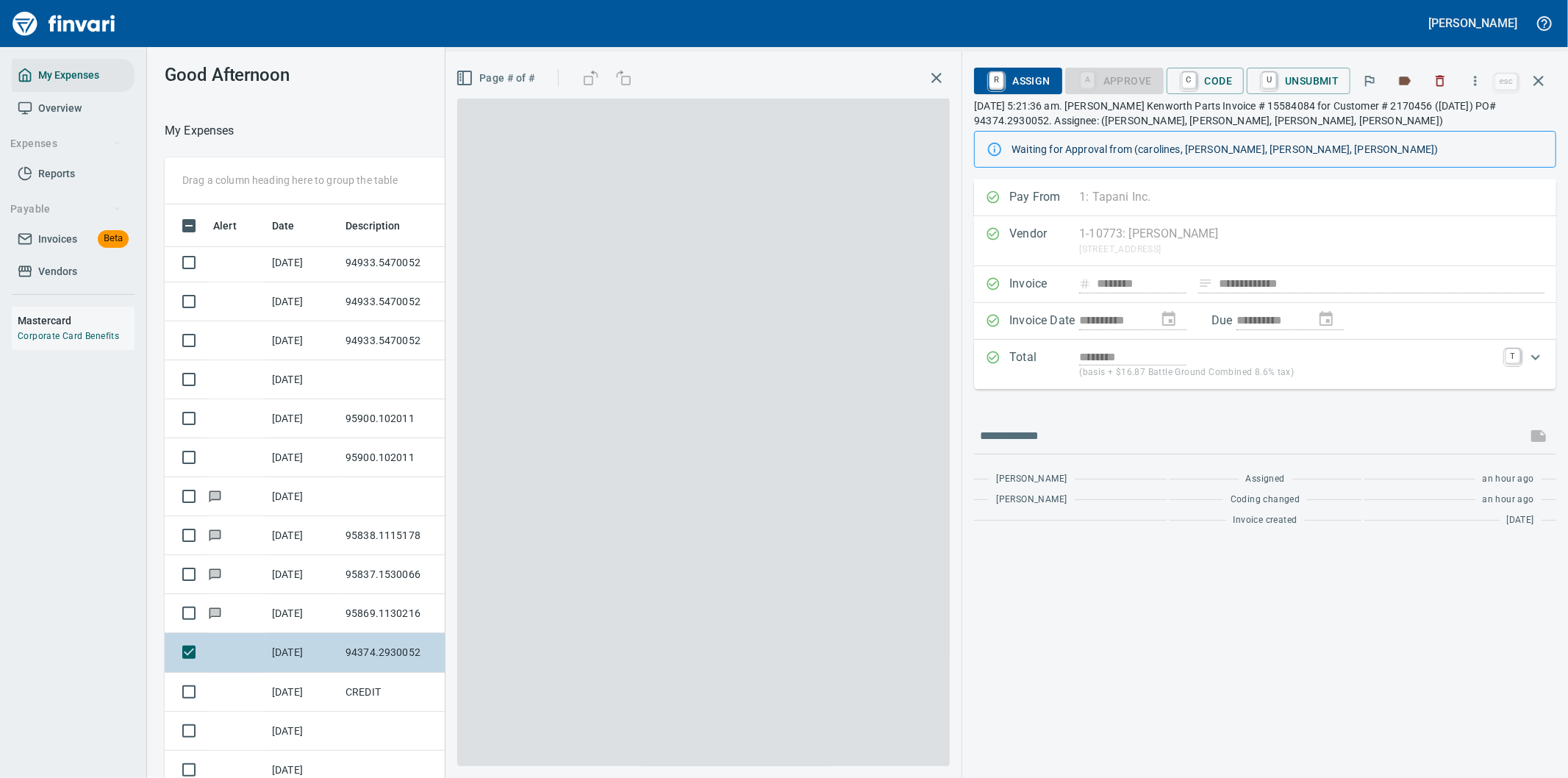
scroll to position [592, 981]
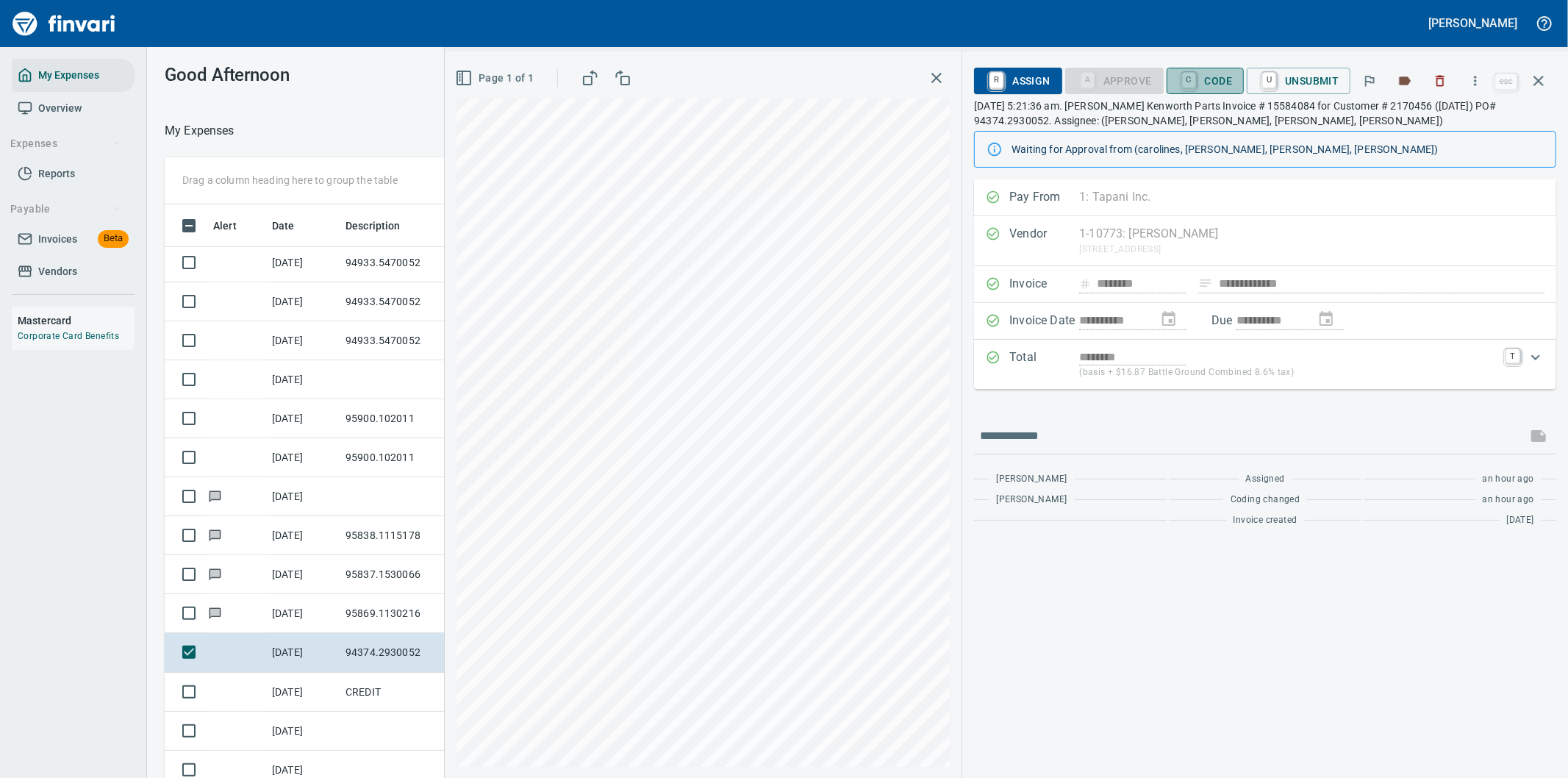
click at [1212, 80] on span "C Code" at bounding box center [1205, 81] width 54 height 25
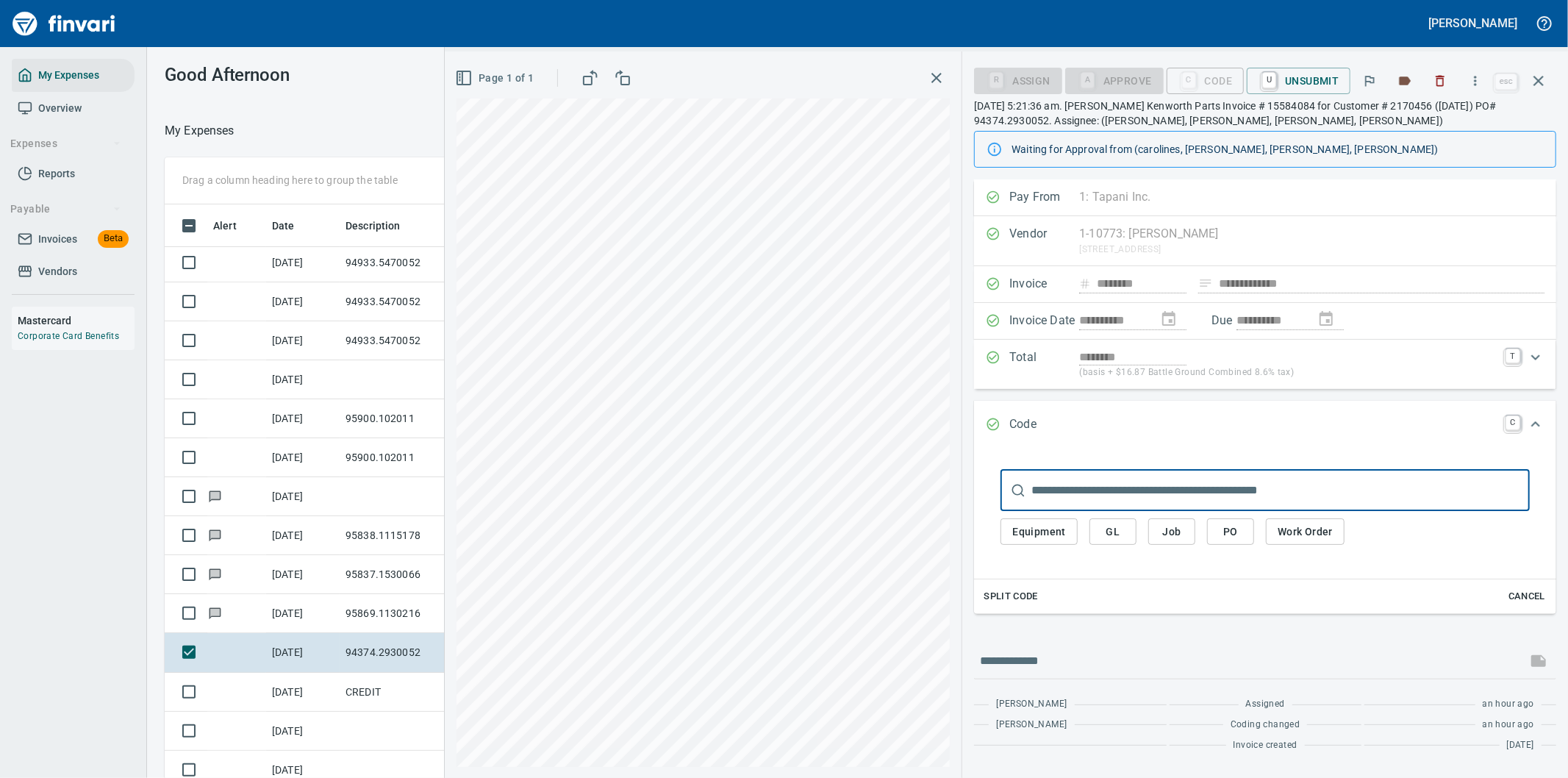
click at [1228, 532] on span "PO" at bounding box center [1231, 532] width 24 height 18
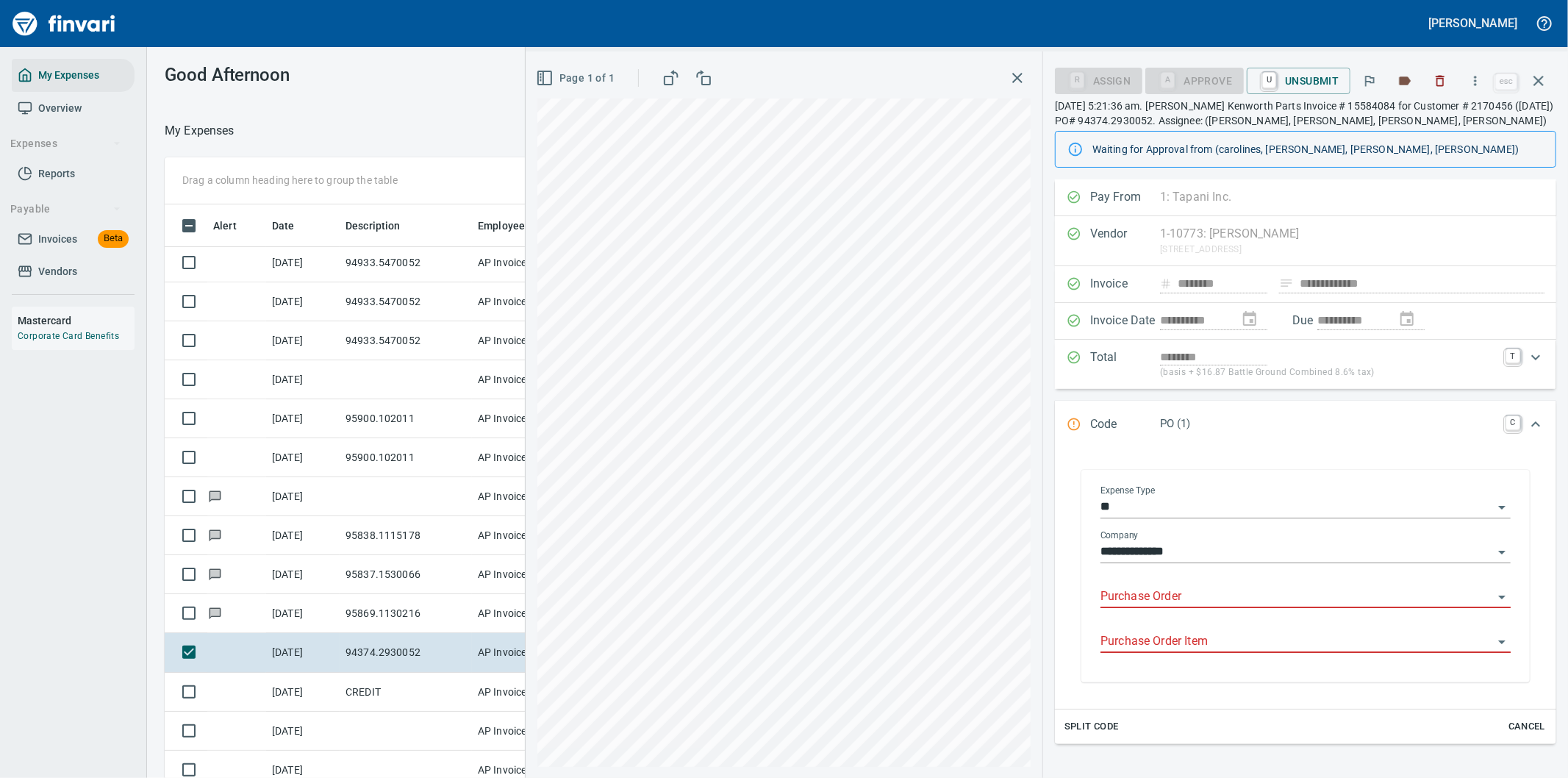
click at [1172, 593] on input "Purchase Order" at bounding box center [1297, 597] width 392 height 21
drag, startPoint x: 1237, startPoint y: 636, endPoint x: 1173, endPoint y: 647, distance: 64.9
click at [1237, 635] on li "94374.2930052: Water pump & Gasket" at bounding box center [1299, 635] width 398 height 35
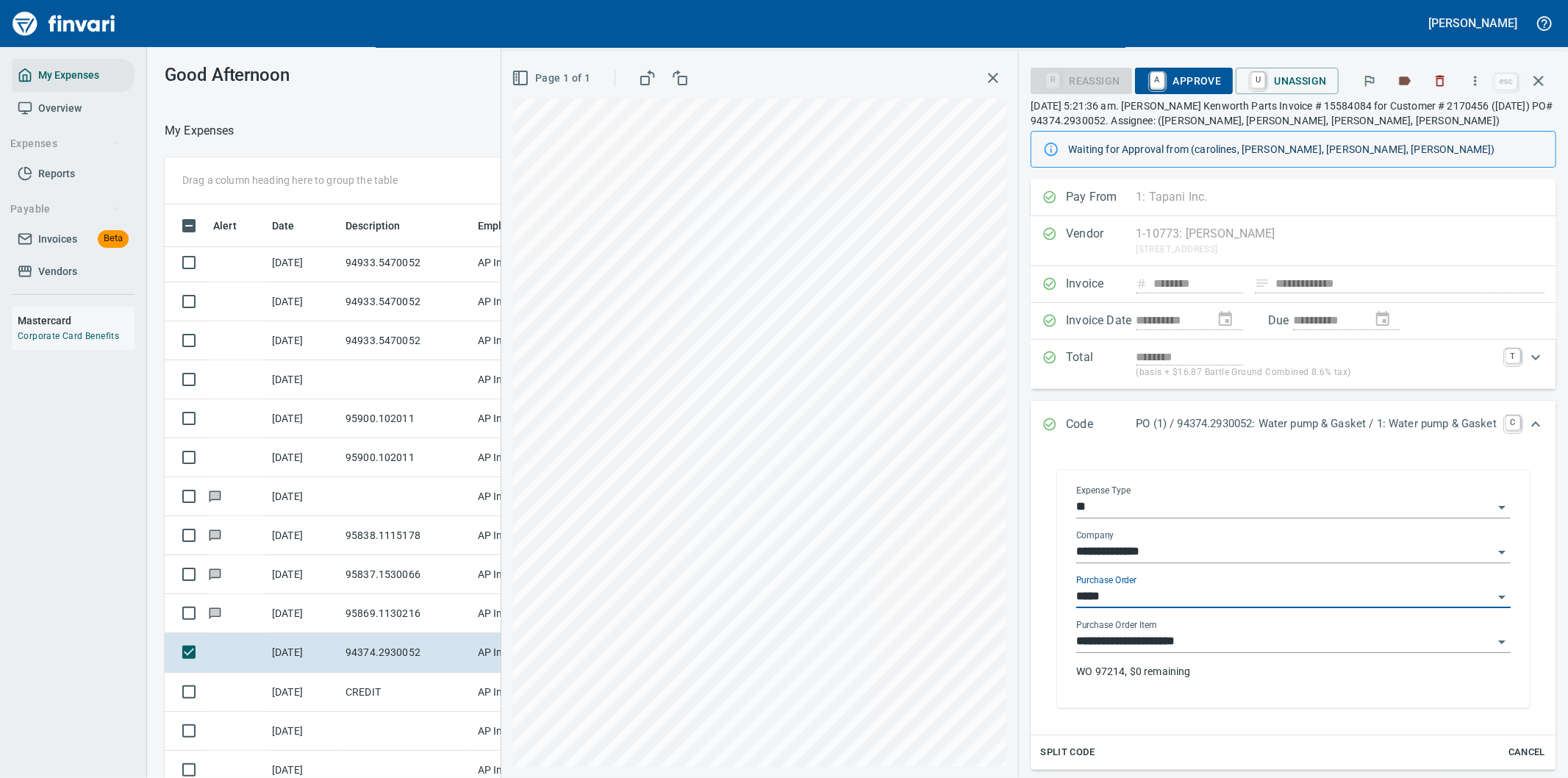
type input "**********"
click at [1152, 73] on span "A Approve" at bounding box center [1184, 81] width 75 height 25
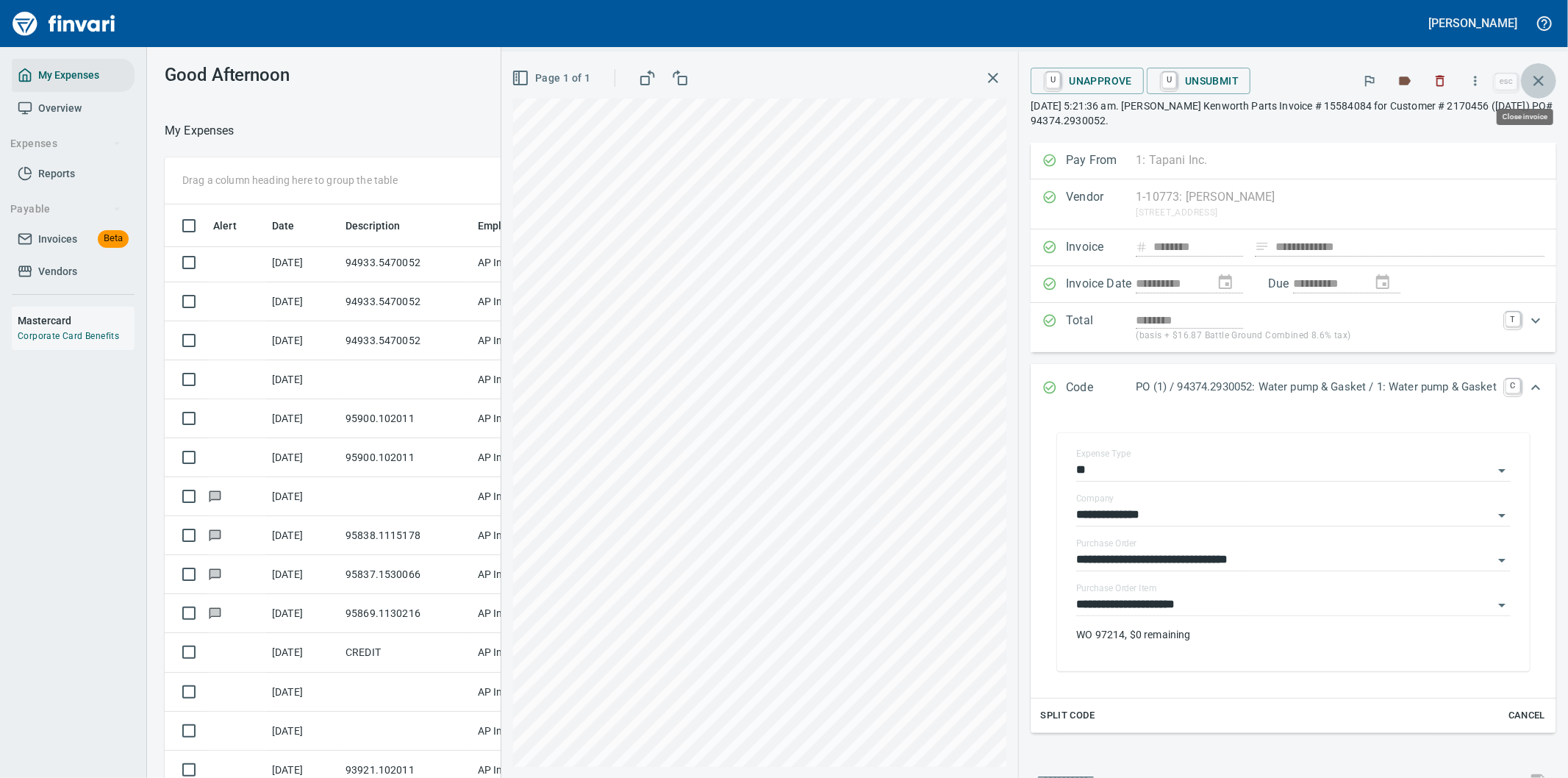
click at [1541, 78] on icon "button" at bounding box center [1538, 81] width 10 height 10
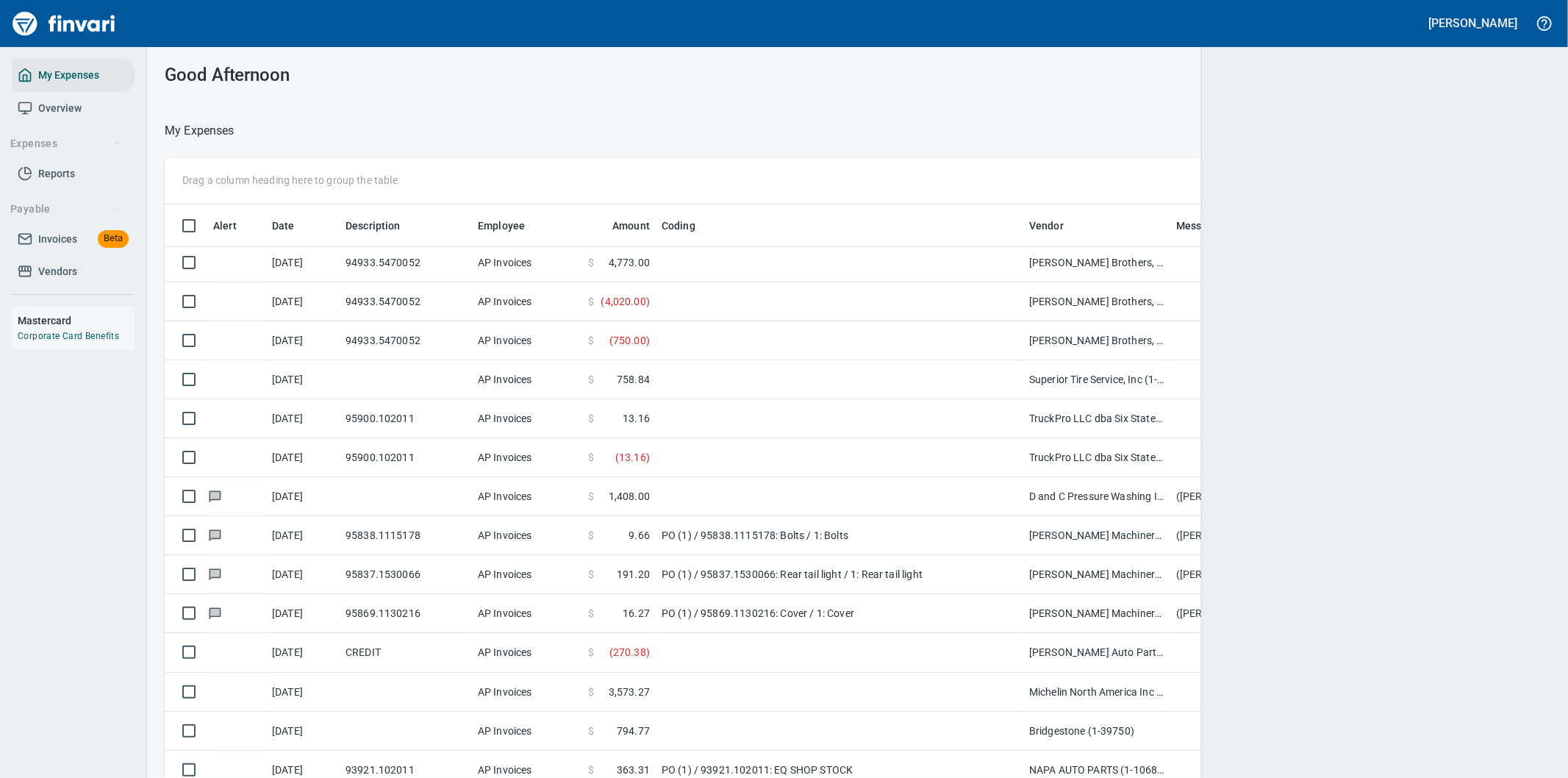
scroll to position [592, 1349]
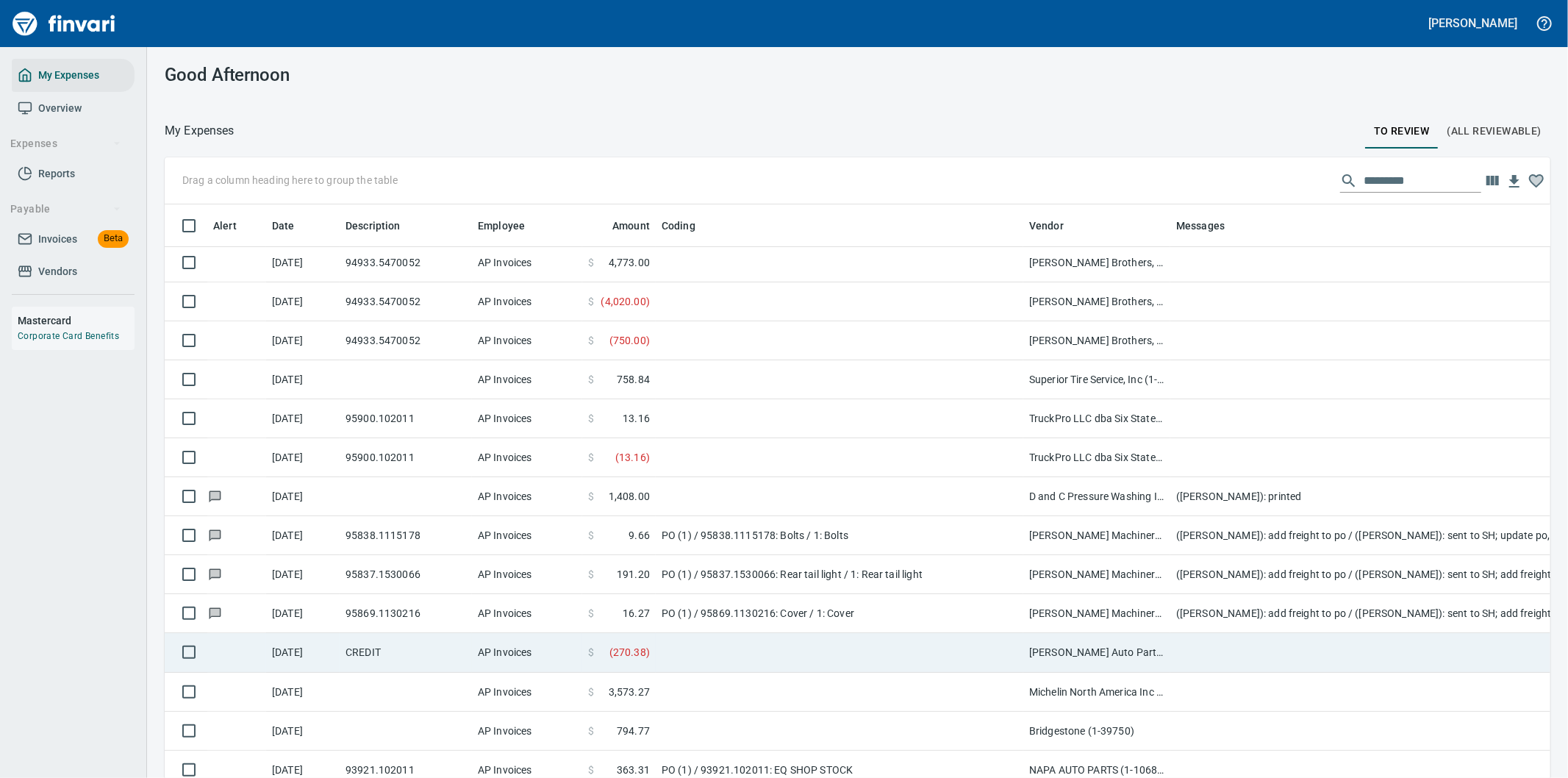
click at [1221, 655] on td at bounding box center [1464, 652] width 588 height 39
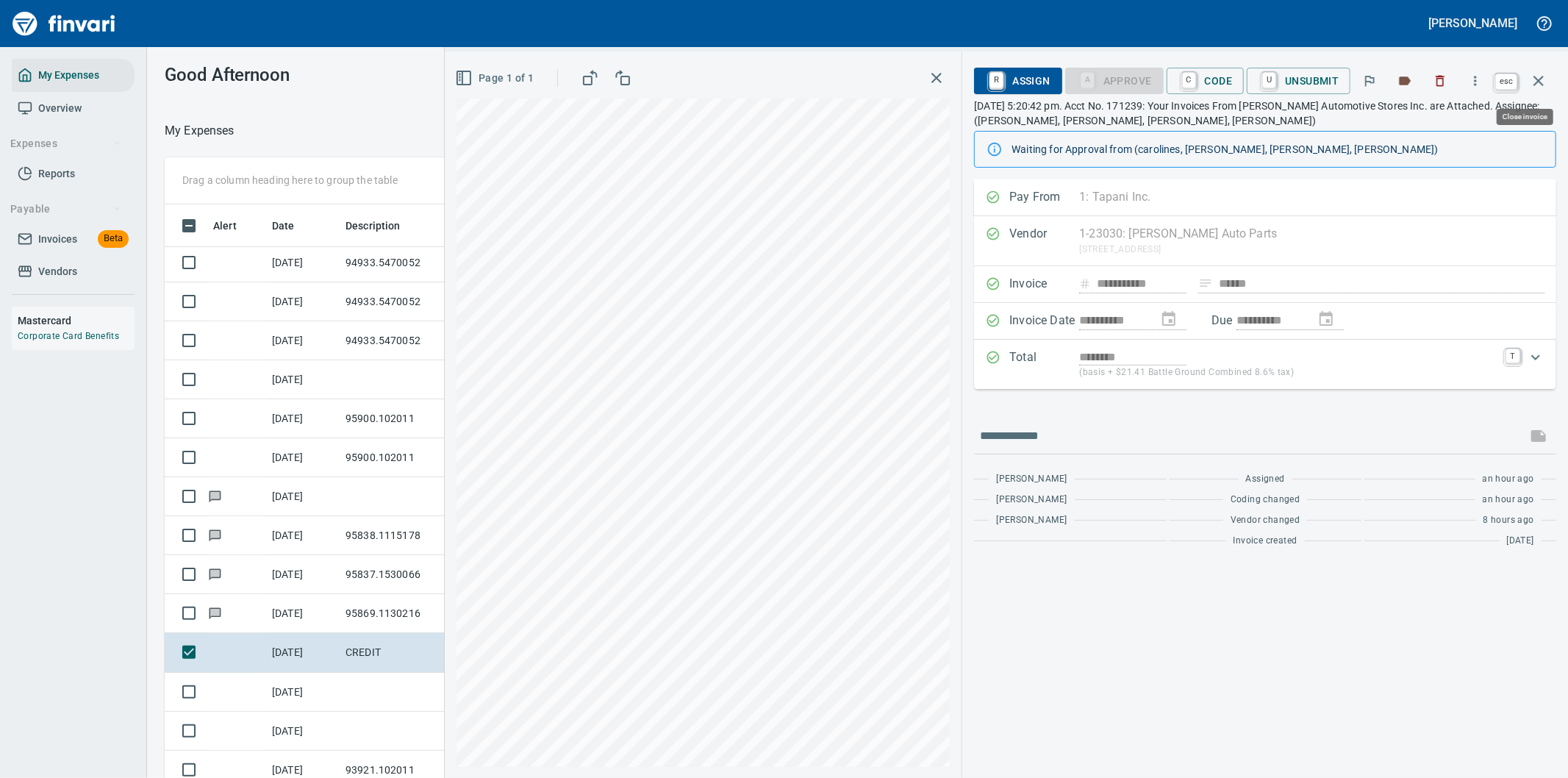
scroll to position [592, 981]
click at [1539, 76] on icon "button" at bounding box center [1539, 81] width 18 height 18
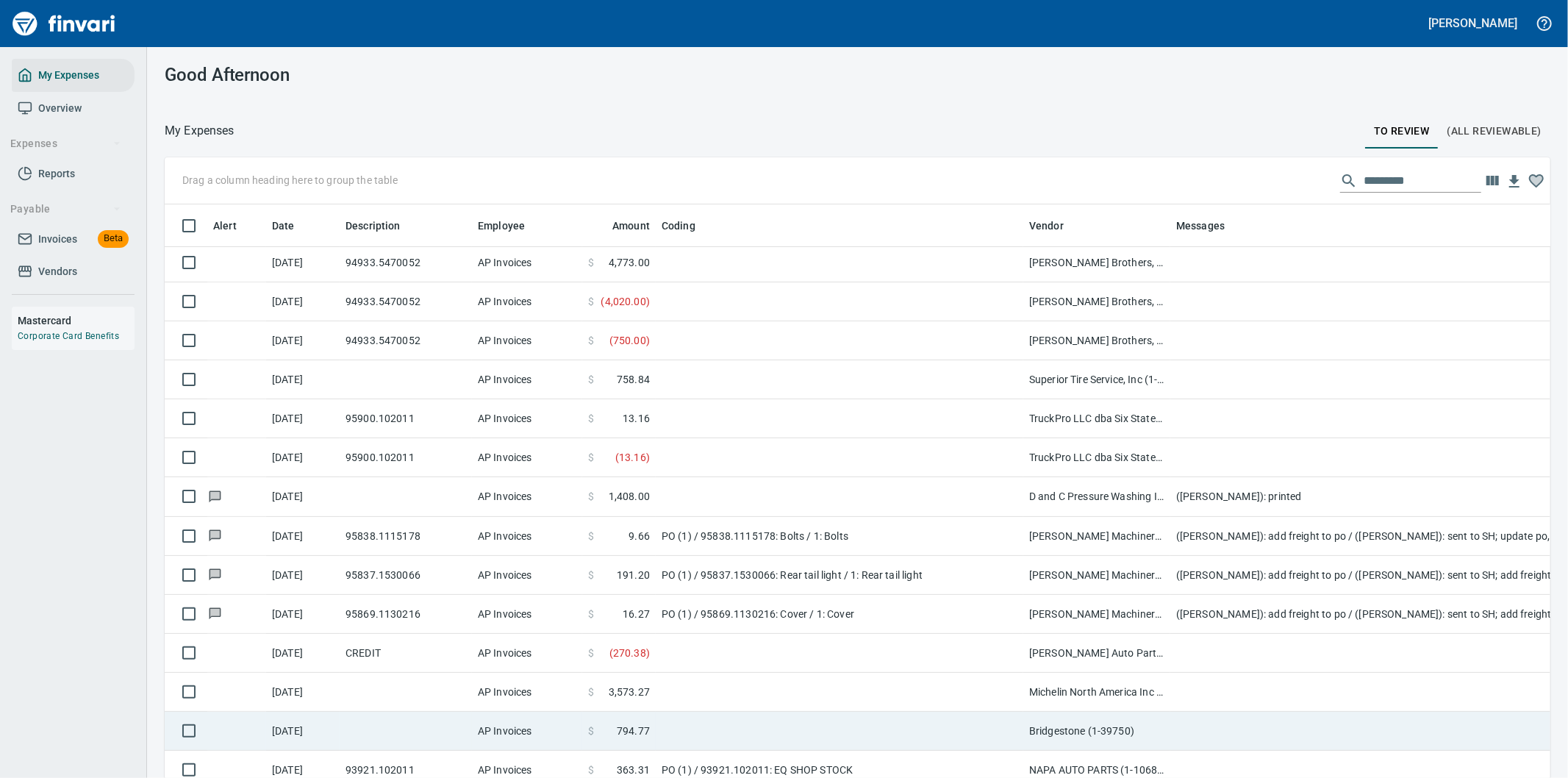
scroll to position [245, 0]
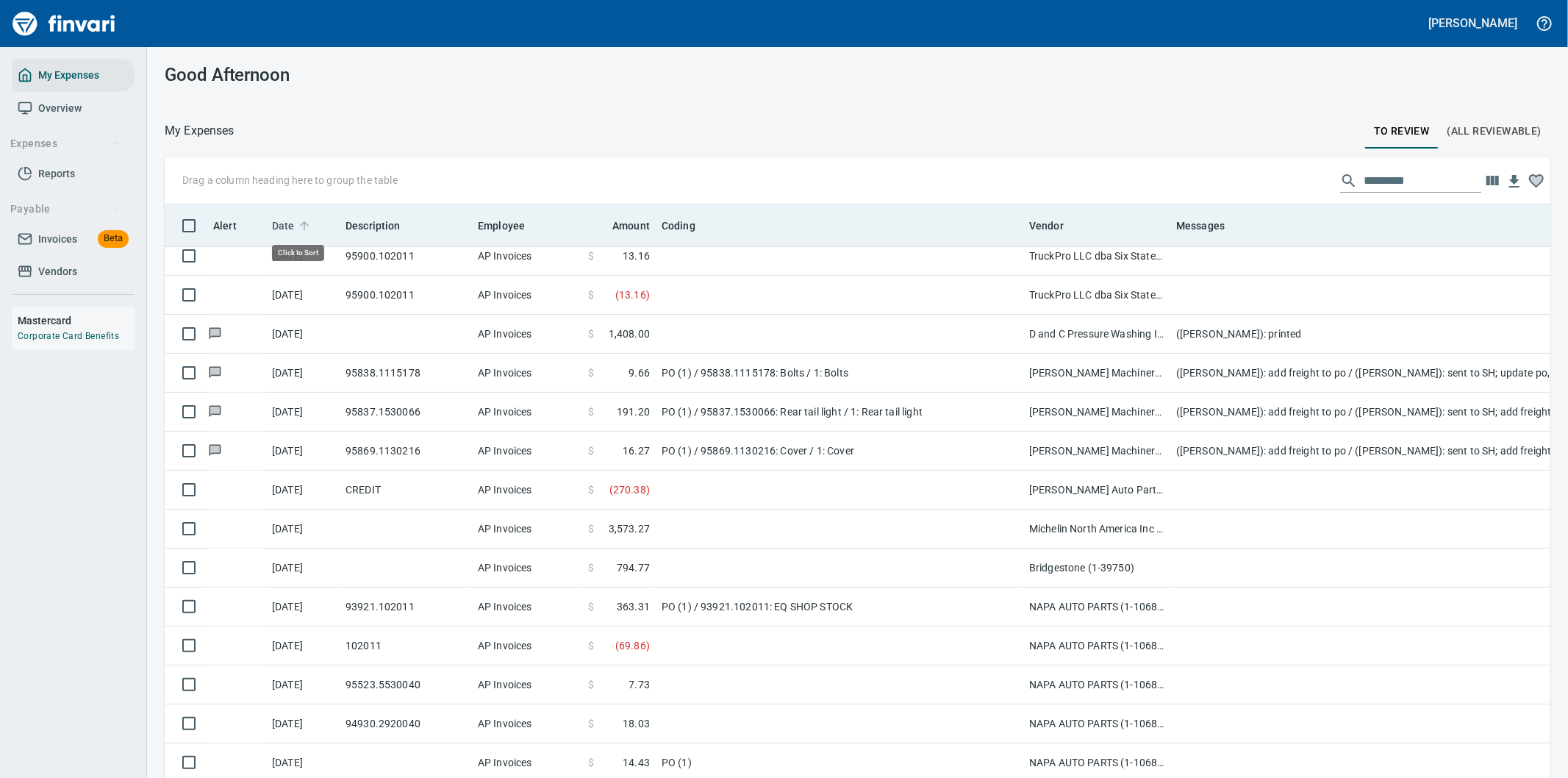
click at [288, 223] on span "Date" at bounding box center [283, 226] width 23 height 18
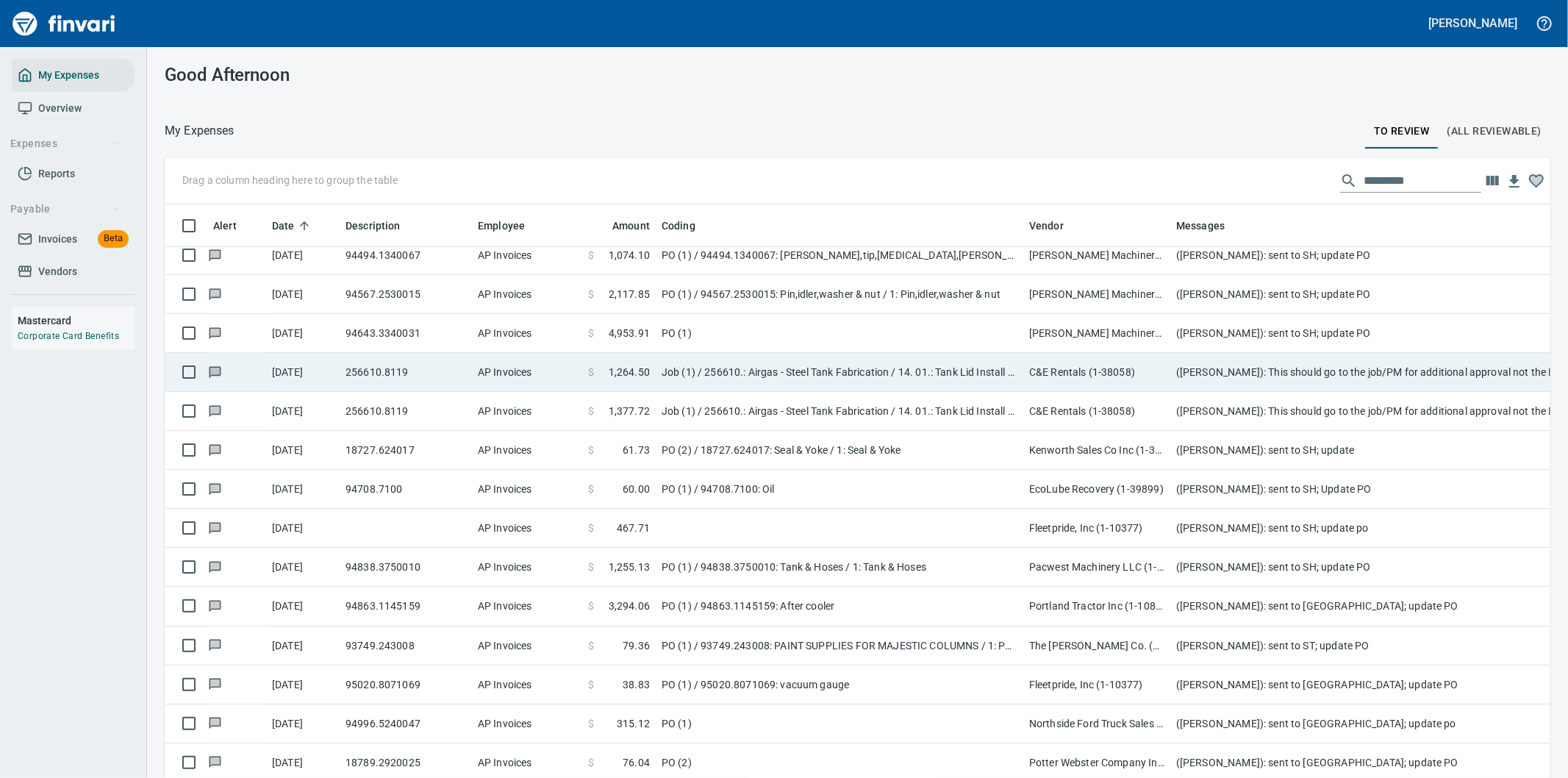
click at [831, 369] on td "Job (1) / 256610.: Airgas - Steel Tank Fabrication / 14. 01.: Tank Lid Install …" at bounding box center [839, 372] width 367 height 39
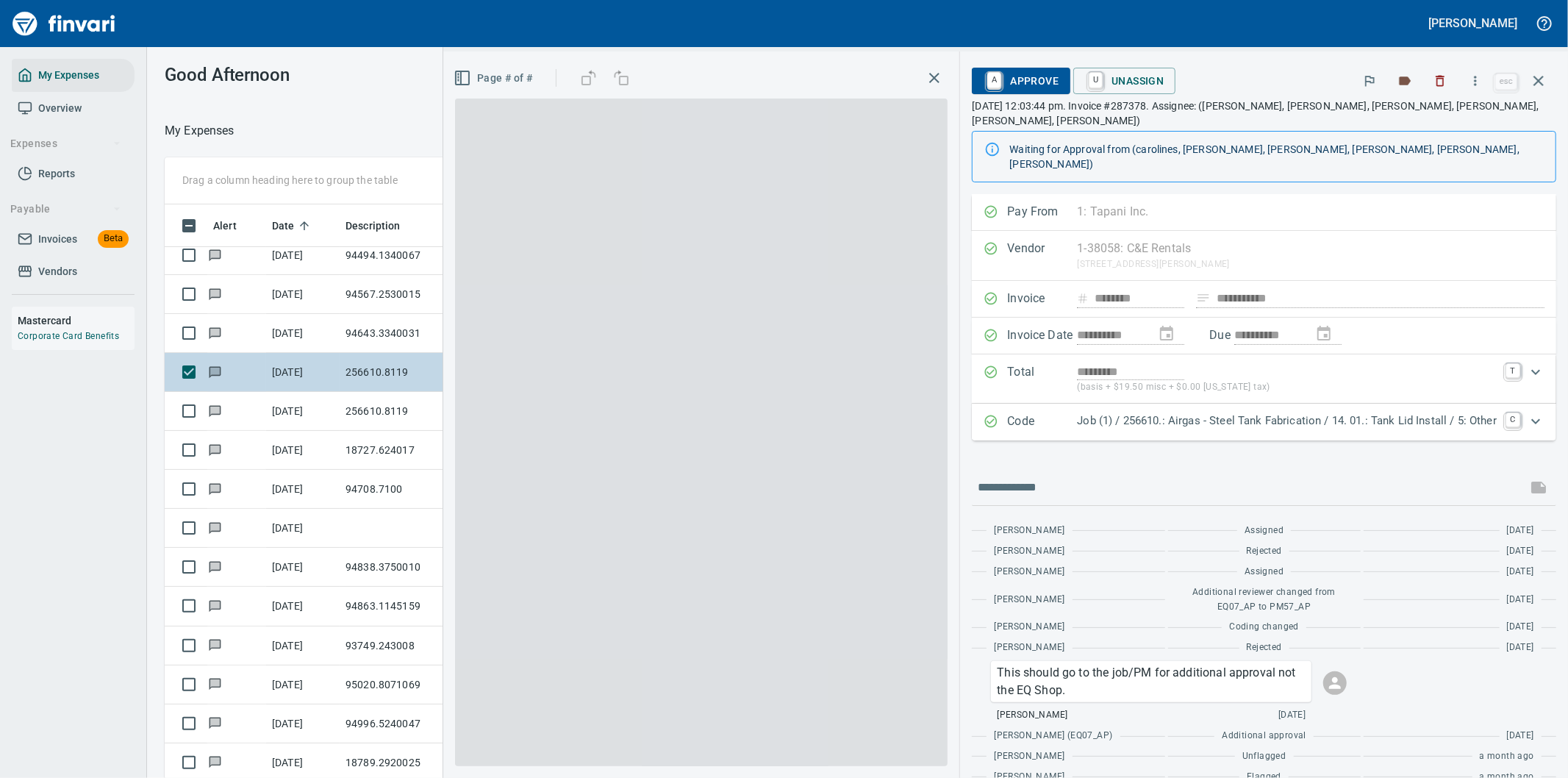
scroll to position [592, 981]
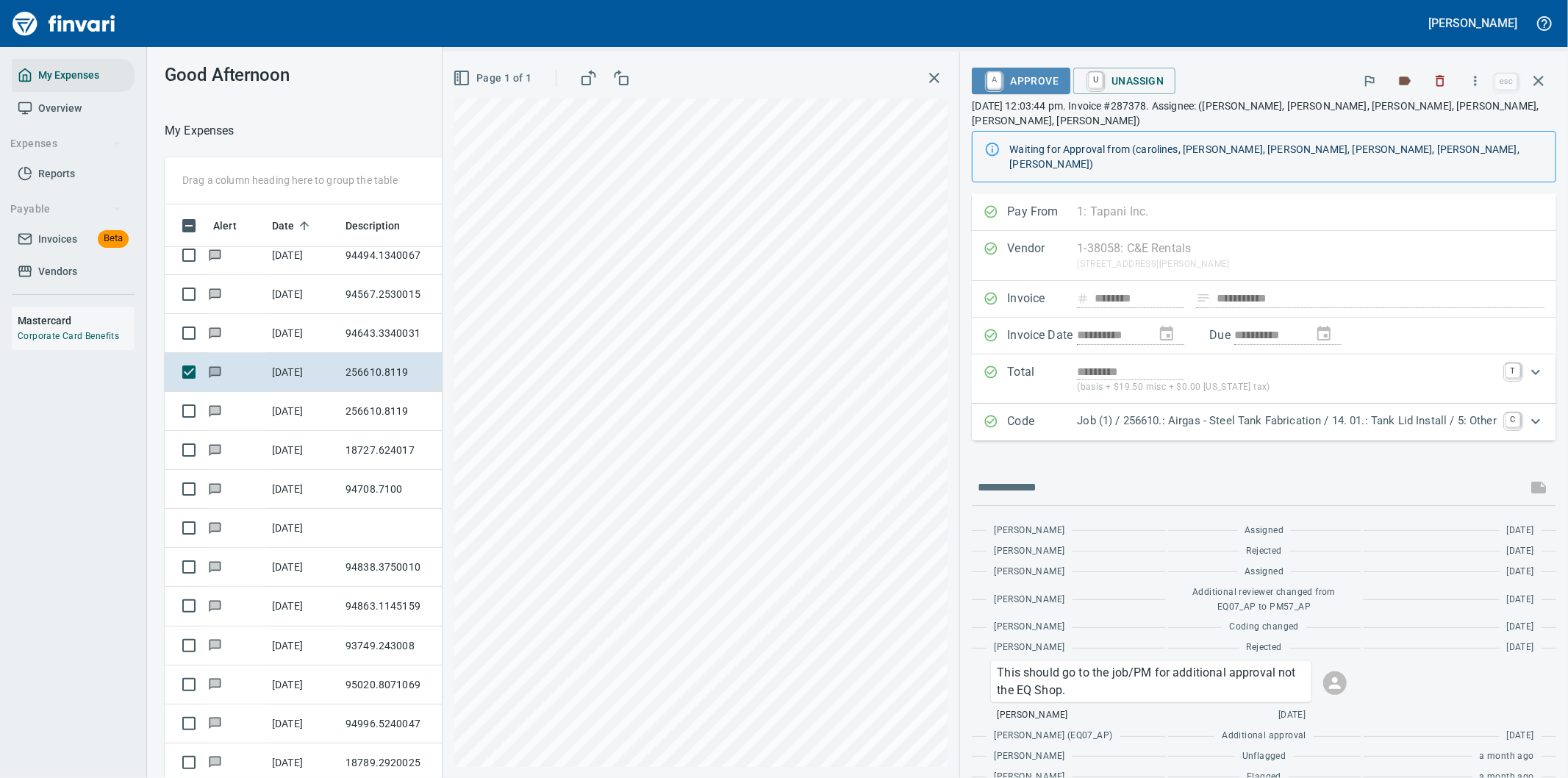
click at [1032, 77] on span "A Approve" at bounding box center [1021, 81] width 75 height 25
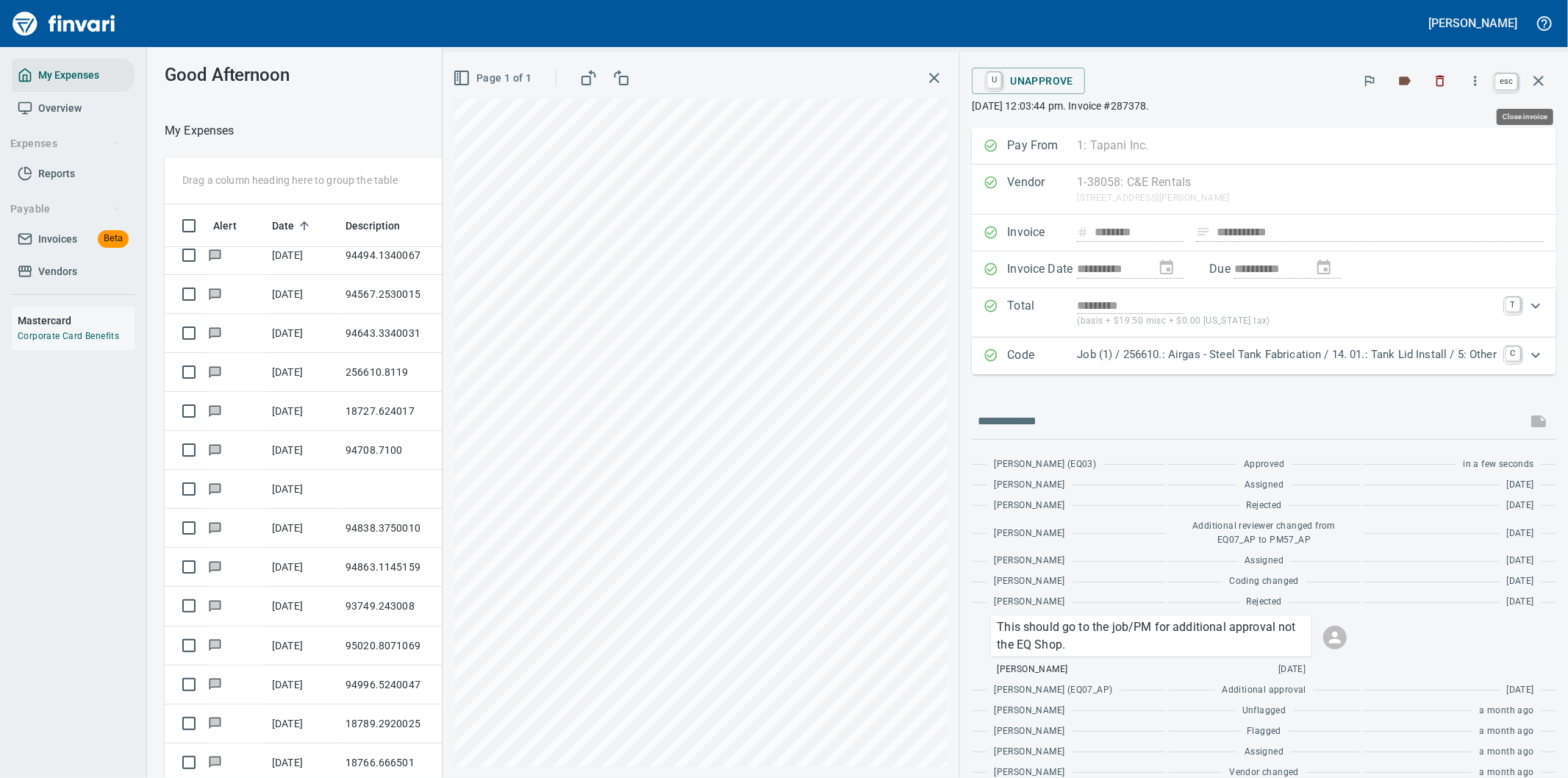
click at [1538, 77] on icon "button" at bounding box center [1539, 81] width 18 height 18
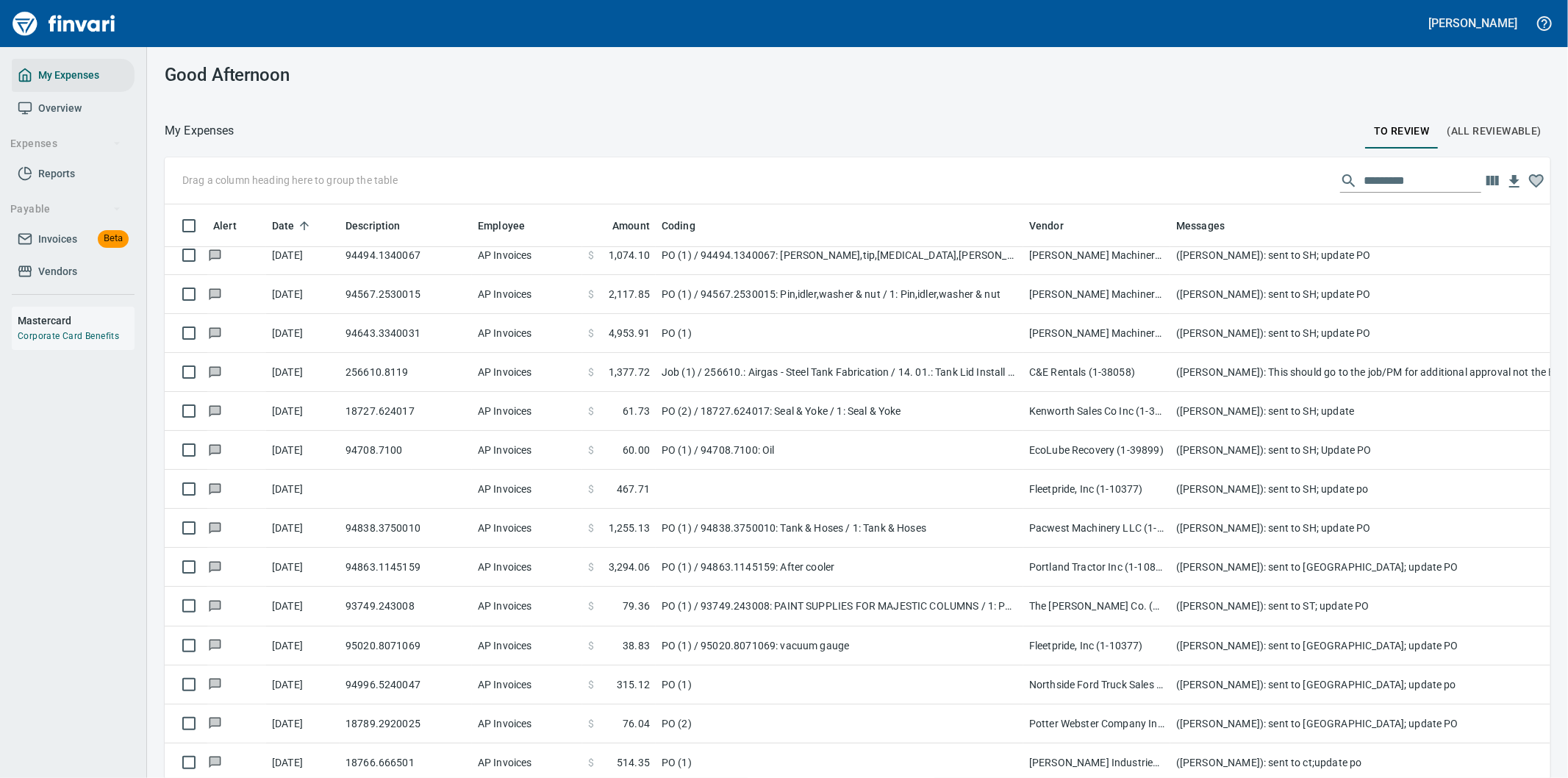
scroll to position [592, 1348]
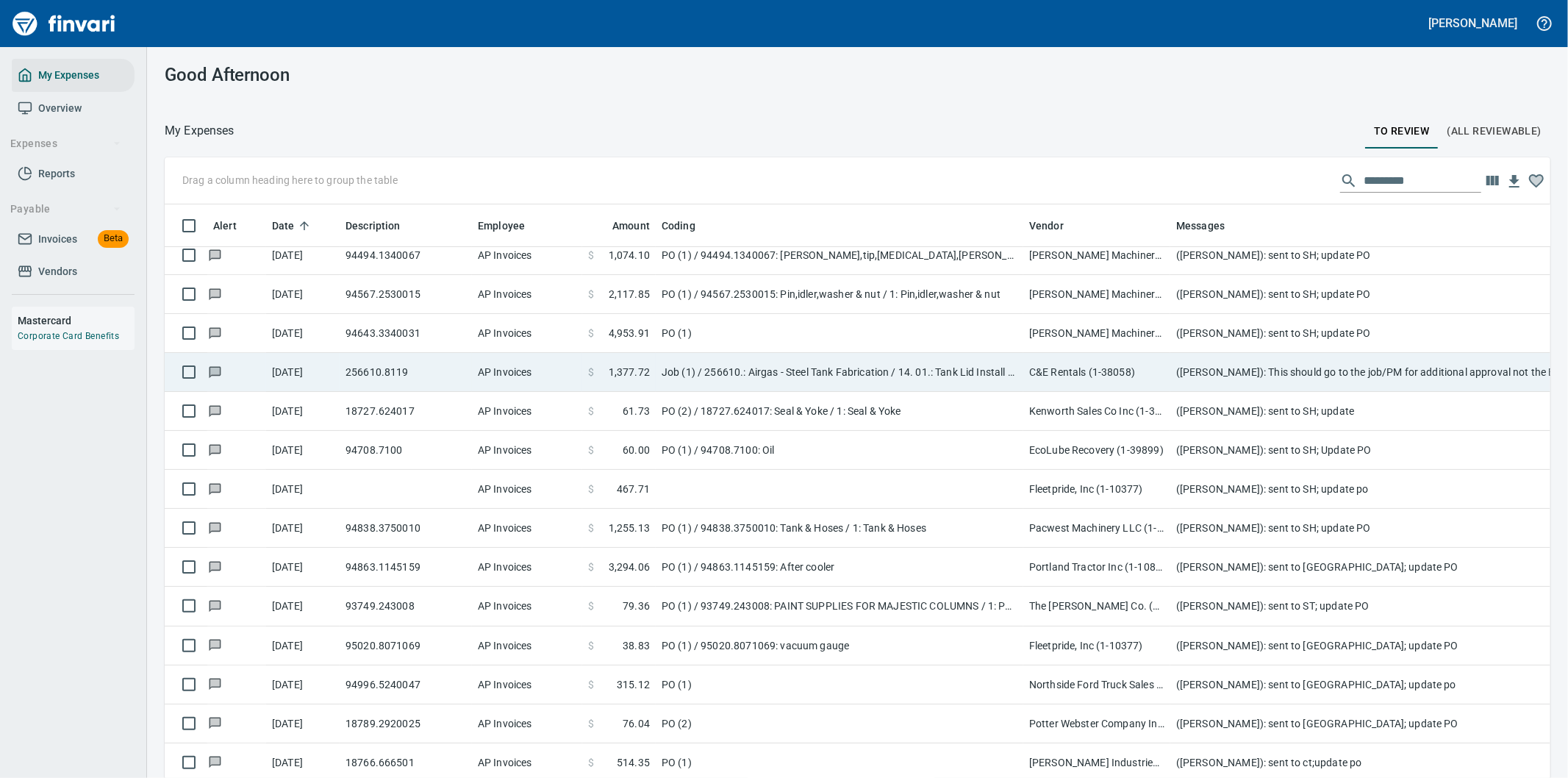
click at [1082, 370] on td "C&E Rentals (1-38058)" at bounding box center [1097, 372] width 147 height 39
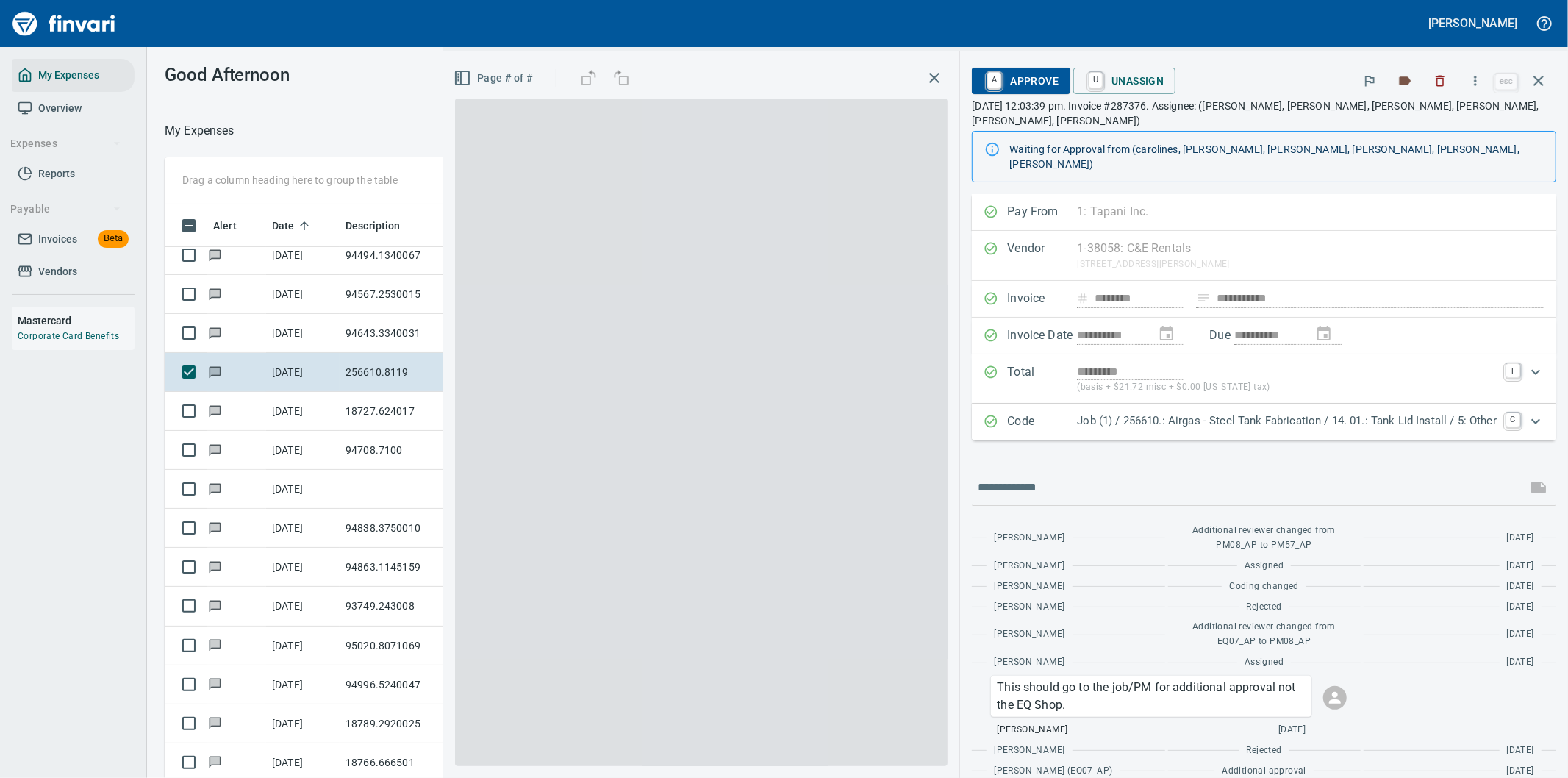
scroll to position [592, 981]
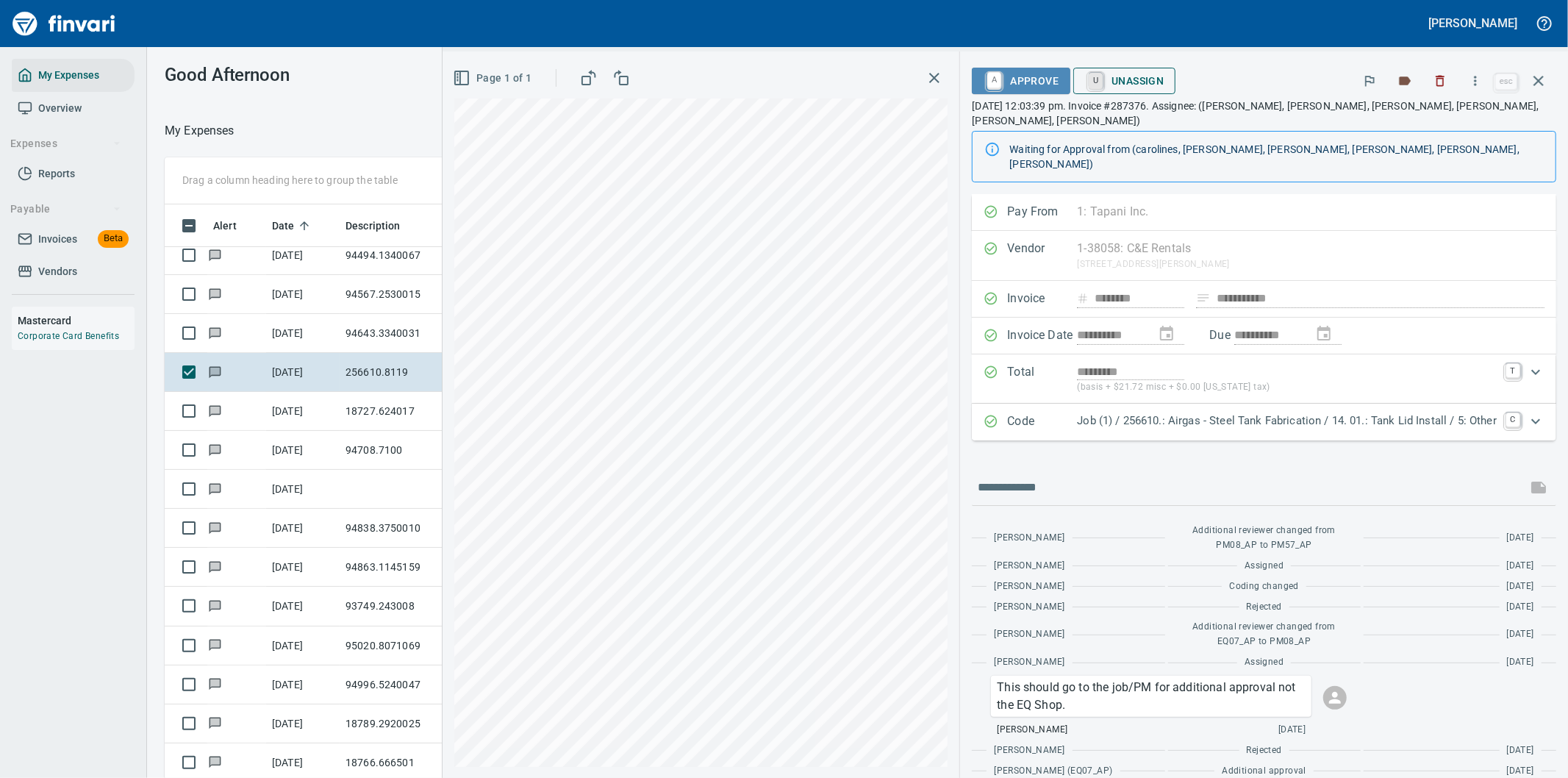
drag, startPoint x: 1020, startPoint y: 77, endPoint x: 1082, endPoint y: 76, distance: 62.0
click at [1022, 77] on span "A Approve" at bounding box center [1021, 81] width 75 height 25
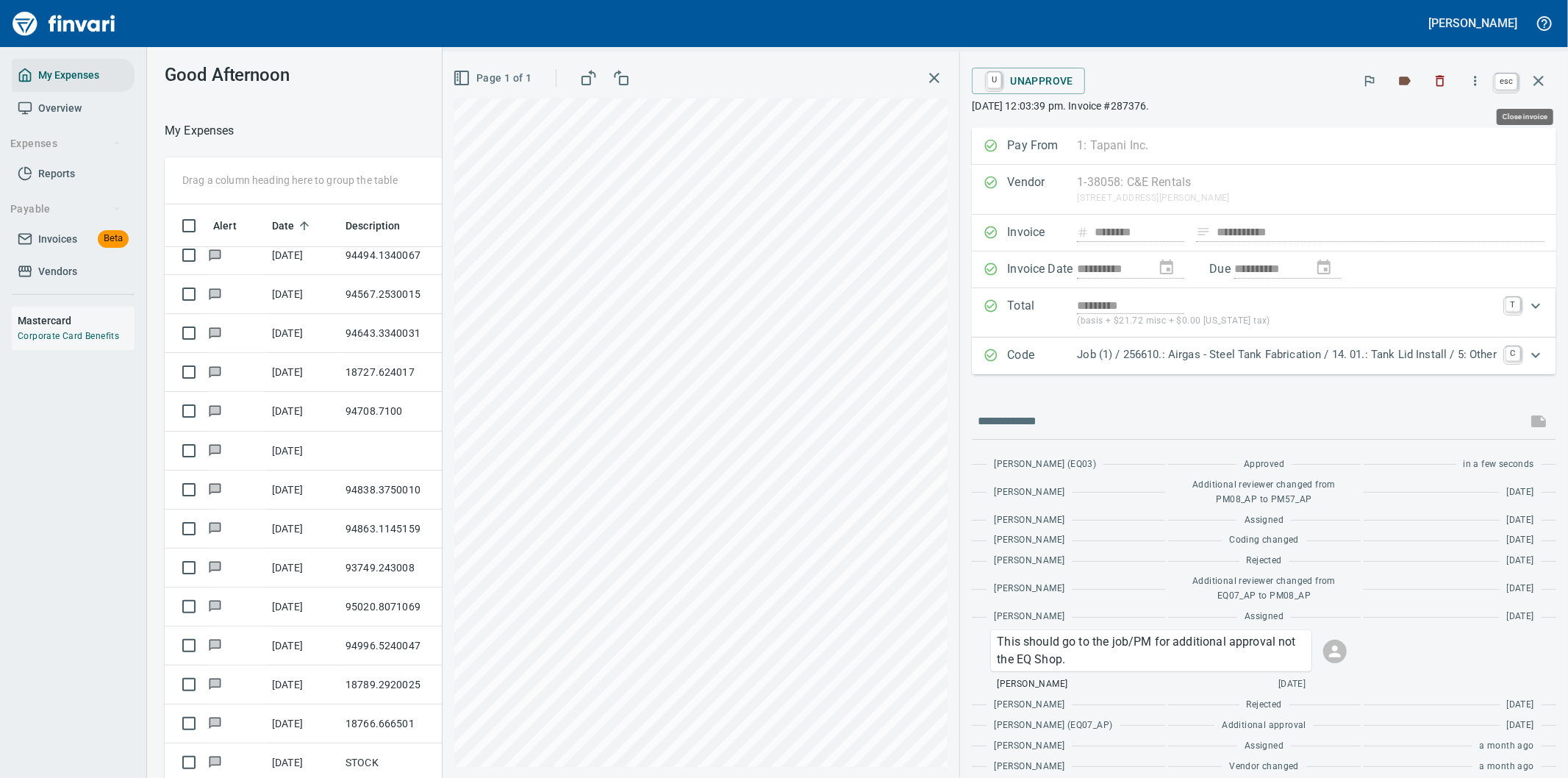
click at [1536, 78] on icon "button" at bounding box center [1538, 81] width 10 height 10
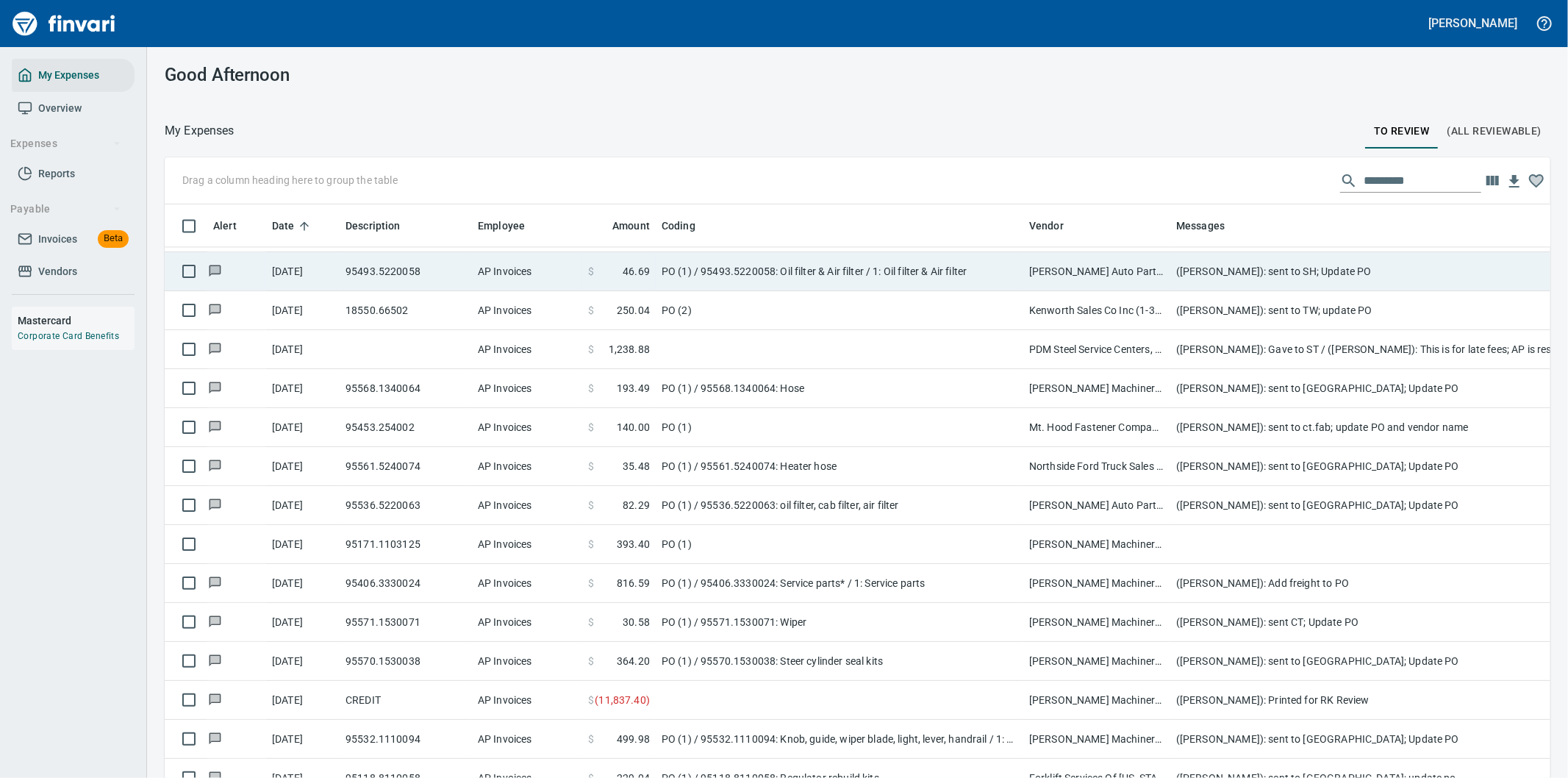
scroll to position [2614, 0]
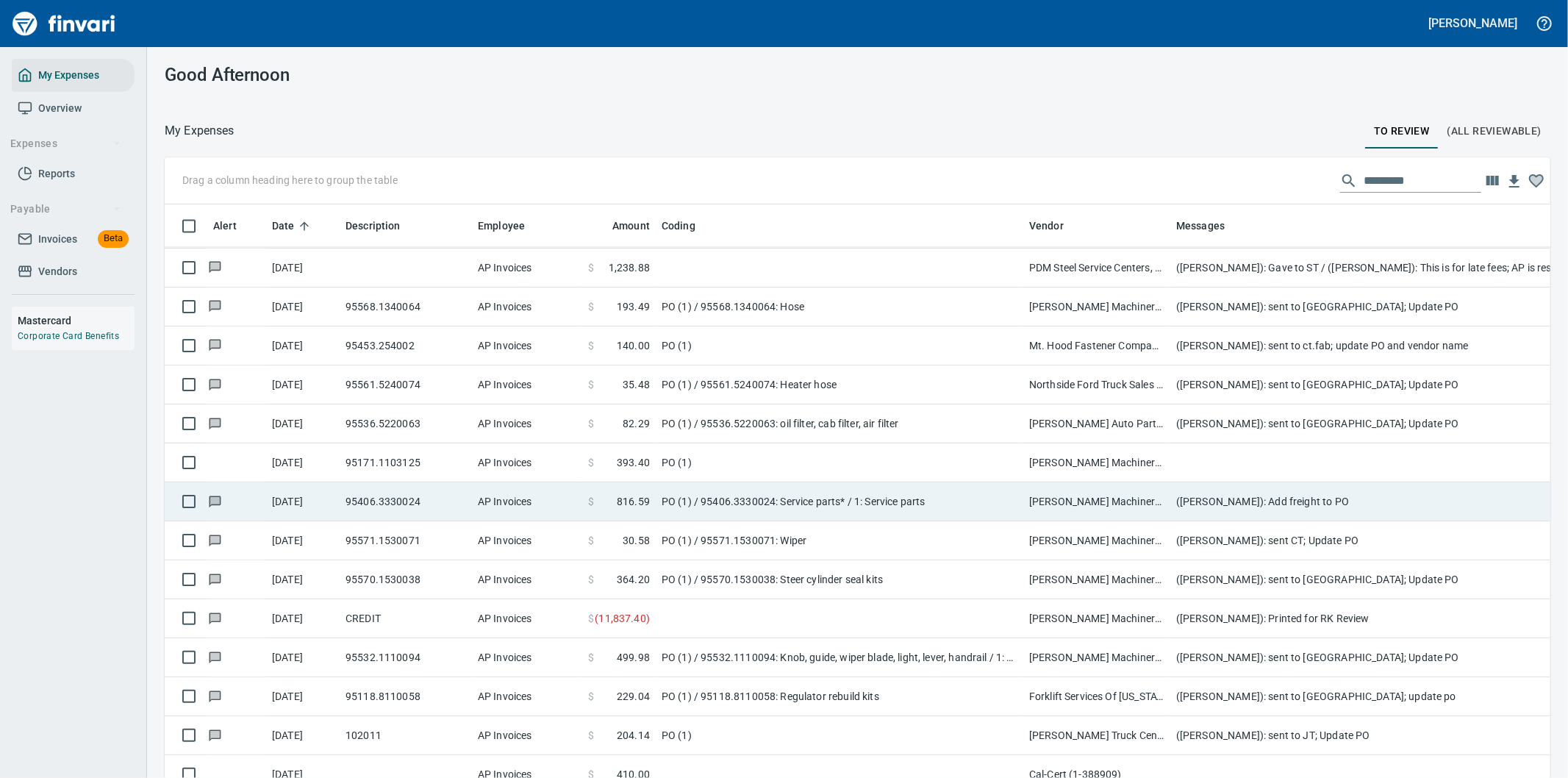
click at [1212, 495] on td "([PERSON_NAME]): Add freight to PO" at bounding box center [1464, 501] width 588 height 39
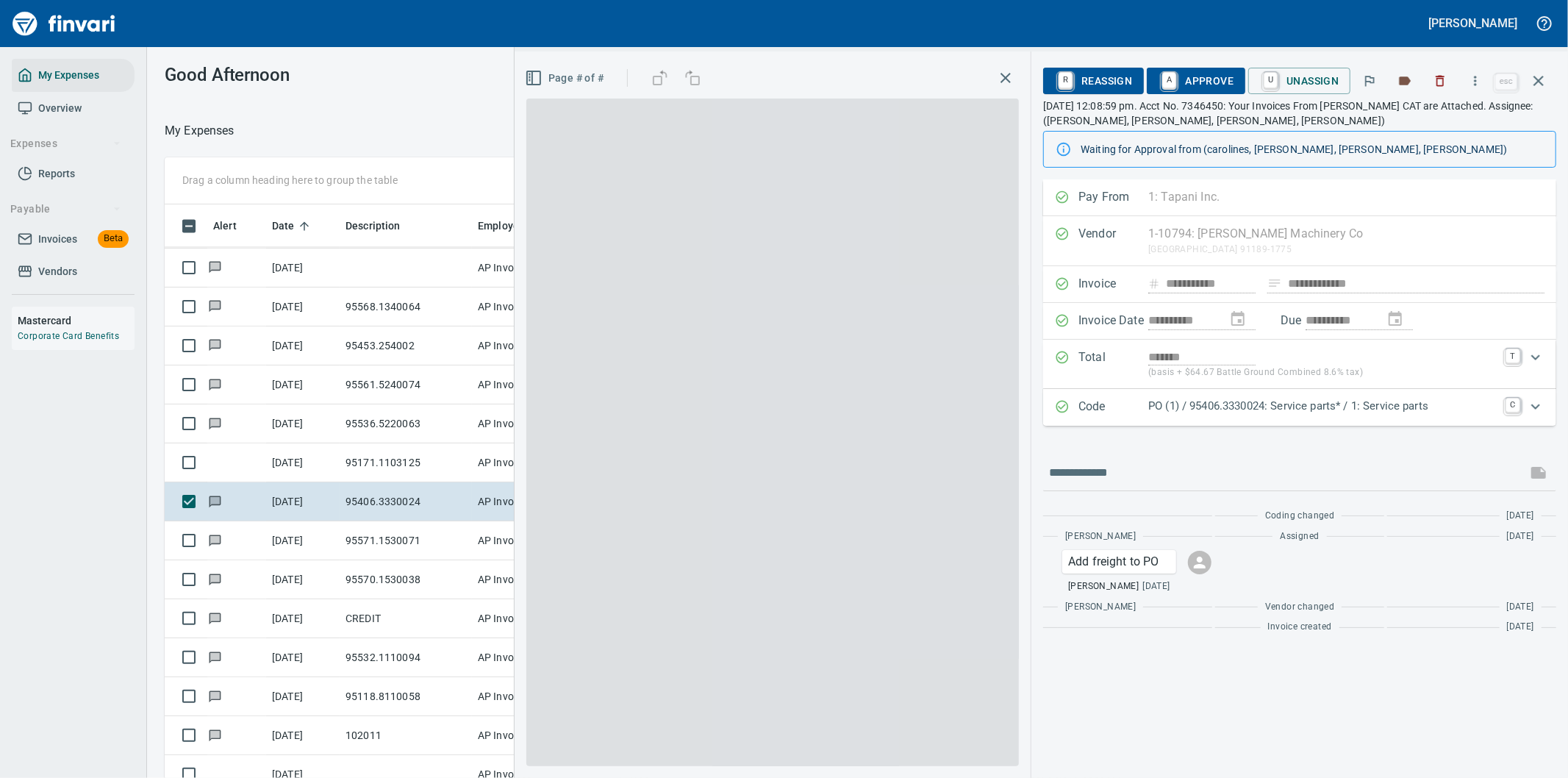
scroll to position [592, 981]
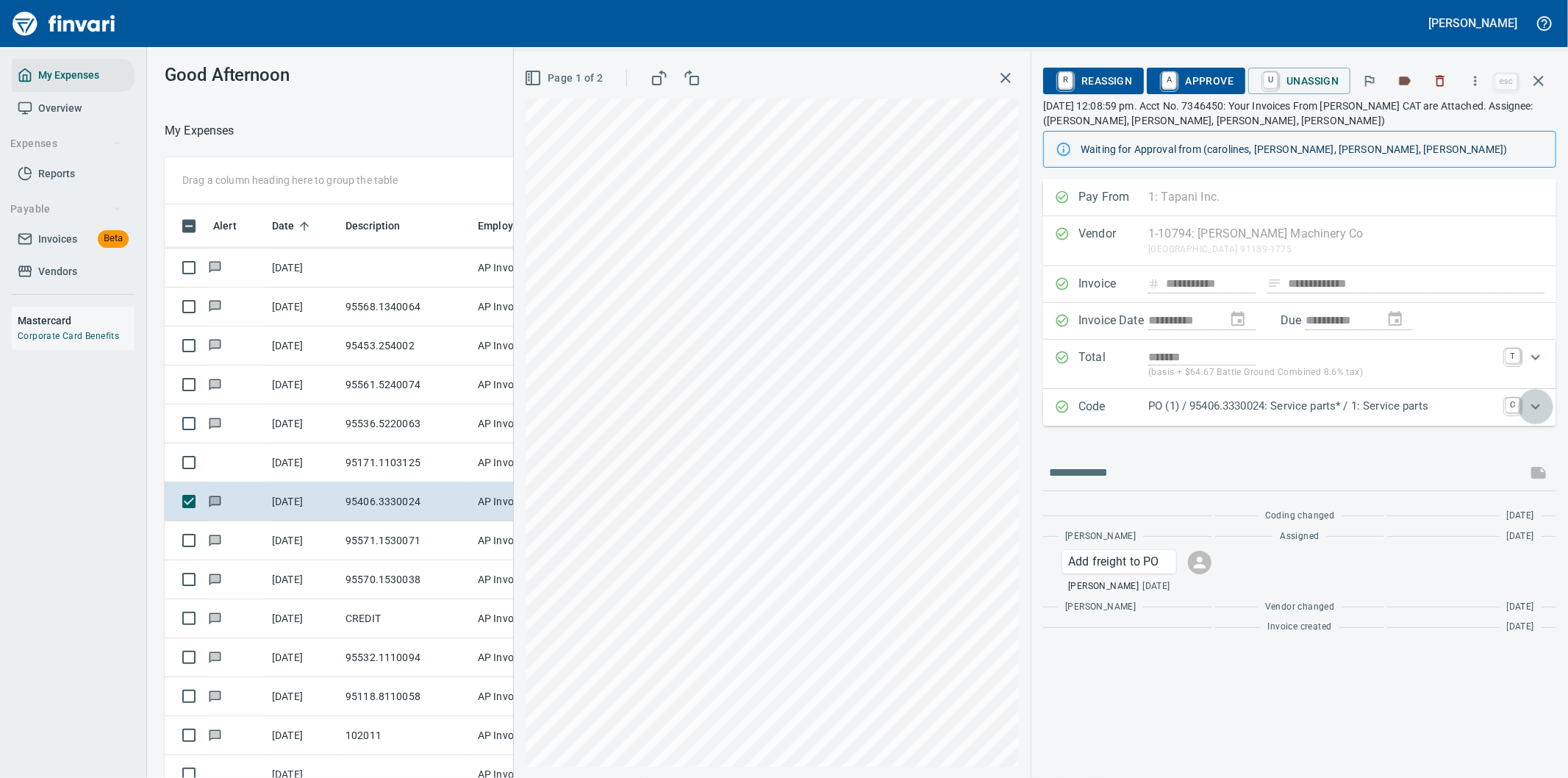
click at [1535, 404] on icon "Expand" at bounding box center [1535, 407] width 18 height 18
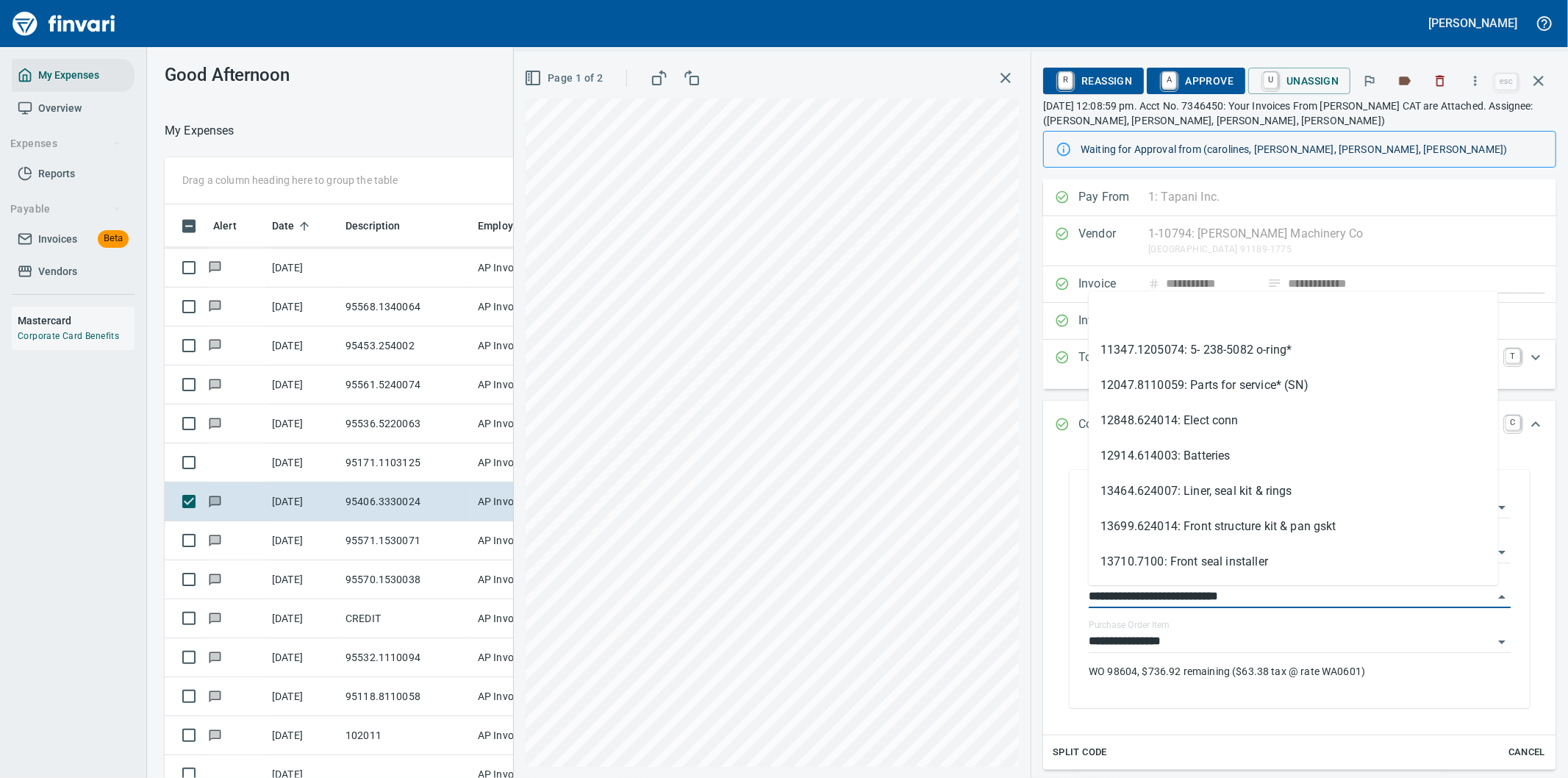
click at [1006, 592] on div "**********" at bounding box center [1041, 414] width 1054 height 726
click at [1473, 77] on icon "button" at bounding box center [1475, 81] width 14 height 14
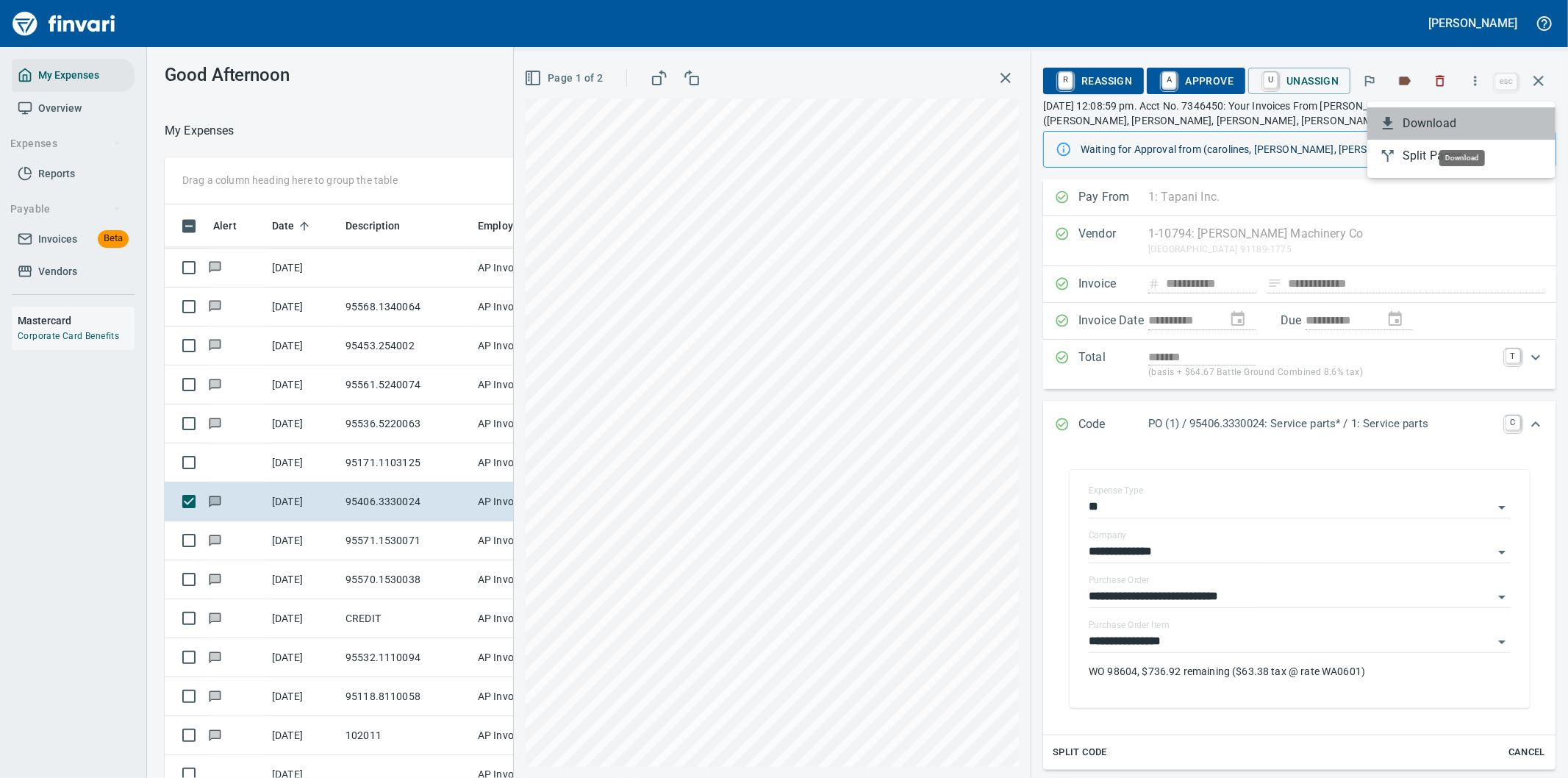
click at [1440, 119] on span "Download" at bounding box center [1473, 124] width 141 height 18
click at [1526, 424] on icon "Expand" at bounding box center [1535, 424] width 18 height 18
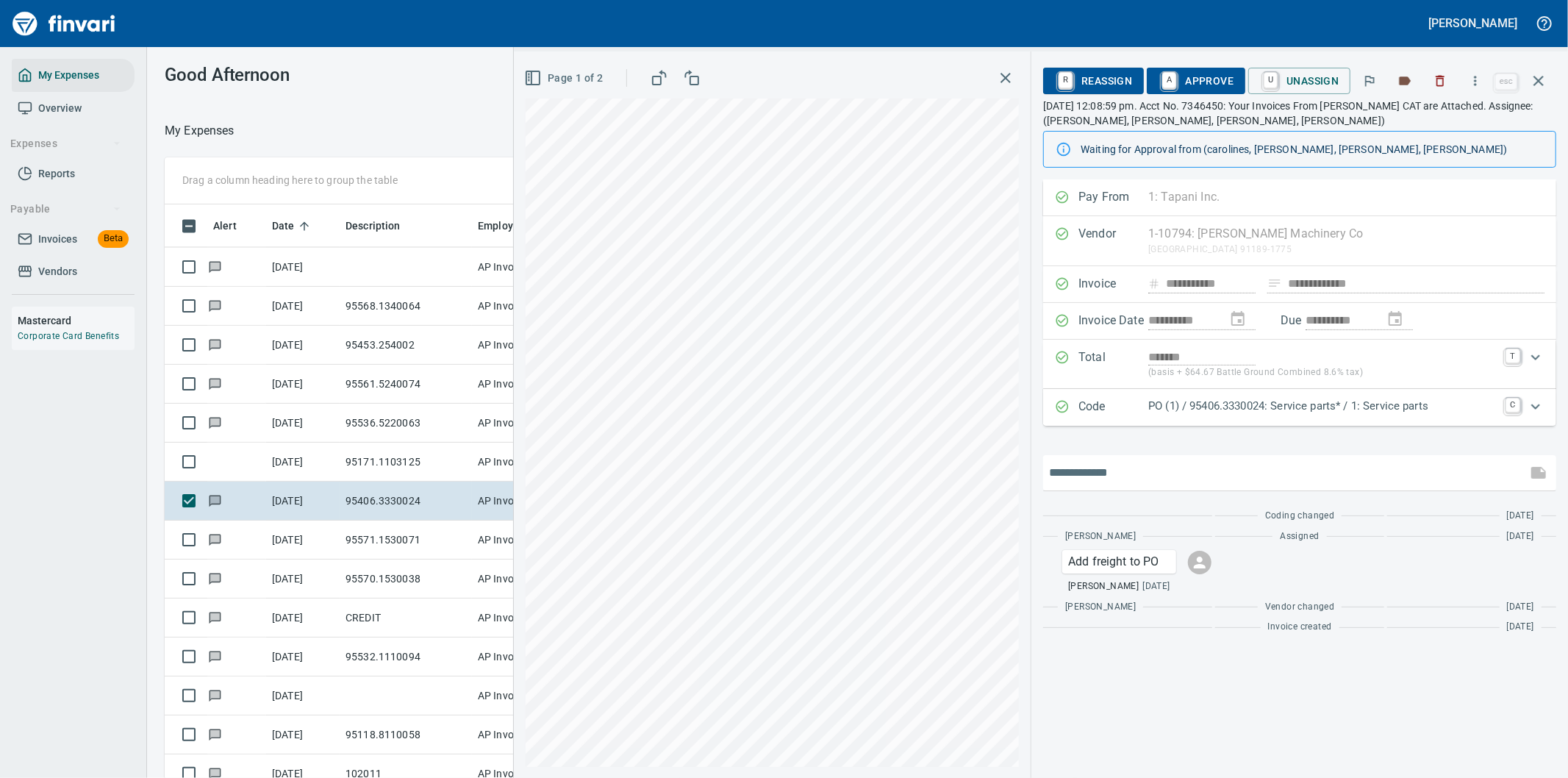
click at [1138, 484] on input "text" at bounding box center [1285, 473] width 472 height 24
type input "**********"
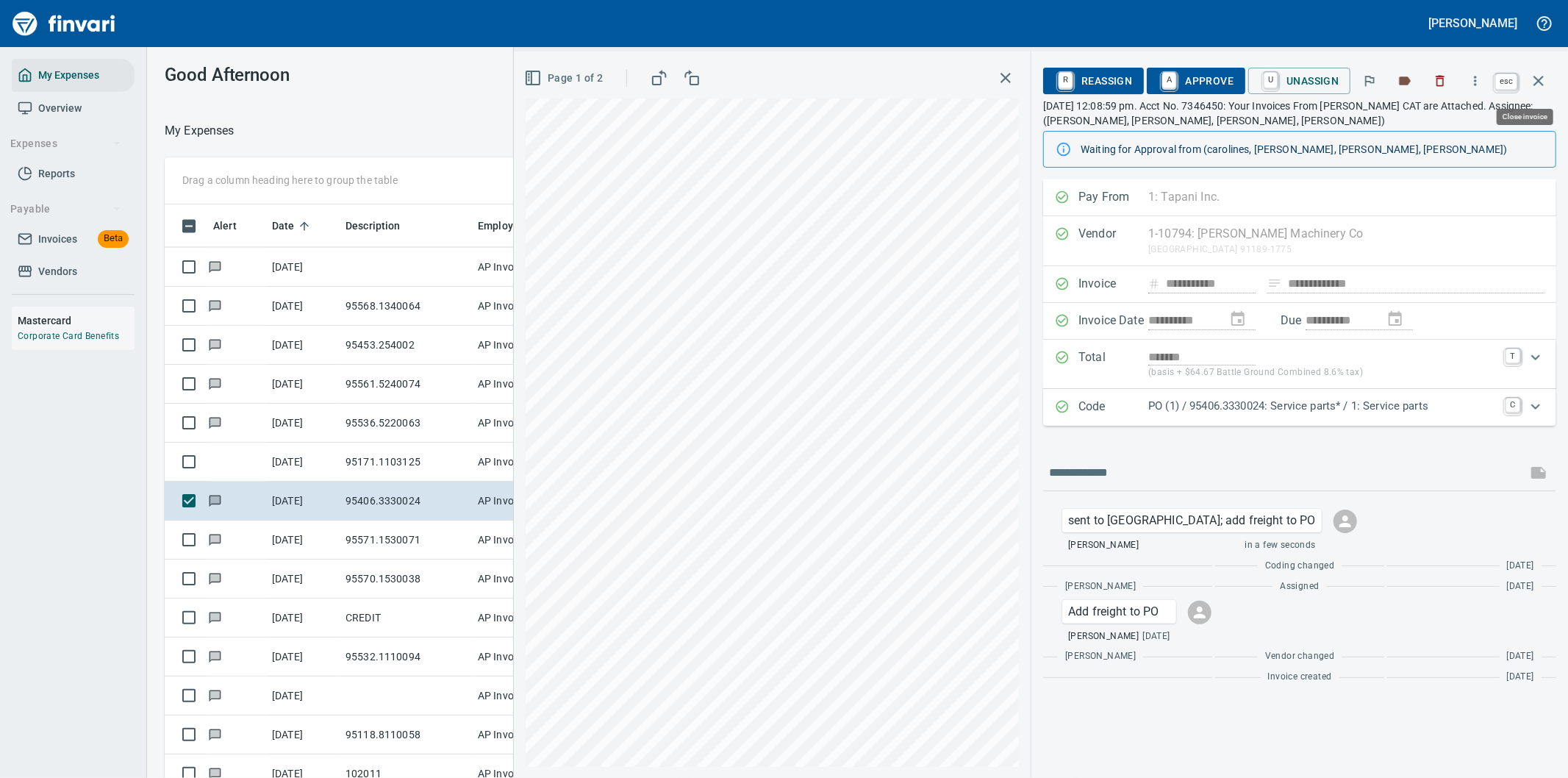
click at [1542, 78] on icon "button" at bounding box center [1538, 81] width 10 height 10
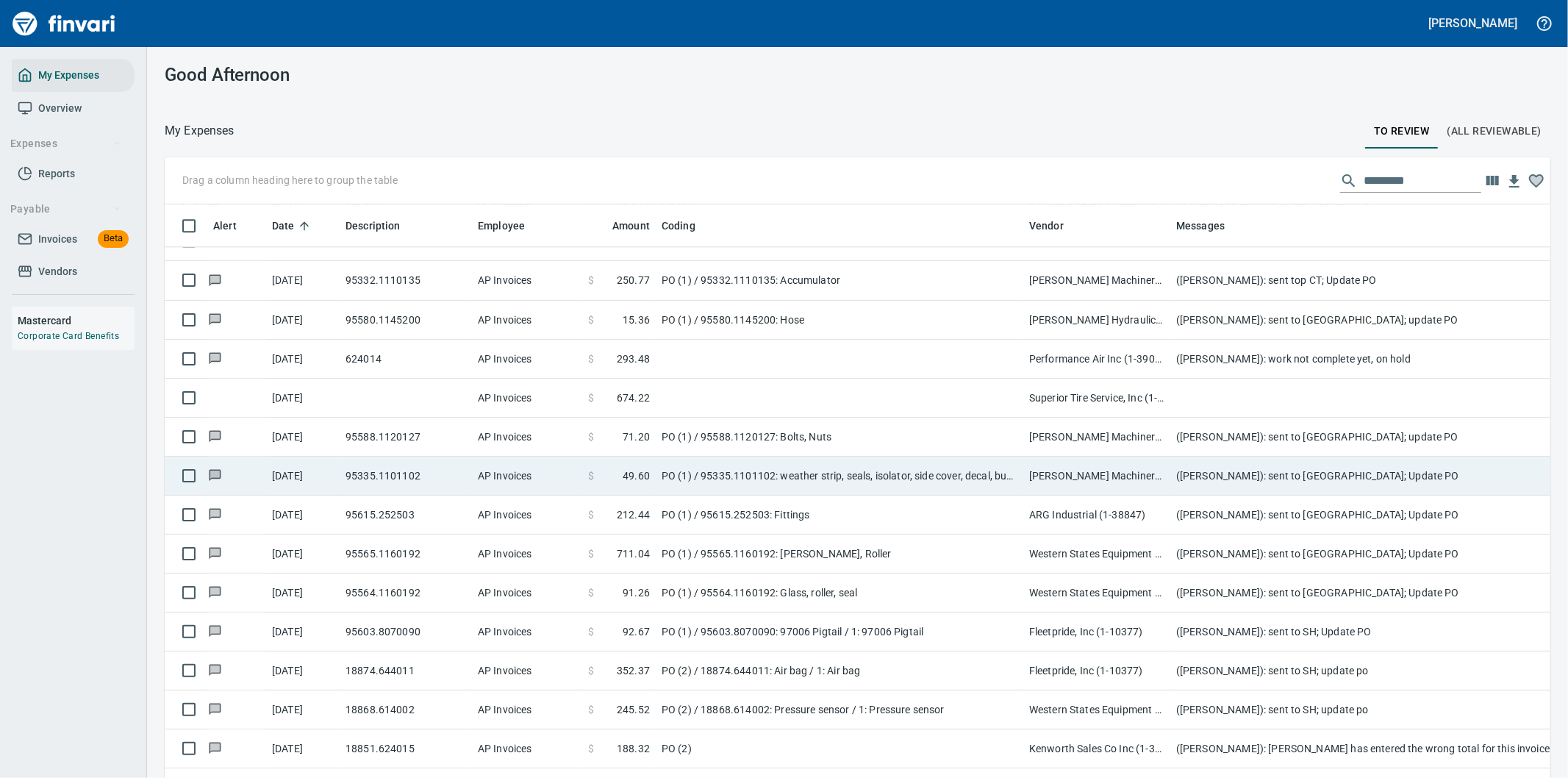
scroll to position [3269, 0]
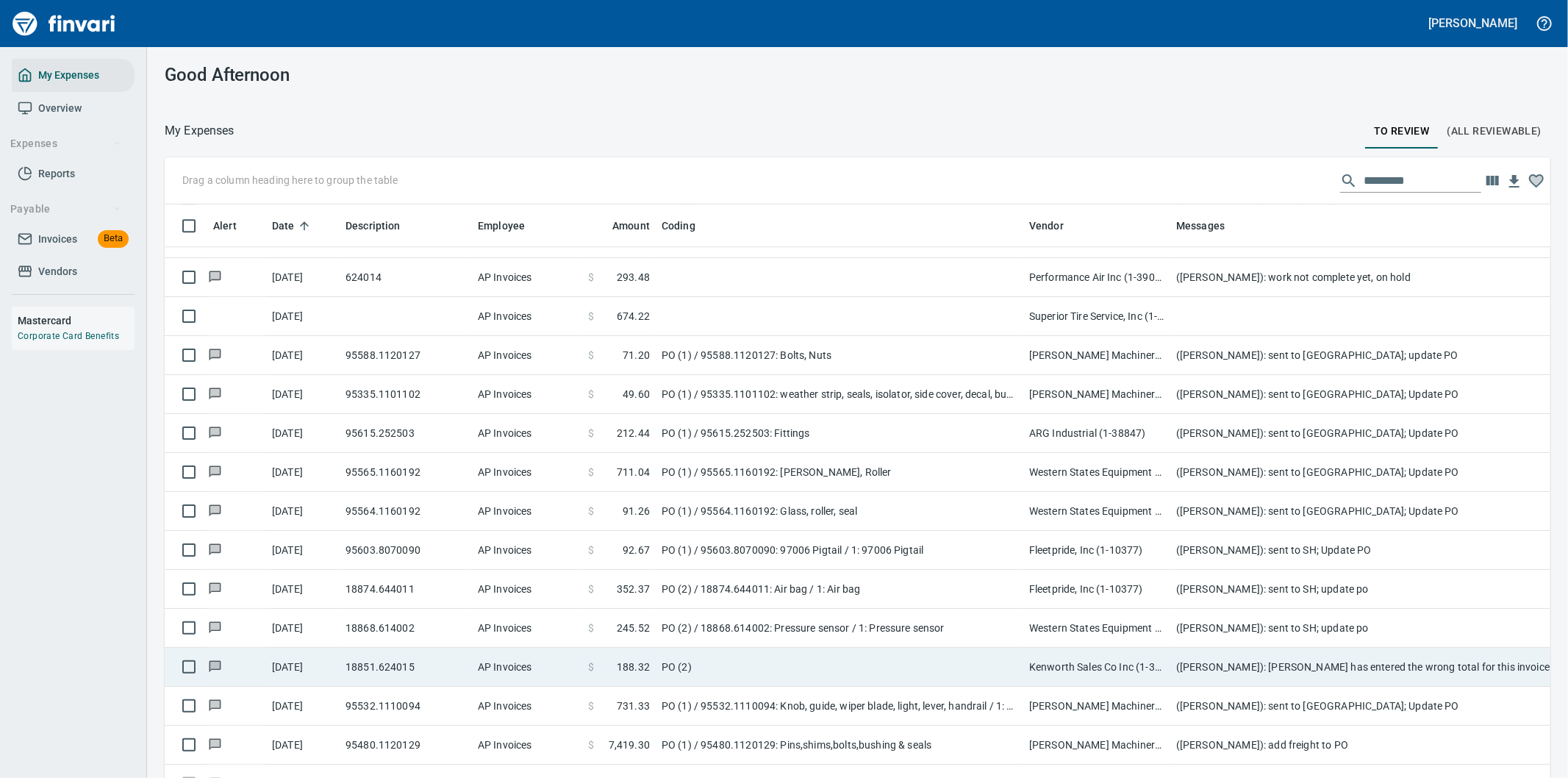
click at [1233, 659] on td "([PERSON_NAME]): [PERSON_NAME] has entered the wrong total for this invoice. Pl…" at bounding box center [1464, 667] width 588 height 39
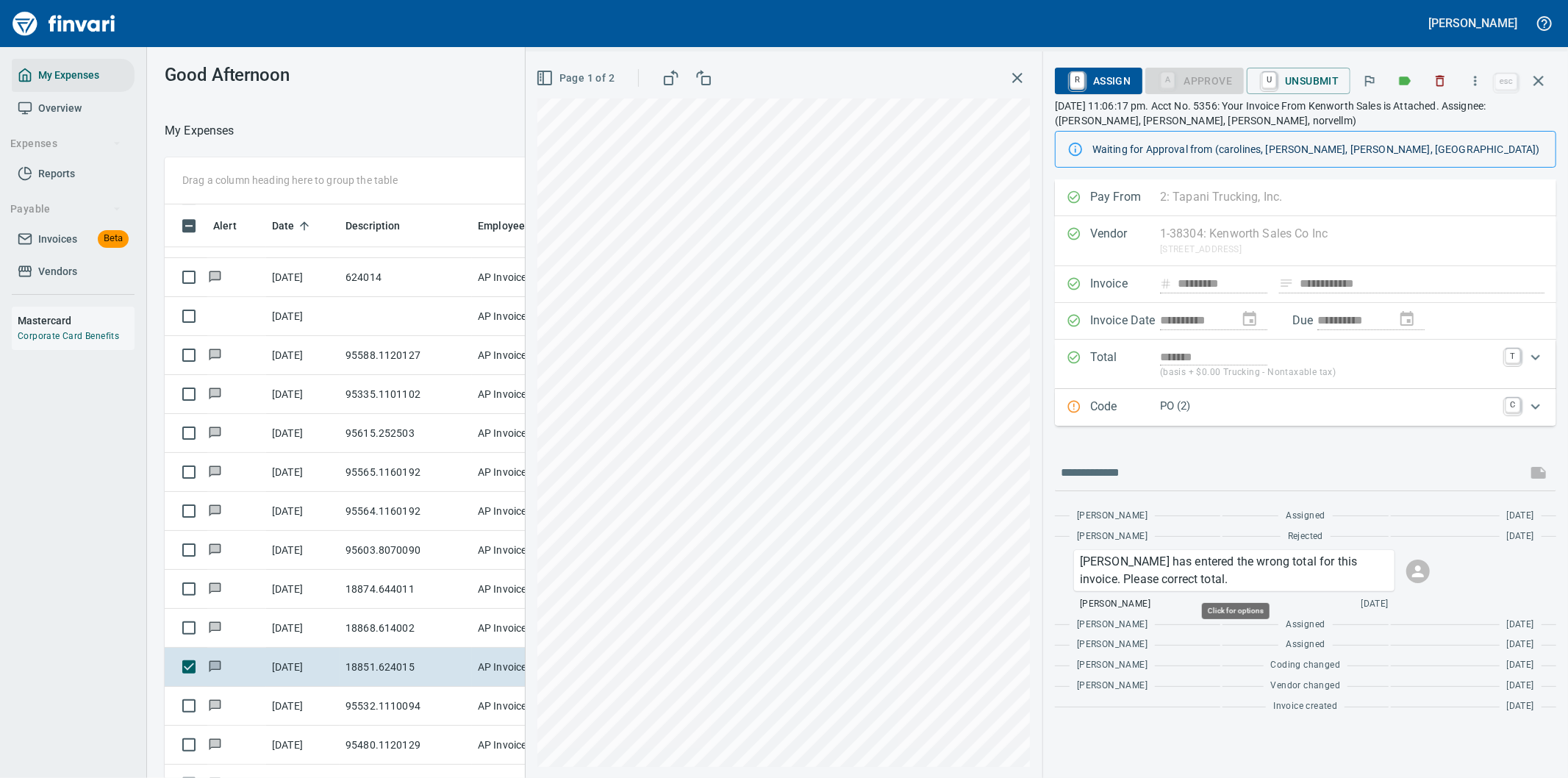
scroll to position [592, 981]
click at [1535, 404] on icon "Expand" at bounding box center [1535, 407] width 18 height 18
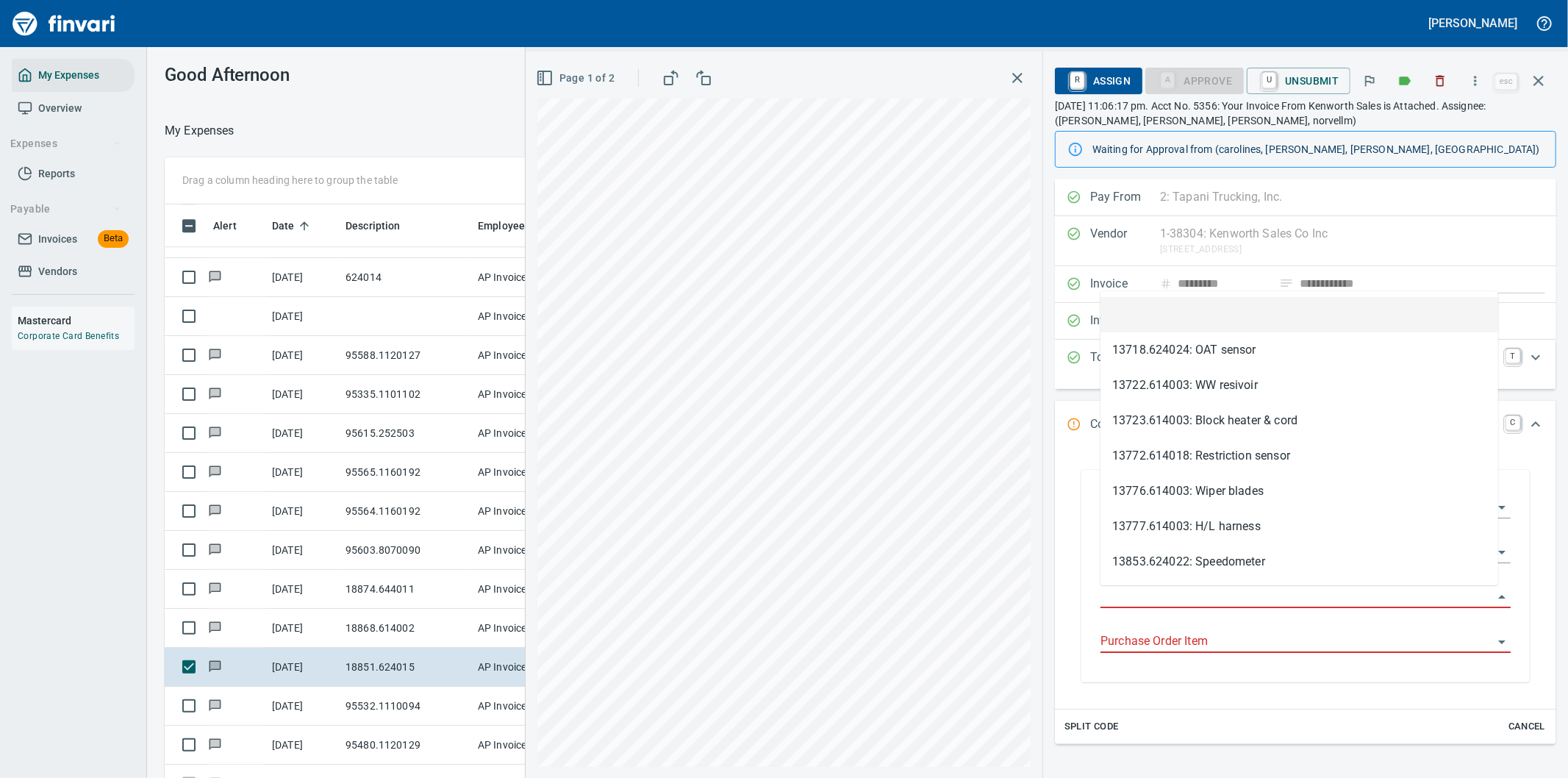
click at [1160, 597] on input "Purchase Order" at bounding box center [1297, 597] width 392 height 21
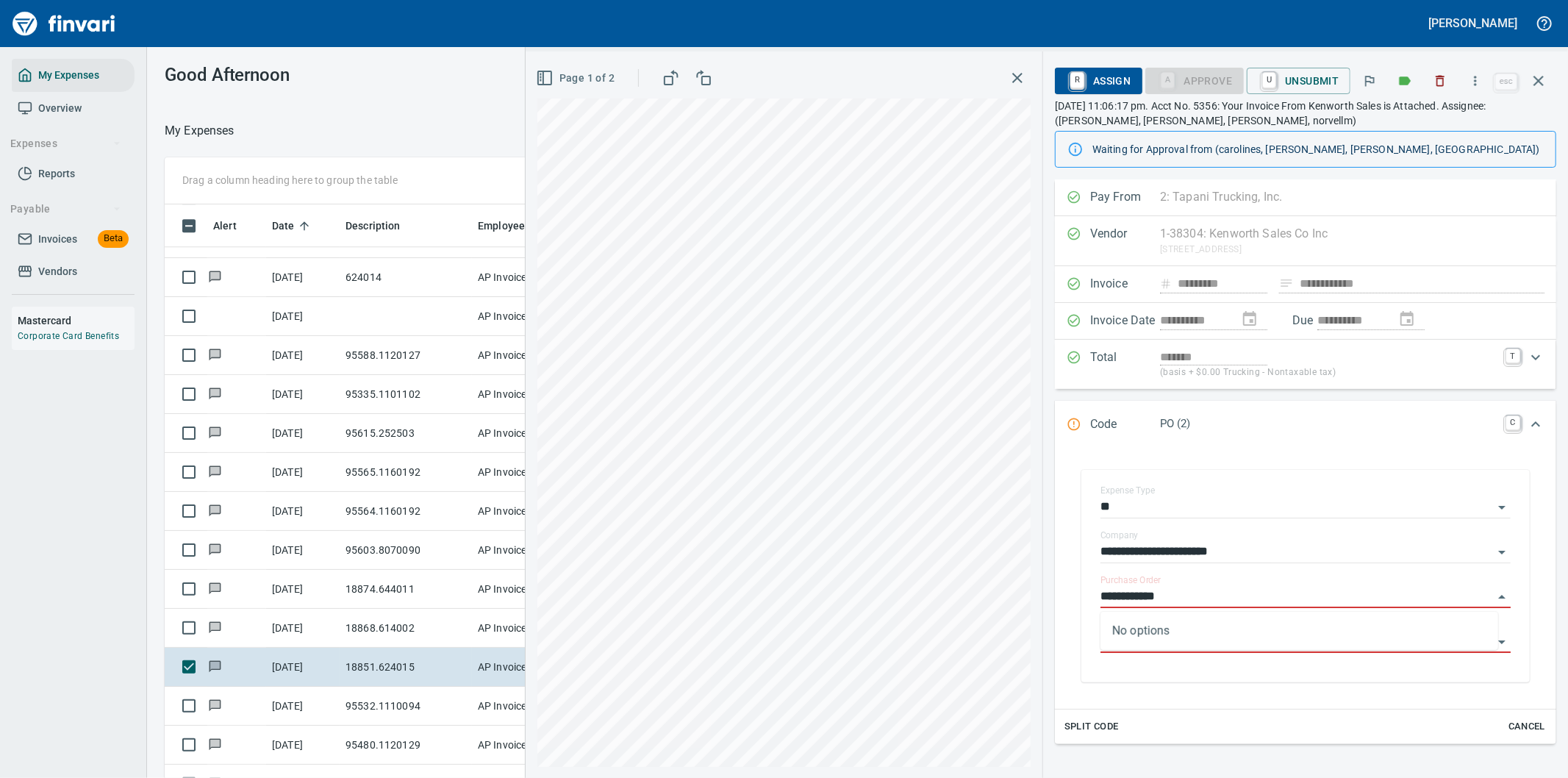
click at [986, 623] on div "**********" at bounding box center [1046, 414] width 1043 height 726
type input "**********"
drag, startPoint x: 1196, startPoint y: 596, endPoint x: 528, endPoint y: 425, distance: 689.5
click at [528, 425] on div "Page 1 of 2" at bounding box center [783, 414] width 516 height 726
click at [1106, 125] on div "**********" at bounding box center [1046, 414] width 1043 height 726
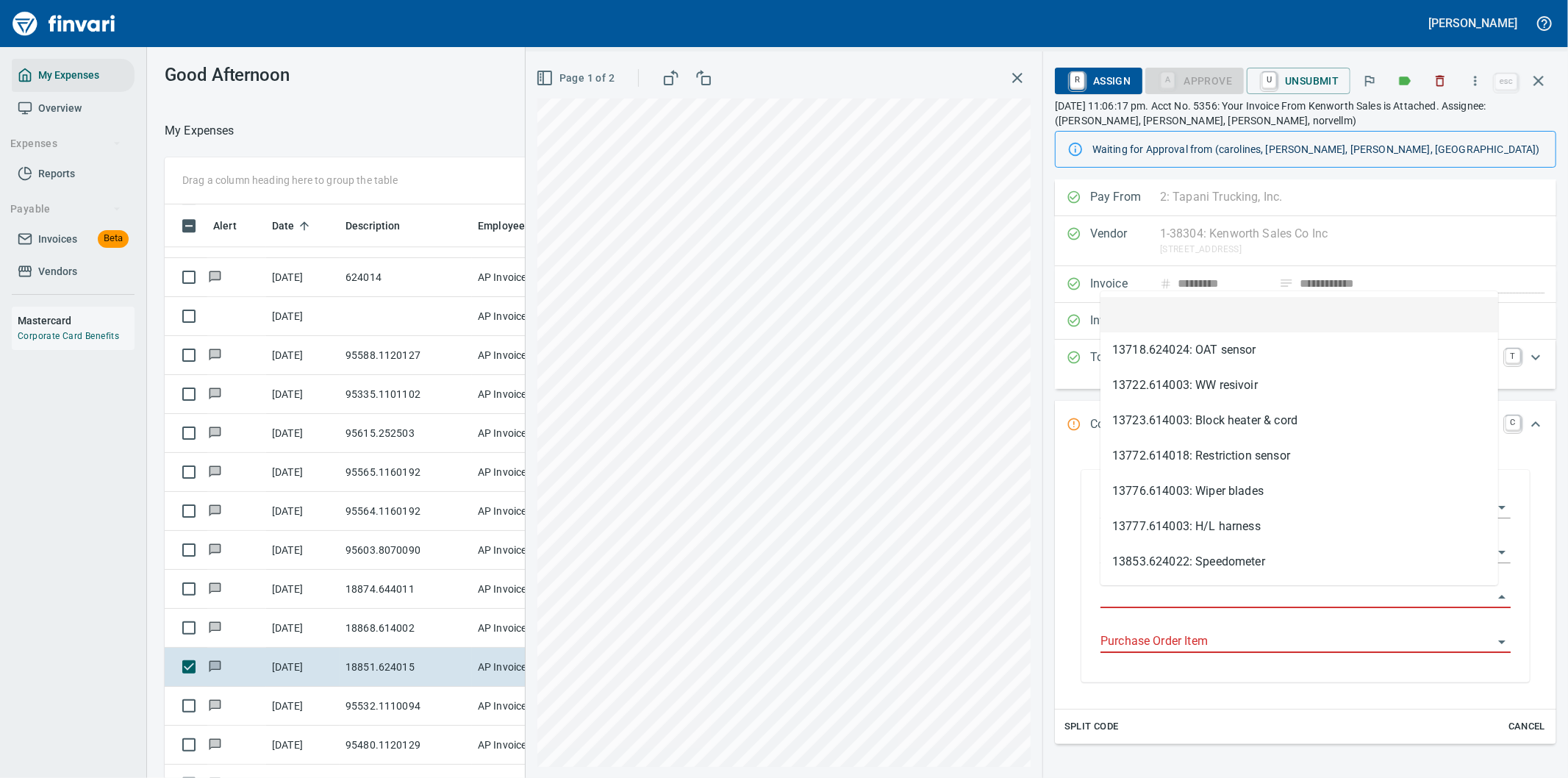
click at [1157, 595] on input "Purchase Order" at bounding box center [1297, 597] width 392 height 21
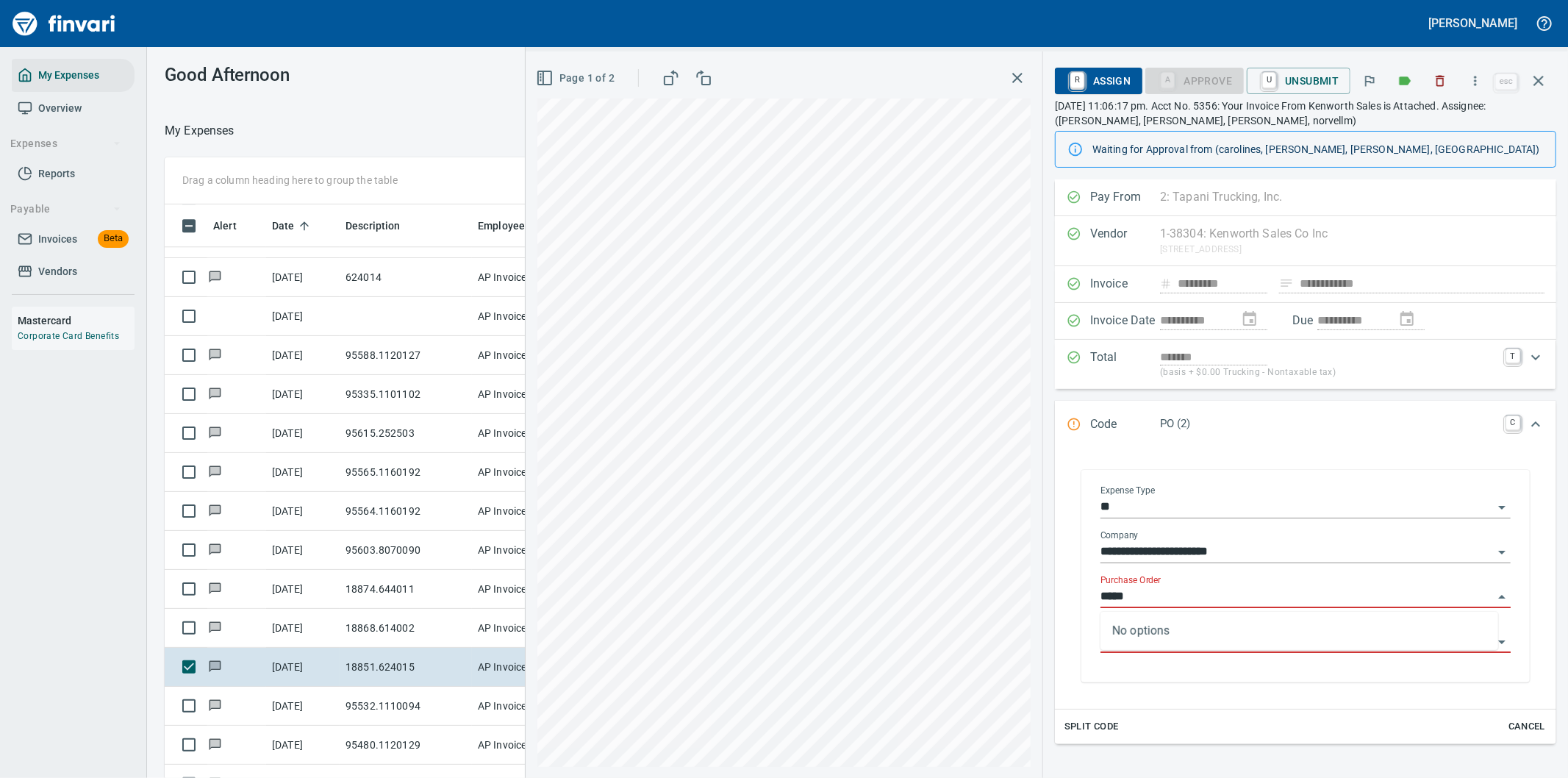
type input "*****"
click at [1493, 504] on icon "Open" at bounding box center [1502, 508] width 18 height 18
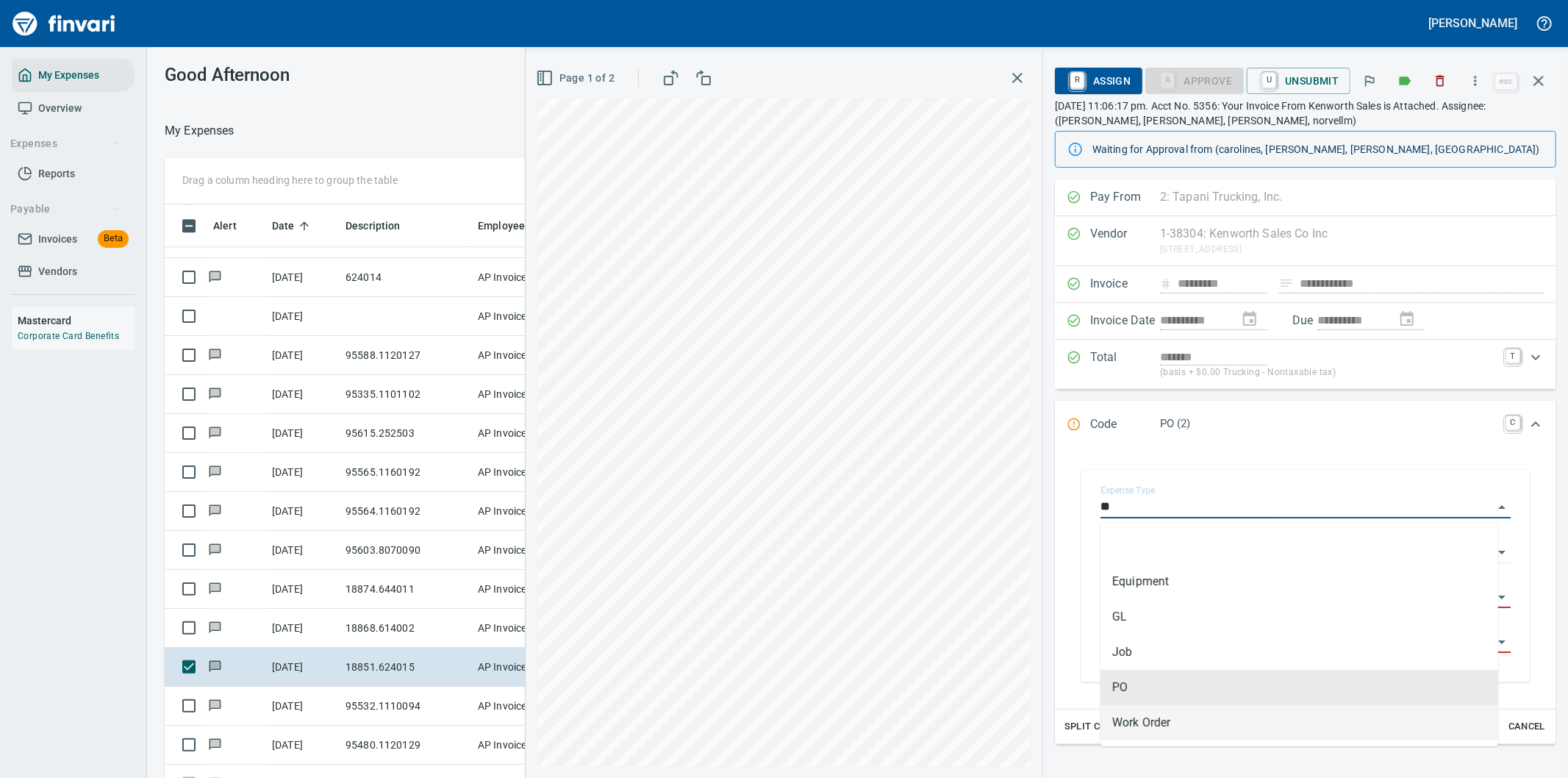
click at [1165, 726] on li "Work Order" at bounding box center [1299, 723] width 398 height 35
type input "**********"
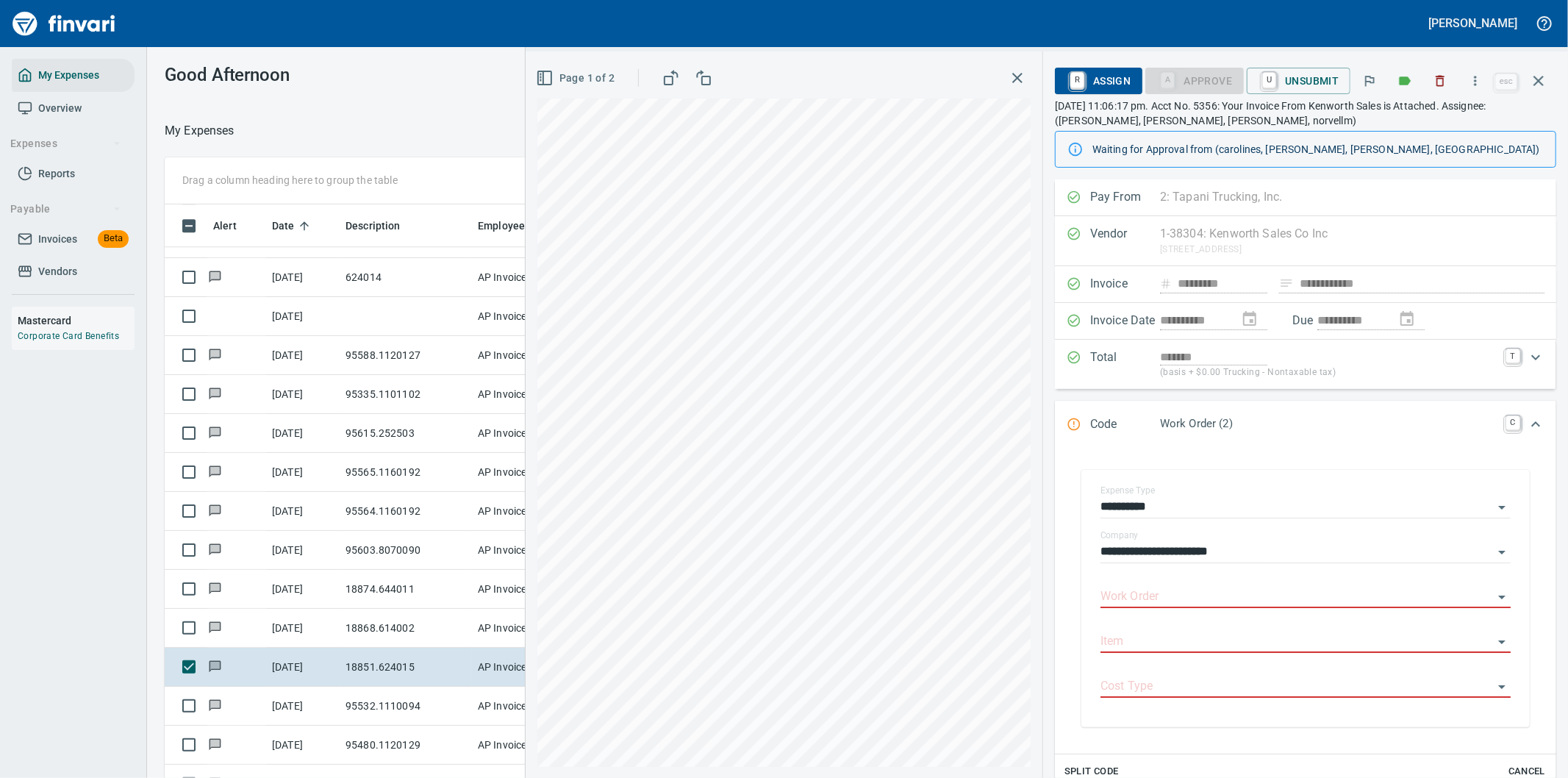
click at [1343, 435] on div "Code Work Order (2) C" at bounding box center [1306, 425] width 501 height 49
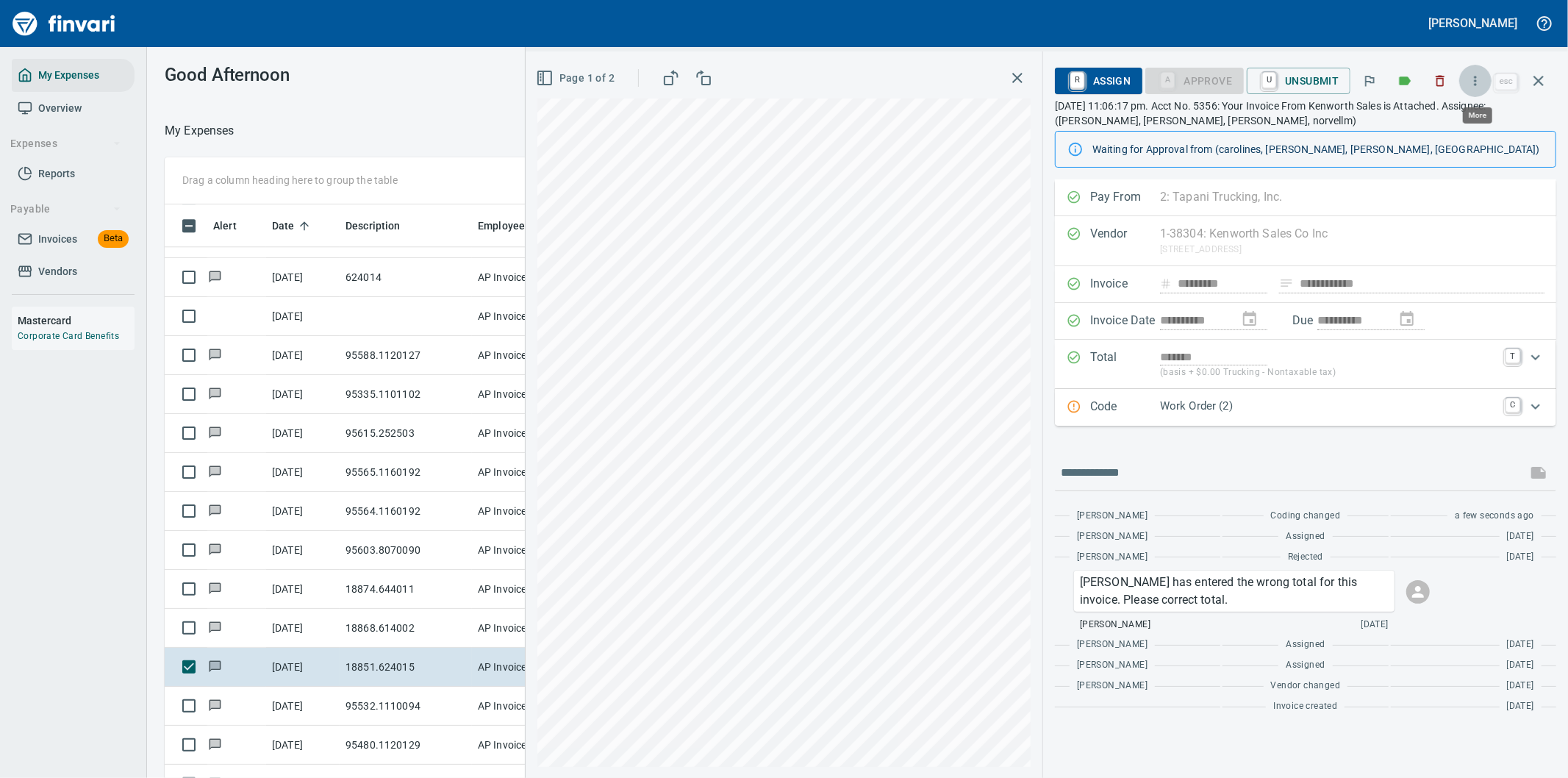
click at [1482, 80] on icon "button" at bounding box center [1475, 81] width 14 height 14
click at [1424, 125] on span "Download" at bounding box center [1473, 124] width 141 height 18
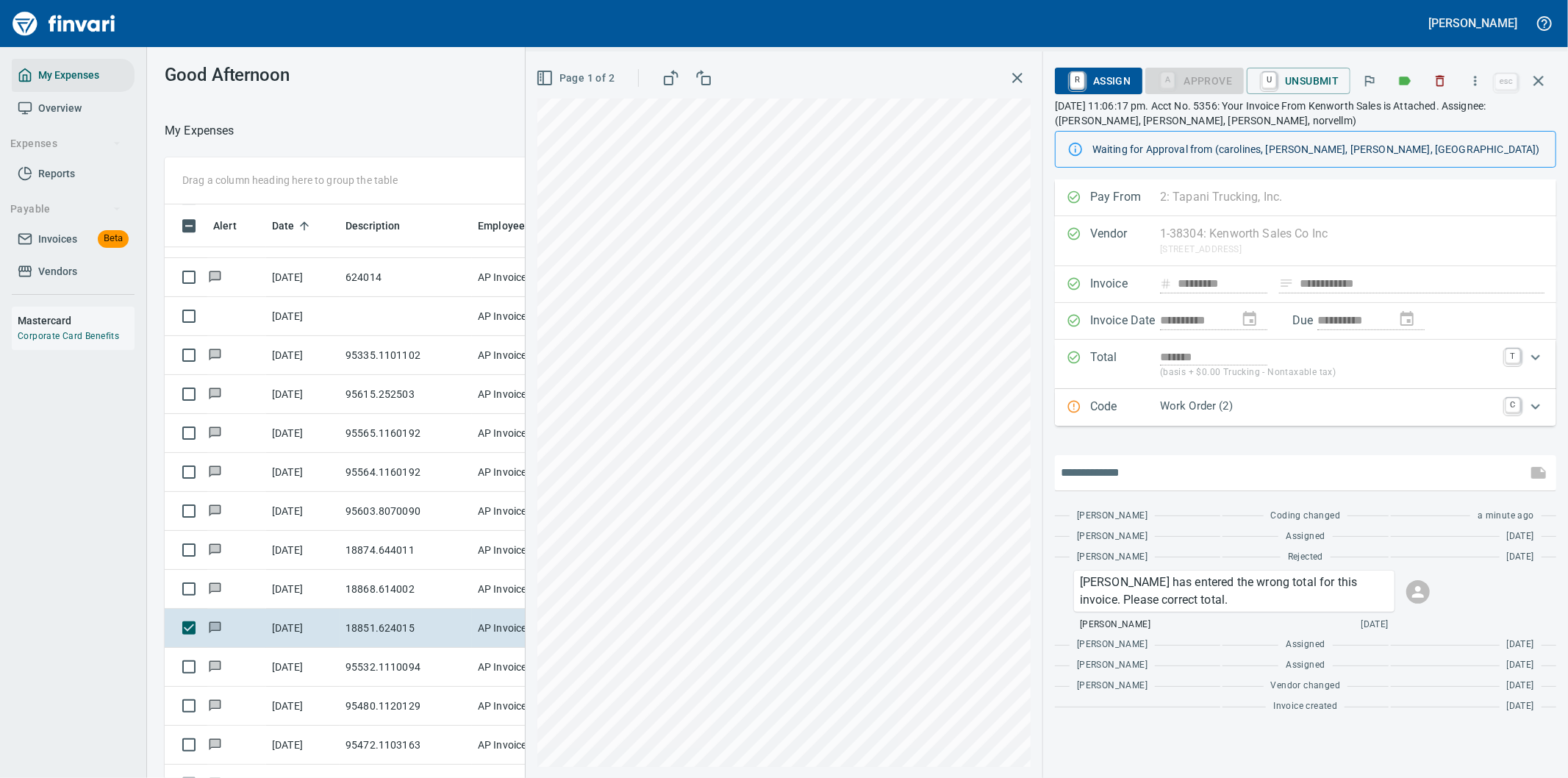
click at [1138, 472] on input "text" at bounding box center [1290, 473] width 460 height 24
type input "**********"
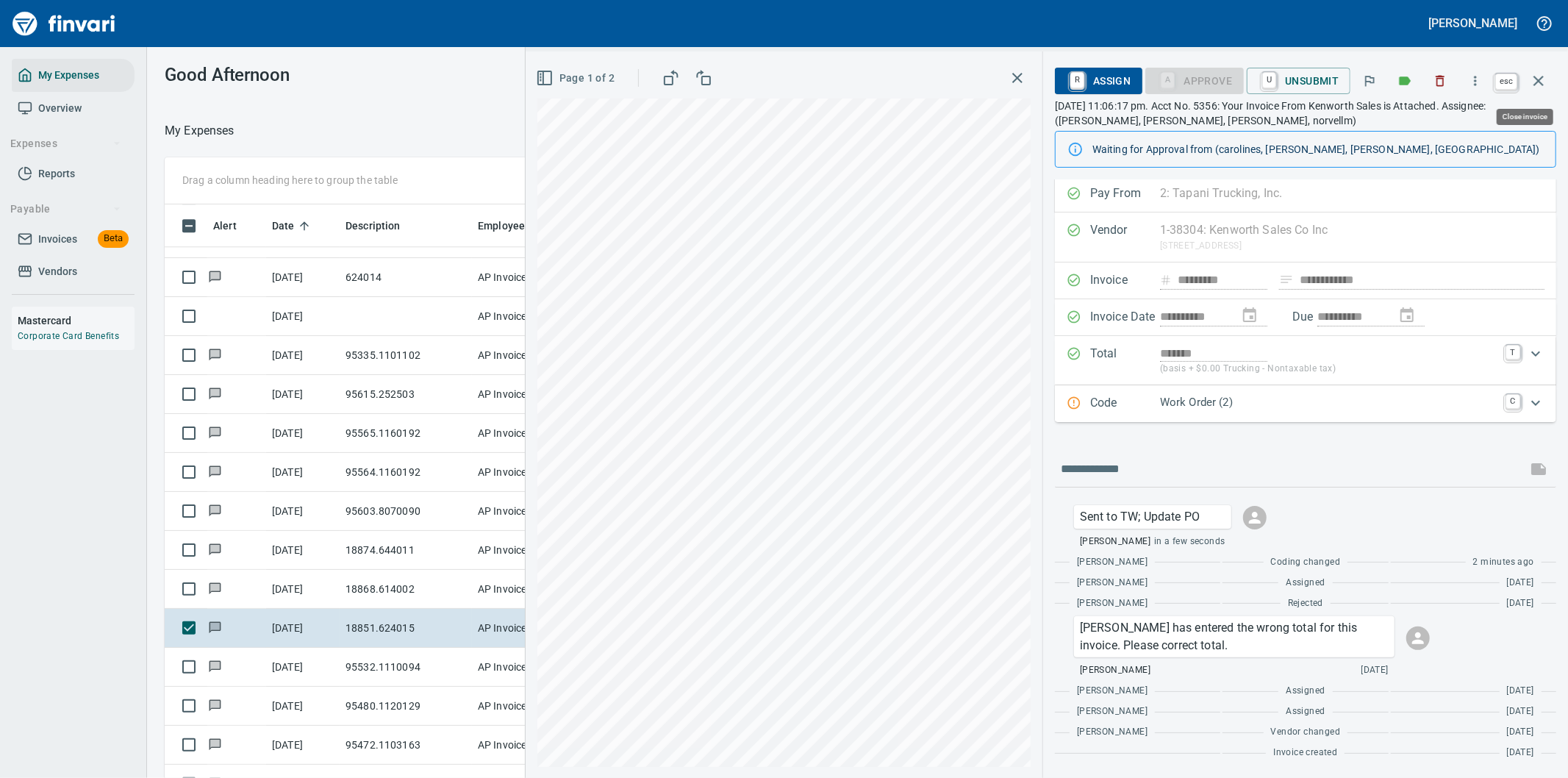
click at [1538, 72] on icon "button" at bounding box center [1539, 81] width 18 height 18
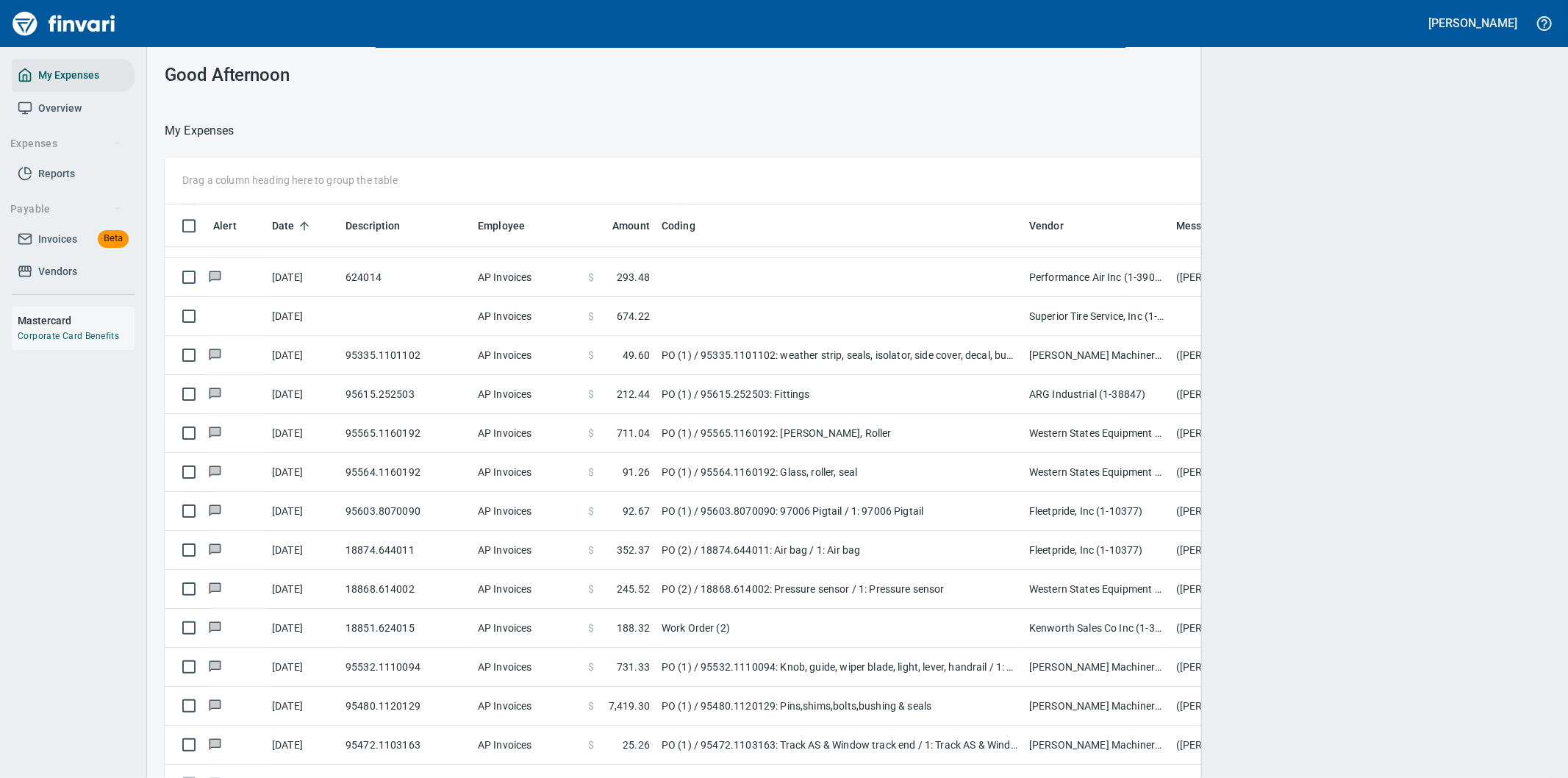
scroll to position [592, 1348]
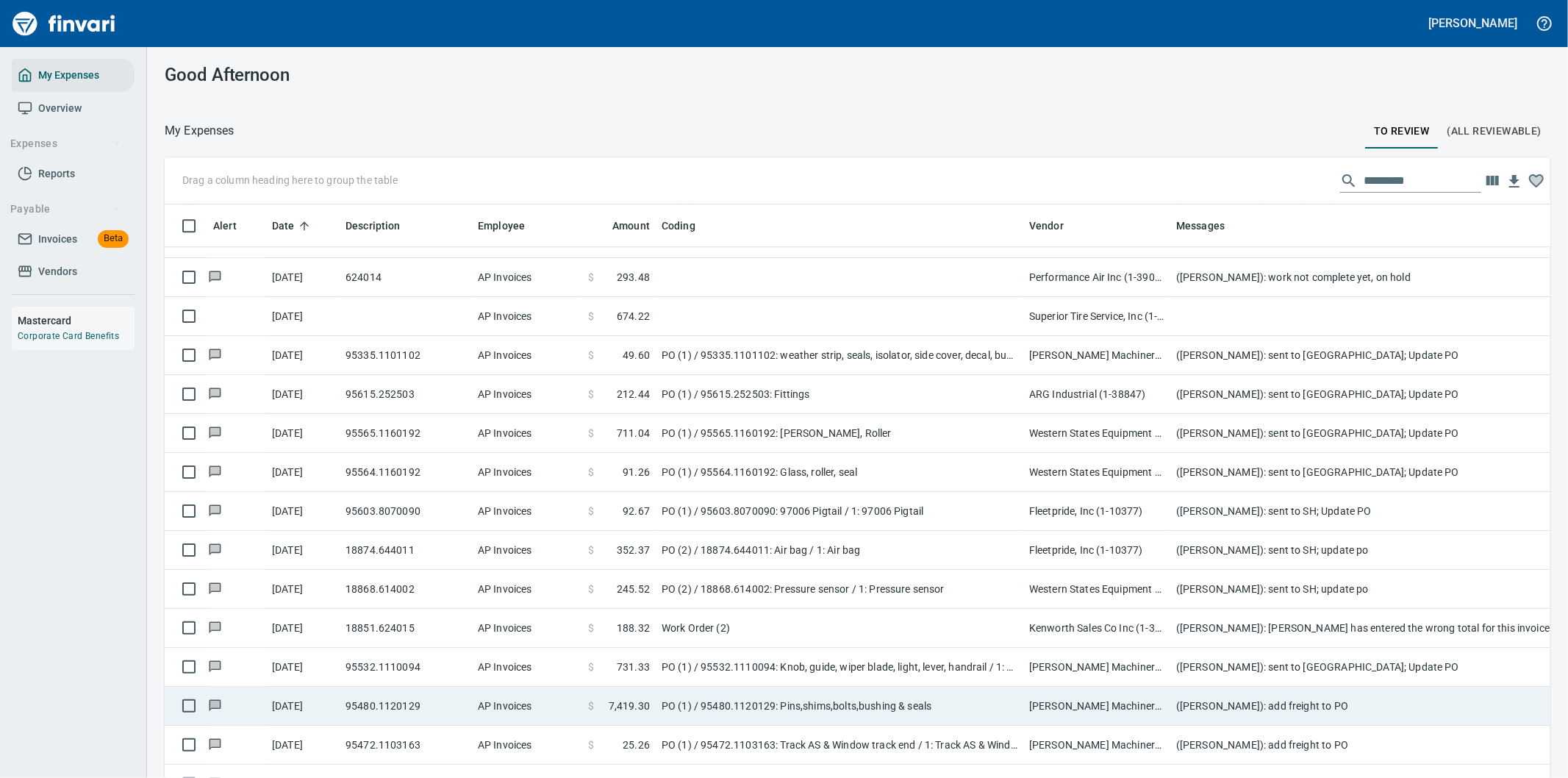
click at [1260, 705] on td "([PERSON_NAME]): add freight to PO" at bounding box center [1464, 706] width 588 height 39
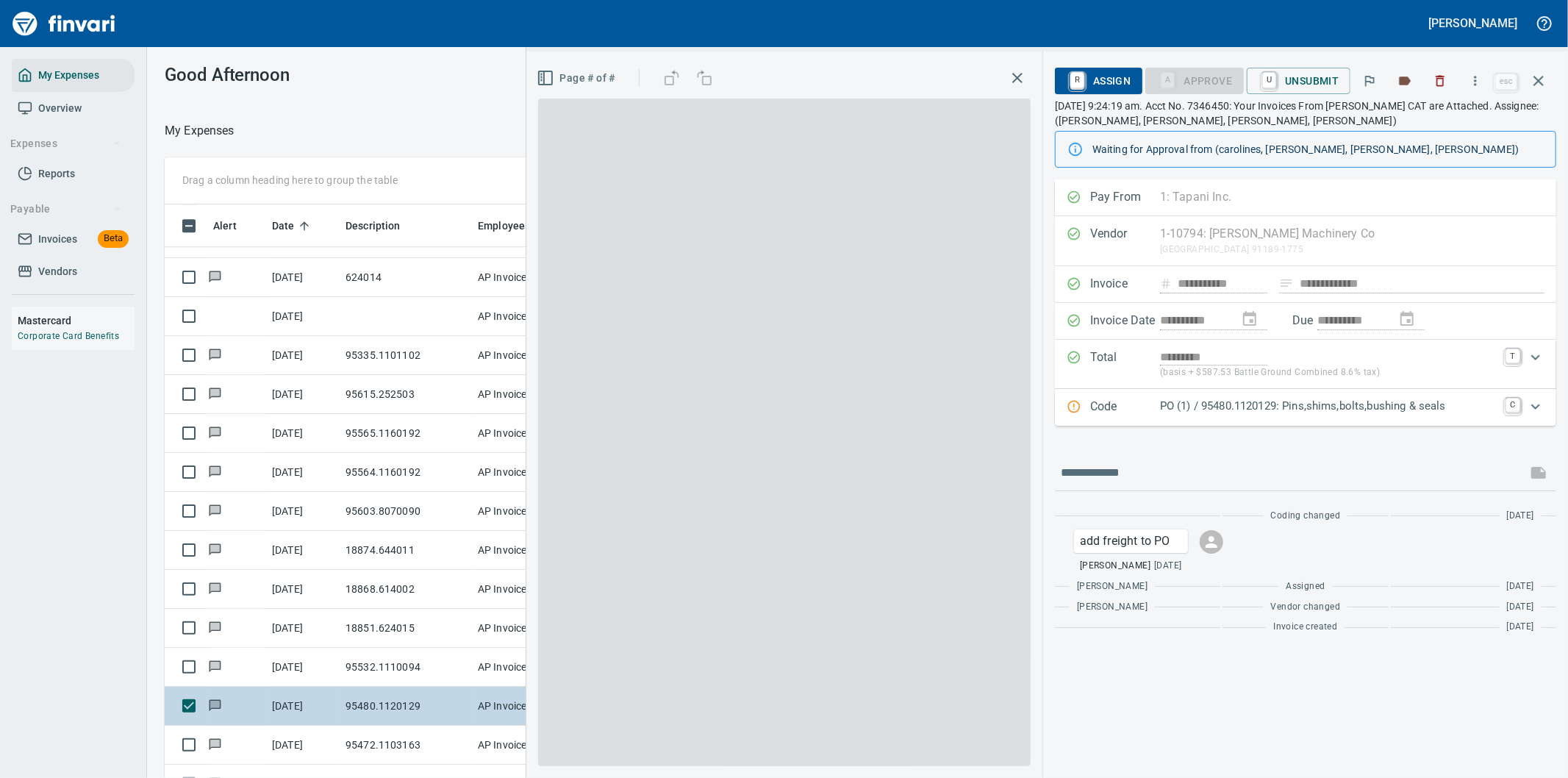
scroll to position [592, 981]
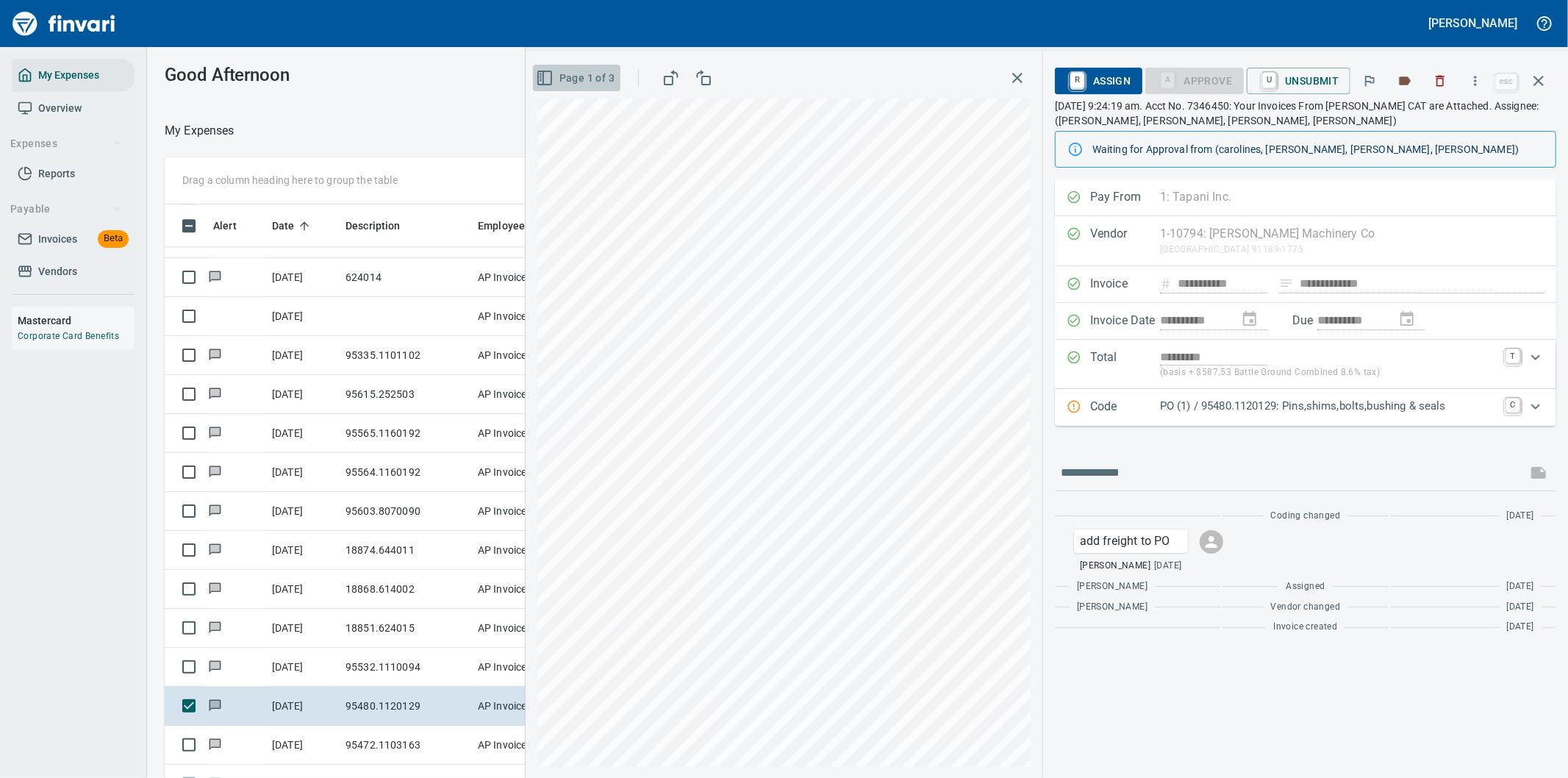
click at [548, 75] on icon "button" at bounding box center [545, 78] width 18 height 18
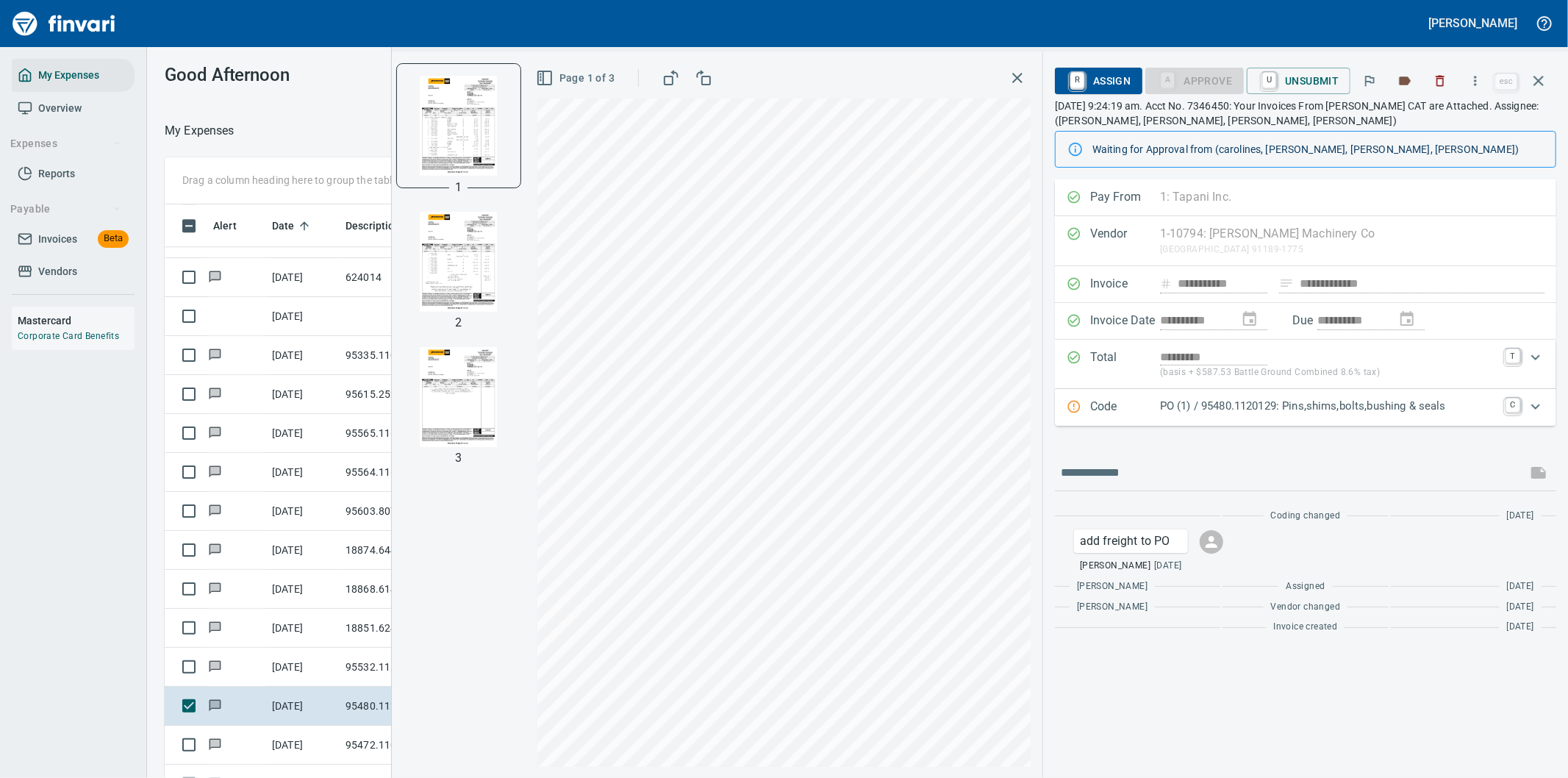
click at [451, 403] on img "button" at bounding box center [458, 397] width 100 height 100
click at [452, 223] on img "button" at bounding box center [458, 260] width 100 height 100
click at [1538, 406] on icon "Expand" at bounding box center [1535, 407] width 18 height 18
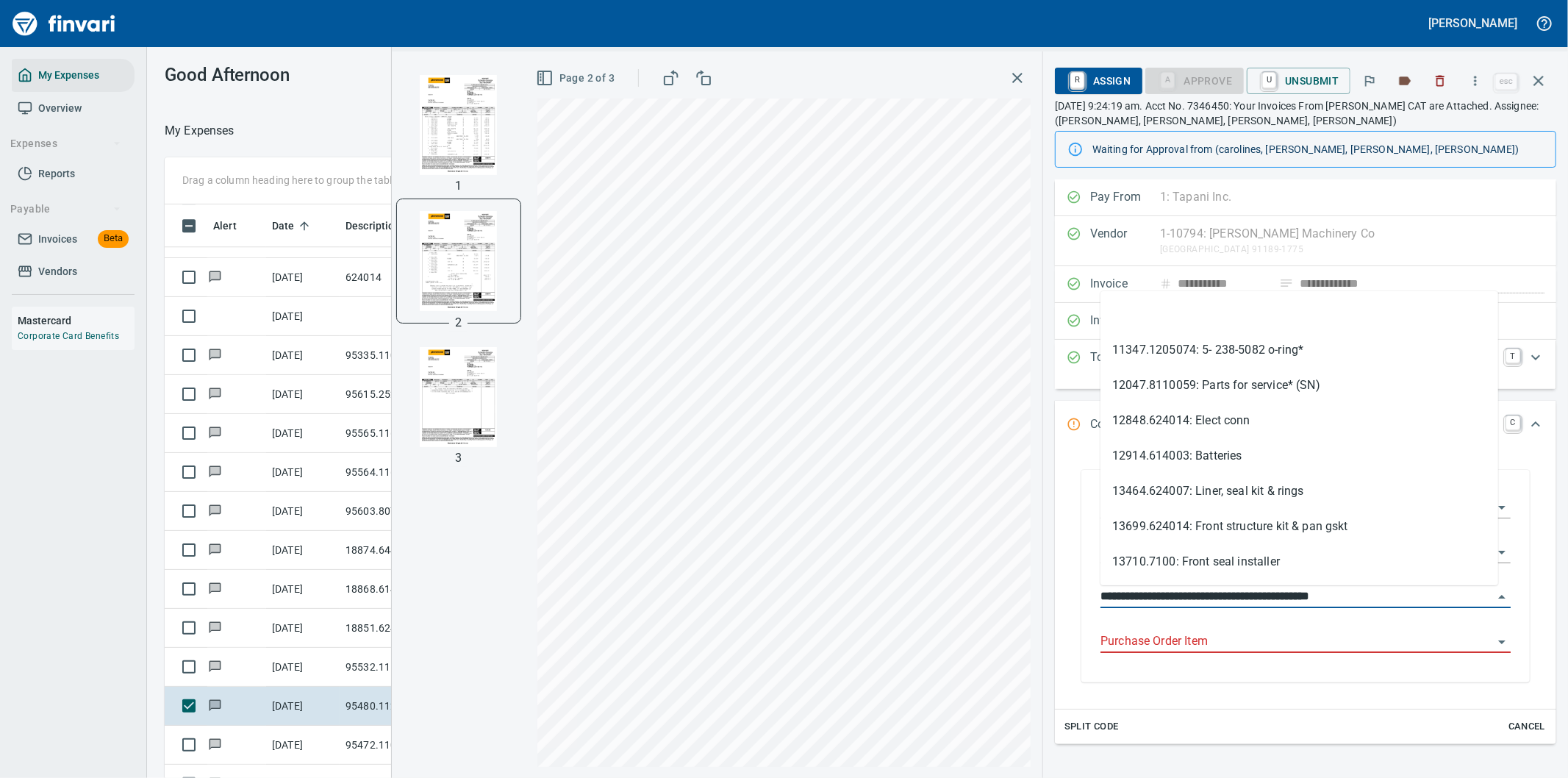
drag, startPoint x: 1186, startPoint y: 592, endPoint x: 1089, endPoint y: 600, distance: 97.3
click at [1089, 600] on div "**********" at bounding box center [1306, 578] width 434 height 209
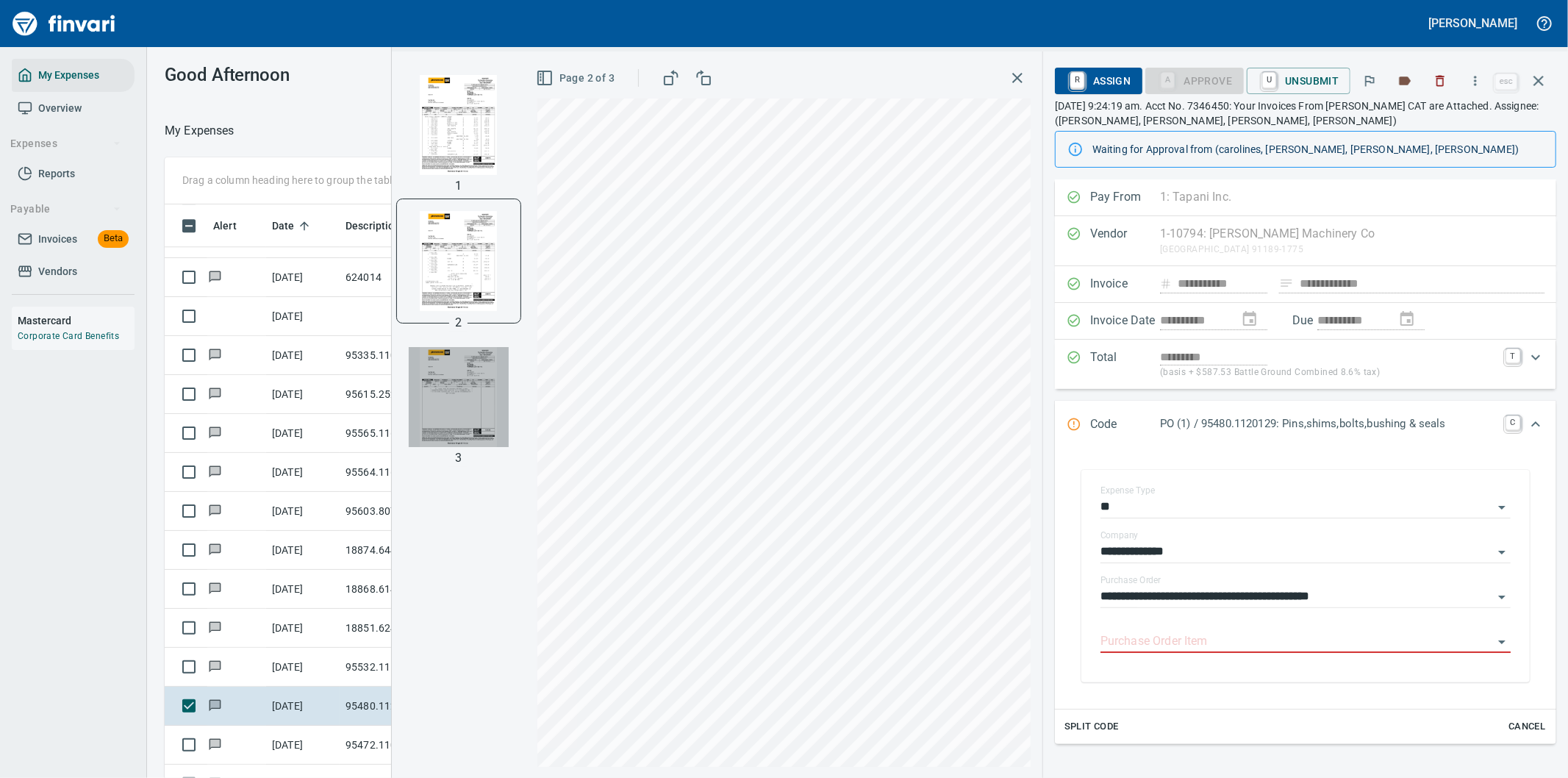
click at [461, 395] on img "button" at bounding box center [458, 397] width 100 height 100
click at [1479, 81] on icon "button" at bounding box center [1475, 81] width 14 height 14
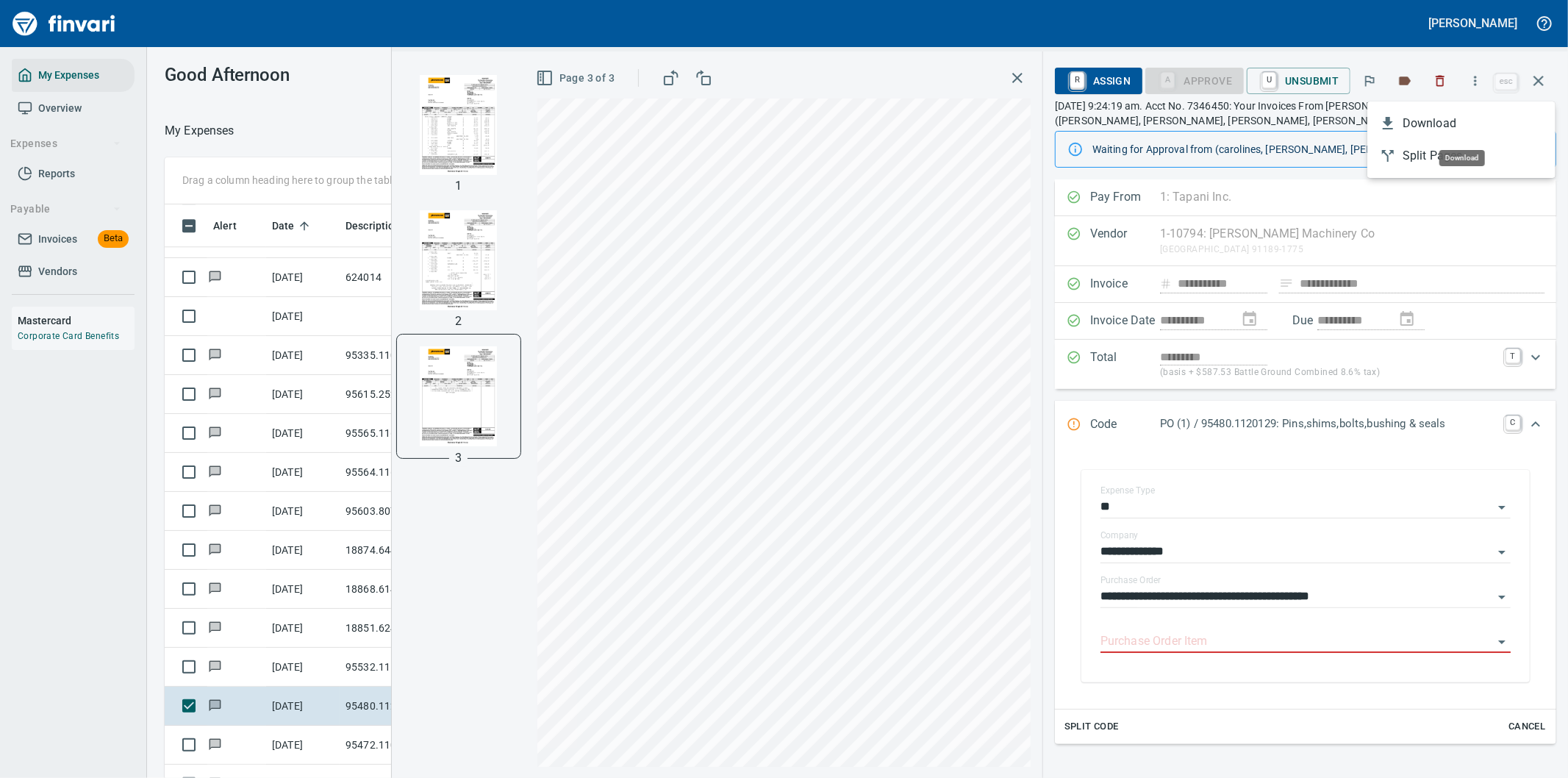
click at [1434, 121] on span "Download" at bounding box center [1473, 124] width 141 height 18
click at [1526, 425] on icon "Expand" at bounding box center [1535, 424] width 18 height 18
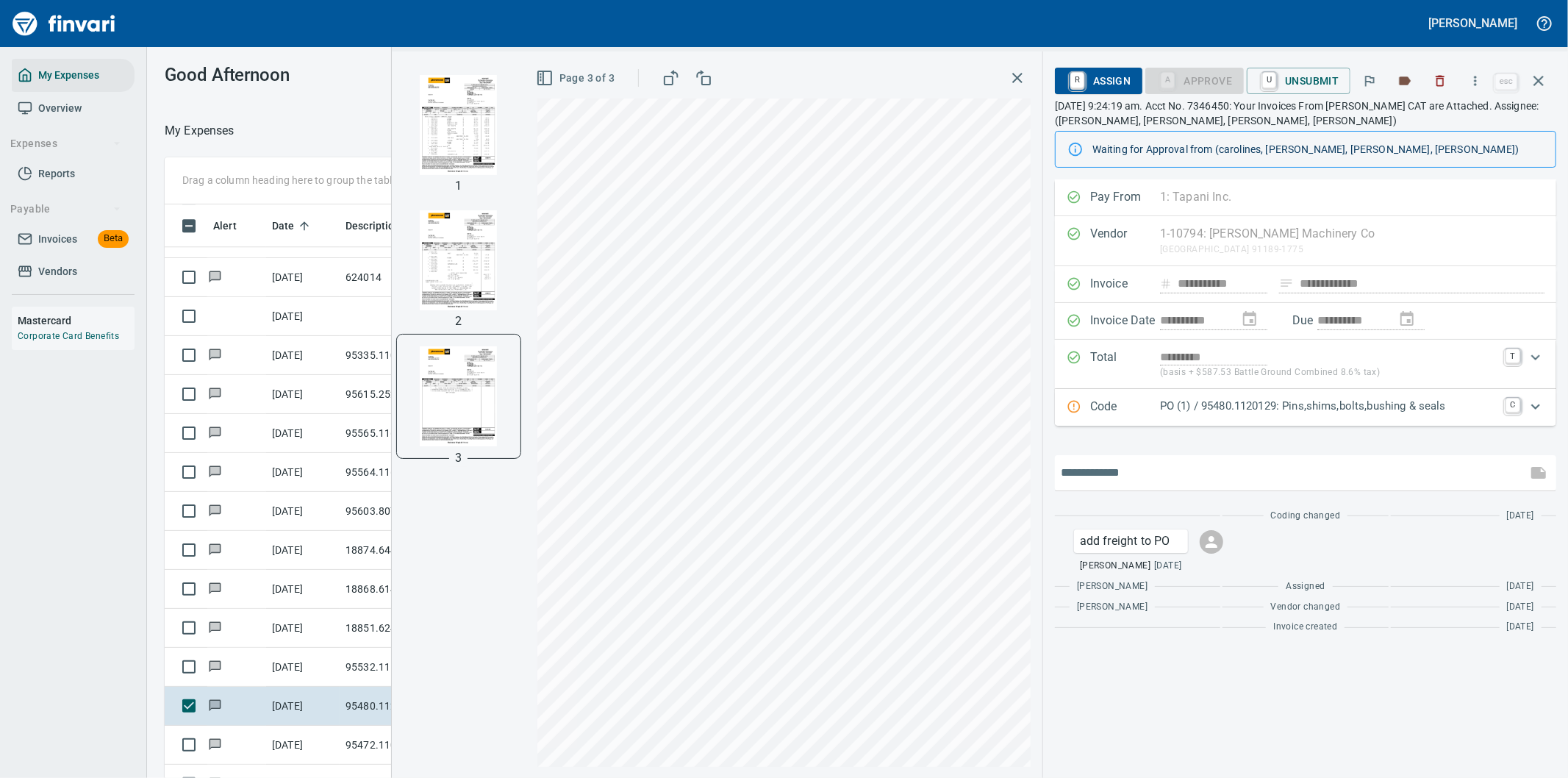
click at [1156, 466] on input "text" at bounding box center [1290, 473] width 460 height 24
type input "**********"
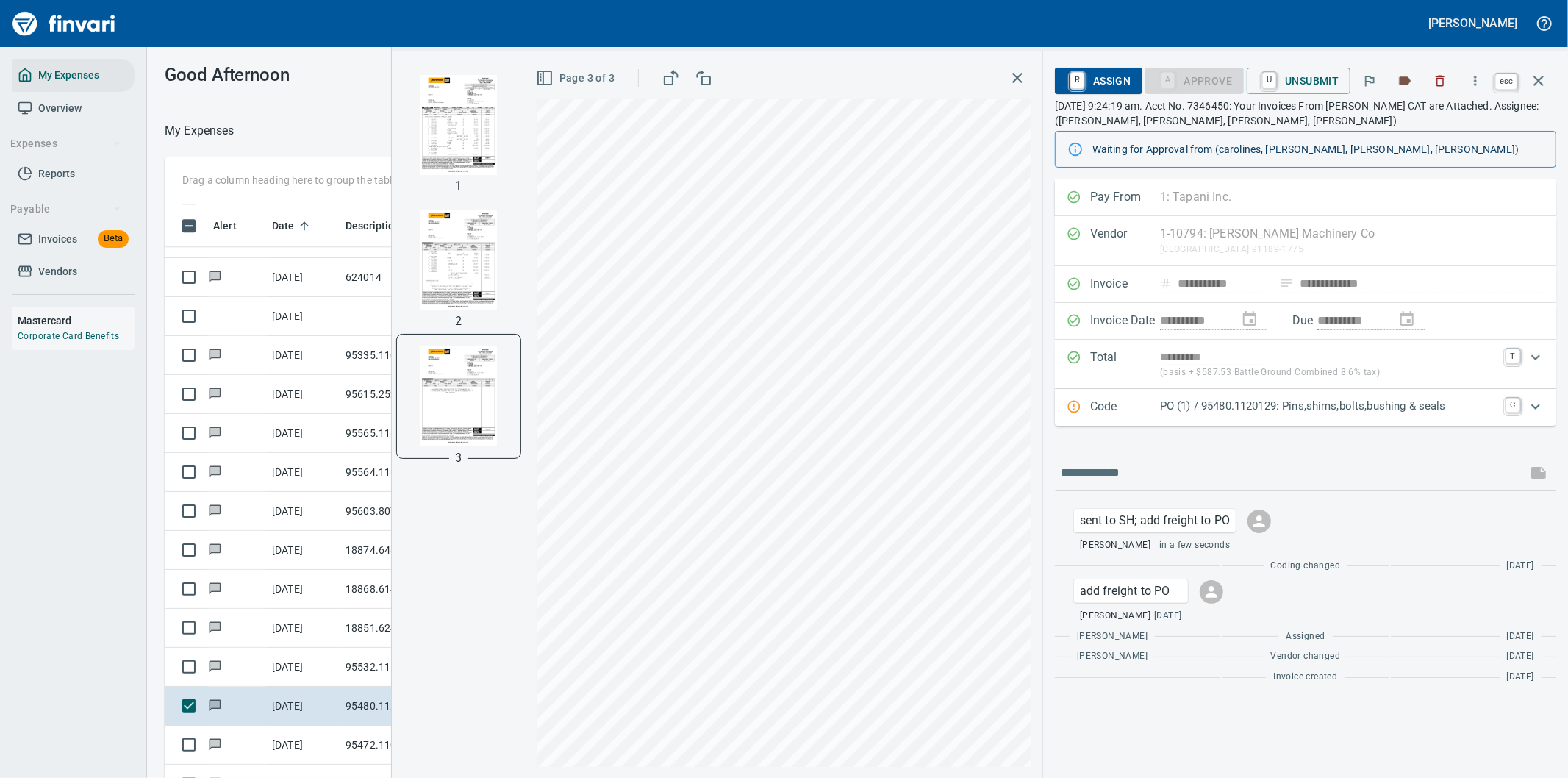
click at [1539, 80] on icon "button" at bounding box center [1538, 81] width 10 height 10
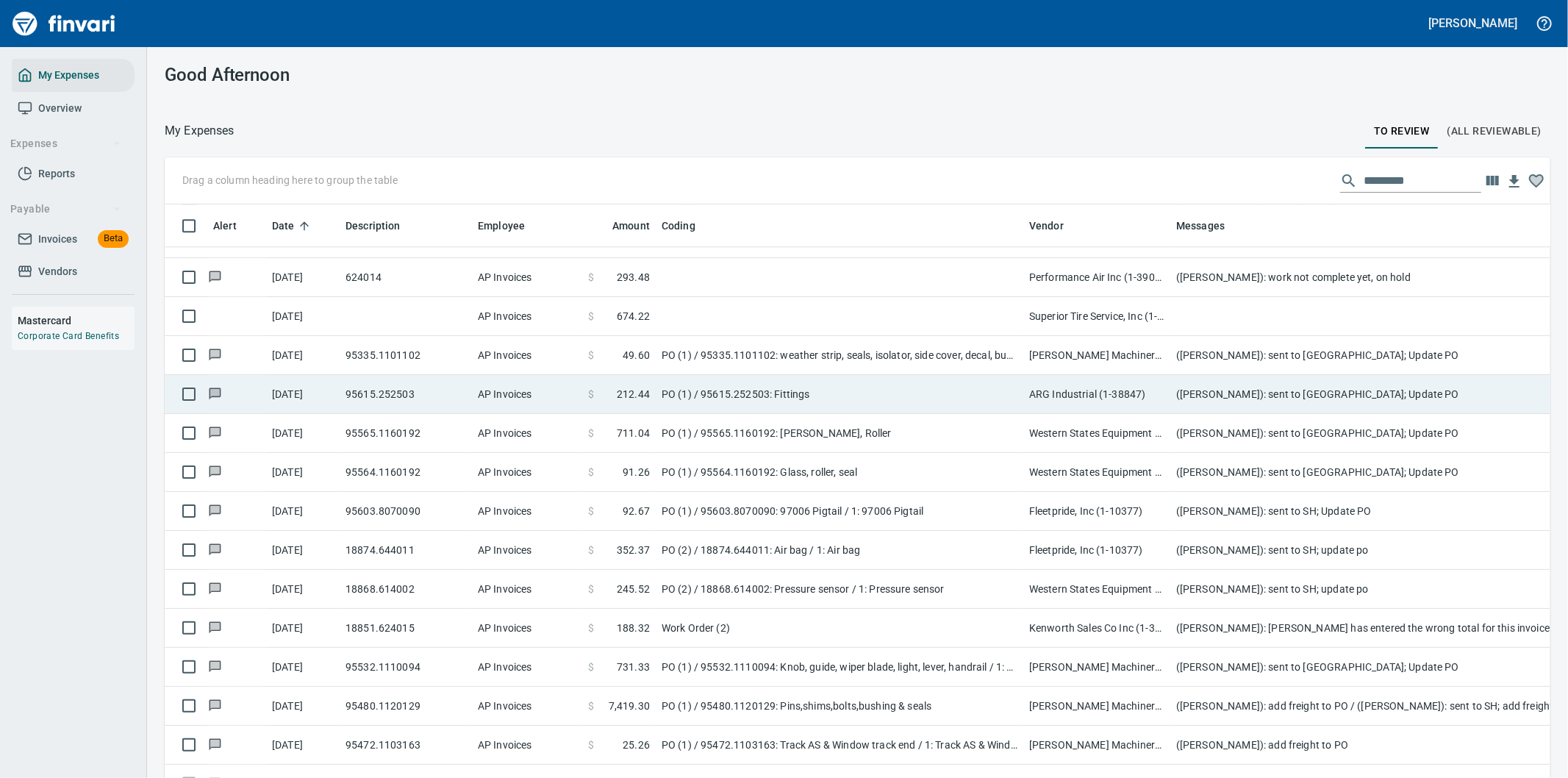
scroll to position [592, 1349]
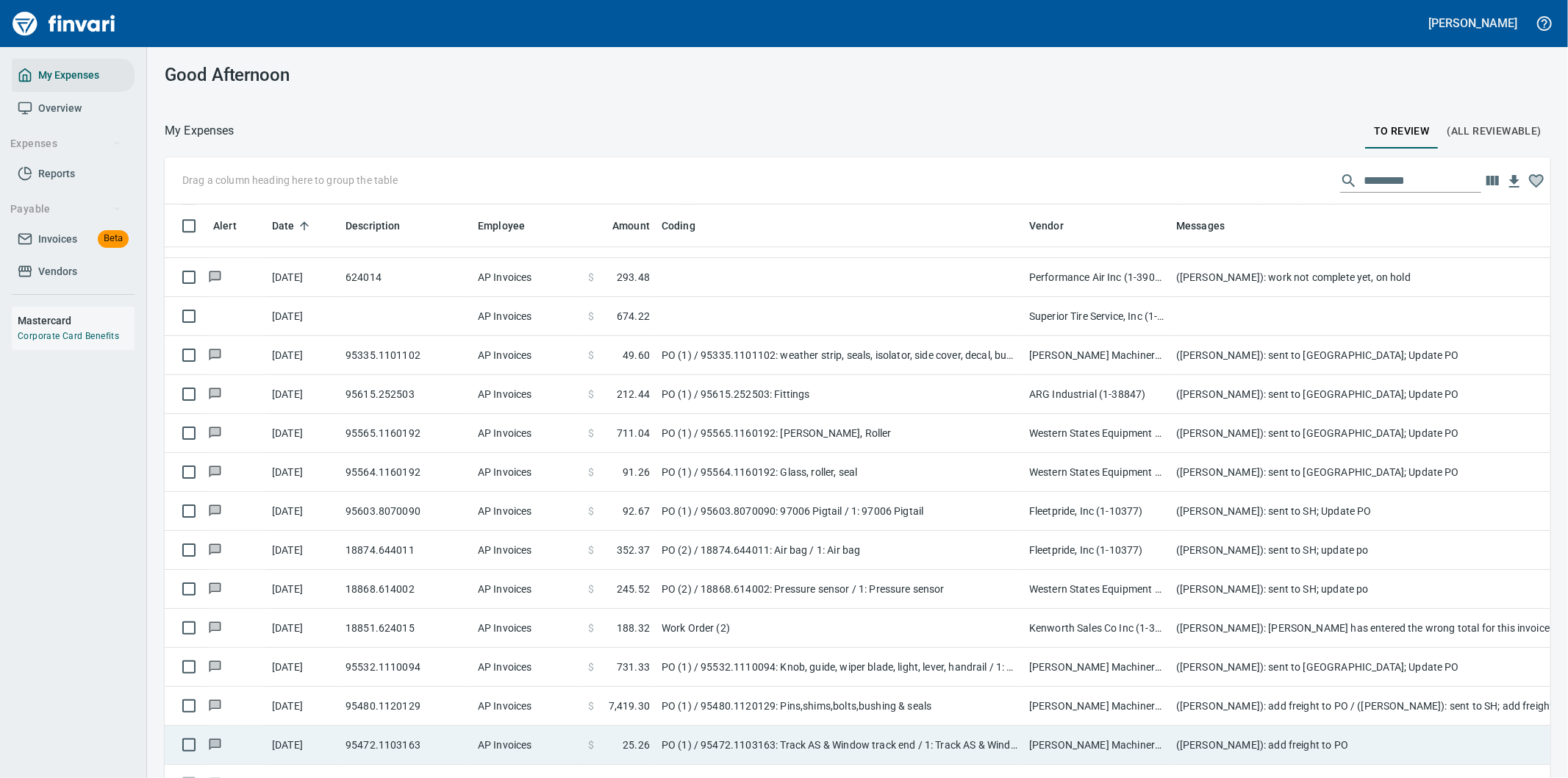
click at [952, 748] on td "PO (1) / 95472.1103163: Track AS & Window track end / 1: Track AS & Window trac…" at bounding box center [839, 745] width 367 height 39
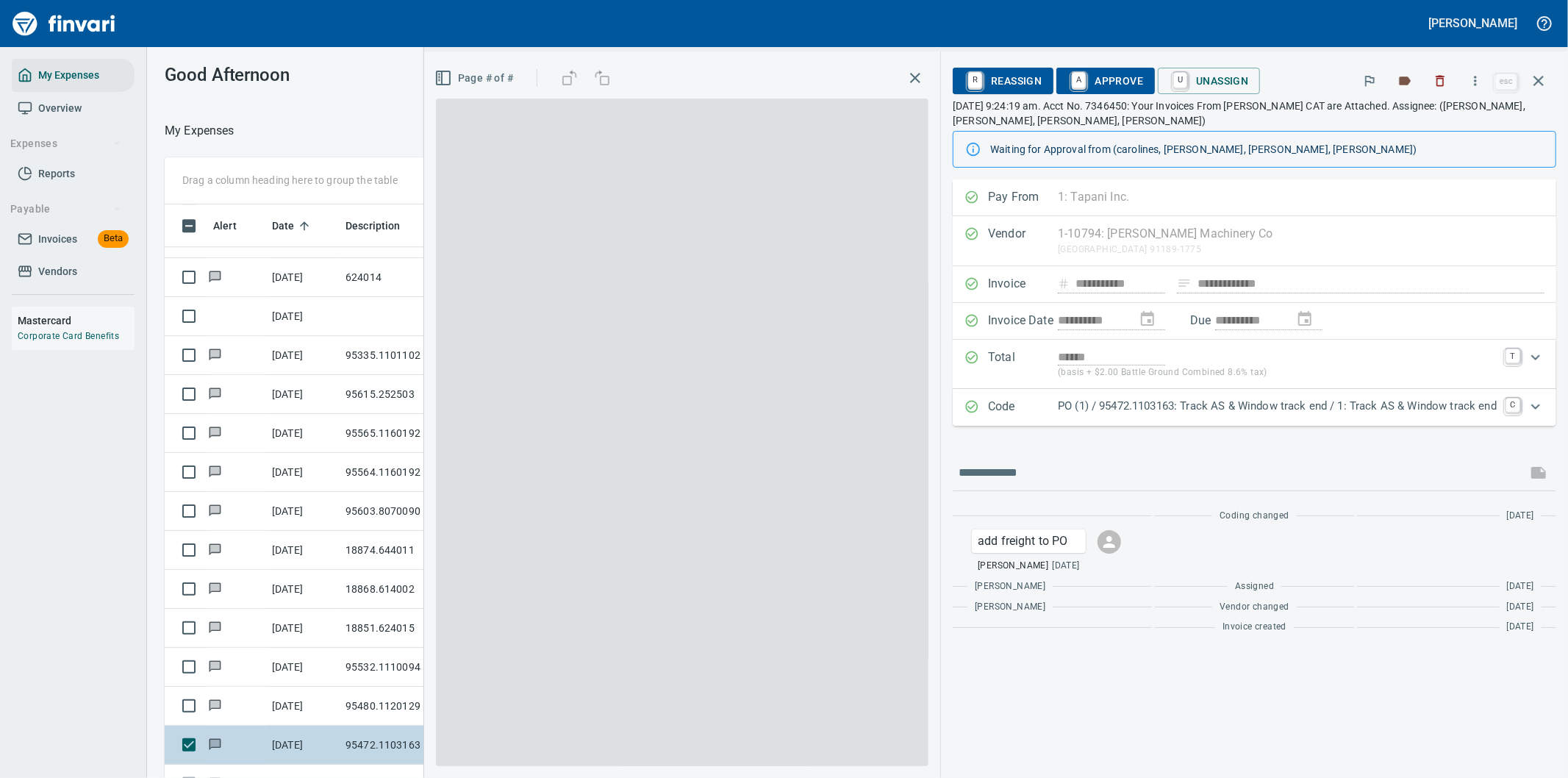
scroll to position [592, 981]
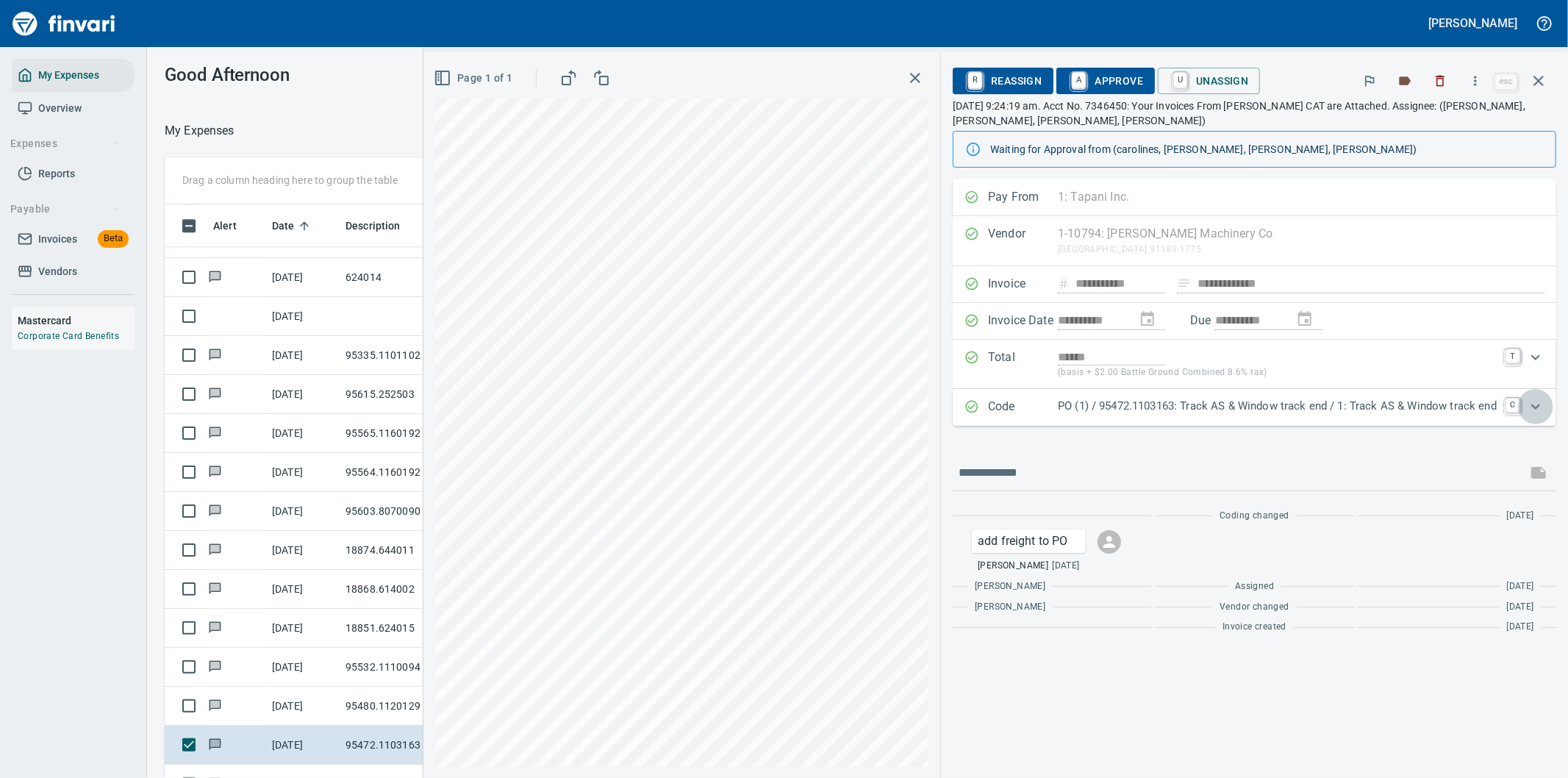
click at [1537, 407] on icon "Expand" at bounding box center [1535, 406] width 9 height 5
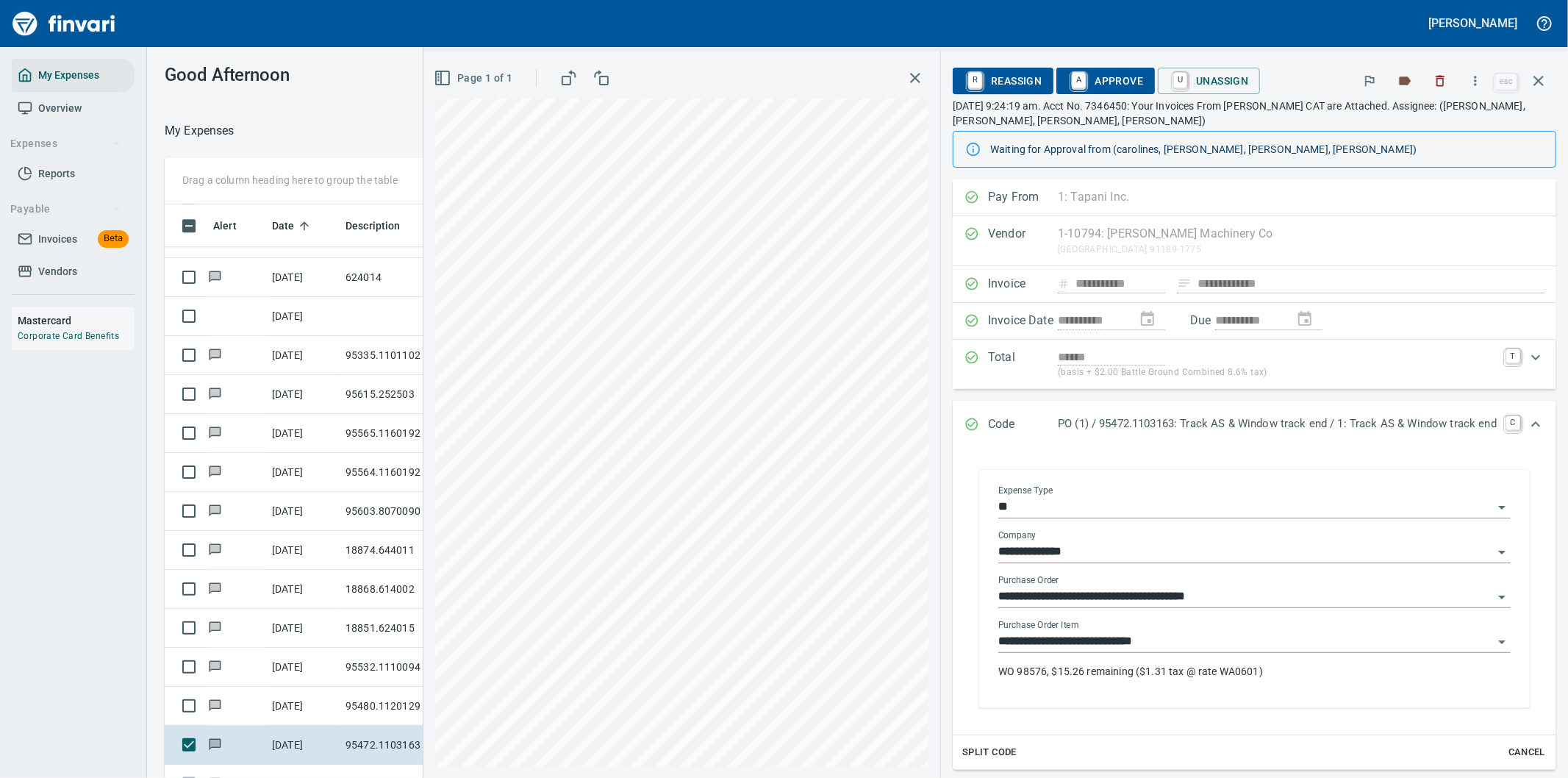
click at [1209, 642] on input "**********" at bounding box center [1245, 641] width 495 height 21
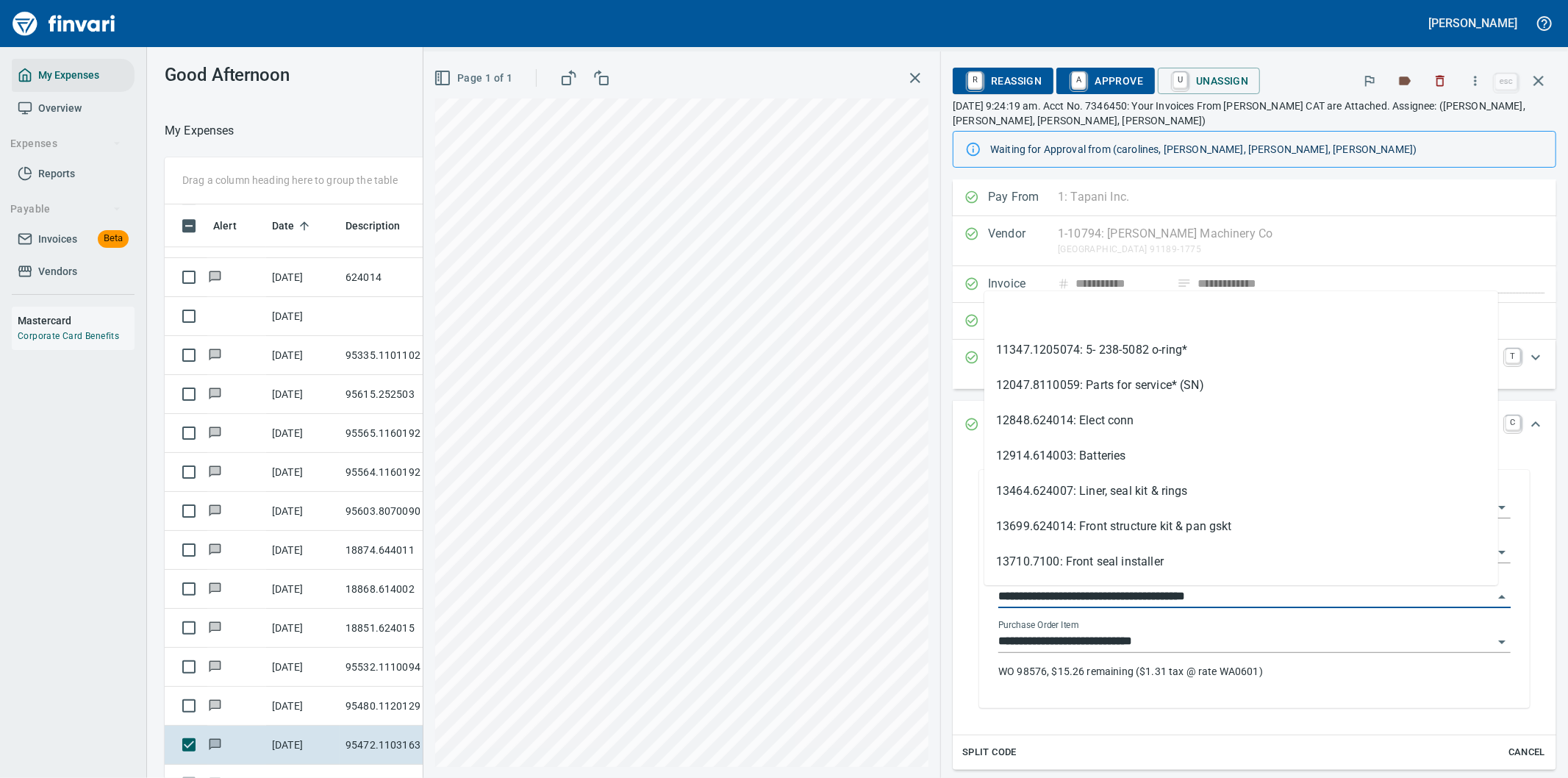
drag, startPoint x: 1072, startPoint y: 595, endPoint x: 982, endPoint y: 590, distance: 90.1
click at [987, 590] on div "**********" at bounding box center [1254, 591] width 536 height 234
click at [1055, 592] on input "**********" at bounding box center [1245, 597] width 495 height 21
drag, startPoint x: 1069, startPoint y: 596, endPoint x: 970, endPoint y: 595, distance: 99.0
click at [979, 595] on div "**********" at bounding box center [1254, 588] width 551 height 238
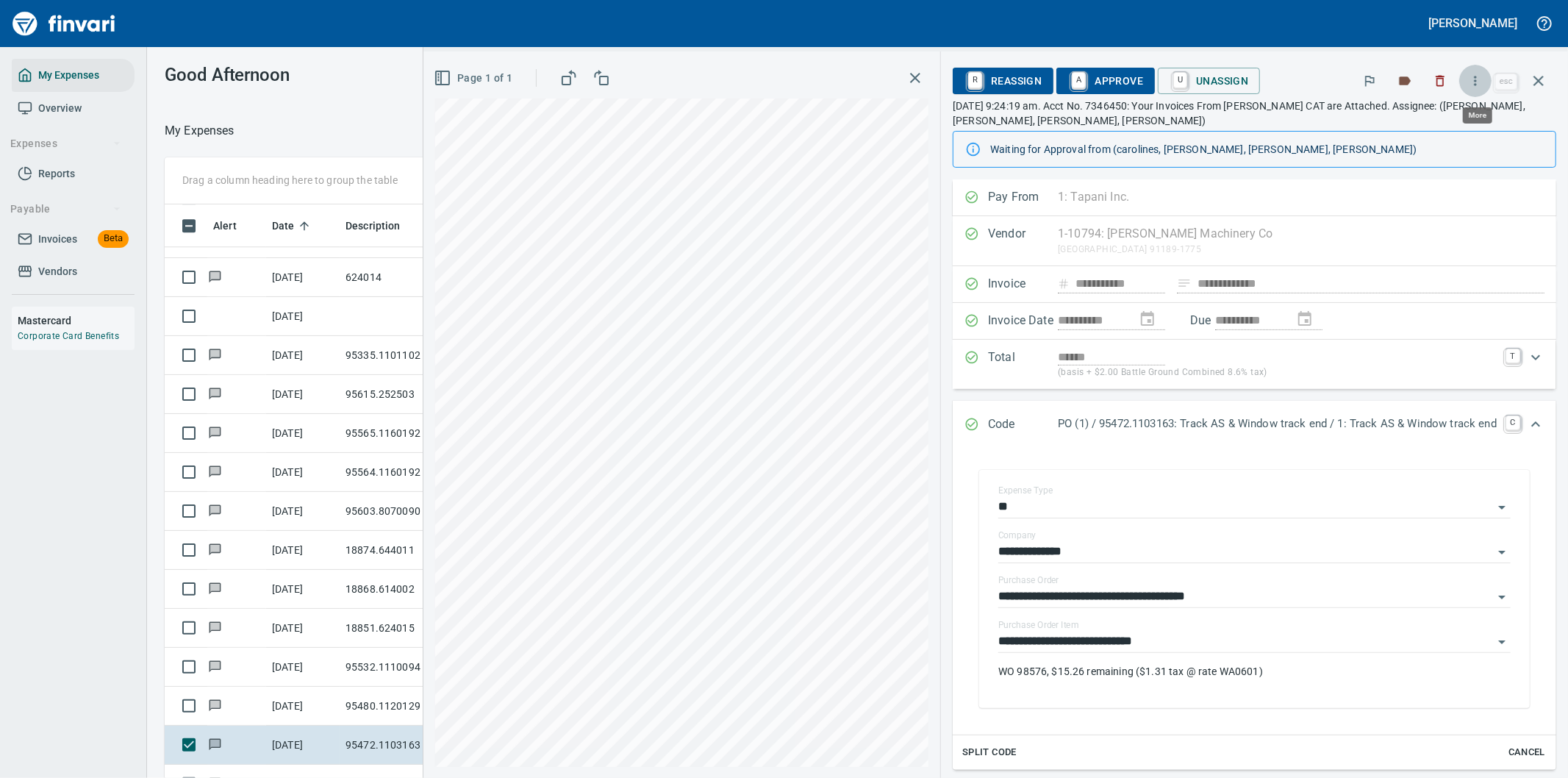
click at [1476, 81] on icon "button" at bounding box center [1475, 81] width 14 height 14
click at [1410, 125] on span "Download" at bounding box center [1473, 124] width 141 height 18
click at [1526, 422] on icon "Expand" at bounding box center [1535, 424] width 18 height 18
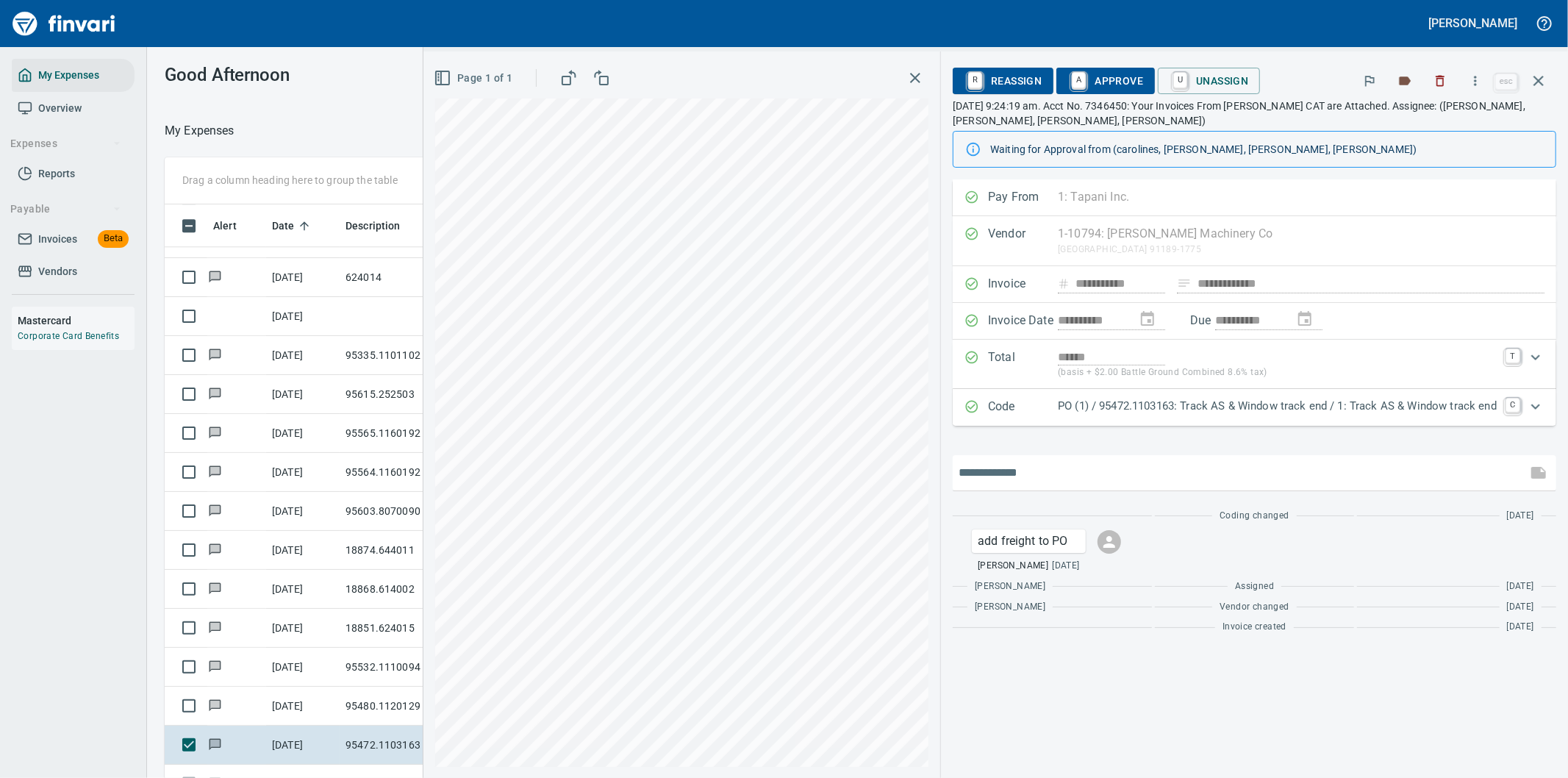
click at [1024, 472] on input "text" at bounding box center [1240, 473] width 562 height 24
type input "**********"
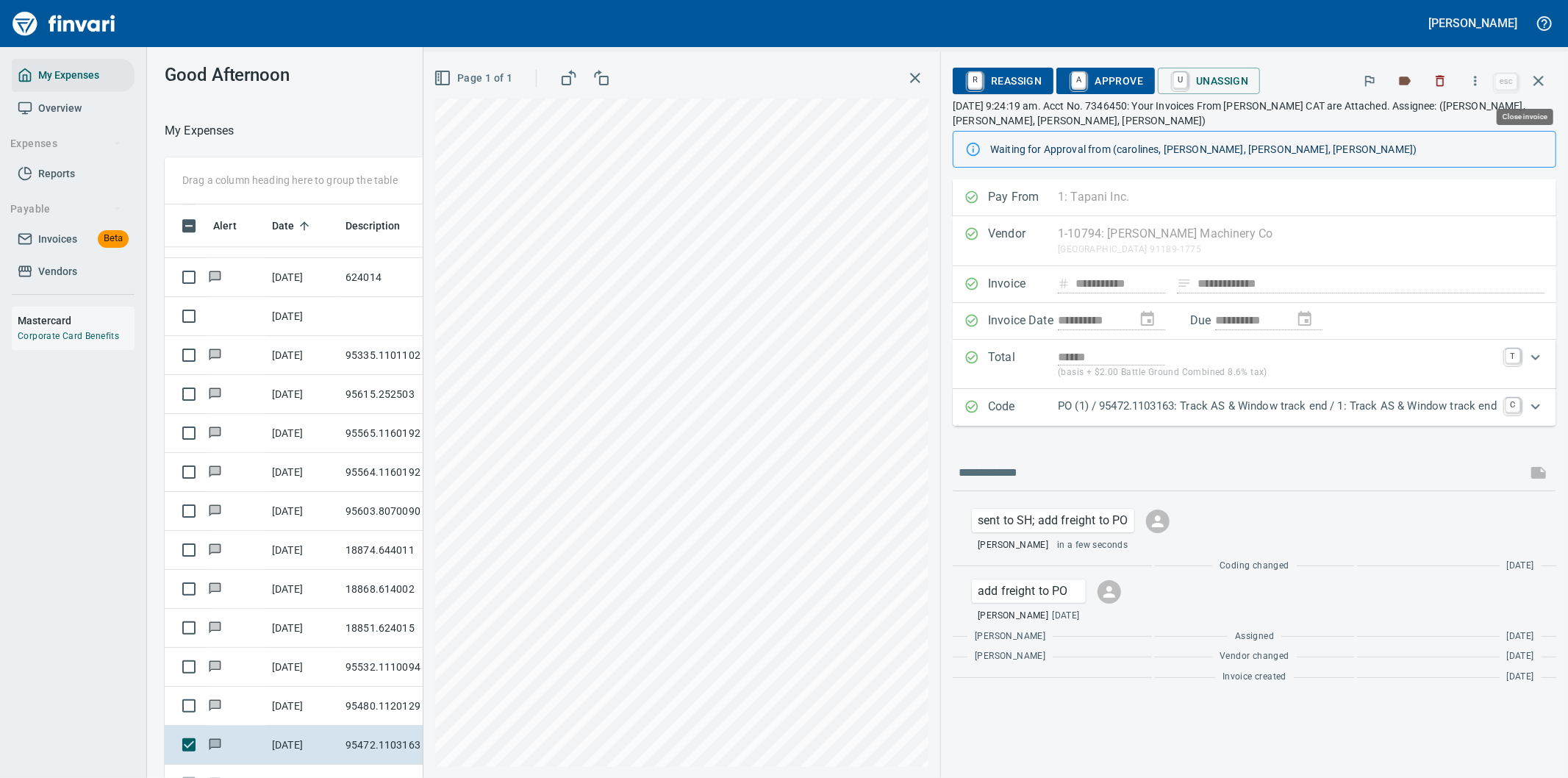
click at [1542, 79] on icon "button" at bounding box center [1539, 81] width 18 height 18
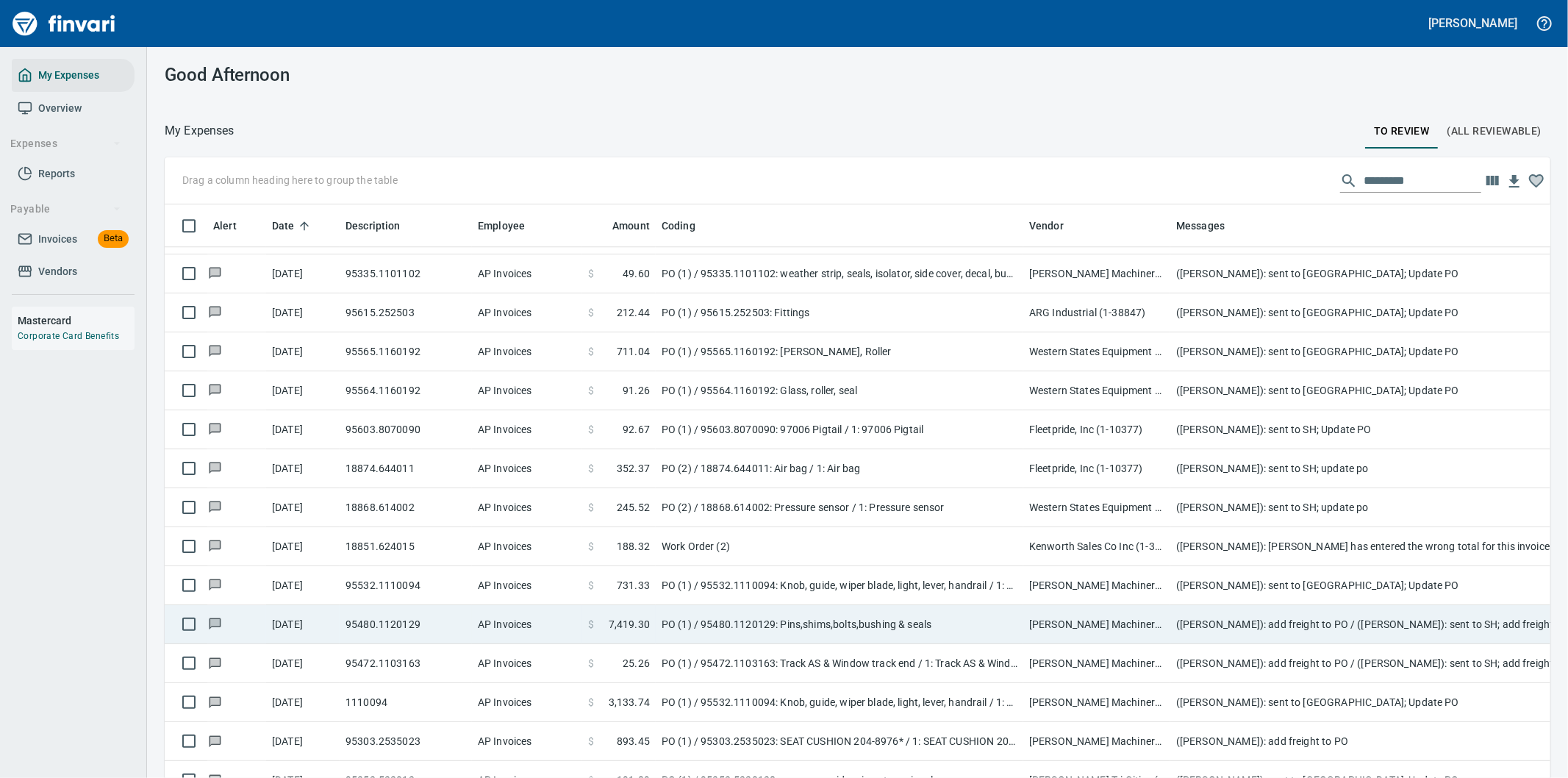
scroll to position [3431, 0]
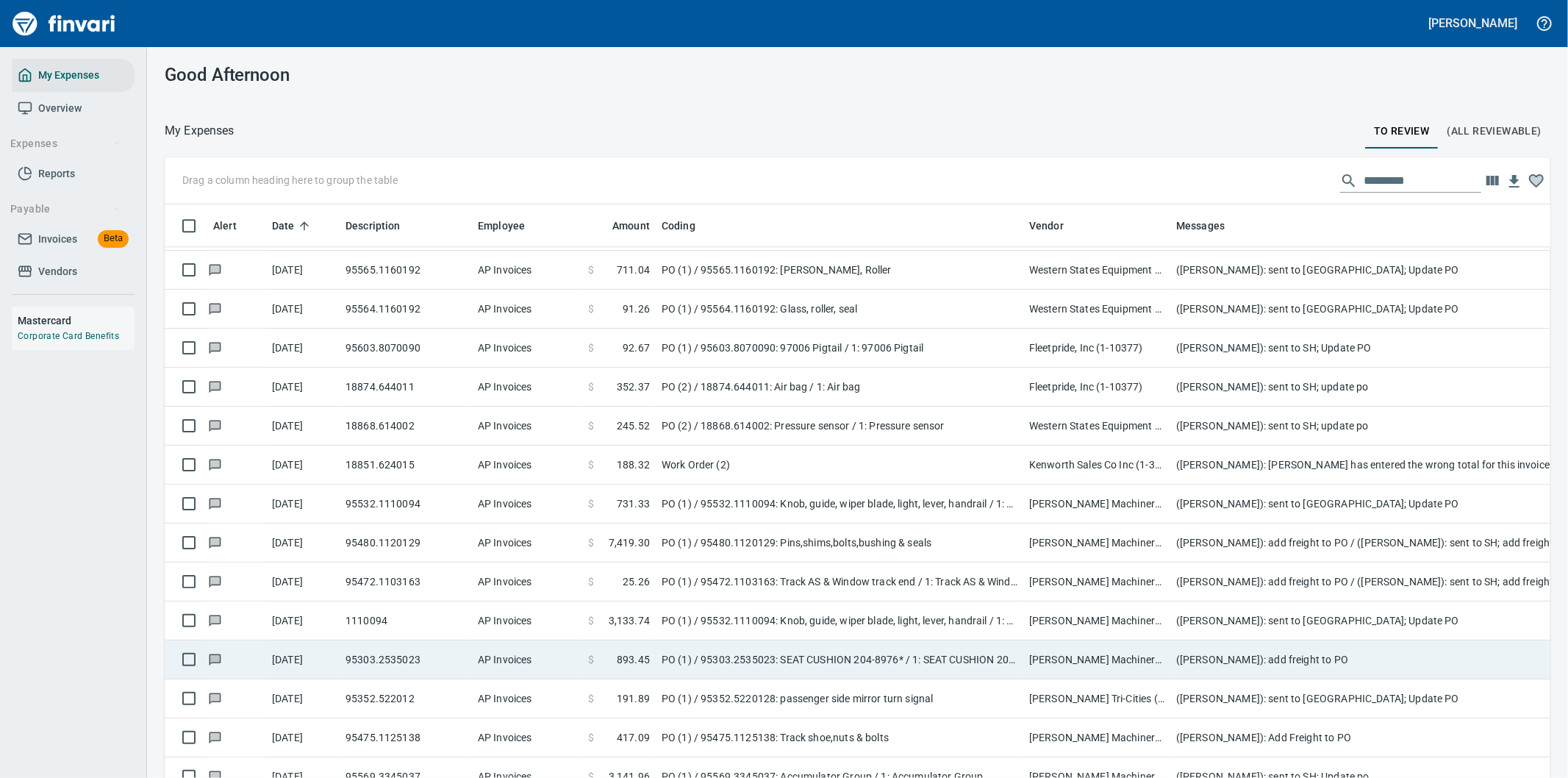
click at [1245, 657] on td "([PERSON_NAME]): add freight to PO" at bounding box center [1464, 659] width 588 height 39
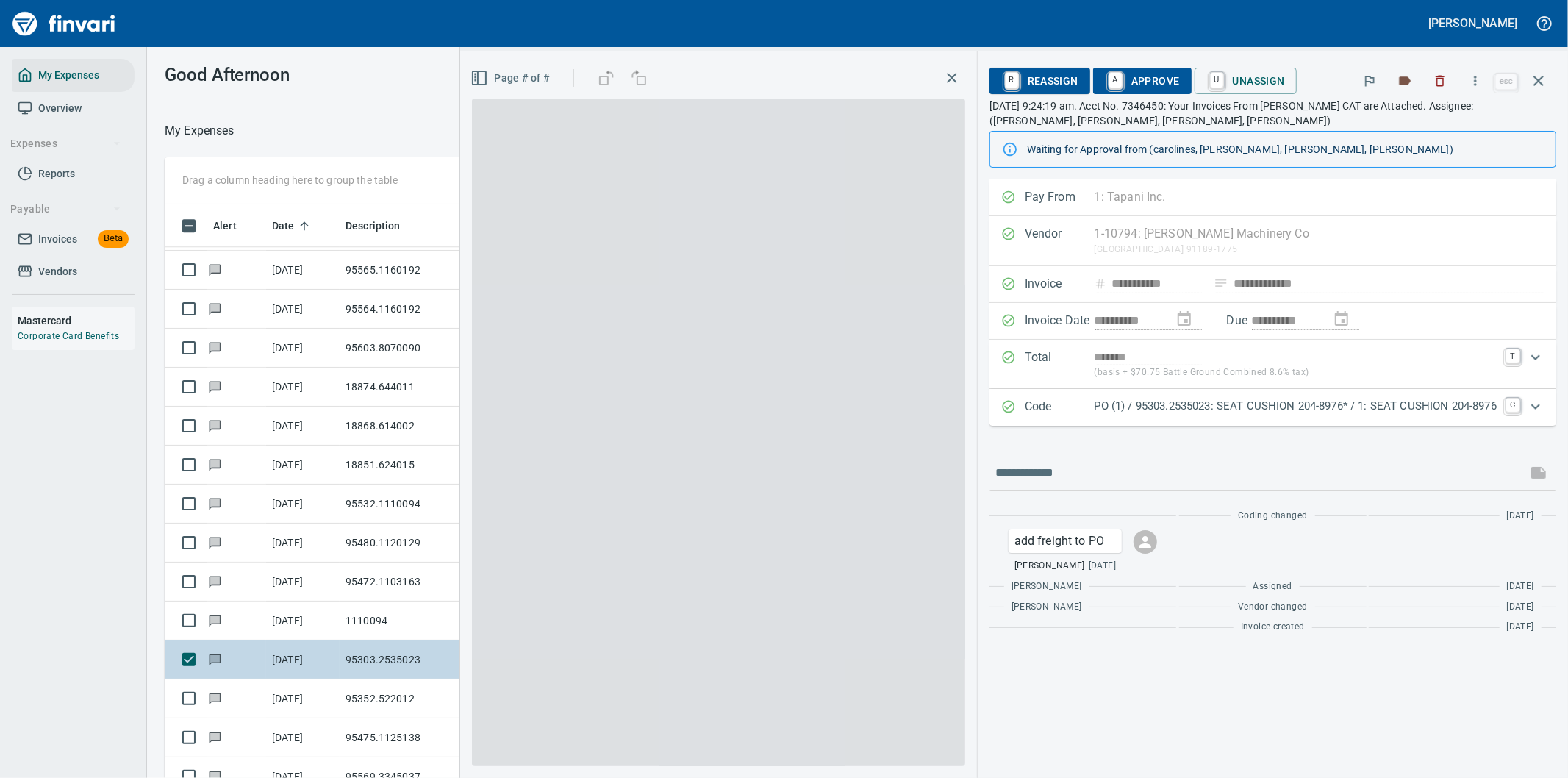
scroll to position [592, 981]
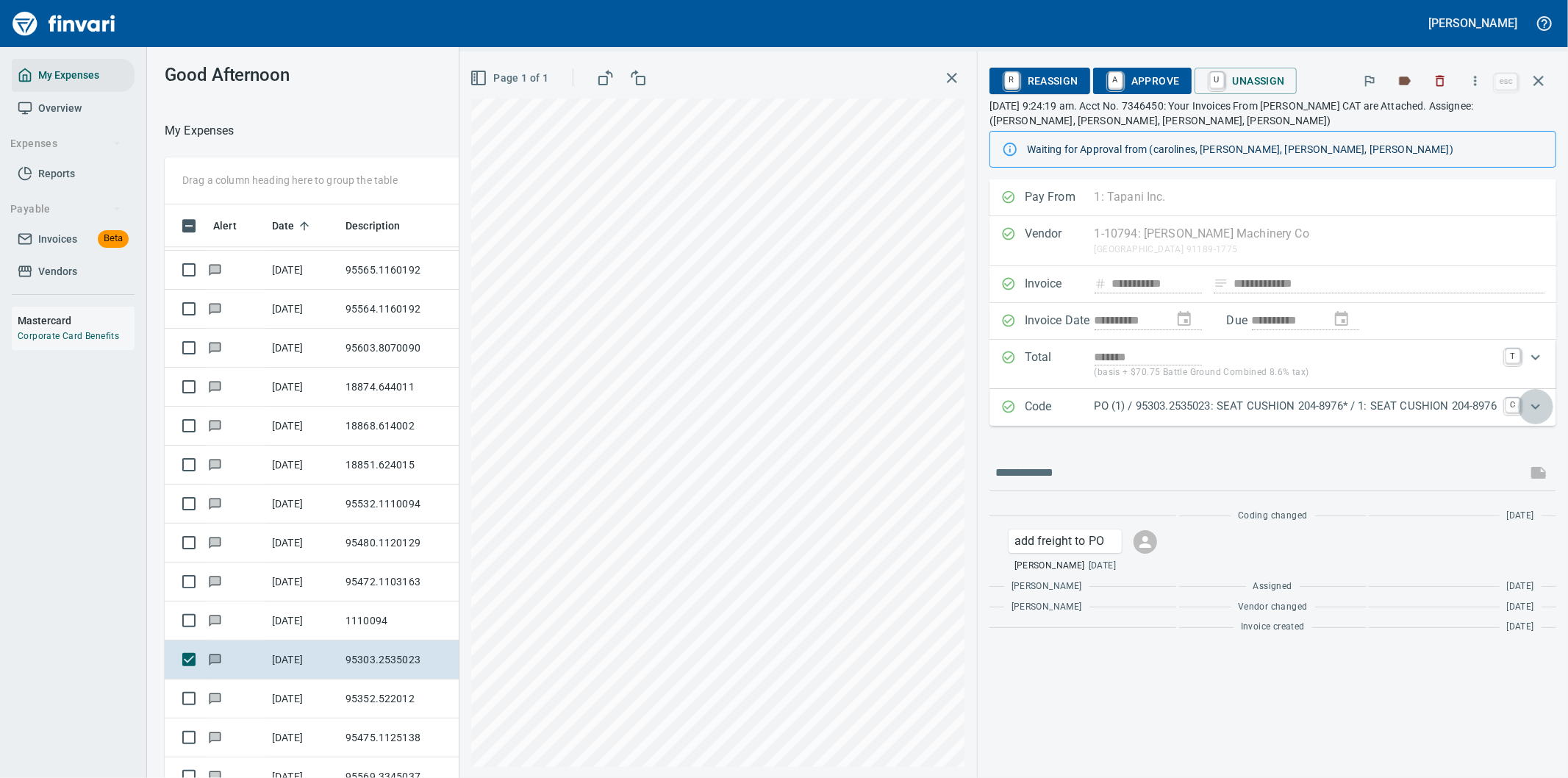
click at [1539, 407] on icon "Expand" at bounding box center [1535, 407] width 18 height 18
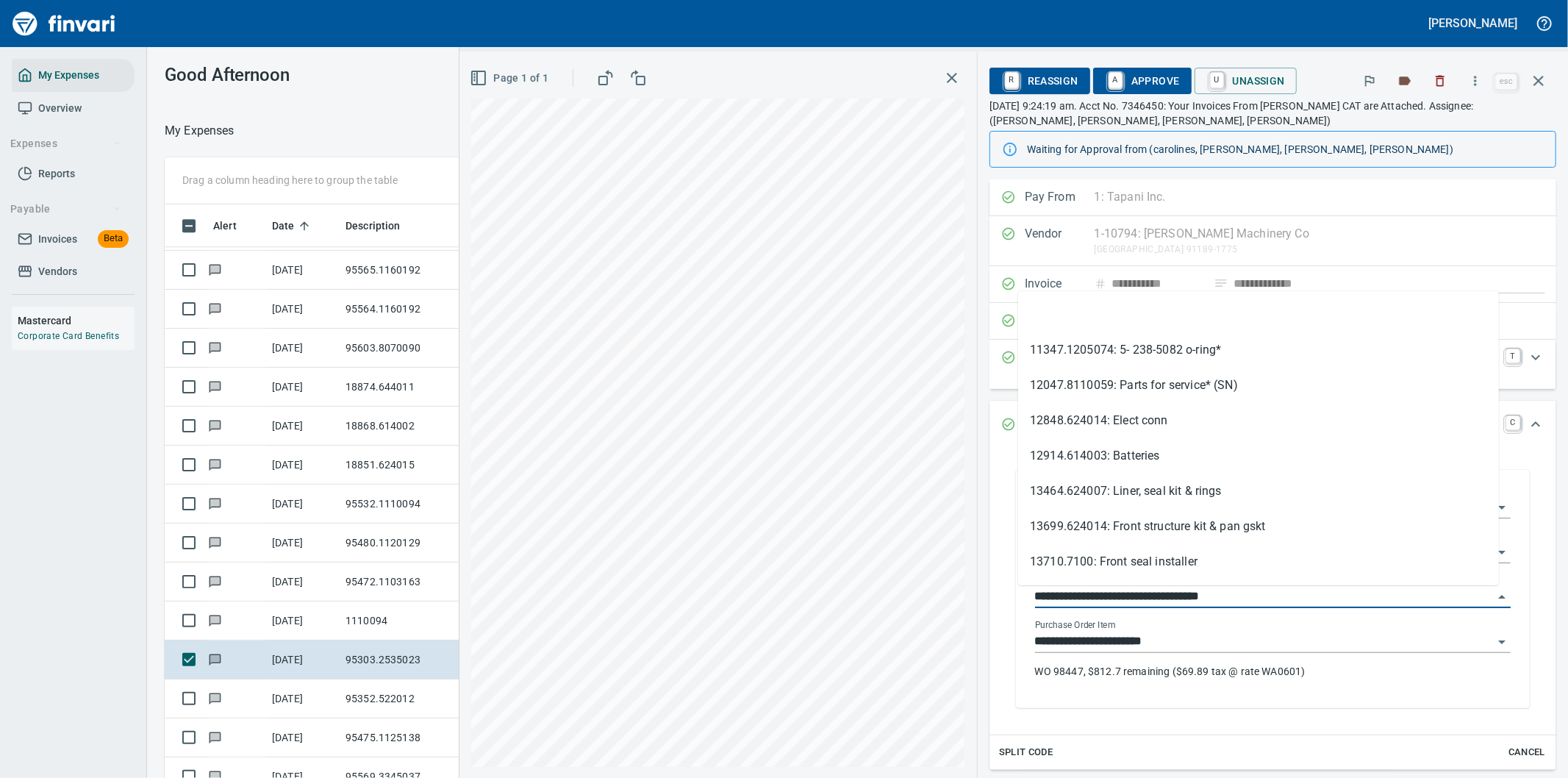
drag, startPoint x: 1103, startPoint y: 593, endPoint x: 1010, endPoint y: 600, distance: 93.3
click at [1024, 600] on div "**********" at bounding box center [1273, 591] width 499 height 234
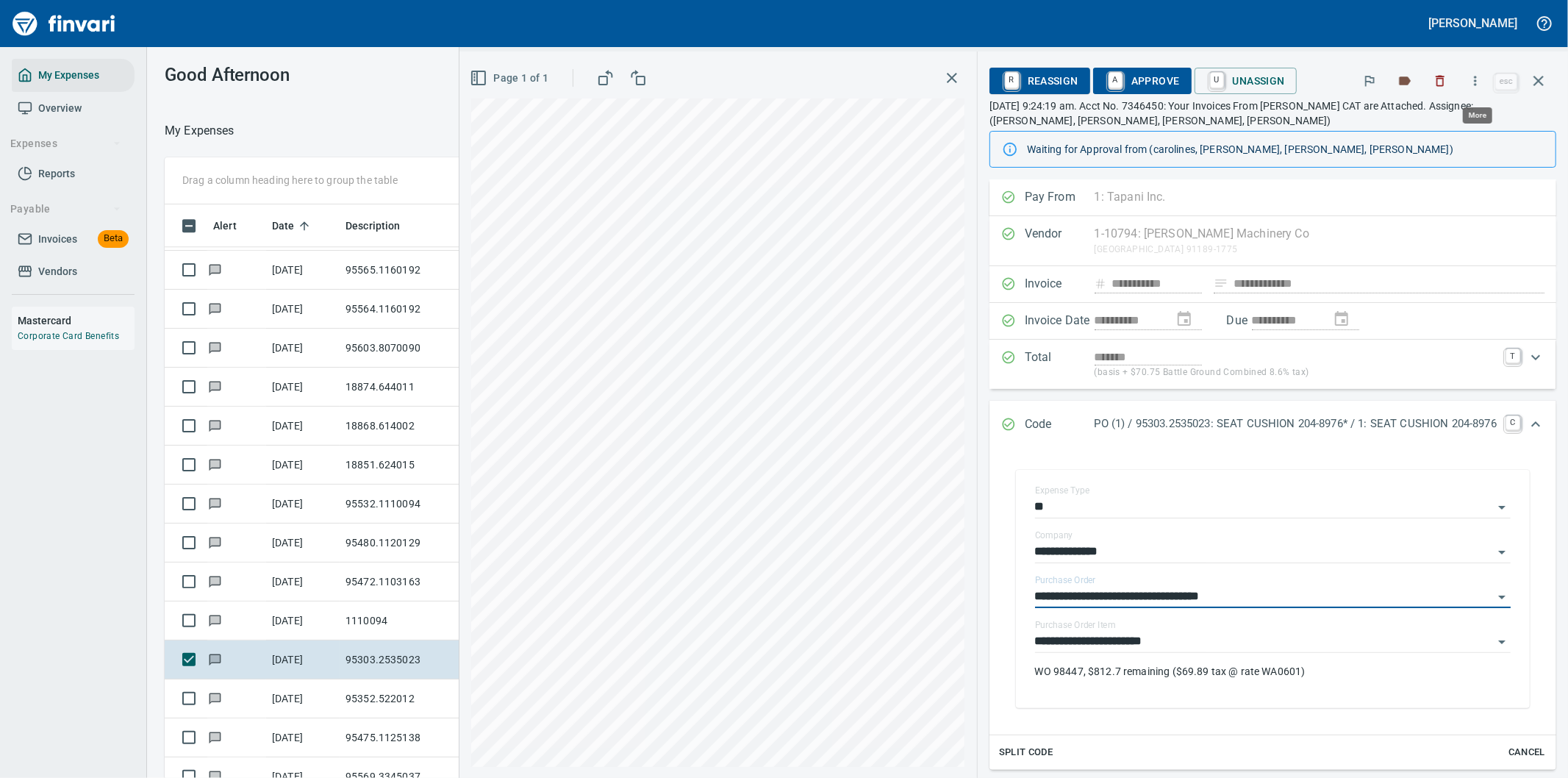
click at [1476, 81] on icon "button" at bounding box center [1475, 81] width 14 height 14
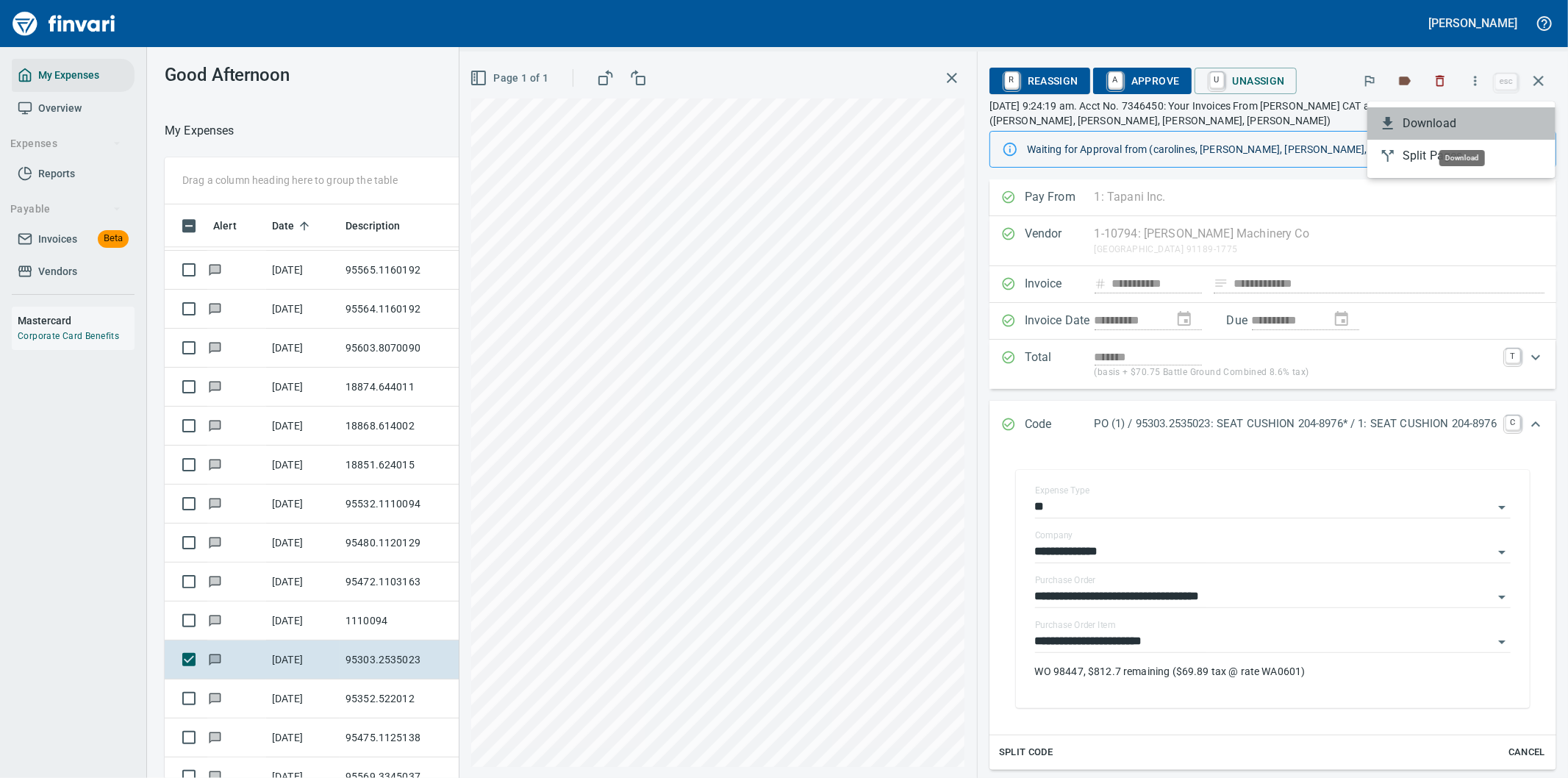
click at [1404, 128] on span "Download" at bounding box center [1473, 124] width 141 height 18
click at [1526, 422] on icon "Expand" at bounding box center [1535, 424] width 18 height 18
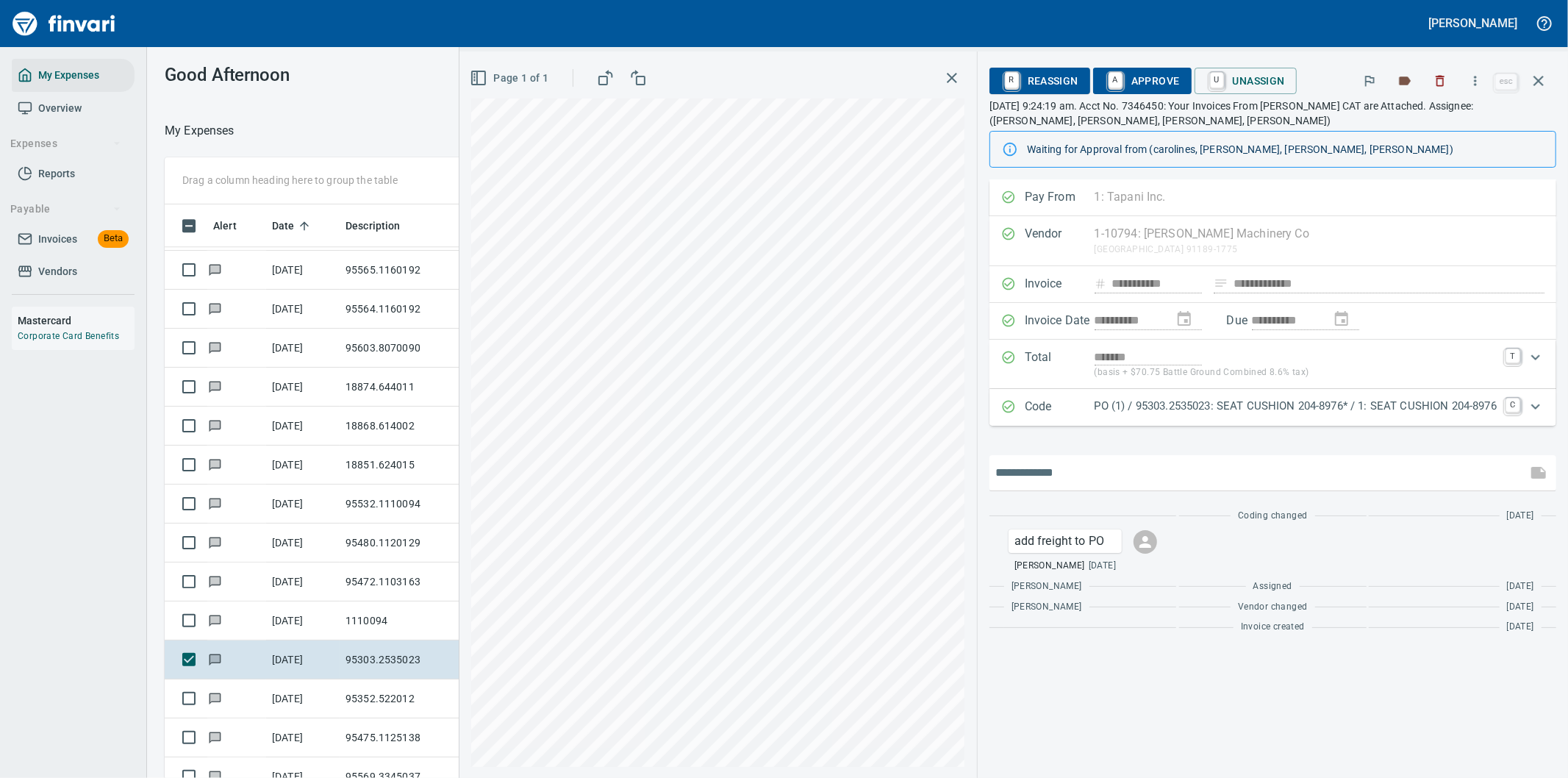
click at [1057, 466] on input "text" at bounding box center [1258, 473] width 525 height 24
type input "**********"
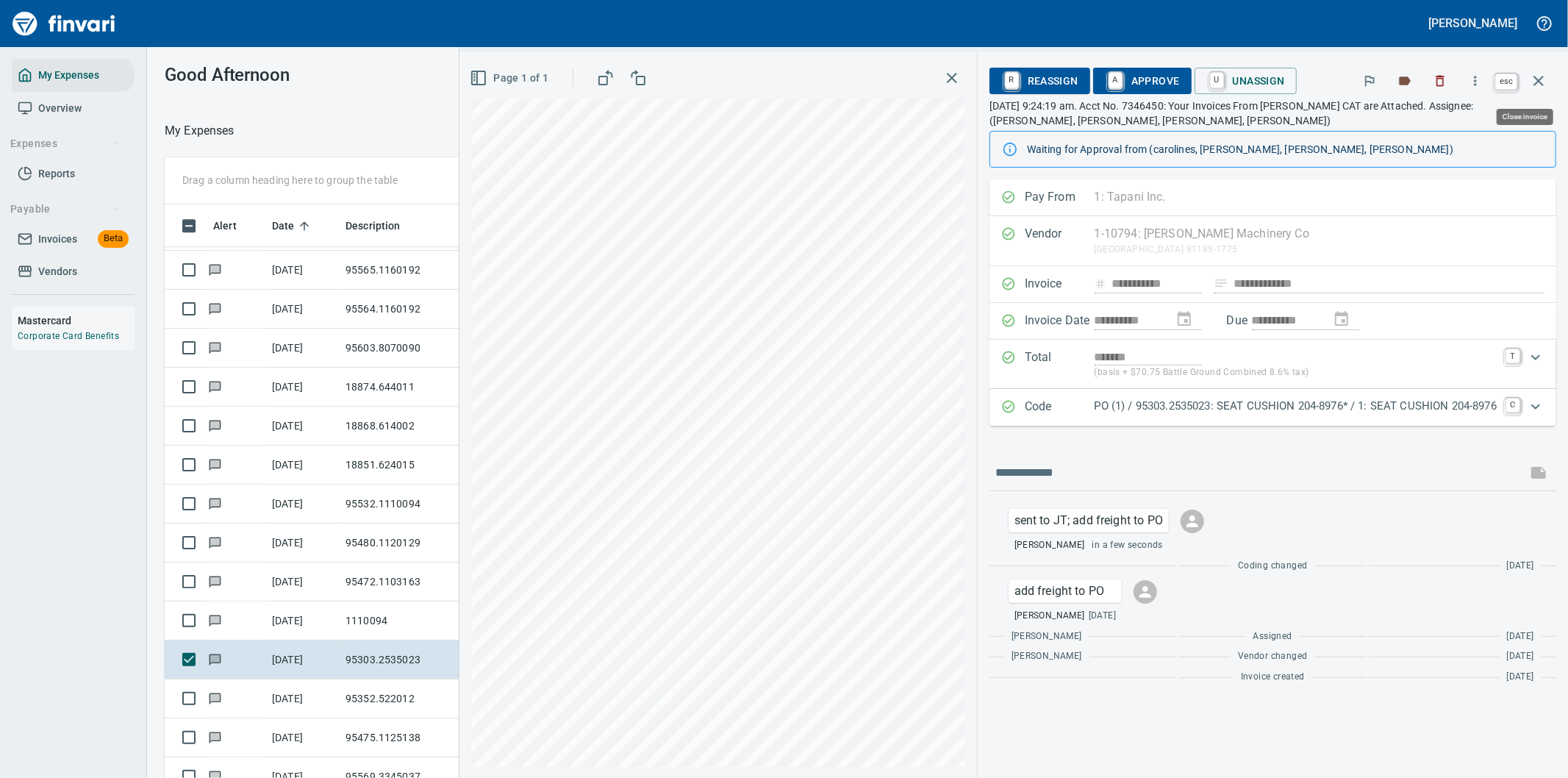
click at [1540, 77] on icon "button" at bounding box center [1539, 81] width 18 height 18
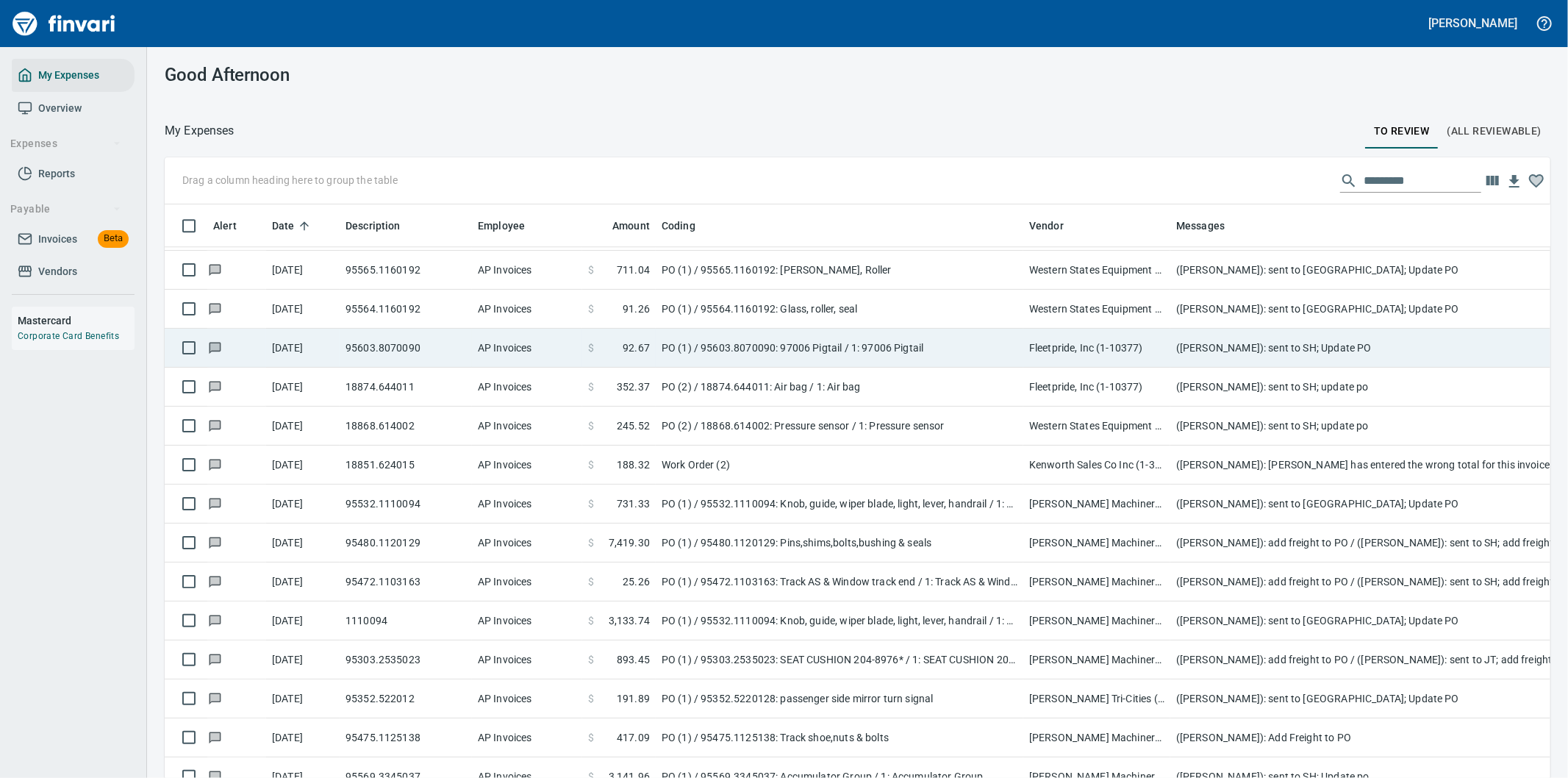
scroll to position [592, 1349]
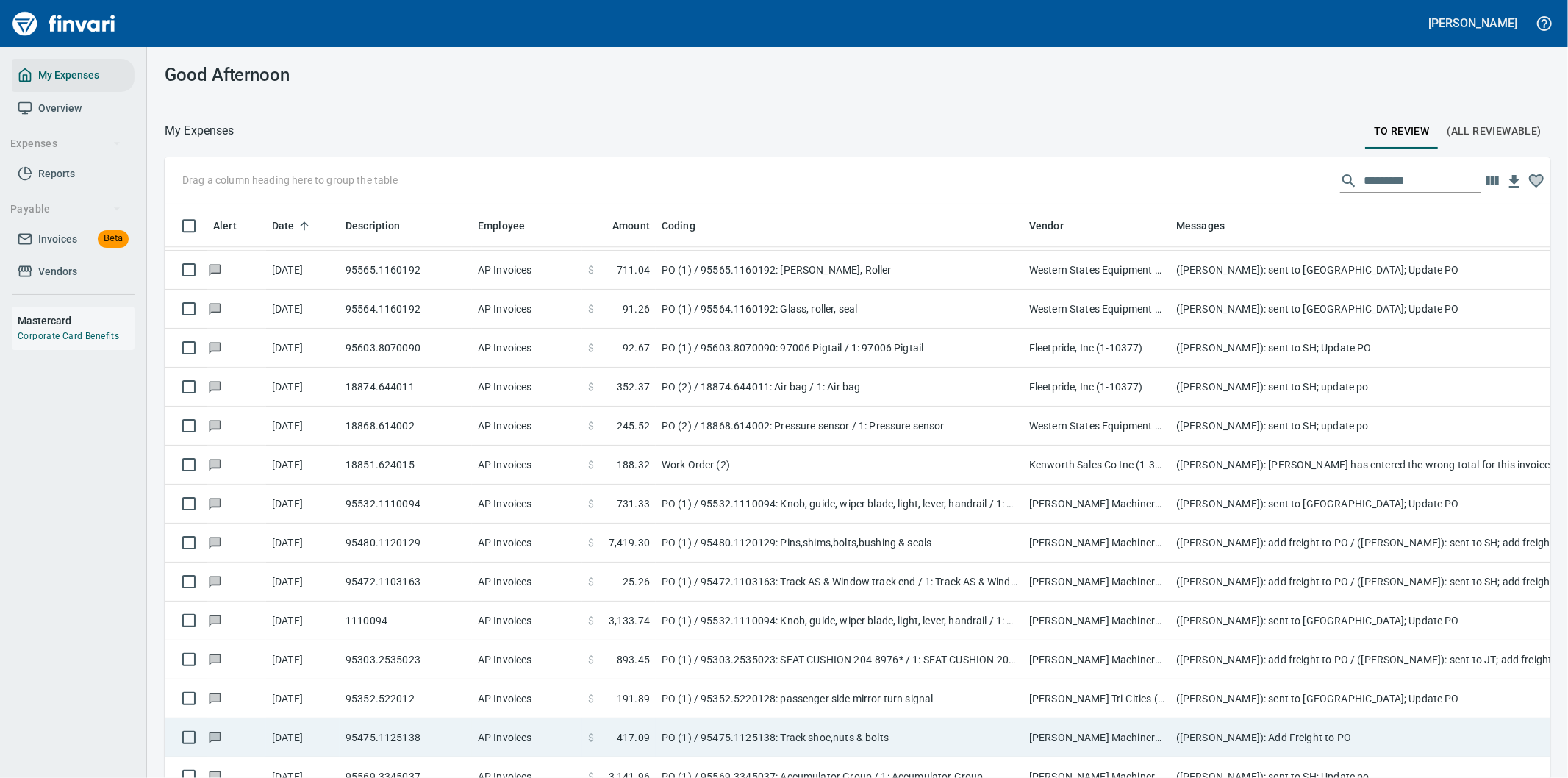
click at [1287, 726] on td "([PERSON_NAME]): Add Freight to PO" at bounding box center [1464, 737] width 588 height 39
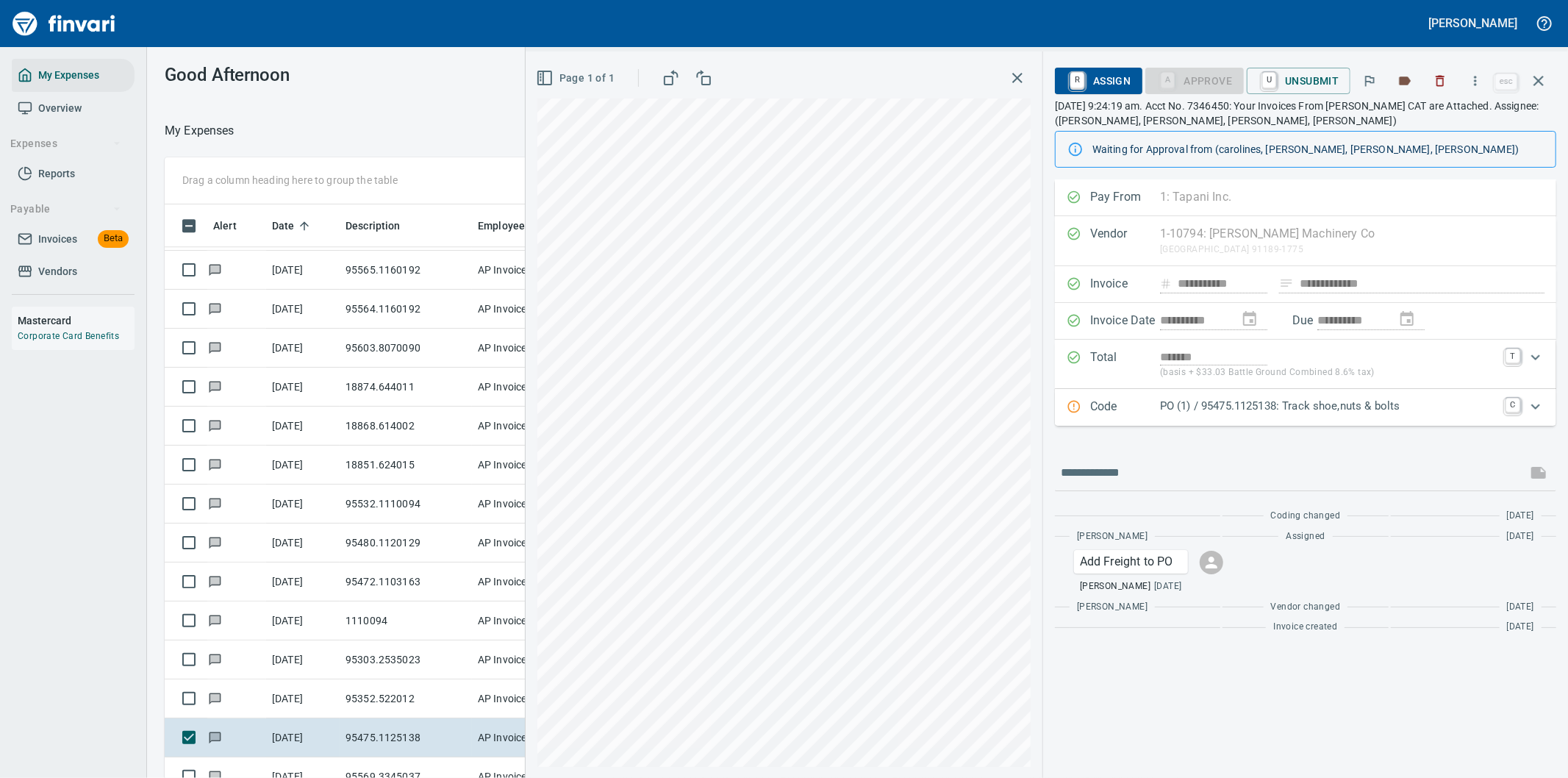
scroll to position [592, 981]
click at [1464, 408] on p "PO (1) / 95475.1125138: Track shoe,nuts & bolts" at bounding box center [1328, 406] width 336 height 17
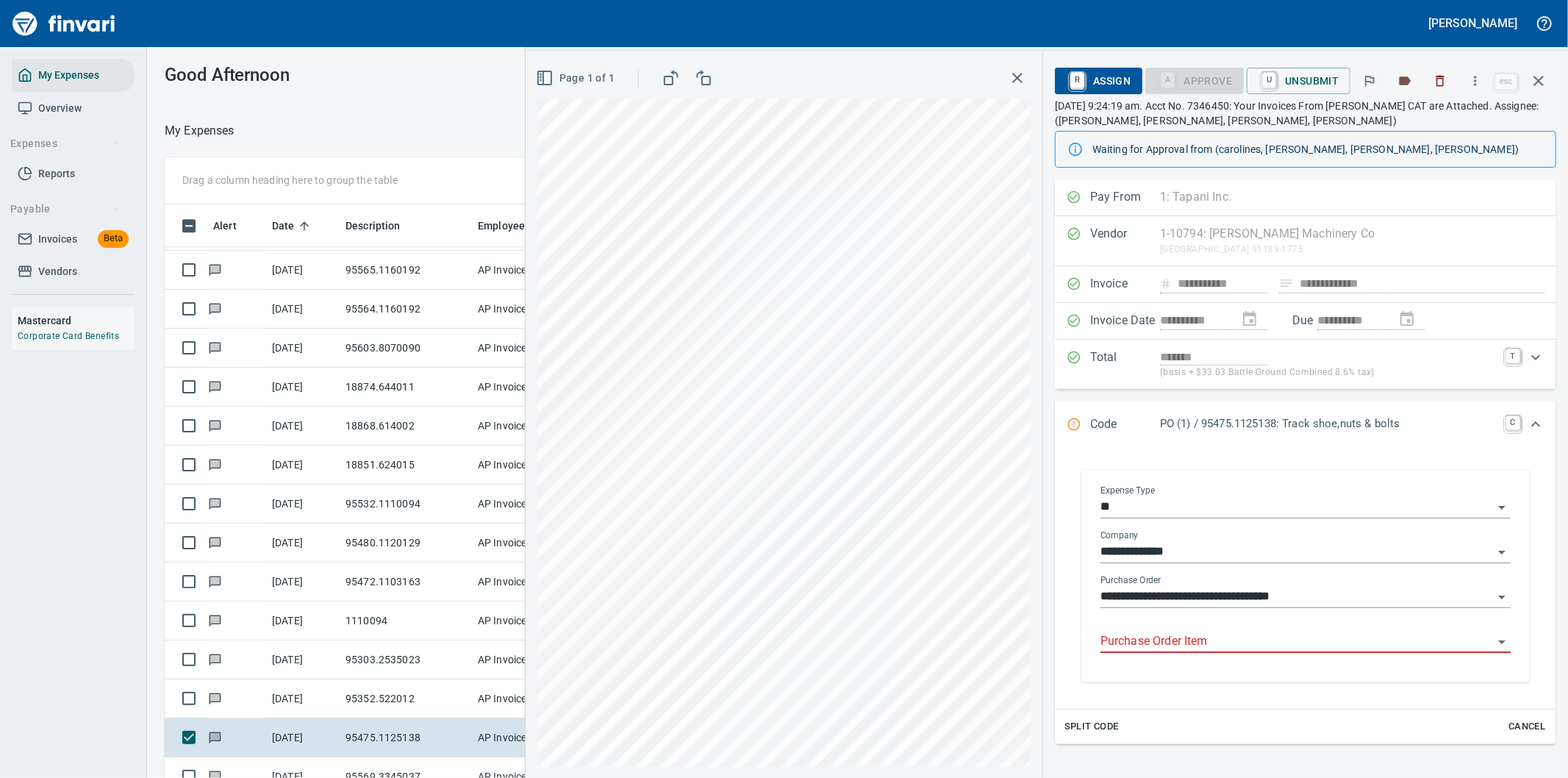
click at [1291, 638] on input "Purchase Order Item" at bounding box center [1297, 641] width 392 height 21
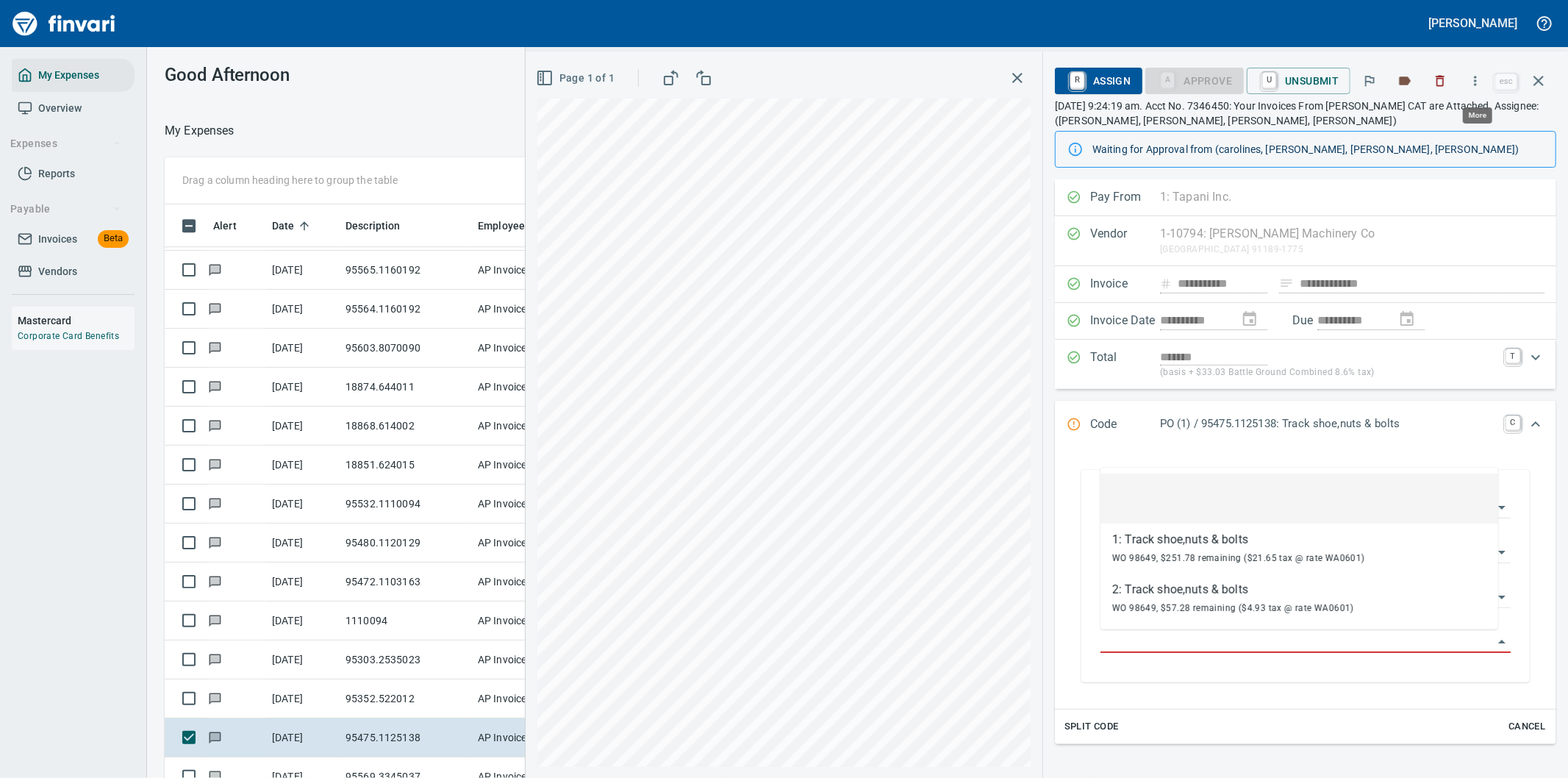
click at [1474, 79] on icon "button" at bounding box center [1475, 81] width 14 height 14
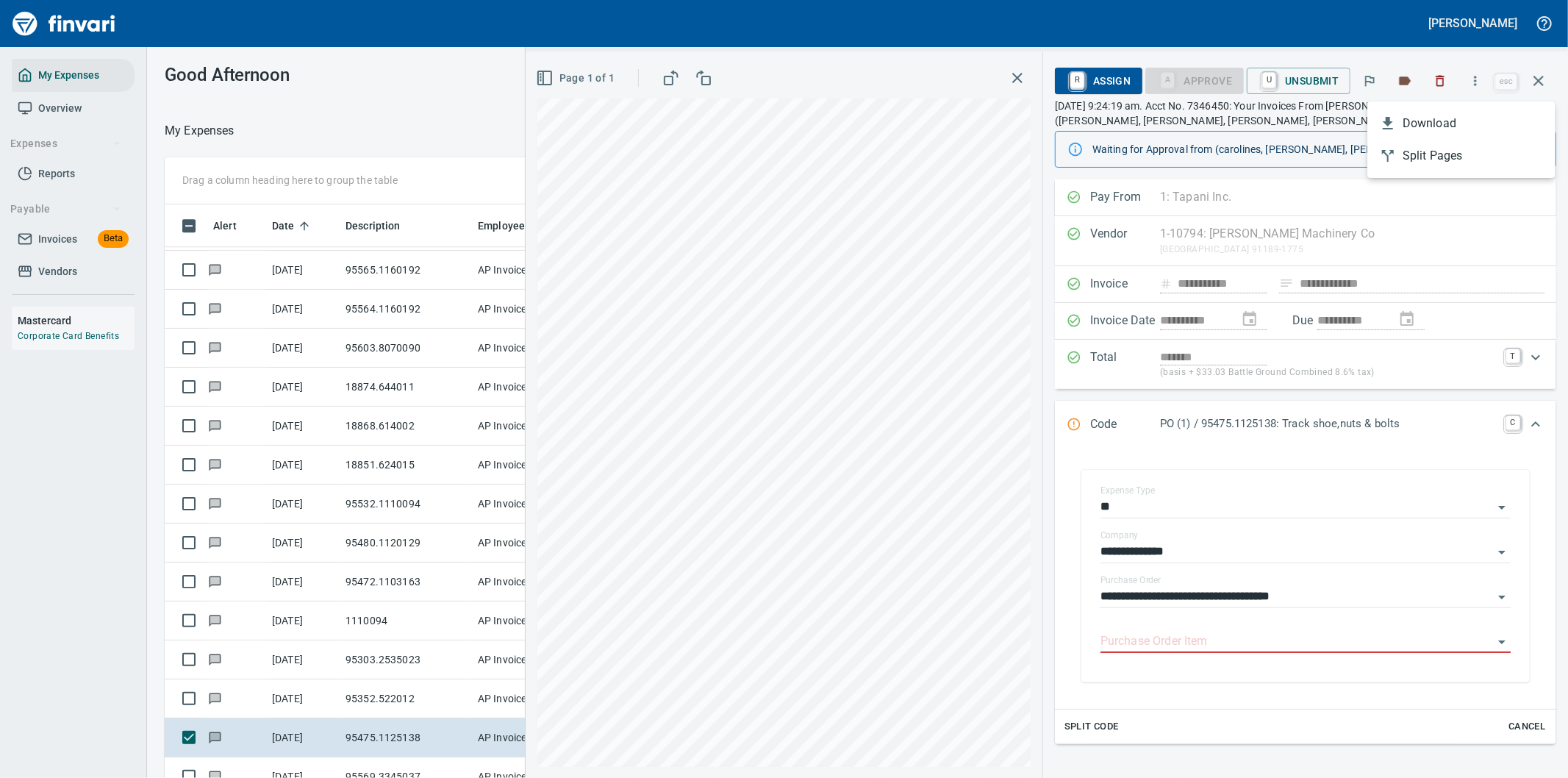
click at [1180, 593] on div at bounding box center [784, 389] width 1568 height 778
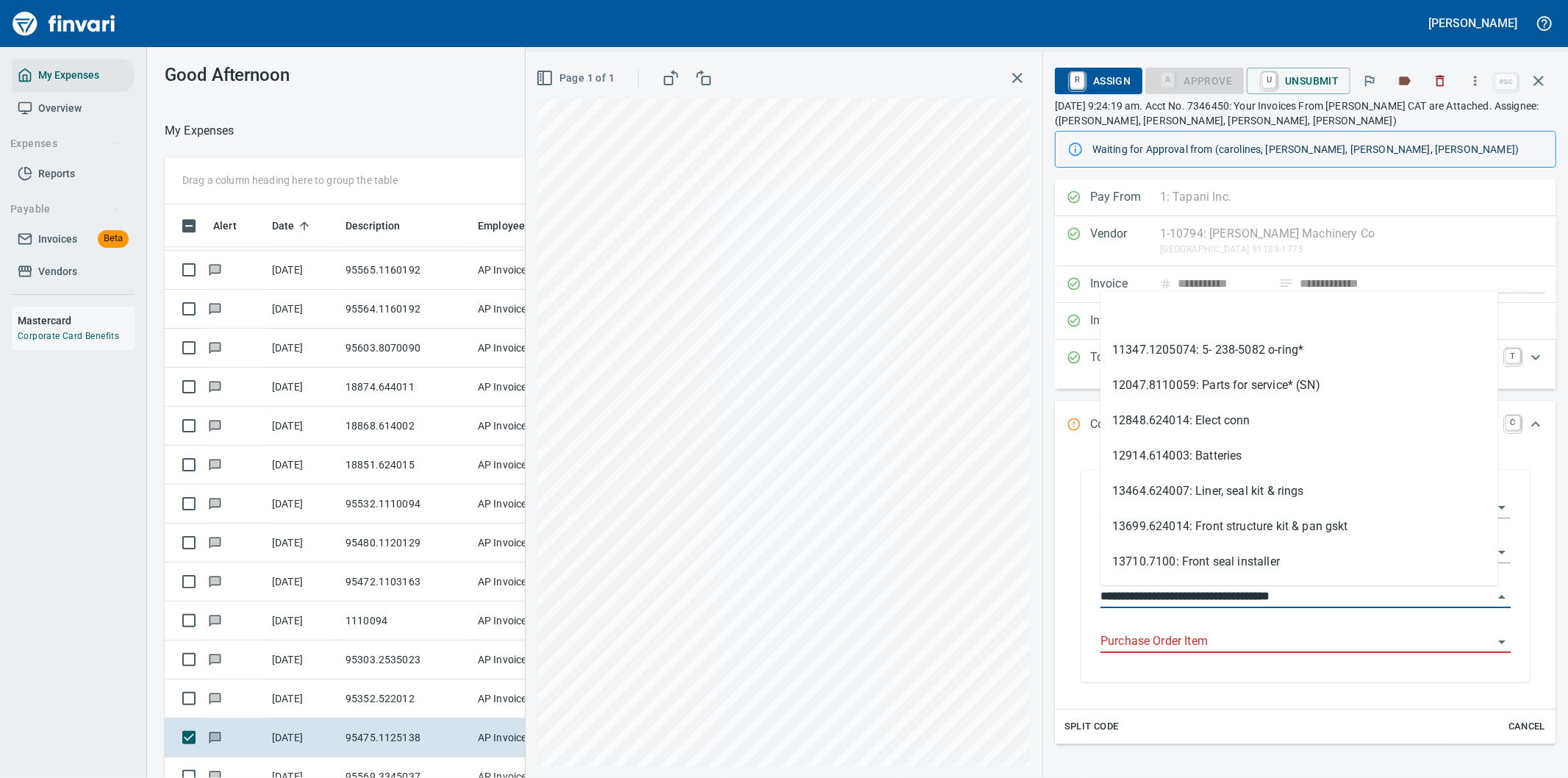
drag, startPoint x: 1185, startPoint y: 593, endPoint x: 1094, endPoint y: 587, distance: 91.2
click at [1091, 593] on div "**********" at bounding box center [1306, 578] width 434 height 209
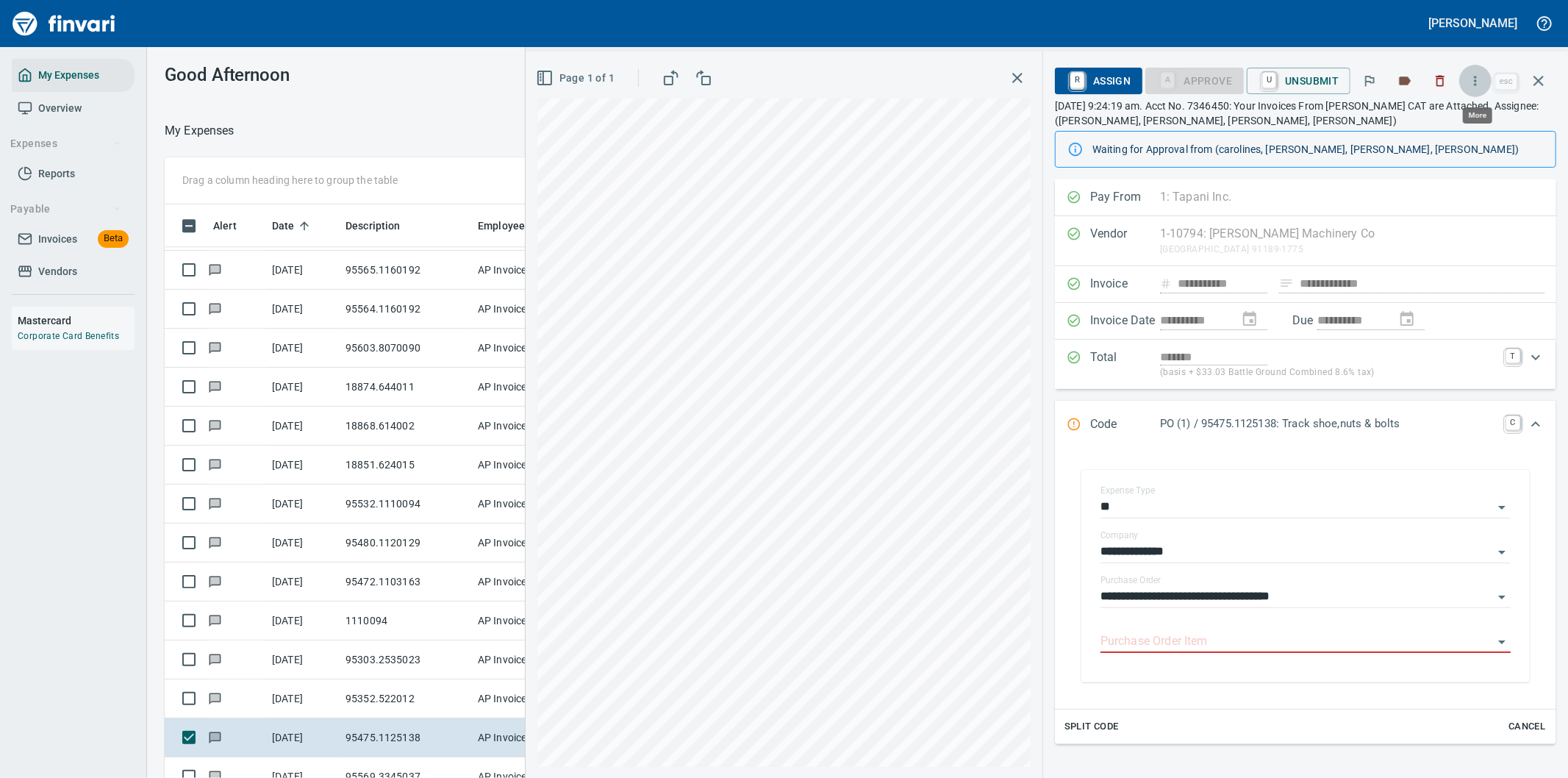
click at [1477, 77] on icon "button" at bounding box center [1476, 81] width 2 height 10
click at [1417, 119] on span "Download" at bounding box center [1473, 124] width 141 height 18
click at [1526, 419] on icon "Expand" at bounding box center [1535, 424] width 18 height 18
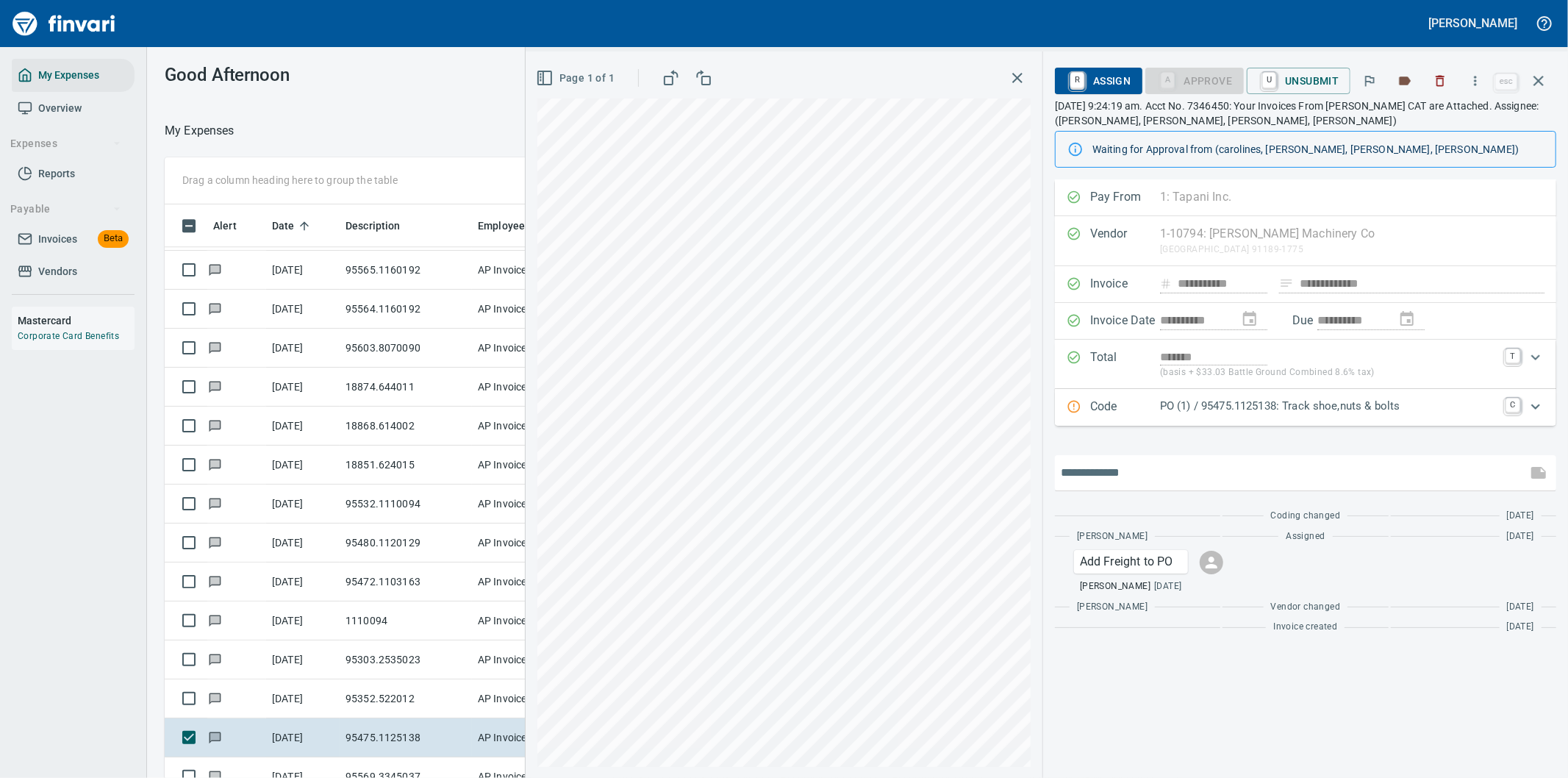
click at [1154, 466] on input "text" at bounding box center [1290, 473] width 460 height 24
type input "**********"
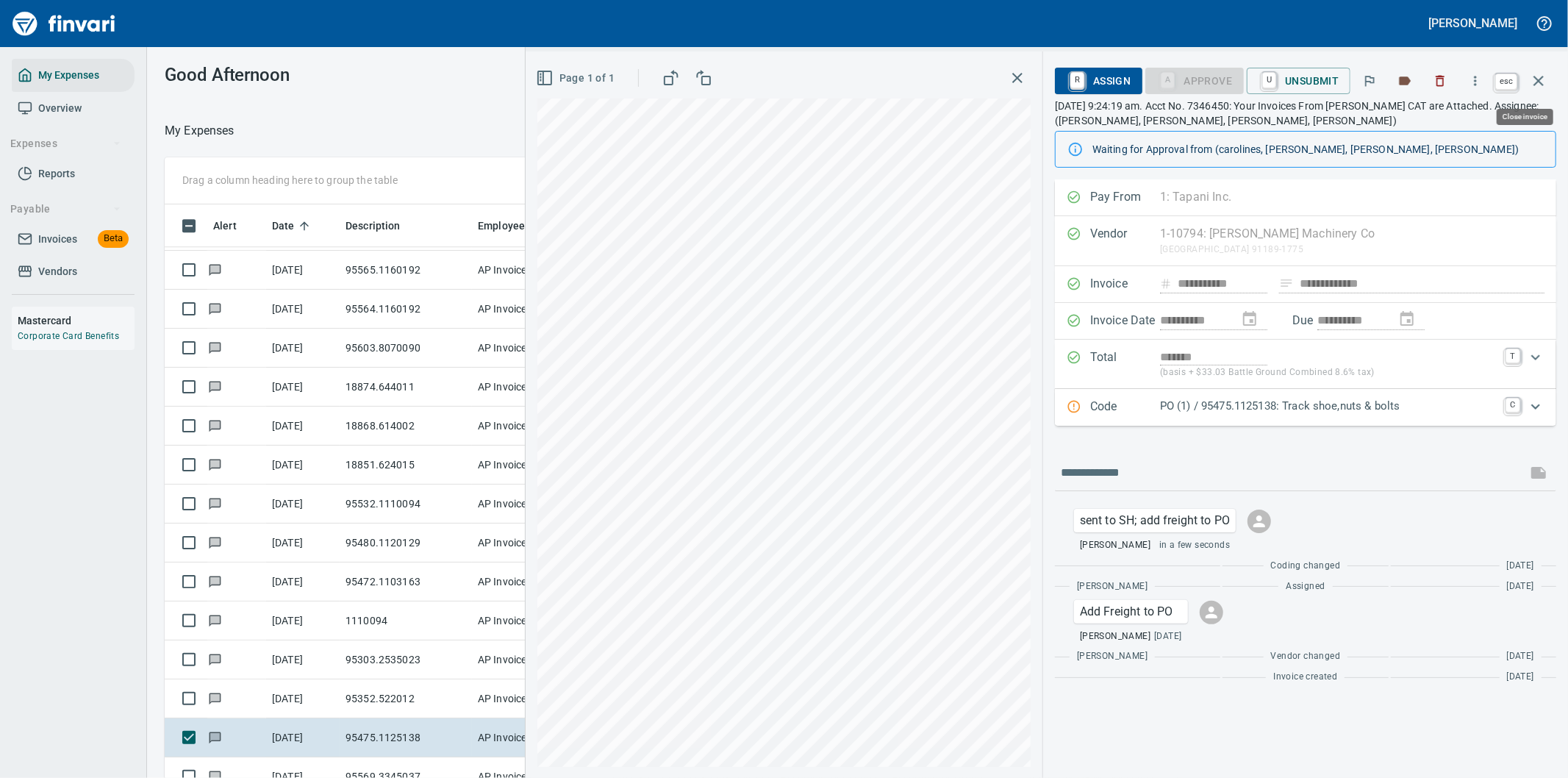
click at [1541, 72] on icon "button" at bounding box center [1539, 81] width 18 height 18
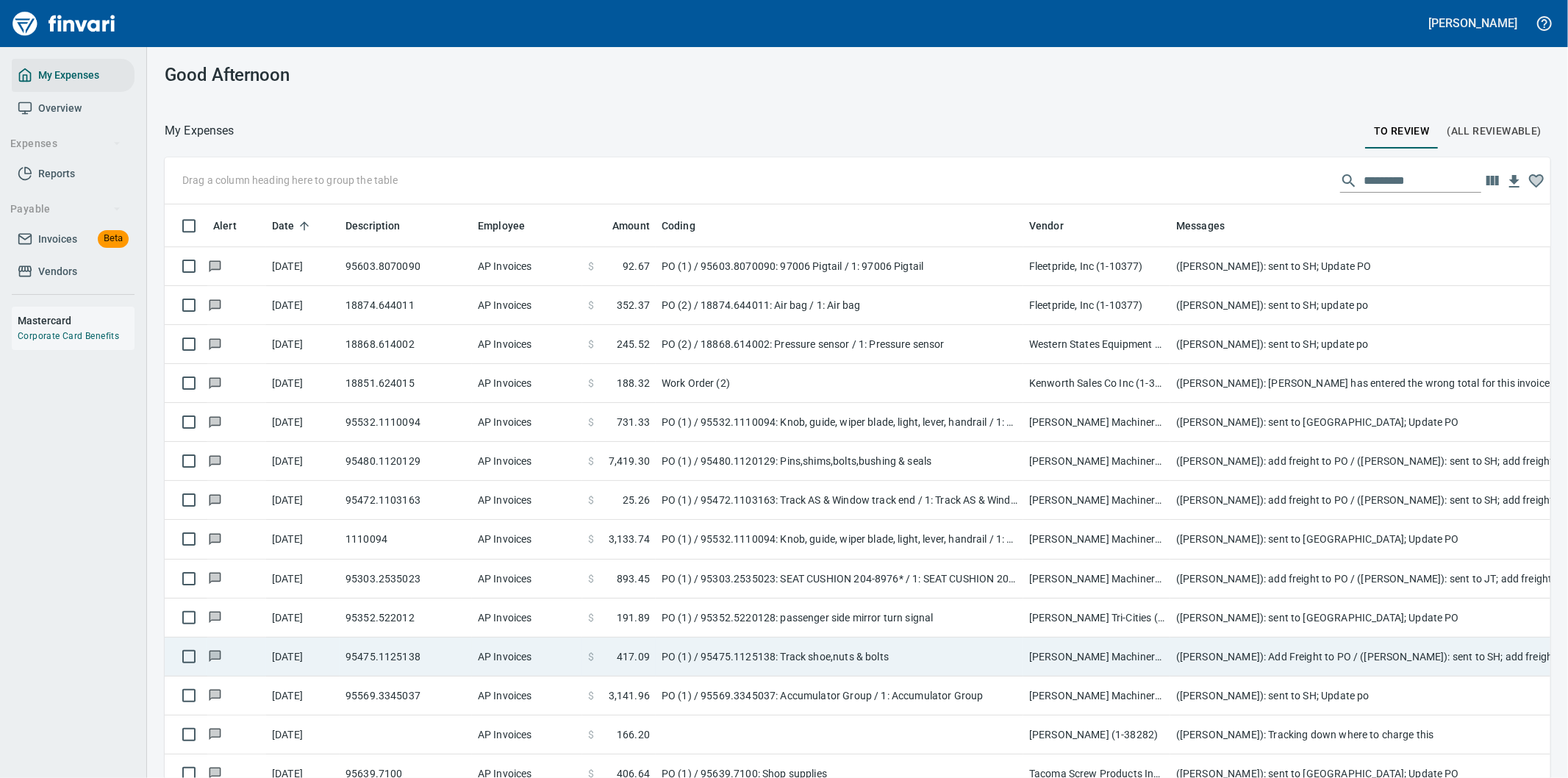
scroll to position [3595, 0]
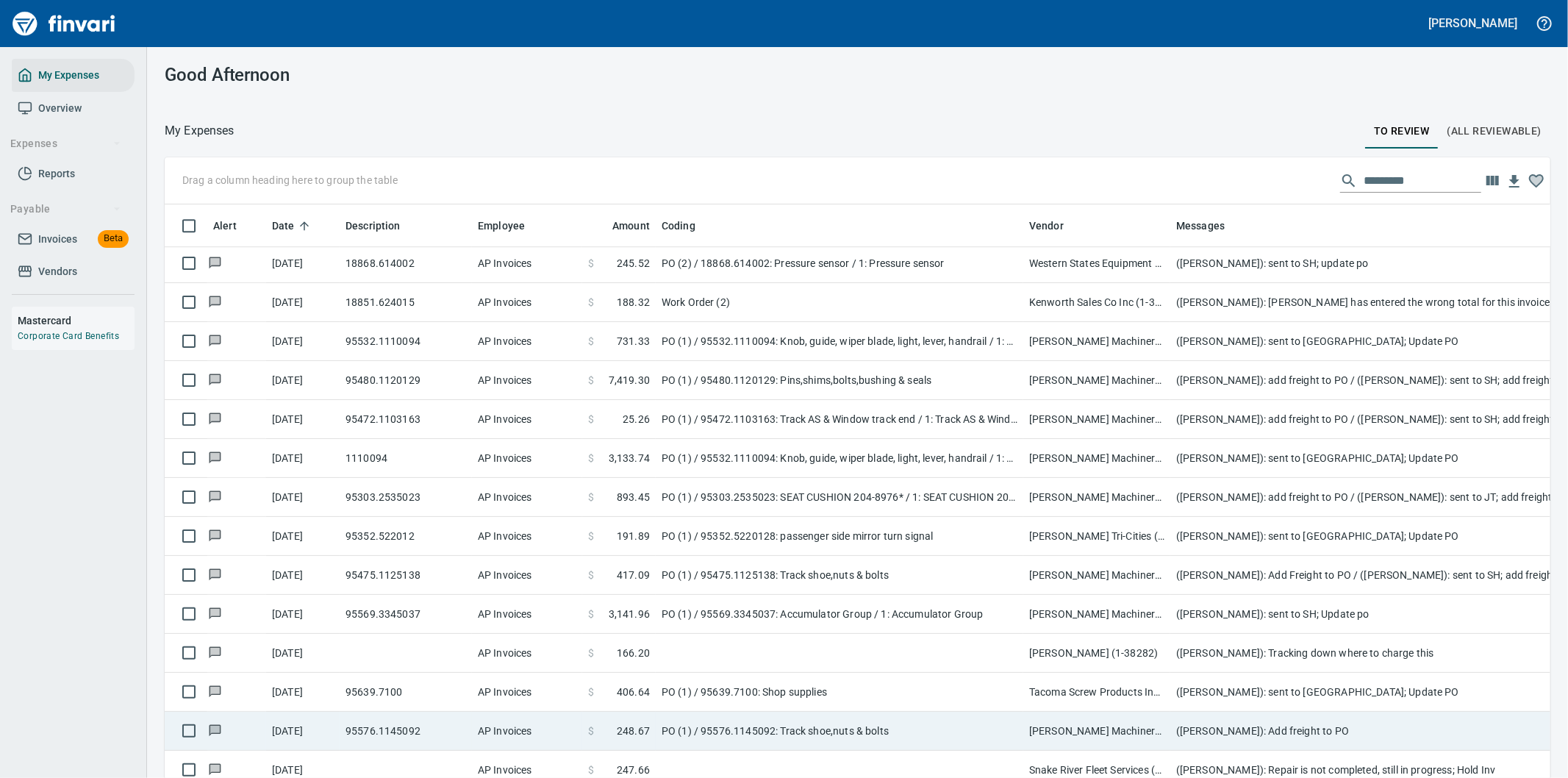
click at [1309, 735] on td "([PERSON_NAME]): Add freight to PO" at bounding box center [1464, 731] width 588 height 39
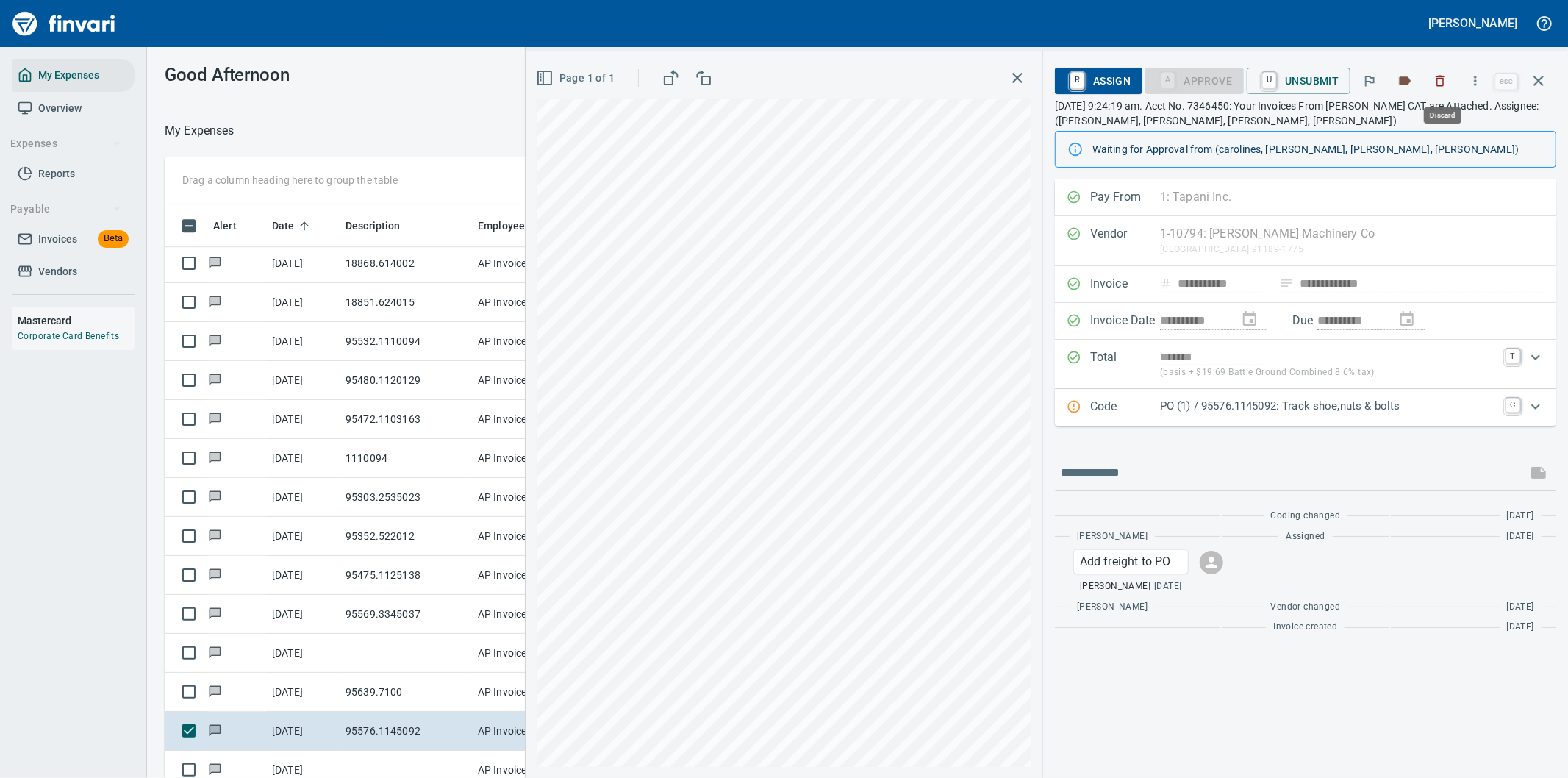
scroll to position [592, 981]
click at [1479, 78] on icon "button" at bounding box center [1475, 81] width 14 height 14
click at [1444, 124] on span "Download" at bounding box center [1473, 124] width 141 height 18
click at [1171, 470] on input "text" at bounding box center [1290, 473] width 460 height 24
type input "**********"
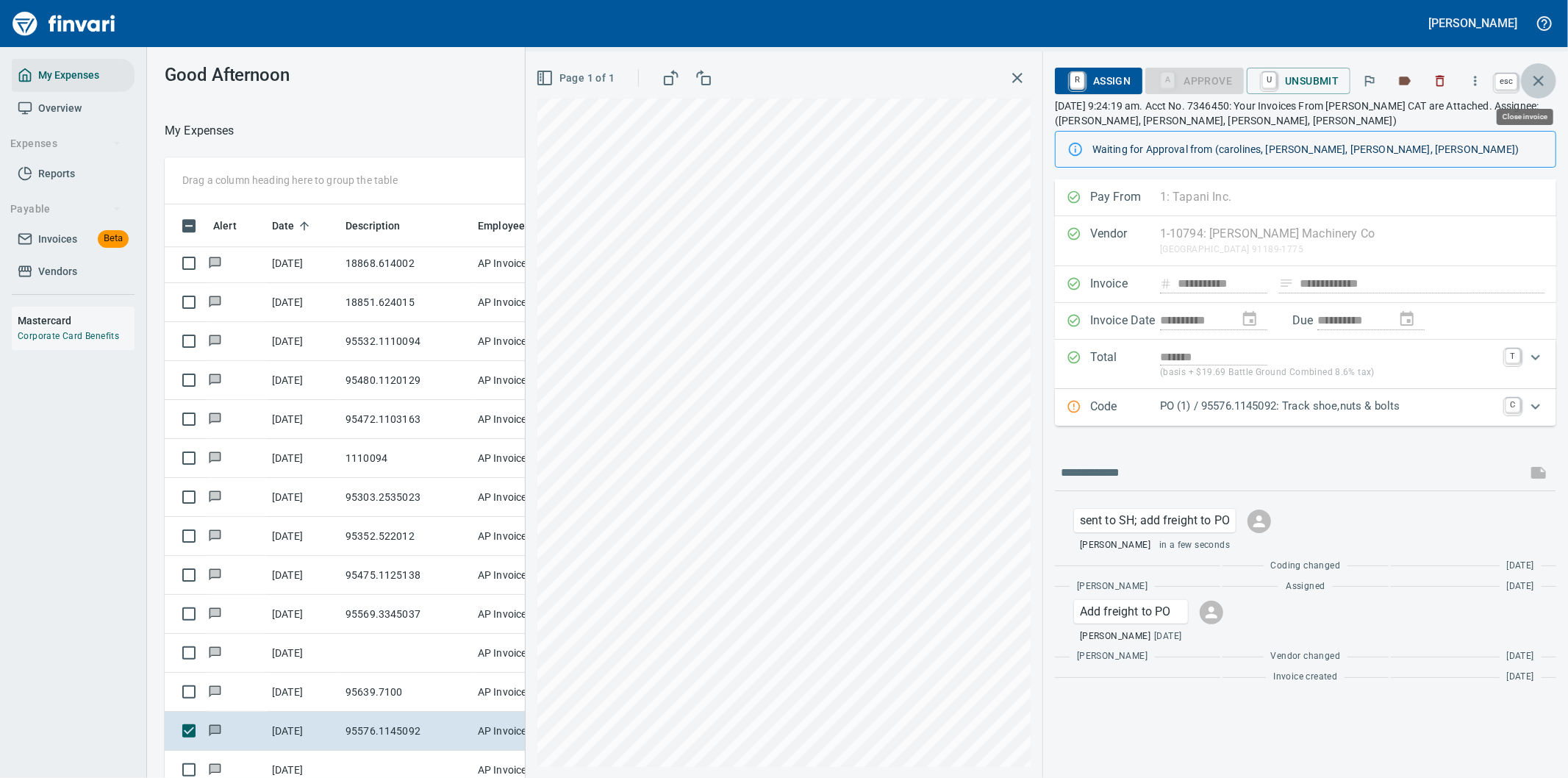
click at [1538, 84] on icon "button" at bounding box center [1539, 81] width 18 height 18
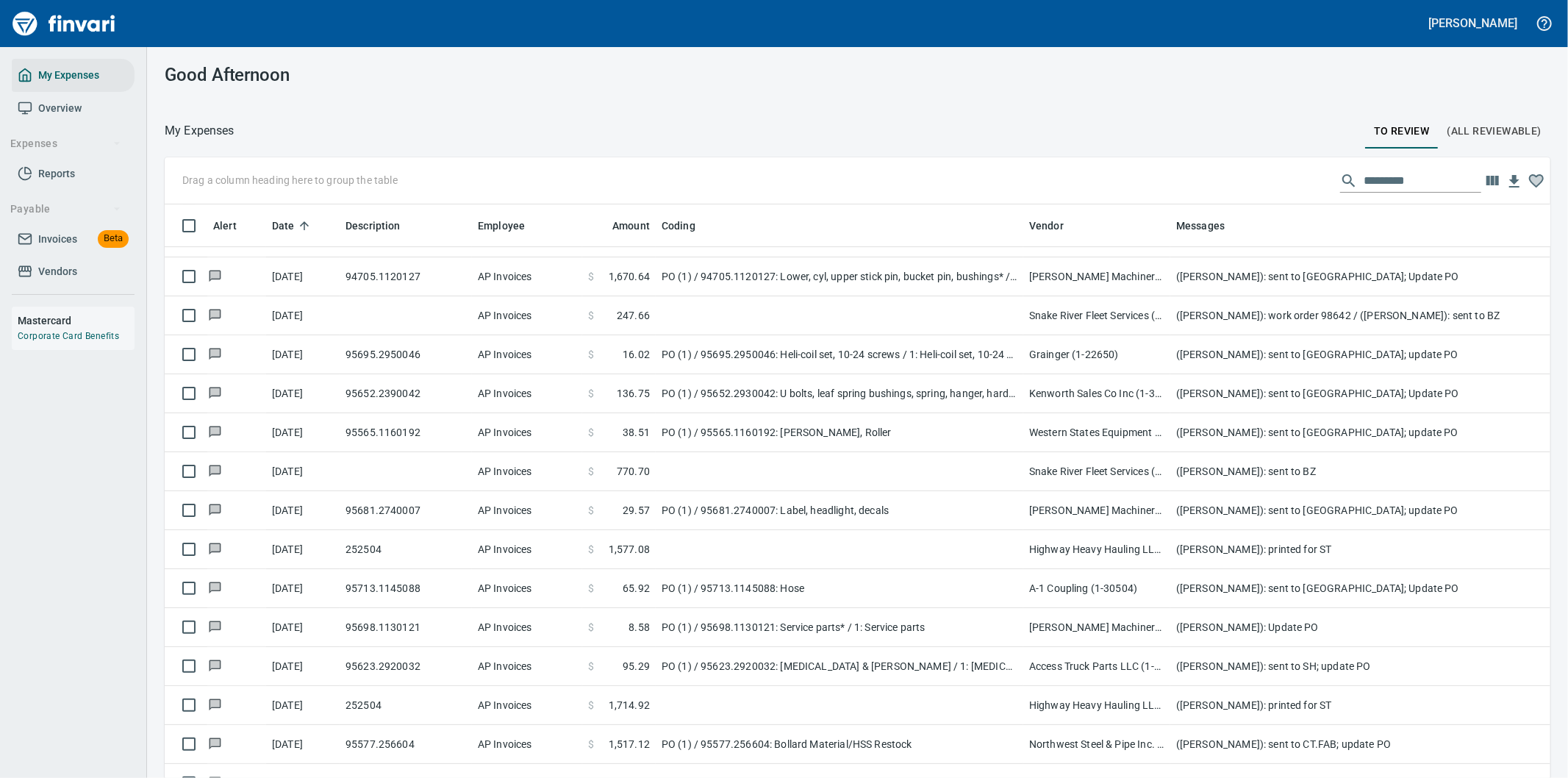
scroll to position [4248, 0]
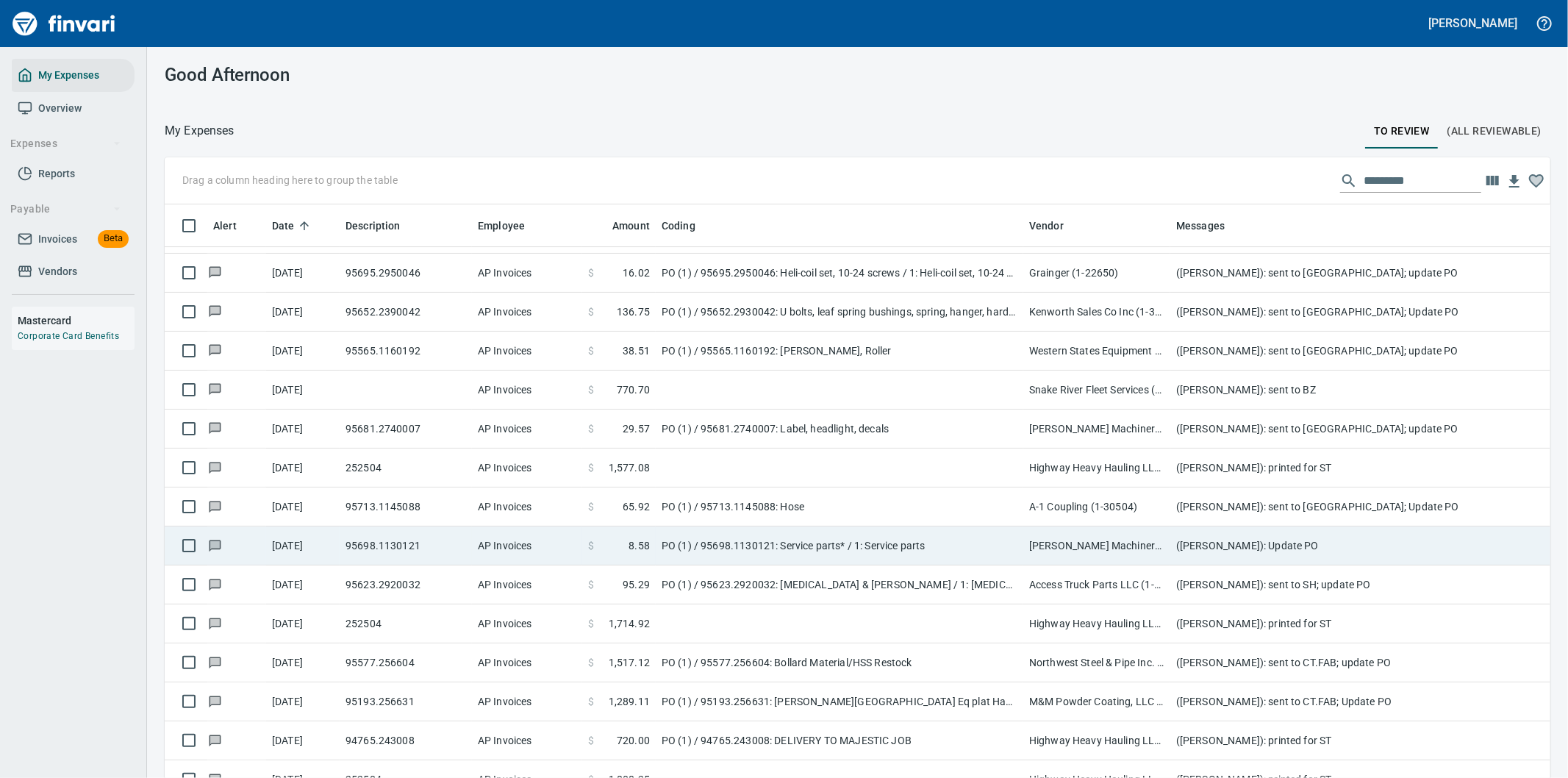
click at [1265, 540] on td "([PERSON_NAME]): Update PO" at bounding box center [1464, 546] width 588 height 39
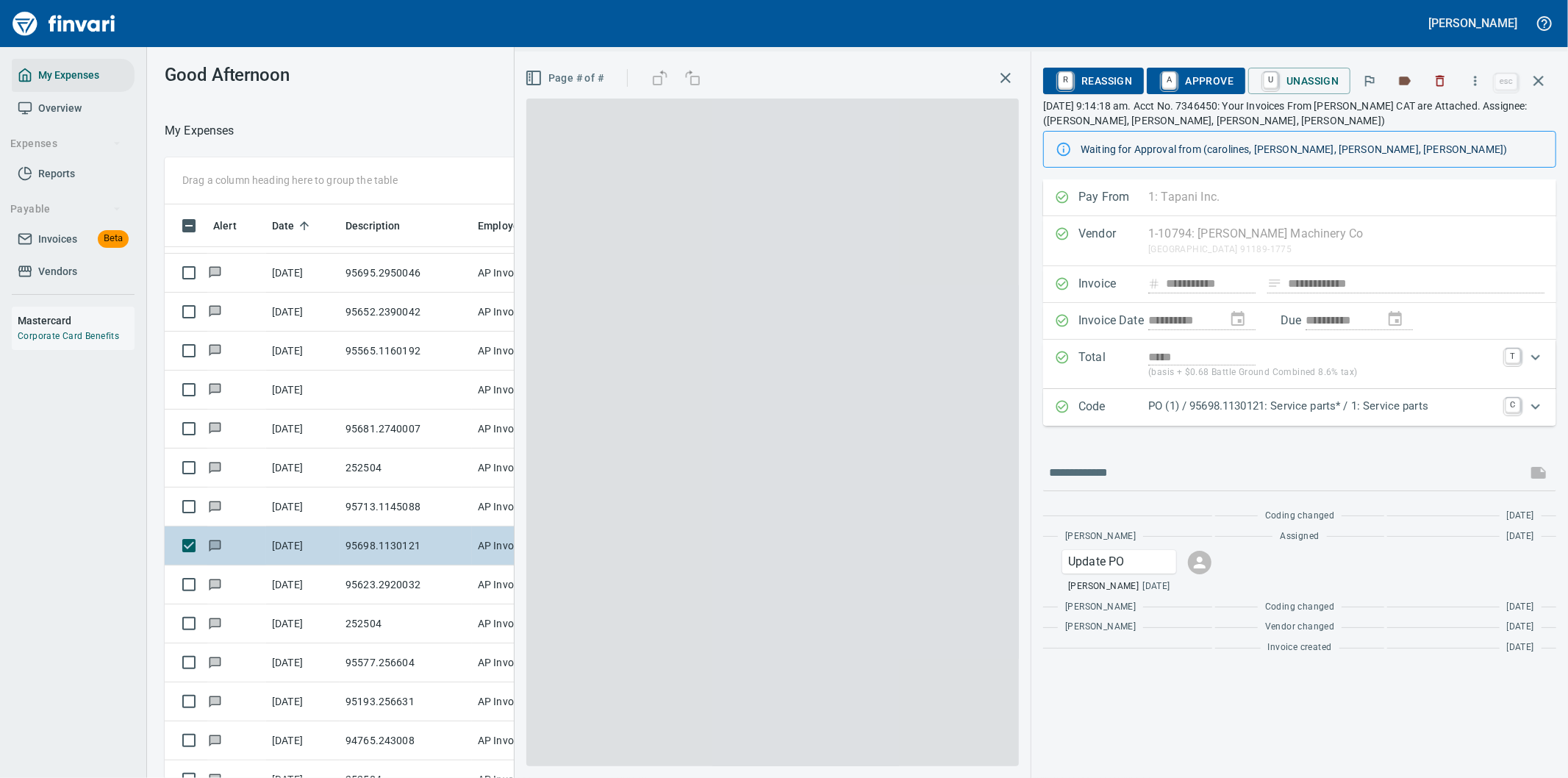
scroll to position [592, 981]
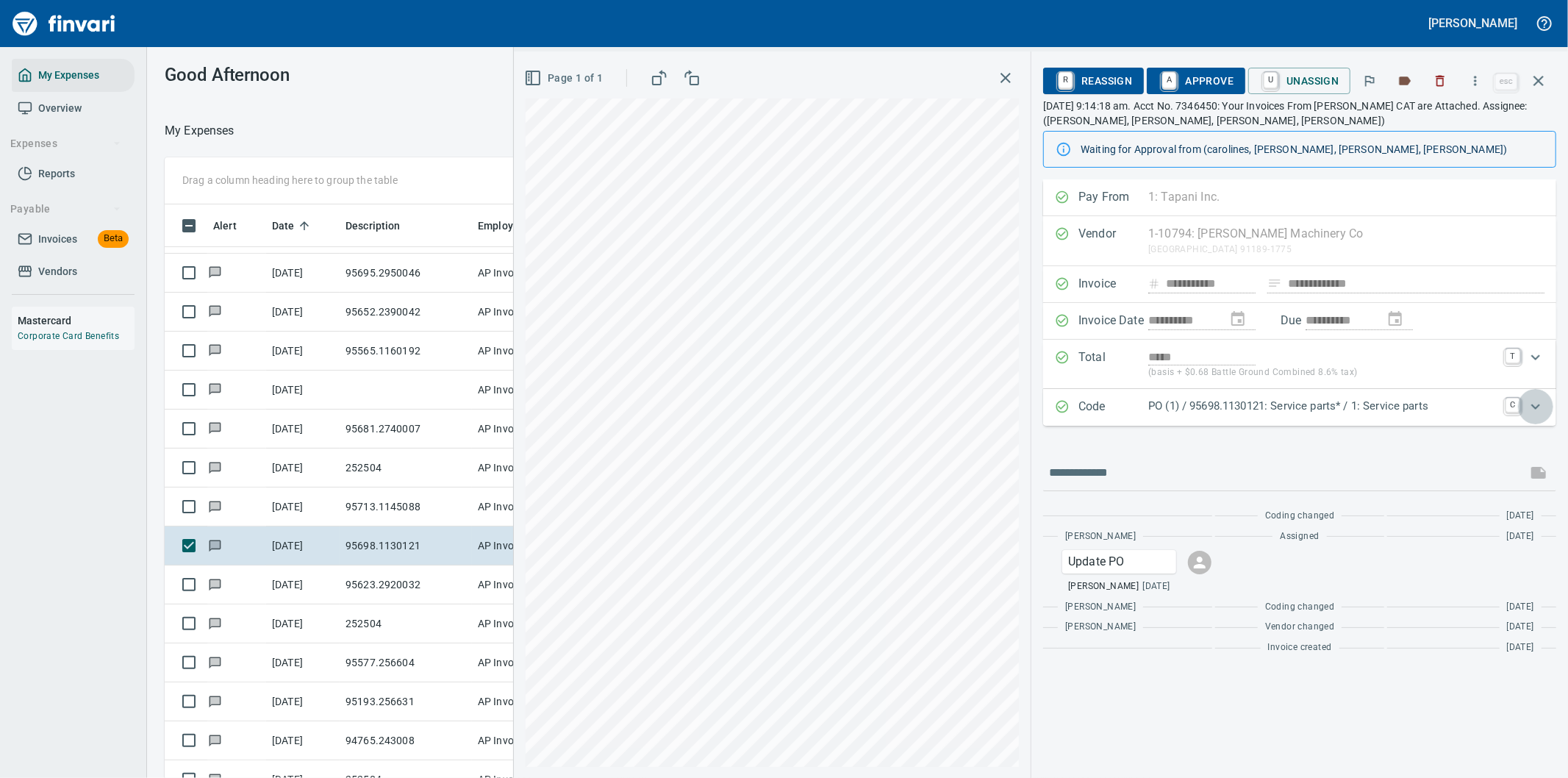
click at [1538, 405] on icon "Expand" at bounding box center [1535, 407] width 18 height 18
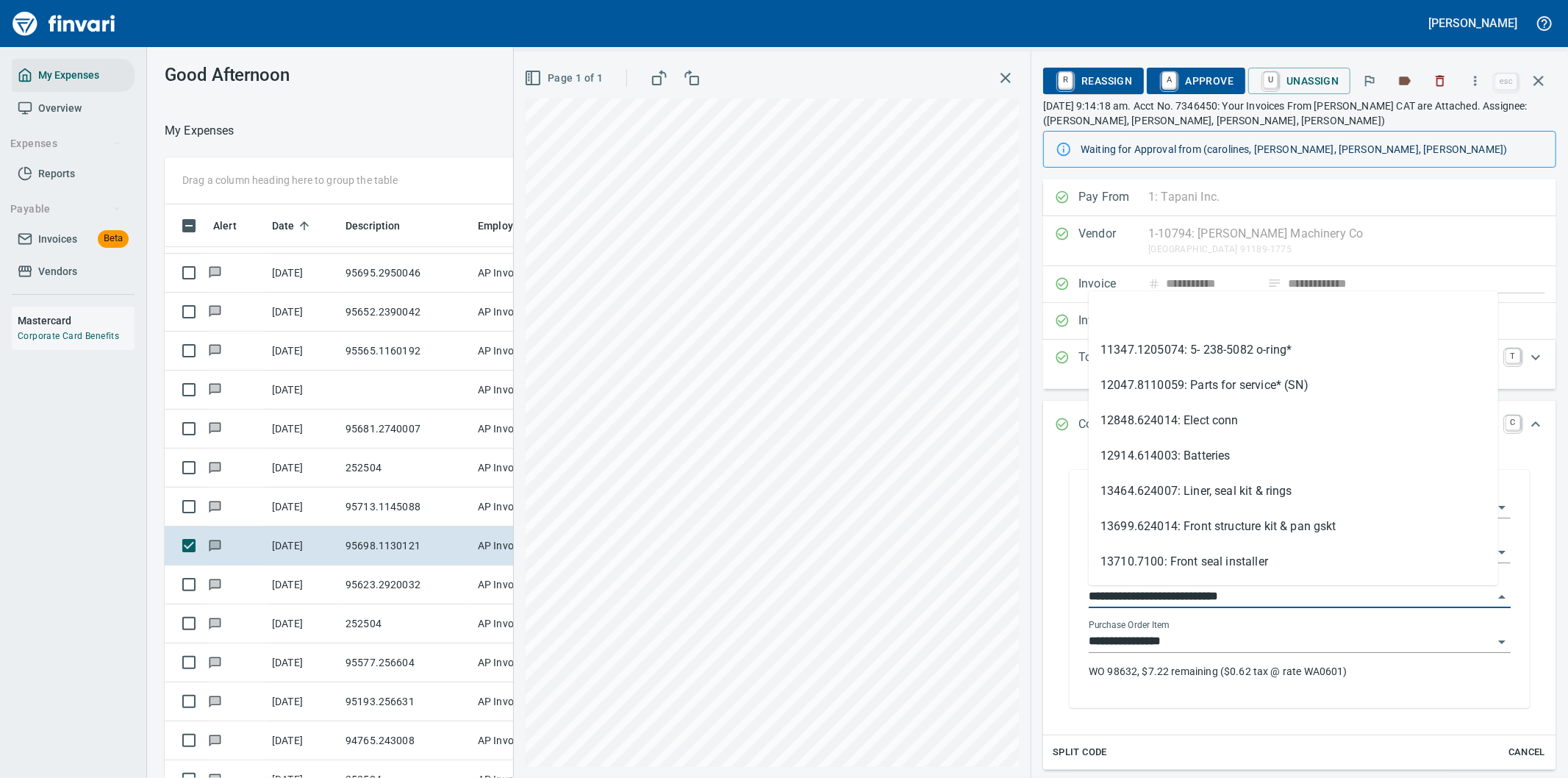
drag, startPoint x: 1175, startPoint y: 592, endPoint x: 1083, endPoint y: 596, distance: 92.1
click at [1083, 596] on div "**********" at bounding box center [1299, 591] width 446 height 234
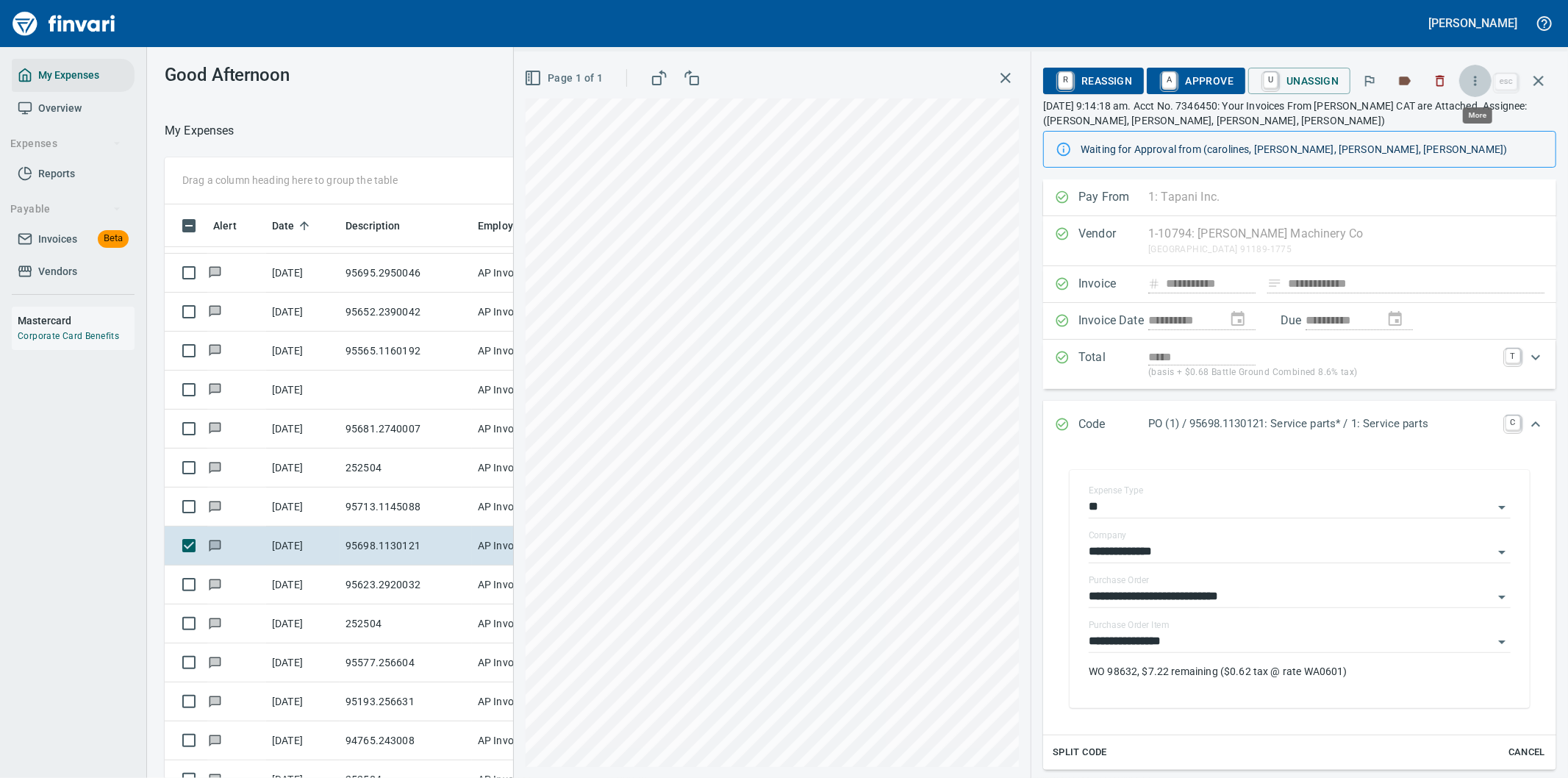
click at [1479, 70] on button "button" at bounding box center [1476, 81] width 33 height 33
click at [1424, 115] on span "Download" at bounding box center [1473, 124] width 141 height 18
click at [1526, 423] on icon "Expand" at bounding box center [1535, 424] width 18 height 18
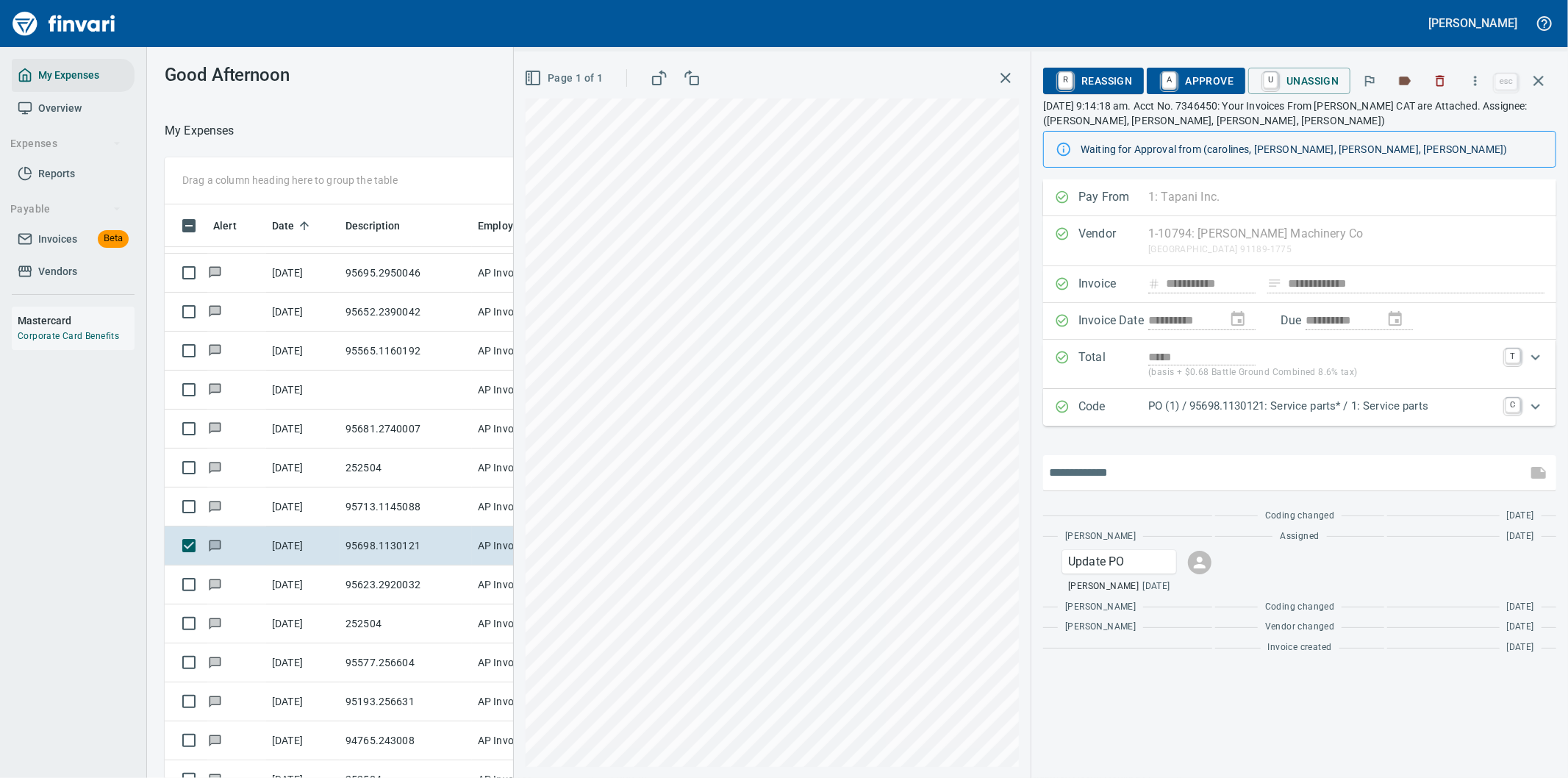
click at [1122, 474] on input "text" at bounding box center [1285, 473] width 472 height 24
type input "**********"
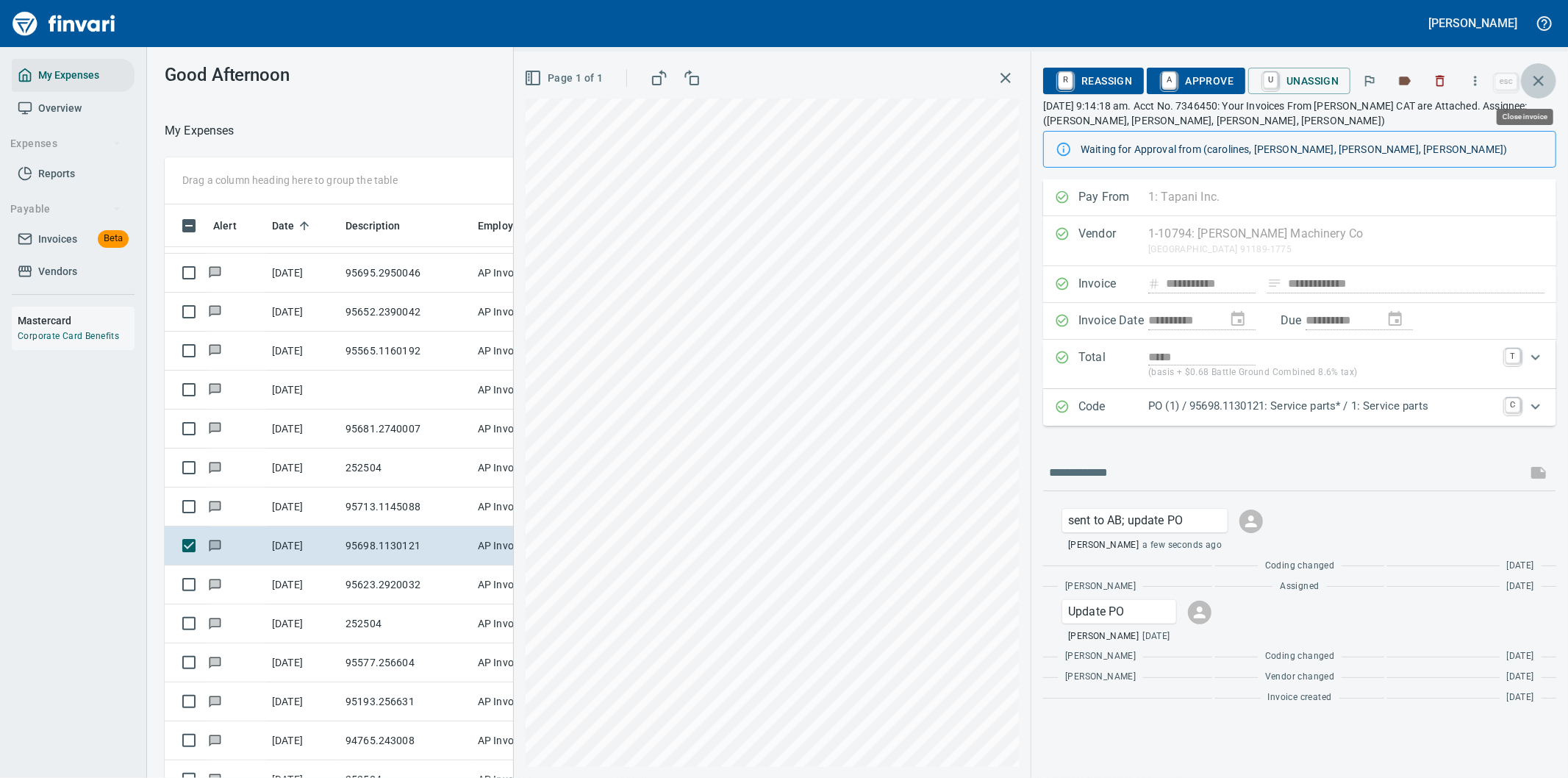
click at [1537, 81] on icon "button" at bounding box center [1539, 81] width 18 height 18
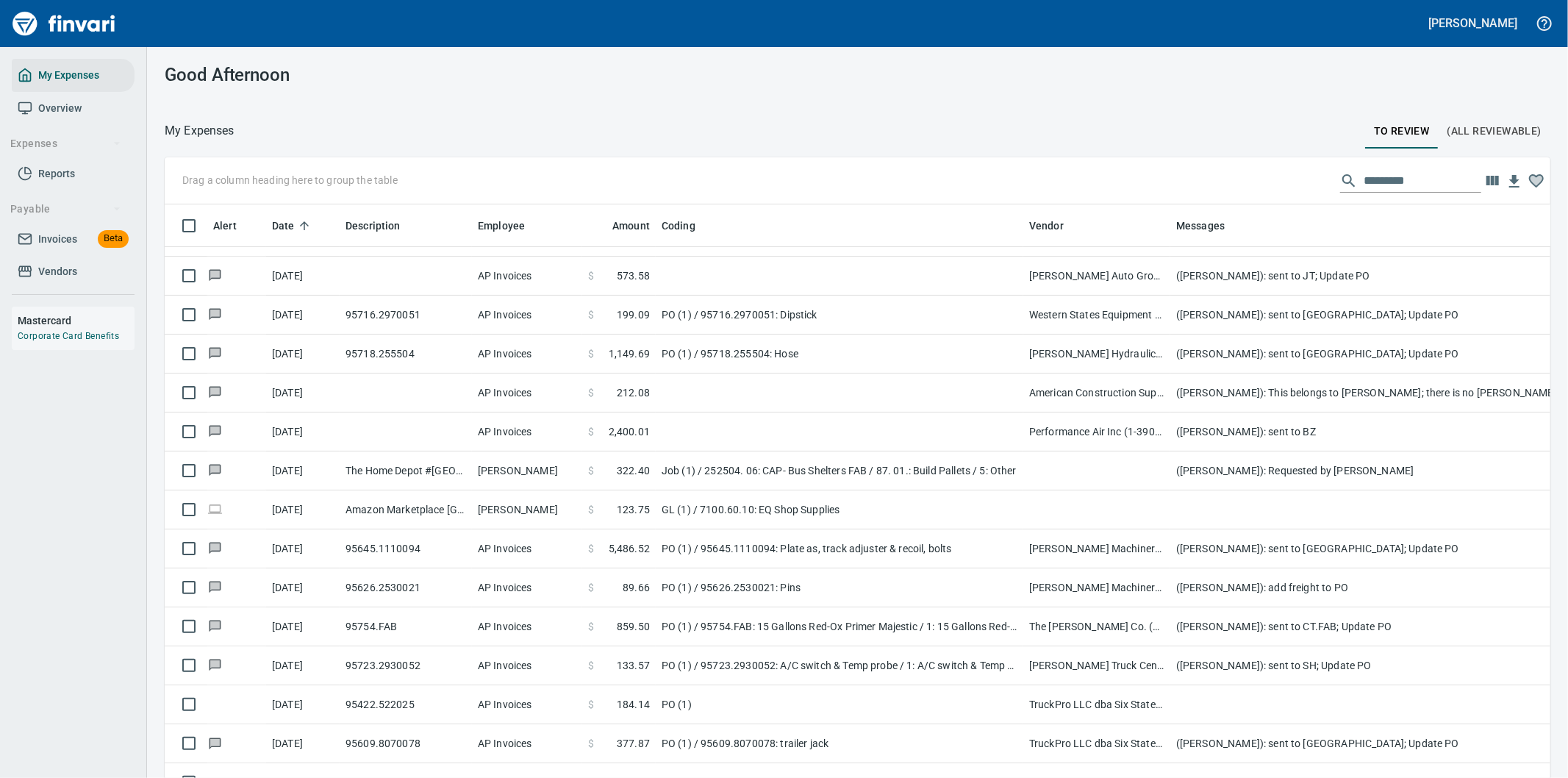
scroll to position [5147, 0]
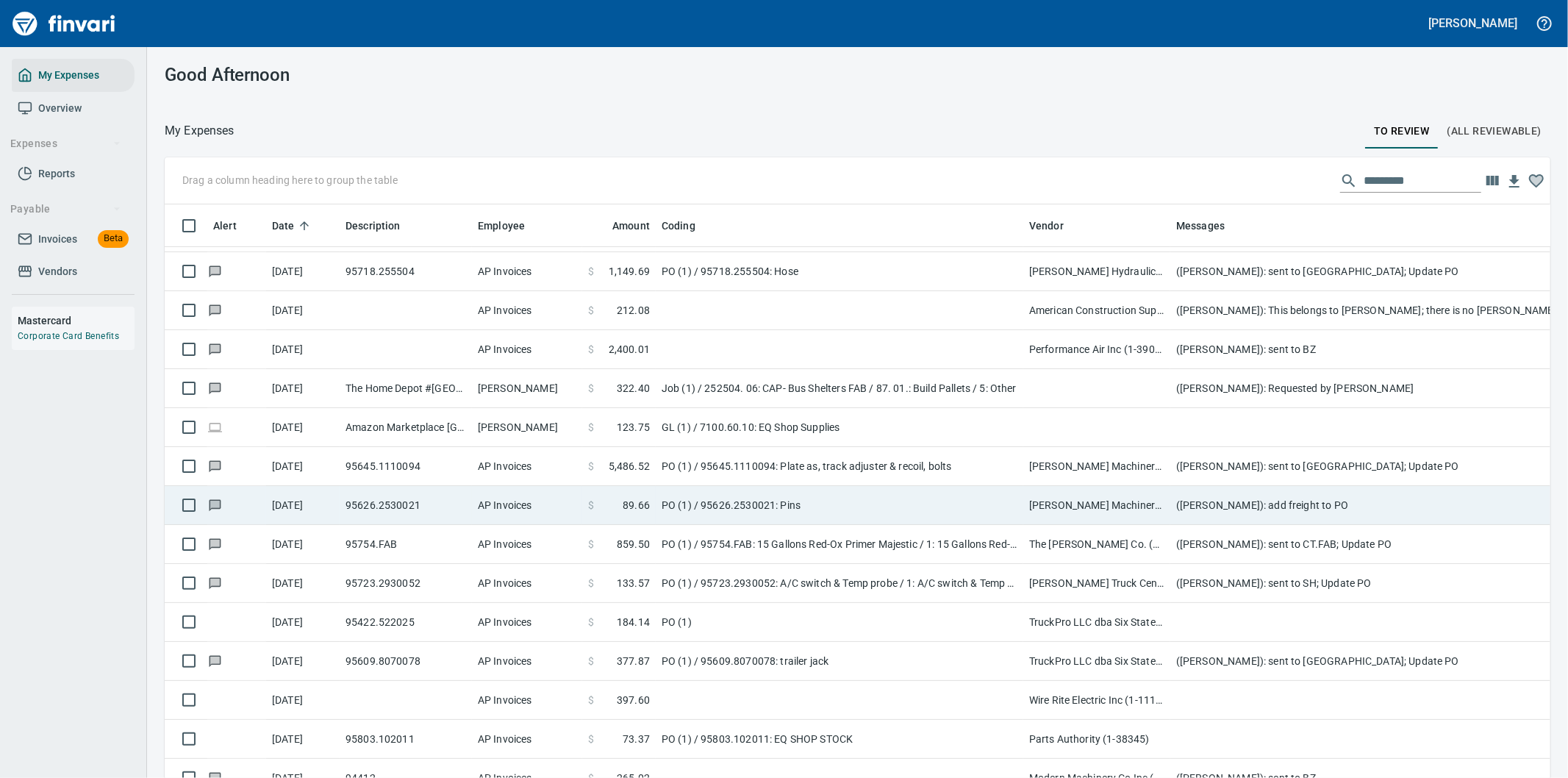
click at [1221, 498] on td "([PERSON_NAME]): add freight to PO" at bounding box center [1464, 505] width 588 height 39
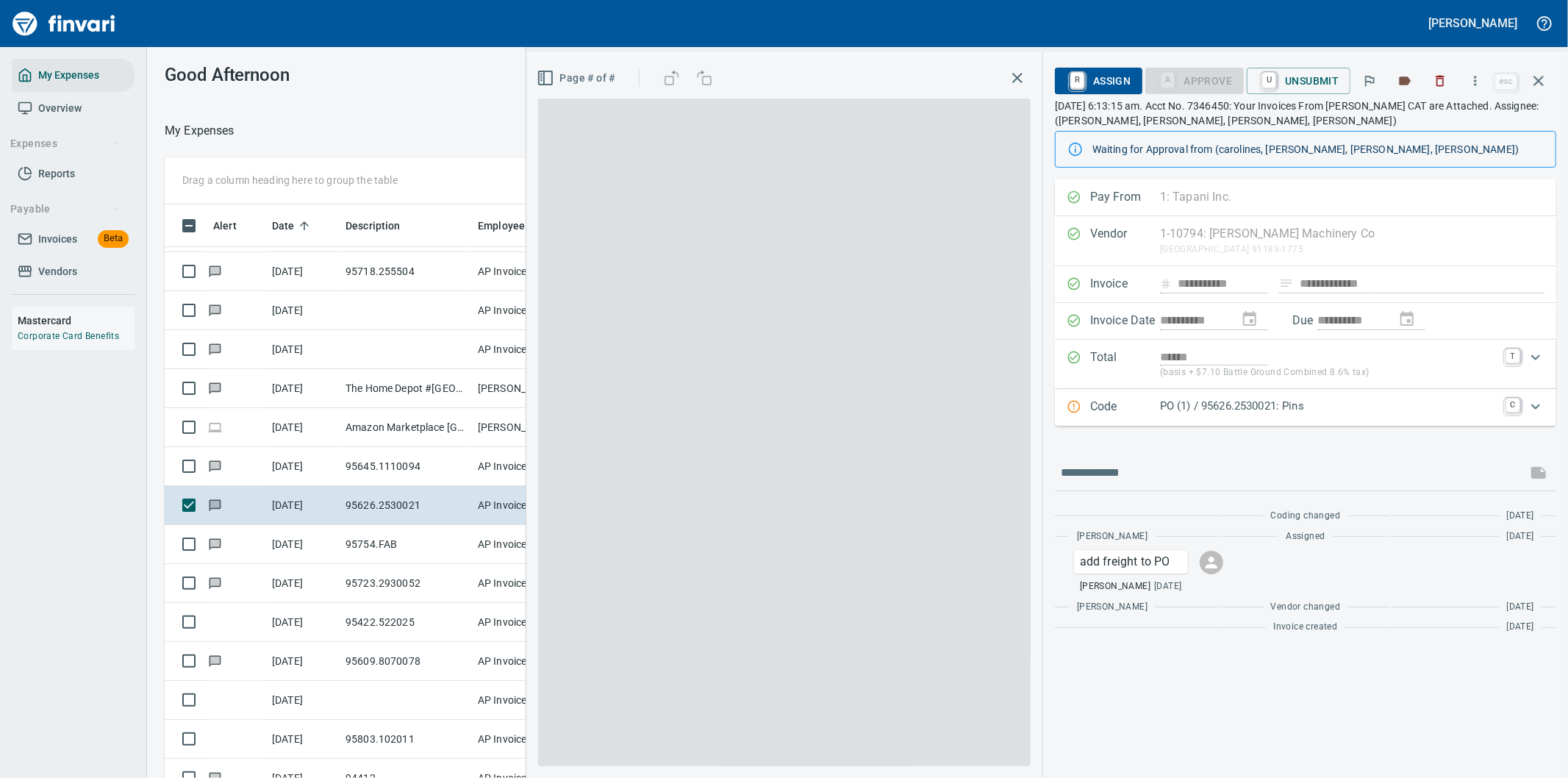
scroll to position [592, 981]
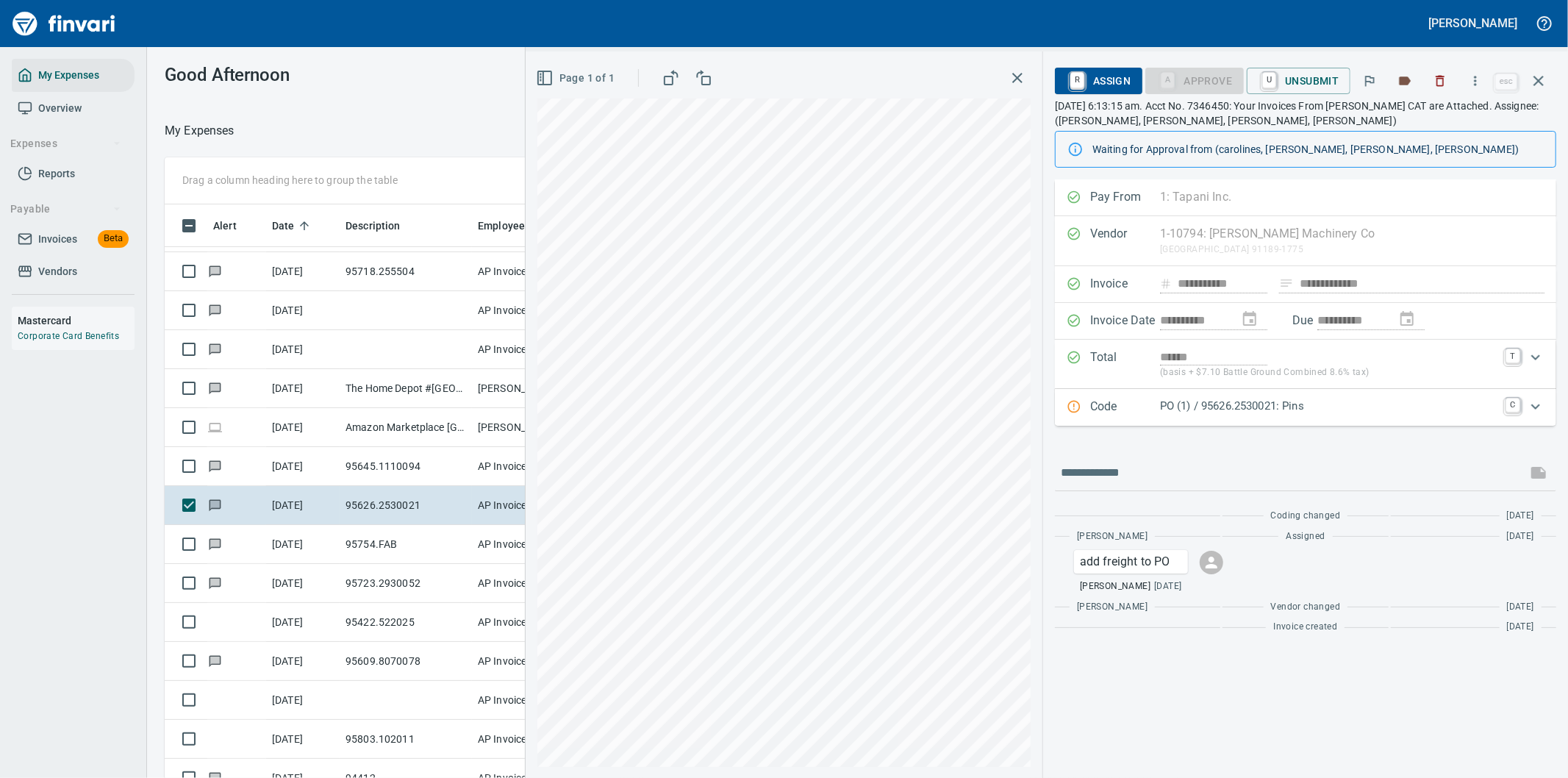
click at [1536, 407] on icon "Expand" at bounding box center [1535, 407] width 18 height 18
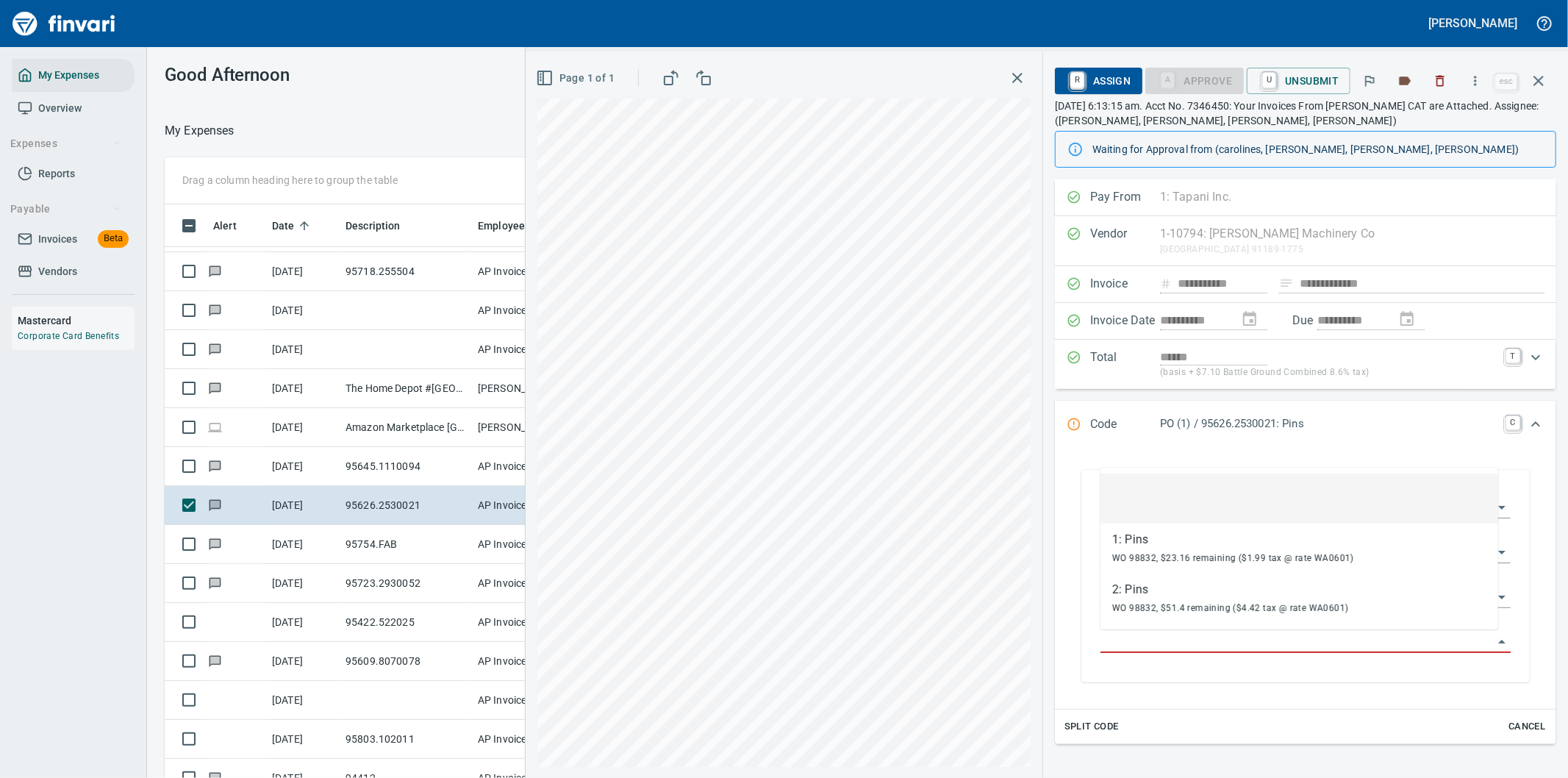
click at [1195, 646] on input "Purchase Order Item" at bounding box center [1297, 641] width 392 height 21
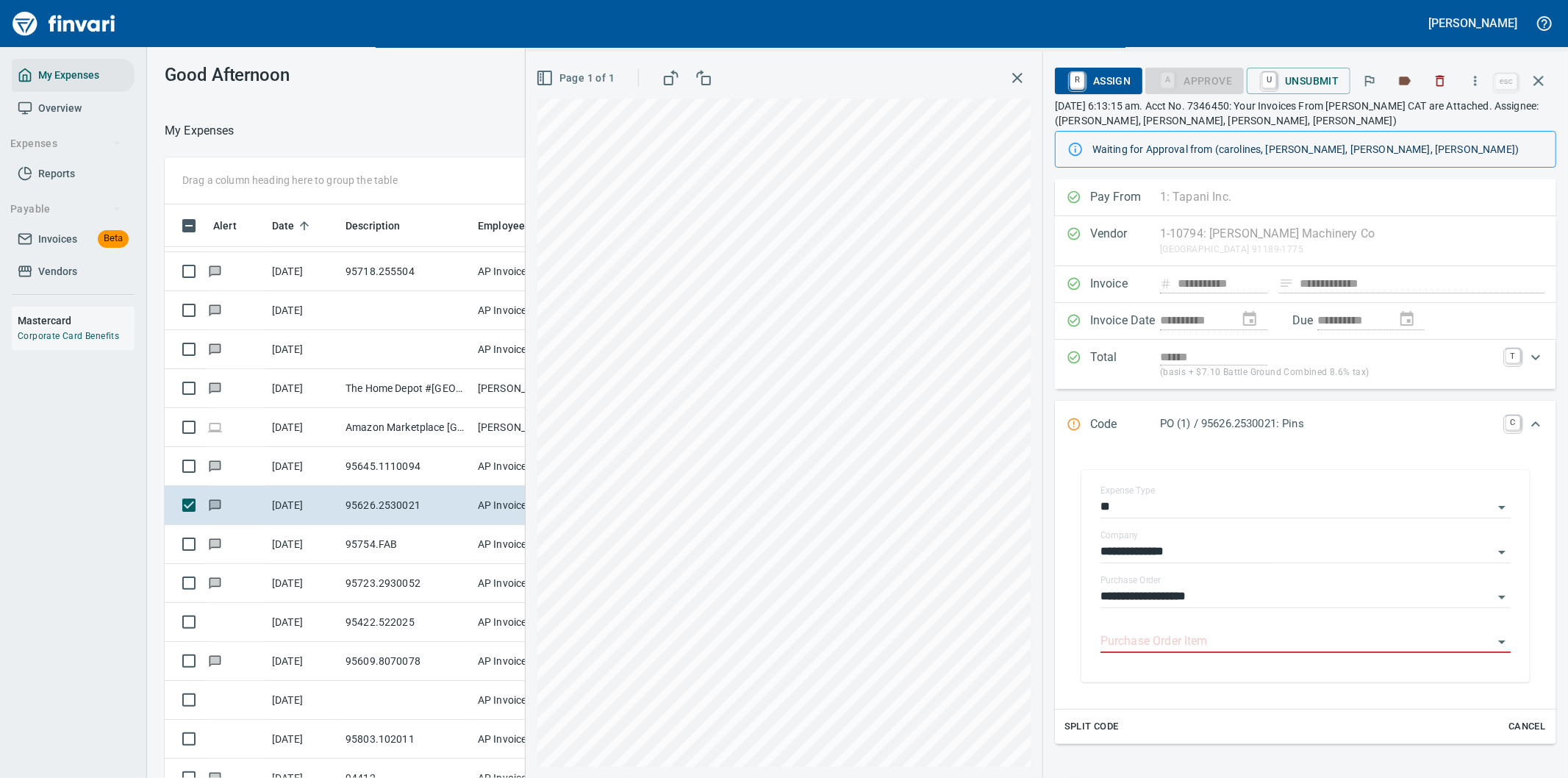
click at [1525, 493] on div "**********" at bounding box center [1306, 575] width 477 height 242
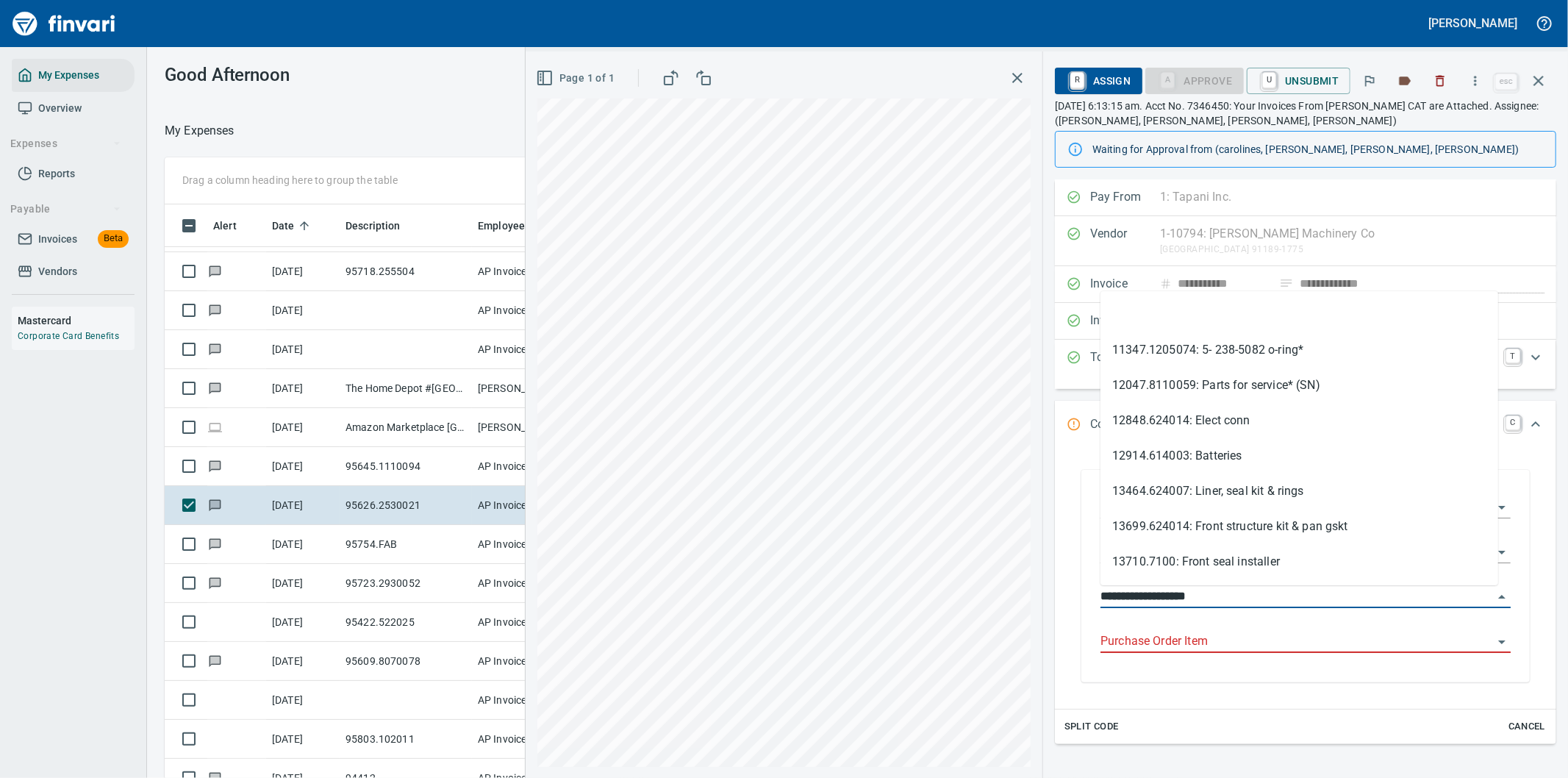
drag, startPoint x: 1185, startPoint y: 598, endPoint x: 1088, endPoint y: 588, distance: 97.5
click at [1086, 592] on div "**********" at bounding box center [1306, 575] width 449 height 213
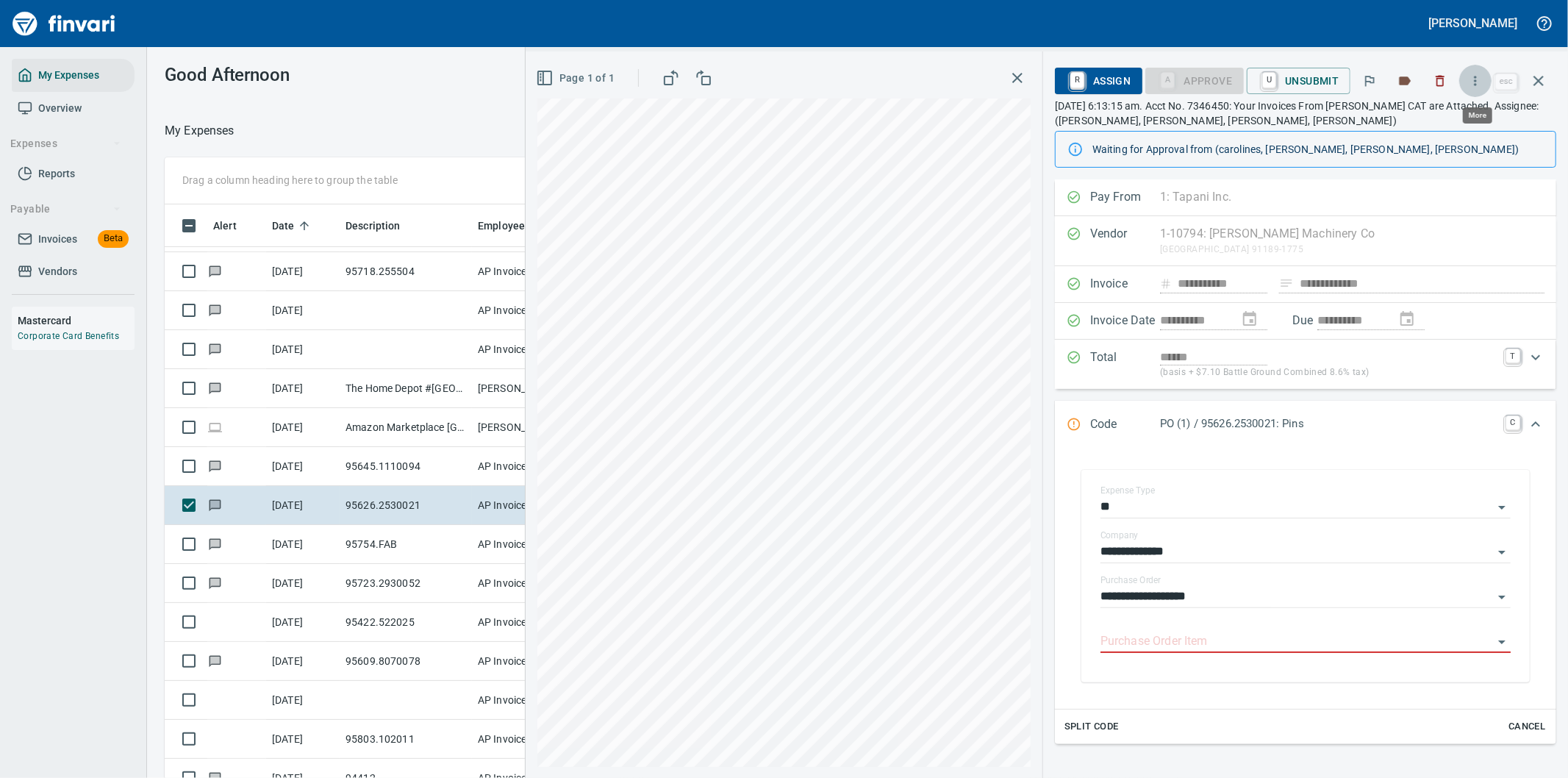
click at [1479, 77] on icon "button" at bounding box center [1475, 81] width 14 height 14
click at [1416, 120] on span "Download" at bounding box center [1473, 124] width 141 height 18
click at [1531, 423] on icon "Expand" at bounding box center [1535, 424] width 9 height 5
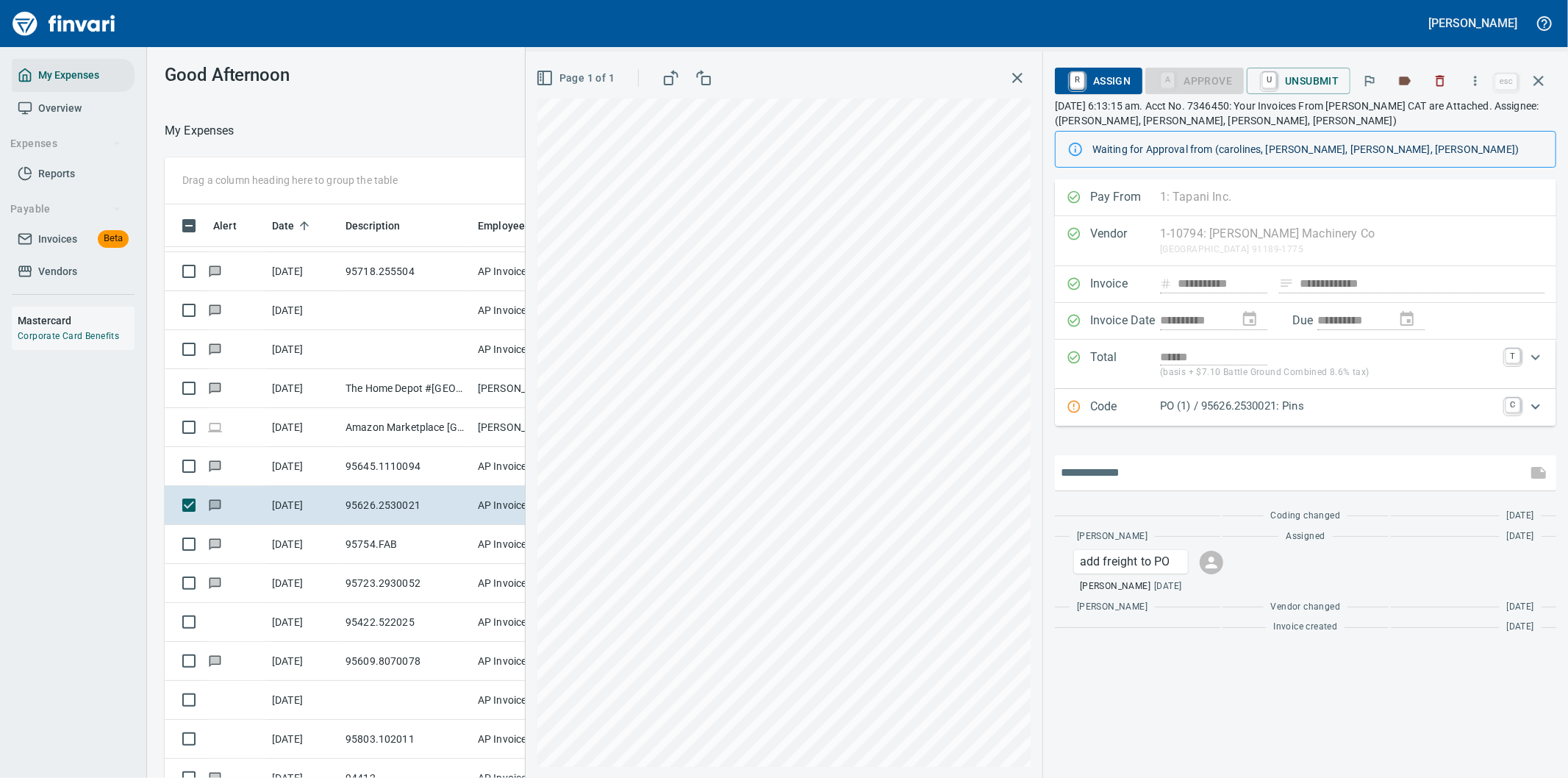
click at [1122, 470] on input "text" at bounding box center [1290, 473] width 460 height 24
type input "**********"
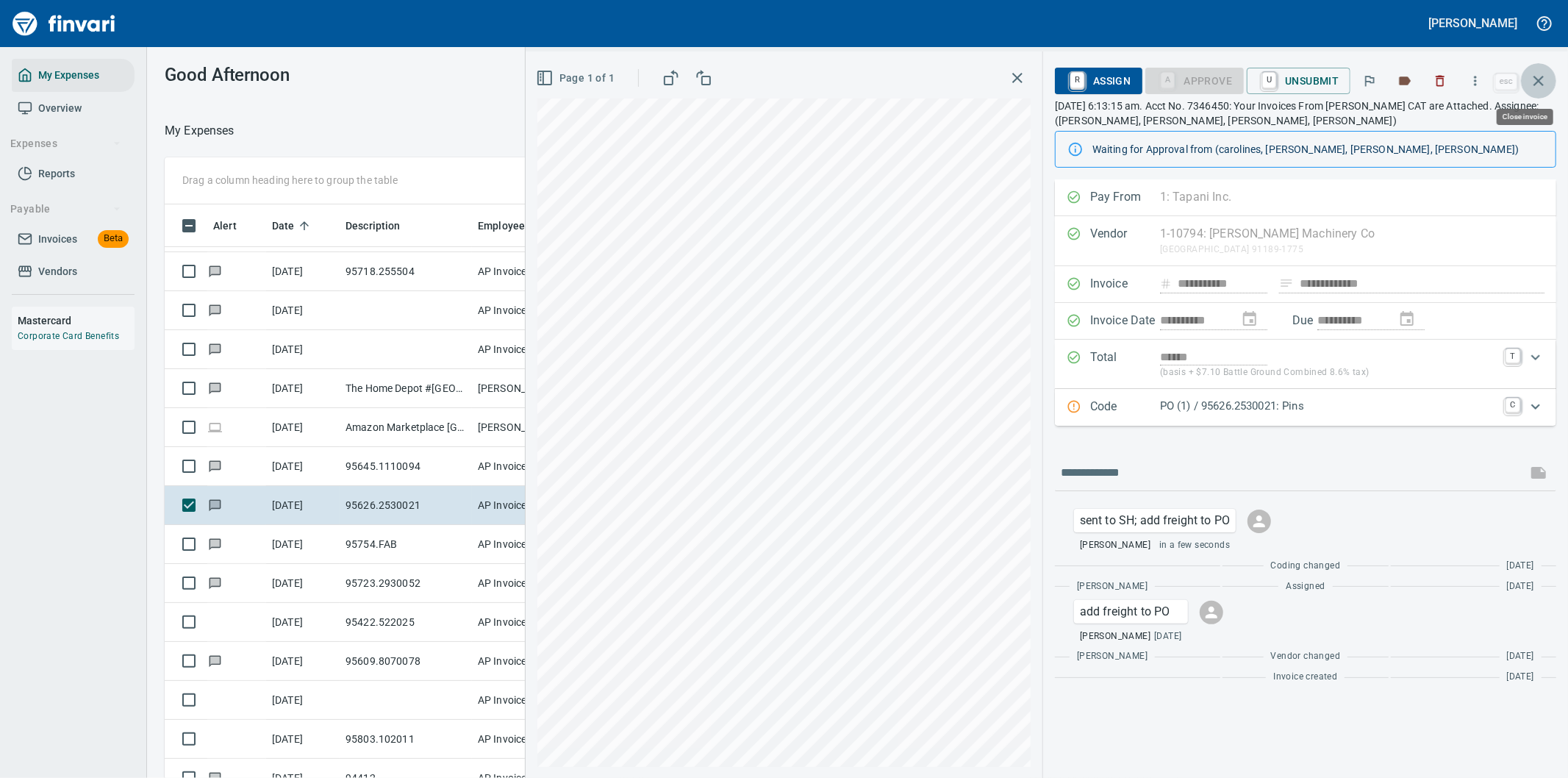
click at [1542, 75] on icon "button" at bounding box center [1539, 81] width 18 height 18
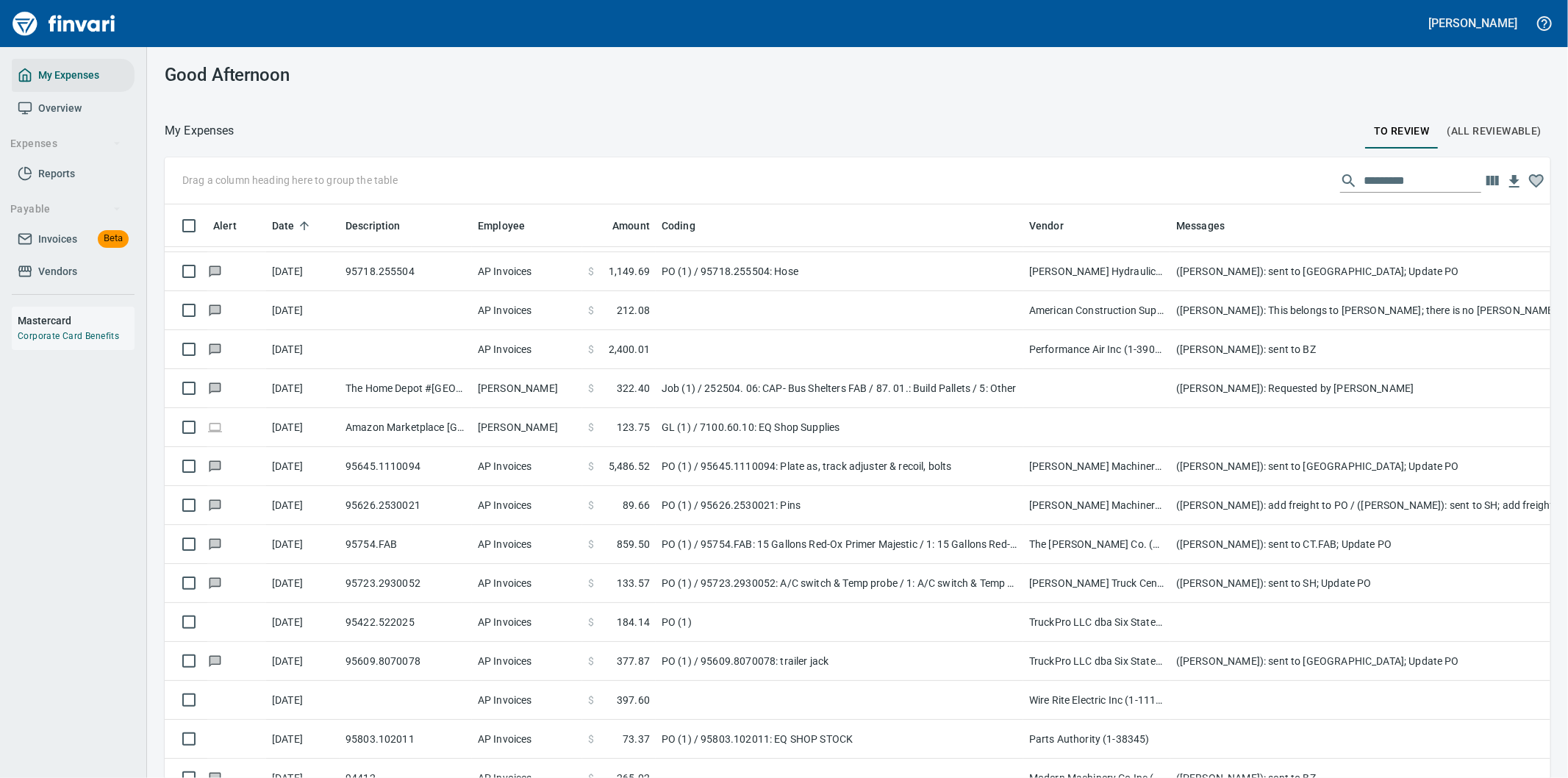
scroll to position [592, 1349]
